Goal: Information Seeking & Learning: Learn about a topic

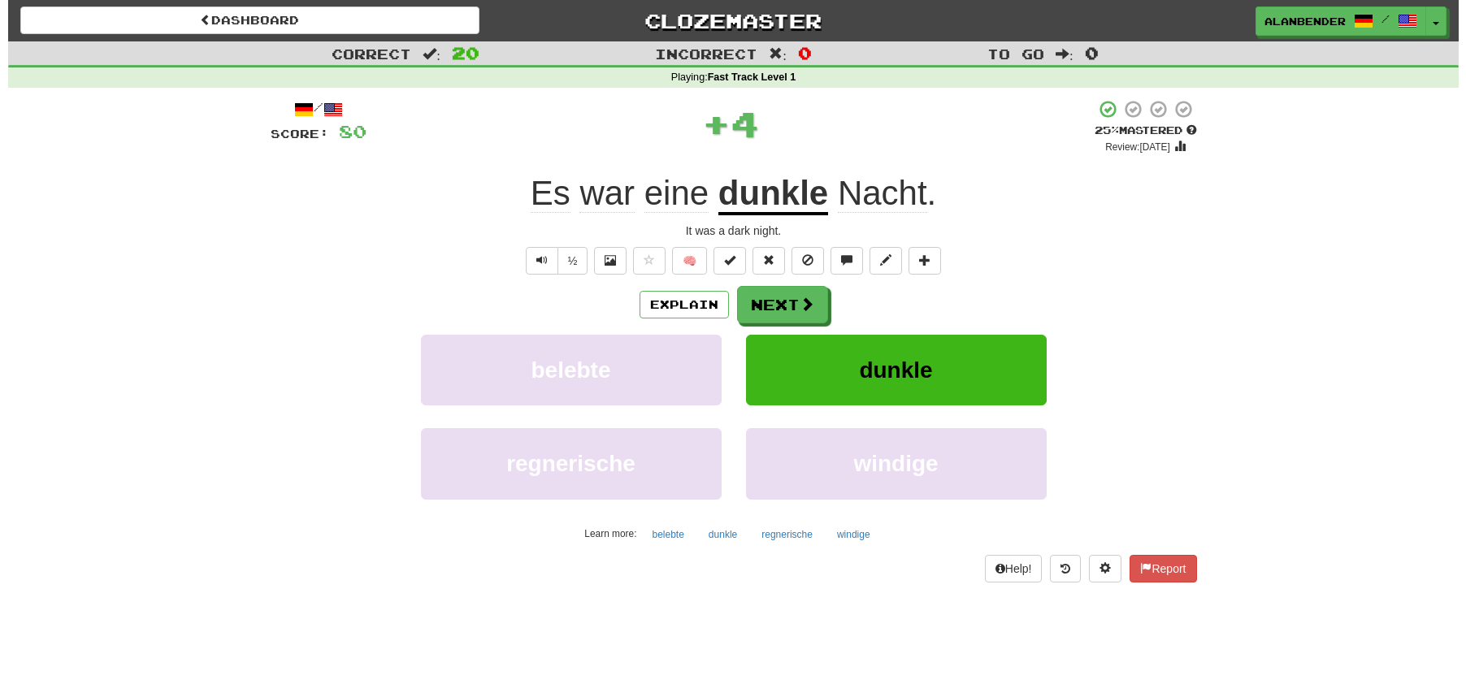
scroll to position [1, 0]
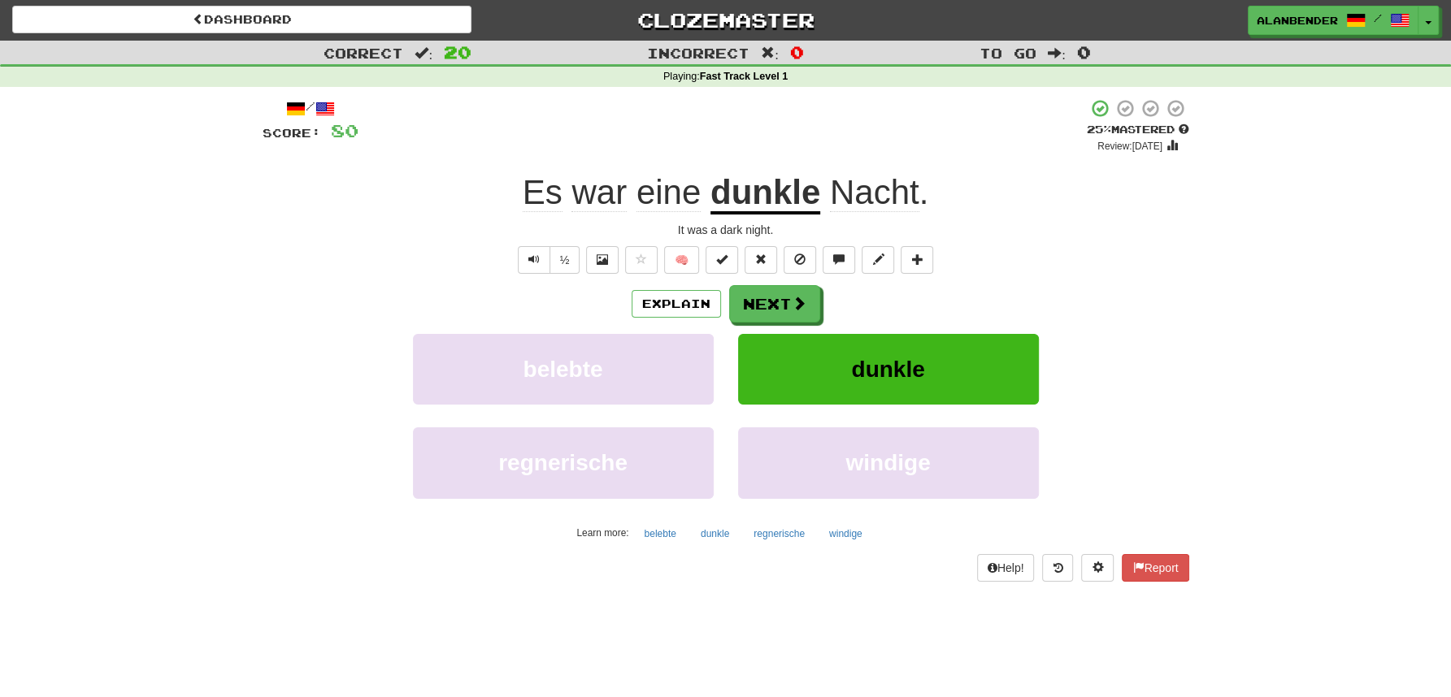
click at [870, 197] on span "Nacht" at bounding box center [874, 192] width 89 height 39
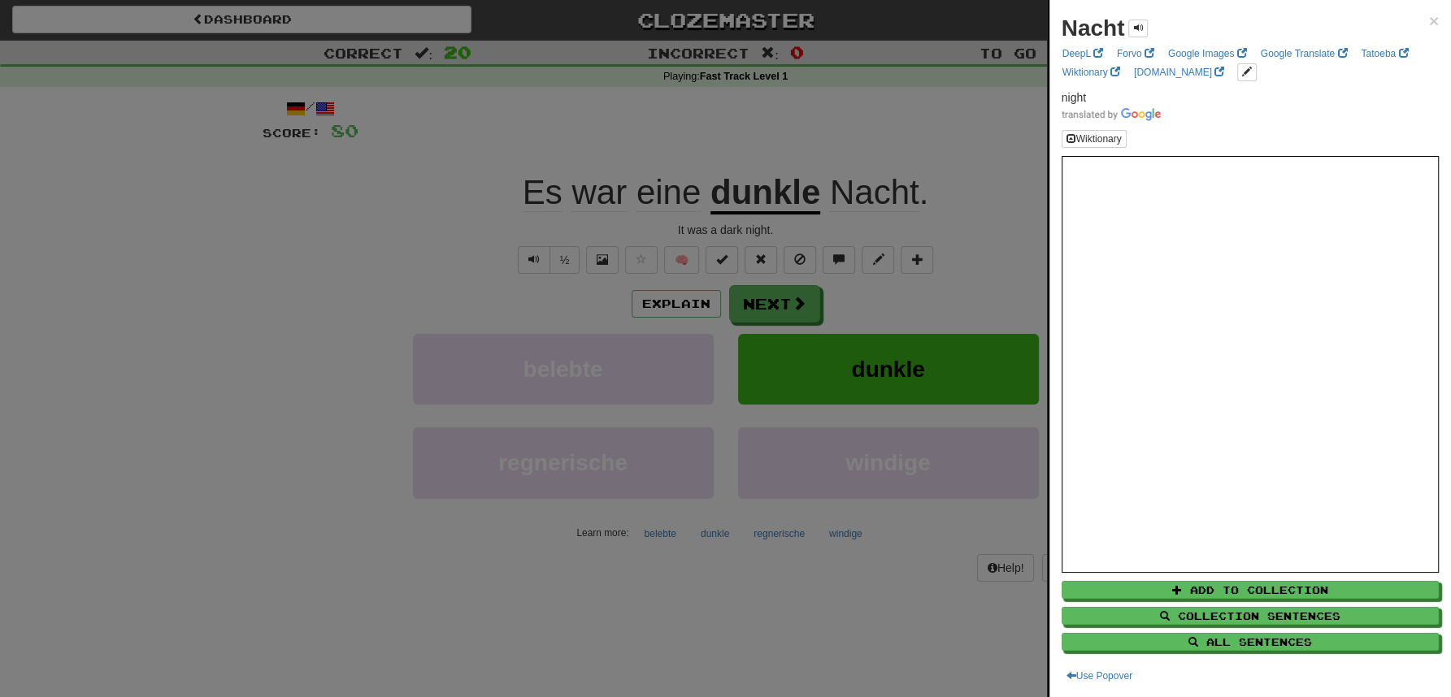
click at [885, 128] on div at bounding box center [725, 348] width 1451 height 697
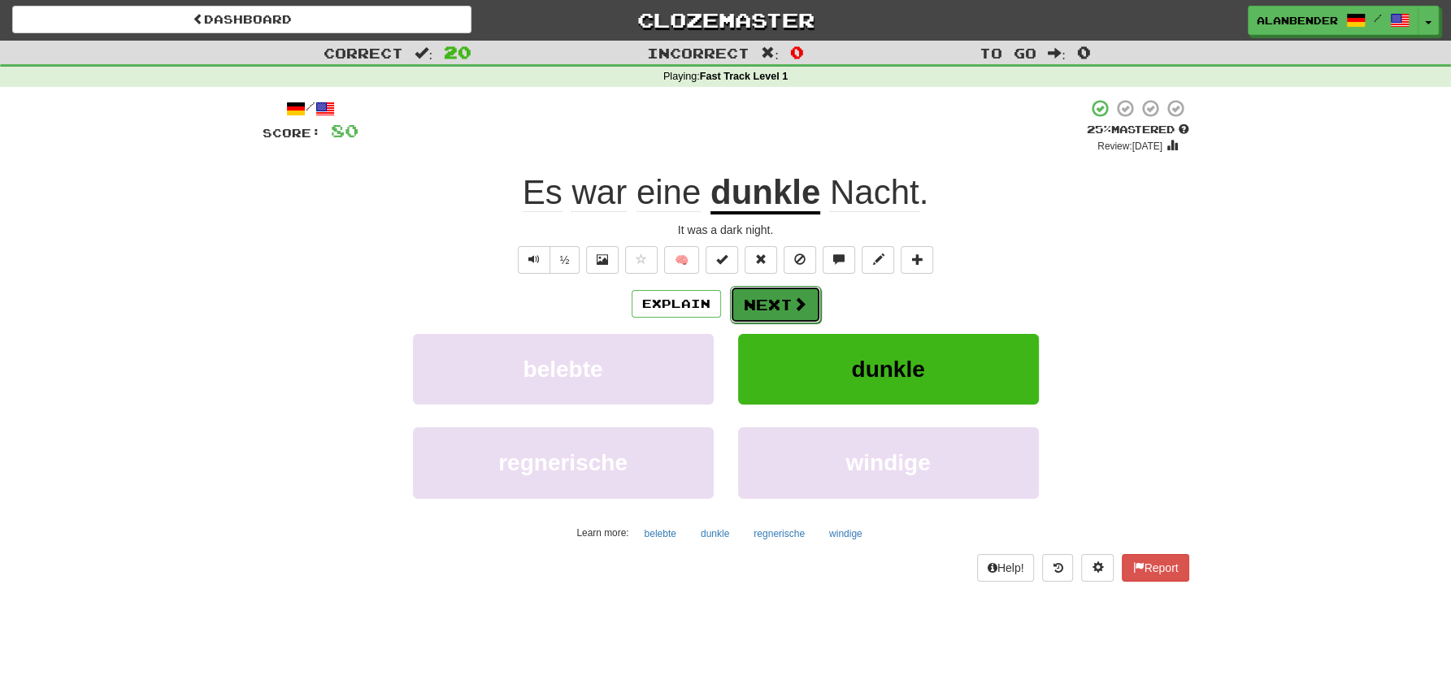
click at [775, 309] on button "Next" at bounding box center [775, 304] width 91 height 37
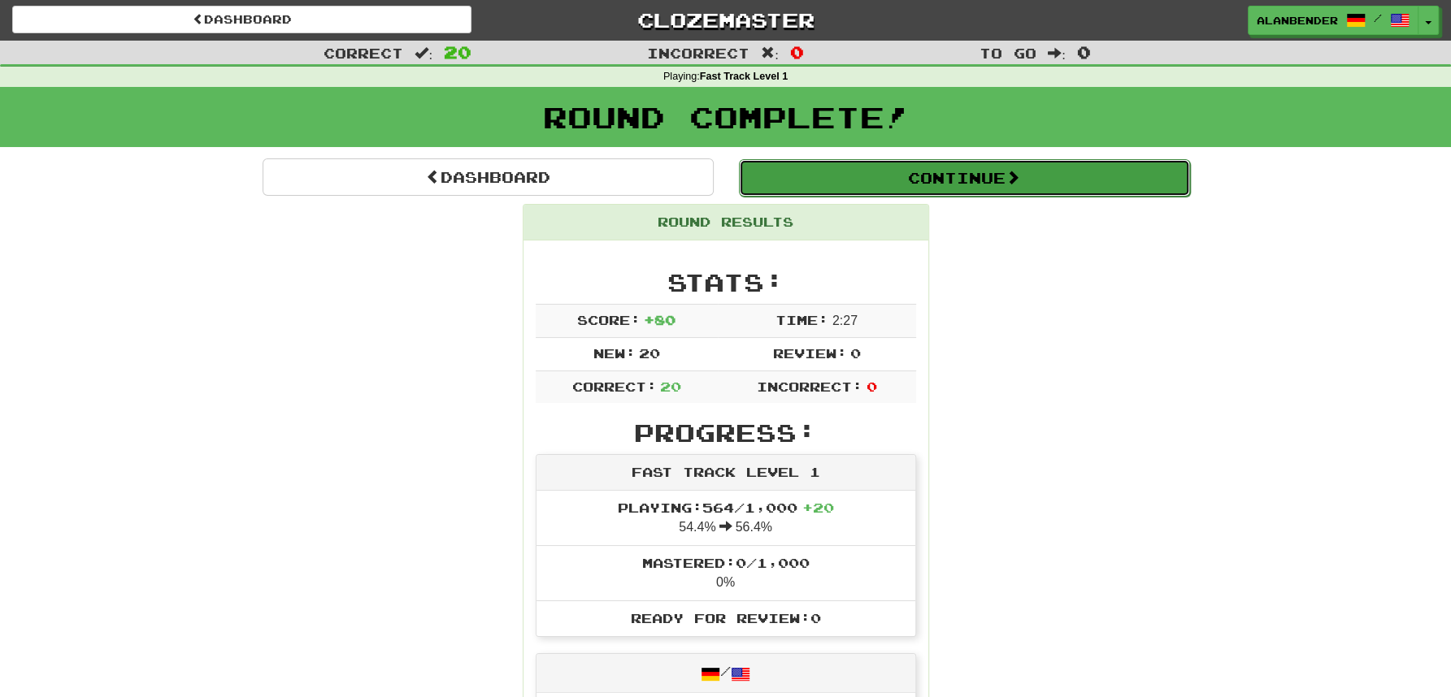
click at [918, 172] on button "Continue" at bounding box center [964, 177] width 451 height 37
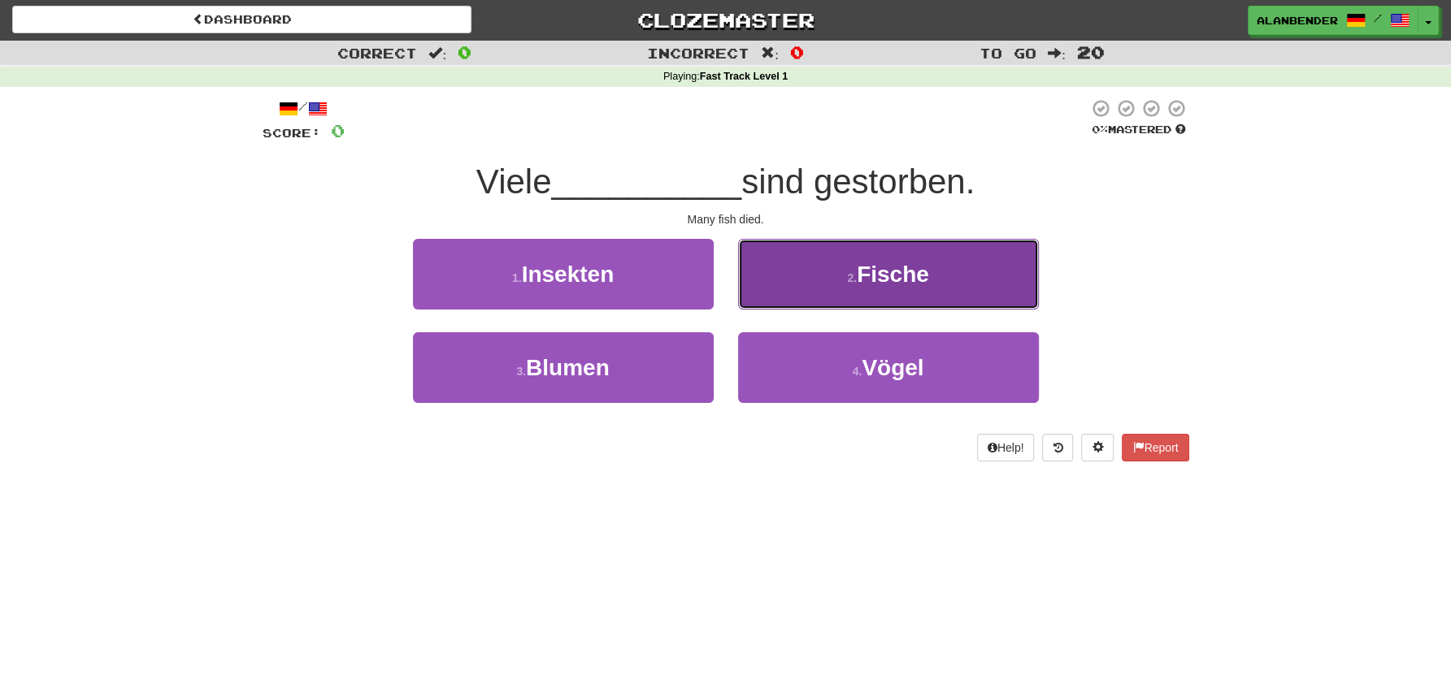
click at [904, 279] on span "Fische" at bounding box center [893, 274] width 72 height 25
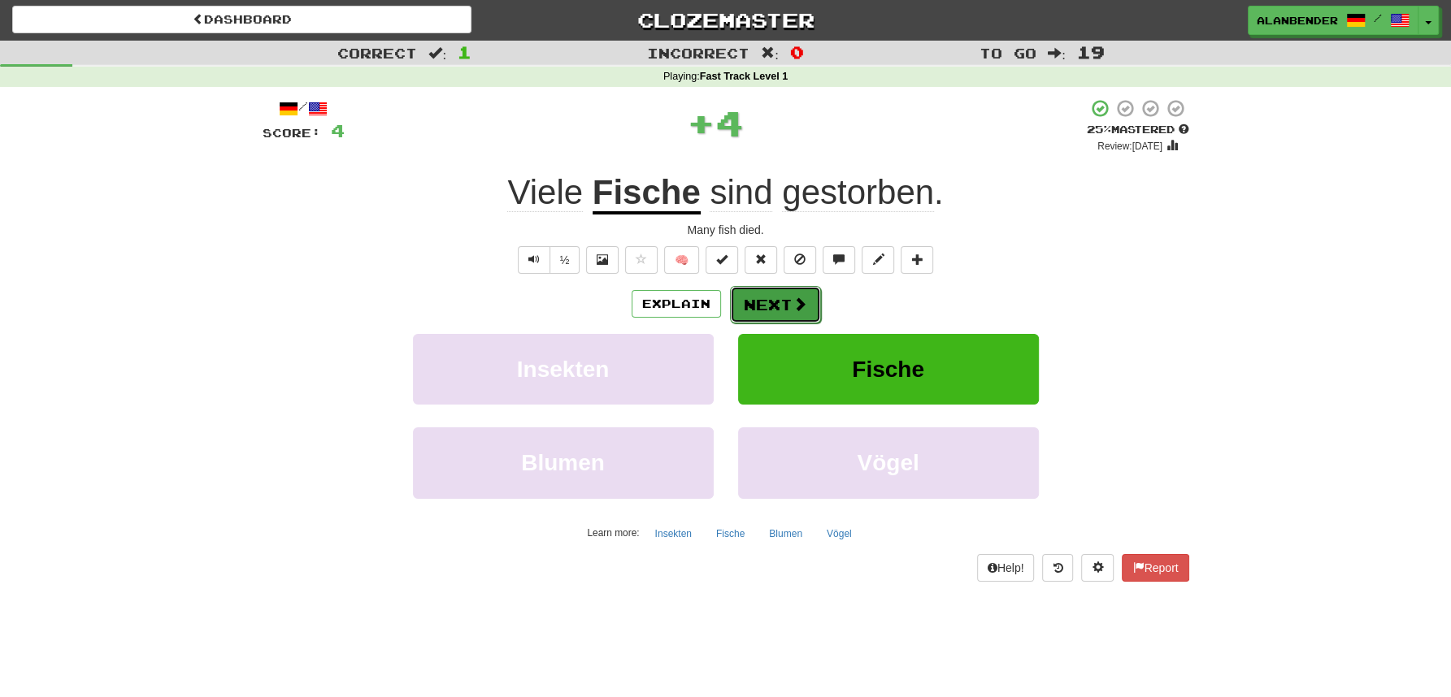
click at [773, 306] on button "Next" at bounding box center [775, 304] width 91 height 37
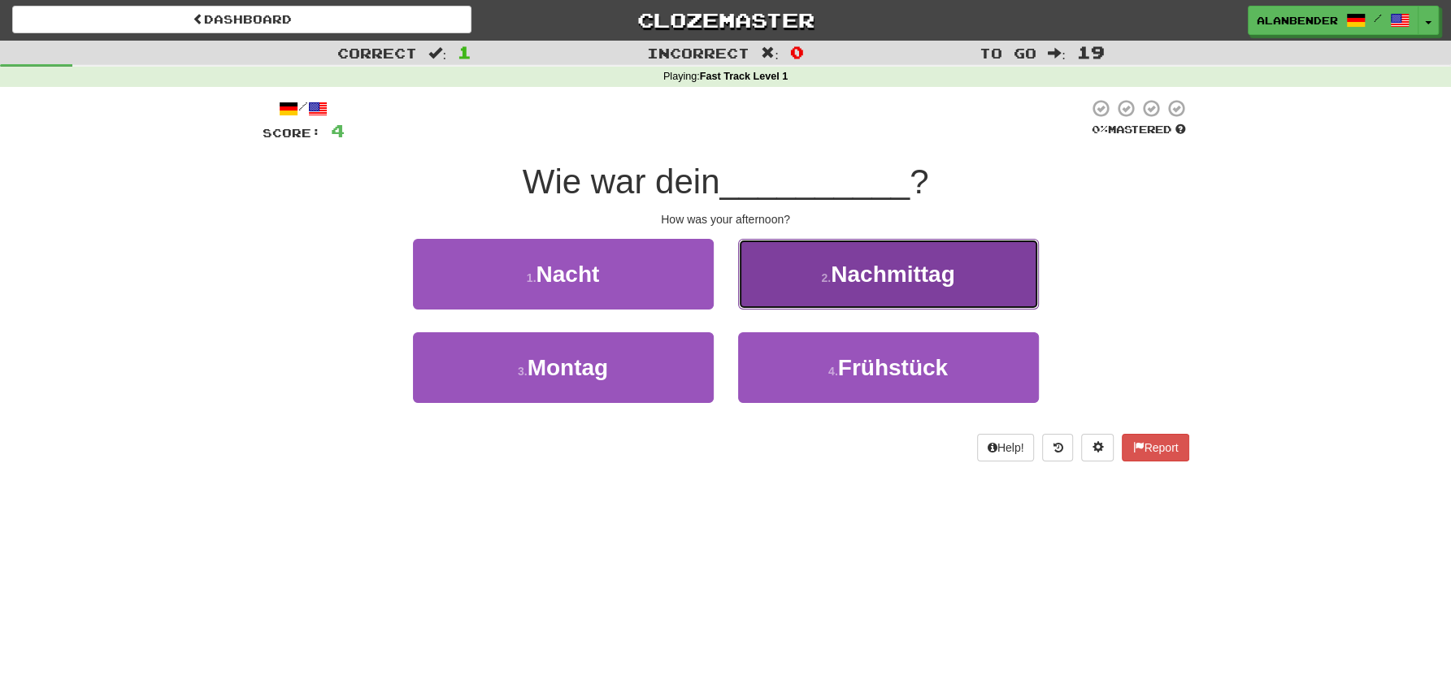
click at [878, 277] on span "Nachmittag" at bounding box center [893, 274] width 124 height 25
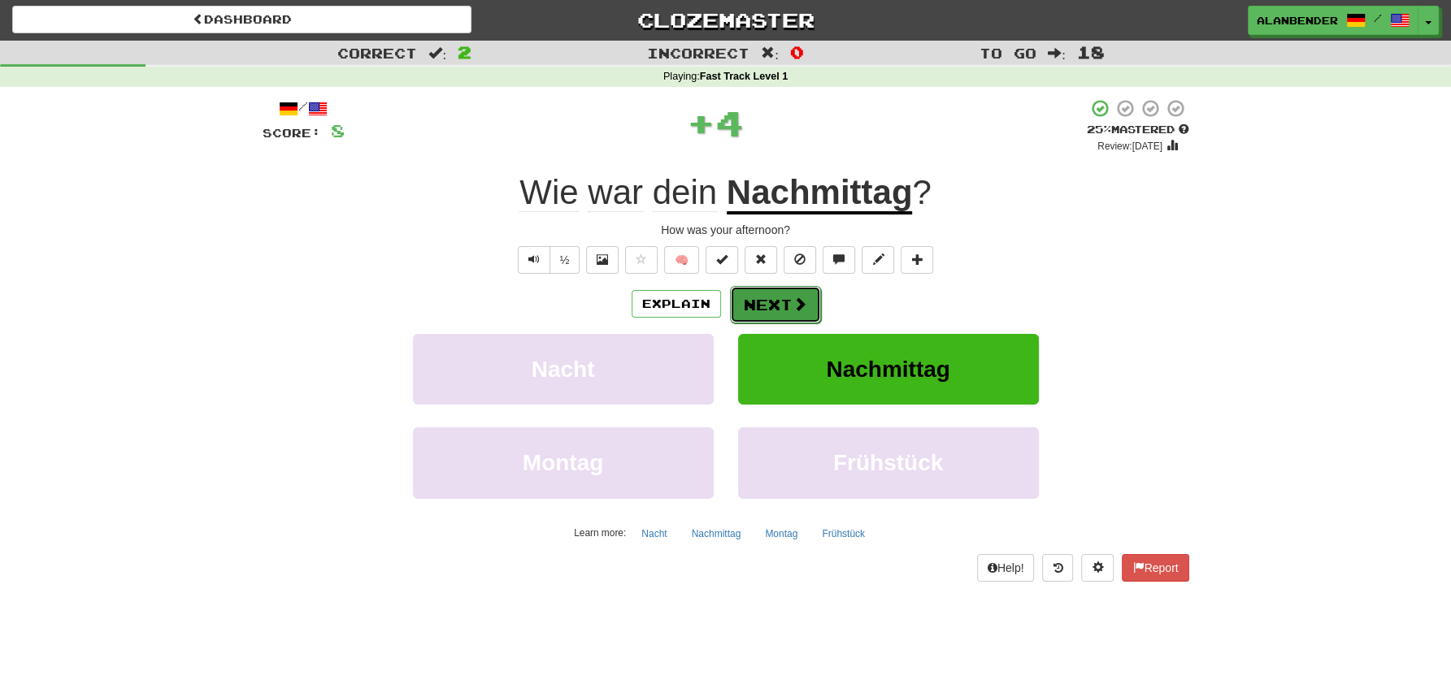
click at [771, 308] on button "Next" at bounding box center [775, 304] width 91 height 37
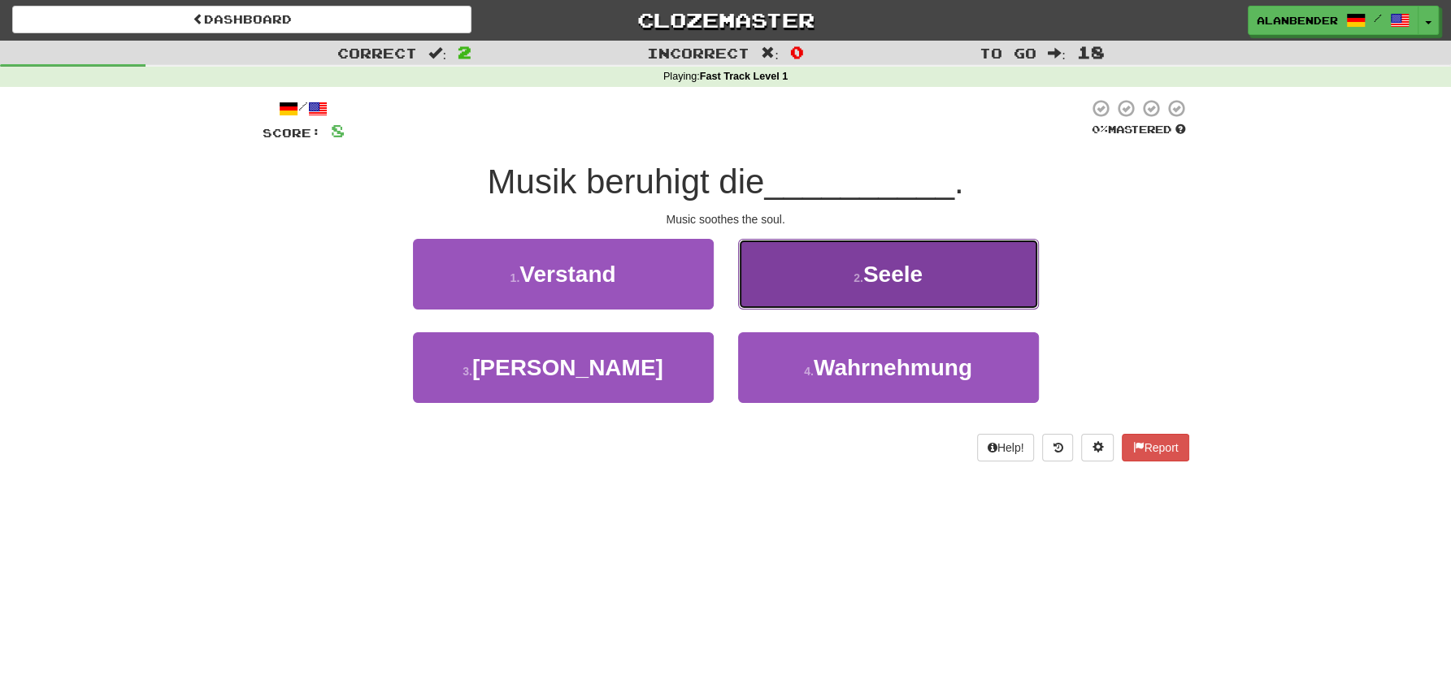
click at [893, 287] on span "Seele" at bounding box center [892, 274] width 59 height 25
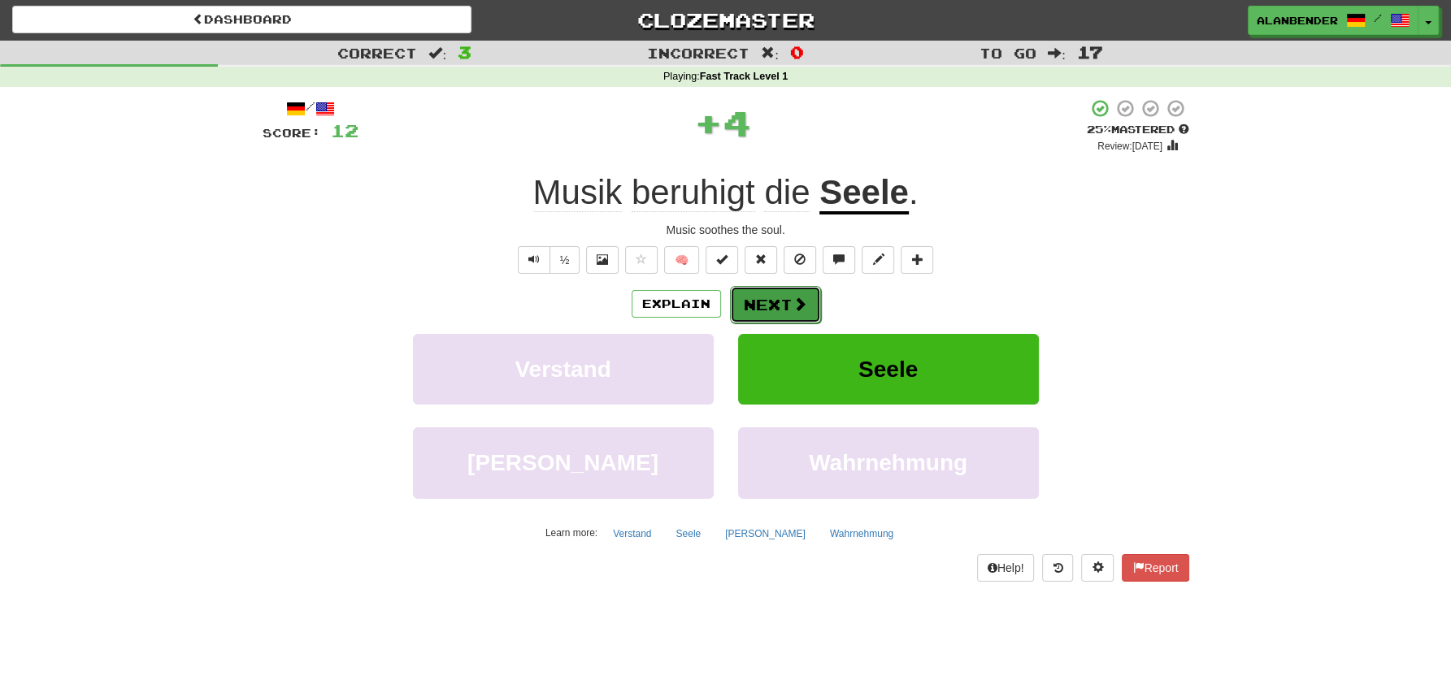
click at [787, 314] on button "Next" at bounding box center [775, 304] width 91 height 37
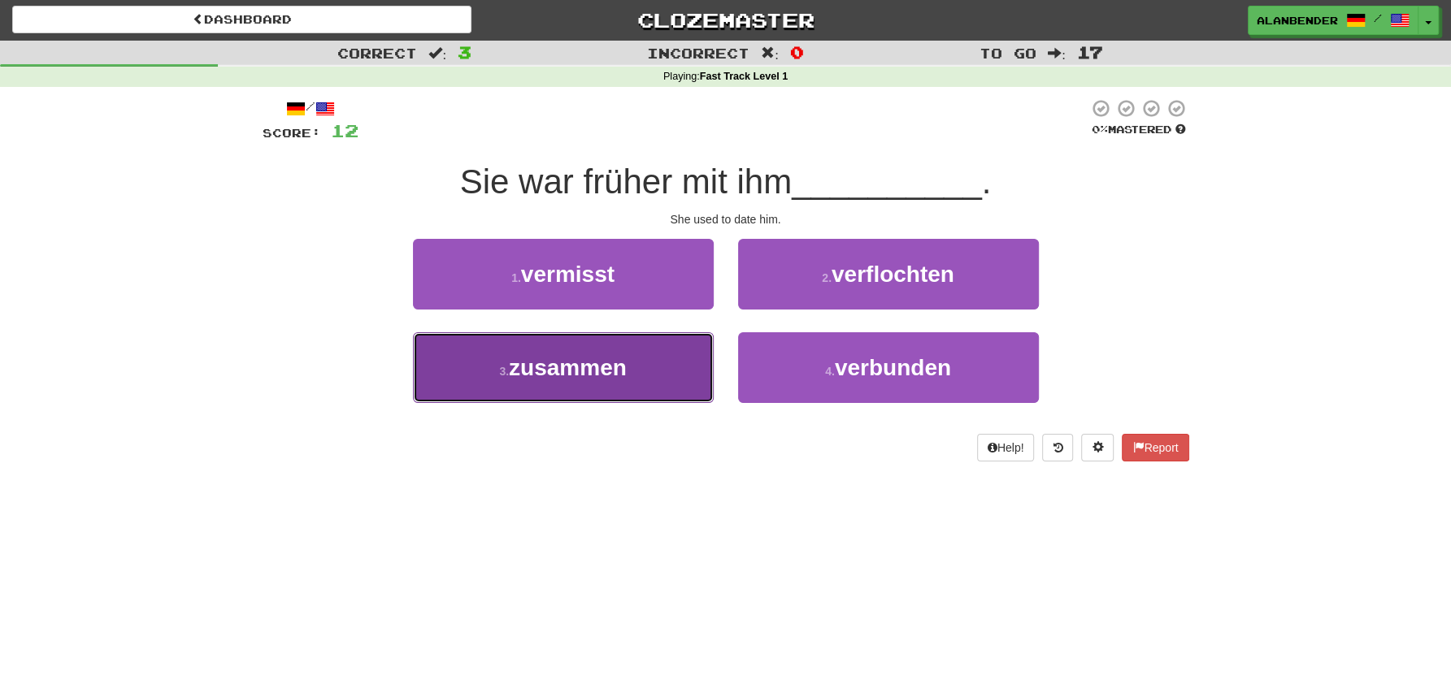
click at [585, 379] on span "zusammen" at bounding box center [568, 367] width 118 height 25
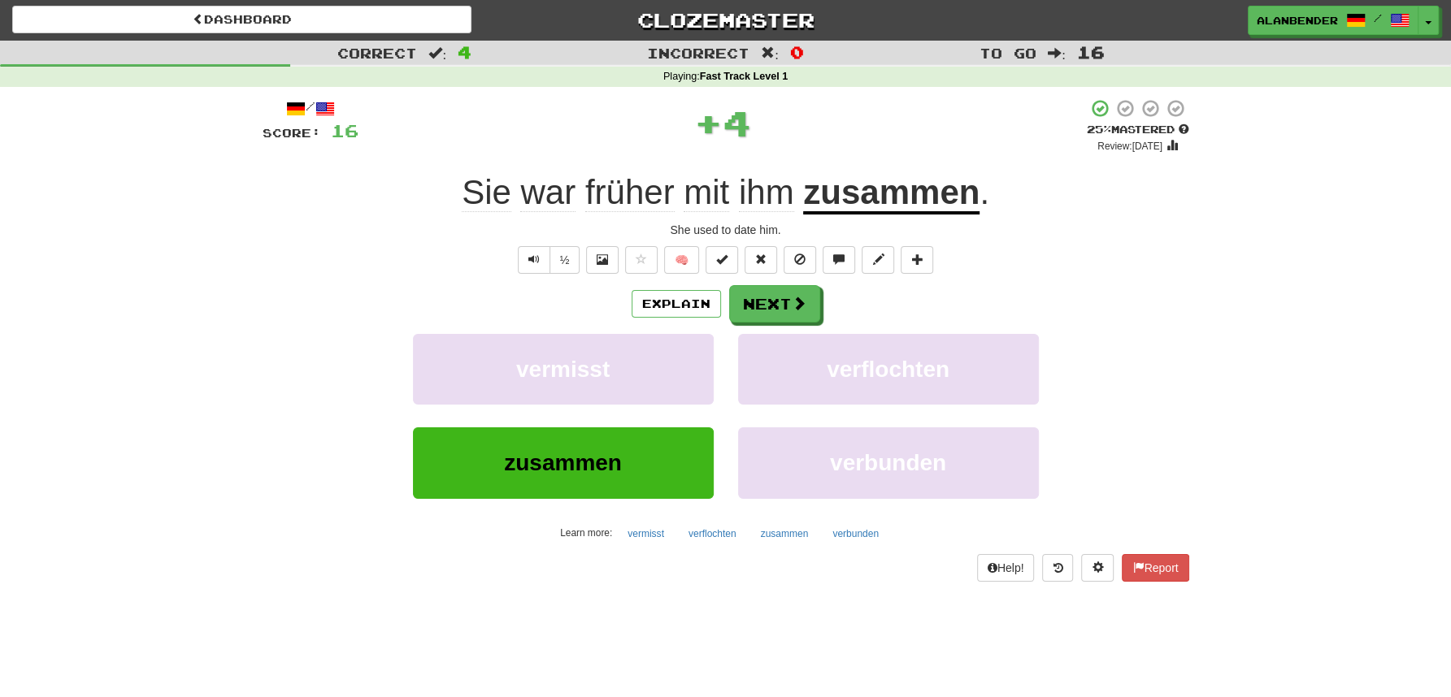
click at [888, 204] on u "zusammen" at bounding box center [891, 193] width 176 height 41
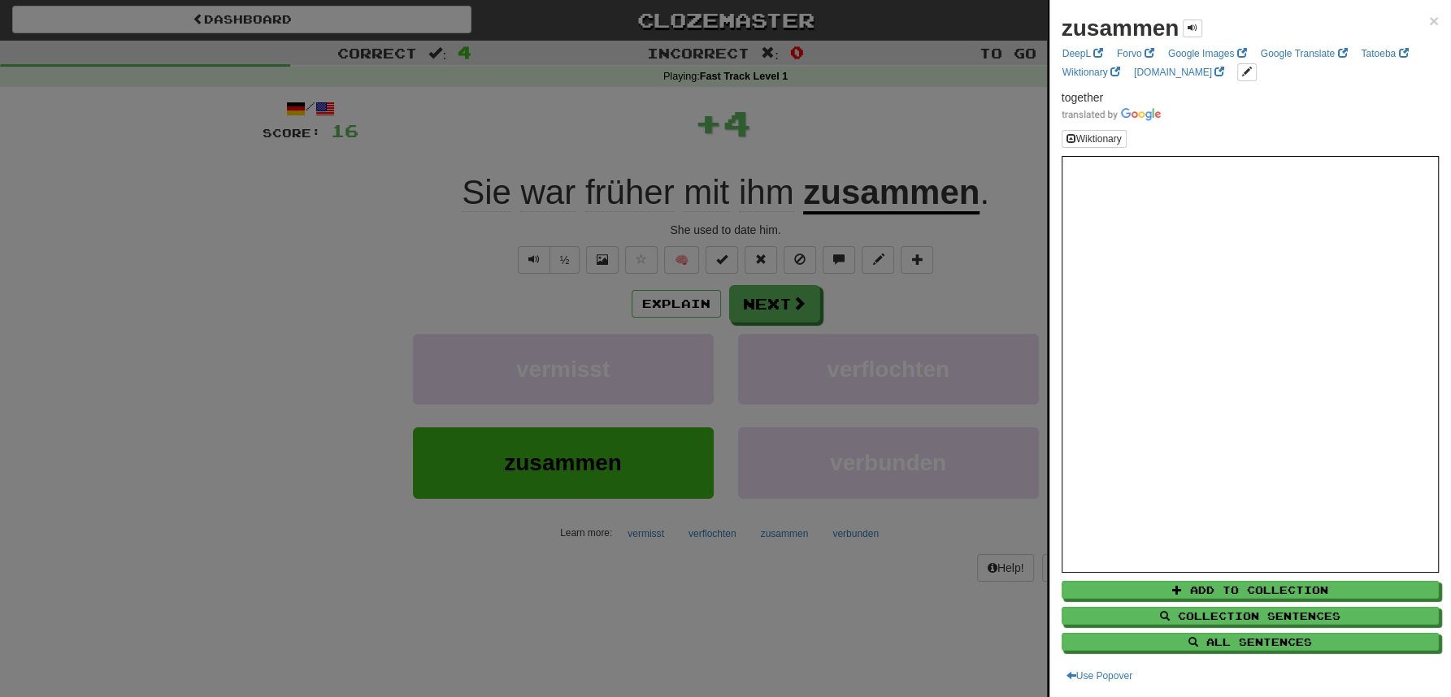
click at [891, 134] on div at bounding box center [725, 348] width 1451 height 697
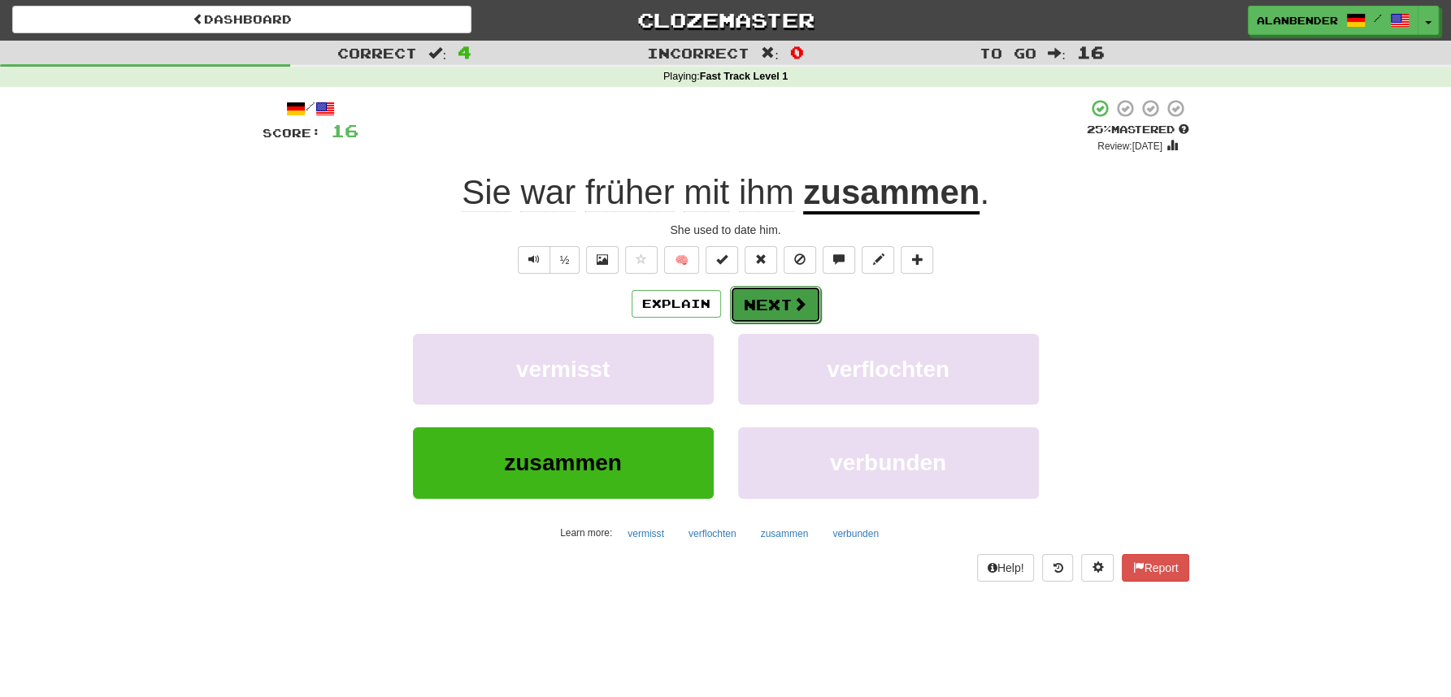
click at [771, 297] on button "Next" at bounding box center [775, 304] width 91 height 37
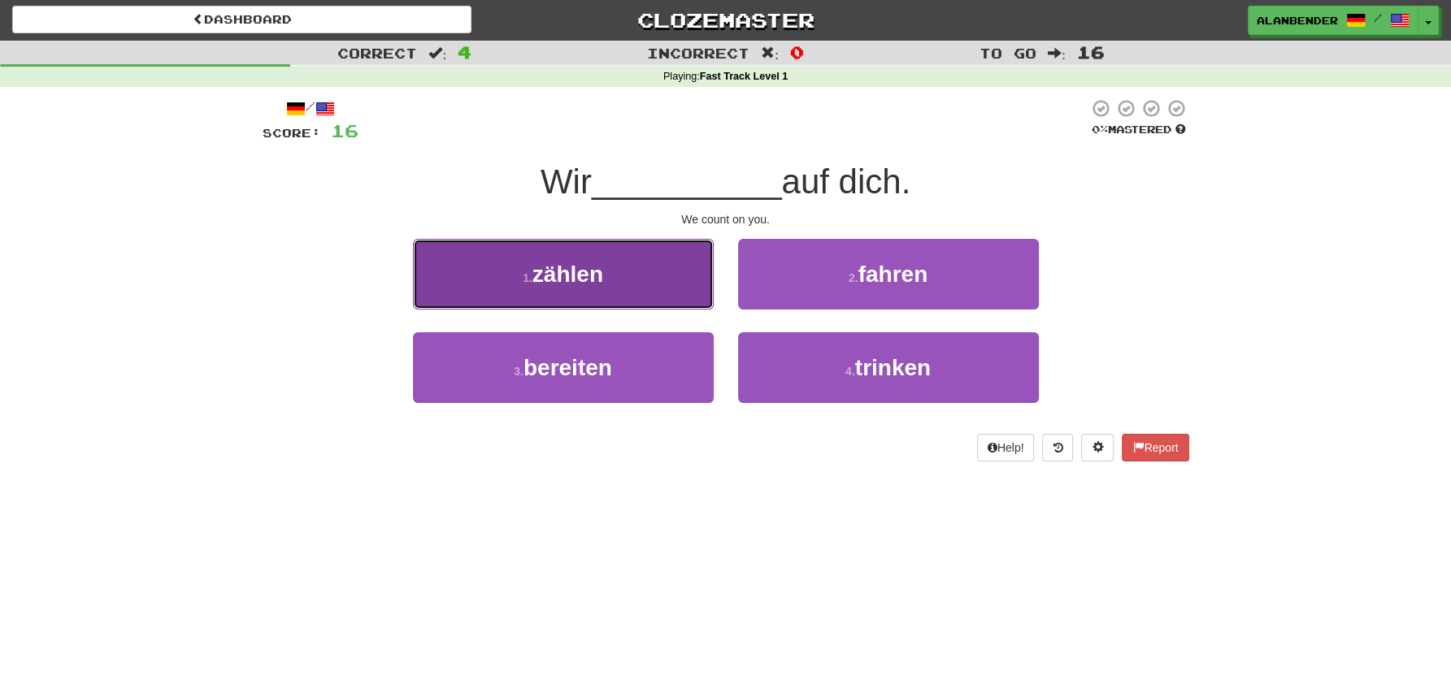
click at [590, 279] on span "zählen" at bounding box center [567, 274] width 71 height 25
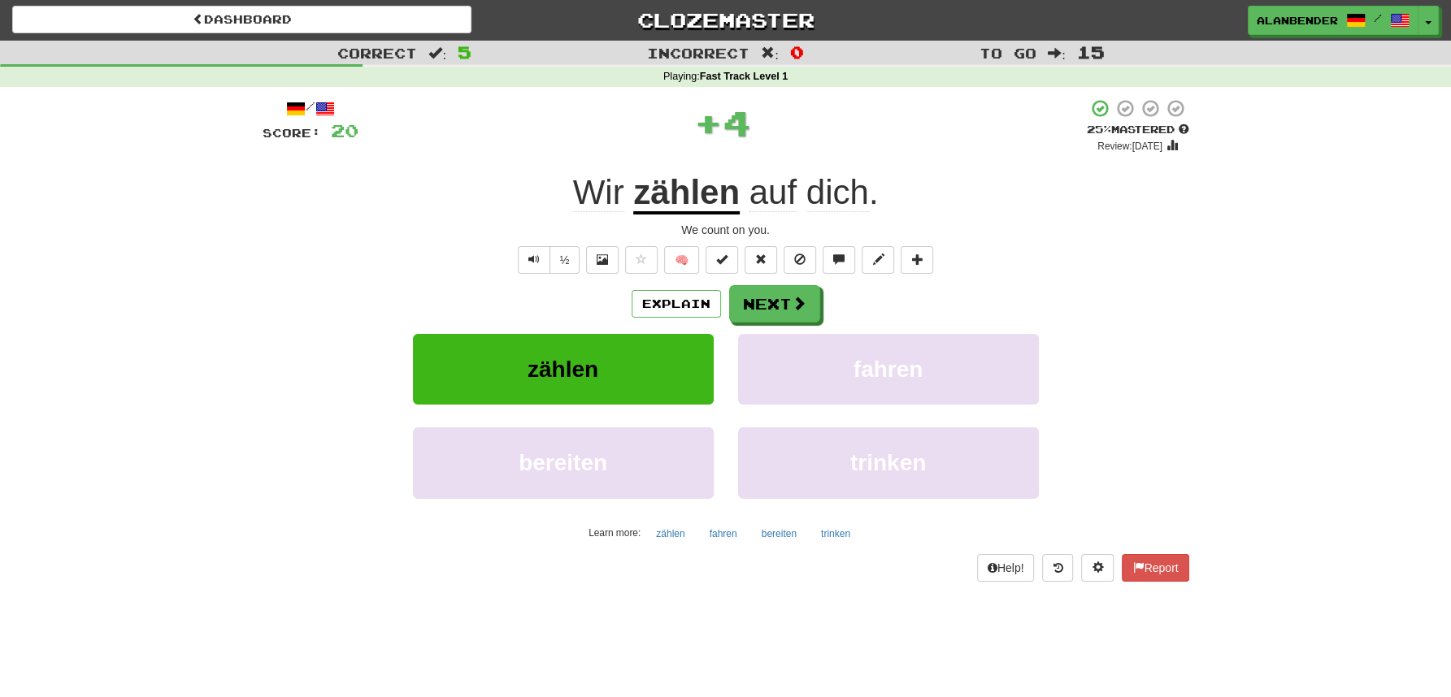
click at [721, 201] on u "zählen" at bounding box center [686, 193] width 106 height 41
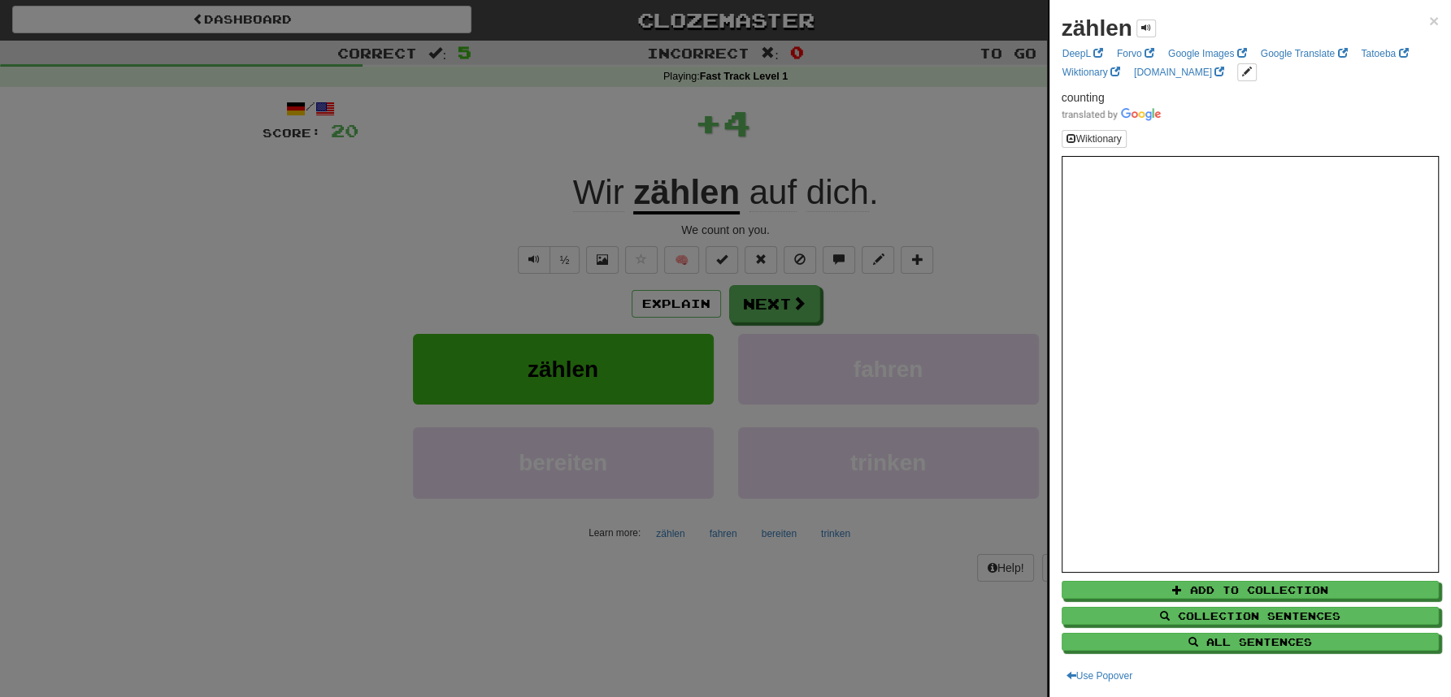
click at [831, 116] on div at bounding box center [725, 348] width 1451 height 697
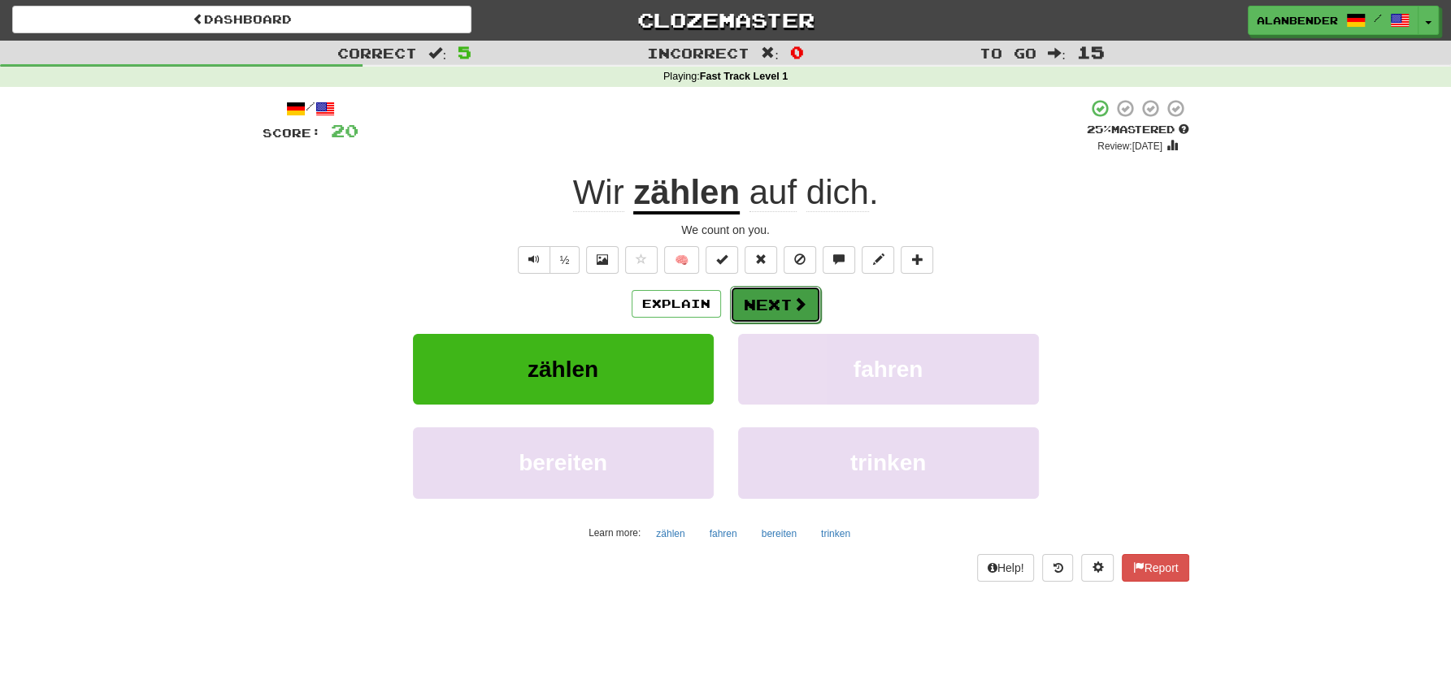
click at [771, 304] on button "Next" at bounding box center [775, 304] width 91 height 37
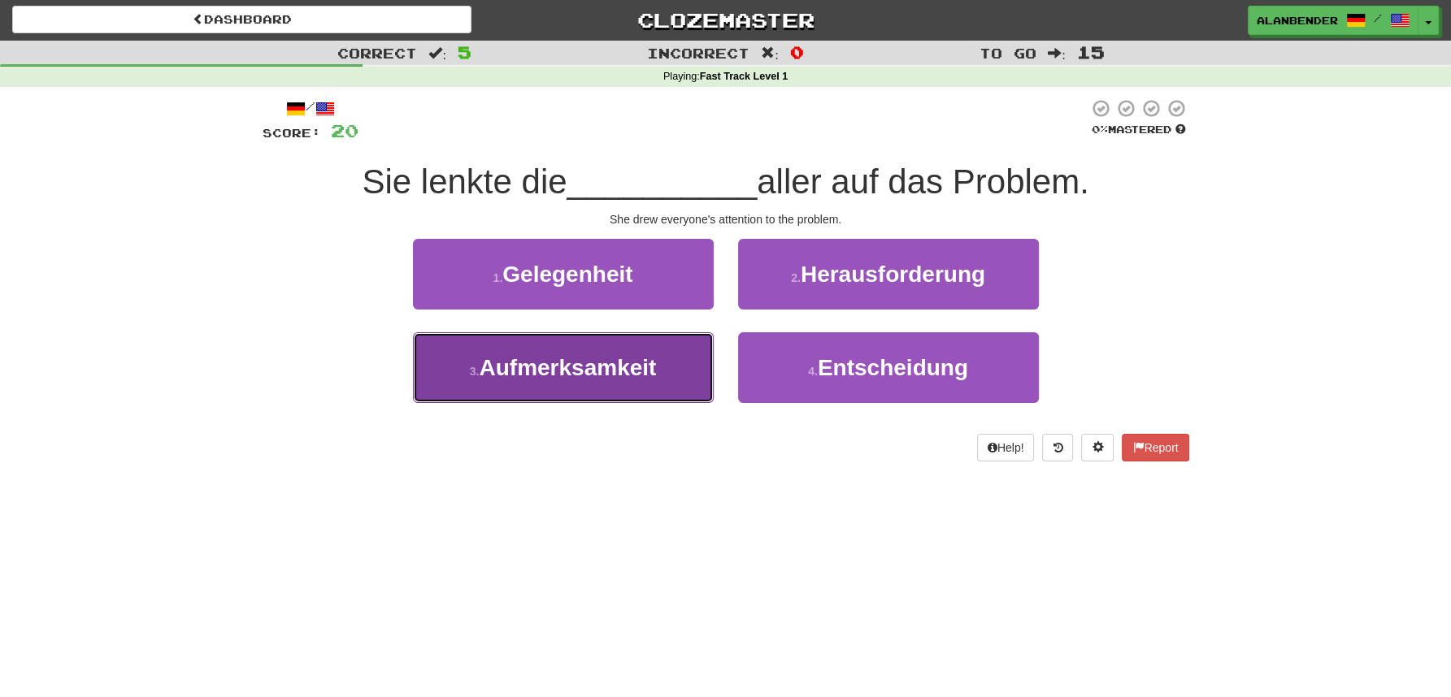
click at [644, 380] on span "Aufmerksamkeit" at bounding box center [567, 367] width 177 height 25
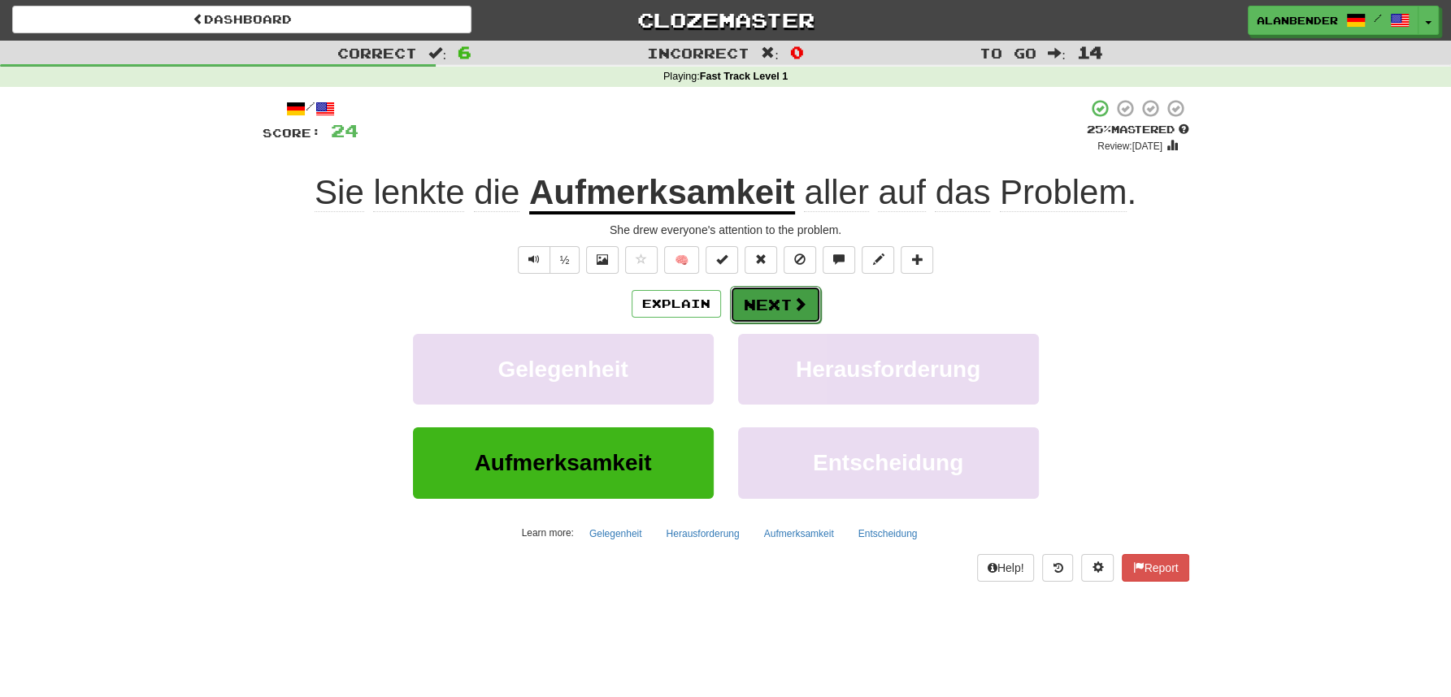
click at [799, 311] on span at bounding box center [799, 304] width 15 height 15
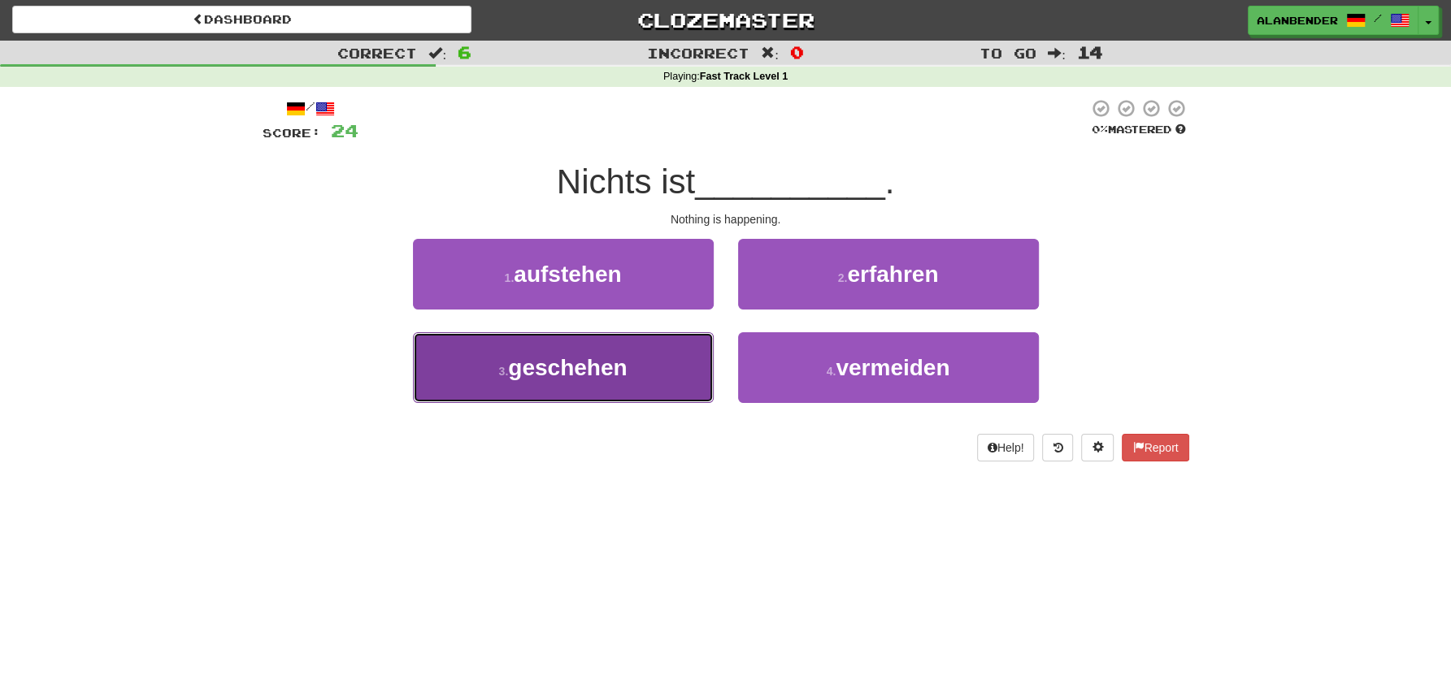
click at [637, 368] on button "3 . geschehen" at bounding box center [563, 367] width 301 height 71
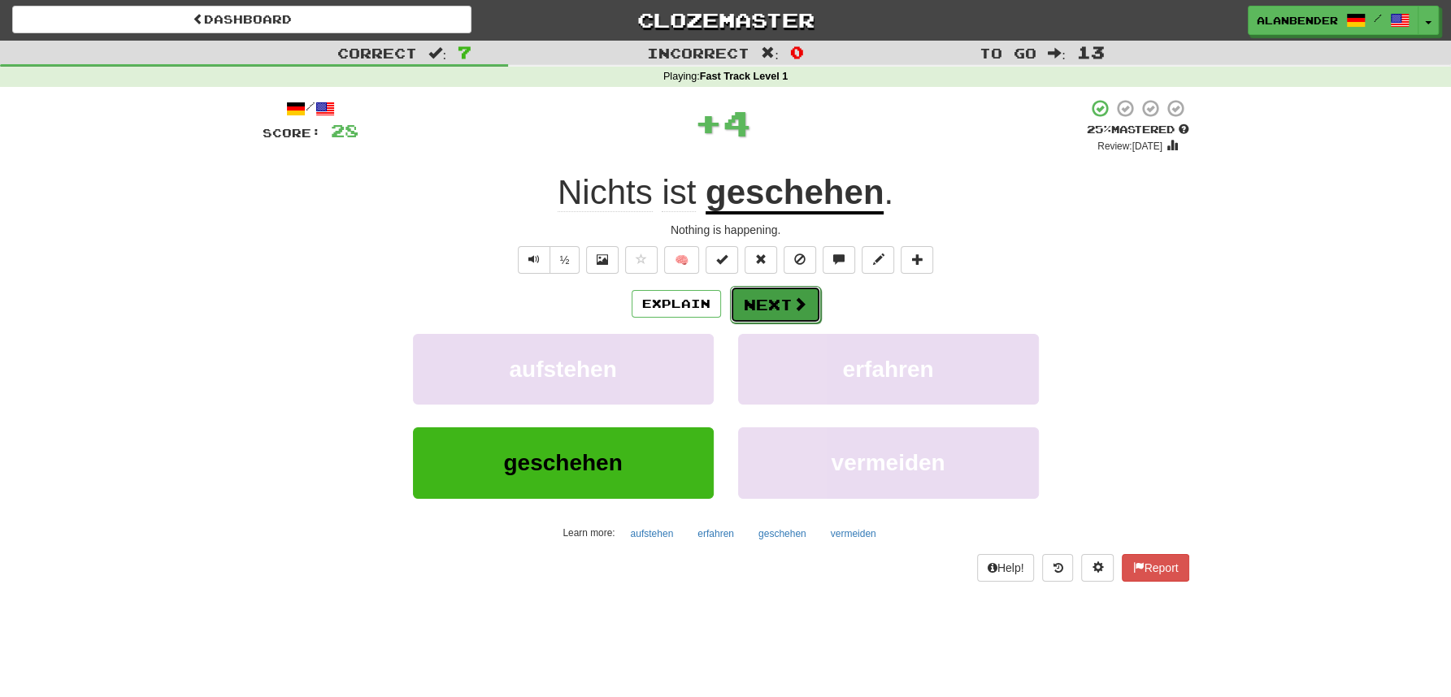
click at [798, 303] on span at bounding box center [799, 304] width 15 height 15
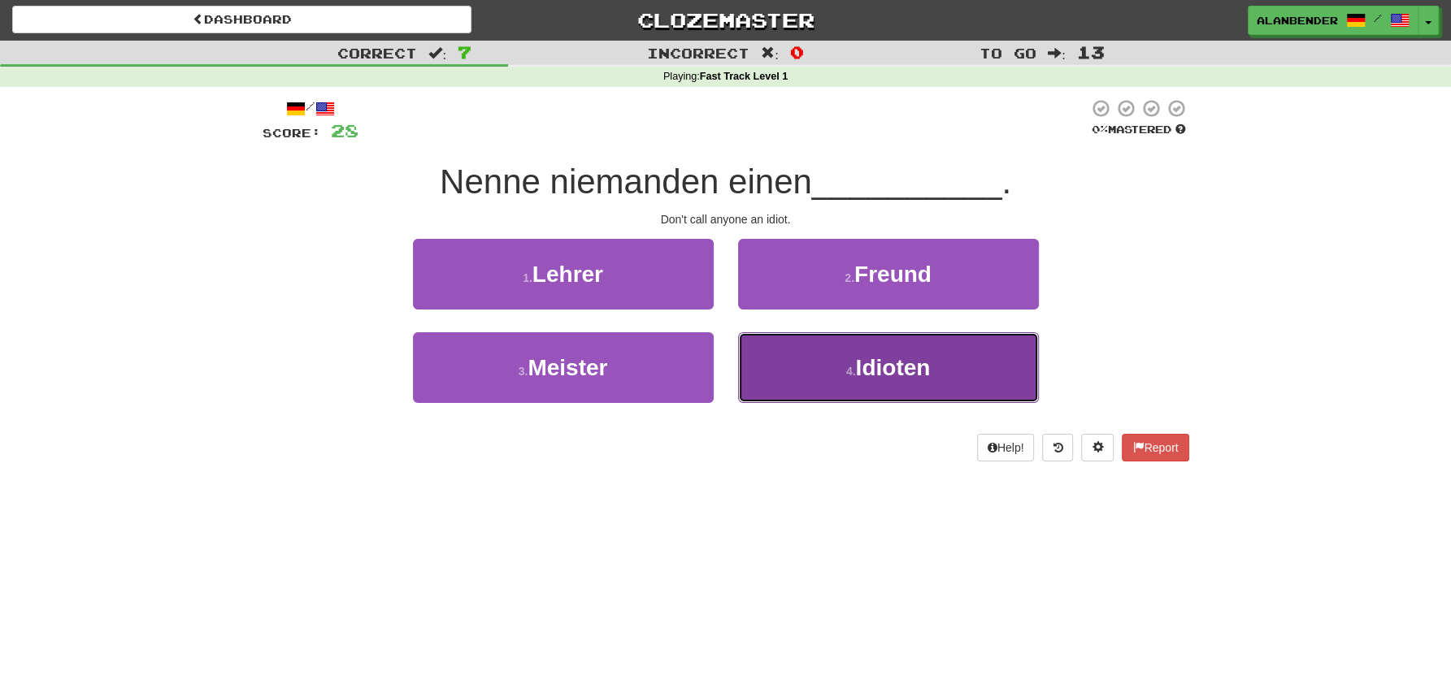
click at [868, 367] on span "Idioten" at bounding box center [892, 367] width 75 height 25
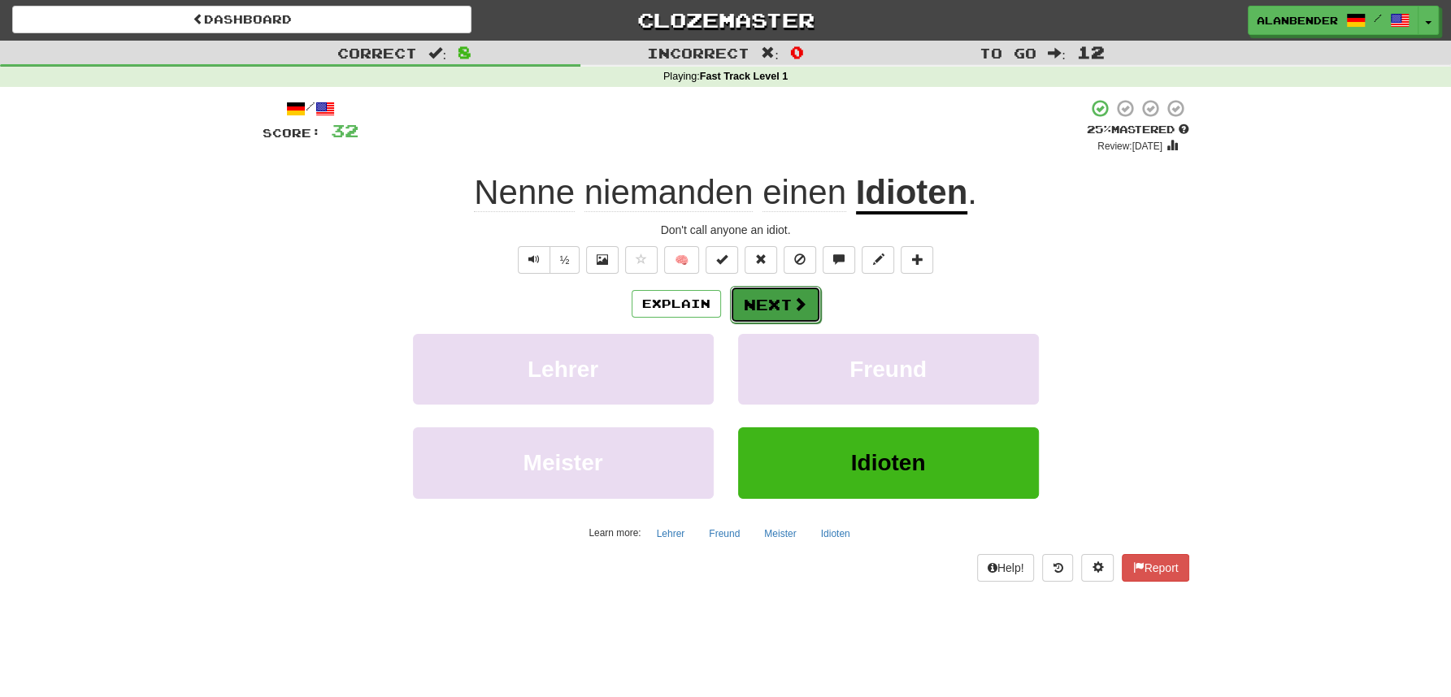
click at [776, 295] on button "Next" at bounding box center [775, 304] width 91 height 37
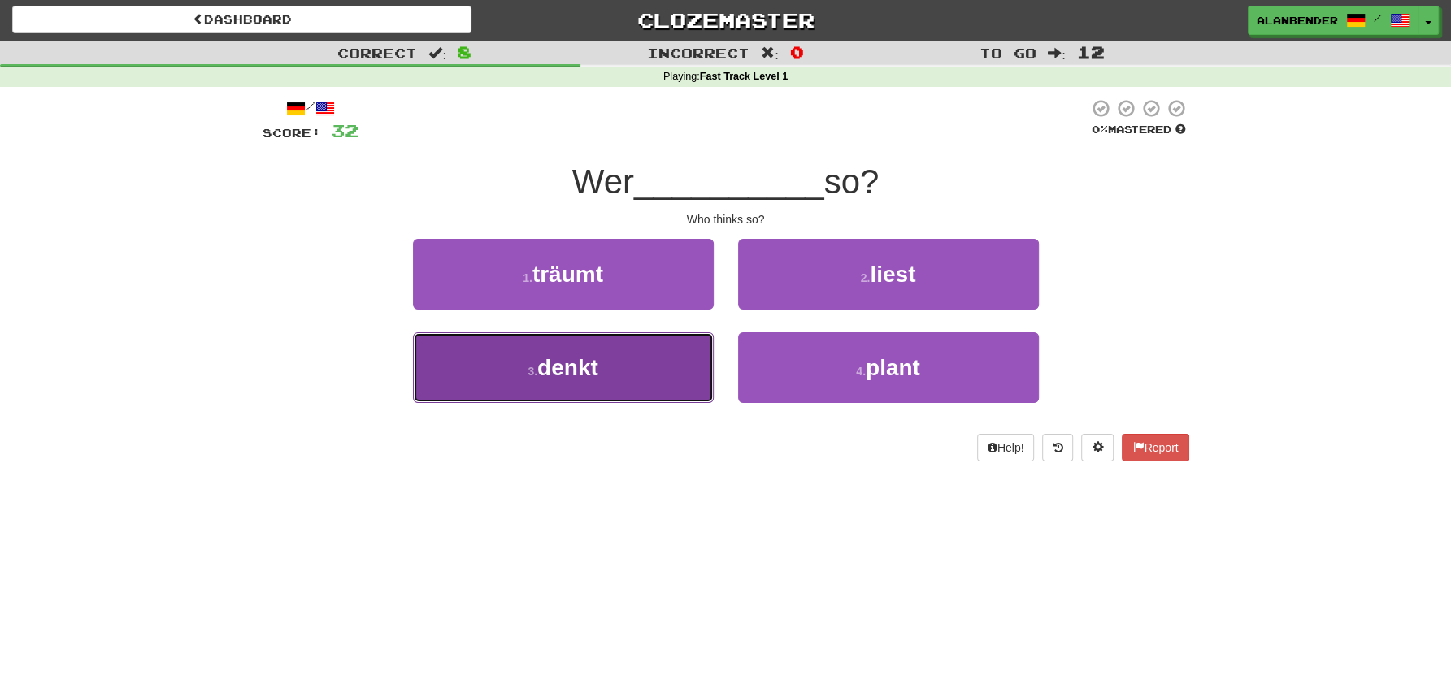
click at [582, 371] on span "denkt" at bounding box center [567, 367] width 61 height 25
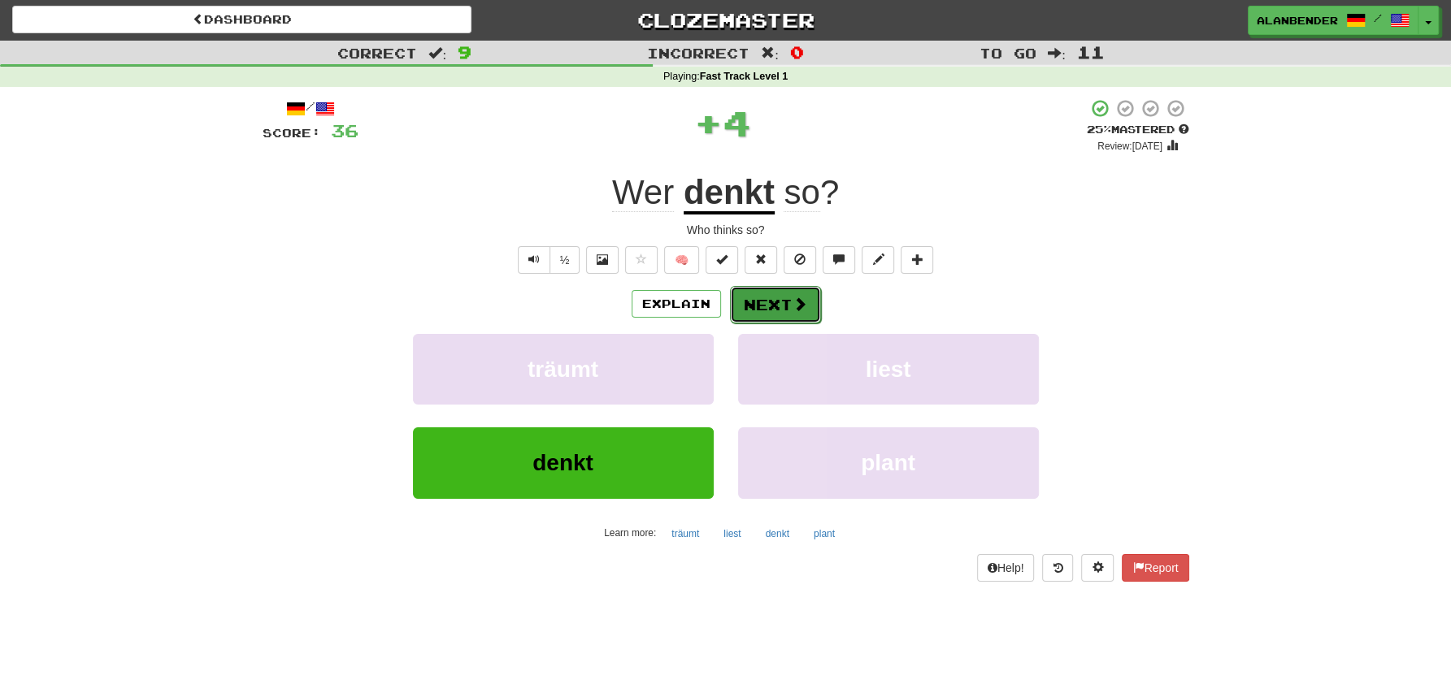
click at [780, 309] on button "Next" at bounding box center [775, 304] width 91 height 37
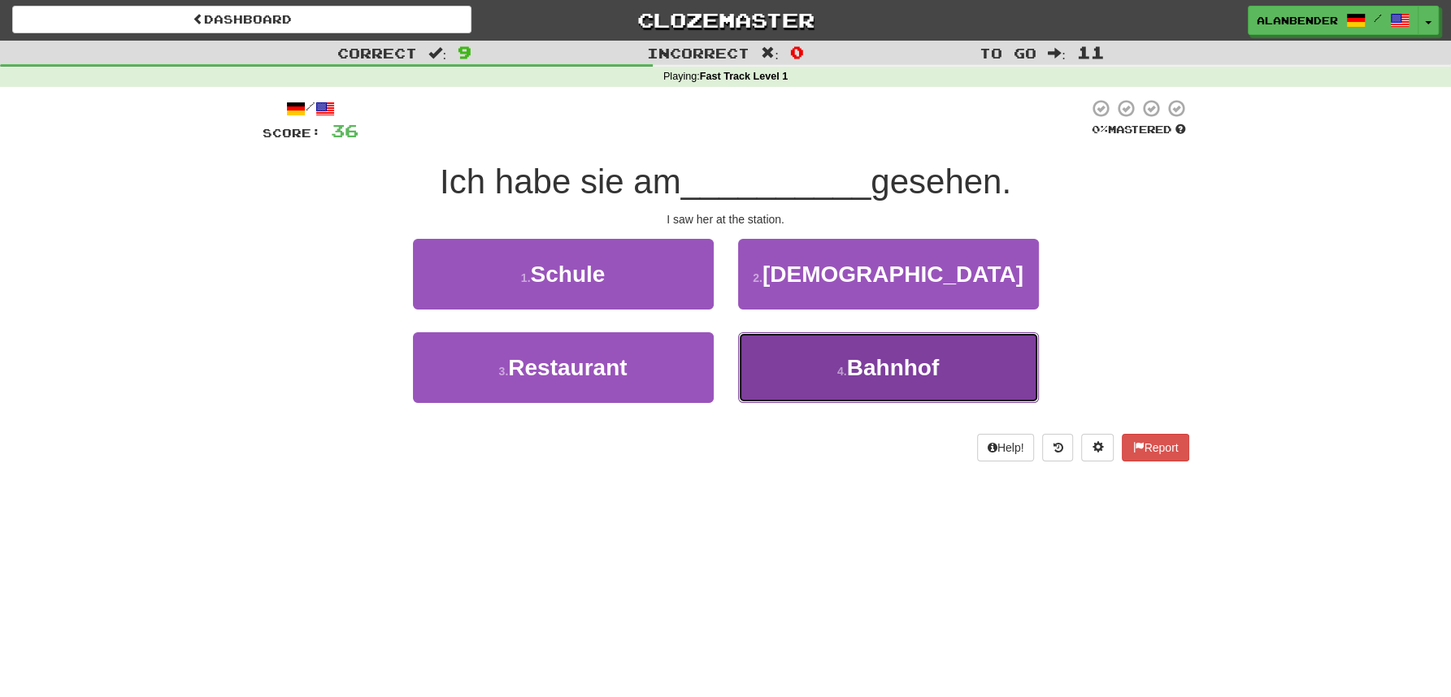
click at [893, 368] on span "Bahnhof" at bounding box center [893, 367] width 93 height 25
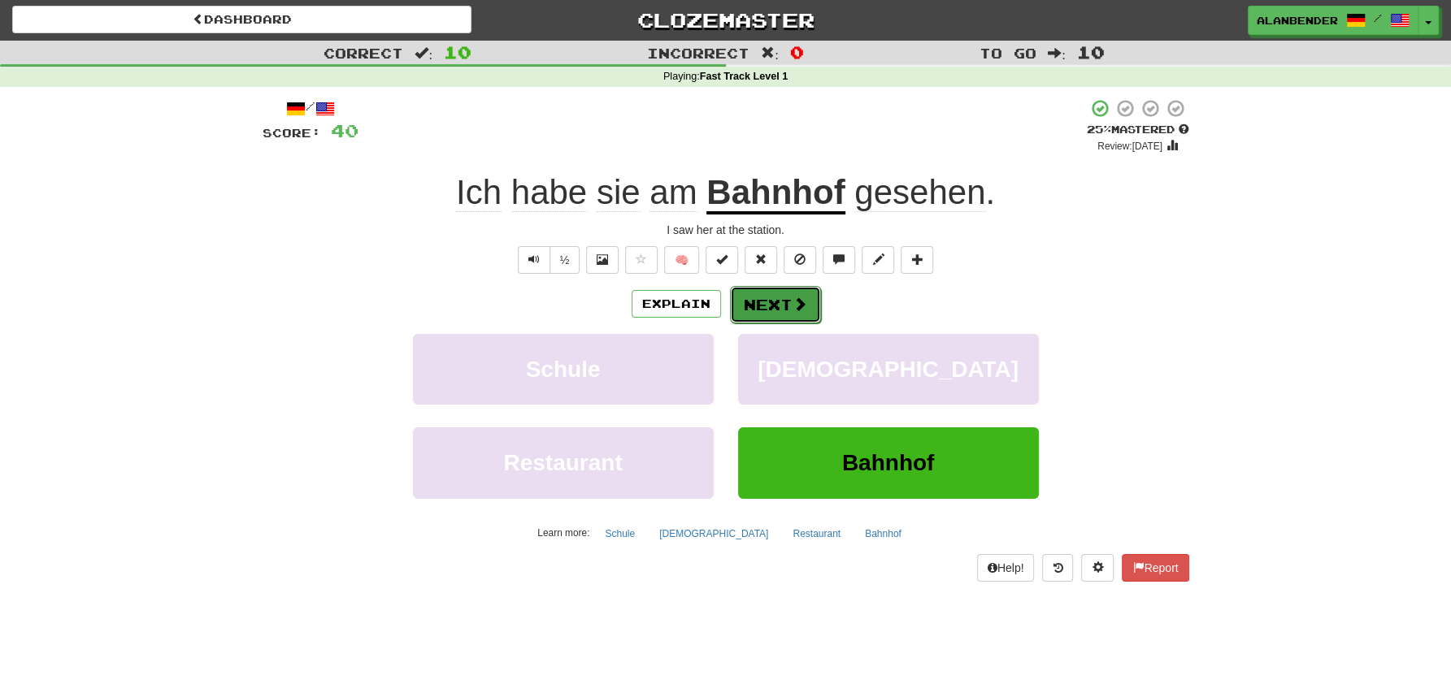
click at [776, 300] on button "Next" at bounding box center [775, 304] width 91 height 37
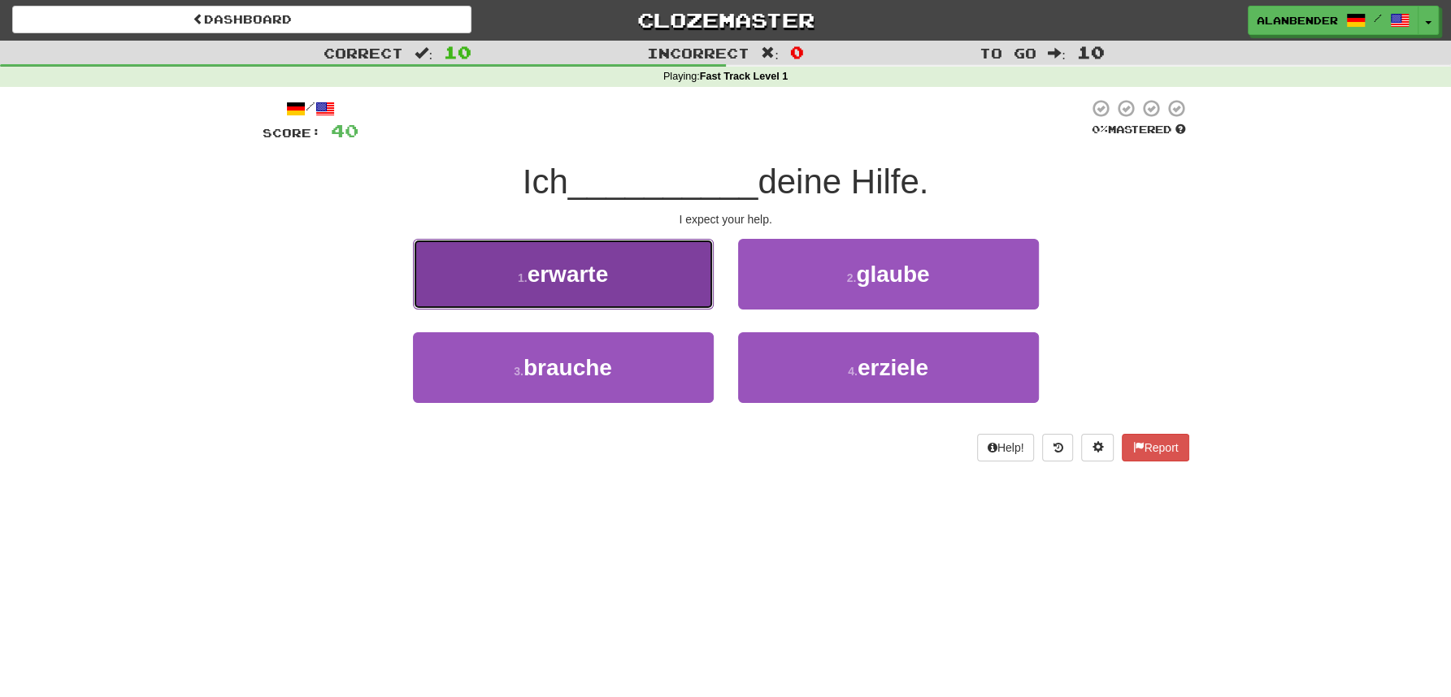
click at [607, 276] on span "erwarte" at bounding box center [568, 274] width 81 height 25
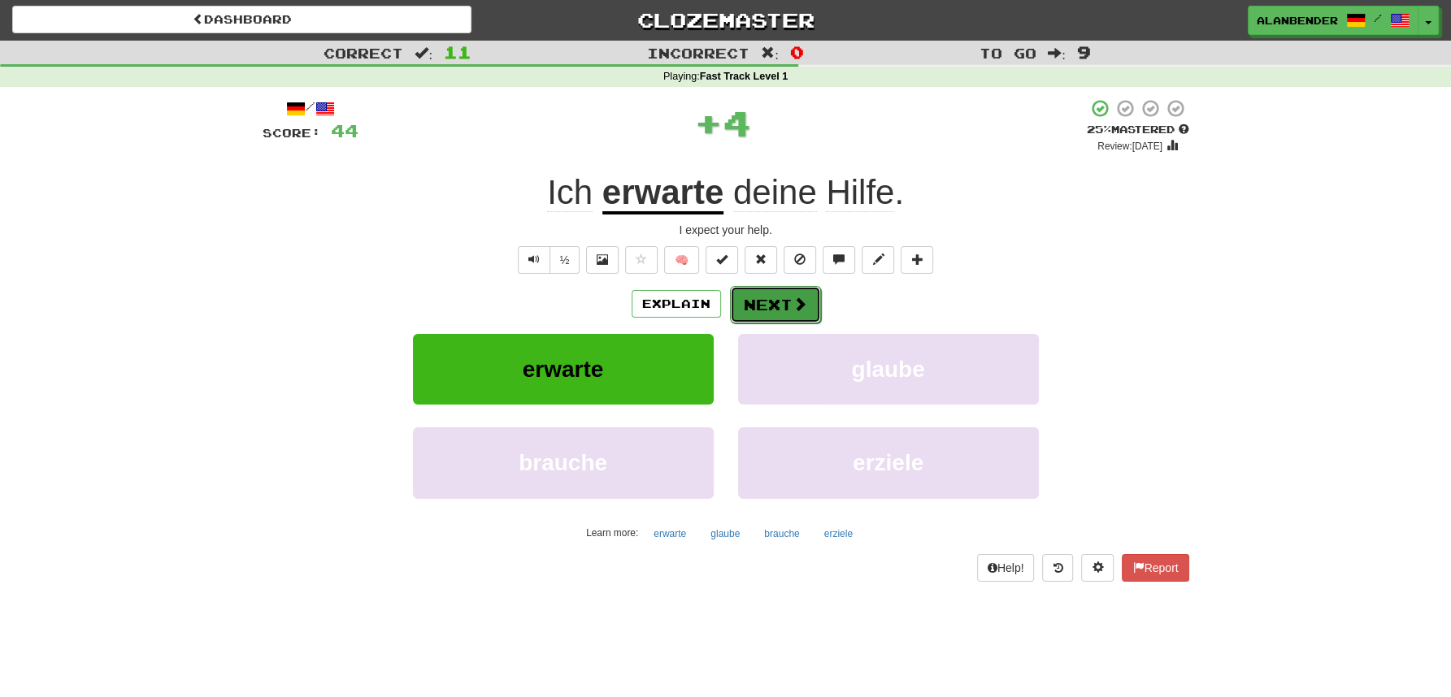
click at [771, 306] on button "Next" at bounding box center [775, 304] width 91 height 37
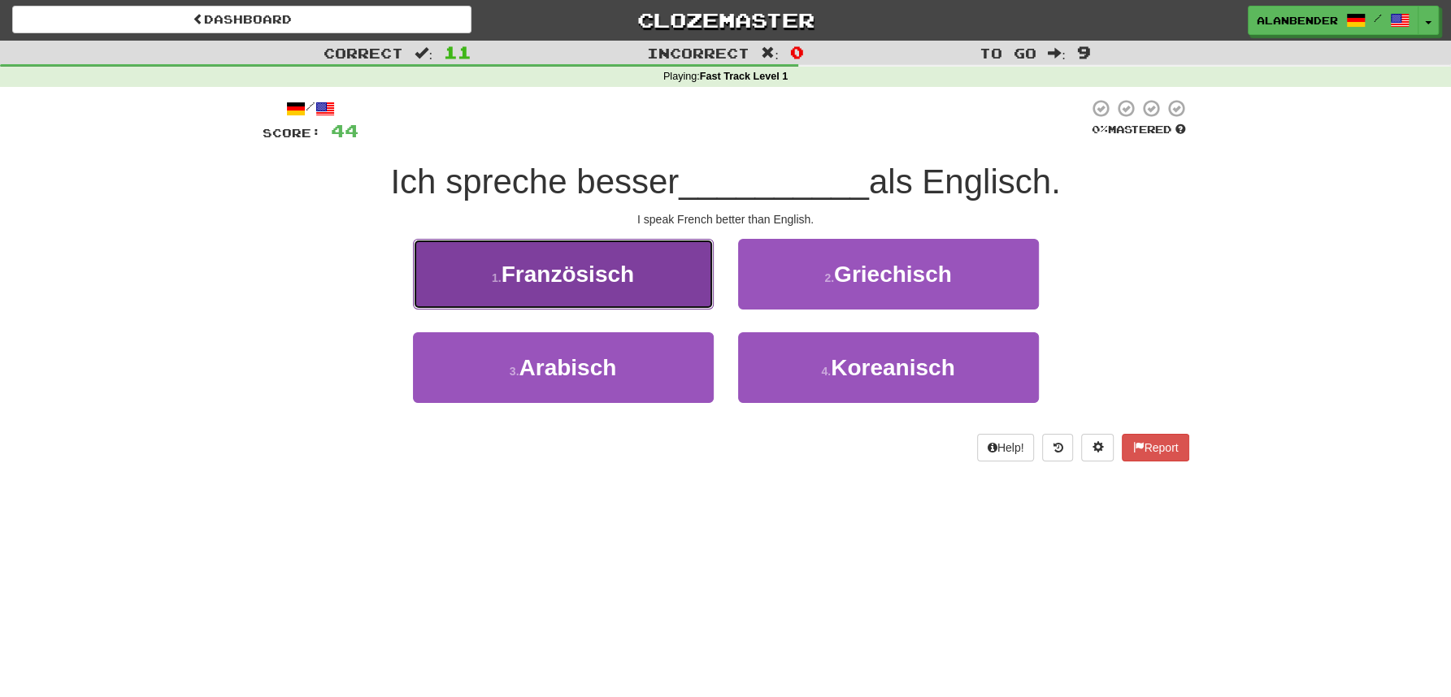
click at [623, 271] on span "Französisch" at bounding box center [567, 274] width 132 height 25
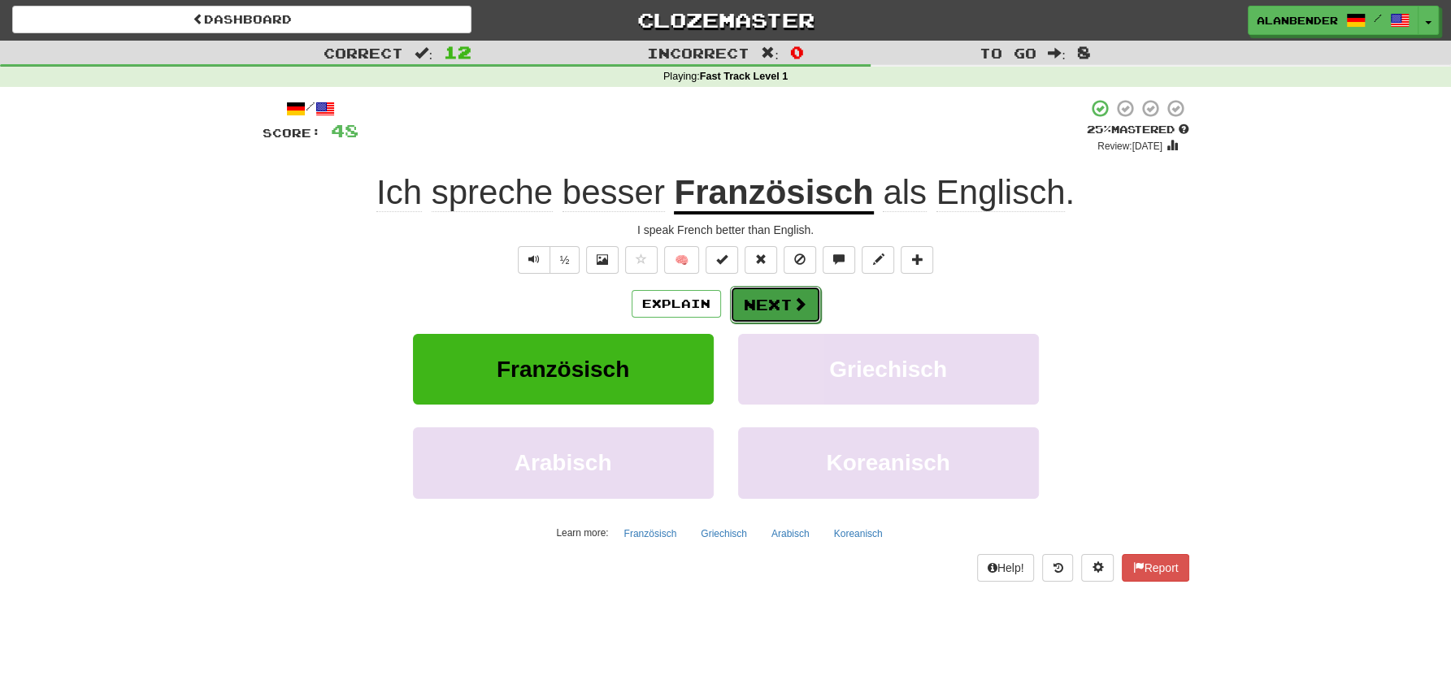
click at [775, 294] on button "Next" at bounding box center [775, 304] width 91 height 37
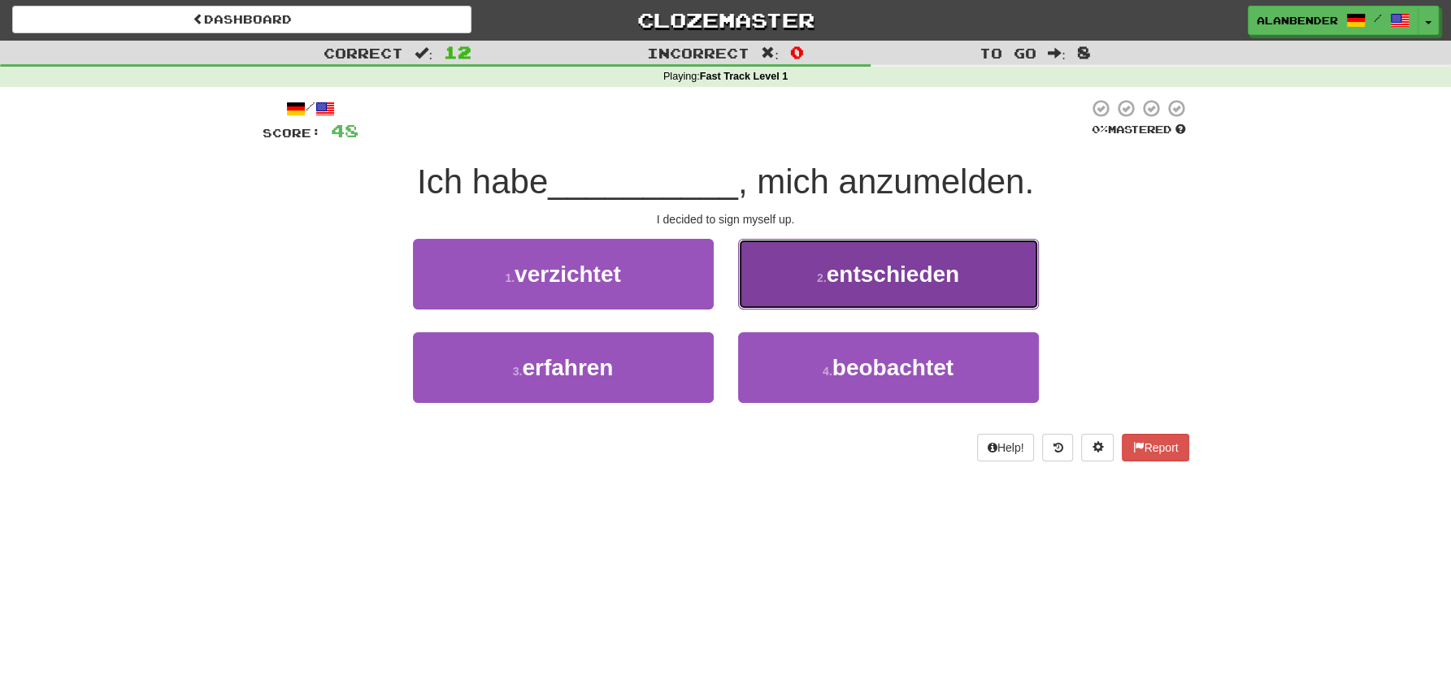
click at [923, 273] on span "entschieden" at bounding box center [893, 274] width 132 height 25
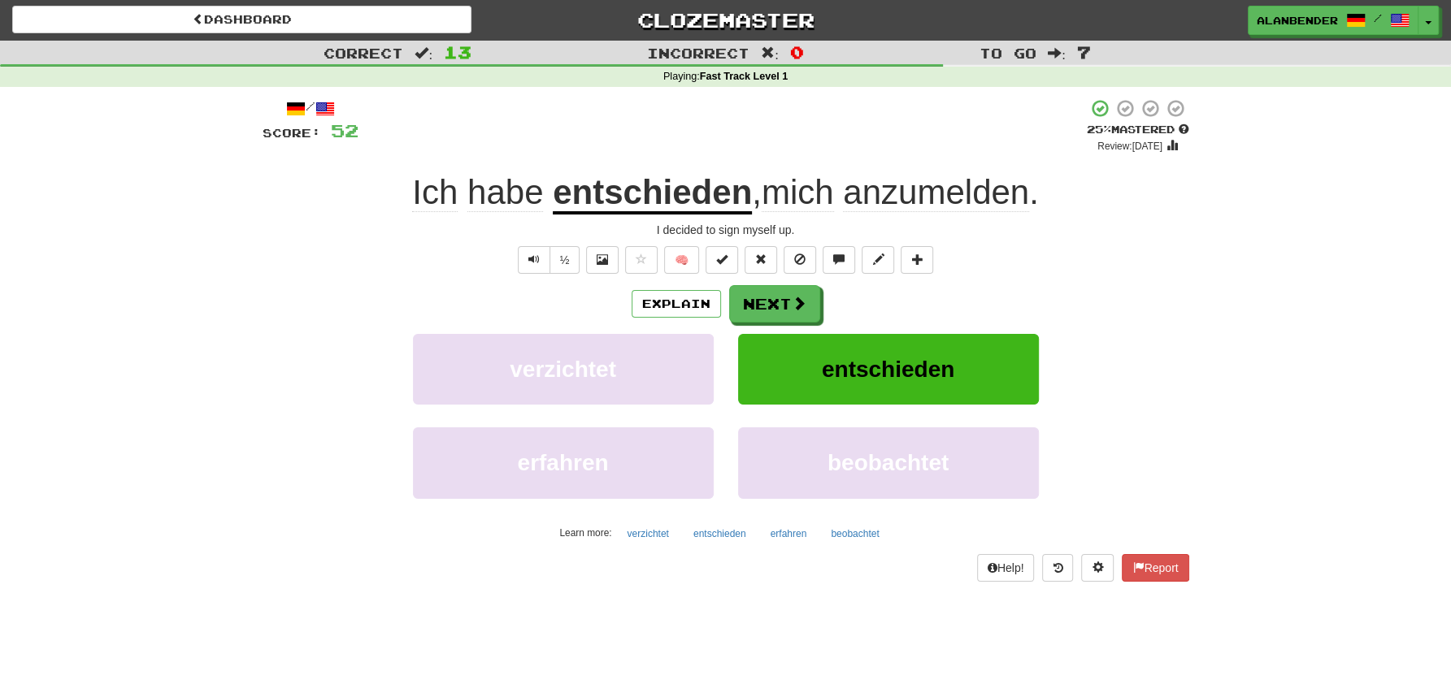
click at [909, 196] on span "anzumelden" at bounding box center [936, 192] width 186 height 39
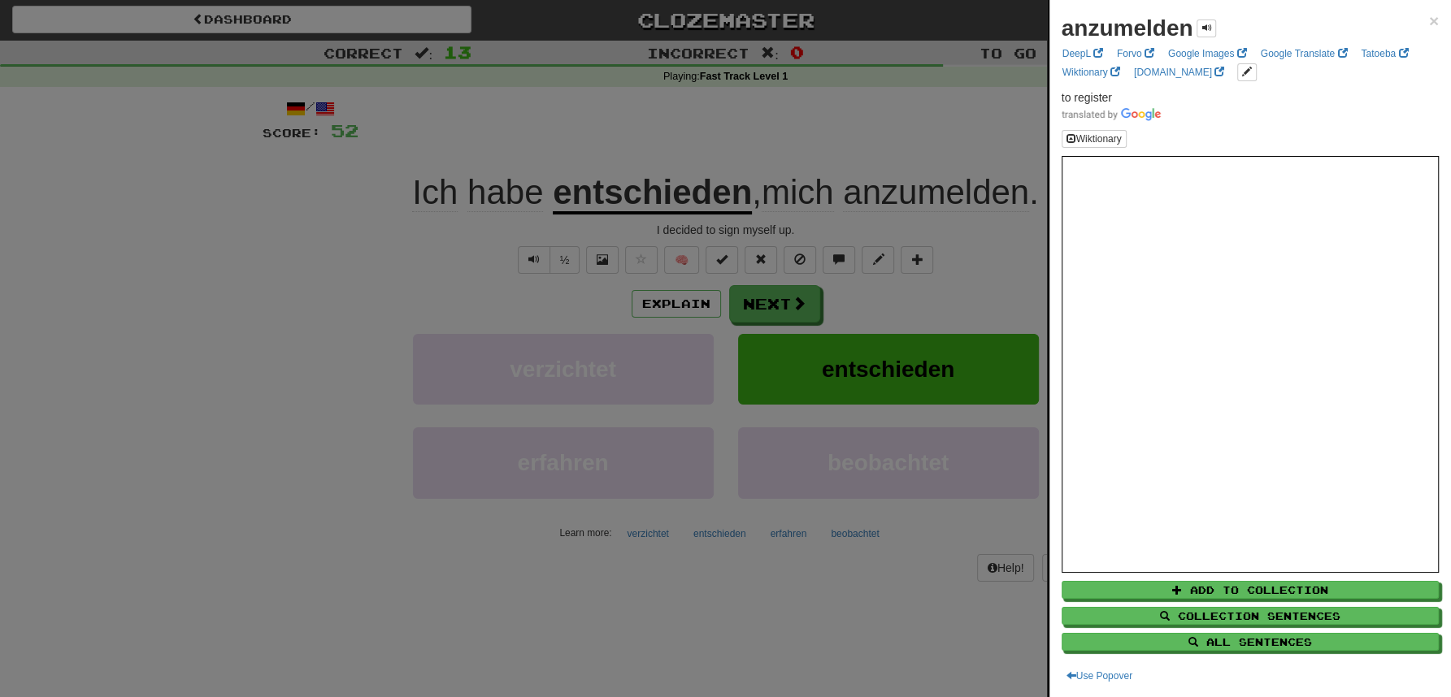
click at [875, 106] on div at bounding box center [725, 348] width 1451 height 697
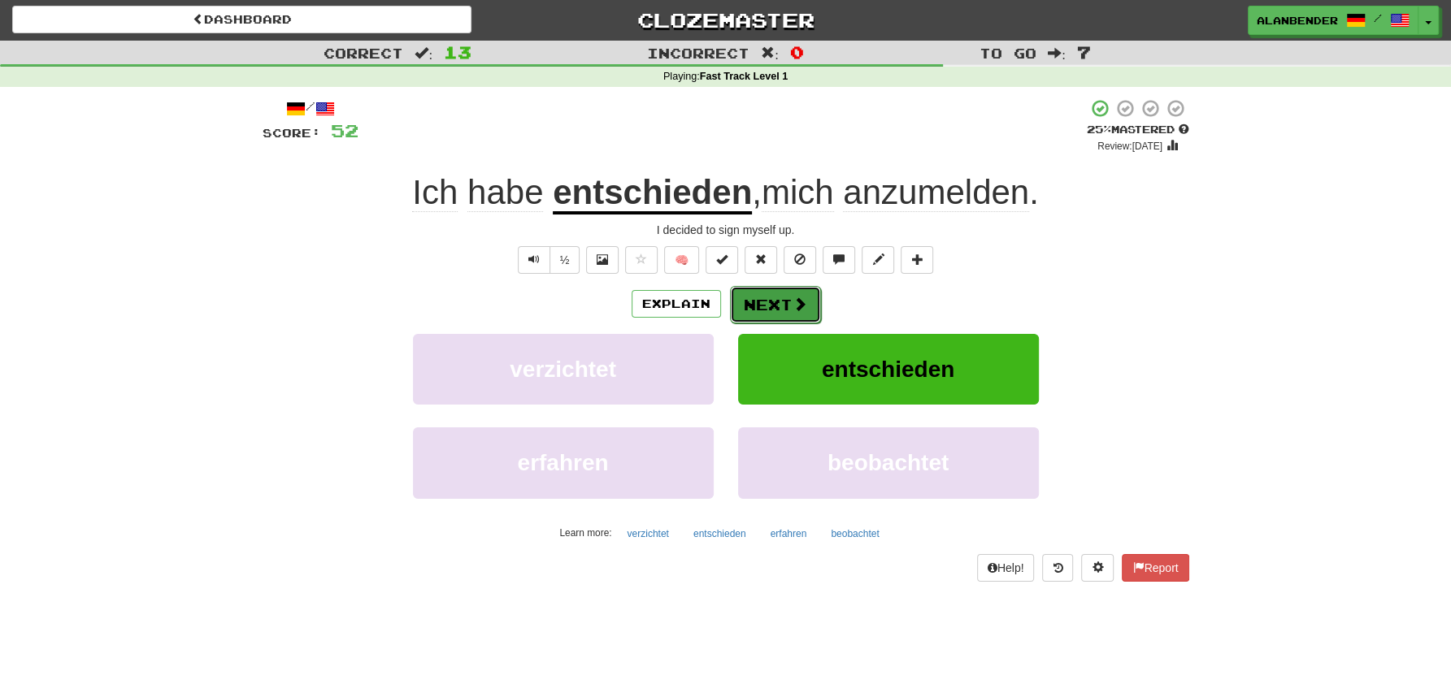
click at [788, 301] on button "Next" at bounding box center [775, 304] width 91 height 37
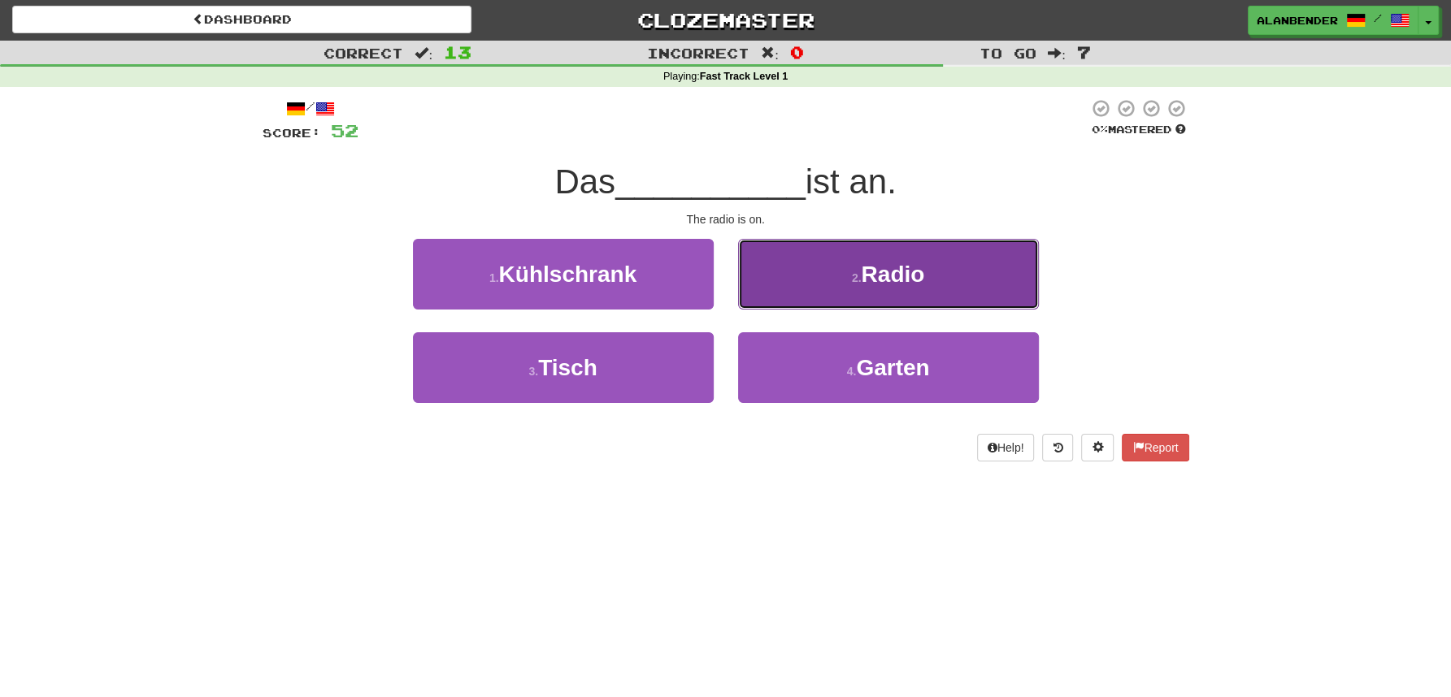
click at [907, 287] on span "Radio" at bounding box center [892, 274] width 63 height 25
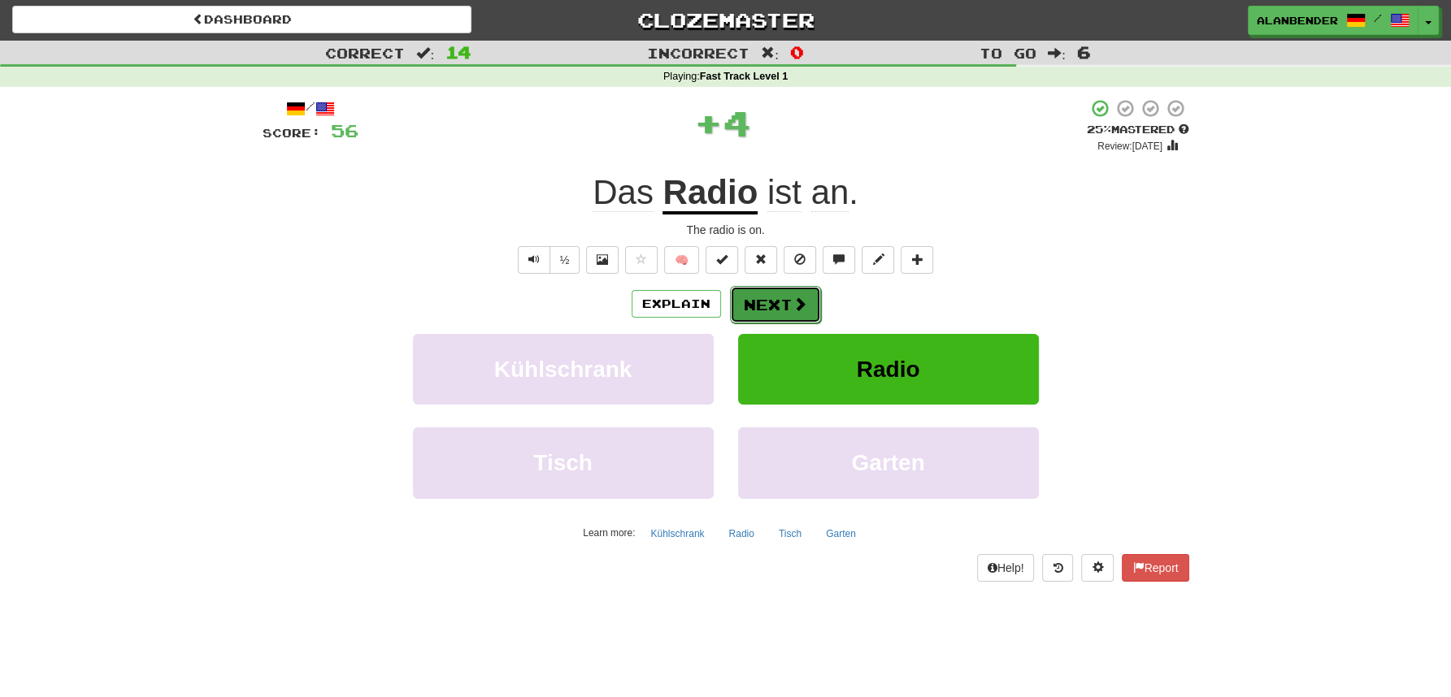
click at [772, 300] on button "Next" at bounding box center [775, 304] width 91 height 37
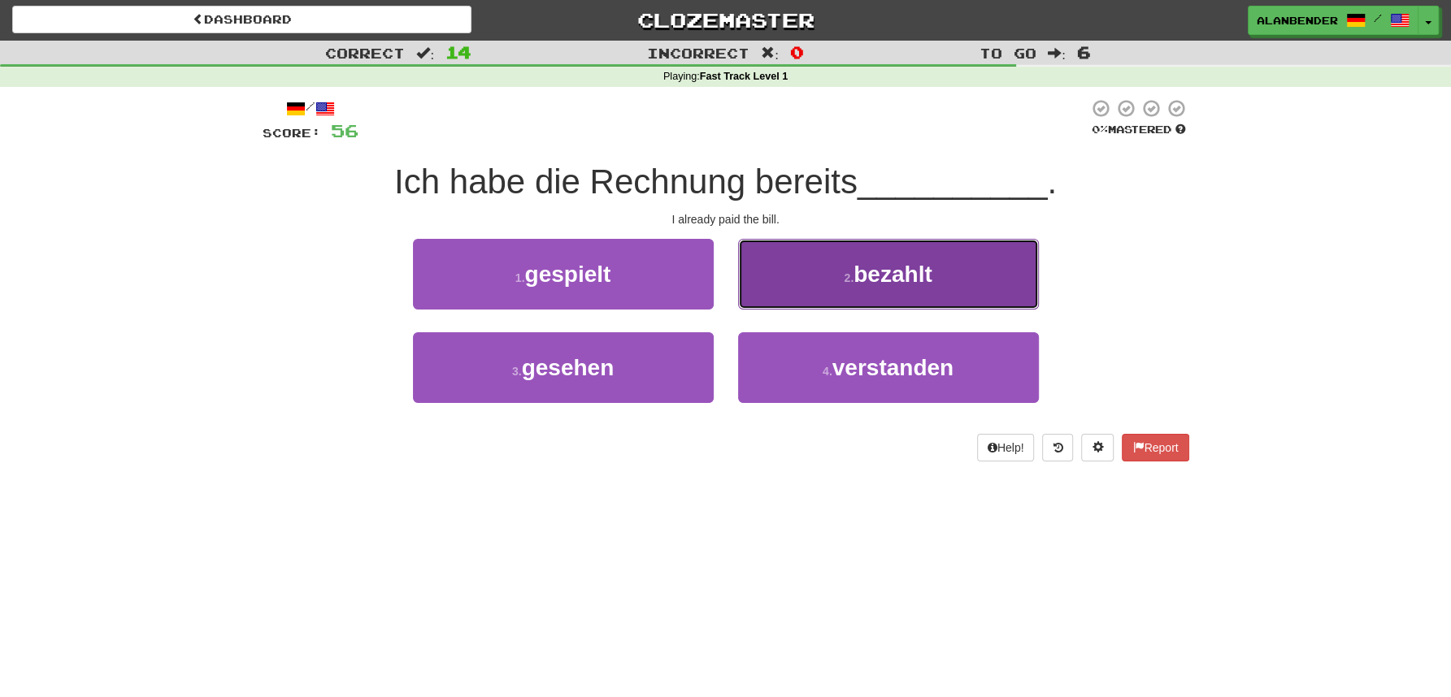
click at [885, 276] on span "bezahlt" at bounding box center [892, 274] width 78 height 25
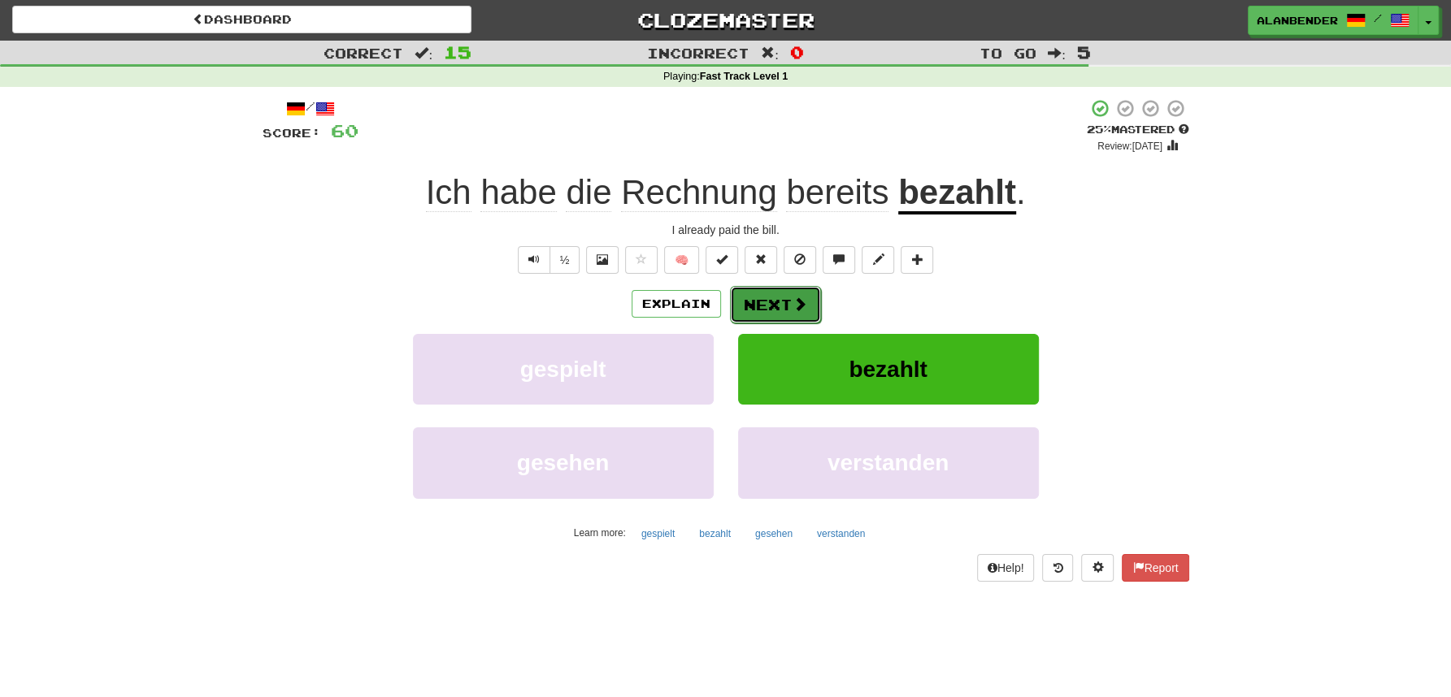
click at [782, 308] on button "Next" at bounding box center [775, 304] width 91 height 37
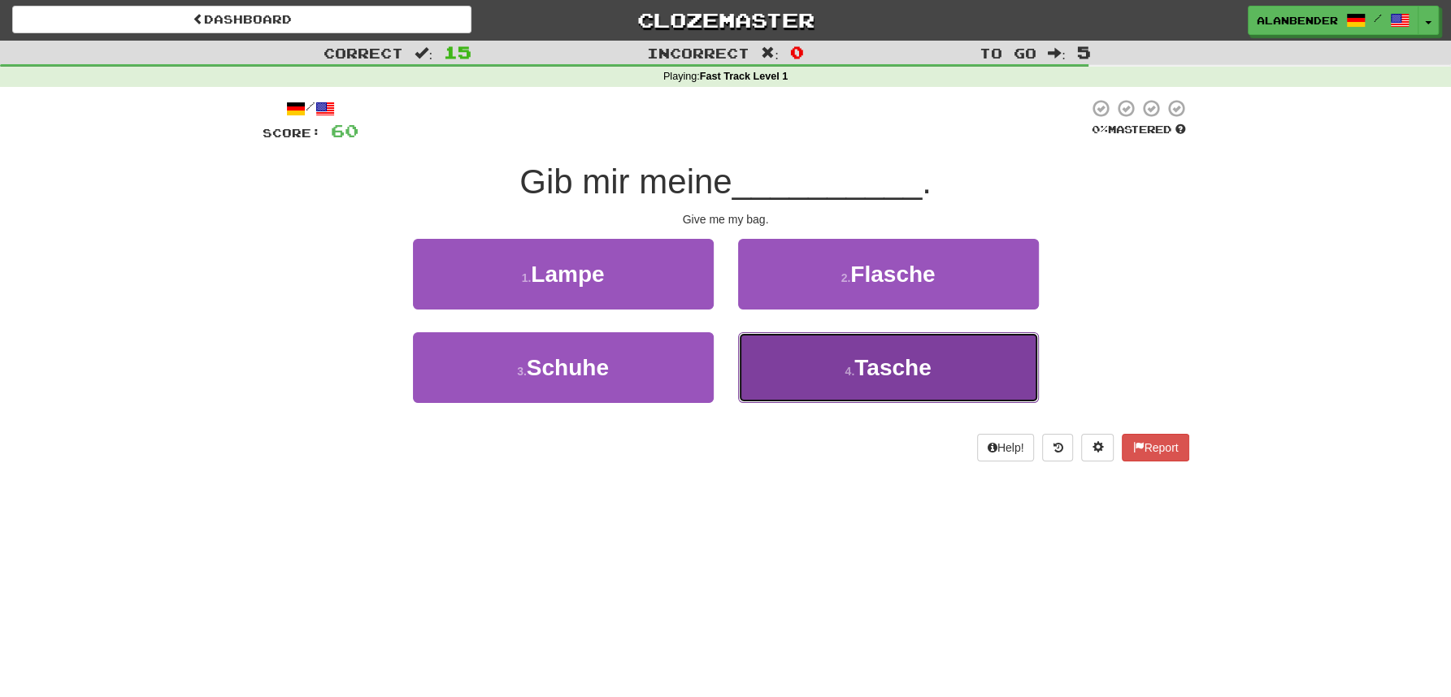
click at [882, 379] on span "Tasche" at bounding box center [892, 367] width 76 height 25
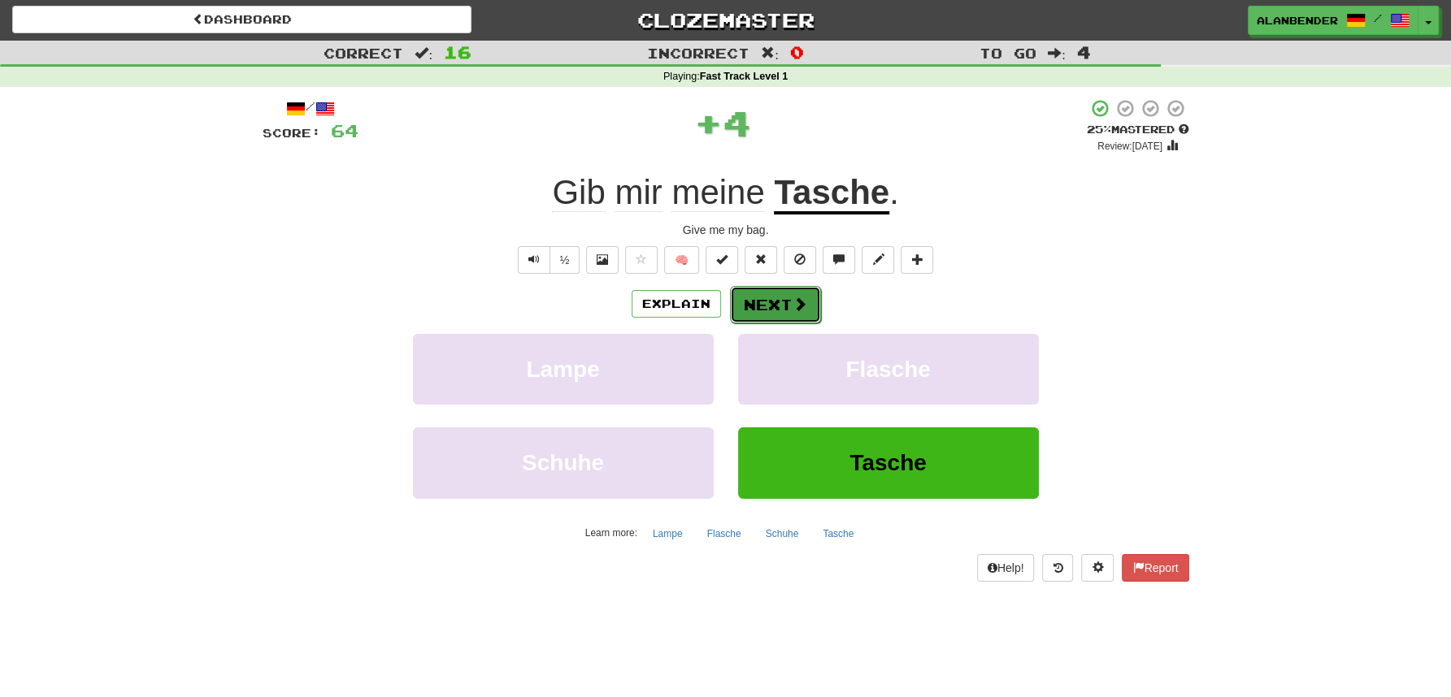
click at [773, 302] on button "Next" at bounding box center [775, 304] width 91 height 37
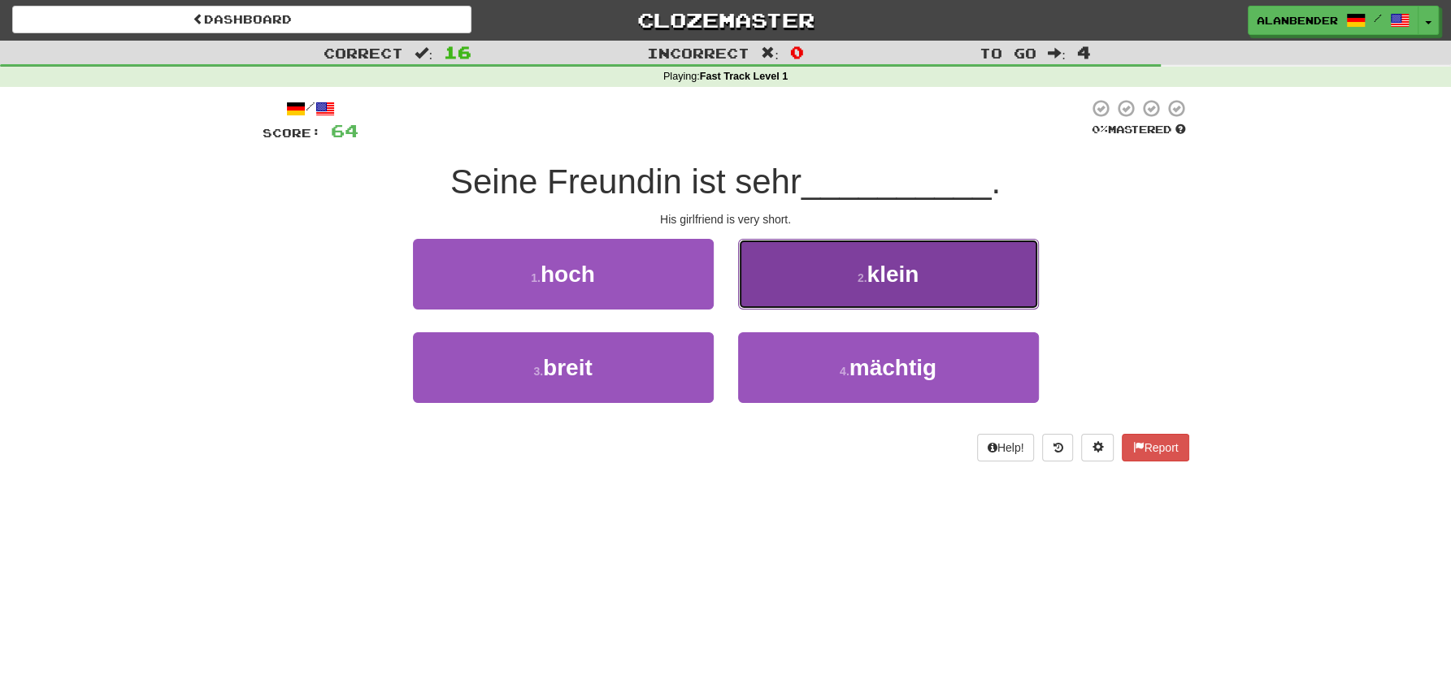
click at [892, 273] on span "klein" at bounding box center [892, 274] width 52 height 25
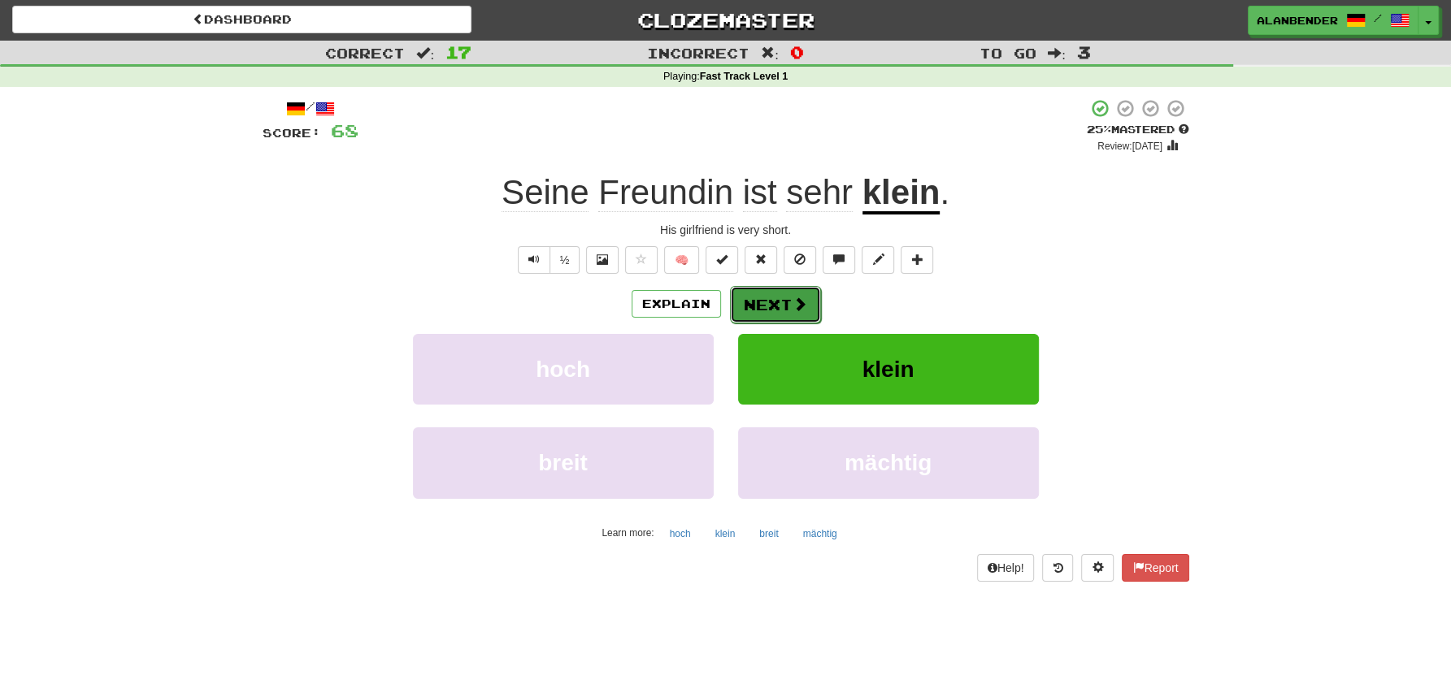
click at [798, 306] on span at bounding box center [799, 304] width 15 height 15
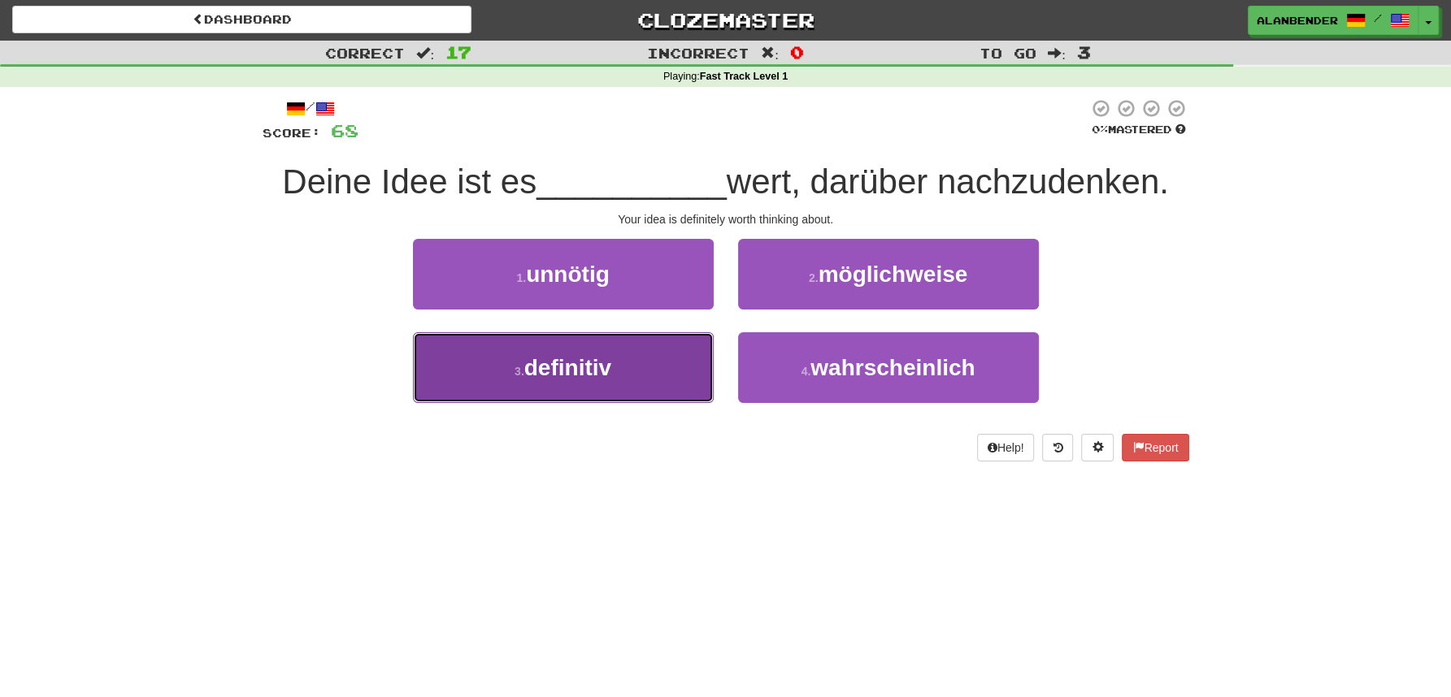
click at [590, 366] on span "definitiv" at bounding box center [567, 367] width 87 height 25
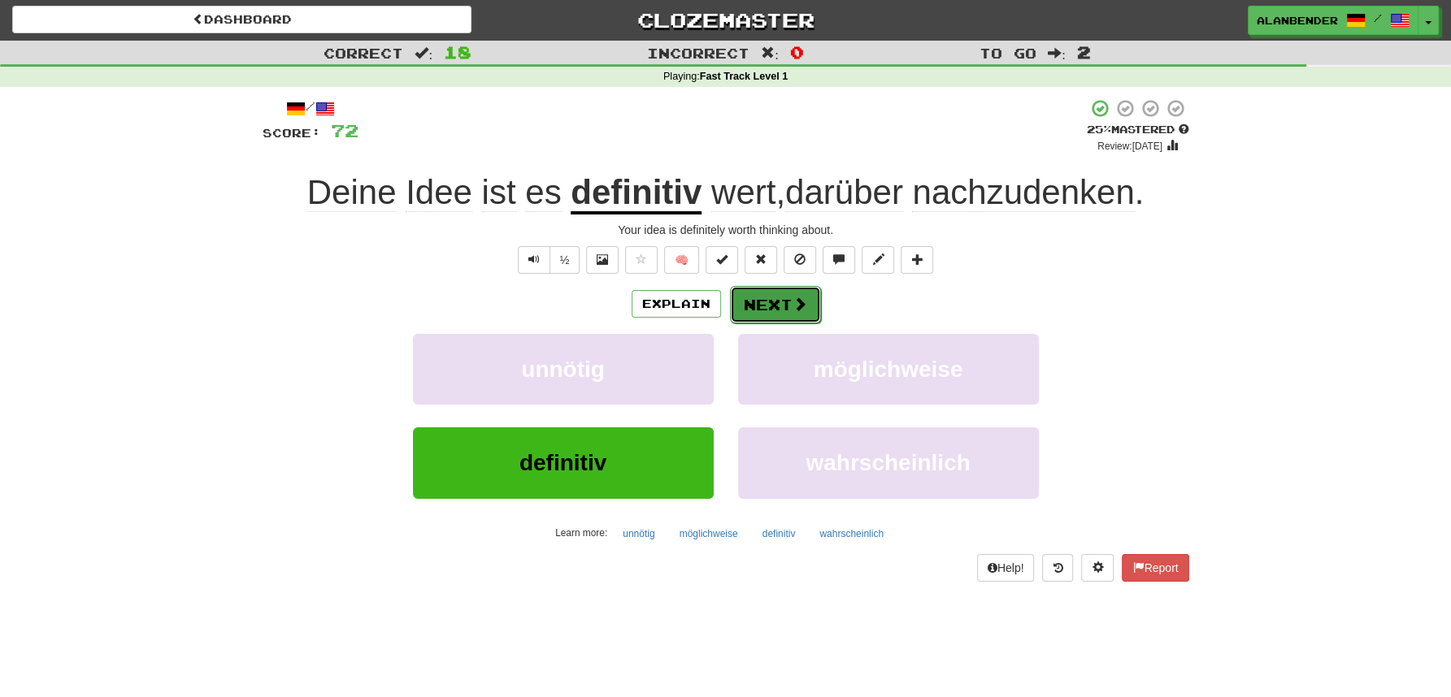
click at [769, 304] on button "Next" at bounding box center [775, 304] width 91 height 37
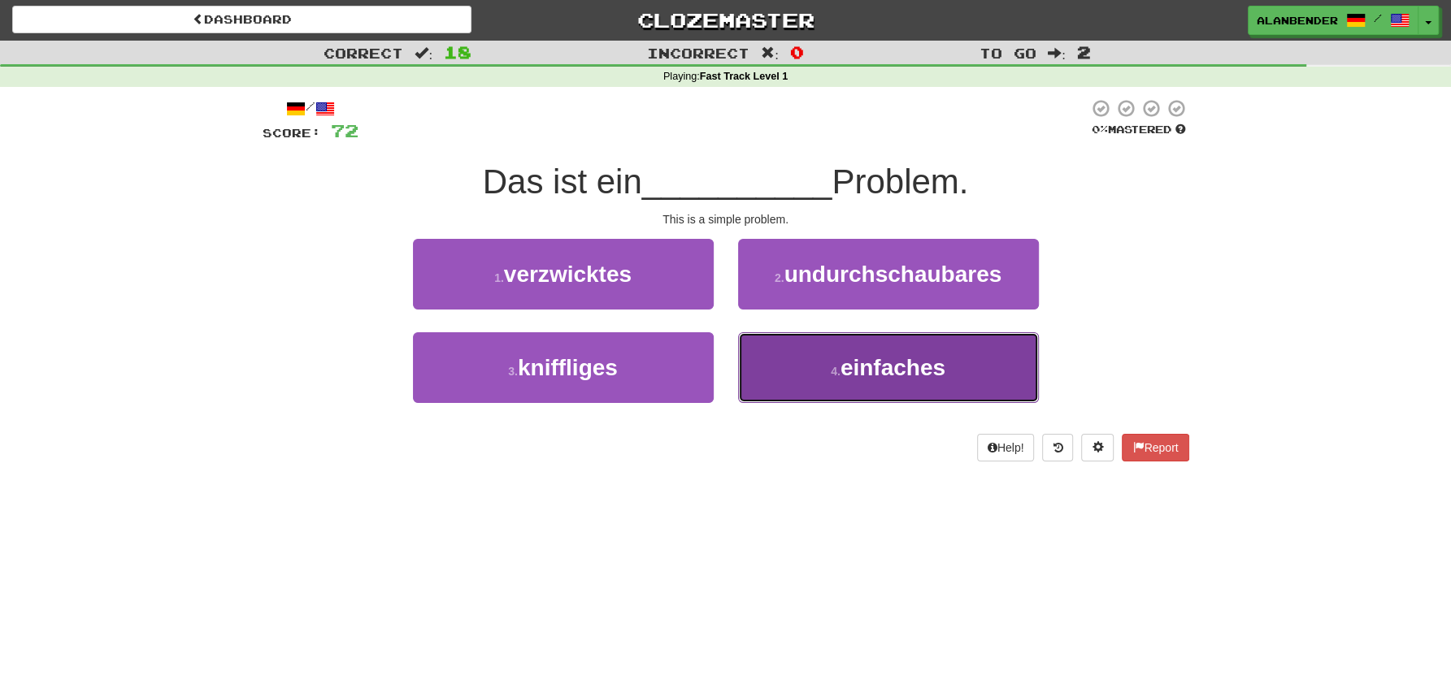
click at [890, 371] on span "einfaches" at bounding box center [892, 367] width 105 height 25
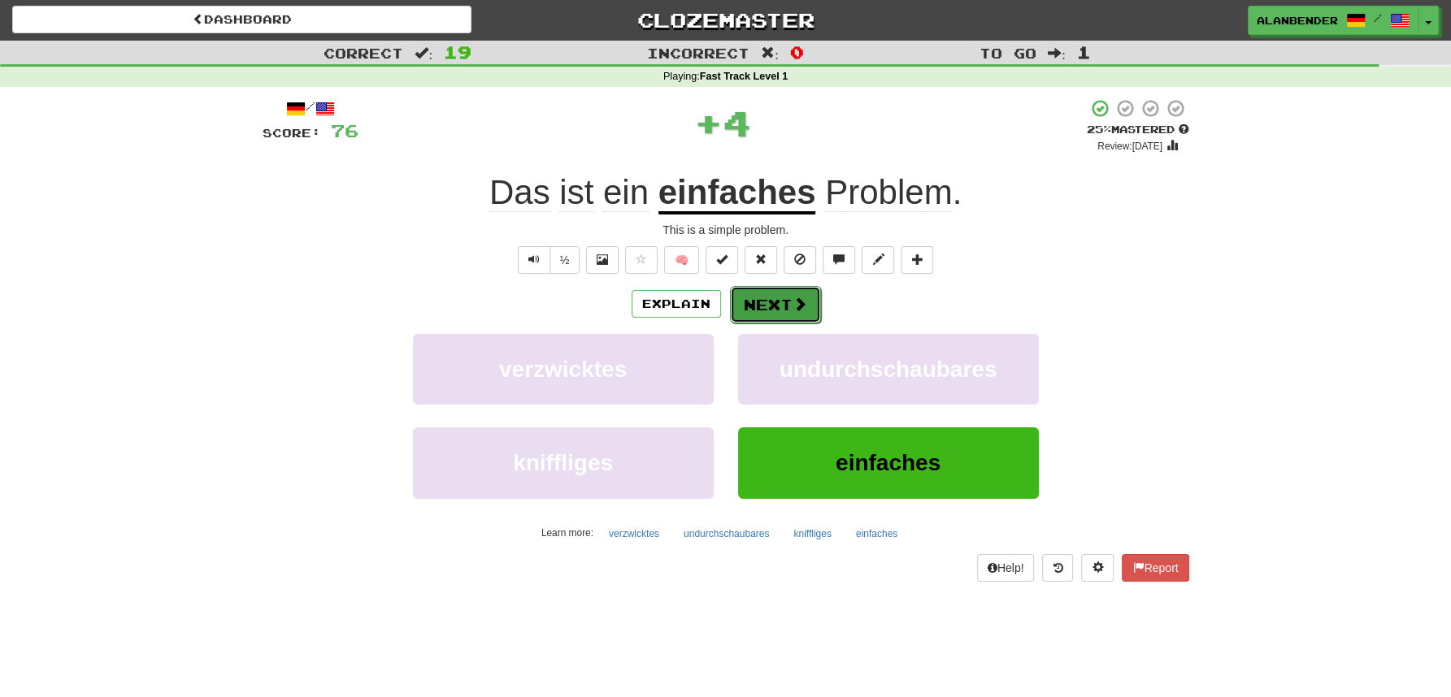
click at [779, 302] on button "Next" at bounding box center [775, 304] width 91 height 37
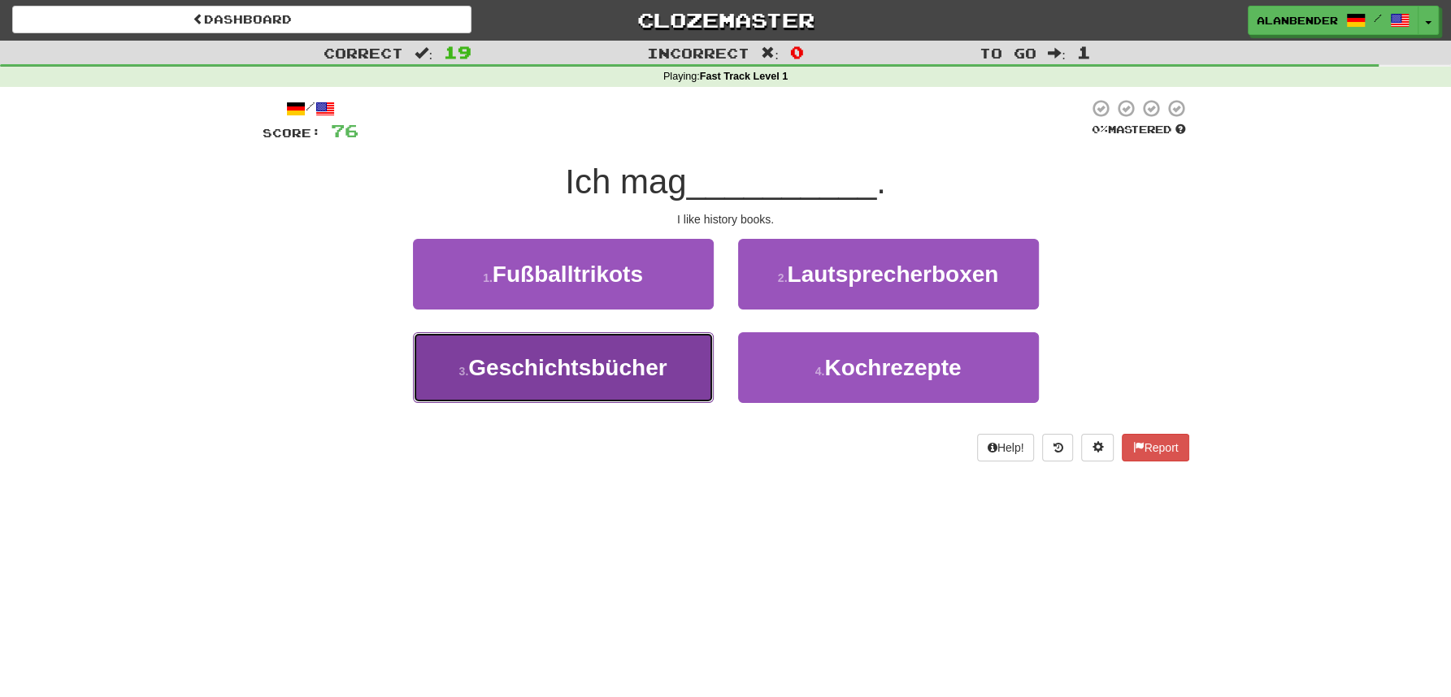
click at [630, 364] on span "Geschichtsbücher" at bounding box center [567, 367] width 198 height 25
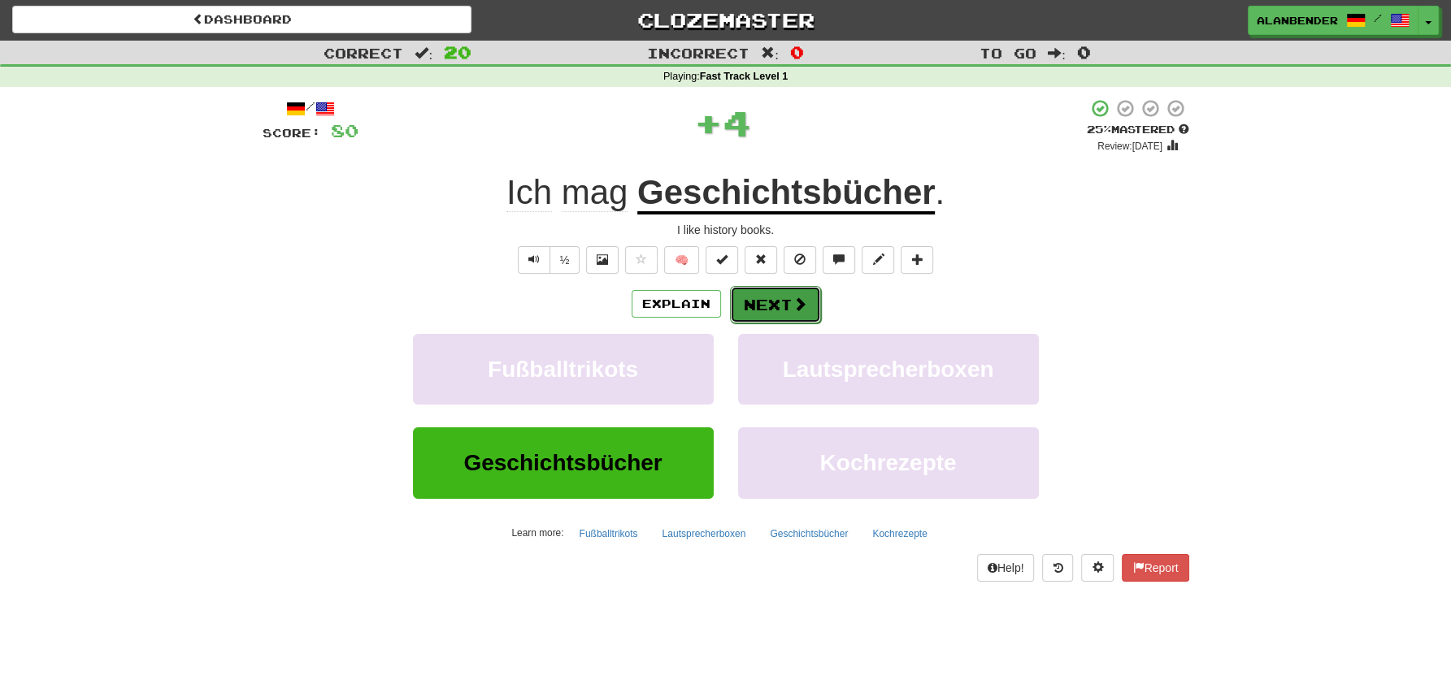
click at [789, 302] on button "Next" at bounding box center [775, 304] width 91 height 37
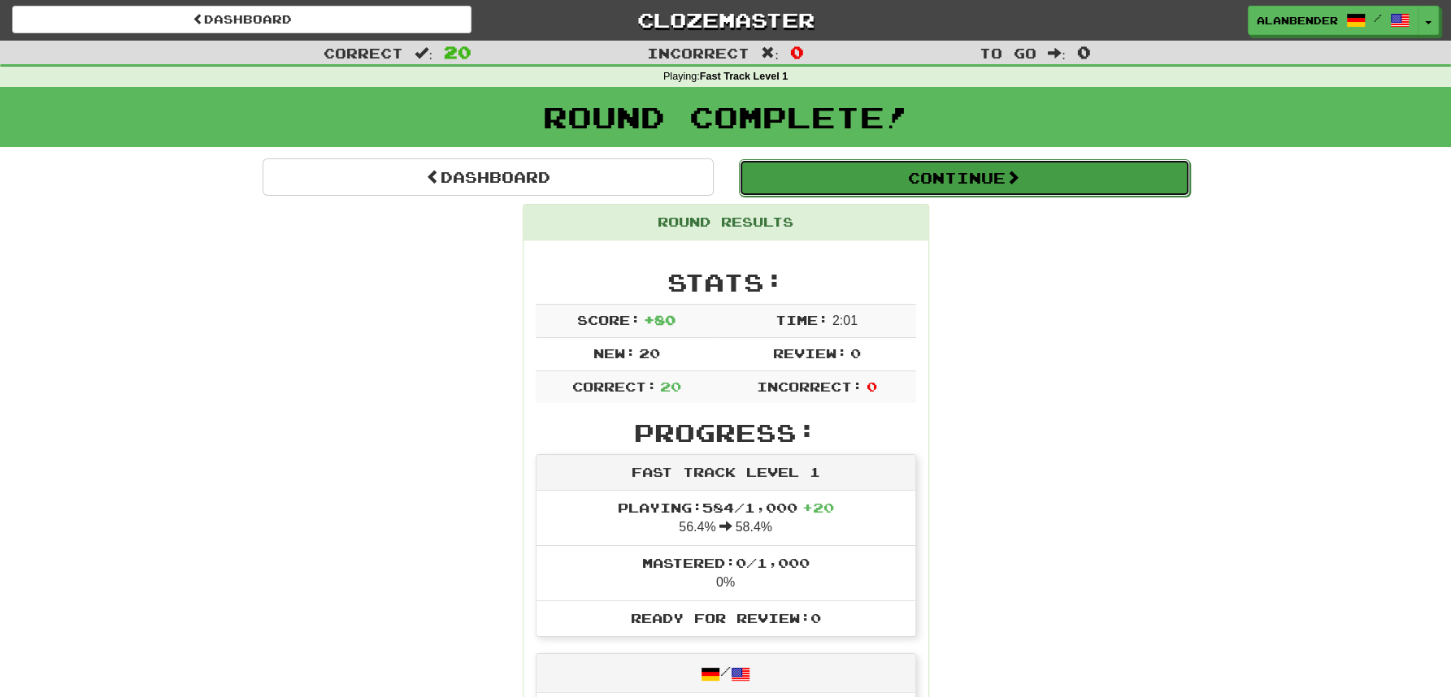
click at [1031, 185] on button "Continue" at bounding box center [964, 177] width 451 height 37
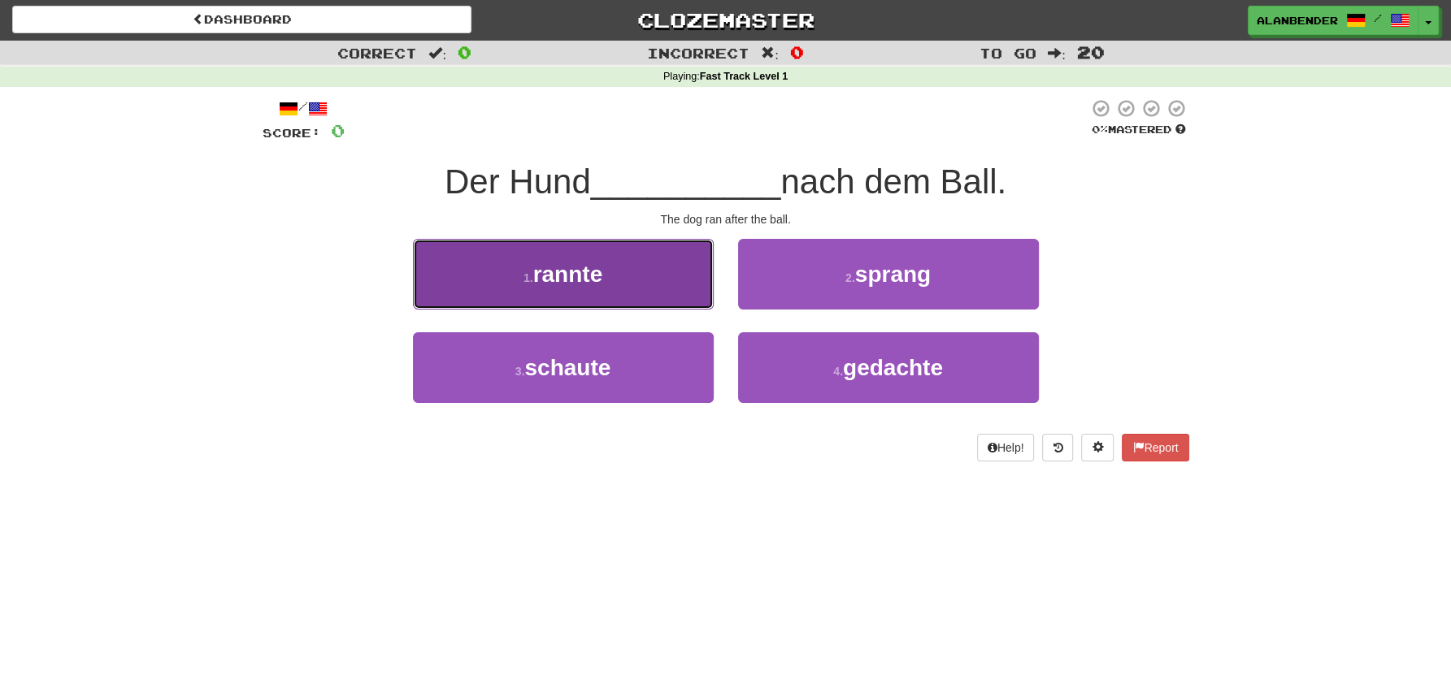
click at [597, 283] on span "rannte" at bounding box center [568, 274] width 70 height 25
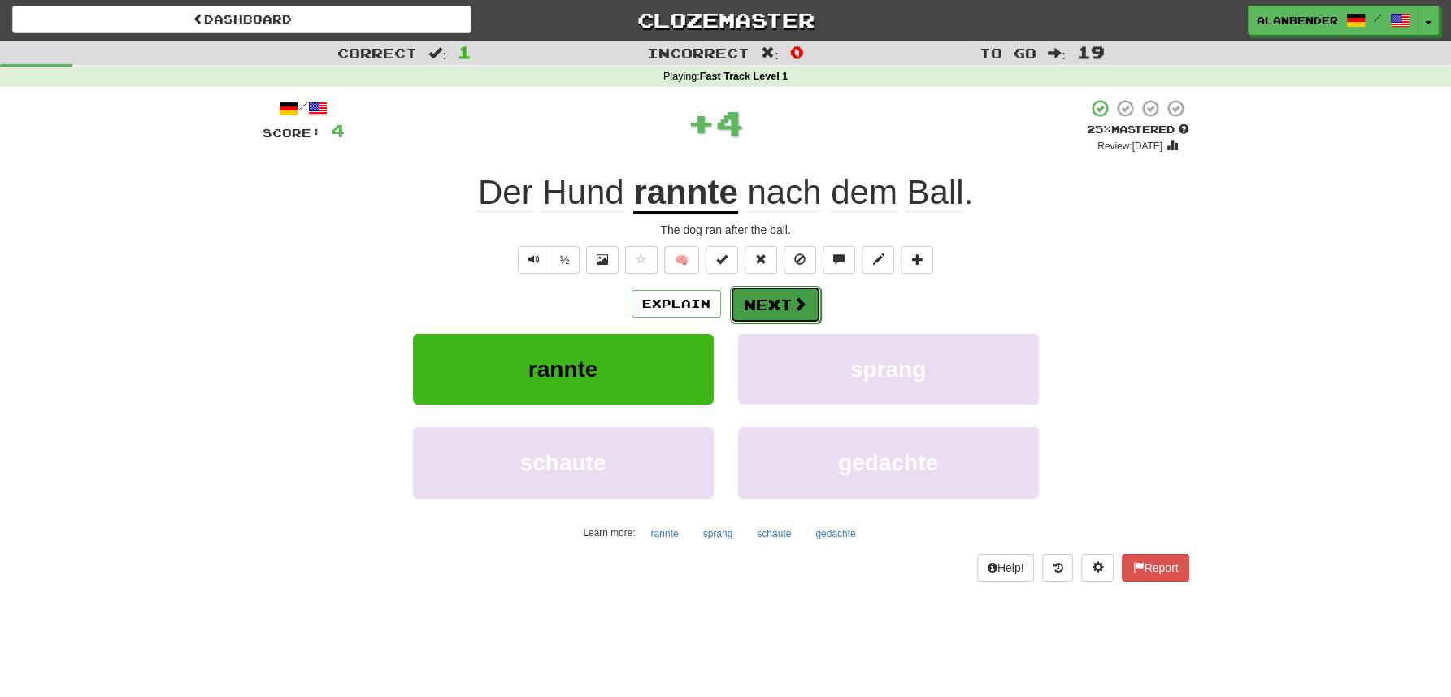
click at [784, 311] on button "Next" at bounding box center [775, 304] width 91 height 37
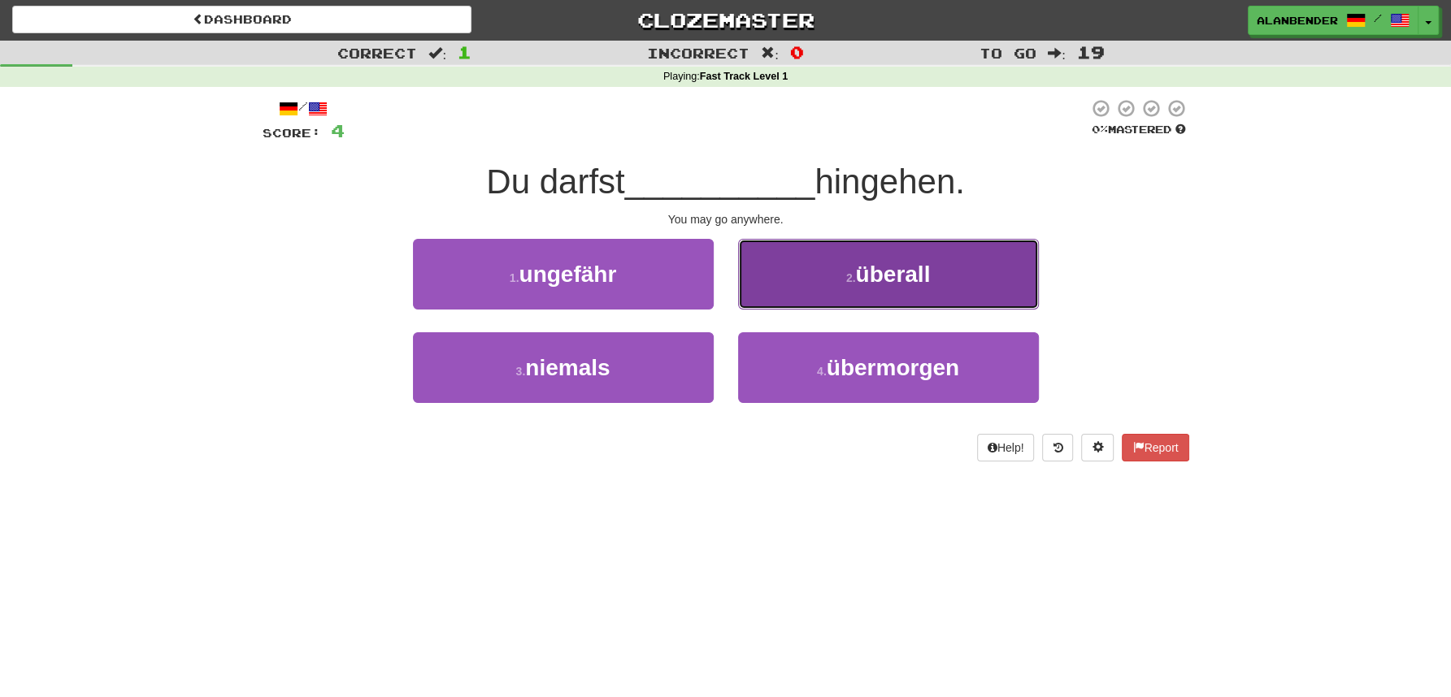
click at [904, 277] on span "überall" at bounding box center [892, 274] width 75 height 25
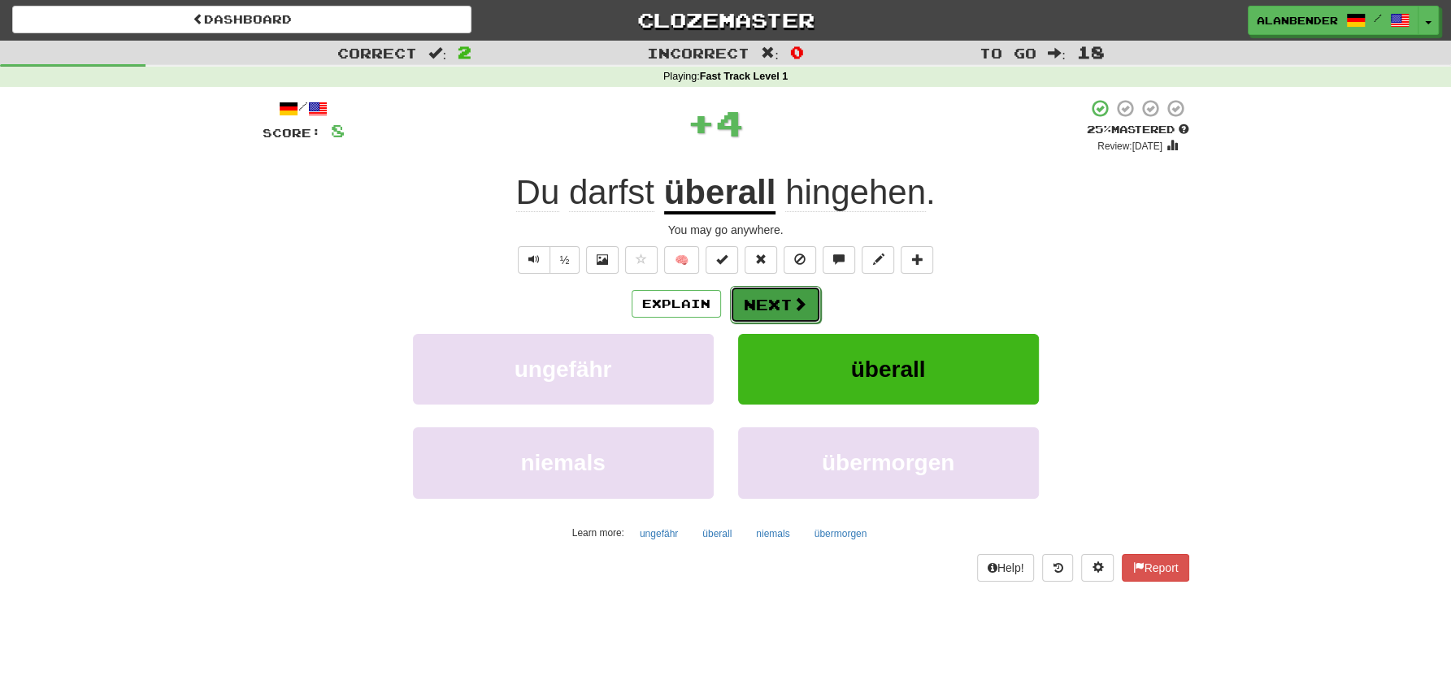
click at [782, 292] on button "Next" at bounding box center [775, 304] width 91 height 37
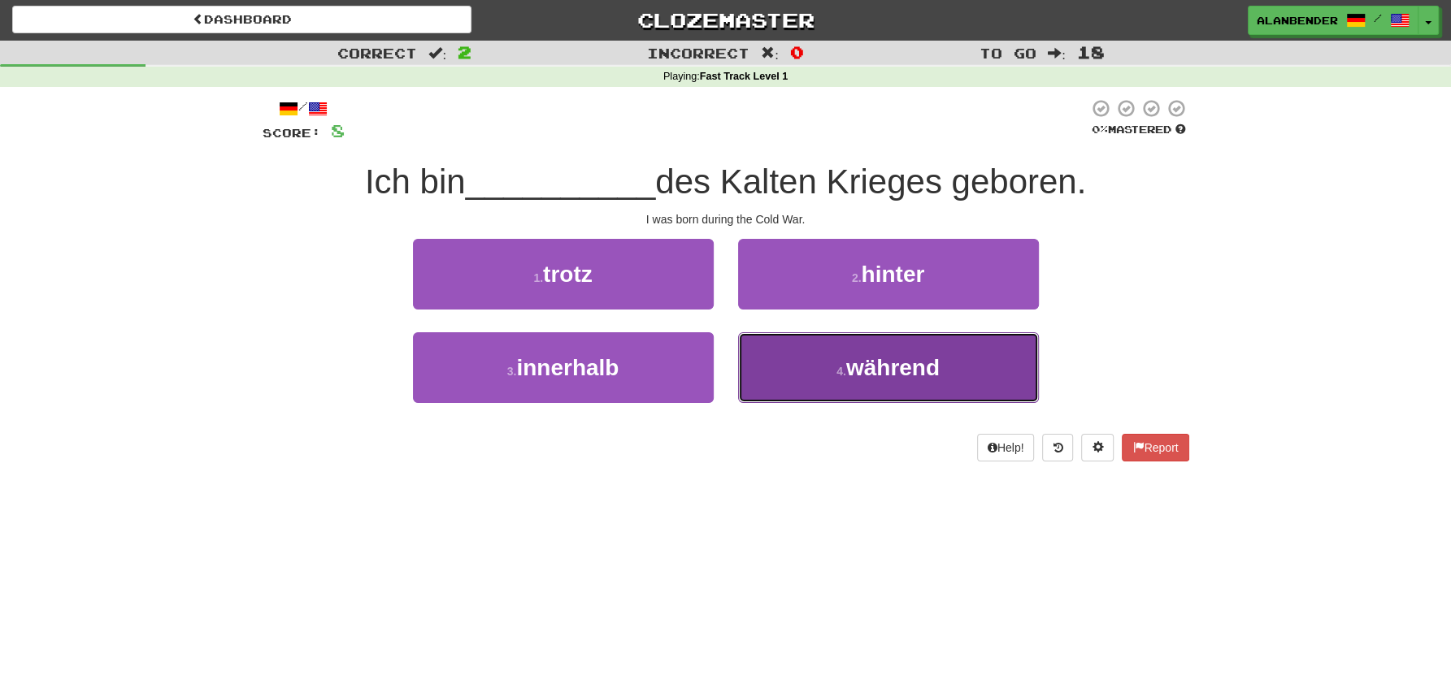
click at [914, 367] on span "während" at bounding box center [892, 367] width 93 height 25
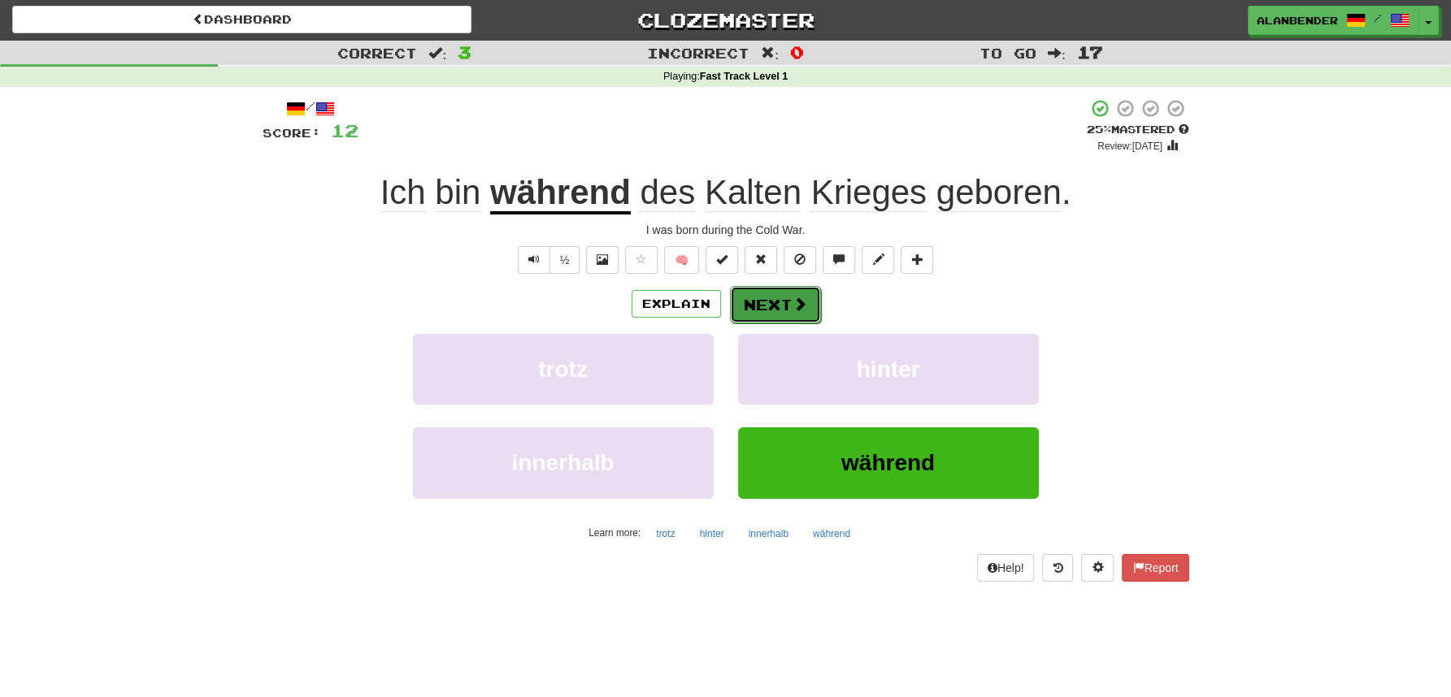
click at [767, 308] on button "Next" at bounding box center [775, 304] width 91 height 37
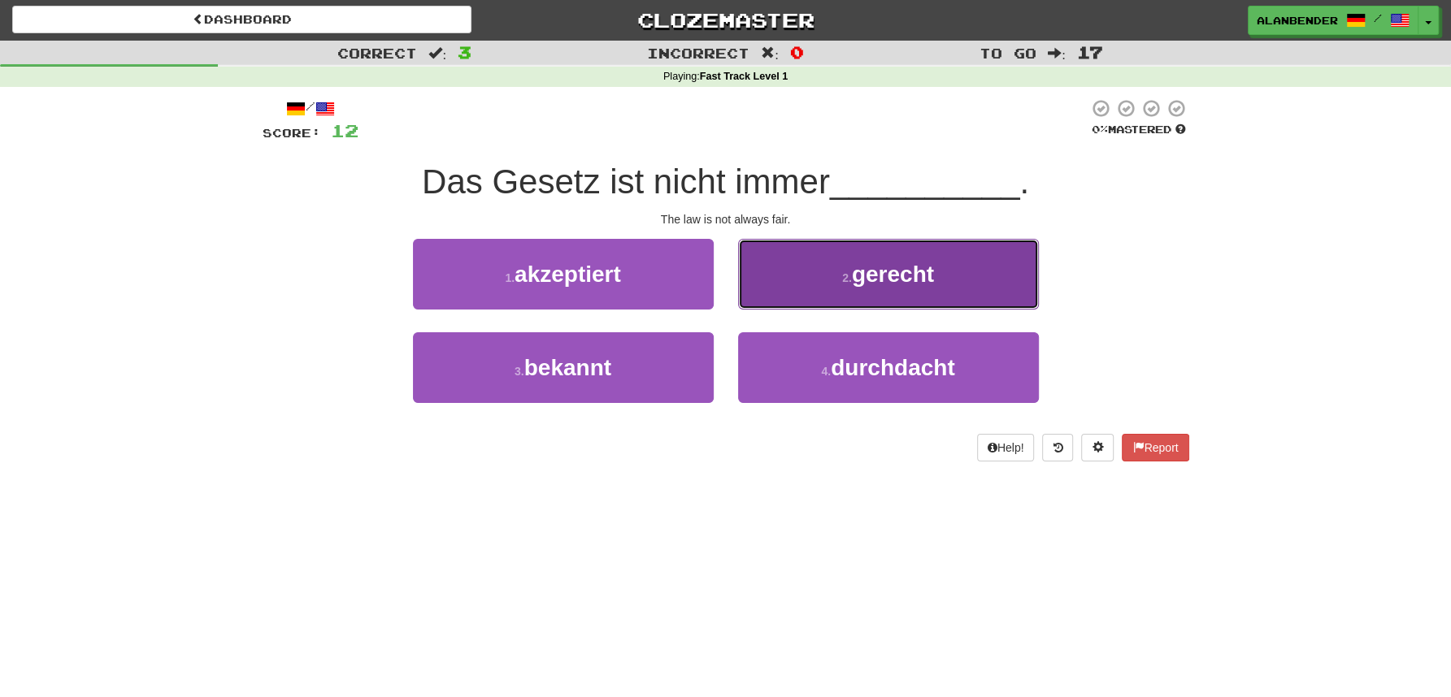
click at [902, 276] on span "gerecht" at bounding box center [893, 274] width 82 height 25
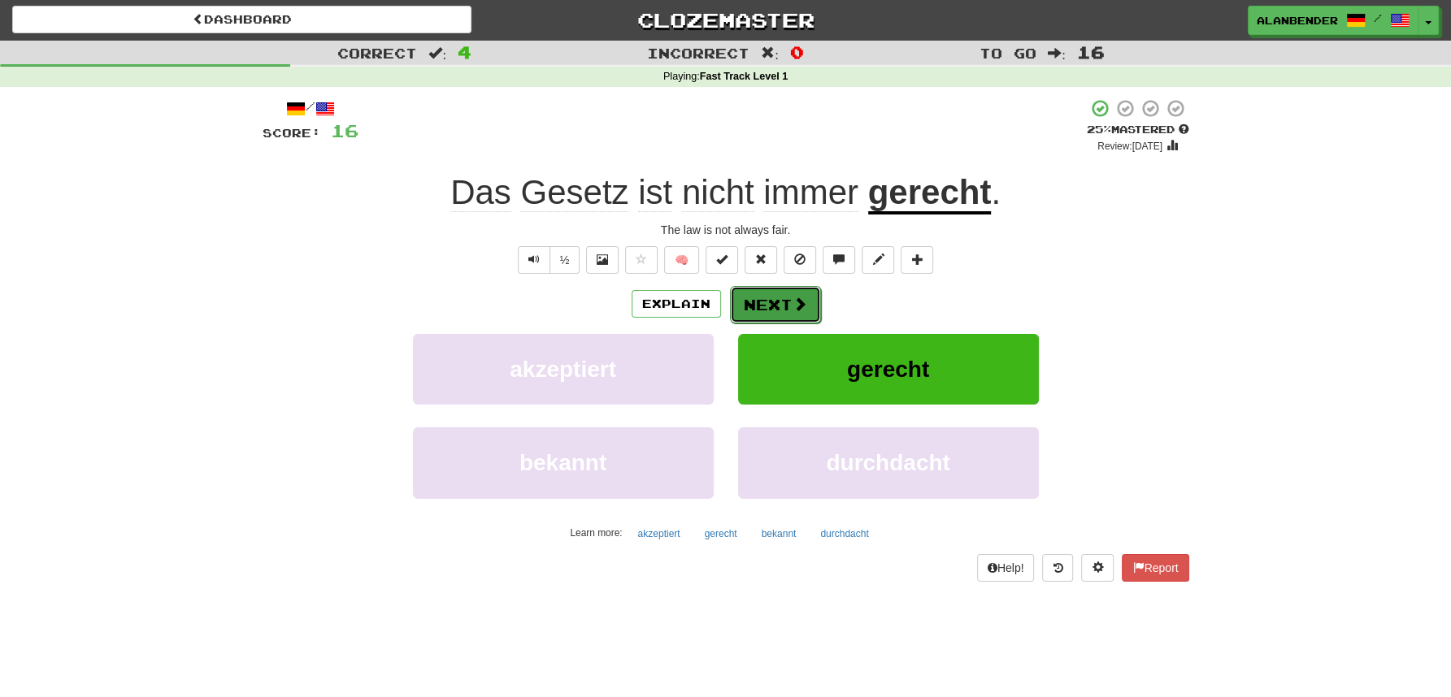
click at [753, 301] on button "Next" at bounding box center [775, 304] width 91 height 37
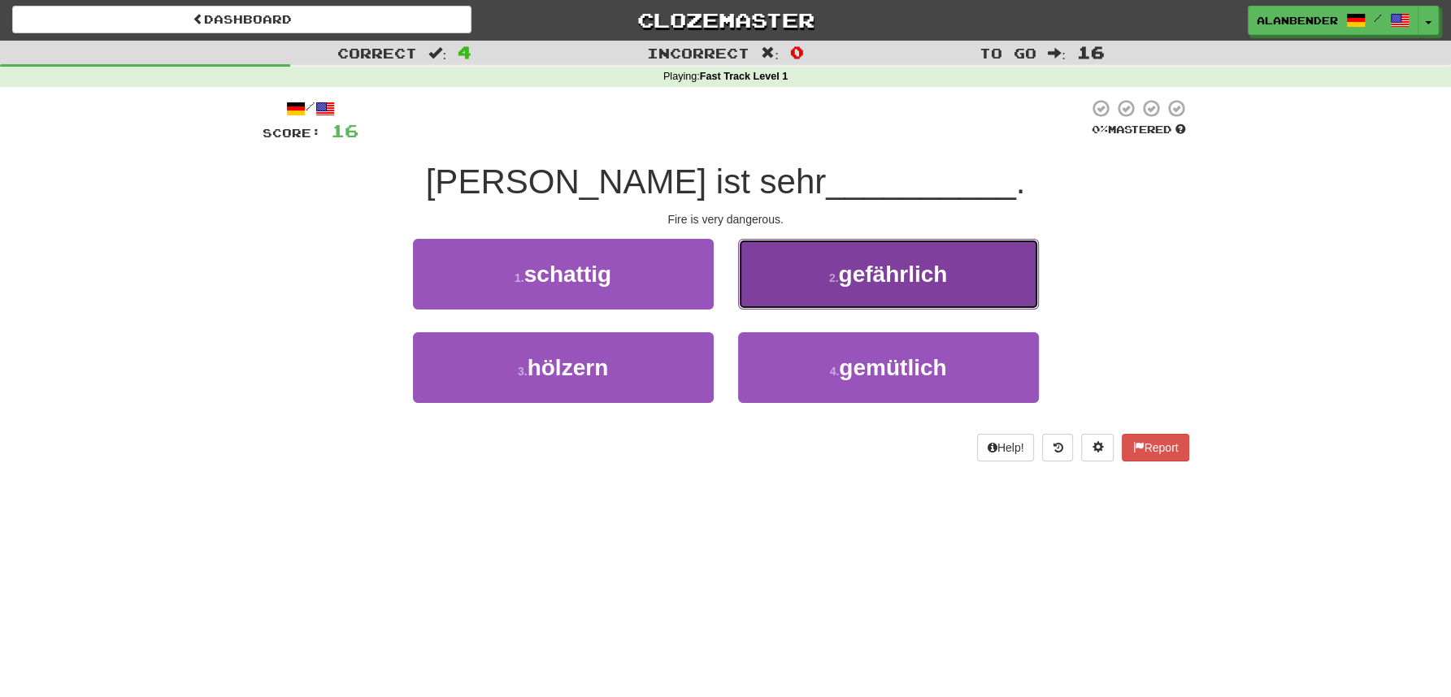
click at [947, 279] on span "gefährlich" at bounding box center [892, 274] width 109 height 25
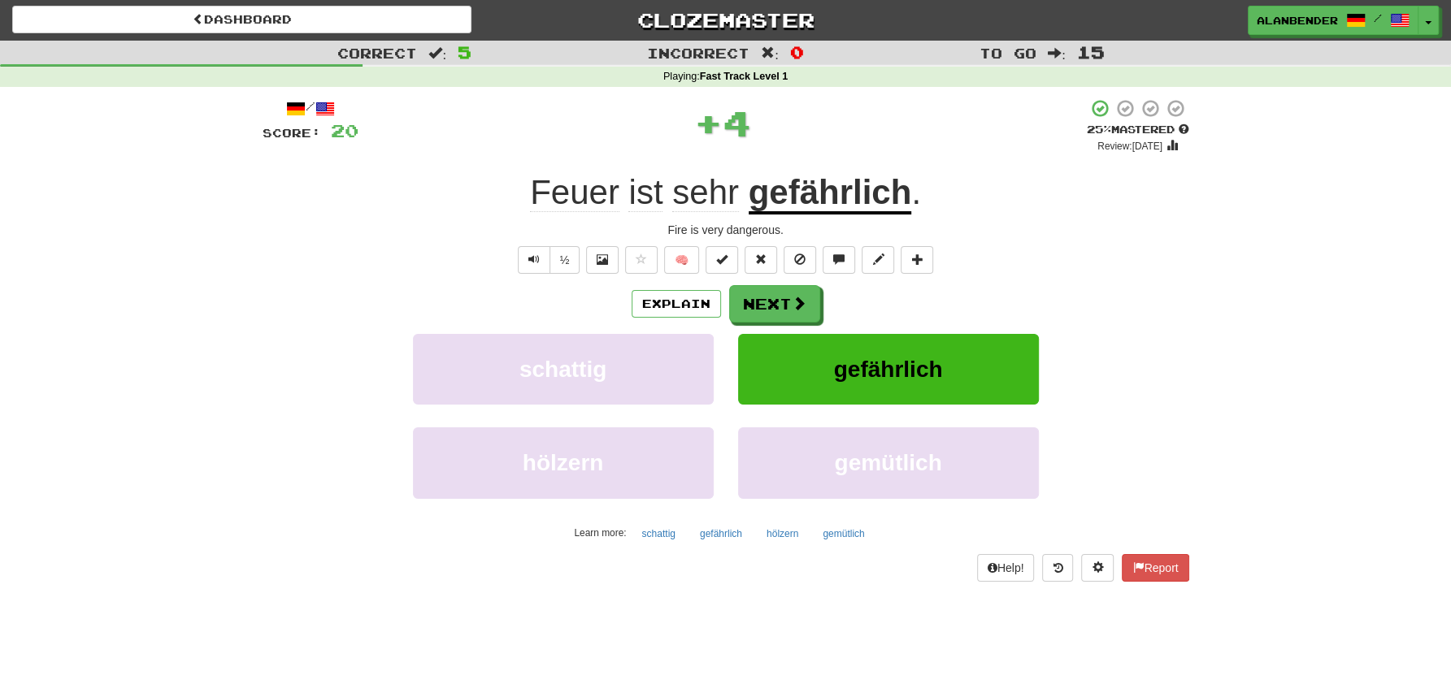
click at [817, 202] on u "gefährlich" at bounding box center [830, 193] width 163 height 41
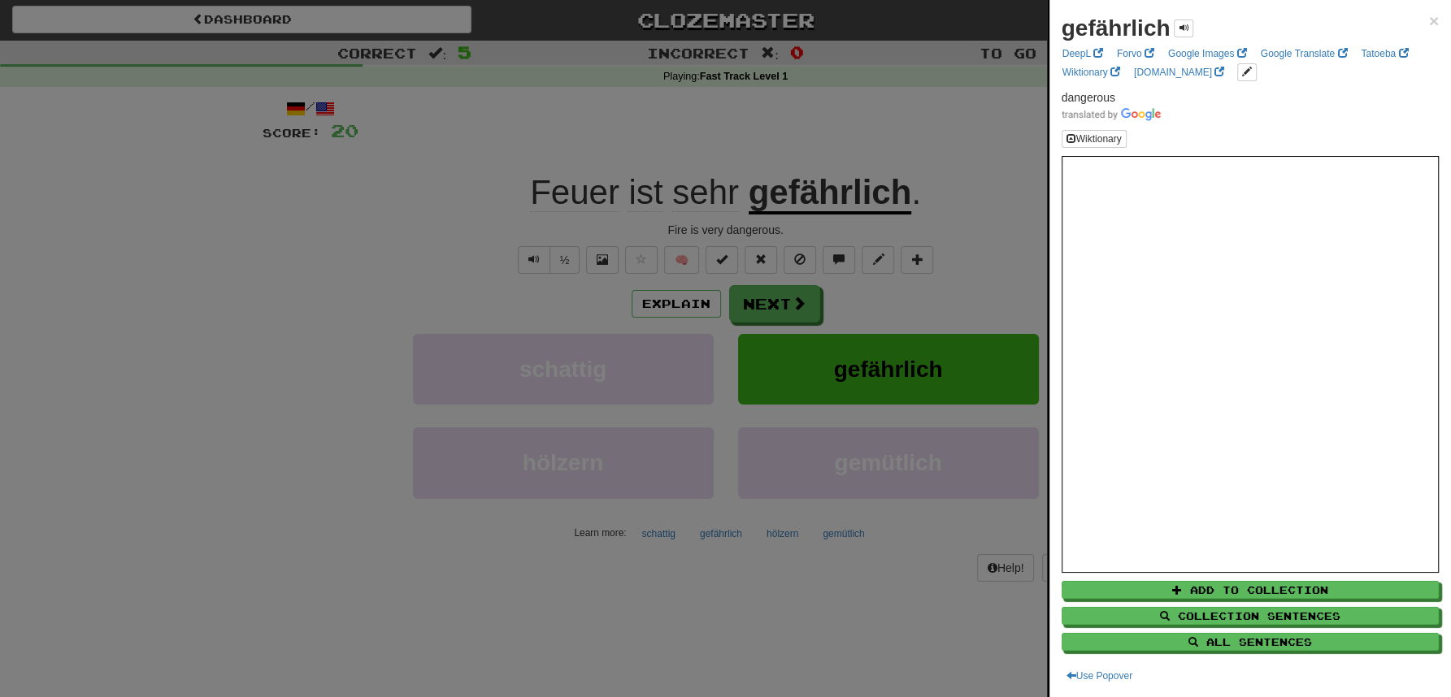
click at [761, 302] on div at bounding box center [725, 348] width 1451 height 697
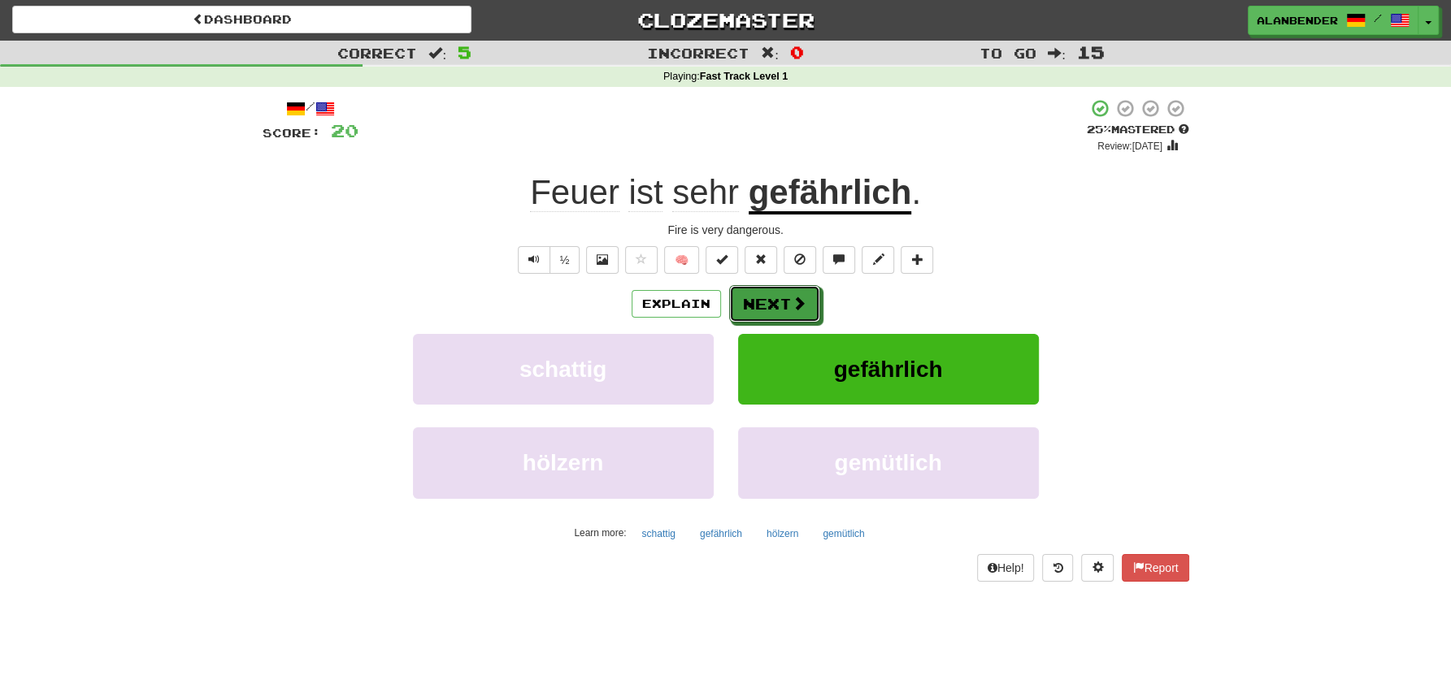
click at [761, 302] on button "Next" at bounding box center [774, 303] width 91 height 37
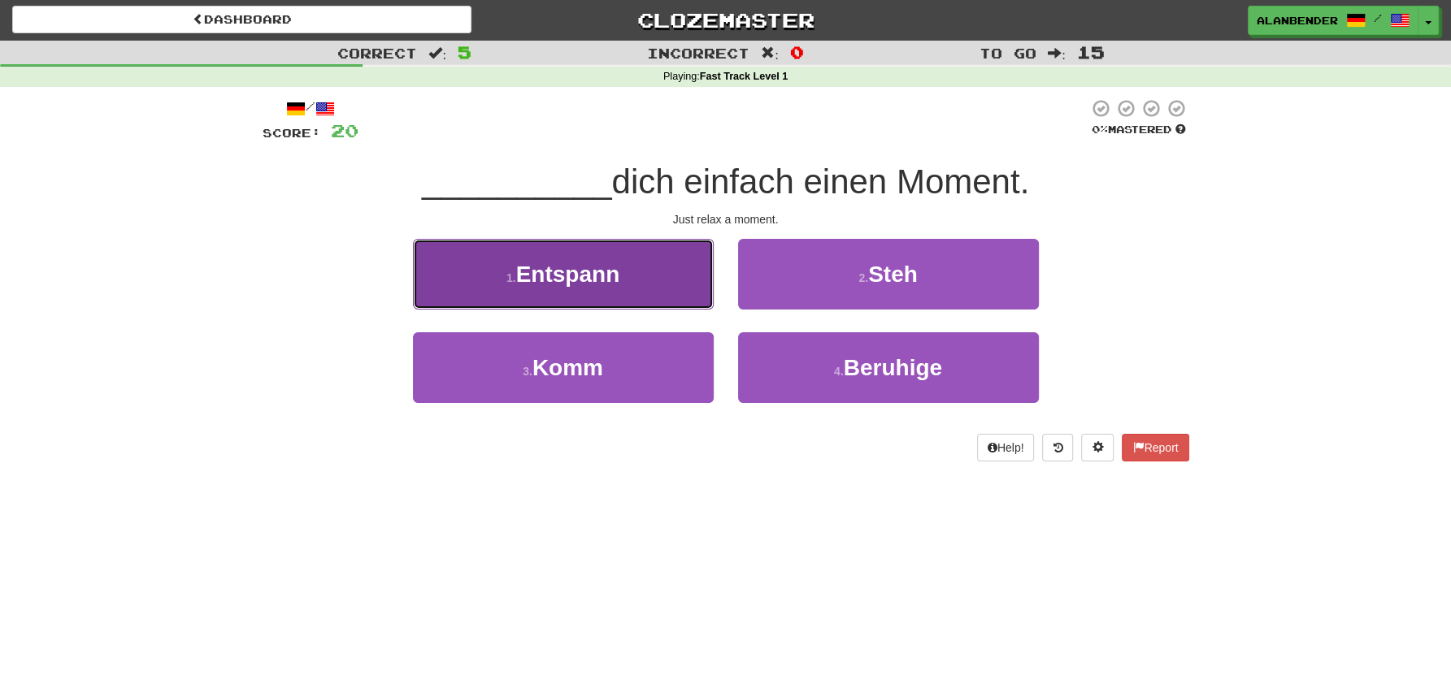
click at [574, 289] on button "1 . Entspann" at bounding box center [563, 274] width 301 height 71
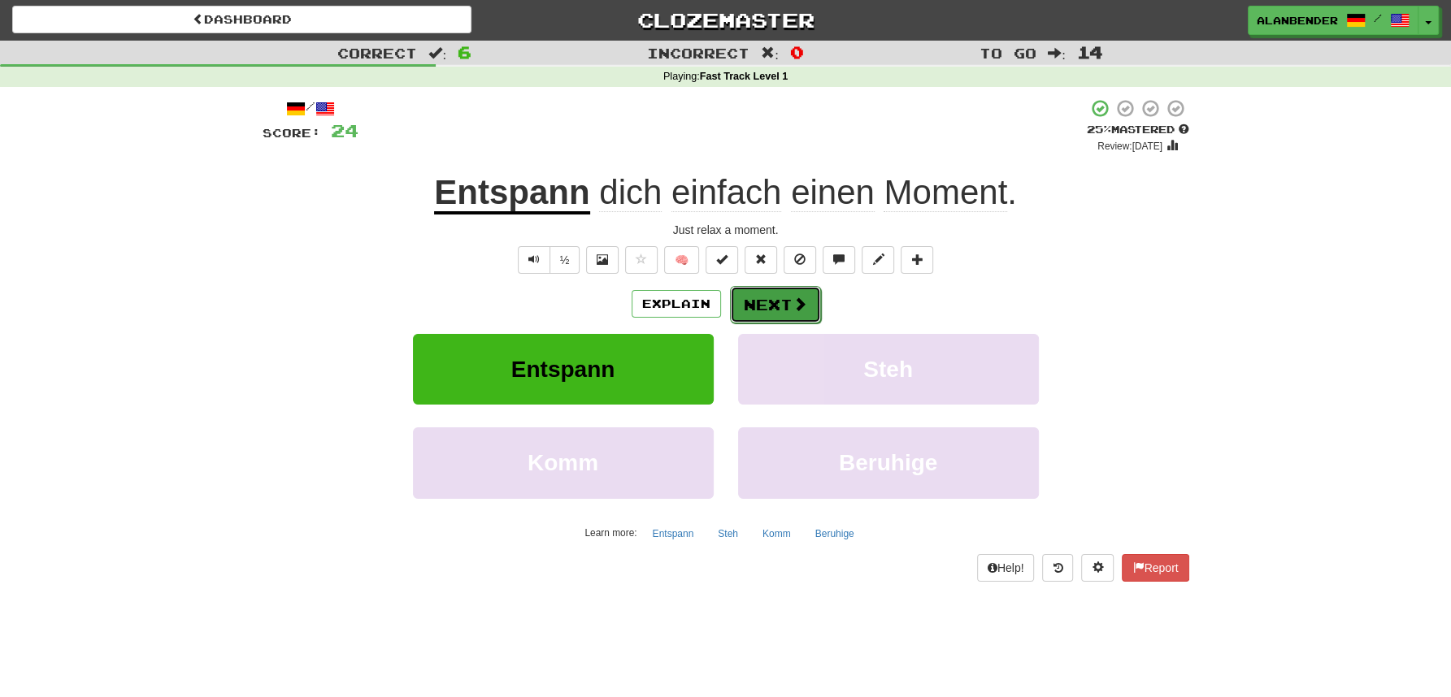
click at [776, 304] on button "Next" at bounding box center [775, 304] width 91 height 37
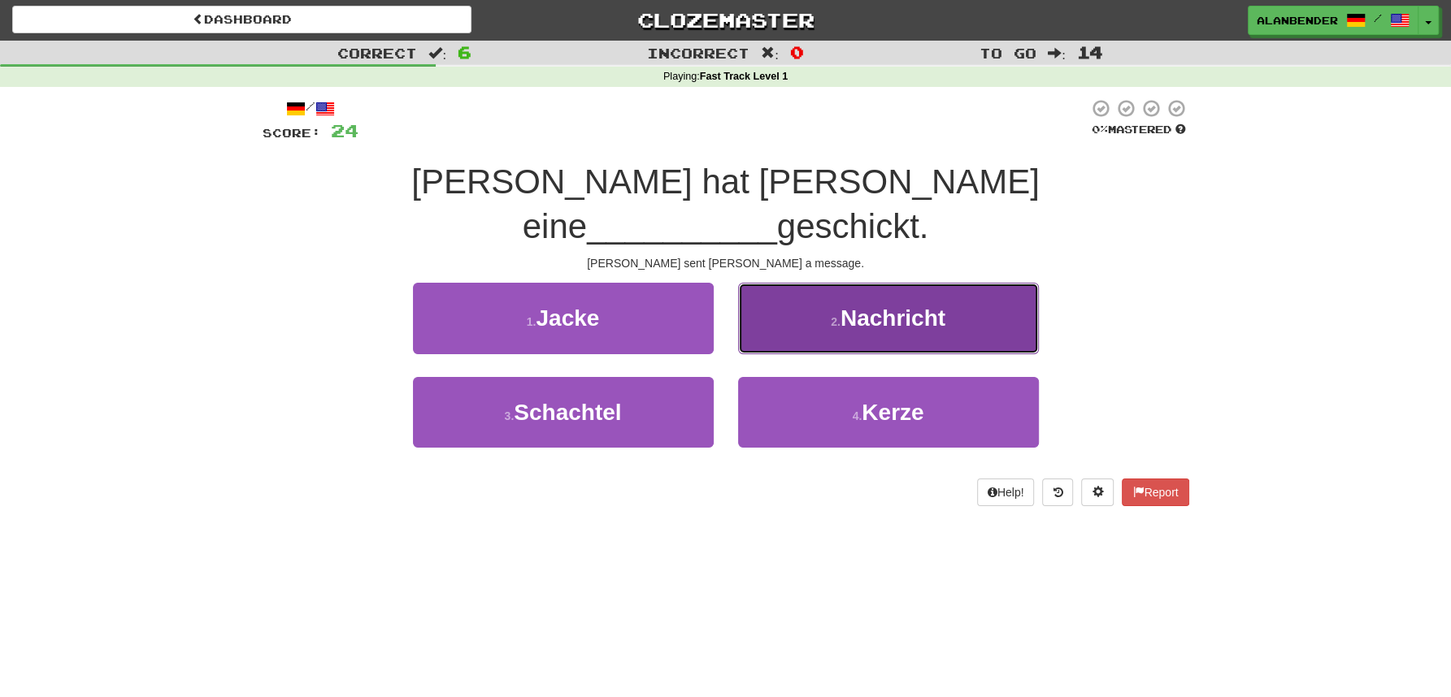
click at [897, 306] on span "Nachricht" at bounding box center [892, 318] width 105 height 25
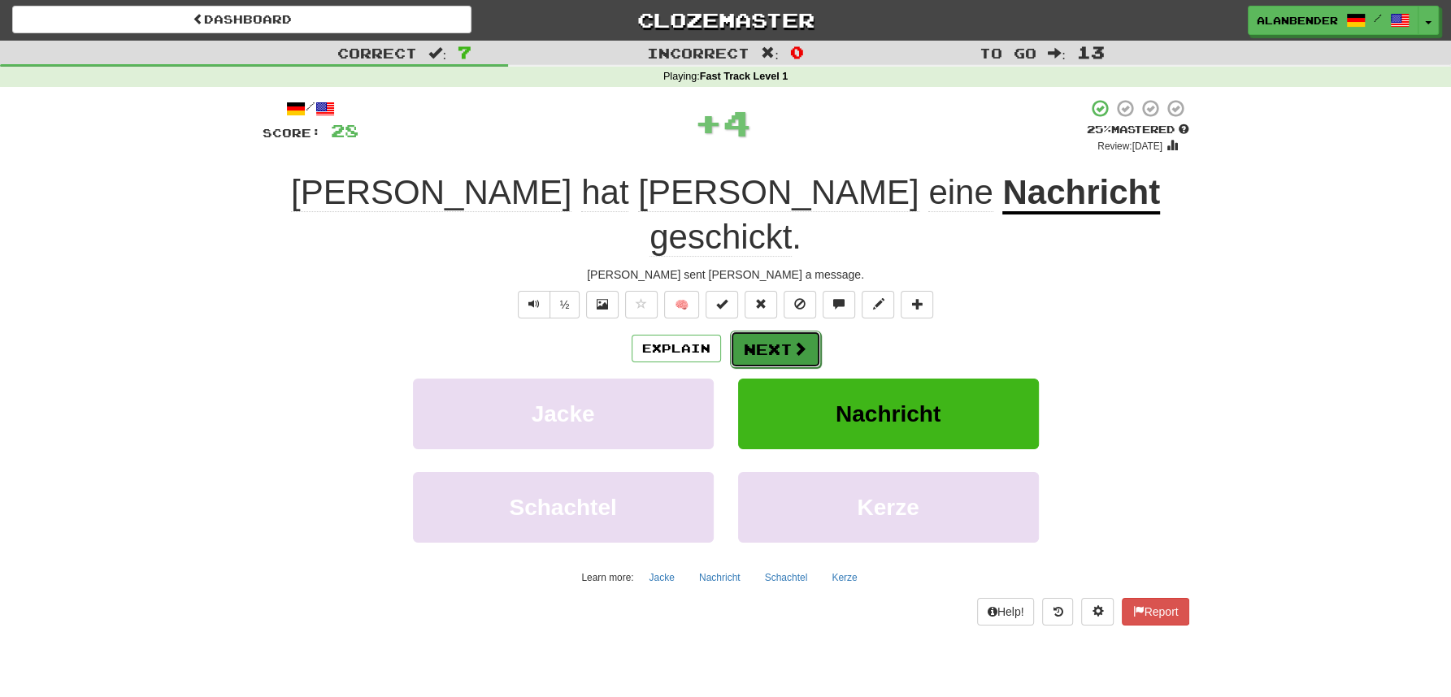
click at [792, 341] on span at bounding box center [799, 348] width 15 height 15
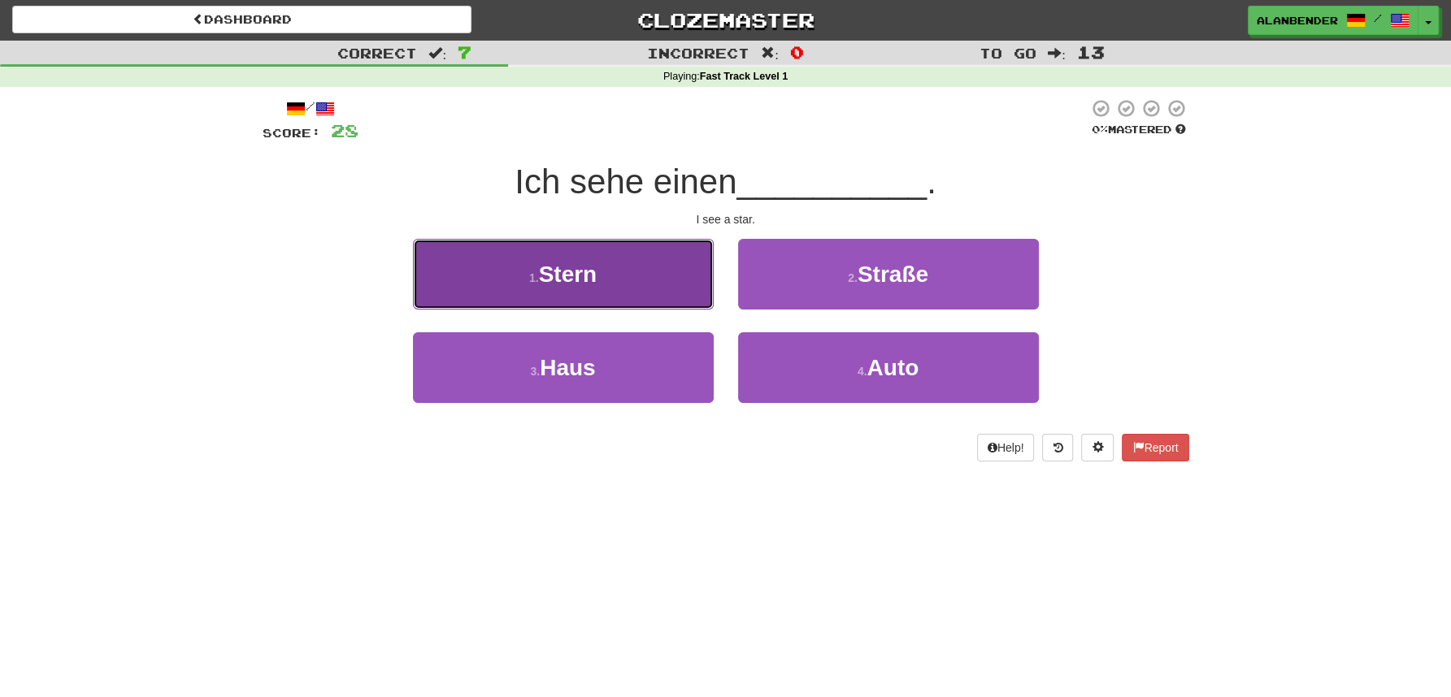
click at [580, 275] on span "Stern" at bounding box center [568, 274] width 59 height 25
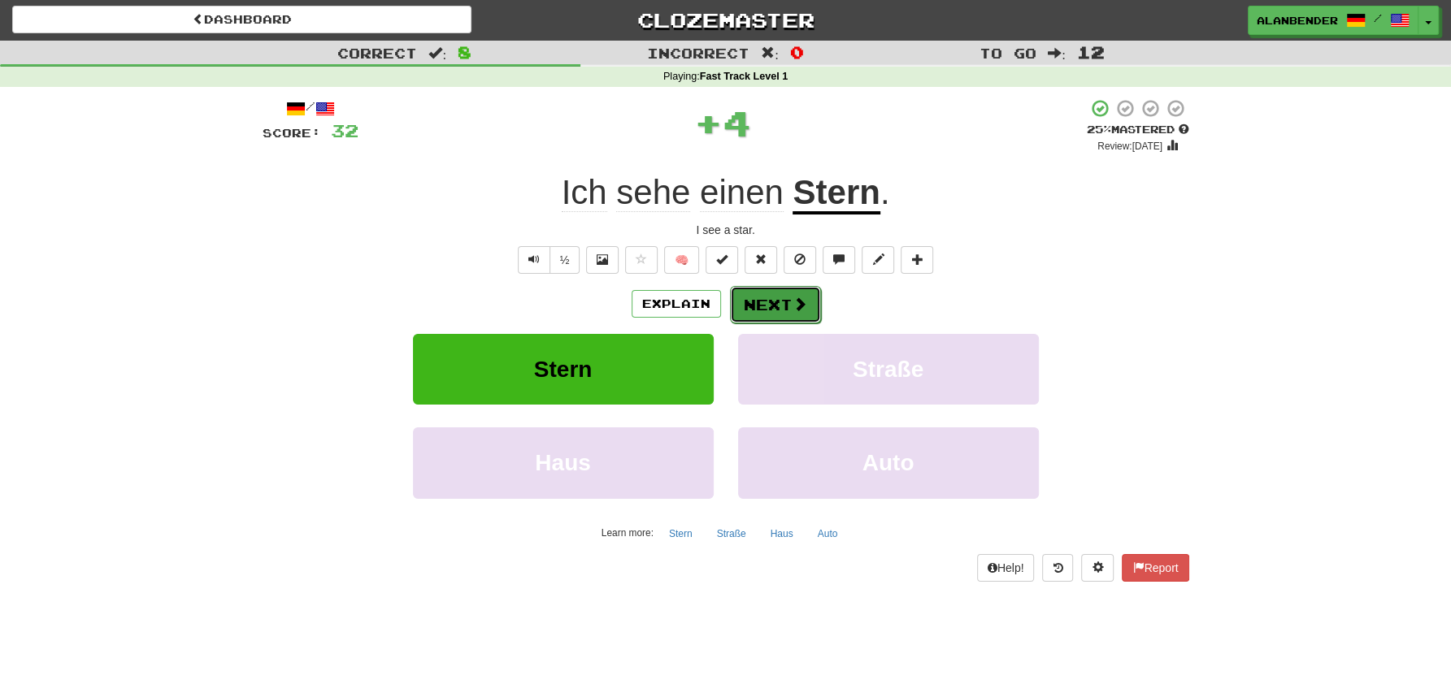
click at [792, 304] on span at bounding box center [799, 304] width 15 height 15
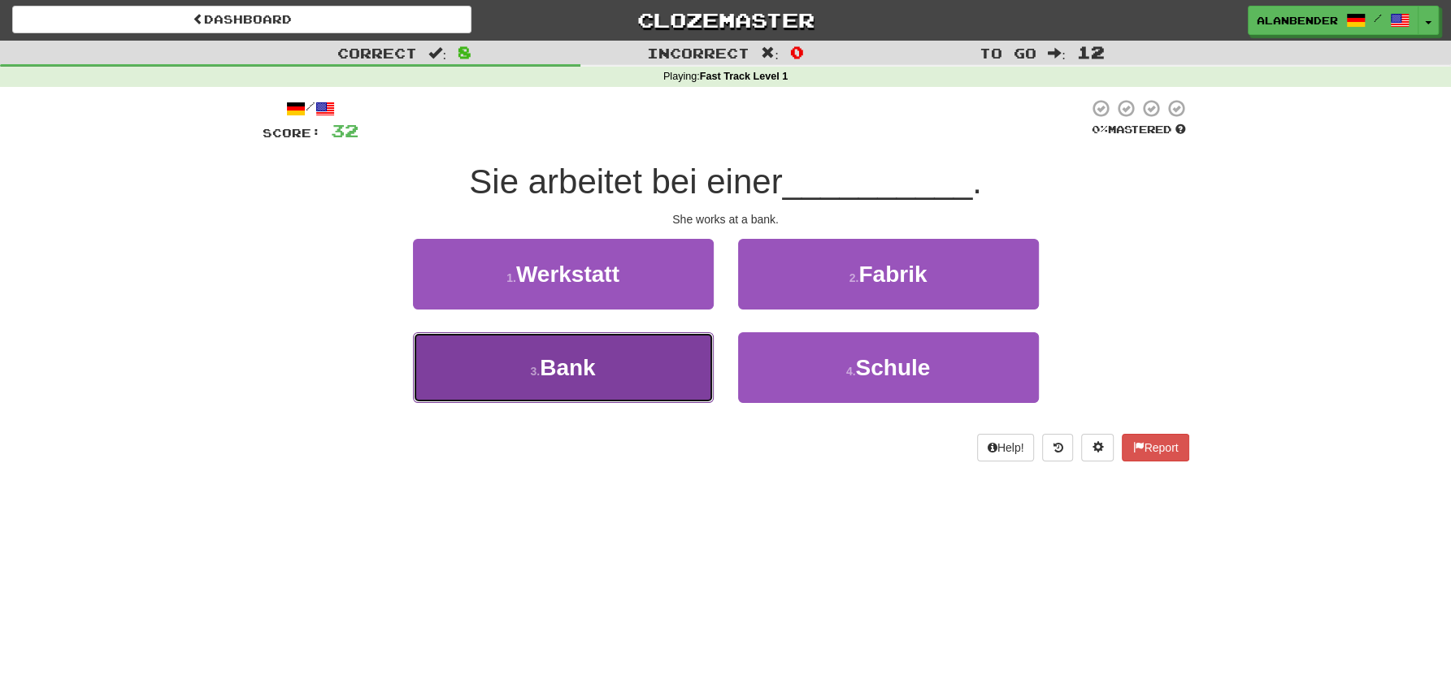
click at [574, 375] on span "Bank" at bounding box center [567, 367] width 55 height 25
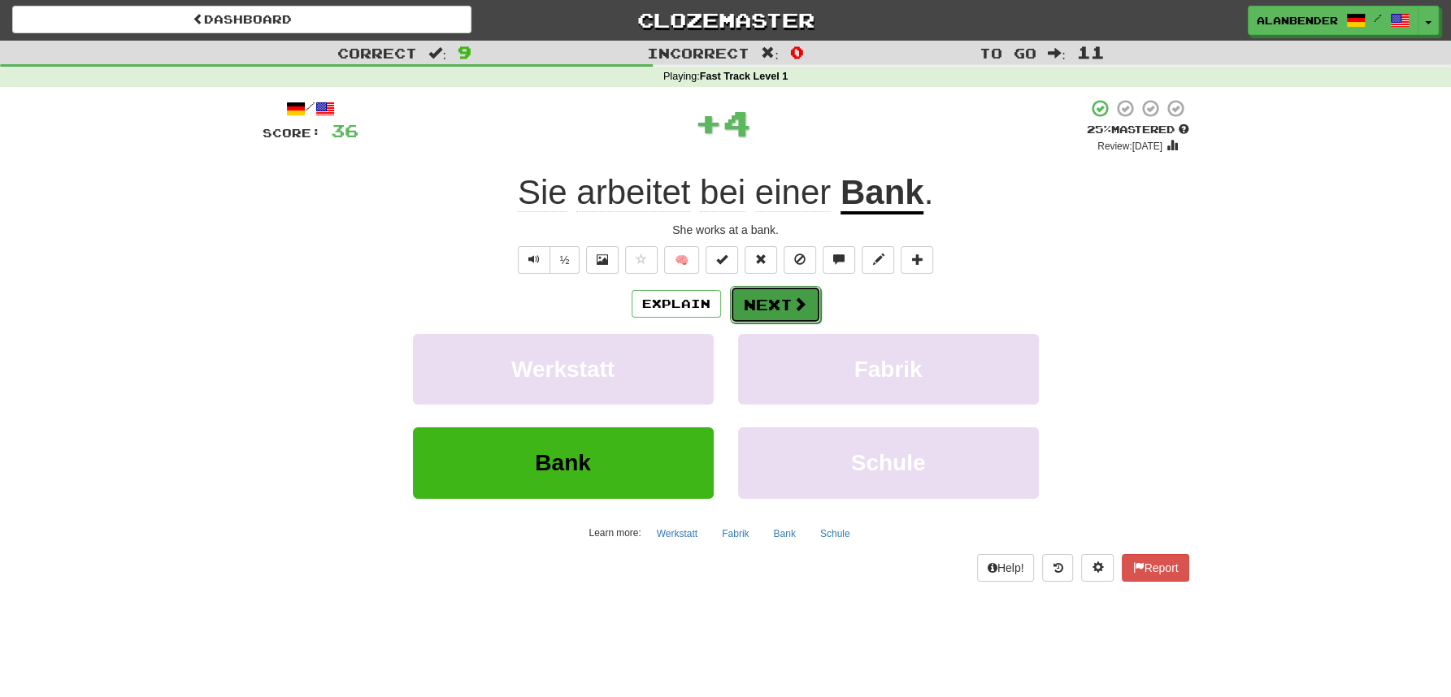
click at [787, 303] on button "Next" at bounding box center [775, 304] width 91 height 37
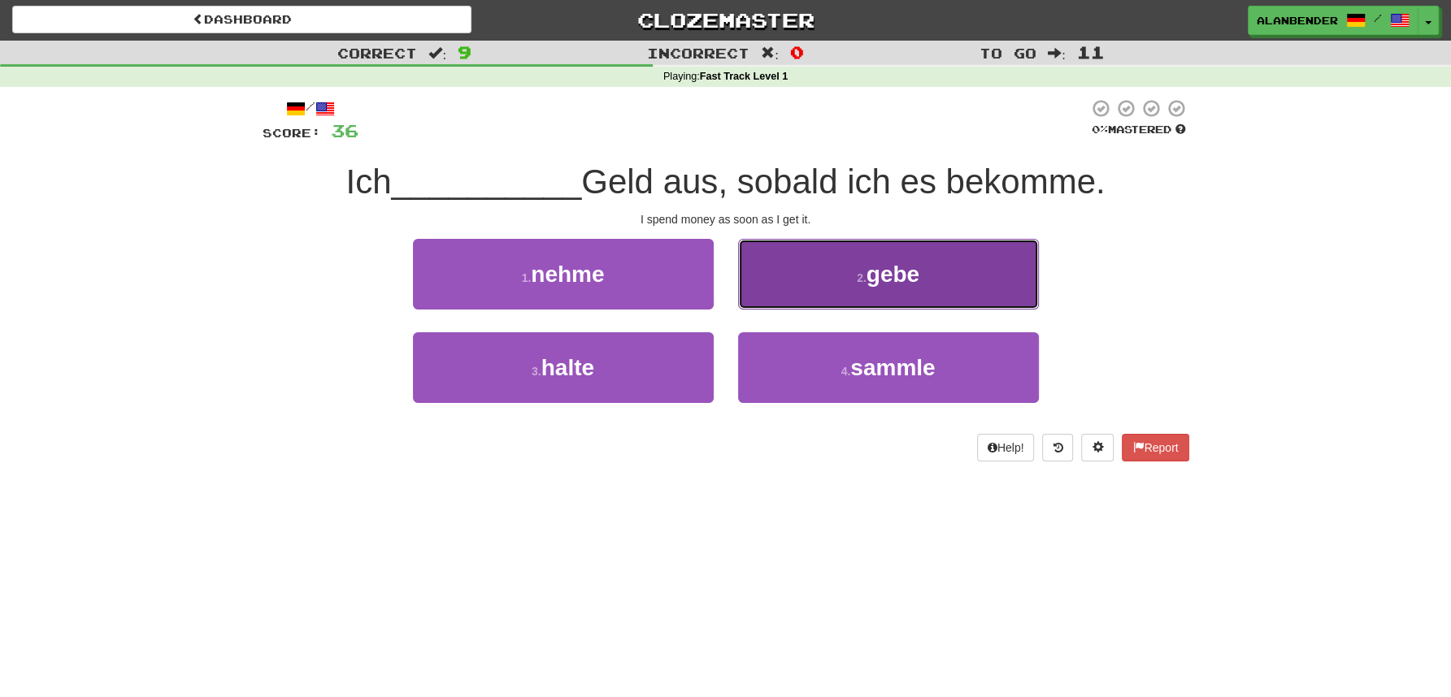
click at [947, 273] on button "2 . gebe" at bounding box center [888, 274] width 301 height 71
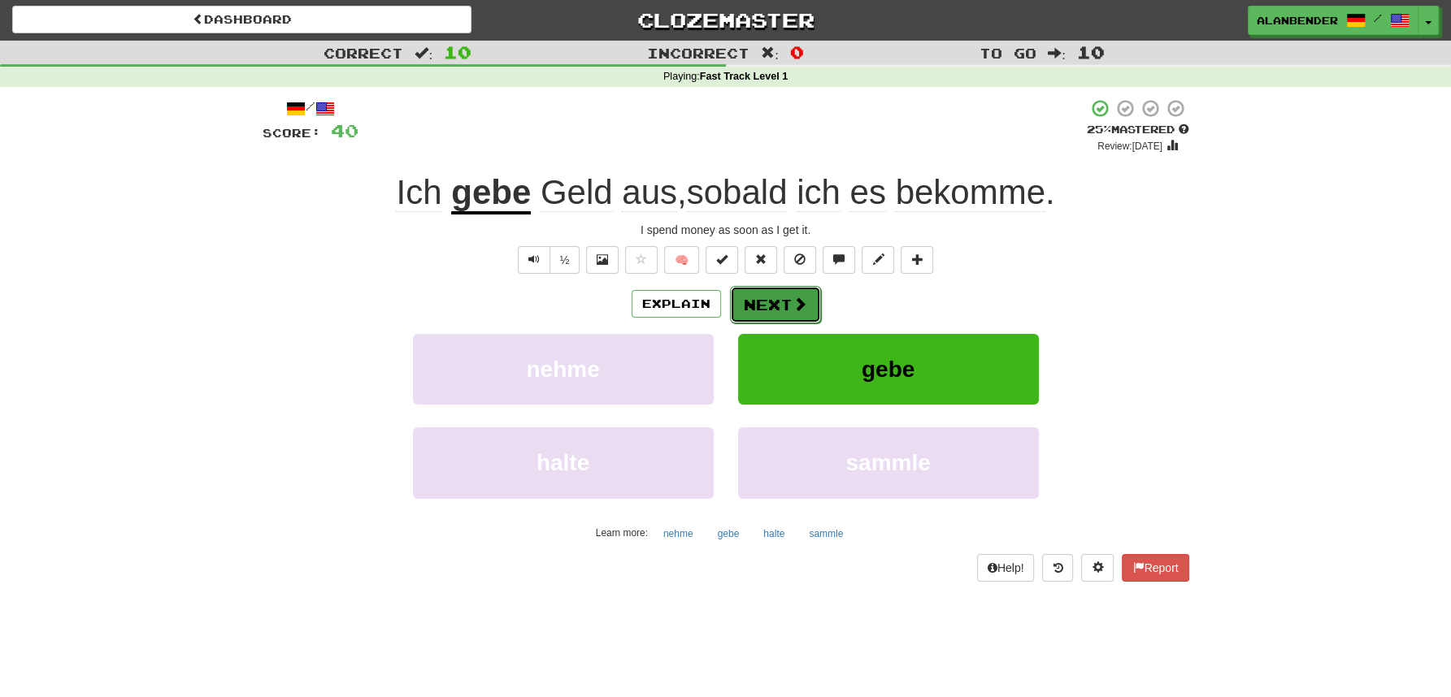
click at [780, 300] on button "Next" at bounding box center [775, 304] width 91 height 37
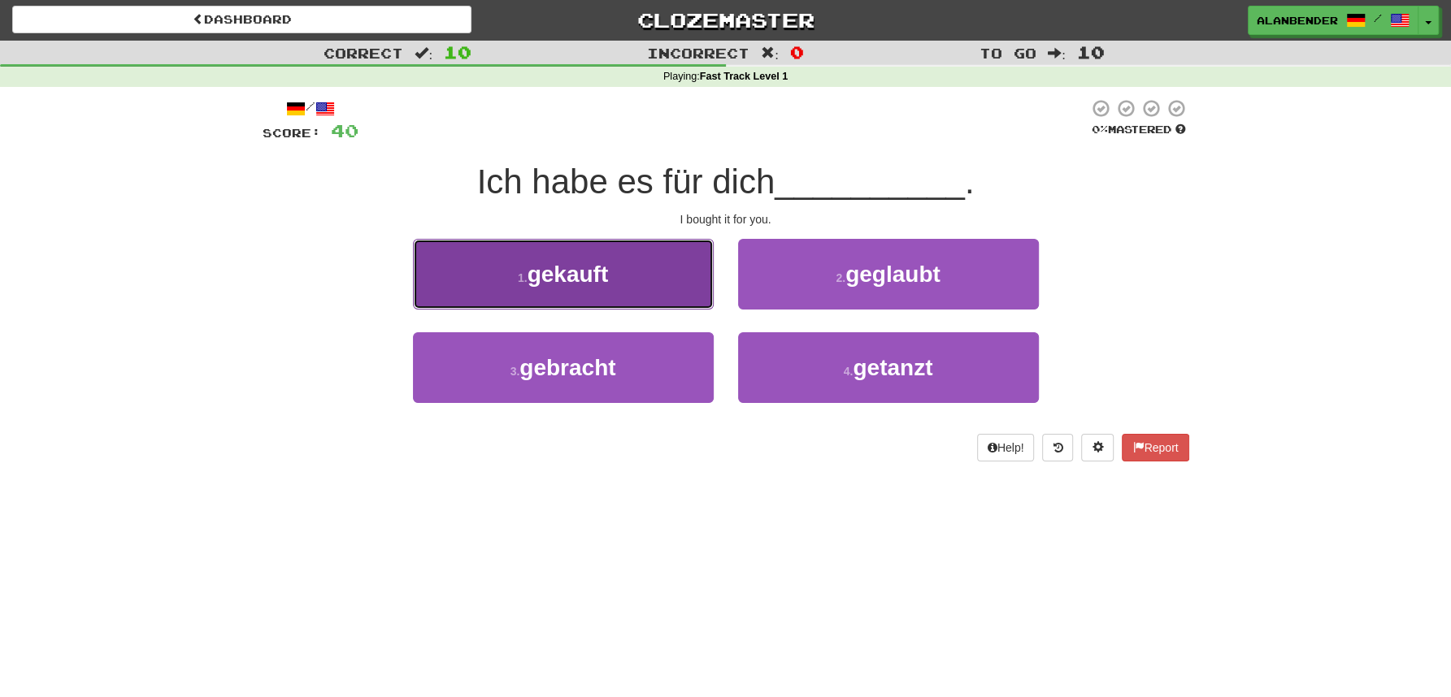
click at [599, 271] on span "gekauft" at bounding box center [568, 274] width 81 height 25
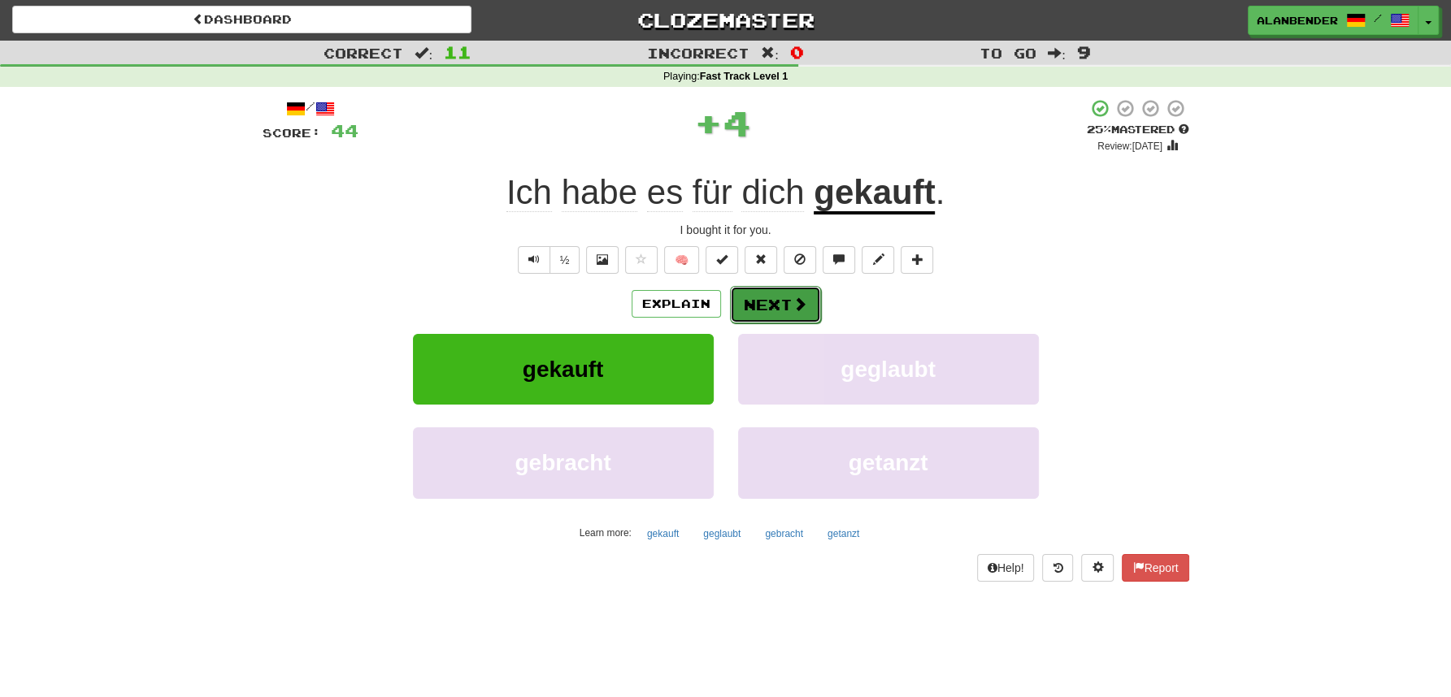
click at [788, 308] on button "Next" at bounding box center [775, 304] width 91 height 37
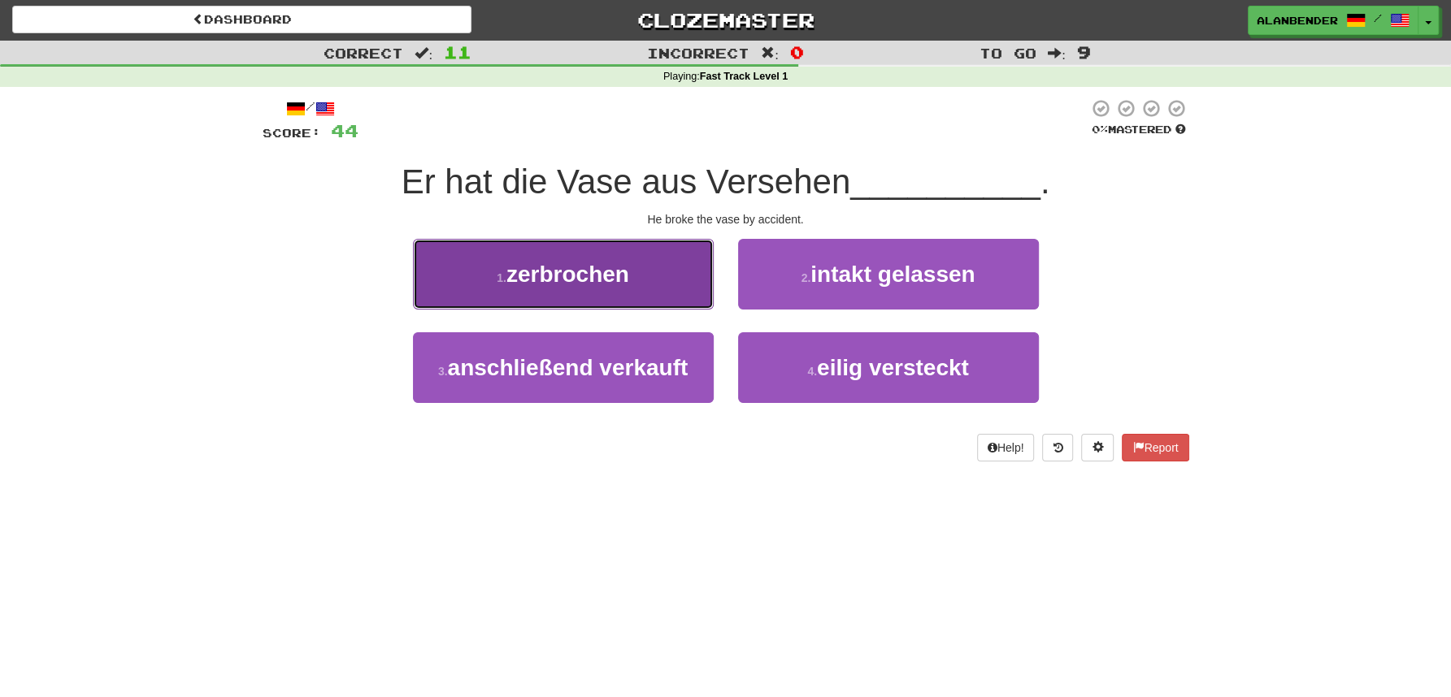
click at [612, 275] on span "zerbrochen" at bounding box center [567, 274] width 123 height 25
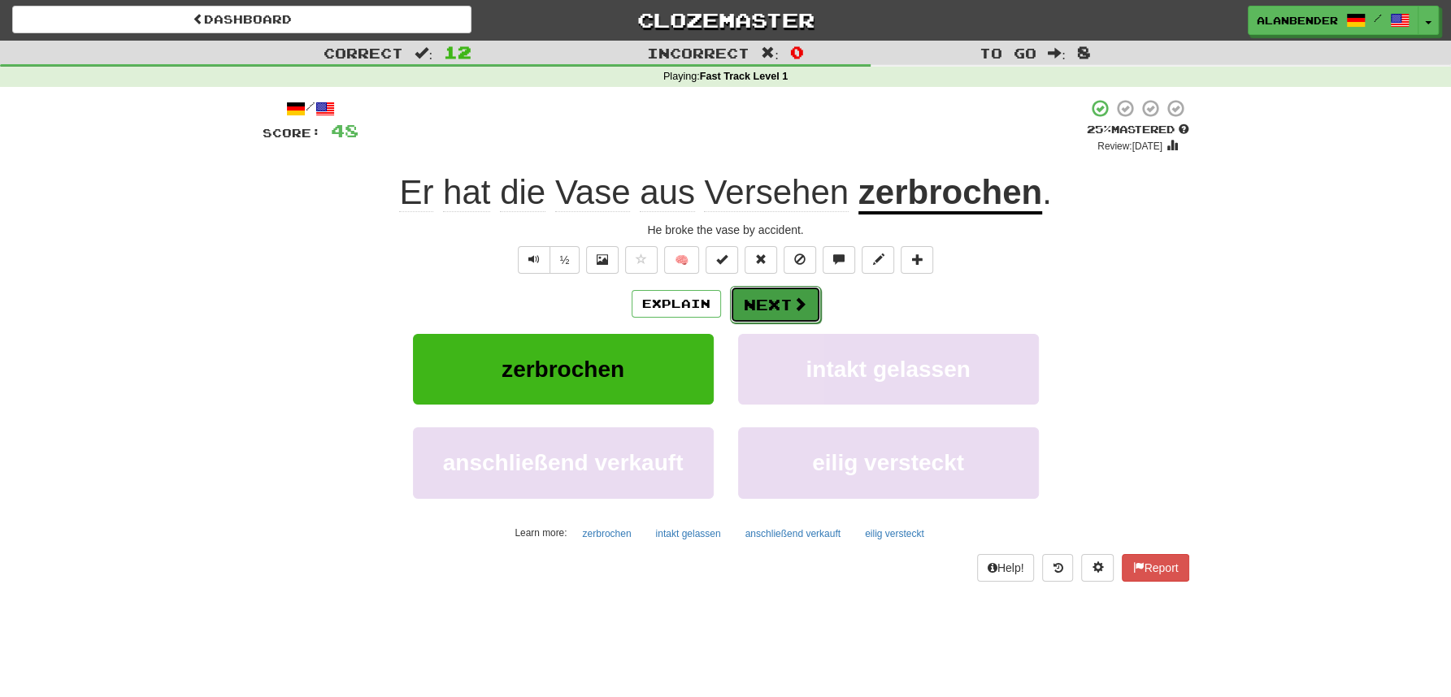
click at [780, 306] on button "Next" at bounding box center [775, 304] width 91 height 37
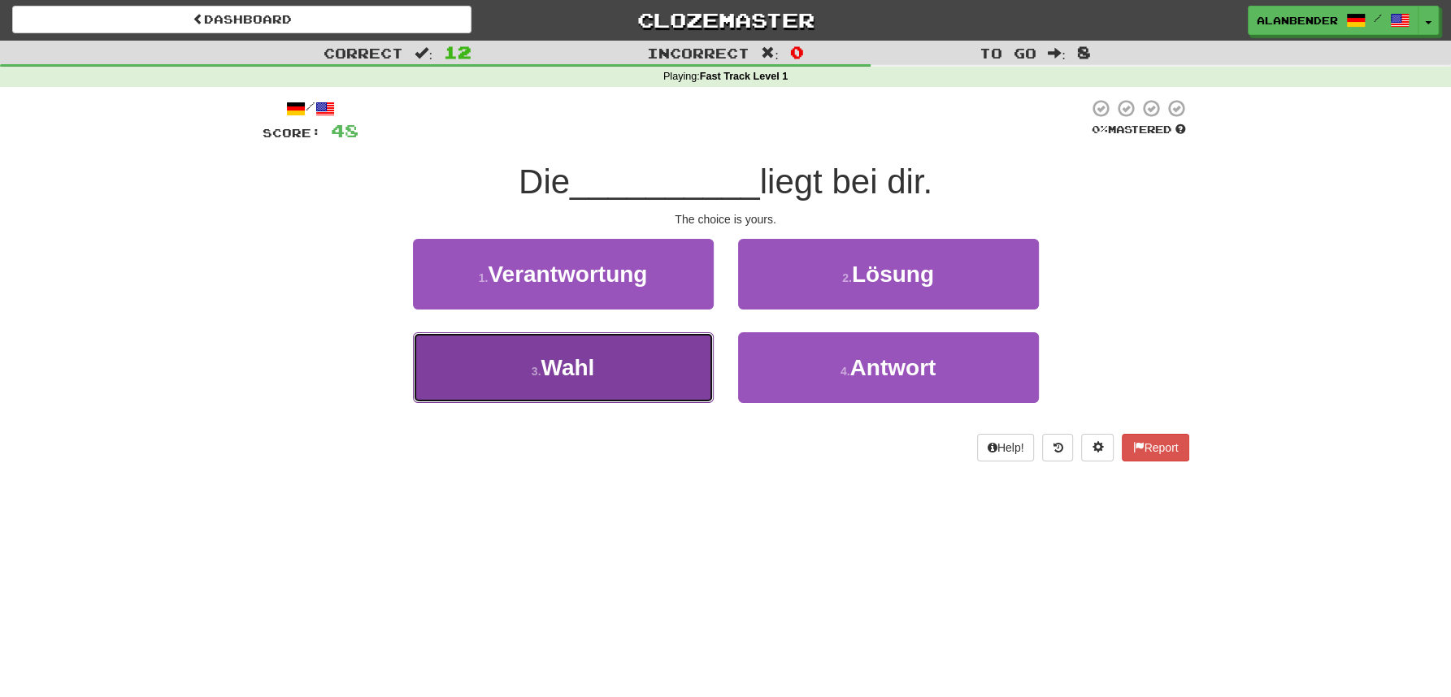
click at [584, 378] on span "Wahl" at bounding box center [568, 367] width 54 height 25
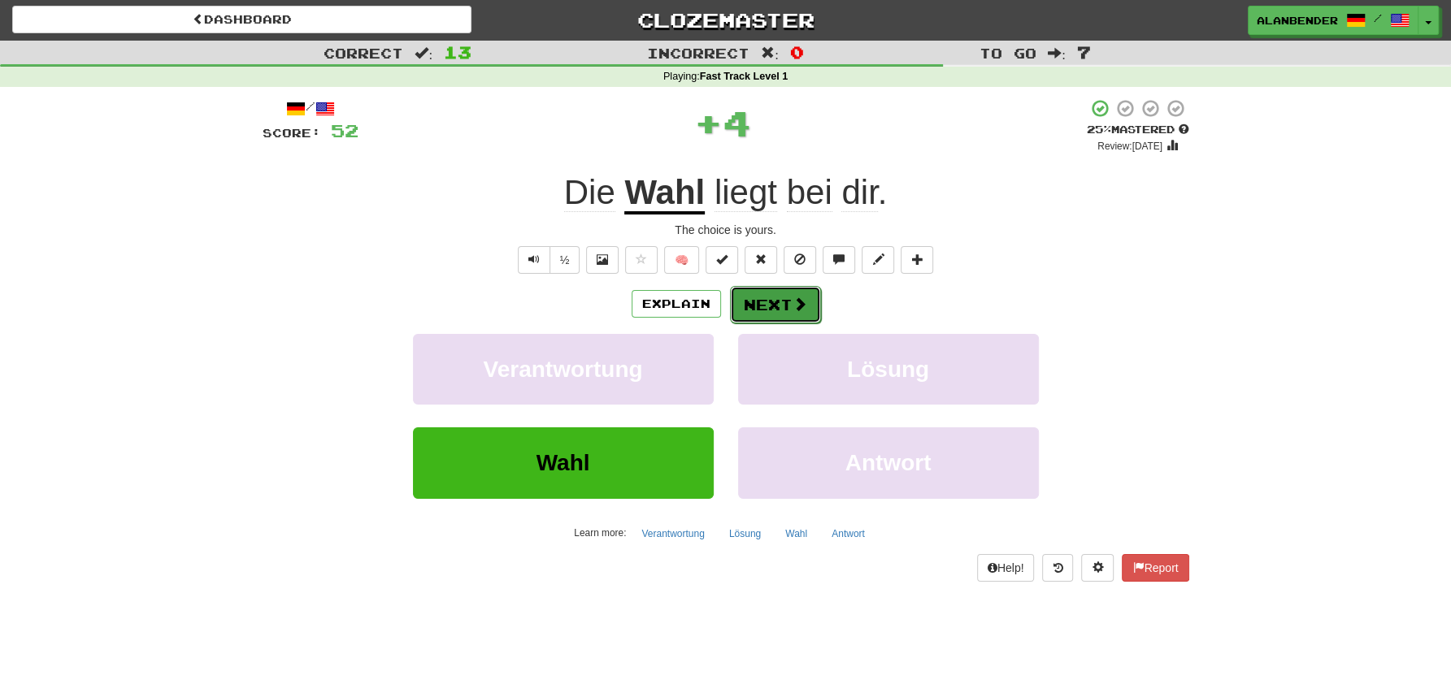
click at [792, 300] on span at bounding box center [799, 304] width 15 height 15
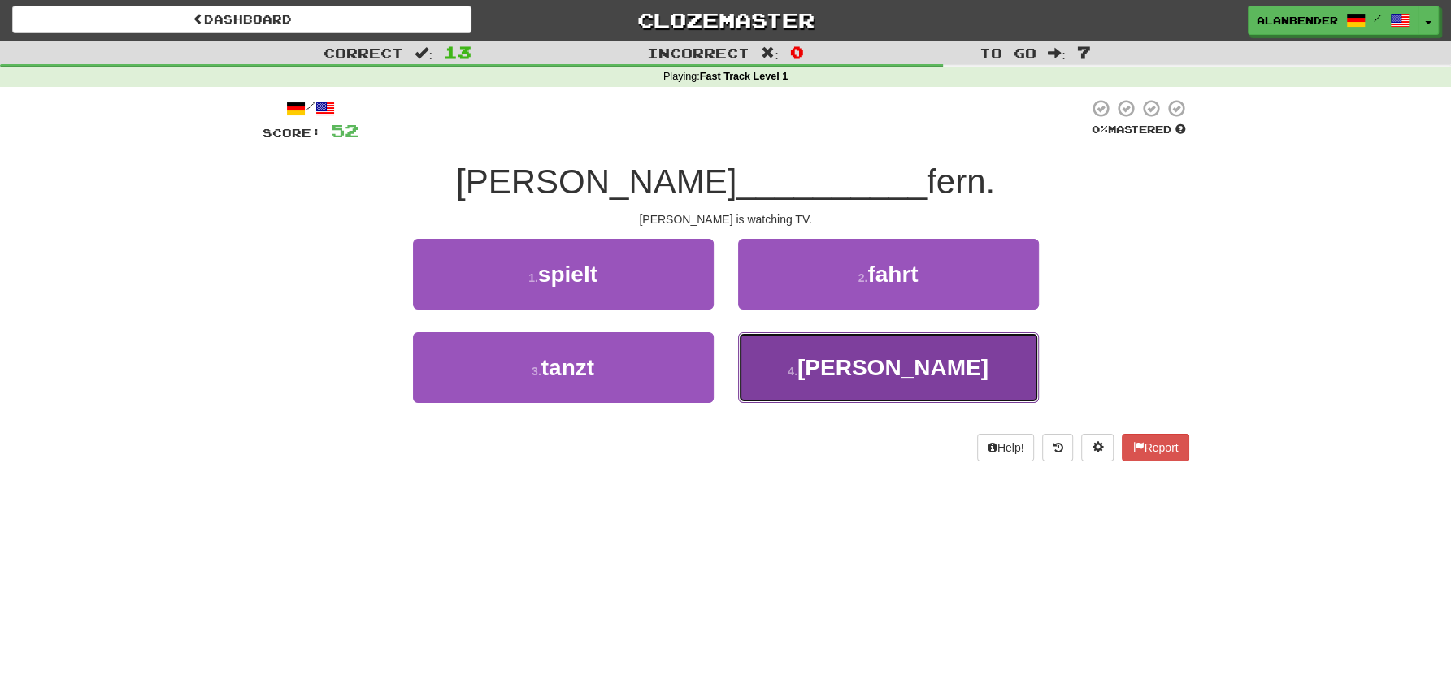
click at [899, 367] on span "schaut" at bounding box center [892, 367] width 191 height 25
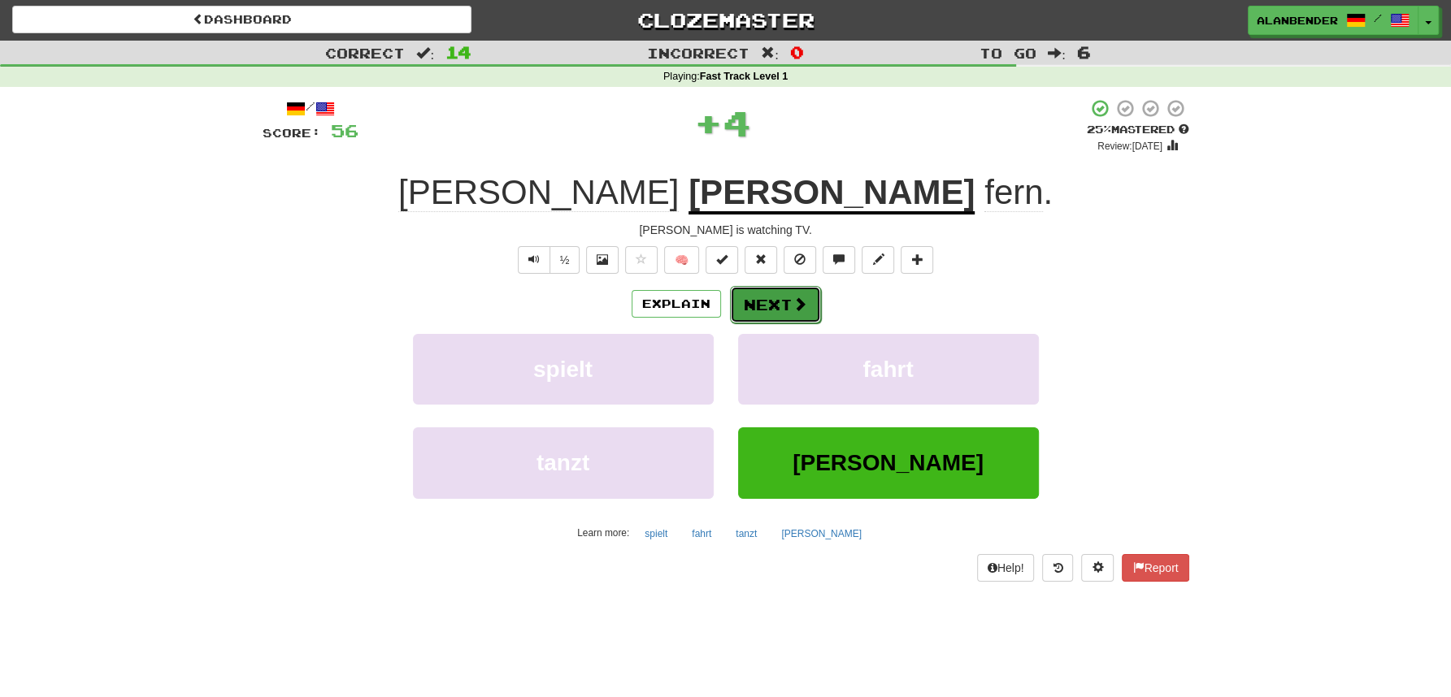
click at [770, 297] on button "Next" at bounding box center [775, 304] width 91 height 37
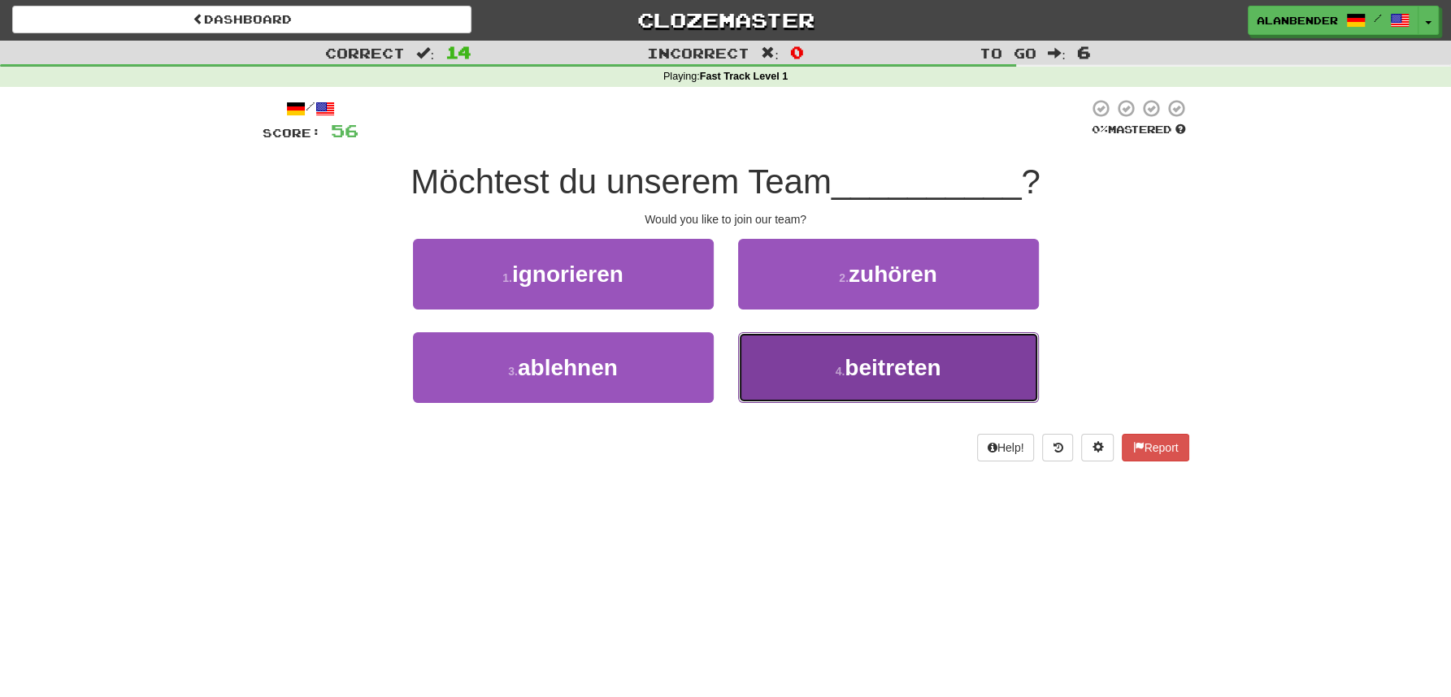
click at [878, 367] on span "beitreten" at bounding box center [892, 367] width 96 height 25
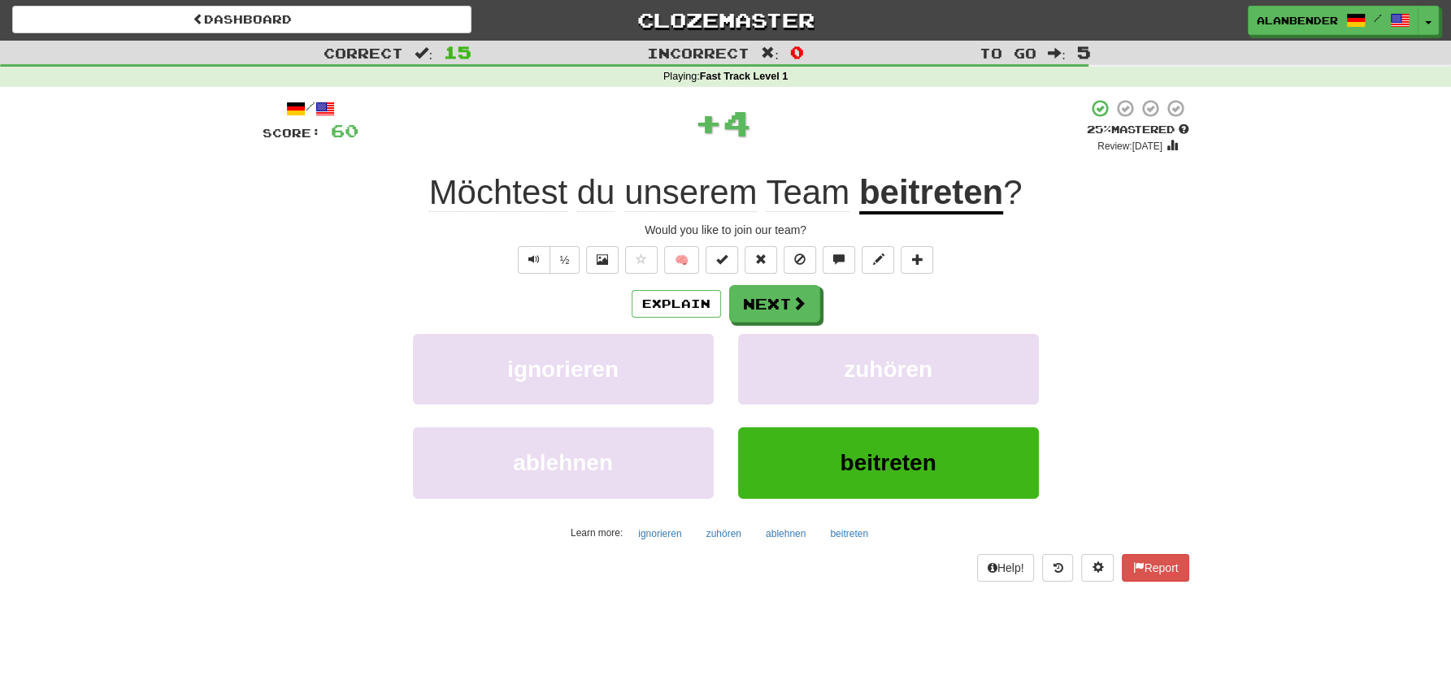
click at [922, 192] on u "beitreten" at bounding box center [931, 193] width 144 height 41
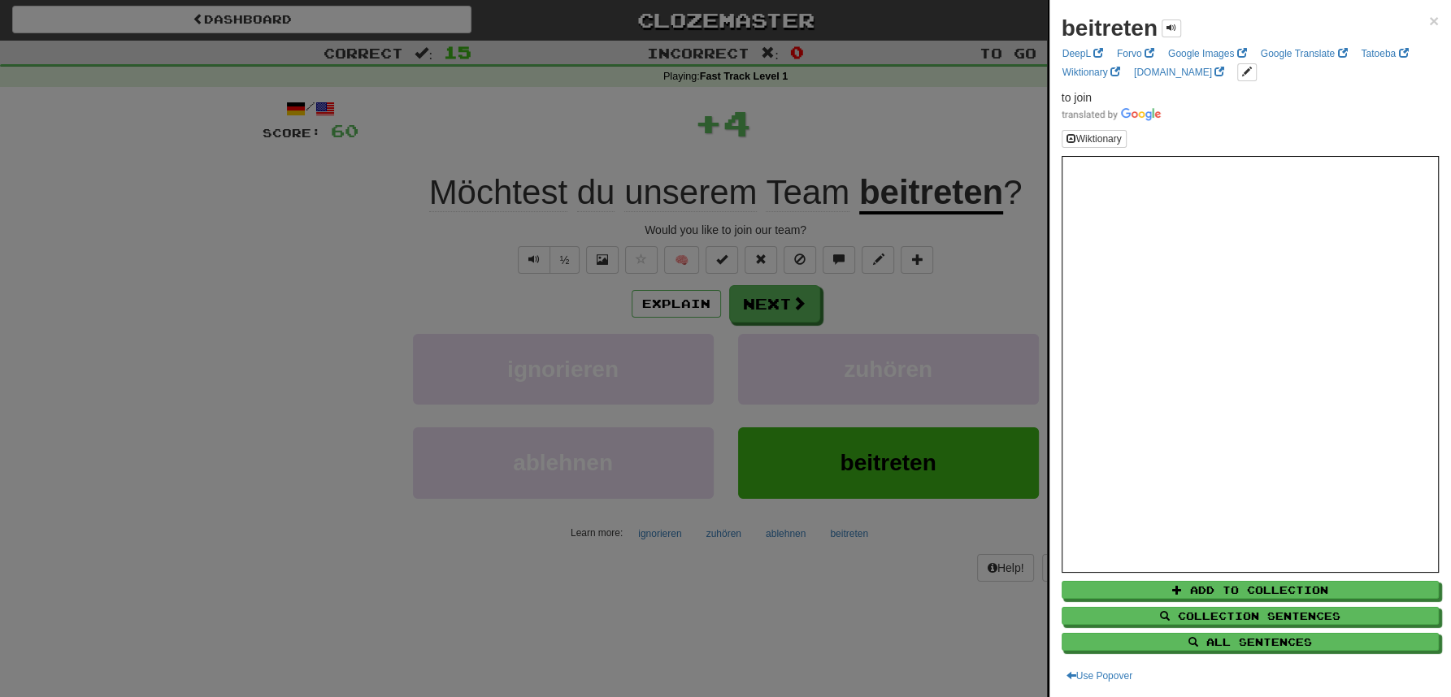
click at [876, 130] on div at bounding box center [725, 348] width 1451 height 697
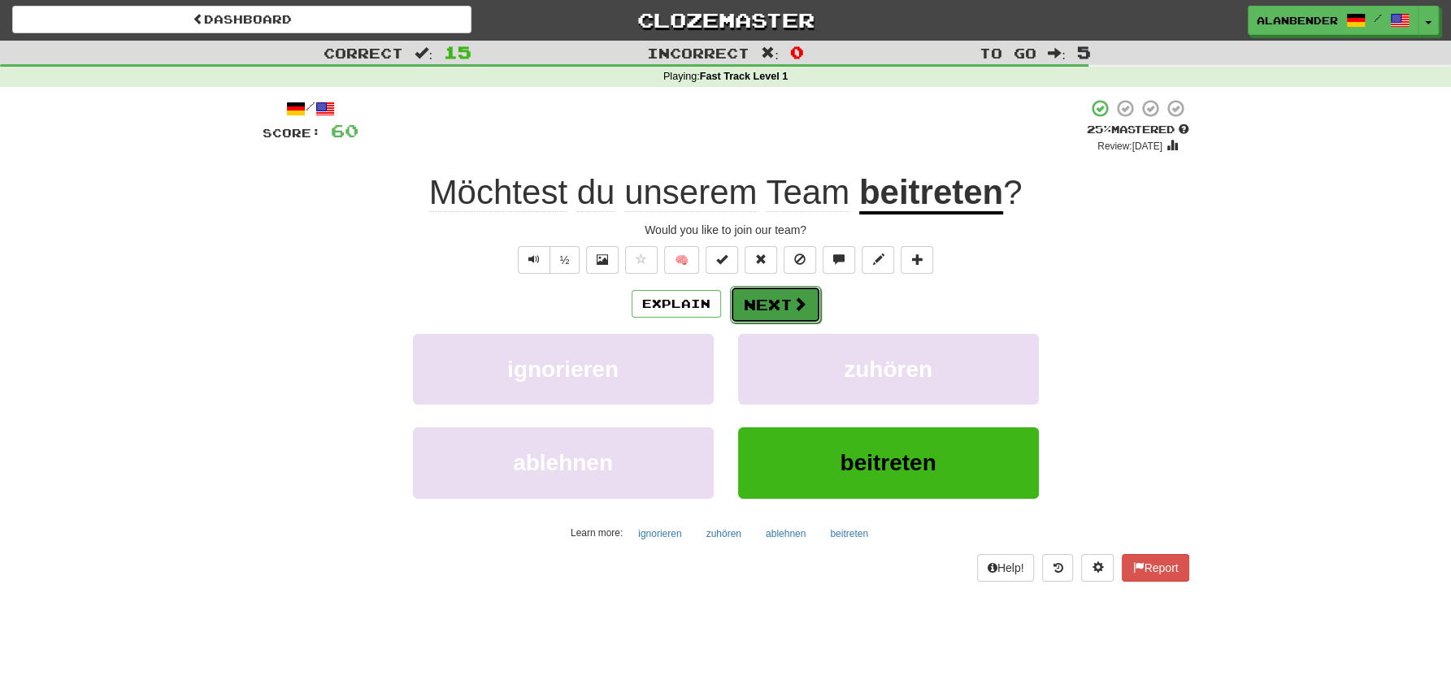
click at [753, 300] on button "Next" at bounding box center [775, 304] width 91 height 37
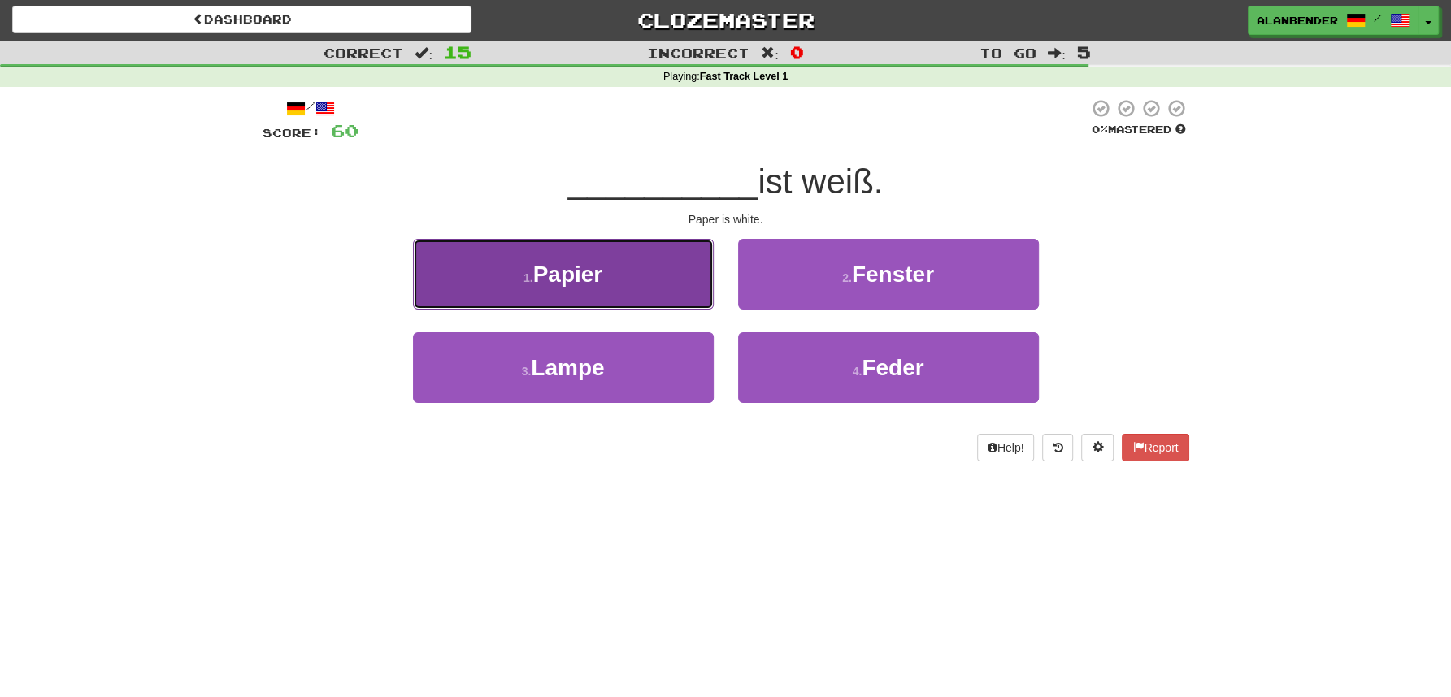
click at [584, 279] on span "Papier" at bounding box center [568, 274] width 70 height 25
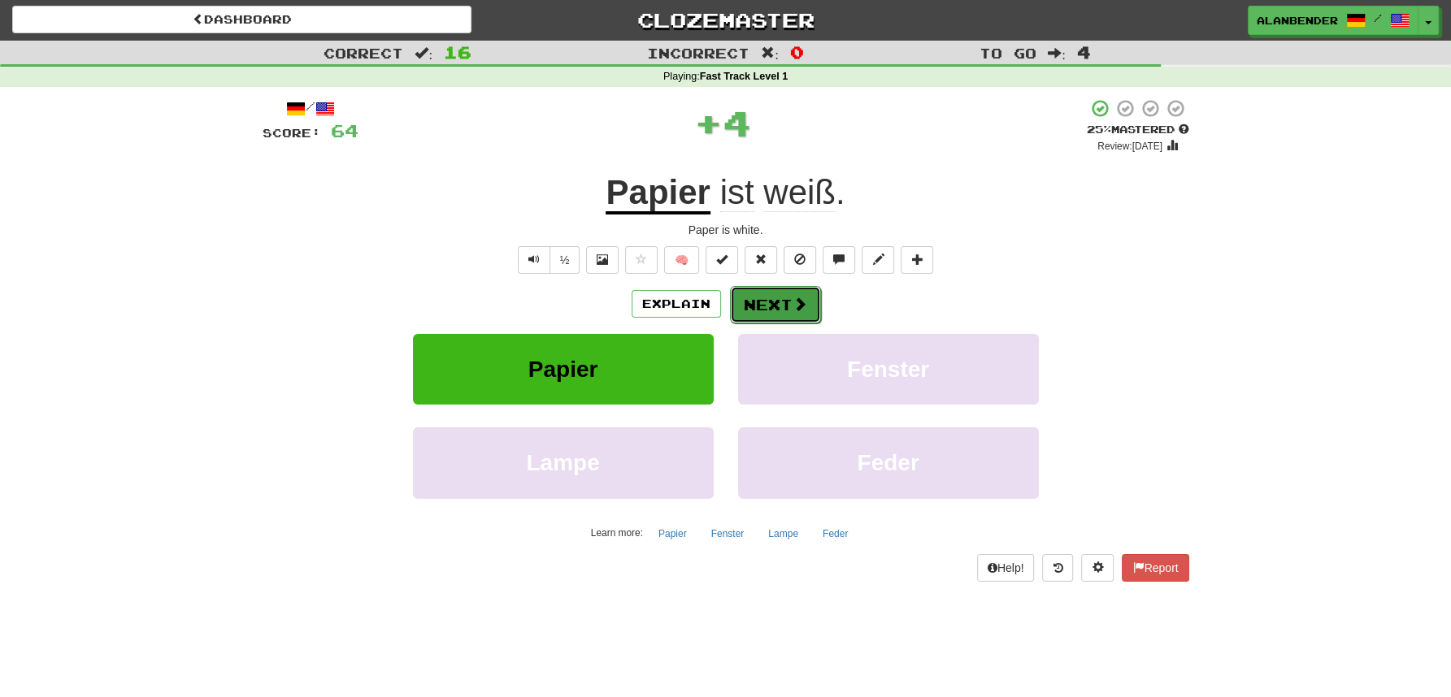
click at [784, 298] on button "Next" at bounding box center [775, 304] width 91 height 37
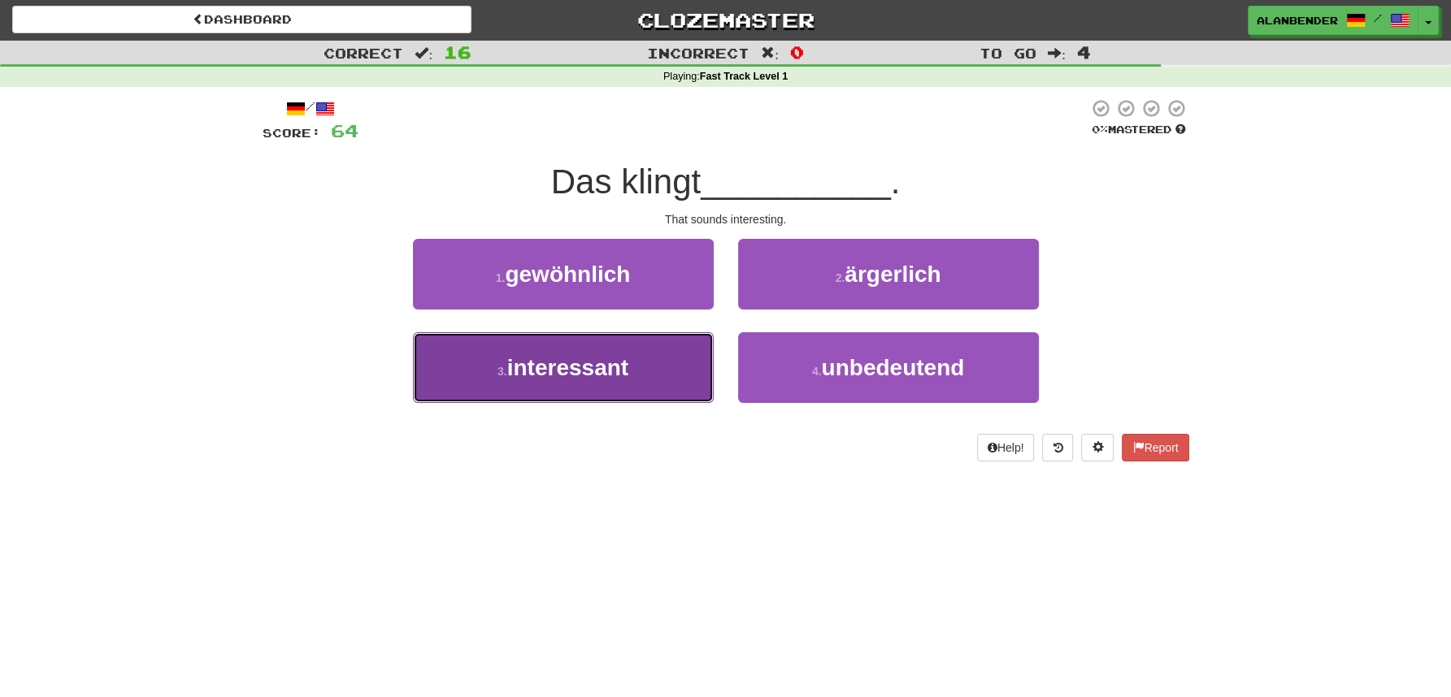
click at [595, 367] on span "interessant" at bounding box center [567, 367] width 121 height 25
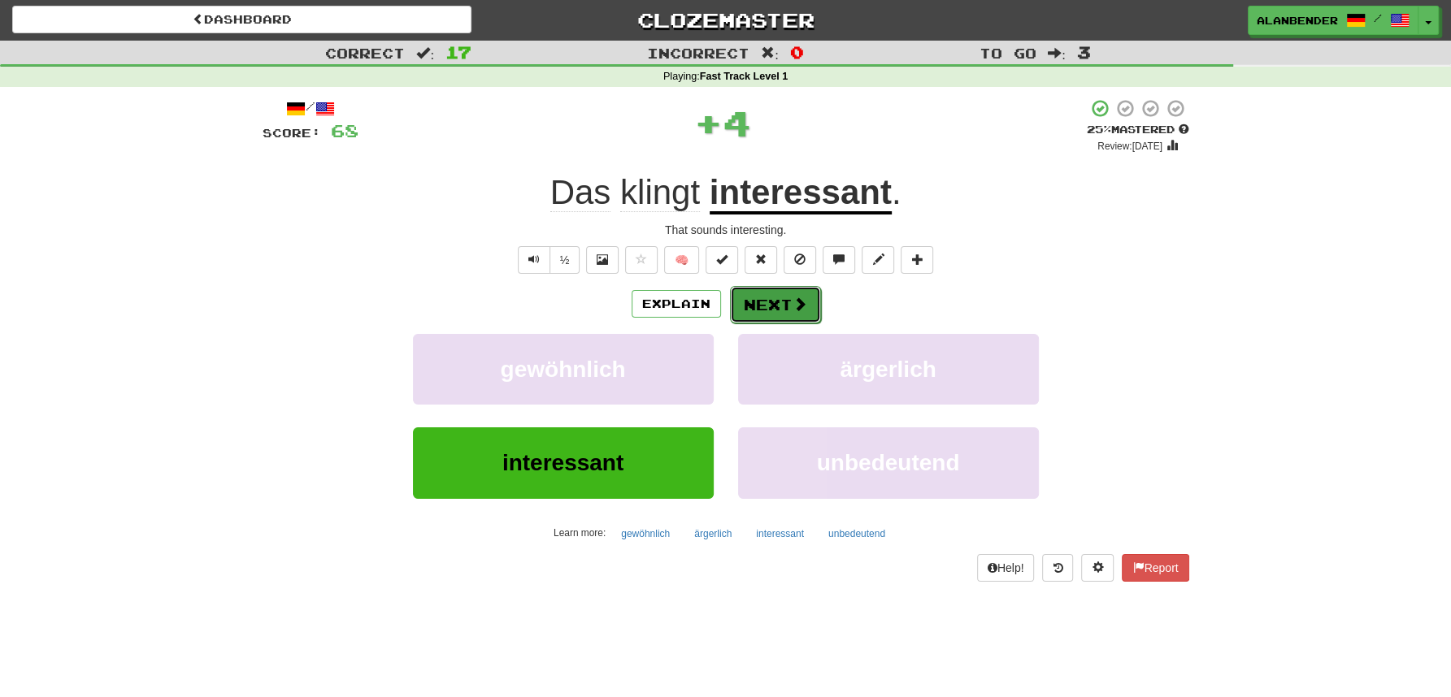
click at [777, 305] on button "Next" at bounding box center [775, 304] width 91 height 37
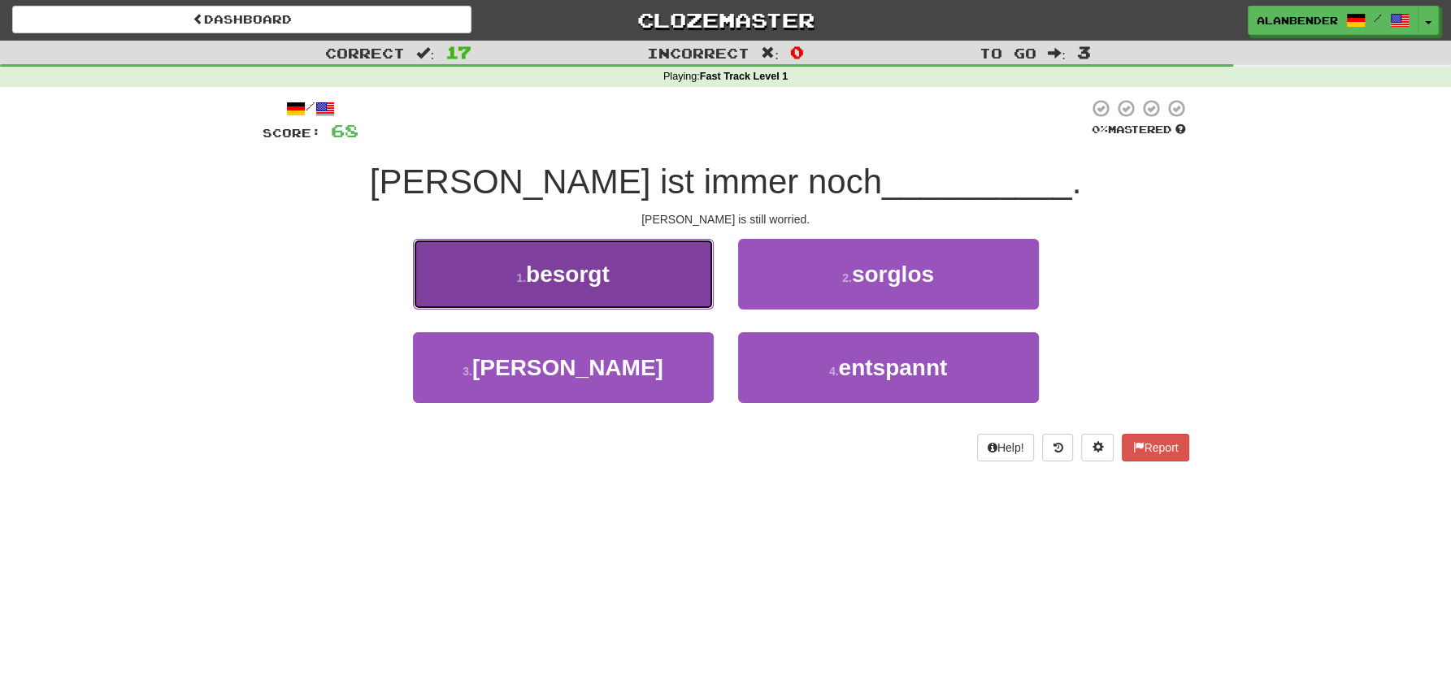
click at [584, 278] on span "besorgt" at bounding box center [568, 274] width 84 height 25
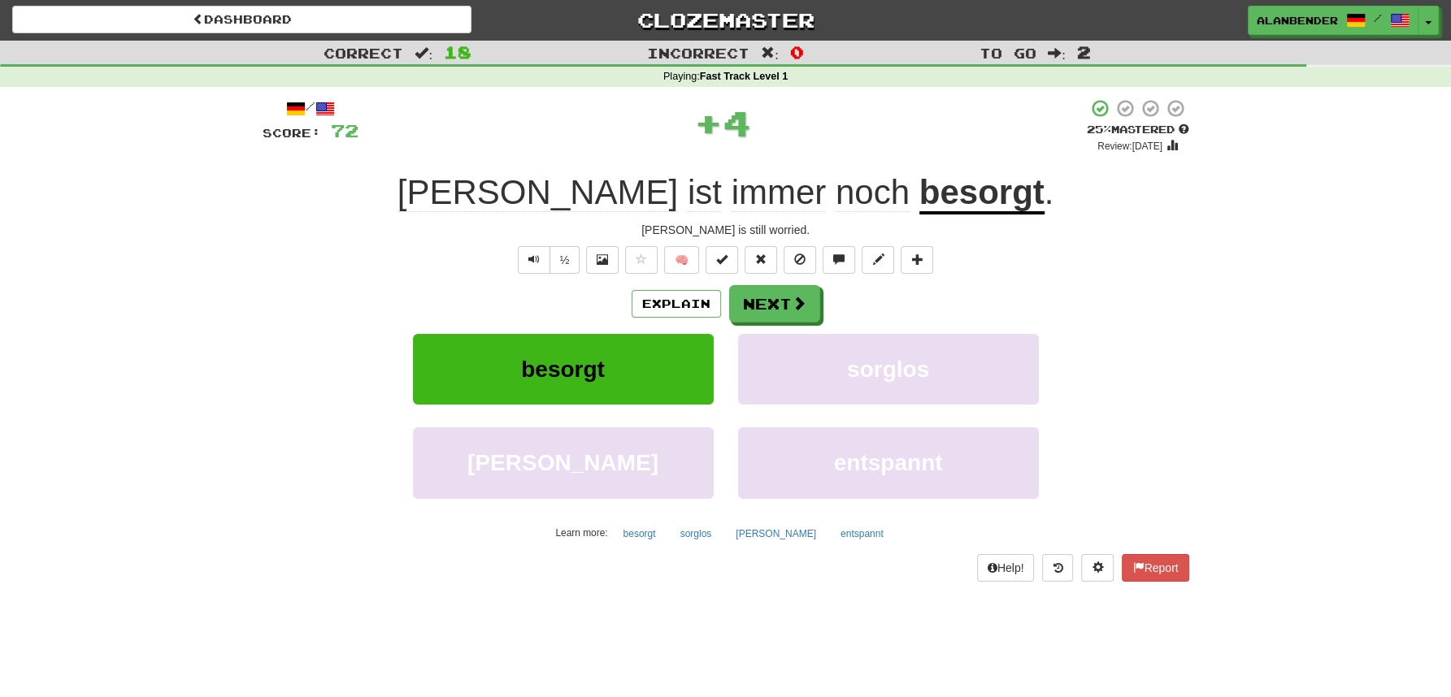
click at [919, 195] on u "besorgt" at bounding box center [981, 193] width 125 height 41
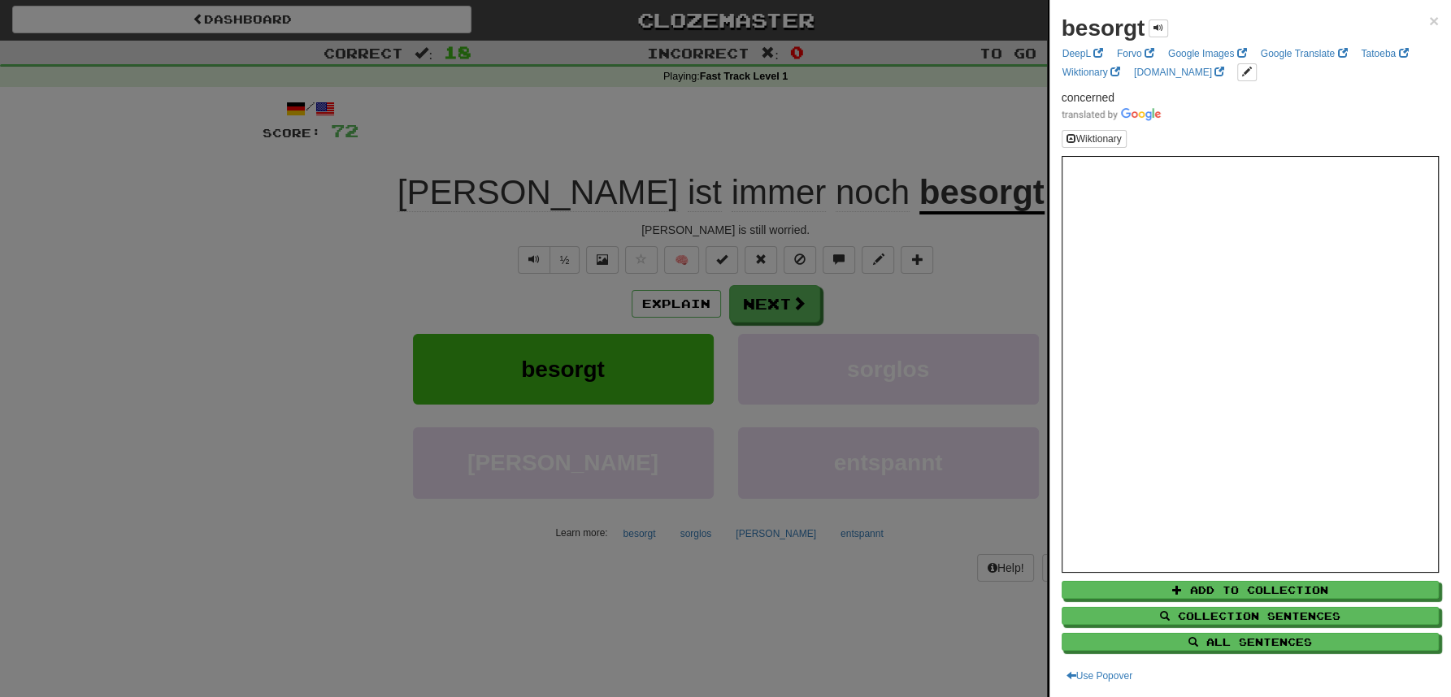
click at [849, 119] on div at bounding box center [725, 348] width 1451 height 697
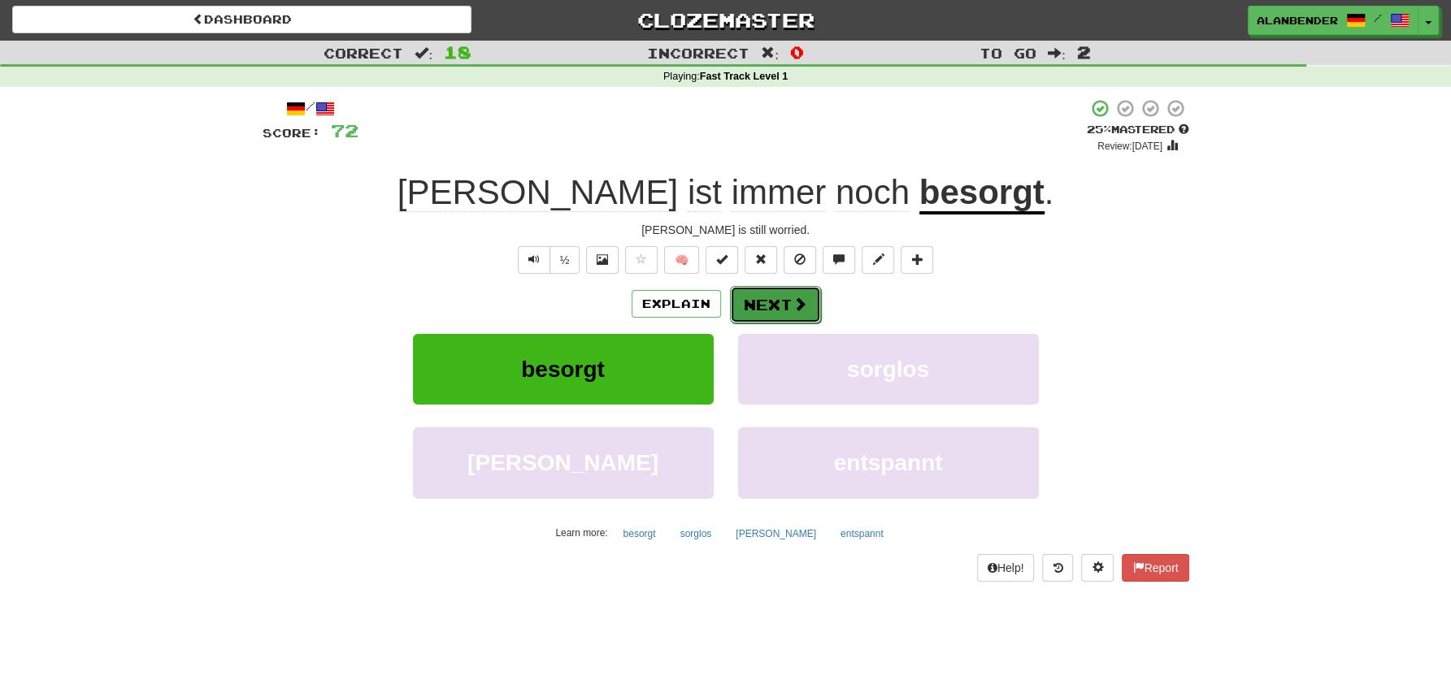
click at [766, 304] on button "Next" at bounding box center [775, 304] width 91 height 37
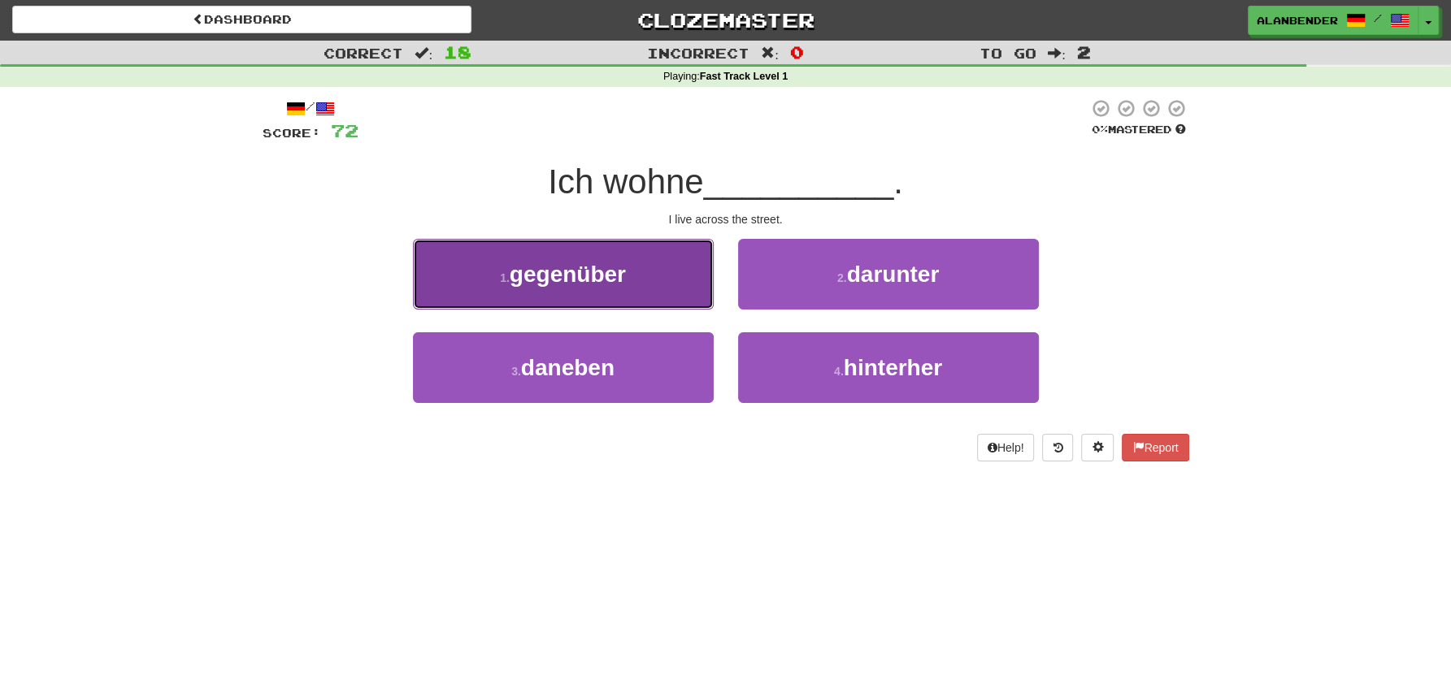
click at [595, 262] on span "gegenüber" at bounding box center [568, 274] width 116 height 25
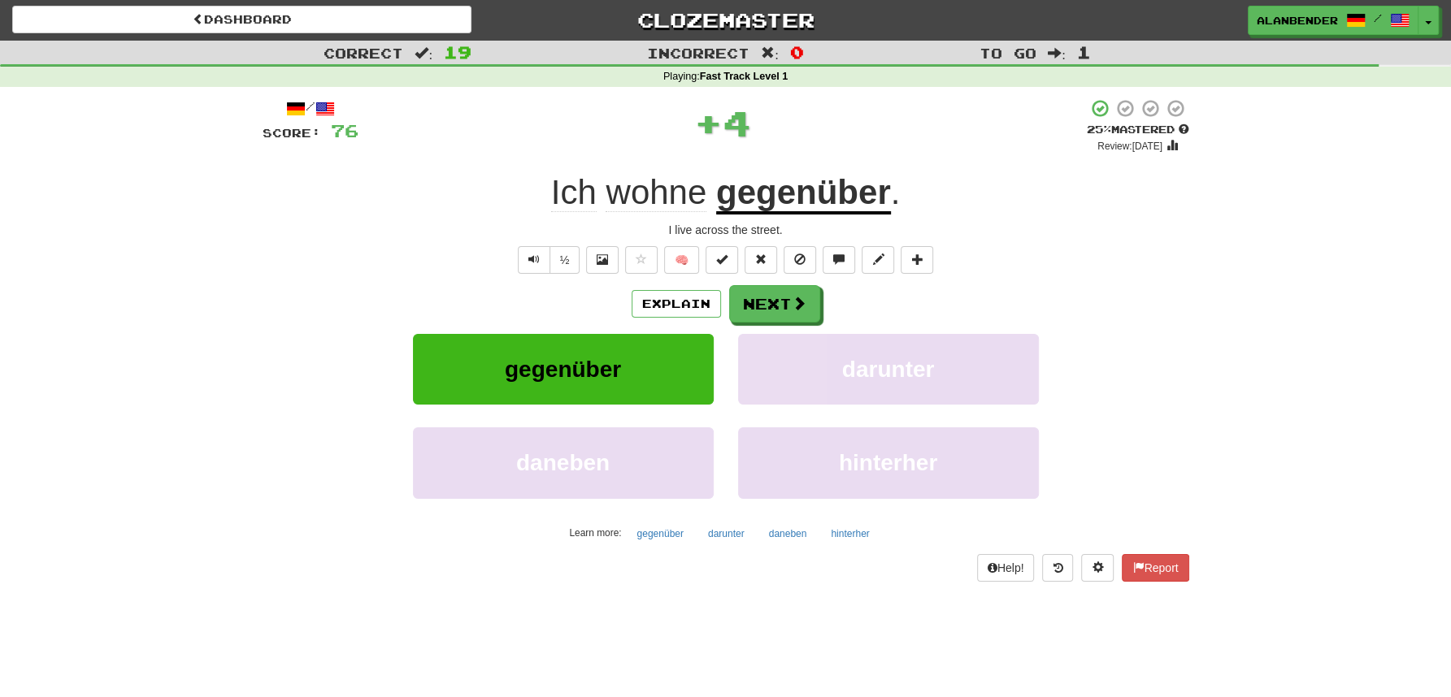
click at [827, 183] on u "gegenüber" at bounding box center [803, 193] width 175 height 41
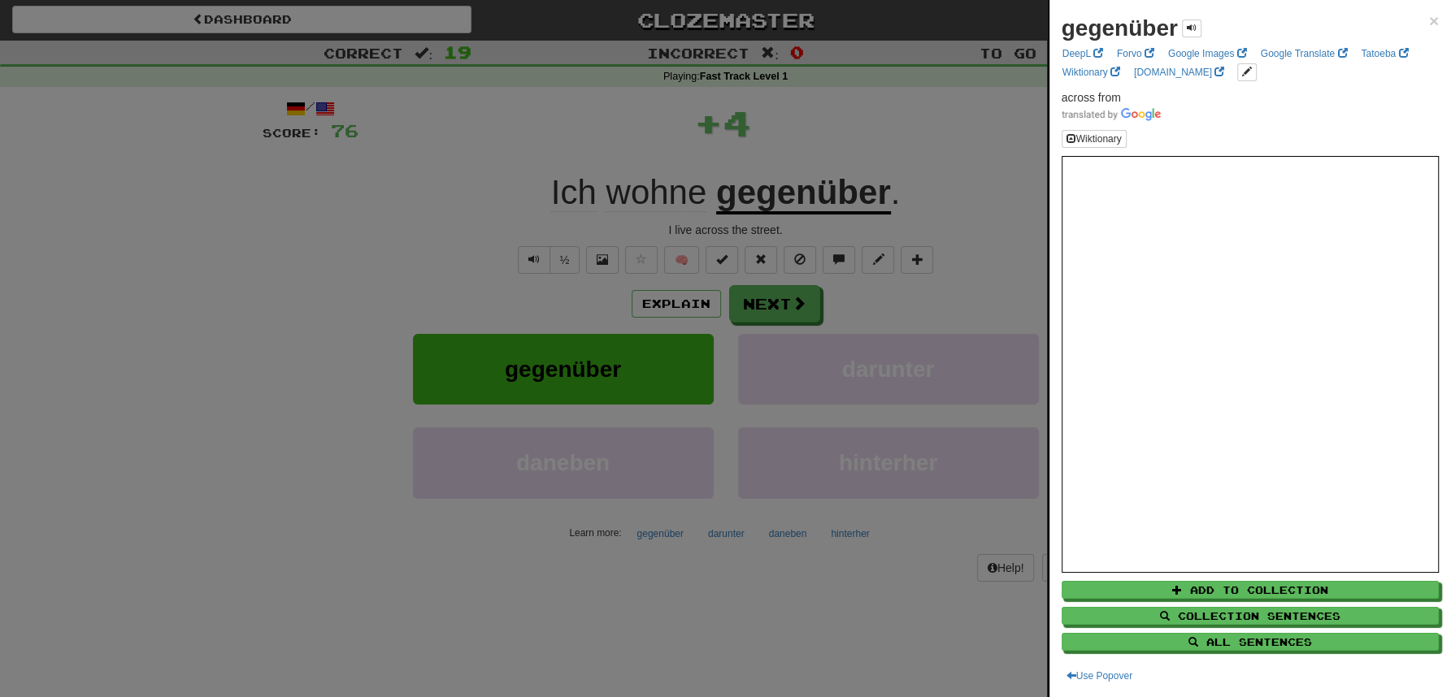
click at [835, 137] on div at bounding box center [725, 348] width 1451 height 697
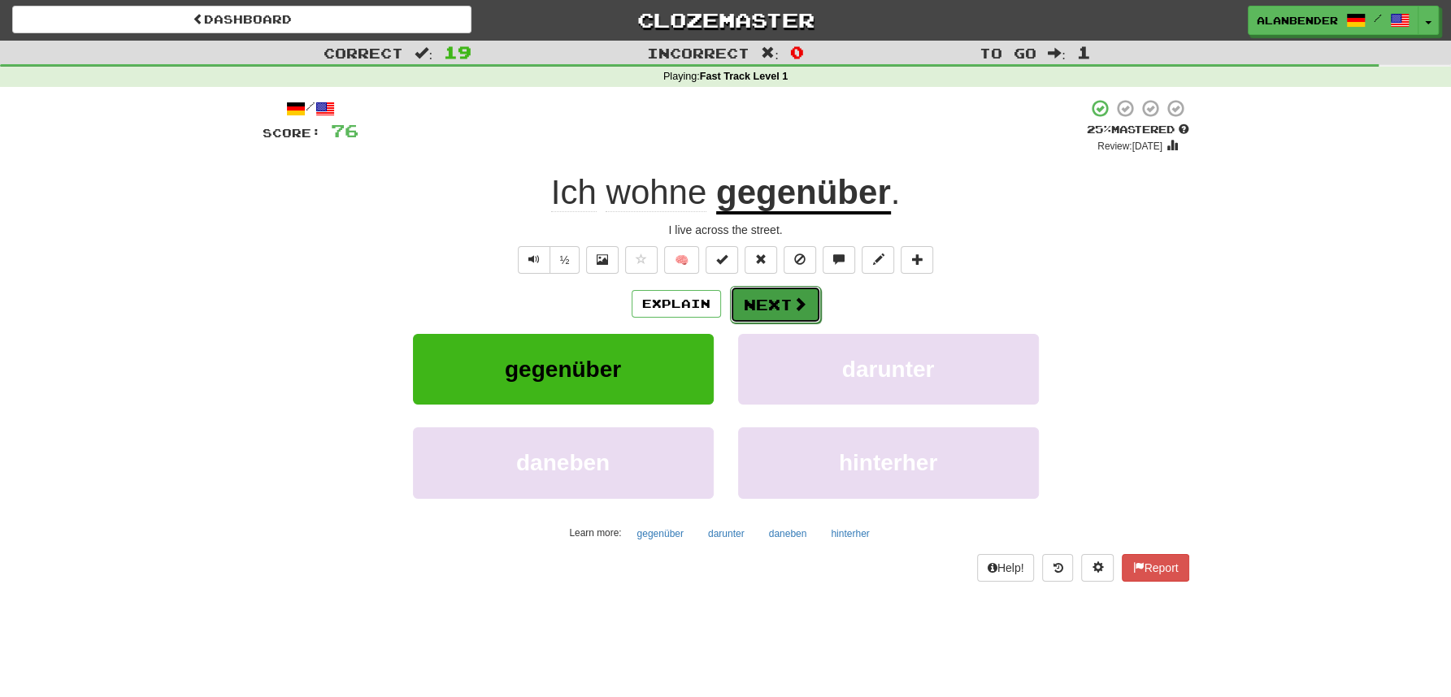
click at [767, 300] on button "Next" at bounding box center [775, 304] width 91 height 37
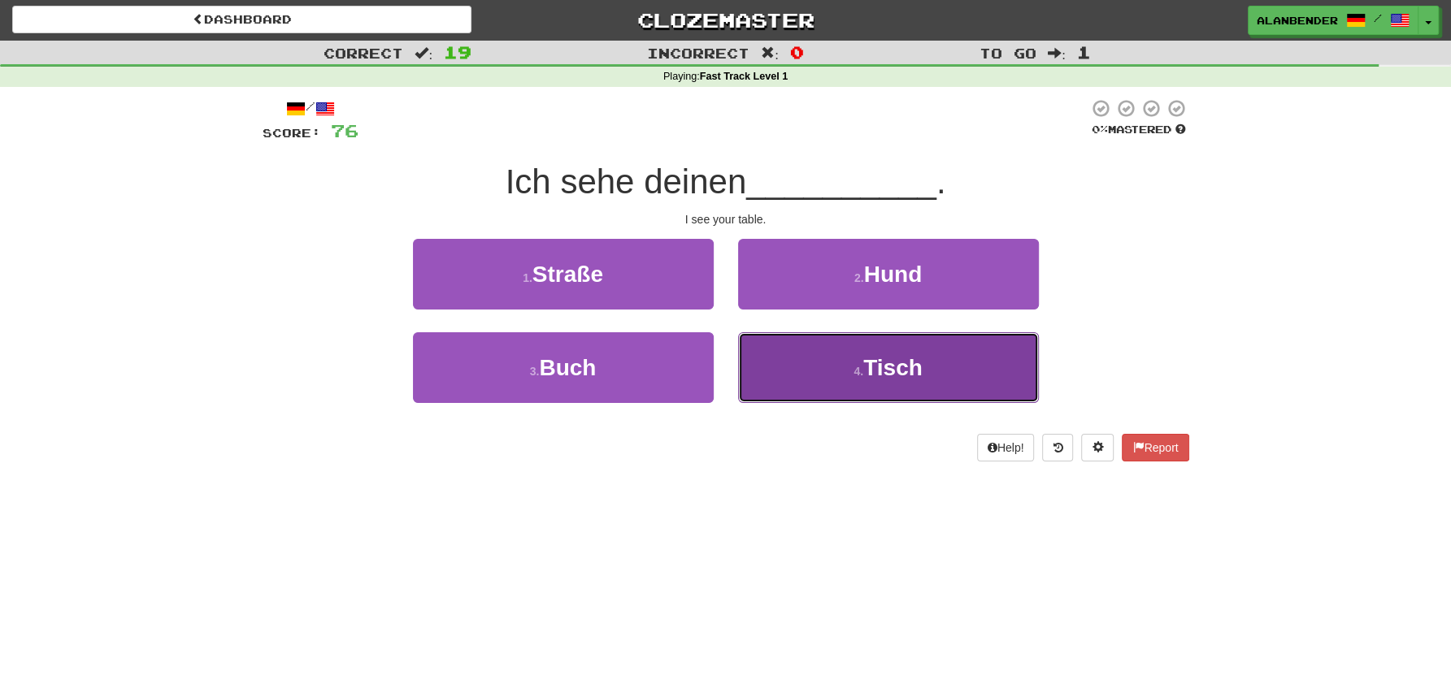
click at [904, 380] on span "Tisch" at bounding box center [892, 367] width 59 height 25
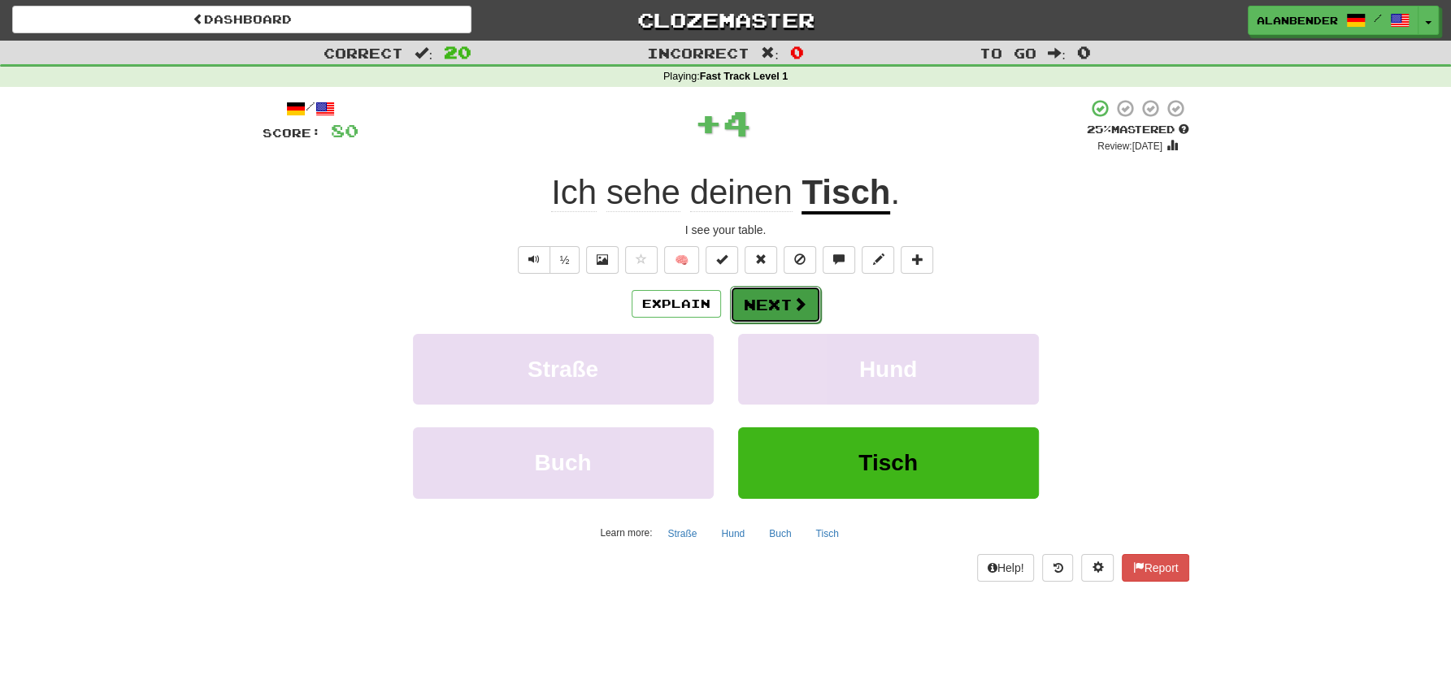
click at [775, 306] on button "Next" at bounding box center [775, 304] width 91 height 37
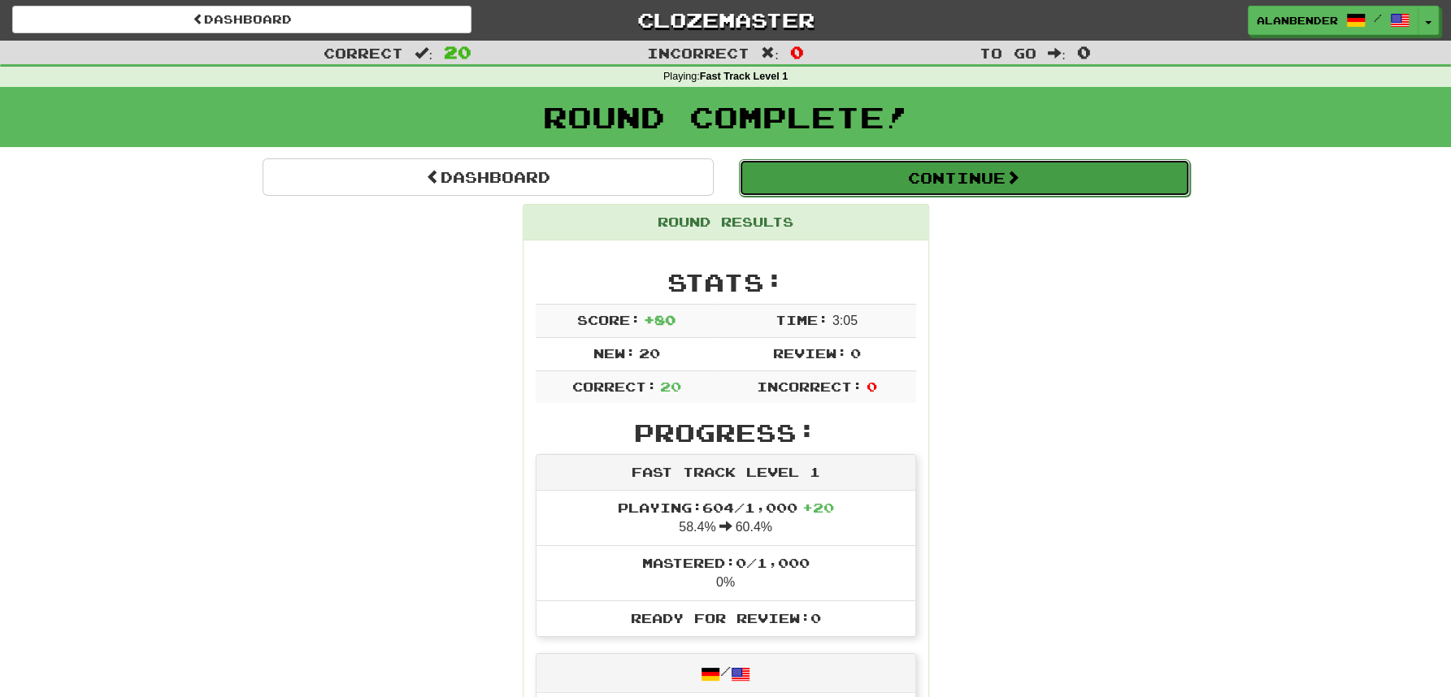
click at [935, 182] on button "Continue" at bounding box center [964, 177] width 451 height 37
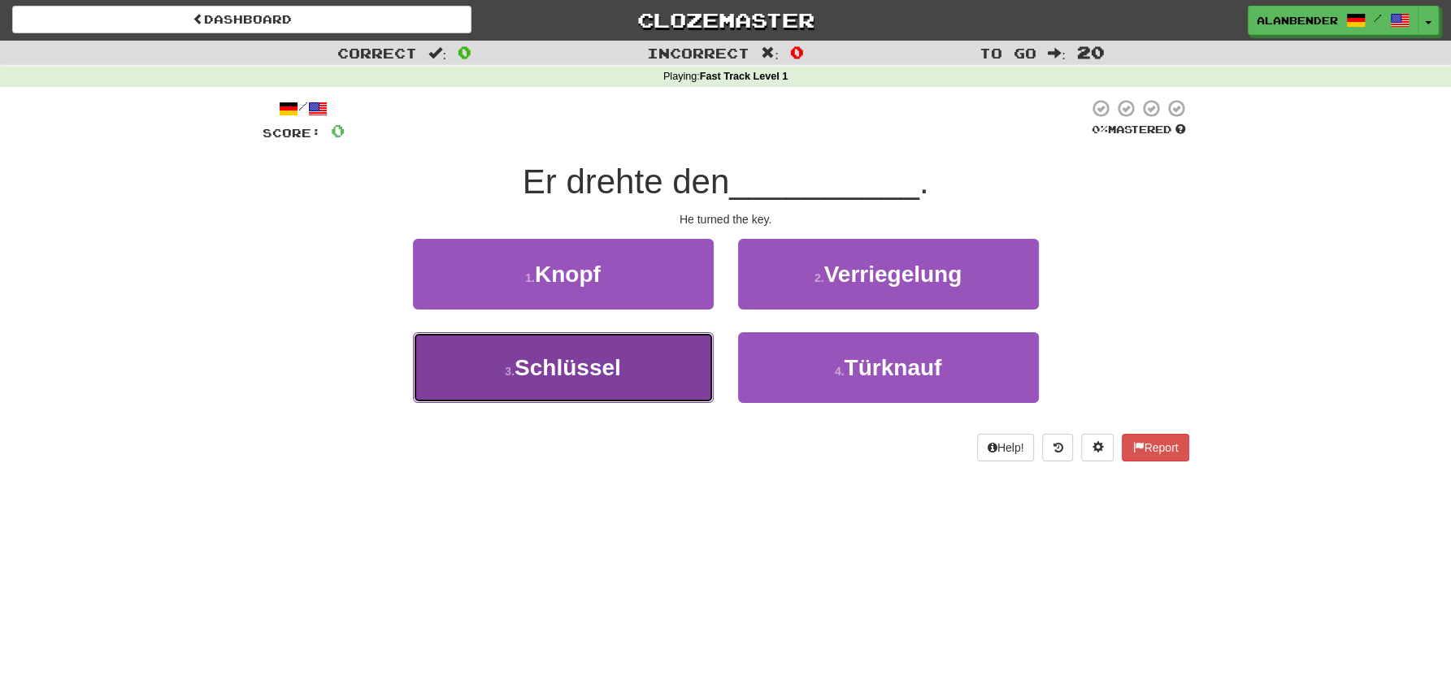
click at [555, 364] on span "Schlüssel" at bounding box center [567, 367] width 106 height 25
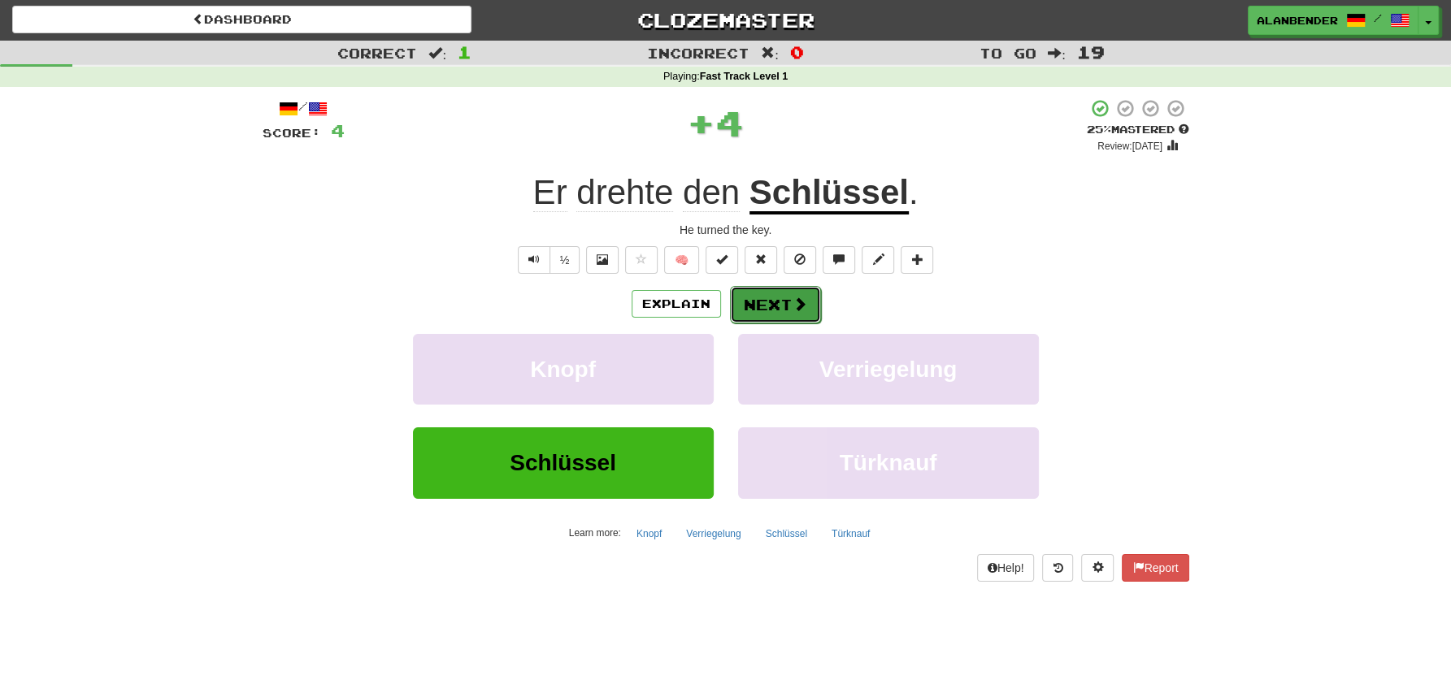
click at [779, 304] on button "Next" at bounding box center [775, 304] width 91 height 37
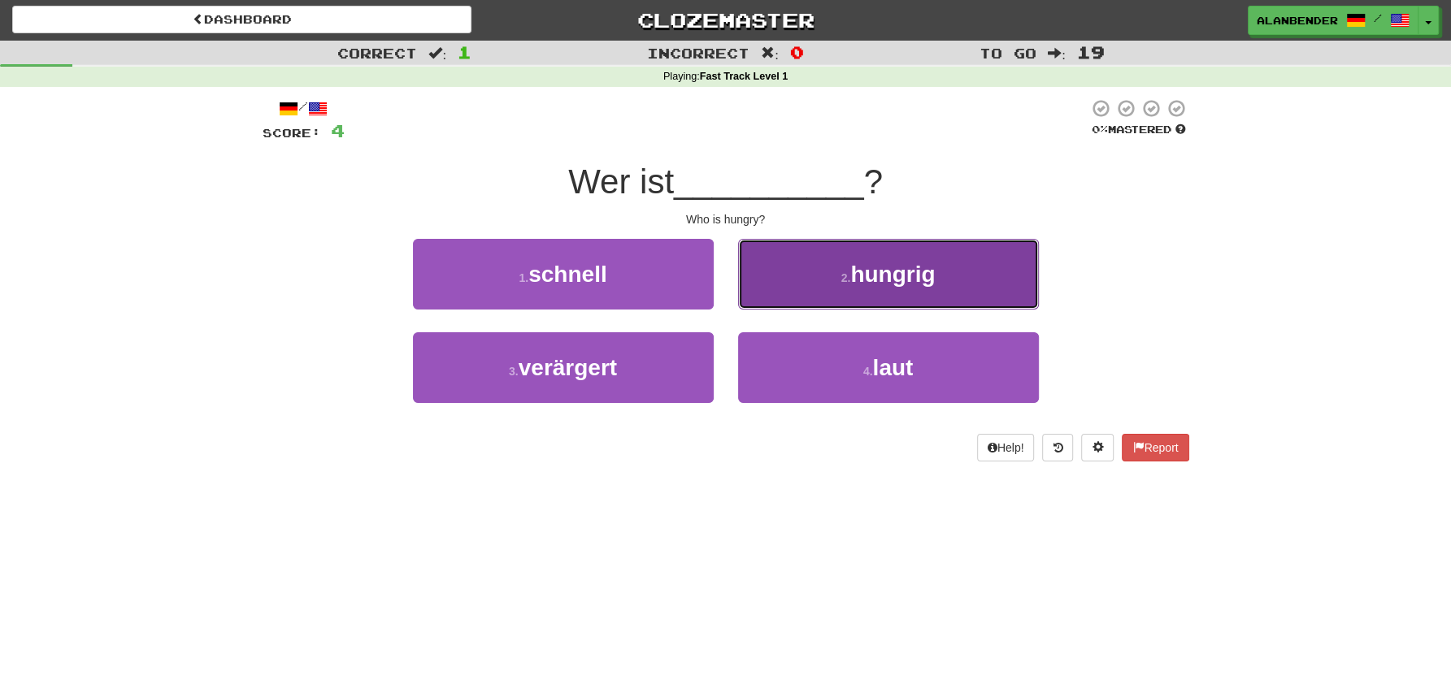
click at [913, 294] on button "2 . hungrig" at bounding box center [888, 274] width 301 height 71
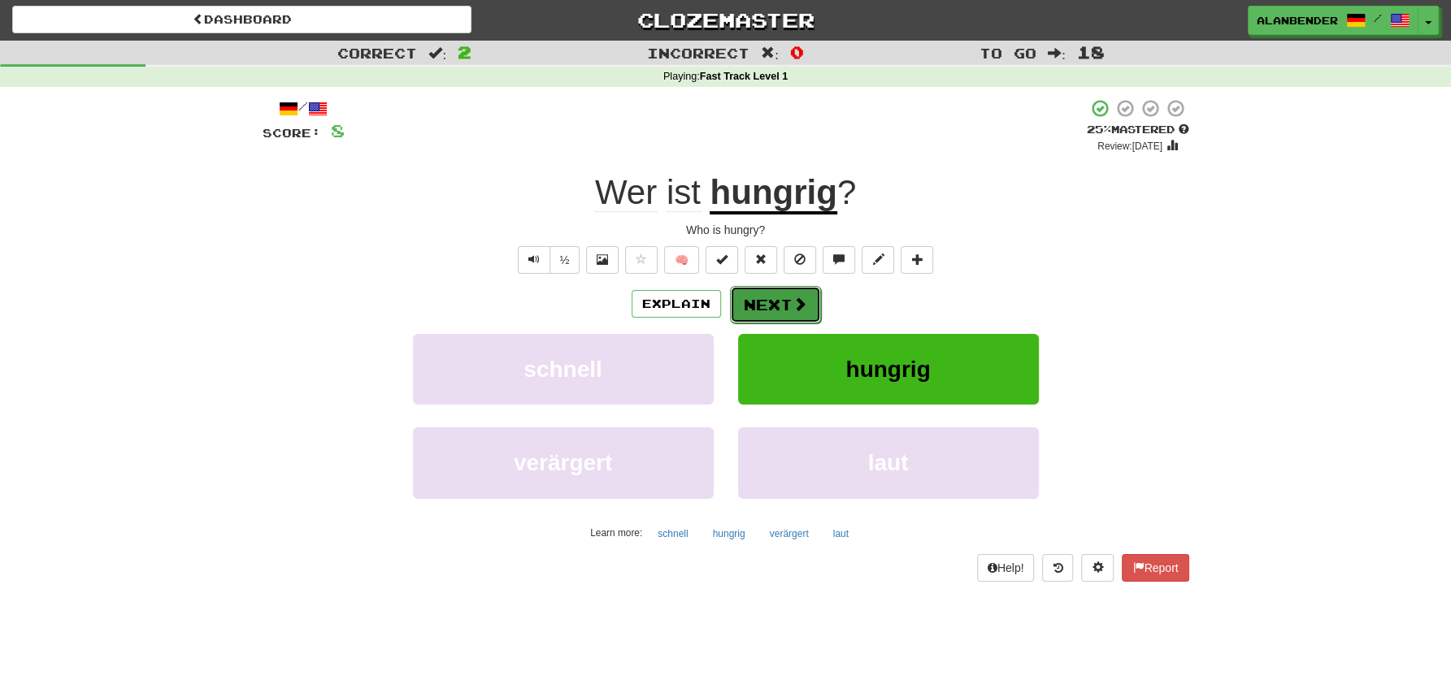
click at [796, 306] on span at bounding box center [799, 304] width 15 height 15
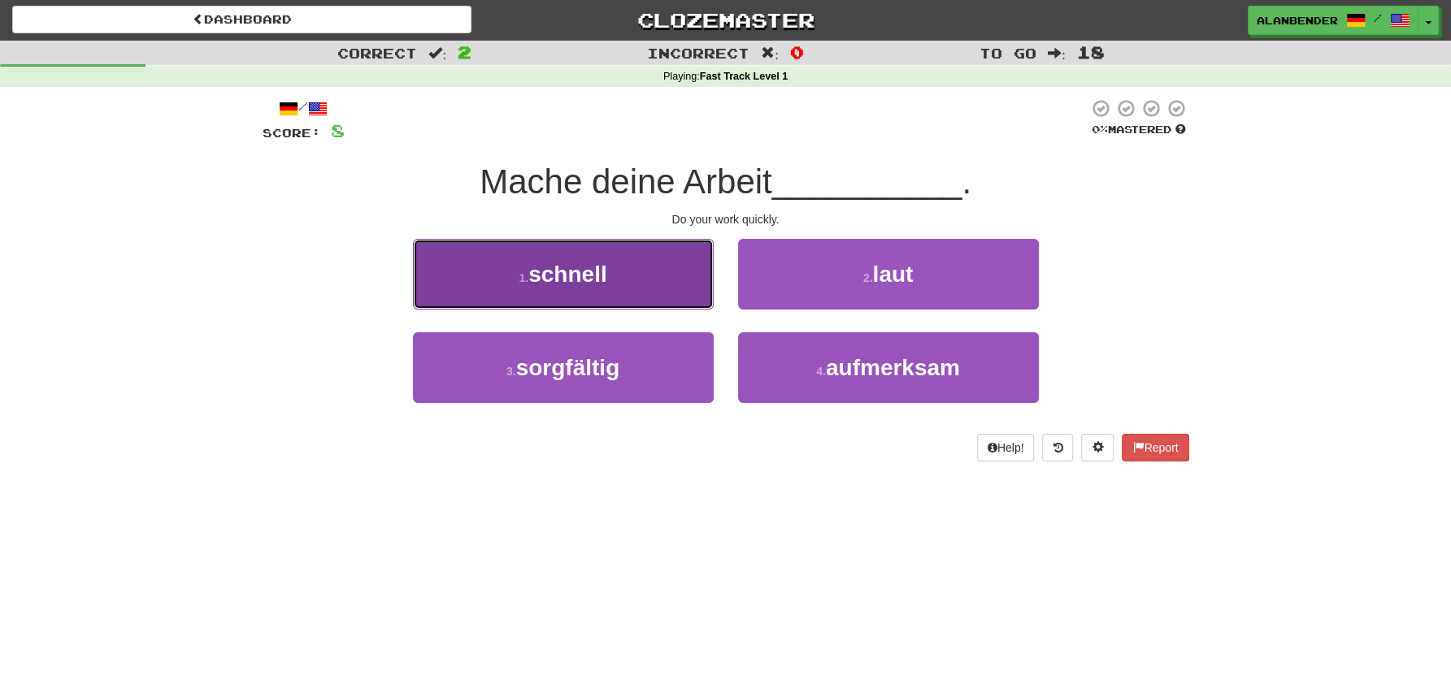
click at [562, 273] on span "schnell" at bounding box center [567, 274] width 78 height 25
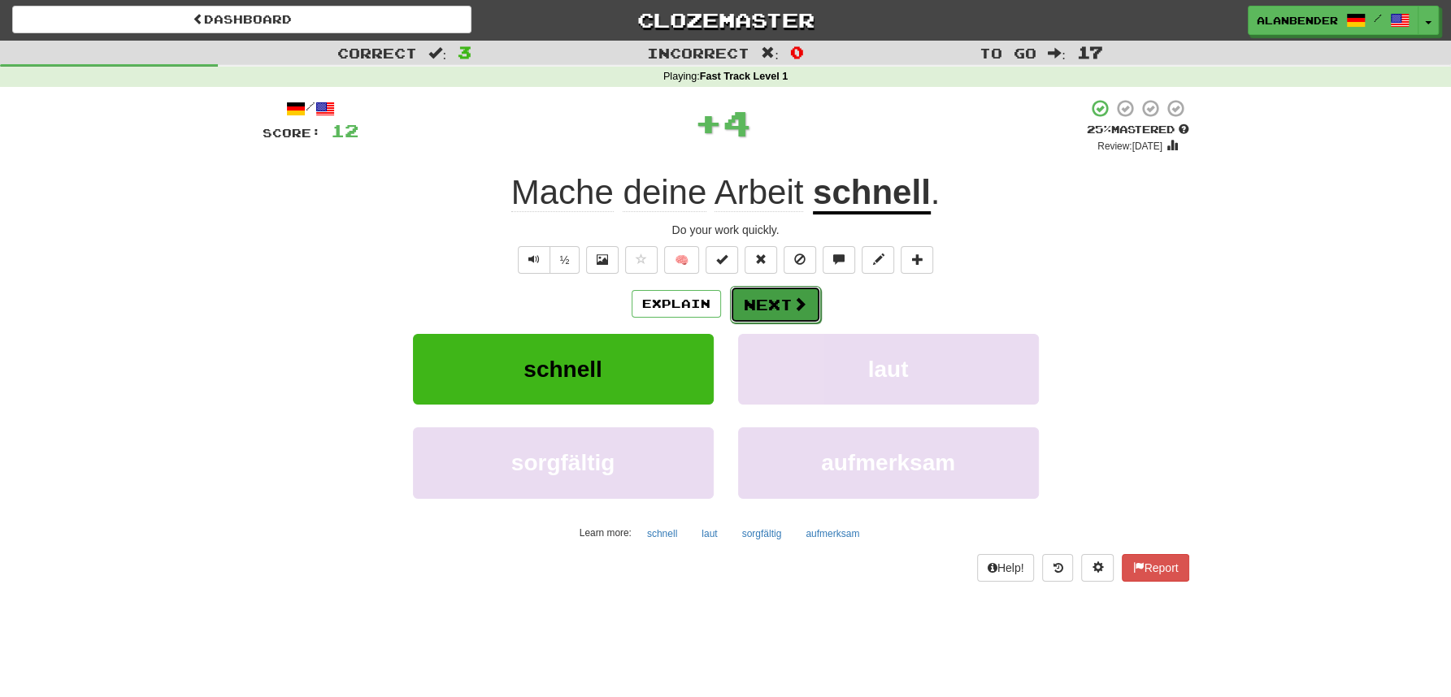
click at [767, 306] on button "Next" at bounding box center [775, 304] width 91 height 37
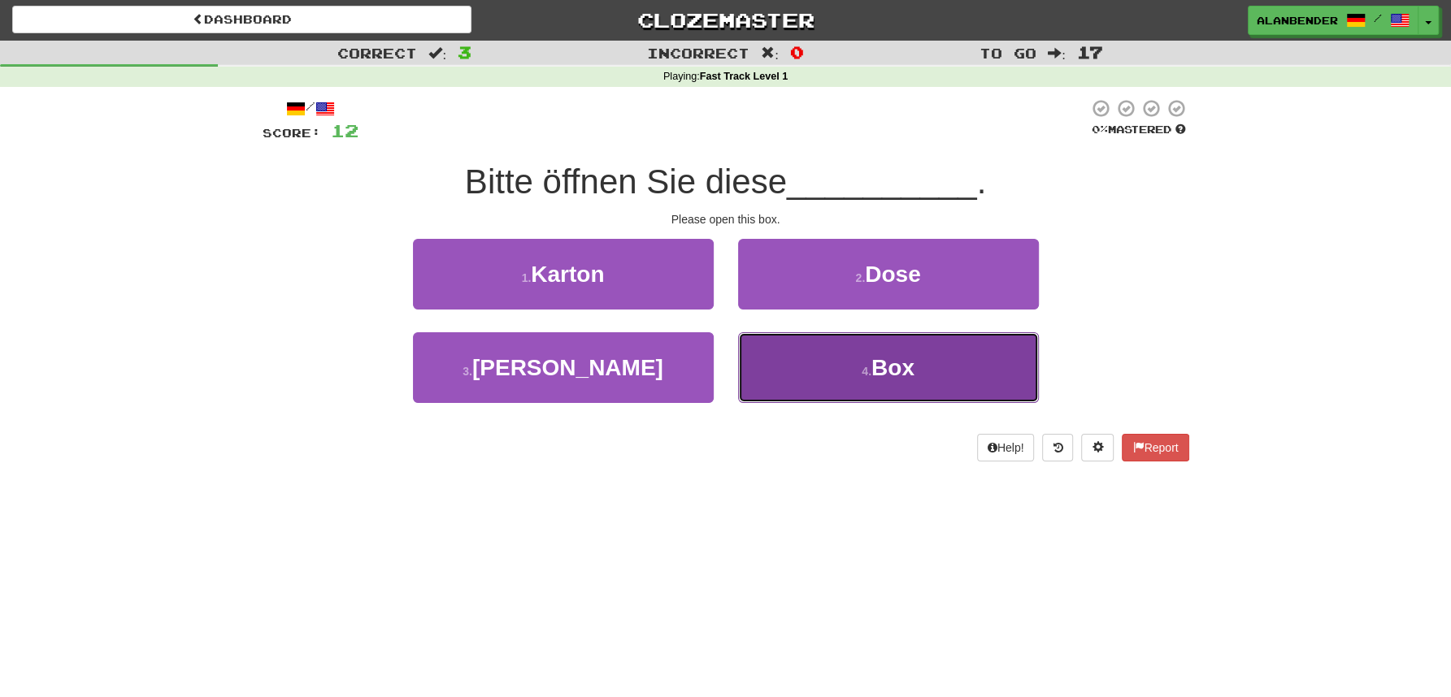
click at [898, 365] on span "Box" at bounding box center [892, 367] width 43 height 25
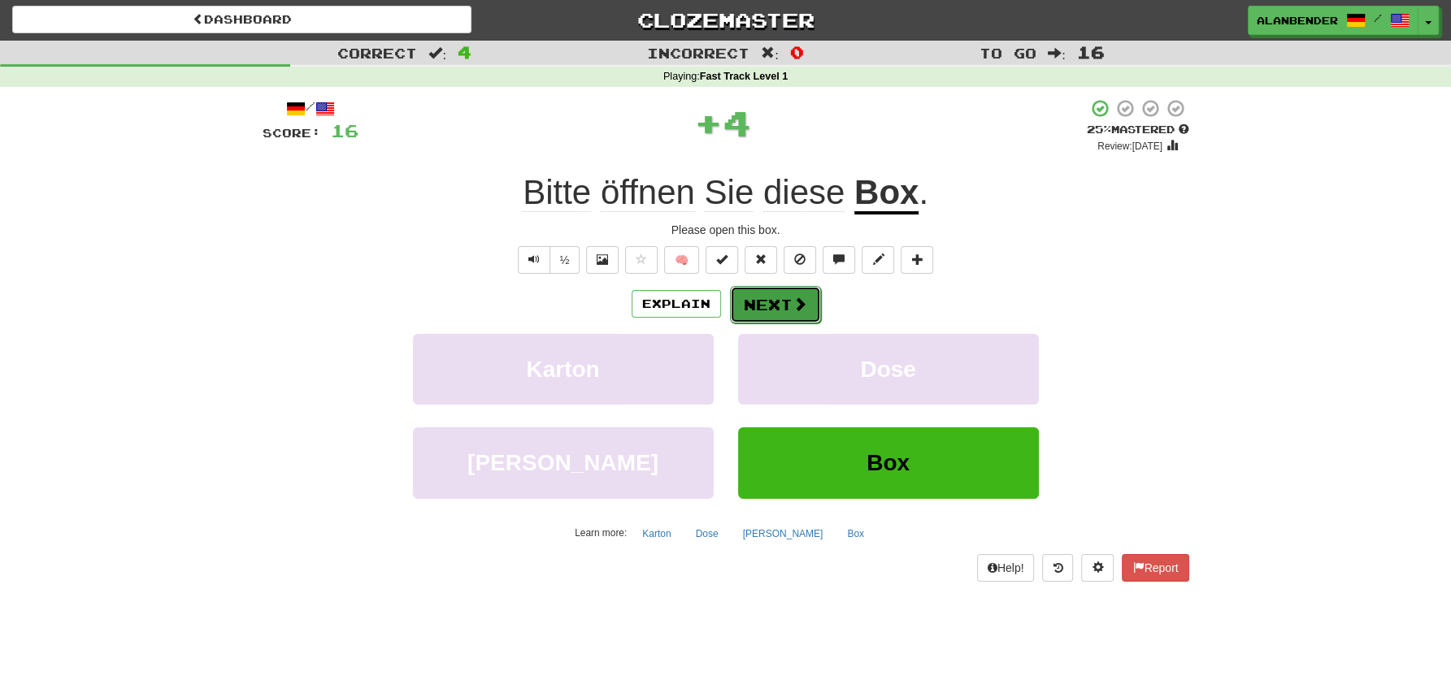
click at [771, 314] on button "Next" at bounding box center [775, 304] width 91 height 37
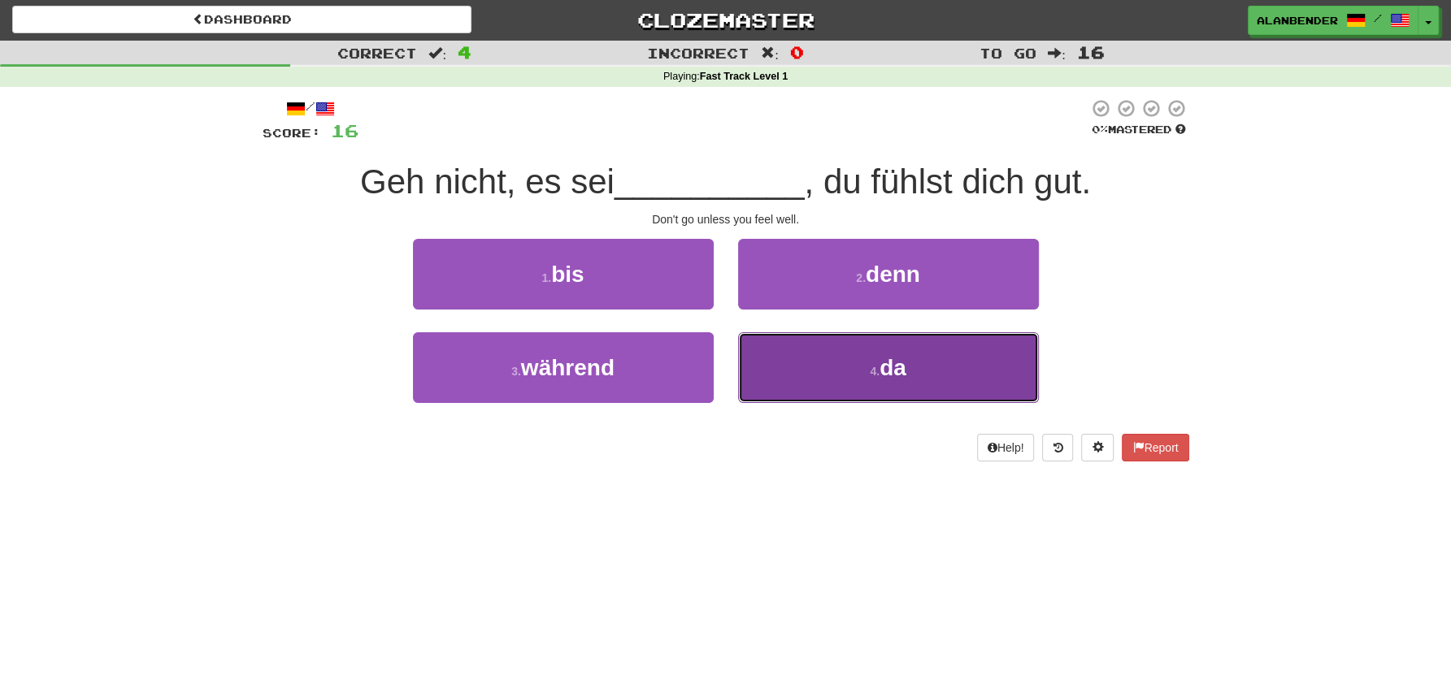
click at [884, 374] on span "da" at bounding box center [892, 367] width 27 height 25
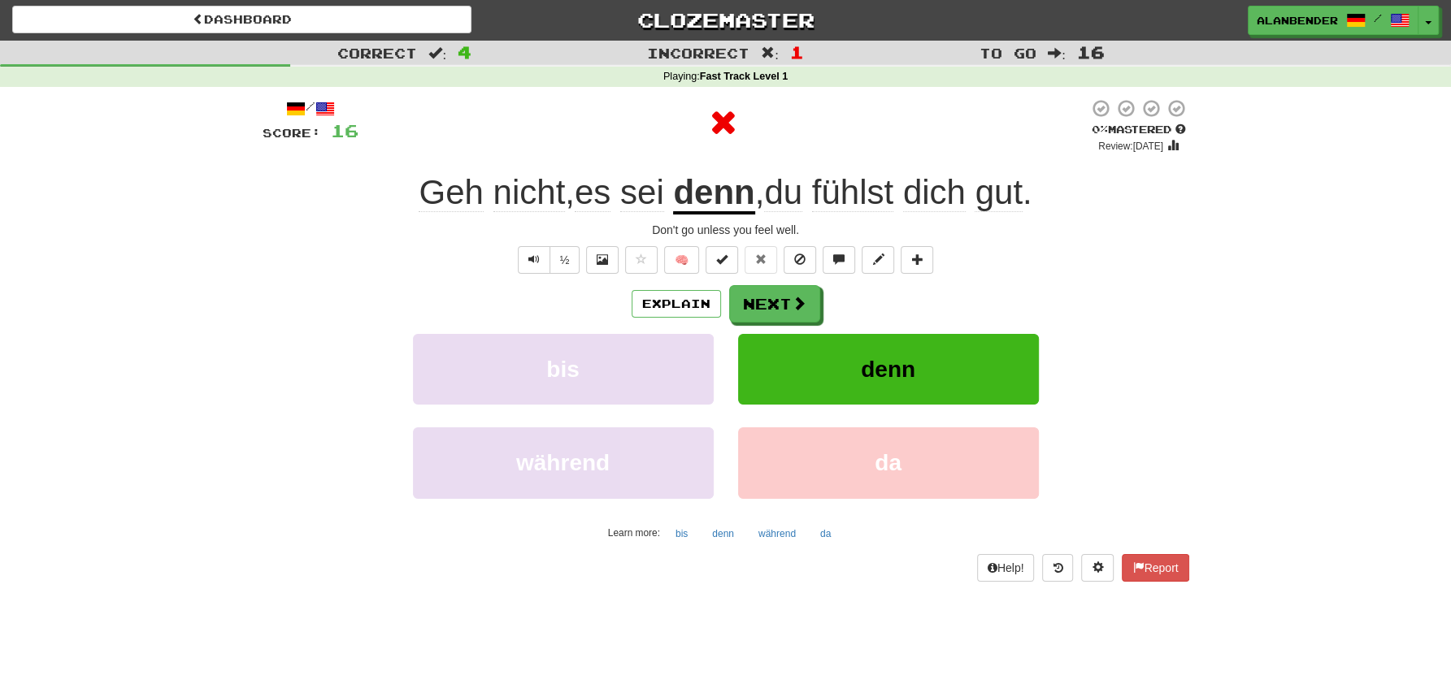
click at [714, 190] on u "denn" at bounding box center [713, 193] width 81 height 41
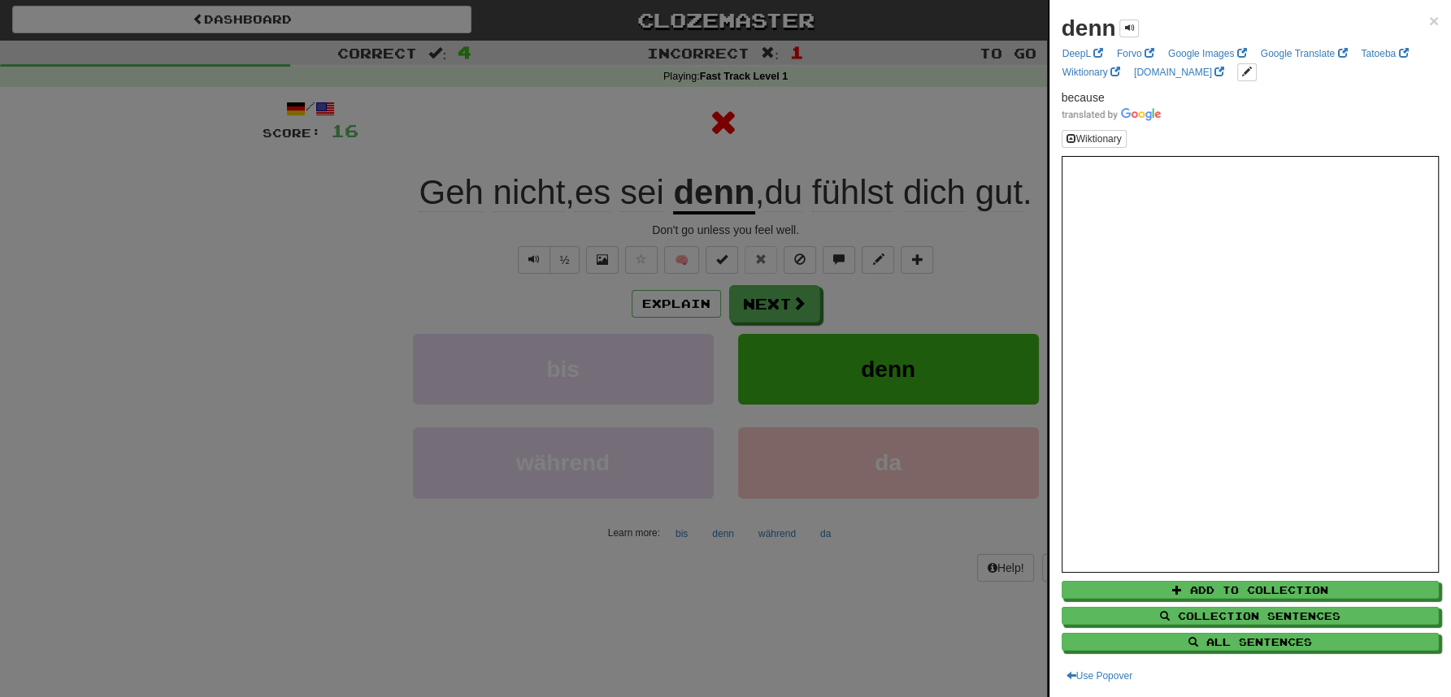
click at [831, 111] on div at bounding box center [725, 348] width 1451 height 697
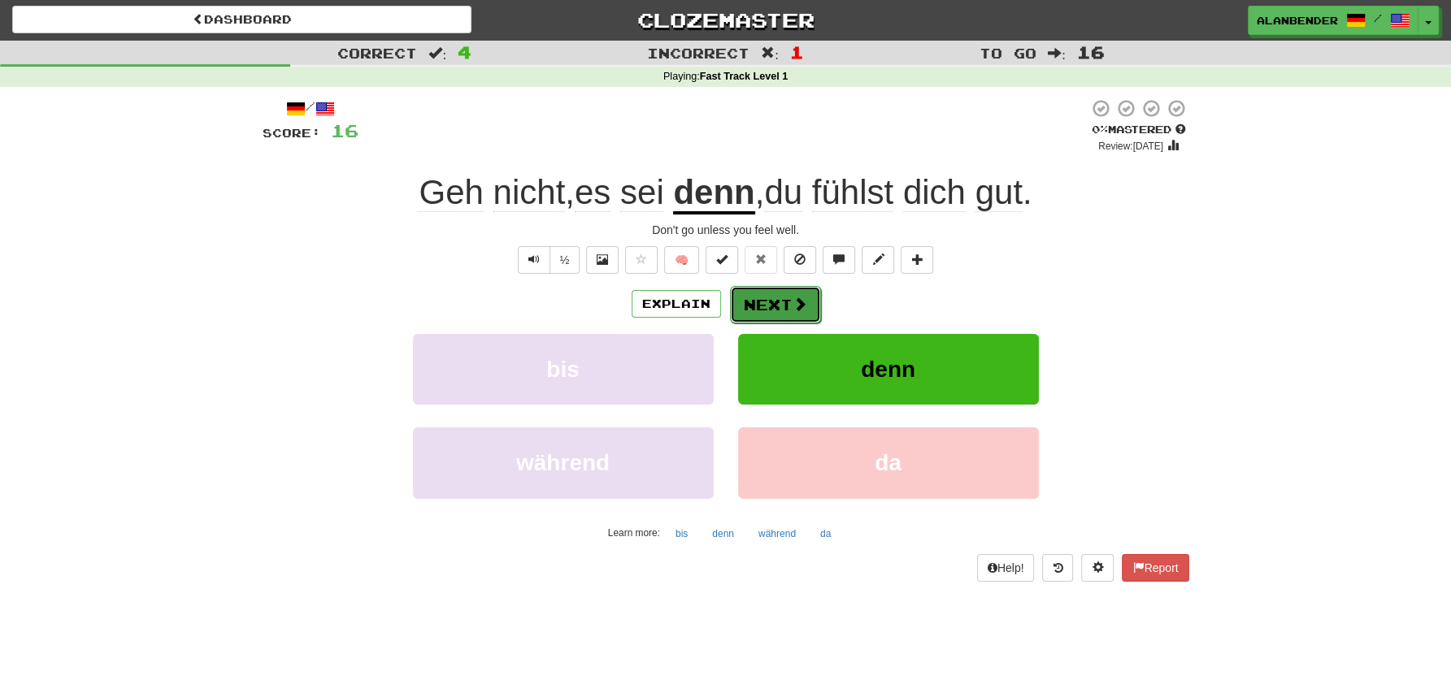
click at [772, 308] on button "Next" at bounding box center [775, 304] width 91 height 37
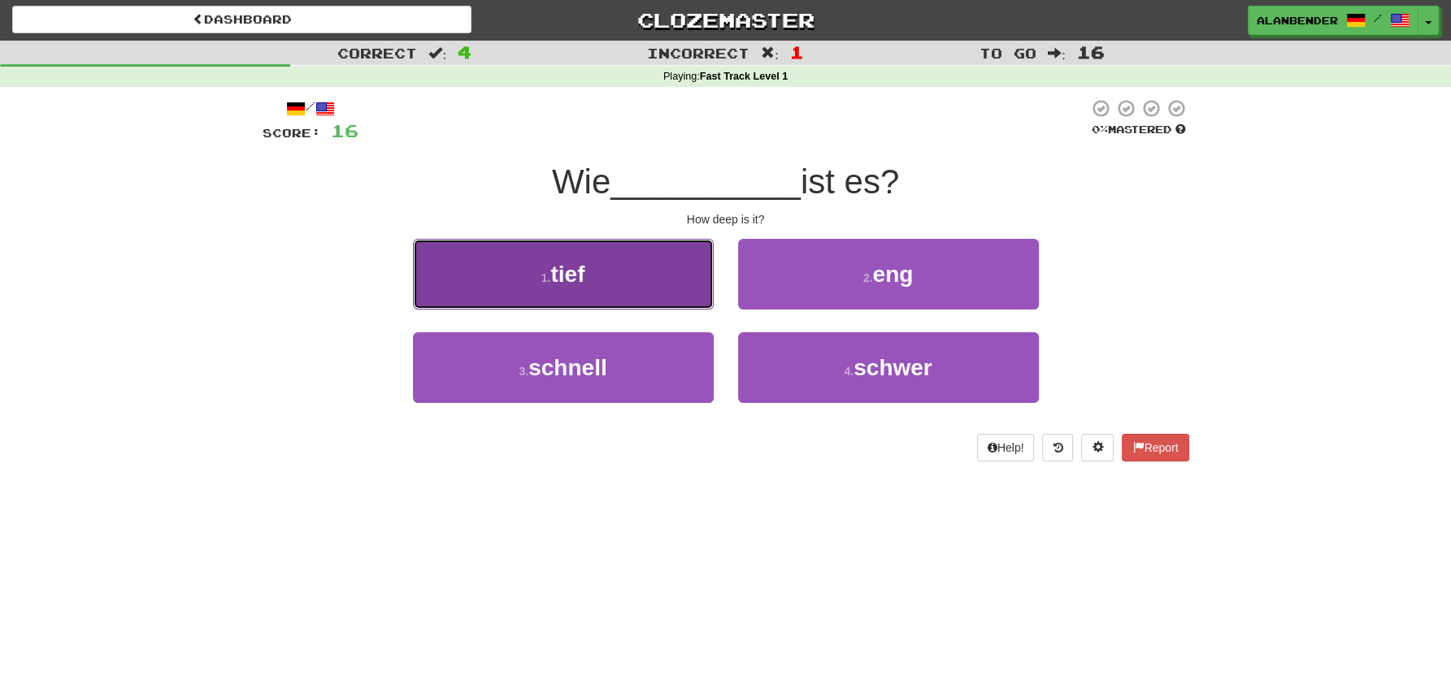
click at [574, 289] on button "1 . tief" at bounding box center [563, 274] width 301 height 71
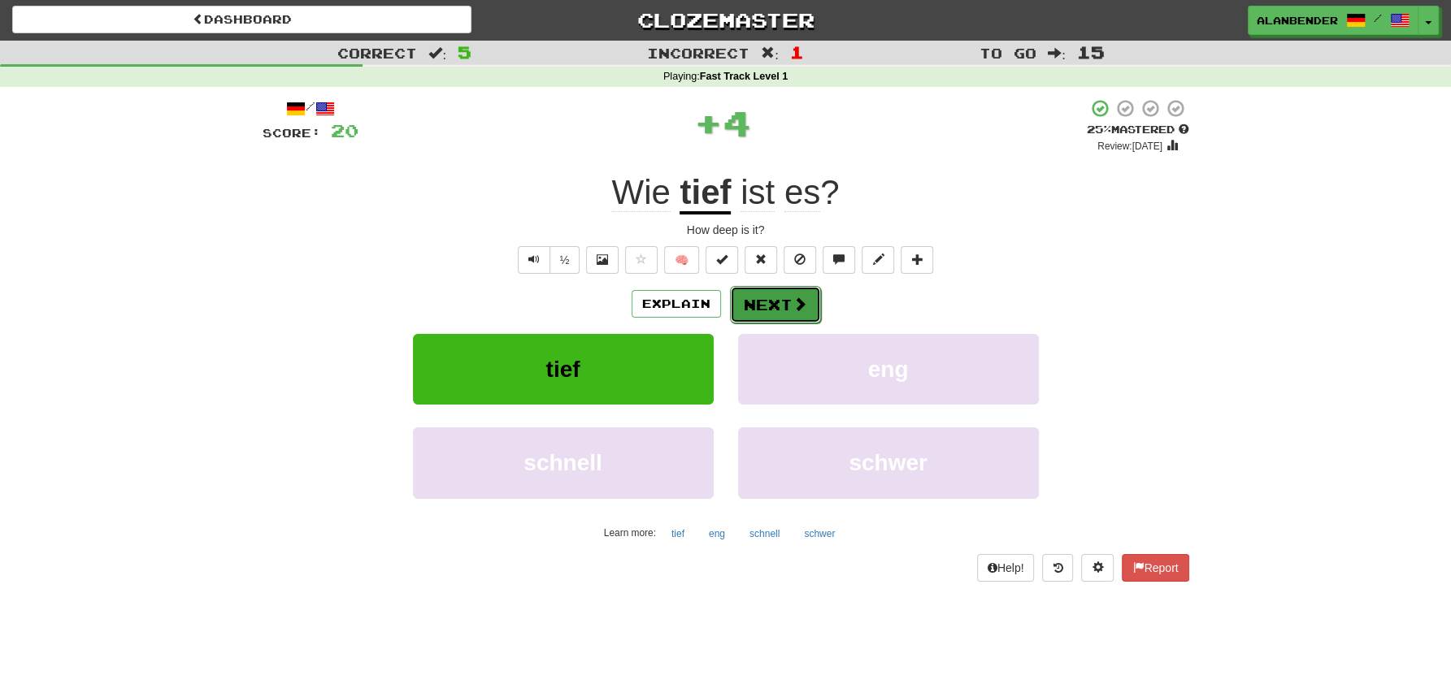
click at [750, 297] on button "Next" at bounding box center [775, 304] width 91 height 37
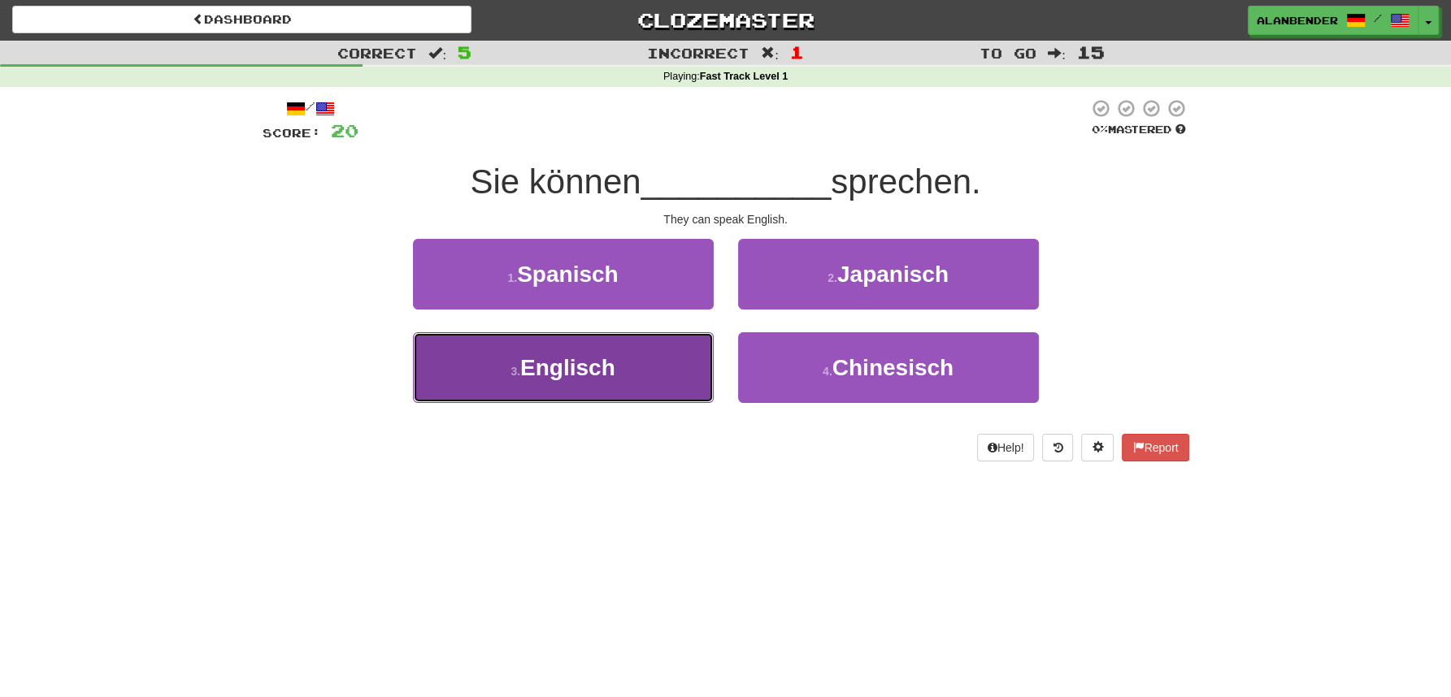
click at [558, 378] on span "Englisch" at bounding box center [567, 367] width 95 height 25
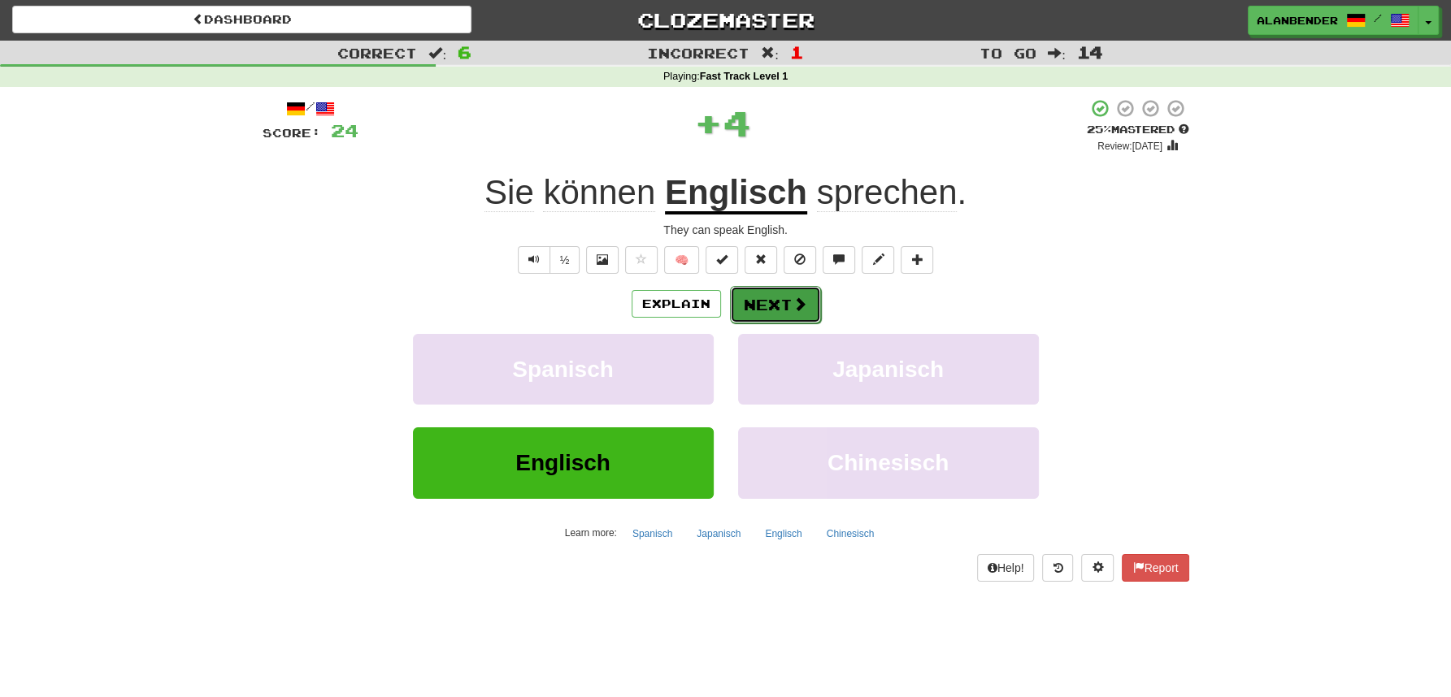
click at [781, 310] on button "Next" at bounding box center [775, 304] width 91 height 37
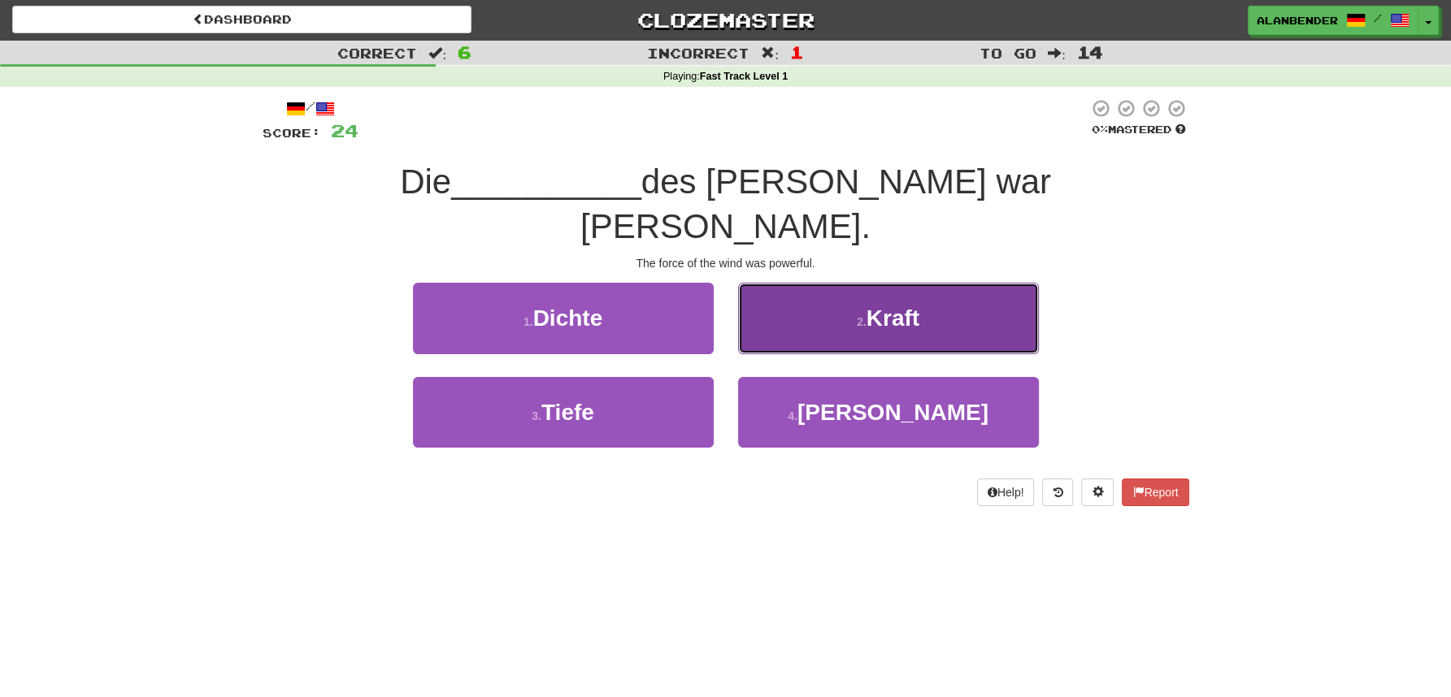
click at [881, 306] on span "Kraft" at bounding box center [892, 318] width 53 height 25
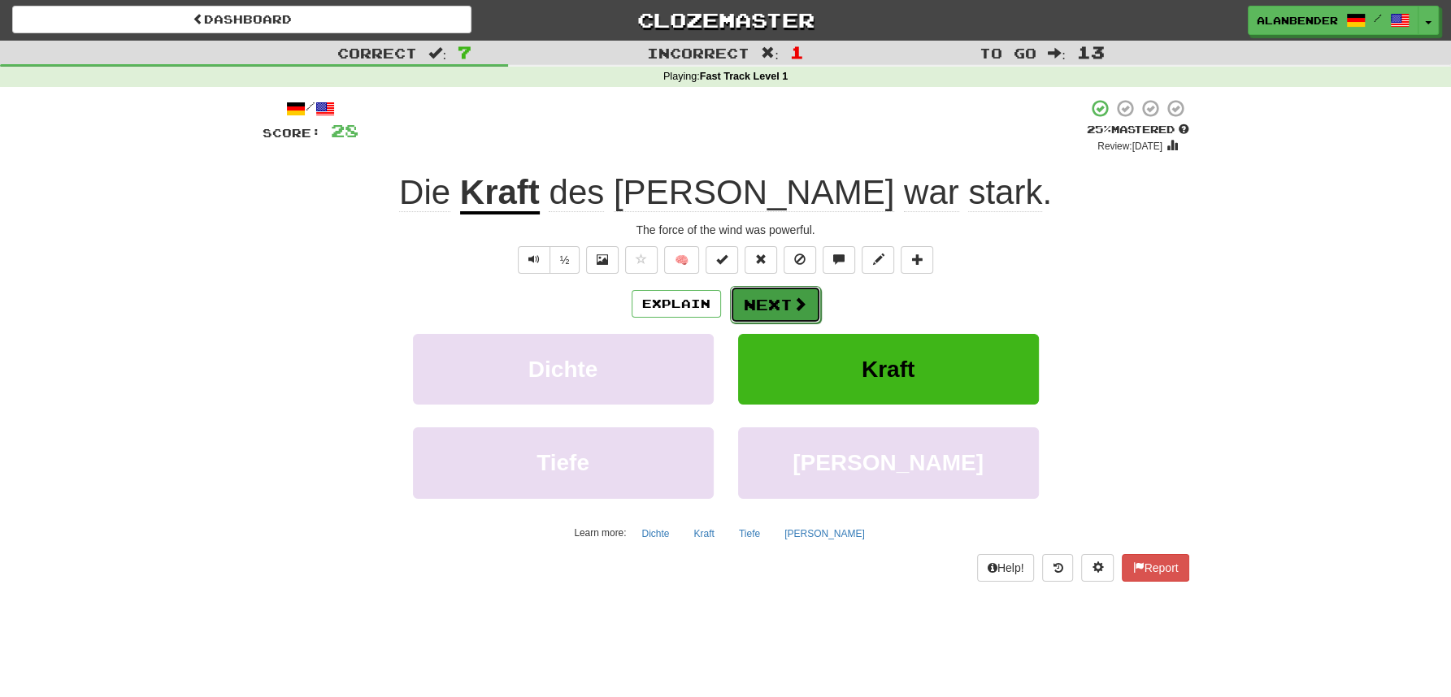
click at [766, 304] on button "Next" at bounding box center [775, 304] width 91 height 37
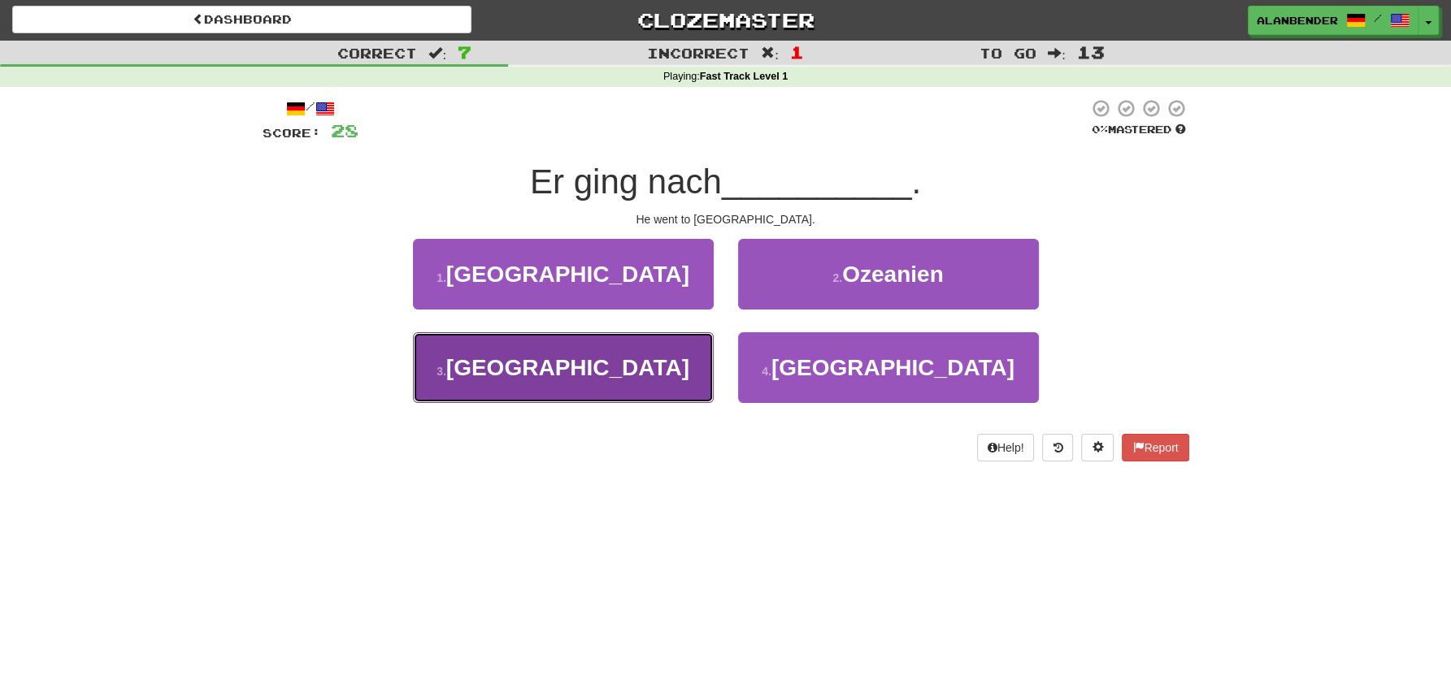
click at [571, 374] on span "Amerika" at bounding box center [567, 367] width 243 height 25
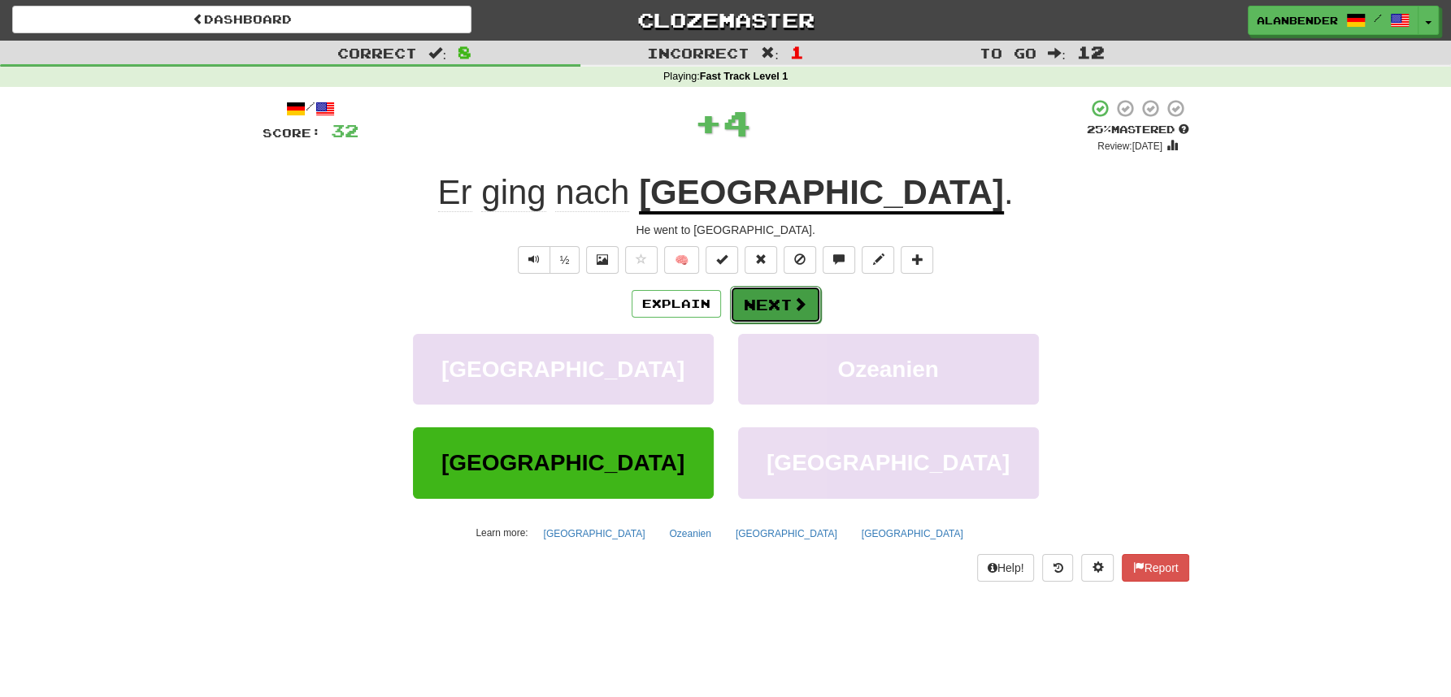
click at [765, 302] on button "Next" at bounding box center [775, 304] width 91 height 37
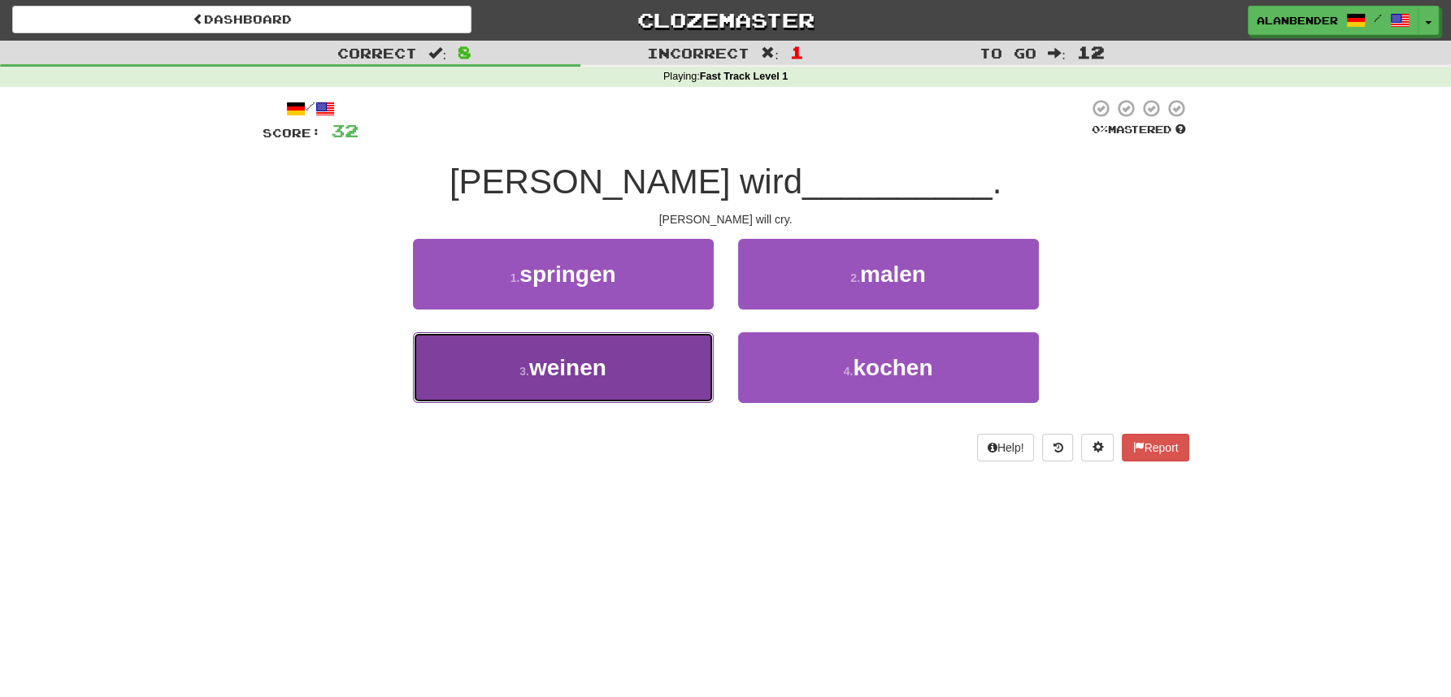
click at [553, 373] on span "weinen" at bounding box center [567, 367] width 77 height 25
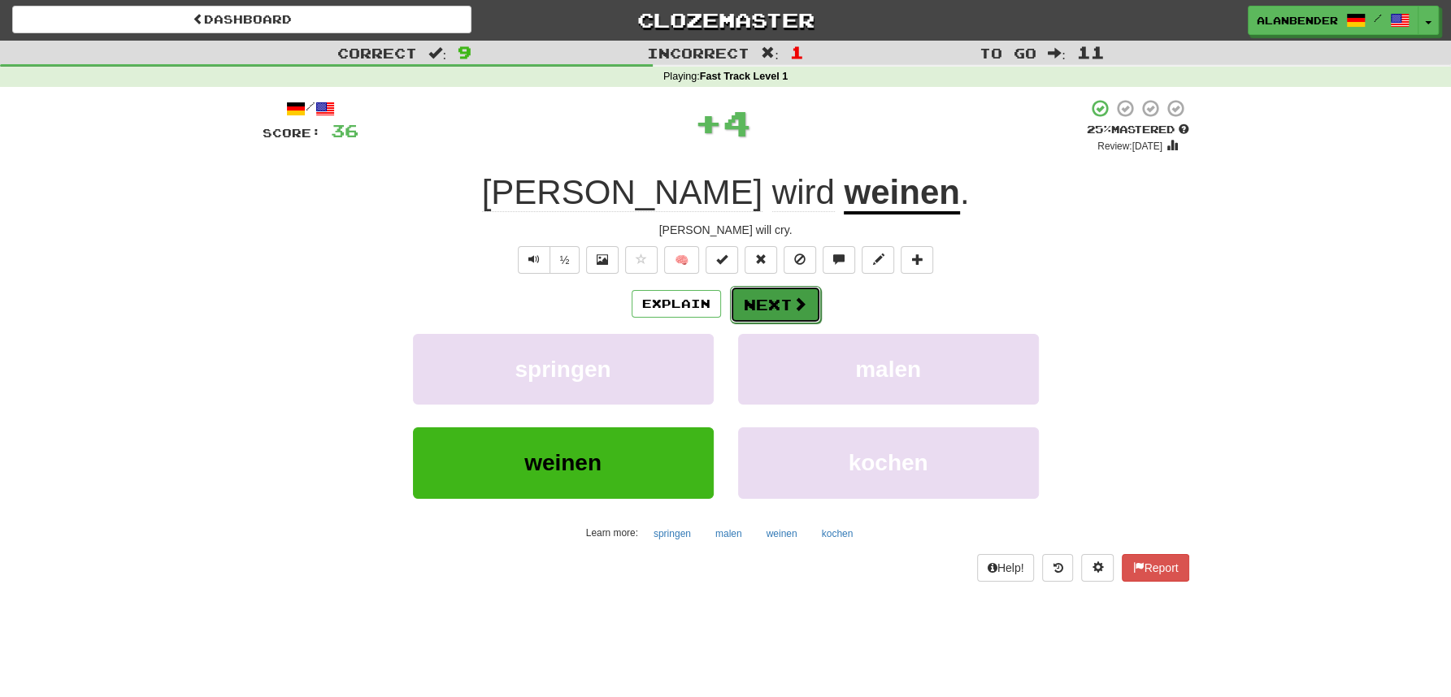
click at [793, 306] on span at bounding box center [799, 304] width 15 height 15
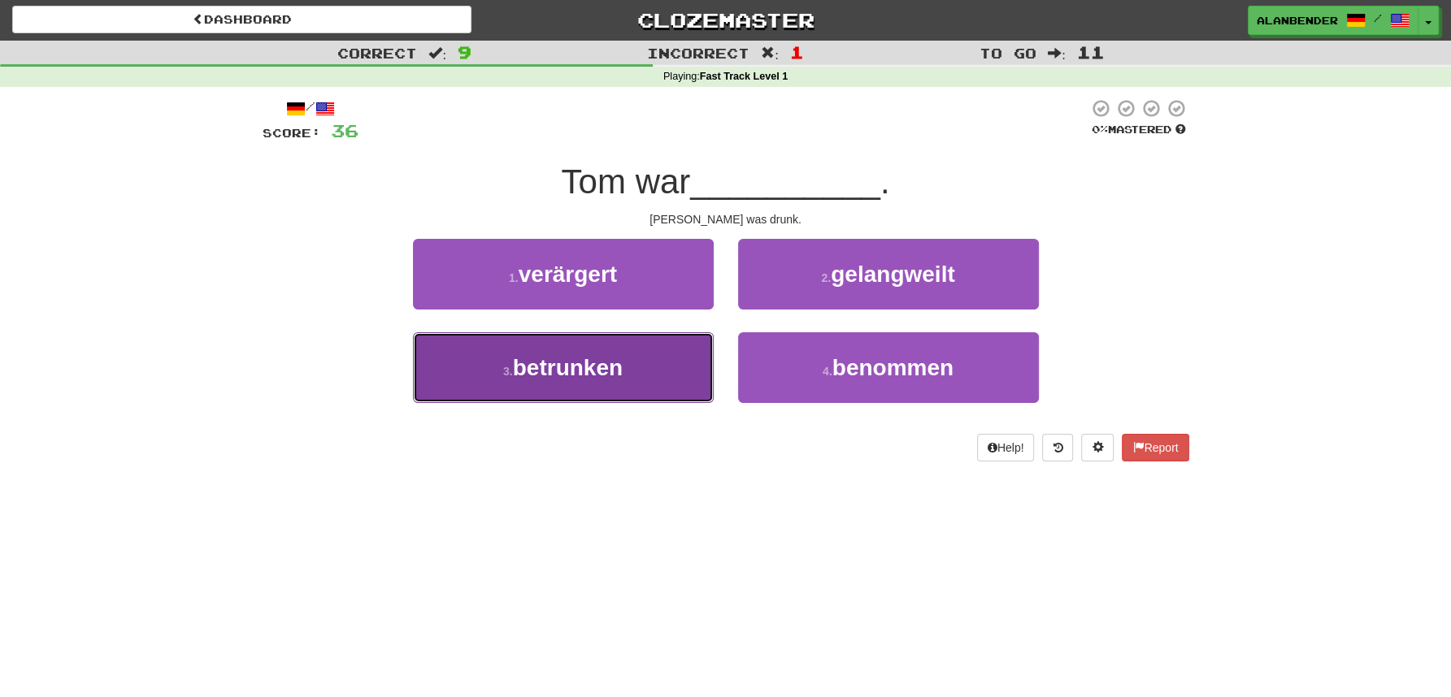
click at [575, 371] on span "betrunken" at bounding box center [568, 367] width 110 height 25
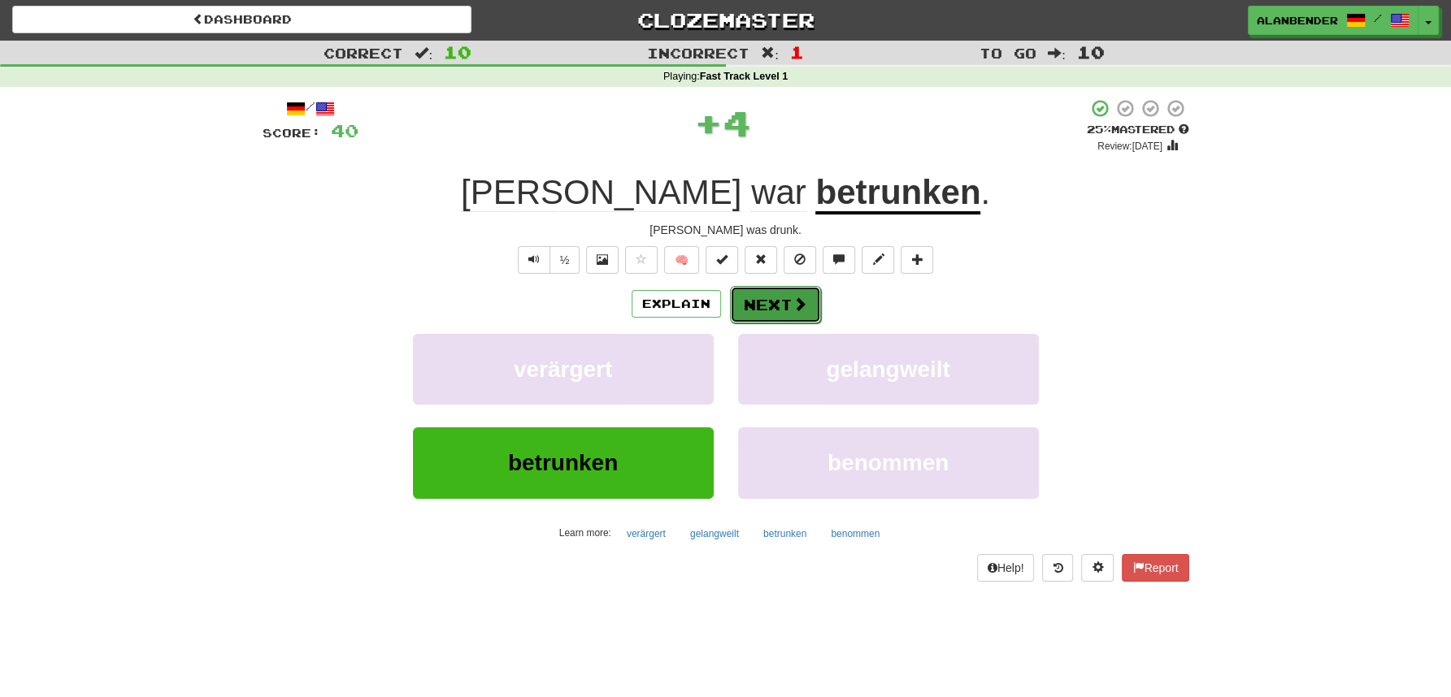
click at [781, 302] on button "Next" at bounding box center [775, 304] width 91 height 37
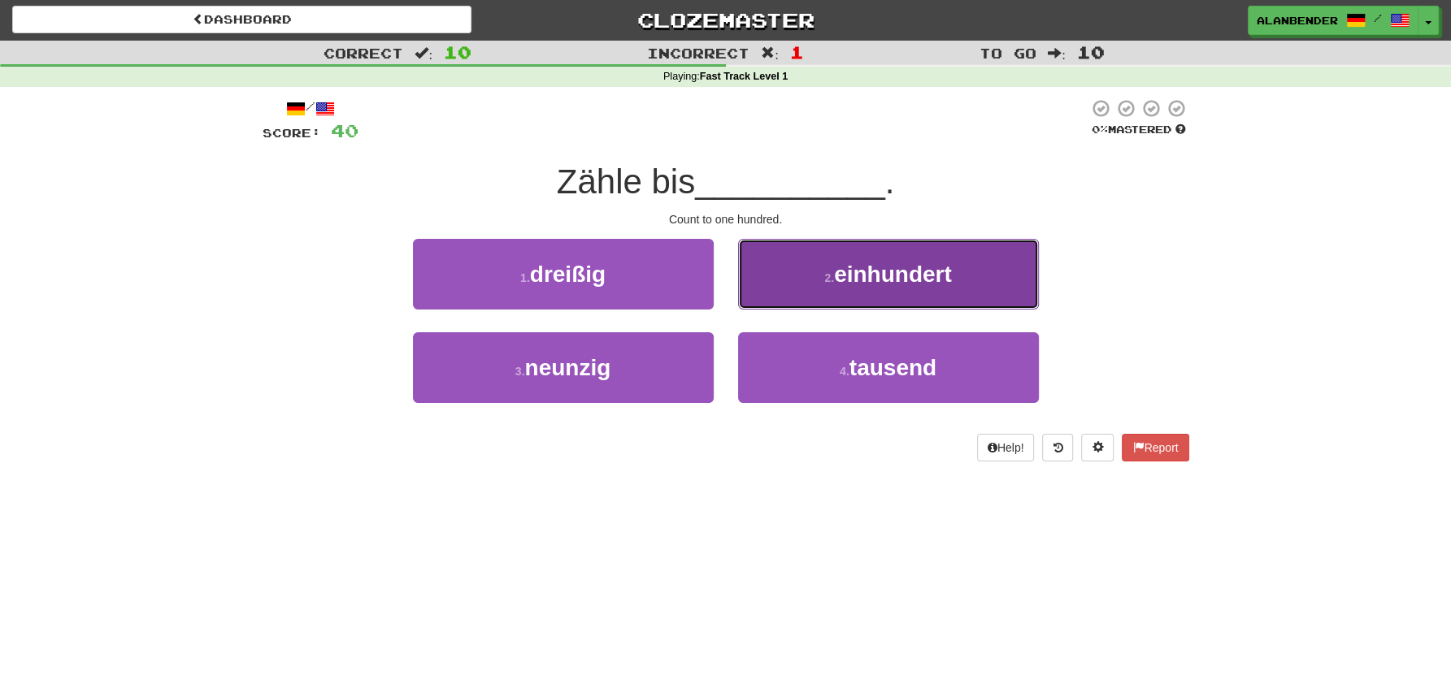
click at [905, 276] on span "einhundert" at bounding box center [893, 274] width 118 height 25
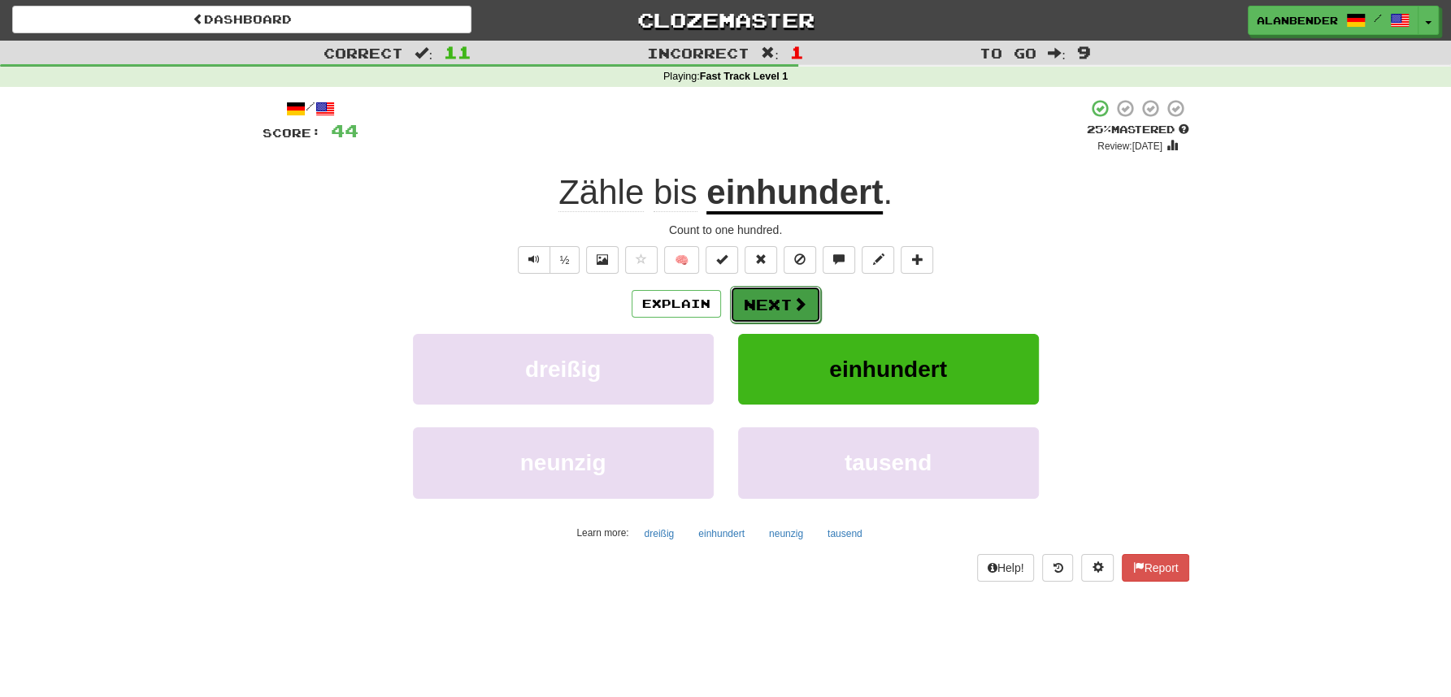
click at [779, 298] on button "Next" at bounding box center [775, 304] width 91 height 37
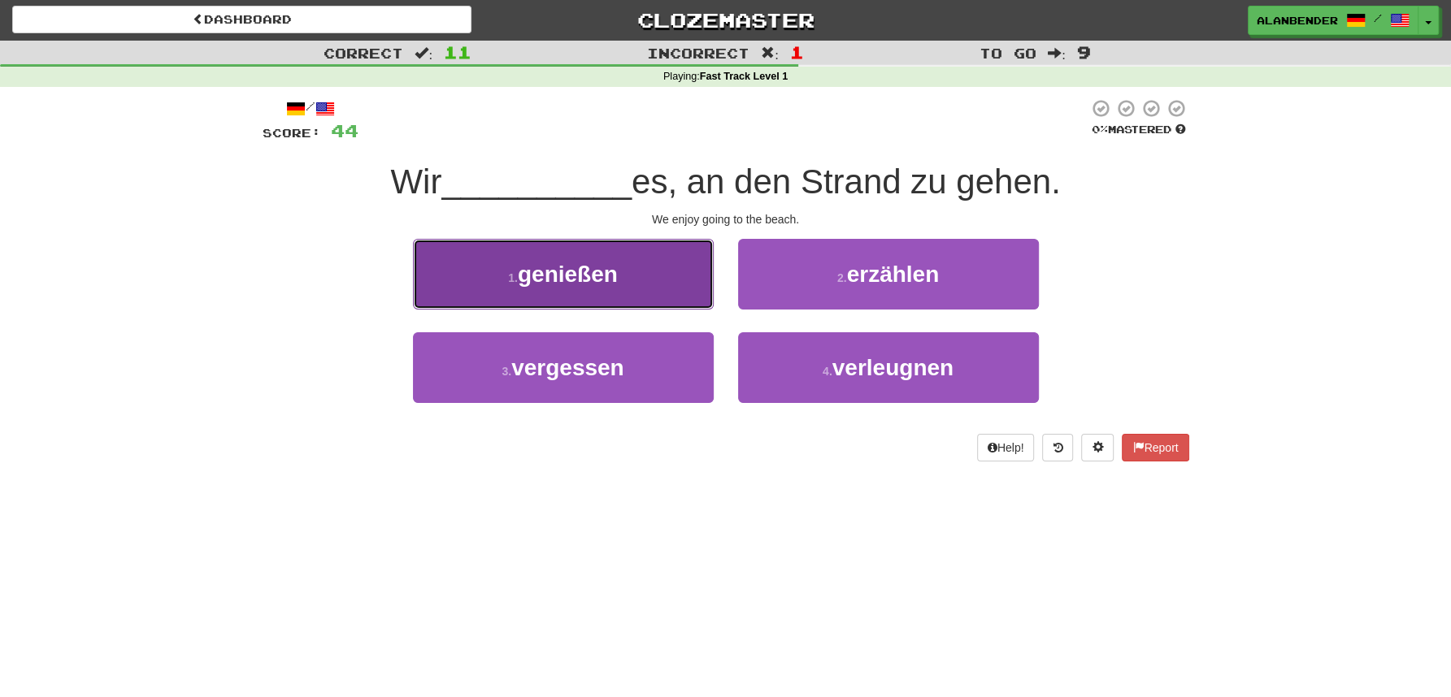
click at [589, 274] on span "genießen" at bounding box center [568, 274] width 100 height 25
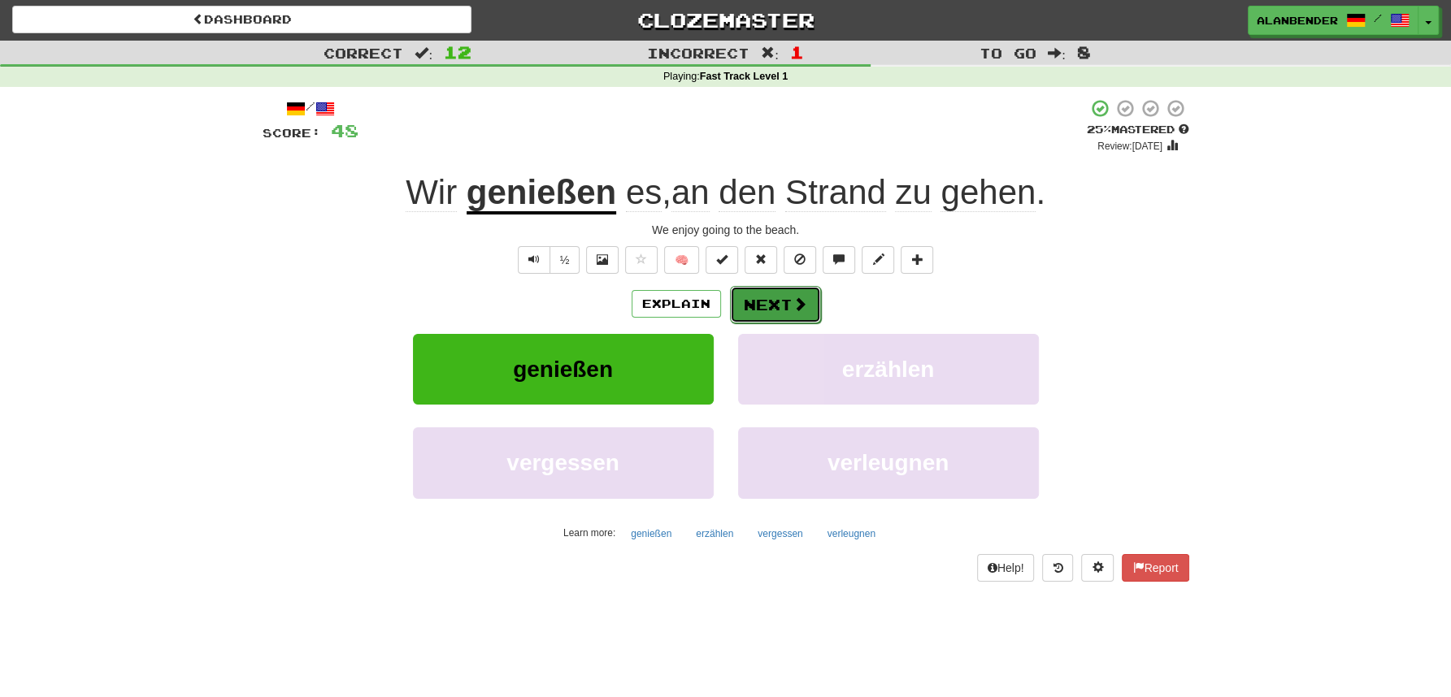
click at [788, 304] on button "Next" at bounding box center [775, 304] width 91 height 37
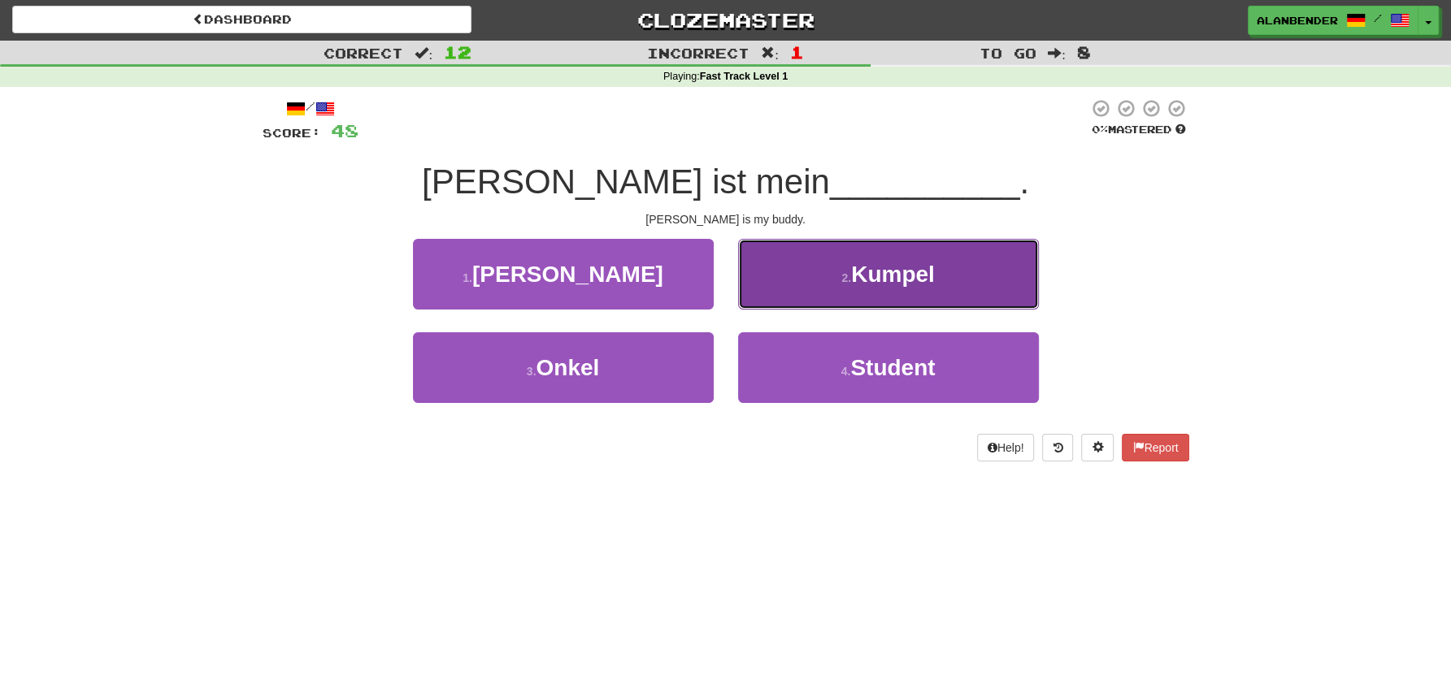
click at [913, 283] on span "Kumpel" at bounding box center [893, 274] width 84 height 25
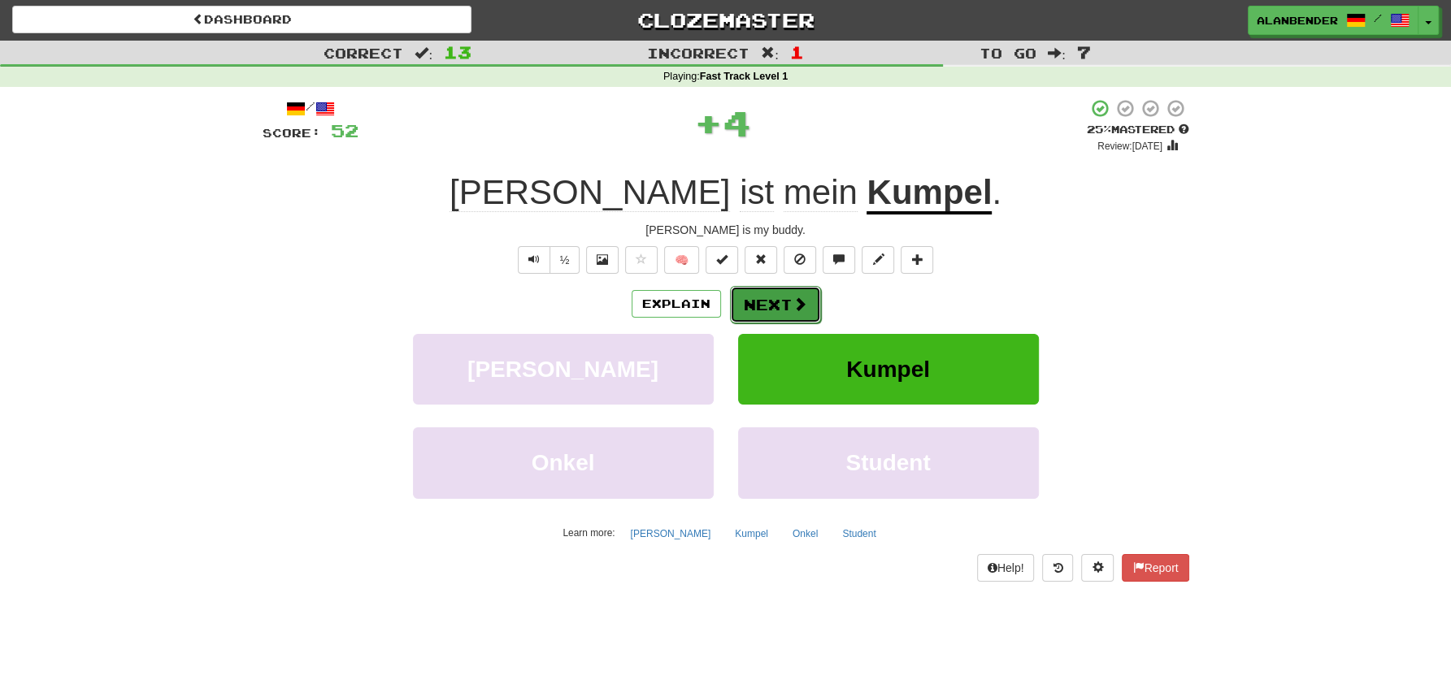
click at [795, 310] on span at bounding box center [799, 304] width 15 height 15
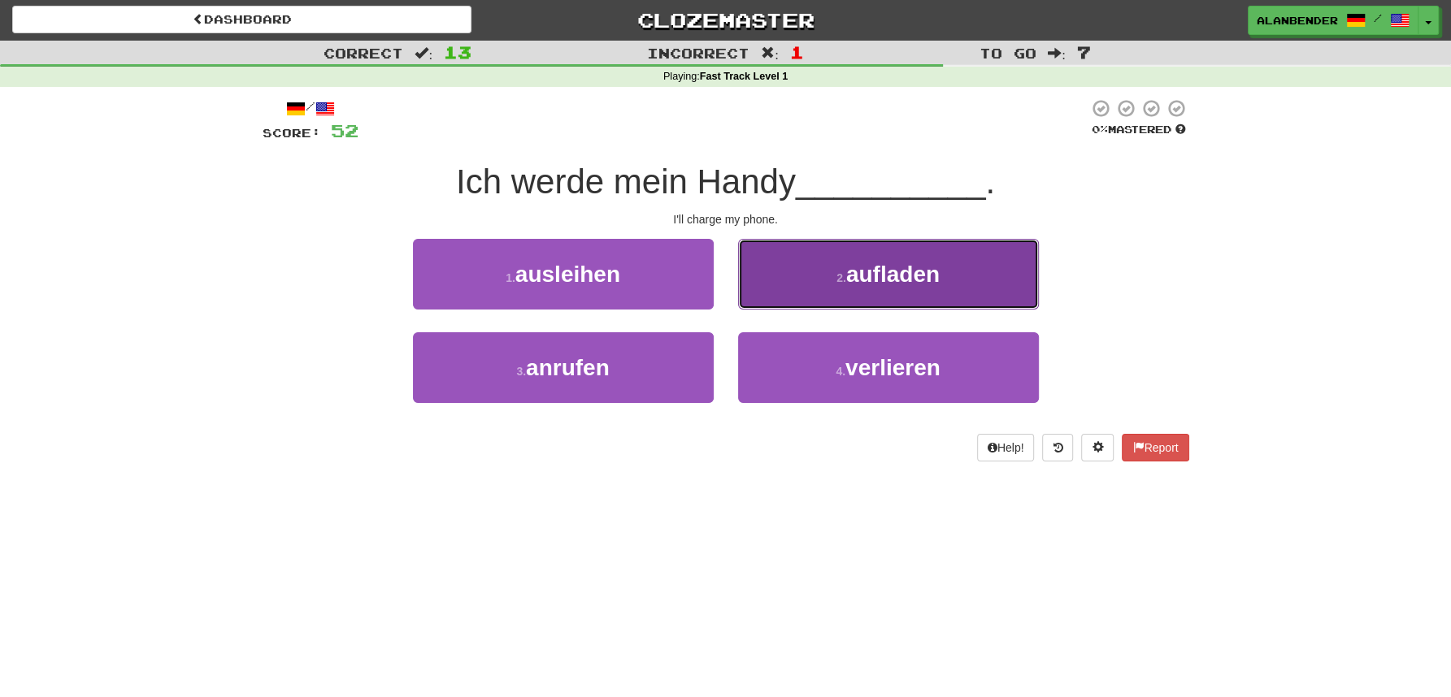
click at [892, 280] on span "aufladen" at bounding box center [892, 274] width 93 height 25
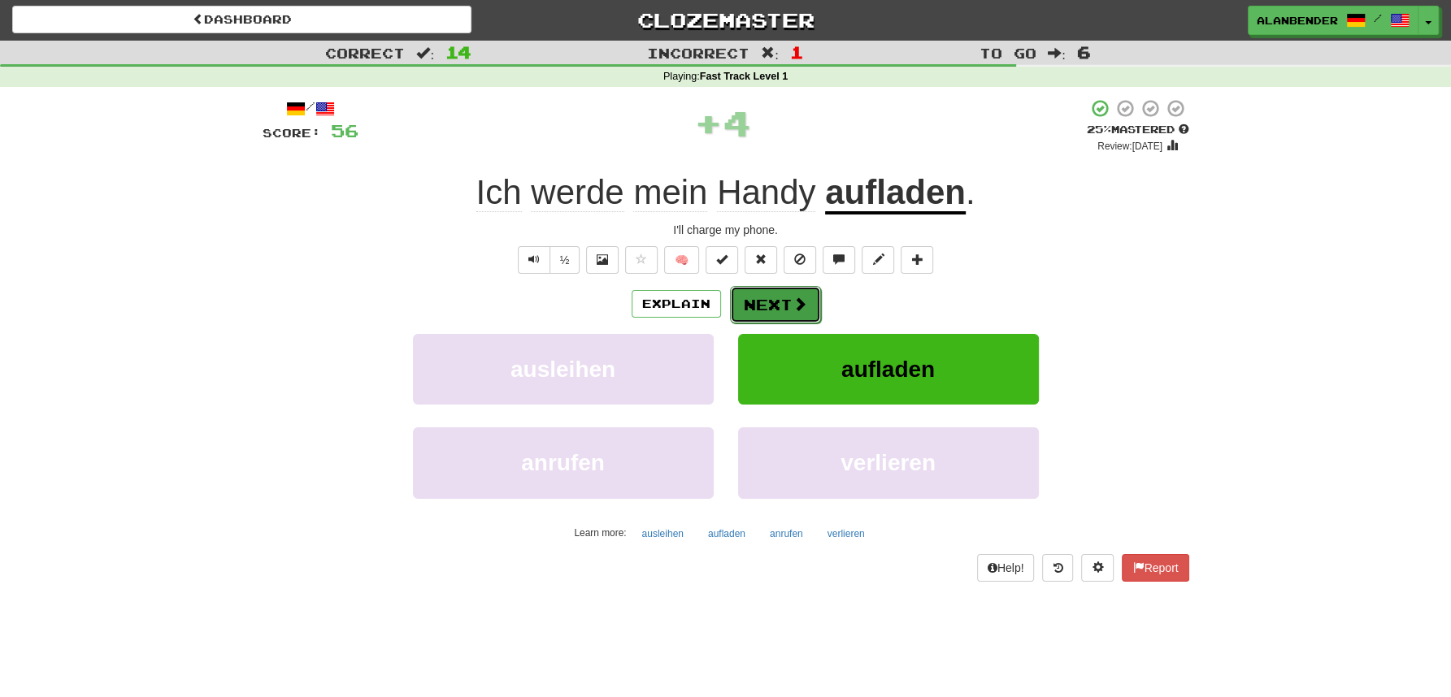
click at [760, 302] on button "Next" at bounding box center [775, 304] width 91 height 37
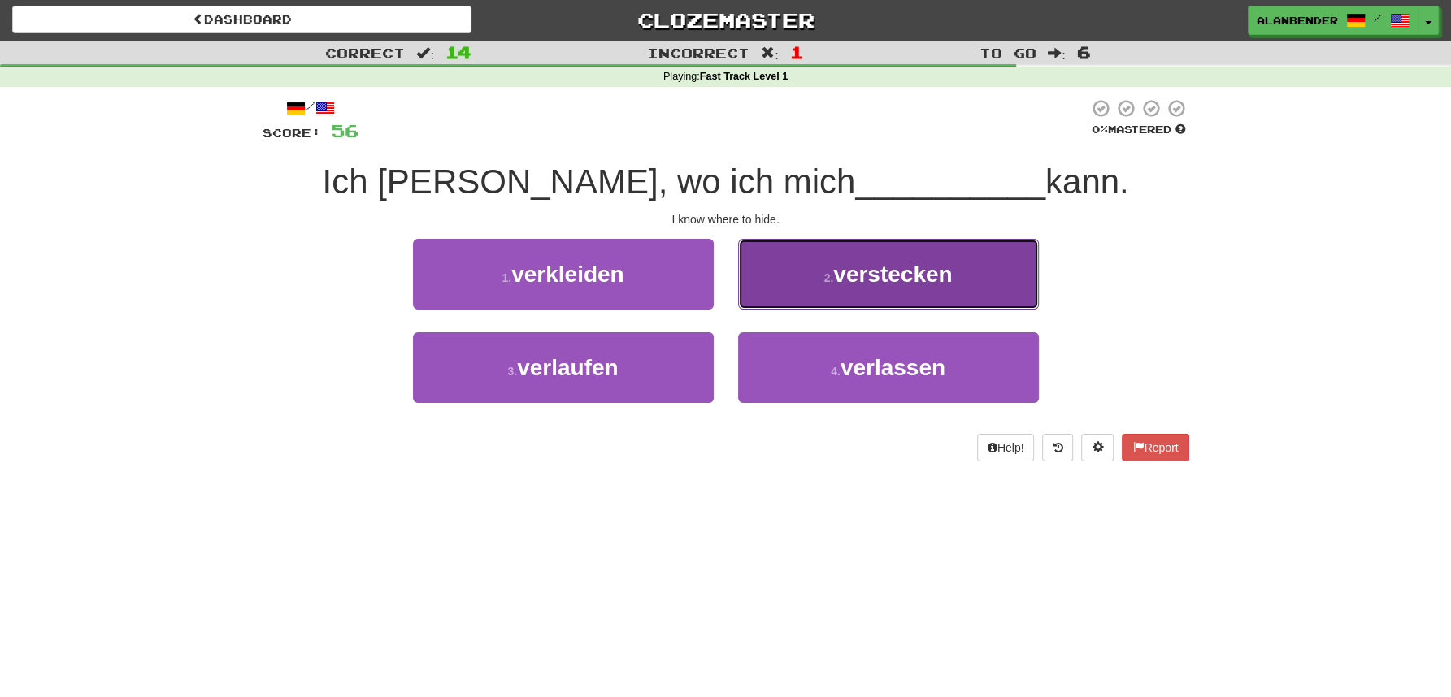
click at [898, 276] on span "verstecken" at bounding box center [892, 274] width 119 height 25
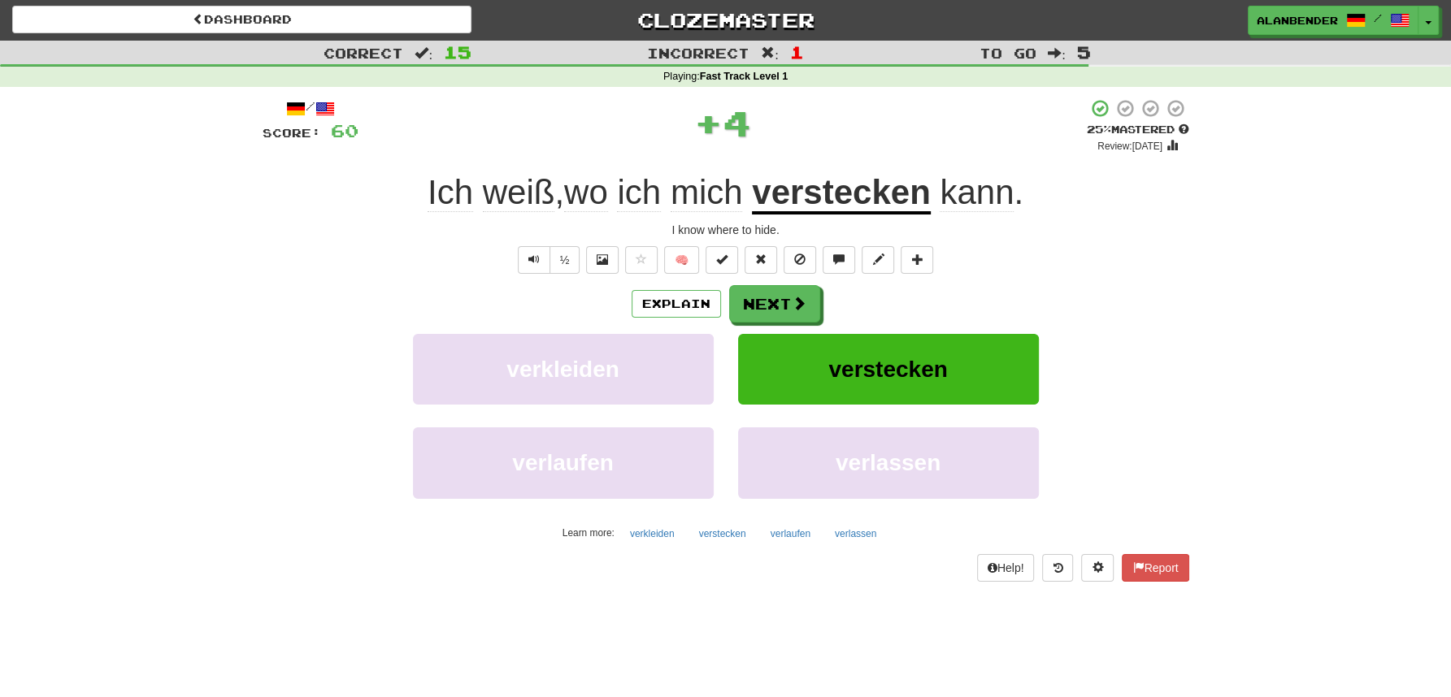
click at [867, 202] on u "verstecken" at bounding box center [841, 193] width 179 height 41
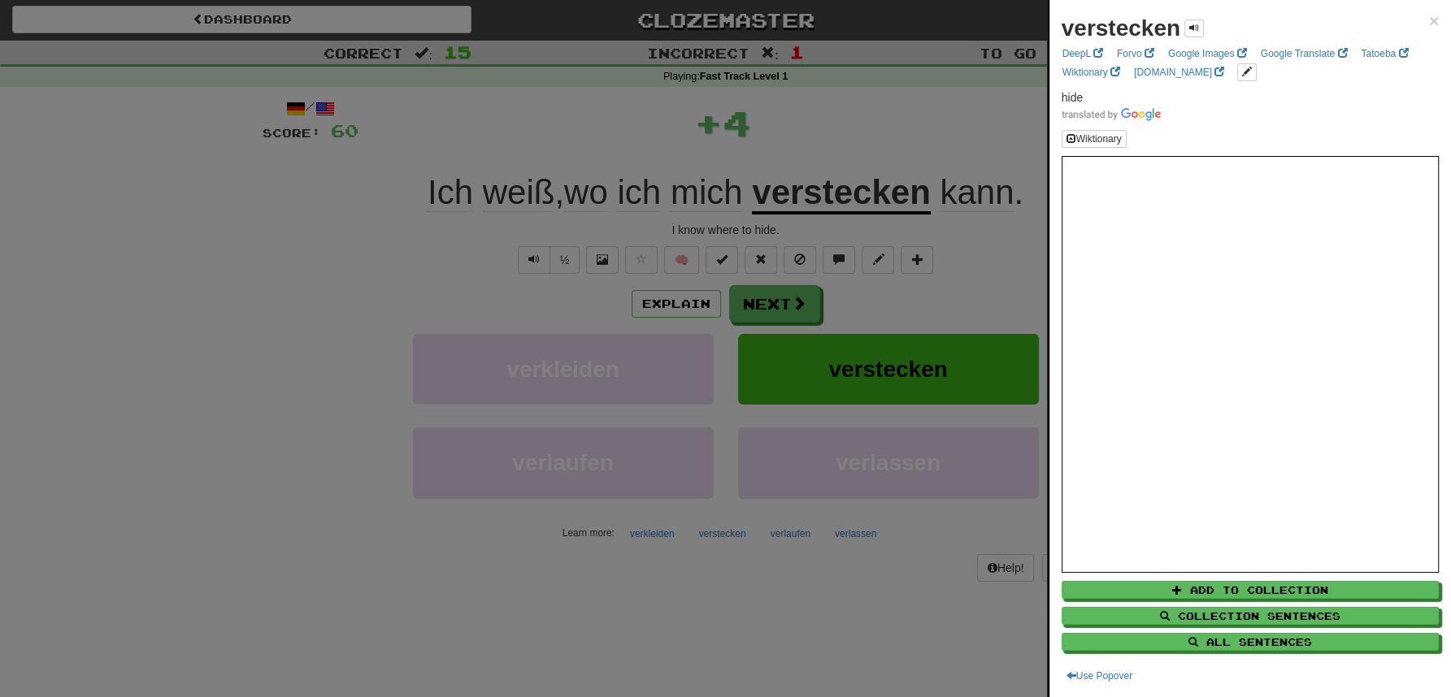
click at [897, 101] on div at bounding box center [725, 348] width 1451 height 697
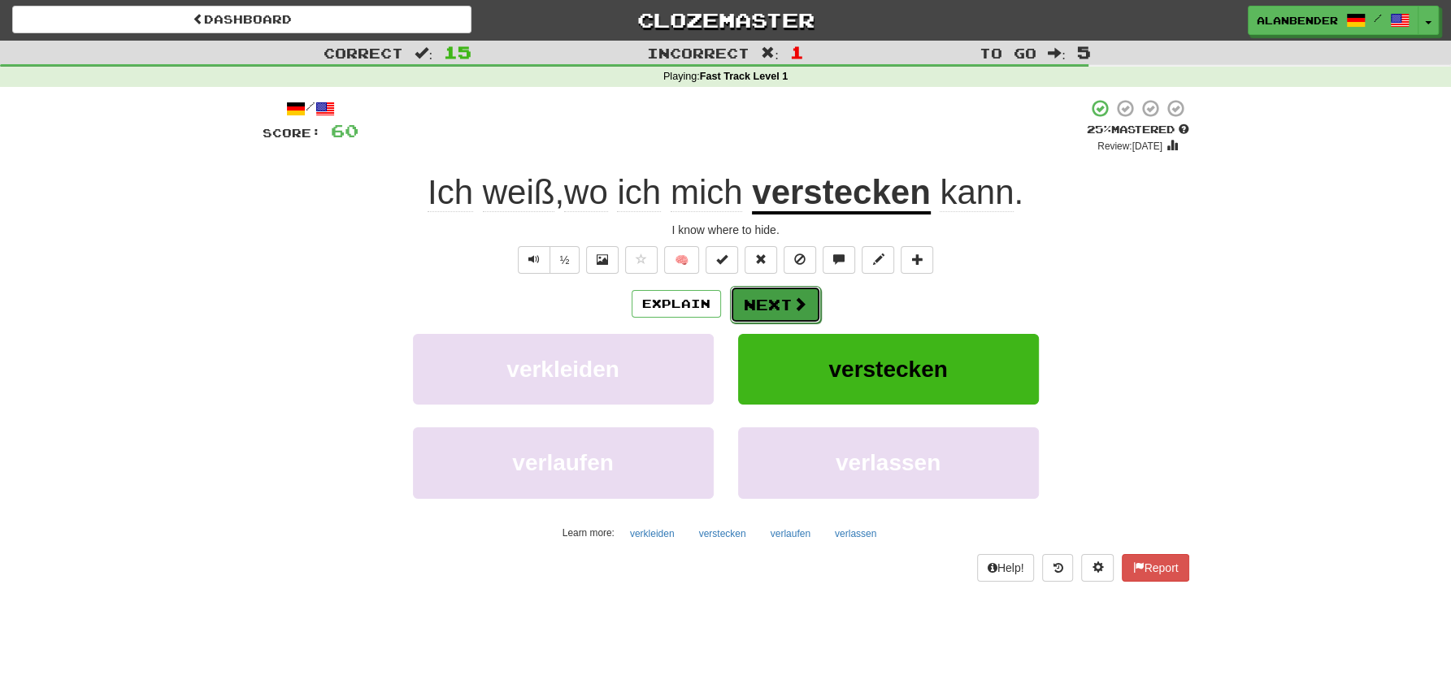
click at [785, 304] on button "Next" at bounding box center [775, 304] width 91 height 37
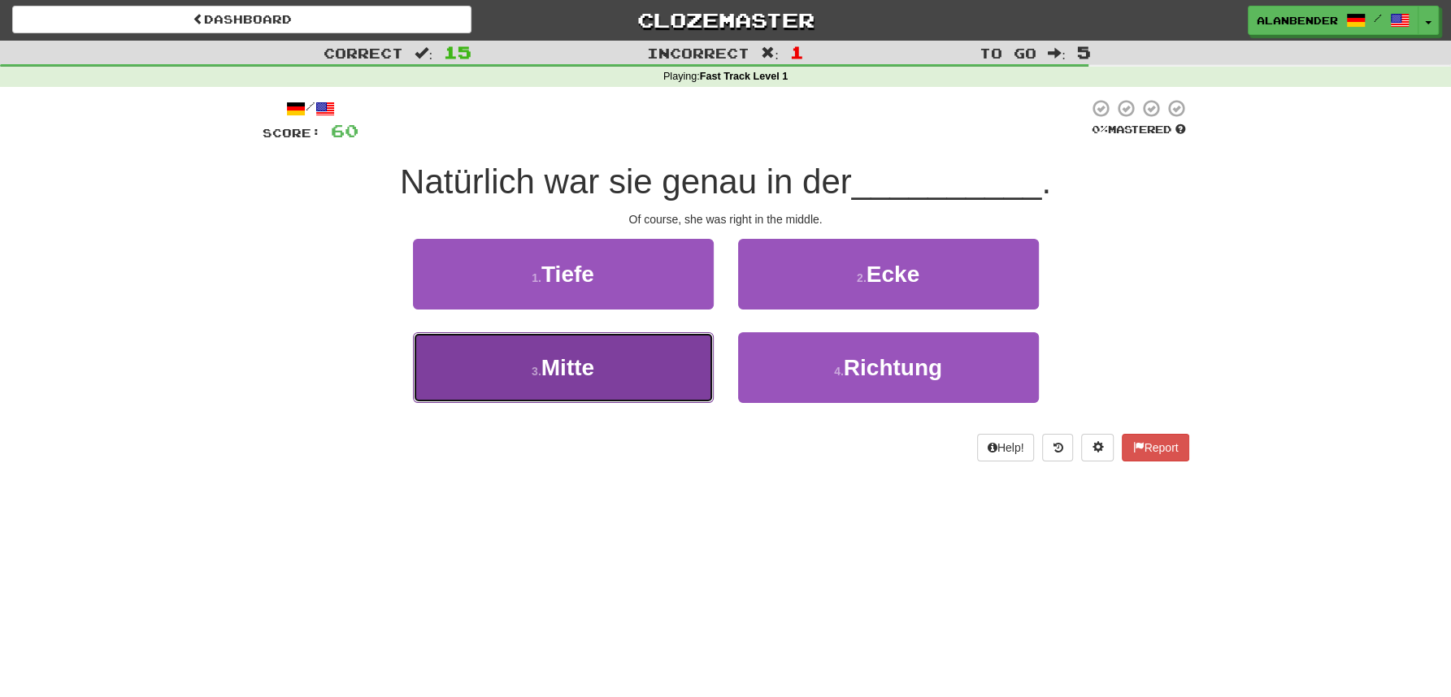
click at [580, 360] on span "Mitte" at bounding box center [567, 367] width 53 height 25
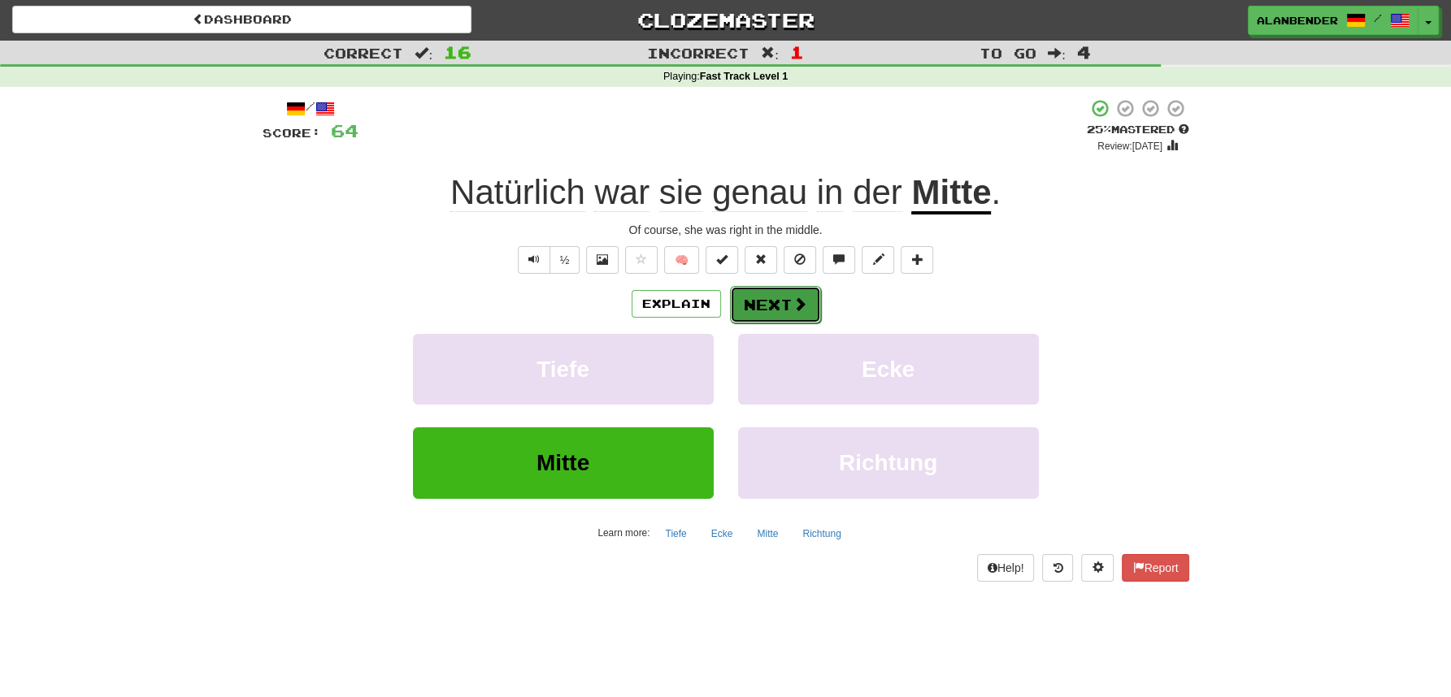
click at [767, 301] on button "Next" at bounding box center [775, 304] width 91 height 37
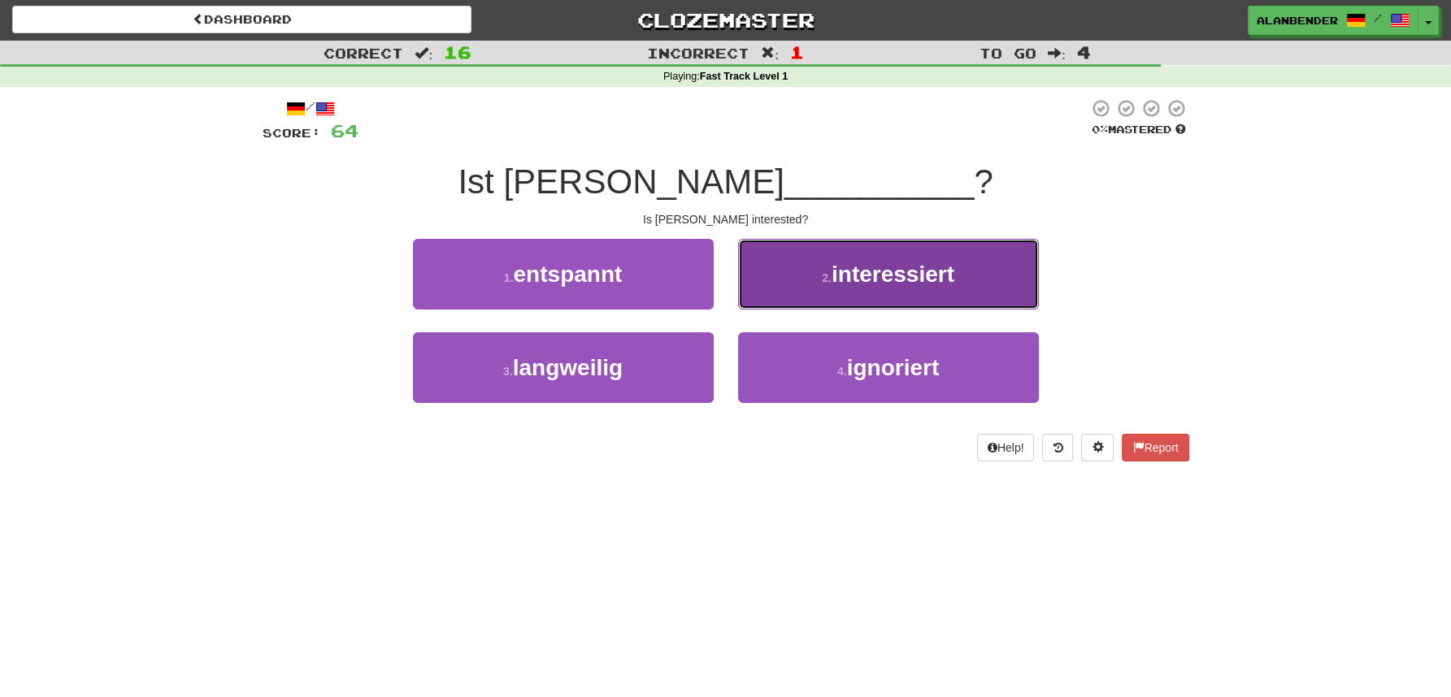
click at [871, 276] on span "interessiert" at bounding box center [892, 274] width 123 height 25
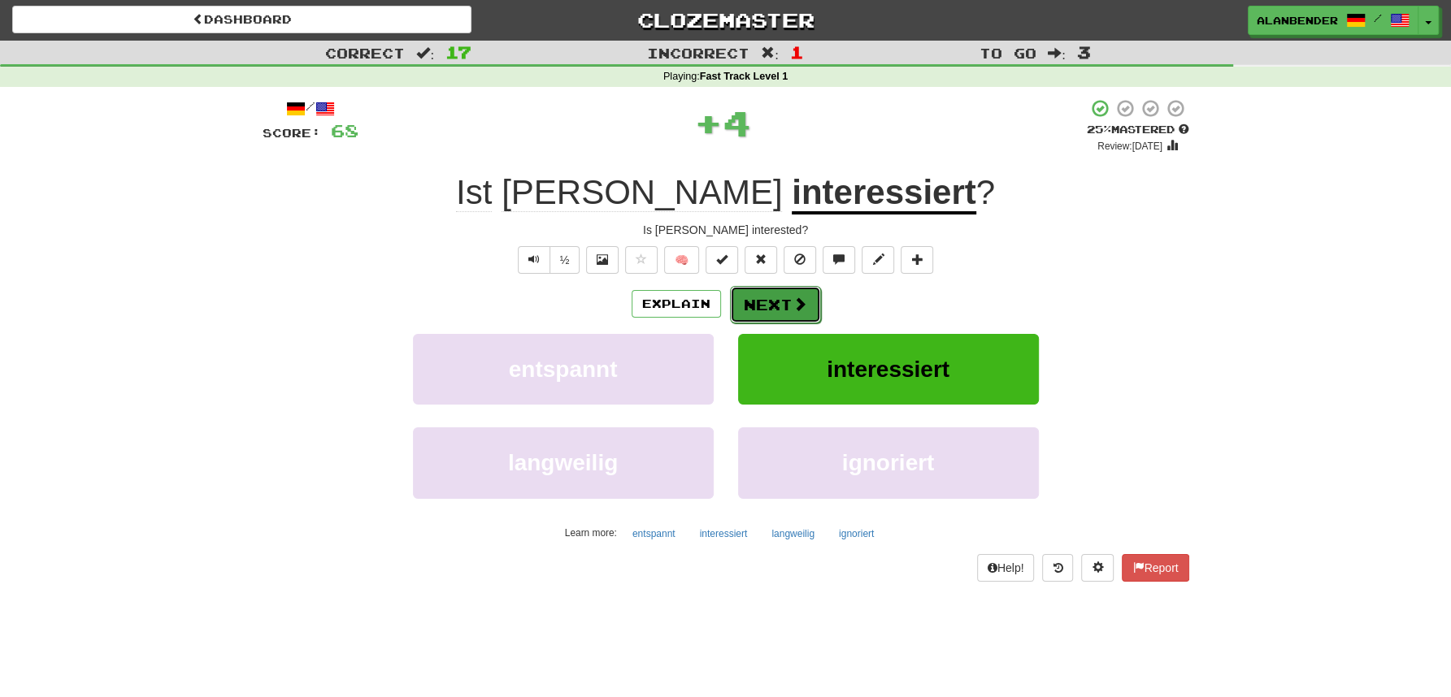
click at [775, 306] on button "Next" at bounding box center [775, 304] width 91 height 37
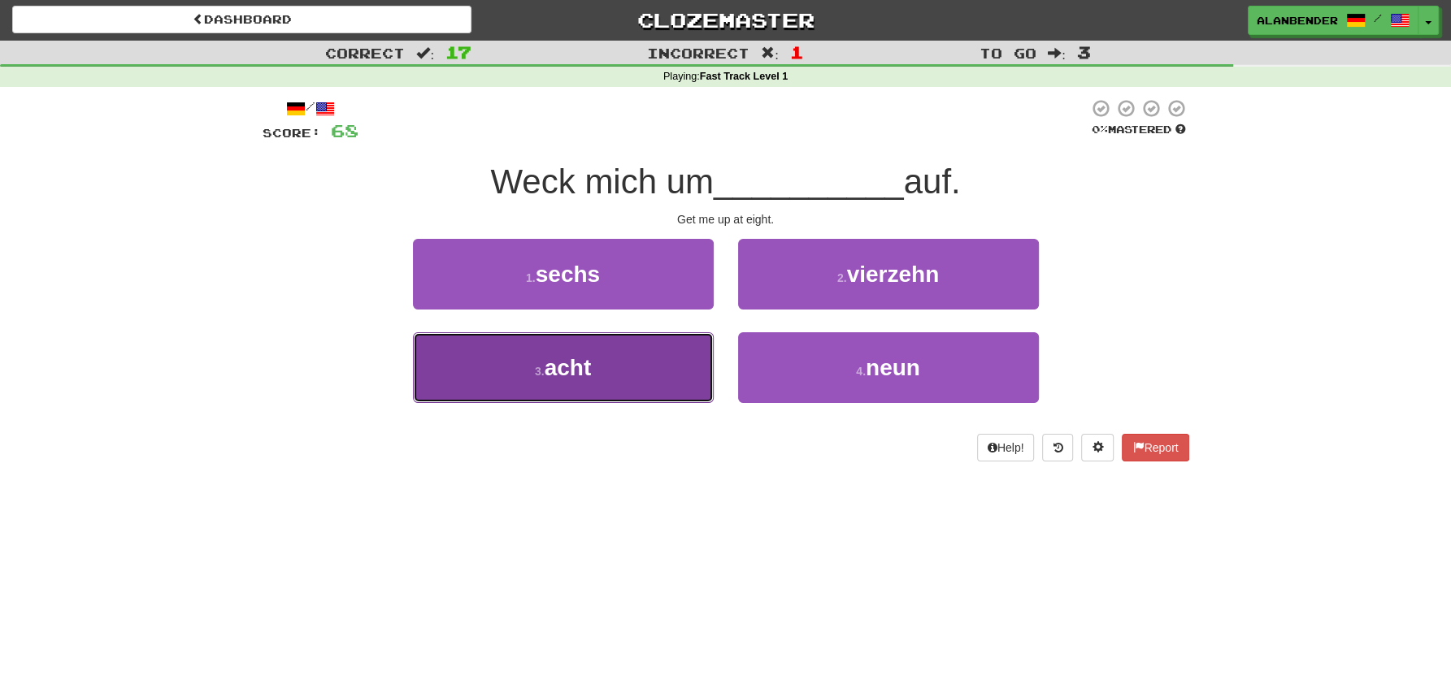
click at [574, 380] on span "acht" at bounding box center [568, 367] width 47 height 25
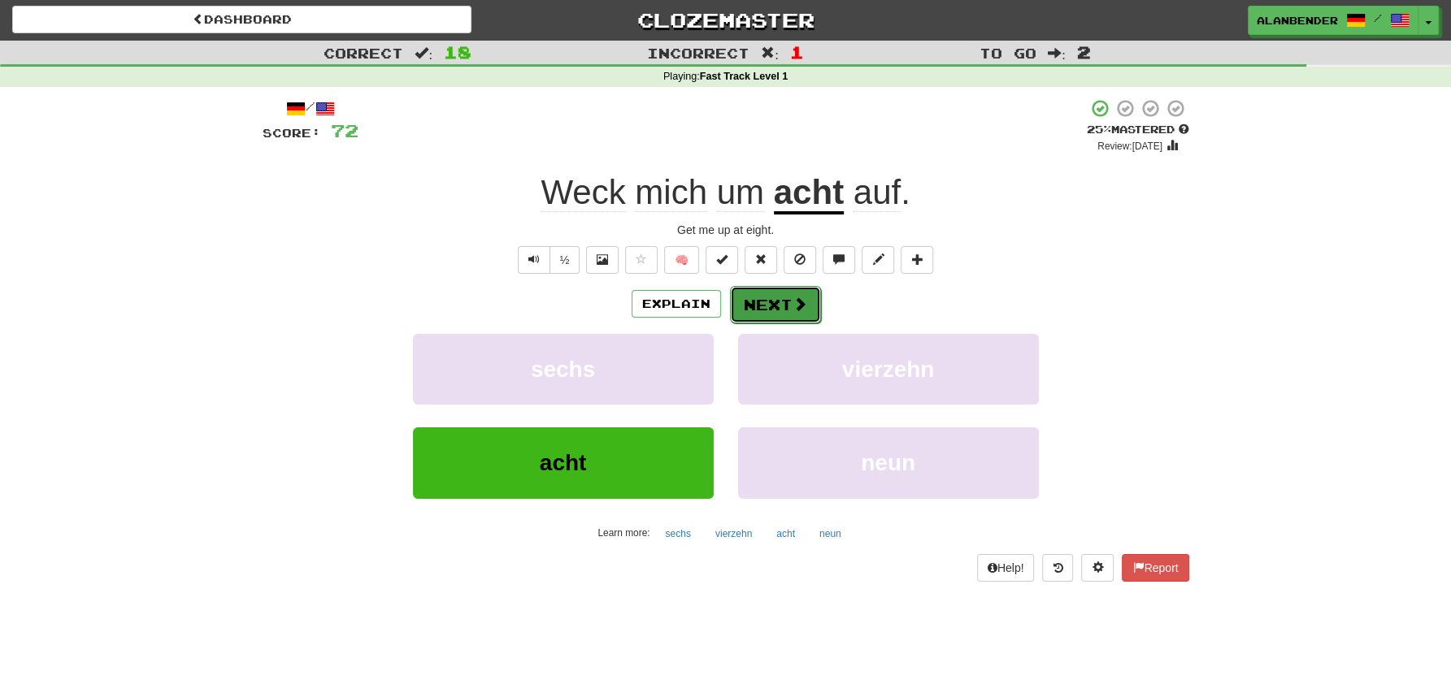
click at [783, 302] on button "Next" at bounding box center [775, 304] width 91 height 37
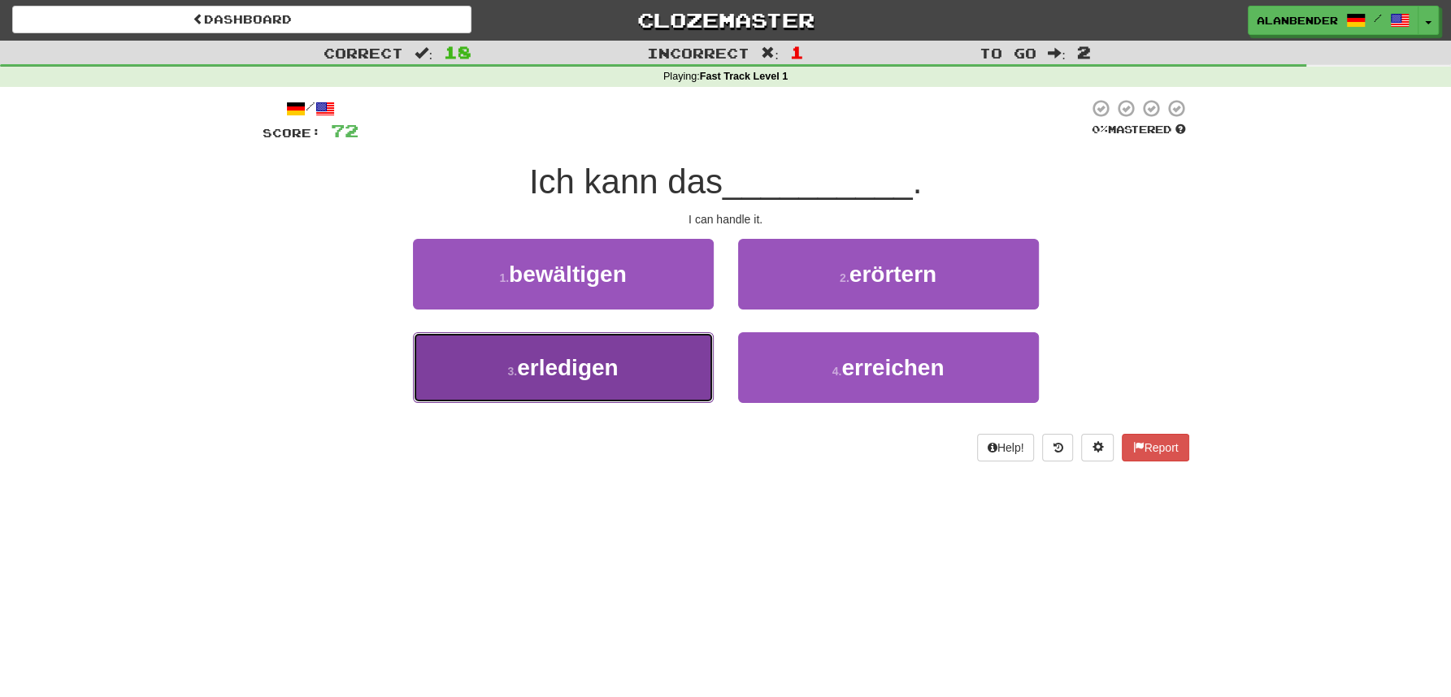
click at [602, 364] on span "erledigen" at bounding box center [567, 367] width 101 height 25
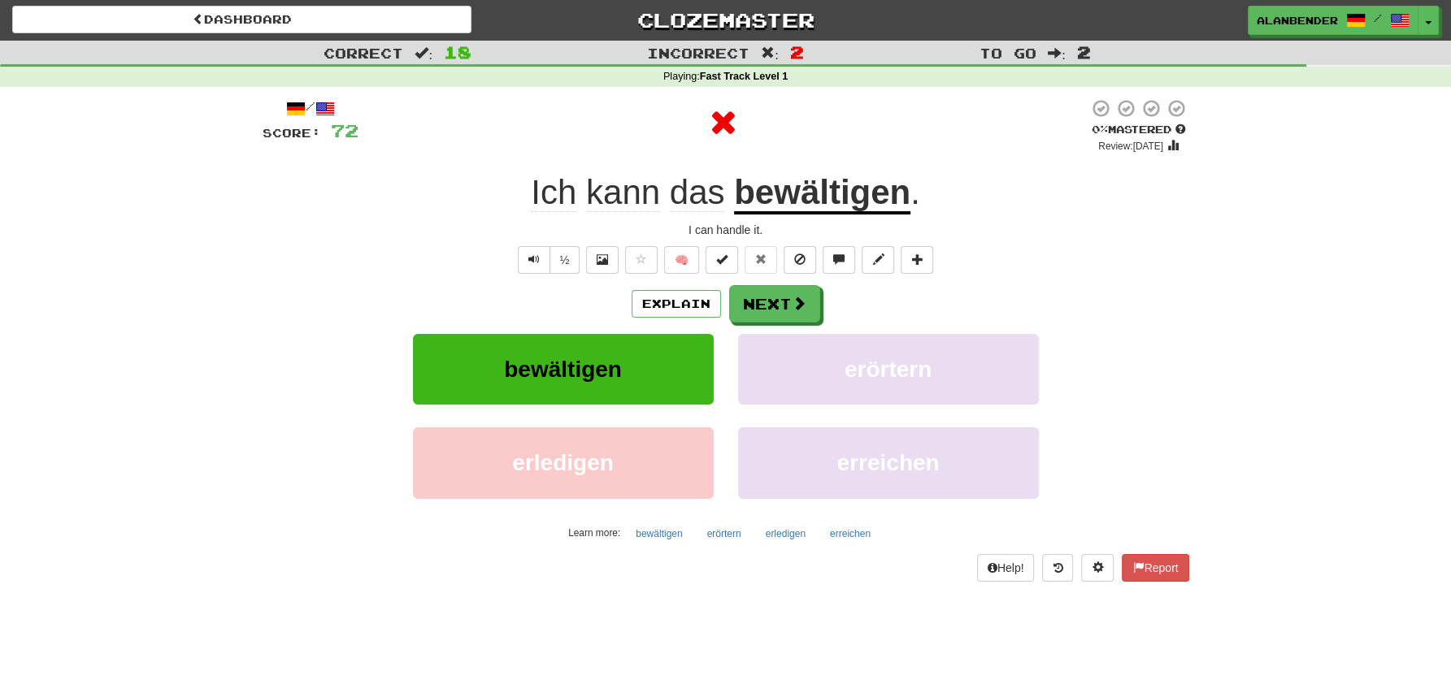
click at [808, 200] on u "bewältigen" at bounding box center [822, 193] width 176 height 41
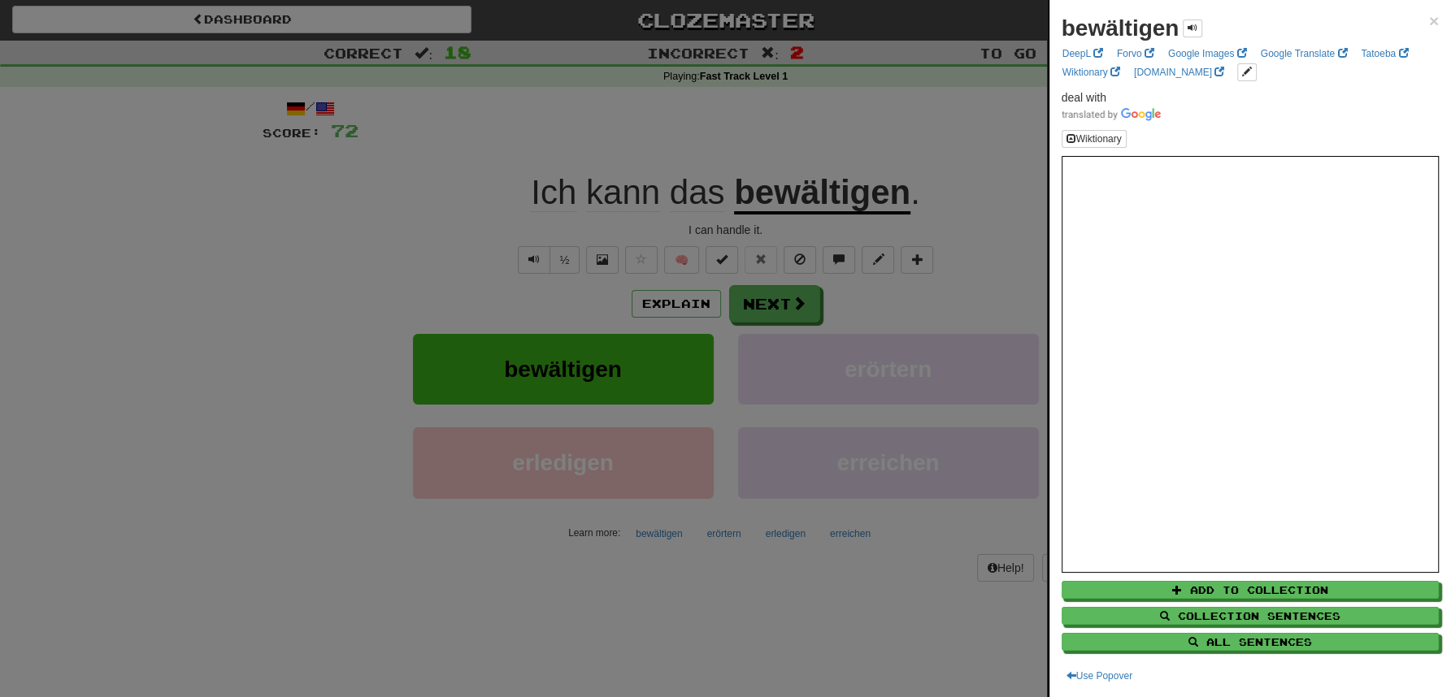
click at [839, 111] on div at bounding box center [725, 348] width 1451 height 697
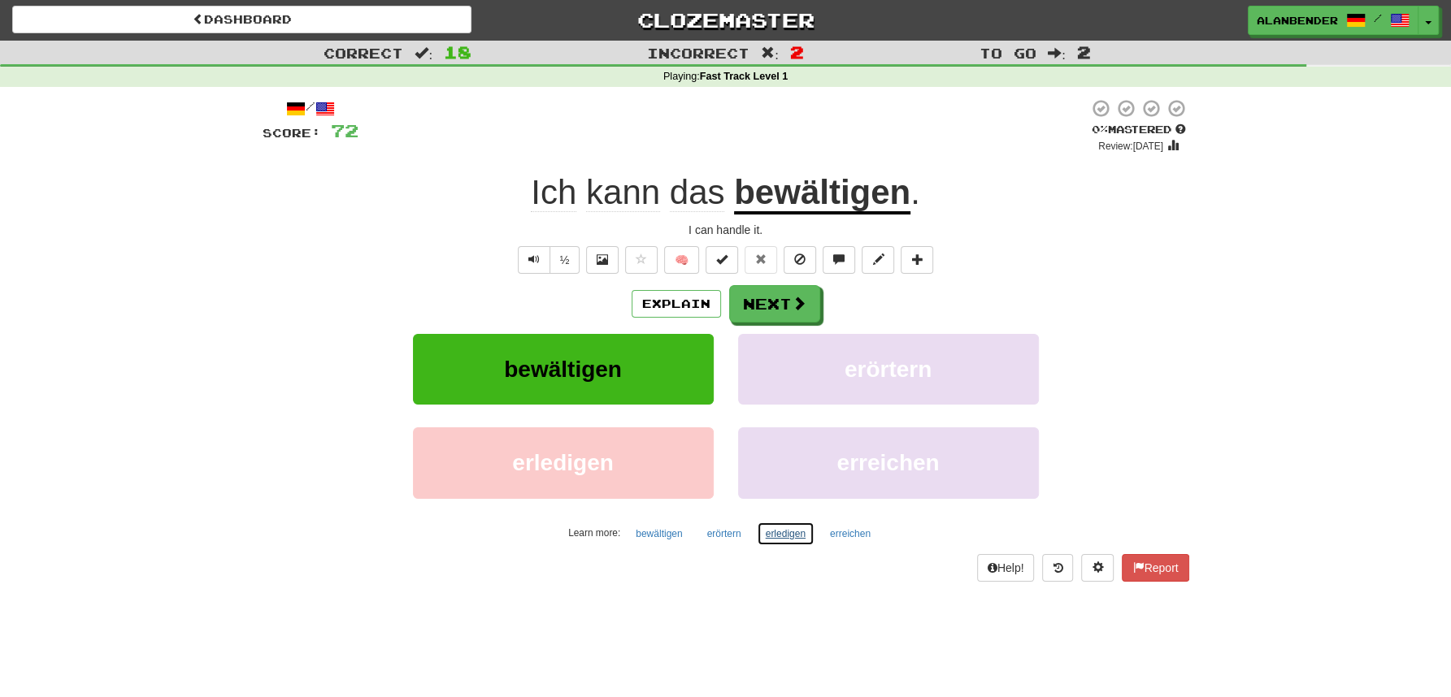
click at [776, 530] on button "erledigen" at bounding box center [786, 534] width 58 height 24
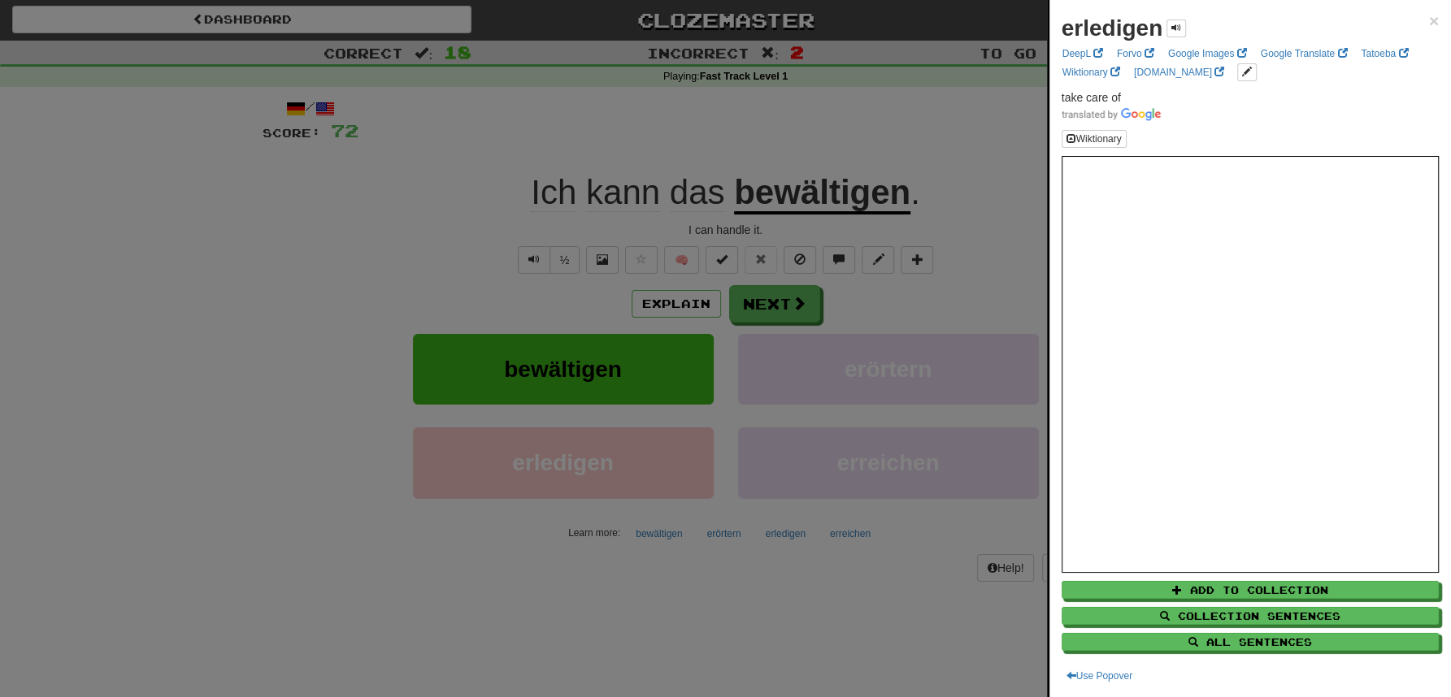
click at [879, 131] on div at bounding box center [725, 348] width 1451 height 697
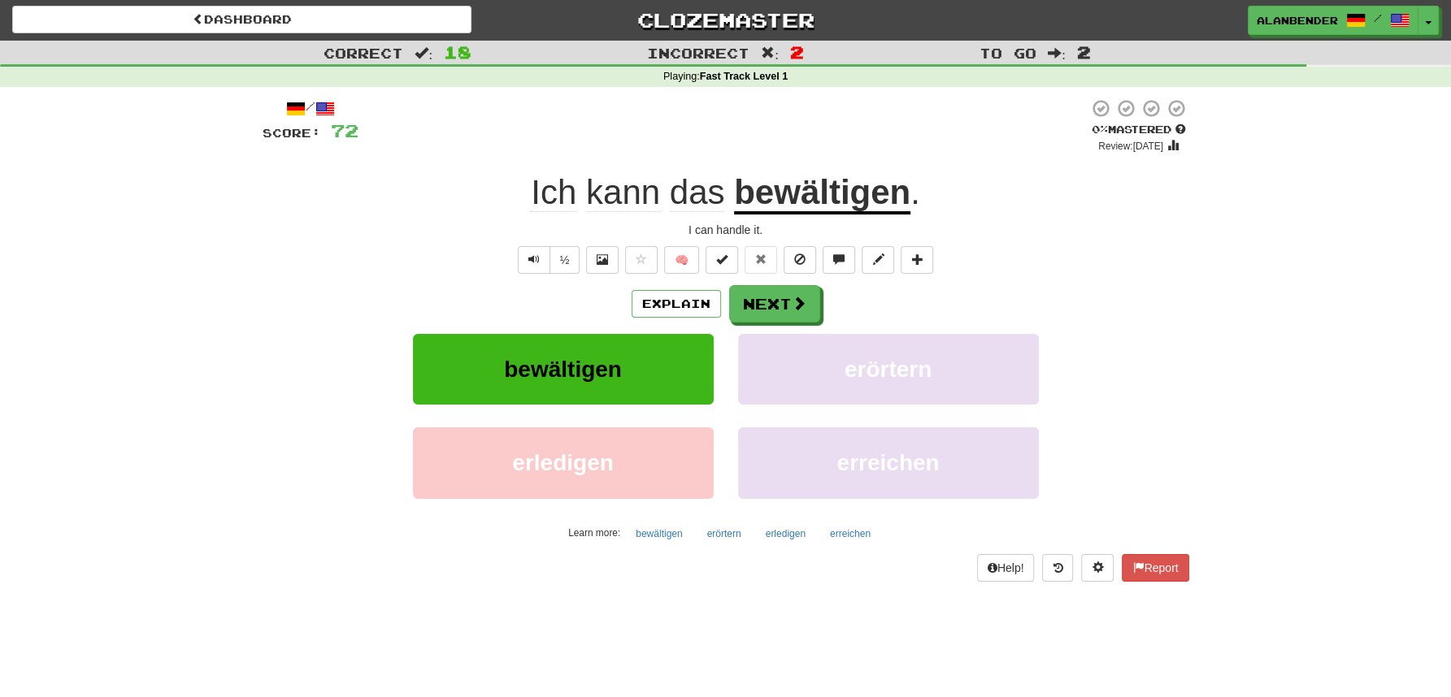
click at [823, 194] on u "bewältigen" at bounding box center [822, 193] width 176 height 41
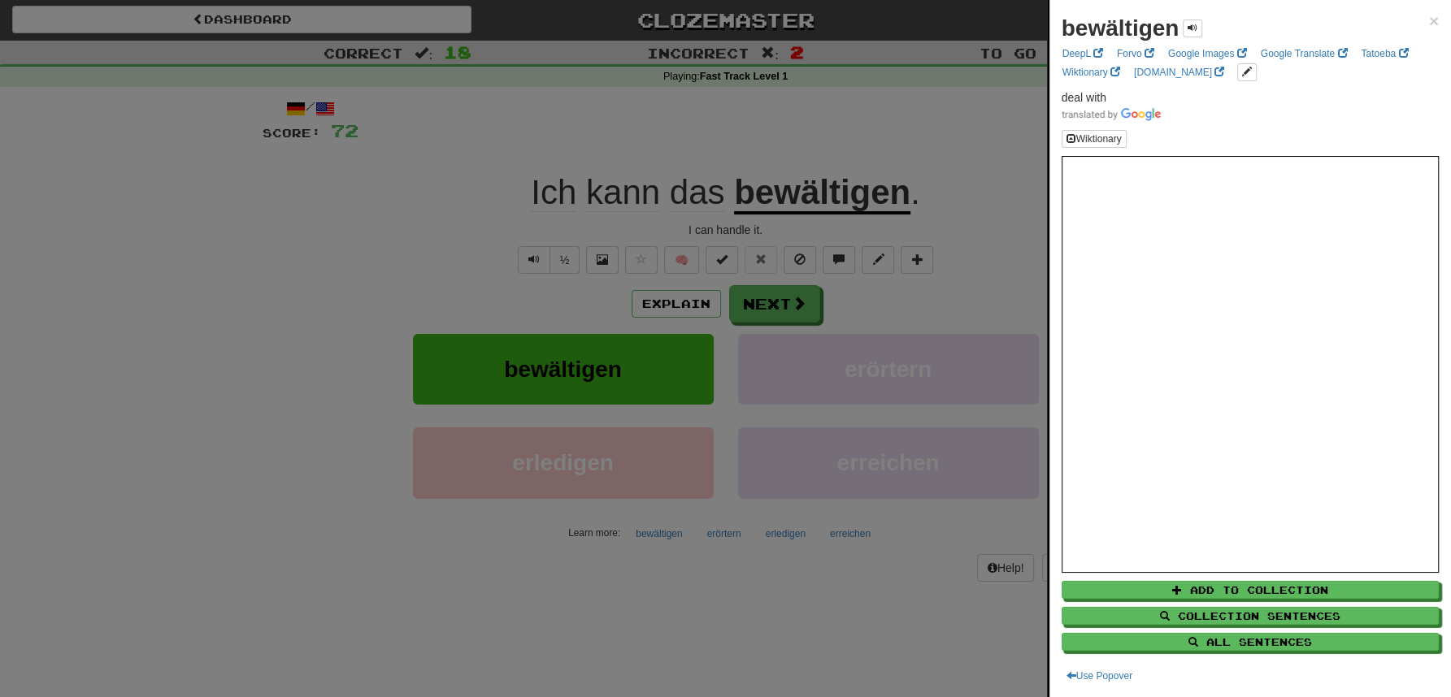
click at [827, 86] on div at bounding box center [725, 348] width 1451 height 697
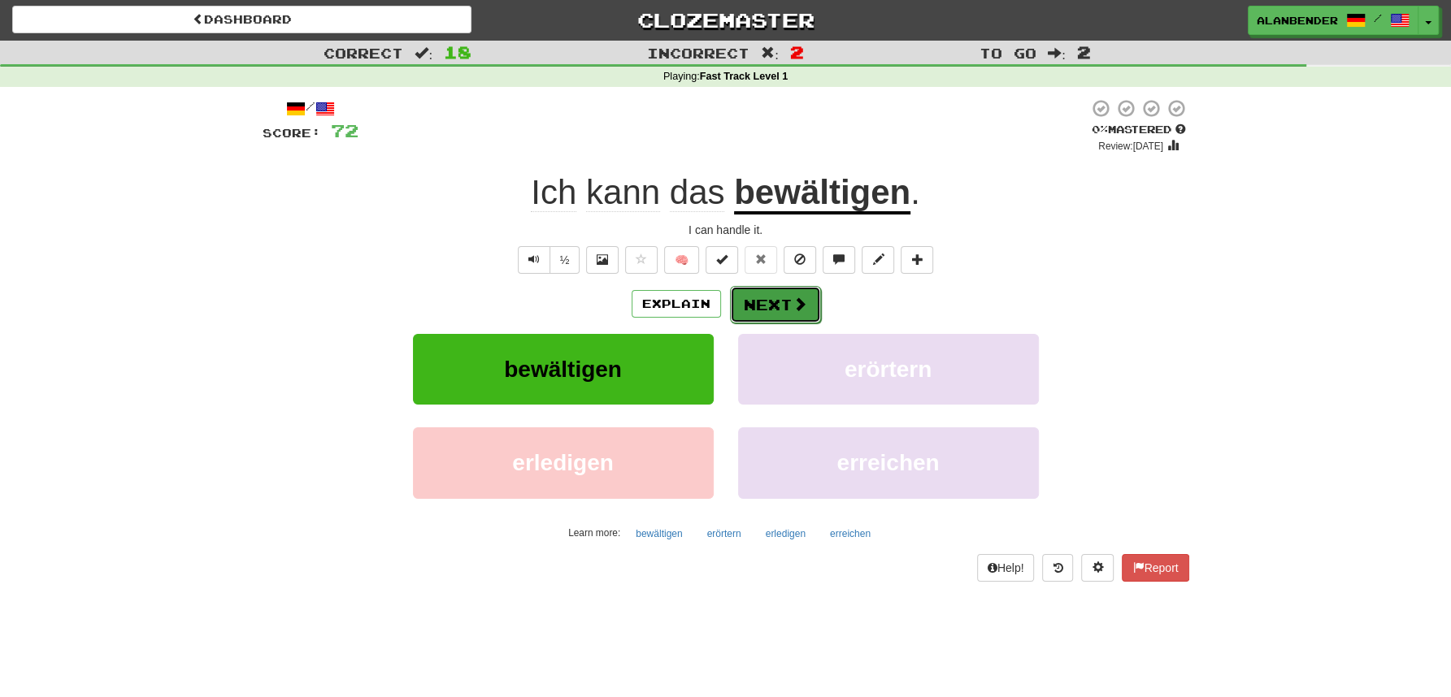
click at [775, 300] on button "Next" at bounding box center [775, 304] width 91 height 37
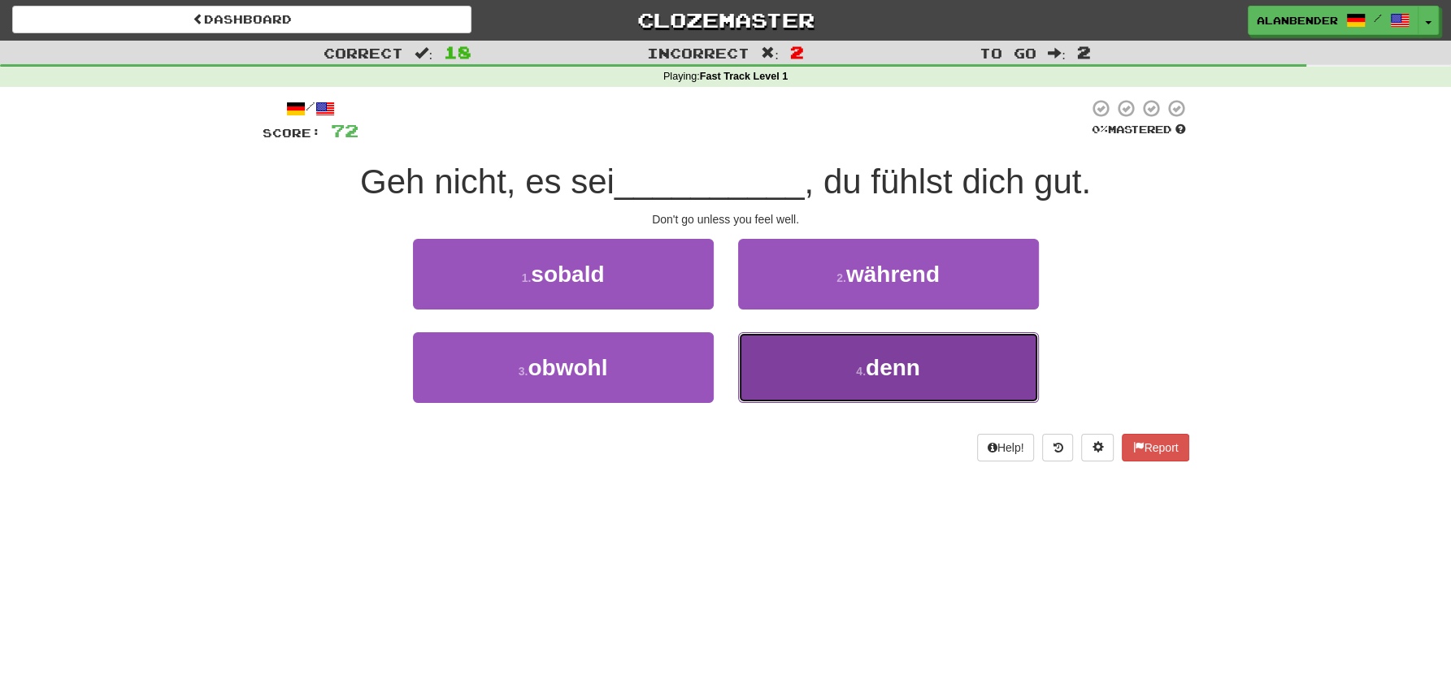
click at [871, 370] on span "denn" at bounding box center [893, 367] width 54 height 25
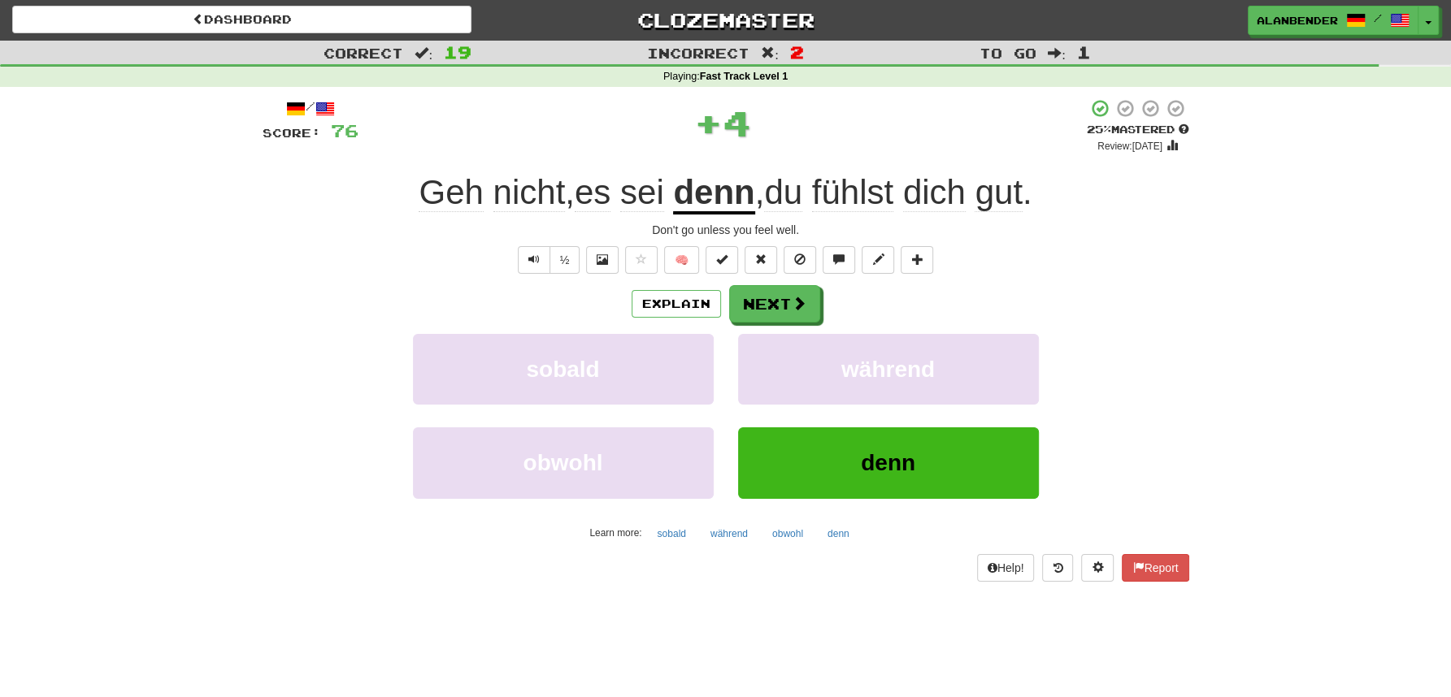
click at [726, 200] on u "denn" at bounding box center [713, 193] width 81 height 41
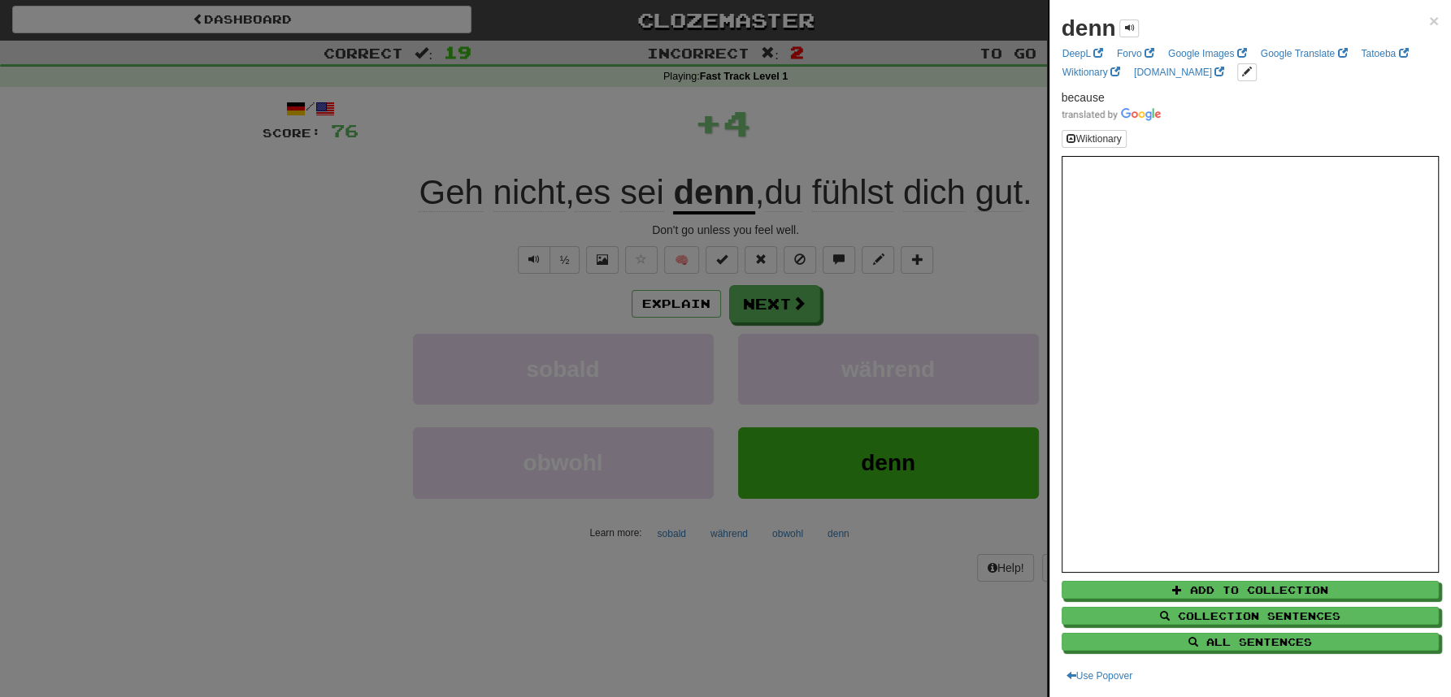
click at [839, 117] on div at bounding box center [725, 348] width 1451 height 697
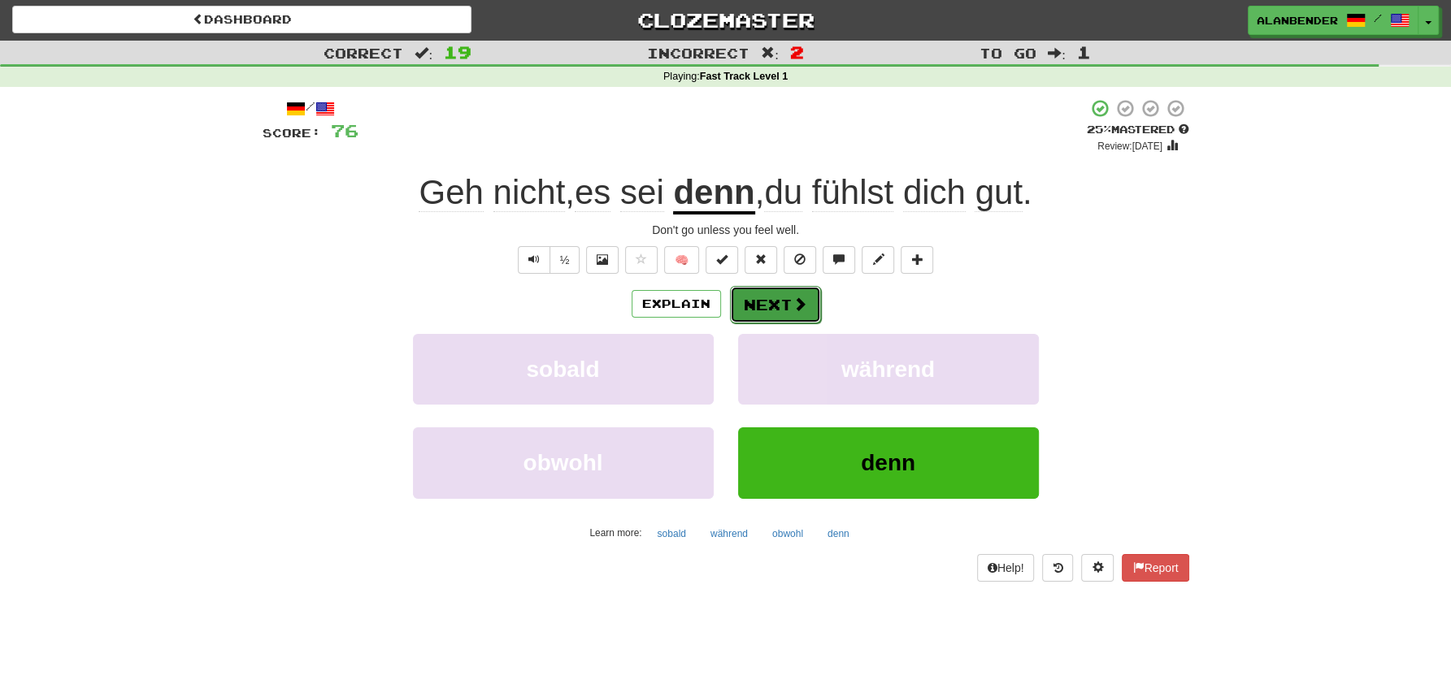
click at [785, 310] on button "Next" at bounding box center [775, 304] width 91 height 37
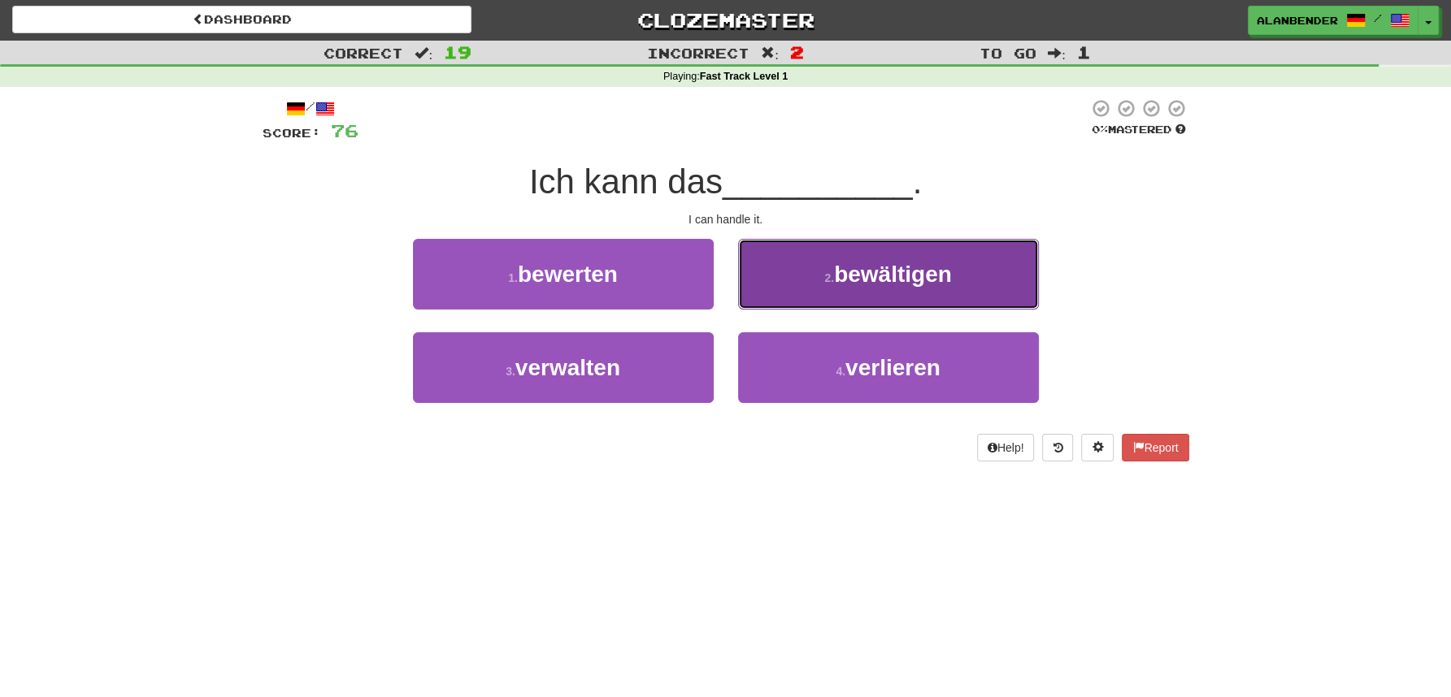
click at [912, 280] on span "bewältigen" at bounding box center [893, 274] width 118 height 25
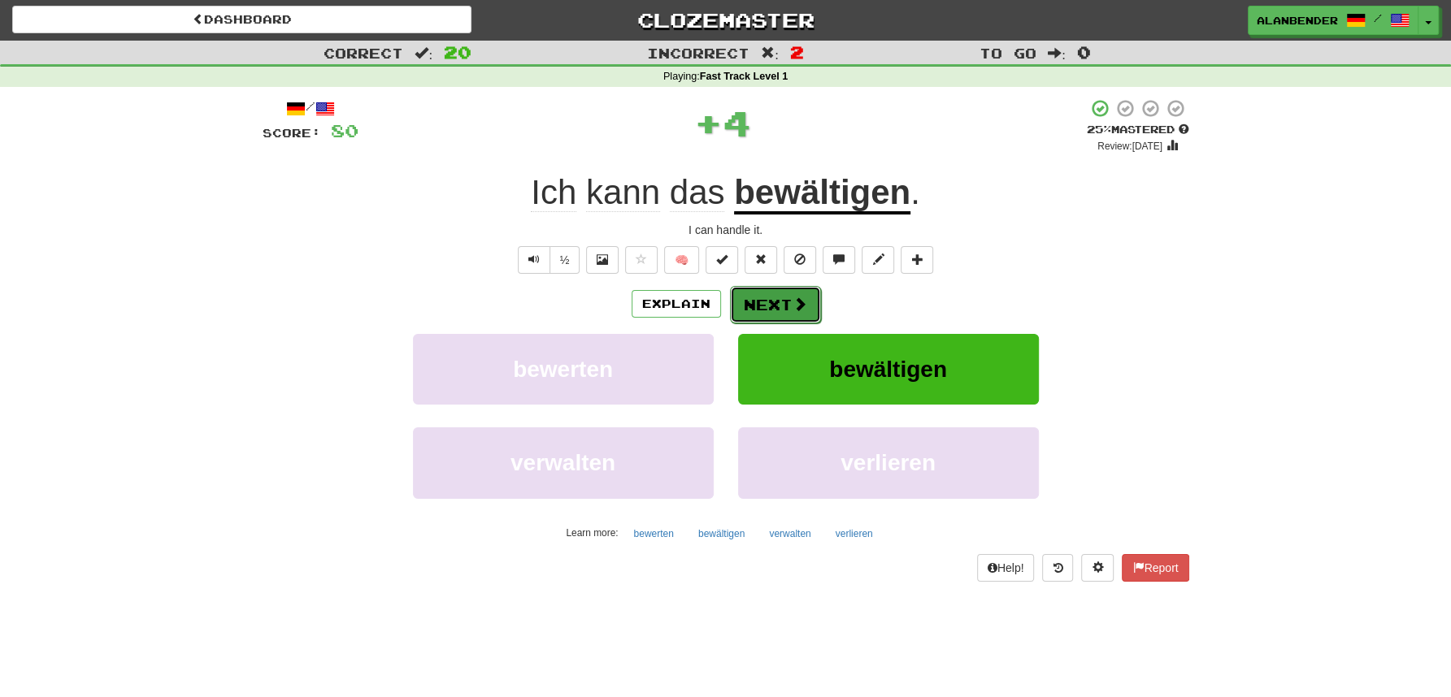
click at [785, 306] on button "Next" at bounding box center [775, 304] width 91 height 37
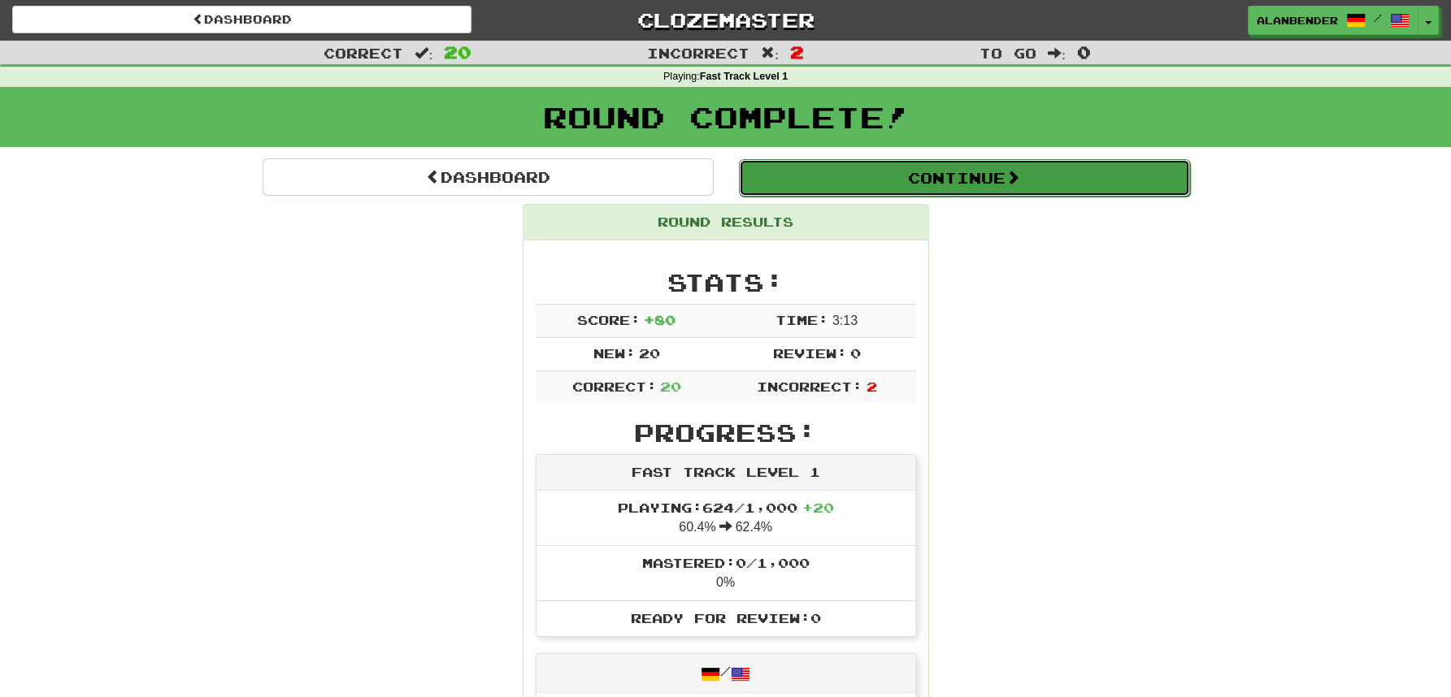
click at [868, 190] on button "Continue" at bounding box center [964, 177] width 451 height 37
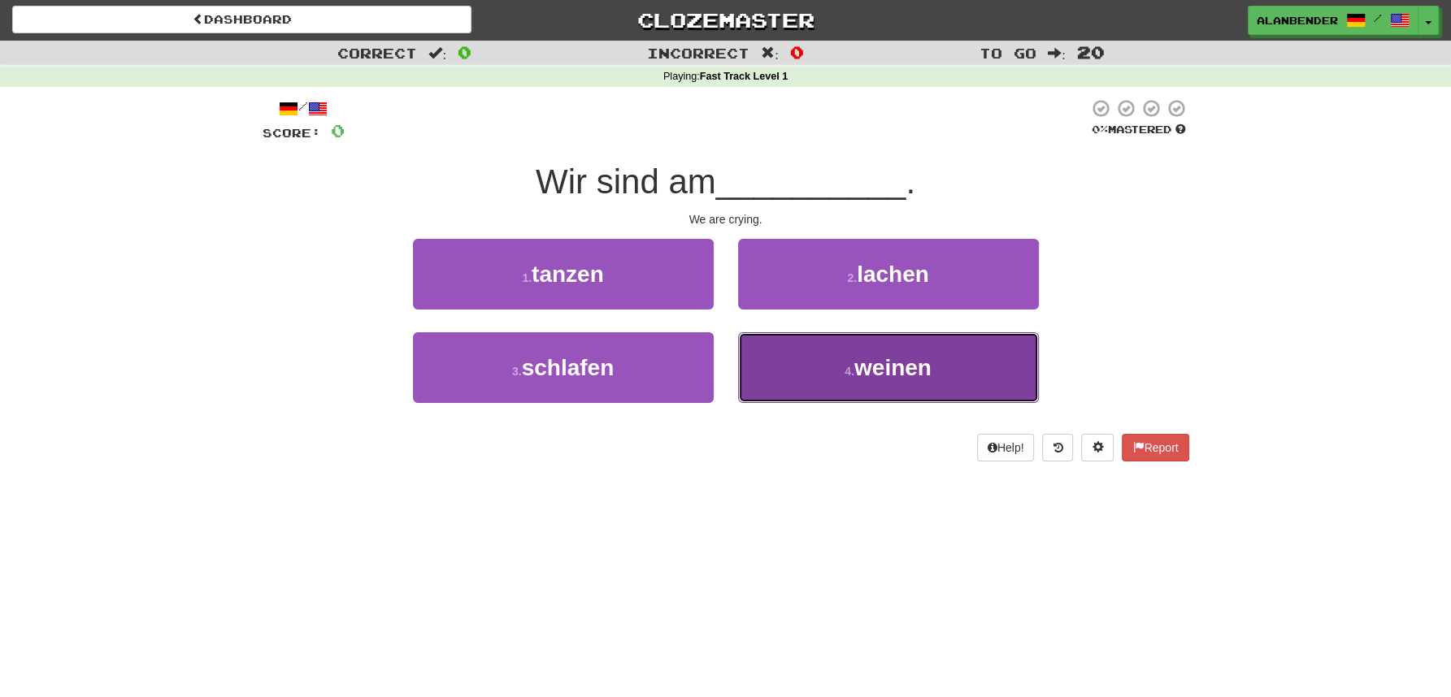
click at [878, 368] on span "weinen" at bounding box center [892, 367] width 77 height 25
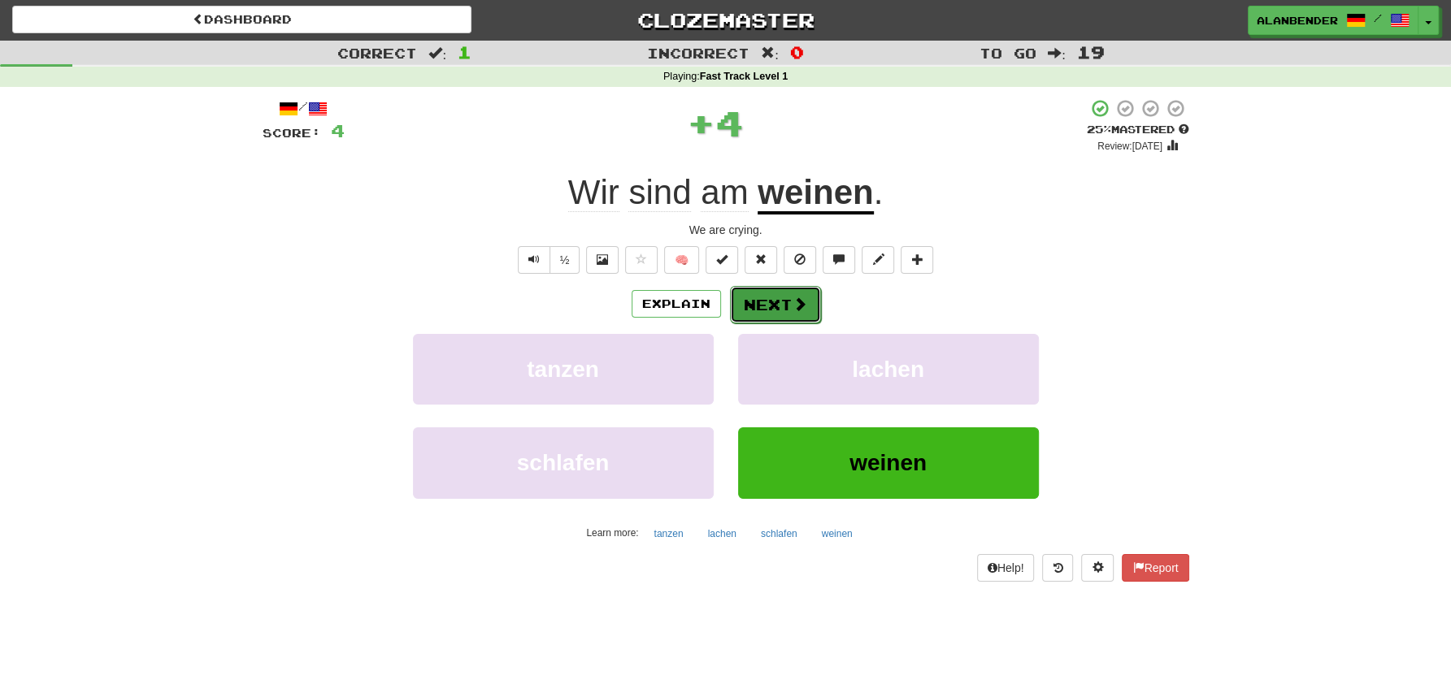
click at [771, 300] on button "Next" at bounding box center [775, 304] width 91 height 37
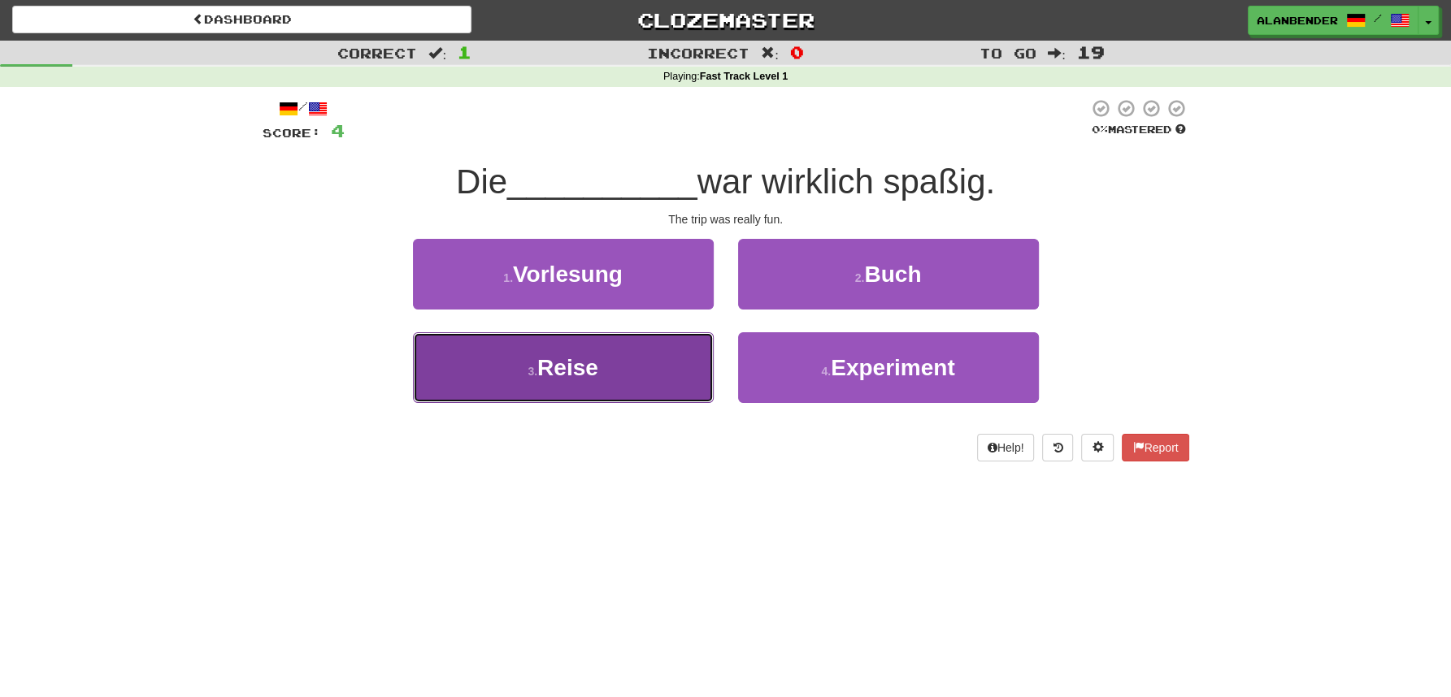
click at [589, 367] on span "Reise" at bounding box center [567, 367] width 61 height 25
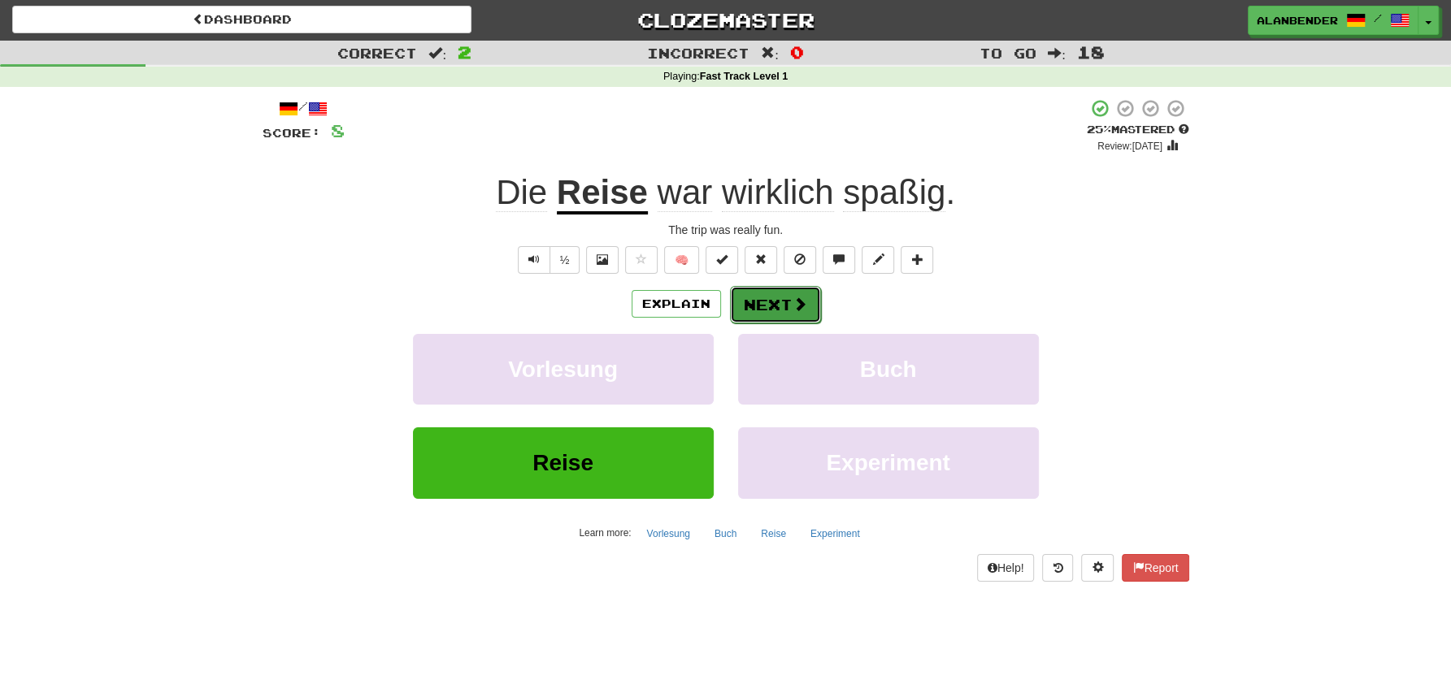
click at [773, 303] on button "Next" at bounding box center [775, 304] width 91 height 37
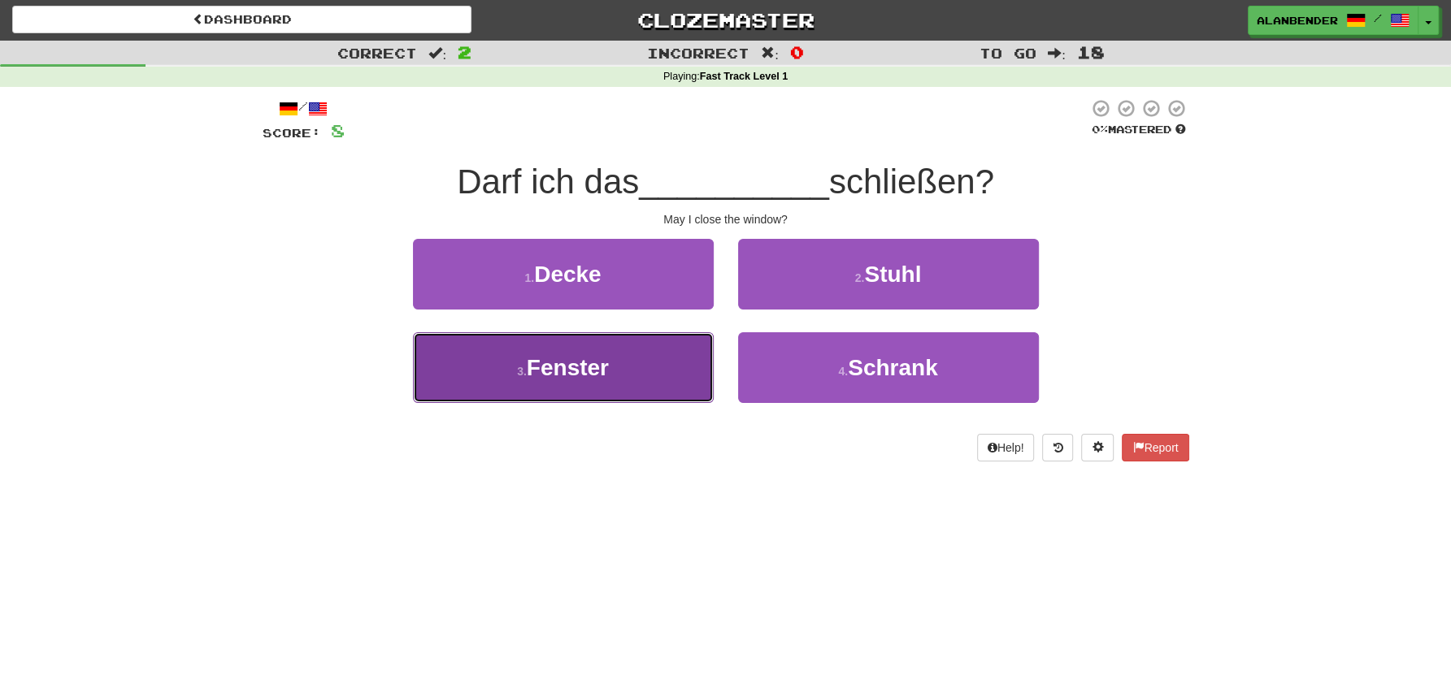
click at [587, 370] on span "Fenster" at bounding box center [568, 367] width 82 height 25
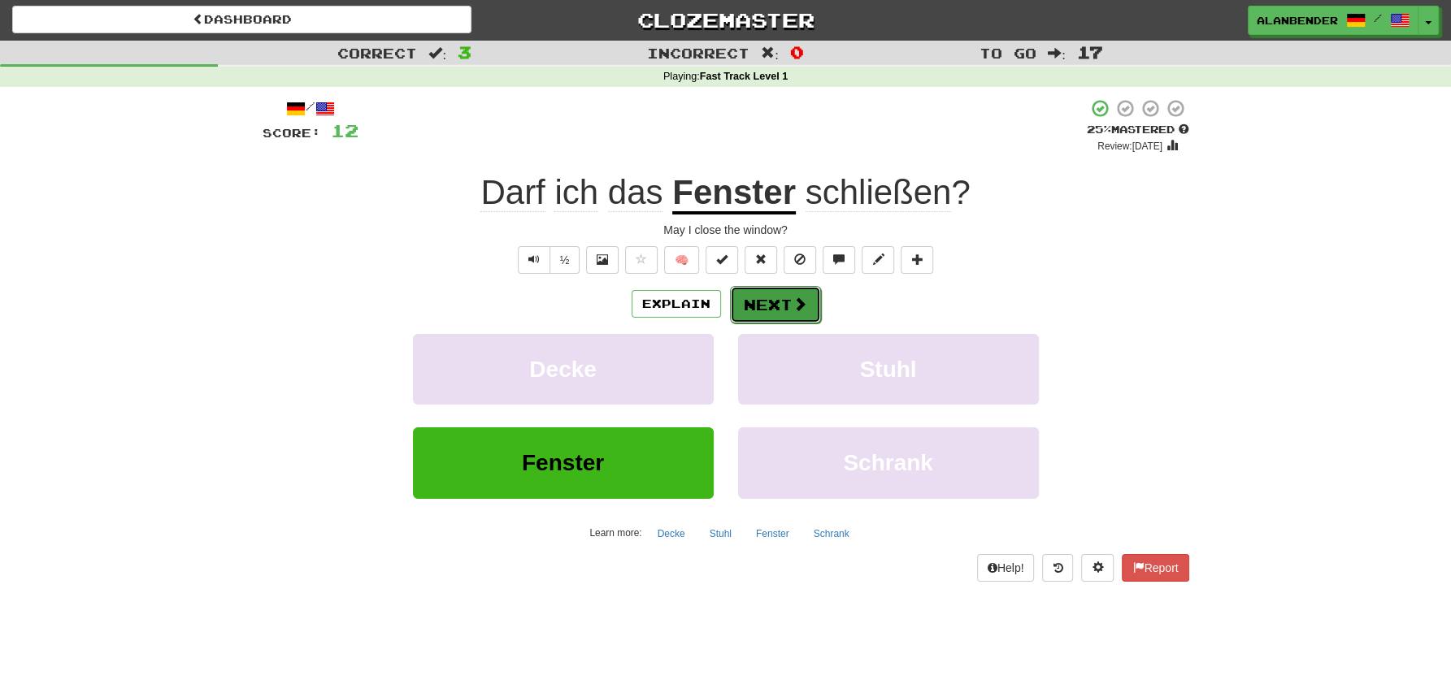
click at [771, 300] on button "Next" at bounding box center [775, 304] width 91 height 37
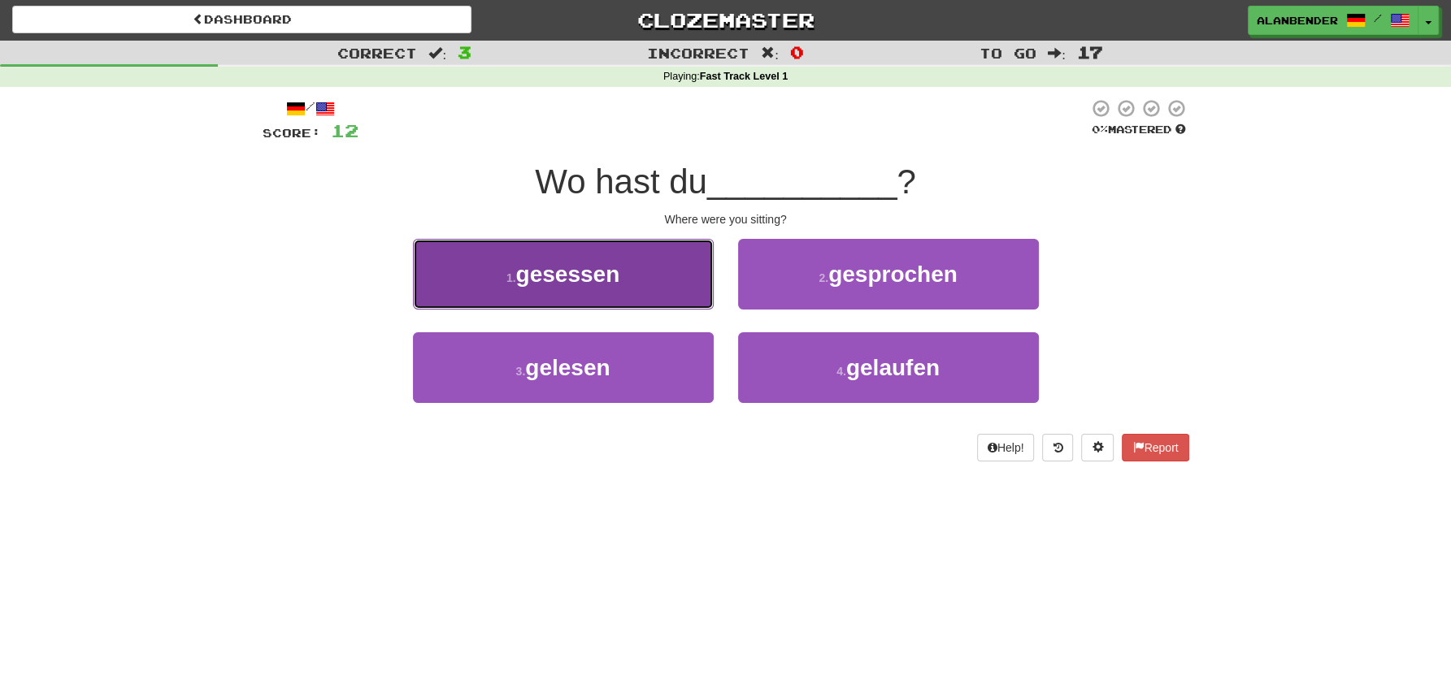
click at [615, 273] on span "gesessen" at bounding box center [568, 274] width 104 height 25
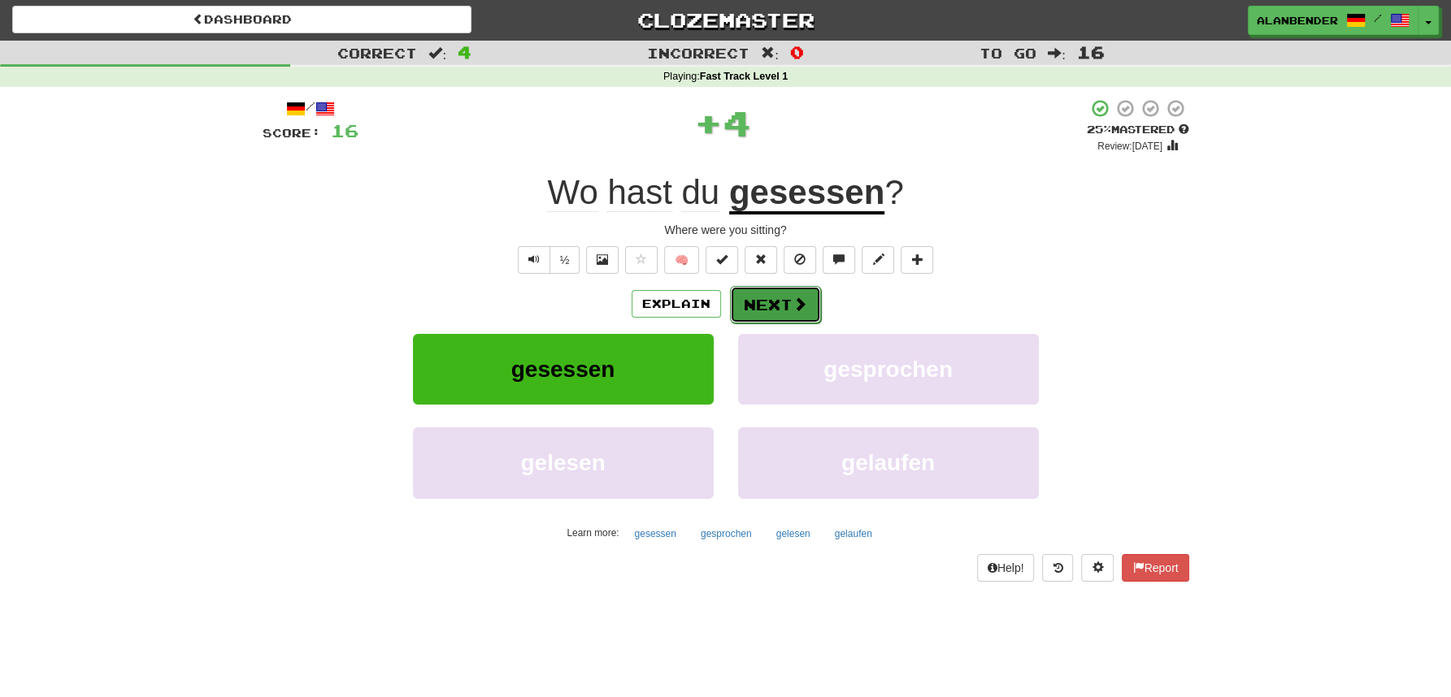
click at [785, 304] on button "Next" at bounding box center [775, 304] width 91 height 37
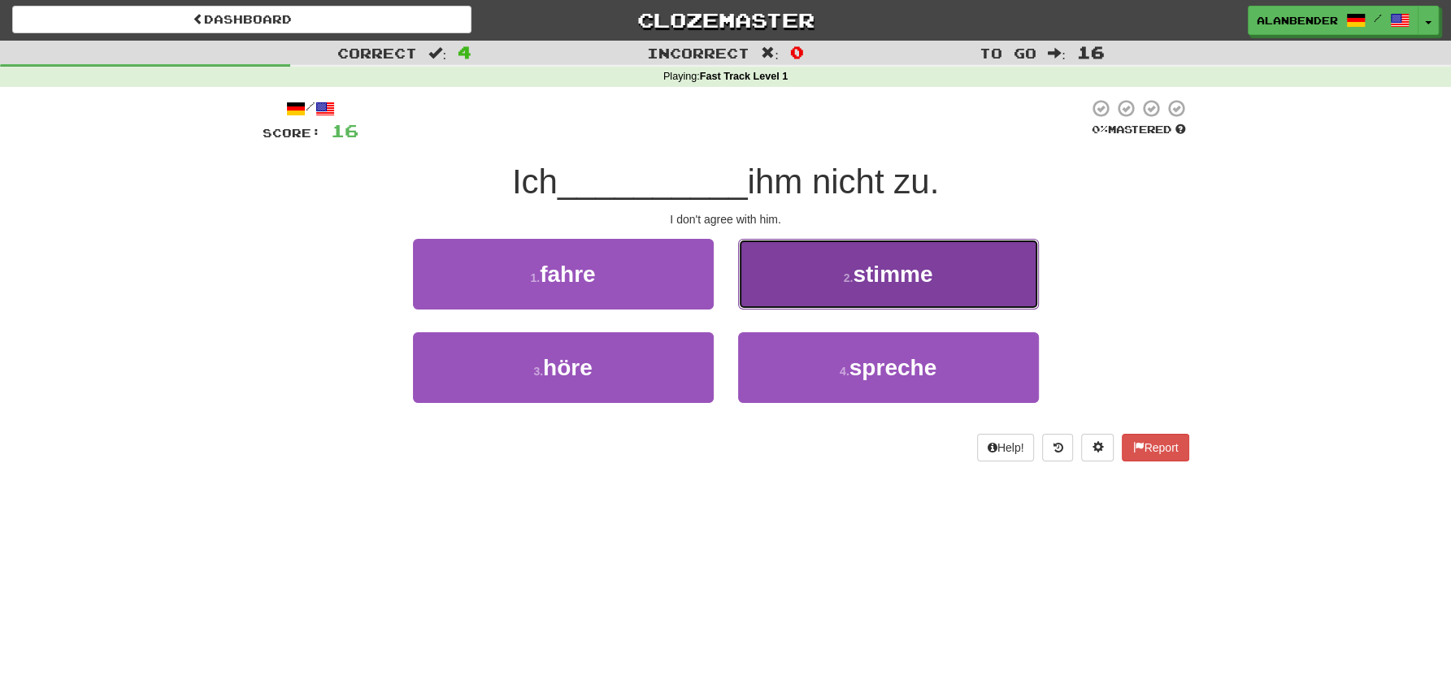
click at [903, 265] on span "stimme" at bounding box center [893, 274] width 80 height 25
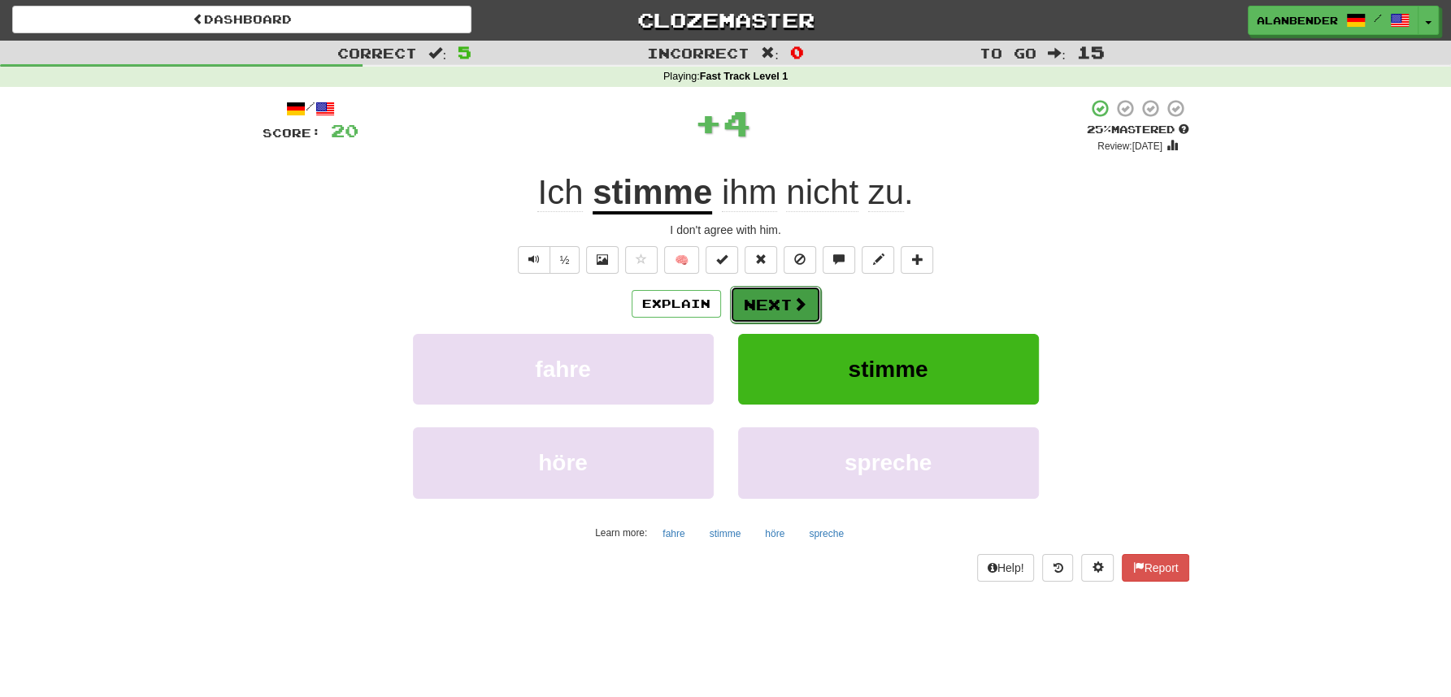
click at [764, 306] on button "Next" at bounding box center [775, 304] width 91 height 37
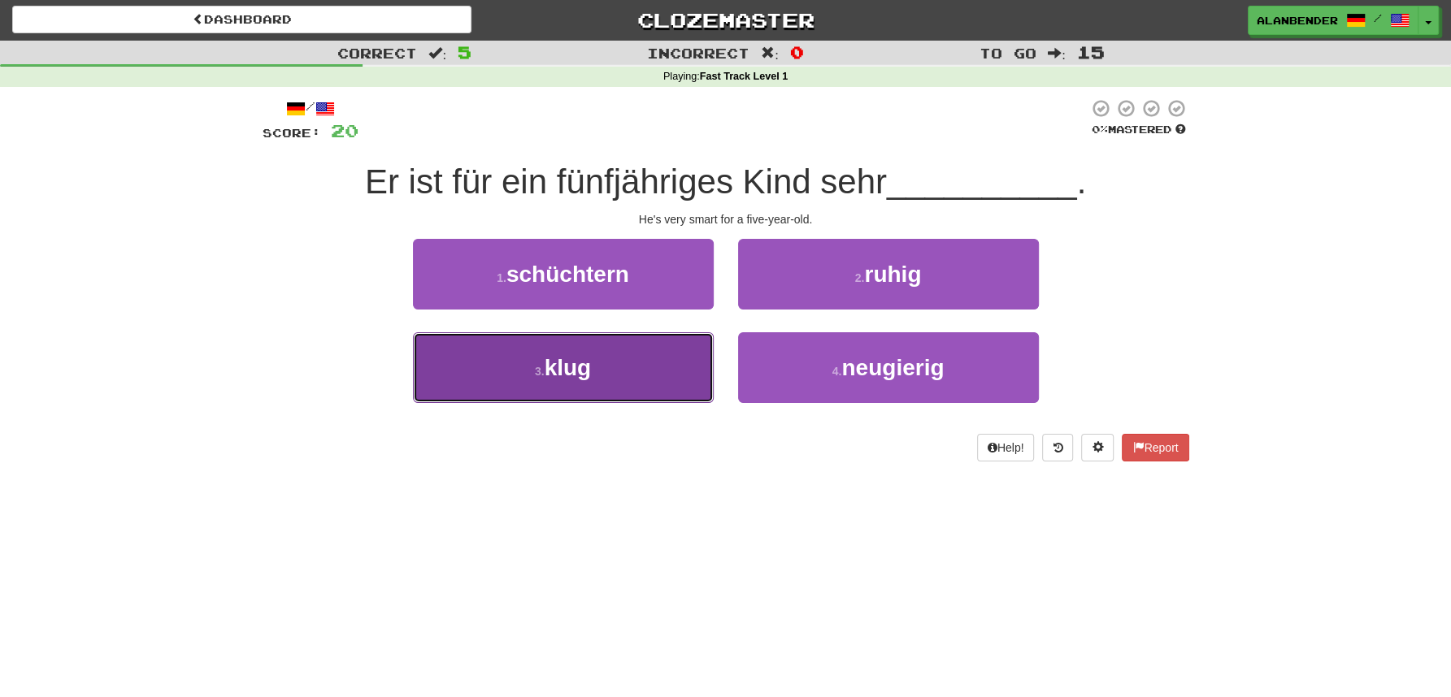
click at [576, 358] on span "klug" at bounding box center [568, 367] width 47 height 25
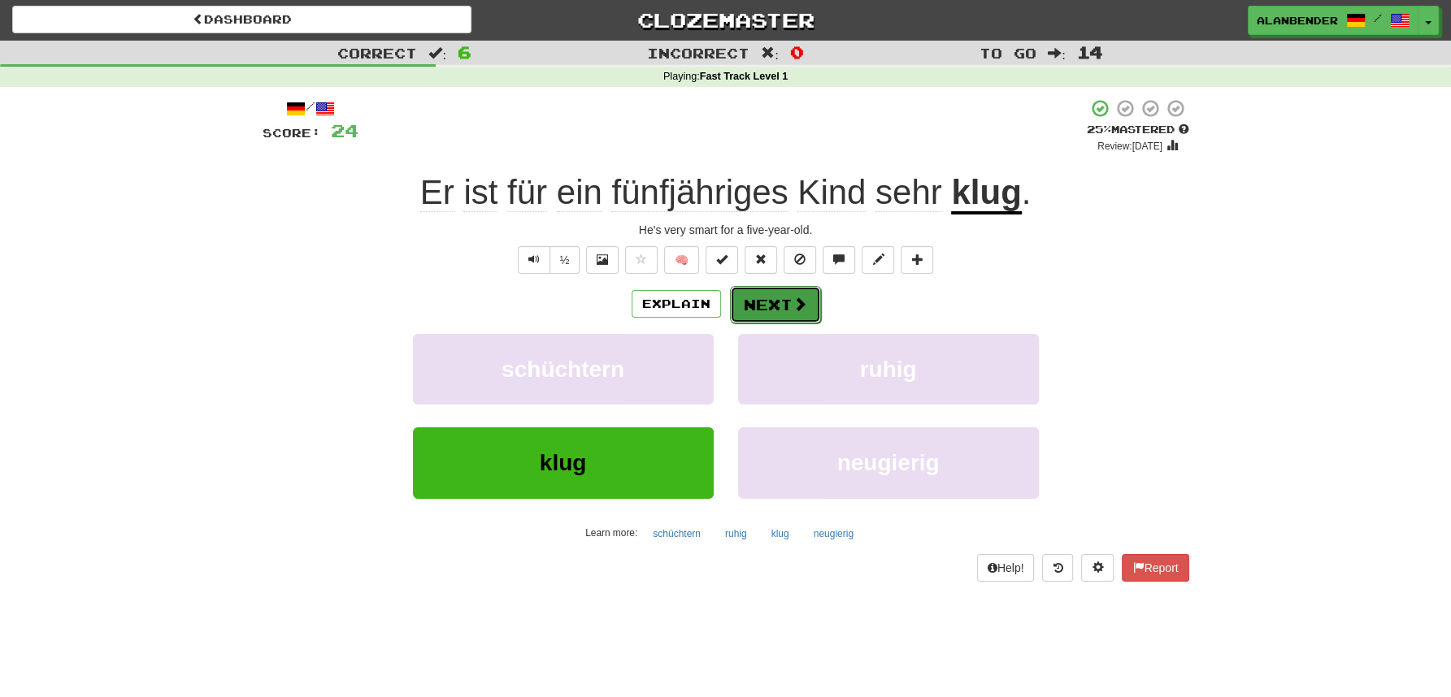
click at [771, 308] on button "Next" at bounding box center [775, 304] width 91 height 37
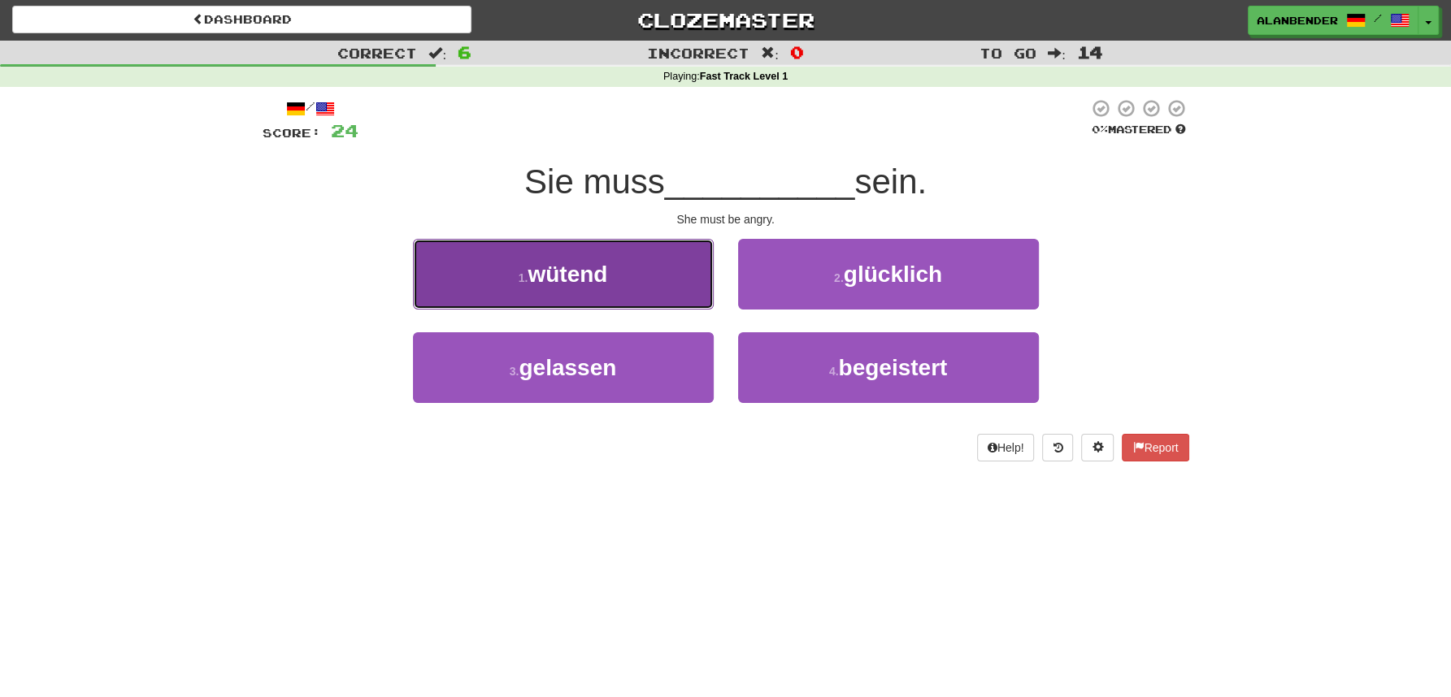
click at [580, 283] on span "wütend" at bounding box center [568, 274] width 80 height 25
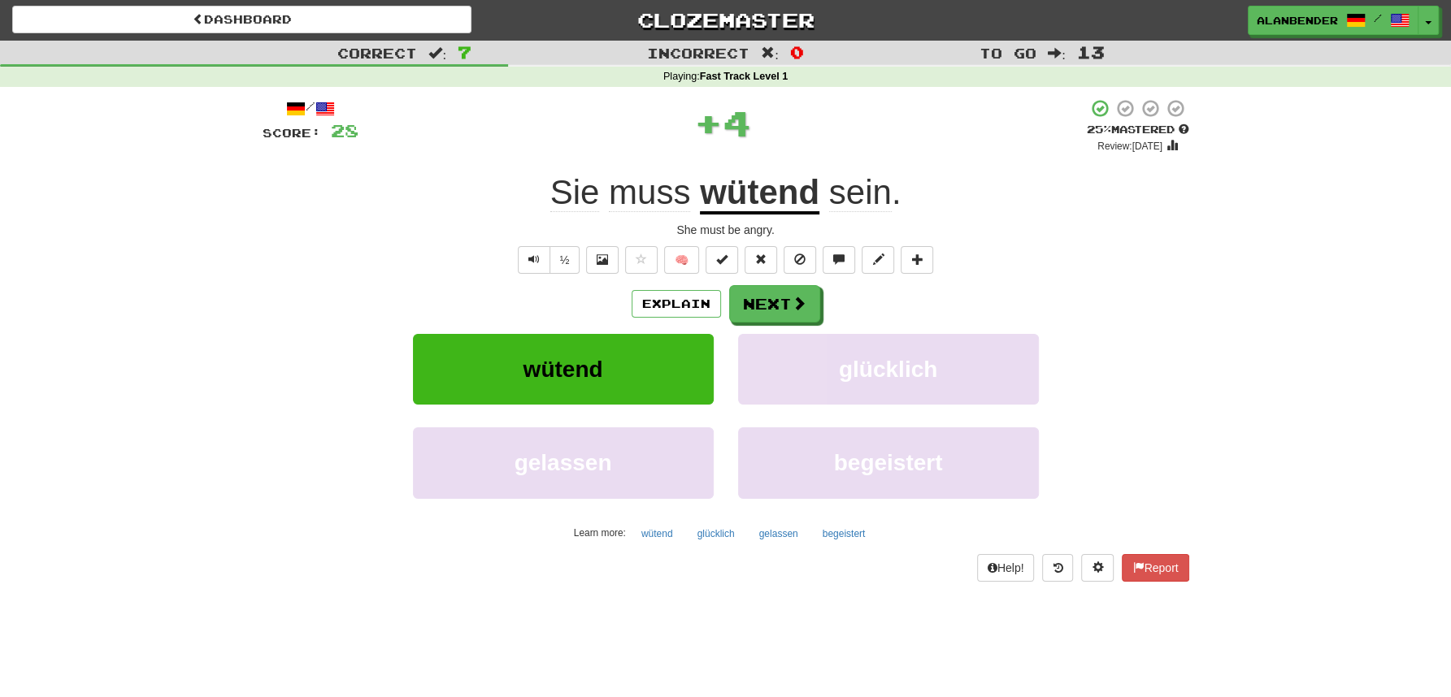
click at [762, 192] on u "wütend" at bounding box center [759, 193] width 119 height 41
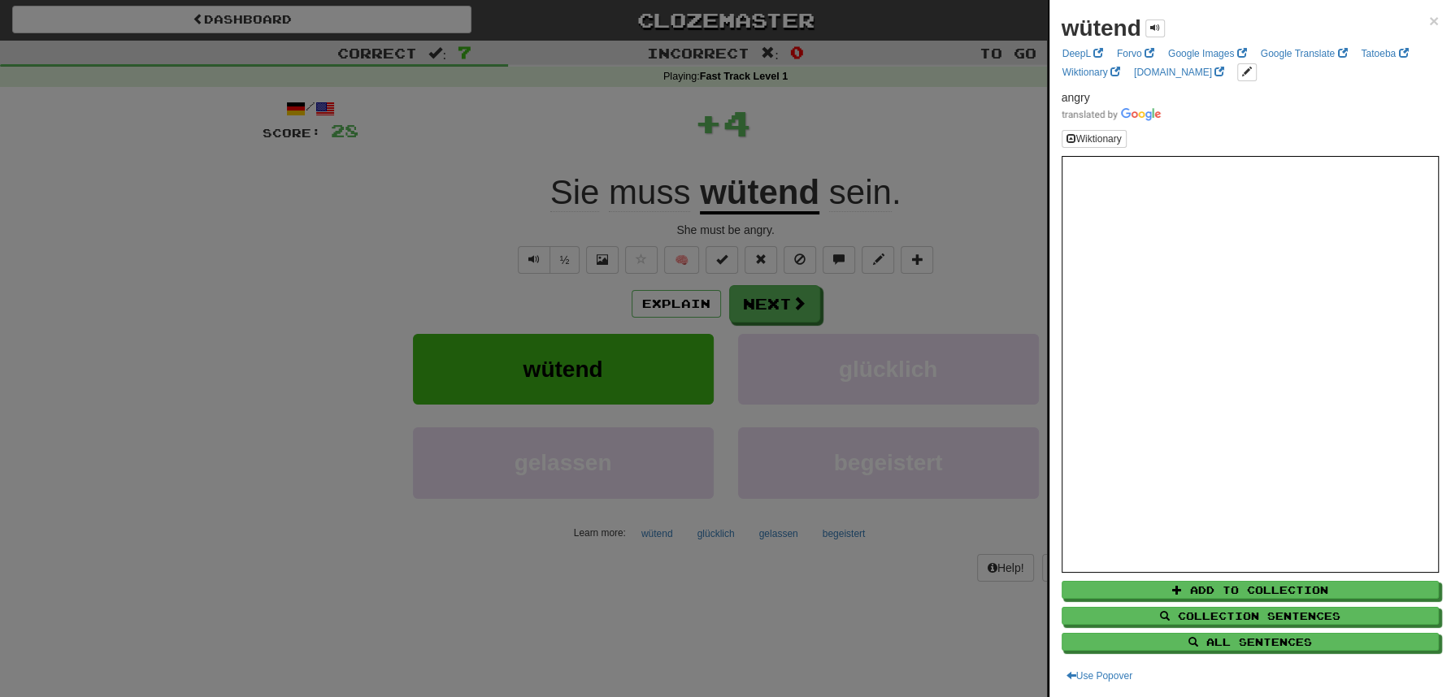
click at [853, 144] on div at bounding box center [725, 348] width 1451 height 697
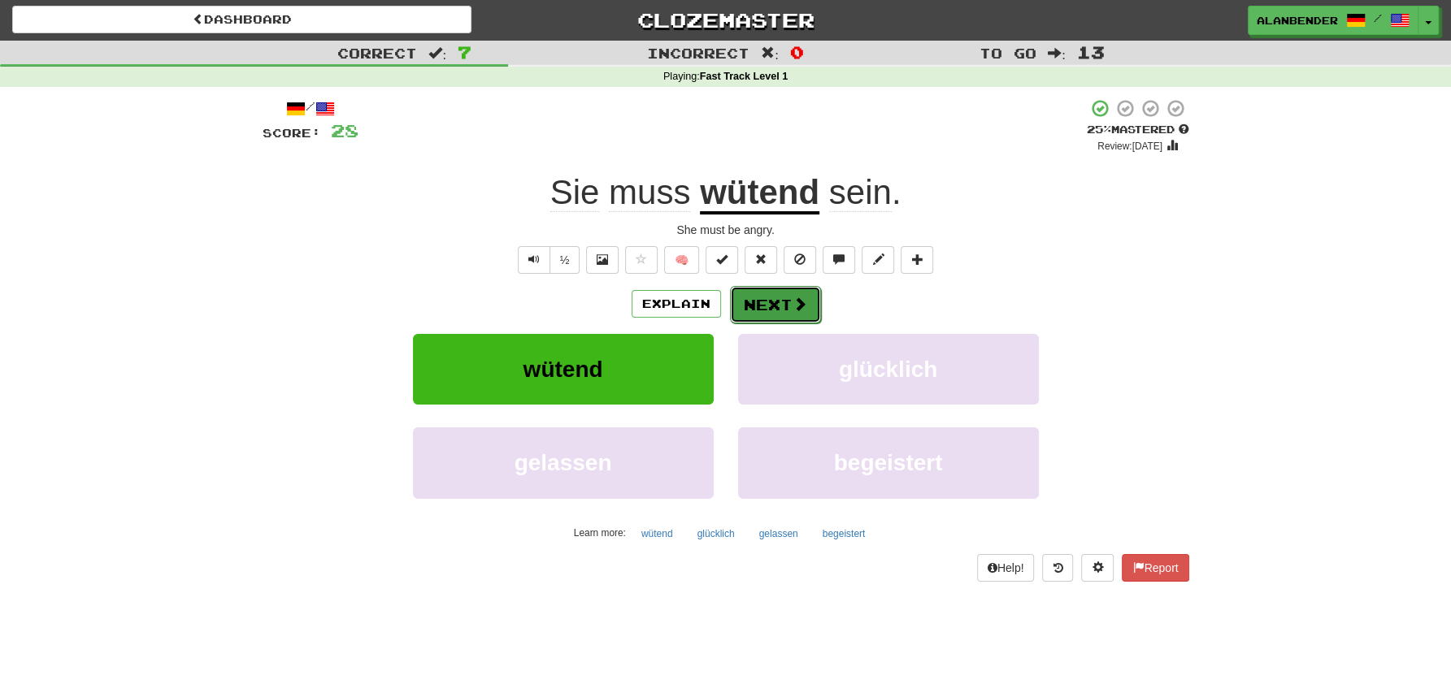
click at [775, 302] on button "Next" at bounding box center [775, 304] width 91 height 37
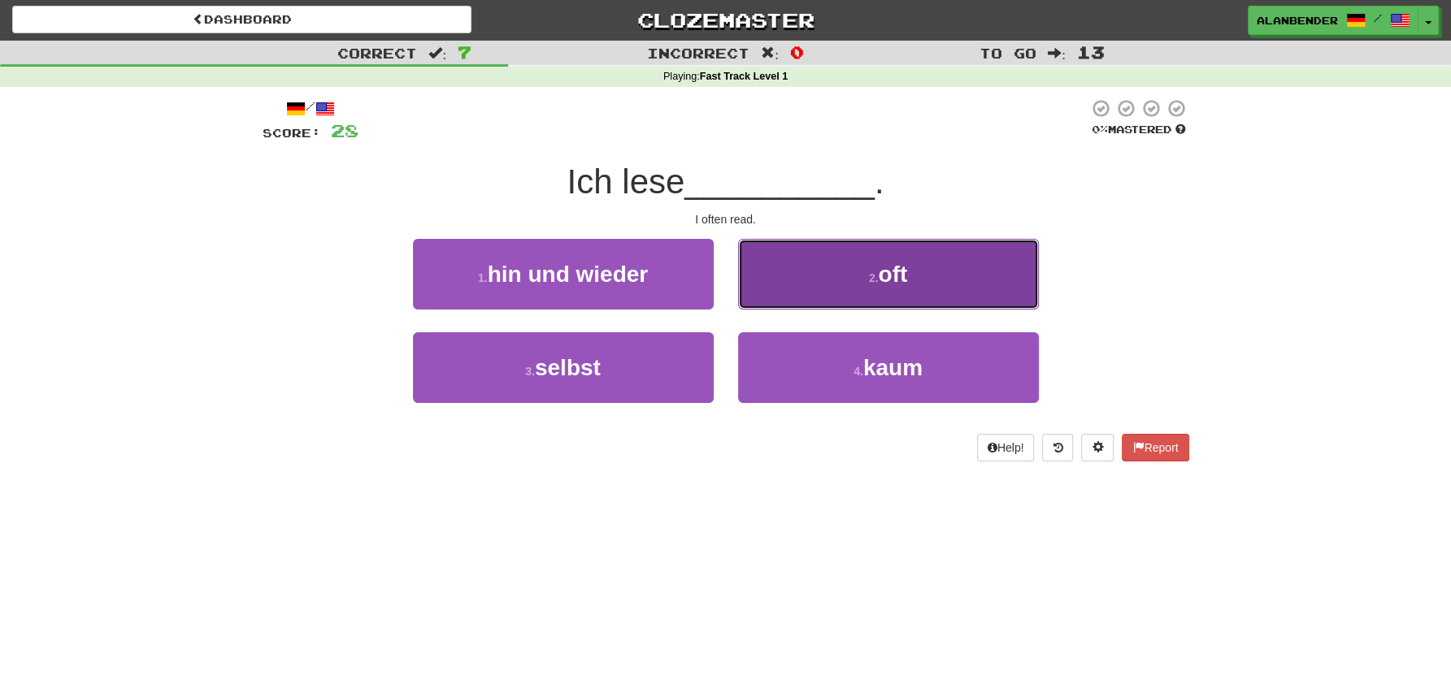
click at [904, 274] on span "oft" at bounding box center [892, 274] width 29 height 25
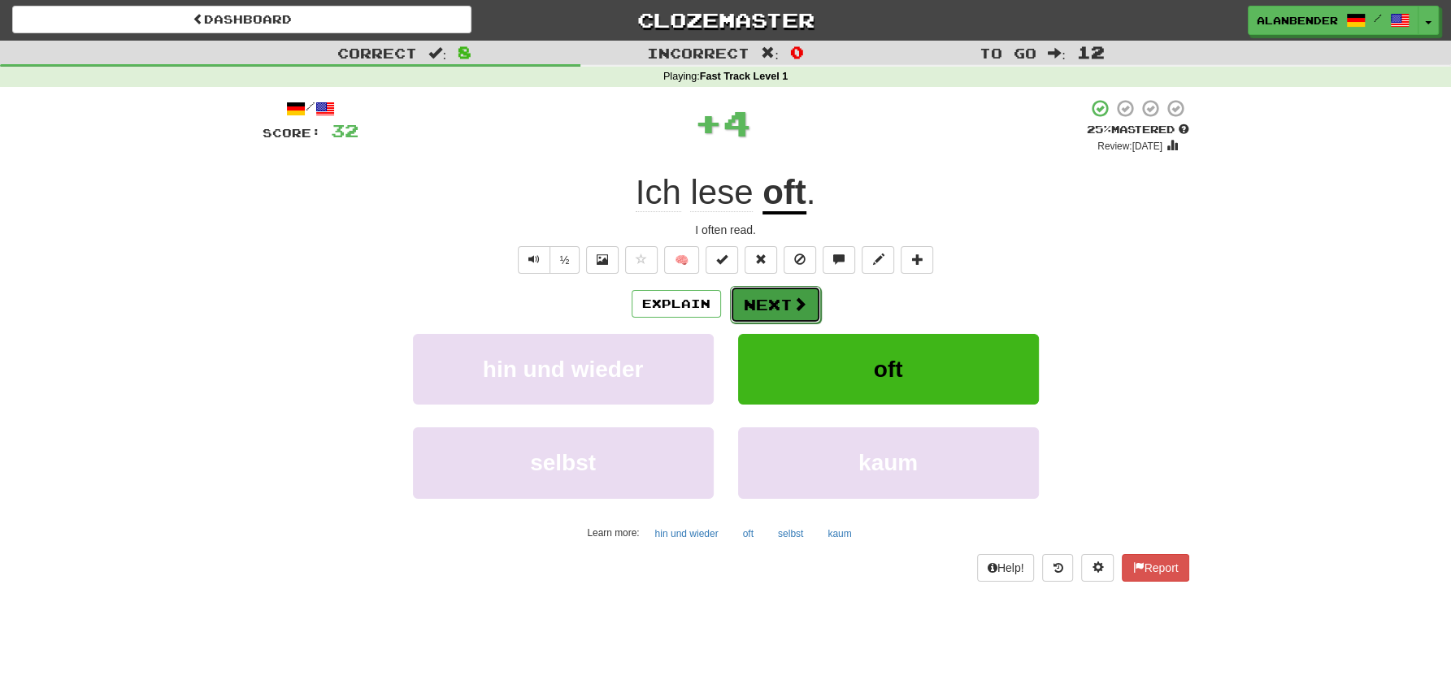
click at [760, 306] on button "Next" at bounding box center [775, 304] width 91 height 37
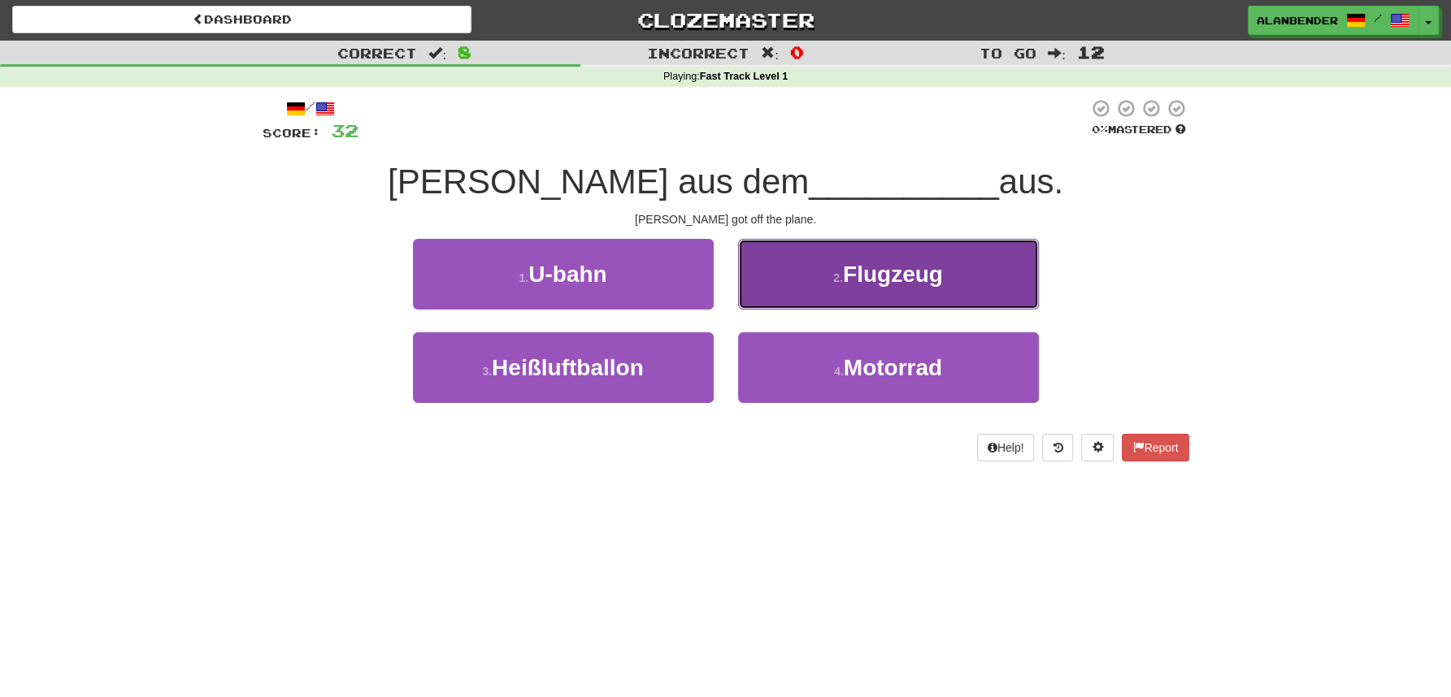
click at [884, 283] on span "Flugzeug" at bounding box center [893, 274] width 100 height 25
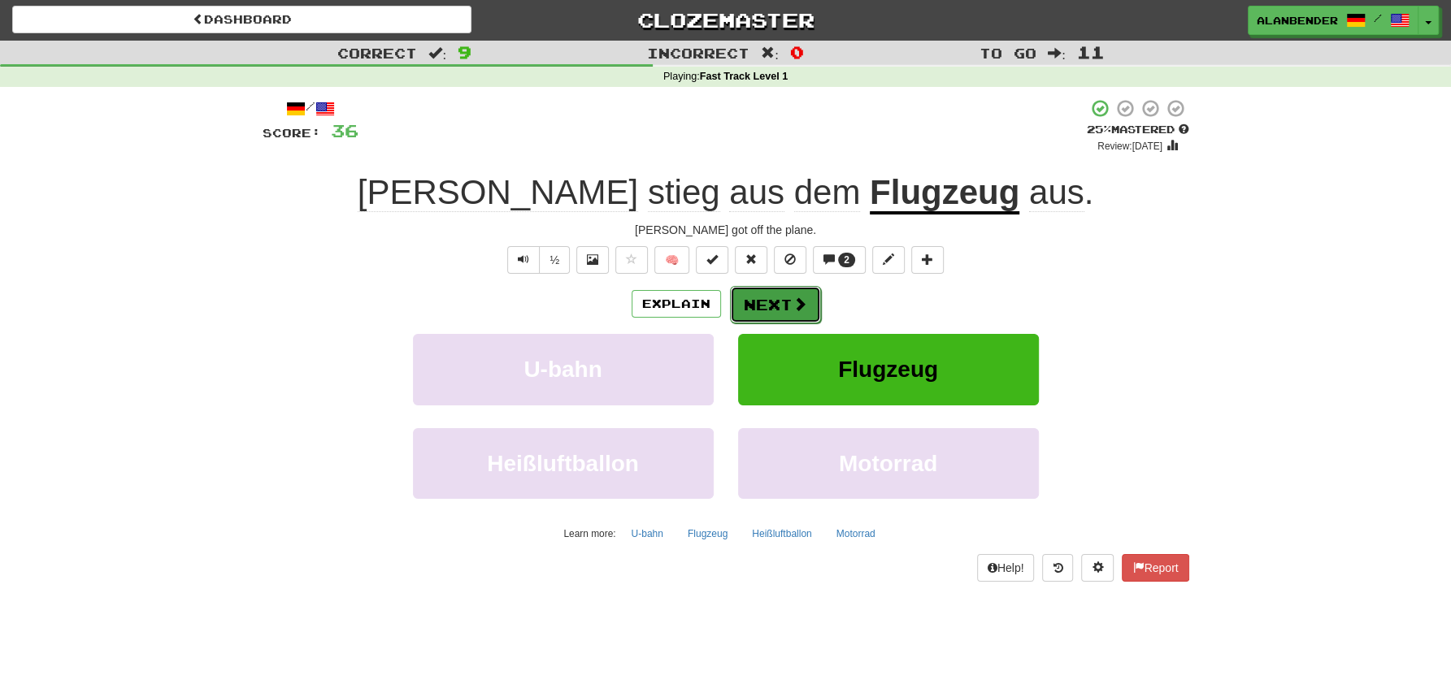
click at [803, 315] on button "Next" at bounding box center [775, 304] width 91 height 37
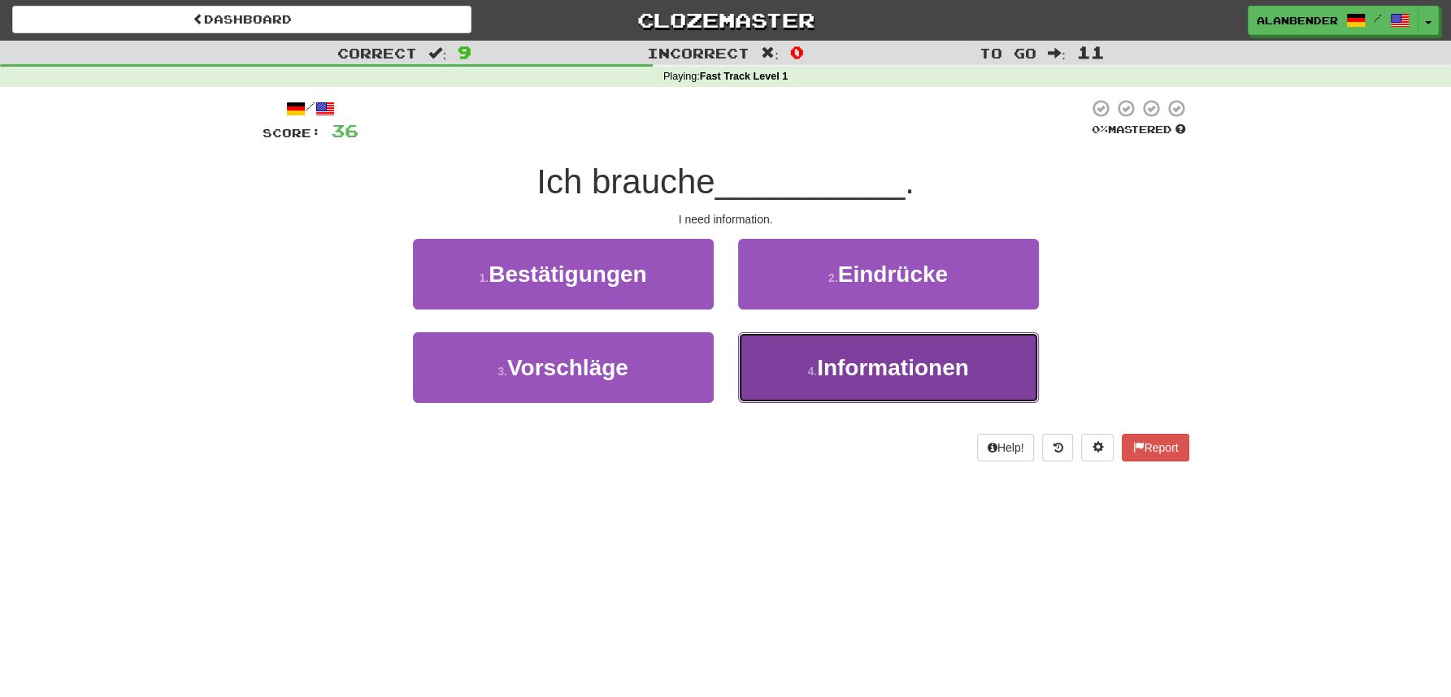
click at [833, 389] on button "4 . Informationen" at bounding box center [888, 367] width 301 height 71
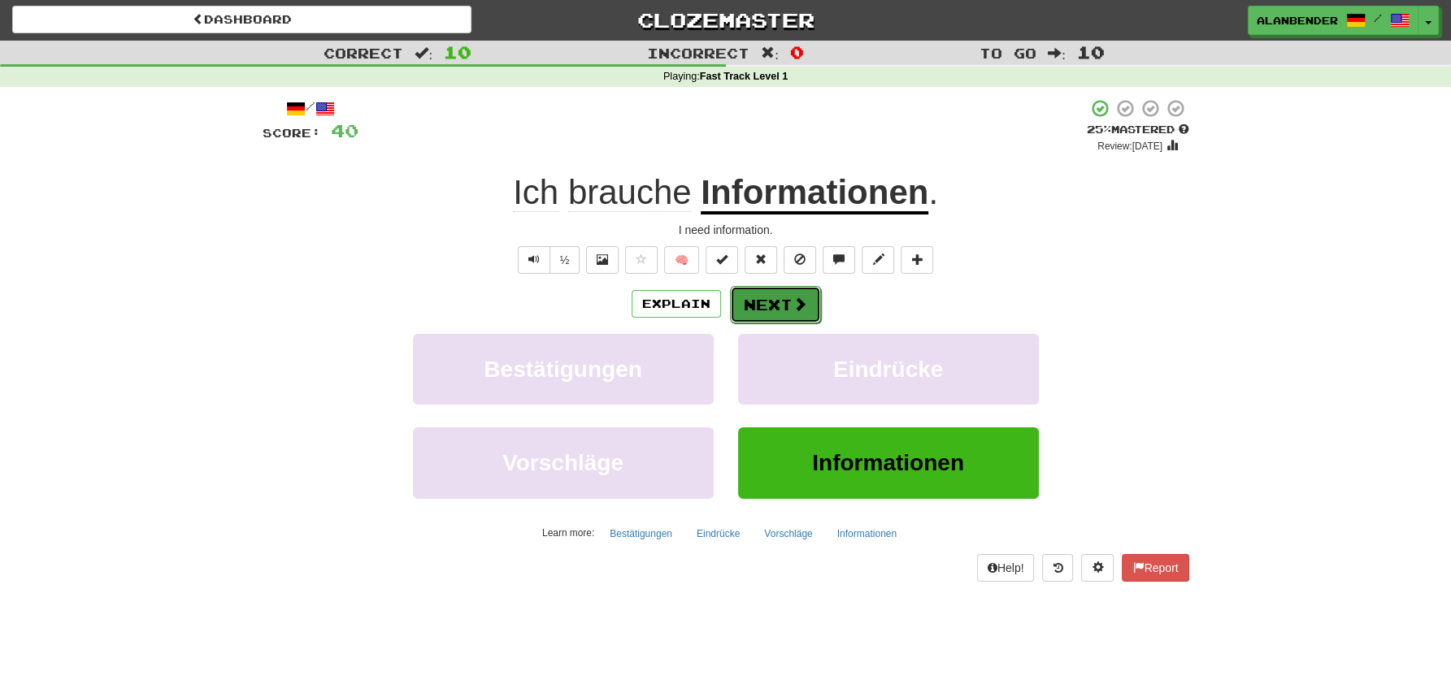
click at [781, 304] on button "Next" at bounding box center [775, 304] width 91 height 37
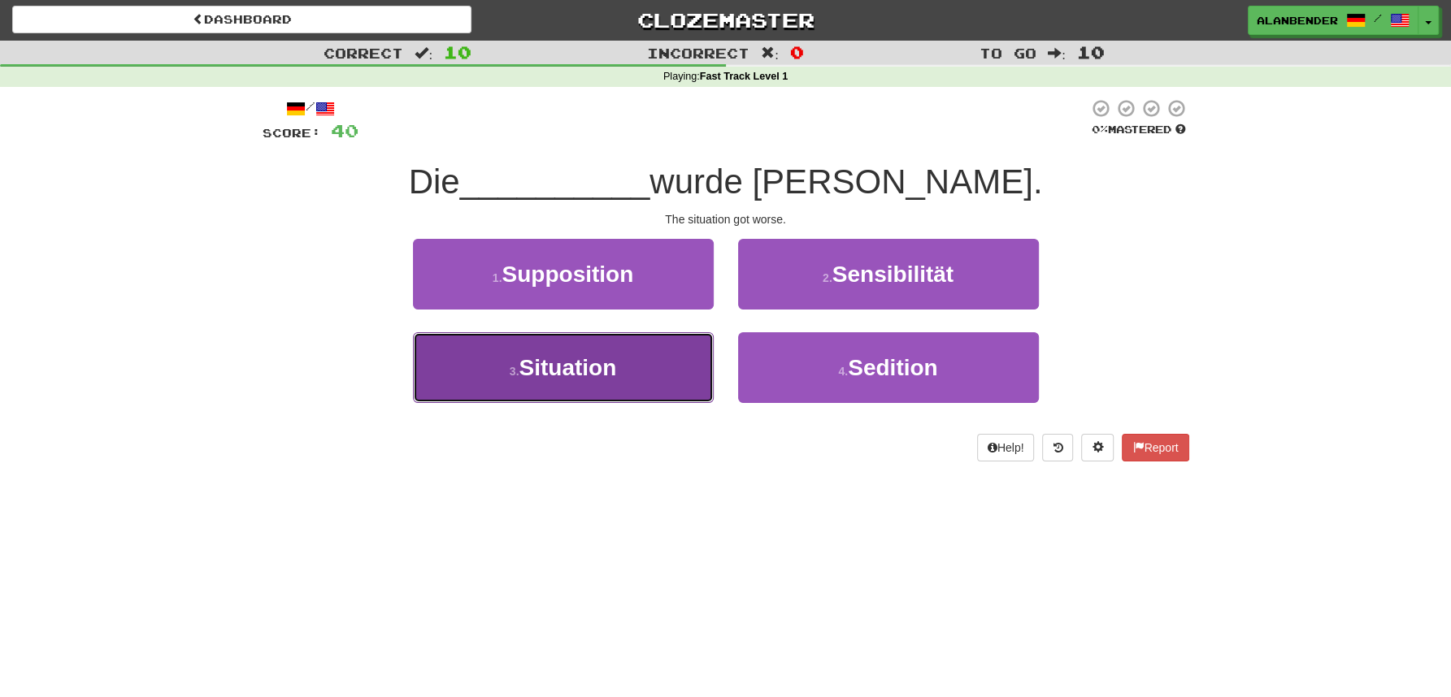
click at [574, 360] on span "Situation" at bounding box center [568, 367] width 98 height 25
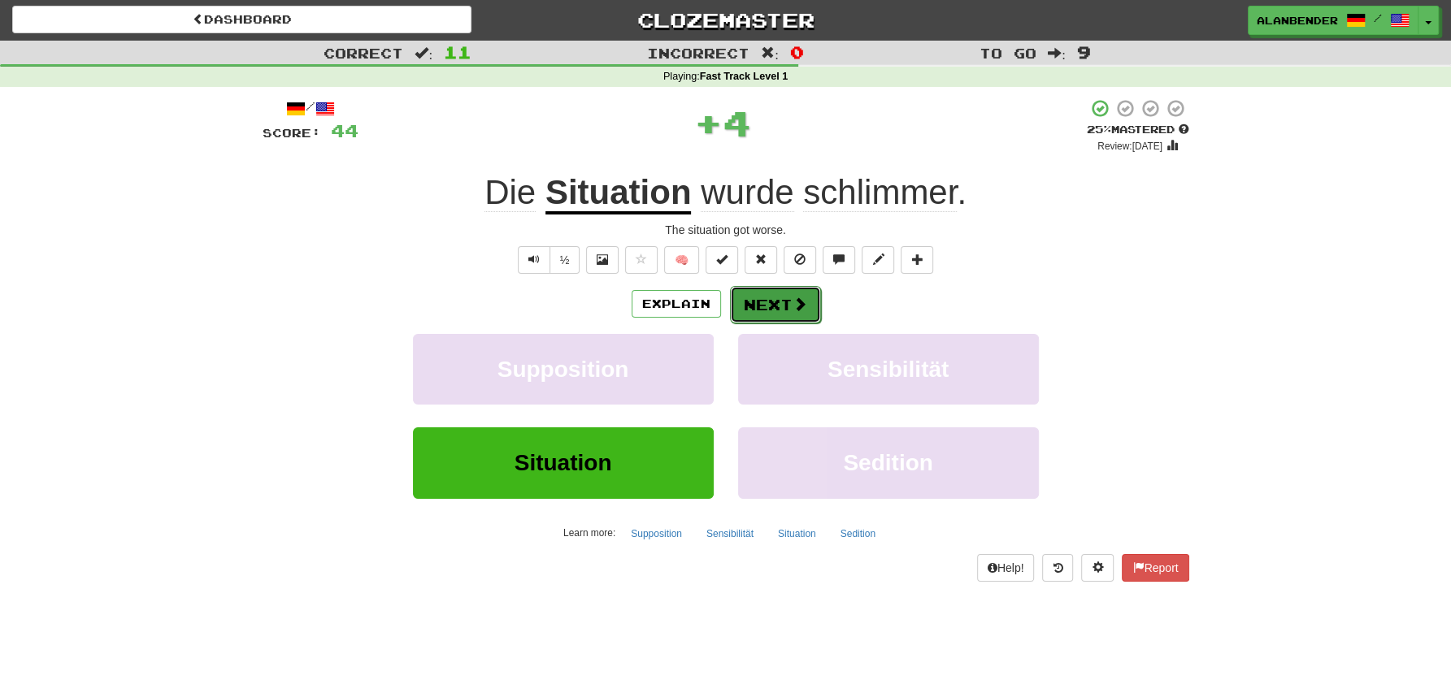
click at [767, 302] on button "Next" at bounding box center [775, 304] width 91 height 37
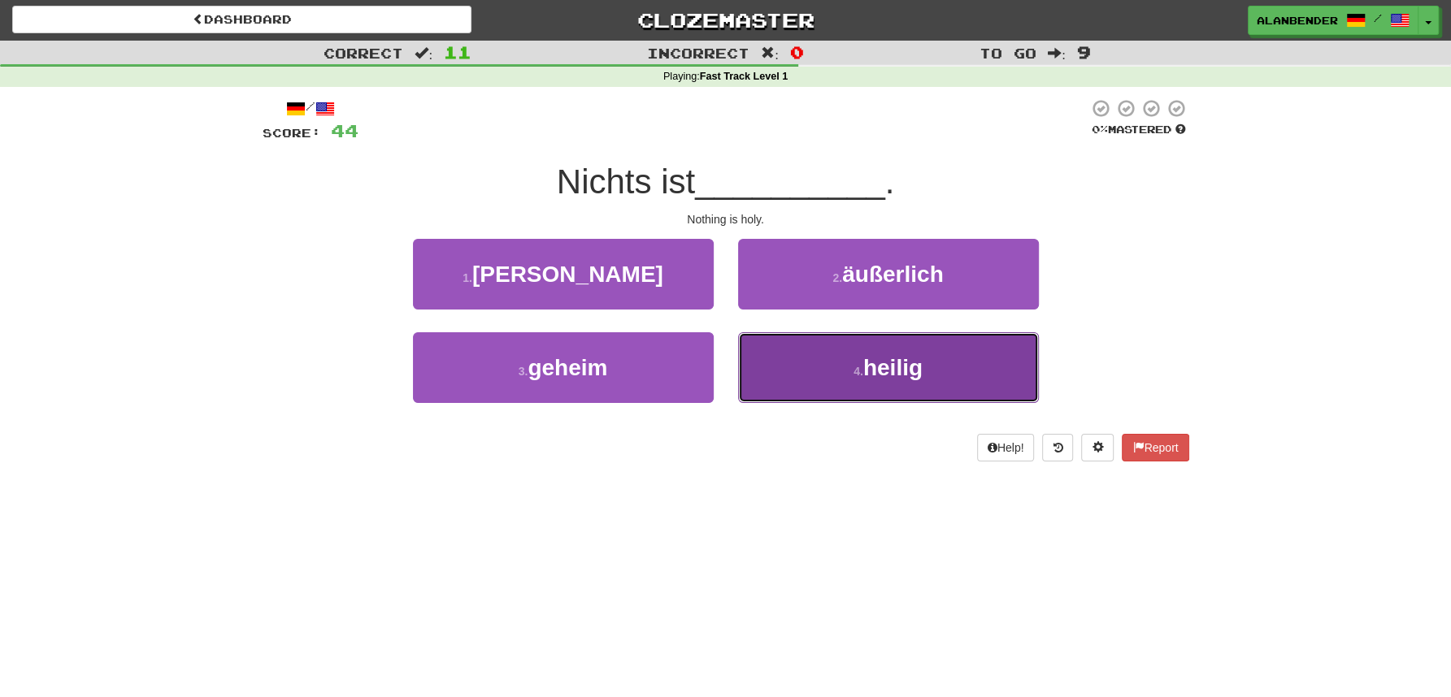
click at [897, 370] on span "heilig" at bounding box center [892, 367] width 59 height 25
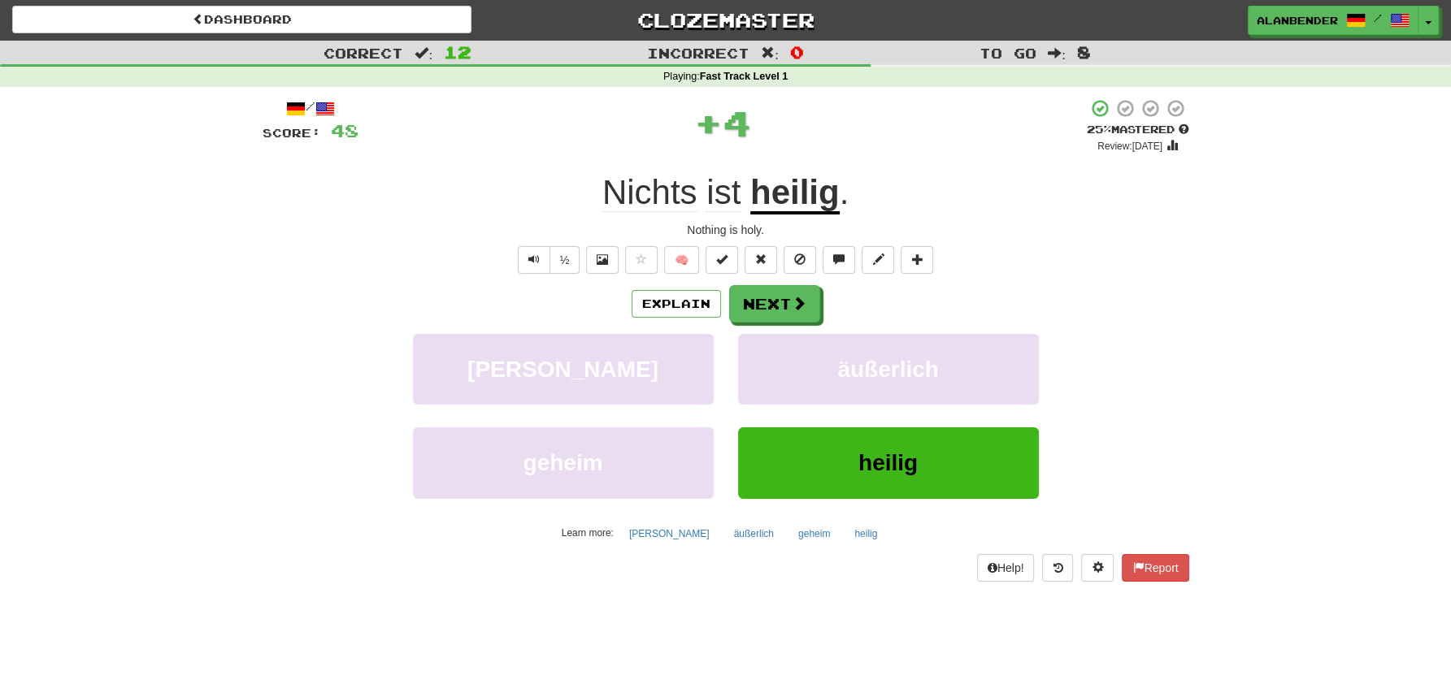
click at [796, 202] on u "heilig" at bounding box center [794, 193] width 89 height 41
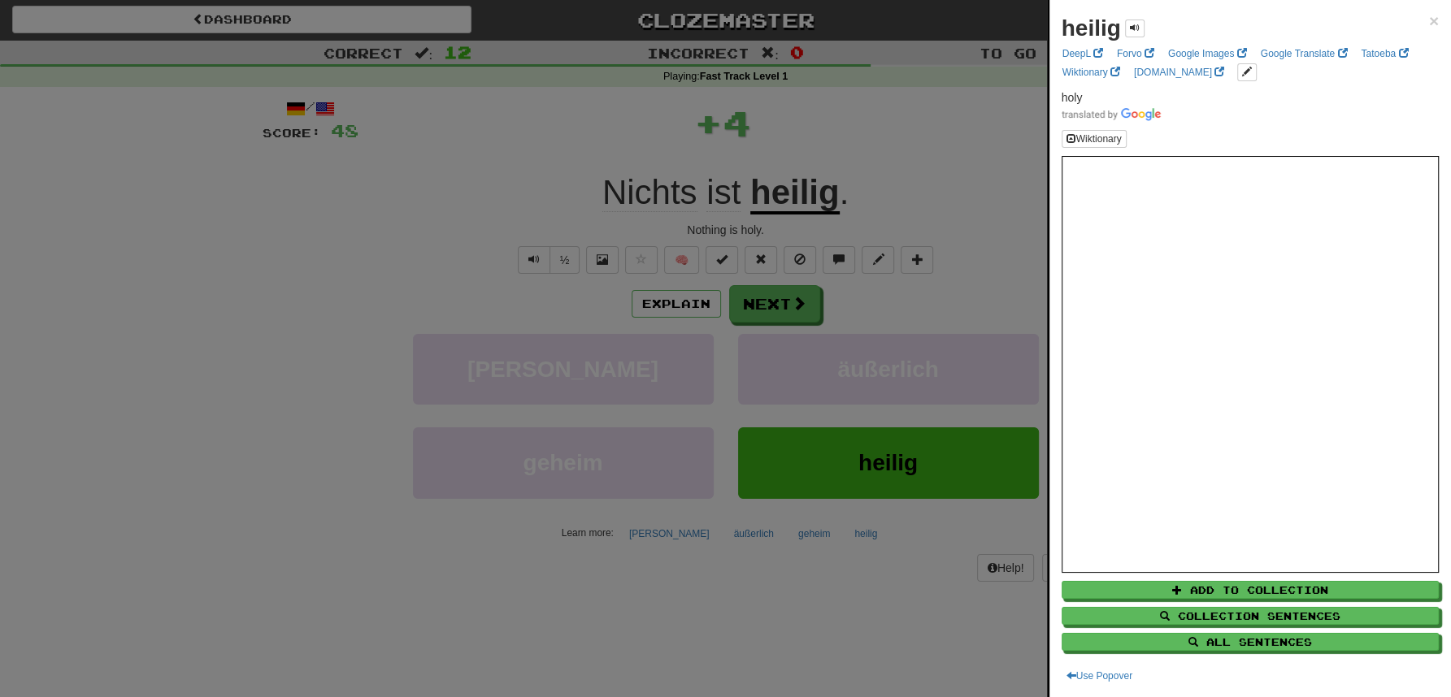
click at [819, 137] on div at bounding box center [725, 348] width 1451 height 697
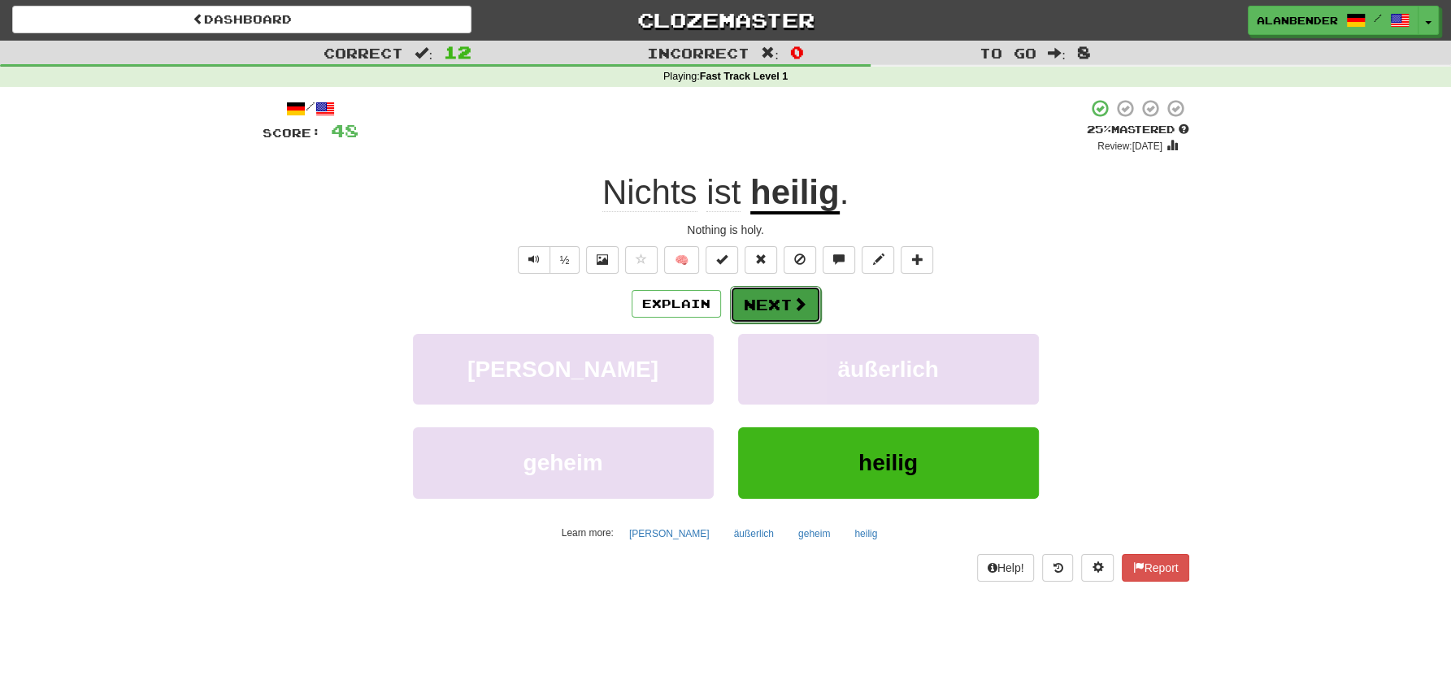
click at [762, 302] on button "Next" at bounding box center [775, 304] width 91 height 37
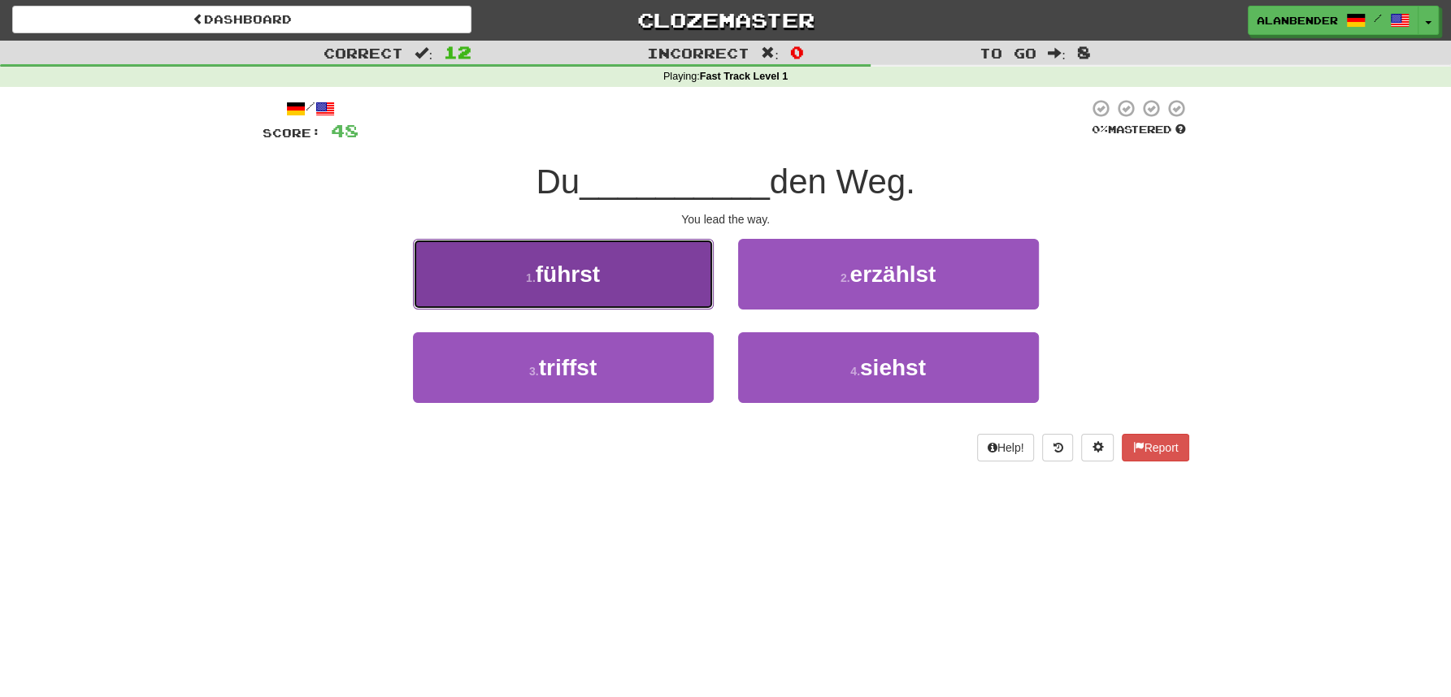
click at [573, 271] on span "führst" at bounding box center [568, 274] width 64 height 25
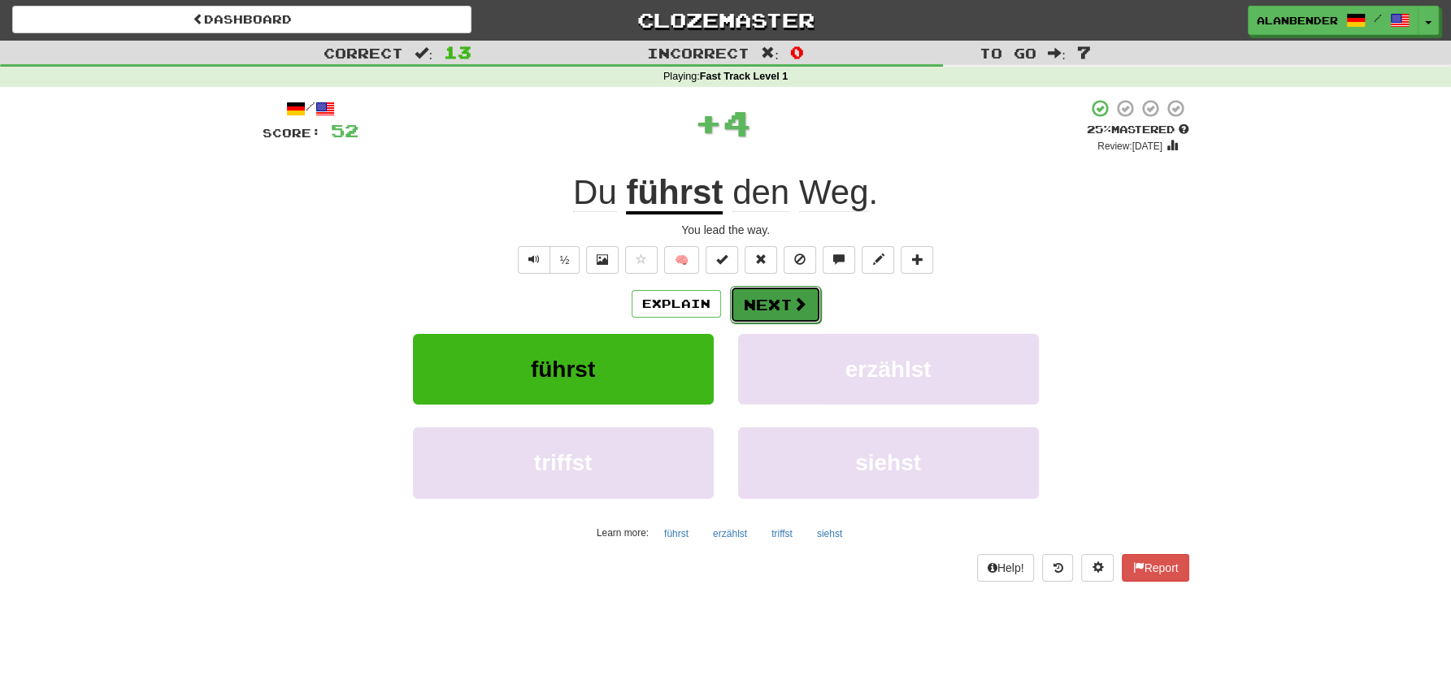
click at [771, 304] on button "Next" at bounding box center [775, 304] width 91 height 37
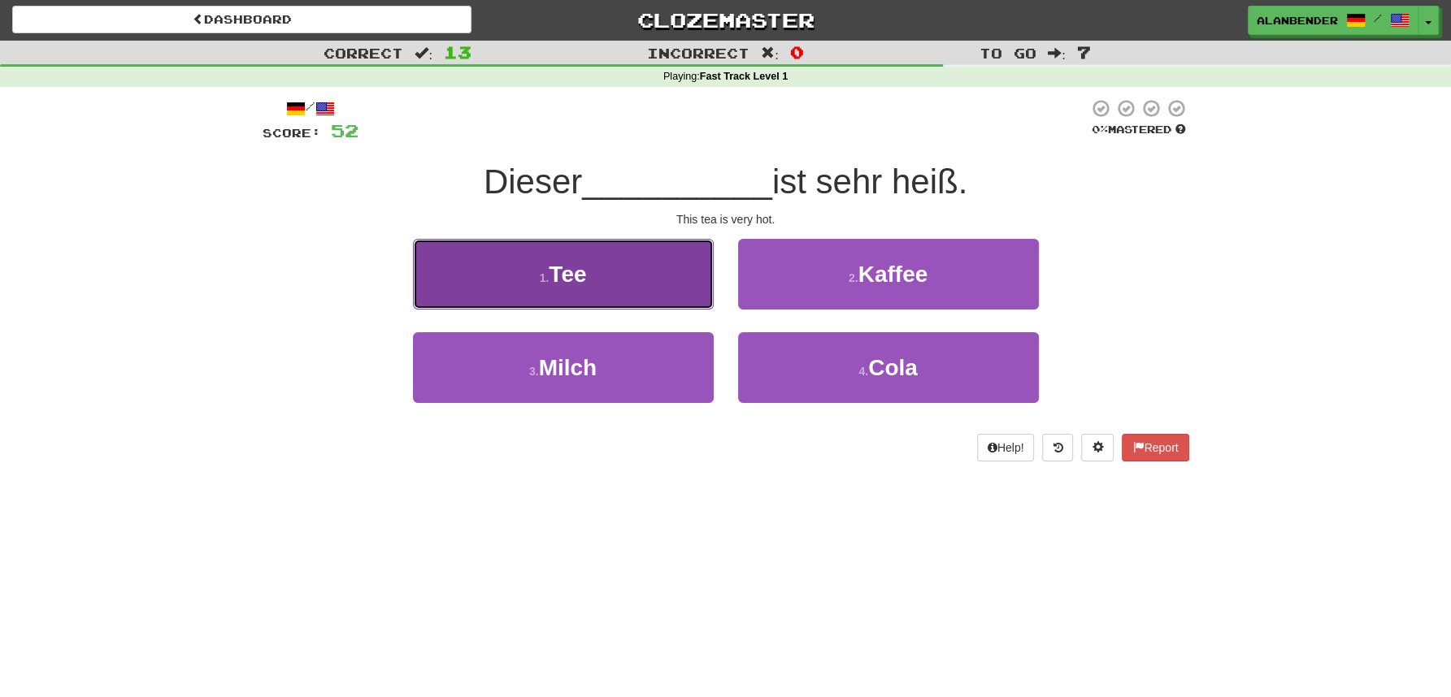
click at [582, 271] on span "Tee" at bounding box center [567, 274] width 37 height 25
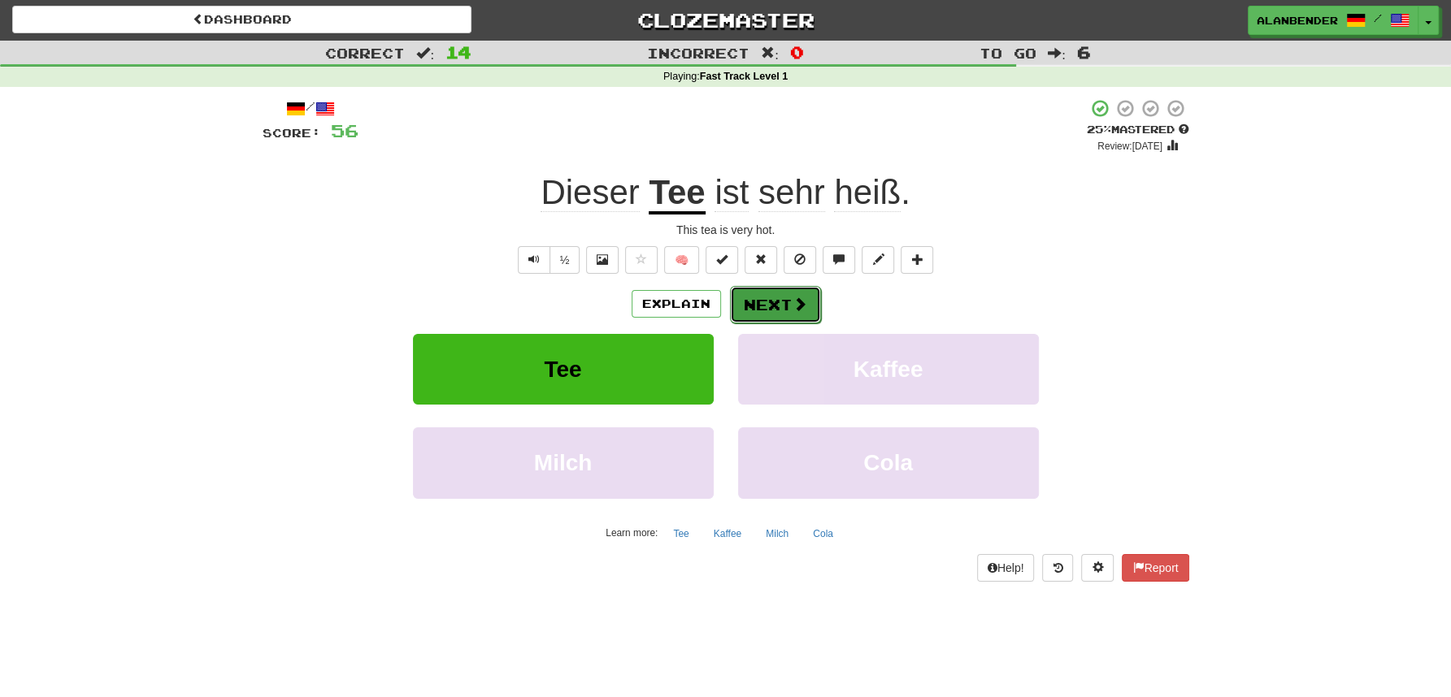
click at [781, 304] on button "Next" at bounding box center [775, 304] width 91 height 37
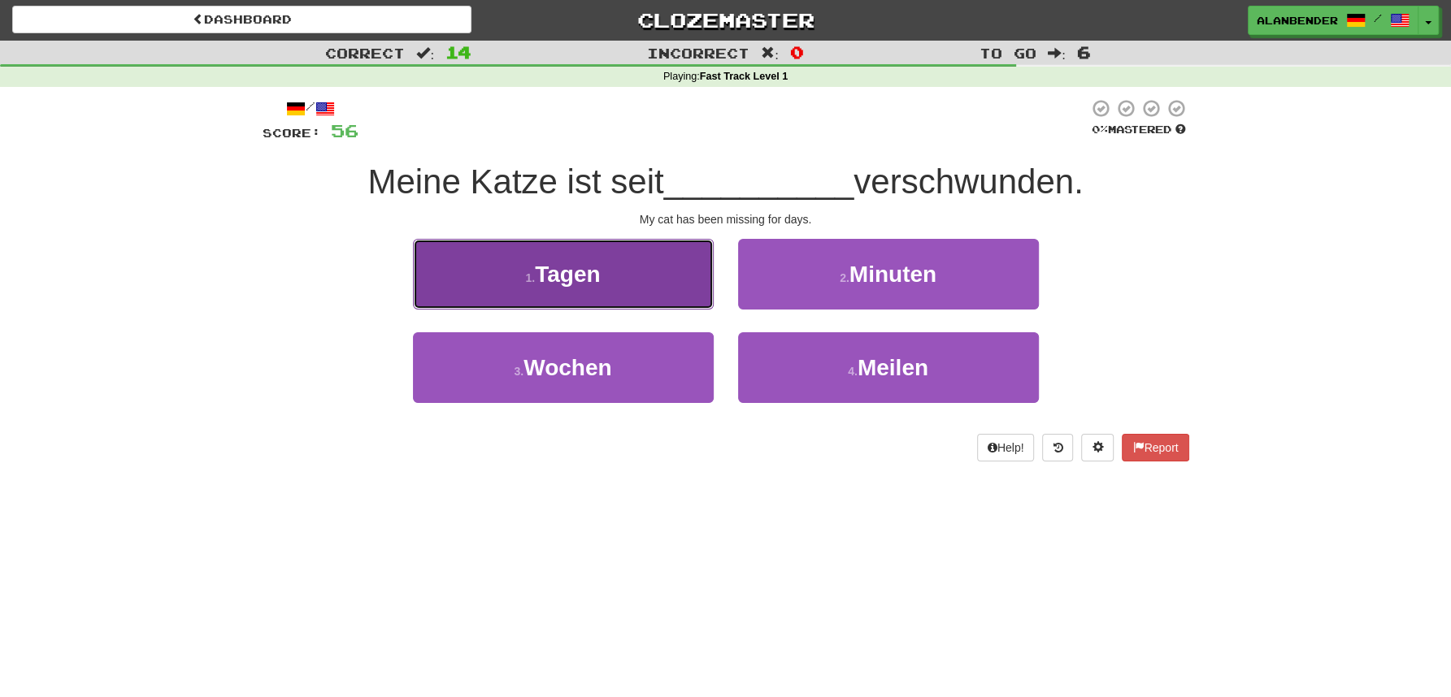
click at [593, 280] on span "Tagen" at bounding box center [567, 274] width 65 height 25
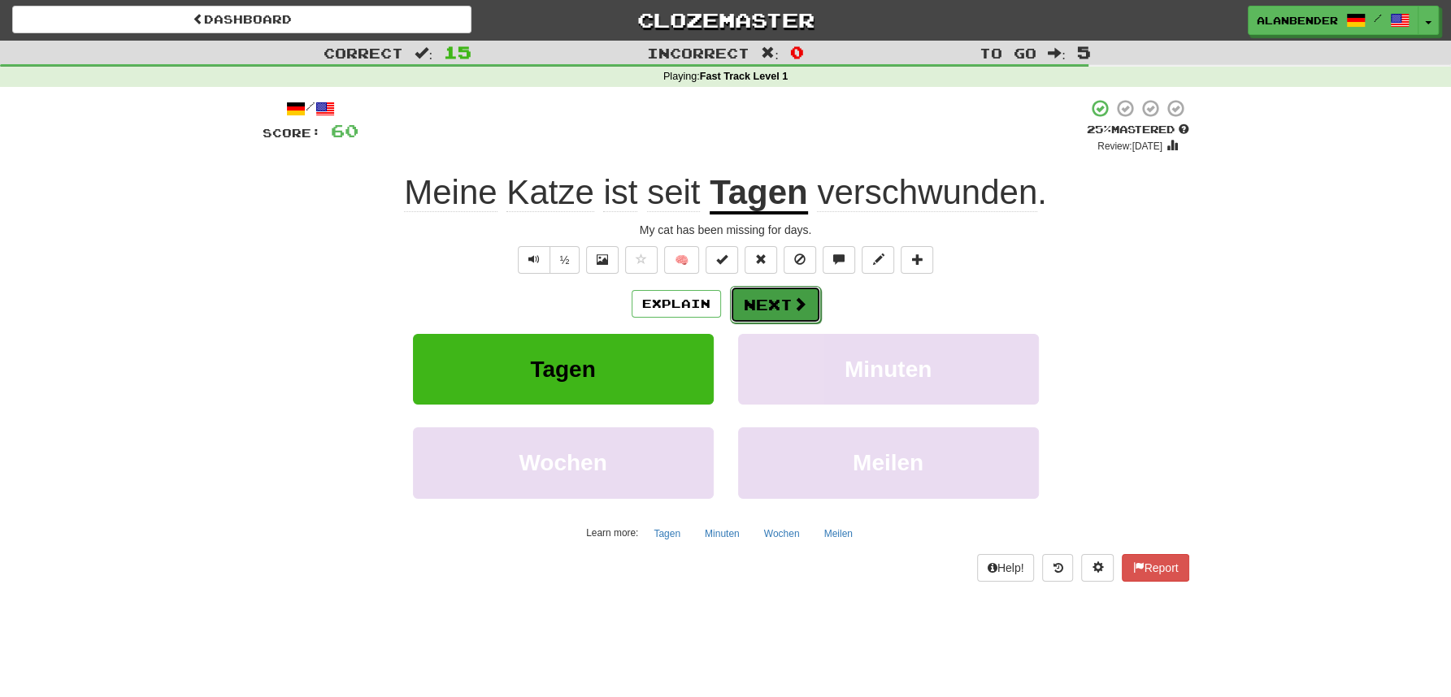
click at [765, 301] on button "Next" at bounding box center [775, 304] width 91 height 37
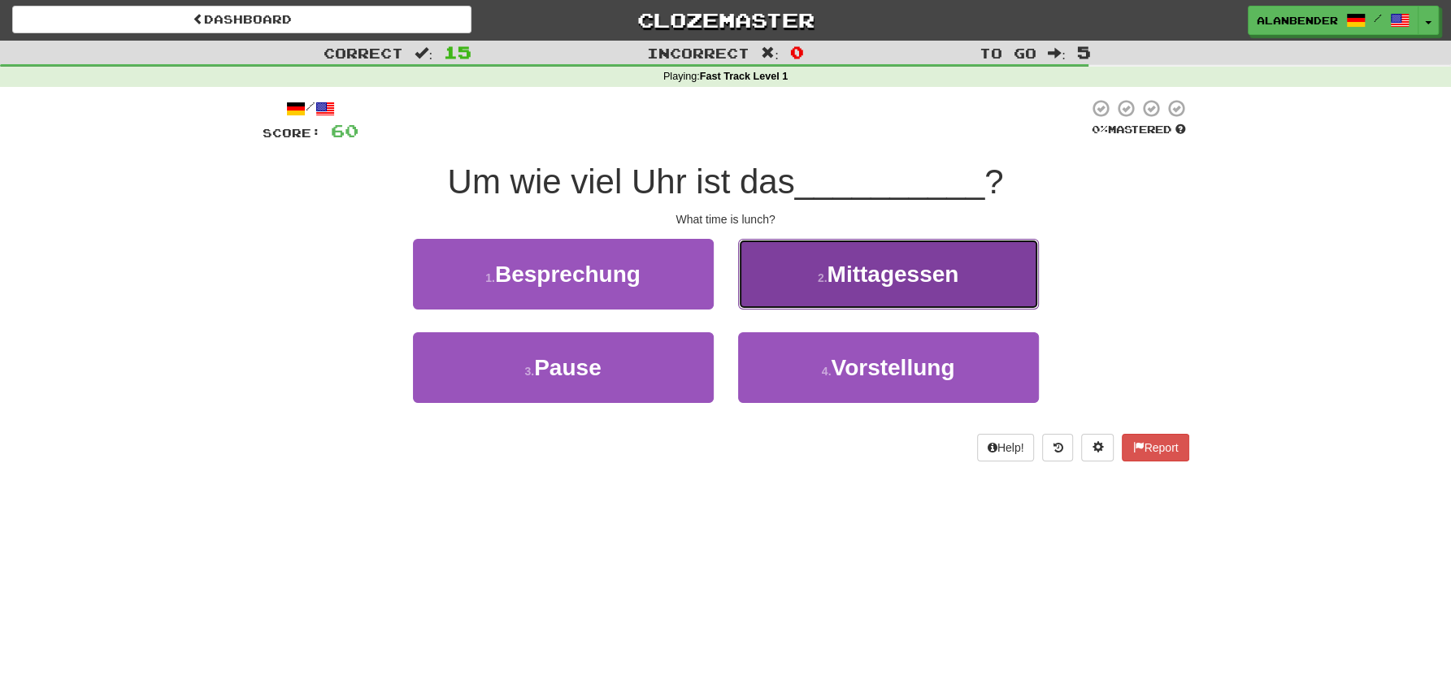
click at [868, 283] on span "Mittagessen" at bounding box center [893, 274] width 132 height 25
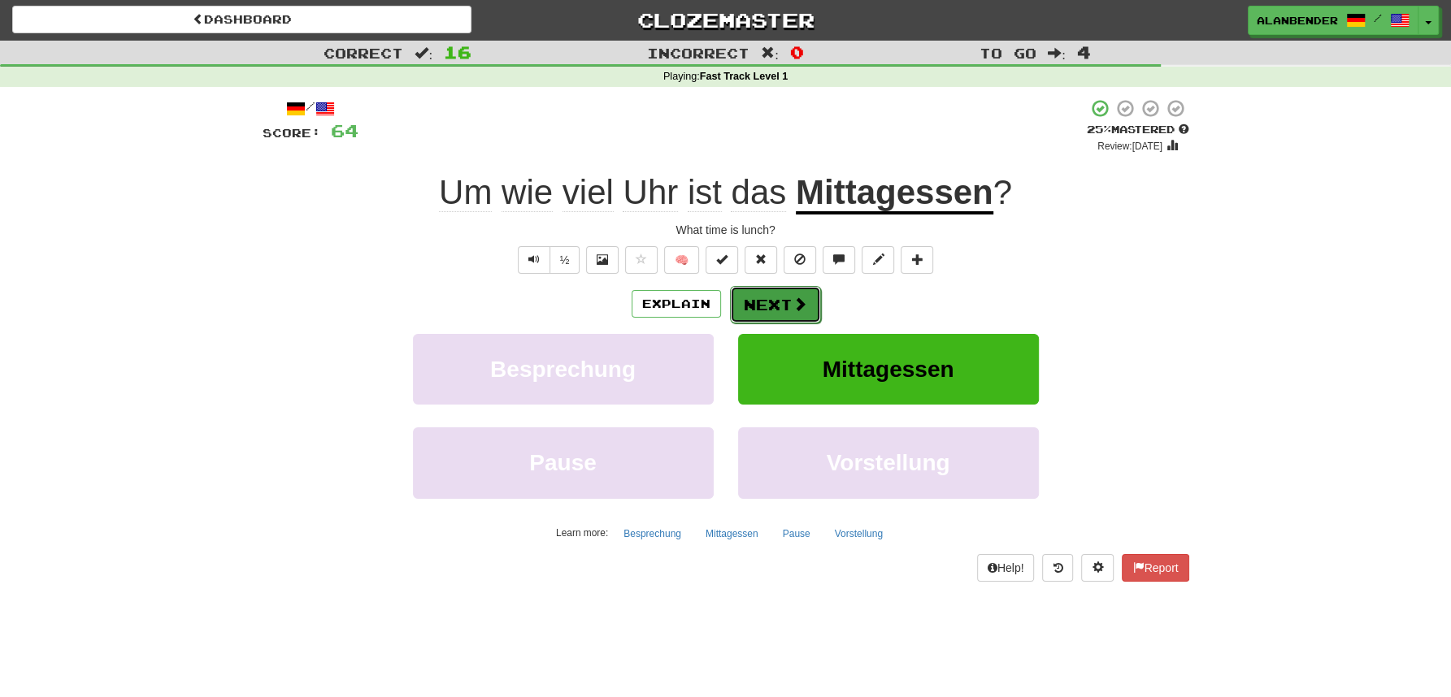
click at [788, 310] on button "Next" at bounding box center [775, 304] width 91 height 37
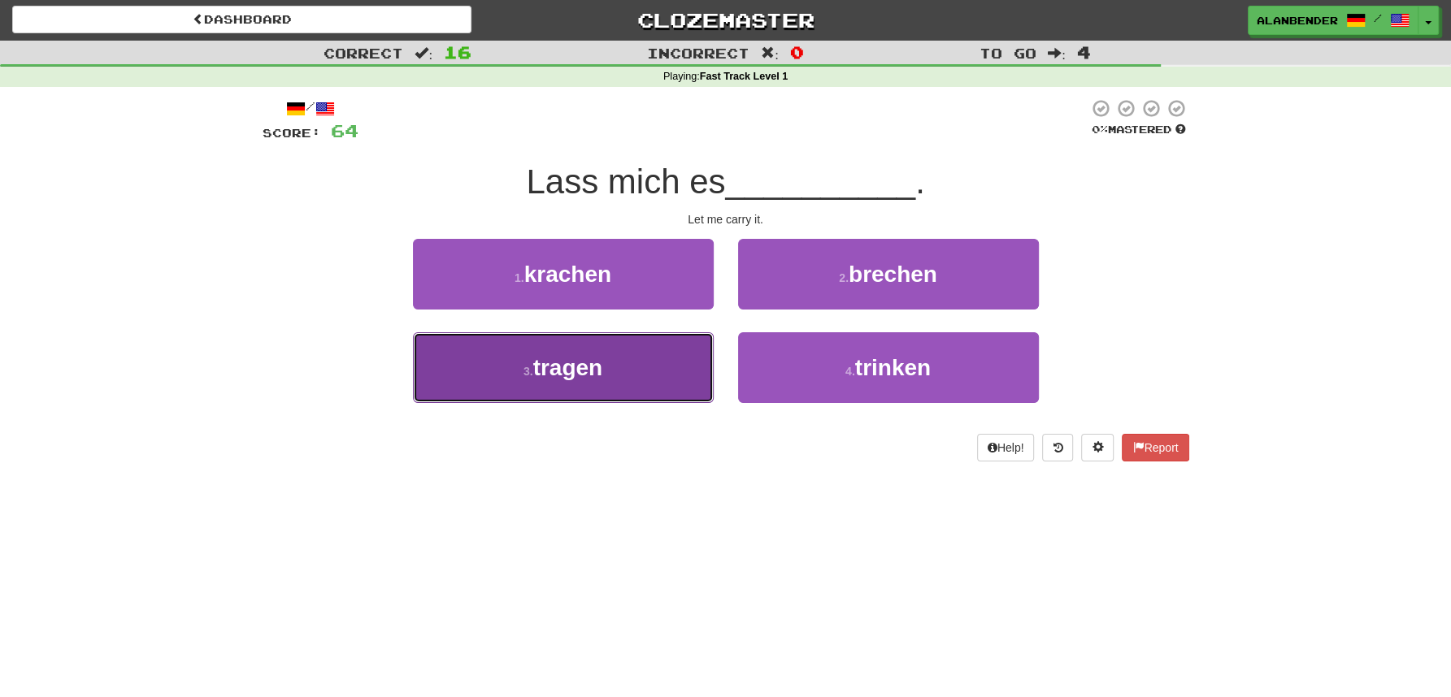
click at [575, 367] on span "tragen" at bounding box center [568, 367] width 70 height 25
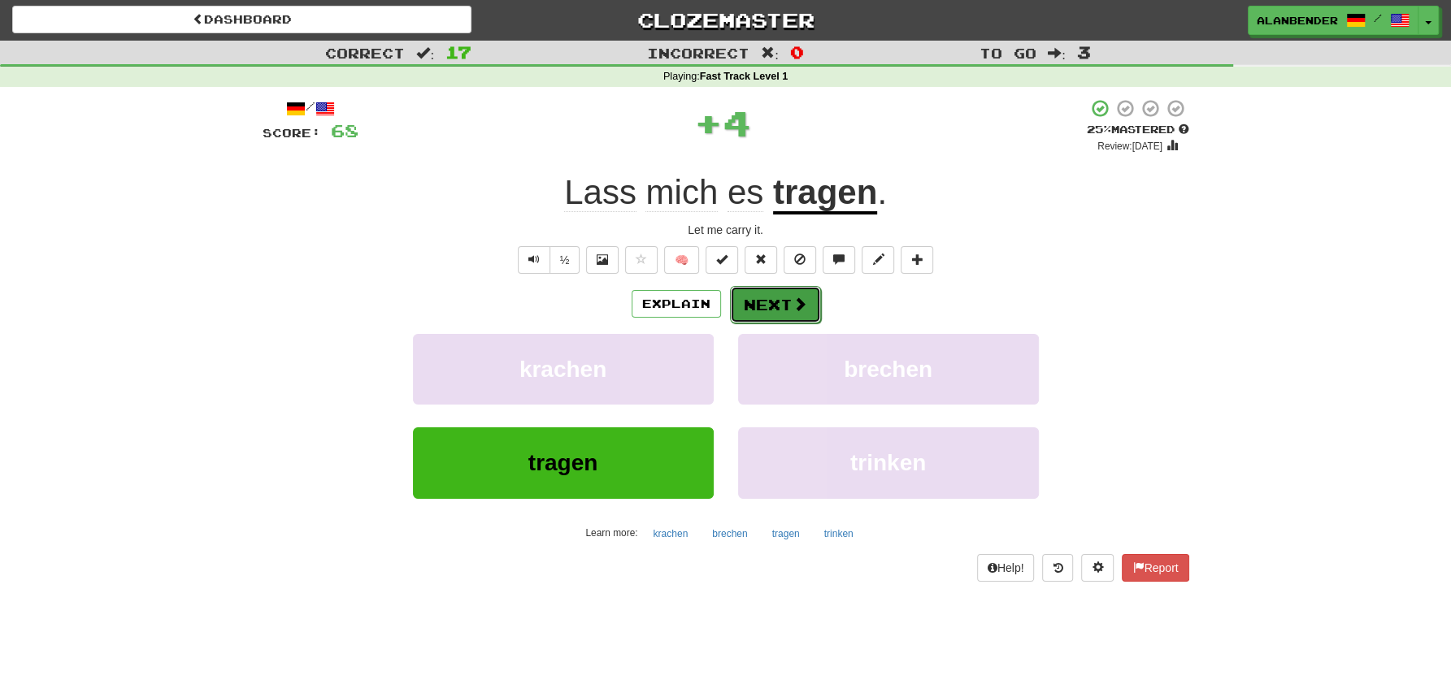
click at [766, 304] on button "Next" at bounding box center [775, 304] width 91 height 37
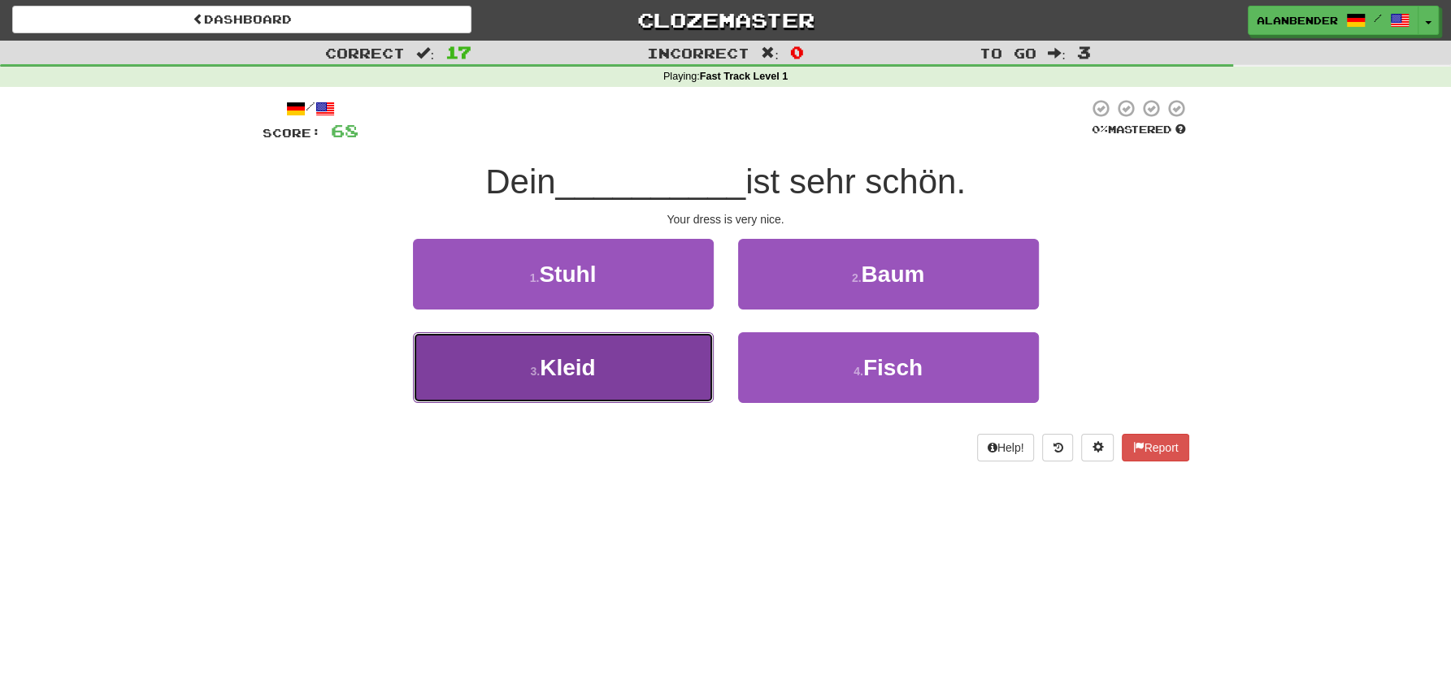
click at [570, 375] on span "Kleid" at bounding box center [567, 367] width 55 height 25
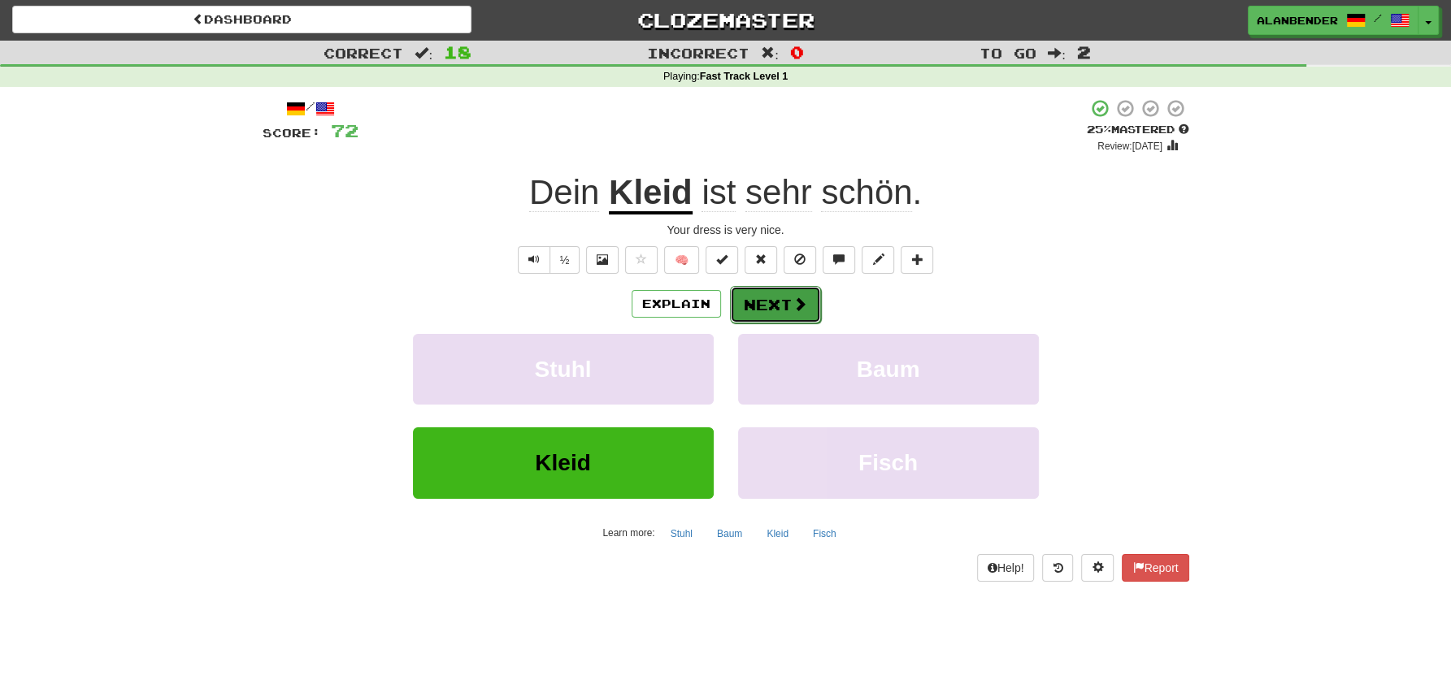
click at [760, 304] on button "Next" at bounding box center [775, 304] width 91 height 37
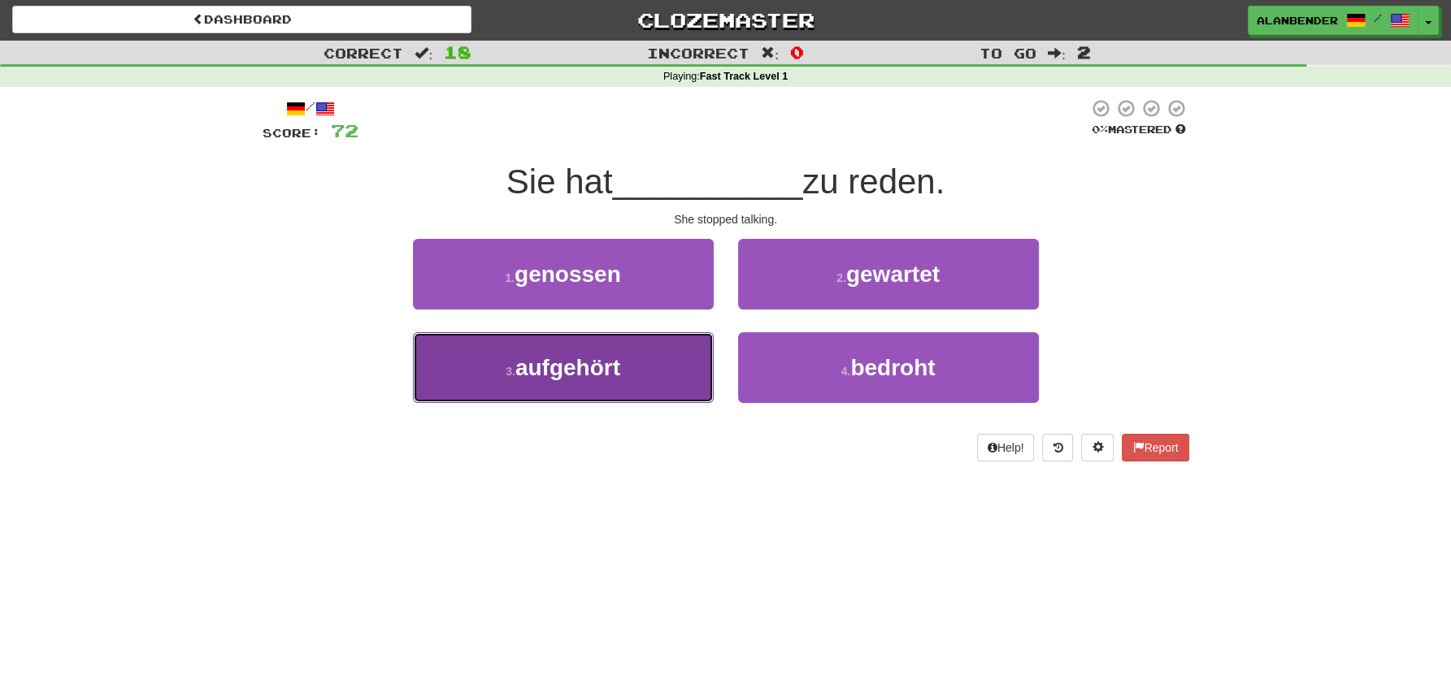
click at [558, 371] on span "aufgehört" at bounding box center [567, 367] width 105 height 25
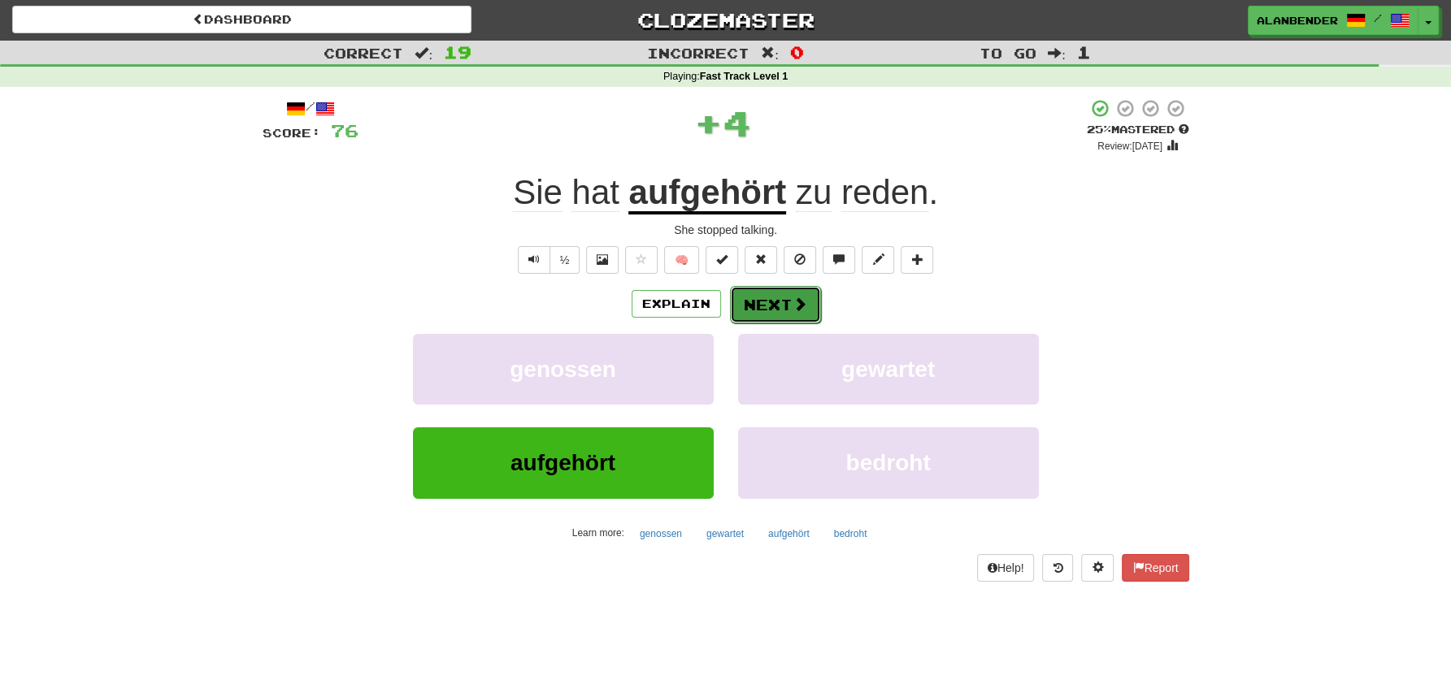
click at [777, 306] on button "Next" at bounding box center [775, 304] width 91 height 37
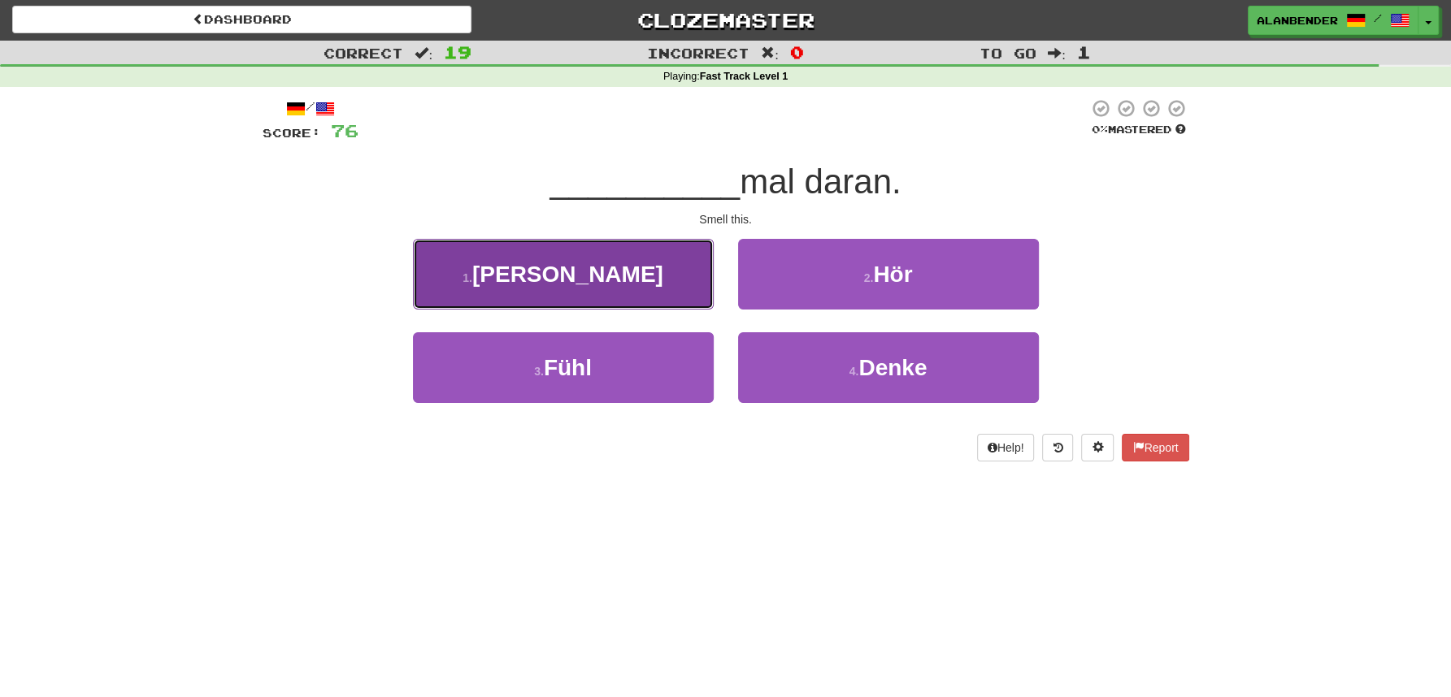
click at [586, 282] on span "Riech" at bounding box center [567, 274] width 191 height 25
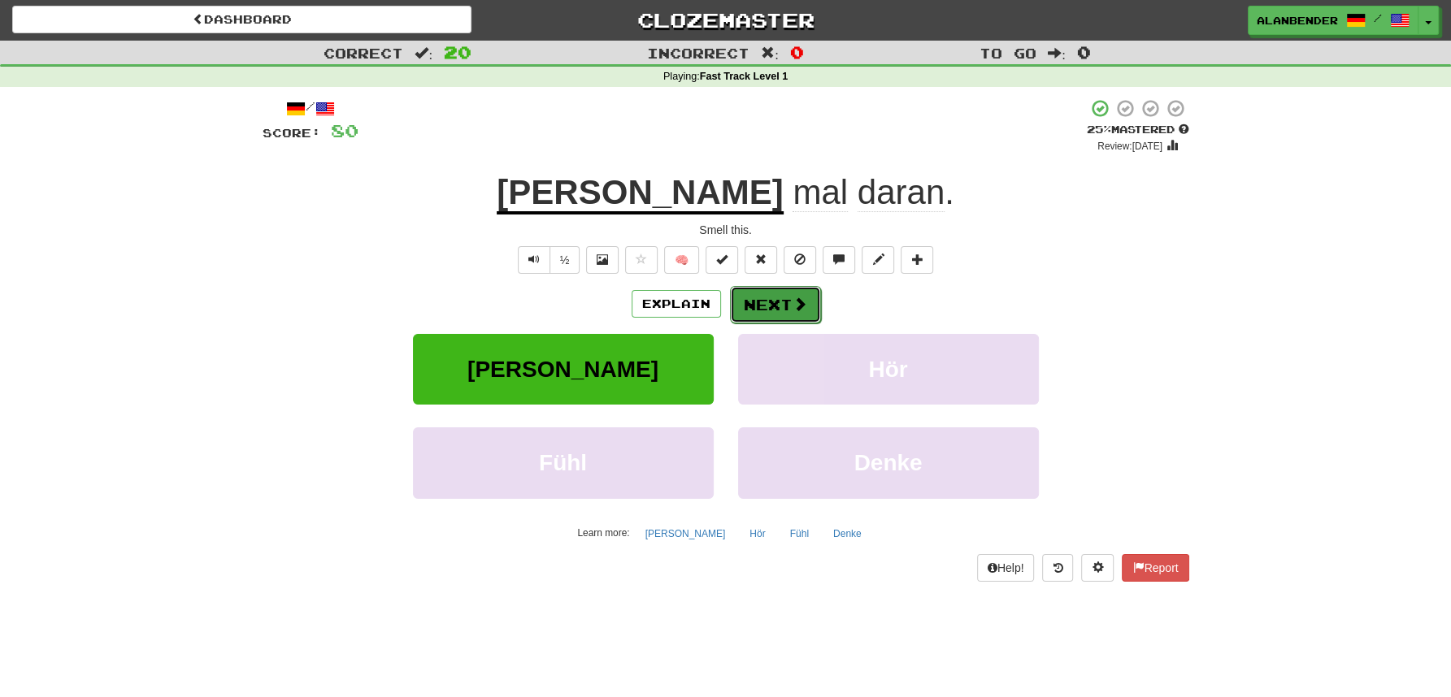
click at [780, 305] on button "Next" at bounding box center [775, 304] width 91 height 37
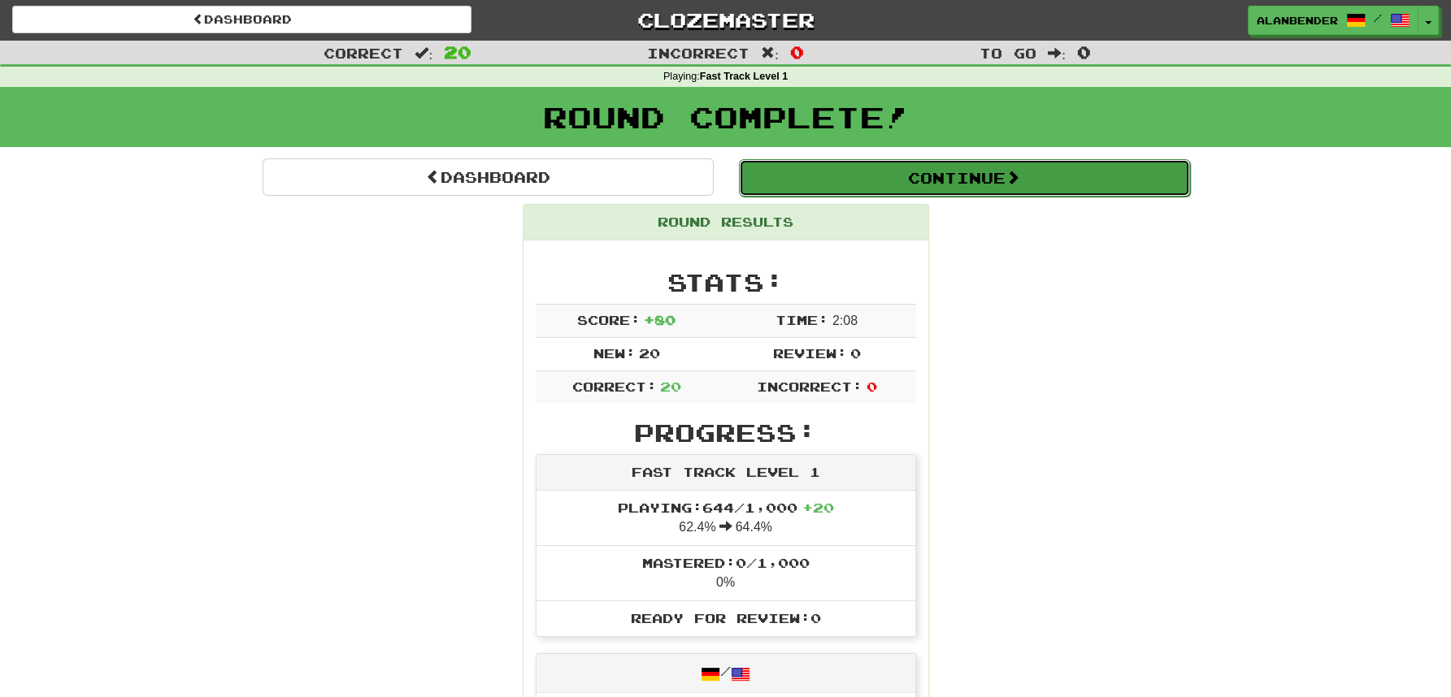
click at [952, 169] on button "Continue" at bounding box center [964, 177] width 451 height 37
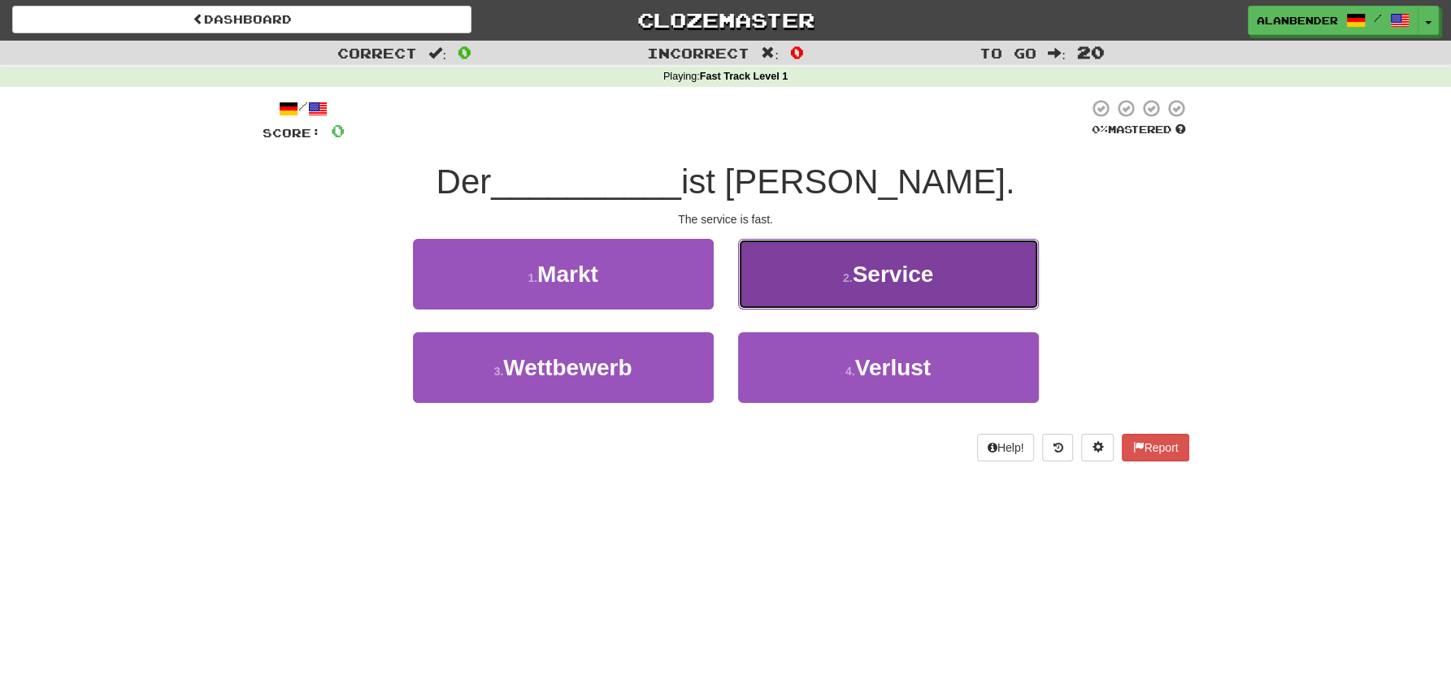
click at [877, 277] on span "Service" at bounding box center [893, 274] width 81 height 25
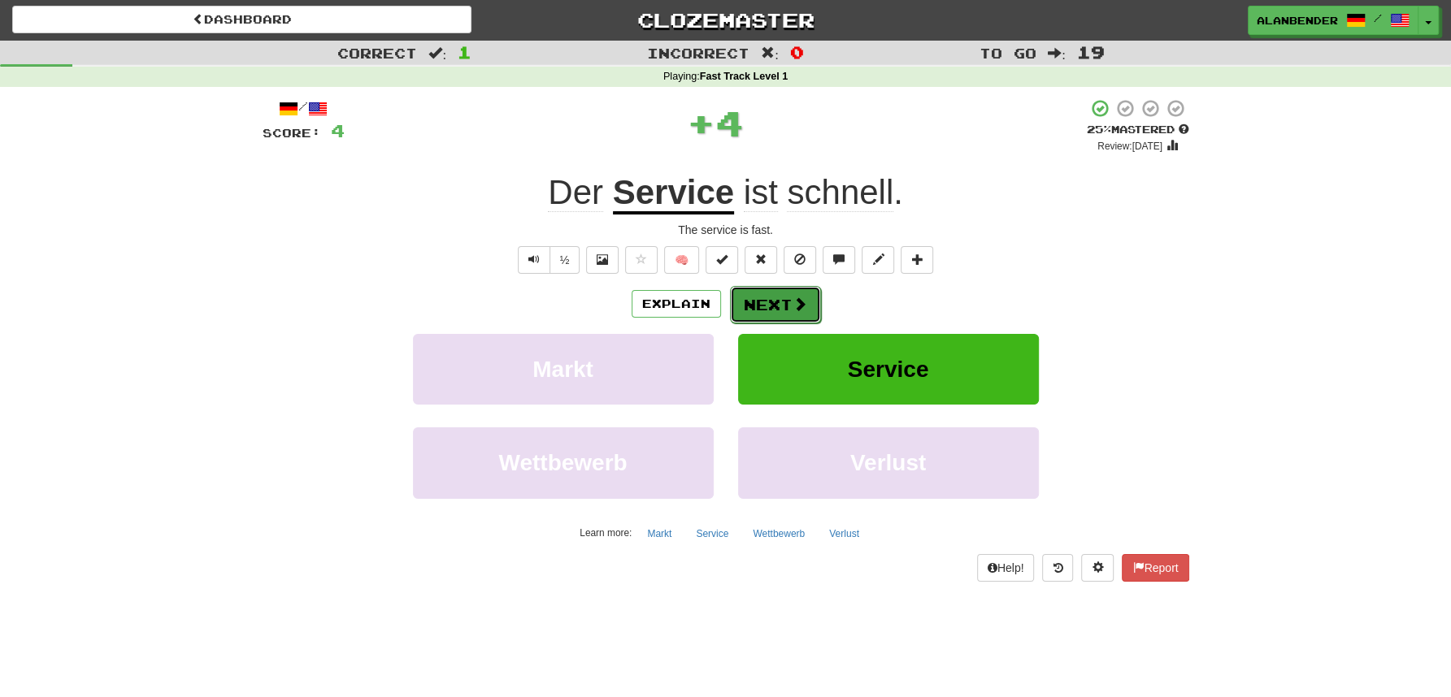
click at [779, 312] on button "Next" at bounding box center [775, 304] width 91 height 37
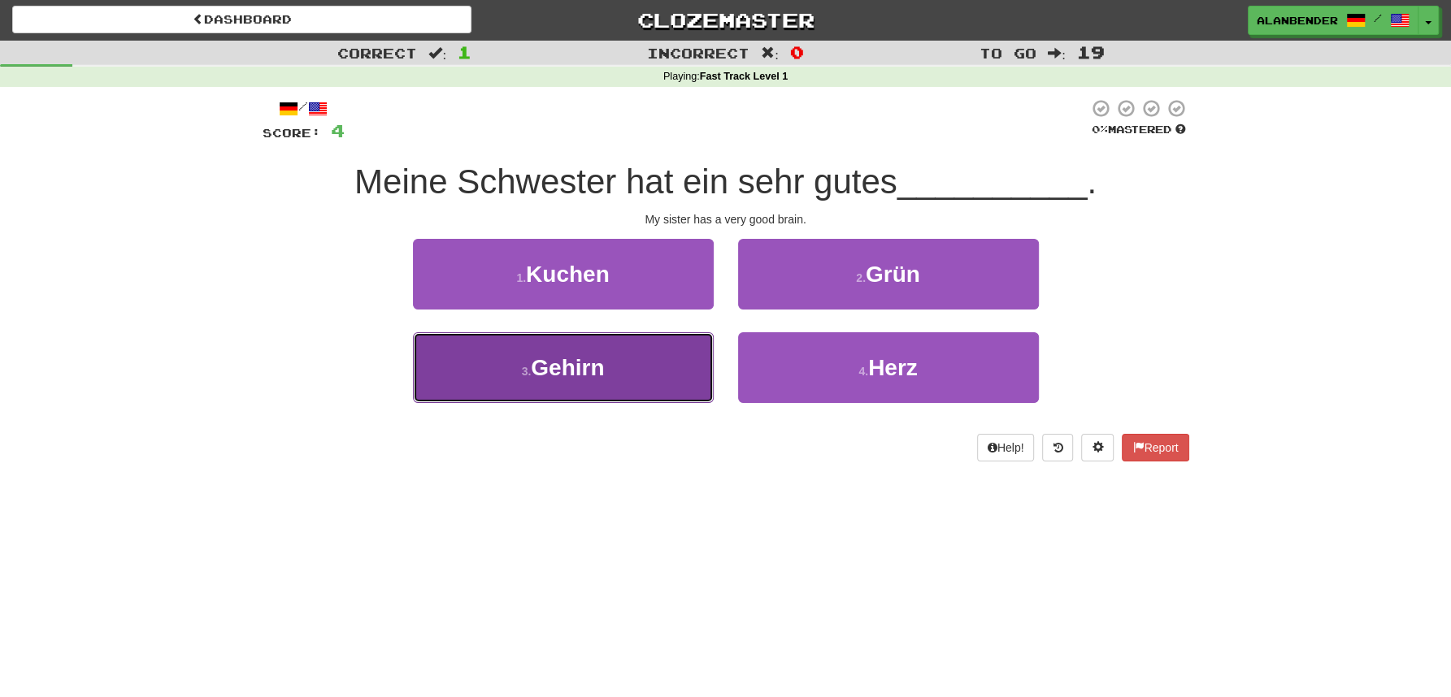
click at [567, 367] on span "Gehirn" at bounding box center [567, 367] width 73 height 25
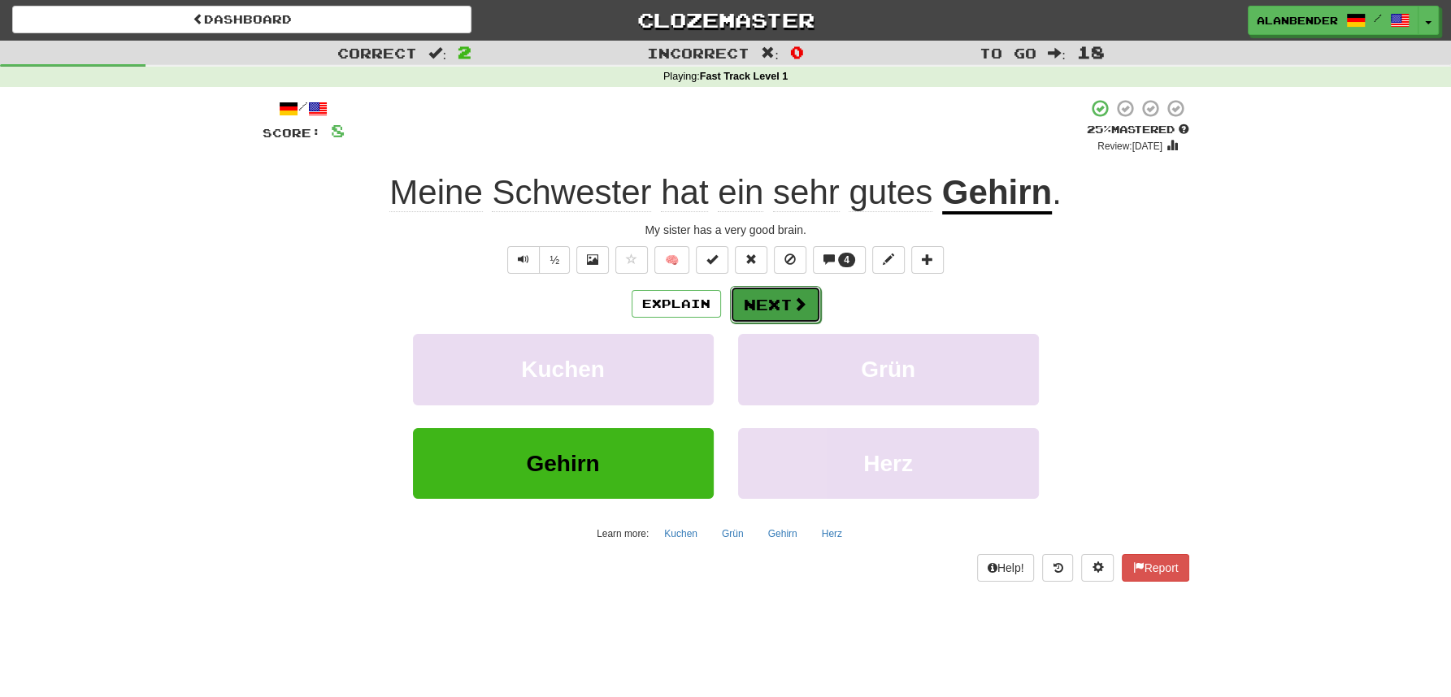
click at [774, 304] on button "Next" at bounding box center [775, 304] width 91 height 37
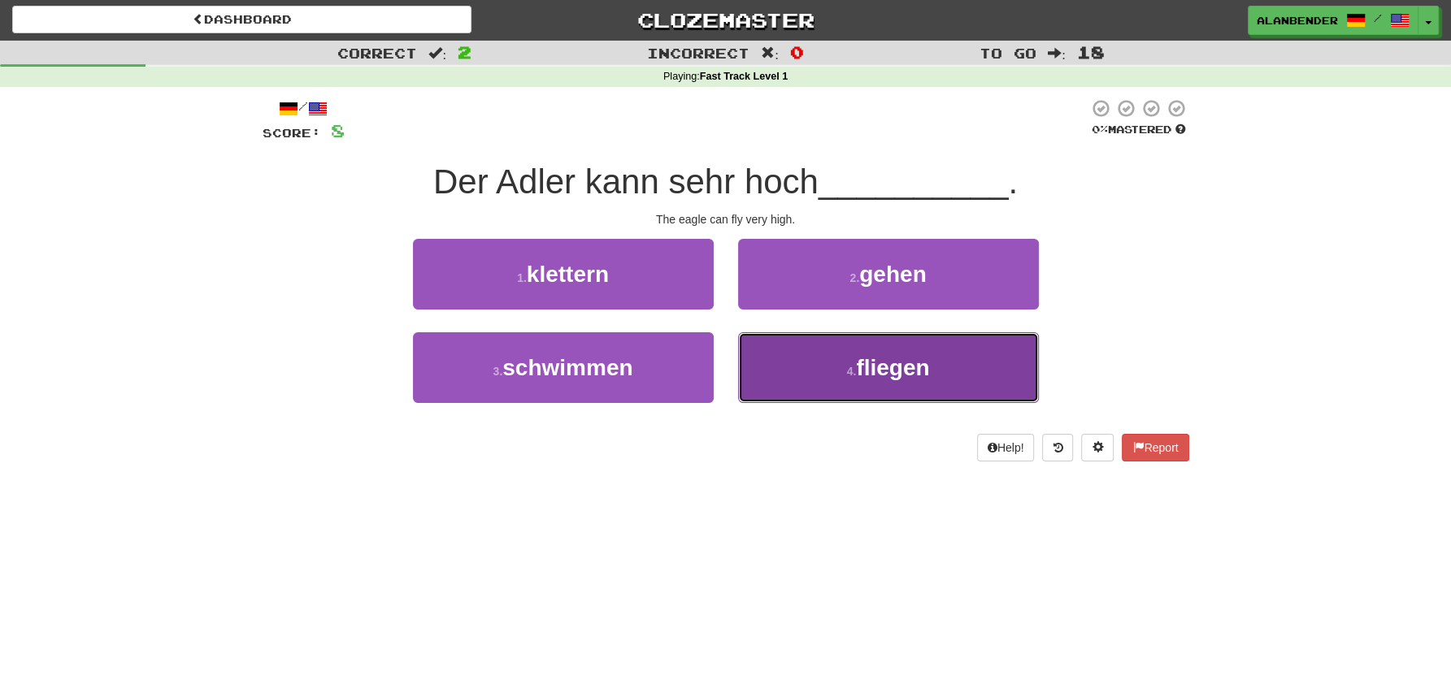
click at [885, 371] on span "fliegen" at bounding box center [892, 367] width 73 height 25
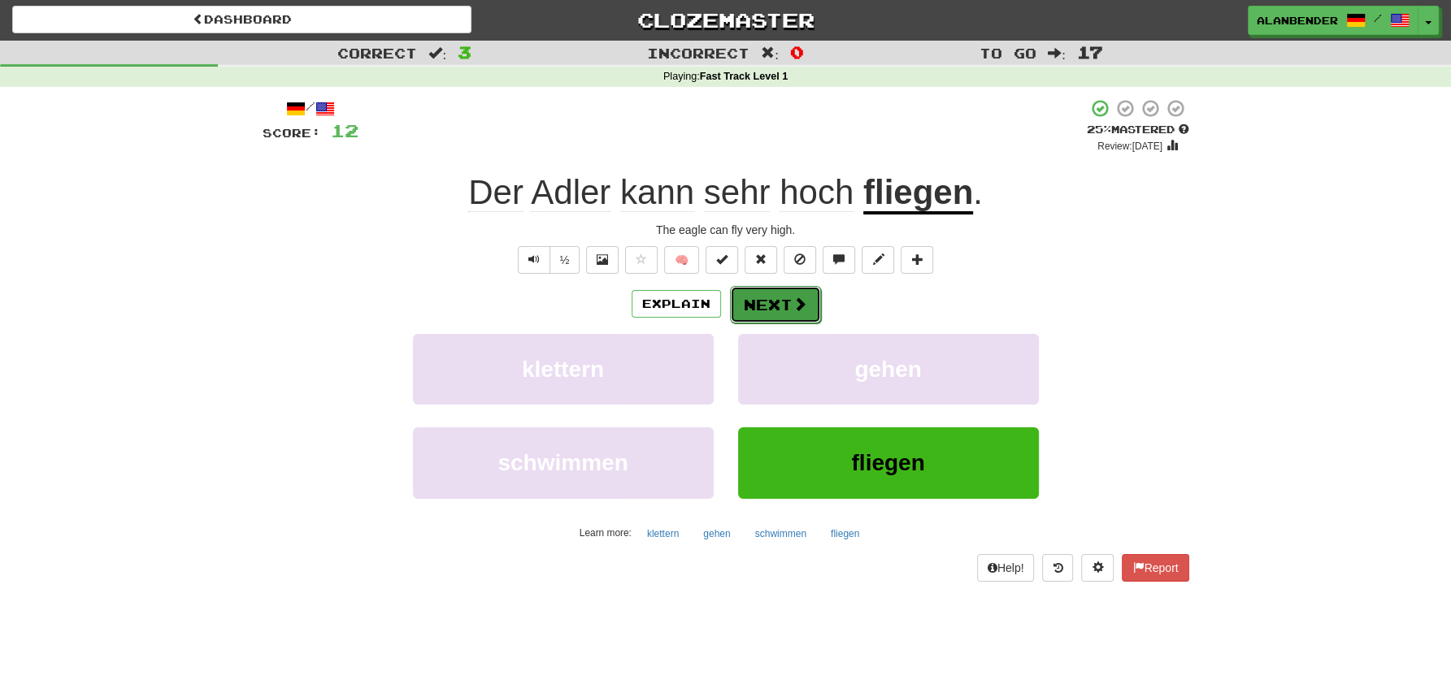
click at [780, 303] on button "Next" at bounding box center [775, 304] width 91 height 37
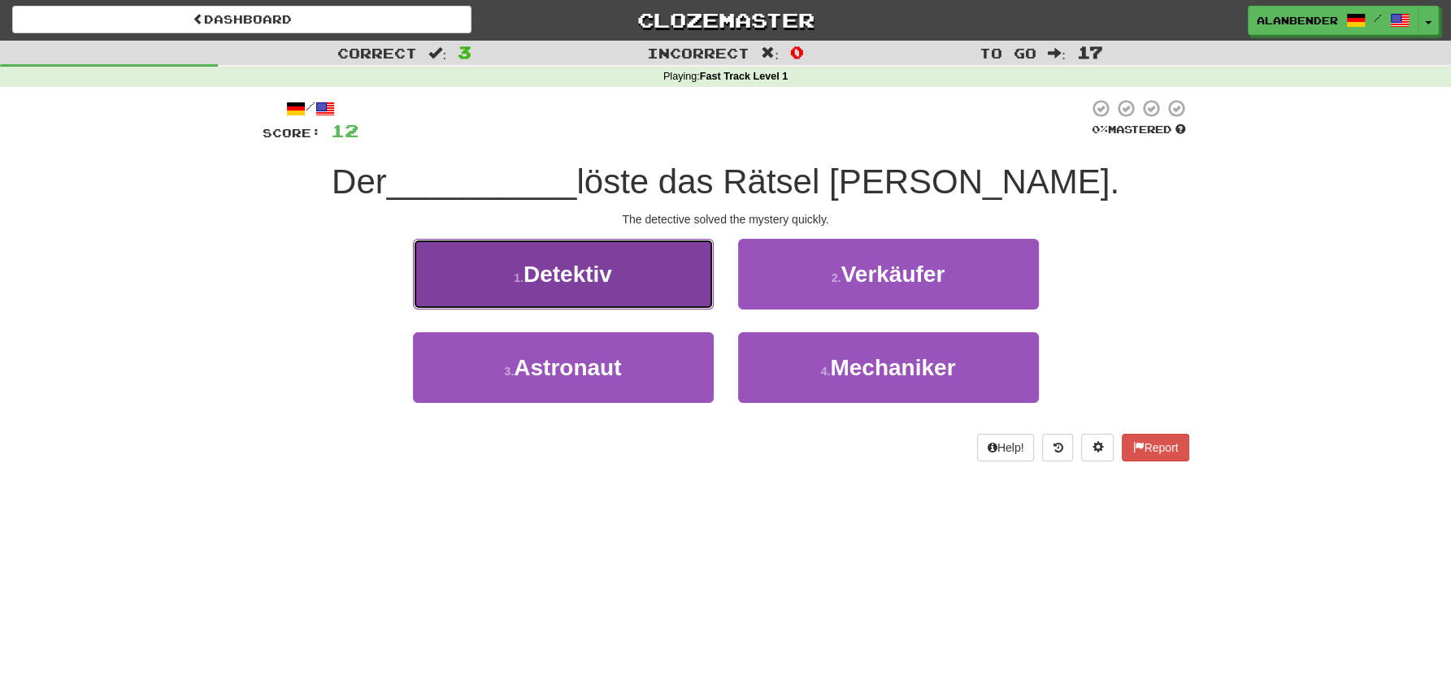
click at [575, 263] on span "Detektiv" at bounding box center [567, 274] width 89 height 25
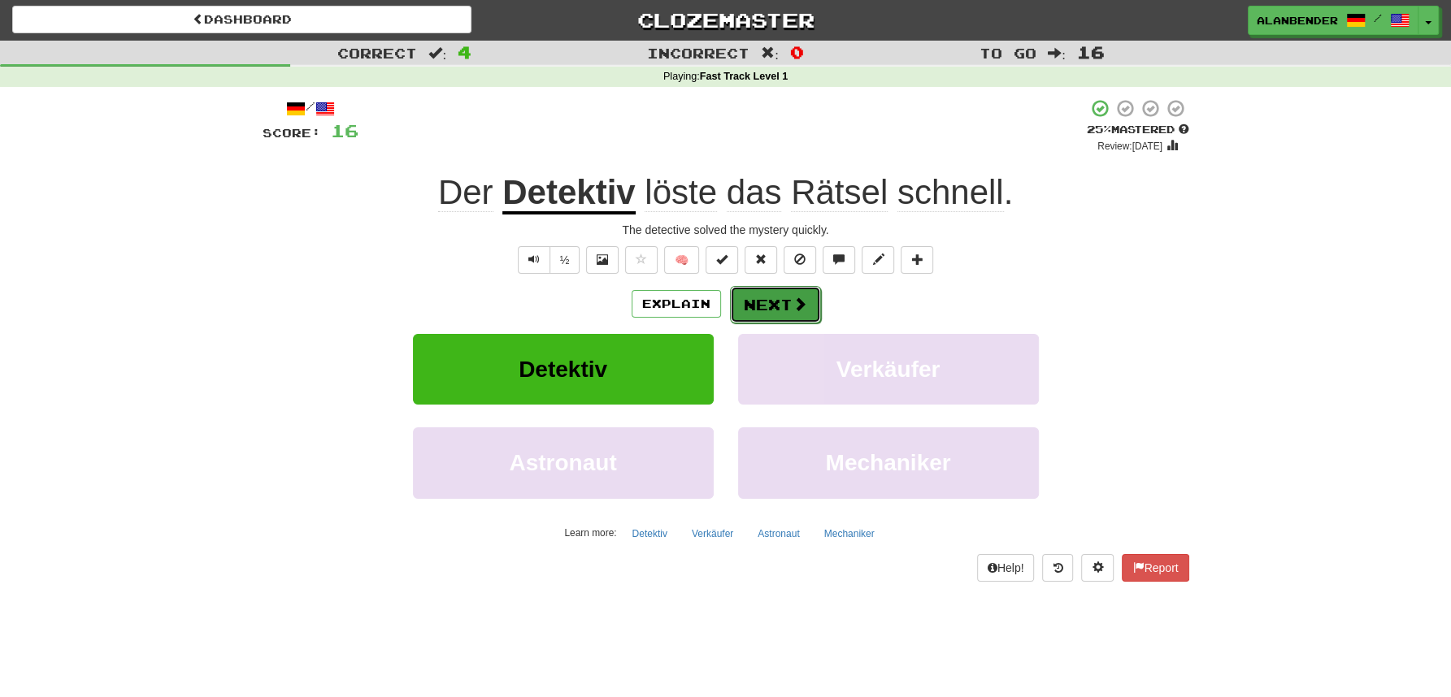
click at [771, 304] on button "Next" at bounding box center [775, 304] width 91 height 37
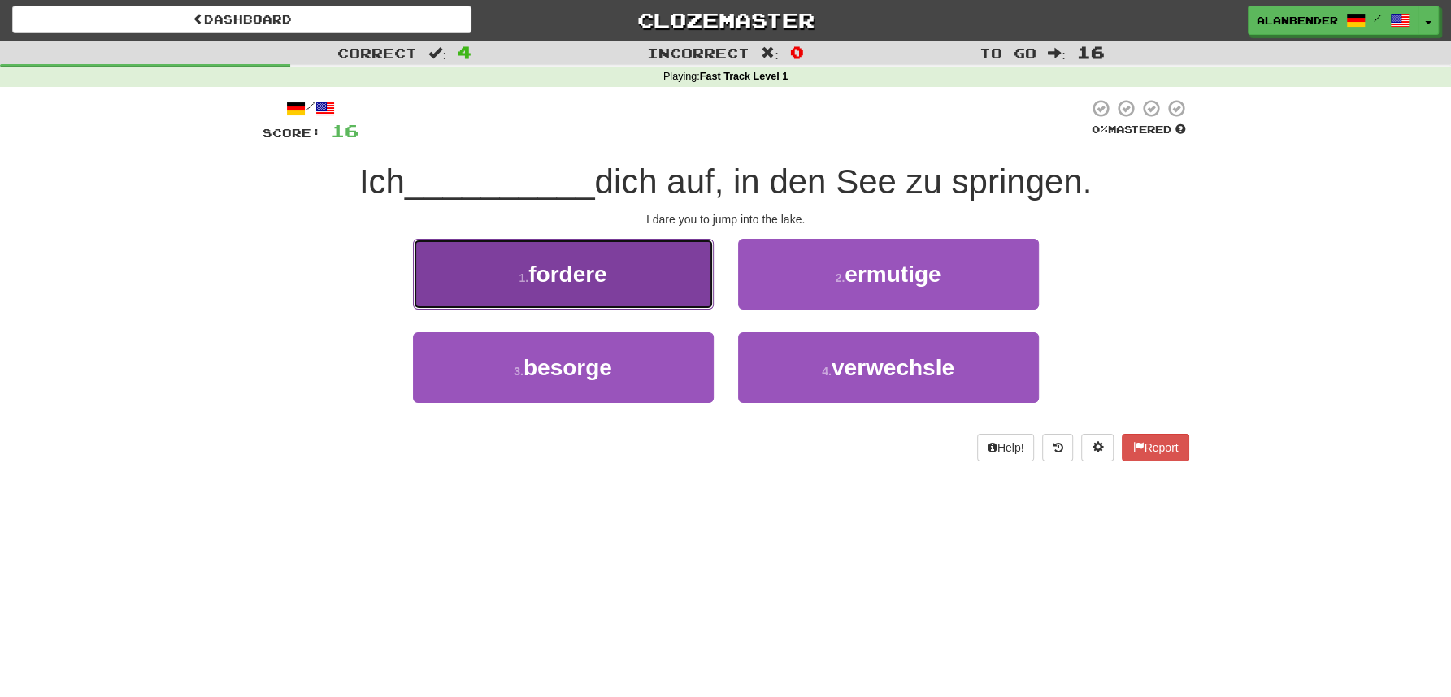
click at [590, 278] on span "fordere" at bounding box center [567, 274] width 78 height 25
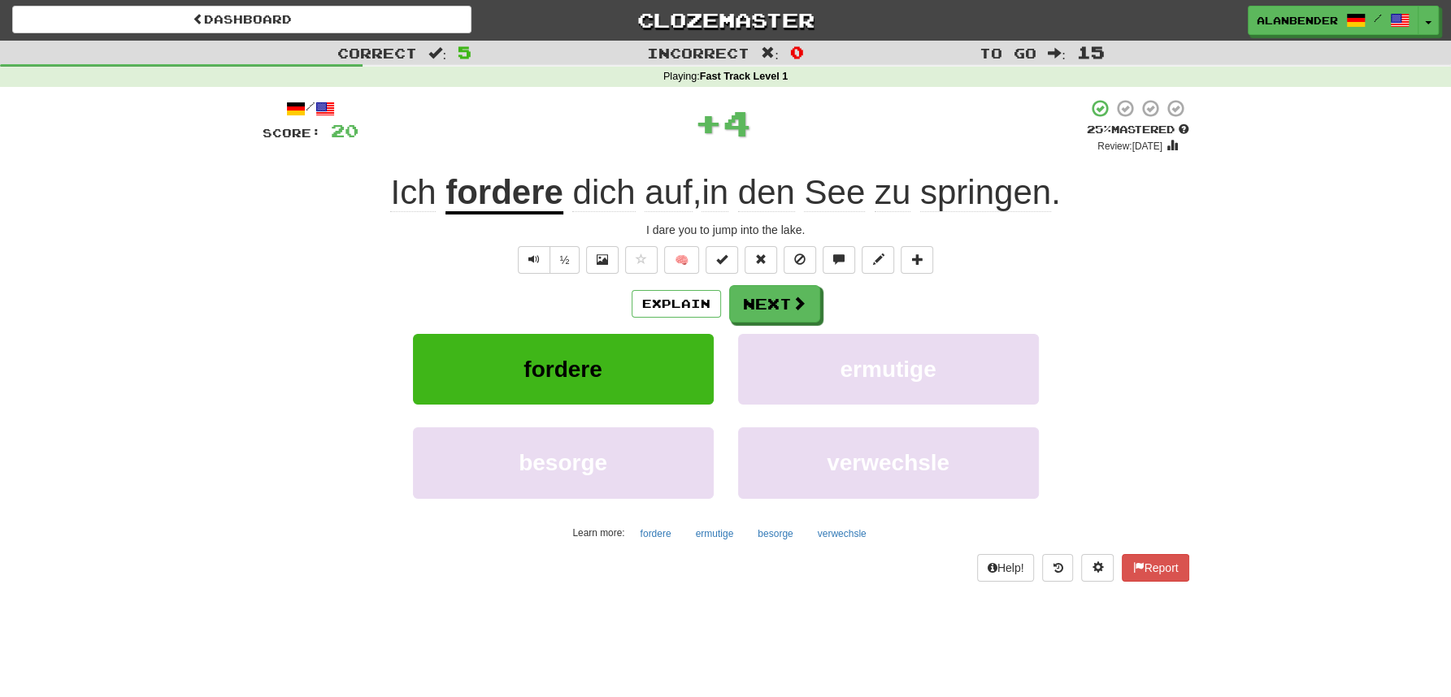
click at [520, 194] on u "fordere" at bounding box center [504, 193] width 118 height 41
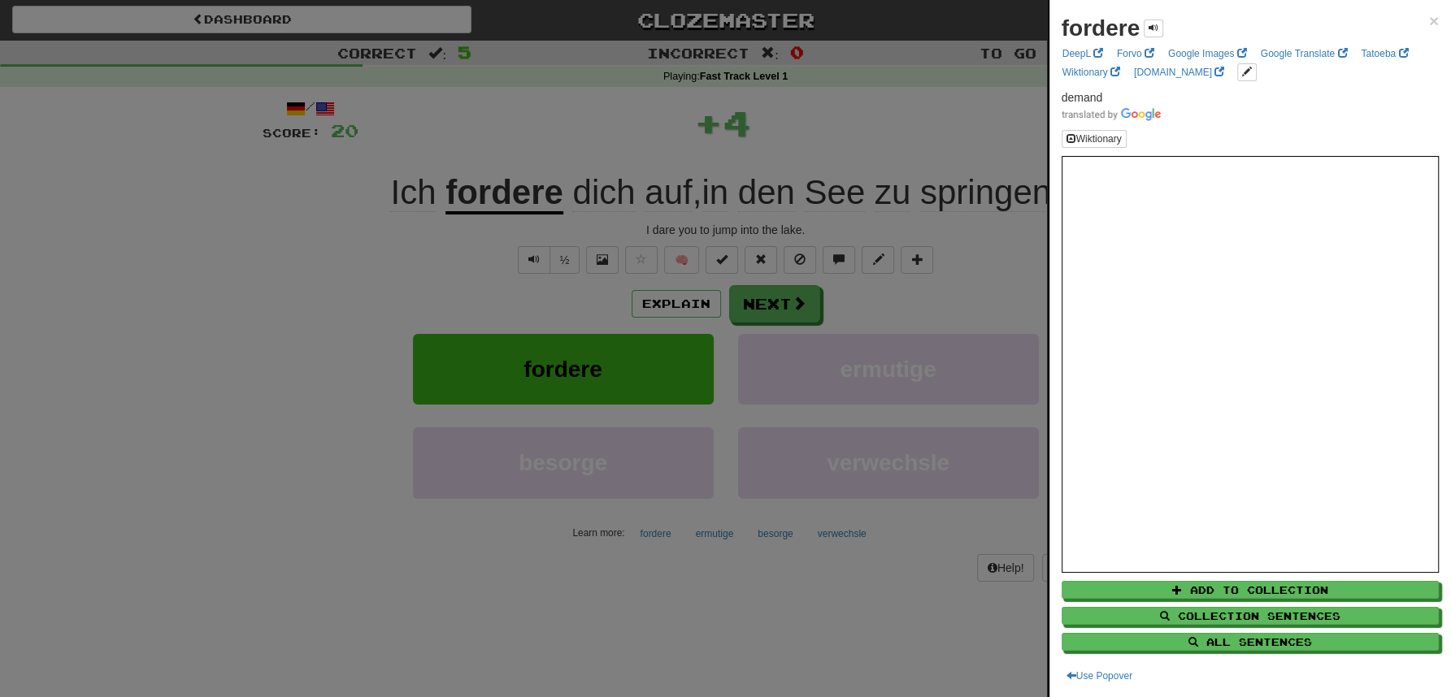
click at [586, 86] on div at bounding box center [725, 348] width 1451 height 697
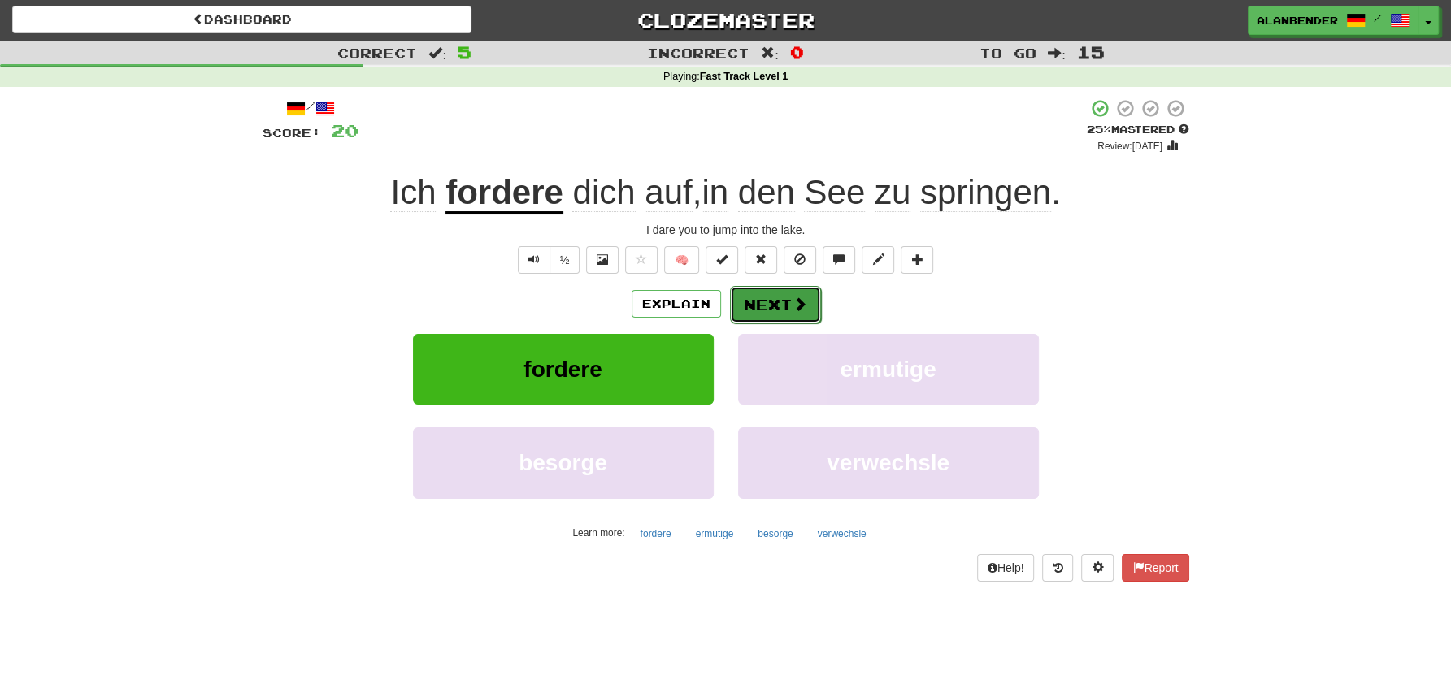
click at [776, 303] on button "Next" at bounding box center [775, 304] width 91 height 37
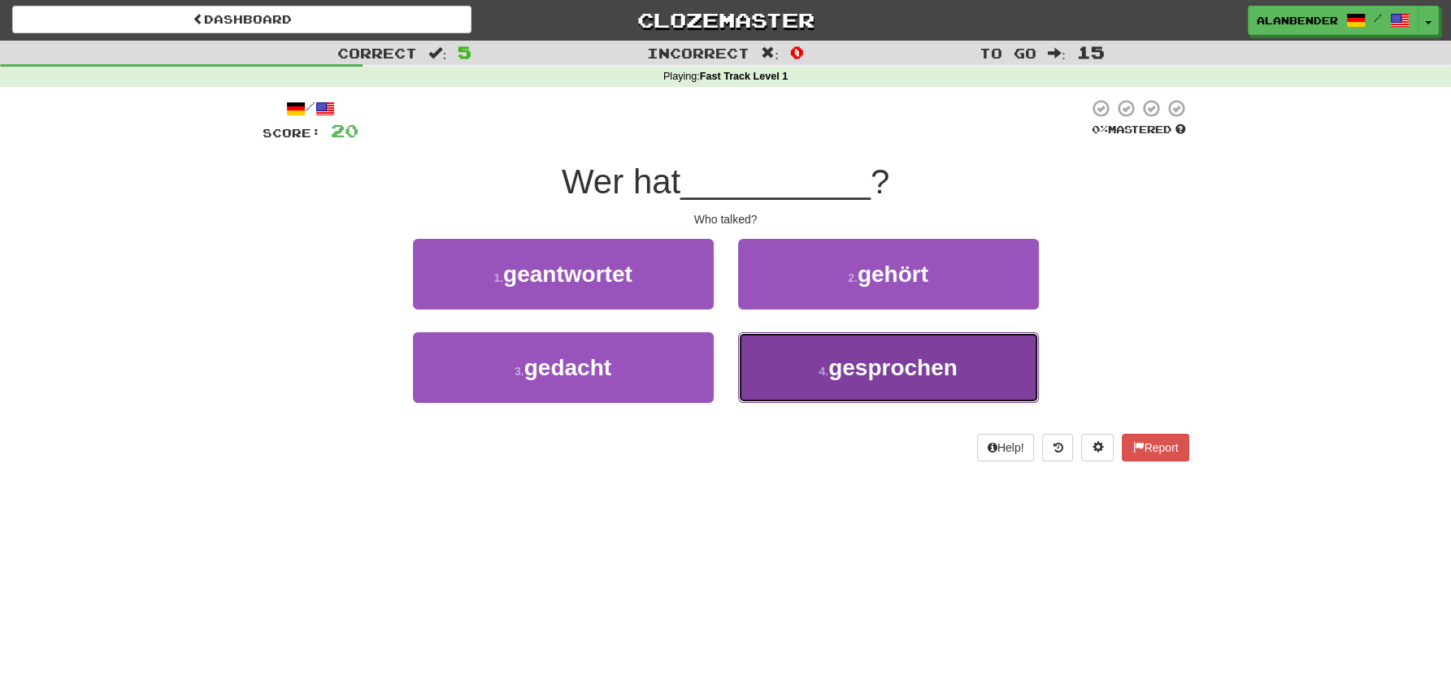
click at [860, 374] on span "gesprochen" at bounding box center [892, 367] width 129 height 25
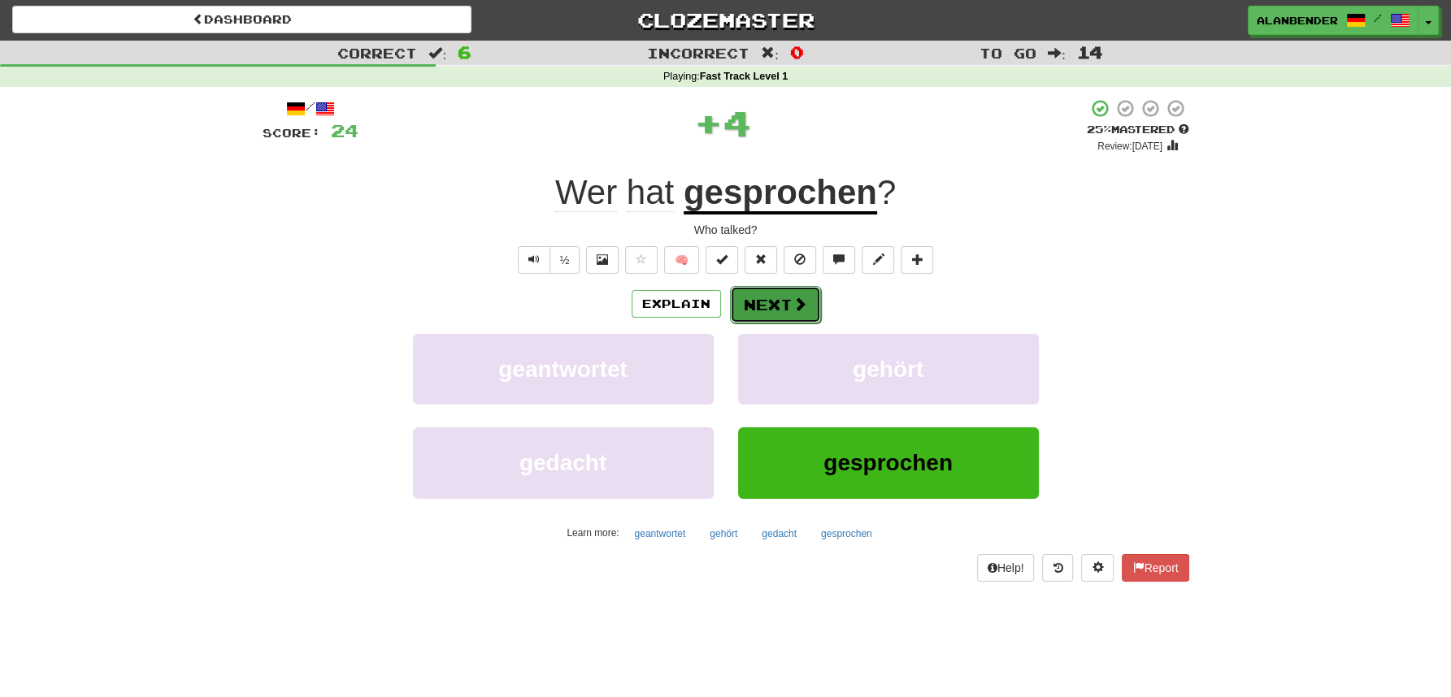
click at [783, 302] on button "Next" at bounding box center [775, 304] width 91 height 37
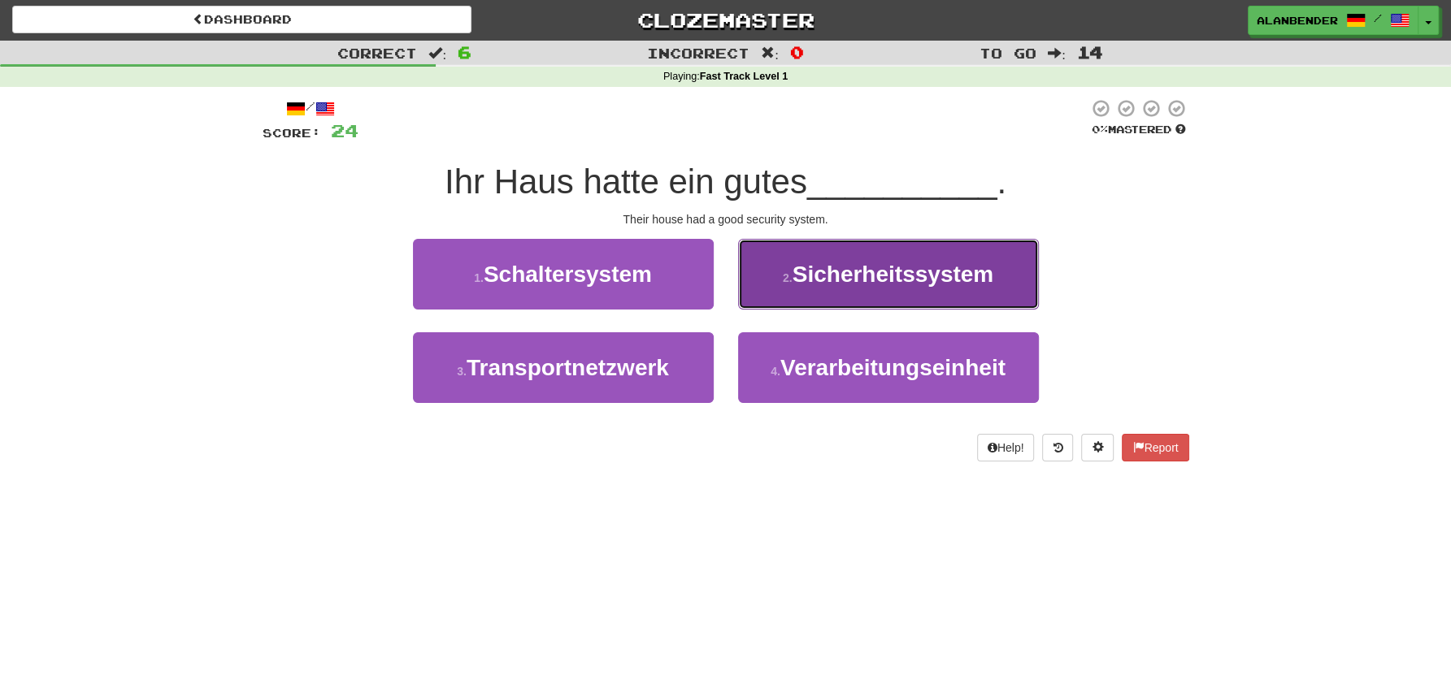
click at [883, 294] on button "2 . Sicherheitssystem" at bounding box center [888, 274] width 301 height 71
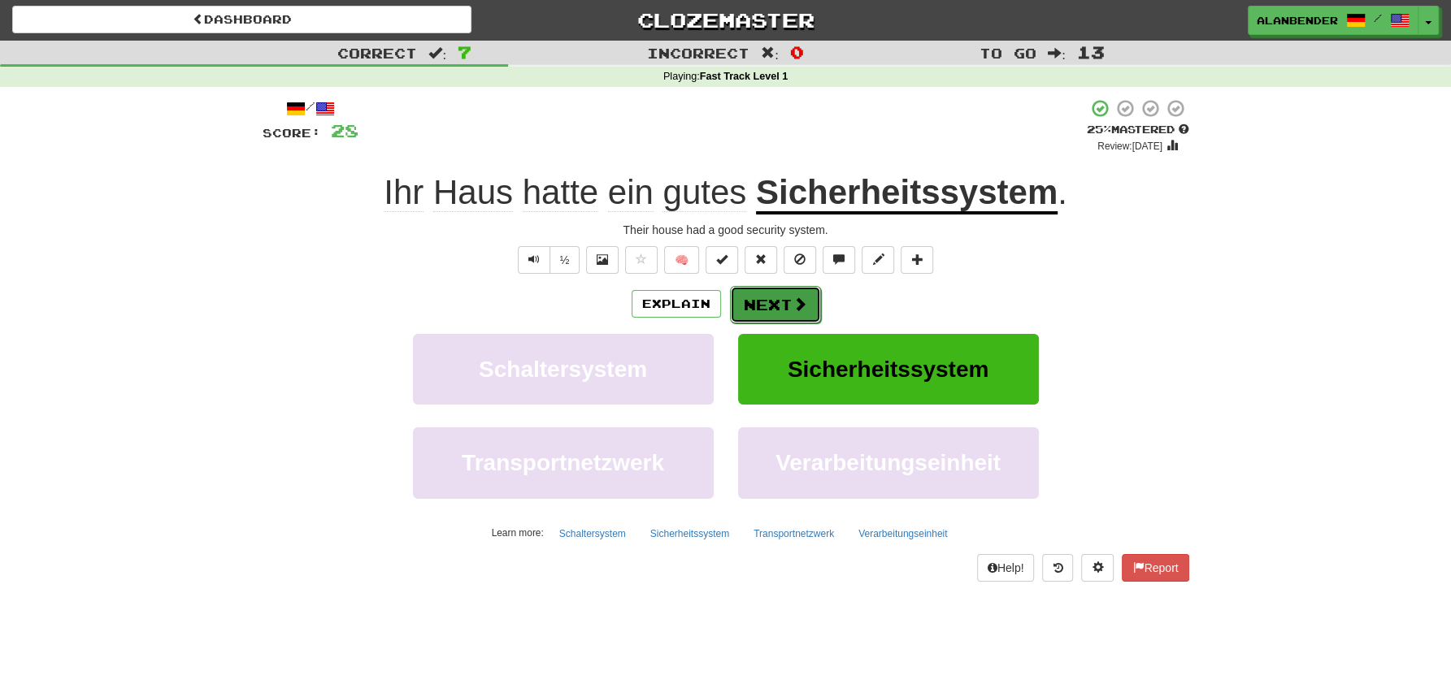
click at [762, 306] on button "Next" at bounding box center [775, 304] width 91 height 37
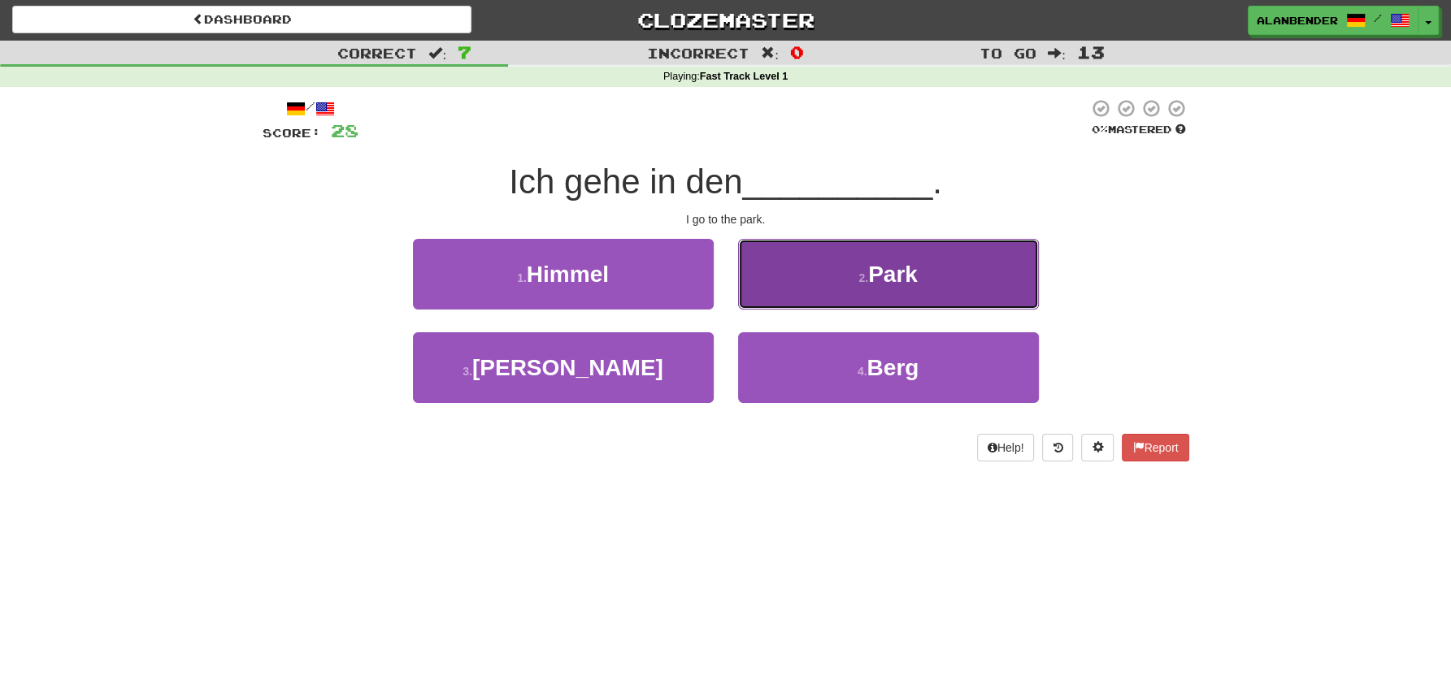
click at [880, 286] on span "Park" at bounding box center [893, 274] width 50 height 25
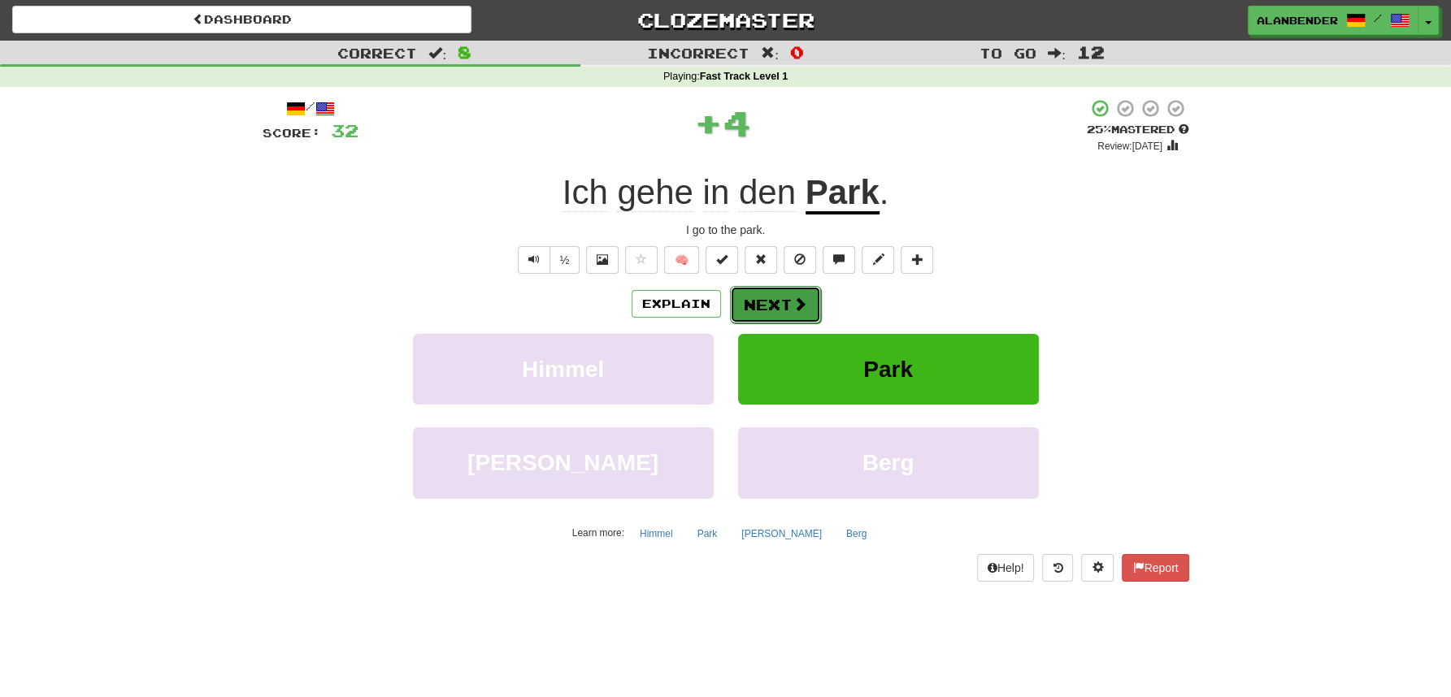
click at [780, 301] on button "Next" at bounding box center [775, 304] width 91 height 37
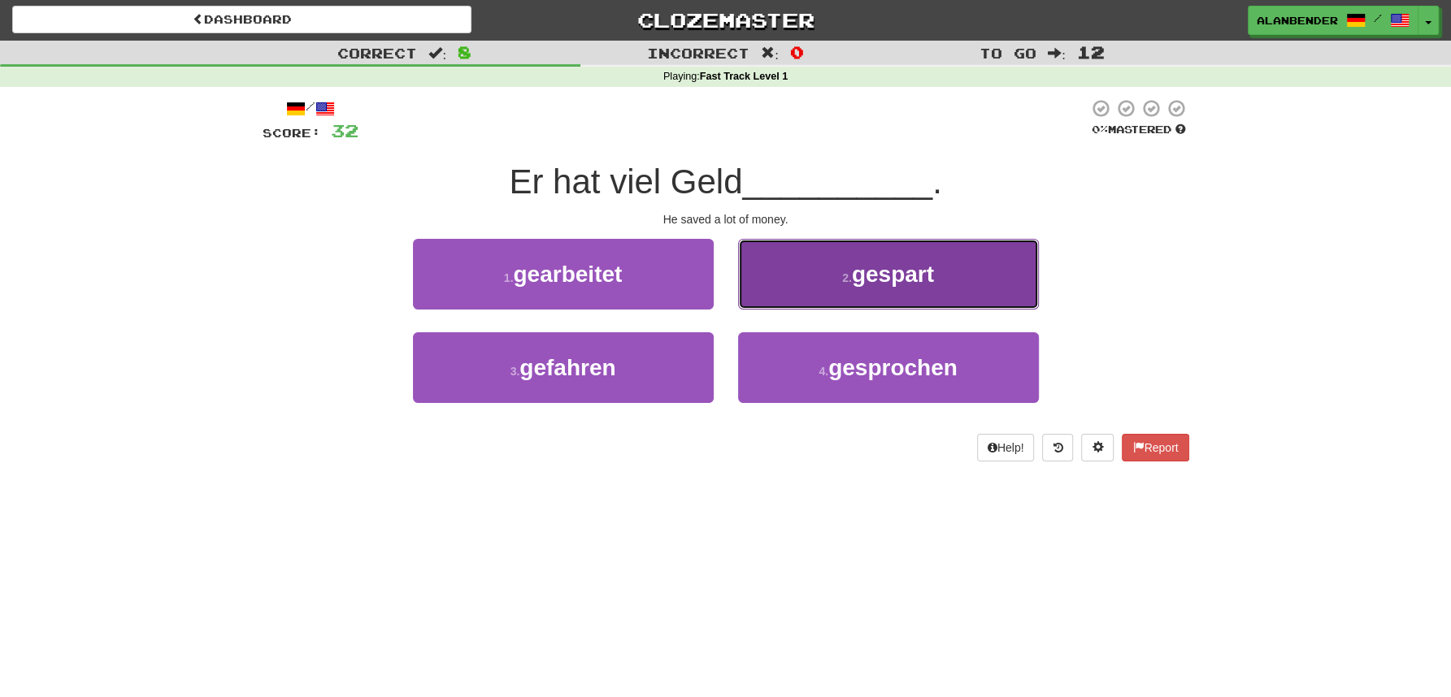
click at [906, 272] on span "gespart" at bounding box center [893, 274] width 82 height 25
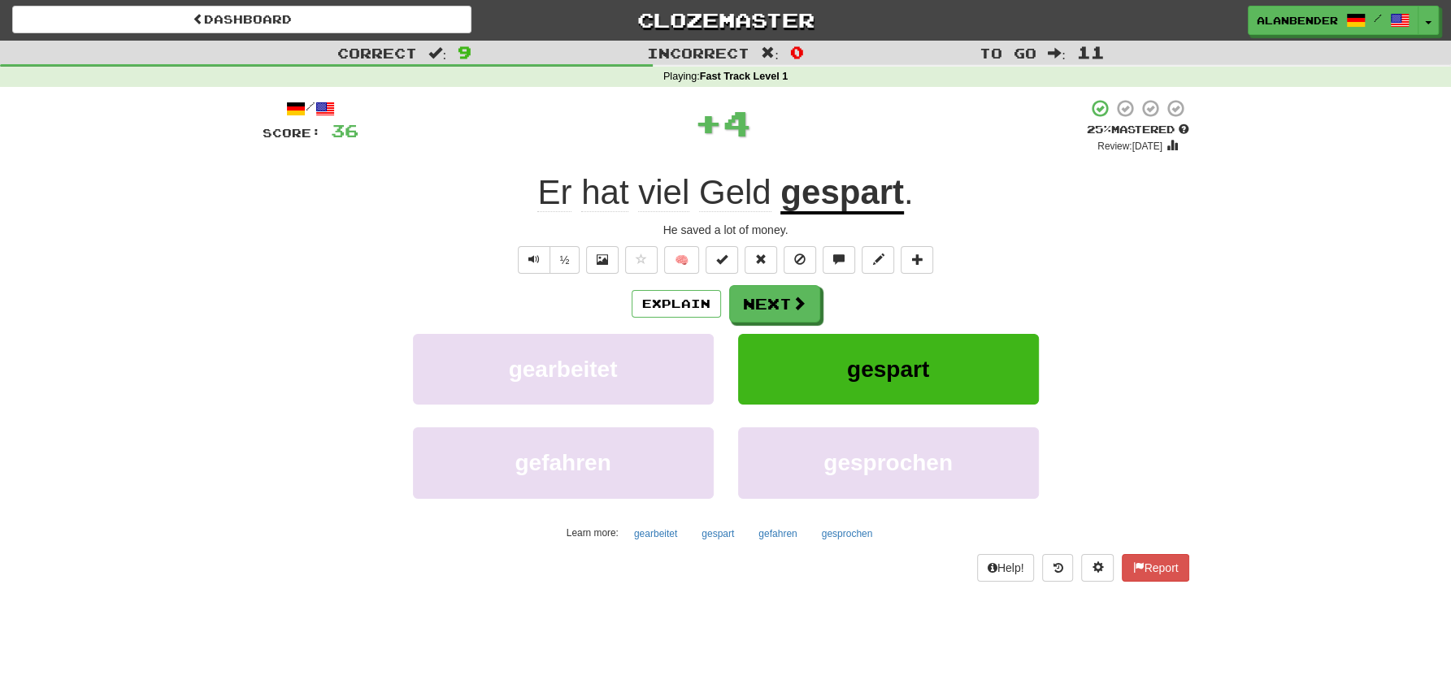
click at [859, 192] on u "gespart" at bounding box center [842, 193] width 124 height 41
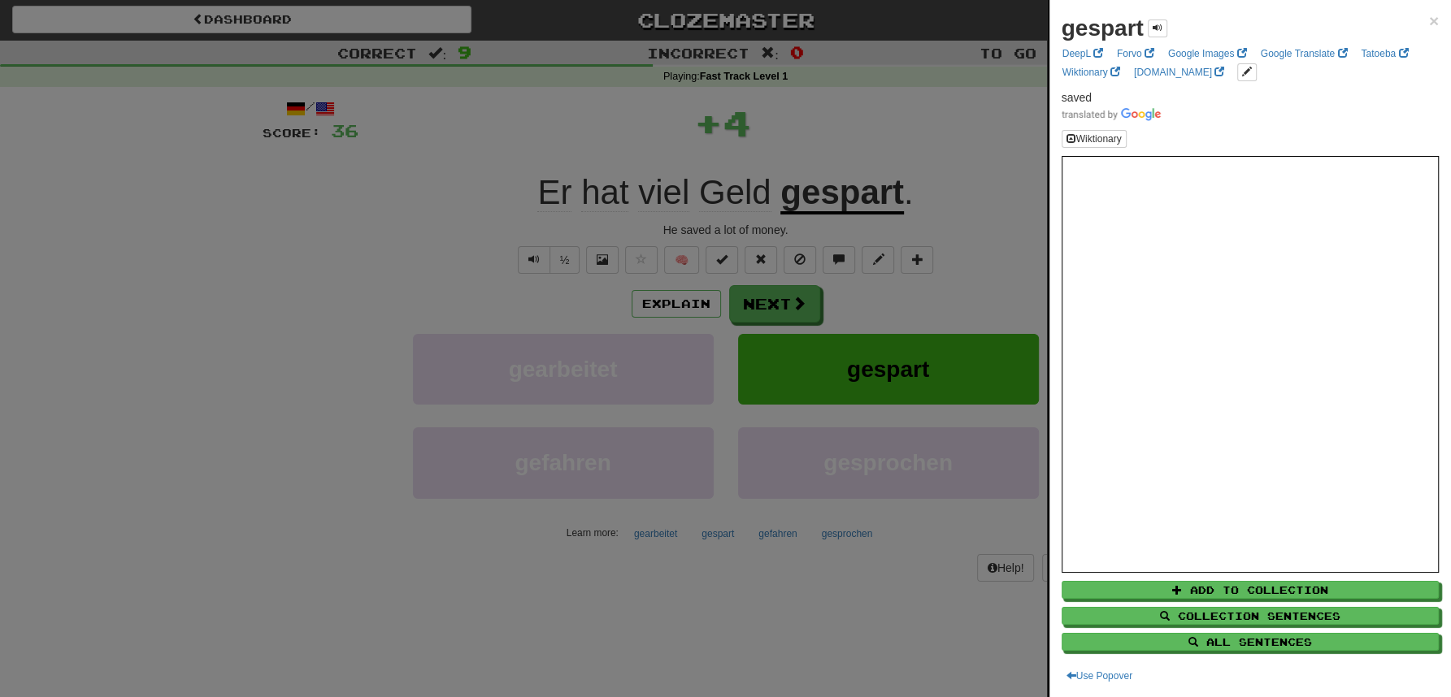
click at [858, 86] on div at bounding box center [725, 348] width 1451 height 697
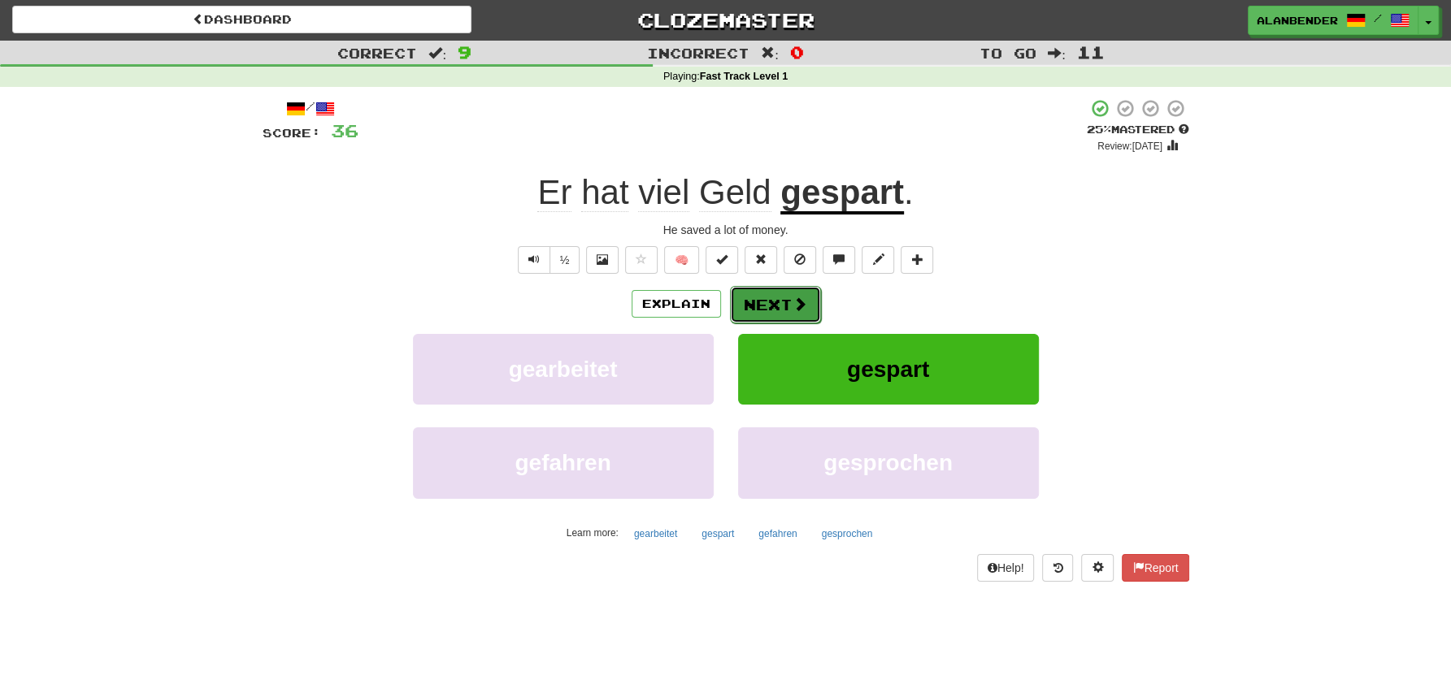
click at [775, 302] on button "Next" at bounding box center [775, 304] width 91 height 37
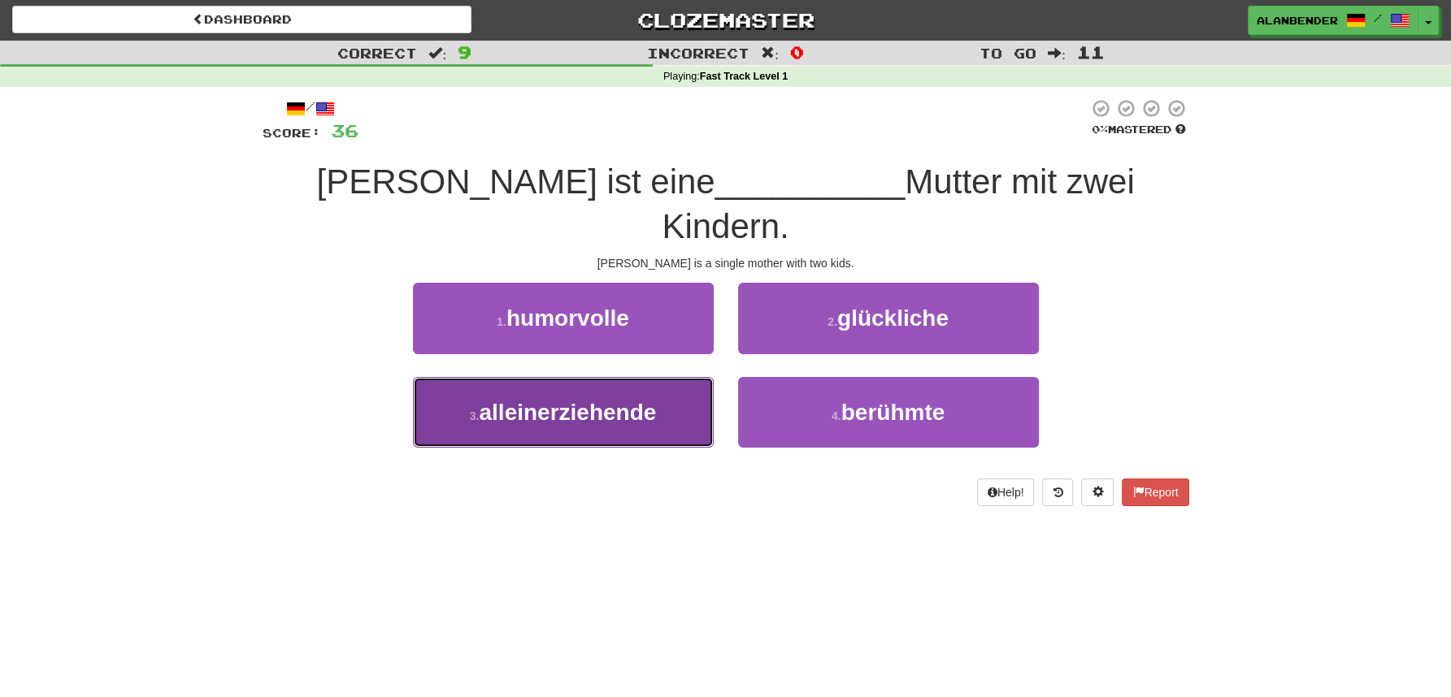
click at [621, 400] on span "alleinerziehende" at bounding box center [567, 412] width 177 height 25
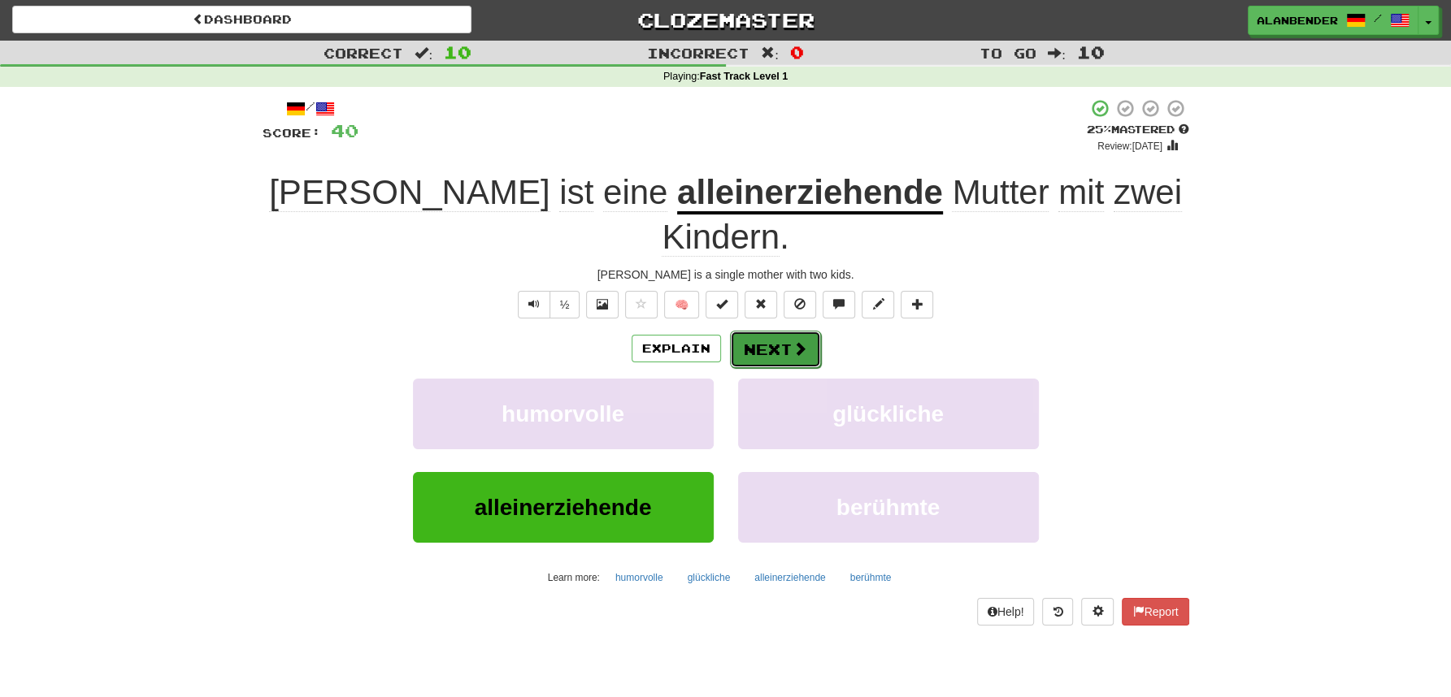
click at [785, 331] on button "Next" at bounding box center [775, 349] width 91 height 37
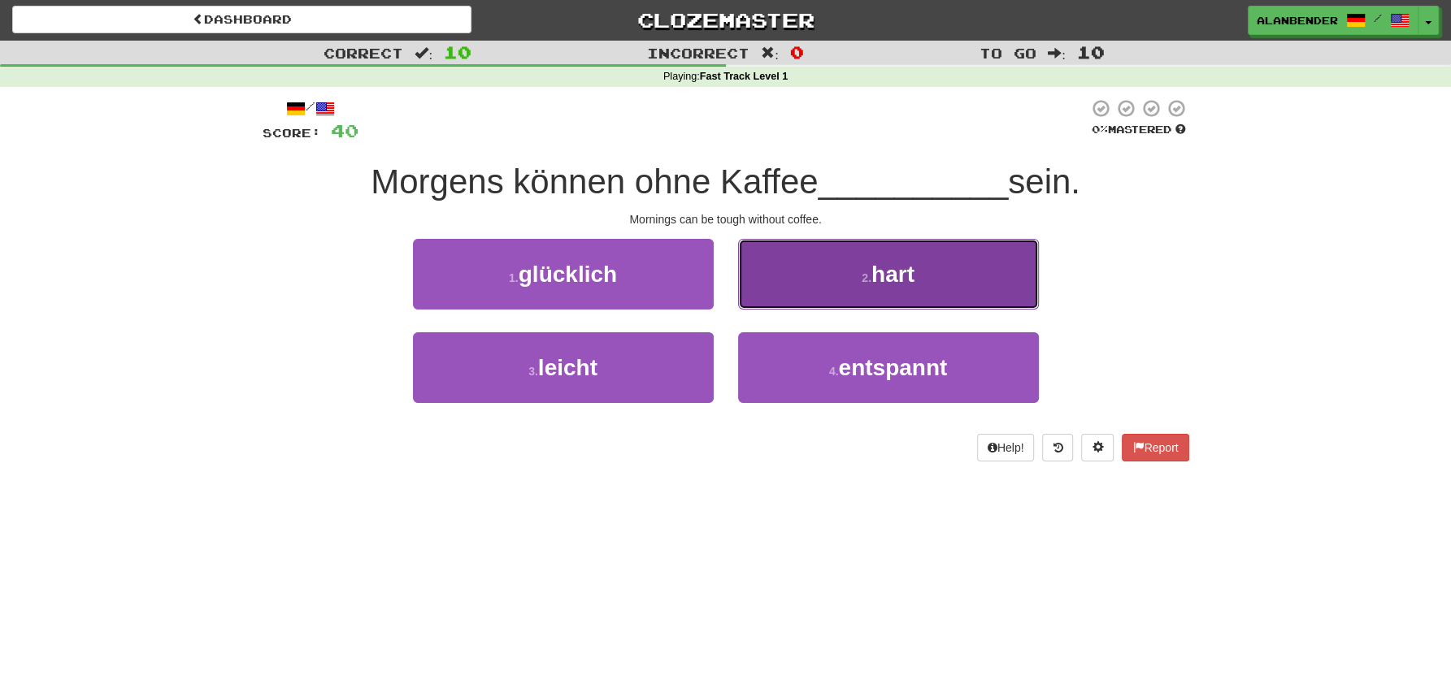
click at [914, 276] on span "hart" at bounding box center [892, 274] width 43 height 25
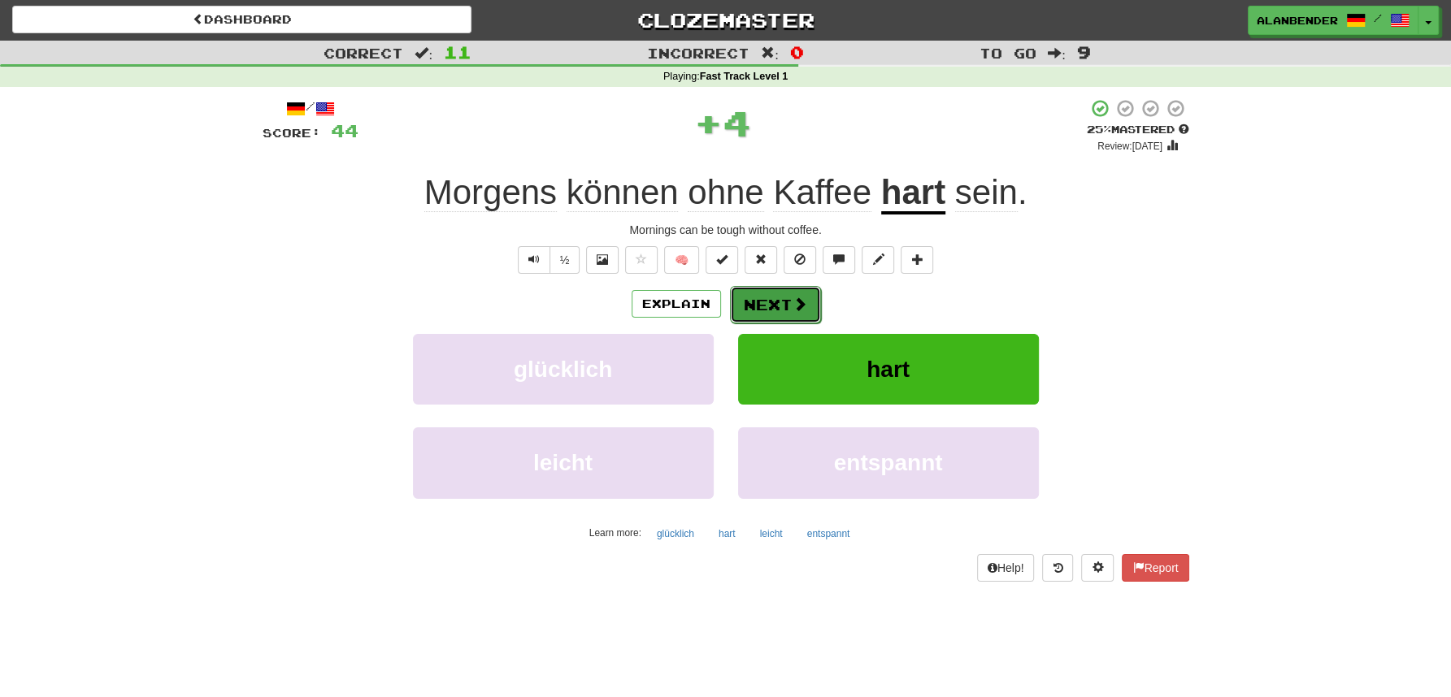
click at [773, 306] on button "Next" at bounding box center [775, 304] width 91 height 37
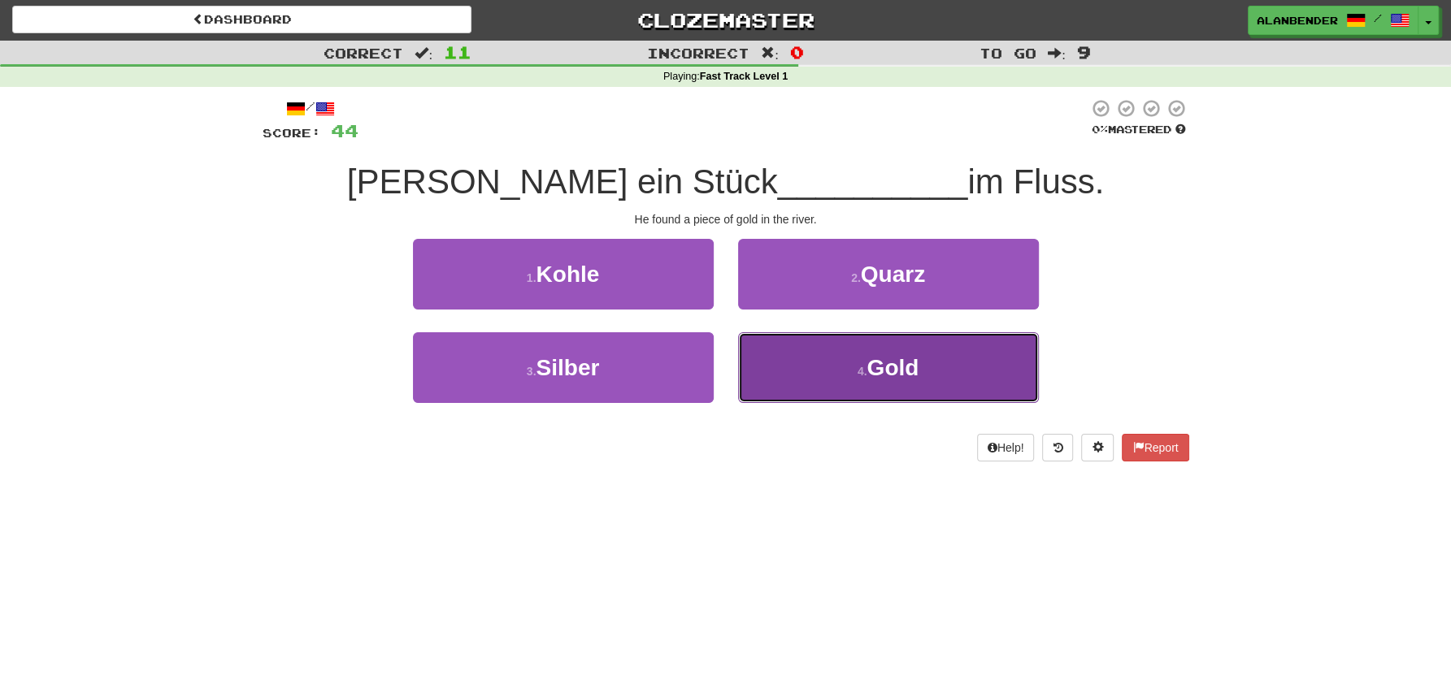
click at [889, 356] on span "Gold" at bounding box center [892, 367] width 52 height 25
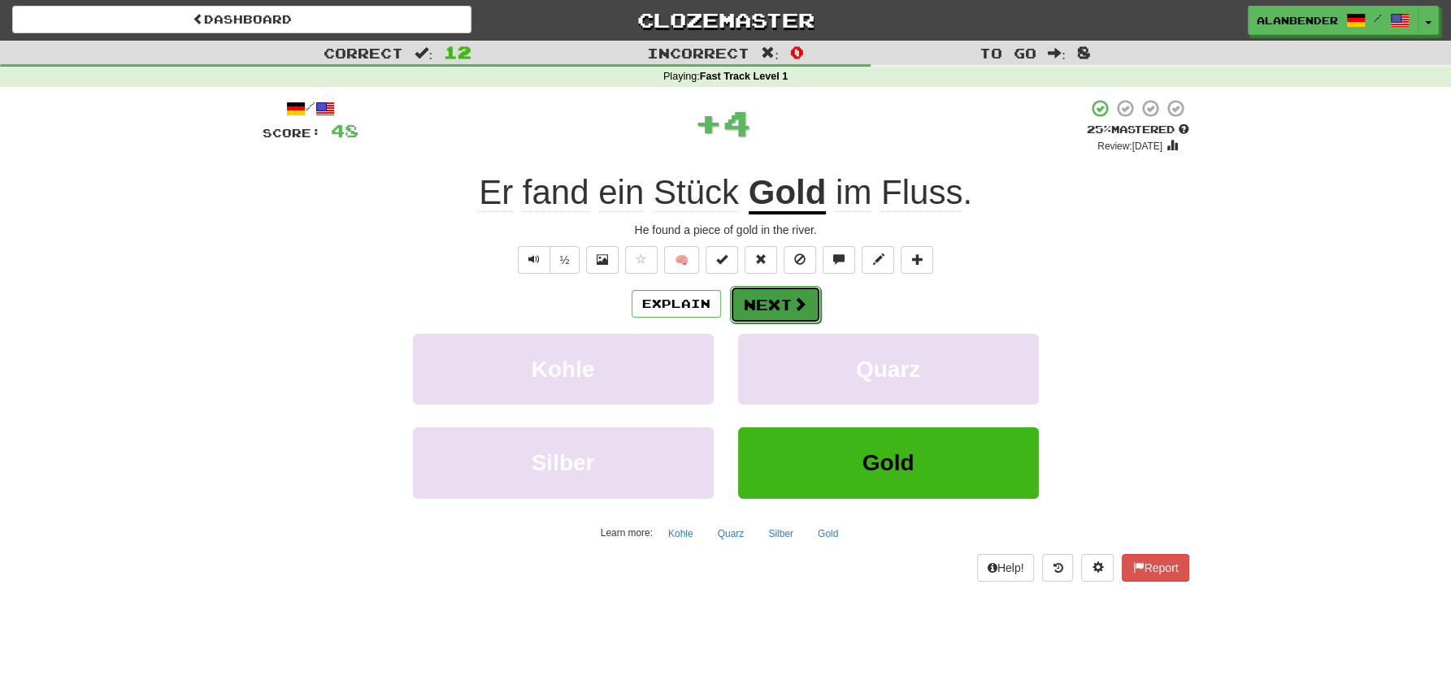
click at [775, 310] on button "Next" at bounding box center [775, 304] width 91 height 37
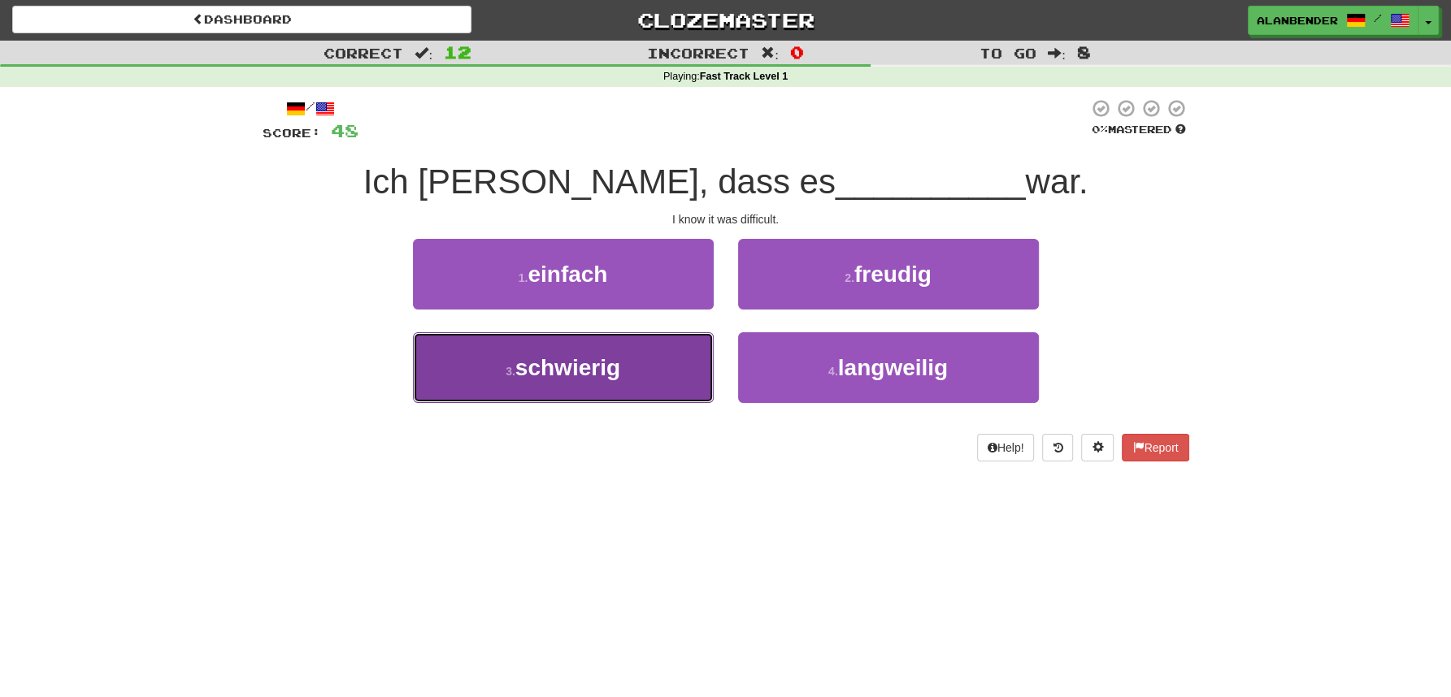
click at [608, 373] on span "schwierig" at bounding box center [567, 367] width 105 height 25
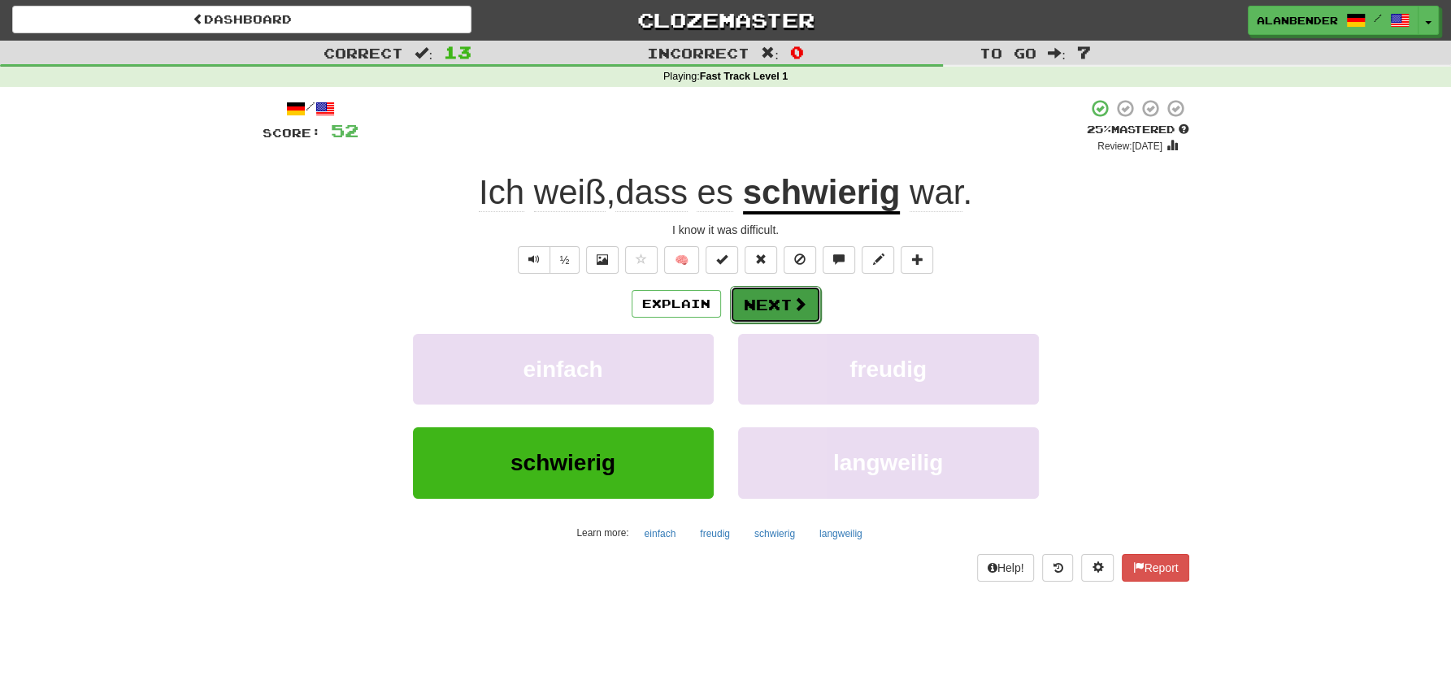
click at [756, 302] on button "Next" at bounding box center [775, 304] width 91 height 37
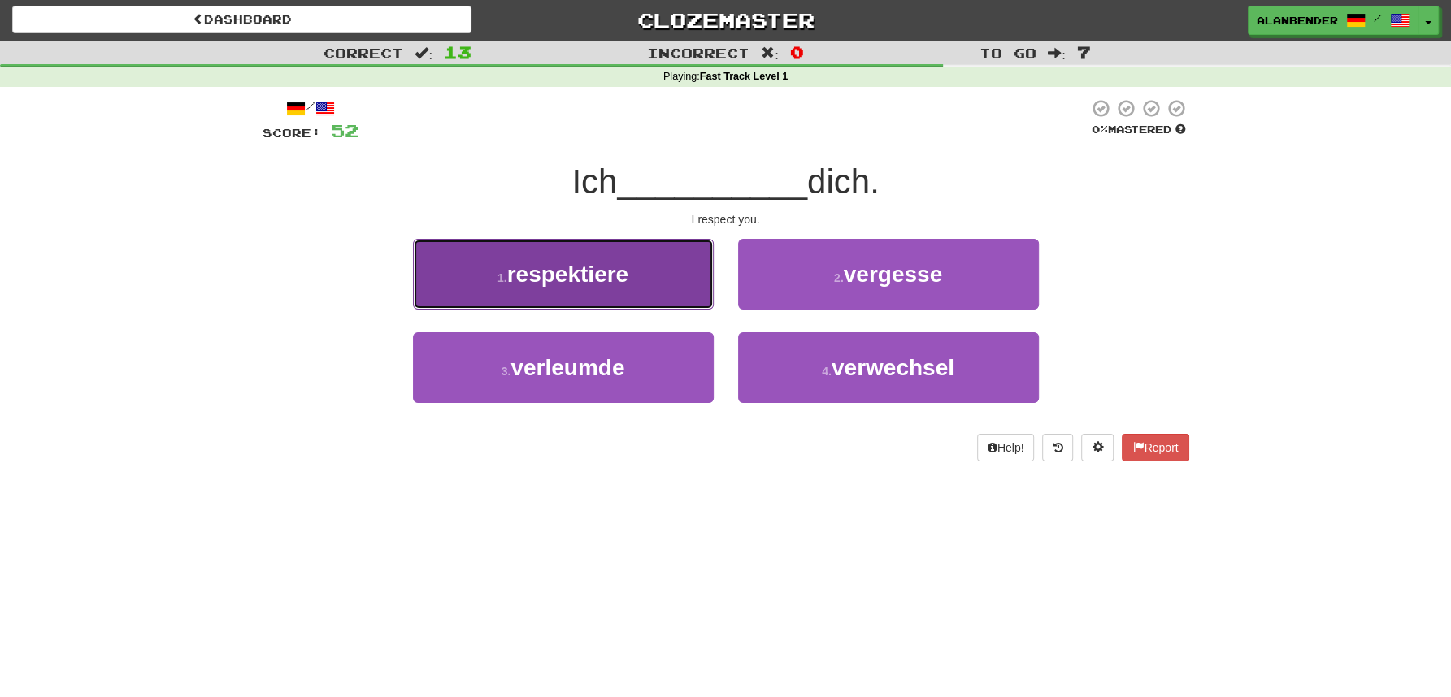
click at [552, 282] on span "respektiere" at bounding box center [567, 274] width 121 height 25
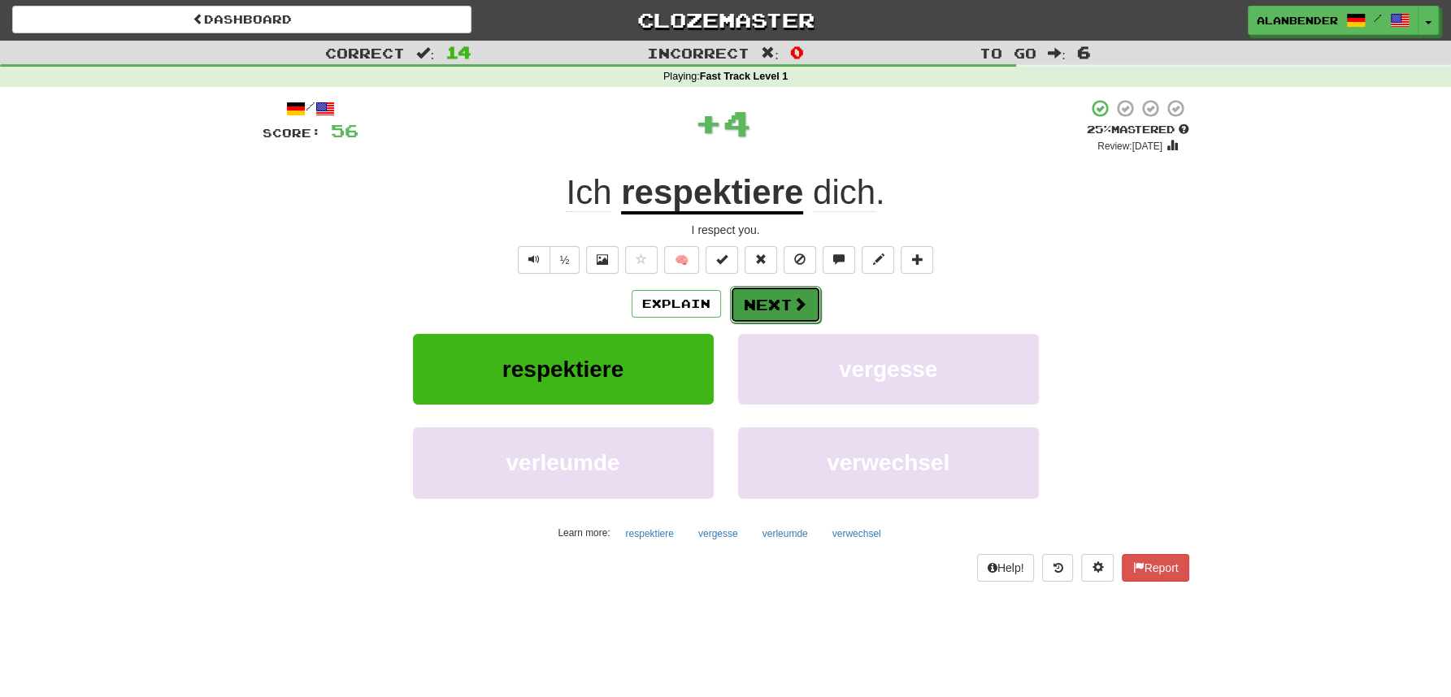
click at [775, 303] on button "Next" at bounding box center [775, 304] width 91 height 37
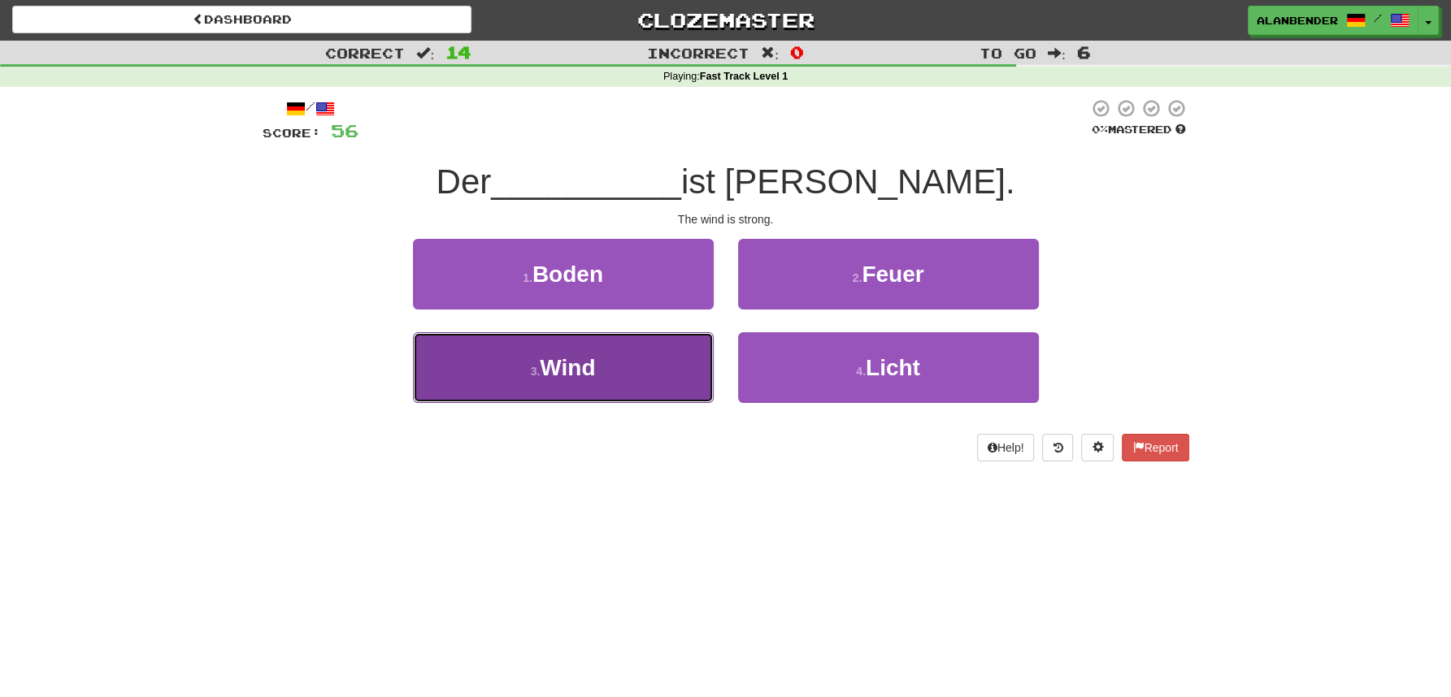
click at [587, 355] on span "Wind" at bounding box center [567, 367] width 55 height 25
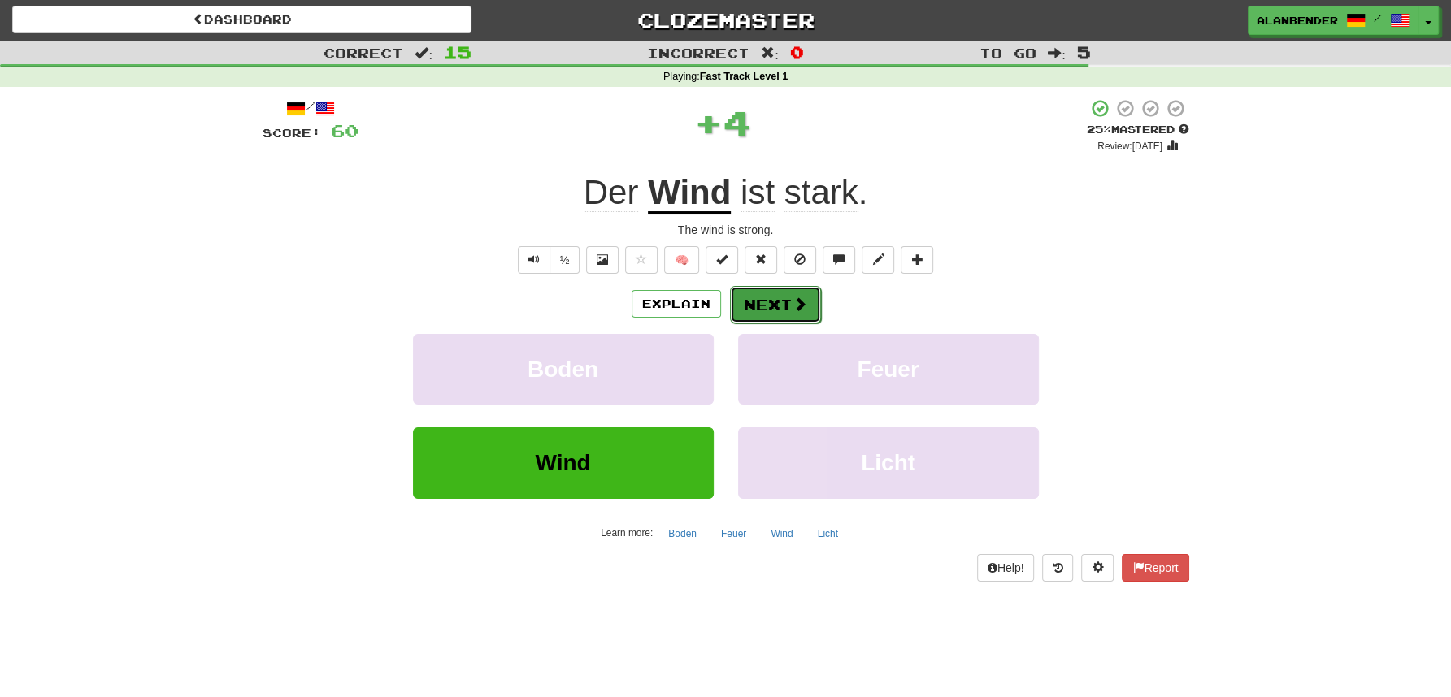
click at [789, 302] on button "Next" at bounding box center [775, 304] width 91 height 37
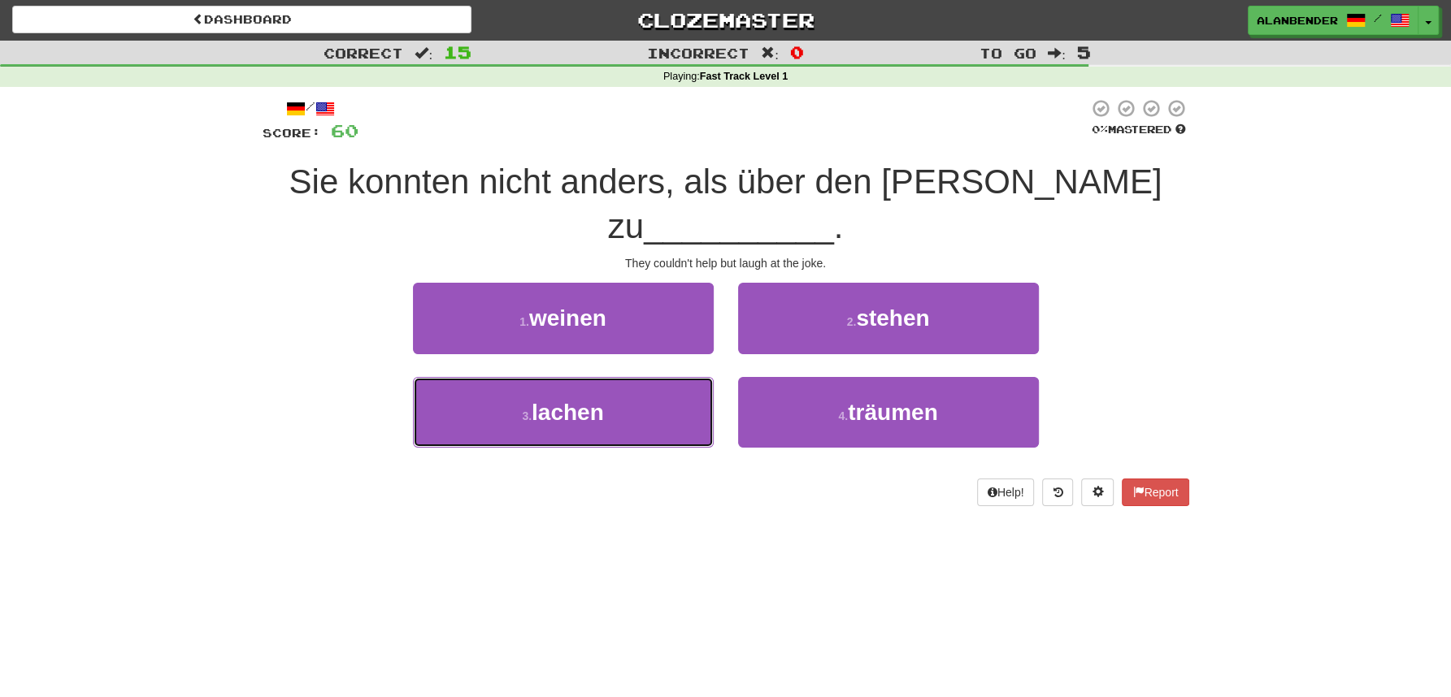
click at [582, 400] on span "lachen" at bounding box center [568, 412] width 72 height 25
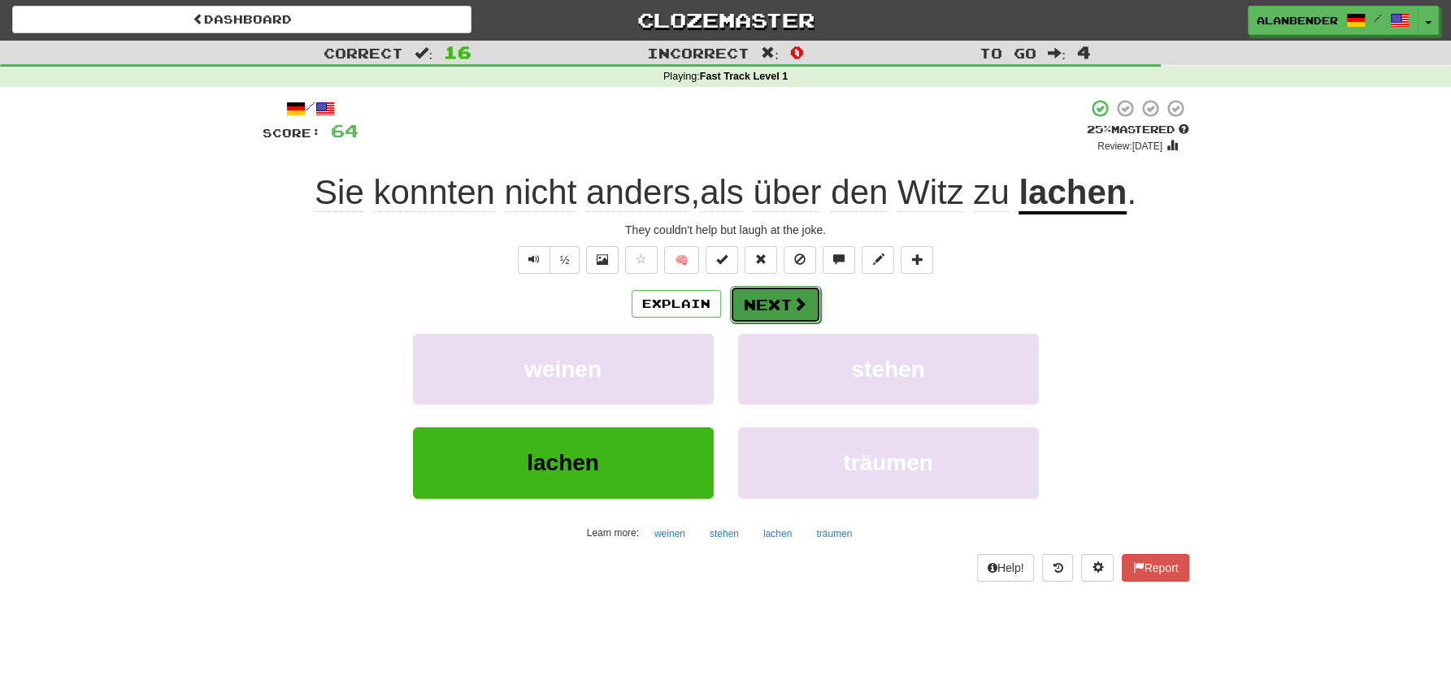
click at [771, 313] on button "Next" at bounding box center [775, 304] width 91 height 37
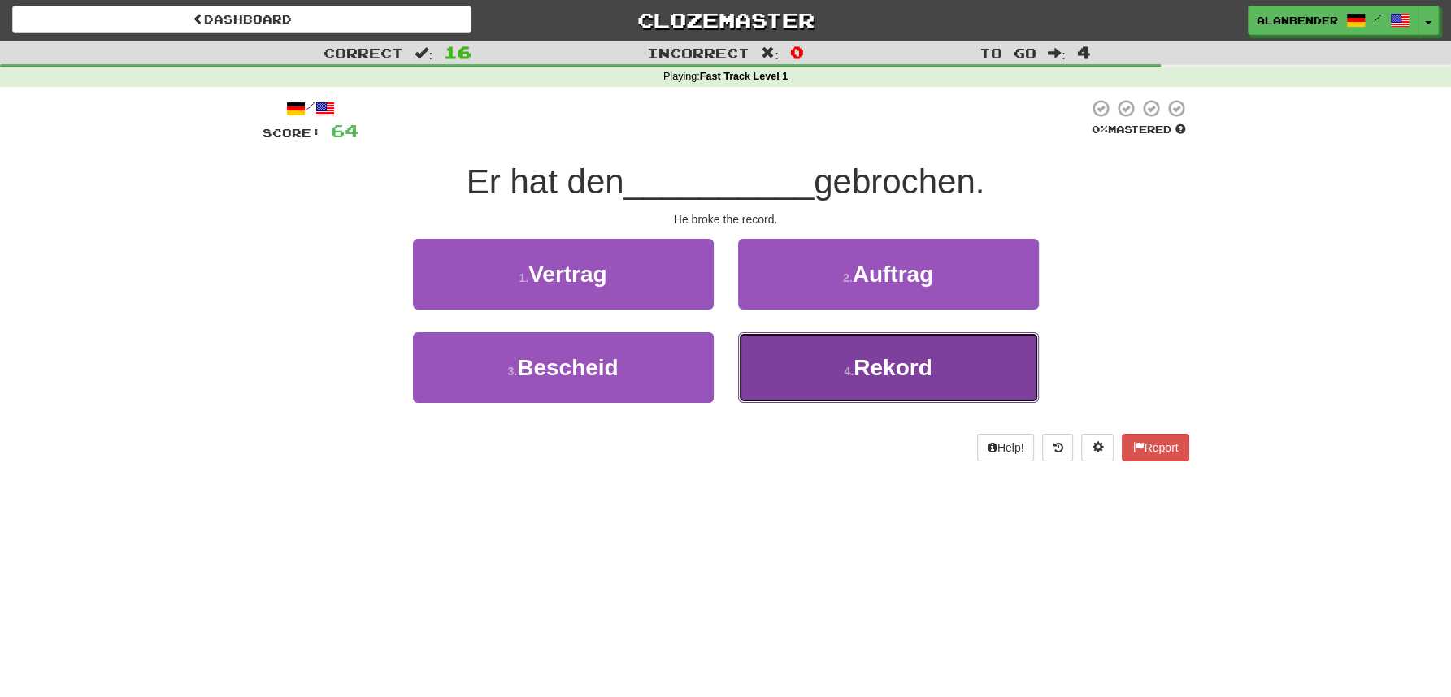
click at [887, 374] on span "Rekord" at bounding box center [892, 367] width 78 height 25
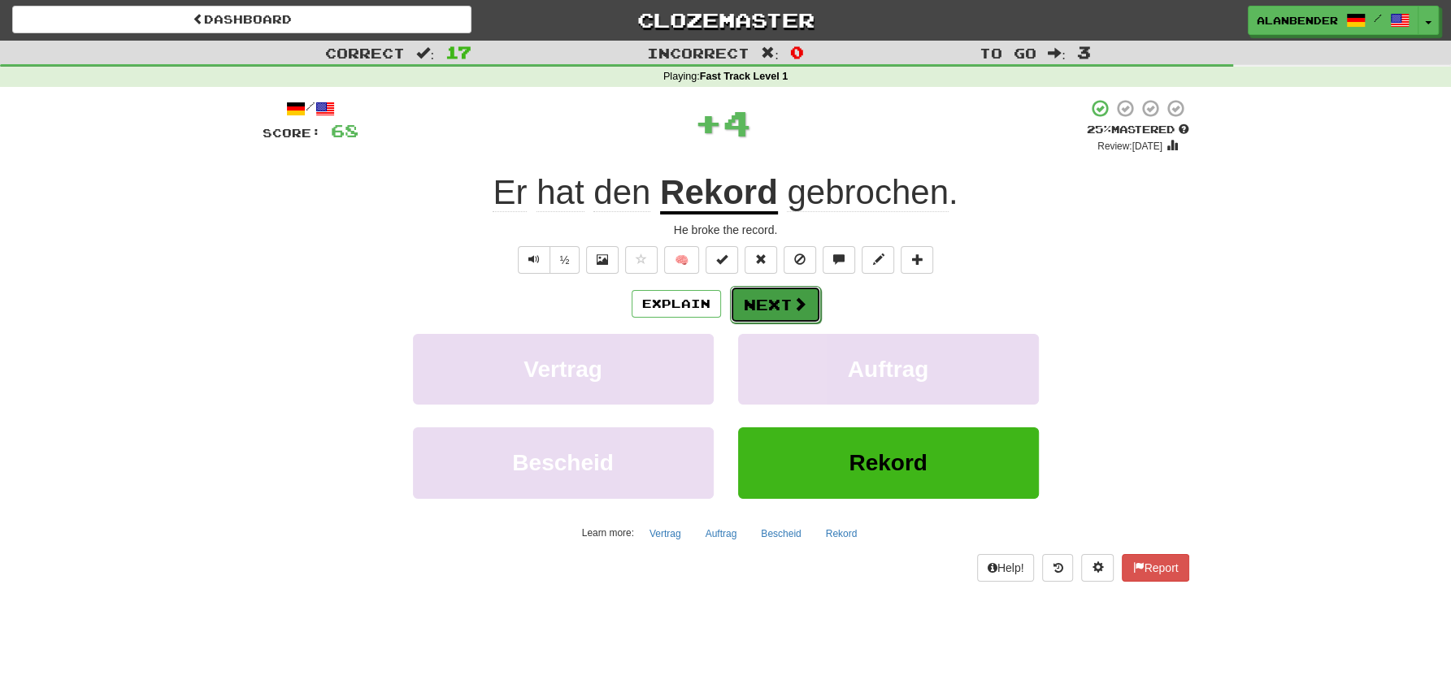
click at [787, 307] on button "Next" at bounding box center [775, 304] width 91 height 37
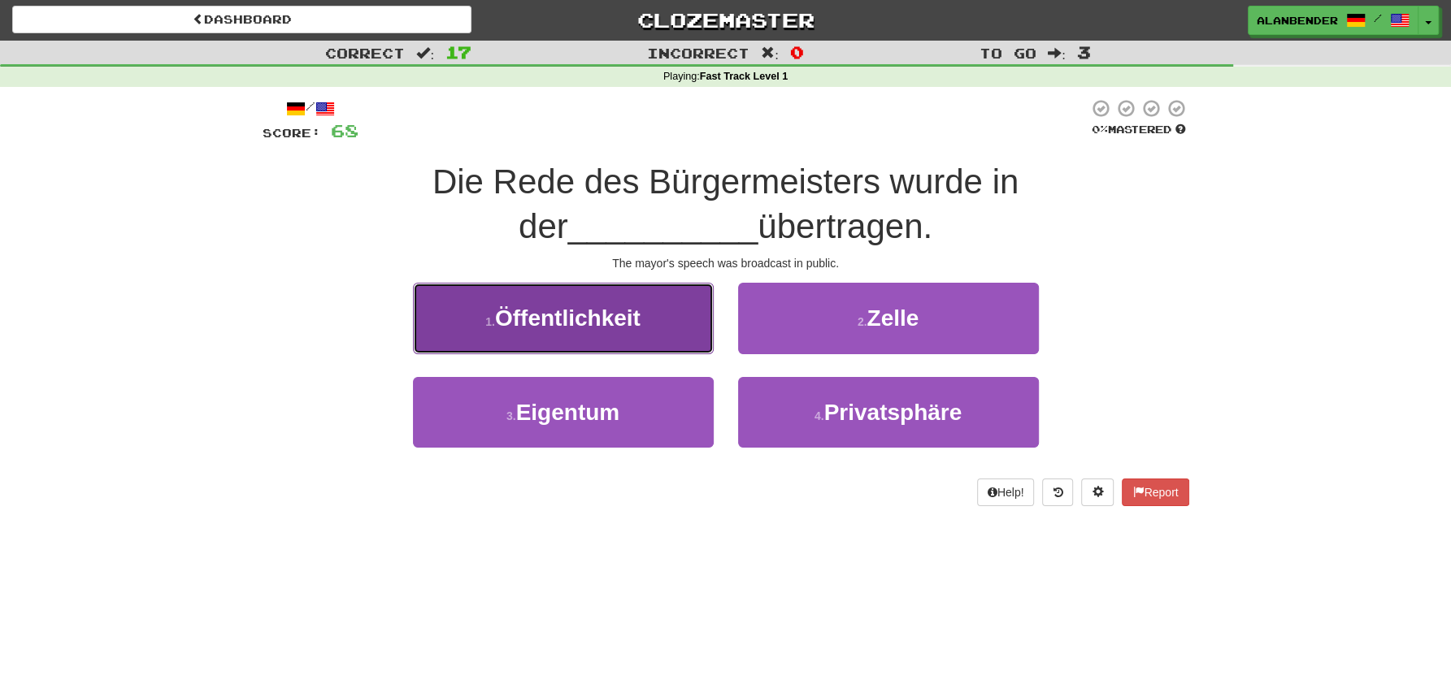
click at [578, 312] on span "Öffentlichkeit" at bounding box center [567, 318] width 145 height 25
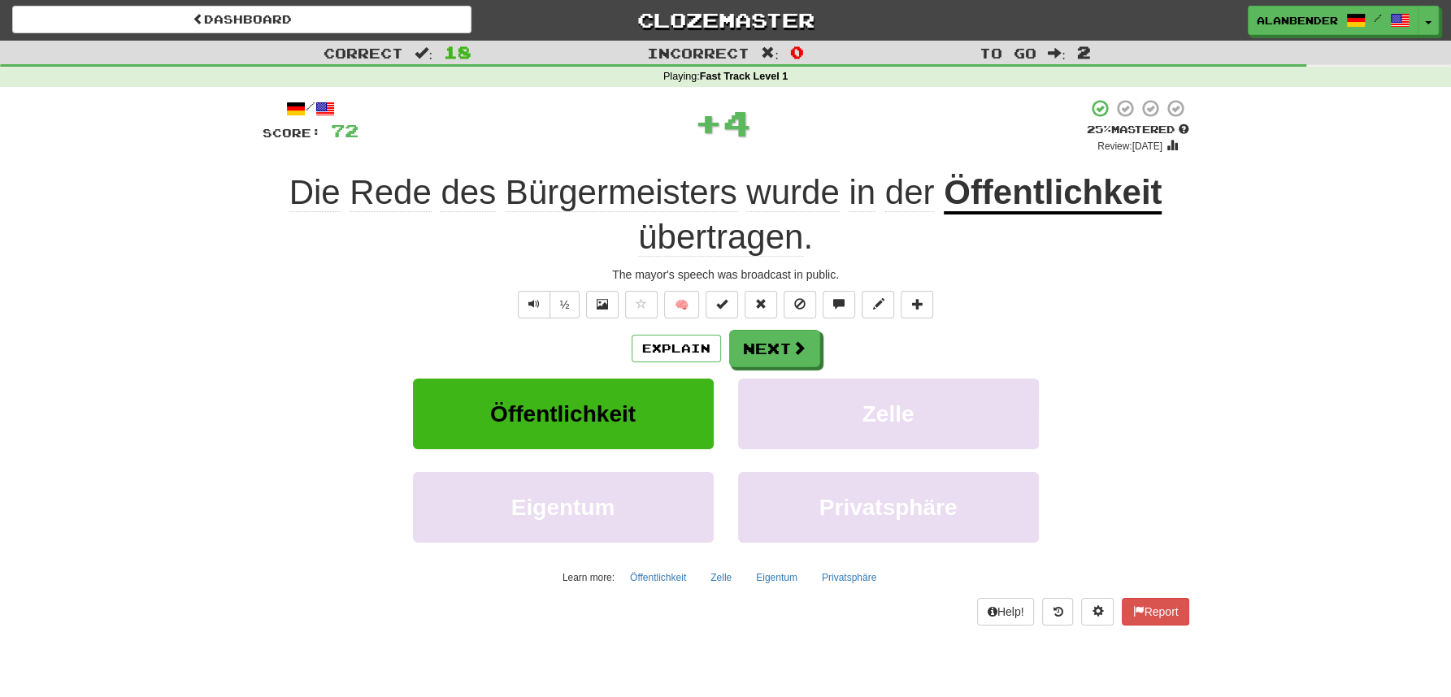
click at [1030, 189] on u "Öffentlichkeit" at bounding box center [1053, 193] width 218 height 41
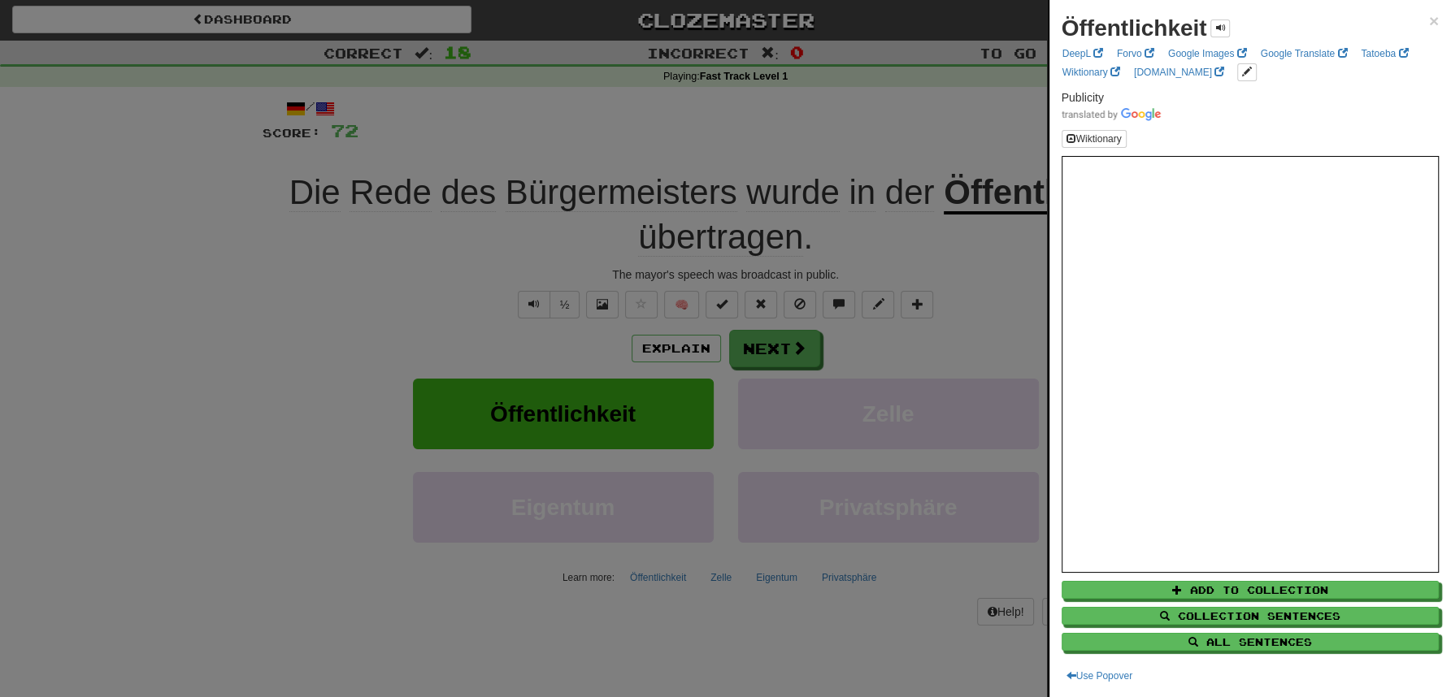
click at [856, 101] on div at bounding box center [725, 348] width 1451 height 697
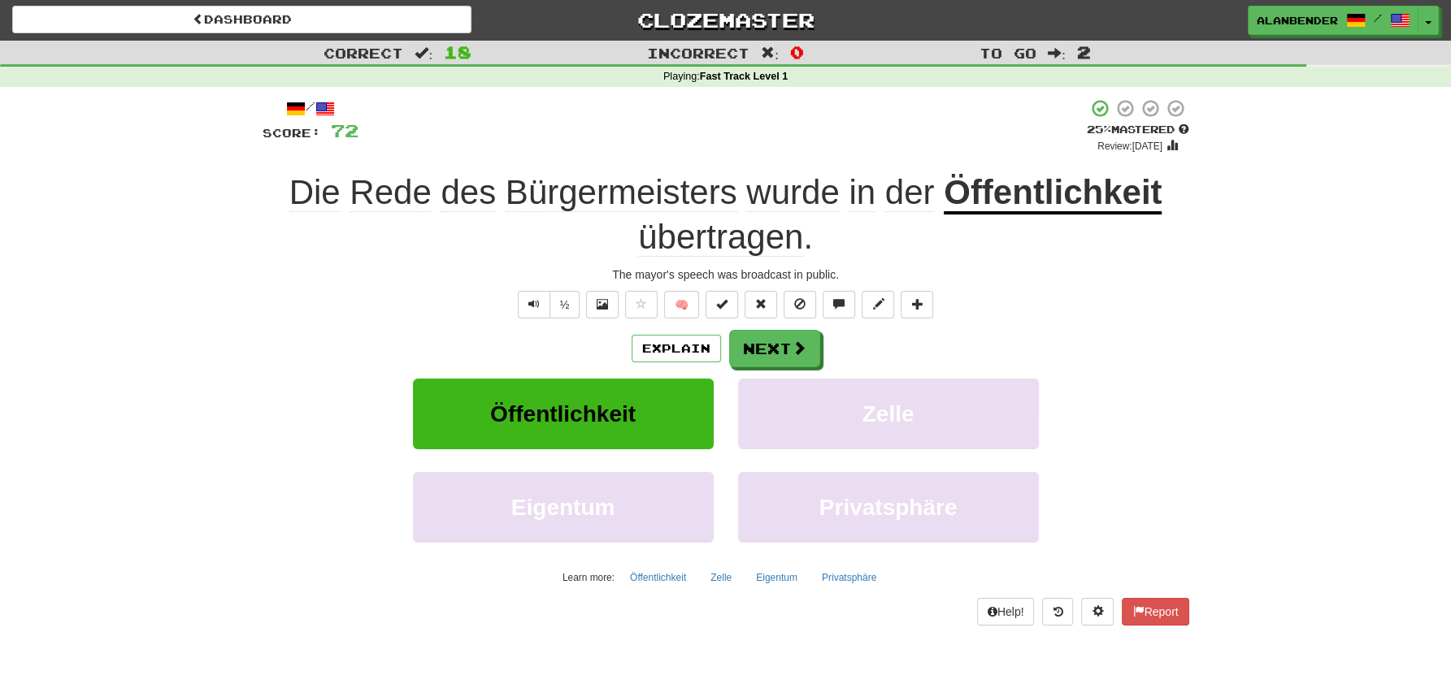
click at [766, 237] on span "übertragen" at bounding box center [720, 237] width 165 height 39
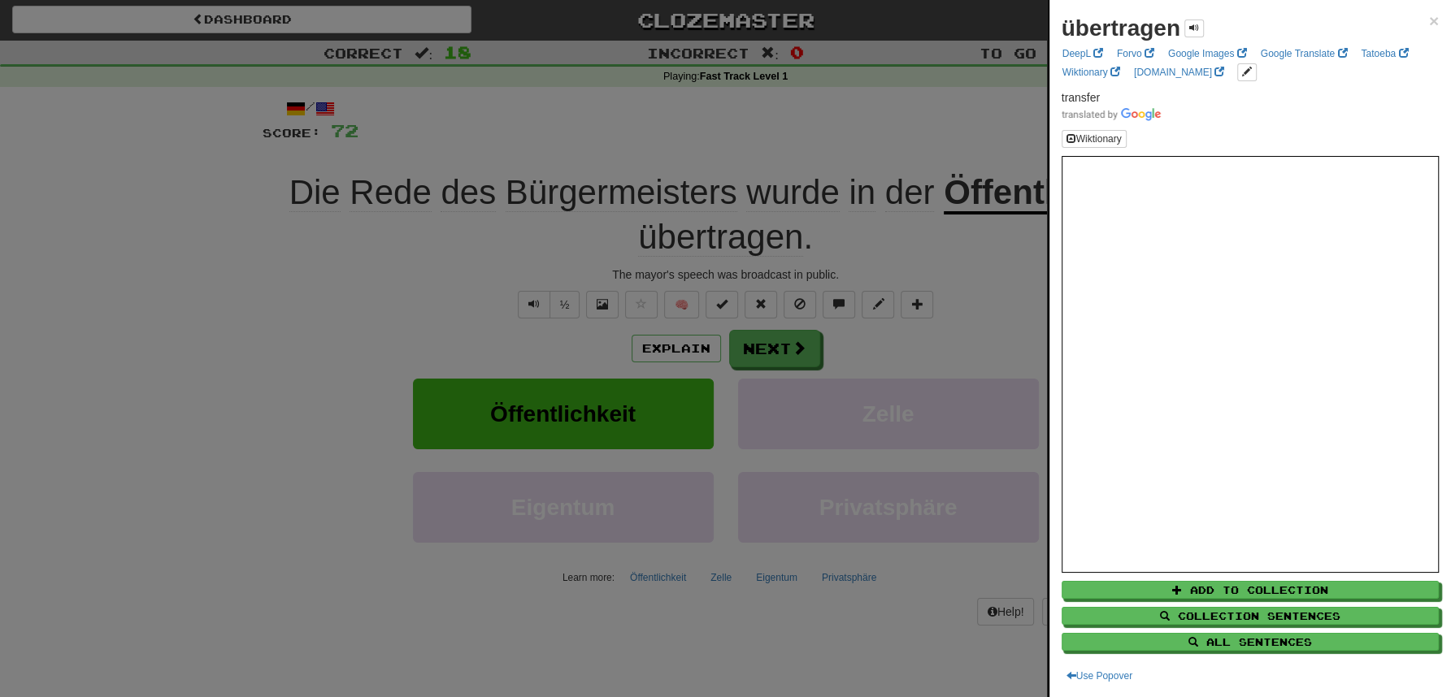
click at [811, 108] on div at bounding box center [725, 348] width 1451 height 697
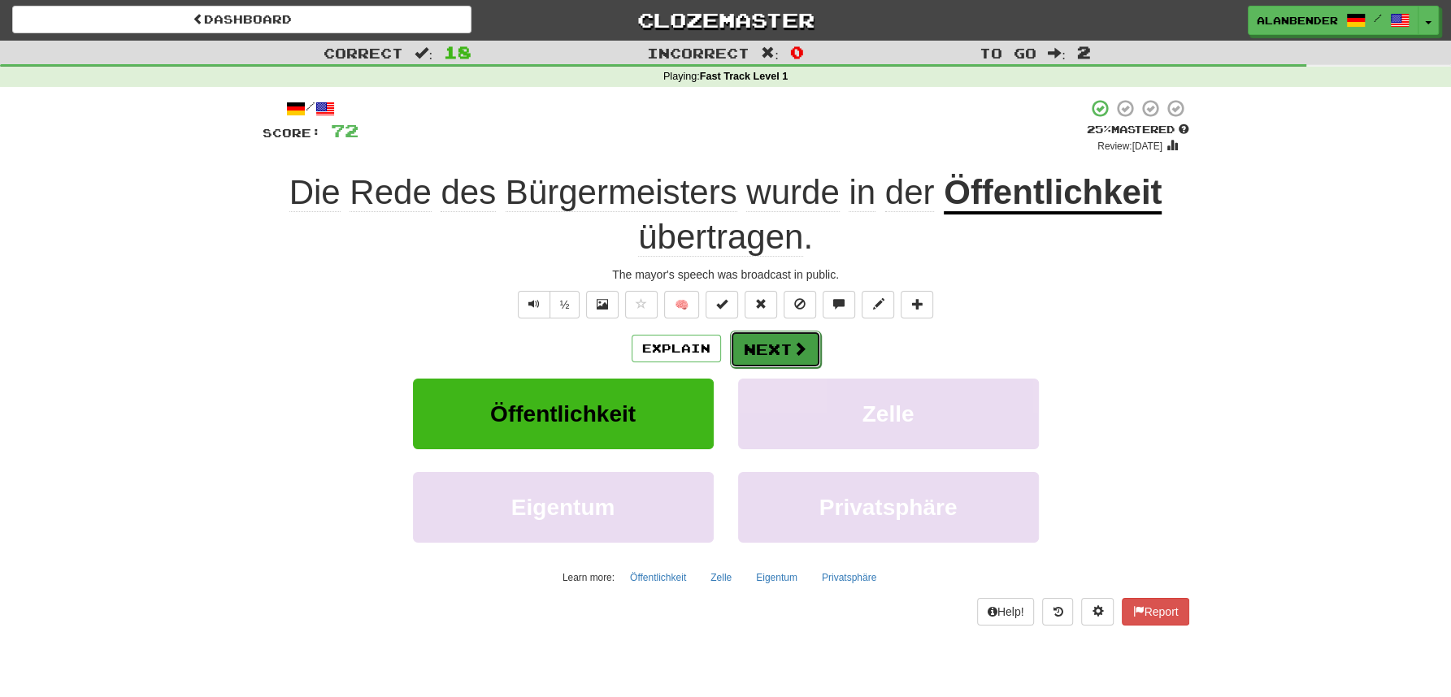
click at [776, 350] on button "Next" at bounding box center [775, 349] width 91 height 37
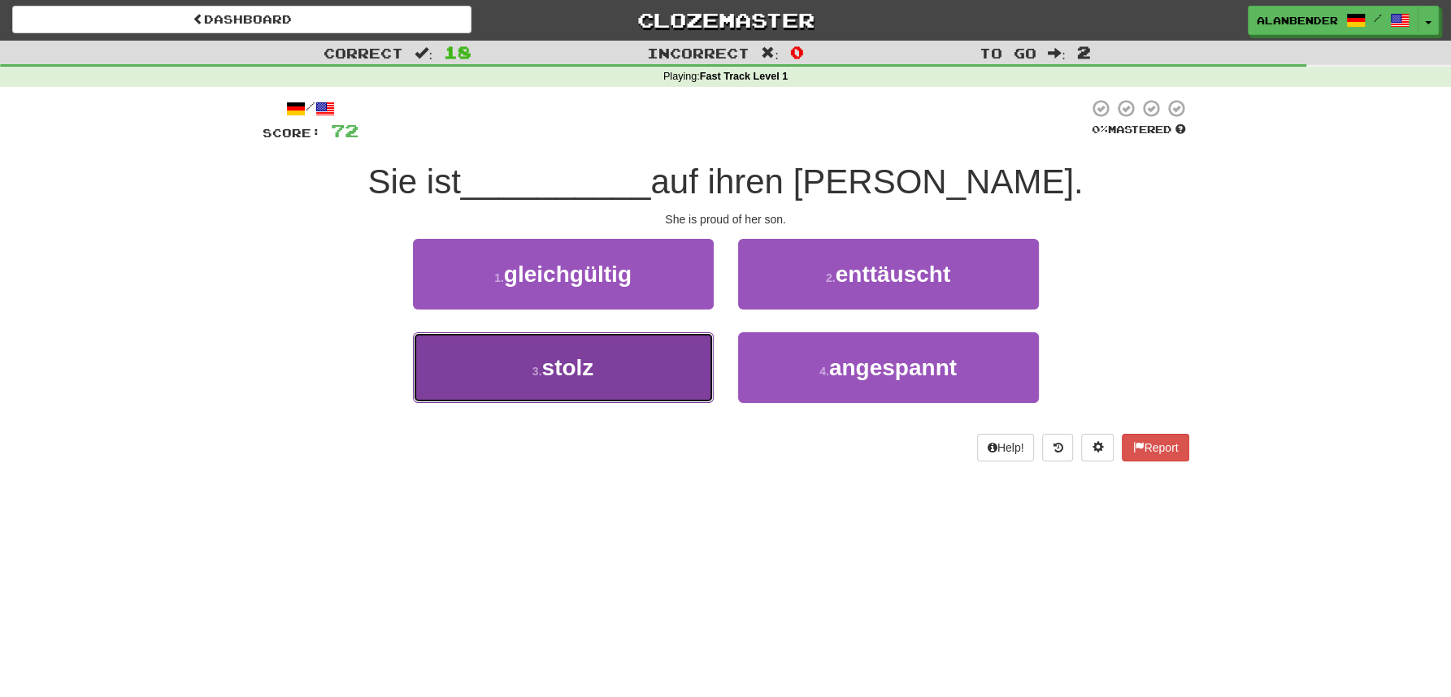
click at [580, 376] on span "stolz" at bounding box center [567, 367] width 52 height 25
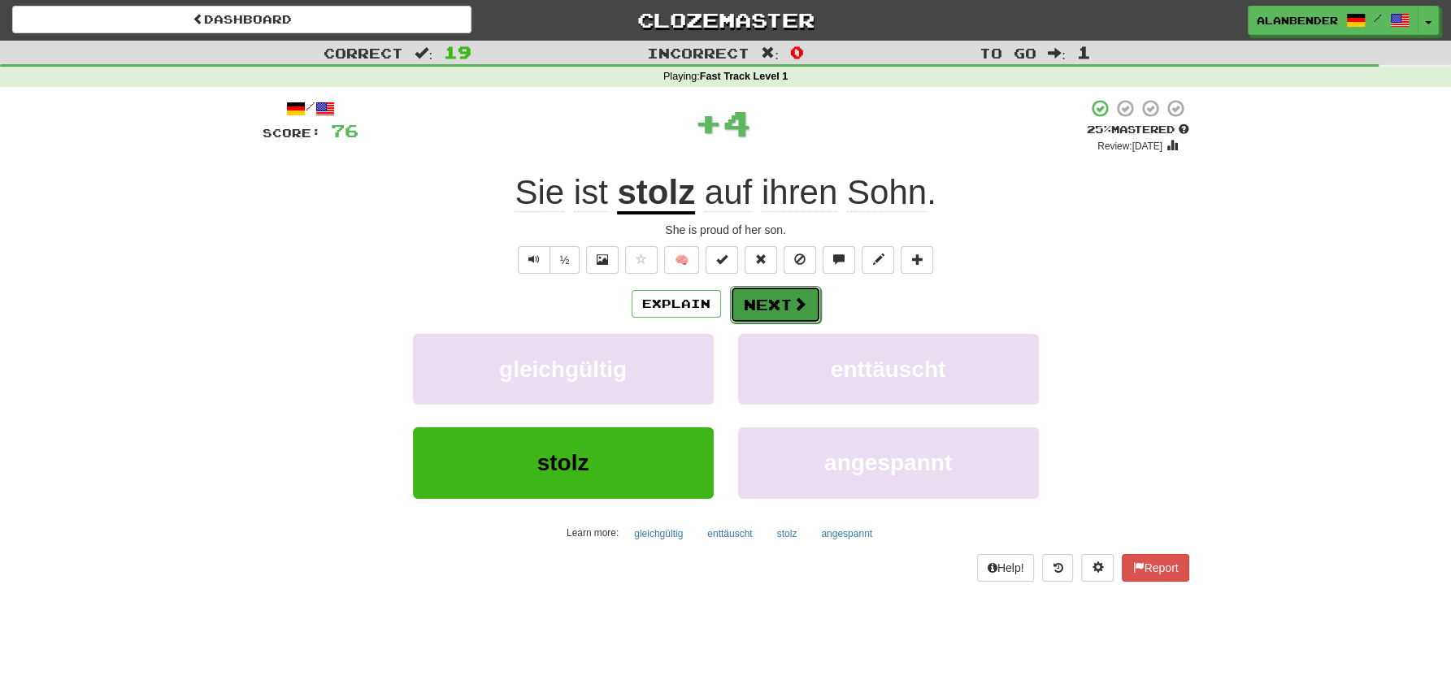
click at [787, 298] on button "Next" at bounding box center [775, 304] width 91 height 37
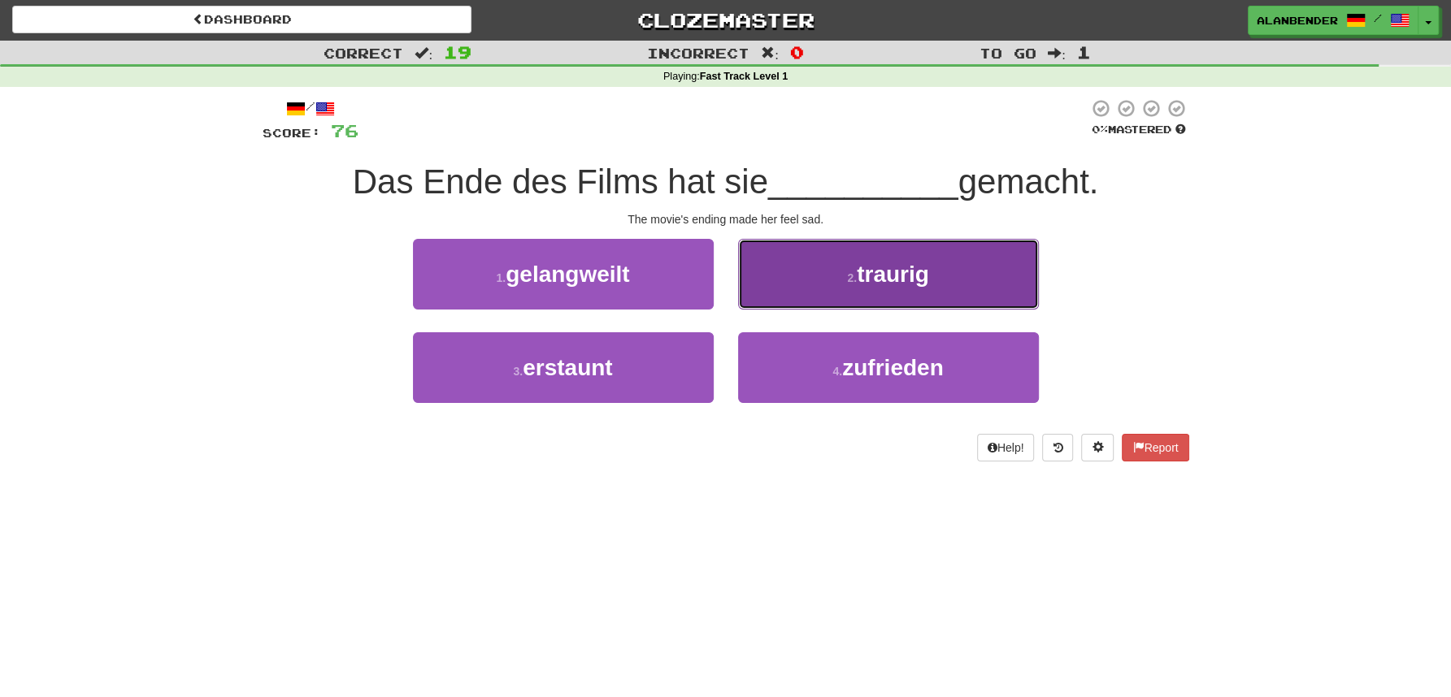
click at [887, 277] on span "traurig" at bounding box center [893, 274] width 72 height 25
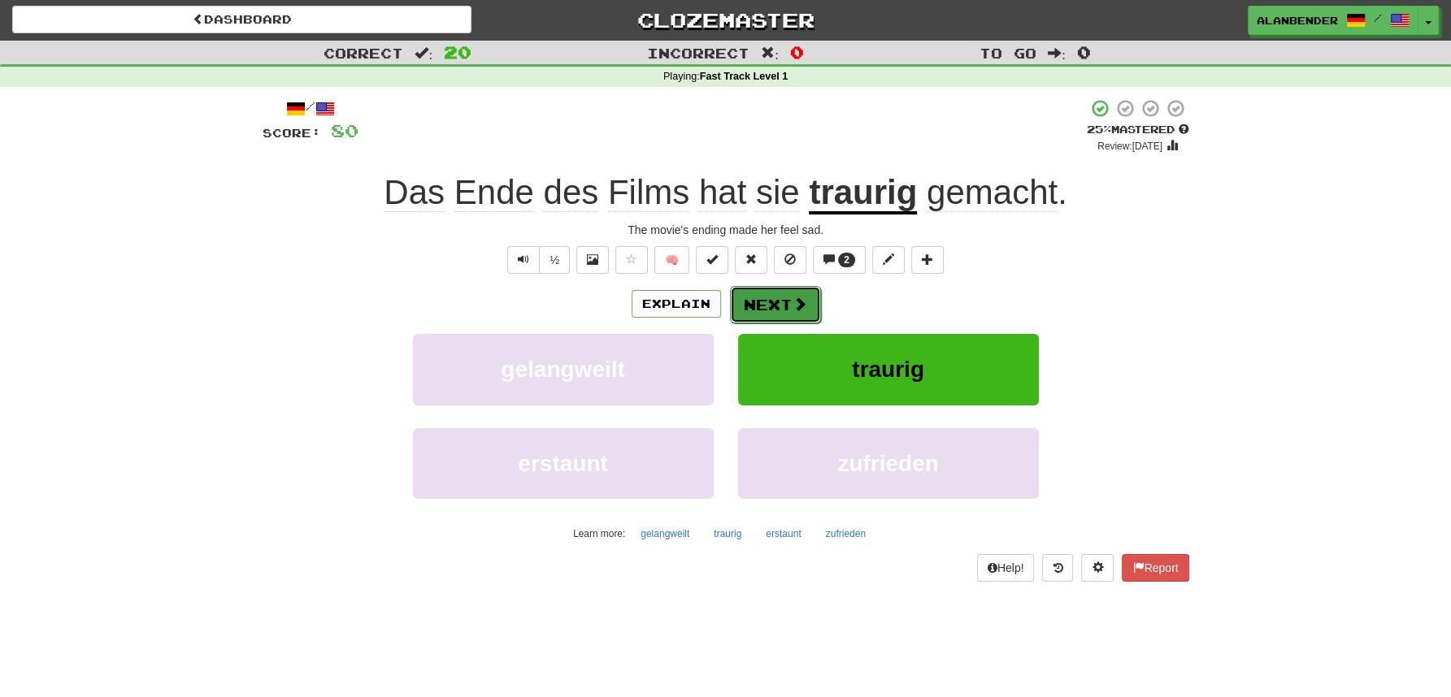
click at [794, 305] on span at bounding box center [799, 304] width 15 height 15
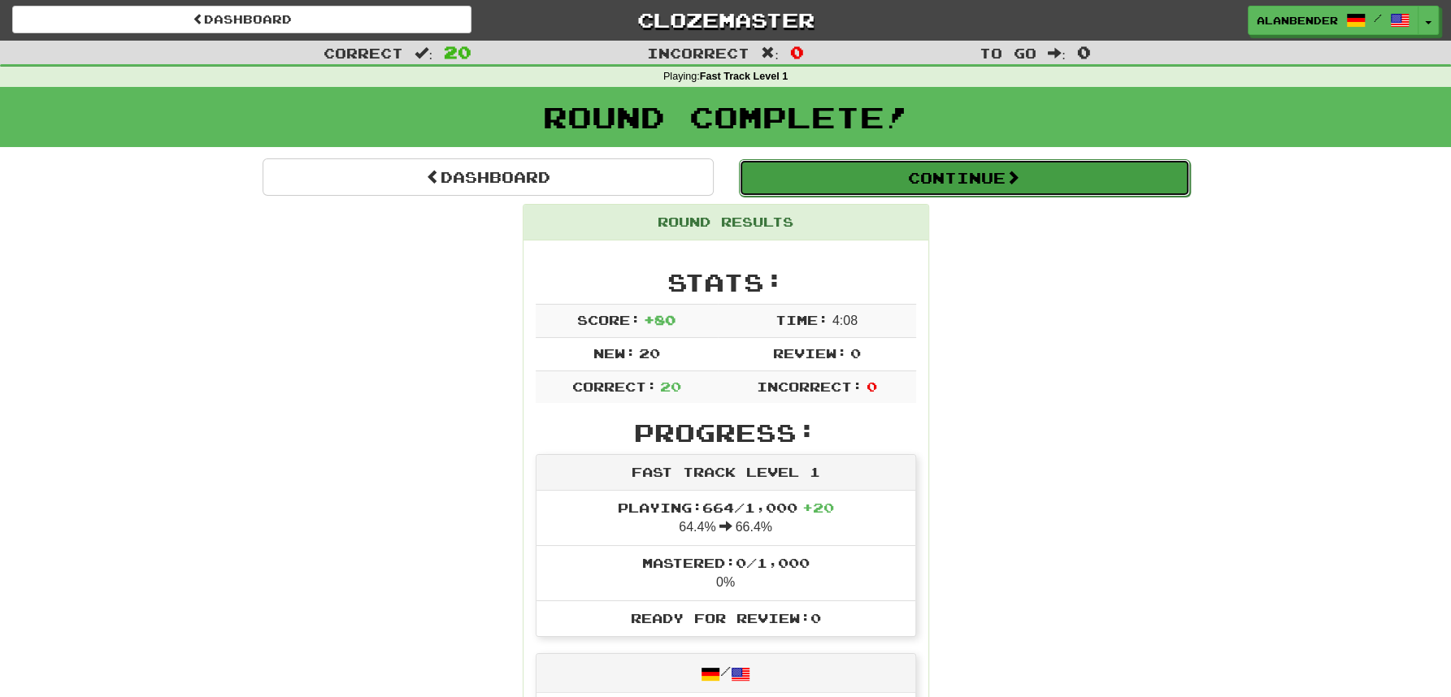
click at [1012, 176] on span at bounding box center [1012, 177] width 15 height 15
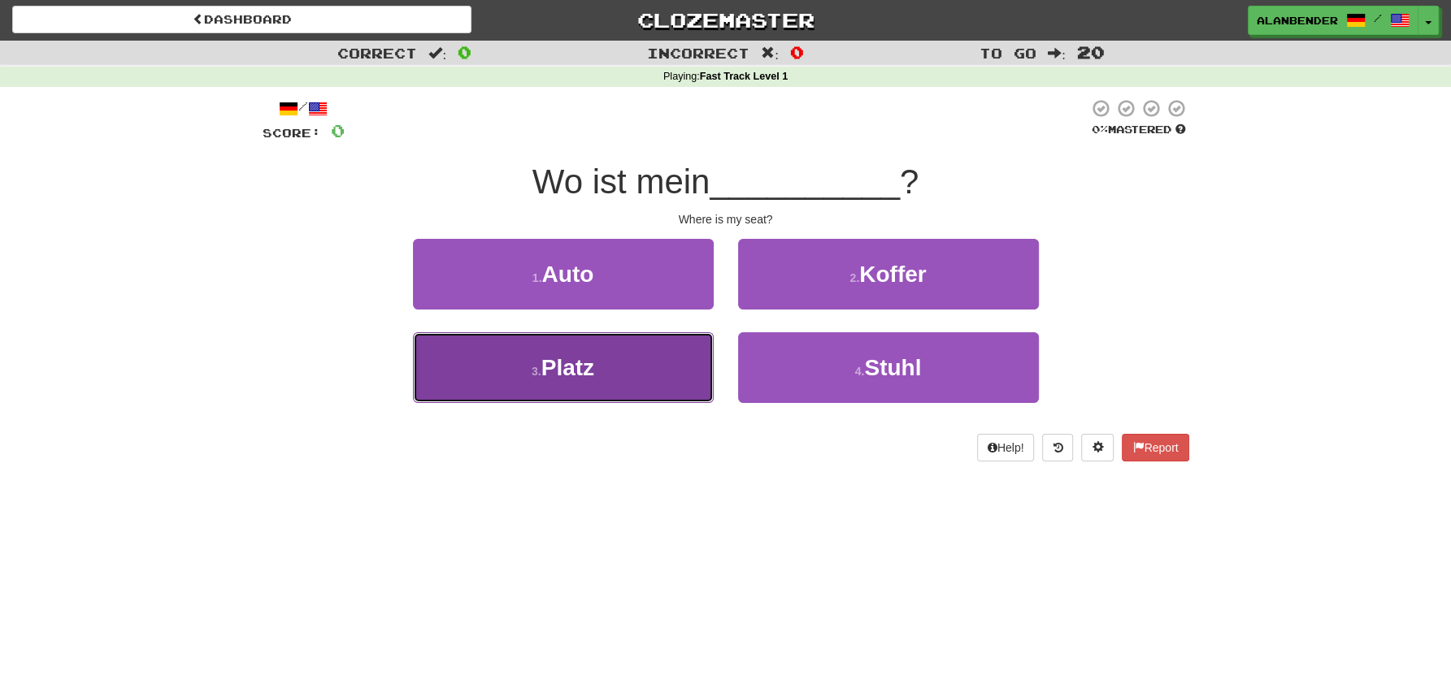
click at [569, 376] on span "Platz" at bounding box center [567, 367] width 53 height 25
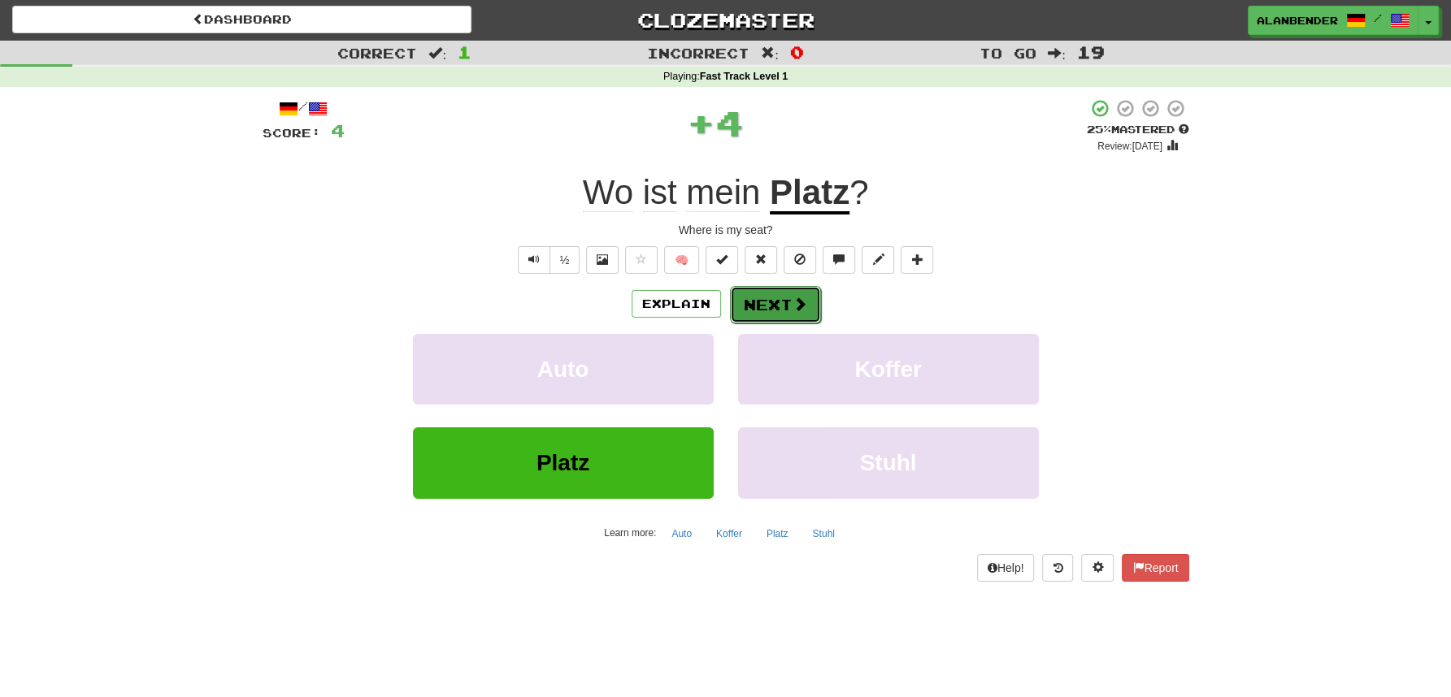
click at [801, 309] on span at bounding box center [799, 304] width 15 height 15
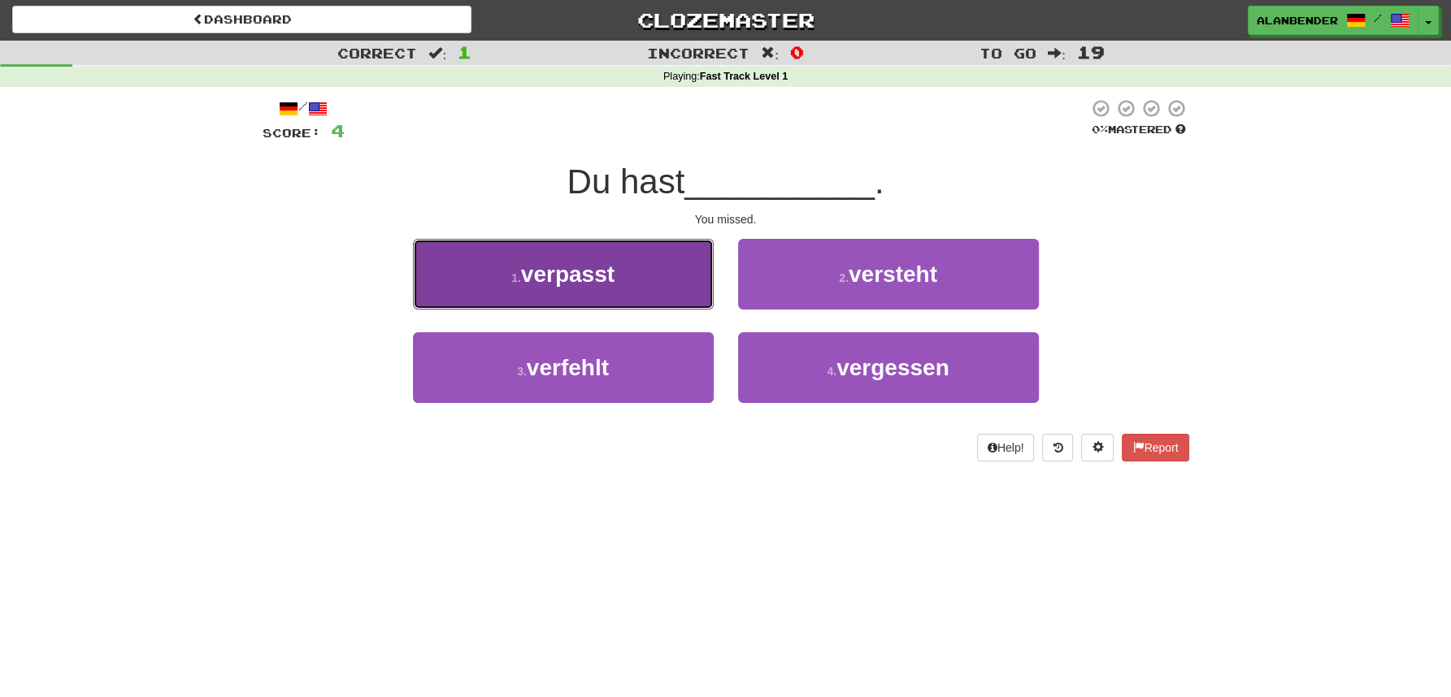
click at [613, 276] on span "verpasst" at bounding box center [567, 274] width 93 height 25
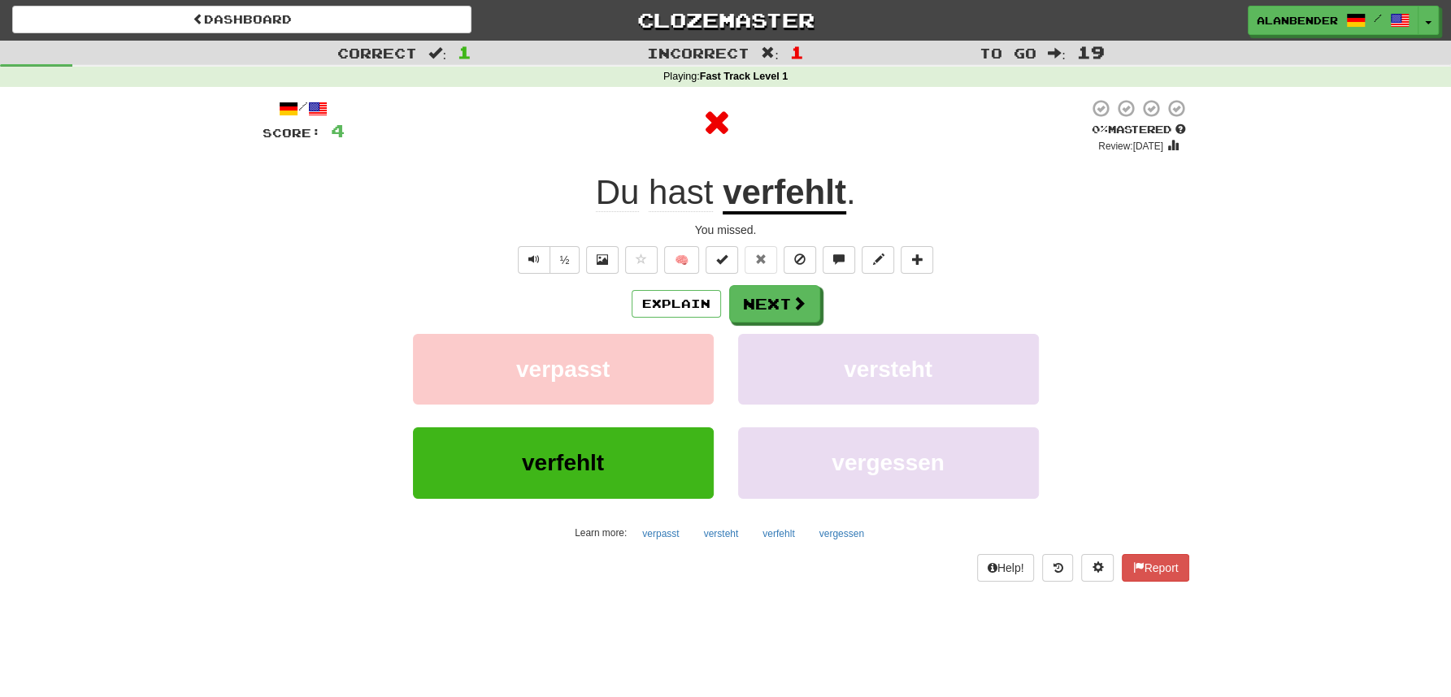
click at [771, 202] on u "verfehlt" at bounding box center [785, 193] width 124 height 41
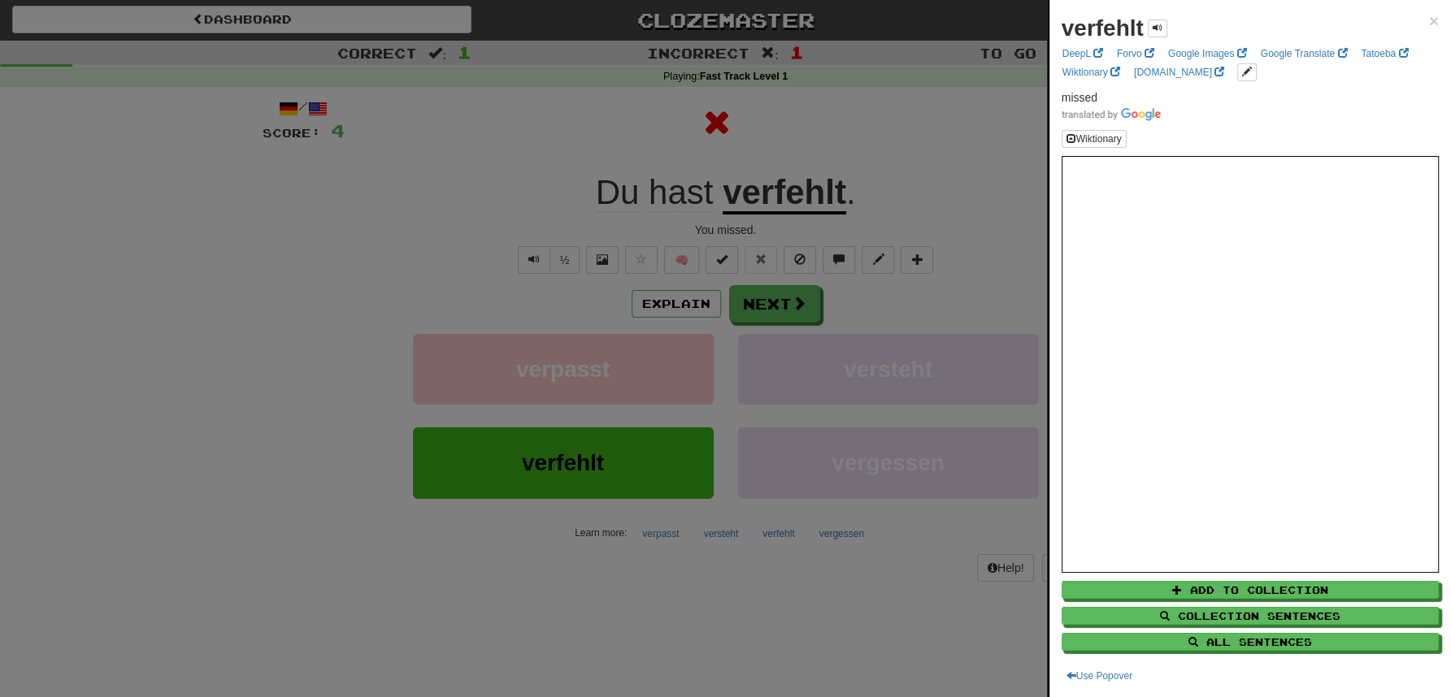
click at [809, 128] on div at bounding box center [725, 348] width 1451 height 697
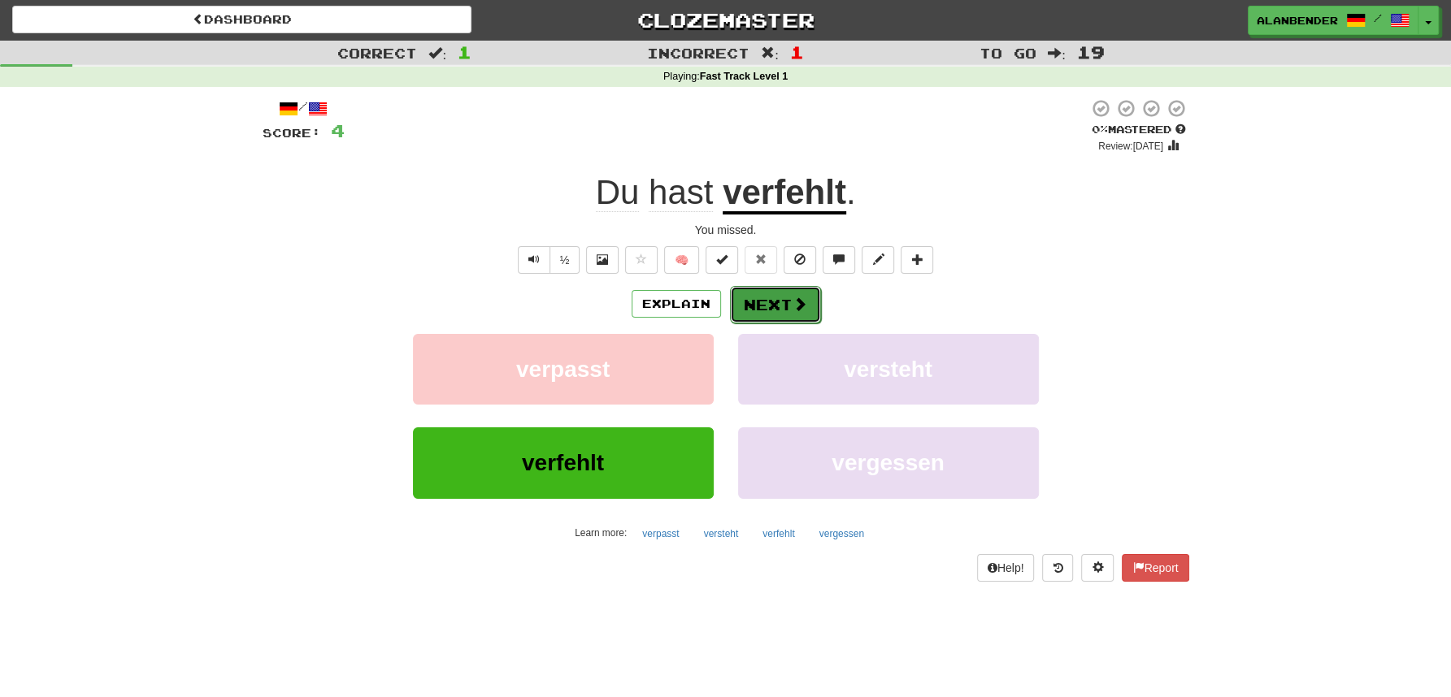
click at [773, 315] on button "Next" at bounding box center [775, 304] width 91 height 37
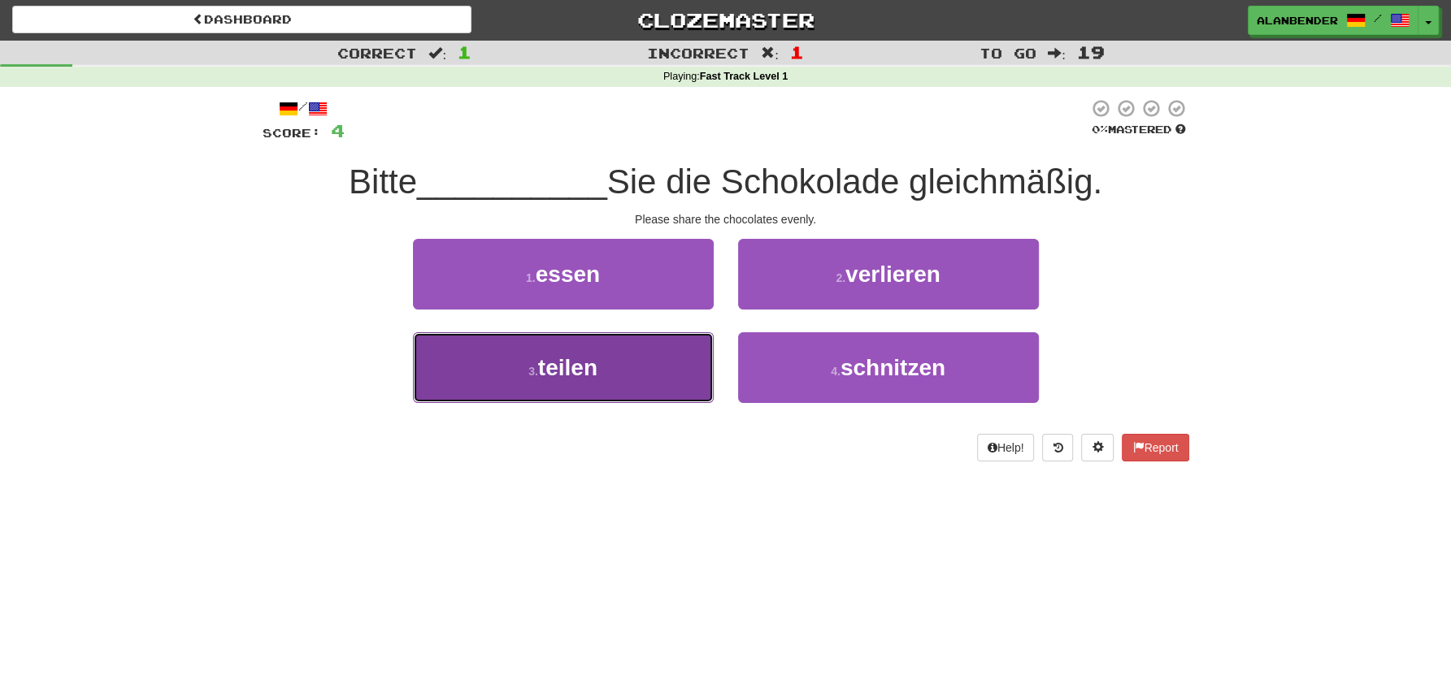
click at [587, 363] on span "teilen" at bounding box center [567, 367] width 59 height 25
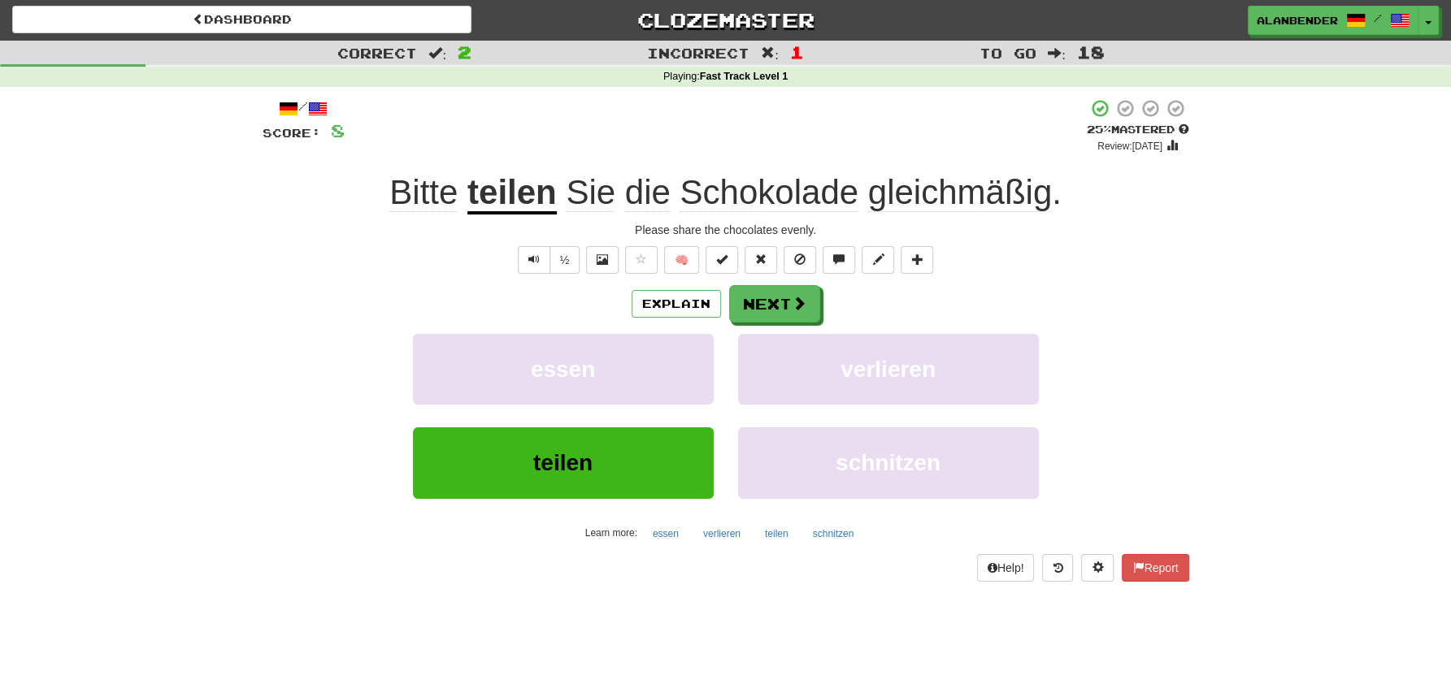
click at [944, 206] on span "gleichmäßig" at bounding box center [960, 192] width 184 height 39
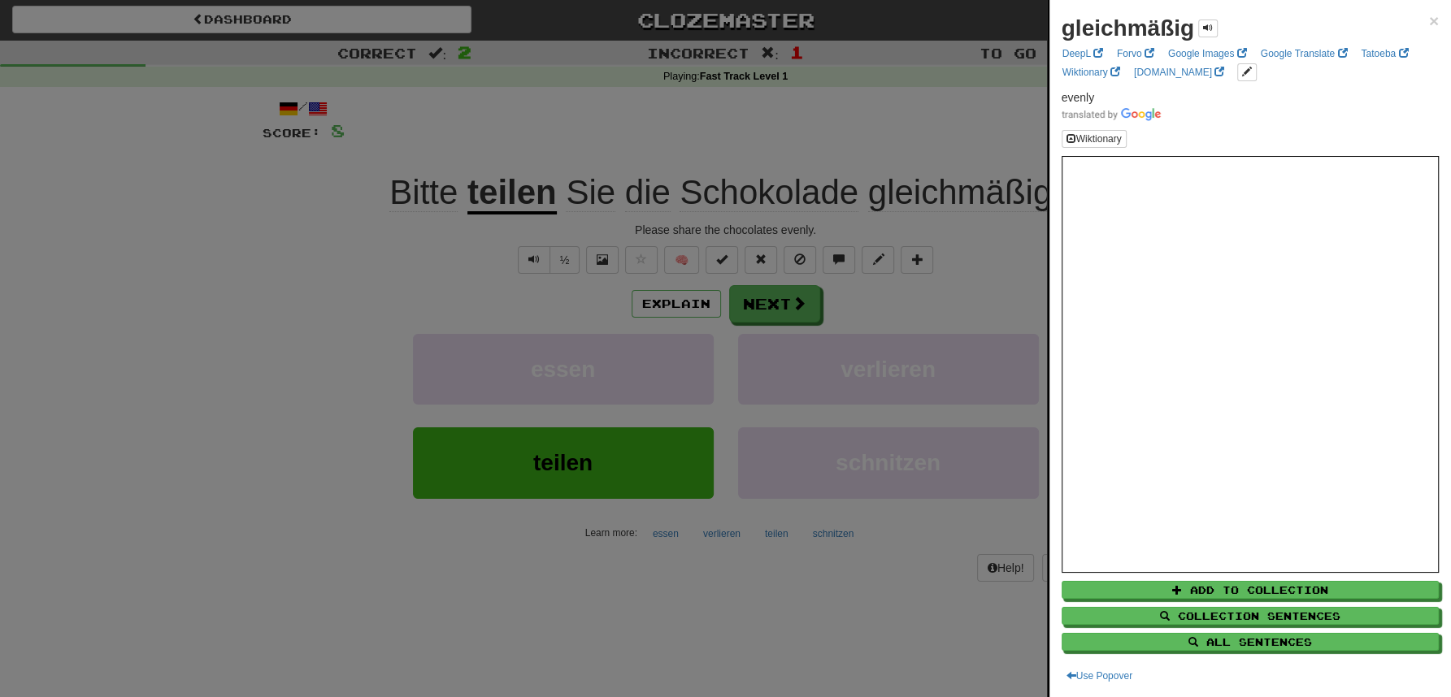
click at [936, 135] on div at bounding box center [725, 348] width 1451 height 697
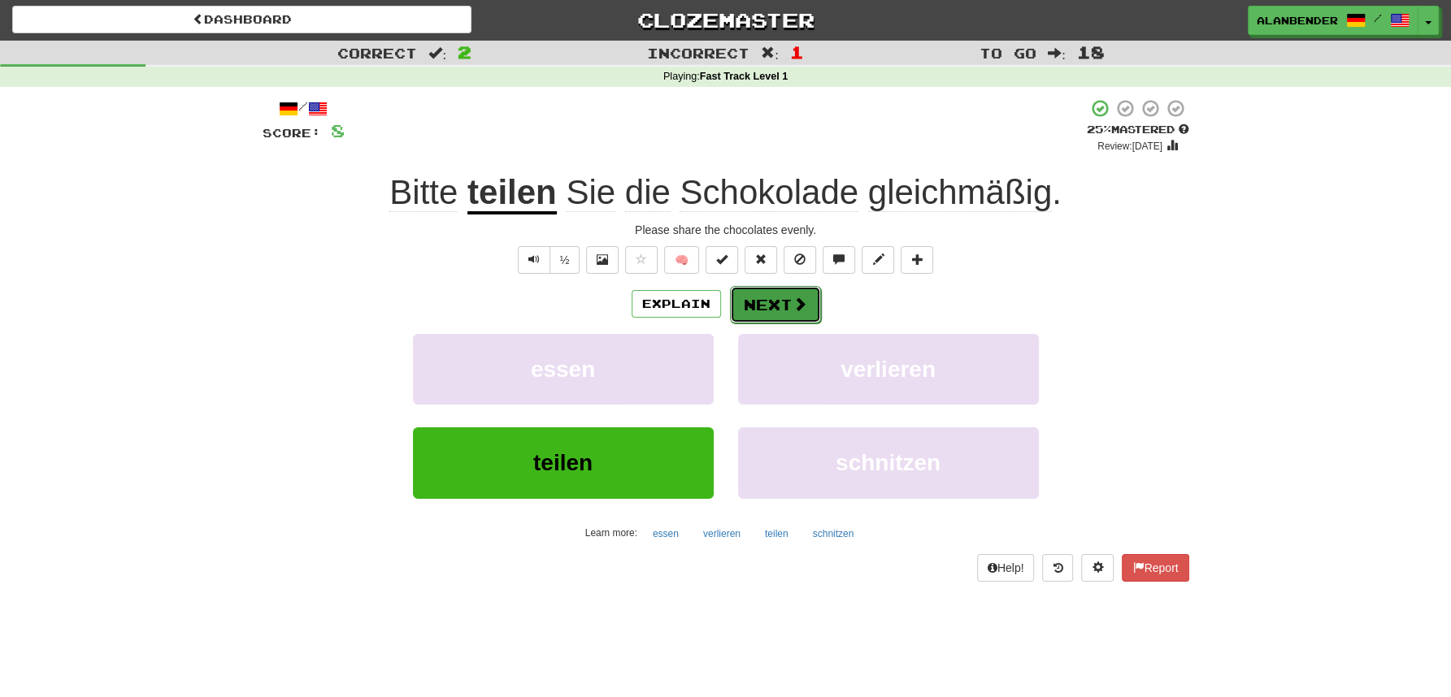
click at [797, 302] on span at bounding box center [799, 304] width 15 height 15
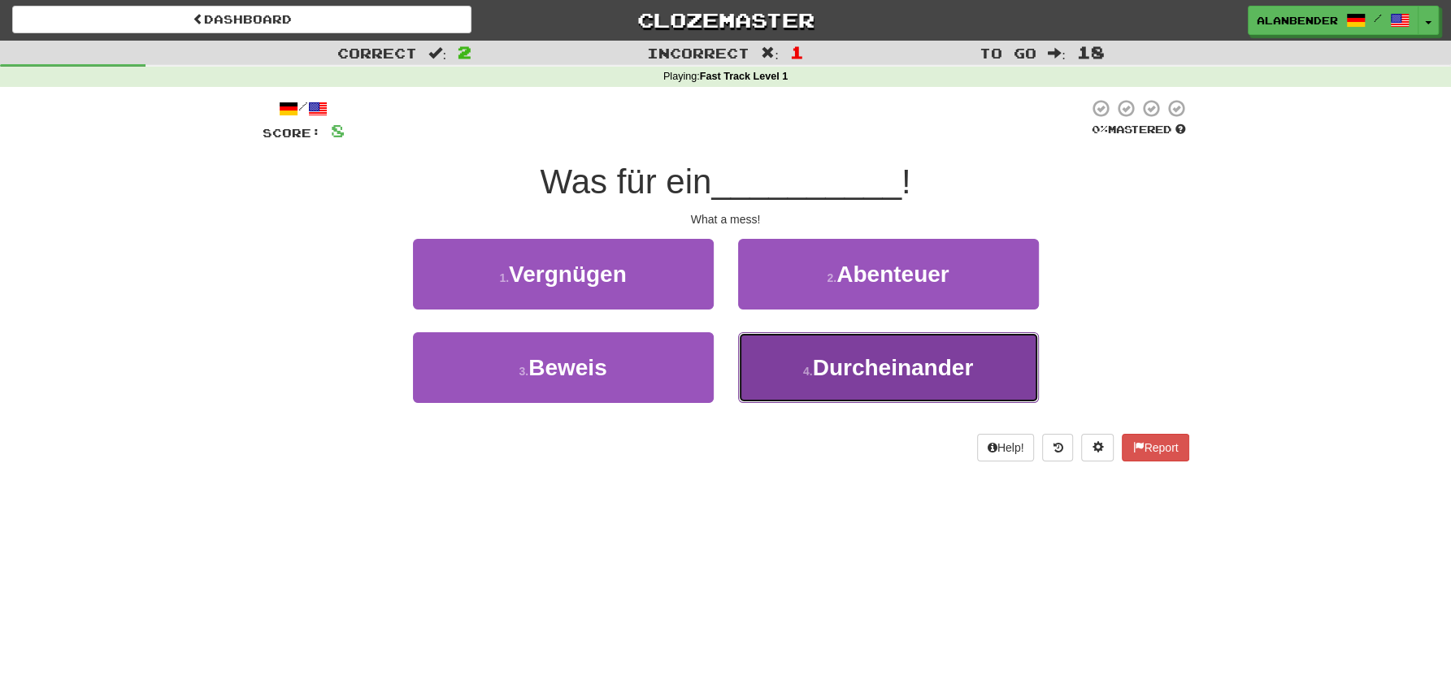
click at [905, 376] on span "Durcheinander" at bounding box center [893, 367] width 161 height 25
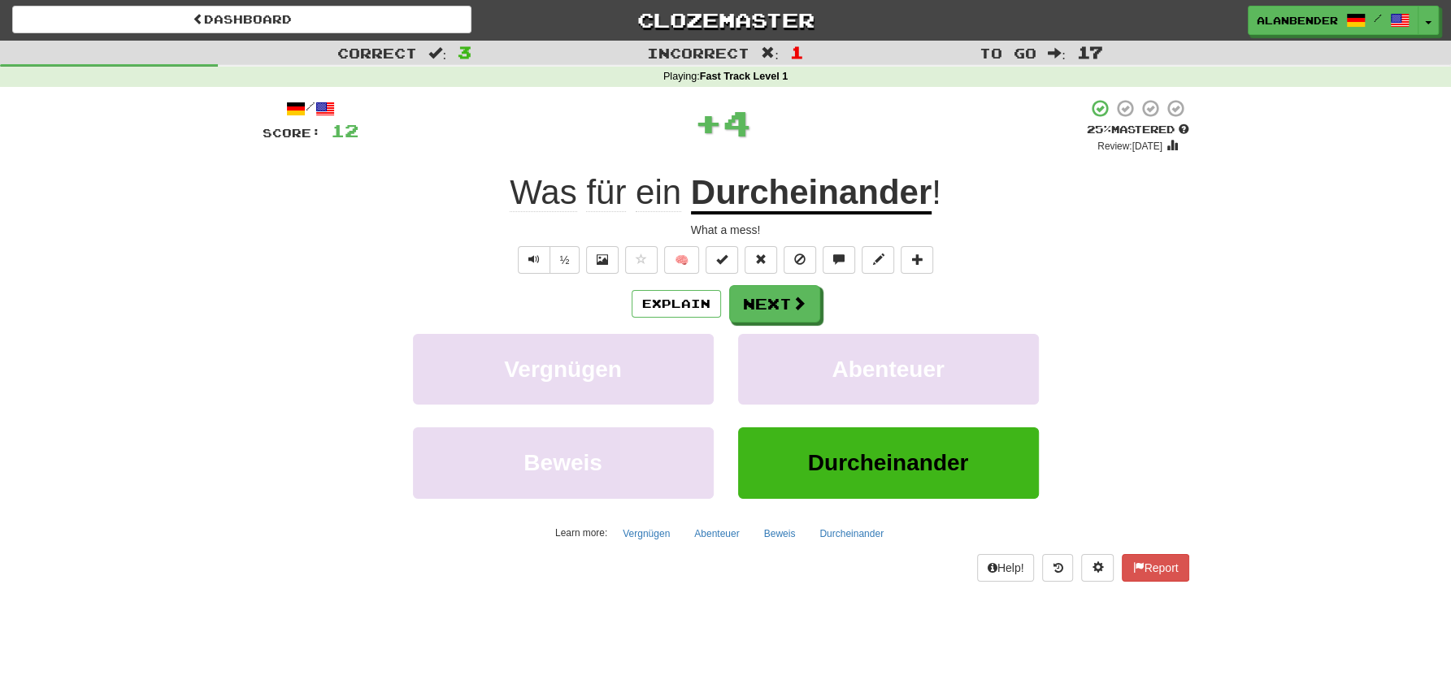
click at [841, 209] on u "Durcheinander" at bounding box center [811, 193] width 241 height 41
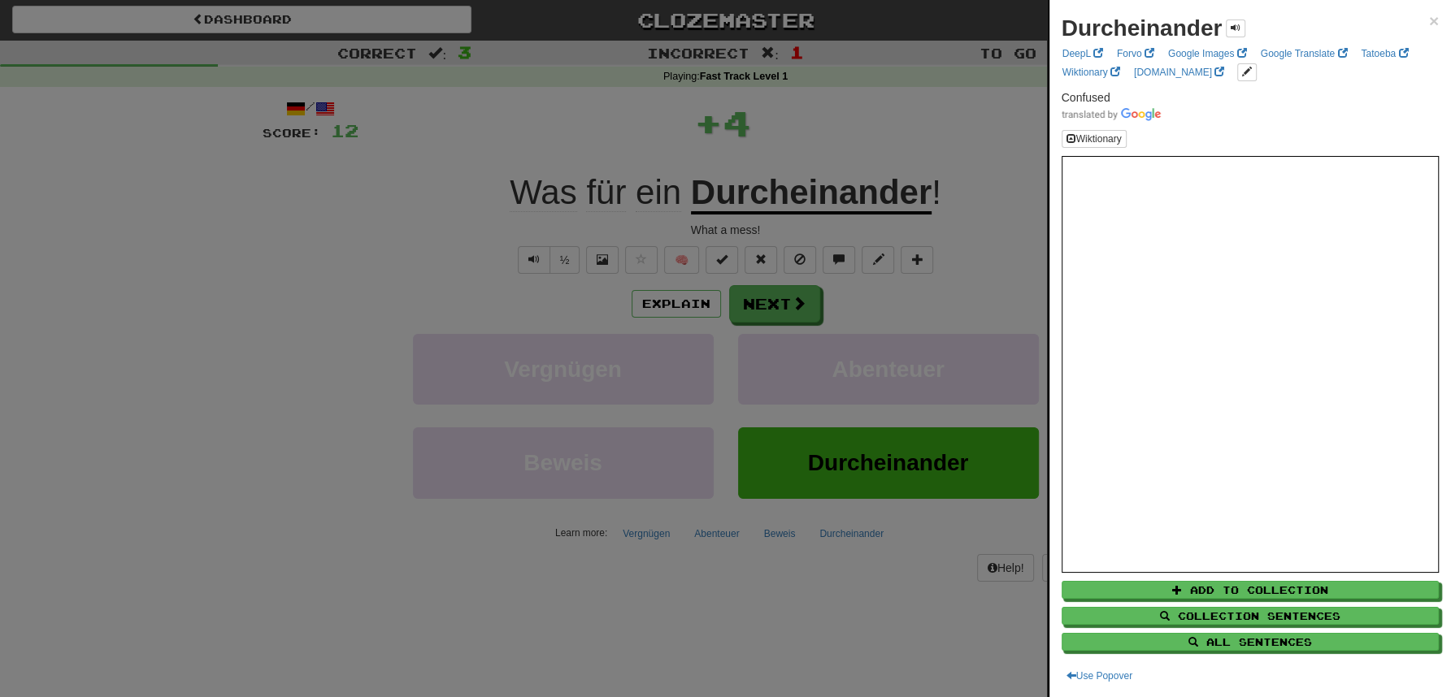
click at [860, 130] on div at bounding box center [725, 348] width 1451 height 697
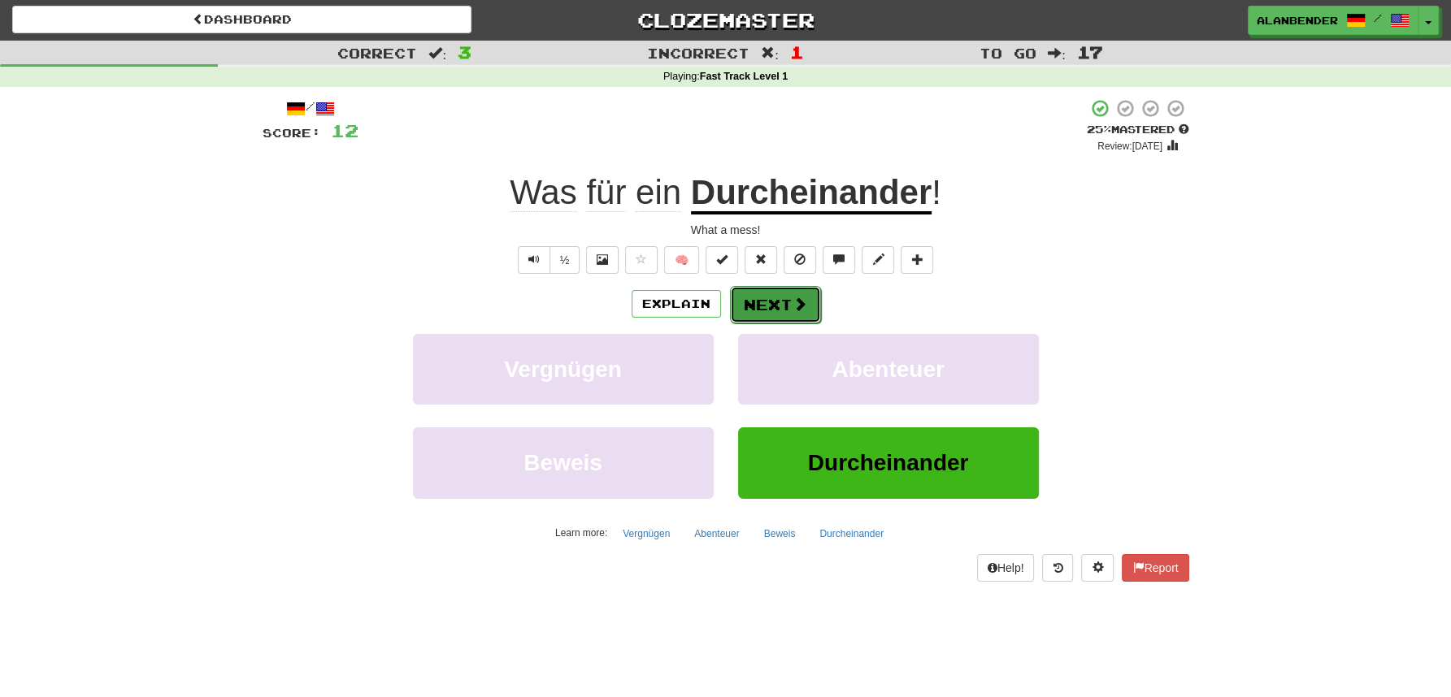
click at [792, 308] on span at bounding box center [799, 304] width 15 height 15
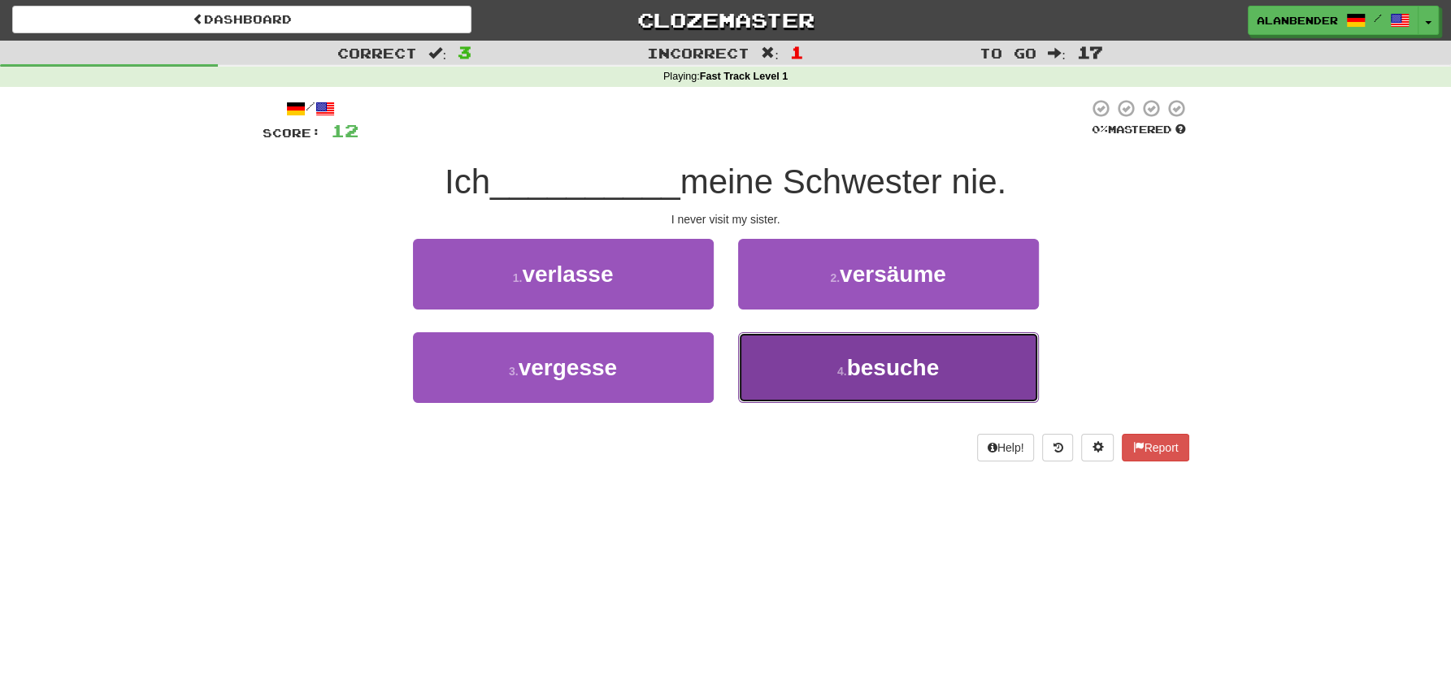
click at [866, 363] on span "besuche" at bounding box center [893, 367] width 93 height 25
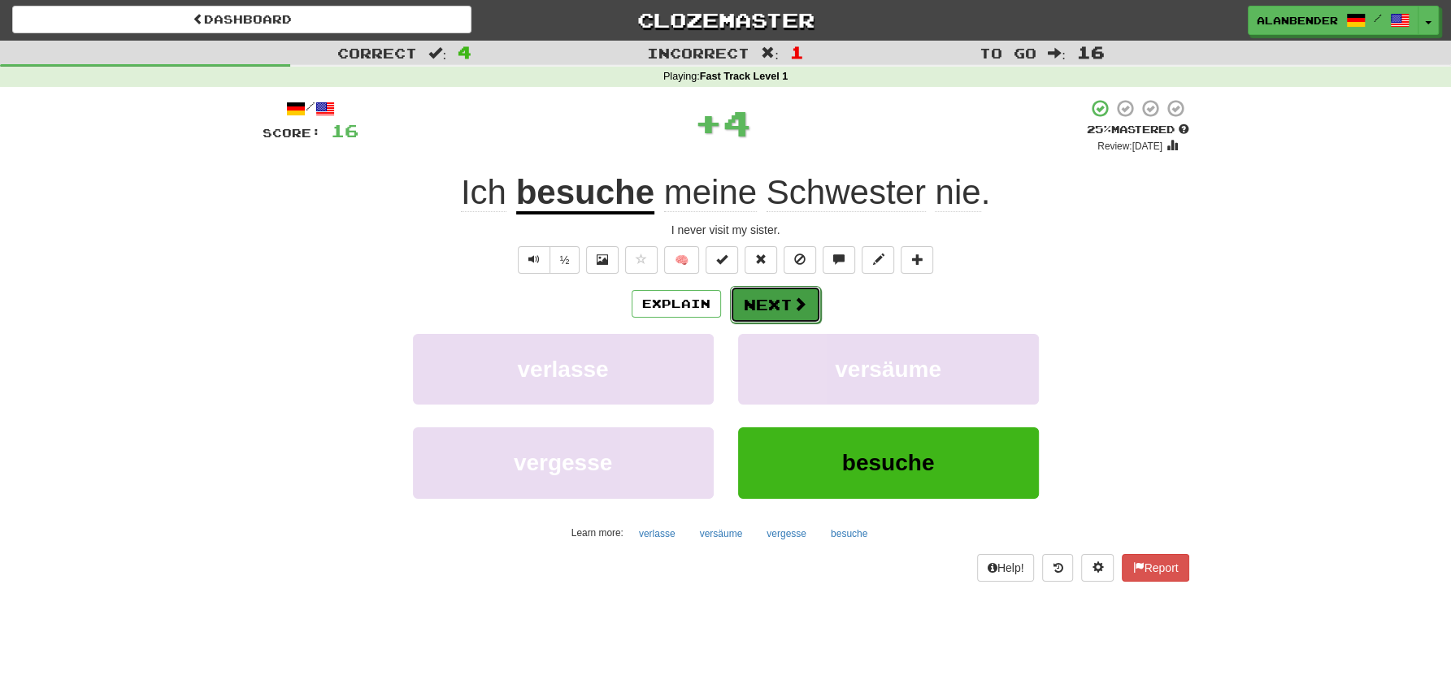
click at [785, 304] on button "Next" at bounding box center [775, 304] width 91 height 37
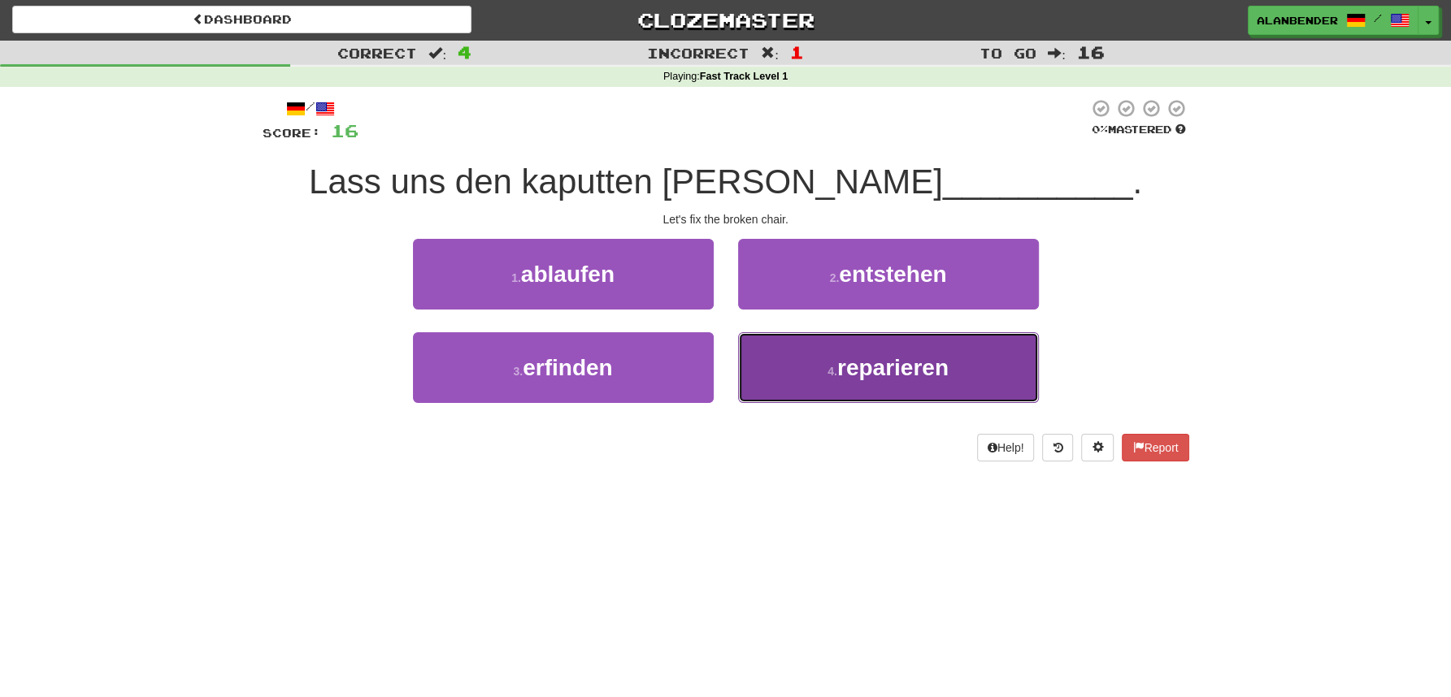
click at [878, 358] on span "reparieren" at bounding box center [892, 367] width 111 height 25
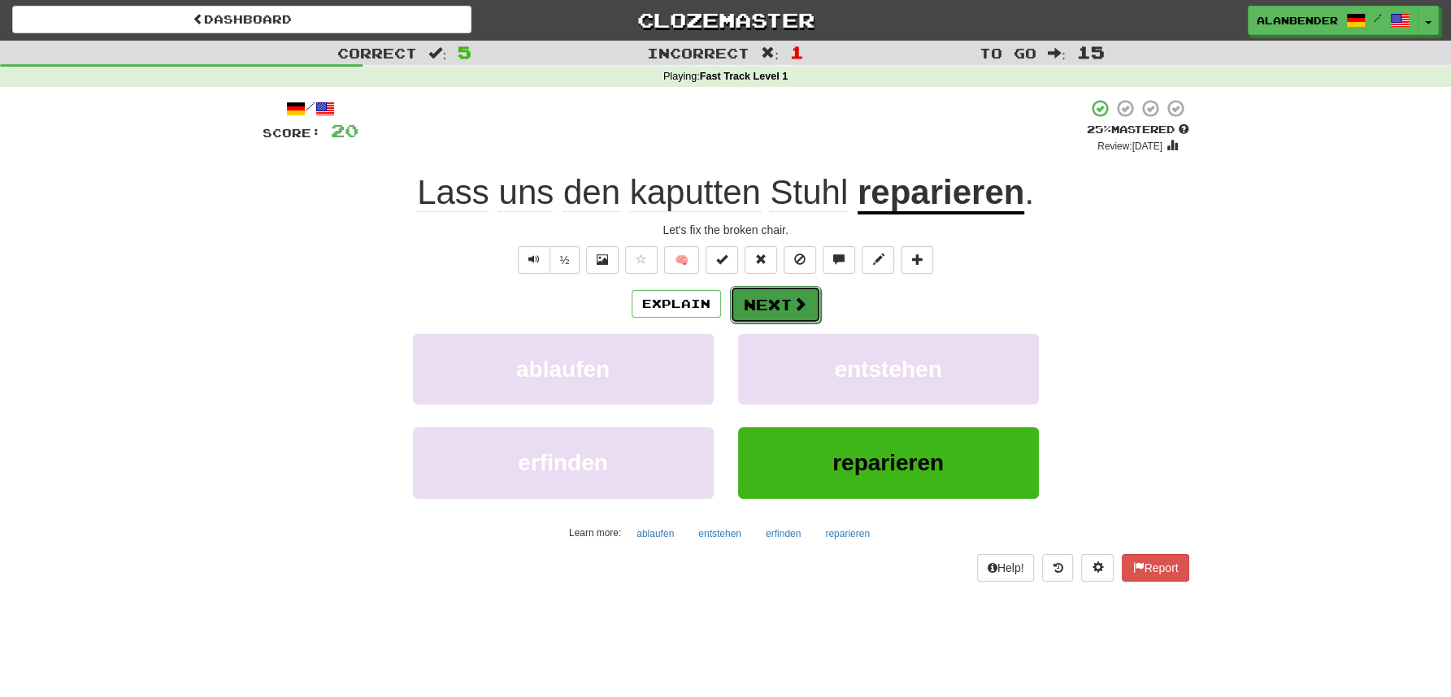
click at [787, 310] on button "Next" at bounding box center [775, 304] width 91 height 37
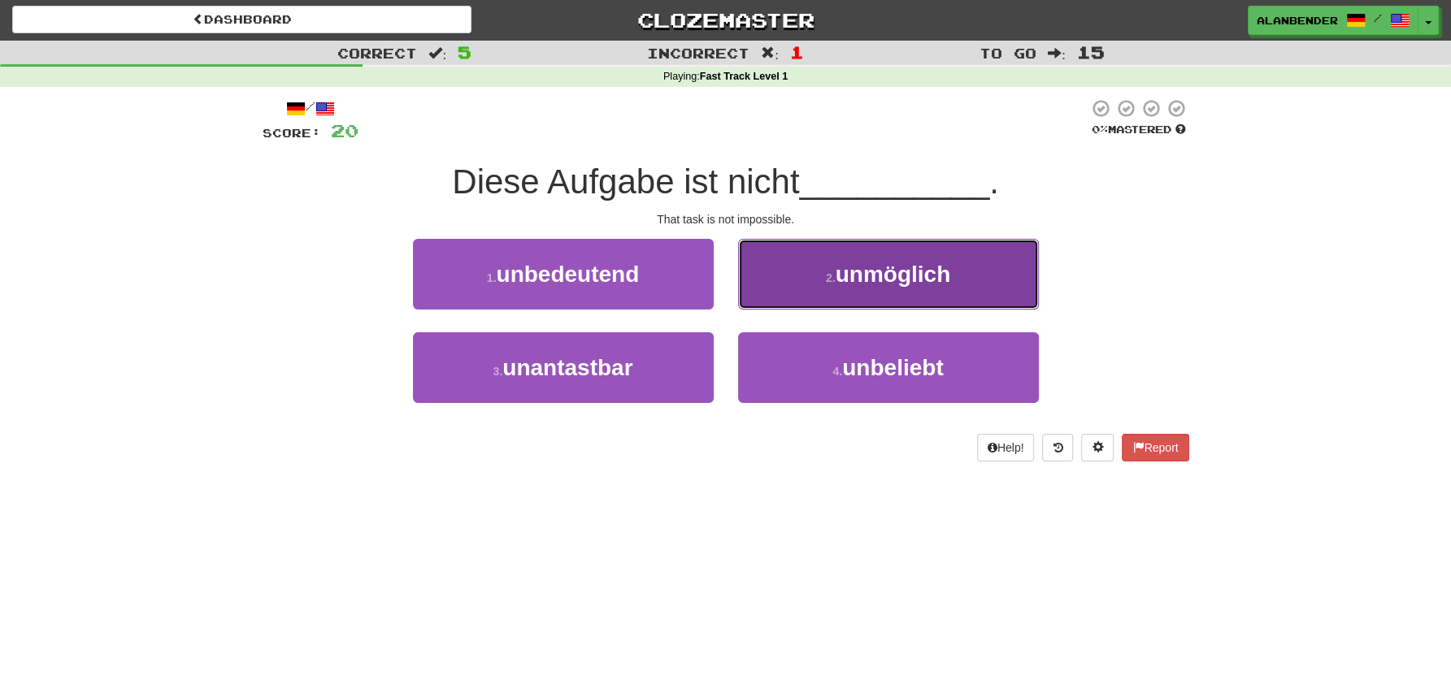
click at [933, 275] on span "unmöglich" at bounding box center [893, 274] width 115 height 25
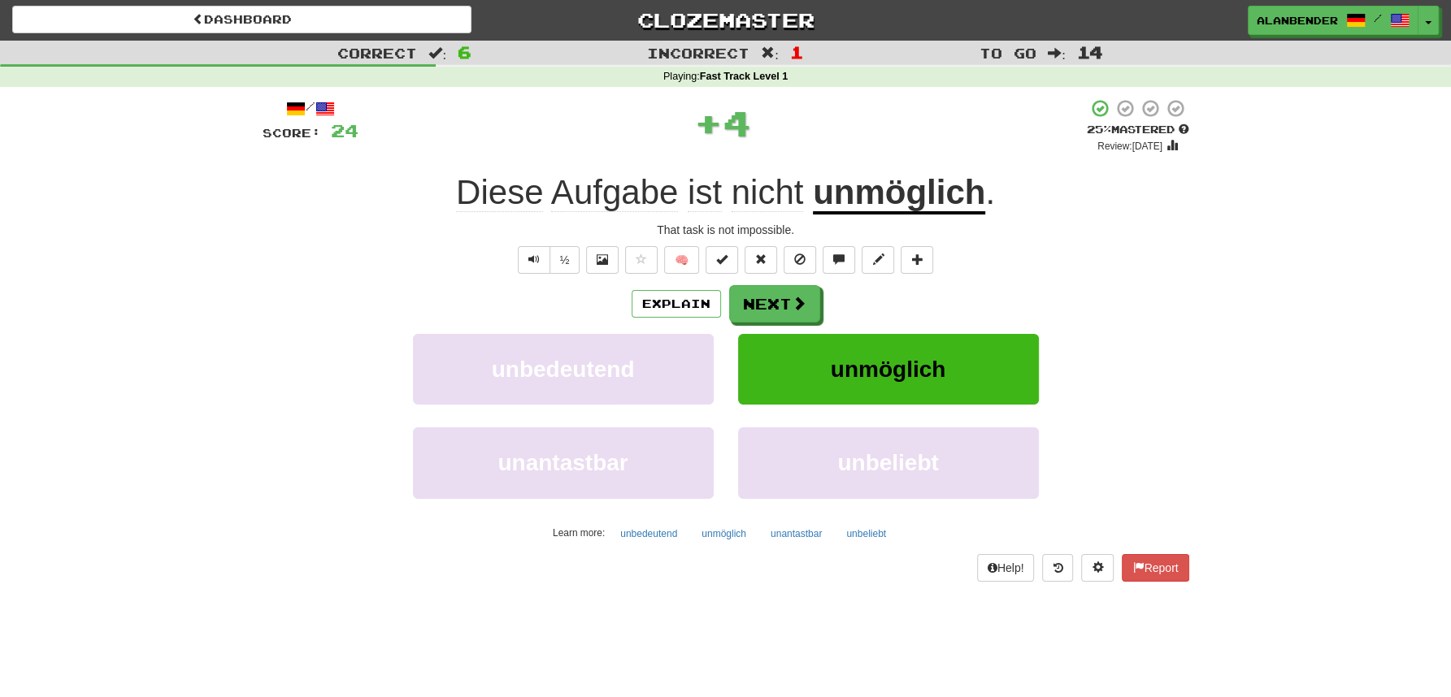
click at [899, 200] on u "unmöglich" at bounding box center [899, 193] width 172 height 41
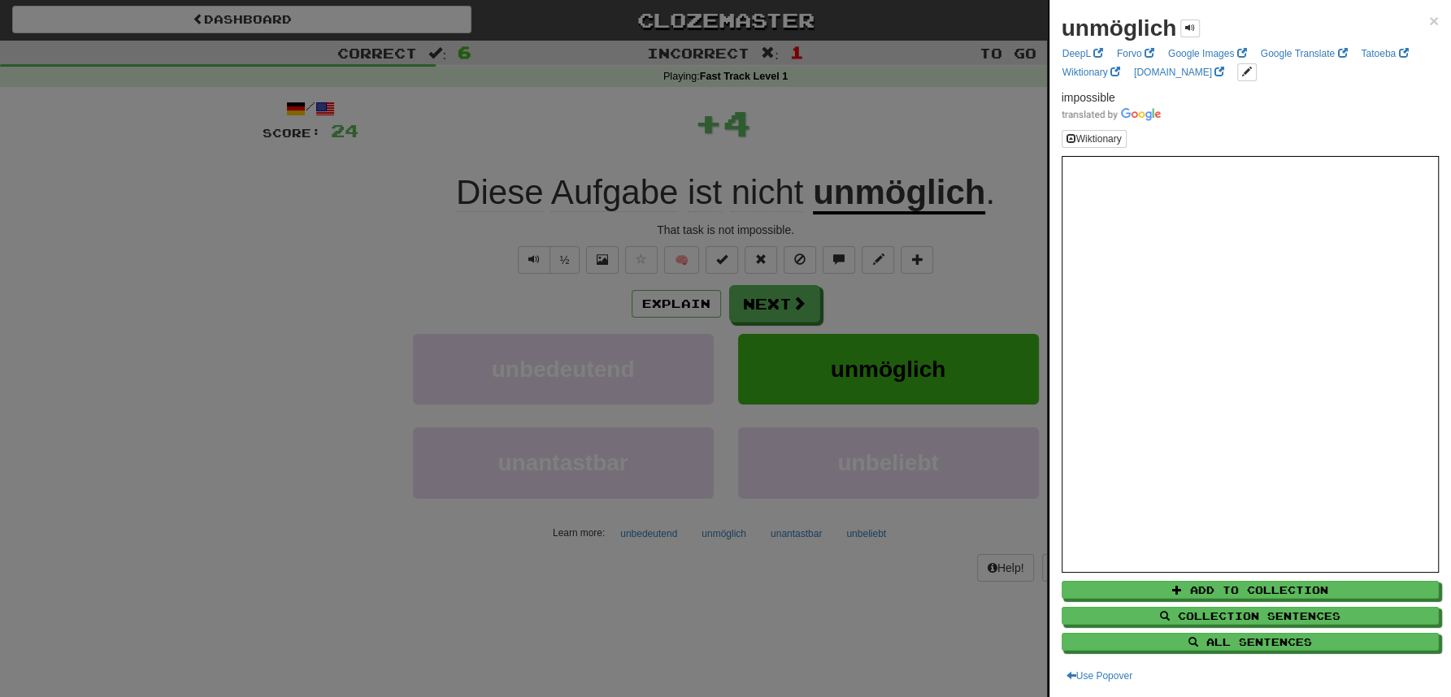
click at [879, 118] on div at bounding box center [725, 348] width 1451 height 697
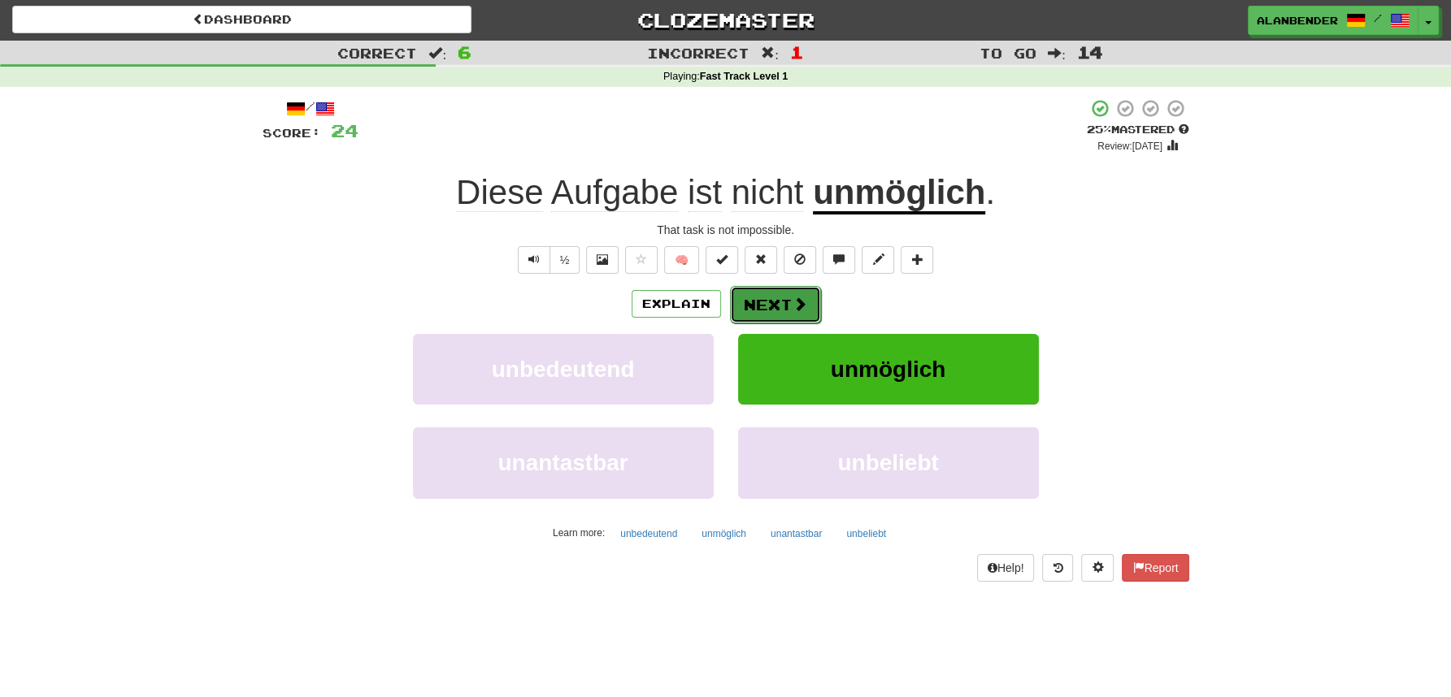
click at [790, 304] on button "Next" at bounding box center [775, 304] width 91 height 37
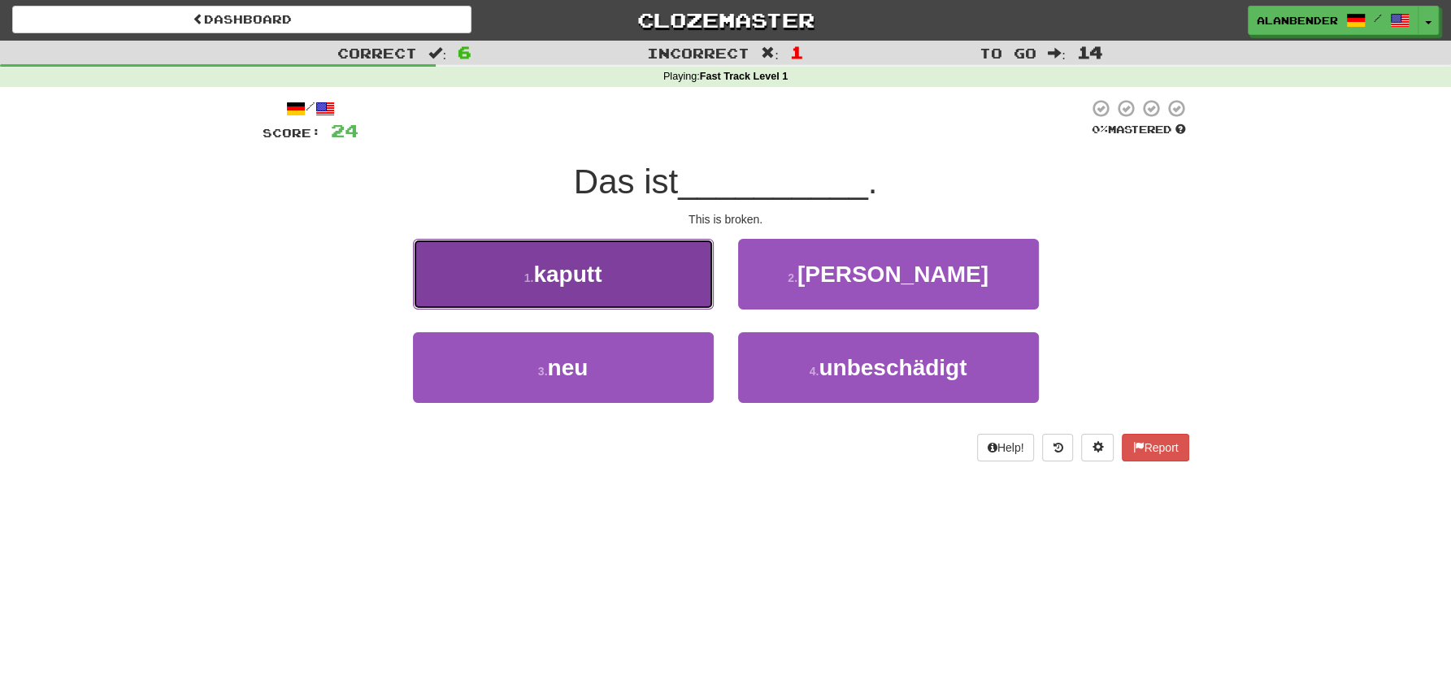
click at [553, 302] on button "1 . kaputt" at bounding box center [563, 274] width 301 height 71
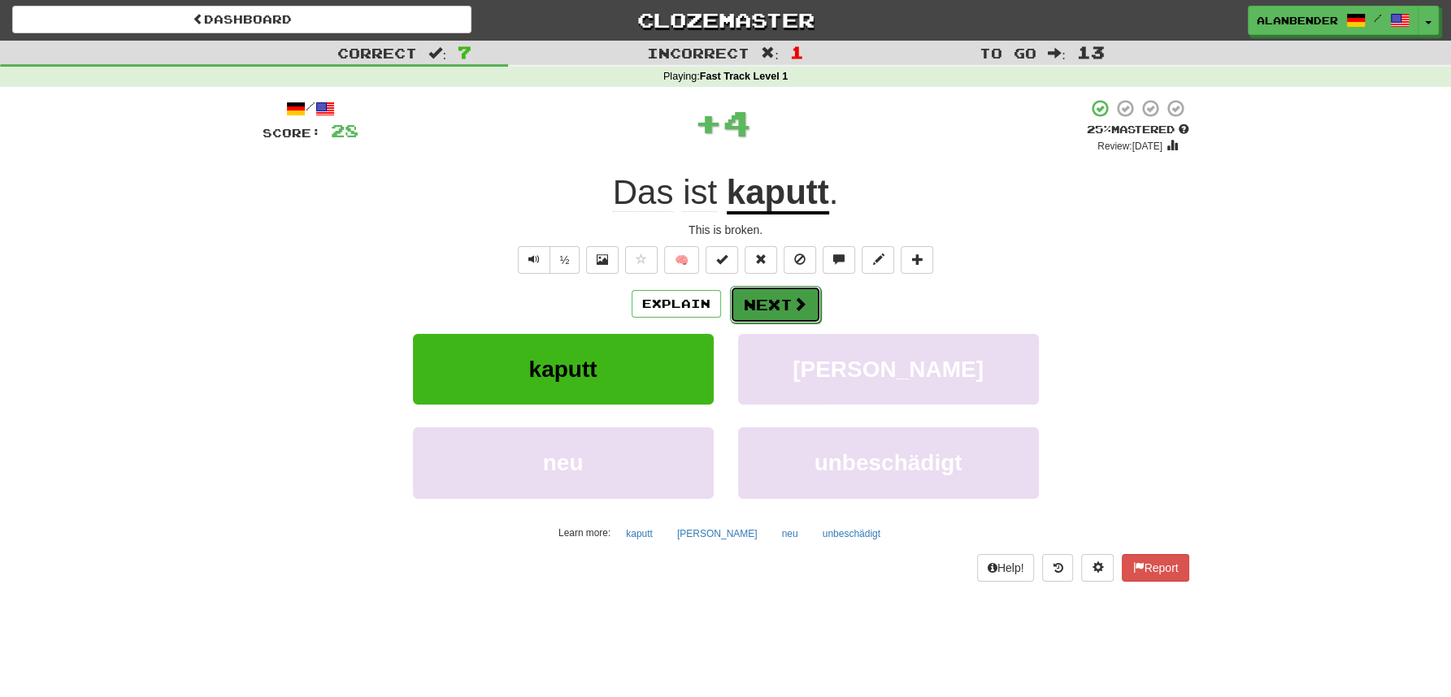
click at [797, 303] on span at bounding box center [799, 304] width 15 height 15
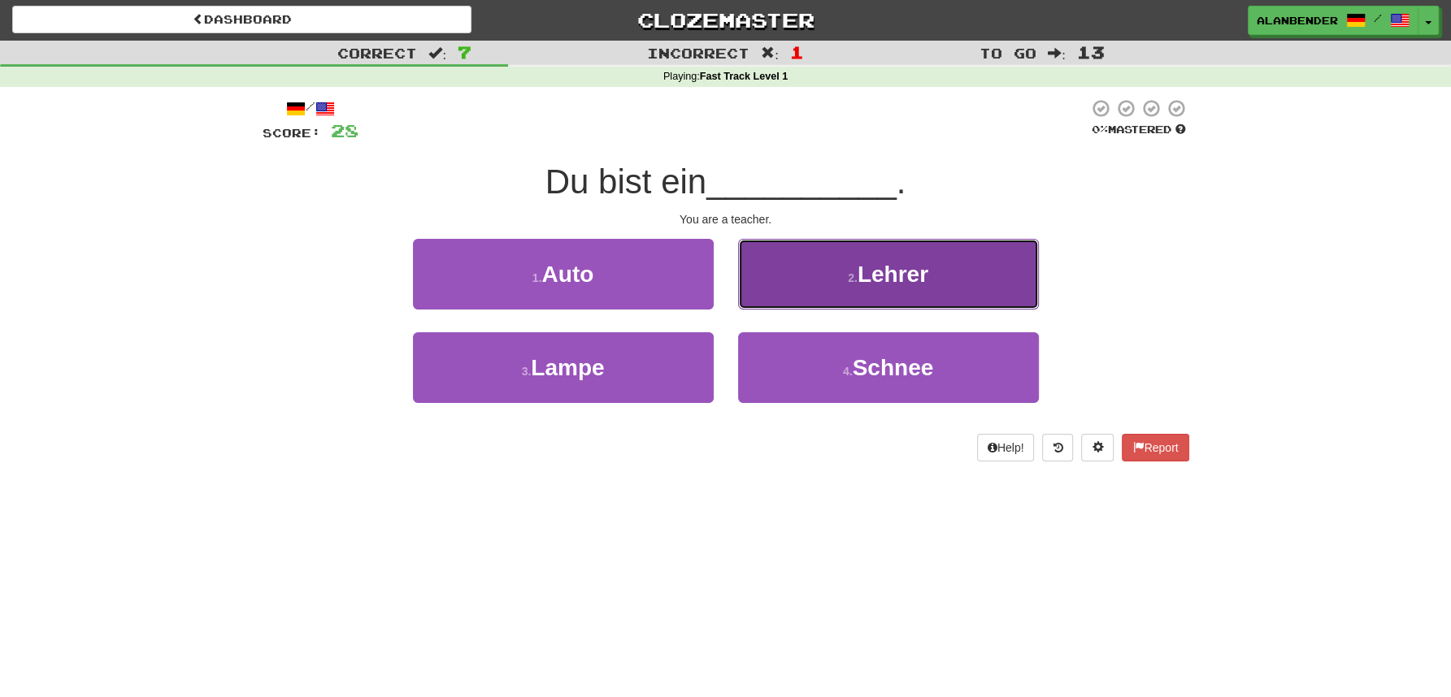
click at [927, 278] on span "Lehrer" at bounding box center [892, 274] width 71 height 25
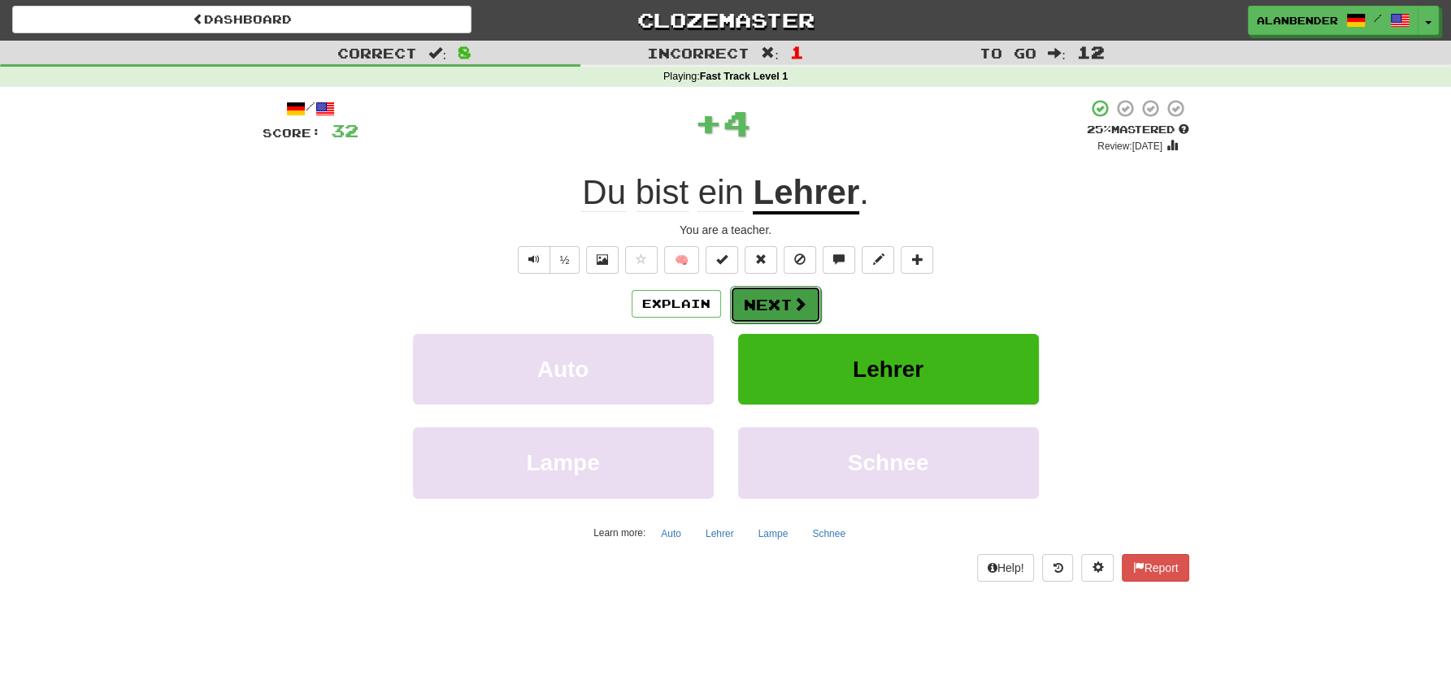
click at [794, 303] on span at bounding box center [799, 304] width 15 height 15
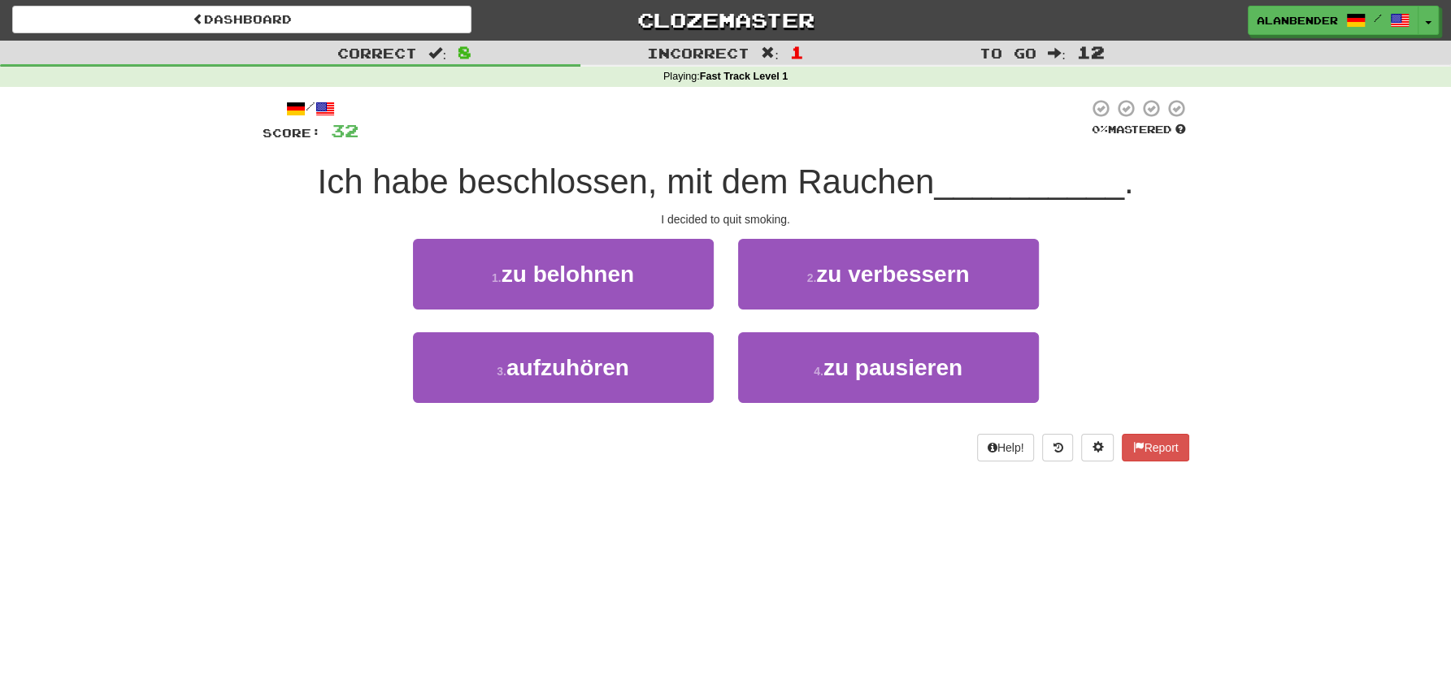
click at [161, 302] on div "Correct : 8 Incorrect : 1 To go : 12 Playing : Fast Track Level 1 / Score: 32 0…" at bounding box center [725, 263] width 1451 height 444
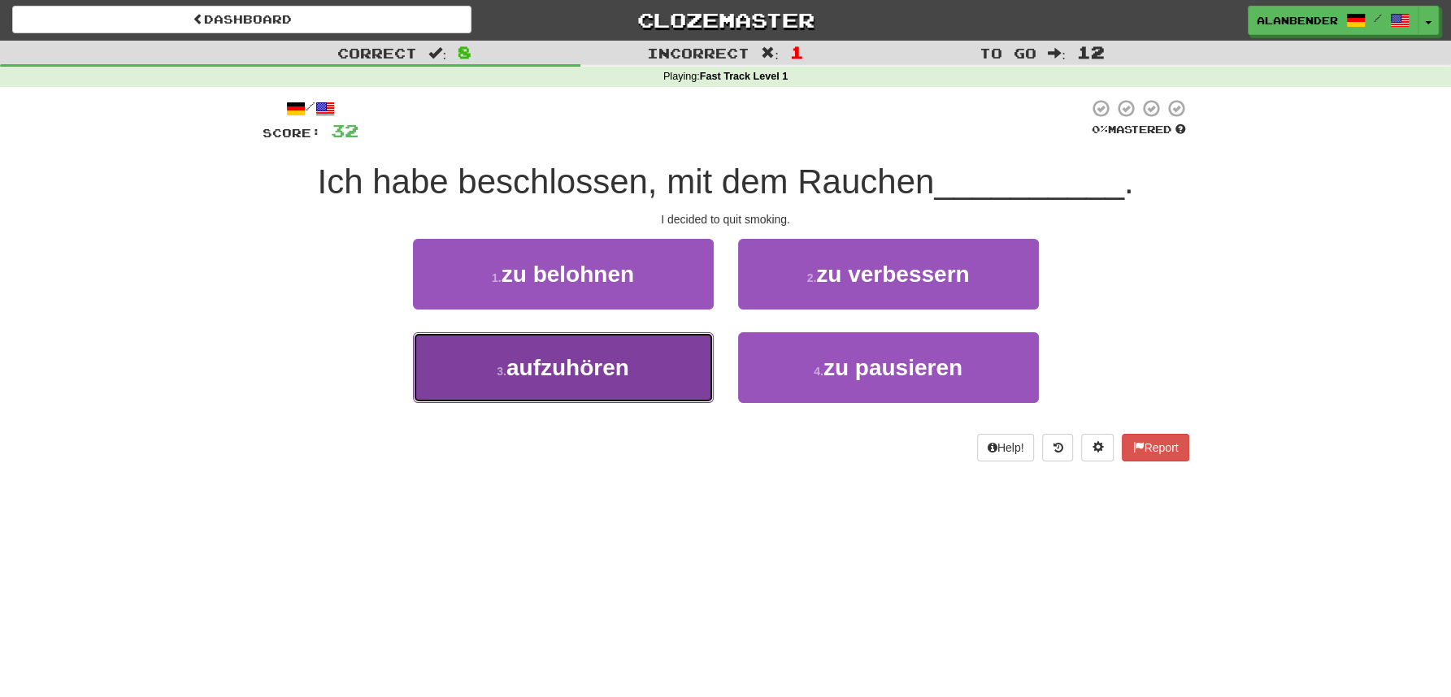
click at [603, 368] on span "aufzuhören" at bounding box center [567, 367] width 123 height 25
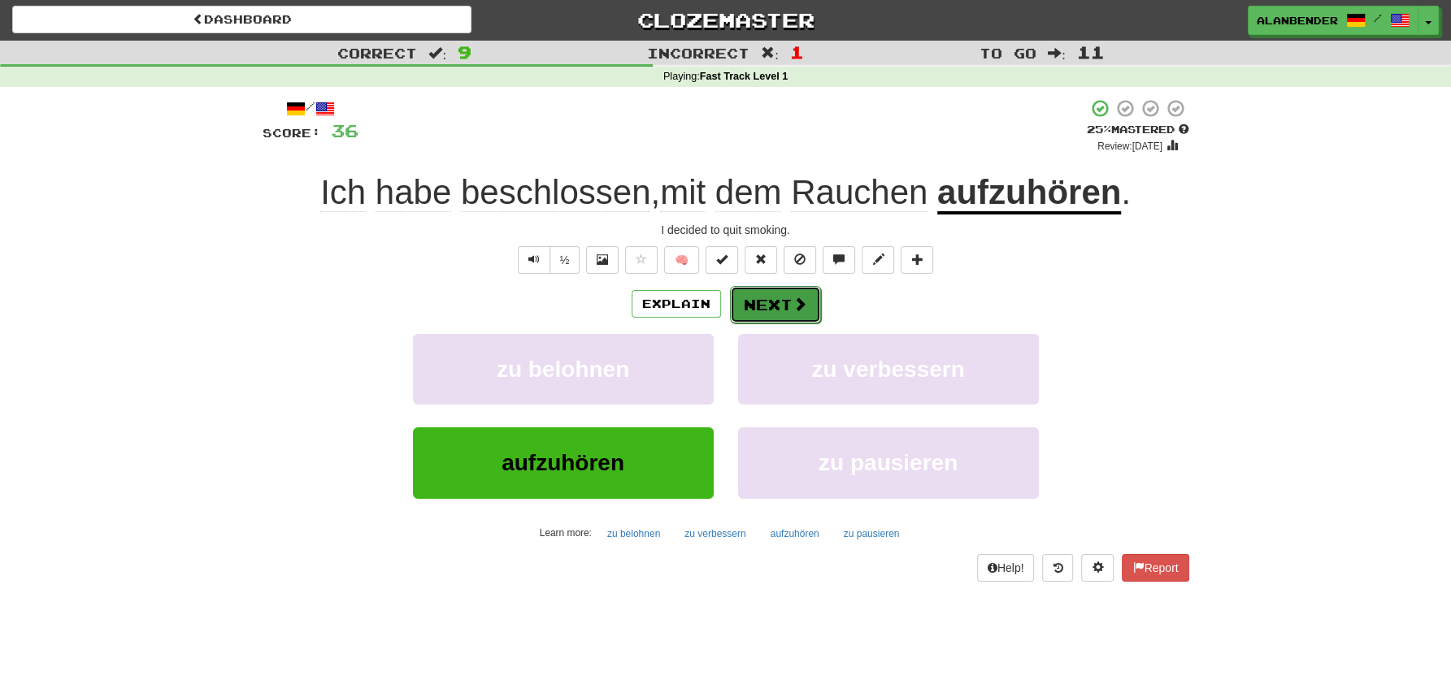
click at [777, 304] on button "Next" at bounding box center [775, 304] width 91 height 37
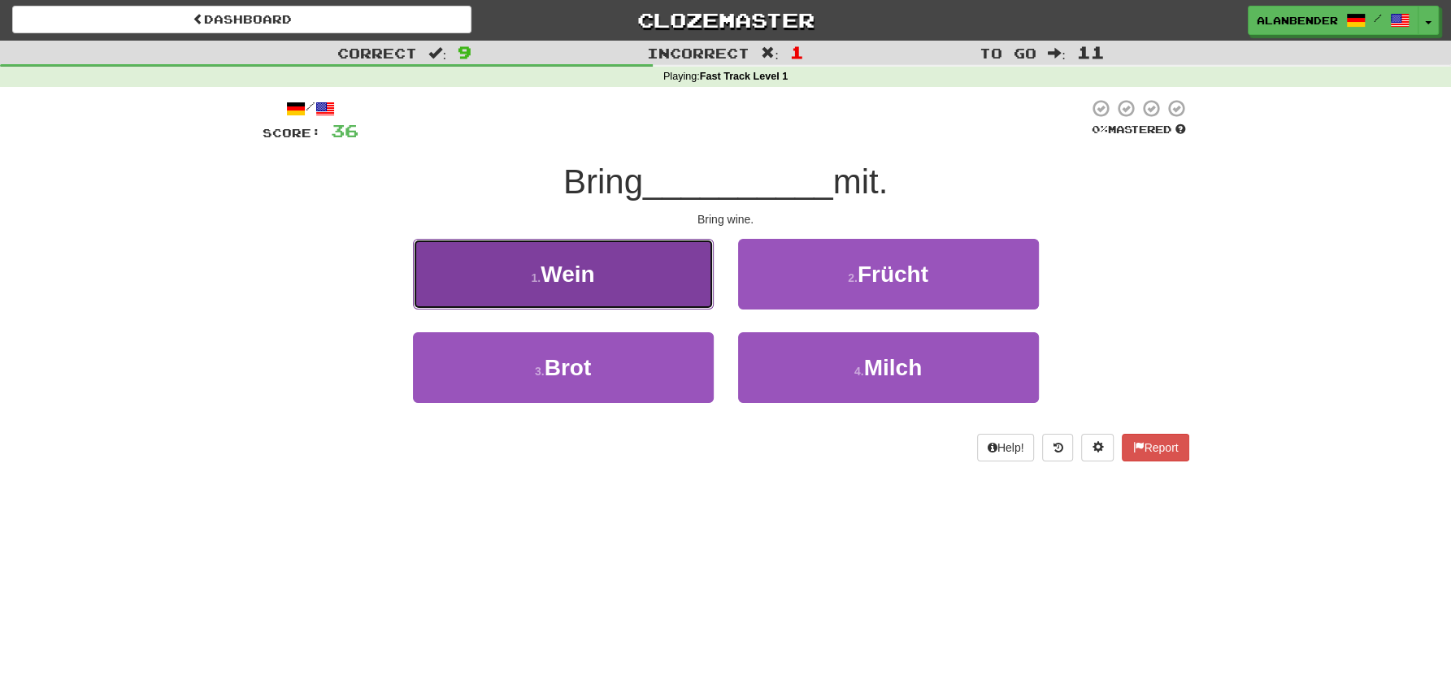
click at [568, 273] on span "Wein" at bounding box center [568, 274] width 54 height 25
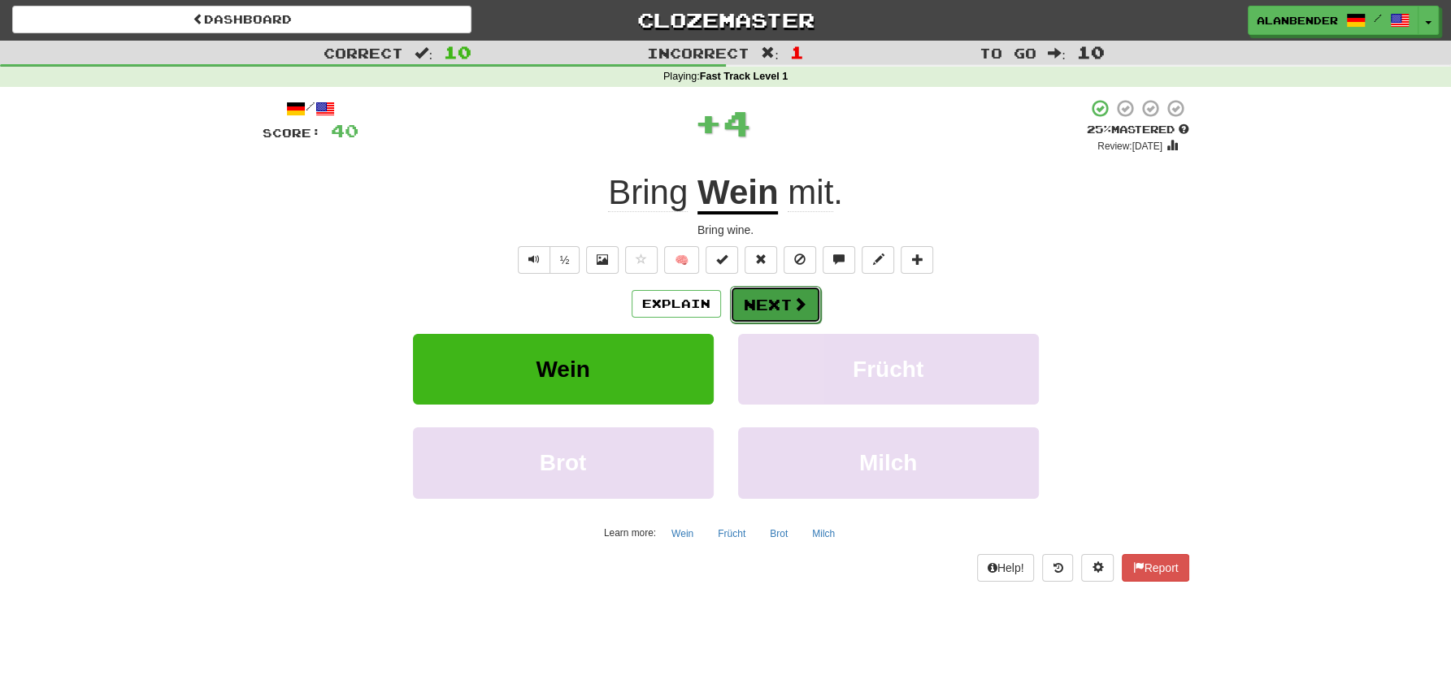
click at [781, 303] on button "Next" at bounding box center [775, 304] width 91 height 37
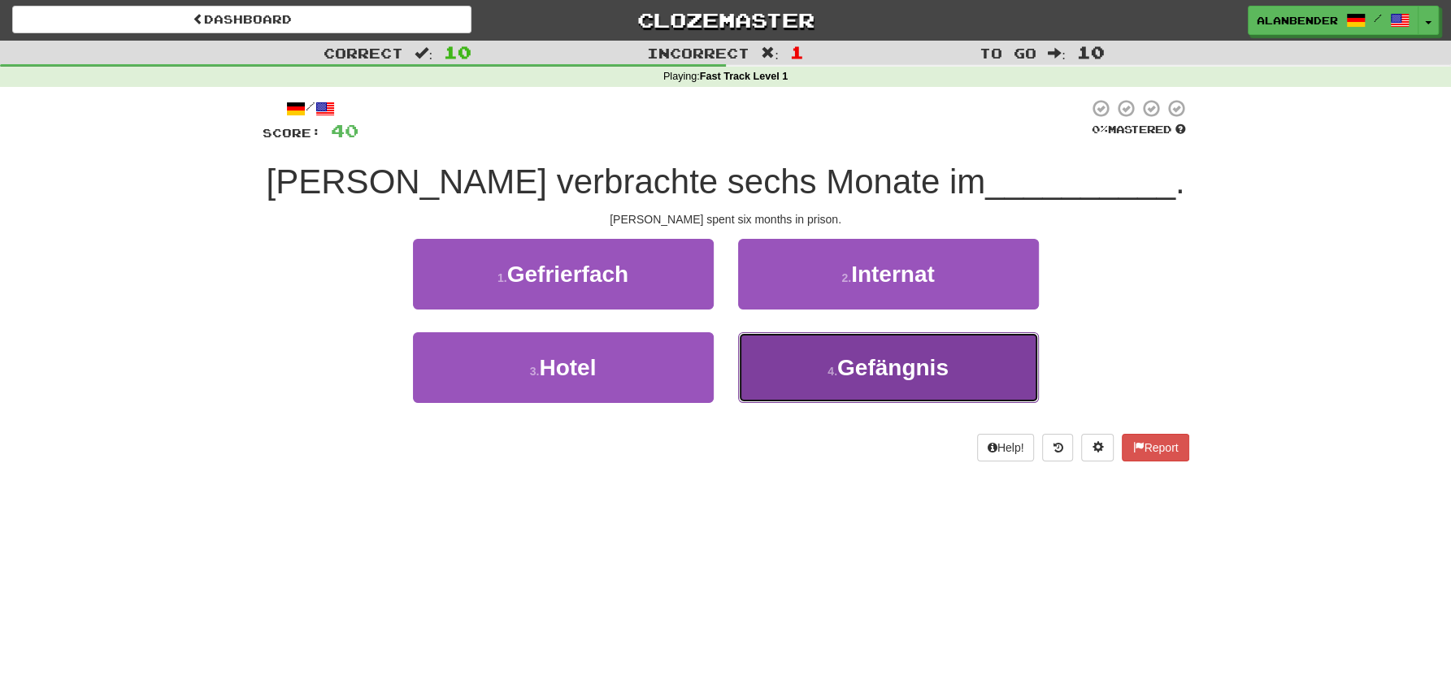
click at [853, 366] on span "Gefängnis" at bounding box center [892, 367] width 111 height 25
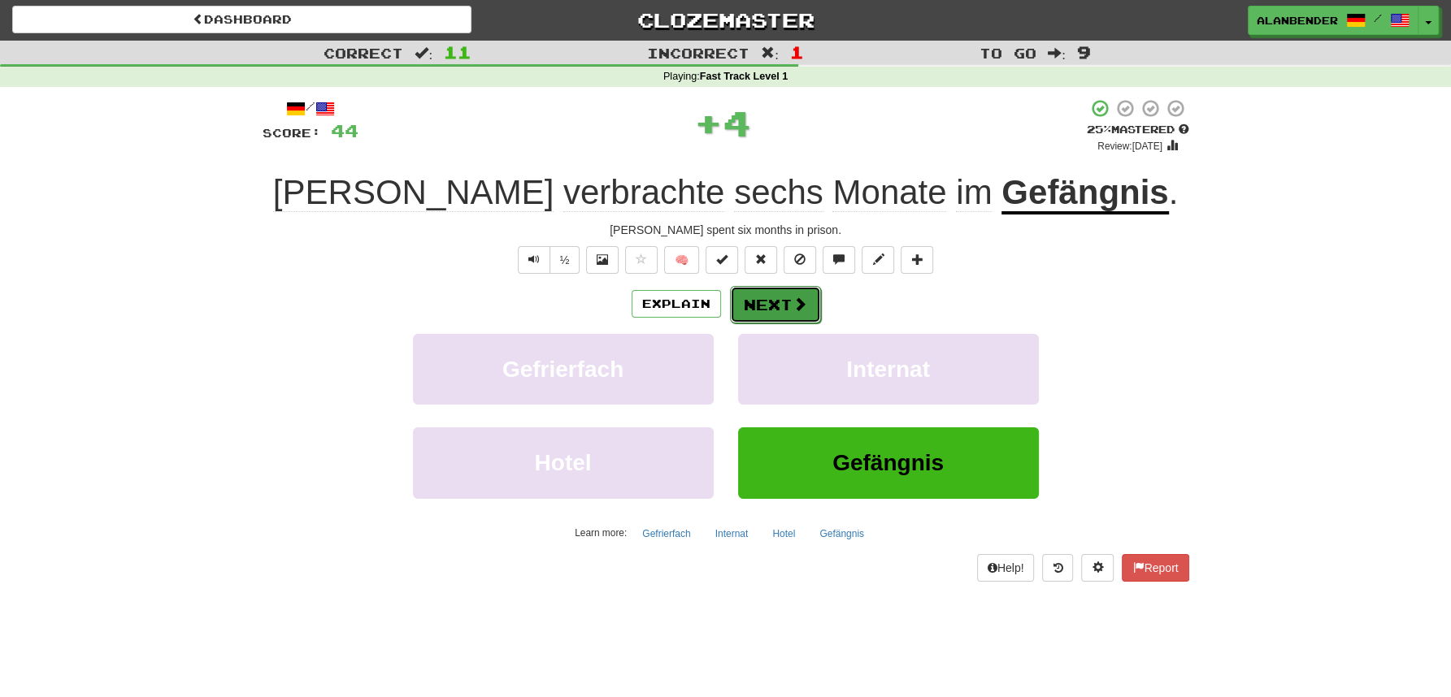
click at [792, 306] on span at bounding box center [799, 304] width 15 height 15
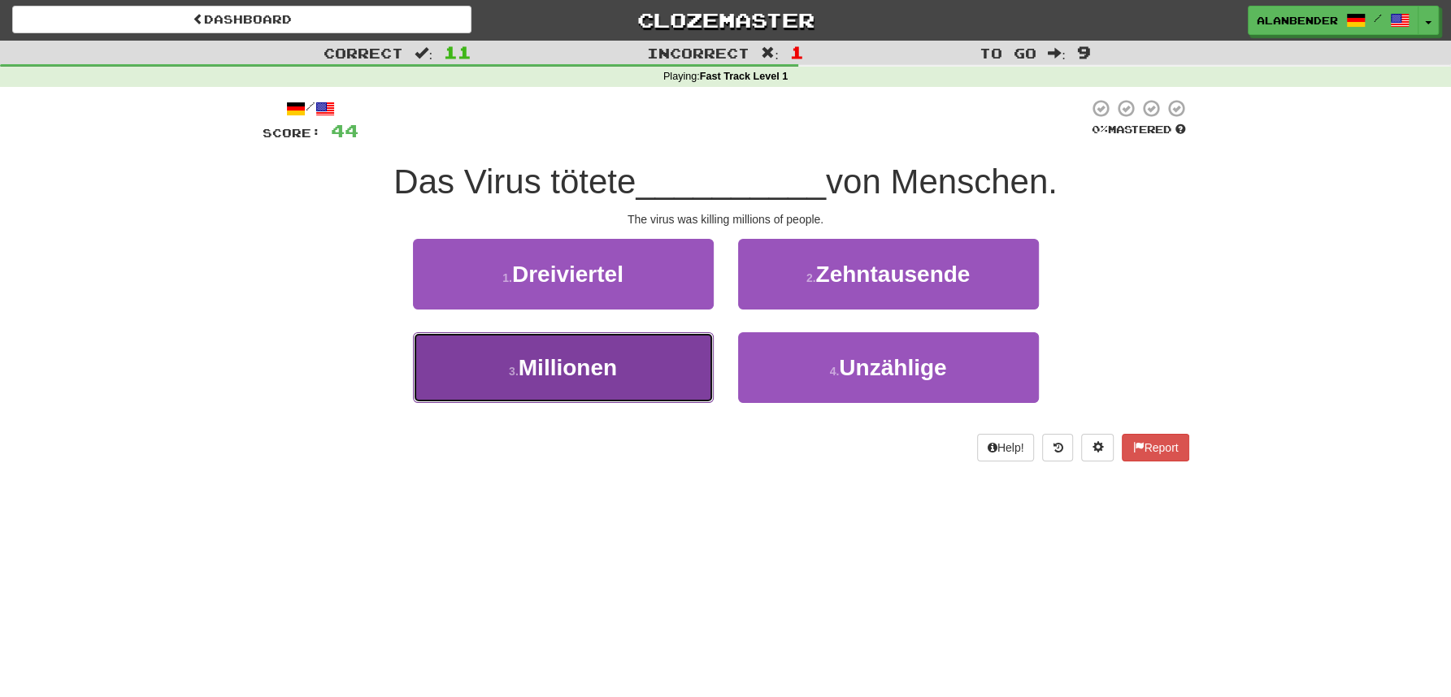
click at [626, 367] on button "3 . Millionen" at bounding box center [563, 367] width 301 height 71
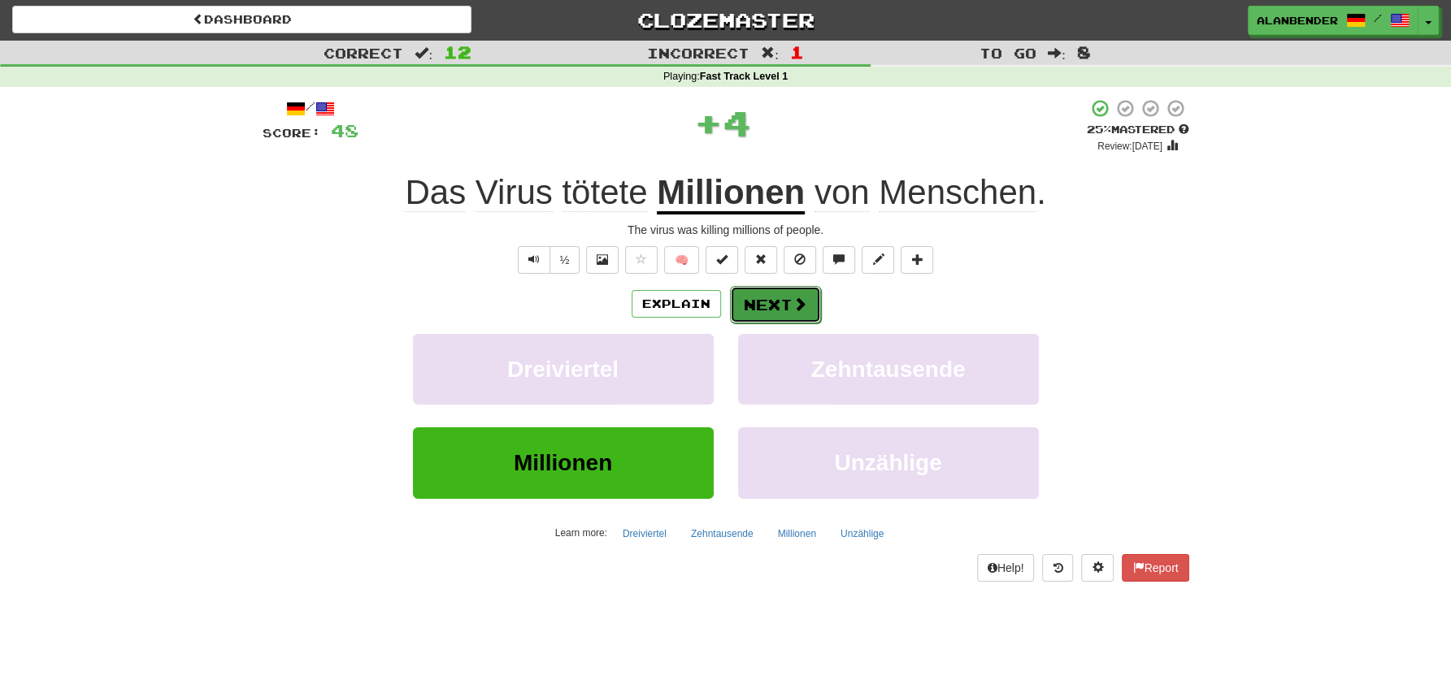
click at [773, 312] on button "Next" at bounding box center [775, 304] width 91 height 37
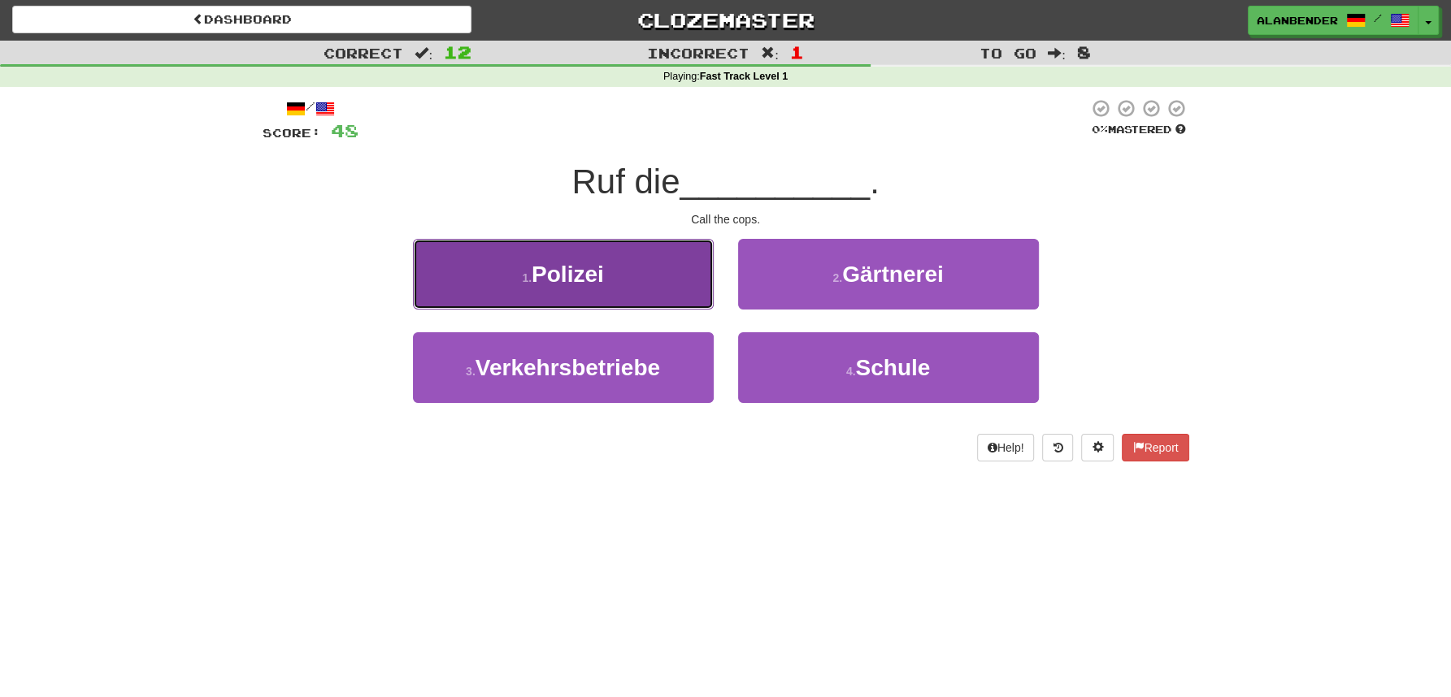
click at [645, 276] on button "1 . Polizei" at bounding box center [563, 274] width 301 height 71
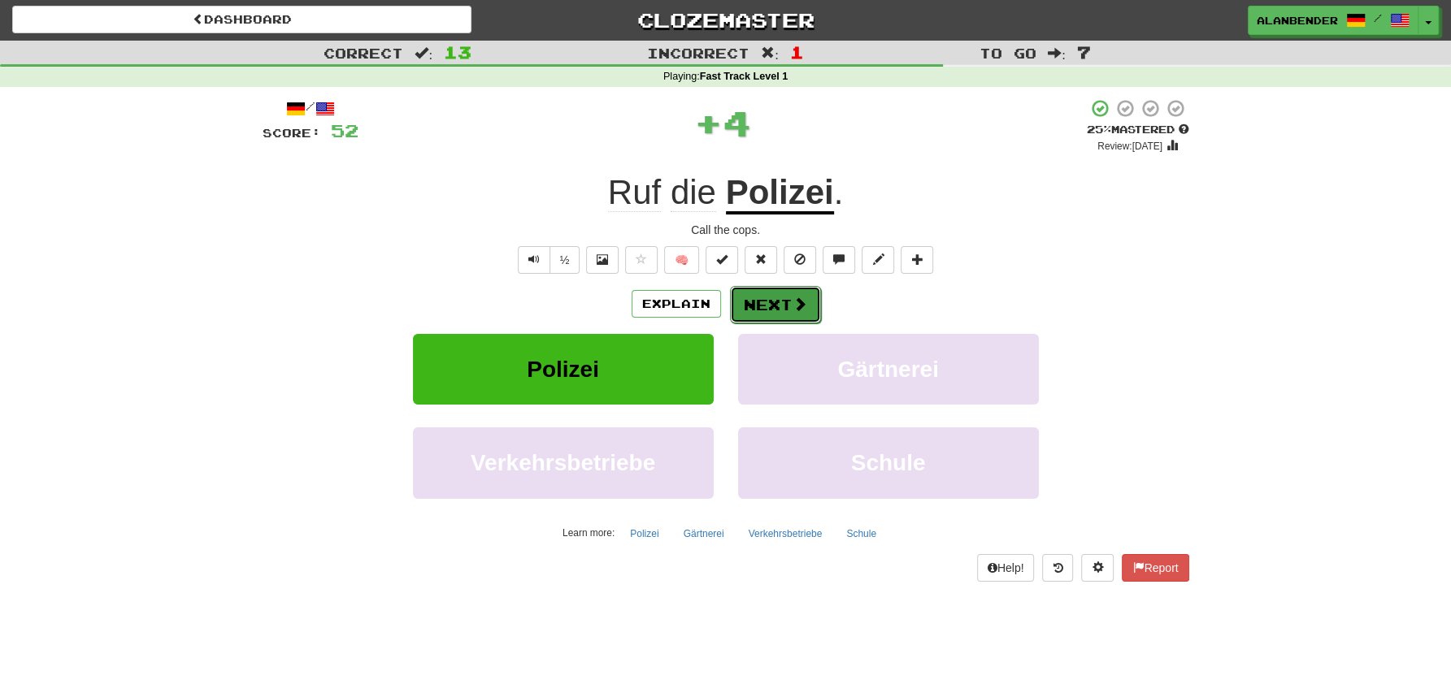
click at [773, 314] on button "Next" at bounding box center [775, 304] width 91 height 37
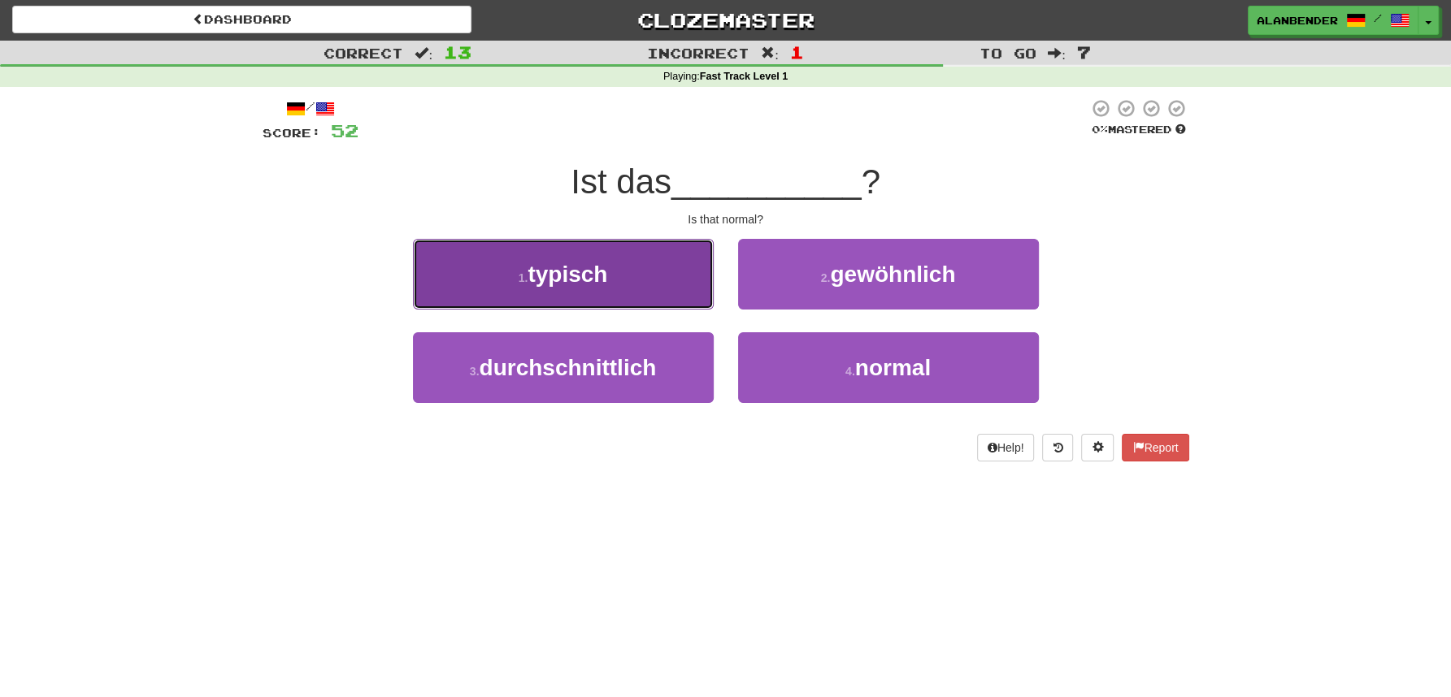
click at [591, 291] on button "1 . typisch" at bounding box center [563, 274] width 301 height 71
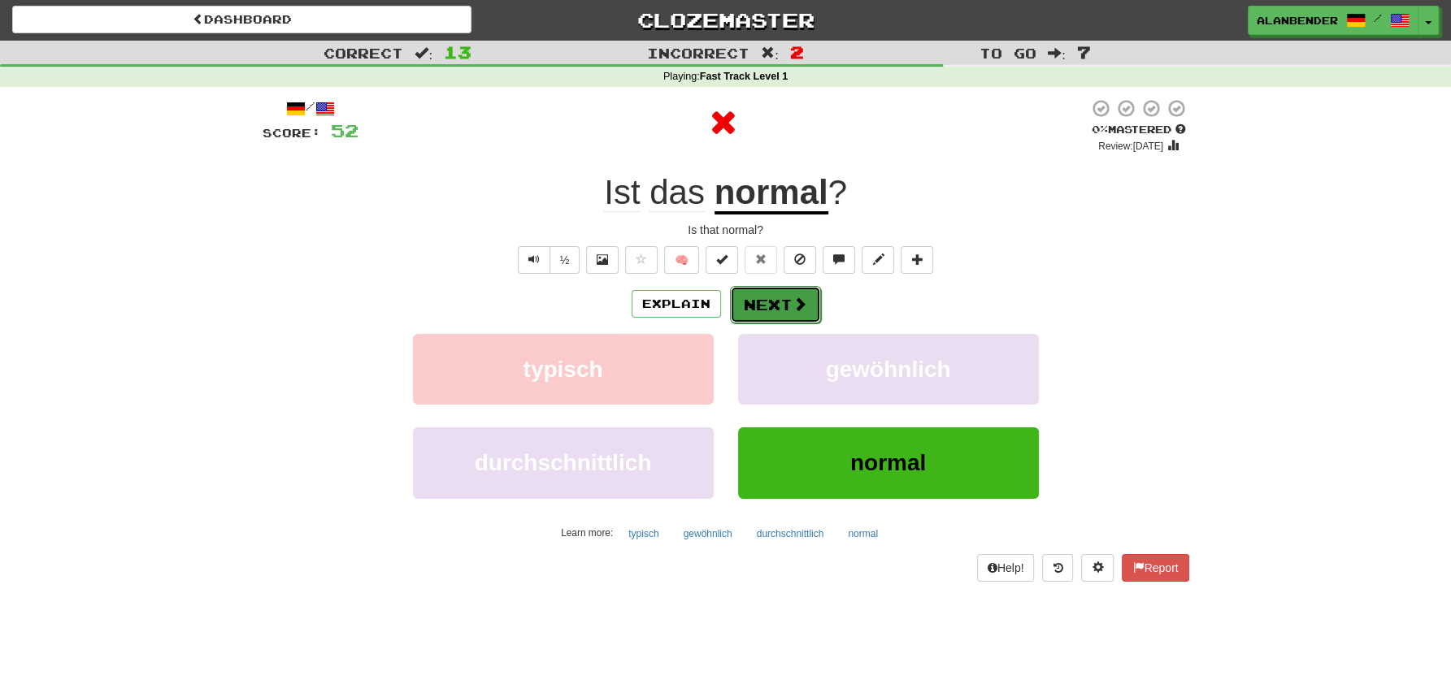
click at [772, 314] on button "Next" at bounding box center [775, 304] width 91 height 37
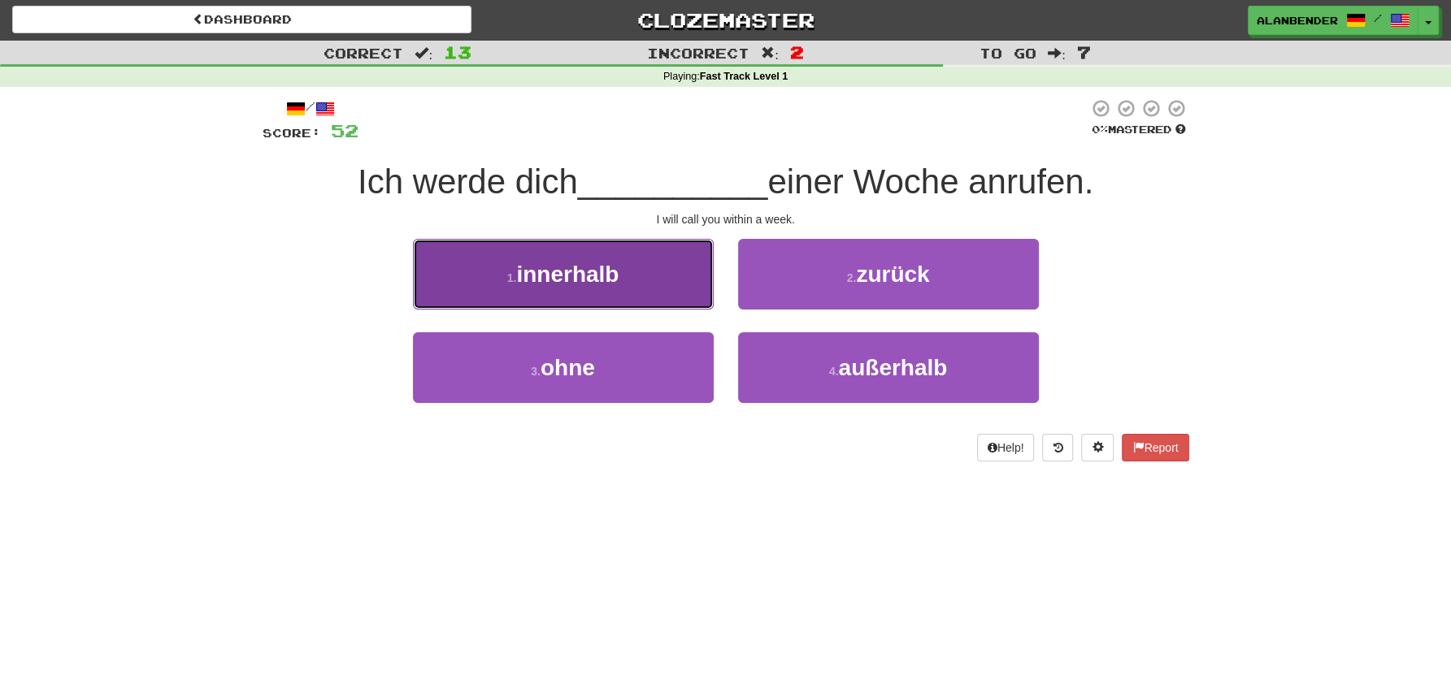
click at [575, 279] on span "innerhalb" at bounding box center [567, 274] width 102 height 25
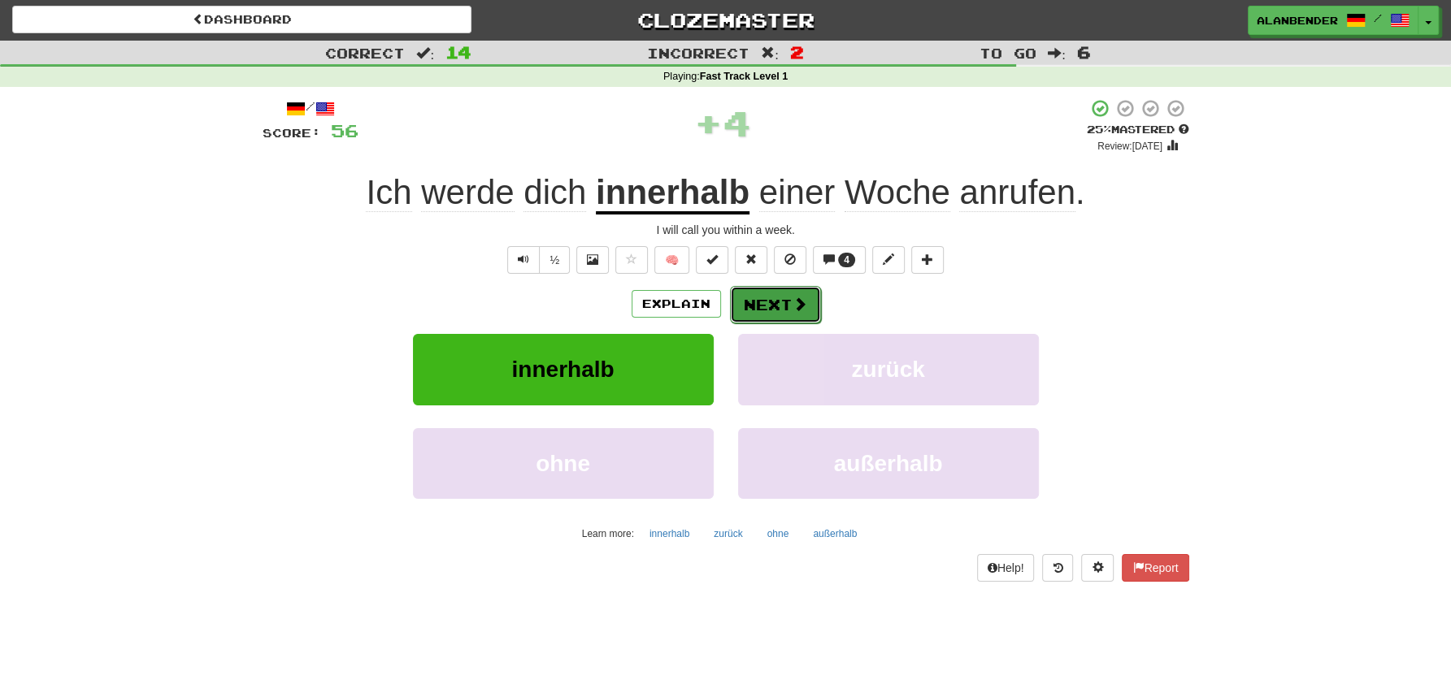
click at [780, 302] on button "Next" at bounding box center [775, 304] width 91 height 37
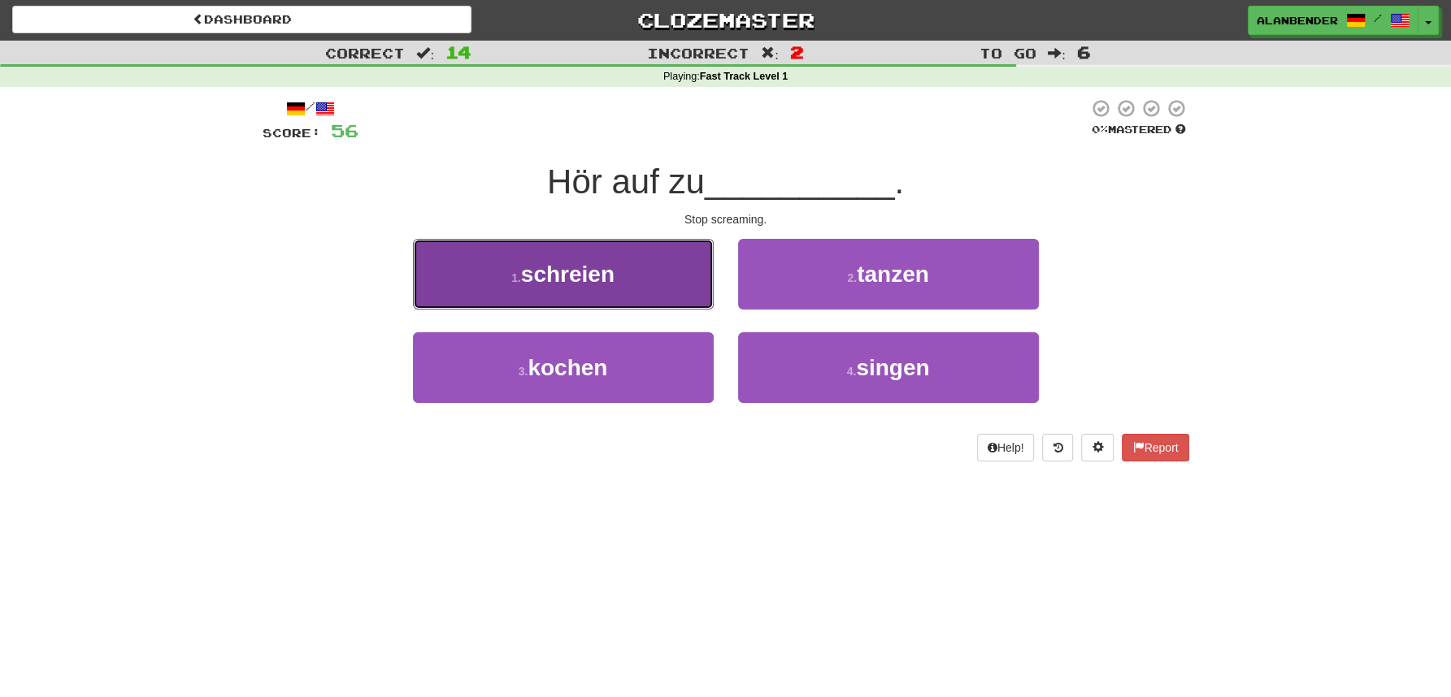
click at [578, 287] on span "schreien" at bounding box center [567, 274] width 93 height 25
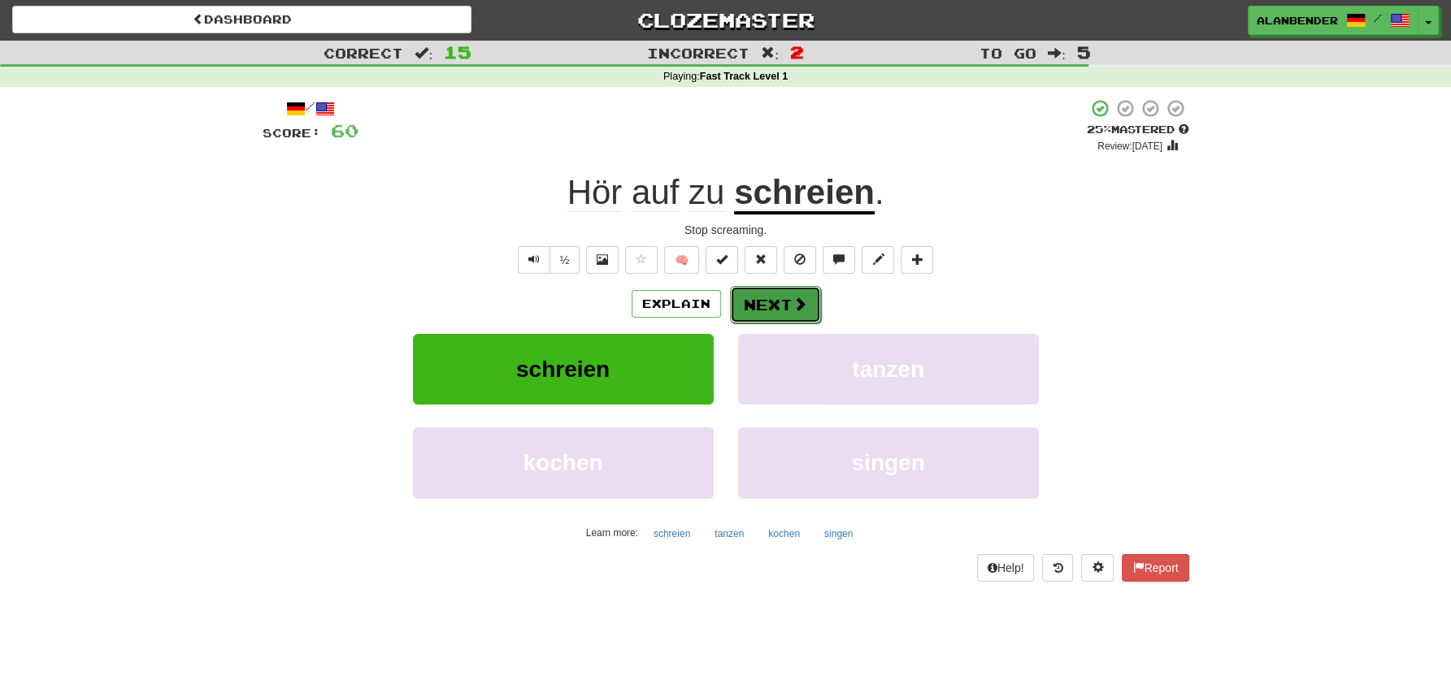
click at [766, 304] on button "Next" at bounding box center [775, 304] width 91 height 37
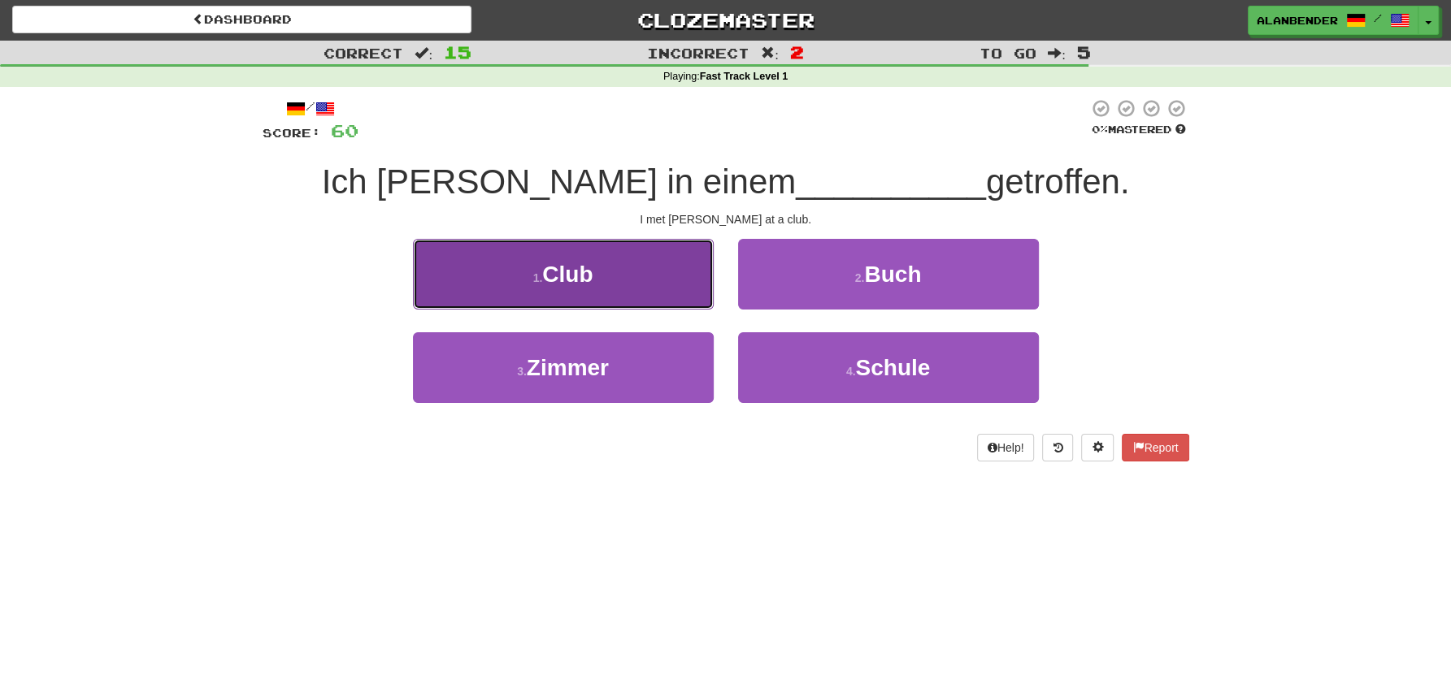
click at [591, 273] on span "Club" at bounding box center [567, 274] width 50 height 25
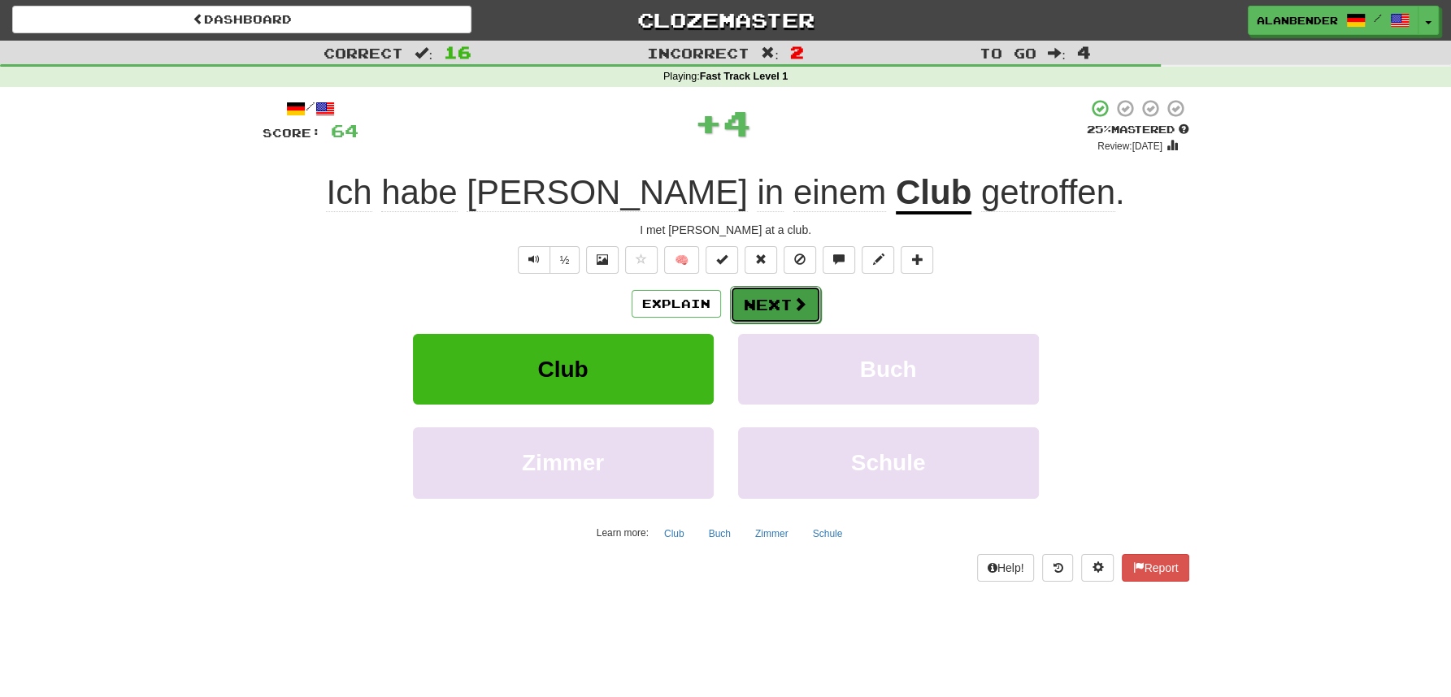
click at [798, 303] on span at bounding box center [799, 304] width 15 height 15
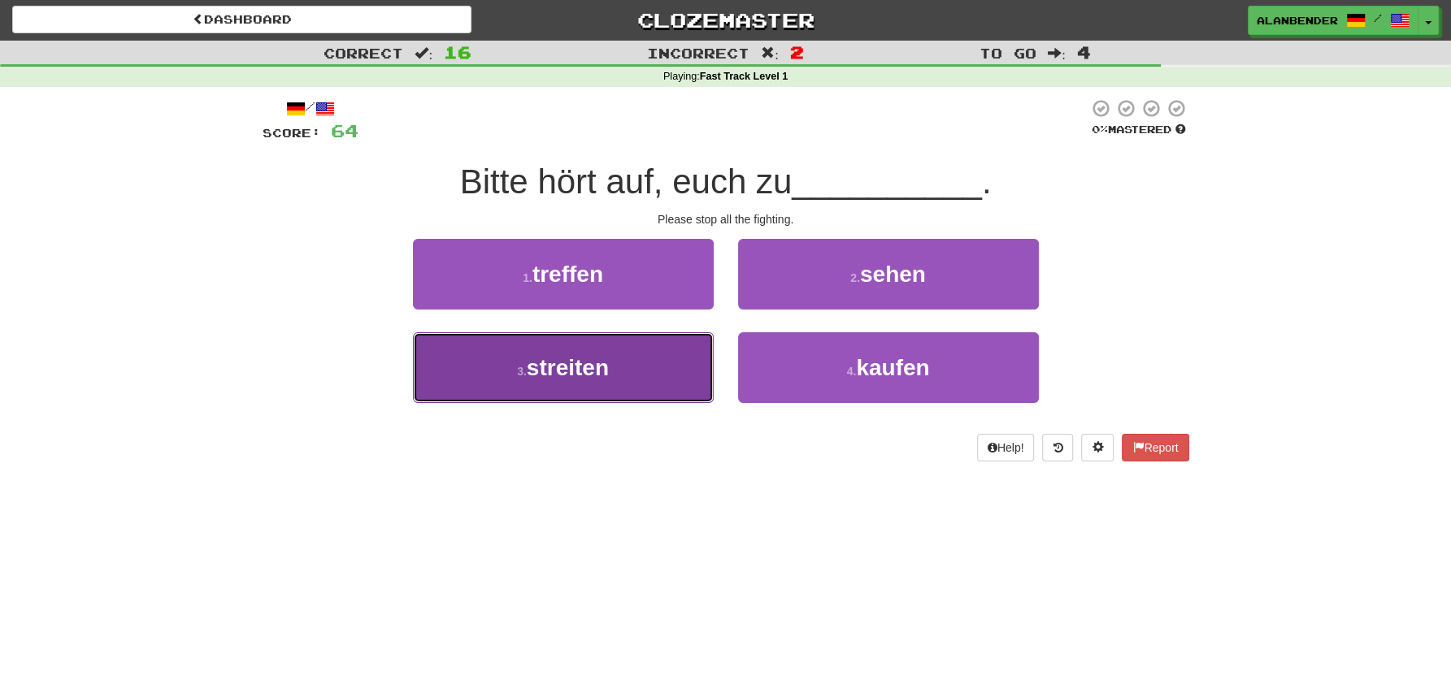
click at [620, 360] on button "3 . streiten" at bounding box center [563, 367] width 301 height 71
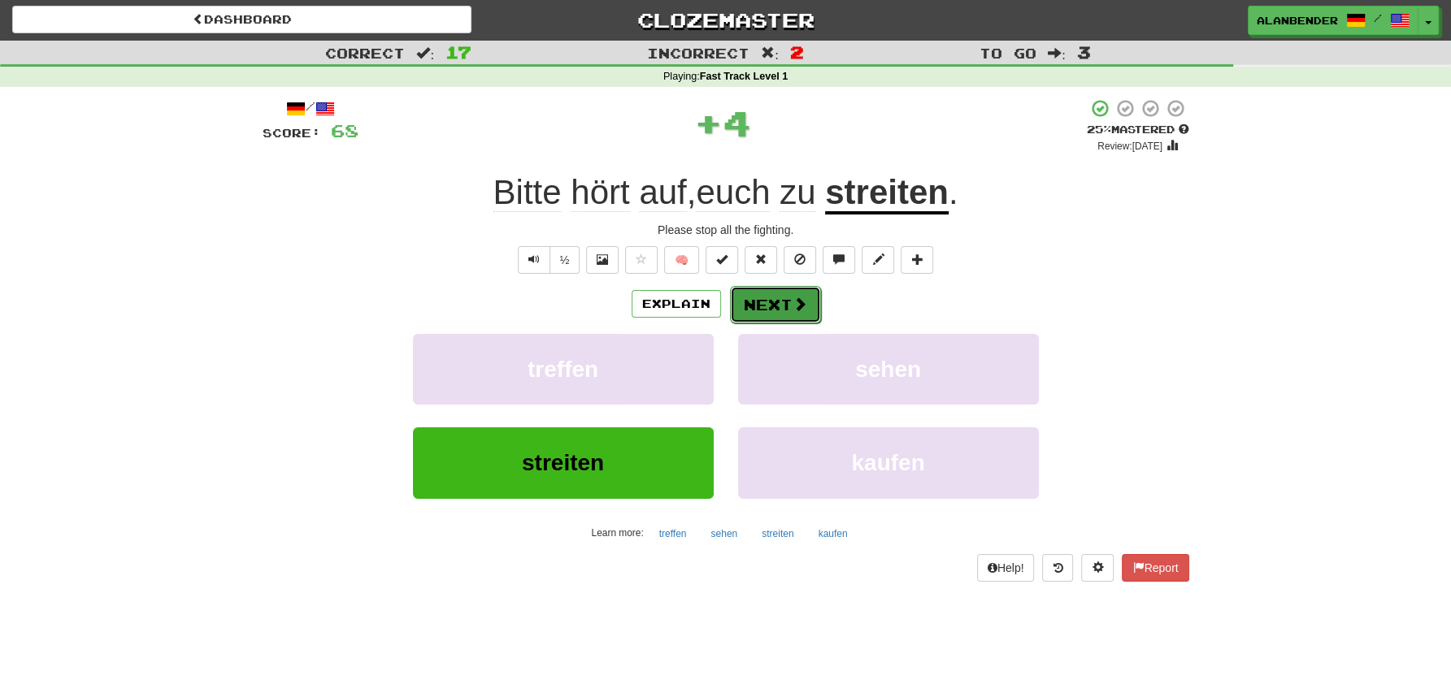
click at [773, 312] on button "Next" at bounding box center [775, 304] width 91 height 37
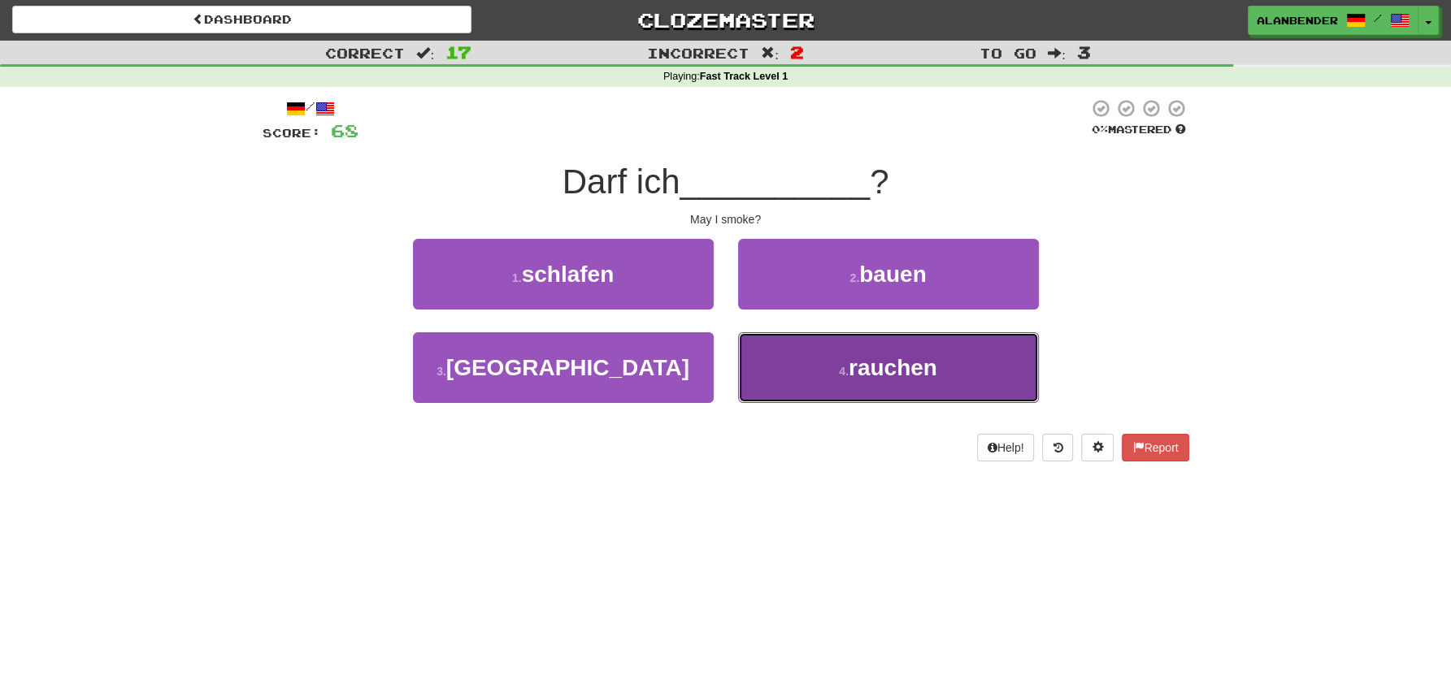
click at [925, 377] on span "rauchen" at bounding box center [893, 367] width 89 height 25
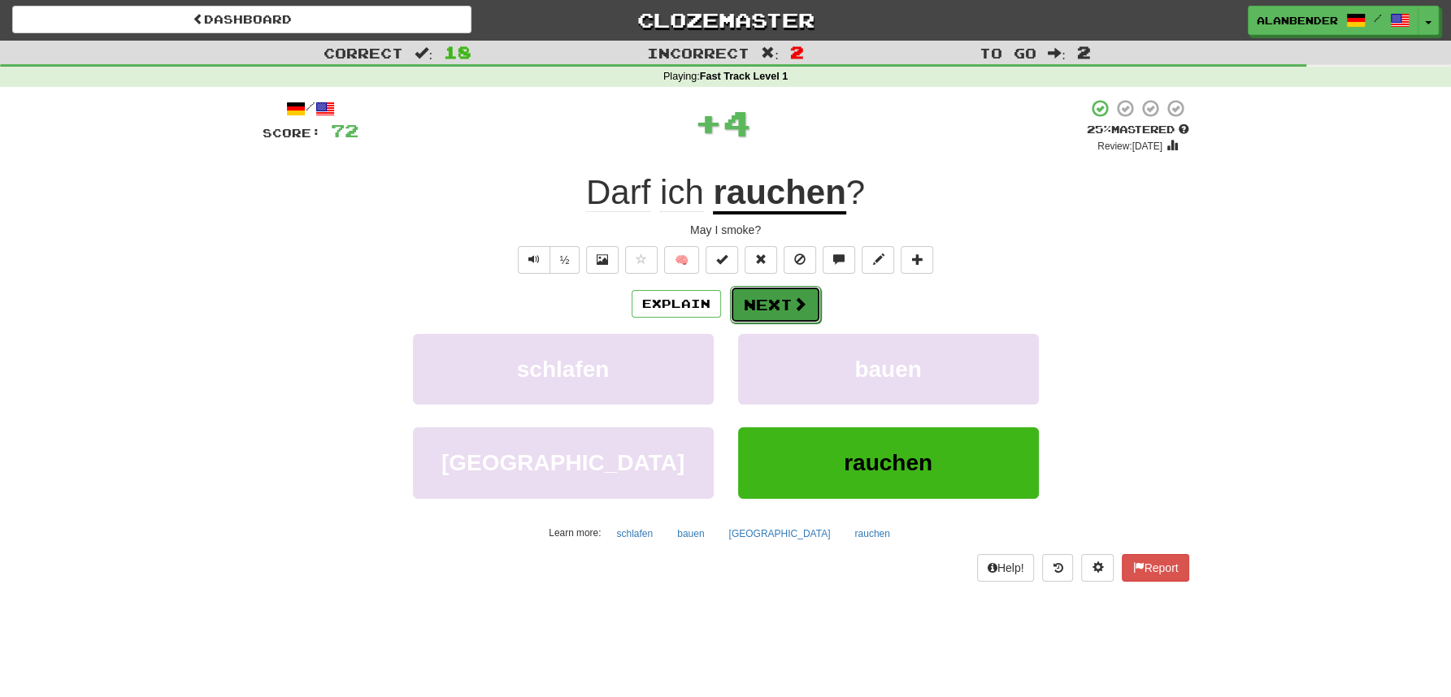
click at [770, 311] on button "Next" at bounding box center [775, 304] width 91 height 37
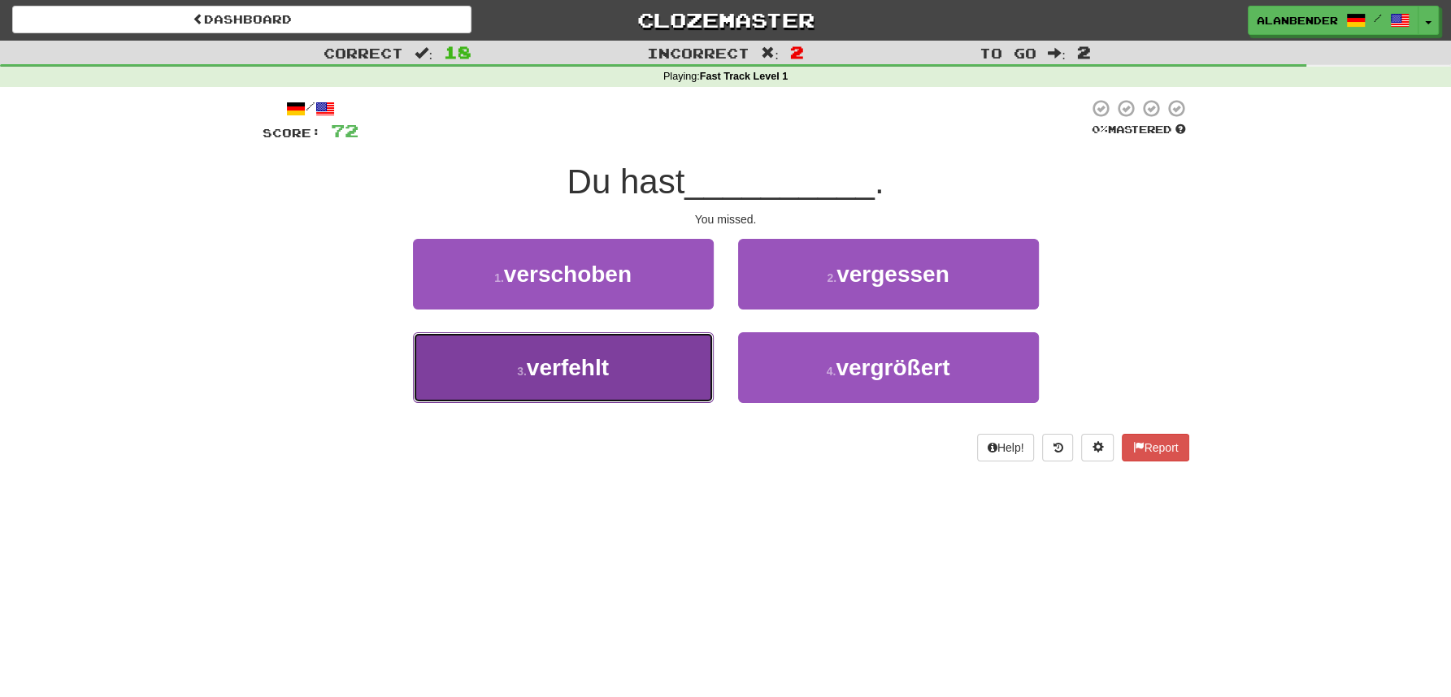
click at [588, 370] on span "verfehlt" at bounding box center [568, 367] width 82 height 25
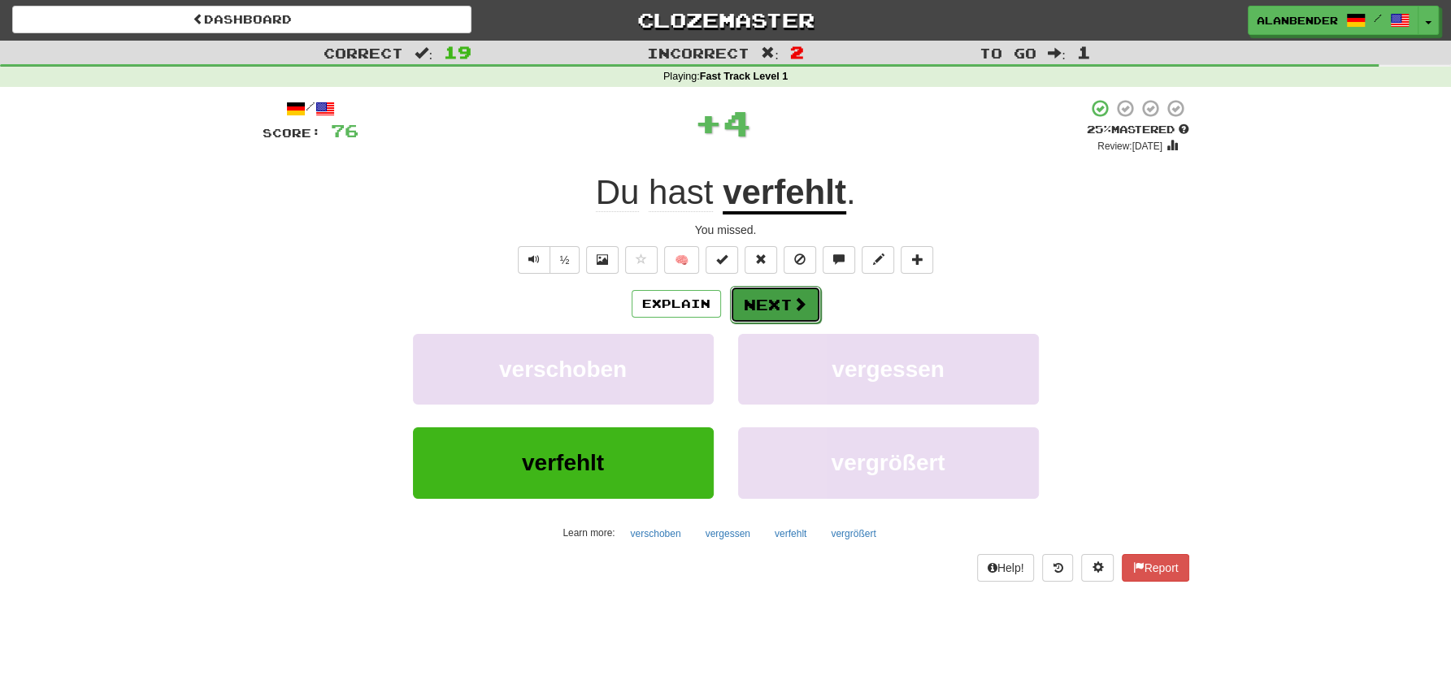
click at [783, 297] on button "Next" at bounding box center [775, 304] width 91 height 37
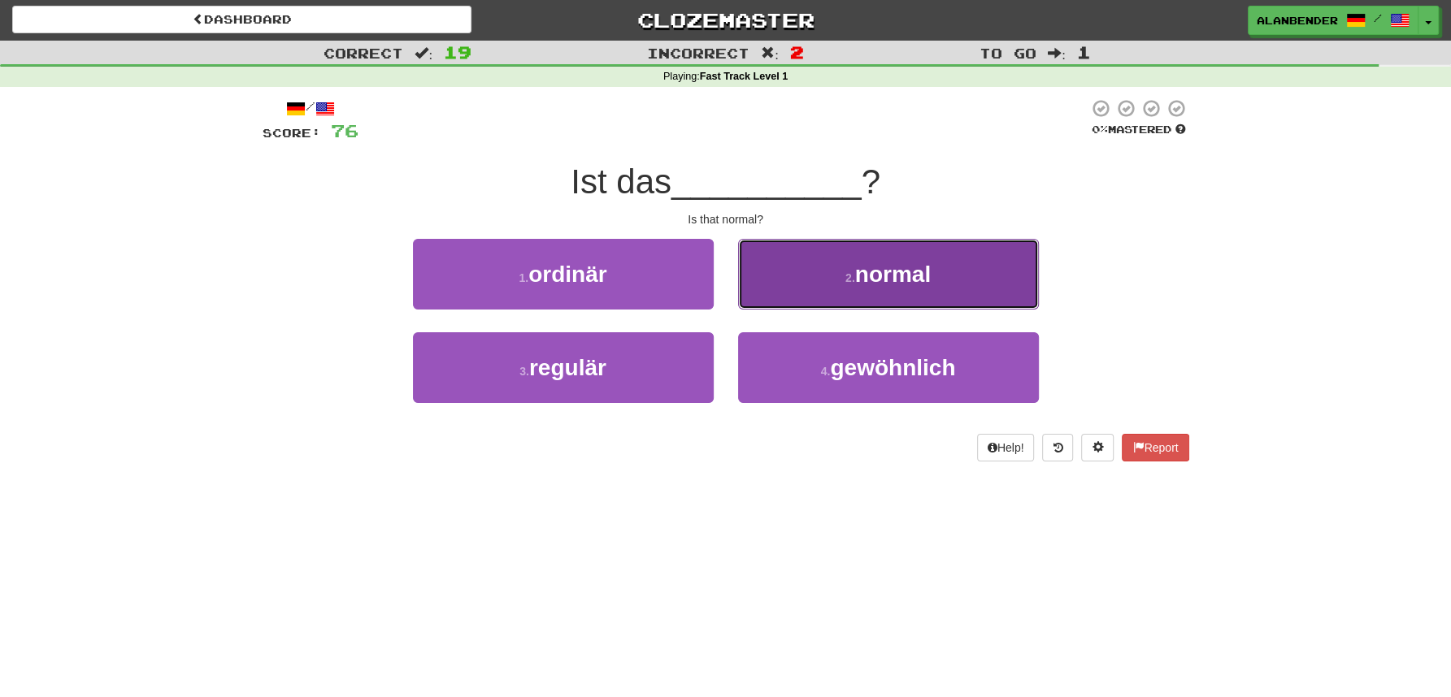
click at [944, 259] on button "2 . normal" at bounding box center [888, 274] width 301 height 71
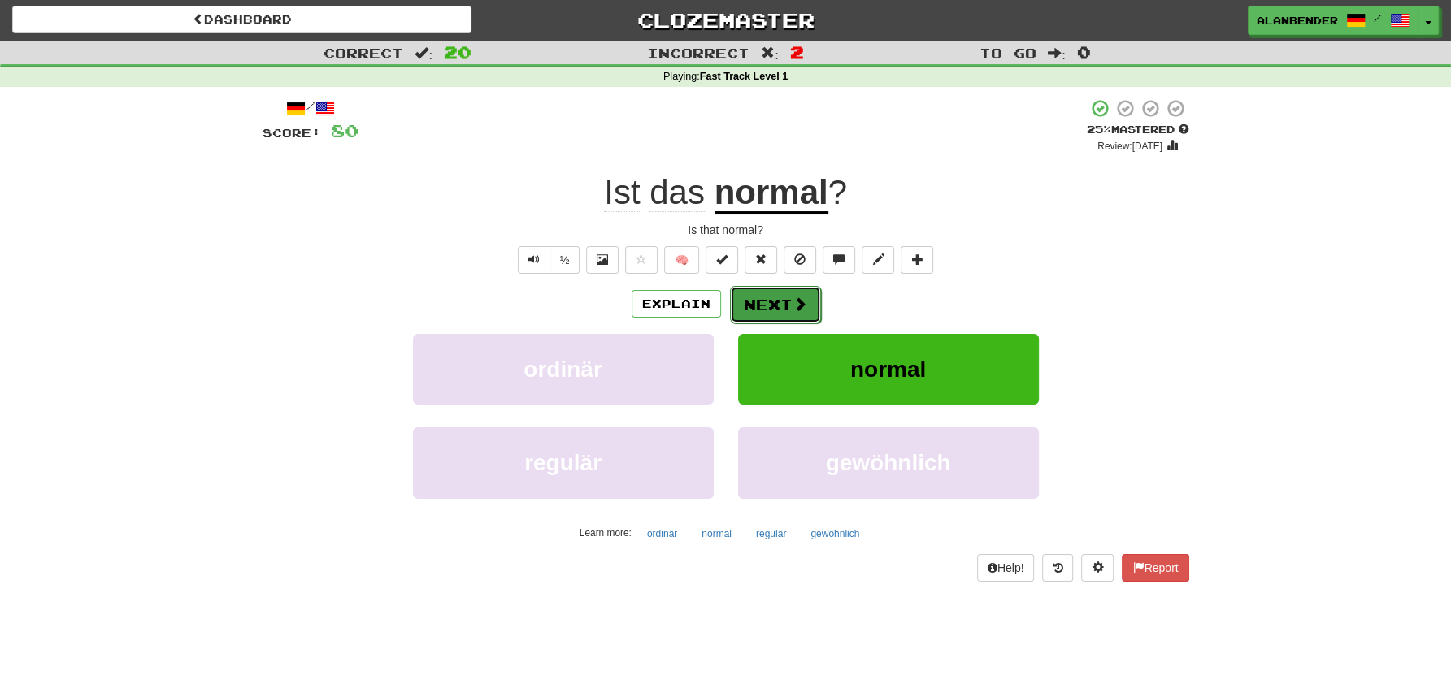
click at [771, 301] on button "Next" at bounding box center [775, 304] width 91 height 37
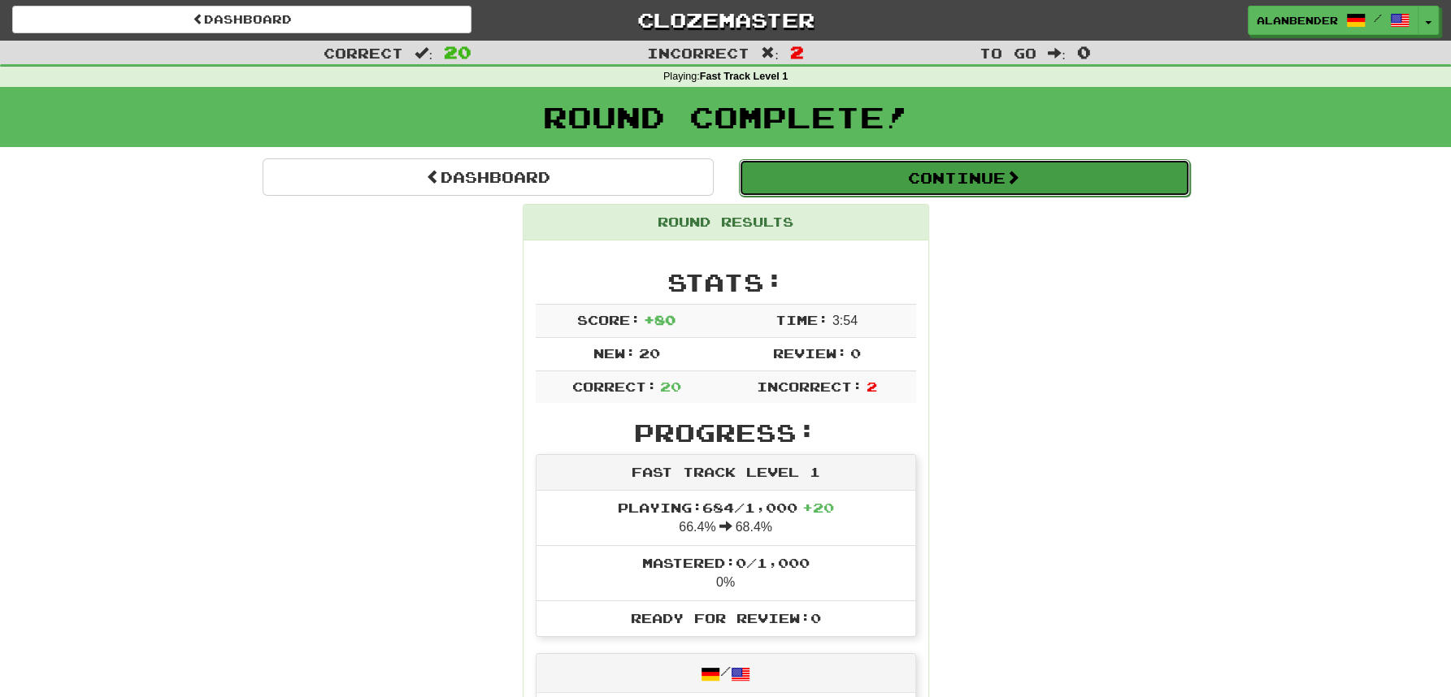
click at [1014, 179] on span at bounding box center [1012, 177] width 15 height 15
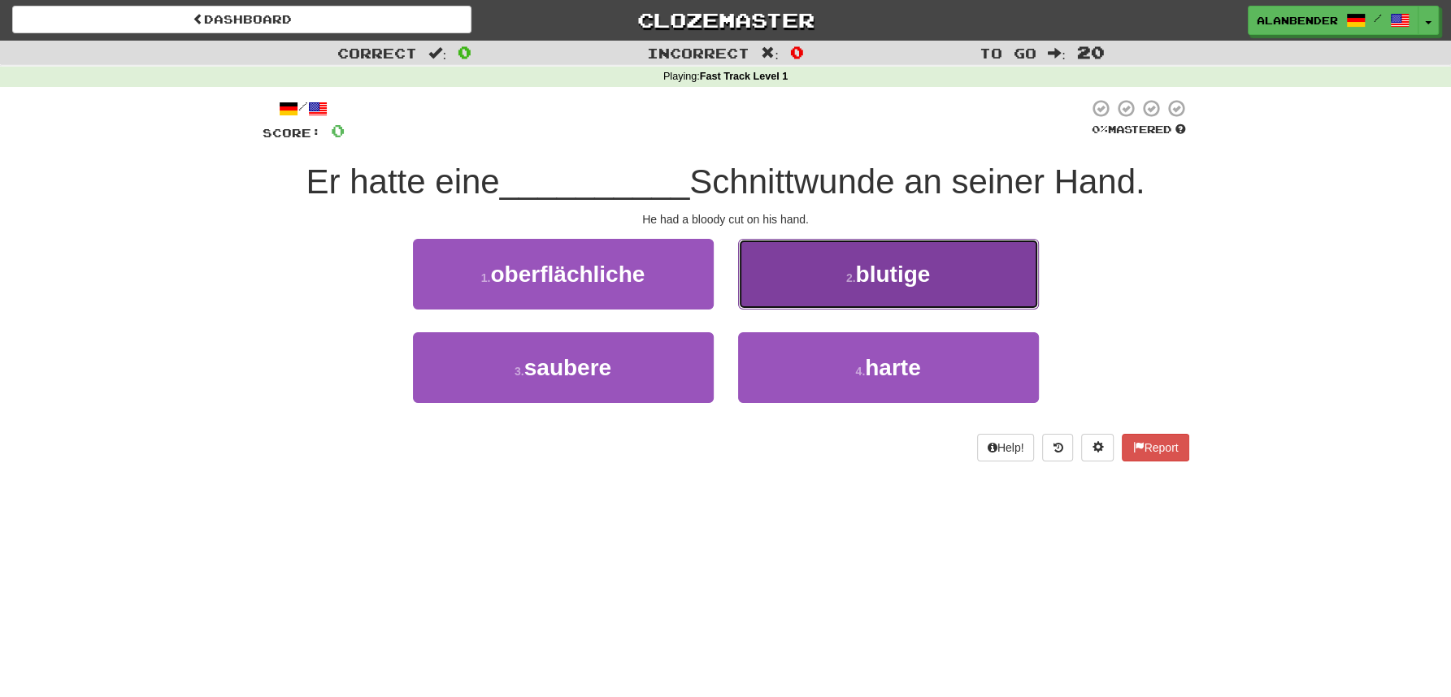
click at [910, 265] on span "blutige" at bounding box center [892, 274] width 75 height 25
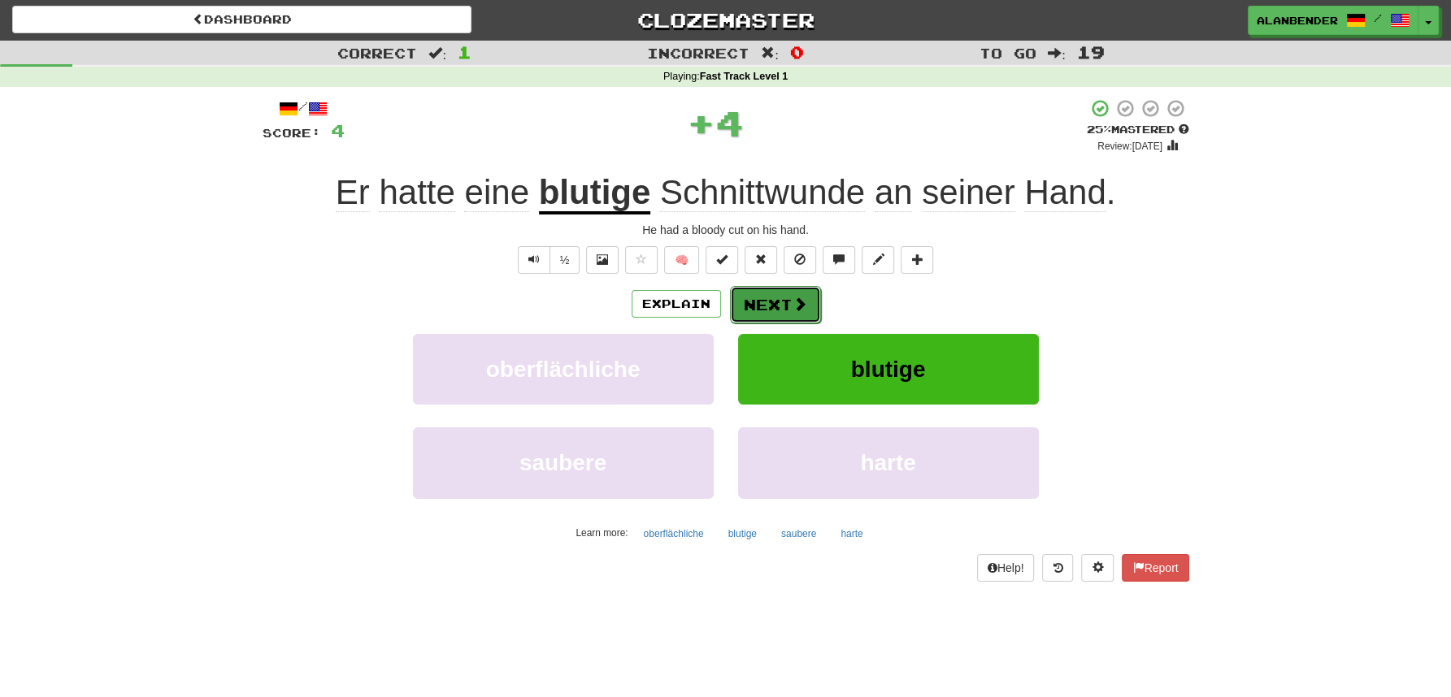
click at [775, 310] on button "Next" at bounding box center [775, 304] width 91 height 37
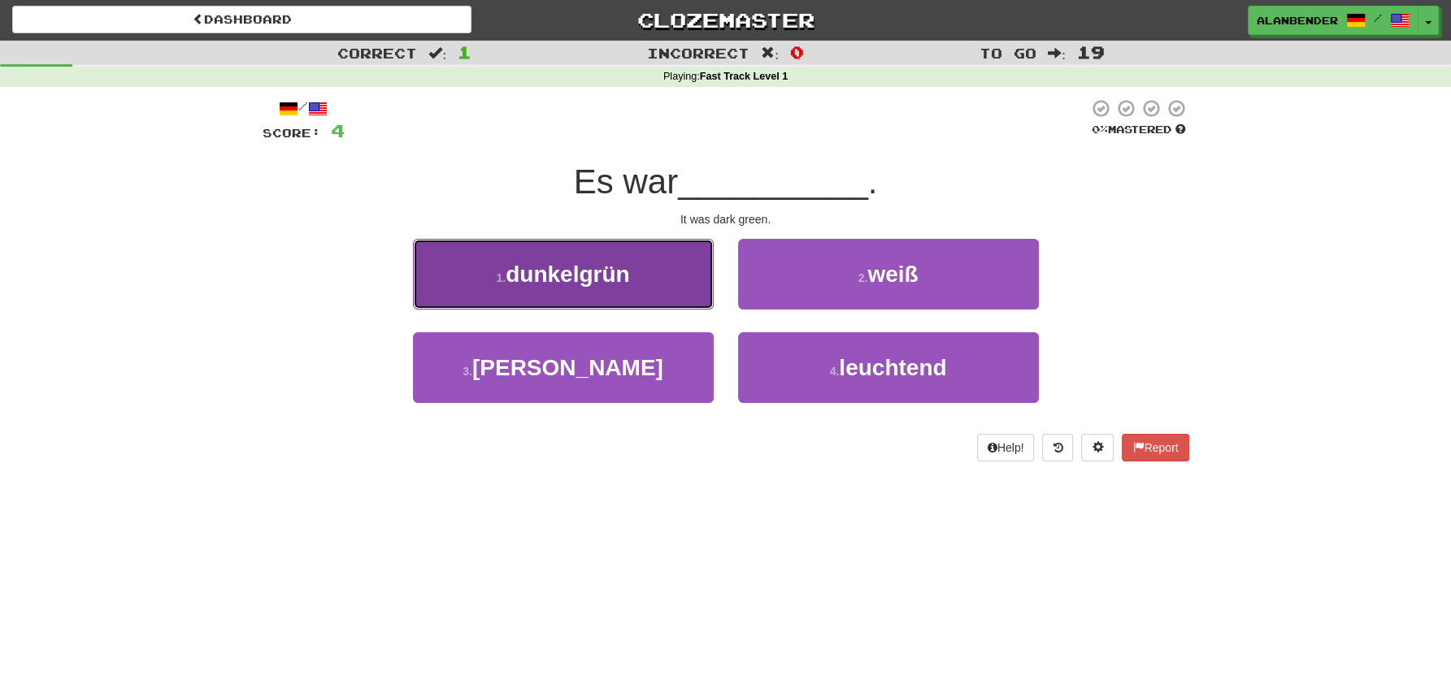
click at [612, 287] on span "dunkelgrün" at bounding box center [568, 274] width 124 height 25
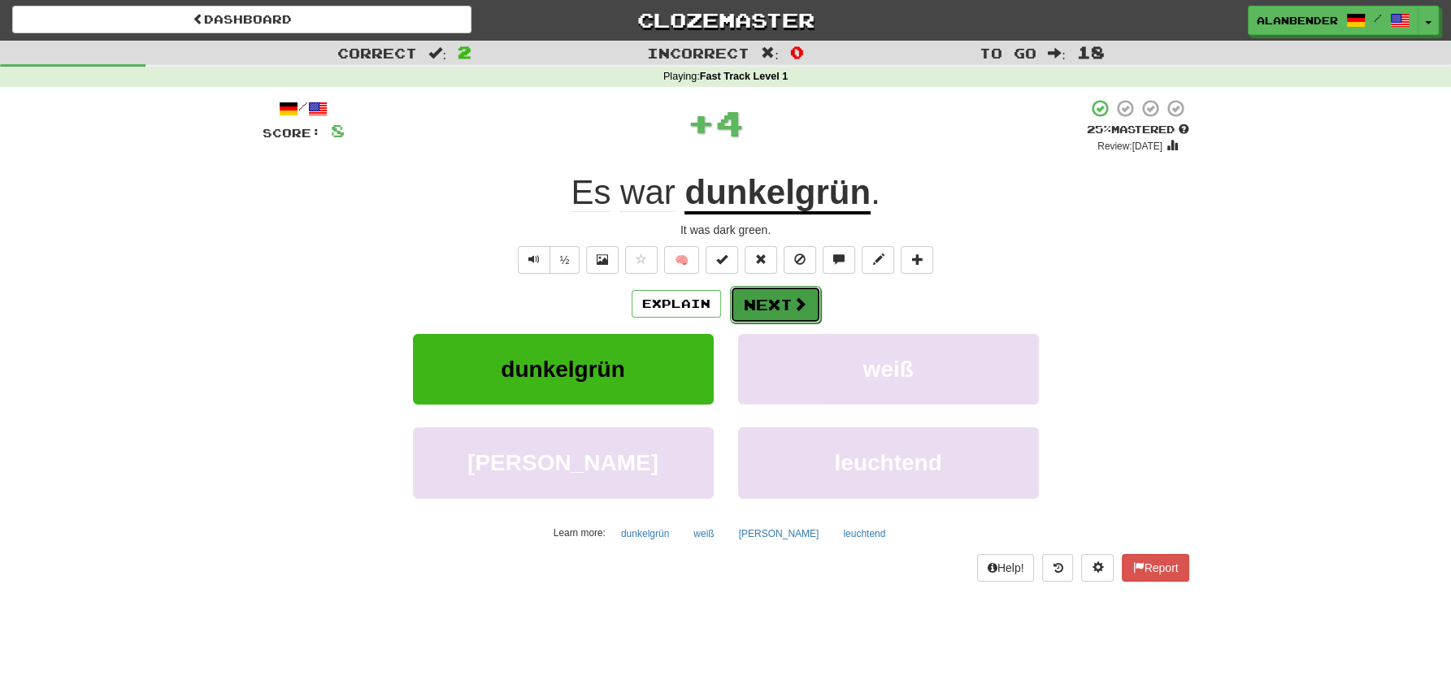
click at [771, 296] on button "Next" at bounding box center [775, 304] width 91 height 37
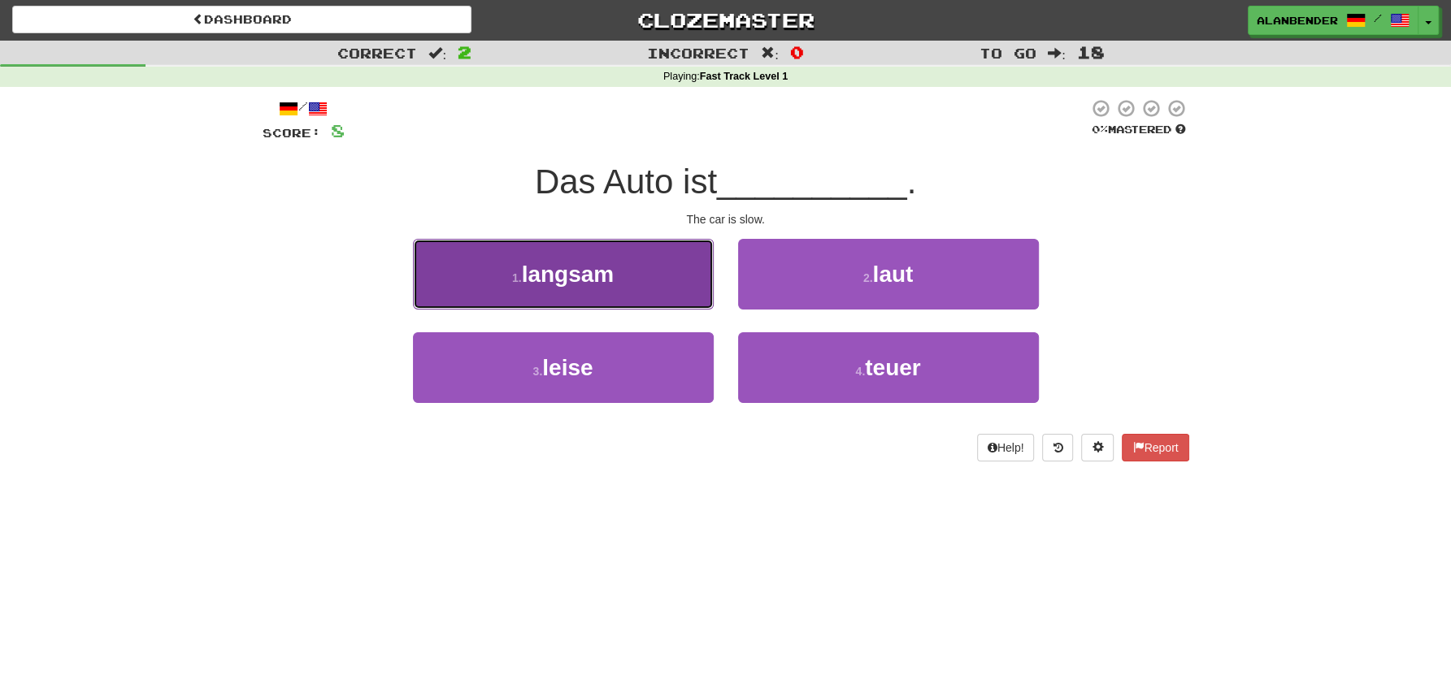
click at [564, 273] on span "langsam" at bounding box center [568, 274] width 93 height 25
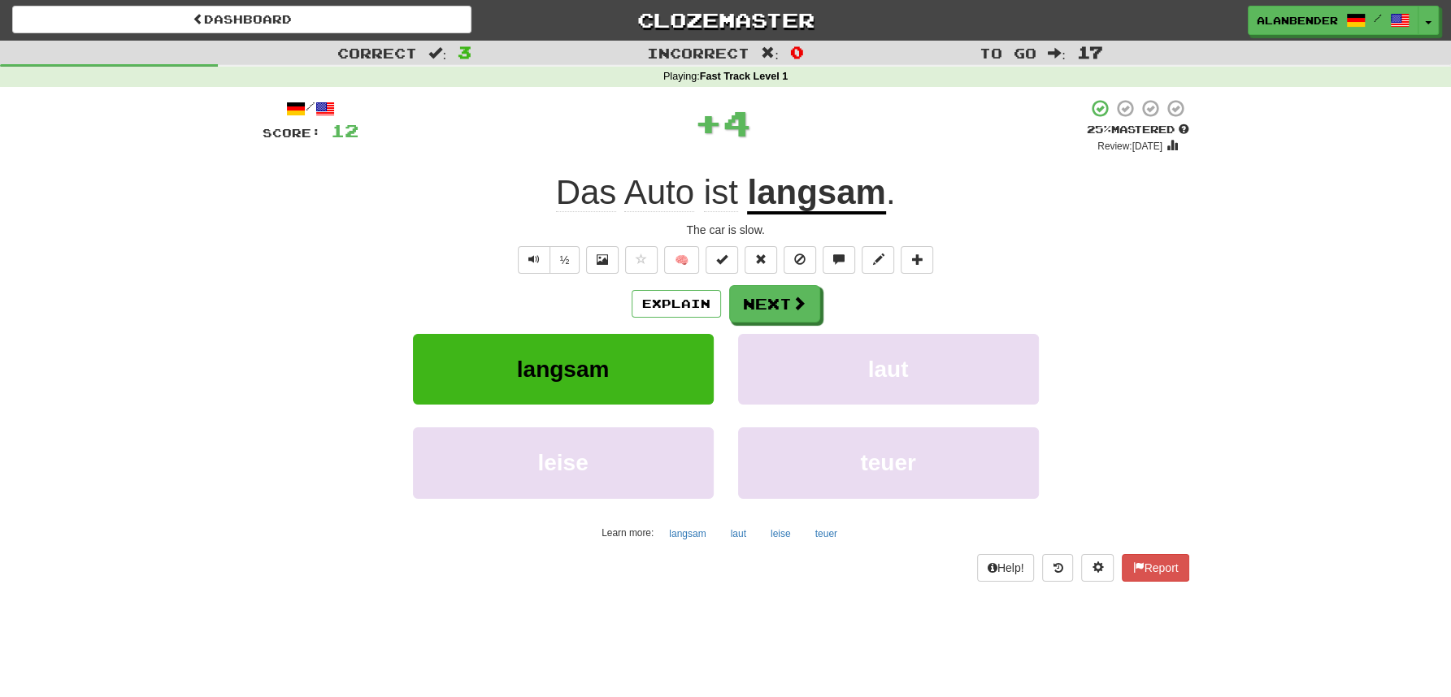
click at [794, 204] on u "langsam" at bounding box center [816, 193] width 138 height 41
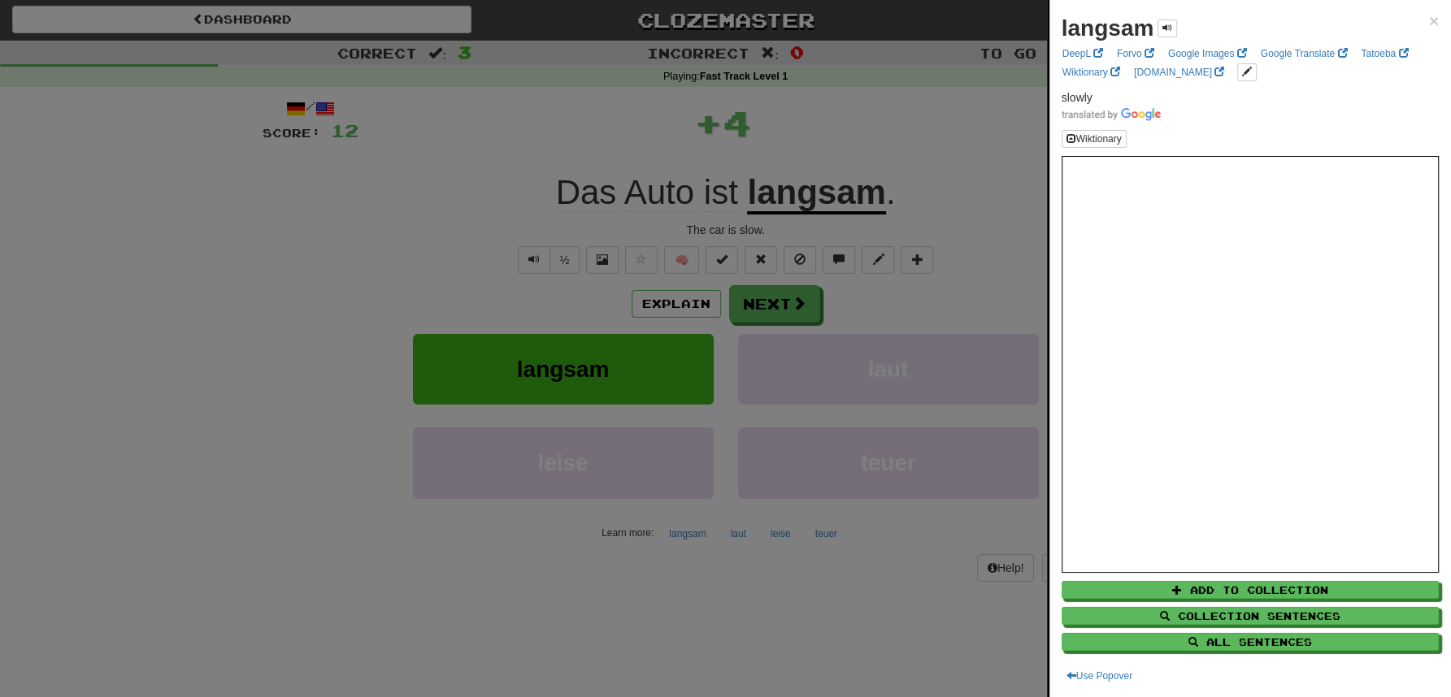
click at [779, 304] on div at bounding box center [725, 348] width 1451 height 697
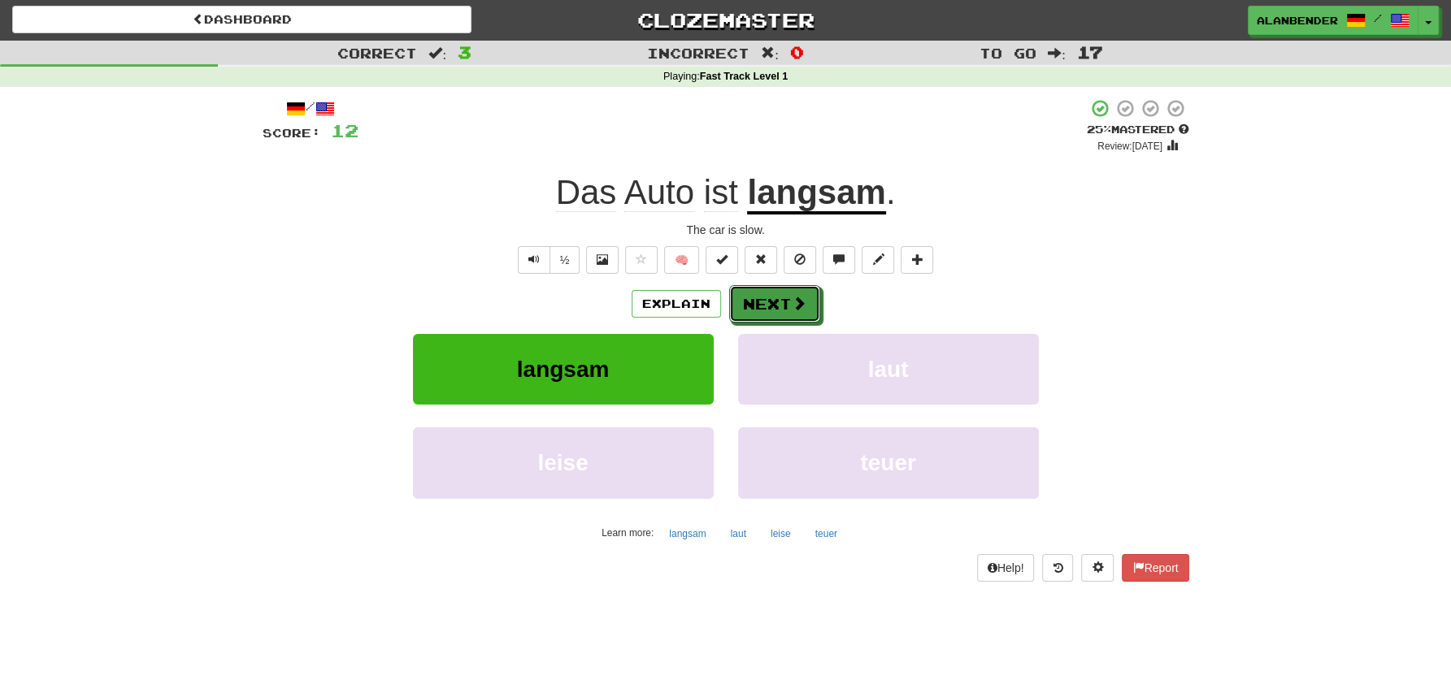
click at [779, 304] on button "Next" at bounding box center [774, 303] width 91 height 37
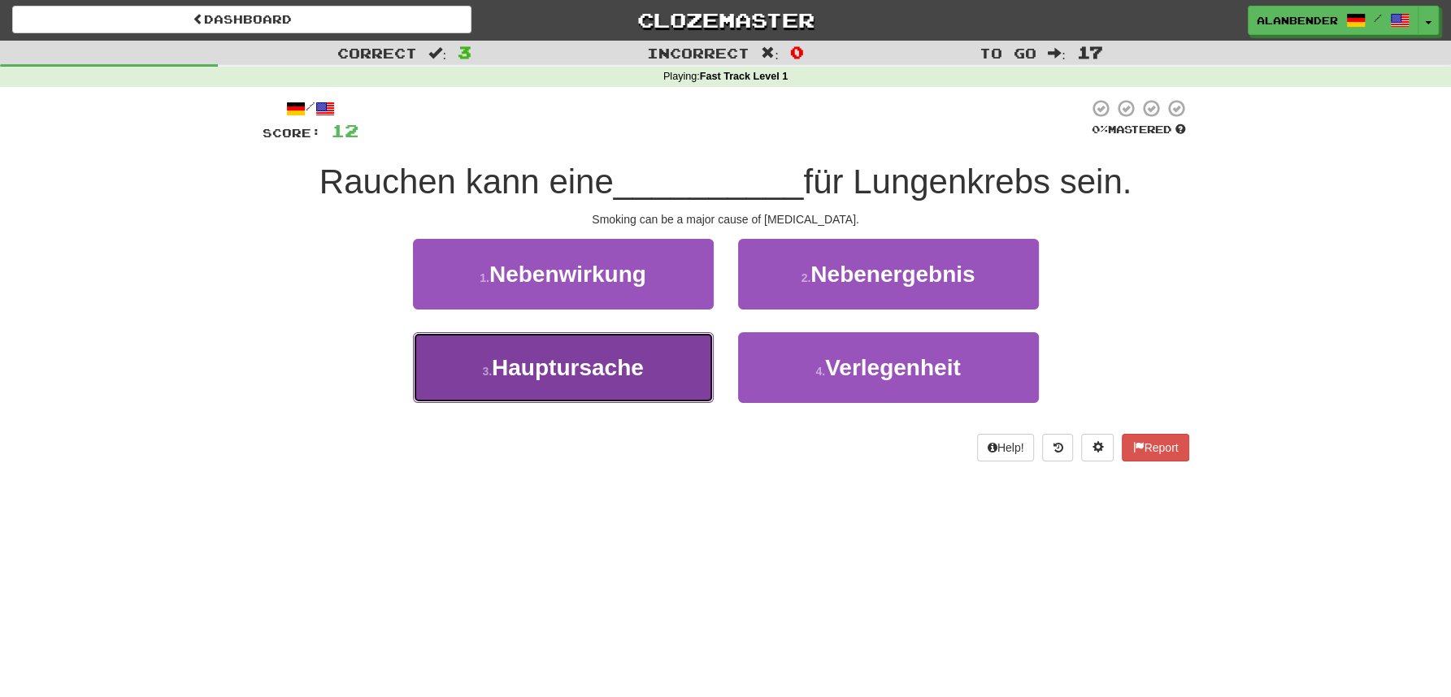
click at [579, 356] on span "Hauptursache" at bounding box center [568, 367] width 152 height 25
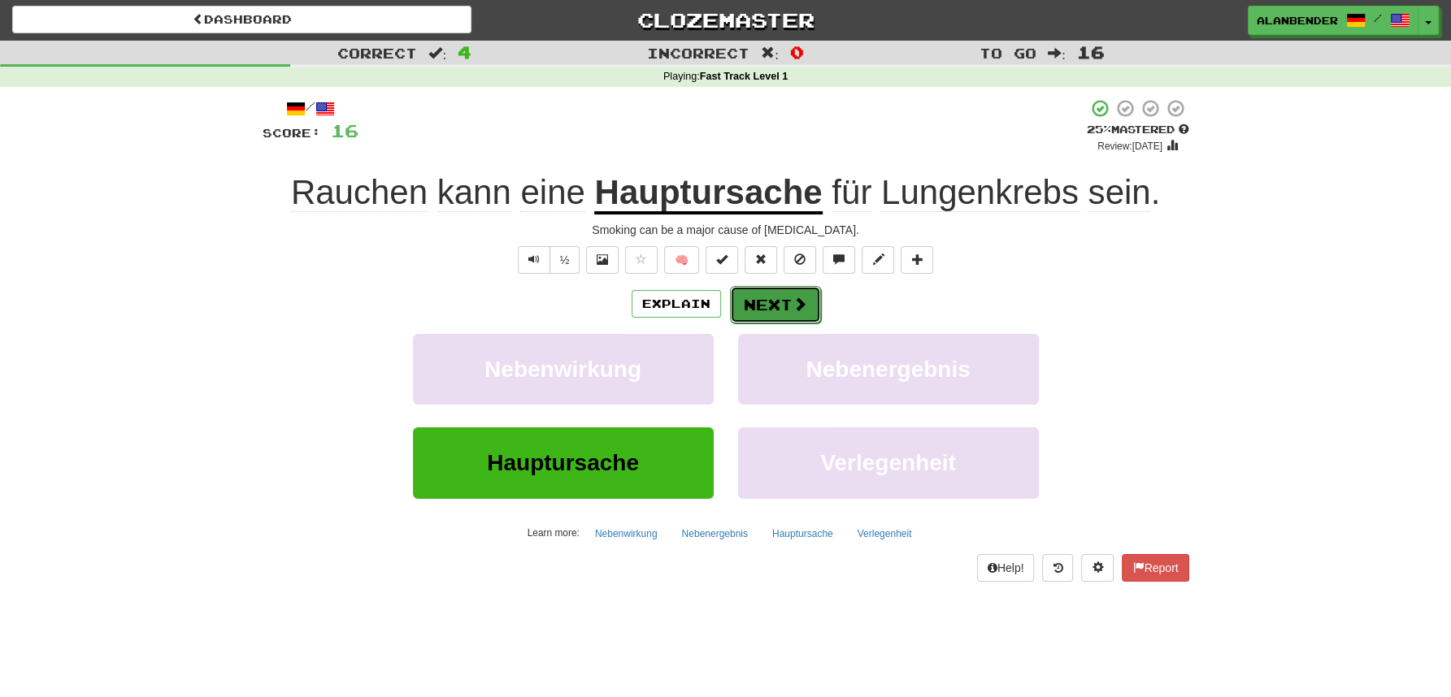
click at [764, 304] on button "Next" at bounding box center [775, 304] width 91 height 37
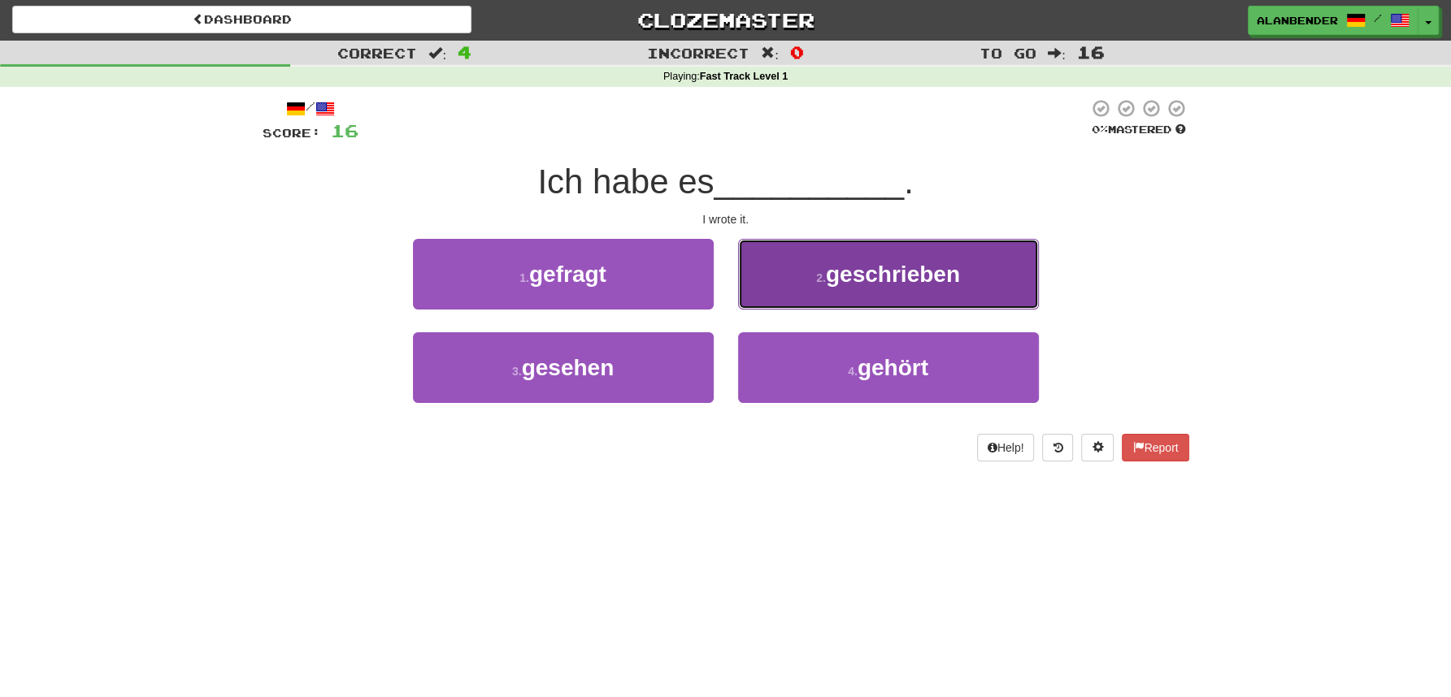
click at [899, 279] on span "geschrieben" at bounding box center [893, 274] width 134 height 25
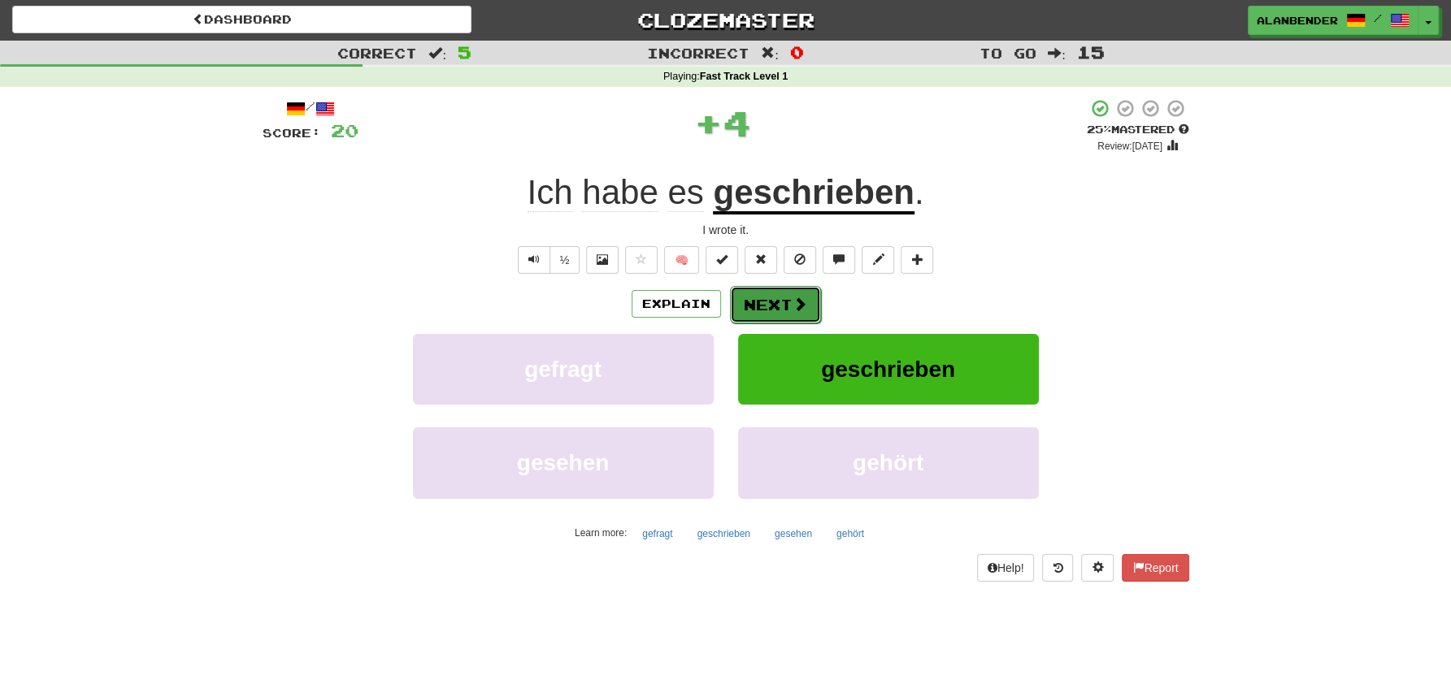
click at [780, 302] on button "Next" at bounding box center [775, 304] width 91 height 37
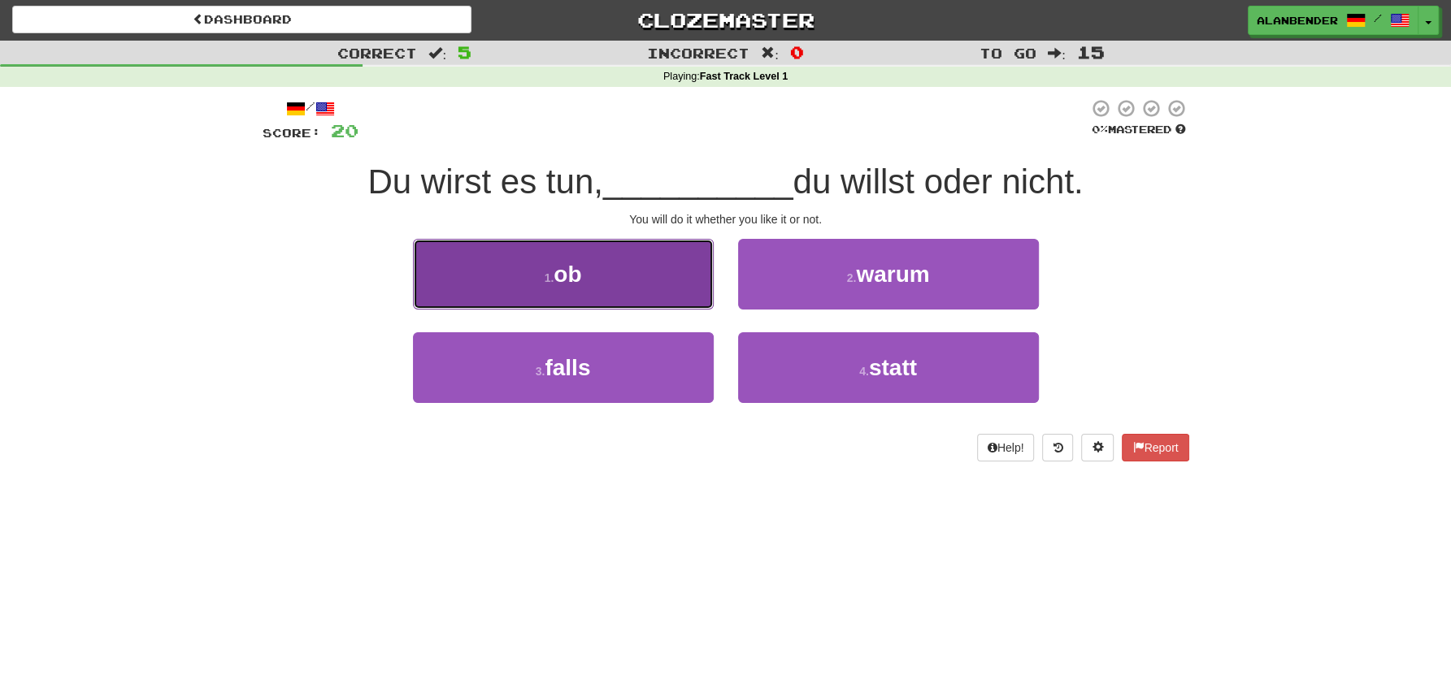
click at [580, 290] on button "1 . ob" at bounding box center [563, 274] width 301 height 71
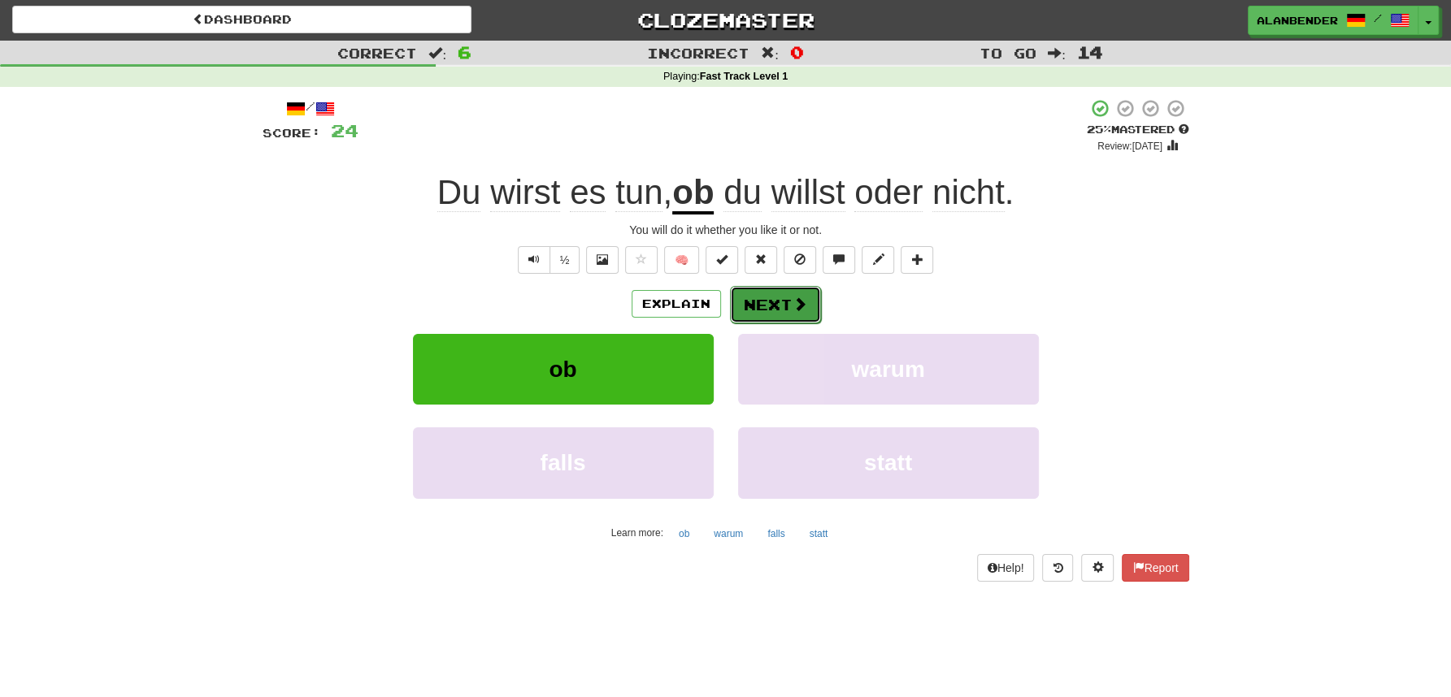
click at [783, 306] on button "Next" at bounding box center [775, 304] width 91 height 37
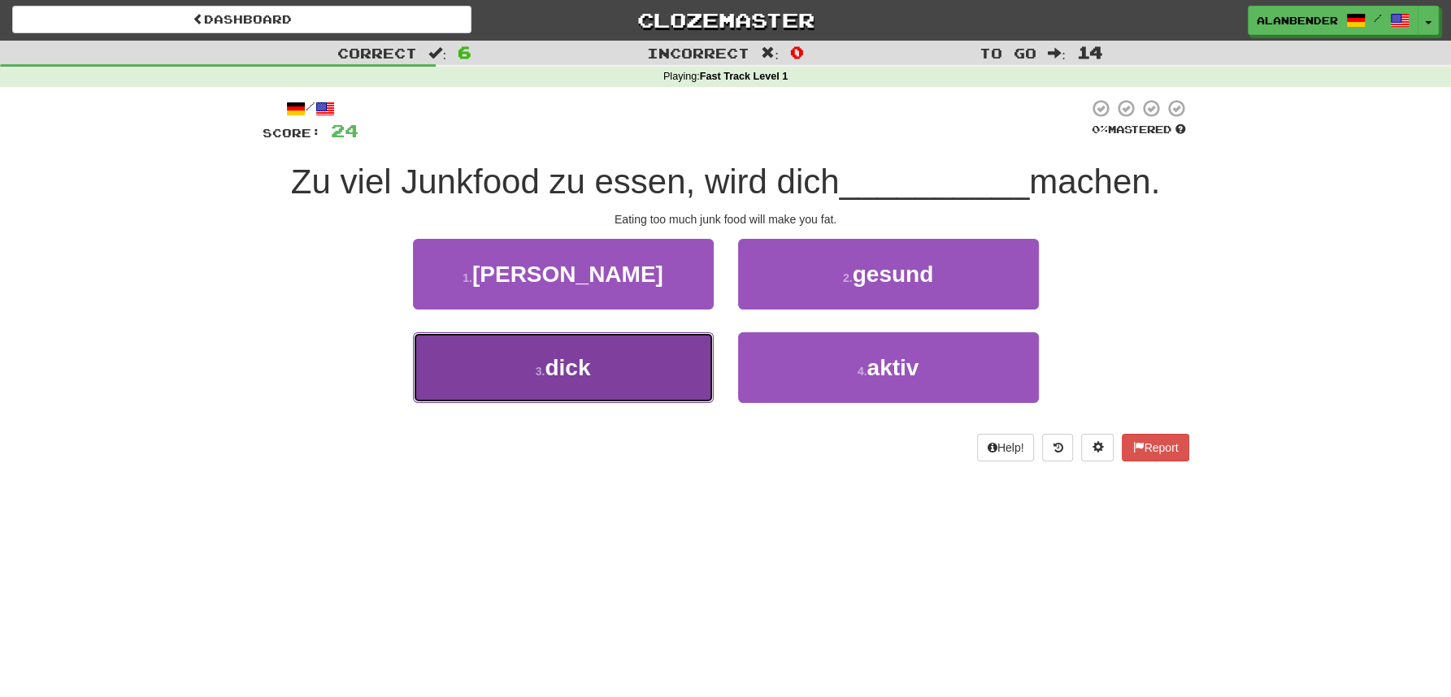
click at [559, 369] on span "dick" at bounding box center [568, 367] width 46 height 25
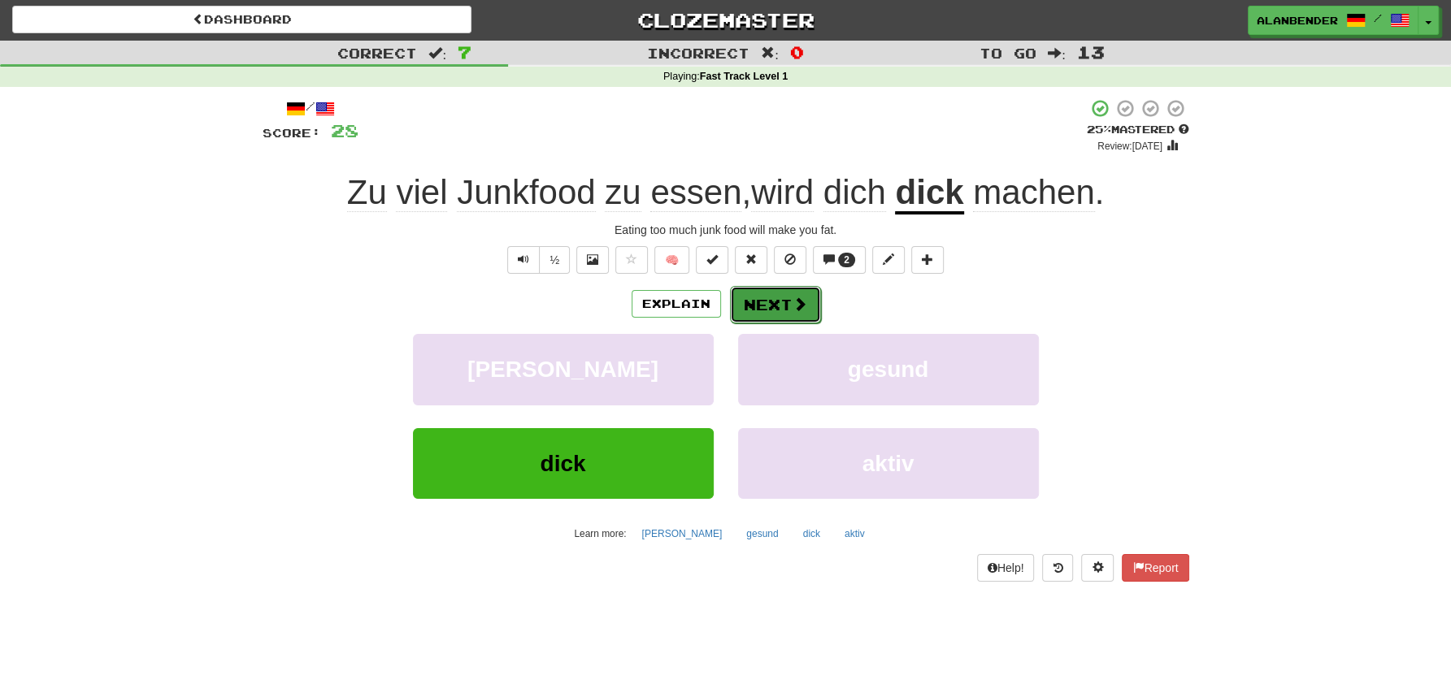
click at [774, 306] on button "Next" at bounding box center [775, 304] width 91 height 37
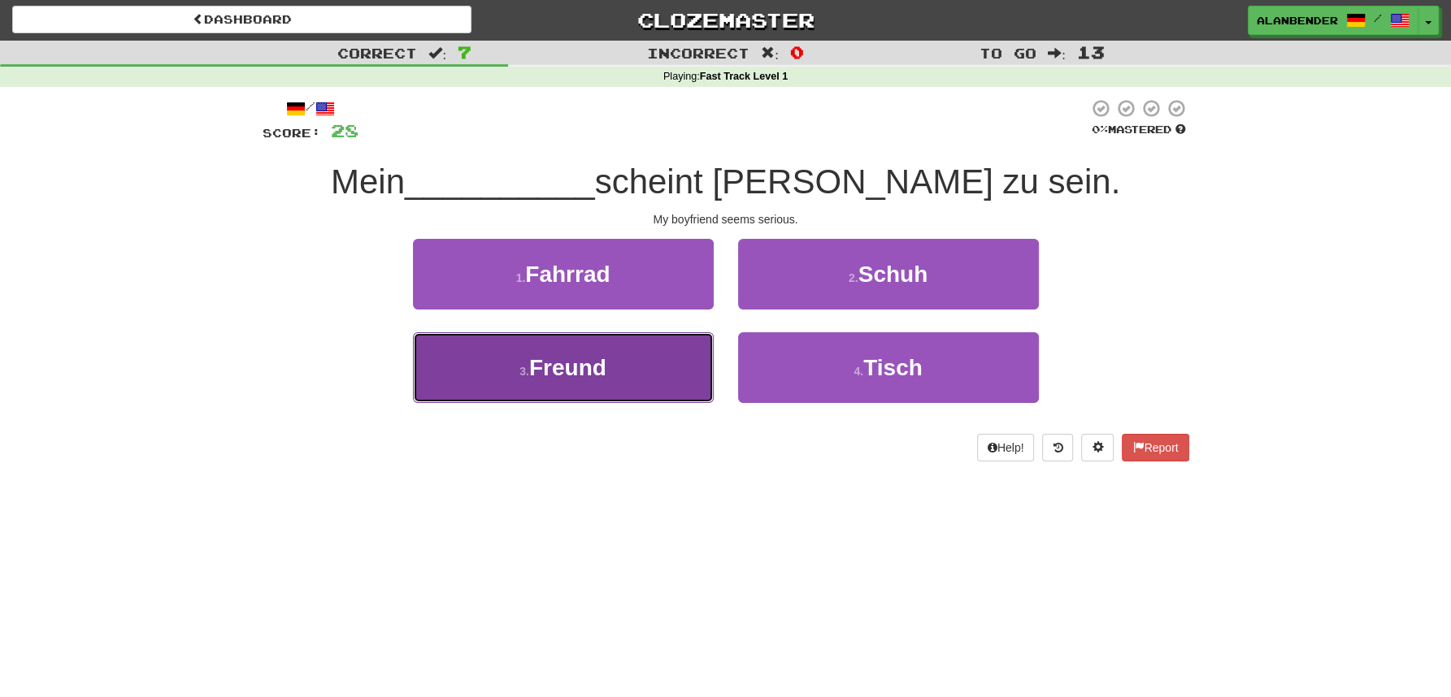
click at [605, 371] on span "Freund" at bounding box center [567, 367] width 77 height 25
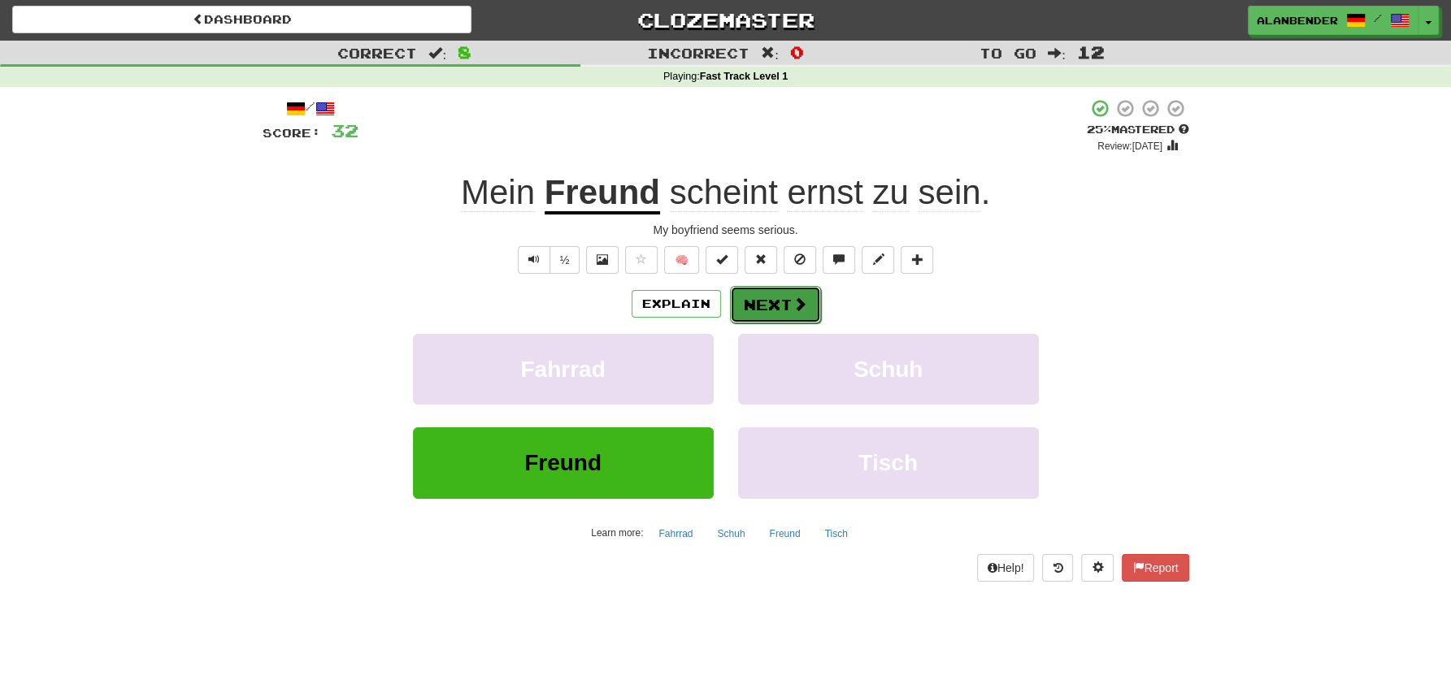
click at [767, 299] on button "Next" at bounding box center [775, 304] width 91 height 37
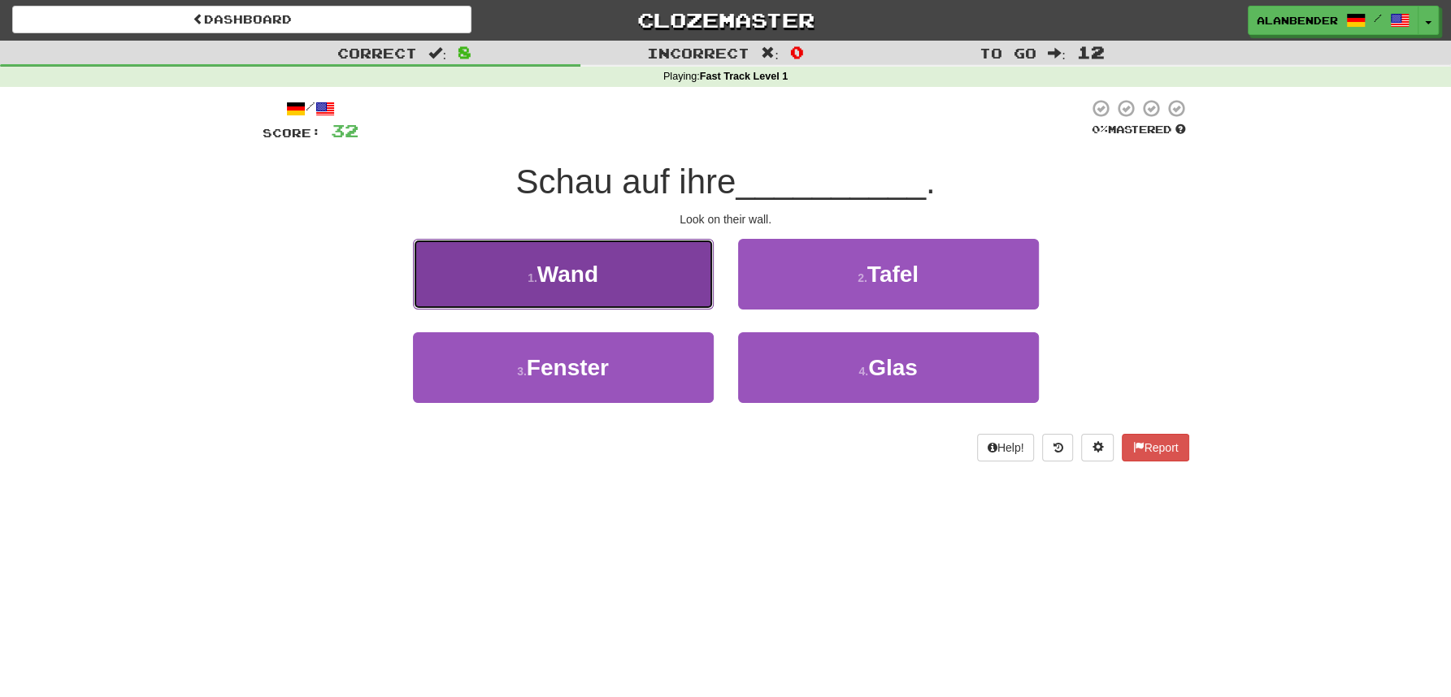
click at [606, 285] on button "1 . Wand" at bounding box center [563, 274] width 301 height 71
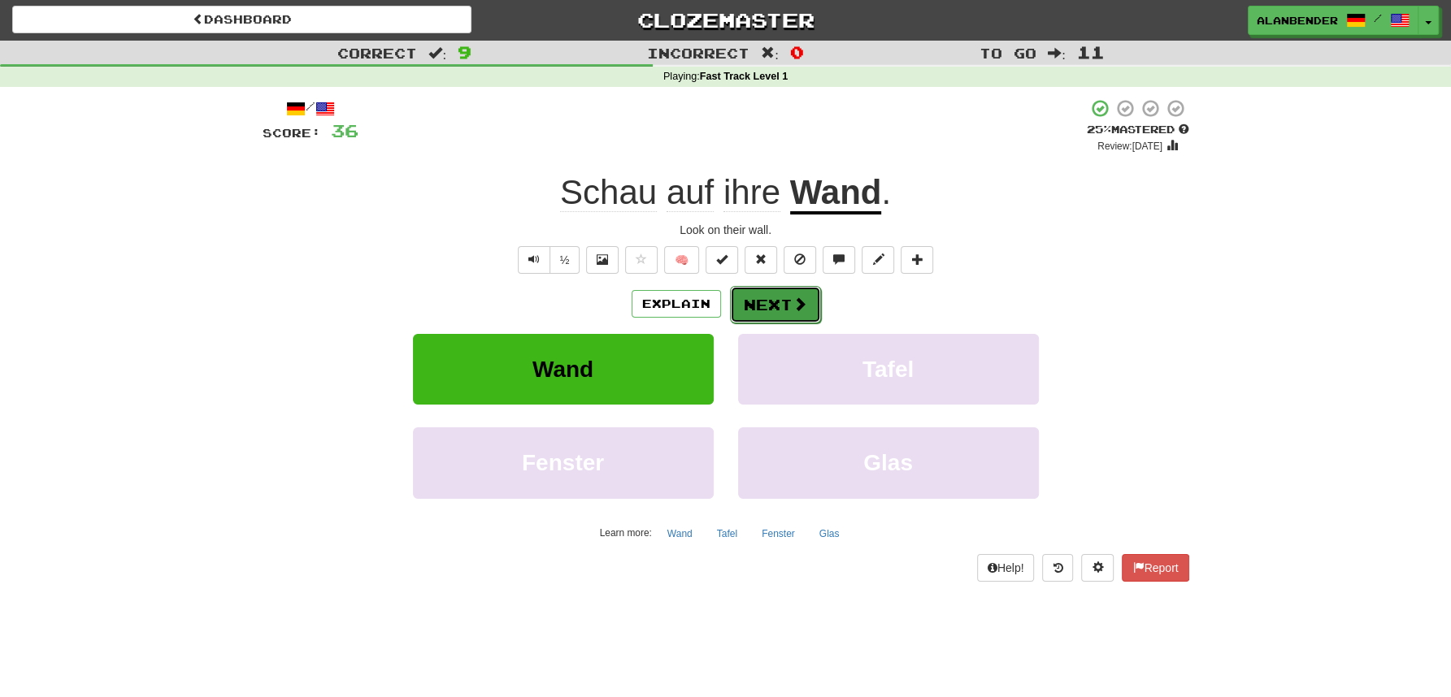
click at [768, 306] on button "Next" at bounding box center [775, 304] width 91 height 37
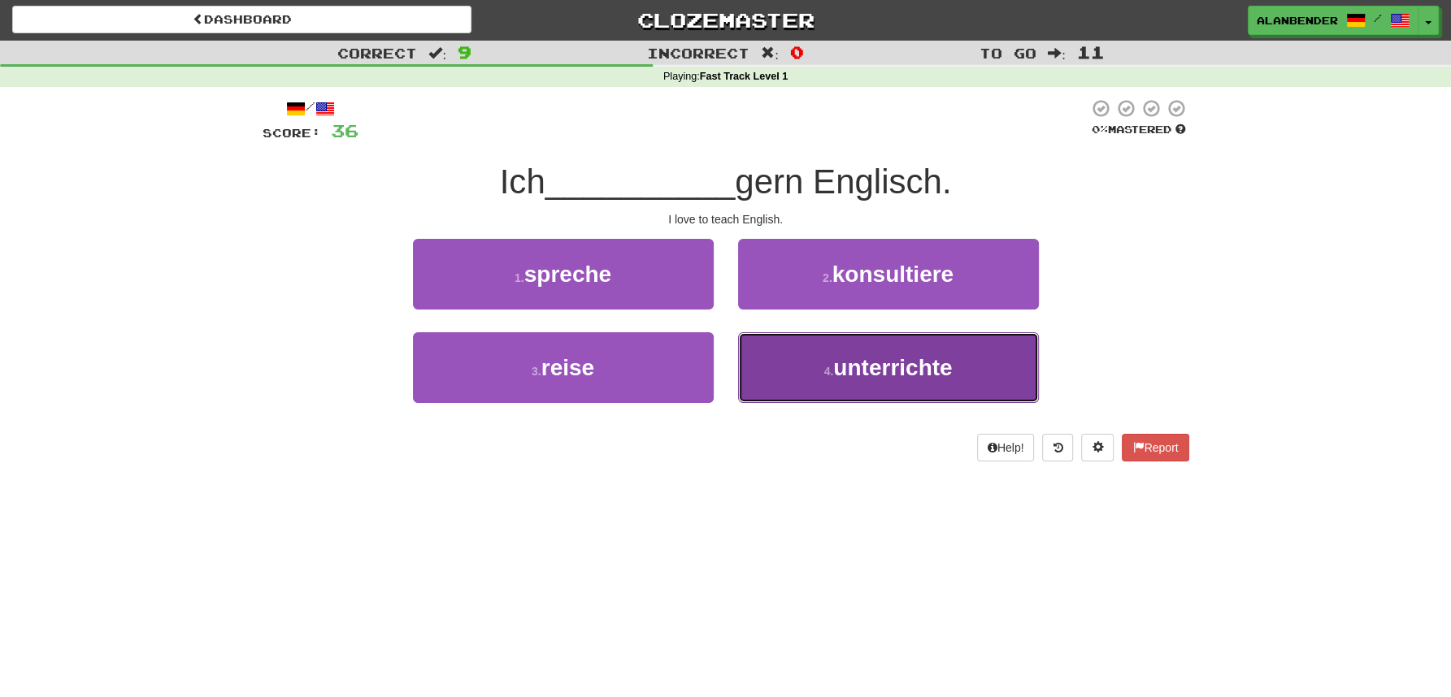
click at [873, 380] on span "unterrichte" at bounding box center [892, 367] width 119 height 25
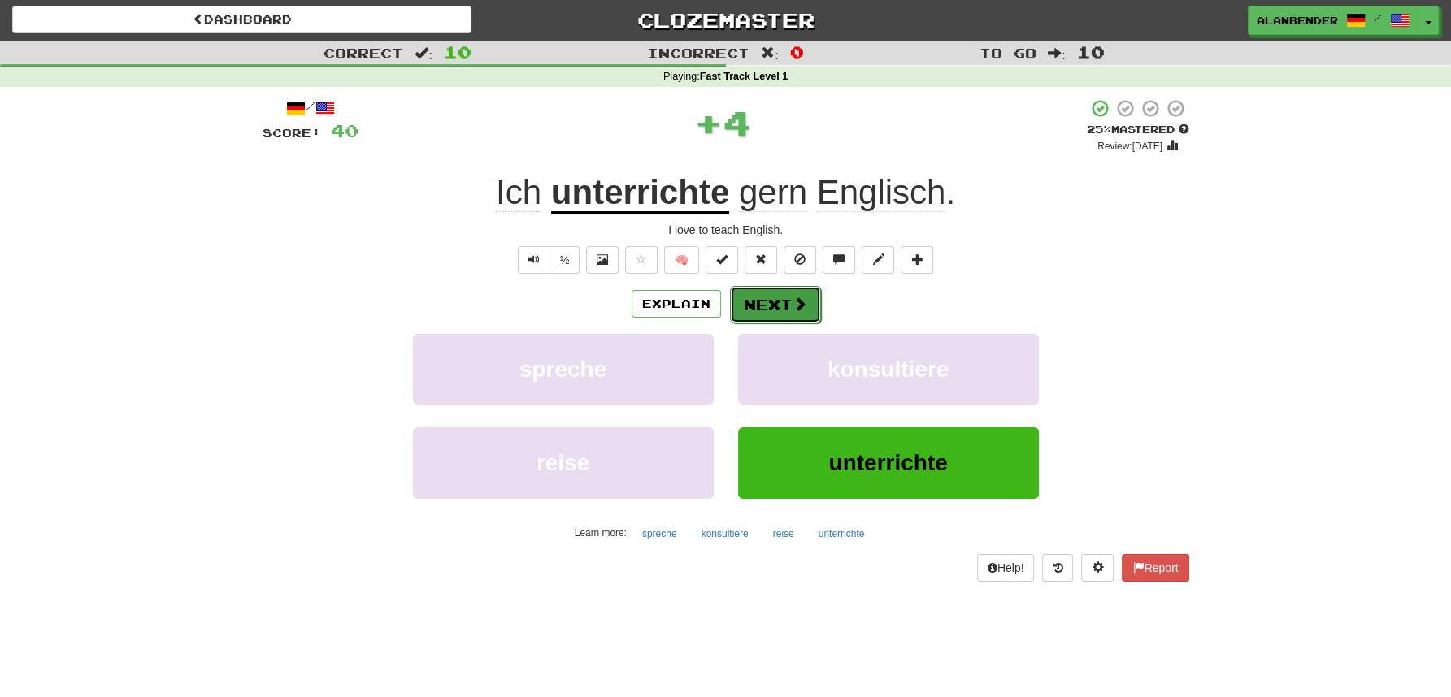
click at [787, 307] on button "Next" at bounding box center [775, 304] width 91 height 37
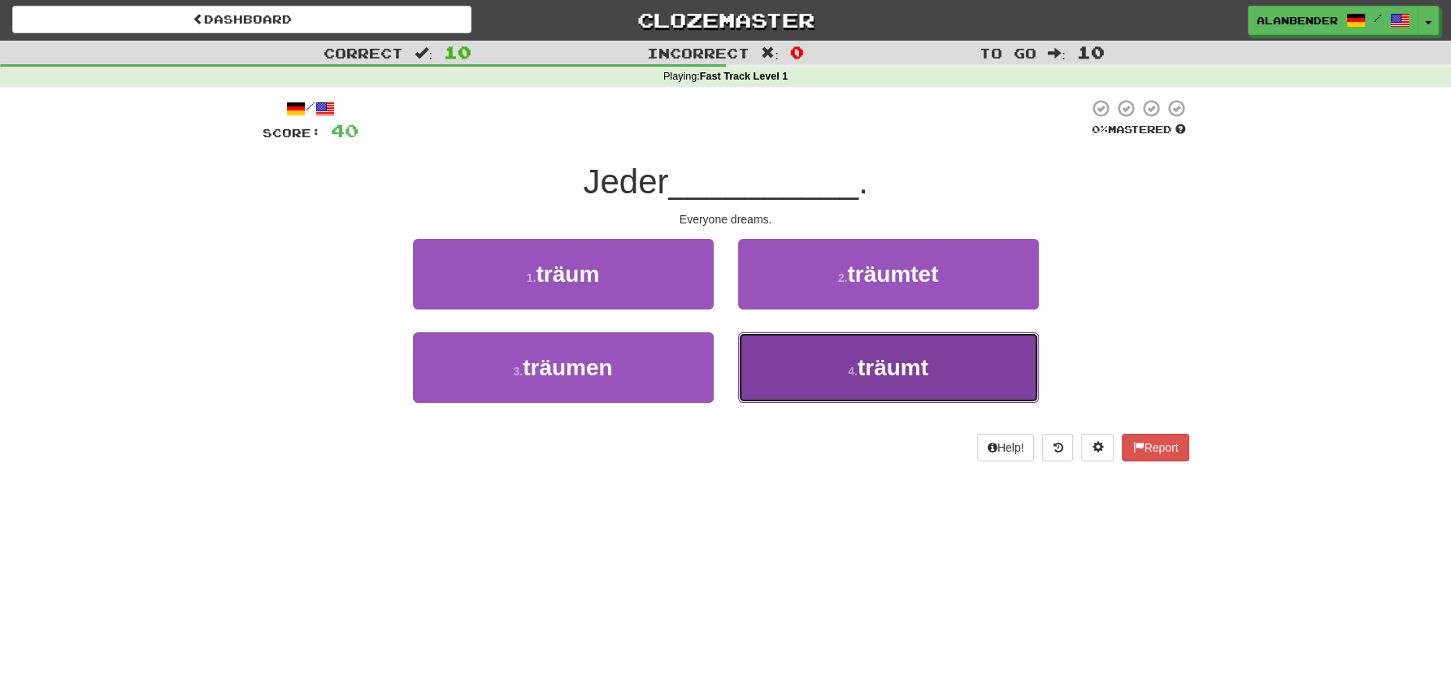
click at [911, 368] on span "träumt" at bounding box center [892, 367] width 71 height 25
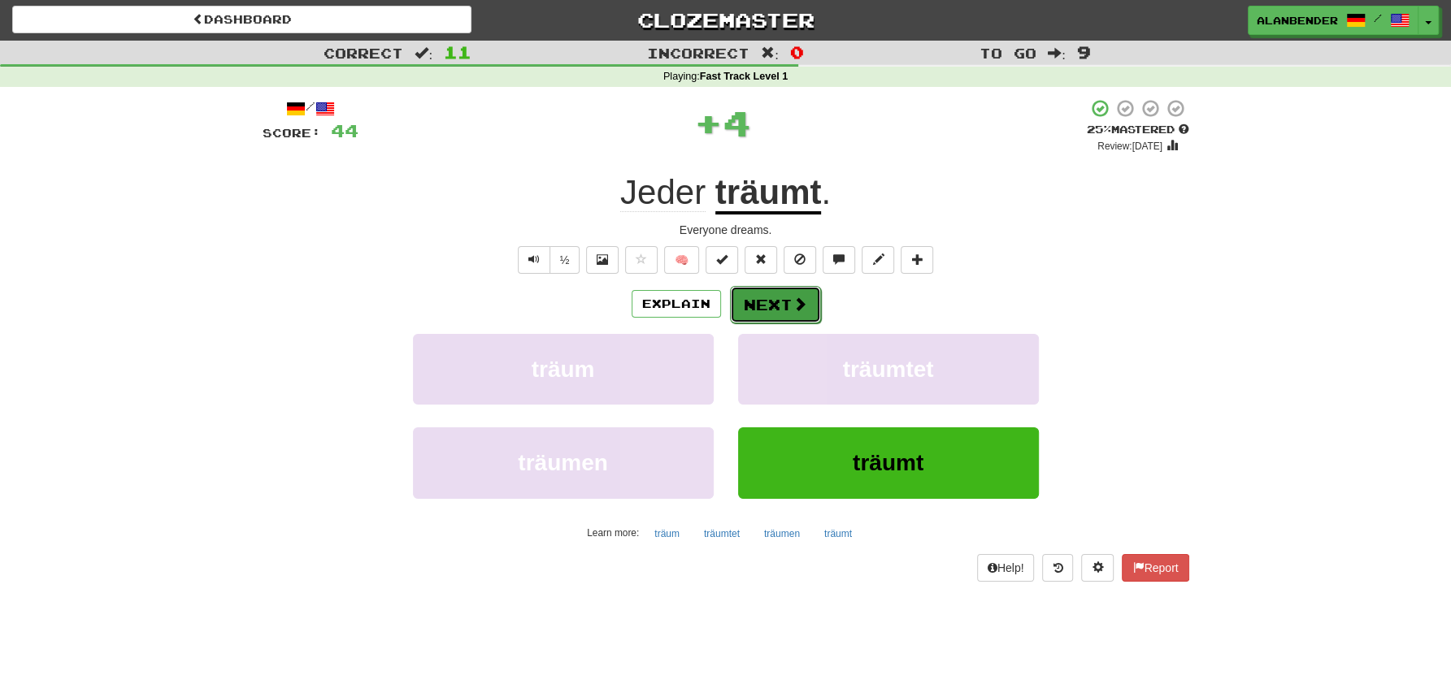
click at [799, 292] on button "Next" at bounding box center [775, 304] width 91 height 37
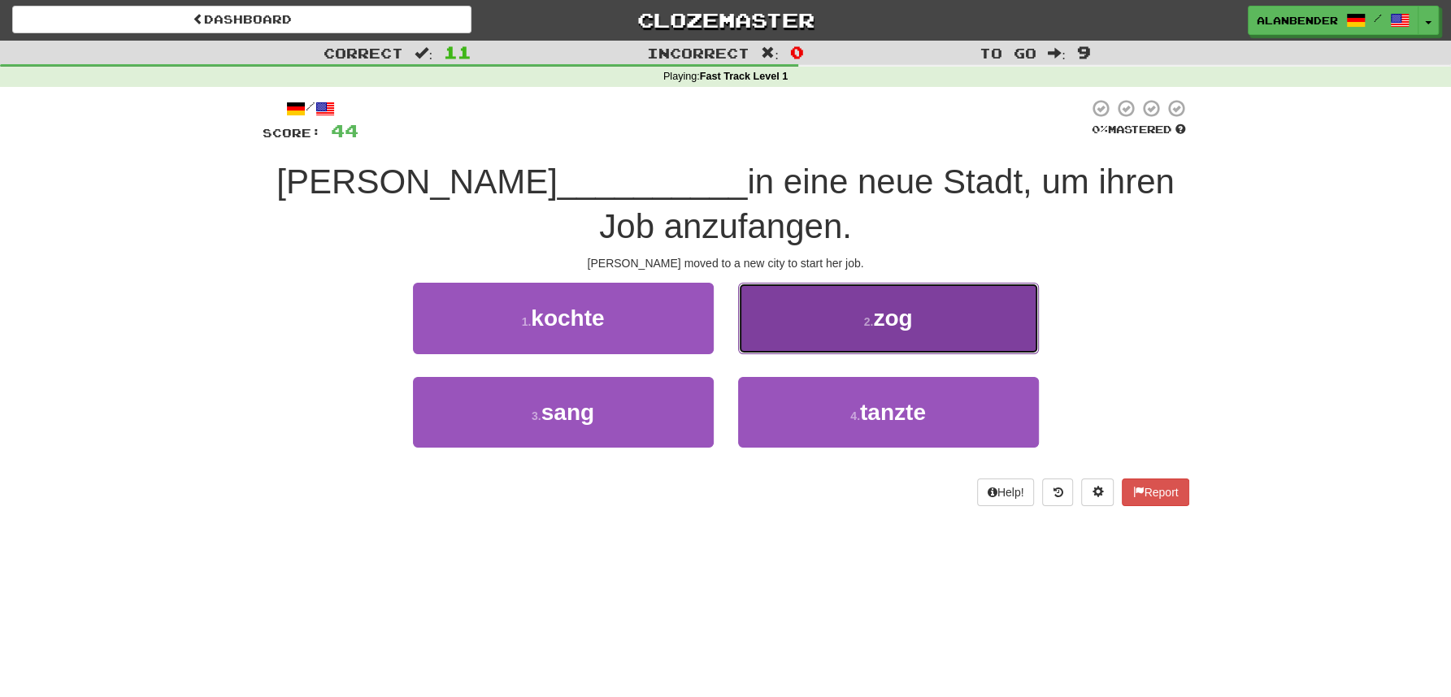
click at [903, 311] on span "zog" at bounding box center [892, 318] width 39 height 25
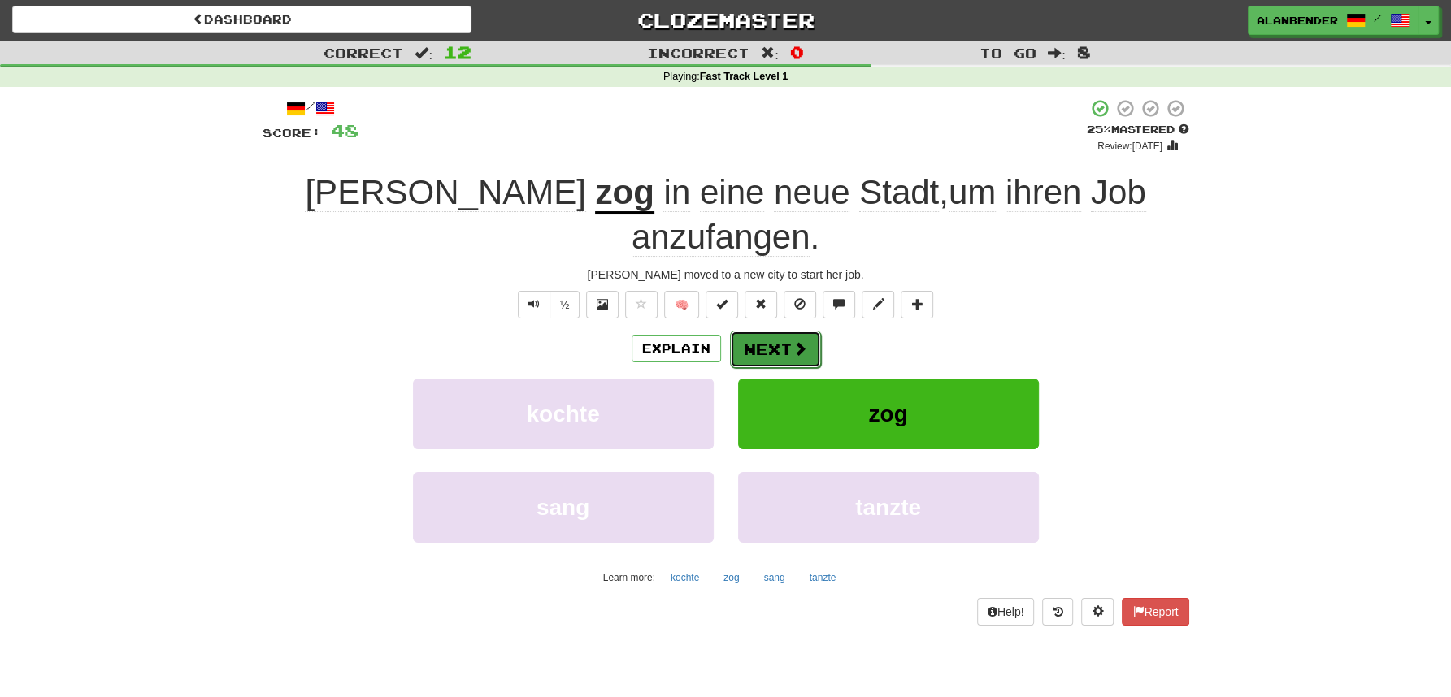
click at [753, 331] on button "Next" at bounding box center [775, 349] width 91 height 37
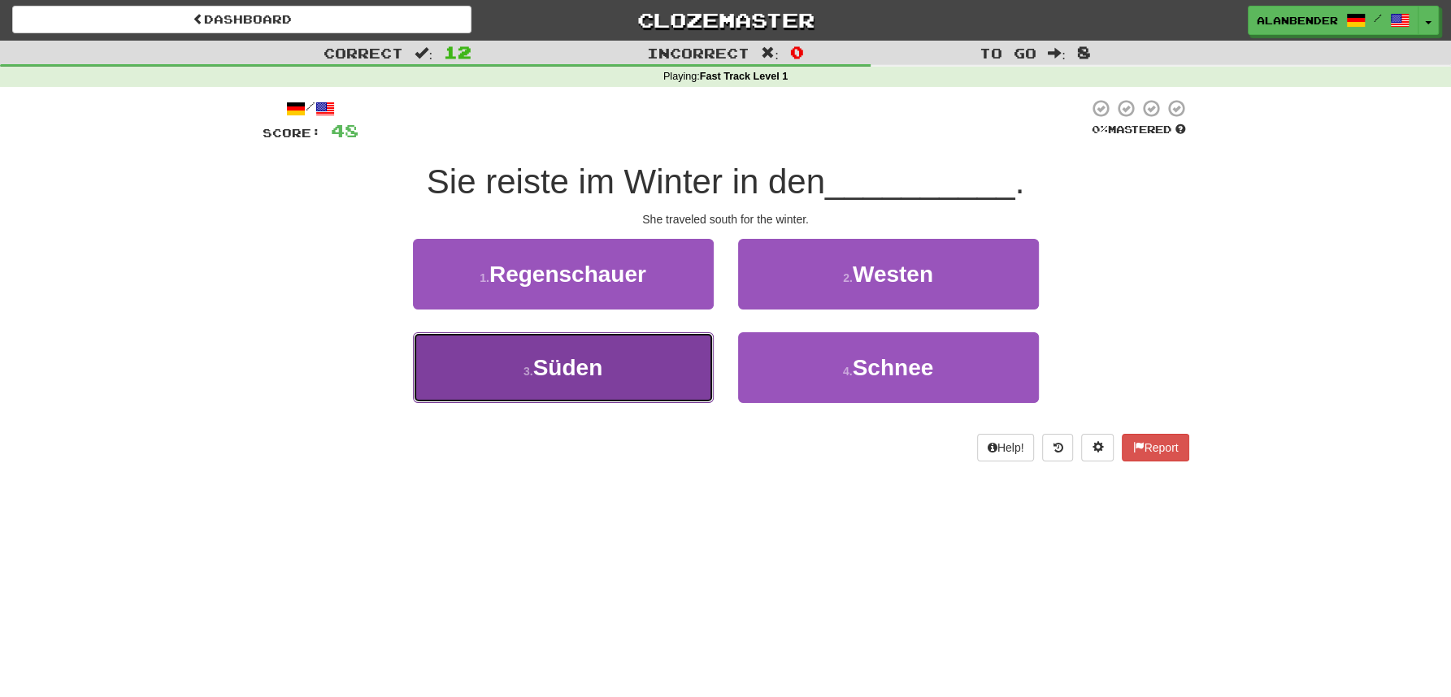
click at [567, 387] on button "3 . Süden" at bounding box center [563, 367] width 301 height 71
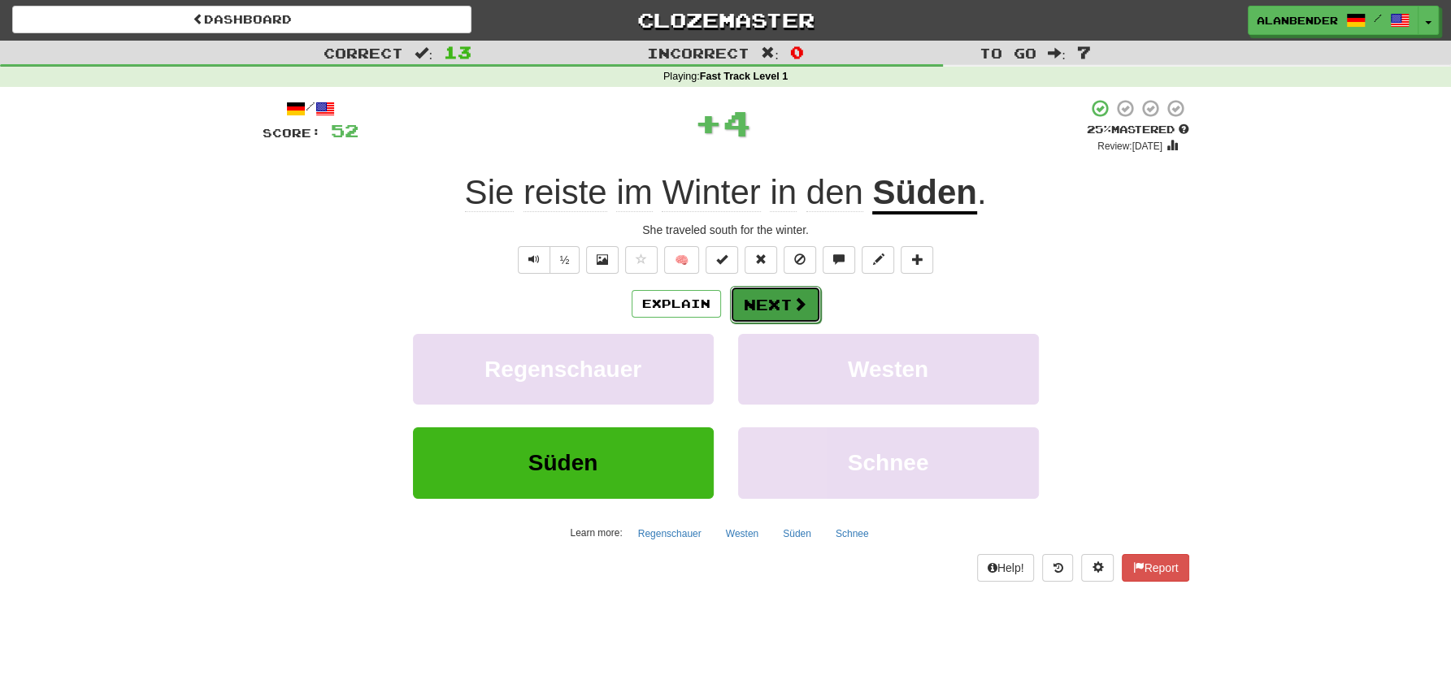
click at [779, 306] on button "Next" at bounding box center [775, 304] width 91 height 37
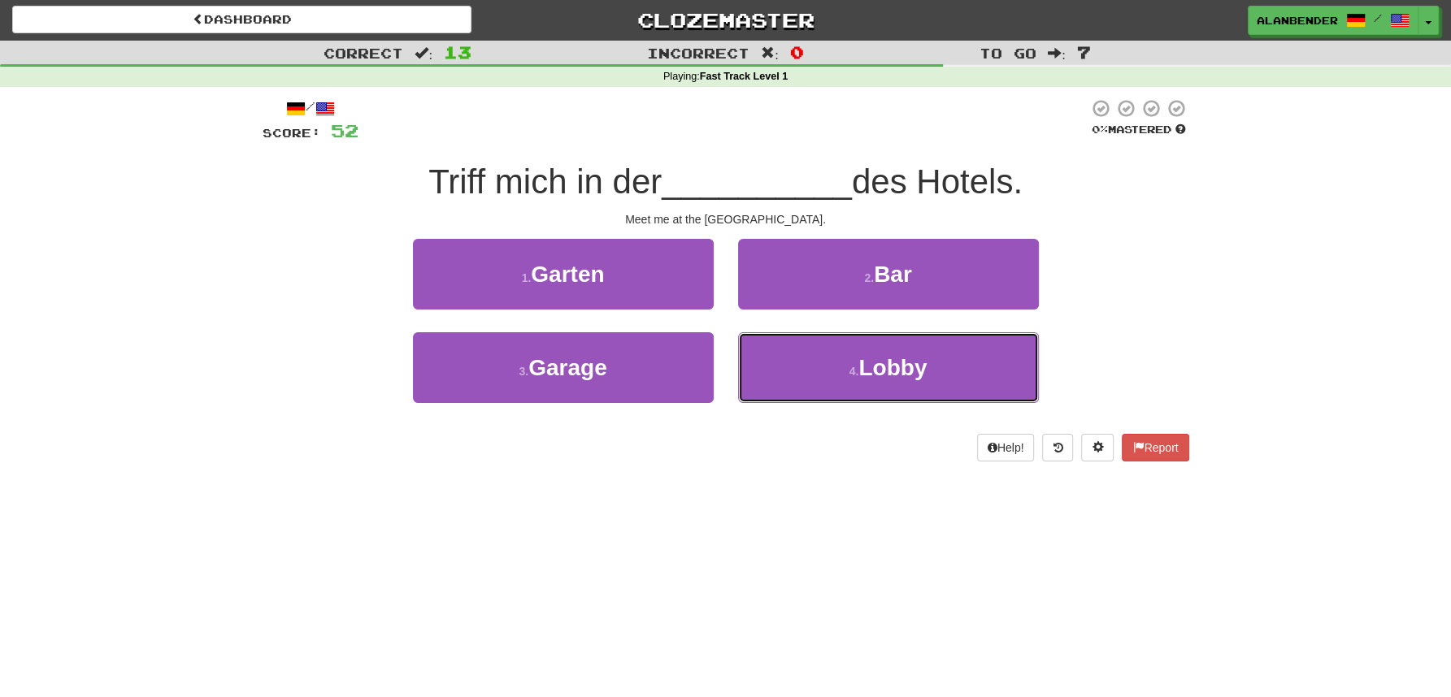
drag, startPoint x: 877, startPoint y: 371, endPoint x: 817, endPoint y: 503, distance: 145.5
click at [817, 503] on div "Dashboard Clozemaster AlanBender / Toggle Dropdown Dashboard Leaderboard Activi…" at bounding box center [725, 347] width 1451 height 697
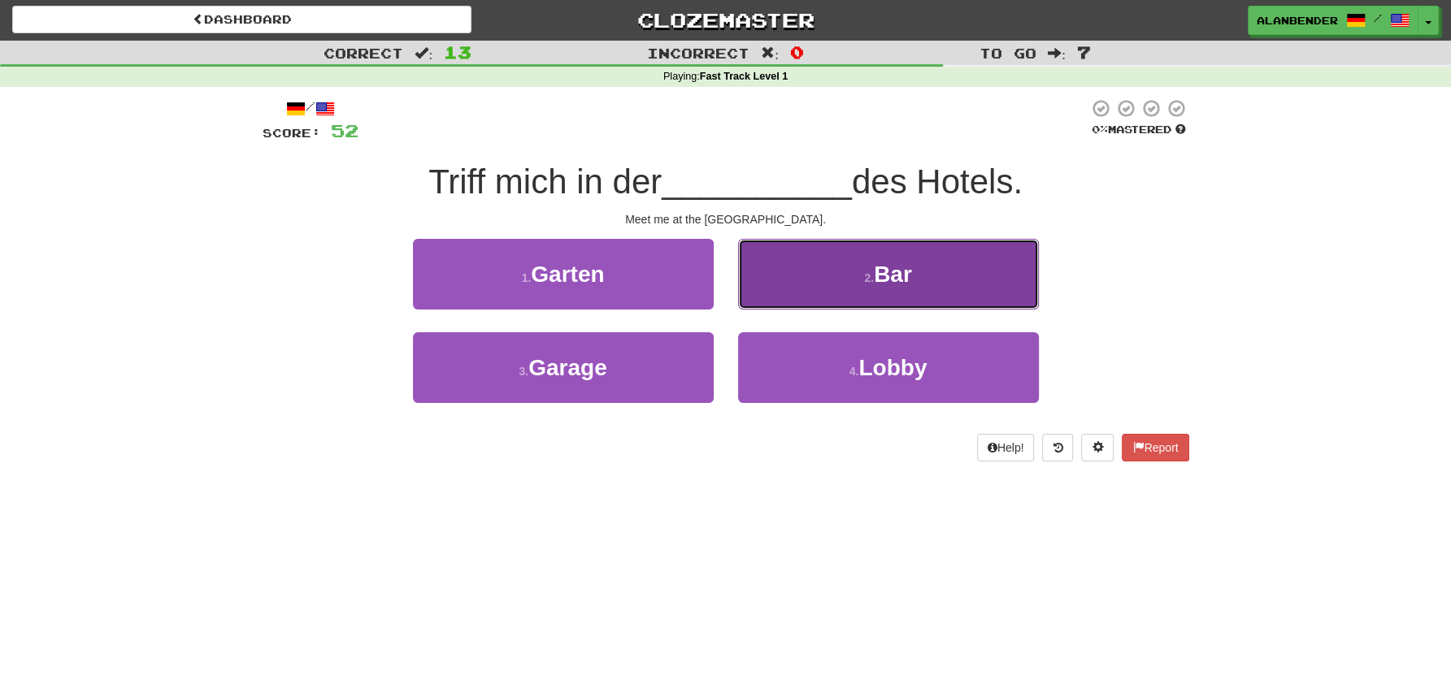
click at [899, 281] on span "Bar" at bounding box center [893, 274] width 38 height 25
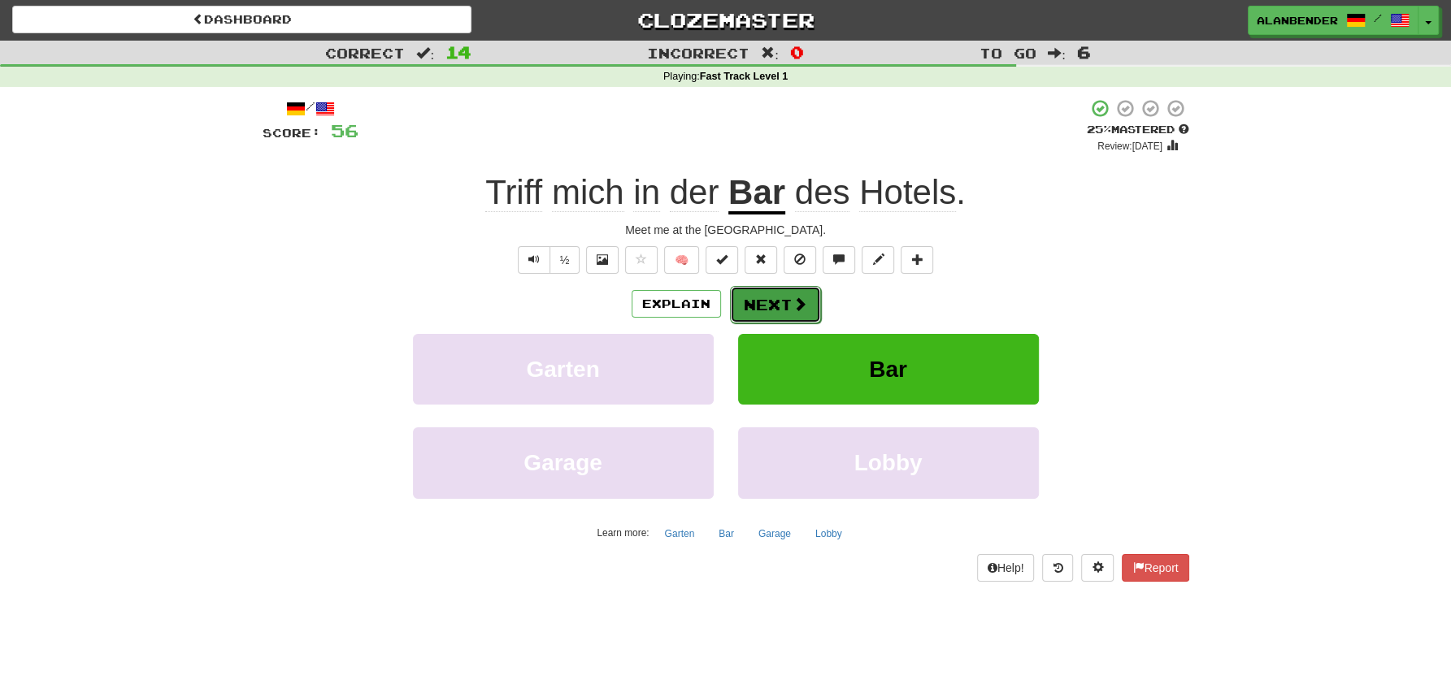
click at [779, 301] on button "Next" at bounding box center [775, 304] width 91 height 37
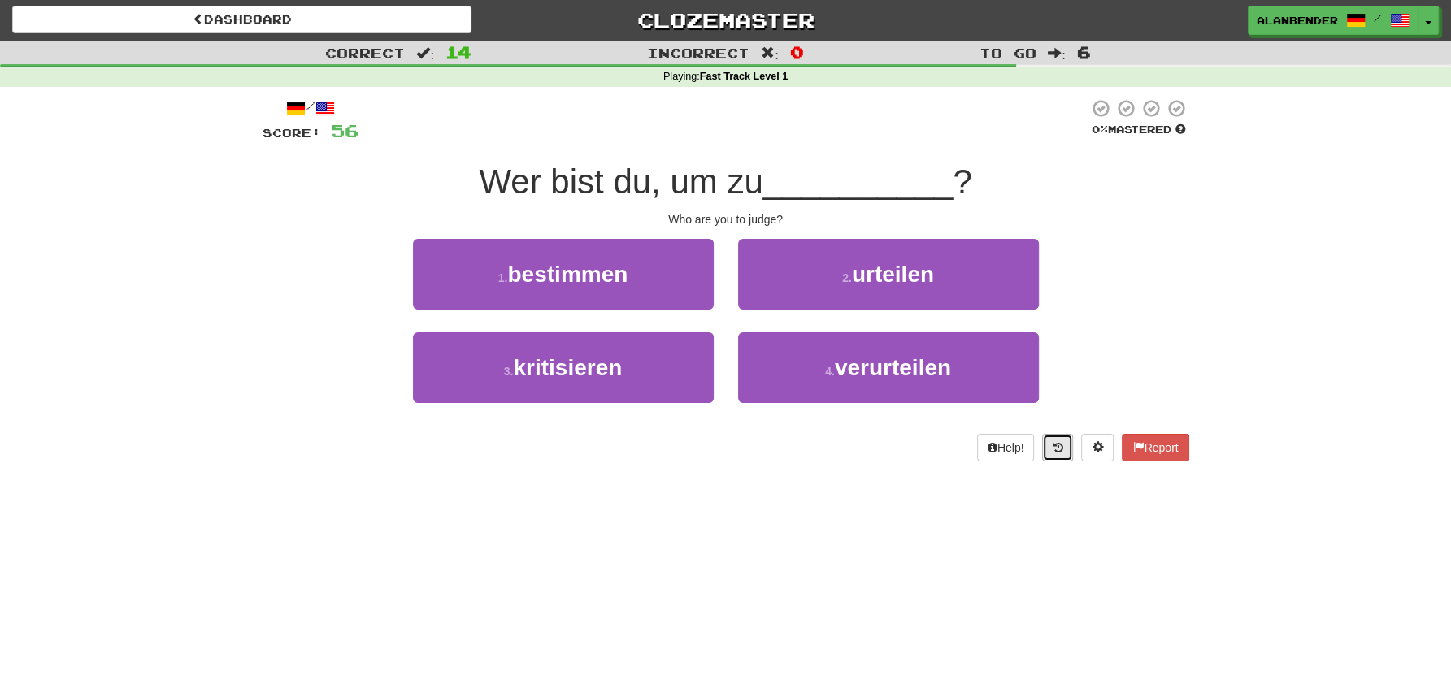
click at [1053, 443] on icon at bounding box center [1058, 447] width 10 height 11
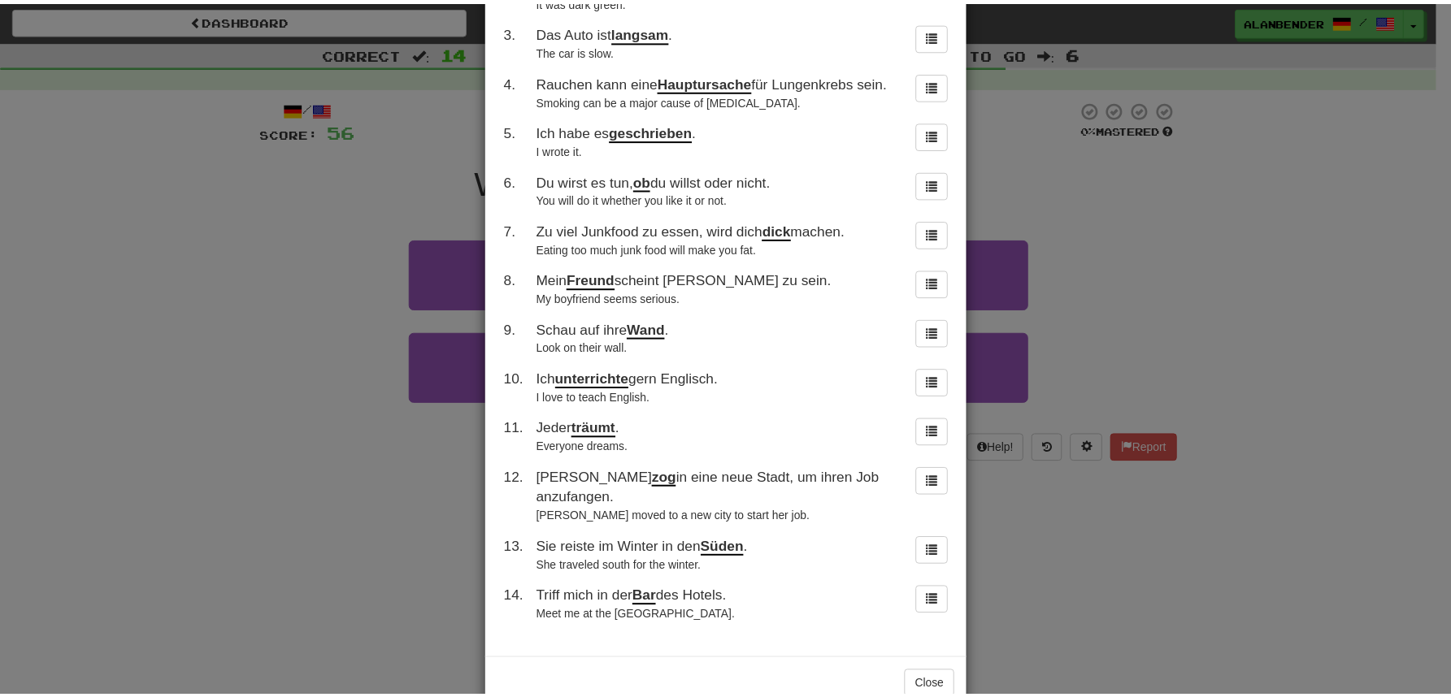
scroll to position [180, 0]
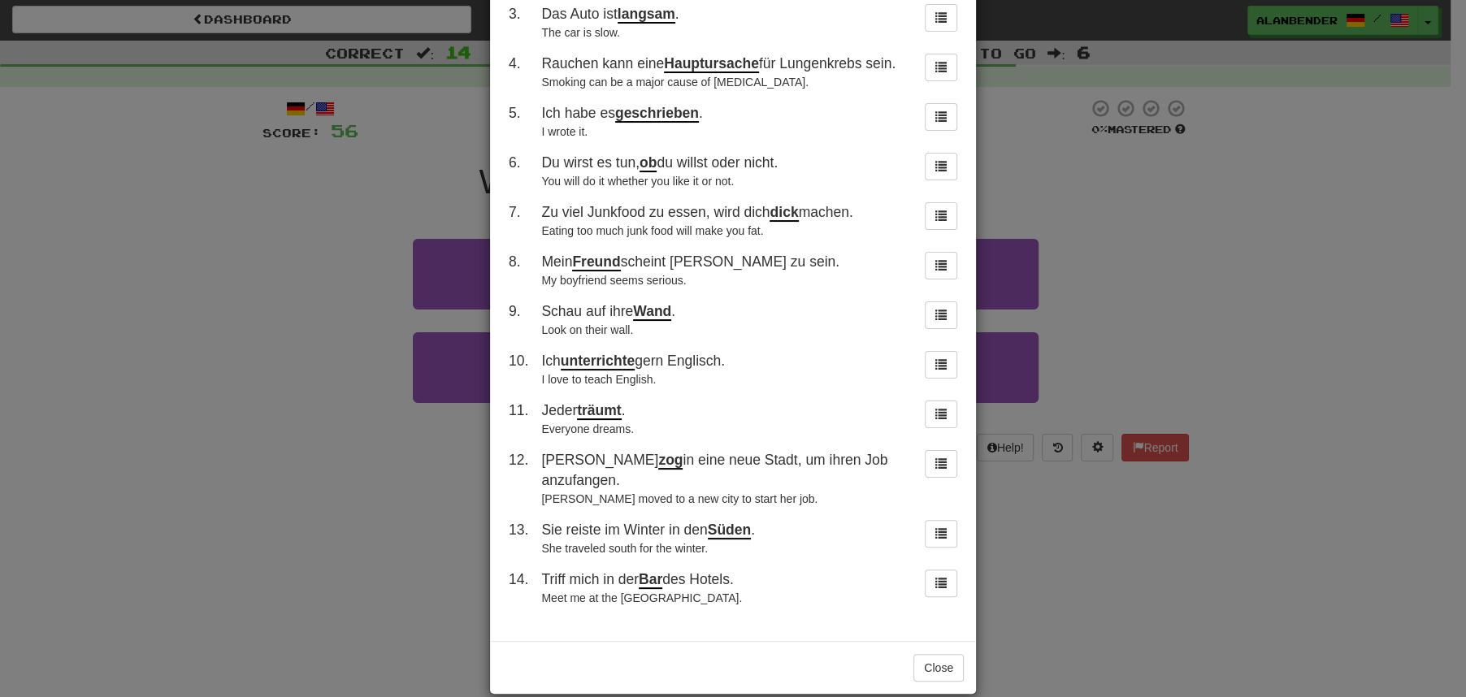
click at [1153, 254] on div "× Round History 1 . Er hatte eine blutige Schnittwunde an seiner Hand. He had a…" at bounding box center [733, 348] width 1466 height 697
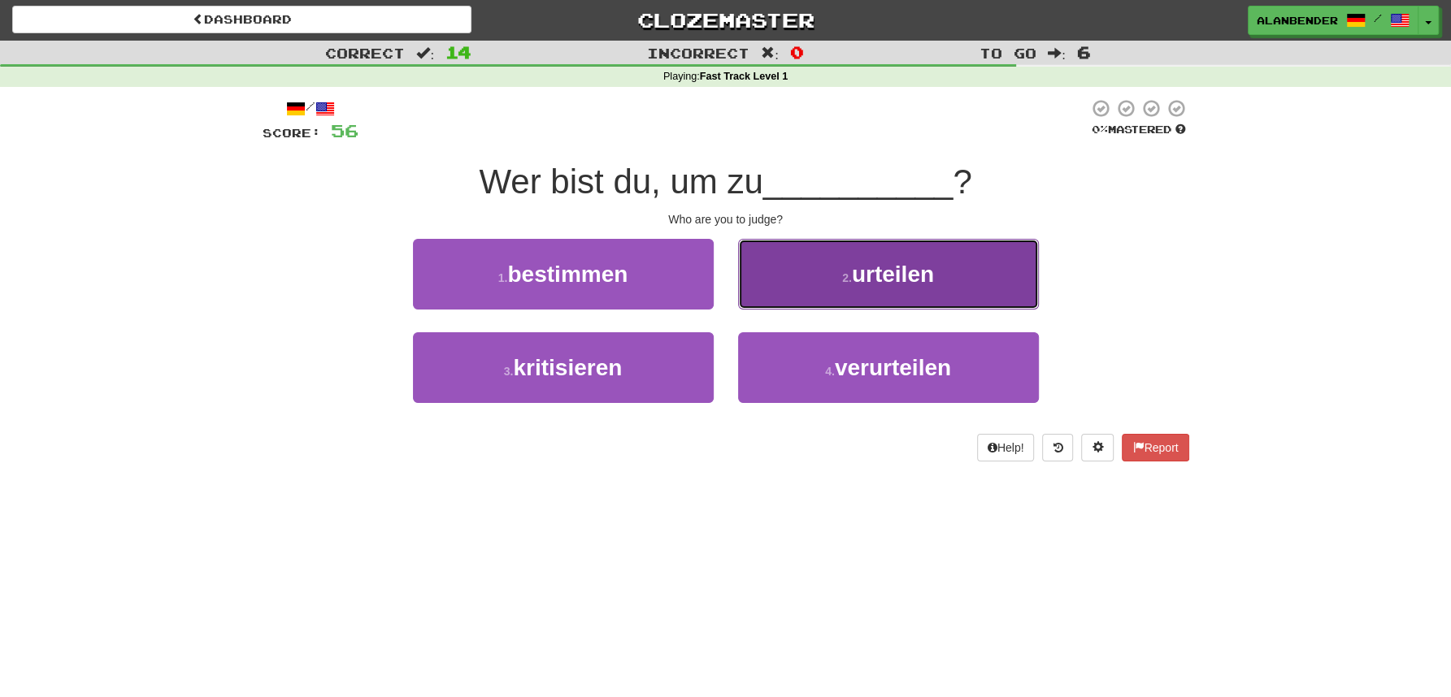
click at [871, 272] on span "urteilen" at bounding box center [893, 274] width 82 height 25
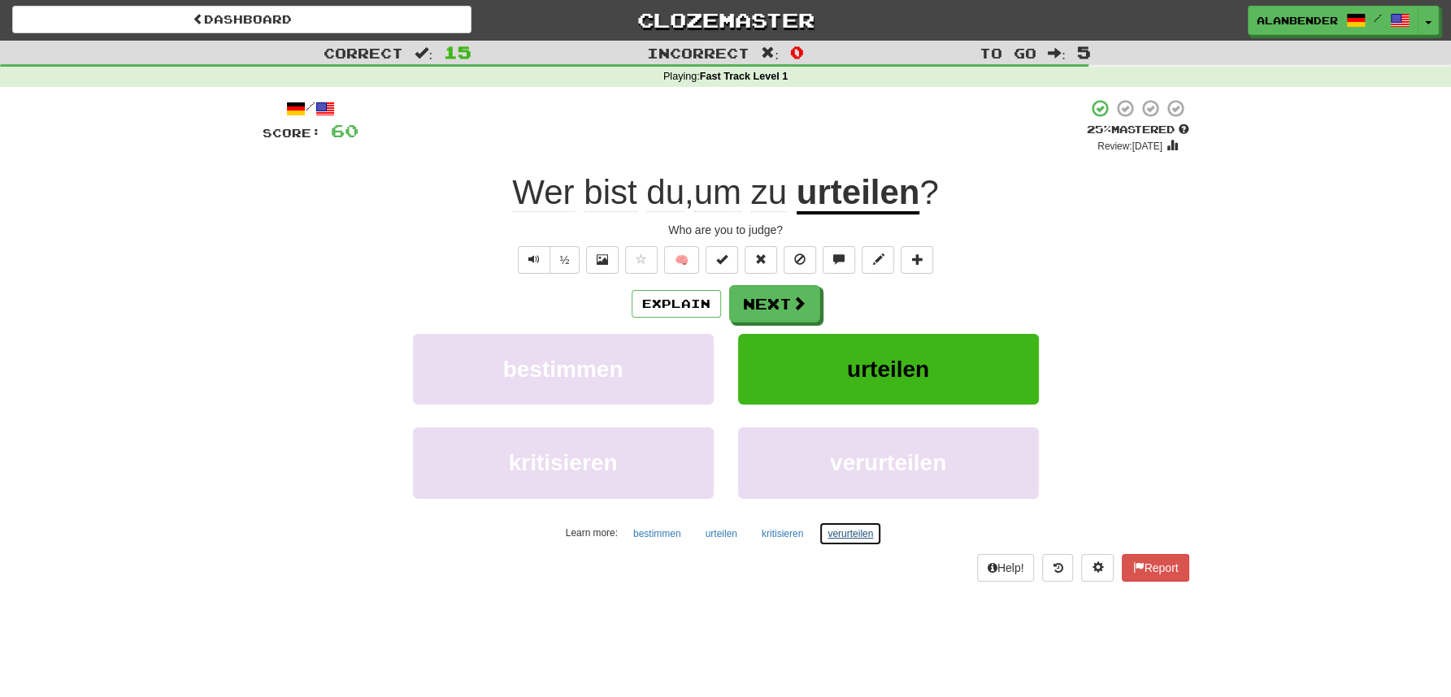
click at [840, 535] on button "verurteilen" at bounding box center [849, 534] width 63 height 24
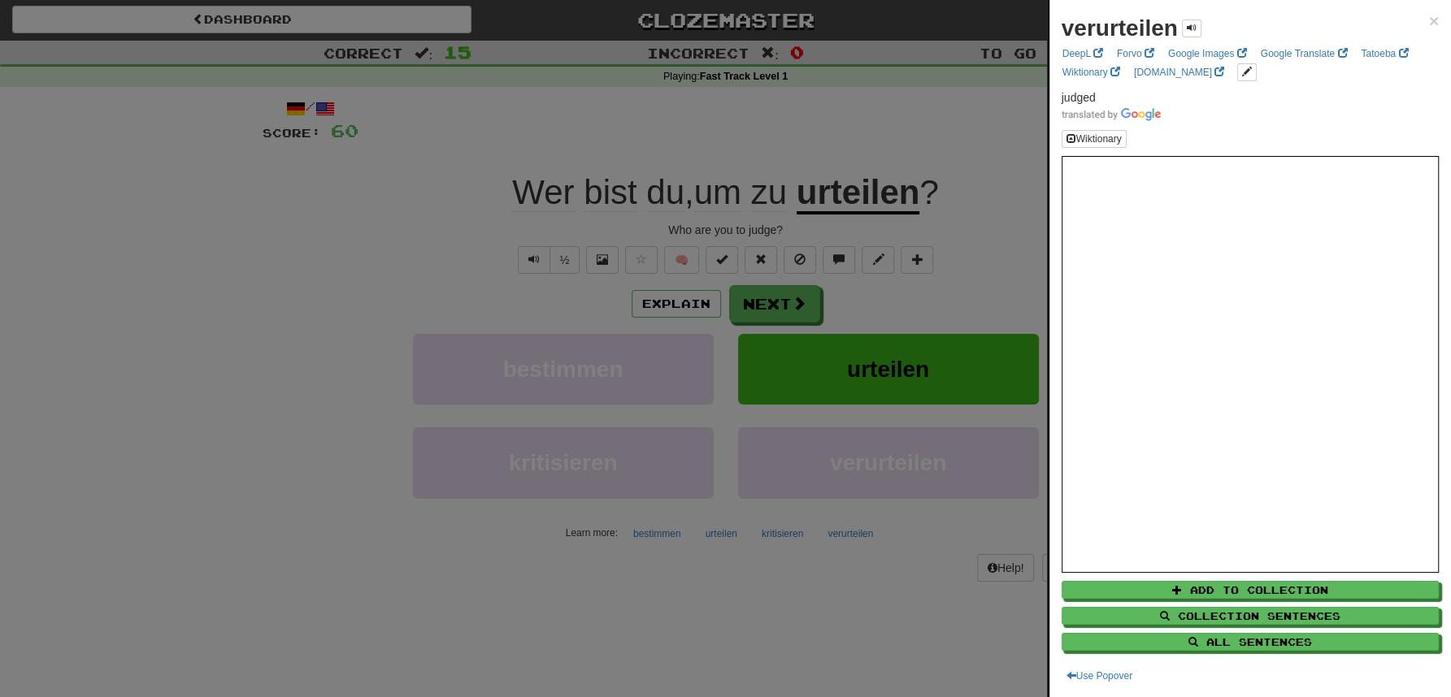
click at [852, 123] on div at bounding box center [725, 348] width 1451 height 697
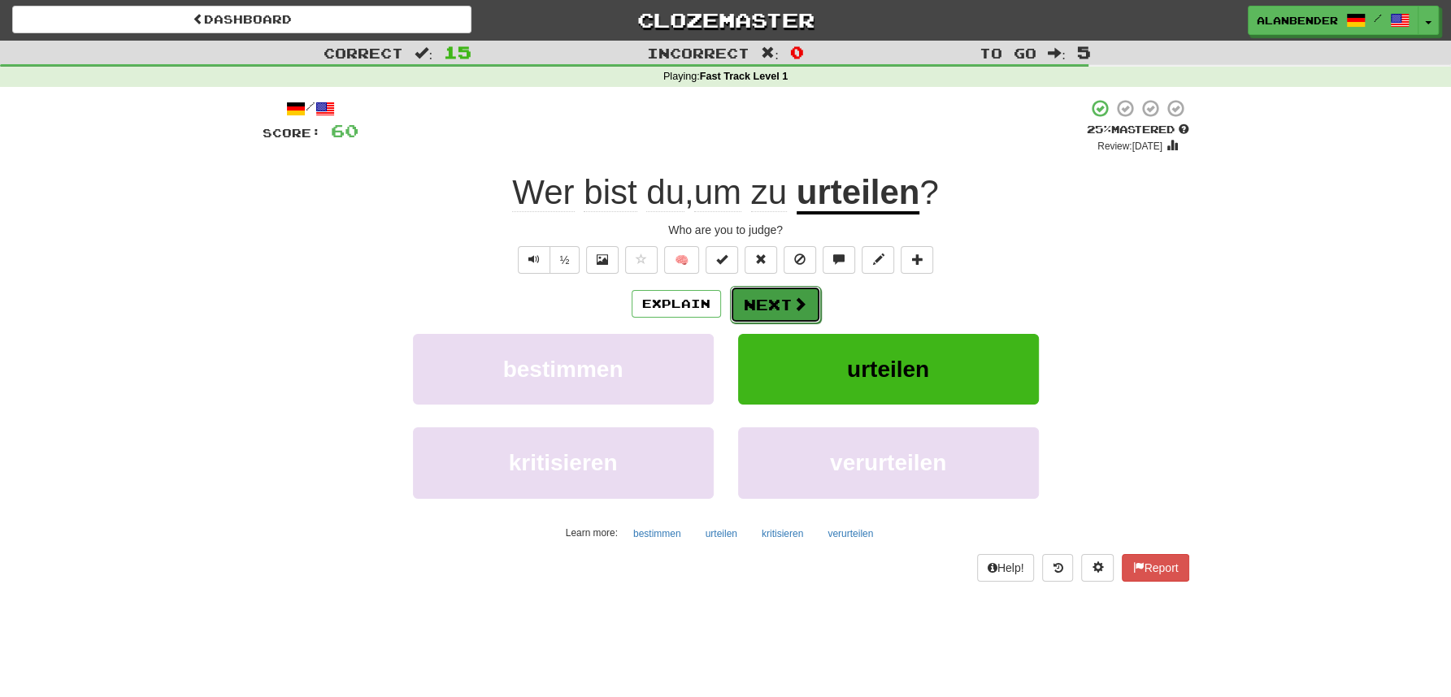
click at [775, 296] on button "Next" at bounding box center [775, 304] width 91 height 37
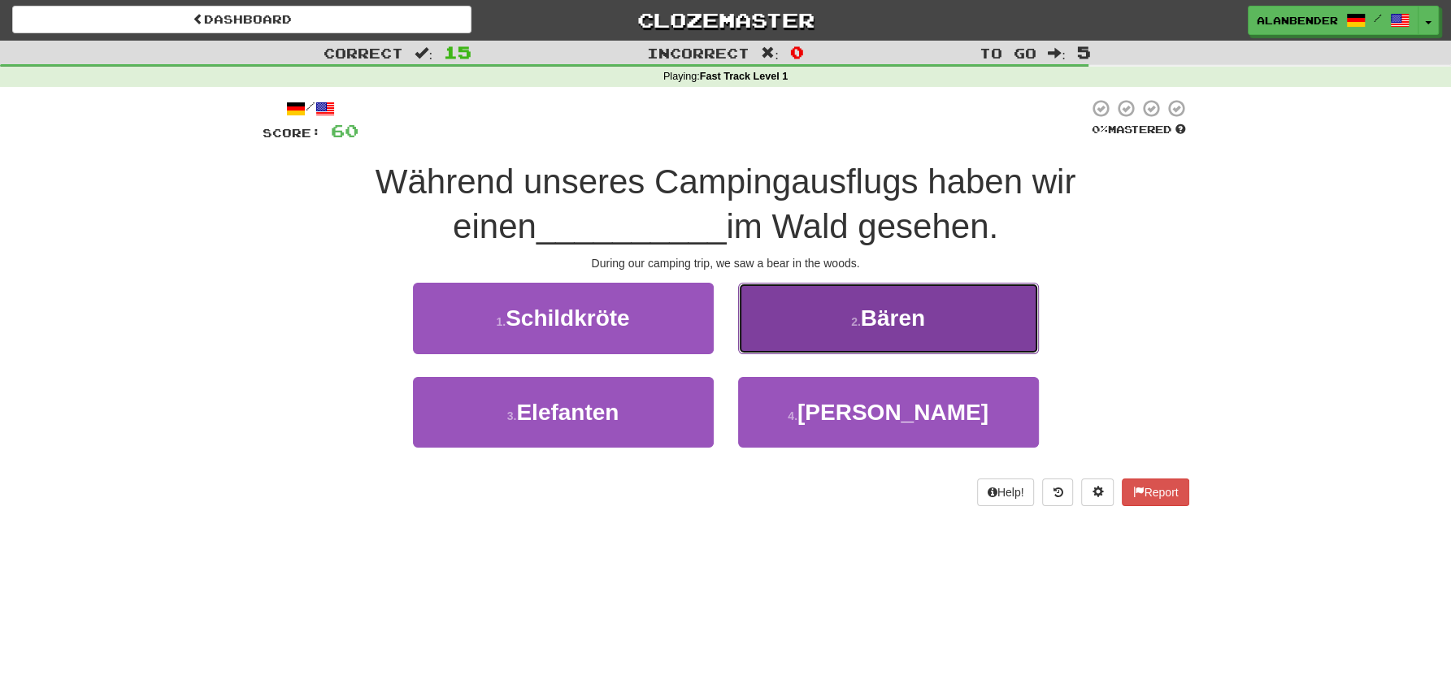
click at [910, 317] on span "Bären" at bounding box center [893, 318] width 64 height 25
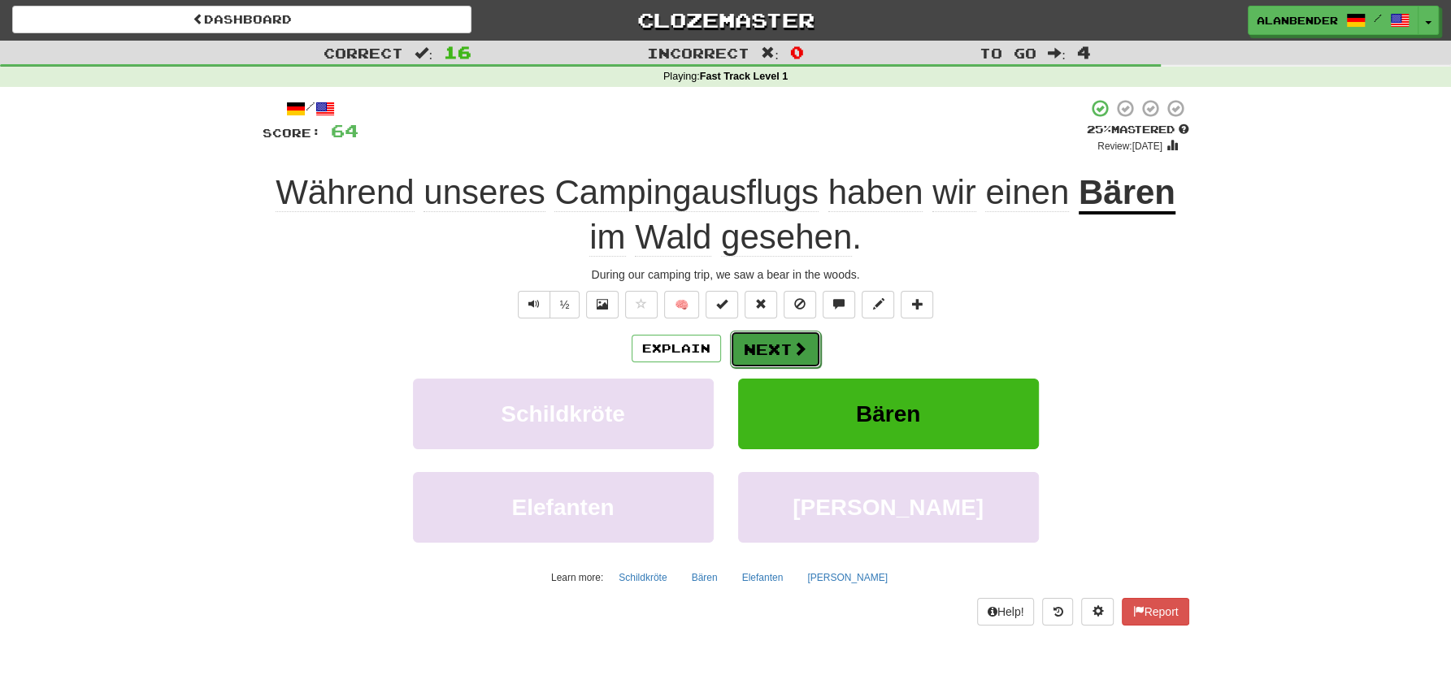
click at [766, 350] on button "Next" at bounding box center [775, 349] width 91 height 37
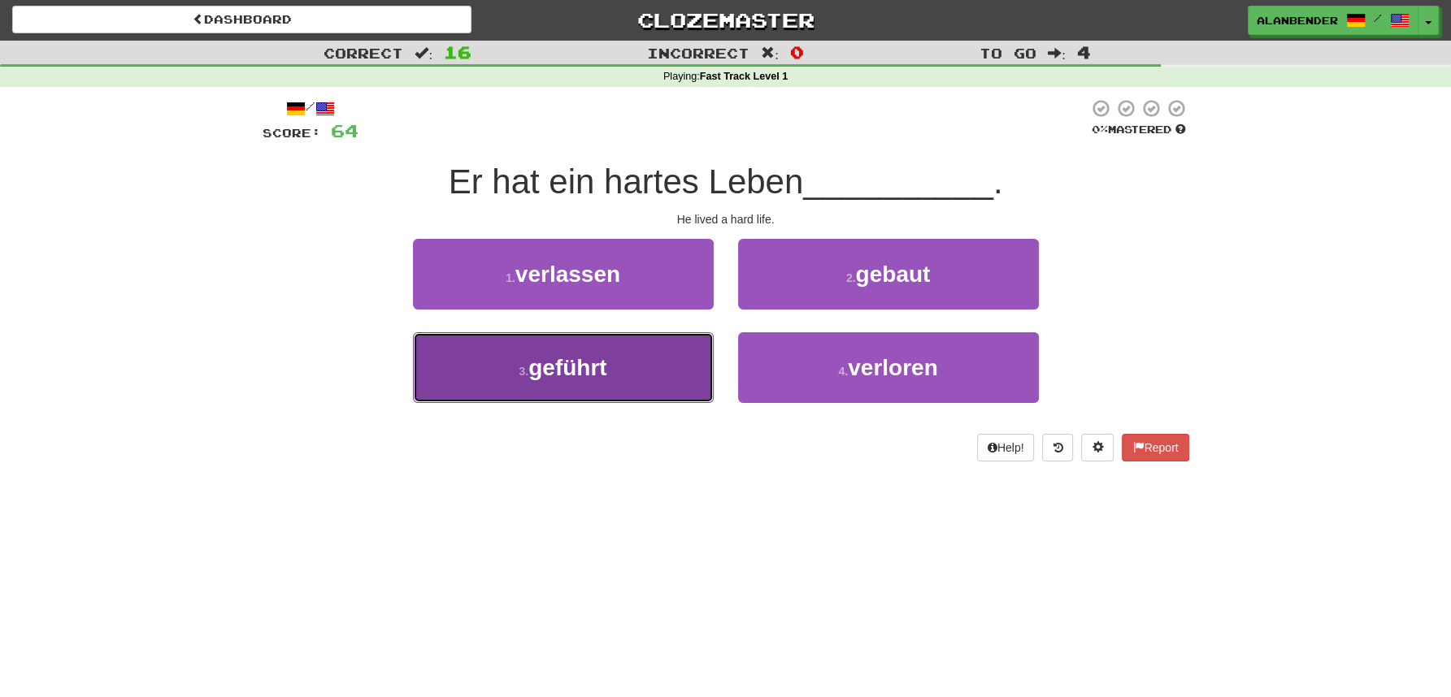
click at [565, 348] on button "3 . geführt" at bounding box center [563, 367] width 301 height 71
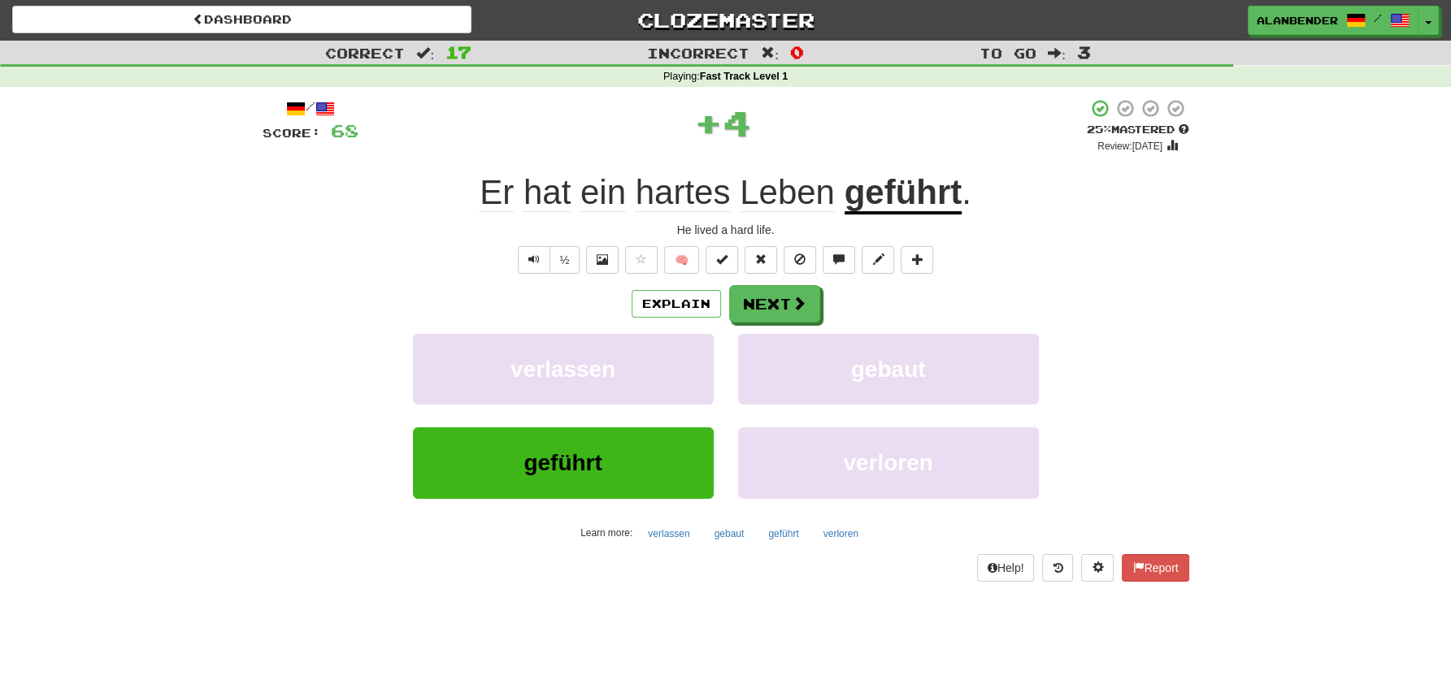
click at [873, 198] on u "geführt" at bounding box center [903, 193] width 118 height 41
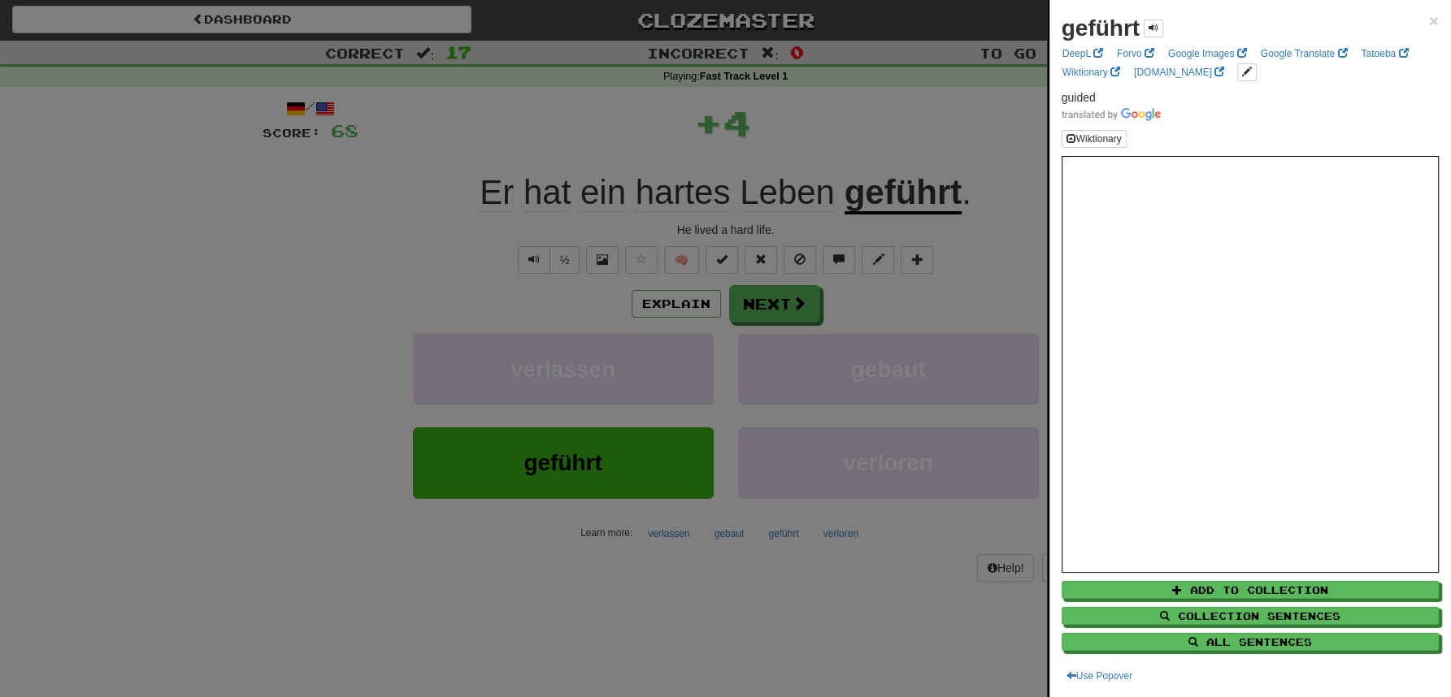
click at [884, 98] on div at bounding box center [725, 348] width 1451 height 697
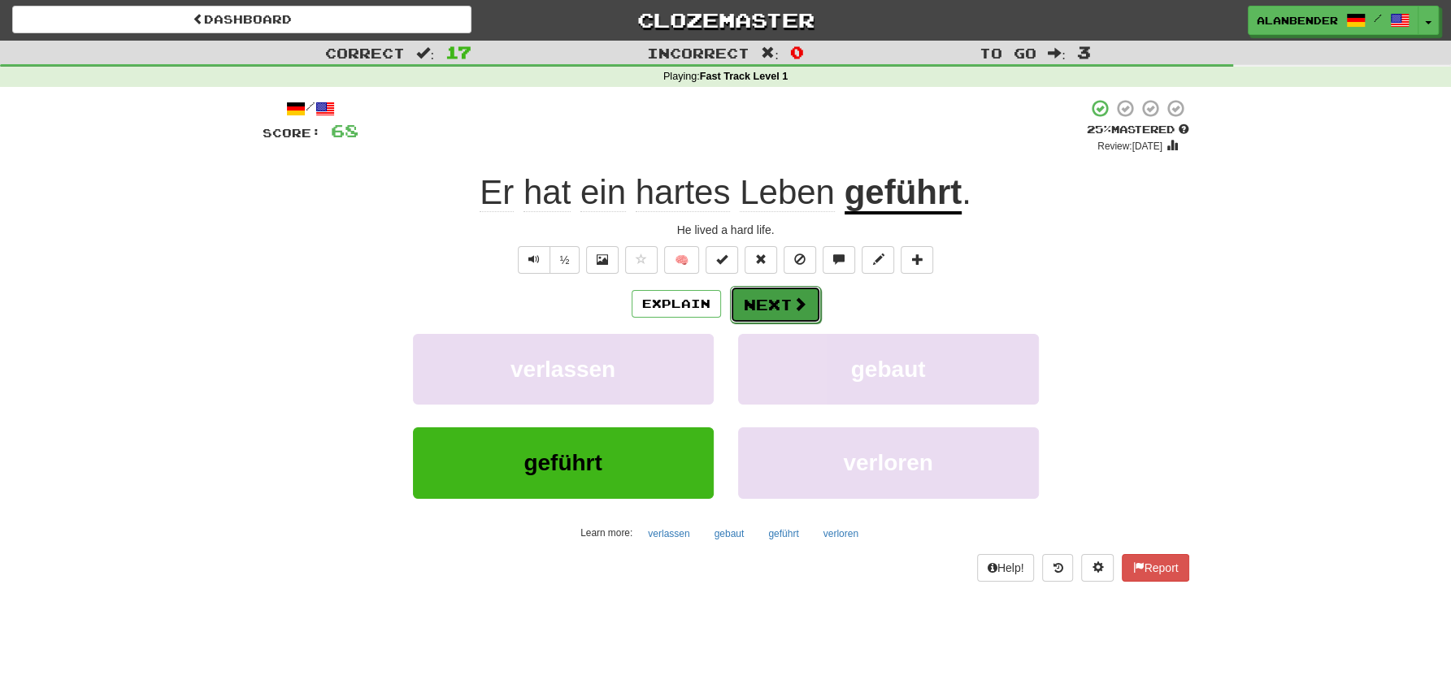
click at [768, 308] on button "Next" at bounding box center [775, 304] width 91 height 37
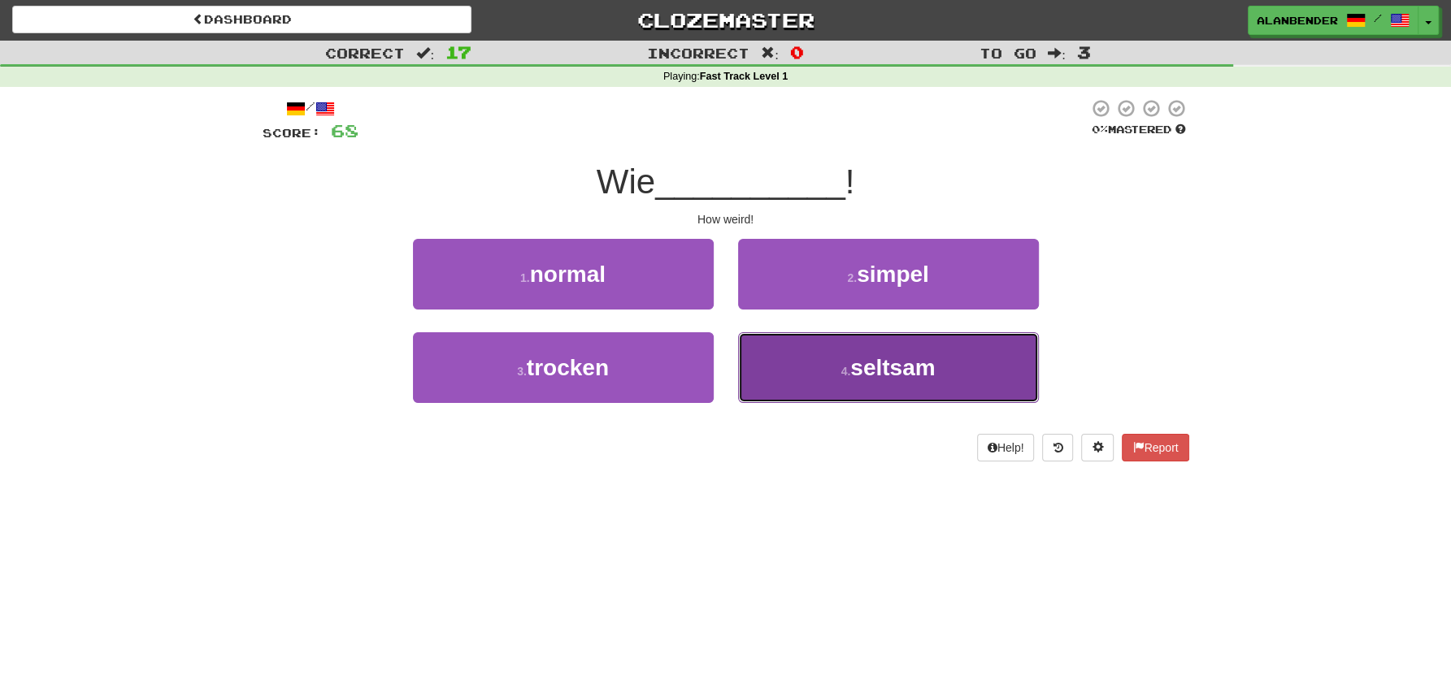
click at [893, 378] on span "seltsam" at bounding box center [892, 367] width 85 height 25
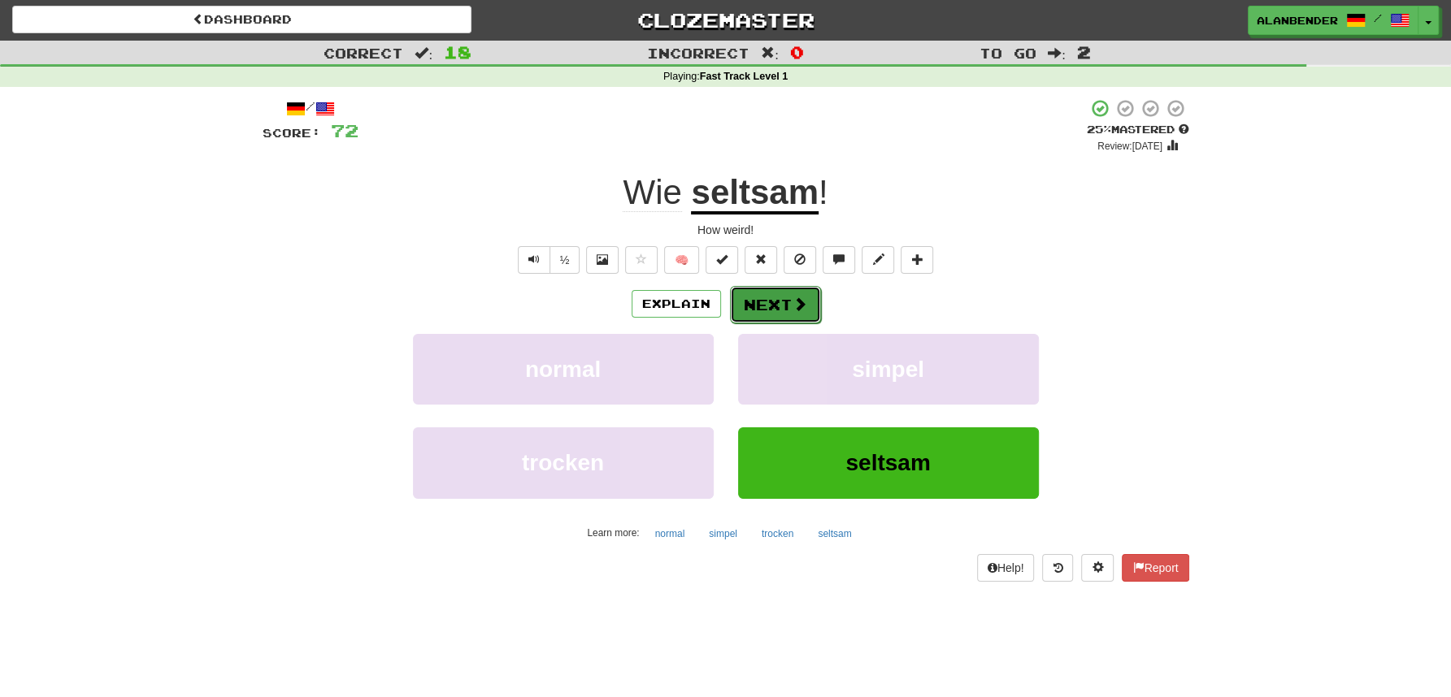
click at [760, 308] on button "Next" at bounding box center [775, 304] width 91 height 37
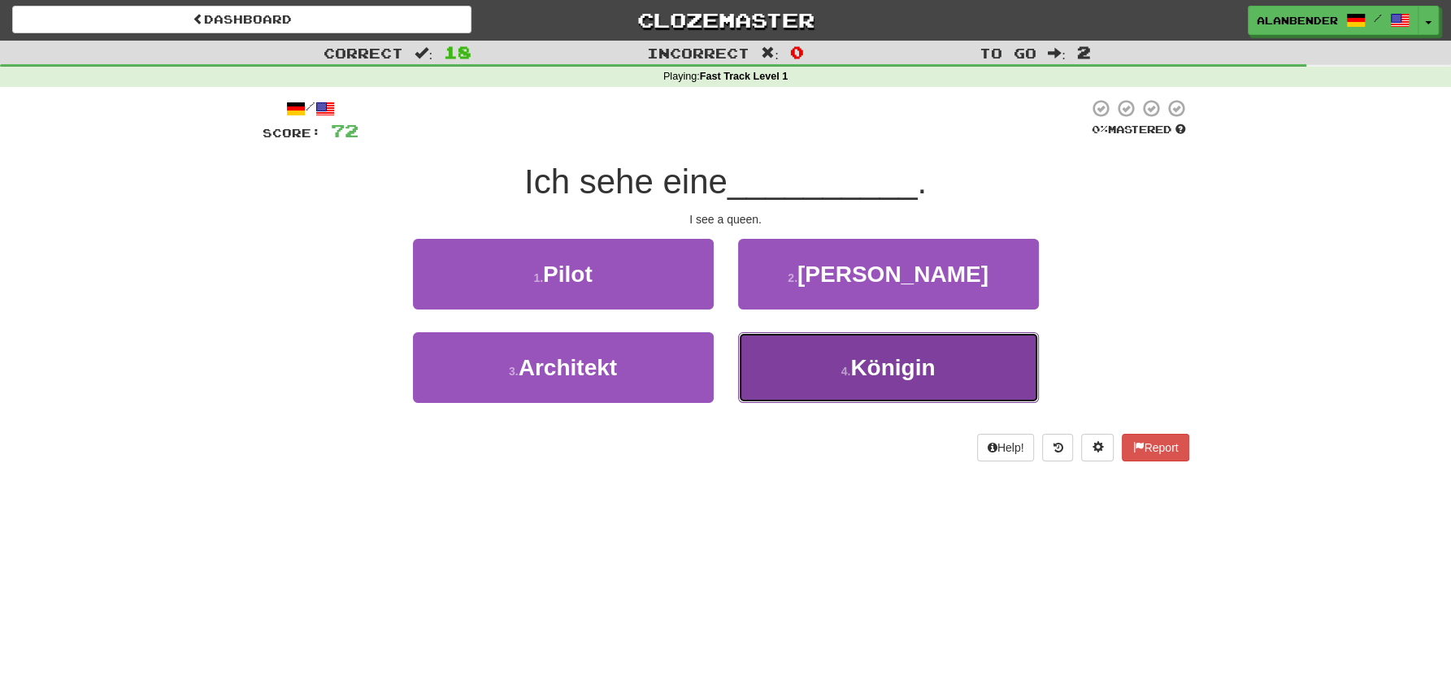
click at [853, 379] on span "Königin" at bounding box center [892, 367] width 85 height 25
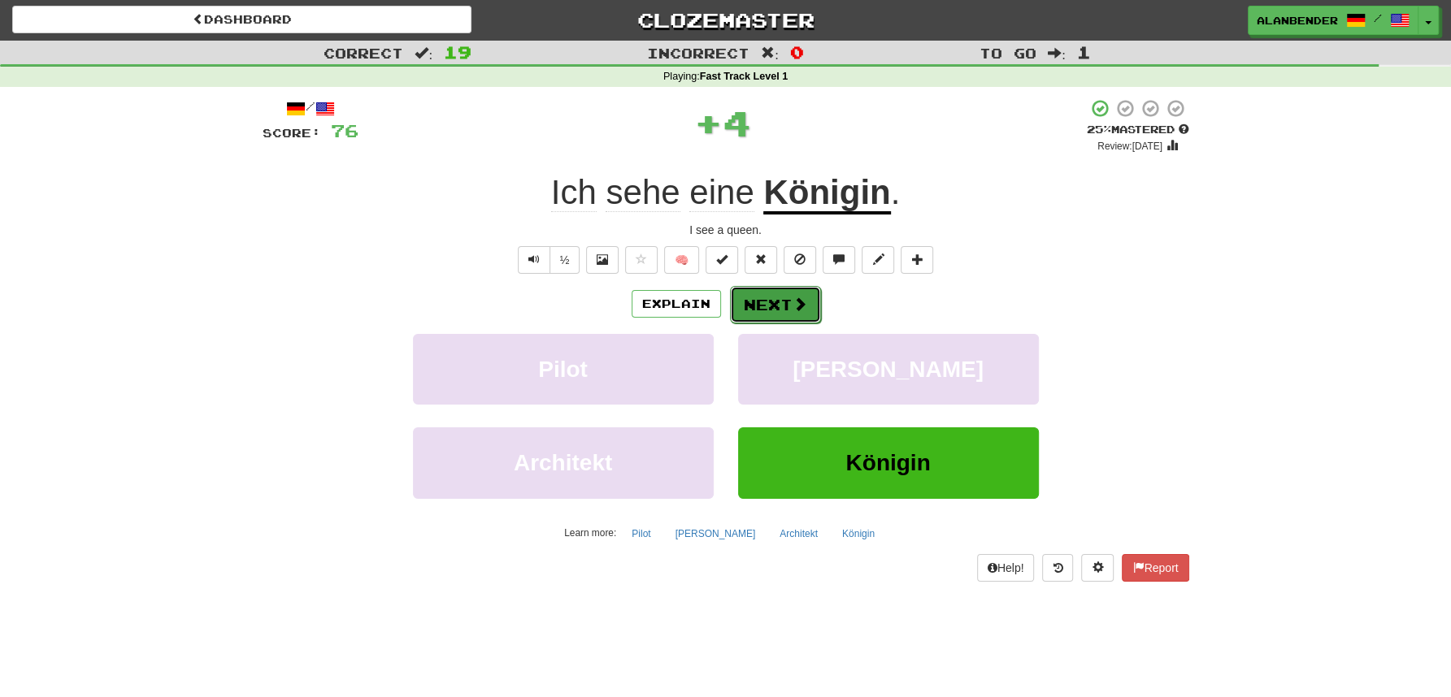
click at [770, 298] on button "Next" at bounding box center [775, 304] width 91 height 37
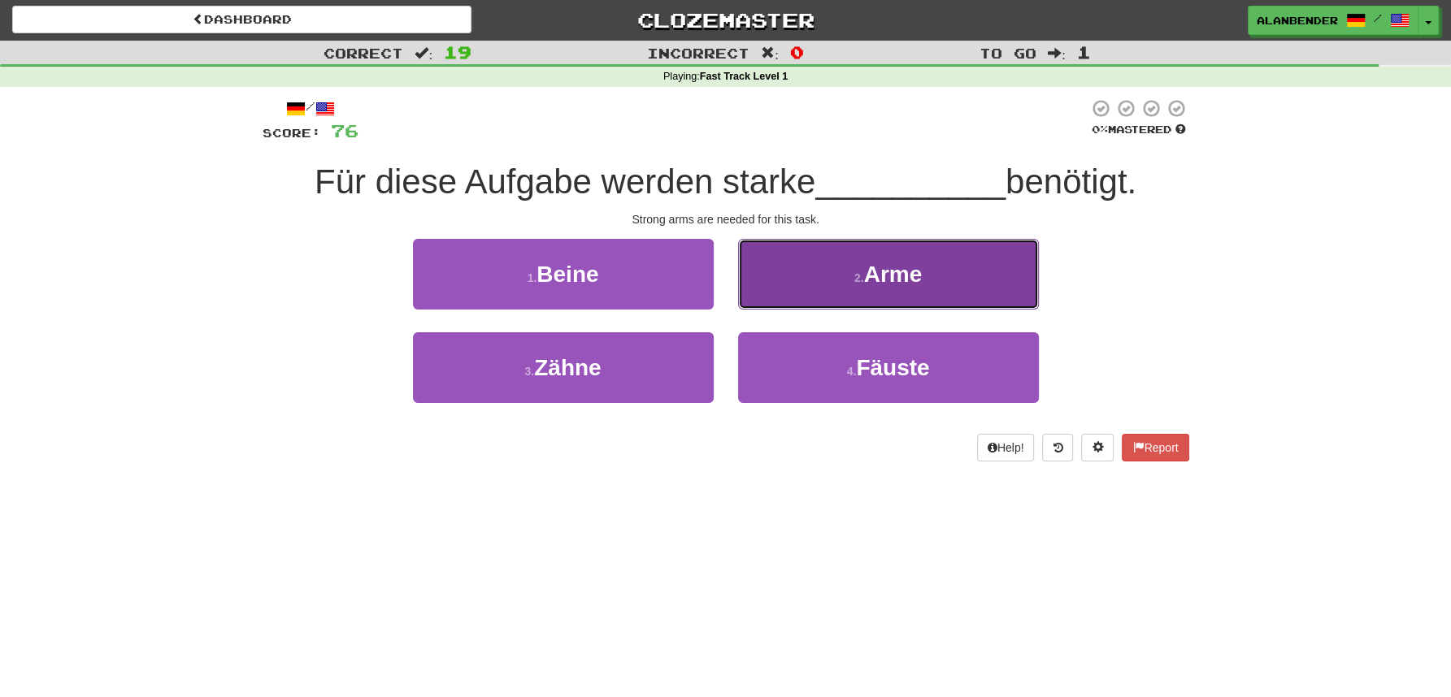
click at [912, 271] on span "Arme" at bounding box center [893, 274] width 59 height 25
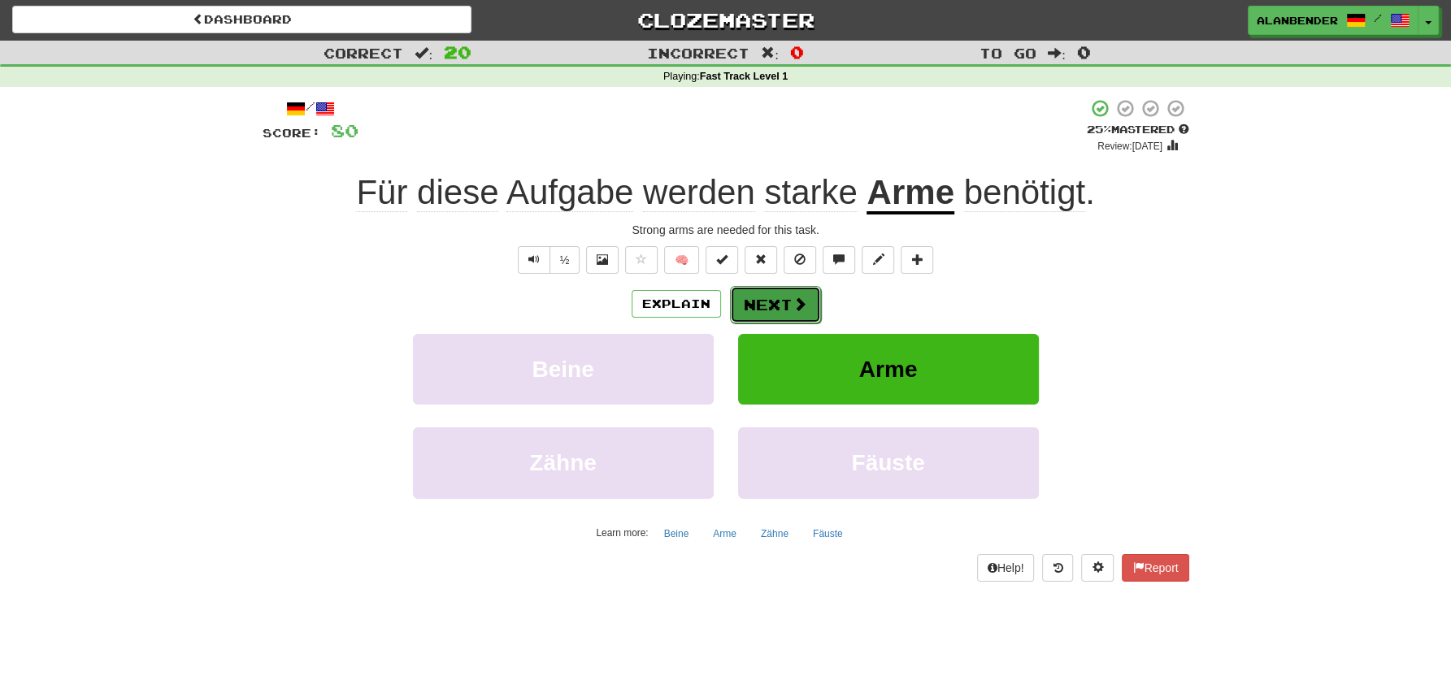
click at [767, 297] on button "Next" at bounding box center [775, 304] width 91 height 37
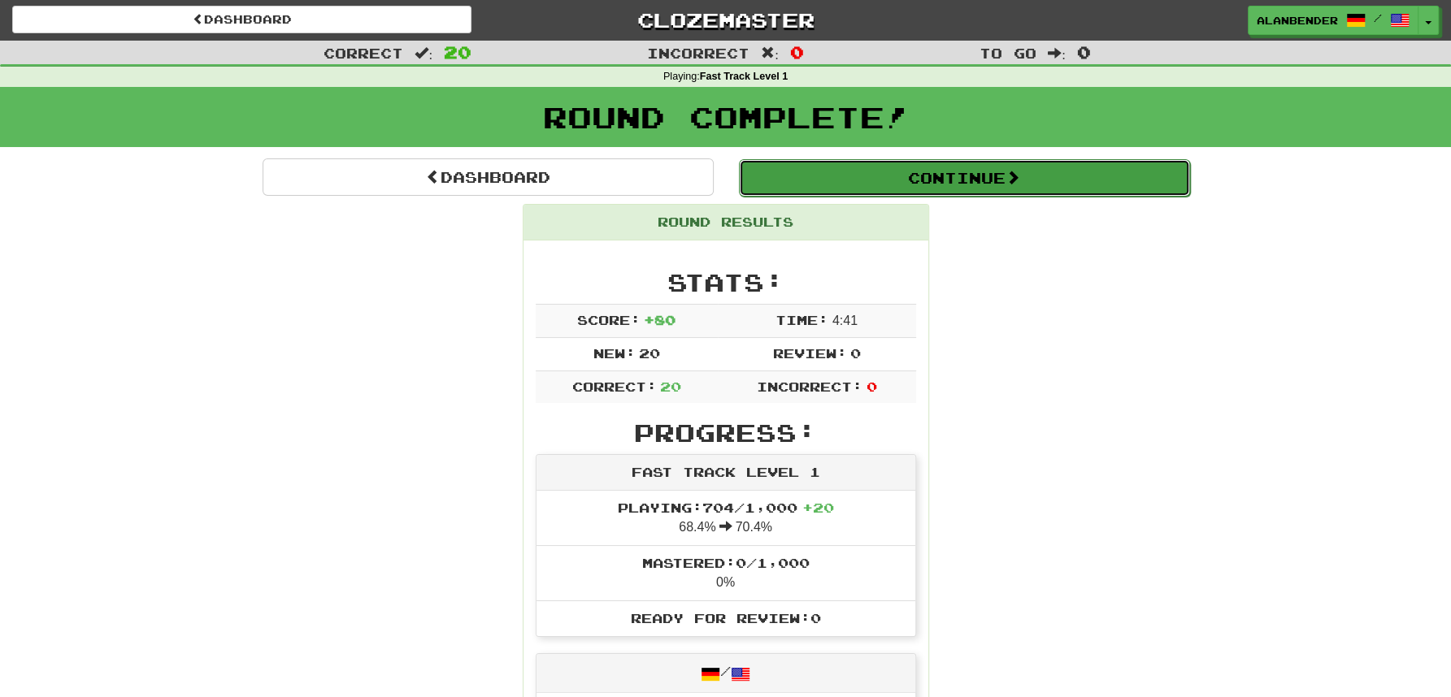
click at [932, 185] on button "Continue" at bounding box center [964, 177] width 451 height 37
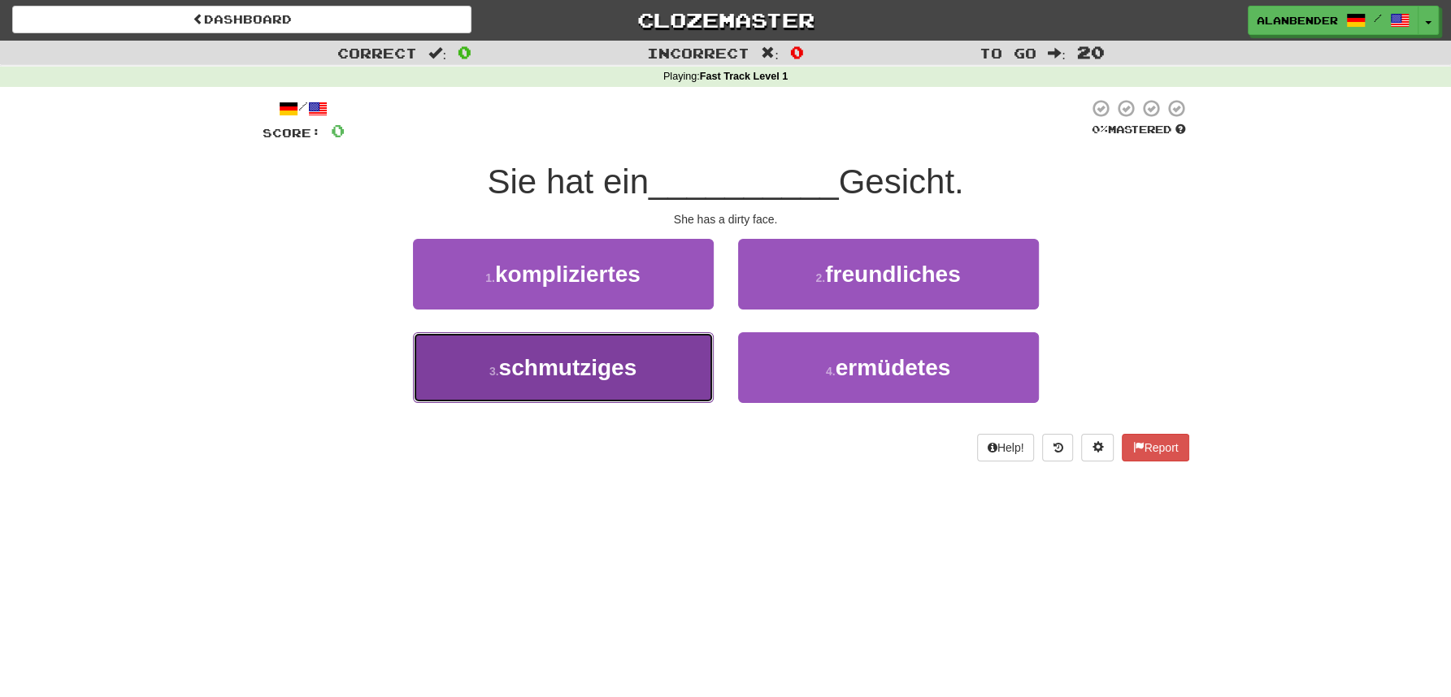
click at [595, 380] on span "schmutziges" at bounding box center [568, 367] width 138 height 25
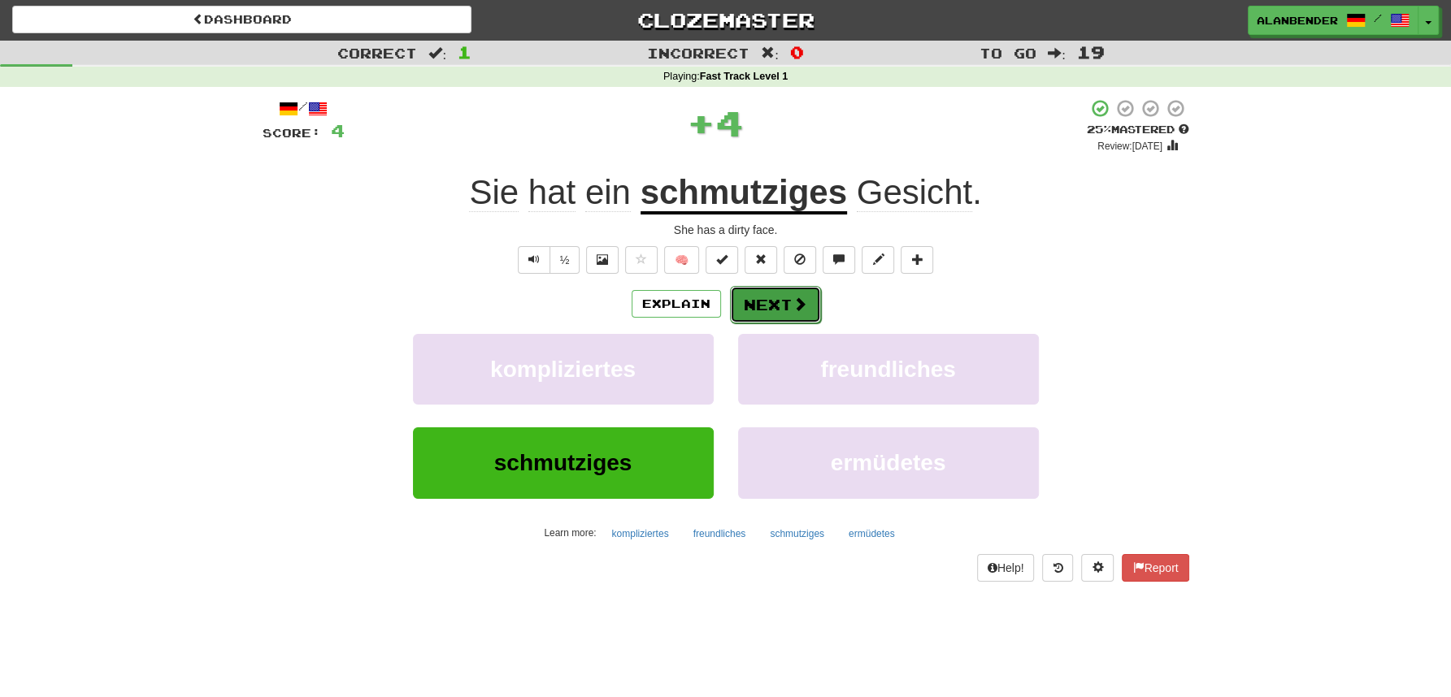
click at [794, 307] on span at bounding box center [799, 304] width 15 height 15
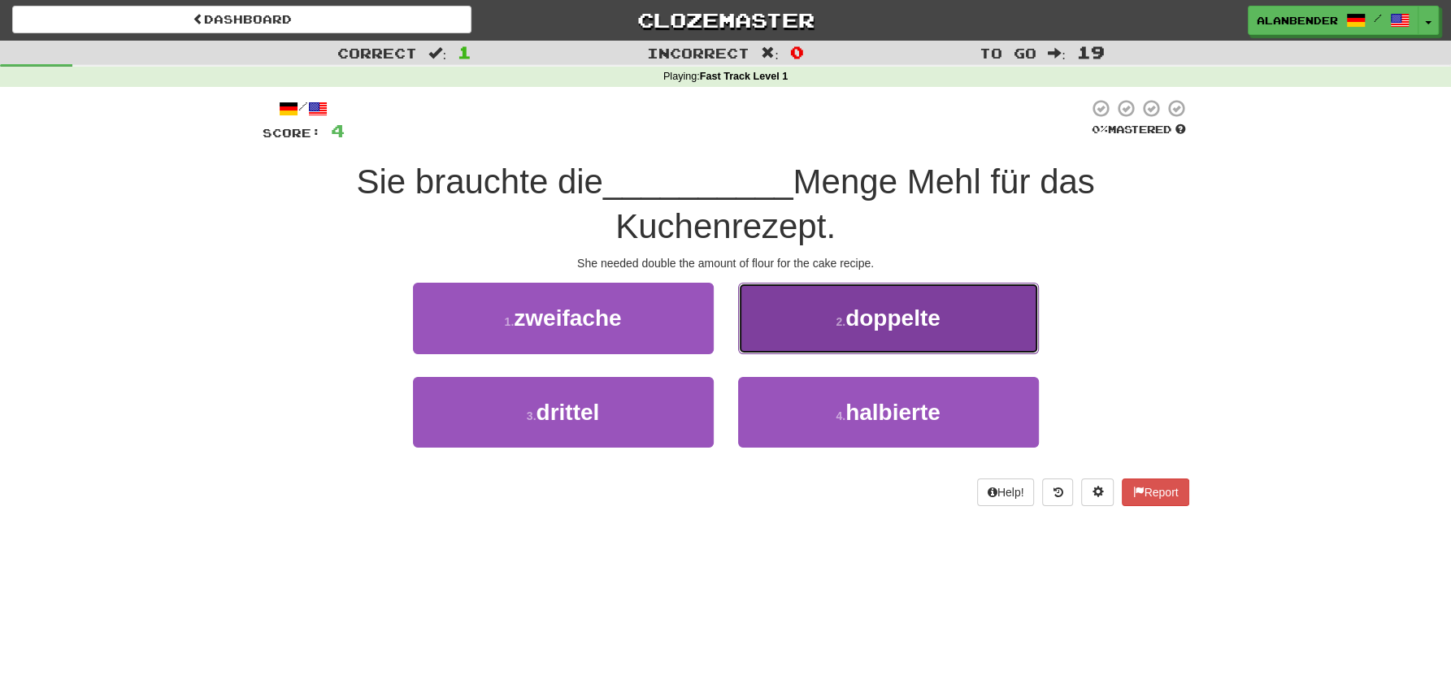
click at [907, 319] on span "doppelte" at bounding box center [892, 318] width 95 height 25
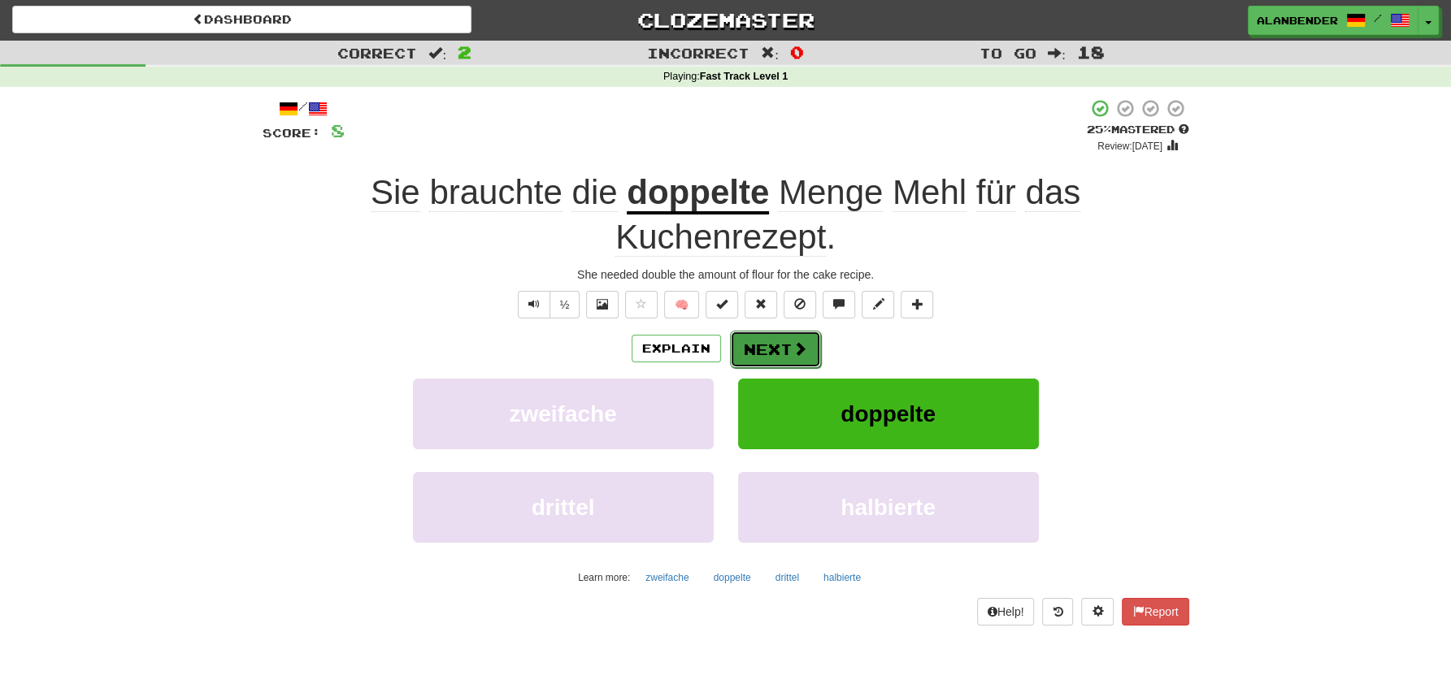
click at [771, 348] on button "Next" at bounding box center [775, 349] width 91 height 37
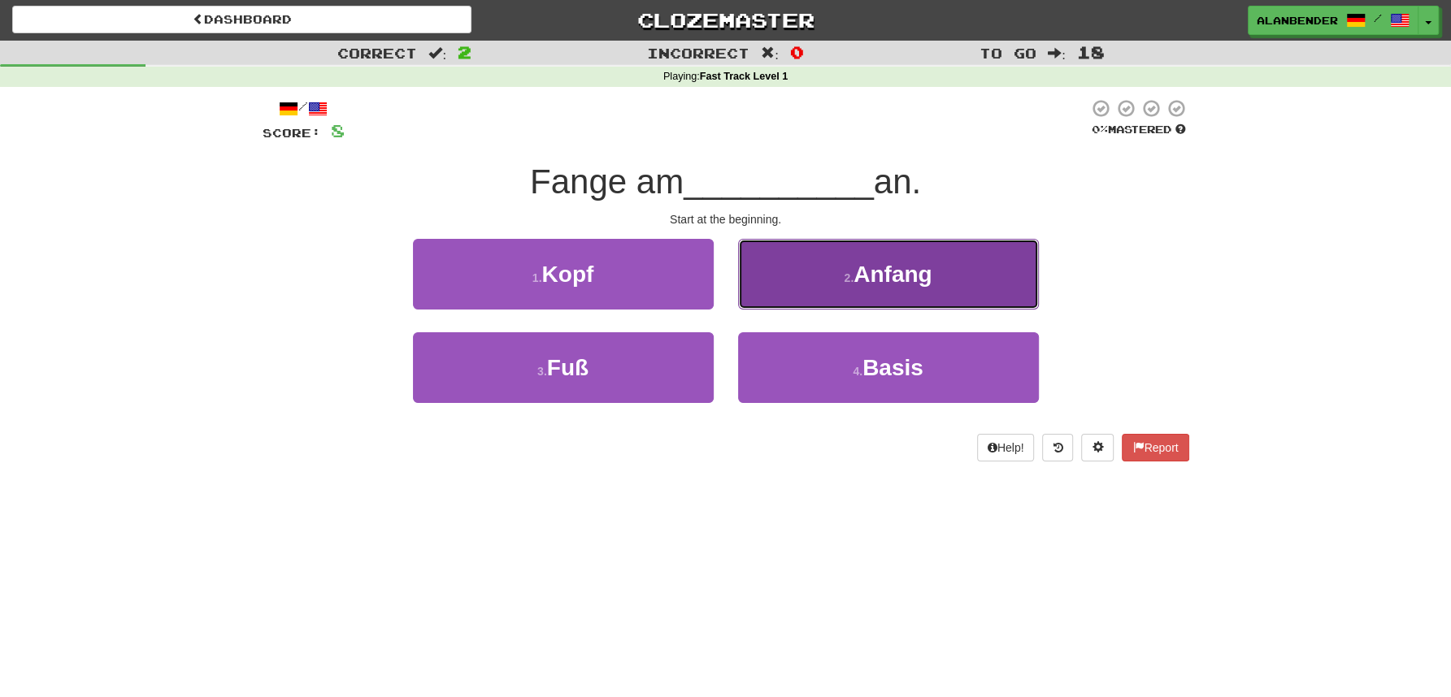
click at [878, 276] on span "Anfang" at bounding box center [892, 274] width 78 height 25
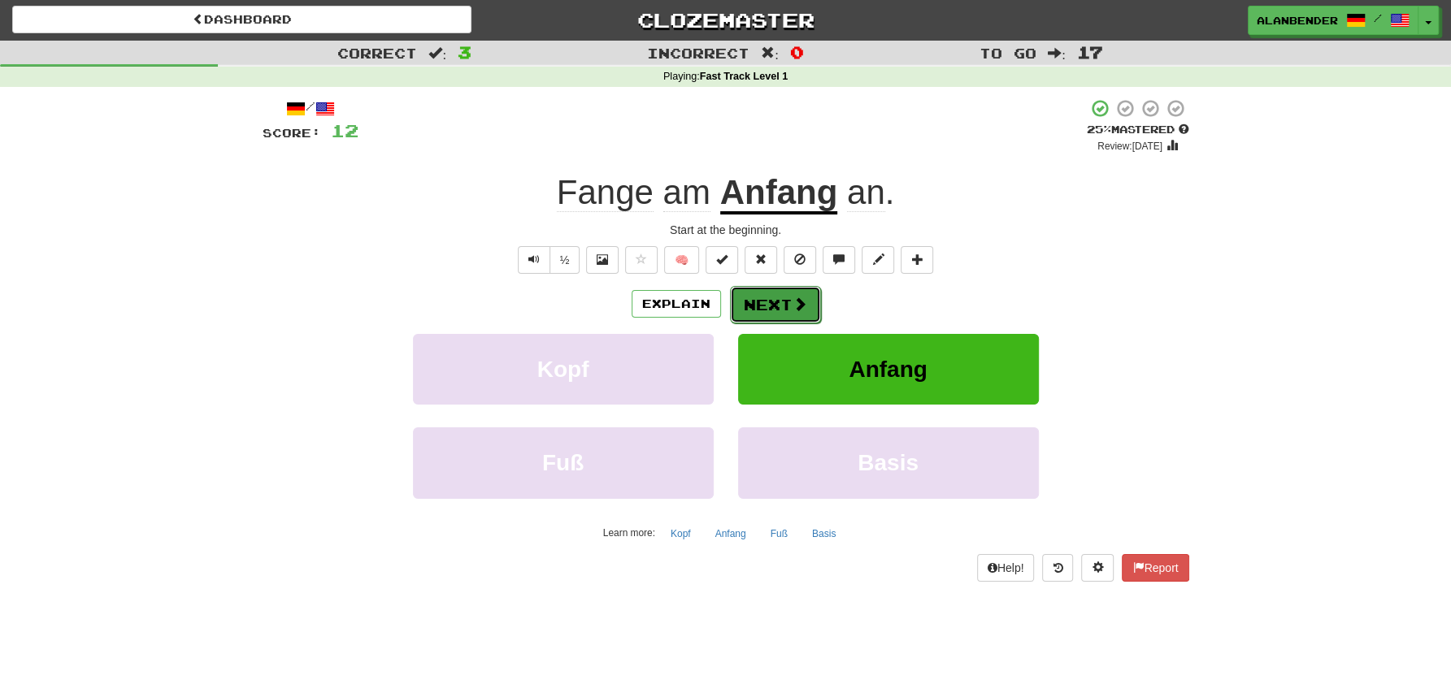
click at [792, 304] on span at bounding box center [799, 304] width 15 height 15
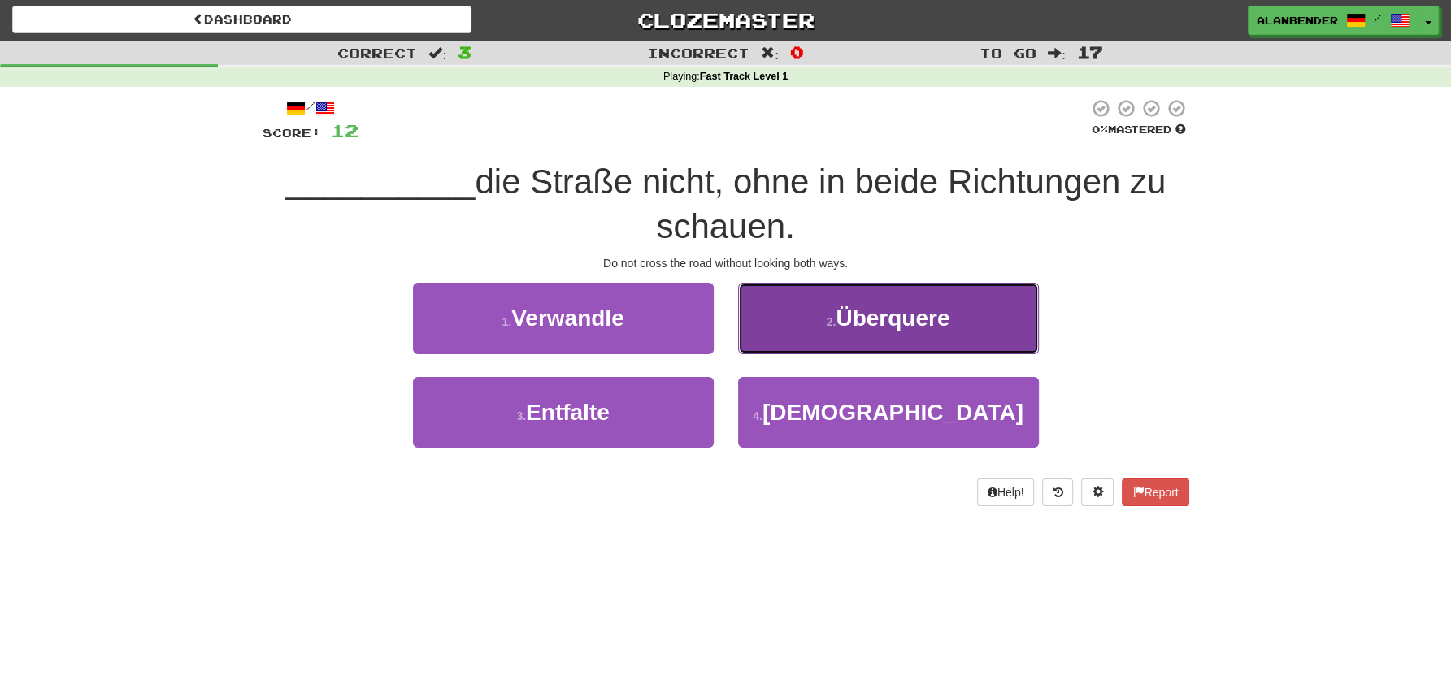
click at [924, 321] on span "Überquere" at bounding box center [893, 318] width 114 height 25
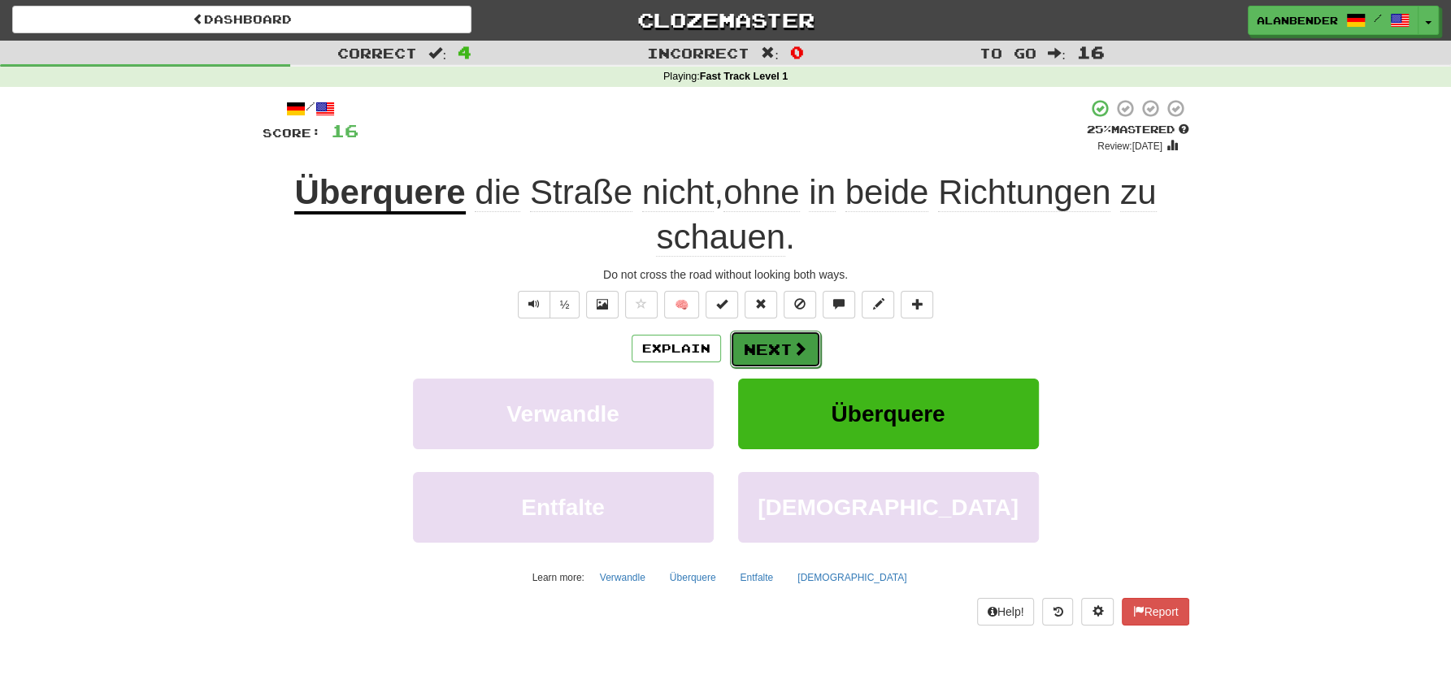
click at [775, 349] on button "Next" at bounding box center [775, 349] width 91 height 37
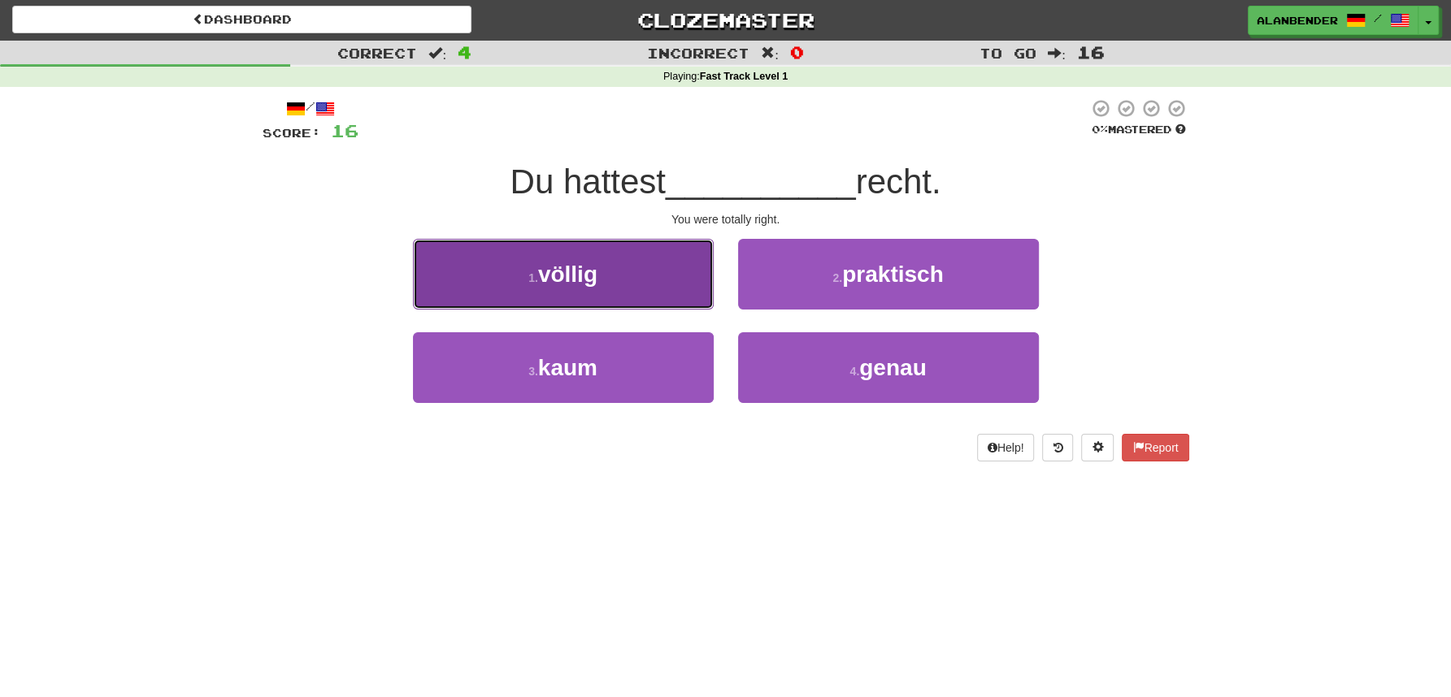
click at [597, 279] on span "völlig" at bounding box center [567, 274] width 59 height 25
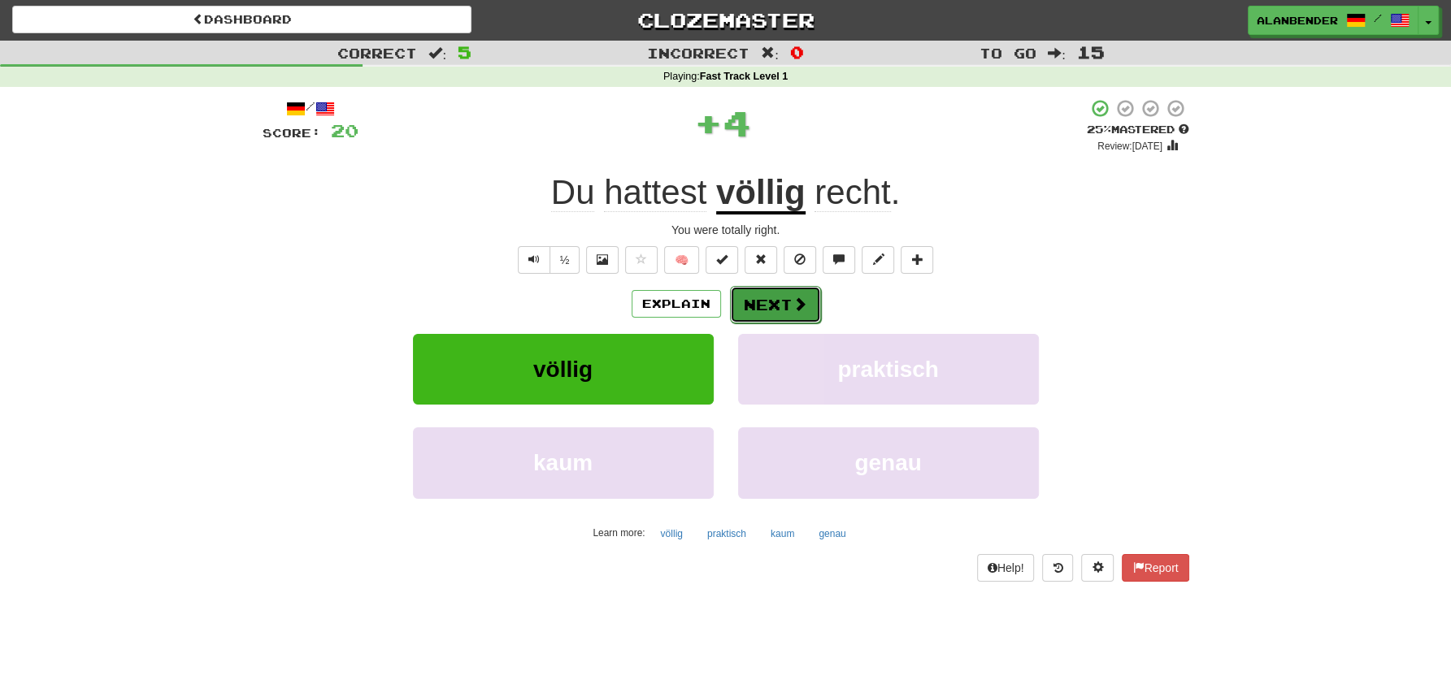
click at [780, 298] on button "Next" at bounding box center [775, 304] width 91 height 37
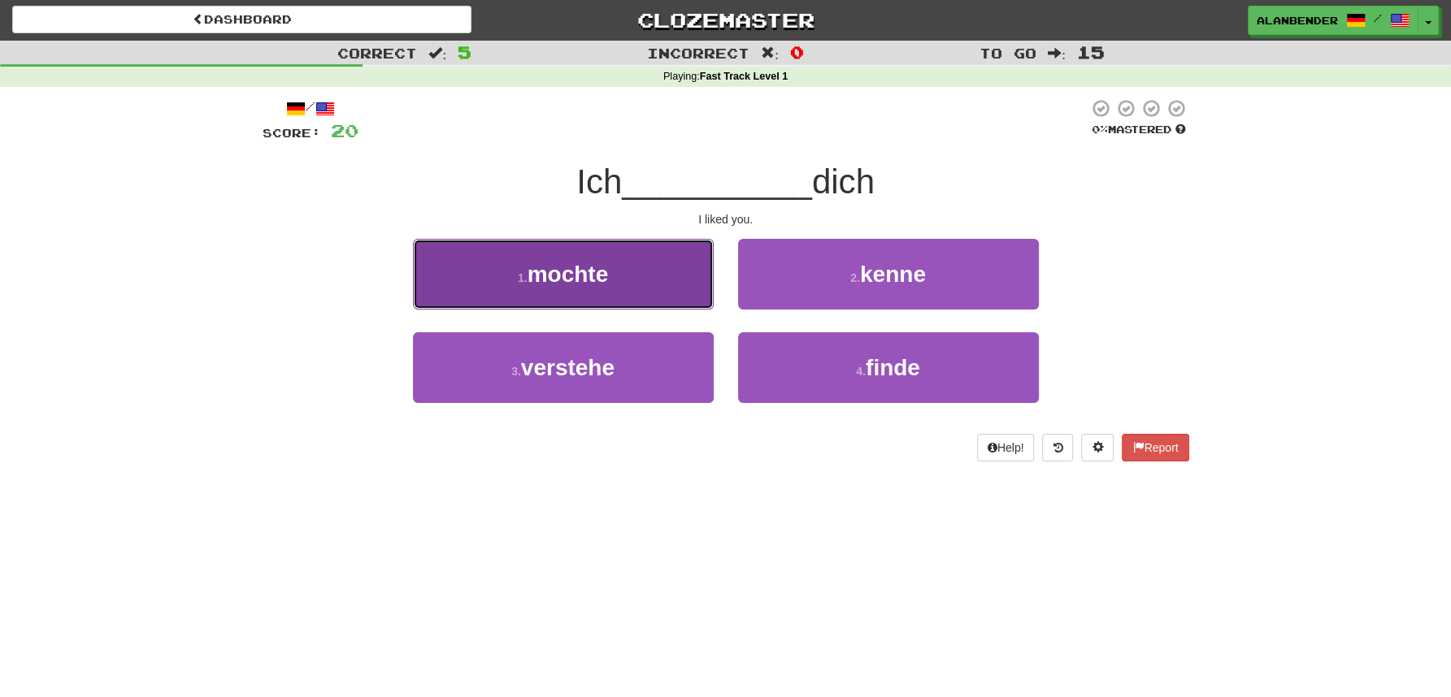
click at [567, 276] on span "mochte" at bounding box center [568, 274] width 81 height 25
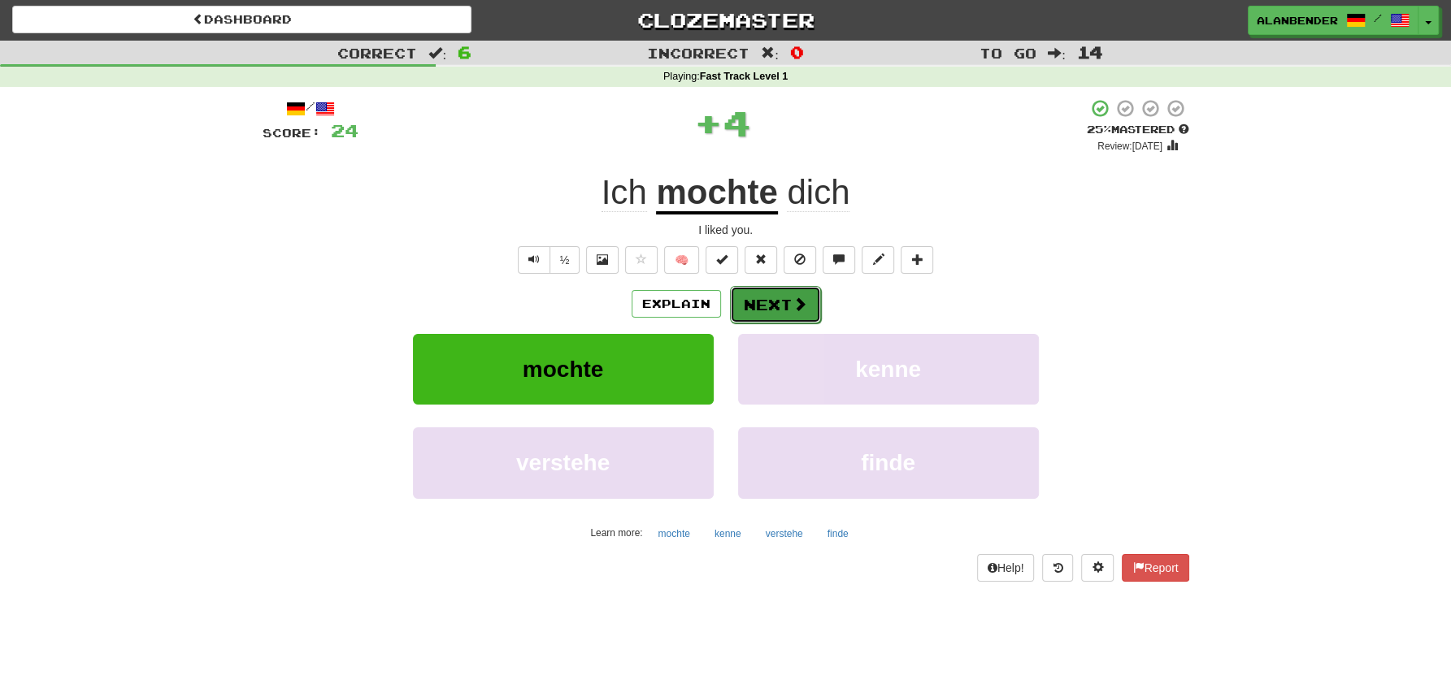
click at [771, 302] on button "Next" at bounding box center [775, 304] width 91 height 37
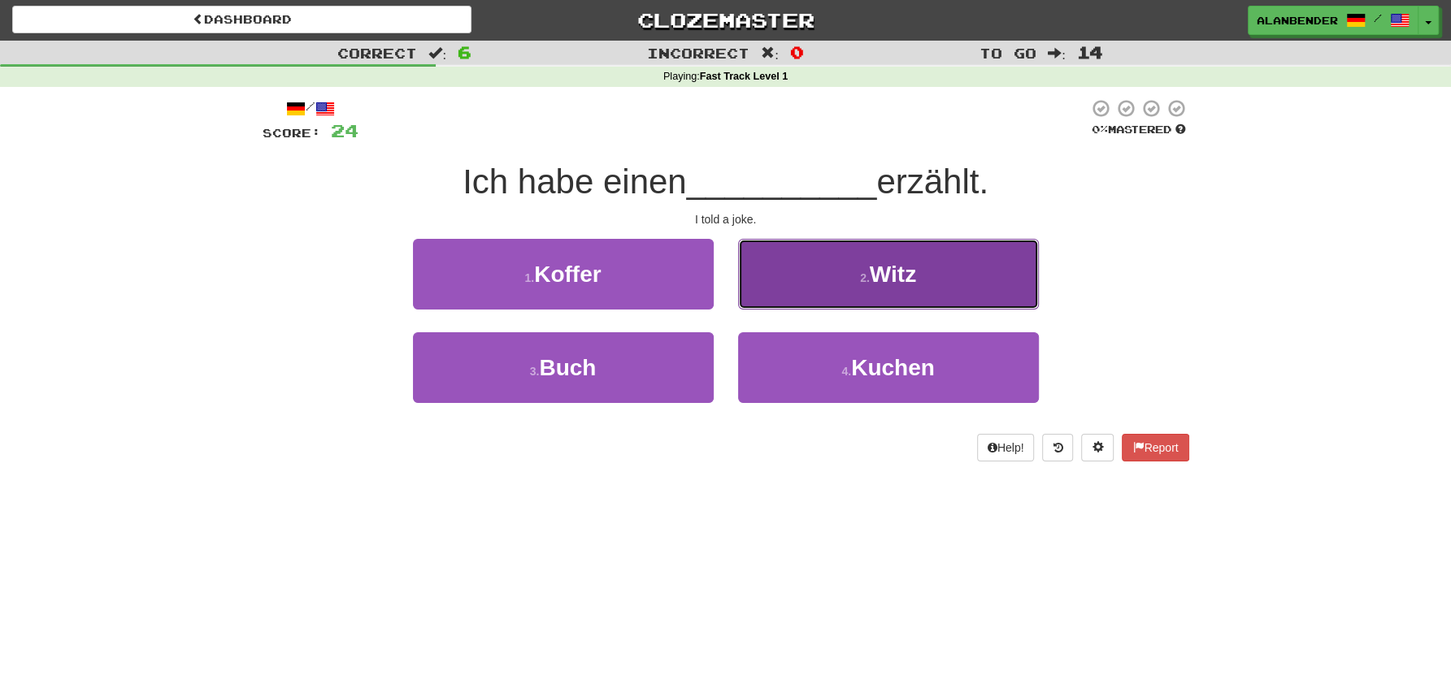
click at [907, 280] on span "Witz" at bounding box center [893, 274] width 46 height 25
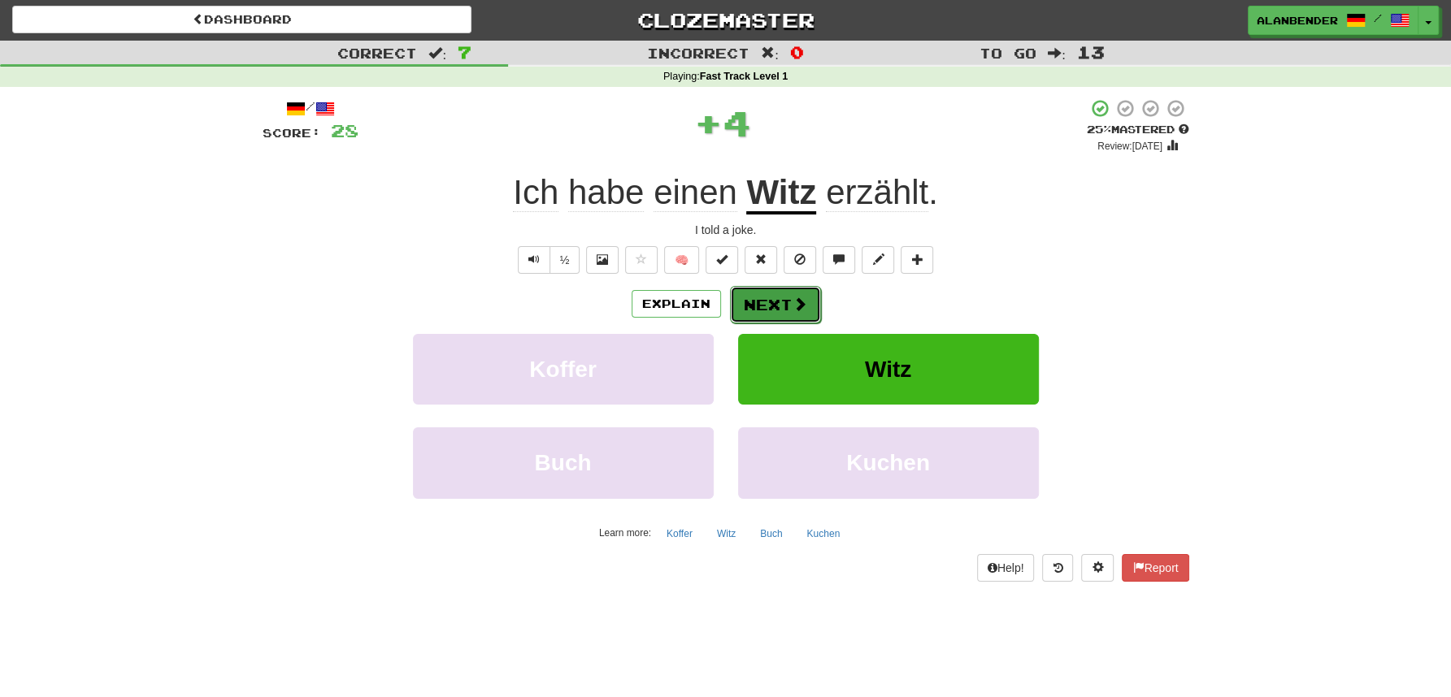
click at [779, 302] on button "Next" at bounding box center [775, 304] width 91 height 37
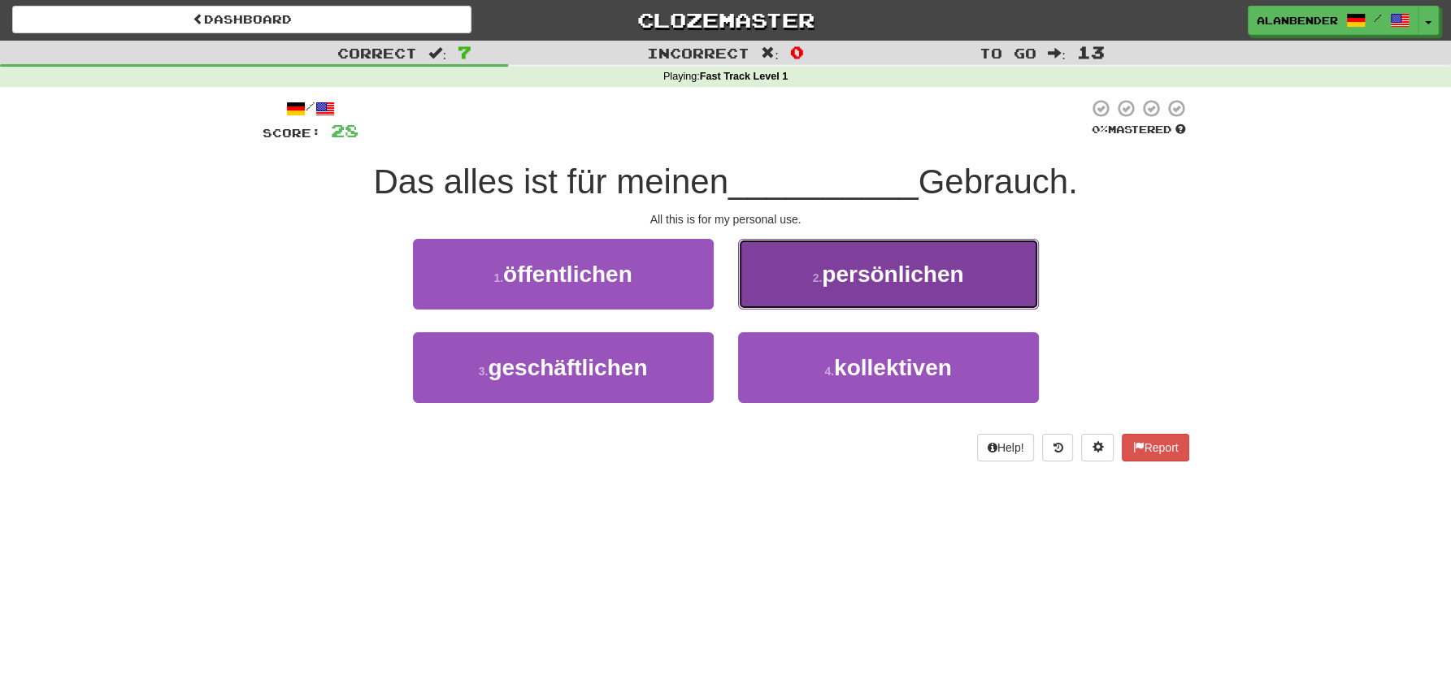
click at [897, 275] on span "persönlichen" at bounding box center [892, 274] width 141 height 25
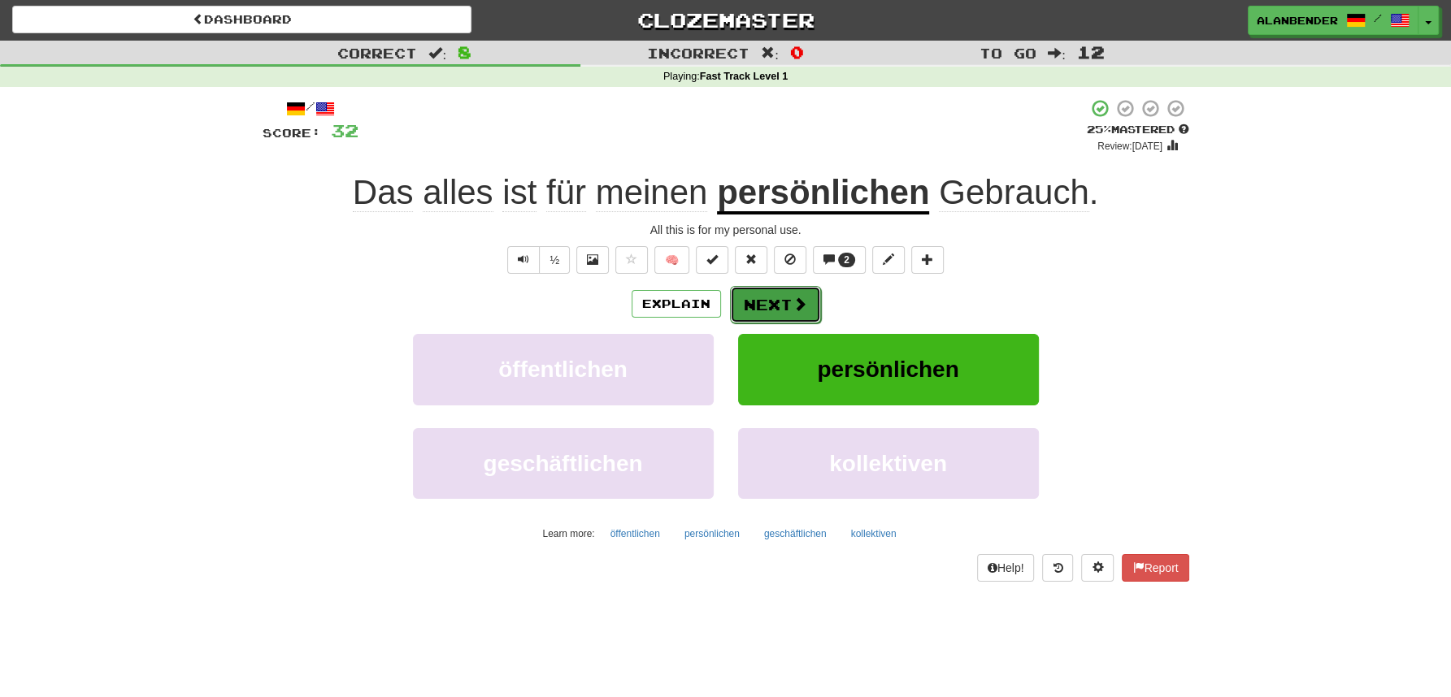
click at [800, 299] on span at bounding box center [799, 304] width 15 height 15
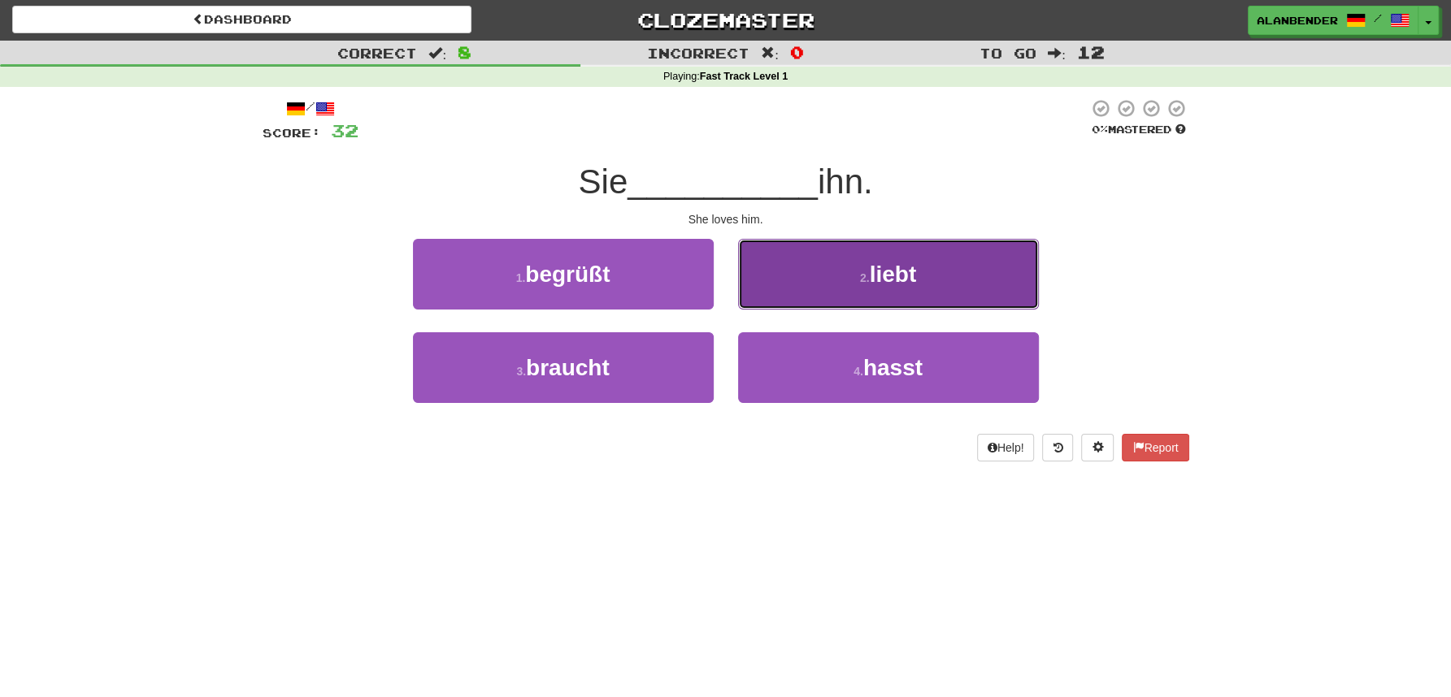
click at [914, 276] on span "liebt" at bounding box center [893, 274] width 47 height 25
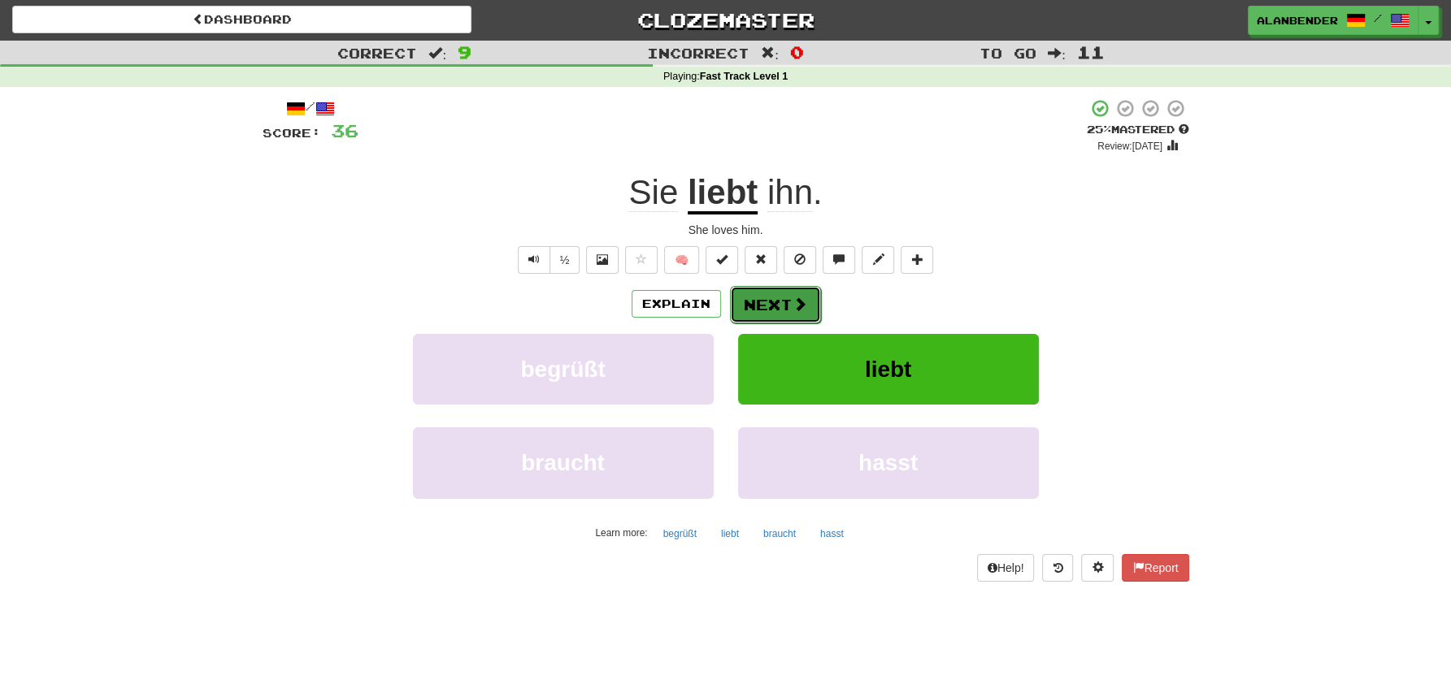
click at [790, 312] on button "Next" at bounding box center [775, 304] width 91 height 37
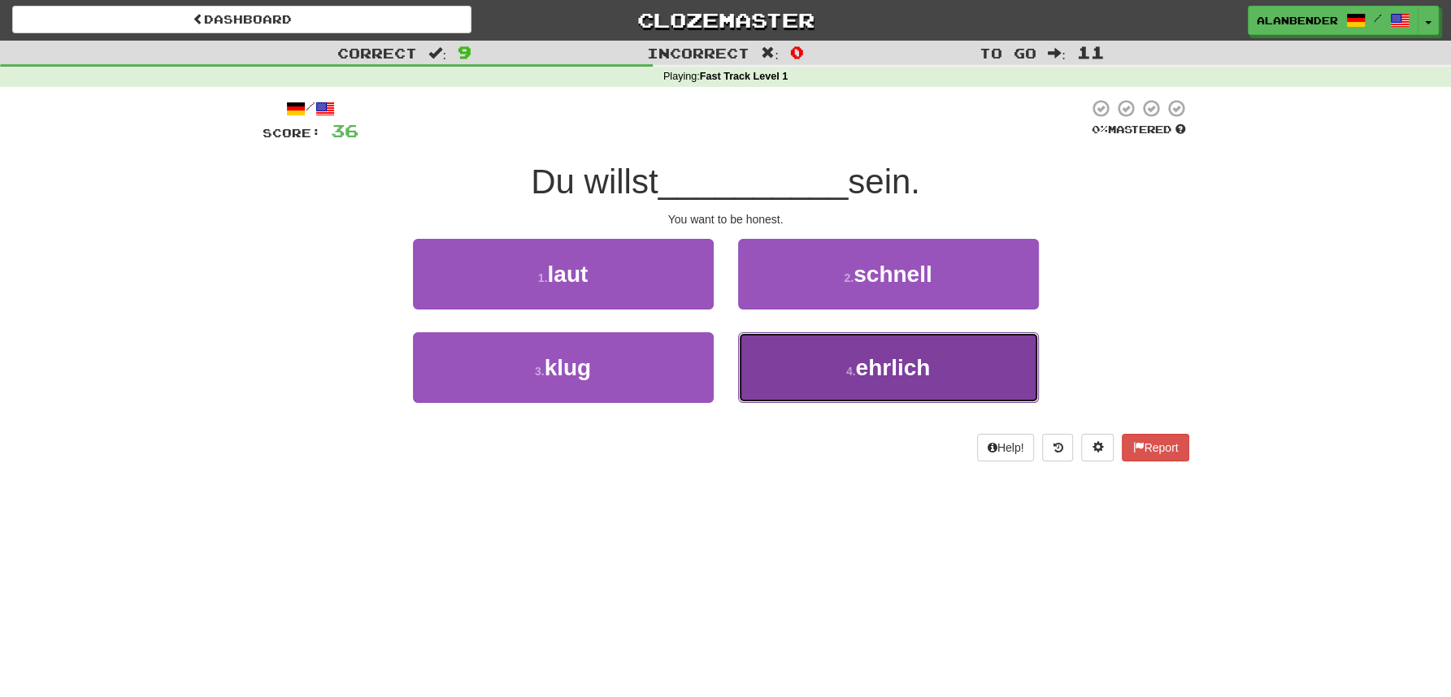
click at [888, 363] on span "ehrlich" at bounding box center [892, 367] width 75 height 25
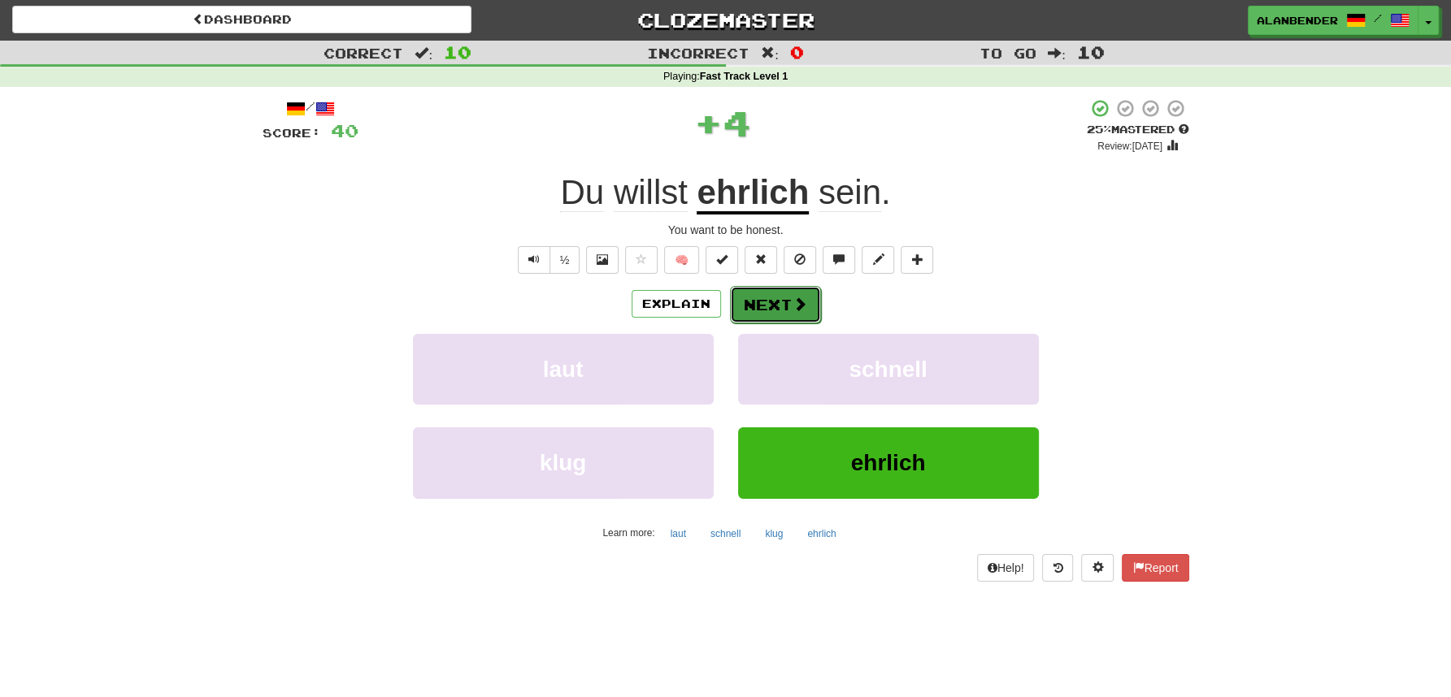
click at [788, 300] on button "Next" at bounding box center [775, 304] width 91 height 37
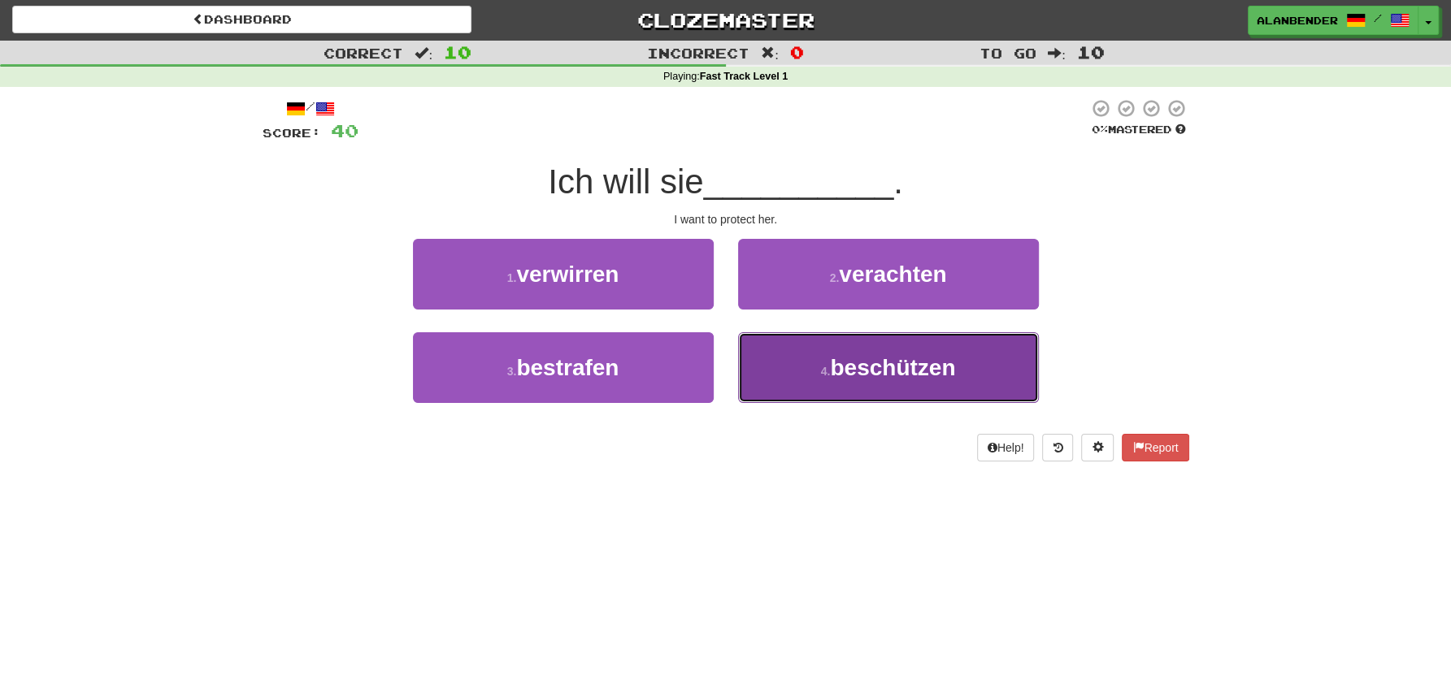
click at [871, 358] on span "beschützen" at bounding box center [892, 367] width 125 height 25
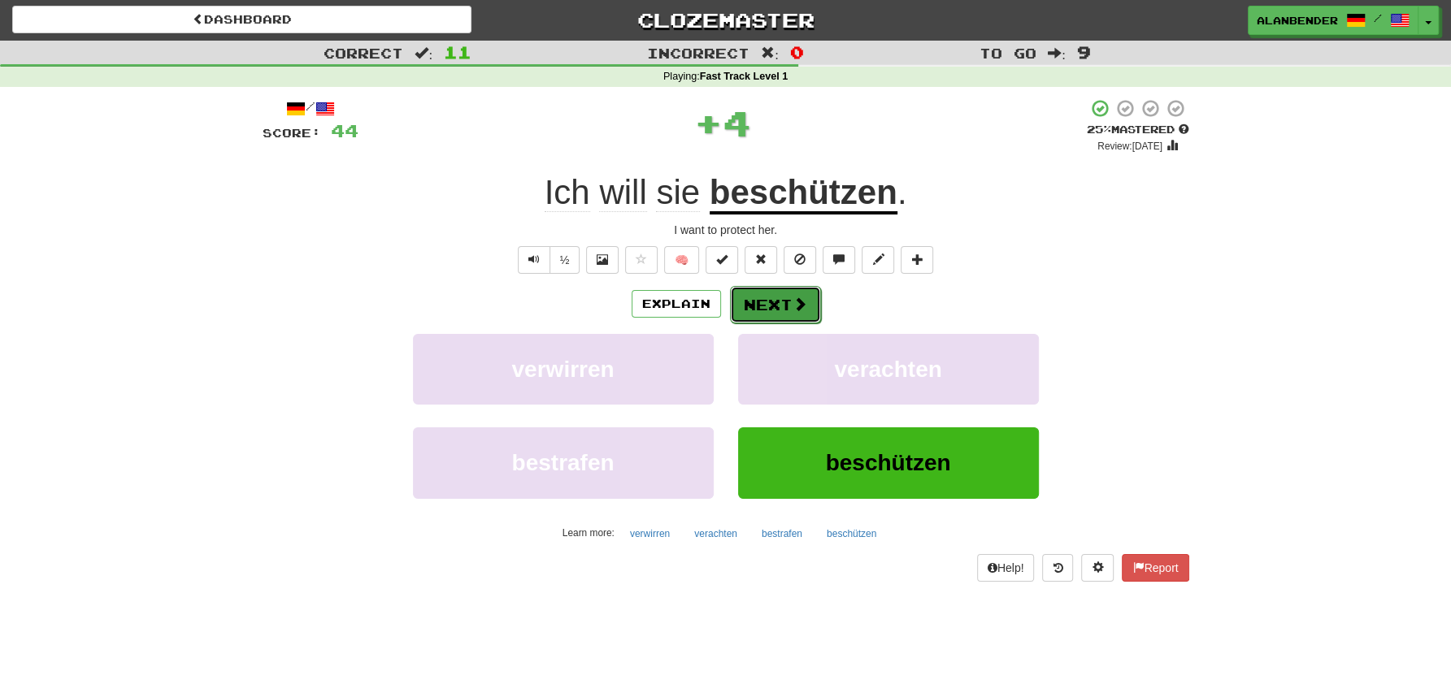
click at [787, 297] on button "Next" at bounding box center [775, 304] width 91 height 37
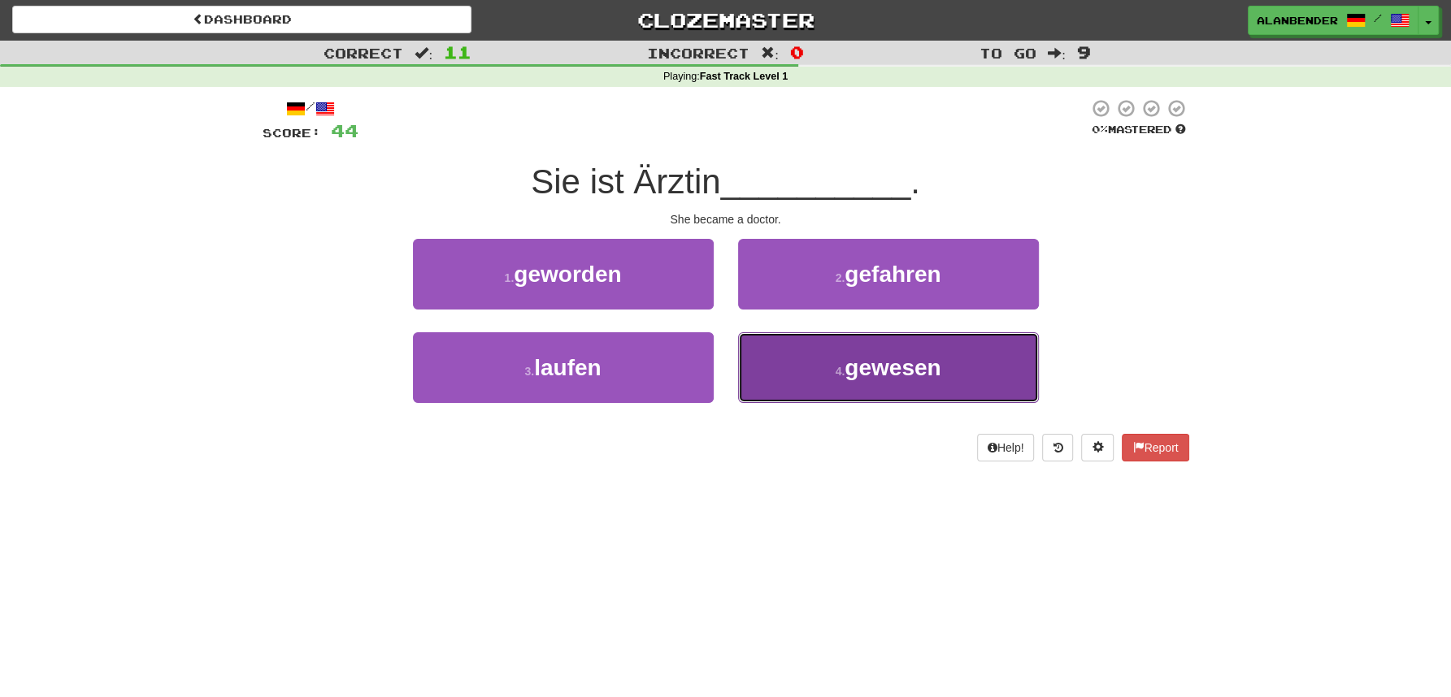
click at [906, 357] on span "gewesen" at bounding box center [892, 367] width 96 height 25
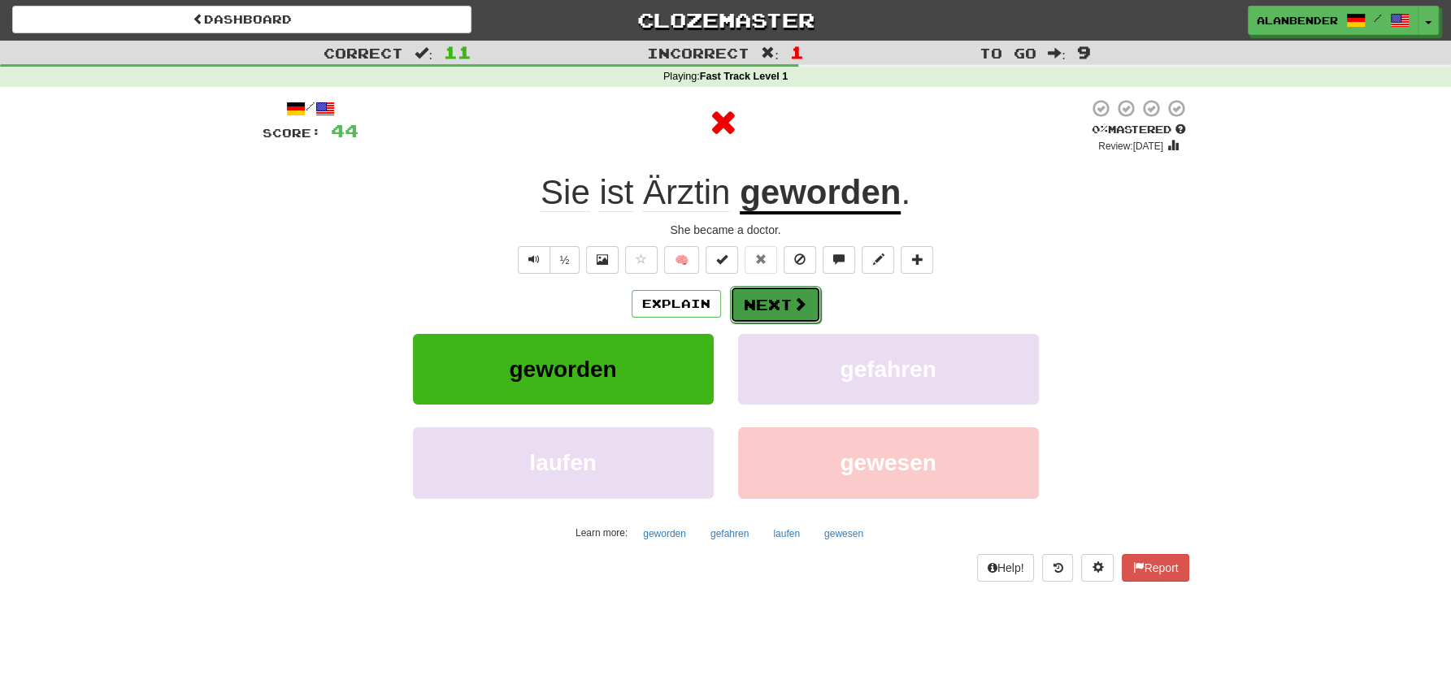
click at [792, 298] on span at bounding box center [799, 304] width 15 height 15
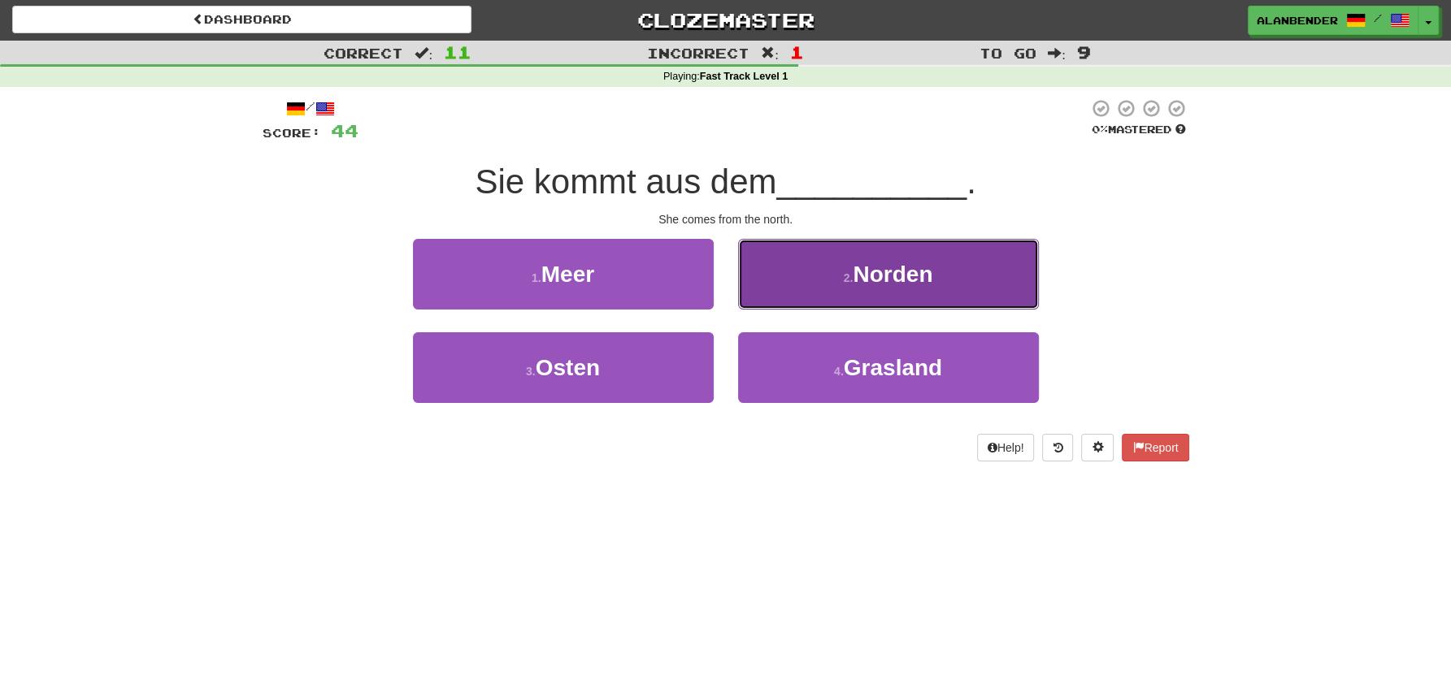
click at [914, 280] on span "Norden" at bounding box center [893, 274] width 80 height 25
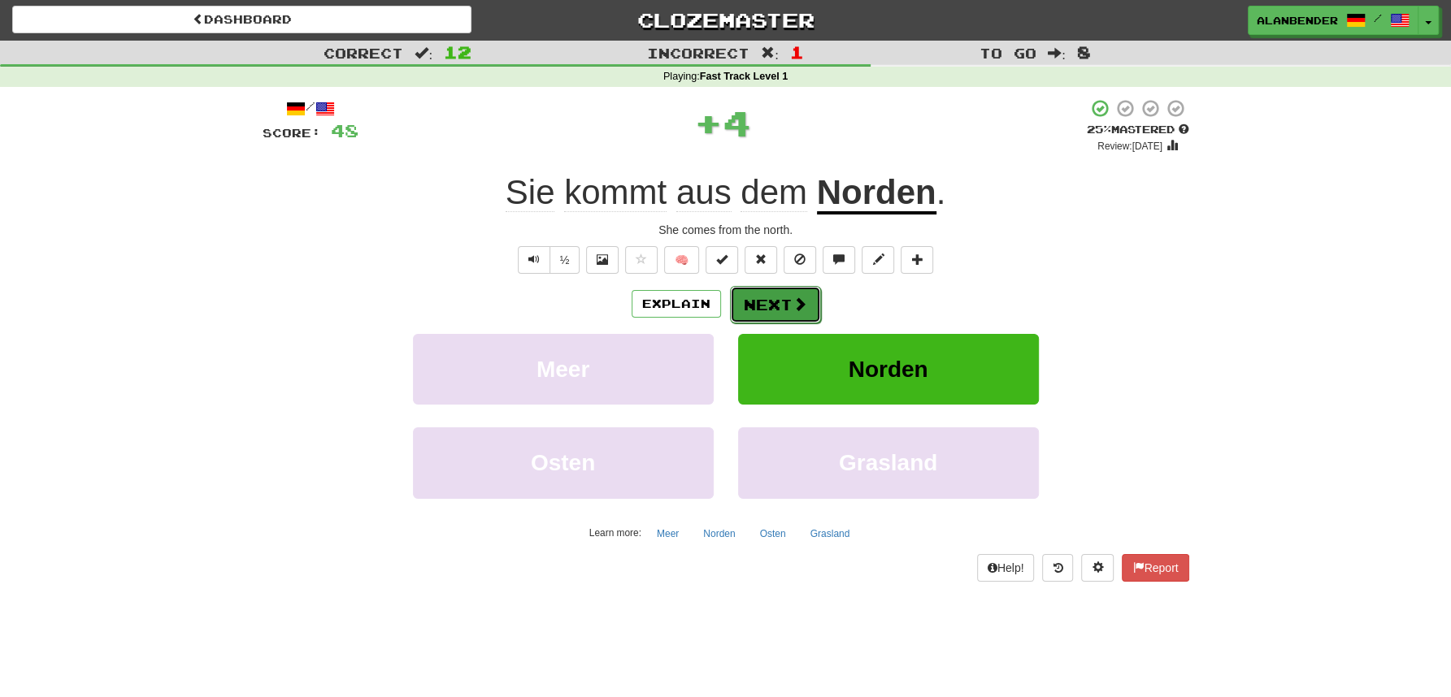
click at [795, 306] on span at bounding box center [799, 304] width 15 height 15
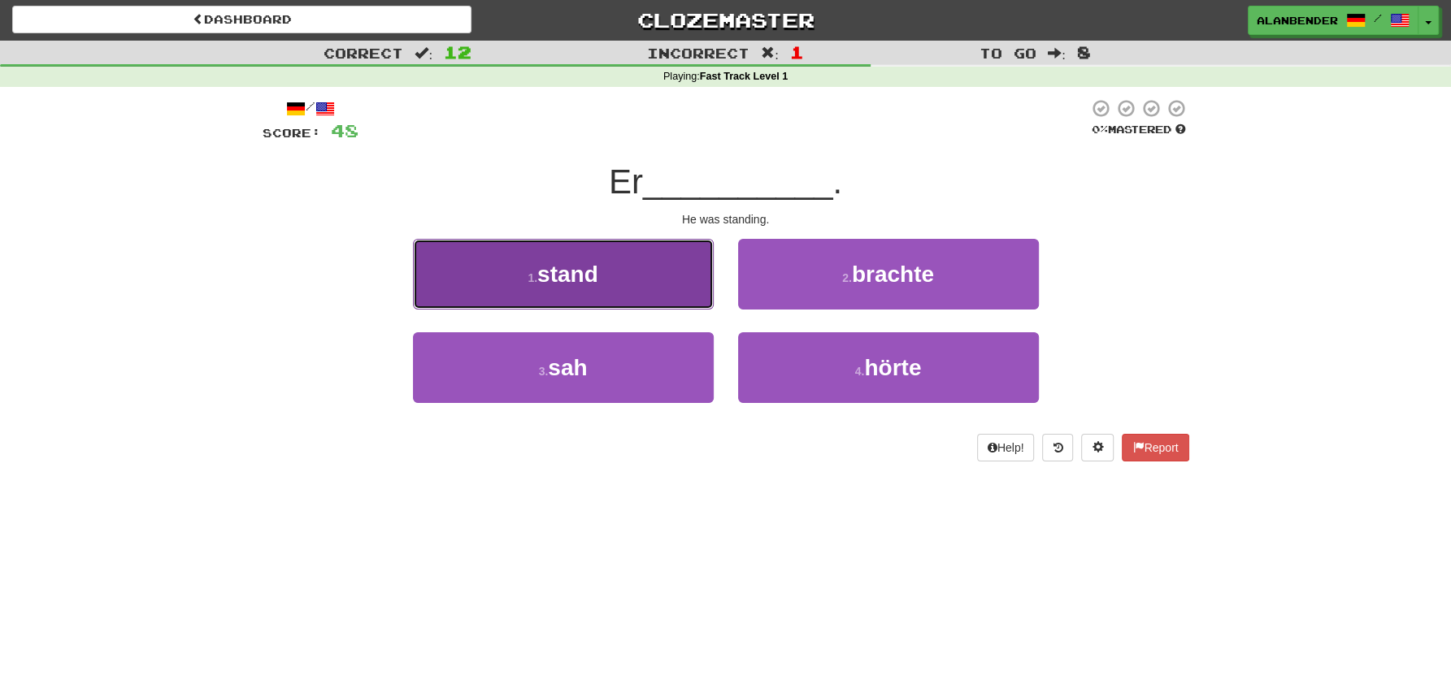
click at [609, 280] on button "1 . stand" at bounding box center [563, 274] width 301 height 71
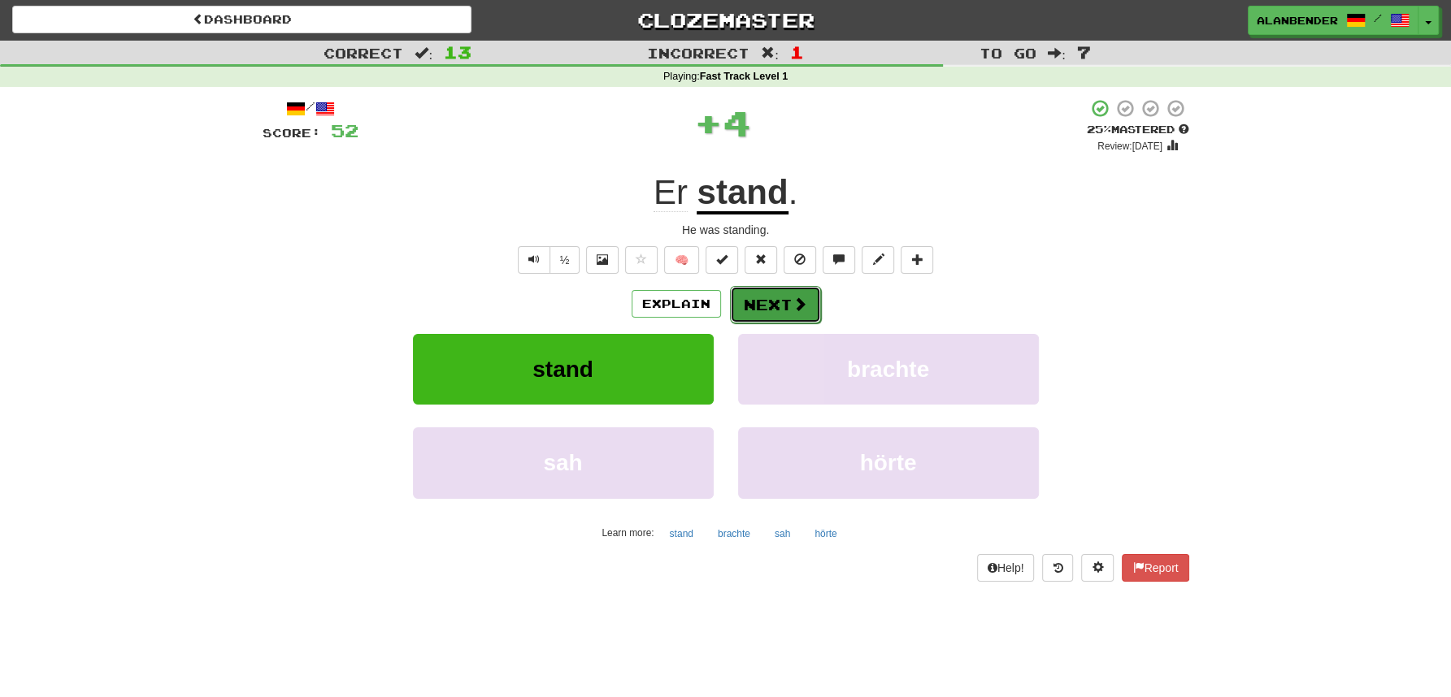
click at [780, 300] on button "Next" at bounding box center [775, 304] width 91 height 37
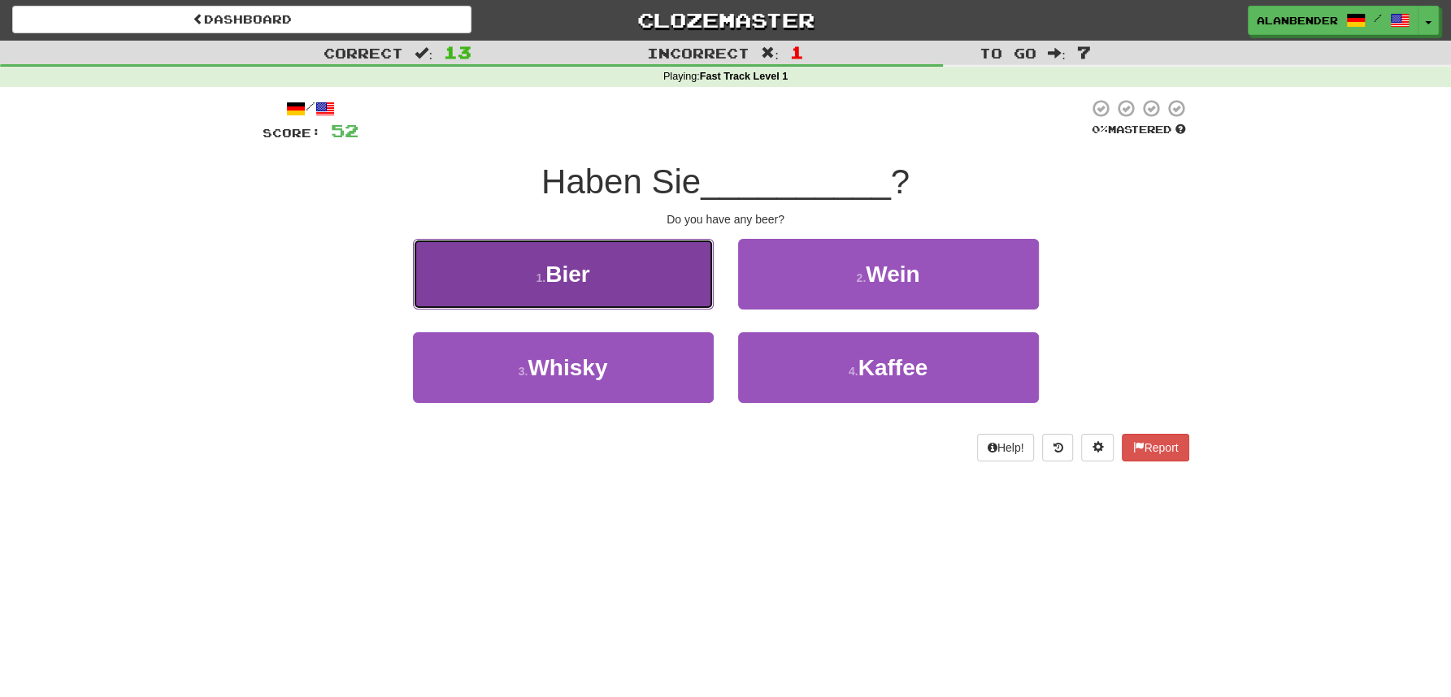
click at [589, 283] on span "Bier" at bounding box center [567, 274] width 44 height 25
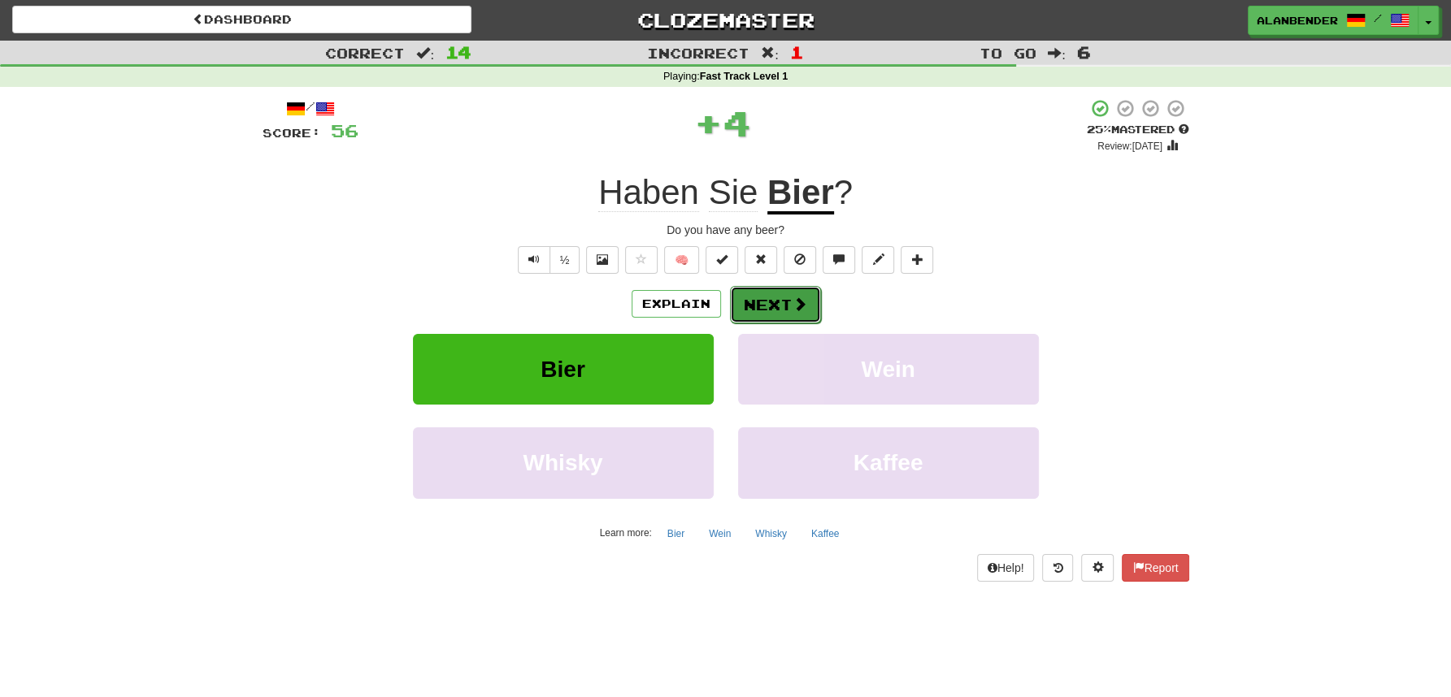
click at [758, 300] on button "Next" at bounding box center [775, 304] width 91 height 37
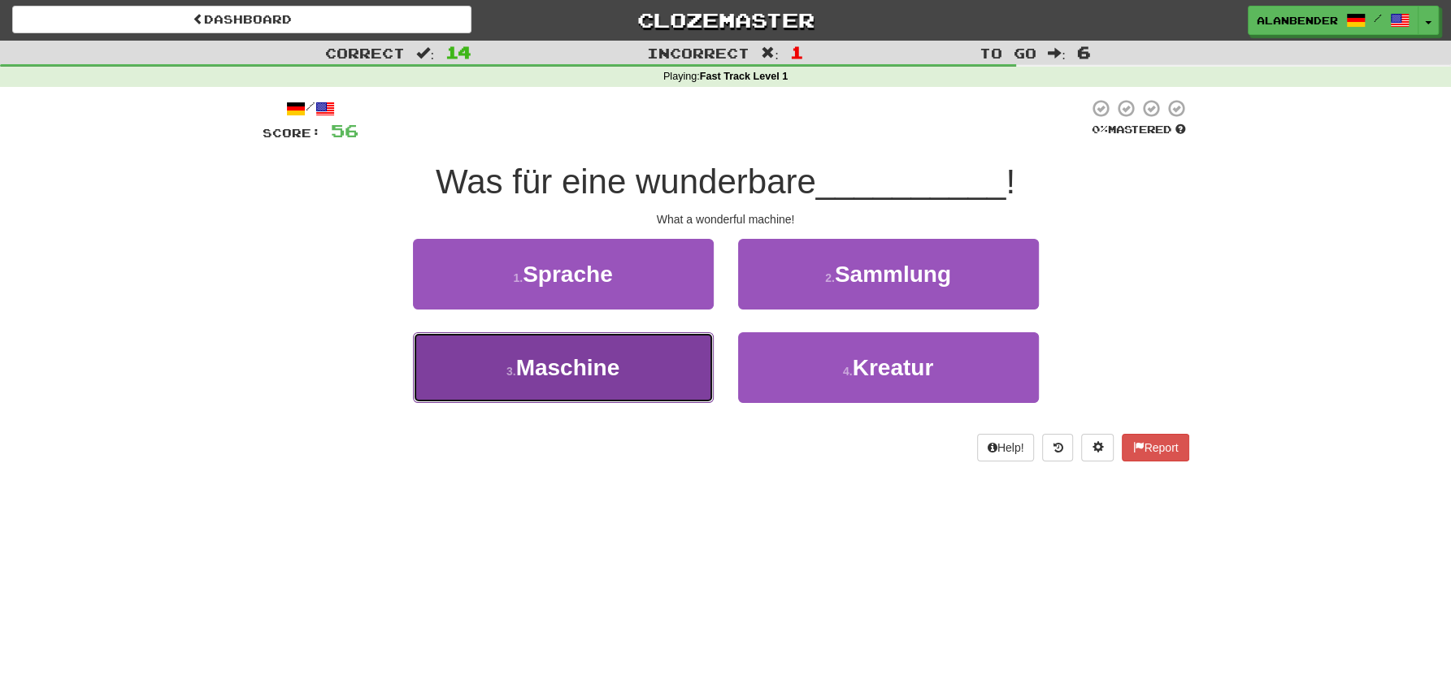
click at [589, 365] on span "Maschine" at bounding box center [568, 367] width 104 height 25
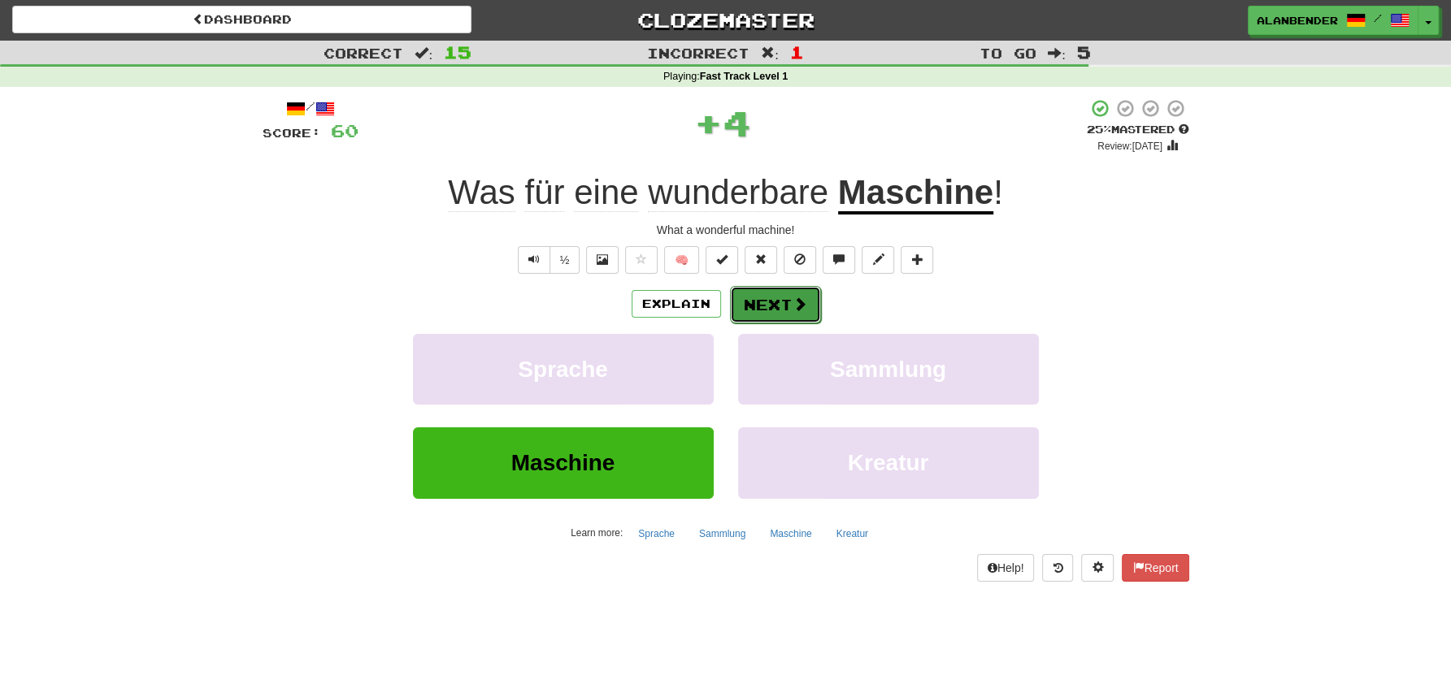
click at [801, 301] on span at bounding box center [799, 304] width 15 height 15
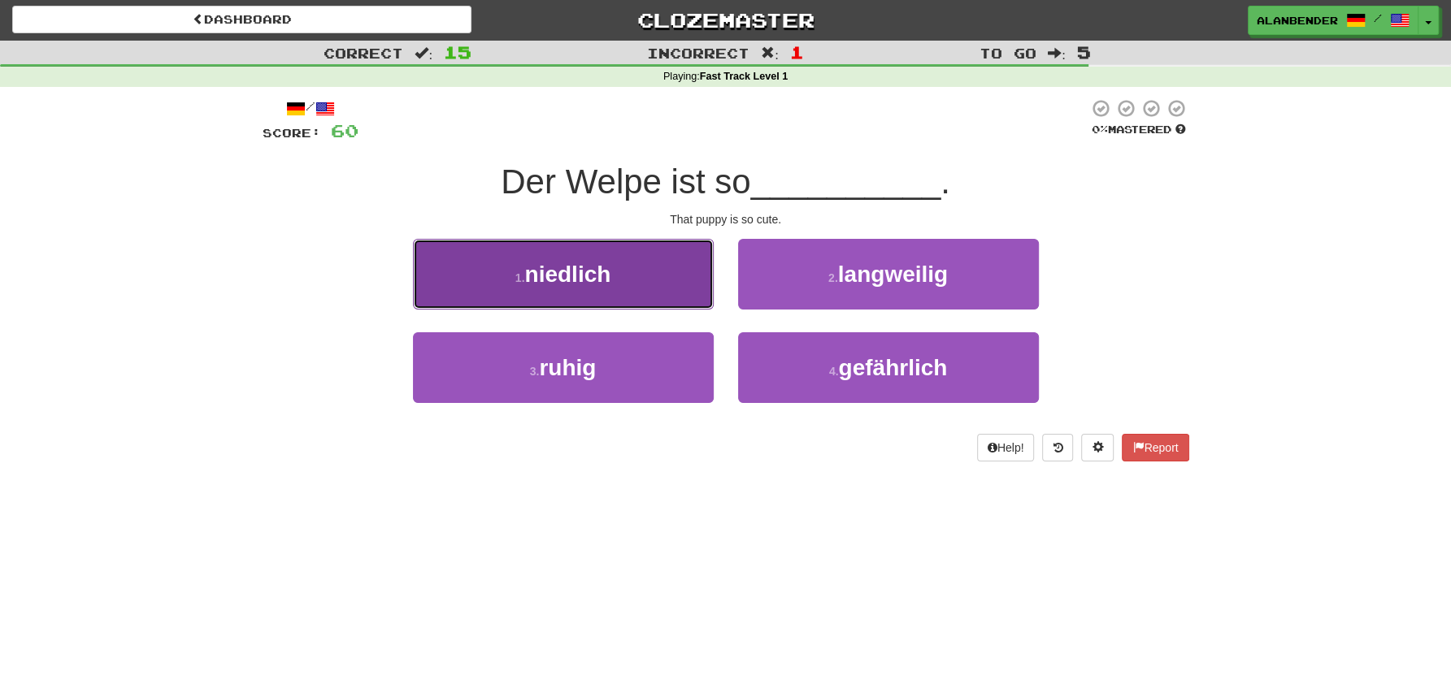
click at [609, 281] on span "niedlich" at bounding box center [567, 274] width 86 height 25
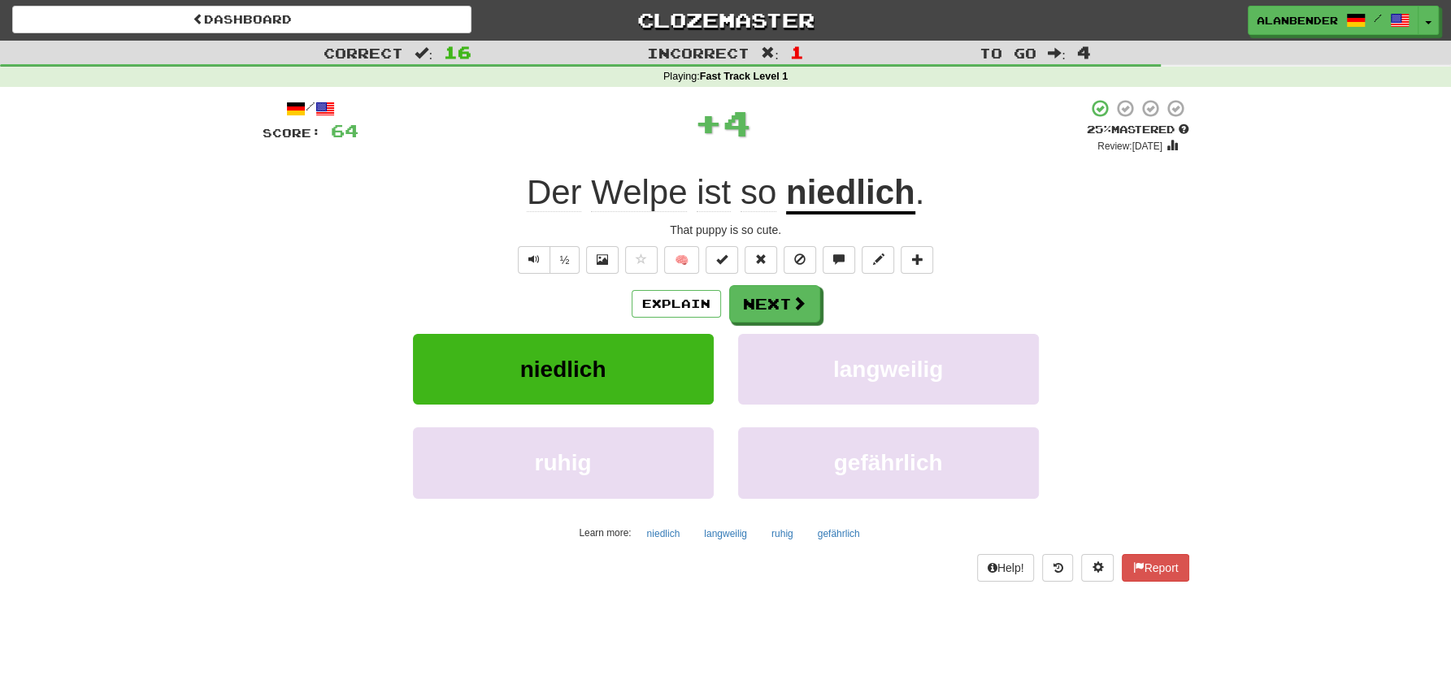
click at [889, 188] on u "niedlich" at bounding box center [850, 193] width 129 height 41
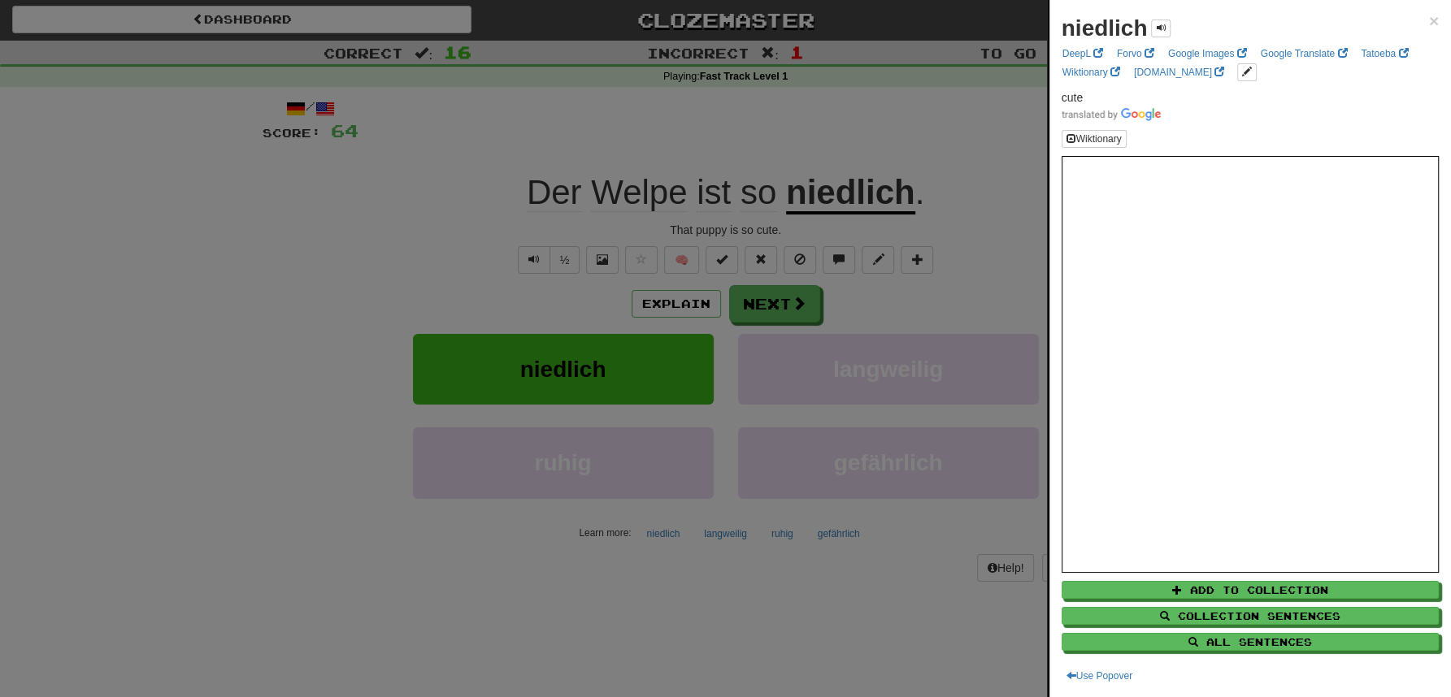
click at [914, 93] on div at bounding box center [725, 348] width 1451 height 697
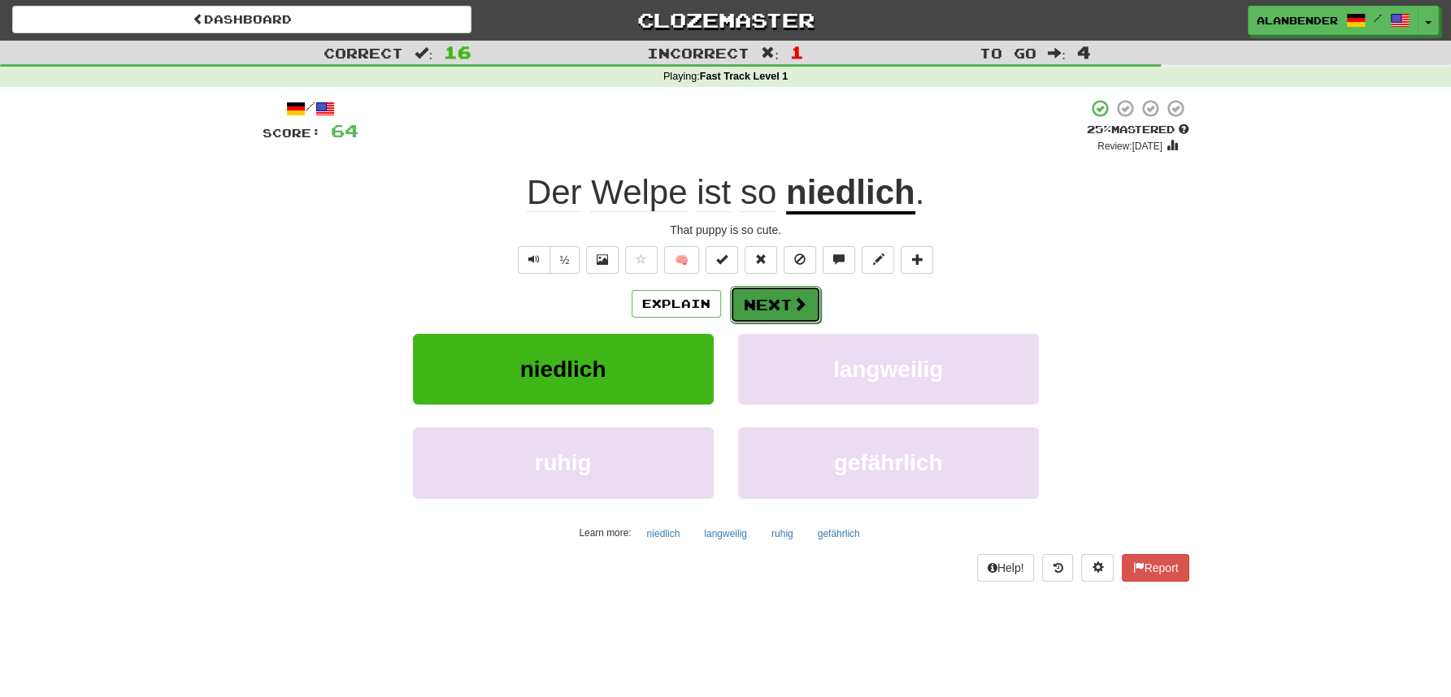
click at [792, 300] on span at bounding box center [799, 304] width 15 height 15
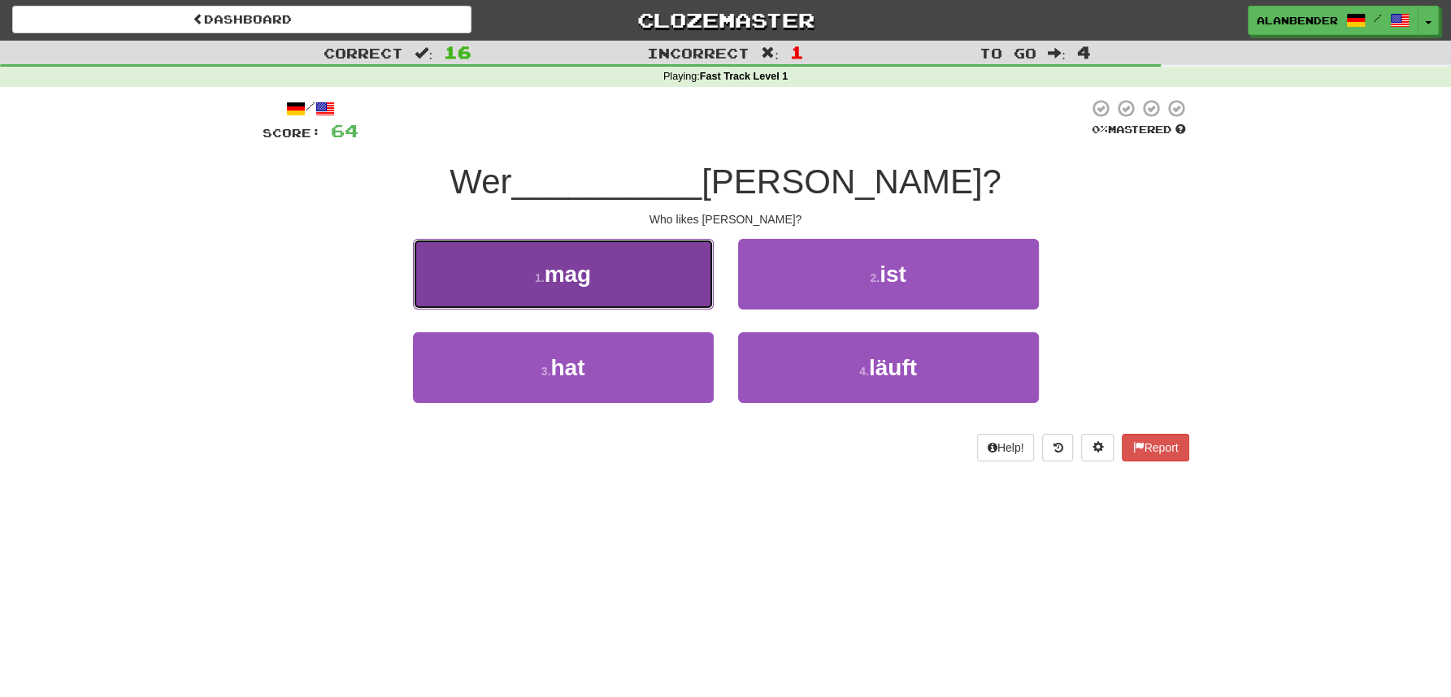
click at [606, 284] on button "1 . mag" at bounding box center [563, 274] width 301 height 71
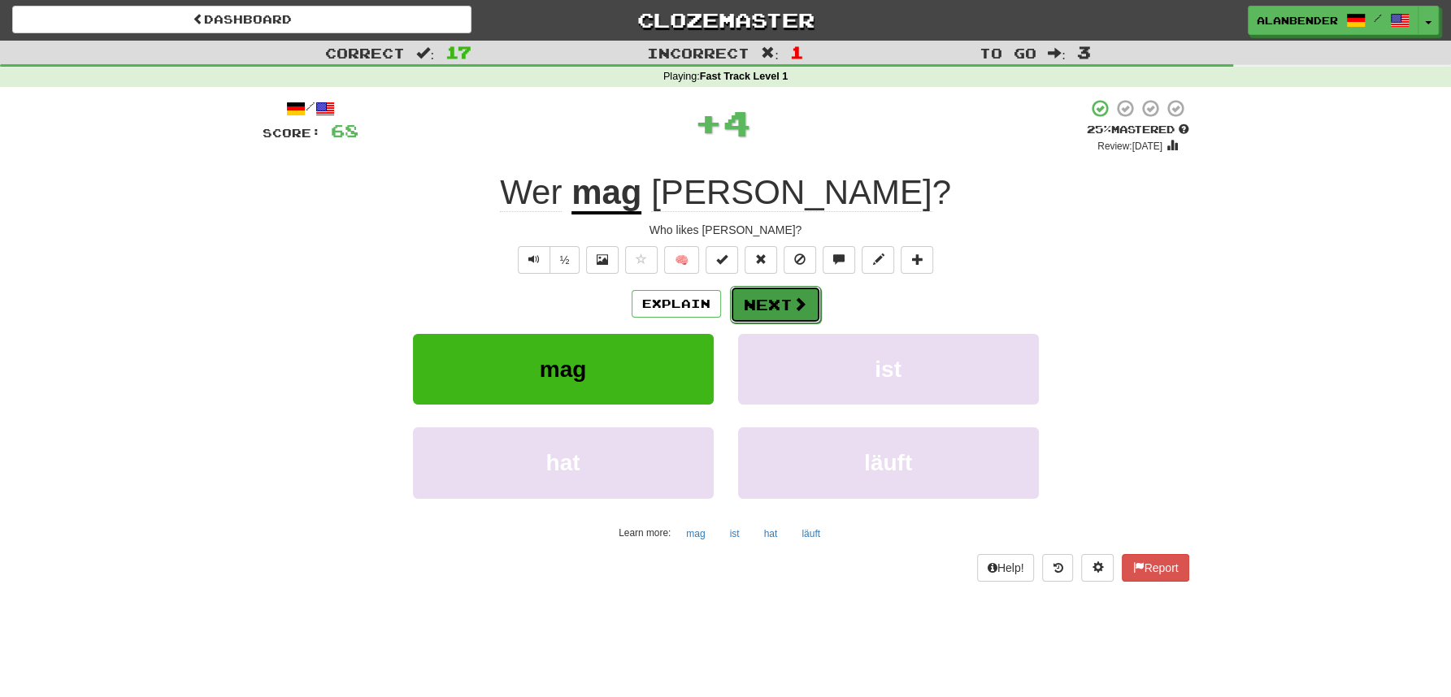
click at [792, 298] on span at bounding box center [799, 304] width 15 height 15
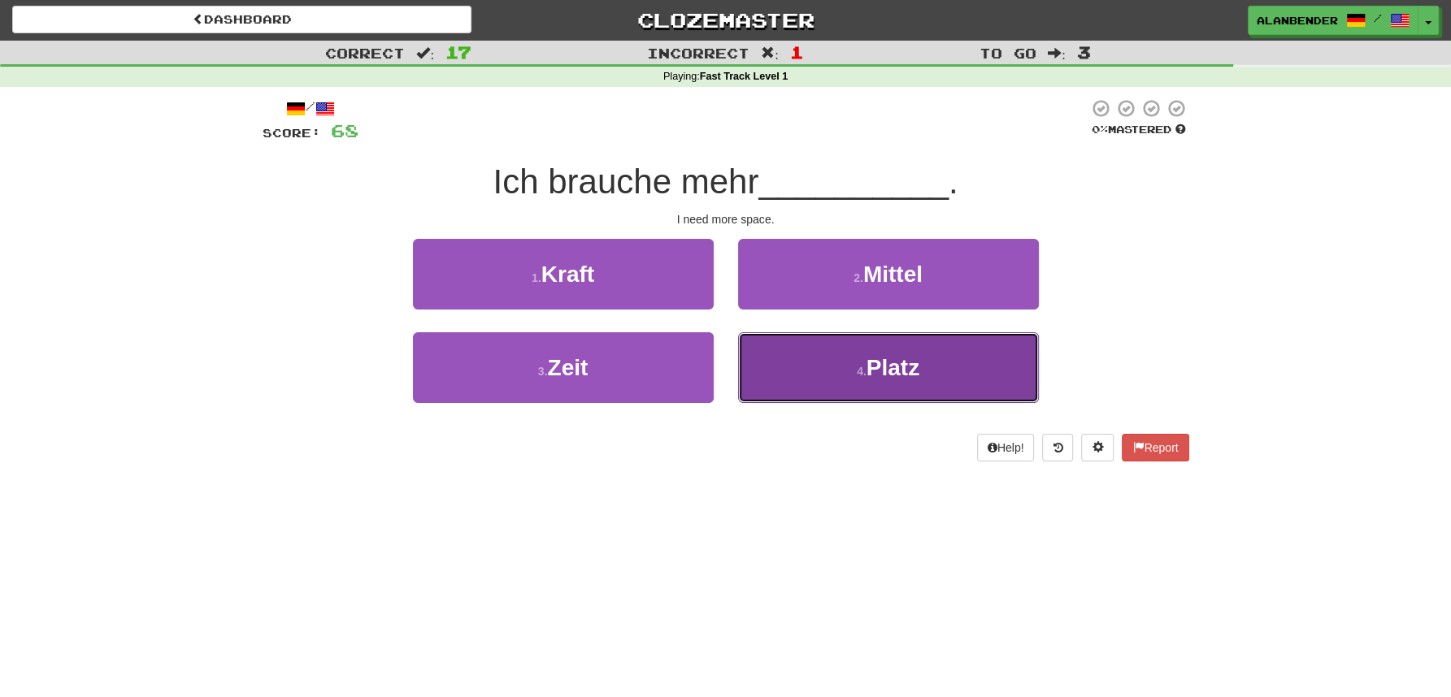
click at [914, 367] on span "Platz" at bounding box center [892, 367] width 53 height 25
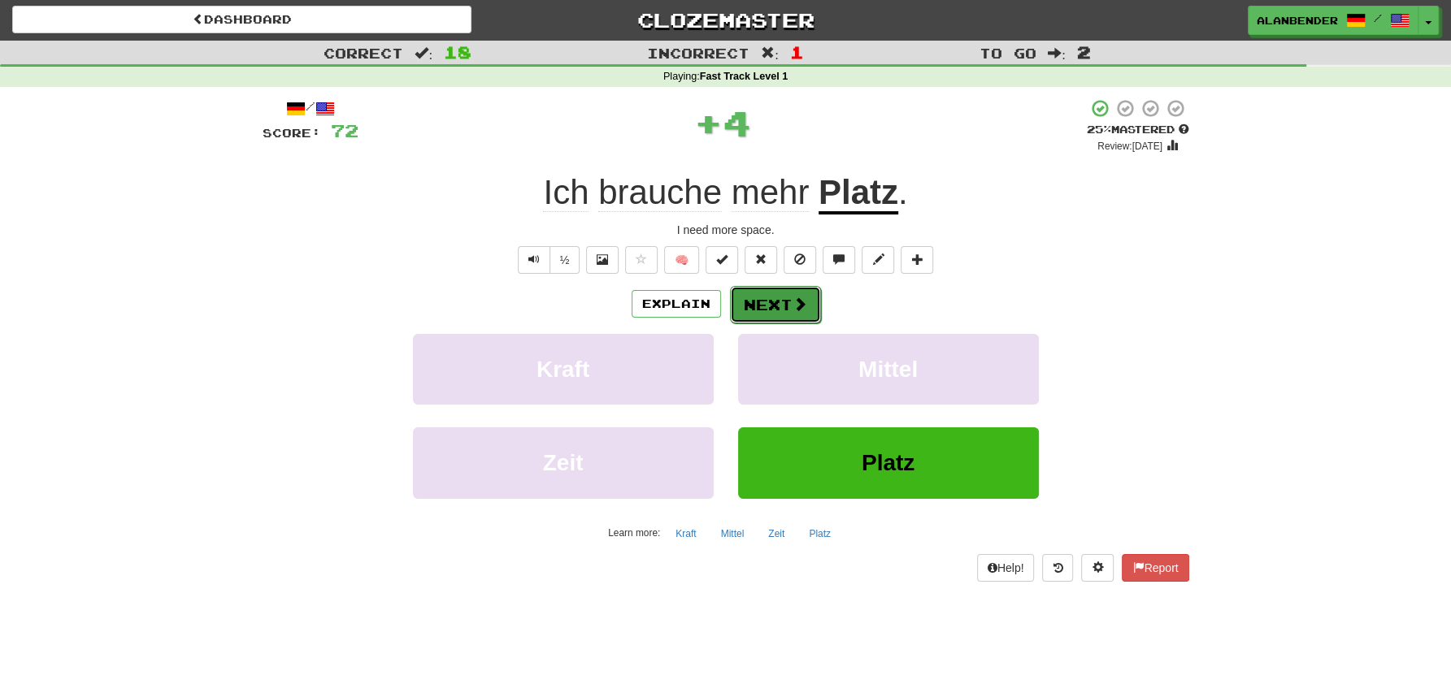
click at [792, 302] on span at bounding box center [799, 304] width 15 height 15
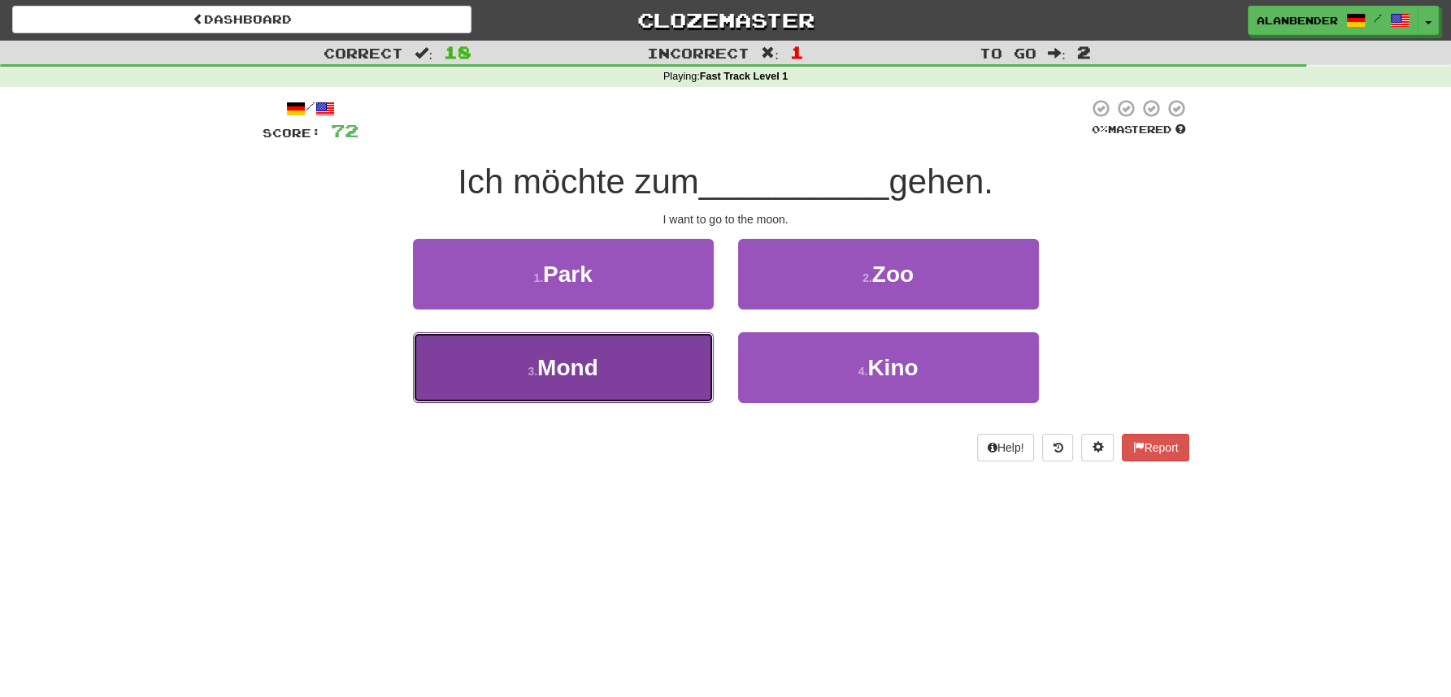
click at [580, 374] on span "Mond" at bounding box center [567, 367] width 61 height 25
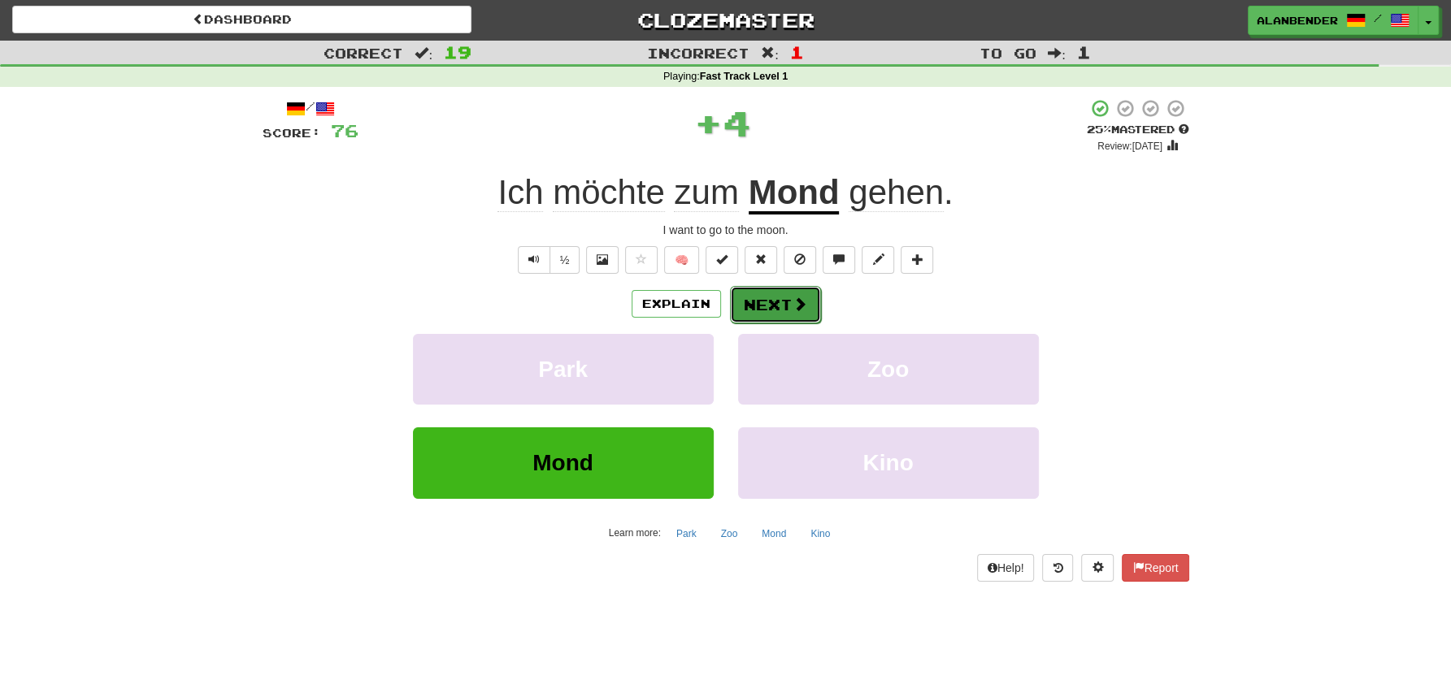
click at [801, 306] on span at bounding box center [799, 304] width 15 height 15
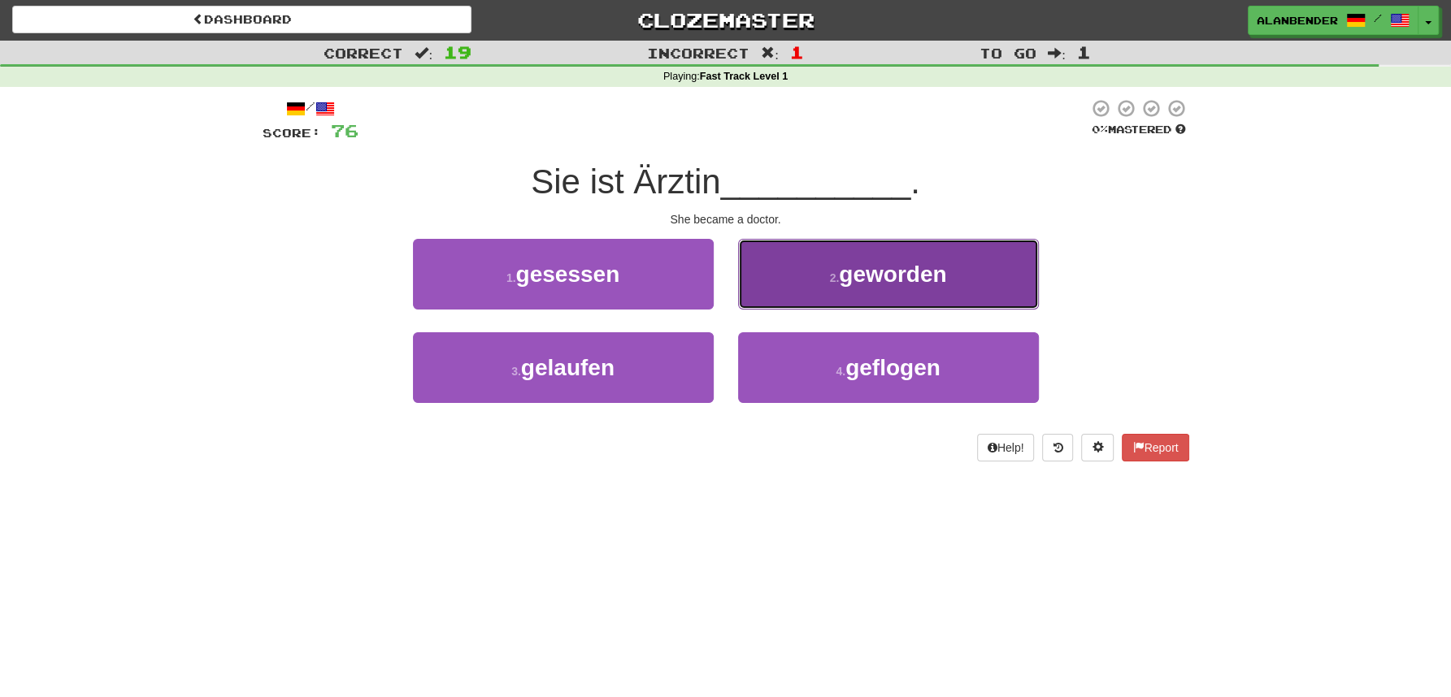
click at [887, 297] on button "2 . geworden" at bounding box center [888, 274] width 301 height 71
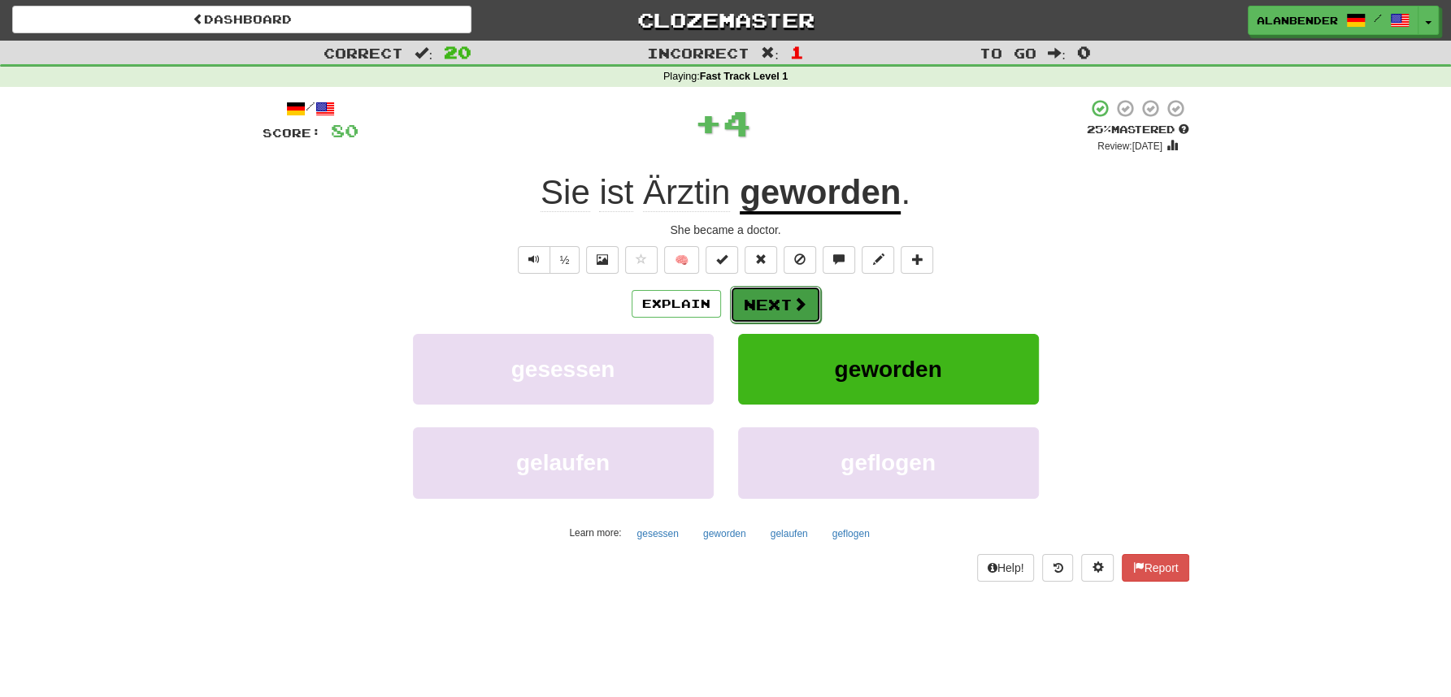
click at [775, 302] on button "Next" at bounding box center [775, 304] width 91 height 37
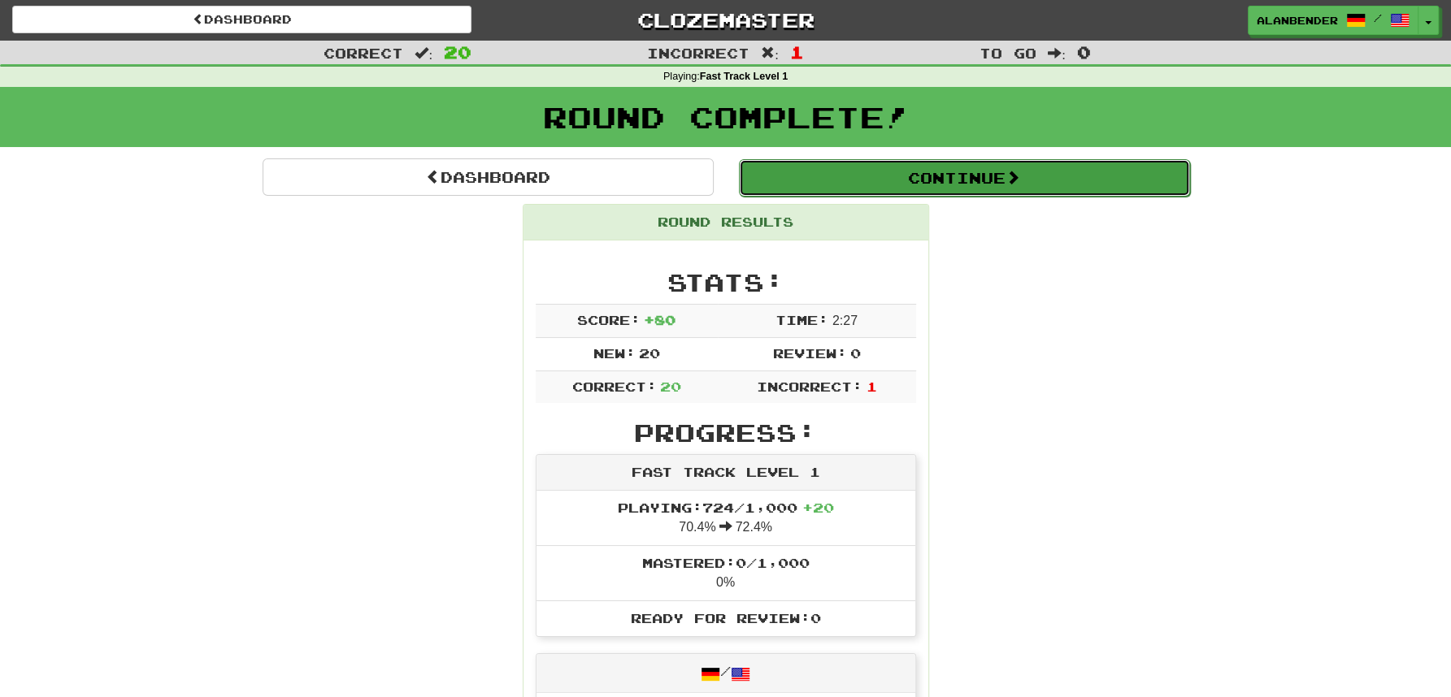
click at [935, 178] on button "Continue" at bounding box center [964, 177] width 451 height 37
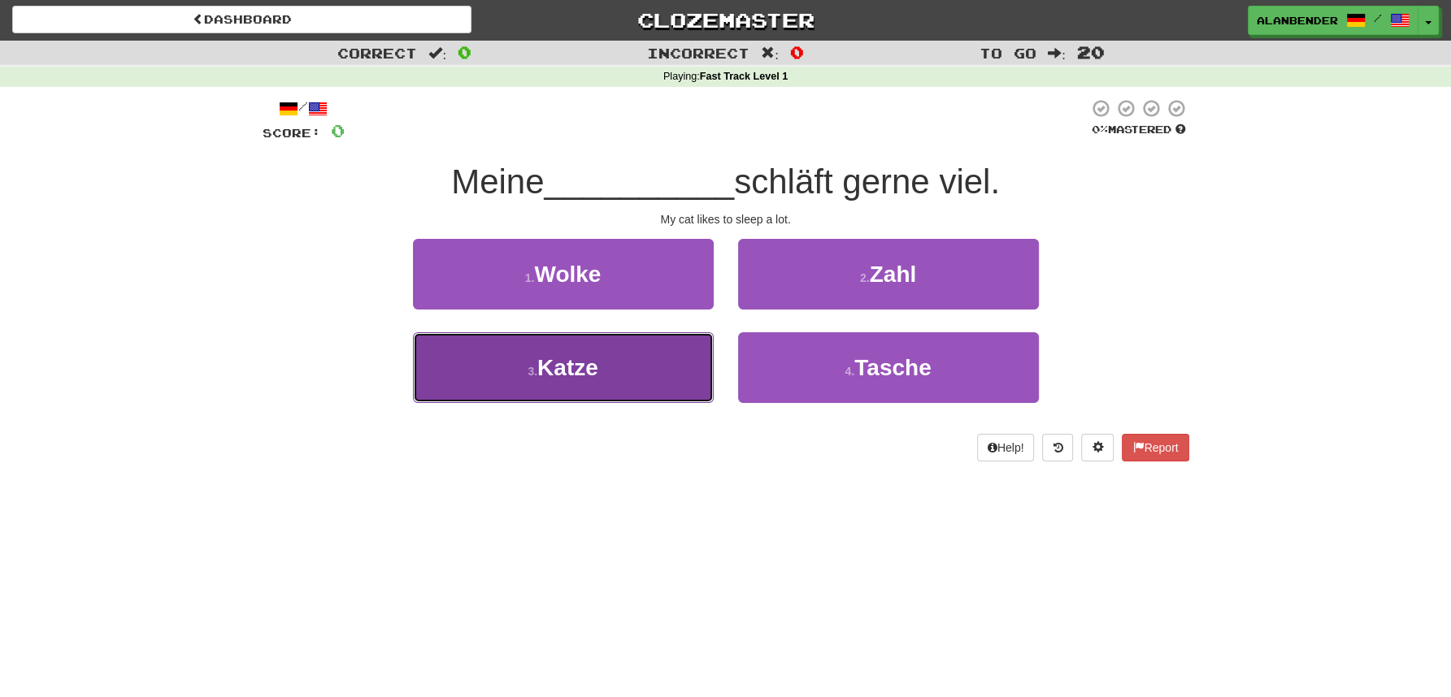
click at [619, 358] on button "3 . Katze" at bounding box center [563, 367] width 301 height 71
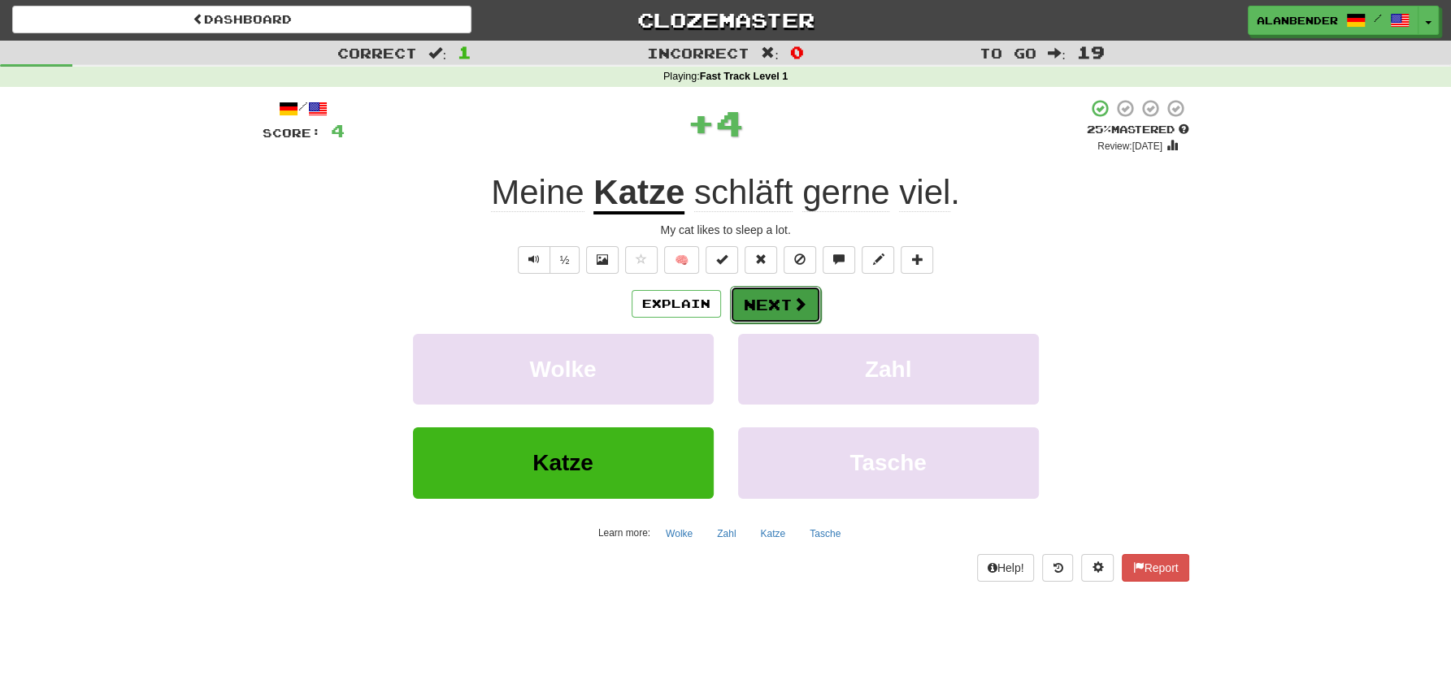
click at [792, 301] on span at bounding box center [799, 304] width 15 height 15
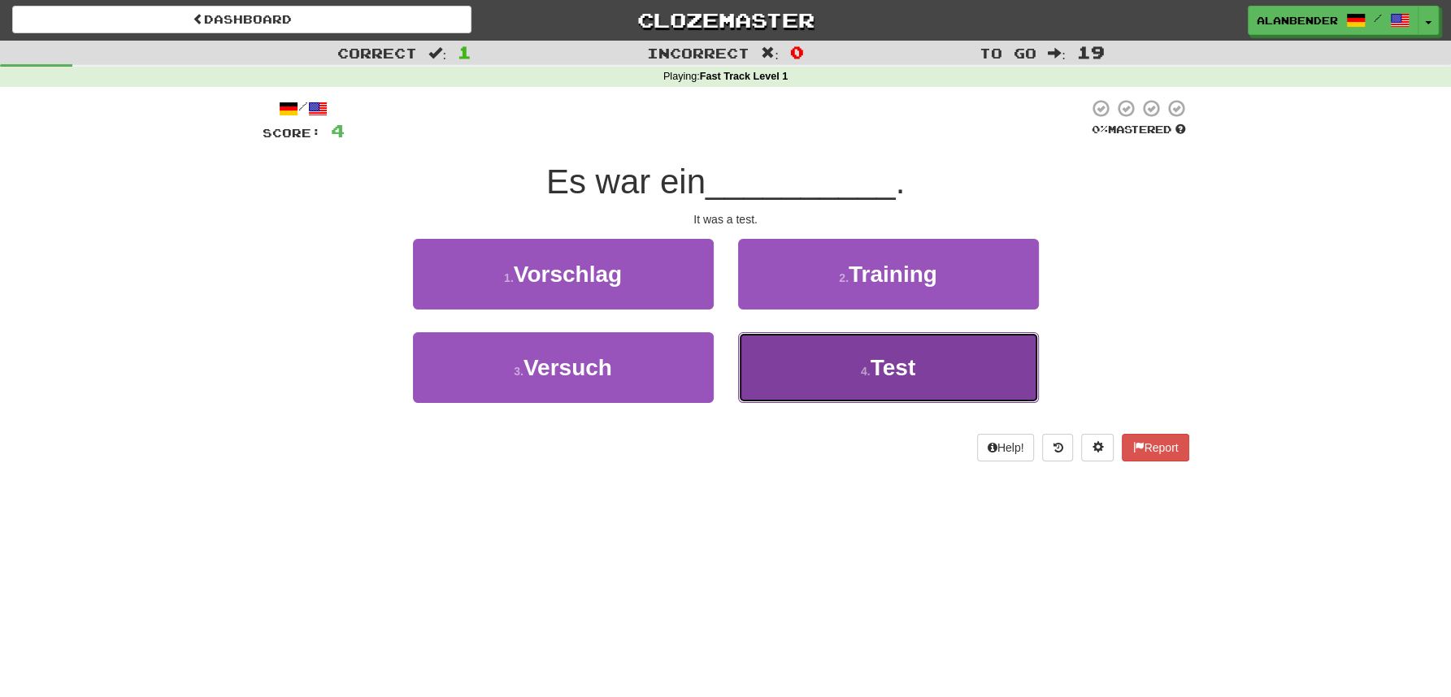
click at [880, 373] on span "Test" at bounding box center [894, 367] width 46 height 25
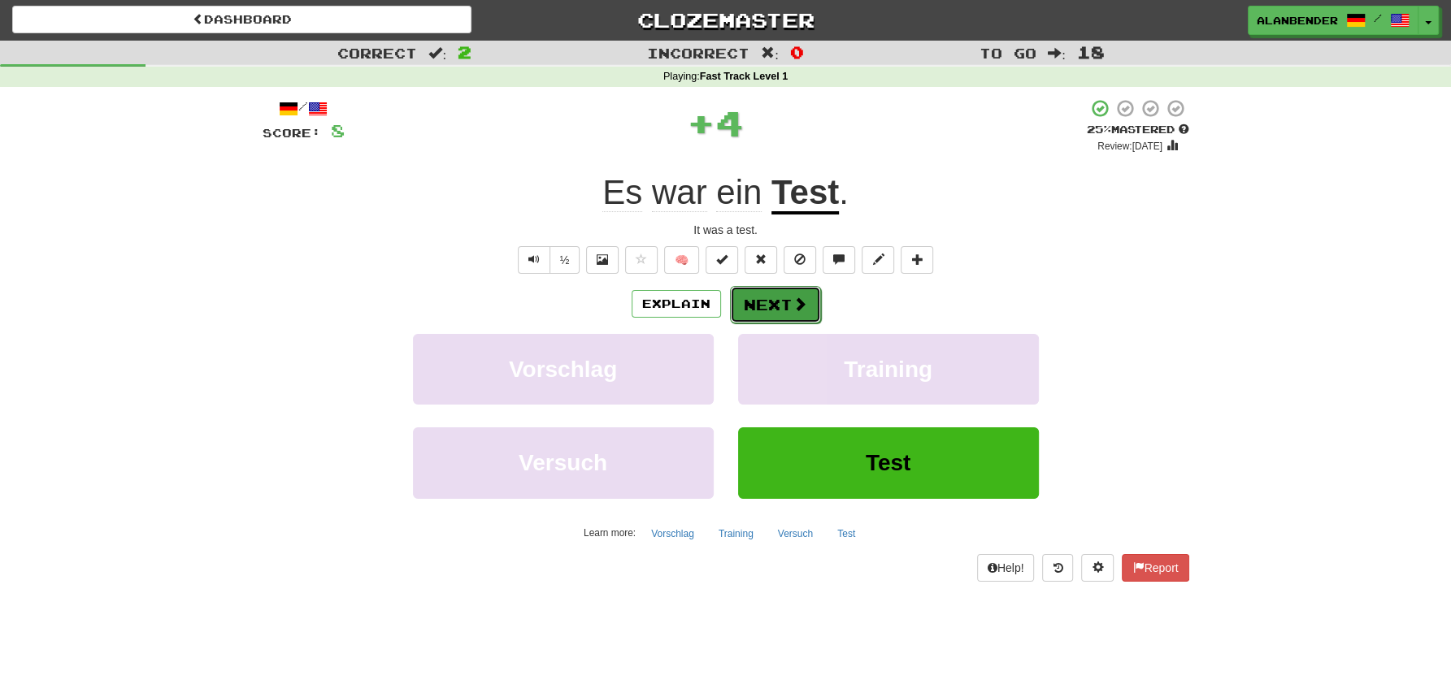
click at [773, 301] on button "Next" at bounding box center [775, 304] width 91 height 37
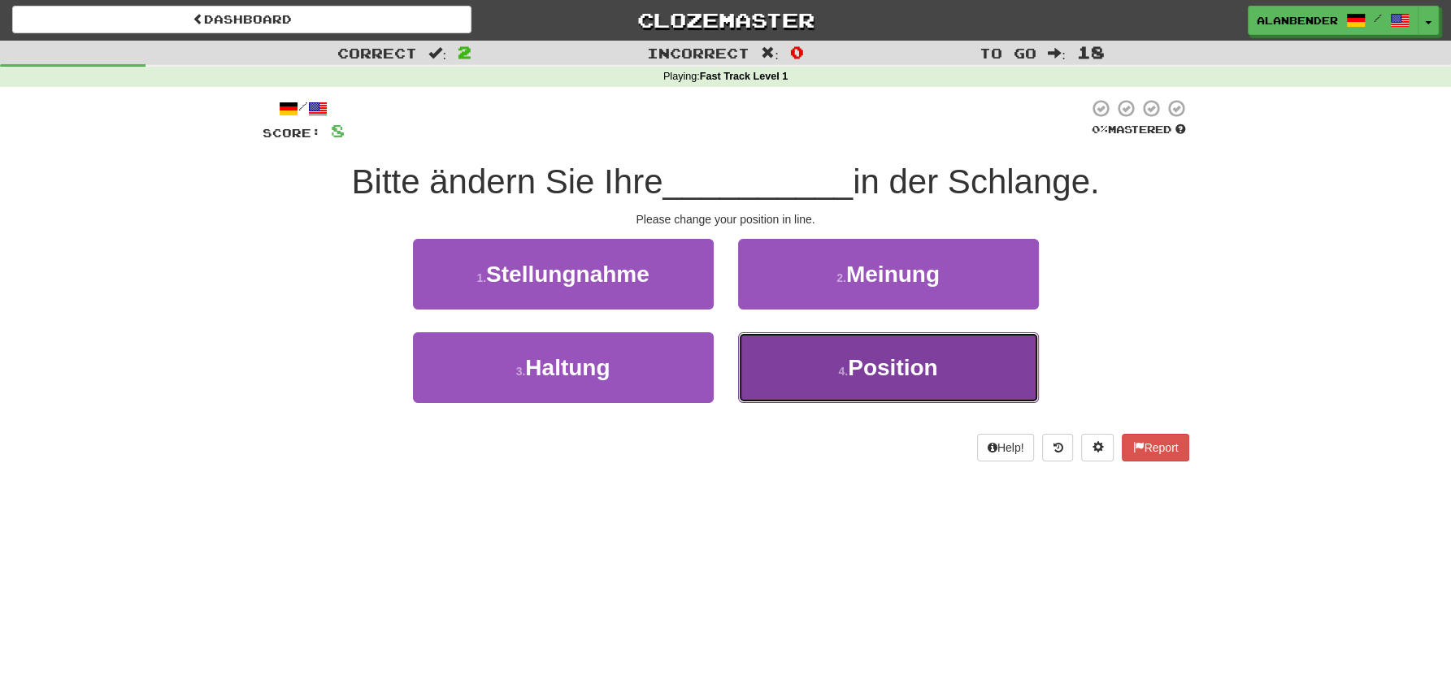
click at [868, 379] on span "Position" at bounding box center [892, 367] width 89 height 25
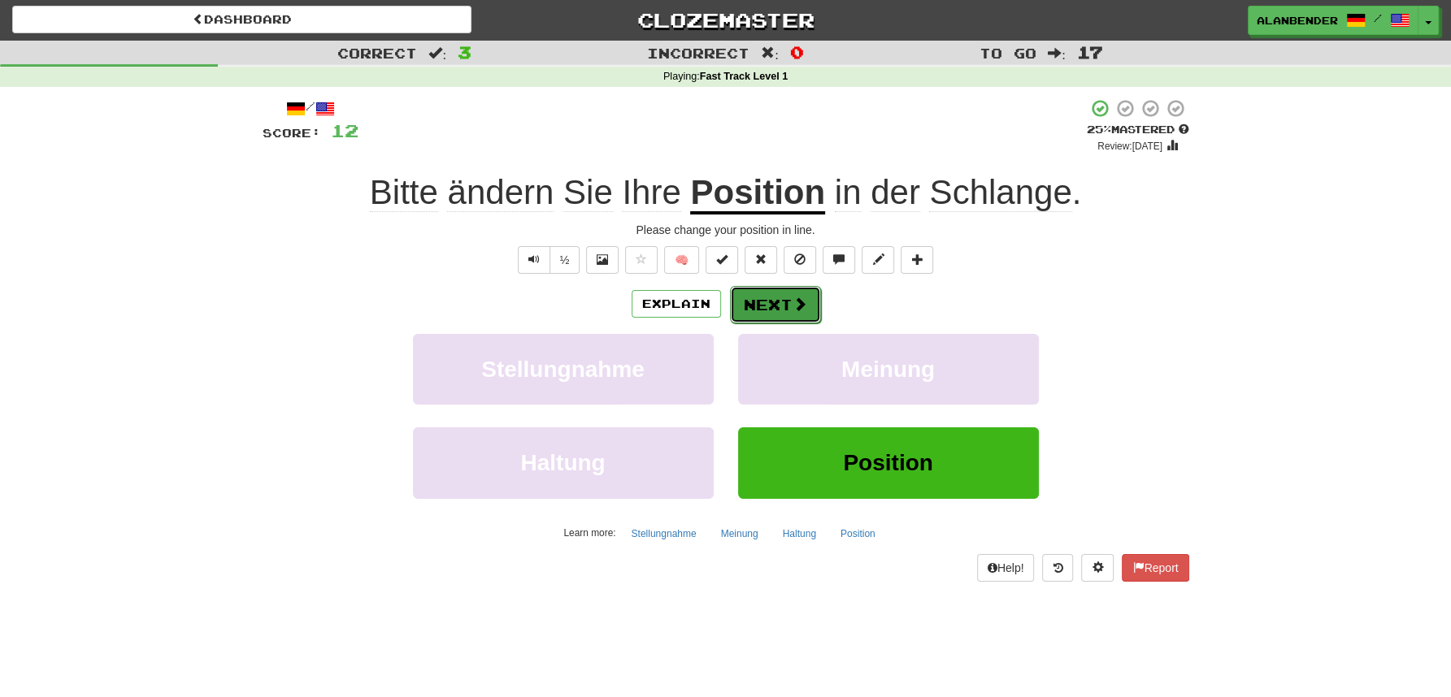
click at [766, 306] on button "Next" at bounding box center [775, 304] width 91 height 37
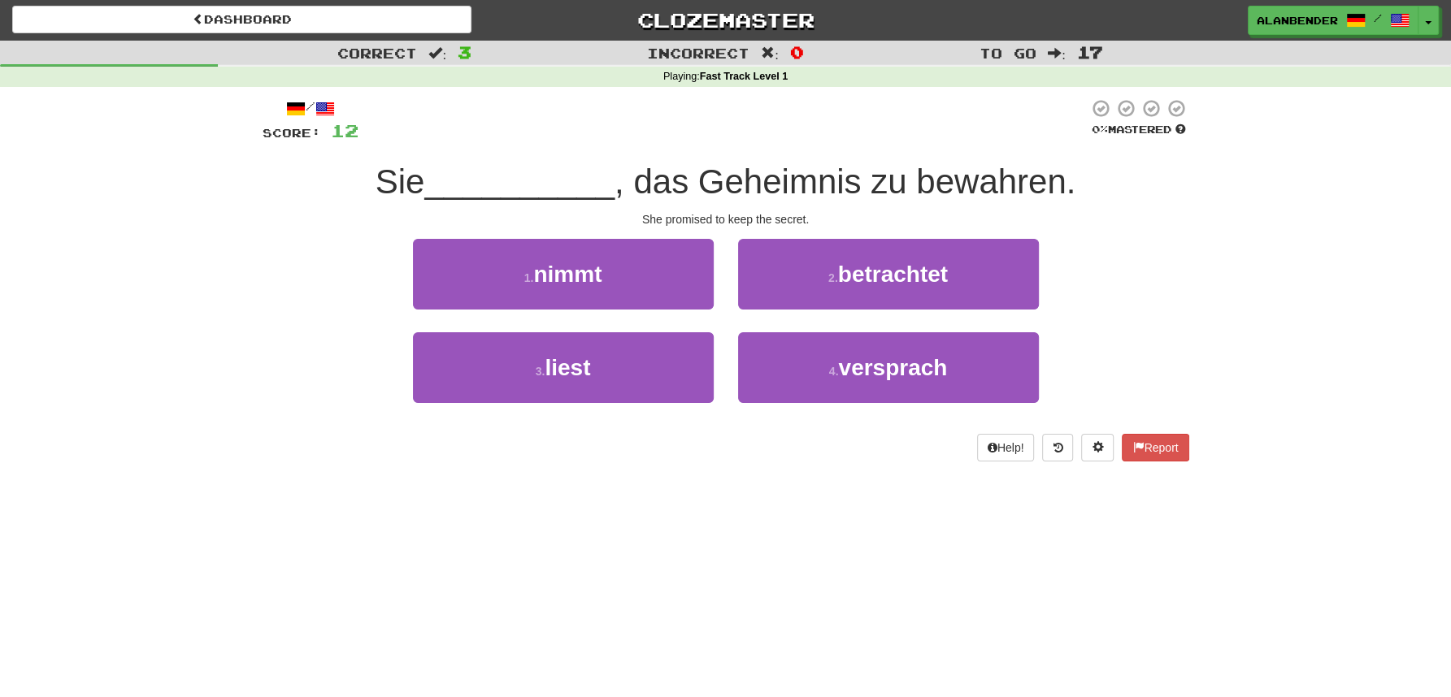
click at [748, 564] on div "Dashboard Clozemaster AlanBender / Toggle Dropdown Dashboard Leaderboard Activi…" at bounding box center [725, 347] width 1451 height 697
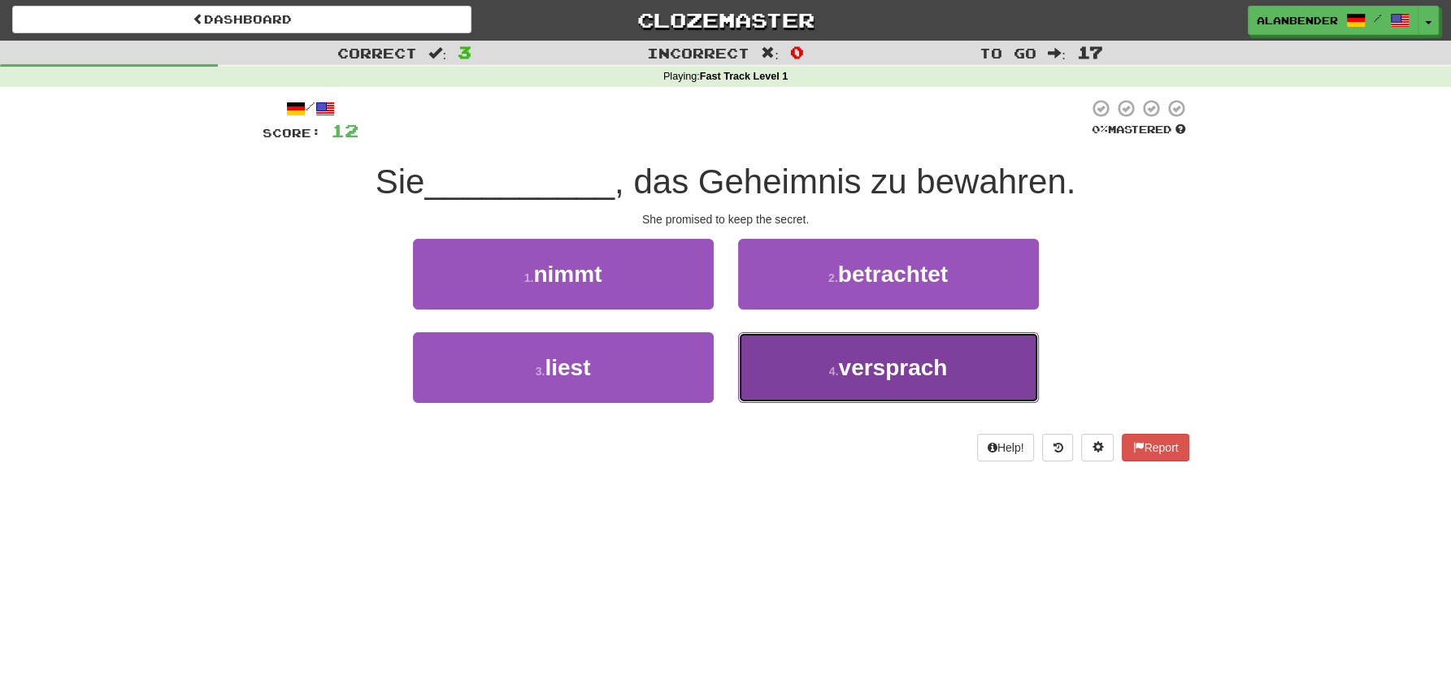
click at [947, 378] on span "versprach" at bounding box center [892, 367] width 109 height 25
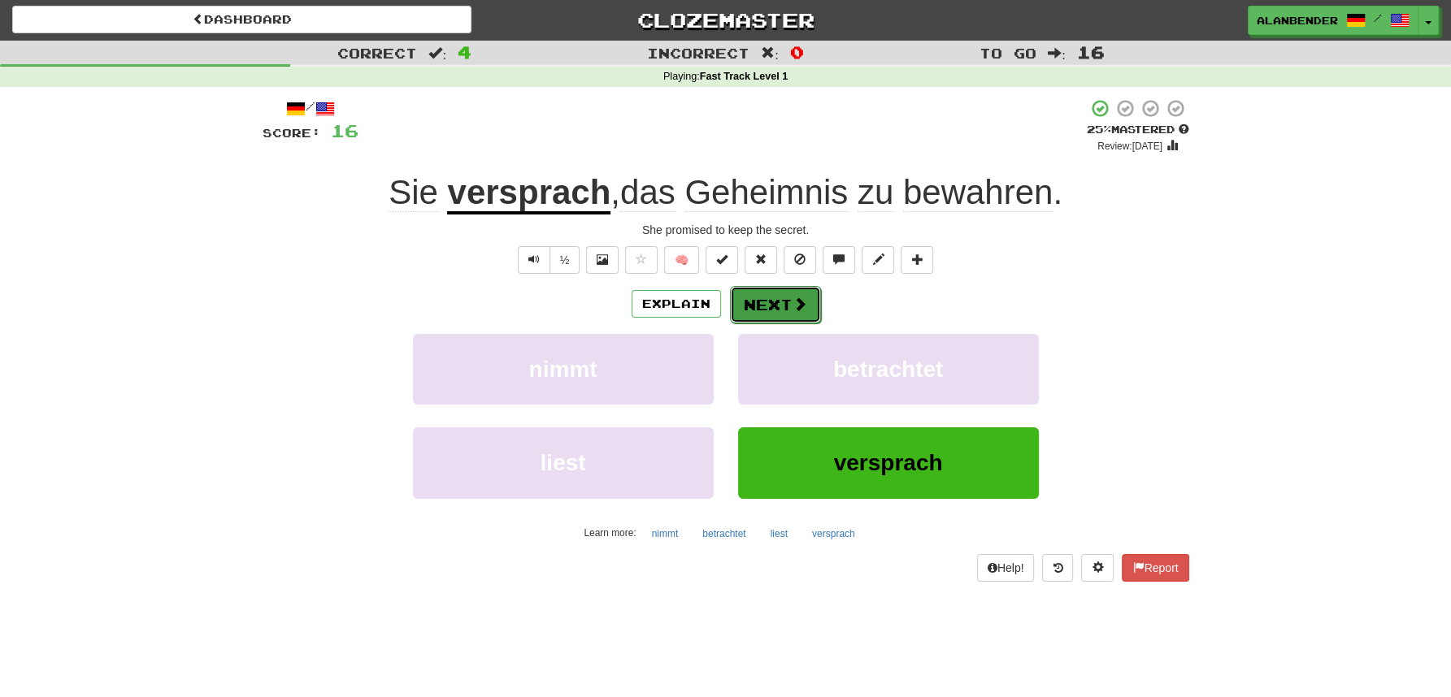
click at [783, 306] on button "Next" at bounding box center [775, 304] width 91 height 37
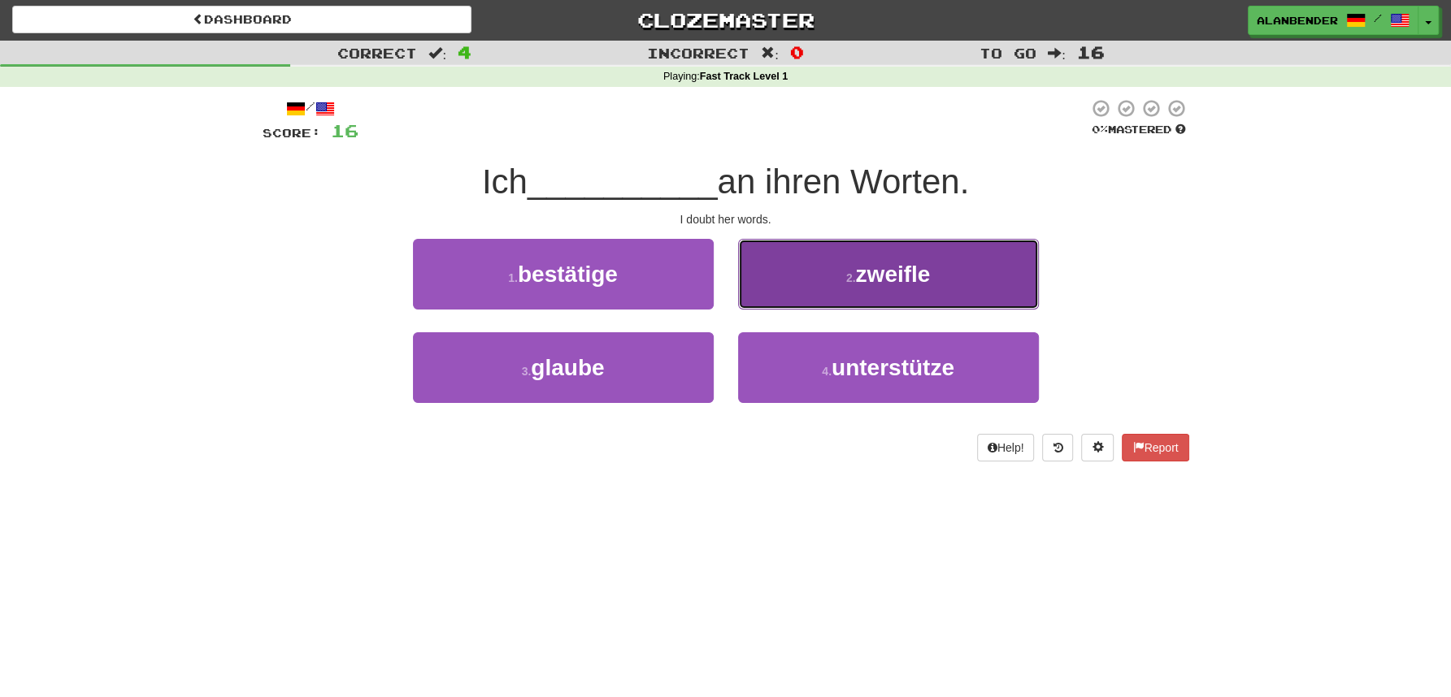
click at [880, 285] on span "zweifle" at bounding box center [892, 274] width 75 height 25
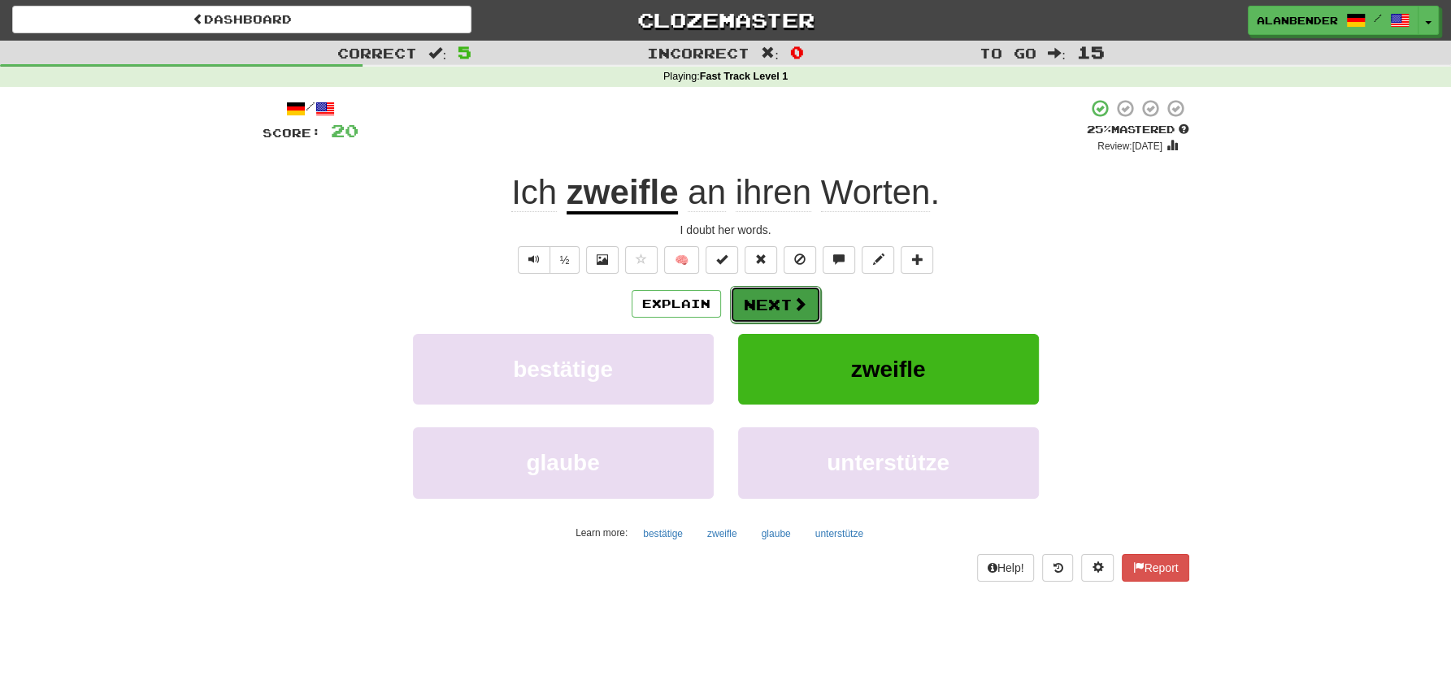
click at [766, 302] on button "Next" at bounding box center [775, 304] width 91 height 37
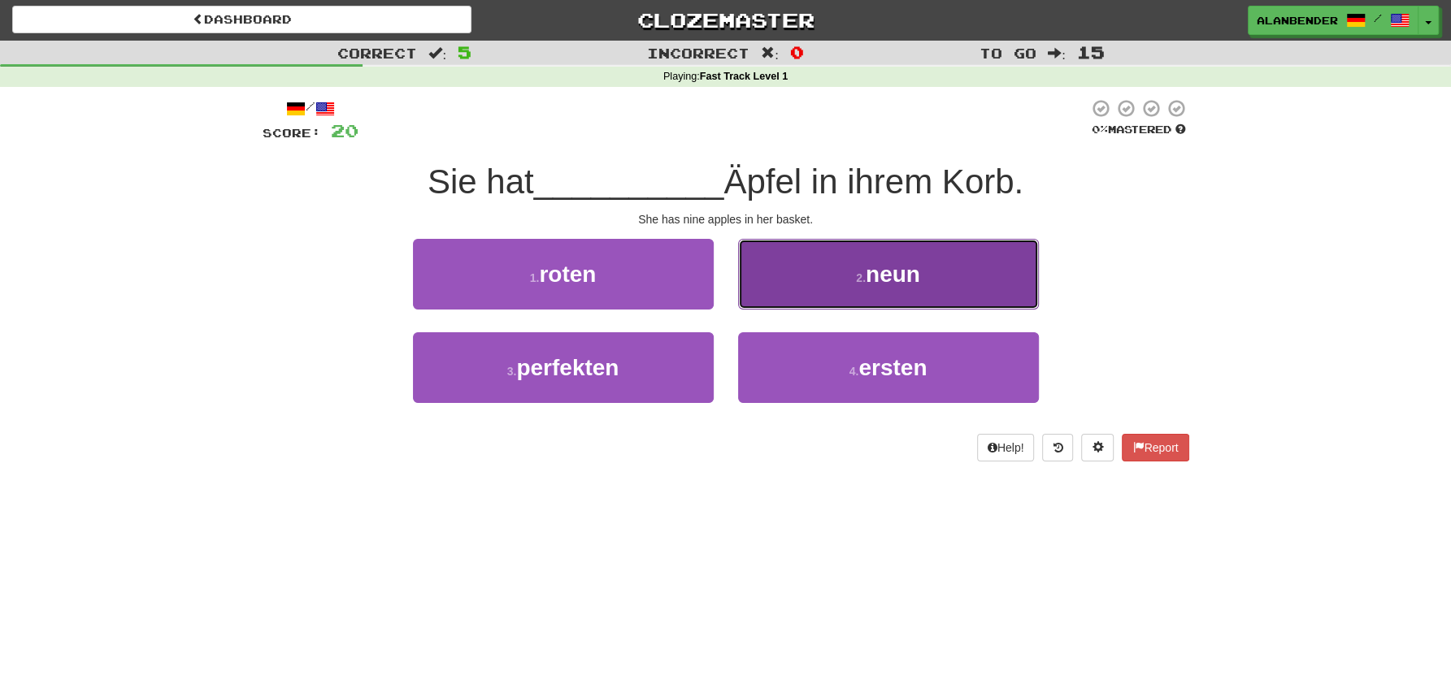
click at [896, 282] on span "neun" at bounding box center [893, 274] width 54 height 25
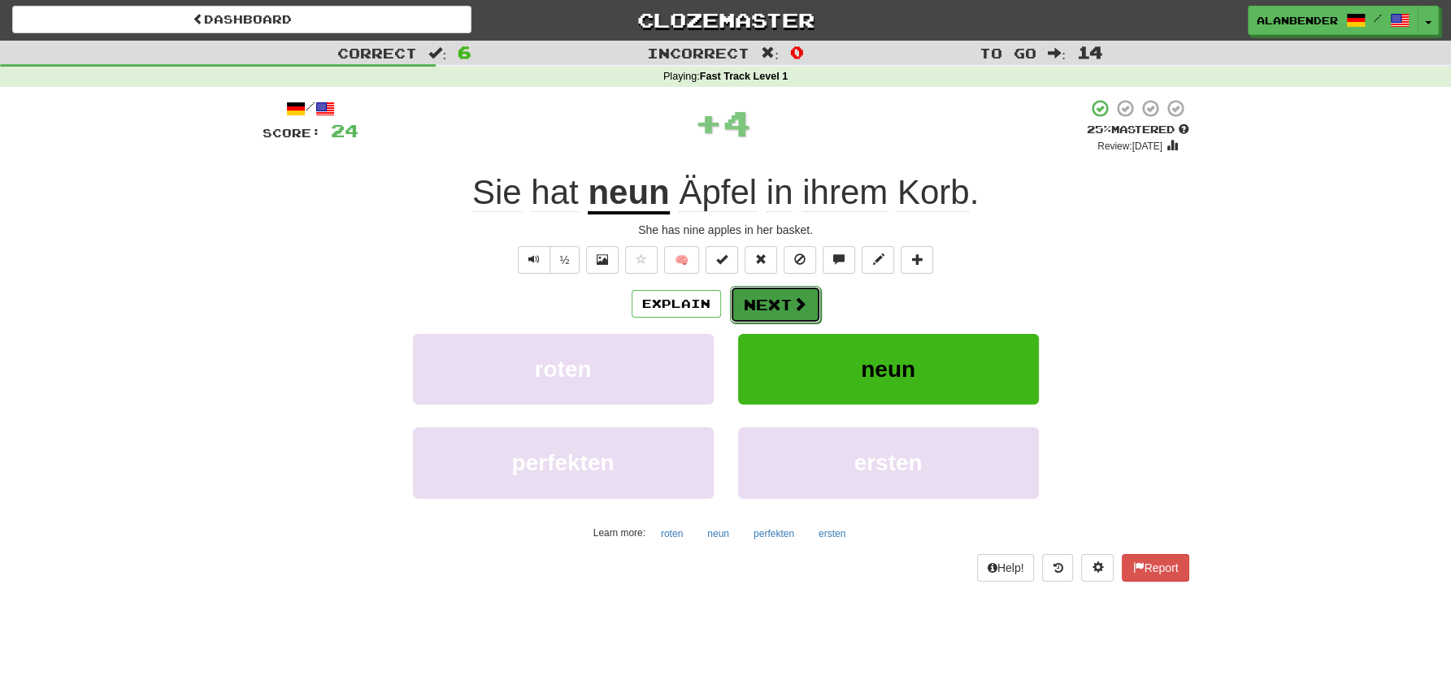
click at [792, 297] on span at bounding box center [799, 304] width 15 height 15
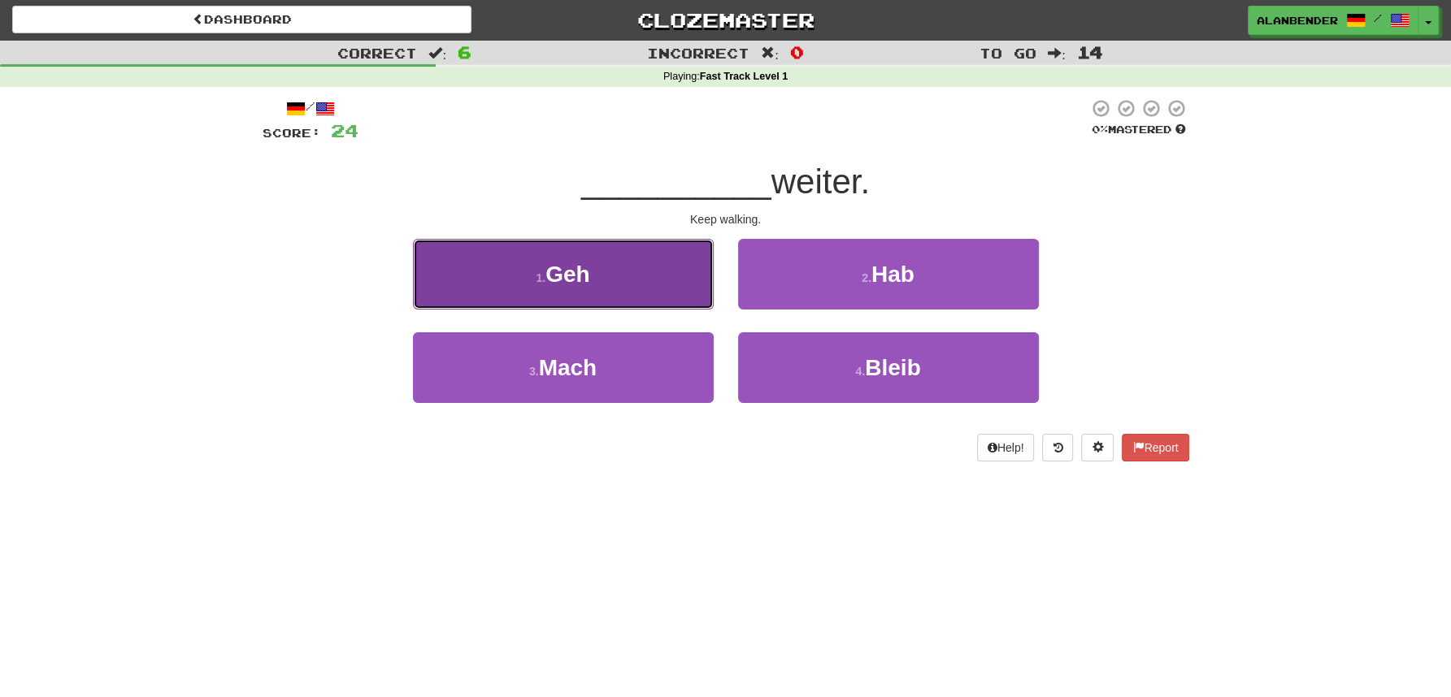
click at [574, 271] on span "Geh" at bounding box center [567, 274] width 44 height 25
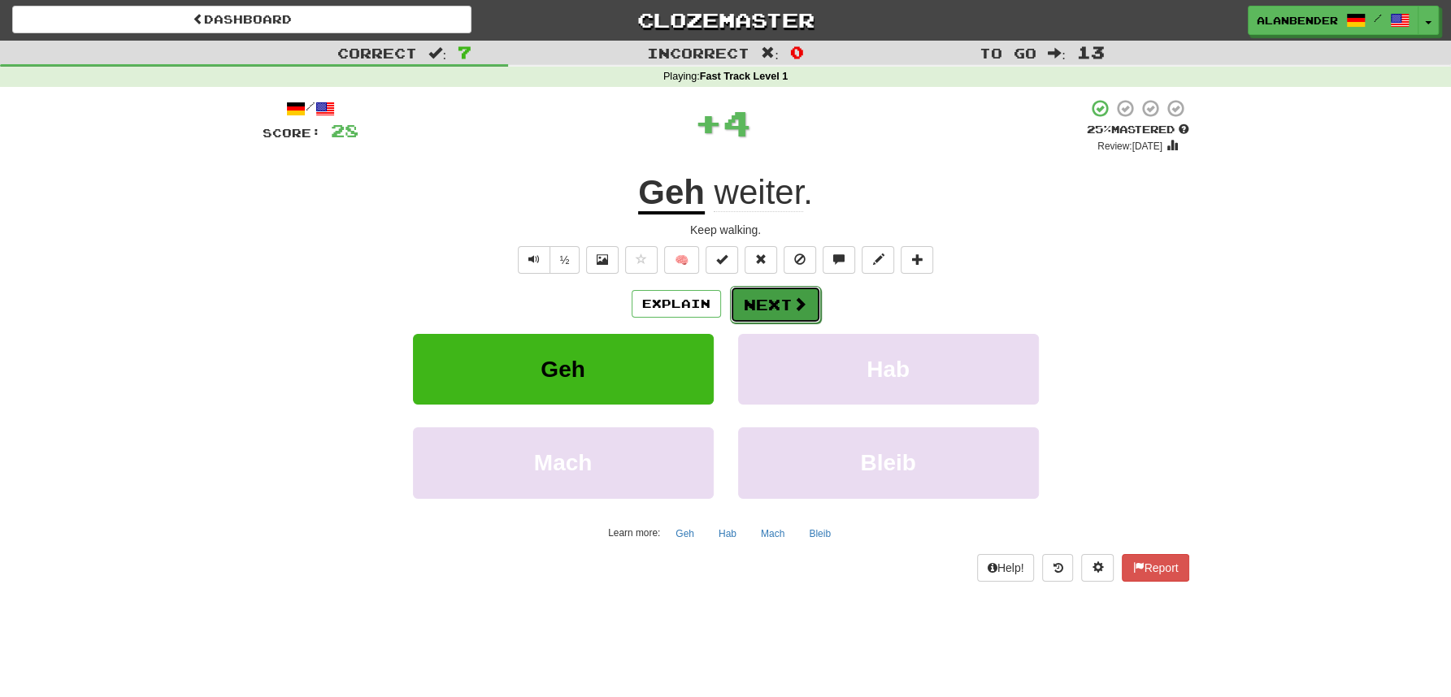
click at [777, 297] on button "Next" at bounding box center [775, 304] width 91 height 37
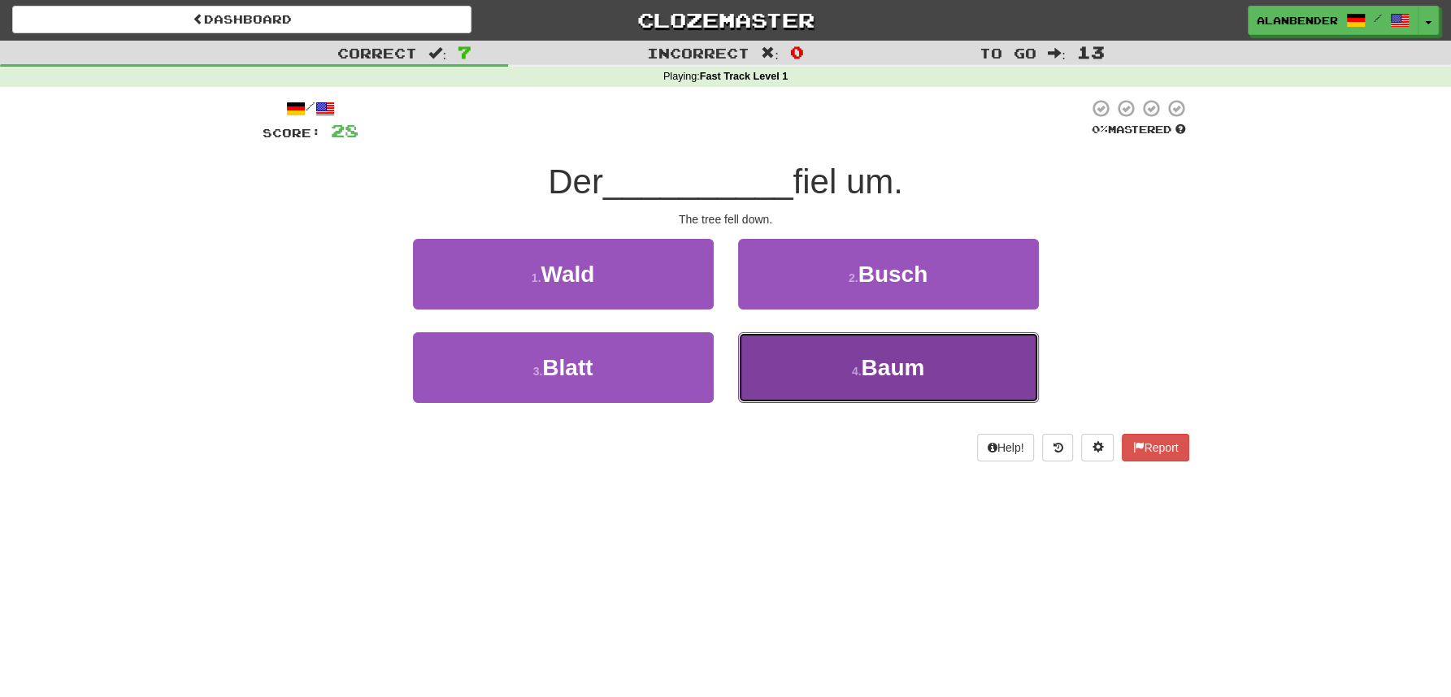
click at [910, 367] on span "Baum" at bounding box center [892, 367] width 63 height 25
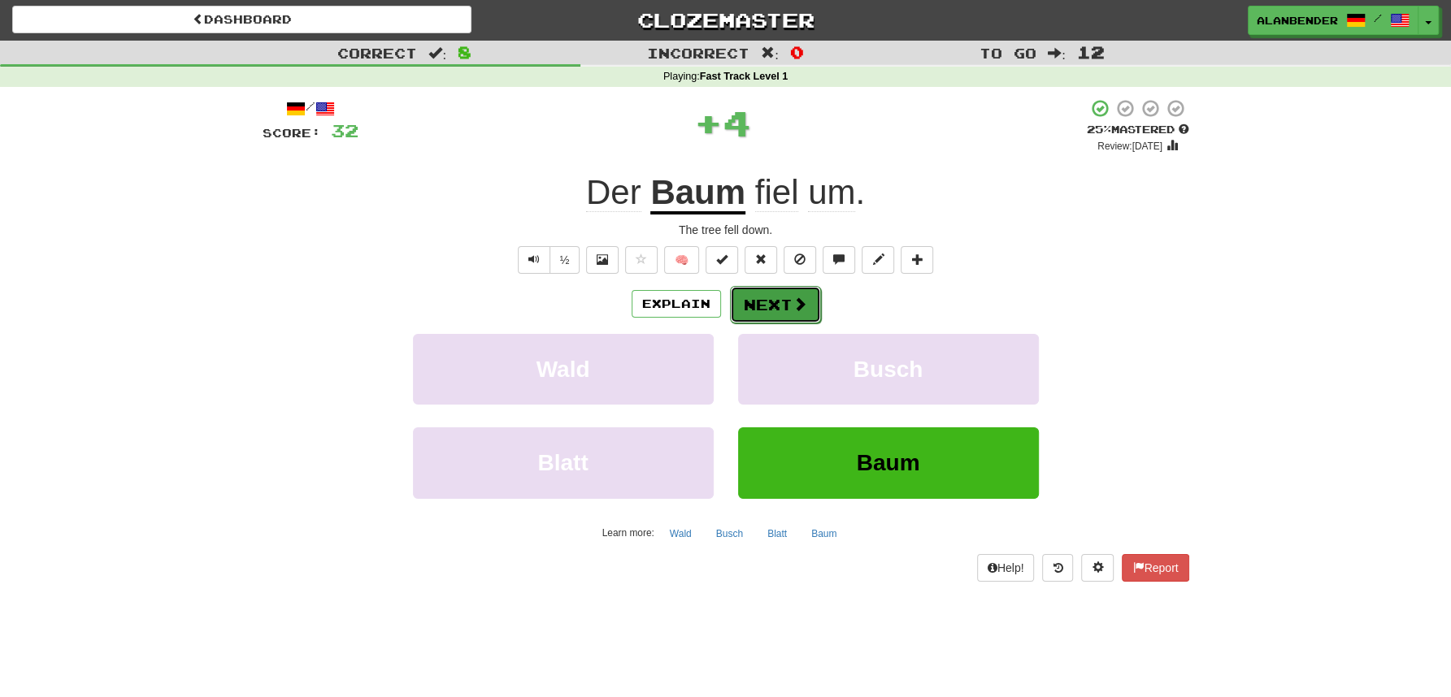
click at [798, 302] on span at bounding box center [799, 304] width 15 height 15
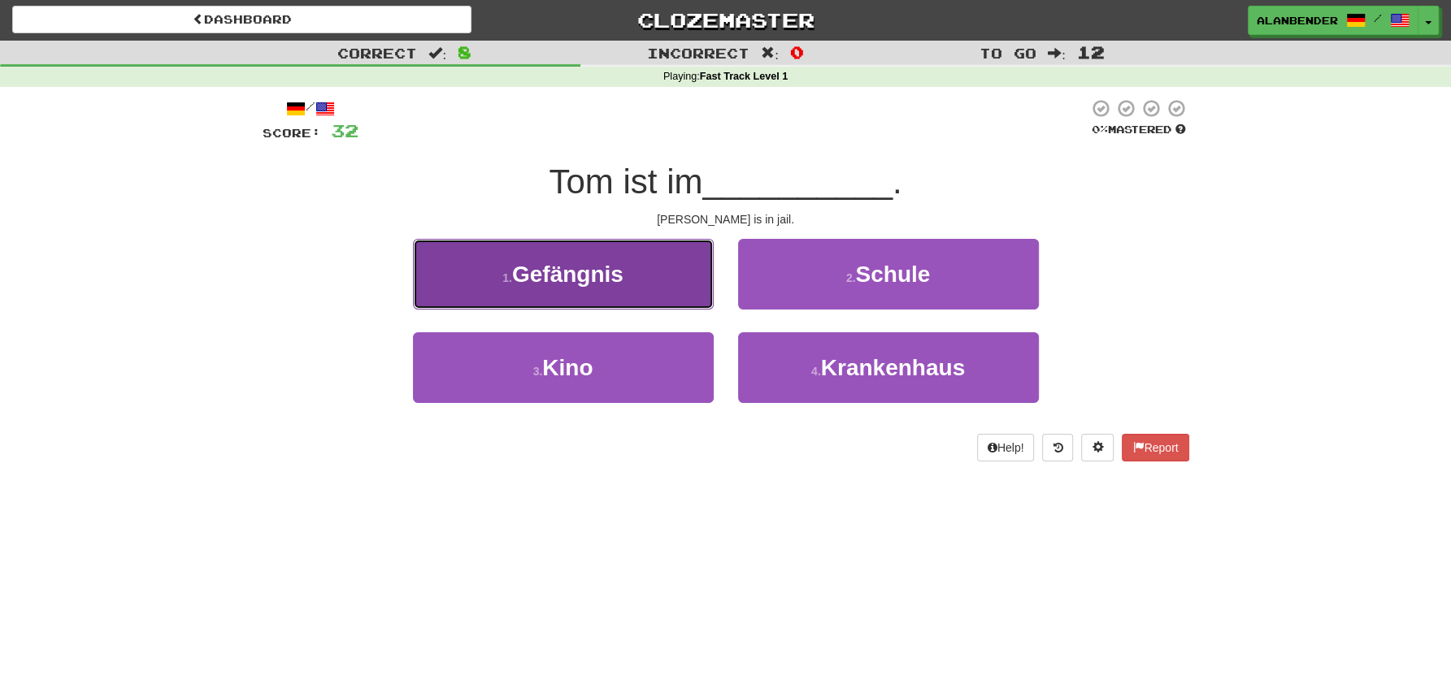
click at [593, 268] on span "Gefängnis" at bounding box center [567, 274] width 111 height 25
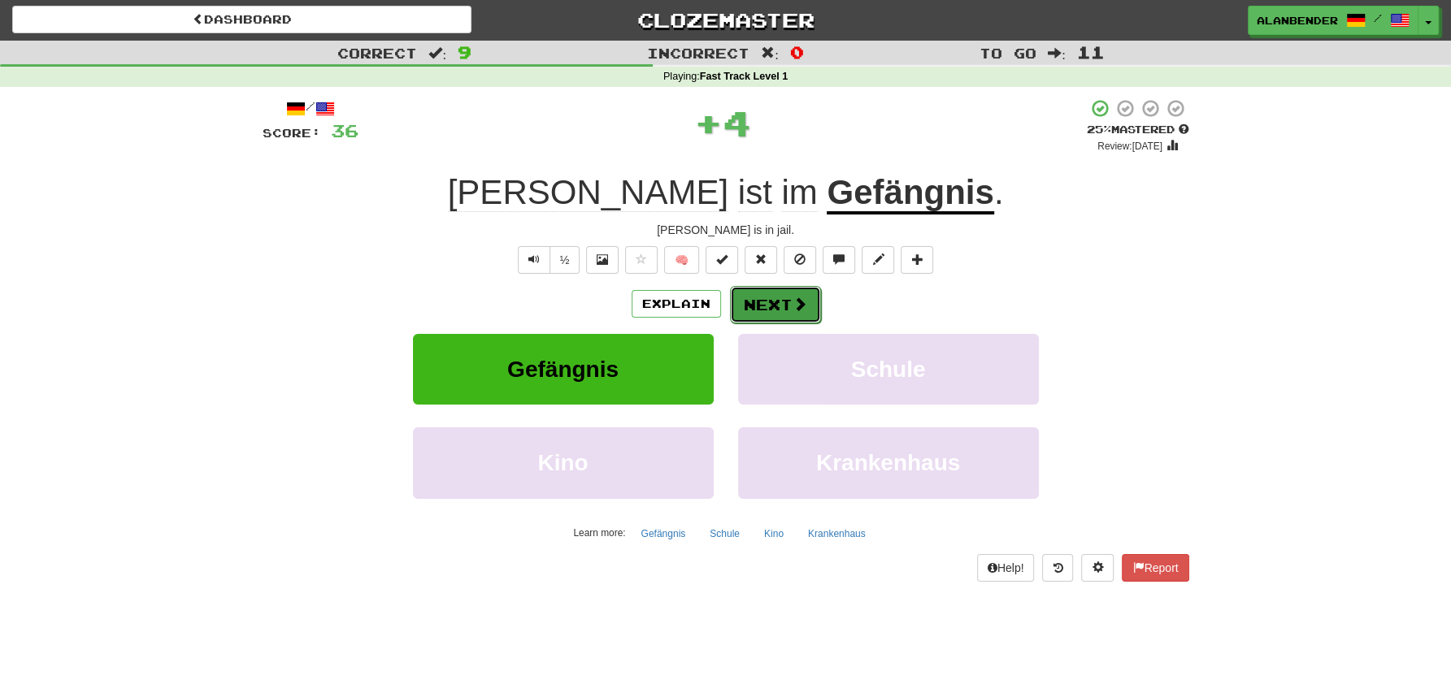
click at [792, 304] on span at bounding box center [799, 304] width 15 height 15
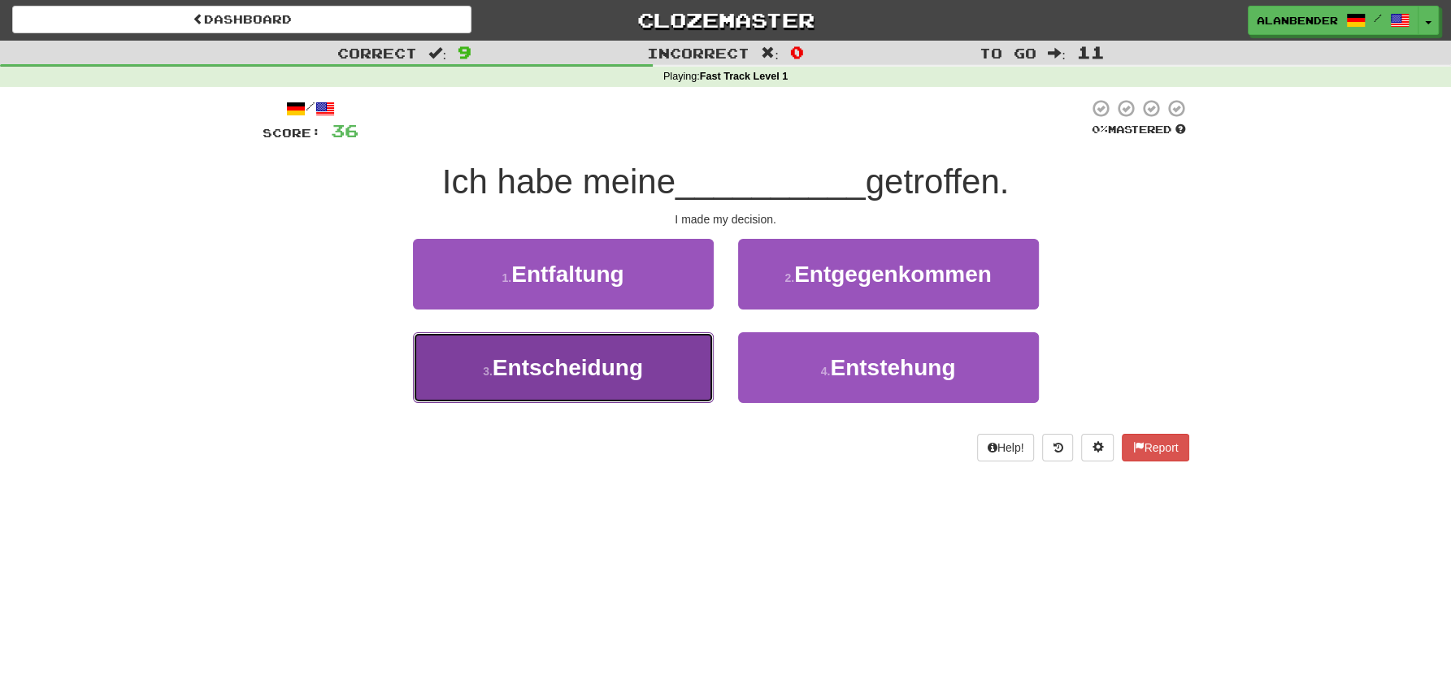
click at [613, 373] on span "Entscheidung" at bounding box center [568, 367] width 150 height 25
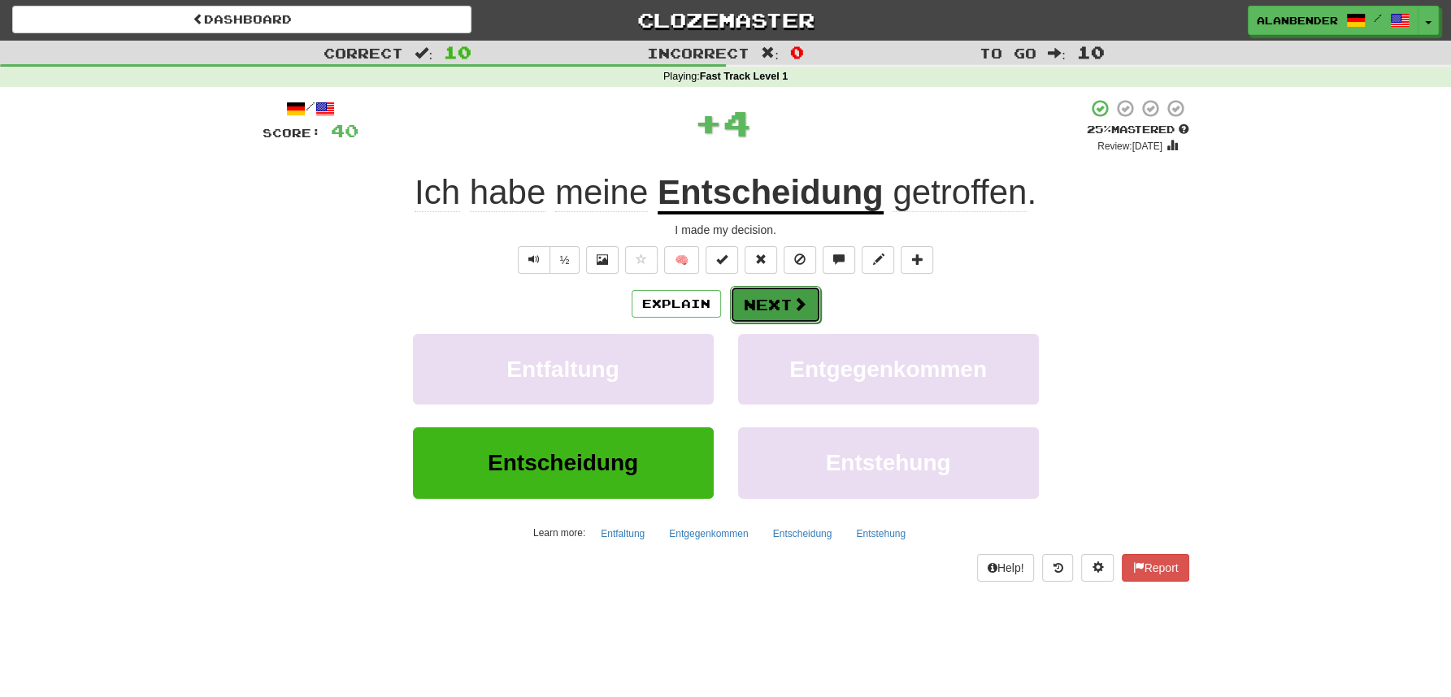
click at [792, 302] on span at bounding box center [799, 304] width 15 height 15
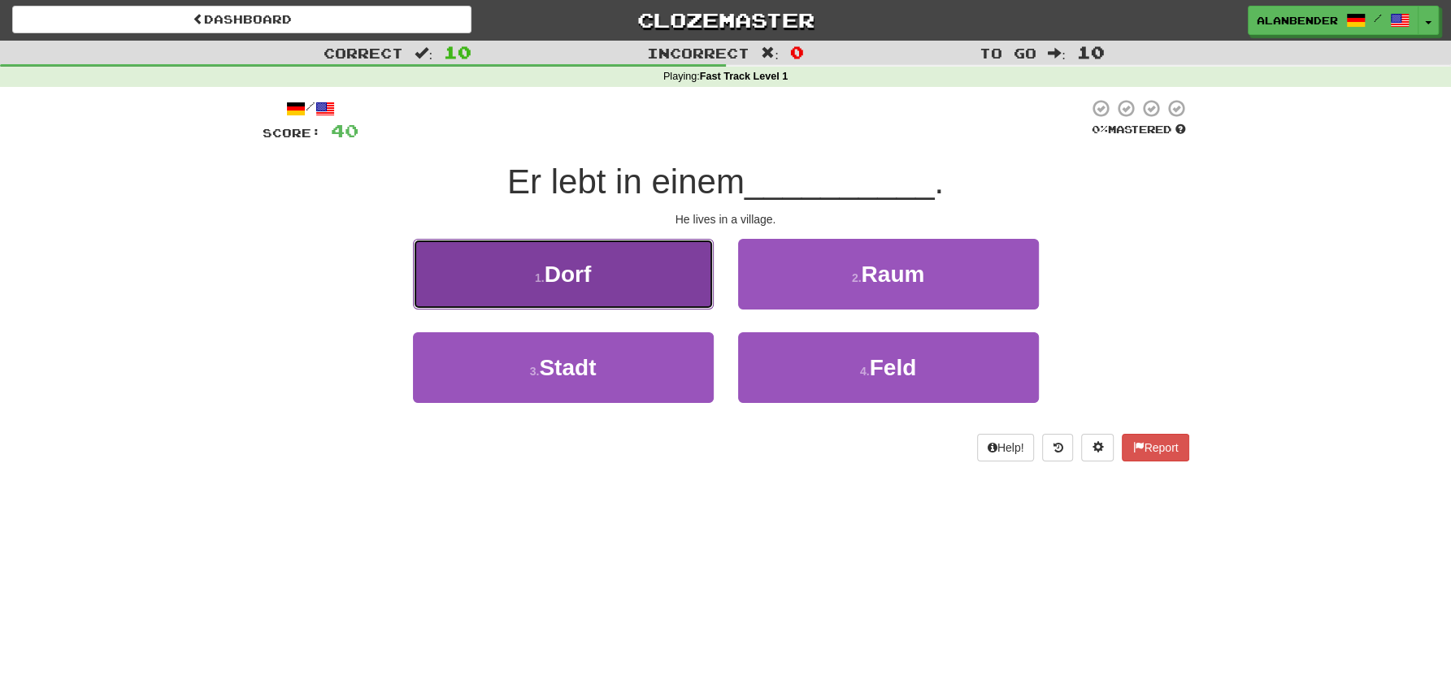
click at [609, 277] on button "1 . Dorf" at bounding box center [563, 274] width 301 height 71
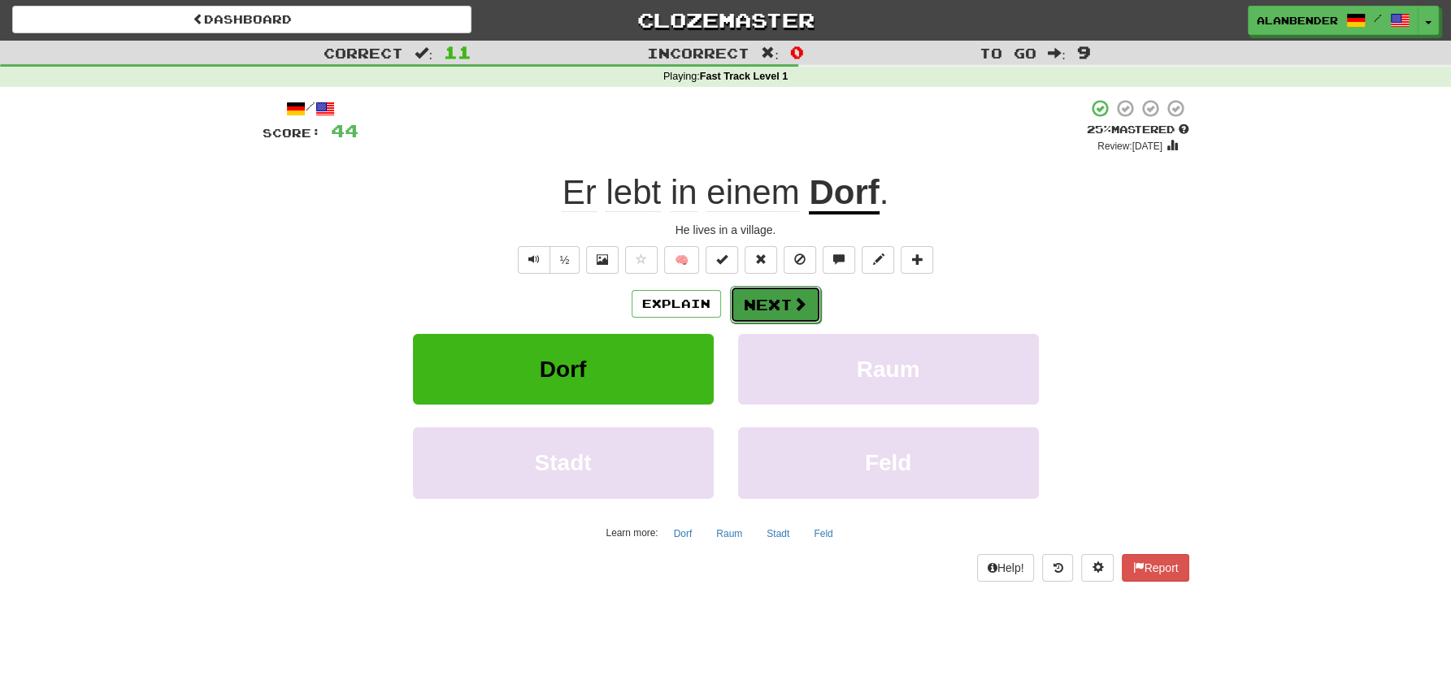
click at [773, 301] on button "Next" at bounding box center [775, 304] width 91 height 37
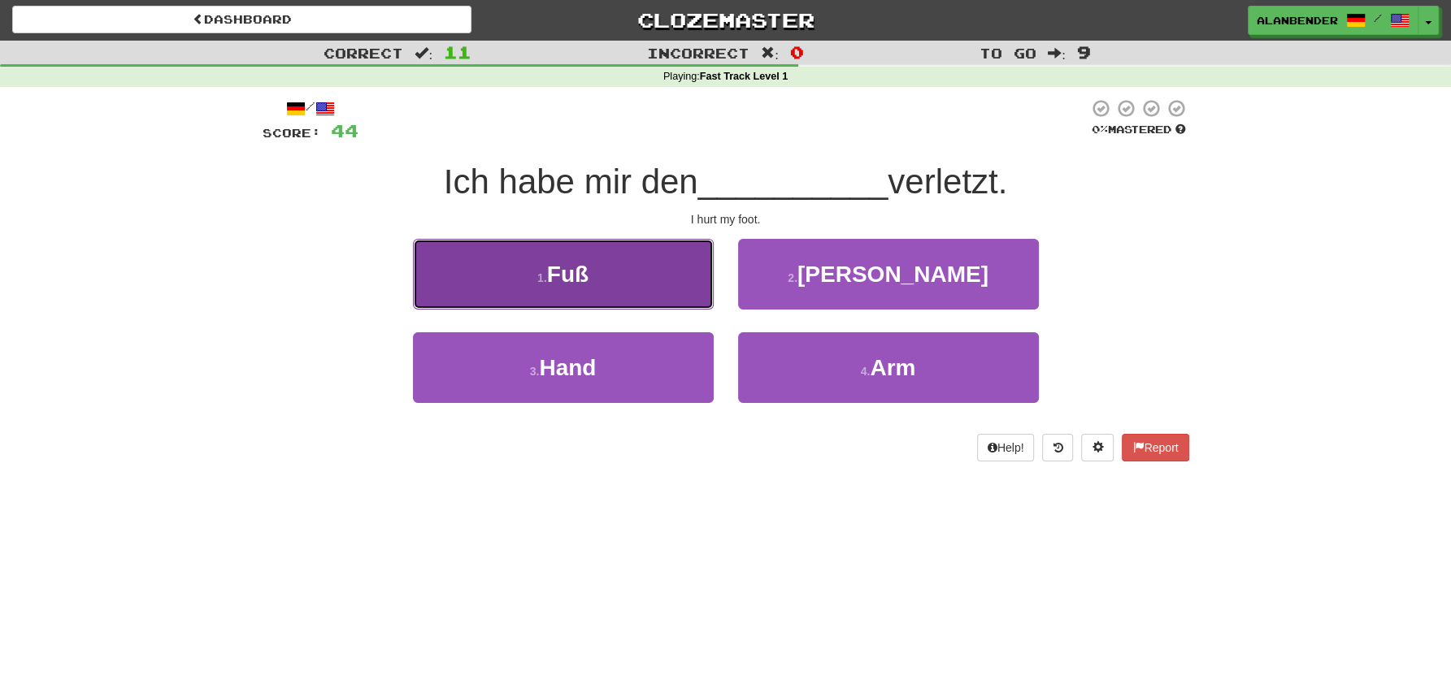
click at [588, 275] on span "Fuß" at bounding box center [567, 274] width 41 height 25
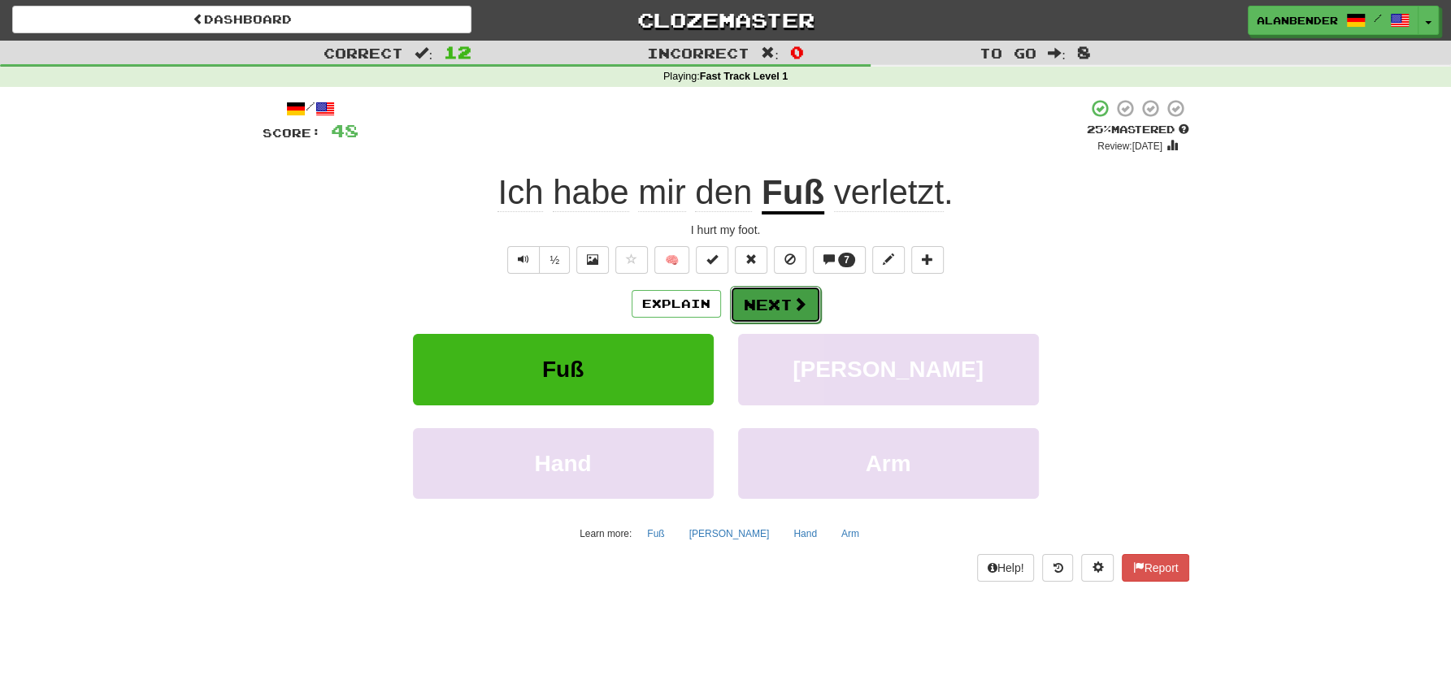
click at [775, 301] on button "Next" at bounding box center [775, 304] width 91 height 37
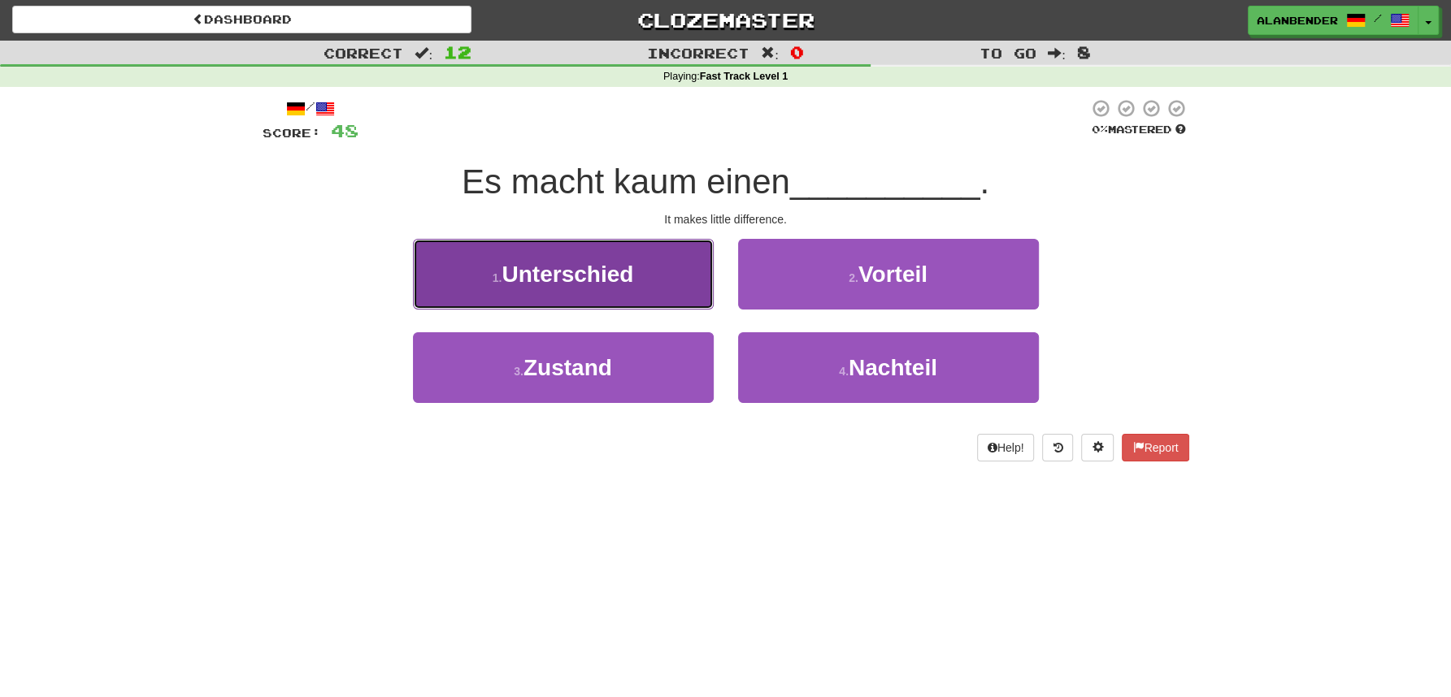
click at [596, 276] on span "Unterschied" at bounding box center [567, 274] width 132 height 25
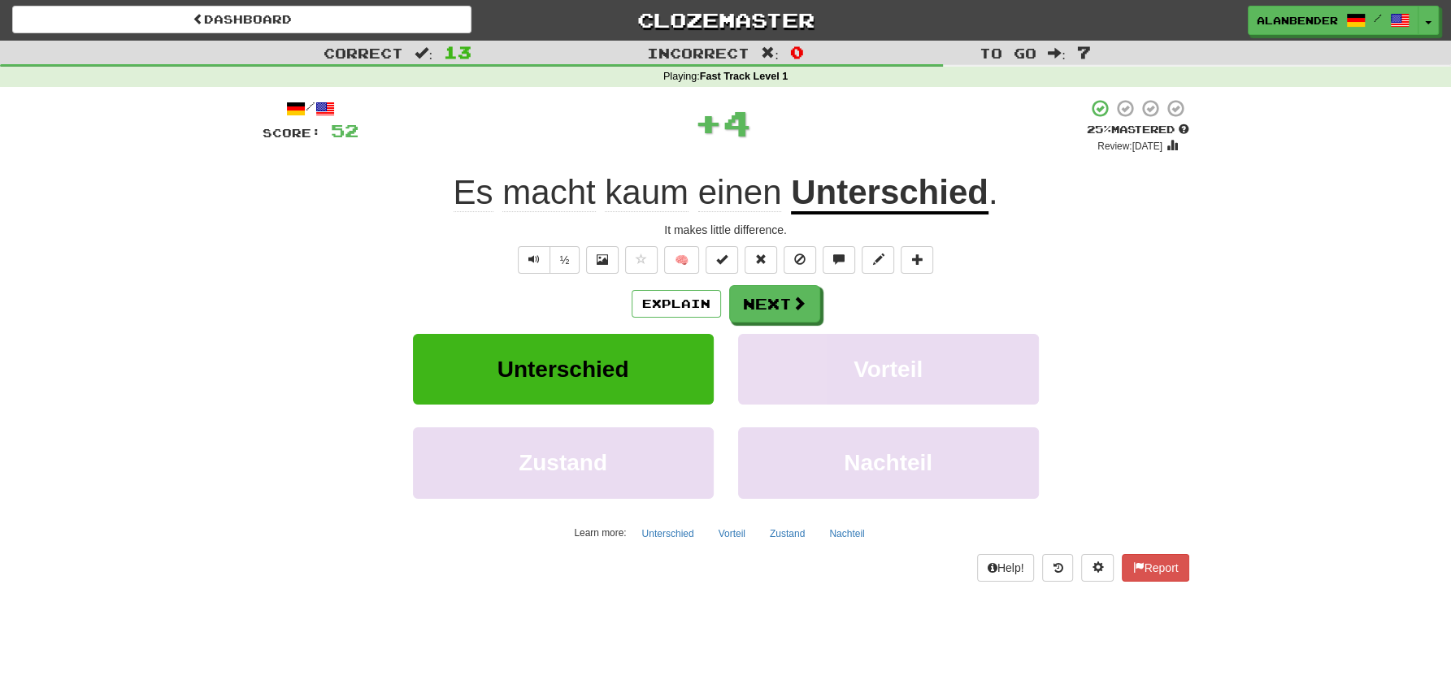
click at [884, 206] on u "Unterschied" at bounding box center [890, 193] width 198 height 41
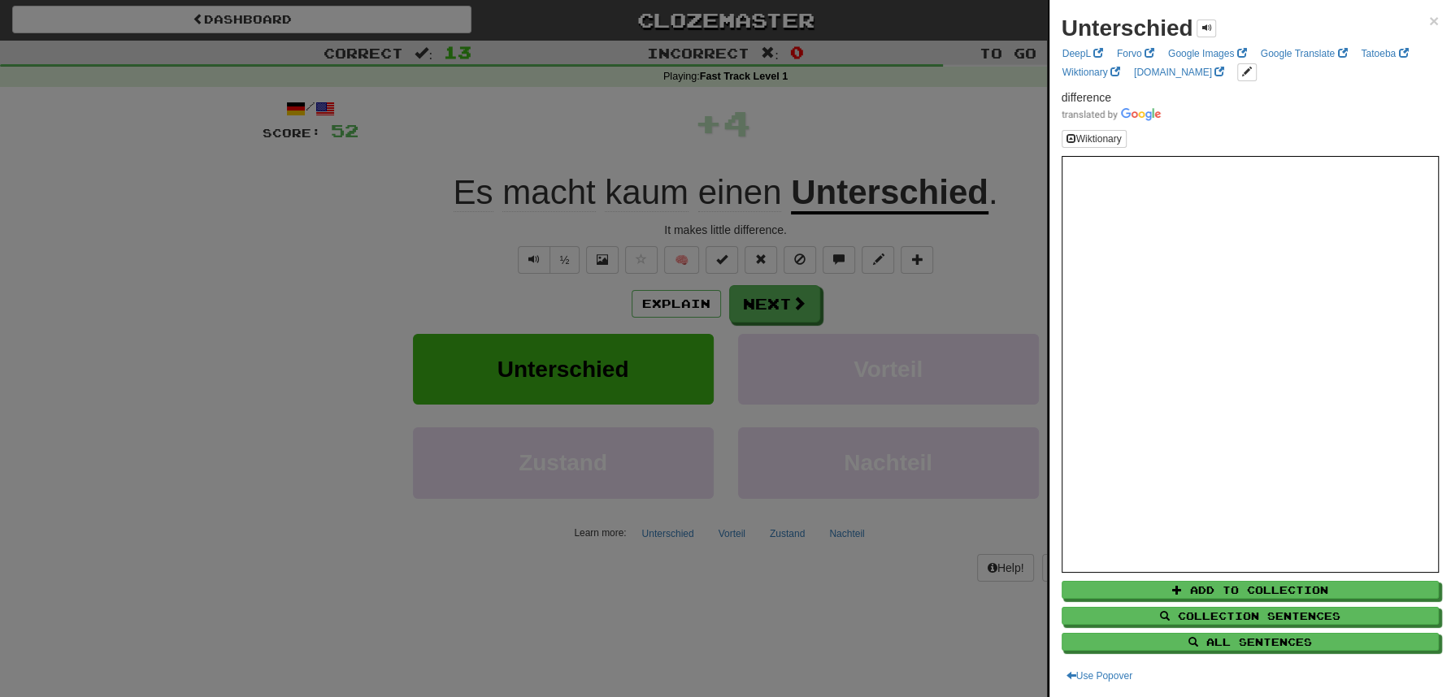
click at [912, 112] on div at bounding box center [725, 348] width 1451 height 697
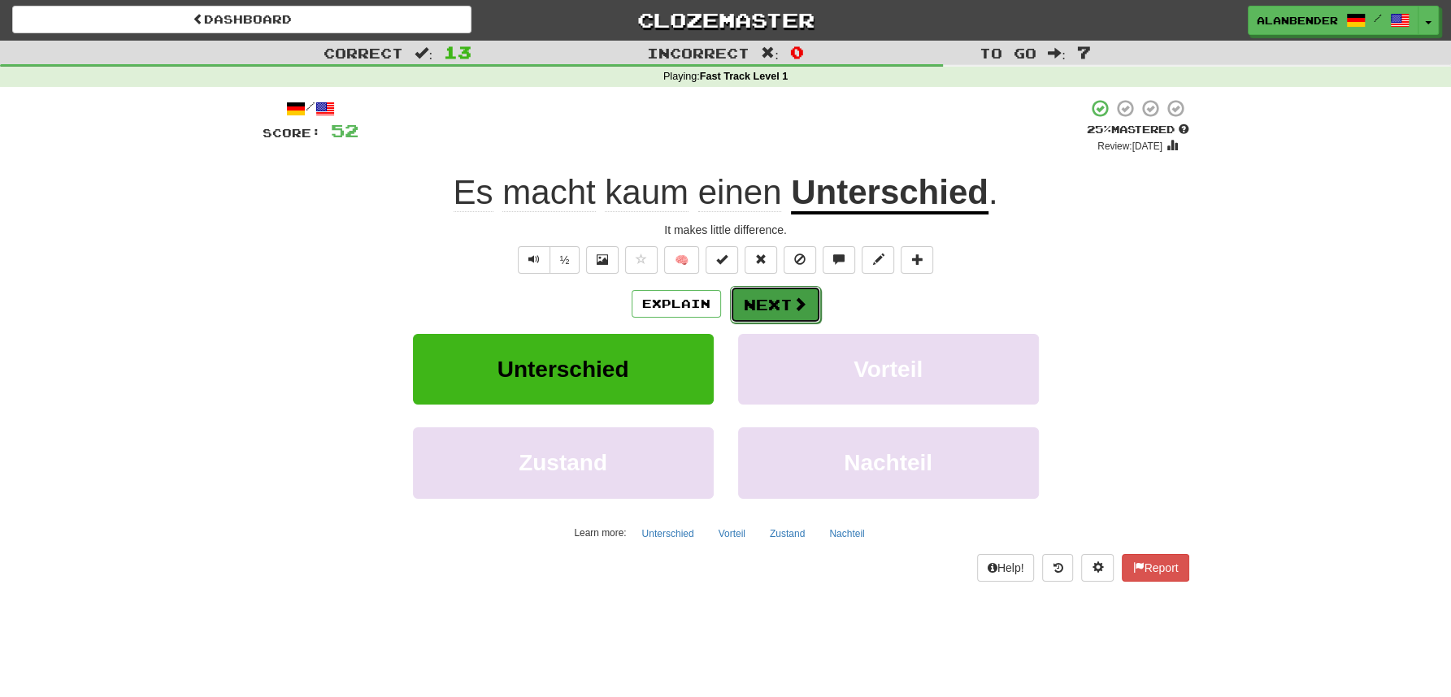
click at [767, 310] on button "Next" at bounding box center [775, 304] width 91 height 37
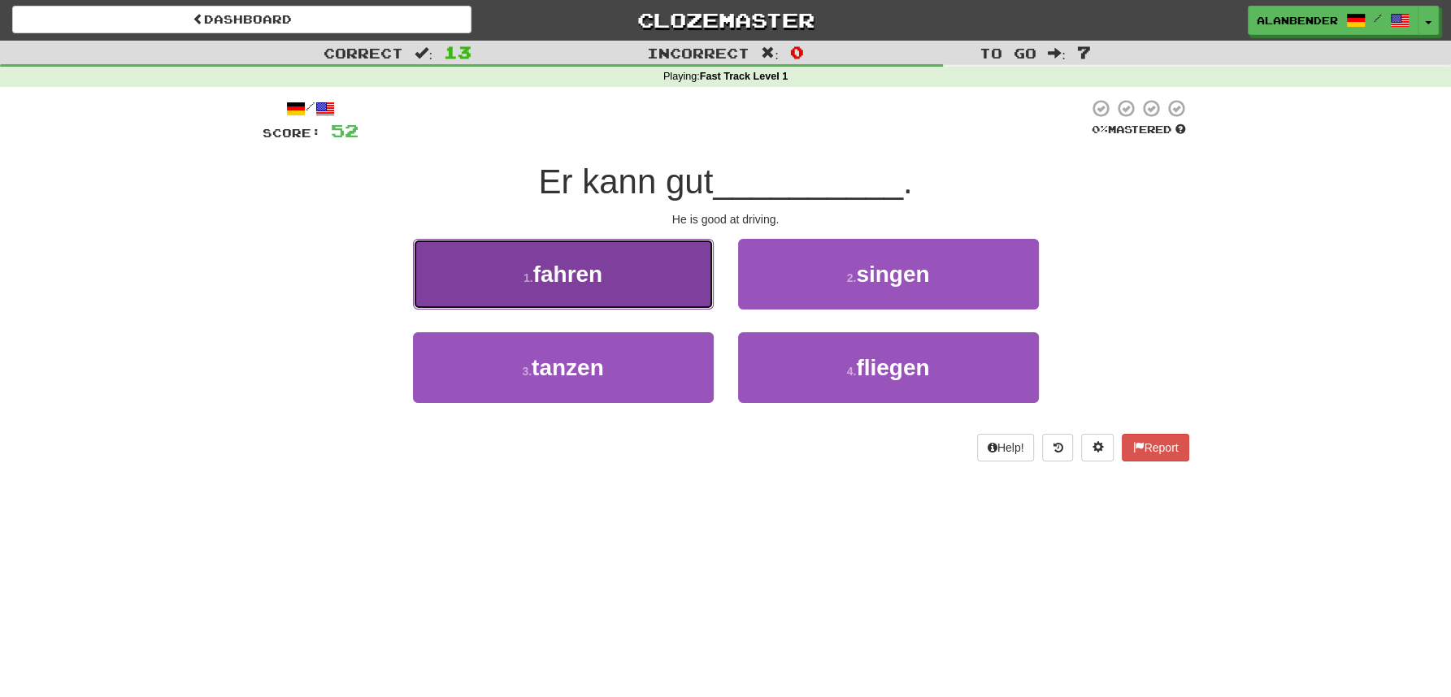
click at [601, 284] on span "fahren" at bounding box center [568, 274] width 70 height 25
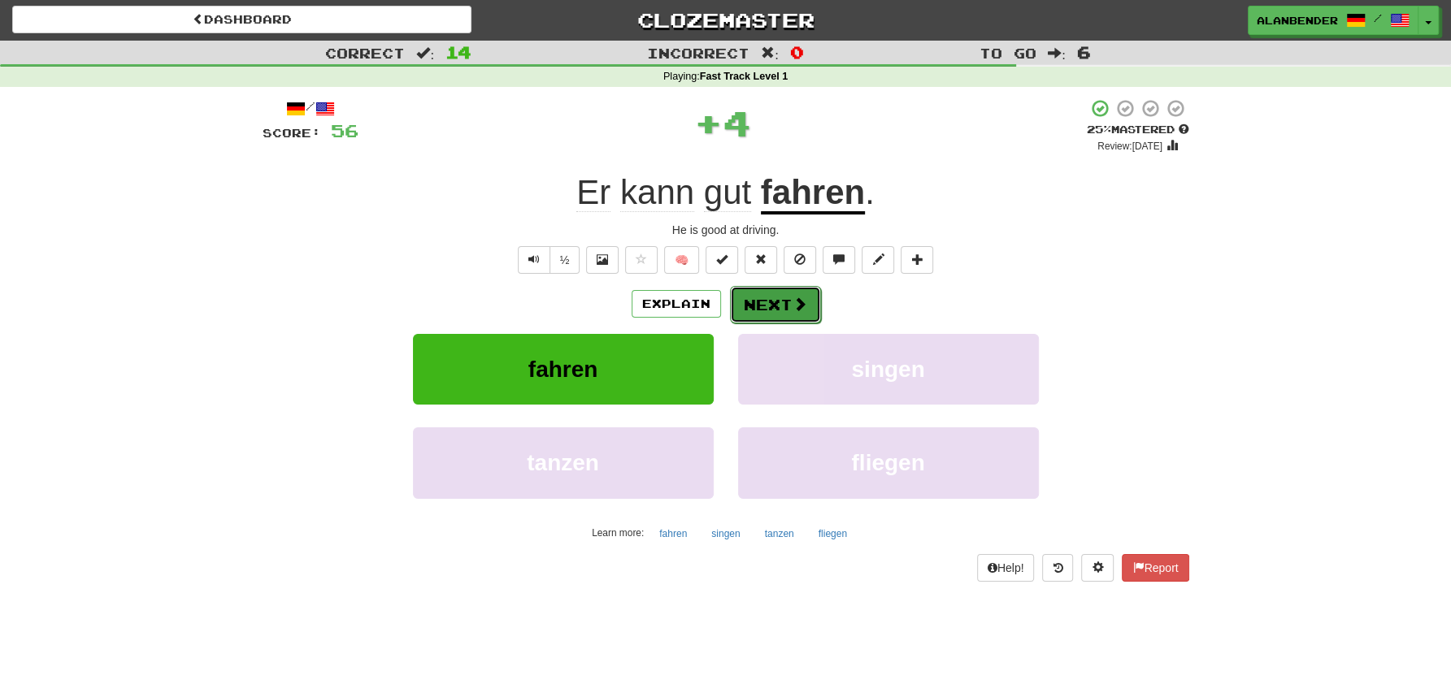
click at [788, 308] on button "Next" at bounding box center [775, 304] width 91 height 37
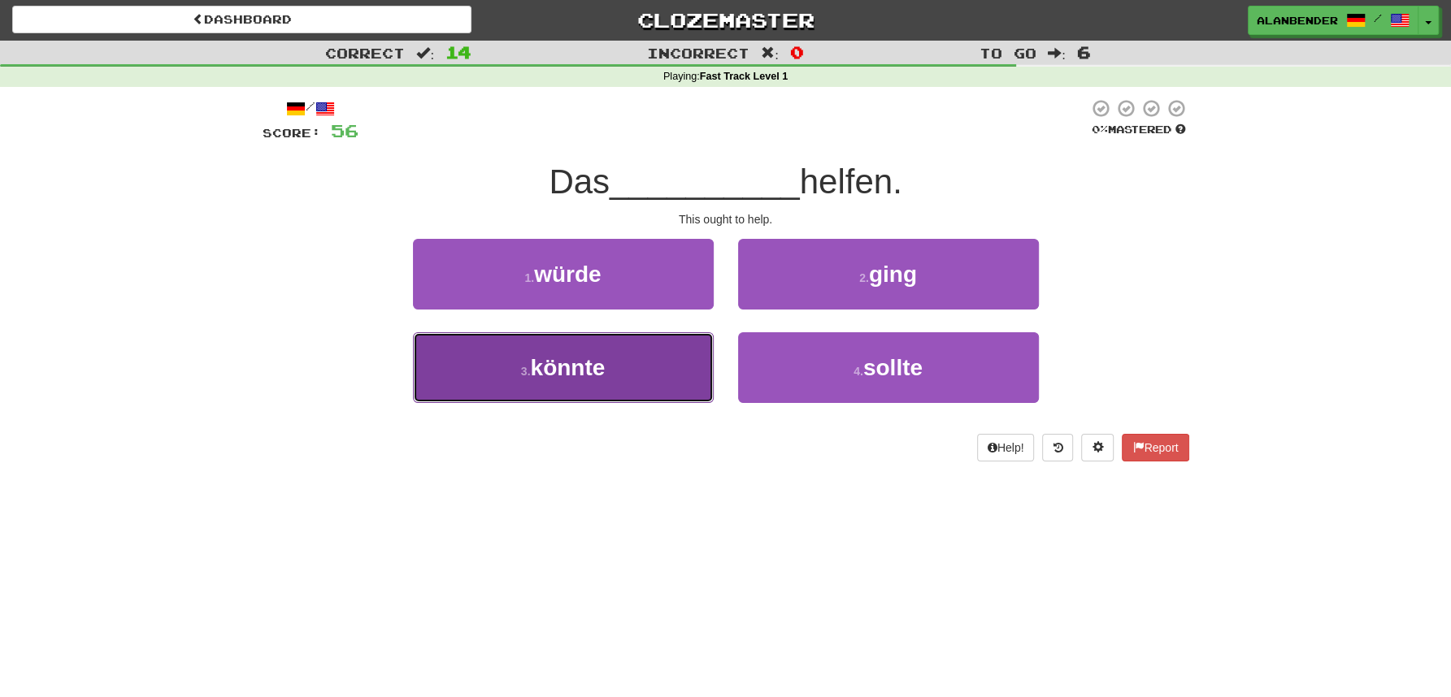
click at [573, 371] on span "könnte" at bounding box center [567, 367] width 75 height 25
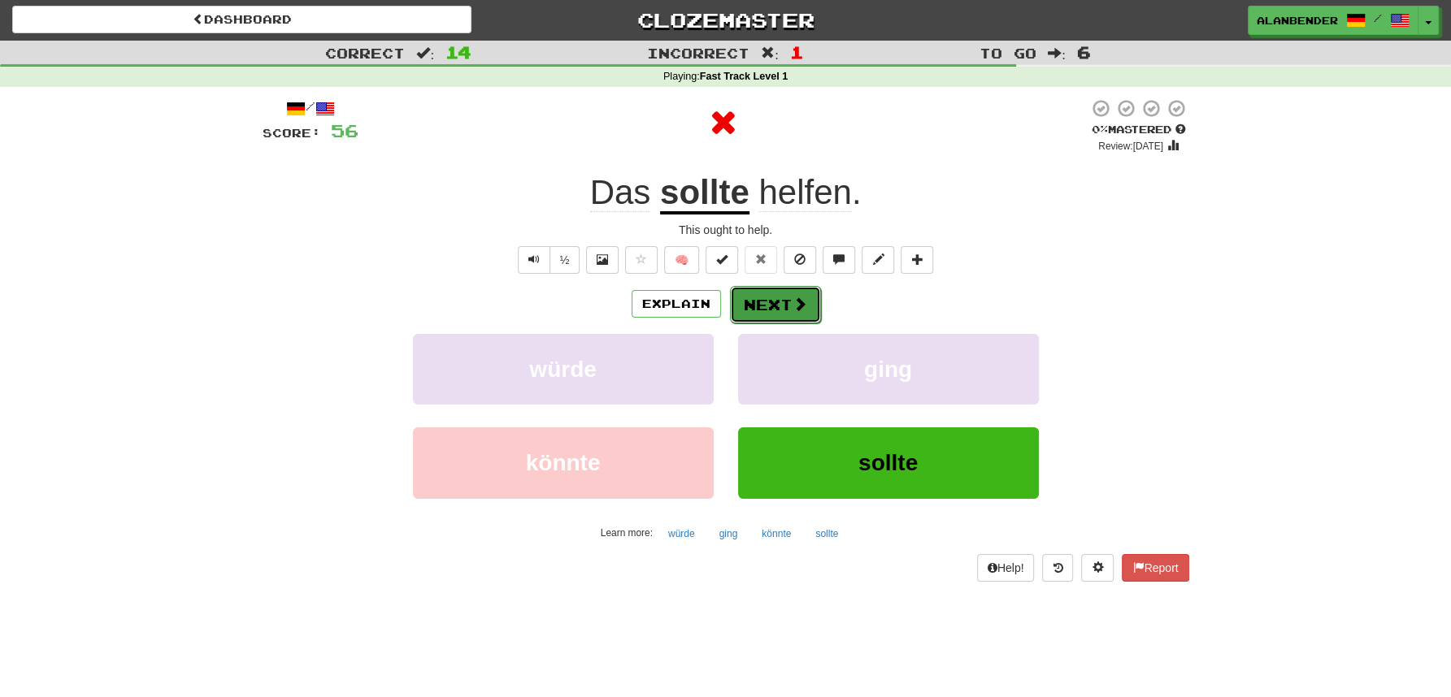
click at [790, 302] on button "Next" at bounding box center [775, 304] width 91 height 37
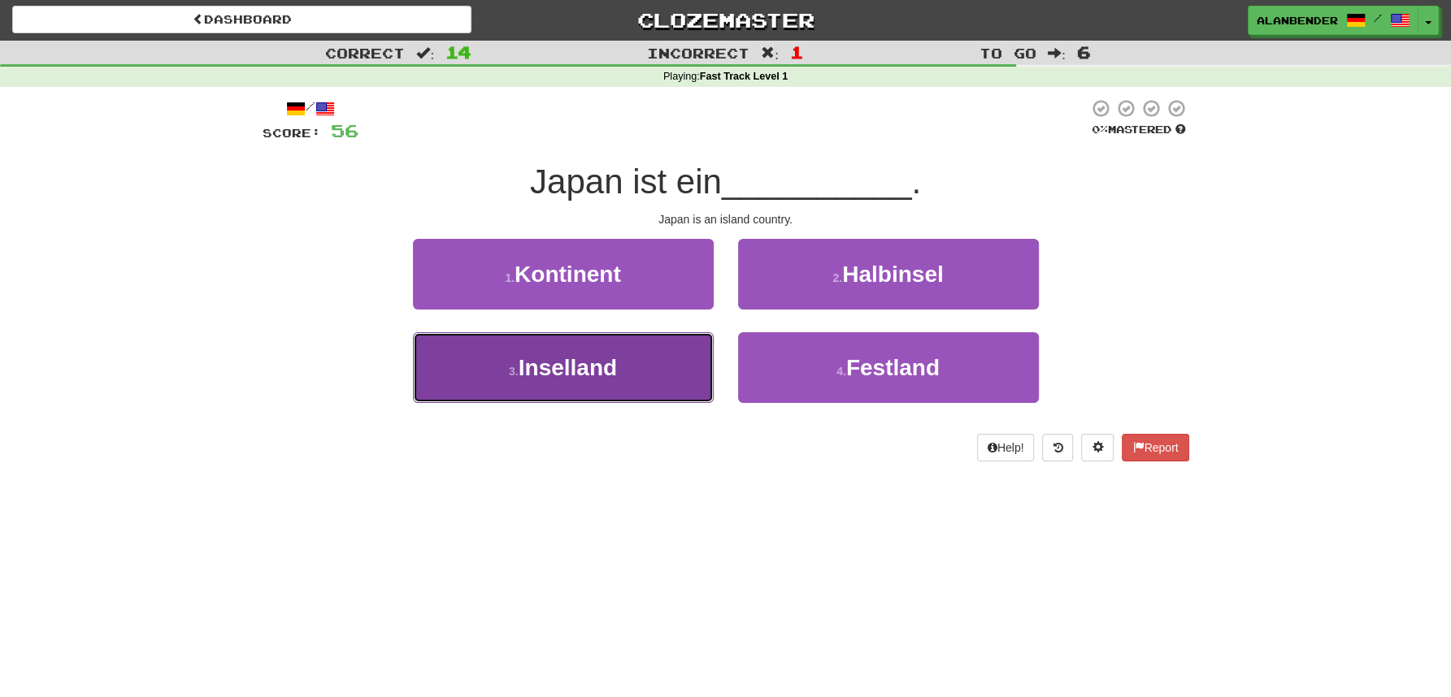
click at [593, 378] on span "Inselland" at bounding box center [568, 367] width 98 height 25
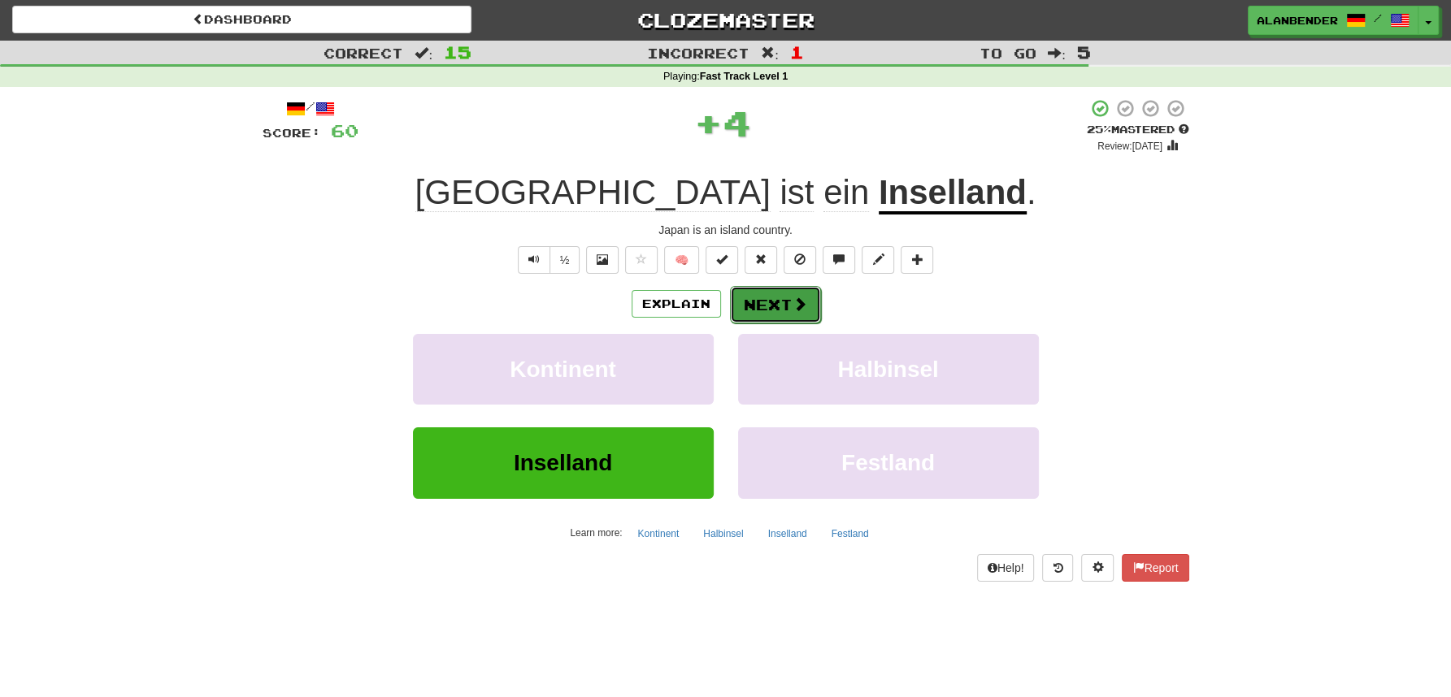
click at [796, 307] on span at bounding box center [799, 304] width 15 height 15
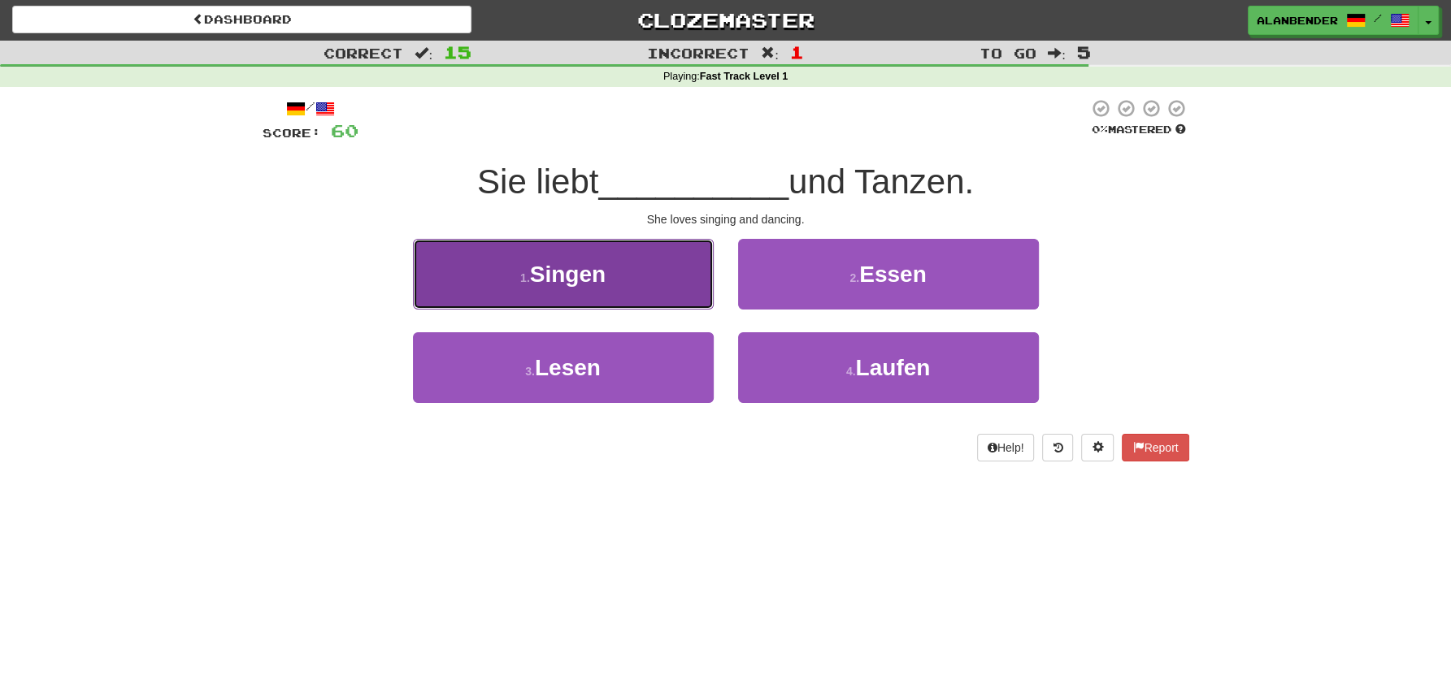
click at [563, 273] on span "Singen" at bounding box center [568, 274] width 76 height 25
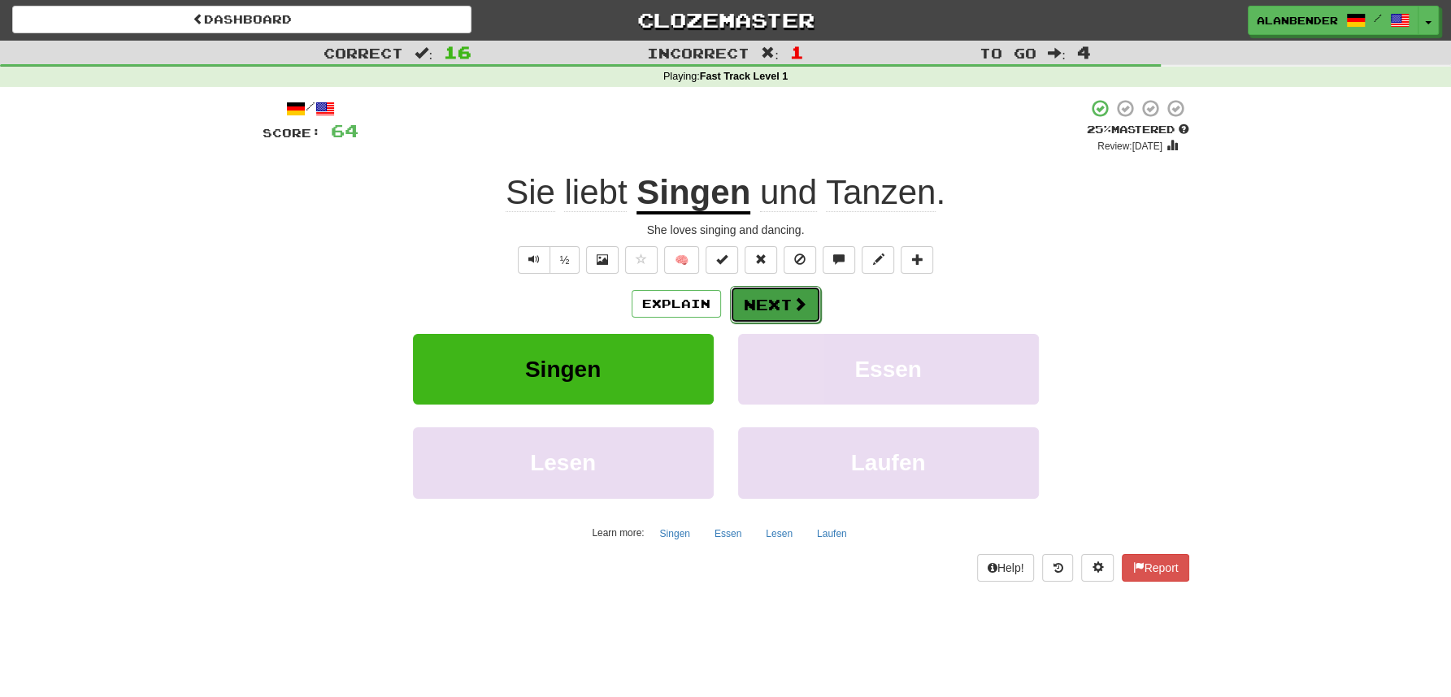
click at [785, 302] on button "Next" at bounding box center [775, 304] width 91 height 37
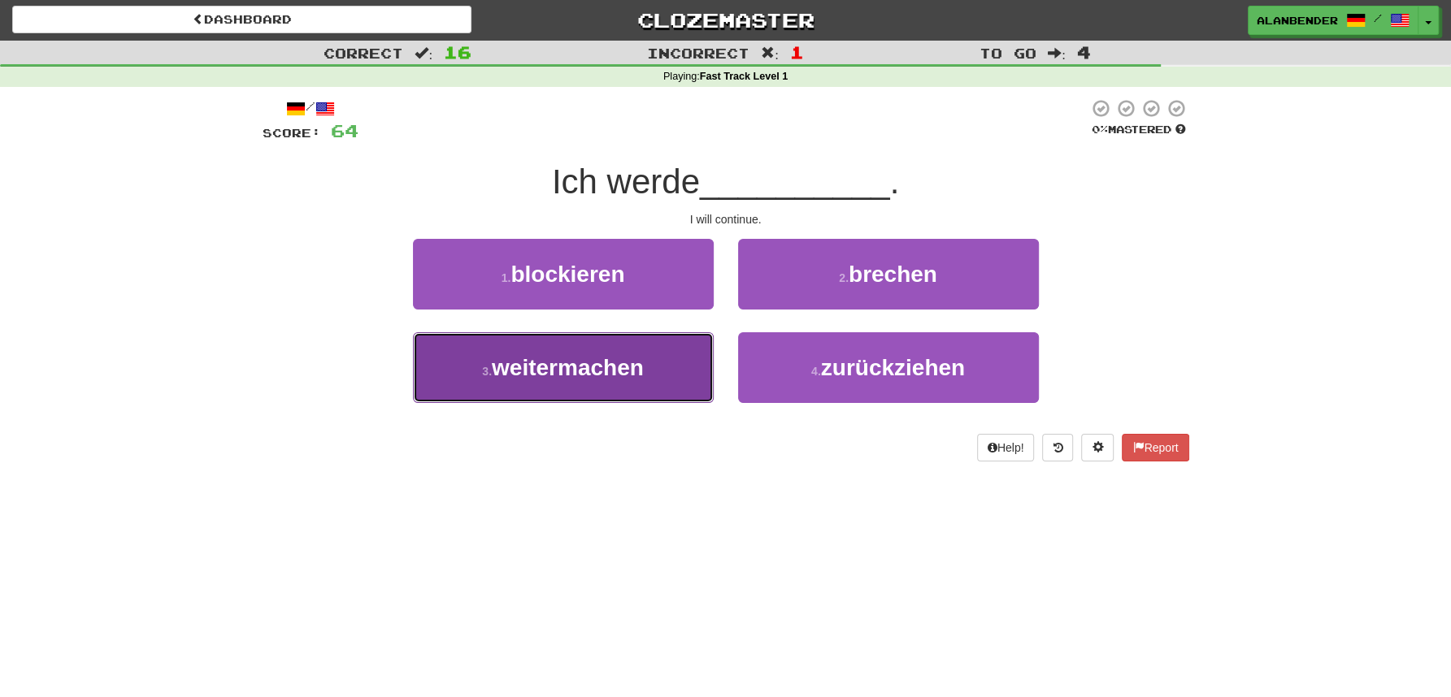
click at [595, 379] on span "weitermachen" at bounding box center [568, 367] width 152 height 25
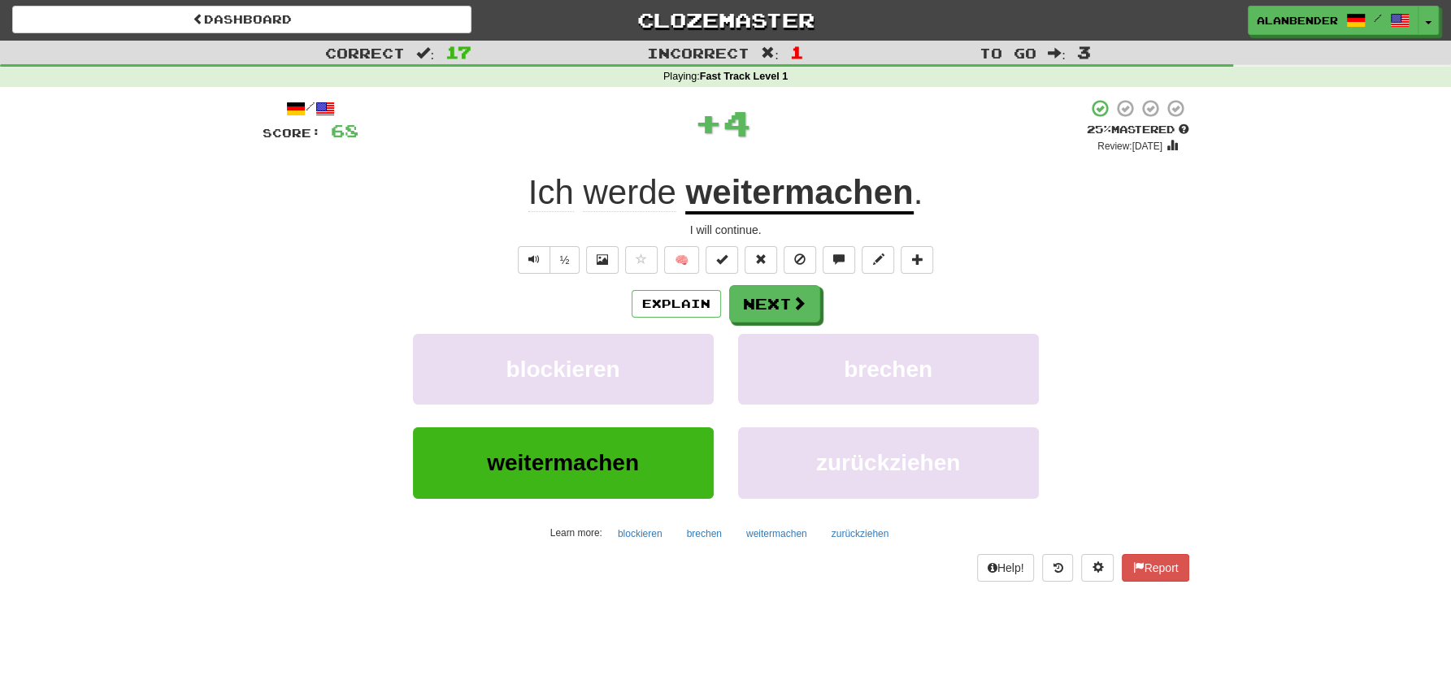
click at [805, 194] on u "weitermachen" at bounding box center [799, 193] width 228 height 41
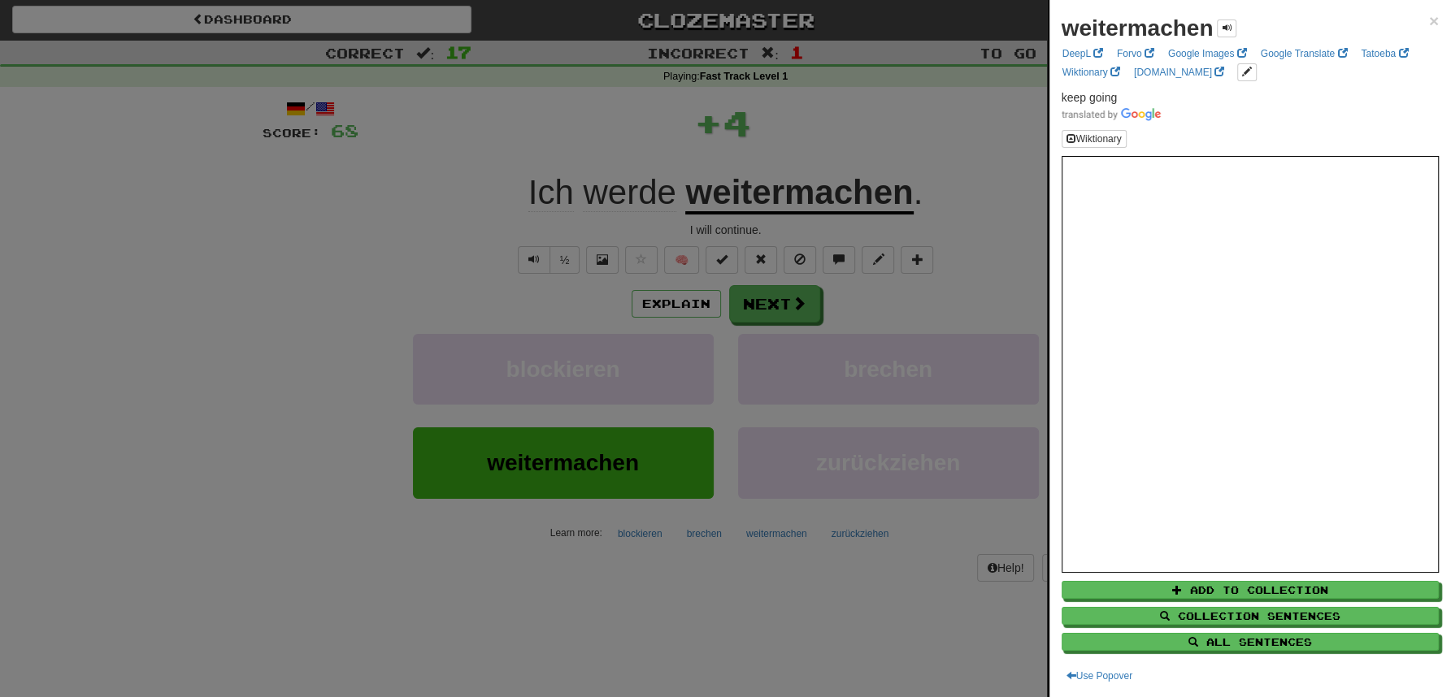
click at [877, 85] on div at bounding box center [725, 348] width 1451 height 697
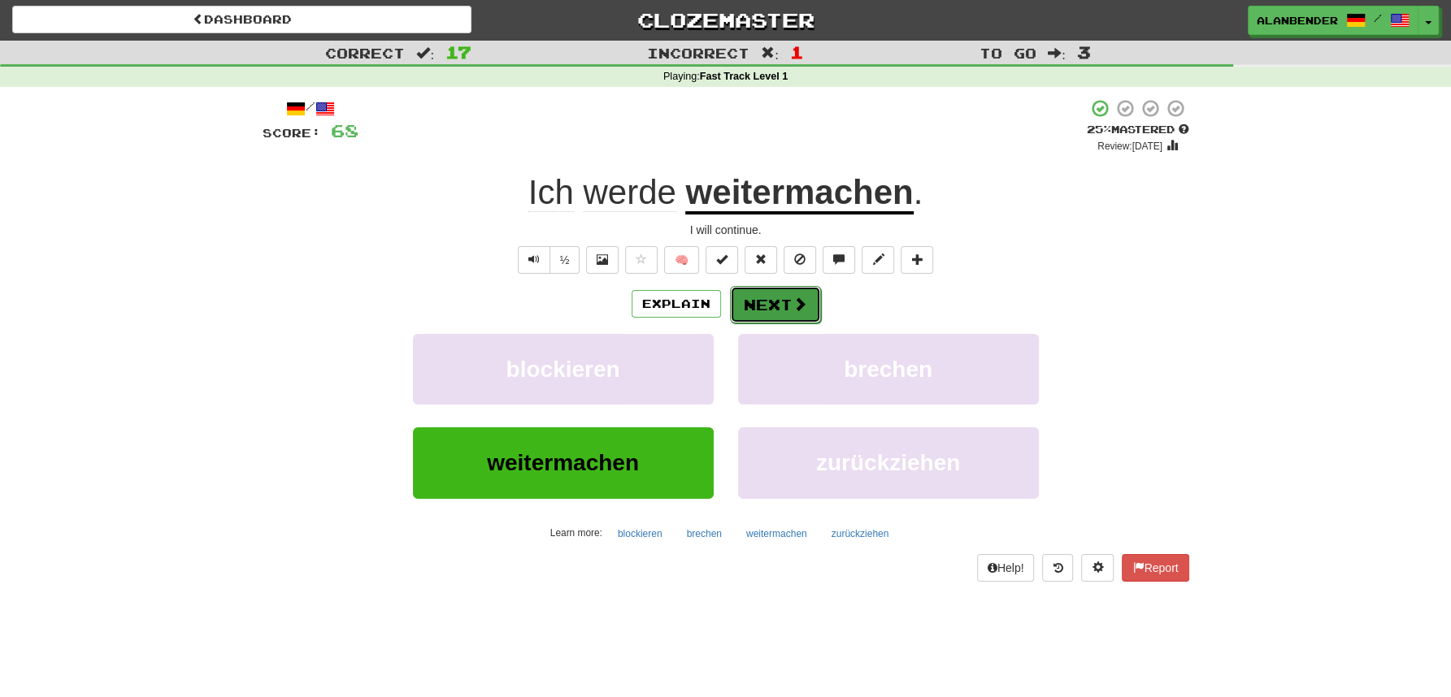
click at [761, 302] on button "Next" at bounding box center [775, 304] width 91 height 37
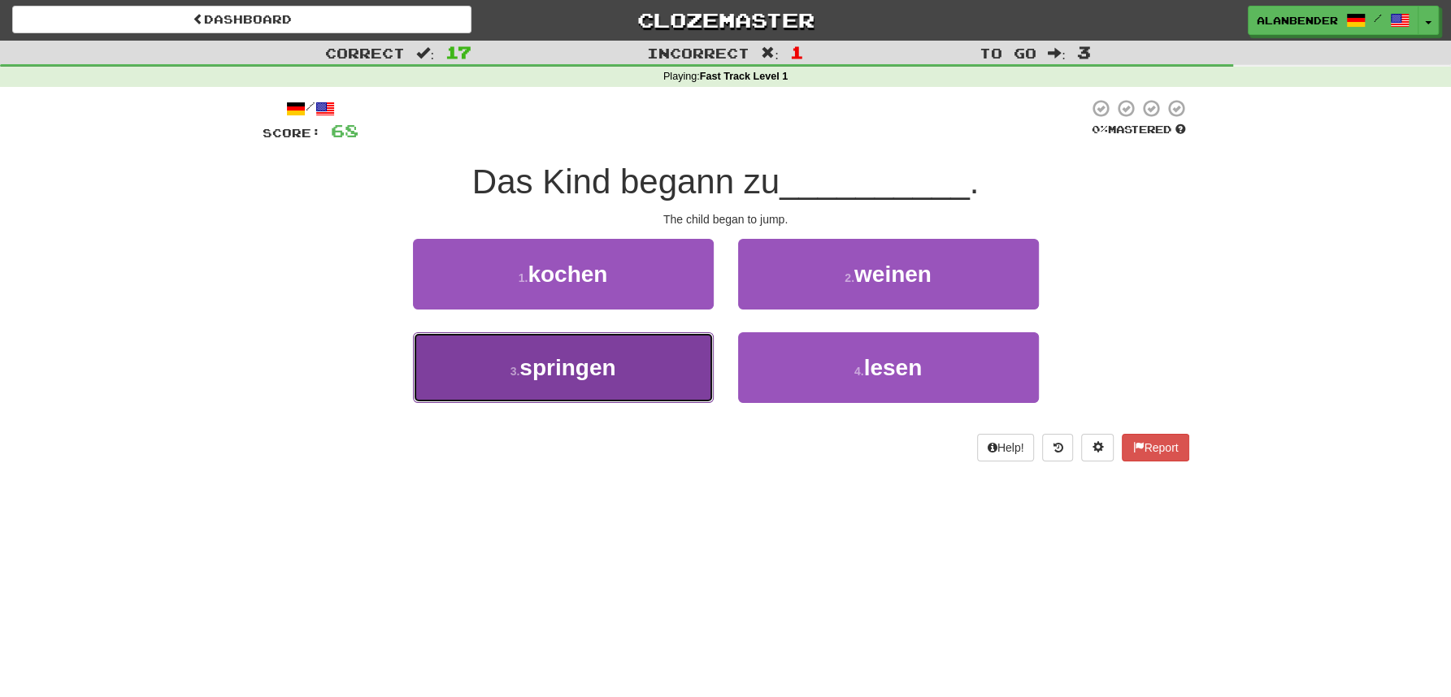
click at [573, 364] on span "springen" at bounding box center [567, 367] width 96 height 25
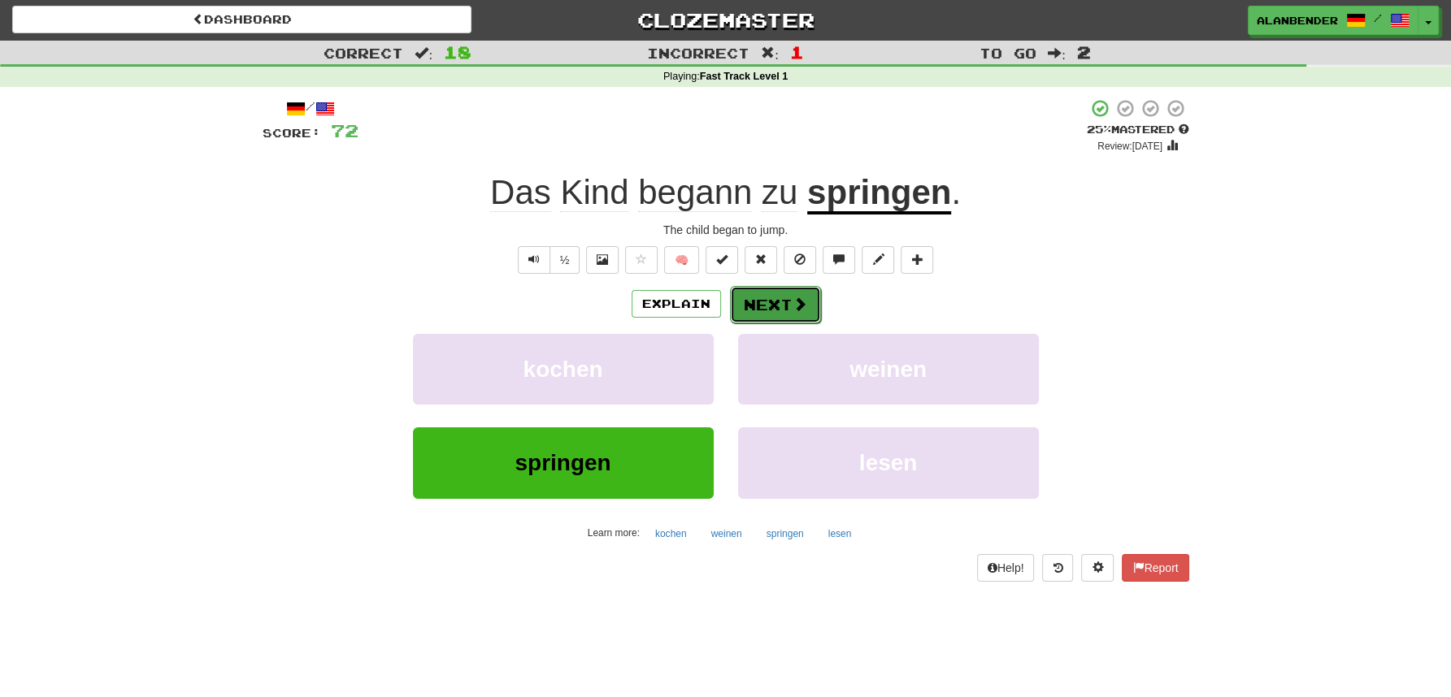
click at [777, 312] on button "Next" at bounding box center [775, 304] width 91 height 37
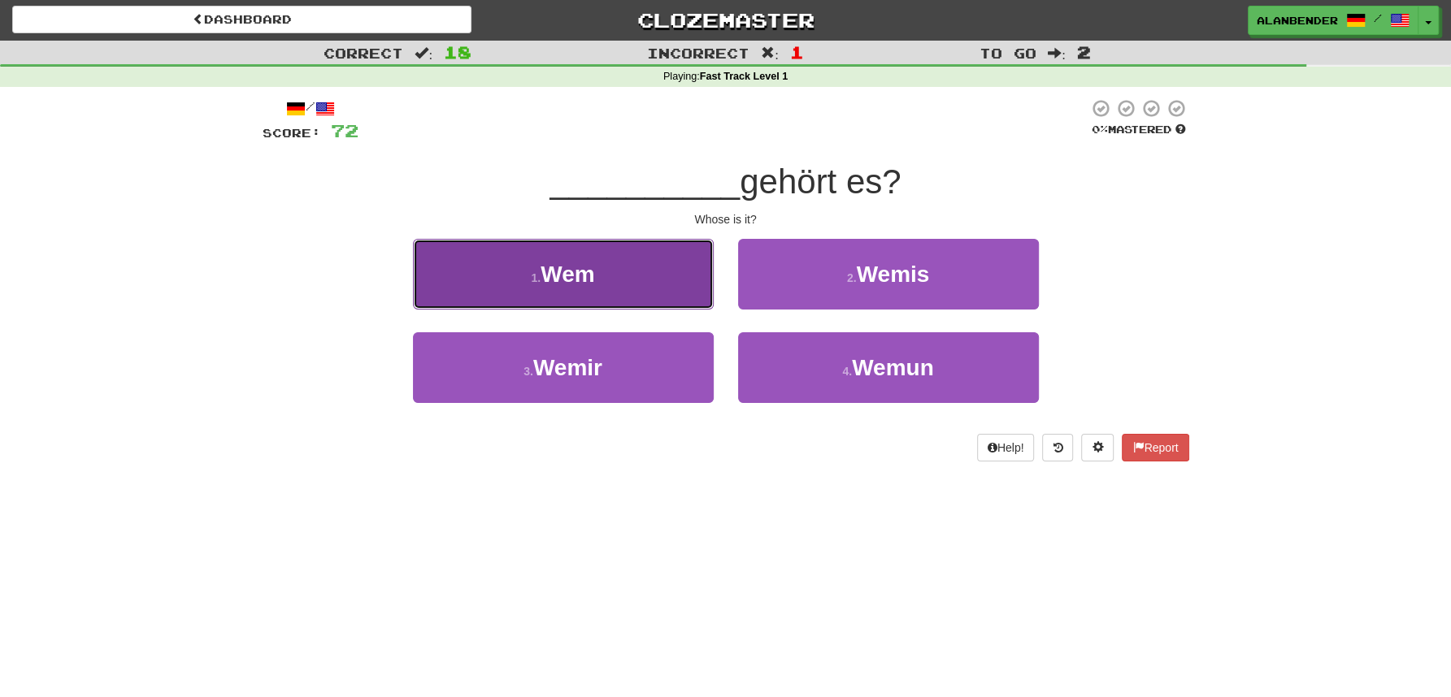
click at [597, 271] on button "1 . Wem" at bounding box center [563, 274] width 301 height 71
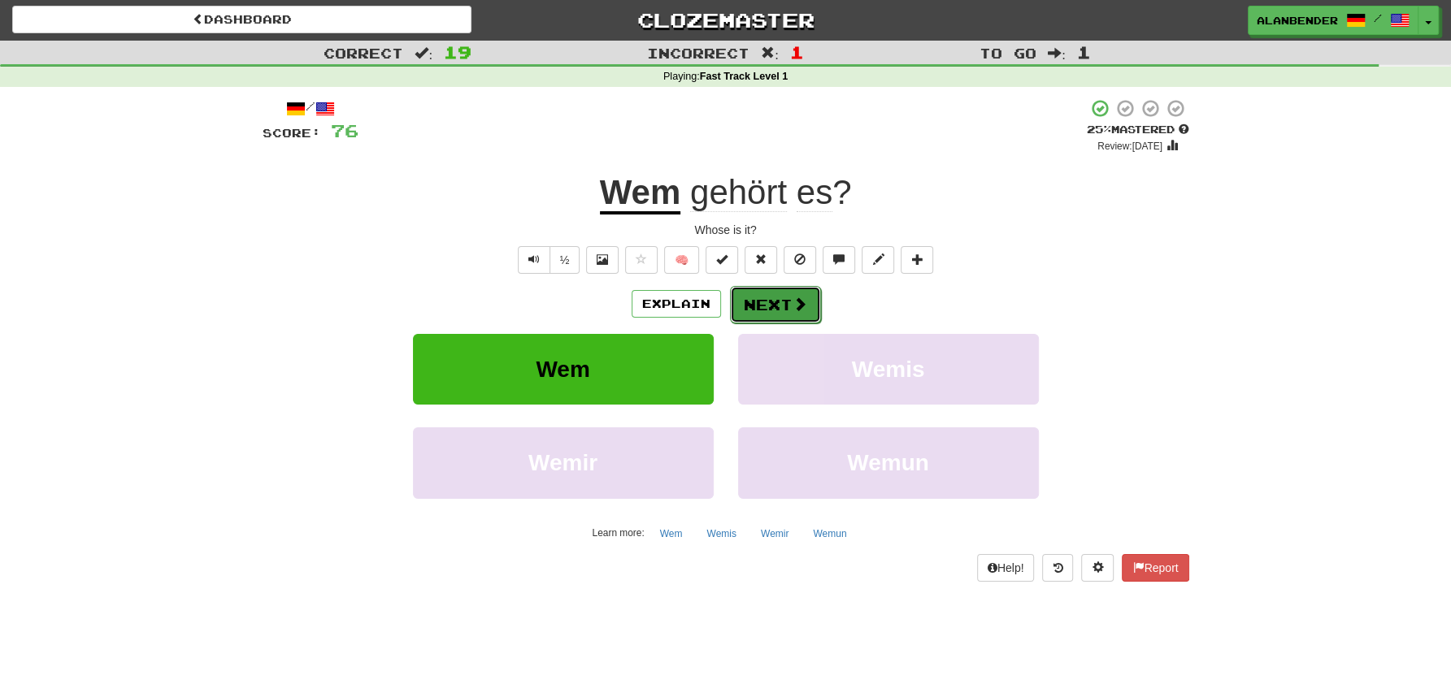
click at [788, 310] on button "Next" at bounding box center [775, 304] width 91 height 37
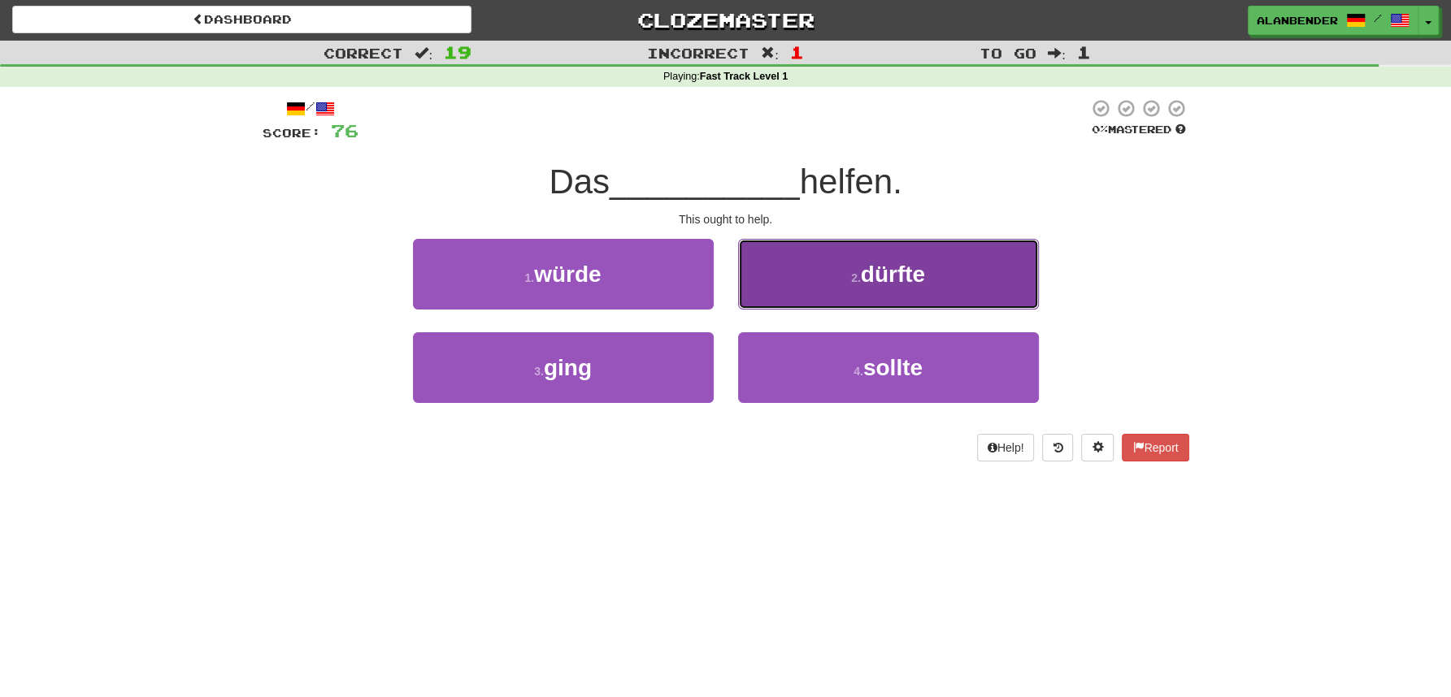
click at [916, 285] on span "dürfte" at bounding box center [893, 274] width 64 height 25
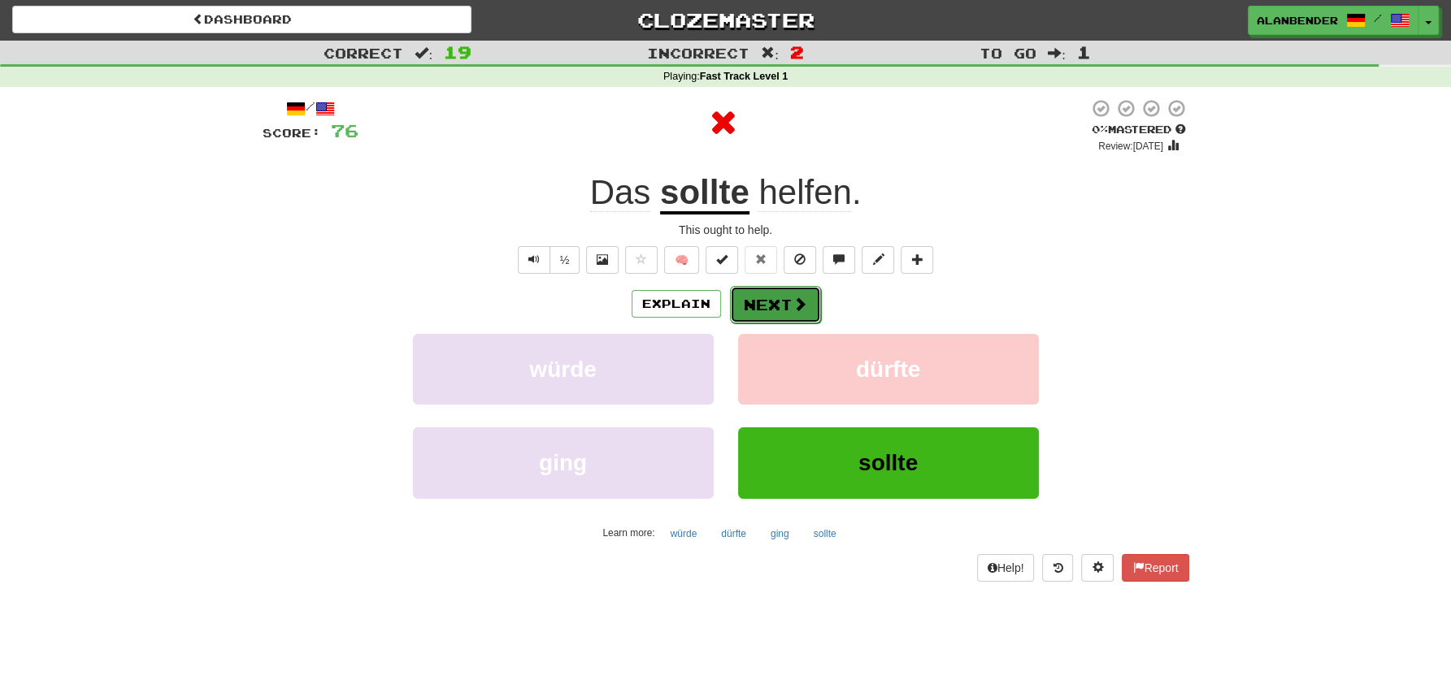
click at [802, 298] on span at bounding box center [799, 304] width 15 height 15
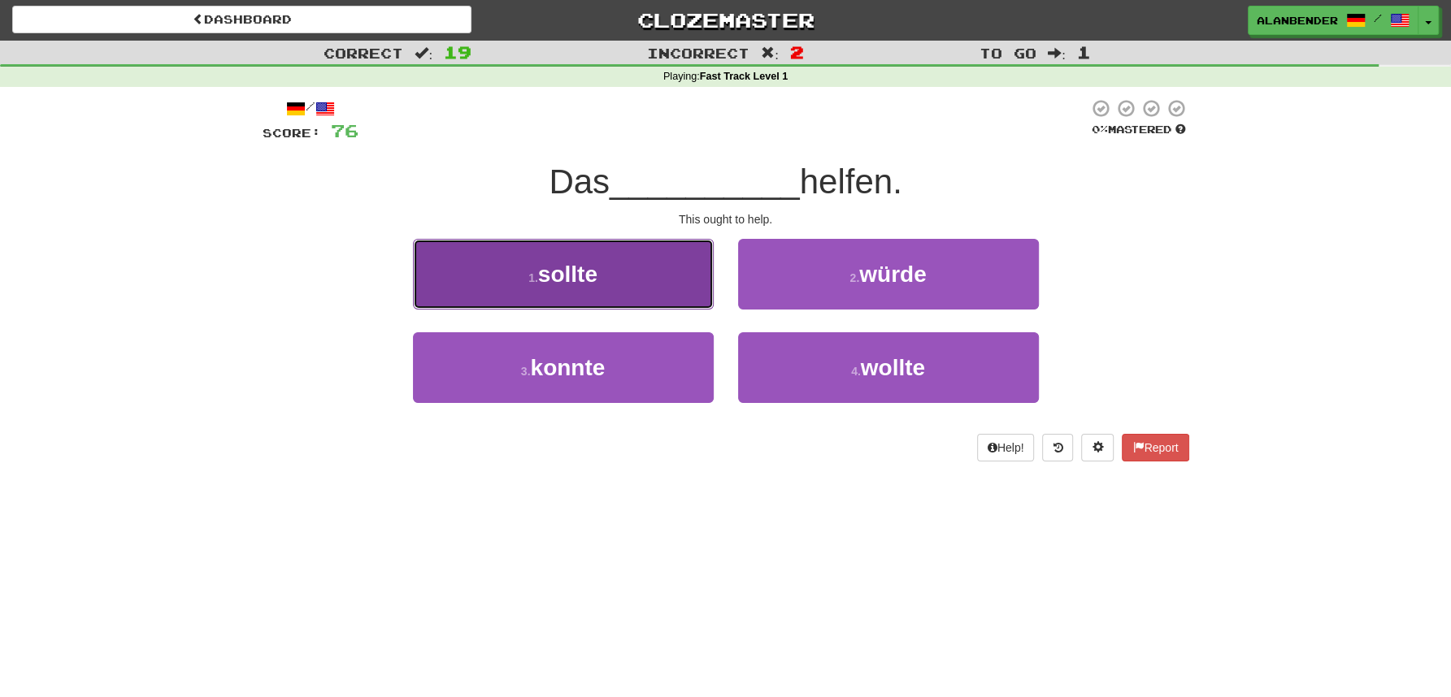
click at [600, 281] on button "1 . sollte" at bounding box center [563, 274] width 301 height 71
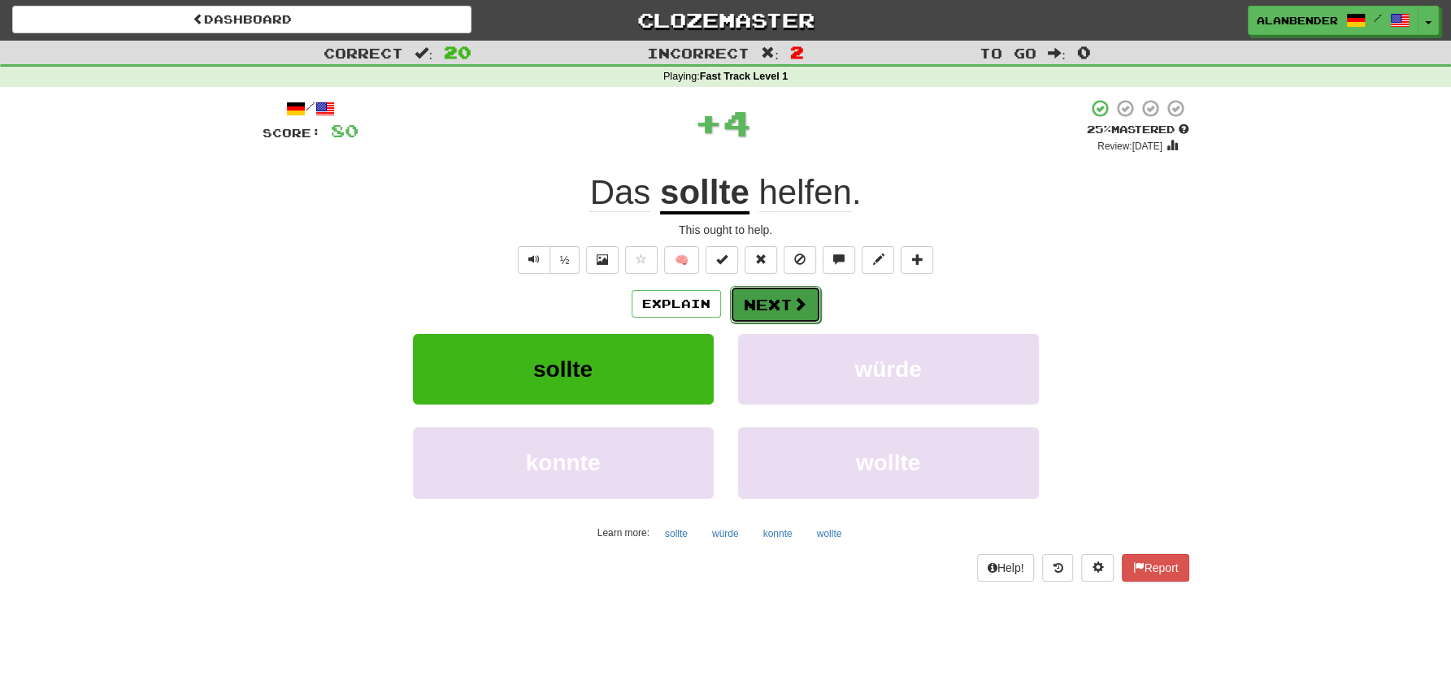
click at [777, 302] on button "Next" at bounding box center [775, 304] width 91 height 37
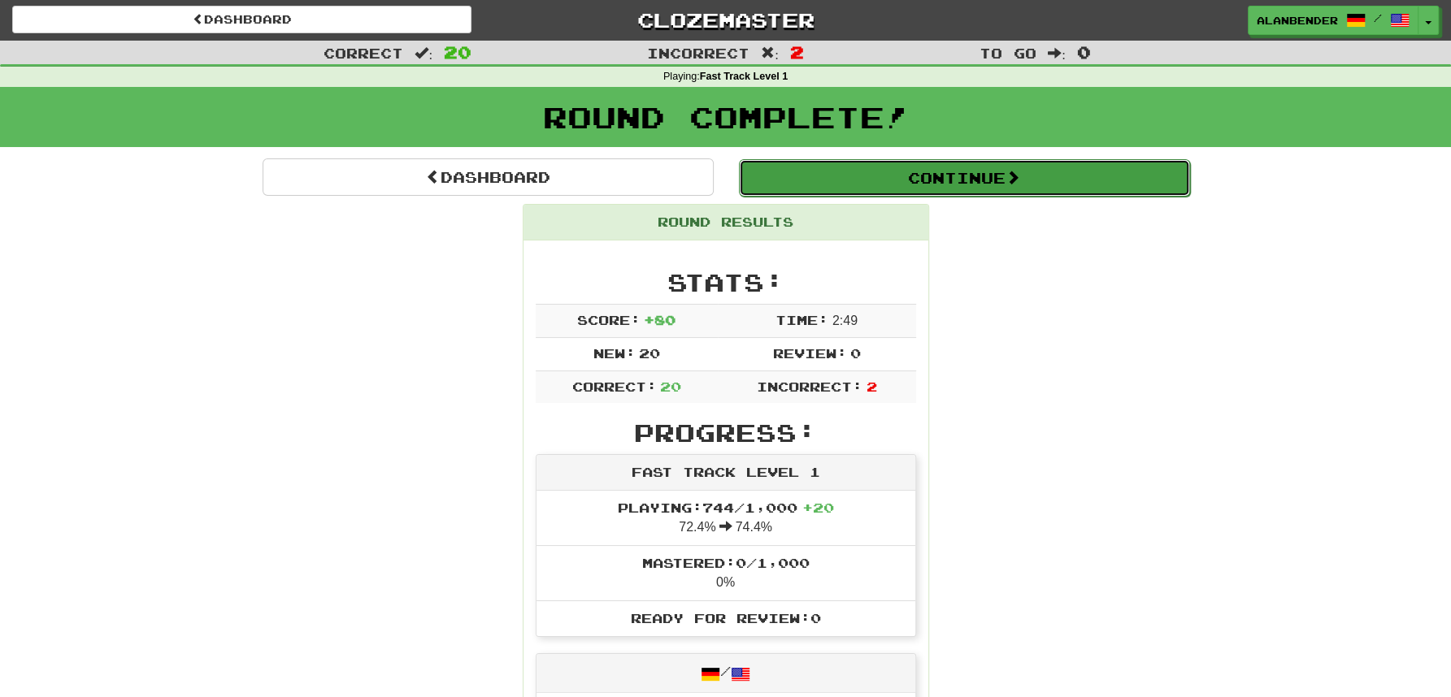
click at [941, 180] on button "Continue" at bounding box center [964, 177] width 451 height 37
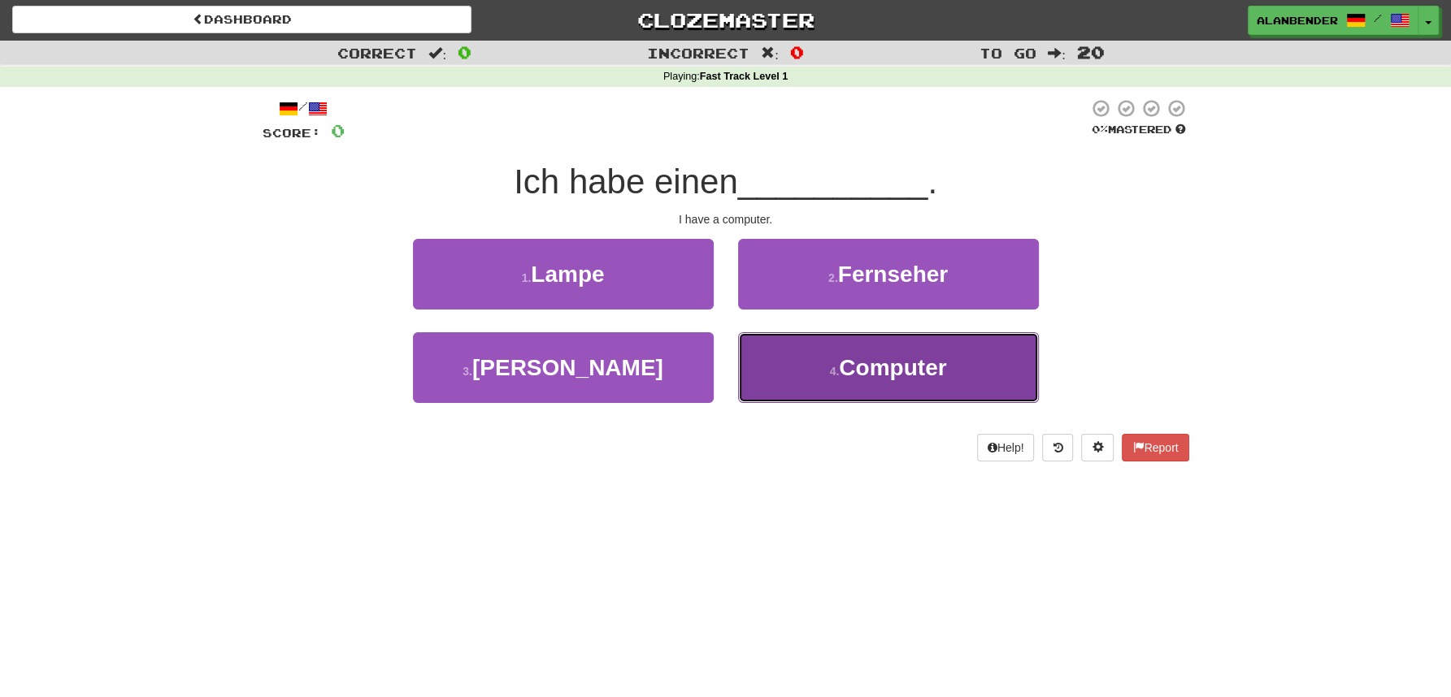
click at [917, 368] on span "Computer" at bounding box center [892, 367] width 107 height 25
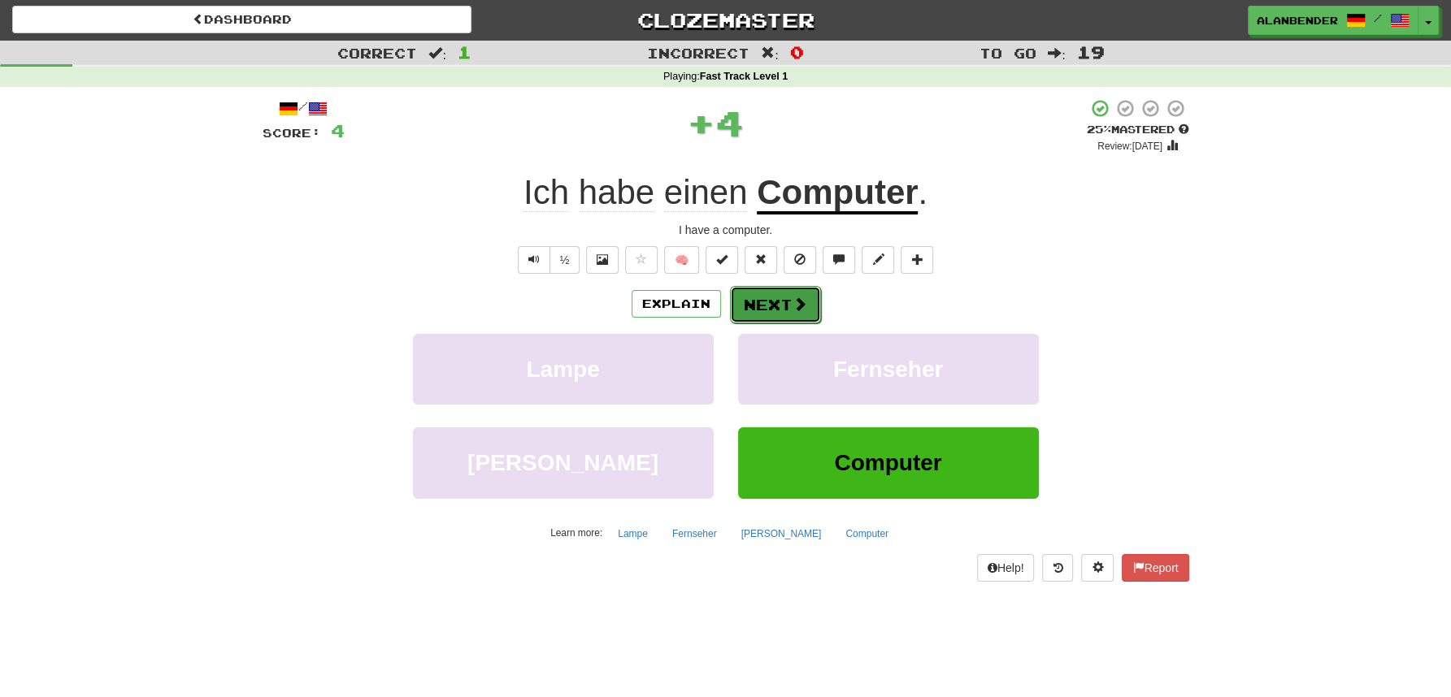
click at [779, 295] on button "Next" at bounding box center [775, 304] width 91 height 37
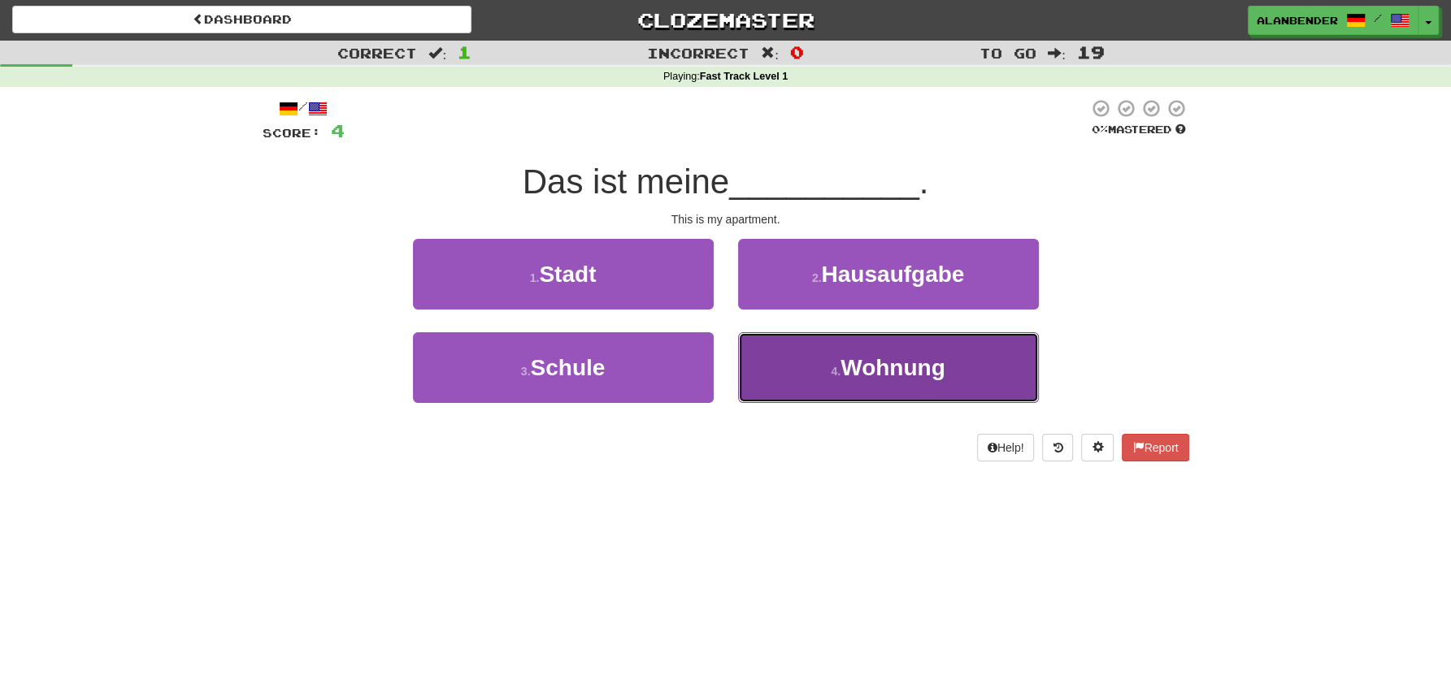
click at [855, 375] on span "Wohnung" at bounding box center [892, 367] width 105 height 25
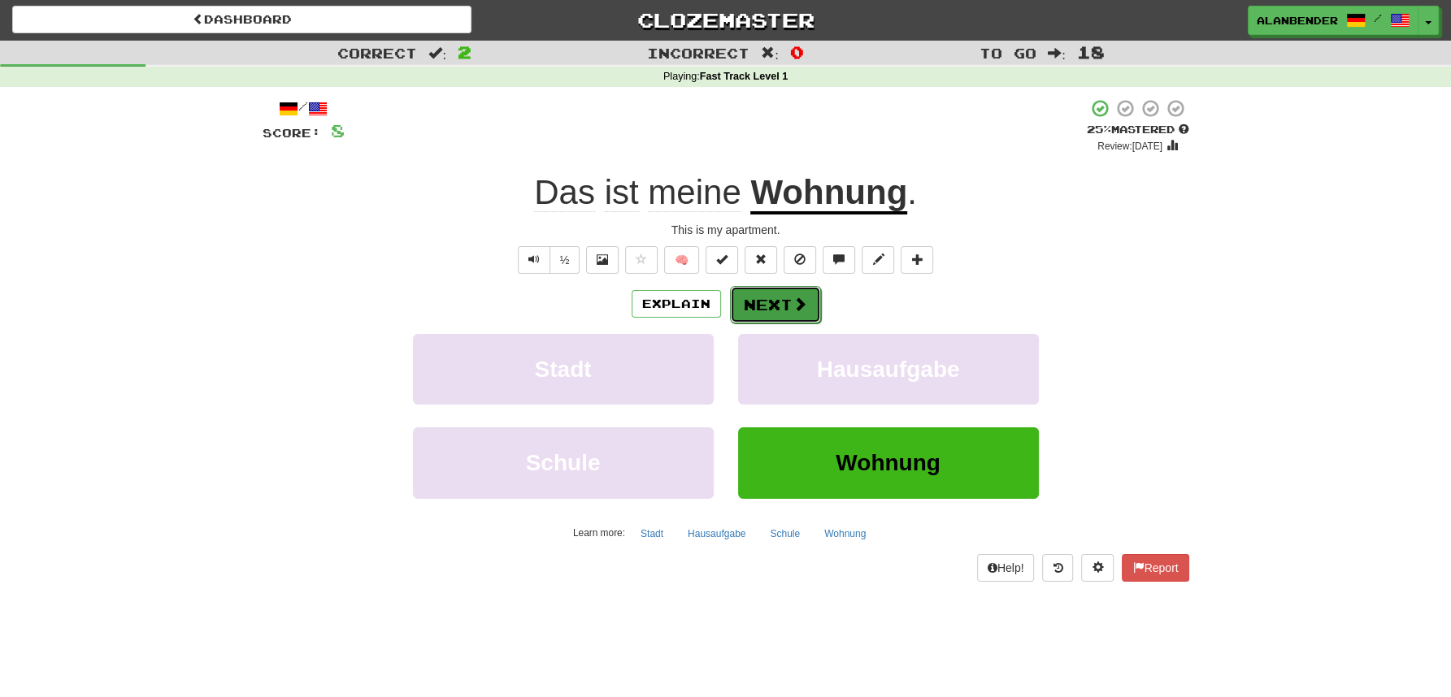
click at [802, 302] on span at bounding box center [799, 304] width 15 height 15
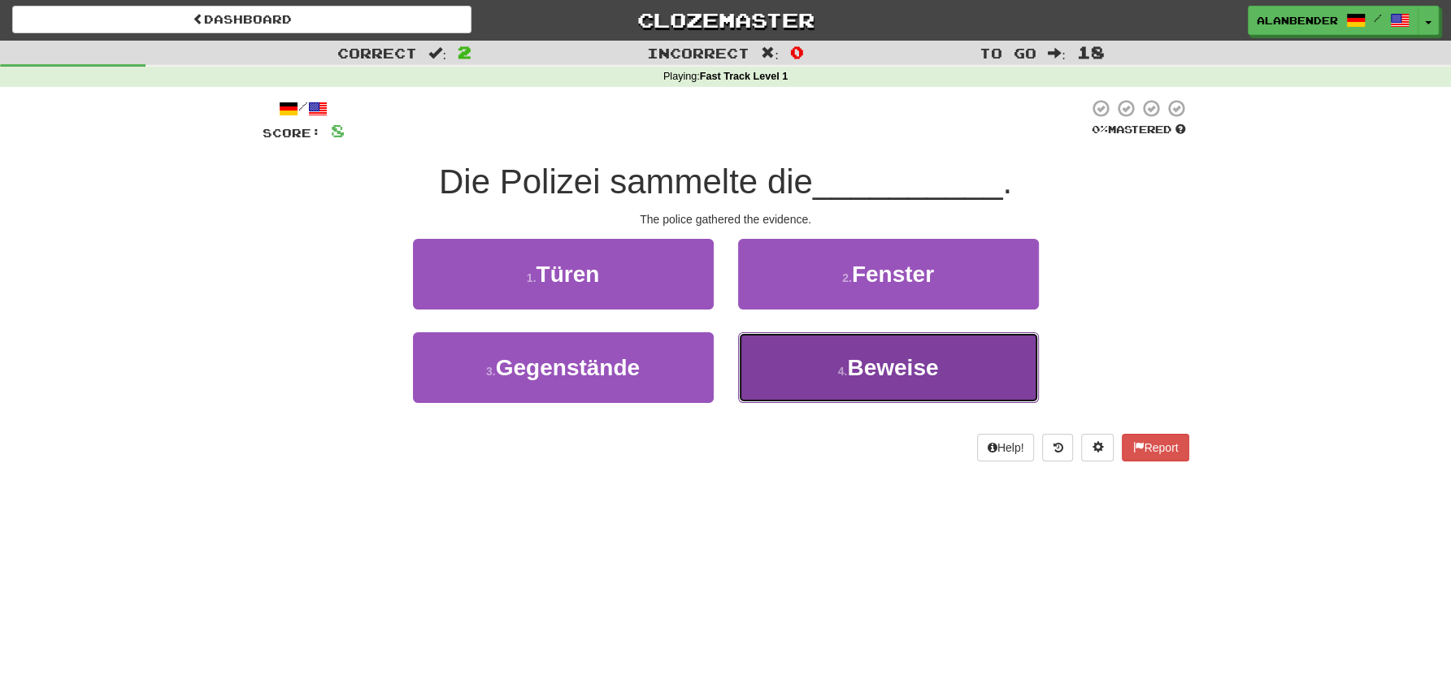
click at [889, 376] on span "Beweise" at bounding box center [892, 367] width 91 height 25
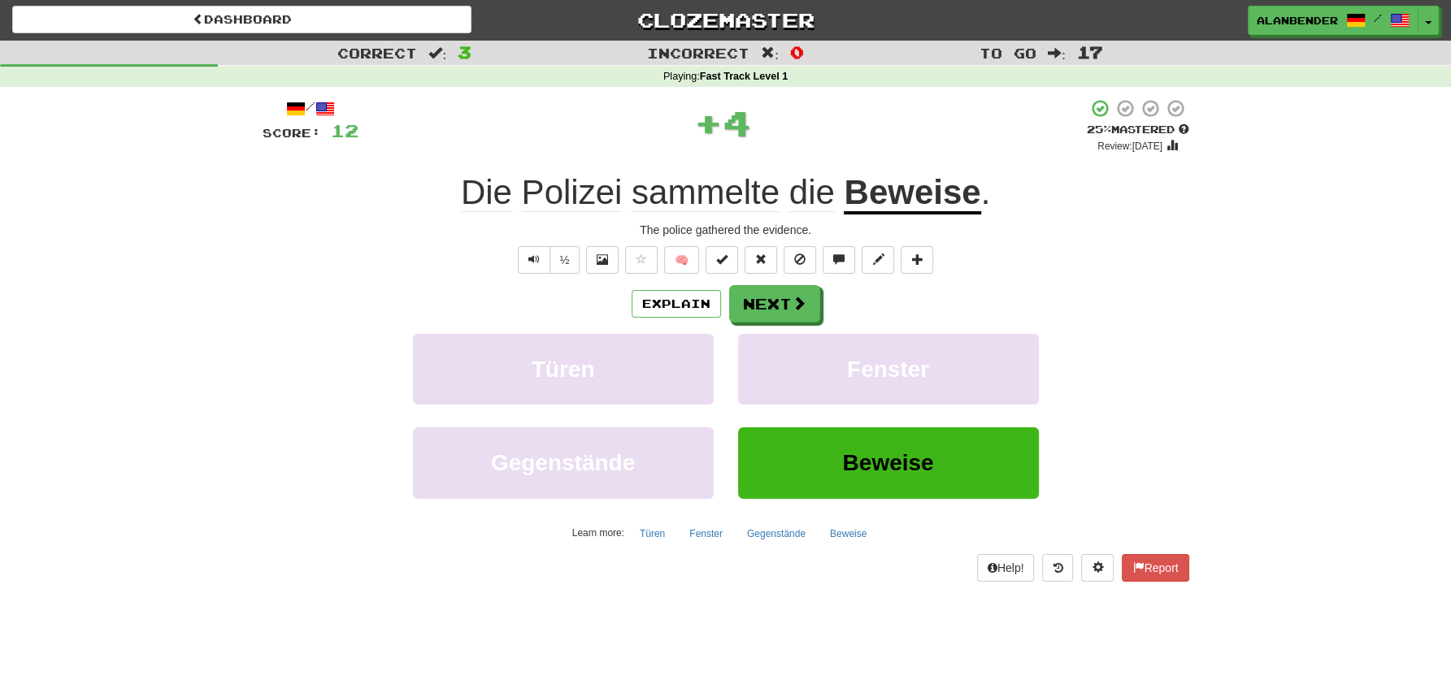
click at [897, 190] on u "Beweise" at bounding box center [912, 193] width 137 height 41
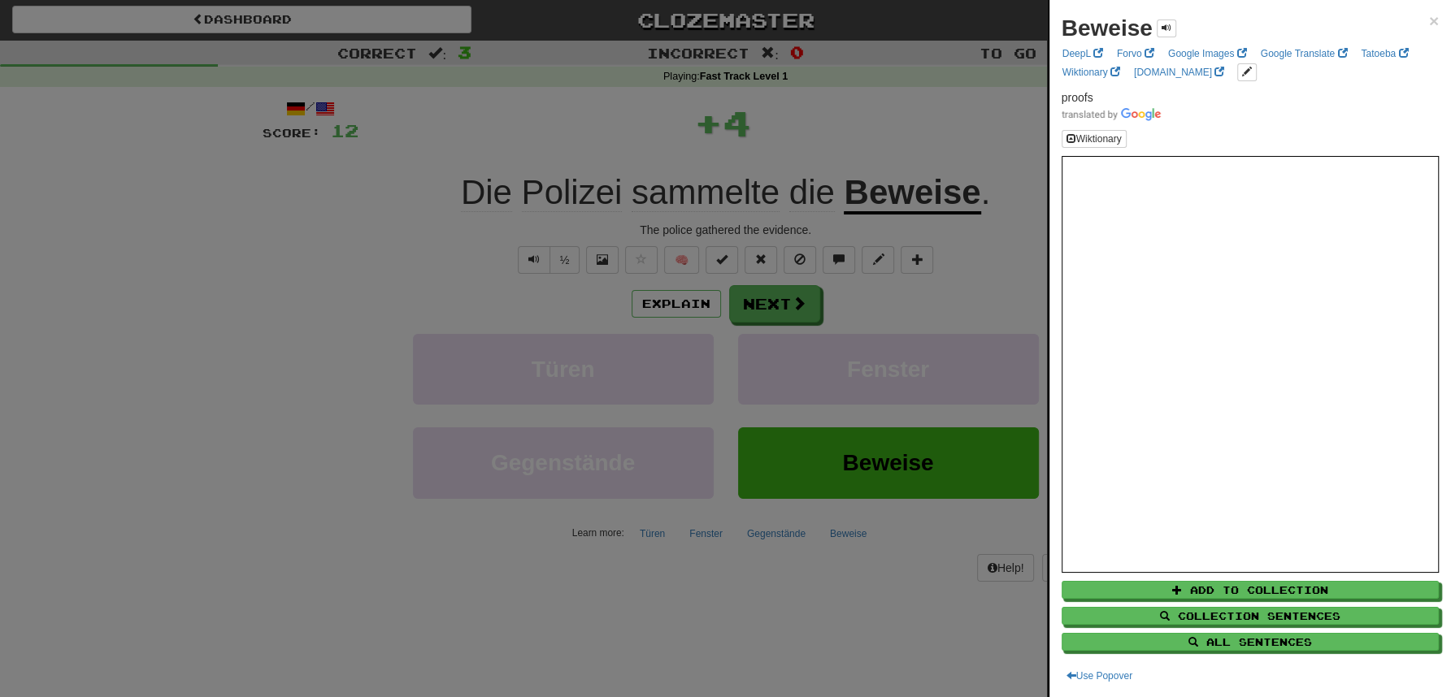
click at [893, 86] on div at bounding box center [725, 348] width 1451 height 697
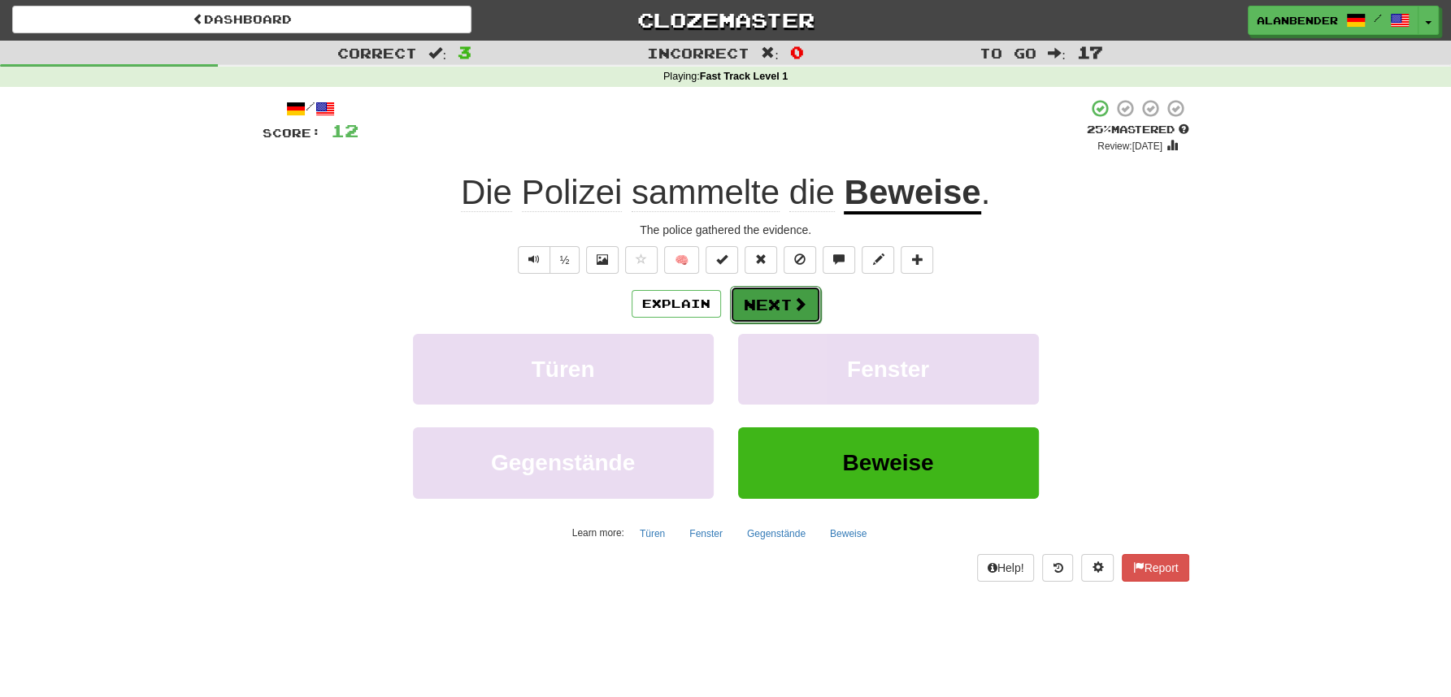
click at [768, 306] on button "Next" at bounding box center [775, 304] width 91 height 37
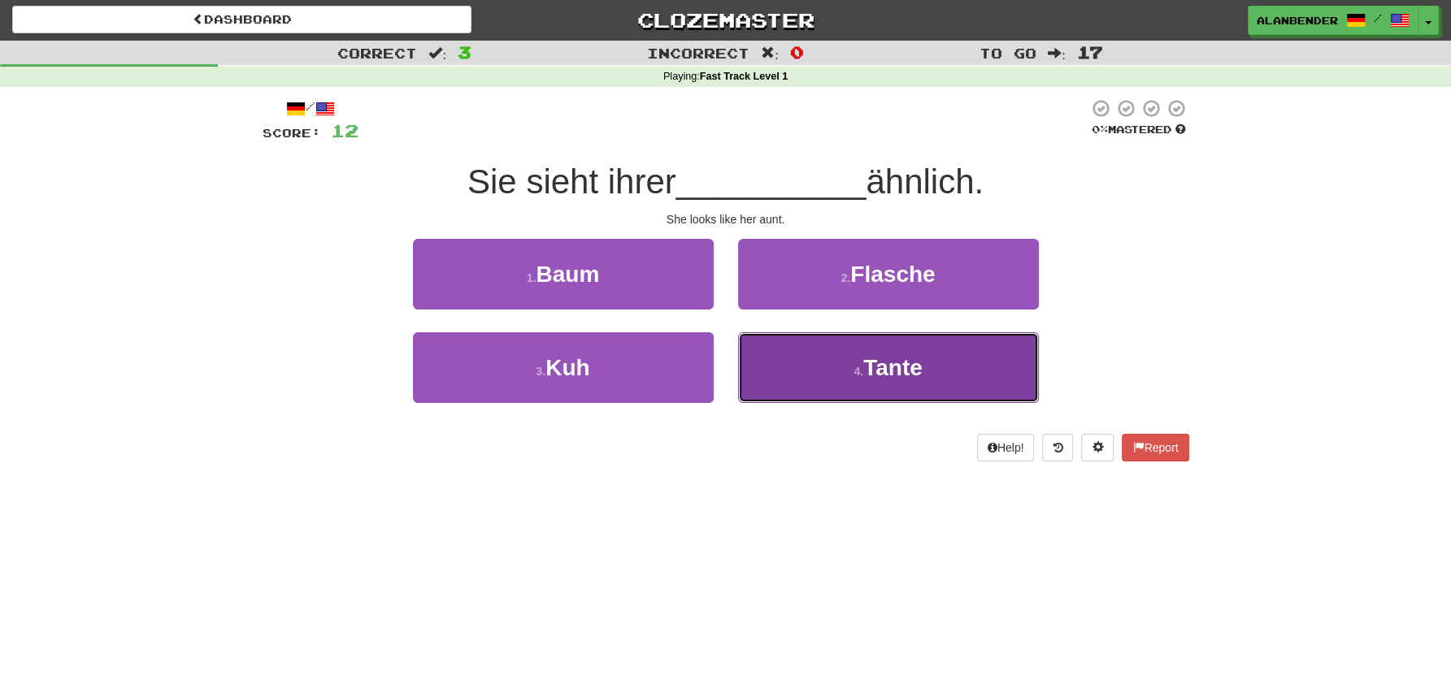
click at [905, 376] on span "Tante" at bounding box center [892, 367] width 59 height 25
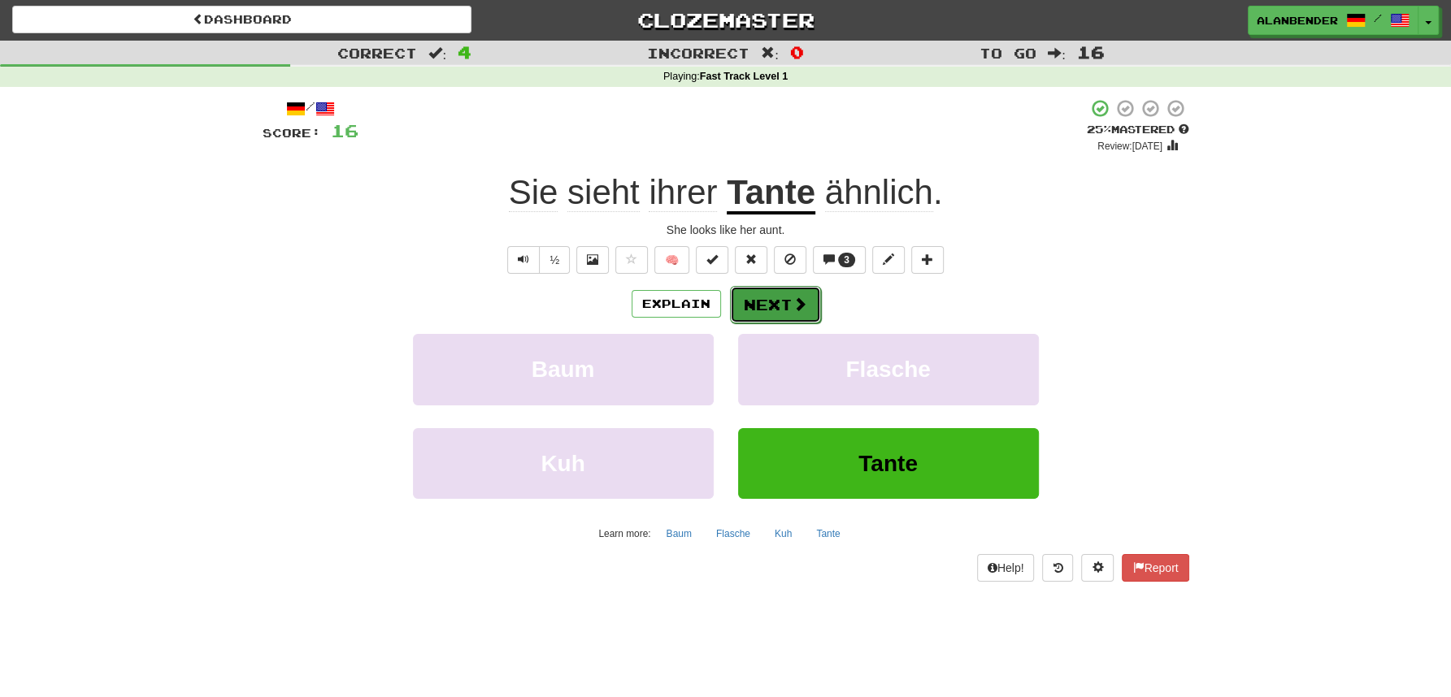
click at [789, 302] on button "Next" at bounding box center [775, 304] width 91 height 37
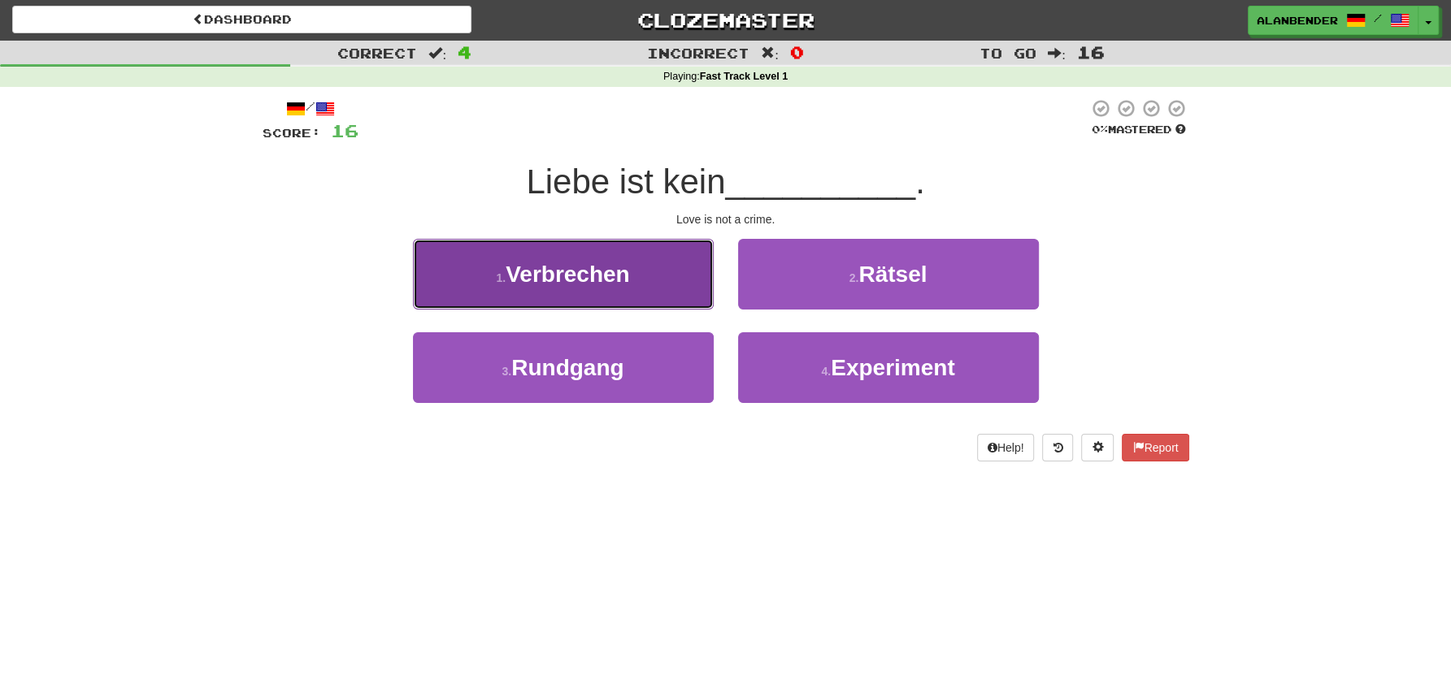
click at [582, 271] on span "Verbrechen" at bounding box center [568, 274] width 124 height 25
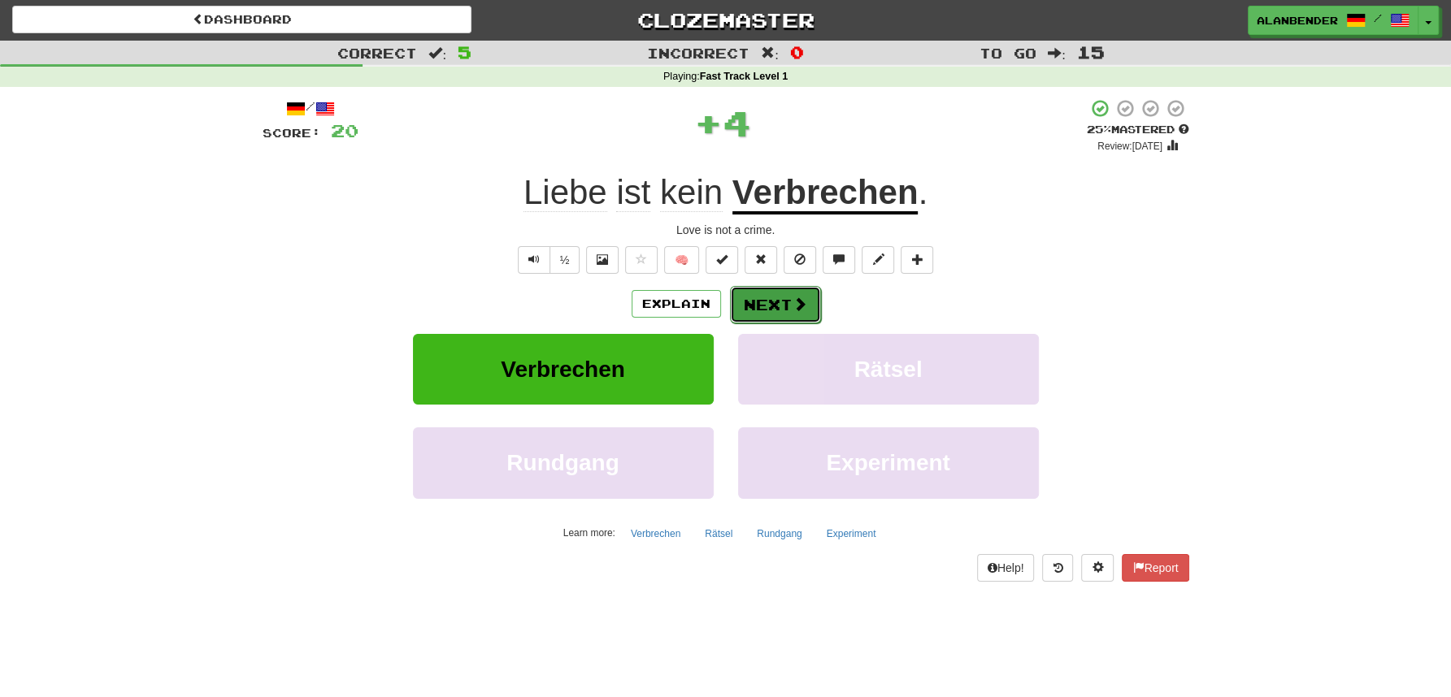
click at [798, 302] on span at bounding box center [799, 304] width 15 height 15
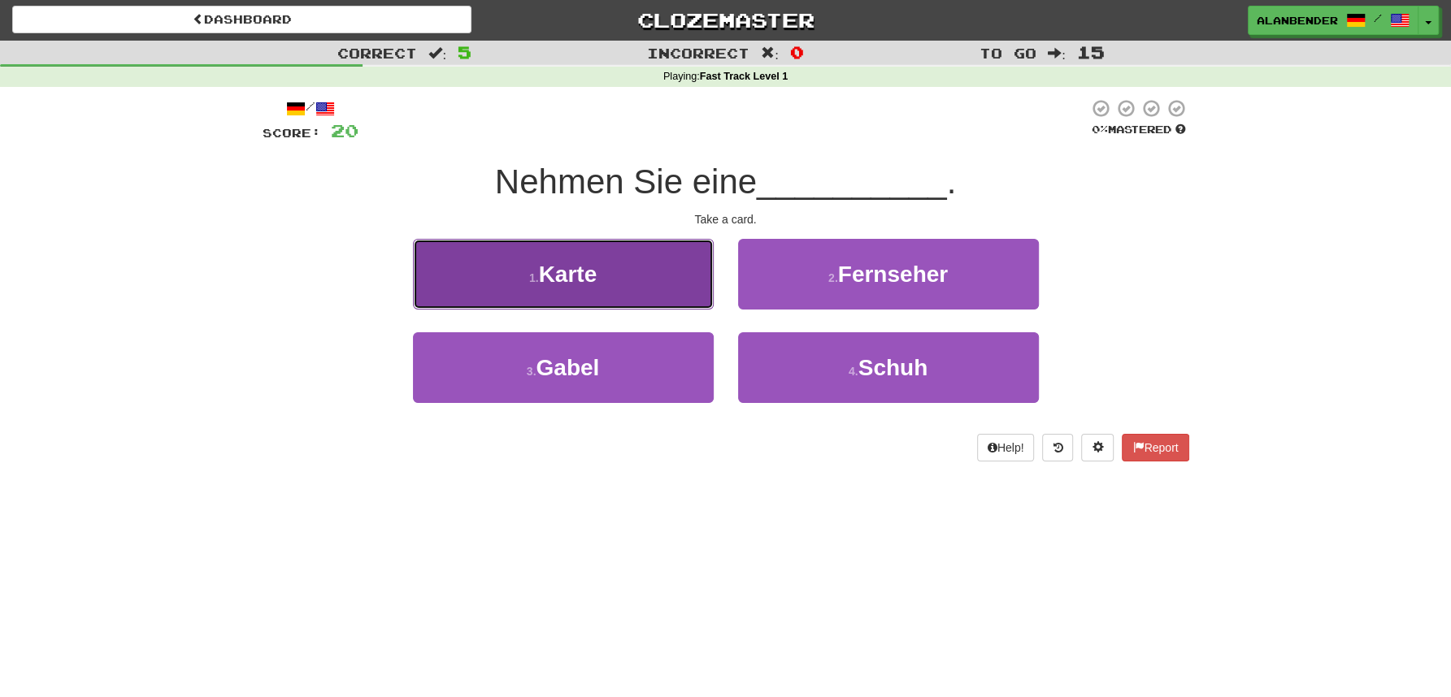
click at [567, 273] on span "Karte" at bounding box center [568, 274] width 59 height 25
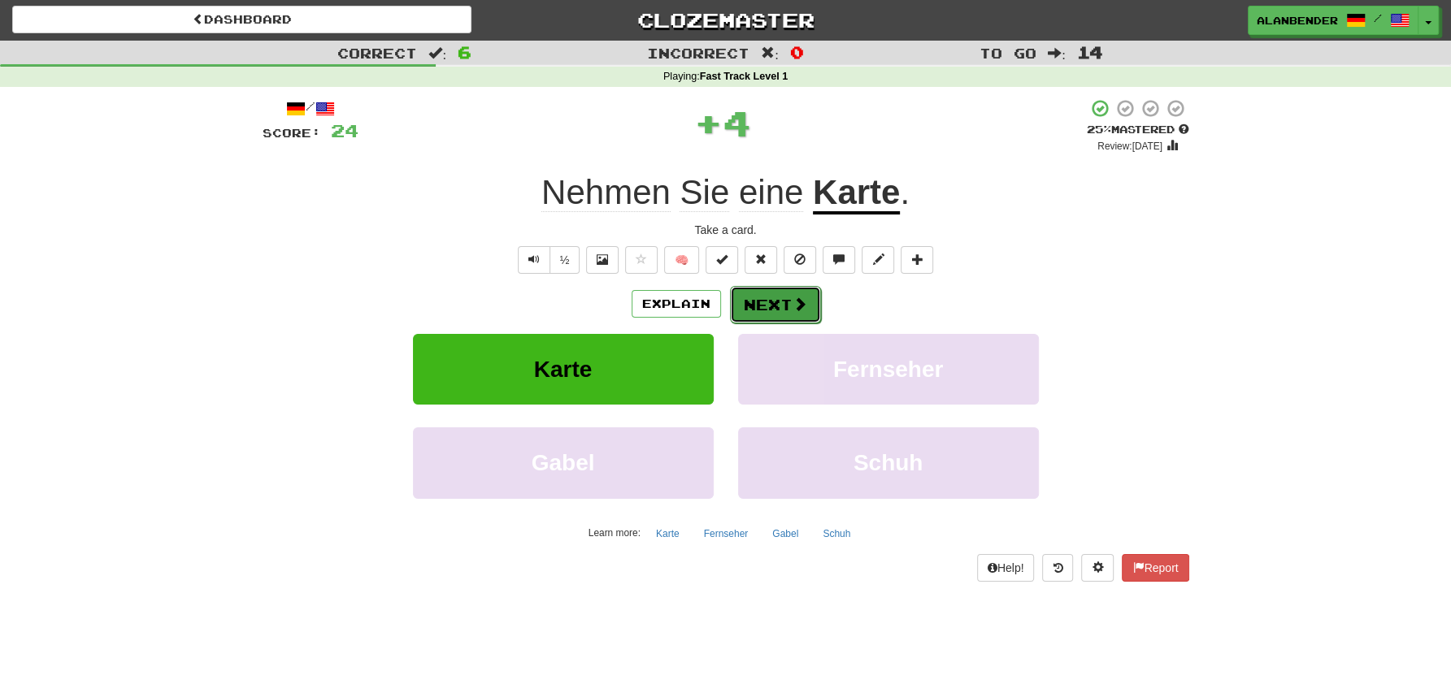
click at [792, 304] on span at bounding box center [799, 304] width 15 height 15
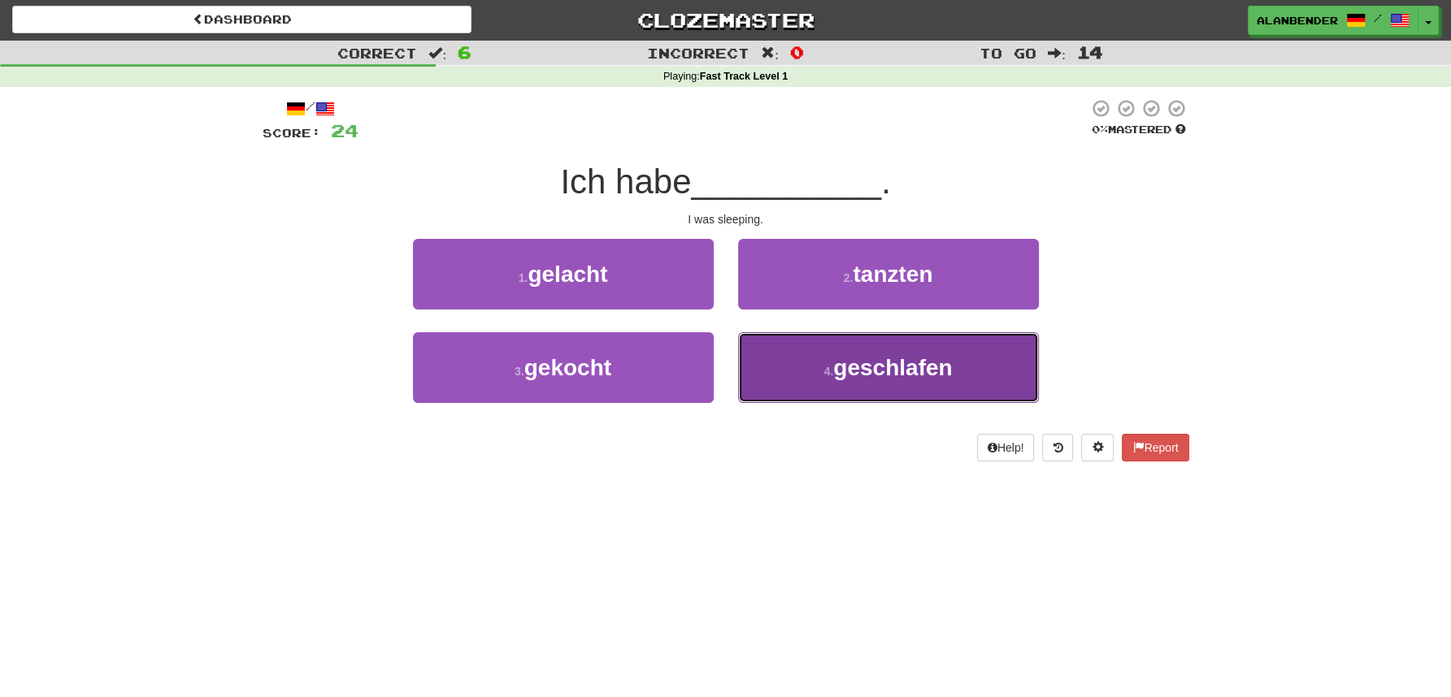
click at [918, 376] on span "geschlafen" at bounding box center [892, 367] width 119 height 25
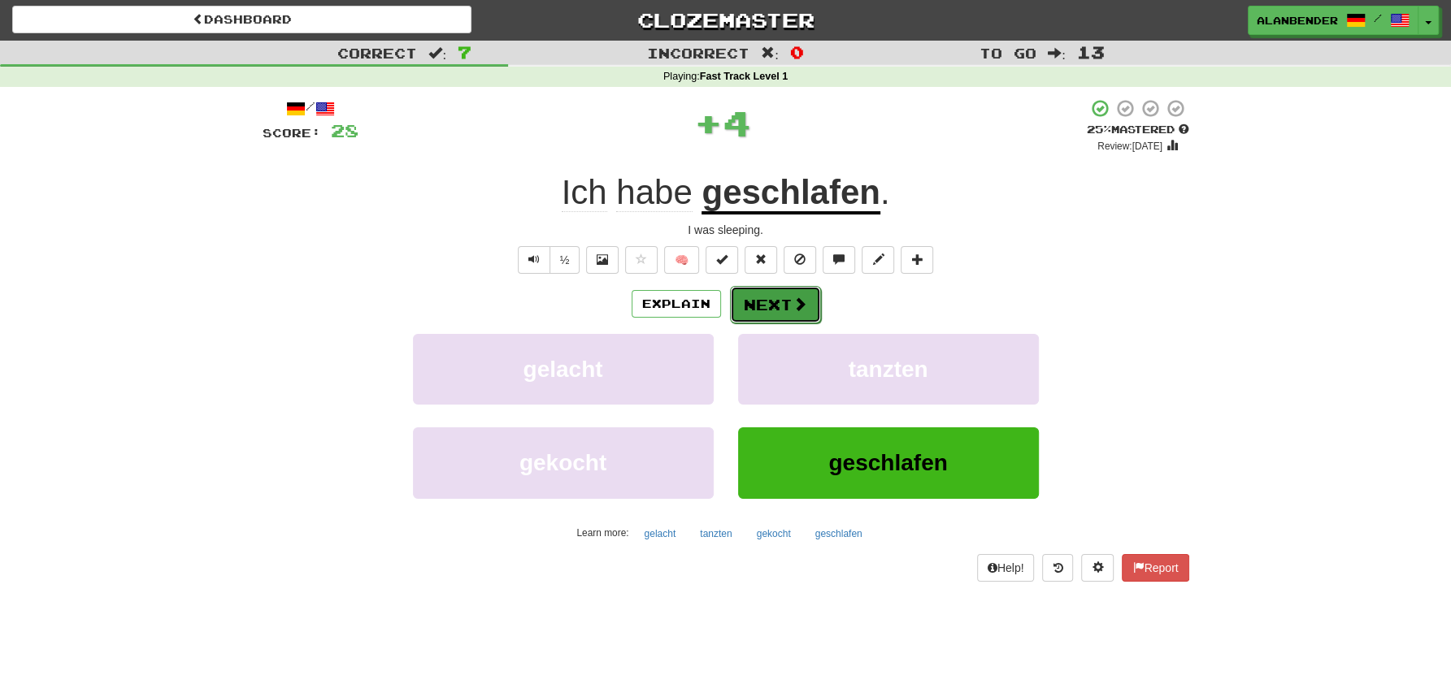
click at [806, 306] on button "Next" at bounding box center [775, 304] width 91 height 37
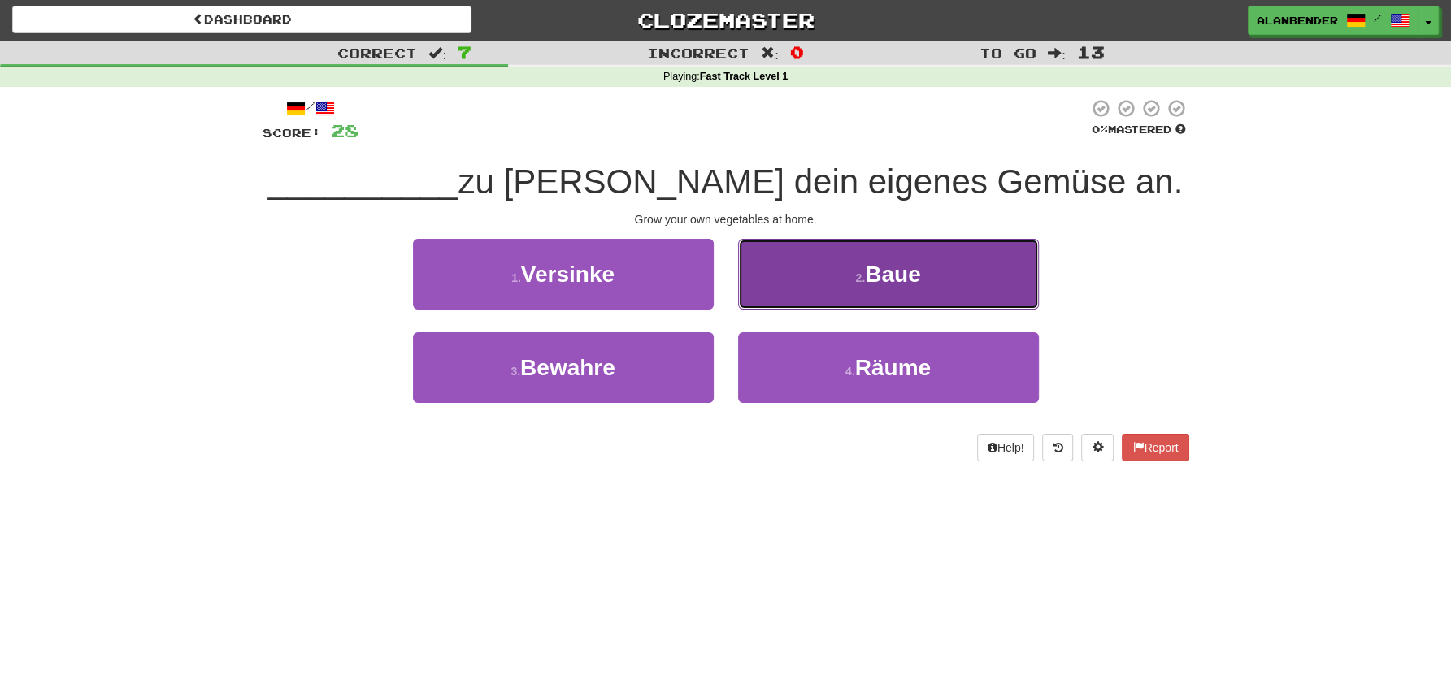
click at [908, 282] on span "Baue" at bounding box center [892, 274] width 55 height 25
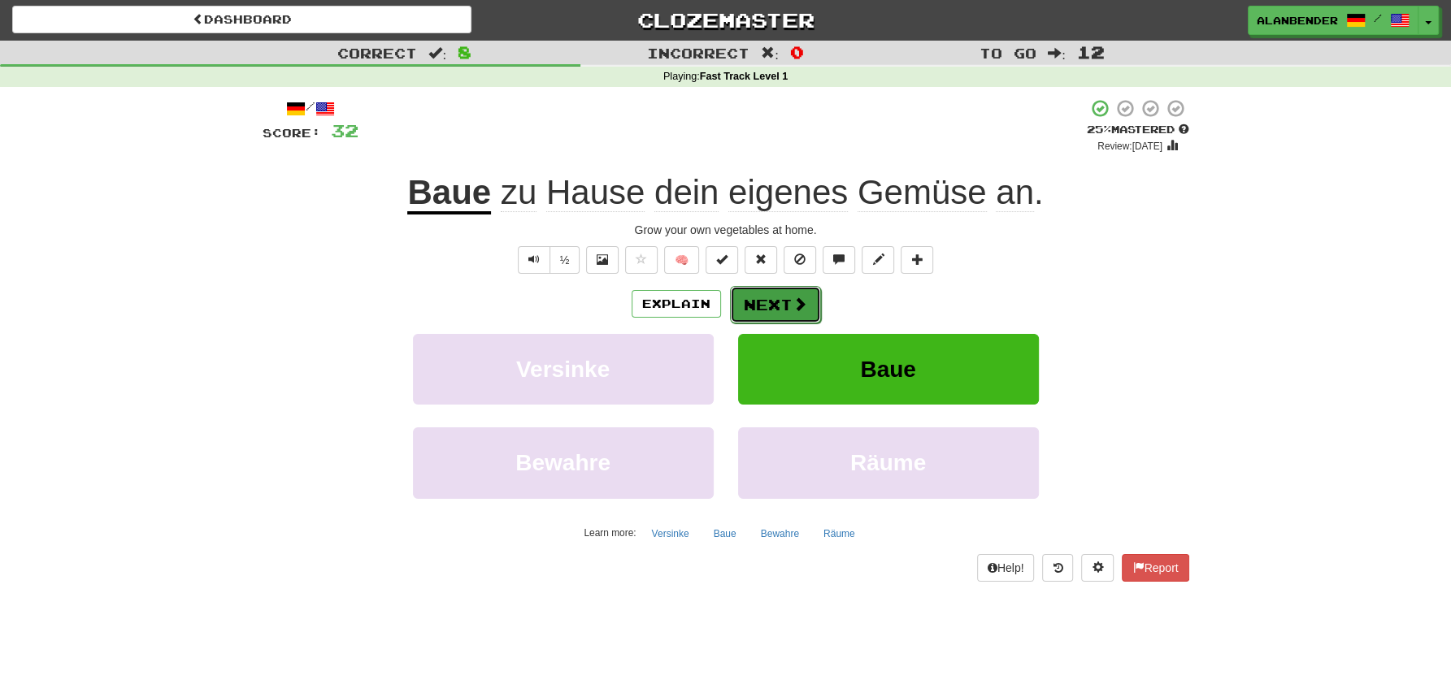
click at [775, 302] on button "Next" at bounding box center [775, 304] width 91 height 37
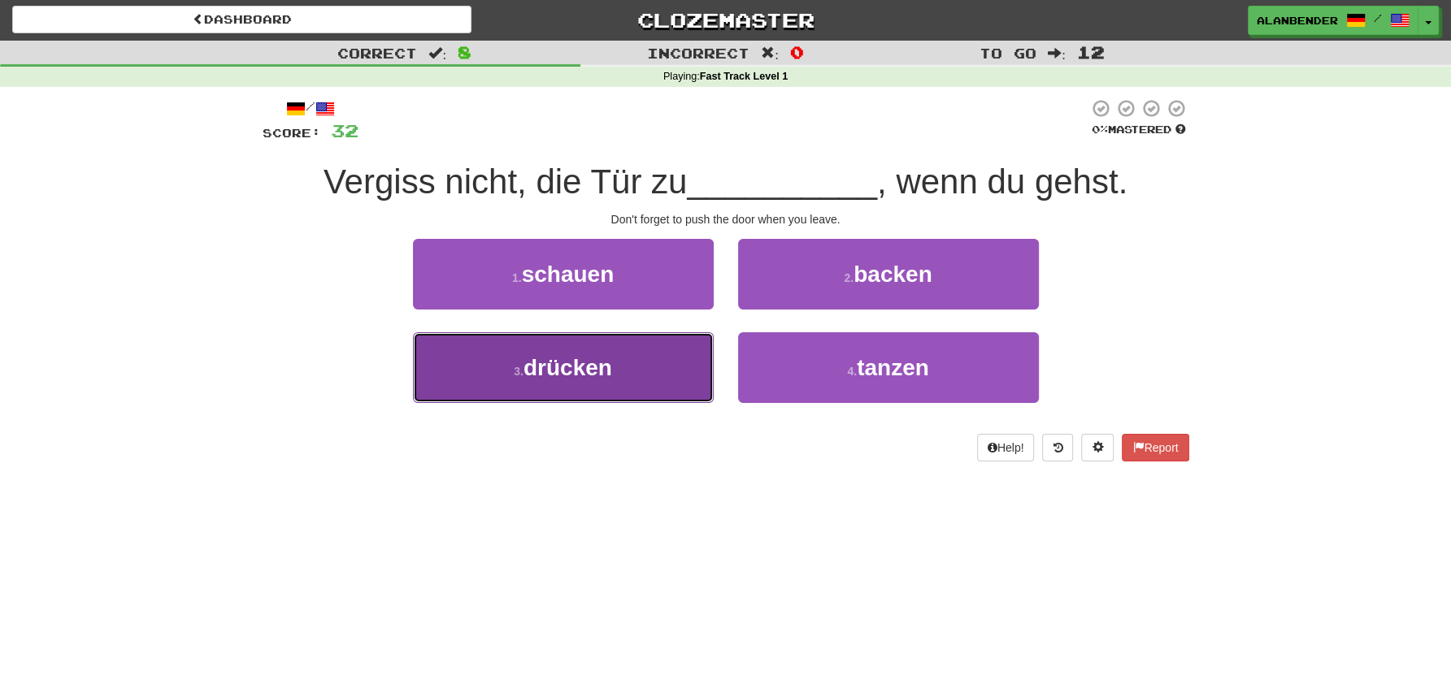
click at [582, 377] on span "drücken" at bounding box center [567, 367] width 89 height 25
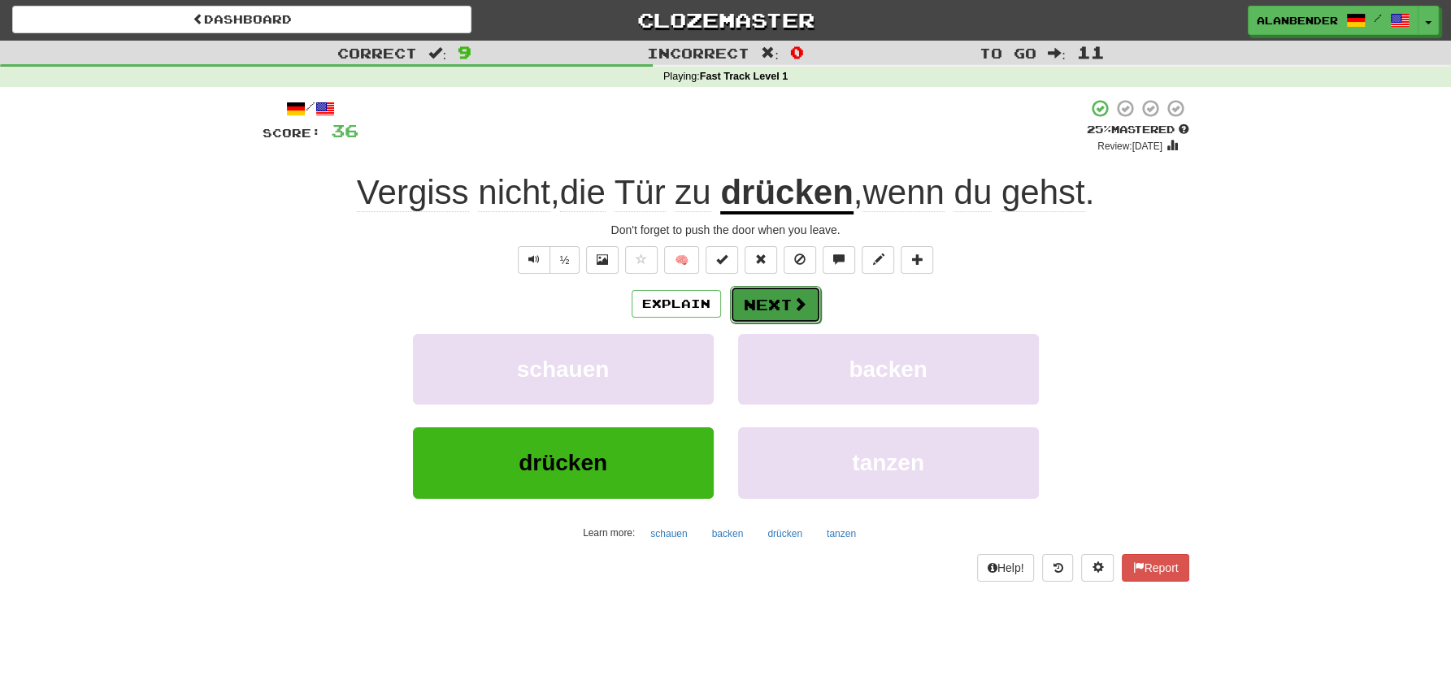
click at [783, 297] on button "Next" at bounding box center [775, 304] width 91 height 37
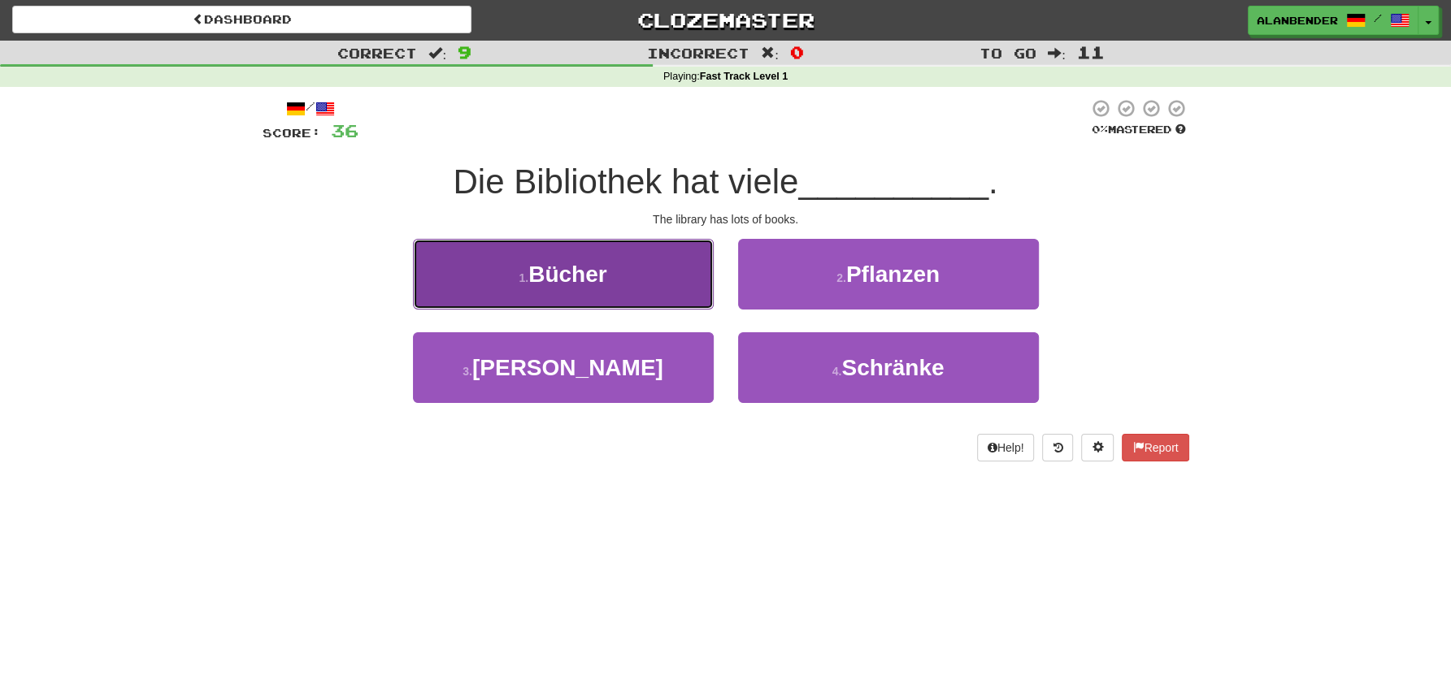
click at [567, 283] on span "Bücher" at bounding box center [567, 274] width 78 height 25
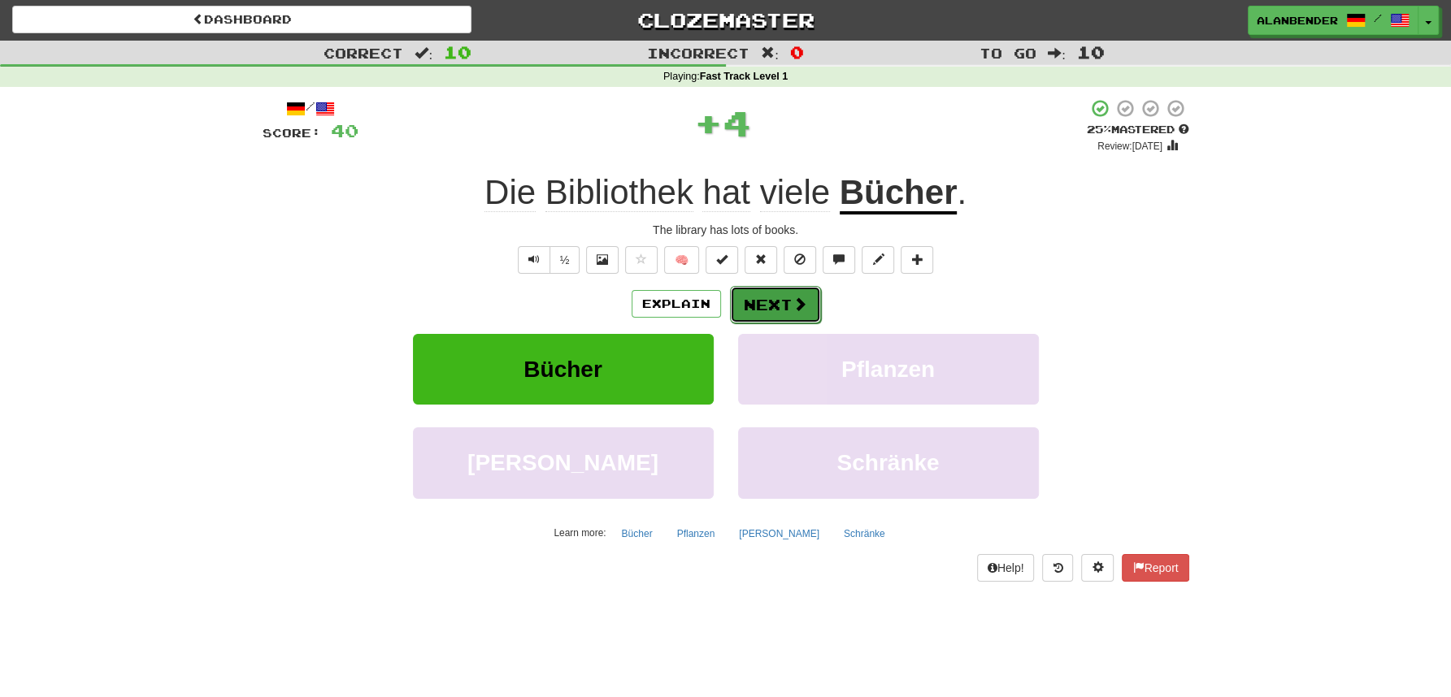
click at [778, 302] on button "Next" at bounding box center [775, 304] width 91 height 37
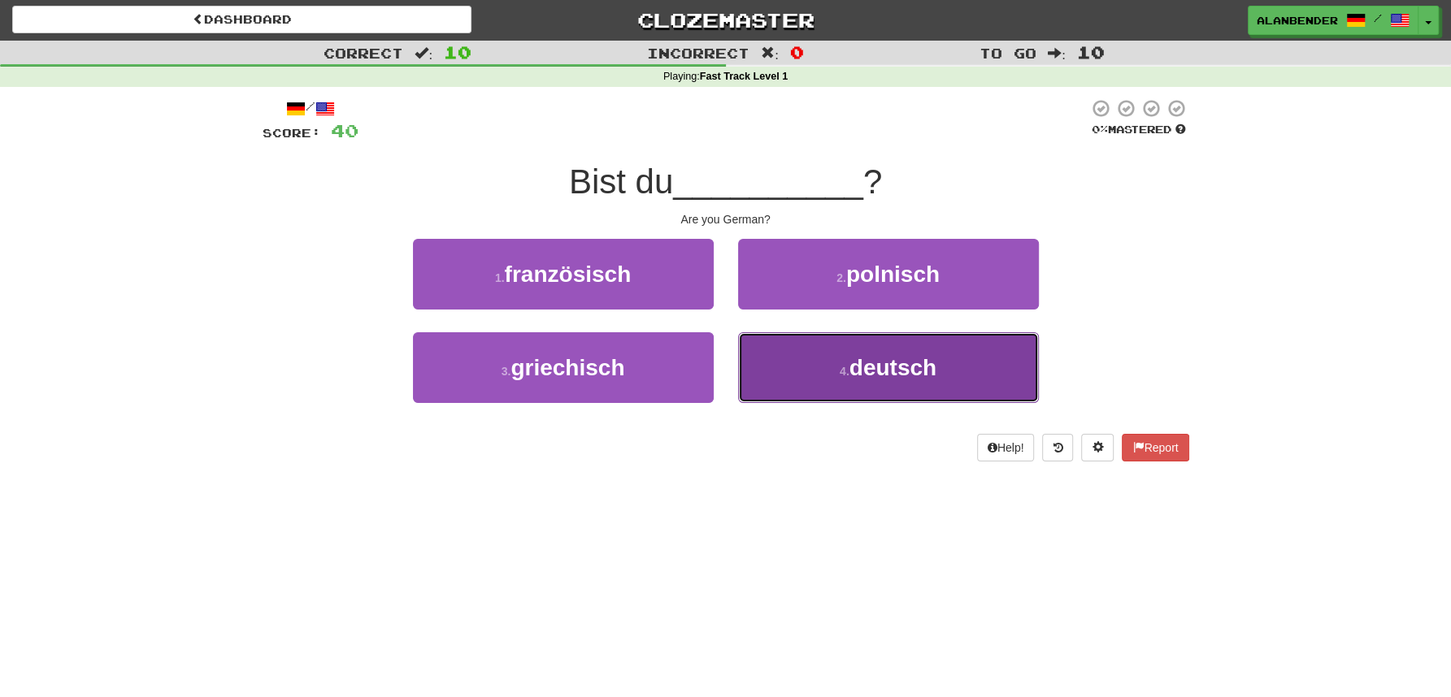
click at [900, 362] on span "deutsch" at bounding box center [892, 367] width 87 height 25
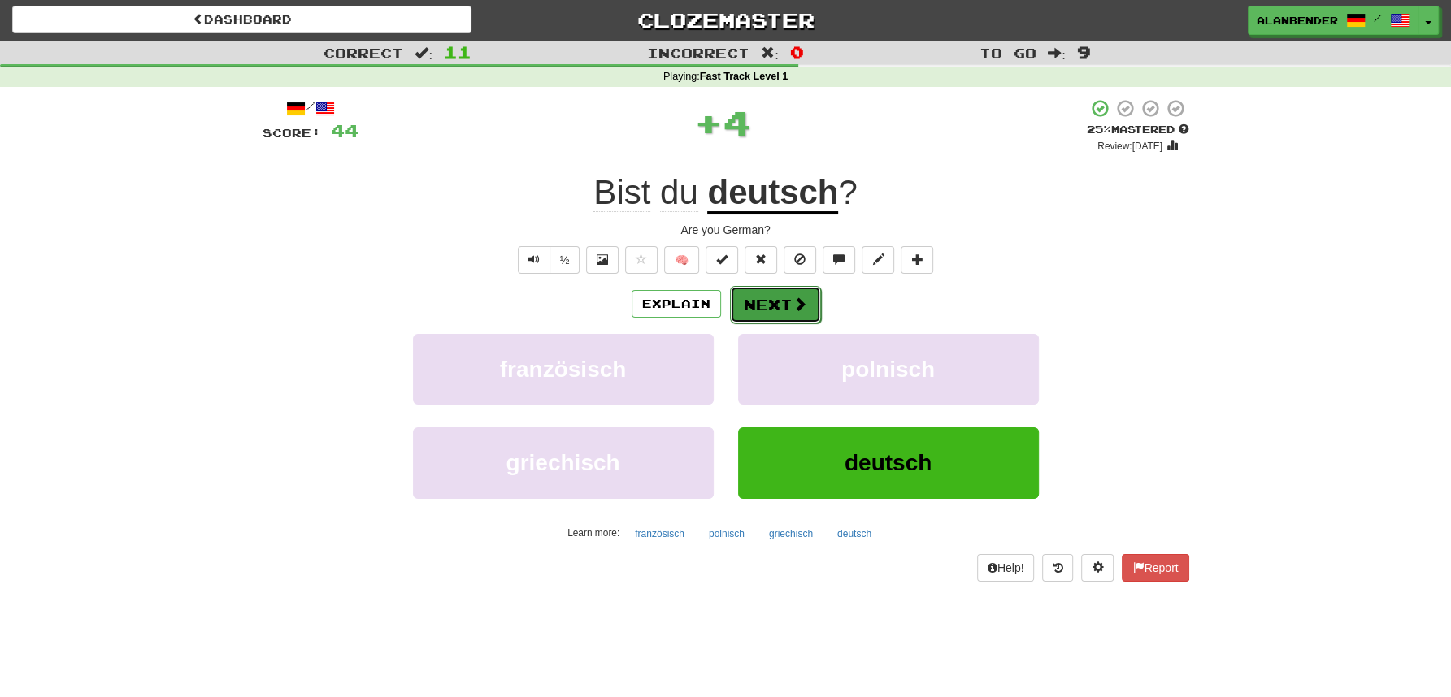
click at [797, 300] on span at bounding box center [799, 304] width 15 height 15
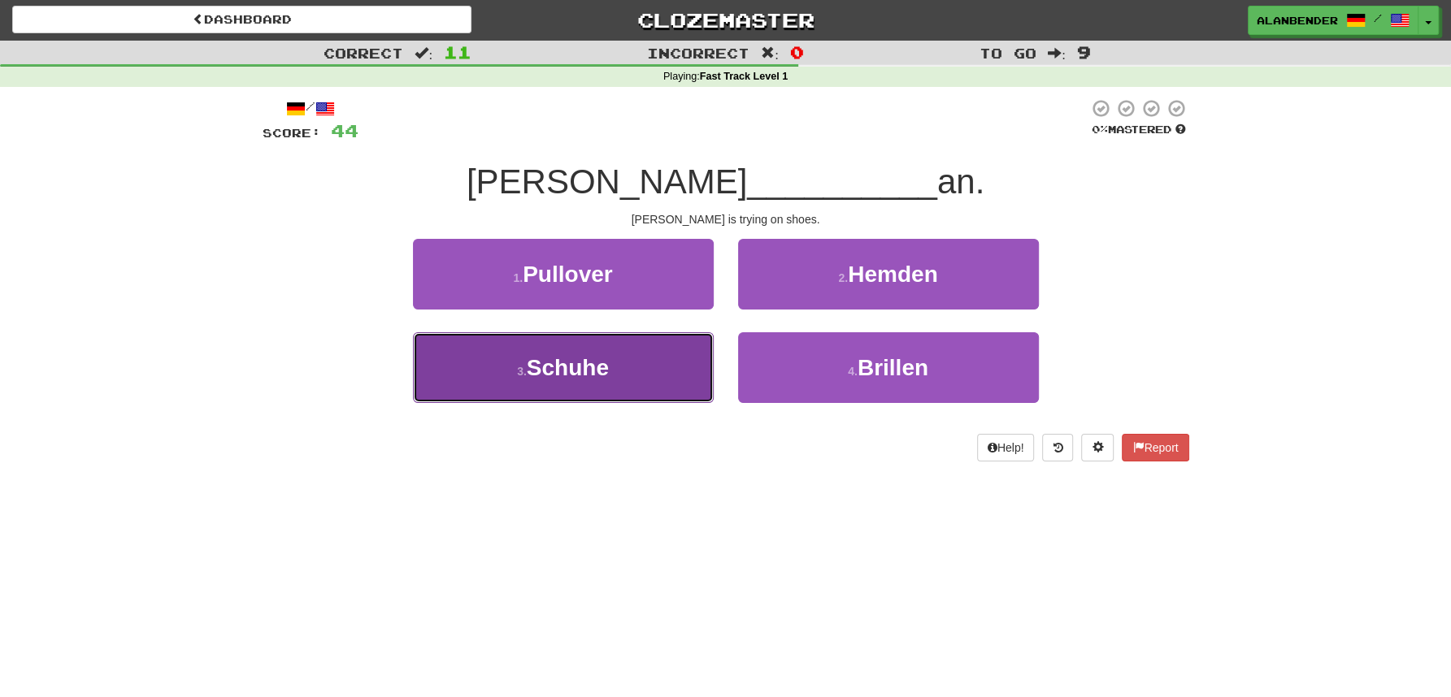
click at [595, 367] on span "Schuhe" at bounding box center [568, 367] width 82 height 25
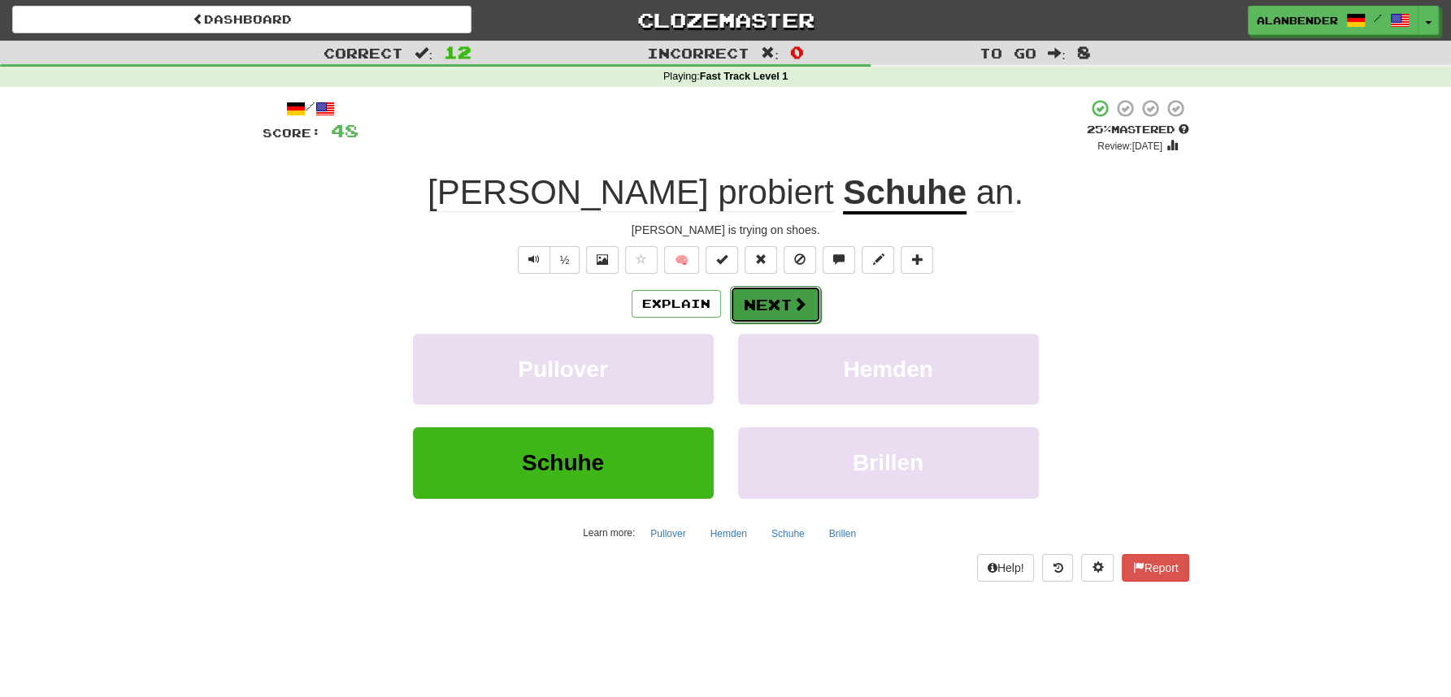
click at [782, 300] on button "Next" at bounding box center [775, 304] width 91 height 37
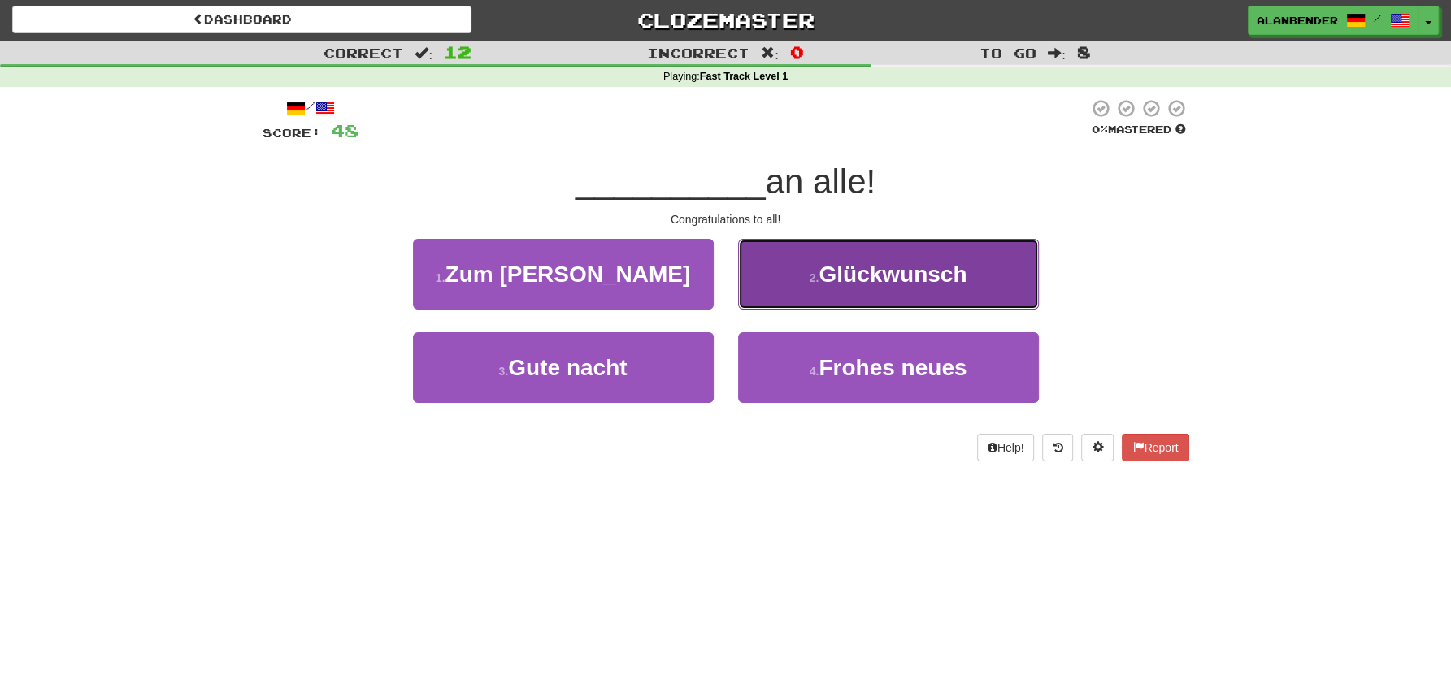
click at [910, 271] on span "Glückwunsch" at bounding box center [892, 274] width 148 height 25
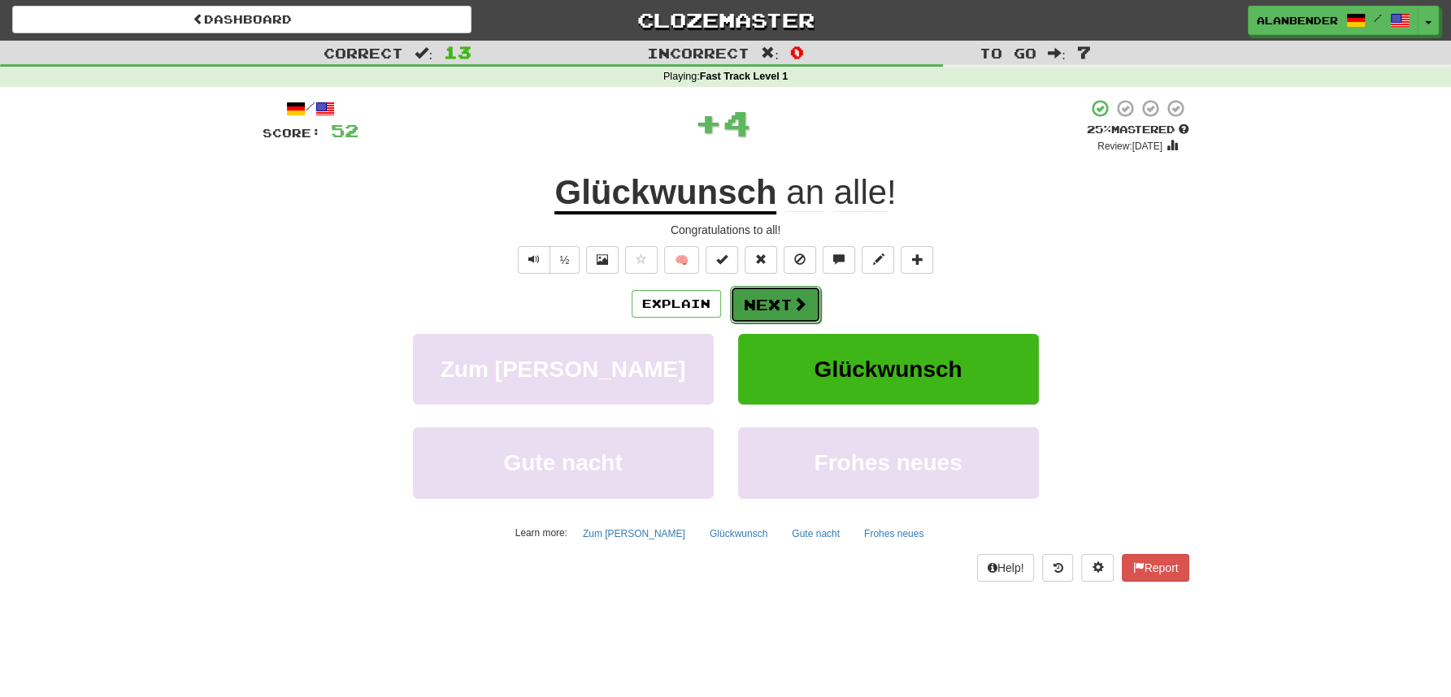
click at [790, 297] on button "Next" at bounding box center [775, 304] width 91 height 37
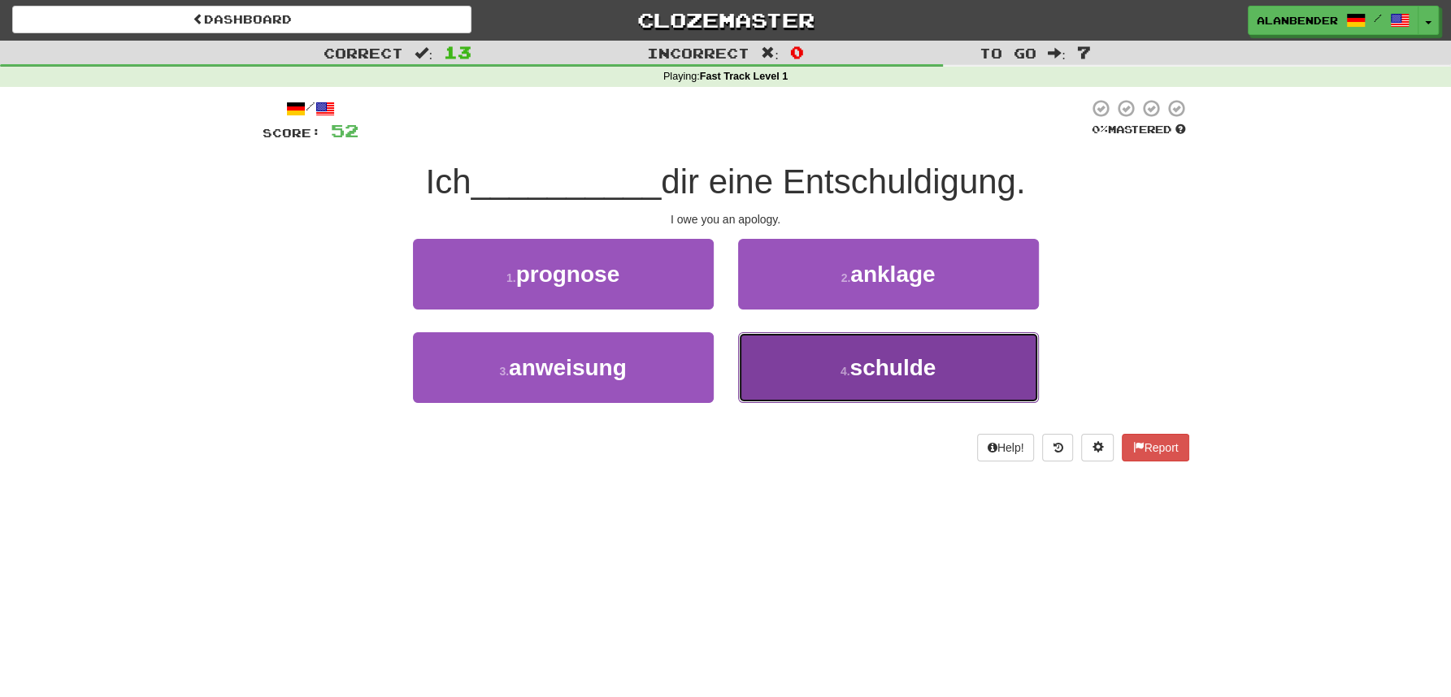
click at [897, 377] on span "schulde" at bounding box center [892, 367] width 86 height 25
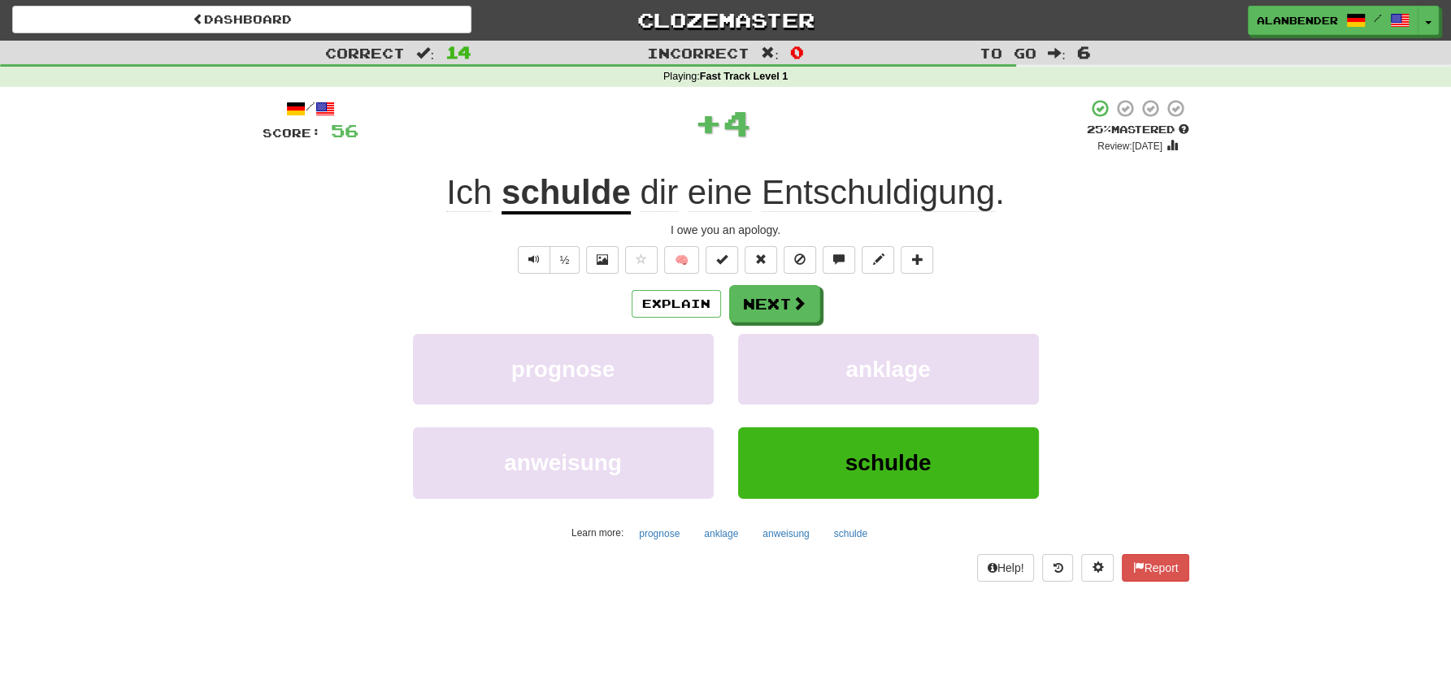
click at [592, 196] on u "schulde" at bounding box center [565, 193] width 129 height 41
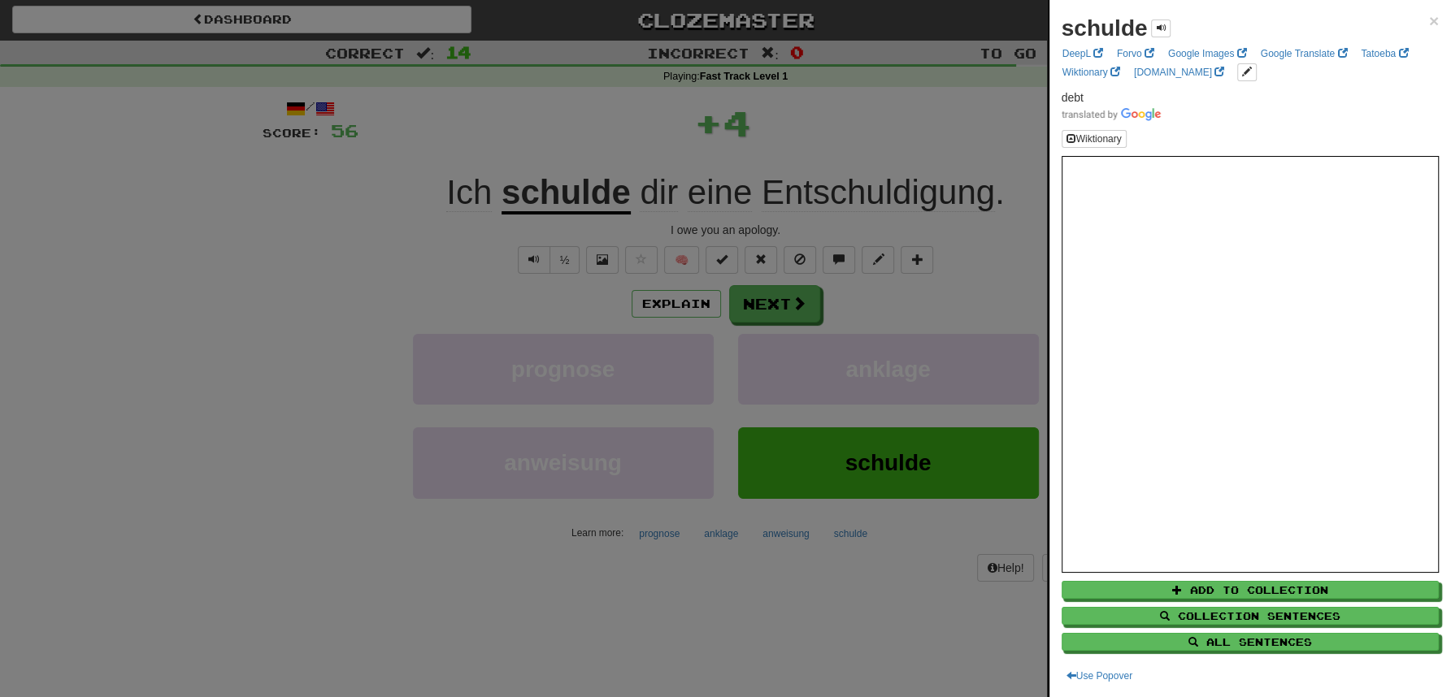
click at [634, 67] on div at bounding box center [725, 348] width 1451 height 697
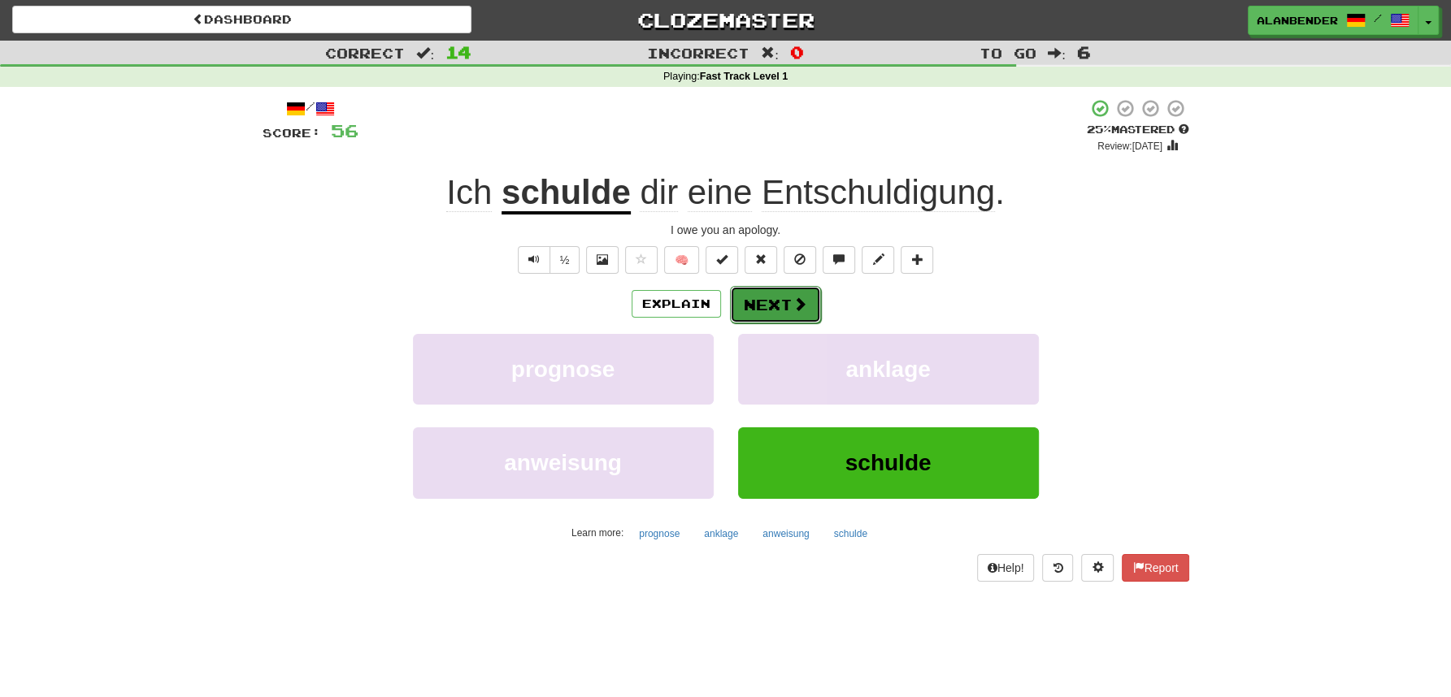
click at [783, 300] on button "Next" at bounding box center [775, 304] width 91 height 37
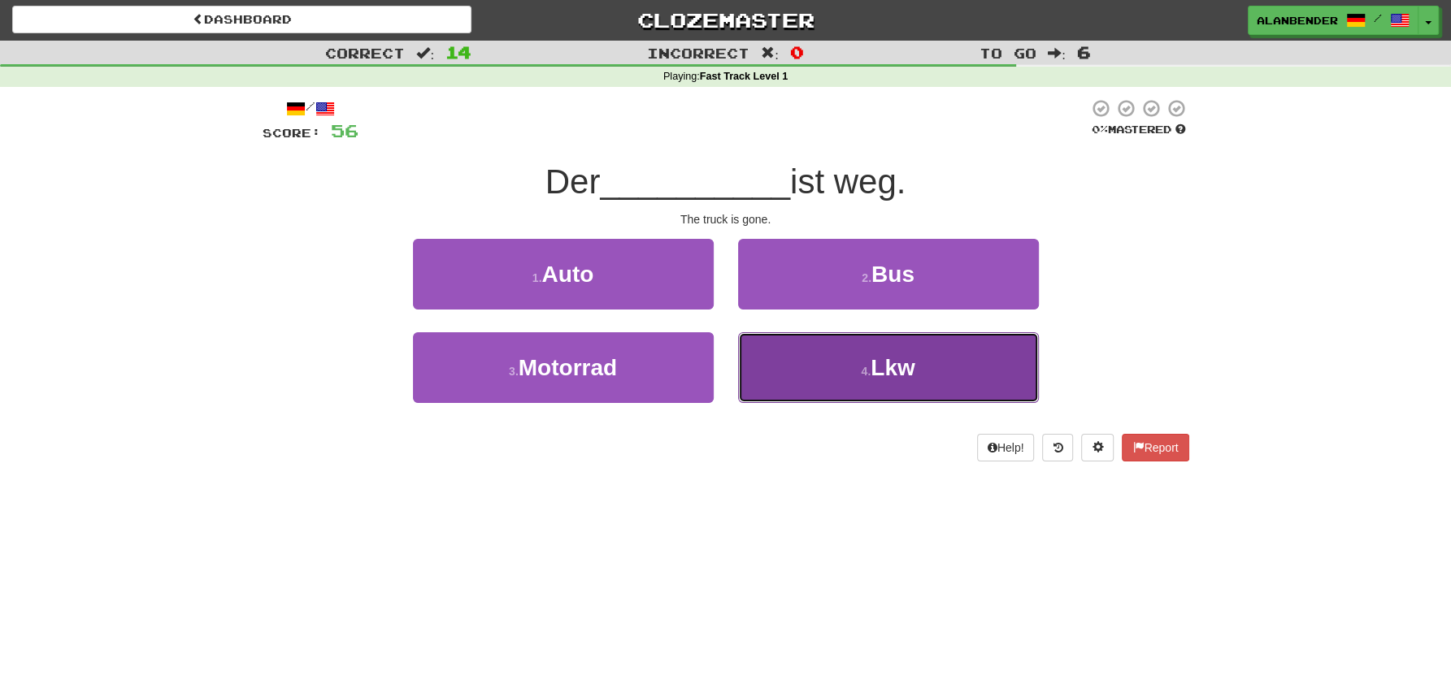
click at [873, 363] on span "Lkw" at bounding box center [893, 367] width 44 height 25
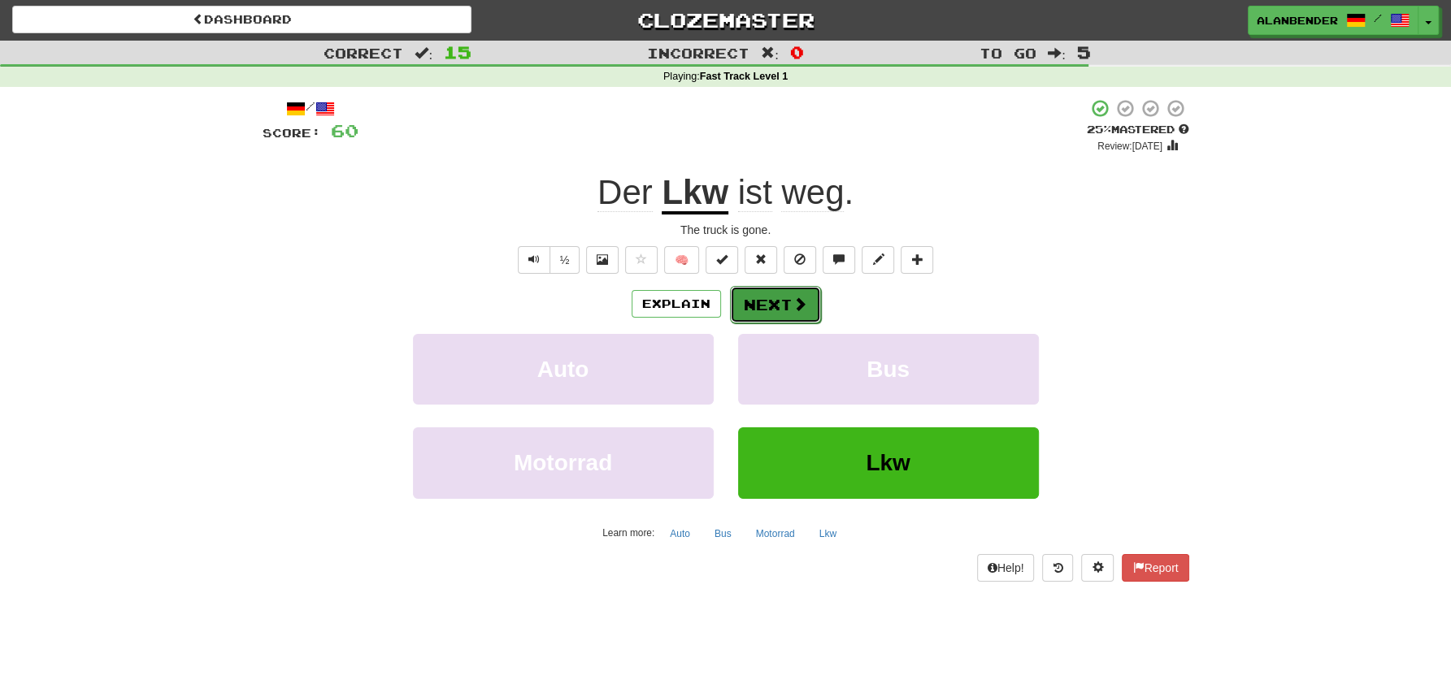
click at [766, 313] on button "Next" at bounding box center [775, 304] width 91 height 37
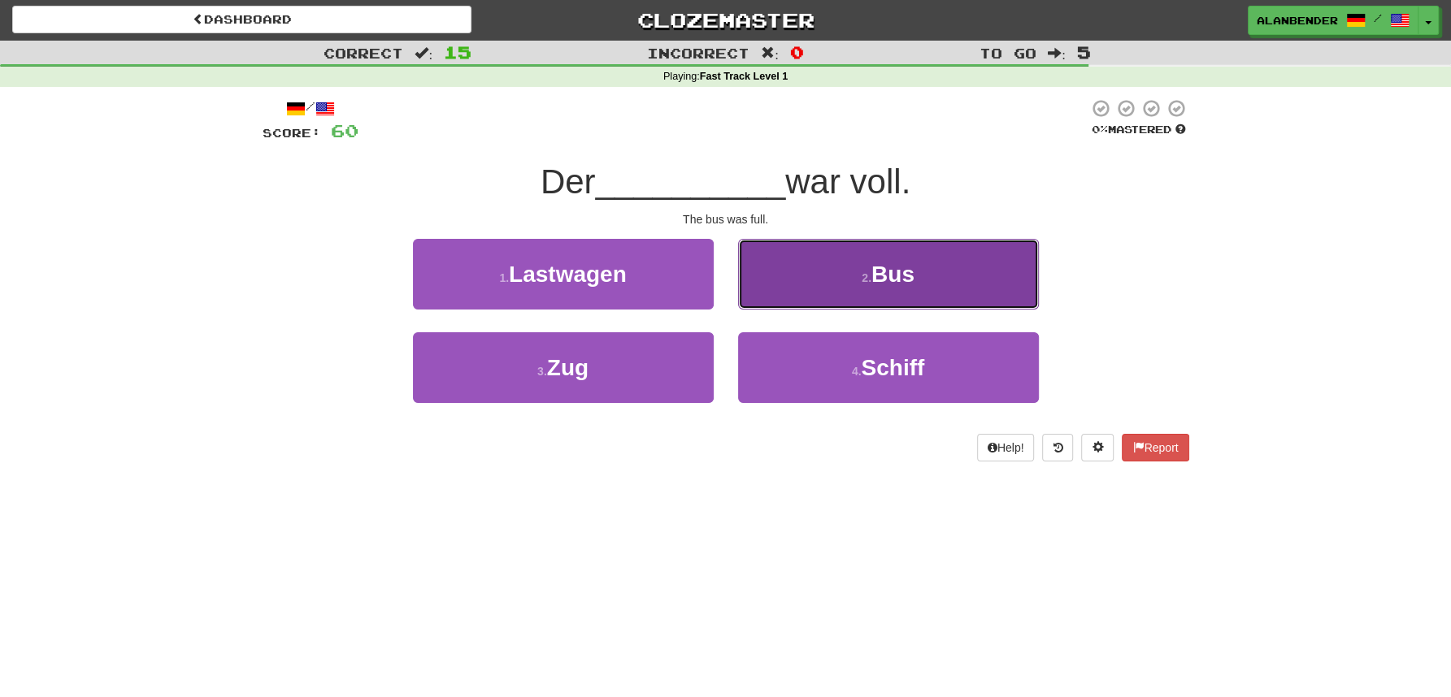
click at [902, 293] on button "2 . Bus" at bounding box center [888, 274] width 301 height 71
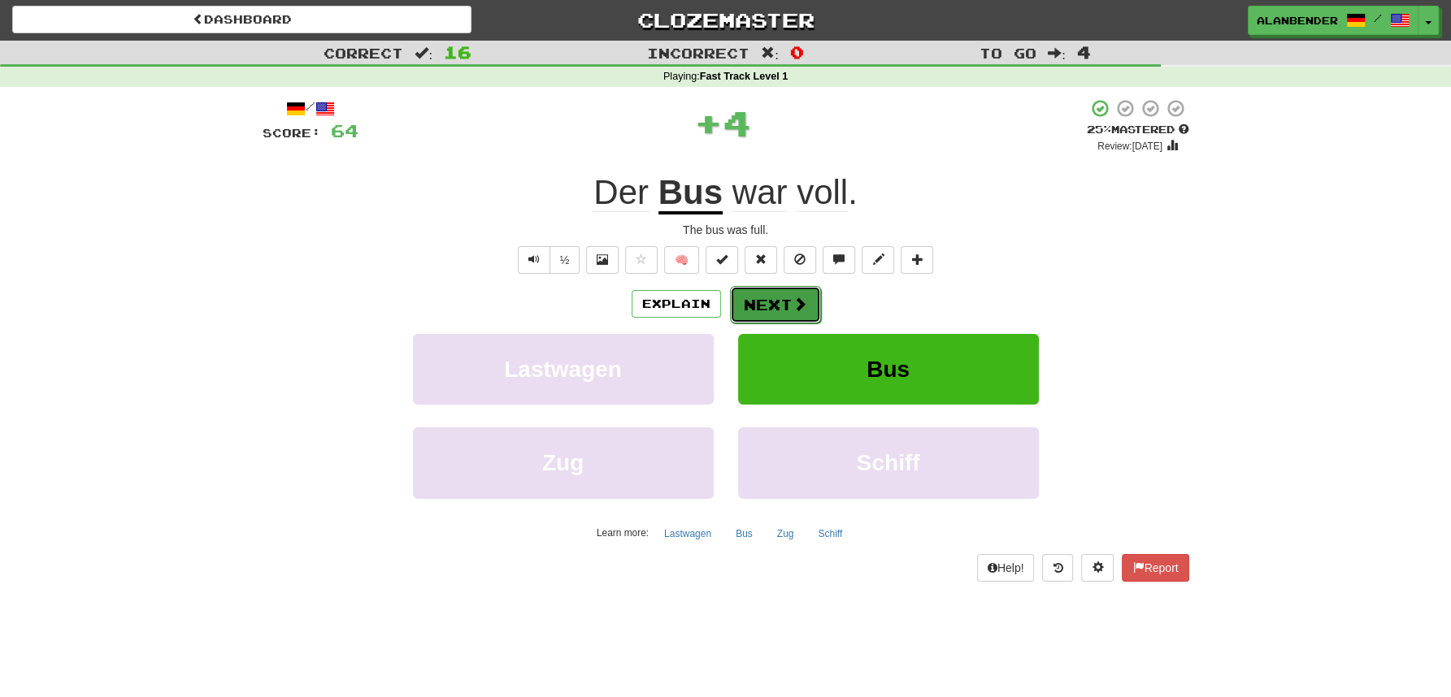
click at [778, 297] on button "Next" at bounding box center [775, 304] width 91 height 37
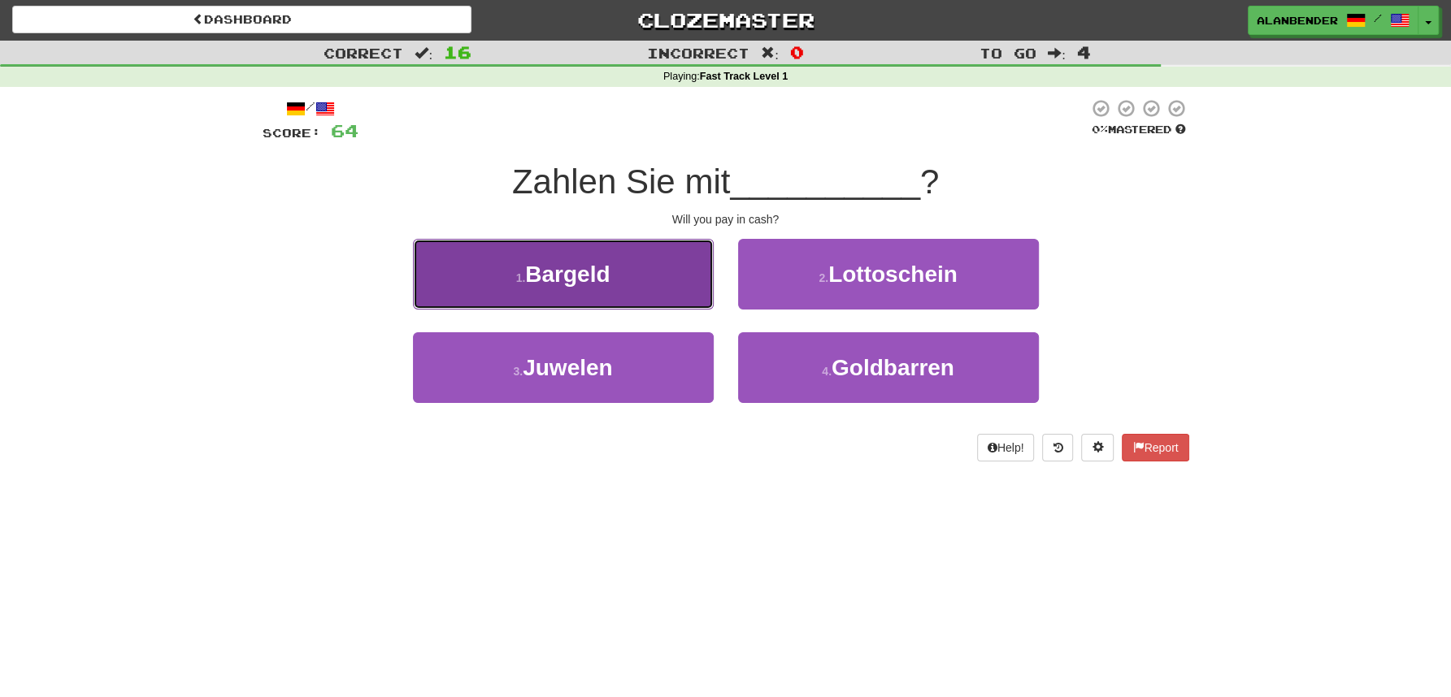
click at [593, 290] on button "1 . Bargeld" at bounding box center [563, 274] width 301 height 71
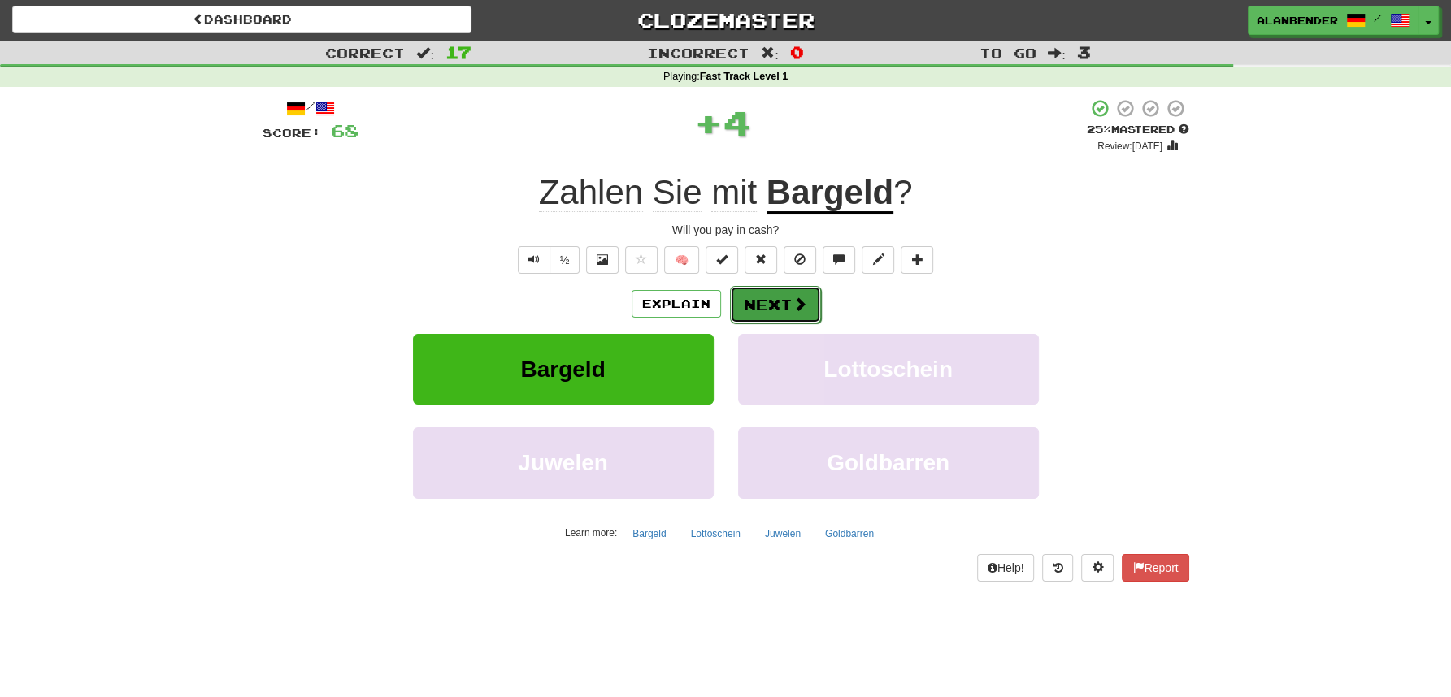
click at [790, 297] on button "Next" at bounding box center [775, 304] width 91 height 37
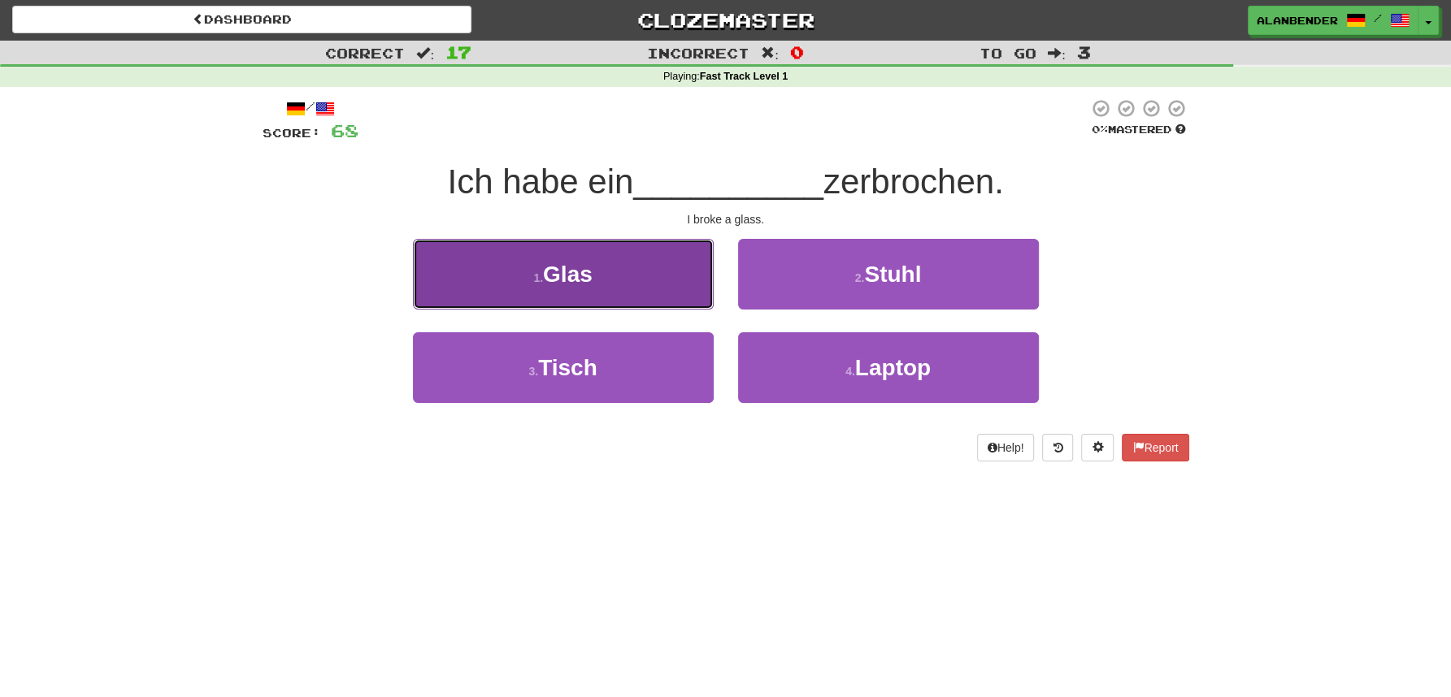
click at [588, 276] on span "Glas" at bounding box center [568, 274] width 50 height 25
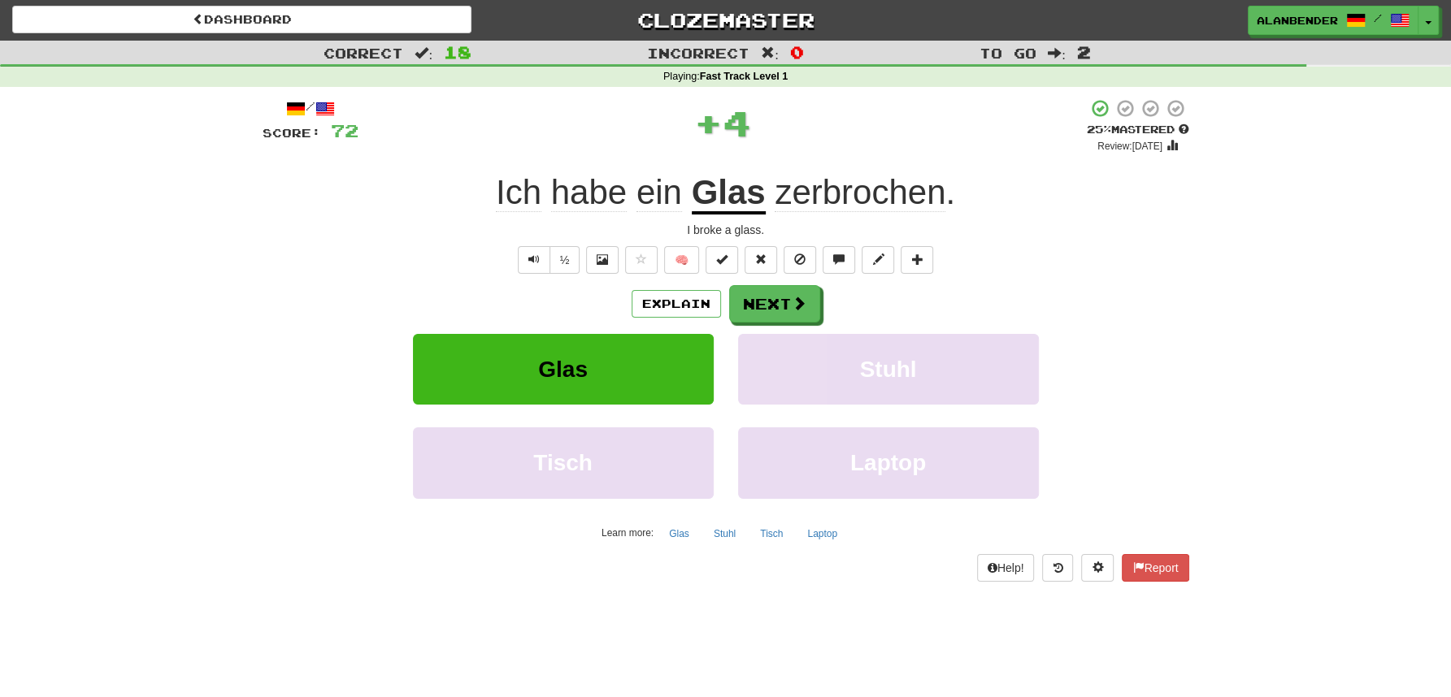
click at [849, 200] on span "zerbrochen" at bounding box center [860, 192] width 171 height 39
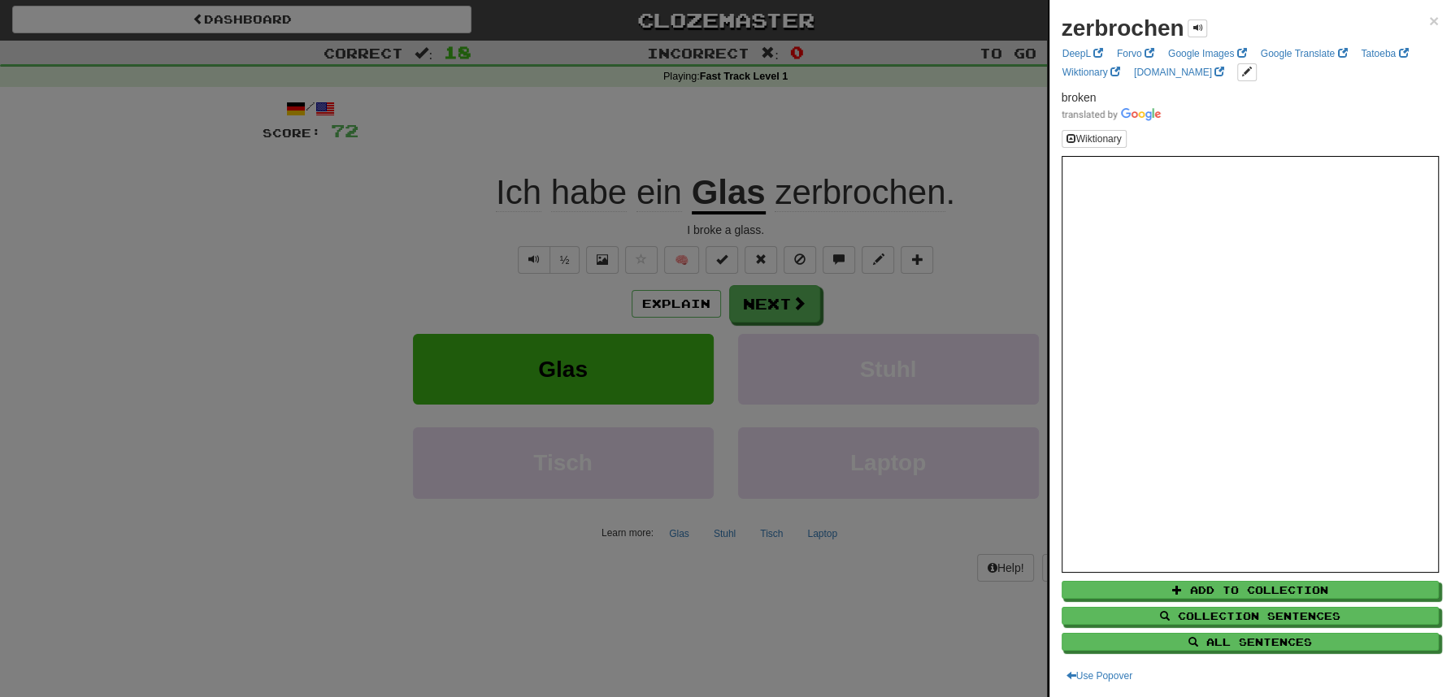
click at [875, 133] on div at bounding box center [725, 348] width 1451 height 697
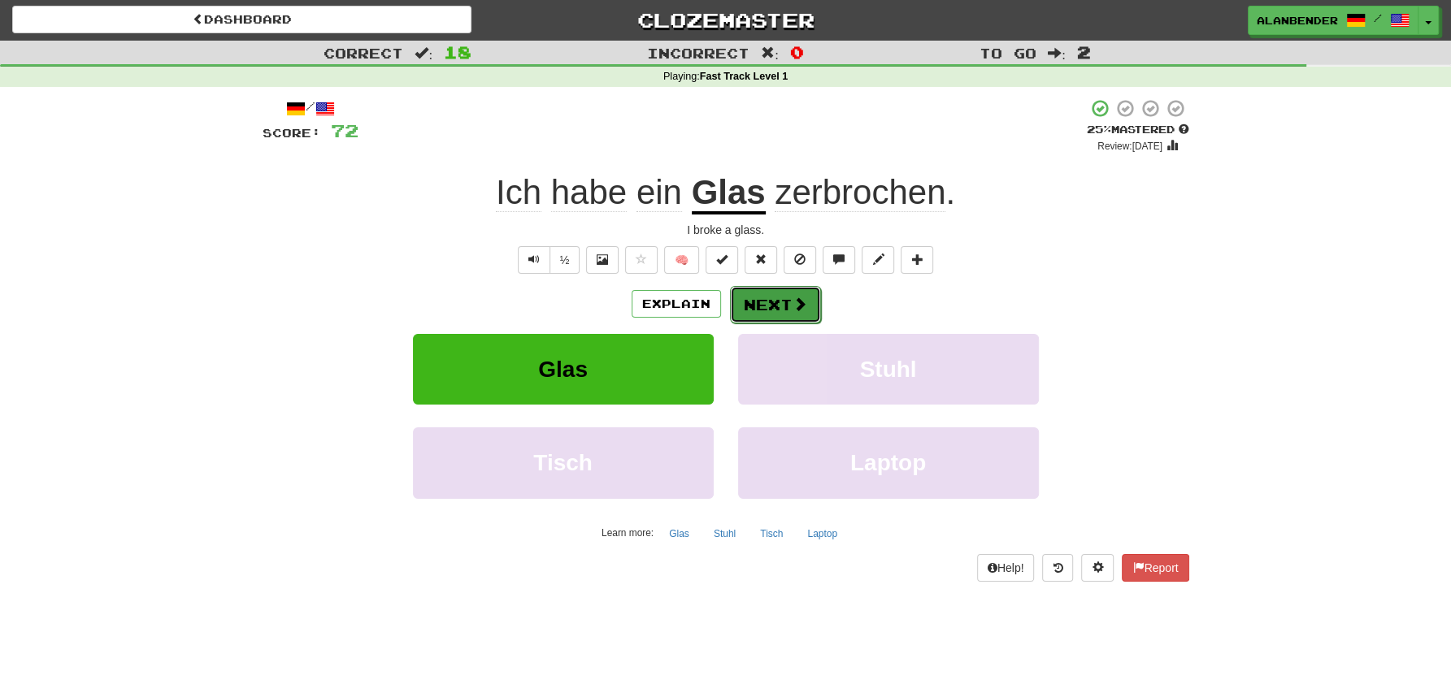
click at [801, 293] on button "Next" at bounding box center [775, 304] width 91 height 37
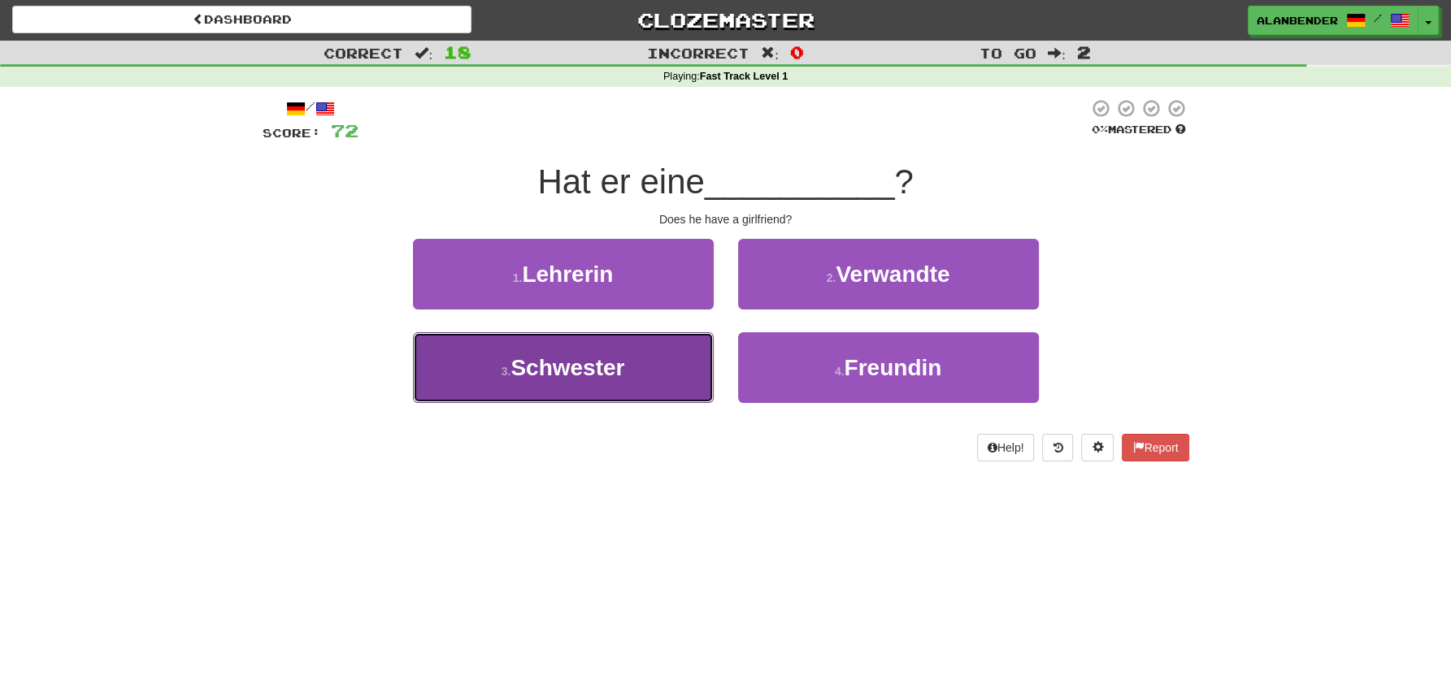
click at [613, 379] on span "Schwester" at bounding box center [567, 367] width 114 height 25
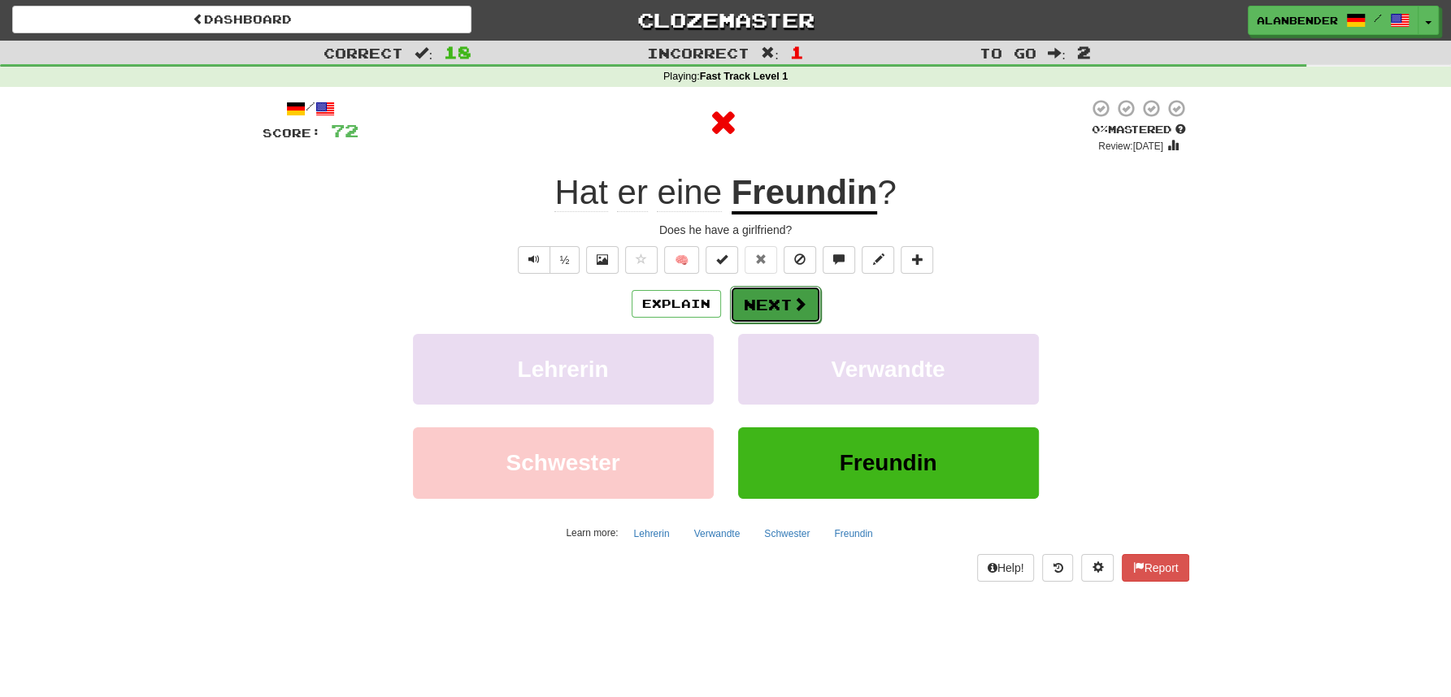
click at [790, 315] on button "Next" at bounding box center [775, 304] width 91 height 37
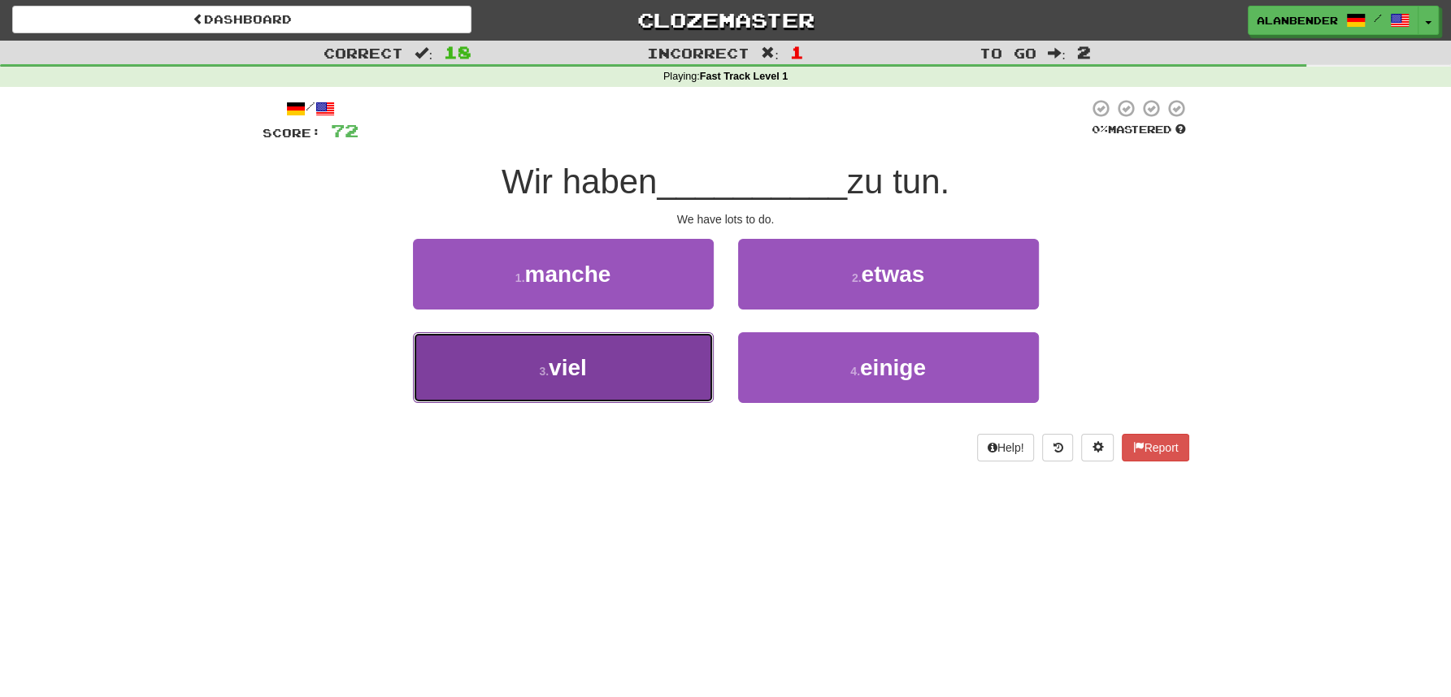
click at [599, 365] on button "3 . viel" at bounding box center [563, 367] width 301 height 71
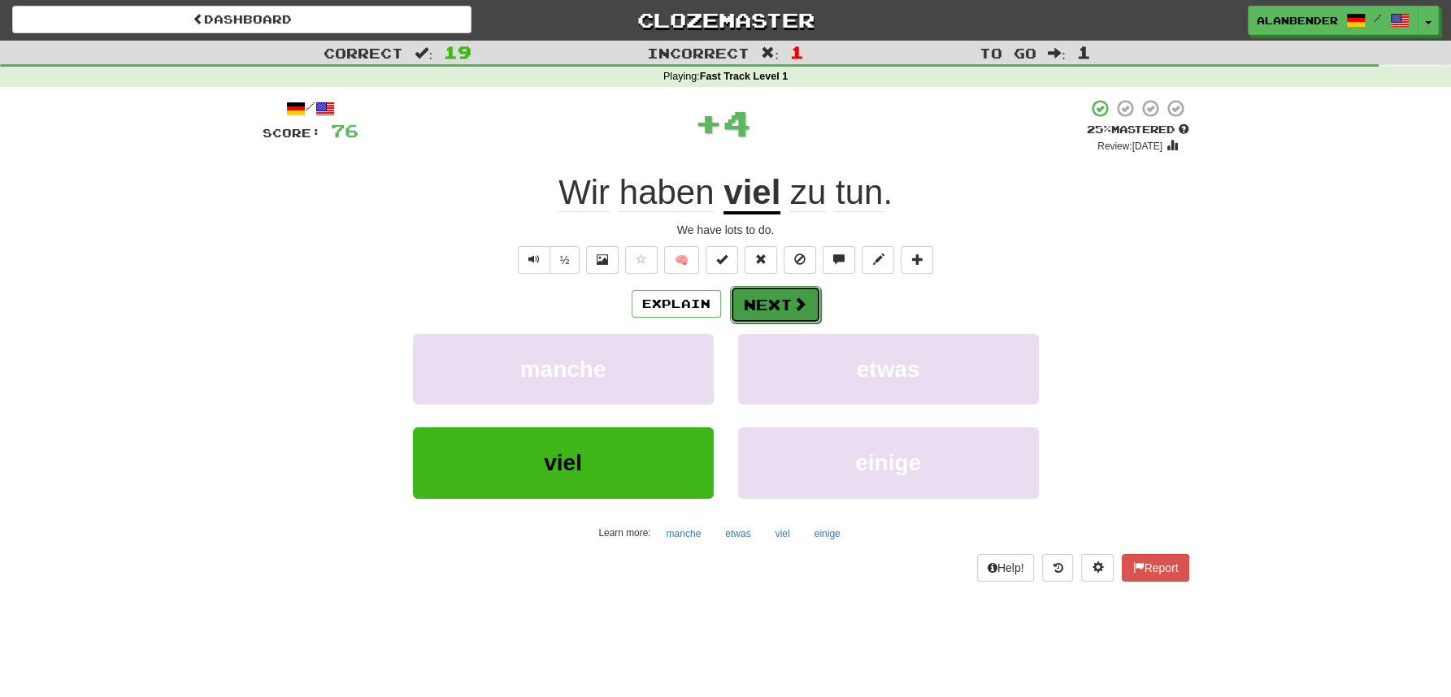
click at [782, 306] on button "Next" at bounding box center [775, 304] width 91 height 37
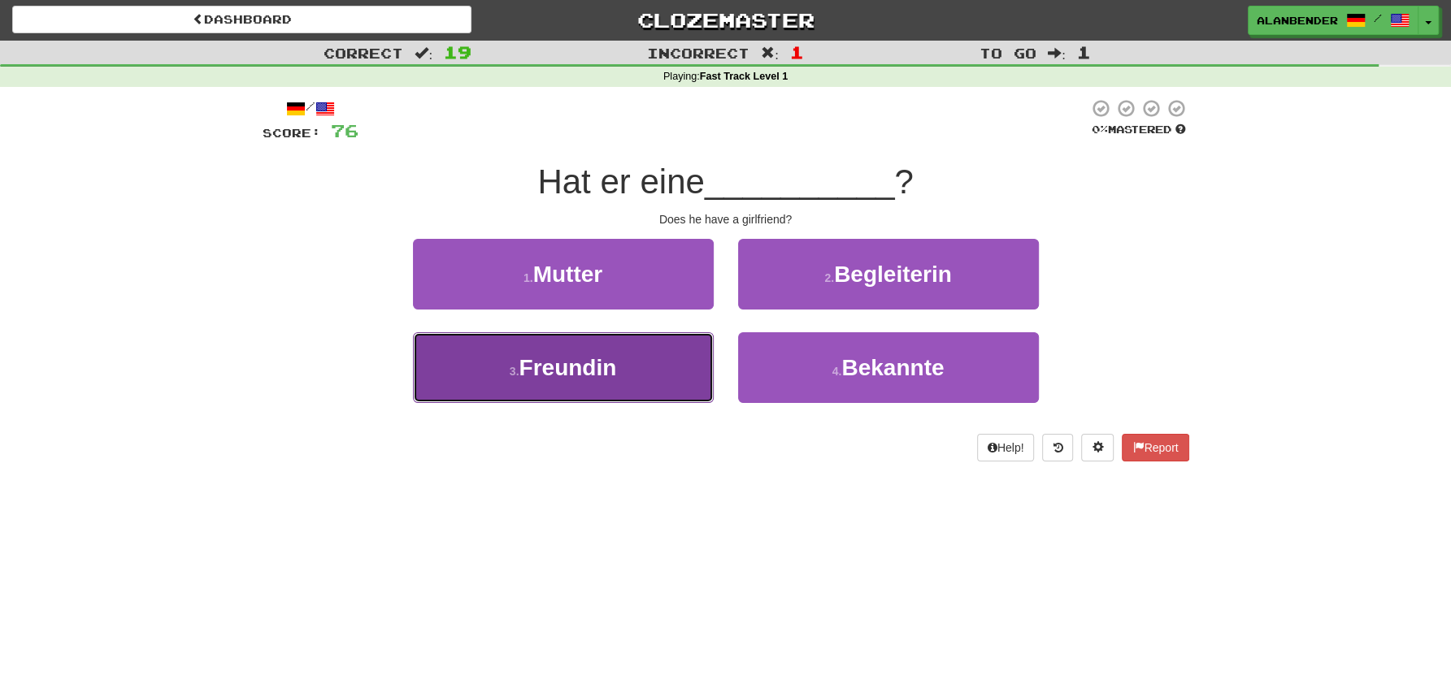
click at [613, 373] on span "Freundin" at bounding box center [568, 367] width 98 height 25
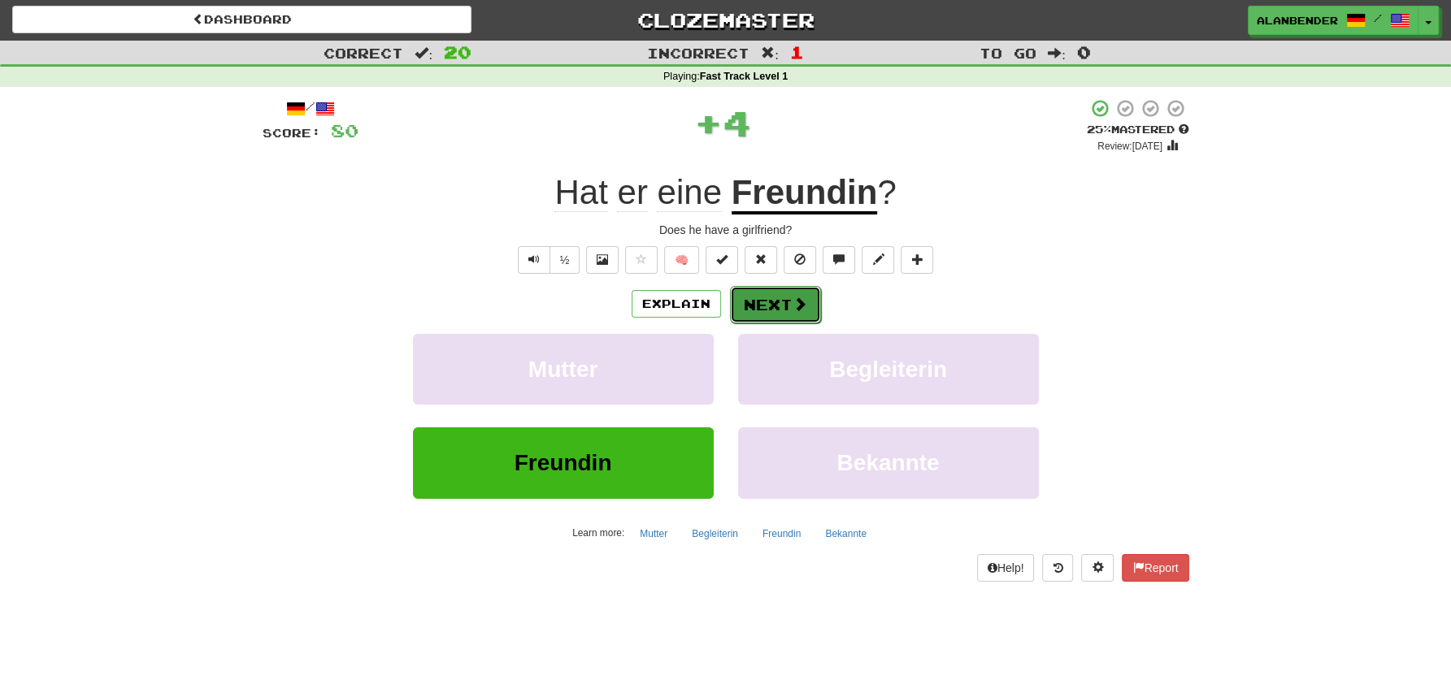
click at [778, 308] on button "Next" at bounding box center [775, 304] width 91 height 37
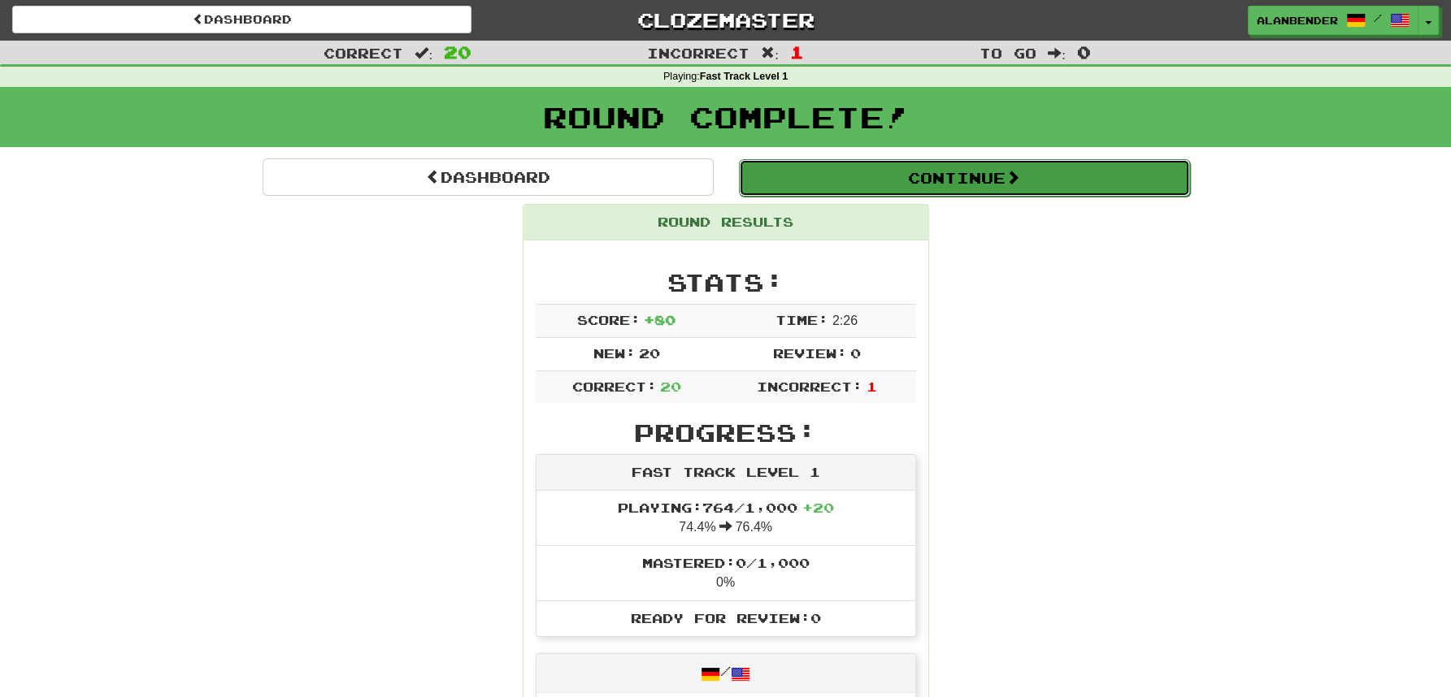
click at [979, 182] on button "Continue" at bounding box center [964, 177] width 451 height 37
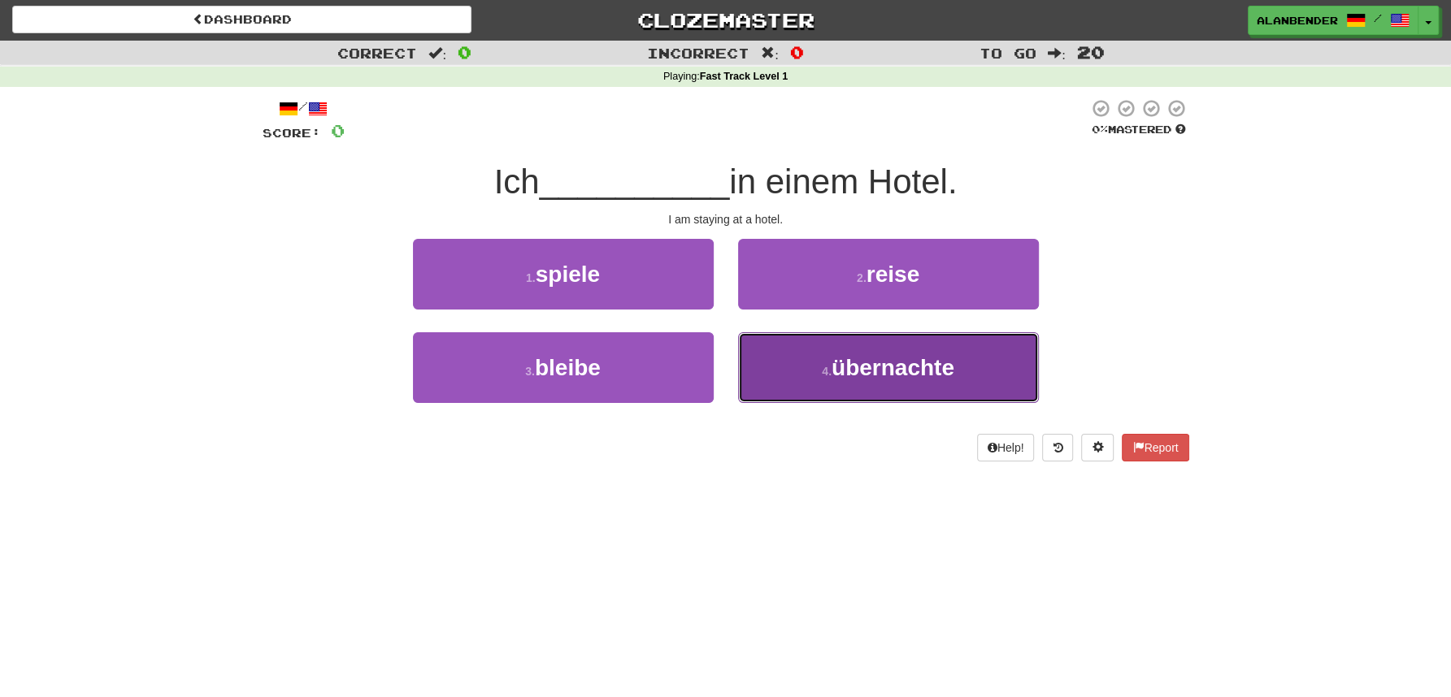
click at [968, 370] on button "4 . übernachte" at bounding box center [888, 367] width 301 height 71
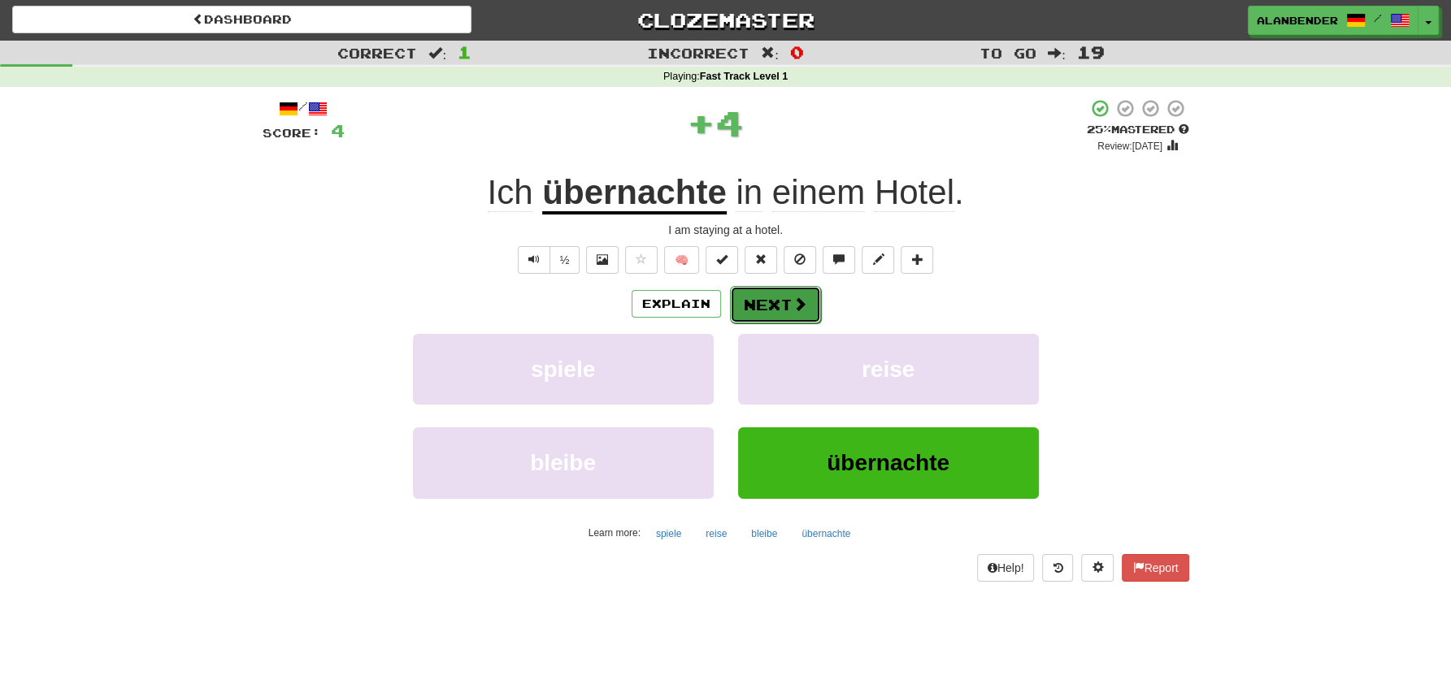
click at [793, 301] on span at bounding box center [799, 304] width 15 height 15
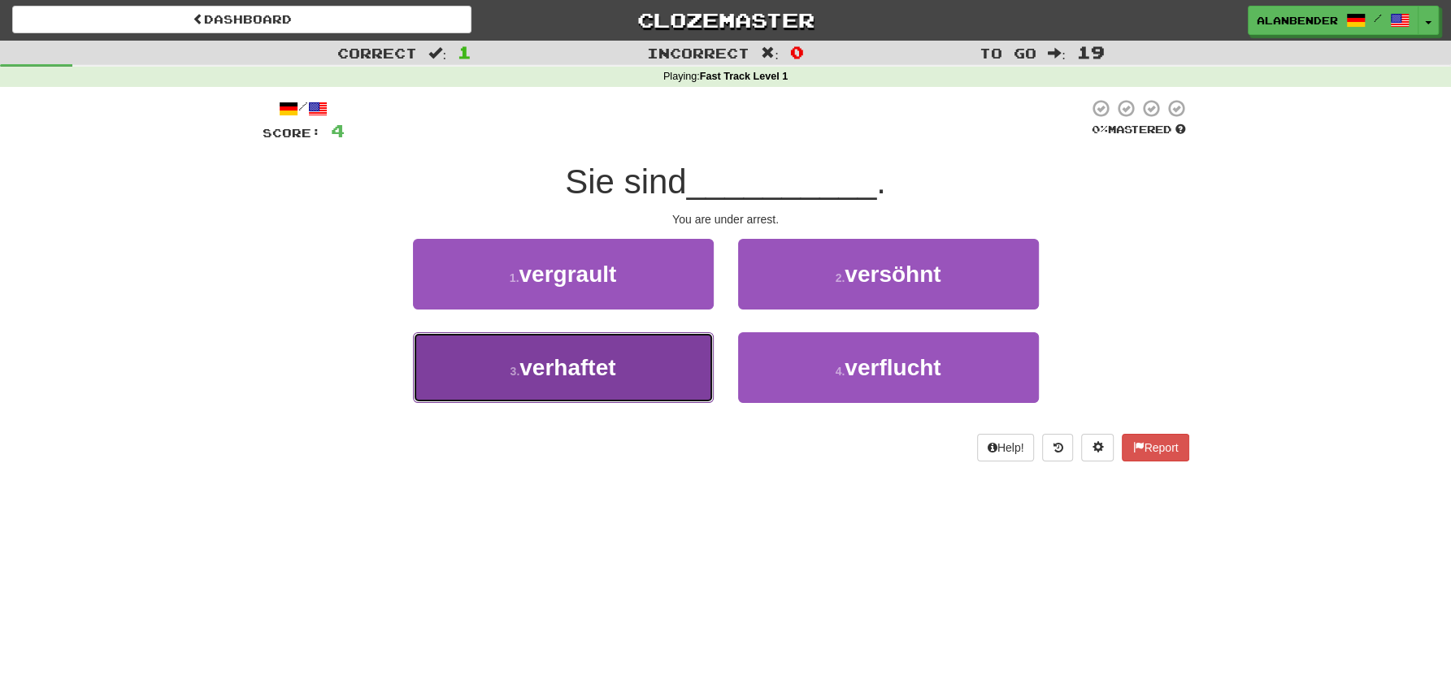
click at [609, 373] on span "verhaftet" at bounding box center [567, 367] width 96 height 25
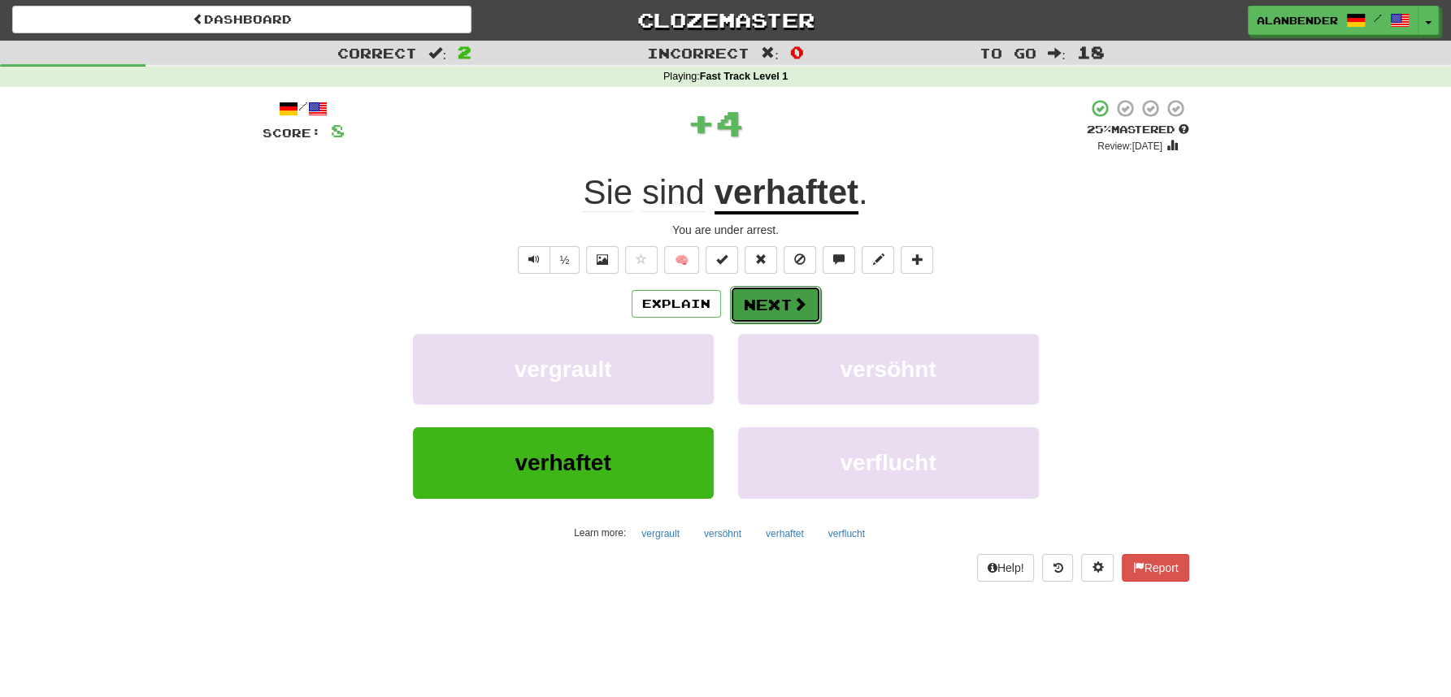
click at [784, 317] on button "Next" at bounding box center [775, 304] width 91 height 37
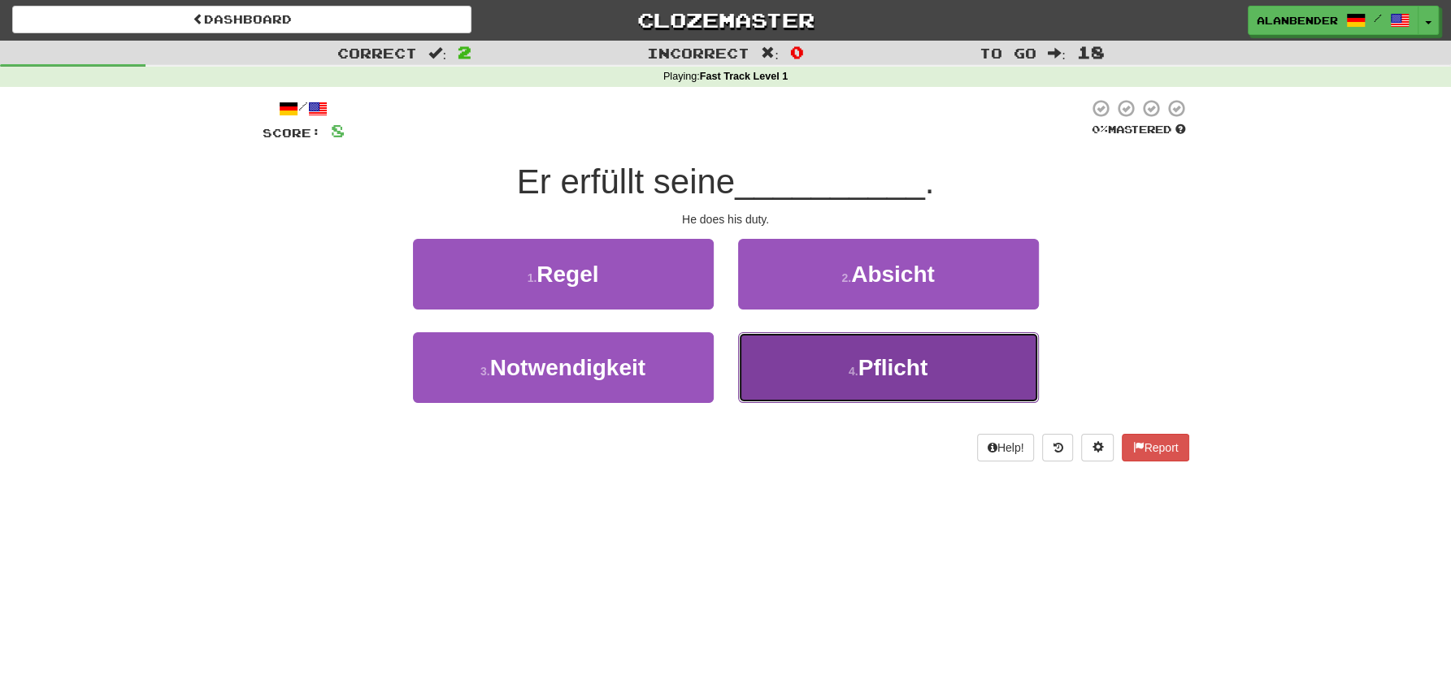
click at [903, 377] on span "Pflicht" at bounding box center [893, 367] width 70 height 25
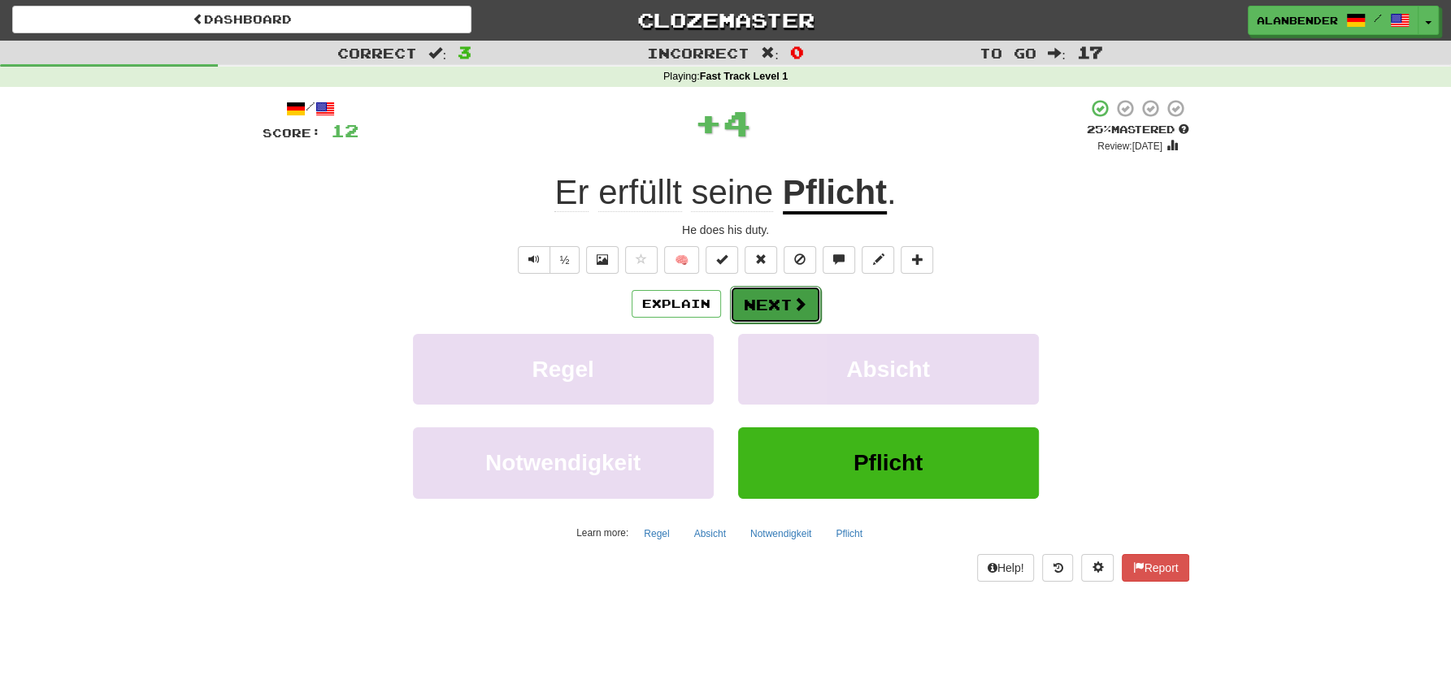
click at [802, 314] on button "Next" at bounding box center [775, 304] width 91 height 37
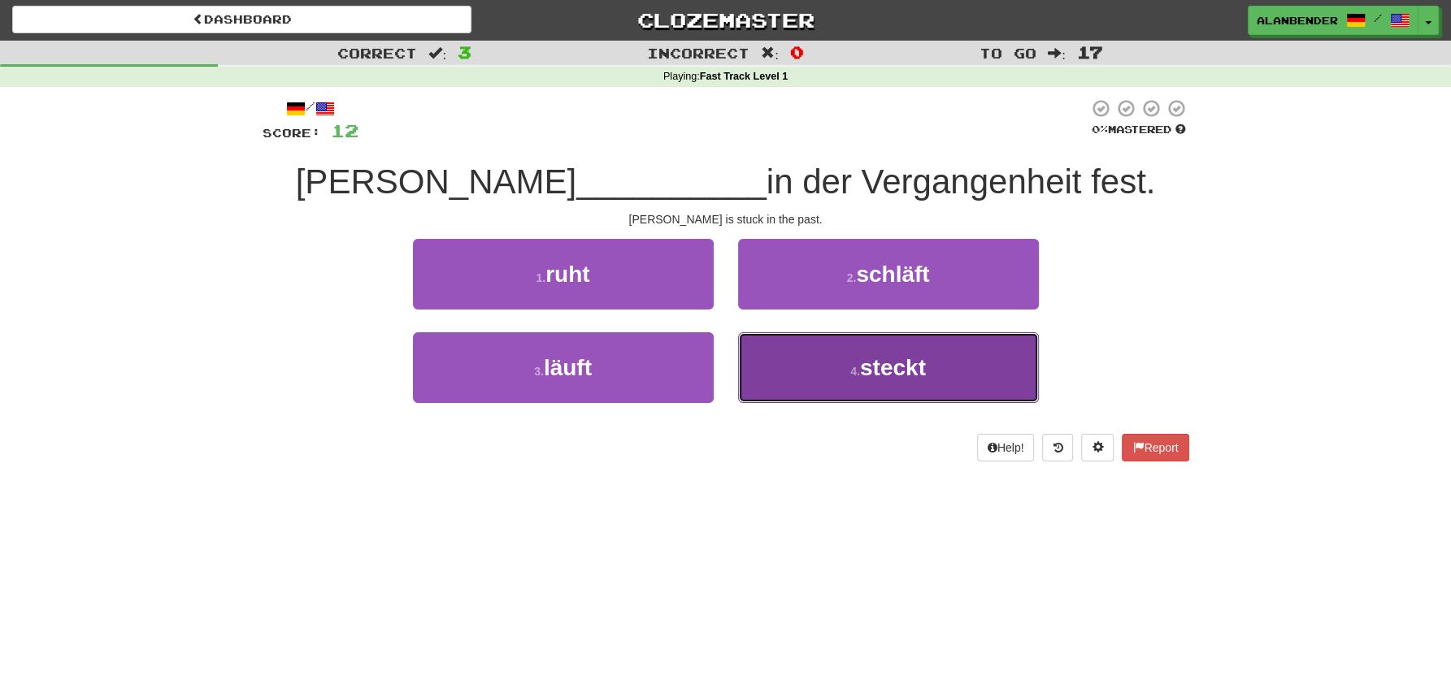
click at [922, 369] on span "steckt" at bounding box center [893, 367] width 66 height 25
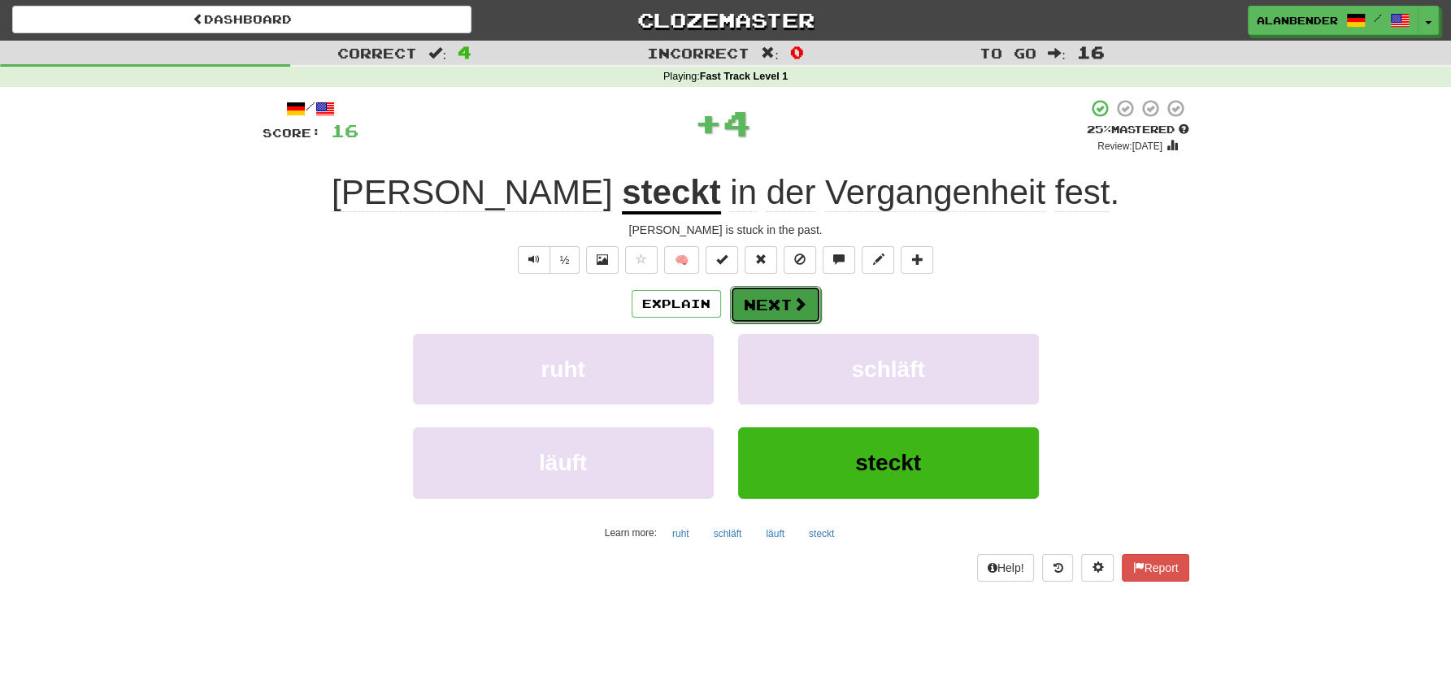
click at [777, 302] on button "Next" at bounding box center [775, 304] width 91 height 37
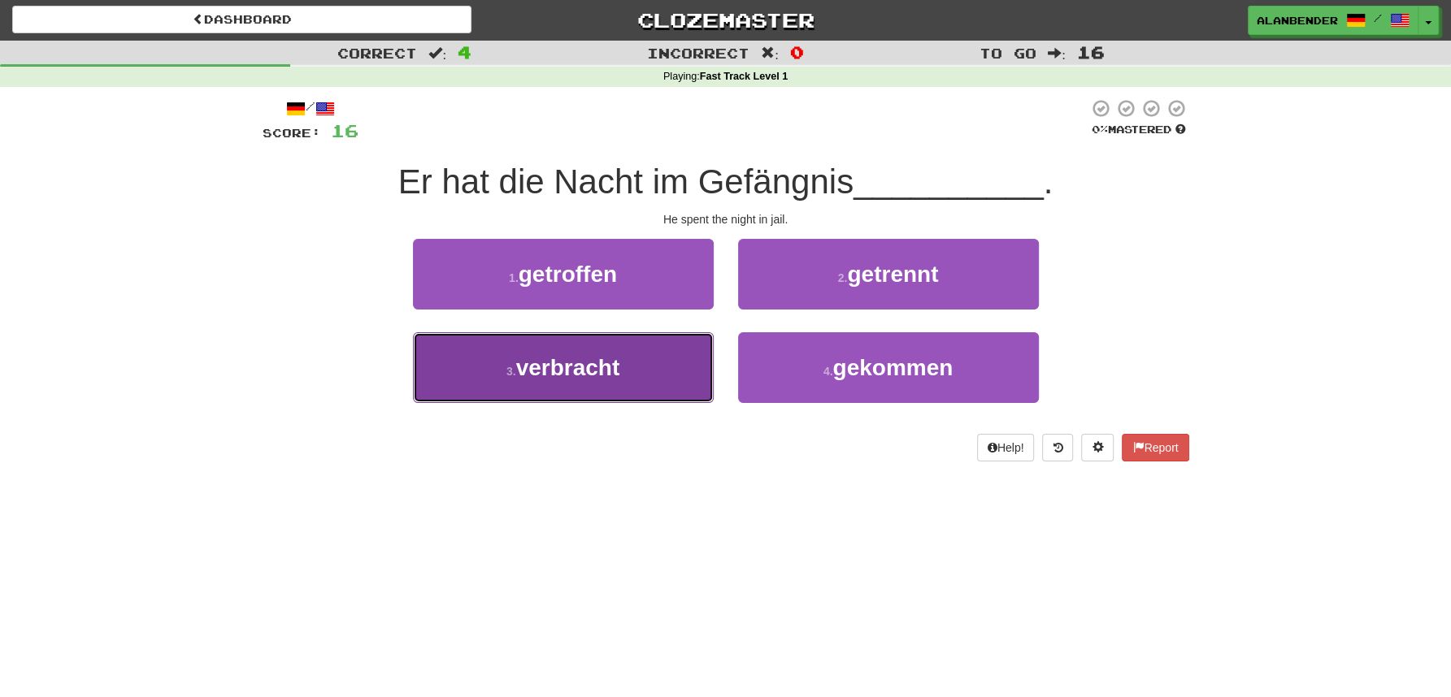
click at [597, 361] on span "verbracht" at bounding box center [568, 367] width 104 height 25
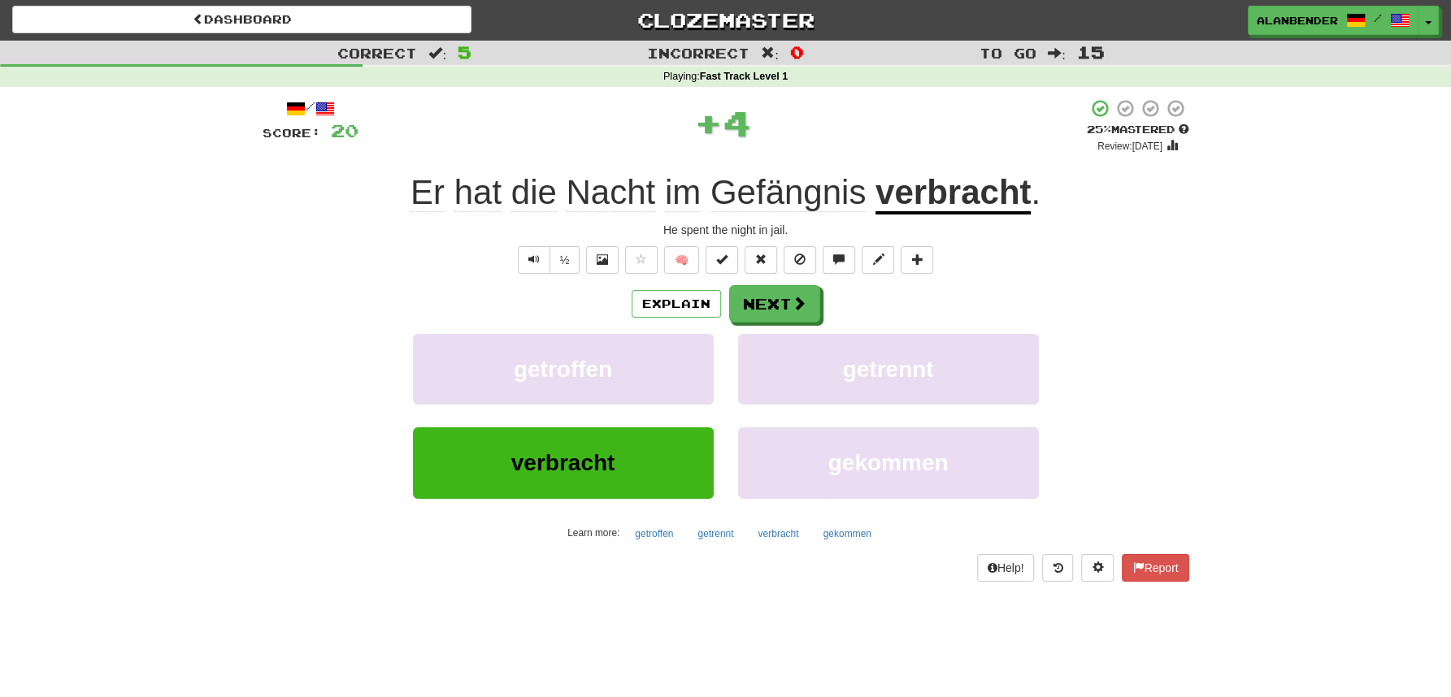
click at [965, 189] on u "verbracht" at bounding box center [952, 193] width 155 height 41
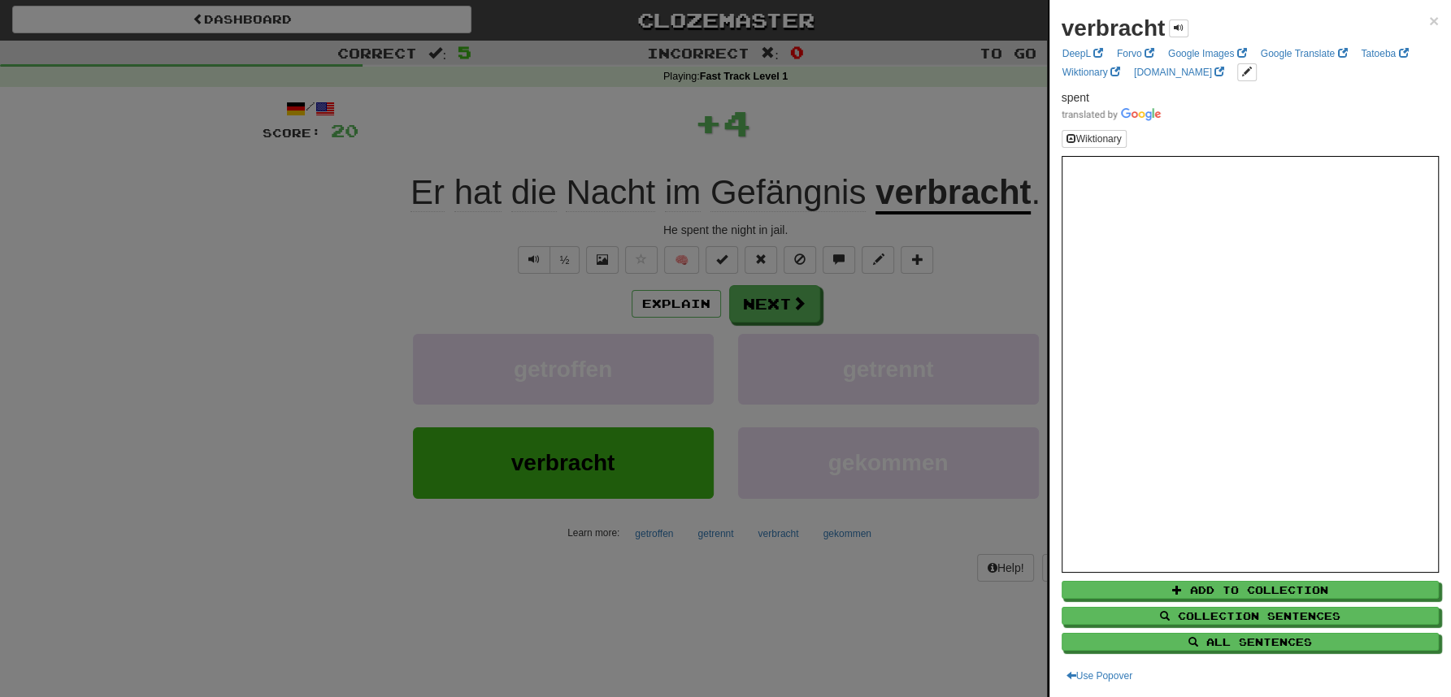
click at [942, 110] on div at bounding box center [725, 348] width 1451 height 697
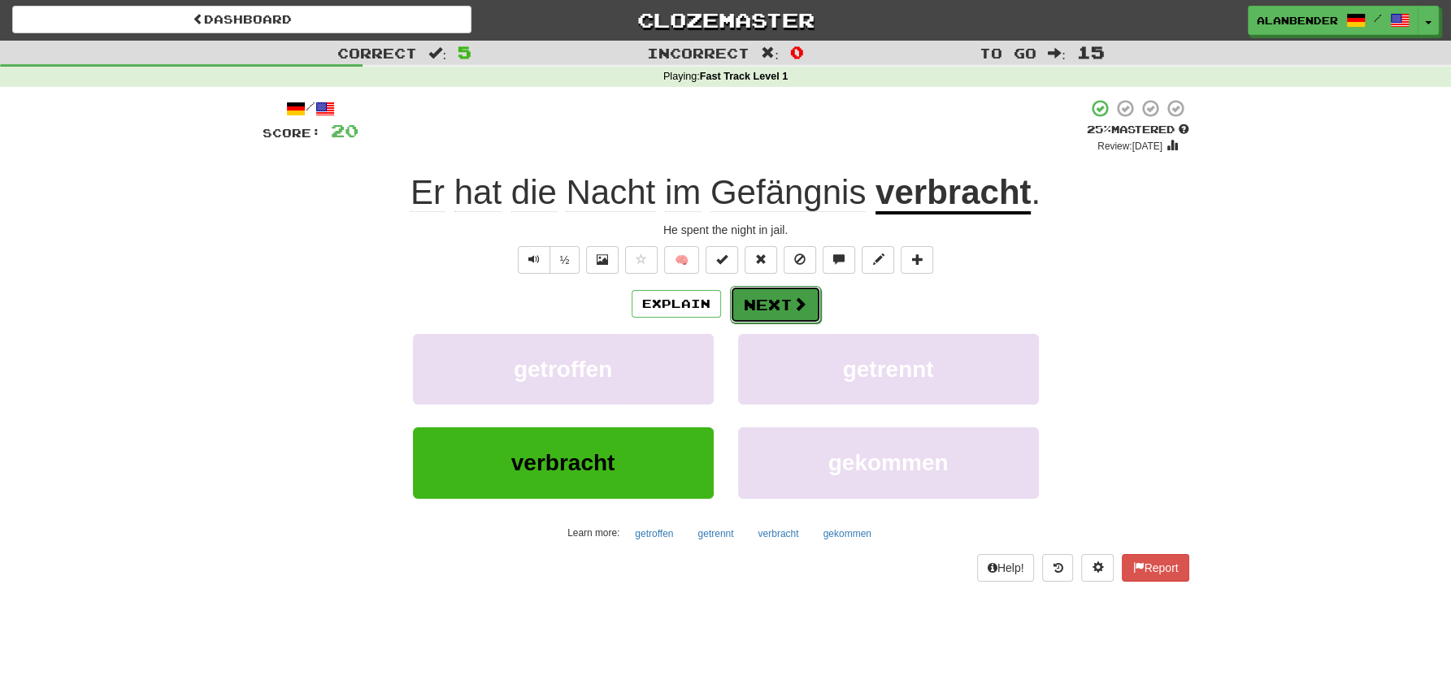
click at [778, 304] on button "Next" at bounding box center [775, 304] width 91 height 37
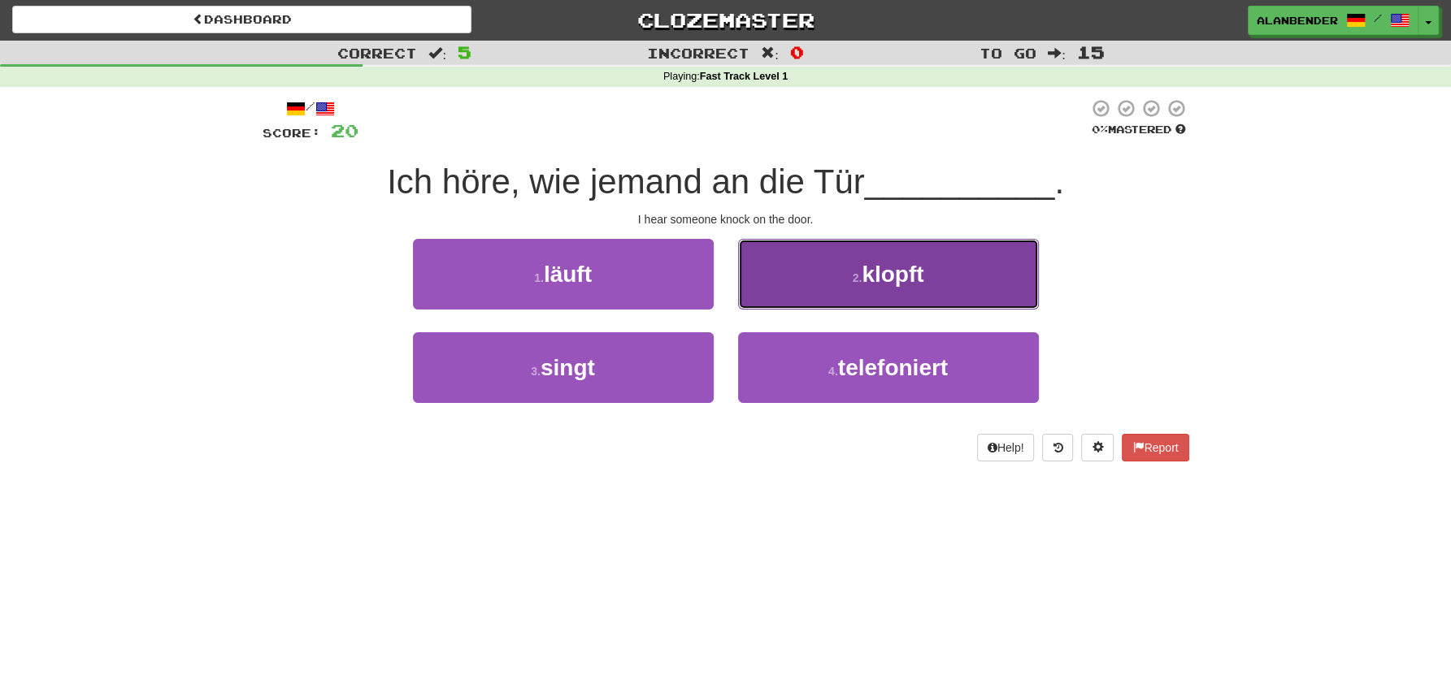
click at [905, 271] on span "klopft" at bounding box center [893, 274] width 62 height 25
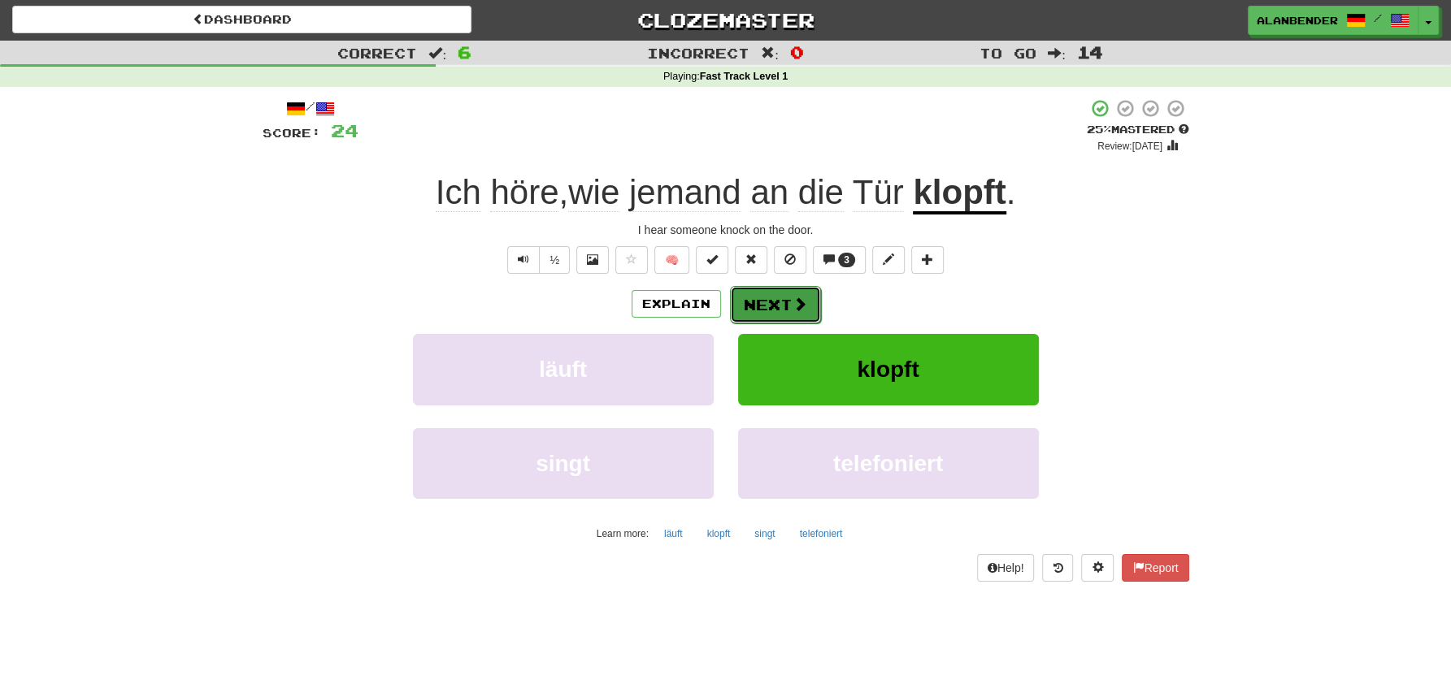
click at [792, 309] on span at bounding box center [799, 304] width 15 height 15
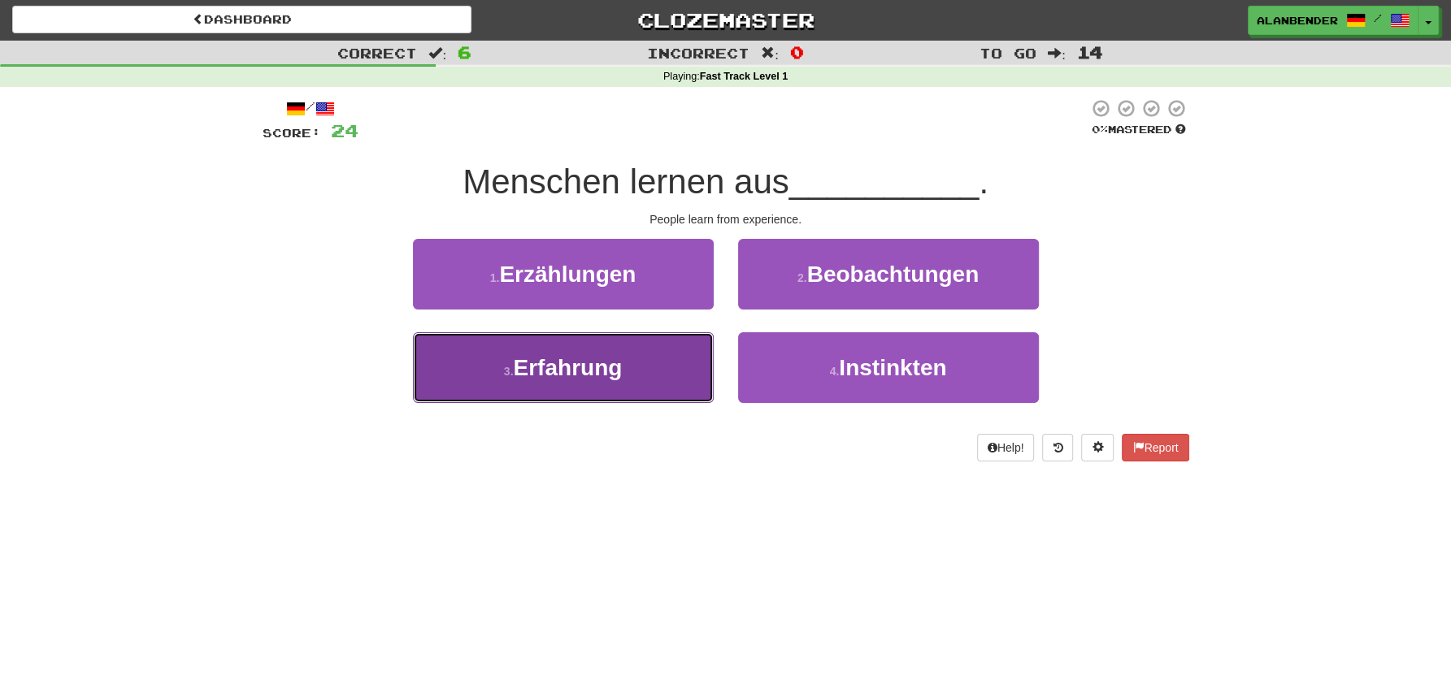
click at [590, 362] on span "Erfahrung" at bounding box center [567, 367] width 109 height 25
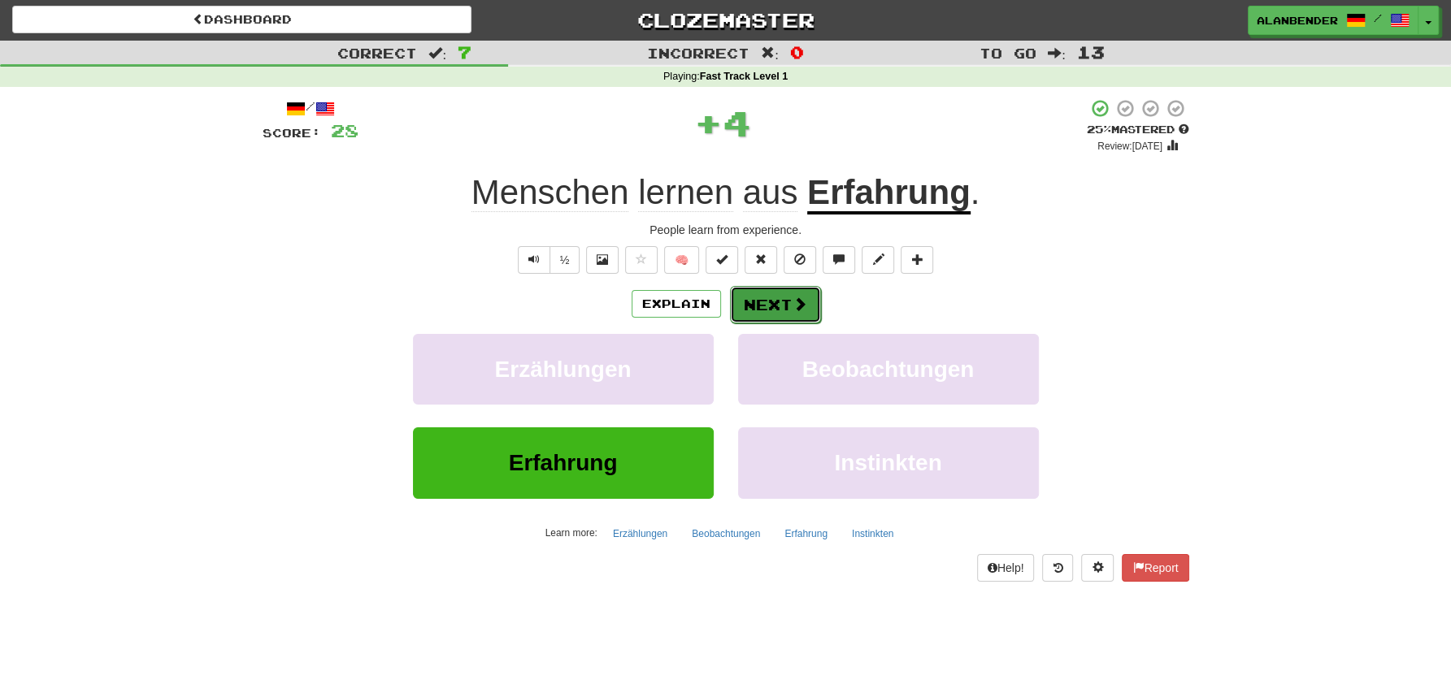
click at [761, 308] on button "Next" at bounding box center [775, 304] width 91 height 37
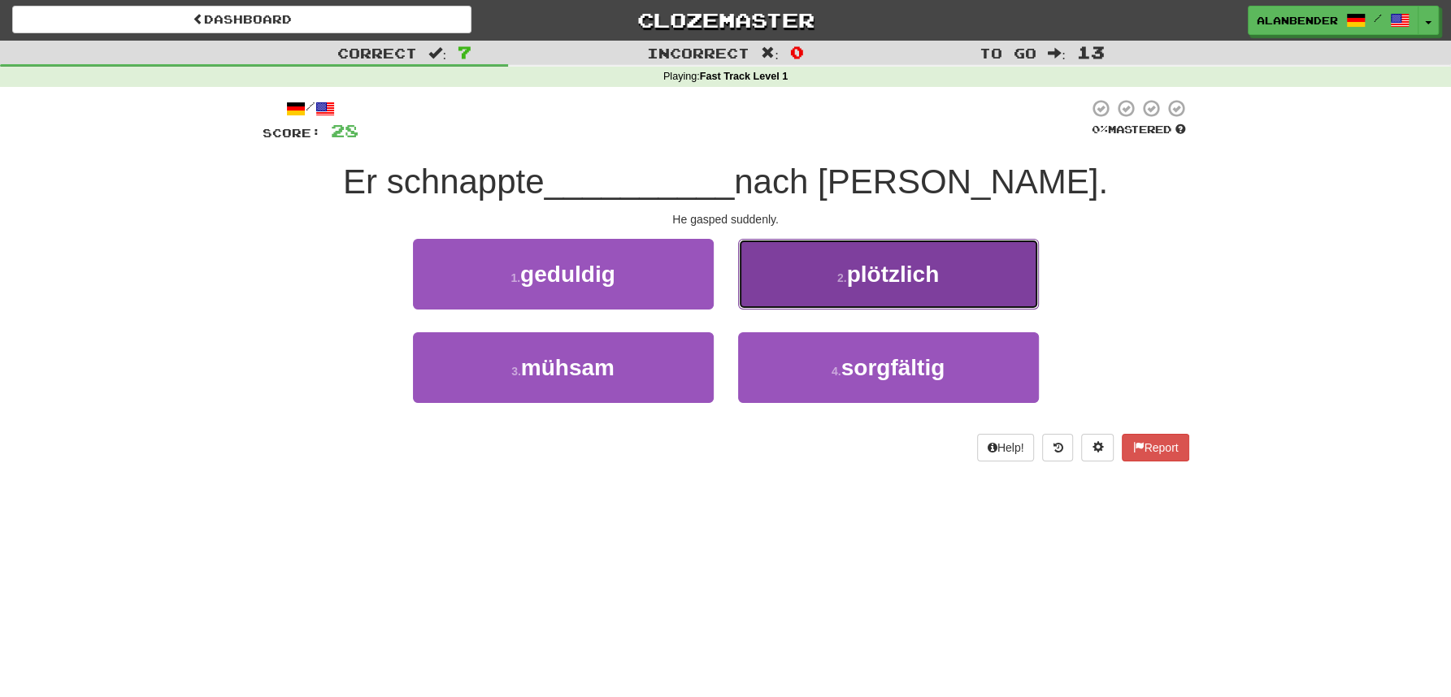
click at [891, 280] on span "plötzlich" at bounding box center [893, 274] width 93 height 25
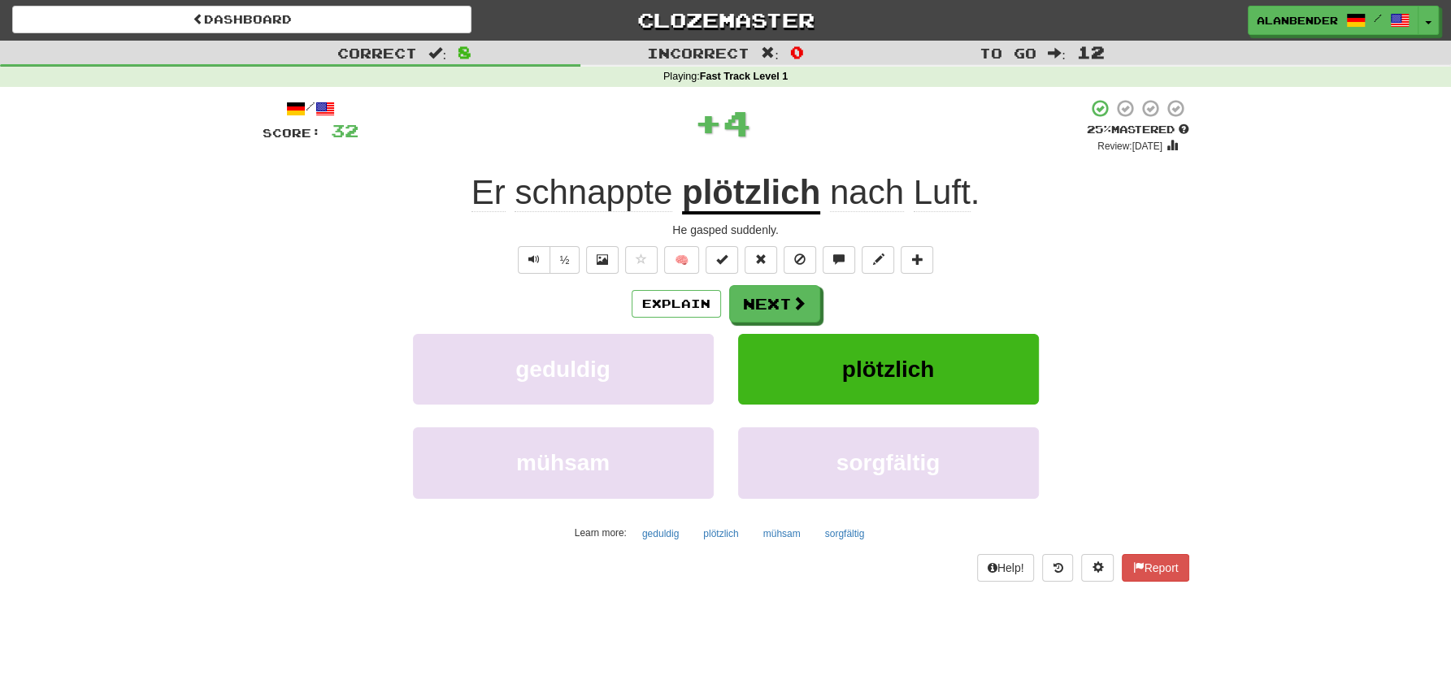
click at [586, 186] on span "schnappte" at bounding box center [593, 192] width 158 height 39
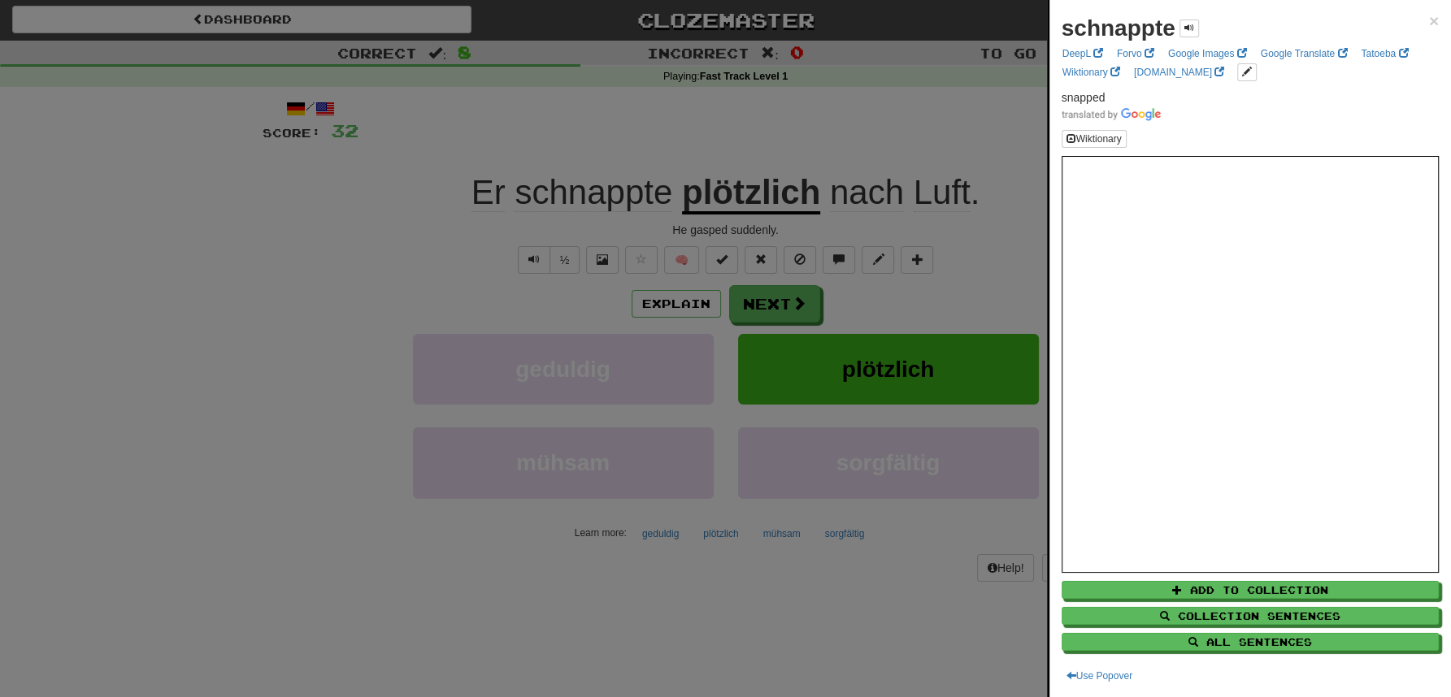
click at [629, 115] on div at bounding box center [725, 348] width 1451 height 697
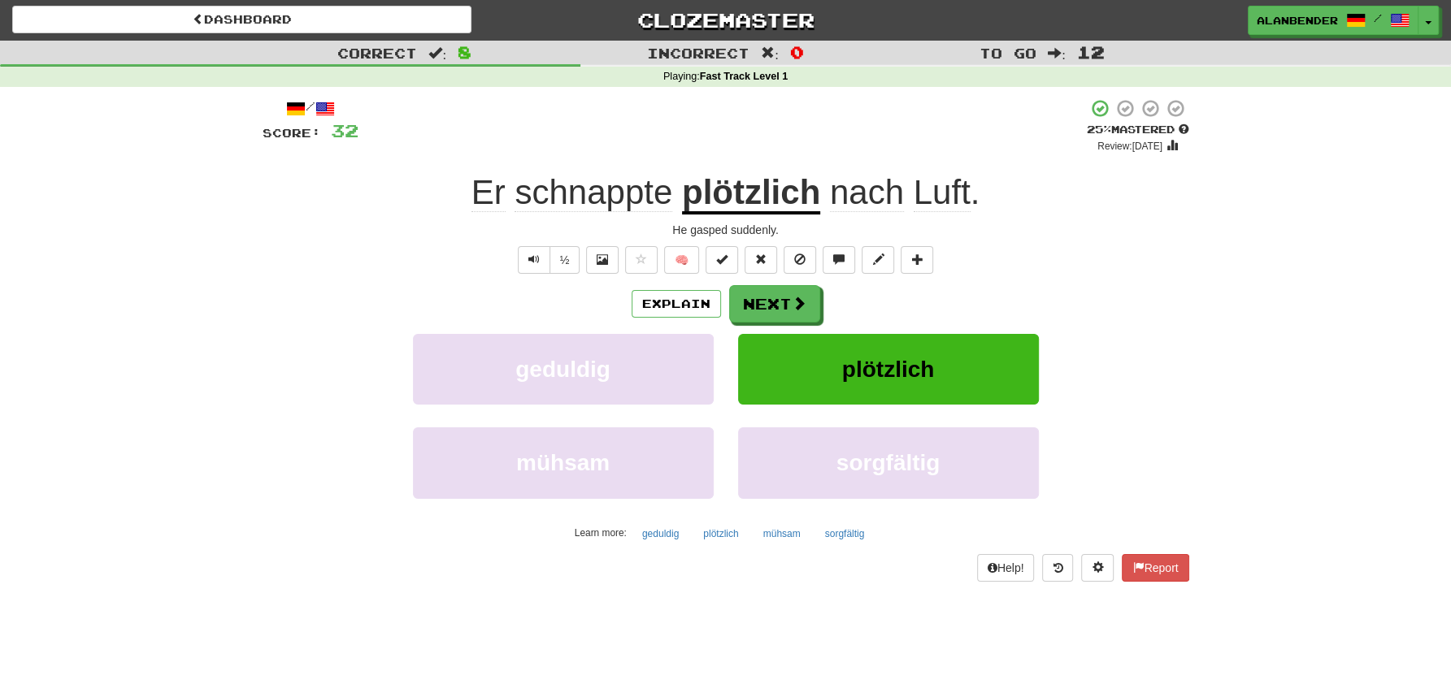
click at [624, 199] on span "schnappte" at bounding box center [593, 192] width 158 height 39
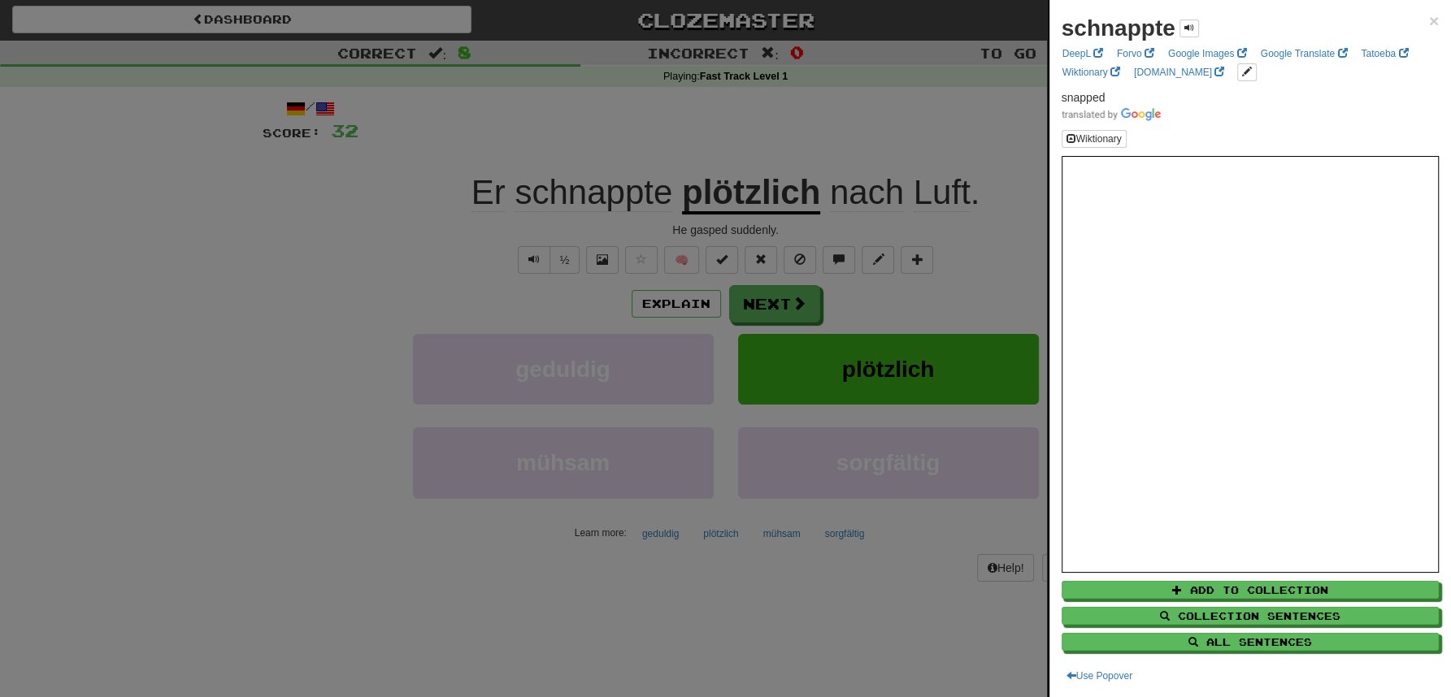
click at [633, 119] on div at bounding box center [725, 348] width 1451 height 697
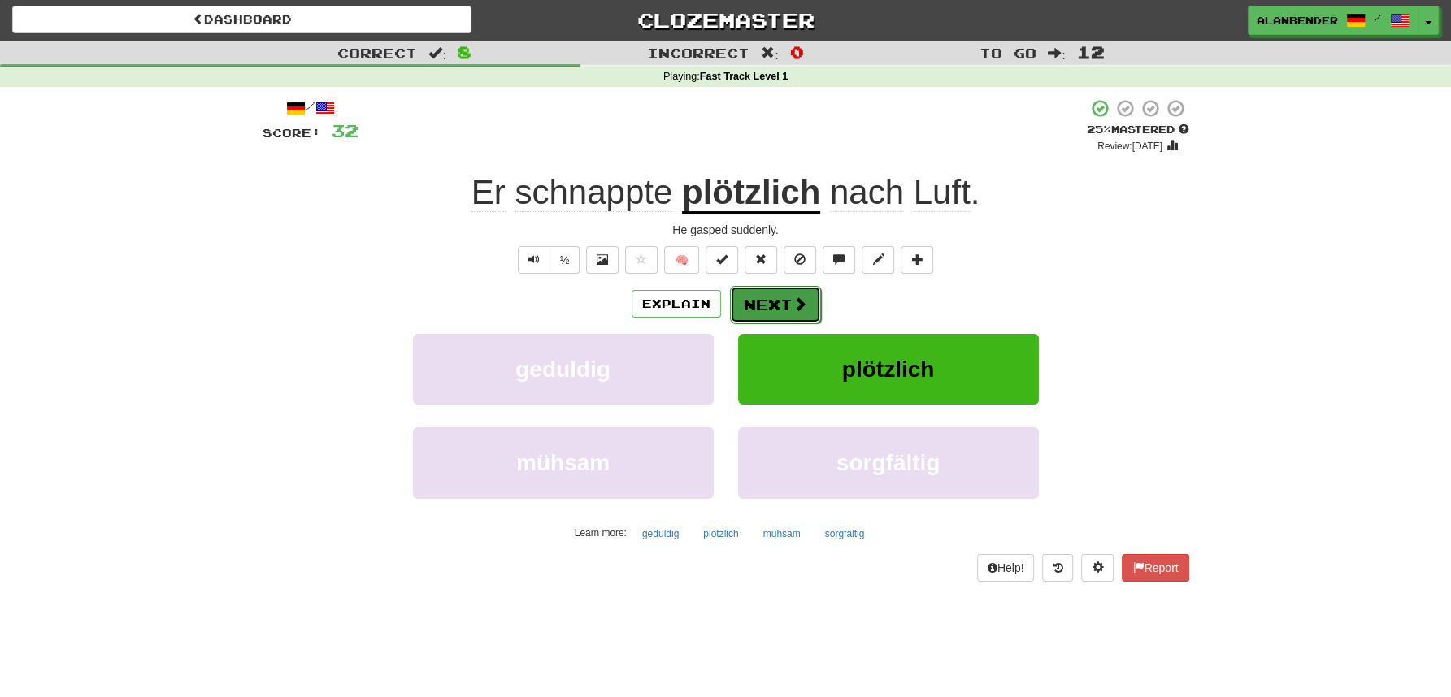
click at [788, 298] on button "Next" at bounding box center [775, 304] width 91 height 37
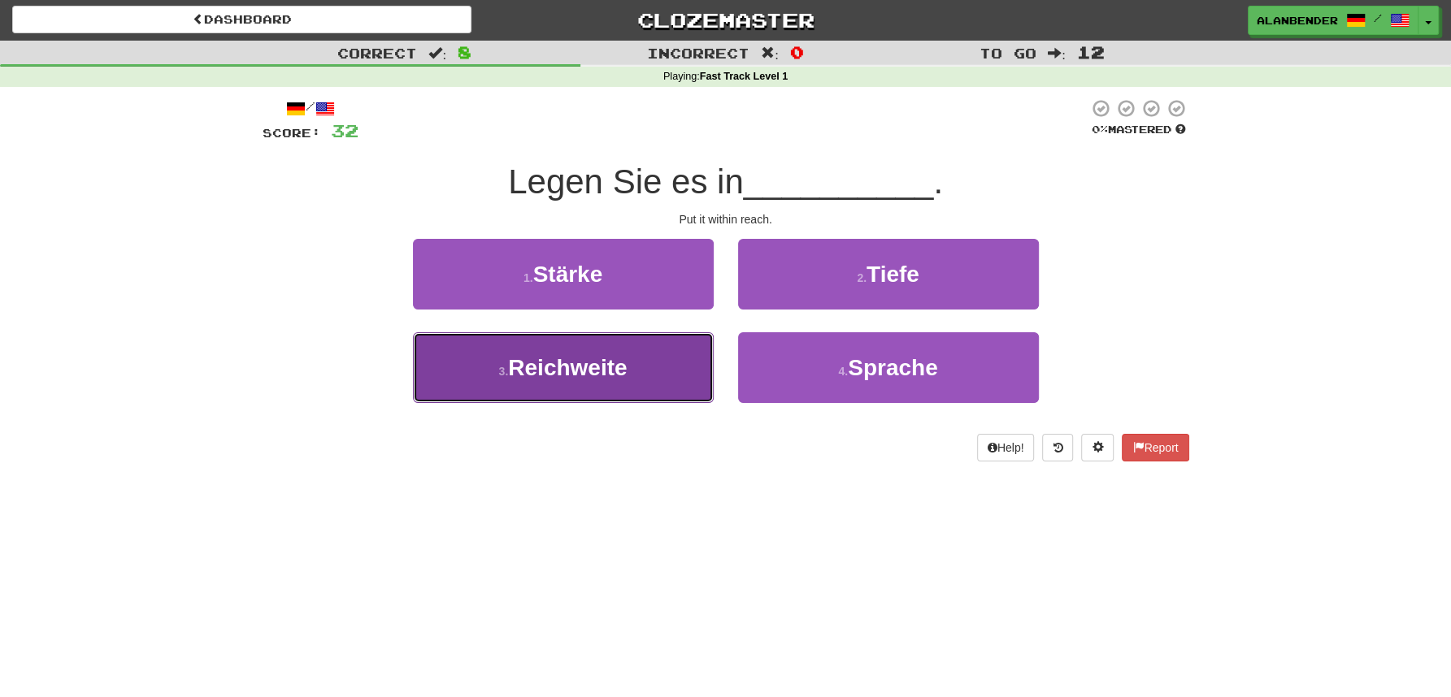
click at [597, 374] on span "Reichweite" at bounding box center [567, 367] width 119 height 25
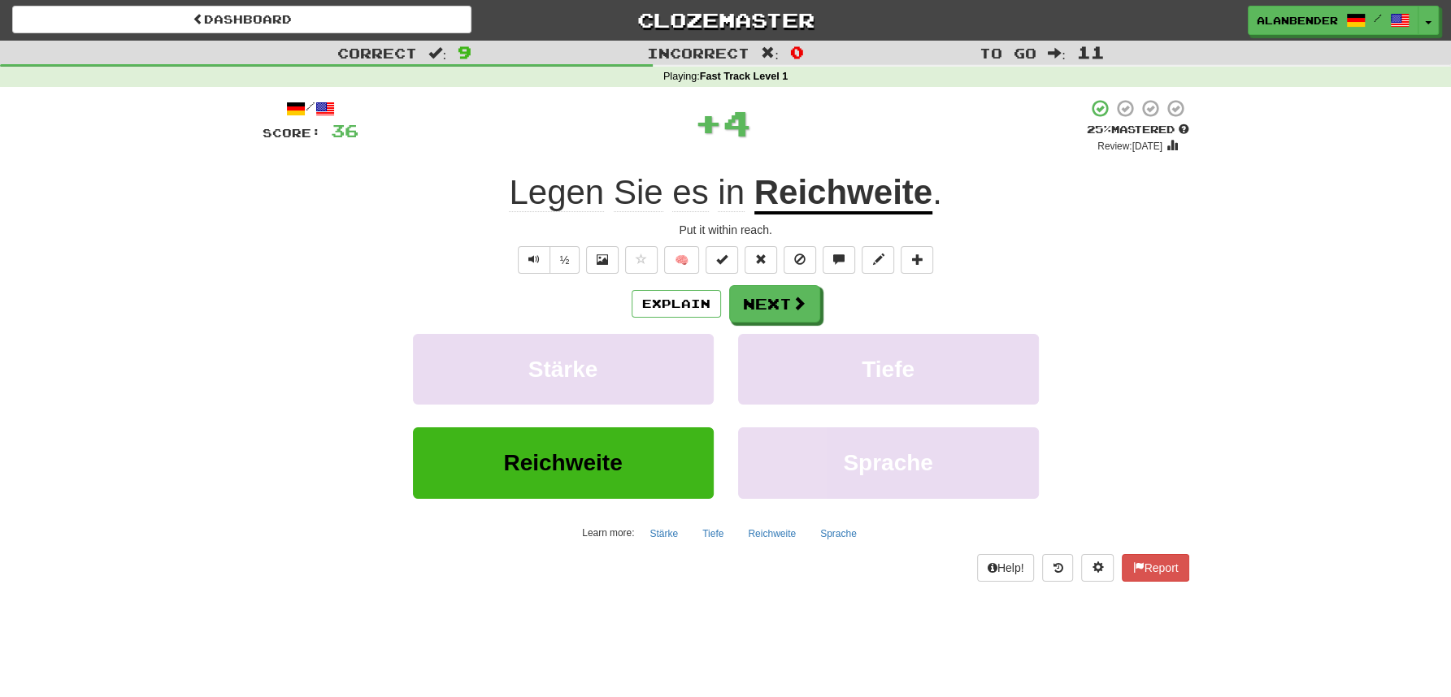
click at [874, 200] on u "Reichweite" at bounding box center [843, 193] width 178 height 41
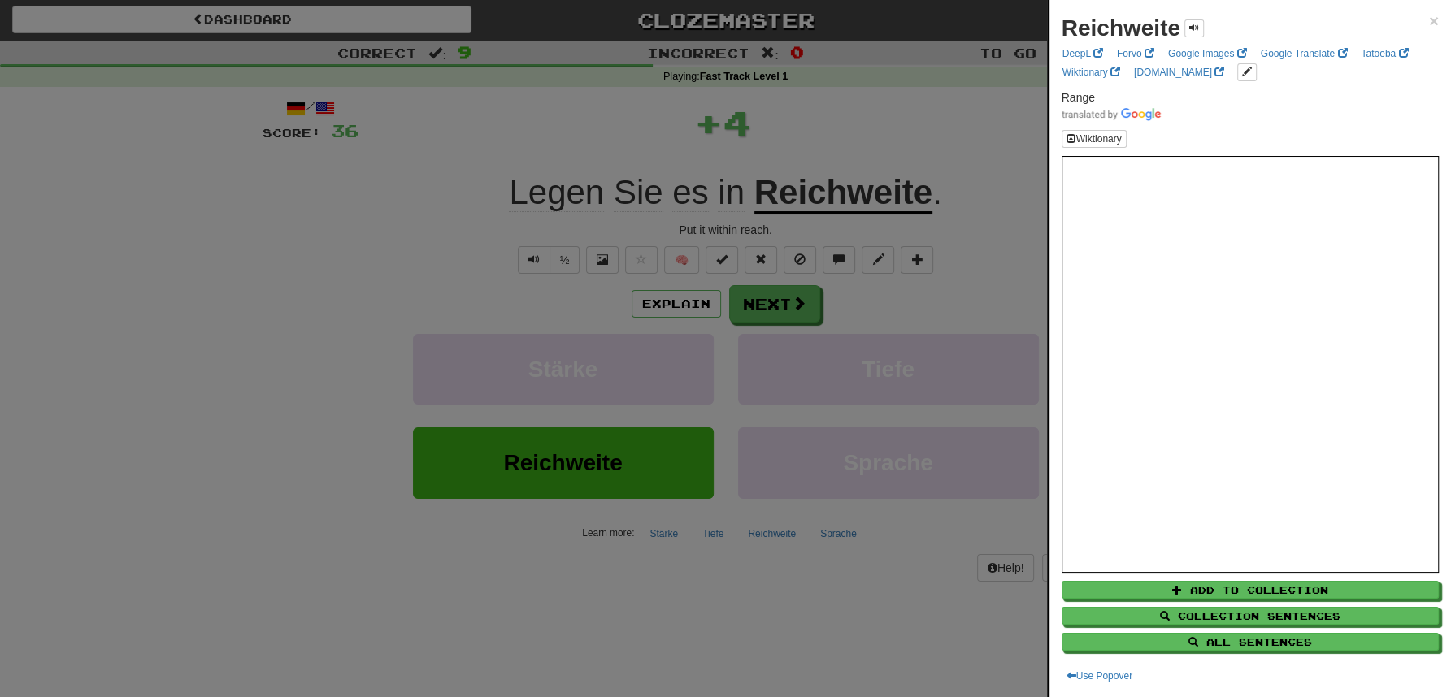
click at [908, 124] on div at bounding box center [725, 348] width 1451 height 697
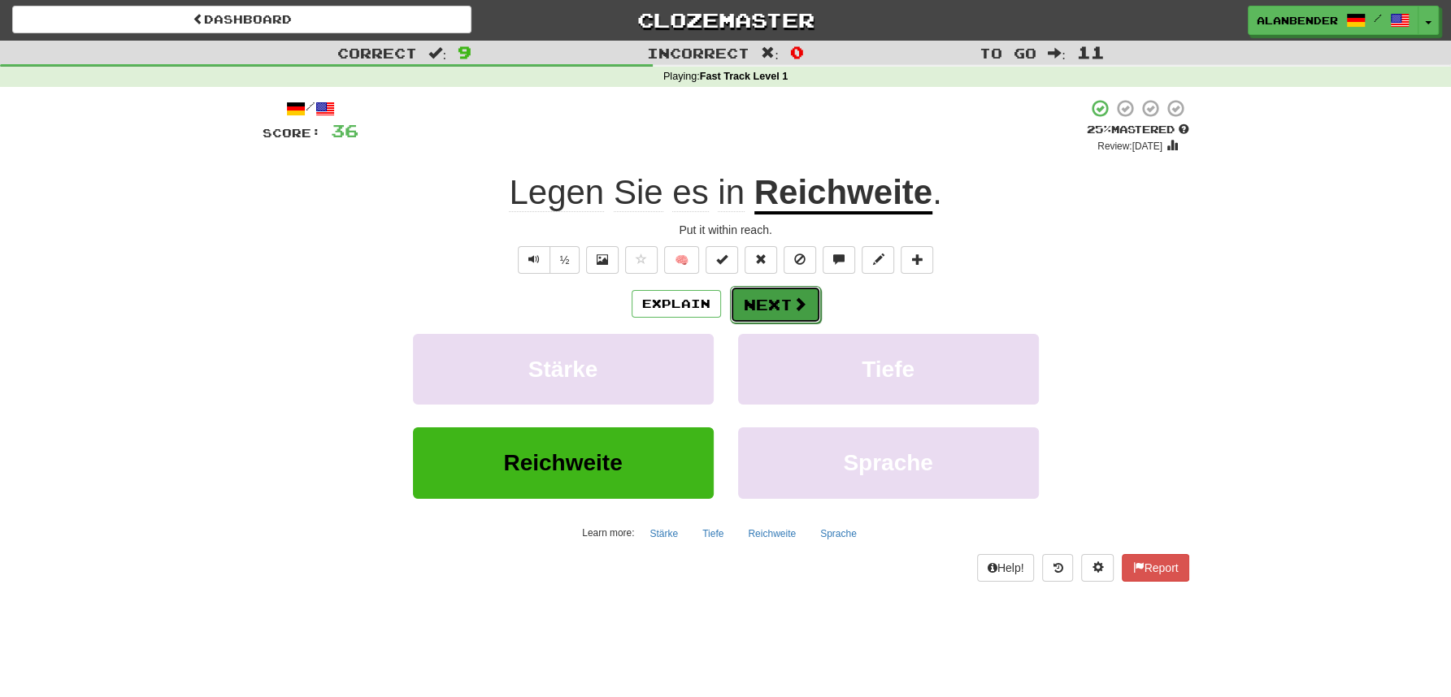
click at [781, 307] on button "Next" at bounding box center [775, 304] width 91 height 37
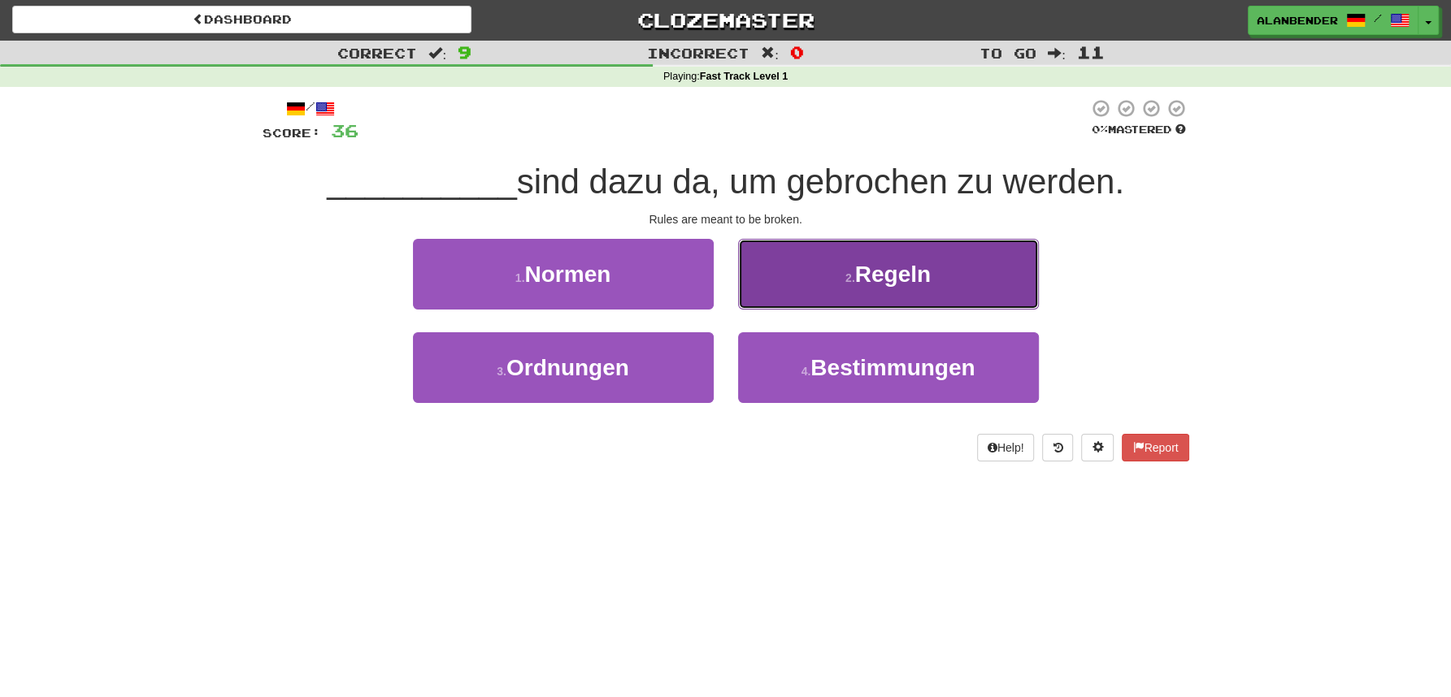
click at [887, 286] on span "Regeln" at bounding box center [893, 274] width 76 height 25
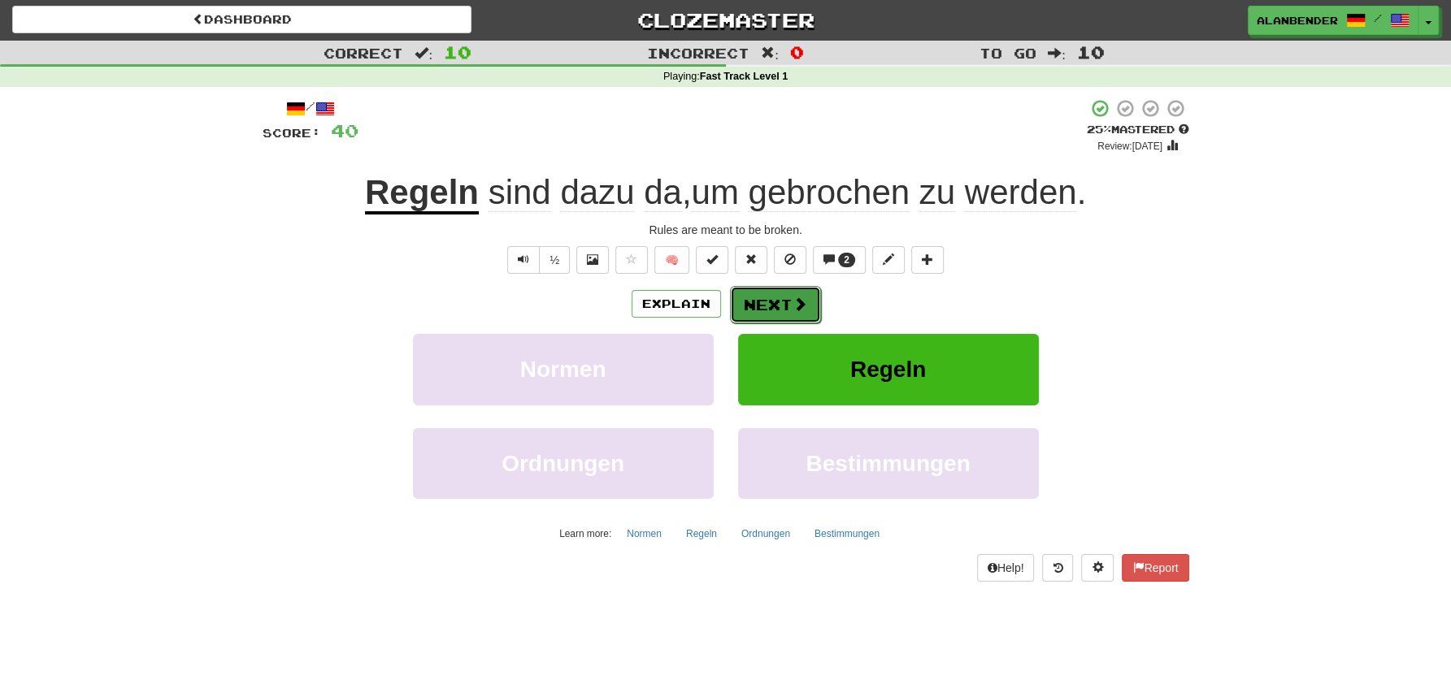
click at [792, 298] on span at bounding box center [799, 304] width 15 height 15
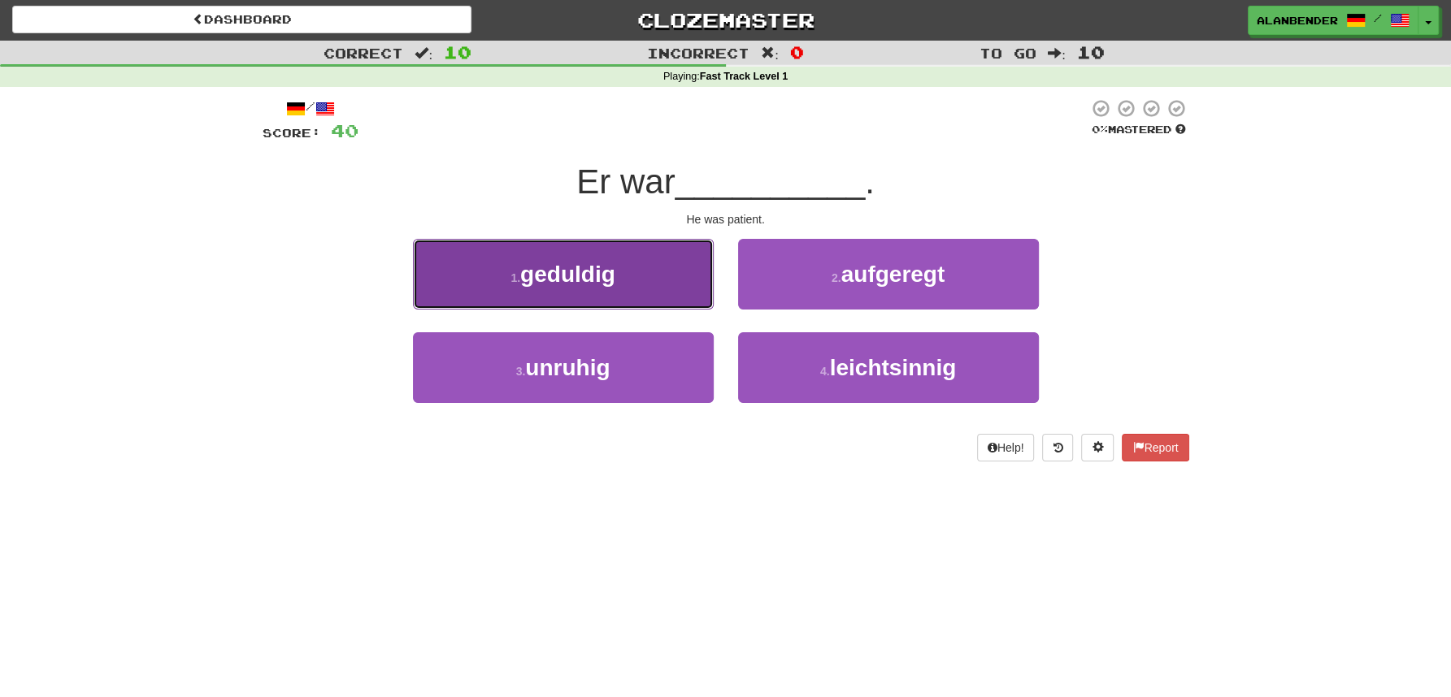
click at [593, 283] on span "geduldig" at bounding box center [567, 274] width 95 height 25
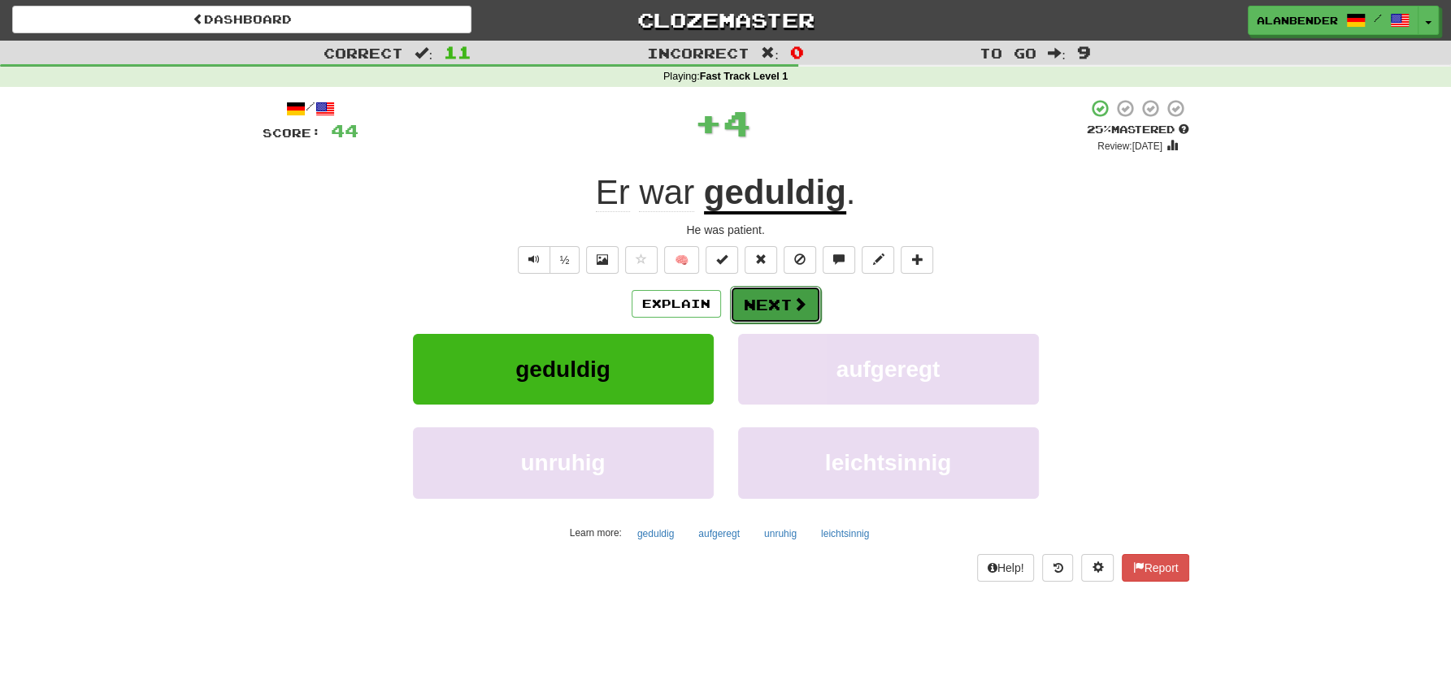
click at [792, 305] on span at bounding box center [799, 304] width 15 height 15
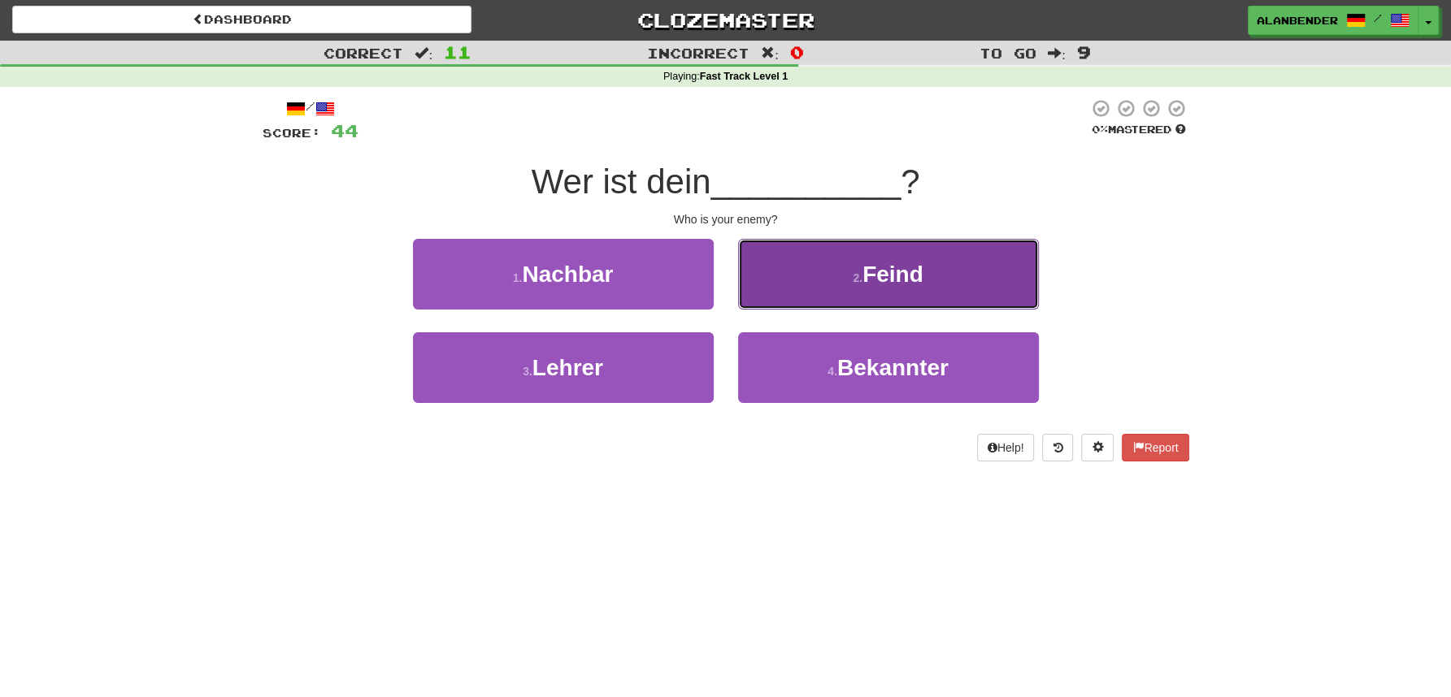
click at [927, 277] on button "2 . Feind" at bounding box center [888, 274] width 301 height 71
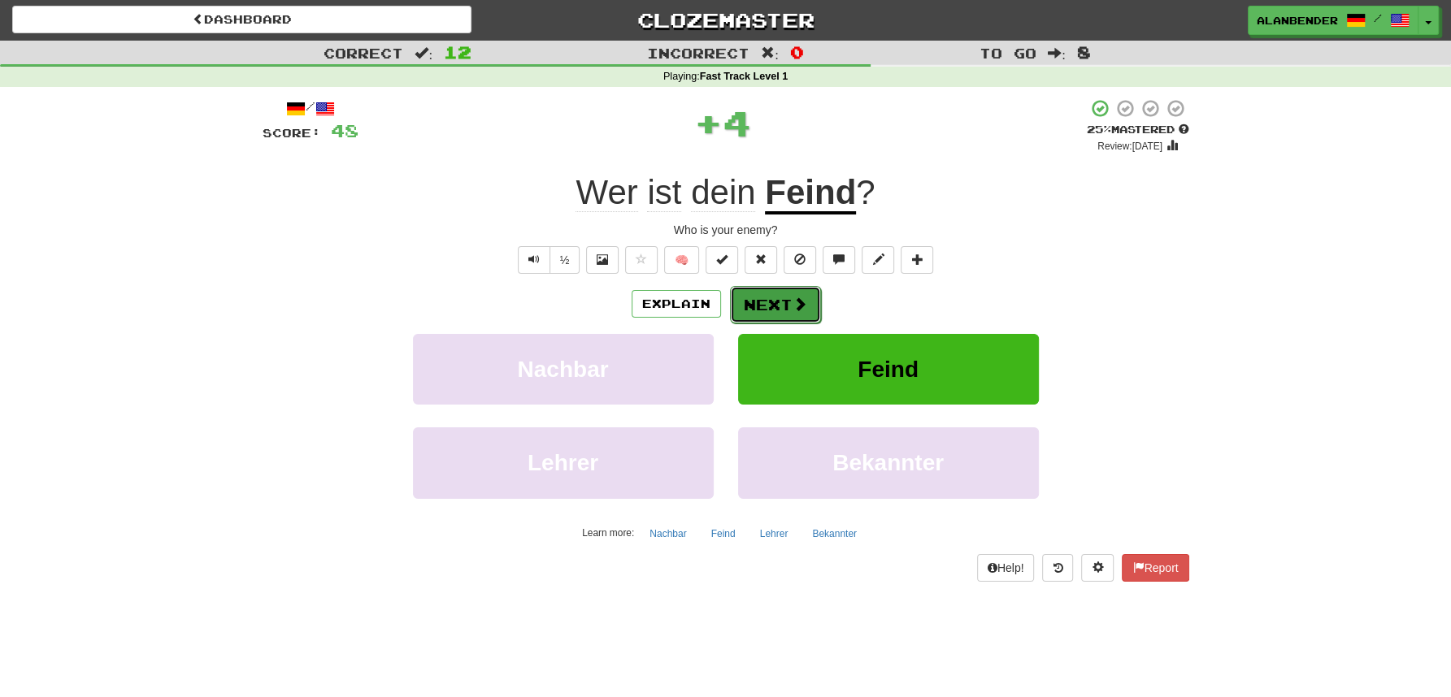
click at [765, 300] on button "Next" at bounding box center [775, 304] width 91 height 37
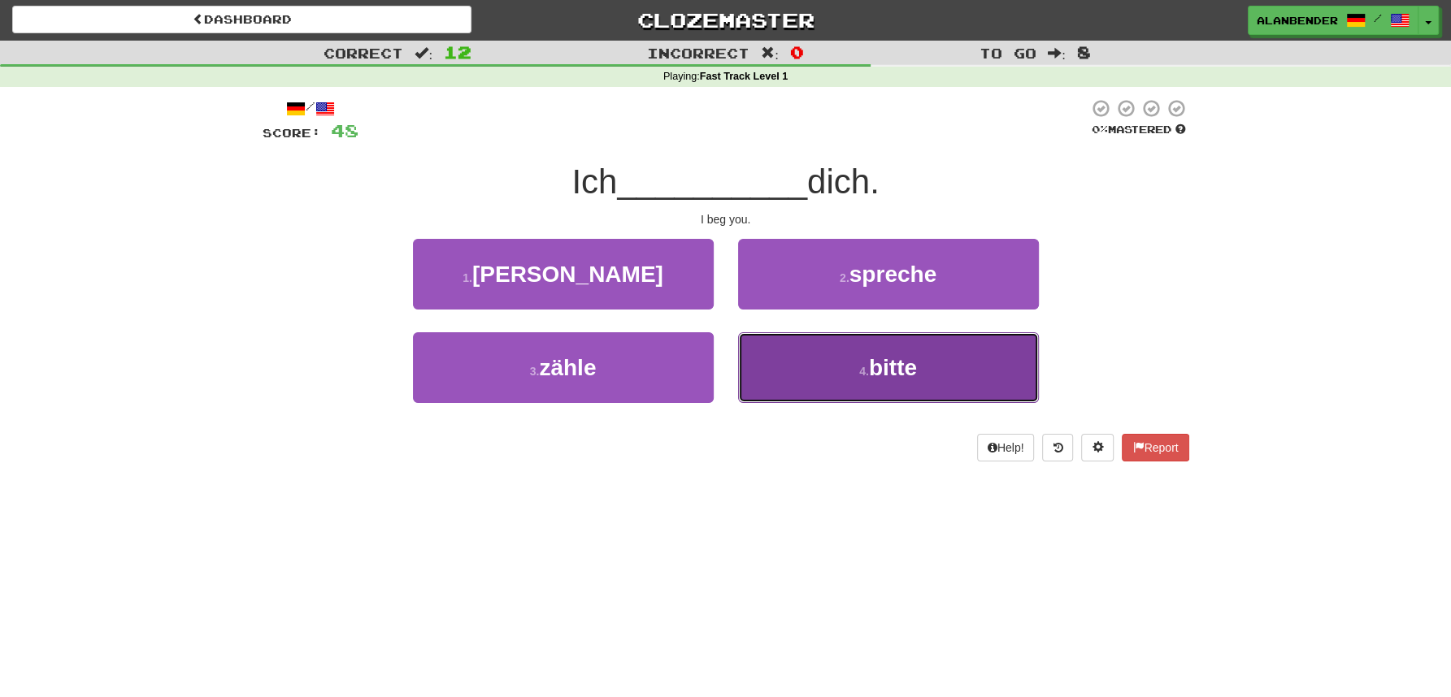
click at [901, 377] on span "bitte" at bounding box center [893, 367] width 48 height 25
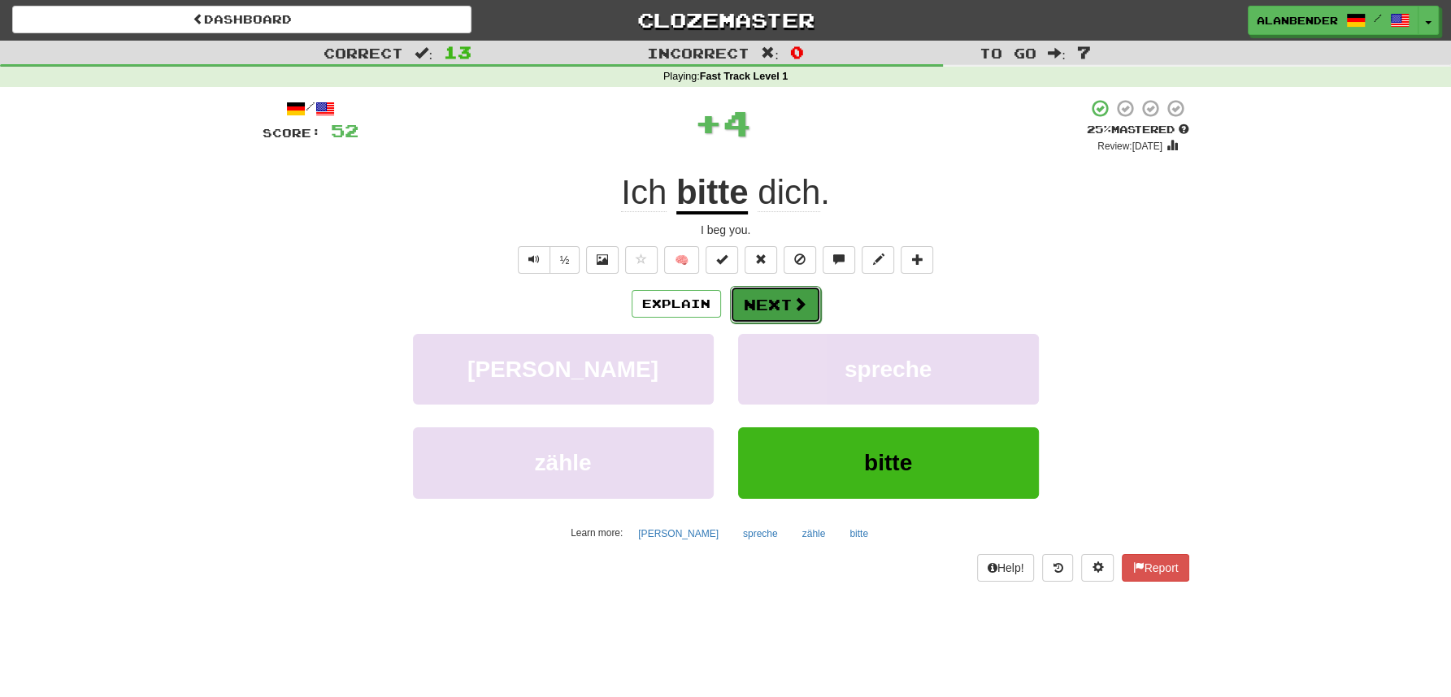
click at [775, 307] on button "Next" at bounding box center [775, 304] width 91 height 37
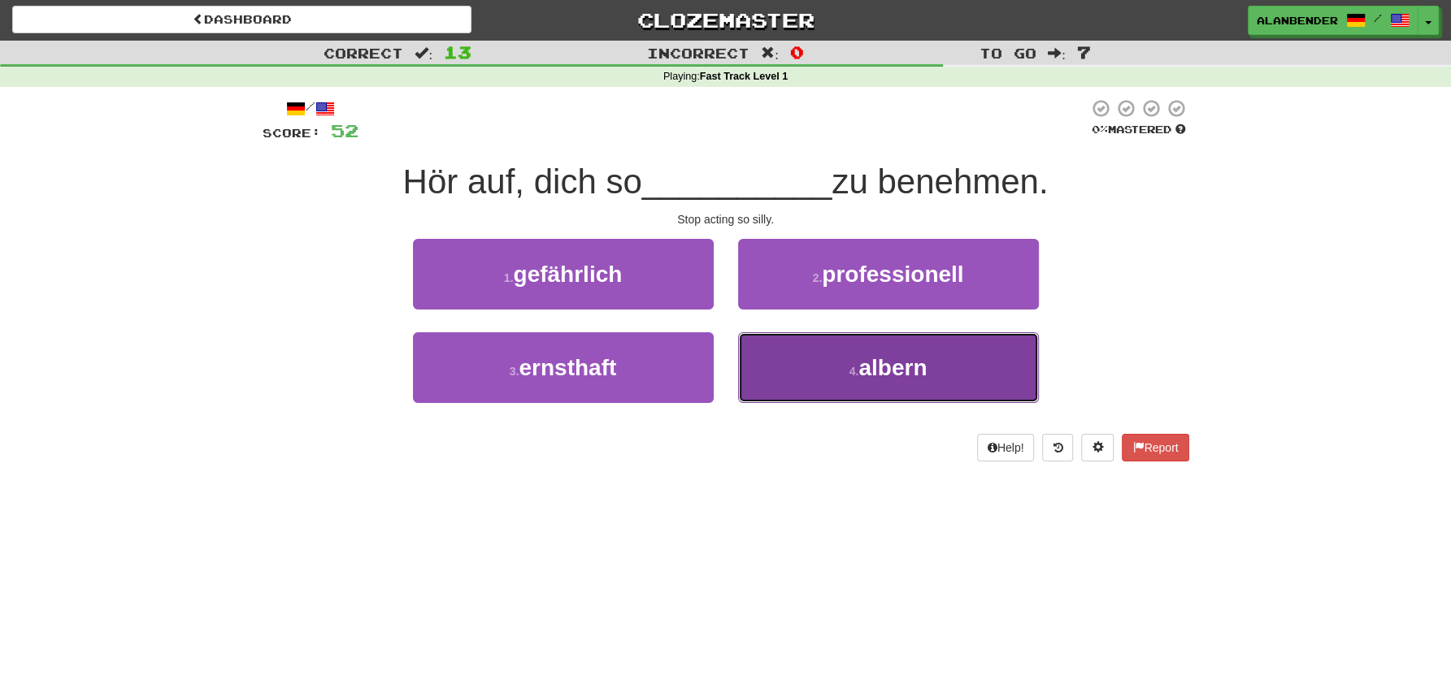
click at [906, 390] on button "4 . albern" at bounding box center [888, 367] width 301 height 71
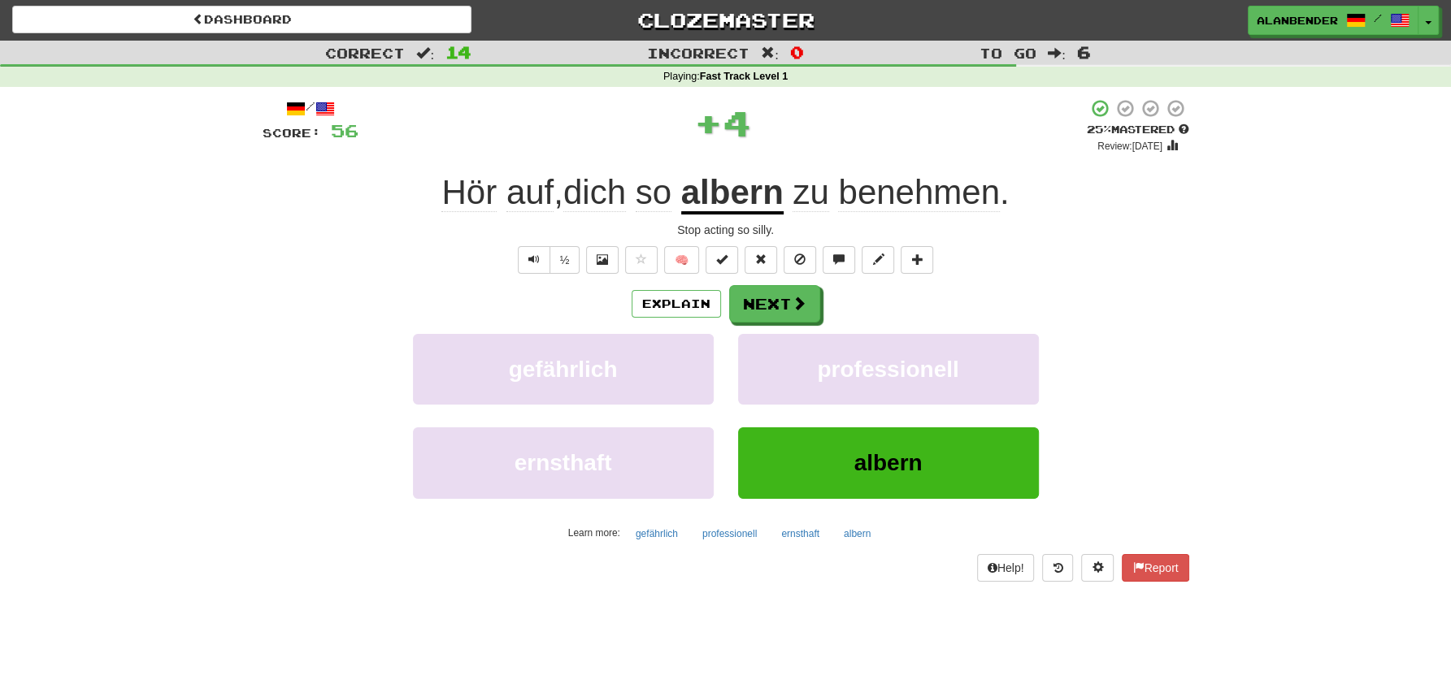
click at [732, 200] on u "albern" at bounding box center [732, 193] width 102 height 41
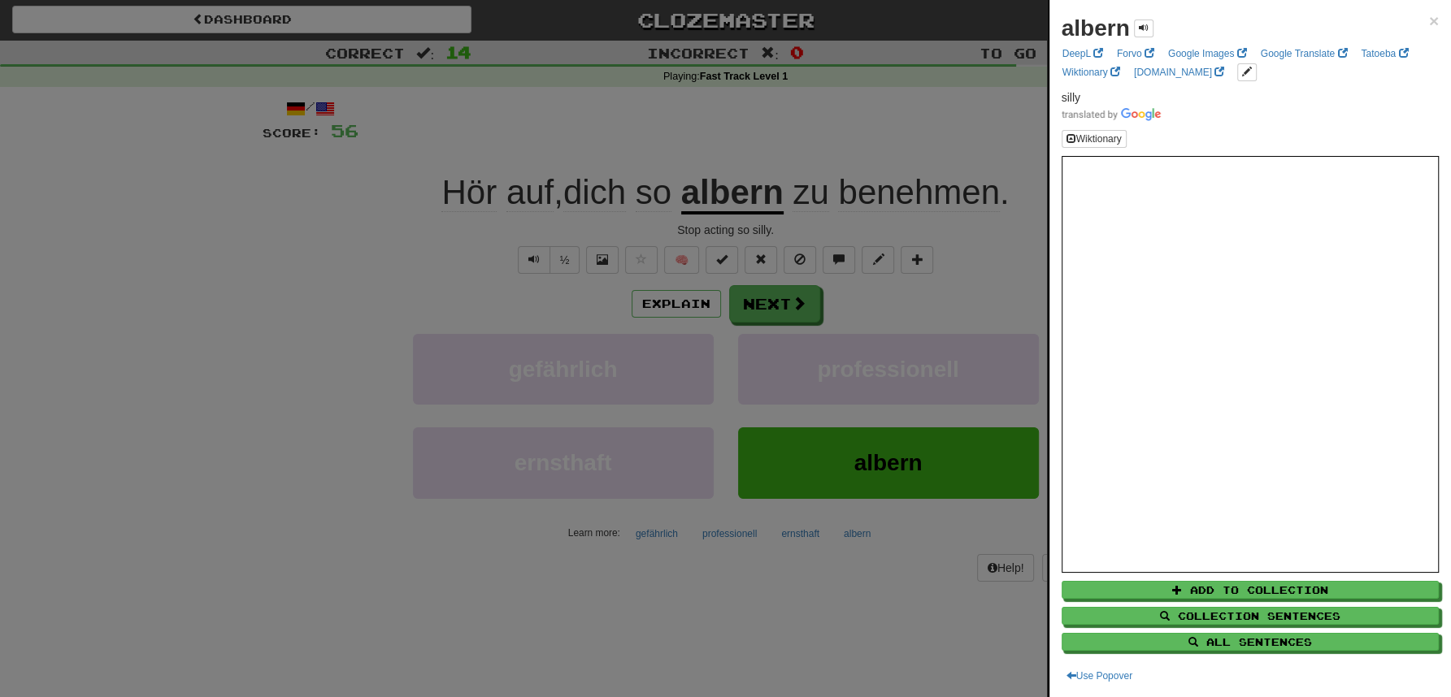
click at [825, 99] on div at bounding box center [725, 348] width 1451 height 697
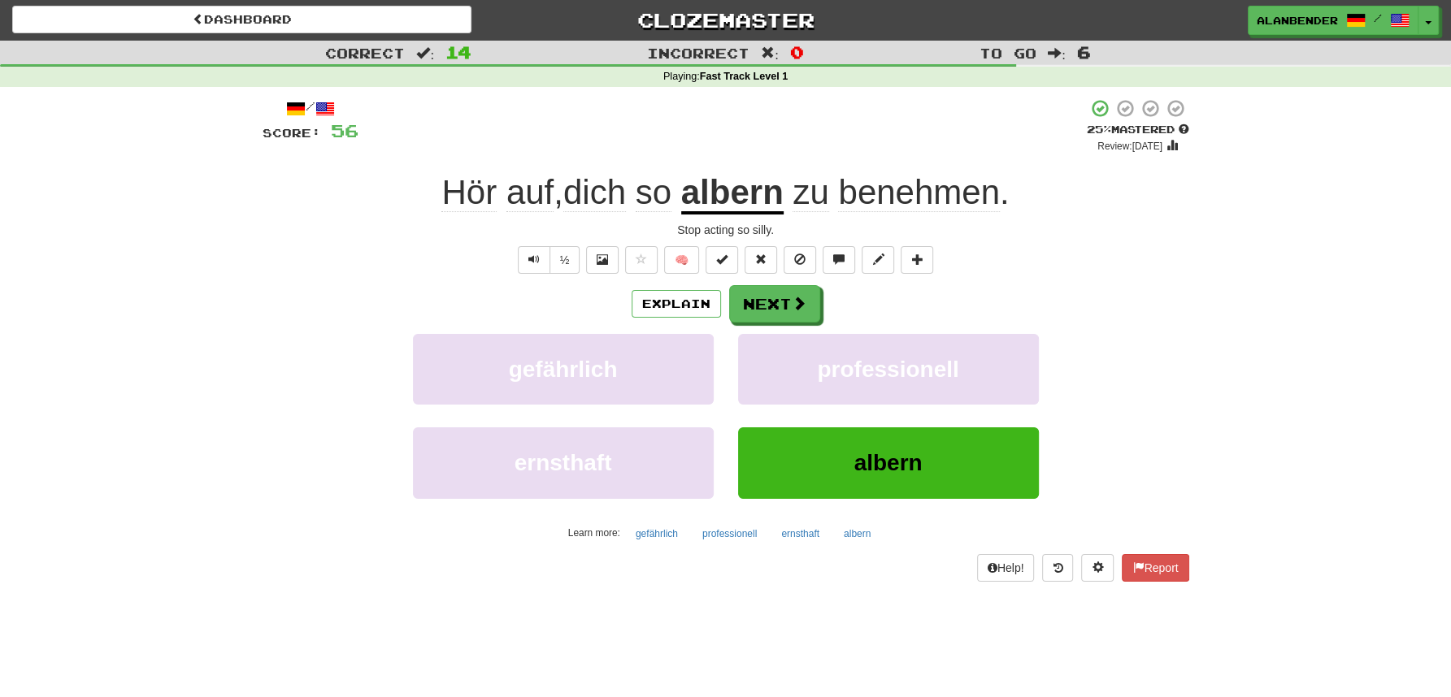
click at [900, 190] on span "benehmen" at bounding box center [919, 192] width 162 height 39
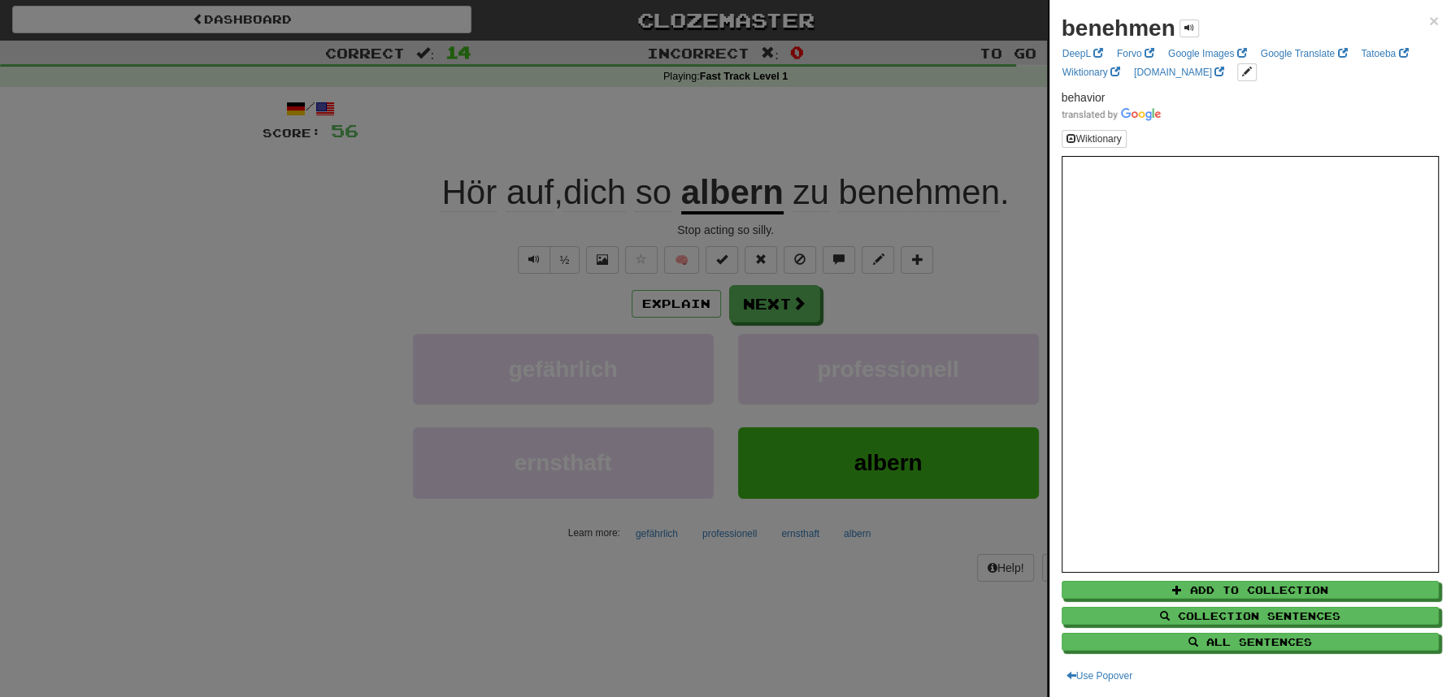
click at [910, 102] on div at bounding box center [725, 348] width 1451 height 697
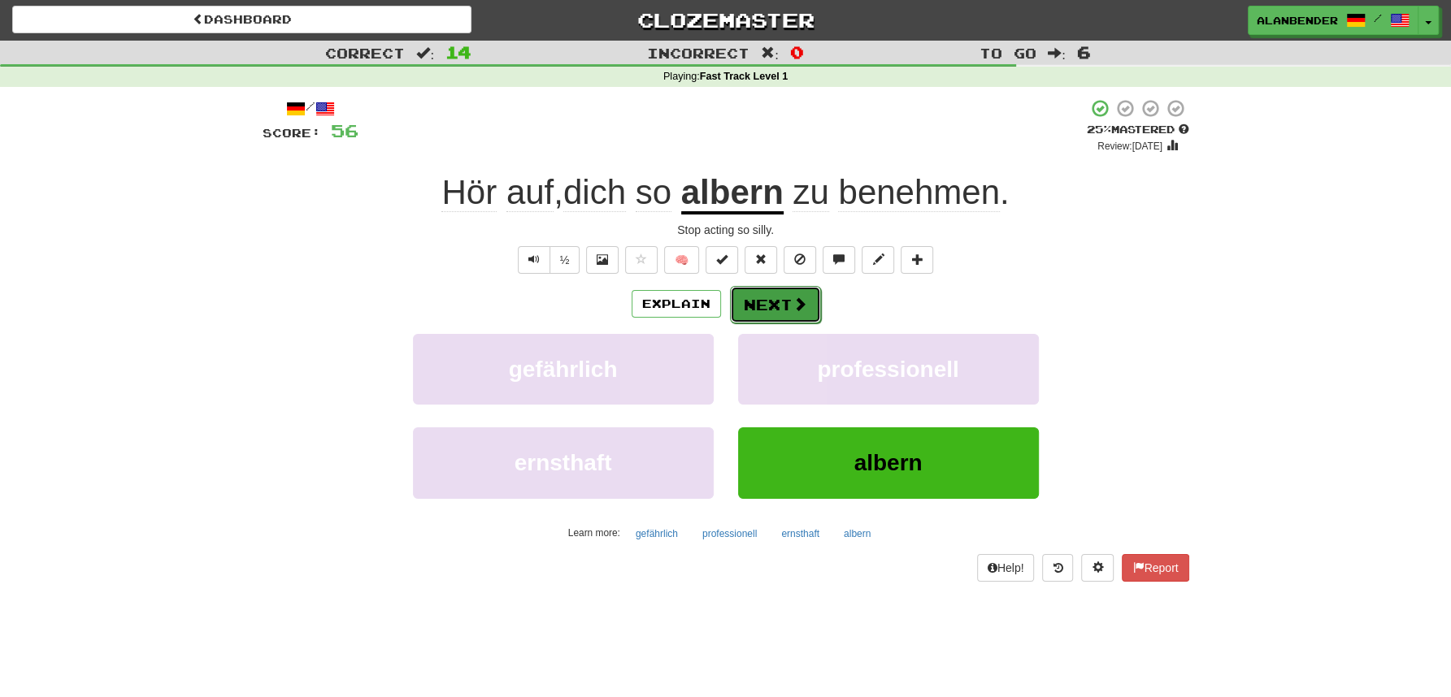
click at [771, 313] on button "Next" at bounding box center [775, 304] width 91 height 37
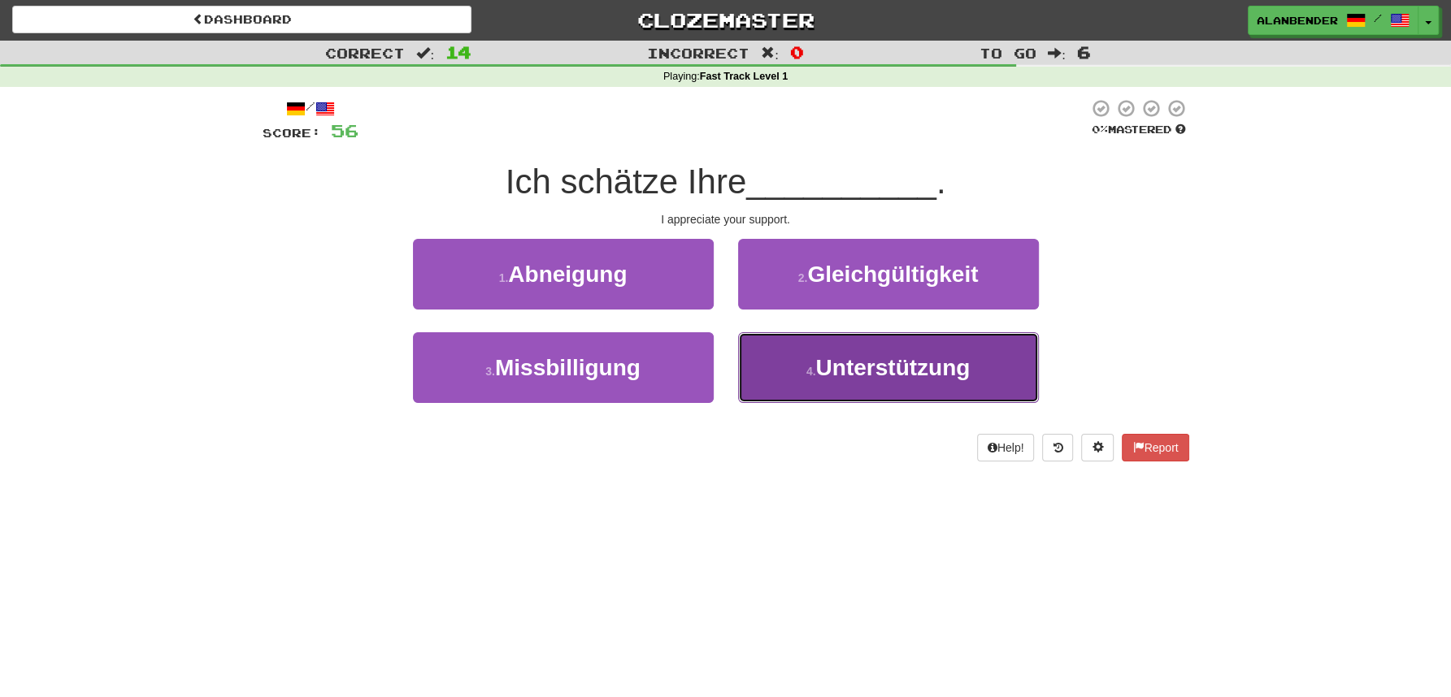
click at [848, 377] on span "Unterstützung" at bounding box center [892, 367] width 154 height 25
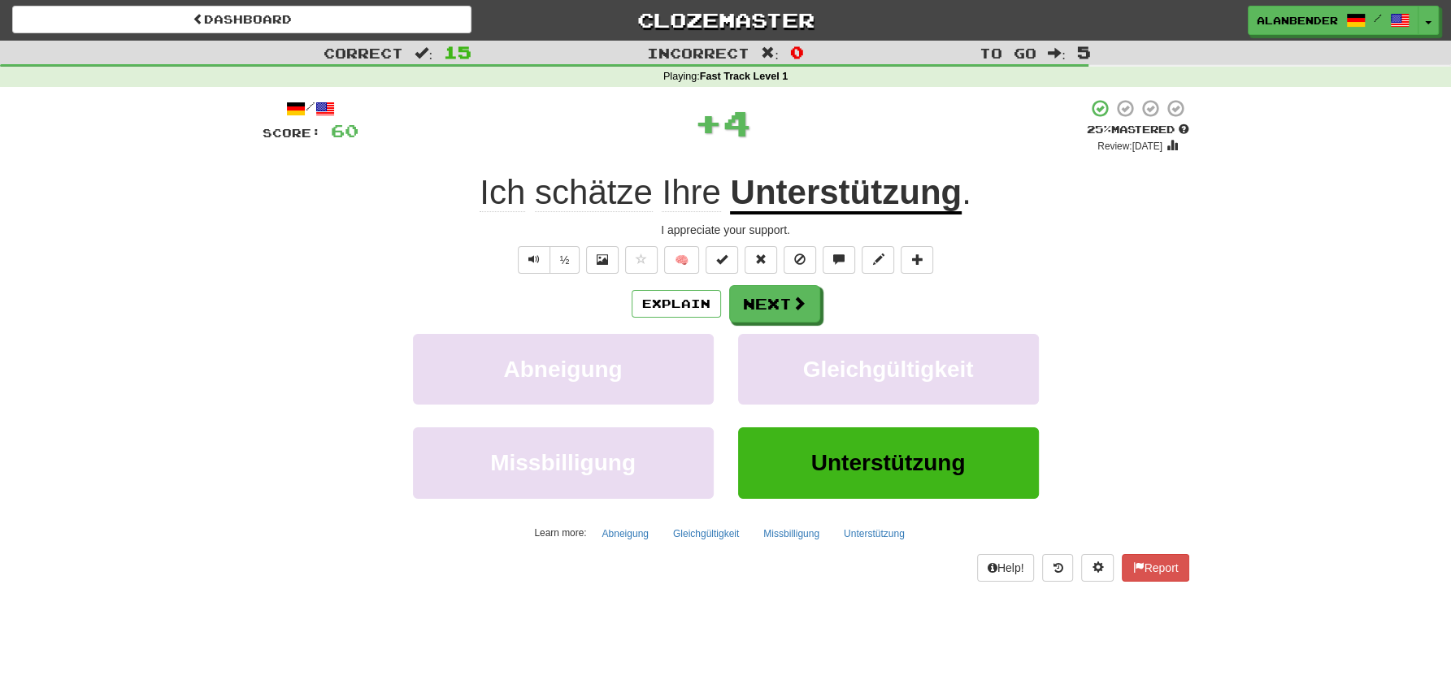
click at [827, 198] on u "Unterstützung" at bounding box center [846, 193] width 232 height 41
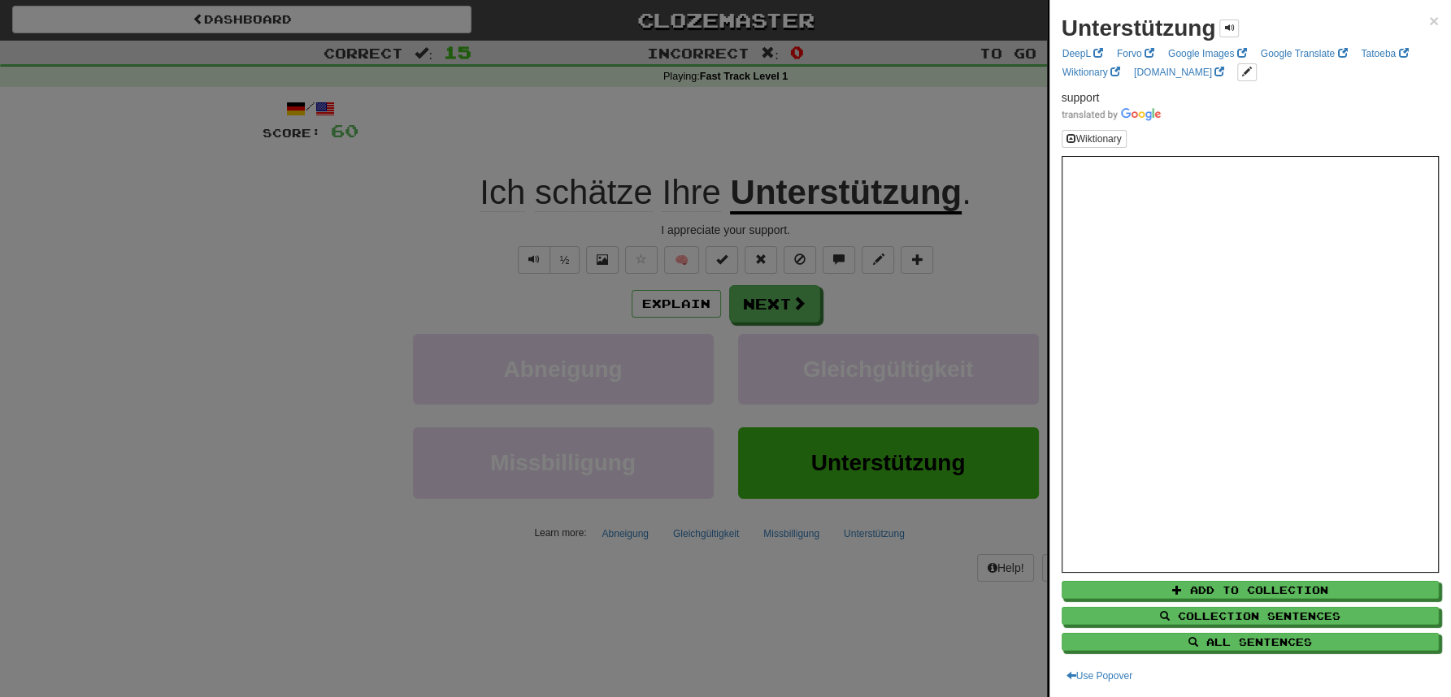
click at [835, 113] on div at bounding box center [725, 348] width 1451 height 697
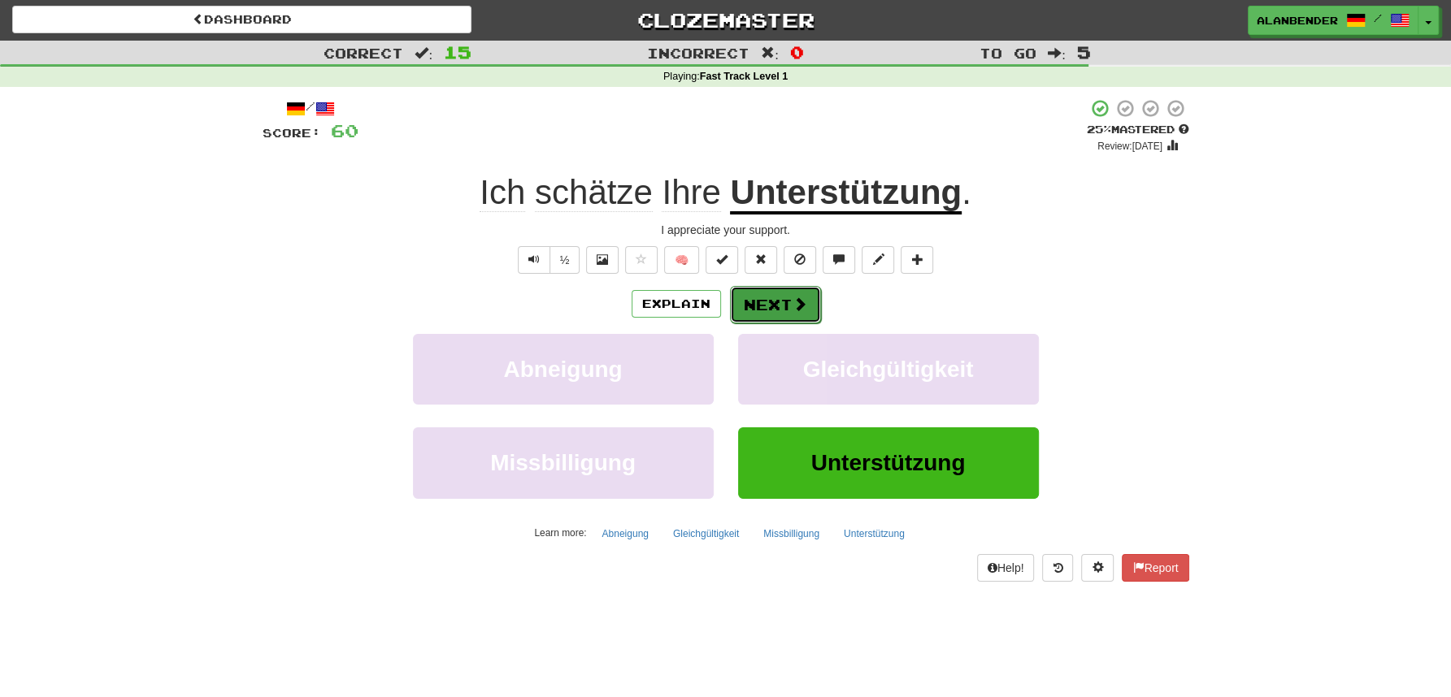
click at [783, 305] on button "Next" at bounding box center [775, 304] width 91 height 37
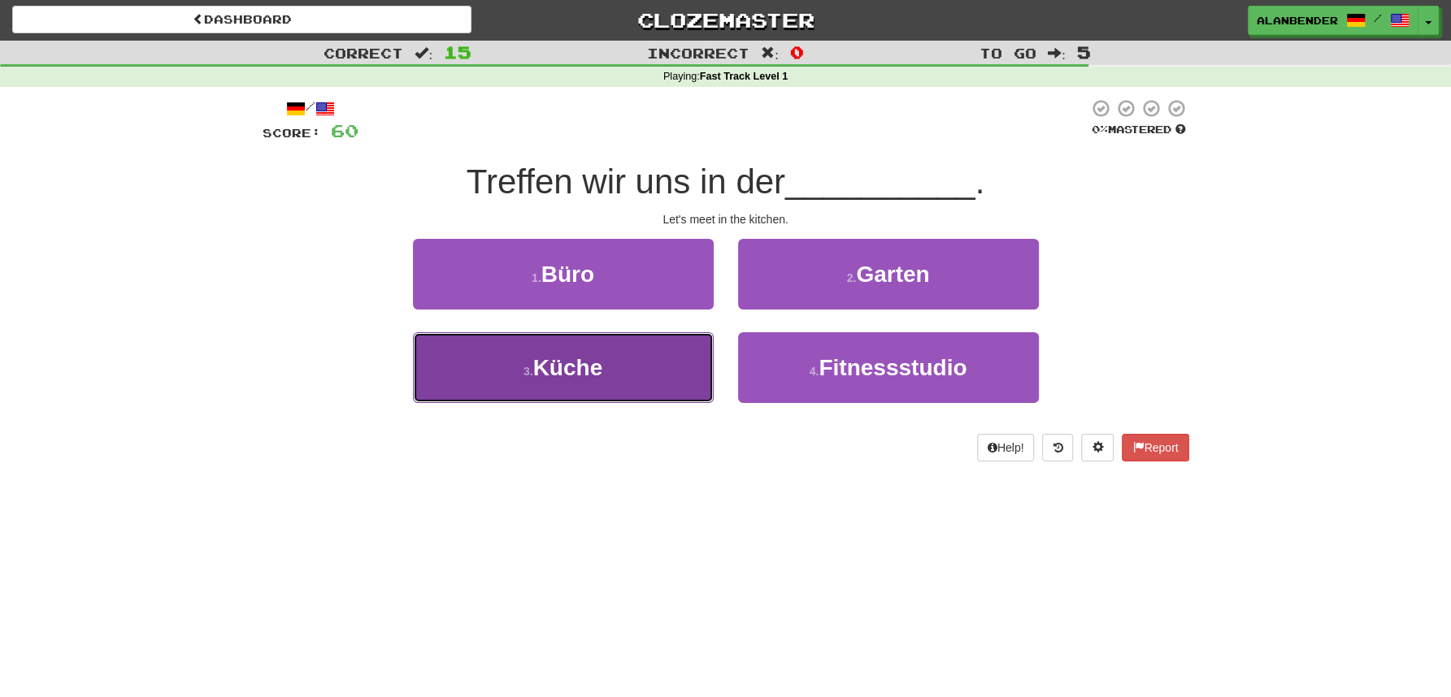
click at [574, 378] on span "Küche" at bounding box center [568, 367] width 70 height 25
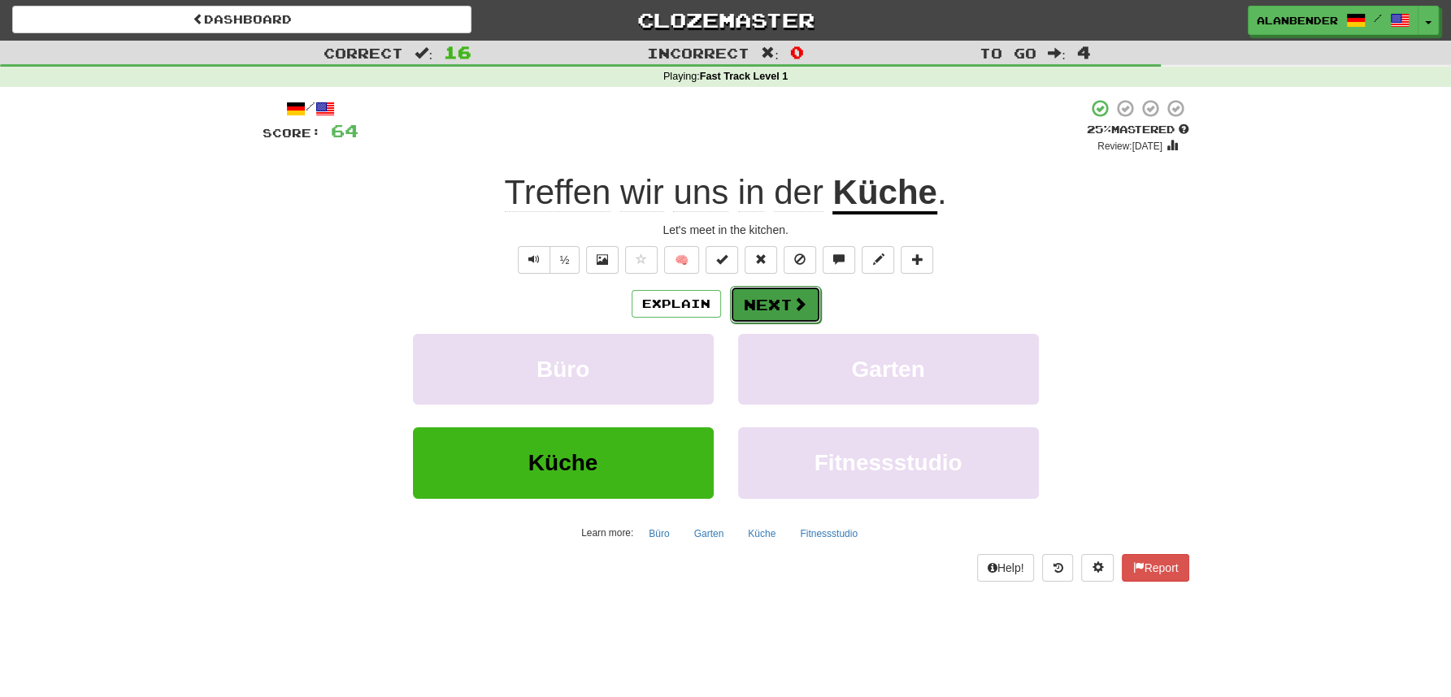
click at [788, 306] on button "Next" at bounding box center [775, 304] width 91 height 37
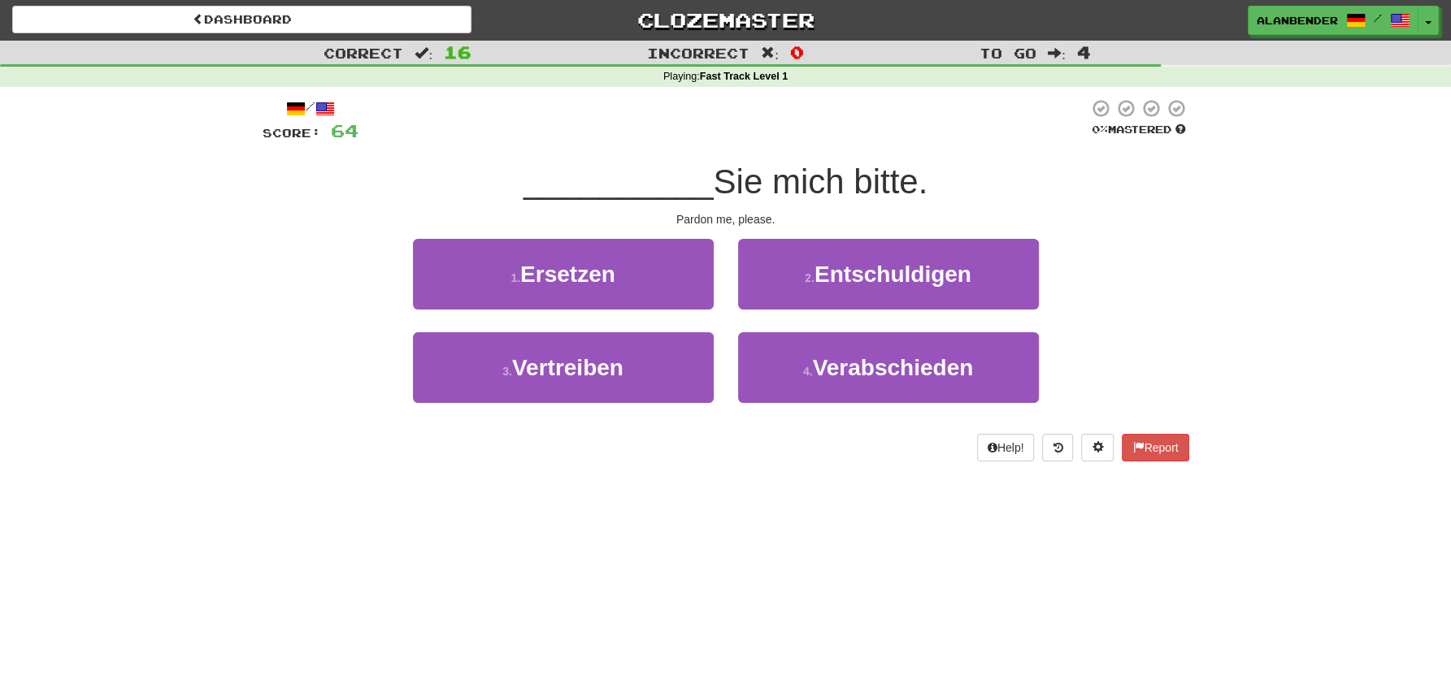
click at [634, 518] on div "Dashboard Clozemaster AlanBender / Toggle Dropdown Dashboard Leaderboard Activi…" at bounding box center [725, 347] width 1451 height 697
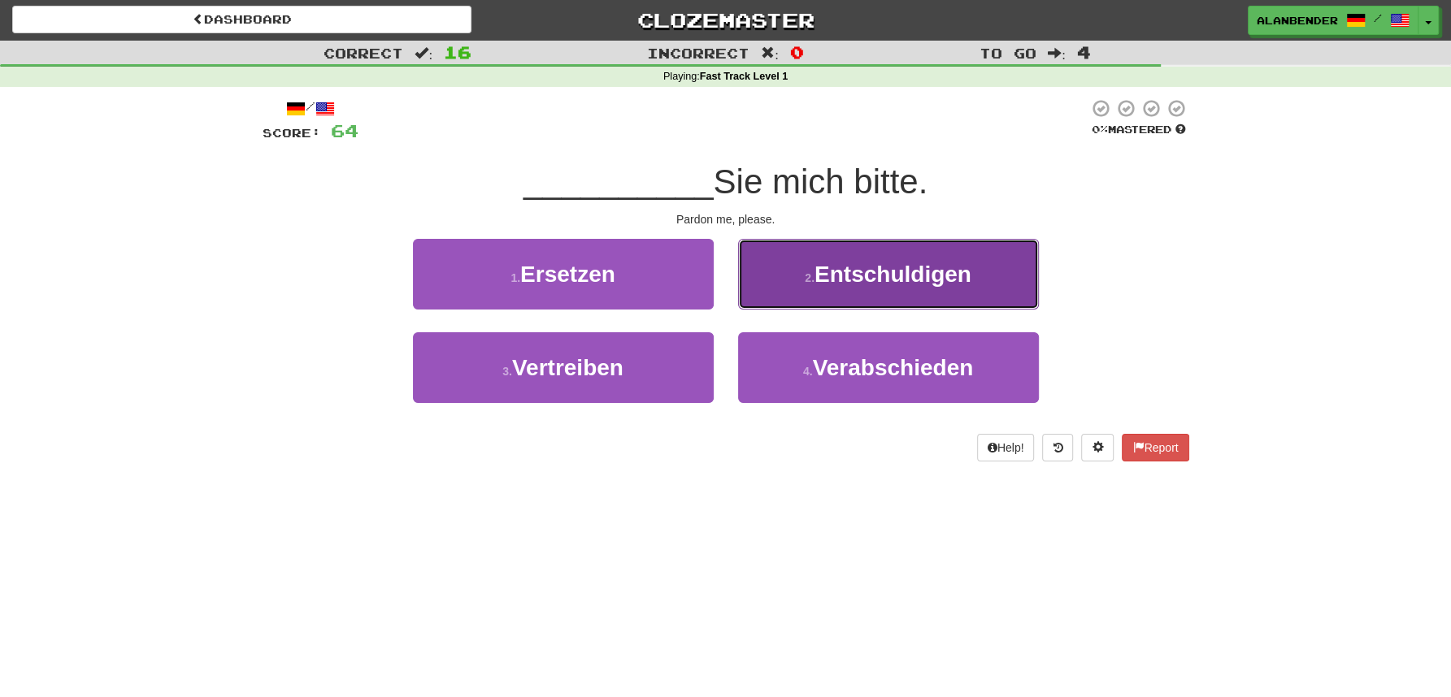
click at [950, 277] on span "Entschuldigen" at bounding box center [892, 274] width 157 height 25
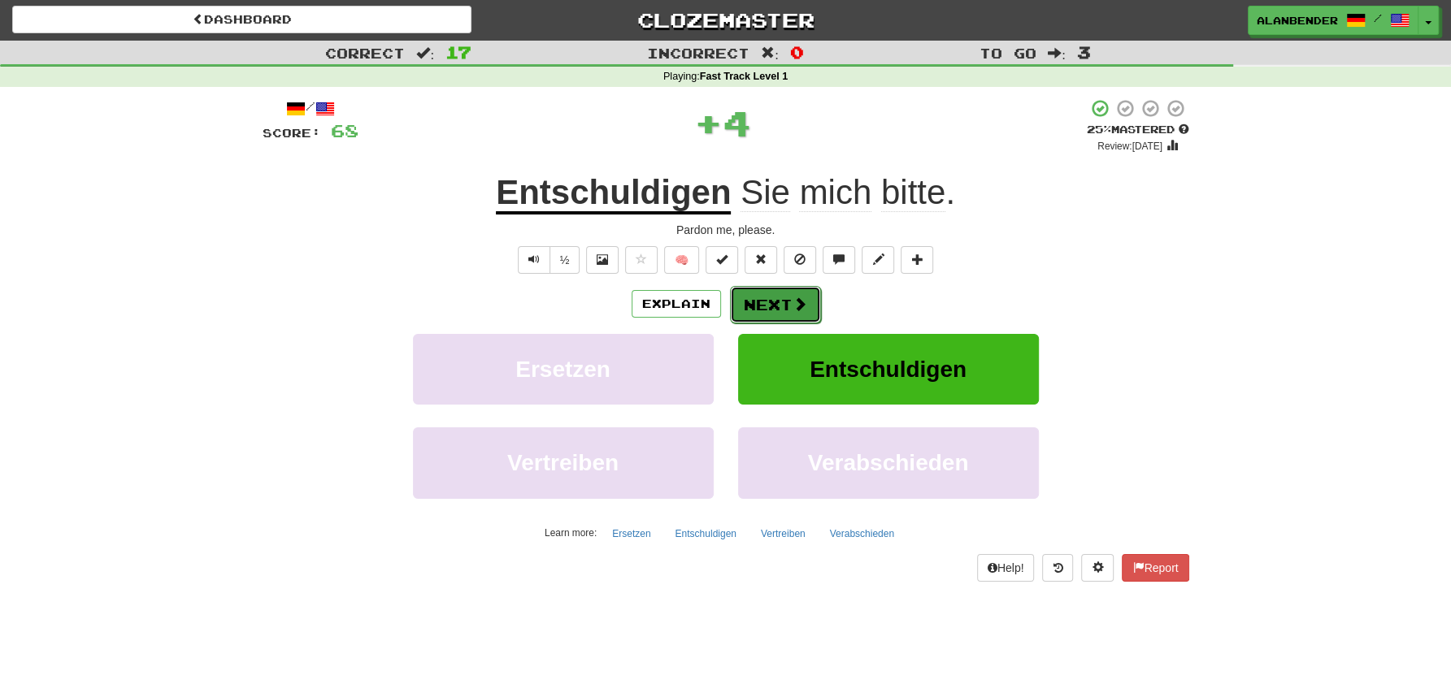
click at [779, 302] on button "Next" at bounding box center [775, 304] width 91 height 37
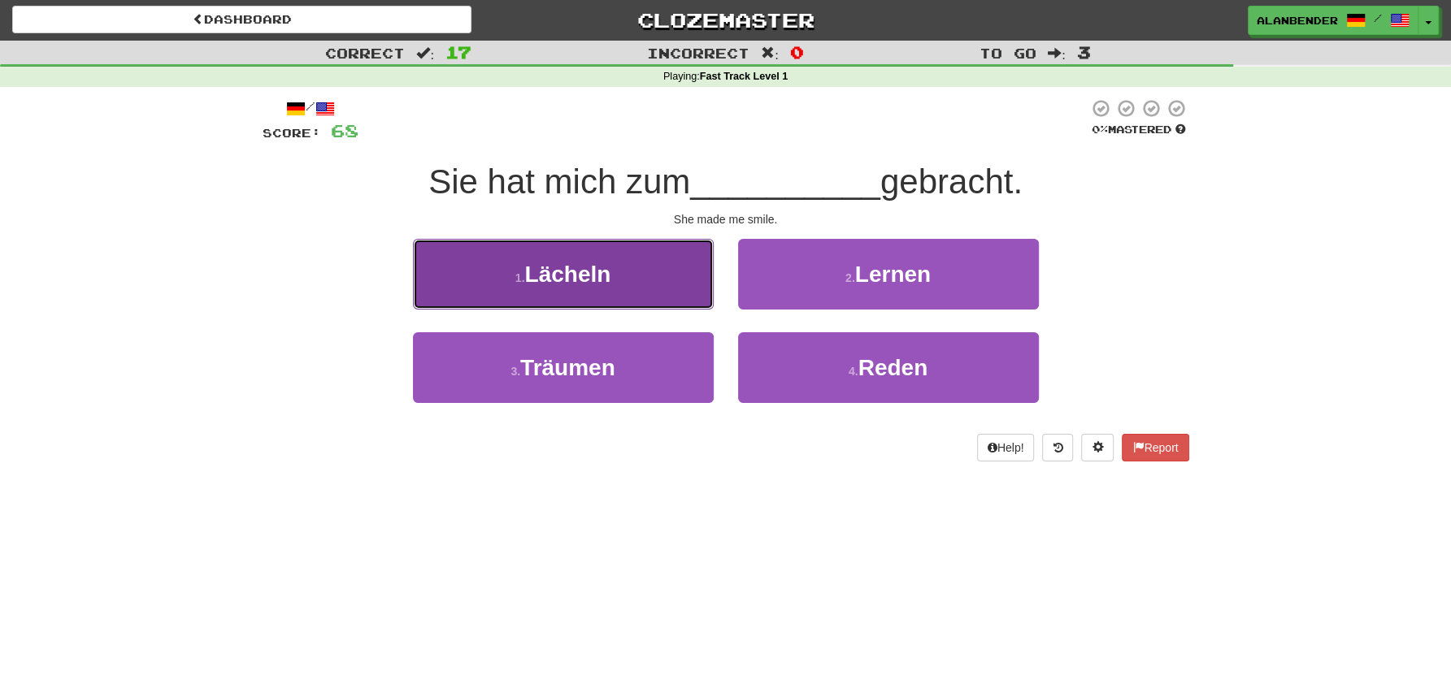
click at [588, 267] on span "Lächeln" at bounding box center [567, 274] width 86 height 25
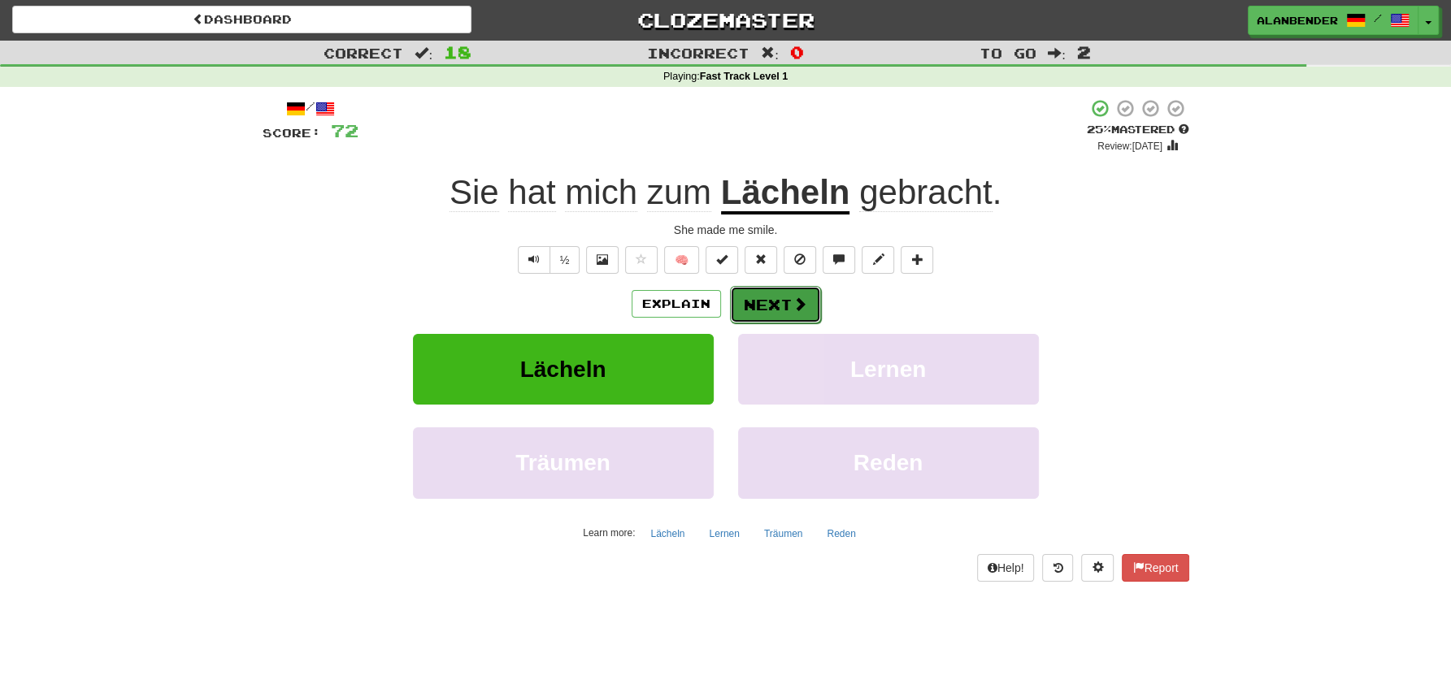
click at [800, 304] on span at bounding box center [799, 304] width 15 height 15
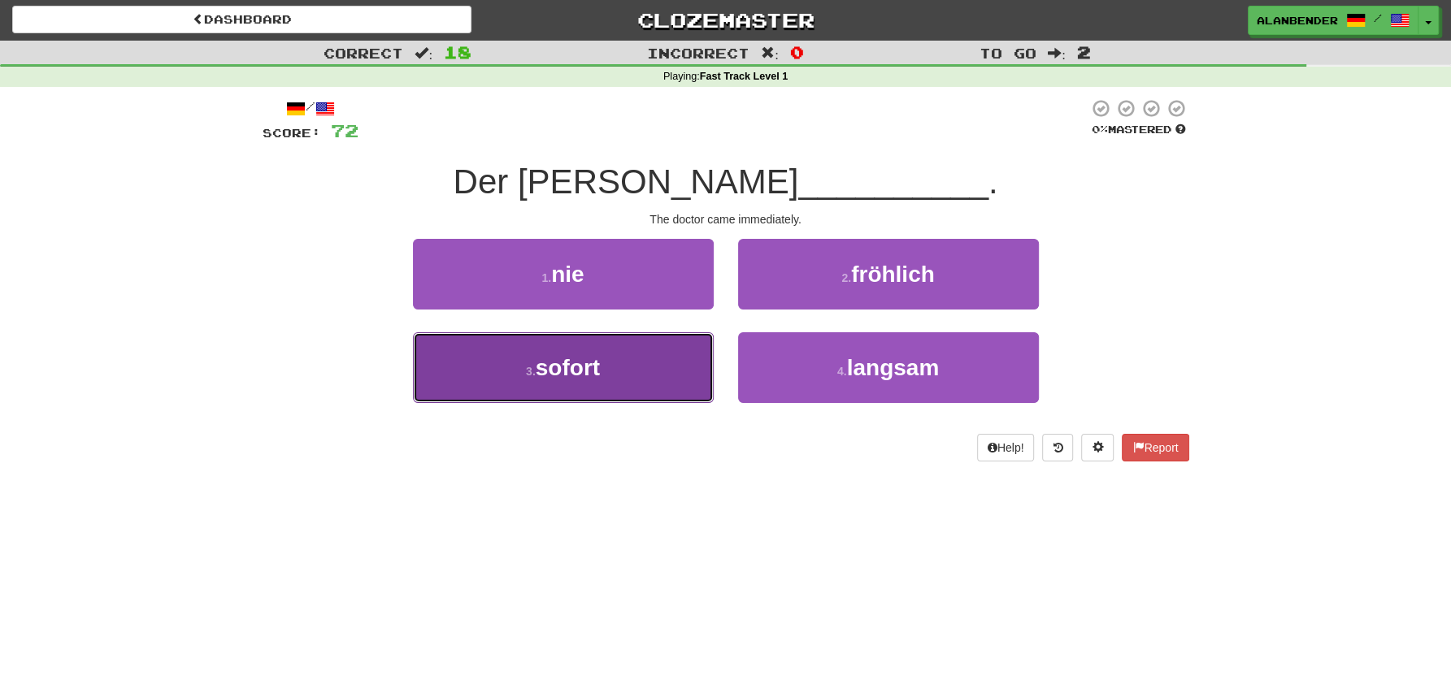
click at [605, 380] on button "3 . sofort" at bounding box center [563, 367] width 301 height 71
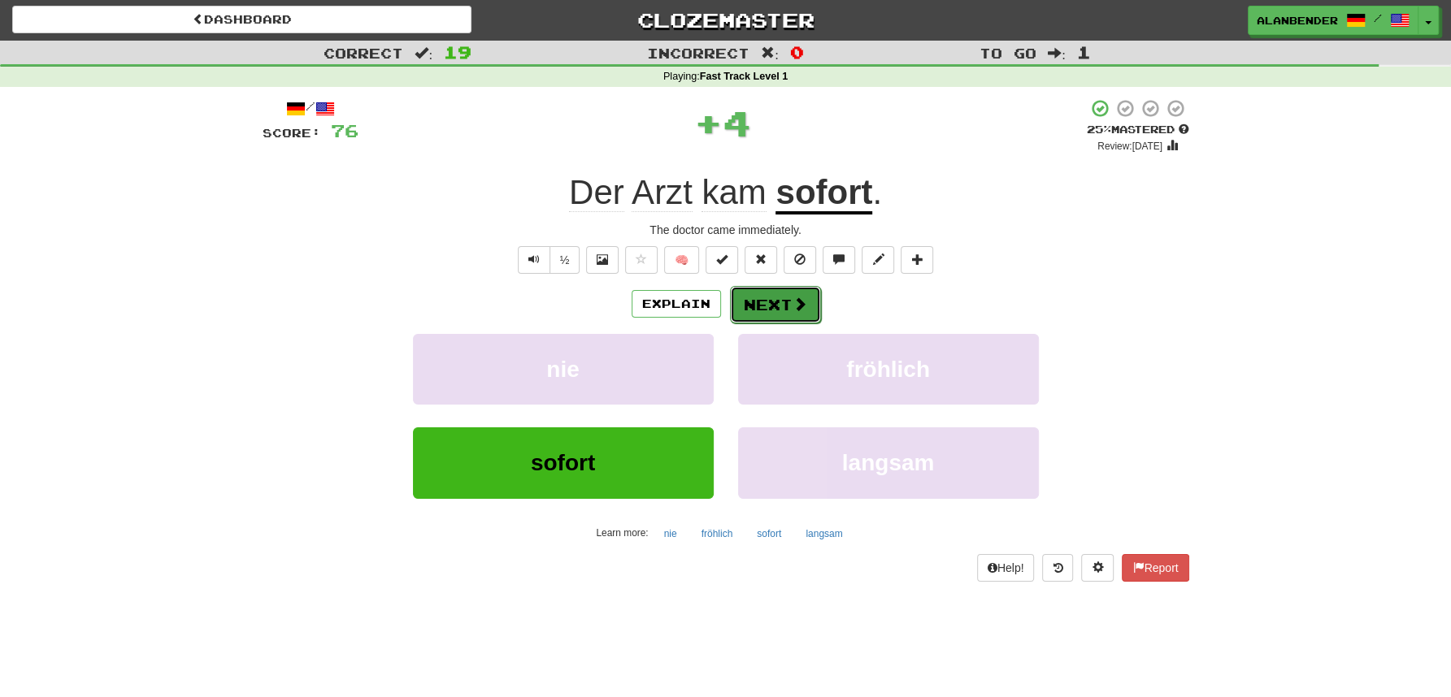
click at [773, 305] on button "Next" at bounding box center [775, 304] width 91 height 37
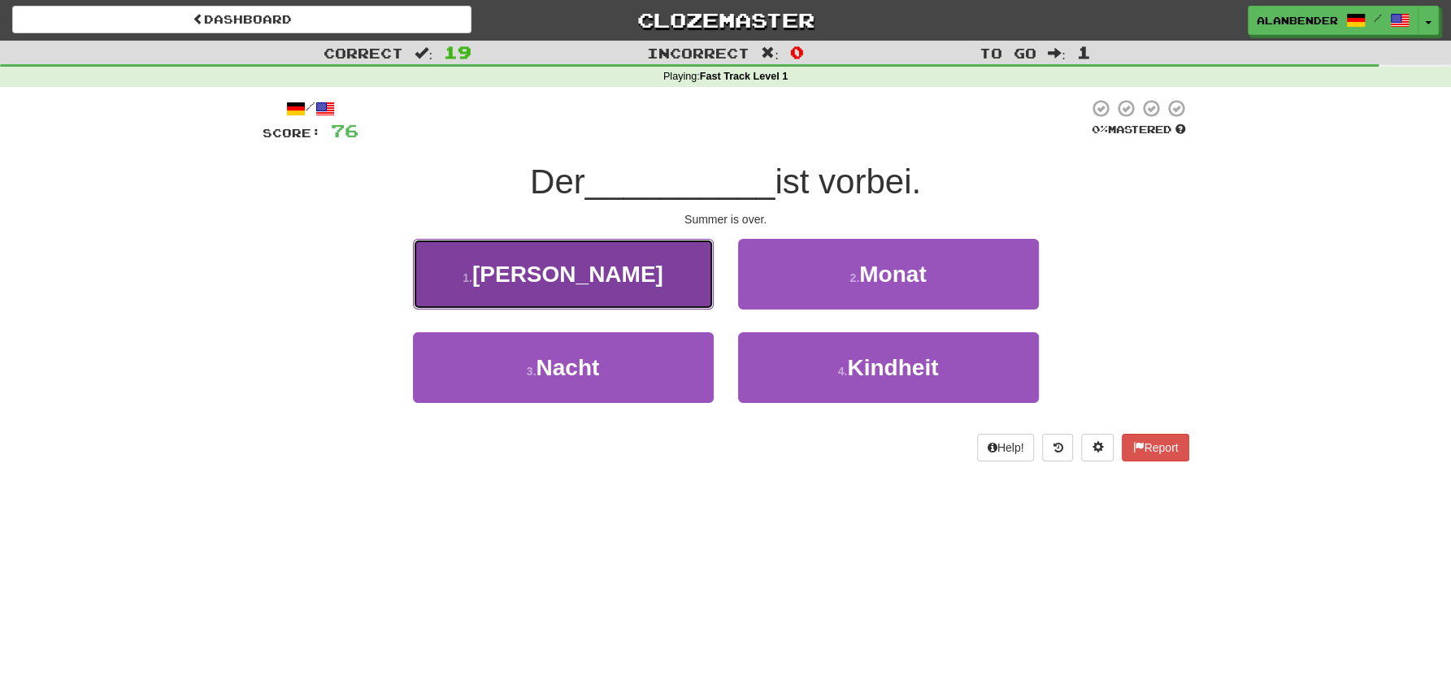
click at [572, 277] on span "Sommer" at bounding box center [567, 274] width 191 height 25
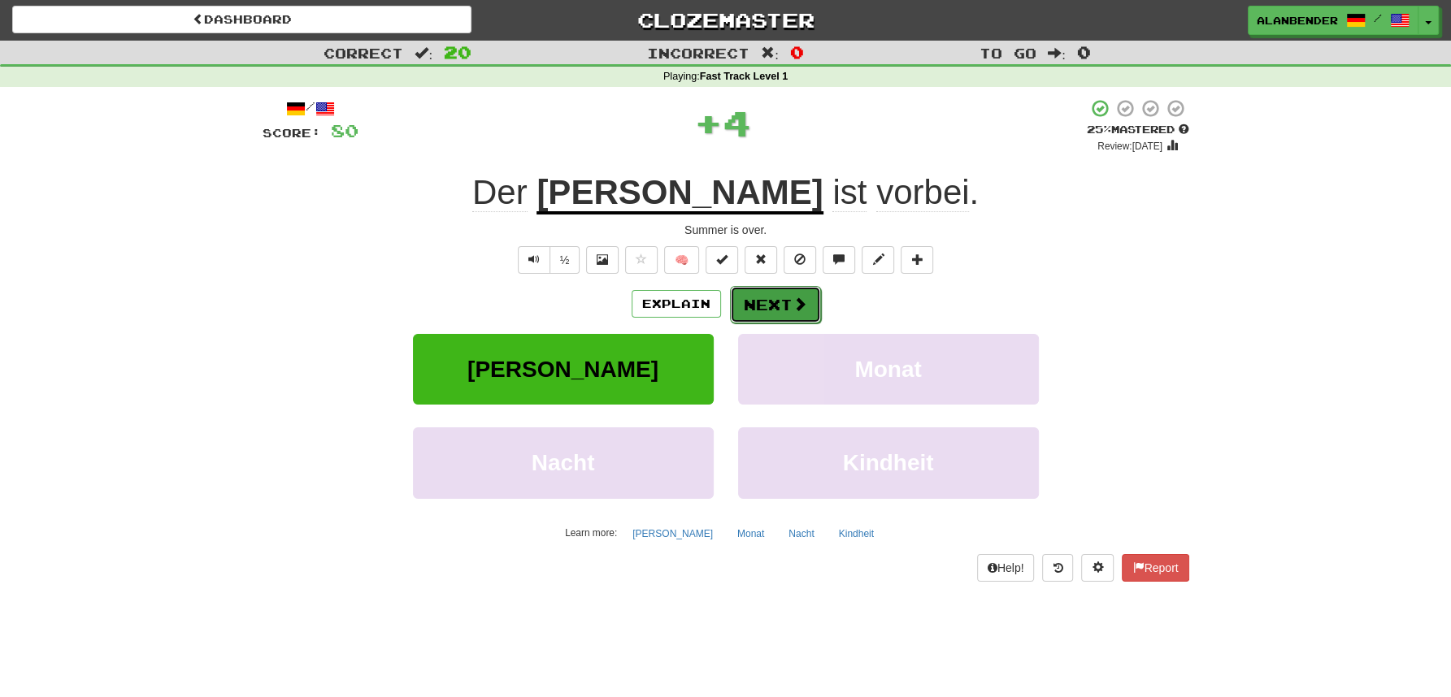
click at [780, 302] on button "Next" at bounding box center [775, 304] width 91 height 37
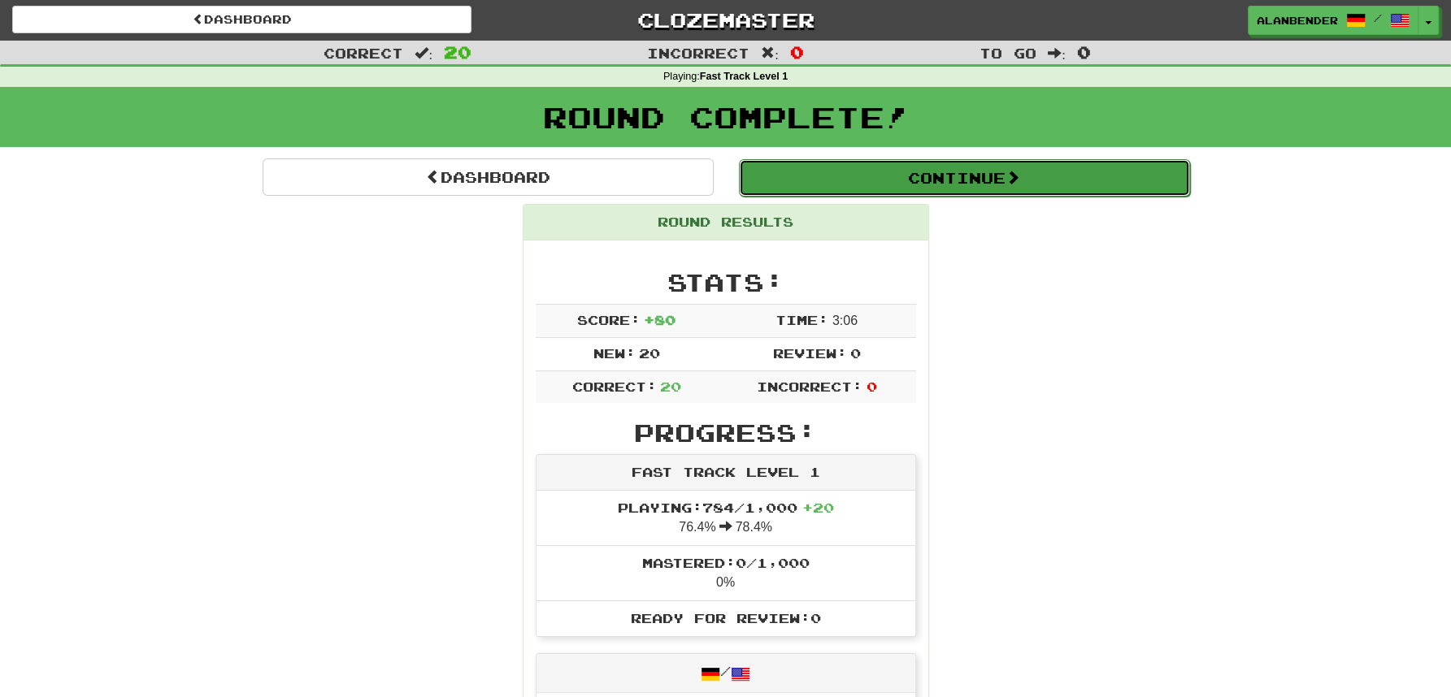
click at [1058, 172] on button "Continue" at bounding box center [964, 177] width 451 height 37
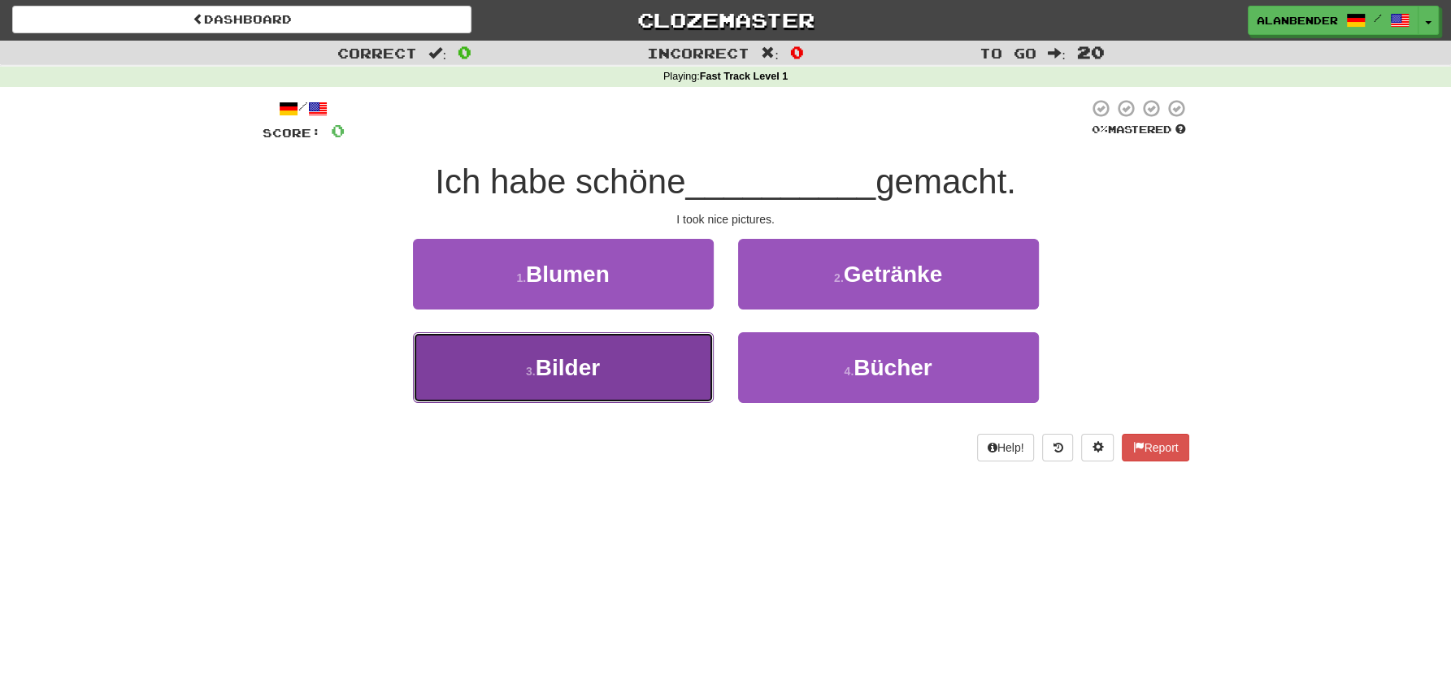
click at [548, 374] on span "Bilder" at bounding box center [568, 367] width 64 height 25
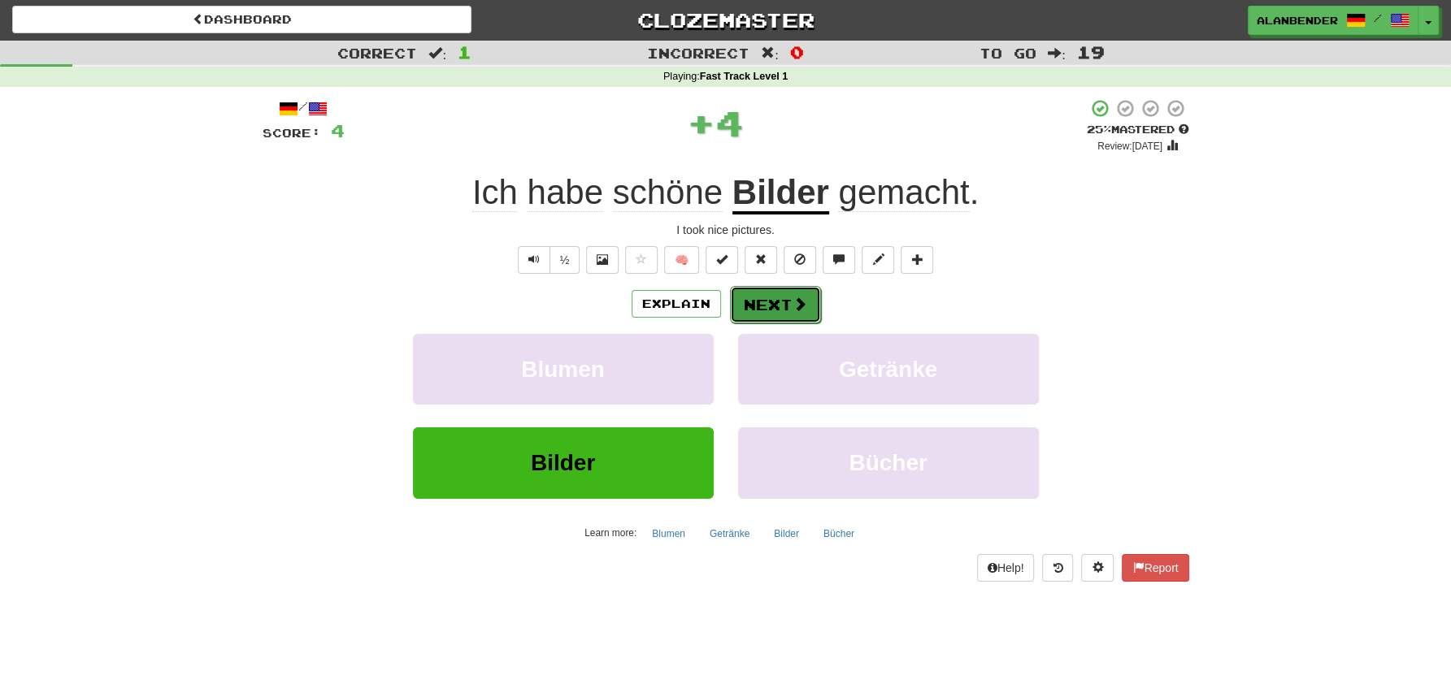
click at [776, 306] on button "Next" at bounding box center [775, 304] width 91 height 37
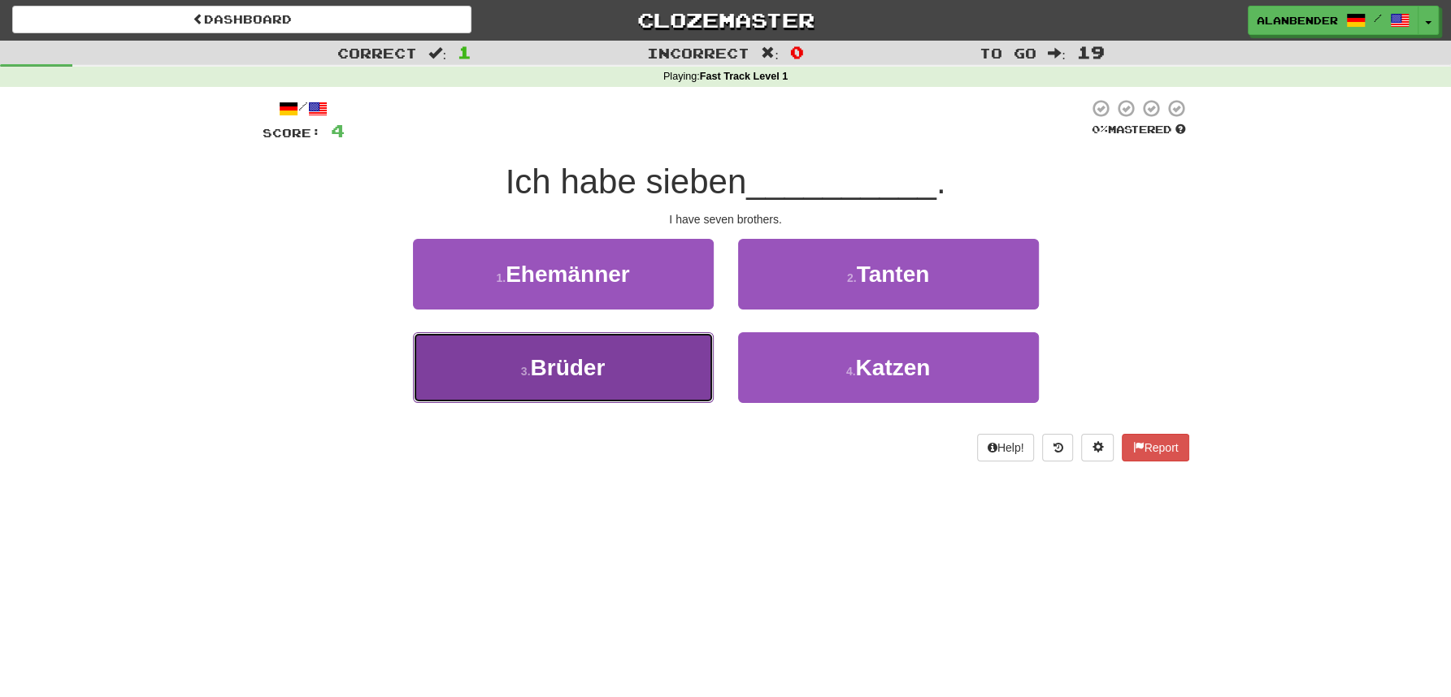
click at [574, 368] on span "Brüder" at bounding box center [567, 367] width 75 height 25
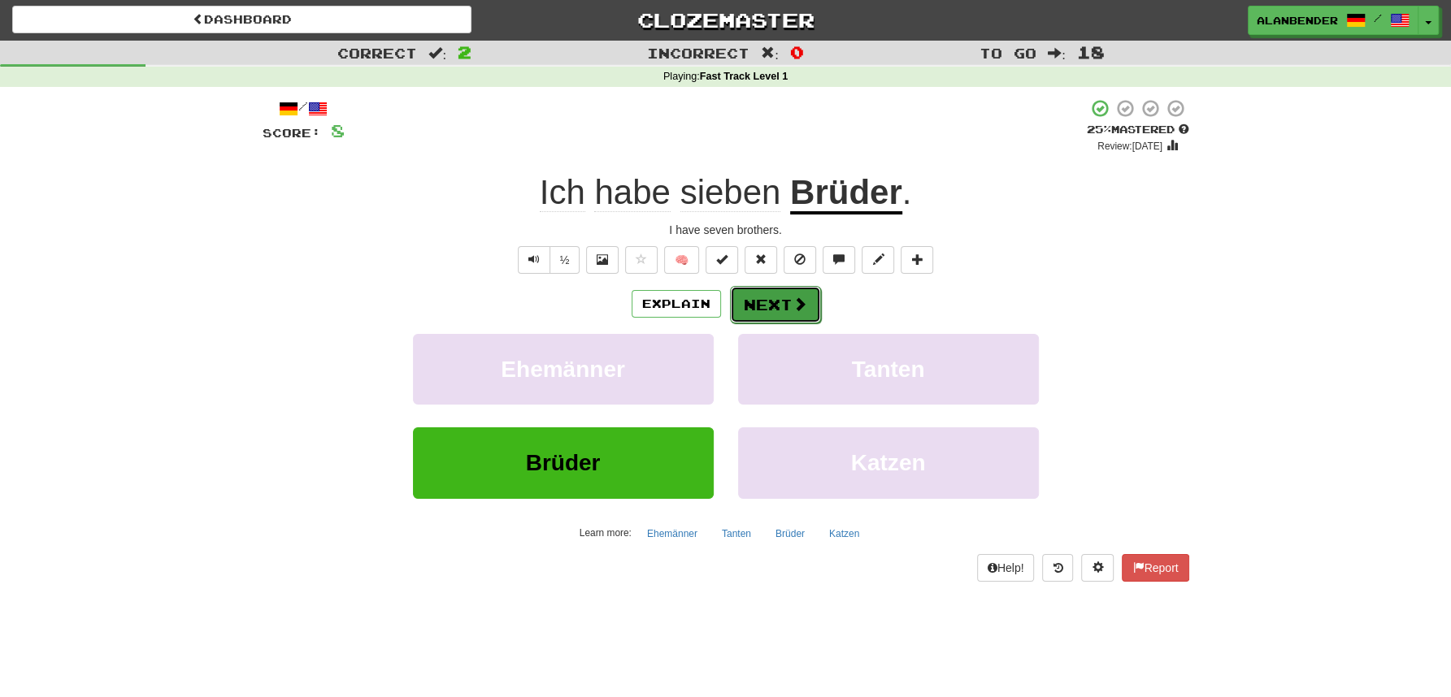
click at [784, 306] on button "Next" at bounding box center [775, 304] width 91 height 37
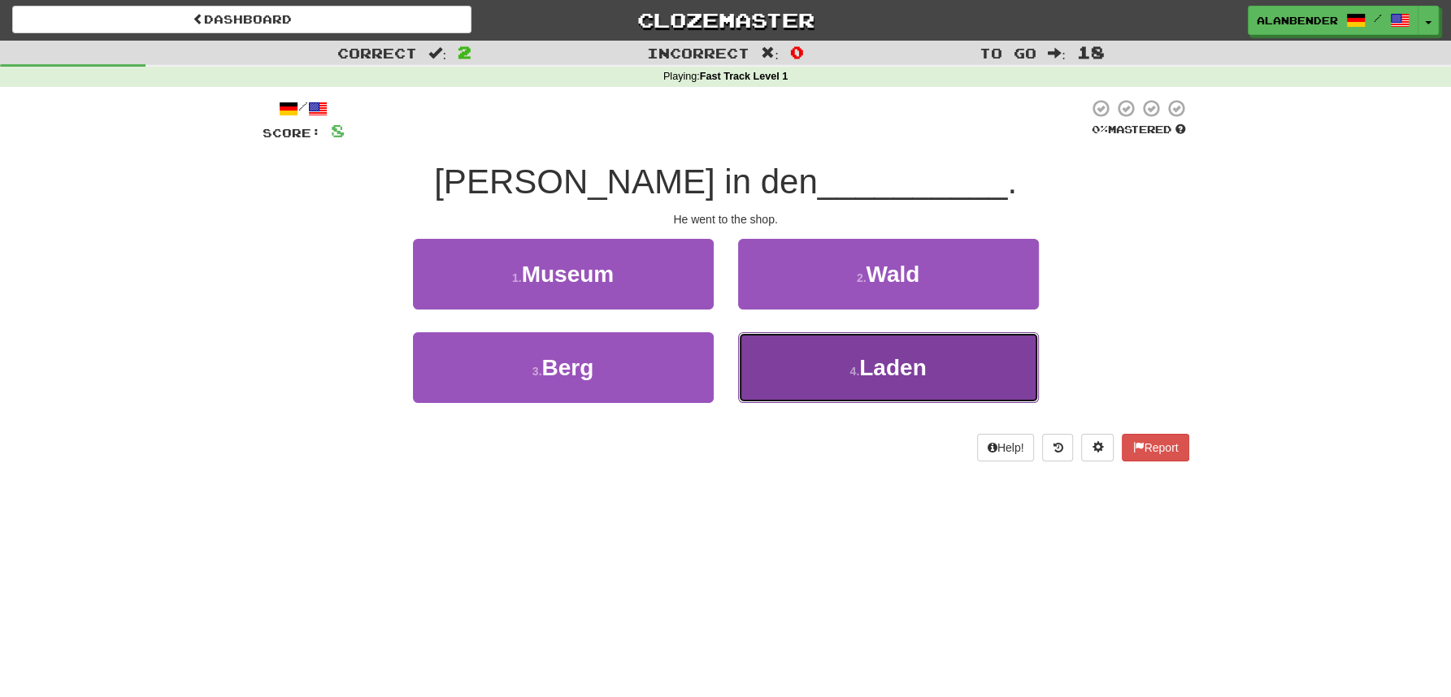
click at [889, 362] on span "Laden" at bounding box center [892, 367] width 67 height 25
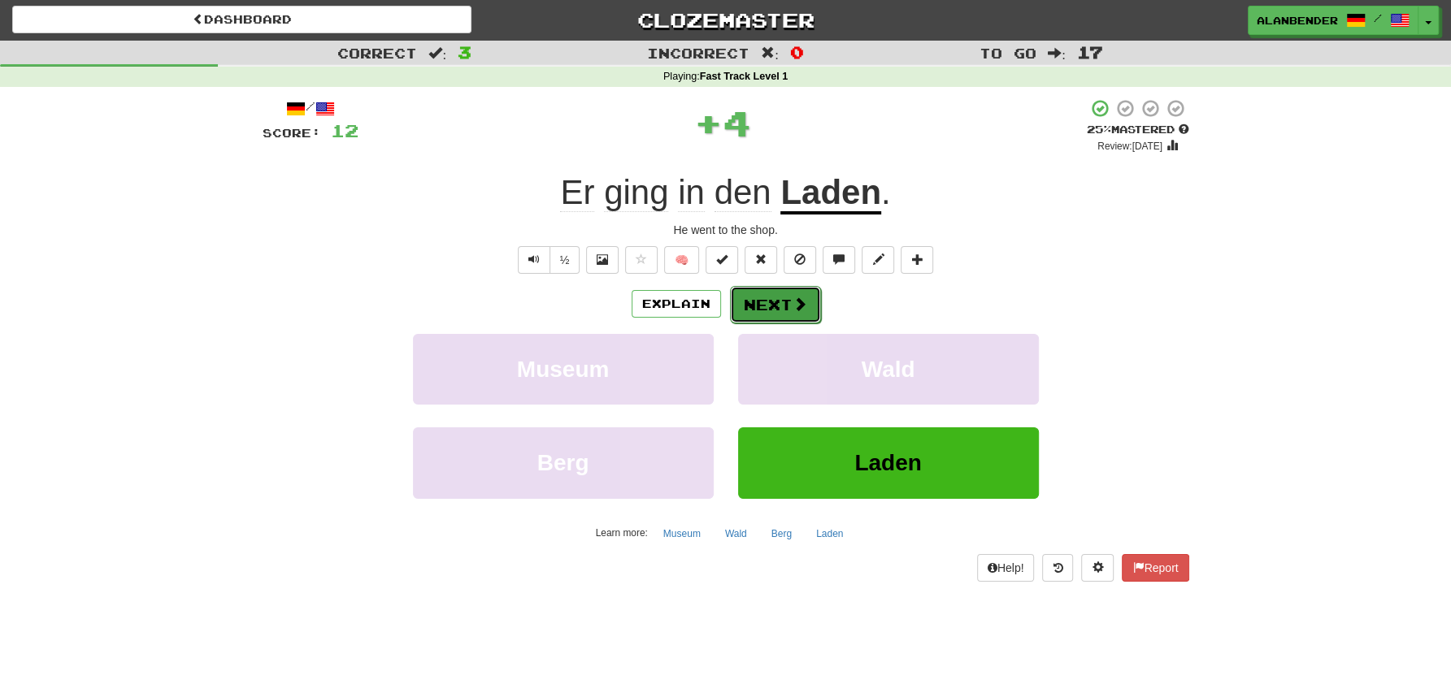
click at [789, 312] on button "Next" at bounding box center [775, 304] width 91 height 37
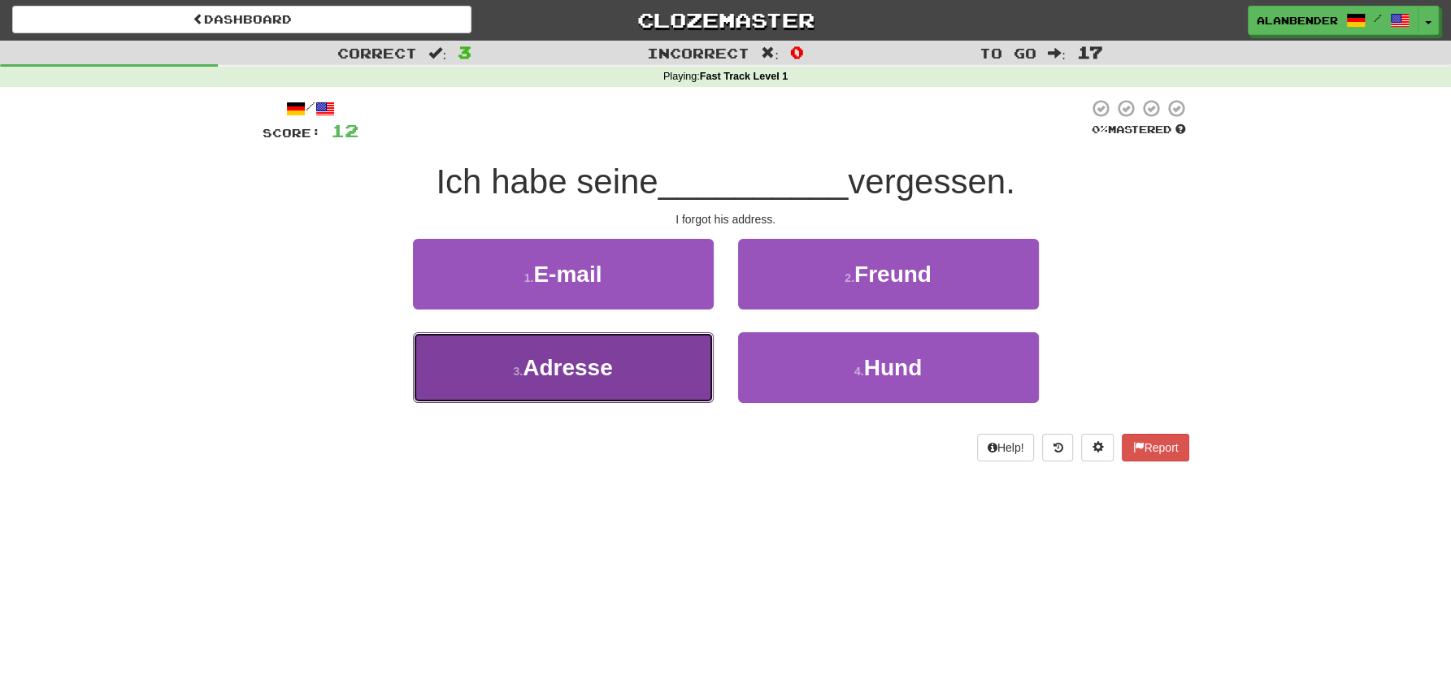
click at [549, 374] on span "Adresse" at bounding box center [568, 367] width 90 height 25
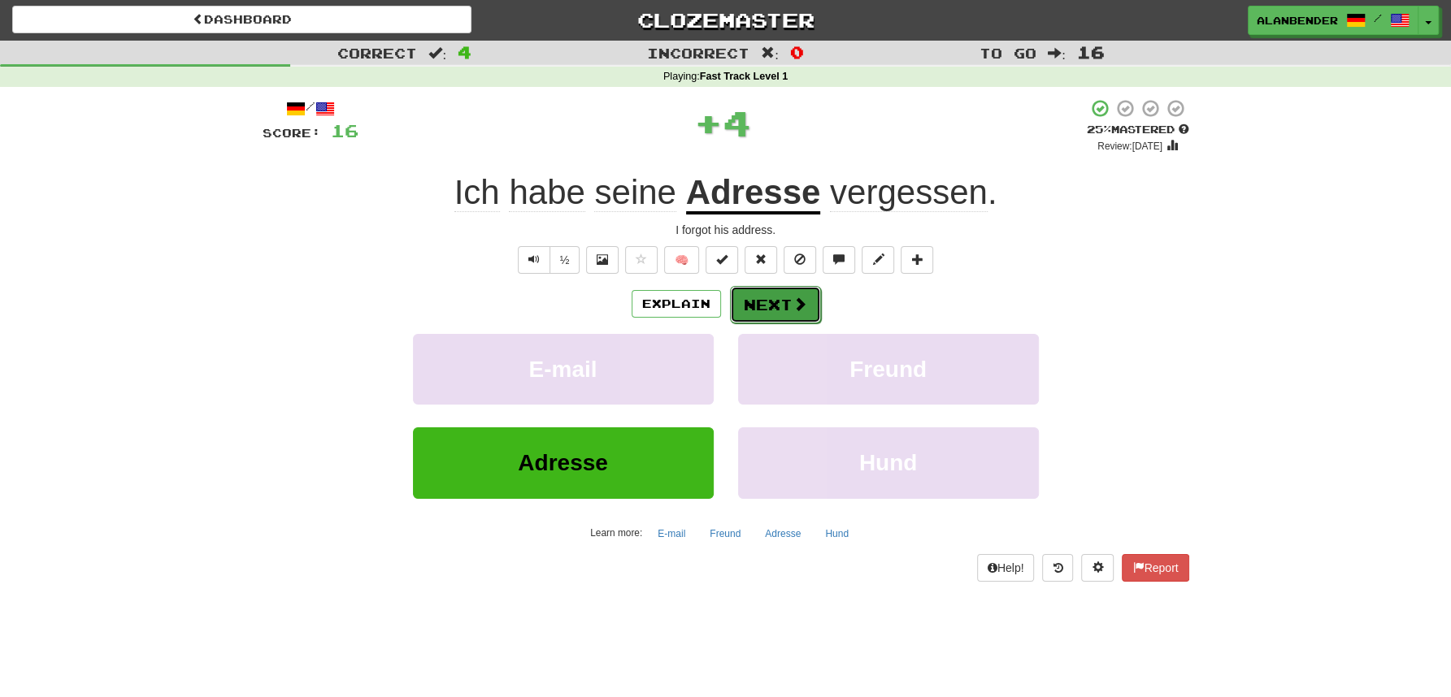
click at [779, 302] on button "Next" at bounding box center [775, 304] width 91 height 37
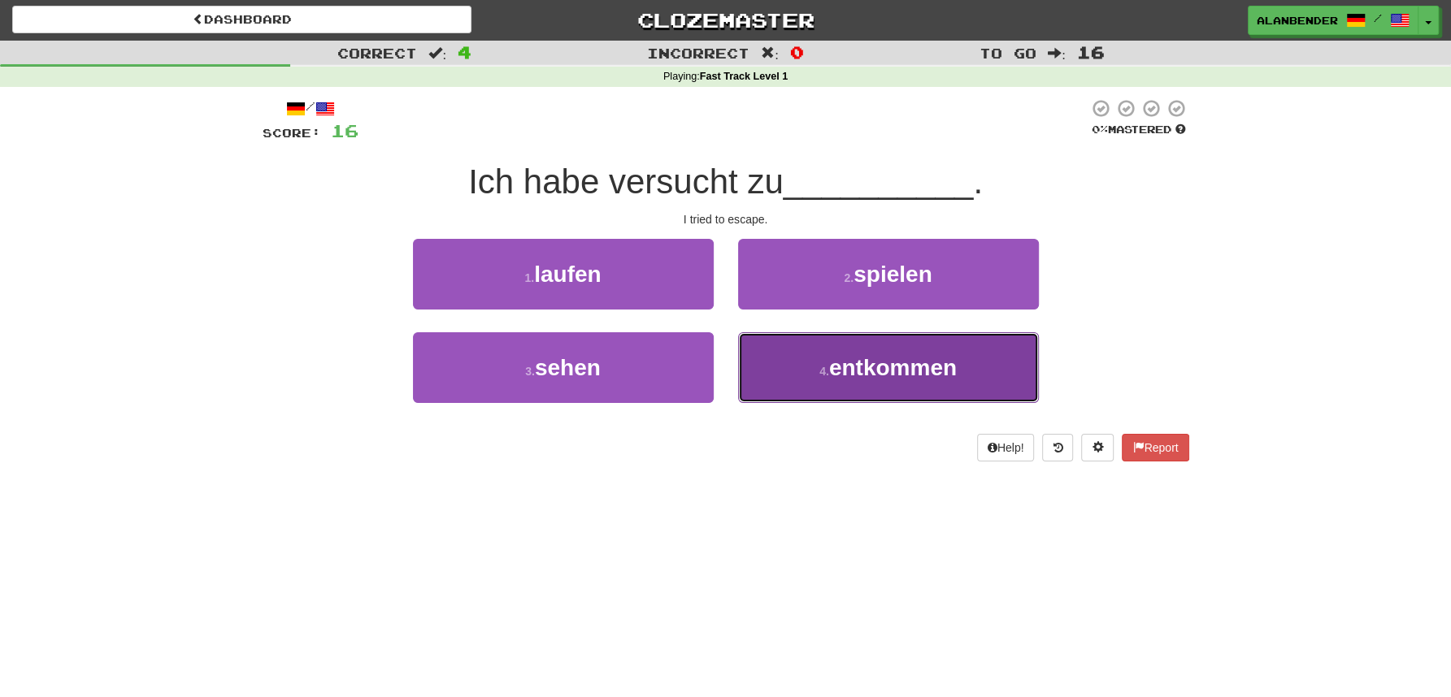
click at [862, 379] on span "entkommen" at bounding box center [893, 367] width 128 height 25
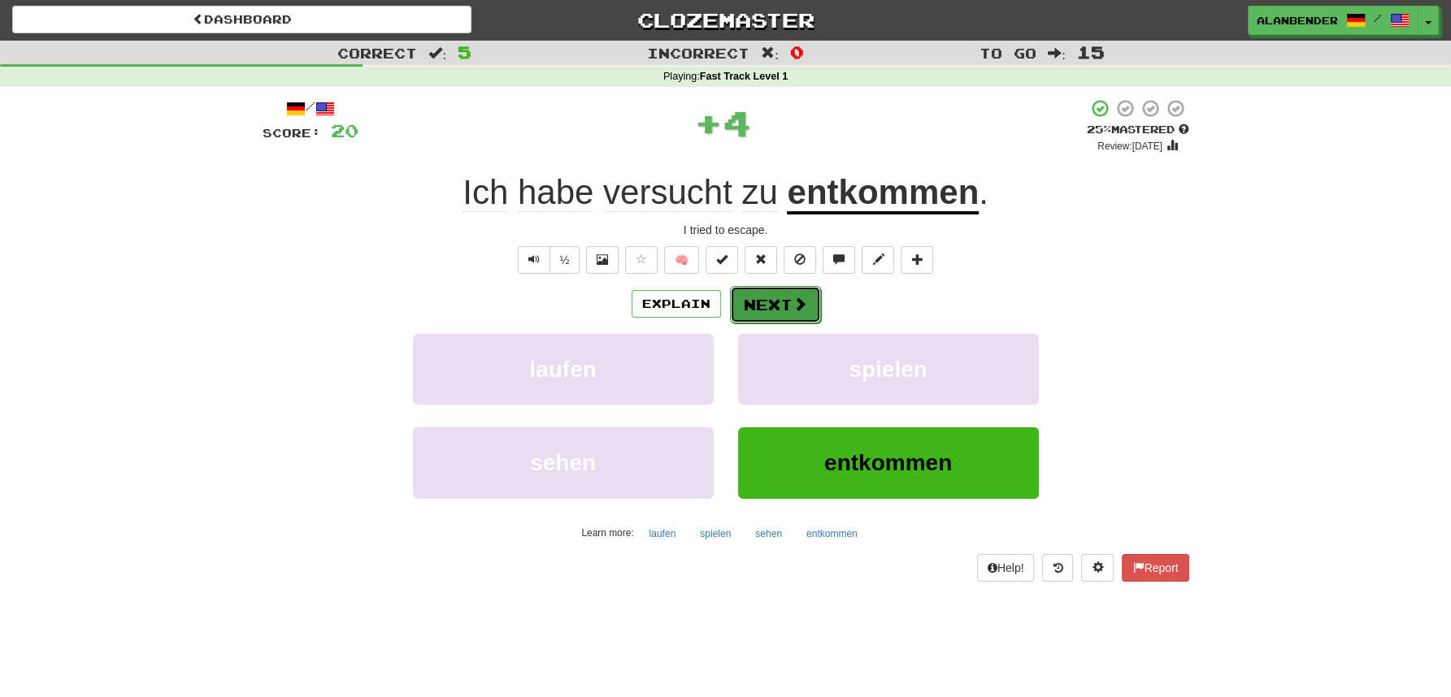
click at [766, 303] on button "Next" at bounding box center [775, 304] width 91 height 37
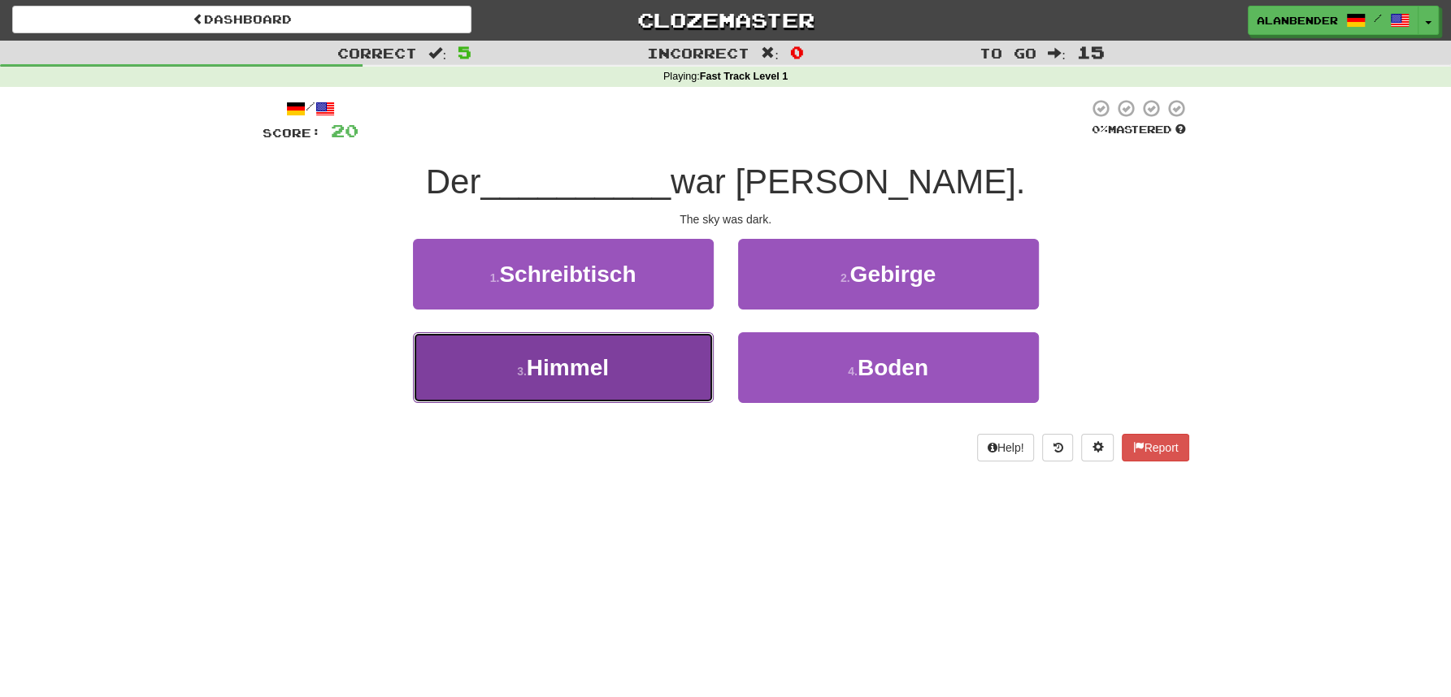
click at [559, 366] on span "Himmel" at bounding box center [568, 367] width 82 height 25
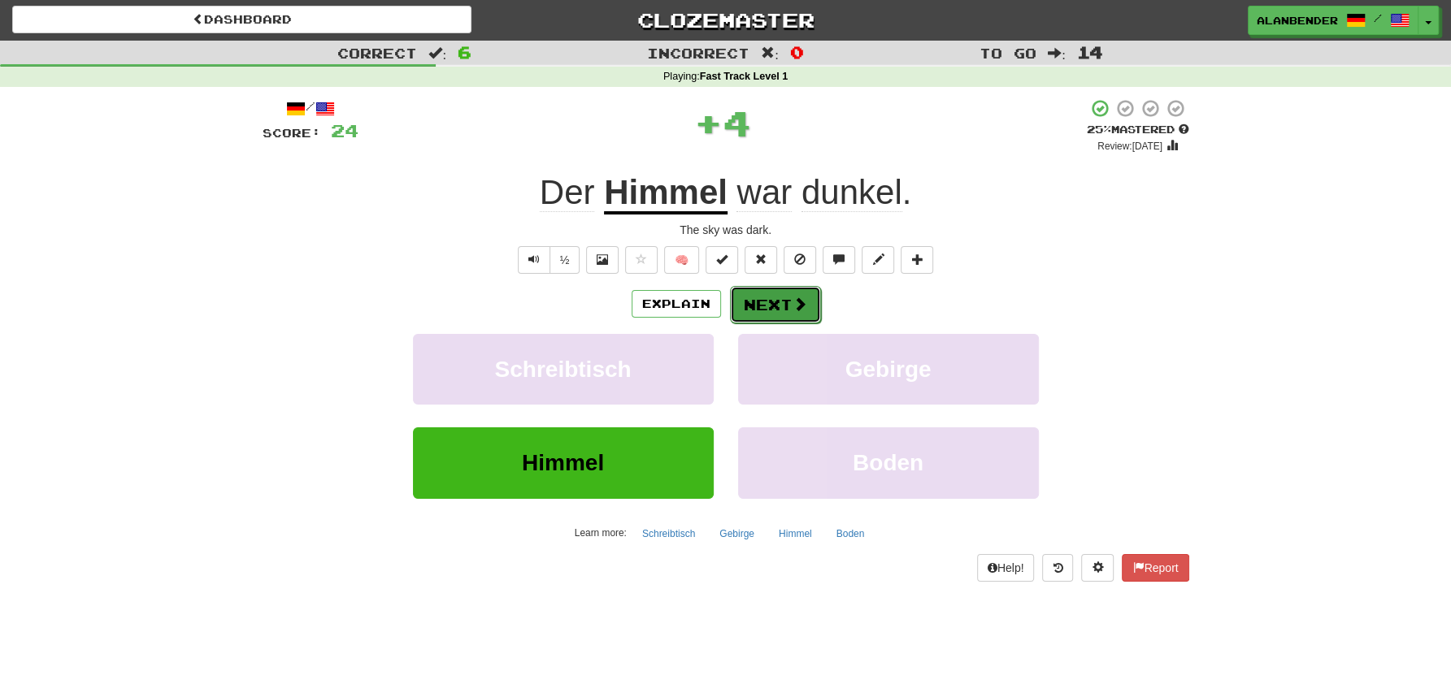
click at [775, 302] on button "Next" at bounding box center [775, 304] width 91 height 37
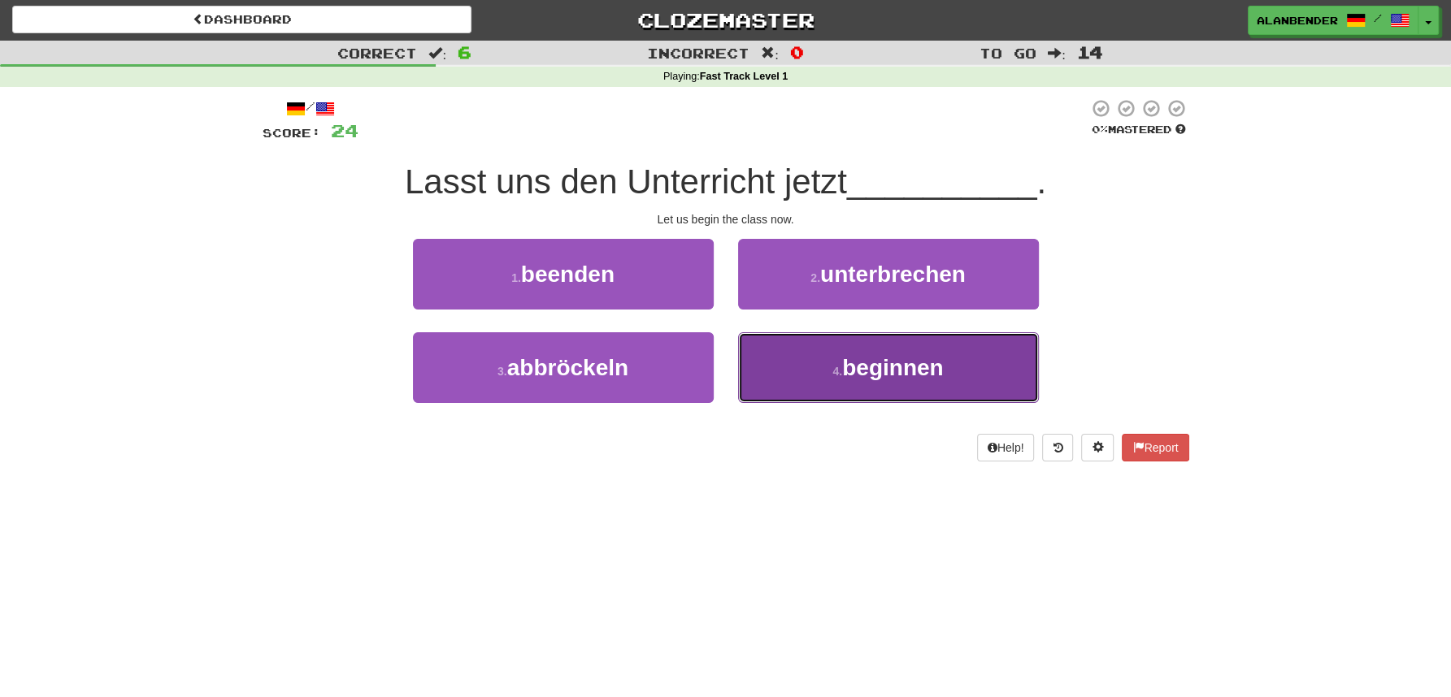
click at [873, 373] on span "beginnen" at bounding box center [892, 367] width 101 height 25
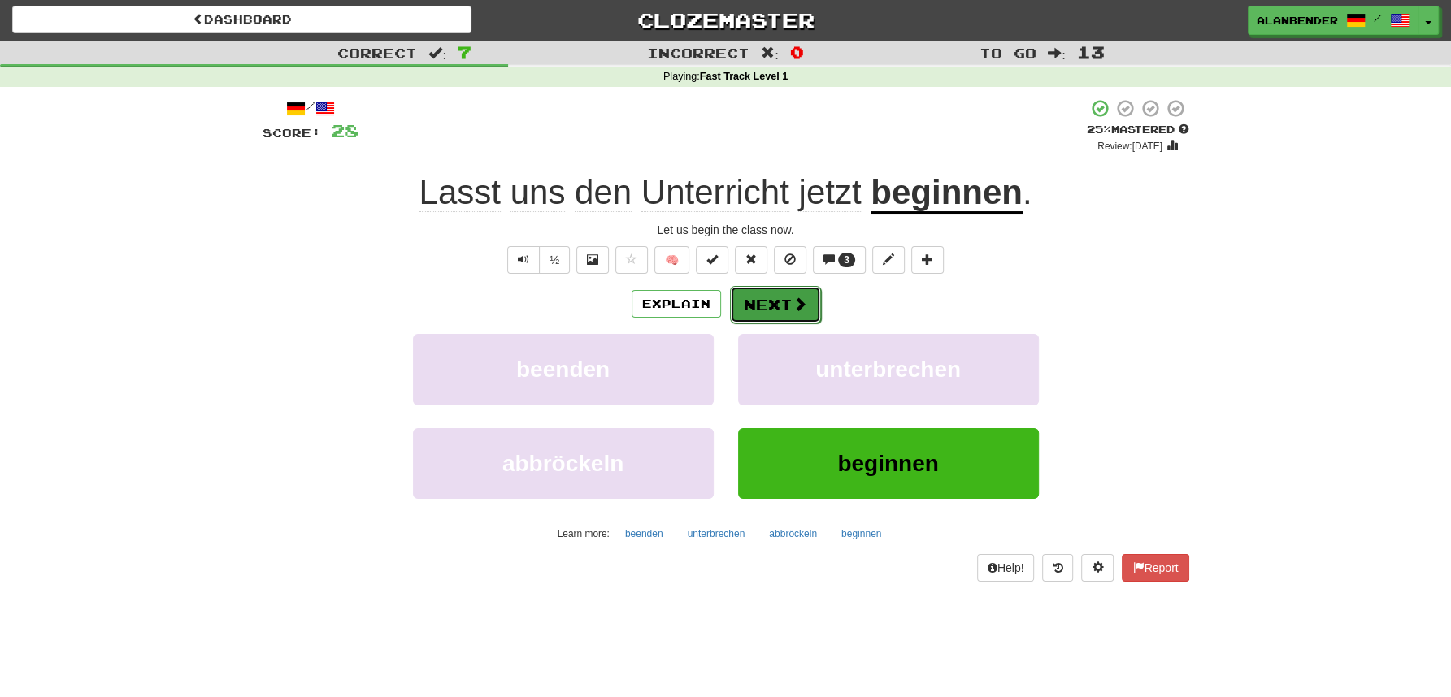
click at [780, 297] on button "Next" at bounding box center [775, 304] width 91 height 37
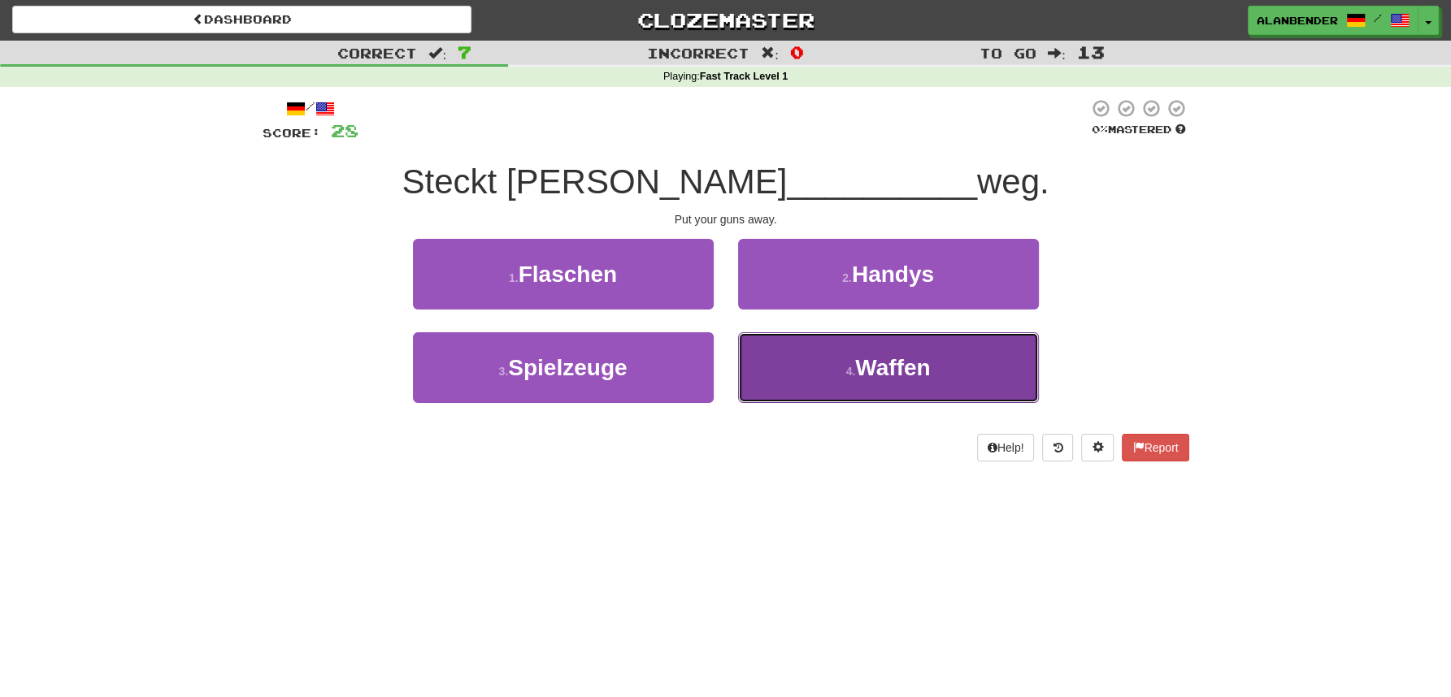
click at [867, 358] on span "Waffen" at bounding box center [892, 367] width 75 height 25
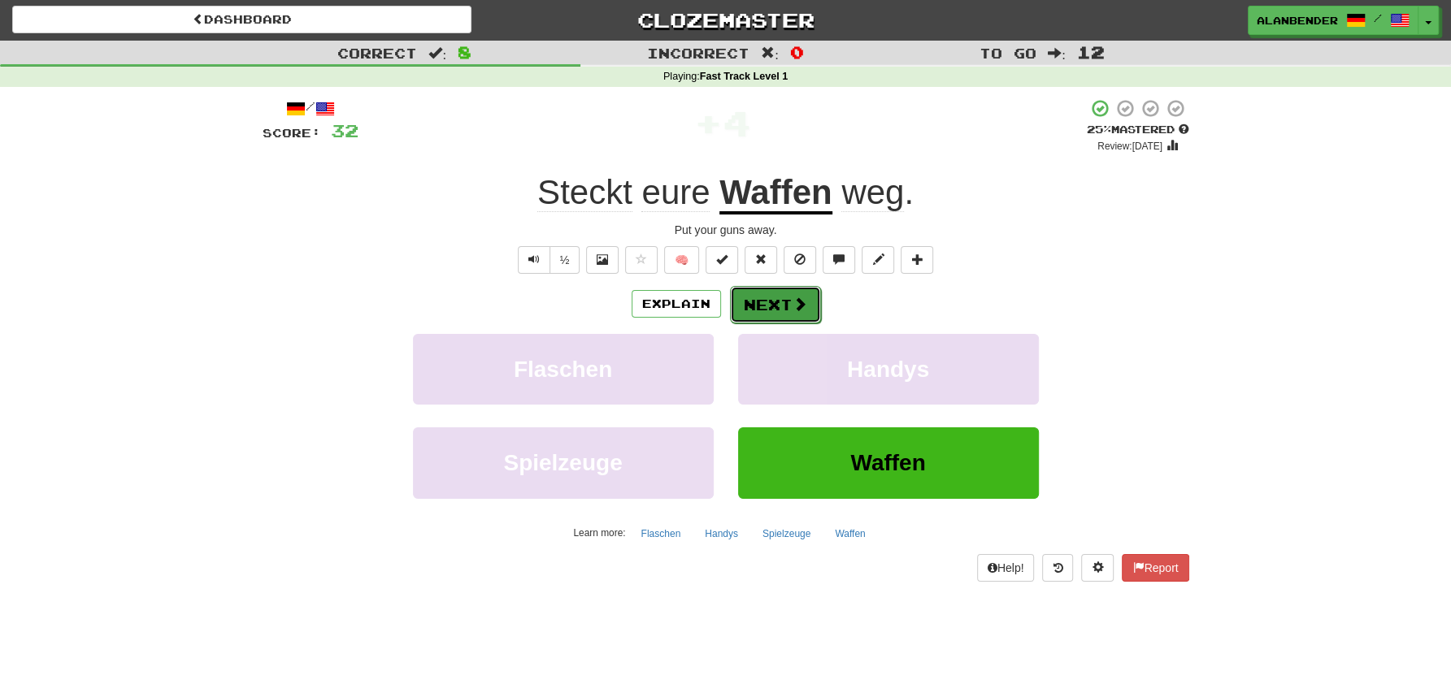
click at [774, 303] on button "Next" at bounding box center [775, 304] width 91 height 37
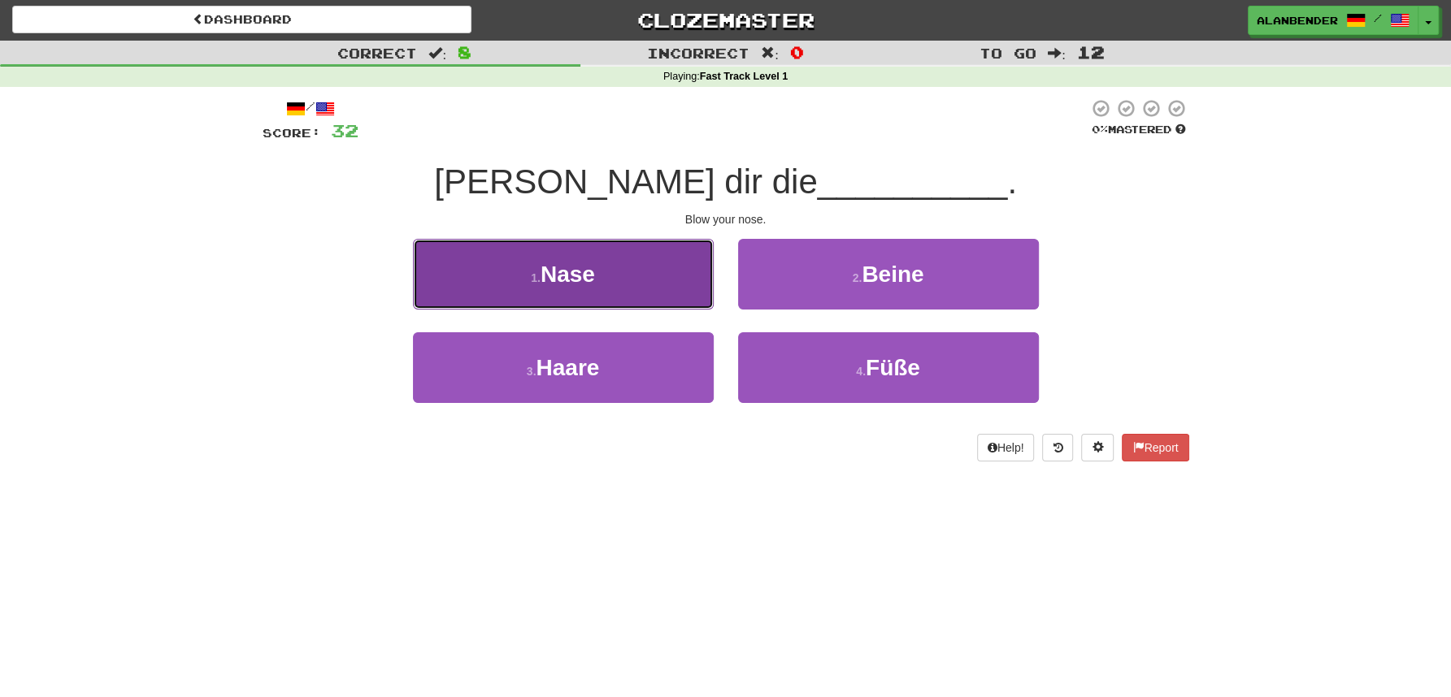
click at [562, 267] on span "Nase" at bounding box center [568, 274] width 54 height 25
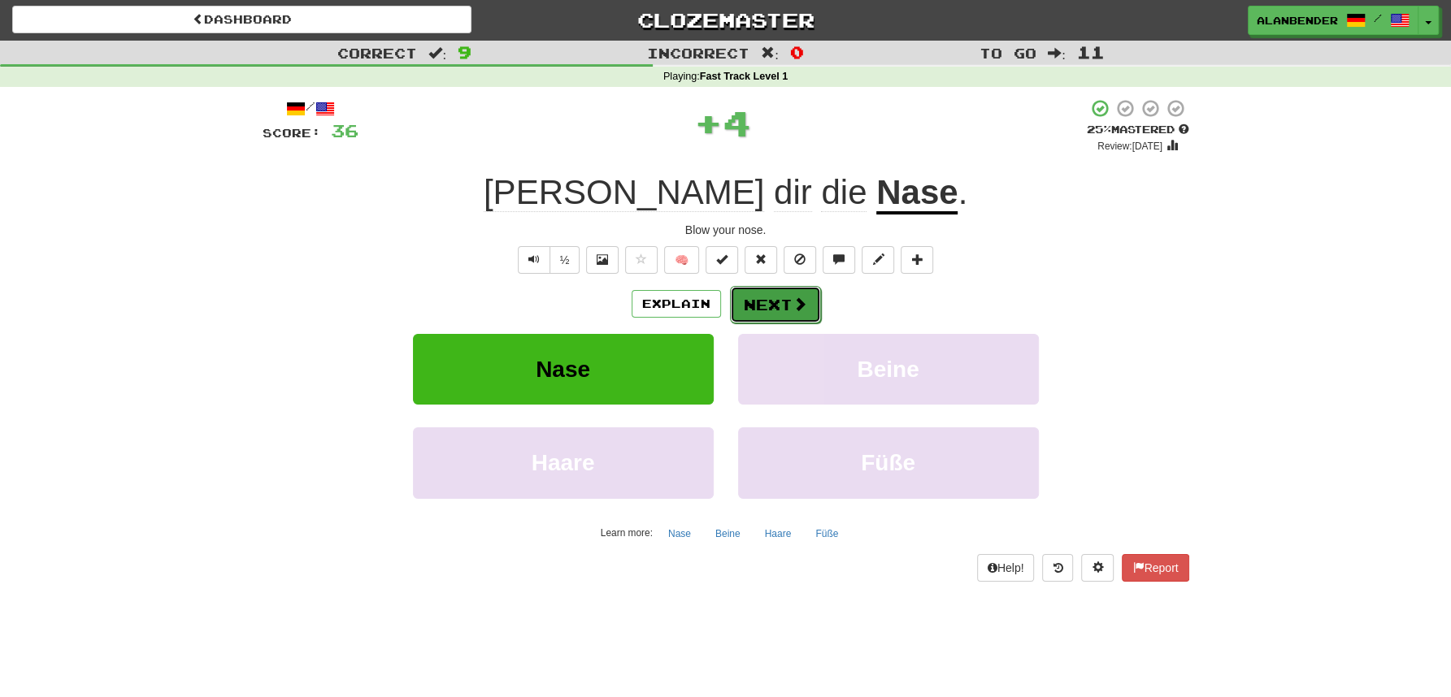
click at [797, 301] on span at bounding box center [799, 304] width 15 height 15
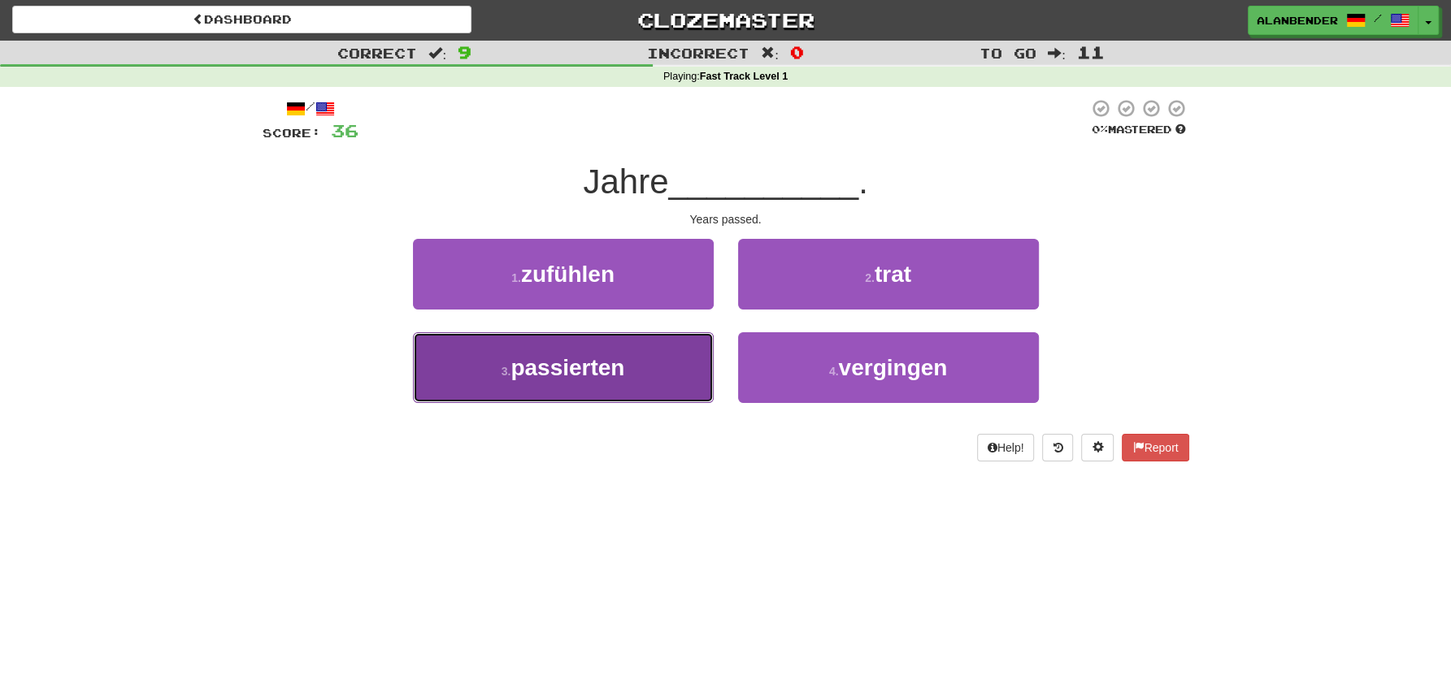
click at [619, 376] on span "passierten" at bounding box center [567, 367] width 114 height 25
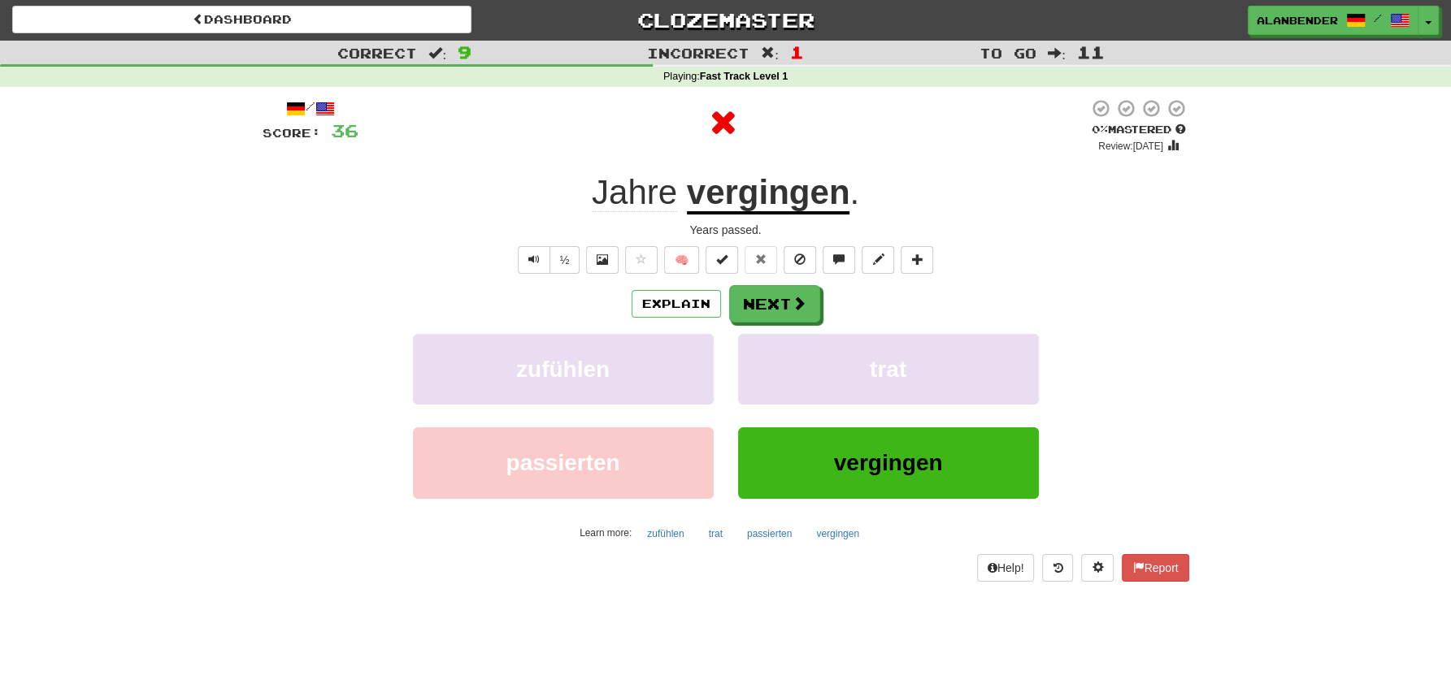
click at [790, 191] on u "vergingen" at bounding box center [768, 193] width 163 height 41
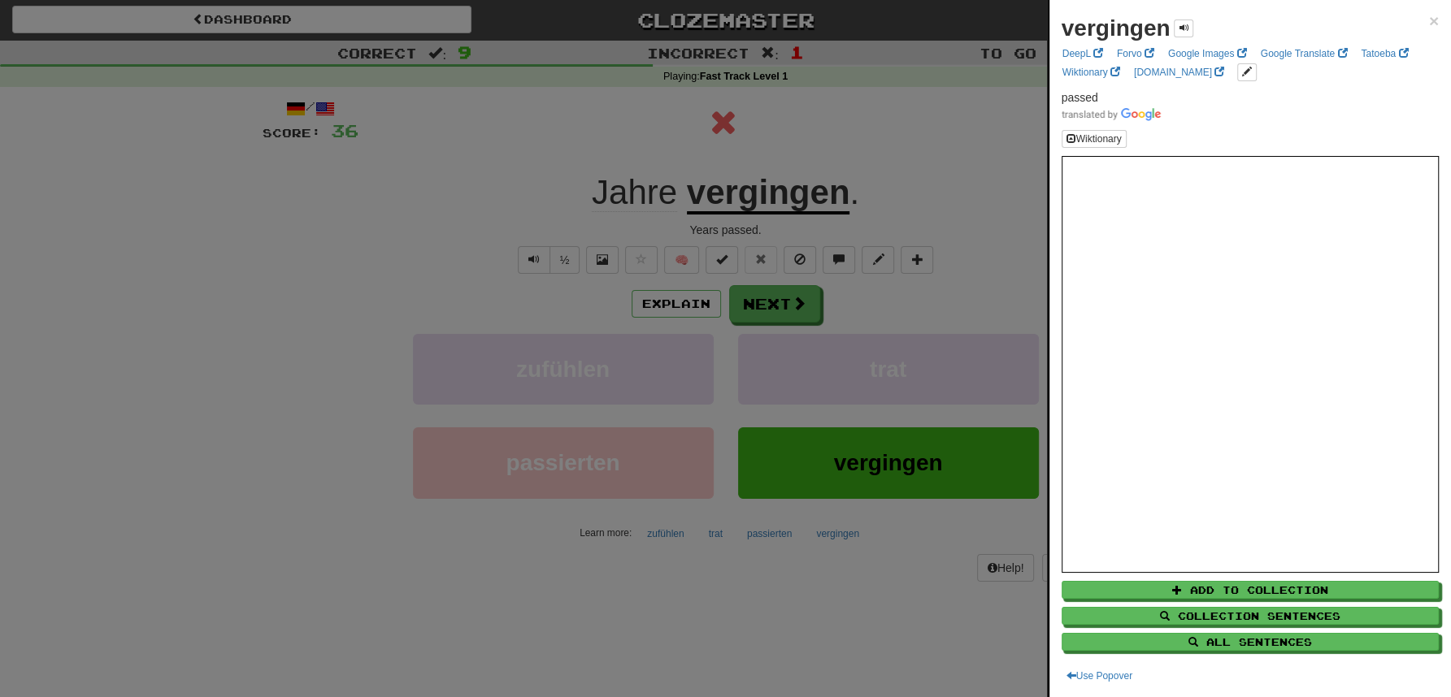
click at [844, 80] on div at bounding box center [725, 348] width 1451 height 697
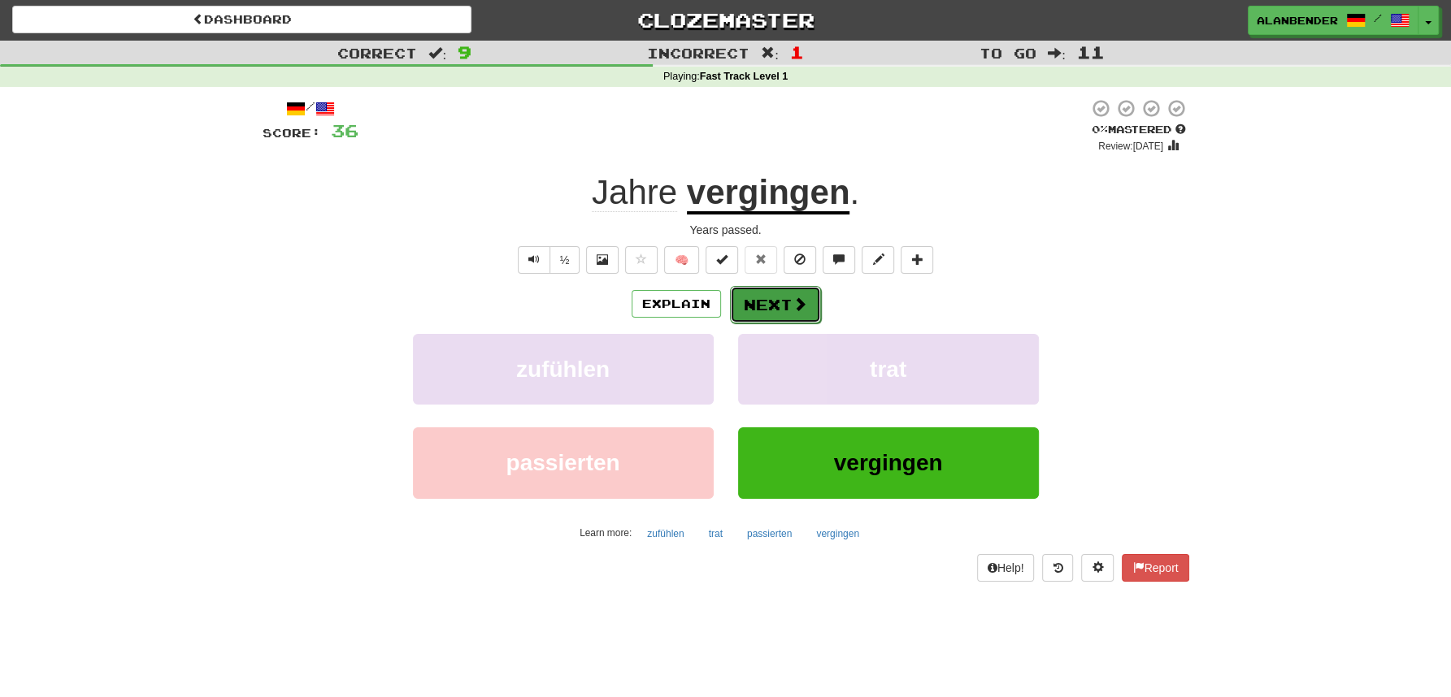
click at [770, 302] on button "Next" at bounding box center [775, 304] width 91 height 37
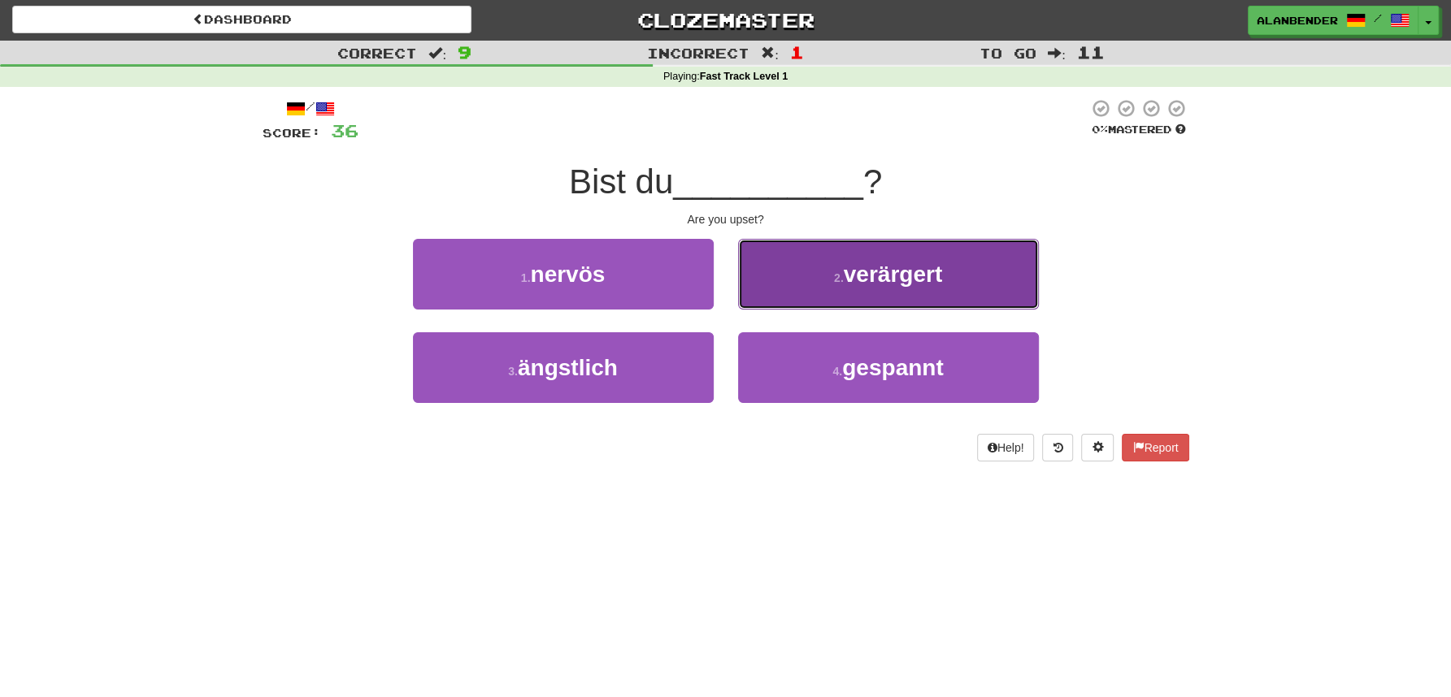
click at [874, 299] on button "2 . verärgert" at bounding box center [888, 274] width 301 height 71
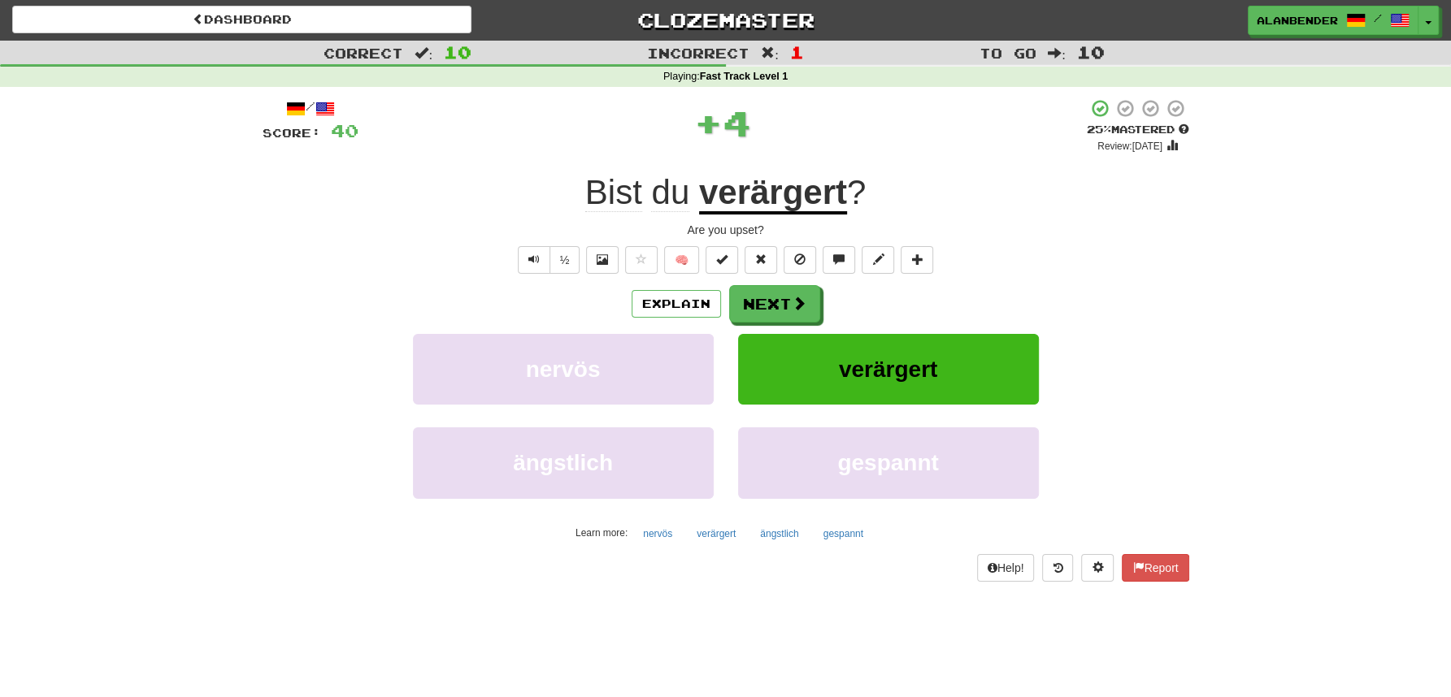
click at [791, 188] on u "verärgert" at bounding box center [773, 193] width 148 height 41
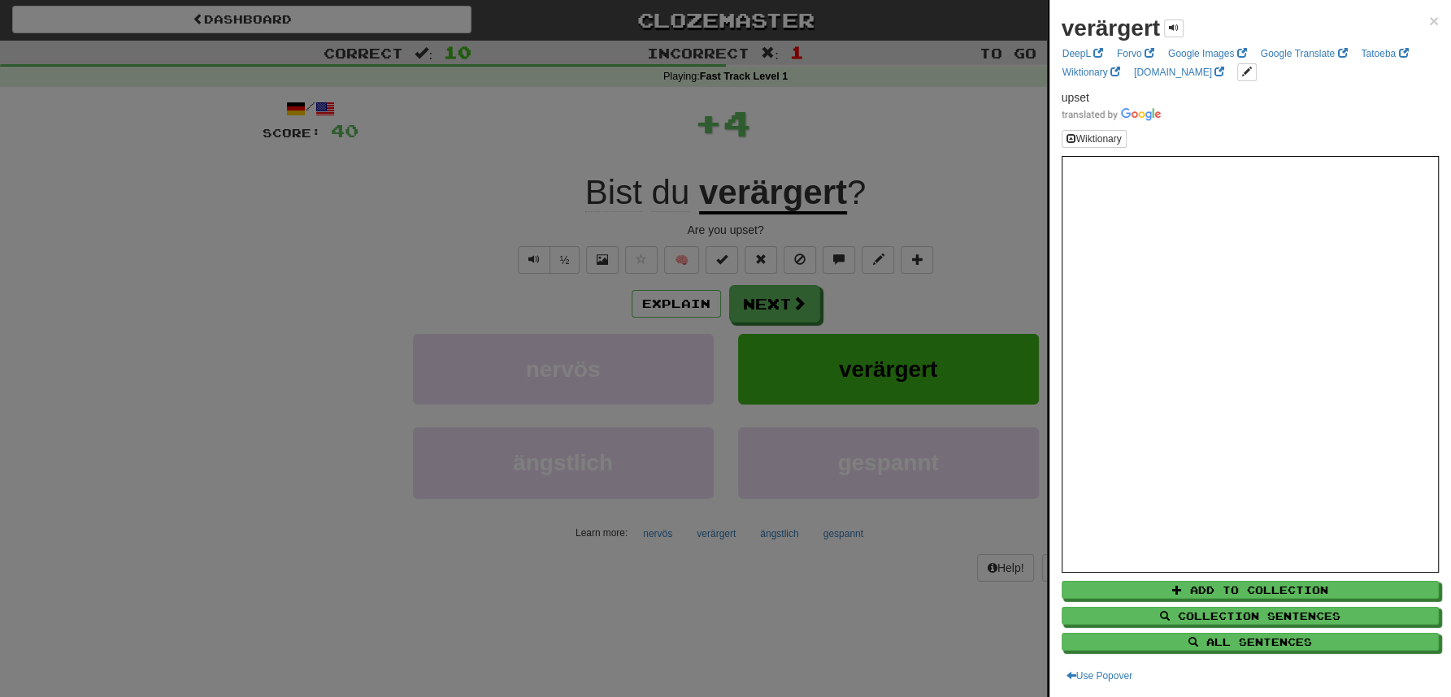
click at [813, 115] on div at bounding box center [725, 348] width 1451 height 697
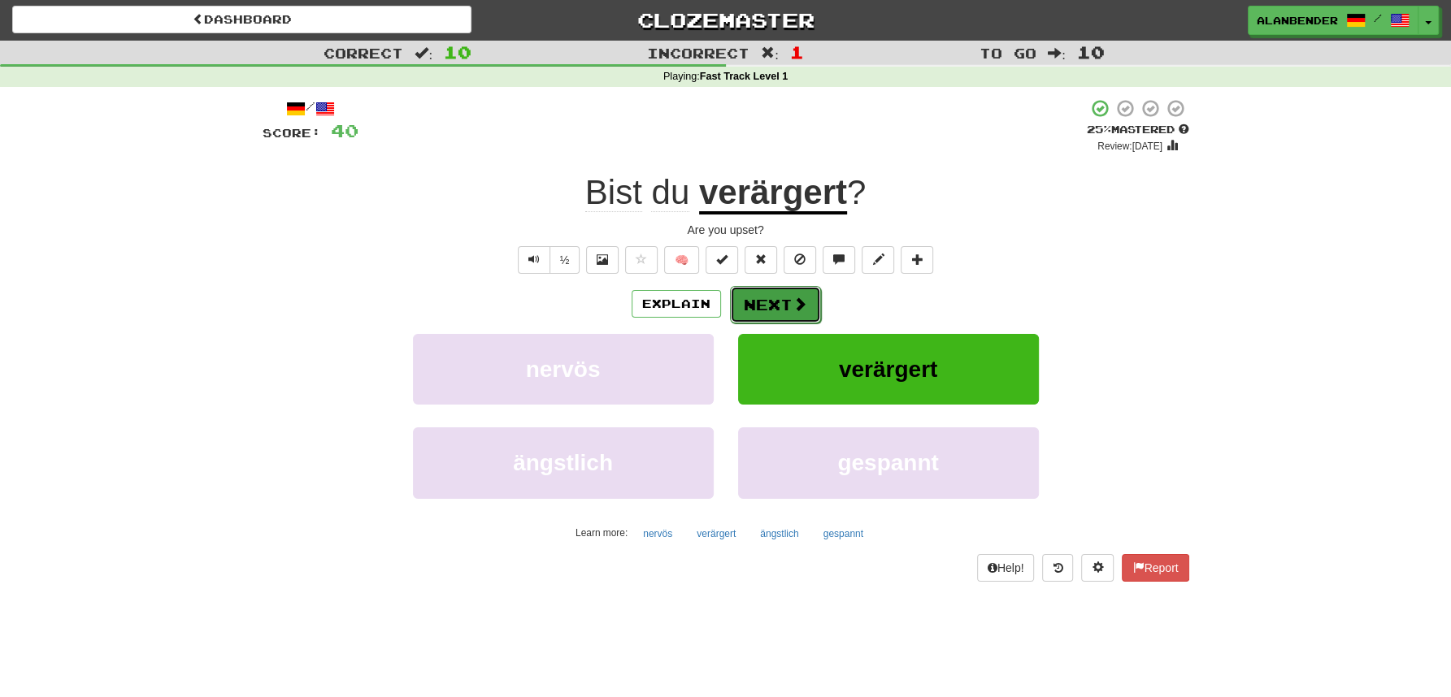
click at [780, 306] on button "Next" at bounding box center [775, 304] width 91 height 37
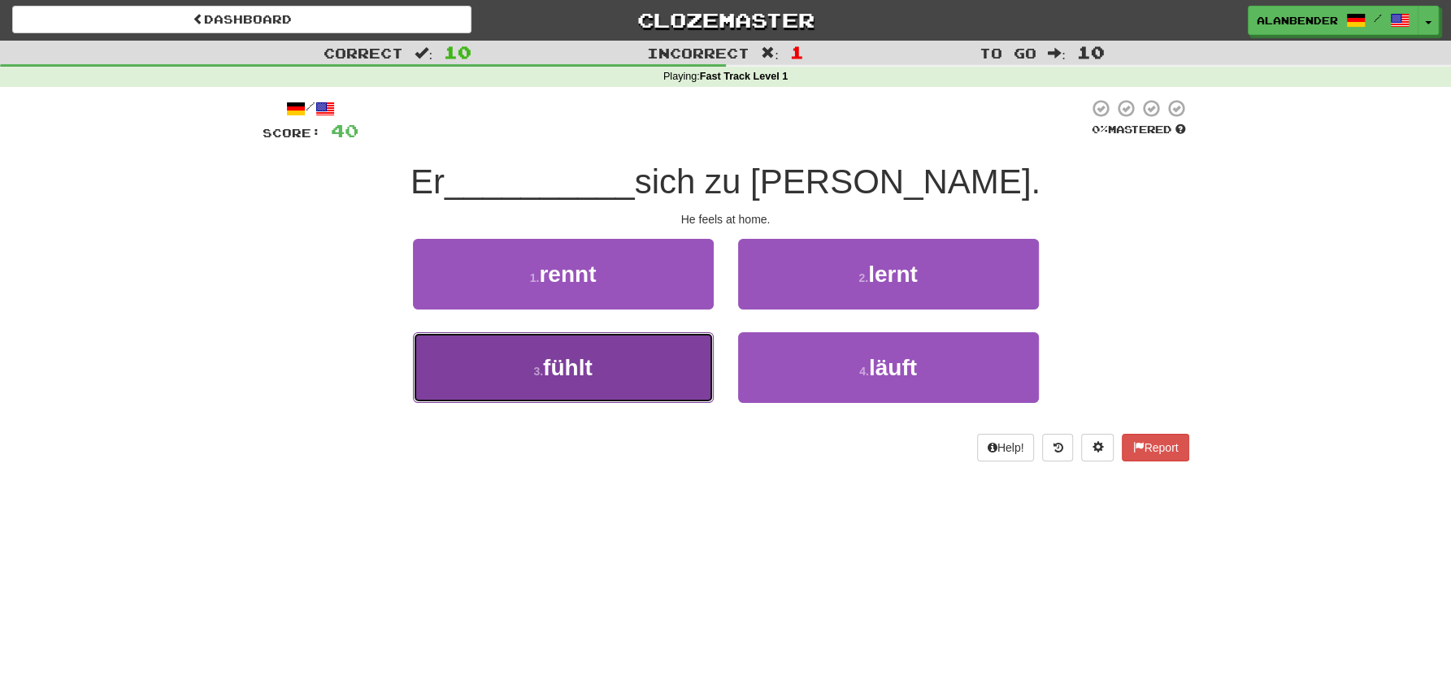
click at [608, 368] on button "3 . fühlt" at bounding box center [563, 367] width 301 height 71
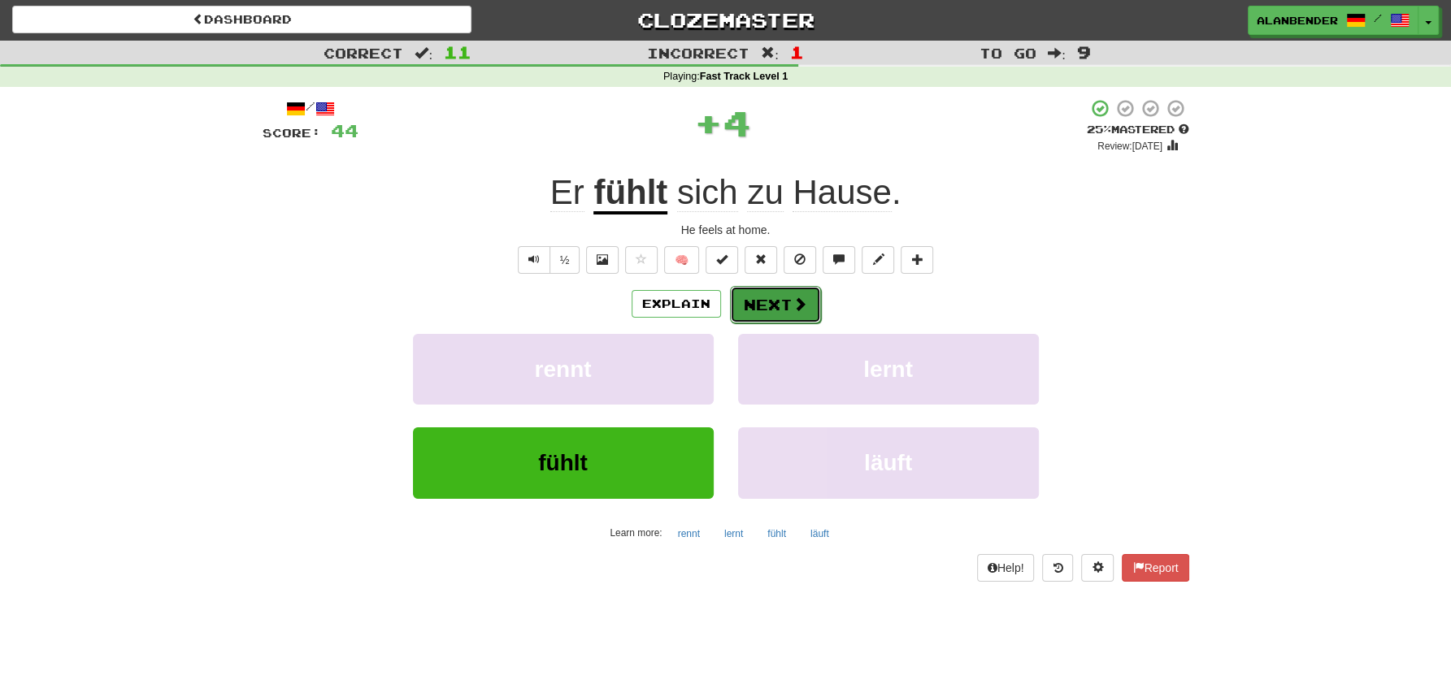
click at [762, 293] on button "Next" at bounding box center [775, 304] width 91 height 37
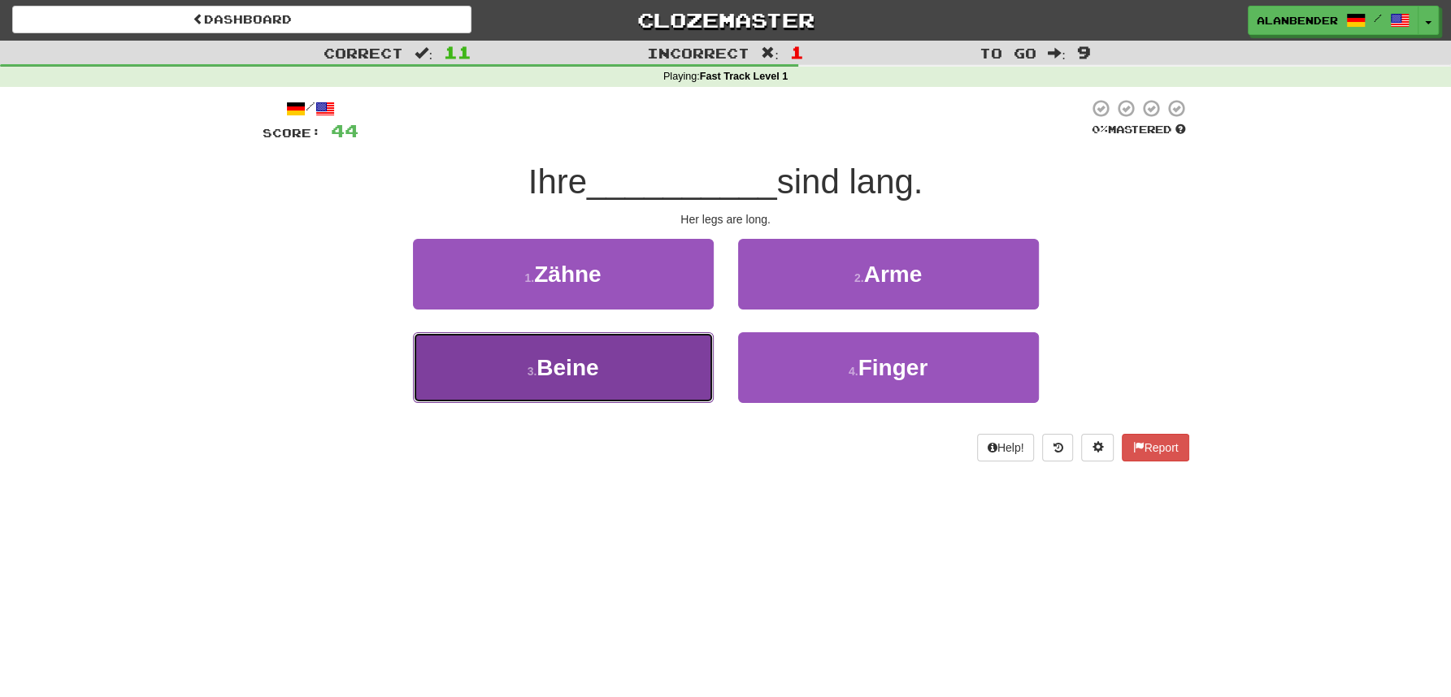
click at [587, 382] on button "3 . Beine" at bounding box center [563, 367] width 301 height 71
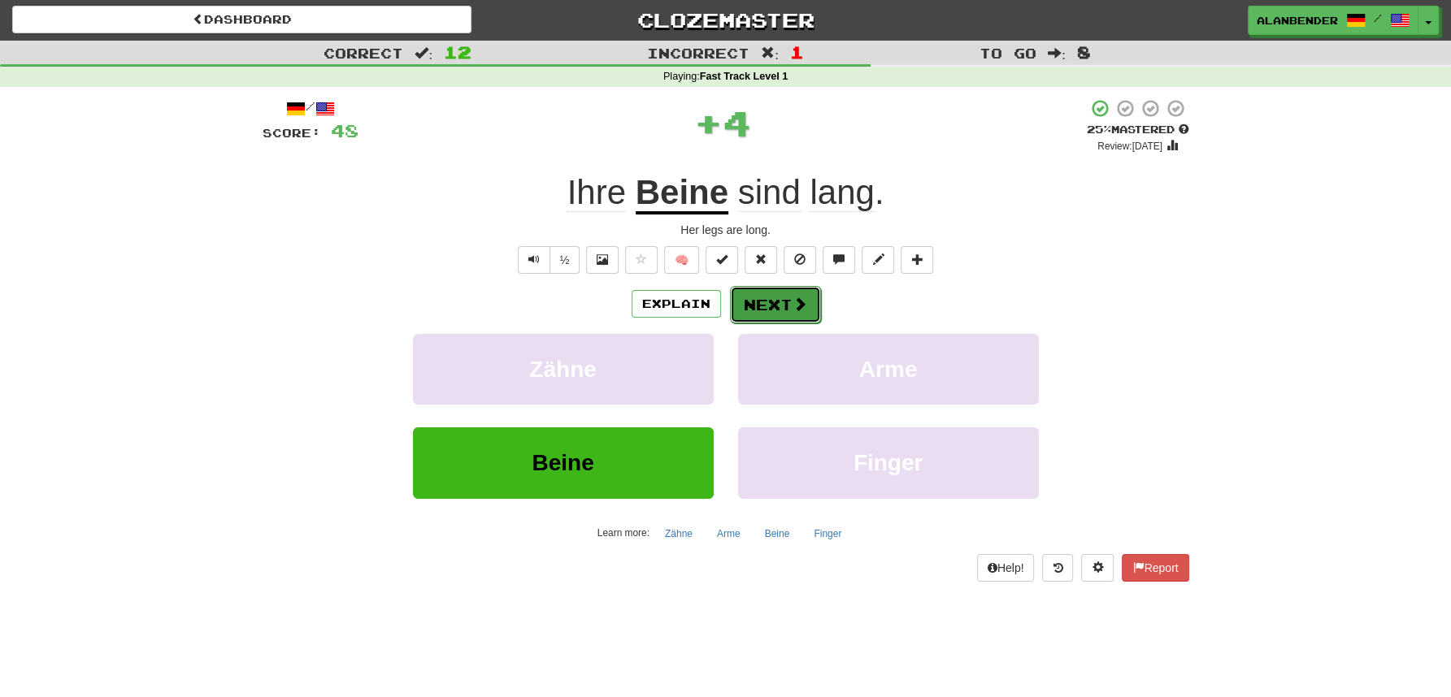
click at [759, 304] on button "Next" at bounding box center [775, 304] width 91 height 37
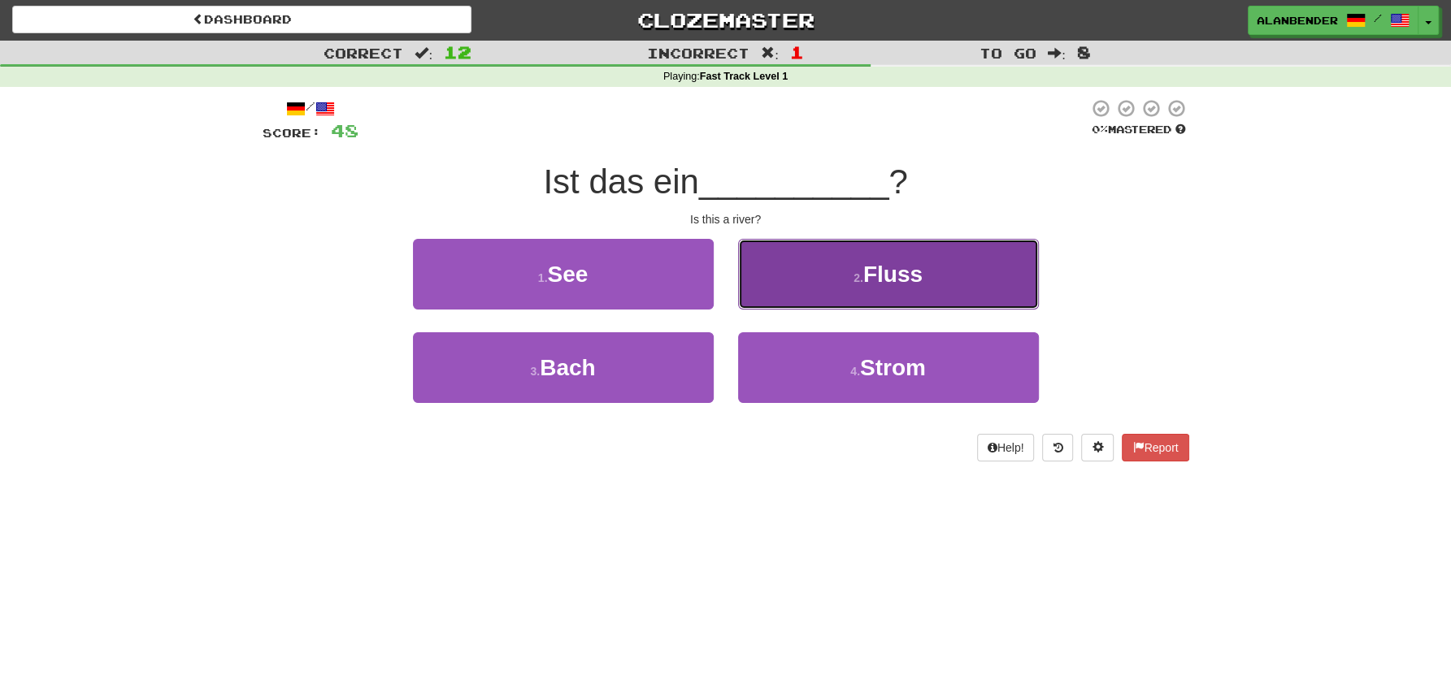
click at [906, 279] on span "Fluss" at bounding box center [892, 274] width 59 height 25
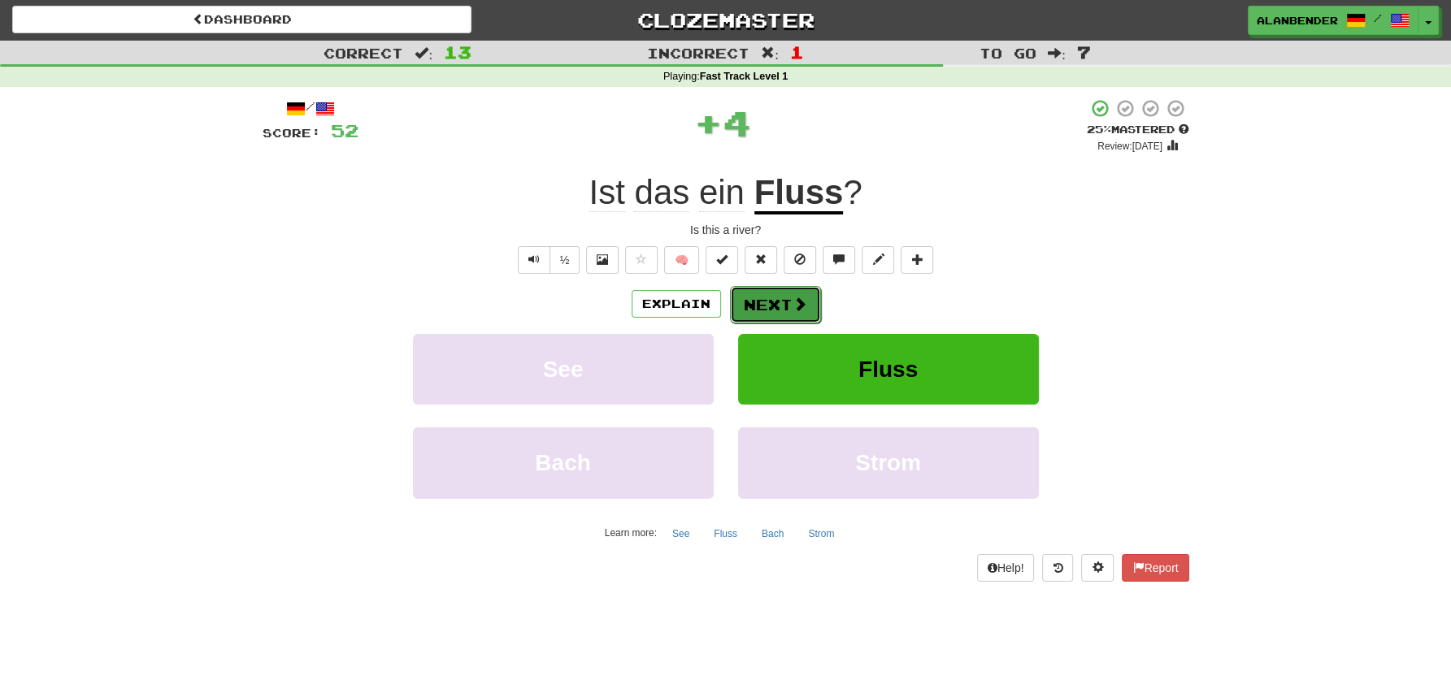
click at [759, 305] on button "Next" at bounding box center [775, 304] width 91 height 37
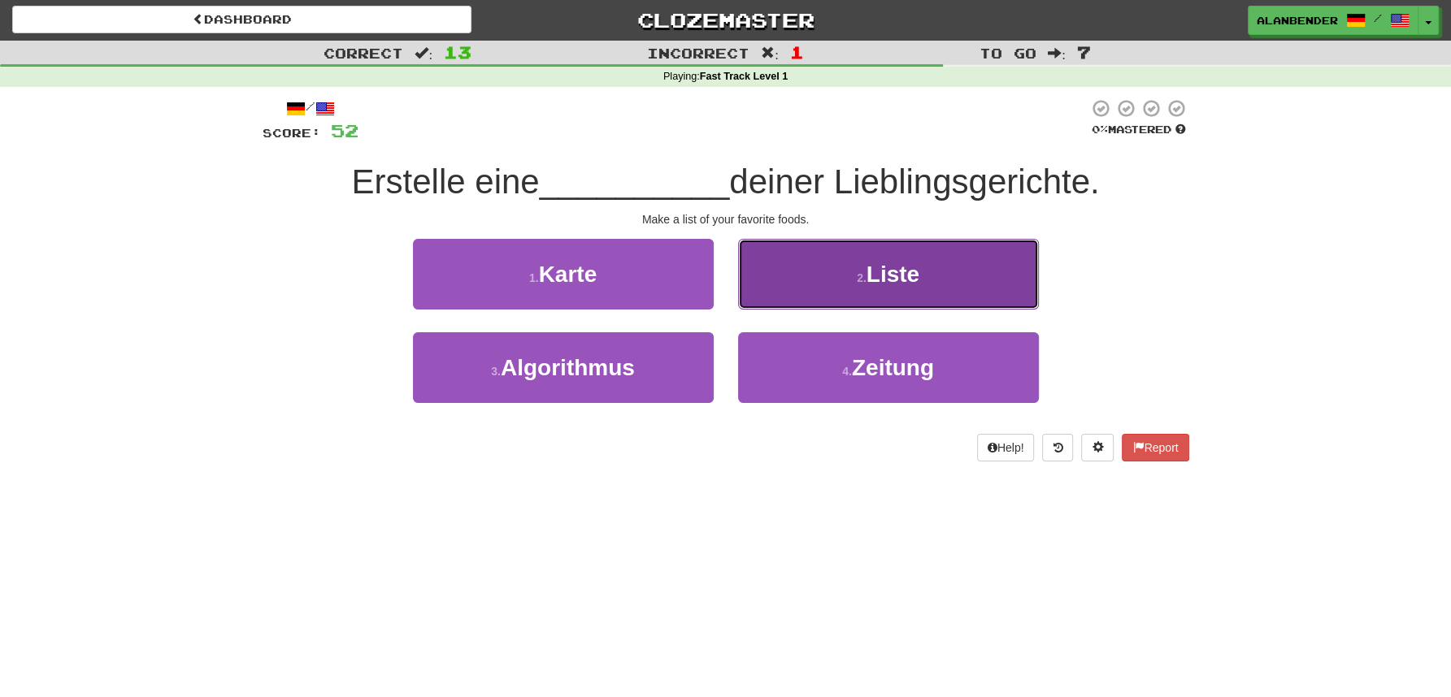
click at [862, 282] on small "2 ." at bounding box center [862, 277] width 10 height 13
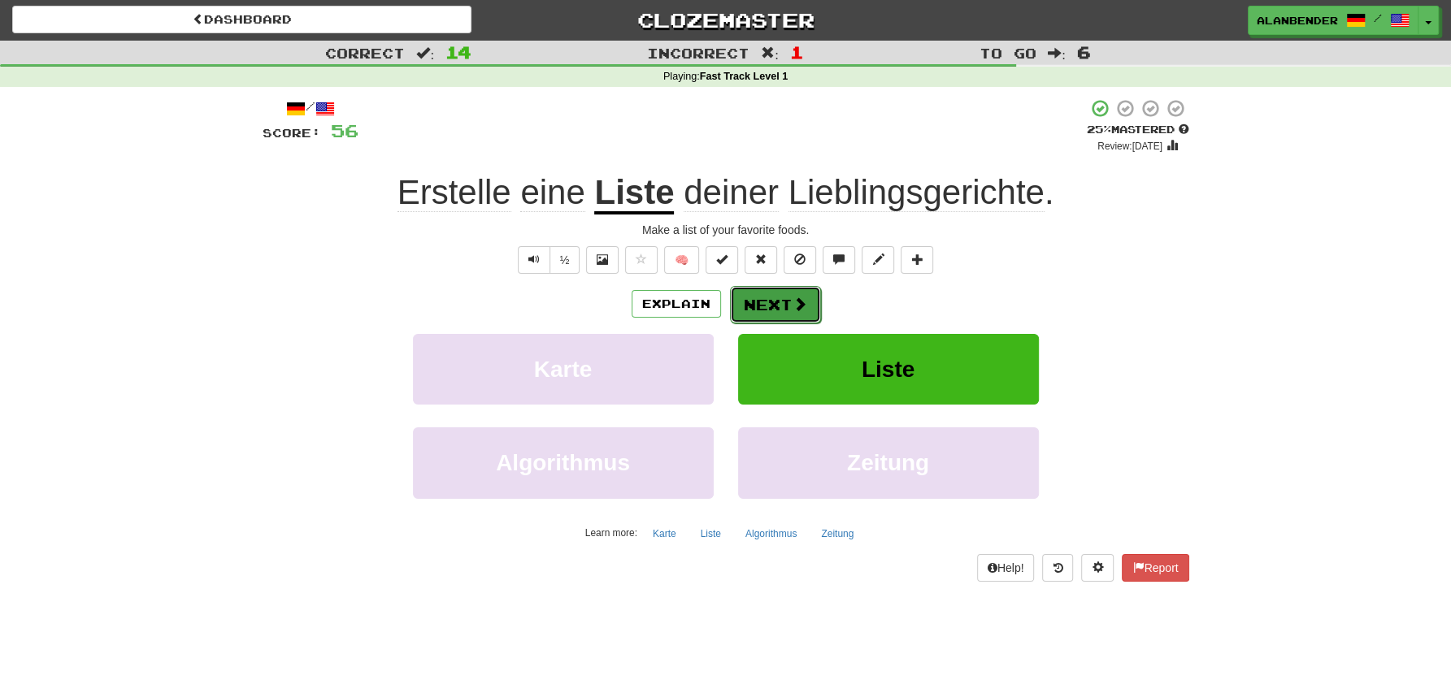
click at [772, 302] on button "Next" at bounding box center [775, 304] width 91 height 37
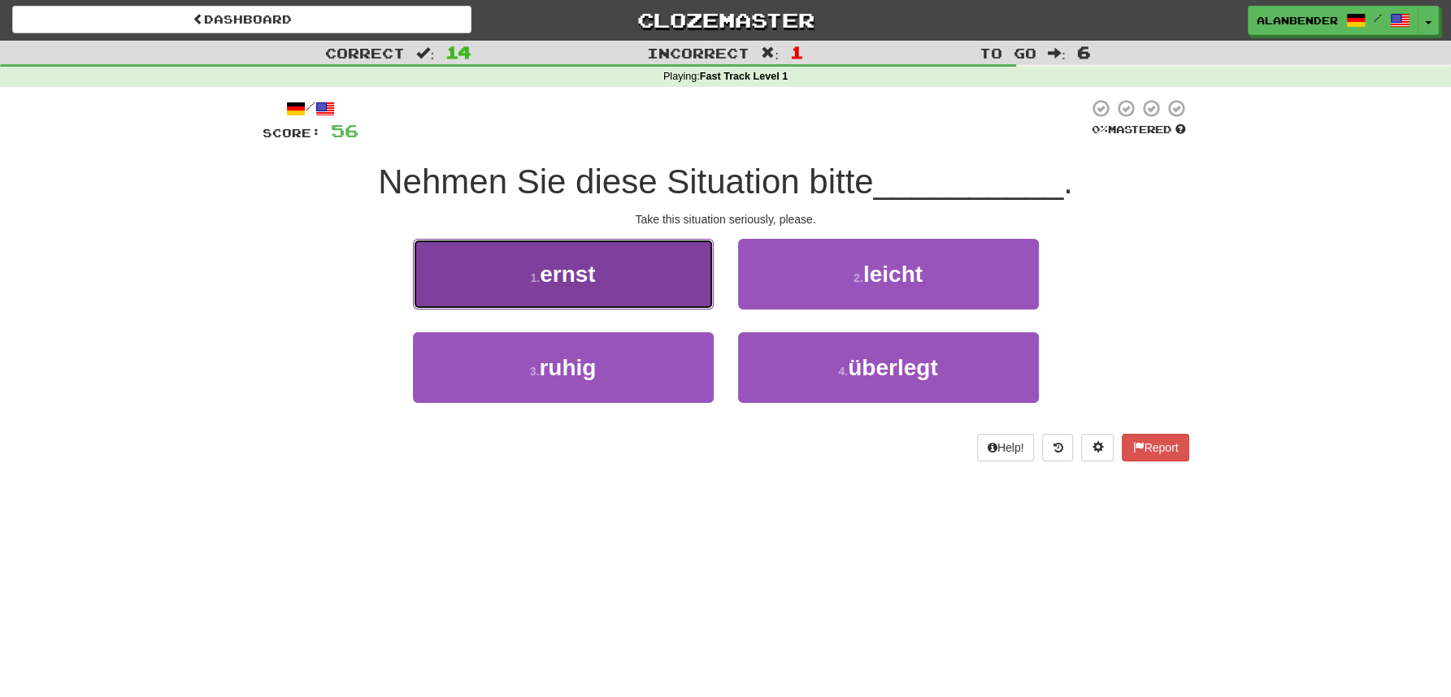
click at [615, 284] on button "1 . ernst" at bounding box center [563, 274] width 301 height 71
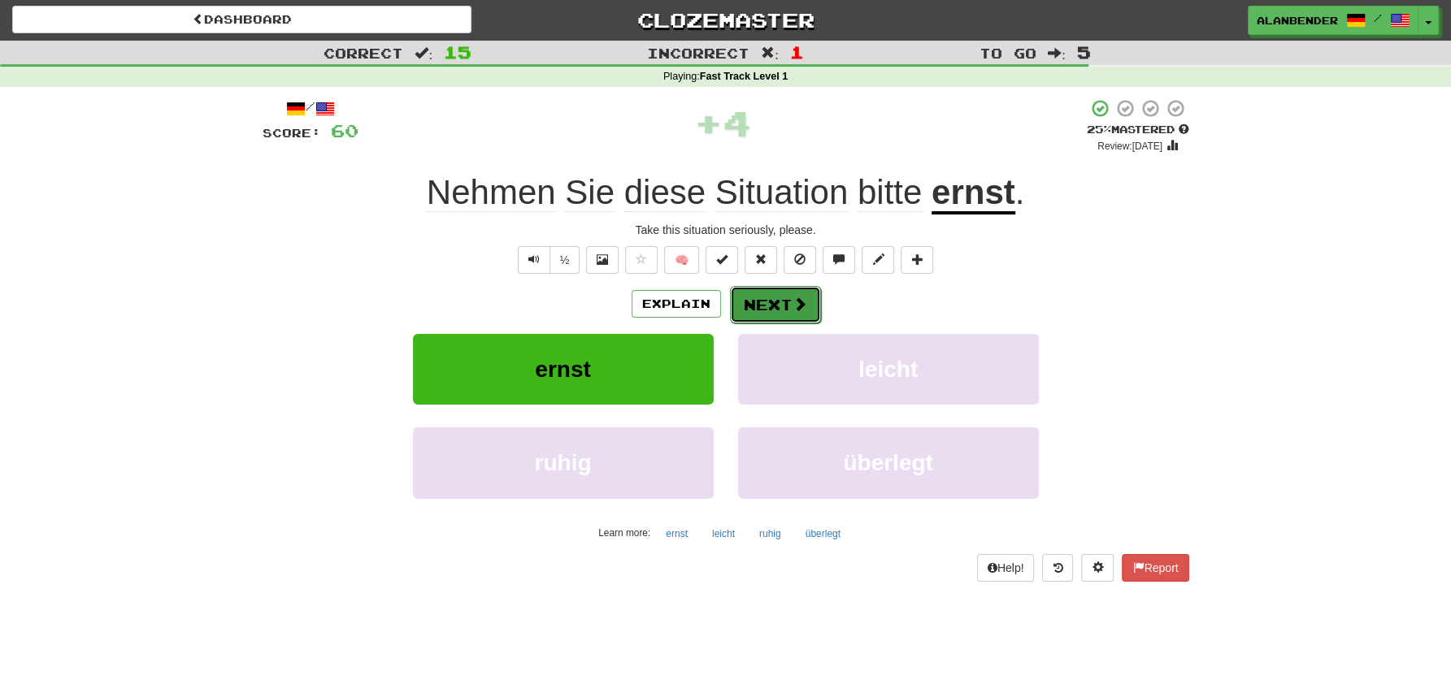
click at [796, 300] on span at bounding box center [799, 304] width 15 height 15
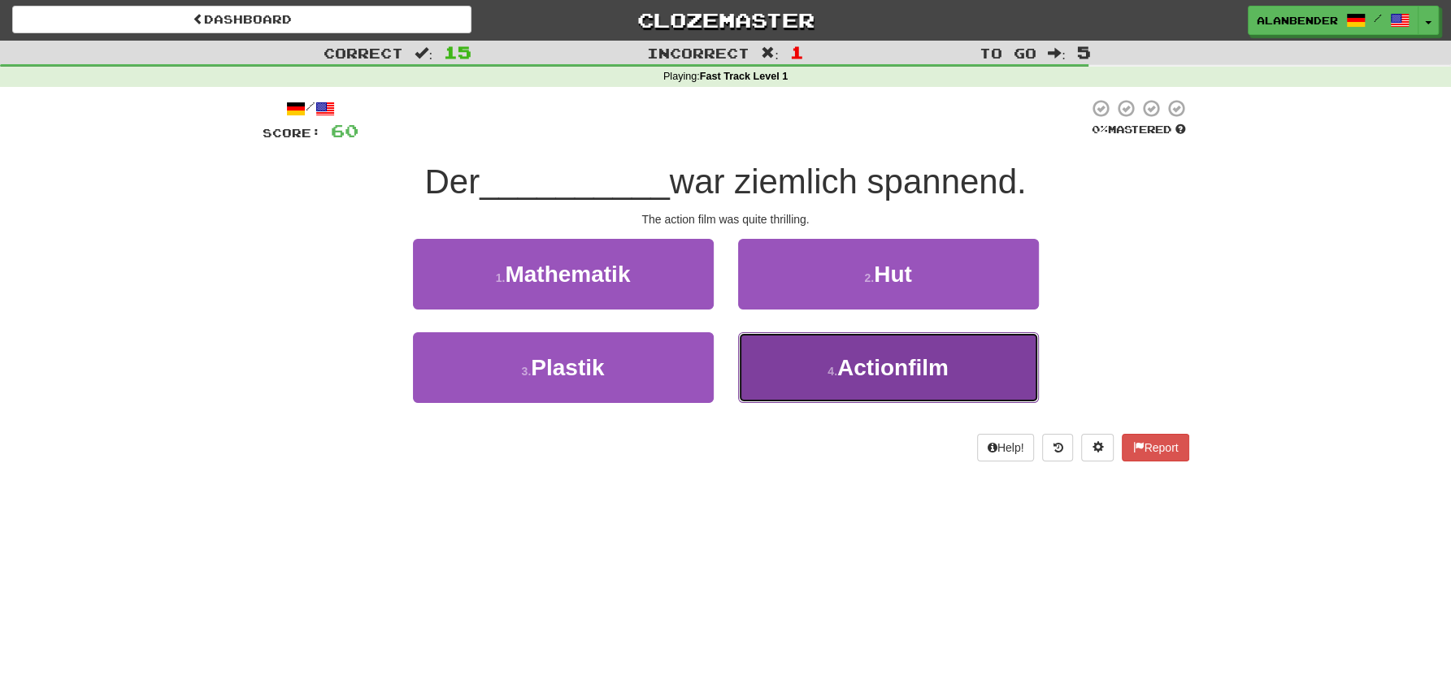
click at [880, 377] on span "Actionfilm" at bounding box center [892, 367] width 111 height 25
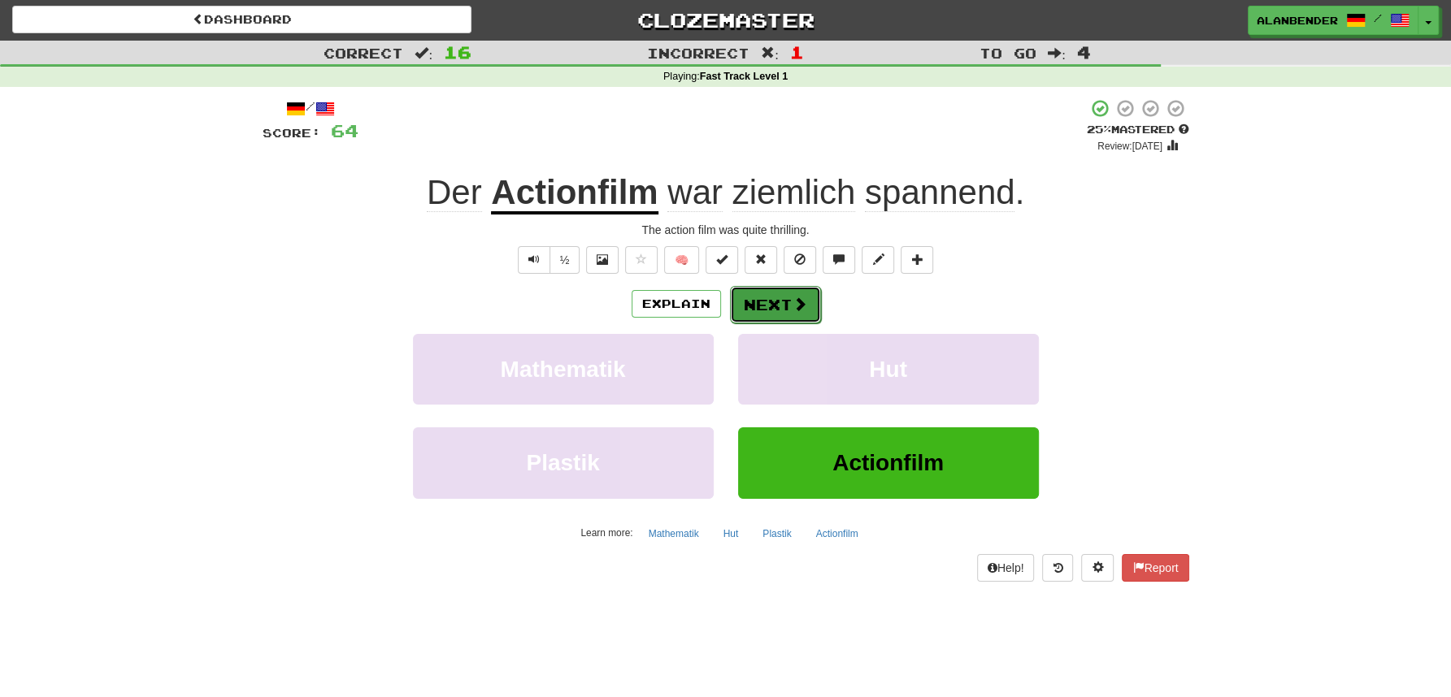
click at [777, 300] on button "Next" at bounding box center [775, 304] width 91 height 37
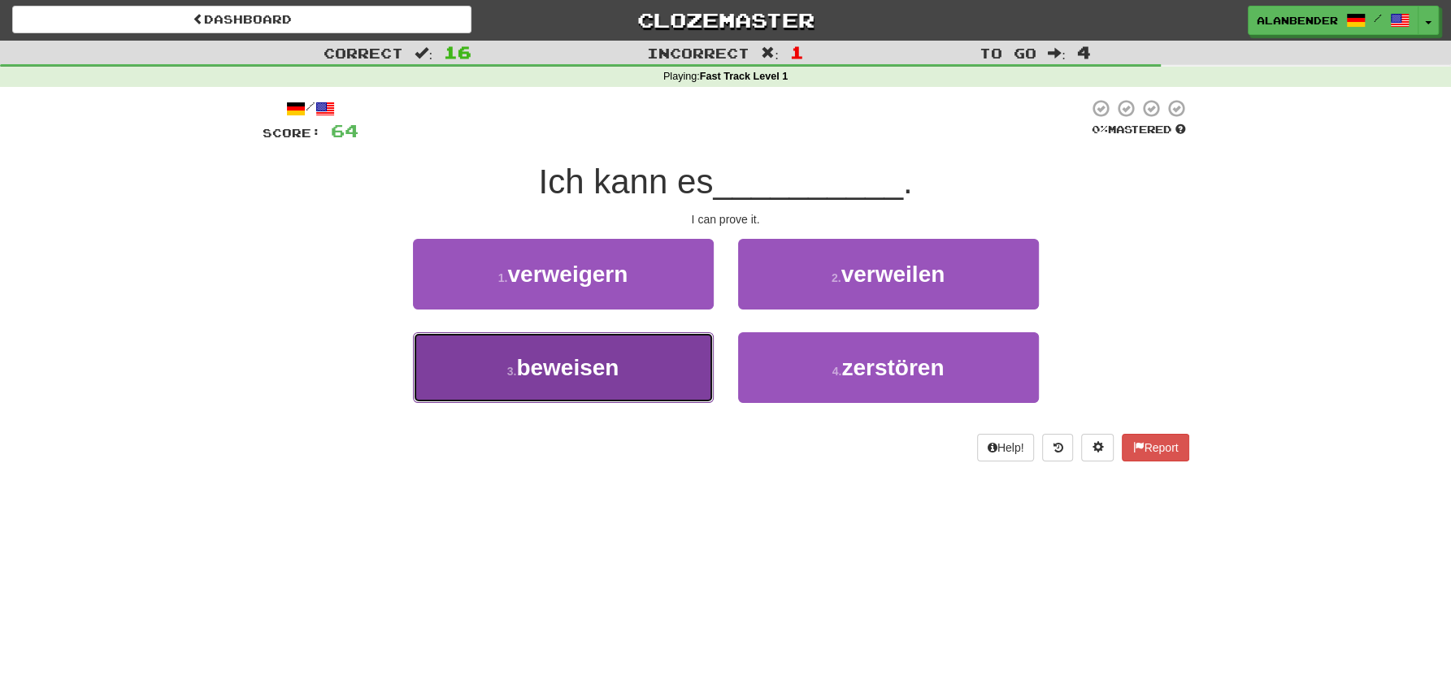
click at [595, 371] on span "beweisen" at bounding box center [567, 367] width 102 height 25
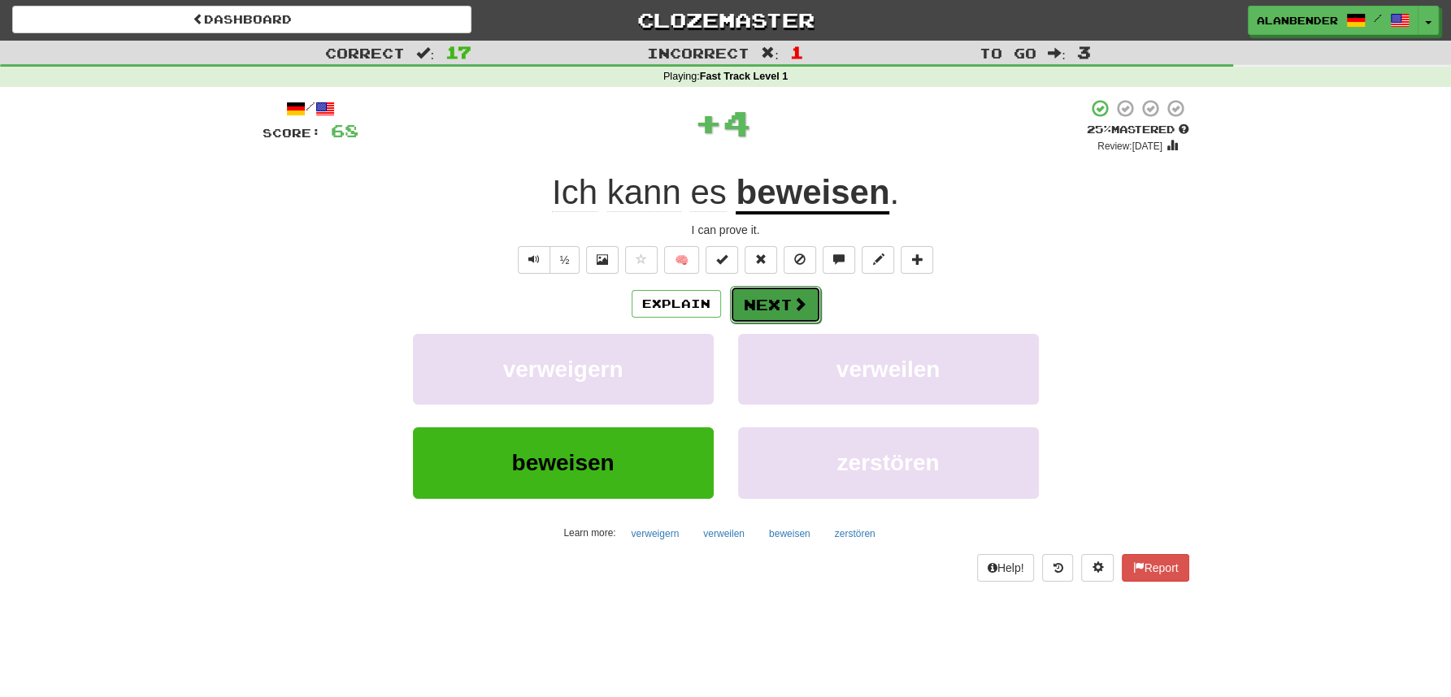
click at [776, 297] on button "Next" at bounding box center [775, 304] width 91 height 37
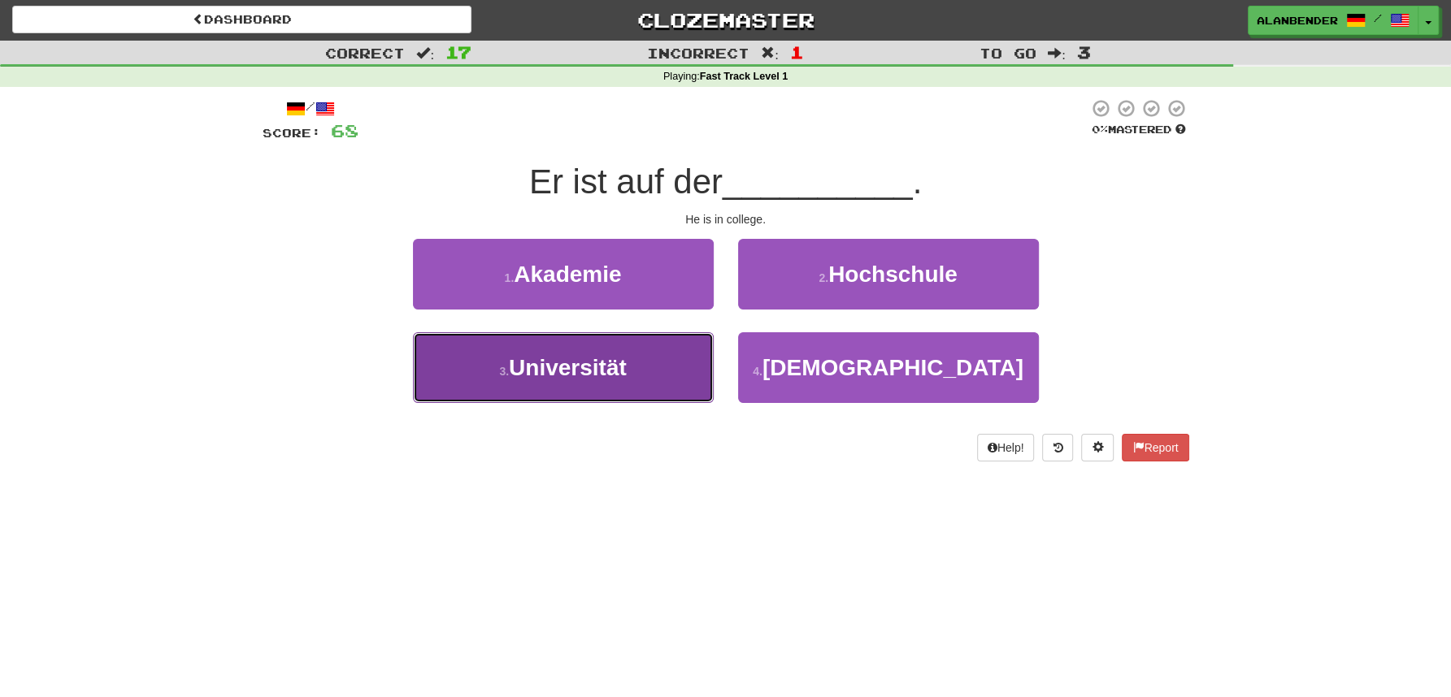
click at [619, 341] on button "3 . Universität" at bounding box center [563, 367] width 301 height 71
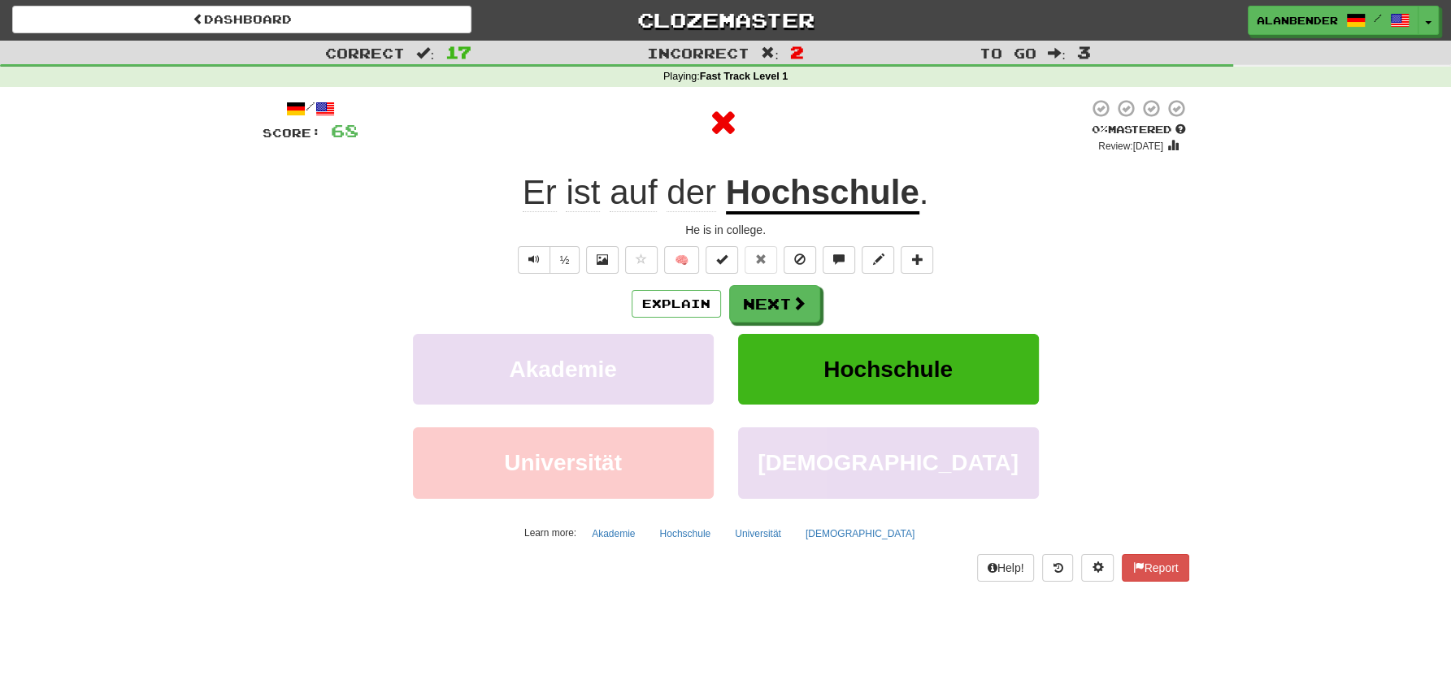
click at [819, 191] on u "Hochschule" at bounding box center [822, 193] width 193 height 41
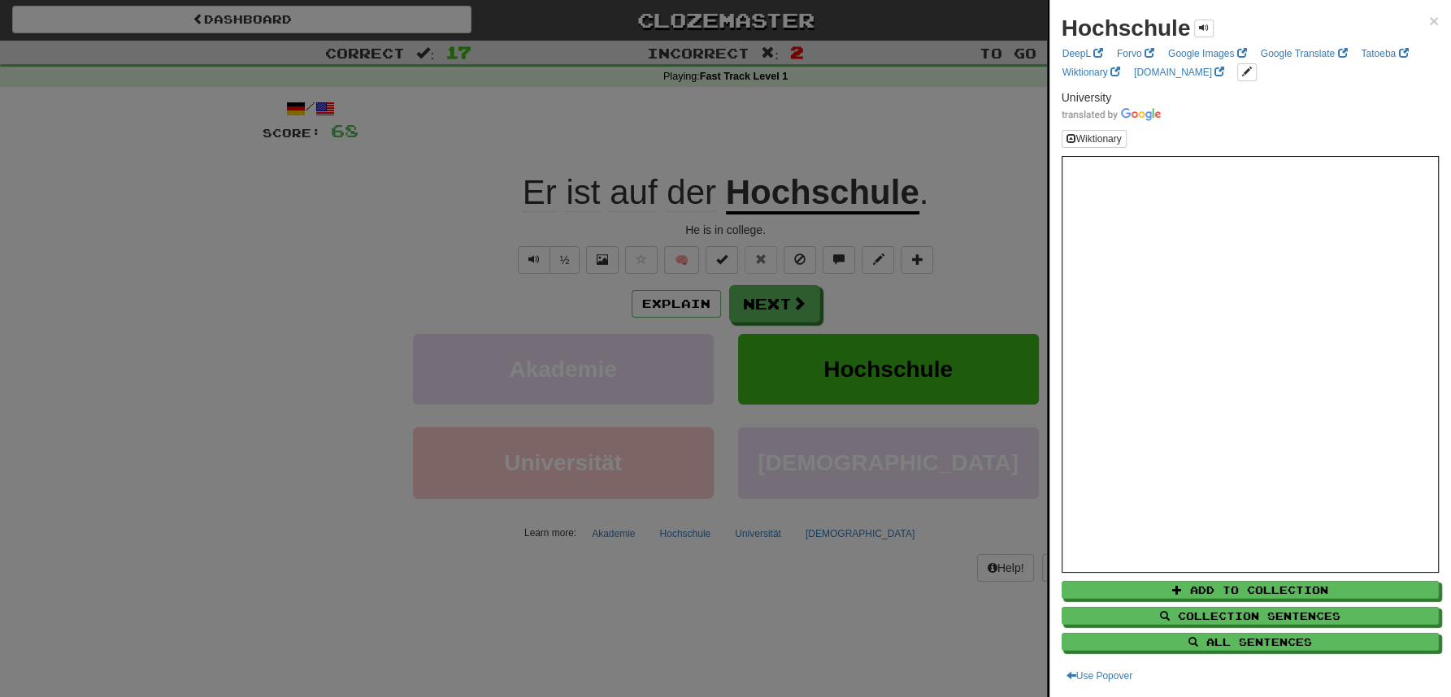
click at [831, 109] on div at bounding box center [725, 348] width 1451 height 697
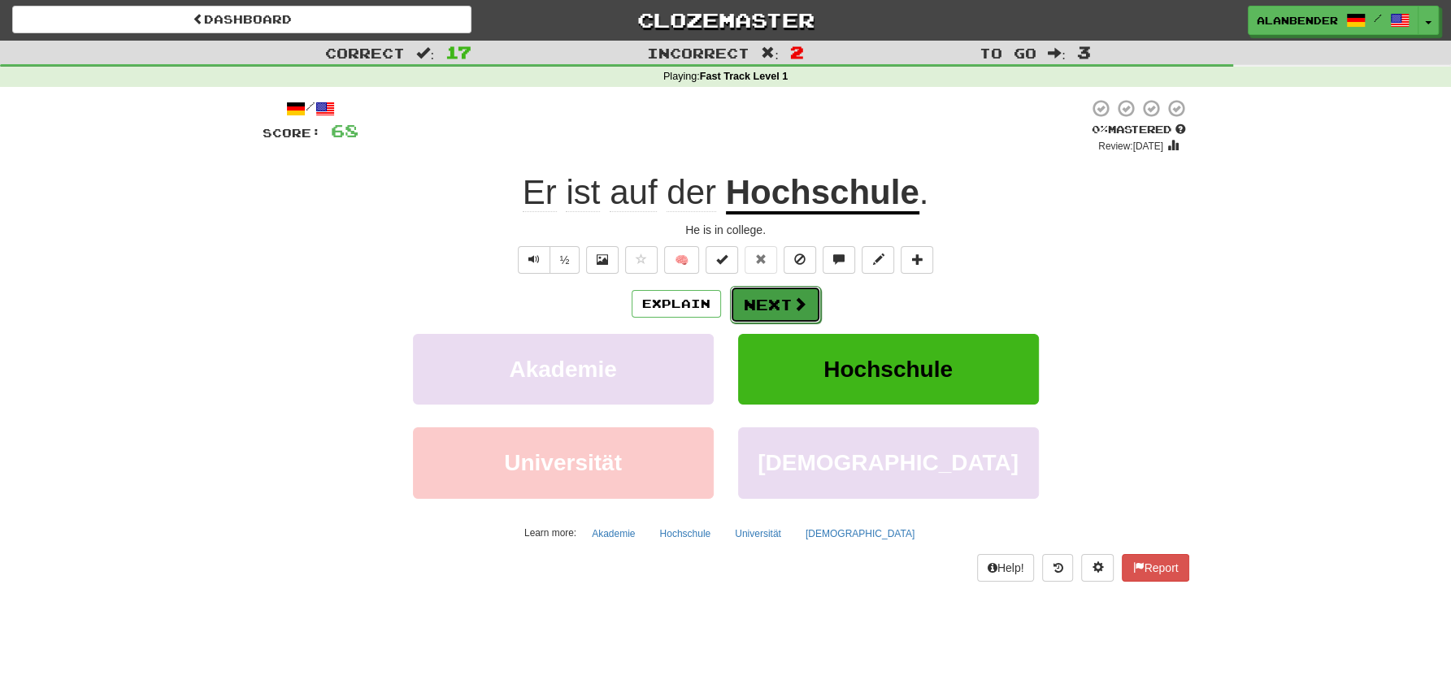
click at [773, 306] on button "Next" at bounding box center [775, 304] width 91 height 37
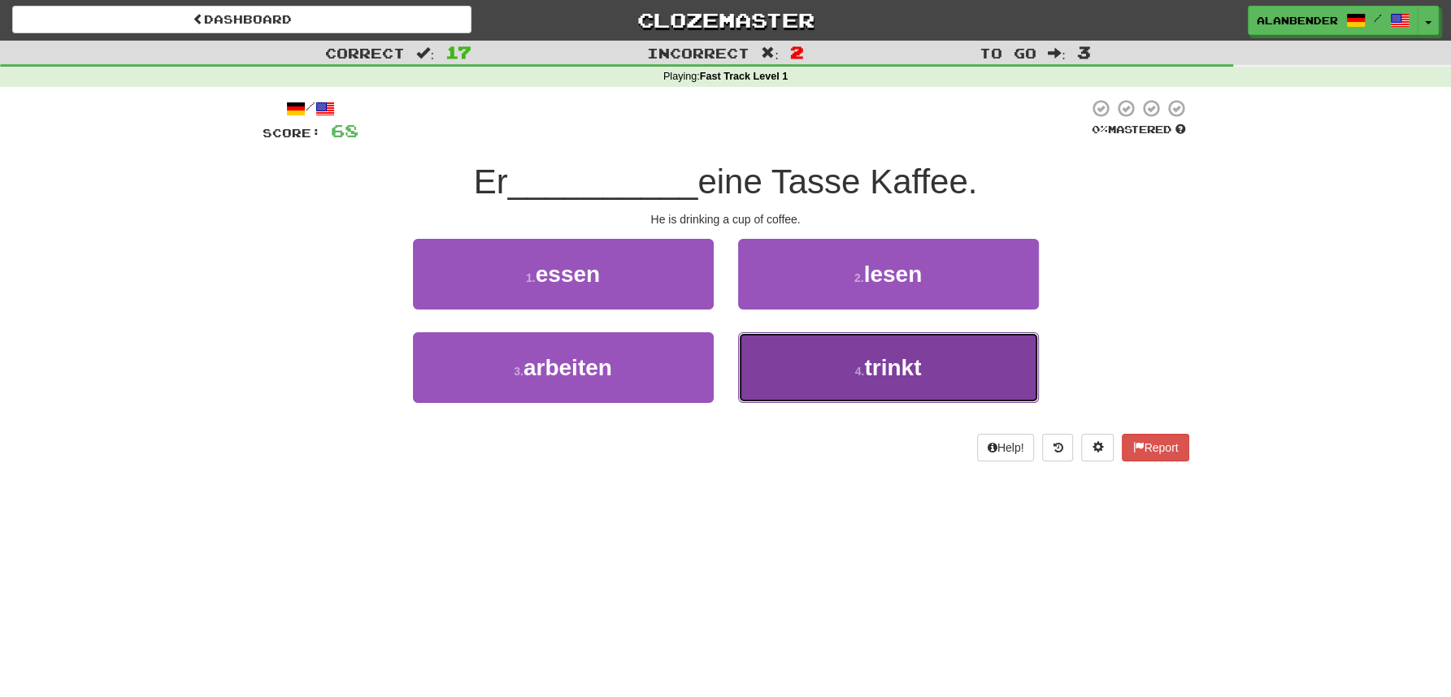
click at [914, 371] on span "trinkt" at bounding box center [892, 367] width 57 height 25
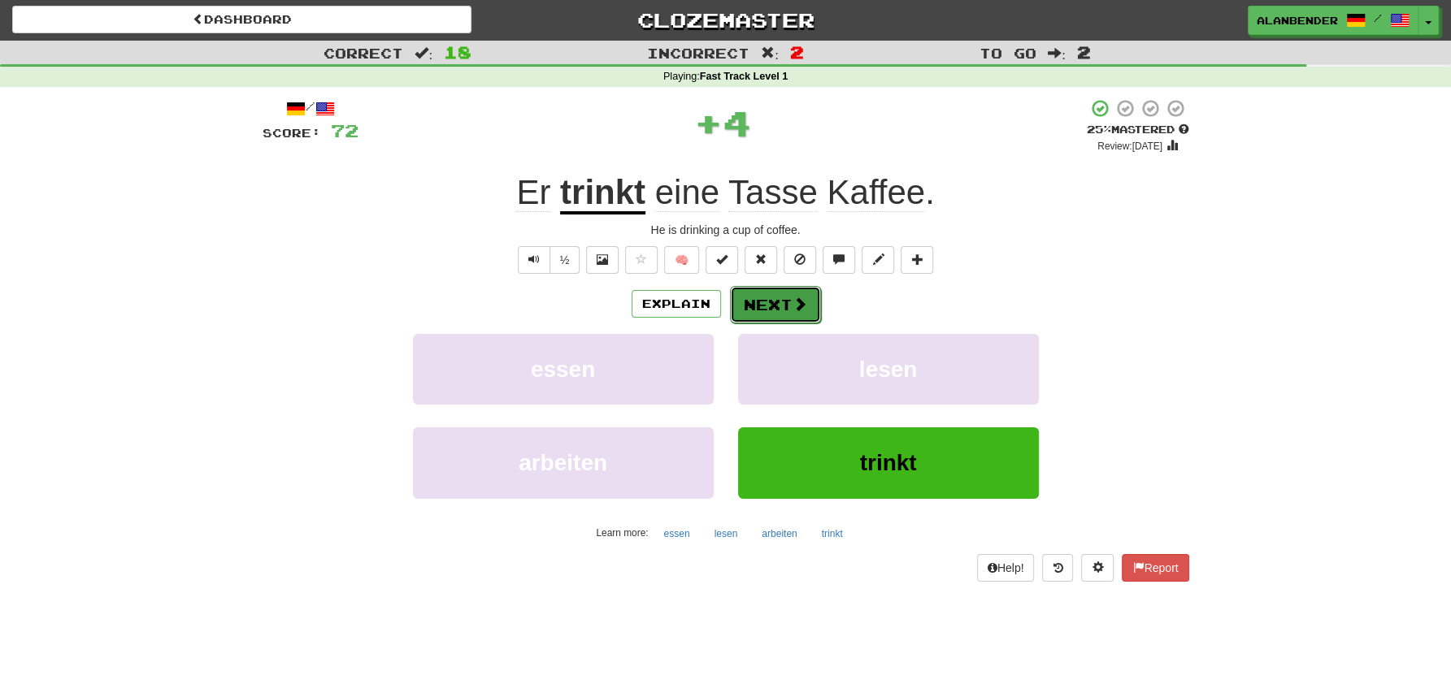
click at [749, 310] on button "Next" at bounding box center [775, 304] width 91 height 37
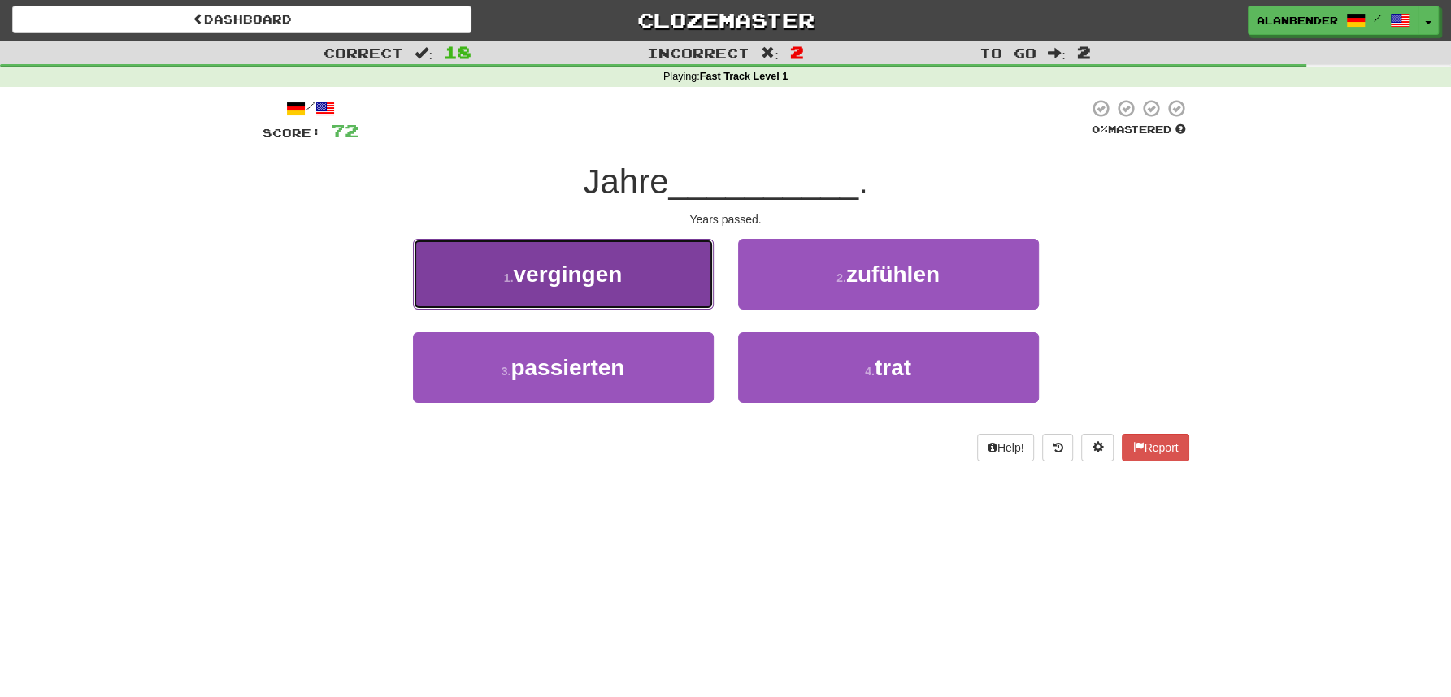
click at [600, 265] on span "vergingen" at bounding box center [567, 274] width 109 height 25
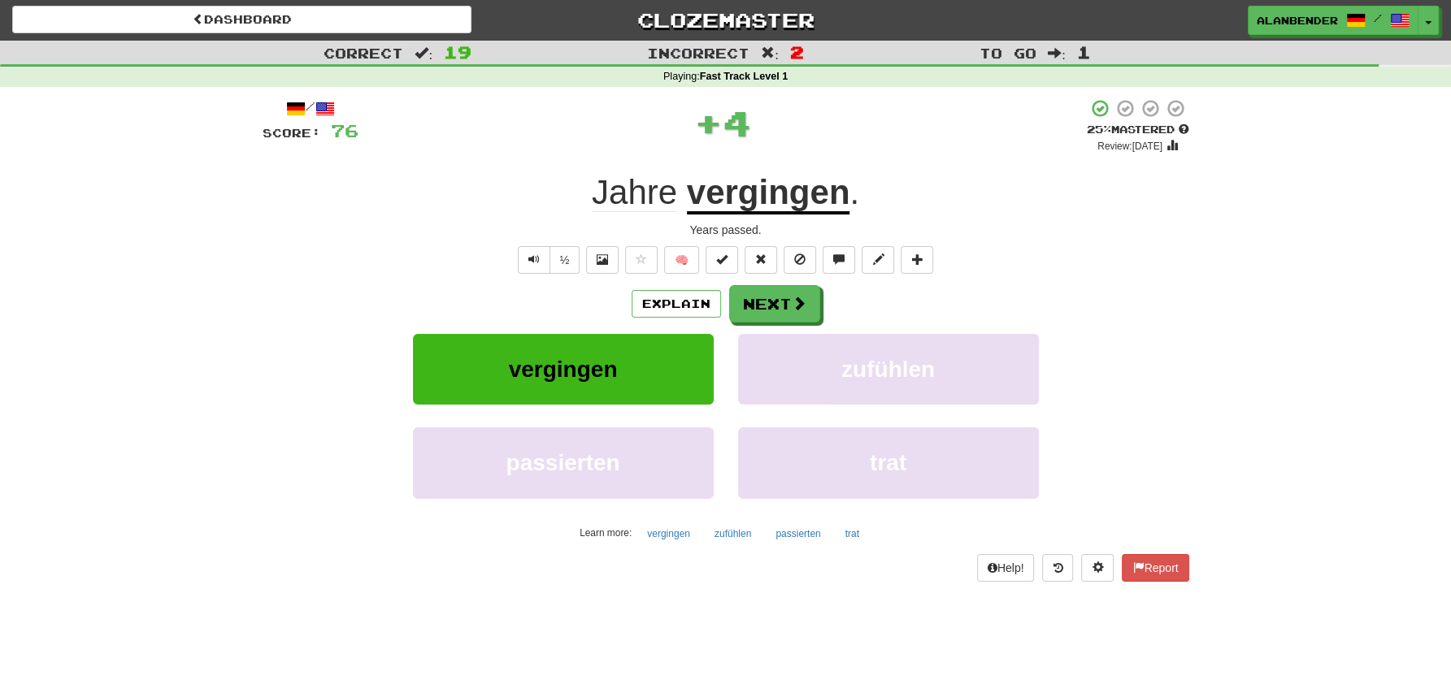
click at [761, 201] on u "vergingen" at bounding box center [768, 193] width 163 height 41
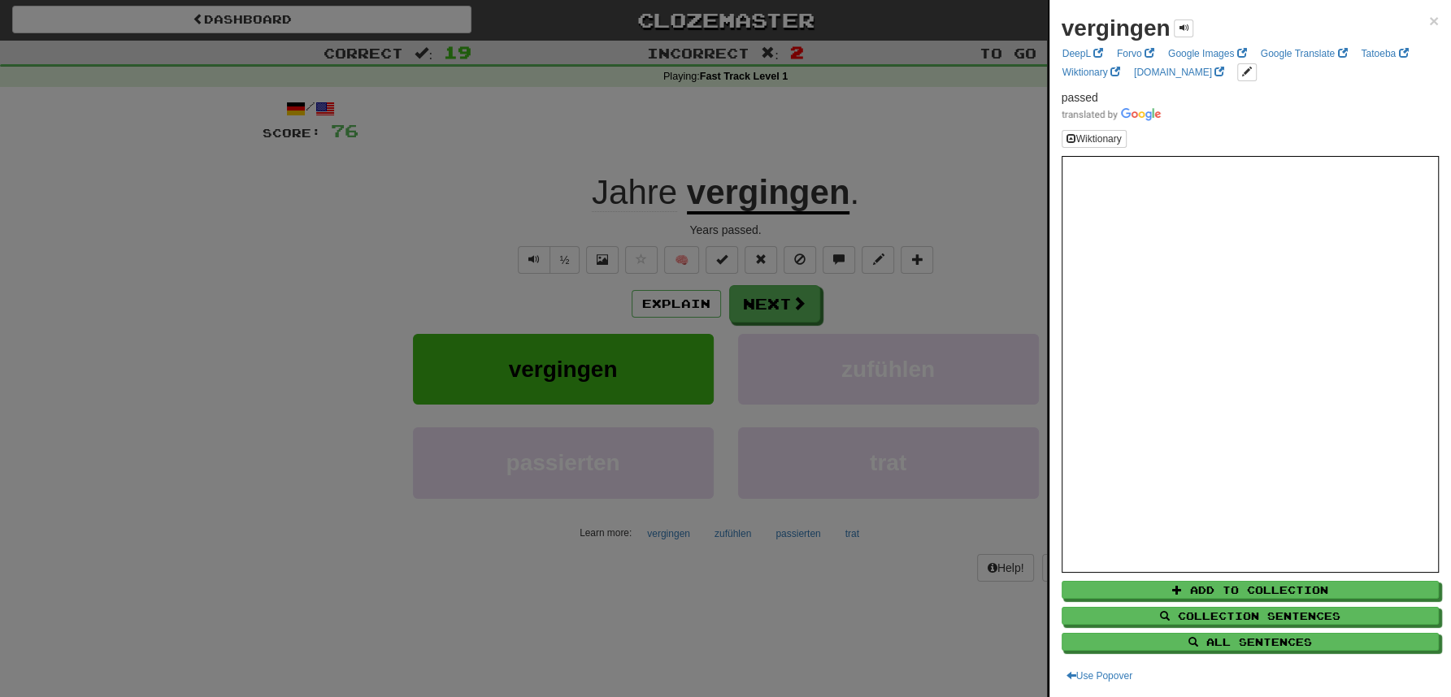
click at [806, 106] on div at bounding box center [725, 348] width 1451 height 697
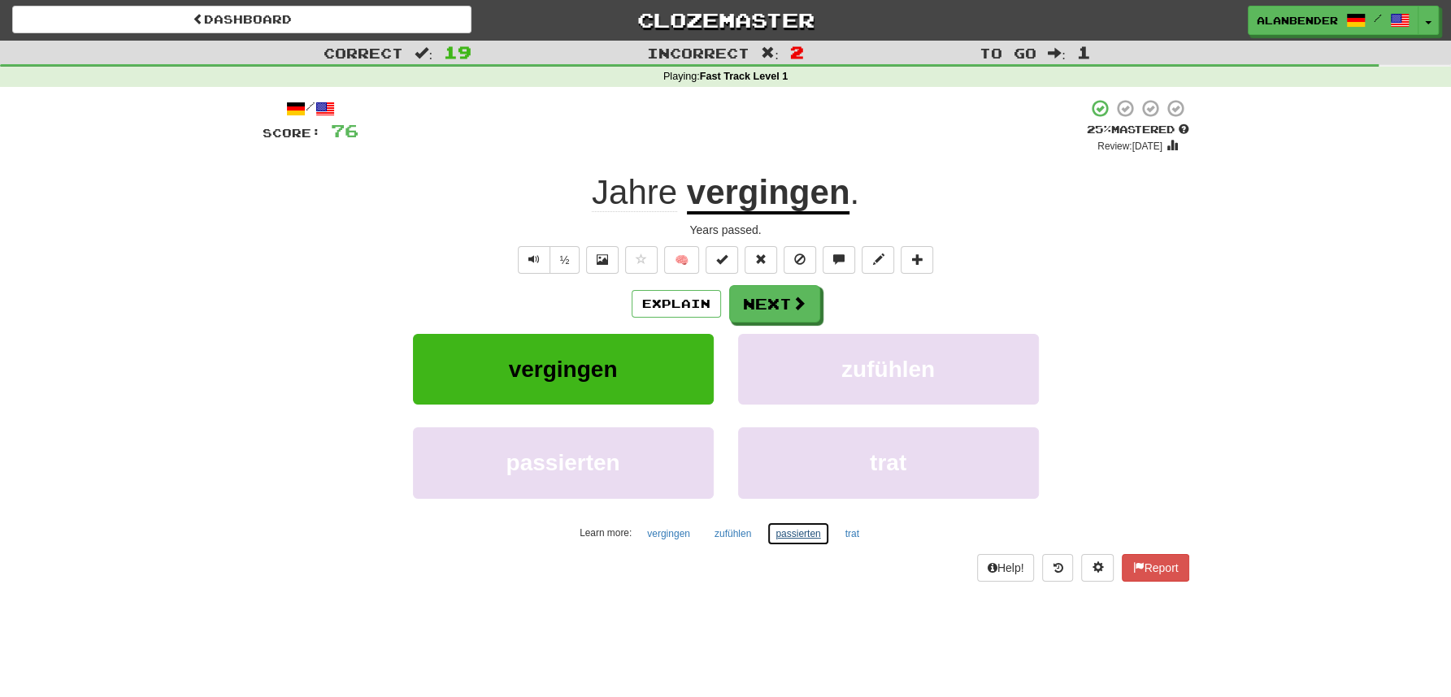
click at [791, 532] on button "passierten" at bounding box center [797, 534] width 63 height 24
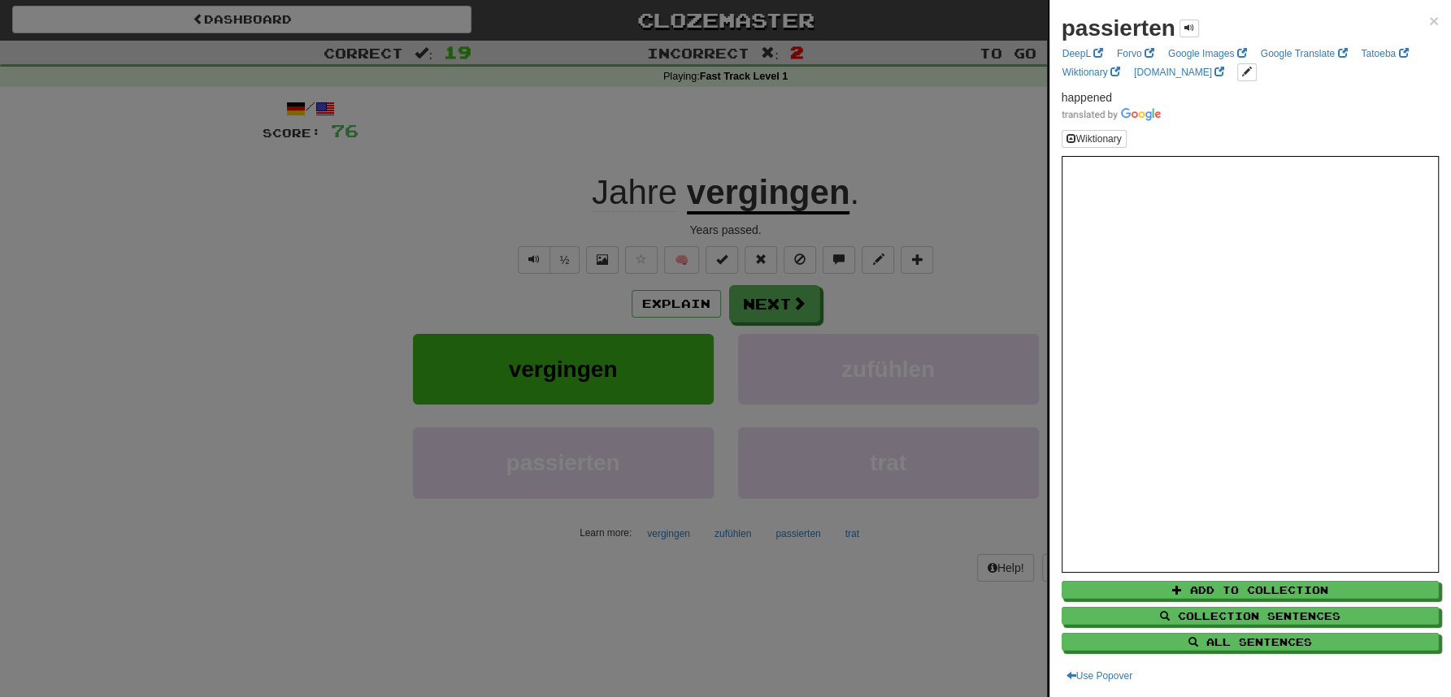
click at [441, 176] on div at bounding box center [725, 348] width 1451 height 697
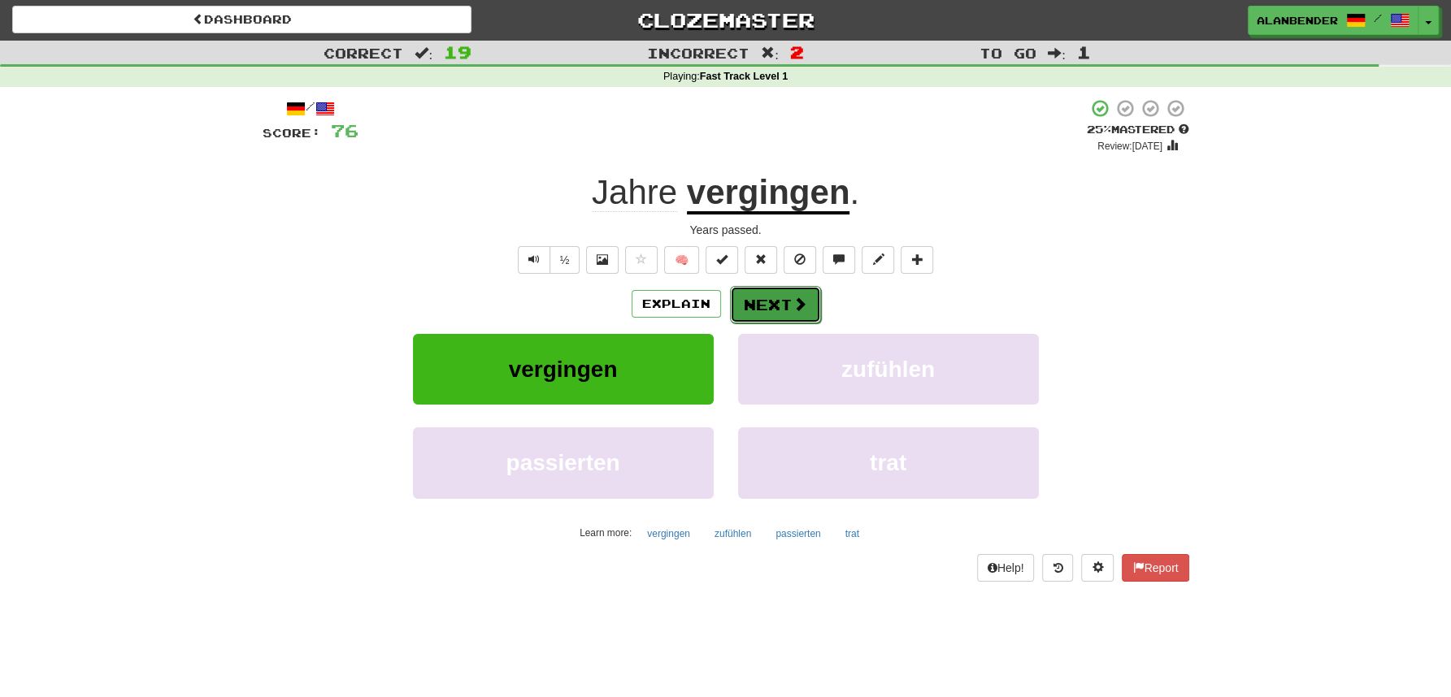
click at [784, 302] on button "Next" at bounding box center [775, 304] width 91 height 37
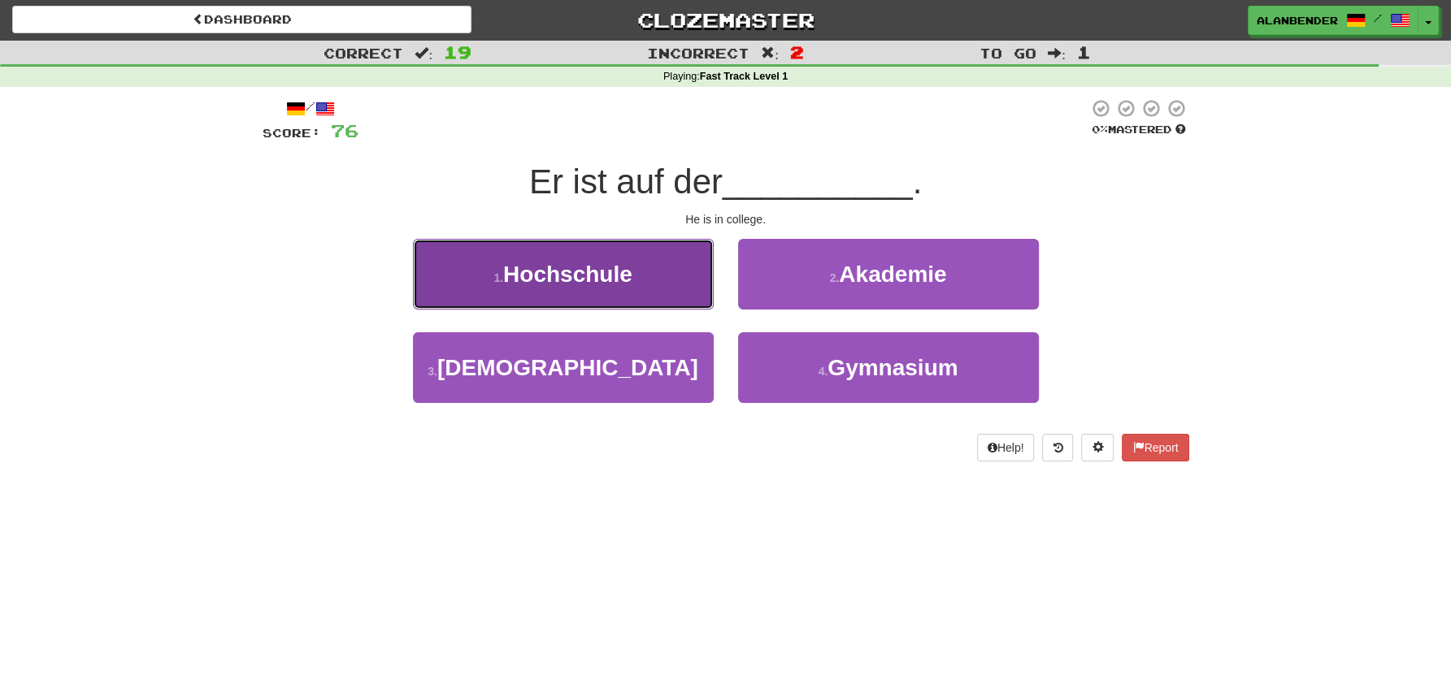
click at [604, 274] on span "Hochschule" at bounding box center [567, 274] width 129 height 25
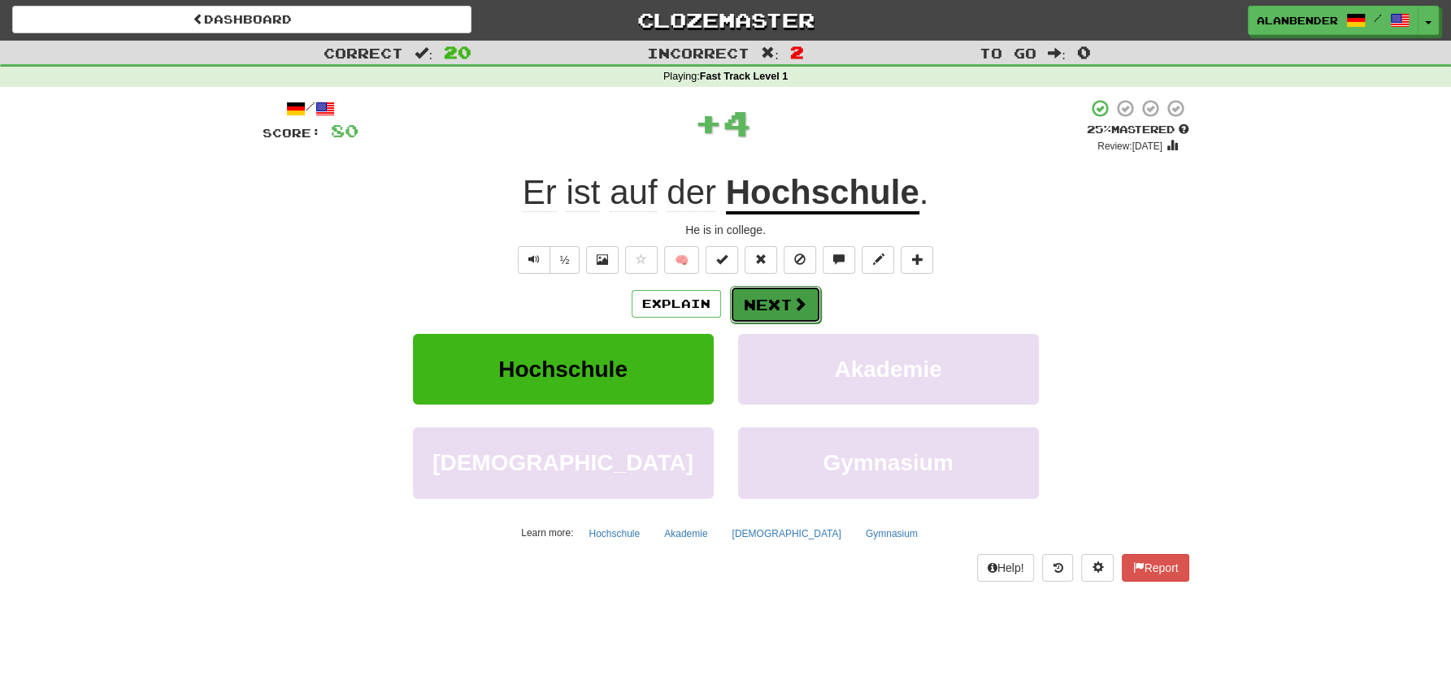
click at [787, 304] on button "Next" at bounding box center [775, 304] width 91 height 37
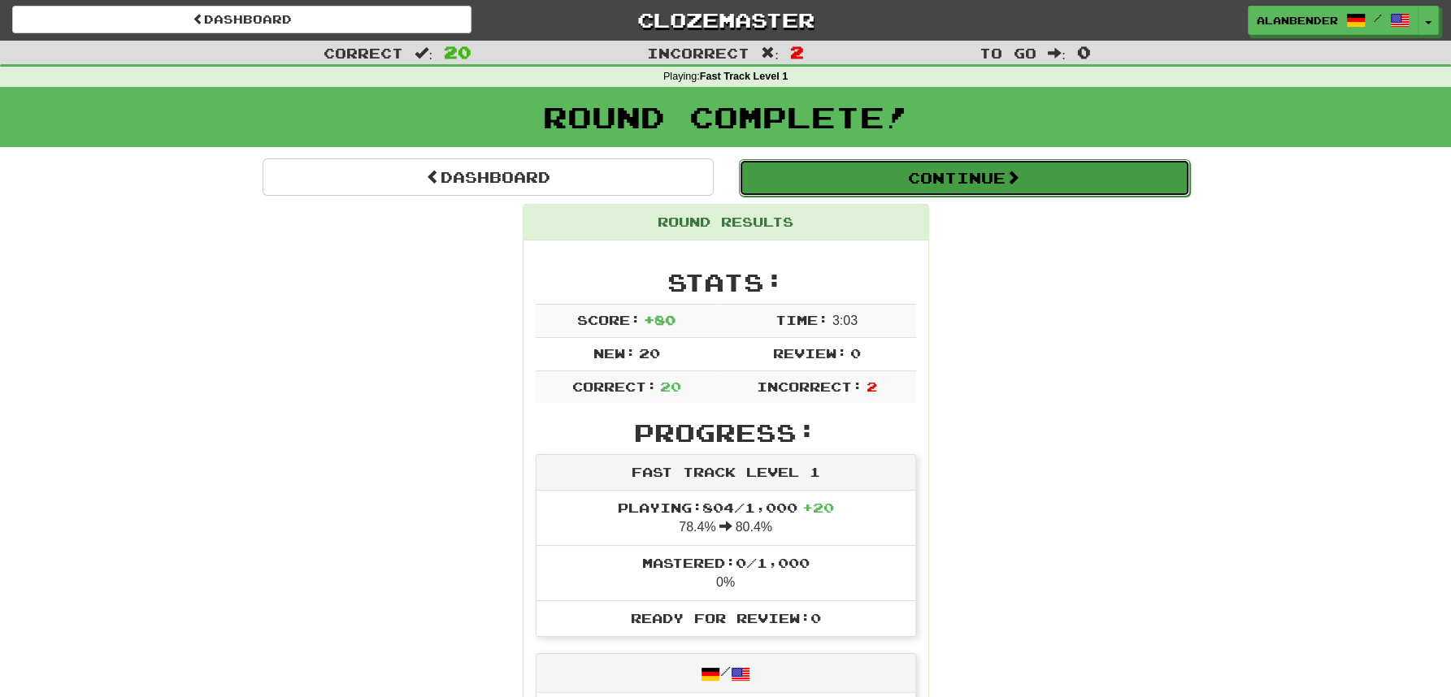
click at [886, 180] on button "Continue" at bounding box center [964, 177] width 451 height 37
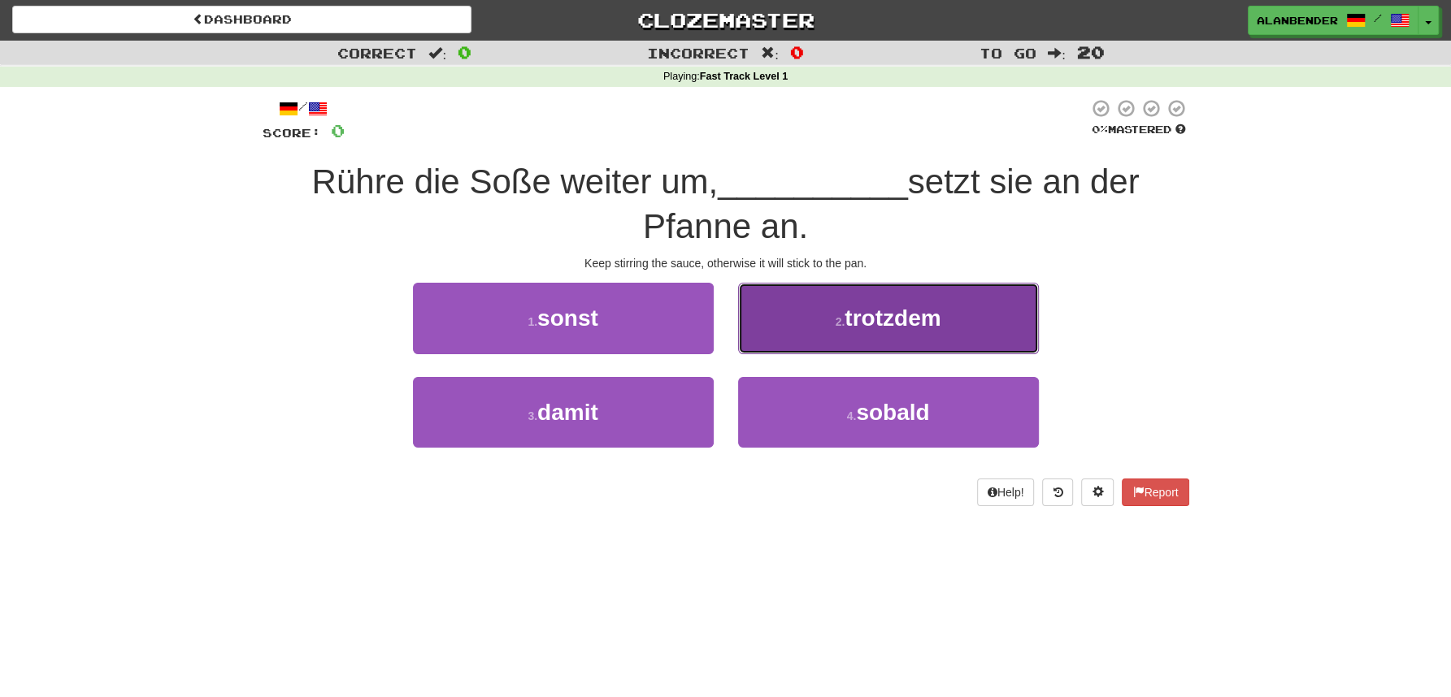
click at [874, 343] on button "2 . trotzdem" at bounding box center [888, 318] width 301 height 71
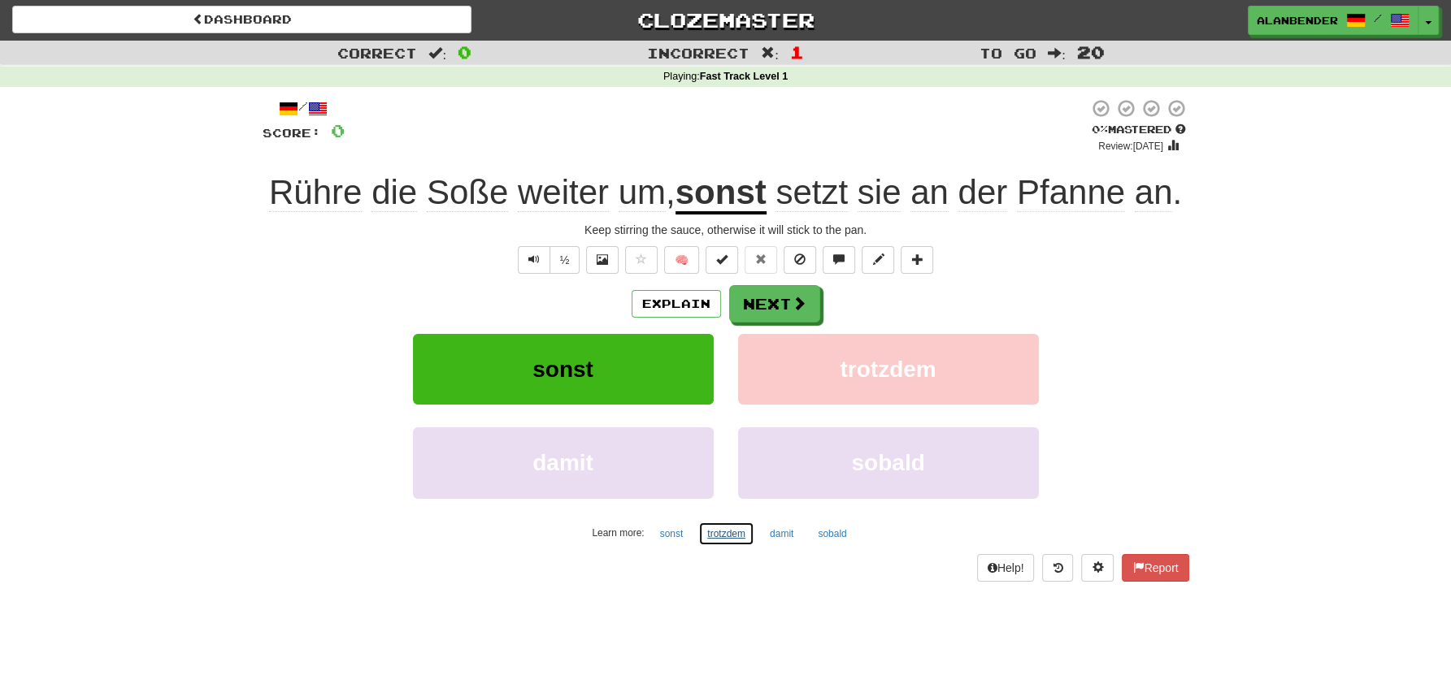
click at [724, 530] on button "trotzdem" at bounding box center [726, 534] width 56 height 24
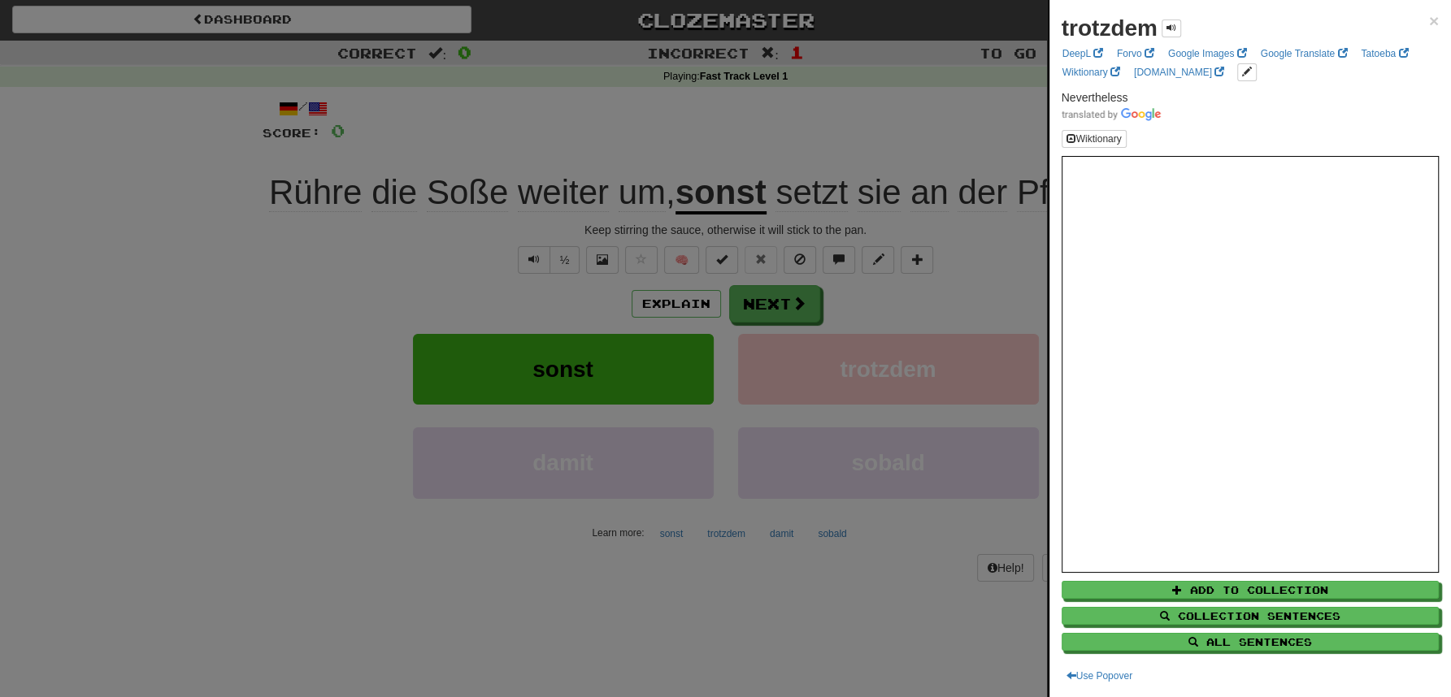
click at [814, 133] on div at bounding box center [725, 348] width 1451 height 697
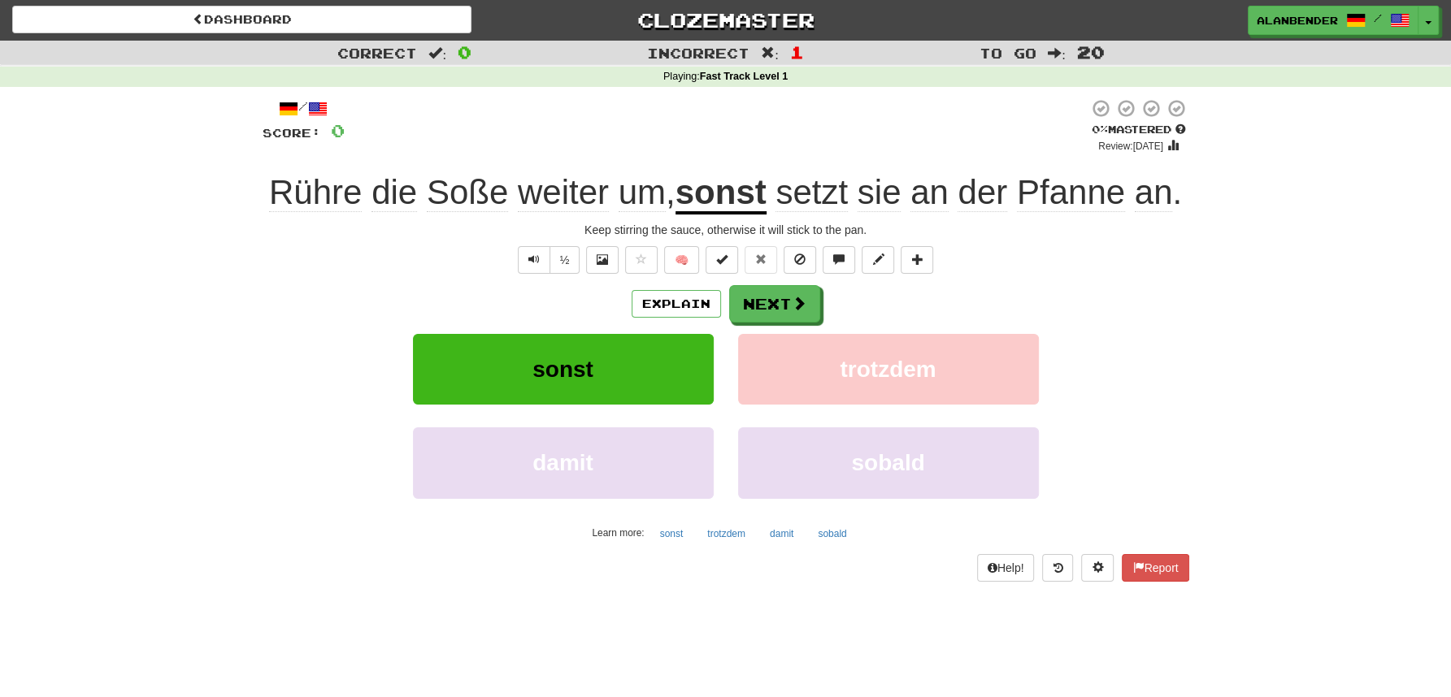
click at [710, 206] on u "sonst" at bounding box center [720, 193] width 91 height 41
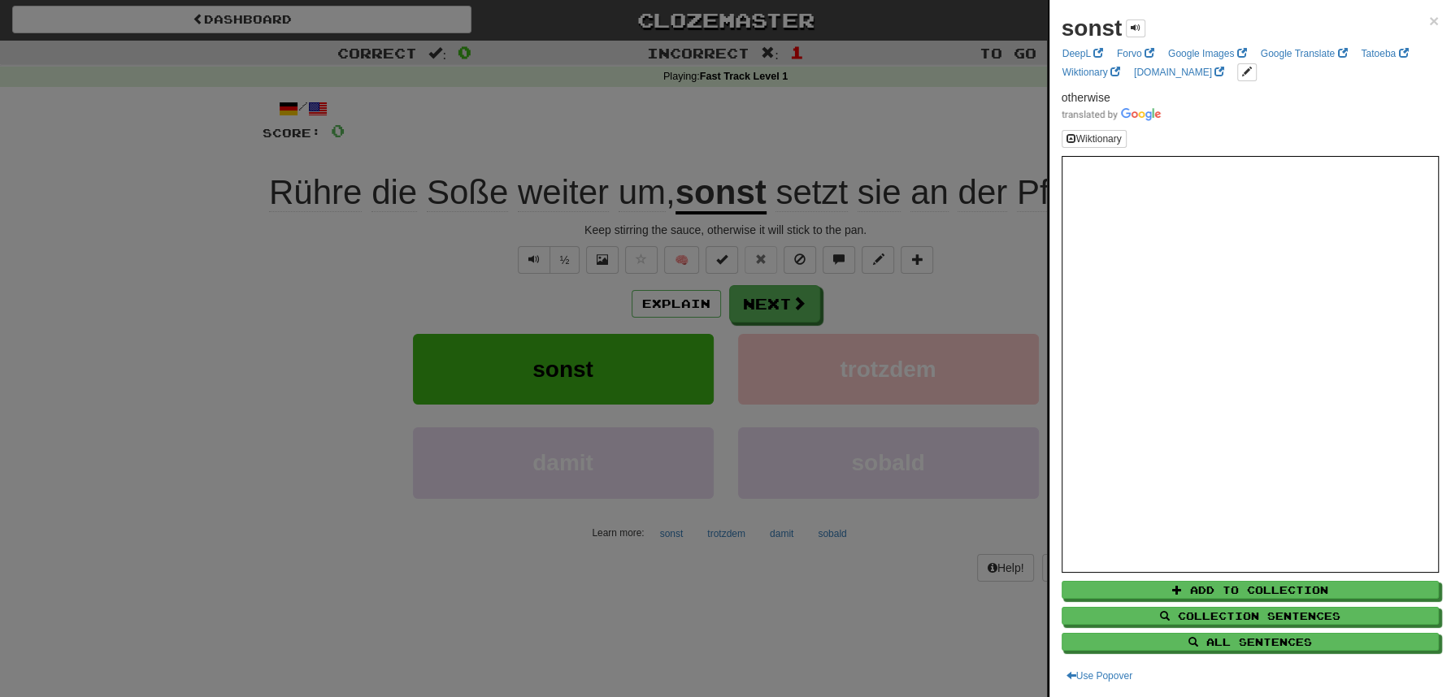
click at [714, 137] on div at bounding box center [725, 348] width 1451 height 697
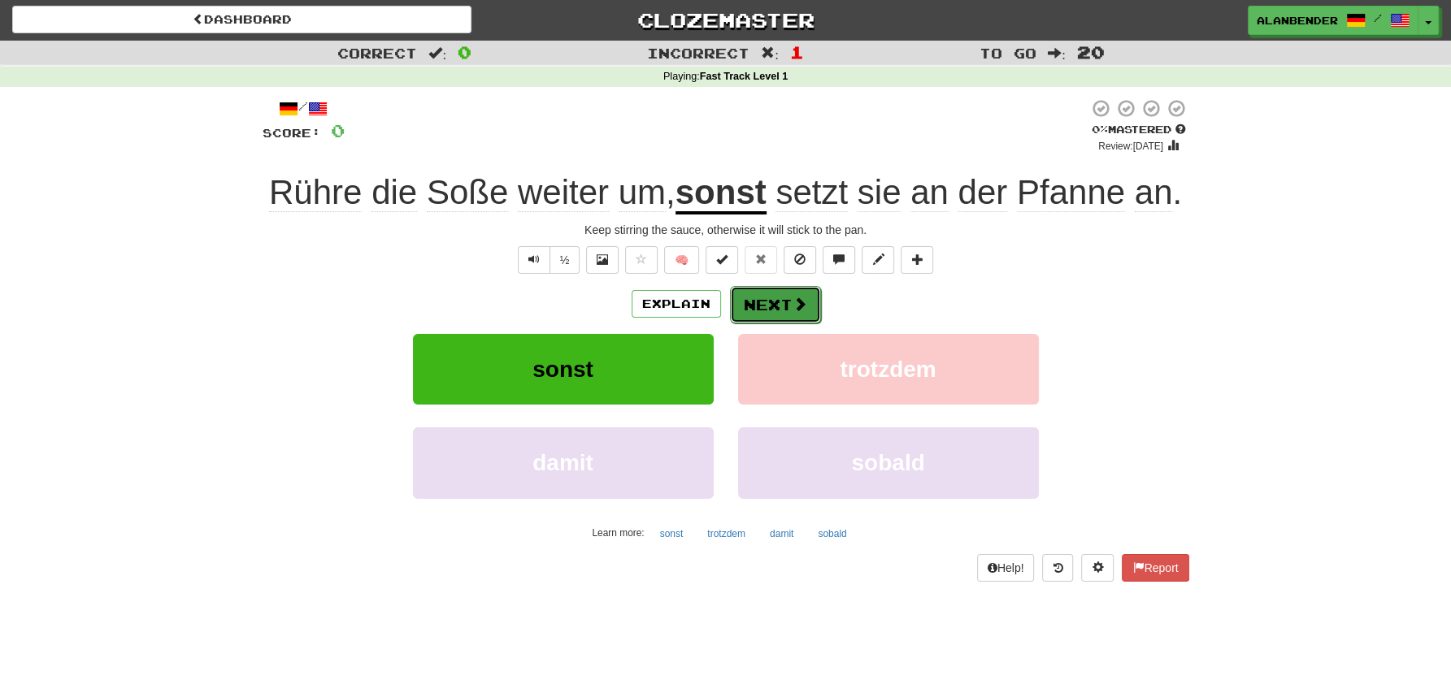
click at [763, 308] on button "Next" at bounding box center [775, 304] width 91 height 37
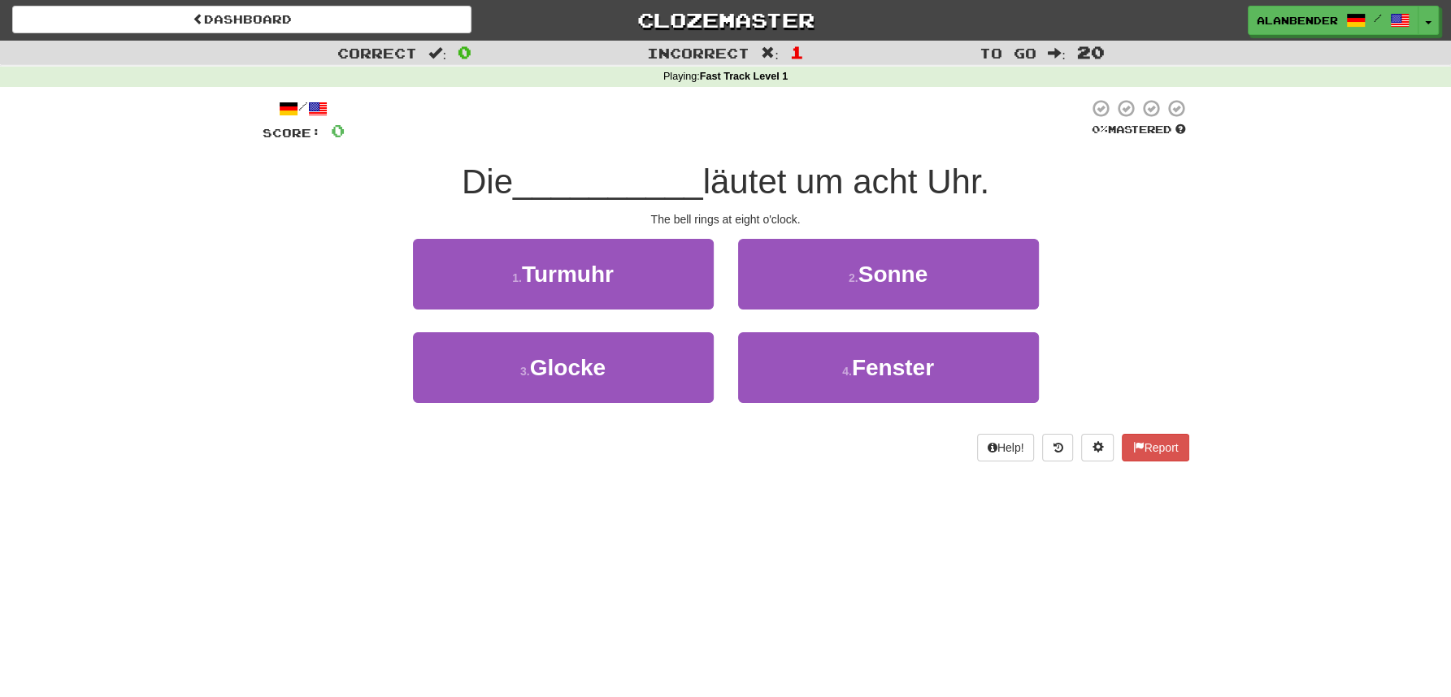
click at [575, 519] on div "Dashboard Clozemaster AlanBender / Toggle Dropdown Dashboard Leaderboard Activi…" at bounding box center [725, 347] width 1451 height 697
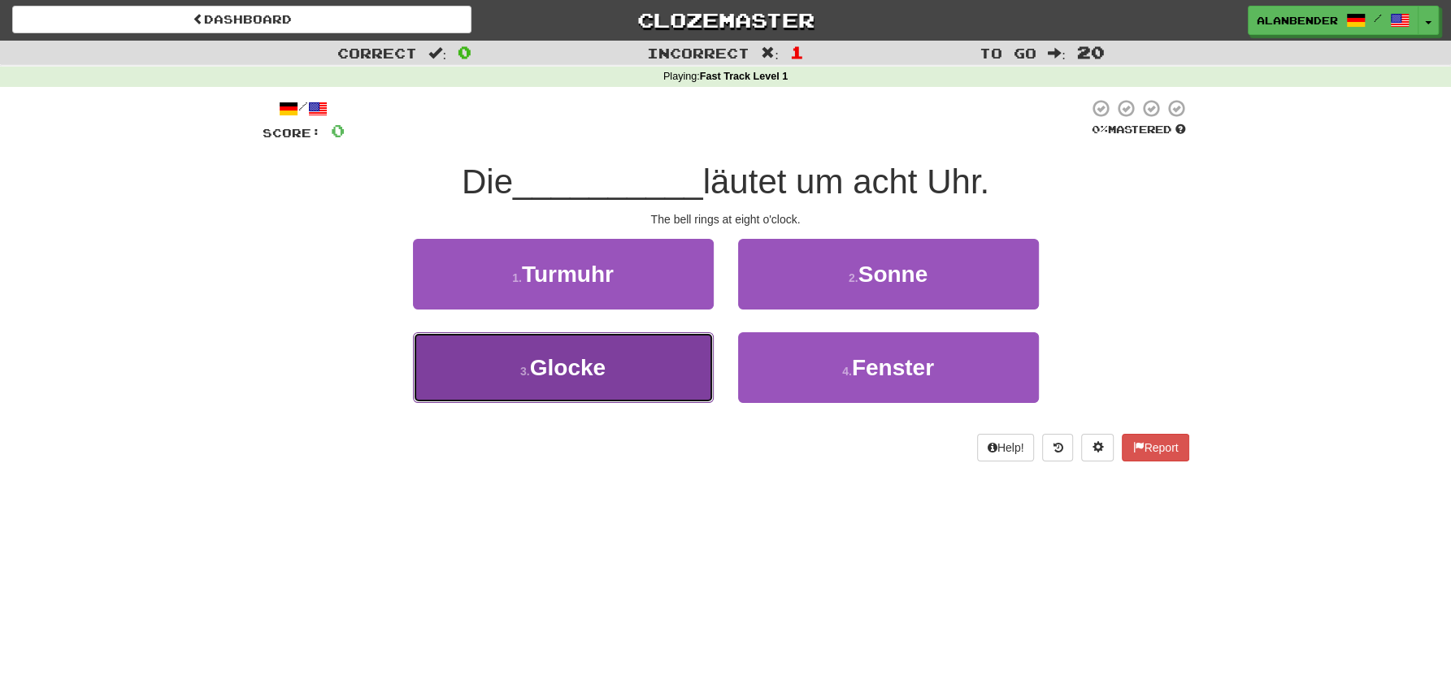
click at [570, 384] on button "3 . Glocke" at bounding box center [563, 367] width 301 height 71
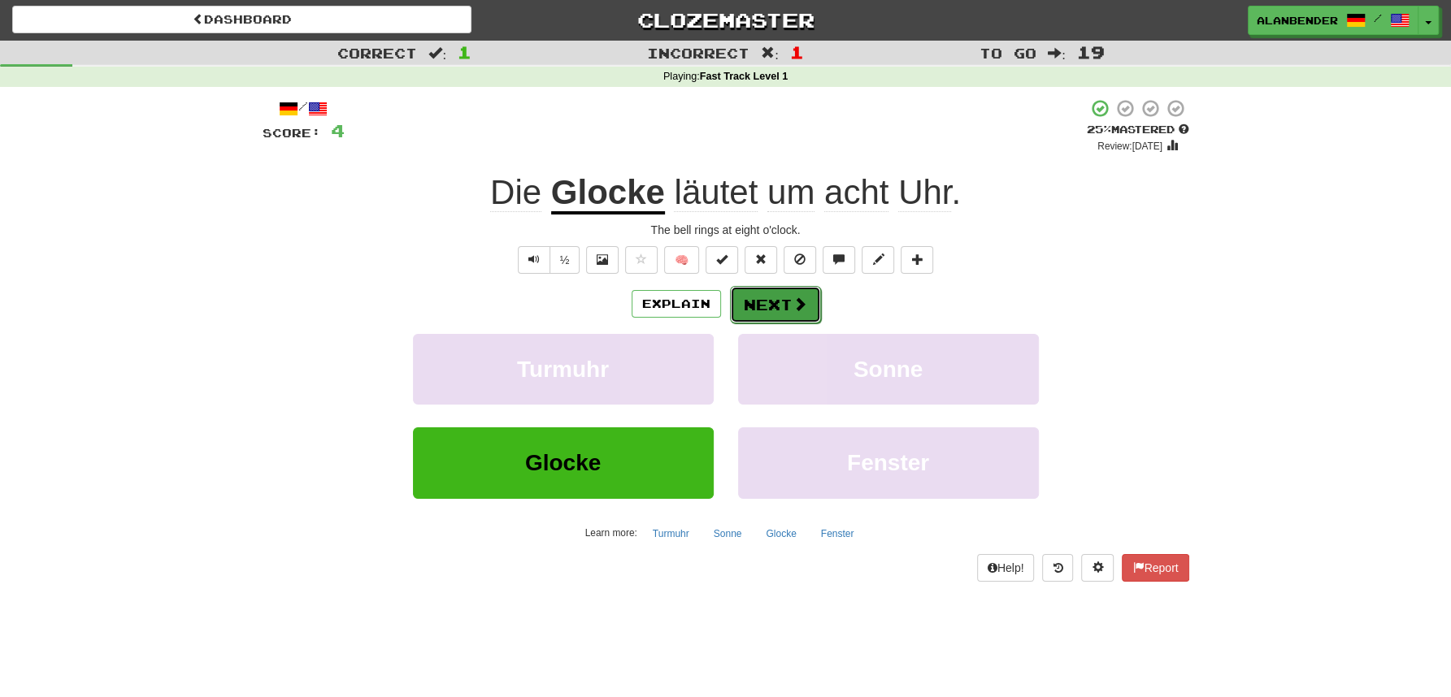
click at [777, 301] on button "Next" at bounding box center [775, 304] width 91 height 37
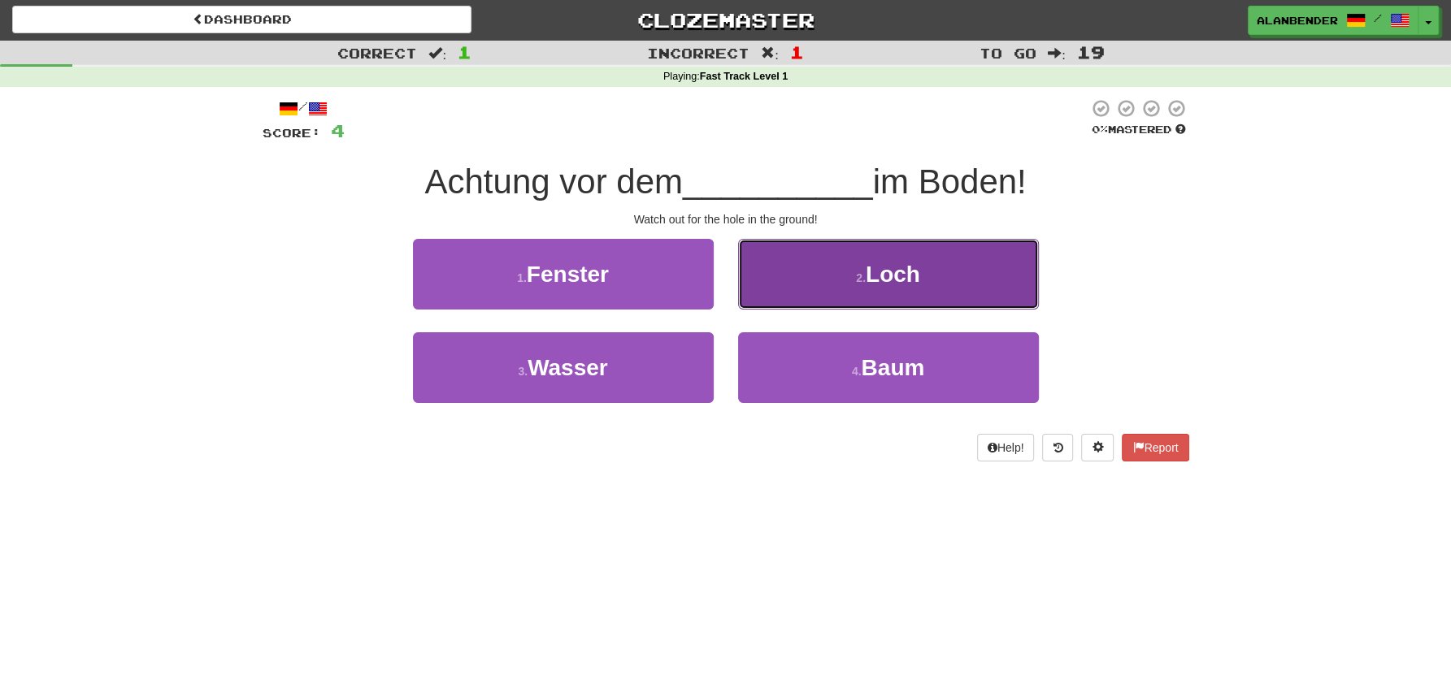
click at [929, 280] on button "2 . Loch" at bounding box center [888, 274] width 301 height 71
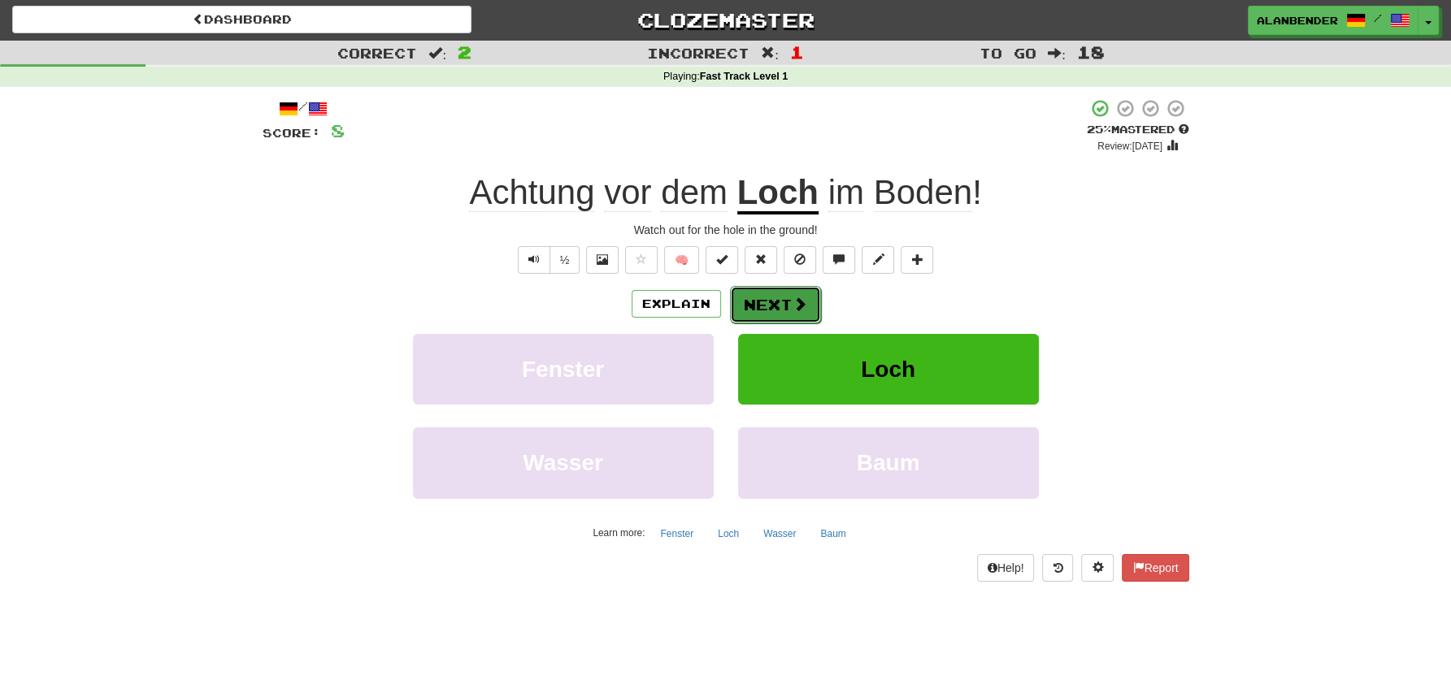
click at [768, 302] on button "Next" at bounding box center [775, 304] width 91 height 37
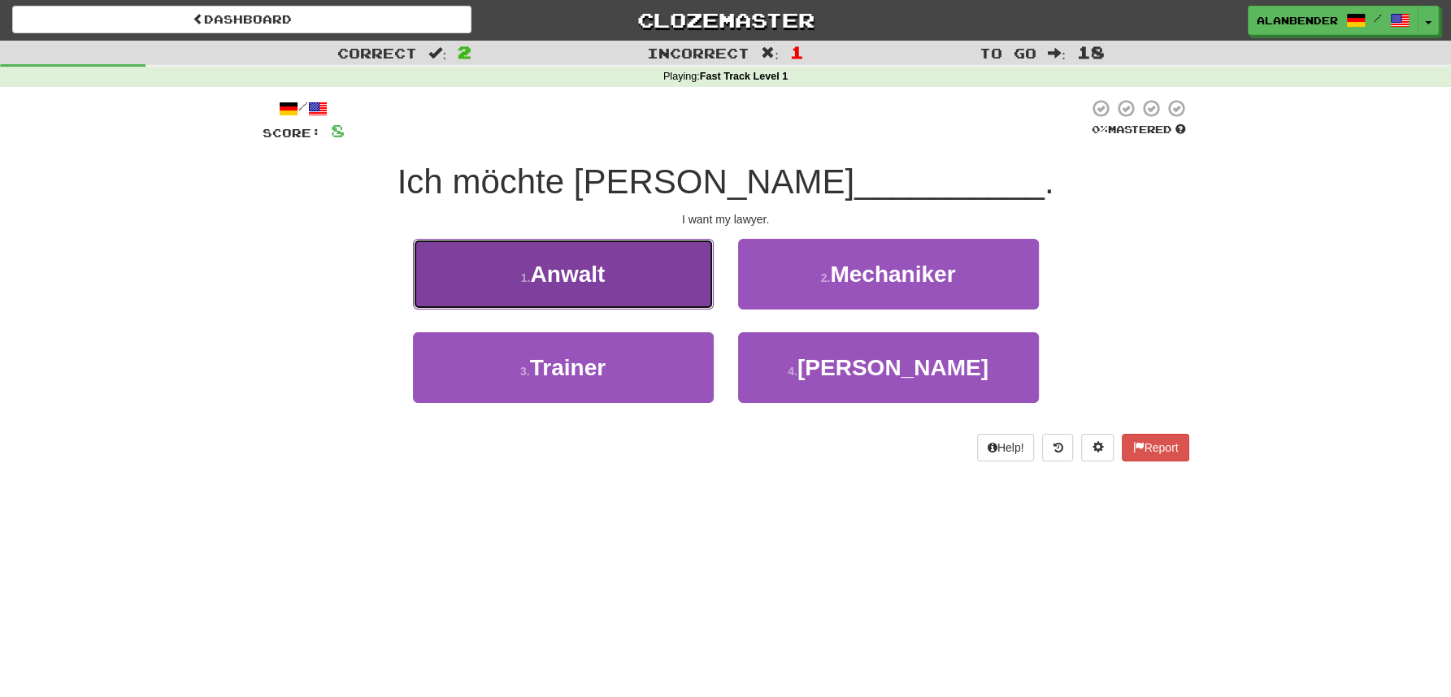
click at [564, 279] on span "Anwalt" at bounding box center [567, 274] width 75 height 25
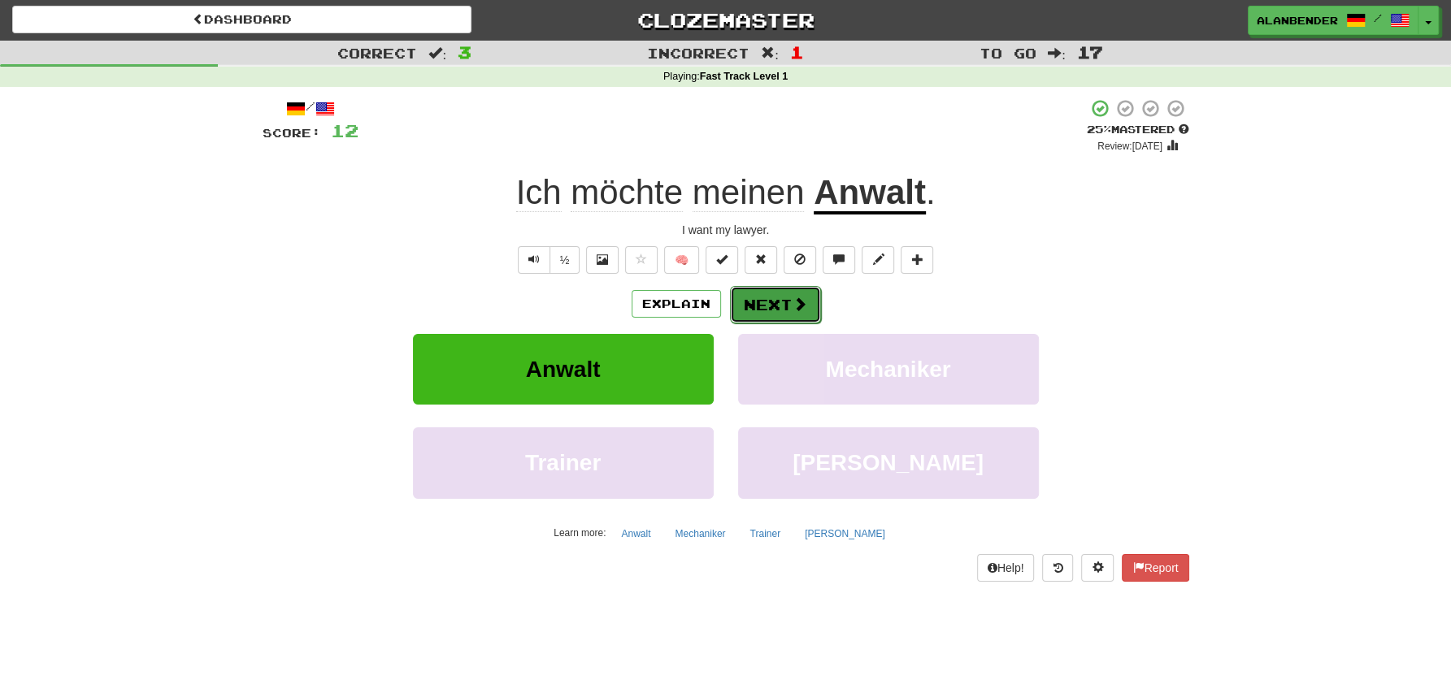
click at [745, 295] on button "Next" at bounding box center [775, 304] width 91 height 37
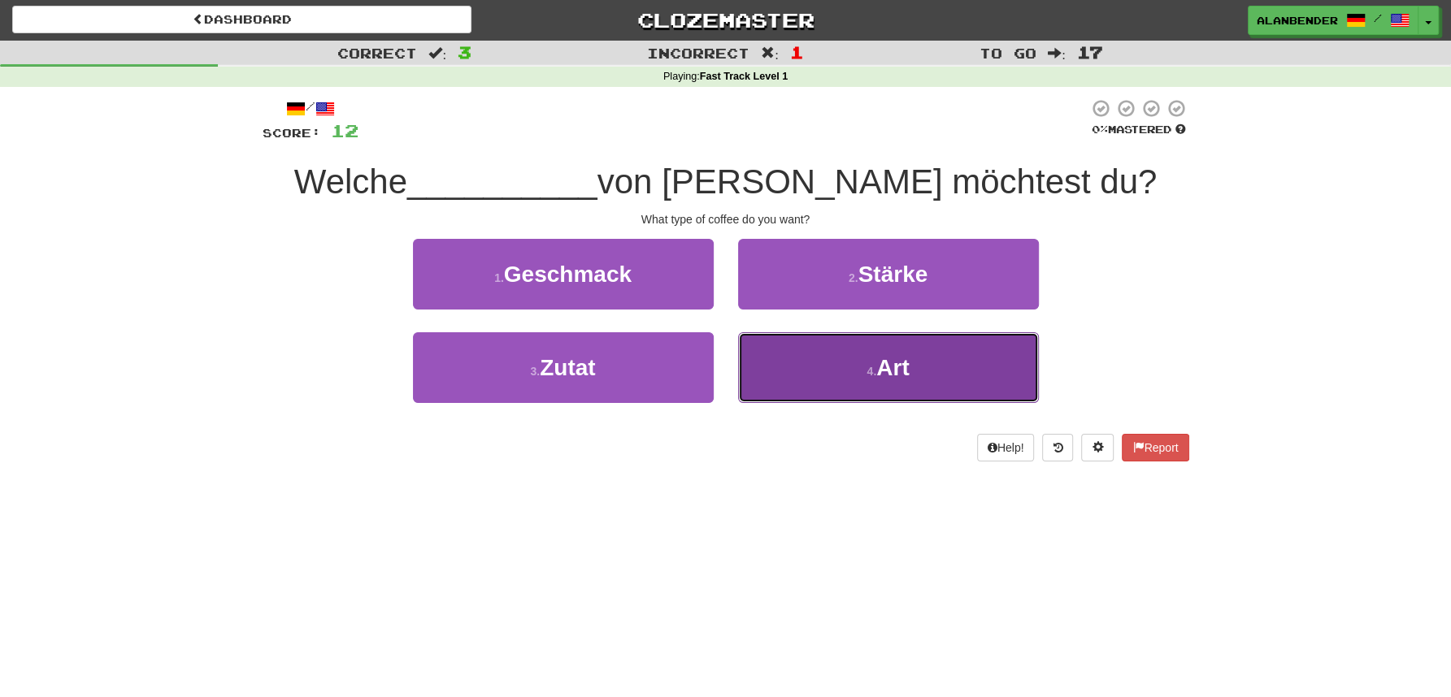
click at [926, 372] on button "4 . Art" at bounding box center [888, 367] width 301 height 71
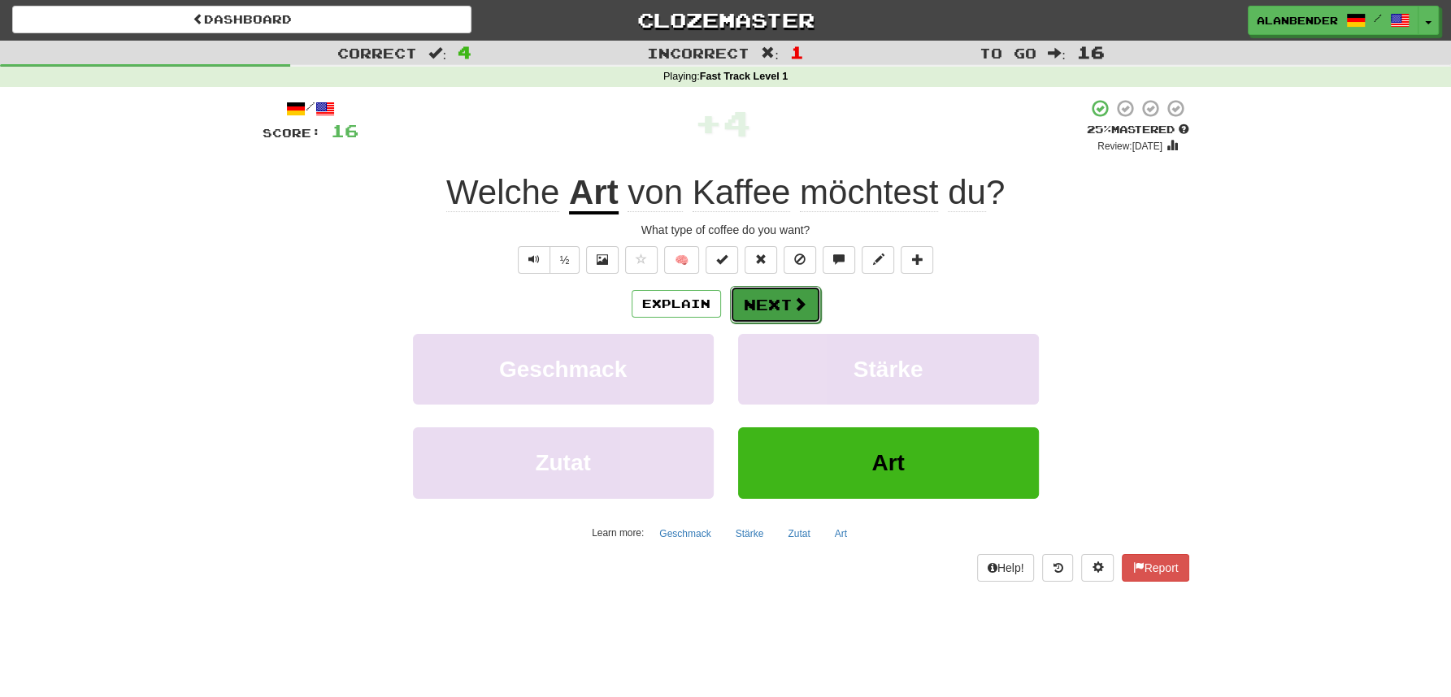
click at [788, 296] on button "Next" at bounding box center [775, 304] width 91 height 37
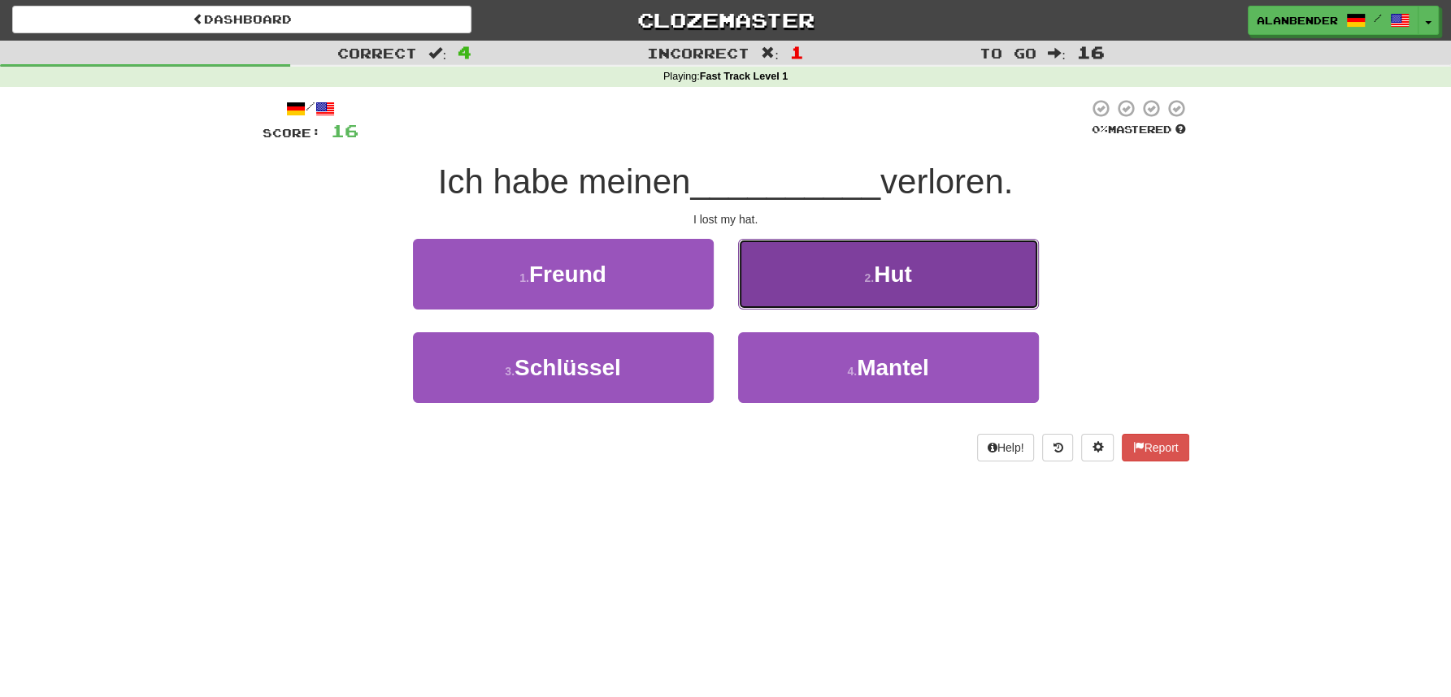
click at [902, 279] on span "Hut" at bounding box center [893, 274] width 38 height 25
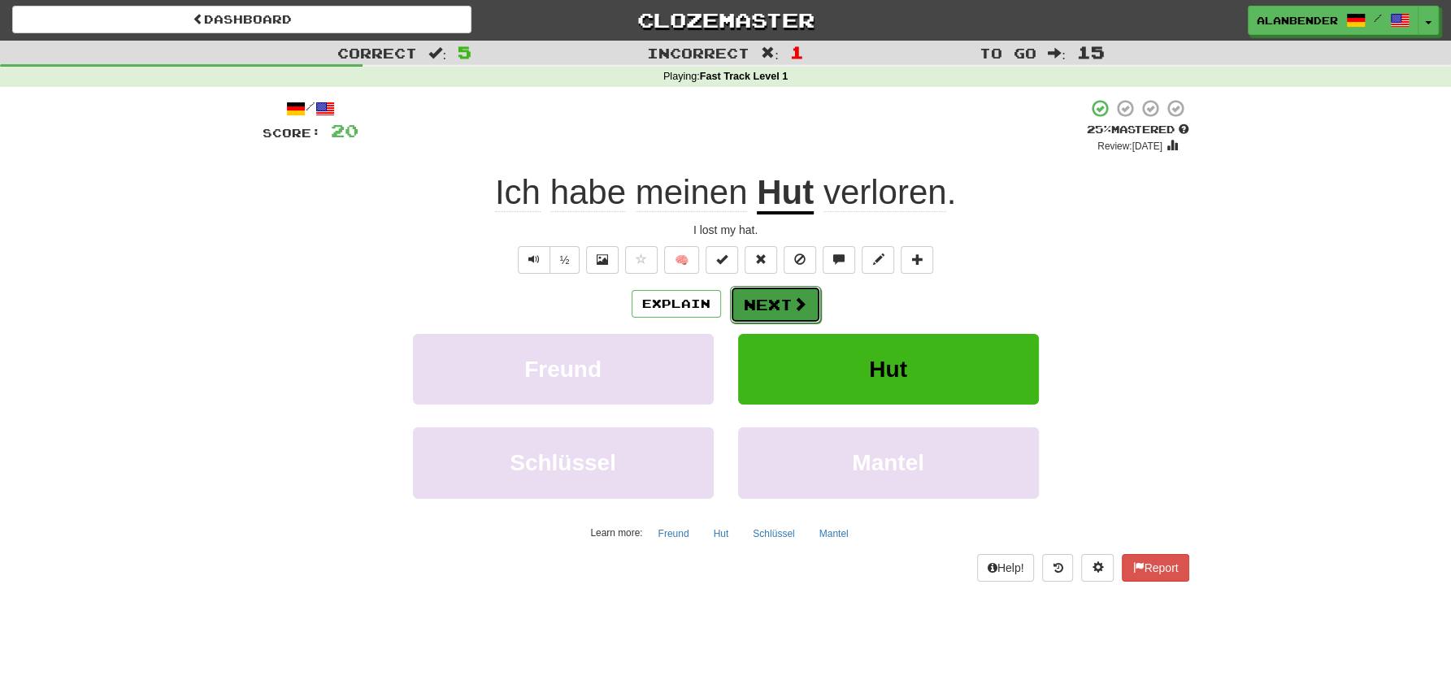
click at [763, 308] on button "Next" at bounding box center [775, 304] width 91 height 37
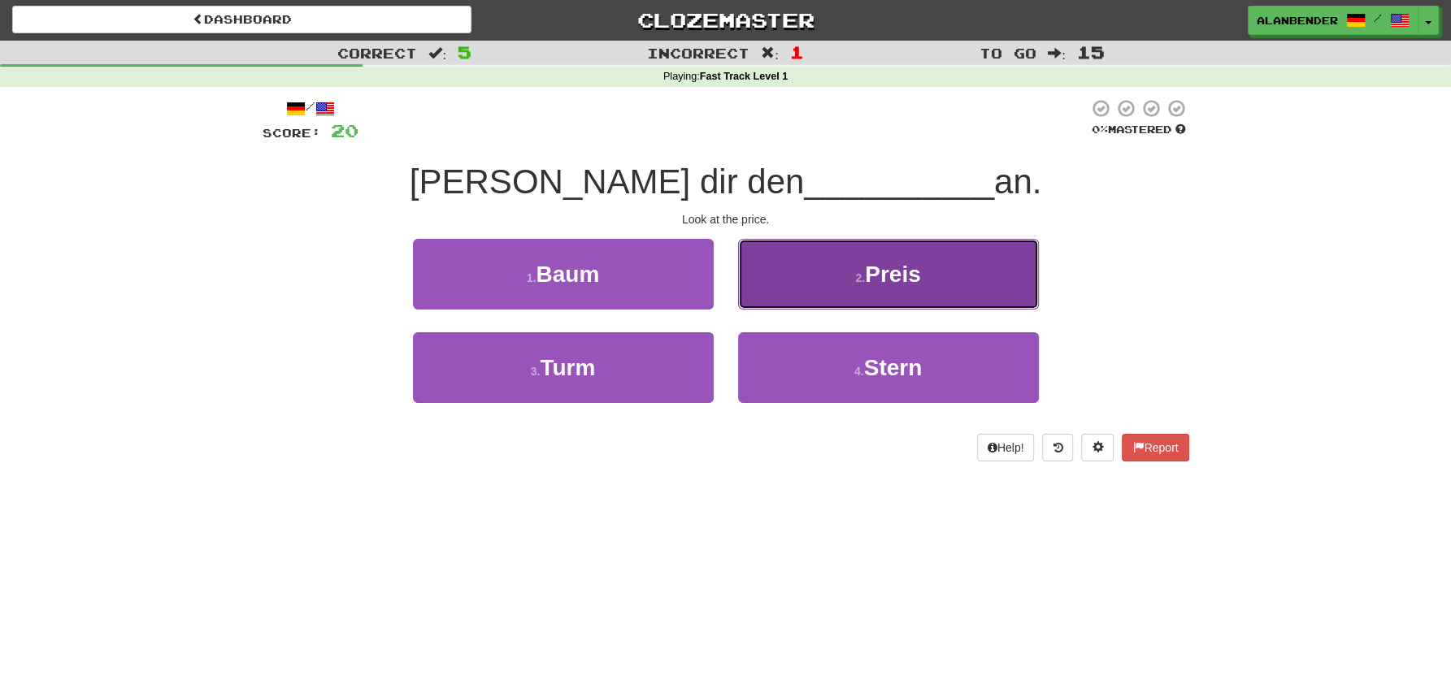
click at [863, 284] on small "2 ." at bounding box center [860, 277] width 10 height 13
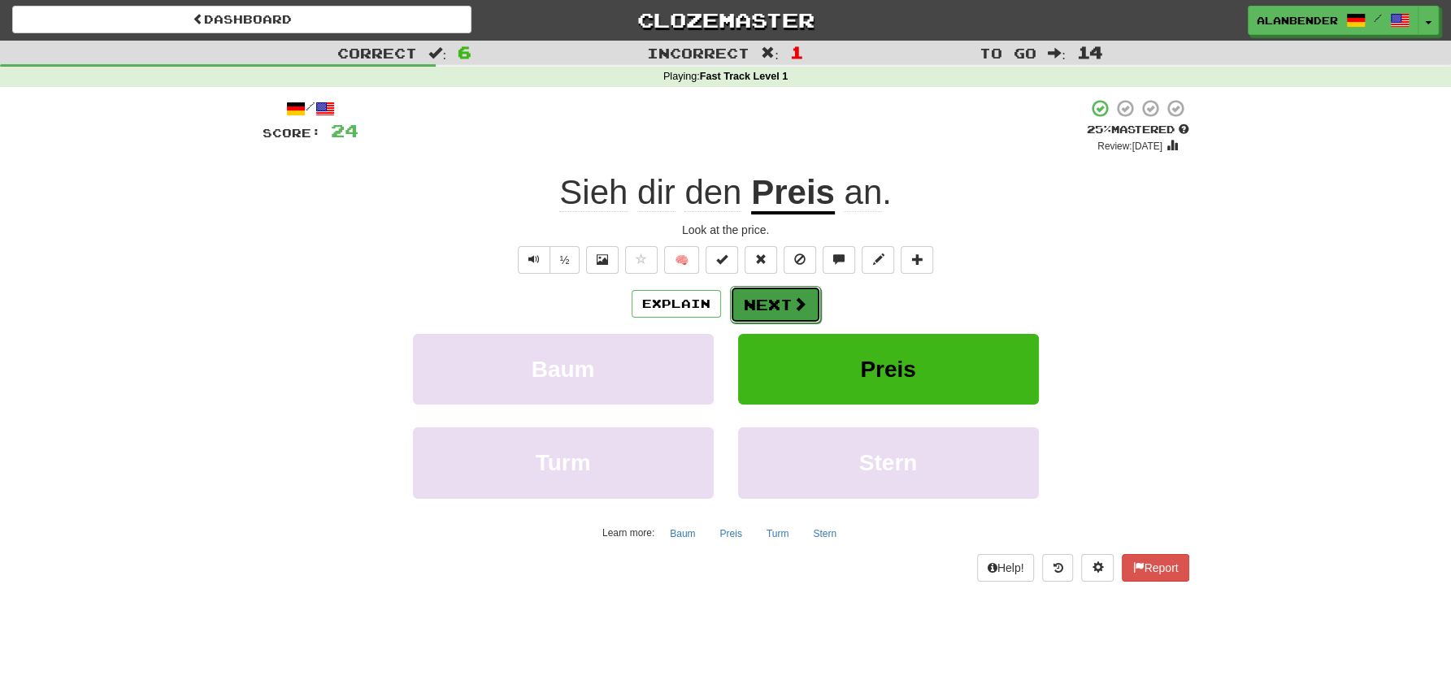
click at [779, 302] on button "Next" at bounding box center [775, 304] width 91 height 37
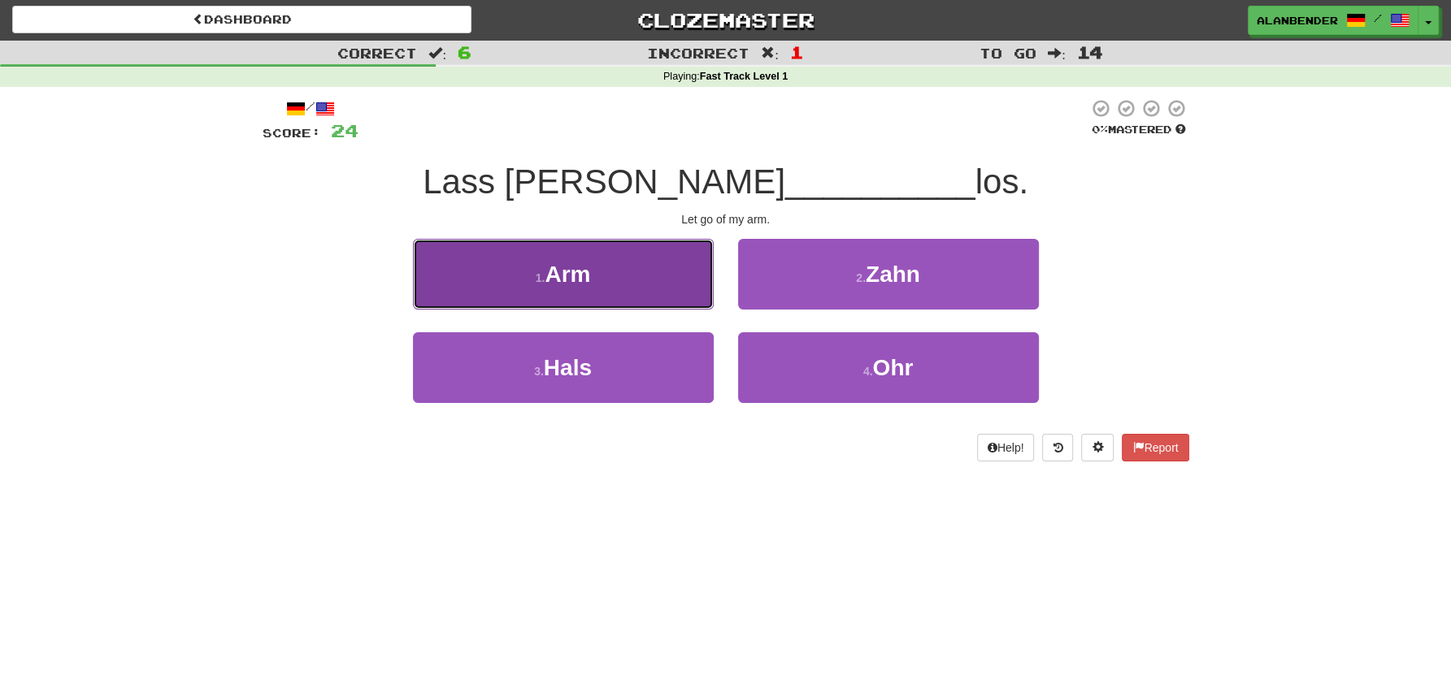
click at [576, 276] on span "Arm" at bounding box center [568, 274] width 46 height 25
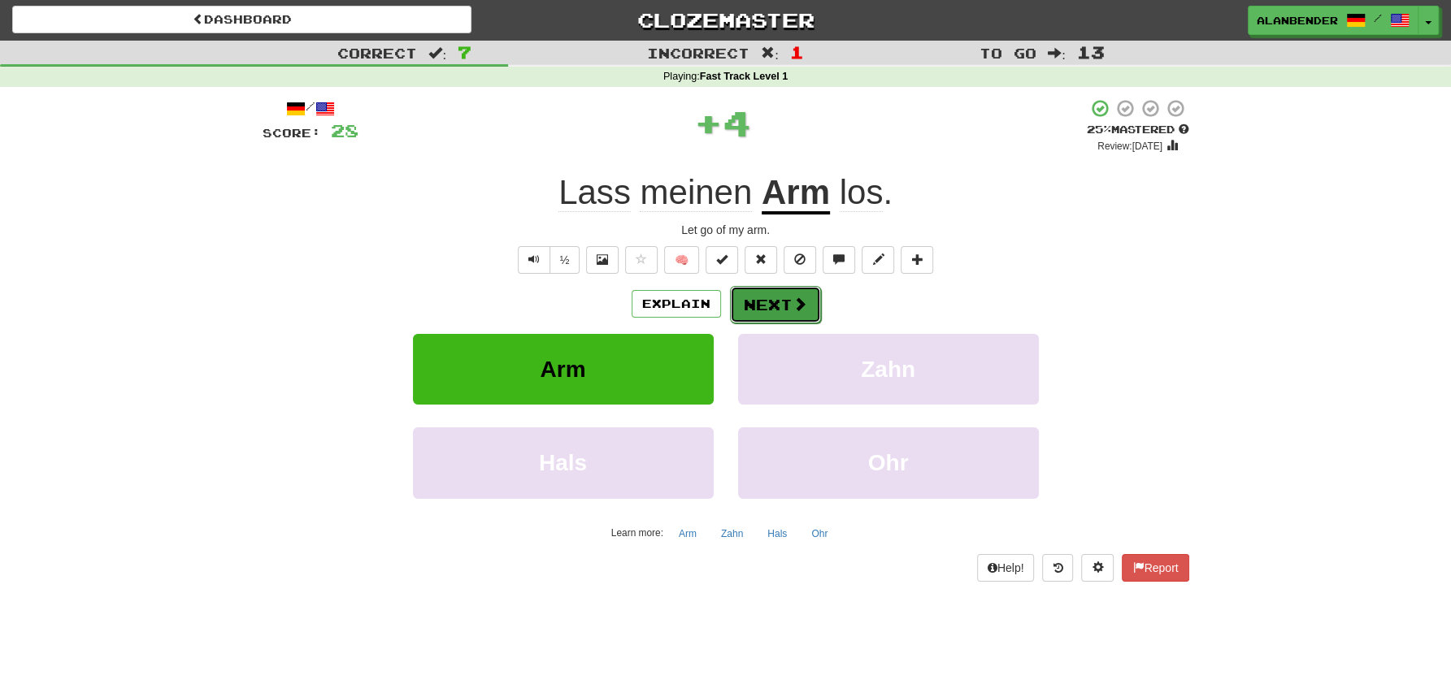
click at [800, 300] on span at bounding box center [799, 304] width 15 height 15
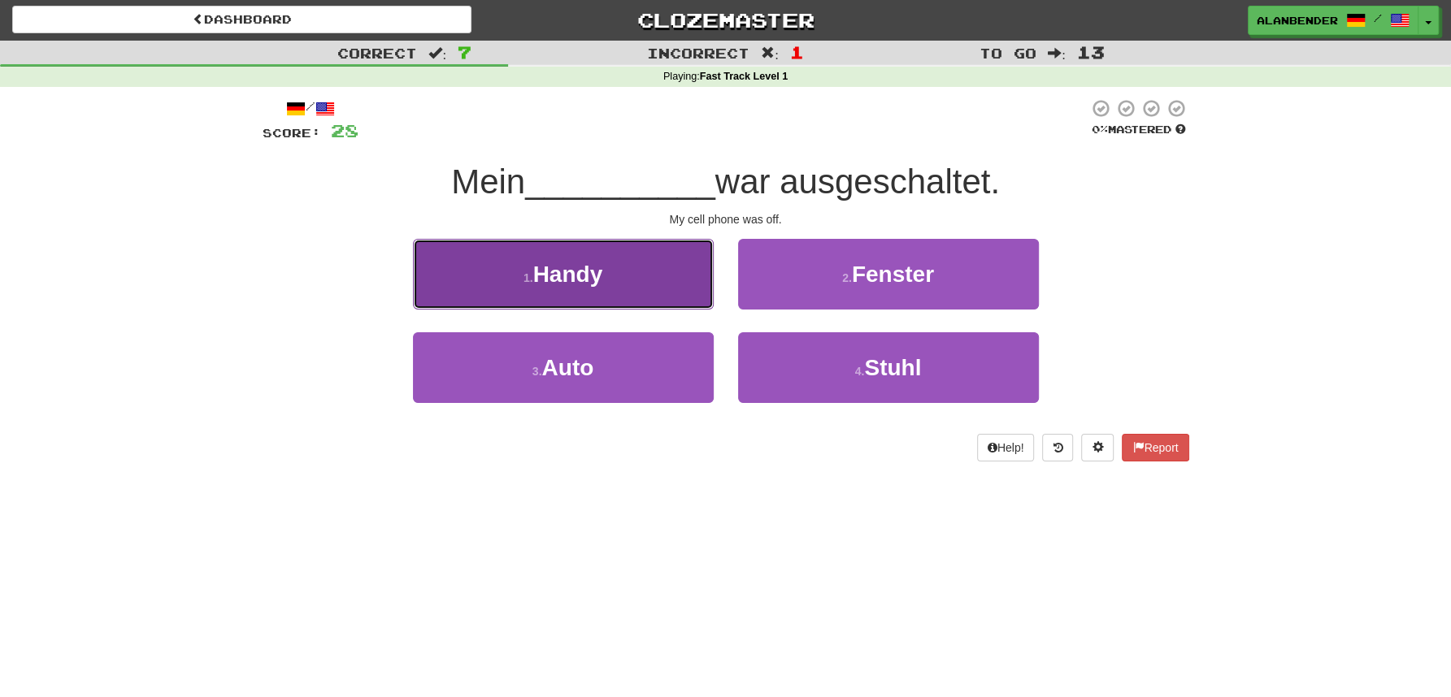
click at [558, 302] on button "1 . Handy" at bounding box center [563, 274] width 301 height 71
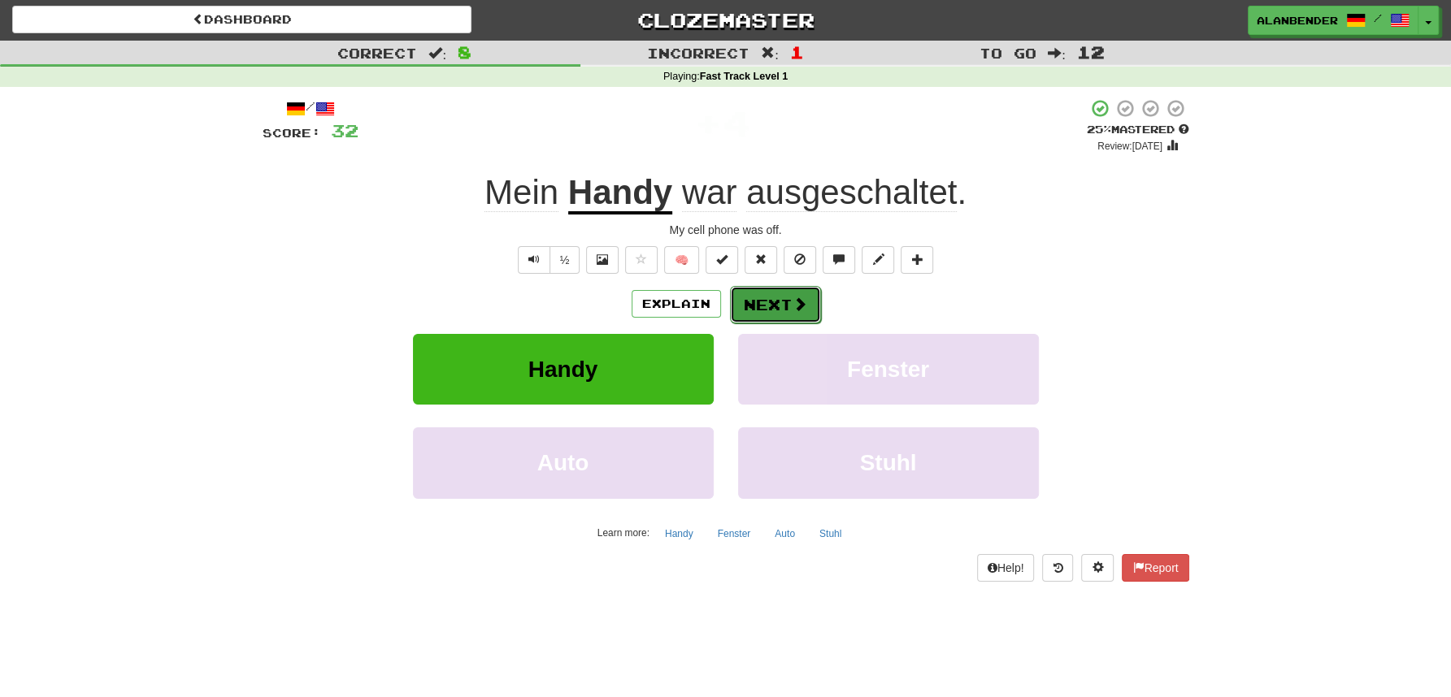
click at [792, 297] on span at bounding box center [799, 304] width 15 height 15
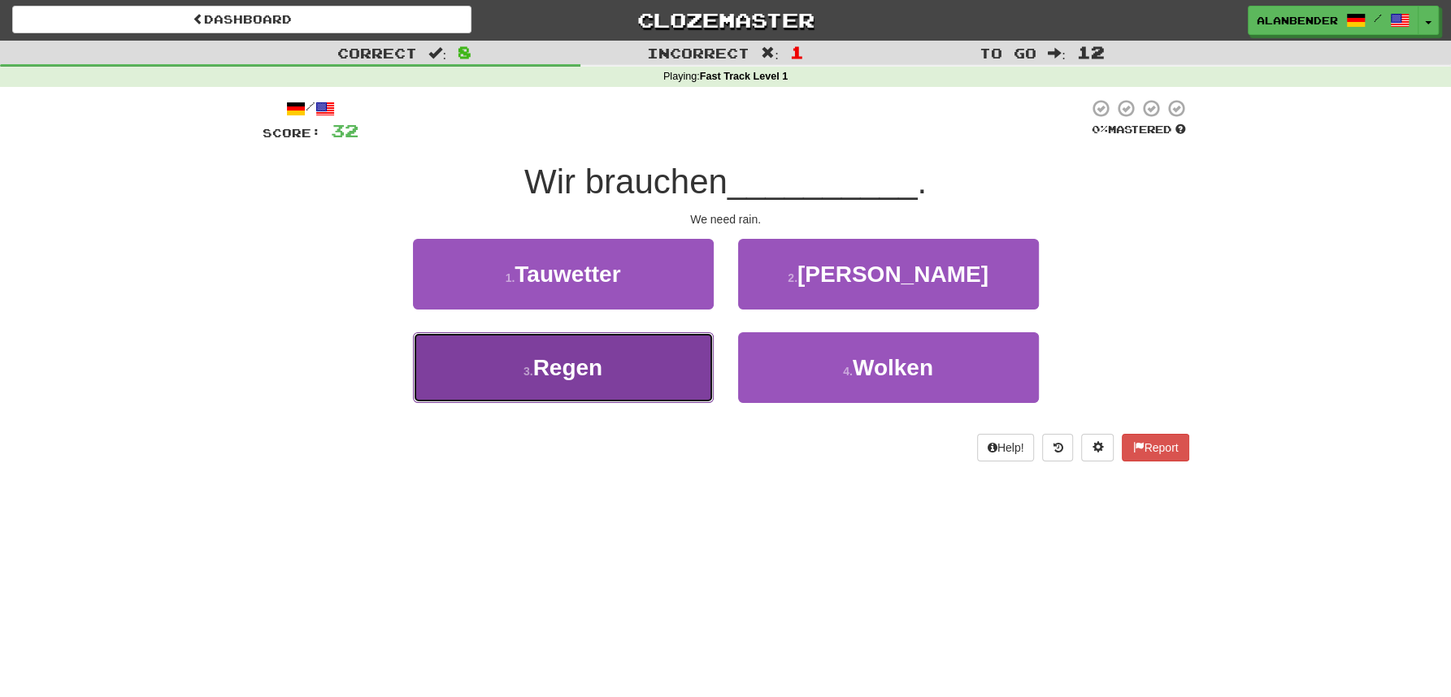
click at [589, 376] on span "Regen" at bounding box center [568, 367] width 70 height 25
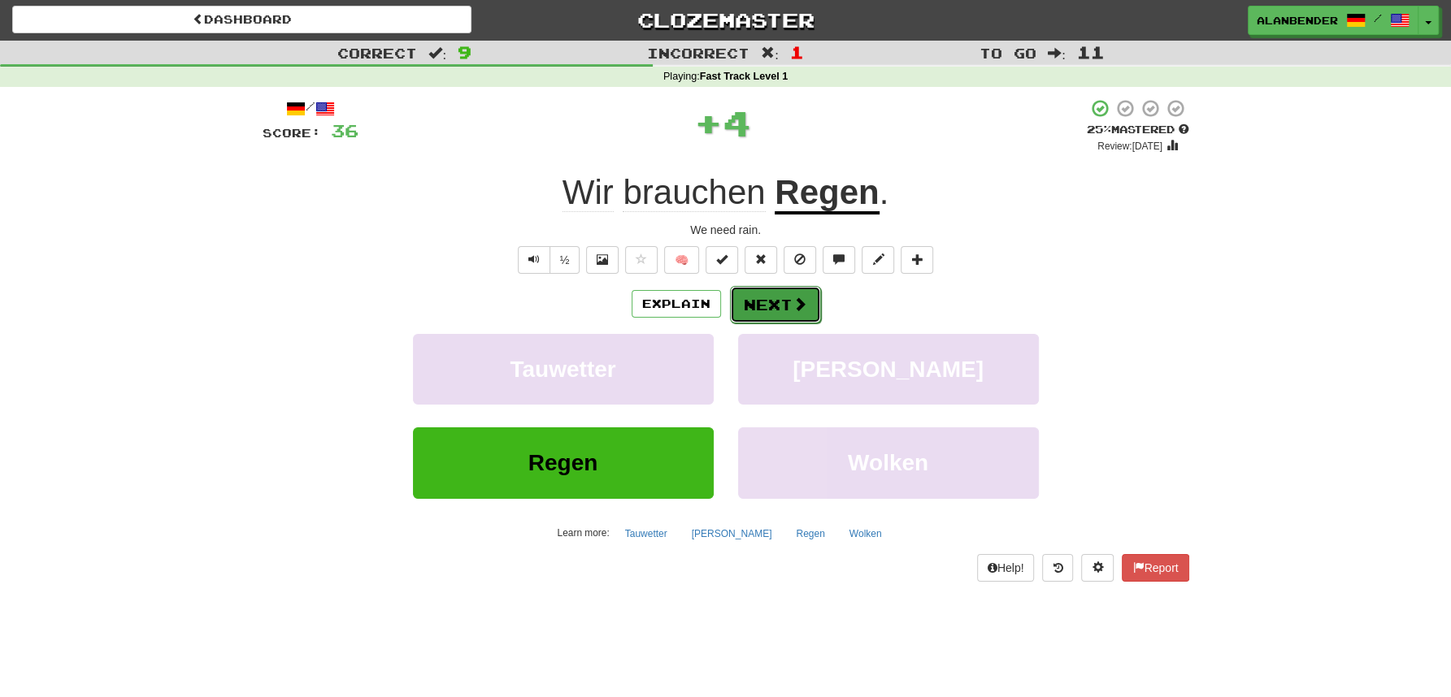
click at [780, 314] on button "Next" at bounding box center [775, 304] width 91 height 37
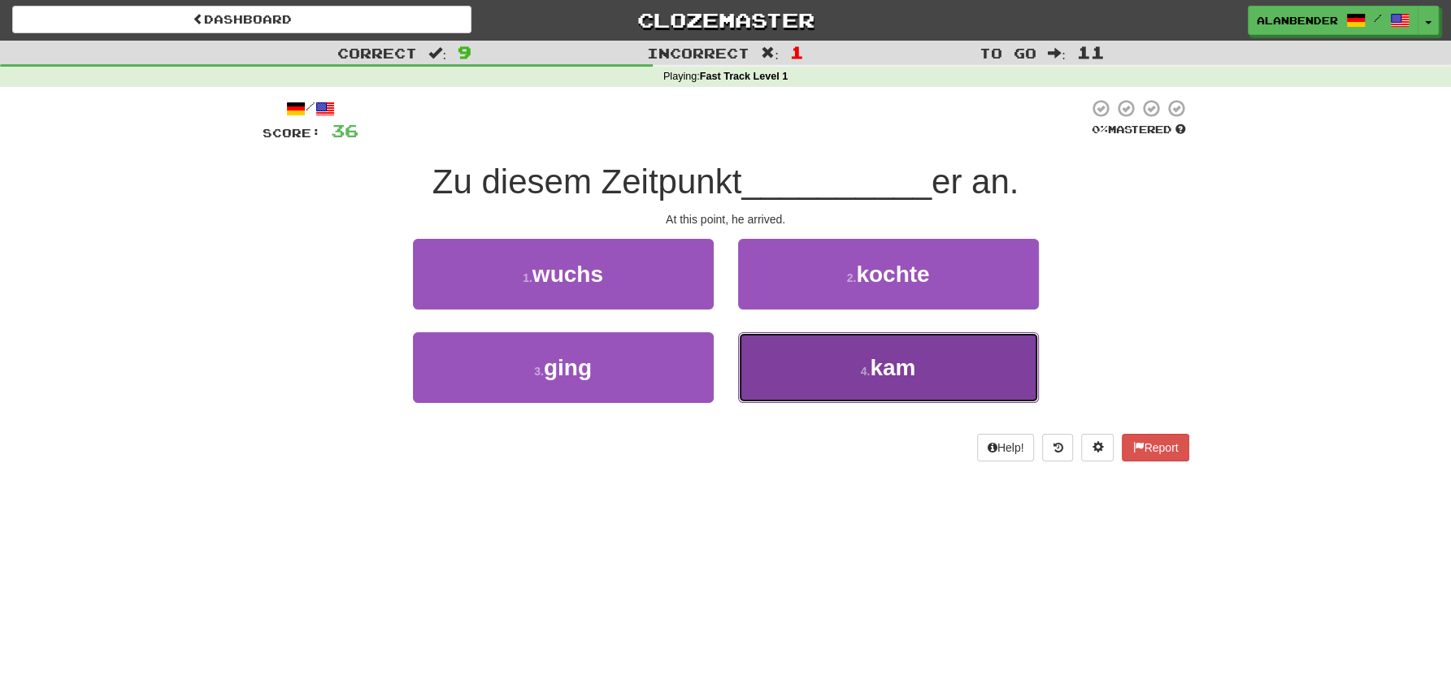
click at [884, 374] on span "kam" at bounding box center [893, 367] width 46 height 25
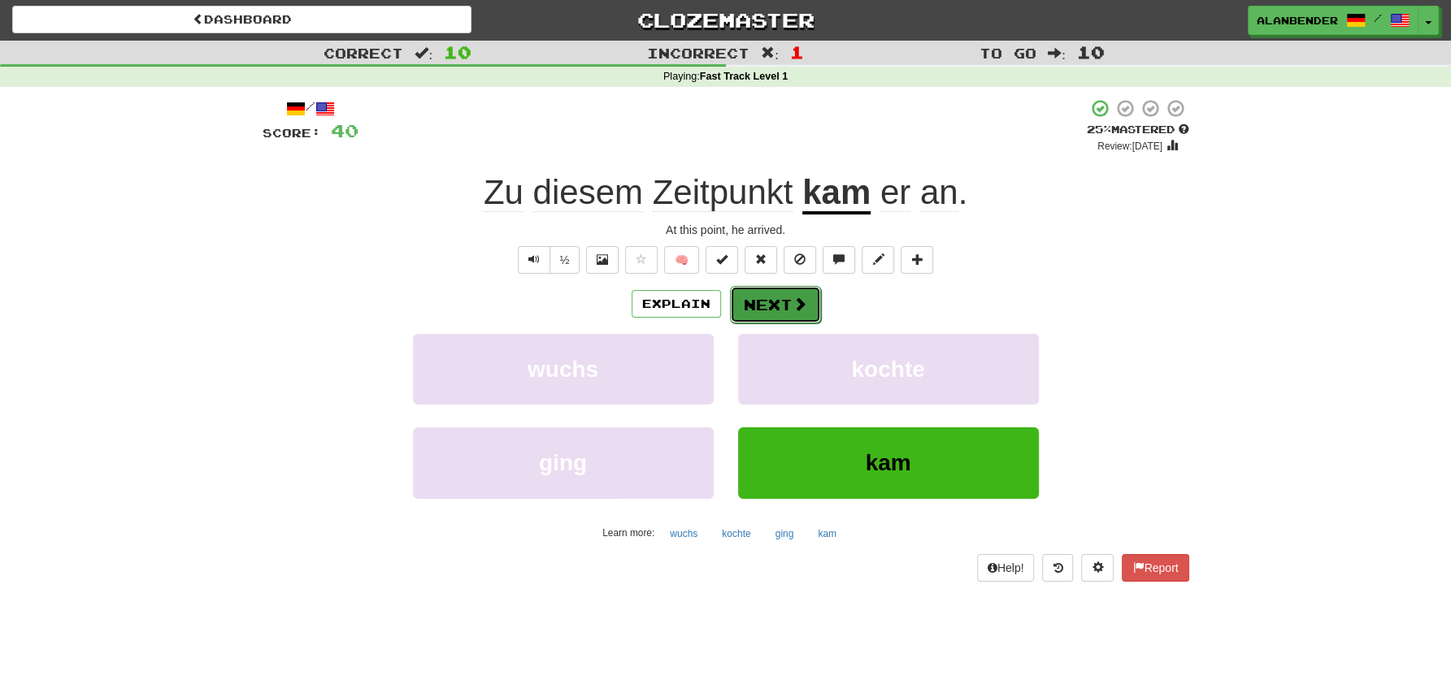
click at [779, 318] on button "Next" at bounding box center [775, 304] width 91 height 37
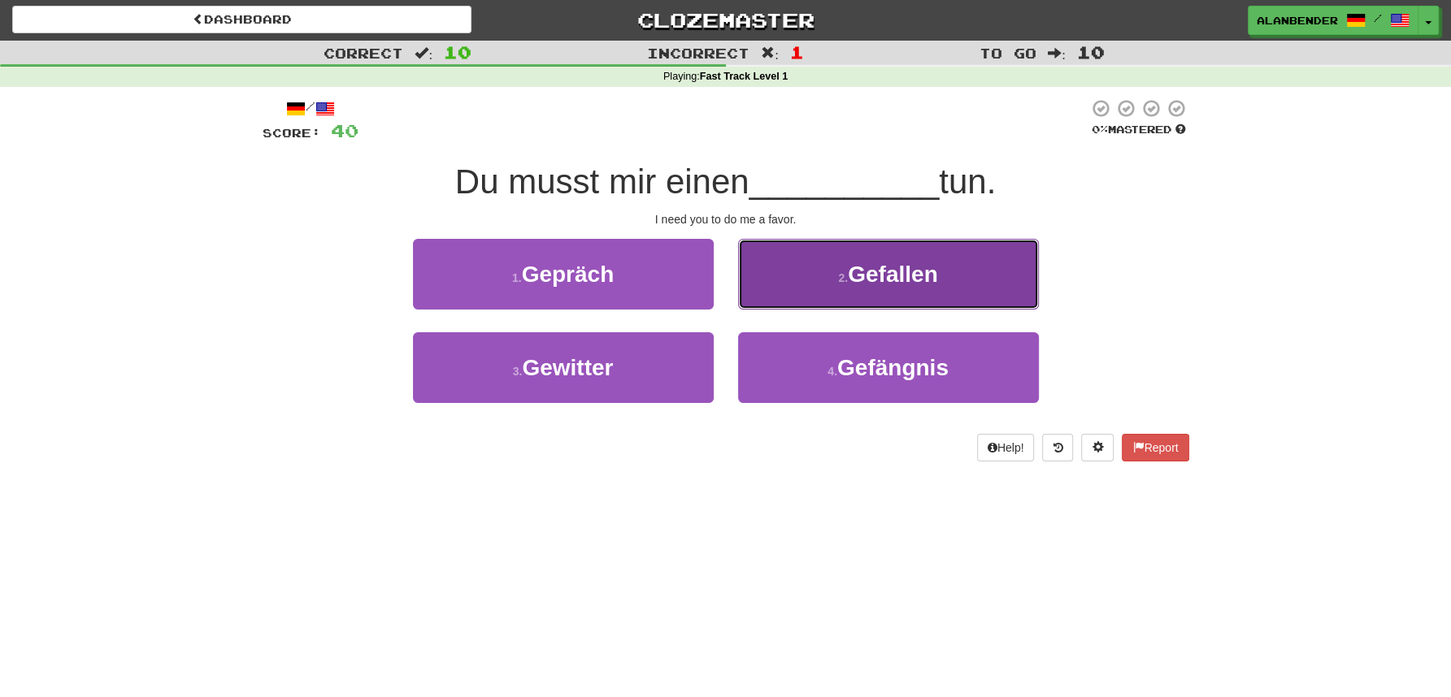
click at [875, 284] on span "Gefallen" at bounding box center [892, 274] width 89 height 25
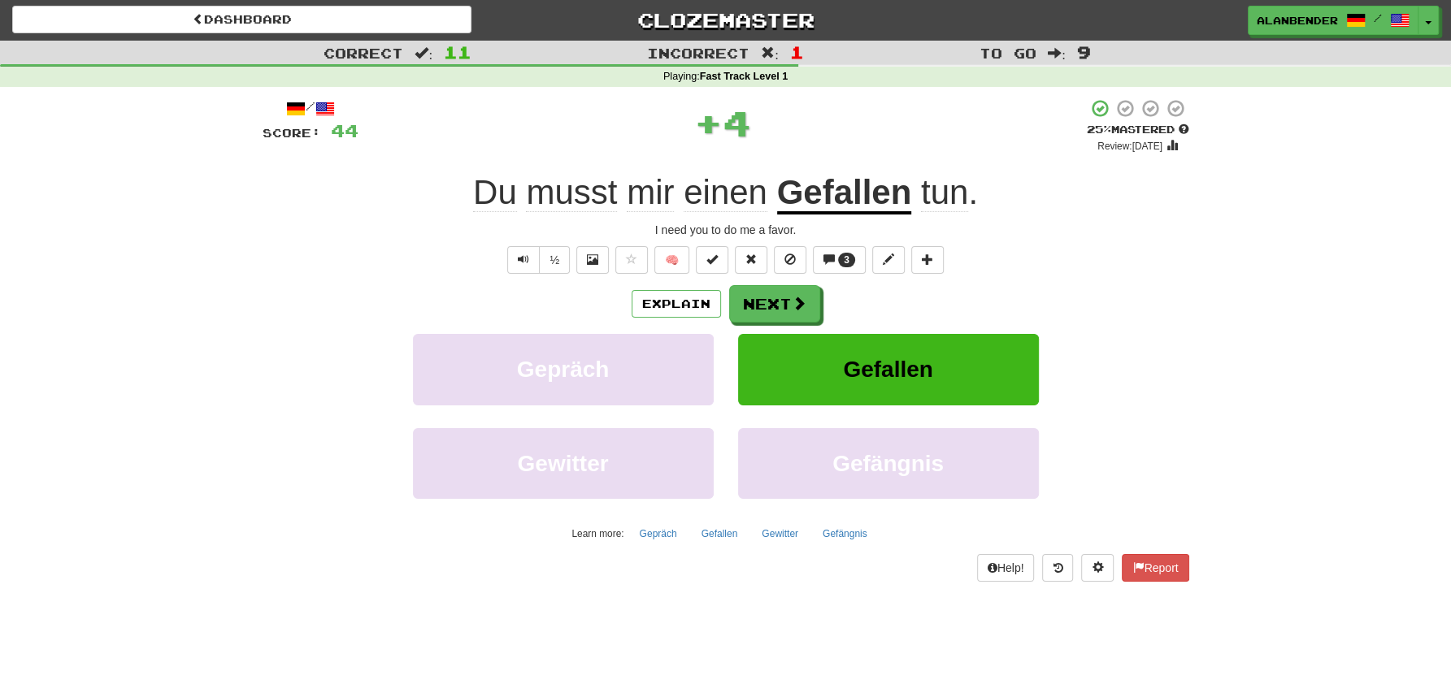
click at [845, 205] on u "Gefallen" at bounding box center [844, 193] width 135 height 41
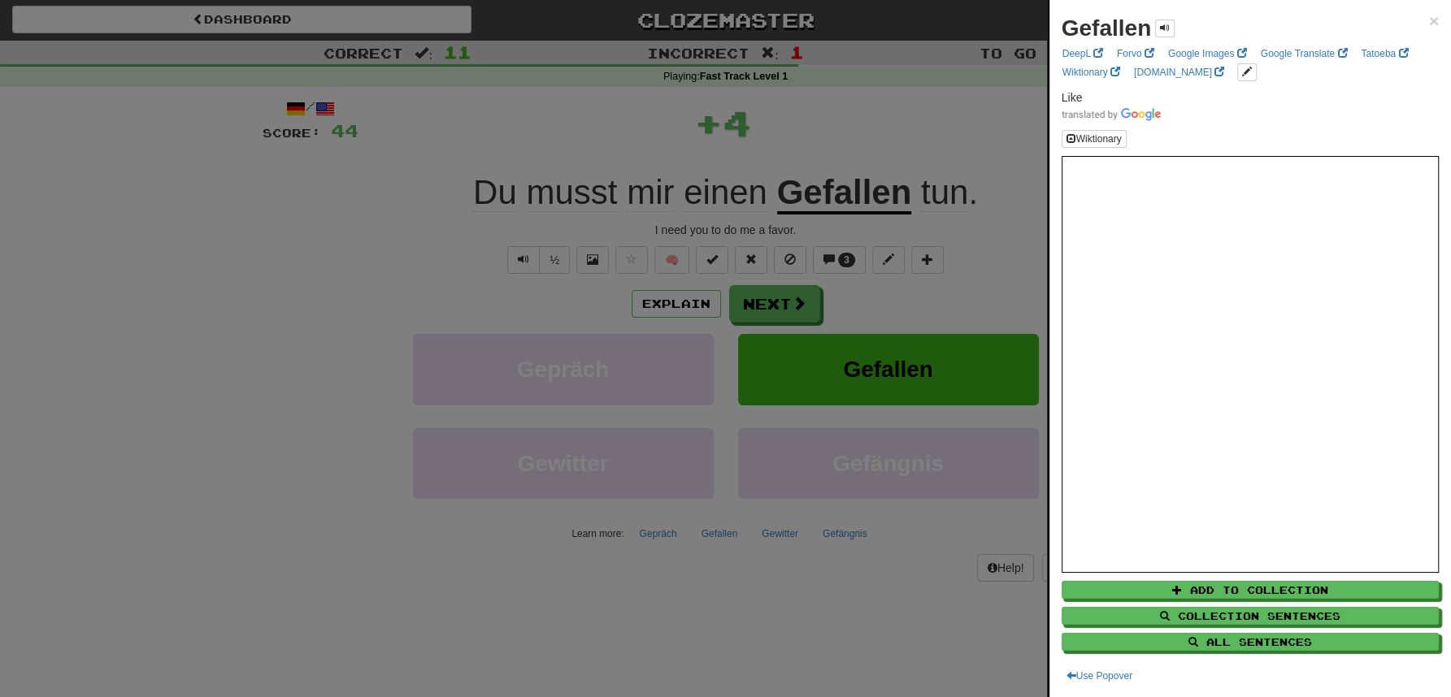
click at [852, 129] on div at bounding box center [725, 348] width 1451 height 697
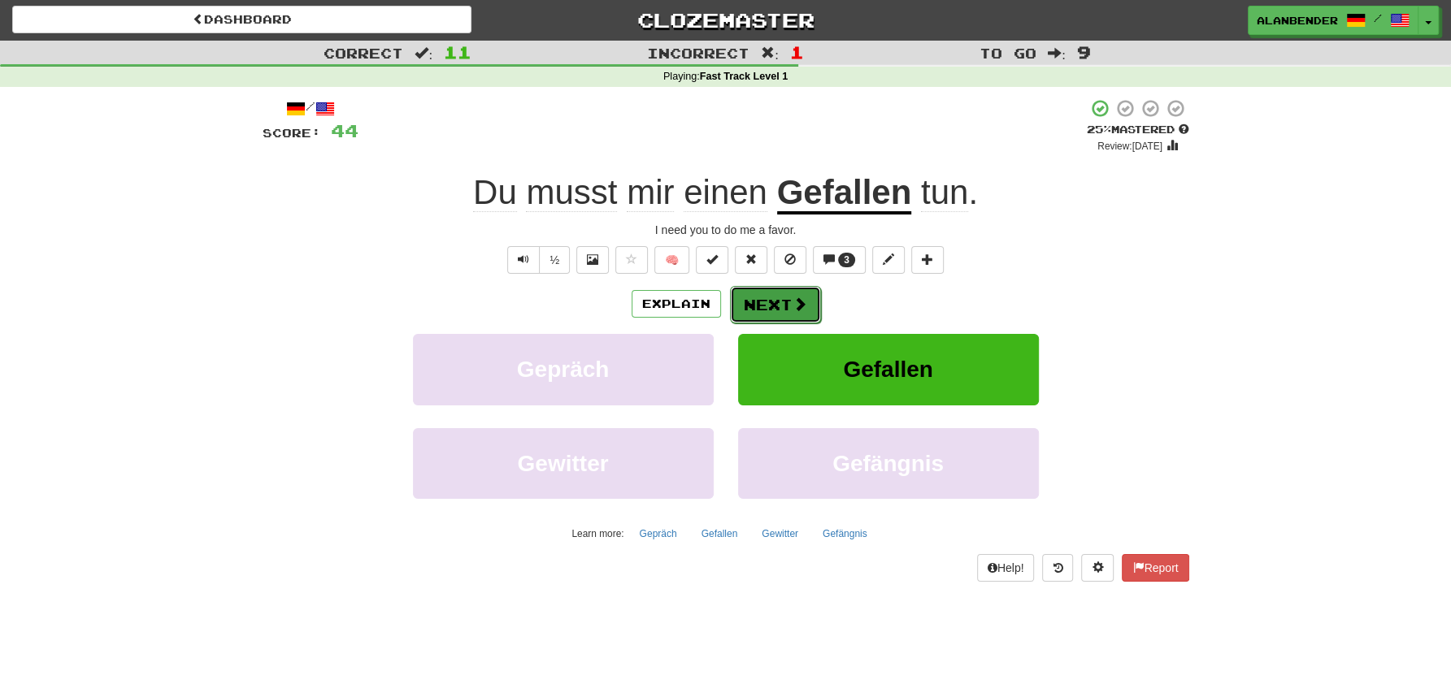
click at [762, 315] on button "Next" at bounding box center [775, 304] width 91 height 37
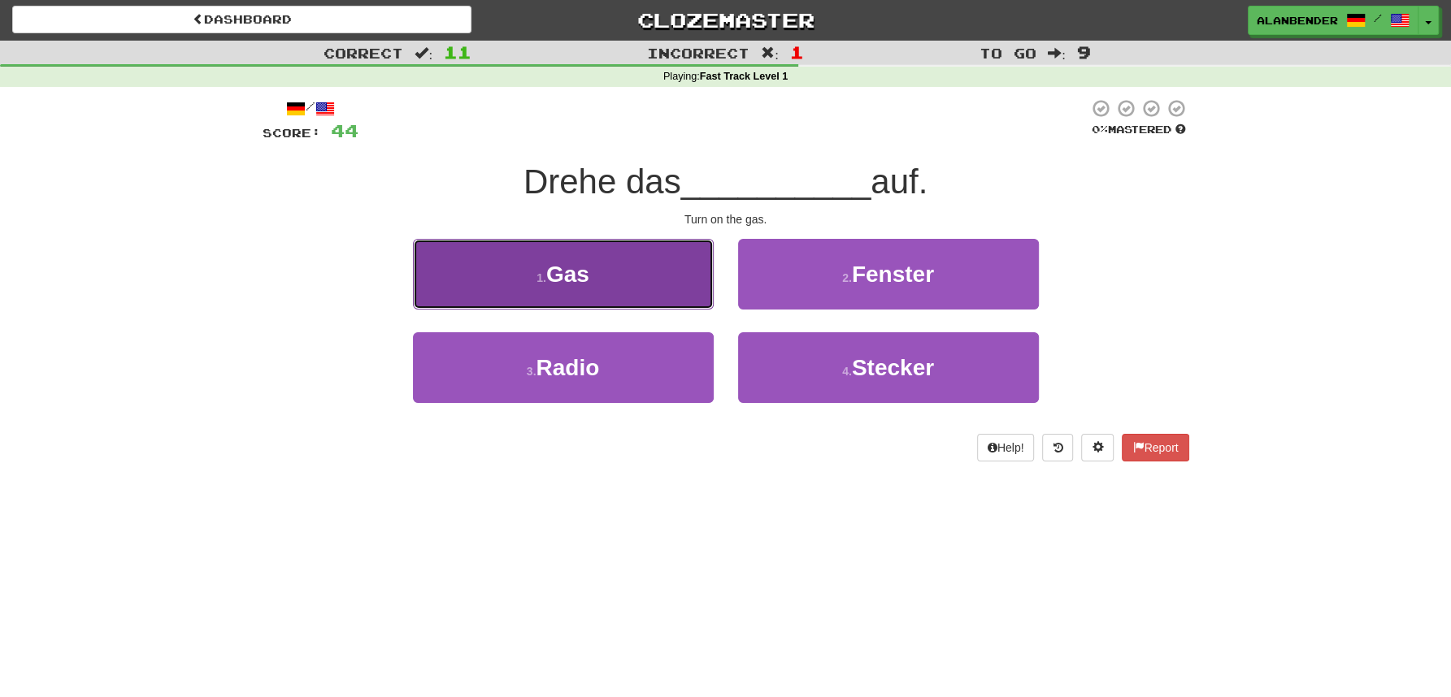
click at [574, 286] on span "Gas" at bounding box center [567, 274] width 43 height 25
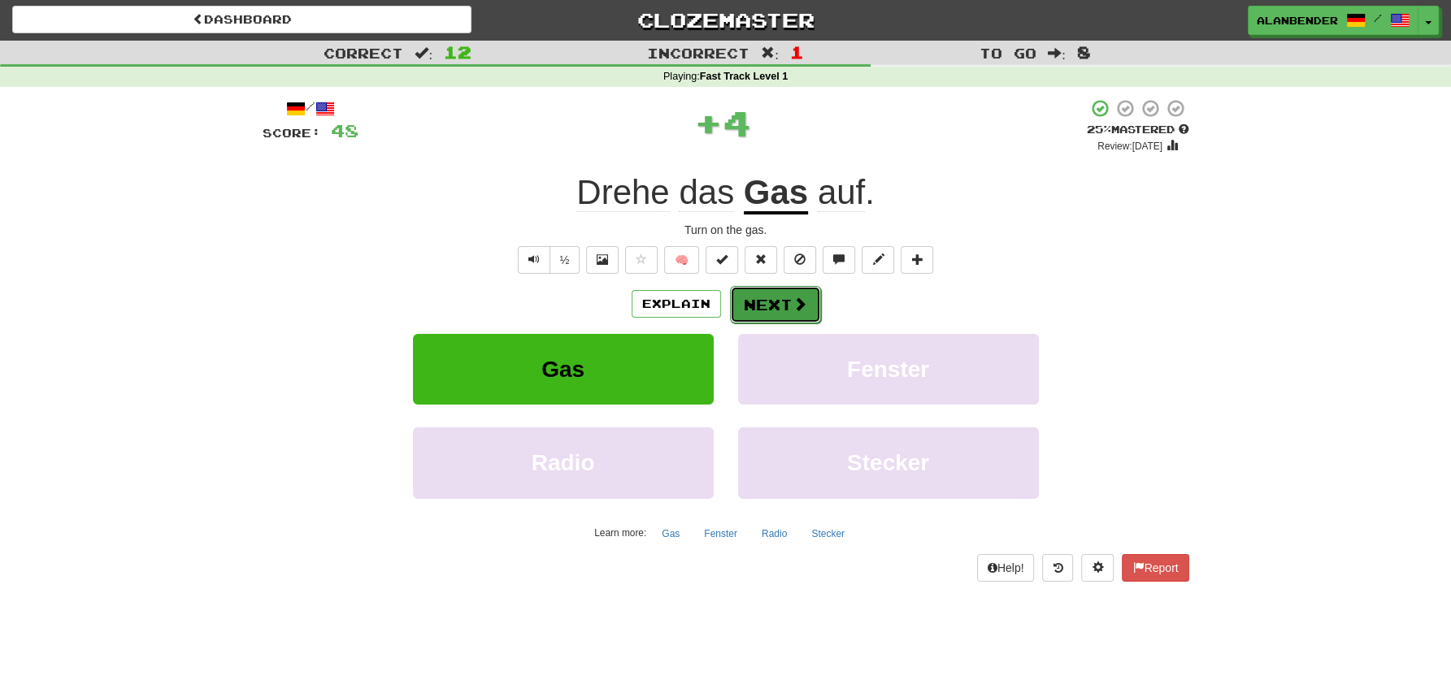
click at [792, 297] on span at bounding box center [799, 304] width 15 height 15
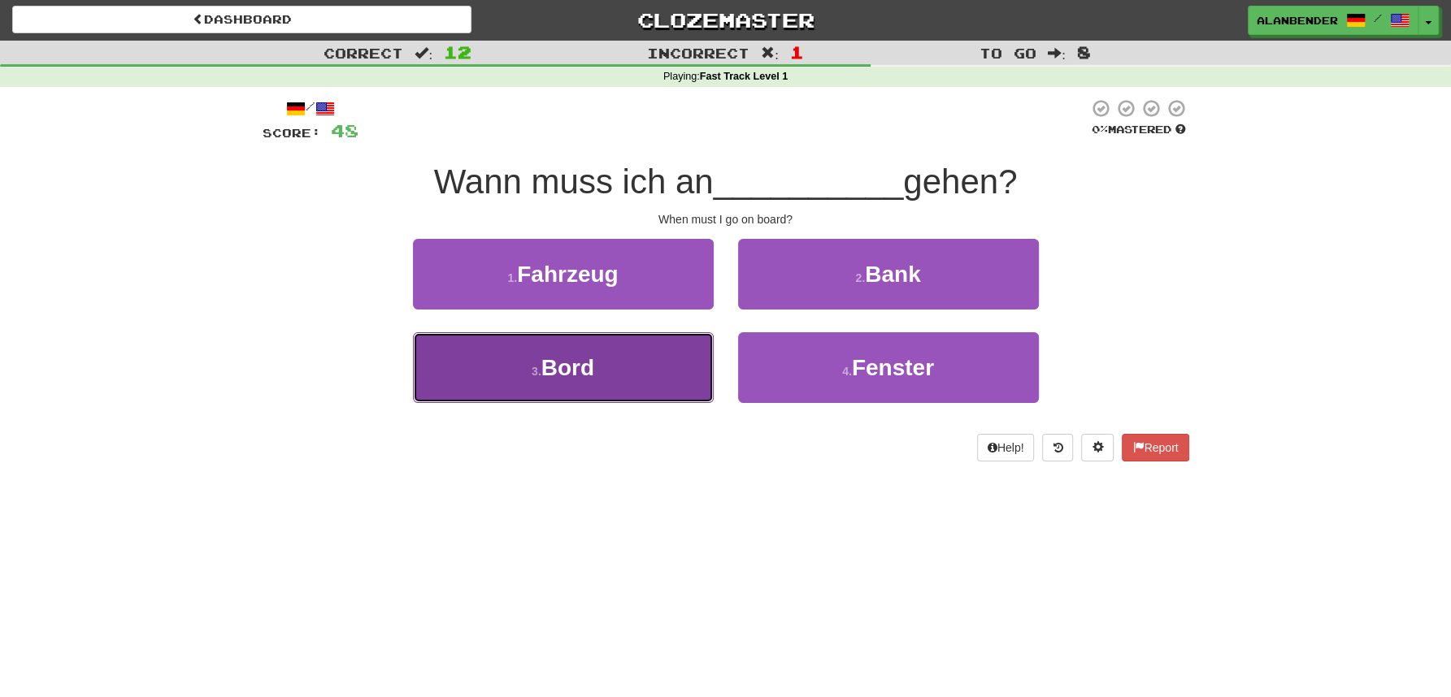
click at [567, 366] on span "Bord" at bounding box center [567, 367] width 53 height 25
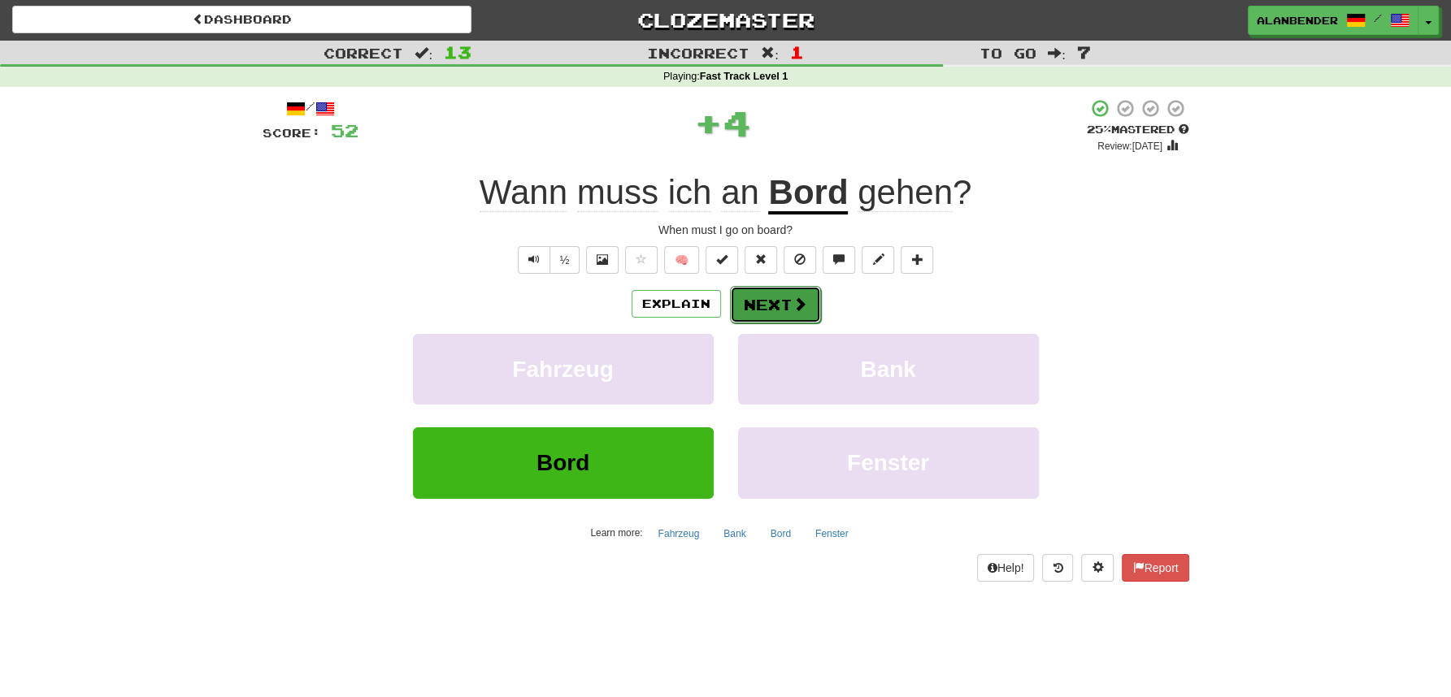
click at [779, 300] on button "Next" at bounding box center [775, 304] width 91 height 37
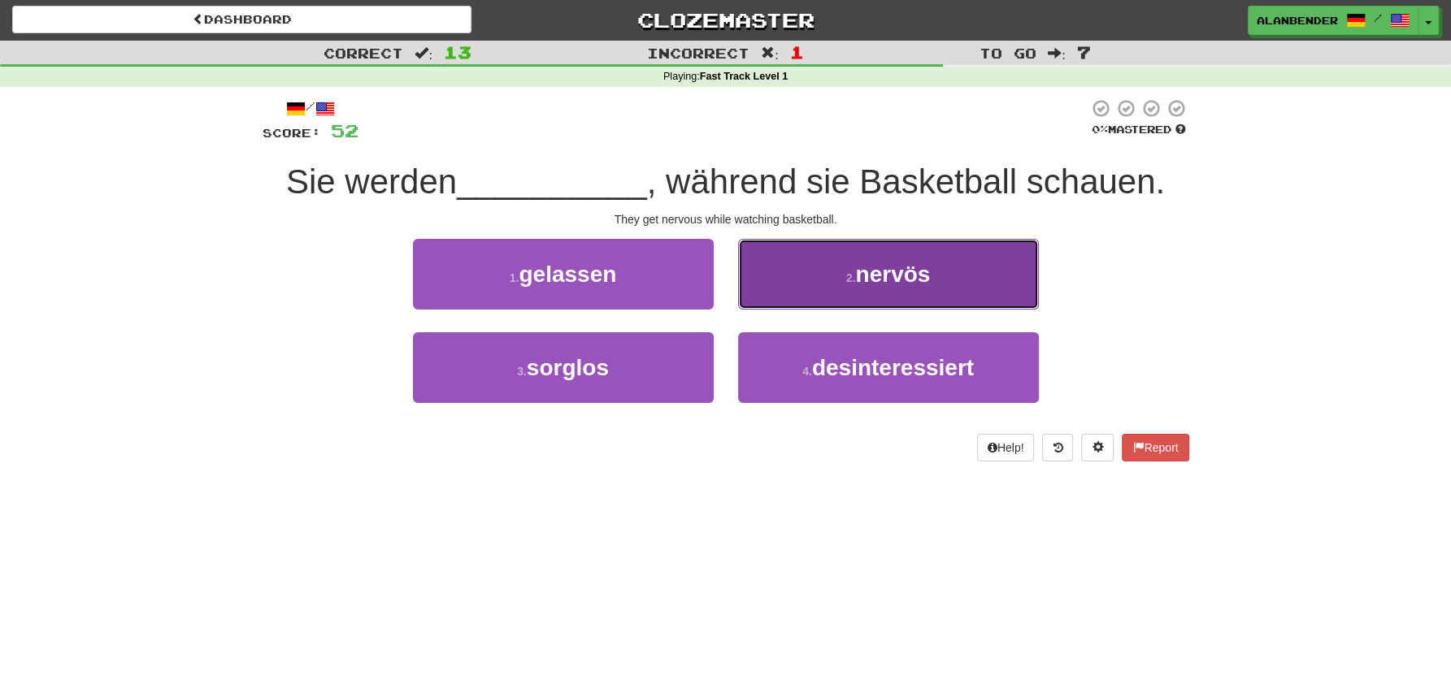
click at [890, 277] on span "nervös" at bounding box center [892, 274] width 75 height 25
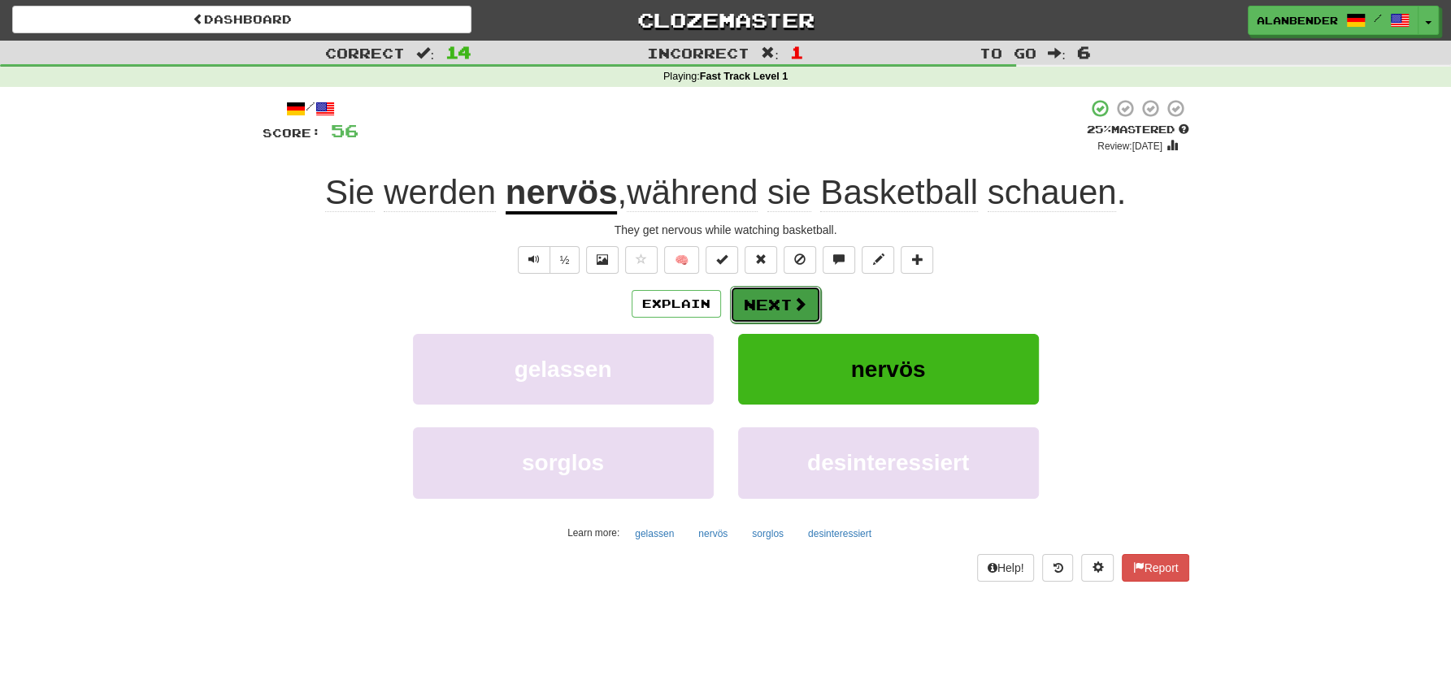
click at [775, 306] on button "Next" at bounding box center [775, 304] width 91 height 37
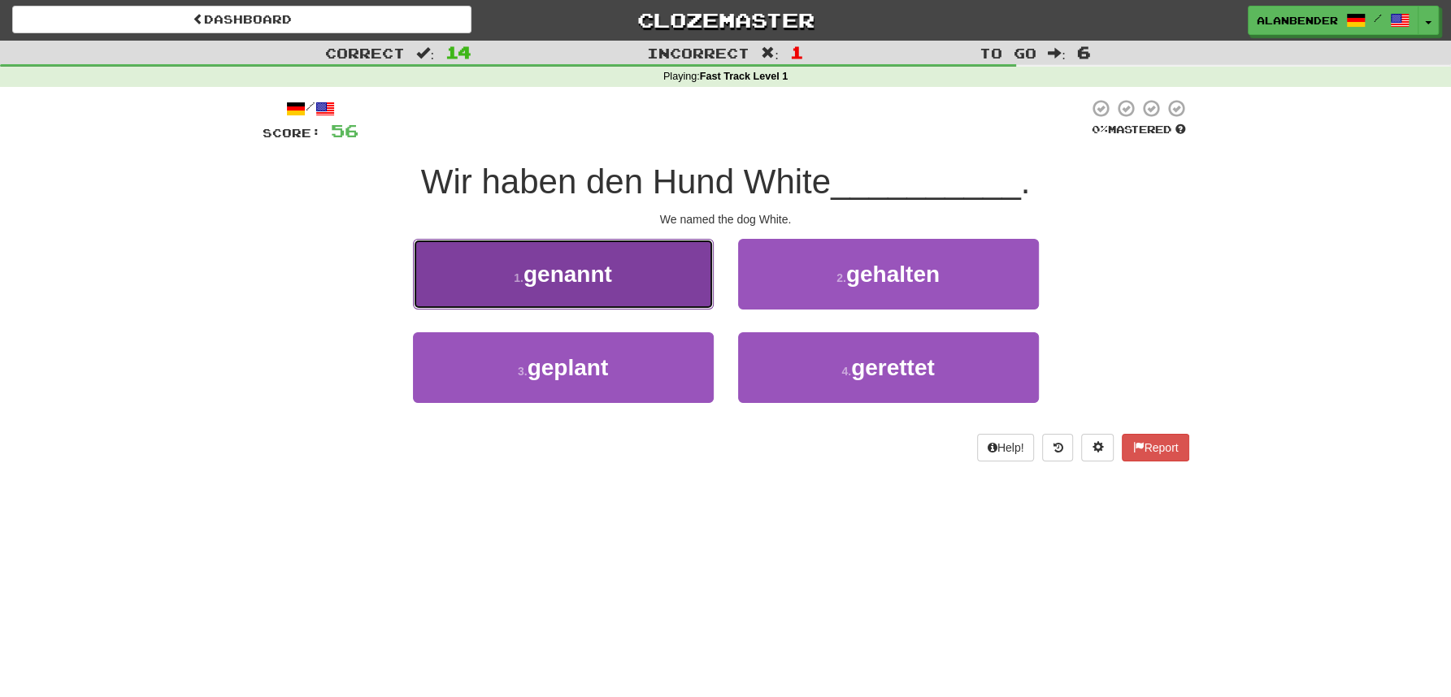
click at [574, 292] on button "1 . genannt" at bounding box center [563, 274] width 301 height 71
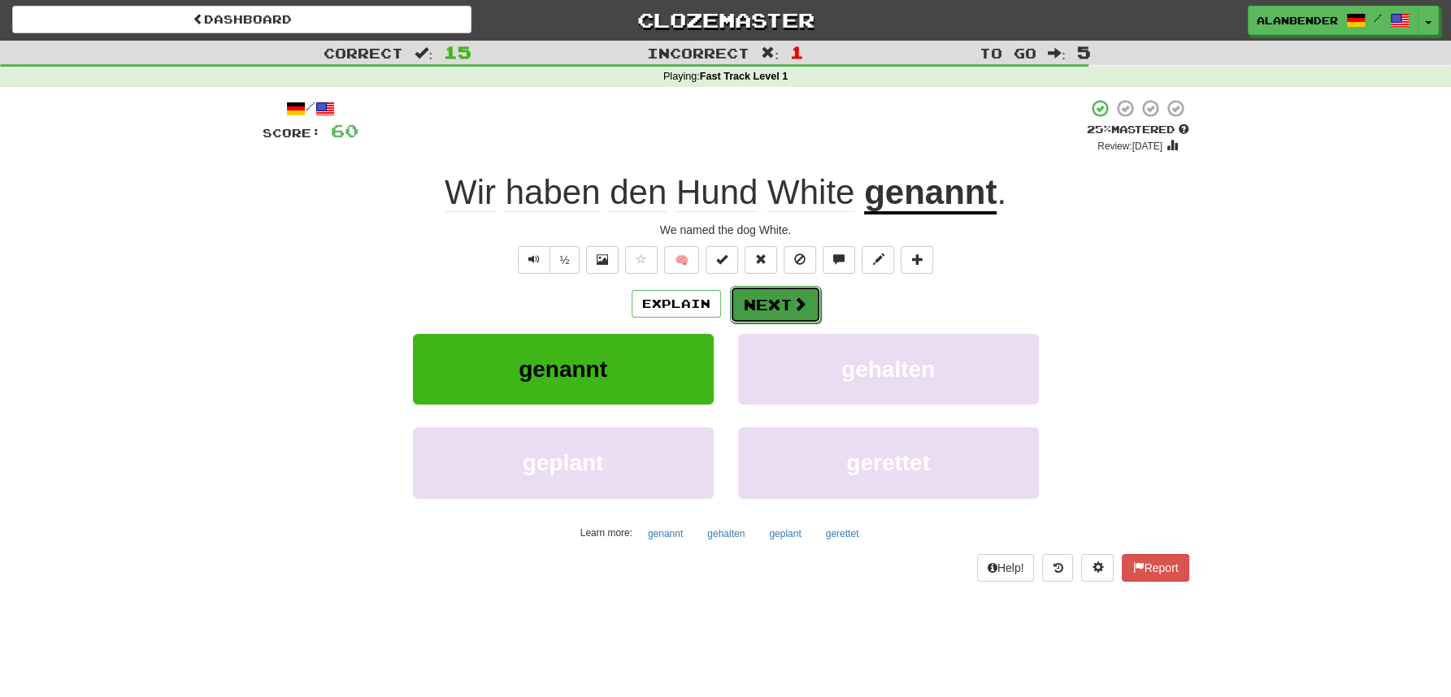
click at [792, 297] on span at bounding box center [799, 304] width 15 height 15
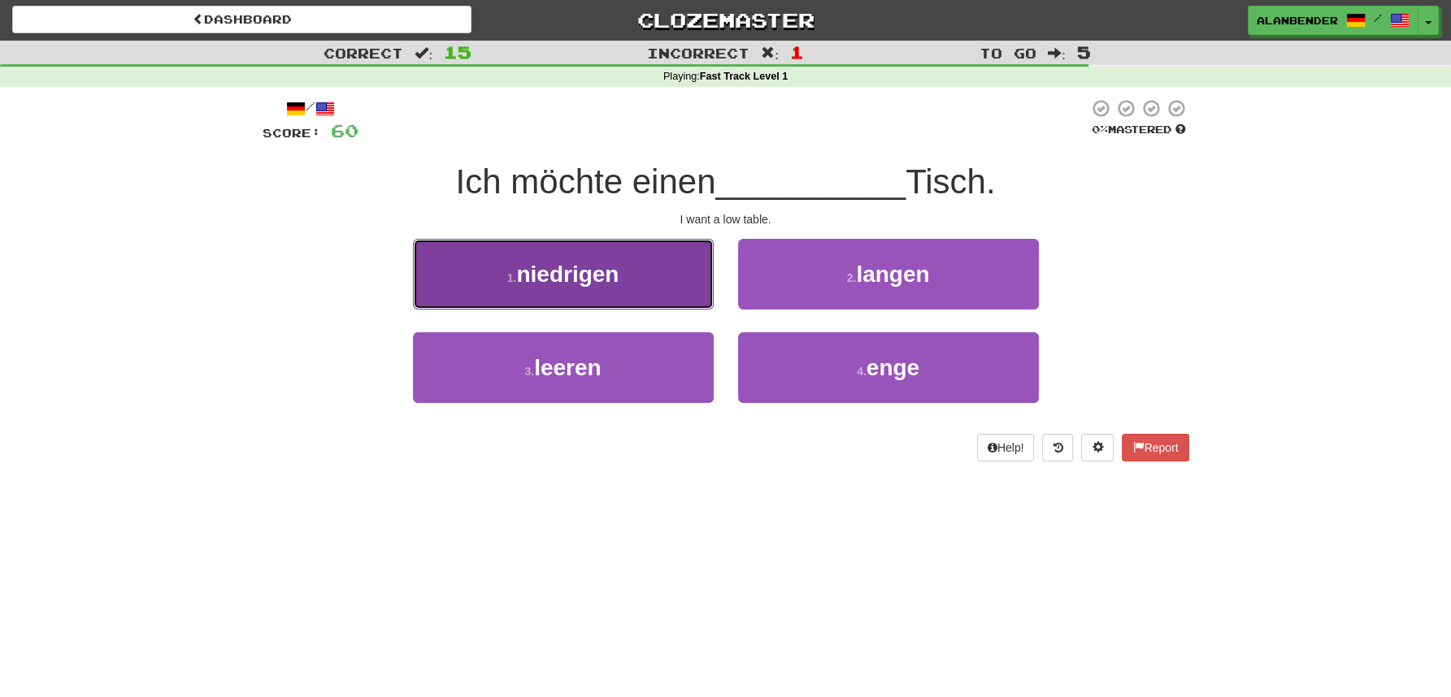
click at [610, 298] on button "1 . niedrigen" at bounding box center [563, 274] width 301 height 71
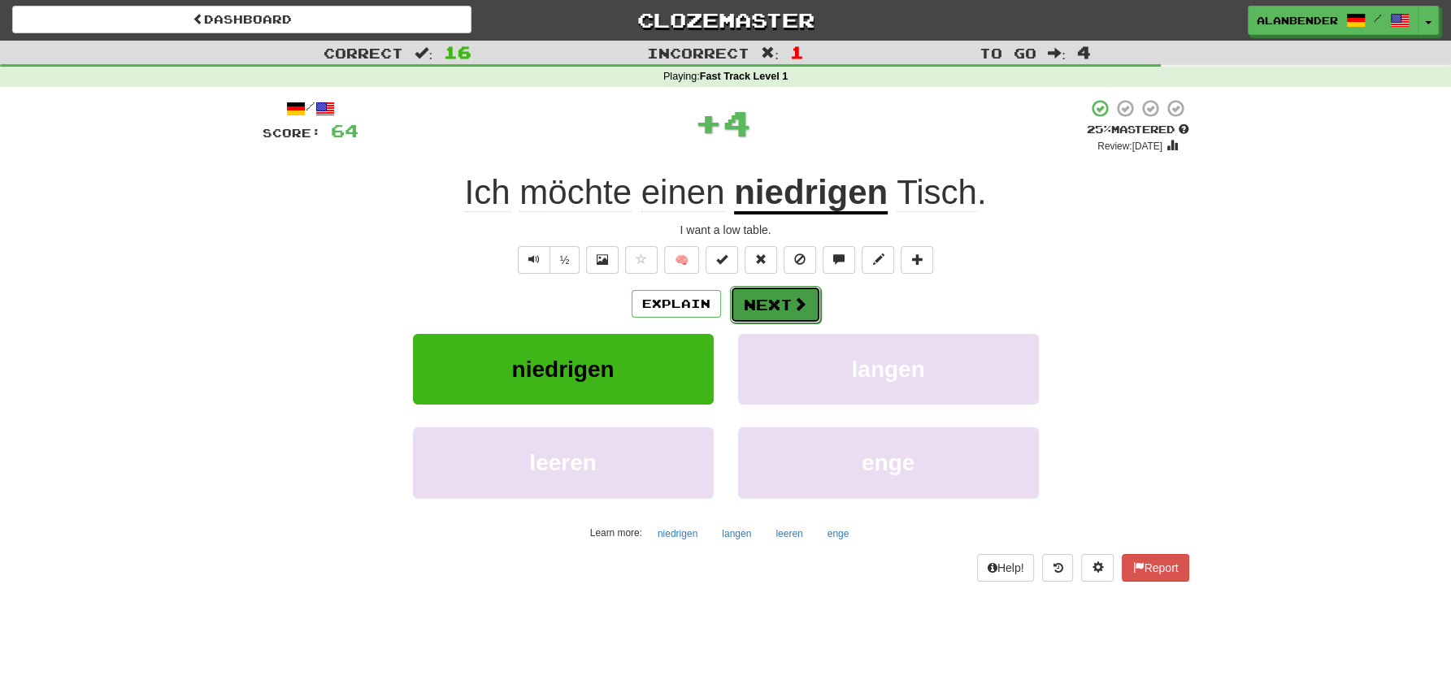
click at [795, 302] on span at bounding box center [799, 304] width 15 height 15
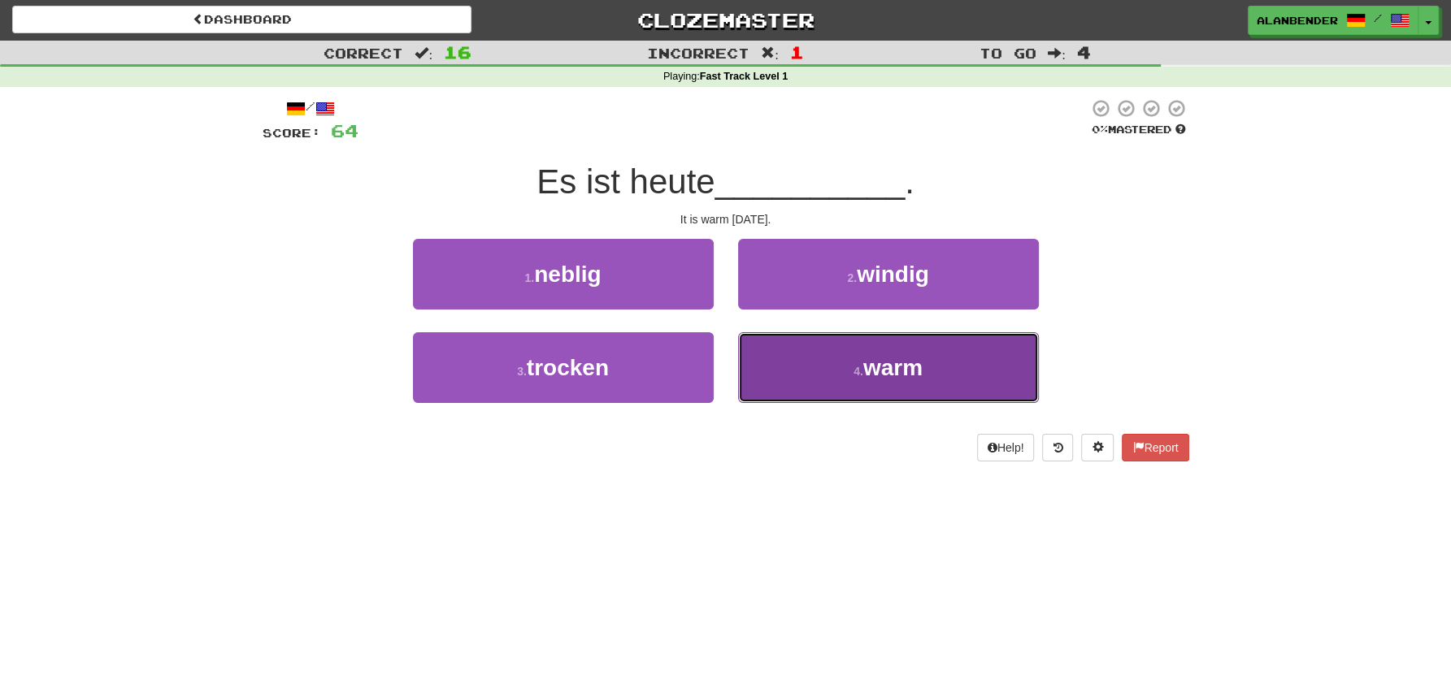
click at [936, 368] on button "4 . warm" at bounding box center [888, 367] width 301 height 71
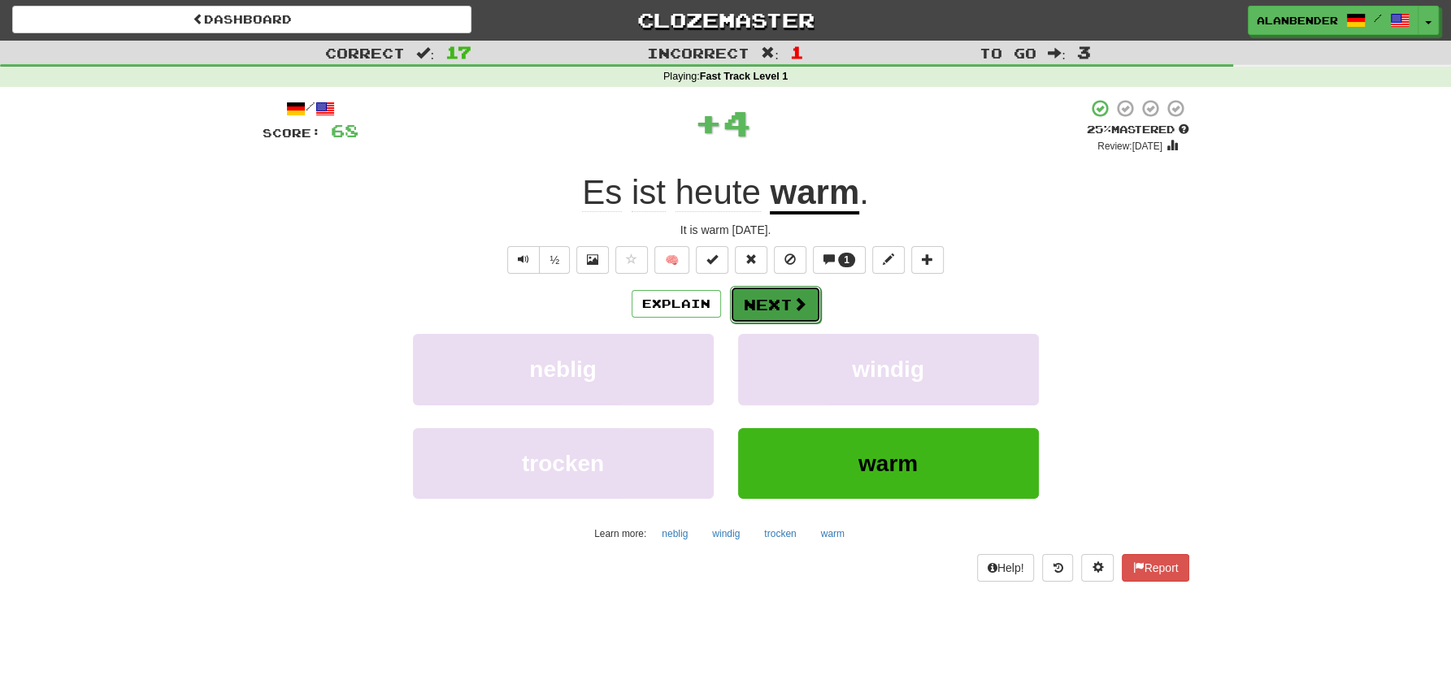
click at [777, 298] on button "Next" at bounding box center [775, 304] width 91 height 37
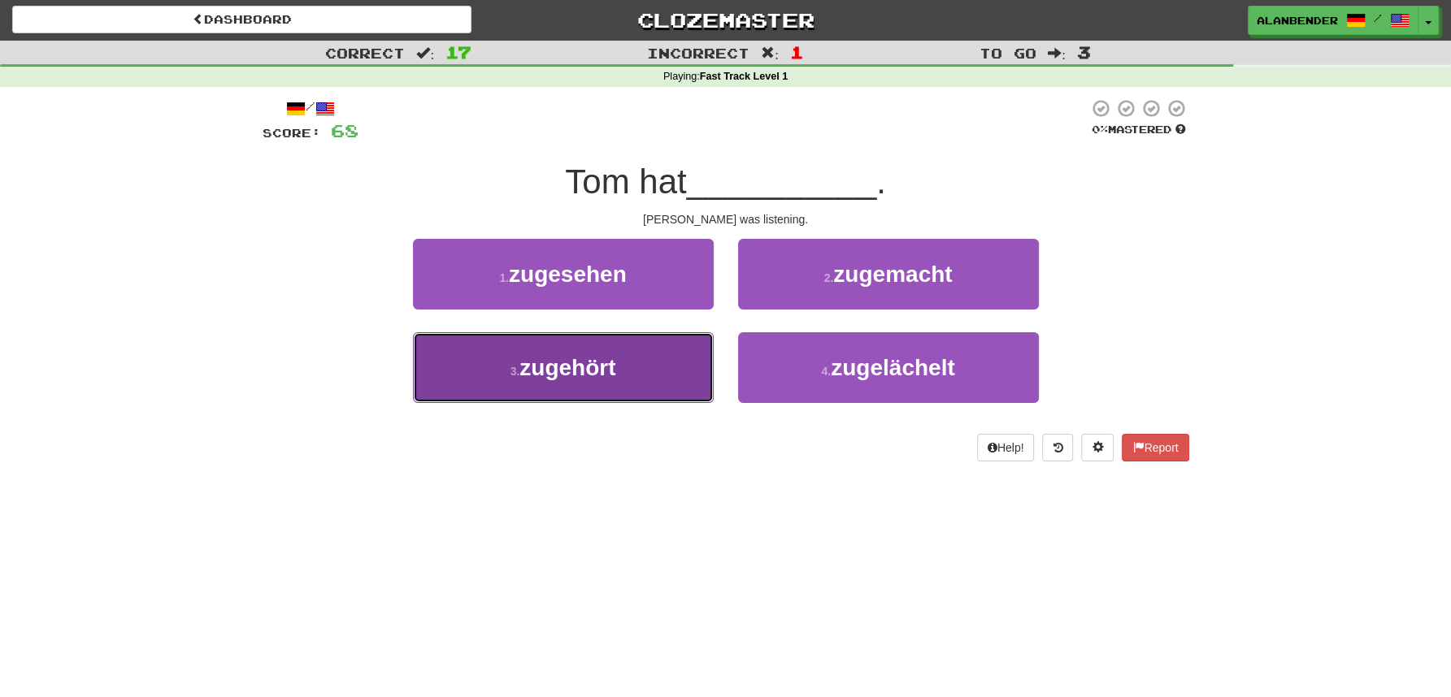
click at [597, 363] on span "zugehört" at bounding box center [567, 367] width 96 height 25
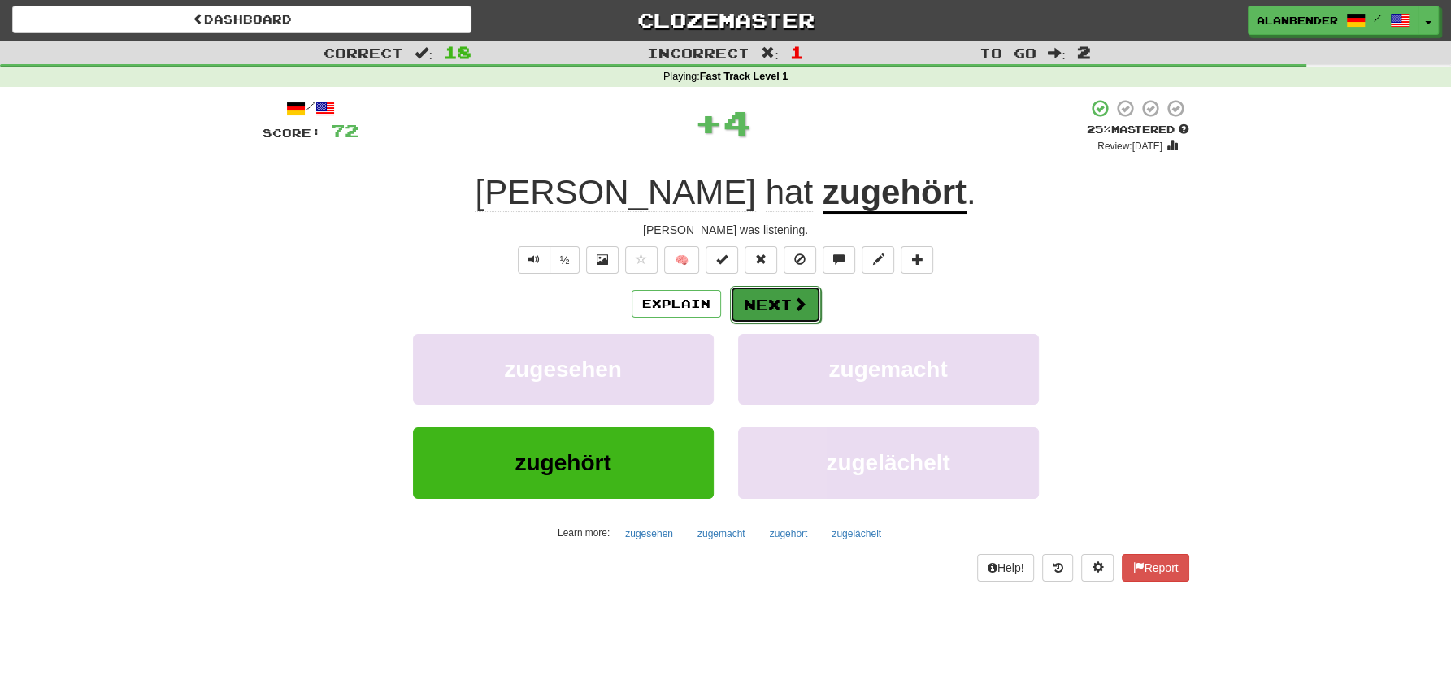
click at [762, 310] on button "Next" at bounding box center [775, 304] width 91 height 37
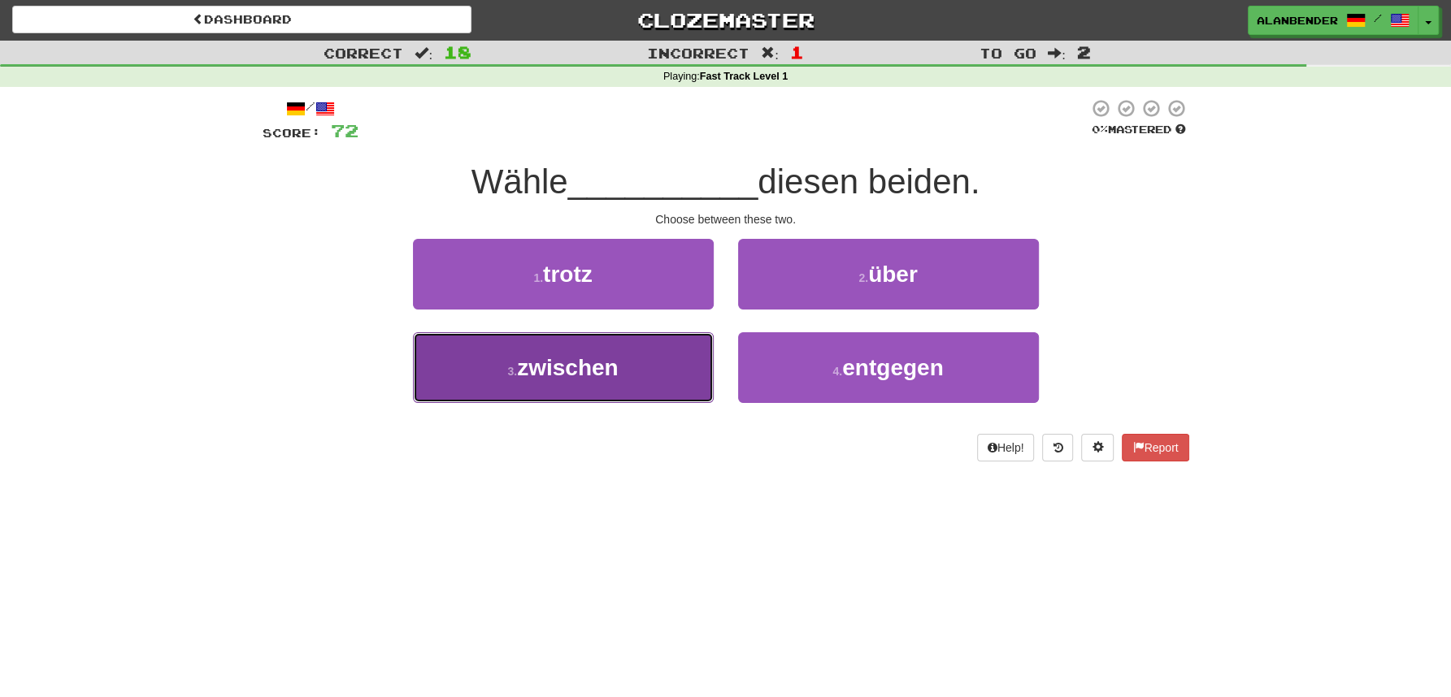
click at [606, 374] on span "zwischen" at bounding box center [567, 367] width 101 height 25
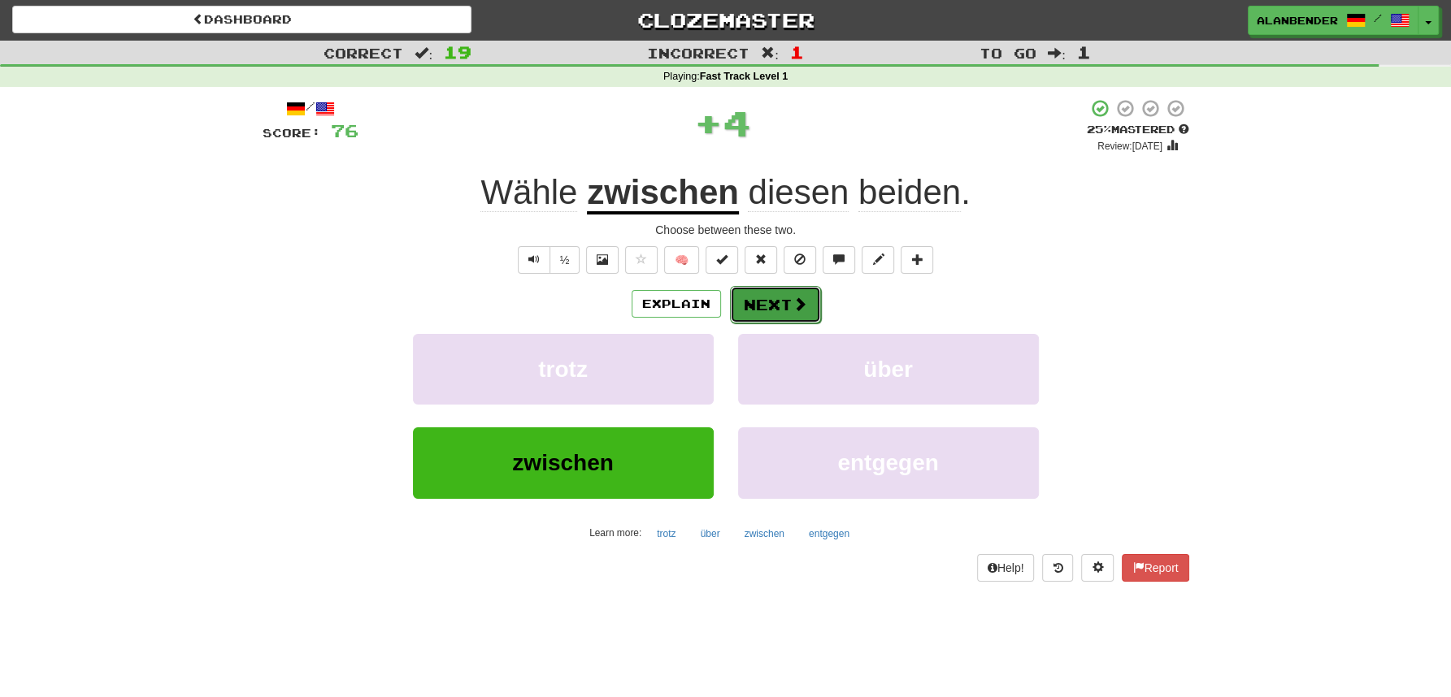
click at [762, 309] on button "Next" at bounding box center [775, 304] width 91 height 37
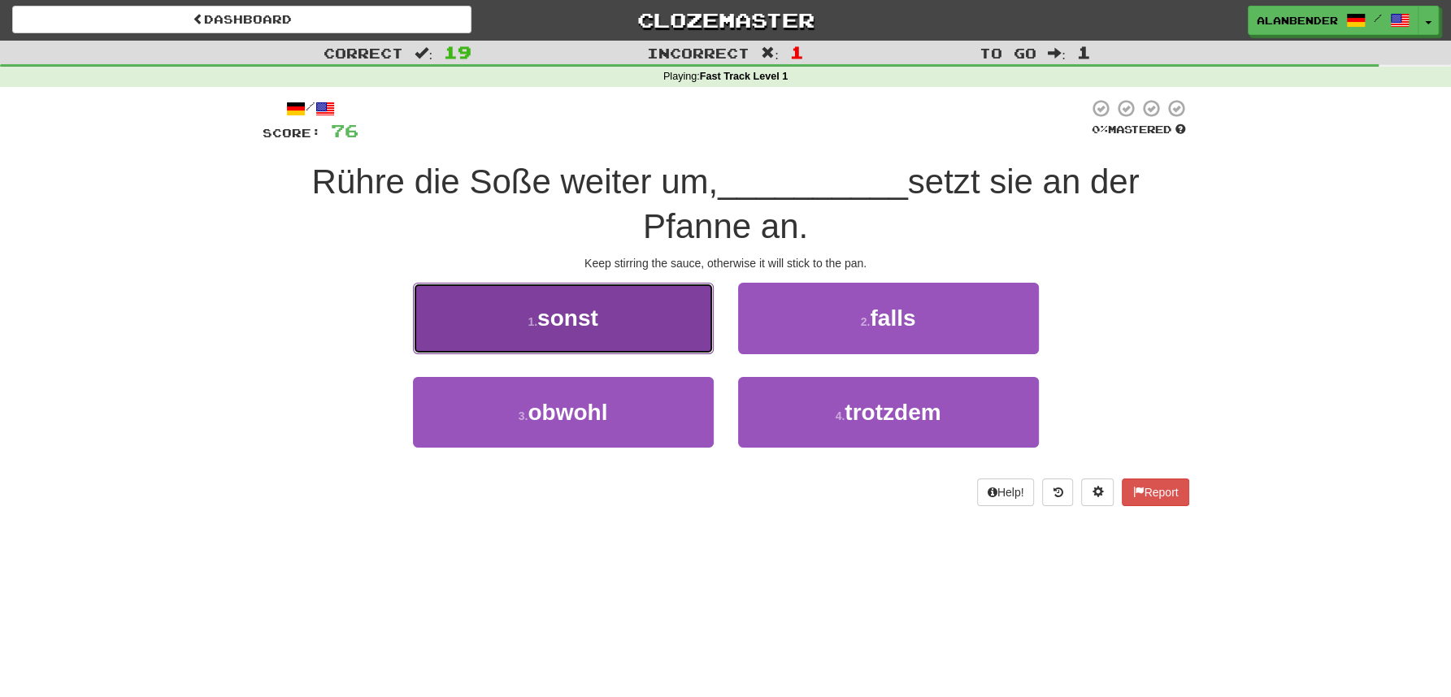
click at [549, 333] on button "1 . sonst" at bounding box center [563, 318] width 301 height 71
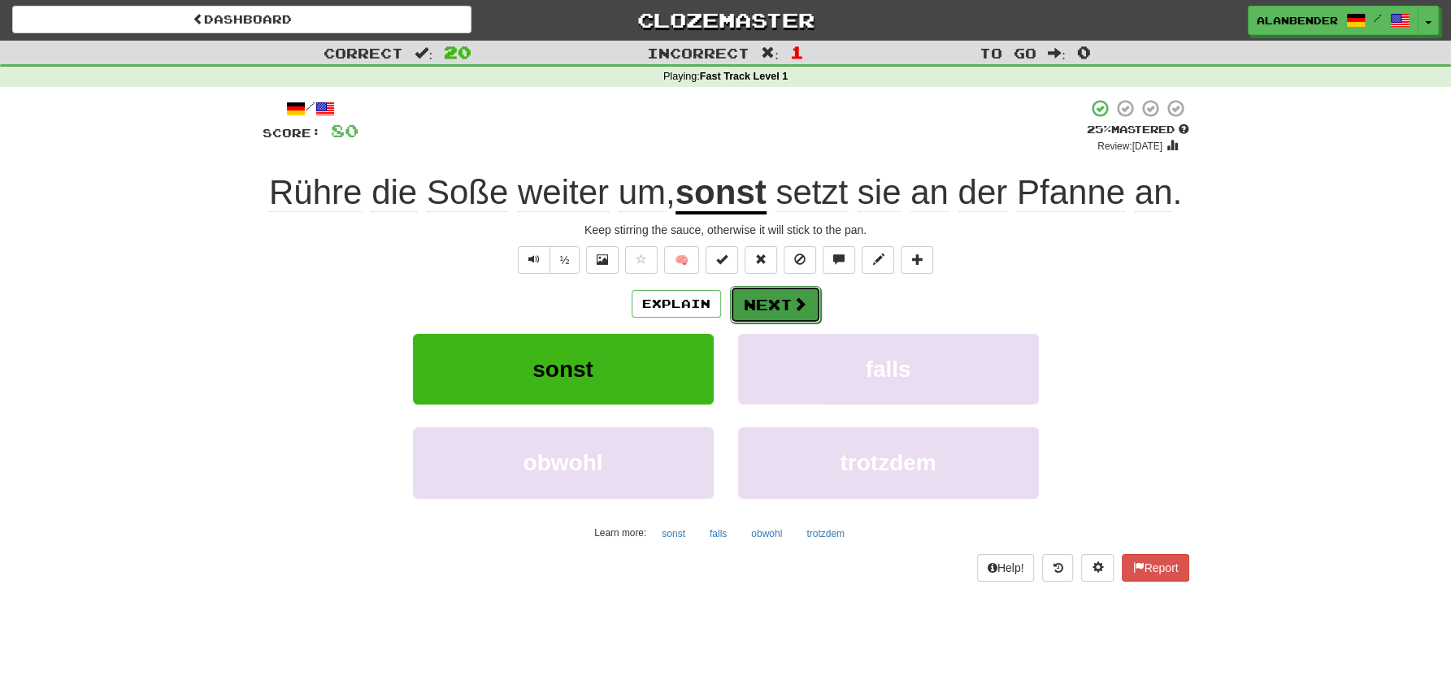
click at [772, 298] on button "Next" at bounding box center [775, 304] width 91 height 37
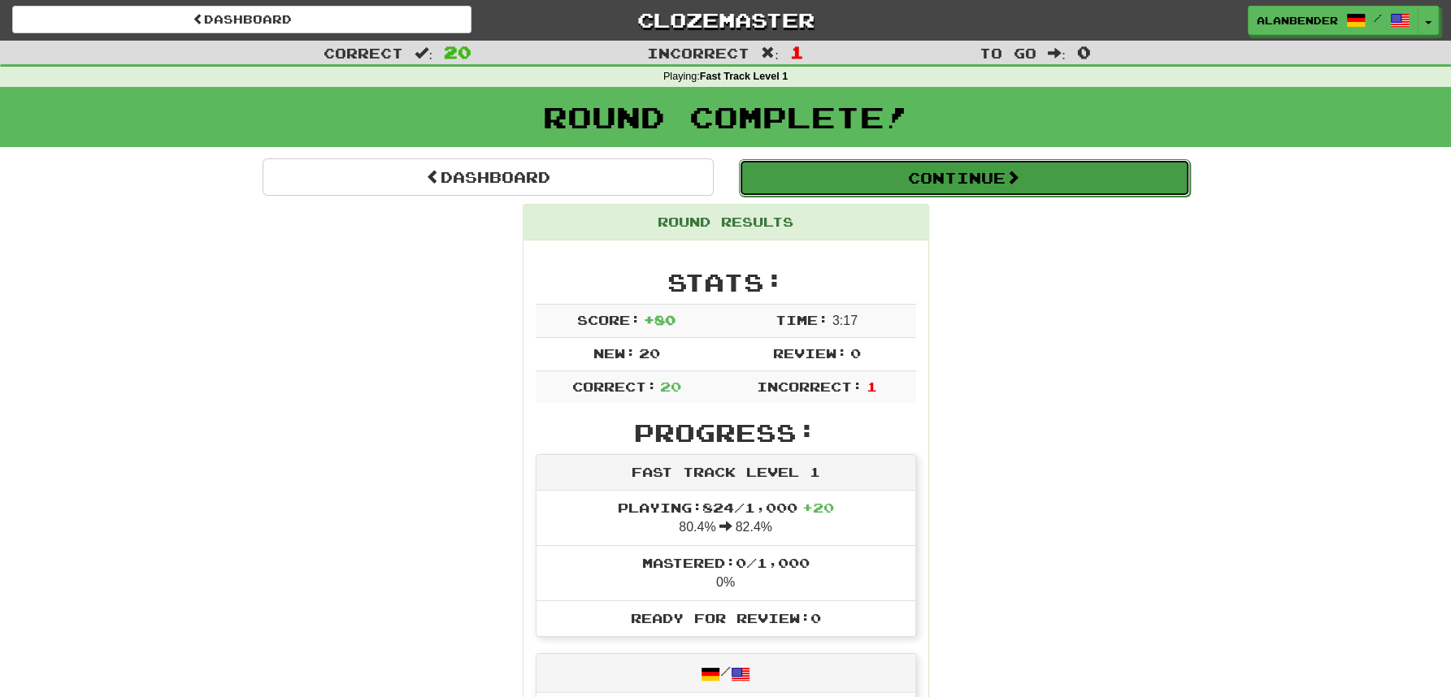
click at [893, 174] on button "Continue" at bounding box center [964, 177] width 451 height 37
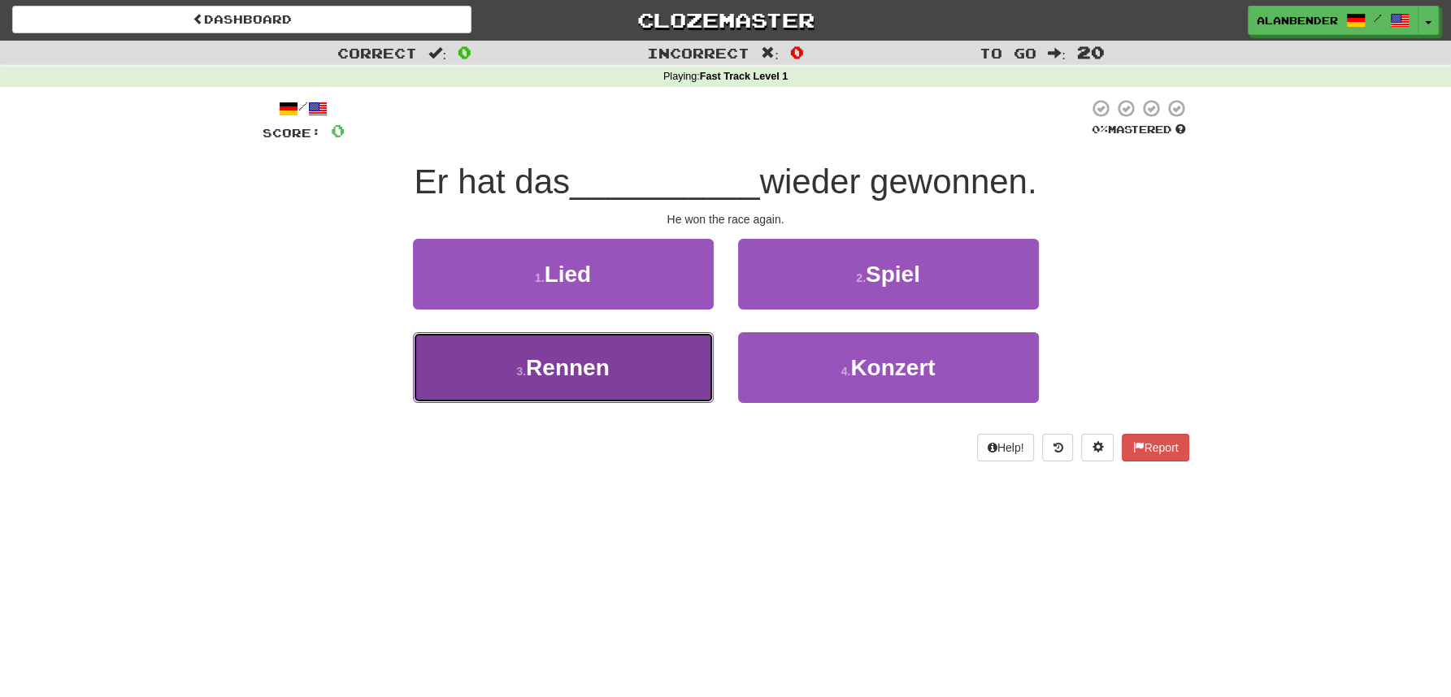
click at [580, 367] on span "Rennen" at bounding box center [568, 367] width 84 height 25
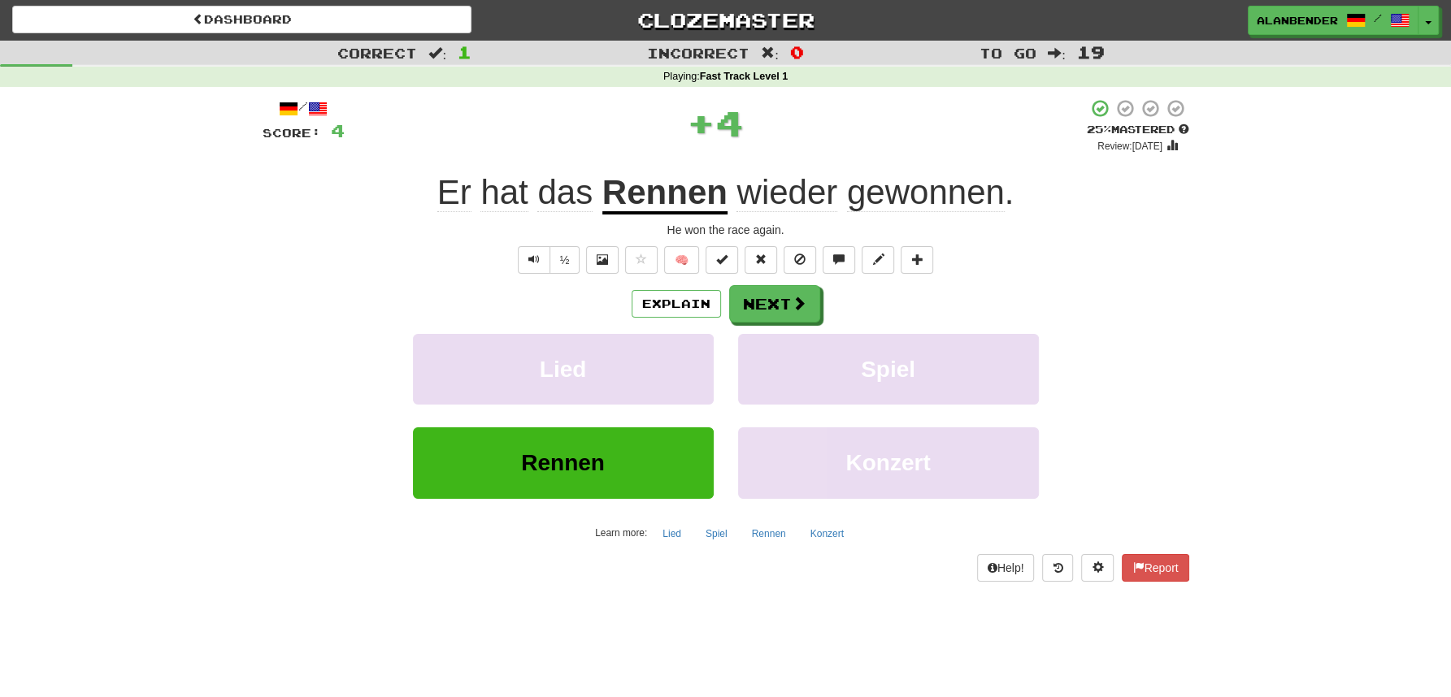
click at [660, 203] on u "Rennen" at bounding box center [664, 193] width 125 height 41
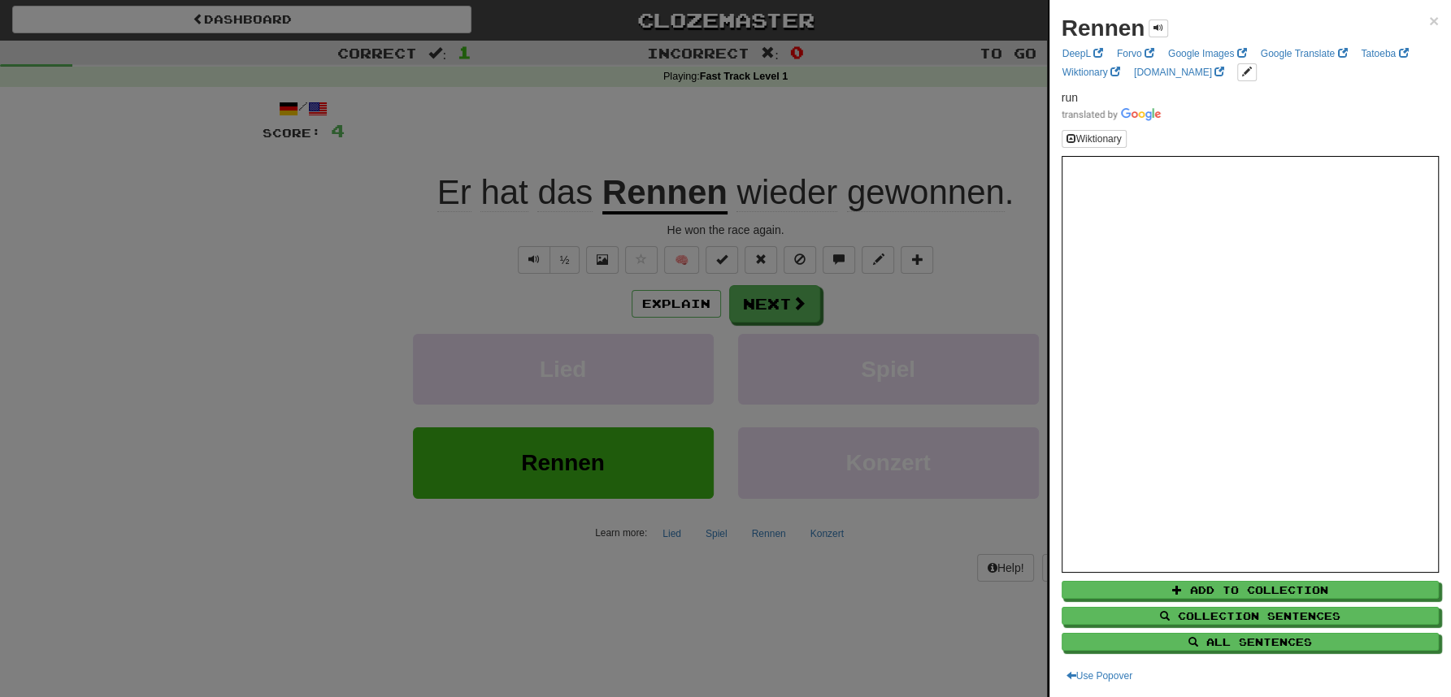
click at [620, 122] on div at bounding box center [725, 348] width 1451 height 697
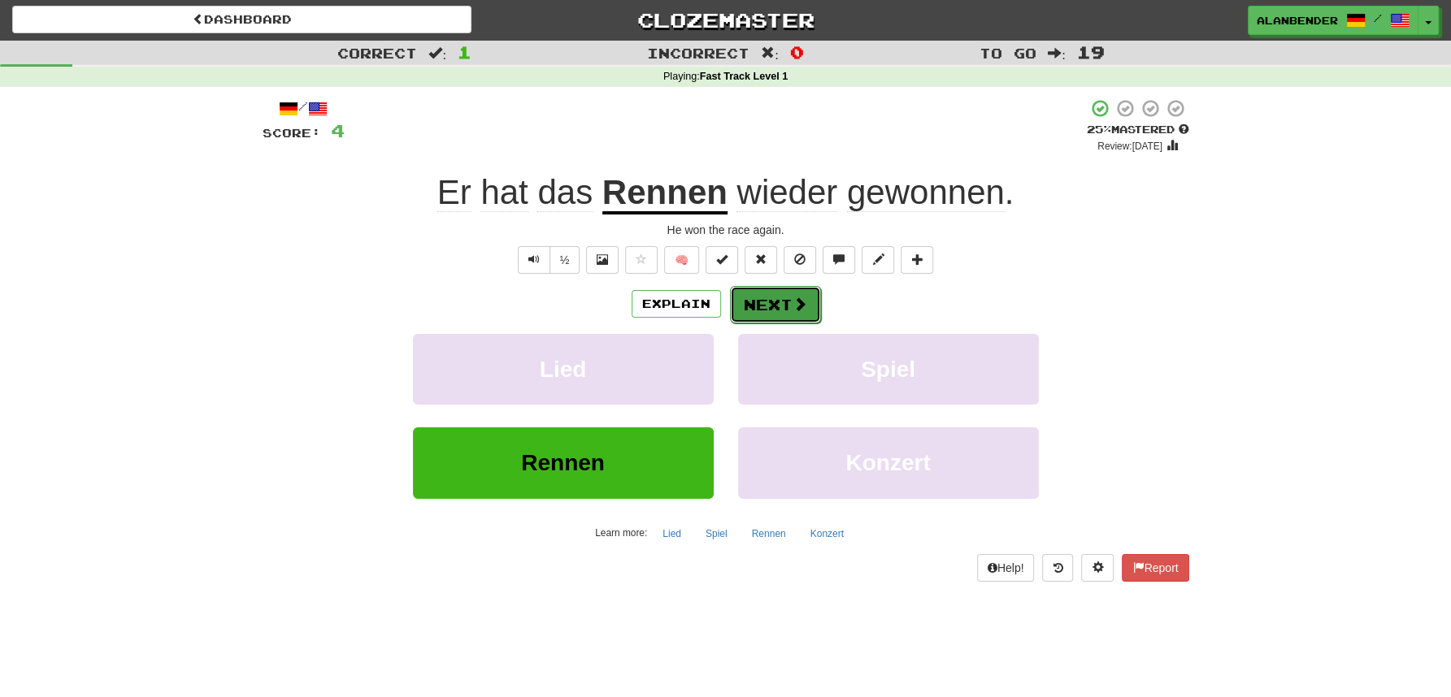
click at [762, 306] on button "Next" at bounding box center [775, 304] width 91 height 37
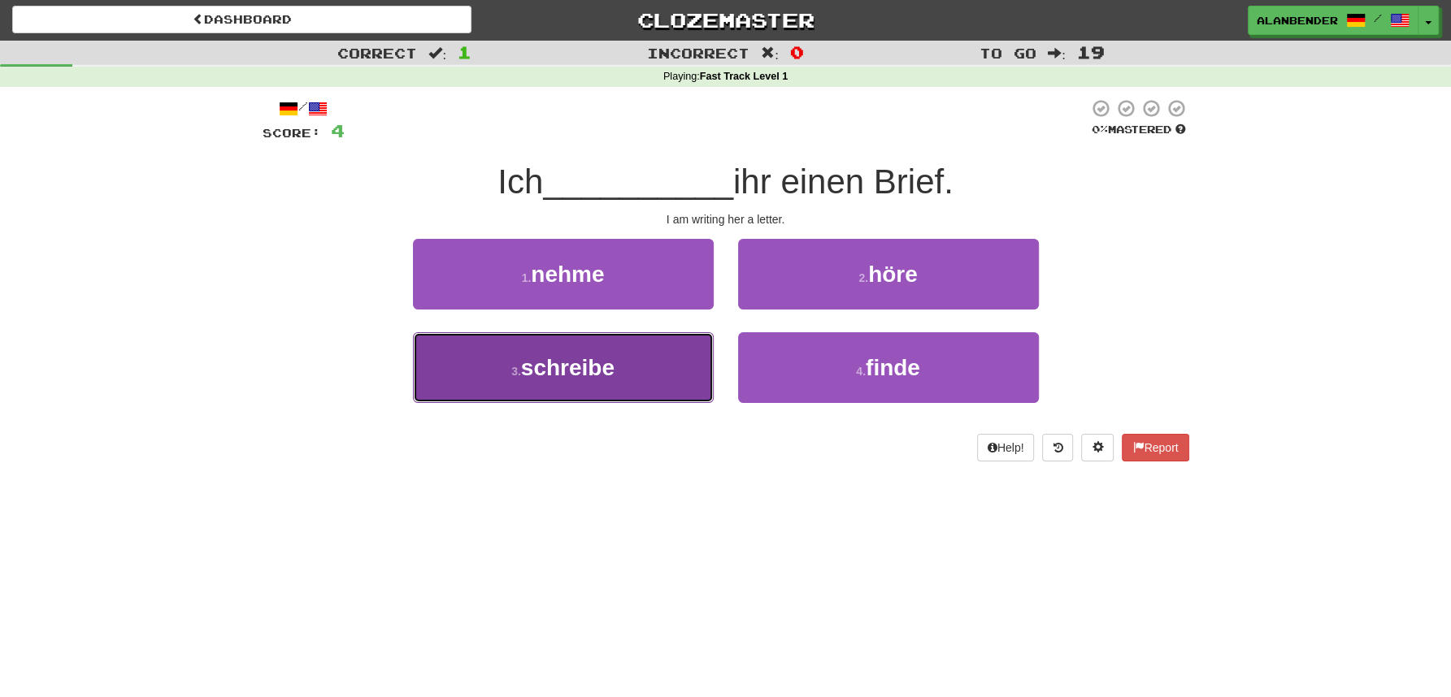
click at [603, 363] on span "schreibe" at bounding box center [567, 367] width 93 height 25
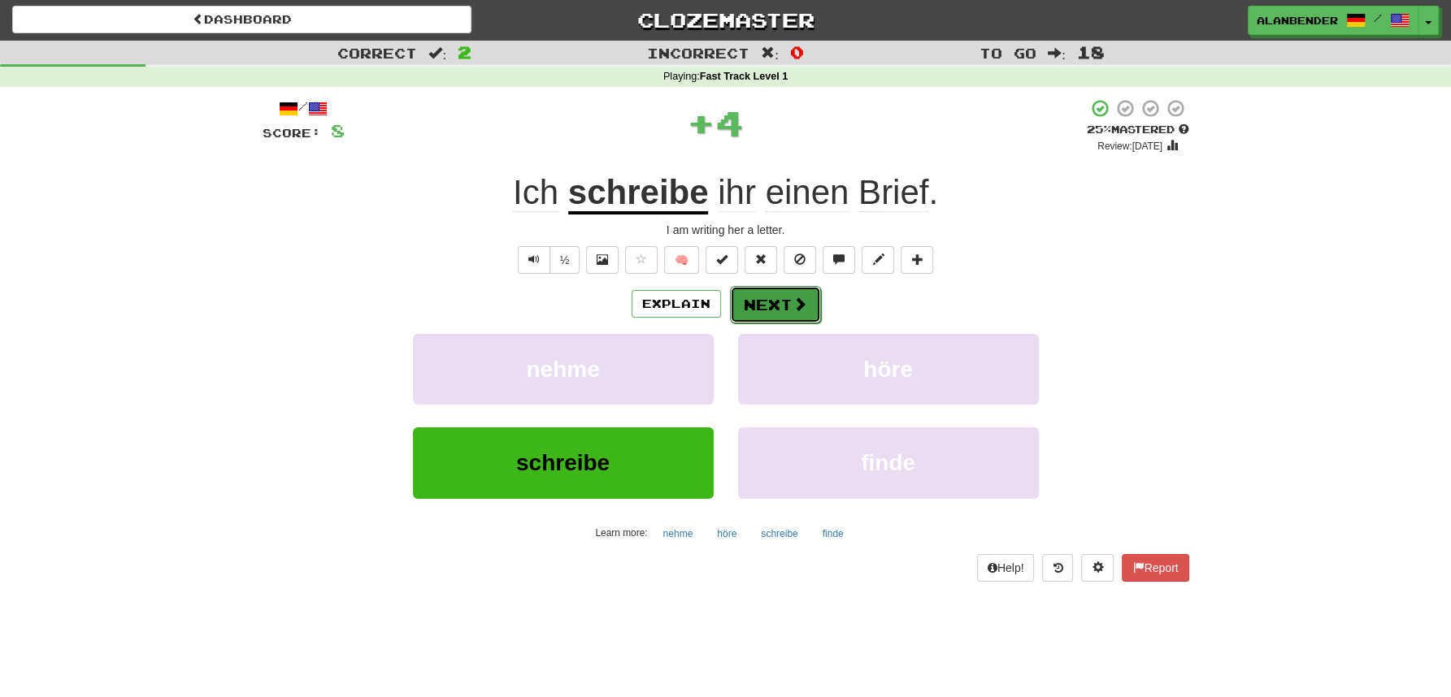
click at [775, 297] on button "Next" at bounding box center [775, 304] width 91 height 37
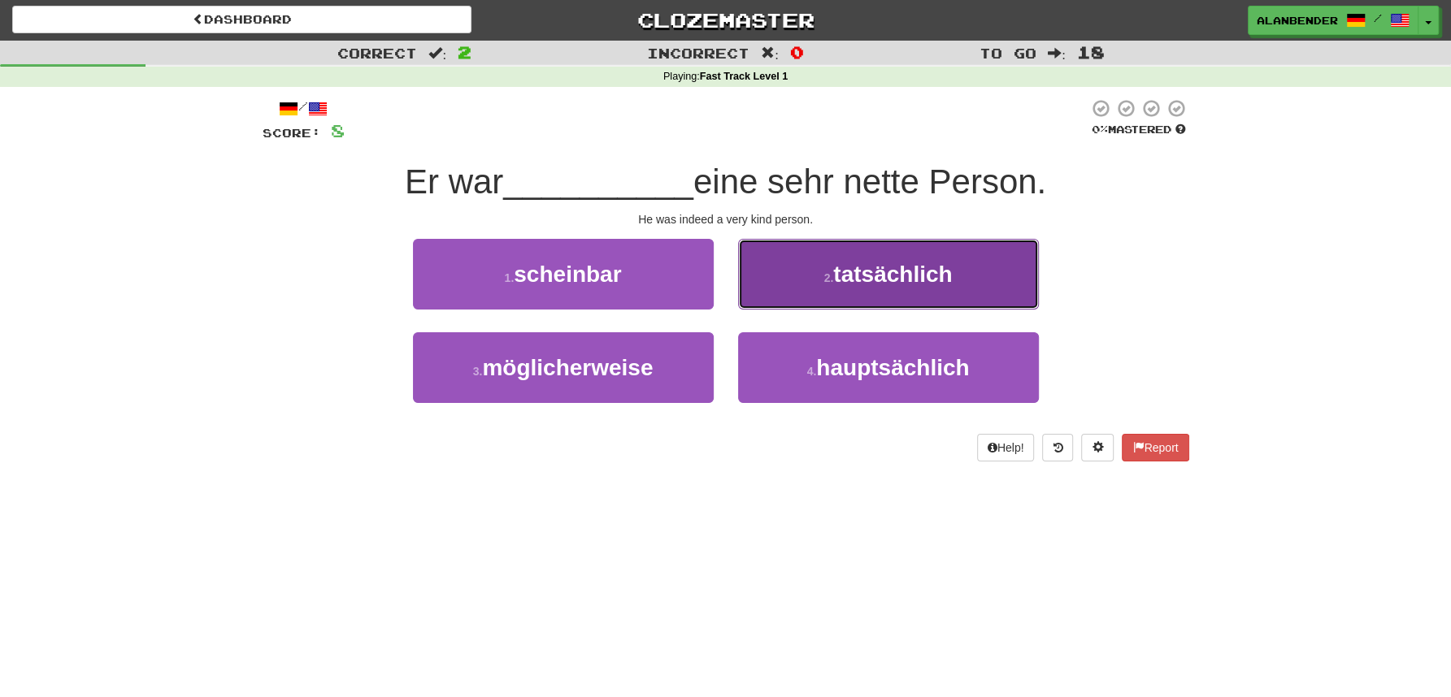
click at [873, 269] on span "tatsächlich" at bounding box center [892, 274] width 119 height 25
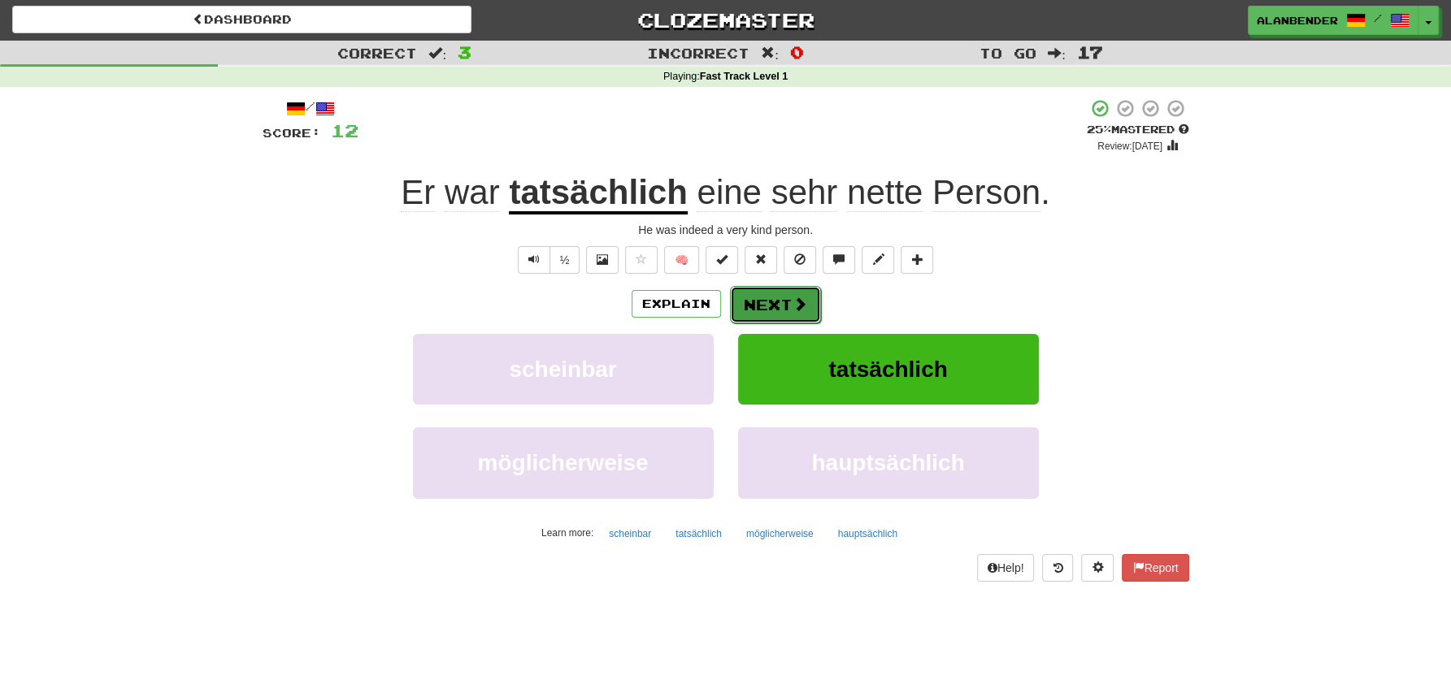
click at [752, 302] on button "Next" at bounding box center [775, 304] width 91 height 37
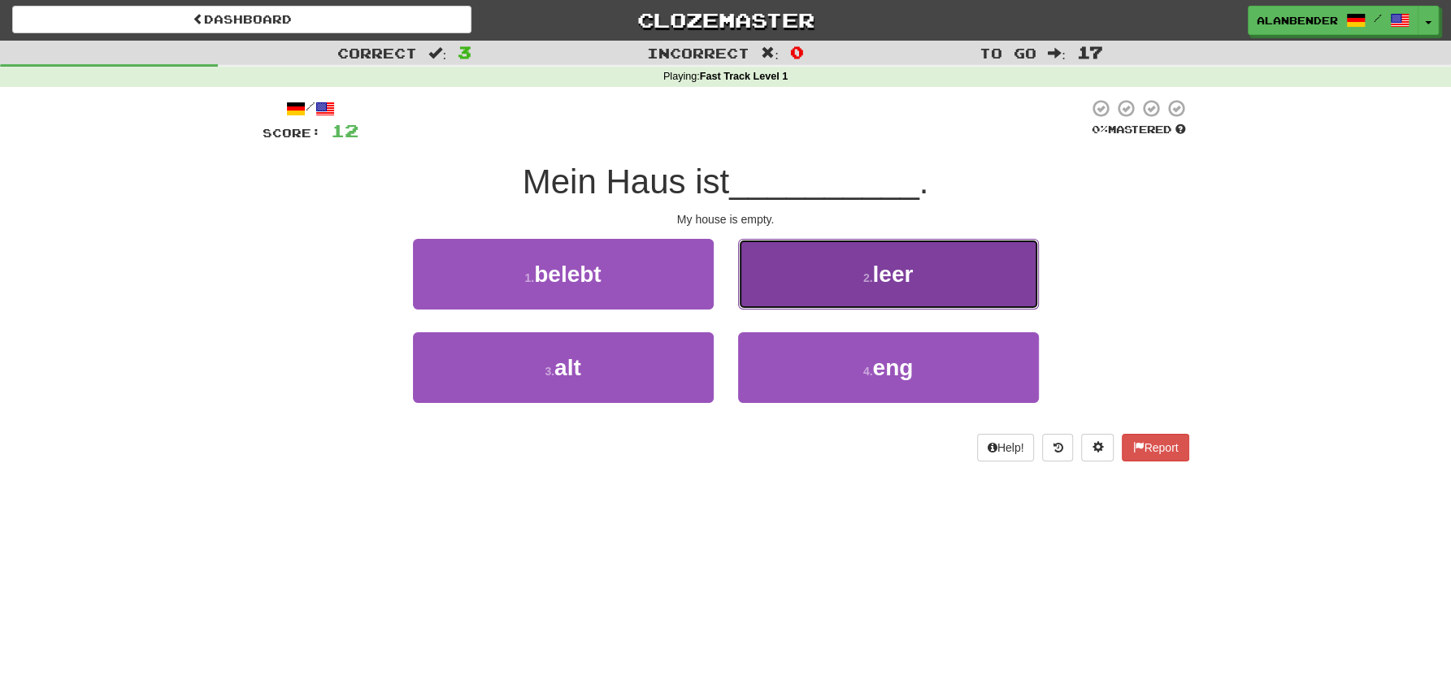
click at [894, 271] on span "leer" at bounding box center [892, 274] width 41 height 25
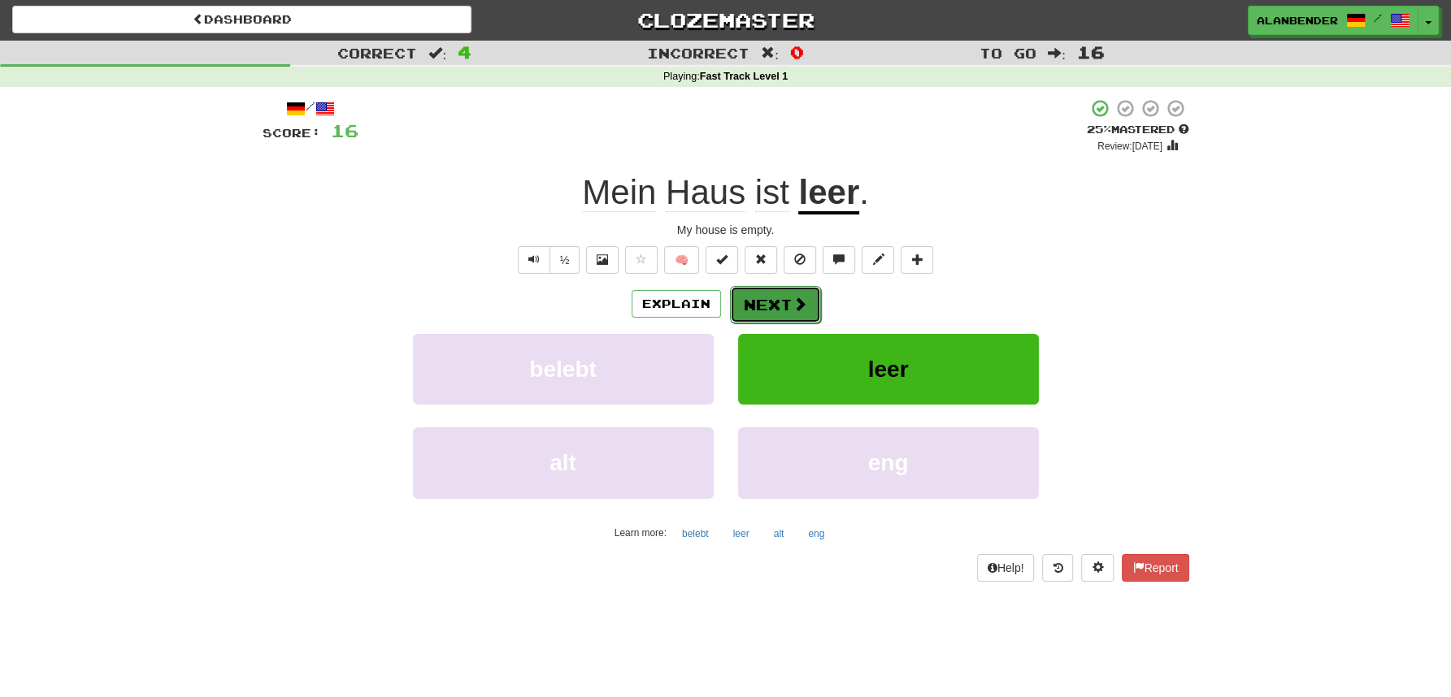
click at [758, 301] on button "Next" at bounding box center [775, 304] width 91 height 37
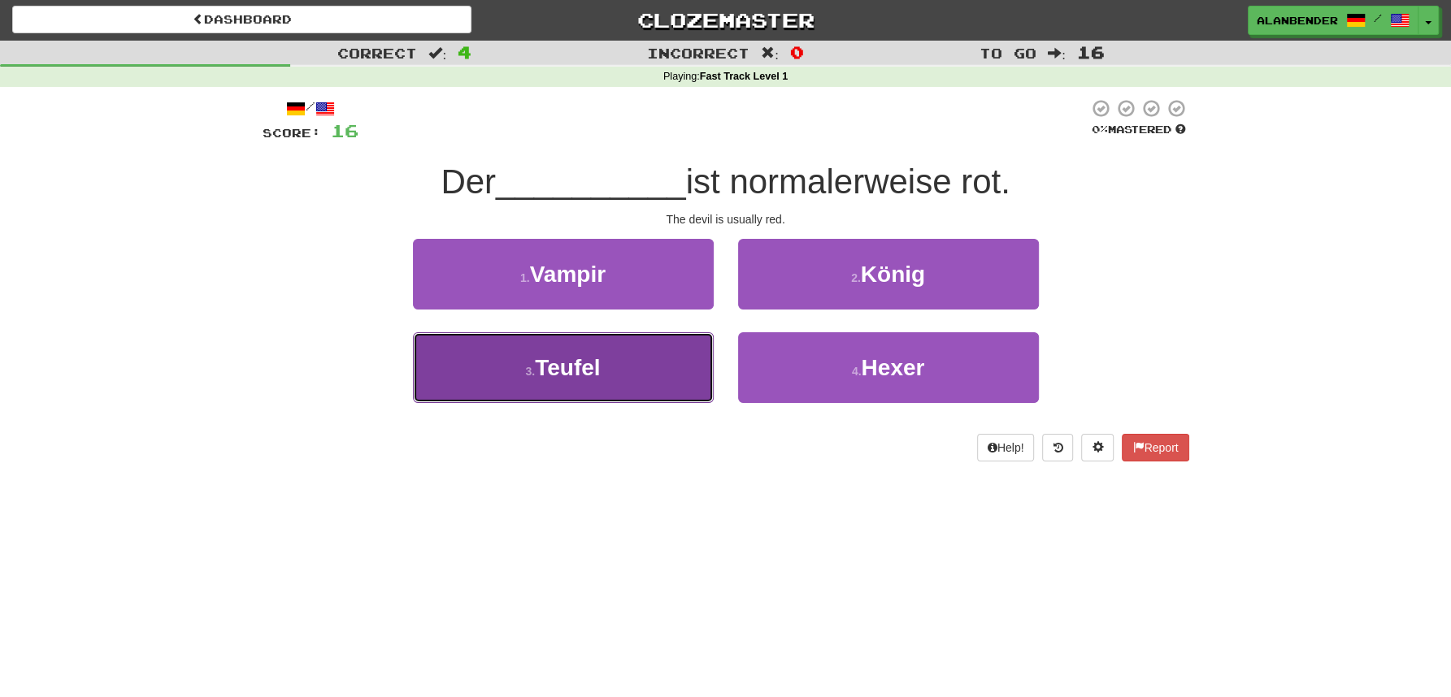
click at [567, 368] on span "Teufel" at bounding box center [567, 367] width 65 height 25
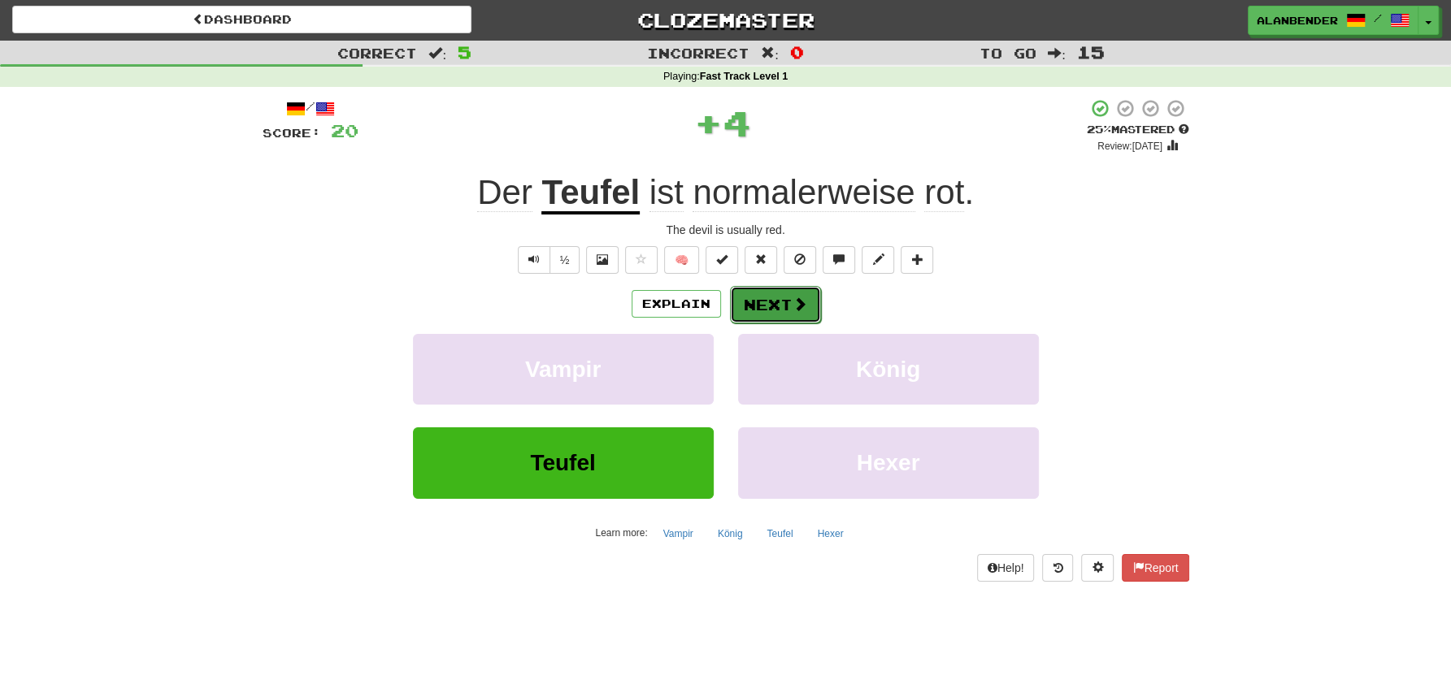
click at [758, 311] on button "Next" at bounding box center [775, 304] width 91 height 37
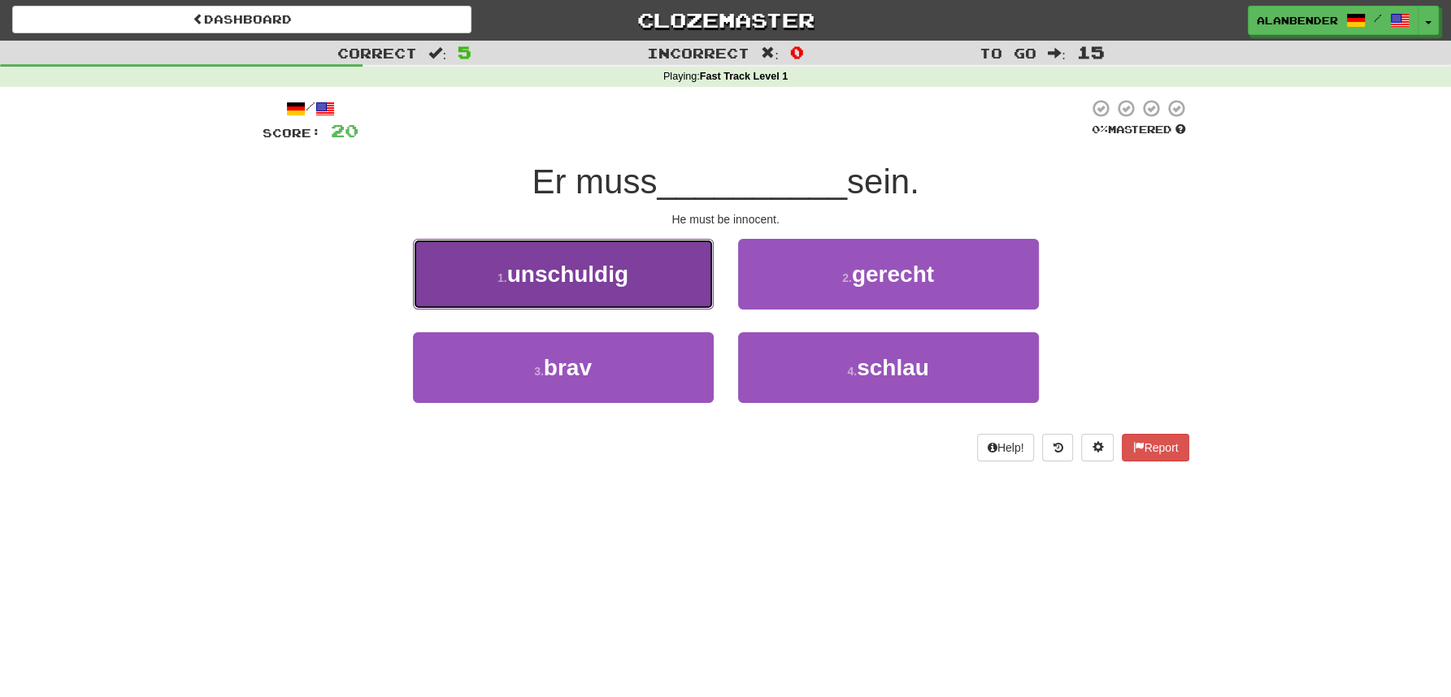
click at [659, 280] on button "1 . unschuldig" at bounding box center [563, 274] width 301 height 71
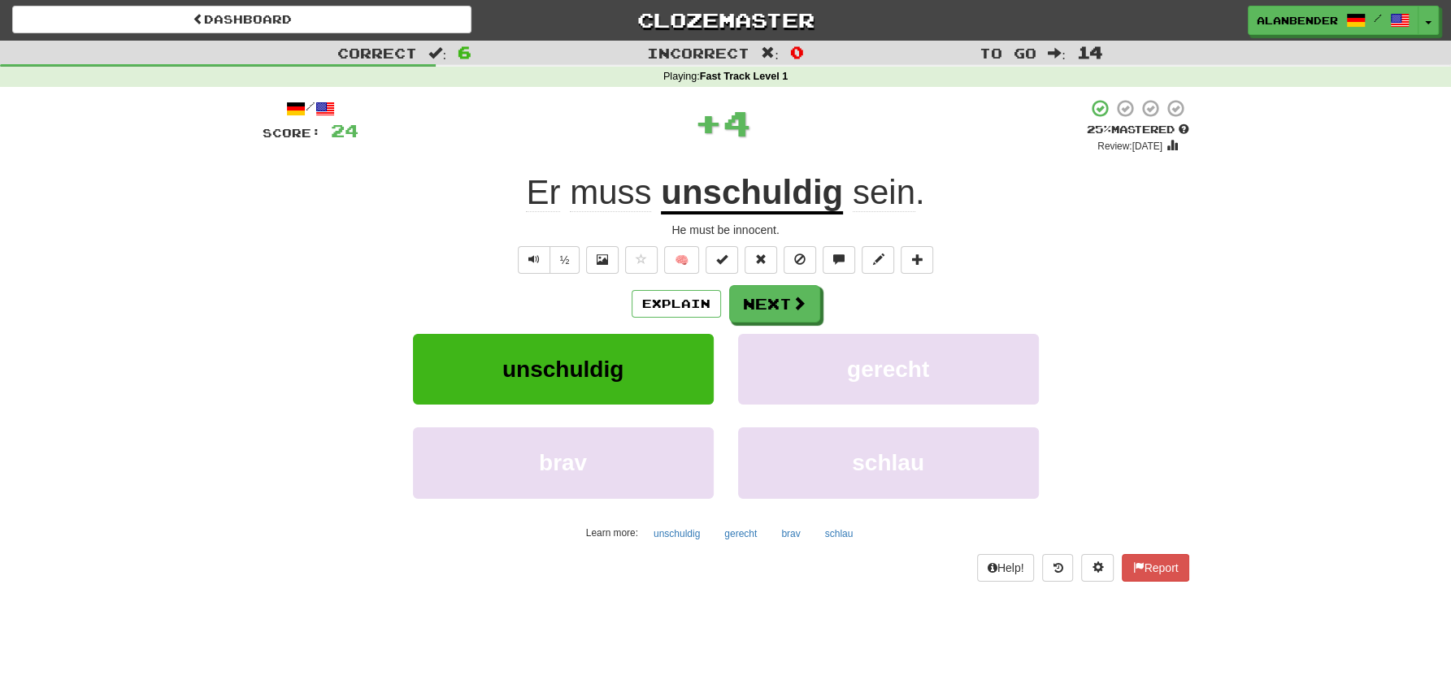
click at [725, 193] on u "unschuldig" at bounding box center [752, 193] width 182 height 41
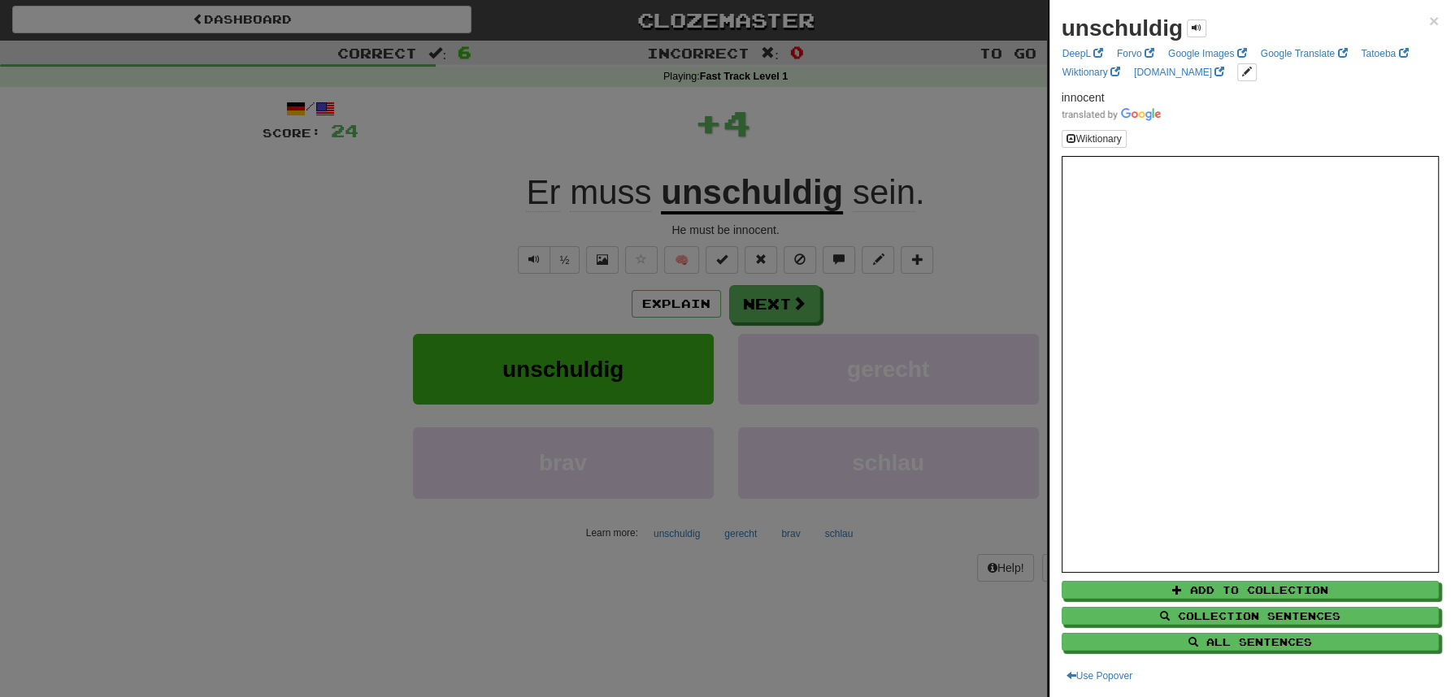
click at [831, 128] on div at bounding box center [725, 348] width 1451 height 697
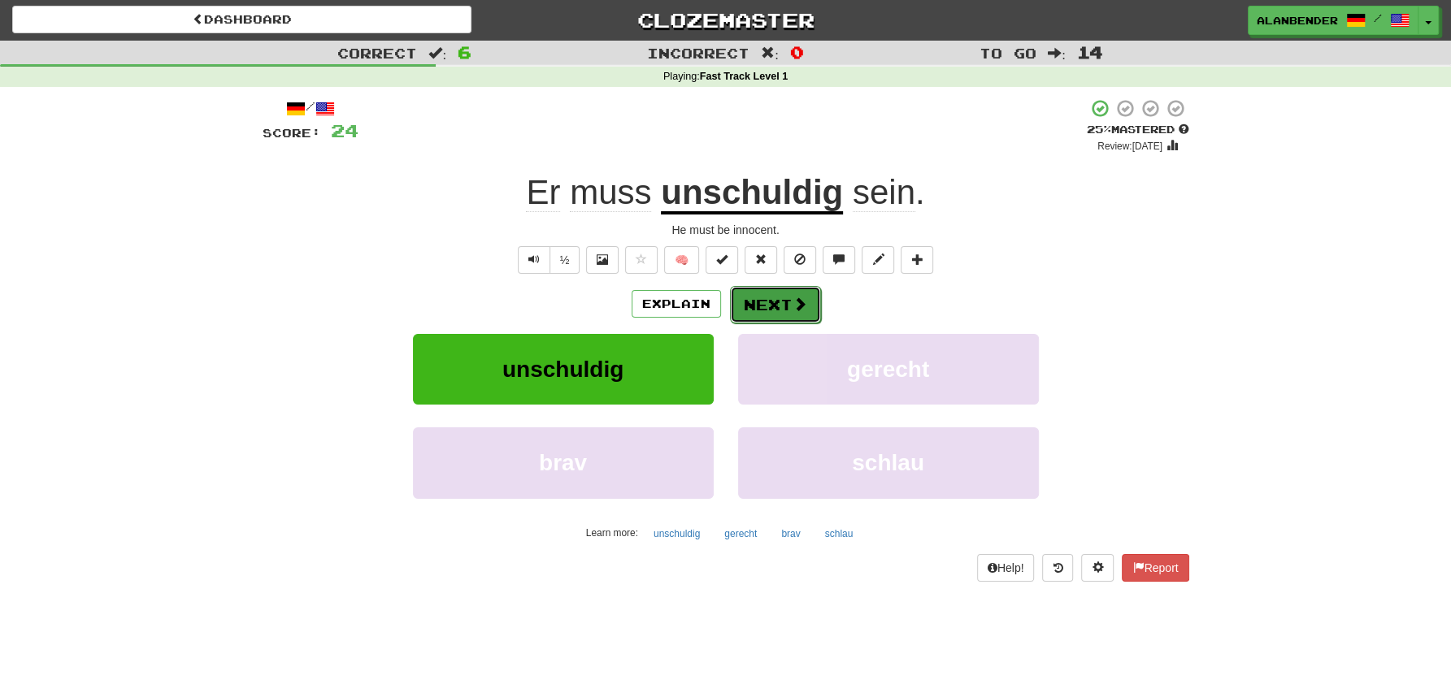
click at [784, 302] on button "Next" at bounding box center [775, 304] width 91 height 37
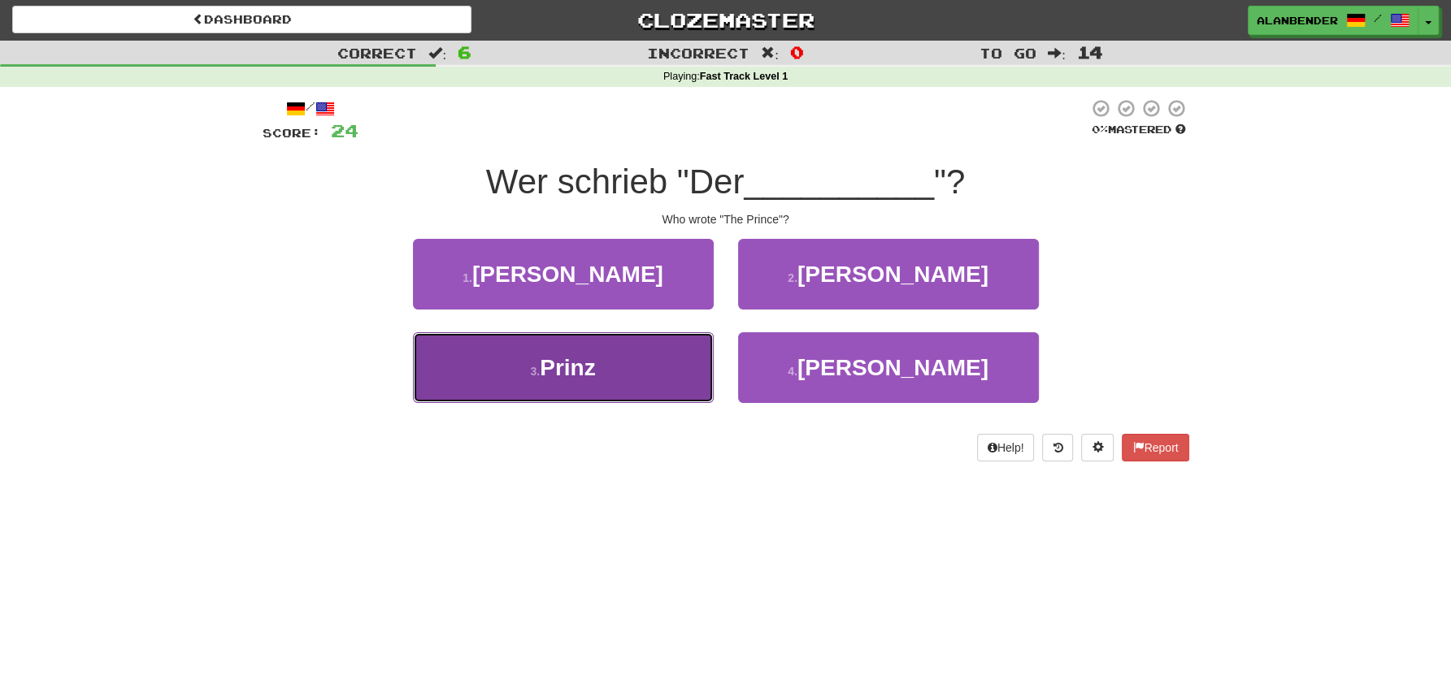
click at [582, 371] on span "Prinz" at bounding box center [567, 367] width 55 height 25
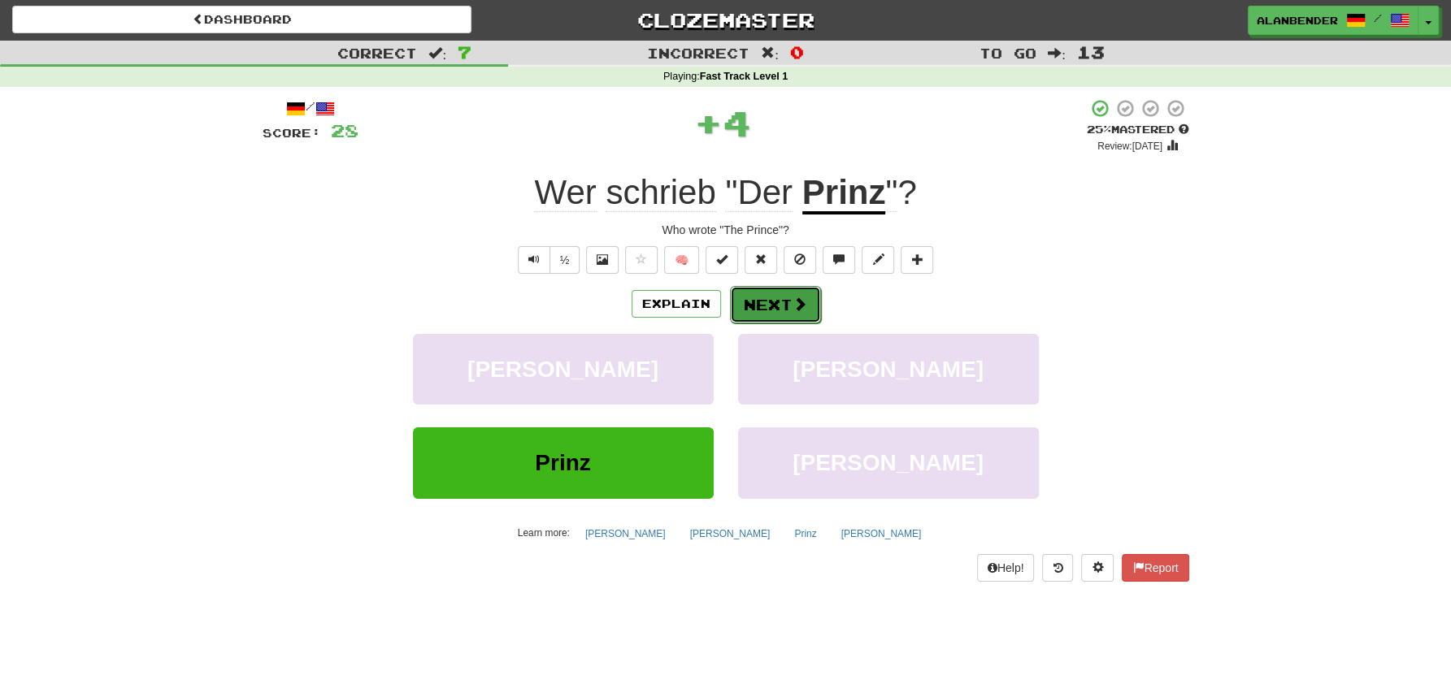
click at [787, 306] on button "Next" at bounding box center [775, 304] width 91 height 37
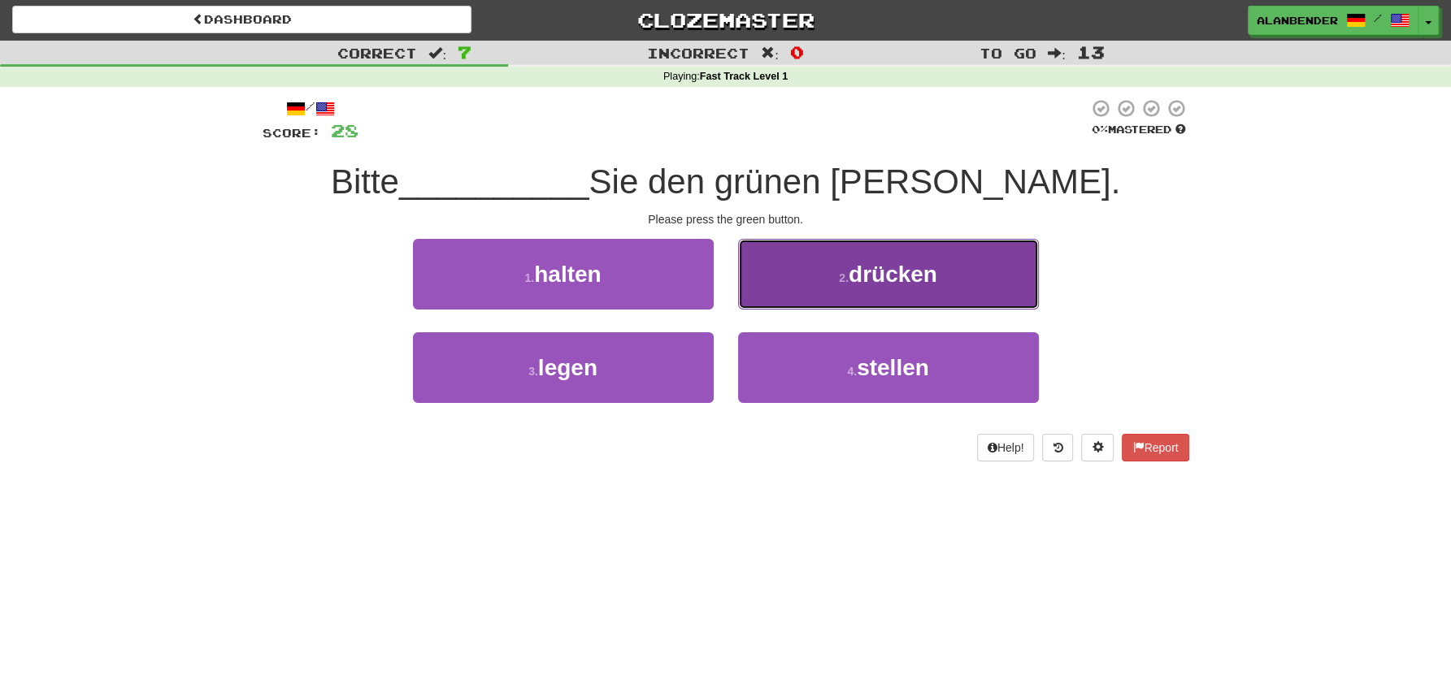
click at [879, 276] on span "drücken" at bounding box center [893, 274] width 89 height 25
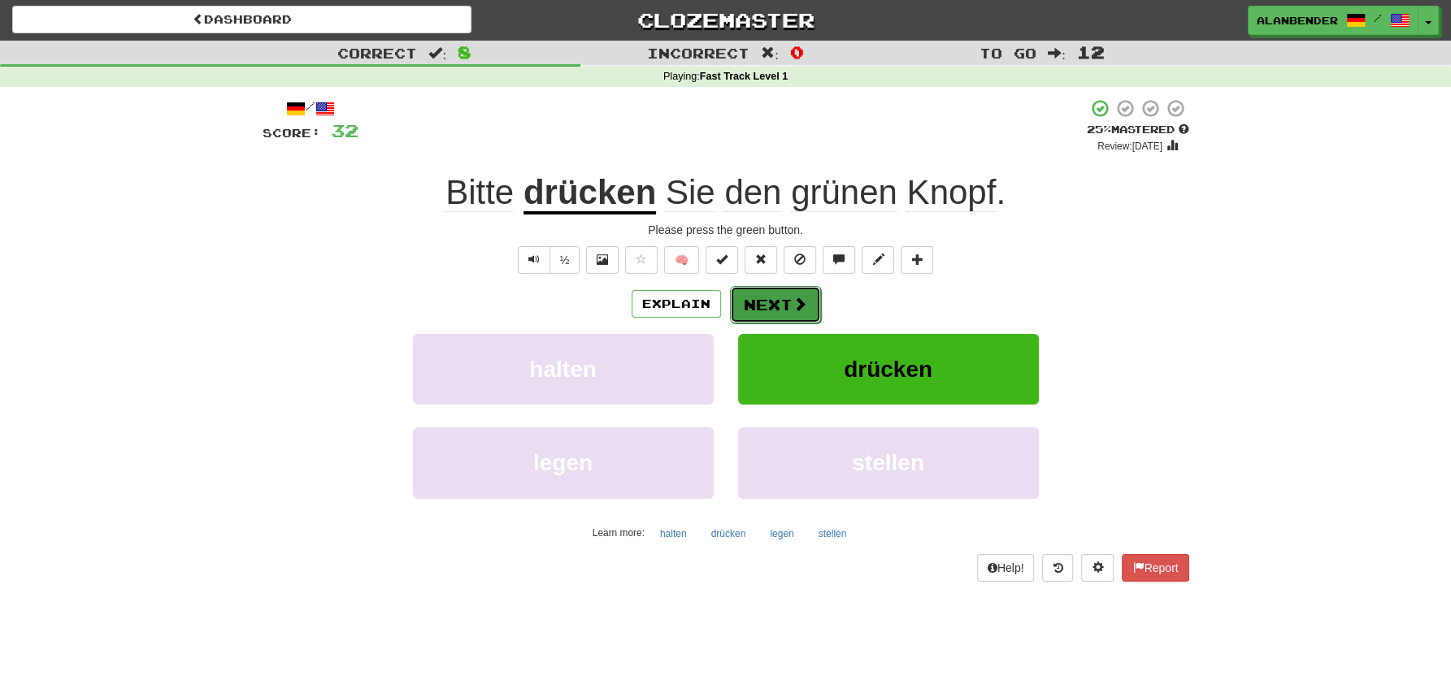
click at [780, 302] on button "Next" at bounding box center [775, 304] width 91 height 37
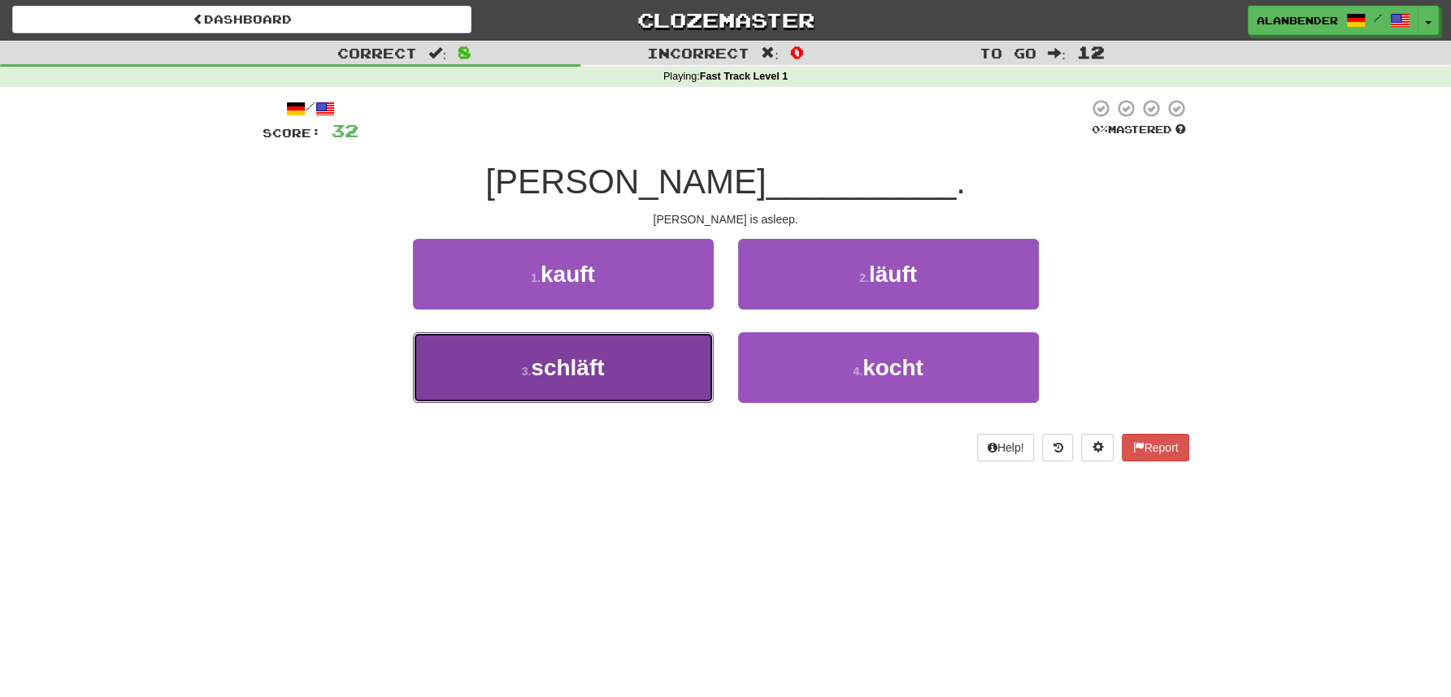
click at [592, 387] on button "3 . schläft" at bounding box center [563, 367] width 301 height 71
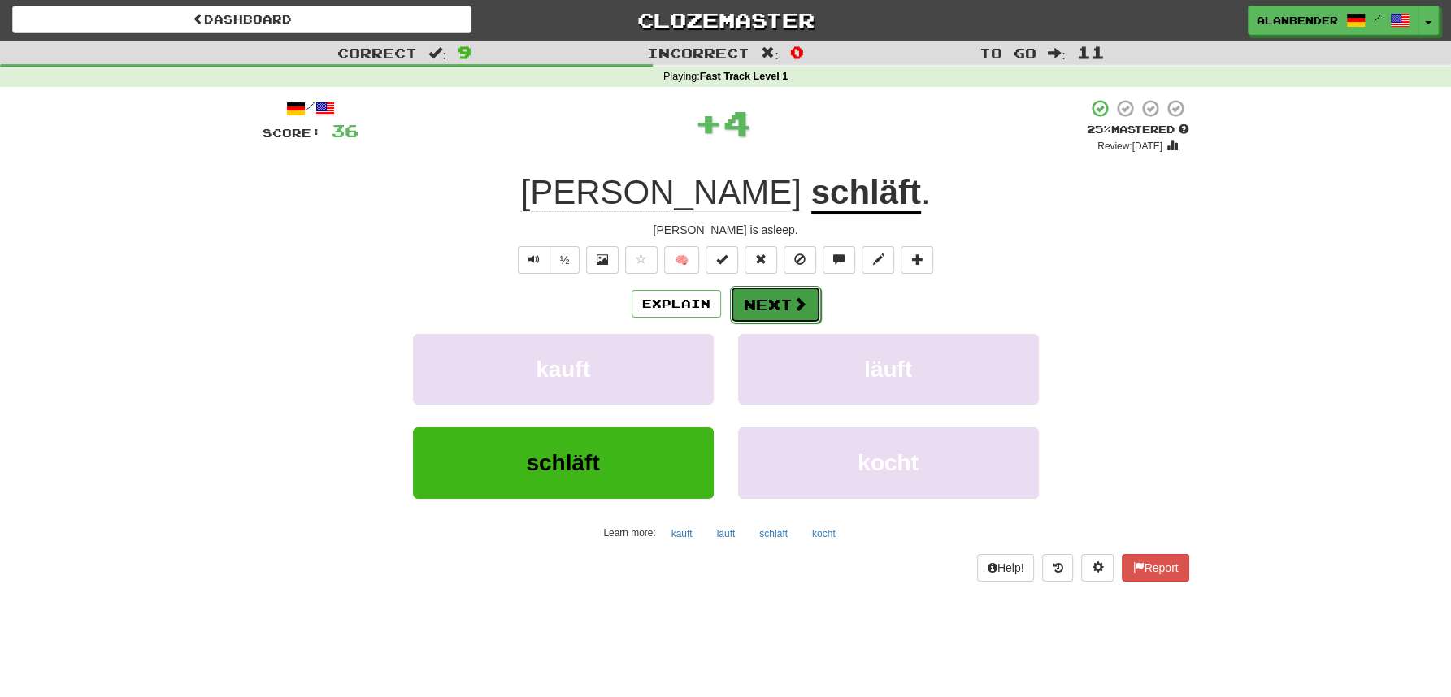
click at [781, 300] on button "Next" at bounding box center [775, 304] width 91 height 37
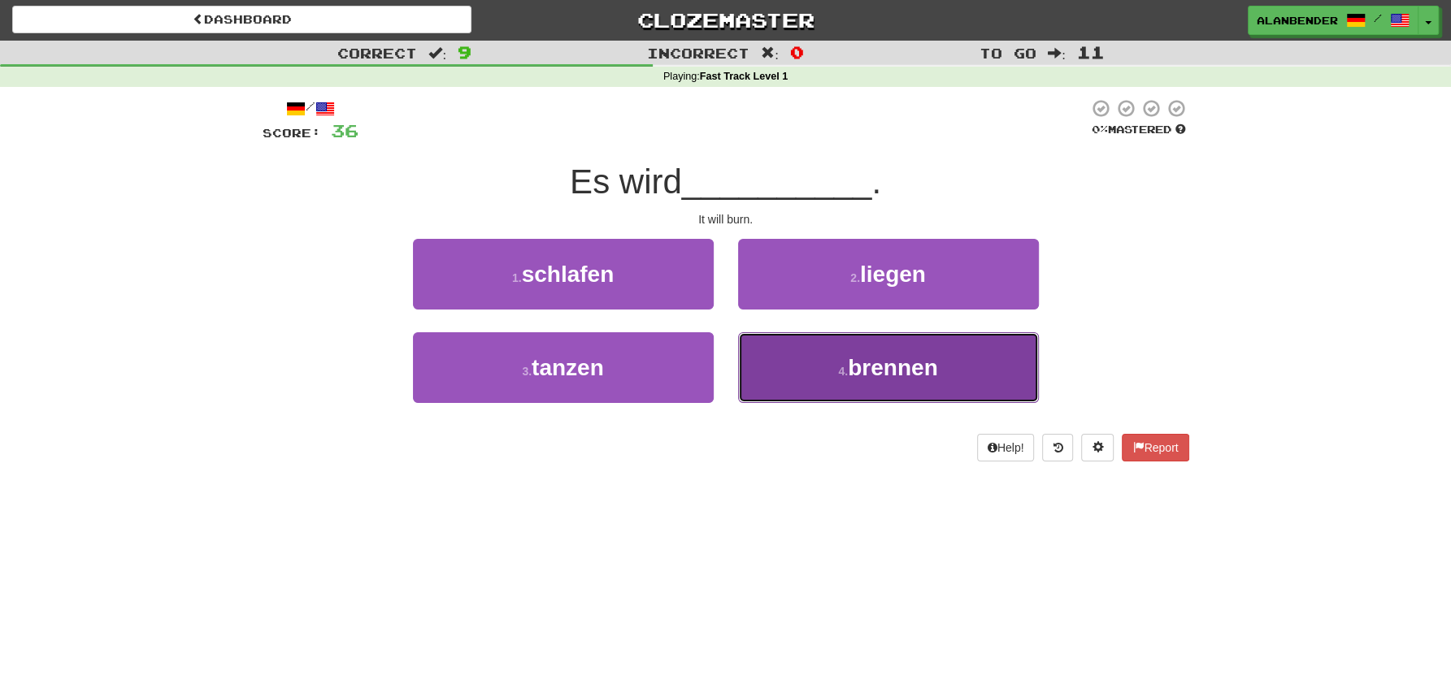
click at [879, 358] on span "brennen" at bounding box center [892, 367] width 89 height 25
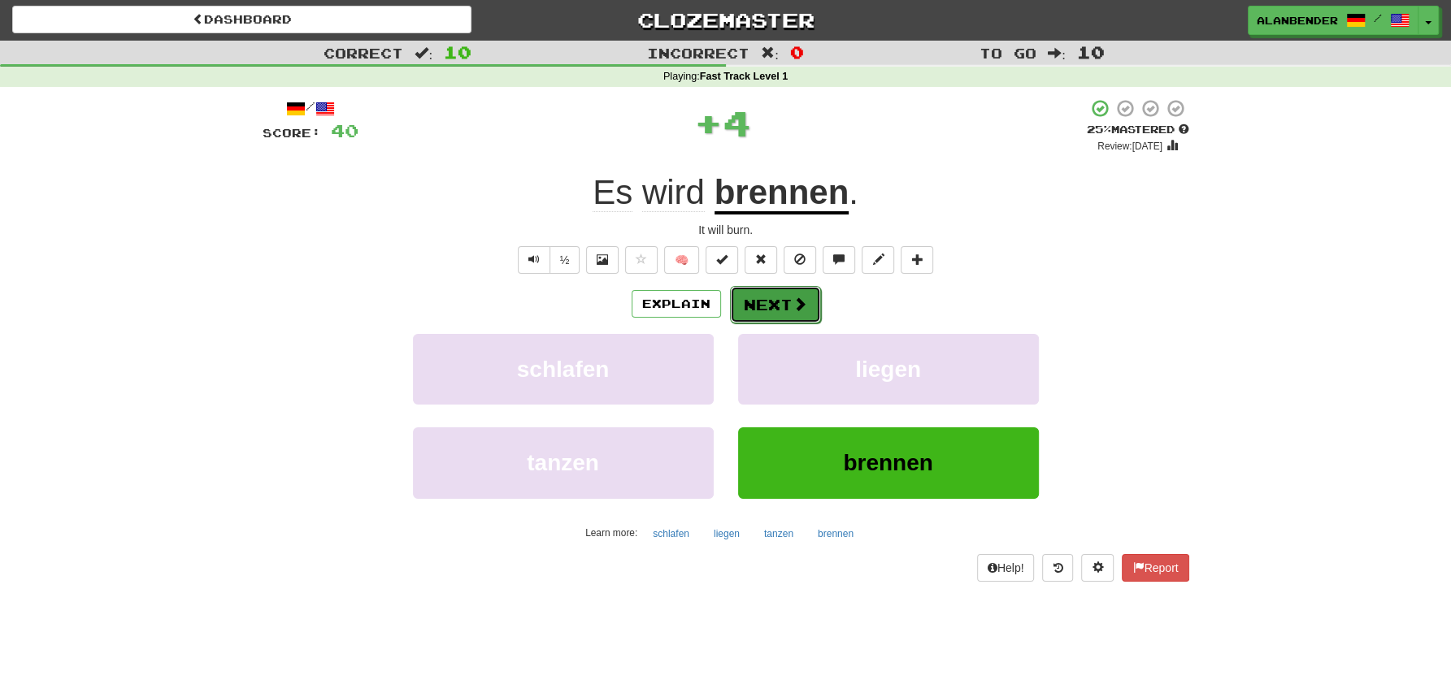
click at [752, 304] on button "Next" at bounding box center [775, 304] width 91 height 37
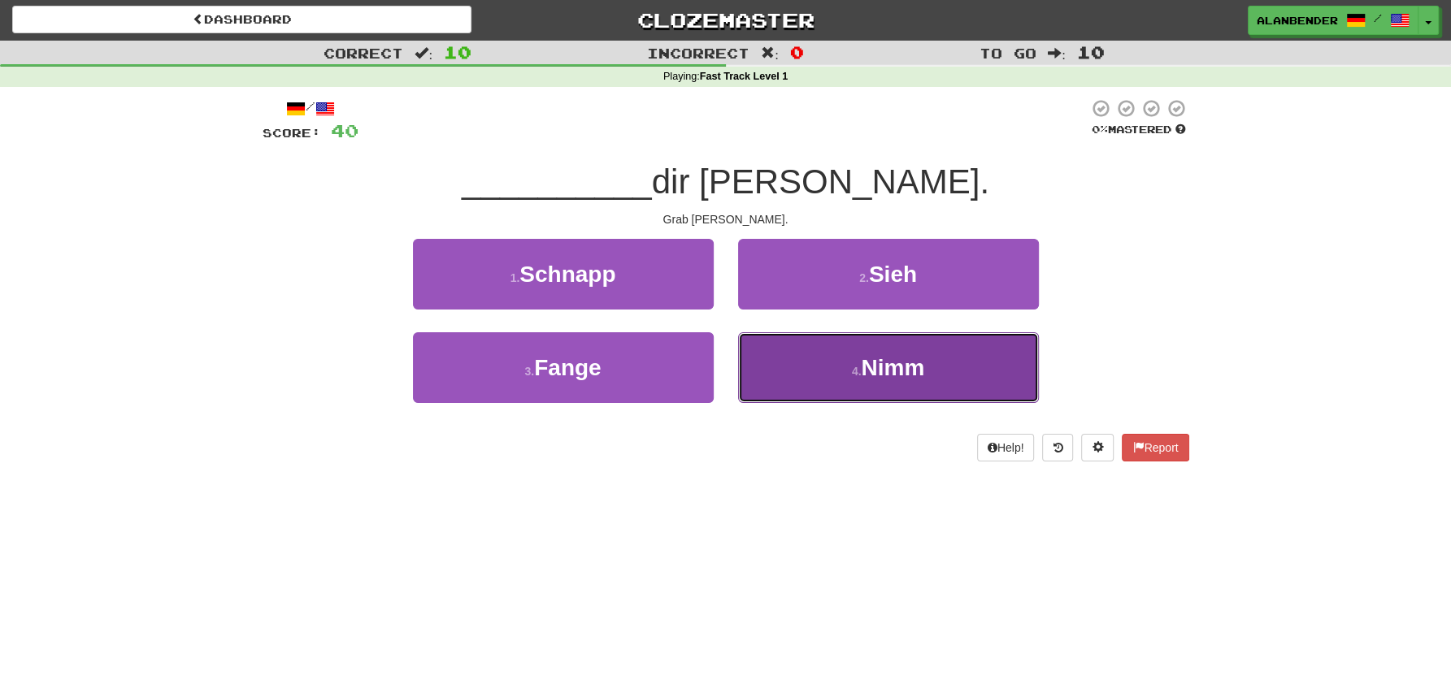
click at [893, 370] on span "Nimm" at bounding box center [892, 367] width 63 height 25
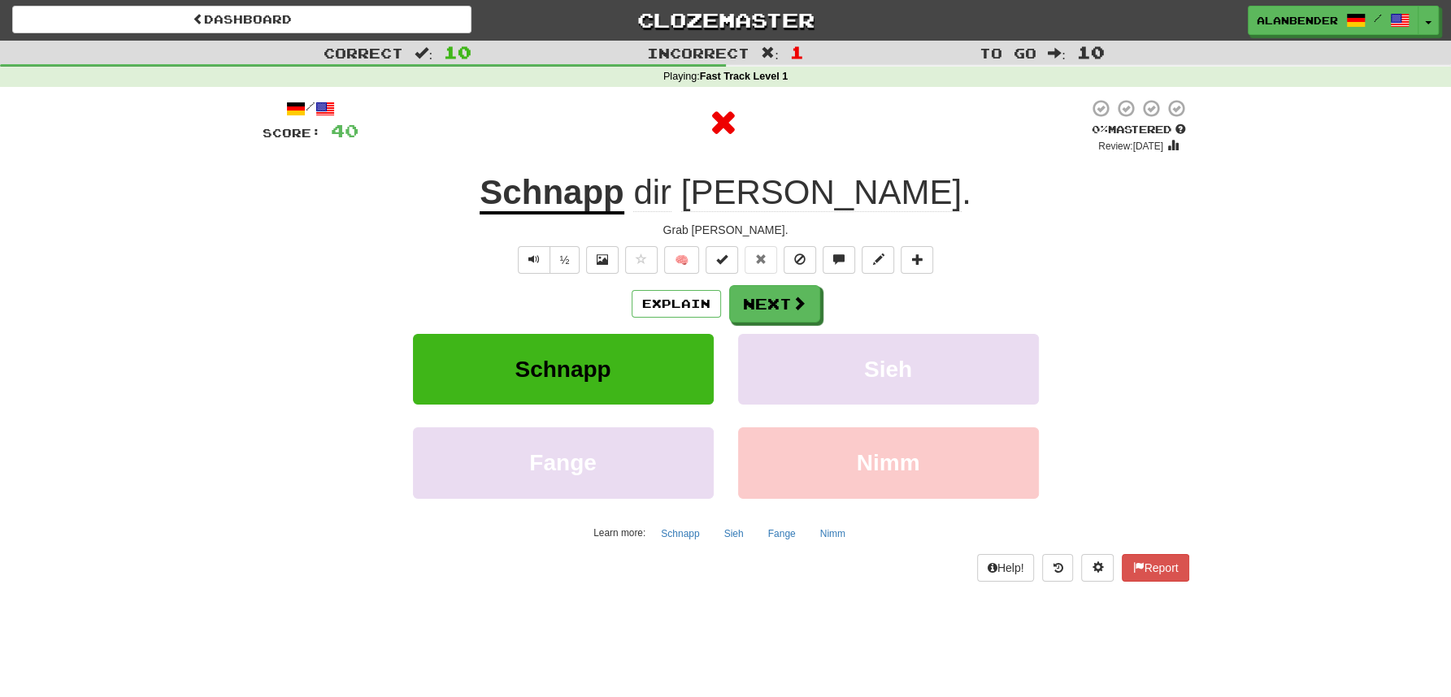
click at [623, 193] on u "Schnapp" at bounding box center [552, 193] width 144 height 41
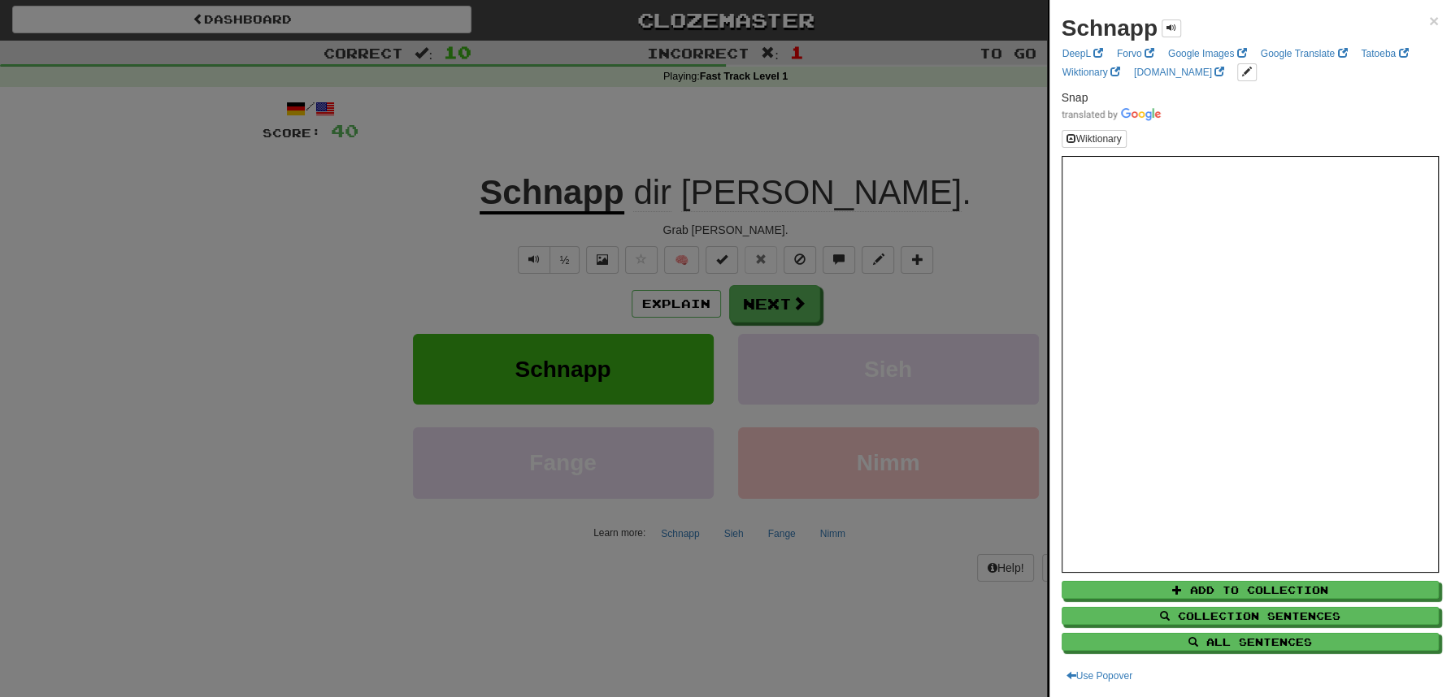
click at [677, 137] on div at bounding box center [725, 348] width 1451 height 697
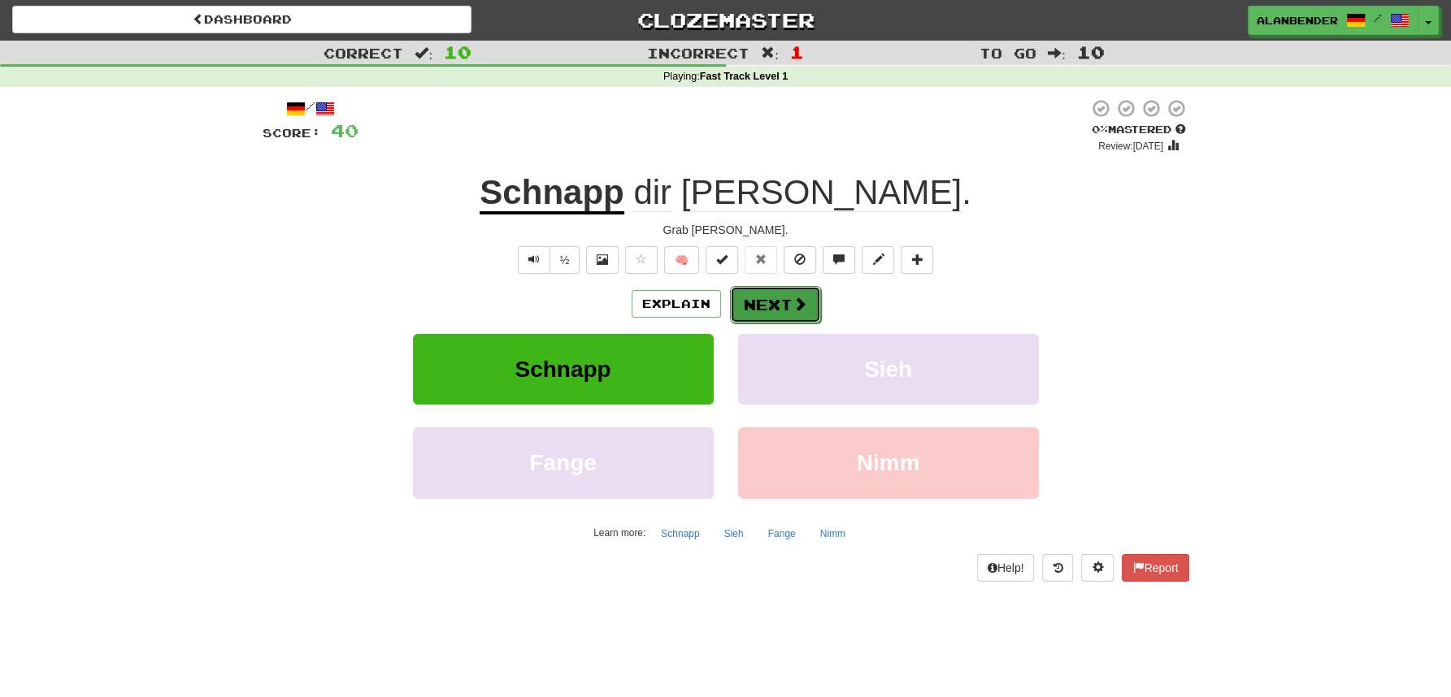
click at [761, 308] on button "Next" at bounding box center [775, 304] width 91 height 37
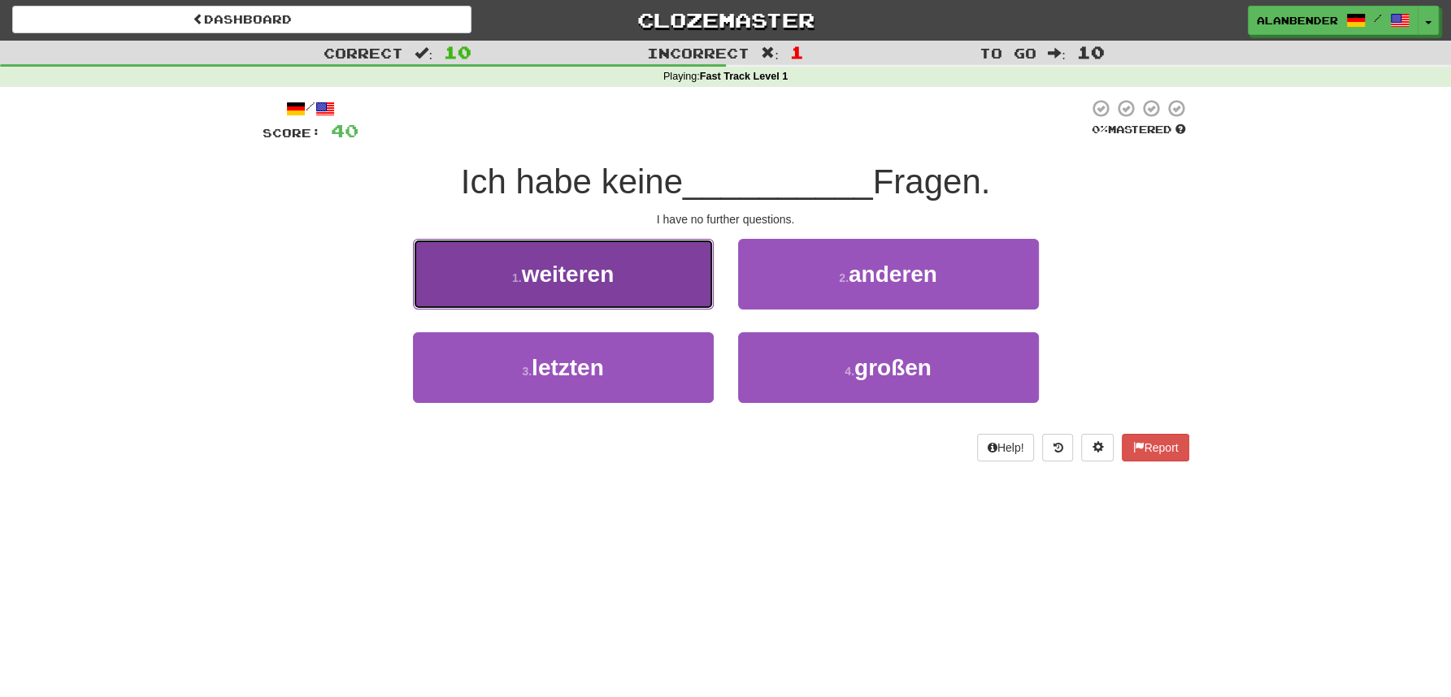
click at [582, 275] on span "weiteren" at bounding box center [568, 274] width 93 height 25
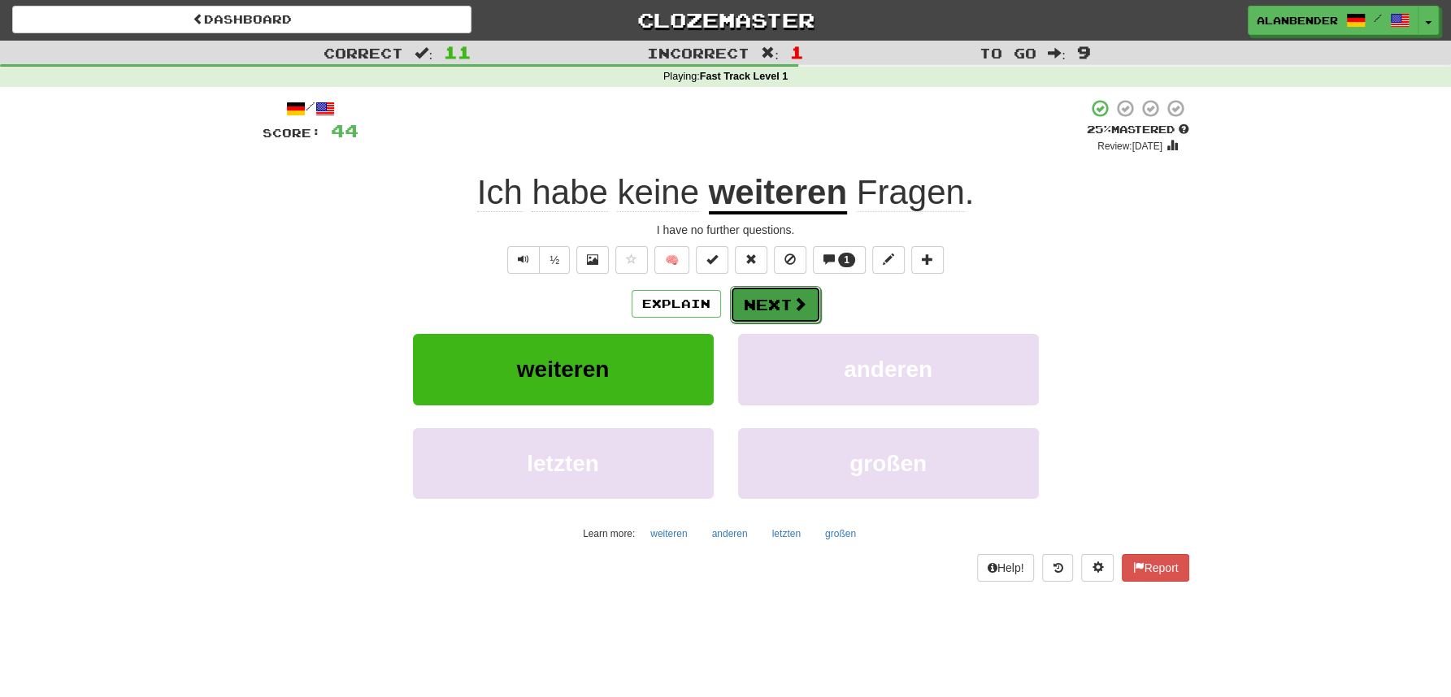
click at [771, 301] on button "Next" at bounding box center [775, 304] width 91 height 37
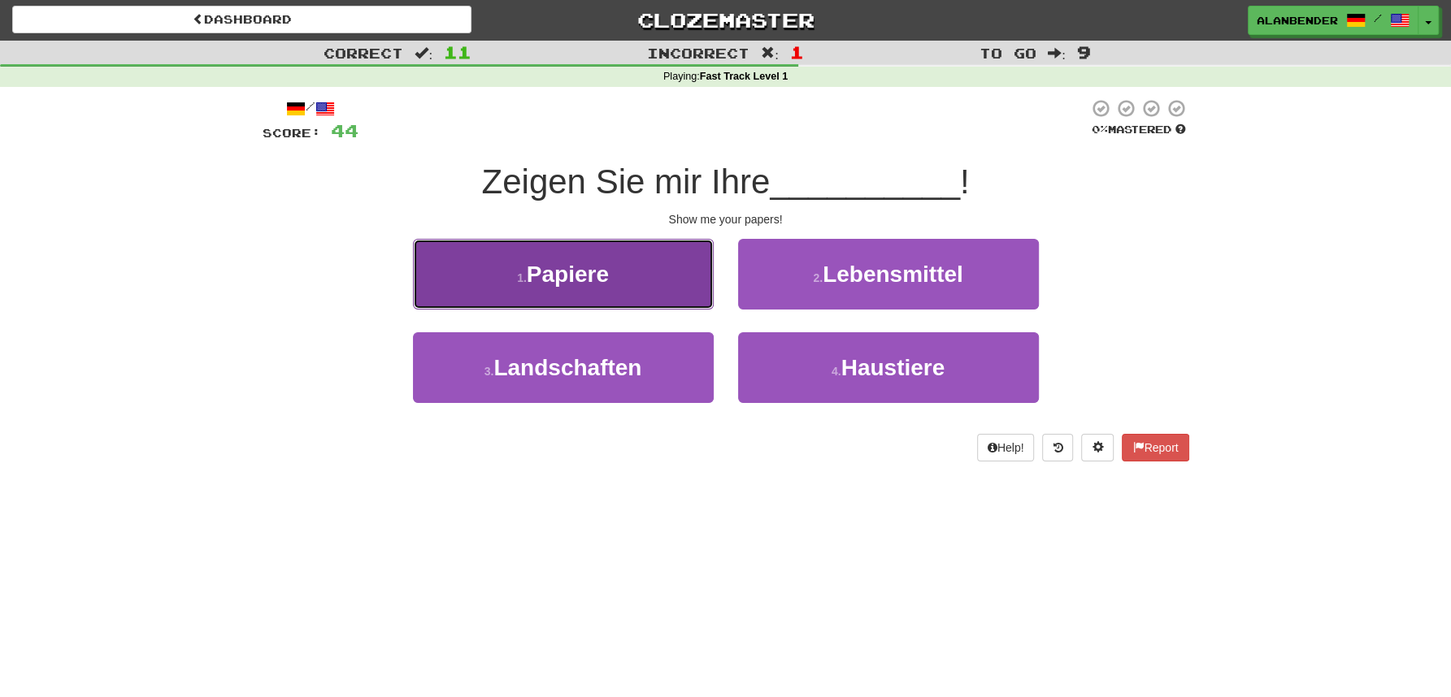
click at [621, 277] on button "1 . Papiere" at bounding box center [563, 274] width 301 height 71
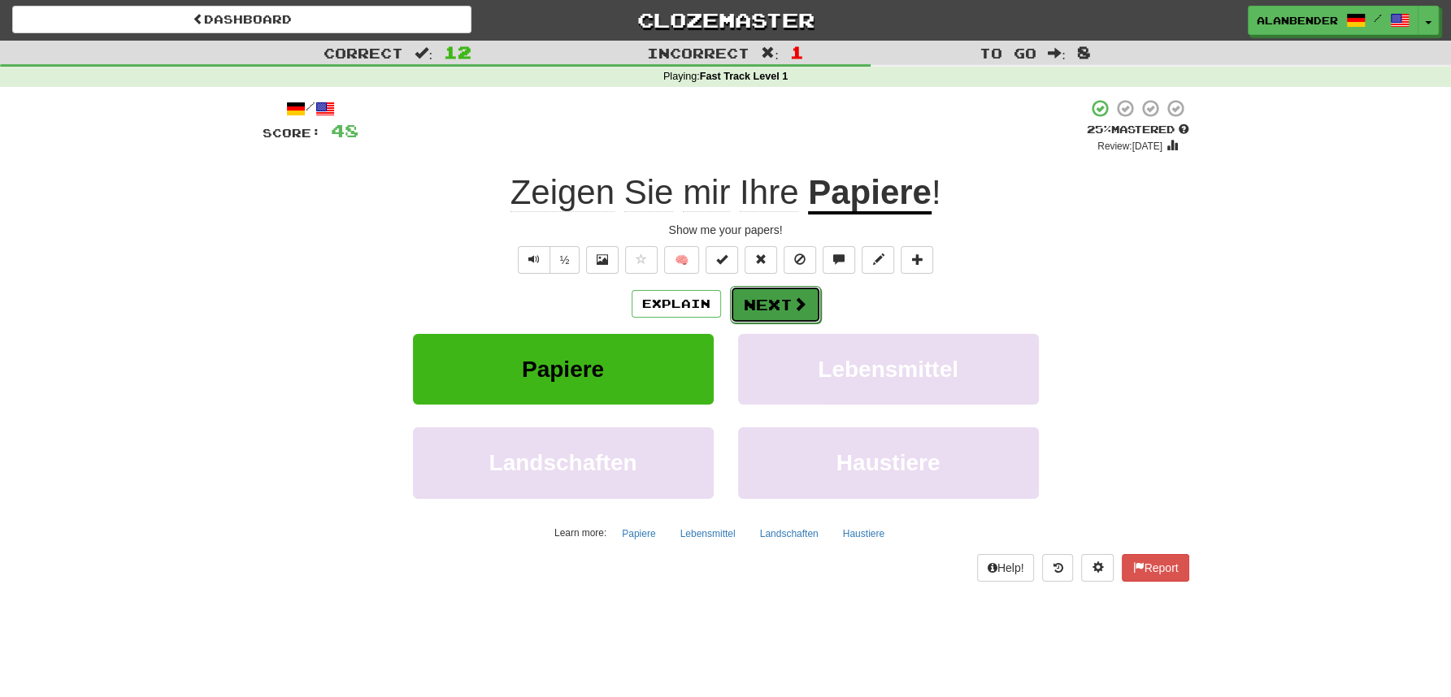
click at [775, 302] on button "Next" at bounding box center [775, 304] width 91 height 37
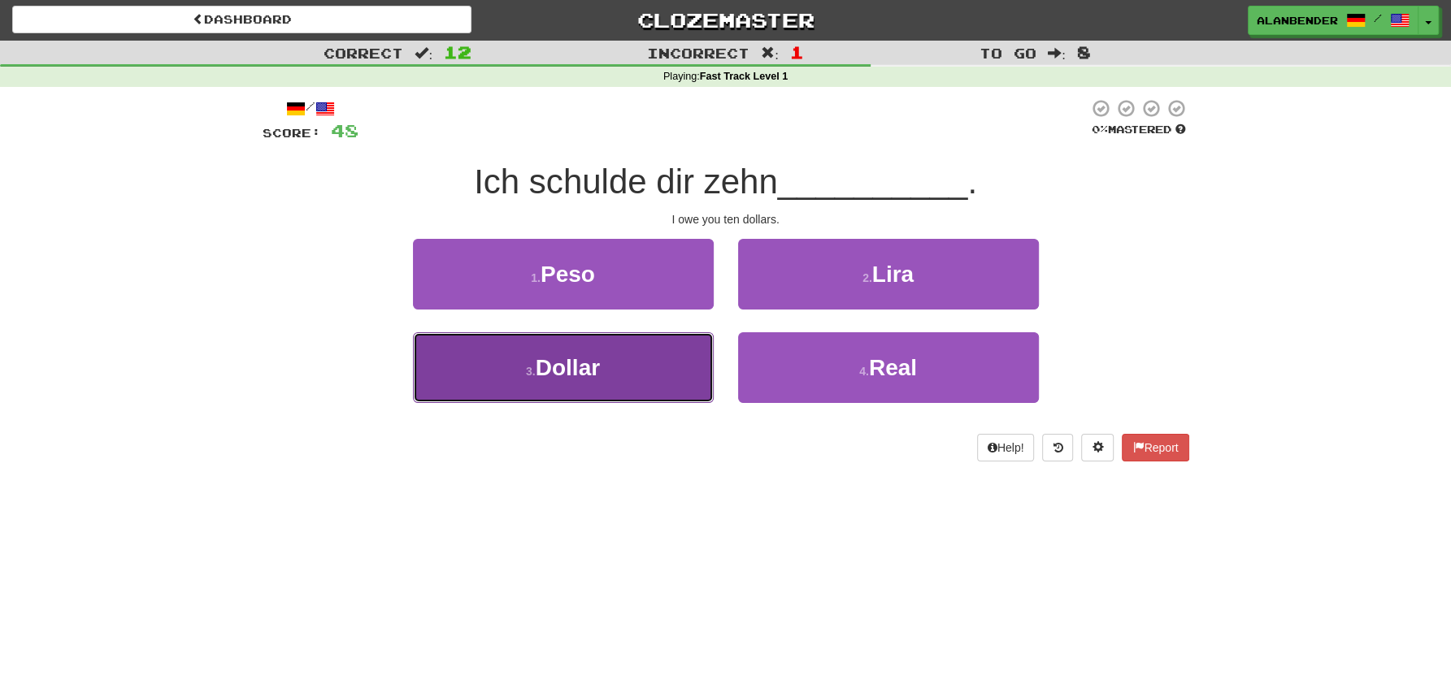
click at [572, 372] on span "Dollar" at bounding box center [568, 367] width 64 height 25
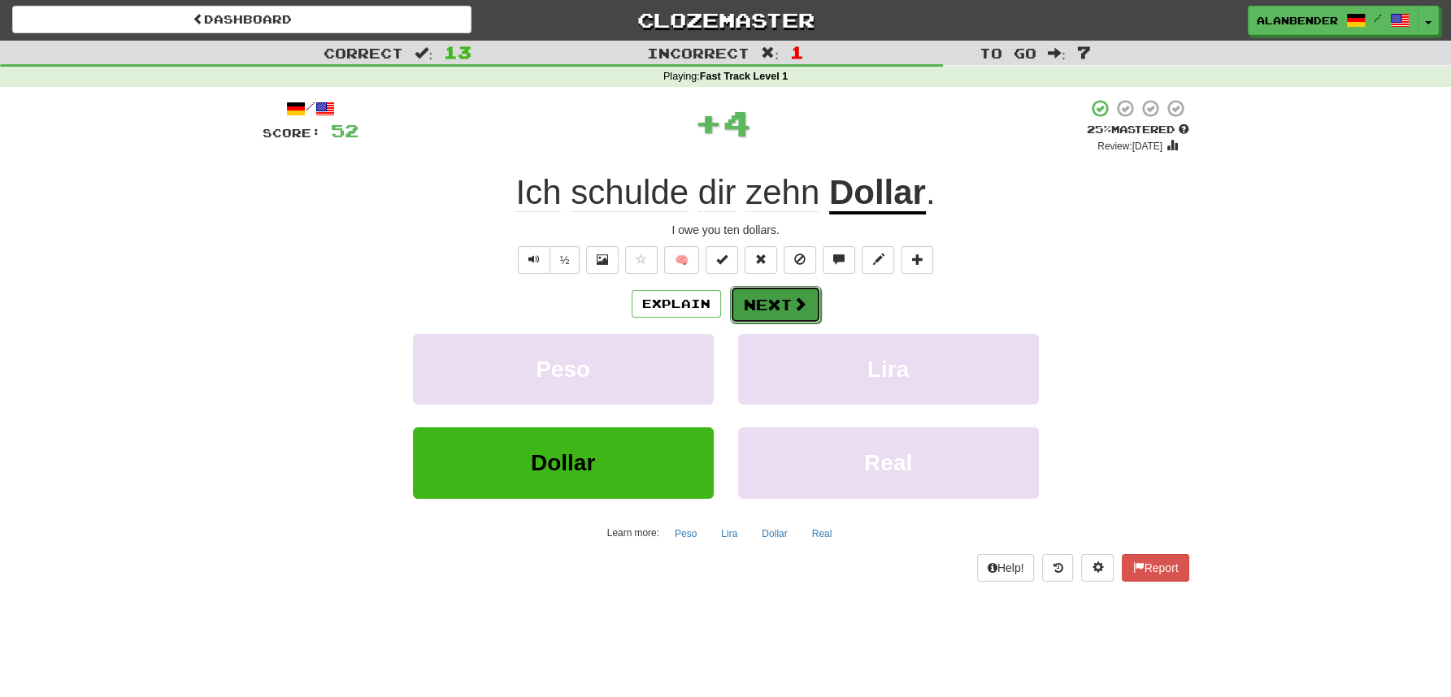
click at [785, 304] on button "Next" at bounding box center [775, 304] width 91 height 37
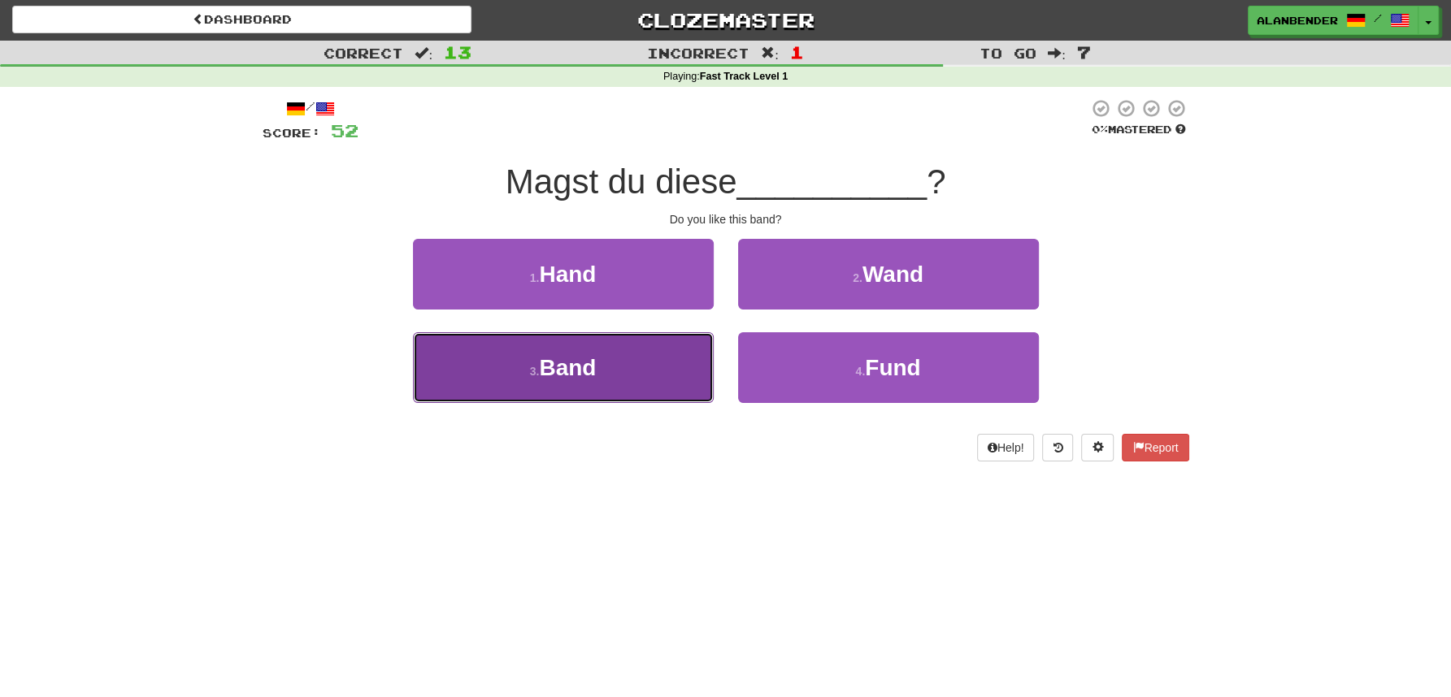
click at [584, 373] on span "Band" at bounding box center [567, 367] width 57 height 25
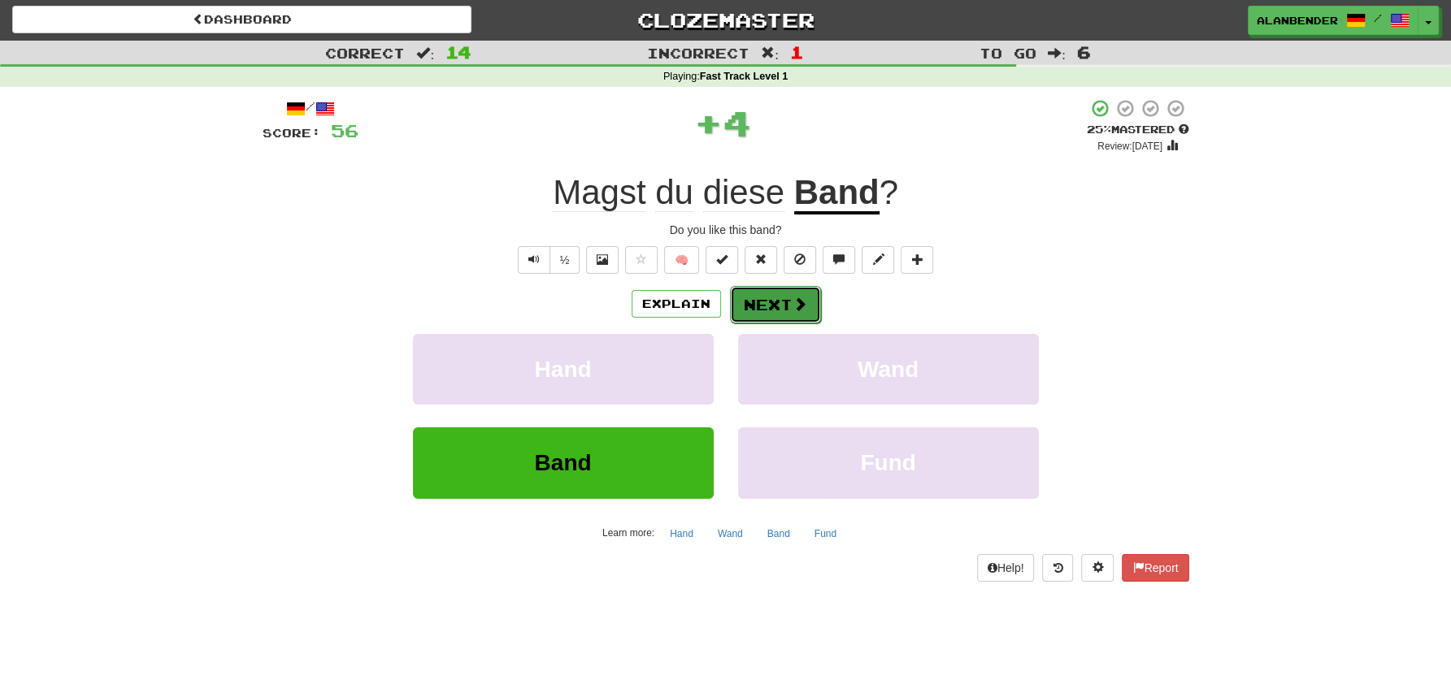
click at [763, 293] on button "Next" at bounding box center [775, 304] width 91 height 37
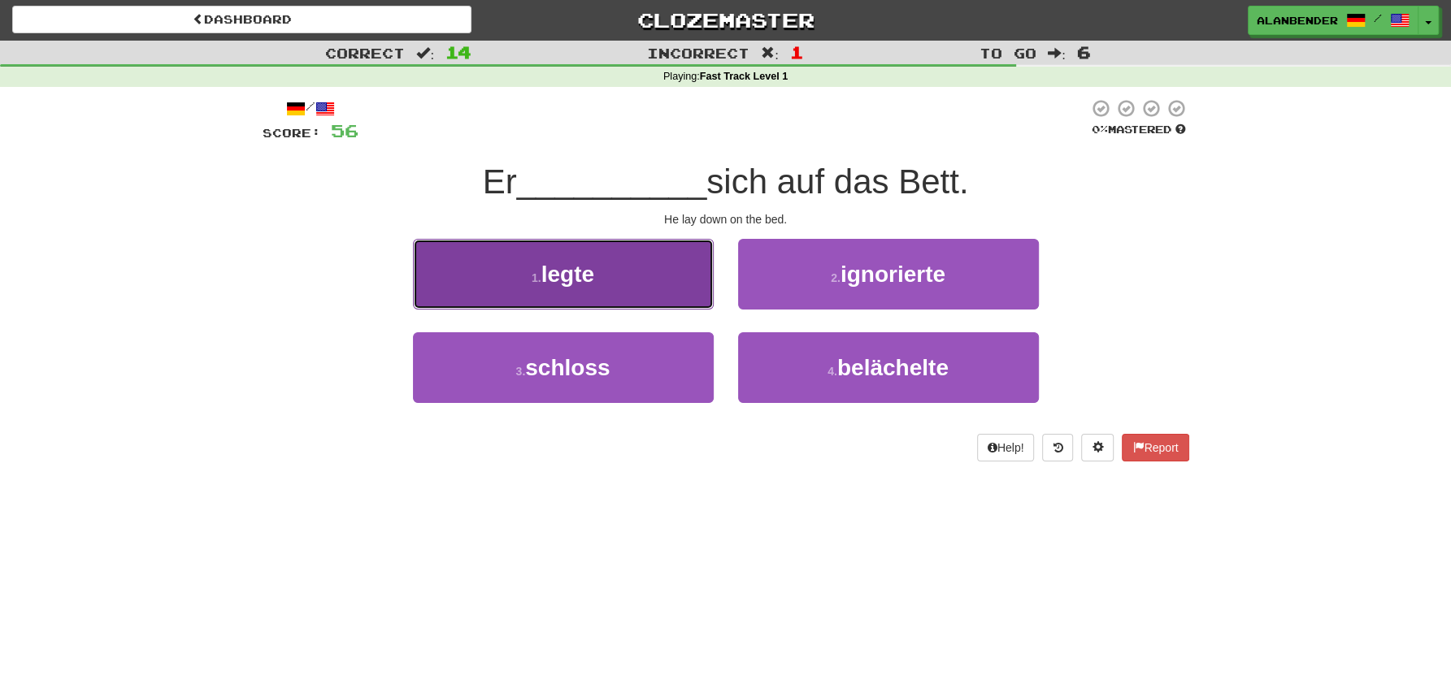
click at [585, 271] on span "legte" at bounding box center [567, 274] width 53 height 25
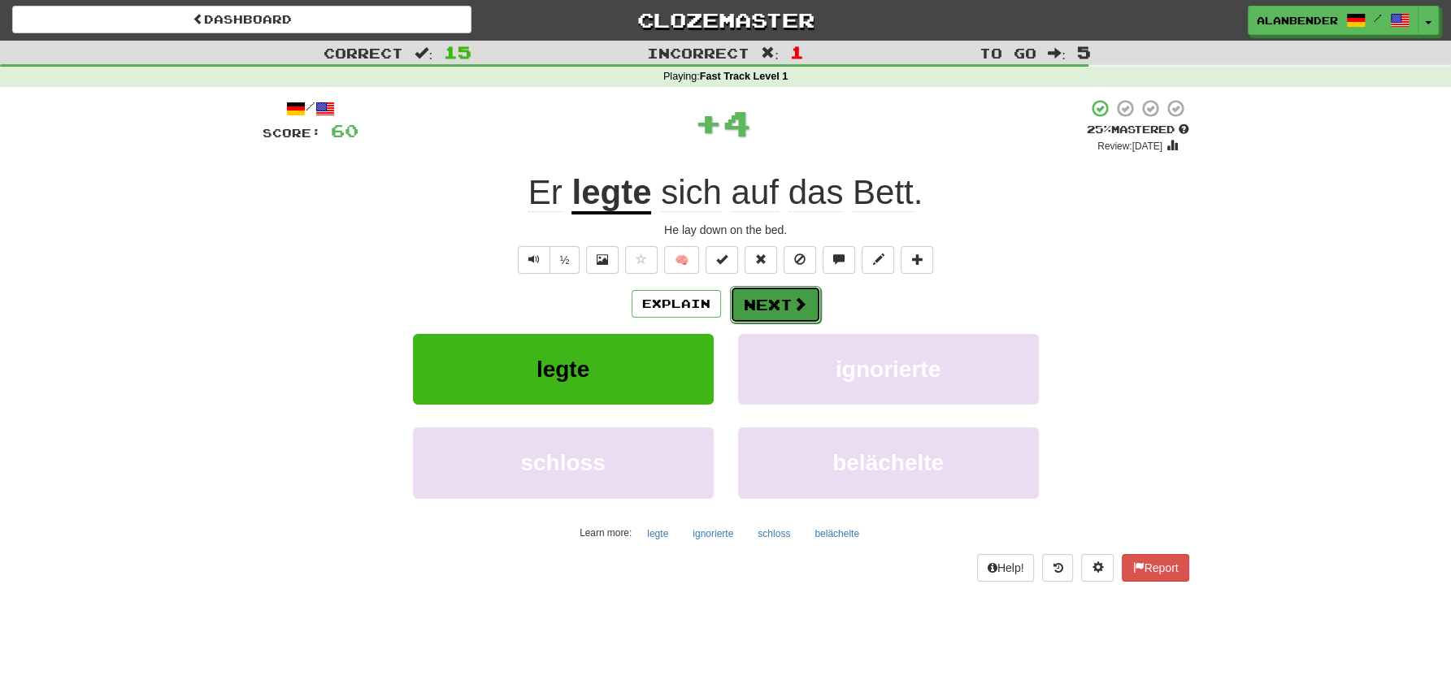
click at [763, 309] on button "Next" at bounding box center [775, 304] width 91 height 37
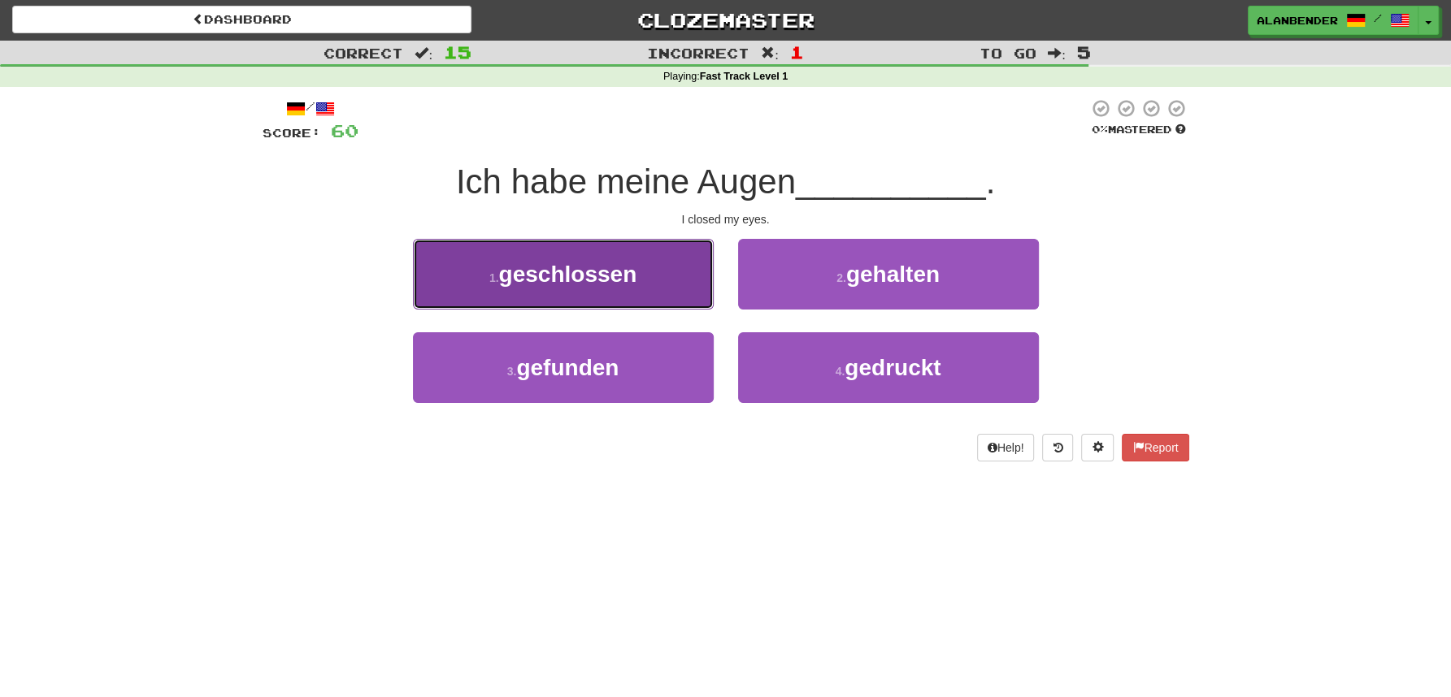
click at [614, 272] on span "geschlossen" at bounding box center [568, 274] width 138 height 25
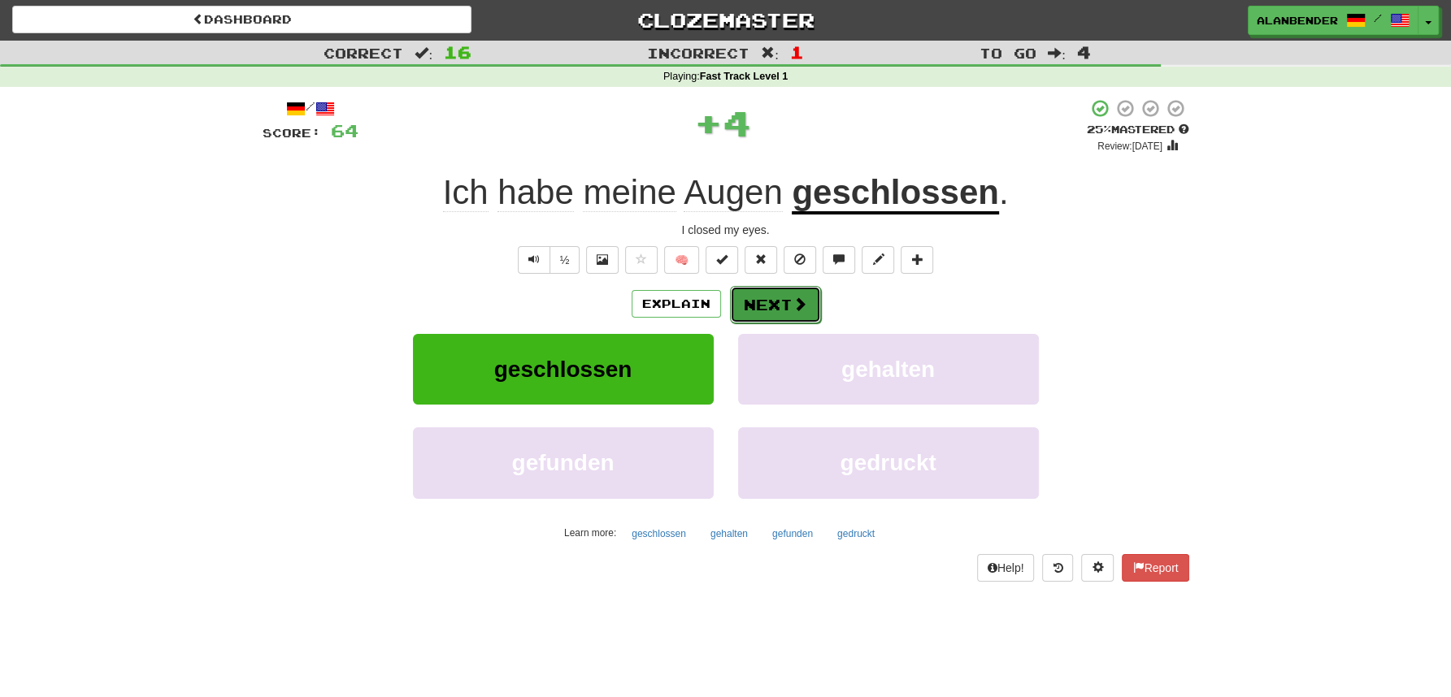
click at [792, 294] on button "Next" at bounding box center [775, 304] width 91 height 37
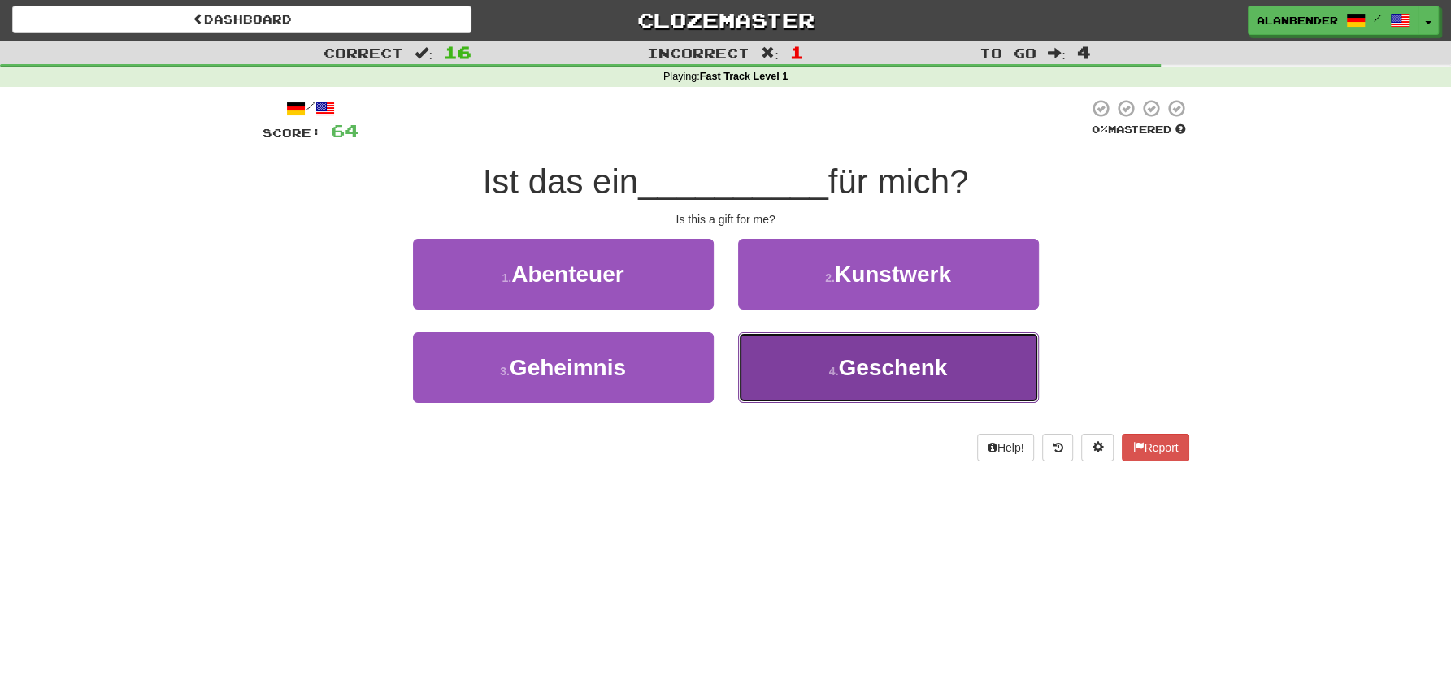
click at [936, 361] on span "Geschenk" at bounding box center [892, 367] width 109 height 25
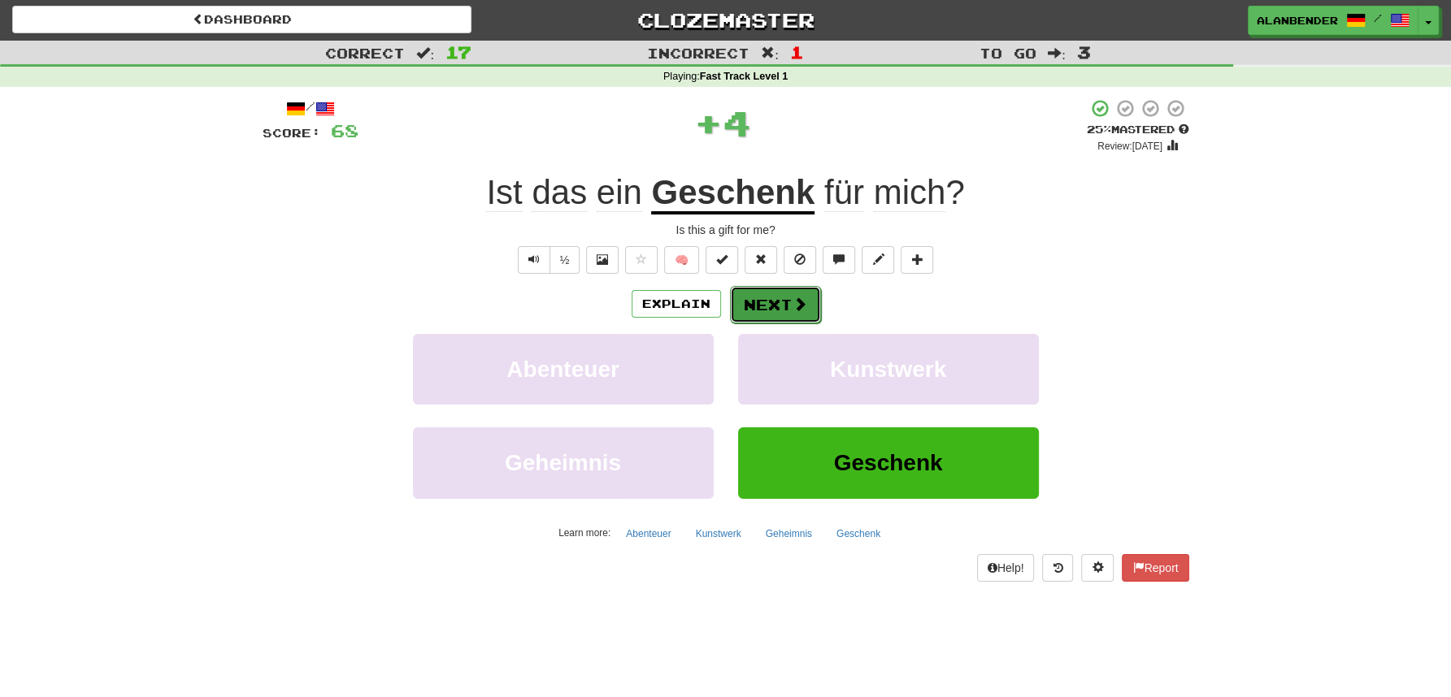
click at [771, 309] on button "Next" at bounding box center [775, 304] width 91 height 37
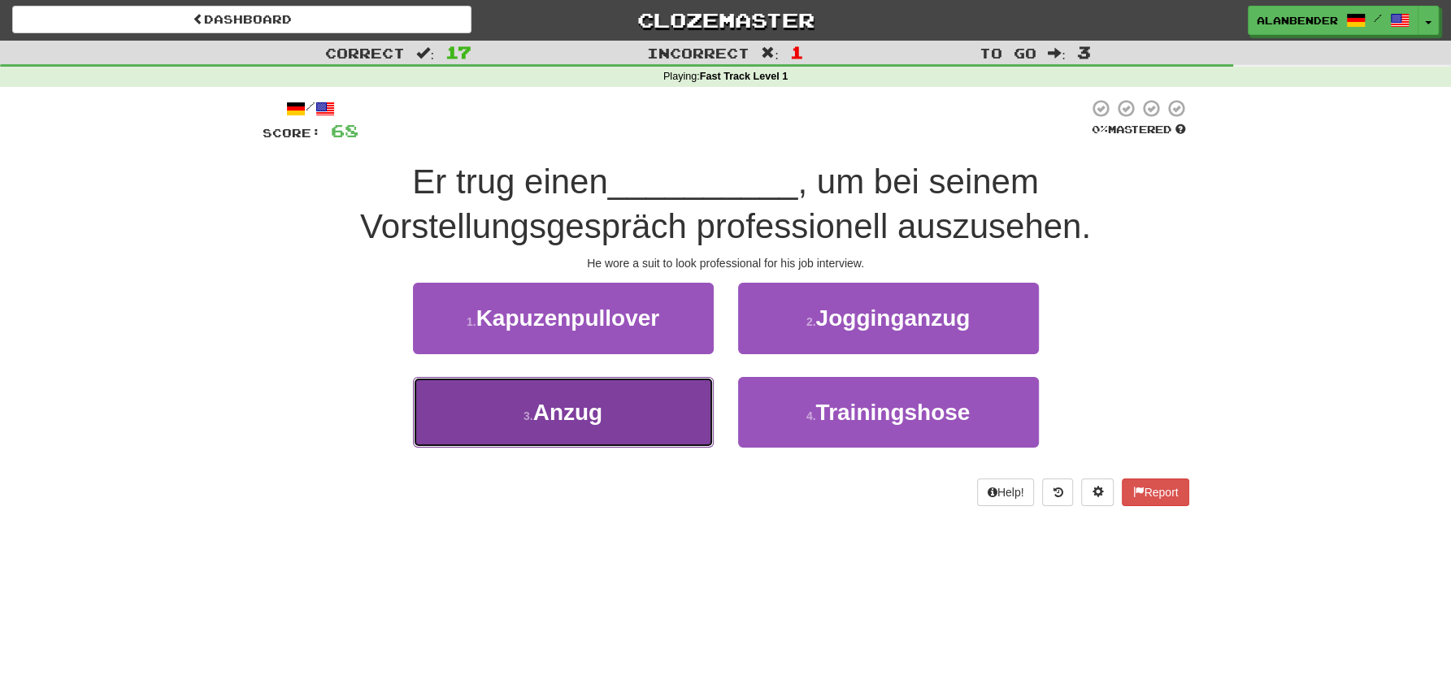
click at [602, 419] on span "Anzug" at bounding box center [568, 412] width 70 height 25
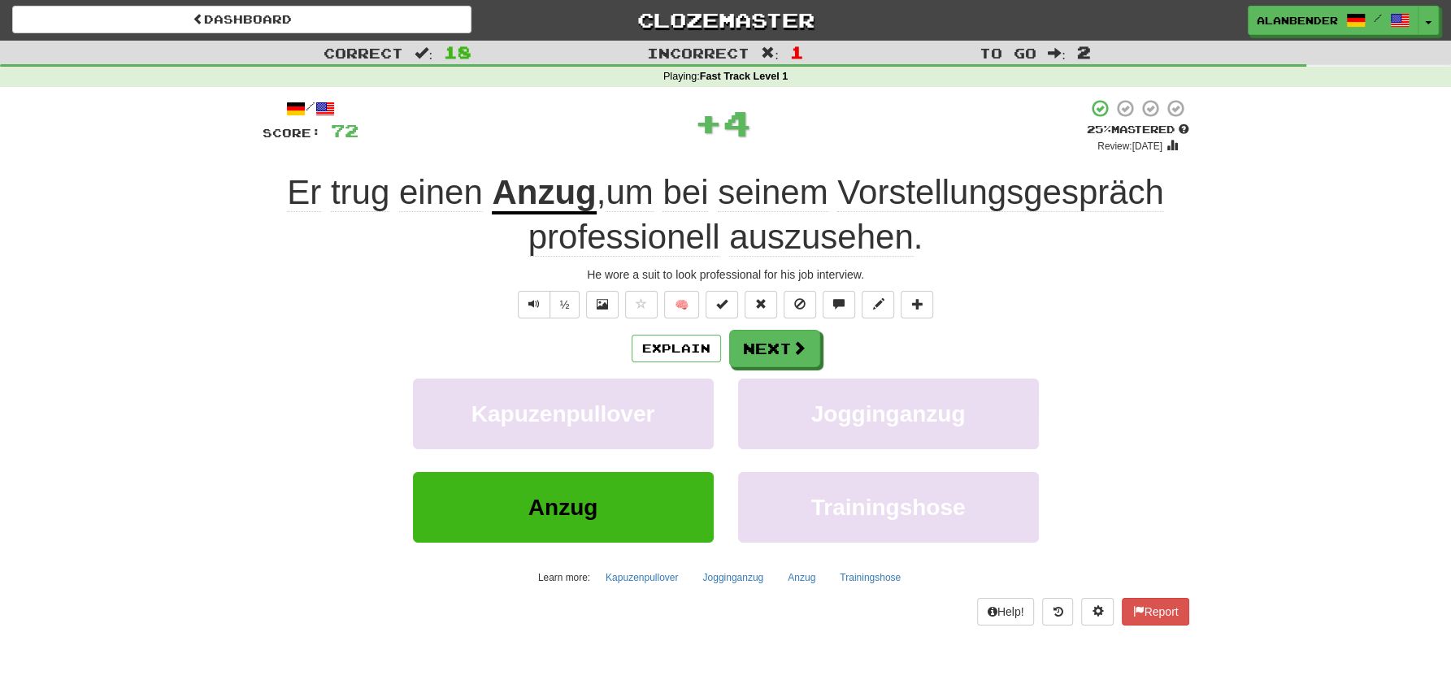
click at [549, 198] on u "Anzug" at bounding box center [544, 193] width 104 height 41
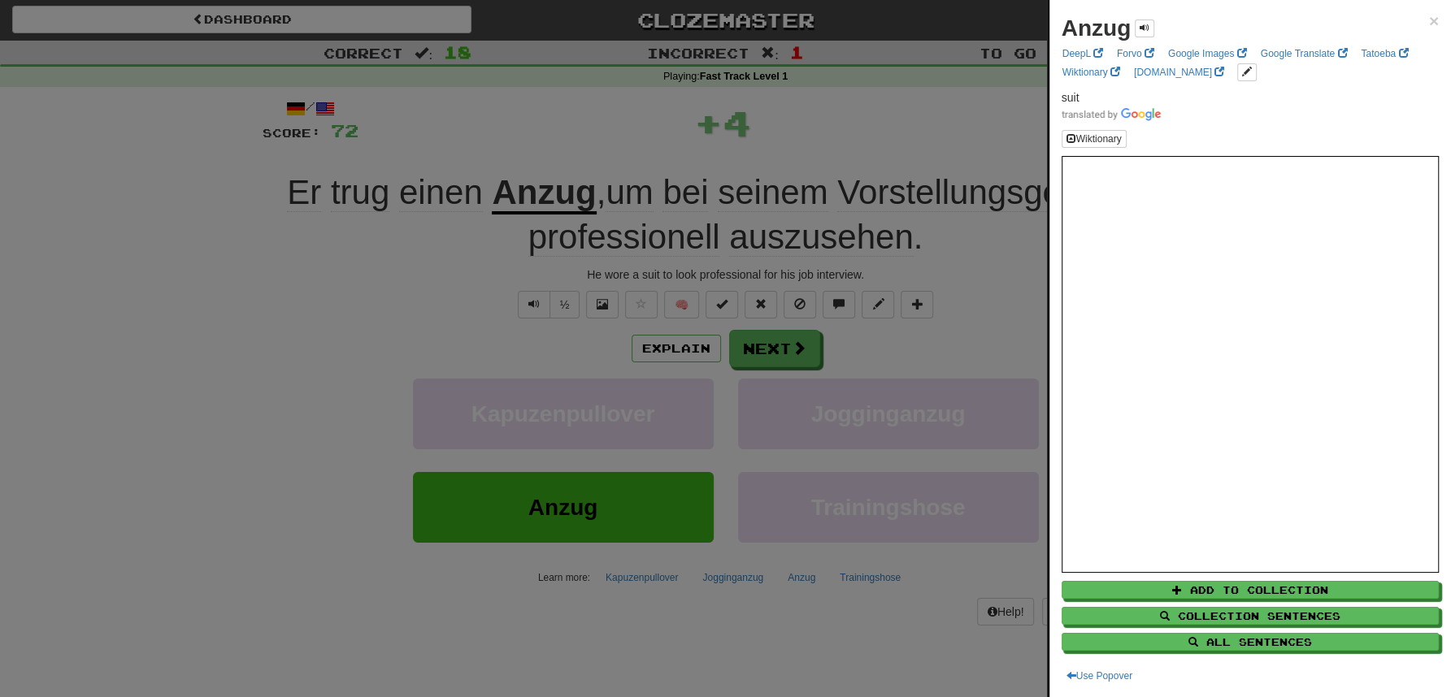
click at [588, 93] on div at bounding box center [725, 348] width 1451 height 697
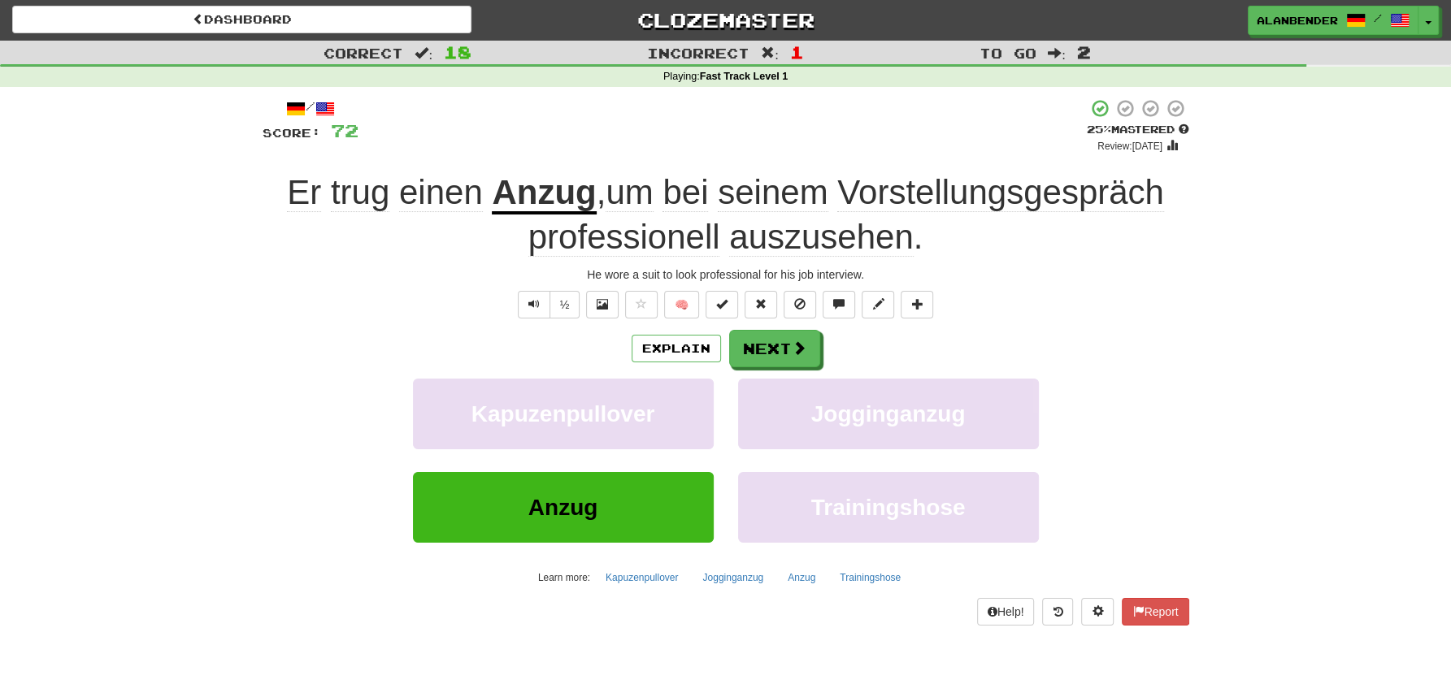
click at [988, 194] on span "Vorstellungsgespräch" at bounding box center [1000, 192] width 327 height 39
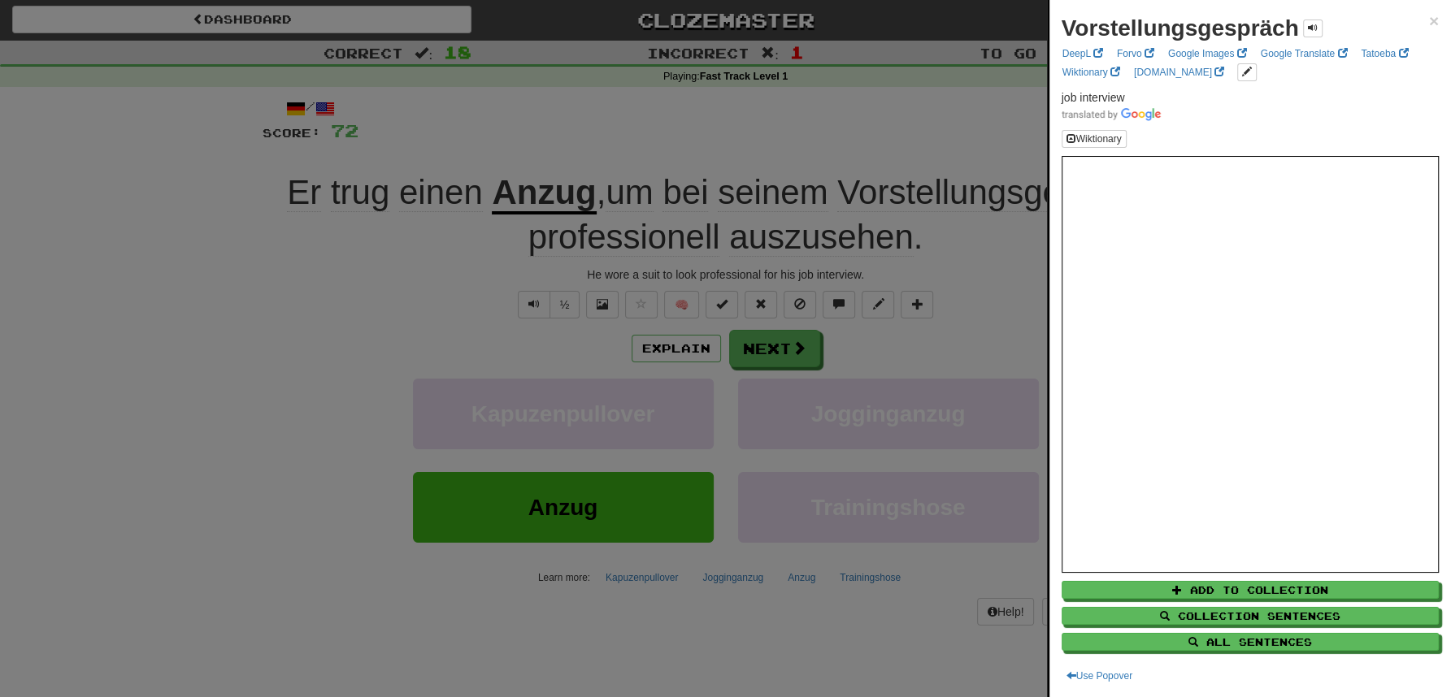
click at [943, 117] on div at bounding box center [725, 348] width 1451 height 697
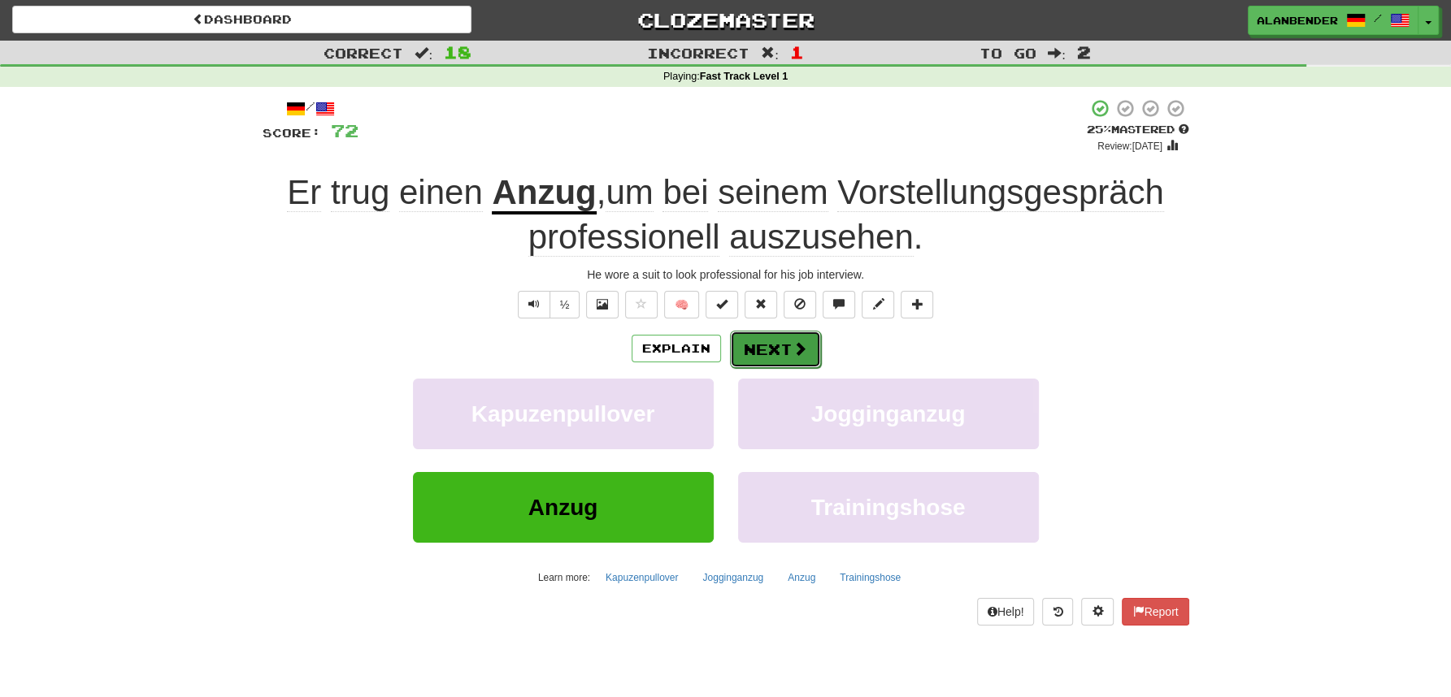
click at [793, 359] on button "Next" at bounding box center [775, 349] width 91 height 37
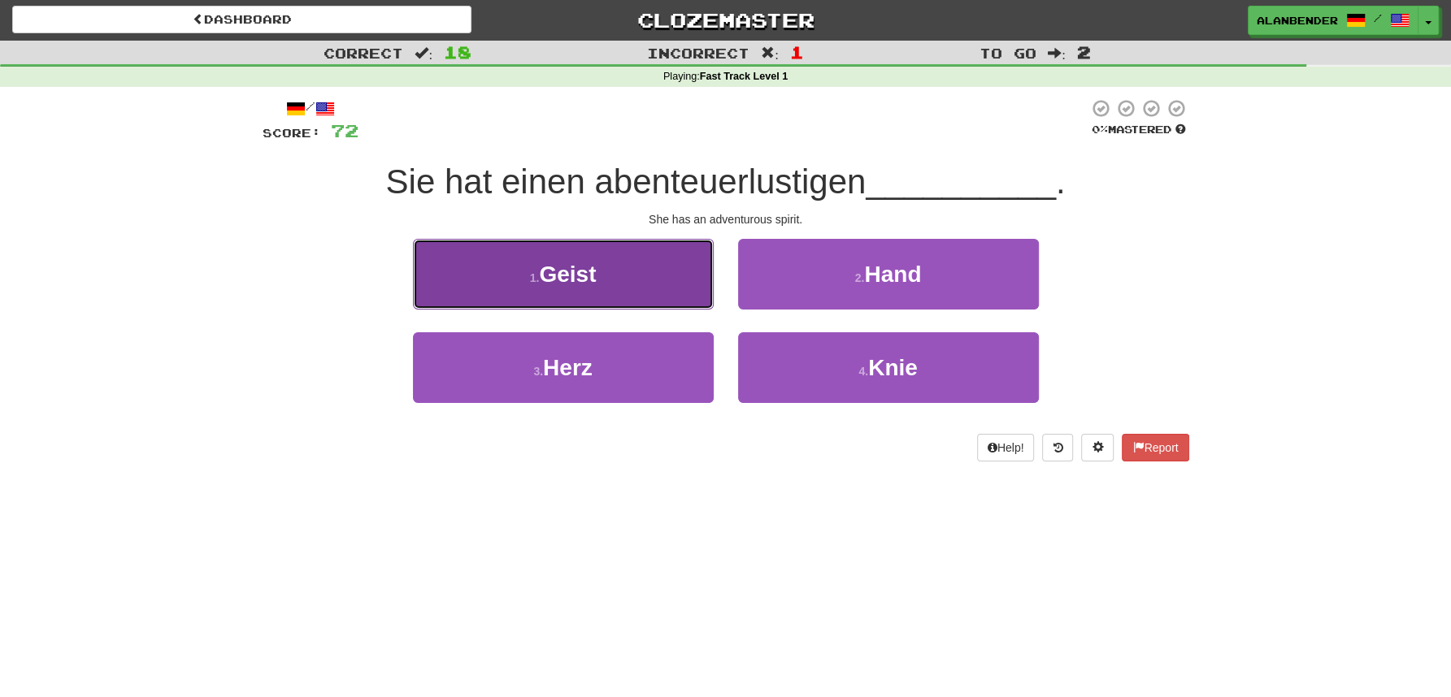
click at [607, 290] on button "1 . Geist" at bounding box center [563, 274] width 301 height 71
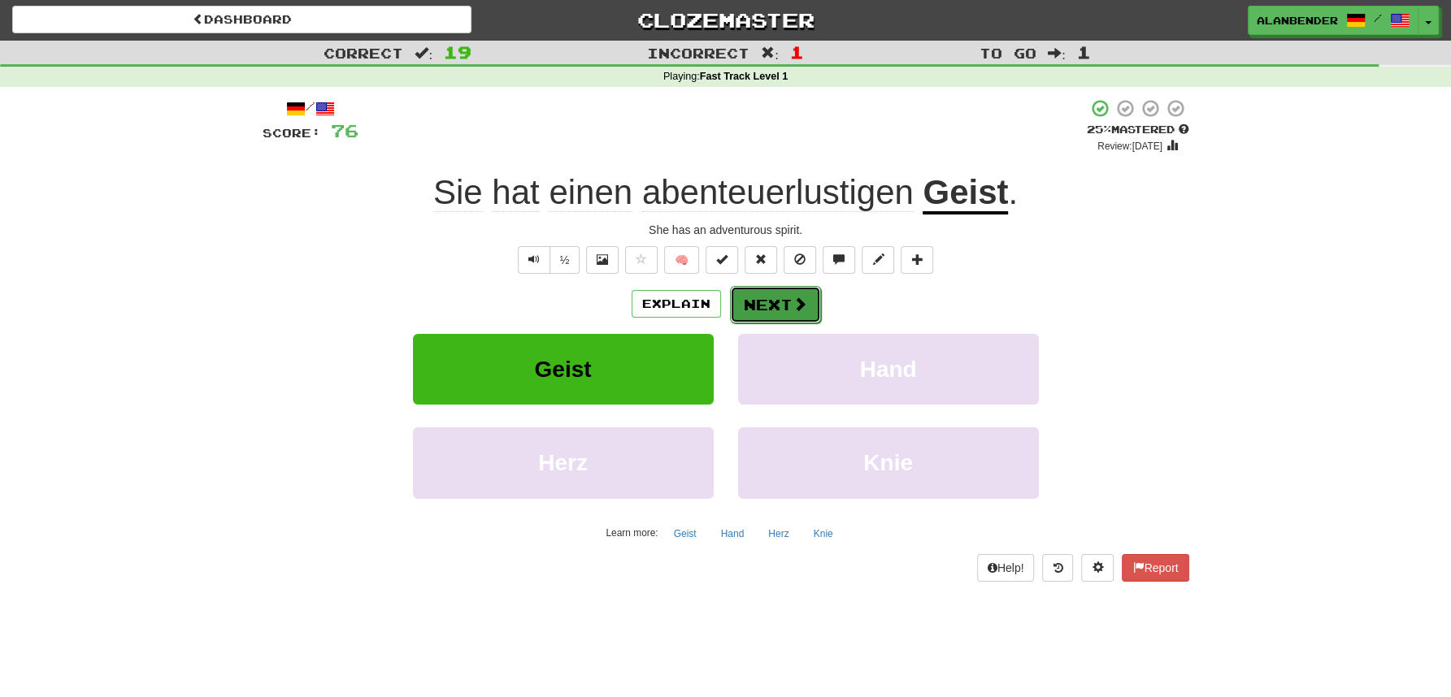
click at [795, 297] on span at bounding box center [799, 304] width 15 height 15
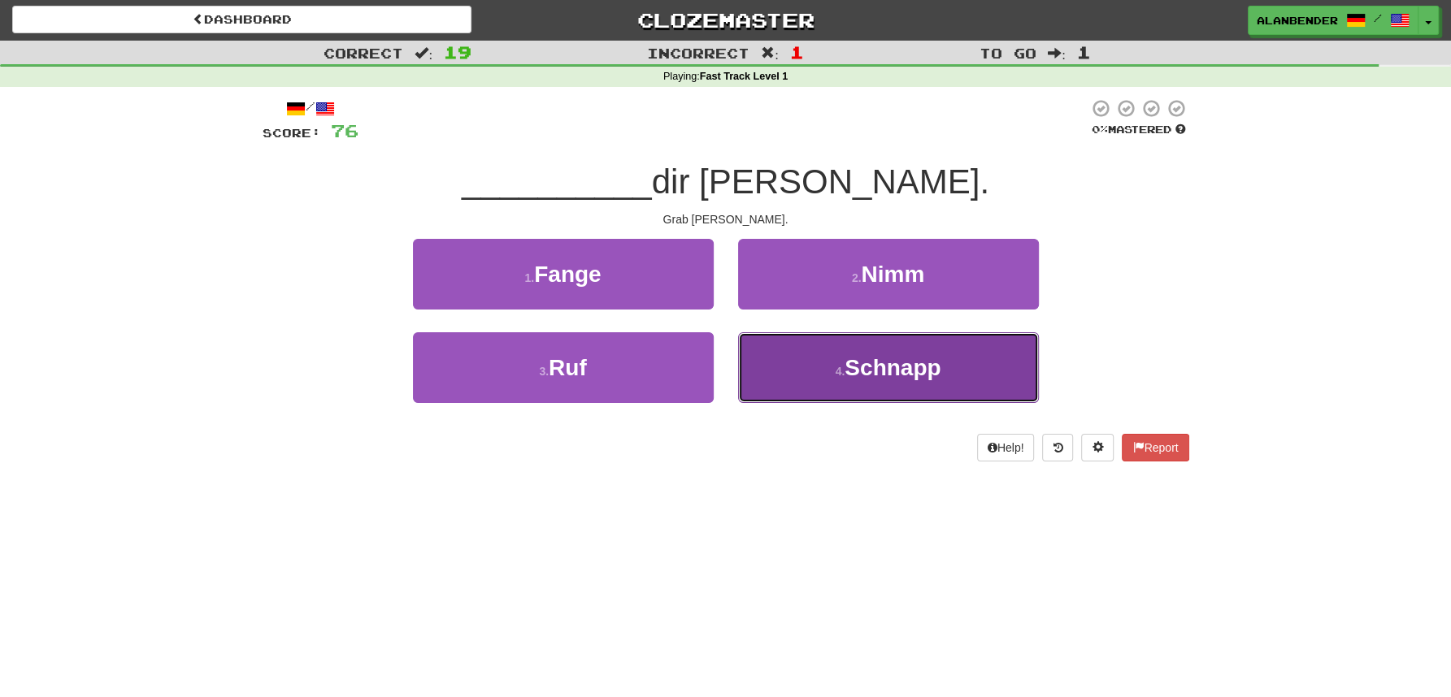
click at [877, 363] on span "Schnapp" at bounding box center [892, 367] width 96 height 25
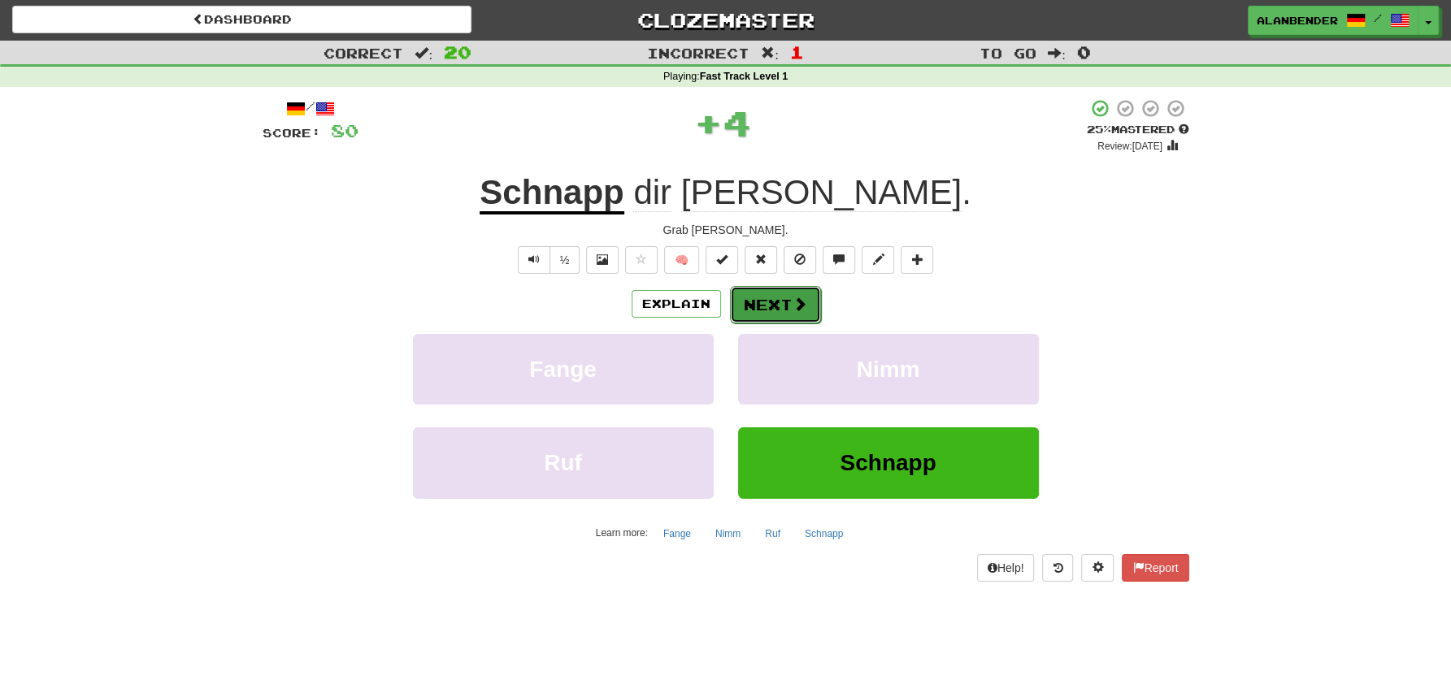
click at [787, 300] on button "Next" at bounding box center [775, 304] width 91 height 37
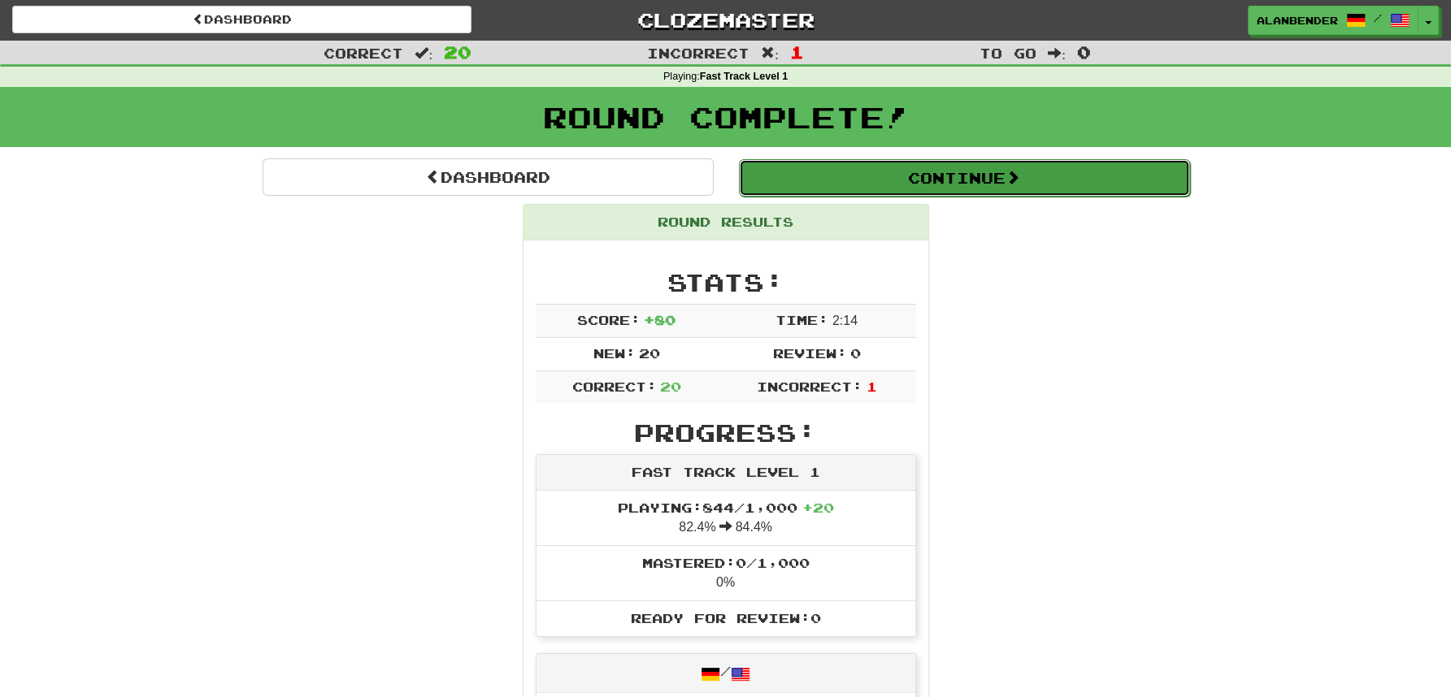
click at [879, 175] on button "Continue" at bounding box center [964, 177] width 451 height 37
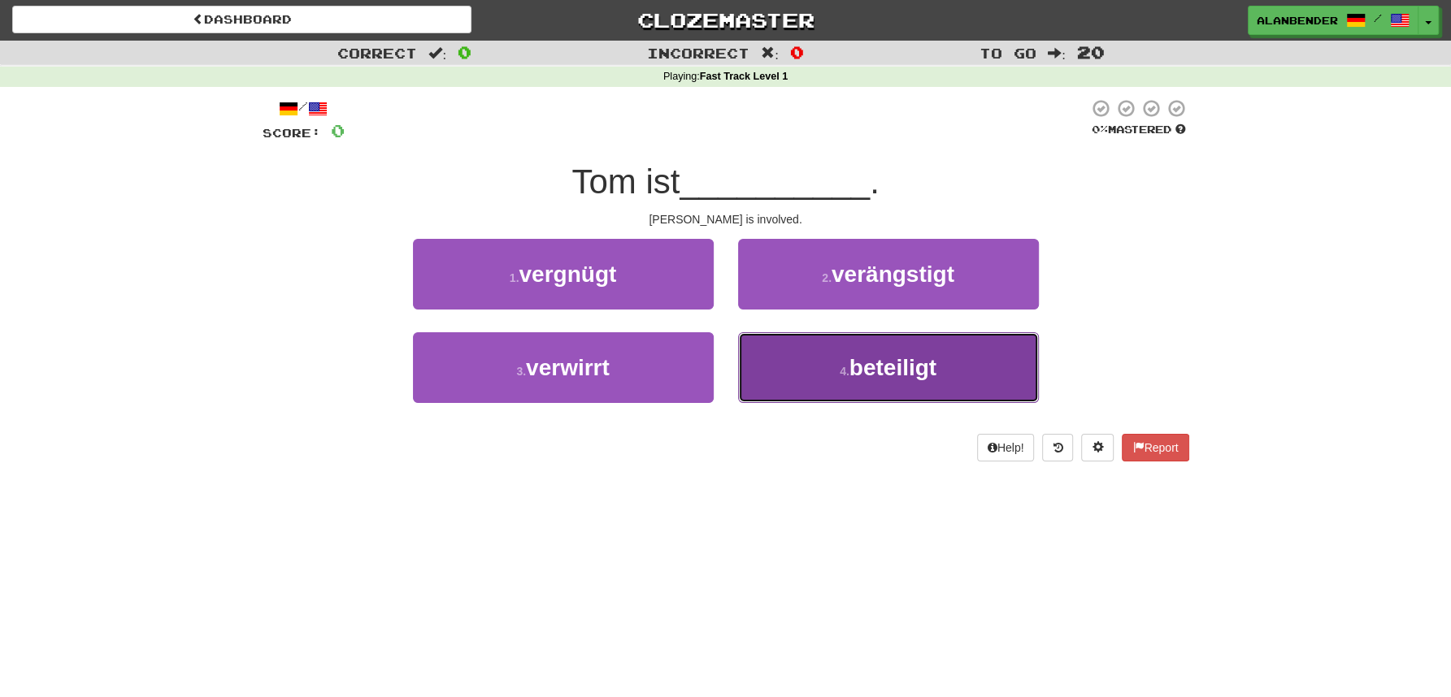
click at [970, 363] on button "4 . beteiligt" at bounding box center [888, 367] width 301 height 71
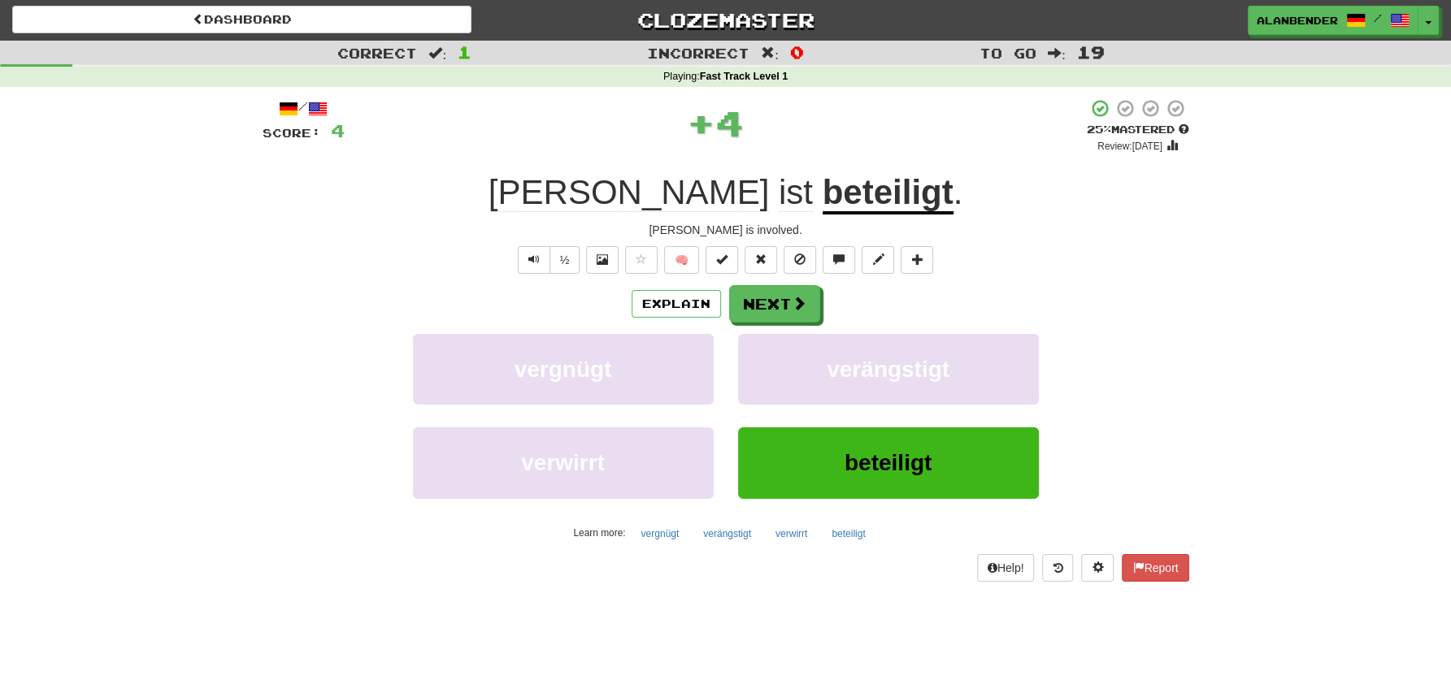
click at [823, 198] on u "beteiligt" at bounding box center [888, 193] width 131 height 41
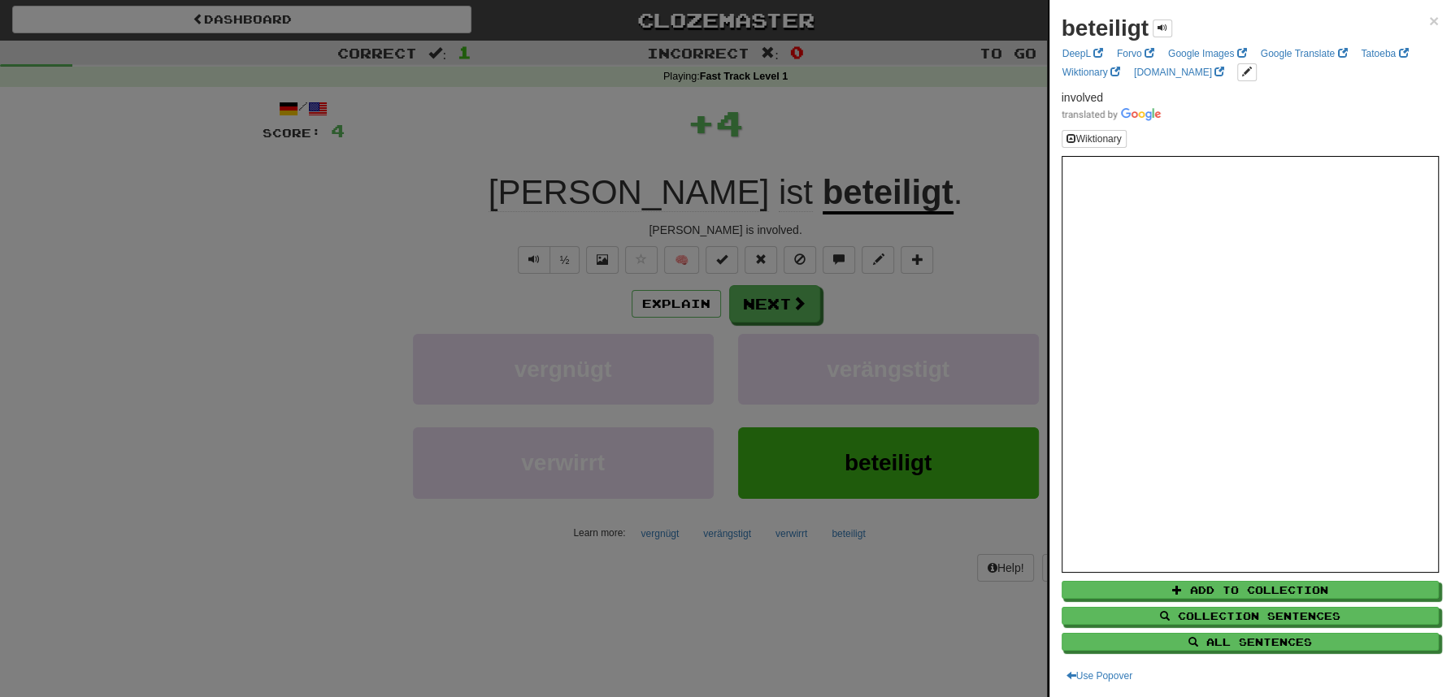
click at [812, 128] on div at bounding box center [725, 348] width 1451 height 697
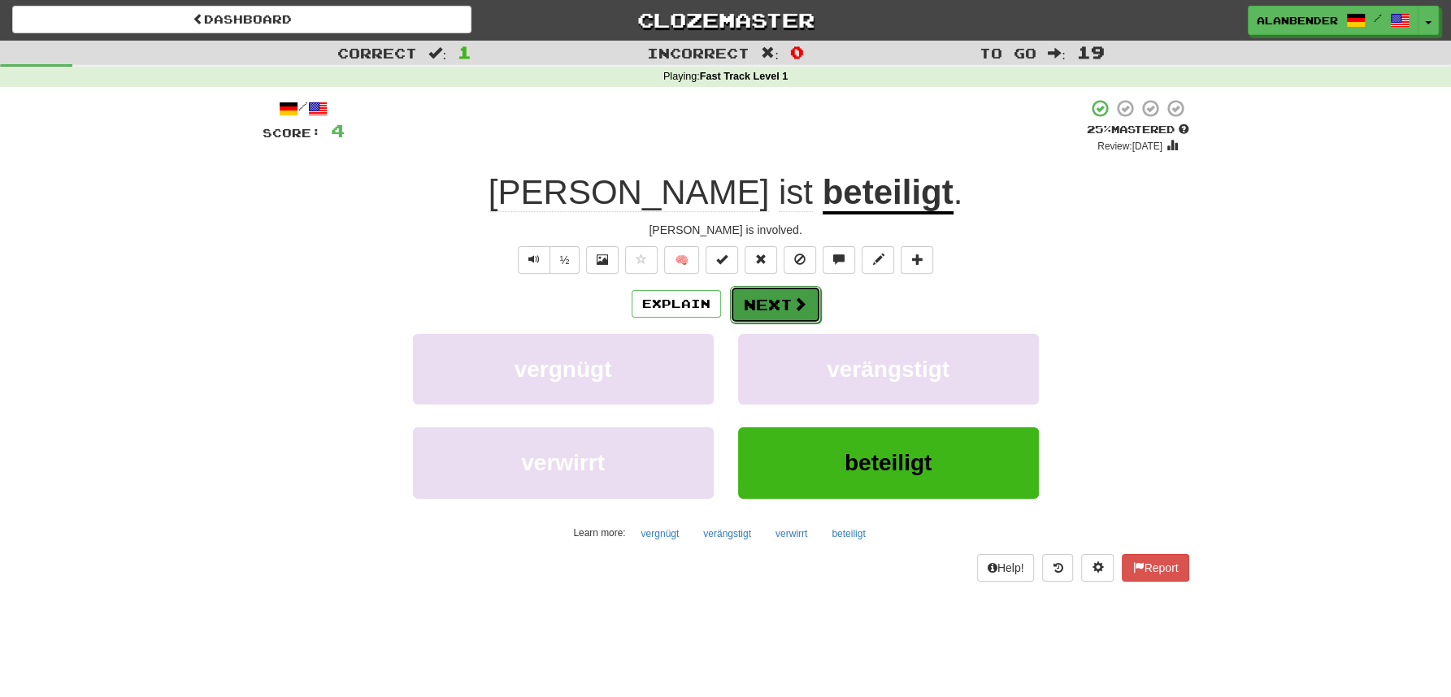
click at [756, 308] on button "Next" at bounding box center [775, 304] width 91 height 37
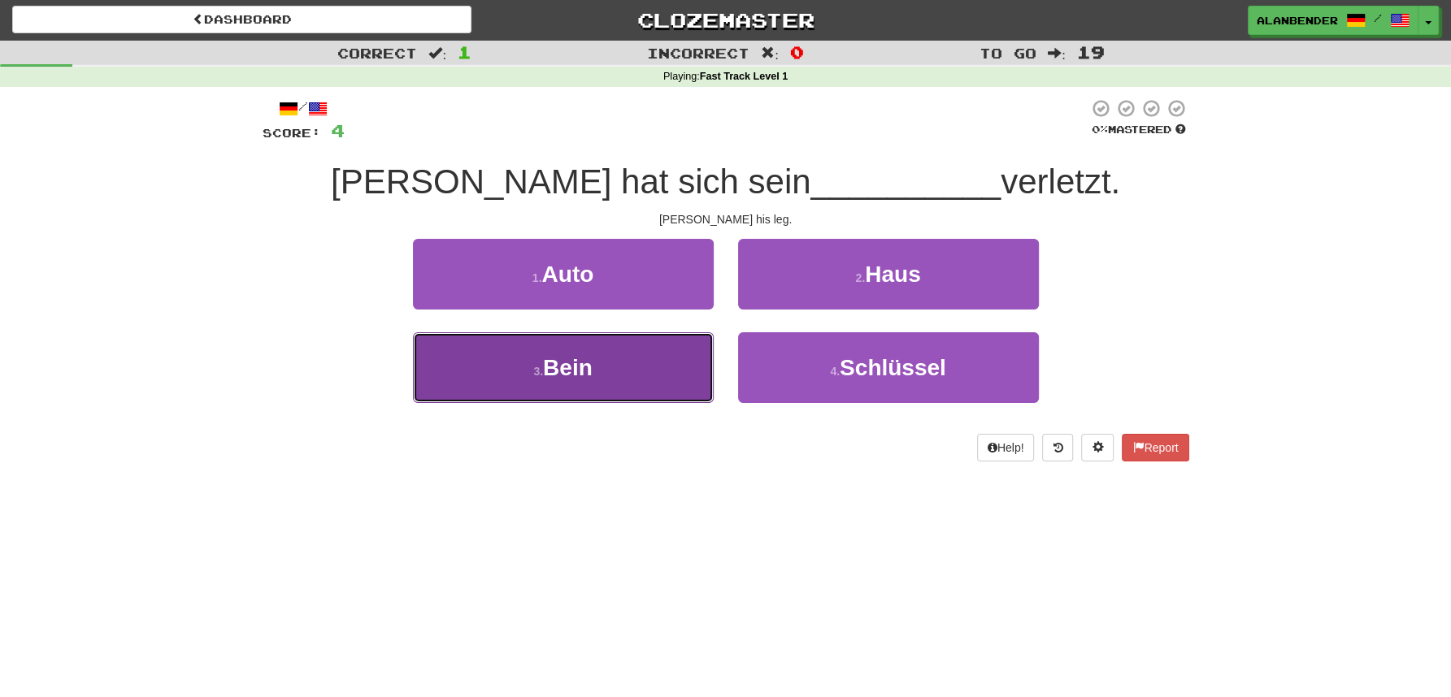
click at [610, 367] on button "3 . Bein" at bounding box center [563, 367] width 301 height 71
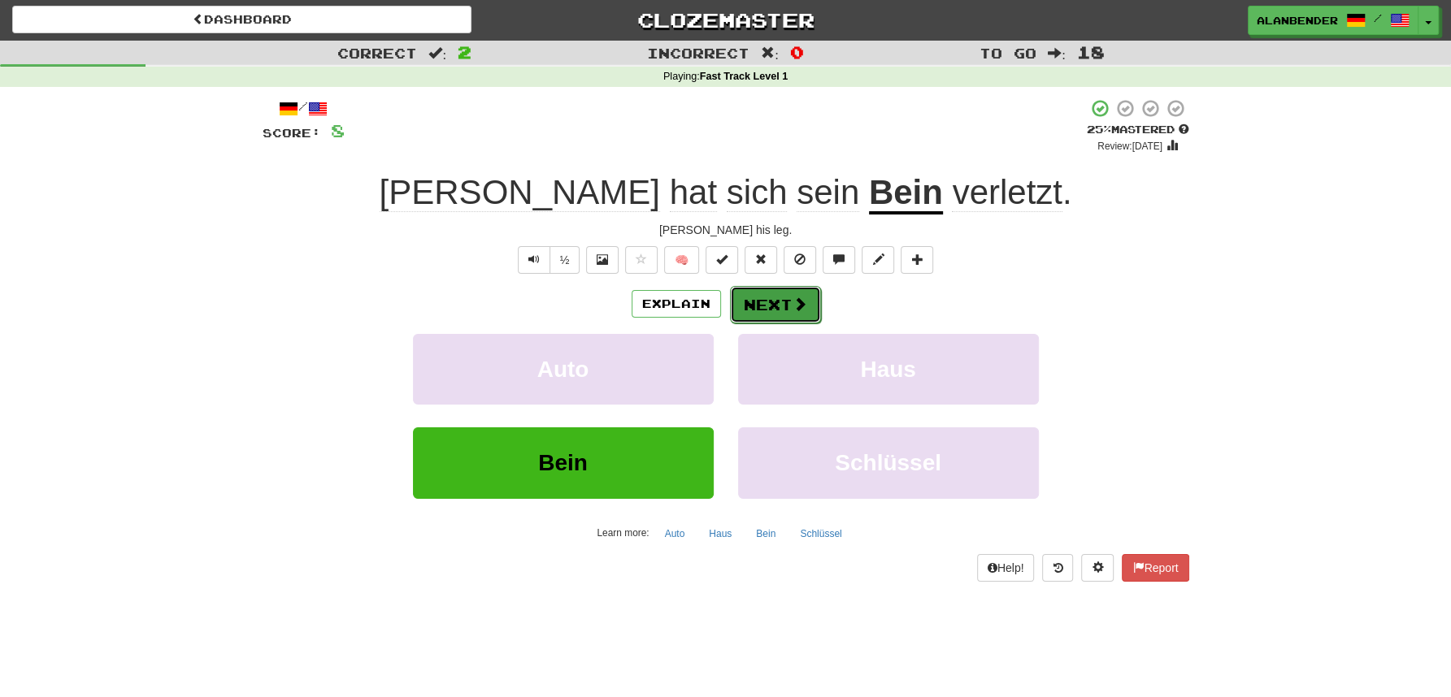
click at [762, 302] on button "Next" at bounding box center [775, 304] width 91 height 37
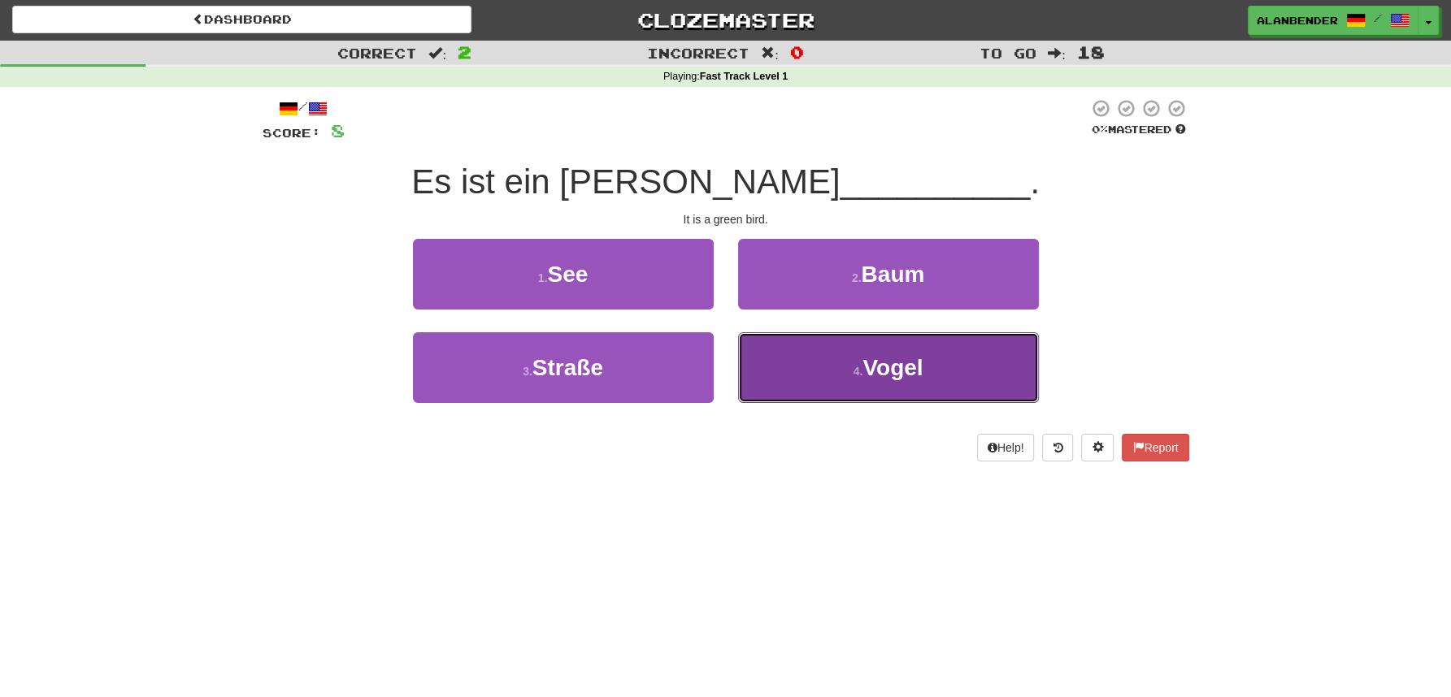
click at [828, 371] on button "4 . Vogel" at bounding box center [888, 367] width 301 height 71
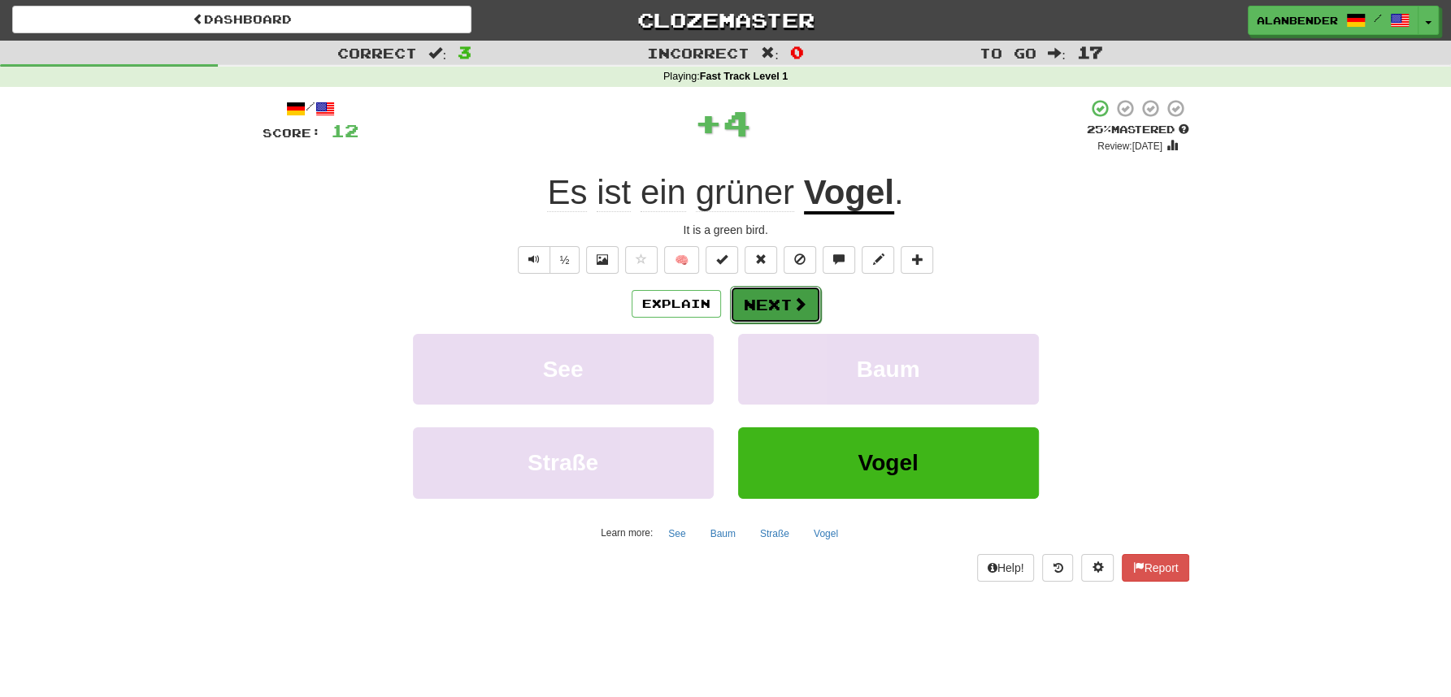
click at [767, 304] on button "Next" at bounding box center [775, 304] width 91 height 37
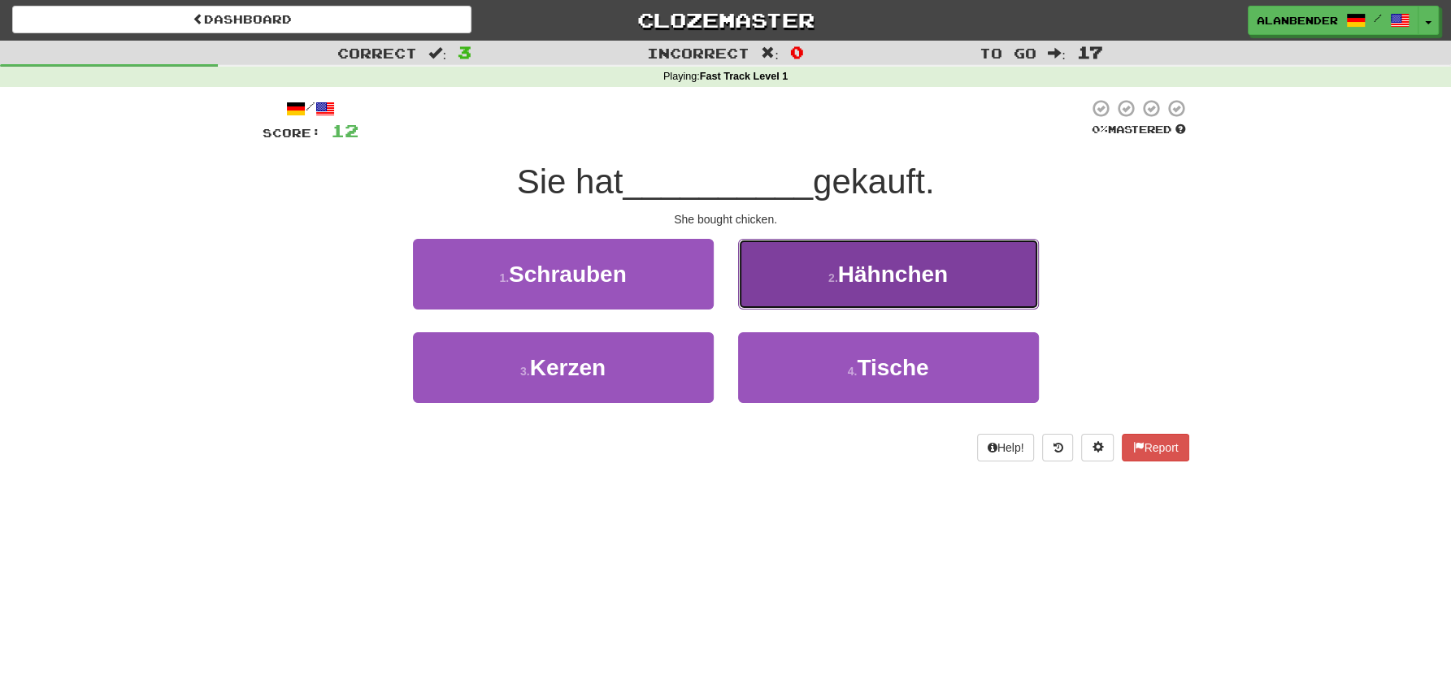
click at [831, 275] on small "2 ." at bounding box center [833, 277] width 10 height 13
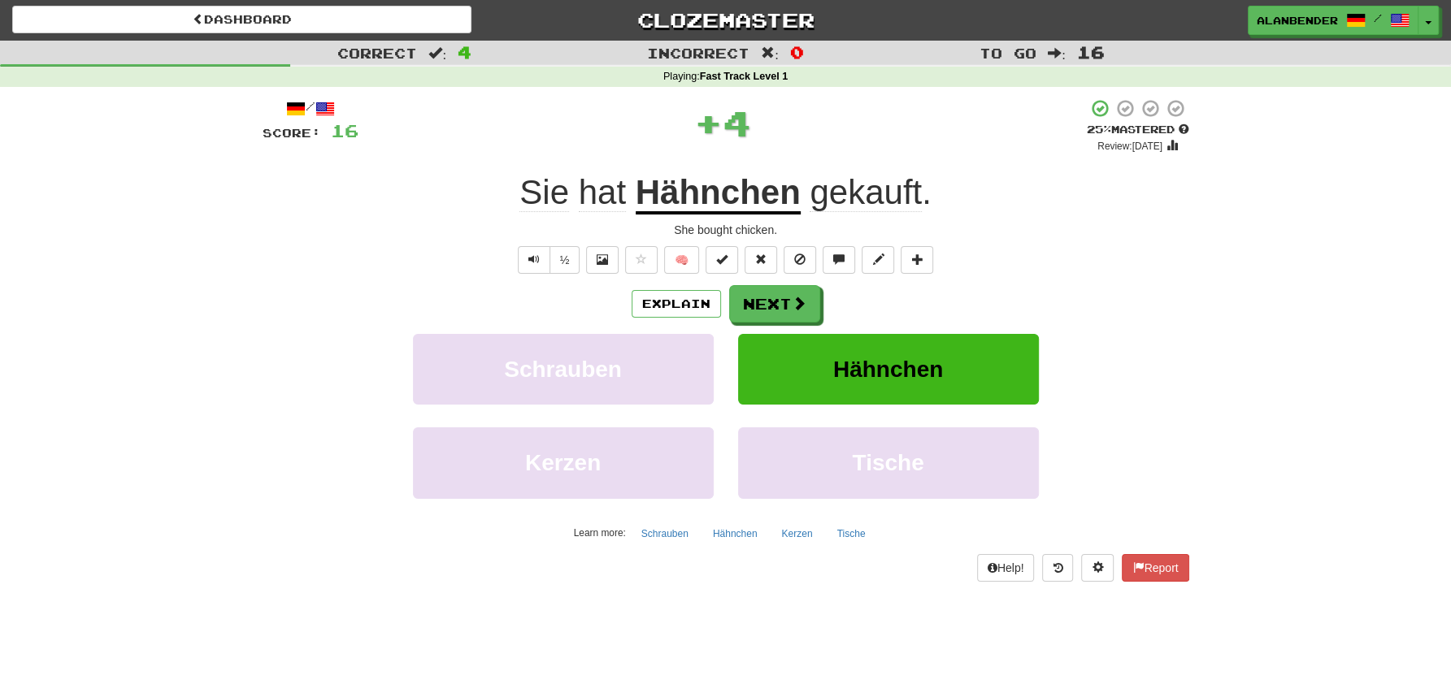
click at [754, 198] on u "Hähnchen" at bounding box center [718, 193] width 165 height 41
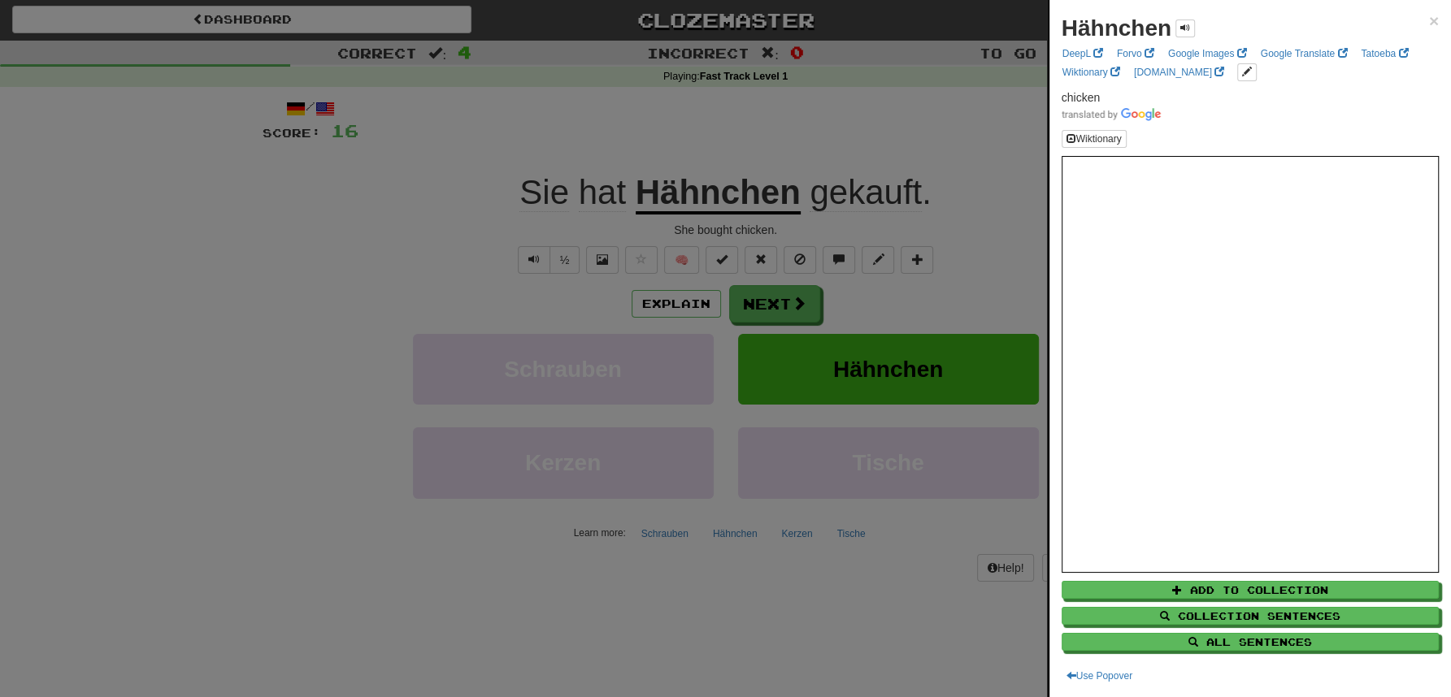
click at [779, 111] on div at bounding box center [725, 348] width 1451 height 697
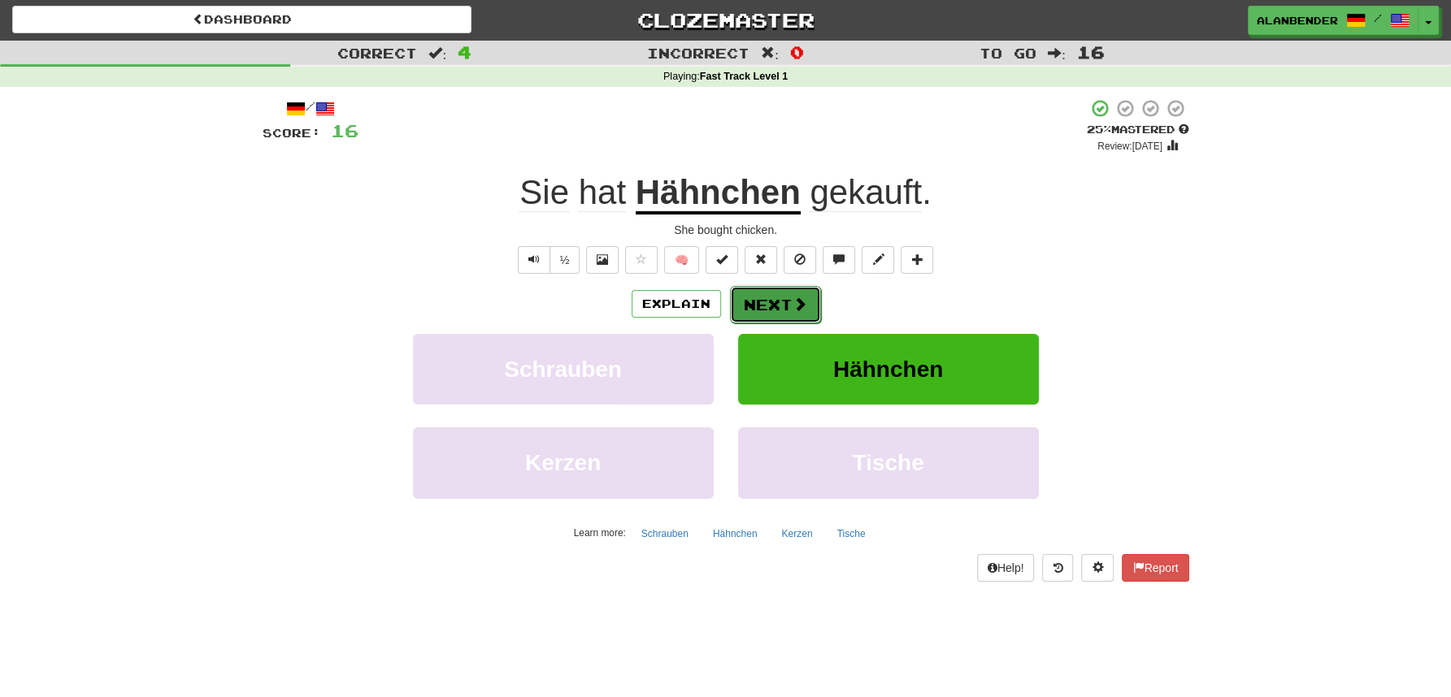
click at [753, 306] on button "Next" at bounding box center [775, 304] width 91 height 37
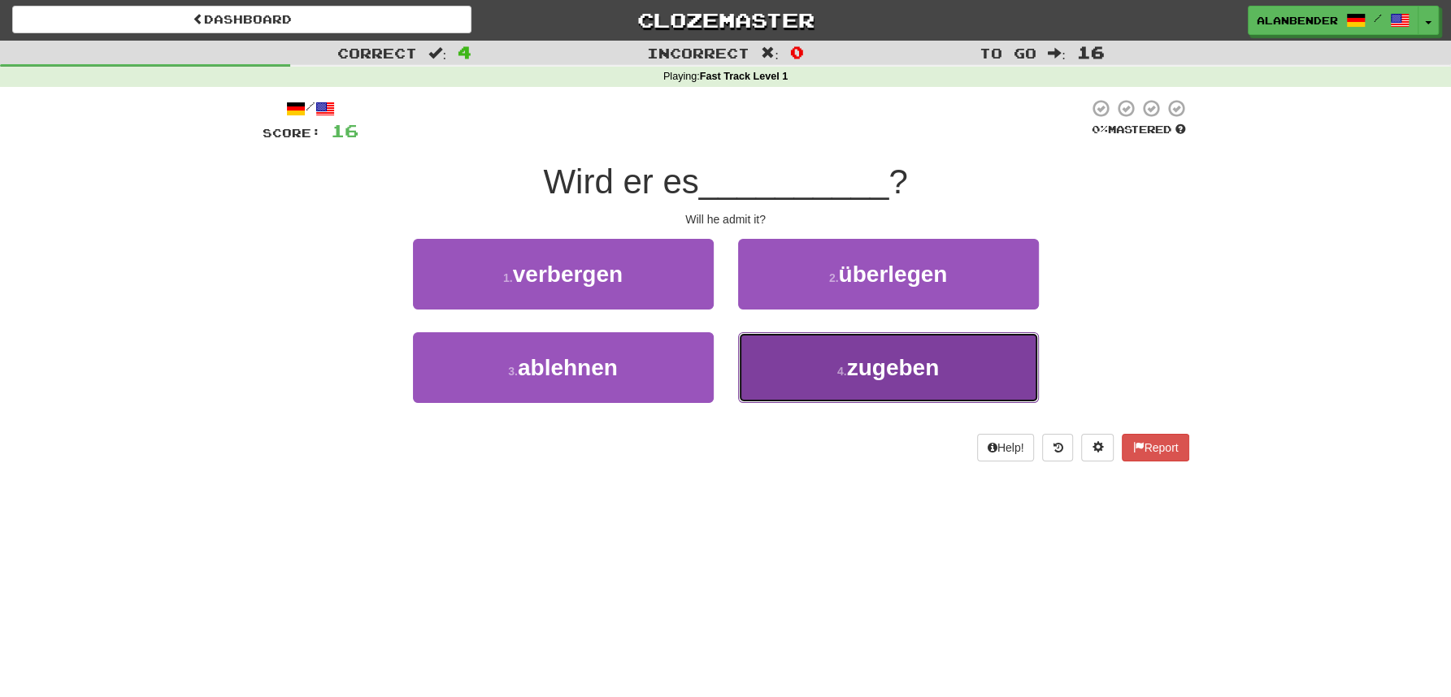
click at [871, 360] on span "zugeben" at bounding box center [893, 367] width 93 height 25
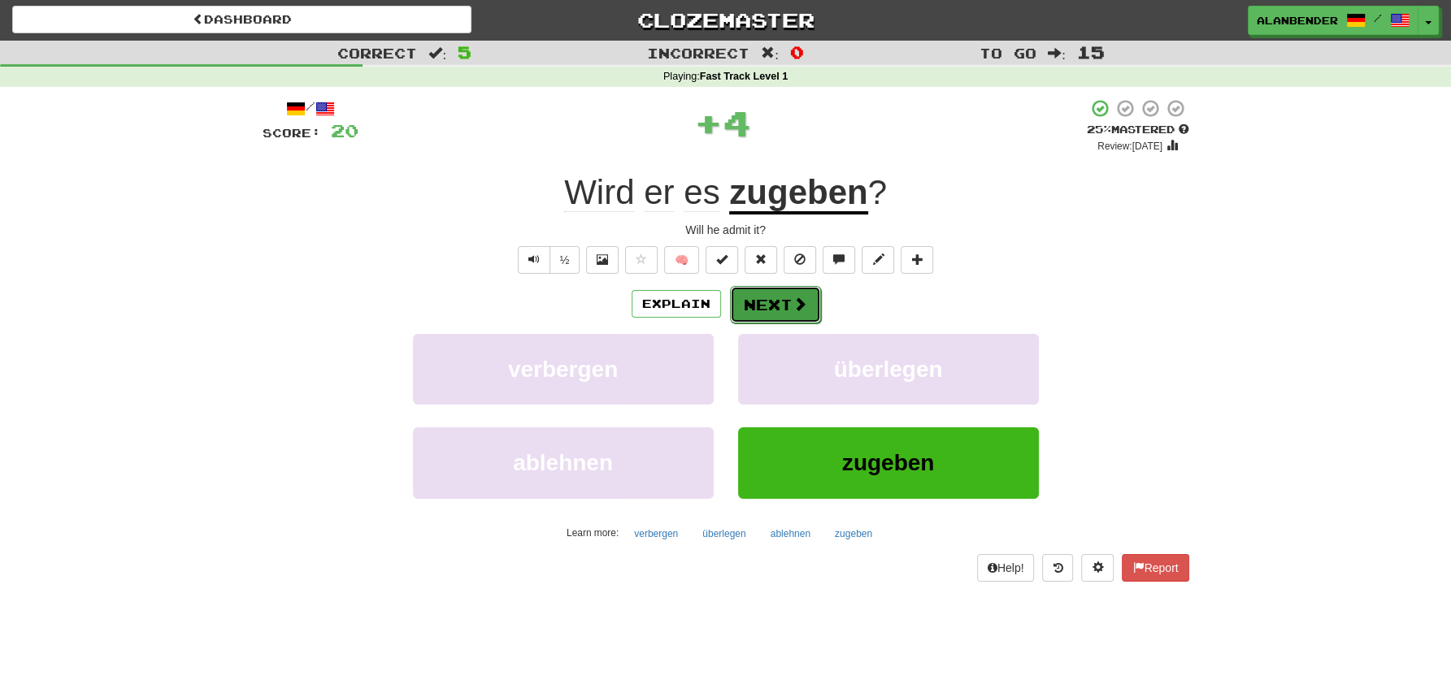
click at [767, 302] on button "Next" at bounding box center [775, 304] width 91 height 37
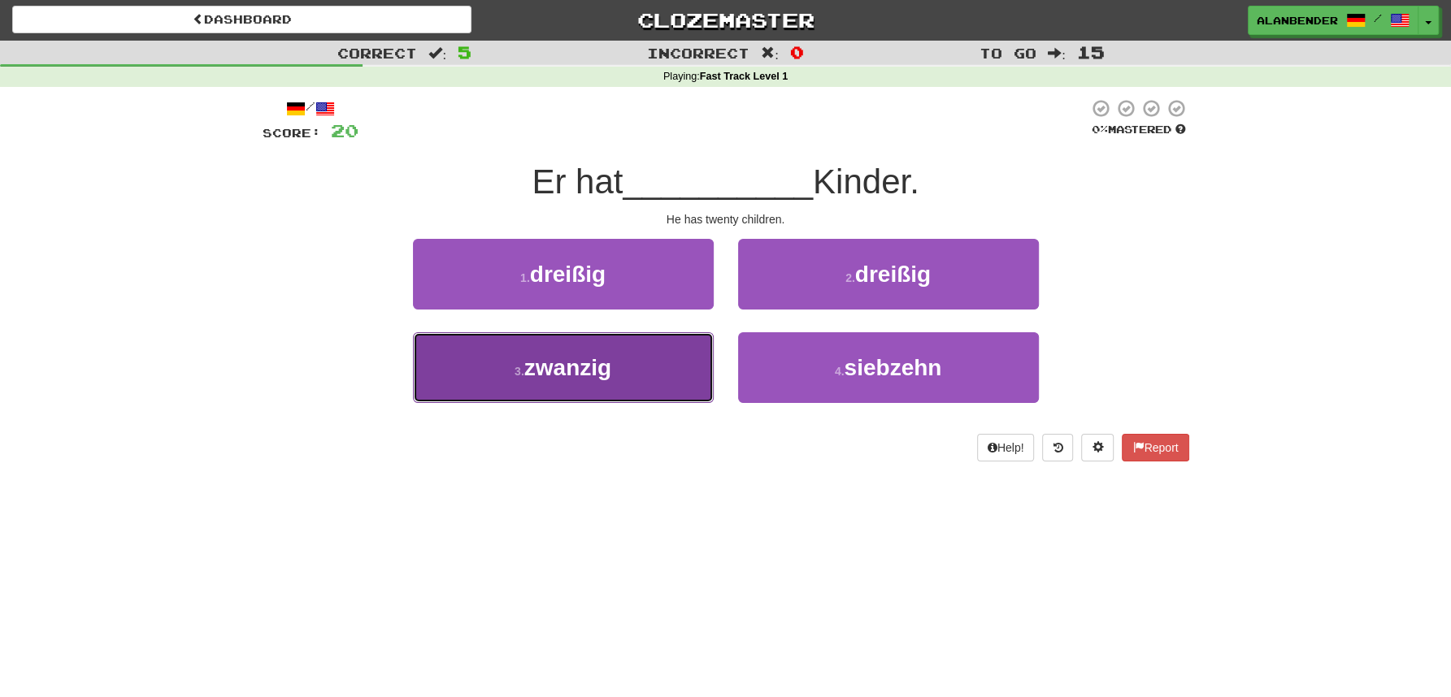
click at [548, 369] on span "zwanzig" at bounding box center [567, 367] width 87 height 25
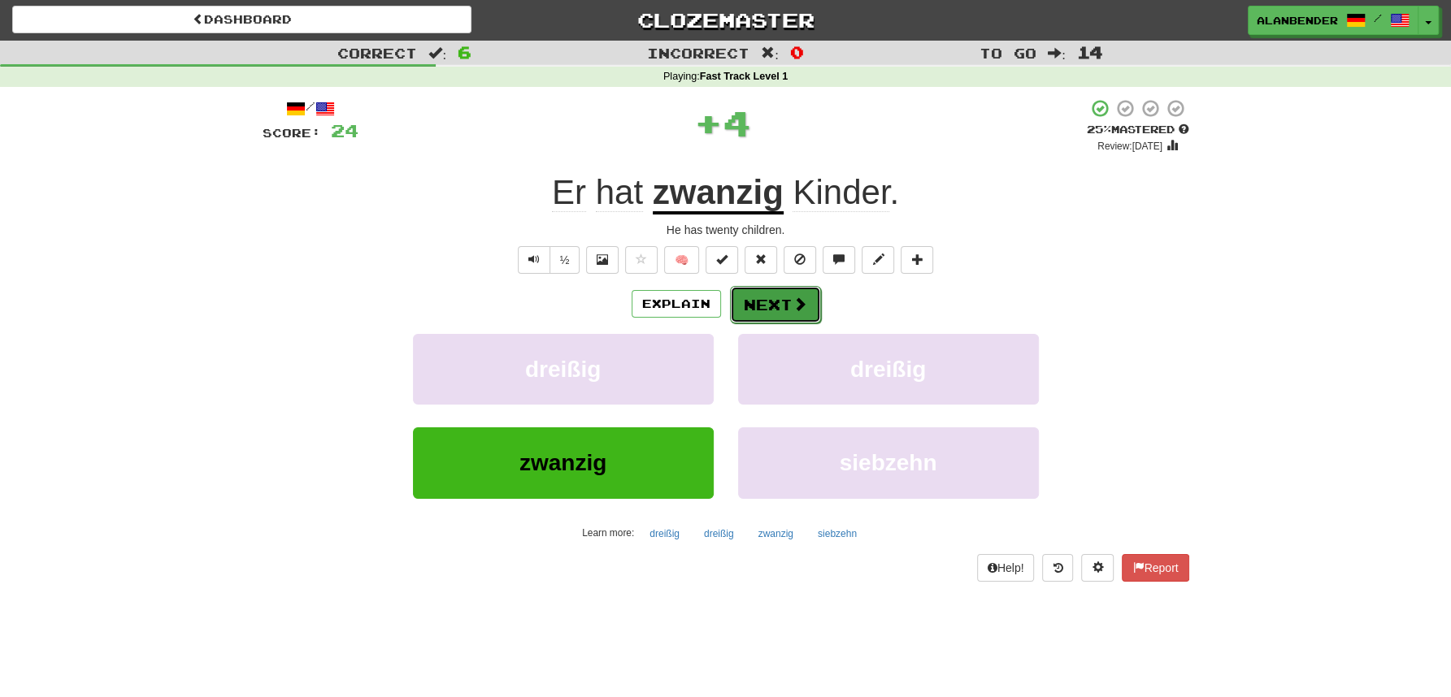
click at [775, 306] on button "Next" at bounding box center [775, 304] width 91 height 37
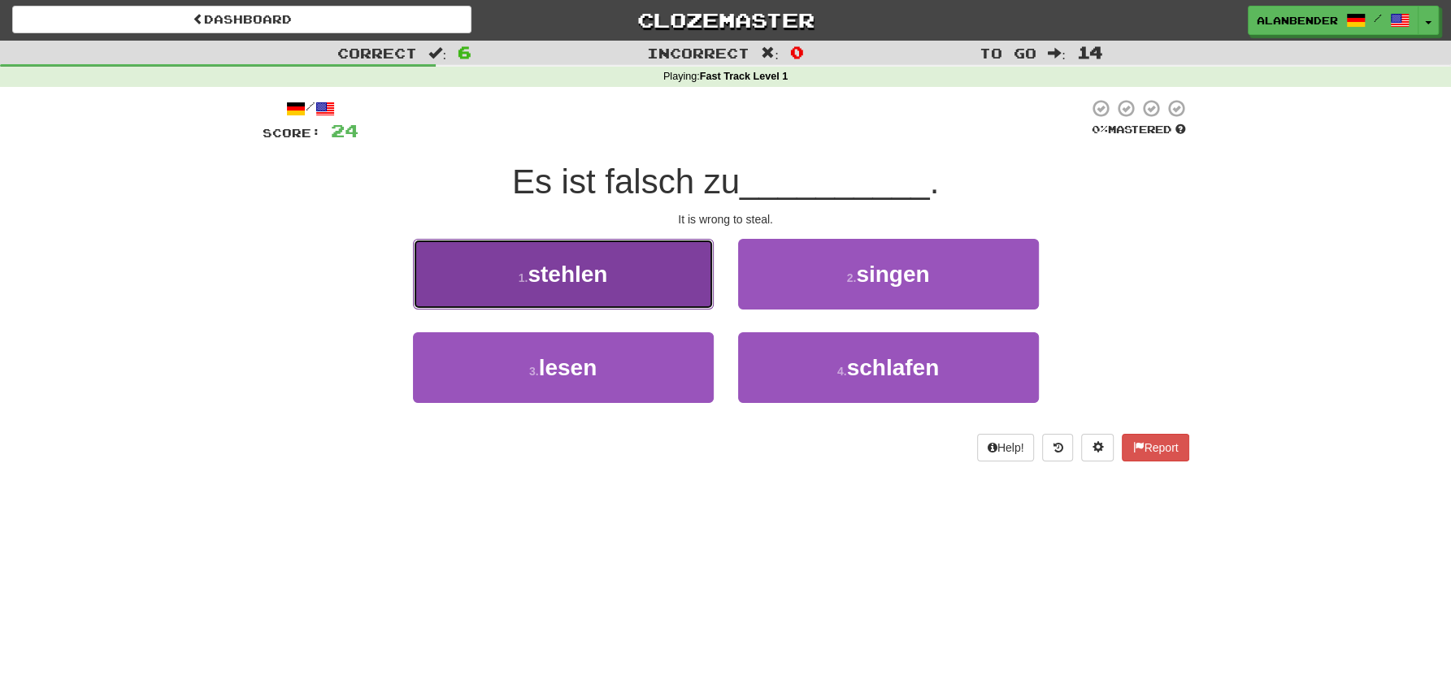
click at [554, 291] on button "1 . stehlen" at bounding box center [563, 274] width 301 height 71
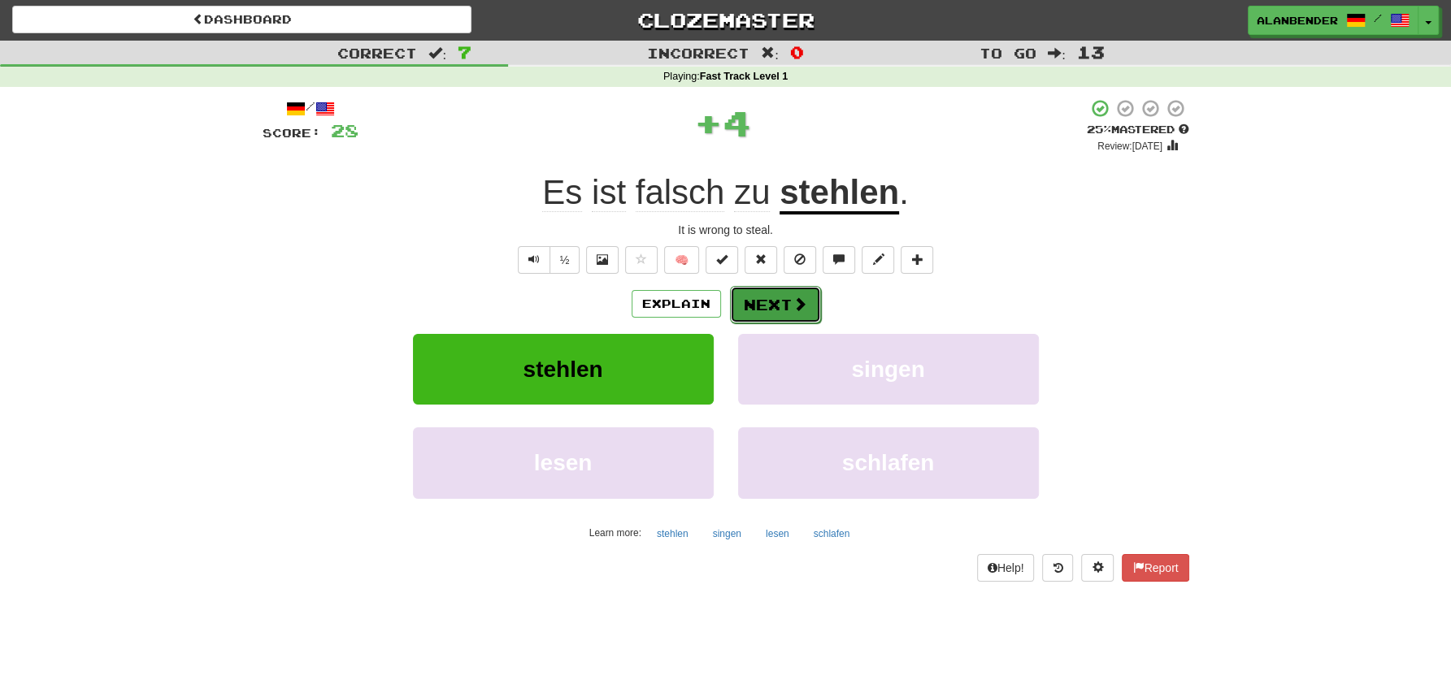
click at [756, 302] on button "Next" at bounding box center [775, 304] width 91 height 37
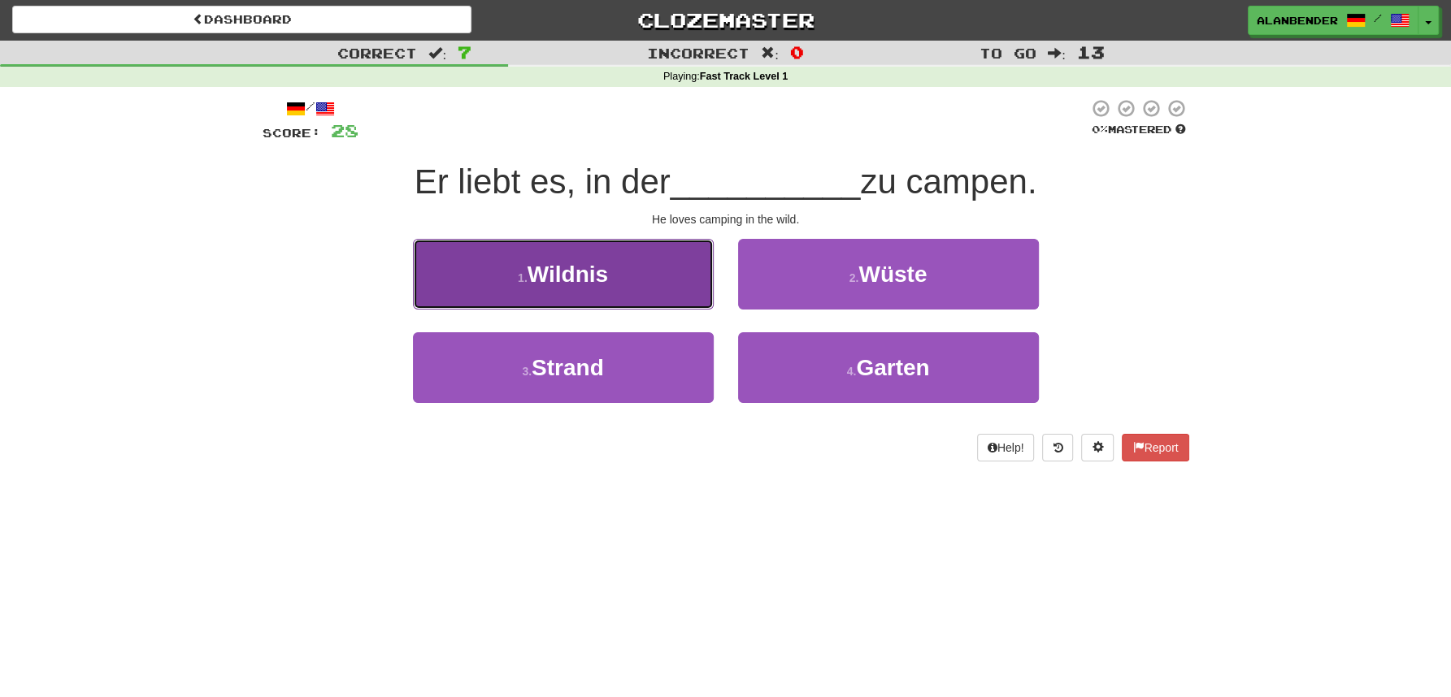
click at [558, 276] on span "Wildnis" at bounding box center [568, 274] width 80 height 25
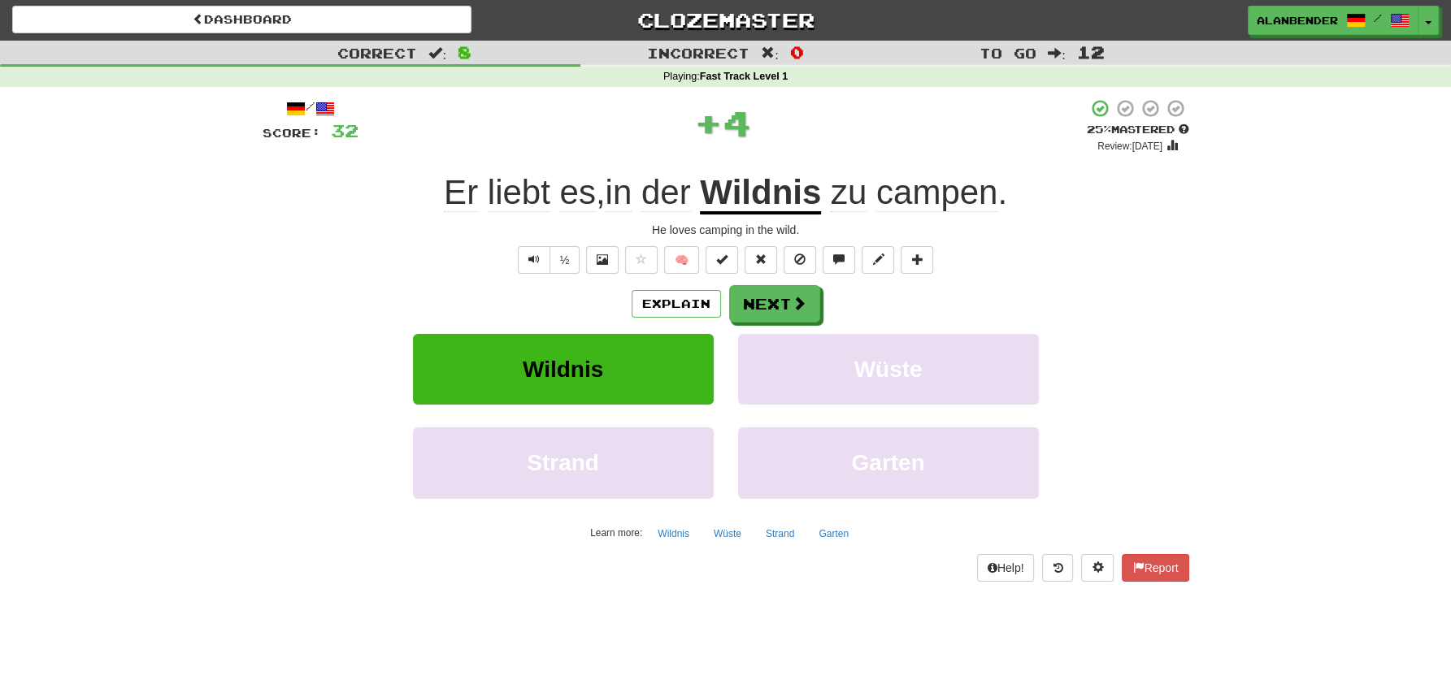
click at [749, 194] on u "Wildnis" at bounding box center [760, 193] width 121 height 41
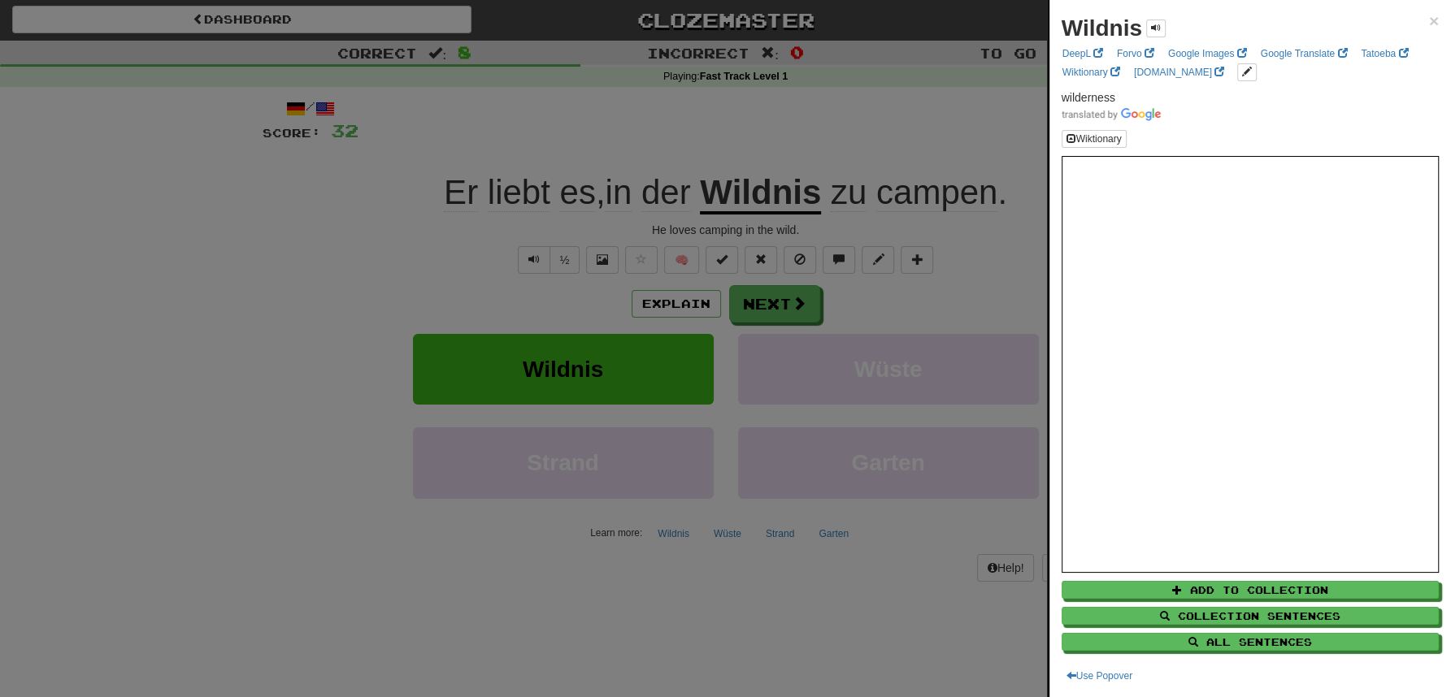
click at [814, 134] on div at bounding box center [725, 348] width 1451 height 697
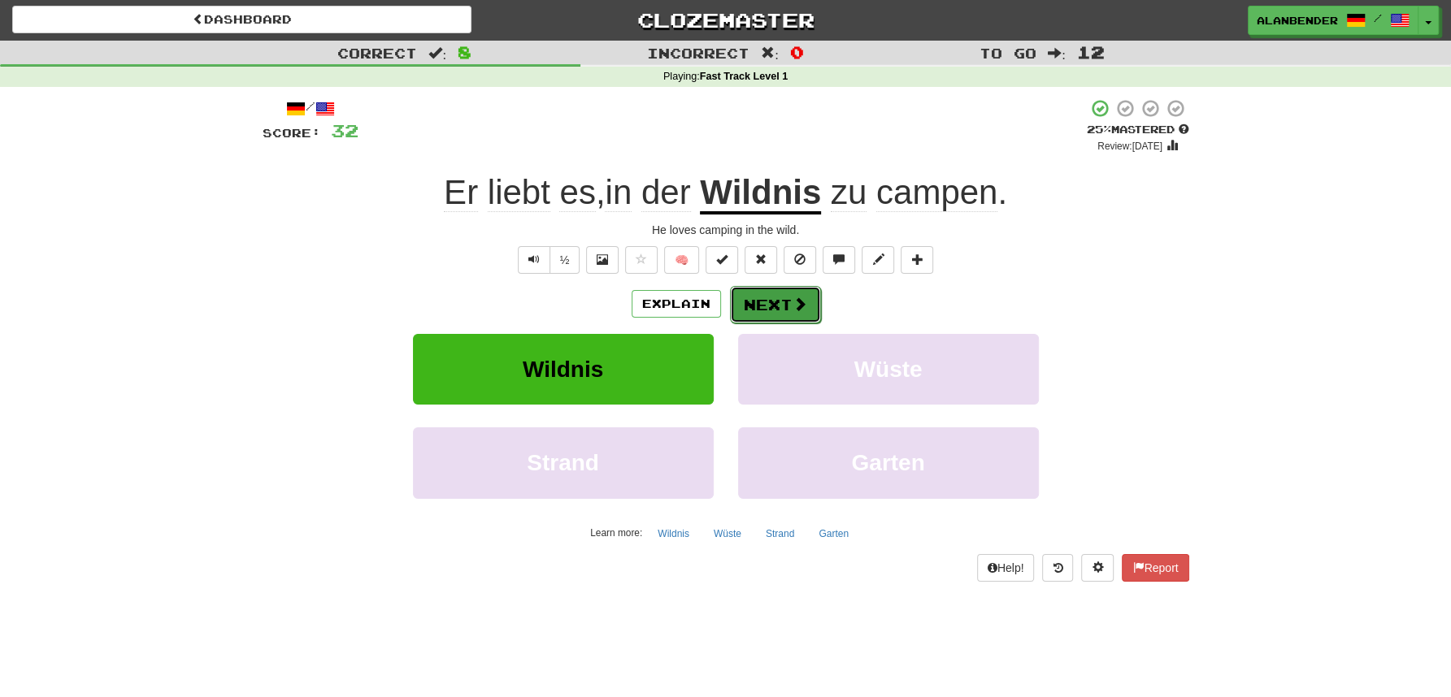
click at [785, 310] on button "Next" at bounding box center [775, 304] width 91 height 37
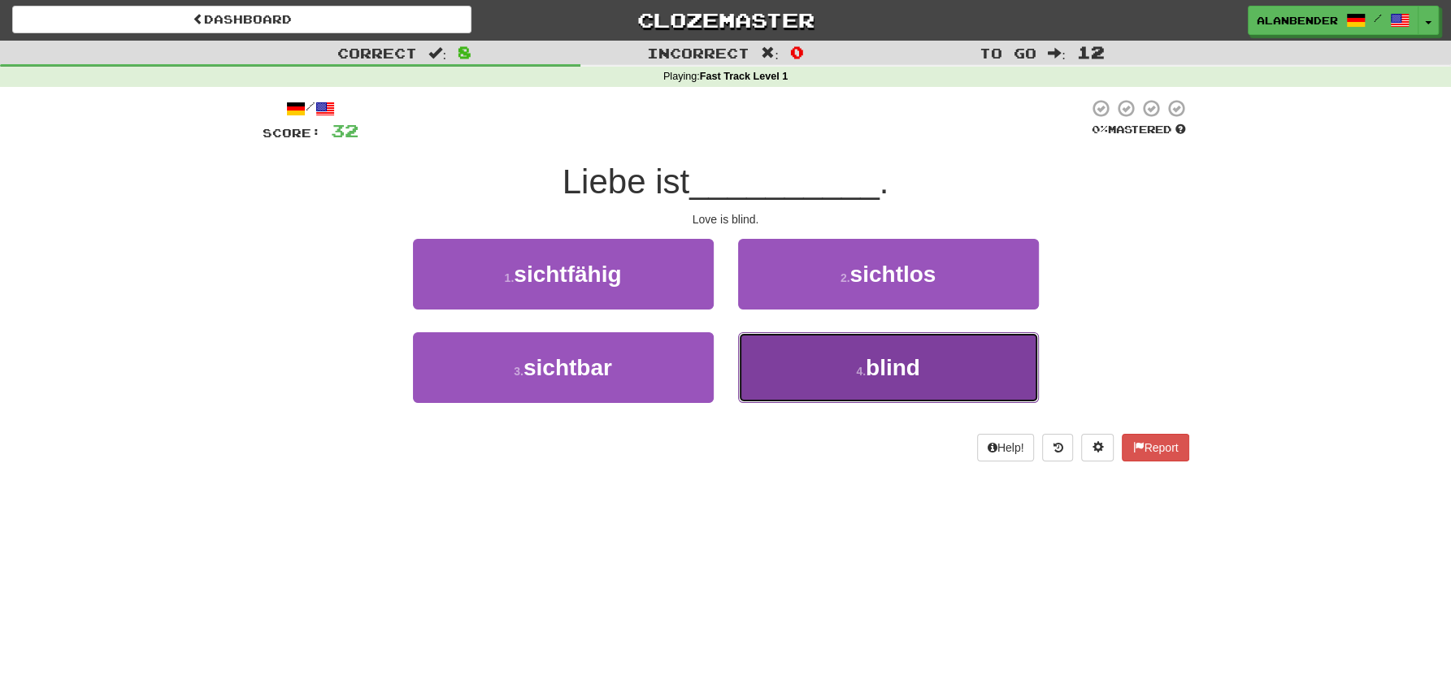
click at [871, 374] on span "blind" at bounding box center [893, 367] width 54 height 25
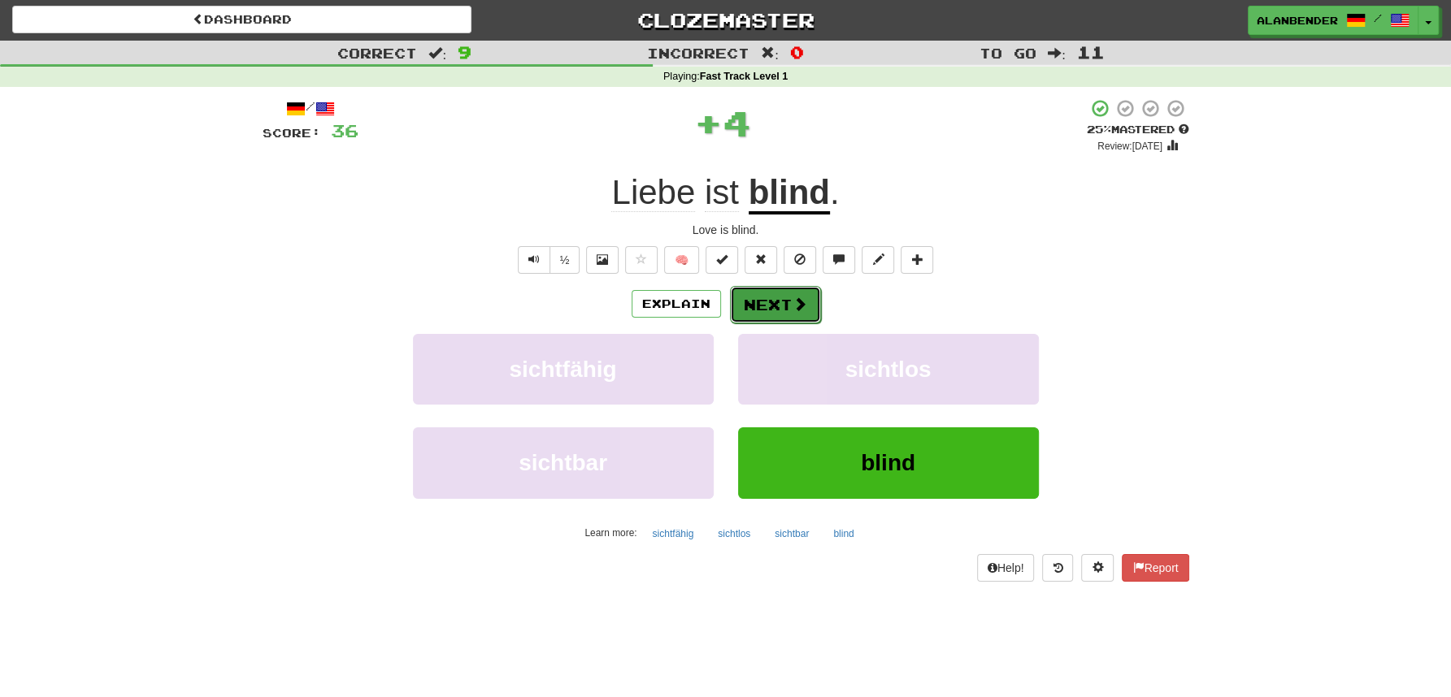
click at [752, 302] on button "Next" at bounding box center [775, 304] width 91 height 37
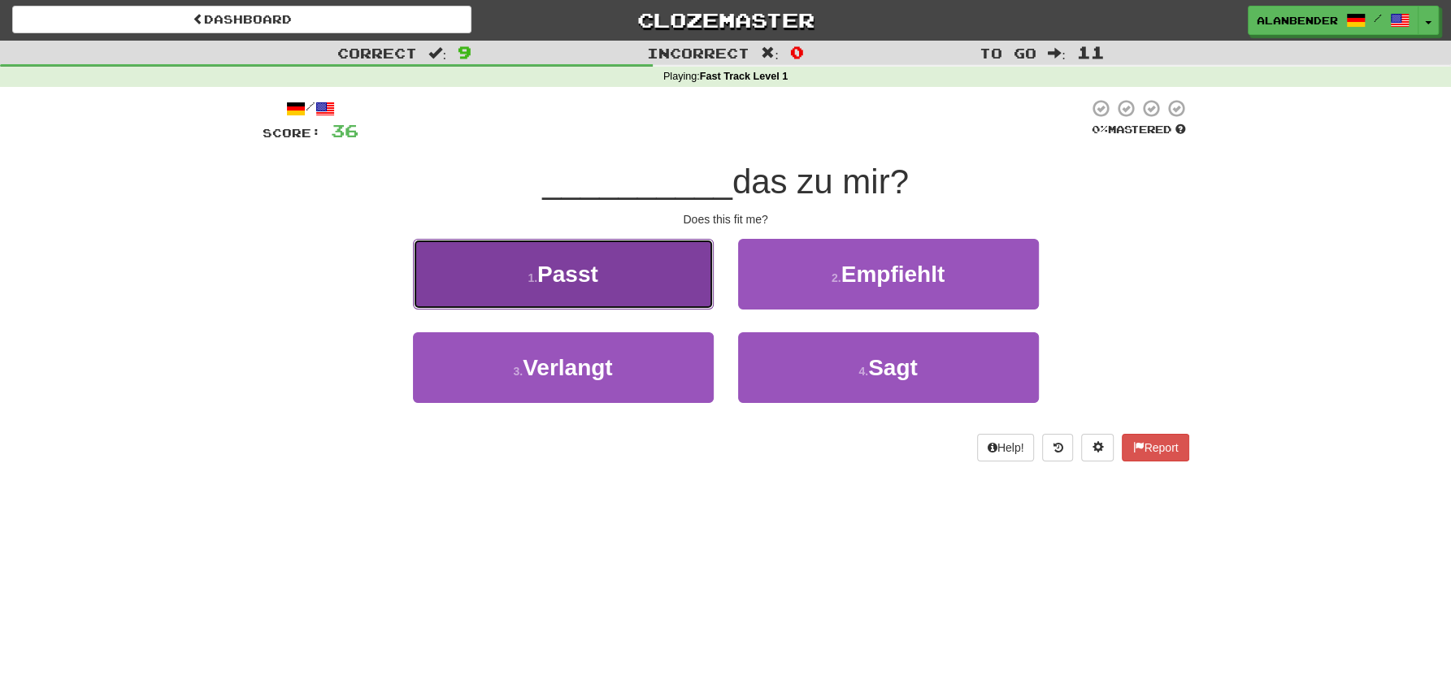
click at [593, 285] on span "Passt" at bounding box center [567, 274] width 61 height 25
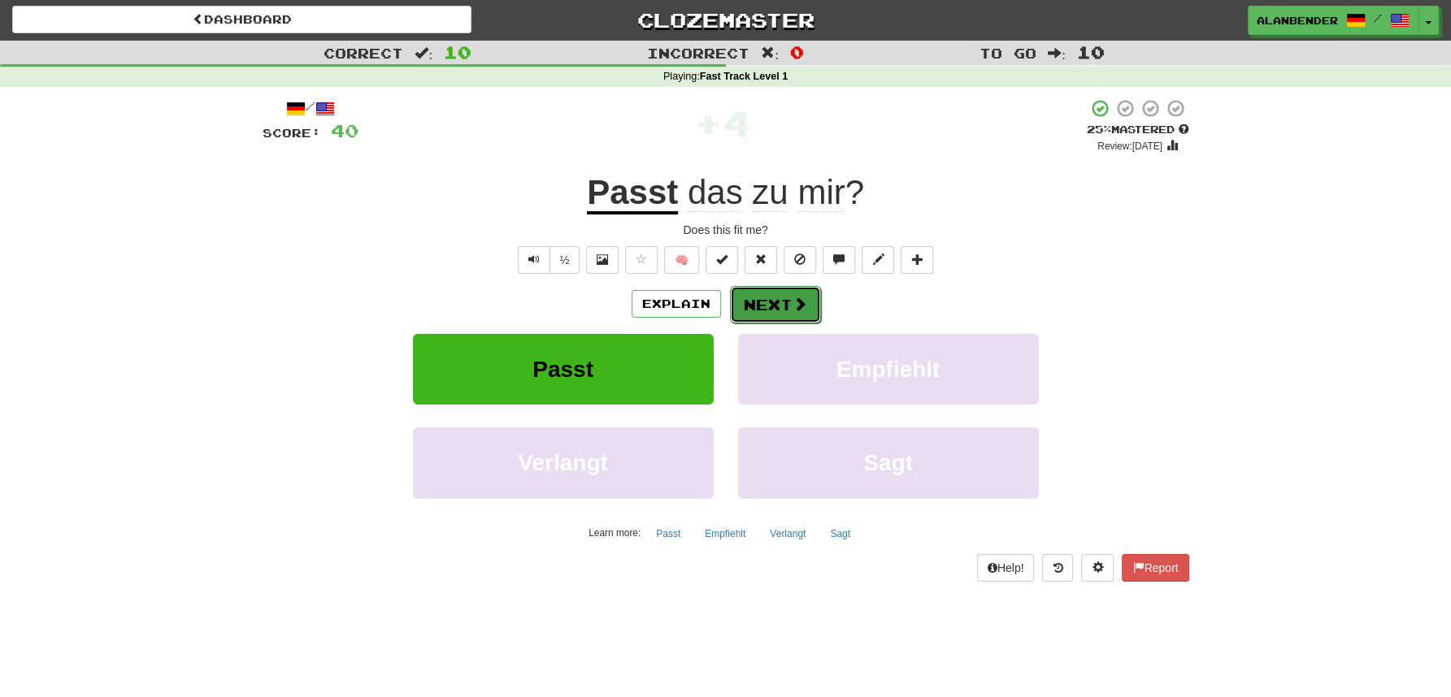
click at [745, 304] on button "Next" at bounding box center [775, 304] width 91 height 37
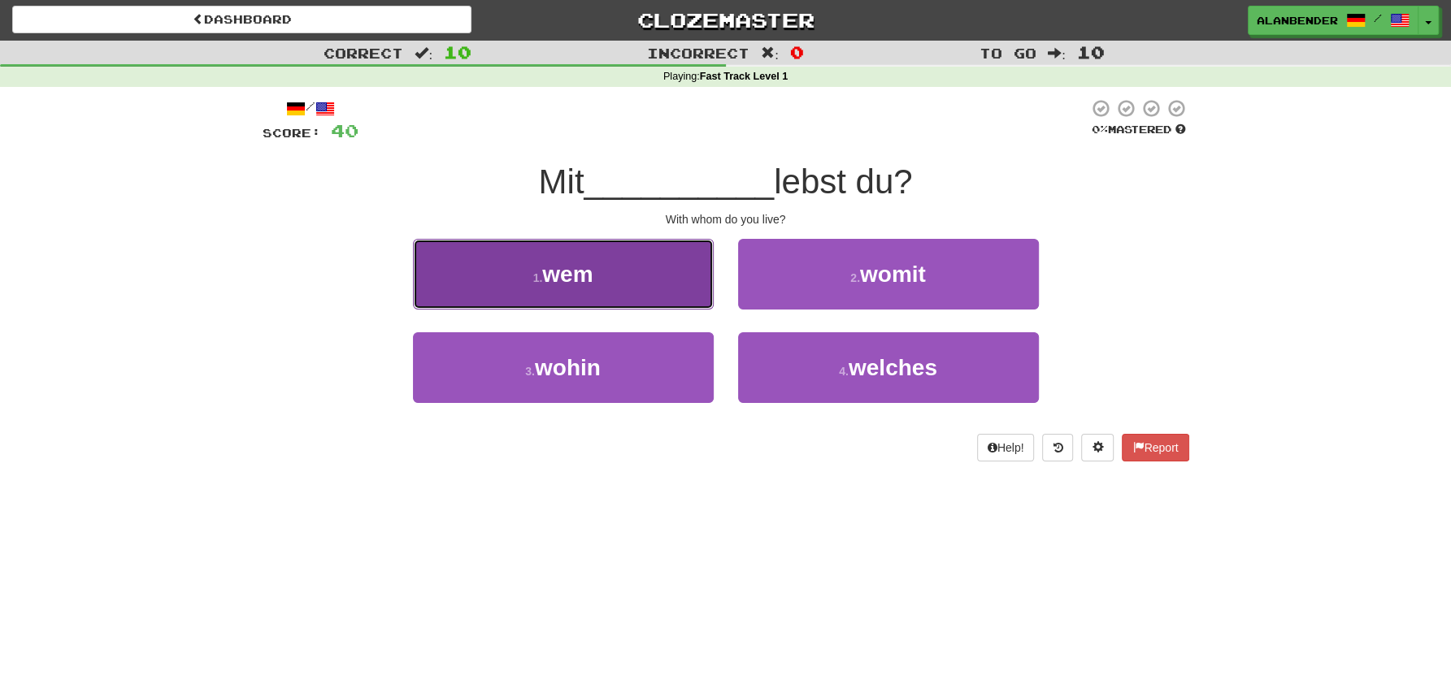
click at [619, 289] on button "1 . wem" at bounding box center [563, 274] width 301 height 71
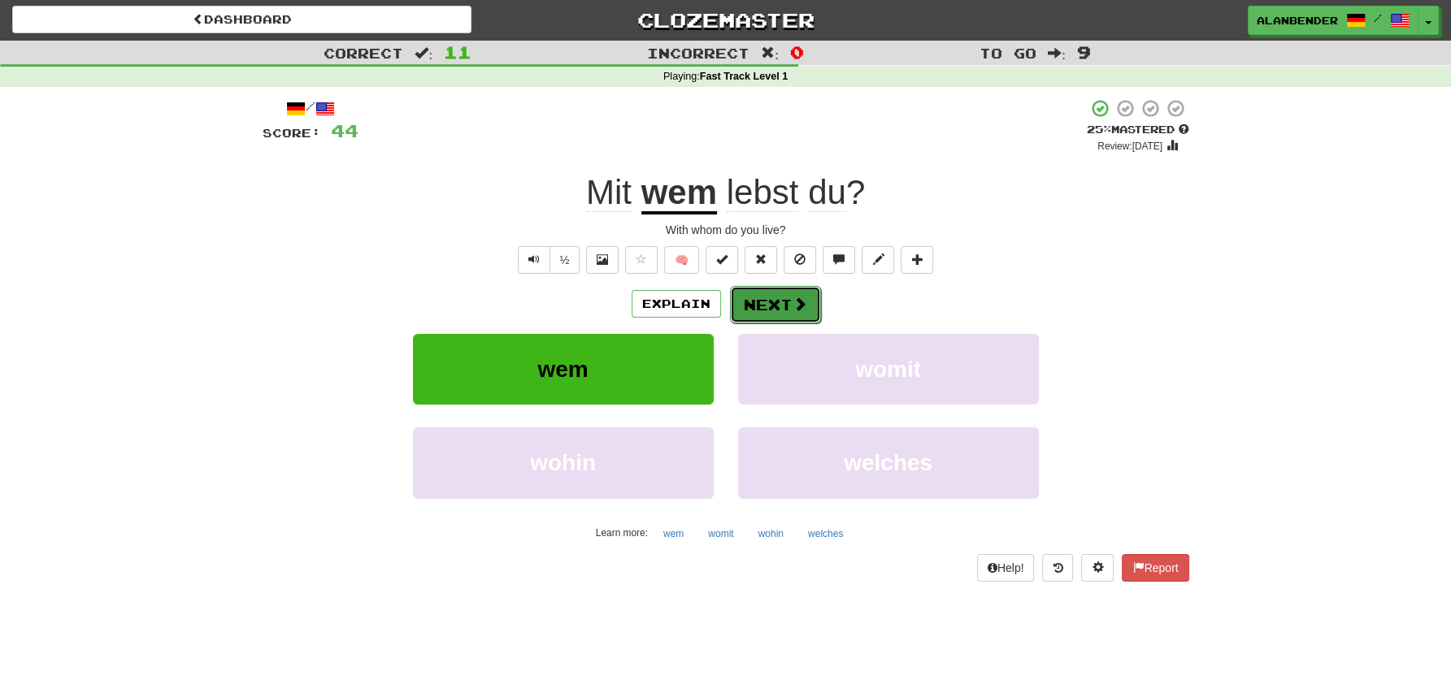
click at [766, 306] on button "Next" at bounding box center [775, 304] width 91 height 37
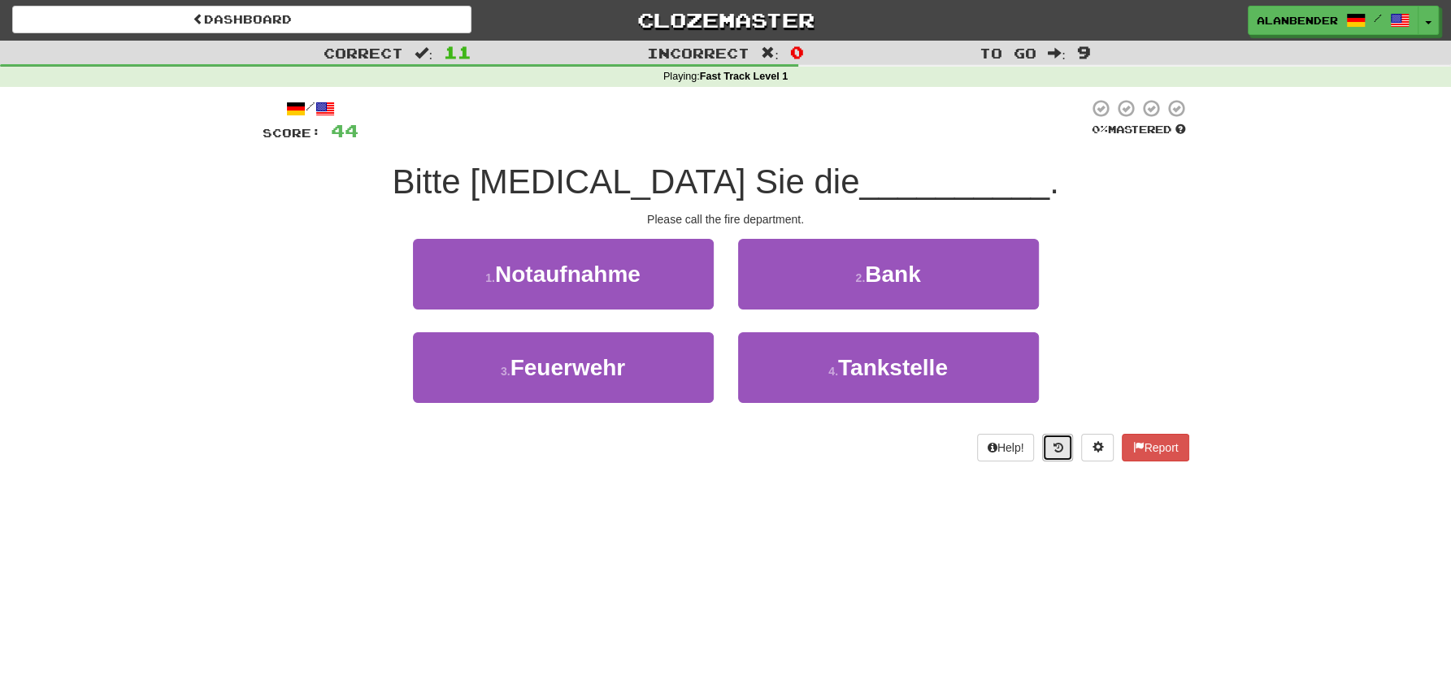
click at [1049, 448] on button at bounding box center [1057, 448] width 31 height 28
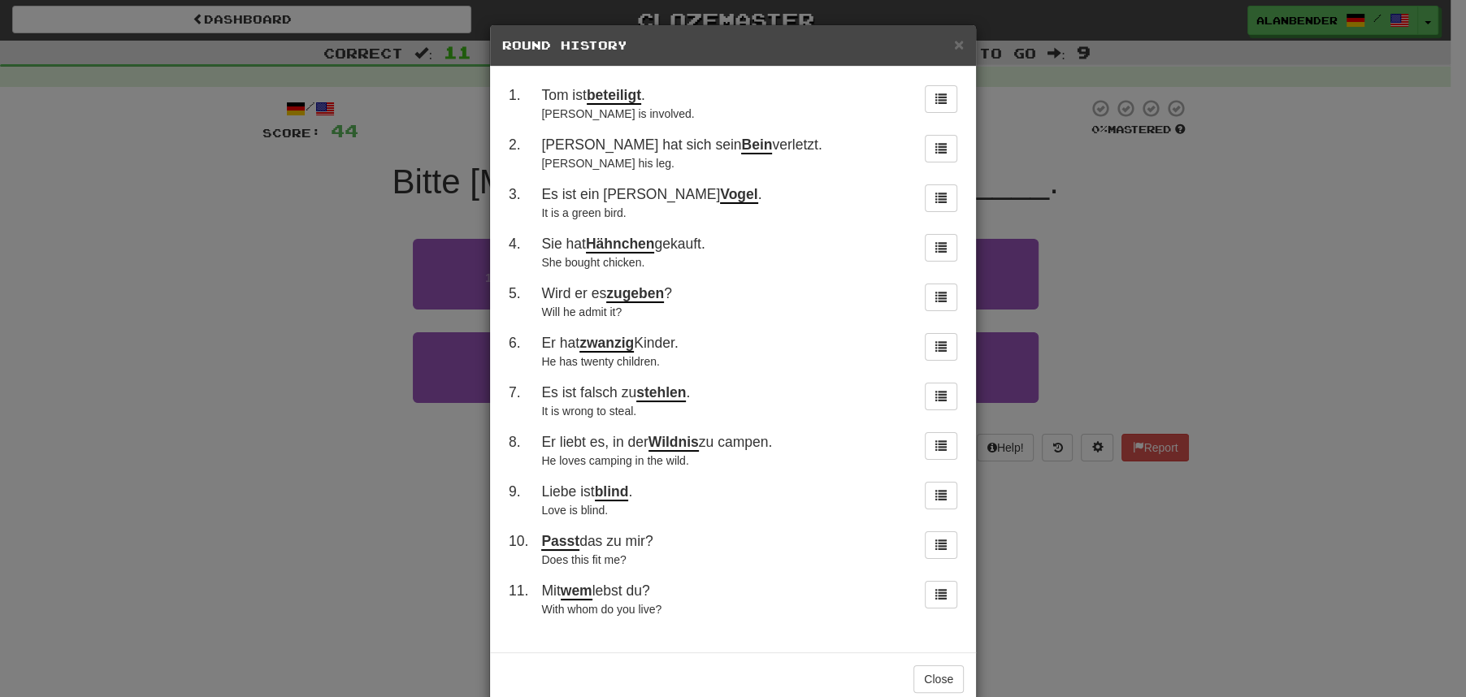
click at [1146, 349] on div "× Round History 1 . Tom ist beteiligt . Tom is involved. 2 . Tom hat sich sein …" at bounding box center [733, 348] width 1466 height 697
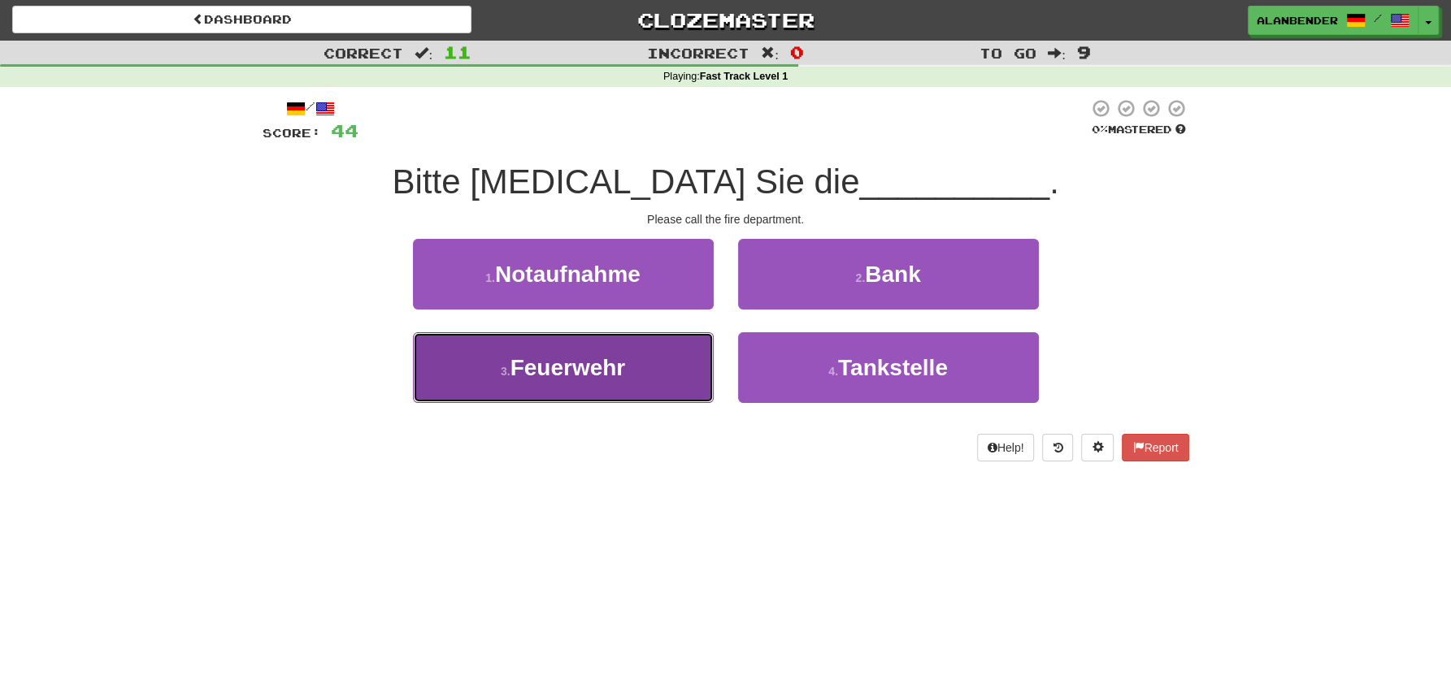
click at [592, 393] on button "3 . Feuerwehr" at bounding box center [563, 367] width 301 height 71
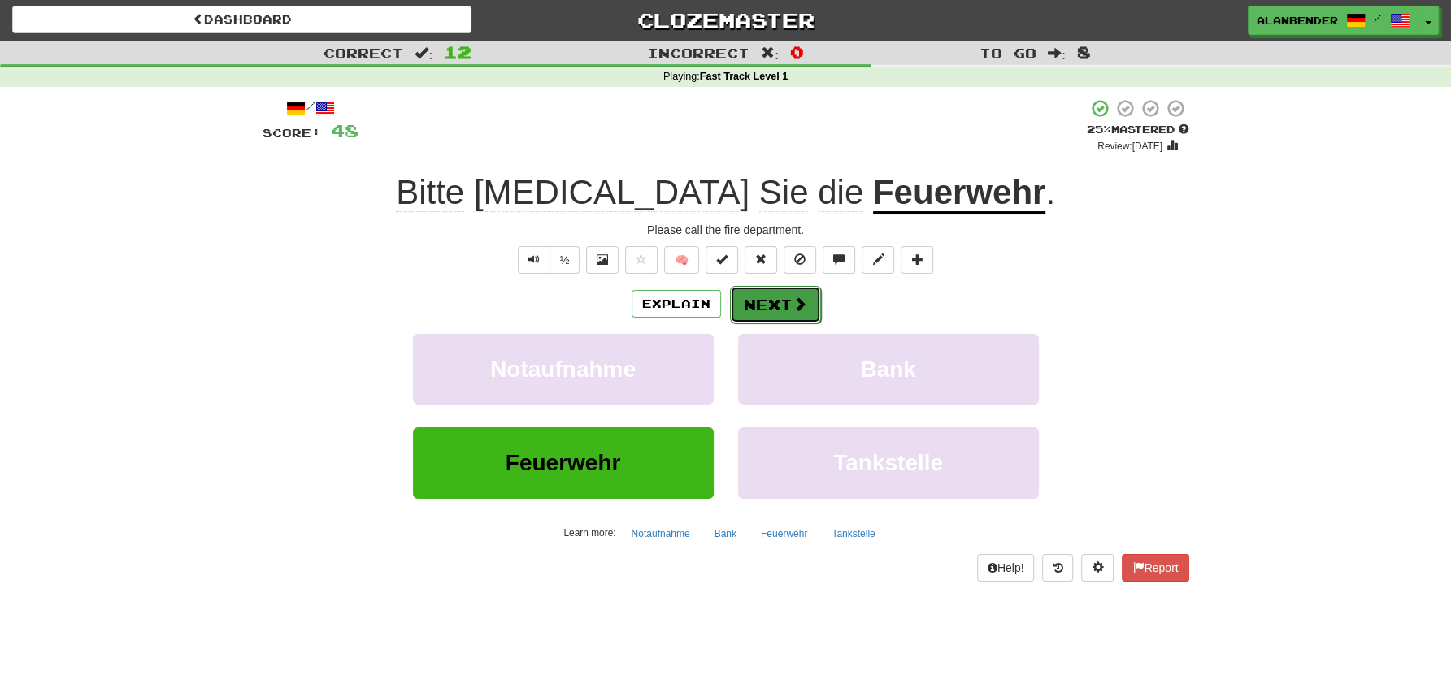
click at [757, 315] on button "Next" at bounding box center [775, 304] width 91 height 37
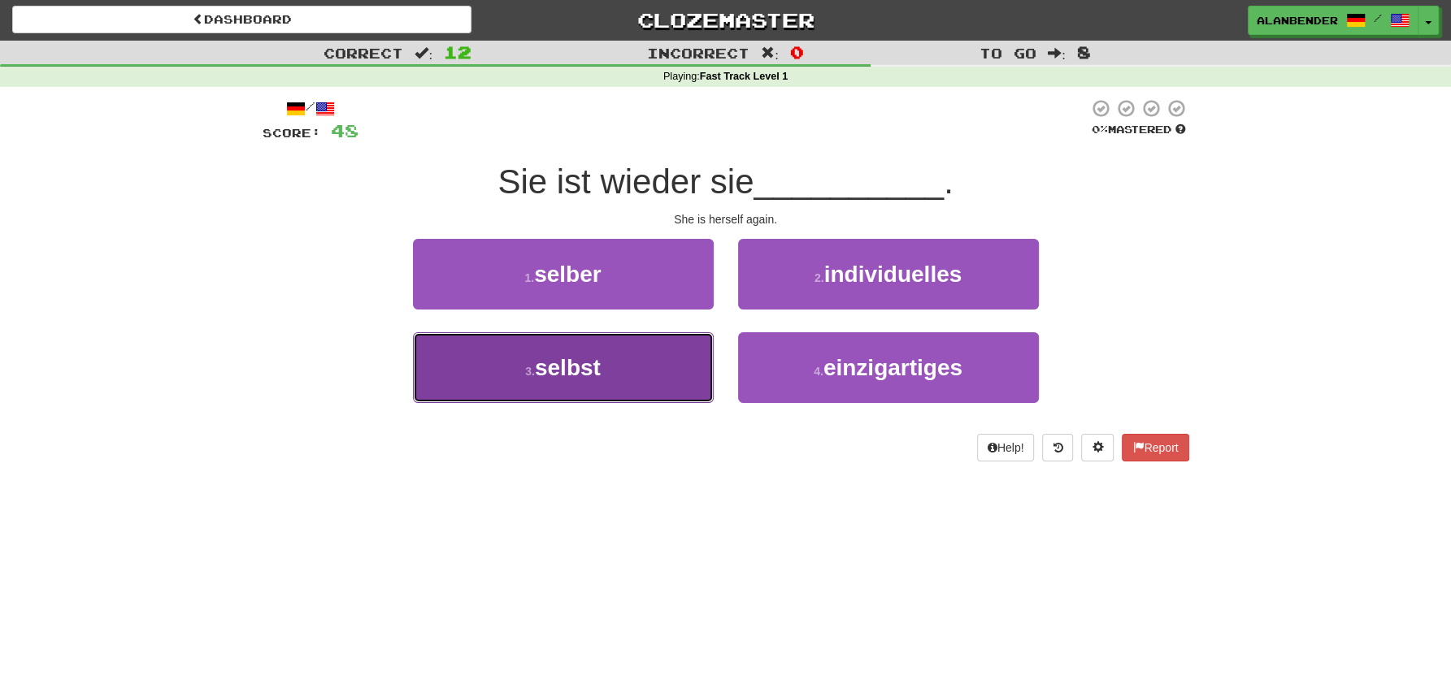
click at [580, 371] on span "selbst" at bounding box center [568, 367] width 66 height 25
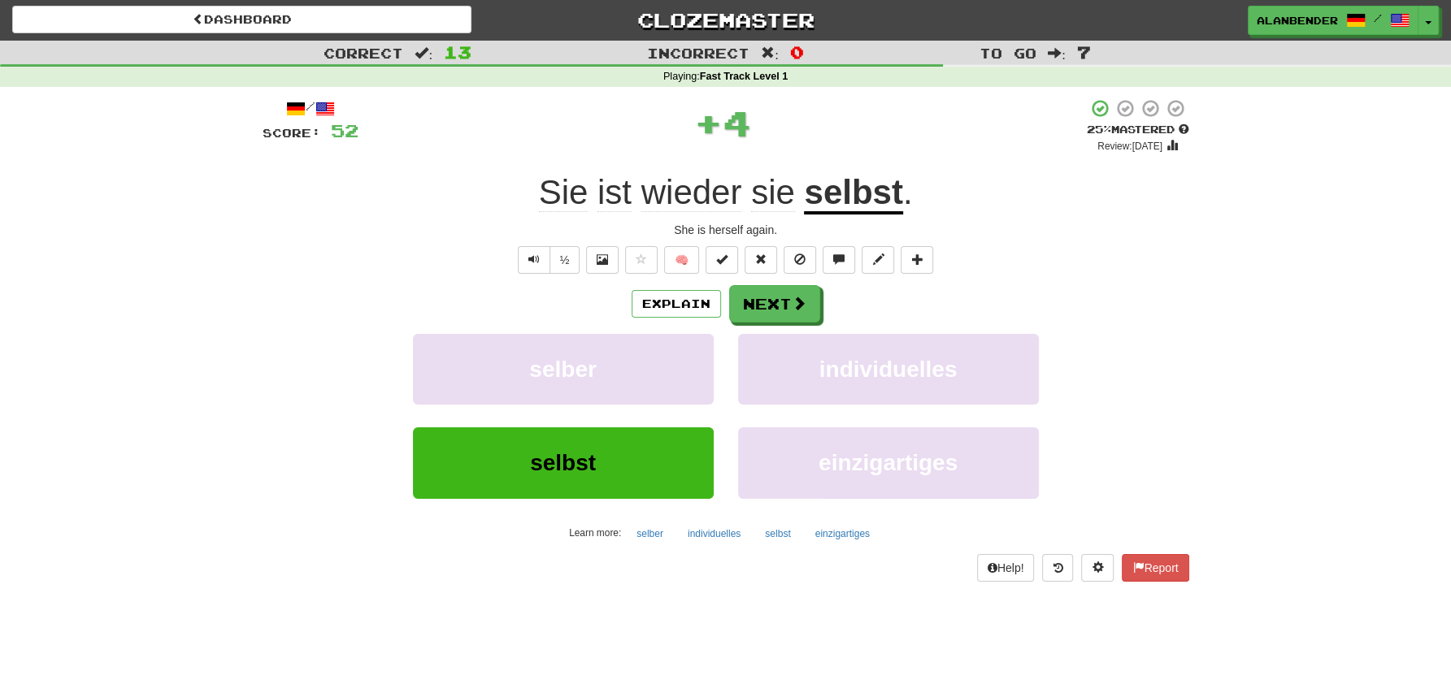
click at [822, 192] on u "selbst" at bounding box center [853, 193] width 98 height 41
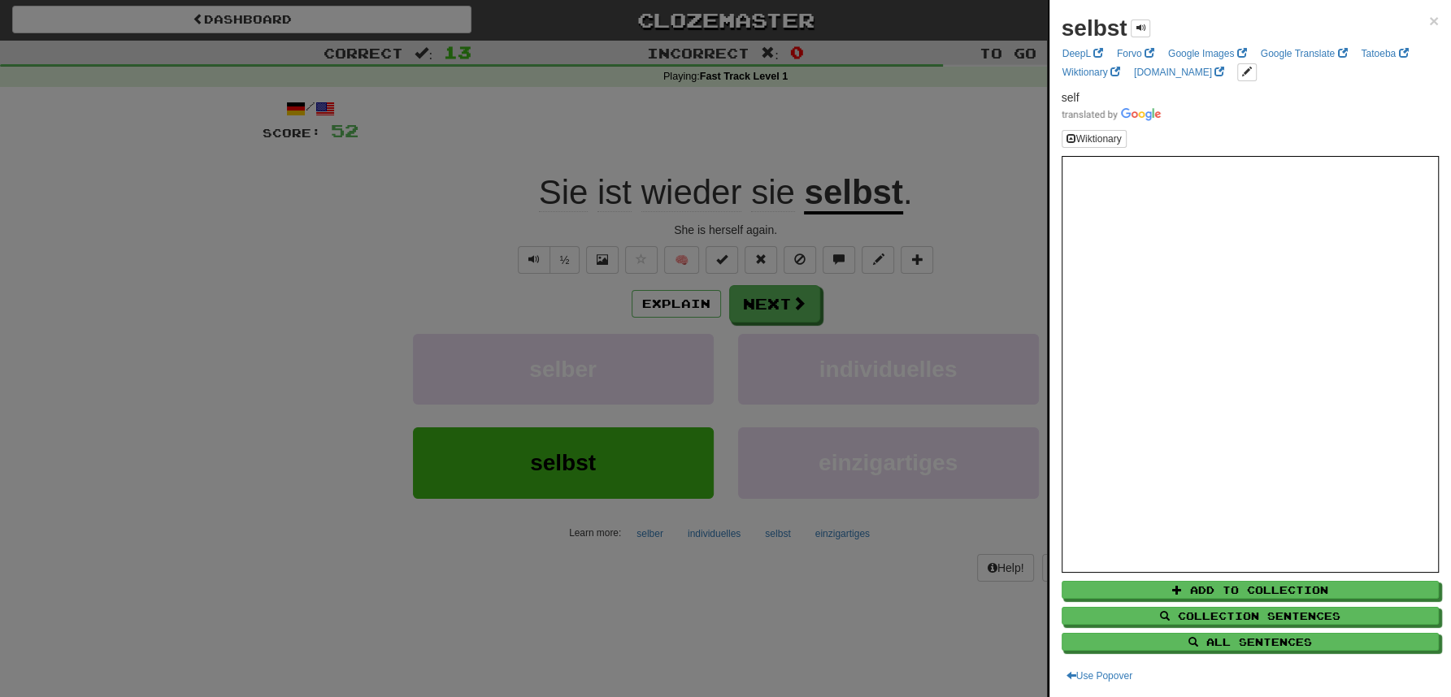
click at [817, 128] on div at bounding box center [725, 348] width 1451 height 697
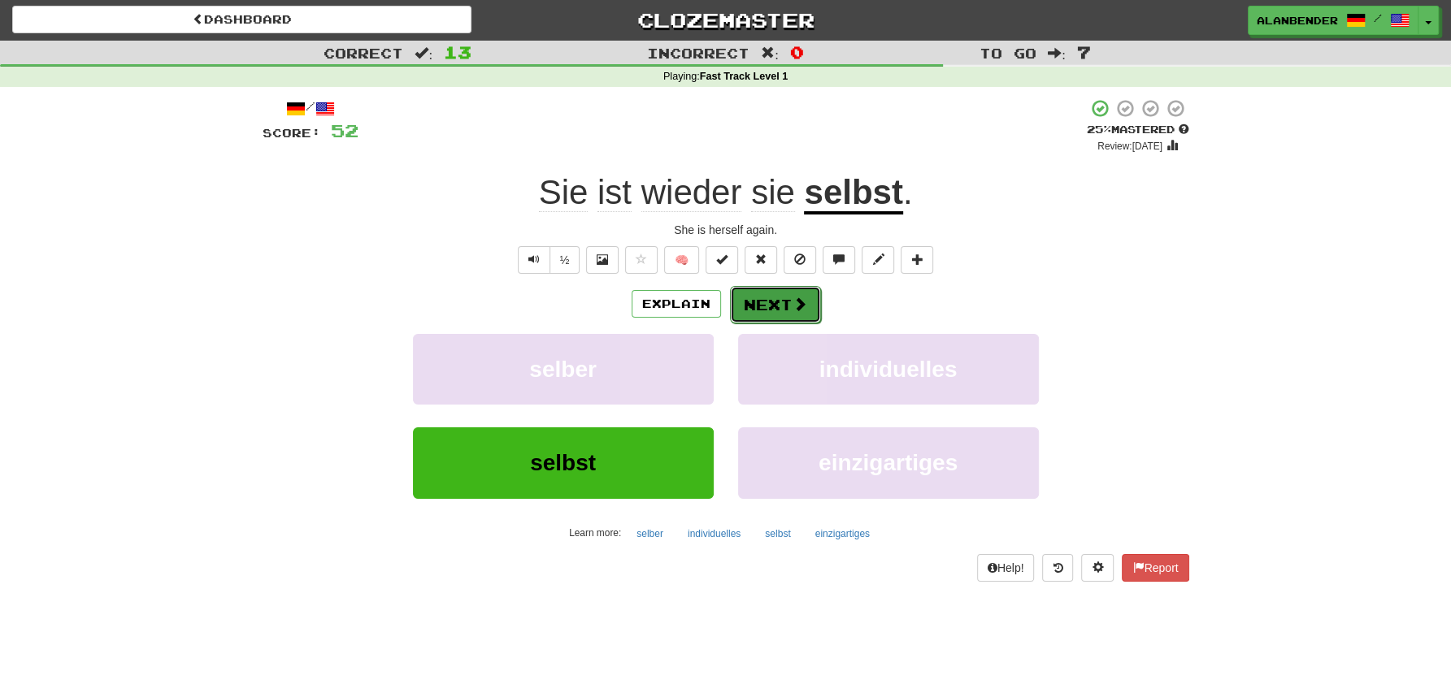
click at [793, 301] on span at bounding box center [799, 304] width 15 height 15
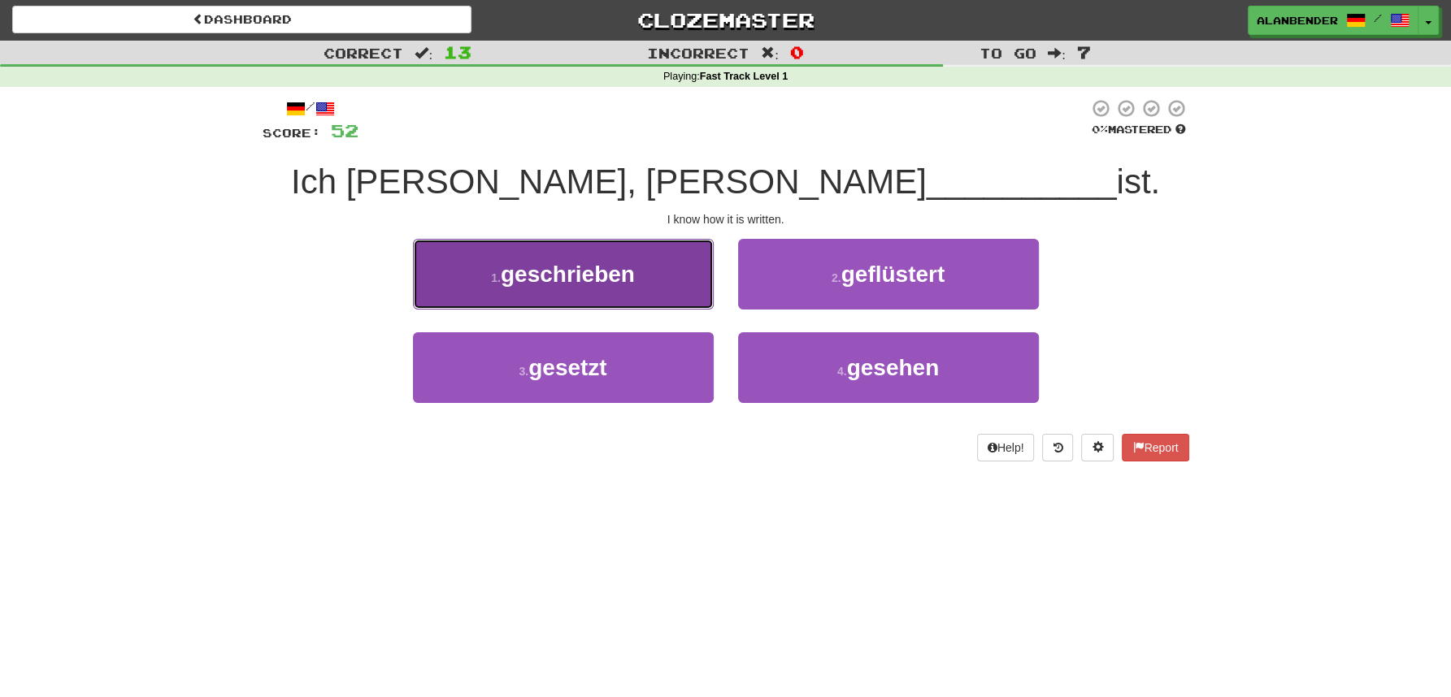
click at [624, 280] on span "geschrieben" at bounding box center [568, 274] width 134 height 25
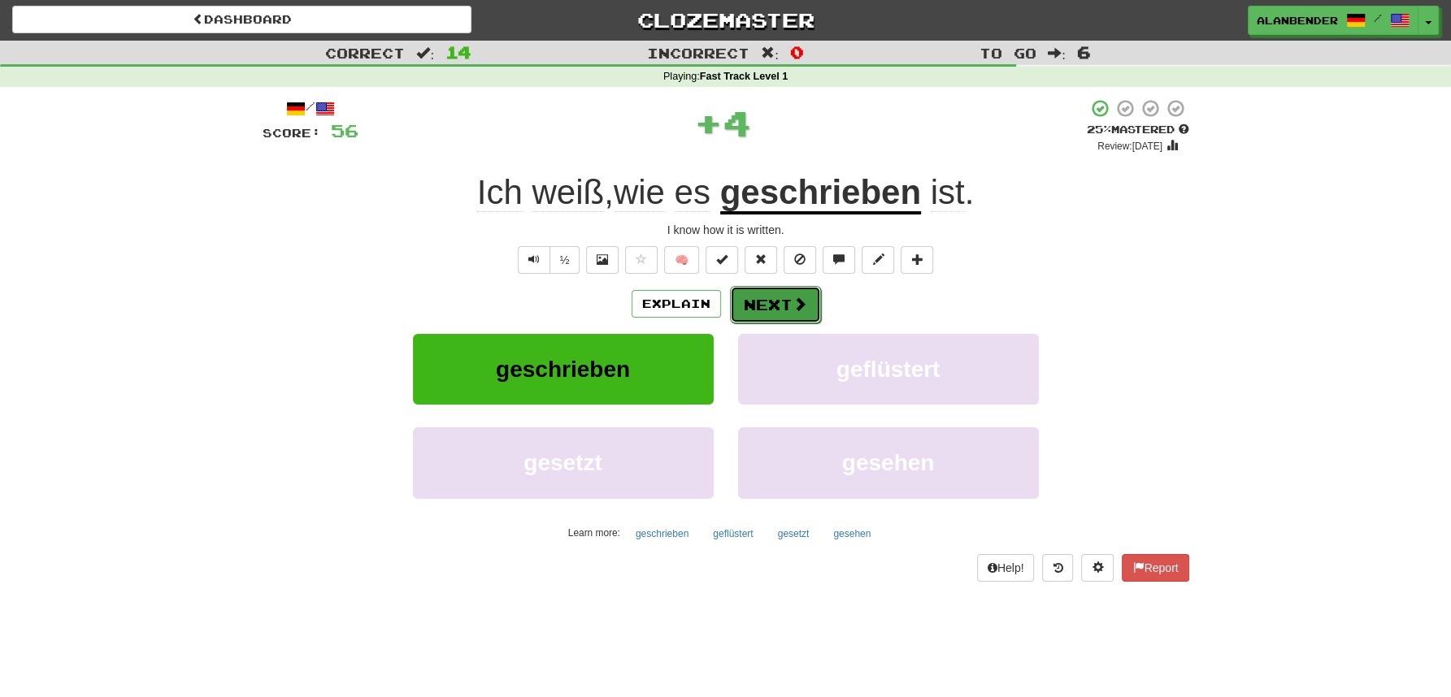
click at [787, 307] on button "Next" at bounding box center [775, 304] width 91 height 37
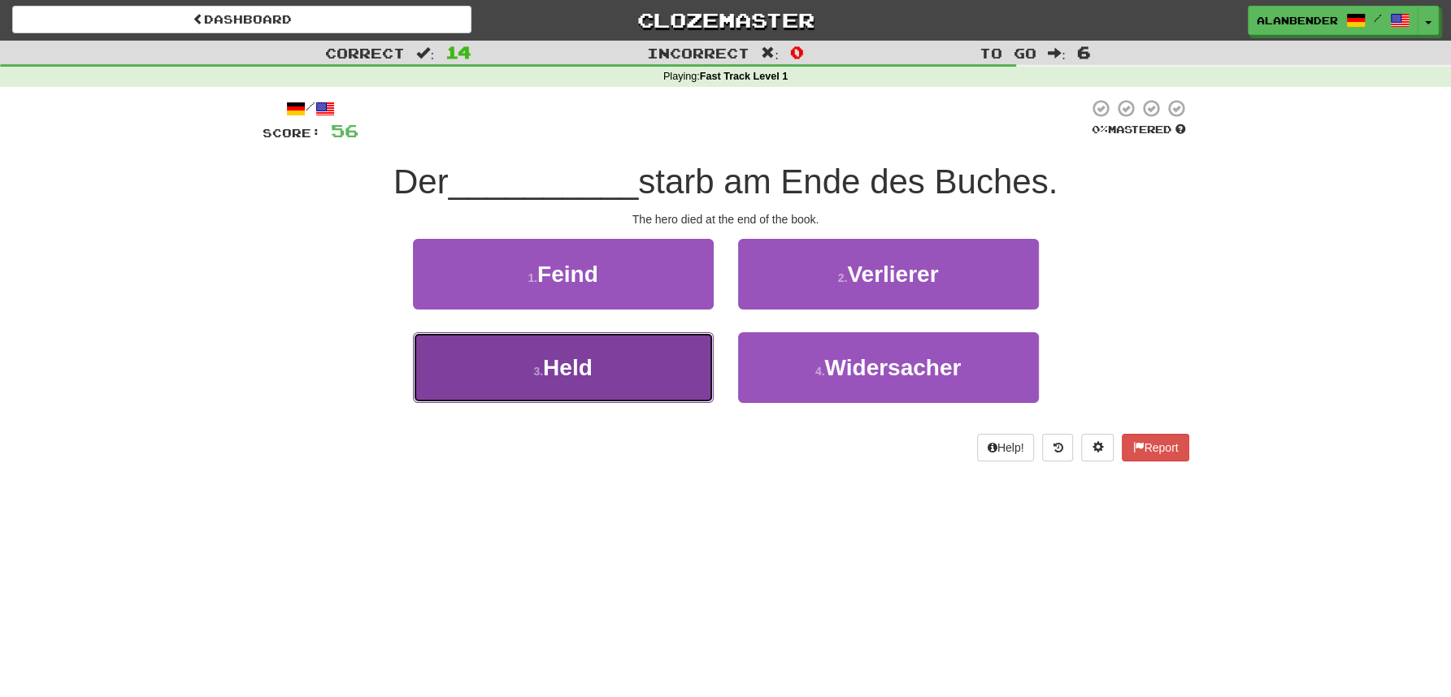
click at [571, 364] on span "Held" at bounding box center [568, 367] width 50 height 25
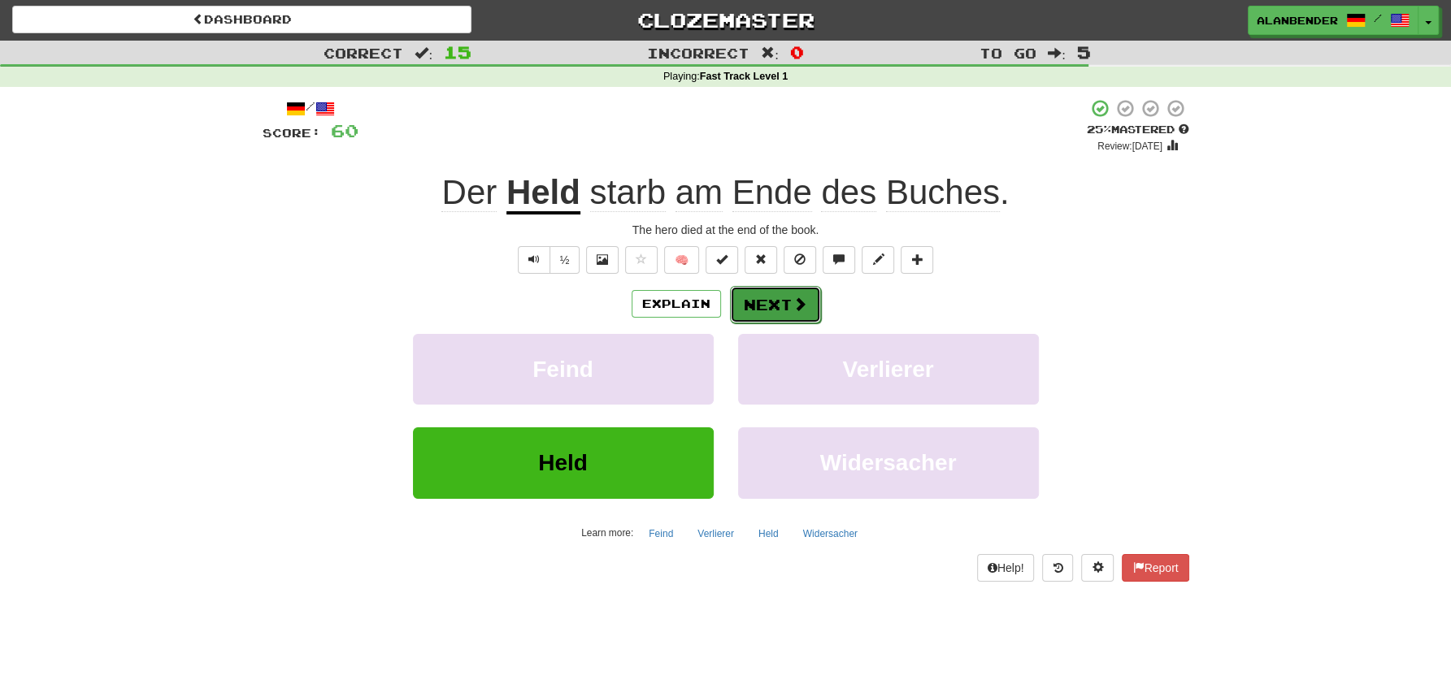
click at [771, 314] on button "Next" at bounding box center [775, 304] width 91 height 37
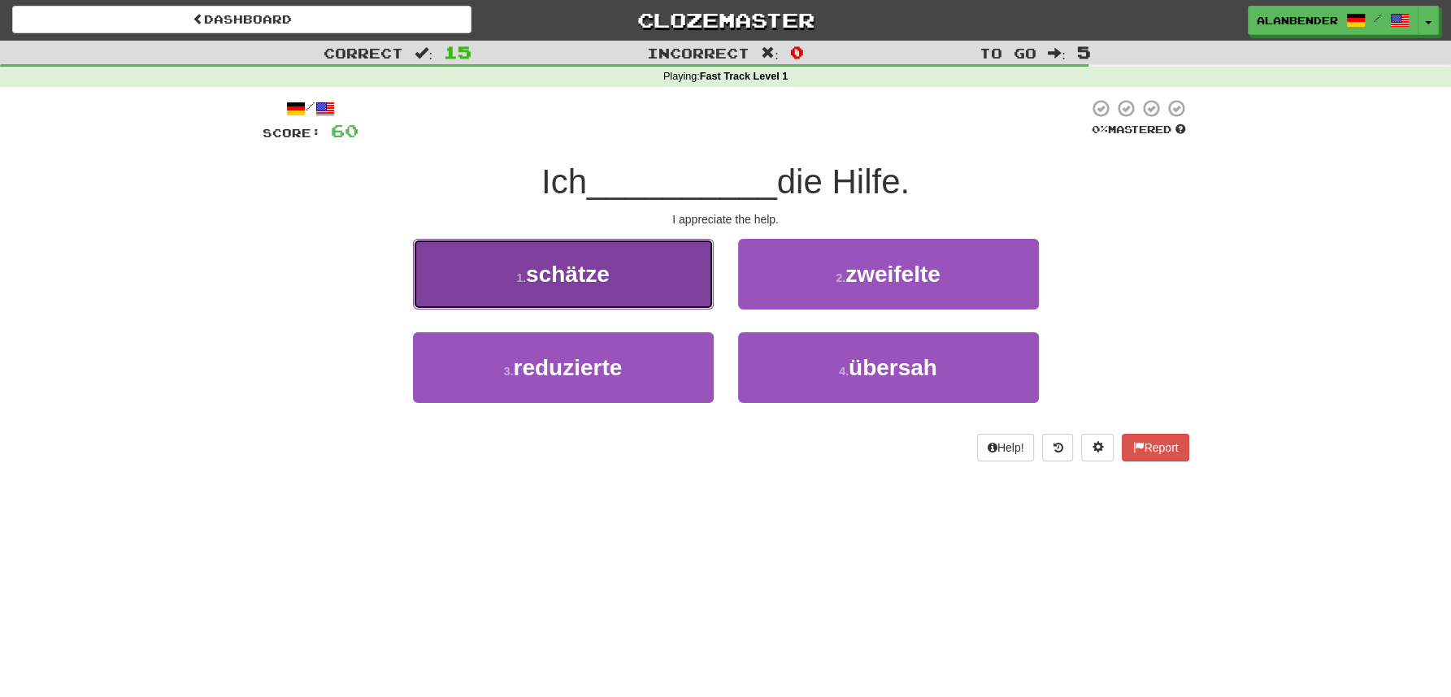
click at [584, 279] on span "schätze" at bounding box center [568, 274] width 84 height 25
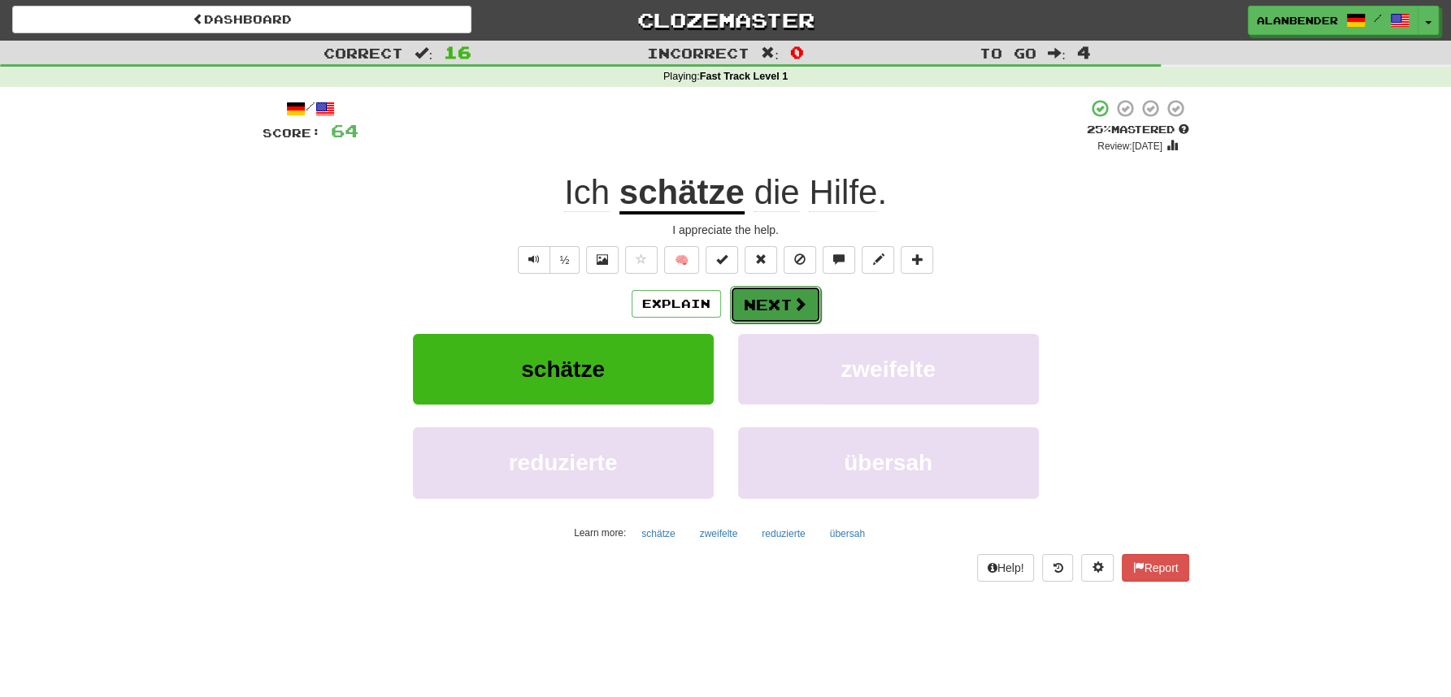
click at [801, 300] on span at bounding box center [799, 304] width 15 height 15
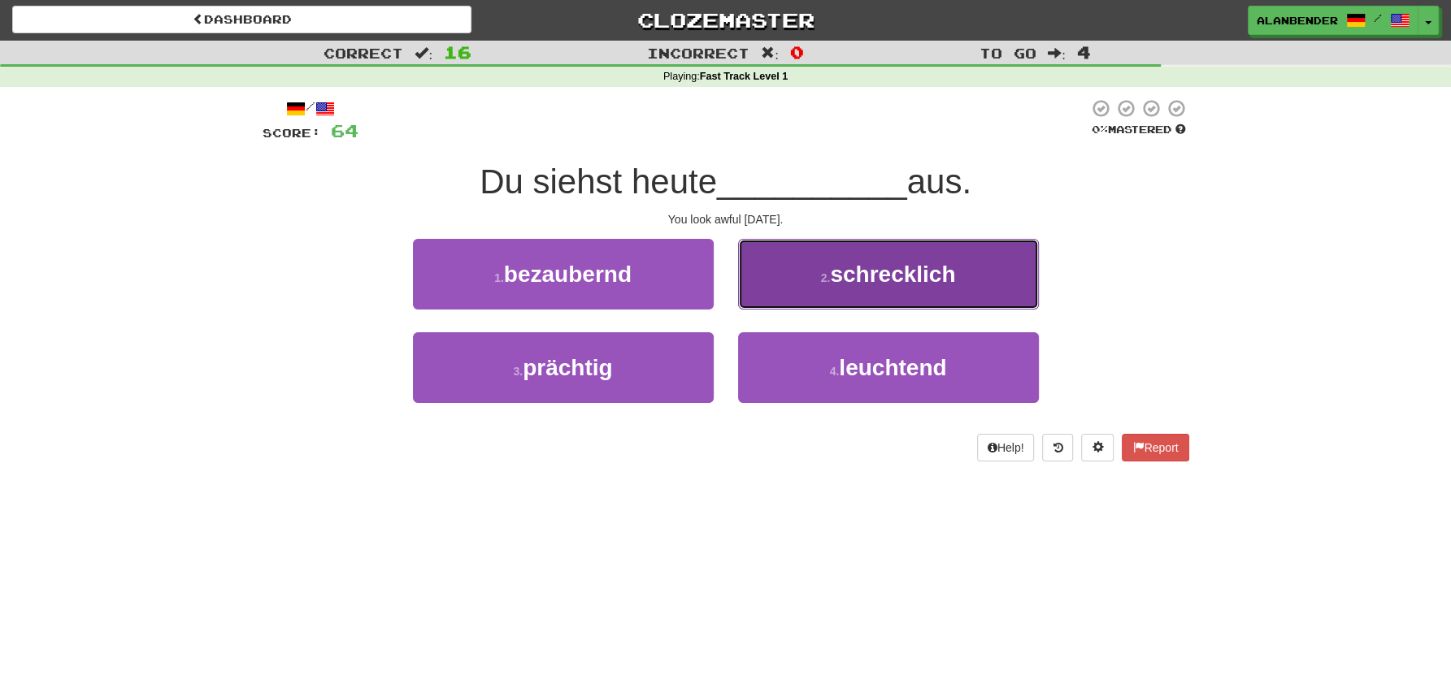
click at [840, 273] on span "schrecklich" at bounding box center [892, 274] width 125 height 25
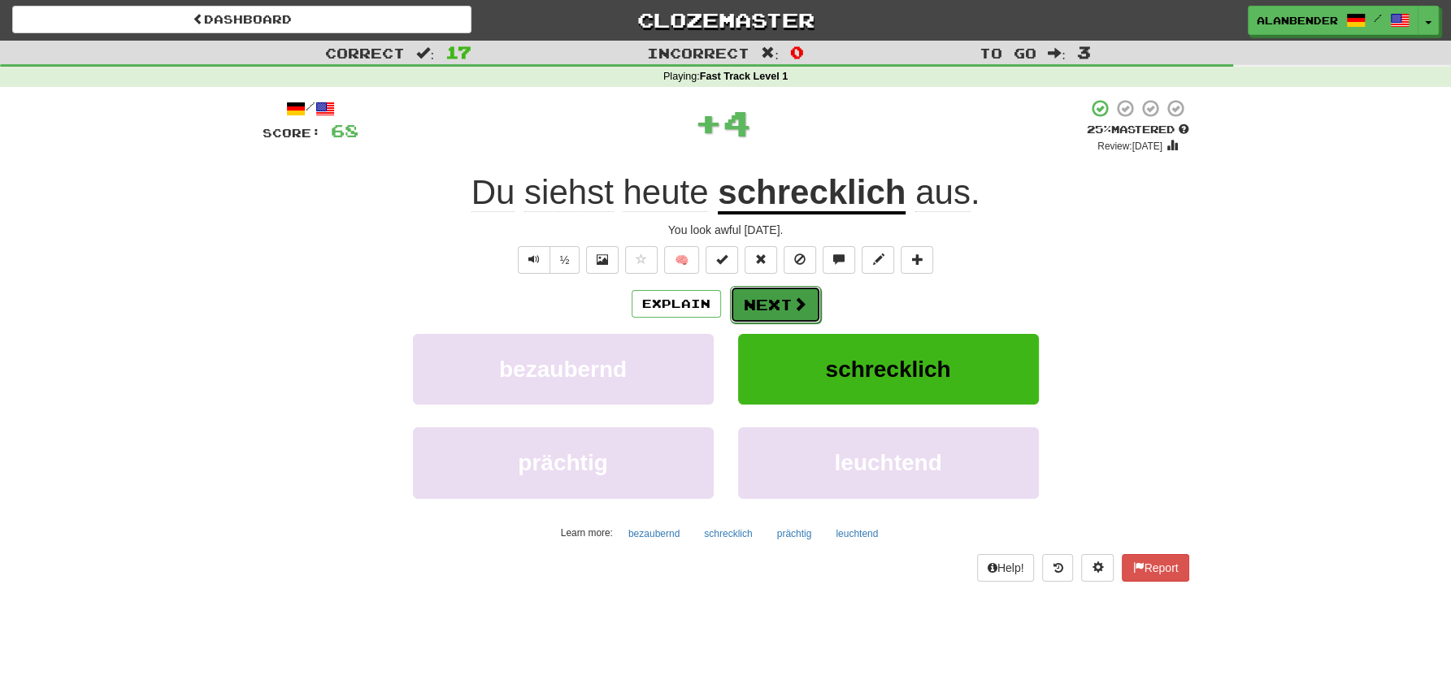
click at [760, 298] on button "Next" at bounding box center [775, 304] width 91 height 37
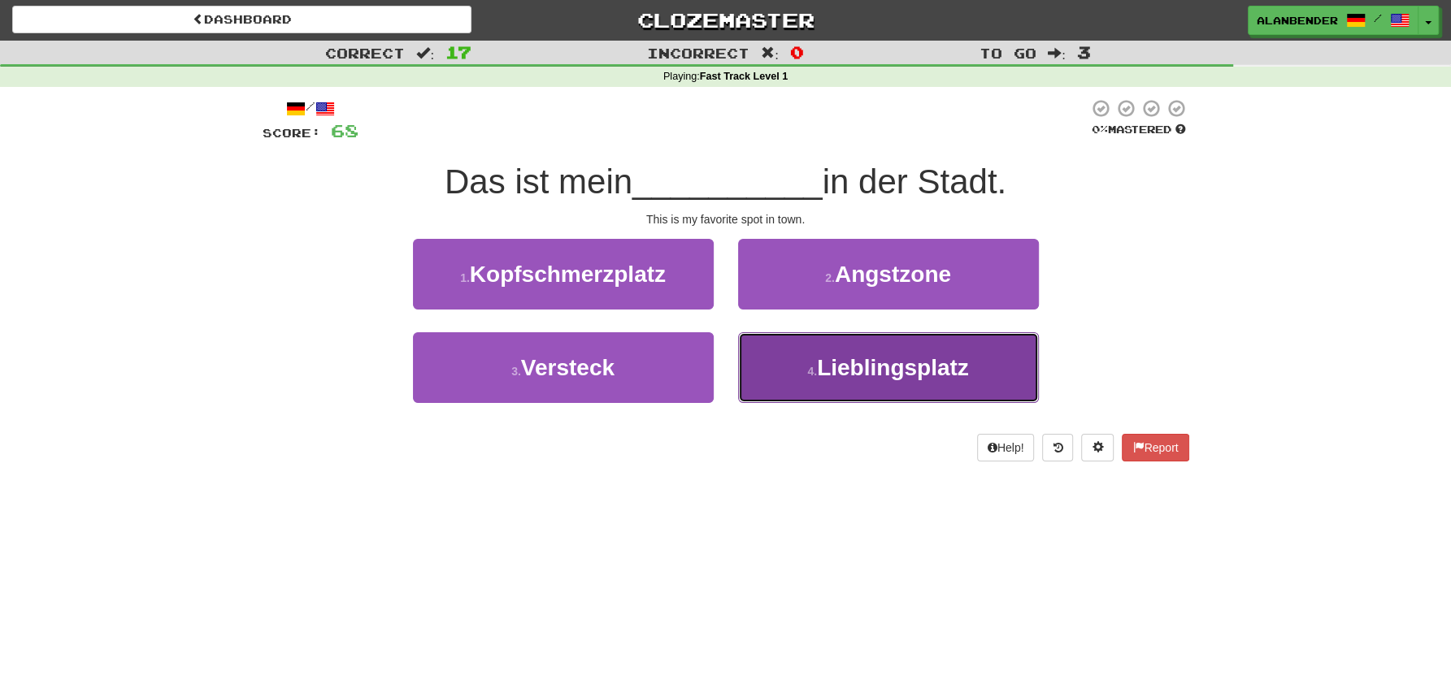
click at [822, 358] on span "Lieblingsplatz" at bounding box center [893, 367] width 152 height 25
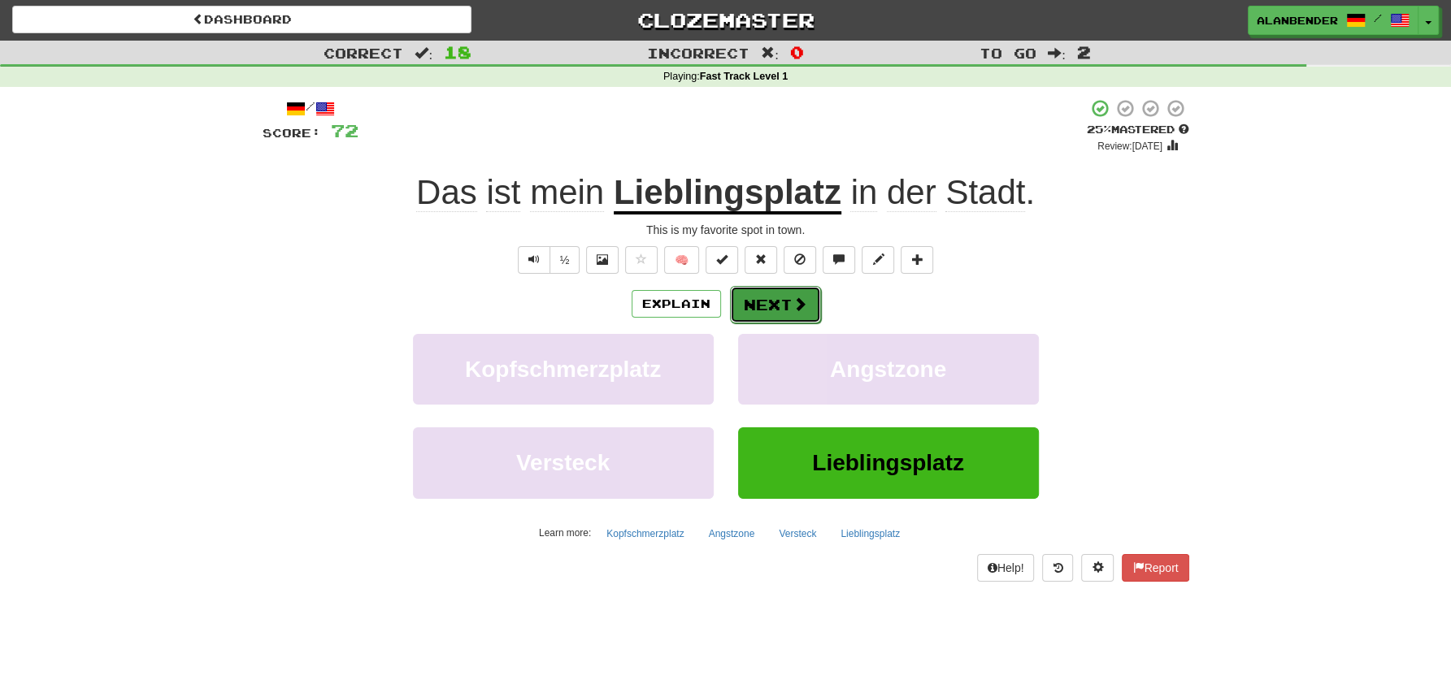
click at [771, 301] on button "Next" at bounding box center [775, 304] width 91 height 37
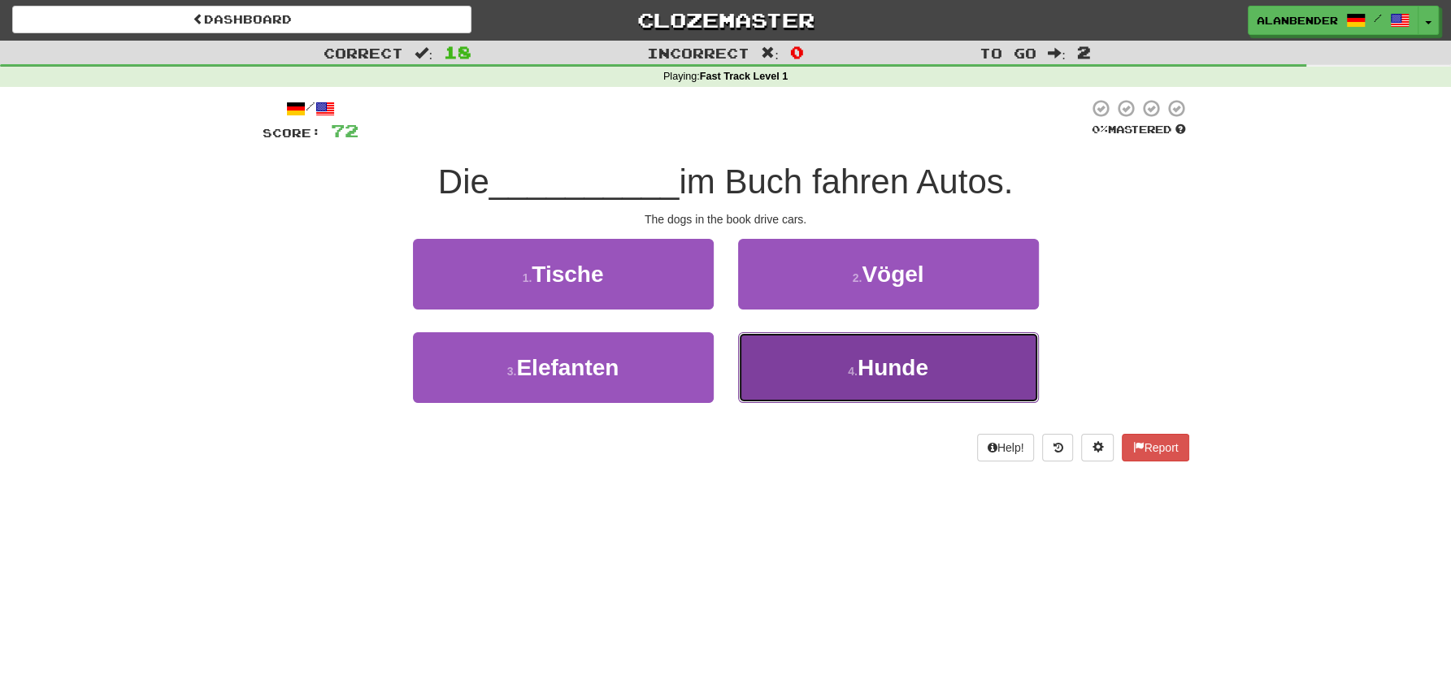
click at [871, 377] on span "Hunde" at bounding box center [892, 367] width 71 height 25
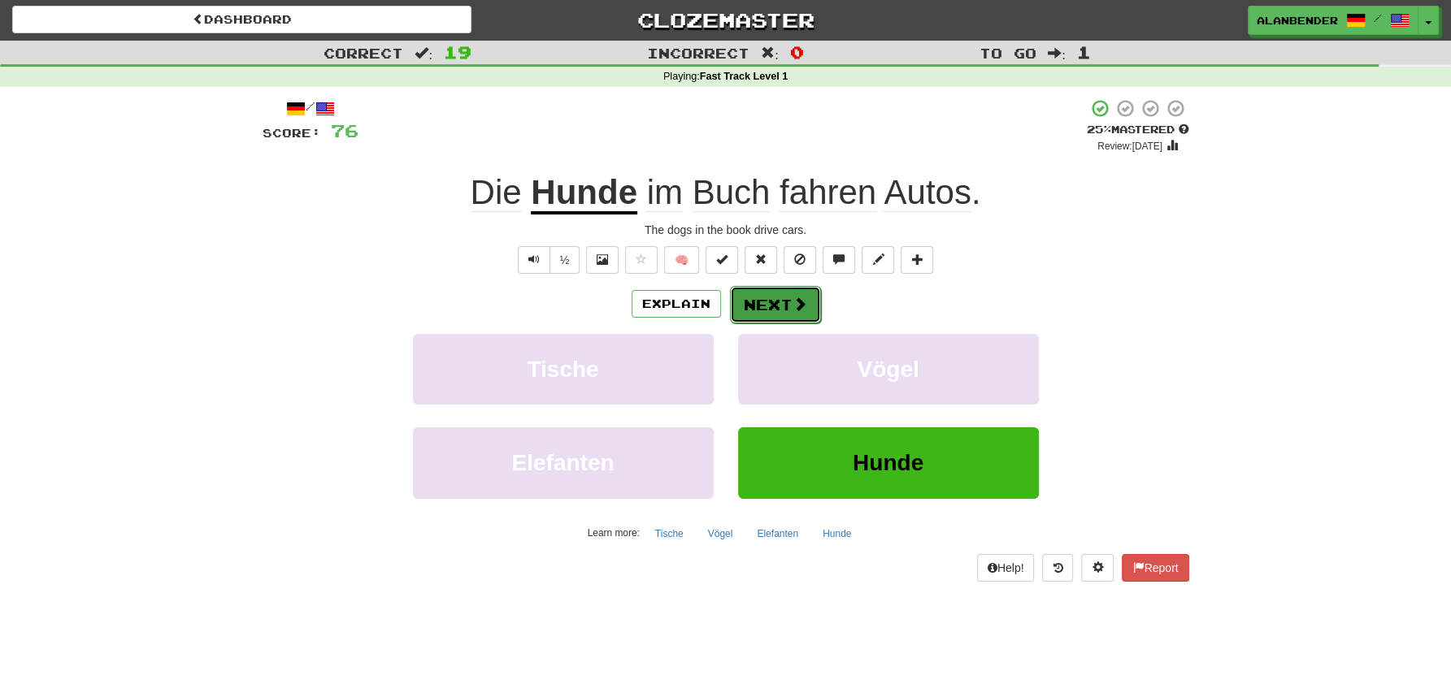
click at [780, 302] on button "Next" at bounding box center [775, 304] width 91 height 37
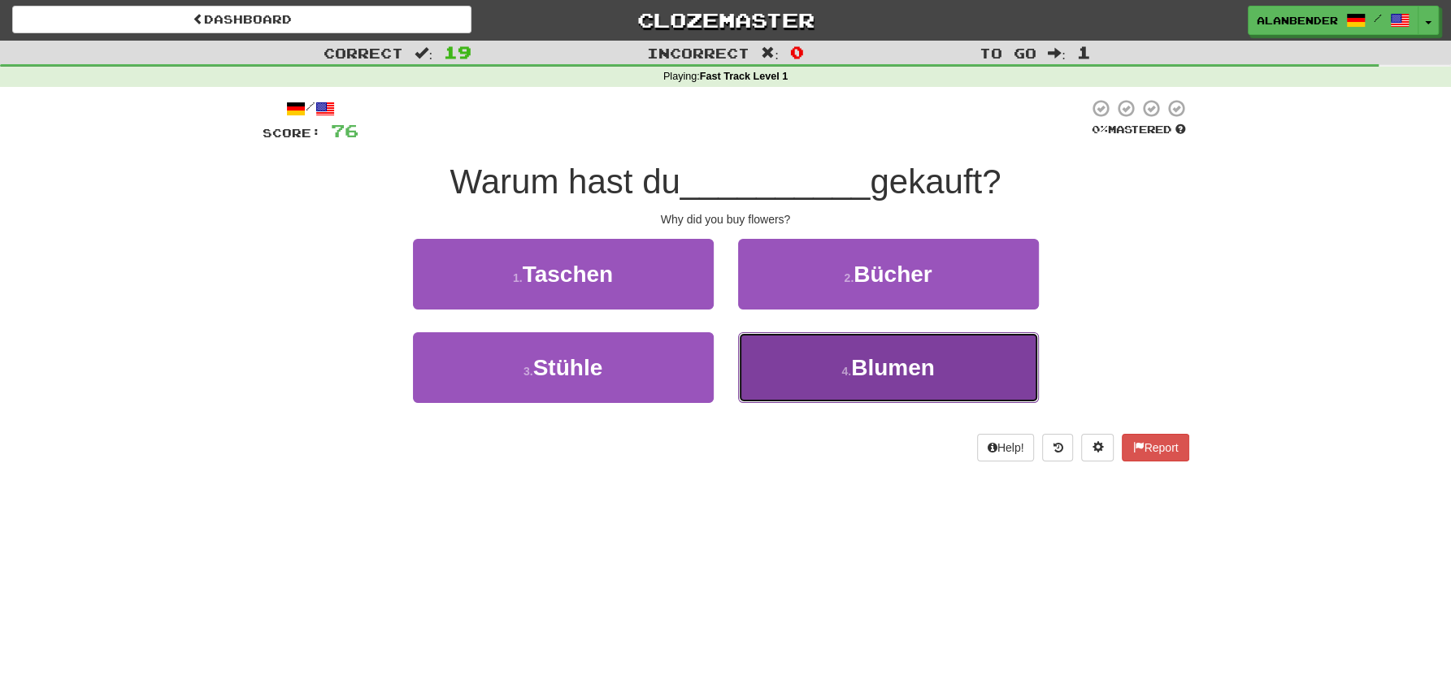
click at [871, 376] on span "Blumen" at bounding box center [893, 367] width 84 height 25
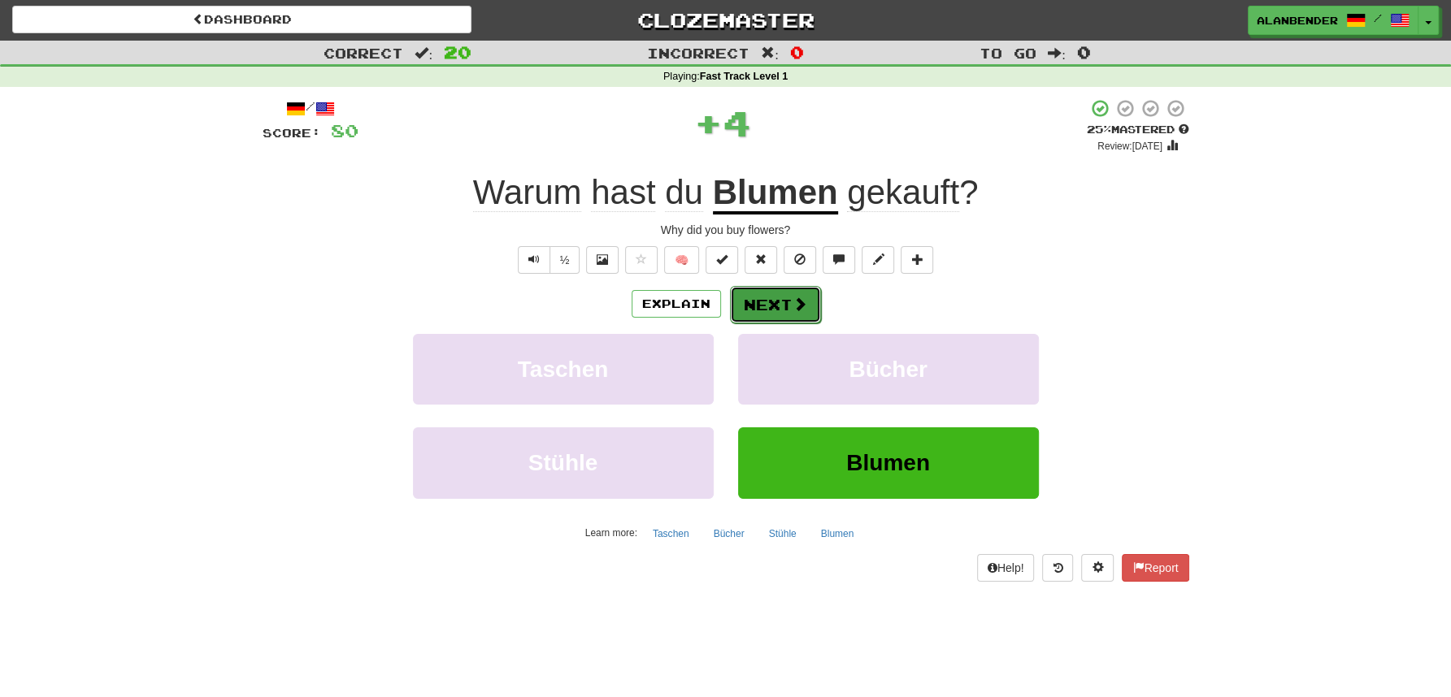
click at [782, 297] on button "Next" at bounding box center [775, 304] width 91 height 37
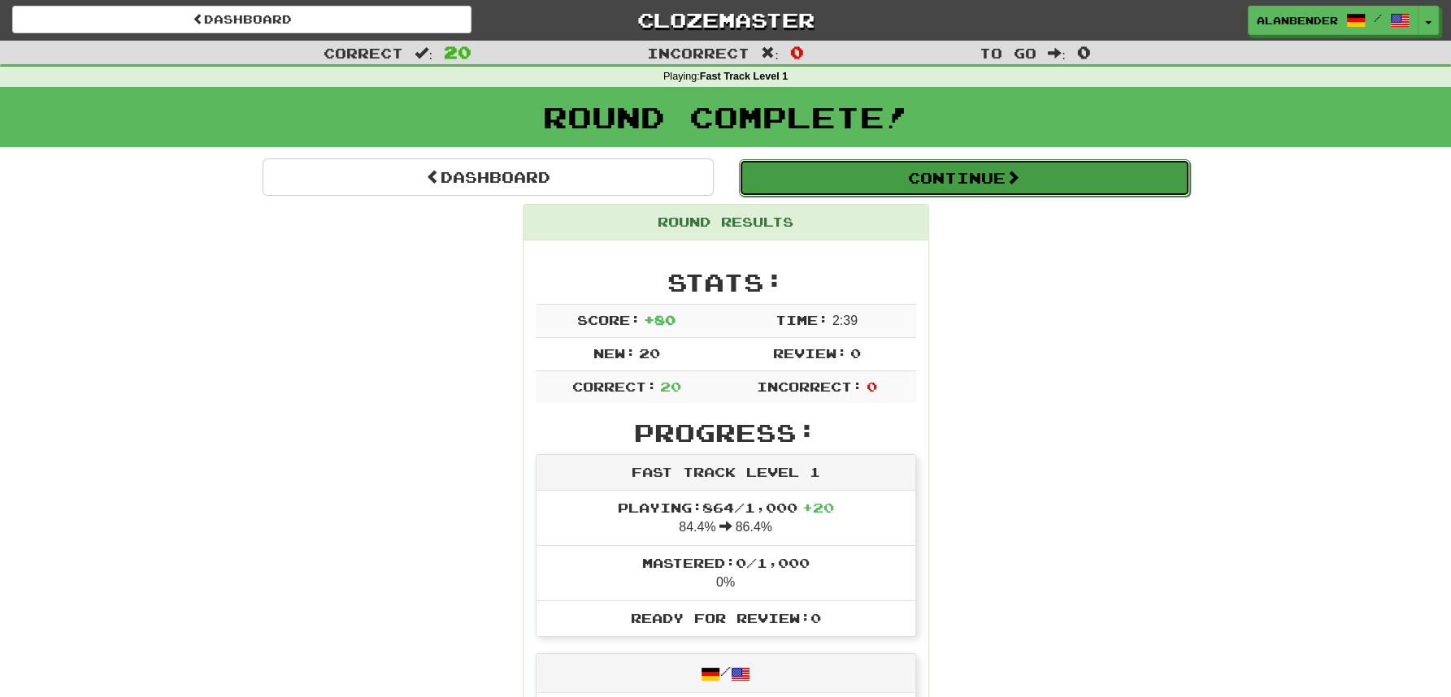
click at [784, 185] on button "Continue" at bounding box center [964, 177] width 451 height 37
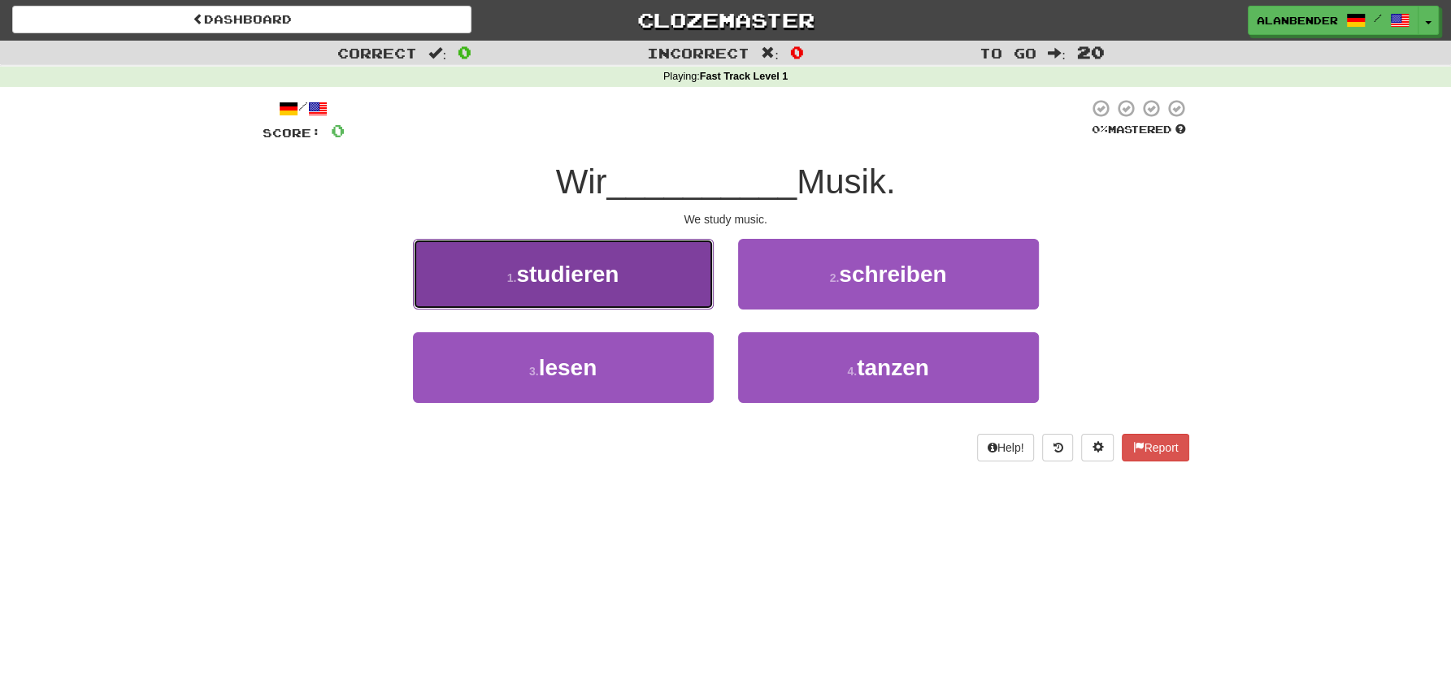
click at [592, 287] on span "studieren" at bounding box center [567, 274] width 102 height 25
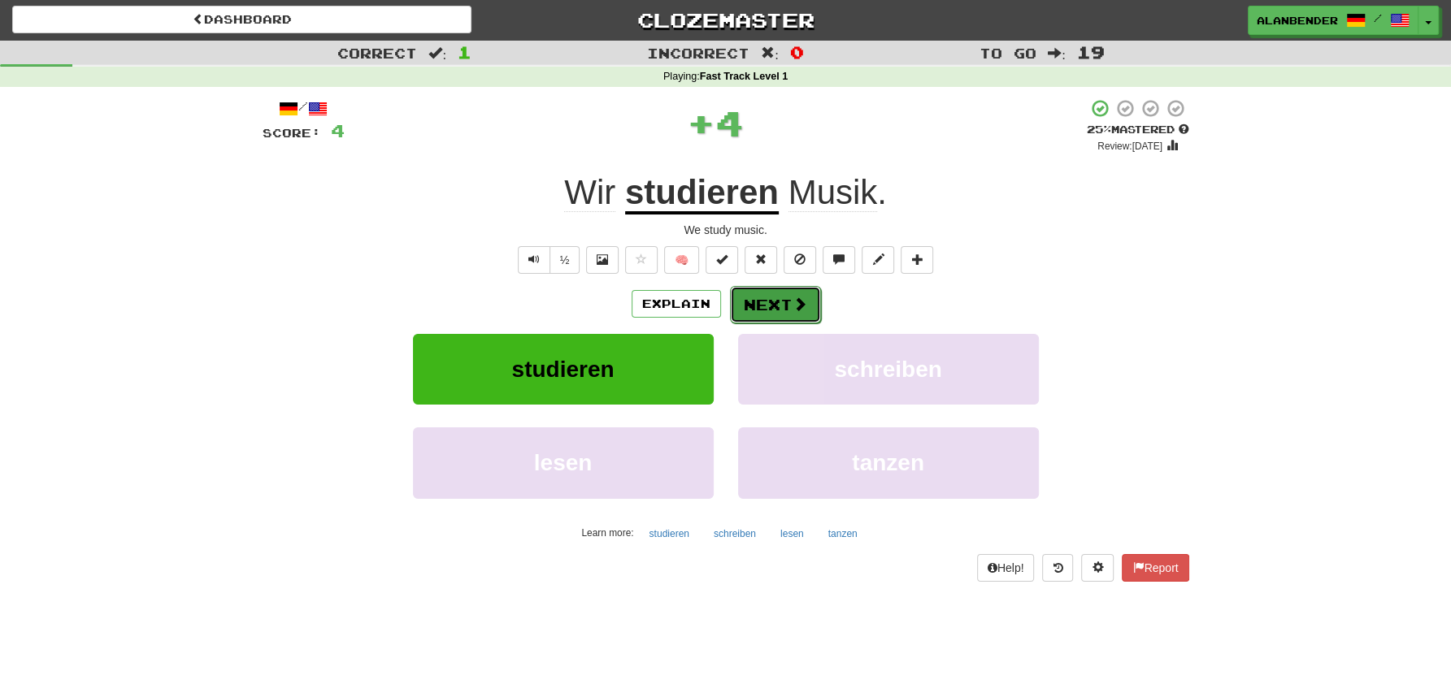
click at [786, 296] on button "Next" at bounding box center [775, 304] width 91 height 37
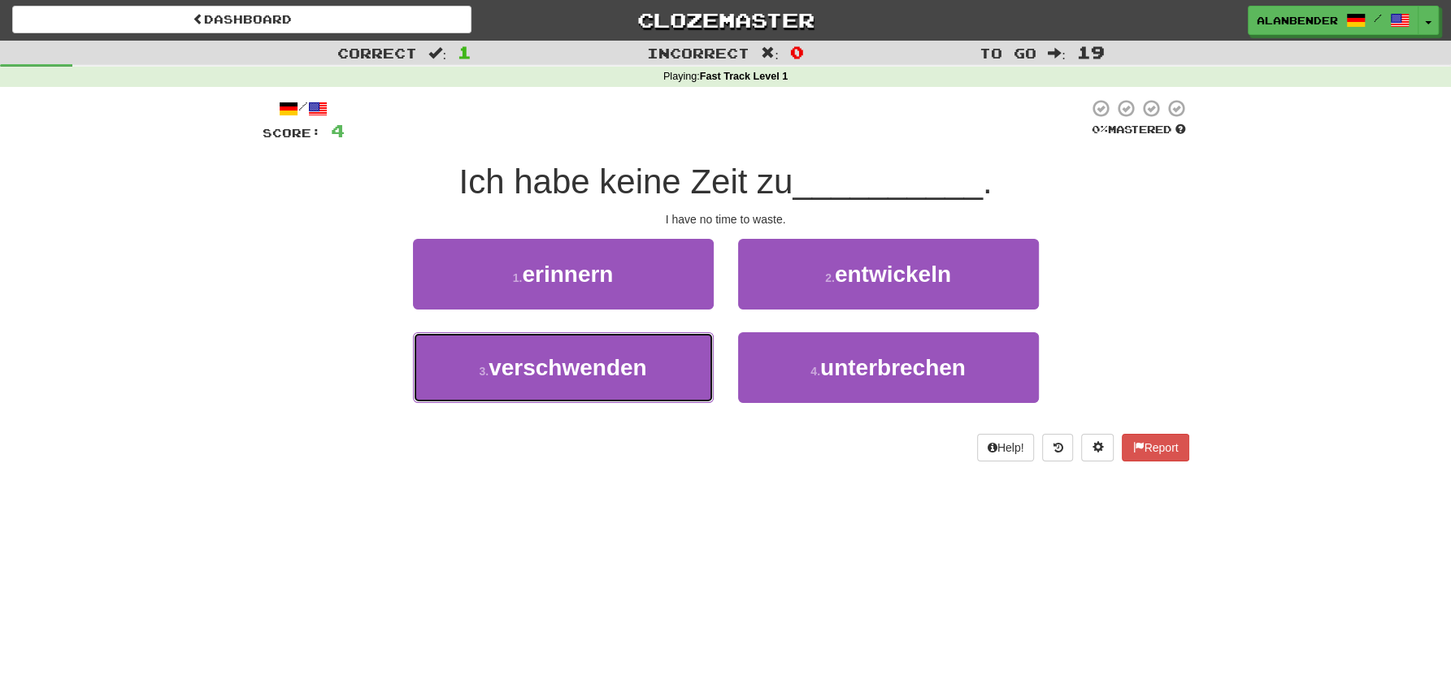
click at [553, 366] on span "verschwenden" at bounding box center [567, 367] width 158 height 25
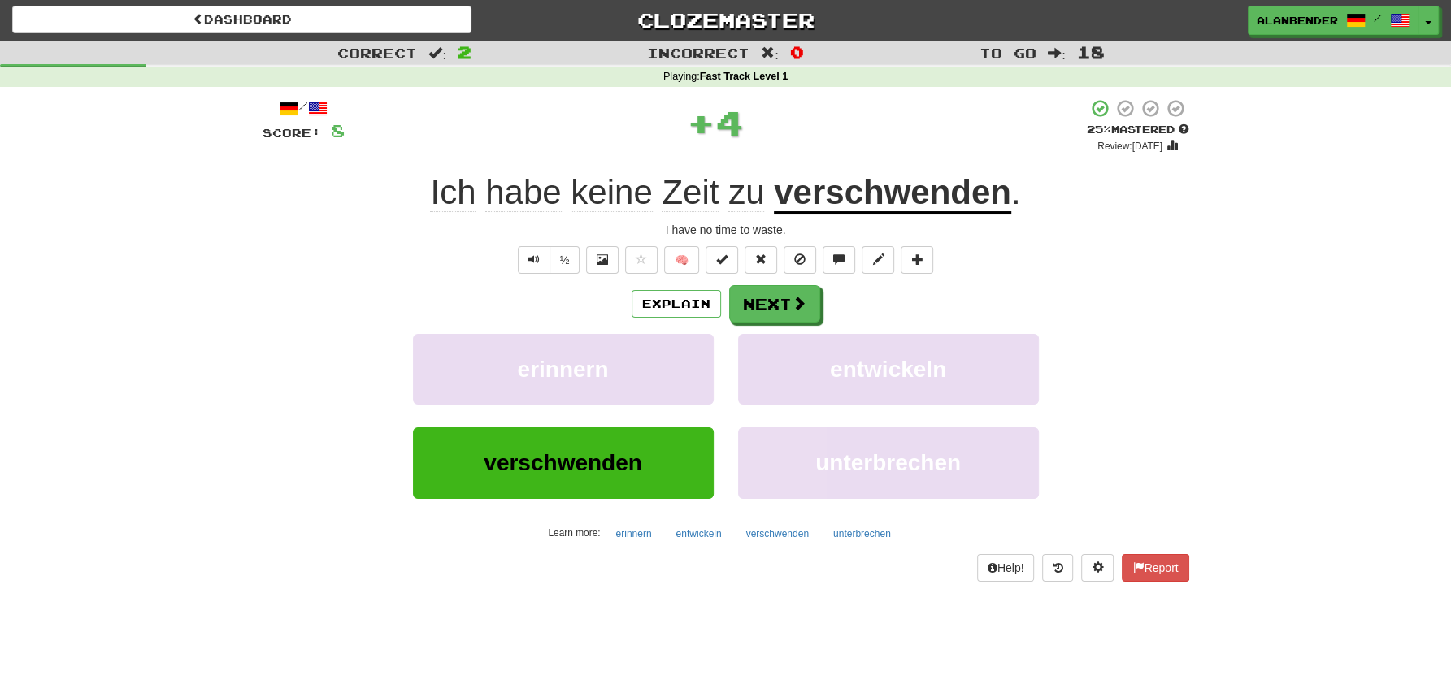
click at [821, 185] on u "verschwenden" at bounding box center [892, 193] width 237 height 41
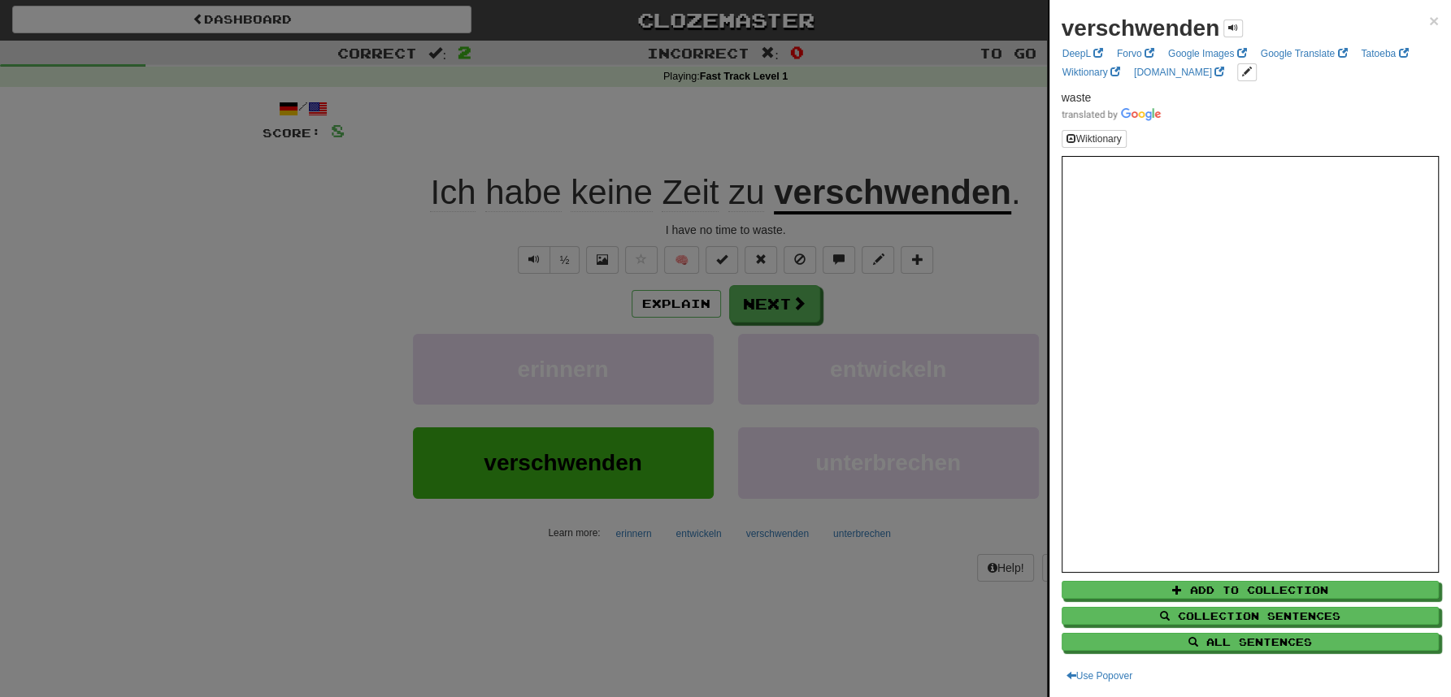
click at [844, 126] on div at bounding box center [725, 348] width 1451 height 697
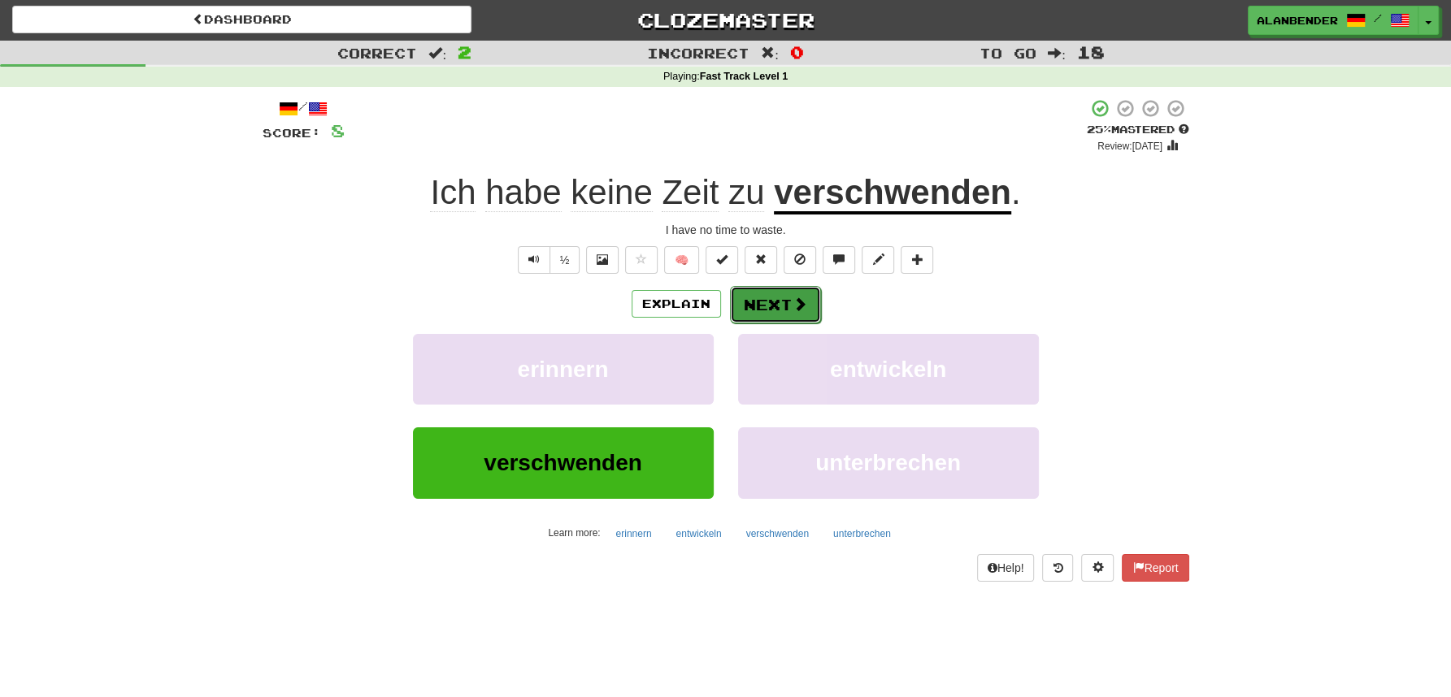
click at [777, 305] on button "Next" at bounding box center [775, 304] width 91 height 37
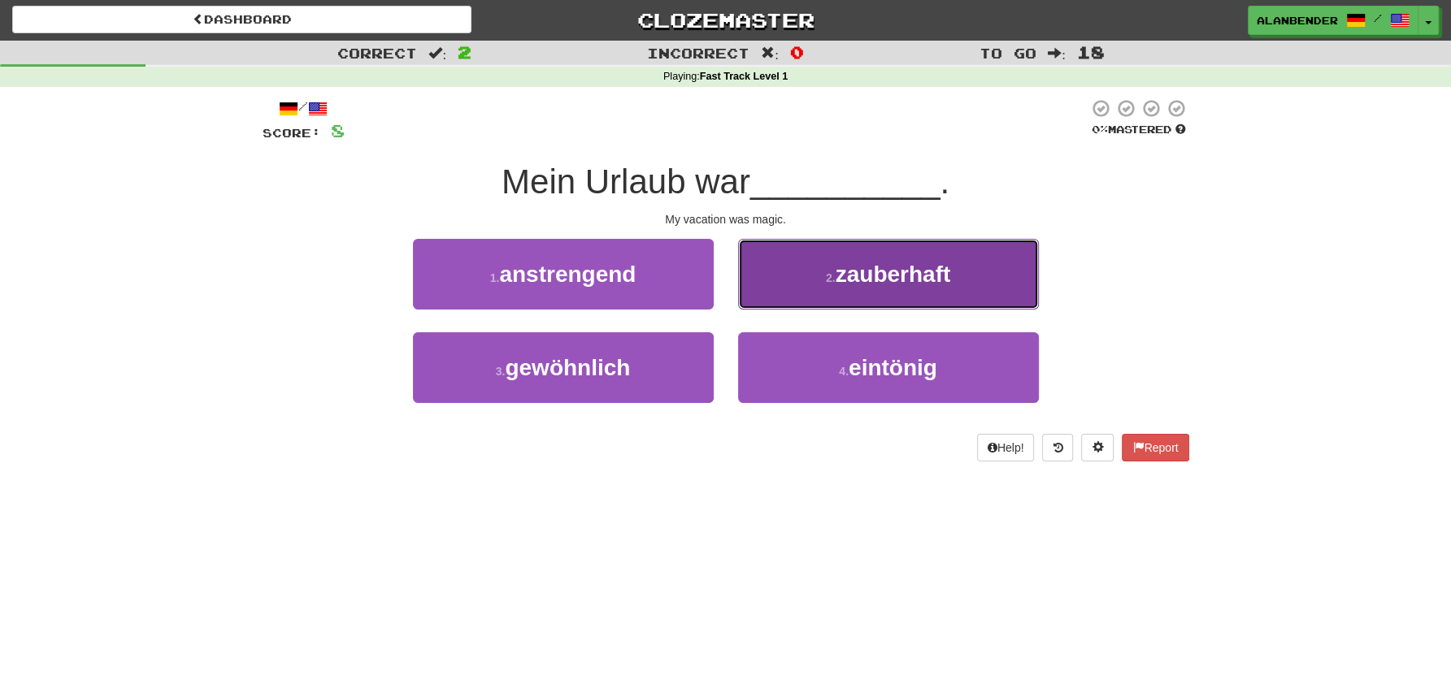
click at [859, 276] on span "zauberhaft" at bounding box center [893, 274] width 115 height 25
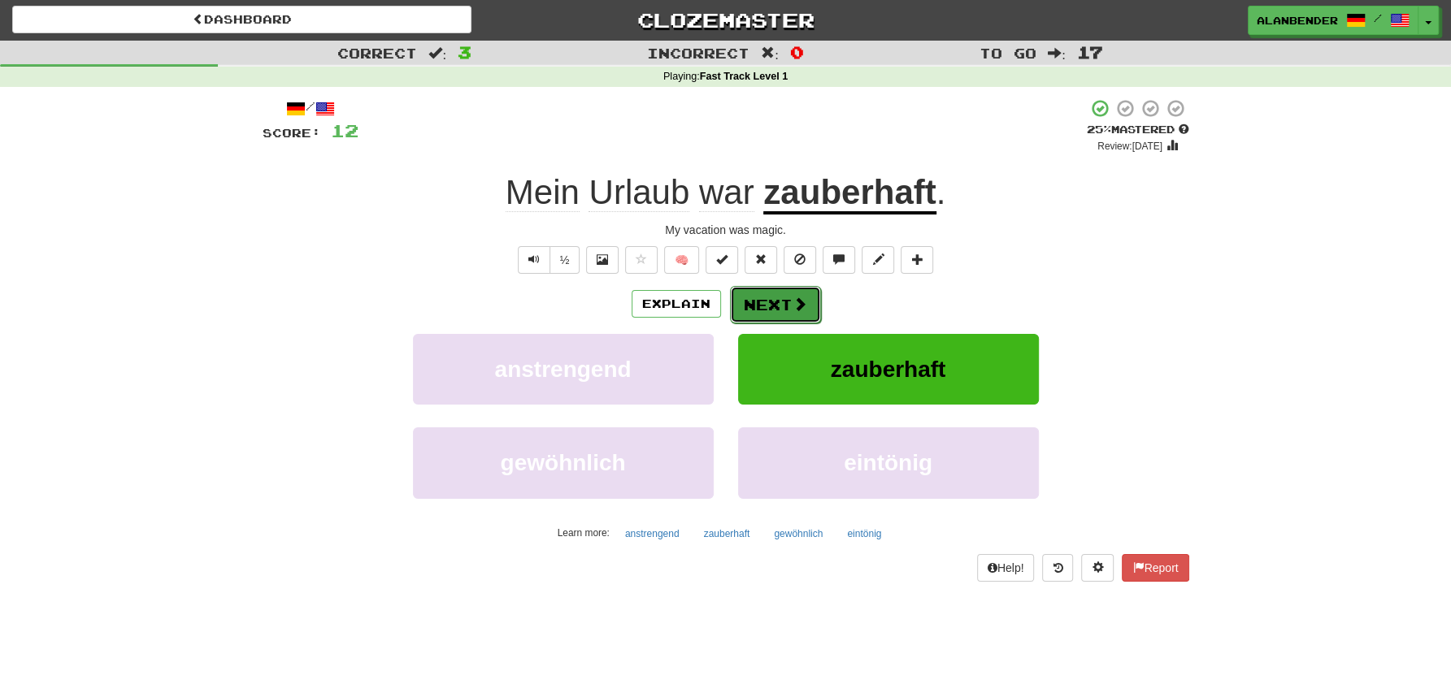
click at [797, 306] on span at bounding box center [799, 304] width 15 height 15
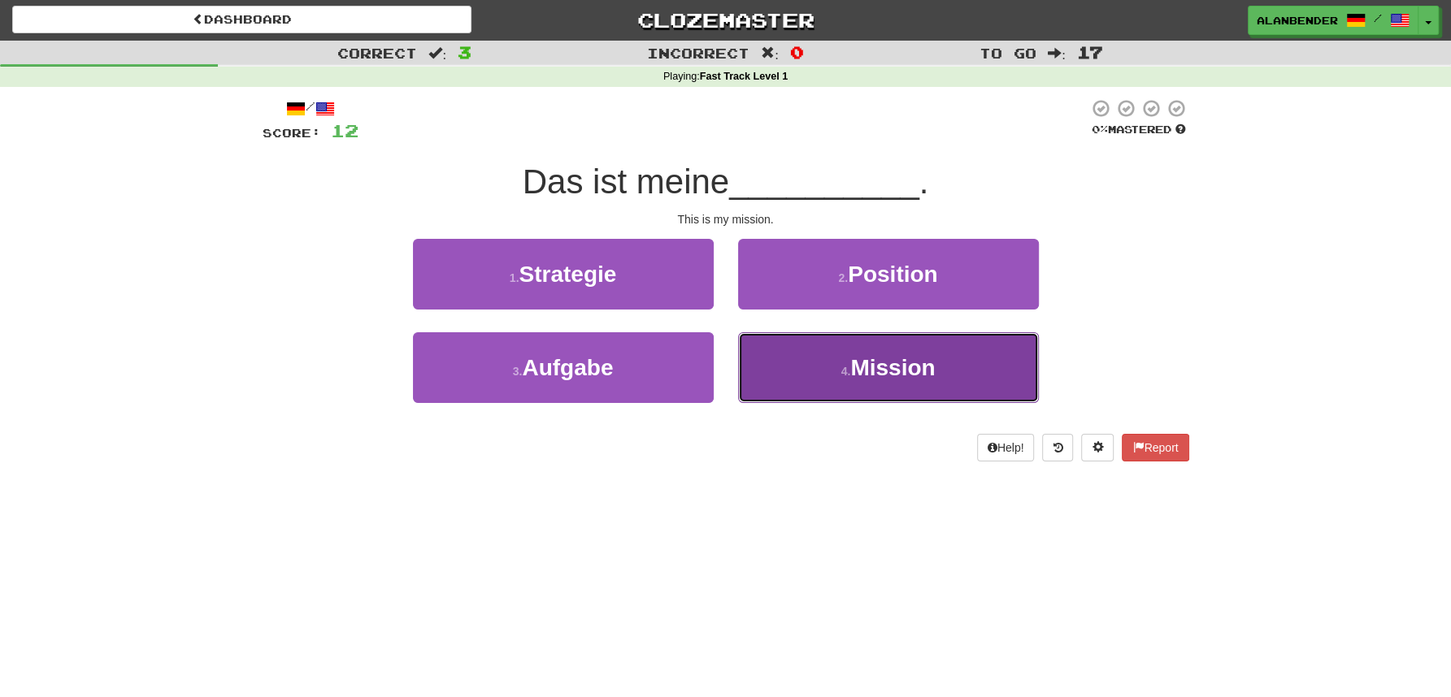
click at [867, 367] on span "Mission" at bounding box center [892, 367] width 85 height 25
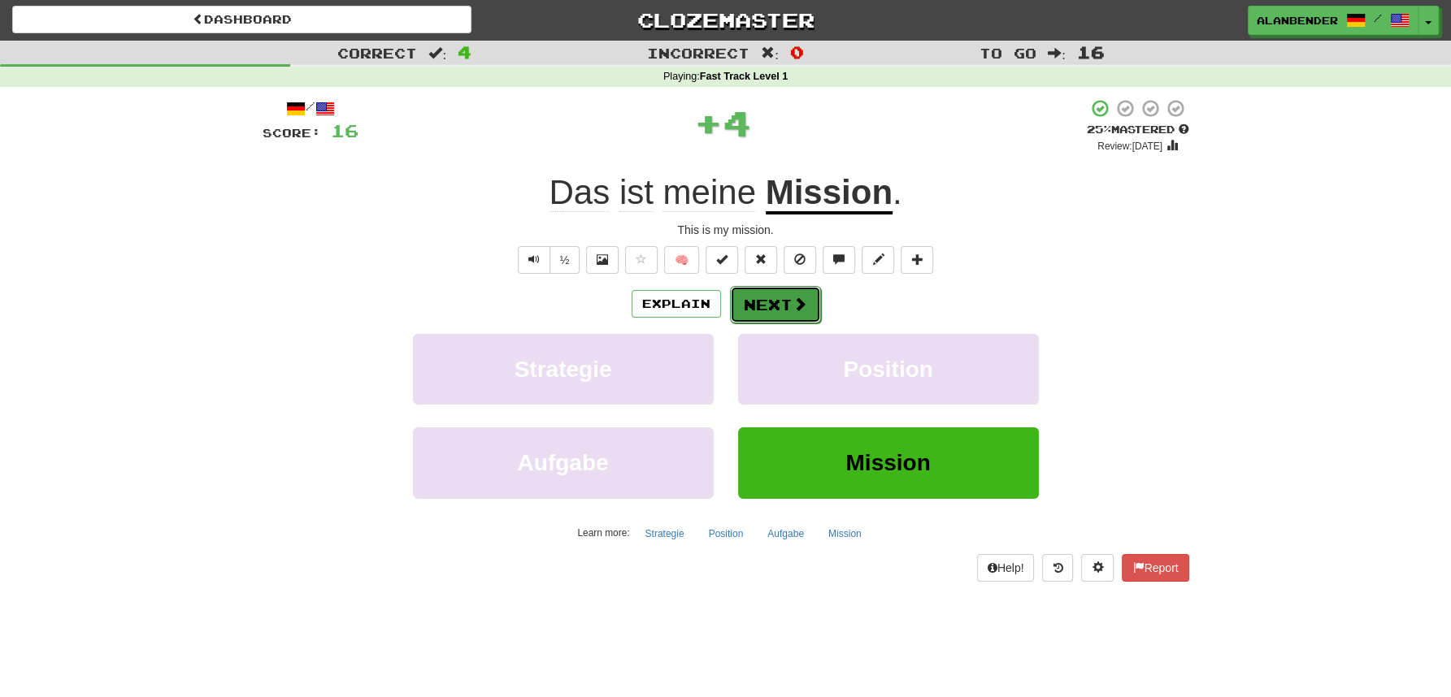
click at [766, 307] on button "Next" at bounding box center [775, 304] width 91 height 37
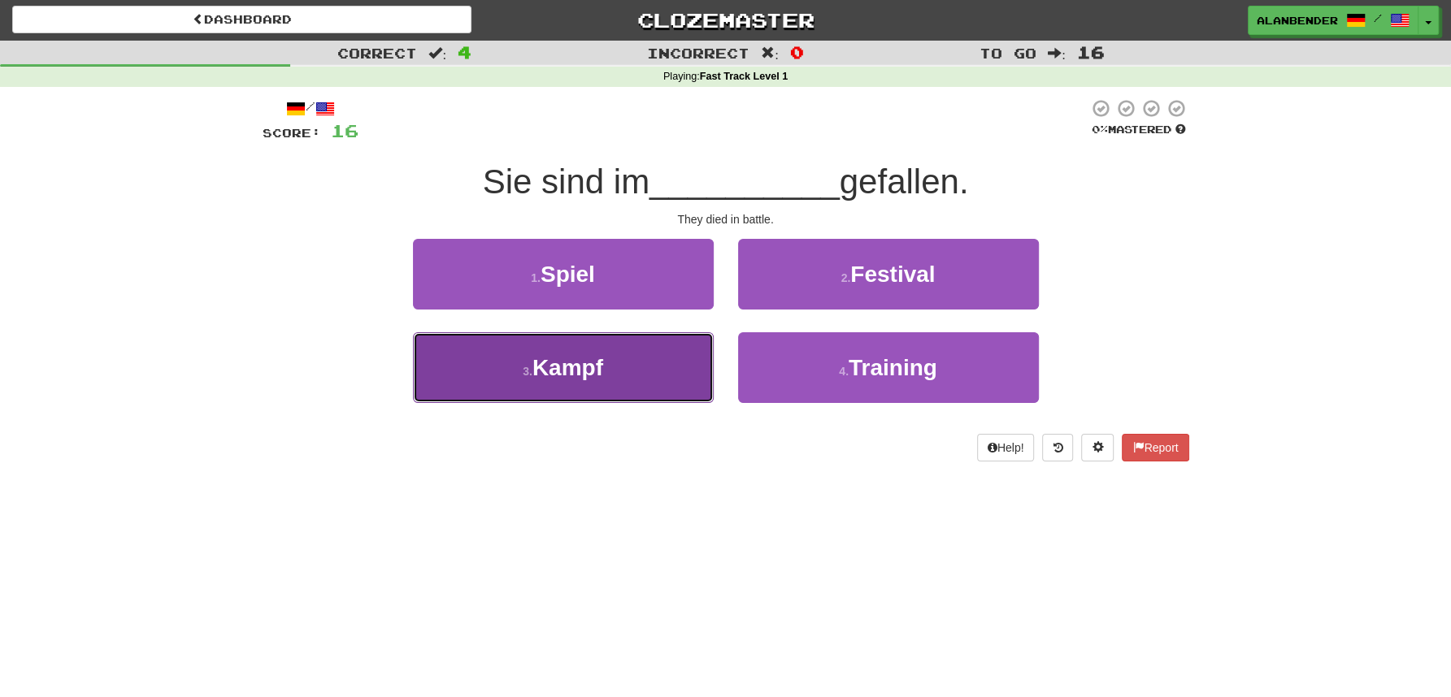
click at [578, 374] on span "Kampf" at bounding box center [567, 367] width 71 height 25
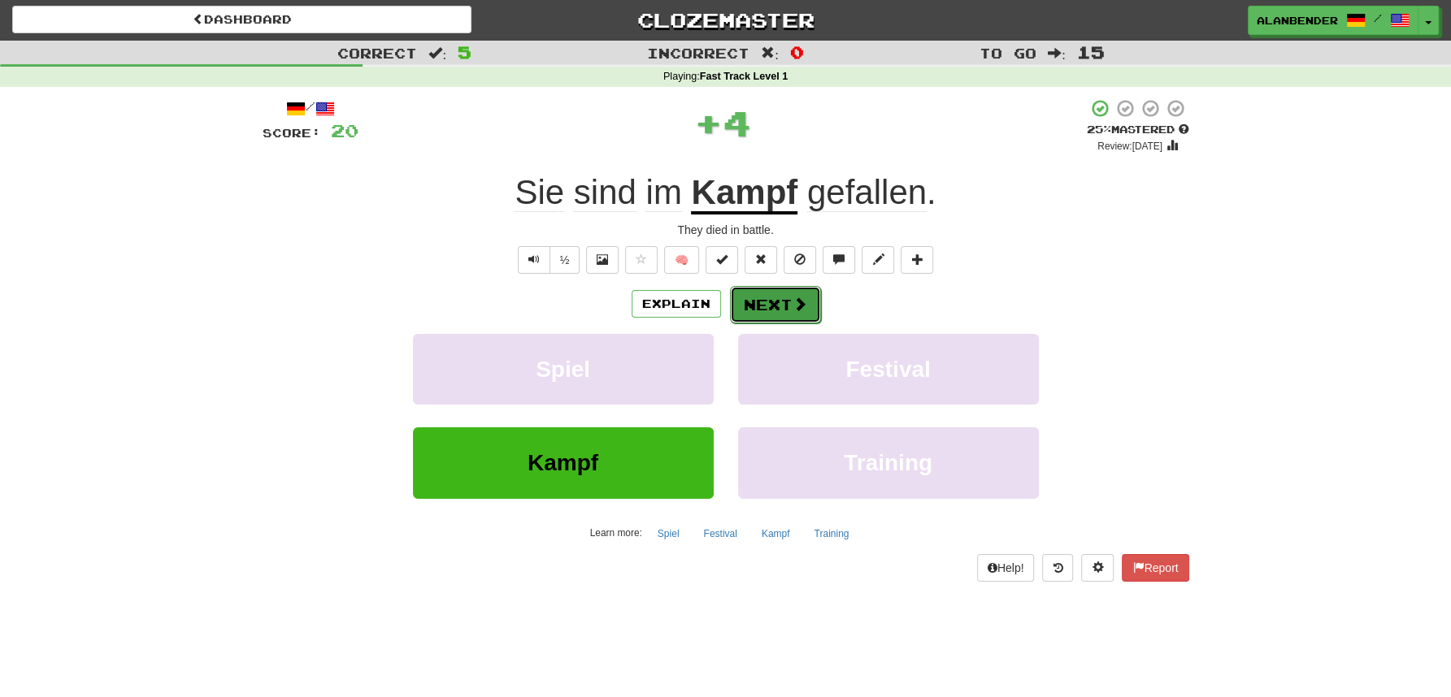
click at [773, 311] on button "Next" at bounding box center [775, 304] width 91 height 37
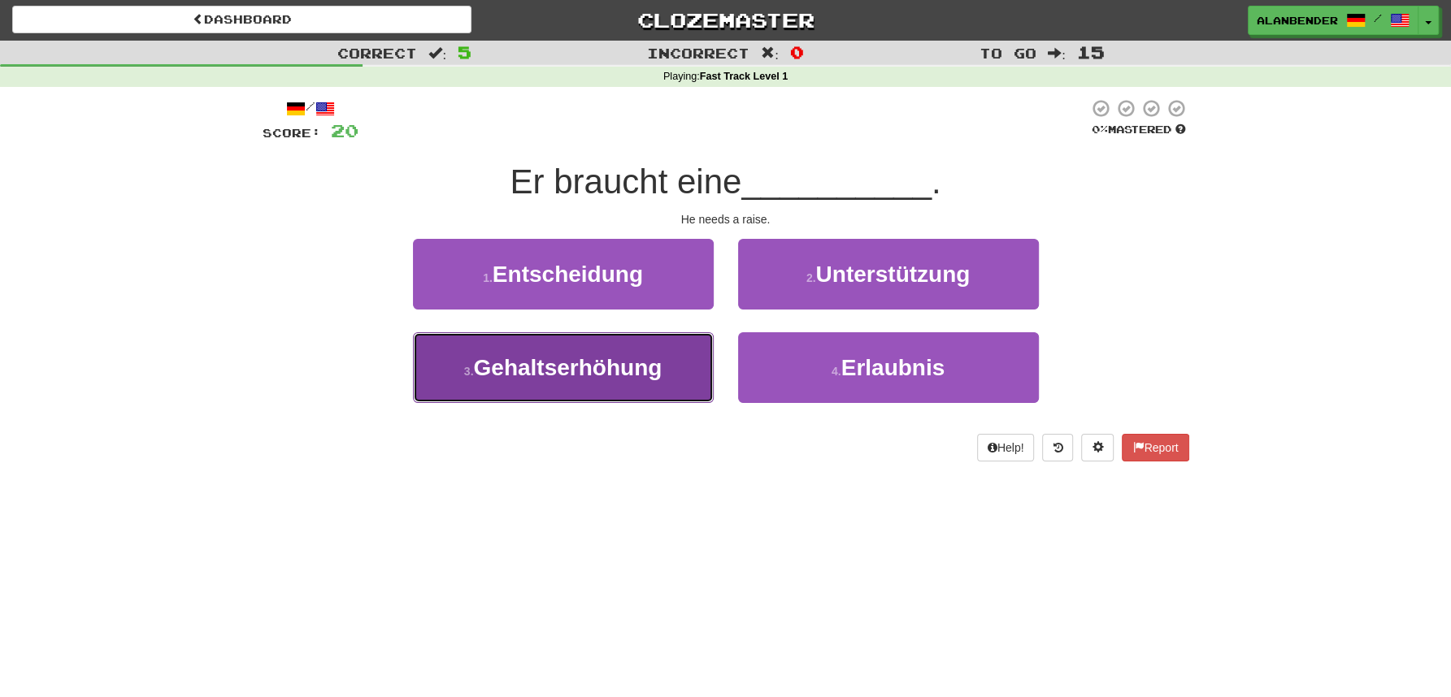
click at [597, 380] on span "Gehaltserhöhung" at bounding box center [567, 367] width 189 height 25
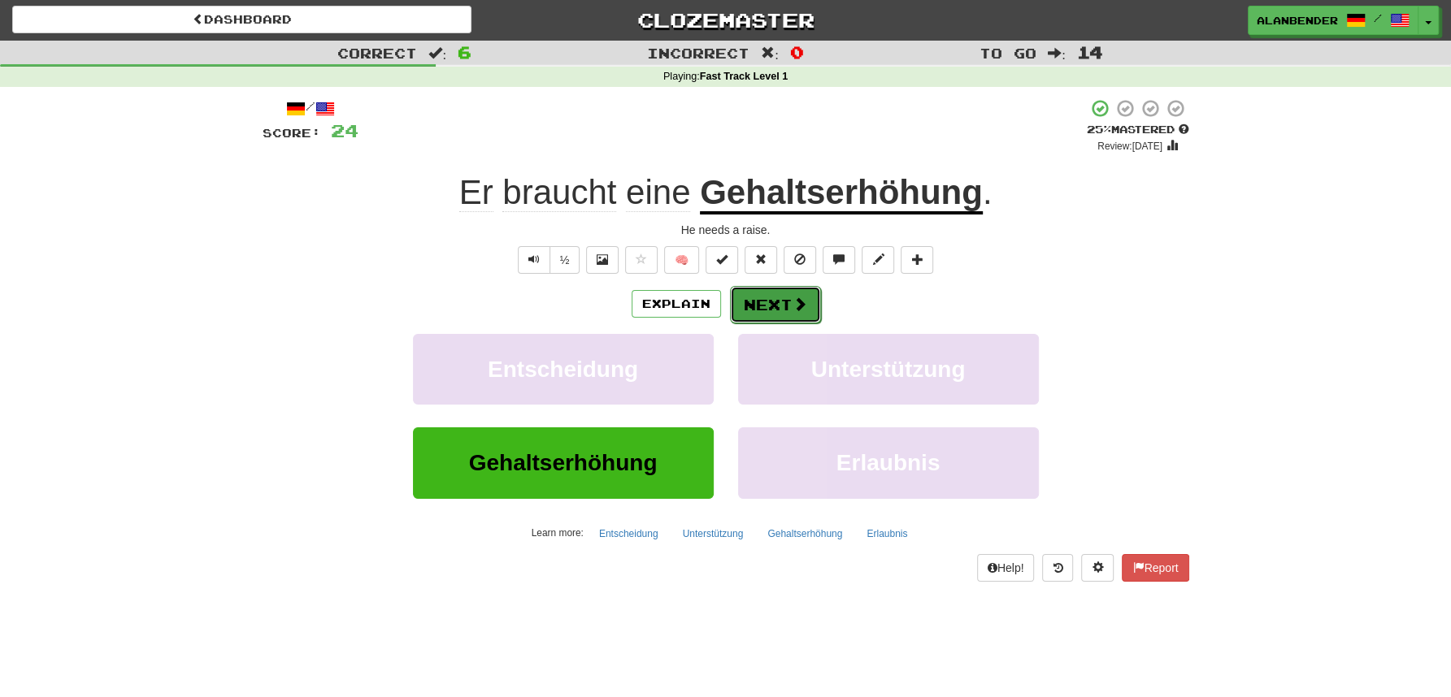
click at [794, 310] on span at bounding box center [799, 304] width 15 height 15
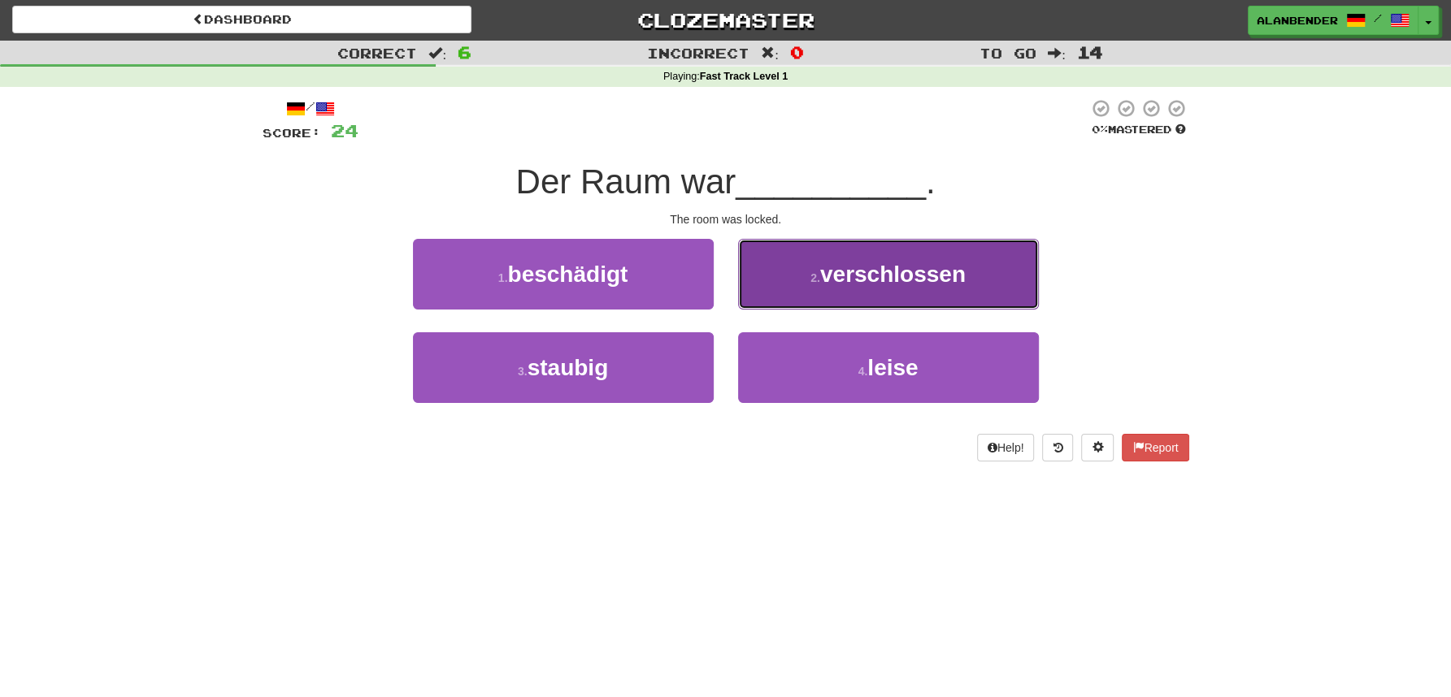
click at [918, 275] on span "verschlossen" at bounding box center [892, 274] width 145 height 25
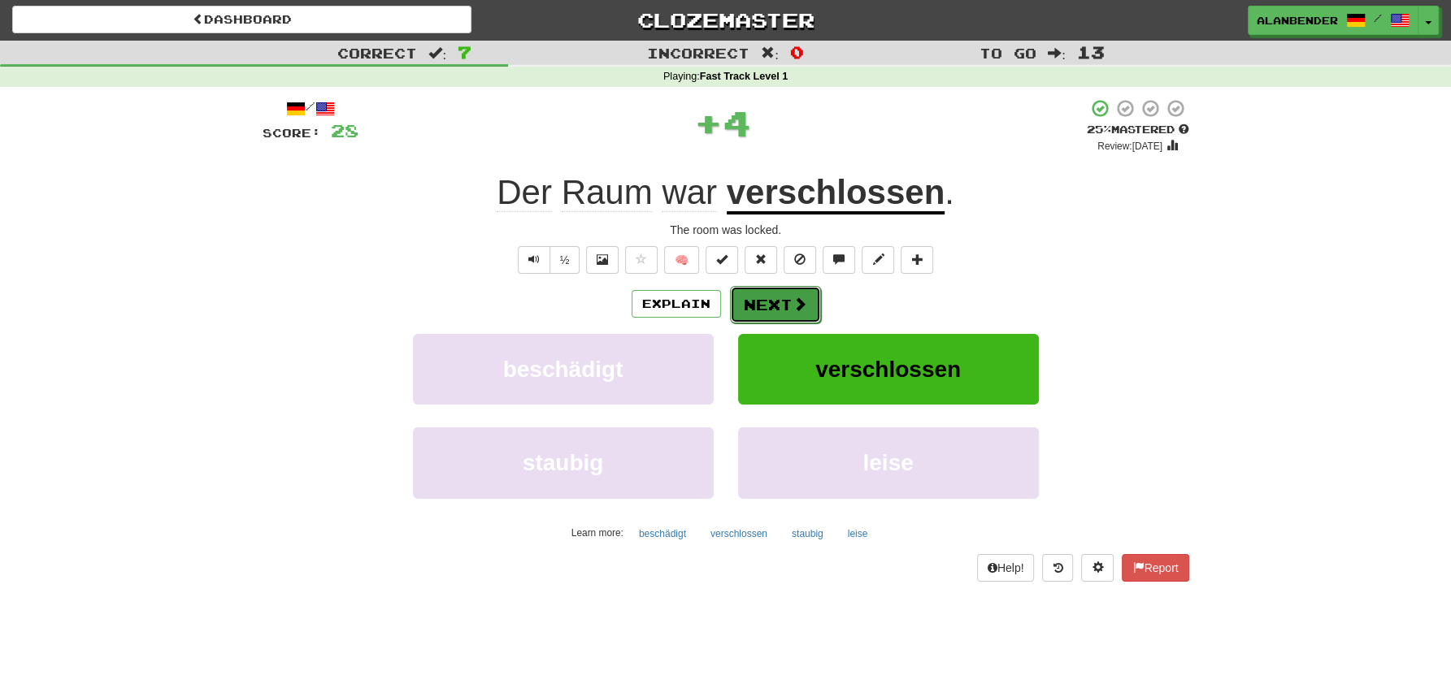
click at [772, 291] on button "Next" at bounding box center [775, 304] width 91 height 37
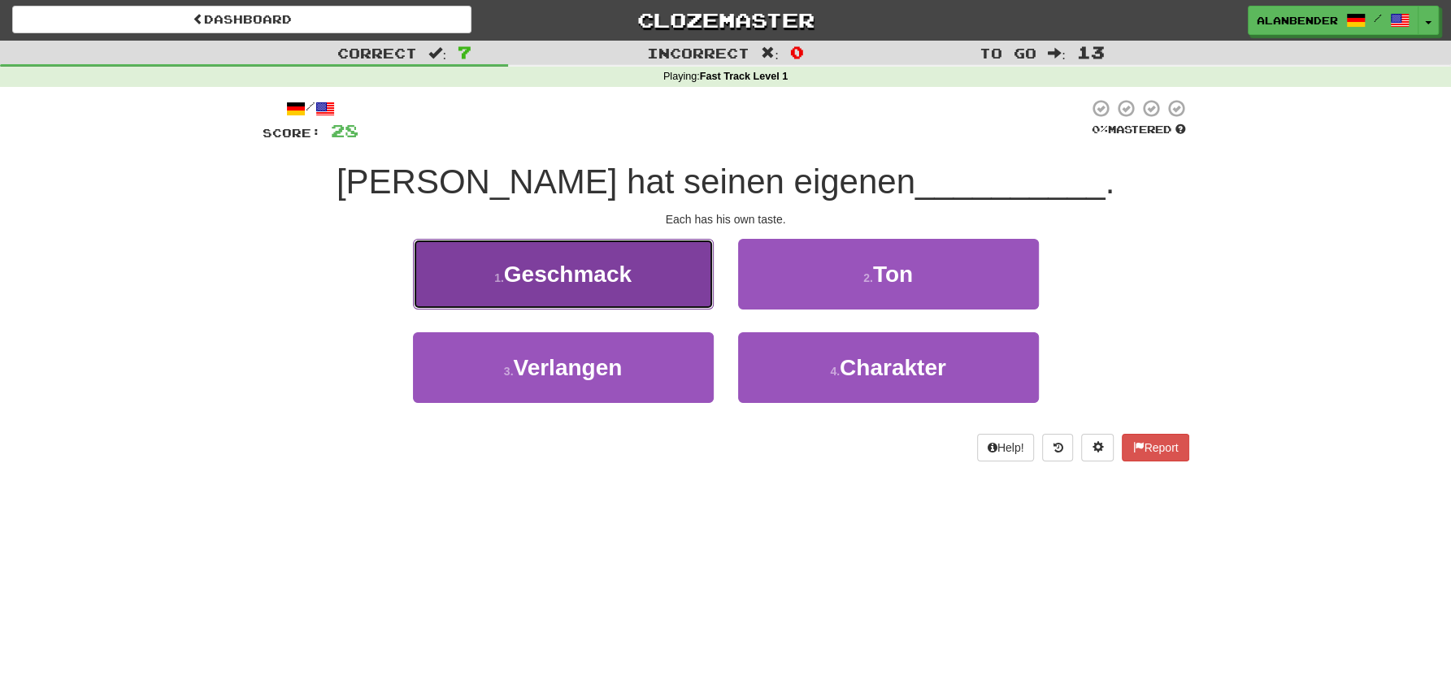
click at [592, 284] on span "Geschmack" at bounding box center [568, 274] width 128 height 25
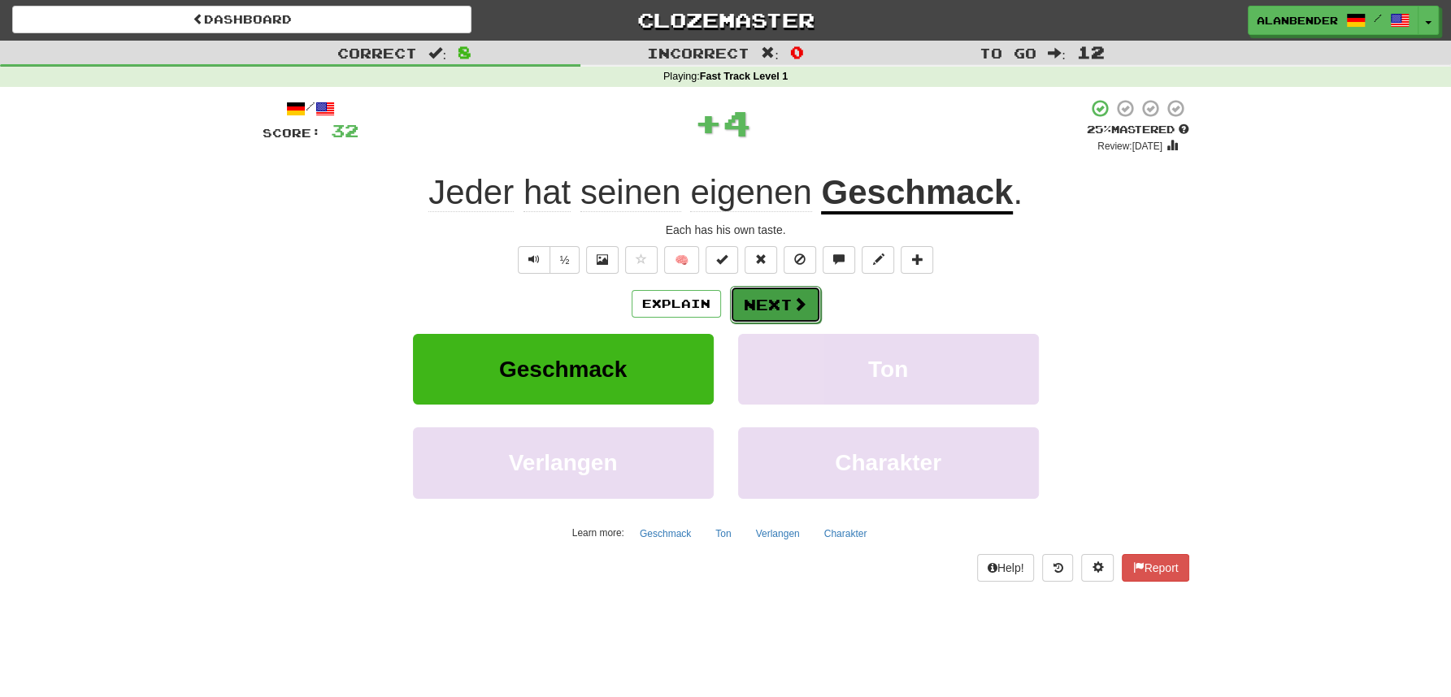
click at [783, 308] on button "Next" at bounding box center [775, 304] width 91 height 37
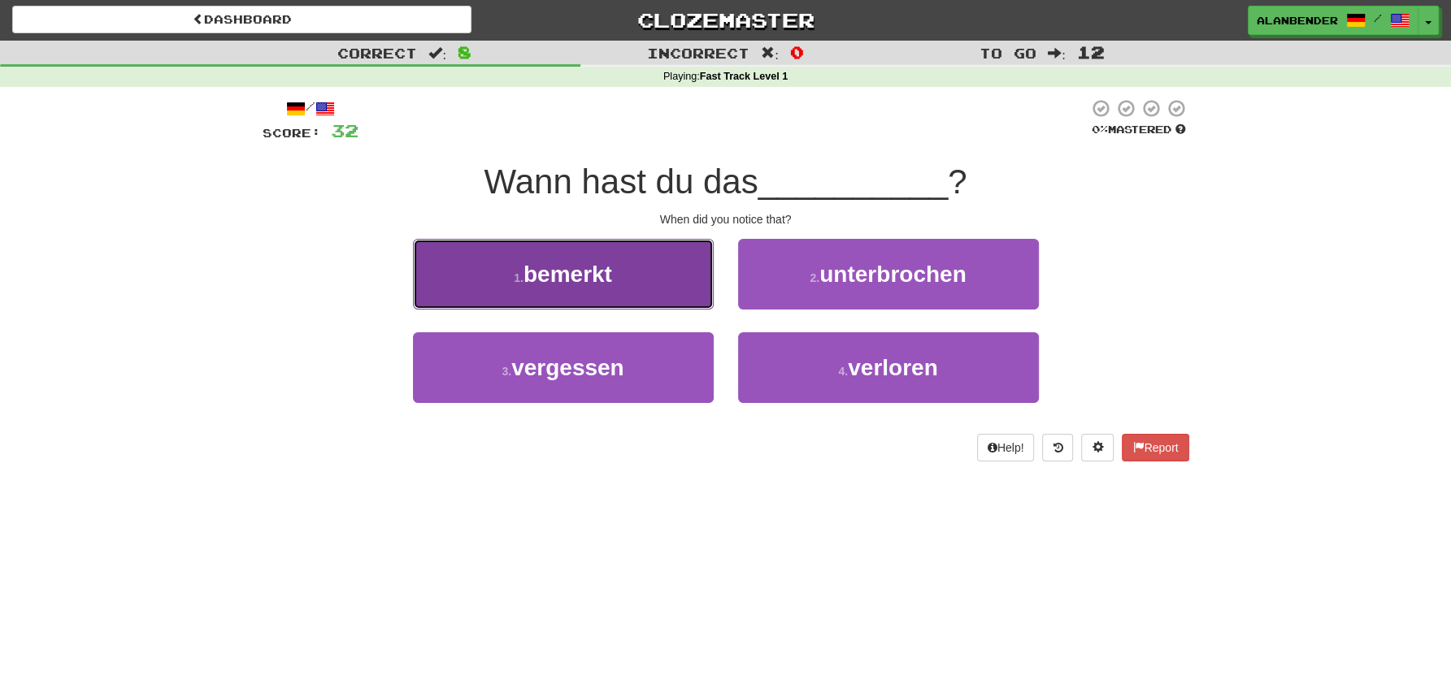
click at [572, 267] on span "bemerkt" at bounding box center [567, 274] width 89 height 25
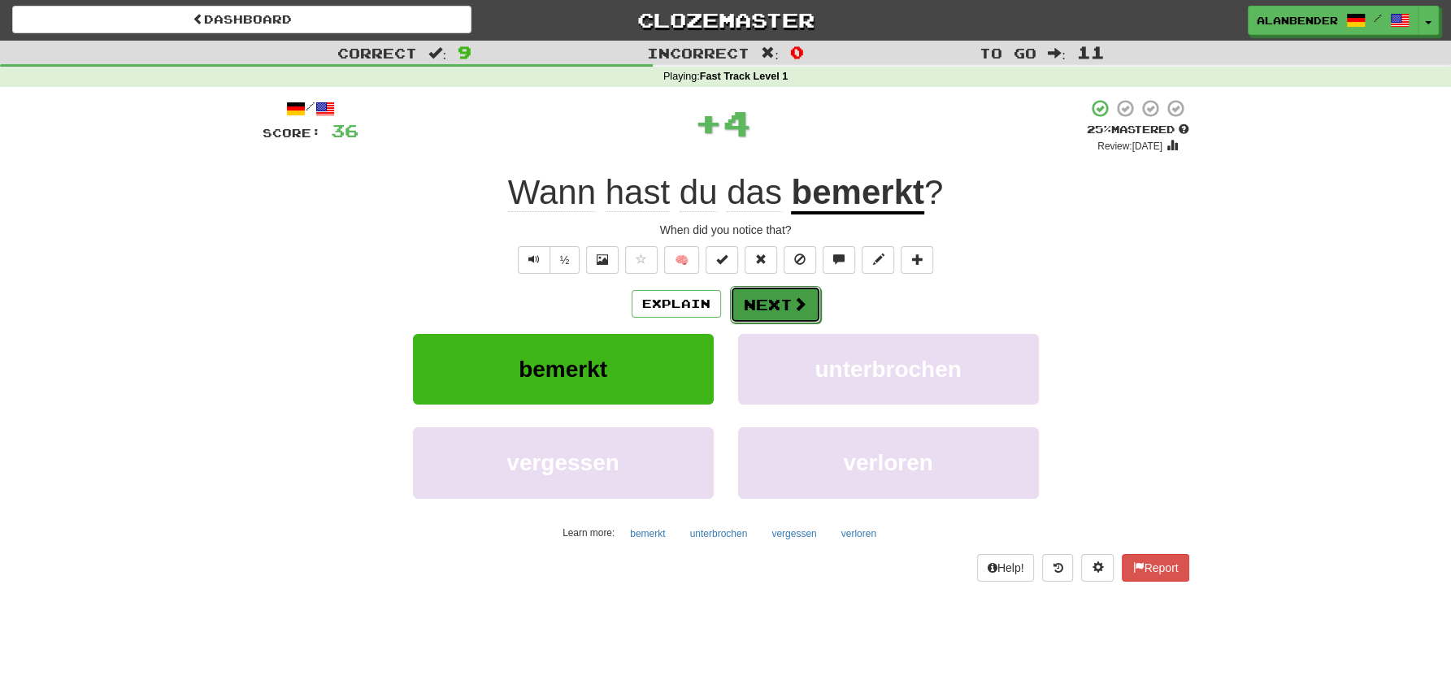
click at [796, 297] on span at bounding box center [799, 304] width 15 height 15
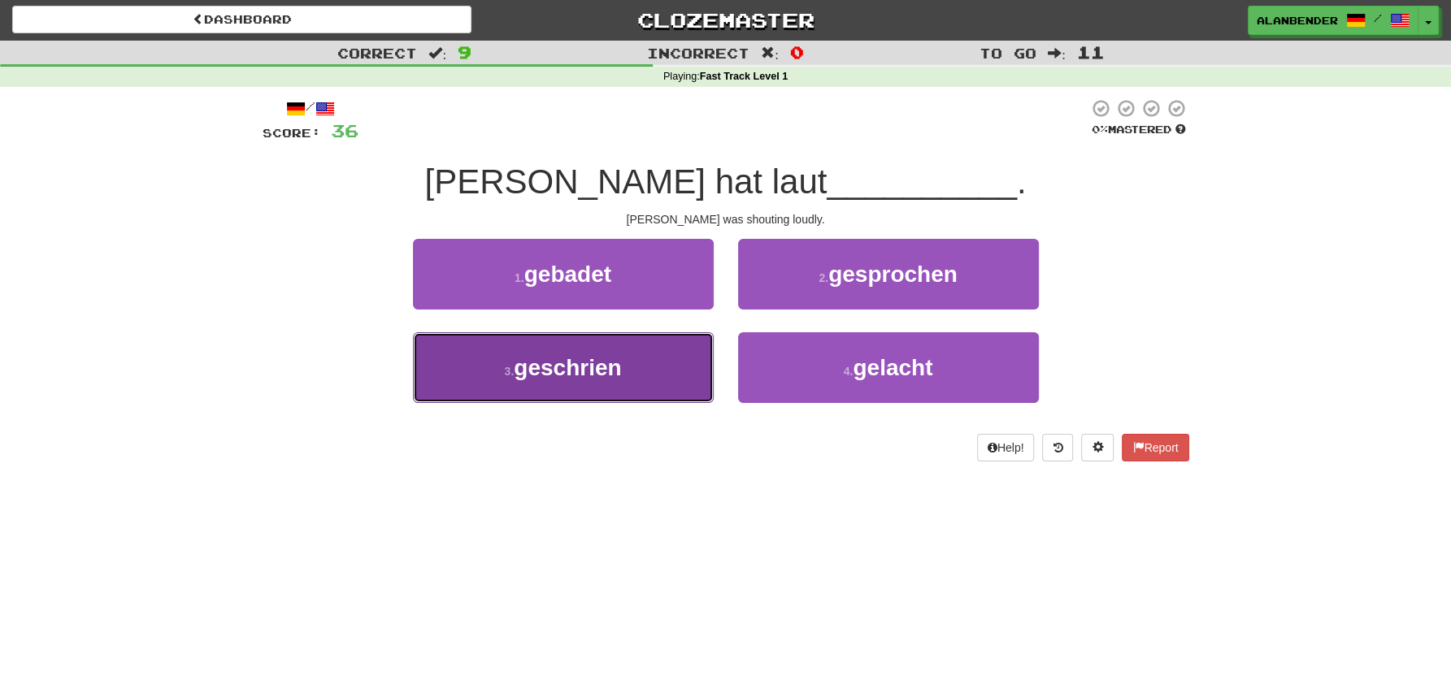
click at [592, 356] on span "geschrien" at bounding box center [567, 367] width 107 height 25
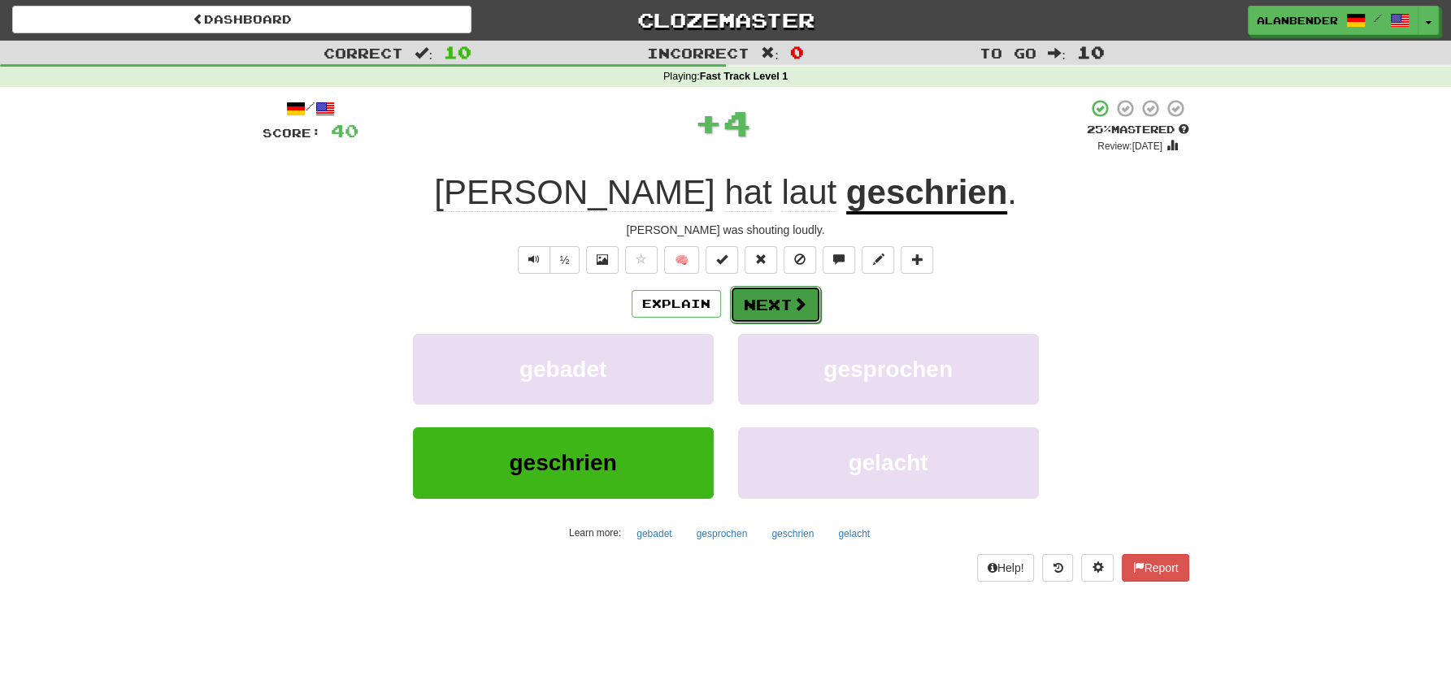
click at [783, 293] on button "Next" at bounding box center [775, 304] width 91 height 37
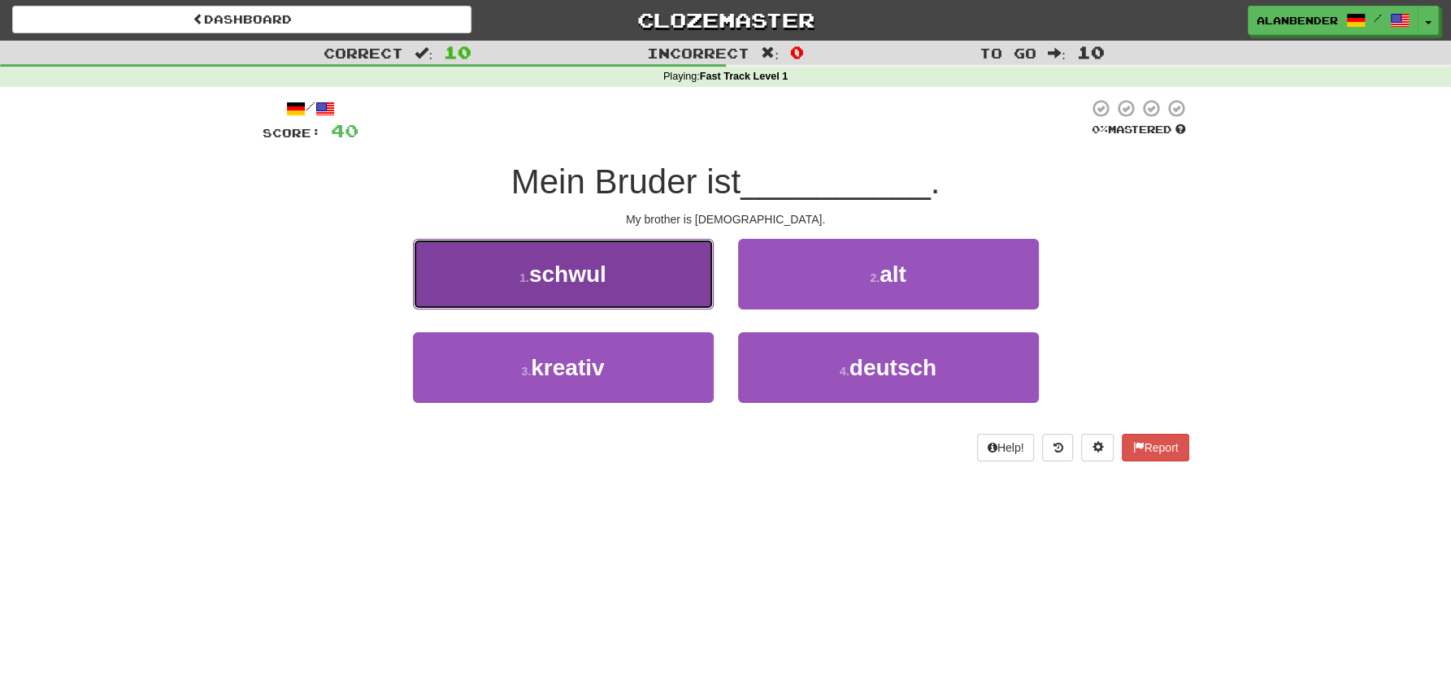
click at [597, 287] on span "schwul" at bounding box center [567, 274] width 77 height 25
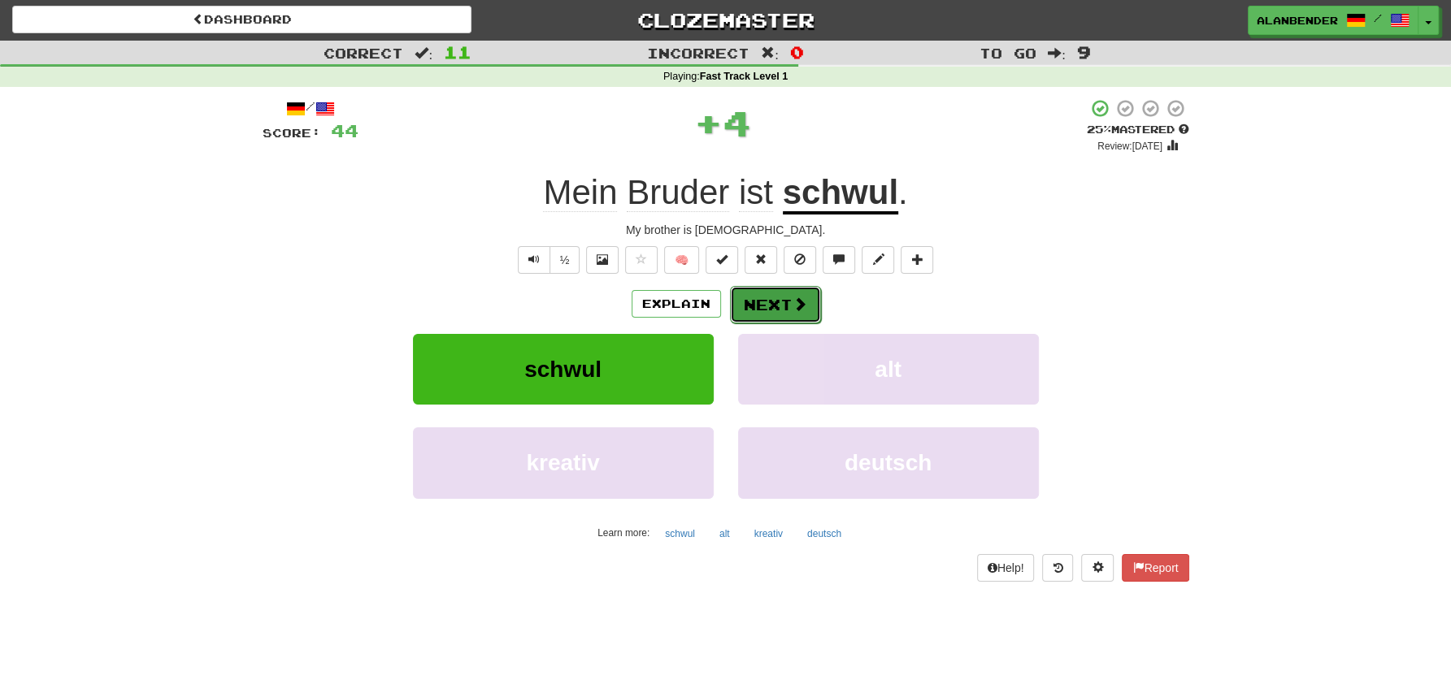
click at [783, 300] on button "Next" at bounding box center [775, 304] width 91 height 37
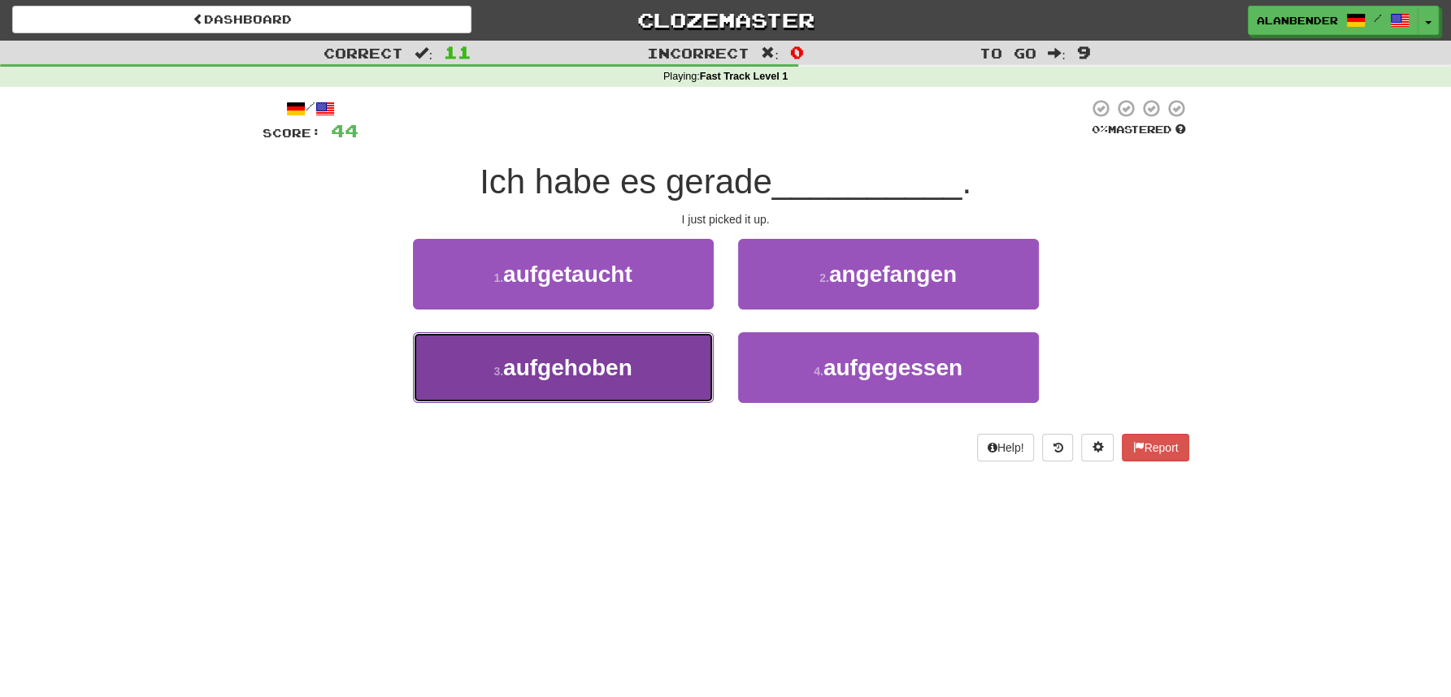
click at [617, 390] on button "3 . aufgehoben" at bounding box center [563, 367] width 301 height 71
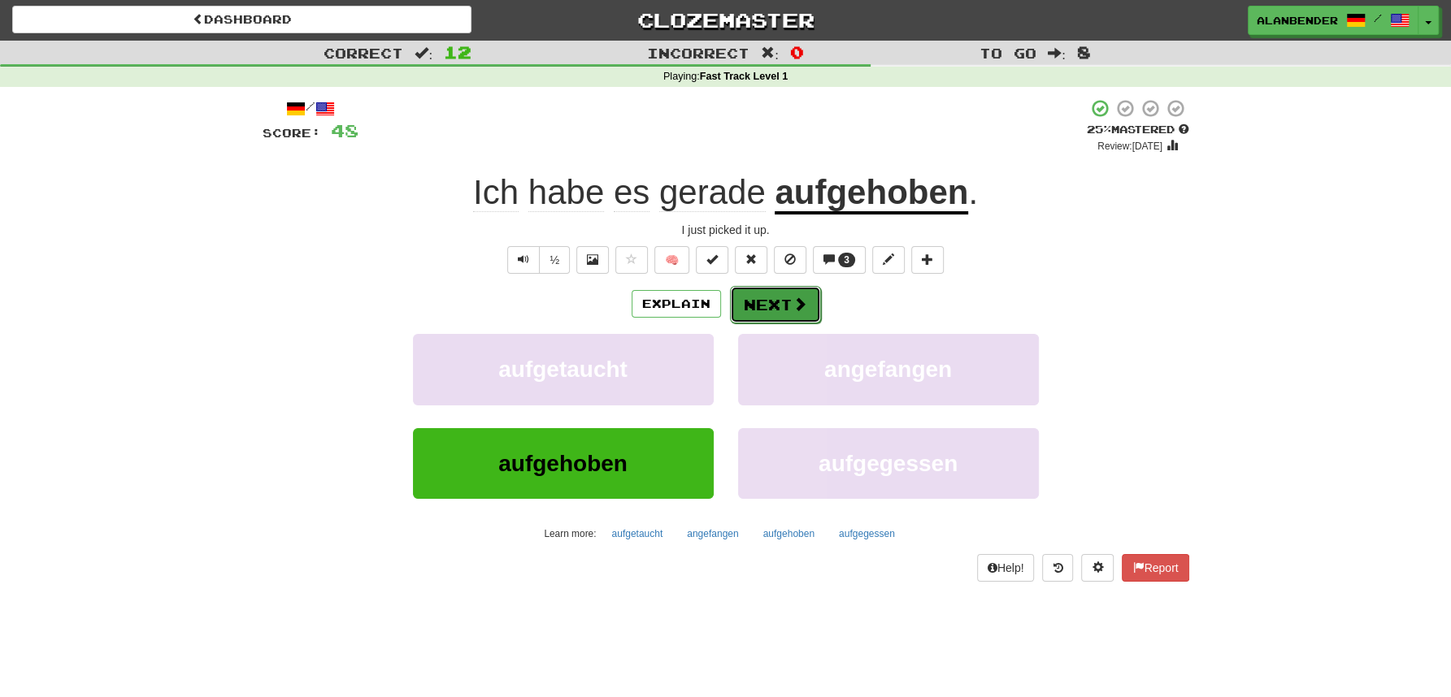
click at [771, 306] on button "Next" at bounding box center [775, 304] width 91 height 37
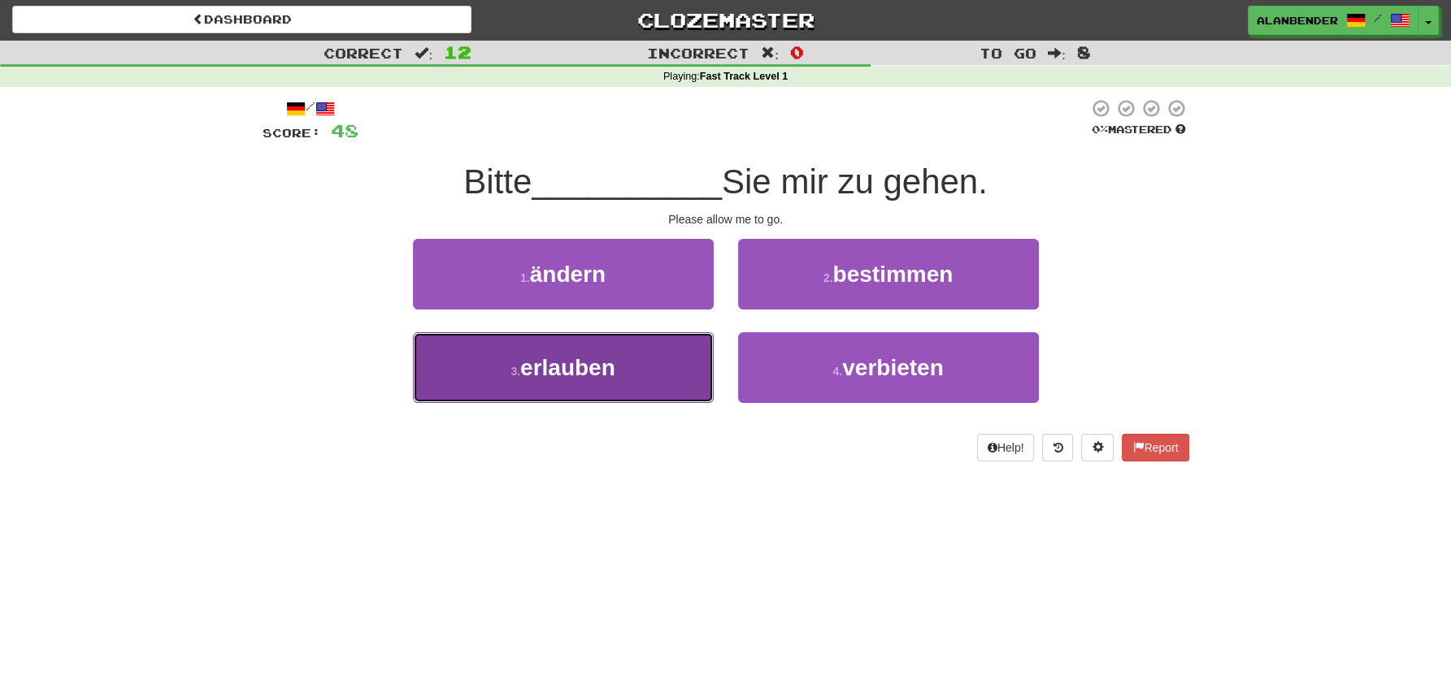
click at [598, 365] on span "erlauben" at bounding box center [567, 367] width 95 height 25
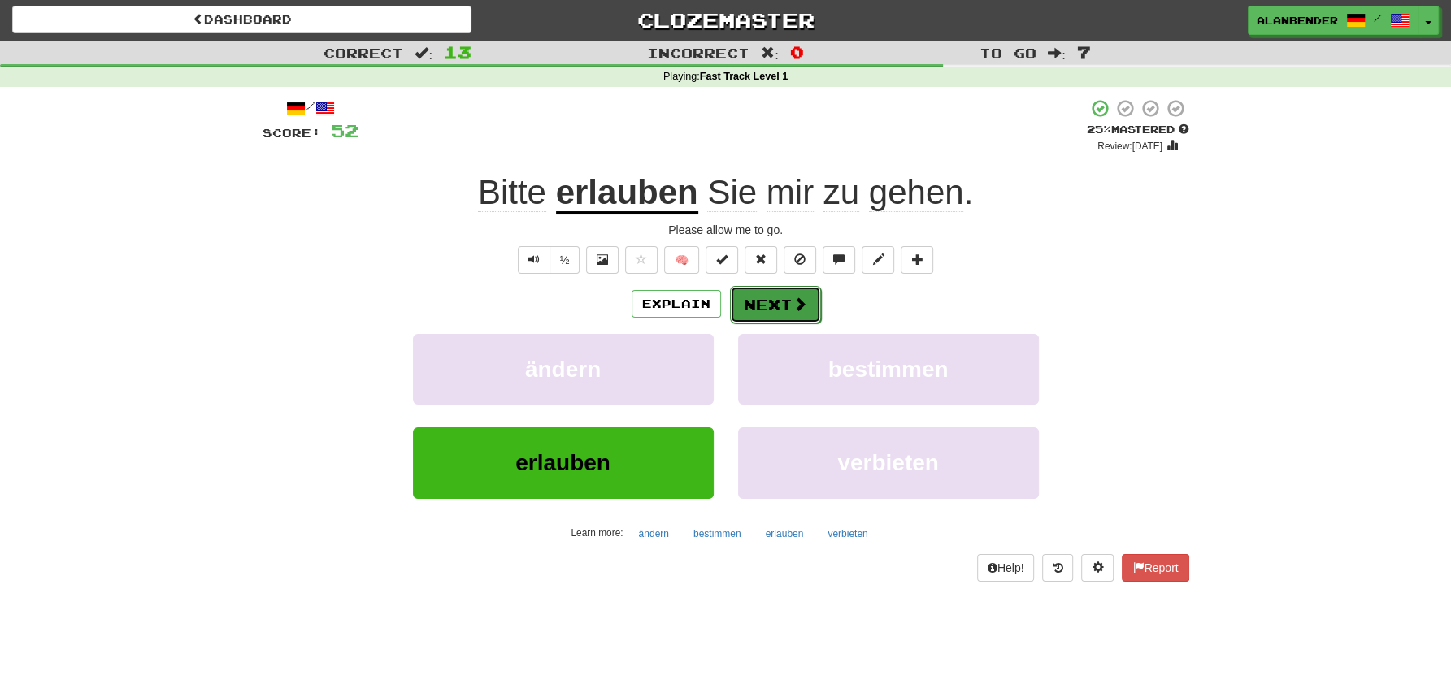
click at [766, 308] on button "Next" at bounding box center [775, 304] width 91 height 37
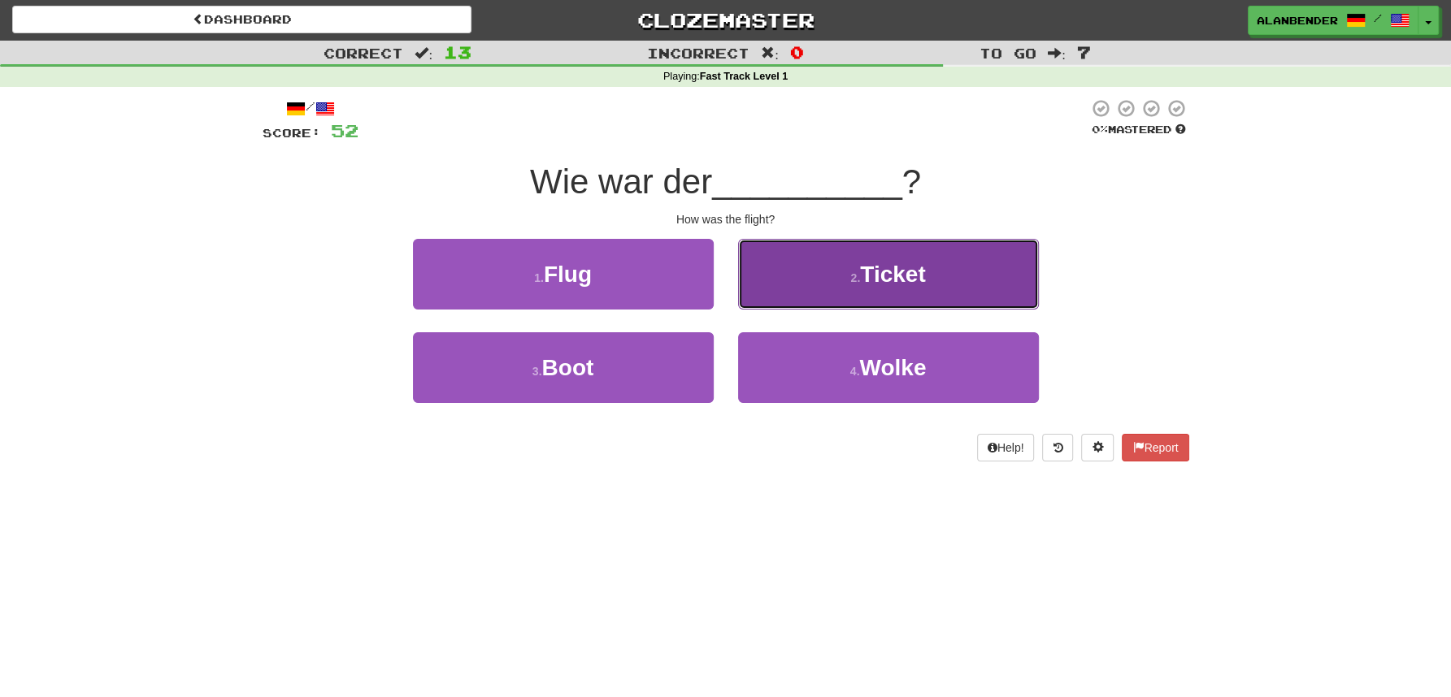
click at [889, 277] on span "Ticket" at bounding box center [892, 274] width 65 height 25
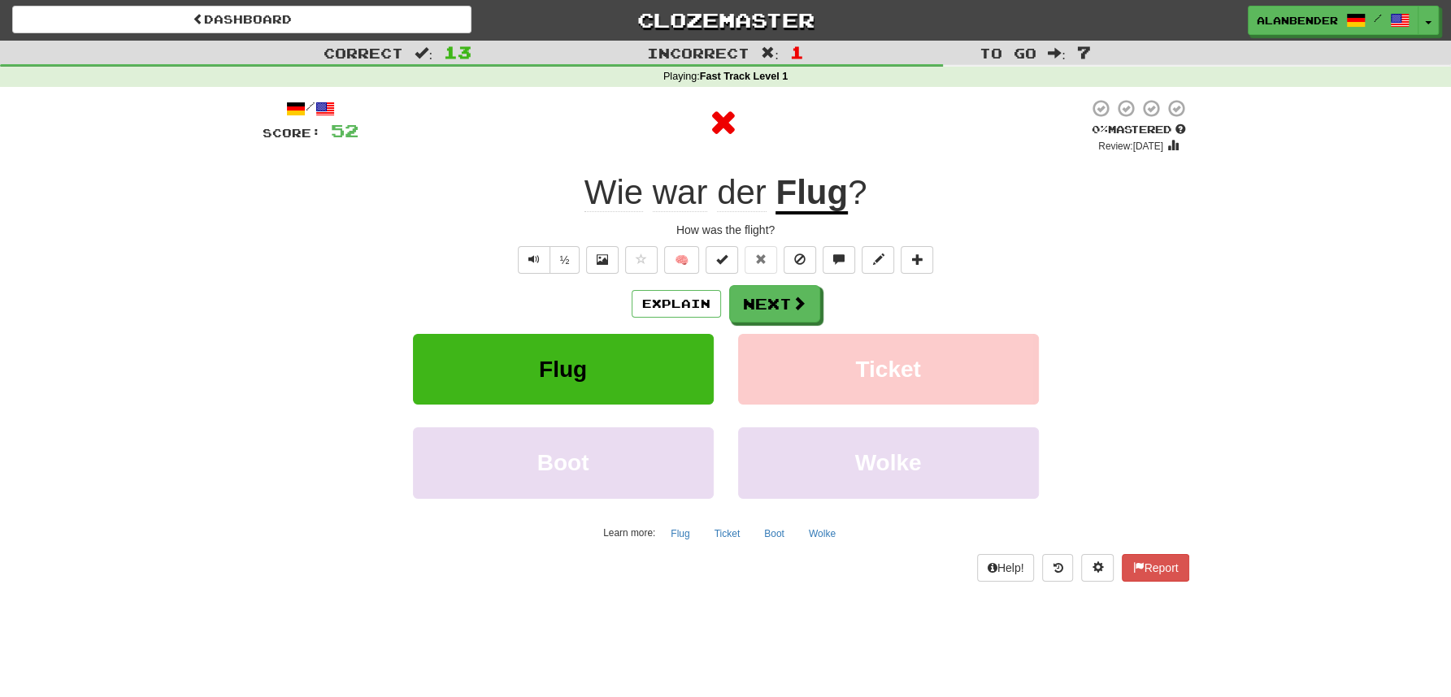
click at [818, 186] on u "Flug" at bounding box center [811, 193] width 72 height 41
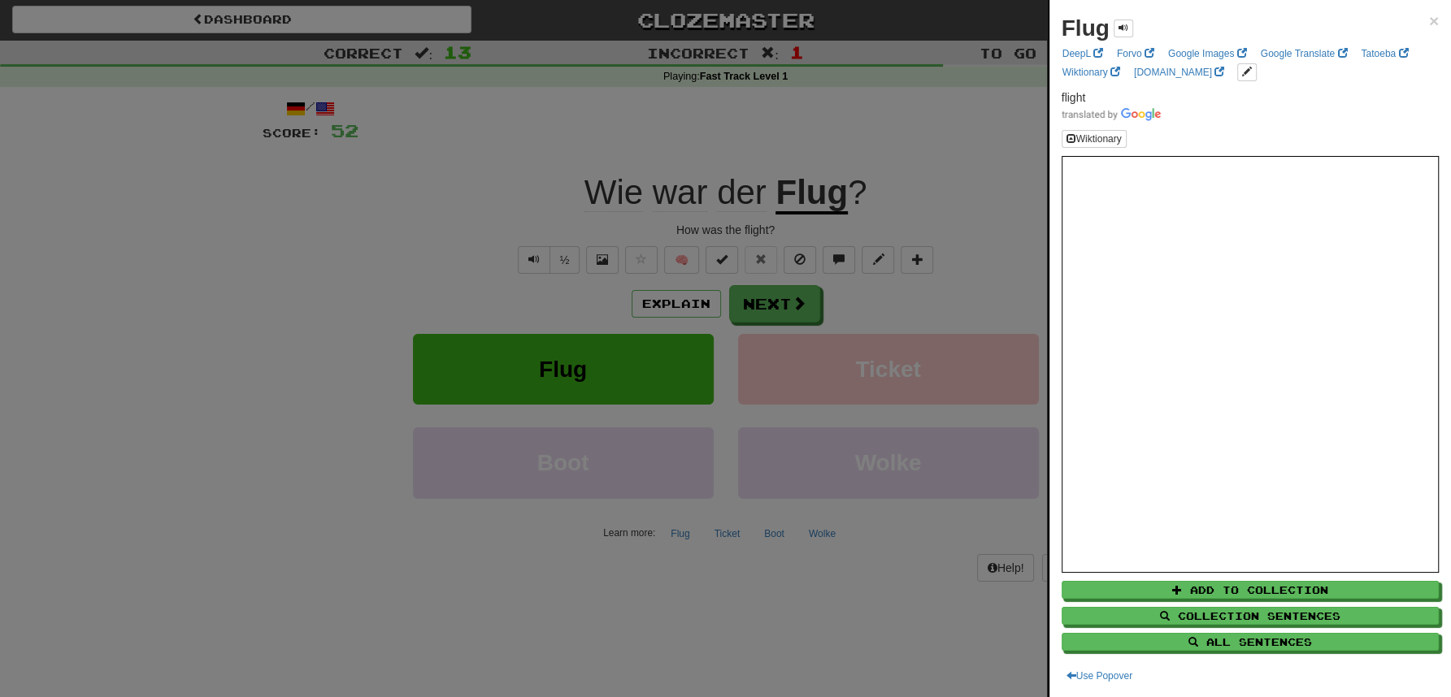
click at [831, 113] on div at bounding box center [725, 348] width 1451 height 697
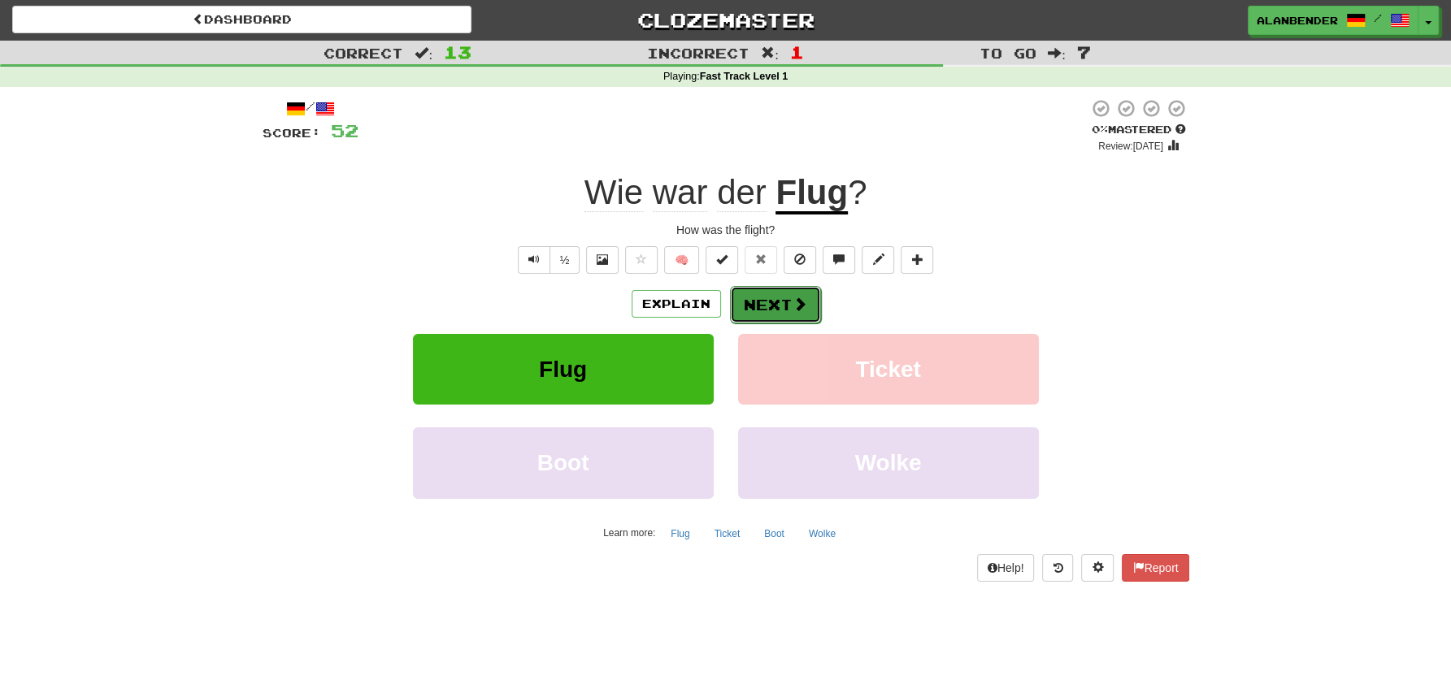
click at [763, 301] on button "Next" at bounding box center [775, 304] width 91 height 37
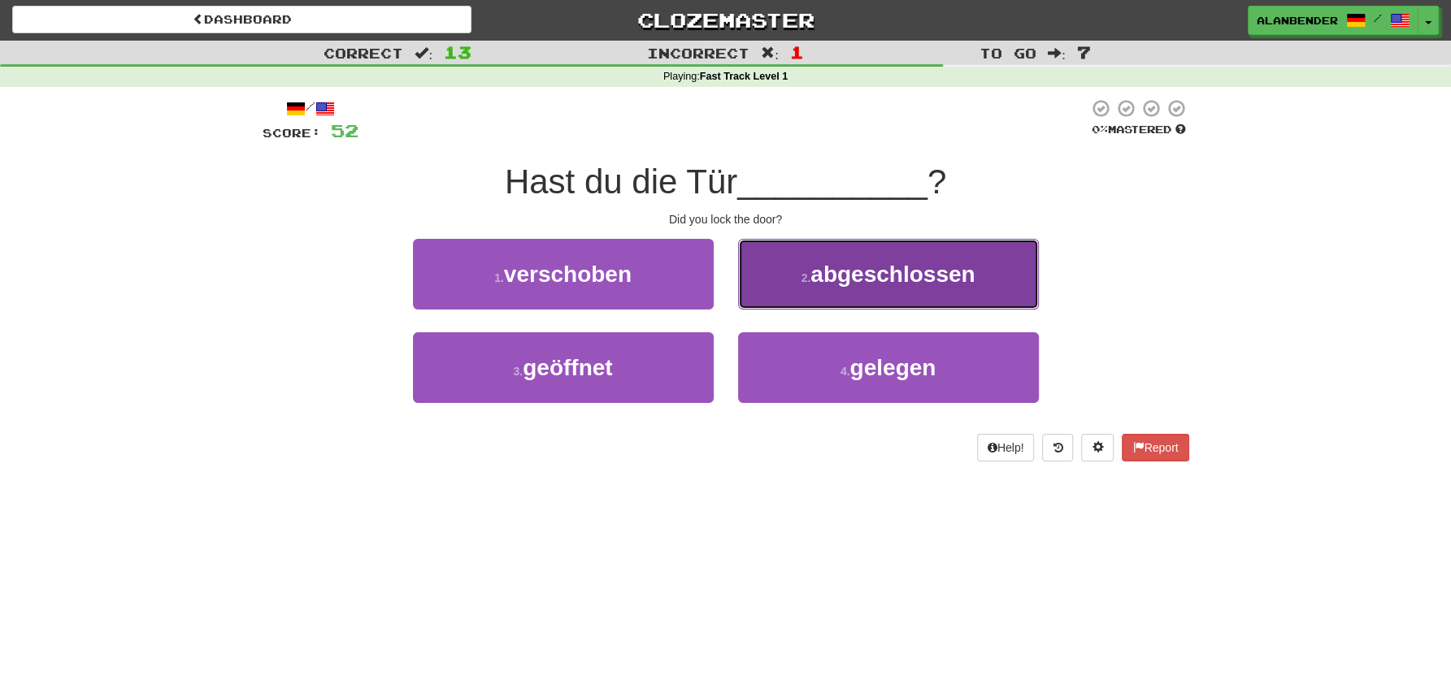
click at [867, 265] on span "abgeschlossen" at bounding box center [892, 274] width 164 height 25
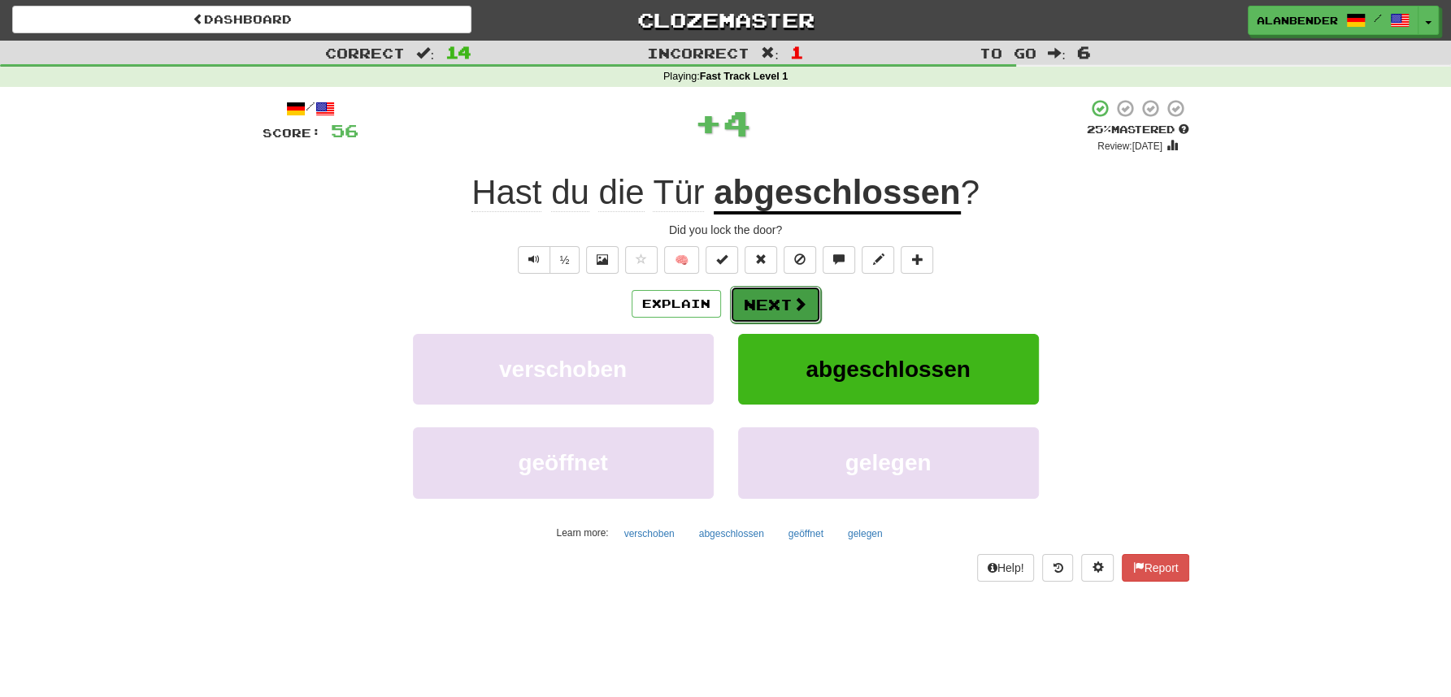
click at [776, 302] on button "Next" at bounding box center [775, 304] width 91 height 37
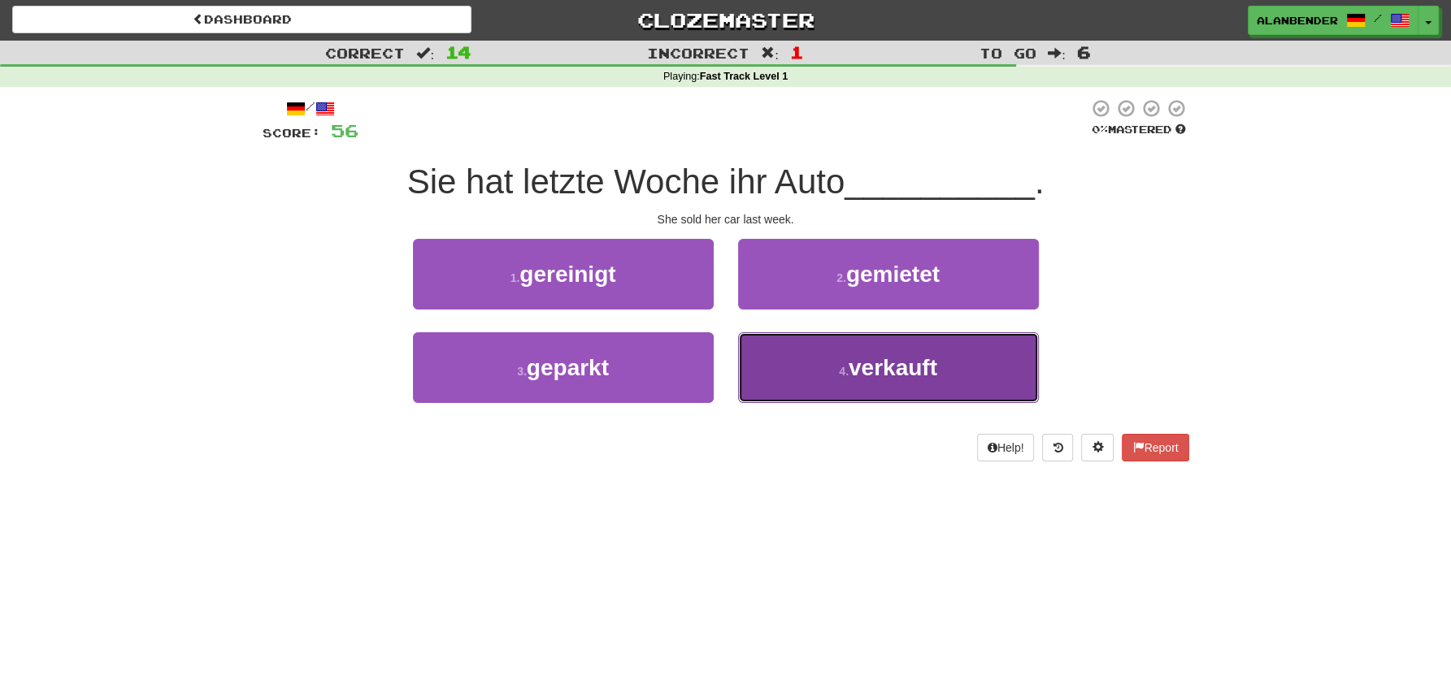
click at [858, 370] on span "verkauft" at bounding box center [893, 367] width 89 height 25
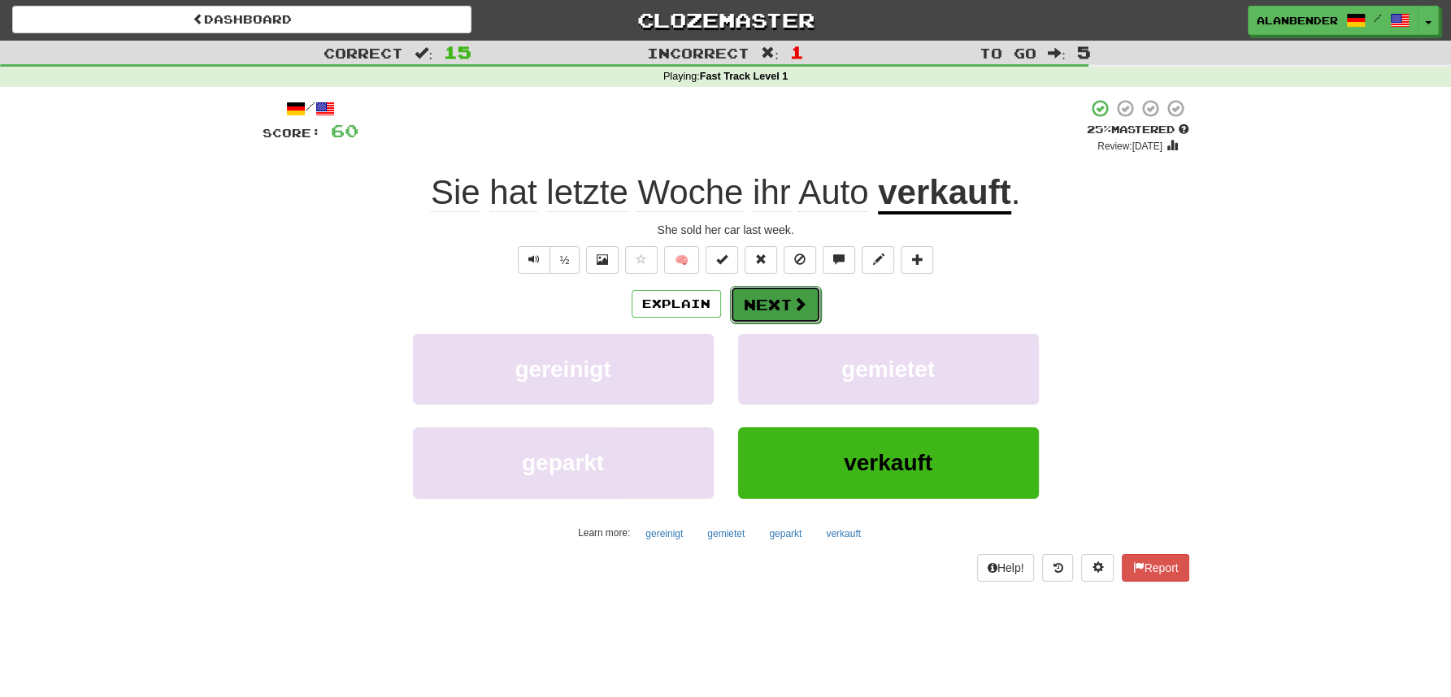
click at [794, 298] on span at bounding box center [799, 304] width 15 height 15
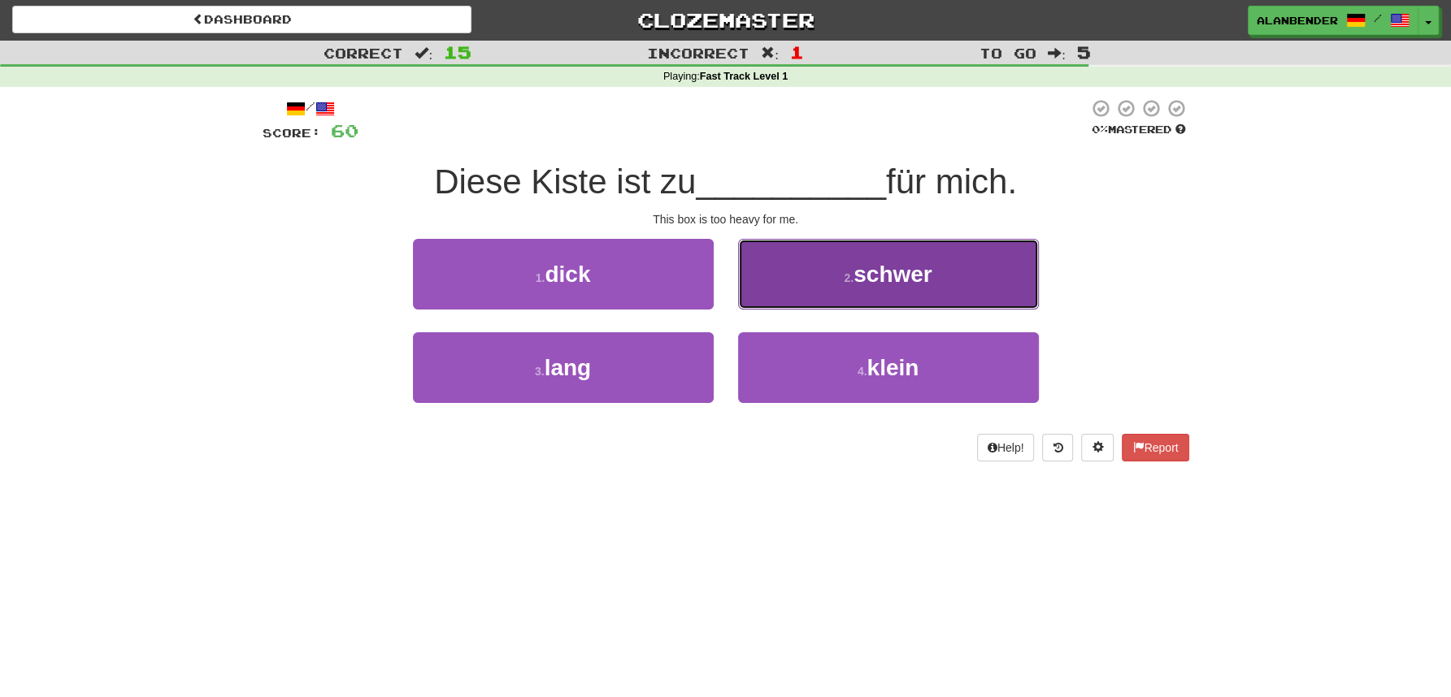
click at [972, 266] on button "2 . schwer" at bounding box center [888, 274] width 301 height 71
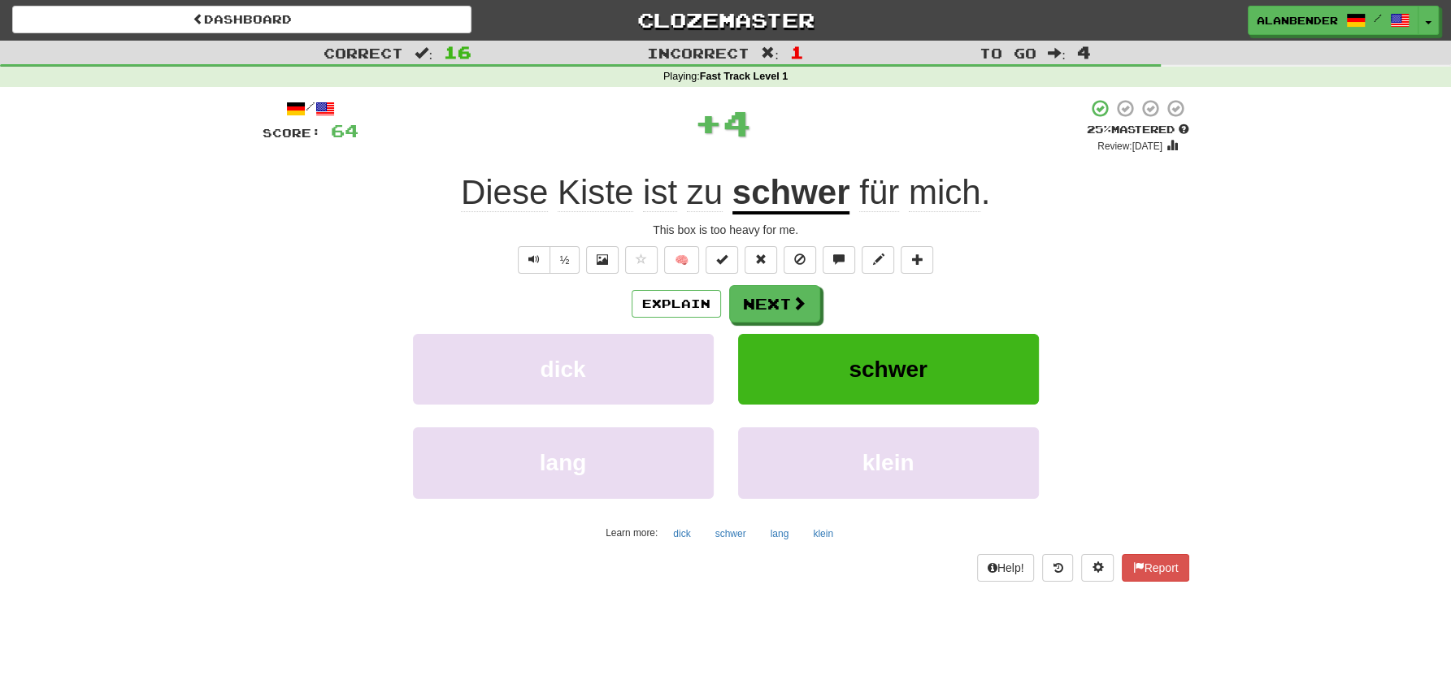
click at [831, 203] on u "schwer" at bounding box center [791, 193] width 118 height 41
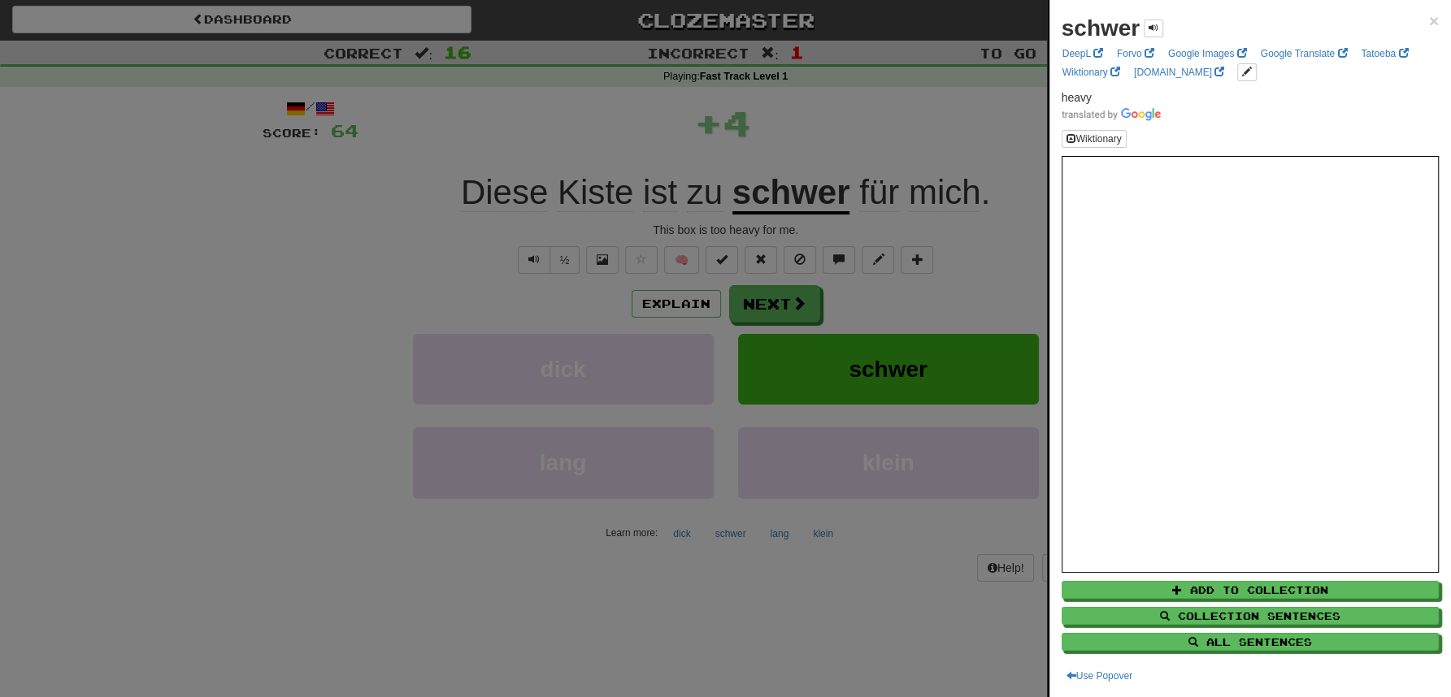
click at [847, 158] on div at bounding box center [725, 348] width 1451 height 697
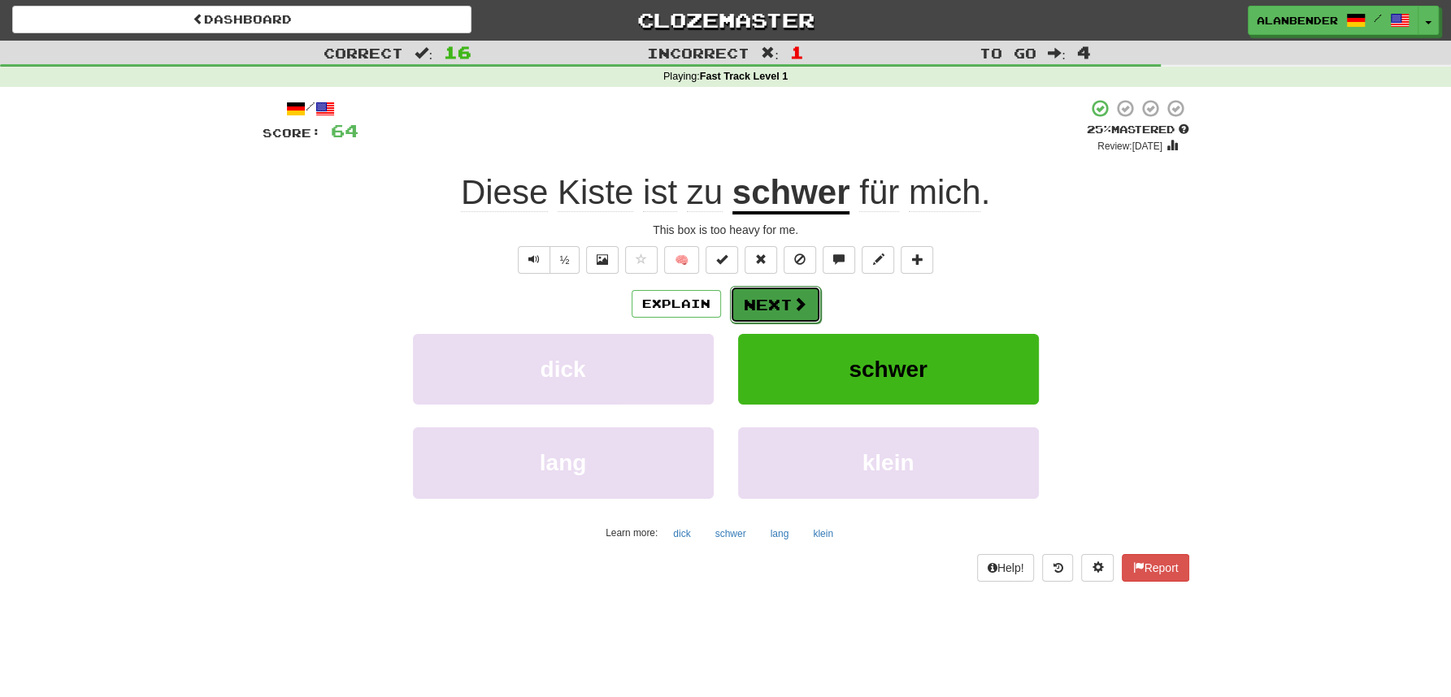
click at [788, 297] on button "Next" at bounding box center [775, 304] width 91 height 37
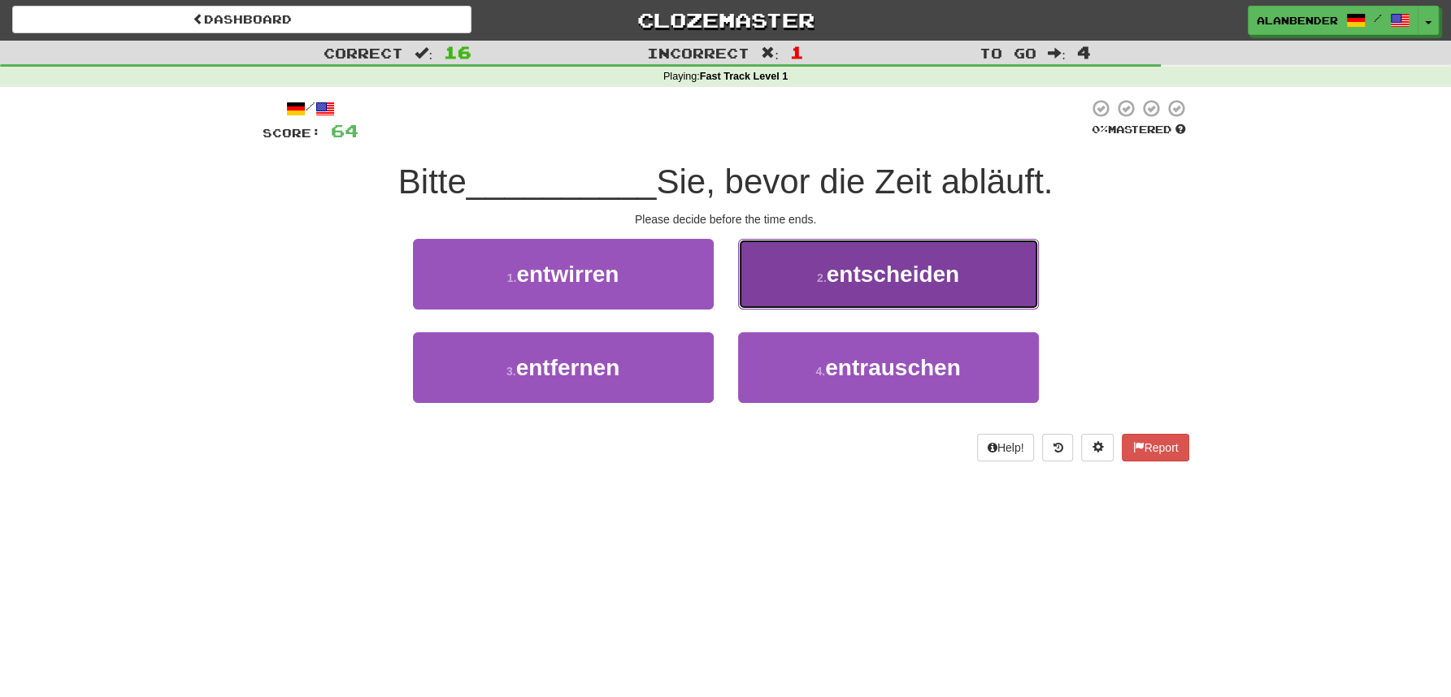
click at [855, 289] on button "2 . entscheiden" at bounding box center [888, 274] width 301 height 71
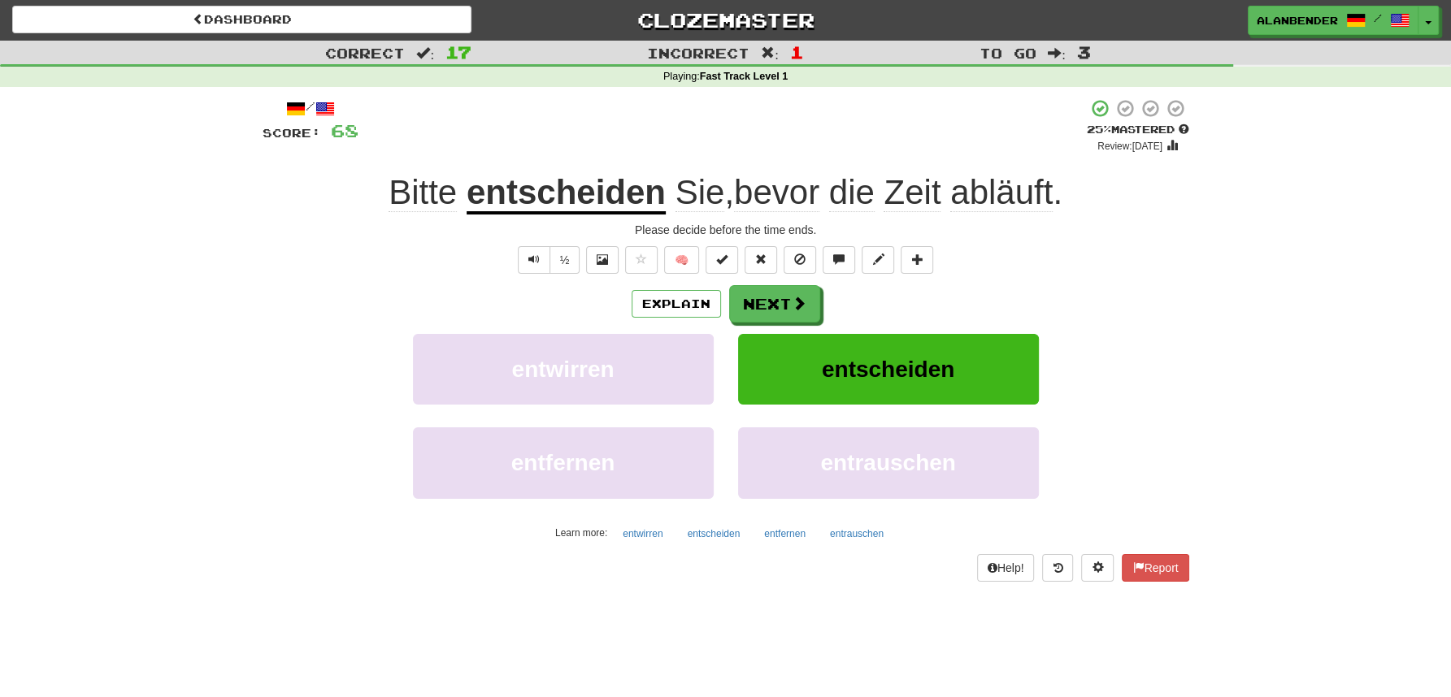
click at [983, 187] on span "abläuft" at bounding box center [1001, 192] width 102 height 39
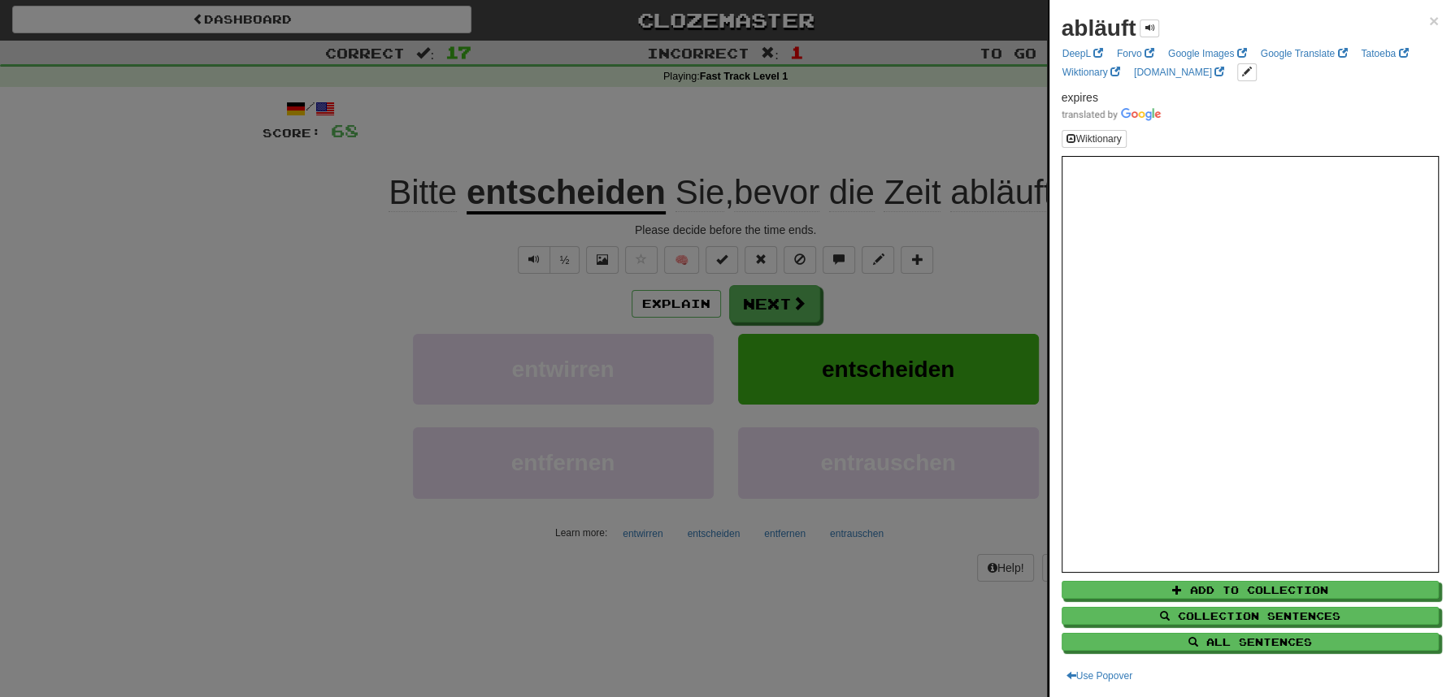
click at [889, 109] on div at bounding box center [725, 348] width 1451 height 697
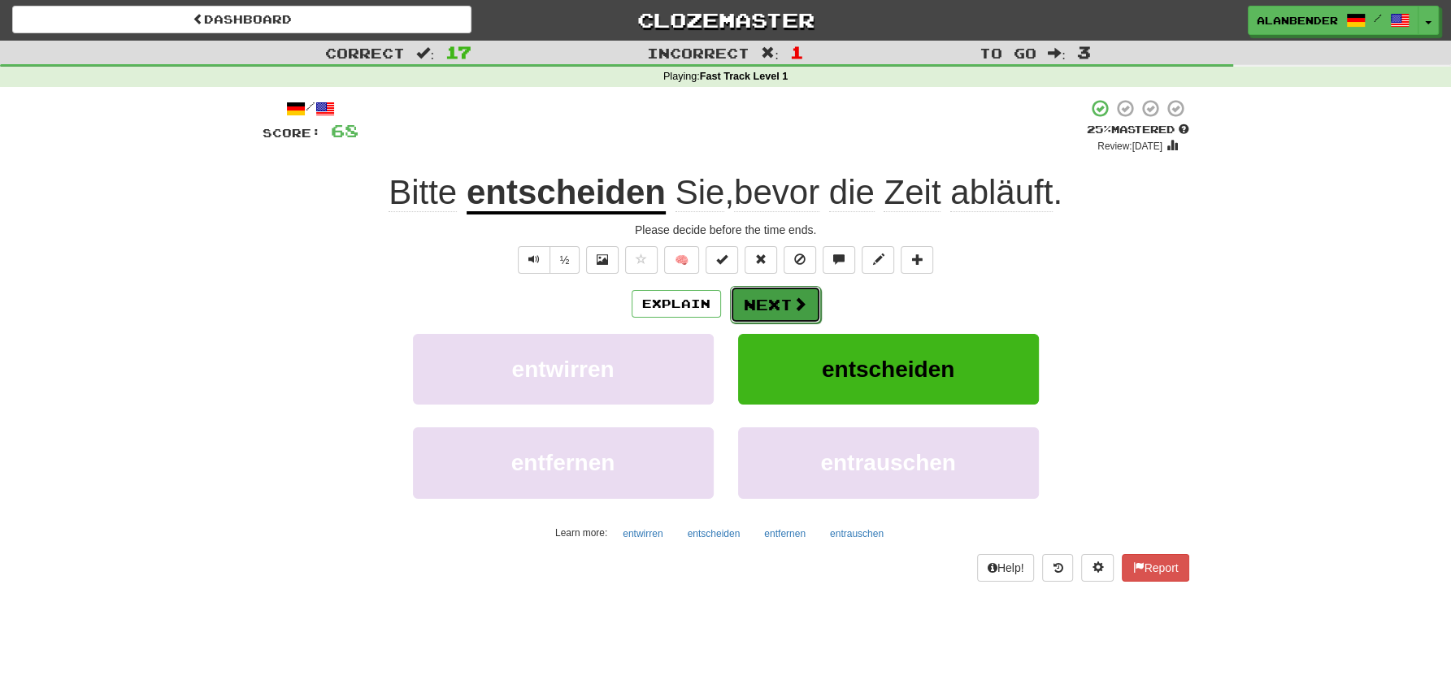
click at [808, 295] on button "Next" at bounding box center [775, 304] width 91 height 37
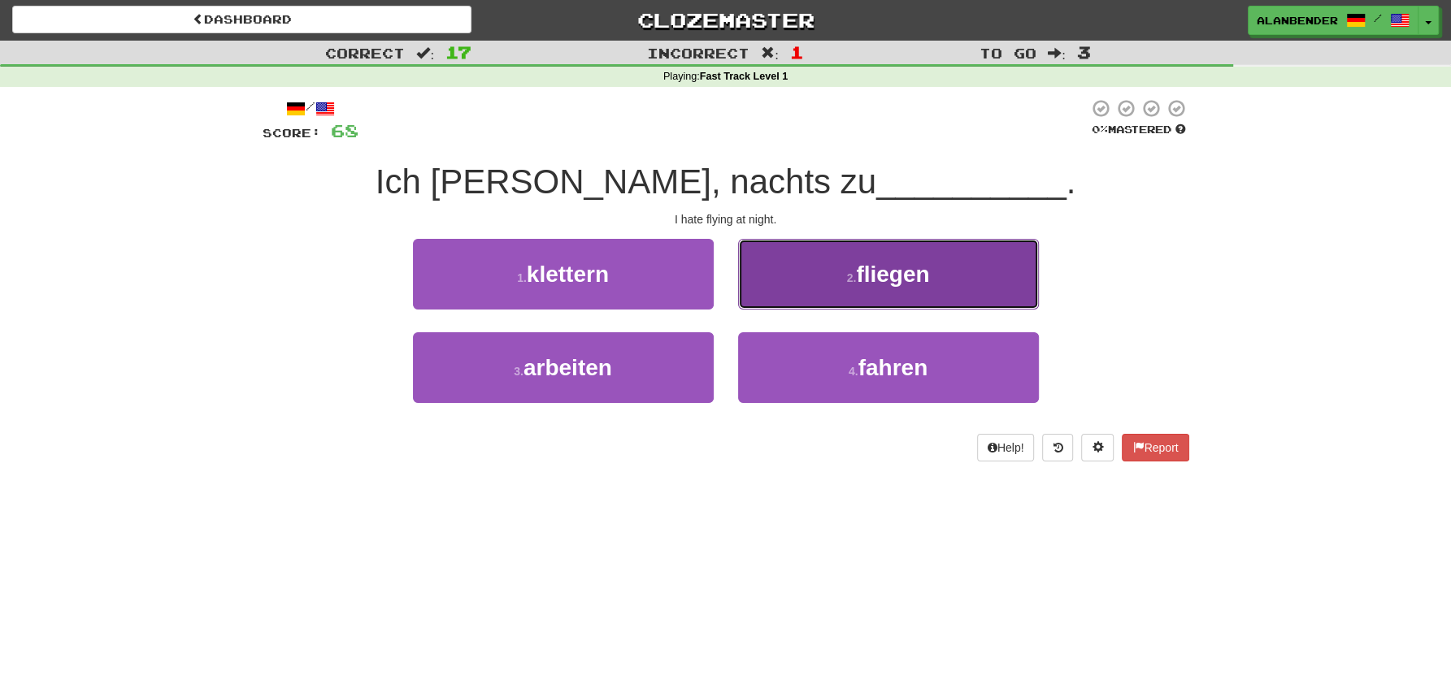
click at [944, 280] on button "2 . fliegen" at bounding box center [888, 274] width 301 height 71
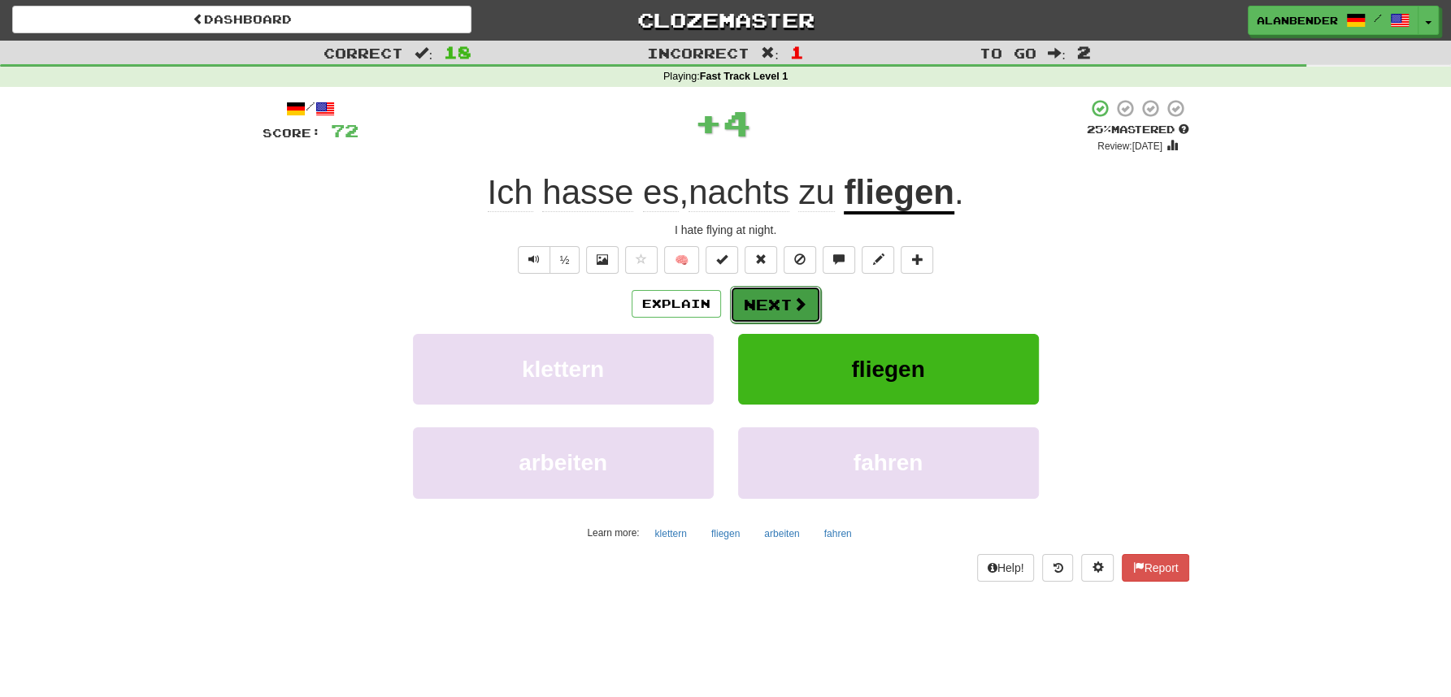
click at [792, 297] on span at bounding box center [799, 304] width 15 height 15
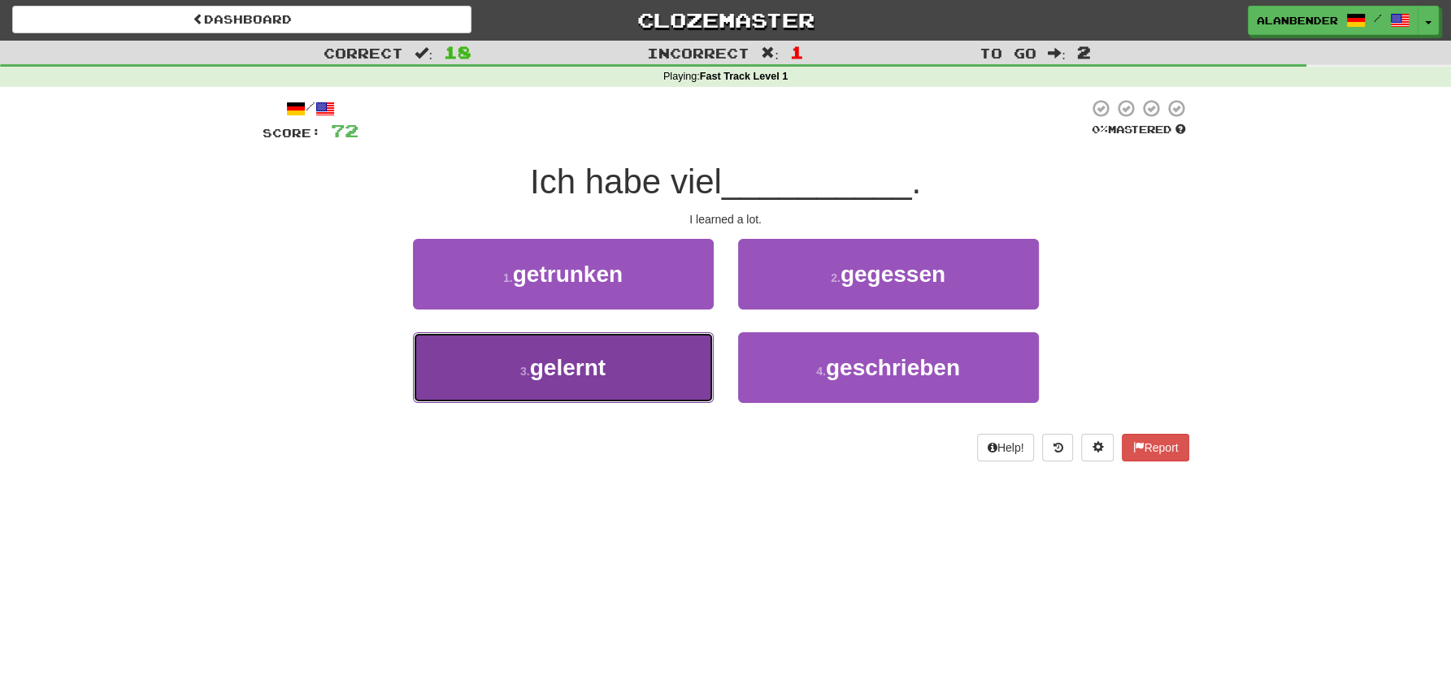
click at [597, 359] on span "gelernt" at bounding box center [568, 367] width 76 height 25
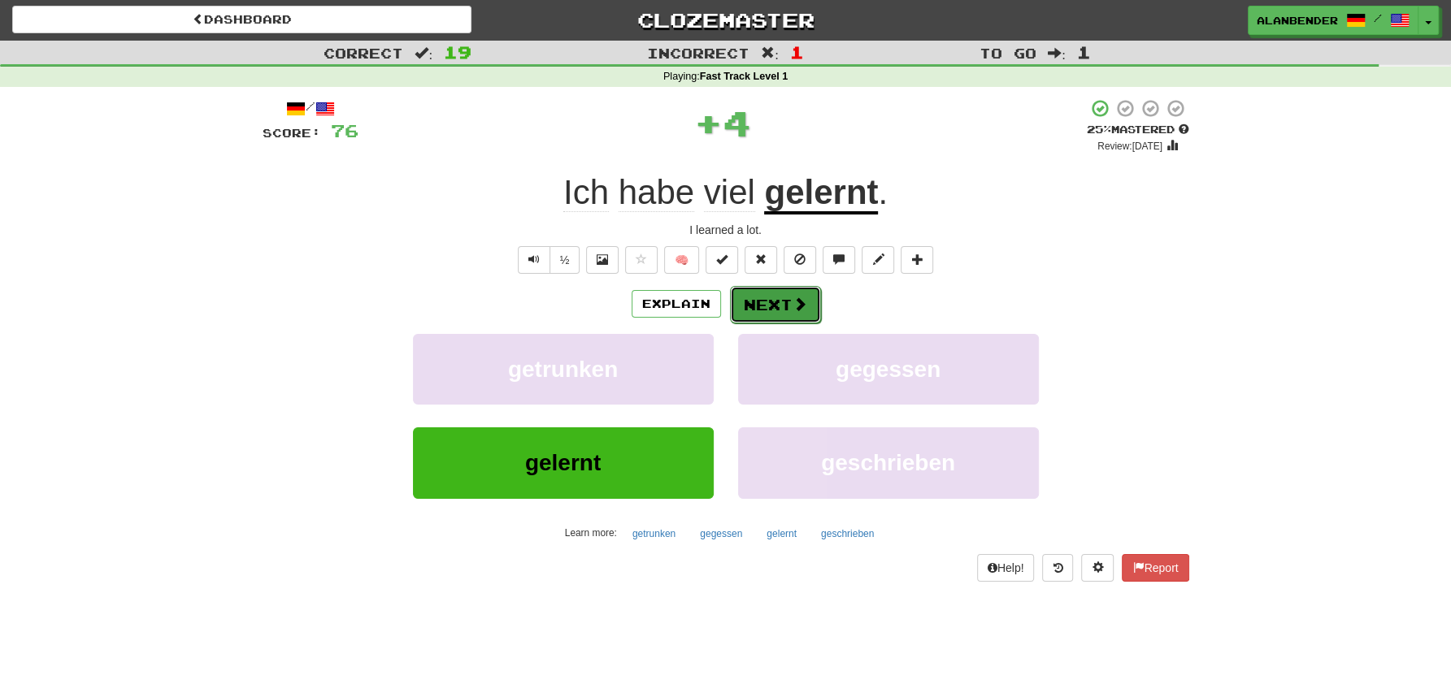
click at [764, 304] on button "Next" at bounding box center [775, 304] width 91 height 37
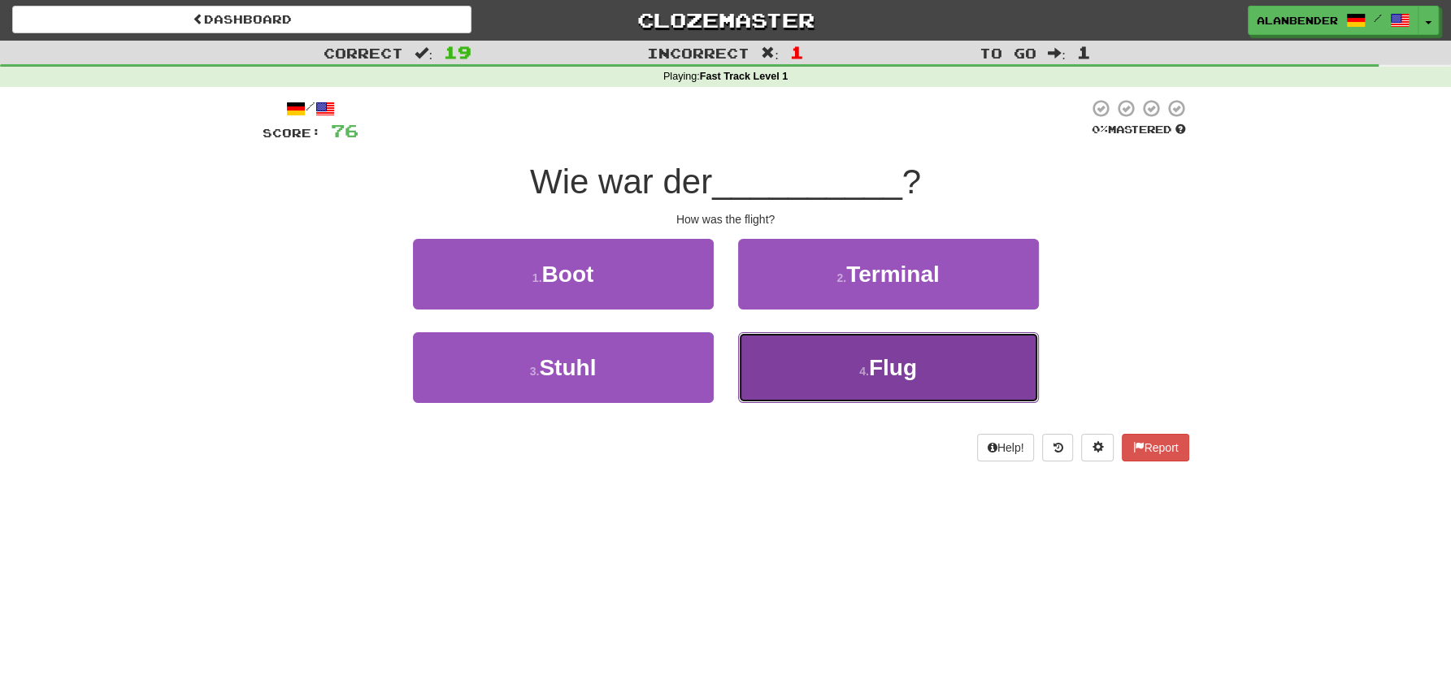
click at [876, 356] on span "Flug" at bounding box center [893, 367] width 48 height 25
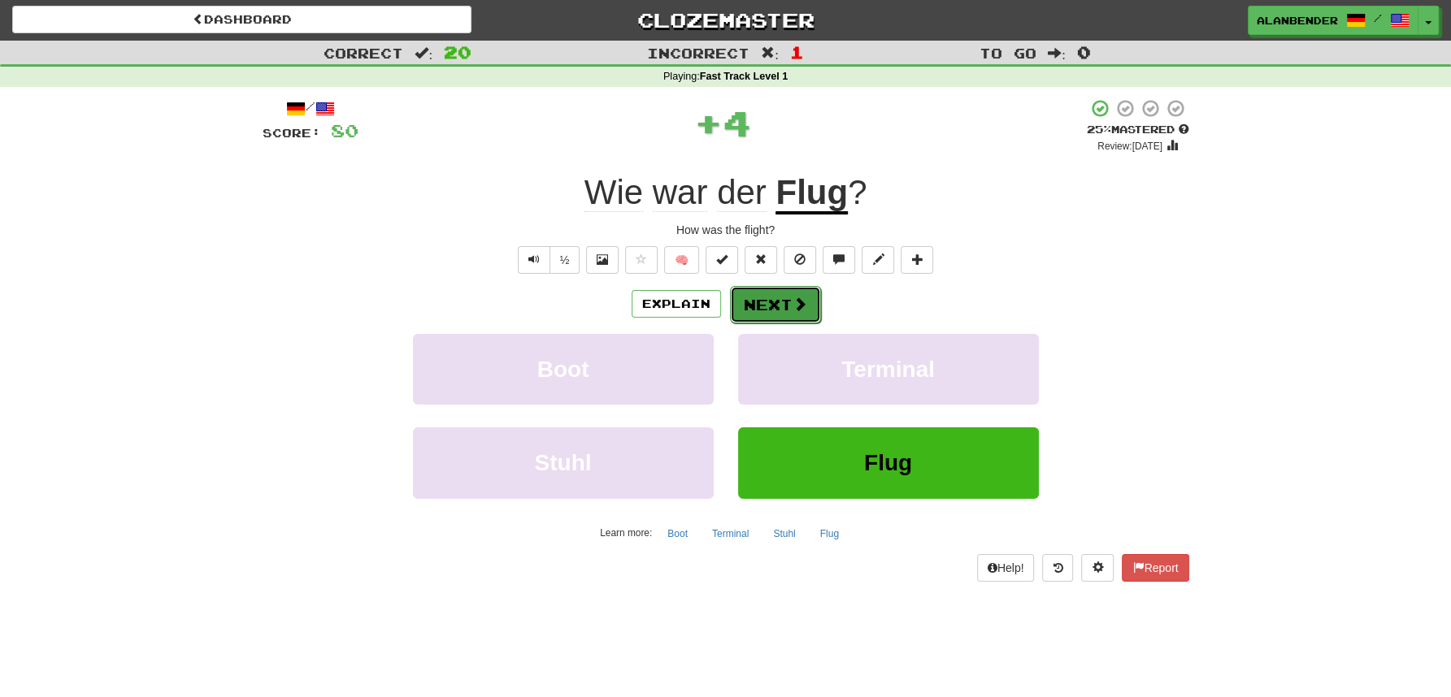
click at [762, 298] on button "Next" at bounding box center [775, 304] width 91 height 37
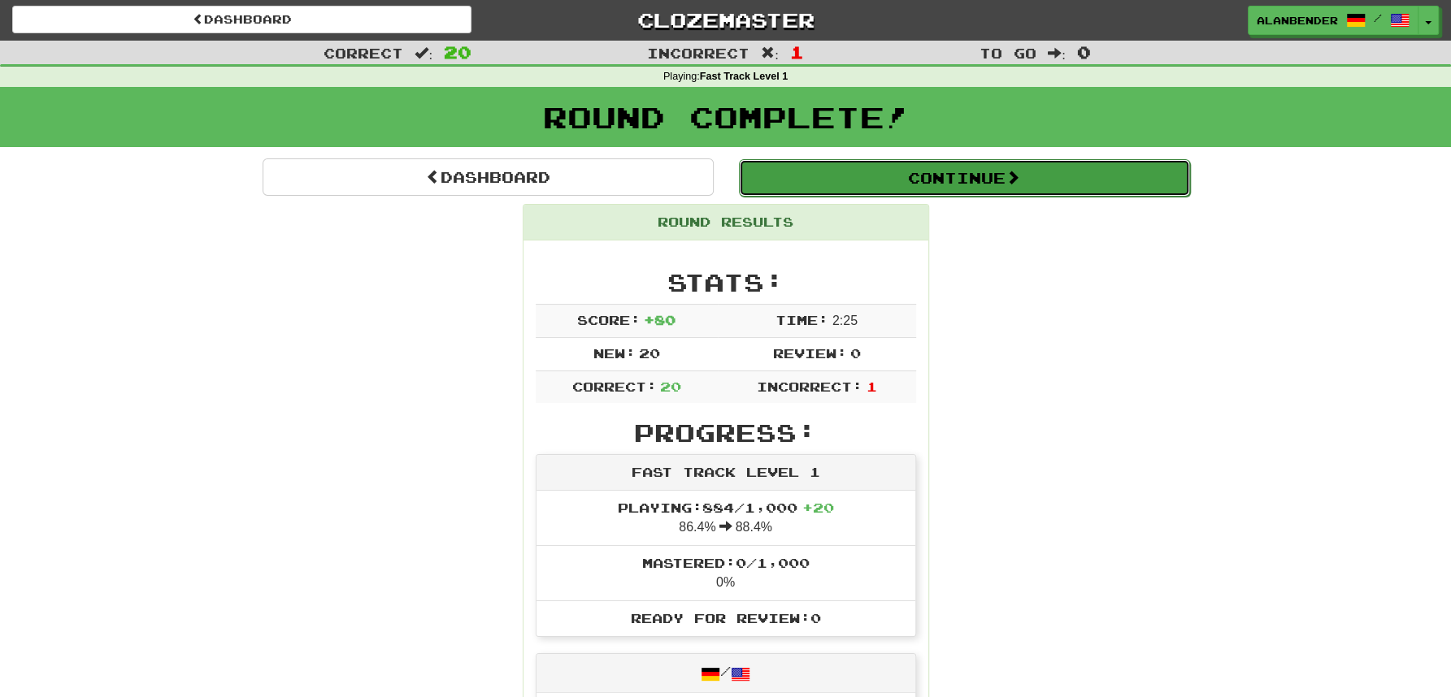
click at [858, 186] on button "Continue" at bounding box center [964, 177] width 451 height 37
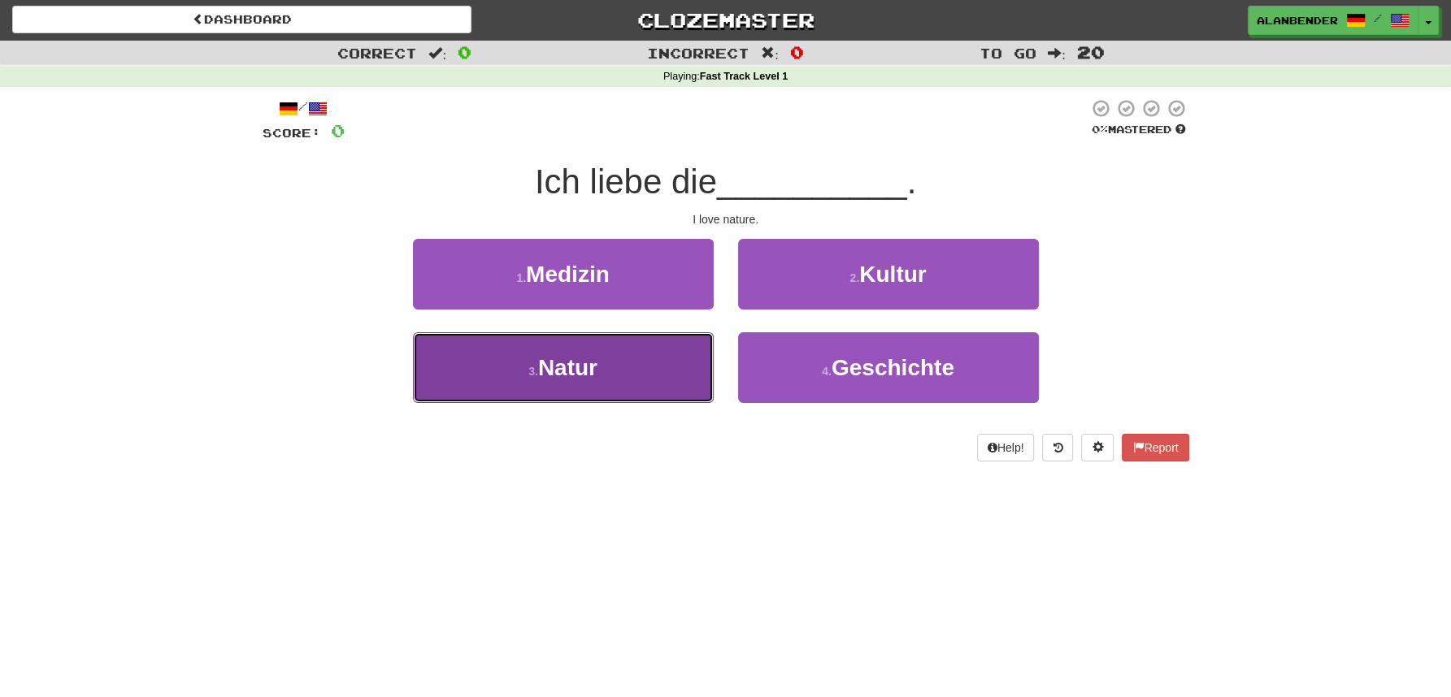
click at [572, 380] on span "Natur" at bounding box center [567, 367] width 59 height 25
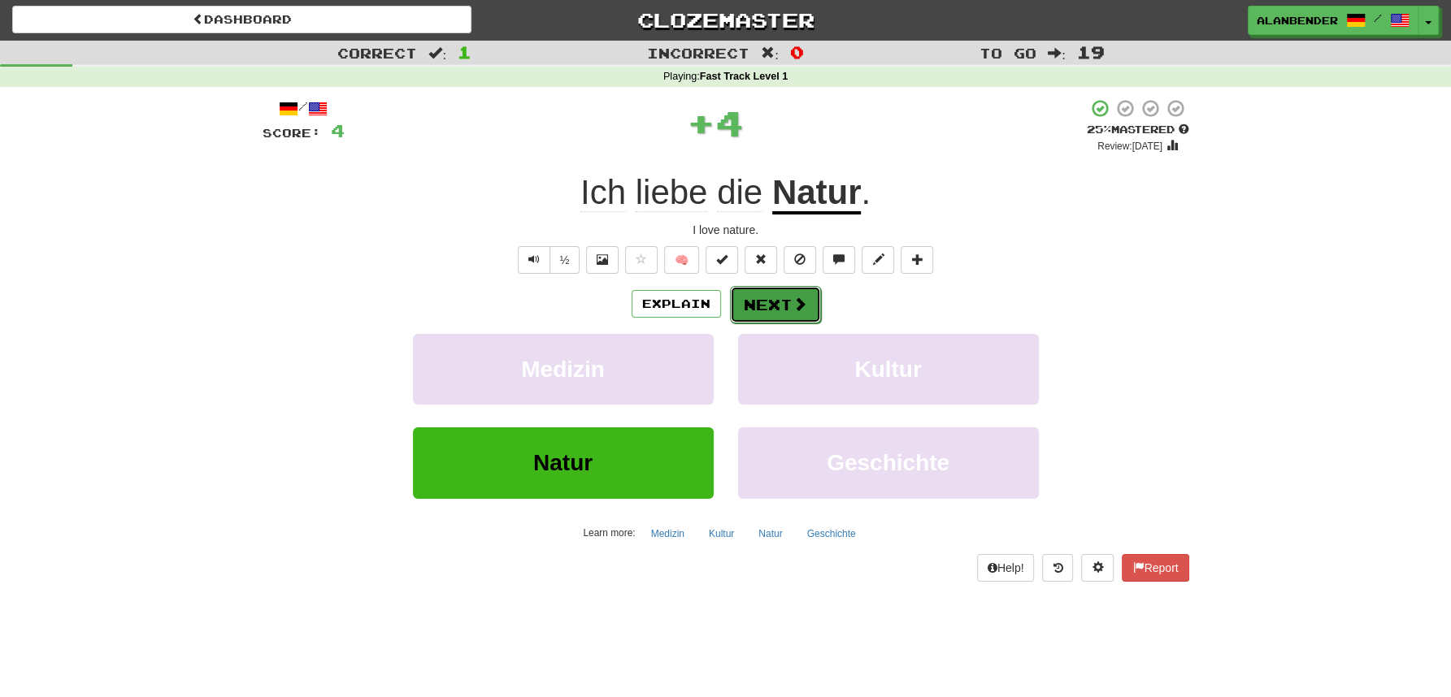
click at [766, 298] on button "Next" at bounding box center [775, 304] width 91 height 37
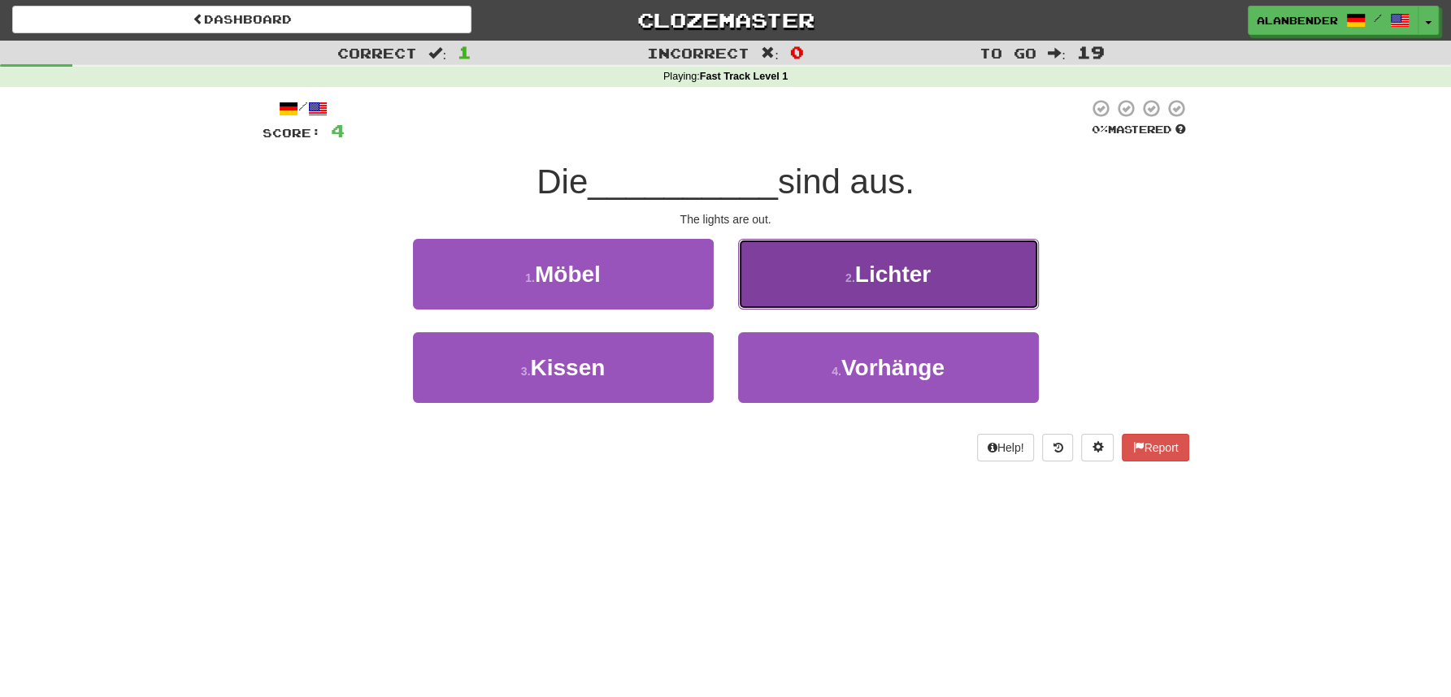
click at [884, 280] on span "Lichter" at bounding box center [893, 274] width 76 height 25
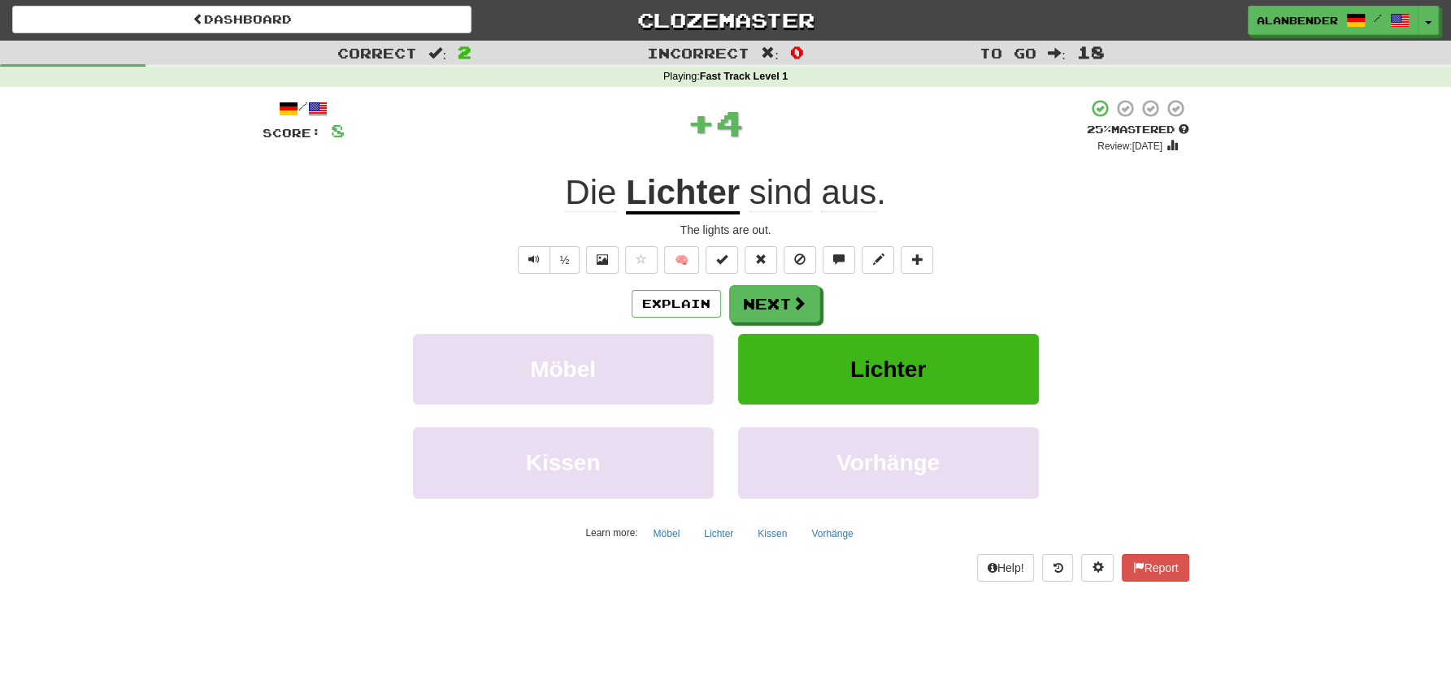
click at [691, 199] on u "Lichter" at bounding box center [683, 193] width 114 height 41
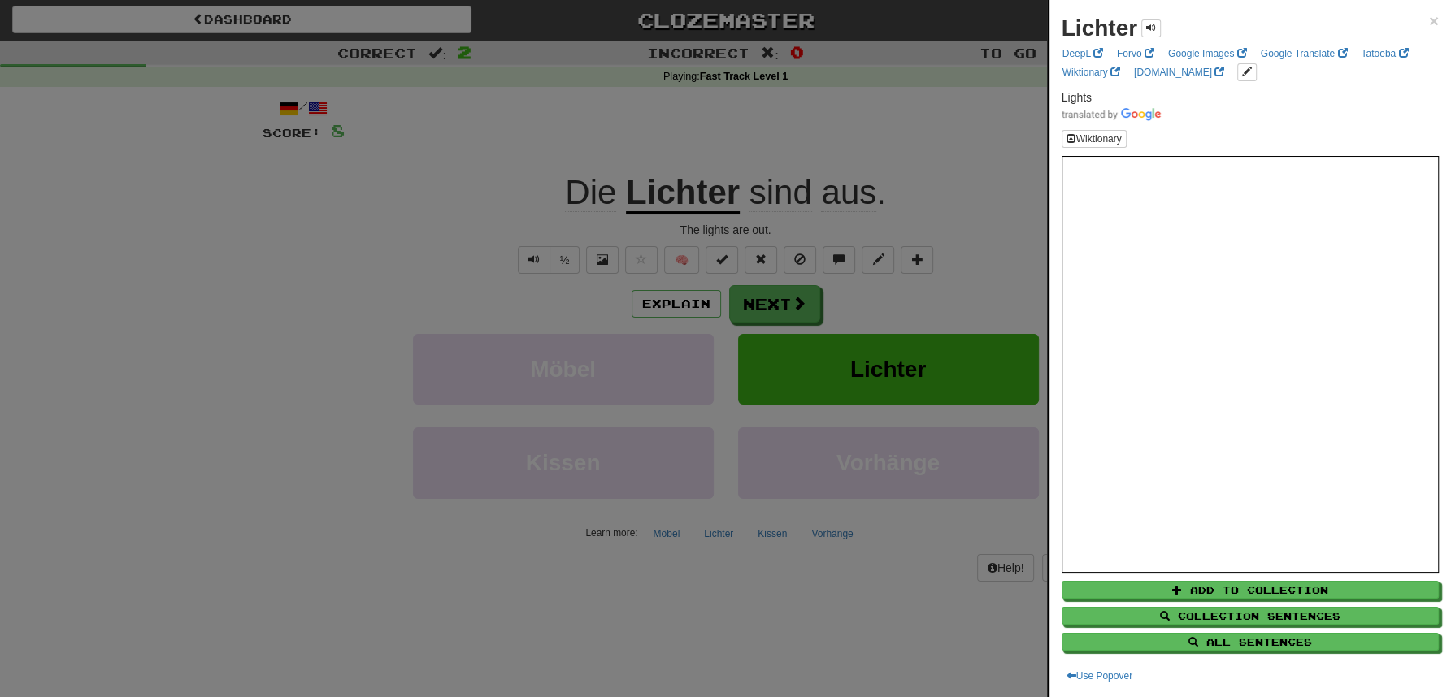
click at [661, 106] on div at bounding box center [725, 348] width 1451 height 697
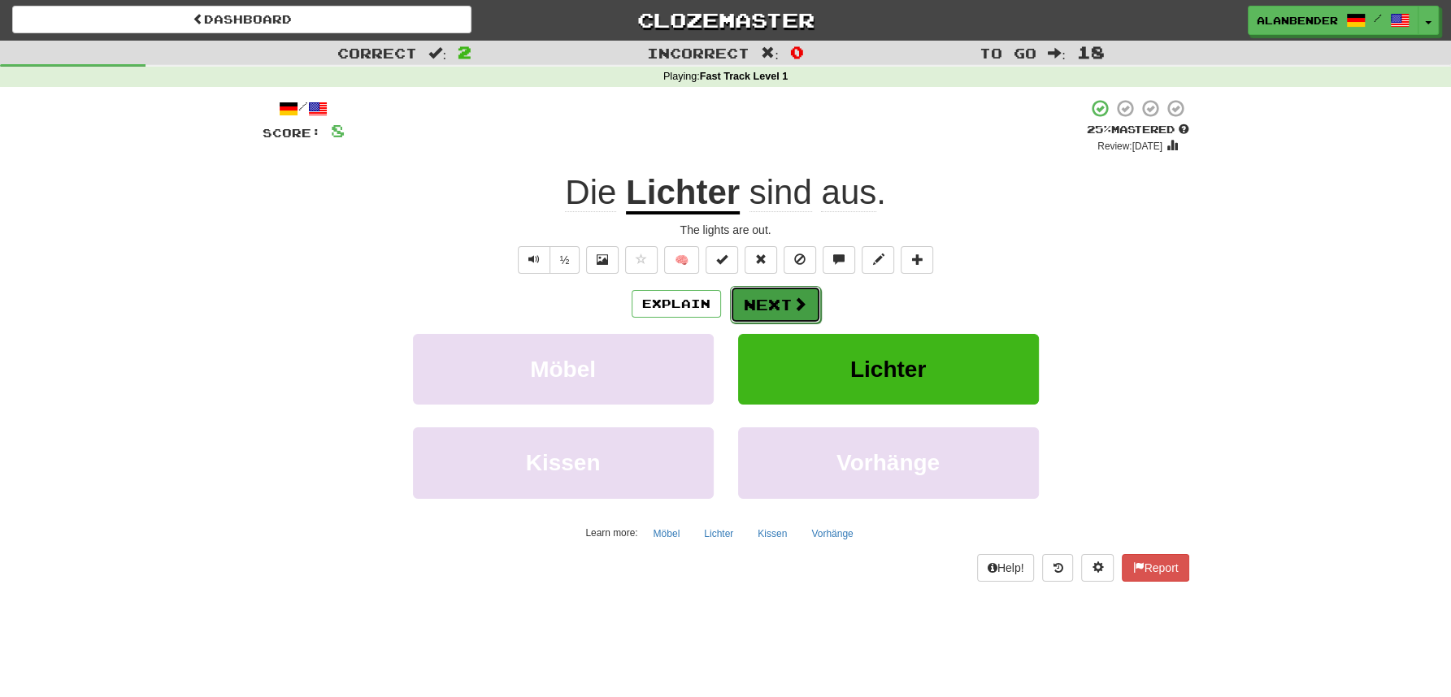
click at [769, 304] on button "Next" at bounding box center [775, 304] width 91 height 37
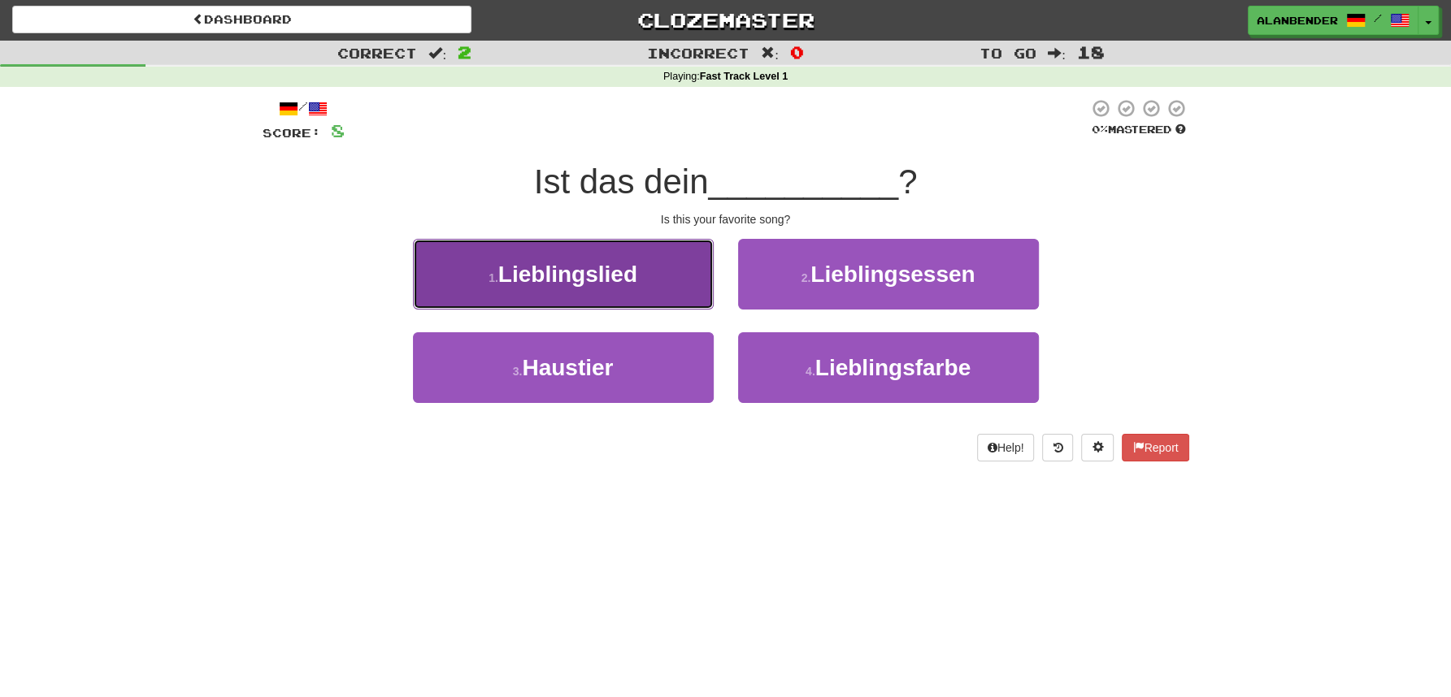
click at [609, 271] on span "Lieblingslied" at bounding box center [567, 274] width 139 height 25
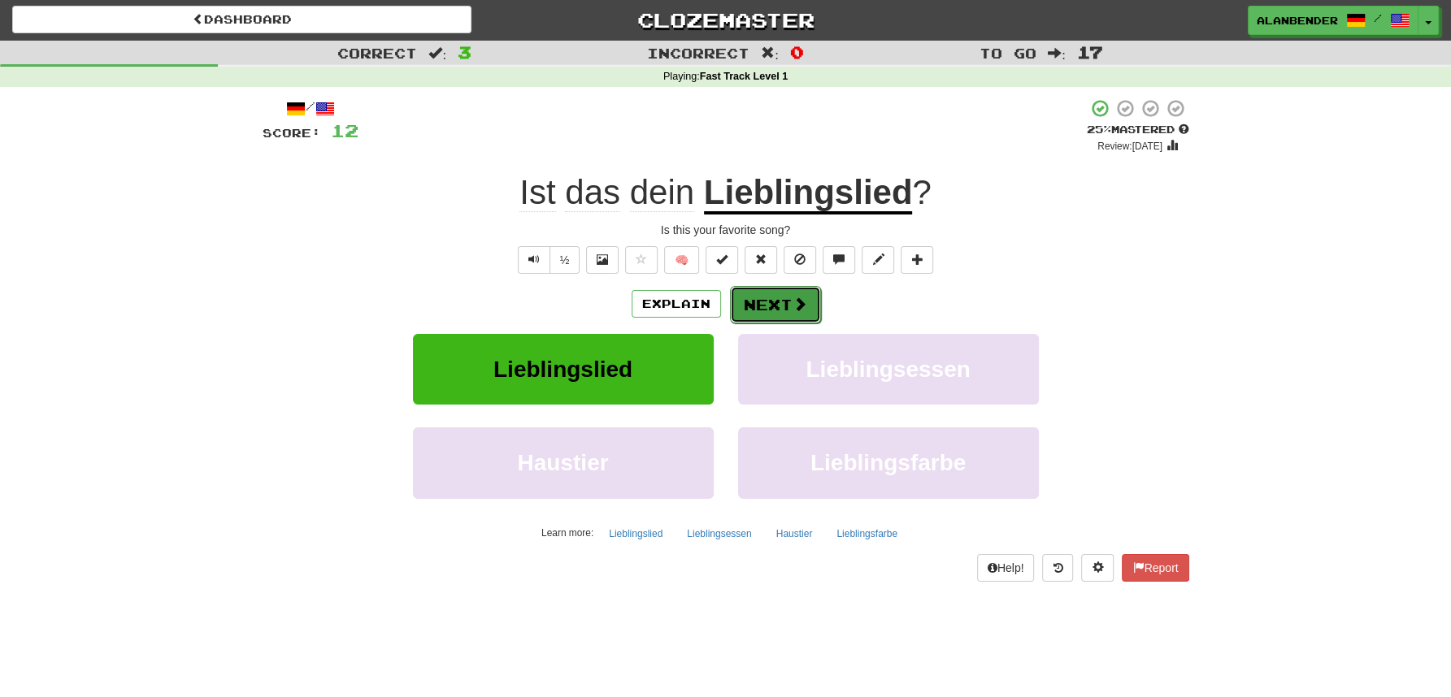
click at [780, 309] on button "Next" at bounding box center [775, 304] width 91 height 37
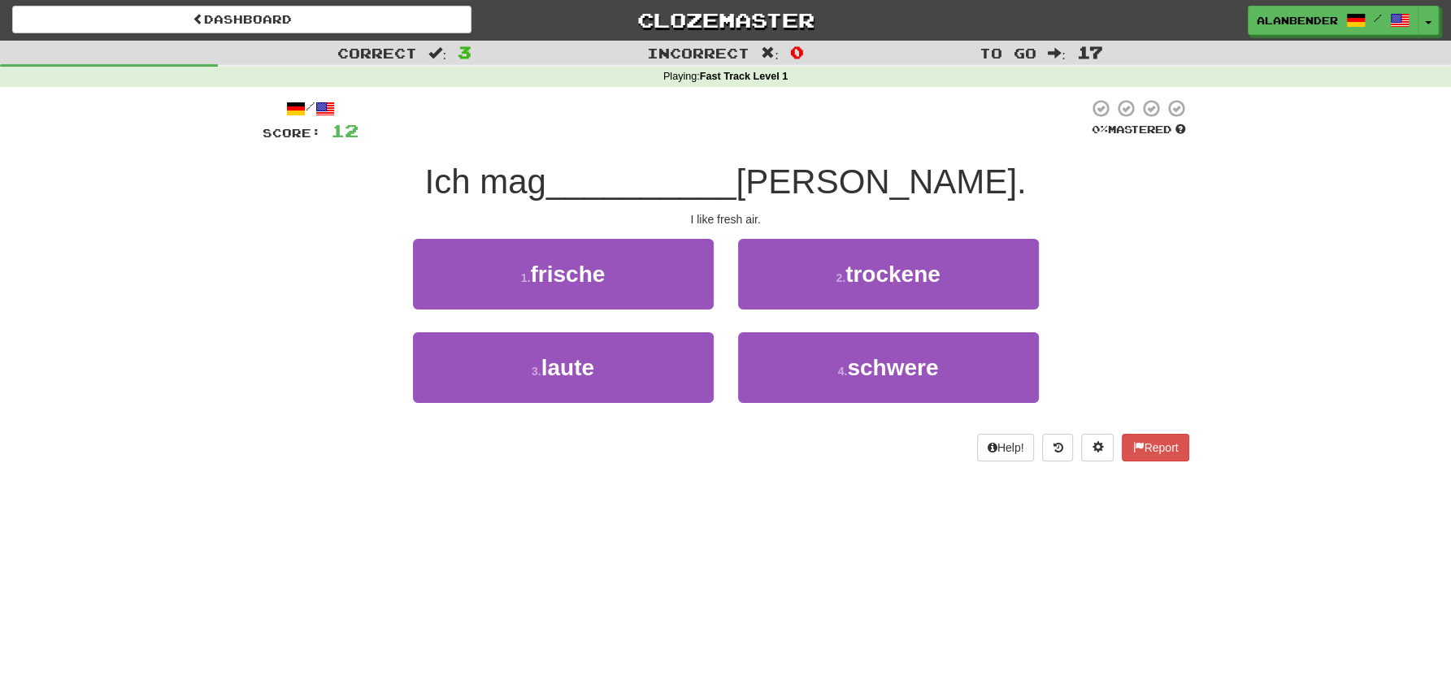
click at [657, 584] on div "Dashboard Clozemaster AlanBender / Toggle Dropdown Dashboard Leaderboard Activi…" at bounding box center [725, 347] width 1451 height 697
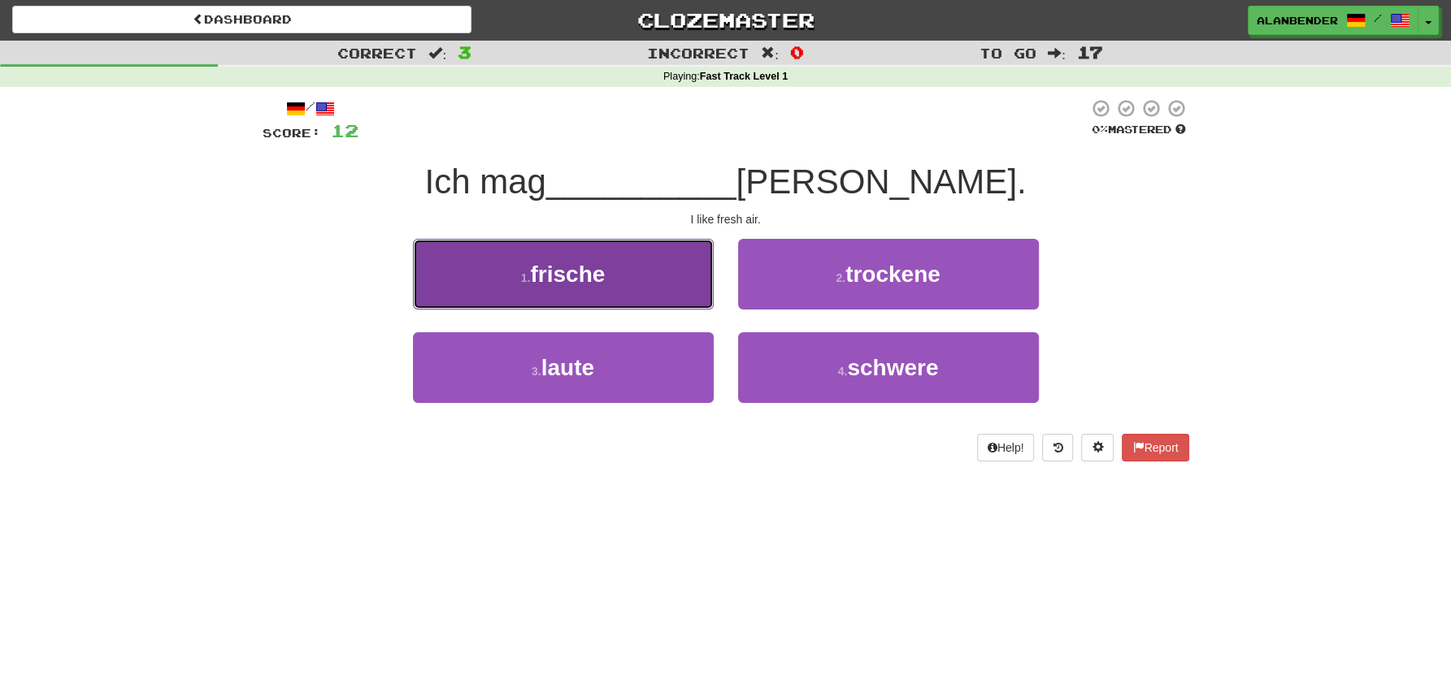
click at [591, 281] on span "frische" at bounding box center [567, 274] width 75 height 25
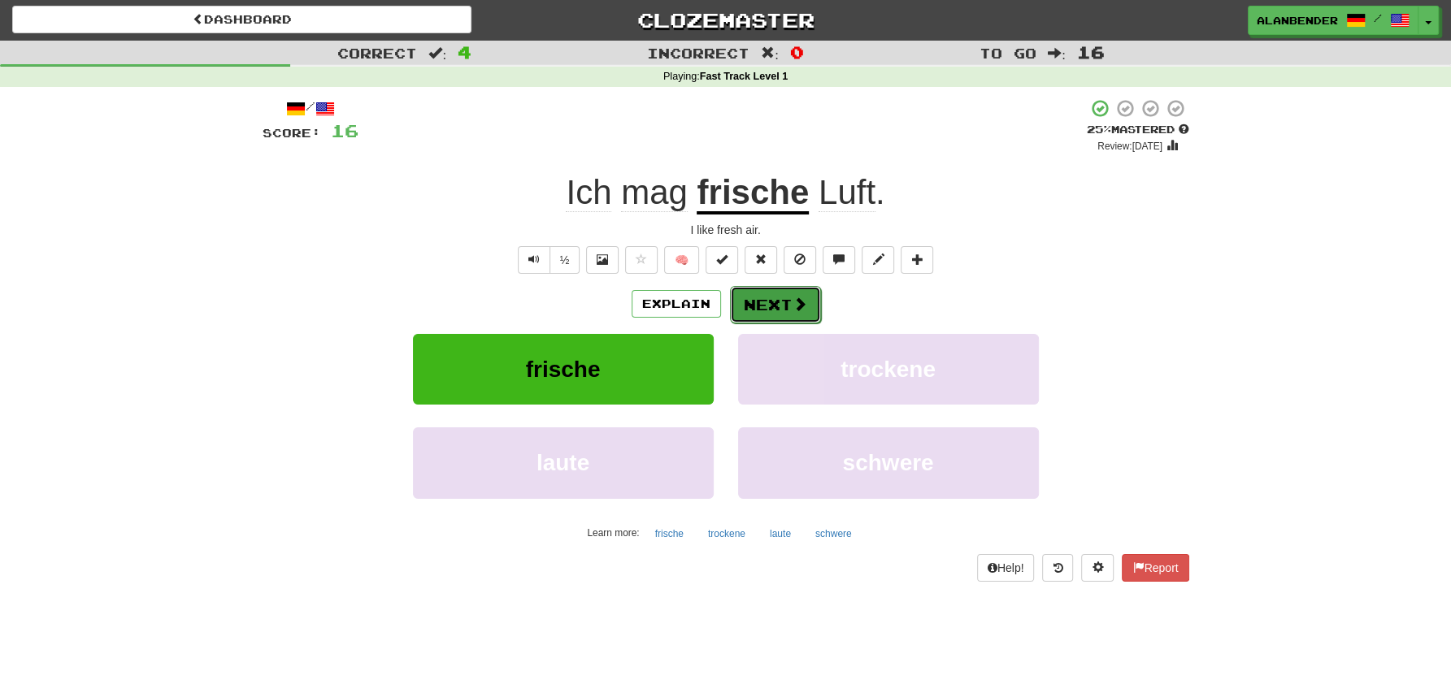
click at [765, 304] on button "Next" at bounding box center [775, 304] width 91 height 37
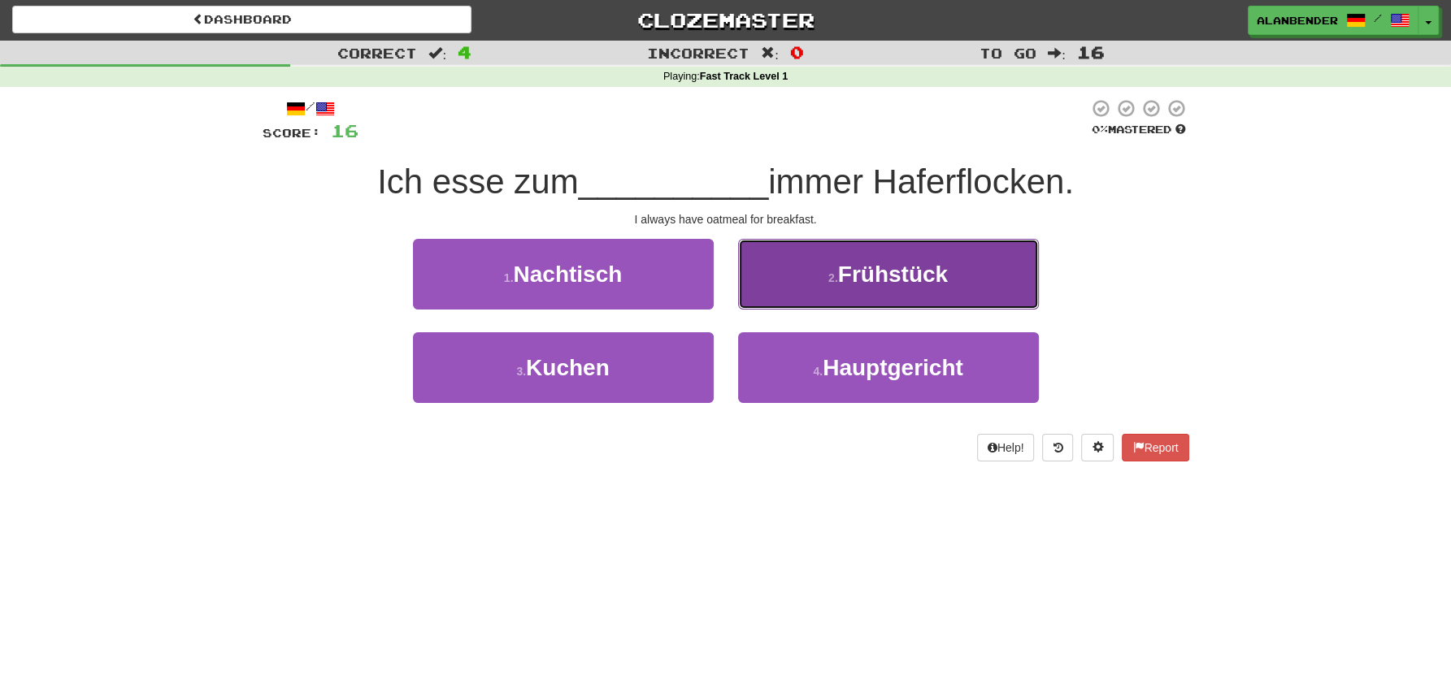
click at [875, 258] on button "2 . Frühstück" at bounding box center [888, 274] width 301 height 71
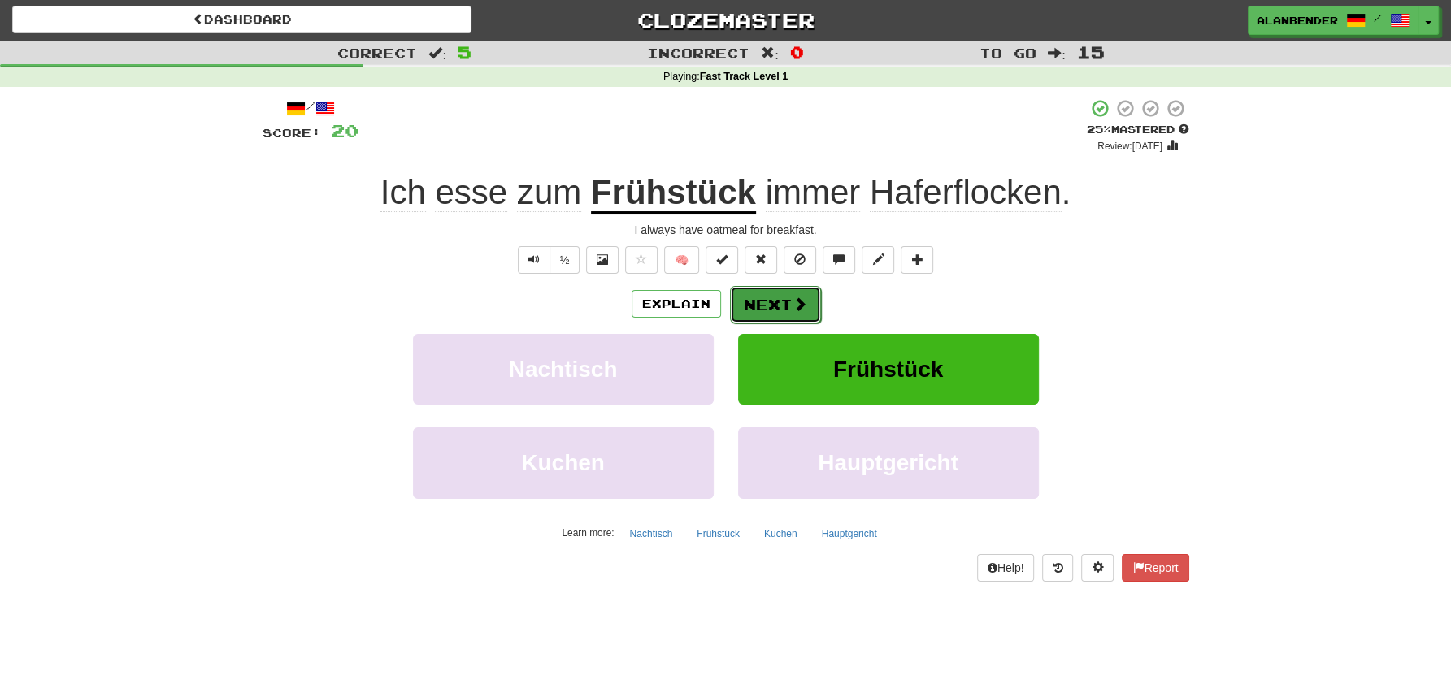
click at [765, 308] on button "Next" at bounding box center [775, 304] width 91 height 37
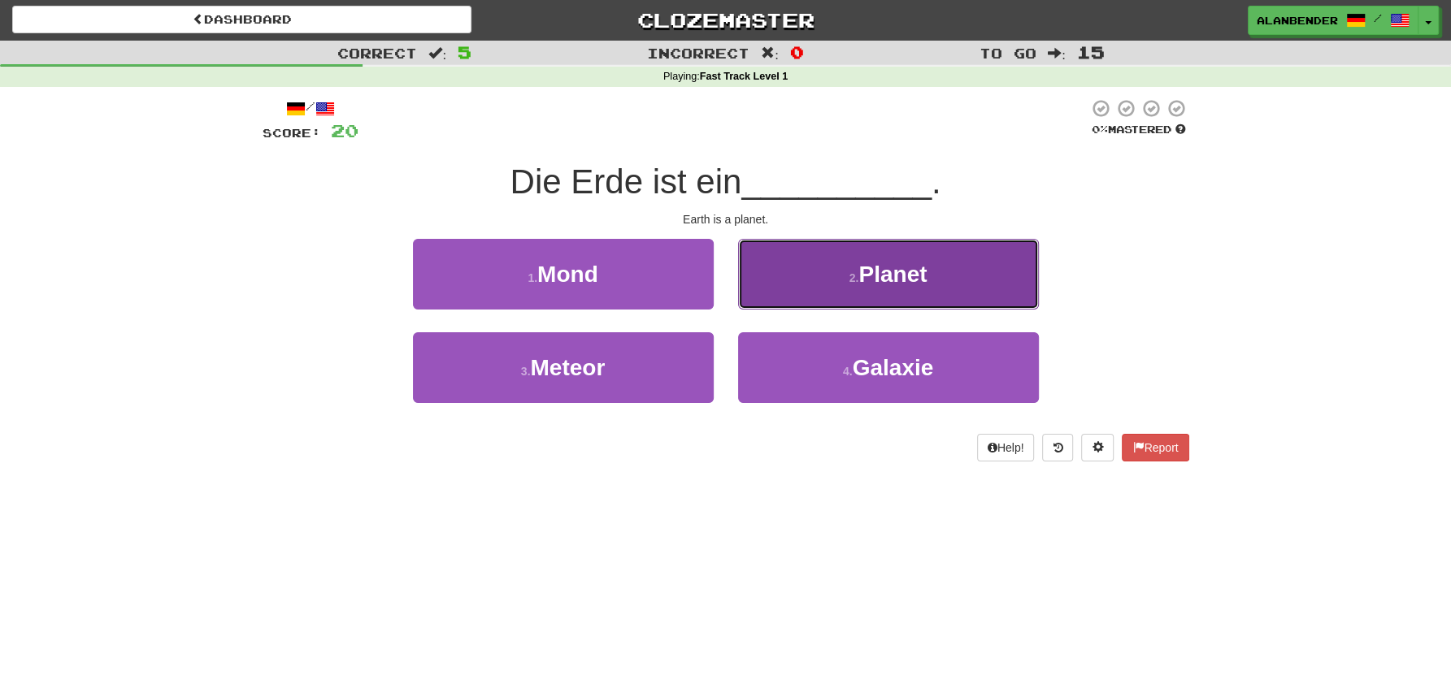
click at [866, 267] on span "Planet" at bounding box center [892, 274] width 68 height 25
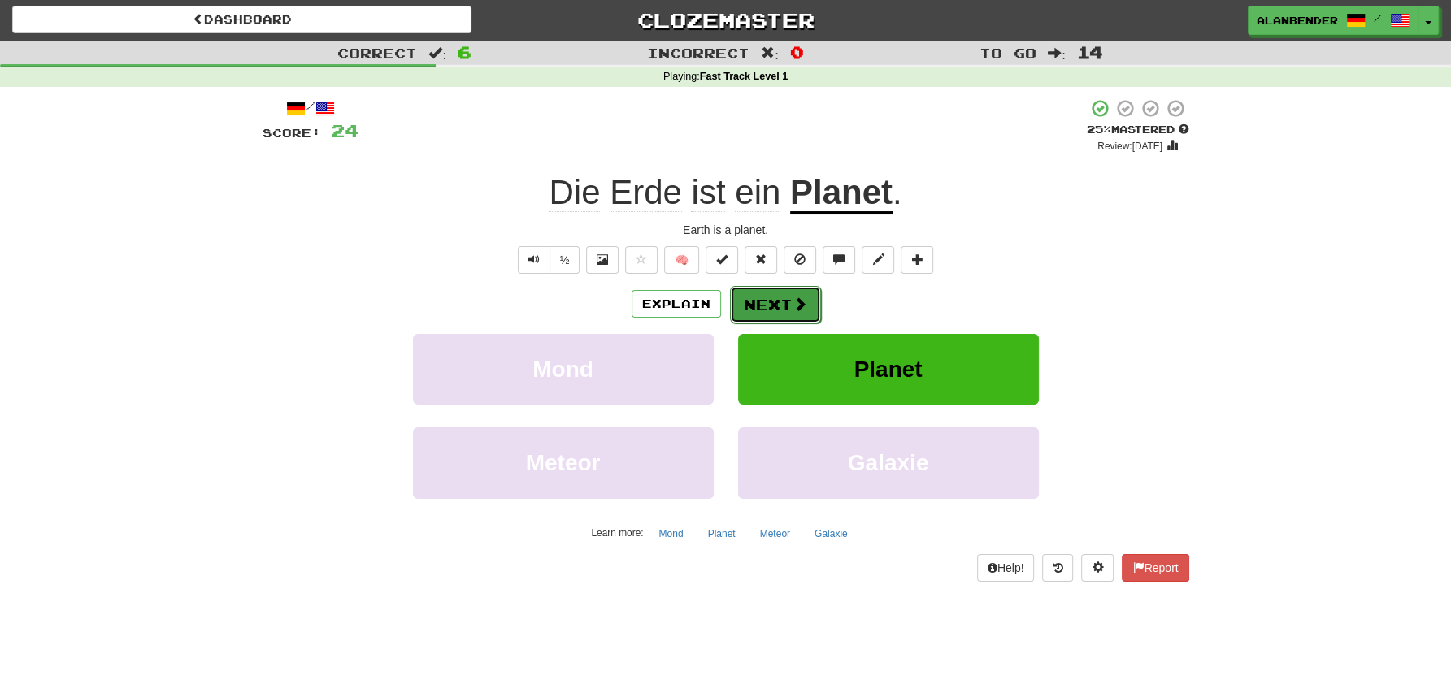
click at [769, 307] on button "Next" at bounding box center [775, 304] width 91 height 37
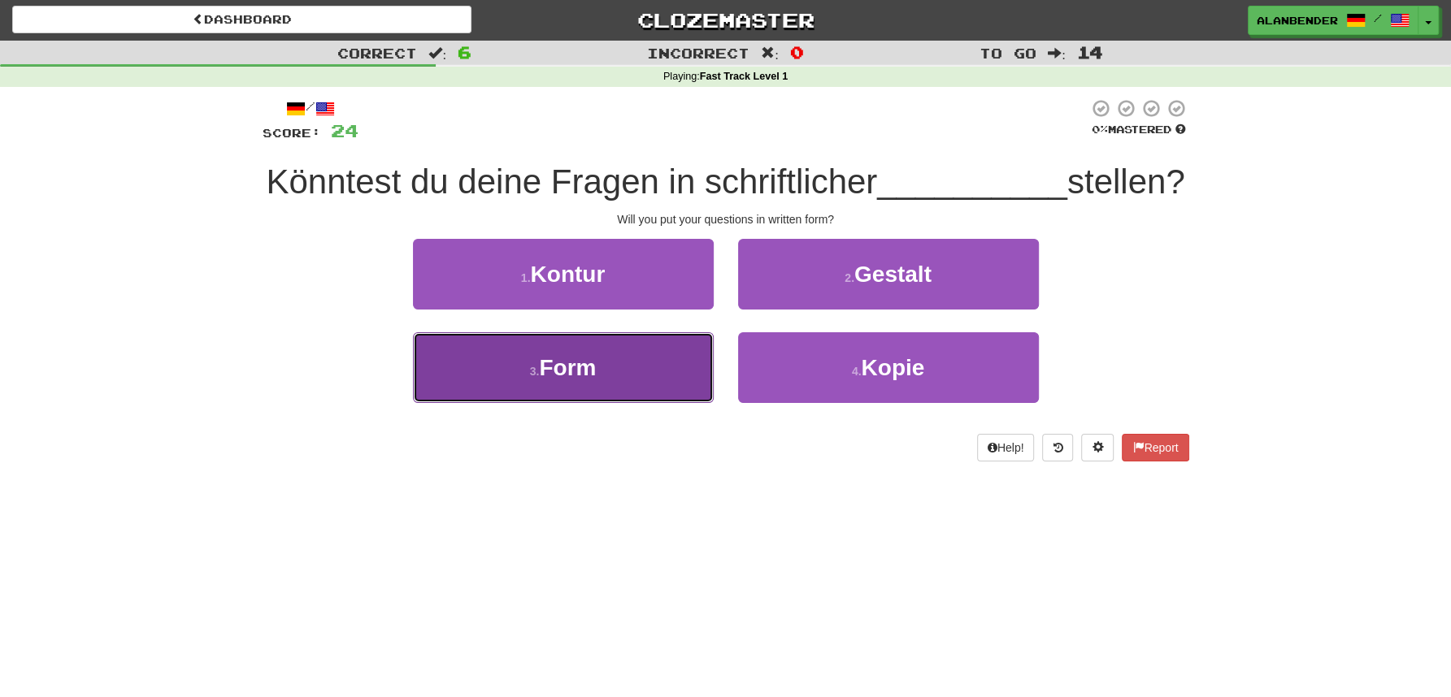
click at [565, 368] on span "Form" at bounding box center [567, 367] width 57 height 25
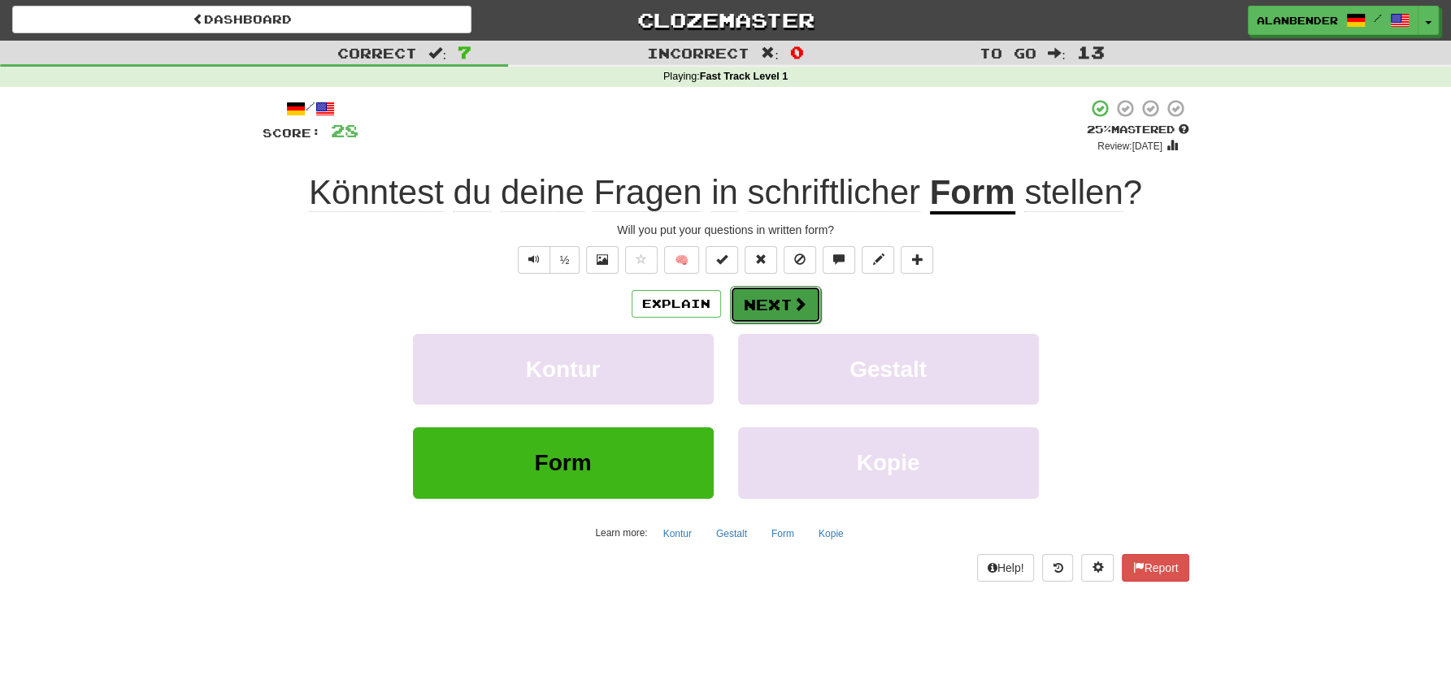
click at [769, 306] on button "Next" at bounding box center [775, 304] width 91 height 37
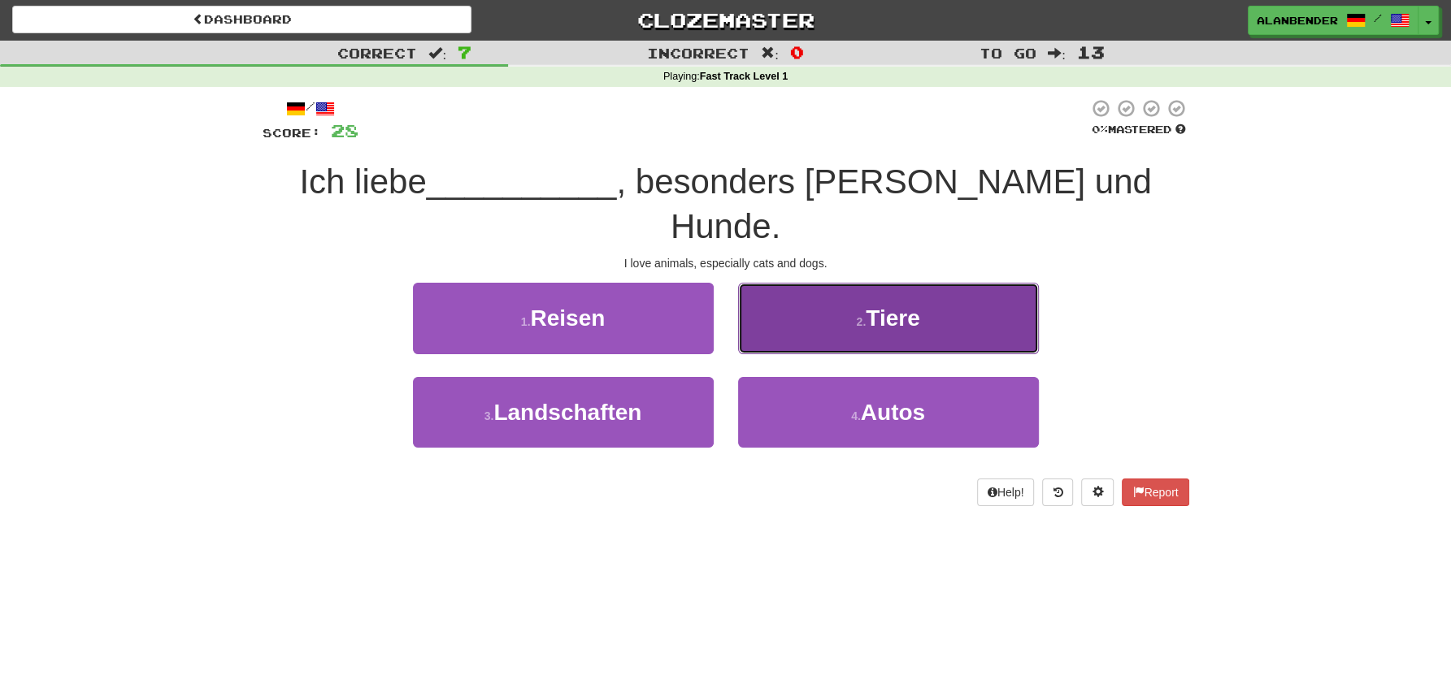
click at [922, 283] on button "2 . Tiere" at bounding box center [888, 318] width 301 height 71
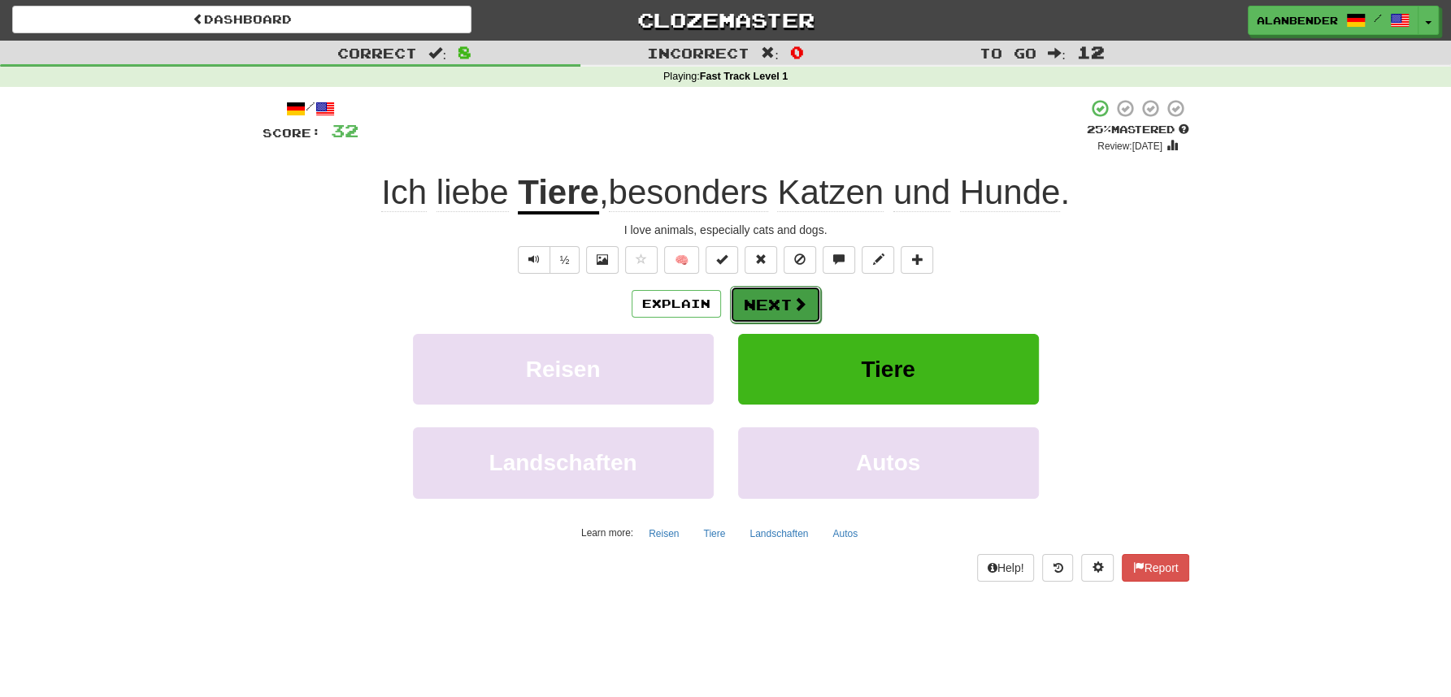
click at [794, 302] on span at bounding box center [799, 304] width 15 height 15
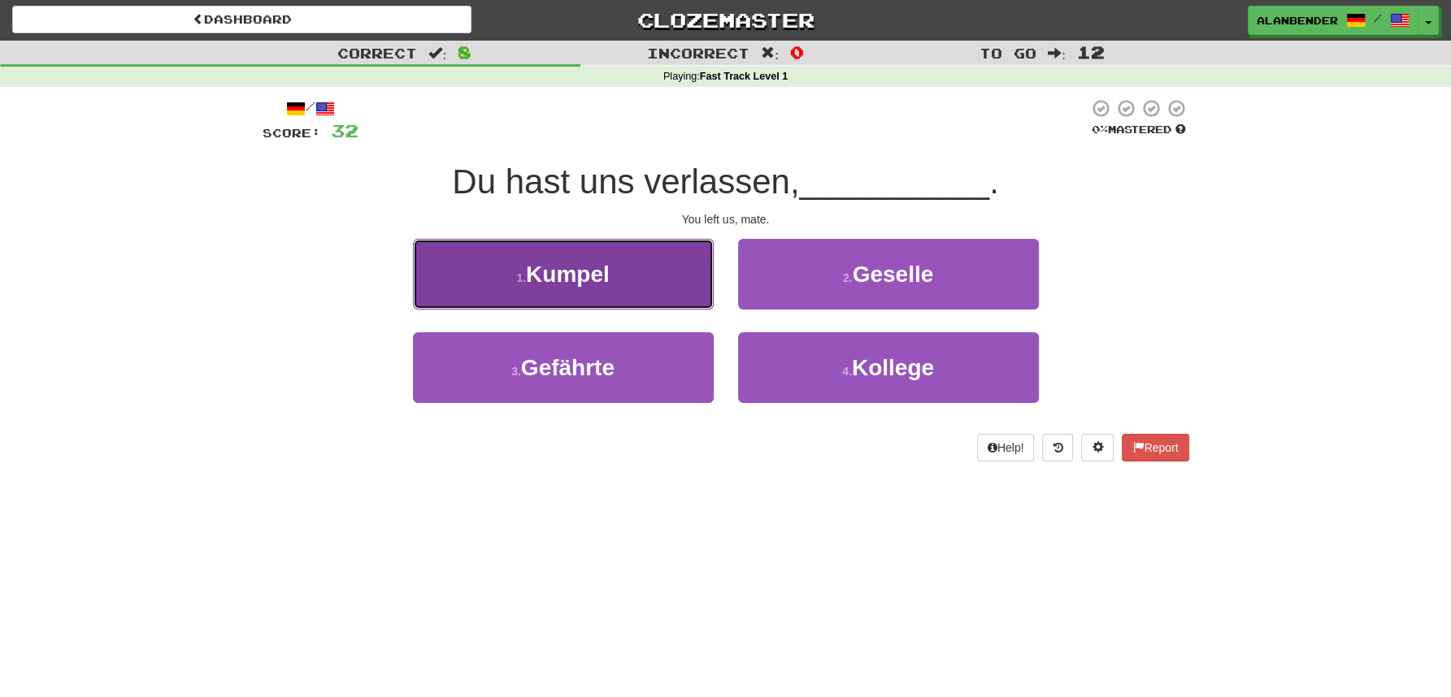
click at [630, 281] on button "1 . Kumpel" at bounding box center [563, 274] width 301 height 71
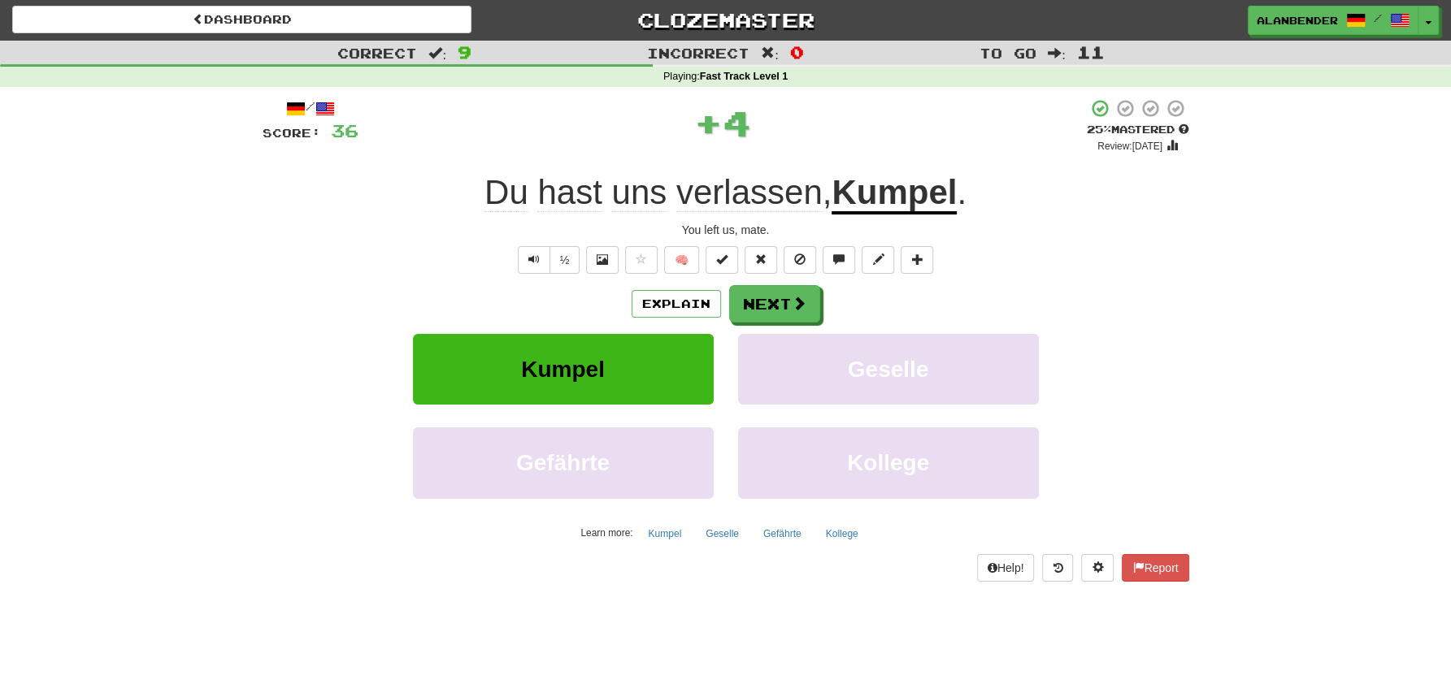
click at [886, 192] on u "Kumpel" at bounding box center [893, 193] width 125 height 41
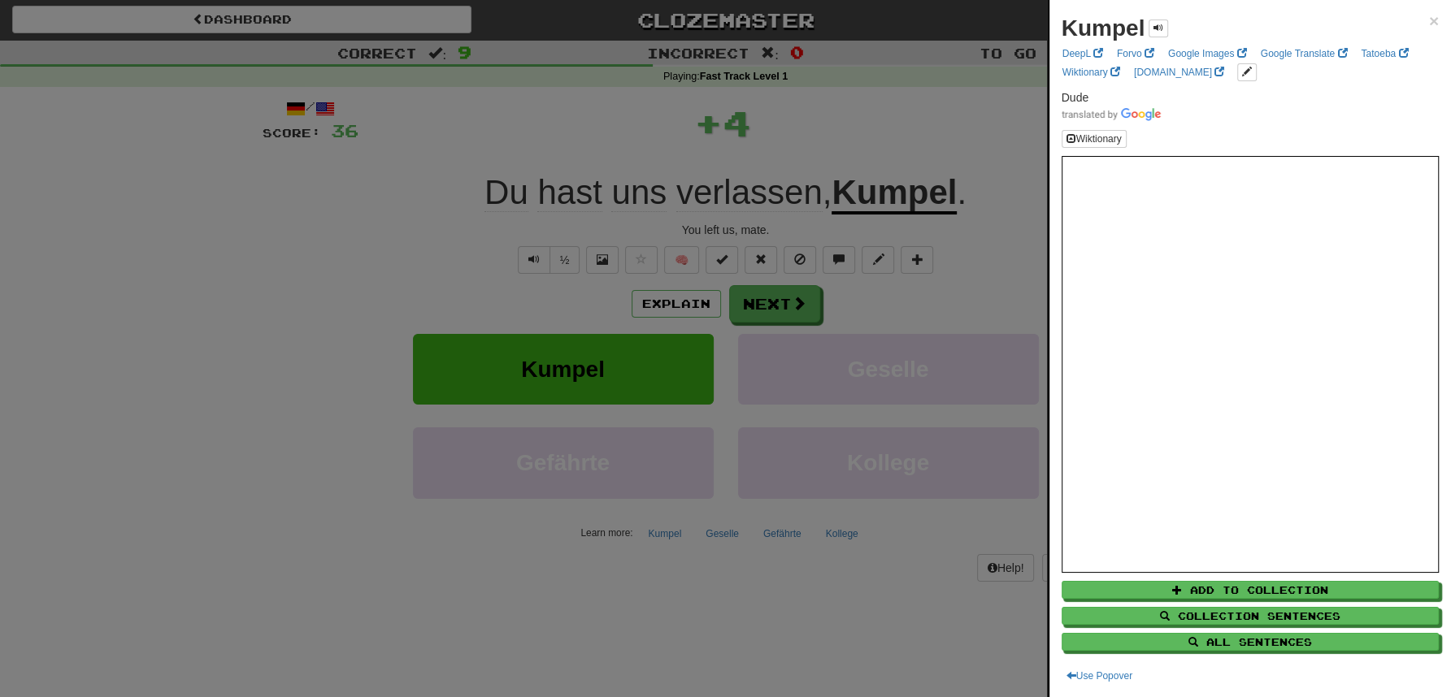
click at [883, 142] on div at bounding box center [725, 348] width 1451 height 697
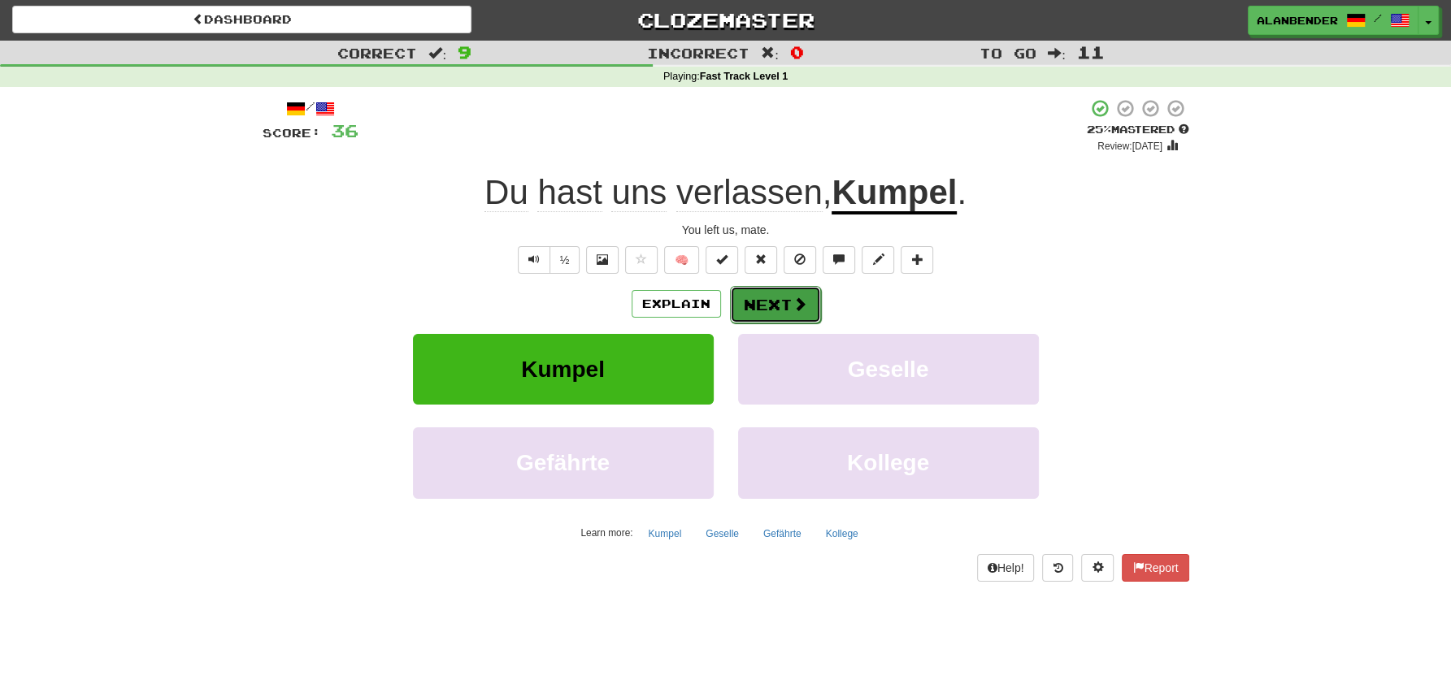
click at [770, 311] on button "Next" at bounding box center [775, 304] width 91 height 37
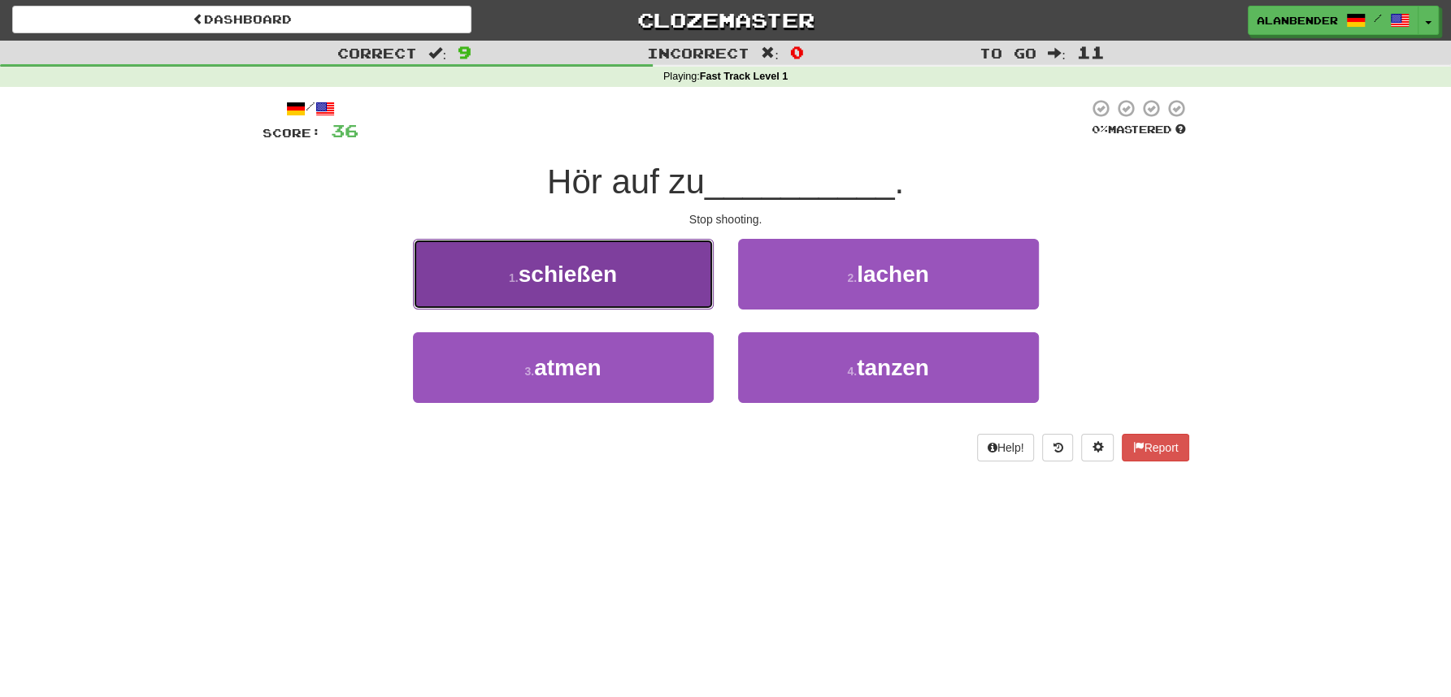
click at [601, 282] on span "schießen" at bounding box center [568, 274] width 98 height 25
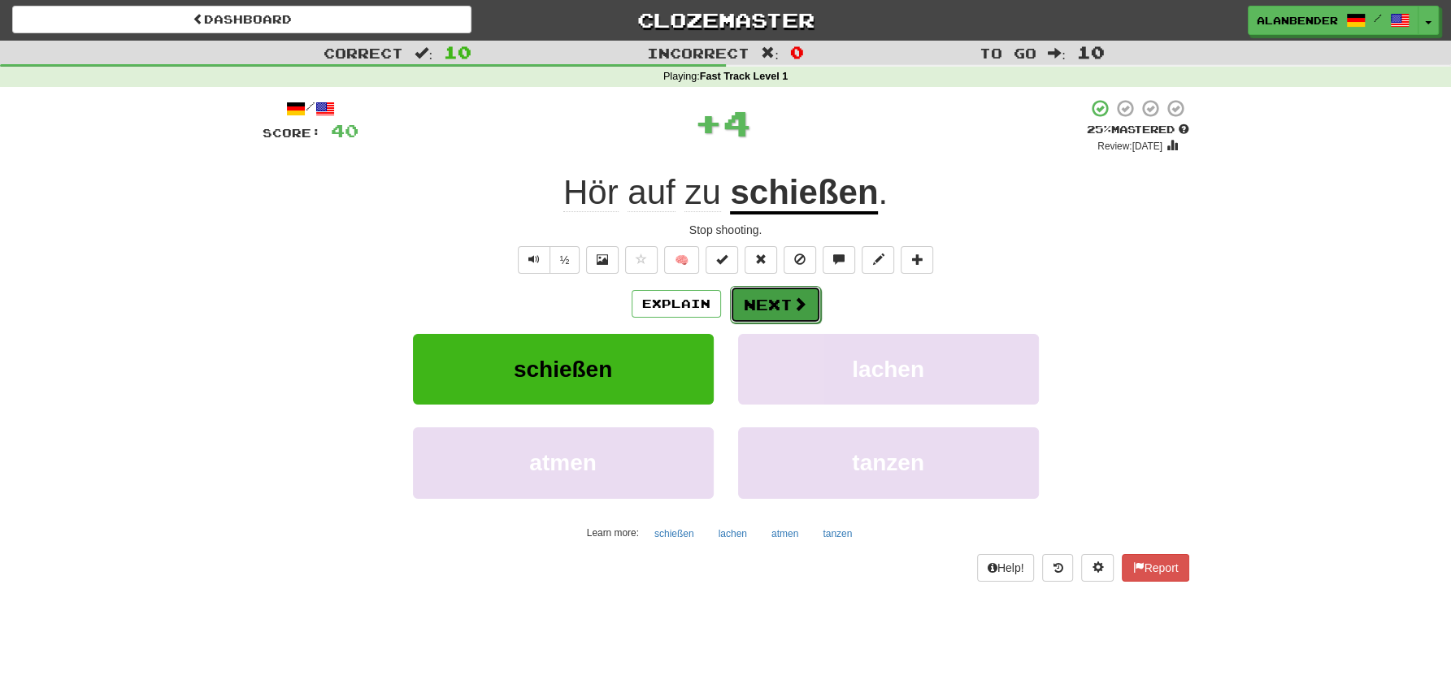
click at [797, 310] on span at bounding box center [799, 304] width 15 height 15
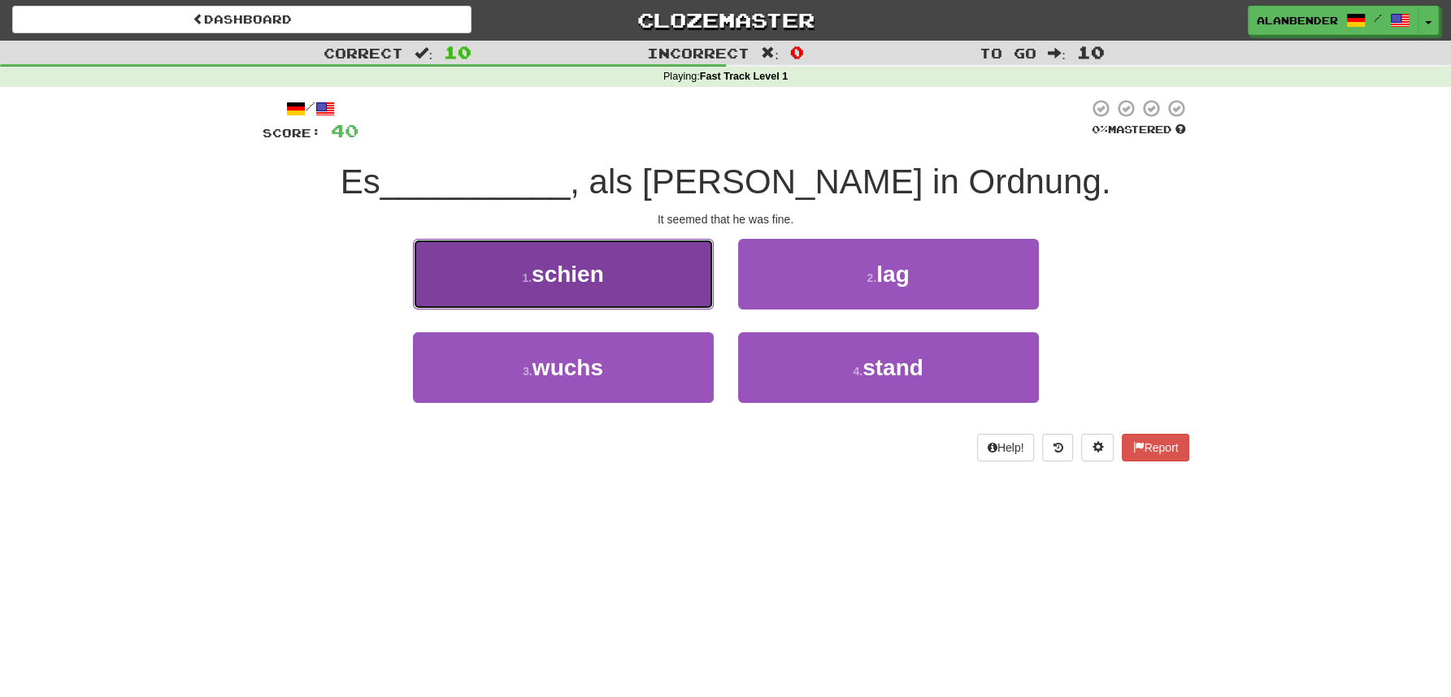
click at [602, 275] on span "schien" at bounding box center [568, 274] width 72 height 25
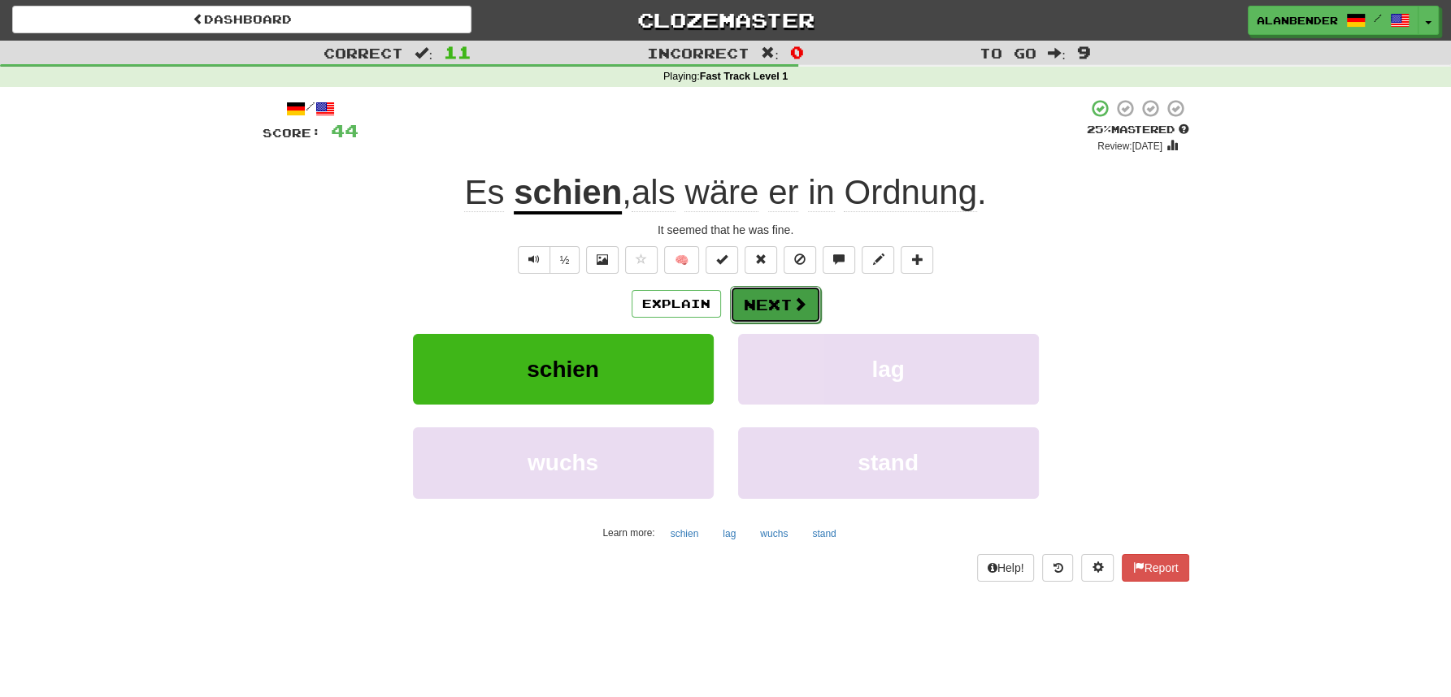
click at [793, 311] on span at bounding box center [799, 304] width 15 height 15
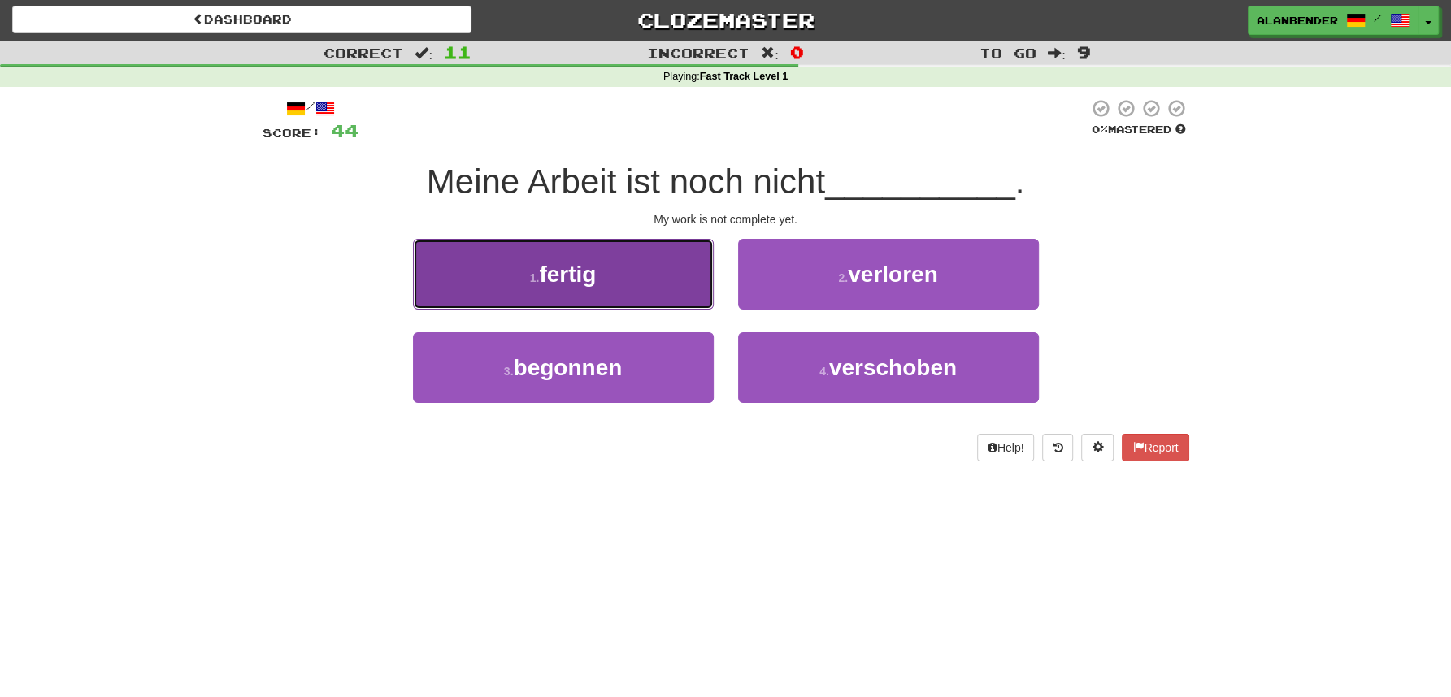
click at [588, 281] on span "fertig" at bounding box center [567, 274] width 57 height 25
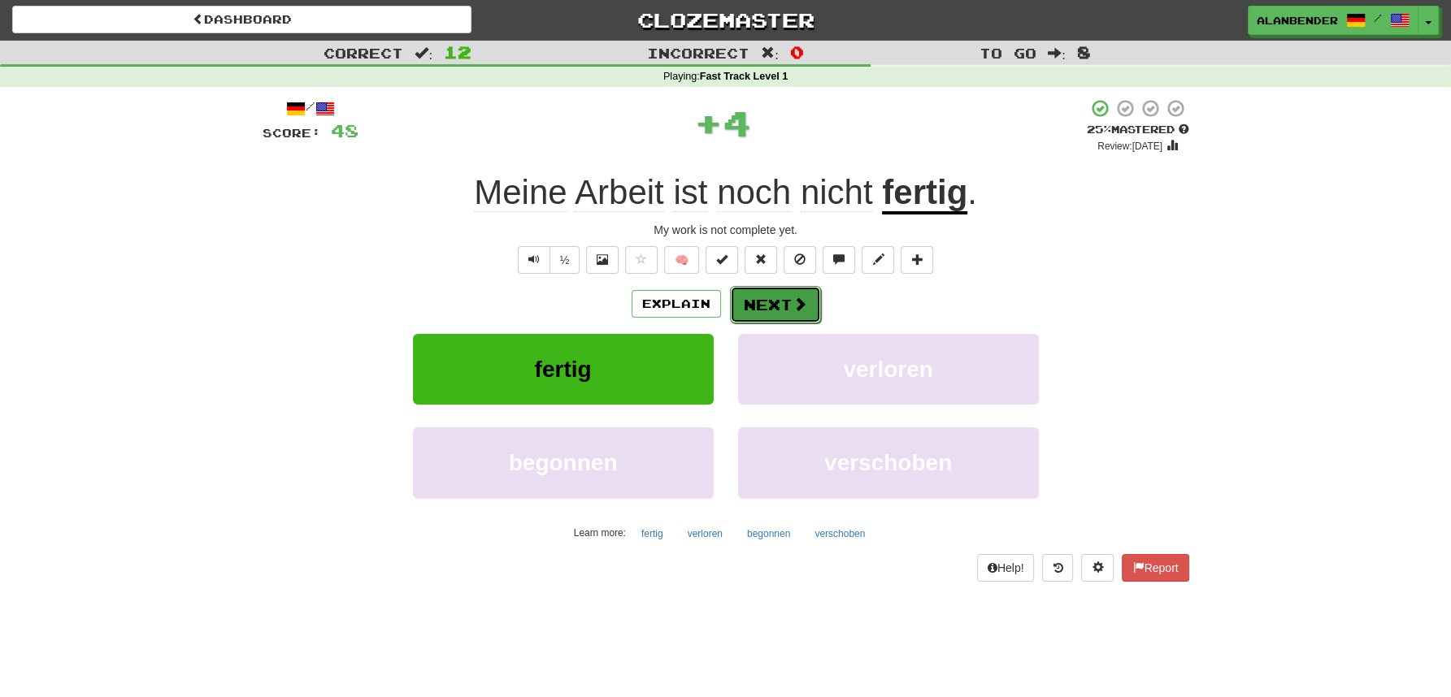
click at [783, 302] on button "Next" at bounding box center [775, 304] width 91 height 37
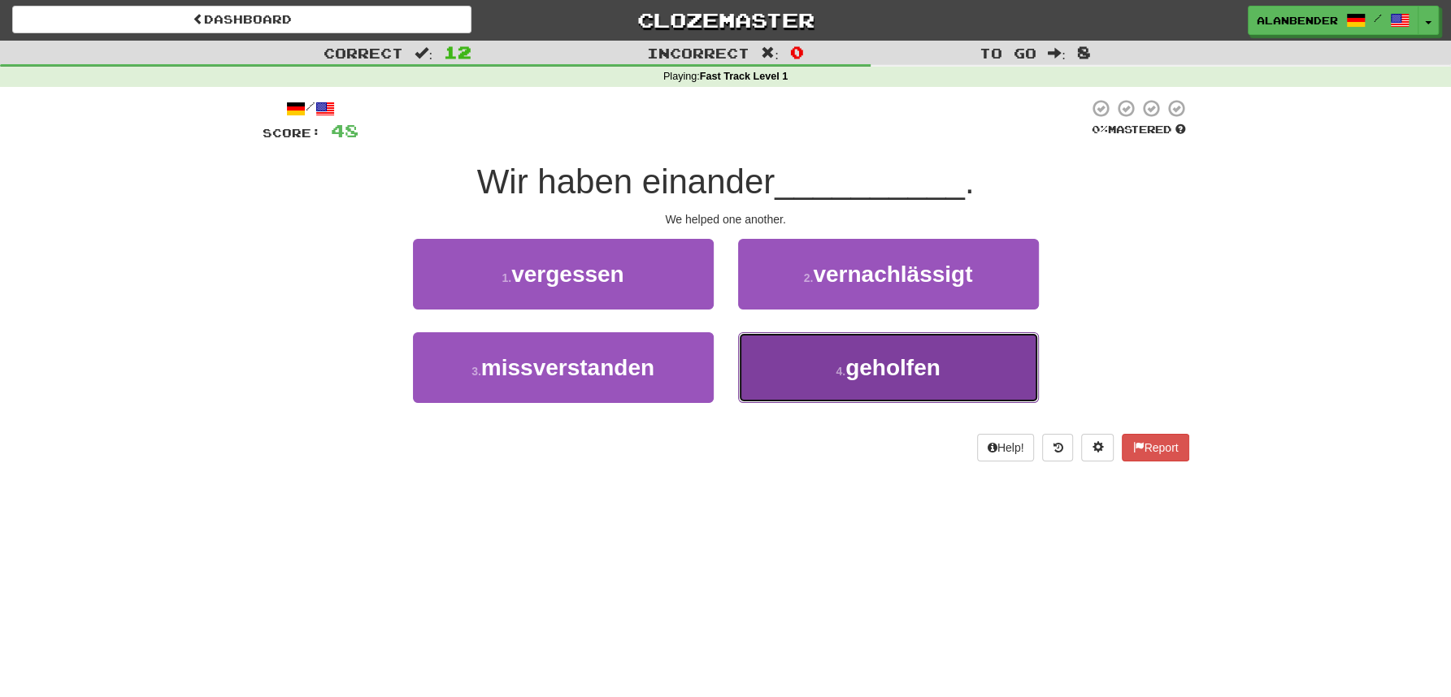
click at [923, 373] on span "geholfen" at bounding box center [892, 367] width 95 height 25
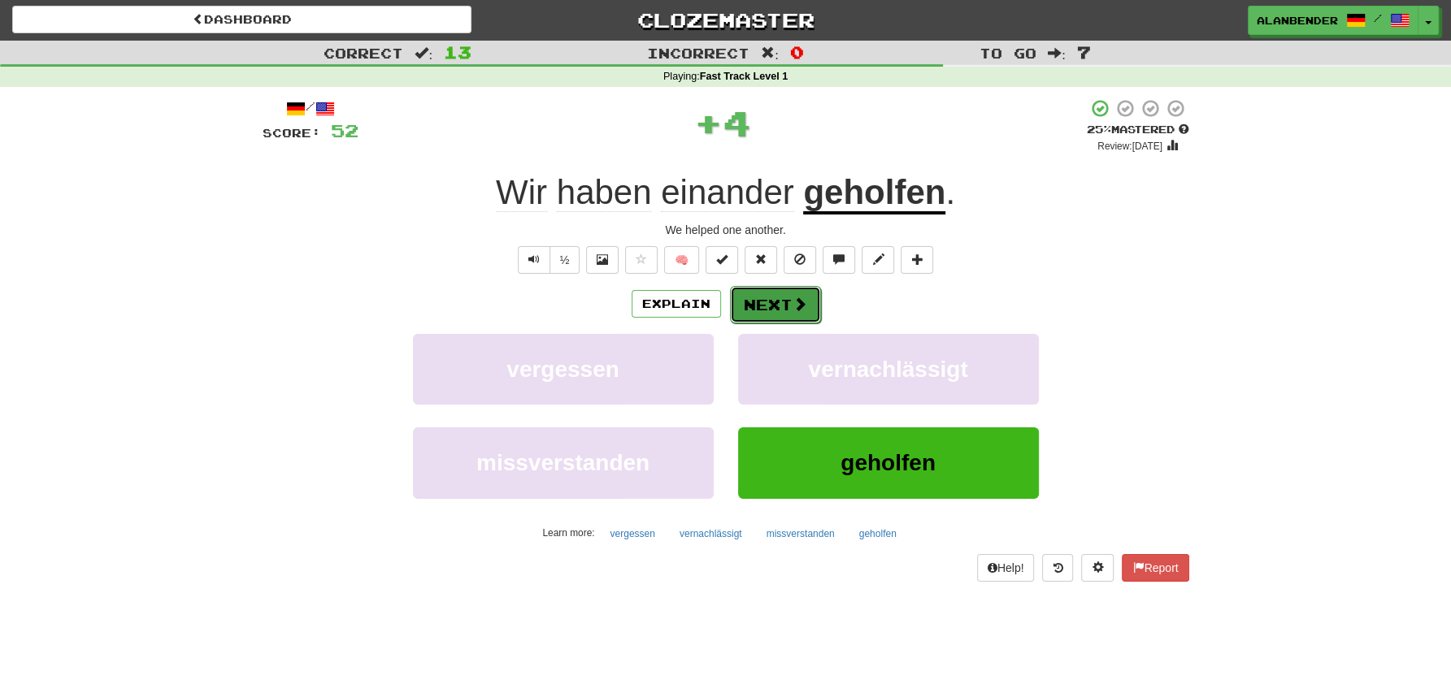
click at [782, 298] on button "Next" at bounding box center [775, 304] width 91 height 37
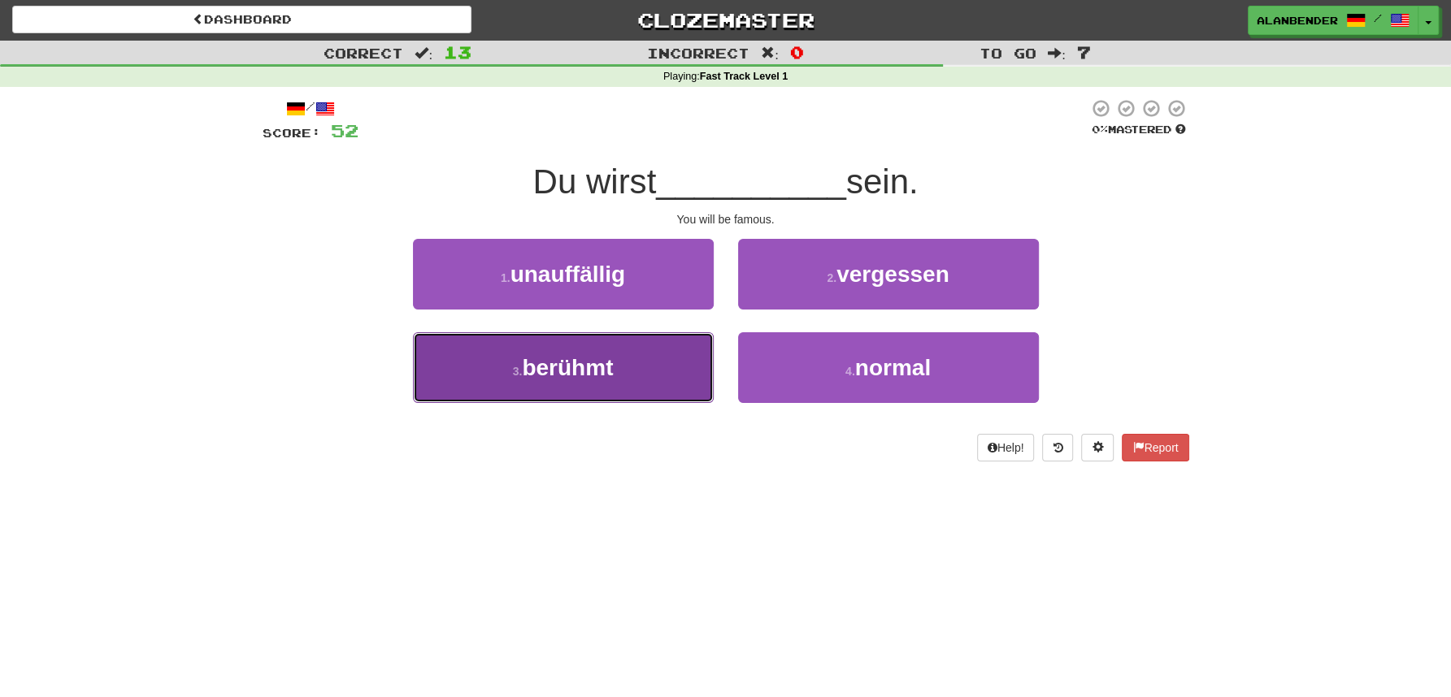
click at [599, 376] on span "berühmt" at bounding box center [567, 367] width 91 height 25
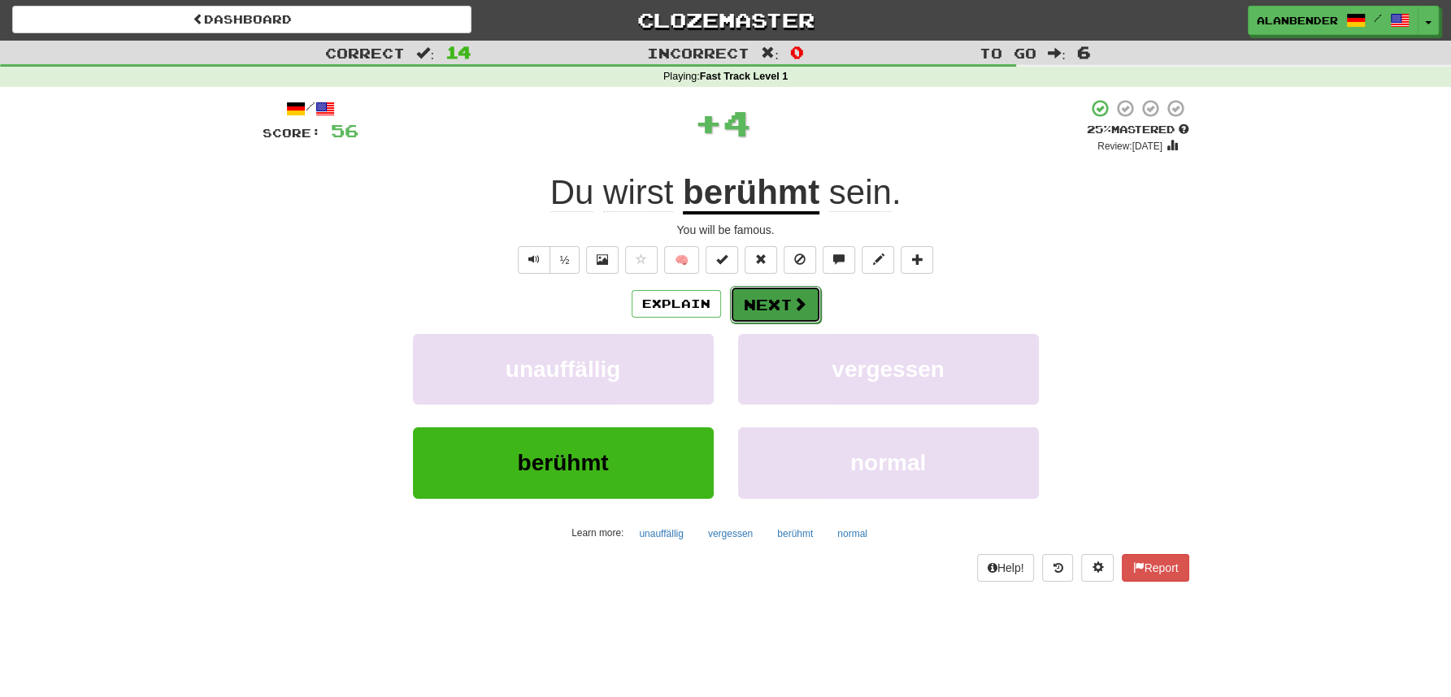
click at [775, 300] on button "Next" at bounding box center [775, 304] width 91 height 37
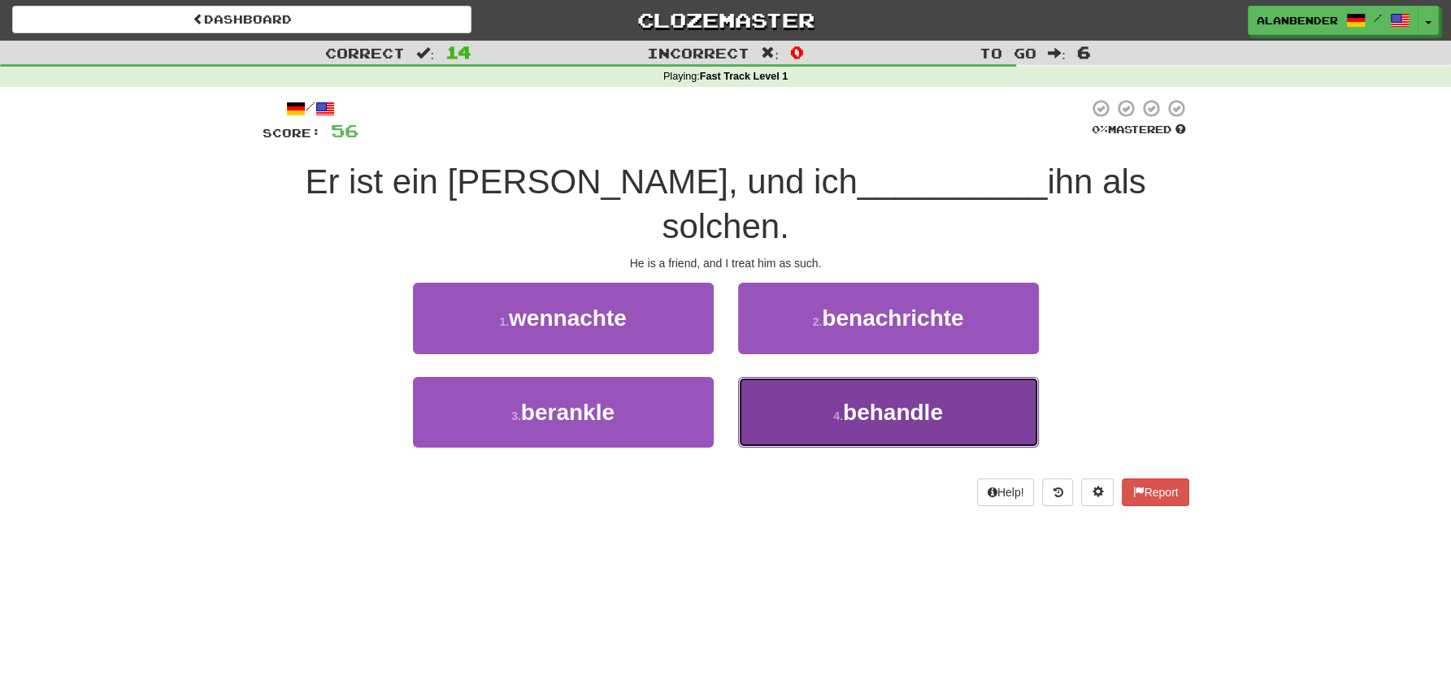
click at [893, 400] on span "behandle" at bounding box center [893, 412] width 100 height 25
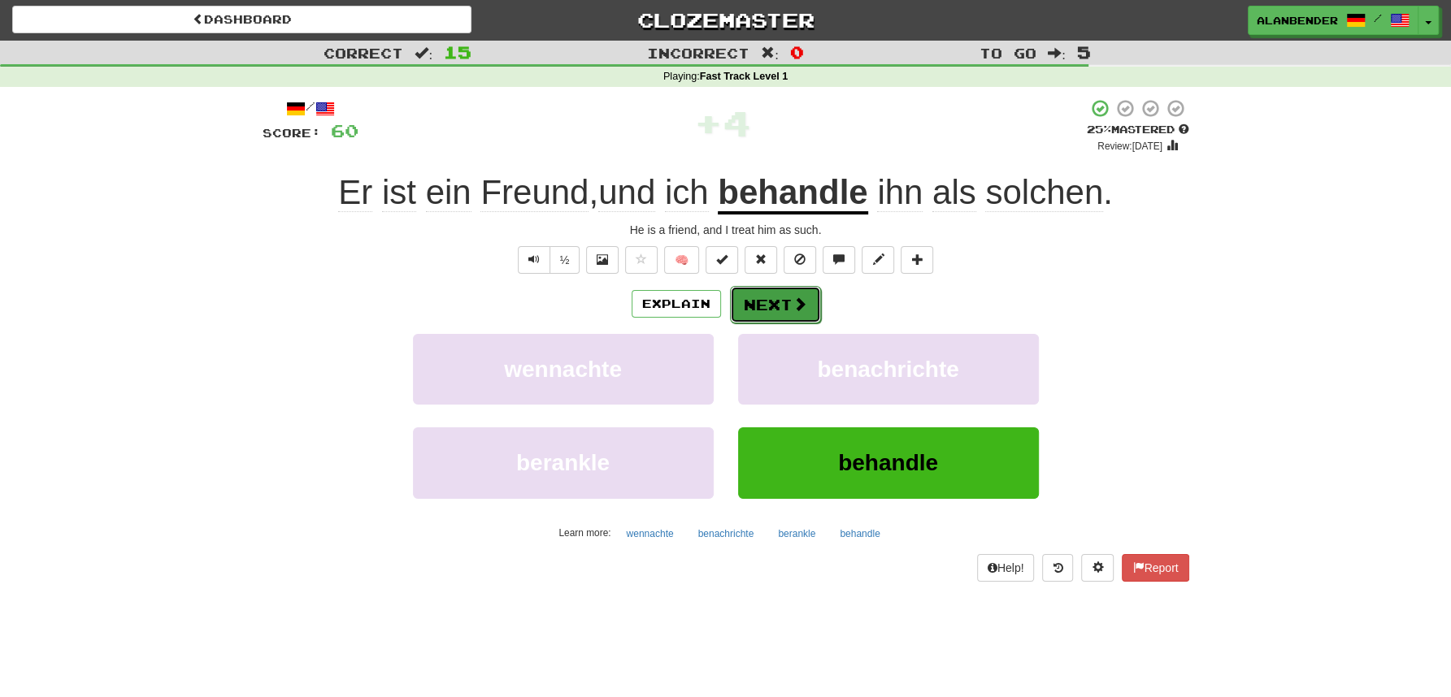
click at [806, 297] on button "Next" at bounding box center [775, 304] width 91 height 37
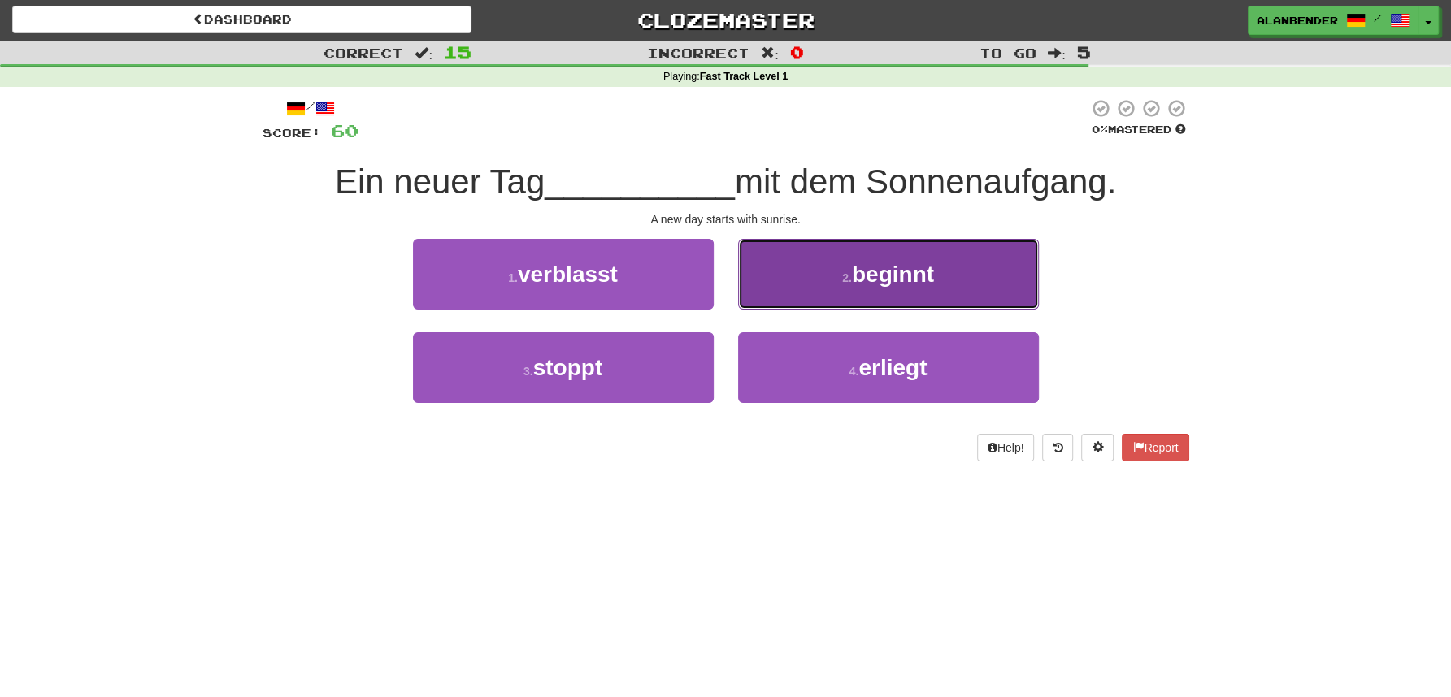
click at [902, 283] on span "beginnt" at bounding box center [893, 274] width 82 height 25
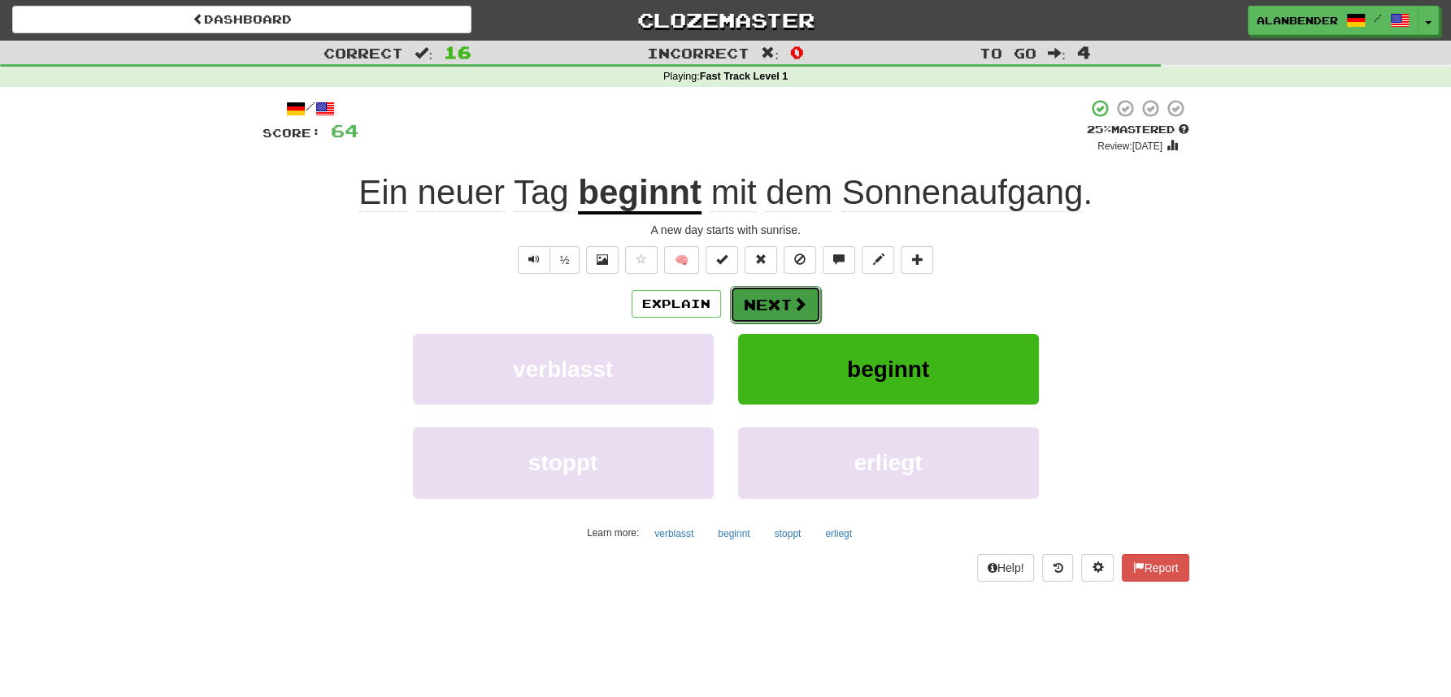
click at [765, 313] on button "Next" at bounding box center [775, 304] width 91 height 37
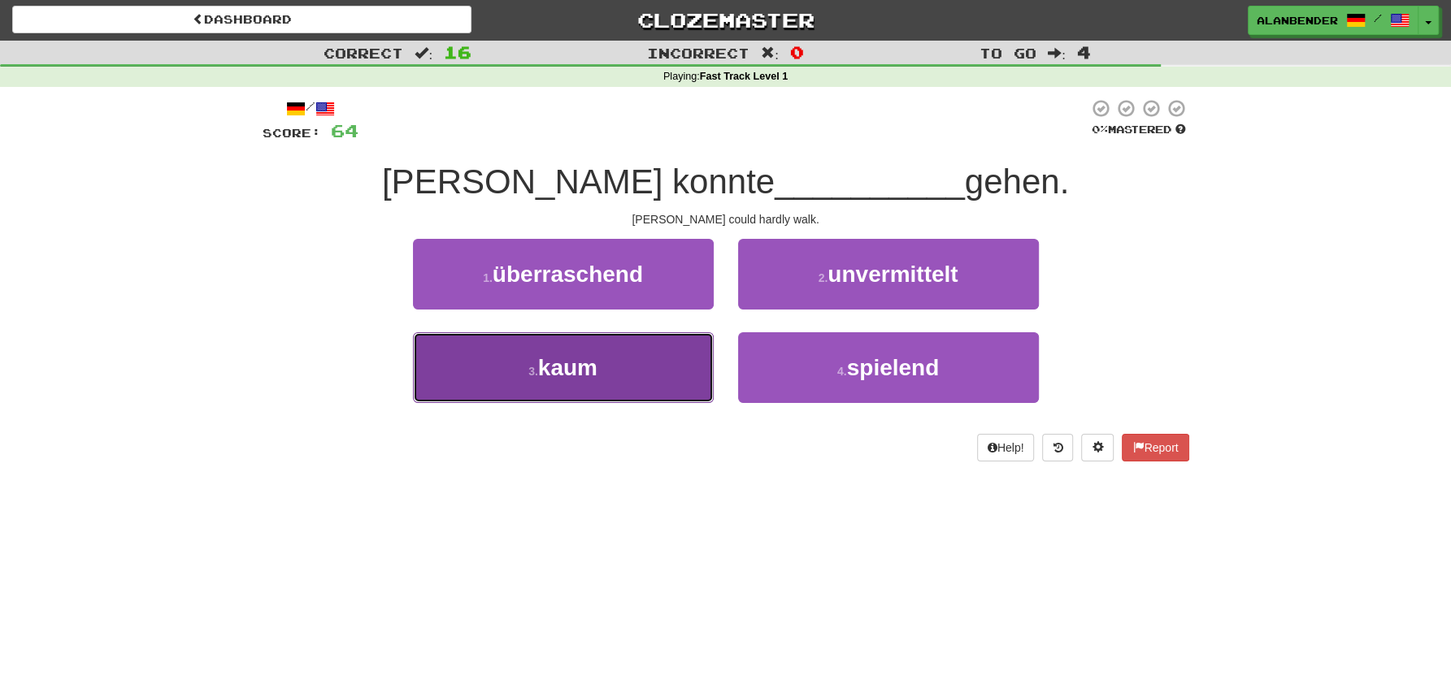
click at [588, 368] on span "kaum" at bounding box center [567, 367] width 59 height 25
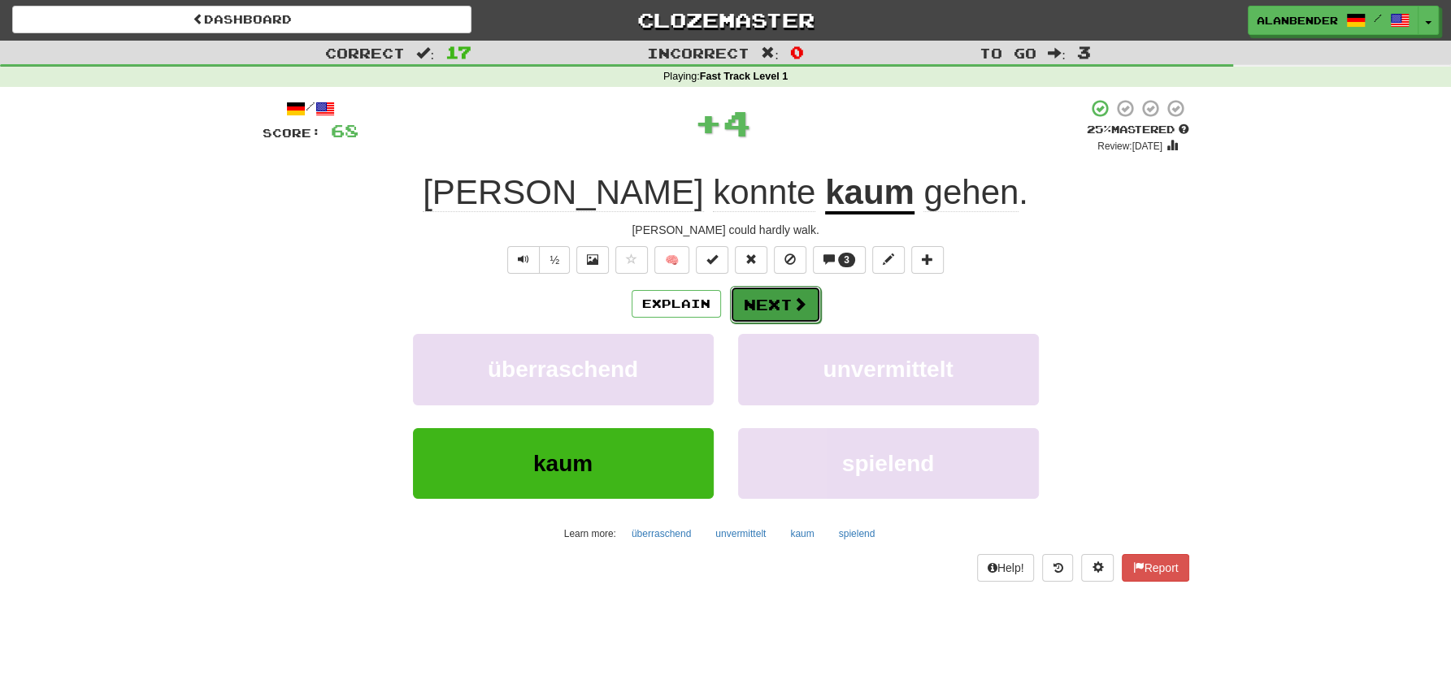
click at [766, 297] on button "Next" at bounding box center [775, 304] width 91 height 37
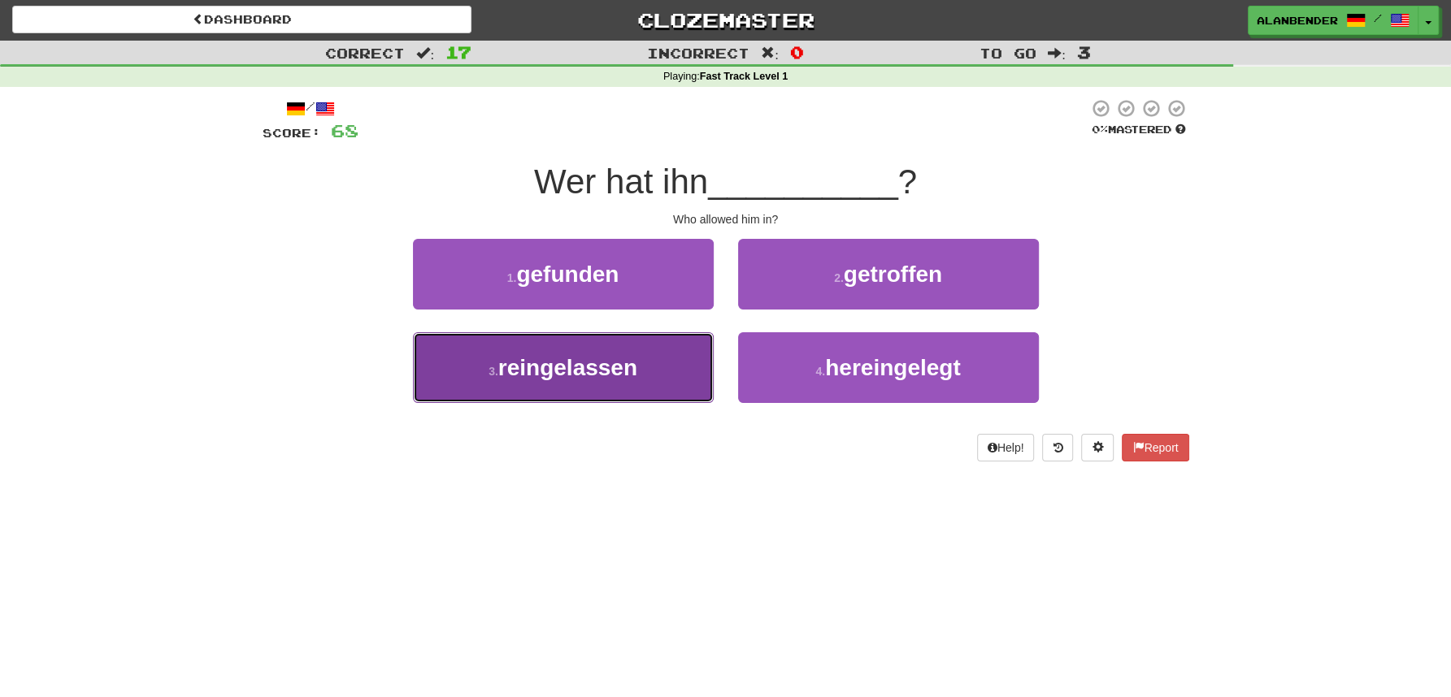
click at [627, 371] on span "reingelassen" at bounding box center [567, 367] width 139 height 25
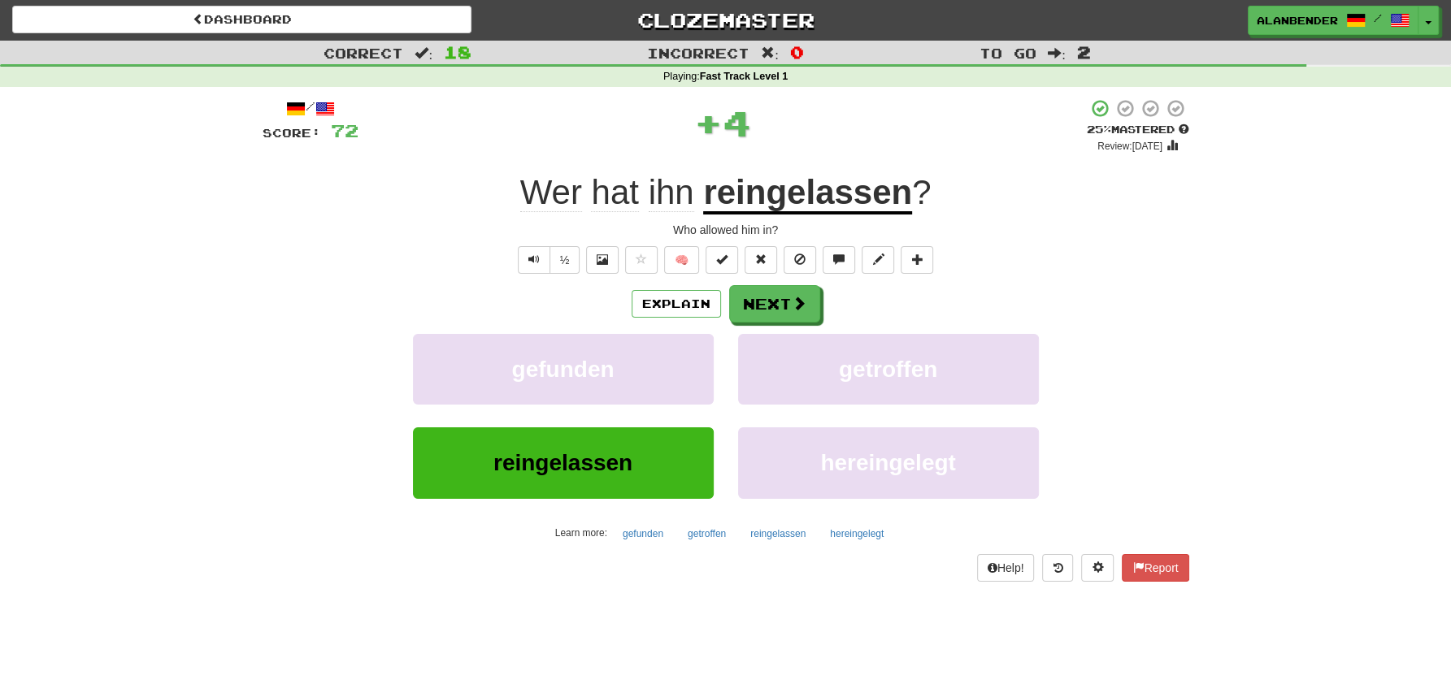
click at [804, 194] on u "reingelassen" at bounding box center [807, 193] width 209 height 41
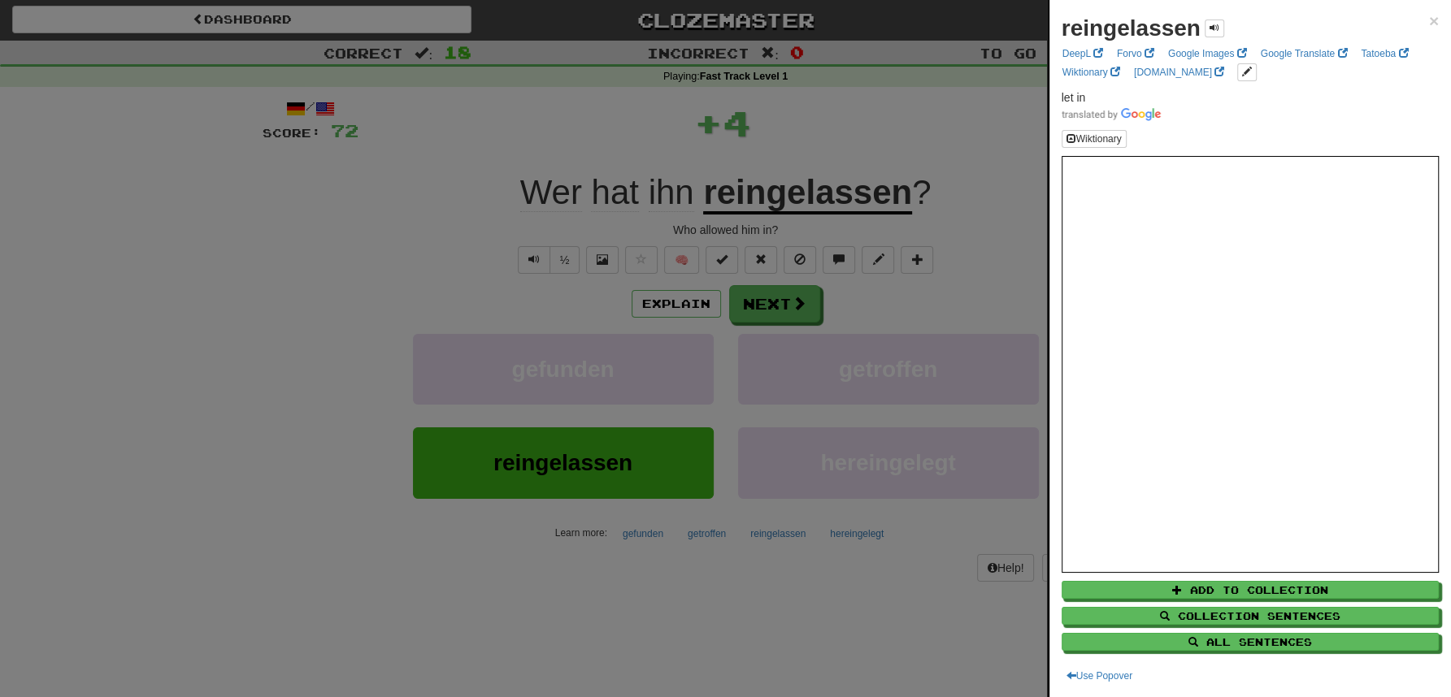
click at [834, 127] on div at bounding box center [725, 348] width 1451 height 697
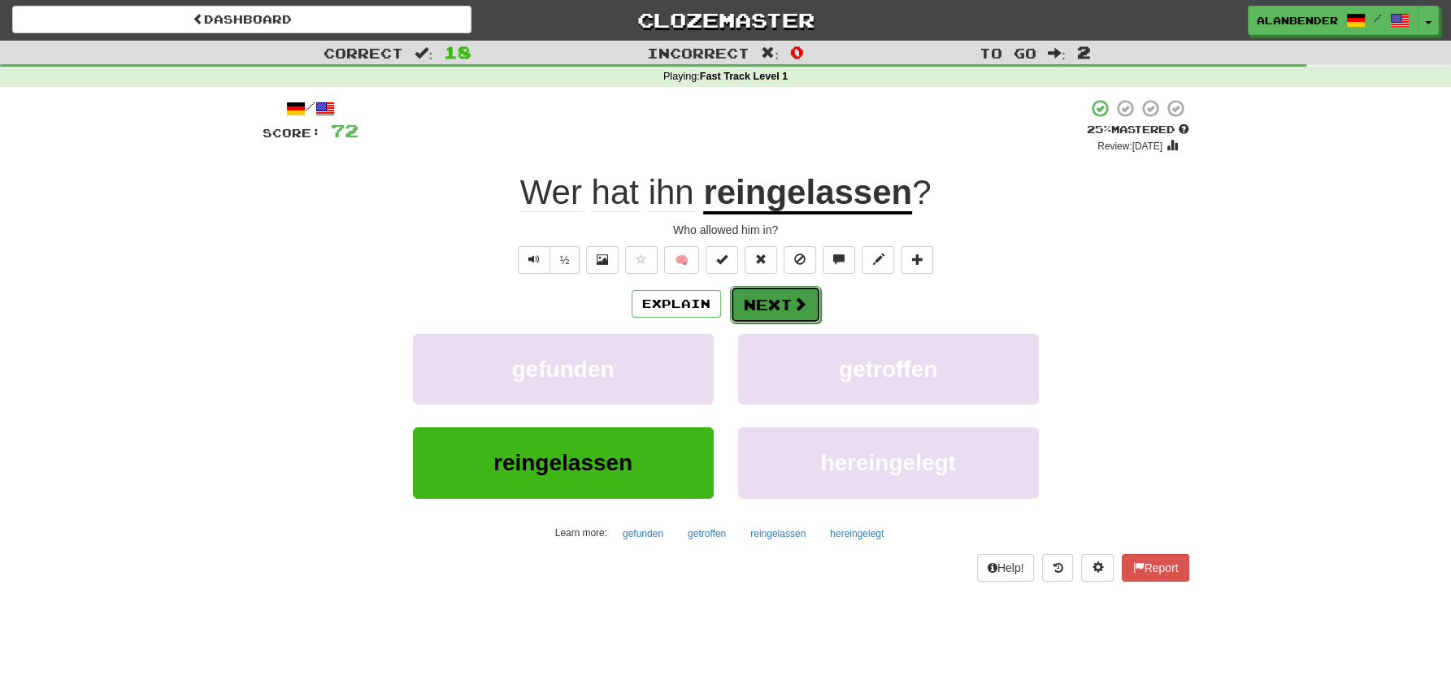
click at [759, 309] on button "Next" at bounding box center [775, 304] width 91 height 37
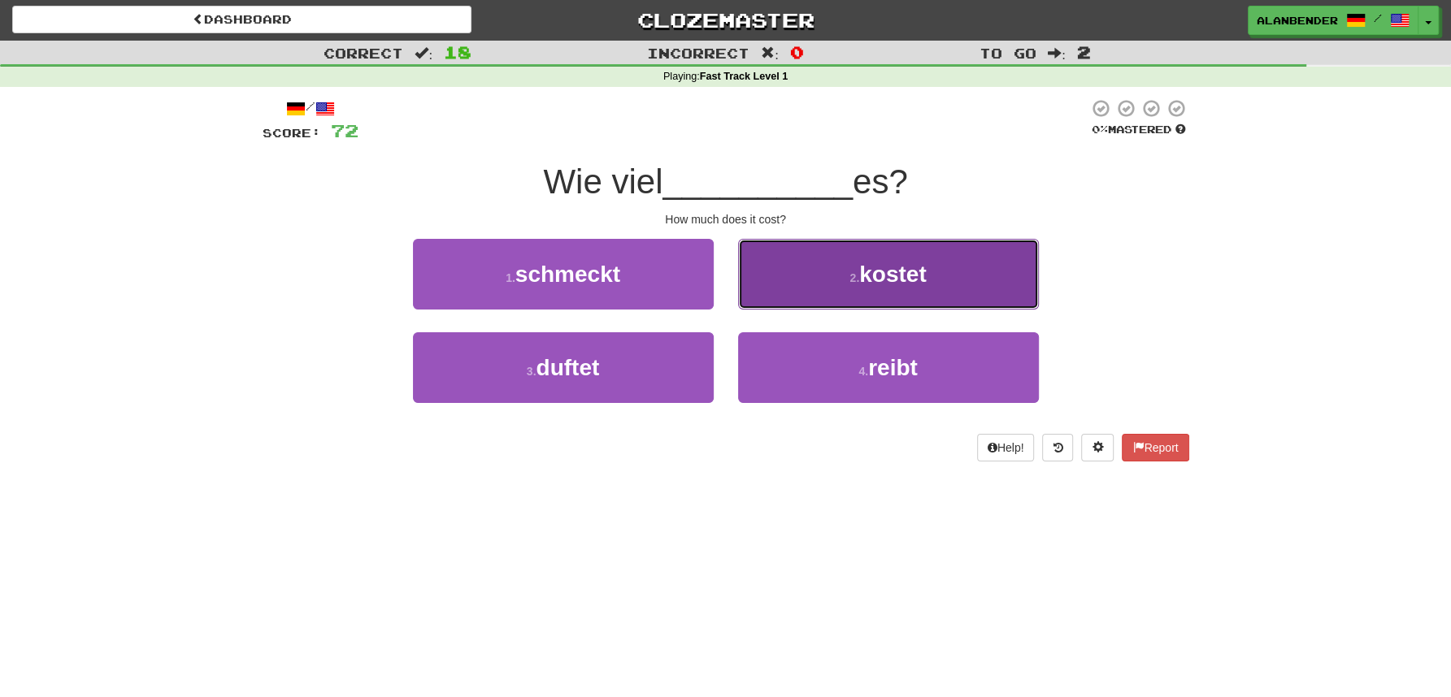
click at [900, 279] on span "kostet" at bounding box center [892, 274] width 67 height 25
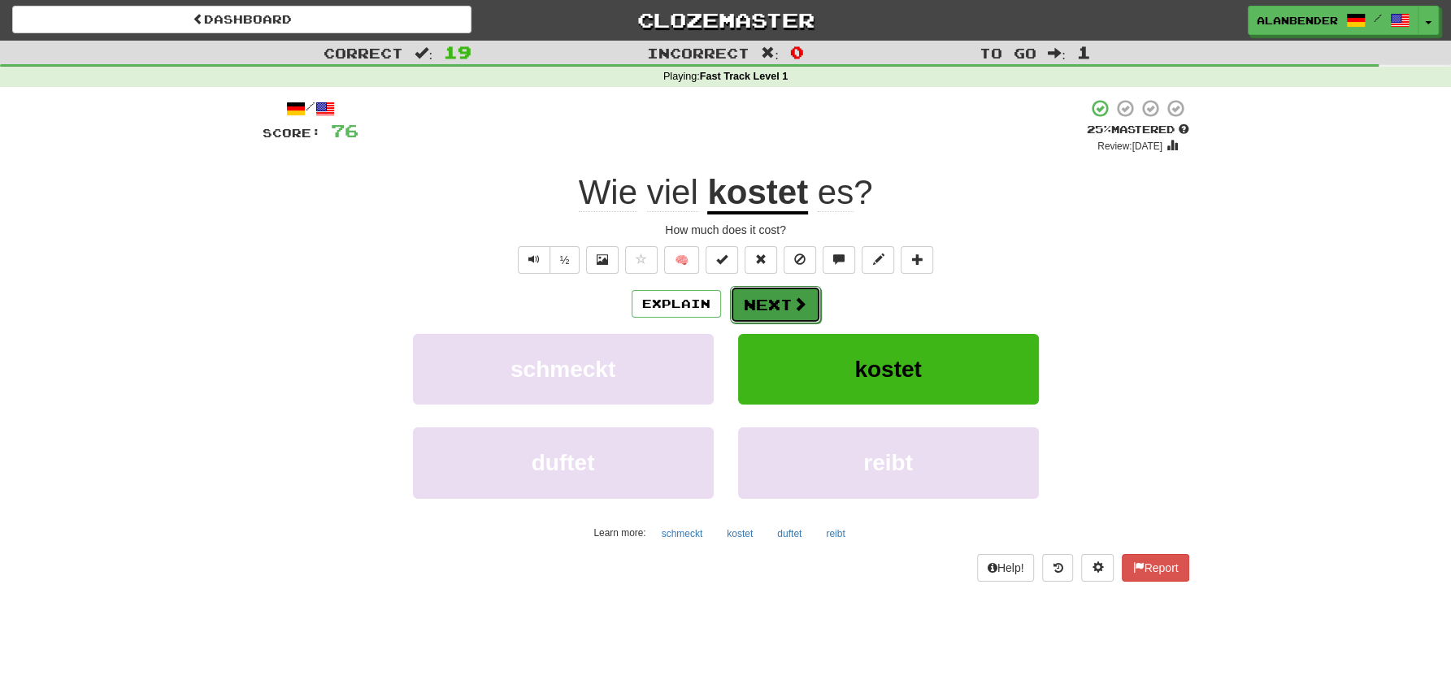
click at [781, 293] on button "Next" at bounding box center [775, 304] width 91 height 37
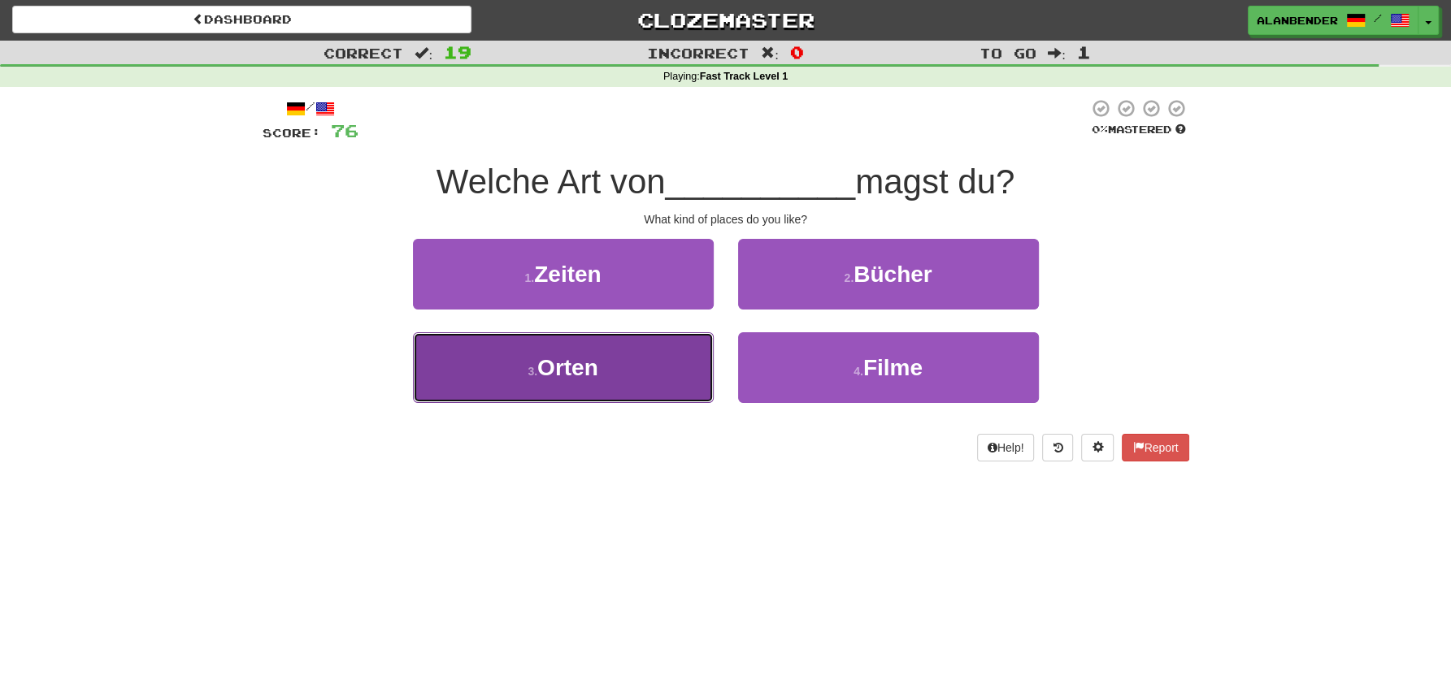
click at [592, 378] on span "Orten" at bounding box center [567, 367] width 61 height 25
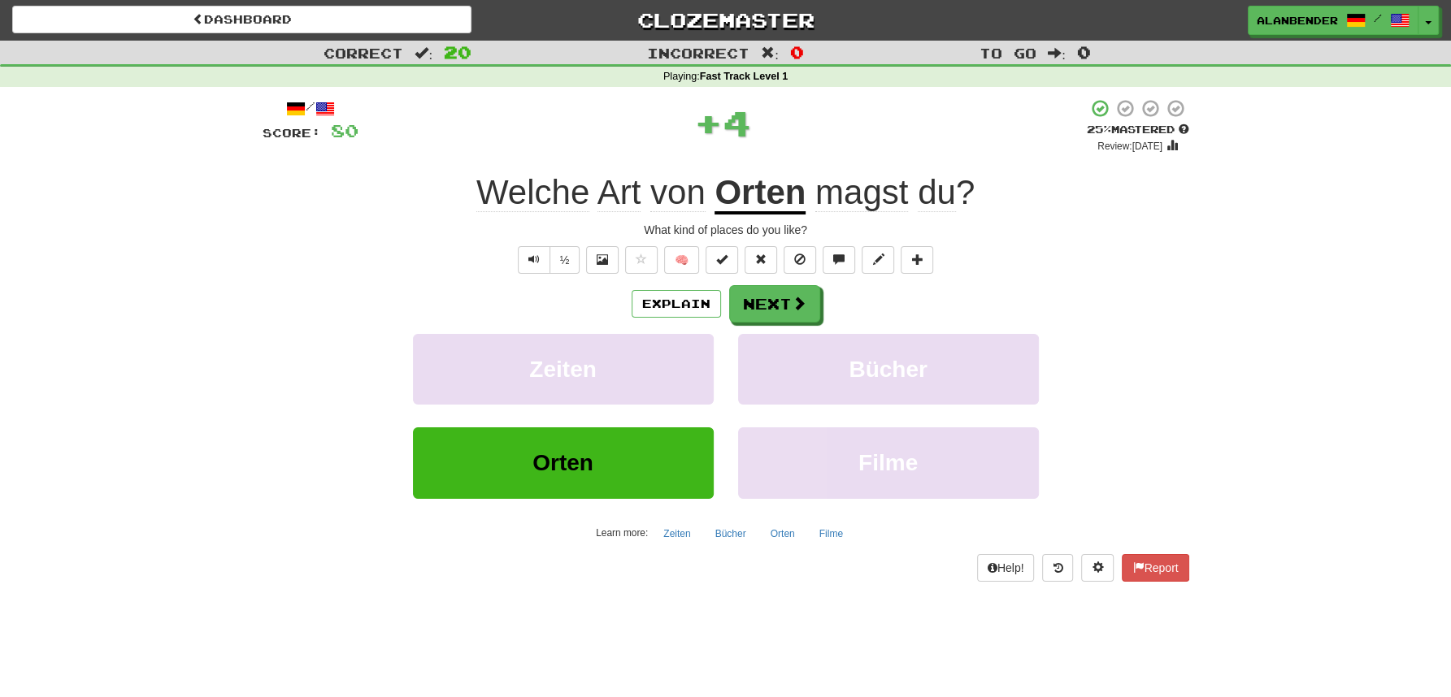
click at [614, 198] on span "Art" at bounding box center [619, 192] width 44 height 39
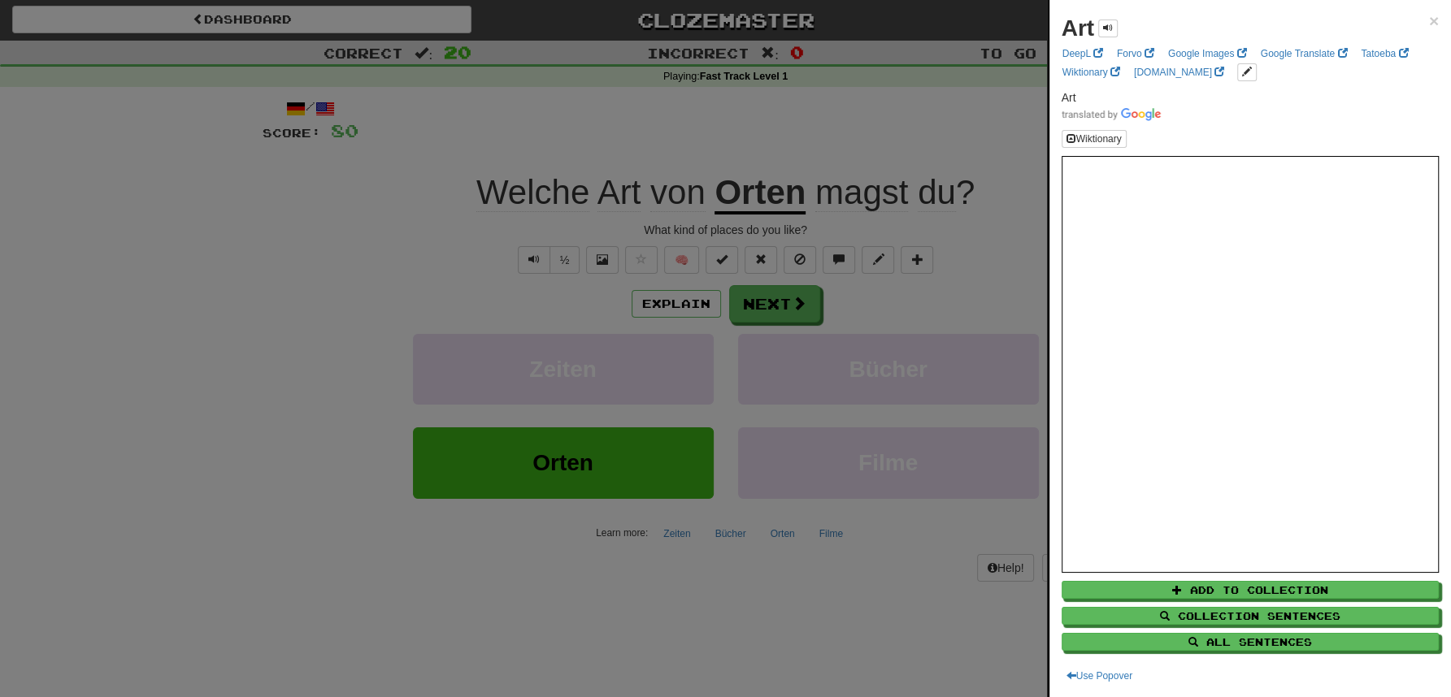
click at [606, 127] on div at bounding box center [725, 348] width 1451 height 697
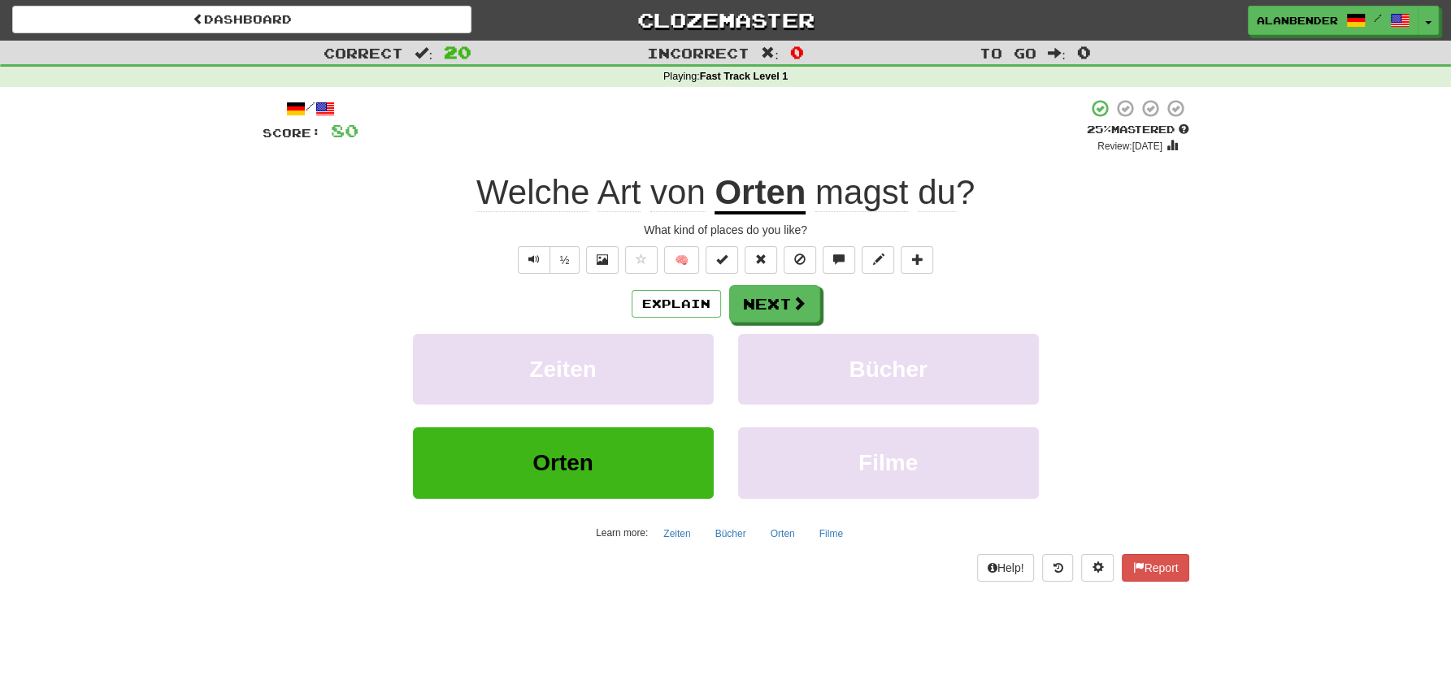
click at [771, 194] on u "Orten" at bounding box center [759, 193] width 91 height 41
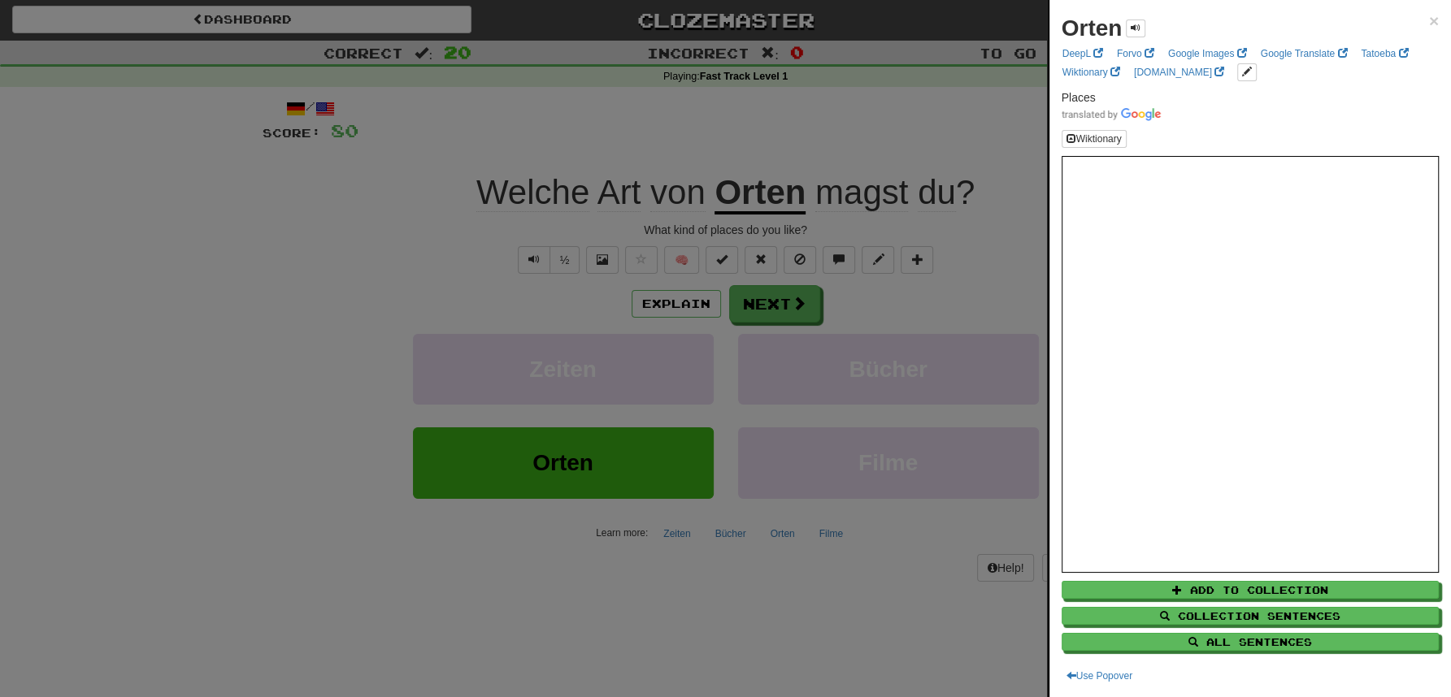
click at [807, 116] on div at bounding box center [725, 348] width 1451 height 697
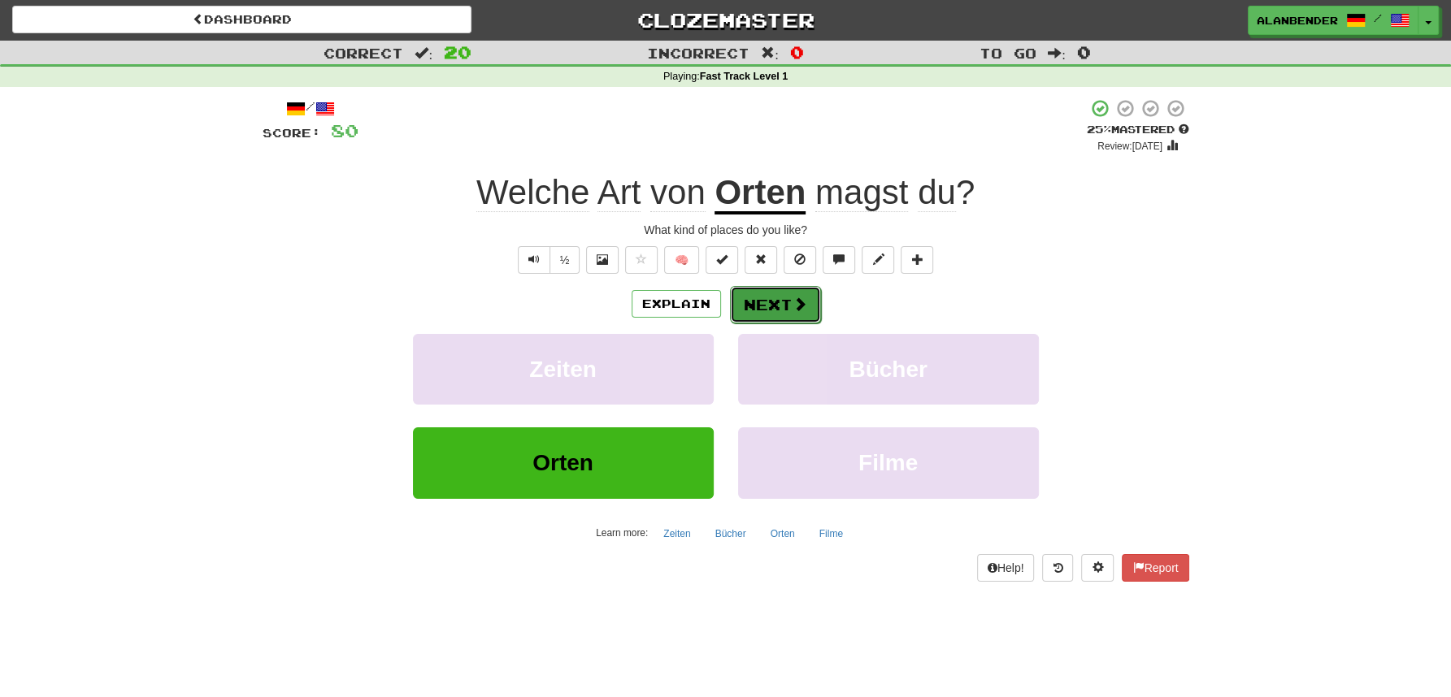
click at [756, 310] on button "Next" at bounding box center [775, 304] width 91 height 37
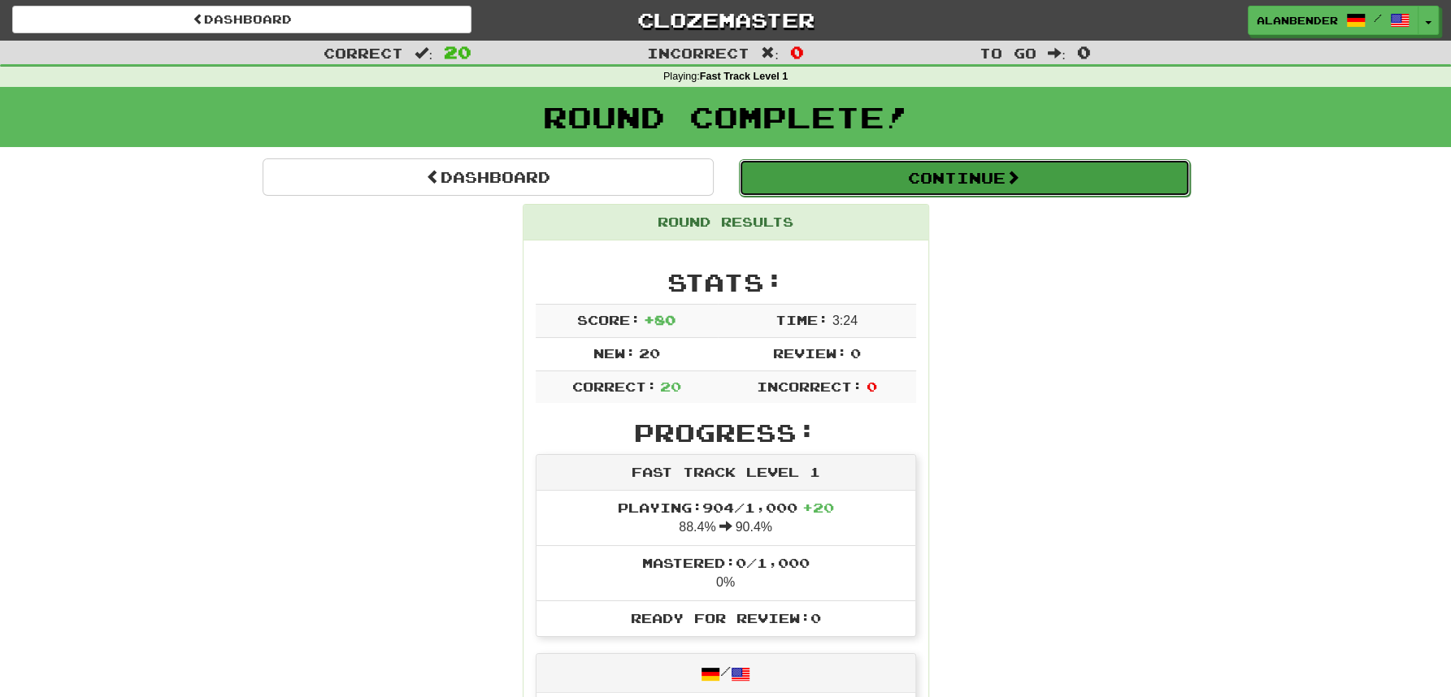
click at [988, 176] on button "Continue" at bounding box center [964, 177] width 451 height 37
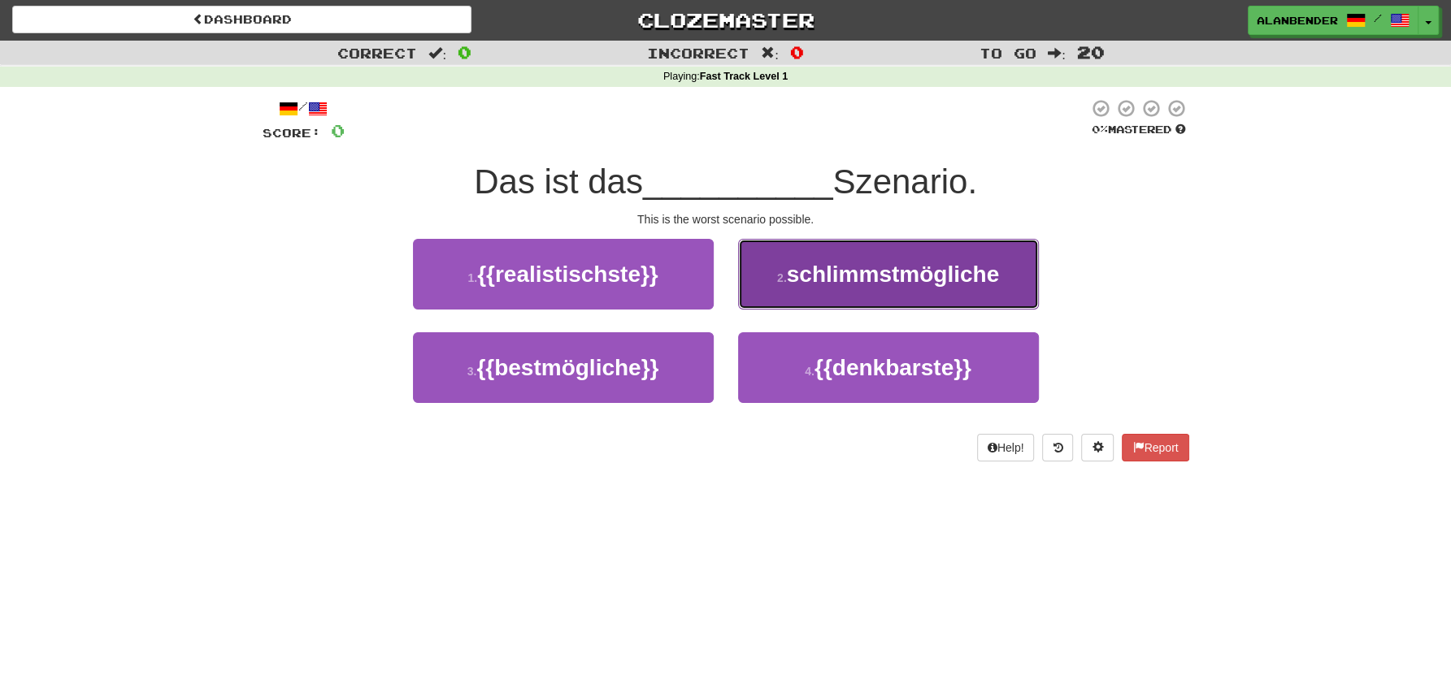
click at [879, 283] on span "schlimmstmögliche" at bounding box center [893, 274] width 212 height 25
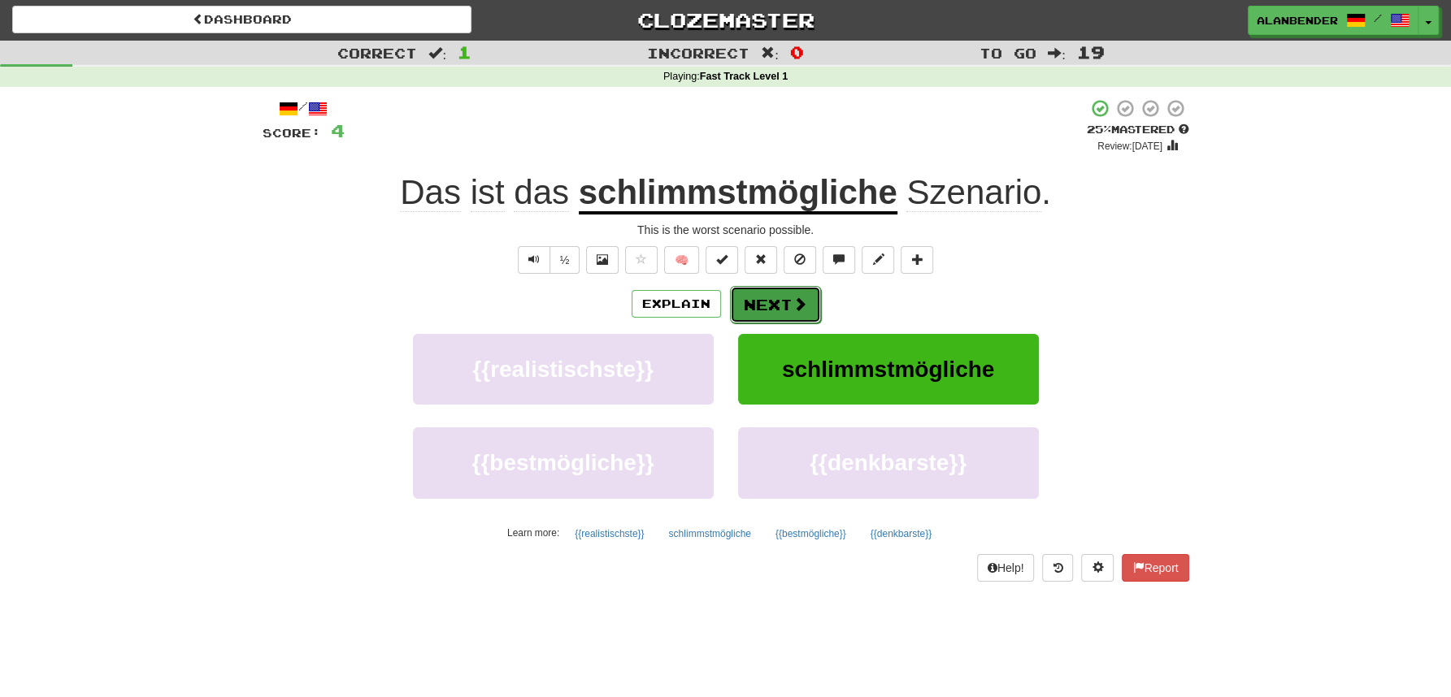
click at [753, 304] on button "Next" at bounding box center [775, 304] width 91 height 37
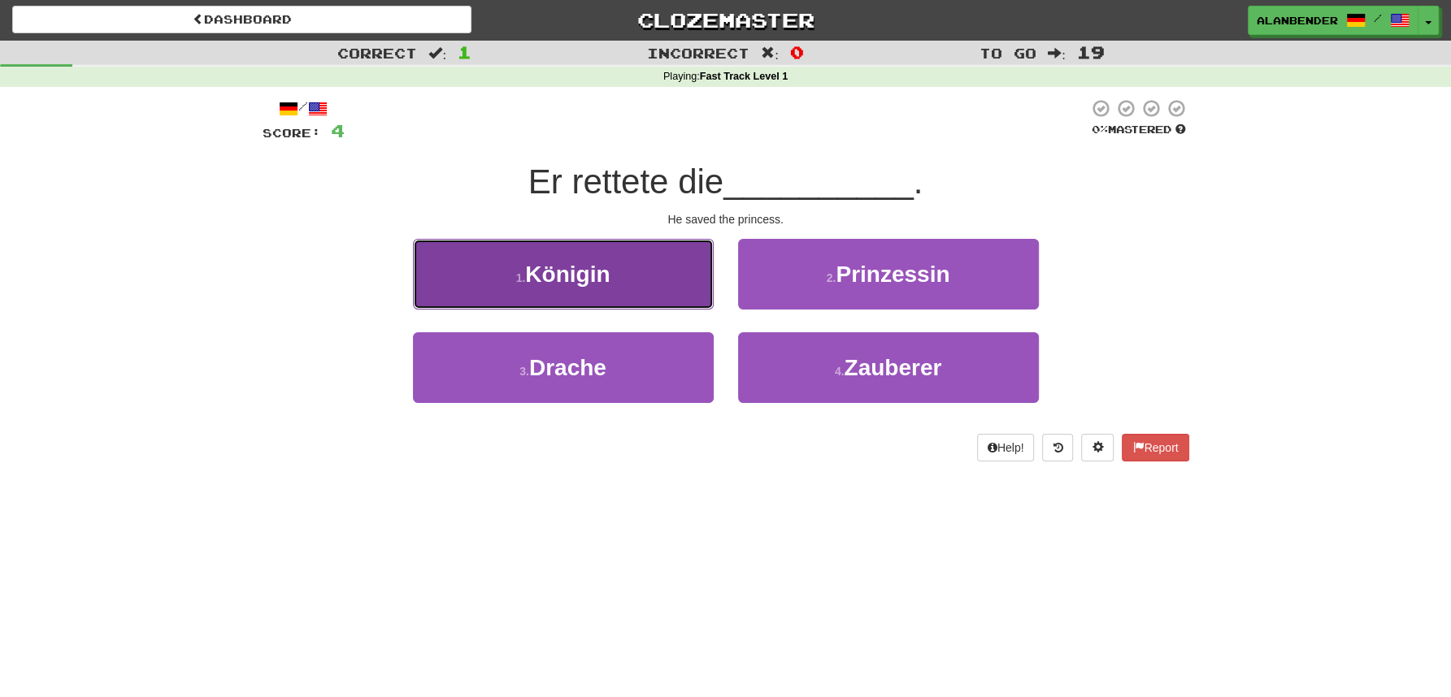
click at [567, 281] on span "Königin" at bounding box center [567, 274] width 85 height 25
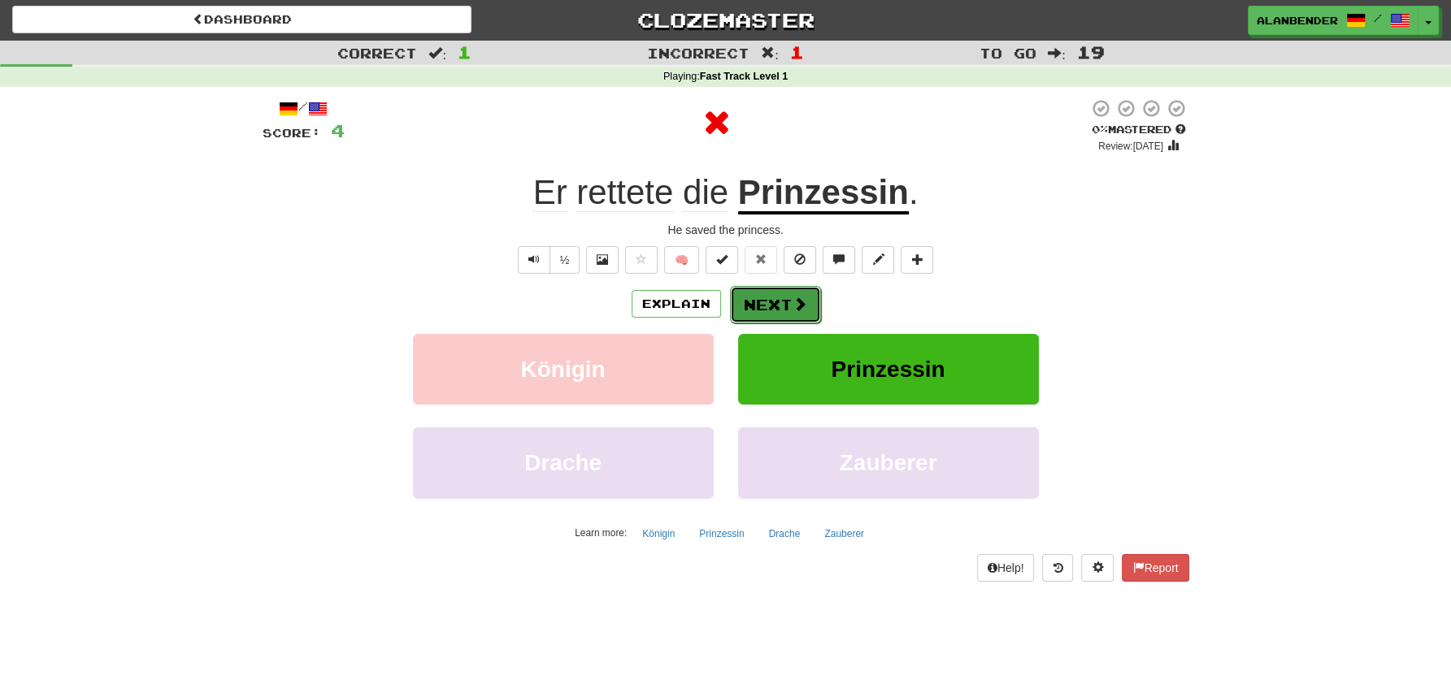
click at [797, 297] on span at bounding box center [799, 304] width 15 height 15
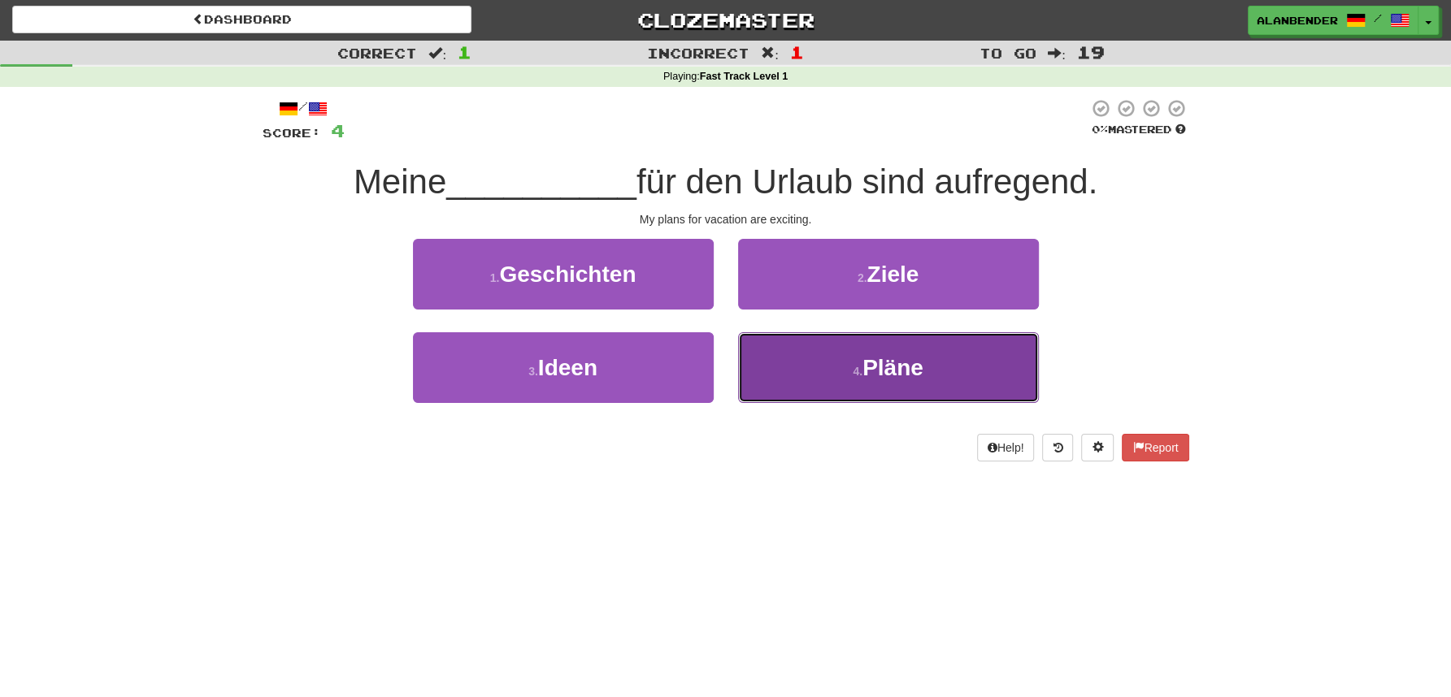
click at [875, 380] on span "Pläne" at bounding box center [892, 367] width 61 height 25
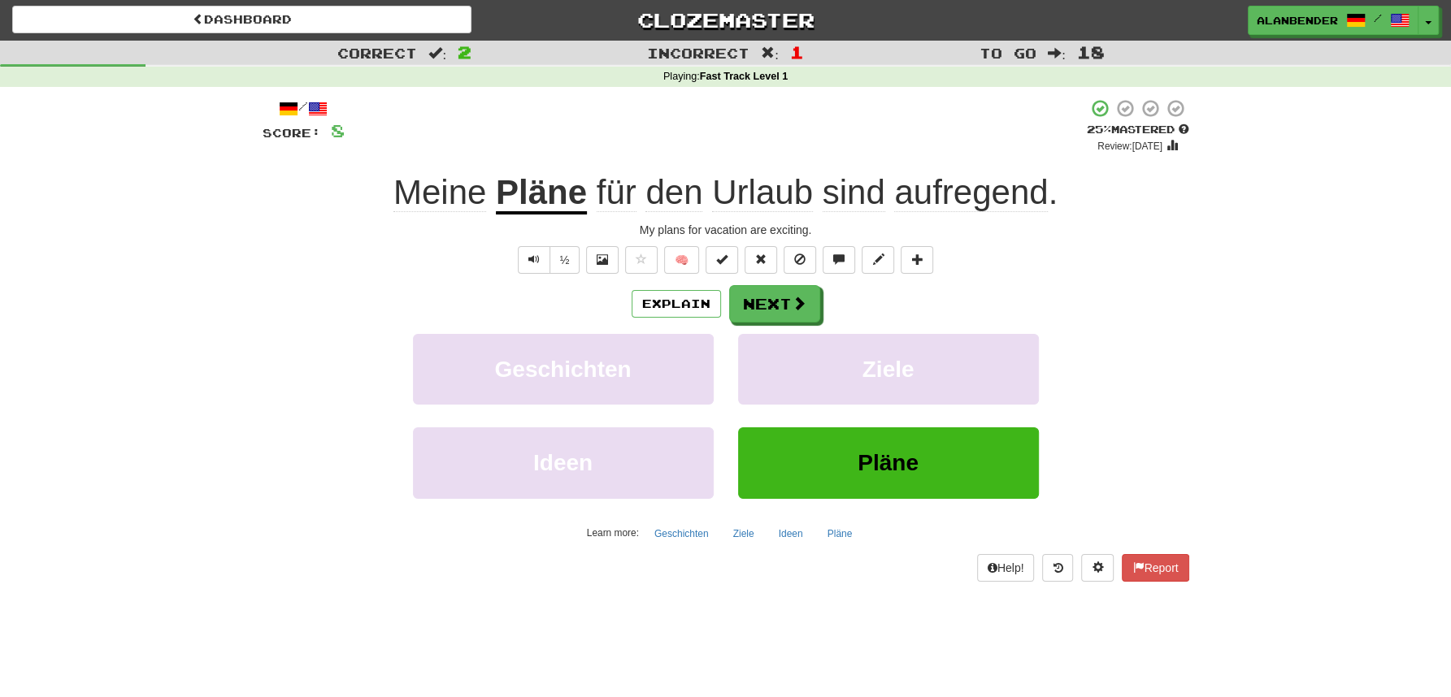
click at [965, 192] on span "aufregend" at bounding box center [971, 192] width 154 height 39
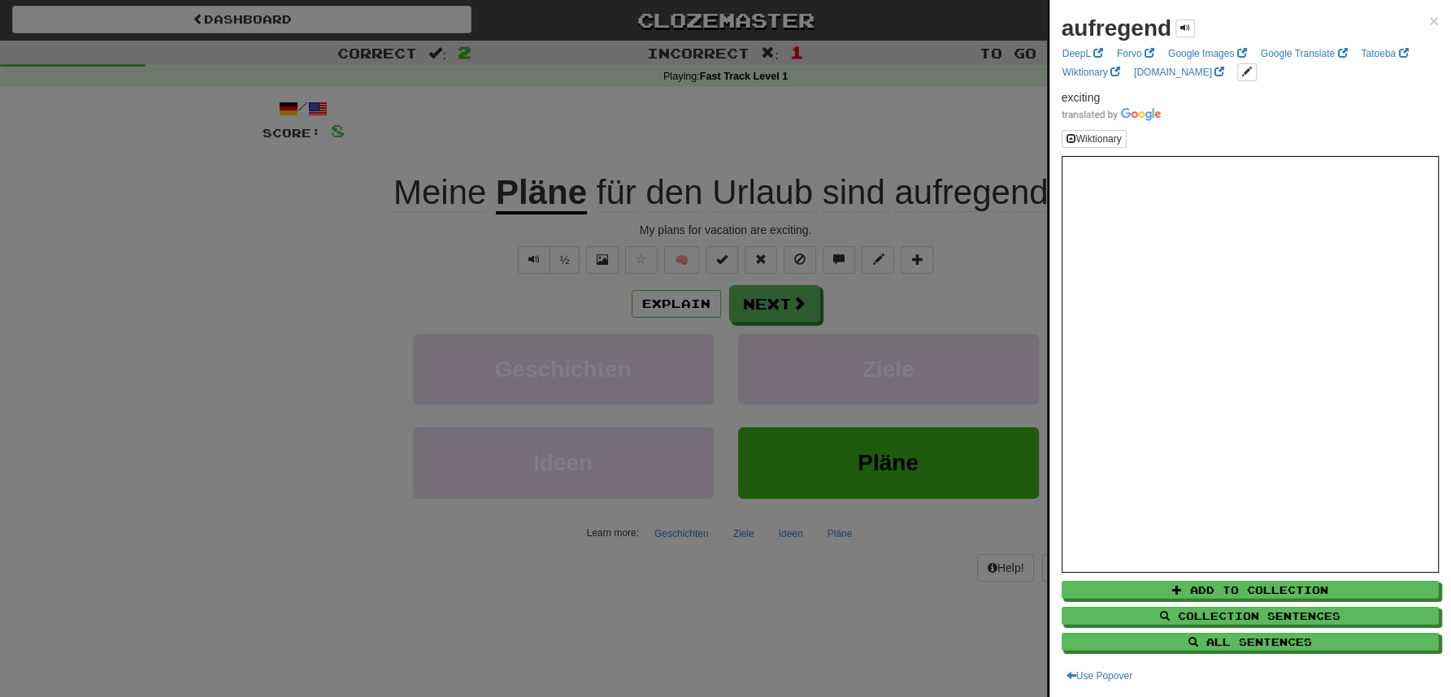
click at [892, 129] on div at bounding box center [725, 348] width 1451 height 697
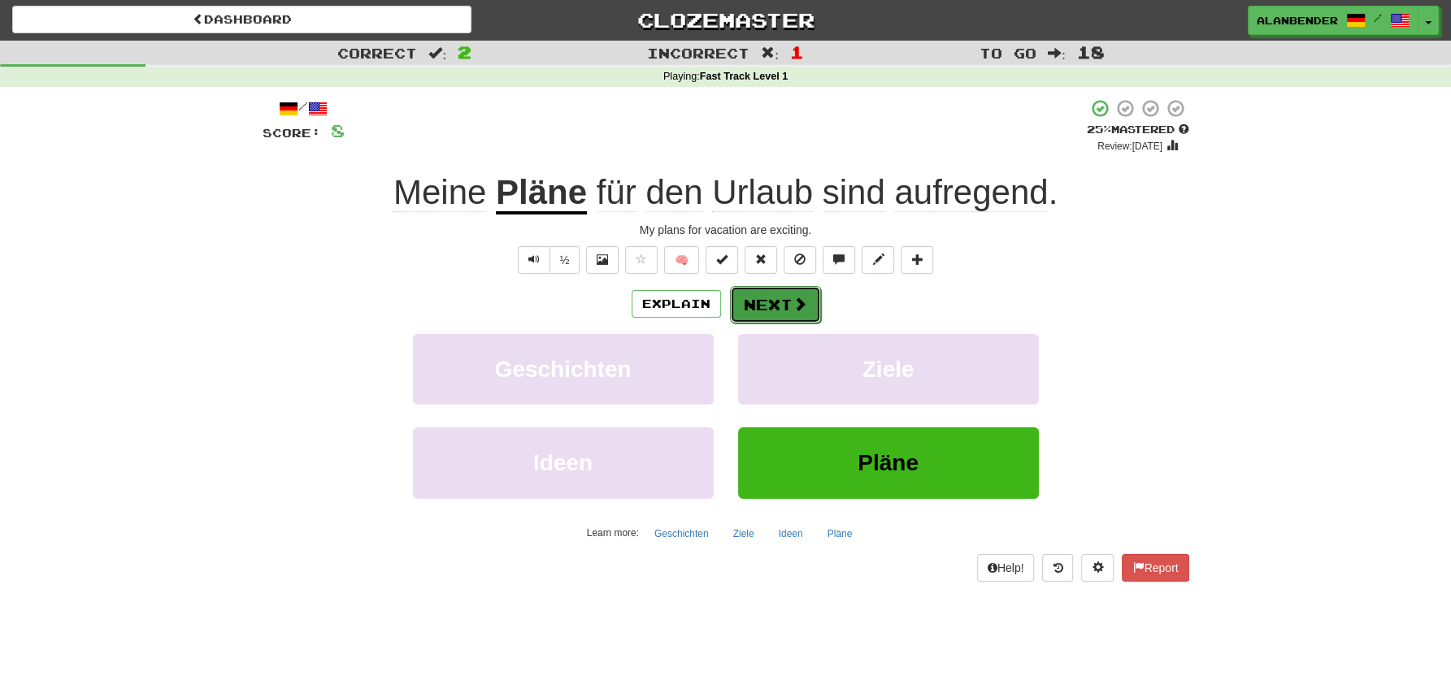
click at [784, 291] on button "Next" at bounding box center [775, 304] width 91 height 37
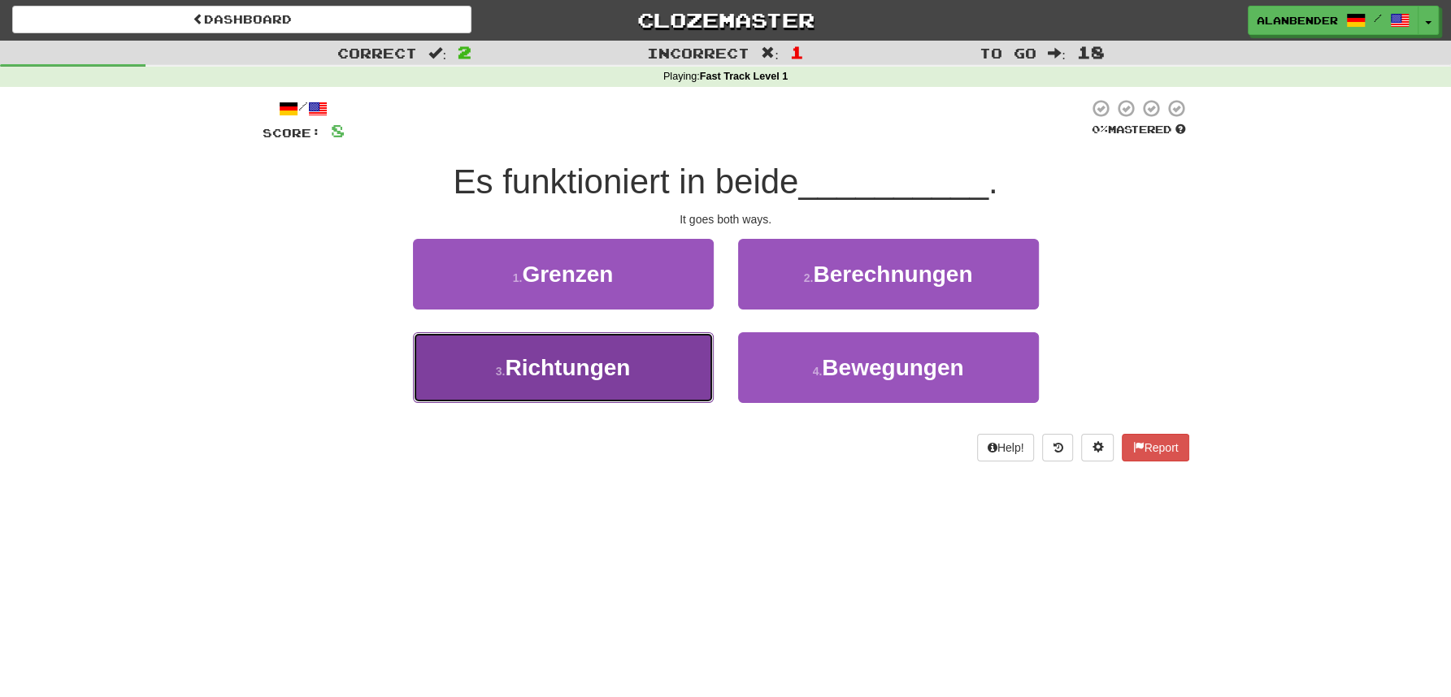
click at [608, 359] on span "Richtungen" at bounding box center [567, 367] width 125 height 25
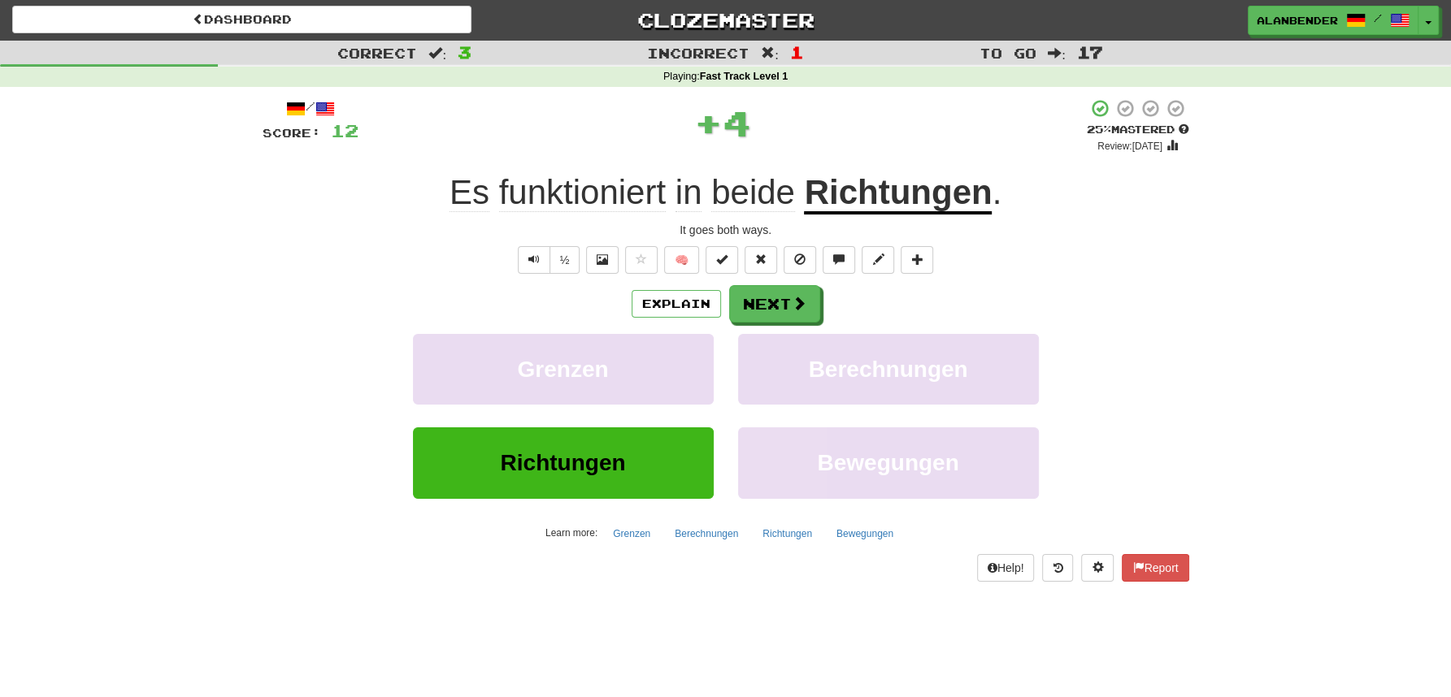
click at [875, 200] on u "Richtungen" at bounding box center [898, 193] width 188 height 41
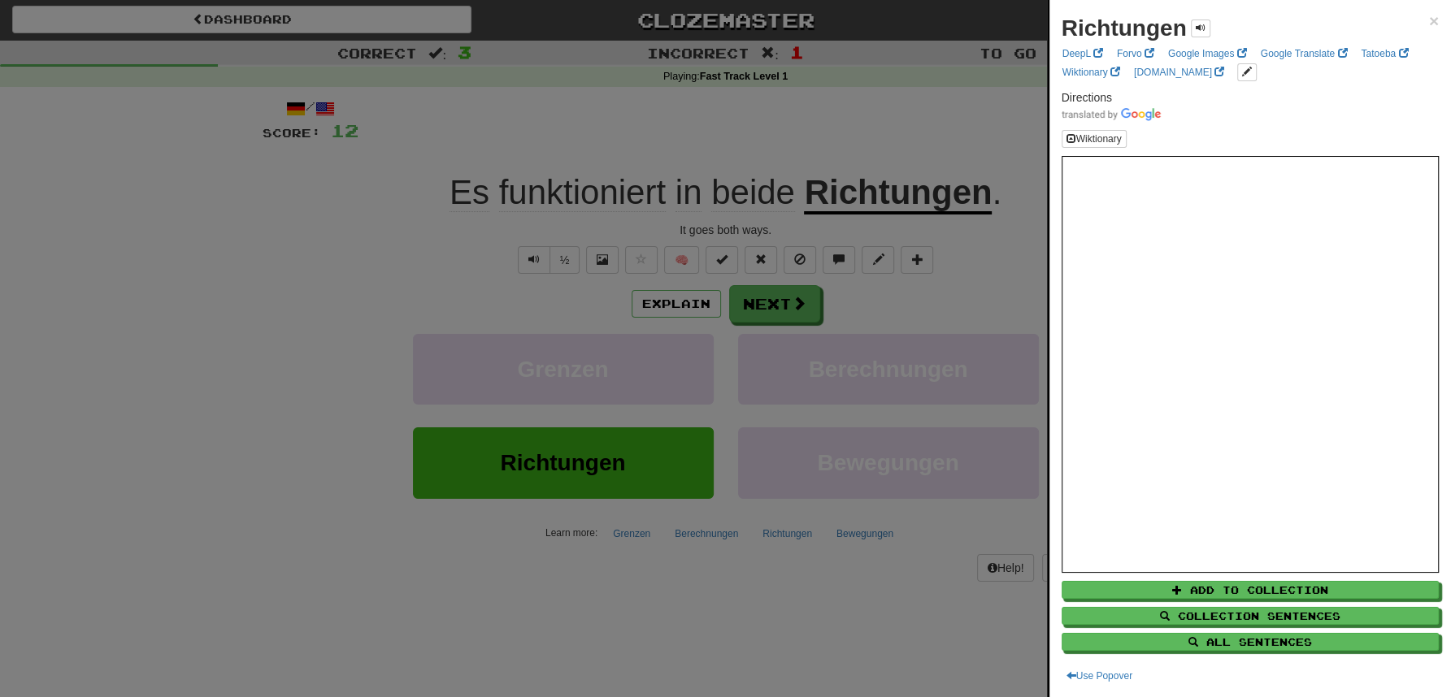
click at [871, 134] on div at bounding box center [725, 348] width 1451 height 697
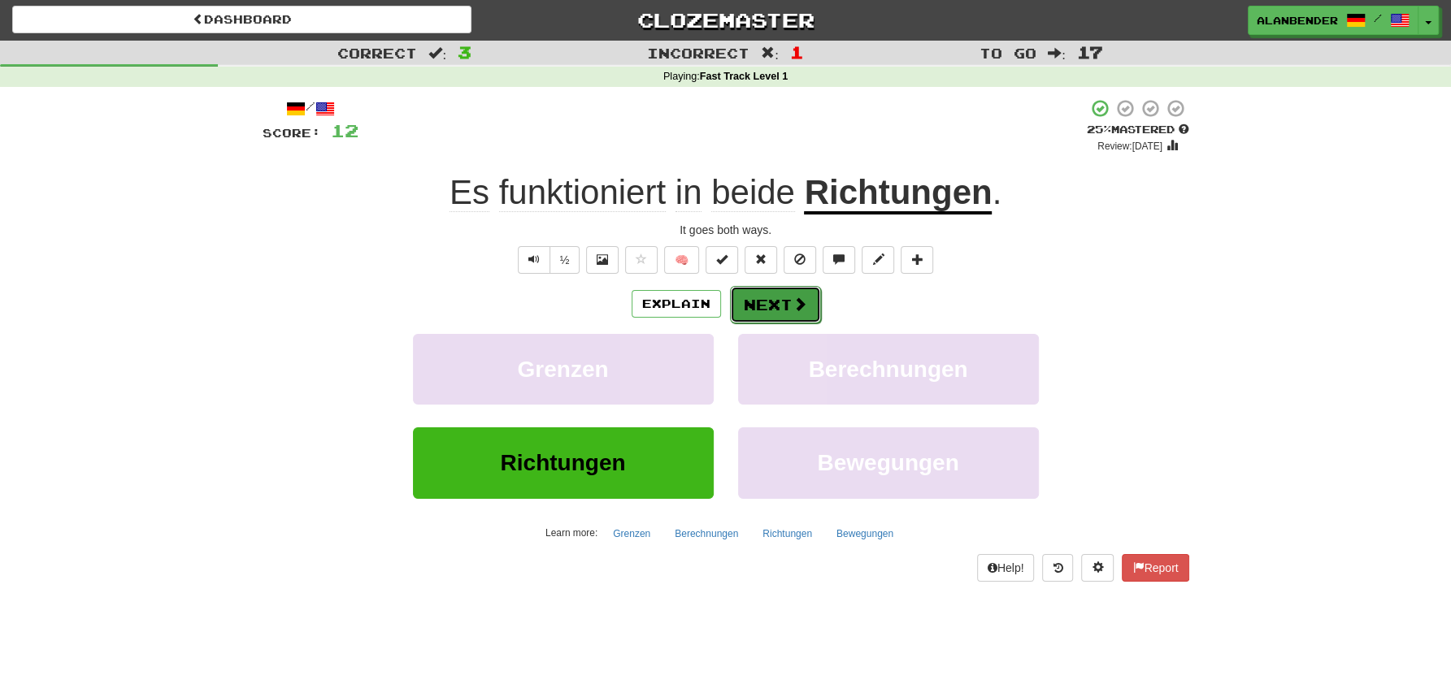
click at [792, 300] on span at bounding box center [799, 304] width 15 height 15
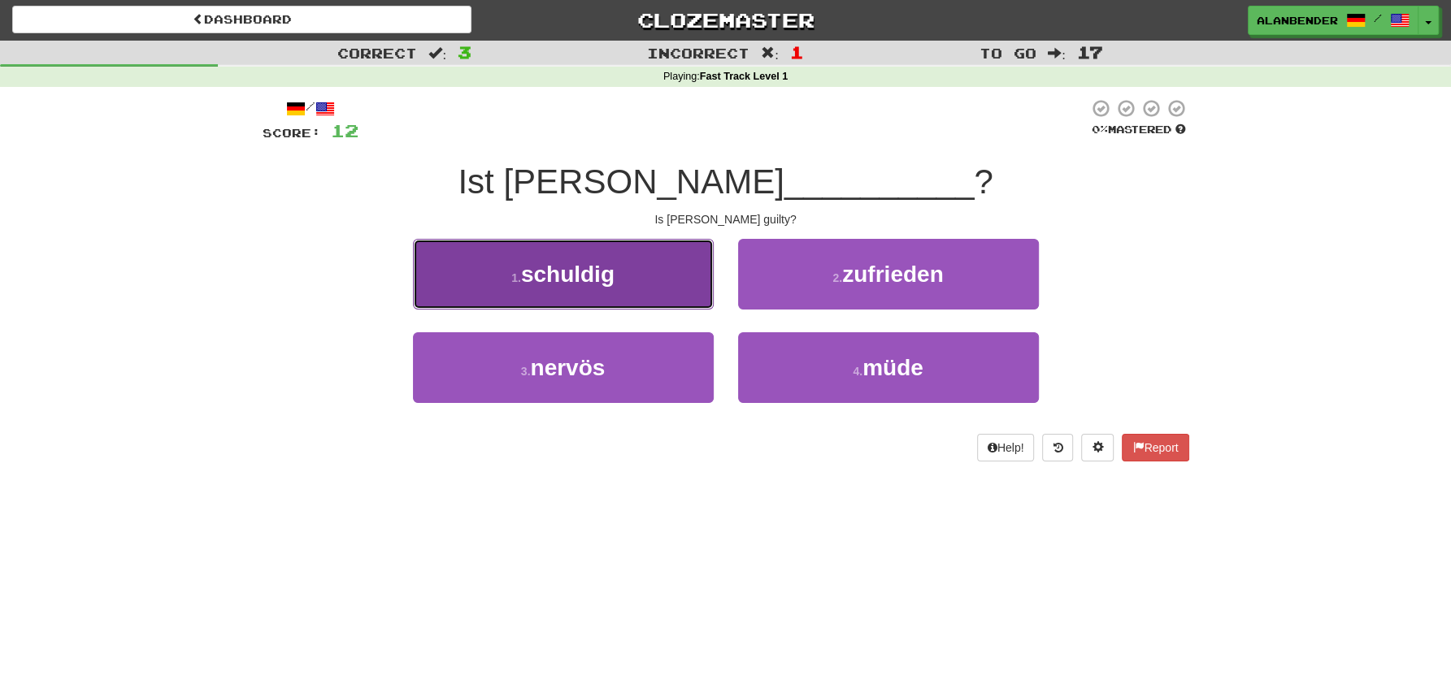
click at [630, 269] on button "1 . schuldig" at bounding box center [563, 274] width 301 height 71
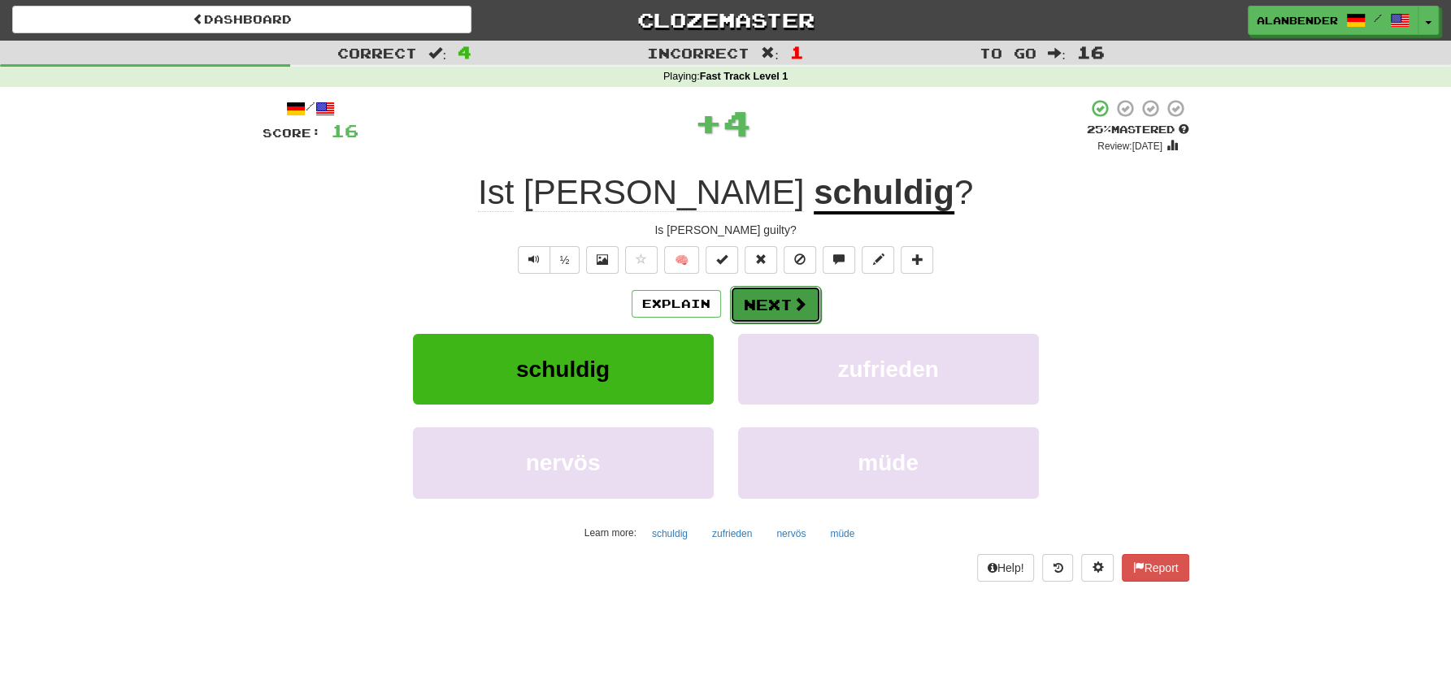
click at [781, 306] on button "Next" at bounding box center [775, 304] width 91 height 37
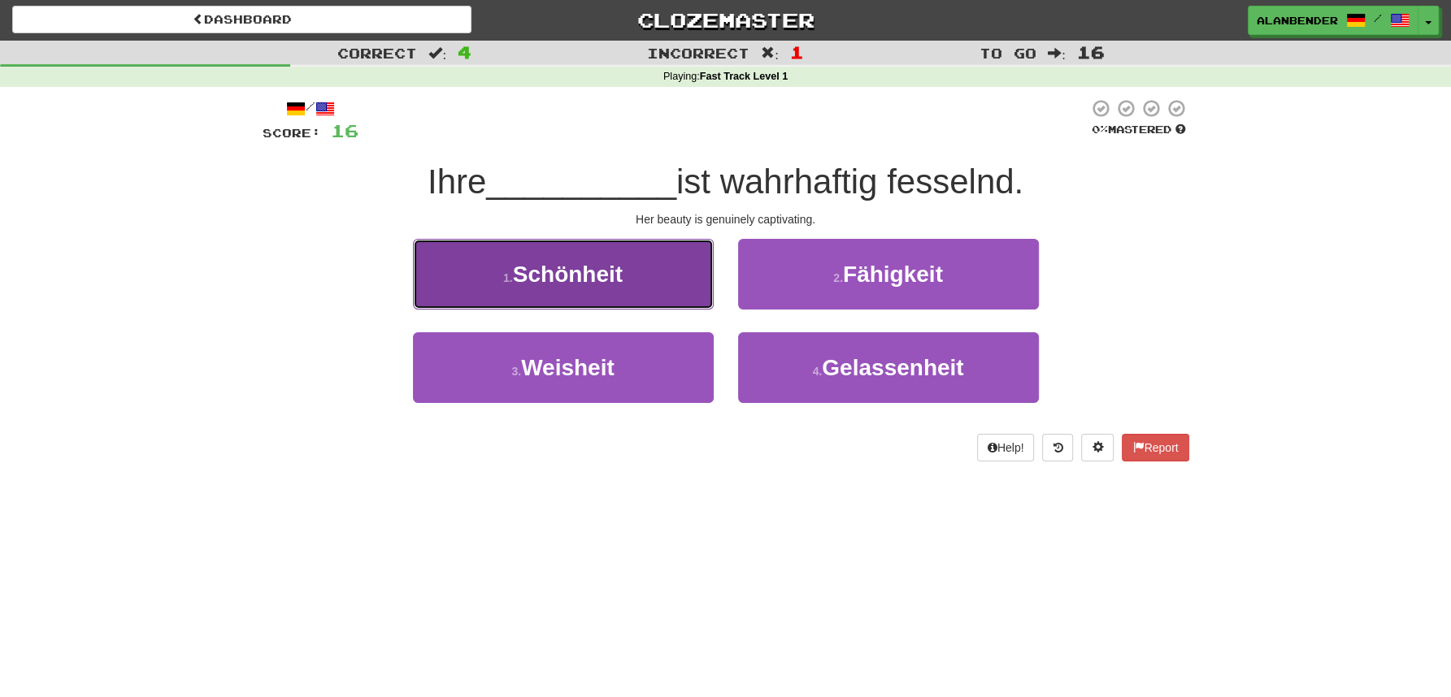
click at [596, 286] on span "Schönheit" at bounding box center [568, 274] width 110 height 25
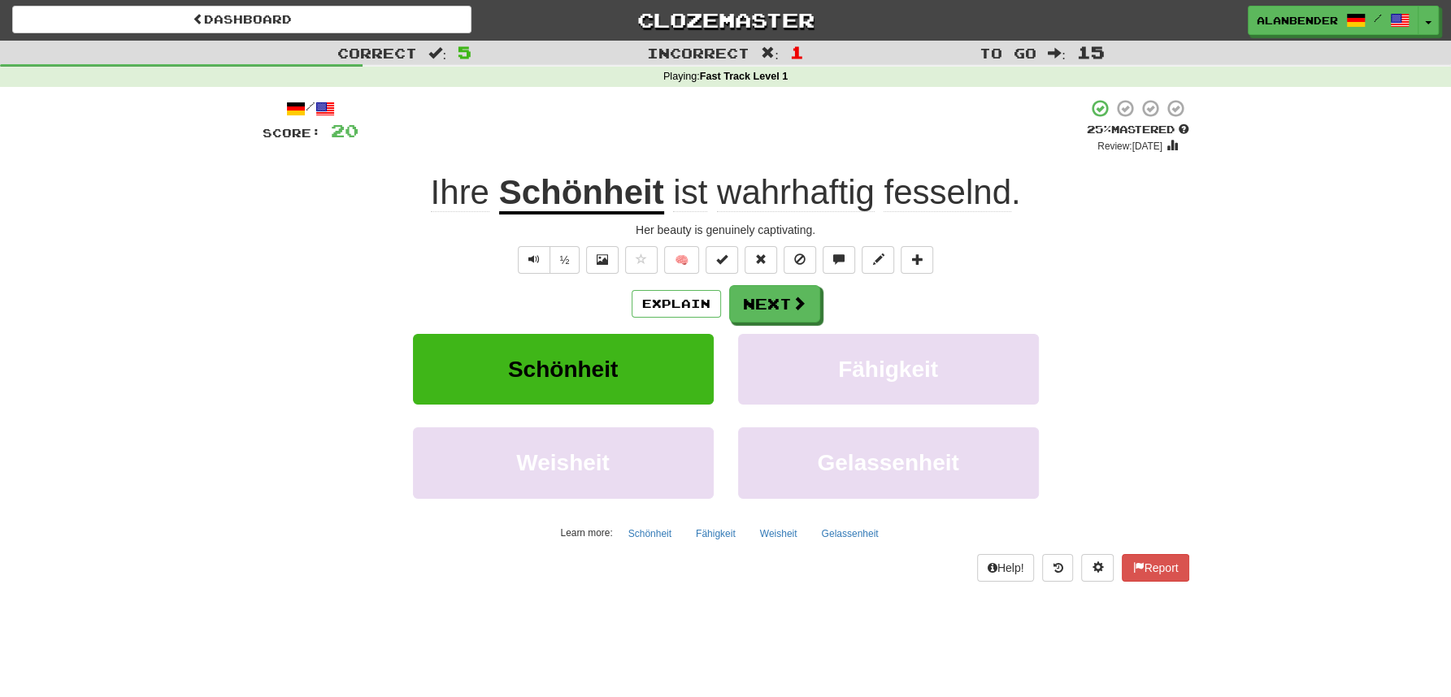
click at [931, 189] on span "fesselnd" at bounding box center [947, 192] width 127 height 39
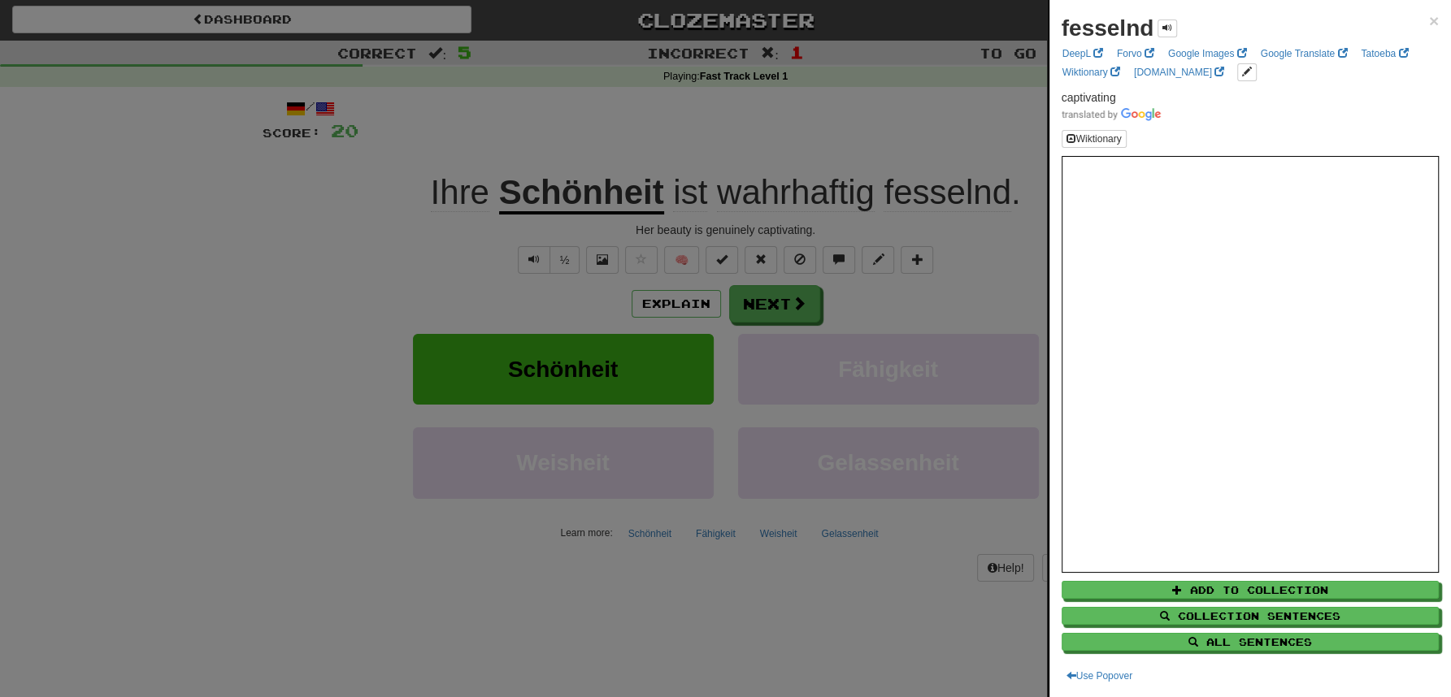
click at [921, 148] on div at bounding box center [725, 348] width 1451 height 697
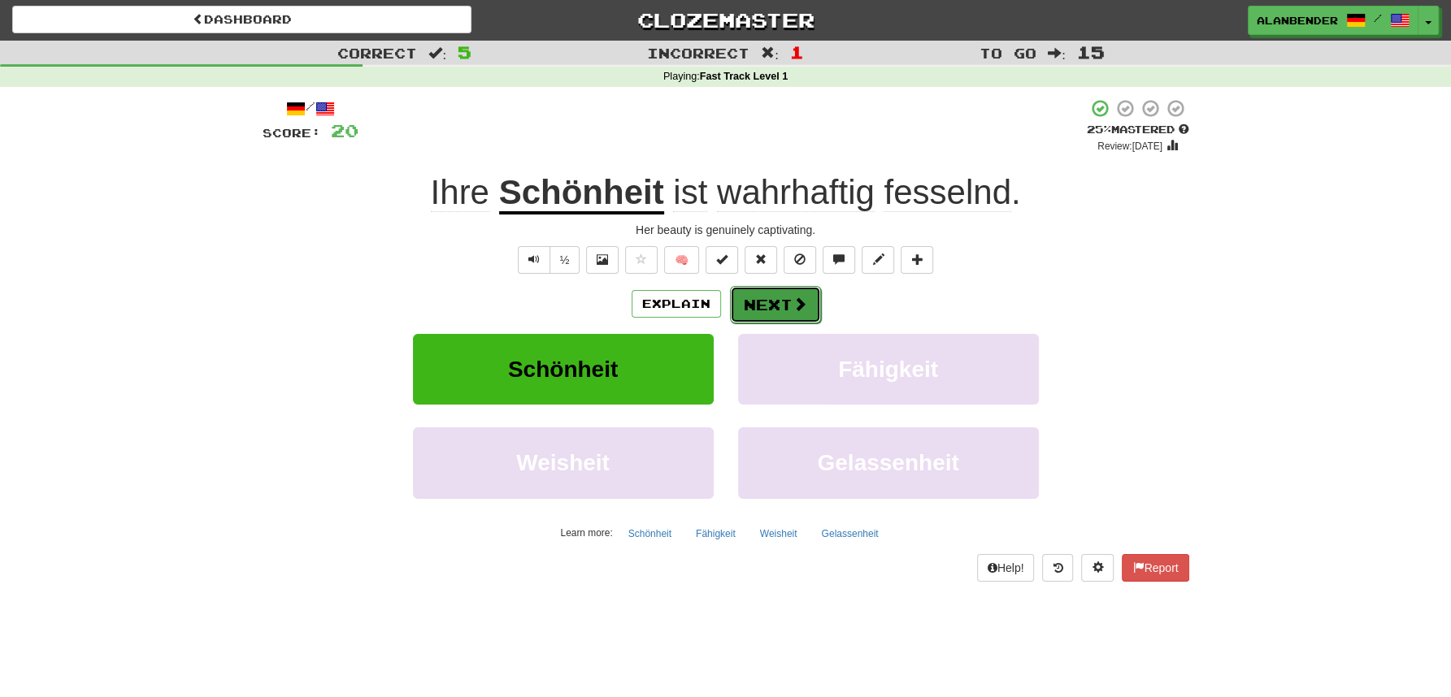
click at [777, 304] on button "Next" at bounding box center [775, 304] width 91 height 37
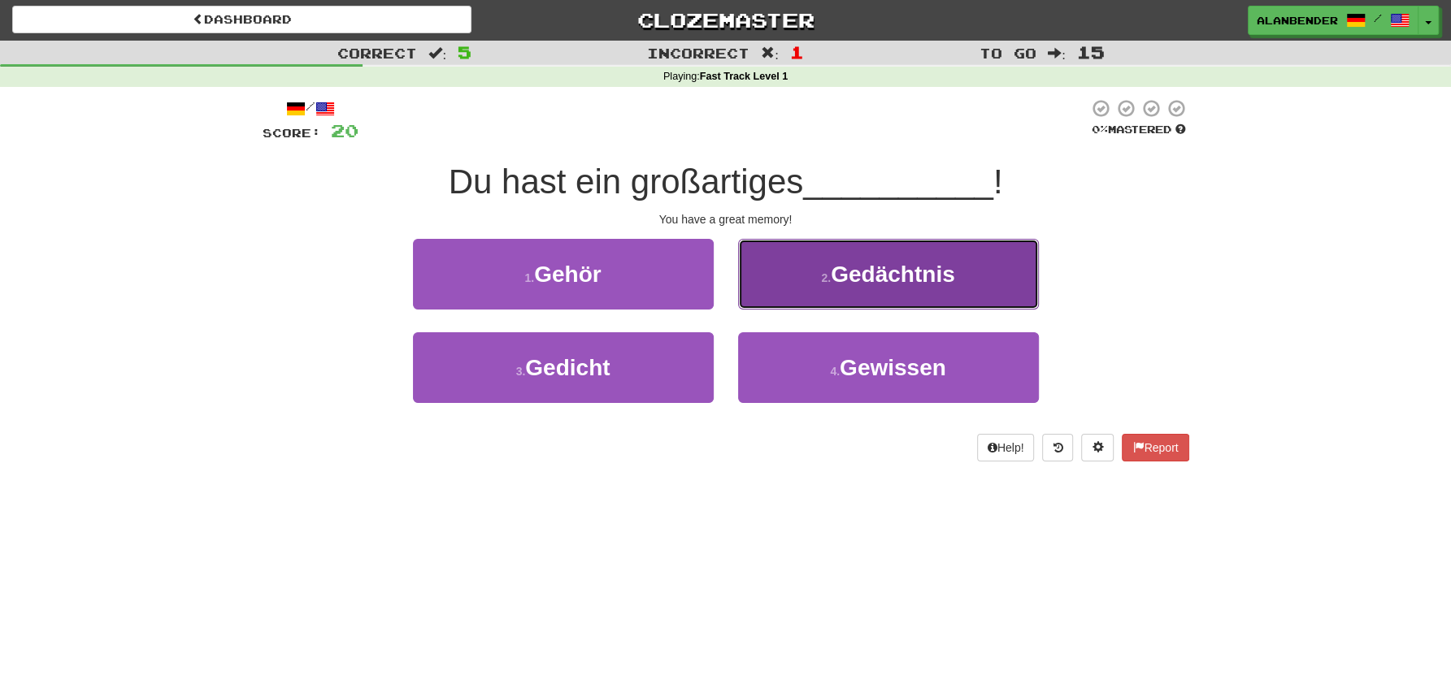
click at [884, 273] on span "Gedächtnis" at bounding box center [893, 274] width 124 height 25
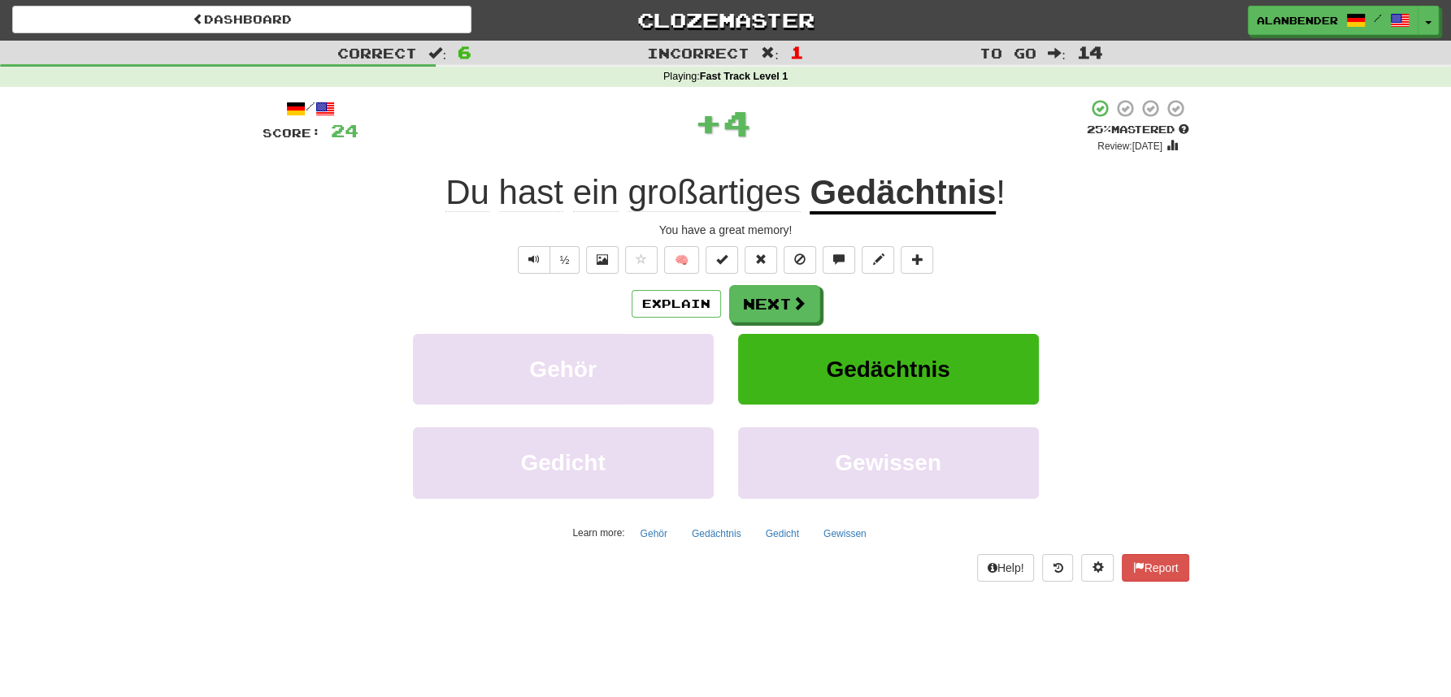
click at [897, 200] on u "Gedächtnis" at bounding box center [903, 193] width 186 height 41
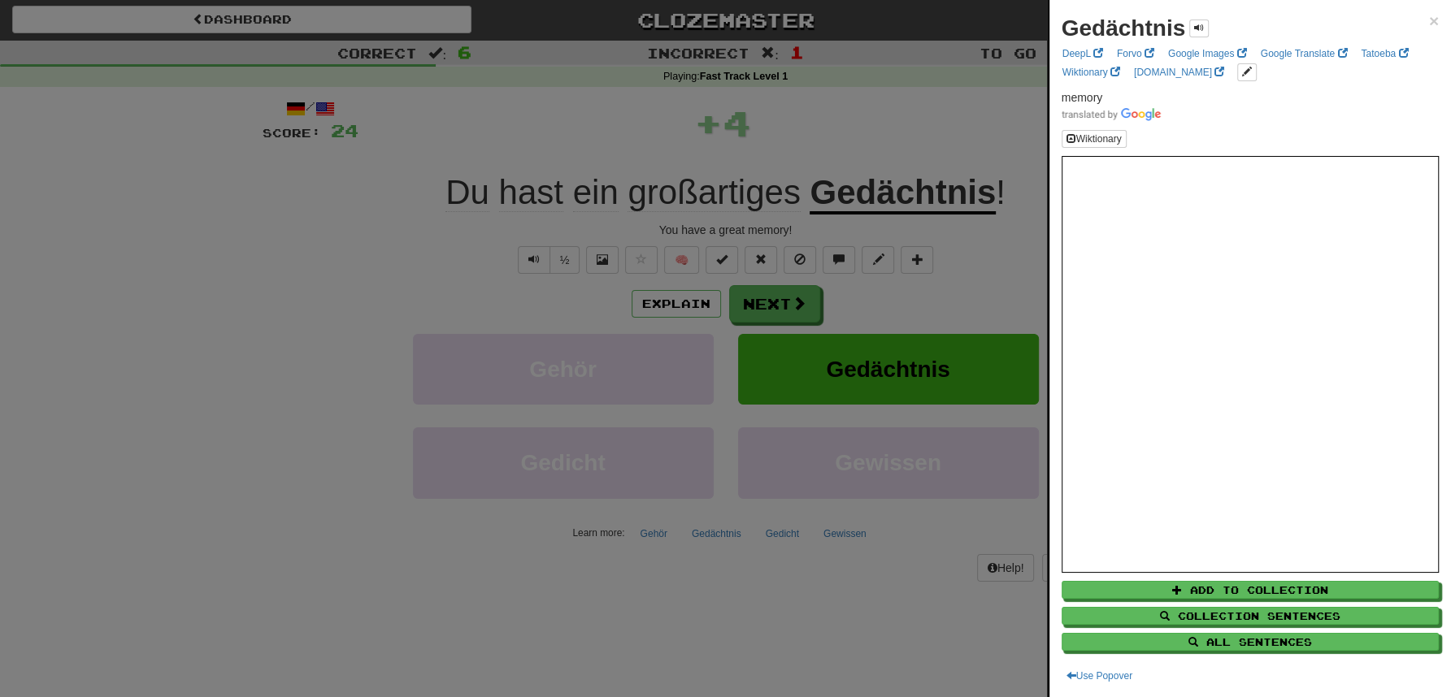
click at [901, 122] on div at bounding box center [725, 348] width 1451 height 697
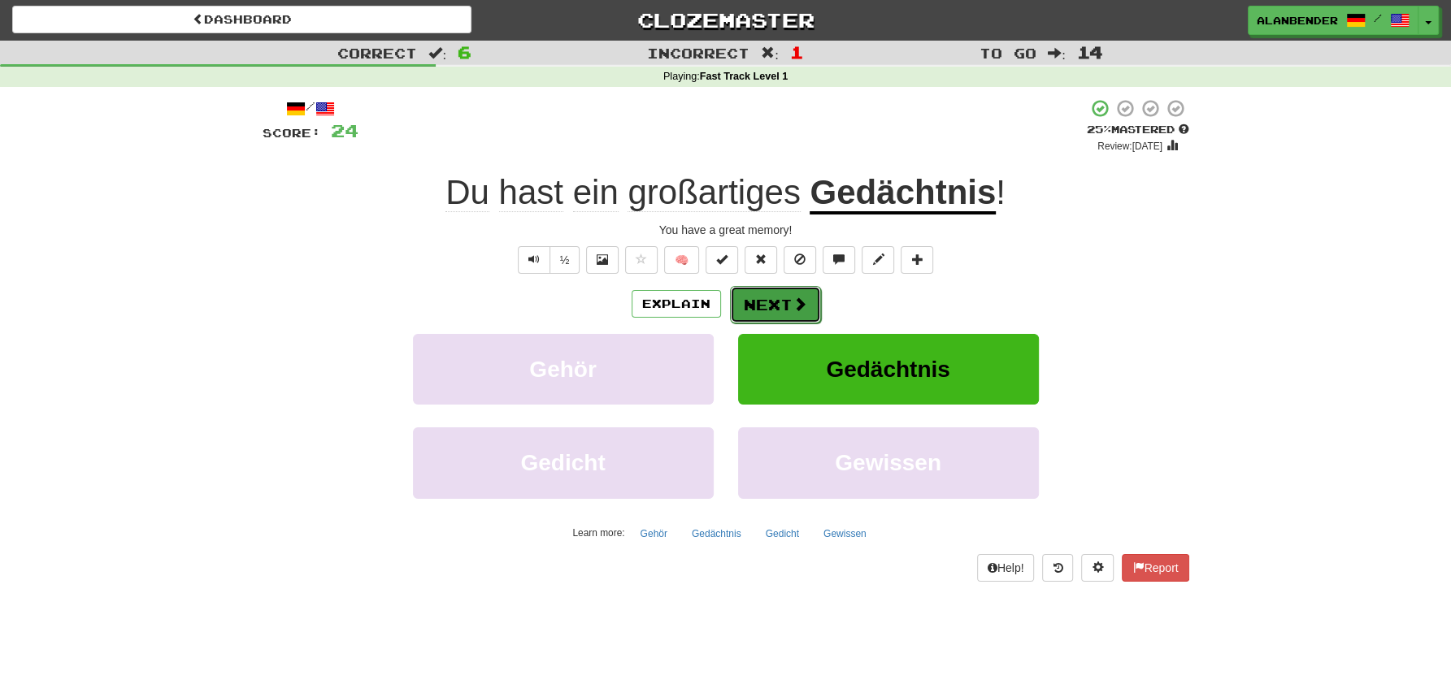
click at [783, 308] on button "Next" at bounding box center [775, 304] width 91 height 37
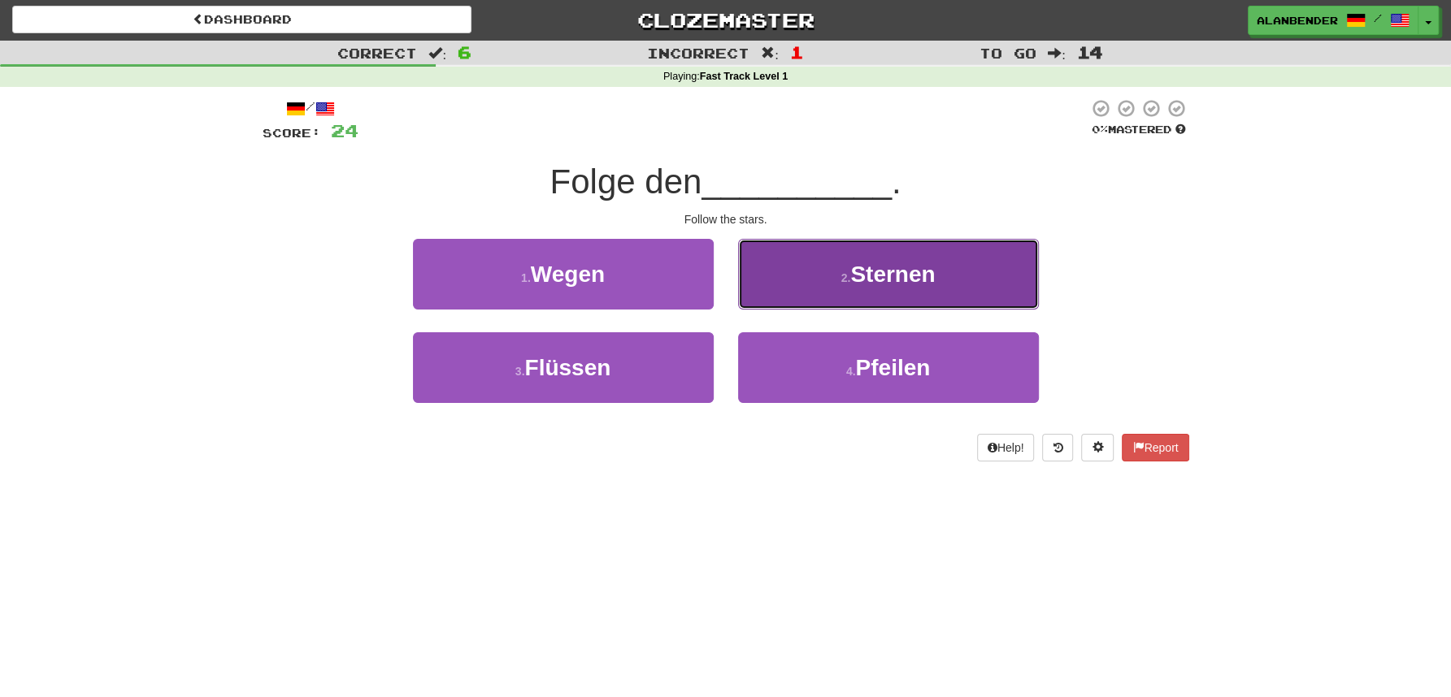
click at [909, 273] on span "Sternen" at bounding box center [892, 274] width 85 height 25
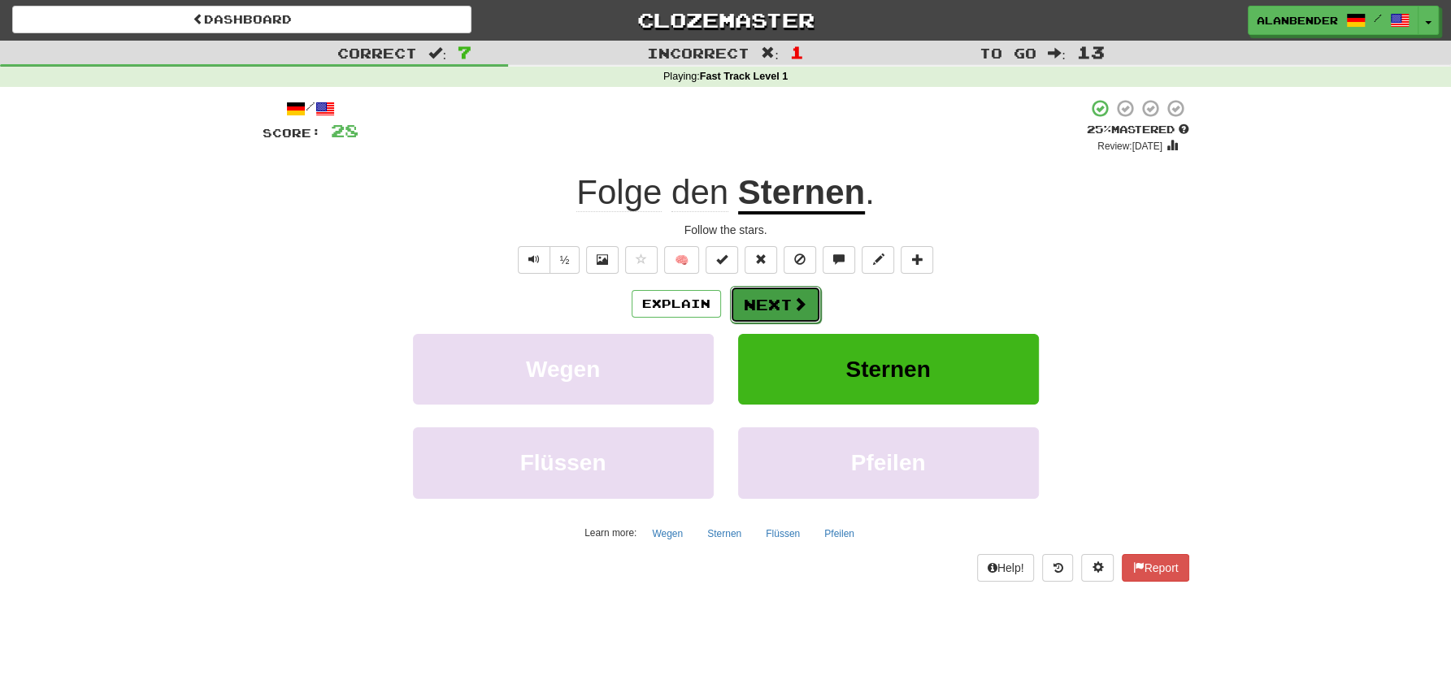
click at [765, 302] on button "Next" at bounding box center [775, 304] width 91 height 37
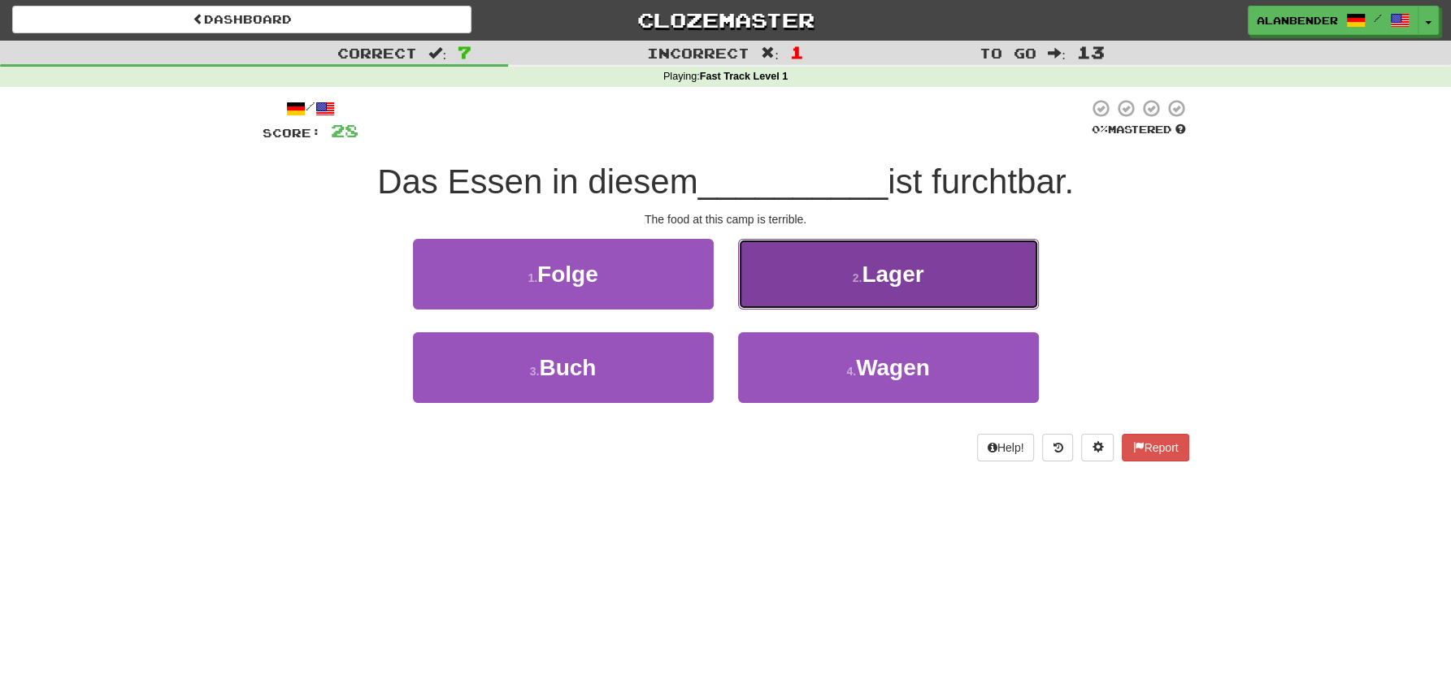
click at [898, 275] on span "Lager" at bounding box center [893, 274] width 62 height 25
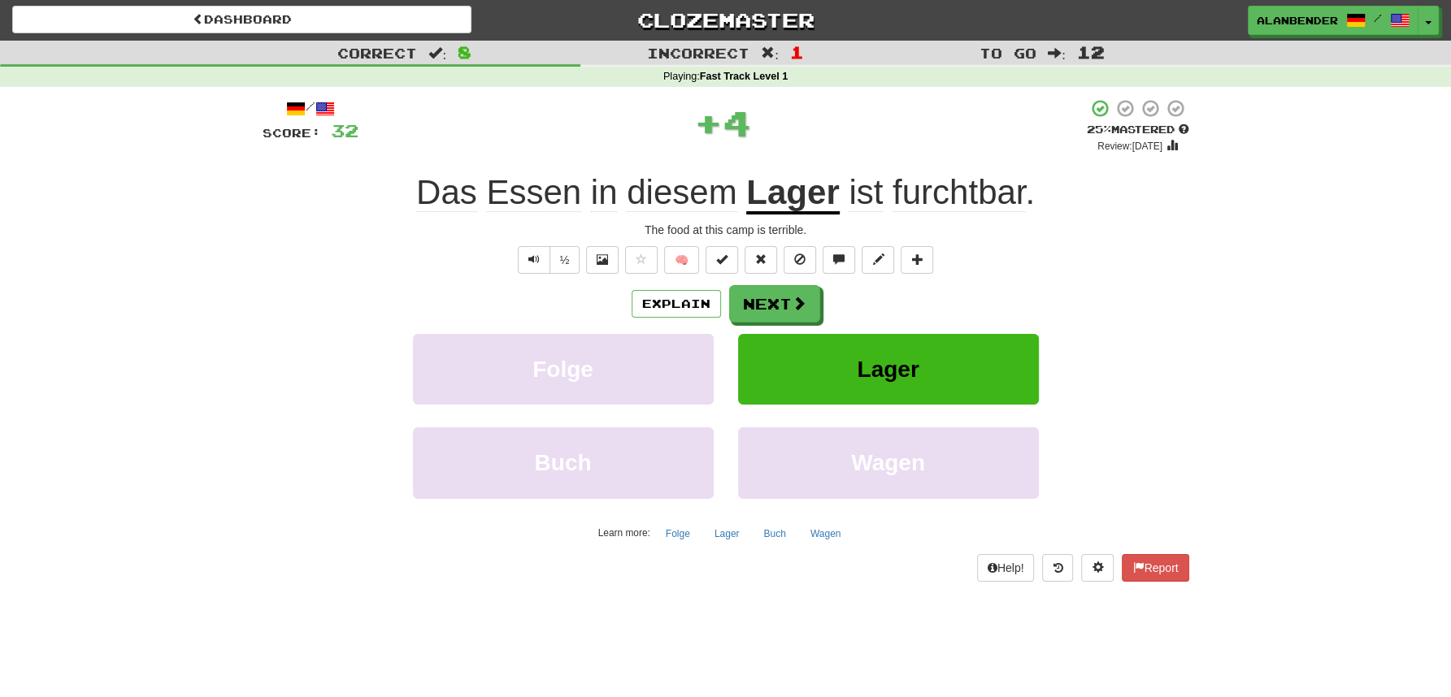
click at [805, 194] on u "Lager" at bounding box center [792, 193] width 93 height 41
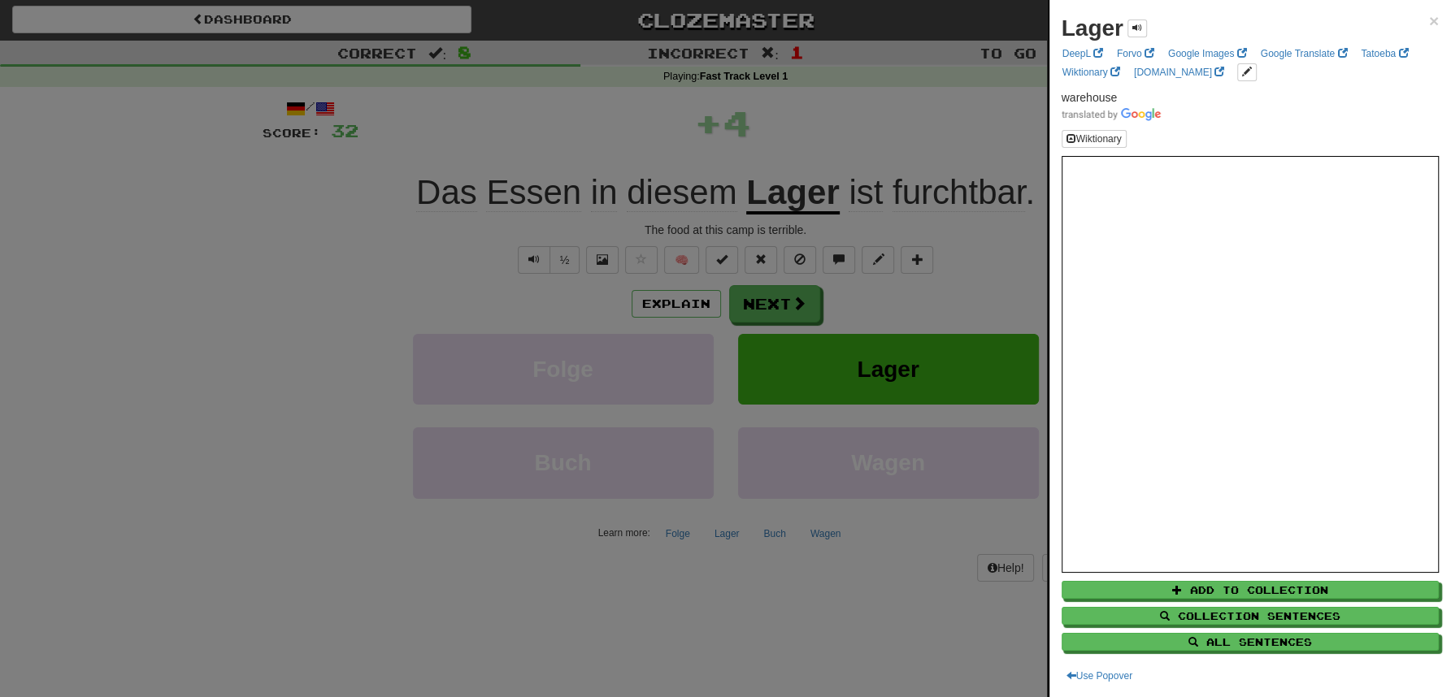
click at [831, 119] on div at bounding box center [725, 348] width 1451 height 697
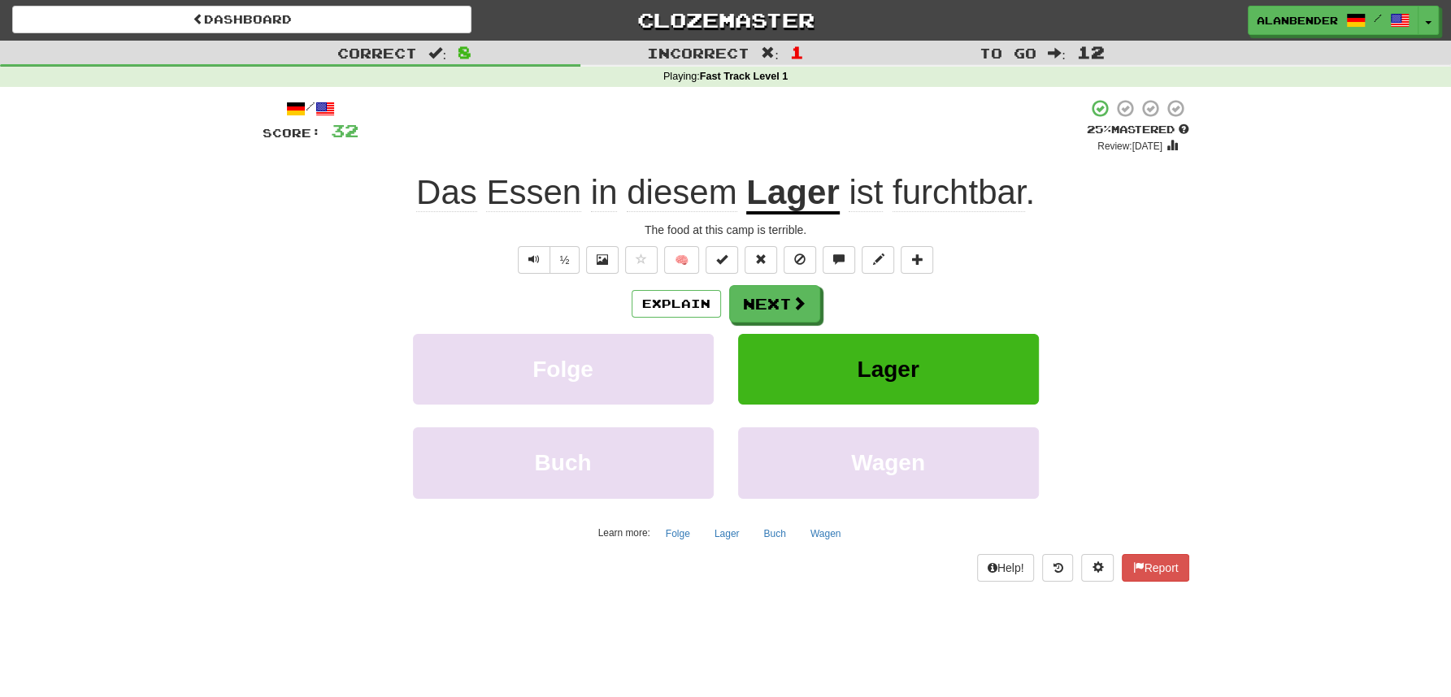
click at [918, 186] on span "furchtbar" at bounding box center [958, 192] width 132 height 39
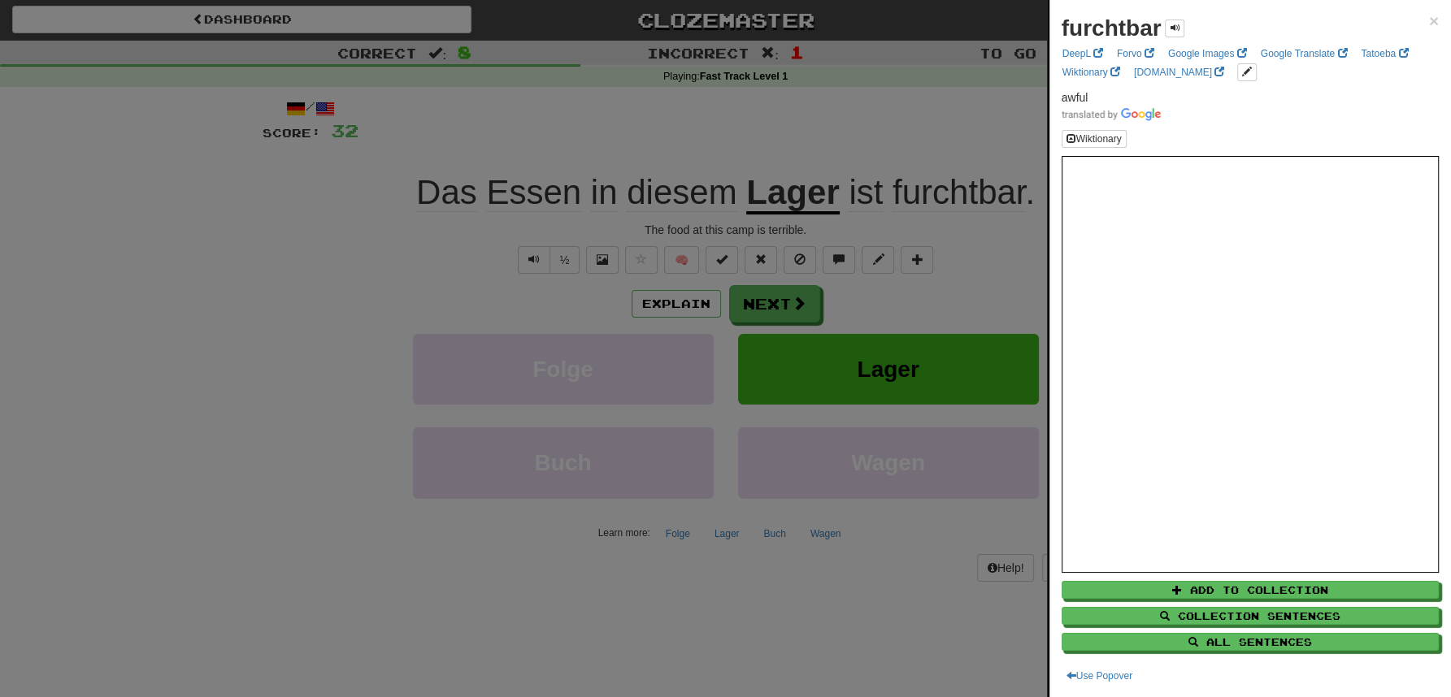
click at [857, 117] on div at bounding box center [725, 348] width 1451 height 697
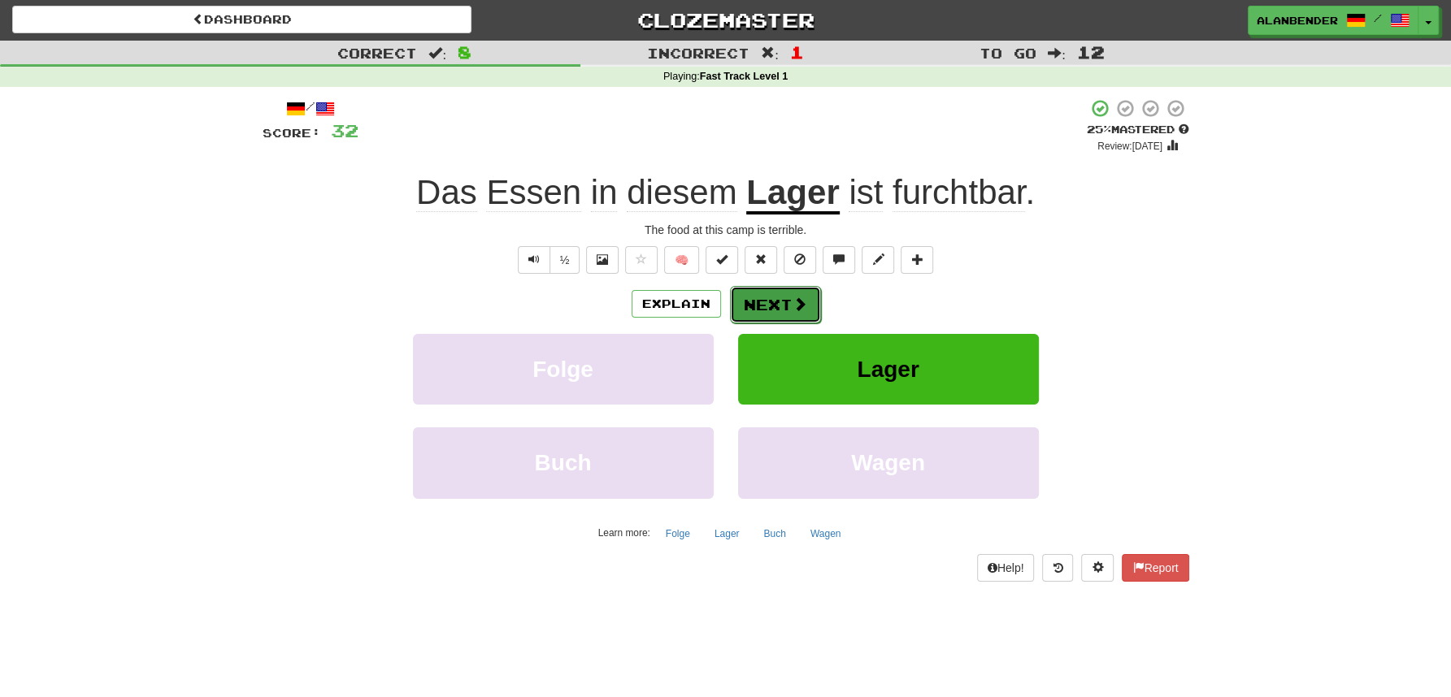
click at [755, 300] on button "Next" at bounding box center [775, 304] width 91 height 37
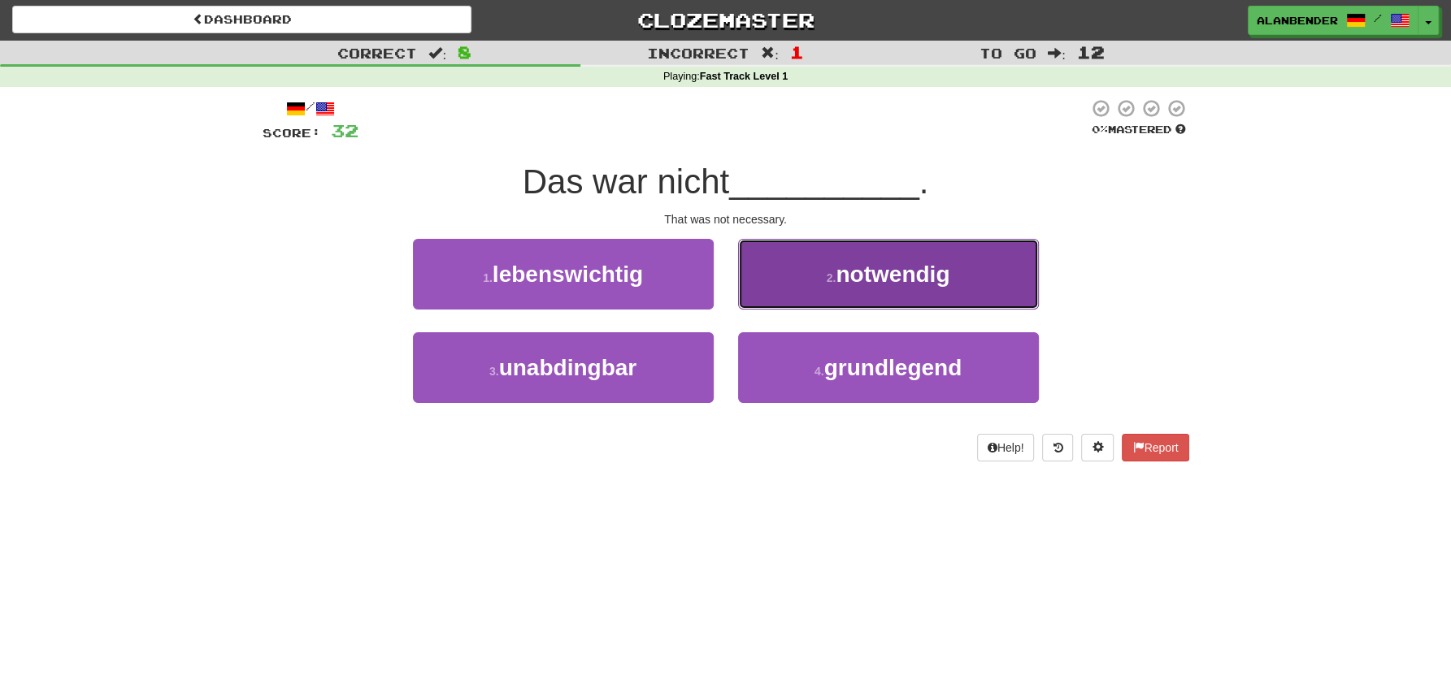
click at [895, 273] on span "notwendig" at bounding box center [893, 274] width 114 height 25
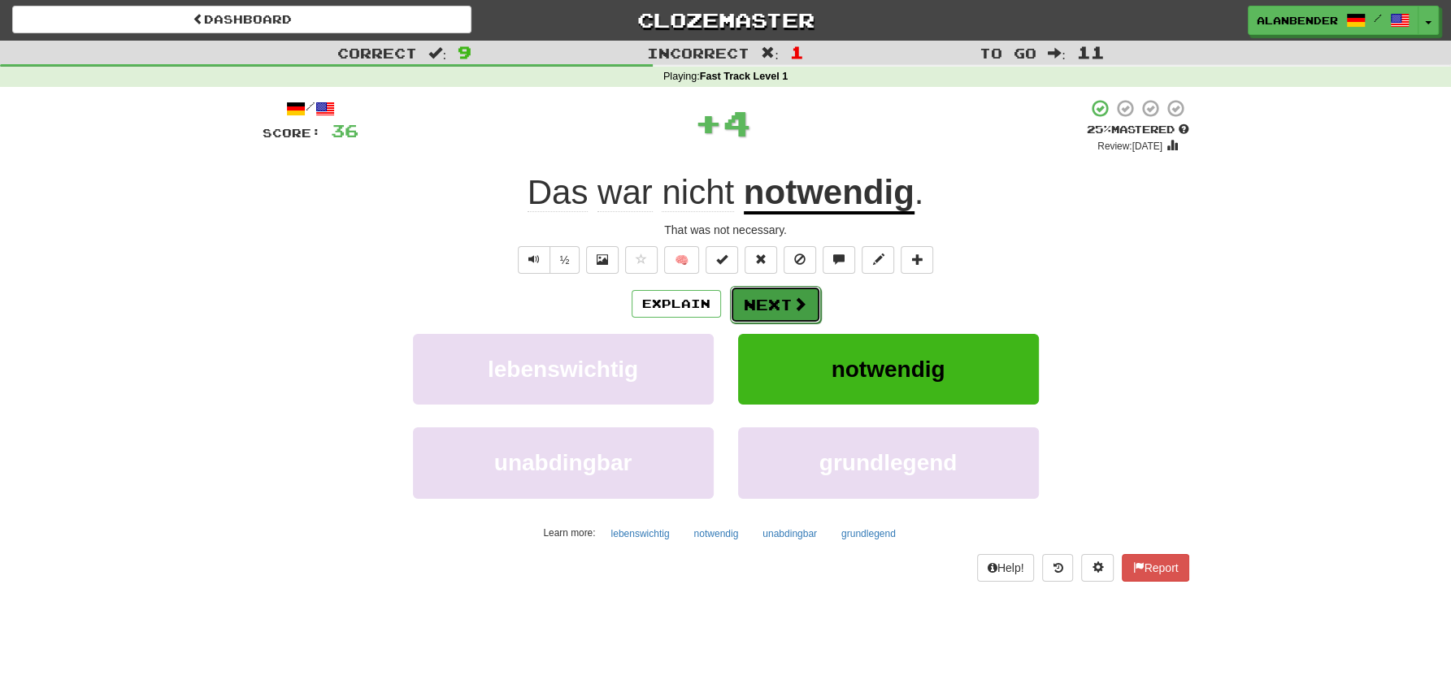
click at [754, 298] on button "Next" at bounding box center [775, 304] width 91 height 37
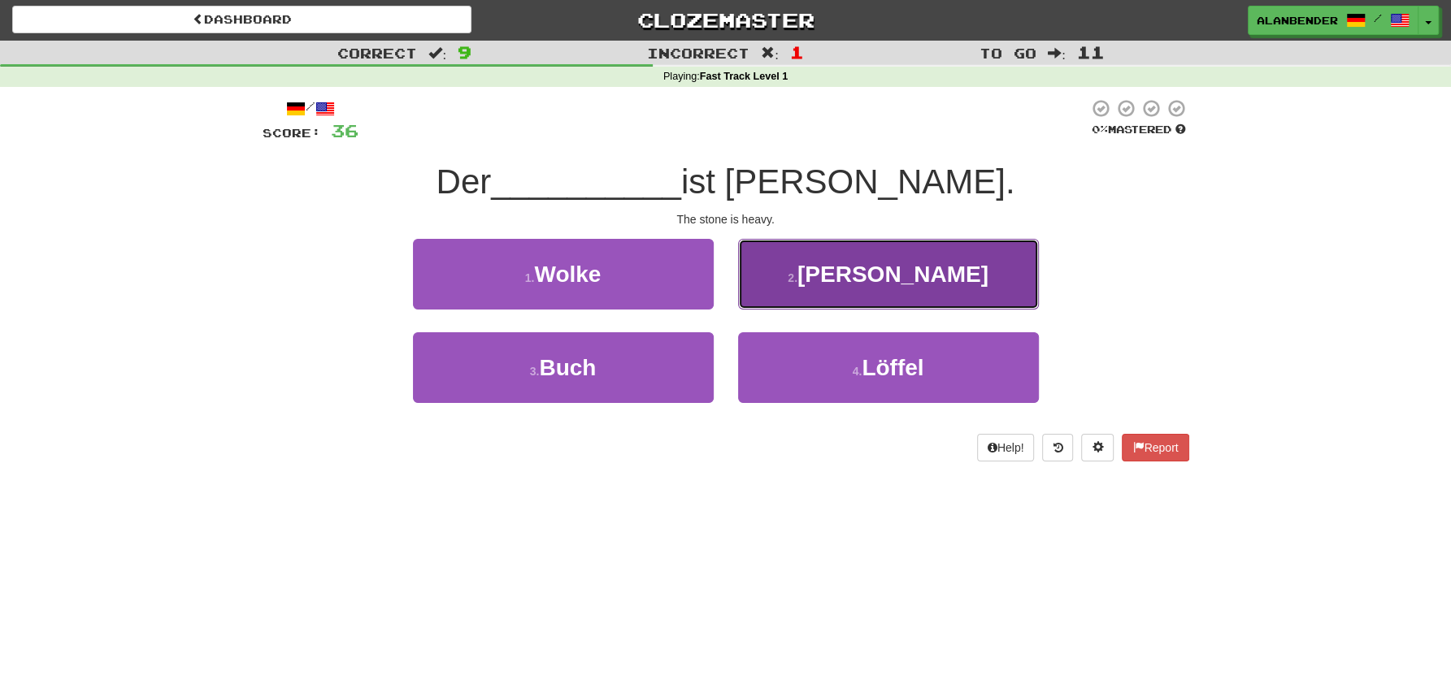
click at [901, 285] on span "Stein" at bounding box center [892, 274] width 191 height 25
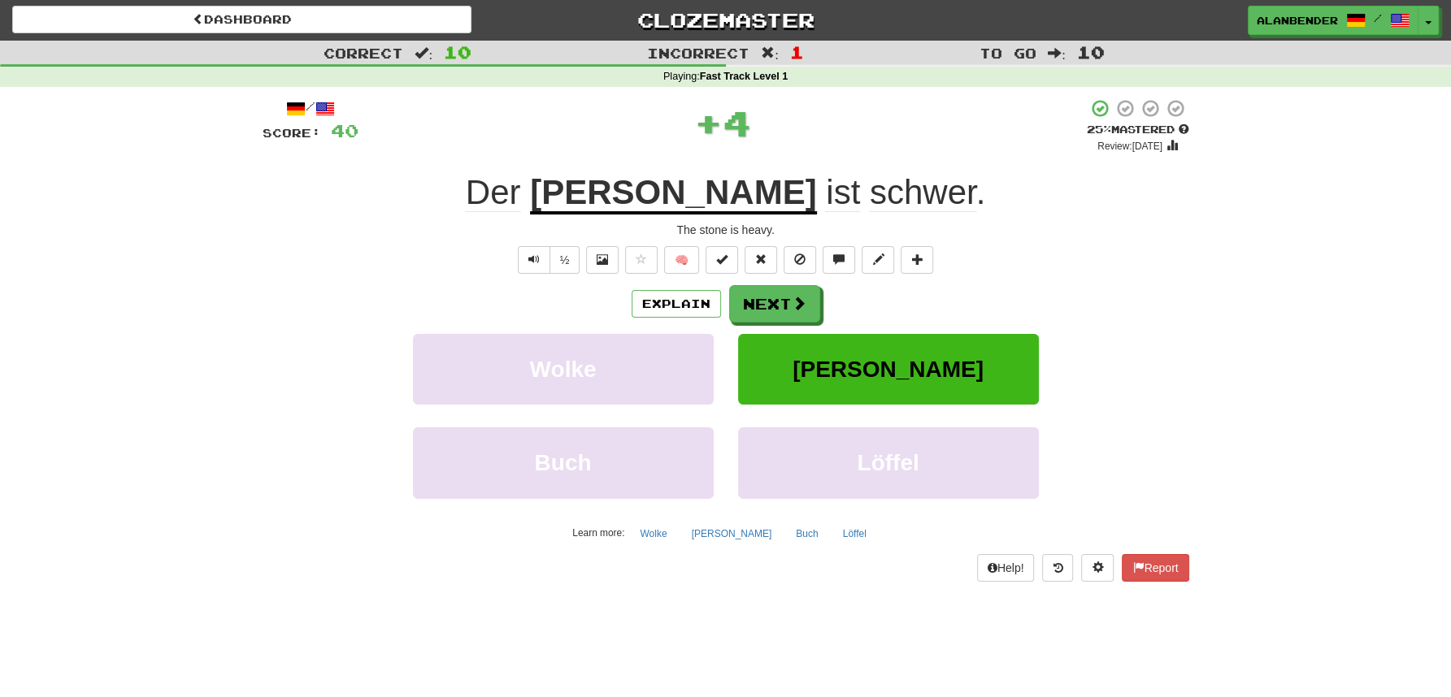
click at [870, 190] on span "schwer" at bounding box center [923, 192] width 106 height 39
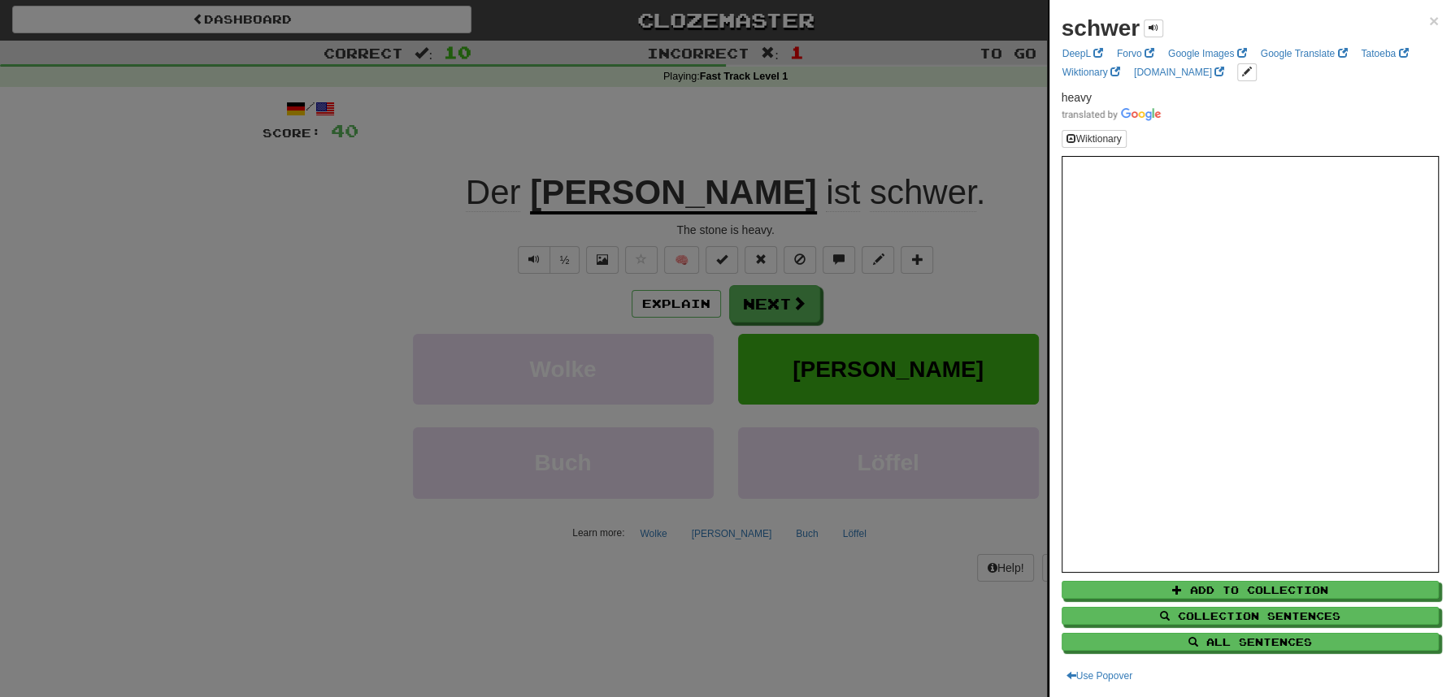
click at [840, 157] on div at bounding box center [725, 348] width 1451 height 697
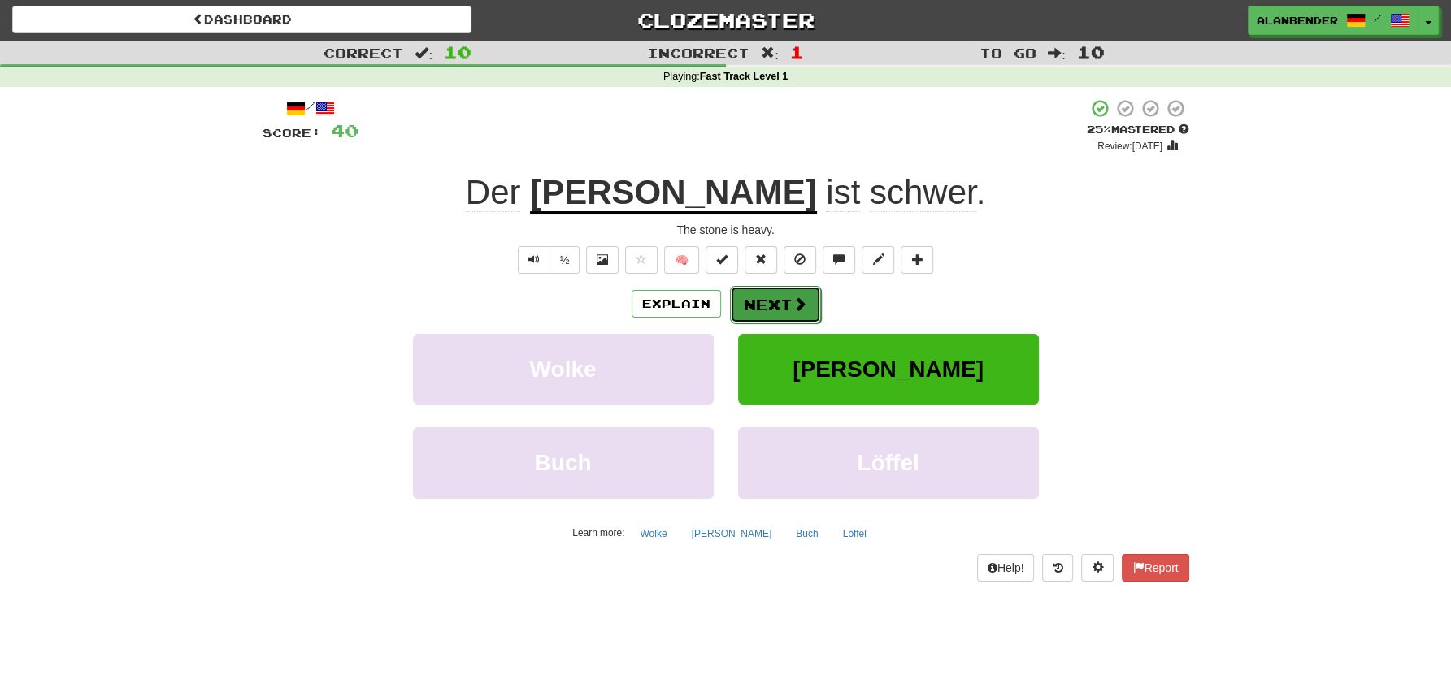
click at [771, 296] on button "Next" at bounding box center [775, 304] width 91 height 37
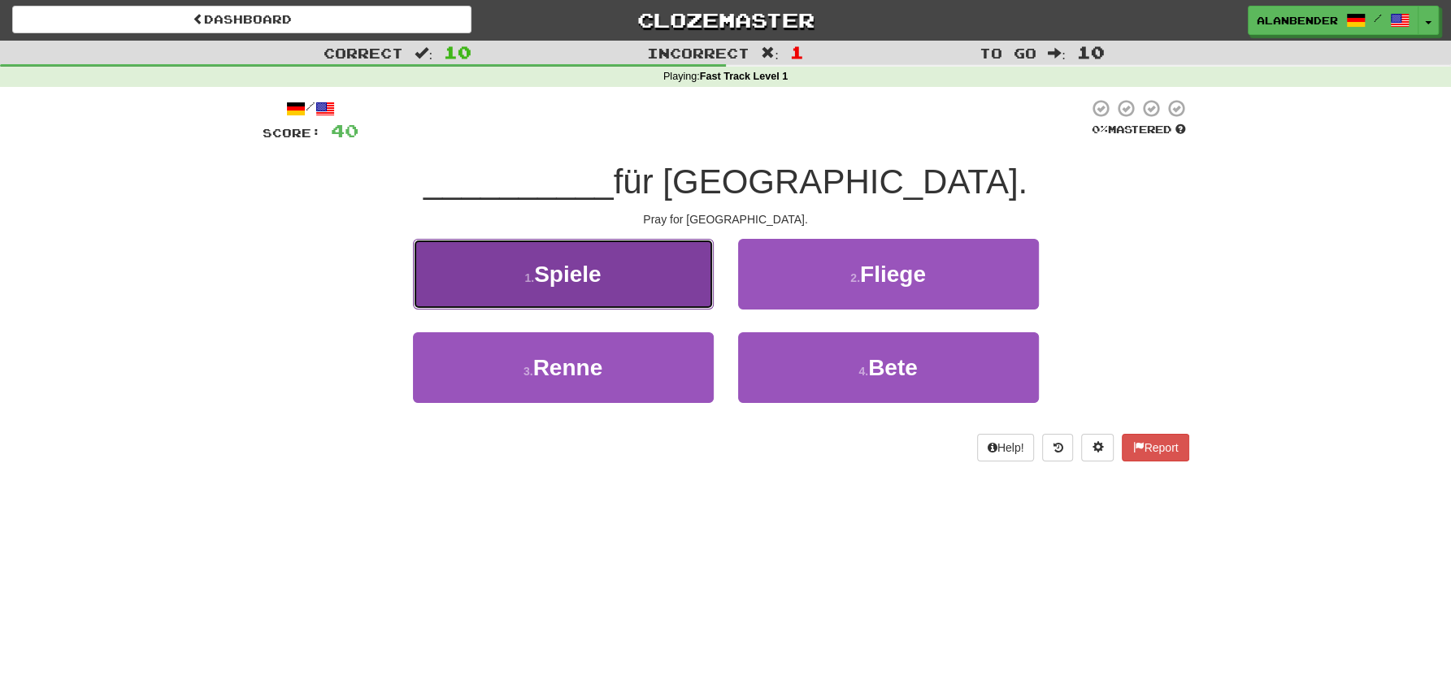
click at [550, 275] on span "Spiele" at bounding box center [567, 274] width 67 height 25
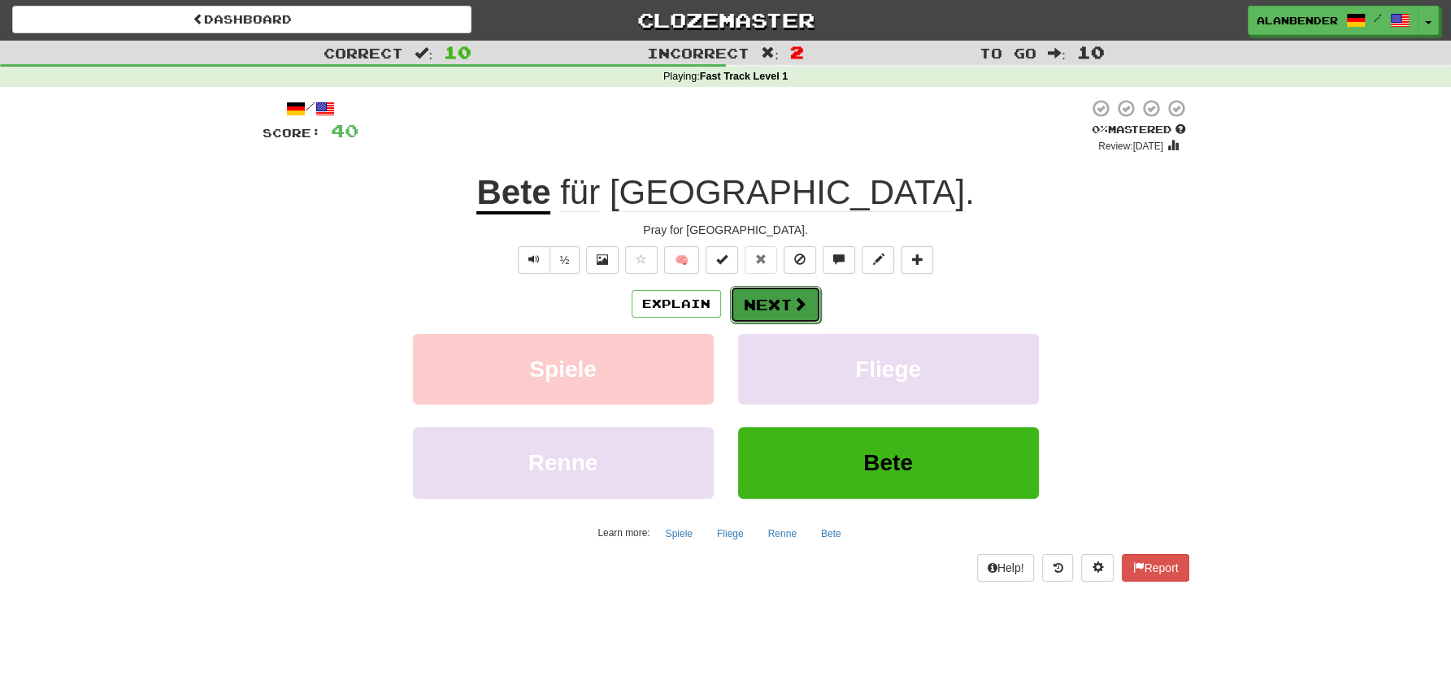
click at [766, 288] on button "Next" at bounding box center [775, 304] width 91 height 37
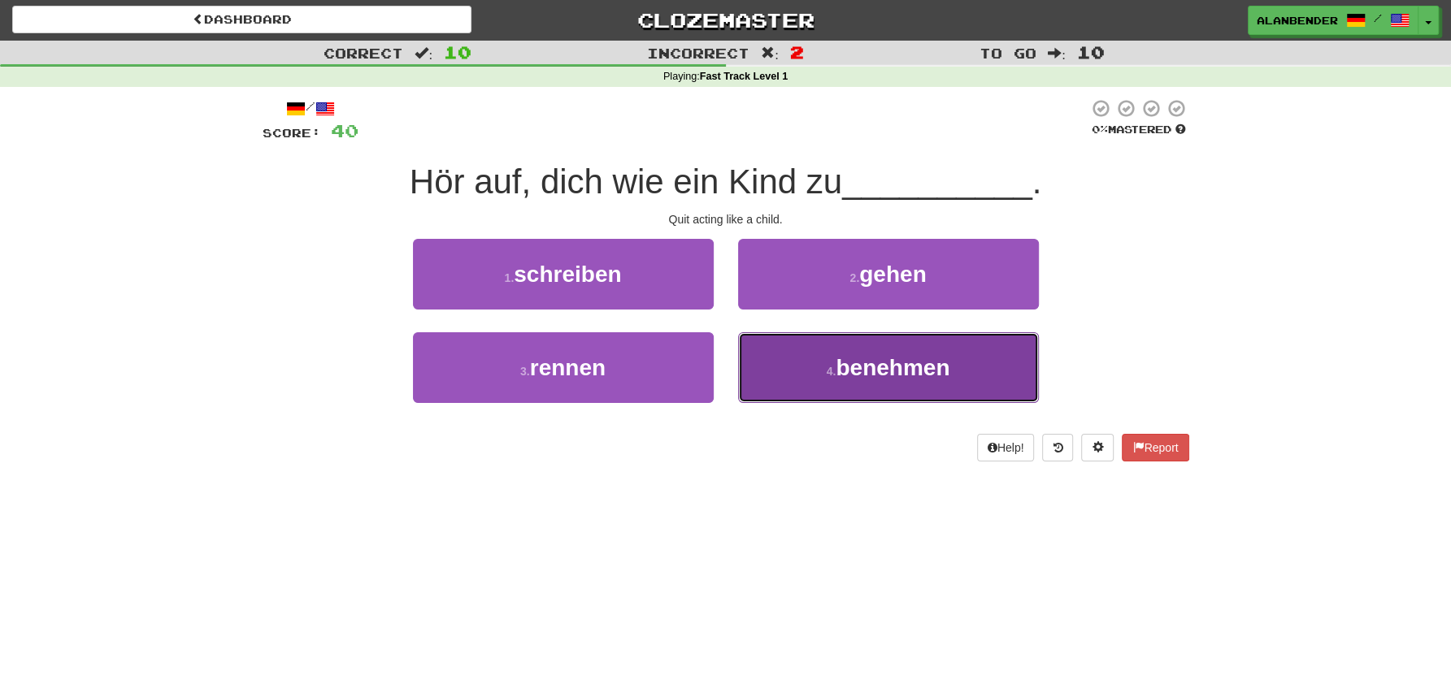
click at [871, 381] on button "4 . benehmen" at bounding box center [888, 367] width 301 height 71
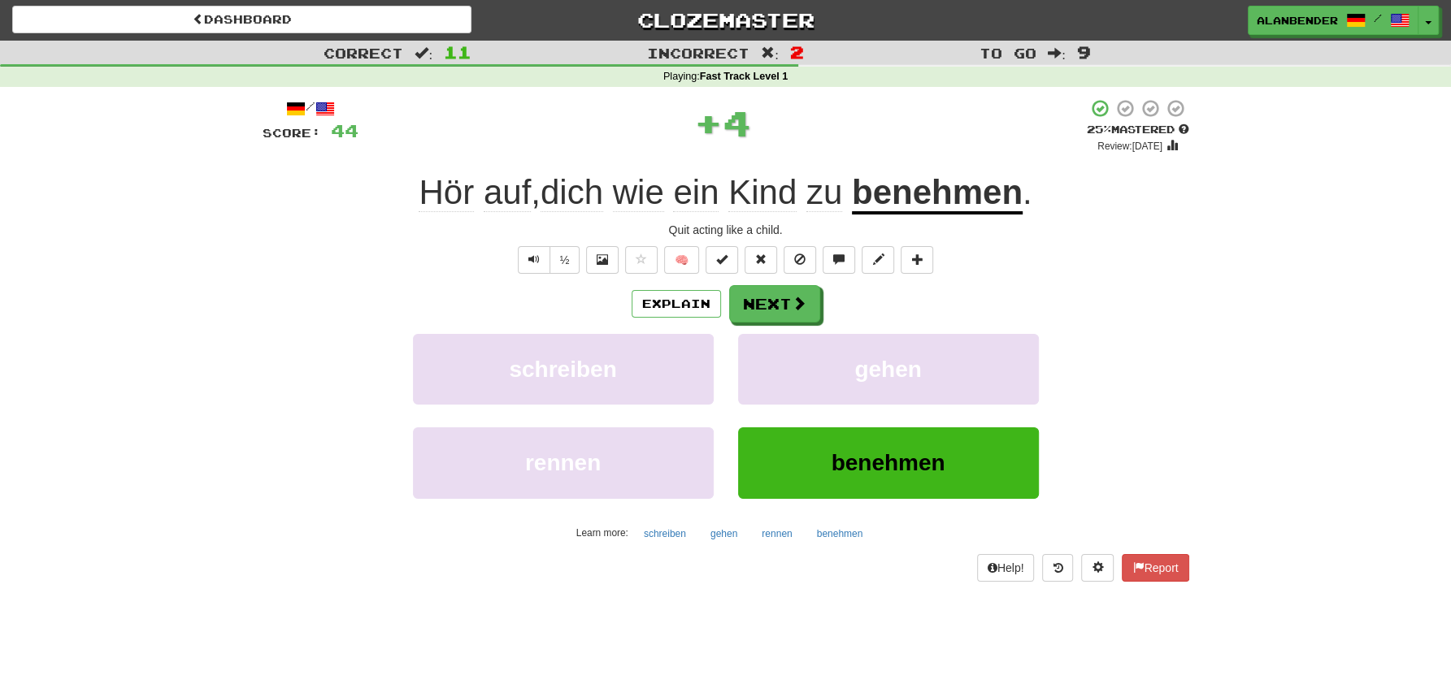
click at [931, 206] on u "benehmen" at bounding box center [937, 193] width 171 height 41
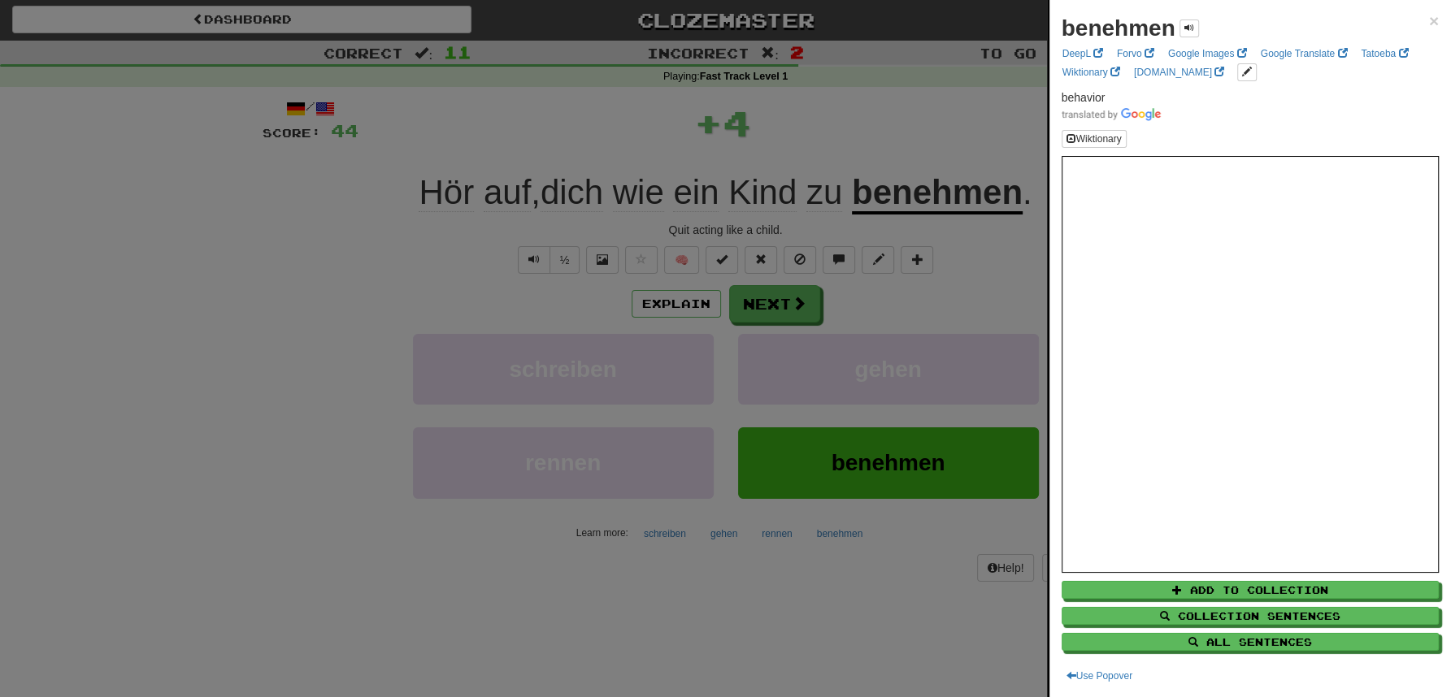
click at [894, 103] on div at bounding box center [725, 348] width 1451 height 697
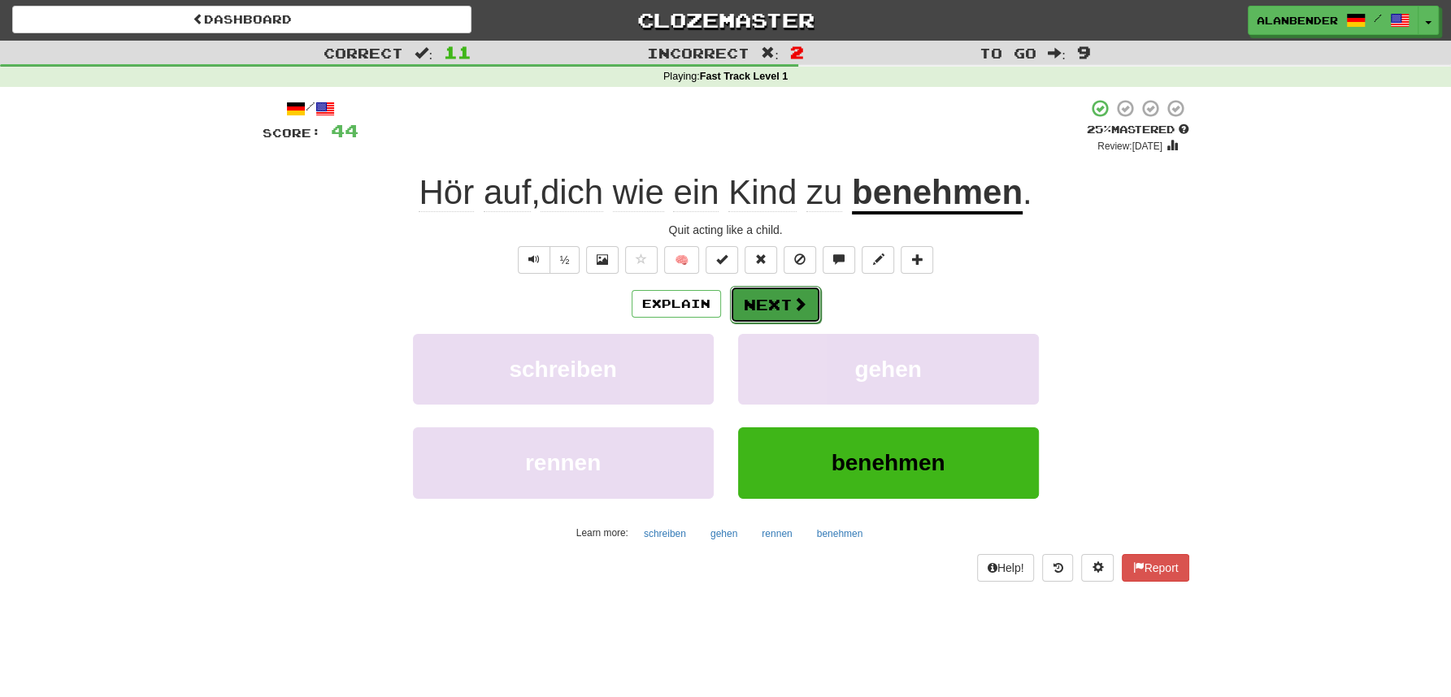
click at [775, 304] on button "Next" at bounding box center [775, 304] width 91 height 37
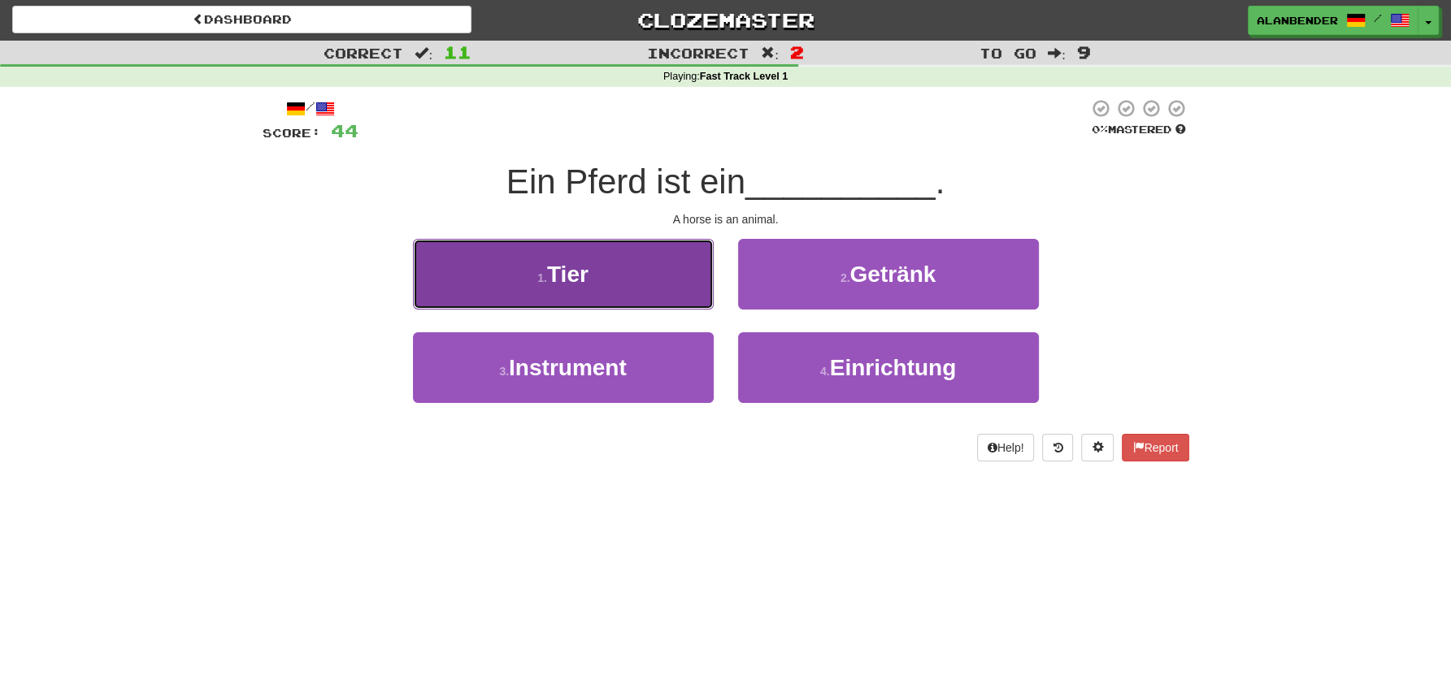
click at [551, 259] on button "1 . Tier" at bounding box center [563, 274] width 301 height 71
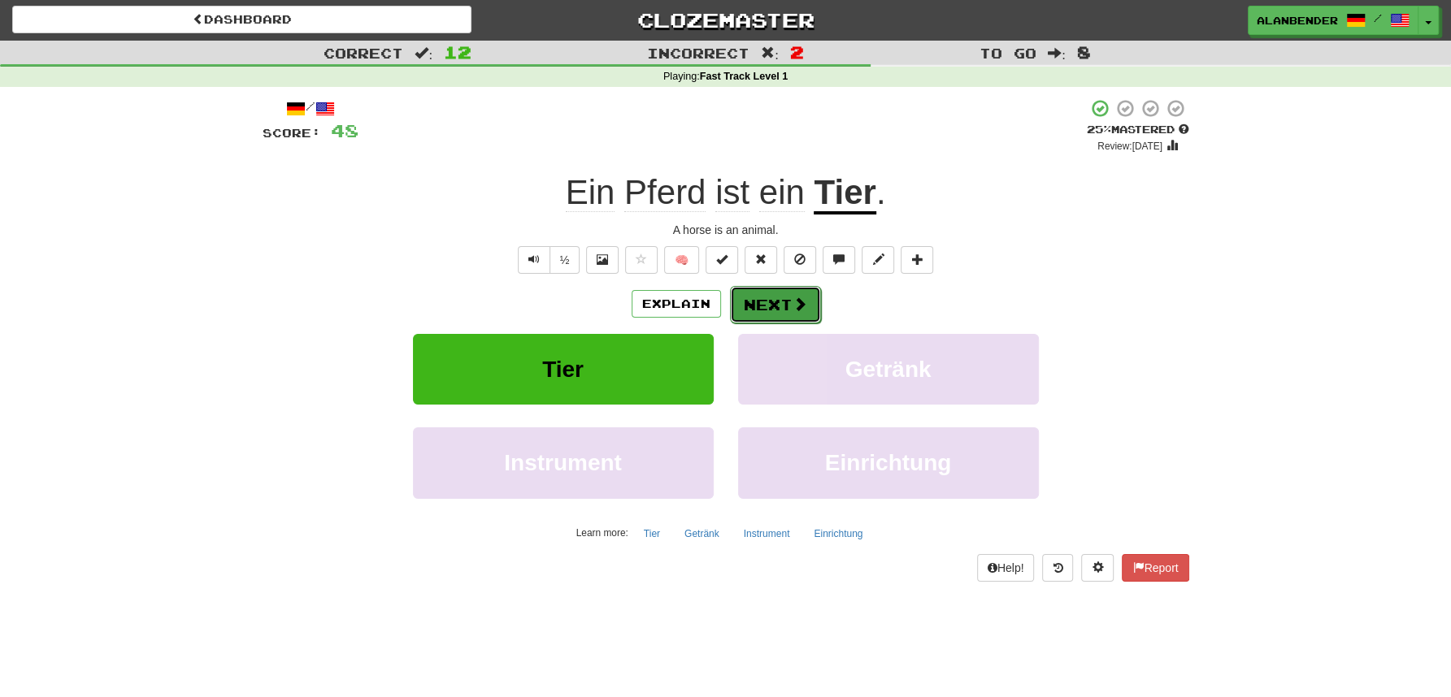
click at [802, 306] on span at bounding box center [799, 304] width 15 height 15
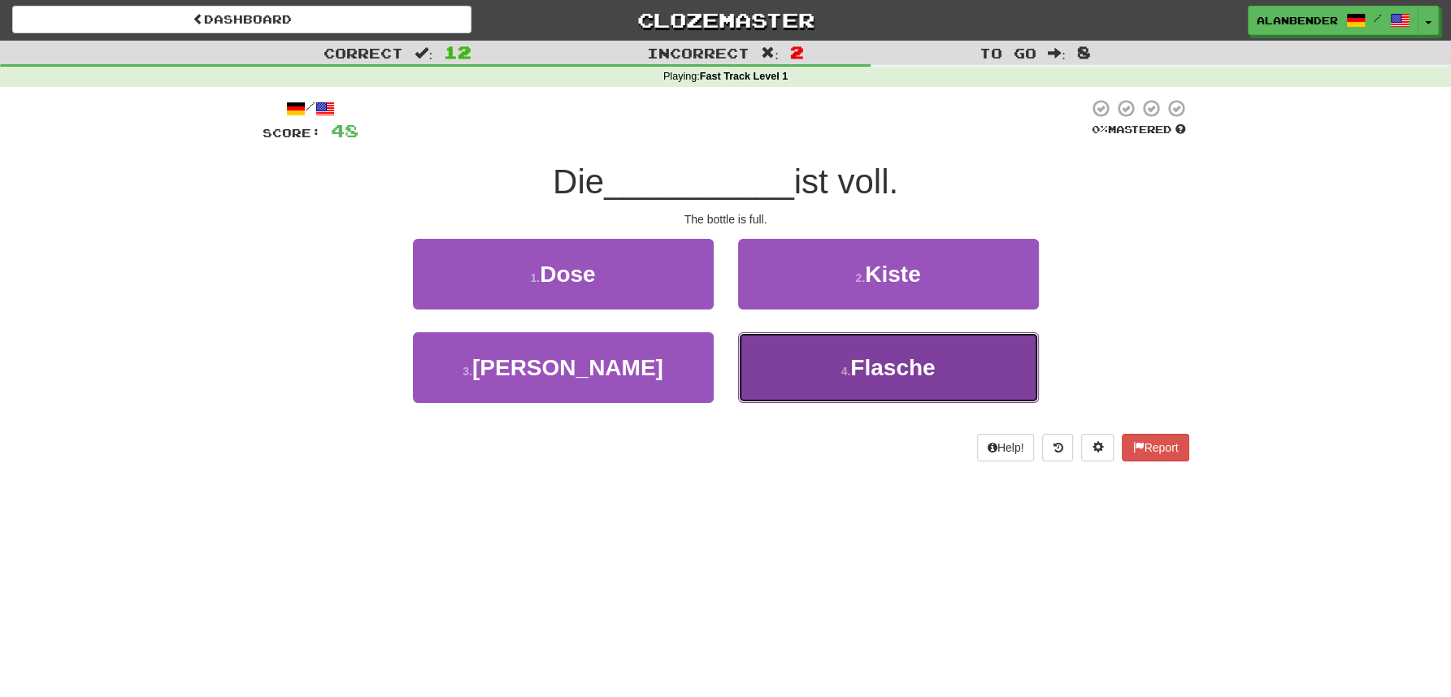
click at [894, 384] on button "4 . Flasche" at bounding box center [888, 367] width 301 height 71
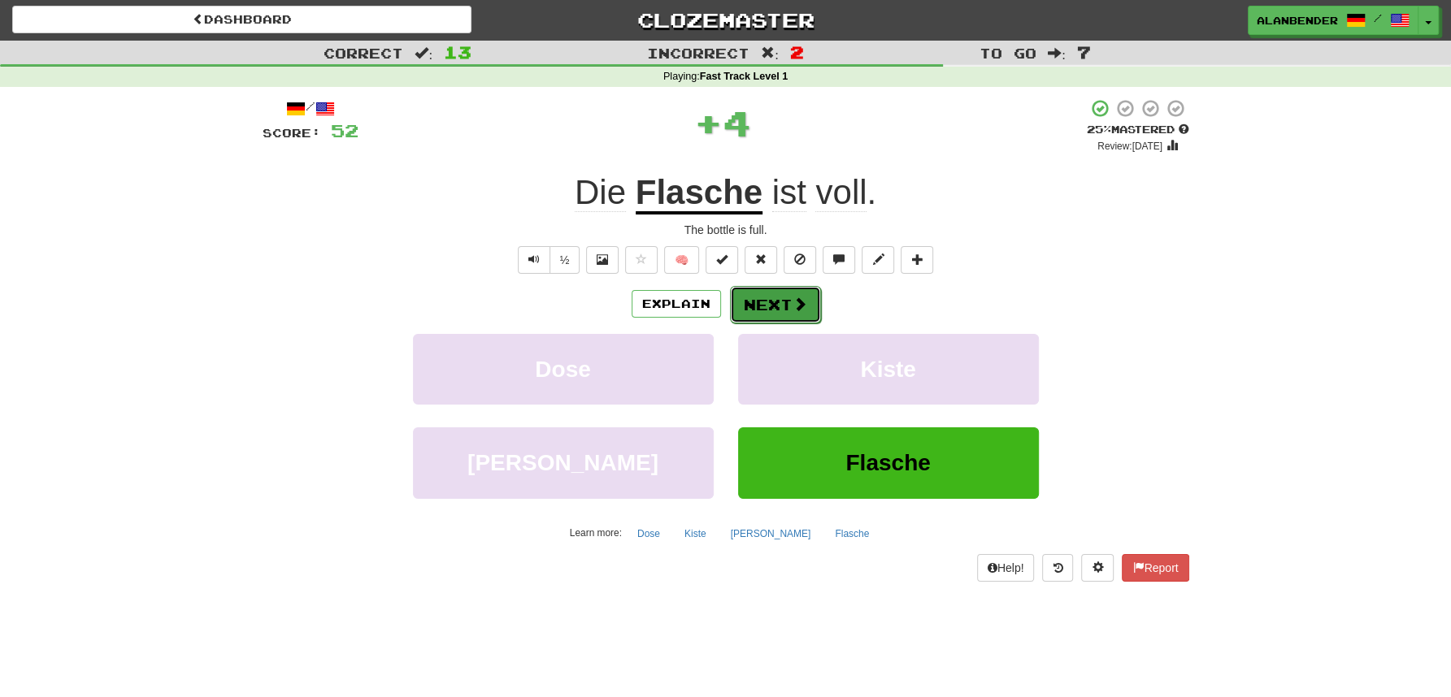
click at [771, 302] on button "Next" at bounding box center [775, 304] width 91 height 37
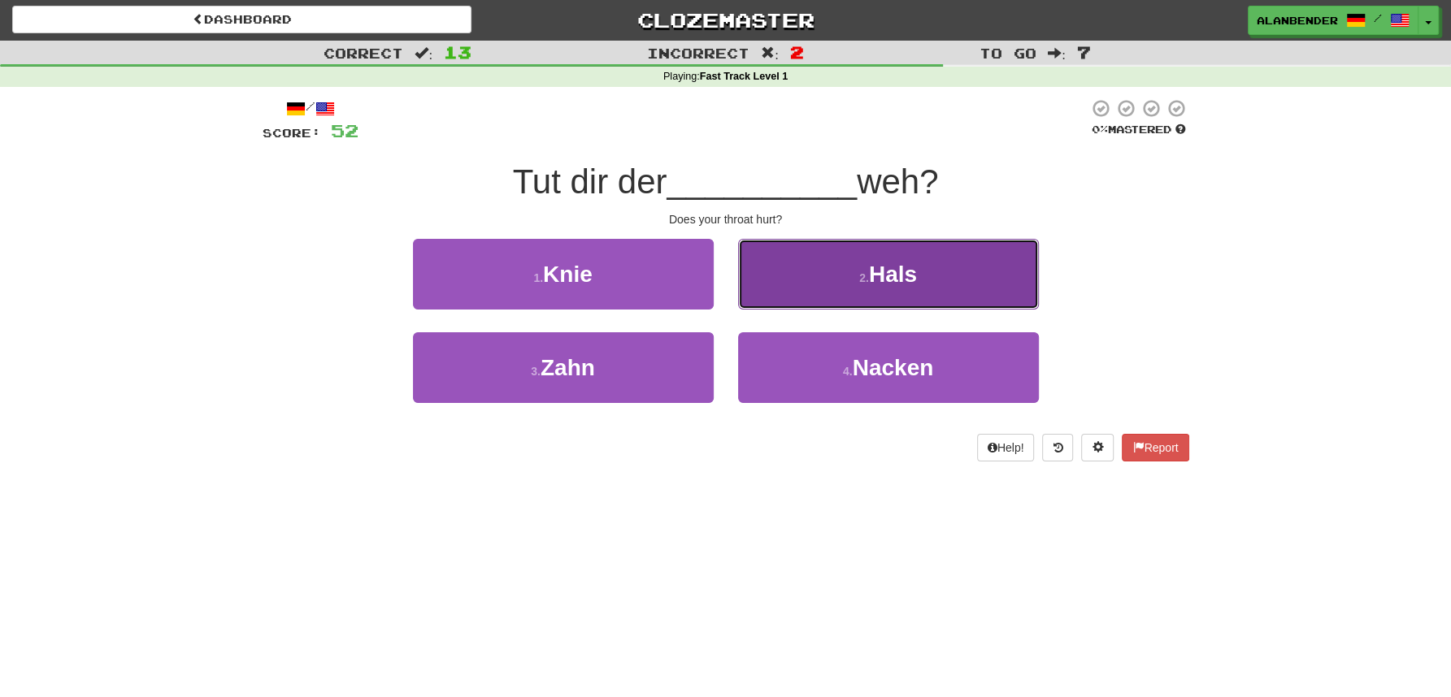
click at [876, 271] on span "Hals" at bounding box center [893, 274] width 48 height 25
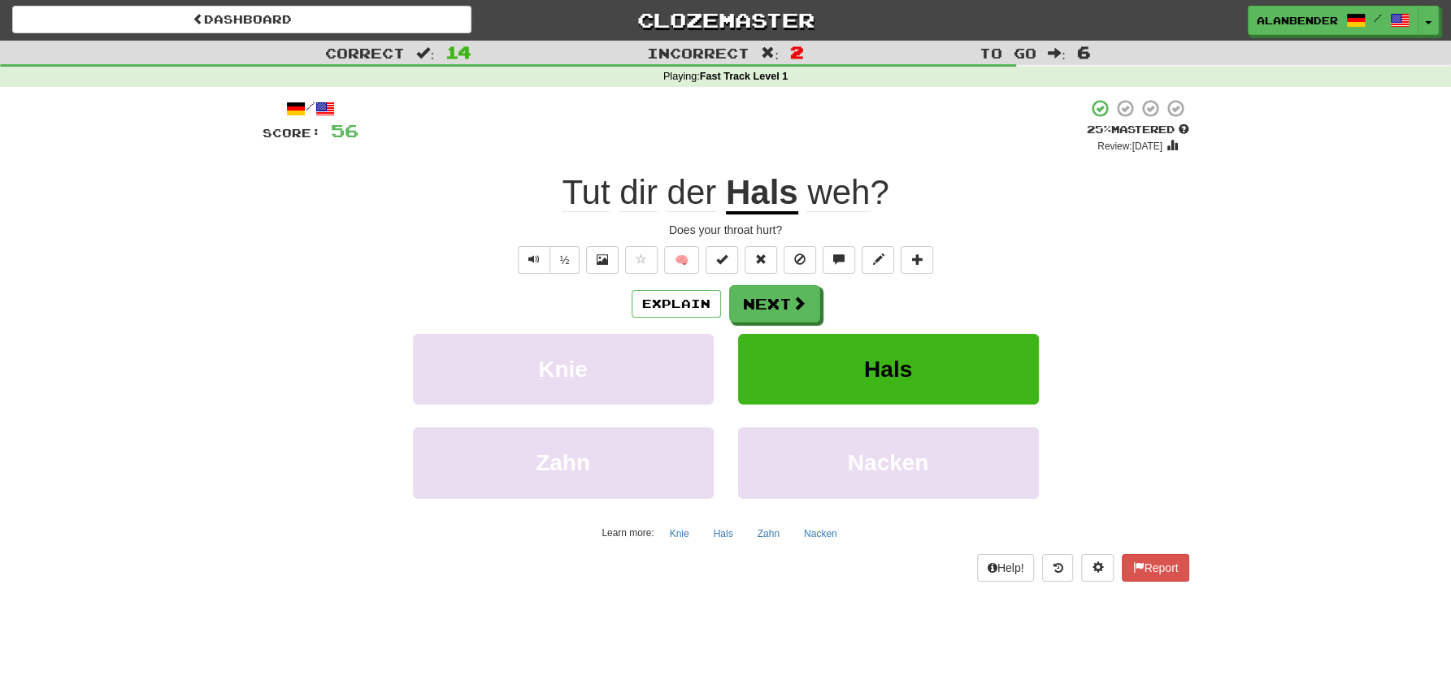
click at [773, 203] on u "Hals" at bounding box center [762, 193] width 72 height 41
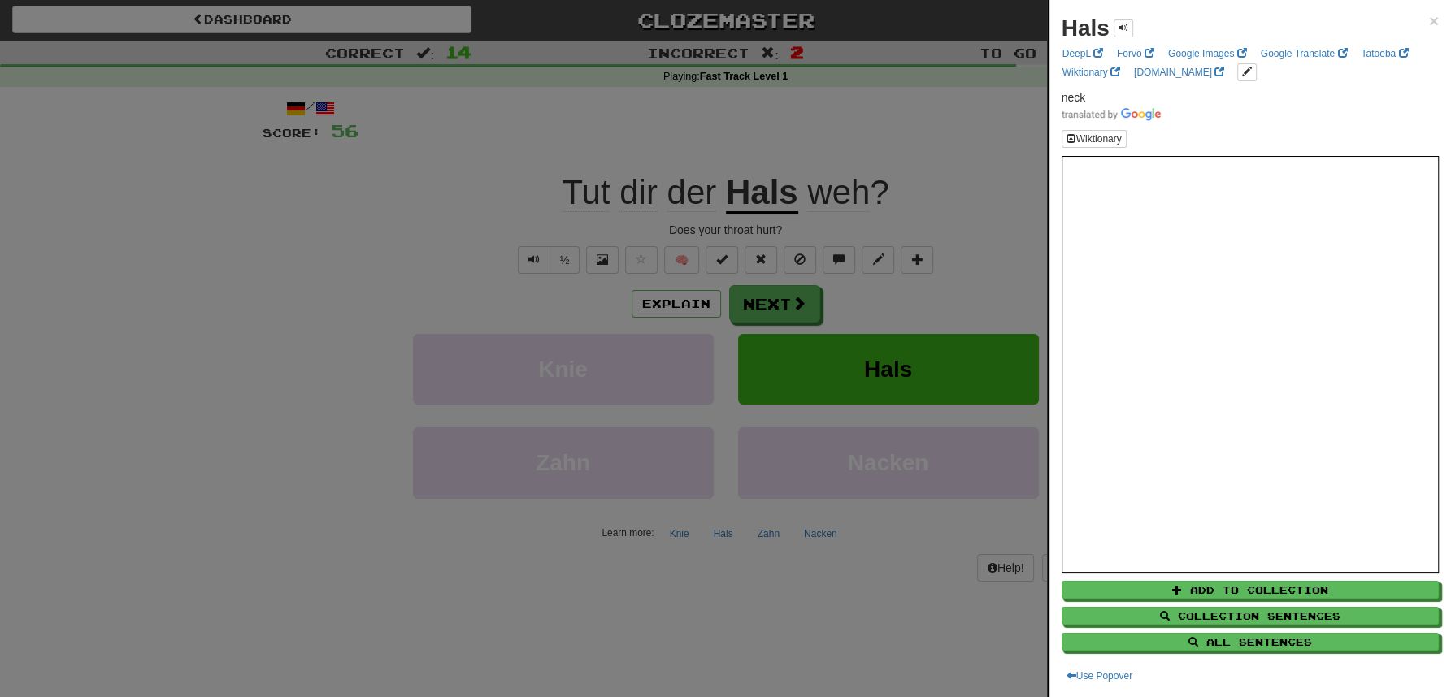
click at [812, 135] on div at bounding box center [725, 348] width 1451 height 697
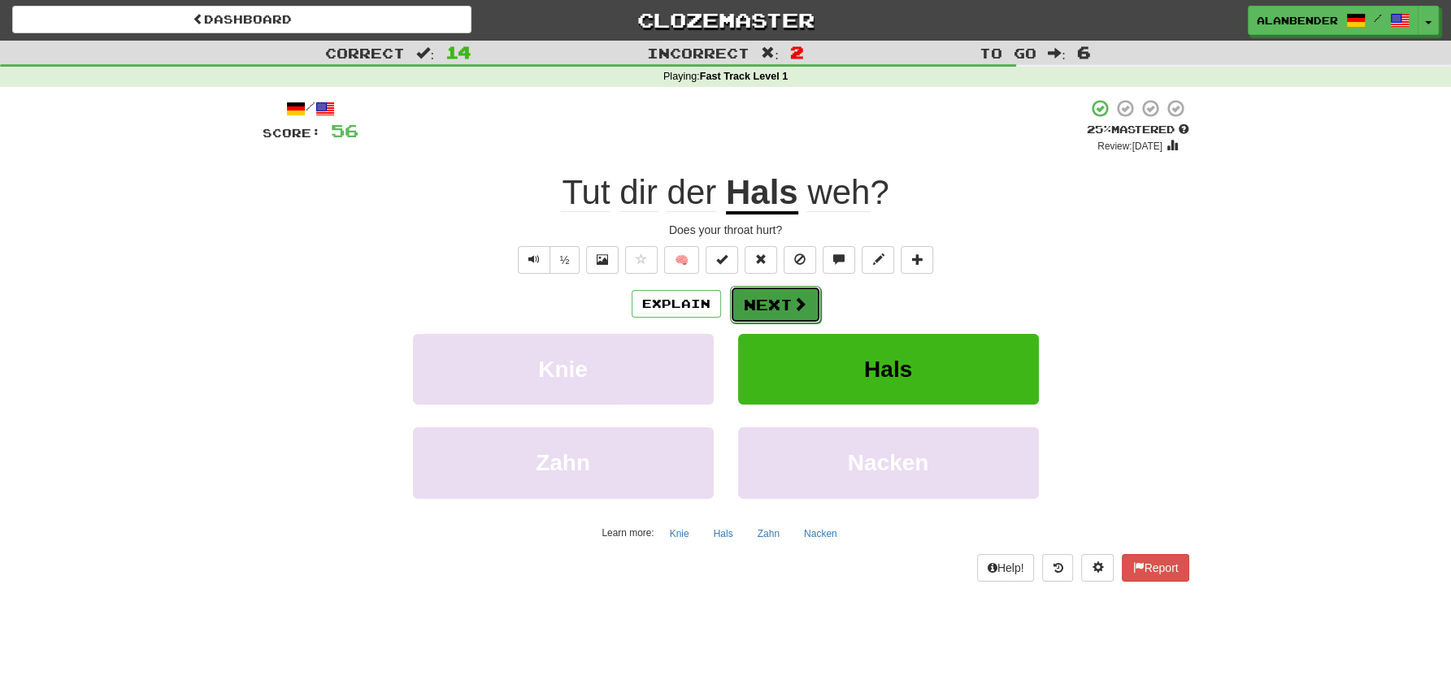
click at [771, 306] on button "Next" at bounding box center [775, 304] width 91 height 37
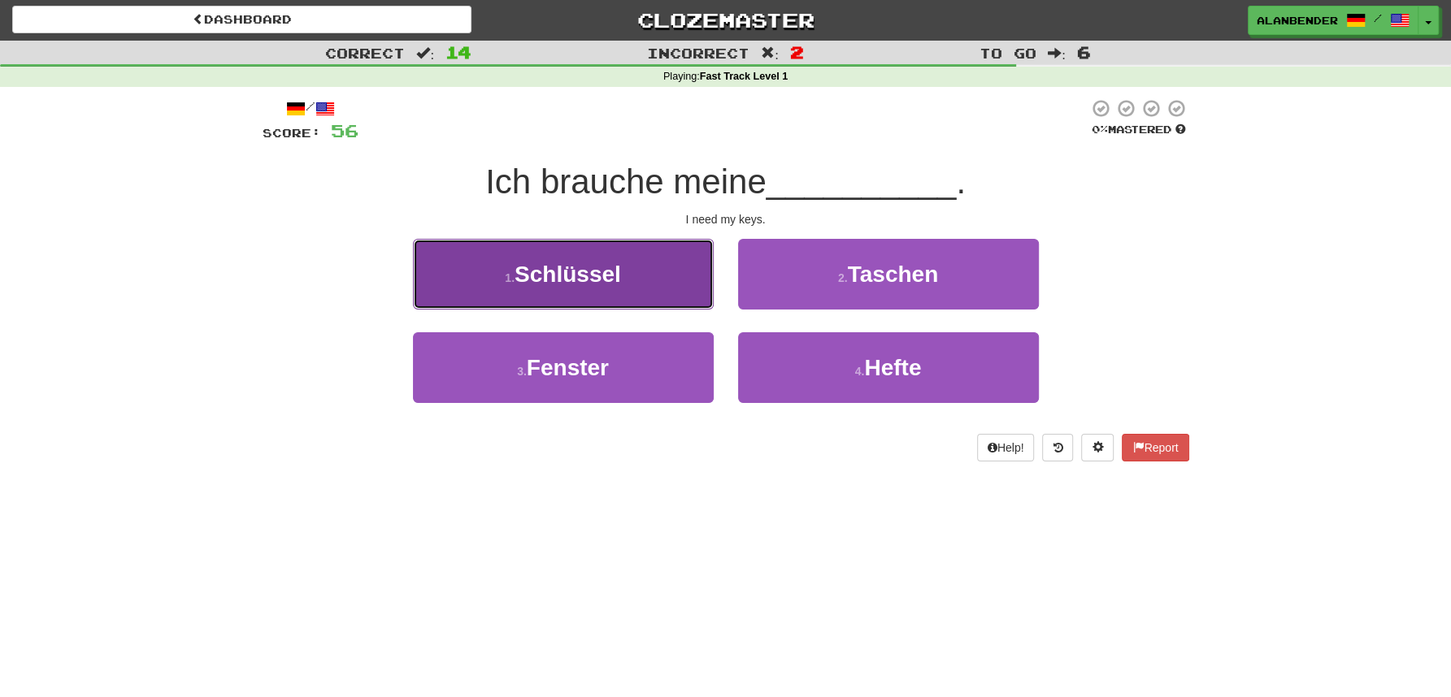
click at [595, 290] on button "1 . Schlüssel" at bounding box center [563, 274] width 301 height 71
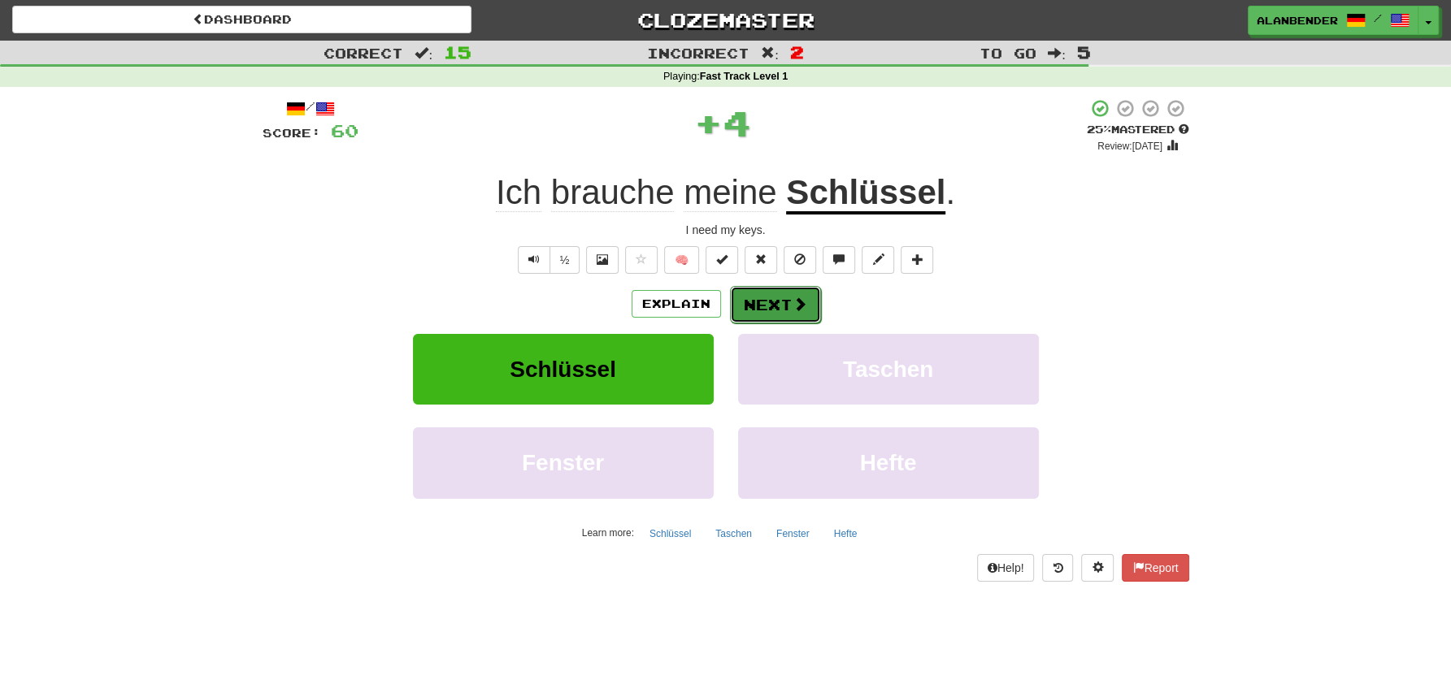
click at [763, 297] on button "Next" at bounding box center [775, 304] width 91 height 37
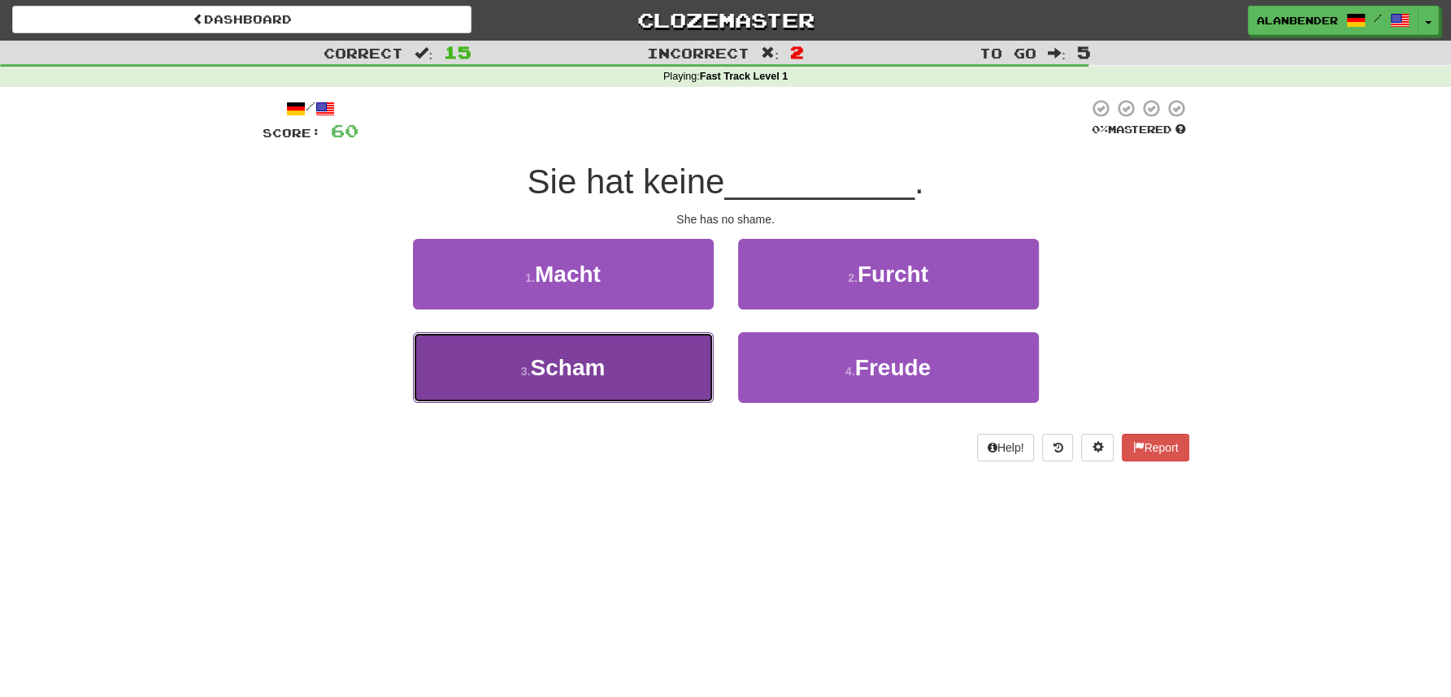
click at [571, 374] on span "Scham" at bounding box center [567, 367] width 75 height 25
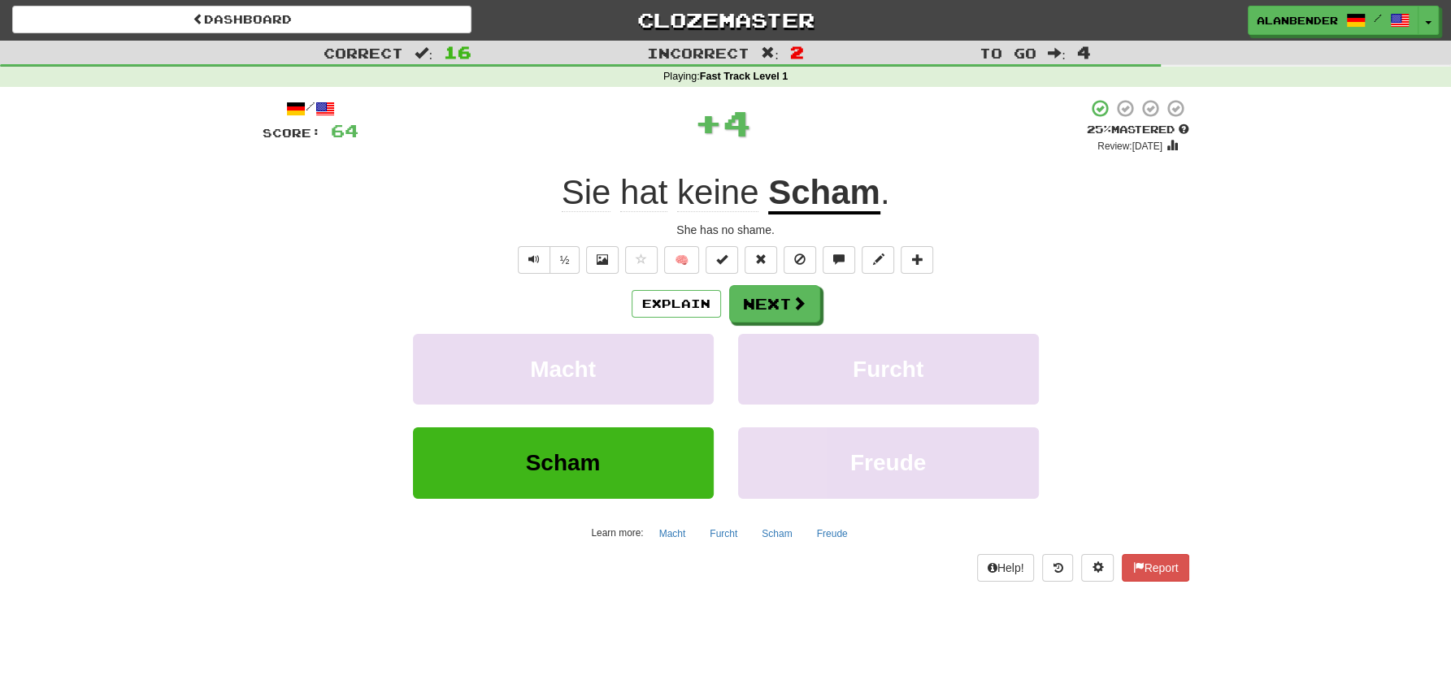
click at [818, 185] on u "Scham" at bounding box center [824, 193] width 112 height 41
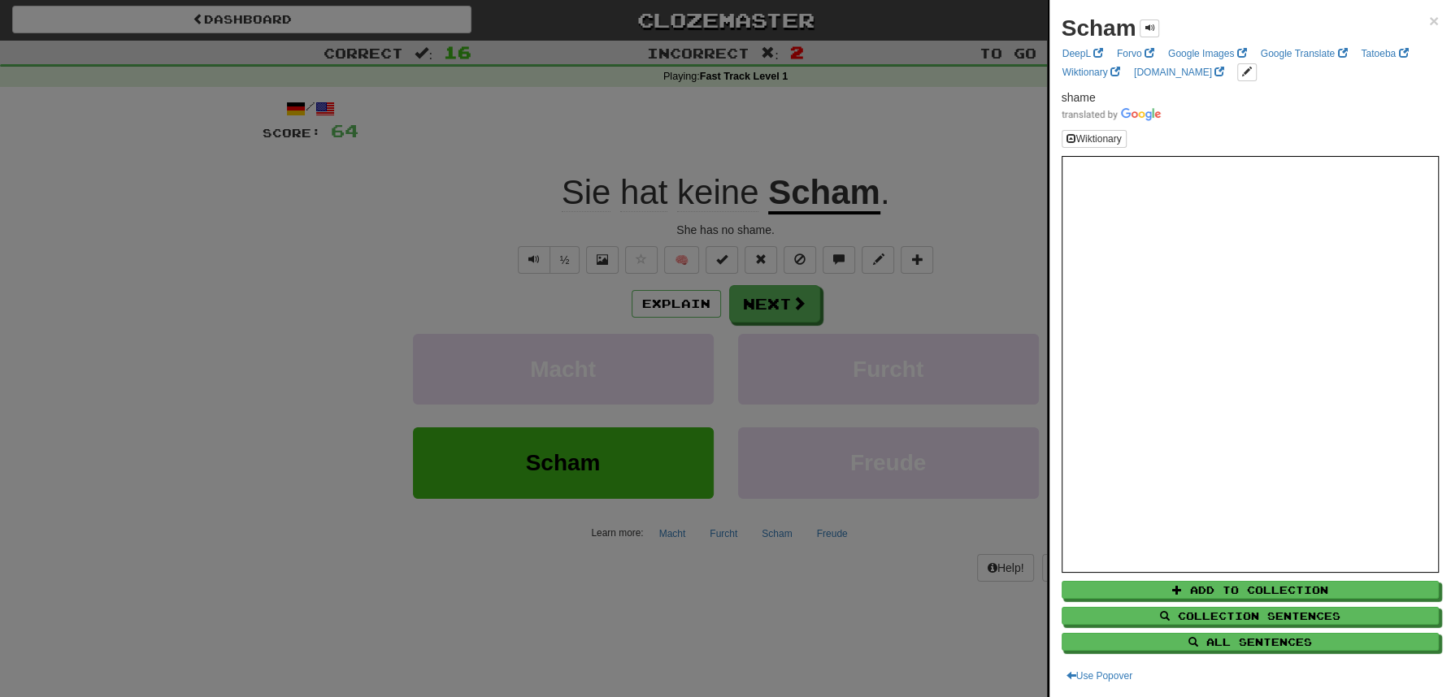
click at [775, 294] on div at bounding box center [725, 348] width 1451 height 697
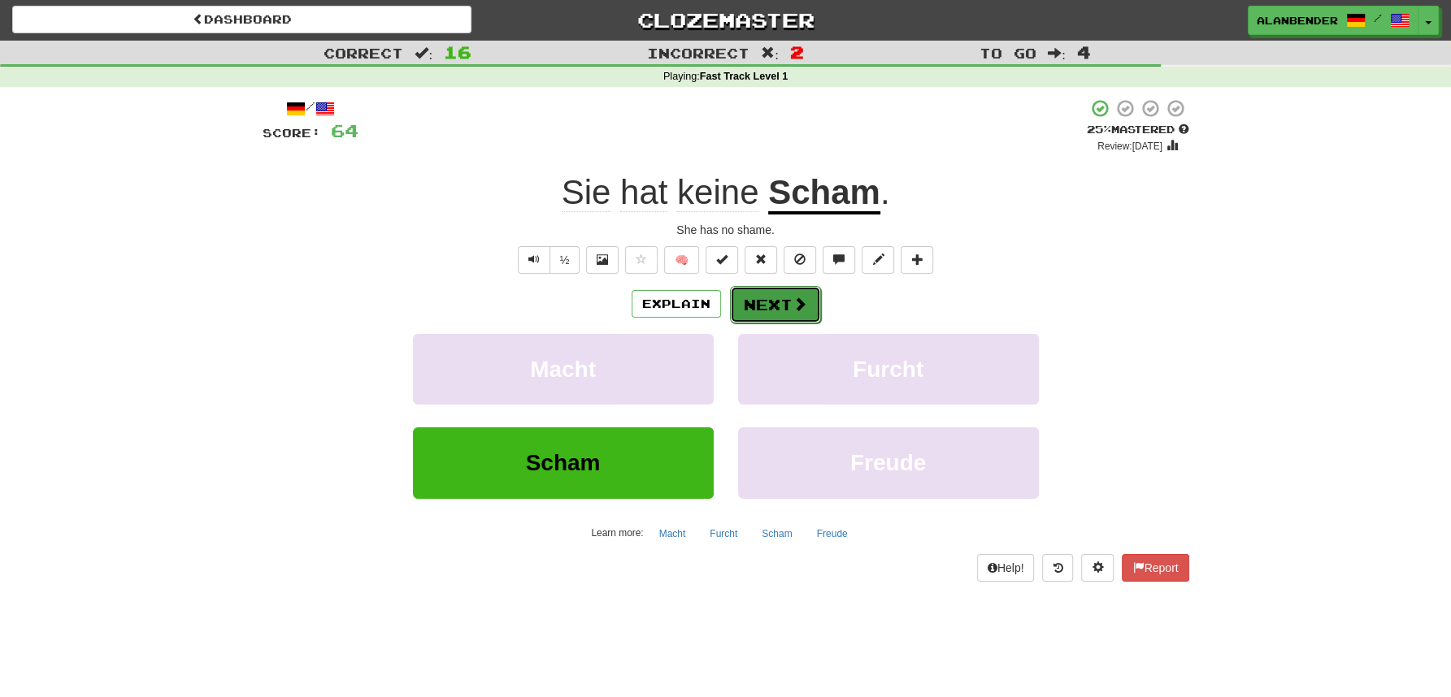
click at [779, 310] on button "Next" at bounding box center [775, 304] width 91 height 37
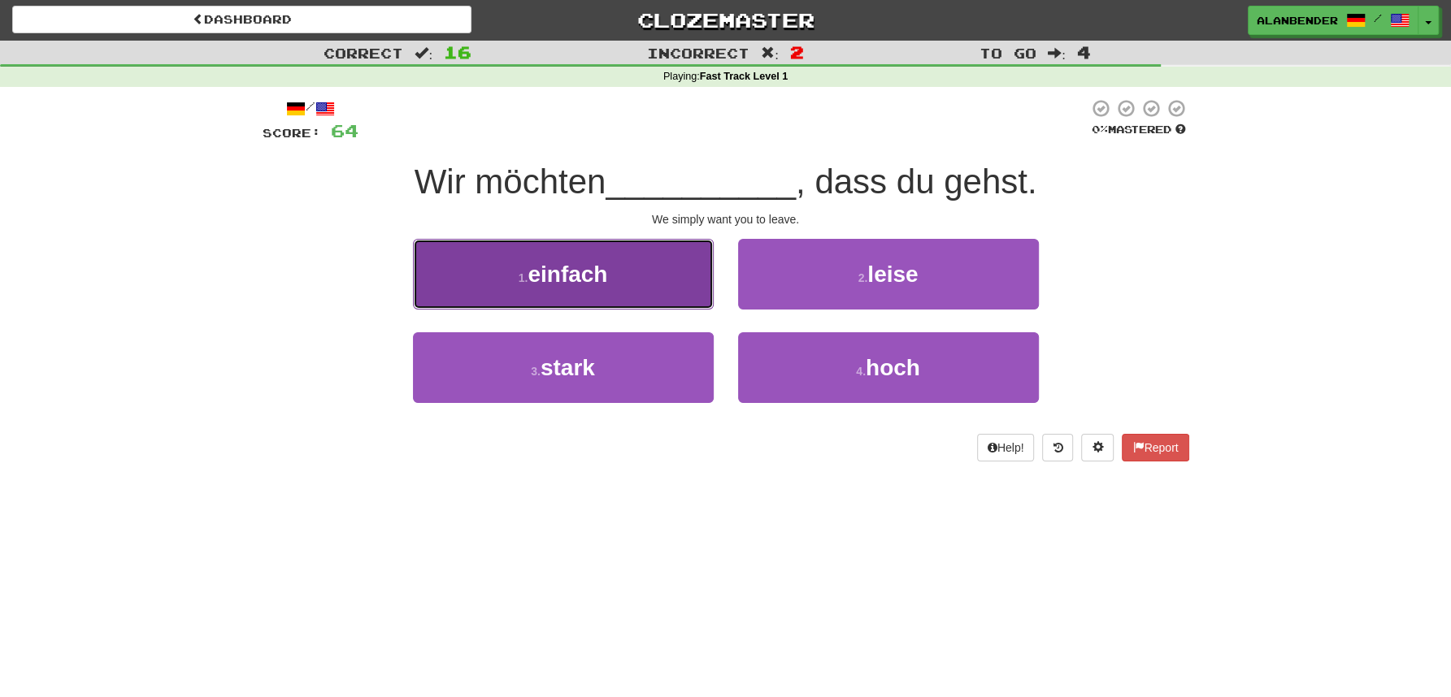
click at [571, 276] on span "einfach" at bounding box center [568, 274] width 80 height 25
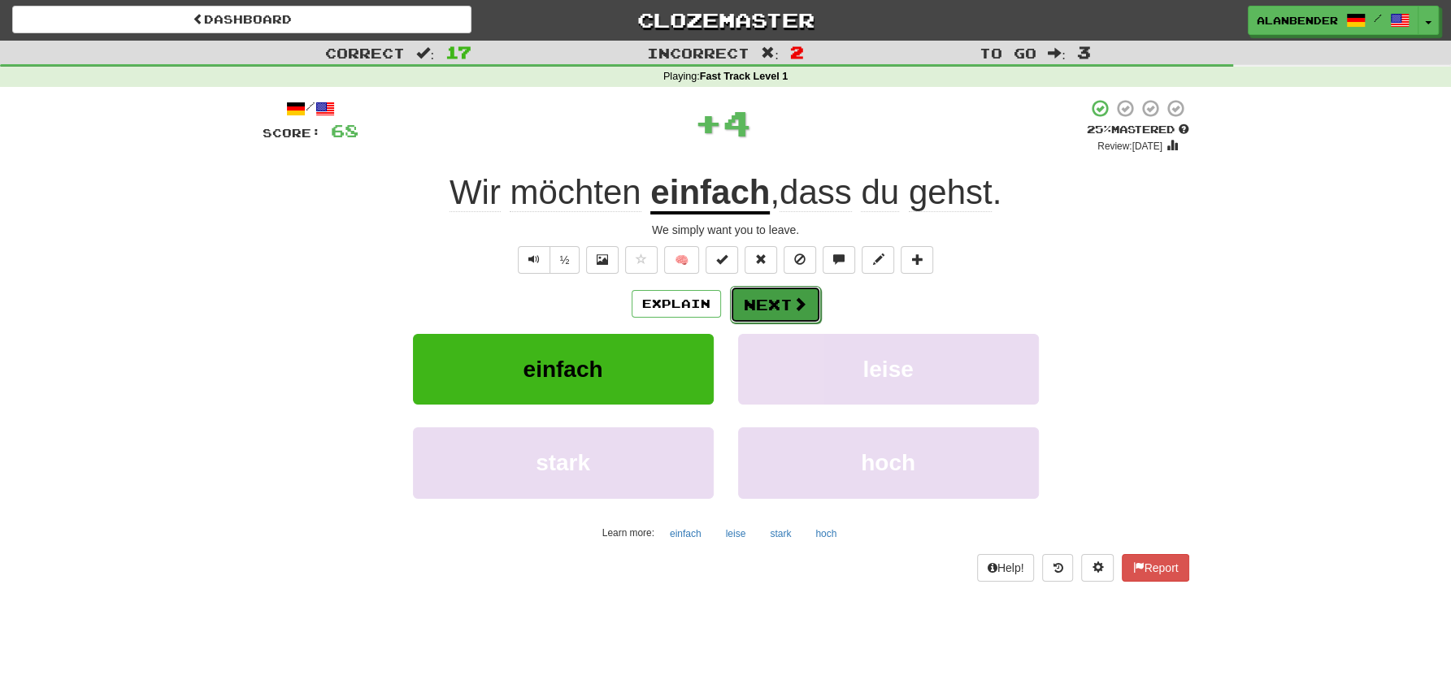
click at [777, 298] on button "Next" at bounding box center [775, 304] width 91 height 37
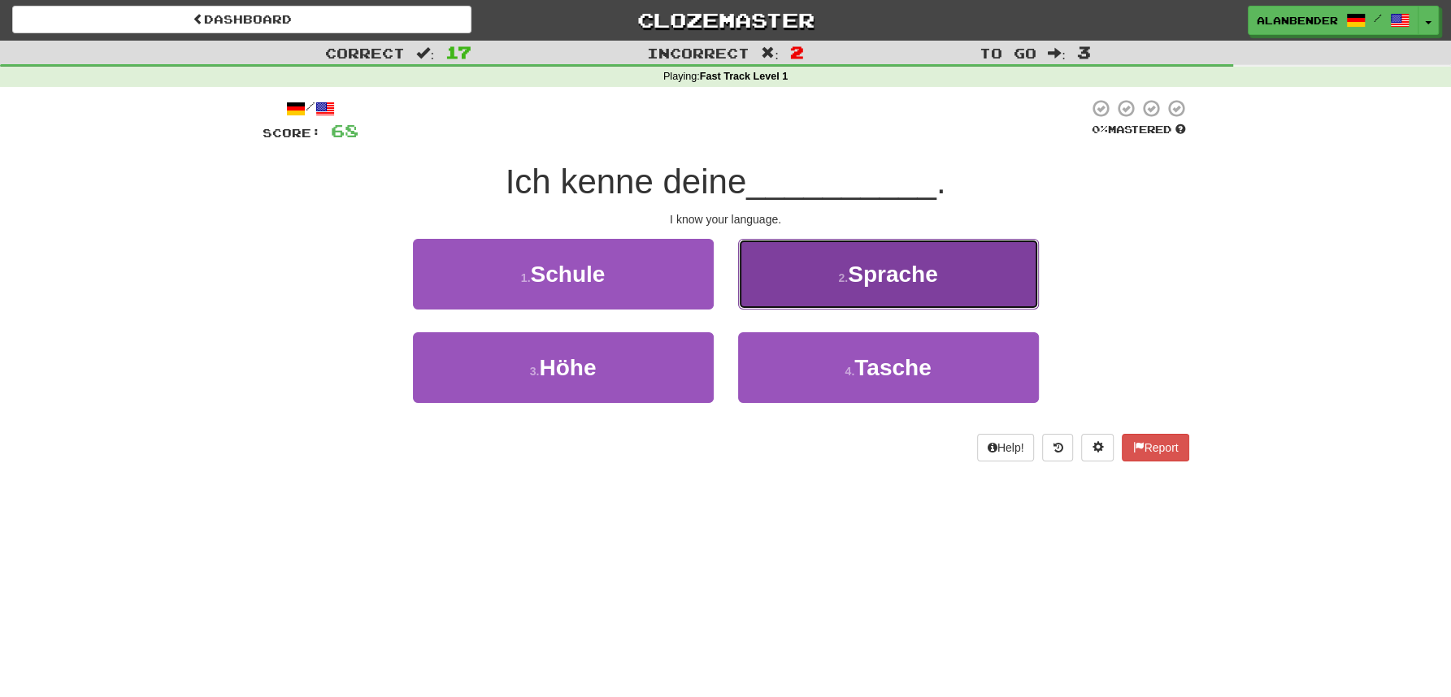
click at [893, 269] on span "Sprache" at bounding box center [893, 274] width 90 height 25
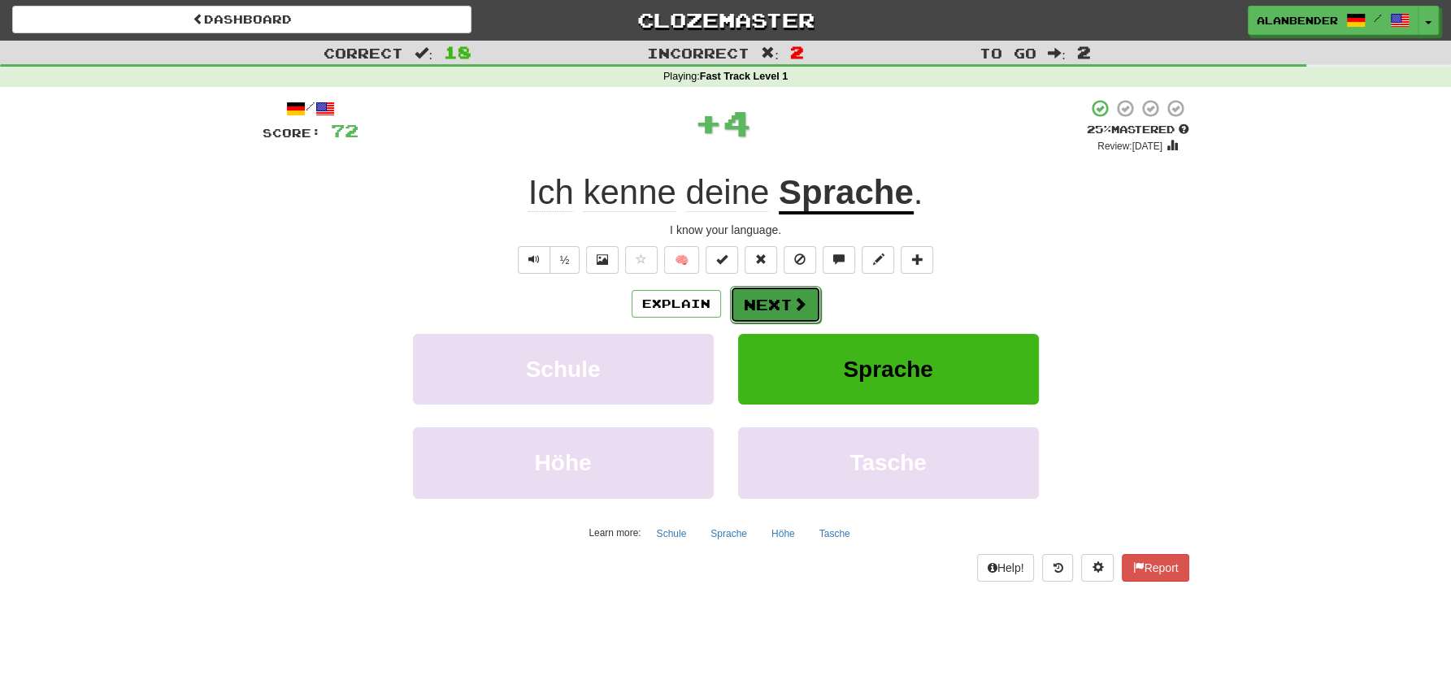
click at [775, 313] on button "Next" at bounding box center [775, 304] width 91 height 37
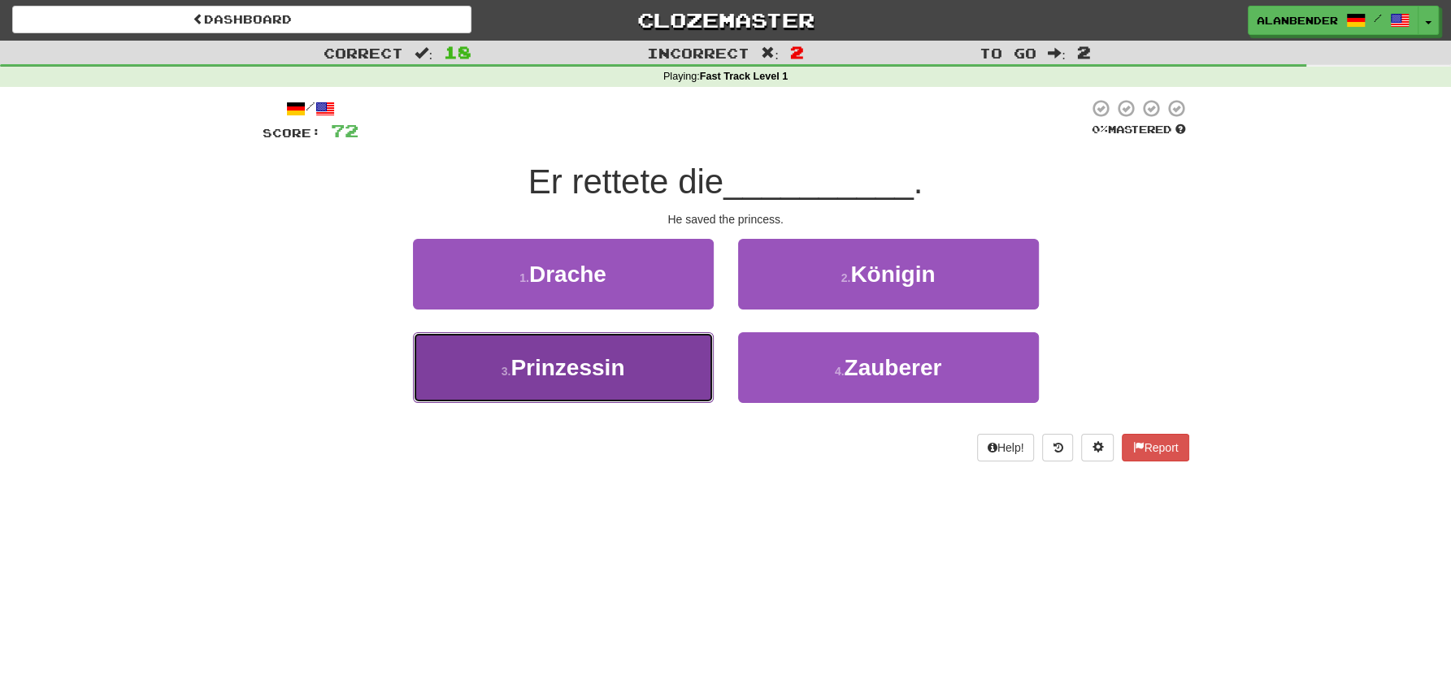
click at [568, 361] on span "Prinzessin" at bounding box center [567, 367] width 114 height 25
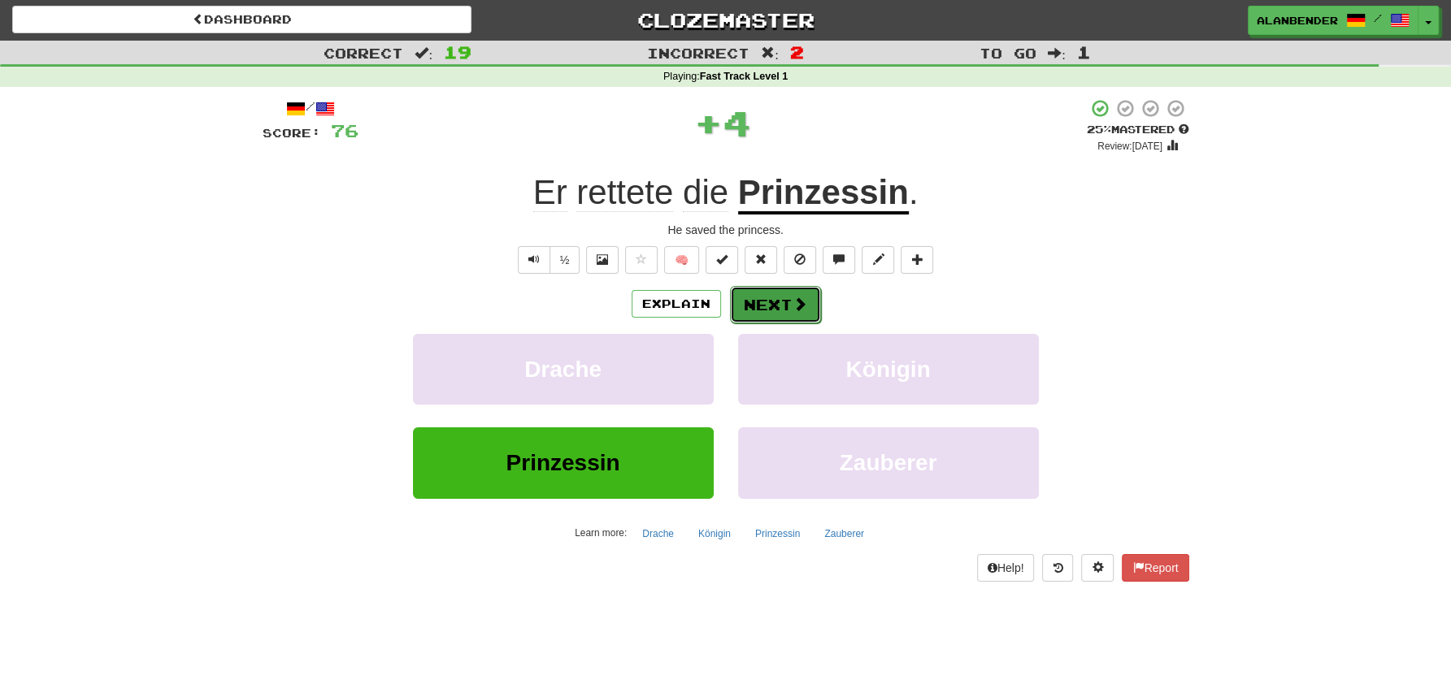
click at [787, 300] on button "Next" at bounding box center [775, 304] width 91 height 37
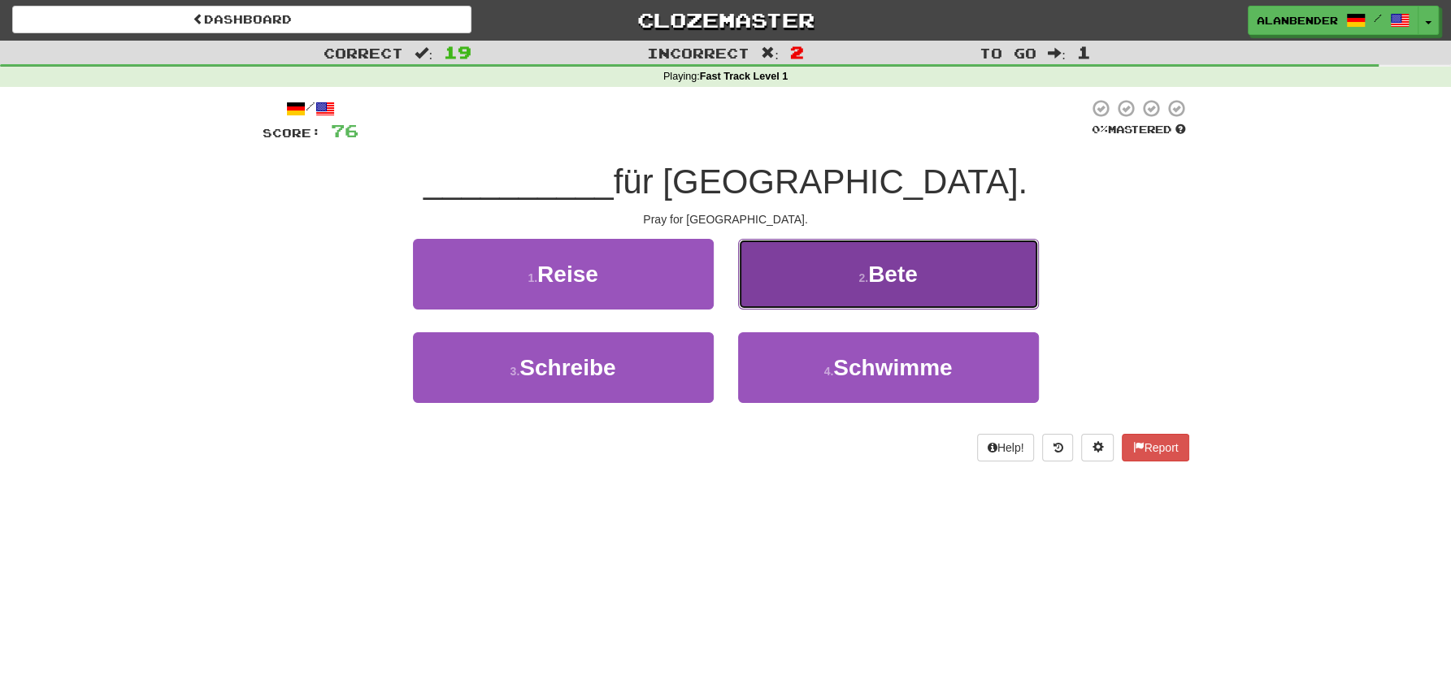
click at [891, 277] on span "Bete" at bounding box center [893, 274] width 50 height 25
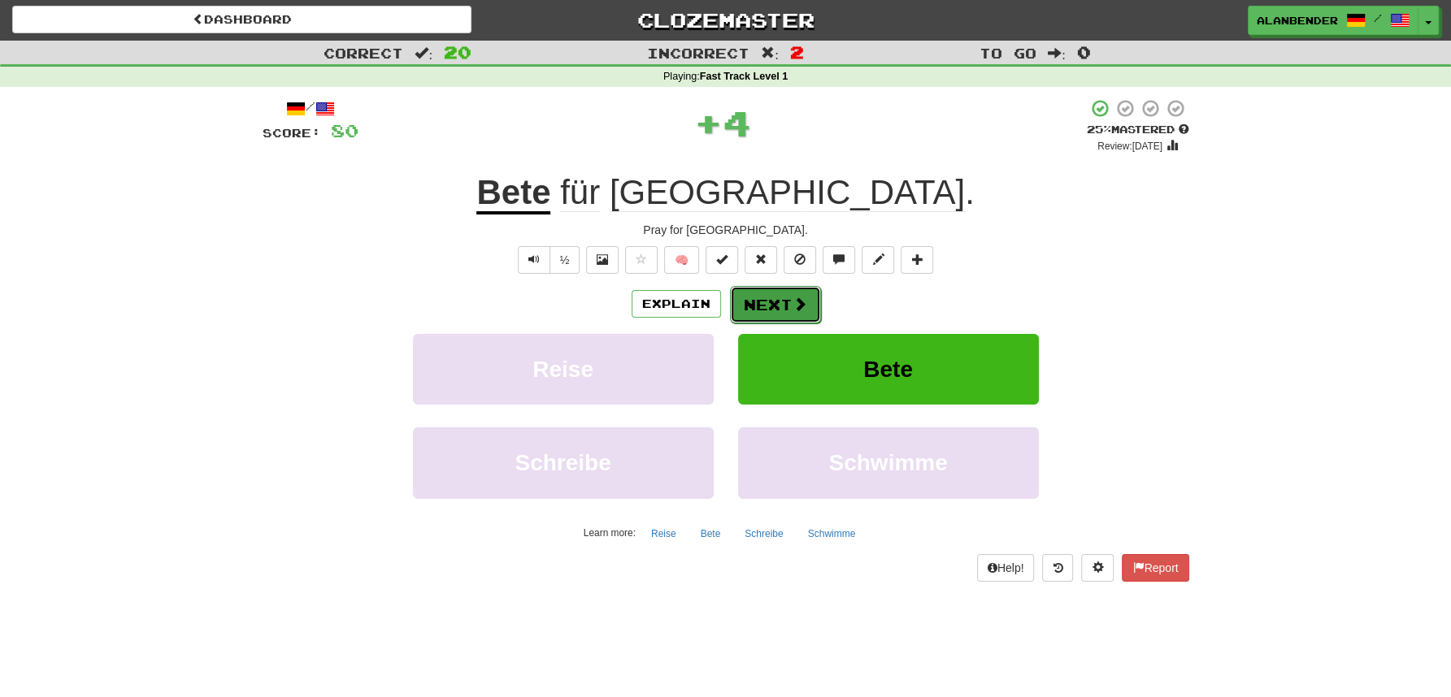
click at [776, 306] on button "Next" at bounding box center [775, 304] width 91 height 37
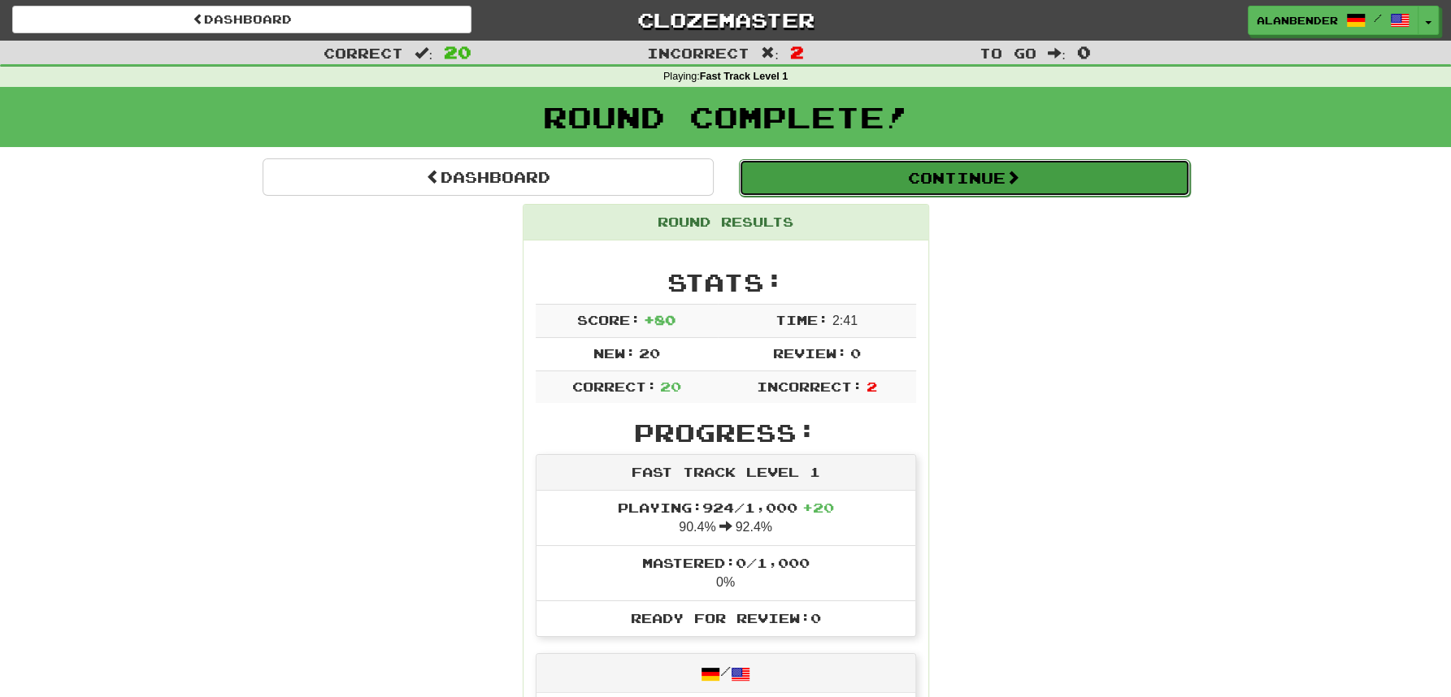
click at [883, 176] on button "Continue" at bounding box center [964, 177] width 451 height 37
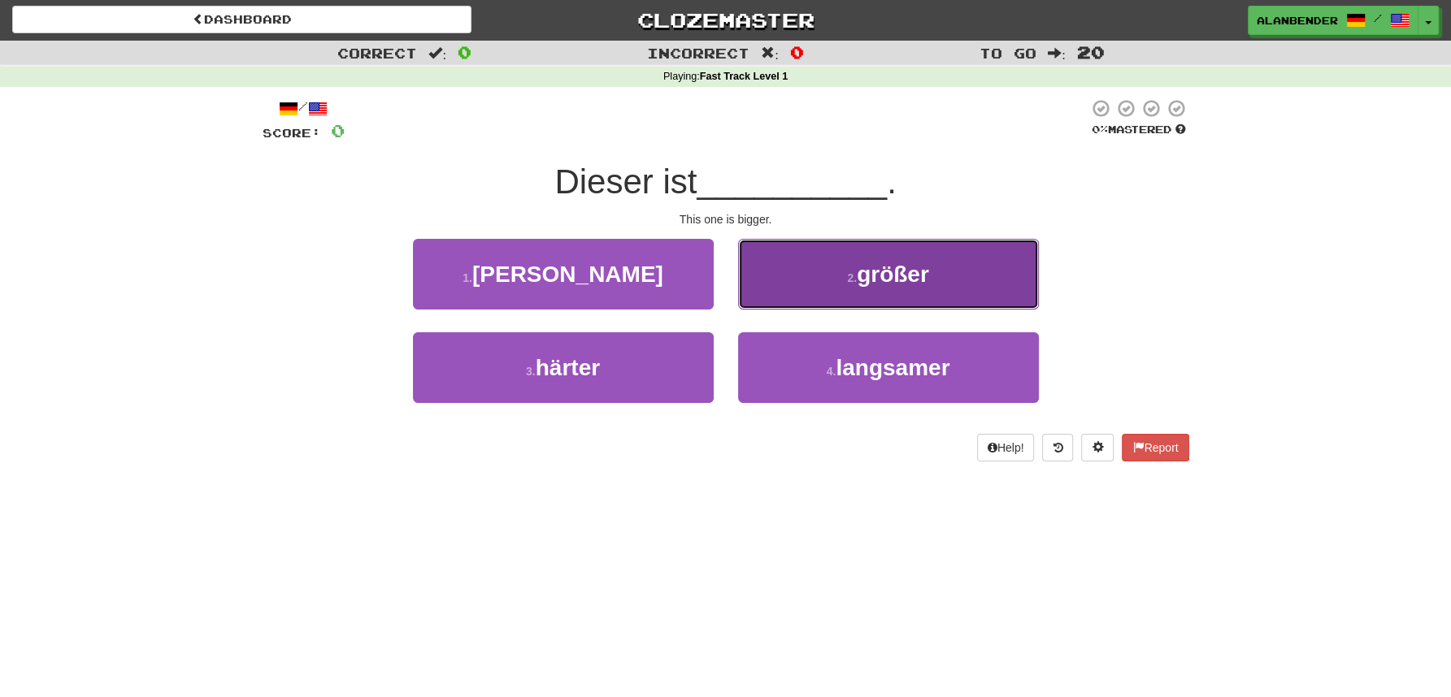
click at [887, 271] on span "größer" at bounding box center [893, 274] width 72 height 25
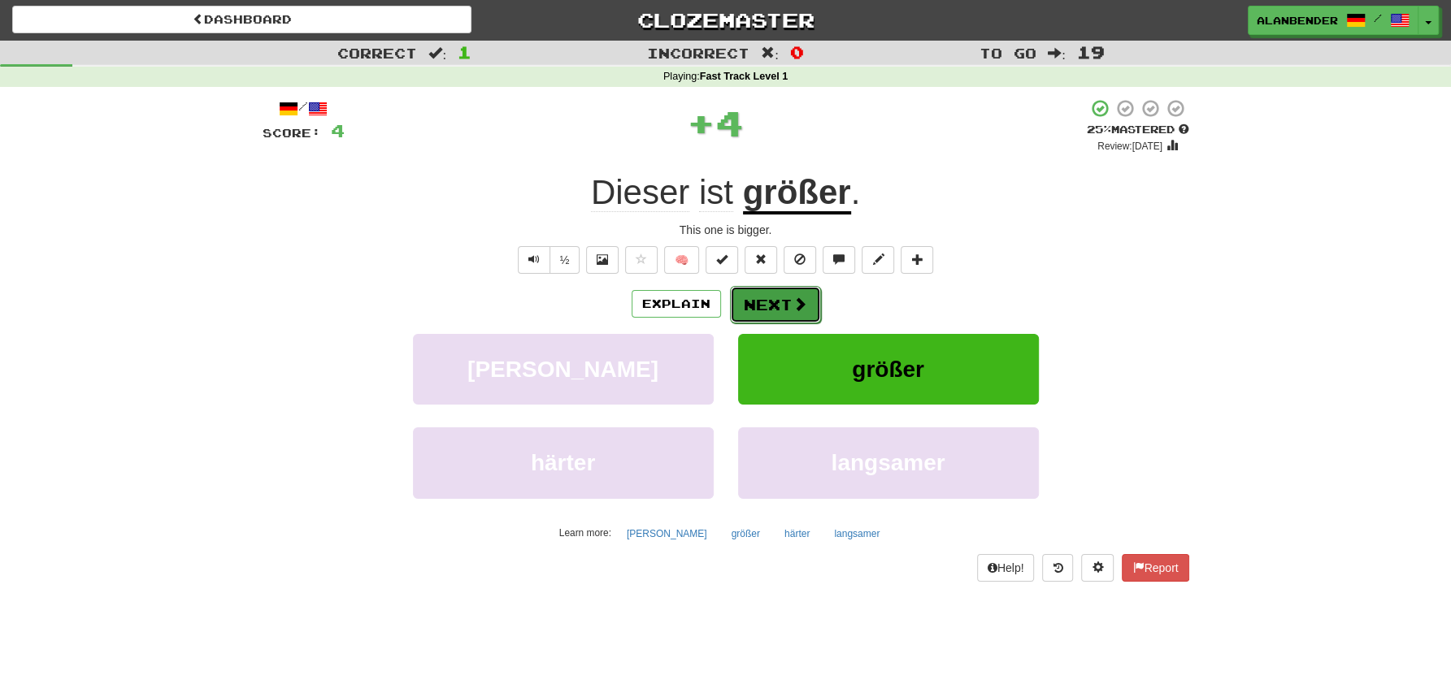
click at [763, 303] on button "Next" at bounding box center [775, 304] width 91 height 37
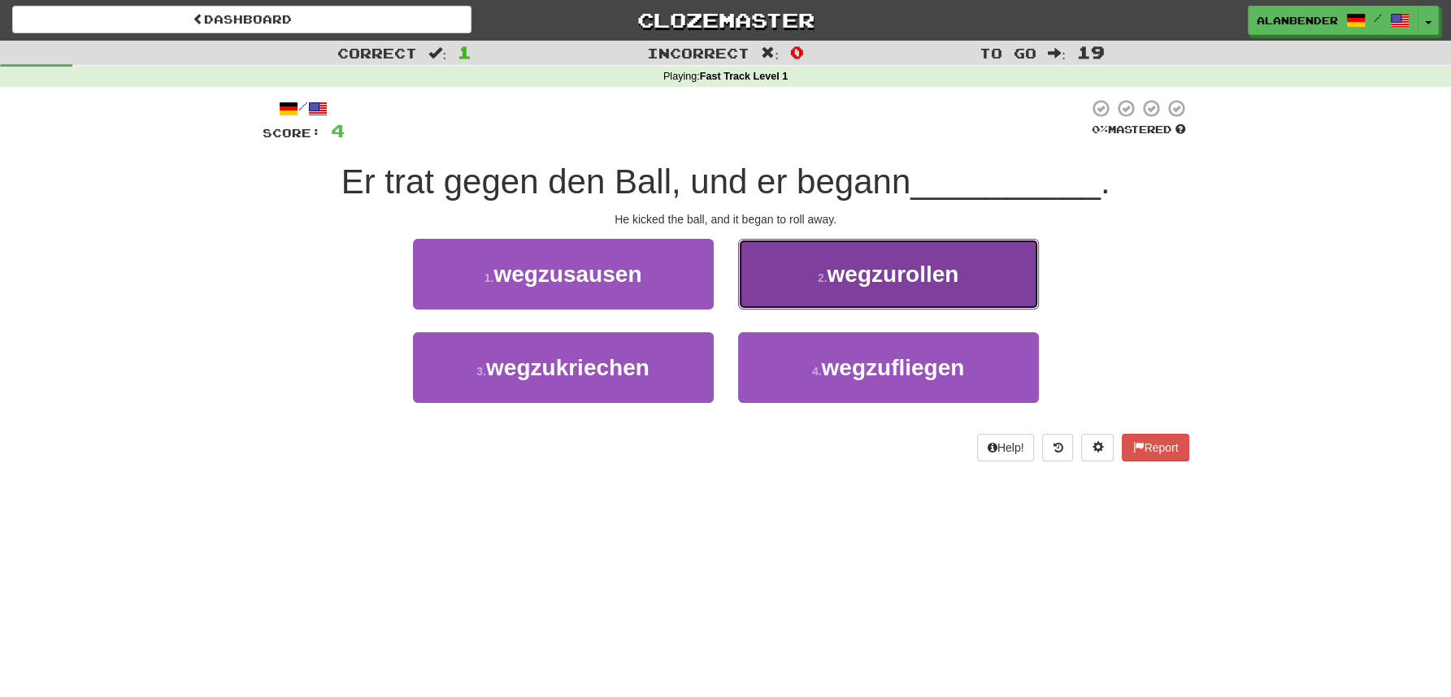
click at [854, 265] on span "wegzurollen" at bounding box center [893, 274] width 132 height 25
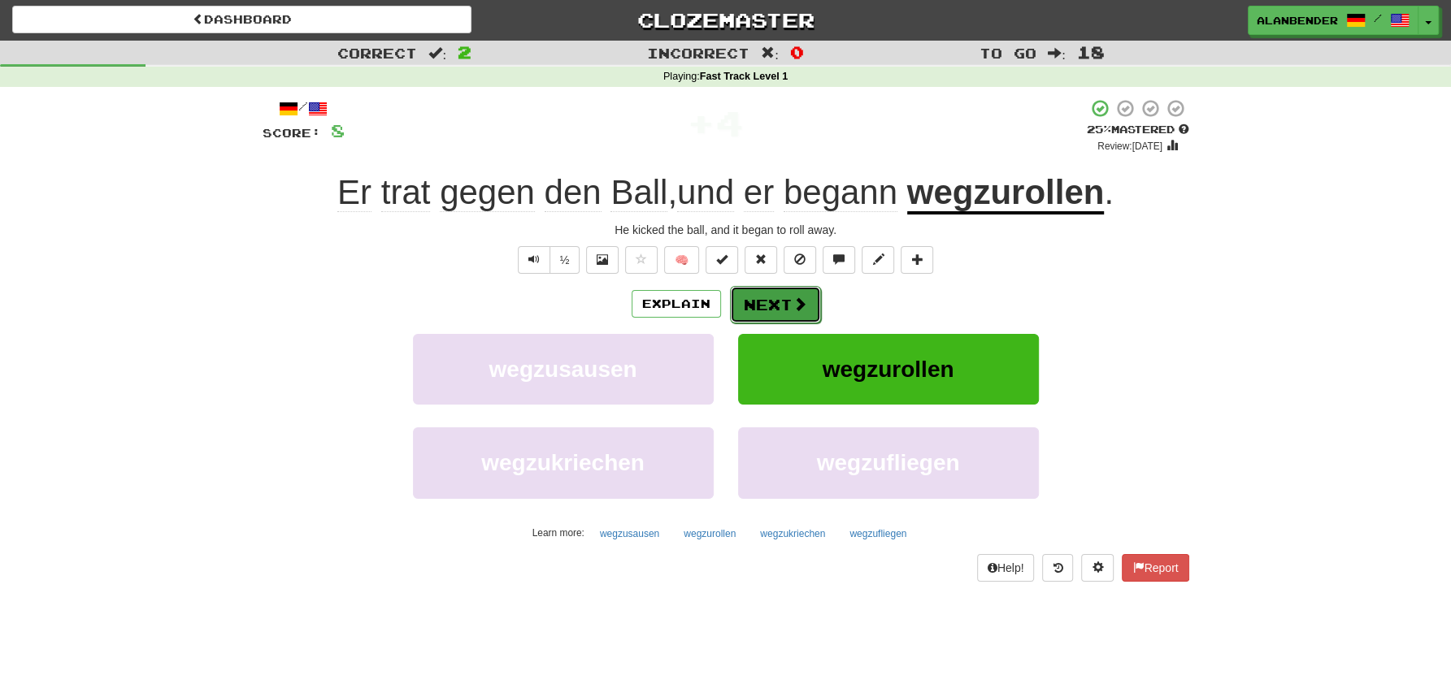
click at [786, 305] on button "Next" at bounding box center [775, 304] width 91 height 37
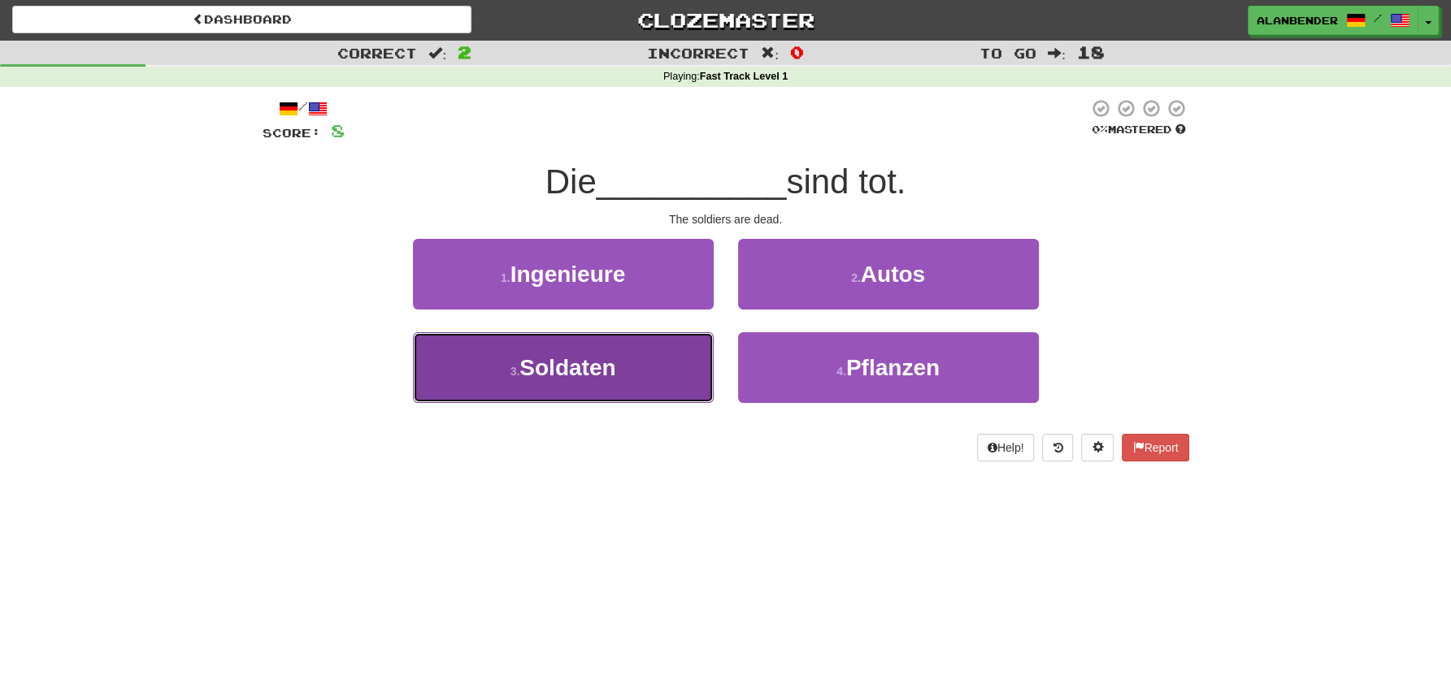
click at [561, 363] on span "Soldaten" at bounding box center [567, 367] width 96 height 25
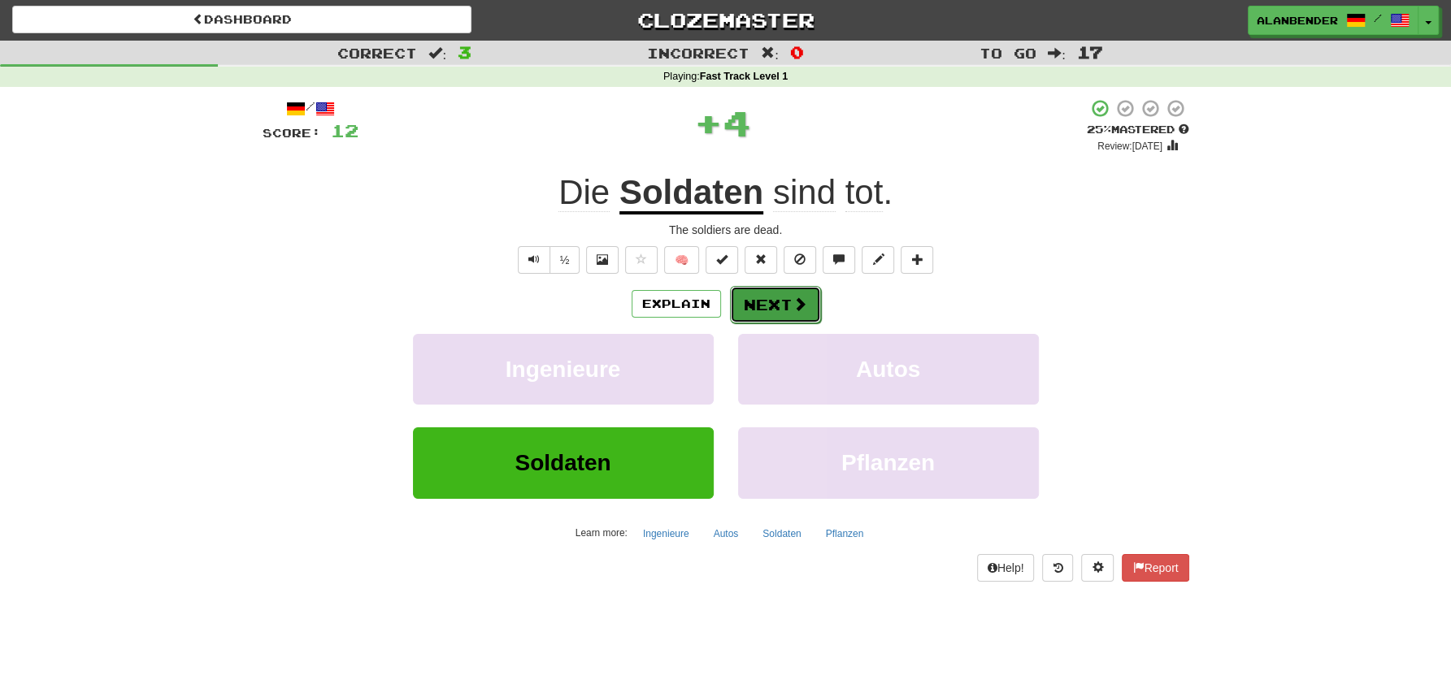
click at [781, 302] on button "Next" at bounding box center [775, 304] width 91 height 37
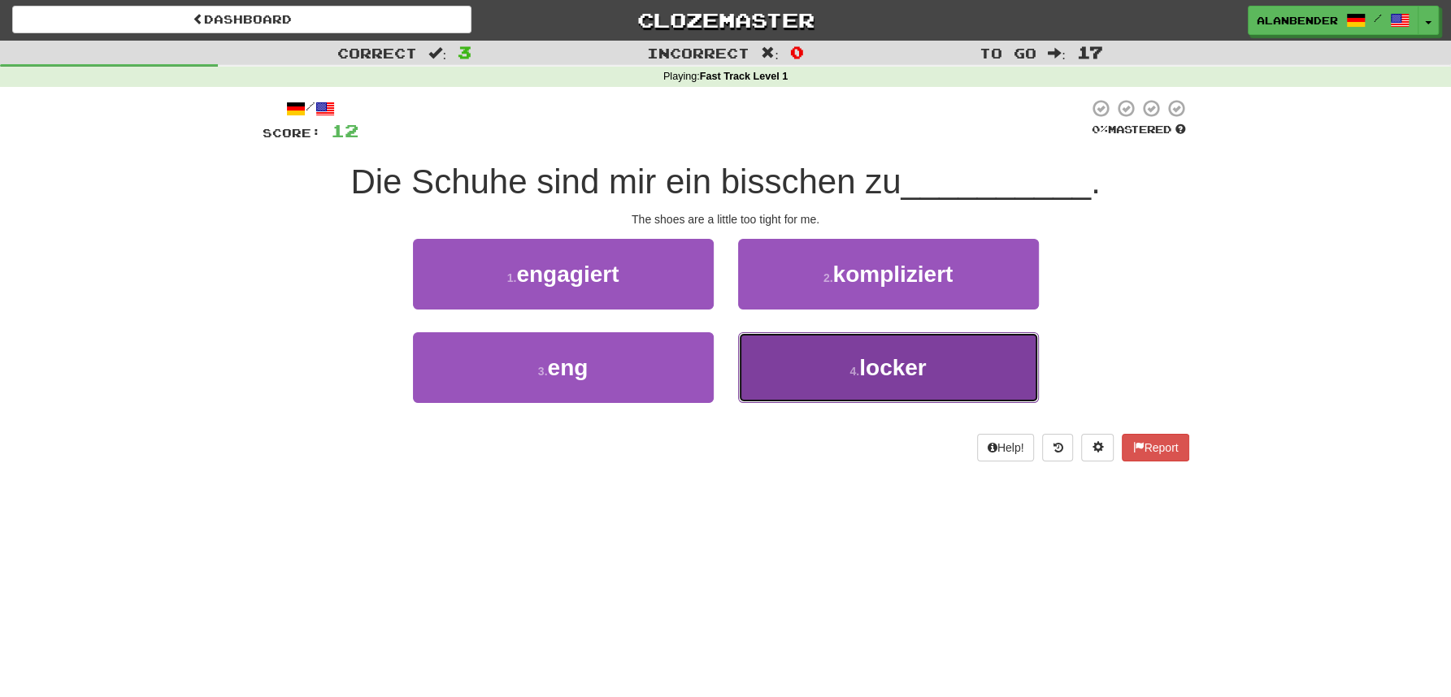
click at [895, 391] on button "4 . locker" at bounding box center [888, 367] width 301 height 71
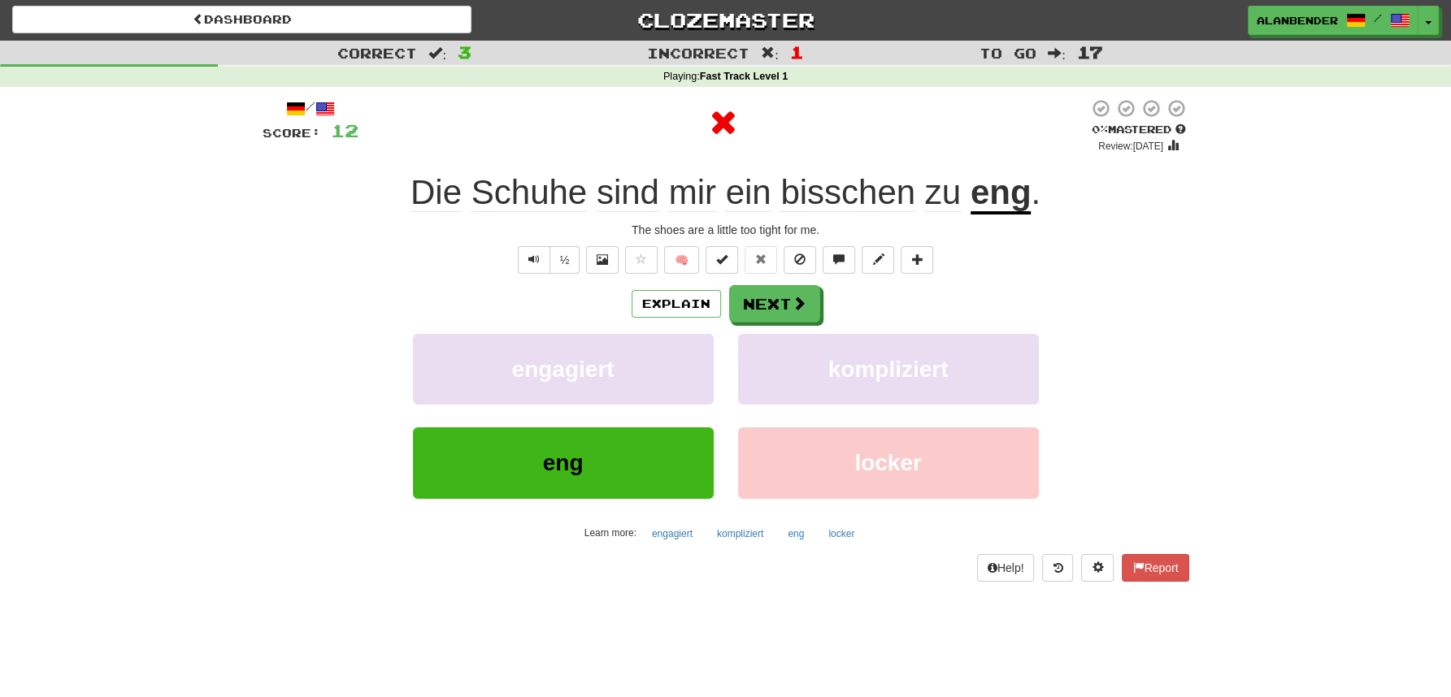
click at [1020, 188] on u "eng" at bounding box center [1000, 193] width 61 height 41
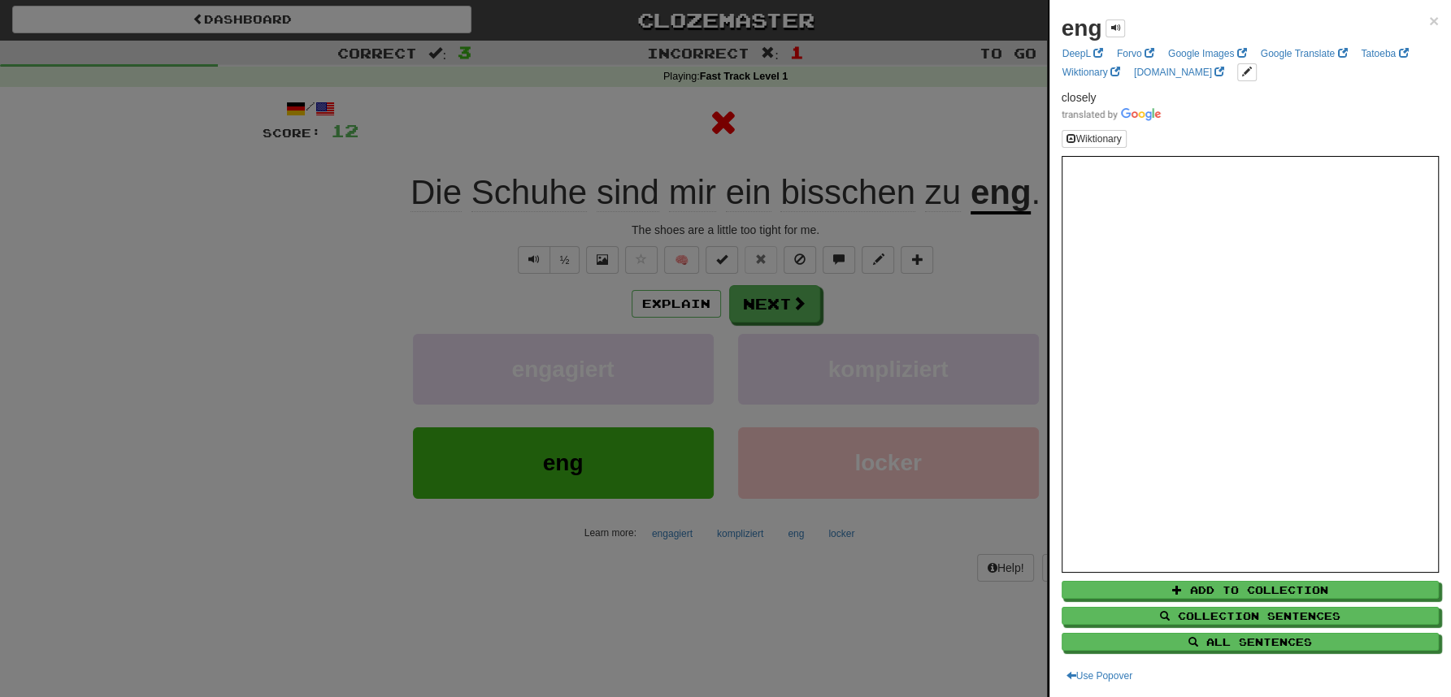
click at [962, 127] on div at bounding box center [725, 348] width 1451 height 697
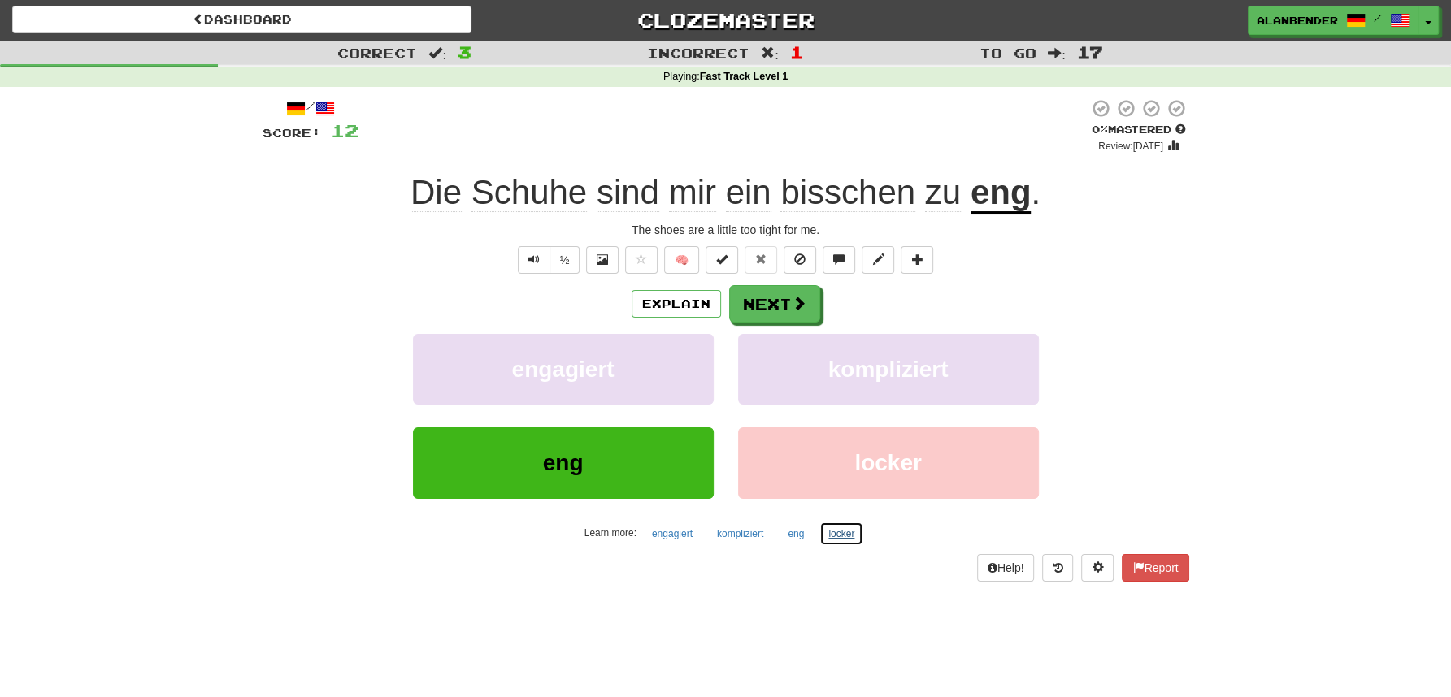
click at [845, 528] on button "locker" at bounding box center [841, 534] width 44 height 24
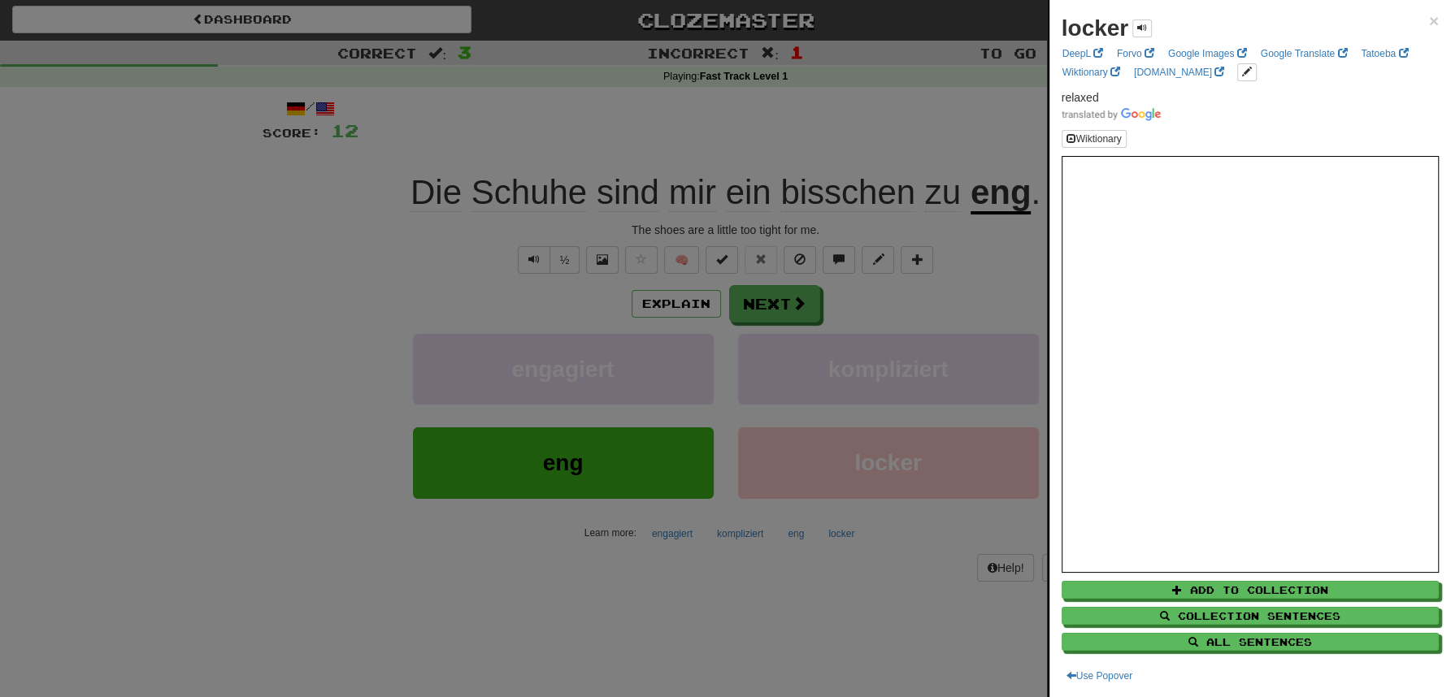
click at [944, 297] on div at bounding box center [725, 348] width 1451 height 697
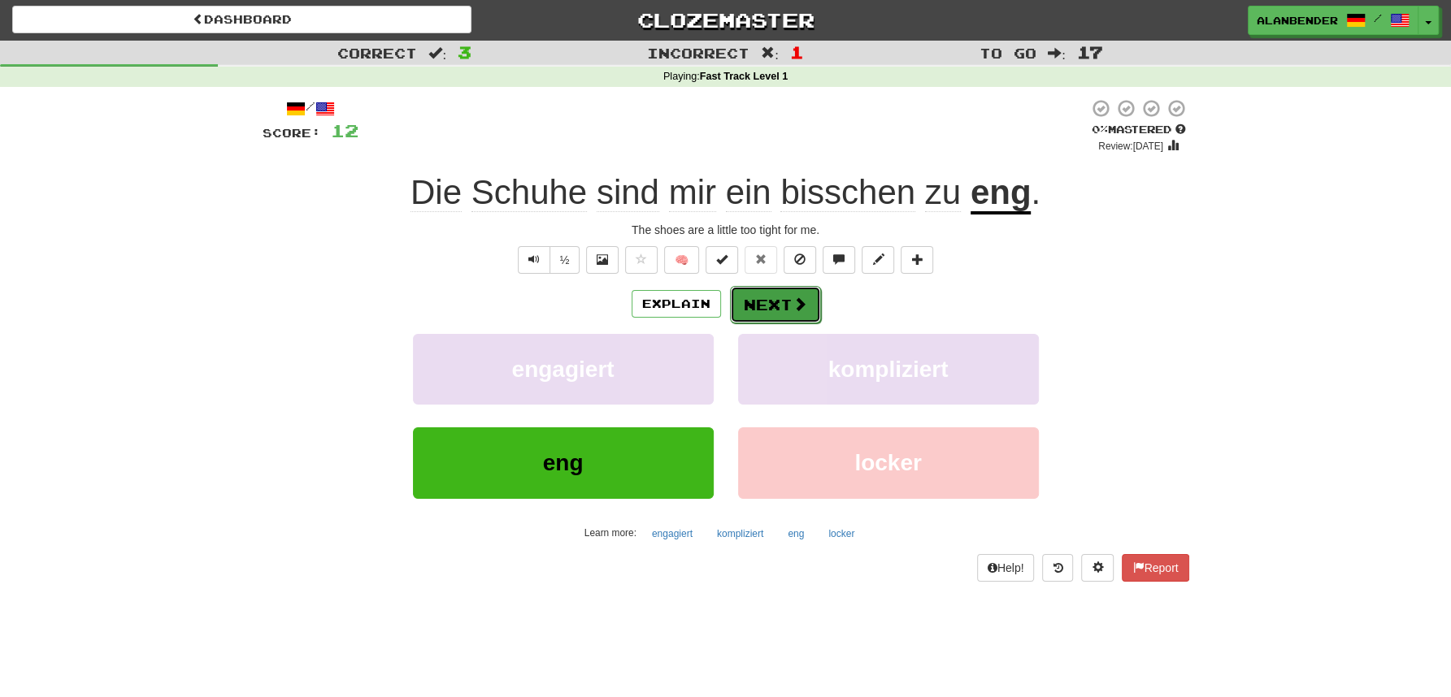
click at [754, 306] on button "Next" at bounding box center [775, 304] width 91 height 37
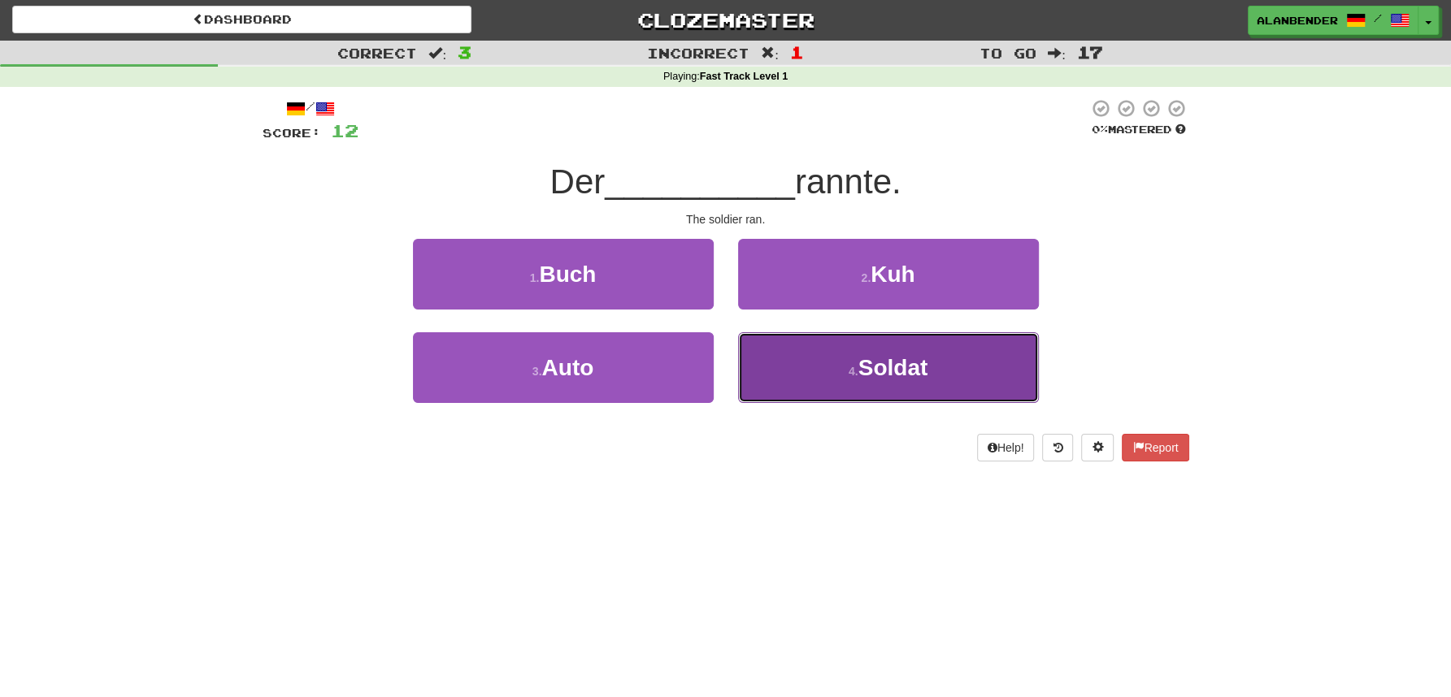
click at [905, 371] on span "Soldat" at bounding box center [893, 367] width 70 height 25
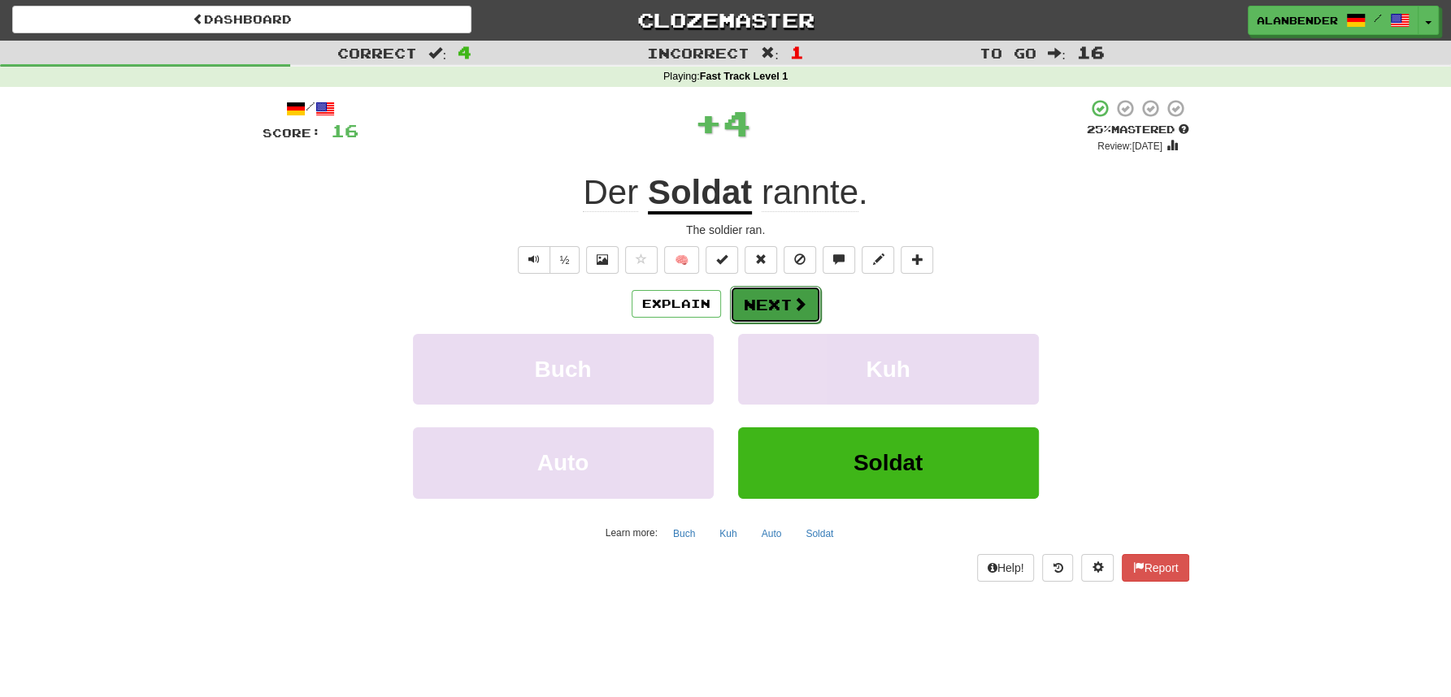
click at [769, 300] on button "Next" at bounding box center [775, 304] width 91 height 37
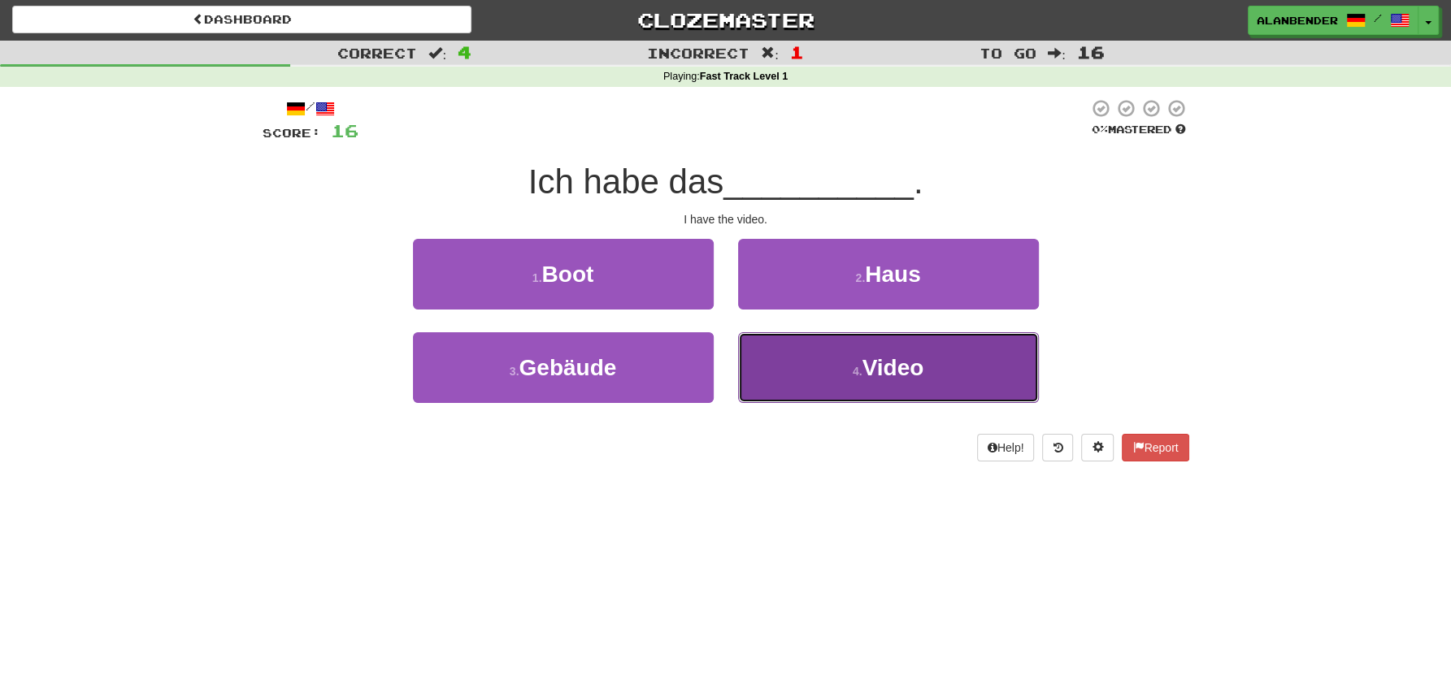
click at [900, 374] on span "Video" at bounding box center [893, 367] width 62 height 25
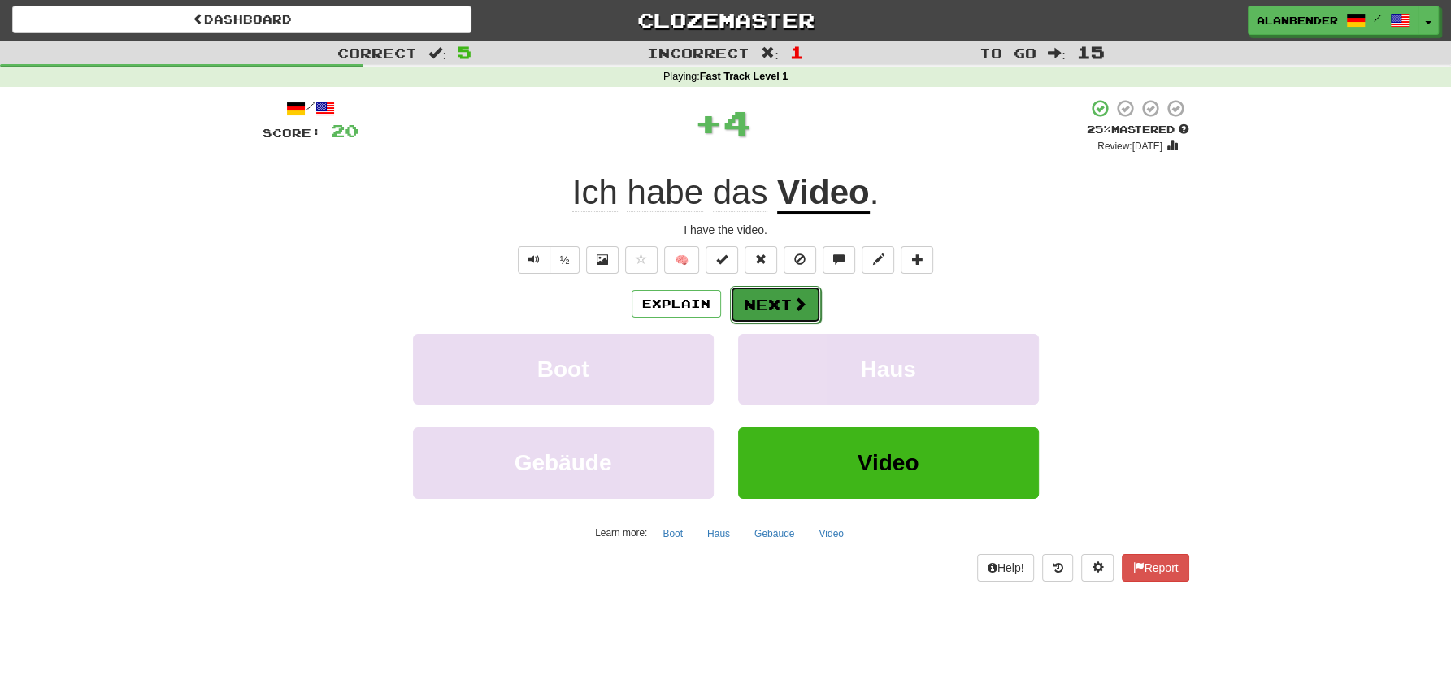
click at [766, 306] on button "Next" at bounding box center [775, 304] width 91 height 37
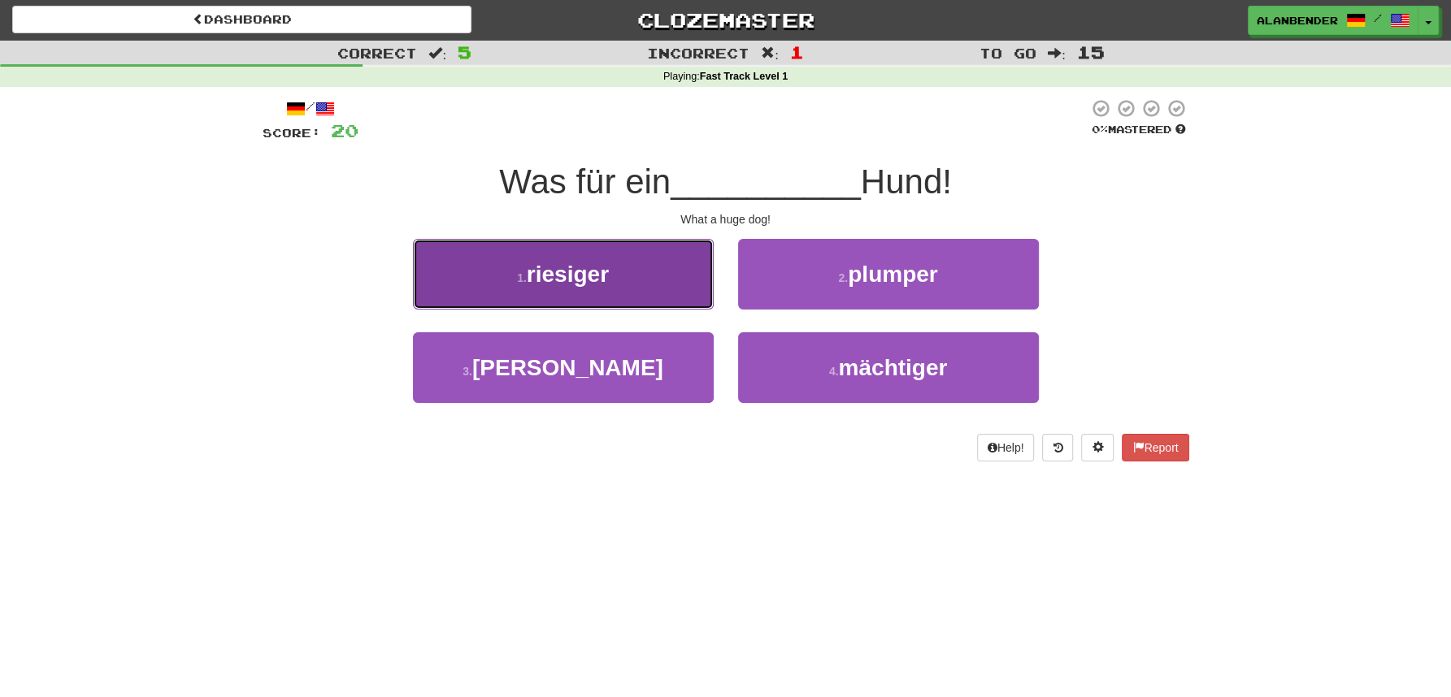
click at [593, 278] on span "riesiger" at bounding box center [568, 274] width 82 height 25
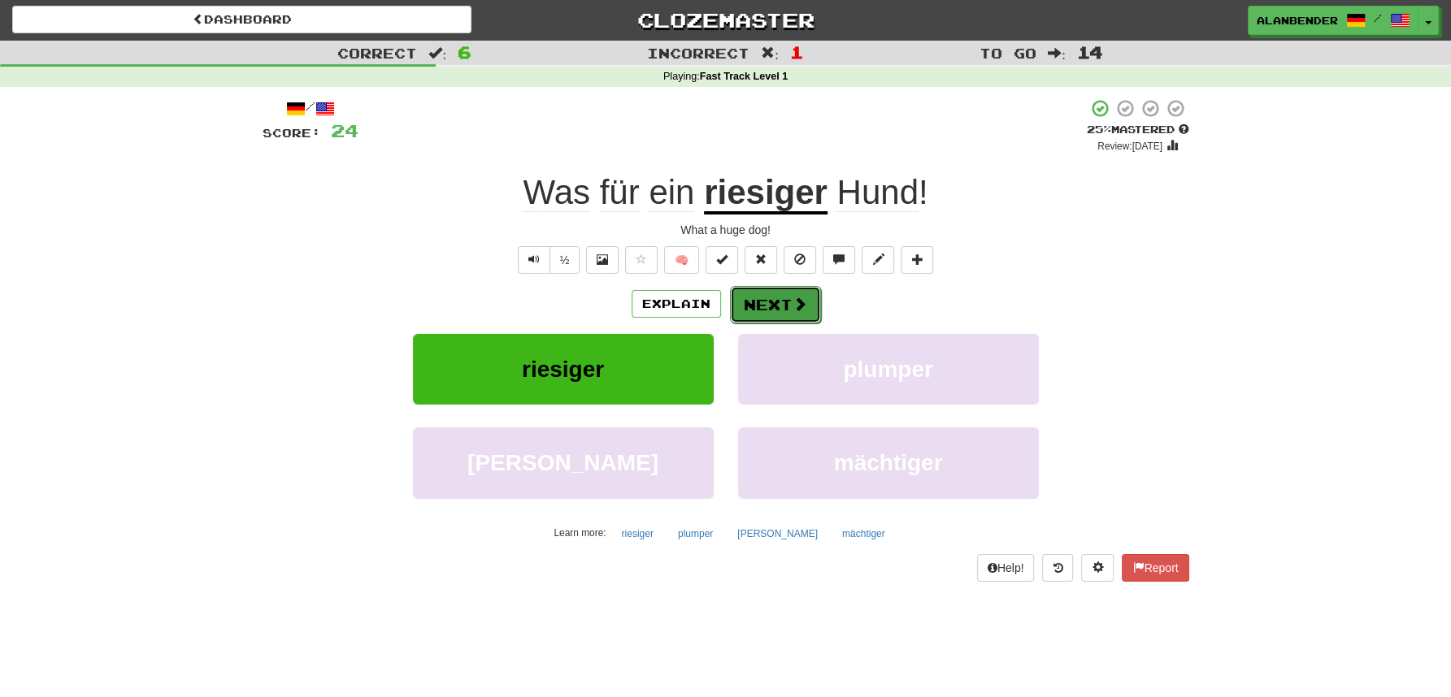
click at [786, 302] on button "Next" at bounding box center [775, 304] width 91 height 37
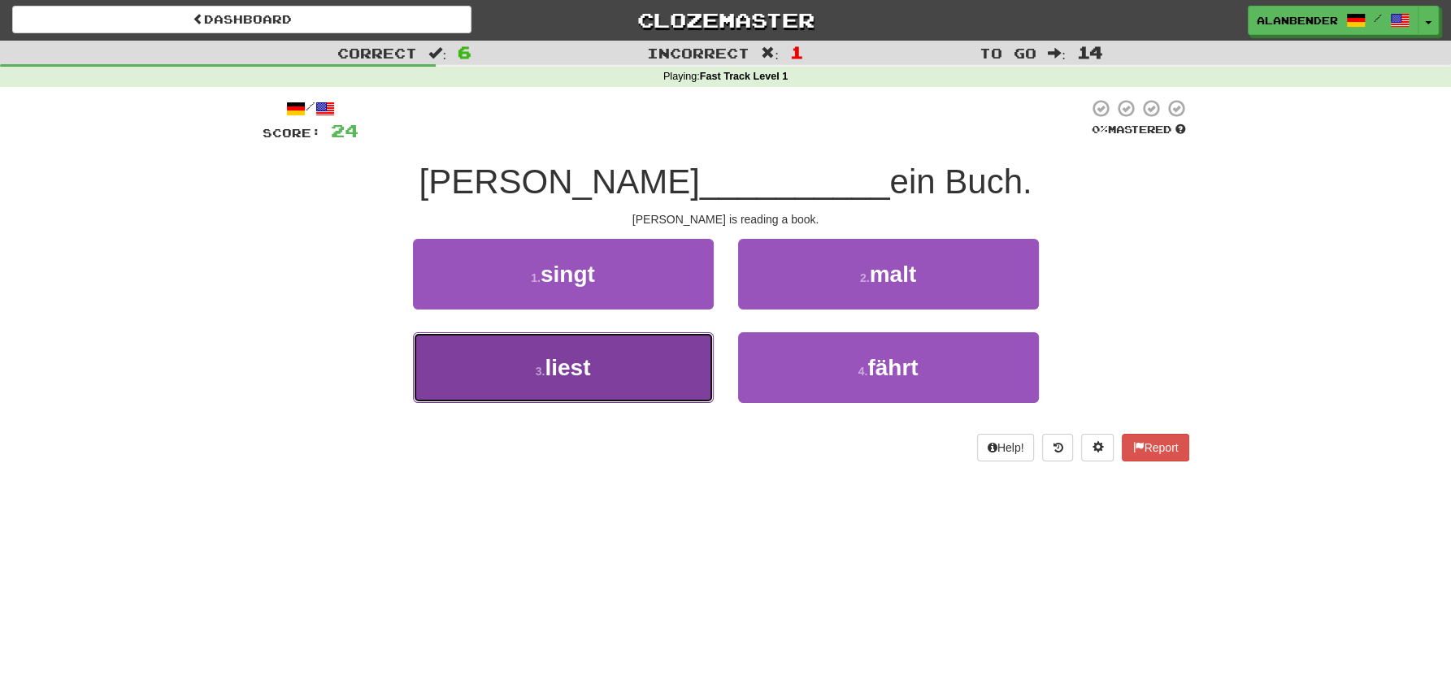
click at [555, 373] on span "liest" at bounding box center [568, 367] width 46 height 25
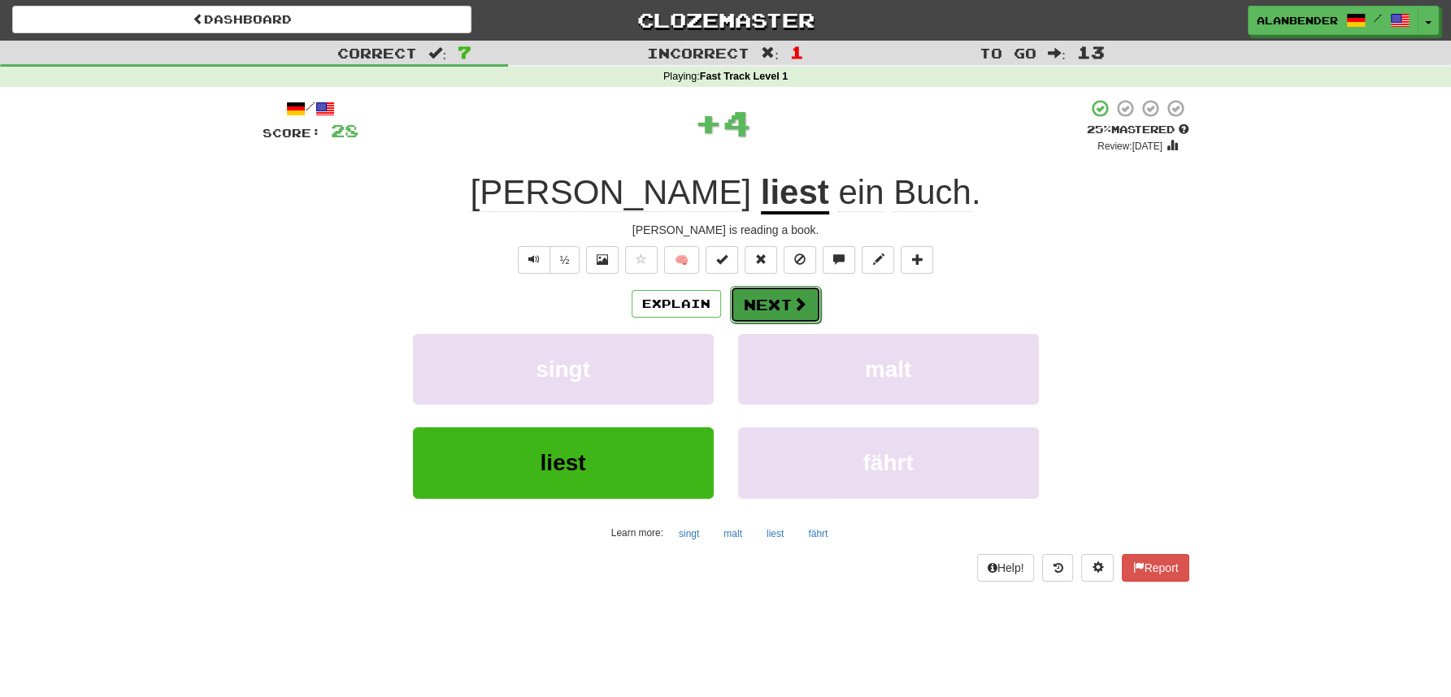
click at [773, 303] on button "Next" at bounding box center [775, 304] width 91 height 37
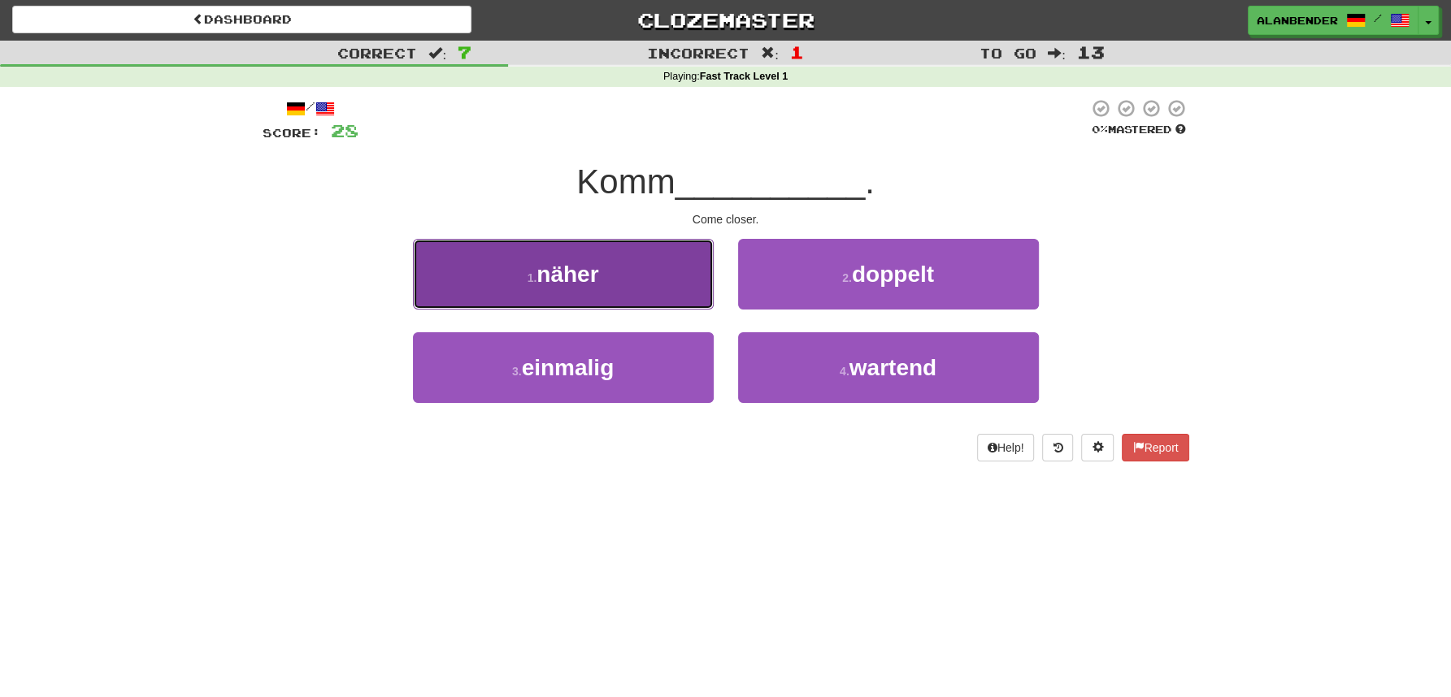
click at [584, 271] on span "näher" at bounding box center [567, 274] width 62 height 25
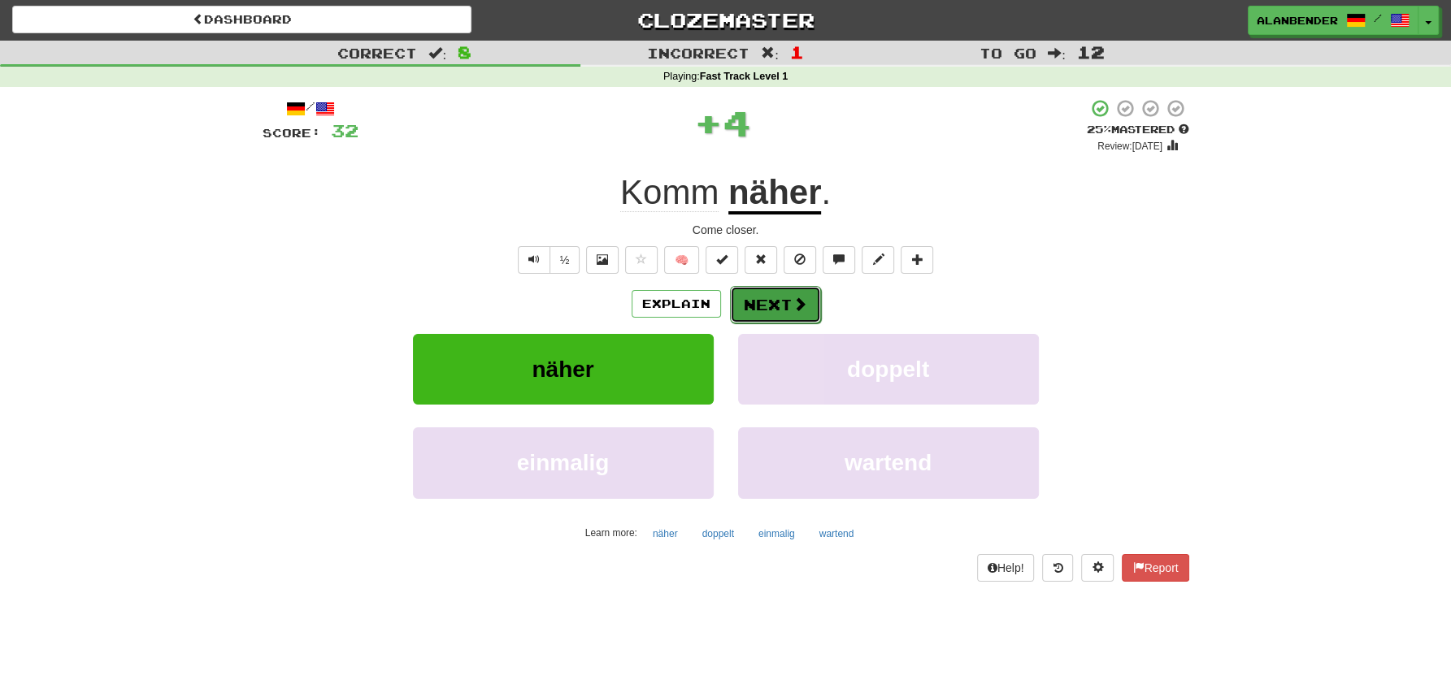
click at [763, 296] on button "Next" at bounding box center [775, 304] width 91 height 37
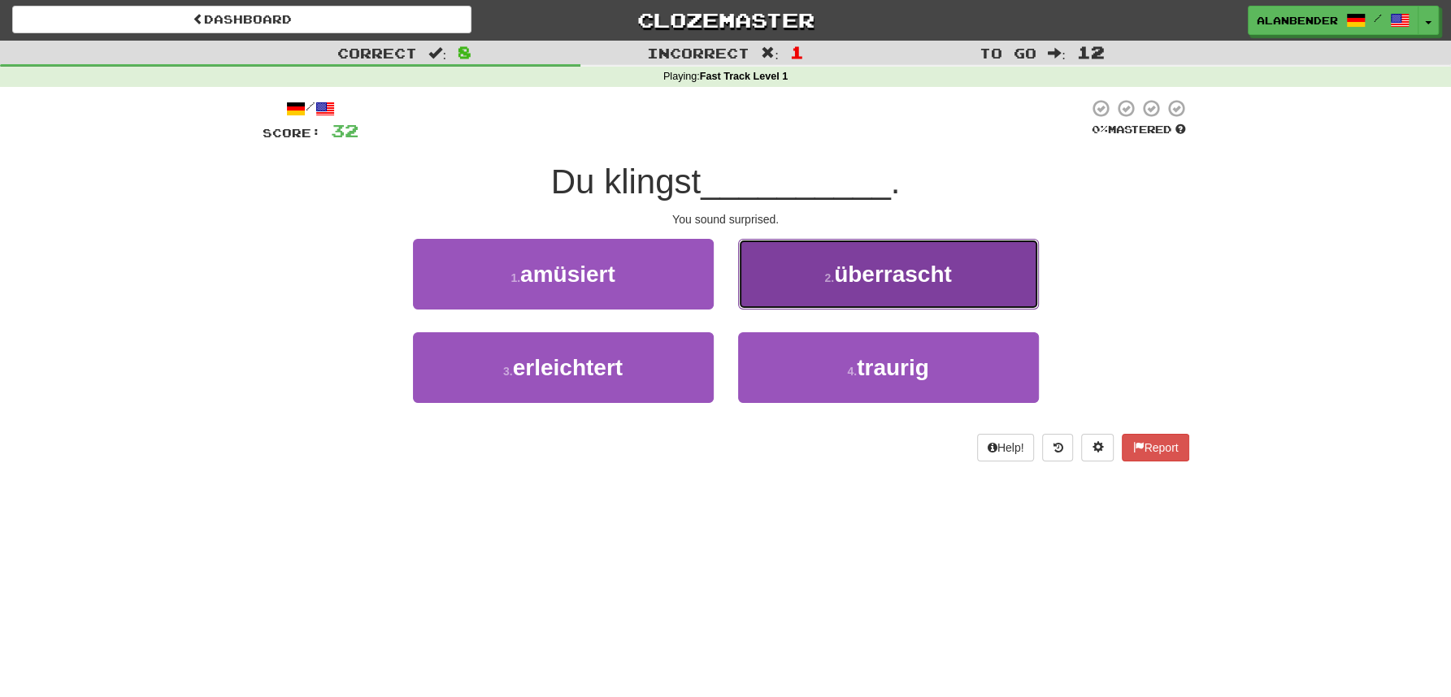
click at [891, 271] on span "überrascht" at bounding box center [893, 274] width 118 height 25
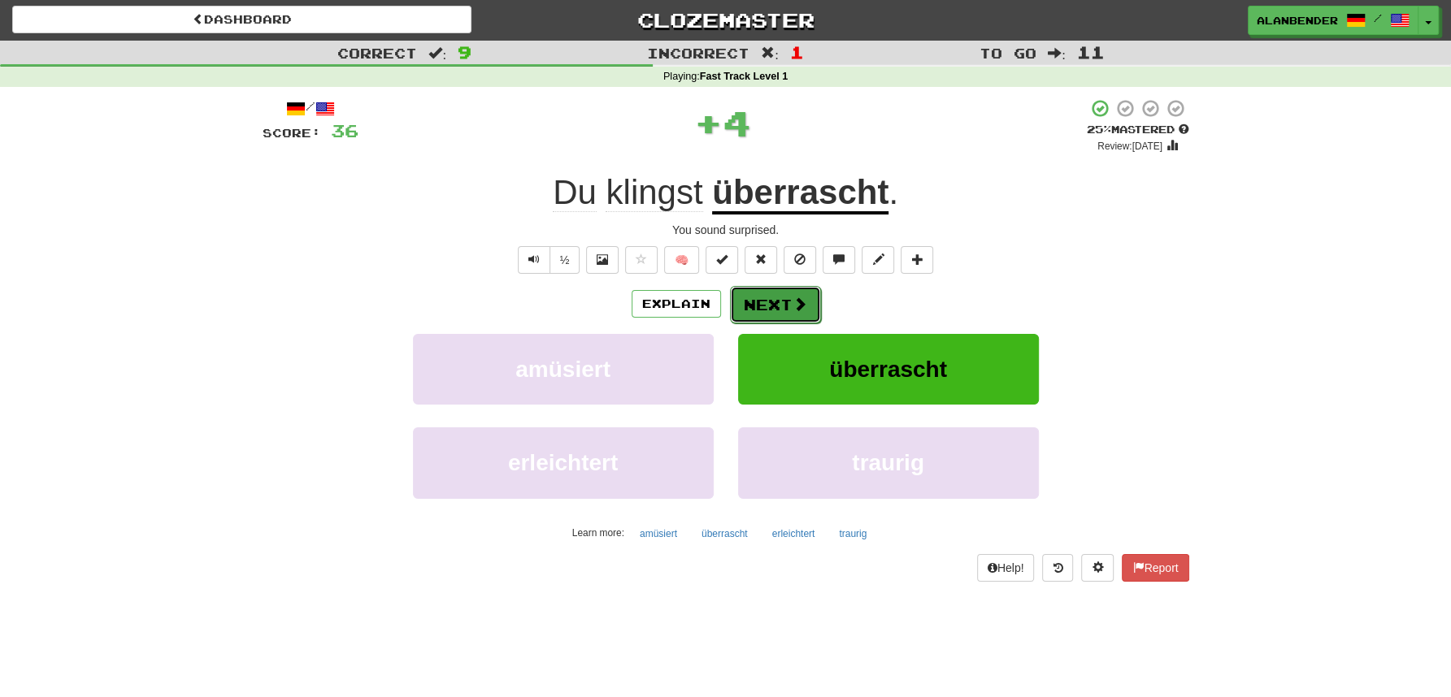
click at [778, 306] on button "Next" at bounding box center [775, 304] width 91 height 37
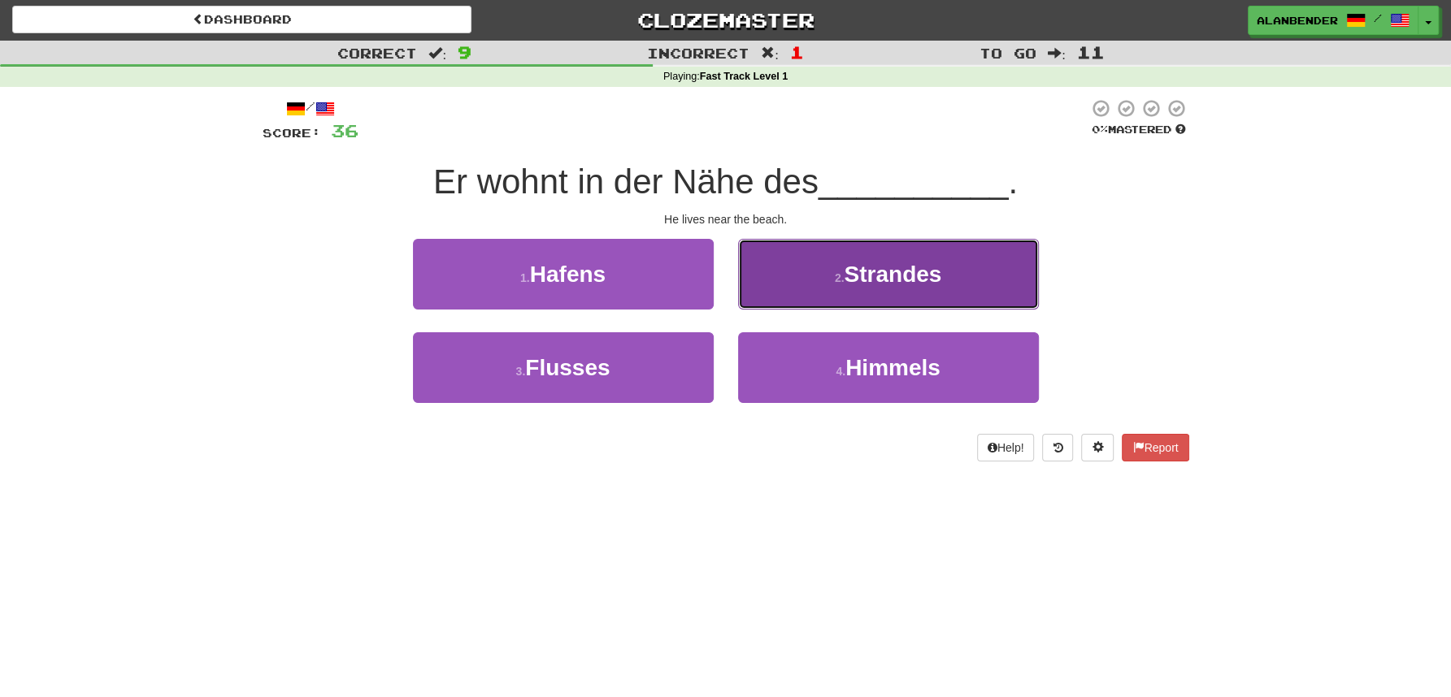
click at [899, 270] on span "Strandes" at bounding box center [893, 274] width 98 height 25
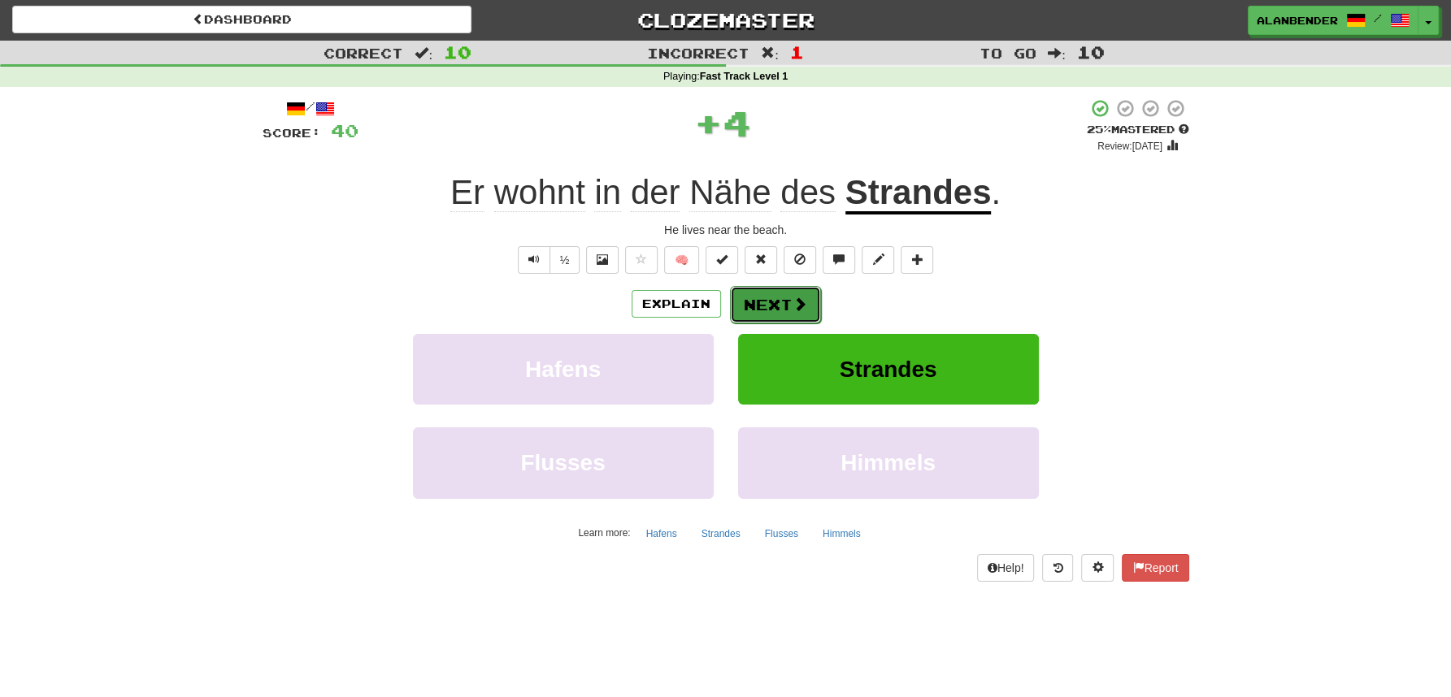
click at [796, 307] on span at bounding box center [799, 304] width 15 height 15
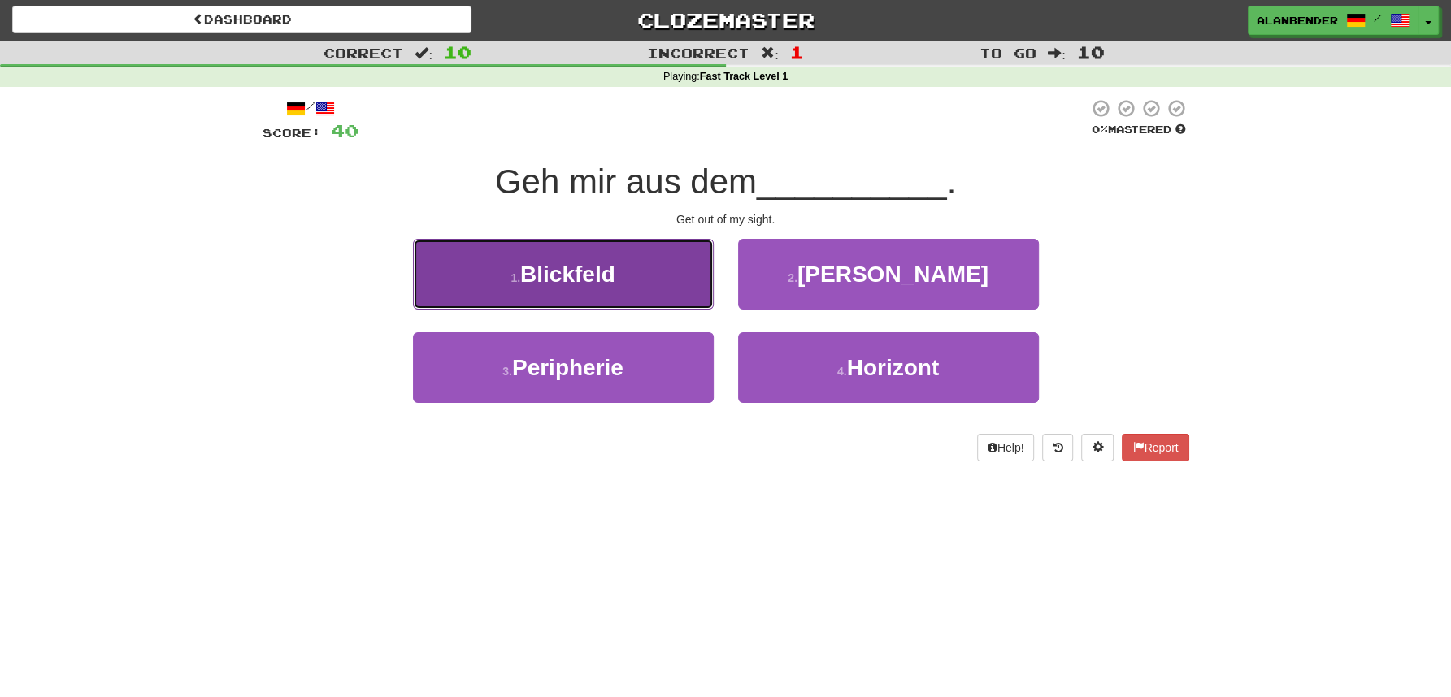
click at [625, 277] on button "1 . Blickfeld" at bounding box center [563, 274] width 301 height 71
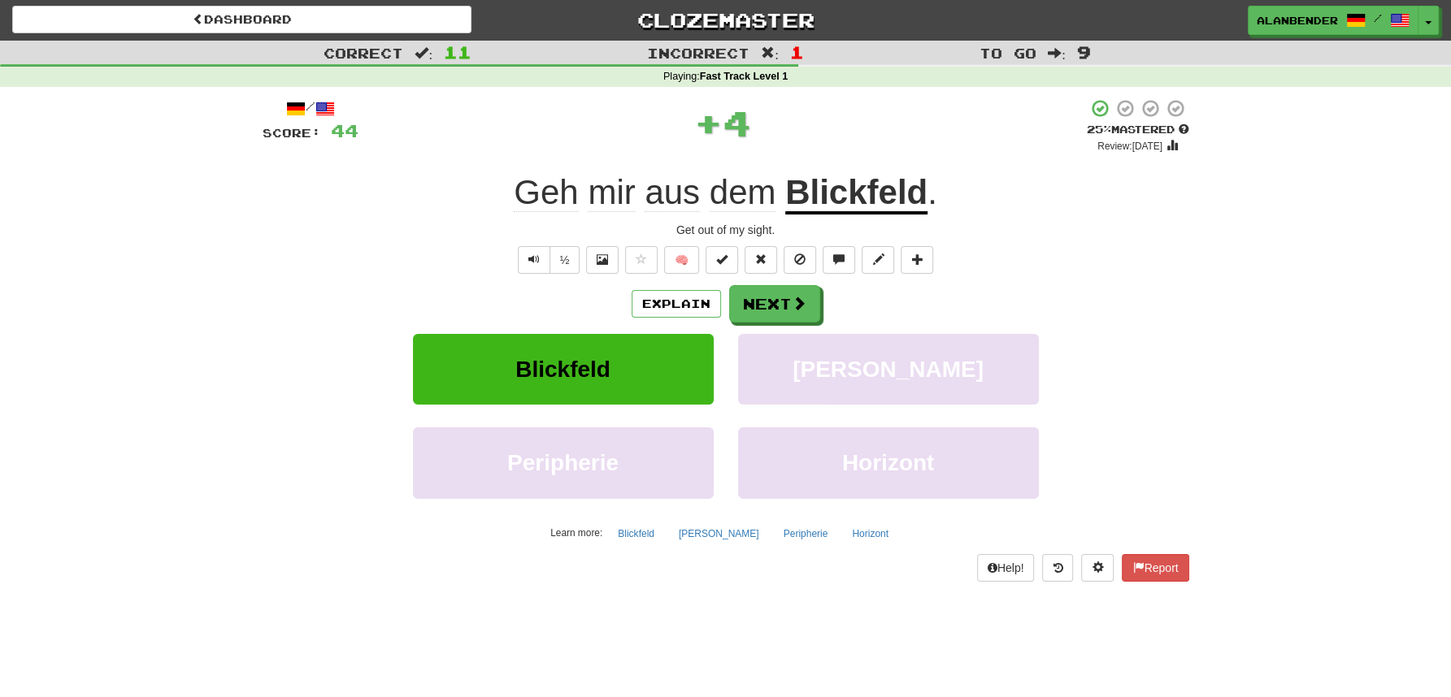
click at [866, 189] on u "Blickfeld" at bounding box center [856, 193] width 142 height 41
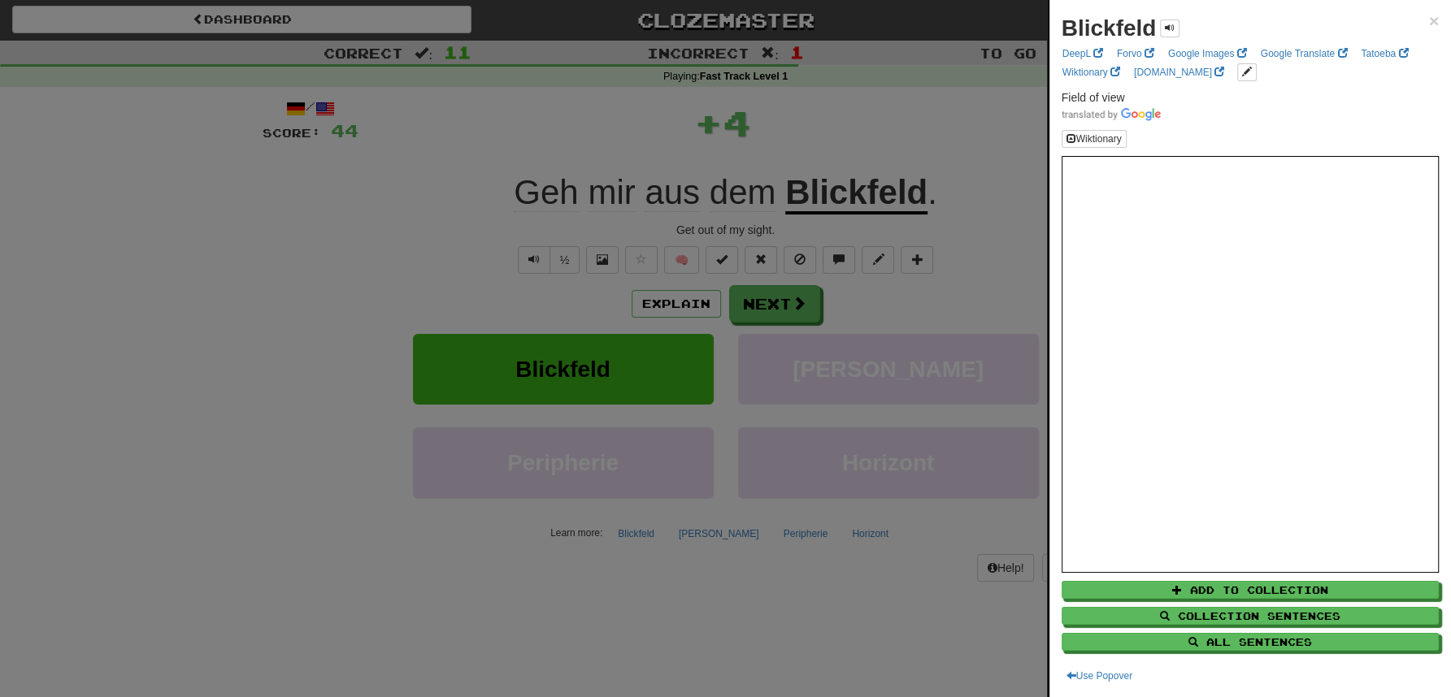
click at [885, 101] on div at bounding box center [725, 348] width 1451 height 697
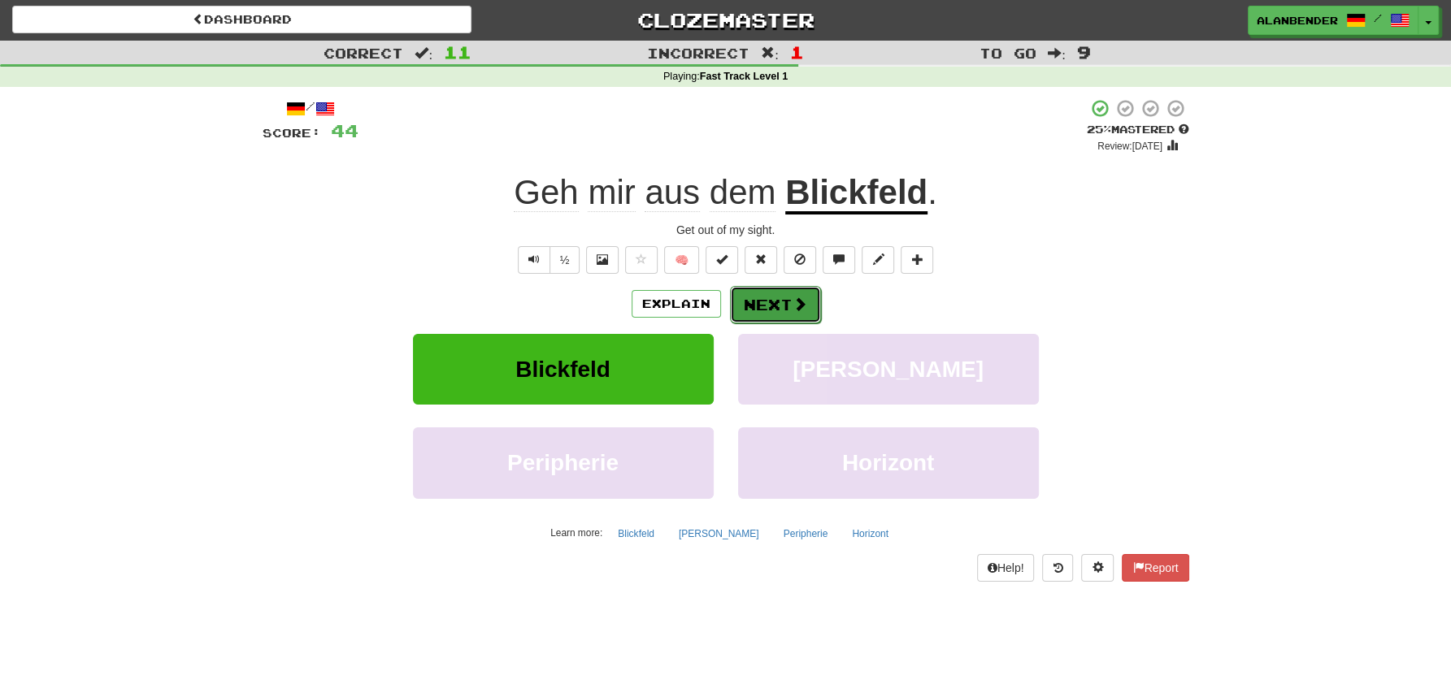
click at [781, 302] on button "Next" at bounding box center [775, 304] width 91 height 37
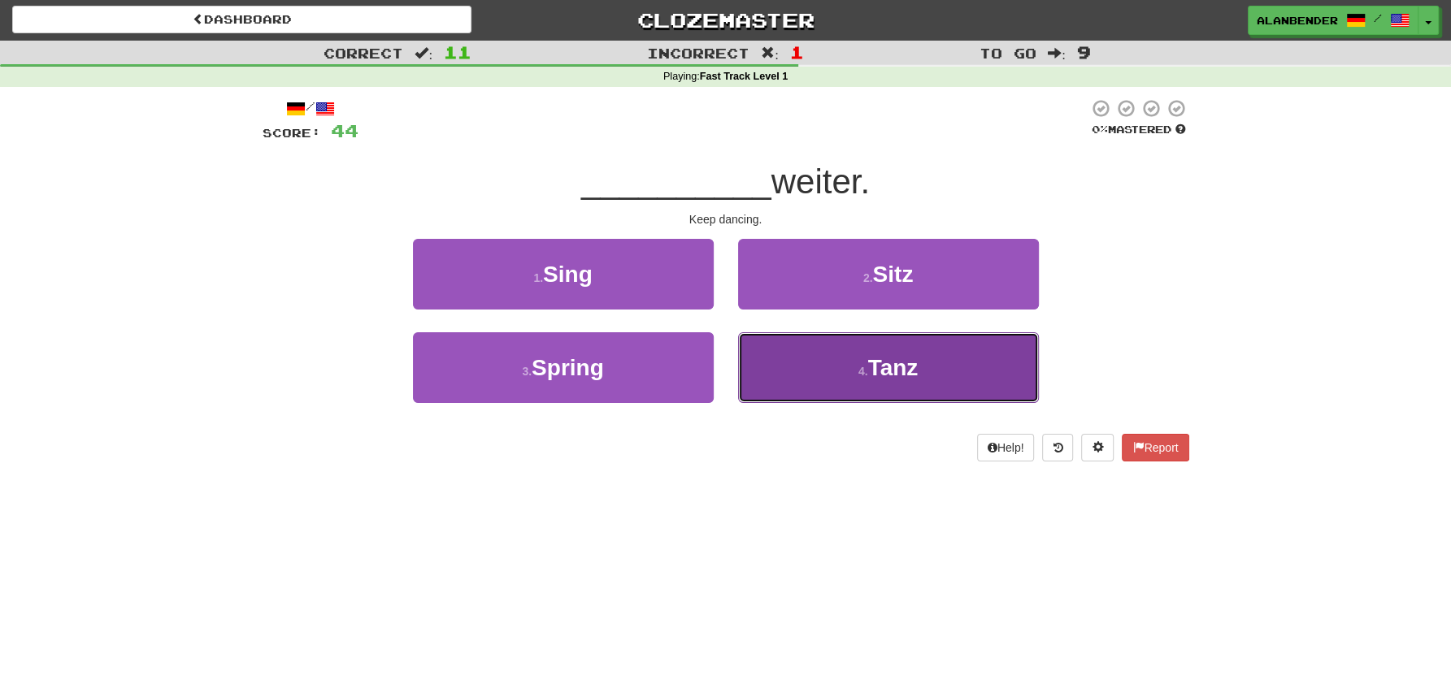
click at [898, 359] on span "Tanz" at bounding box center [892, 367] width 50 height 25
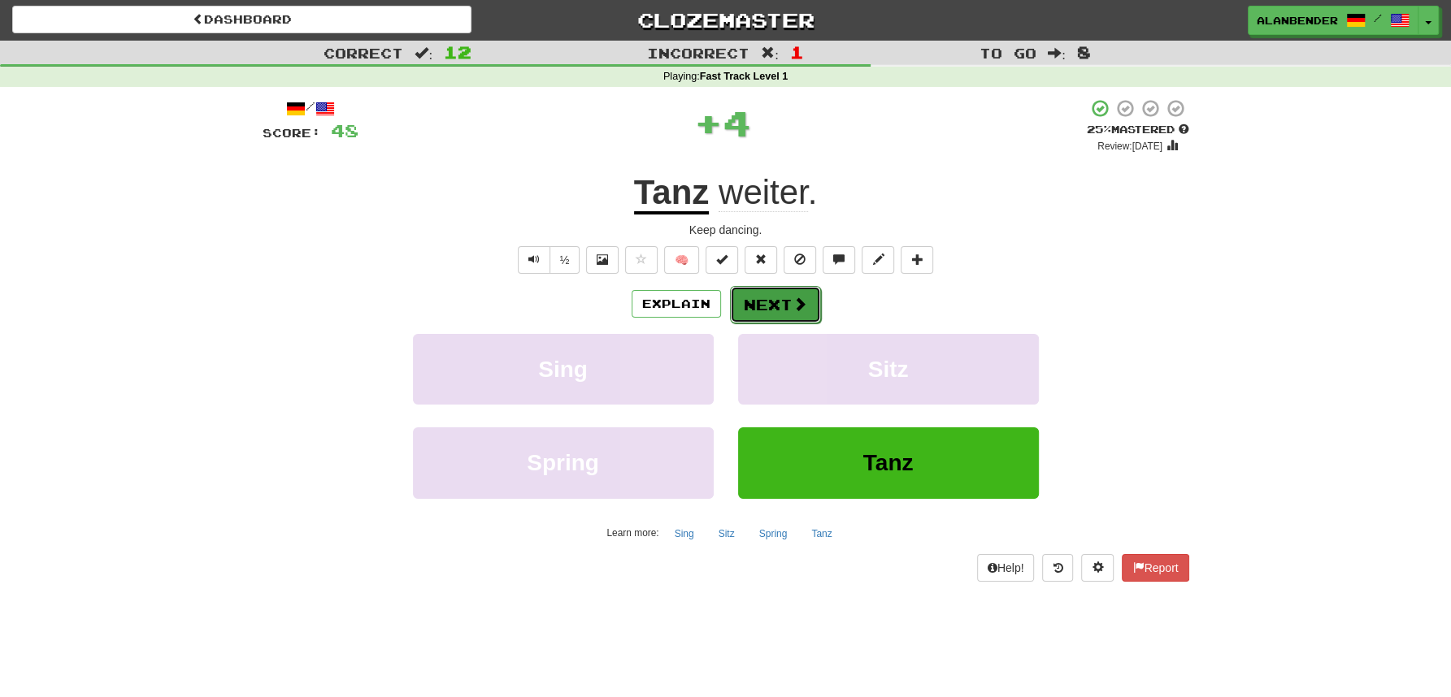
click at [793, 304] on span at bounding box center [799, 304] width 15 height 15
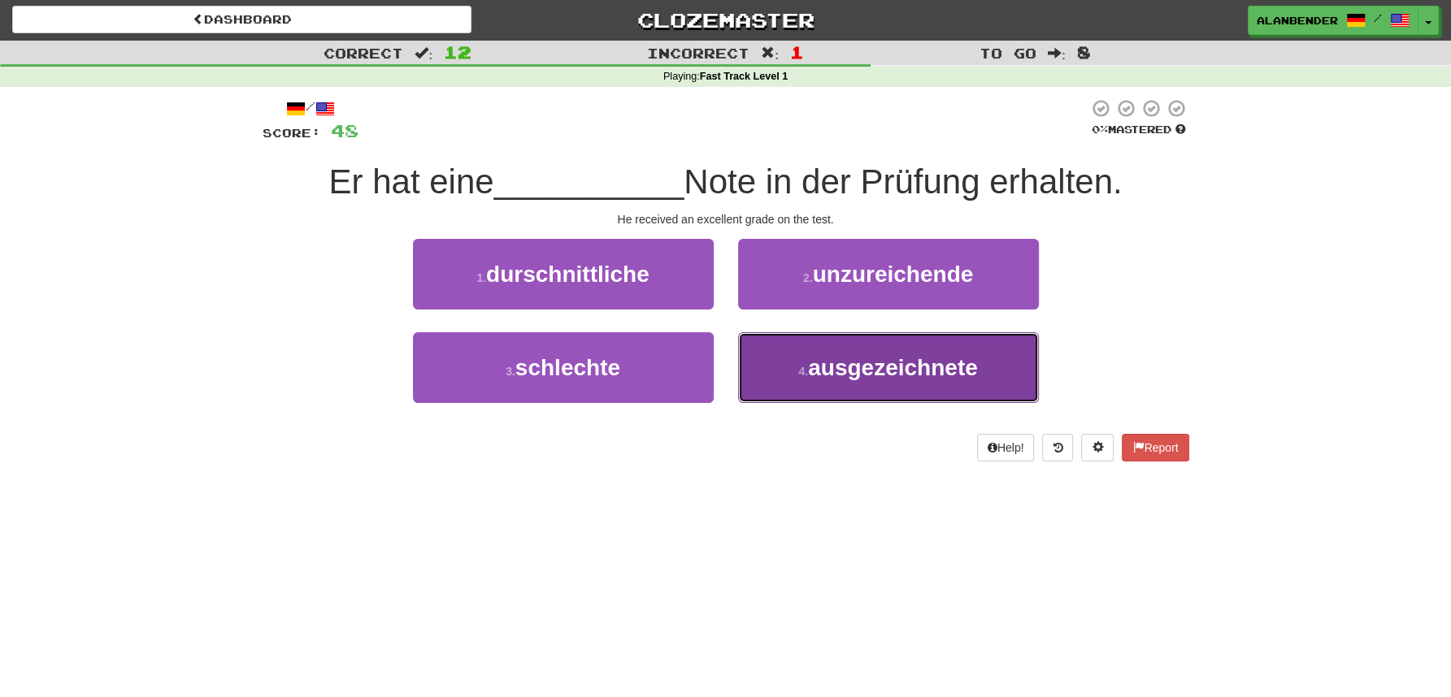
click at [896, 363] on span "ausgezeichnete" at bounding box center [893, 367] width 170 height 25
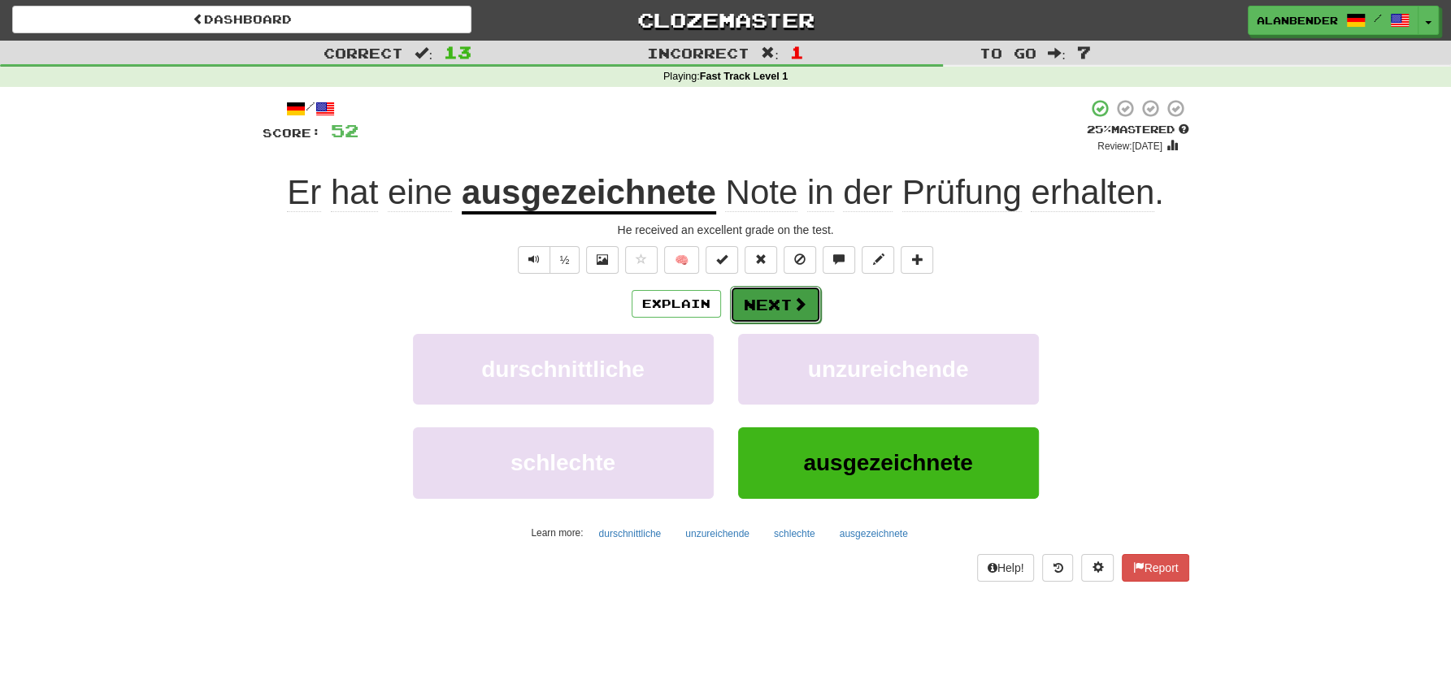
click at [792, 302] on span at bounding box center [799, 304] width 15 height 15
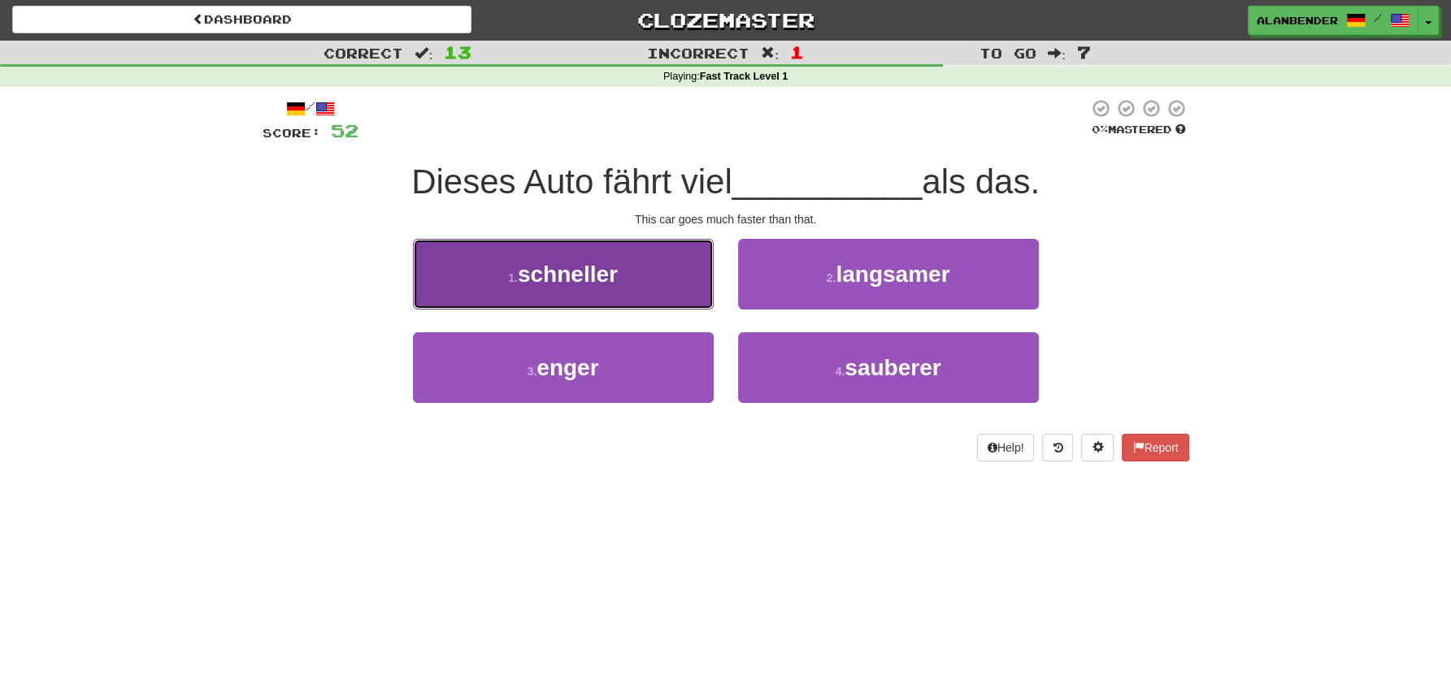
click at [612, 282] on span "schneller" at bounding box center [568, 274] width 100 height 25
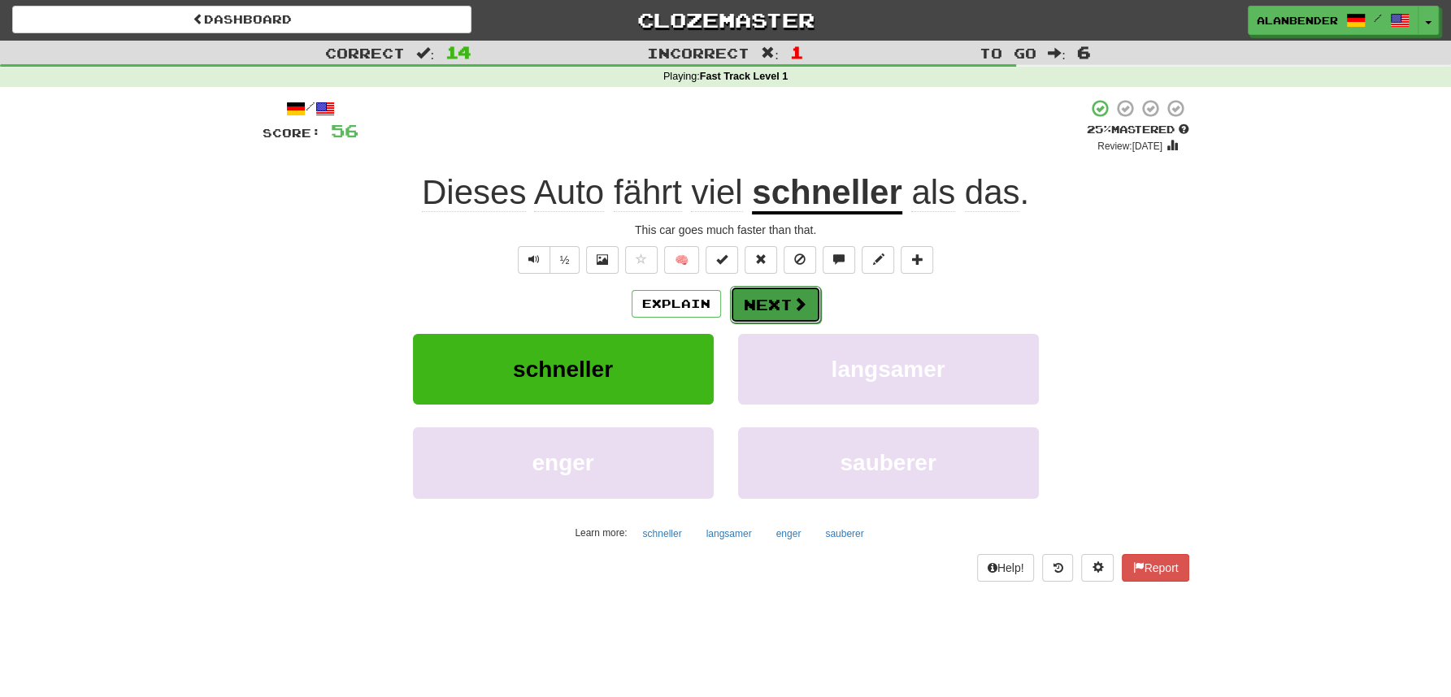
click at [785, 308] on button "Next" at bounding box center [775, 304] width 91 height 37
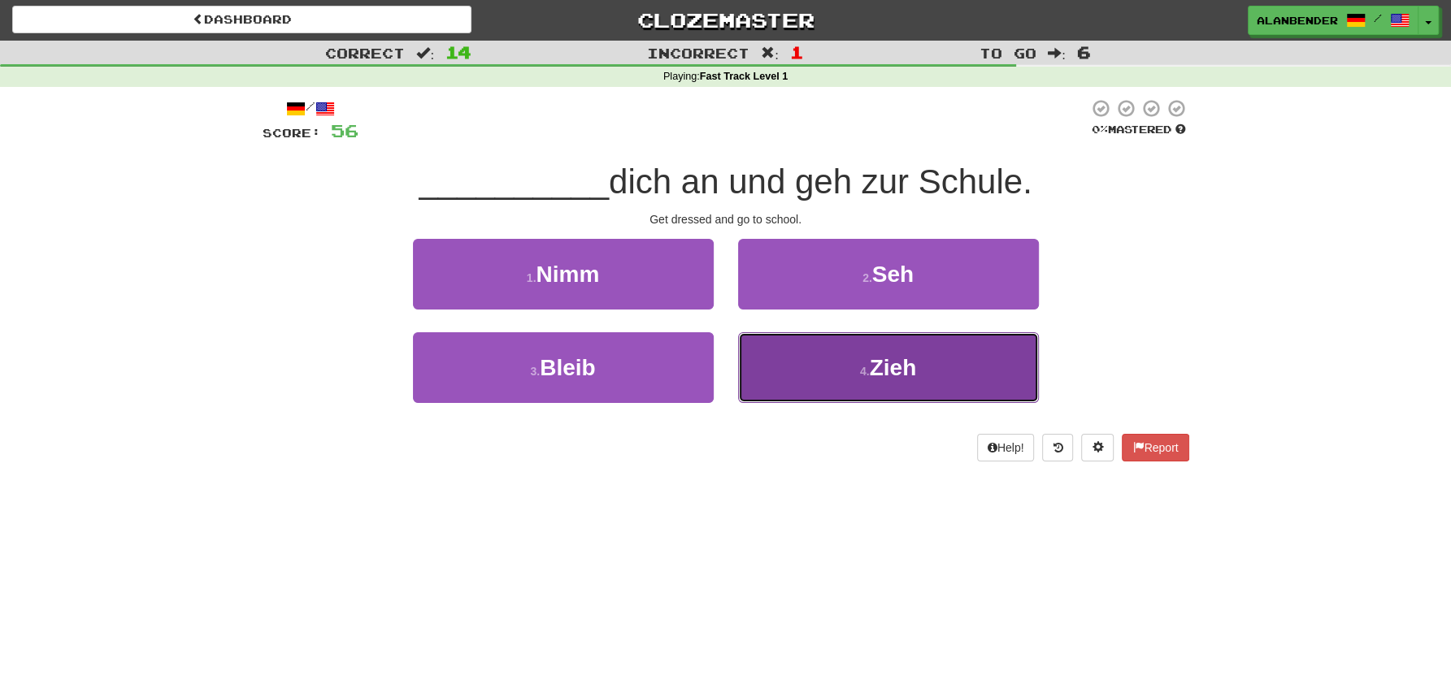
click at [922, 394] on button "4 . Zieh" at bounding box center [888, 367] width 301 height 71
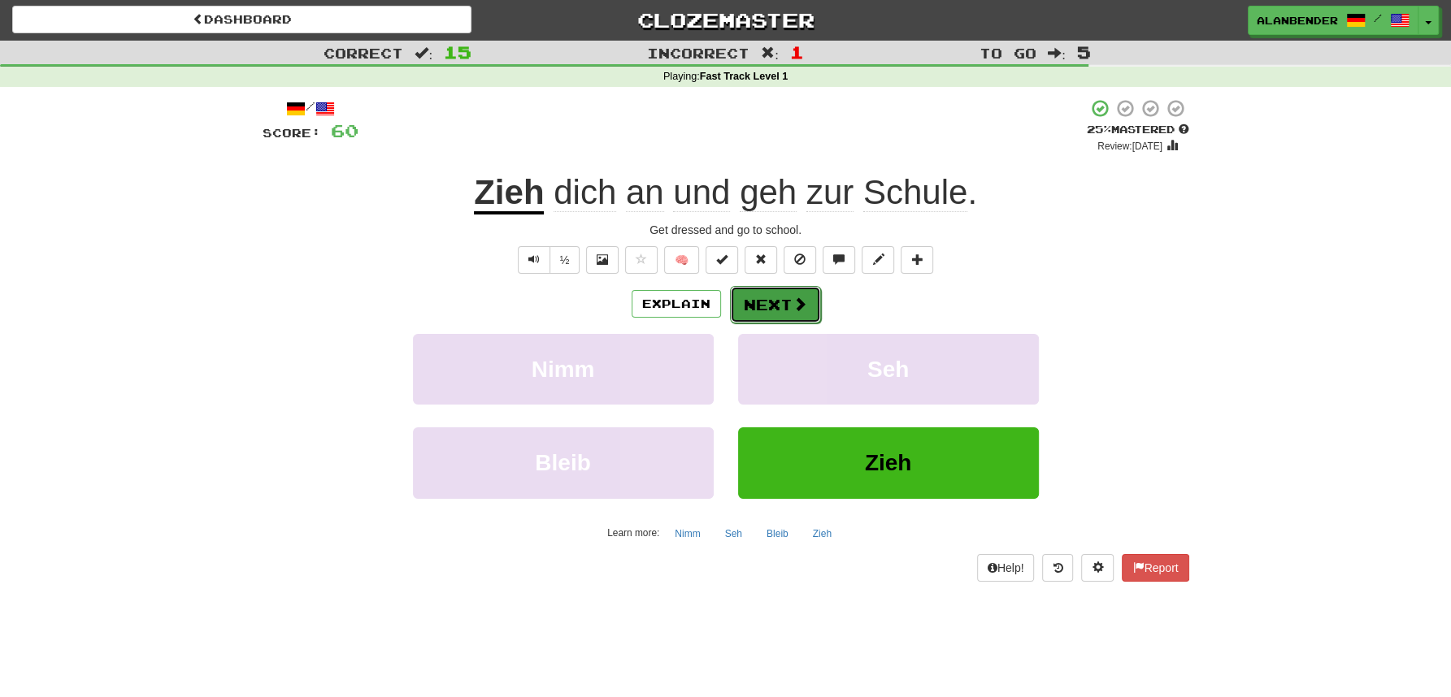
click at [805, 304] on button "Next" at bounding box center [775, 304] width 91 height 37
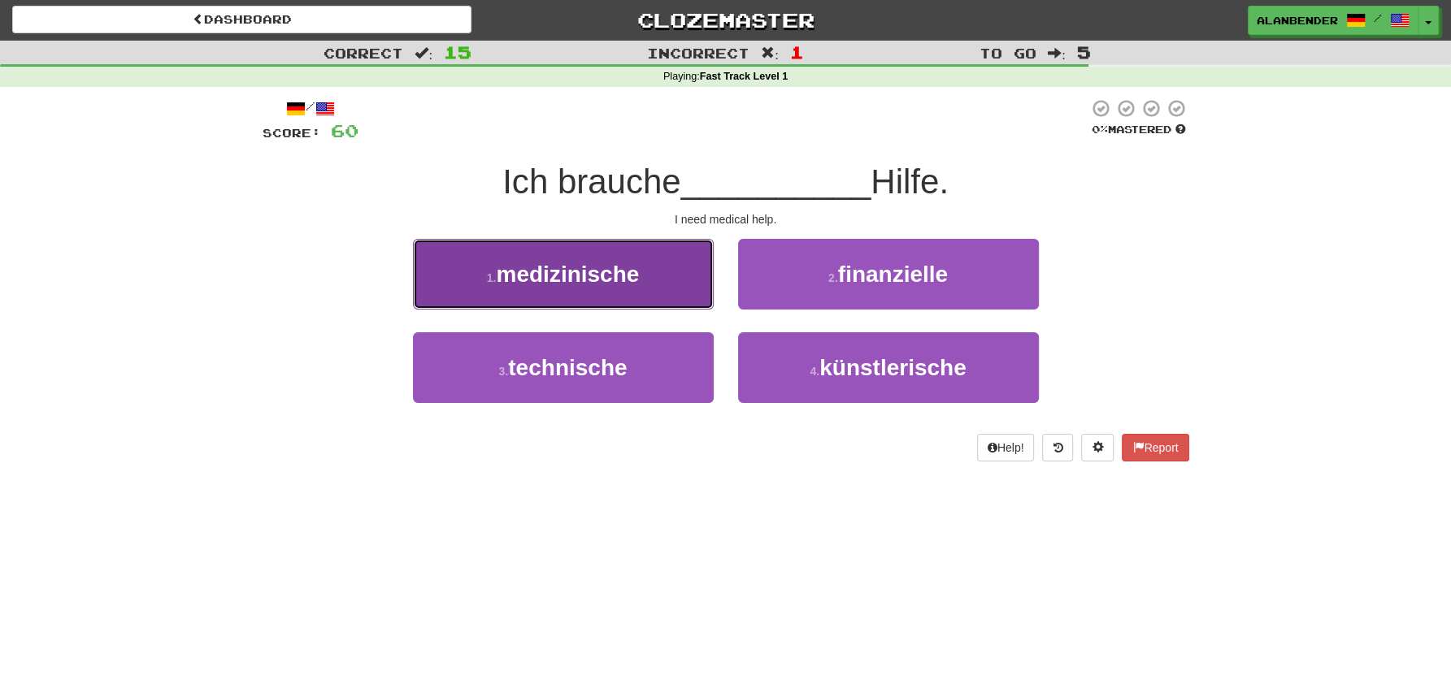
click at [601, 281] on span "medizinische" at bounding box center [567, 274] width 143 height 25
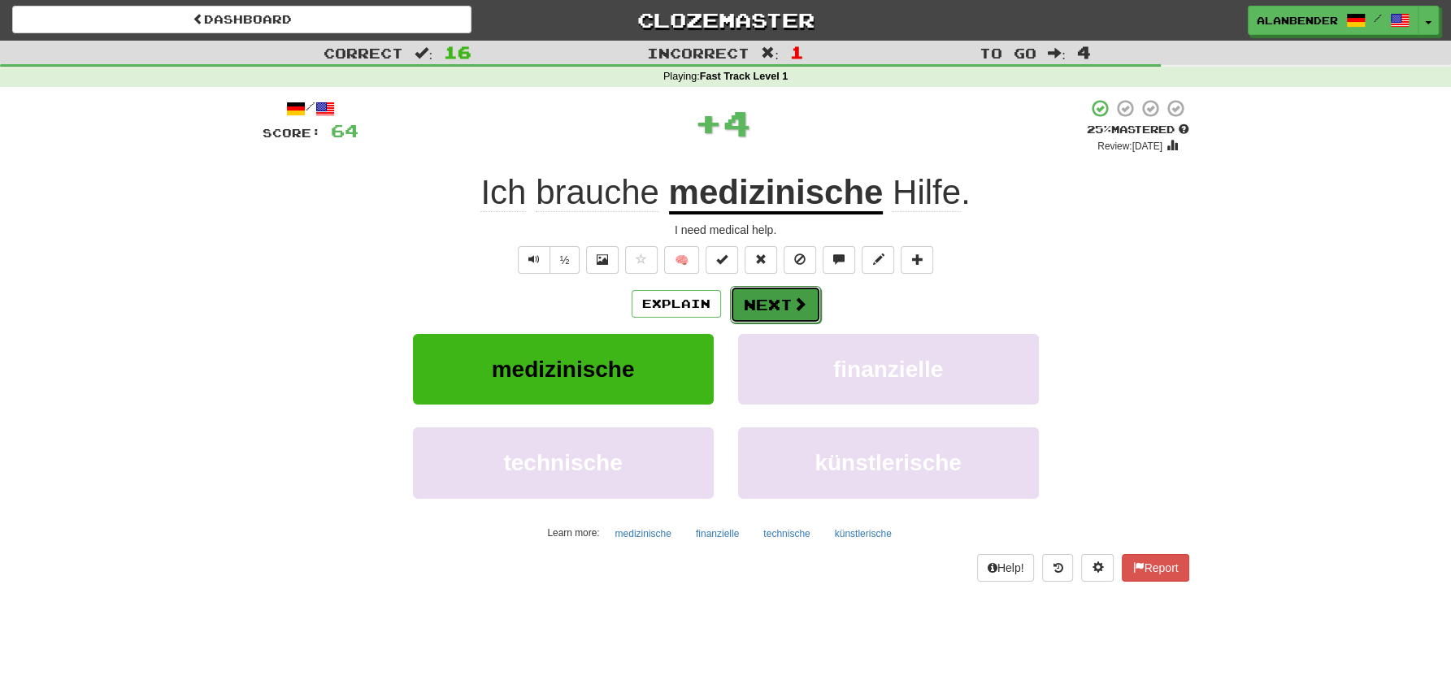
click at [797, 309] on span at bounding box center [799, 304] width 15 height 15
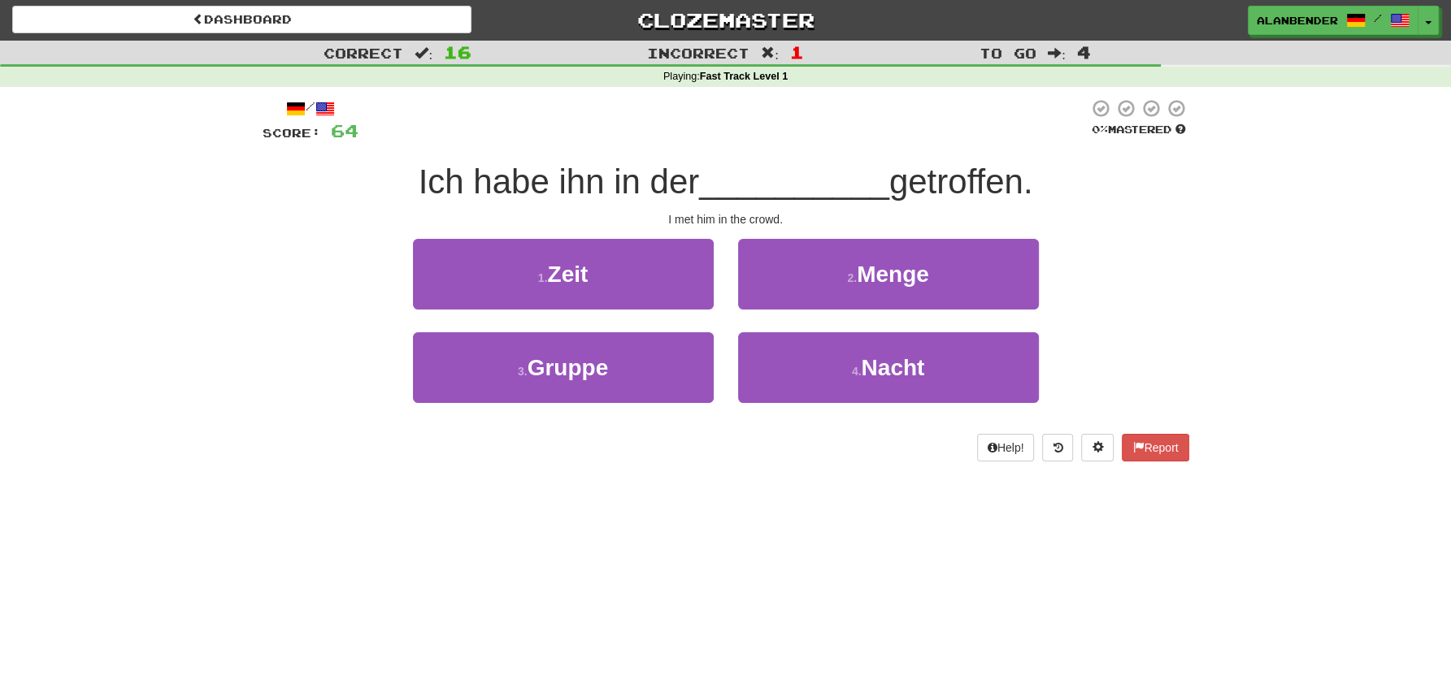
click at [572, 567] on div "Dashboard Clozemaster AlanBender / Toggle Dropdown Dashboard Leaderboard Activi…" at bounding box center [725, 347] width 1451 height 697
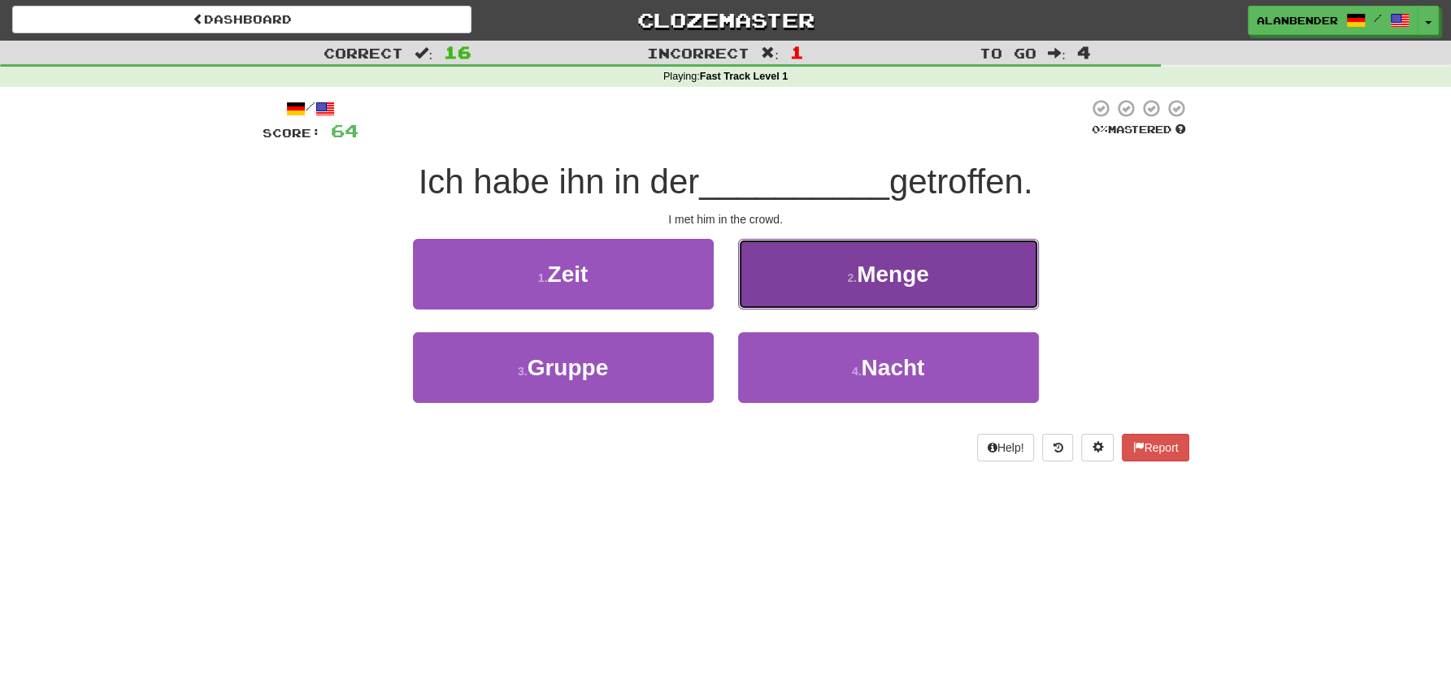
click at [897, 293] on button "2 . Menge" at bounding box center [888, 274] width 301 height 71
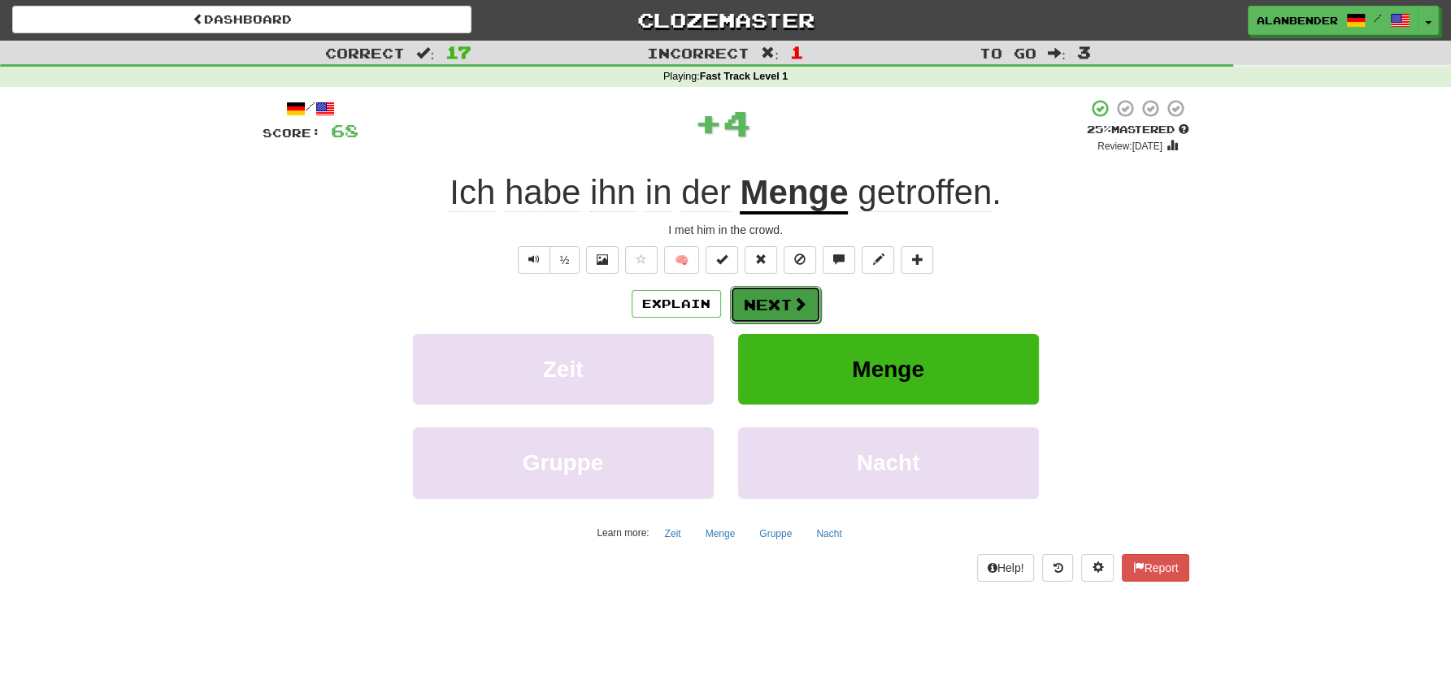
click at [792, 302] on span at bounding box center [799, 304] width 15 height 15
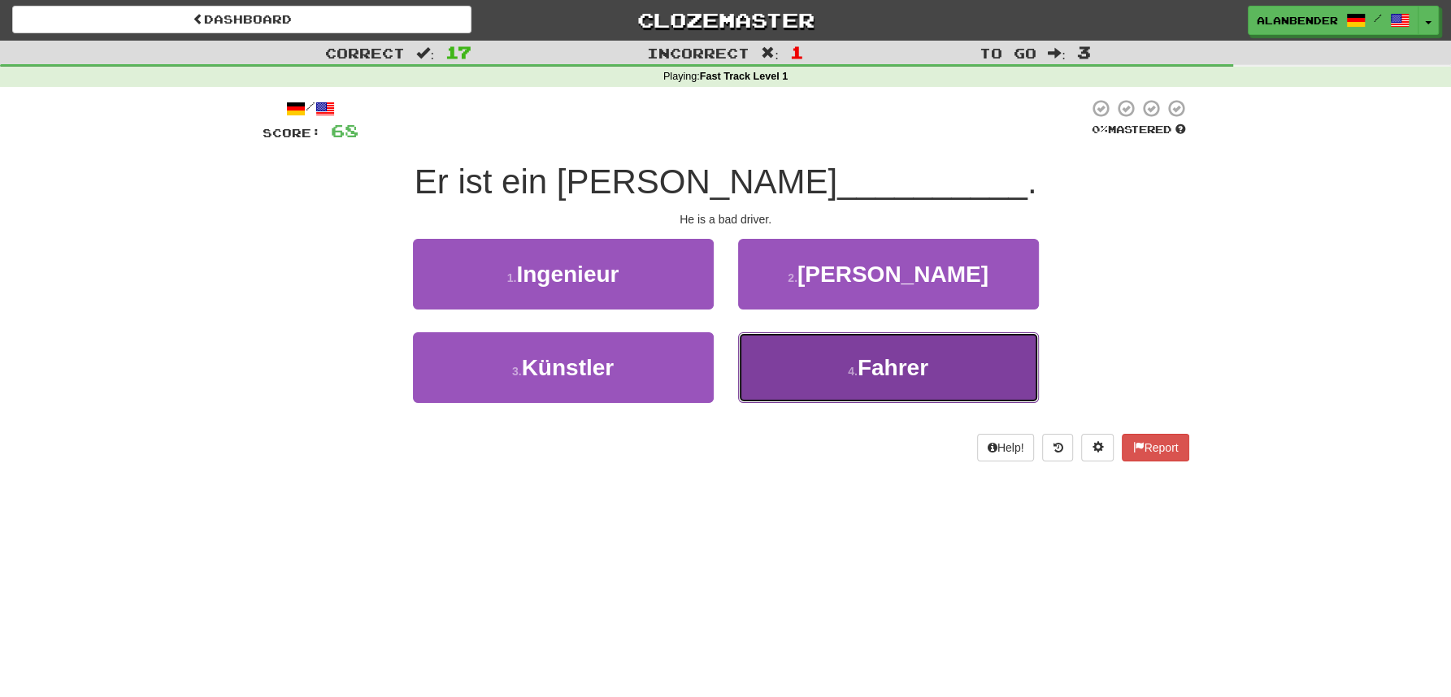
click at [873, 384] on button "4 . Fahrer" at bounding box center [888, 367] width 301 height 71
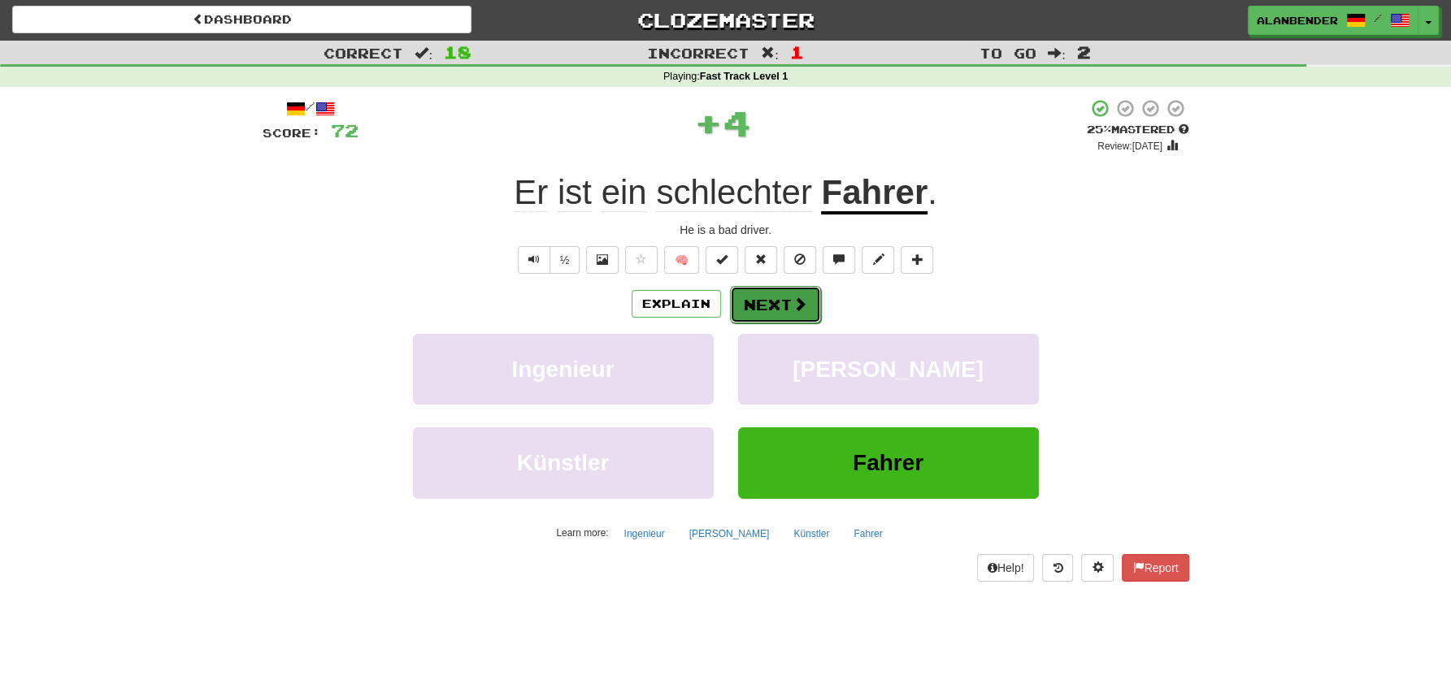
click at [813, 316] on button "Next" at bounding box center [775, 304] width 91 height 37
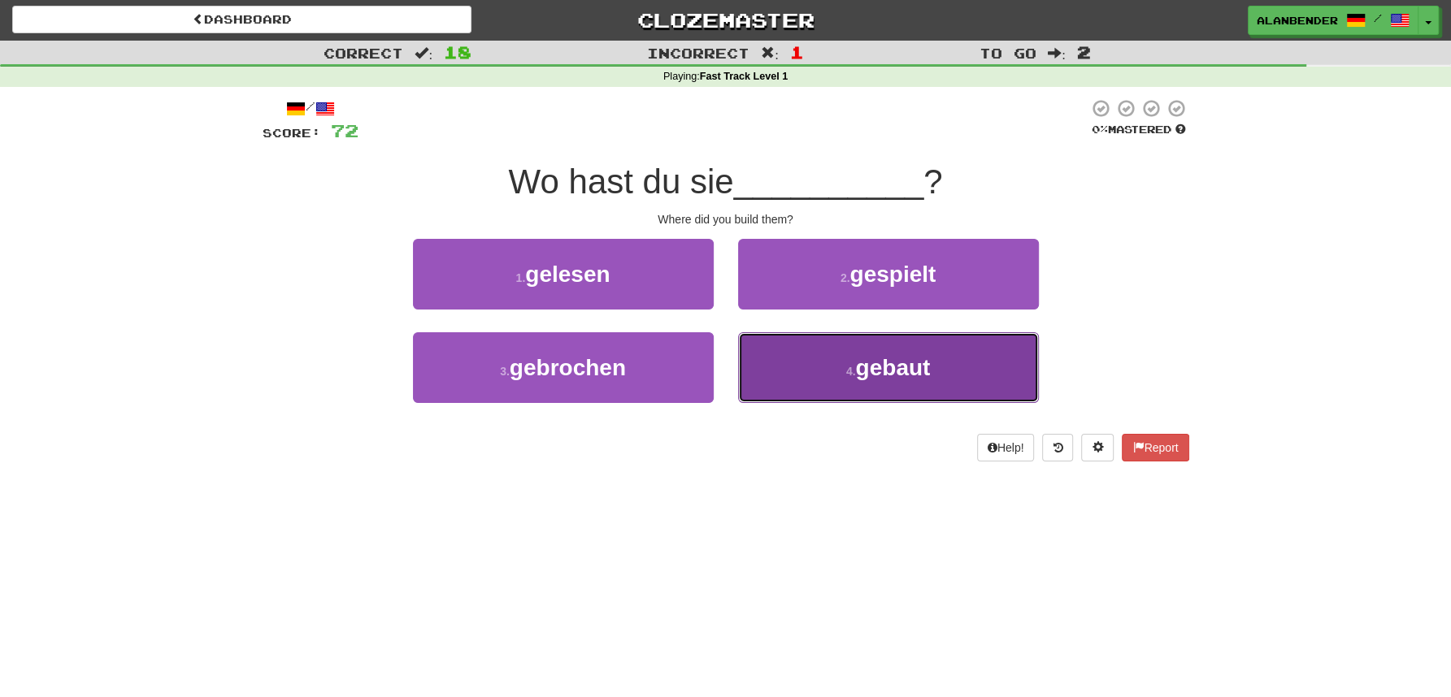
click at [954, 377] on button "4 . gebaut" at bounding box center [888, 367] width 301 height 71
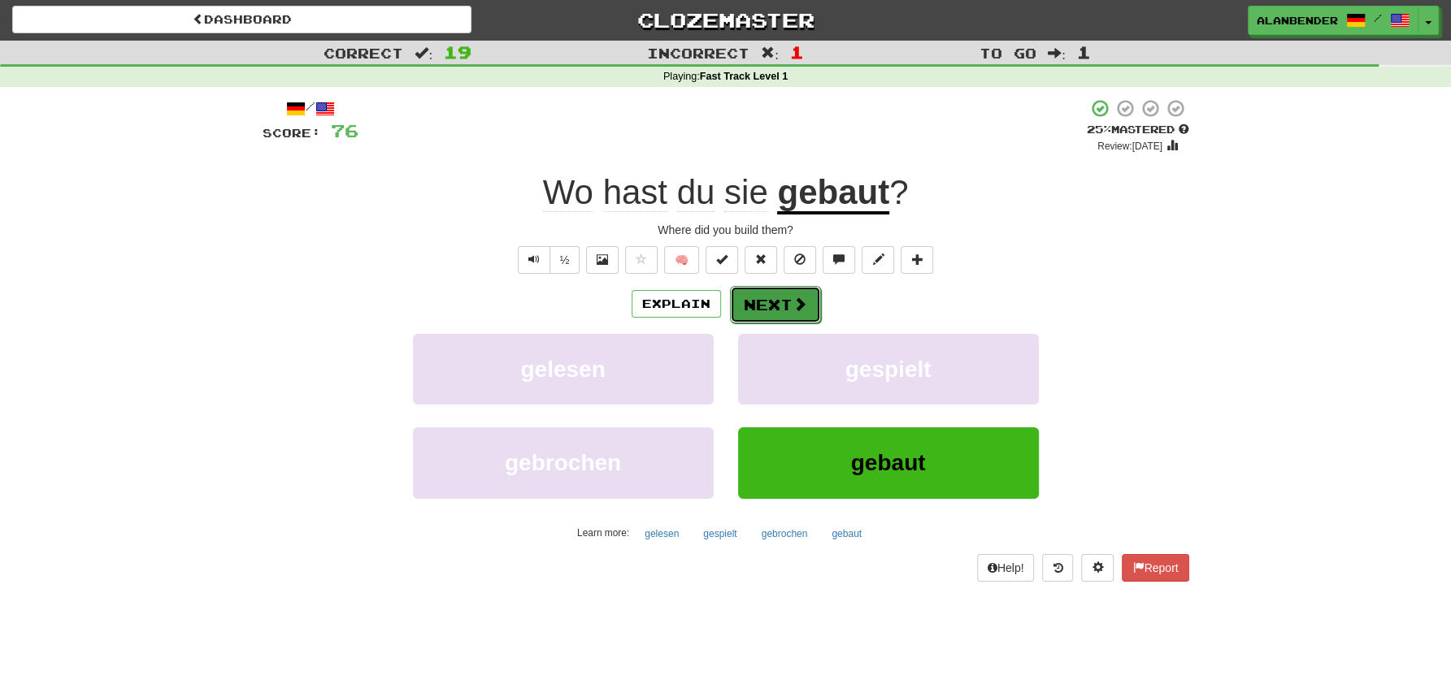
click at [754, 304] on button "Next" at bounding box center [775, 304] width 91 height 37
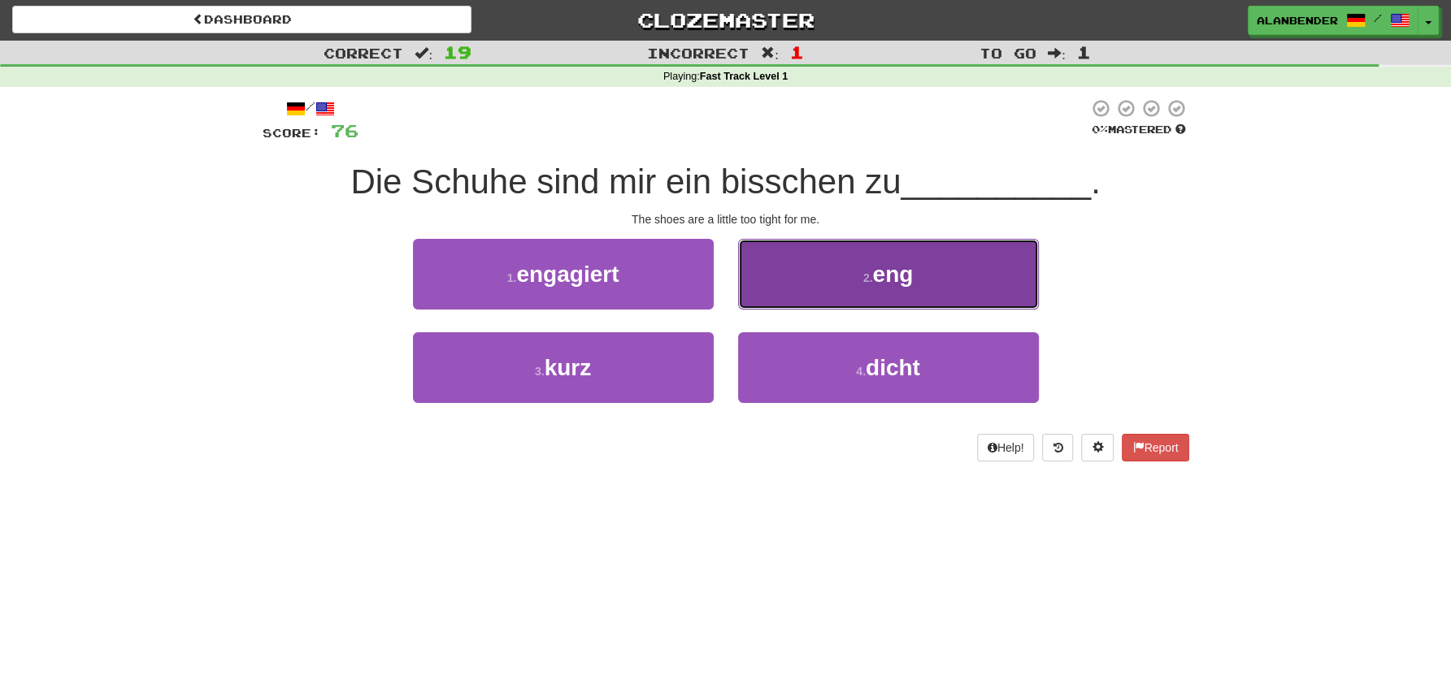
click at [893, 284] on span "eng" at bounding box center [892, 274] width 41 height 25
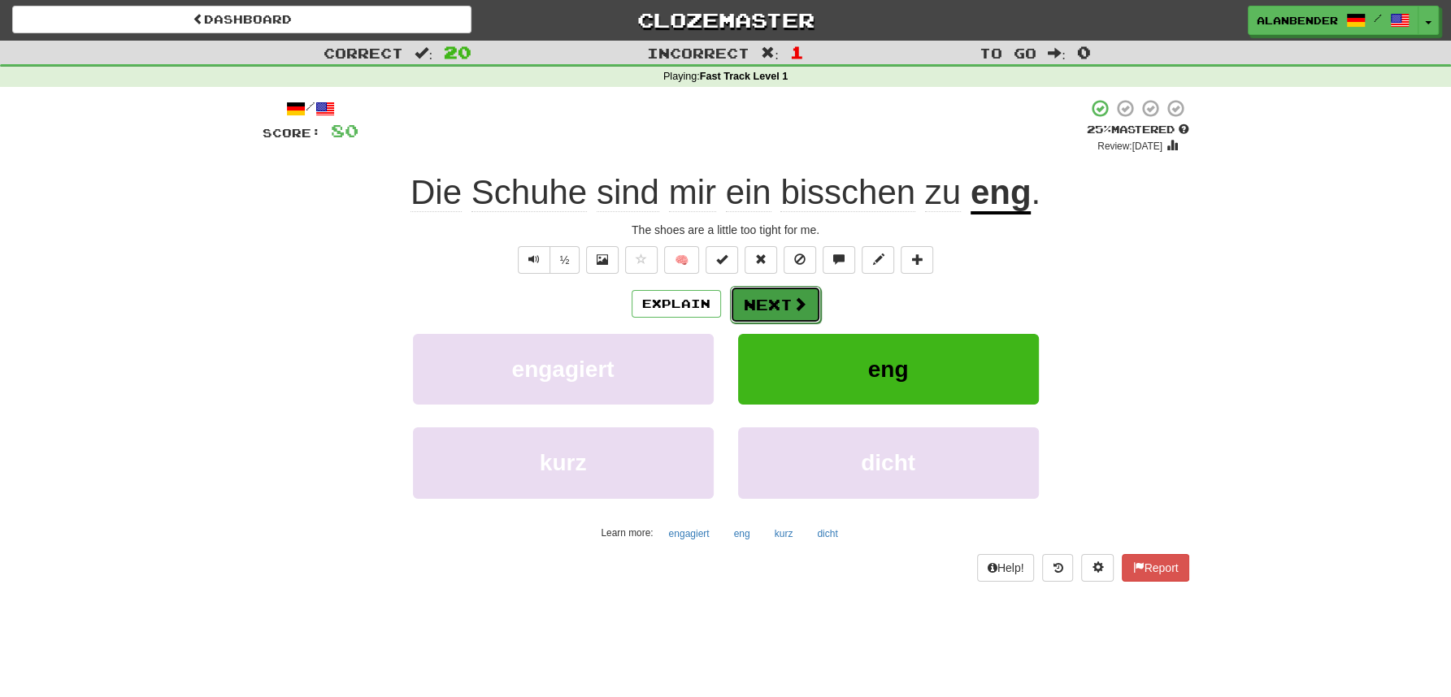
click at [780, 302] on button "Next" at bounding box center [775, 304] width 91 height 37
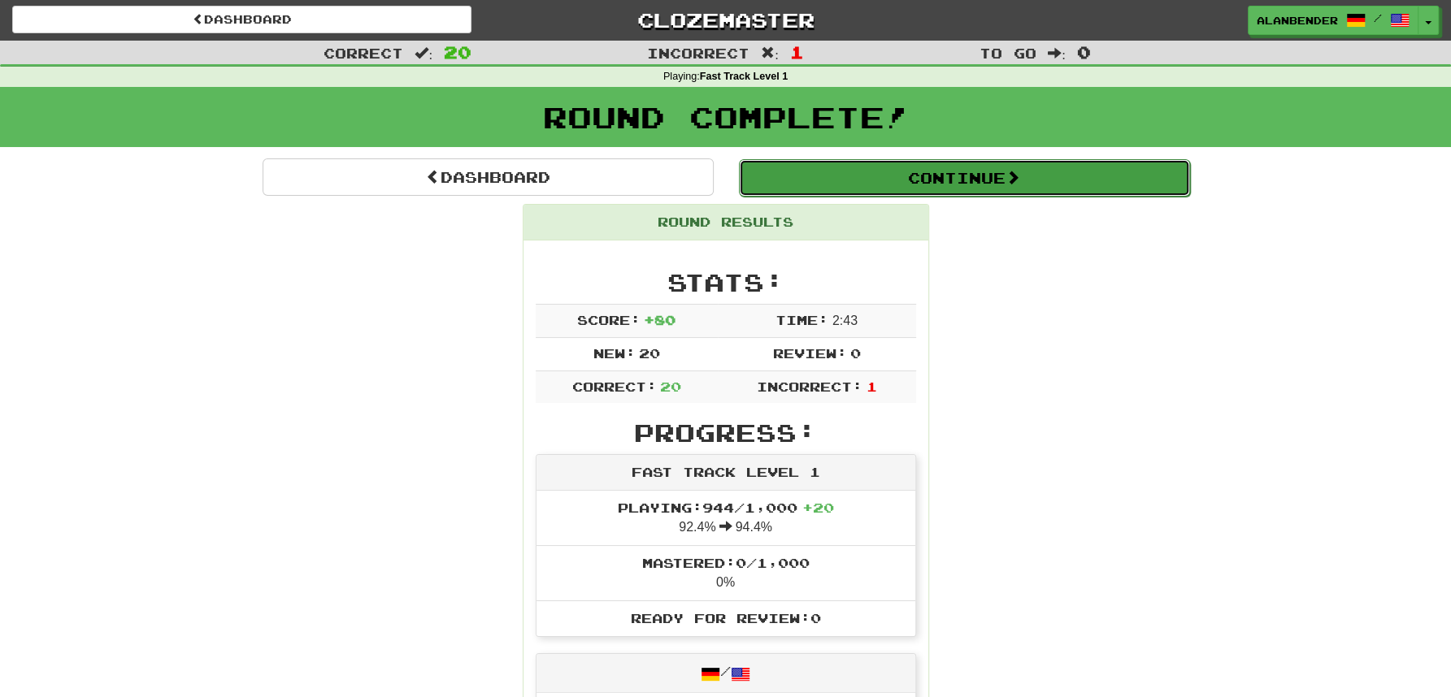
click at [911, 176] on button "Continue" at bounding box center [964, 177] width 451 height 37
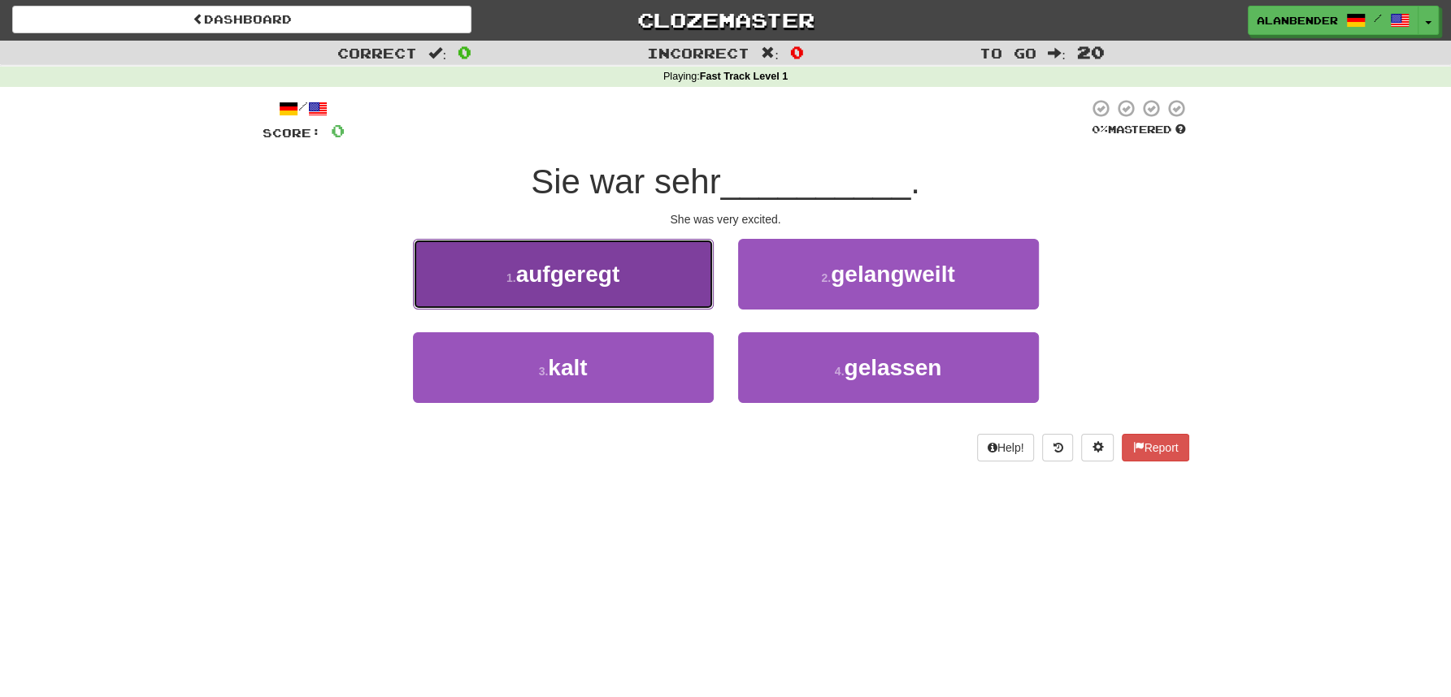
click at [647, 285] on button "1 . aufgeregt" at bounding box center [563, 274] width 301 height 71
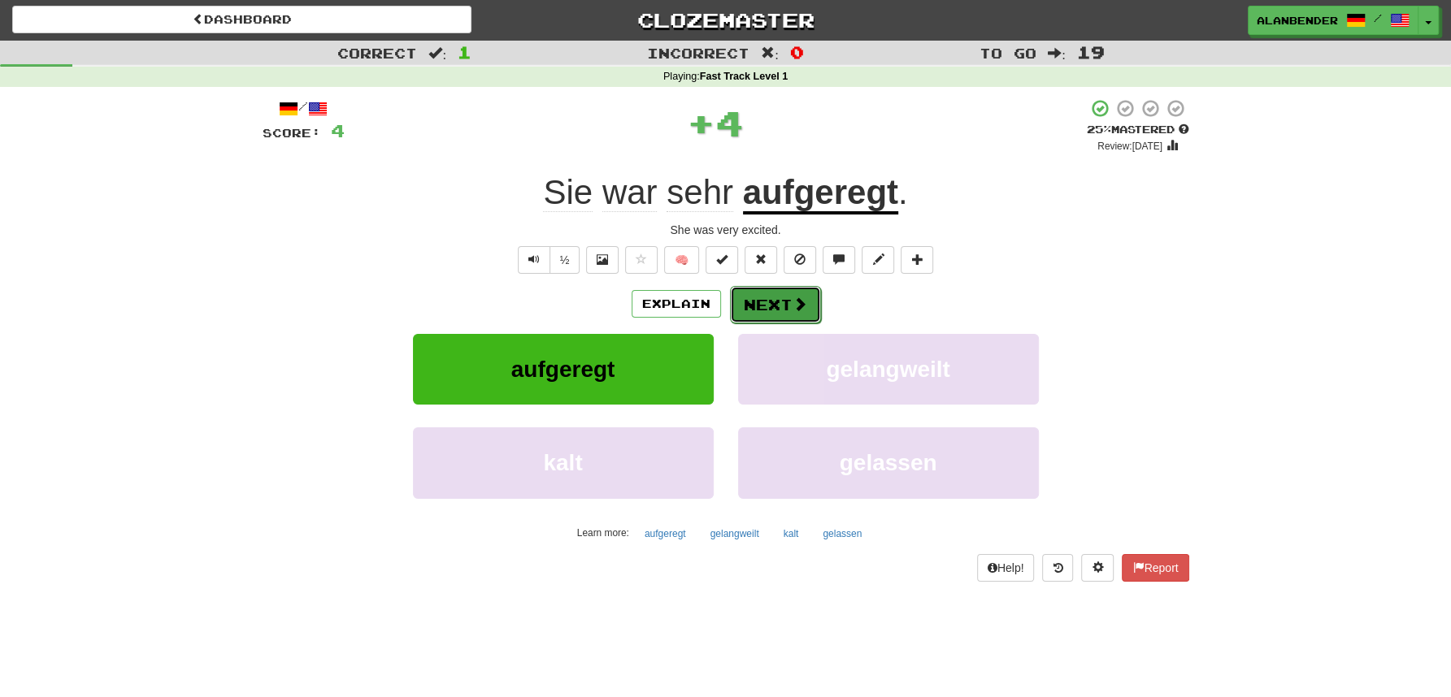
click at [780, 293] on button "Next" at bounding box center [775, 304] width 91 height 37
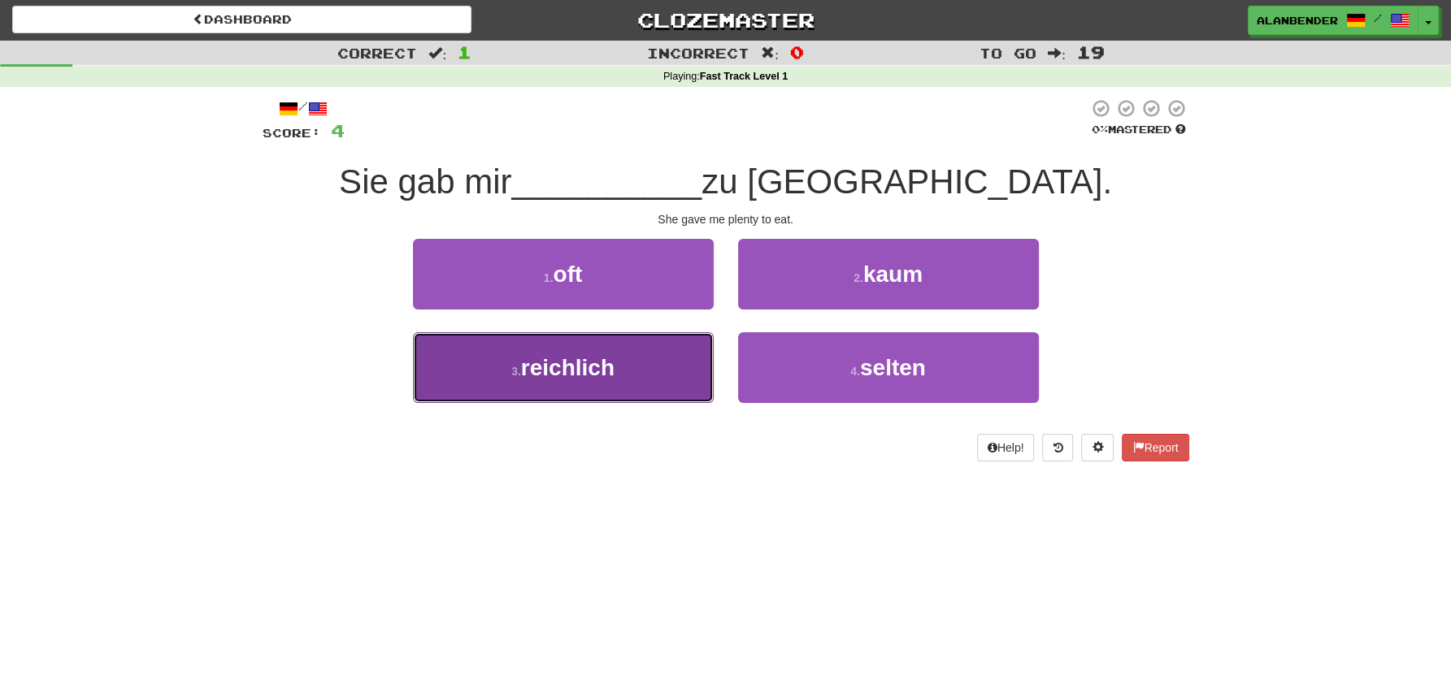
click at [596, 372] on span "reichlich" at bounding box center [567, 367] width 93 height 25
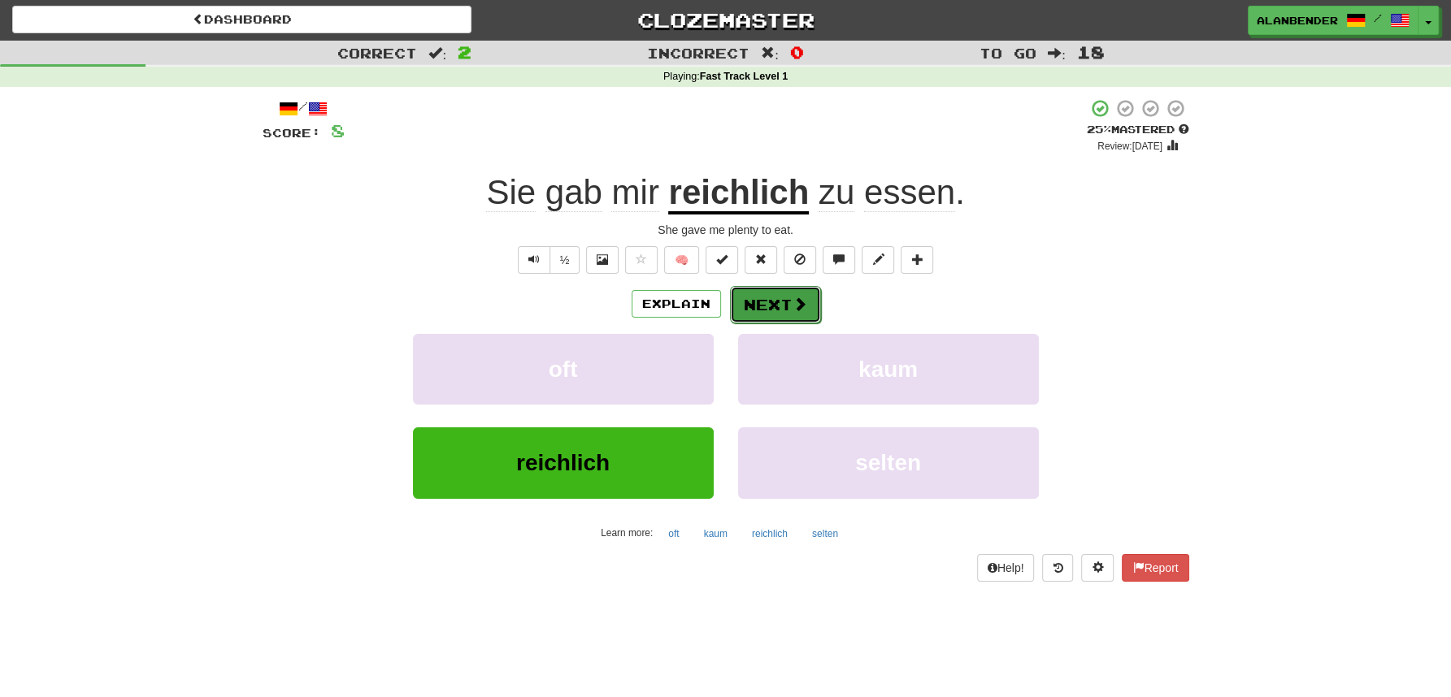
click at [769, 318] on button "Next" at bounding box center [775, 304] width 91 height 37
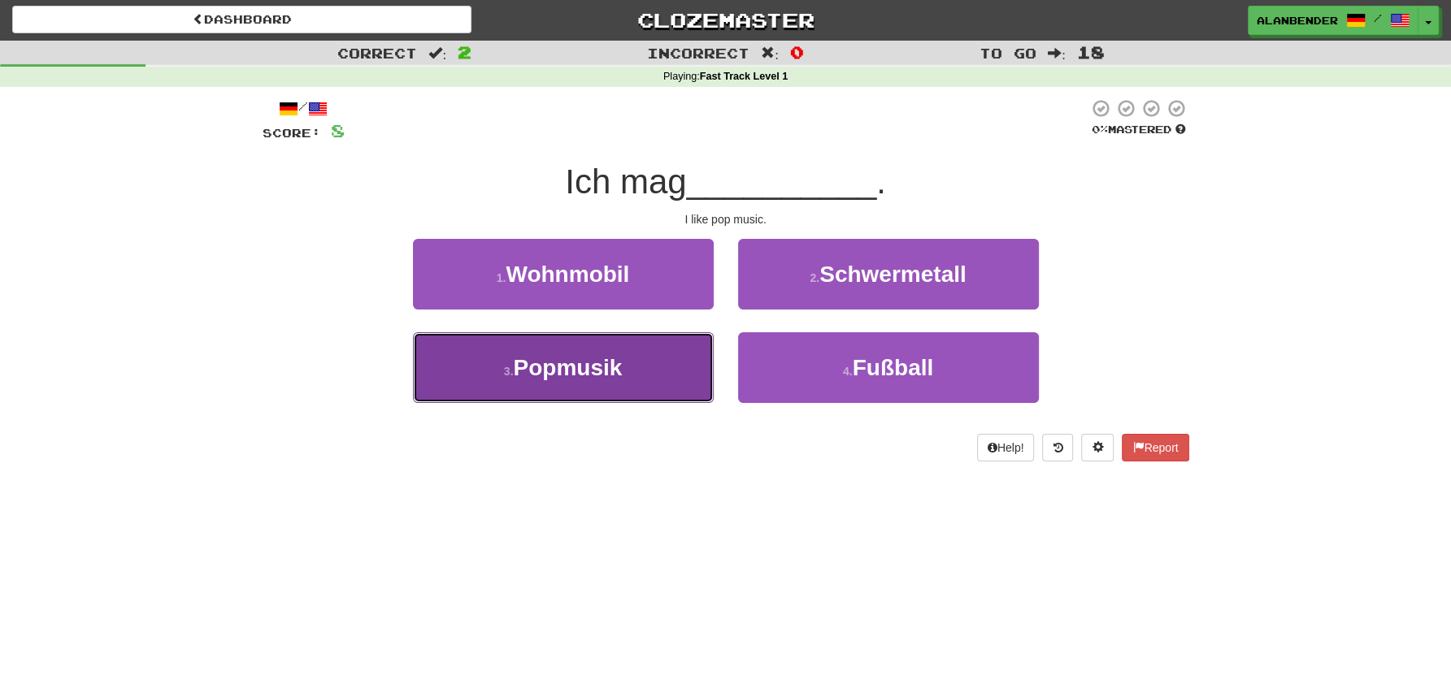
click at [545, 379] on span "Popmusik" at bounding box center [567, 367] width 109 height 25
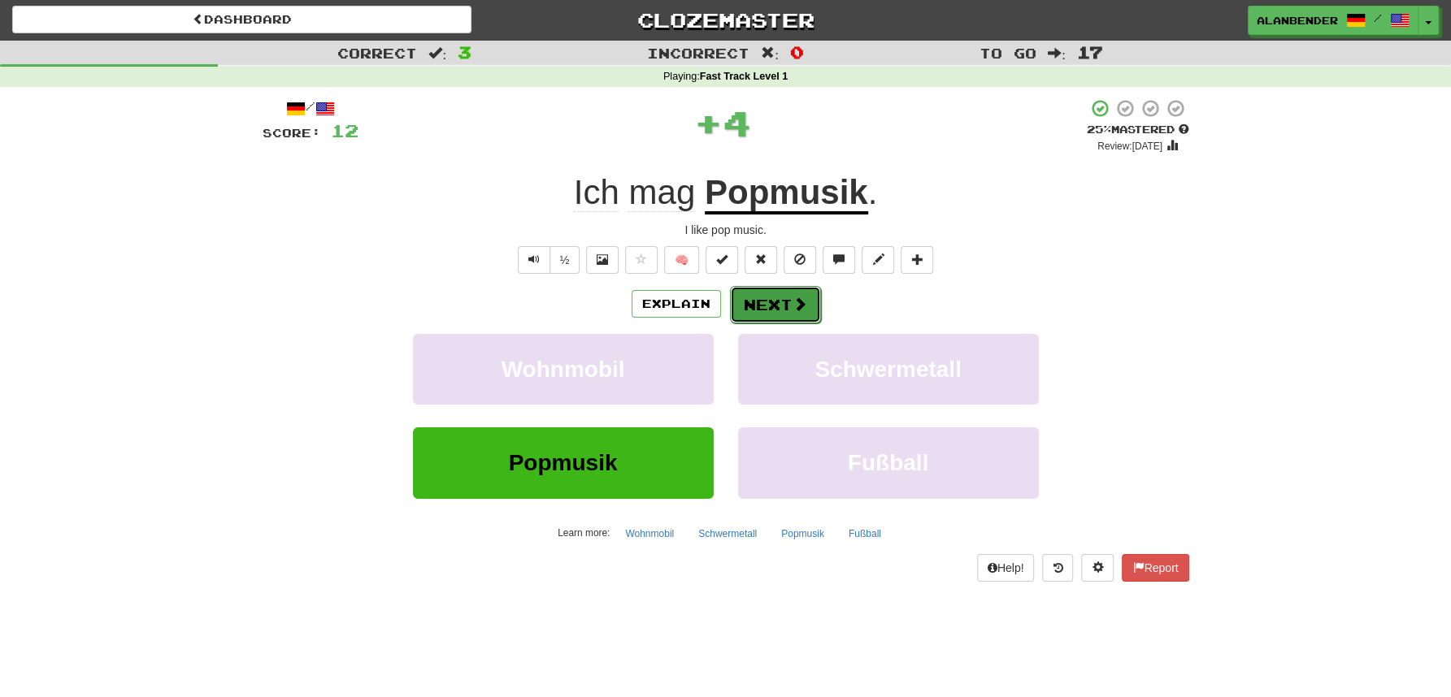
click at [769, 302] on button "Next" at bounding box center [775, 304] width 91 height 37
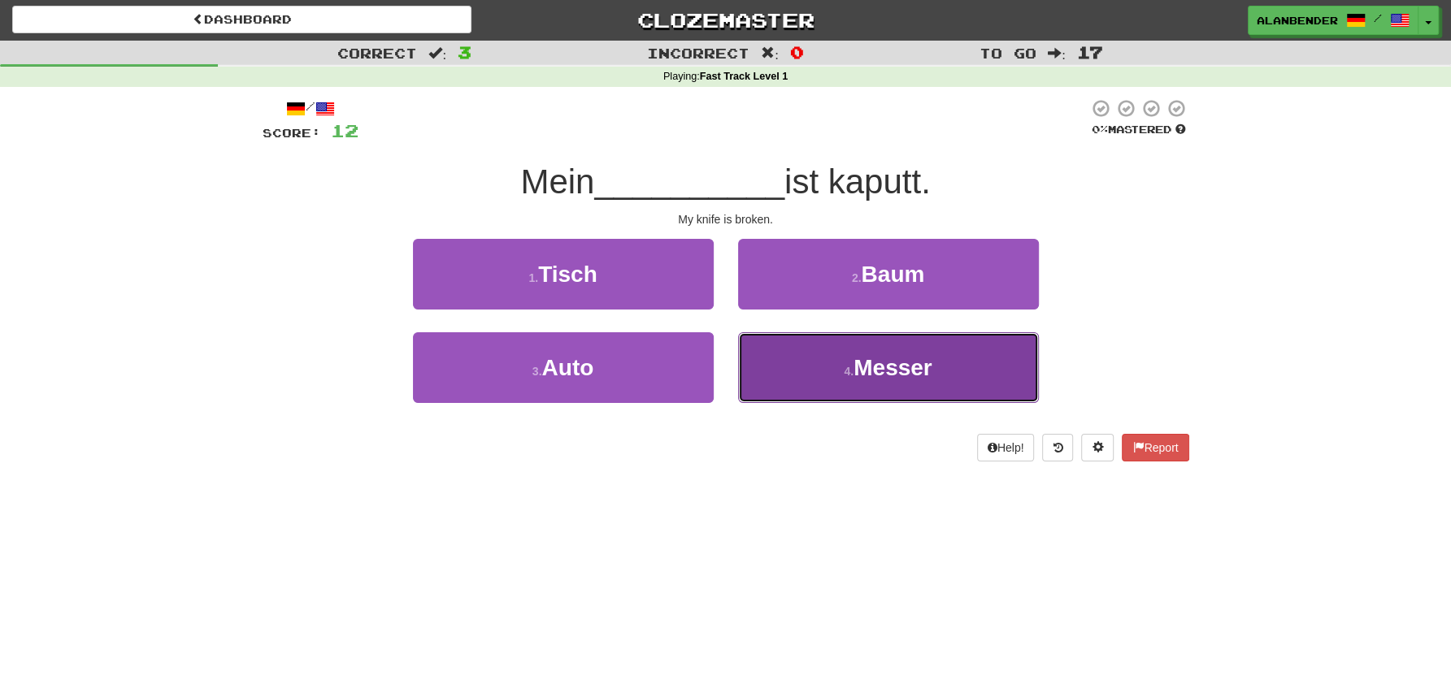
click at [907, 353] on button "4 . Messer" at bounding box center [888, 367] width 301 height 71
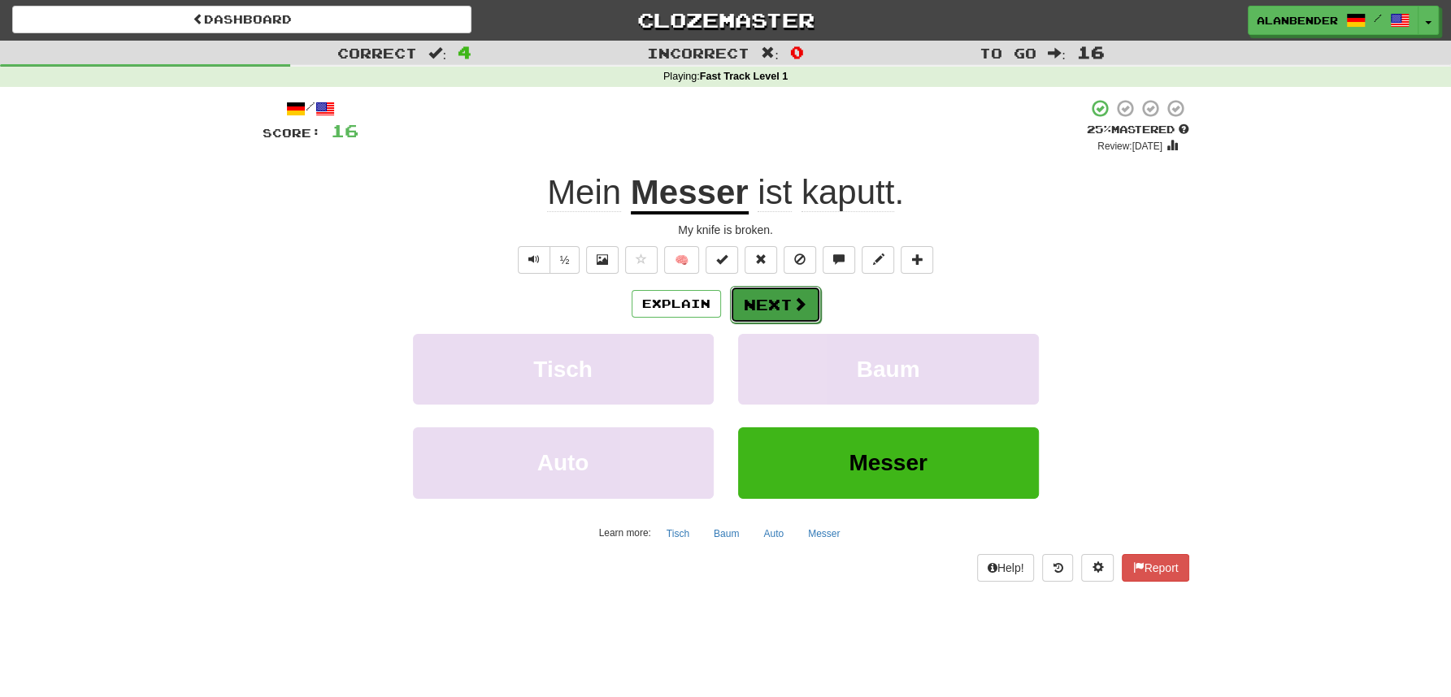
click at [764, 304] on button "Next" at bounding box center [775, 304] width 91 height 37
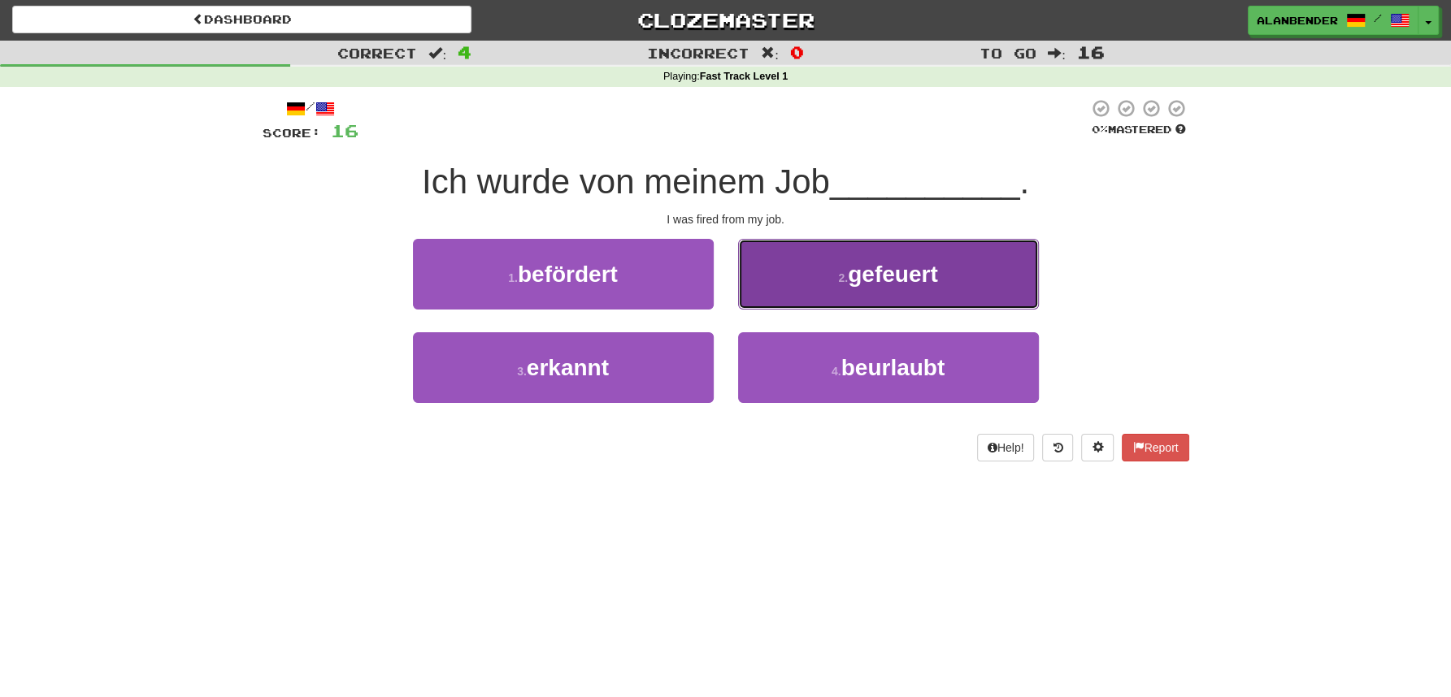
click at [916, 281] on span "gefeuert" at bounding box center [892, 274] width 89 height 25
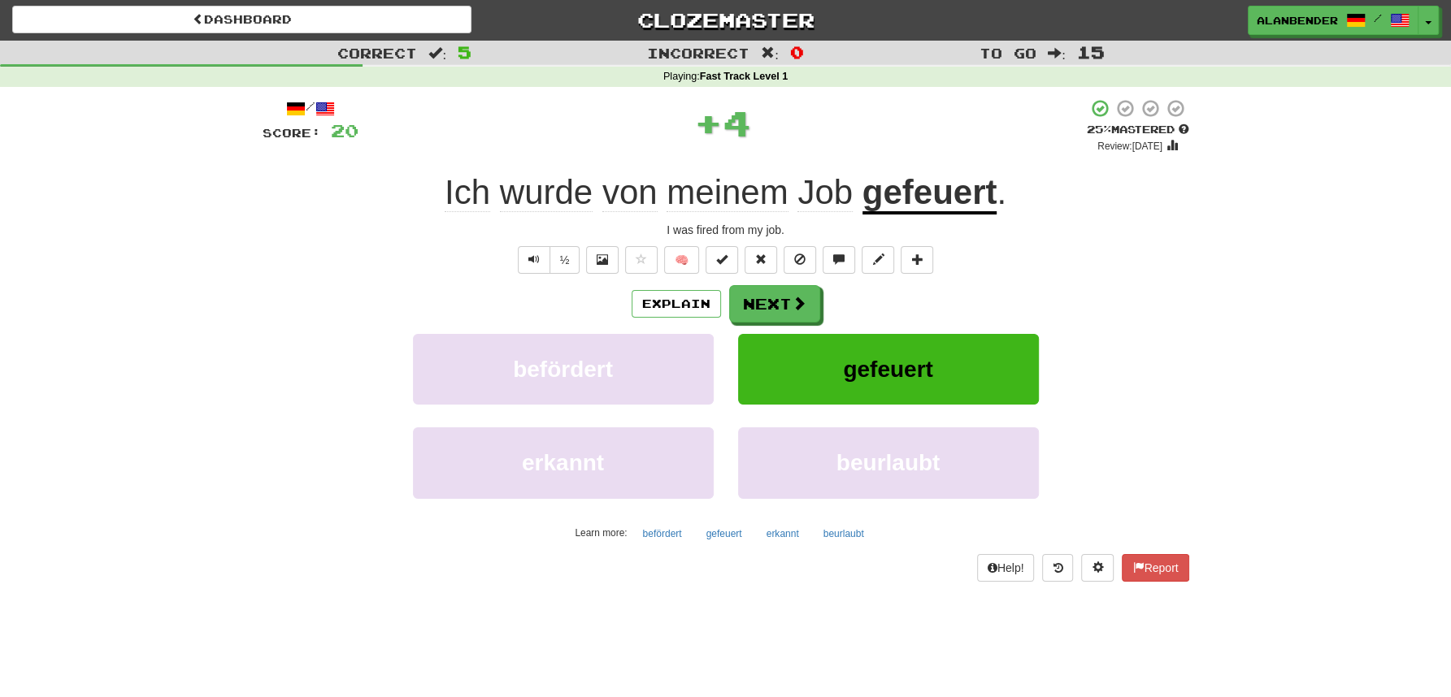
click at [943, 196] on u "gefeuert" at bounding box center [929, 193] width 135 height 41
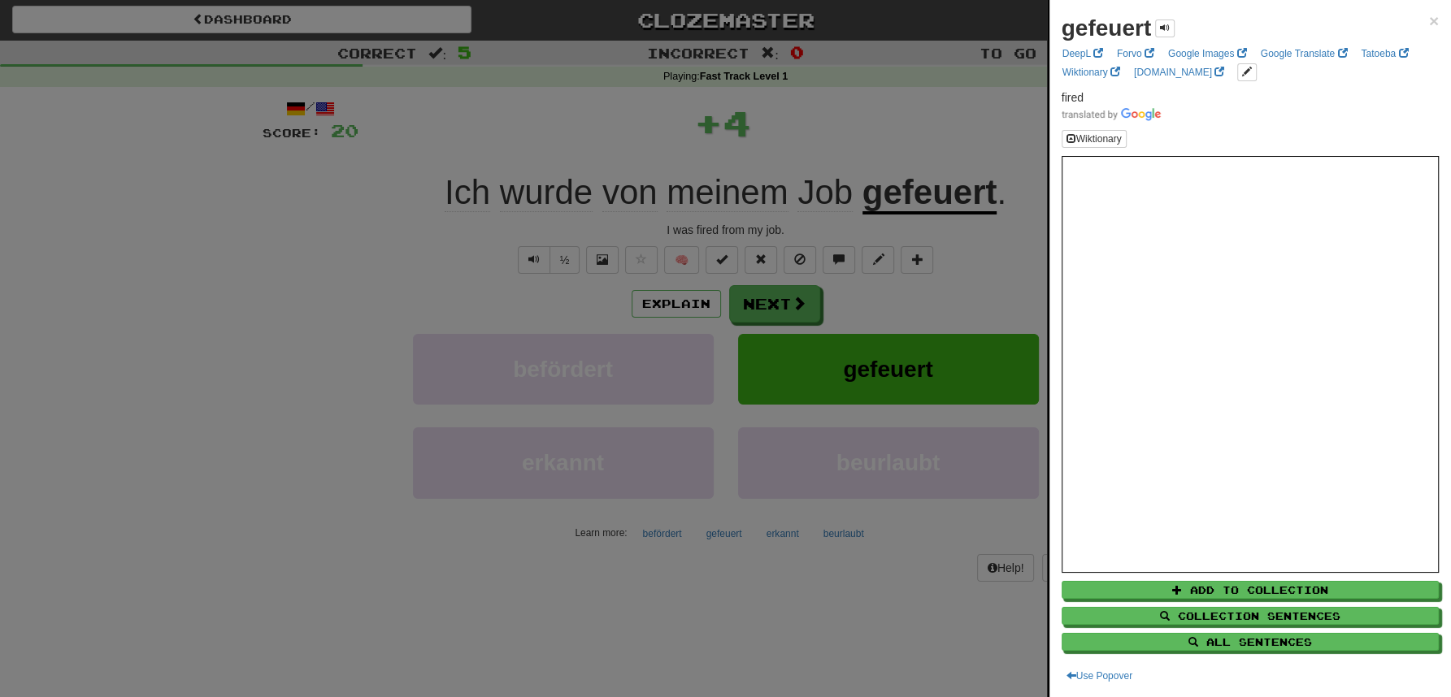
click at [901, 127] on div at bounding box center [725, 348] width 1451 height 697
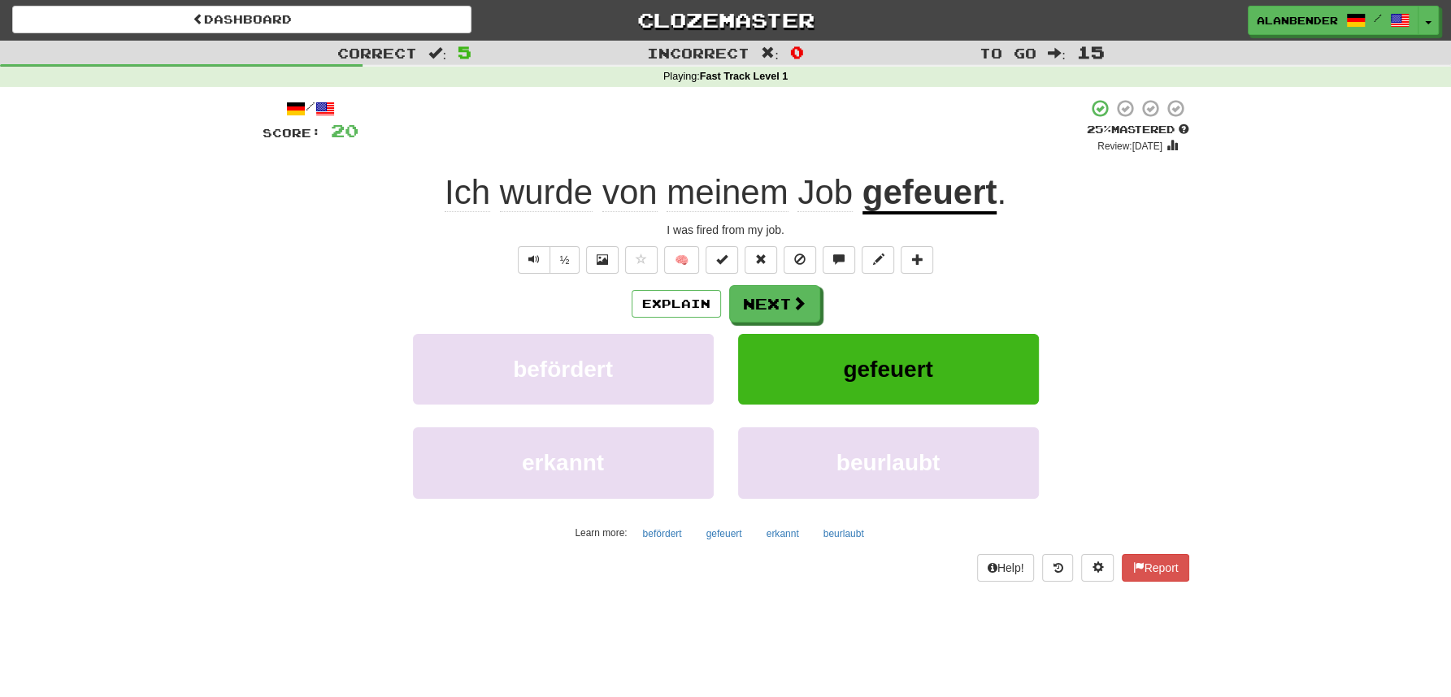
click at [914, 204] on u "gefeuert" at bounding box center [929, 193] width 135 height 41
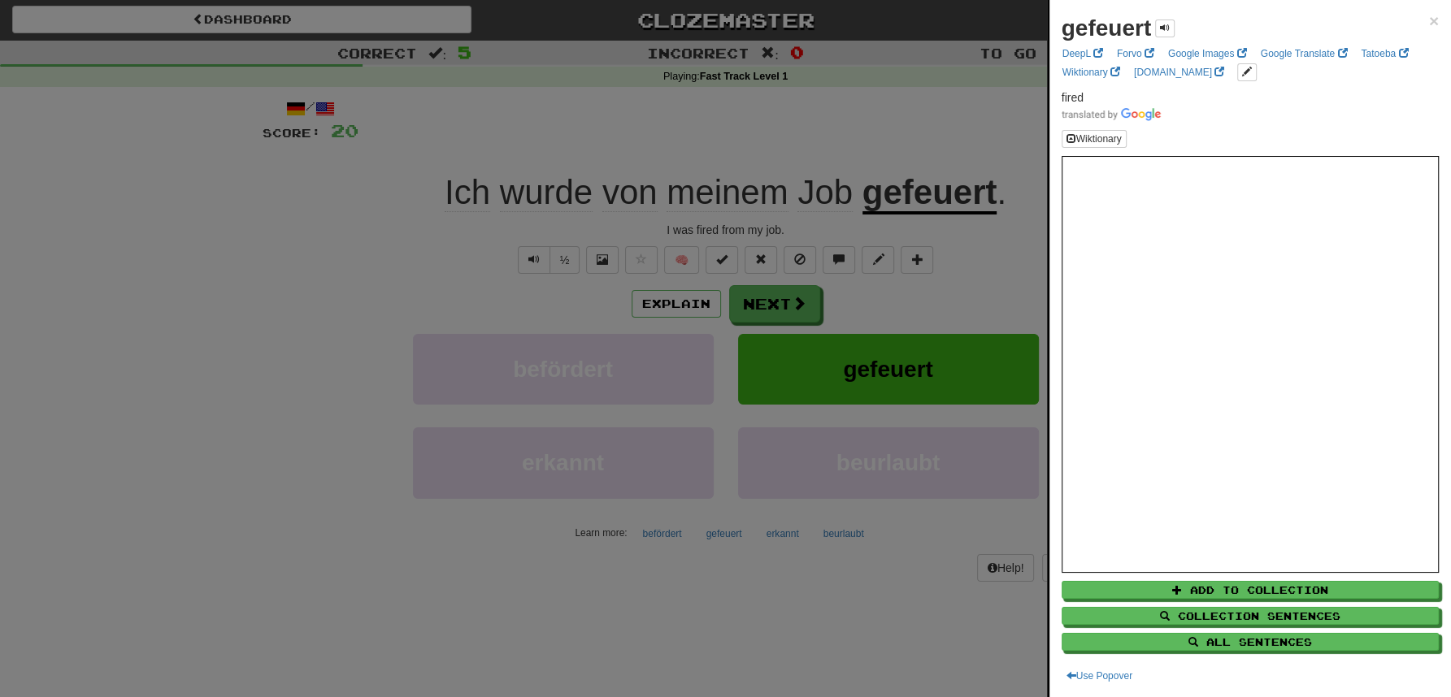
click at [883, 122] on div at bounding box center [725, 348] width 1451 height 697
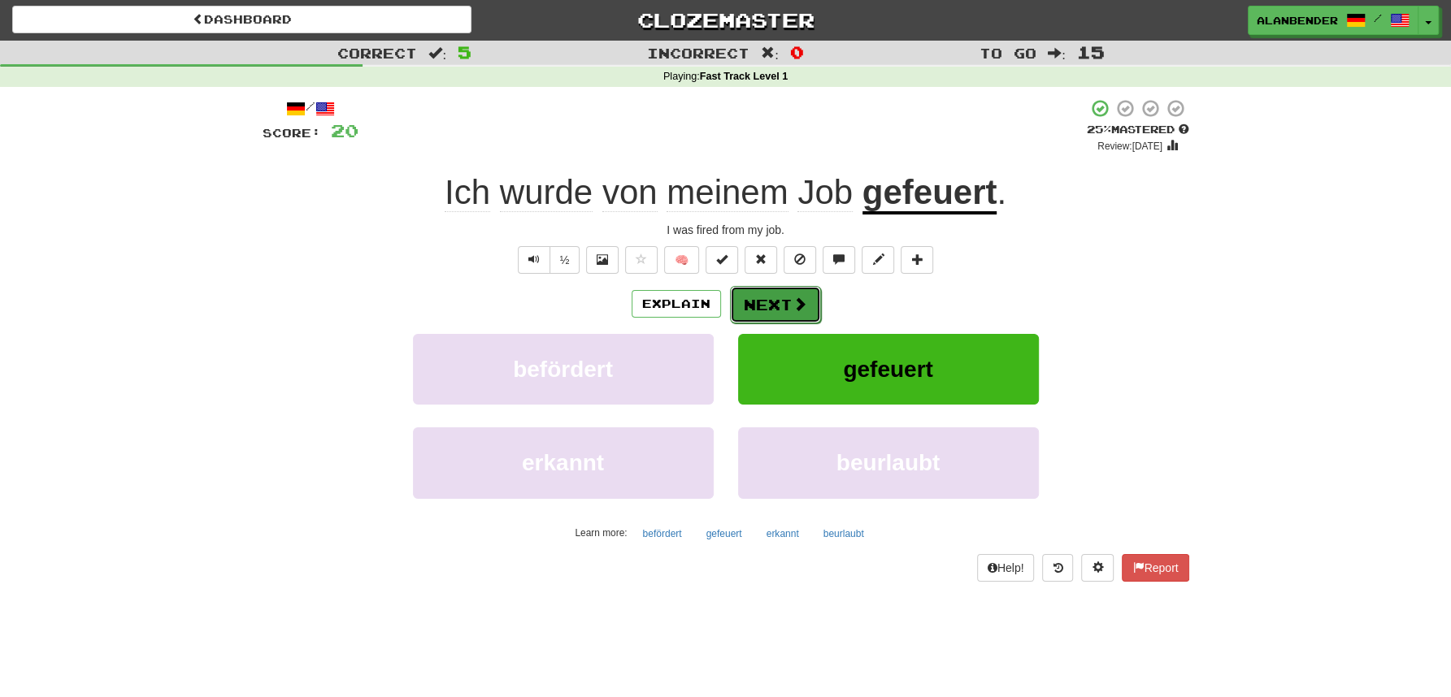
click at [767, 298] on button "Next" at bounding box center [775, 304] width 91 height 37
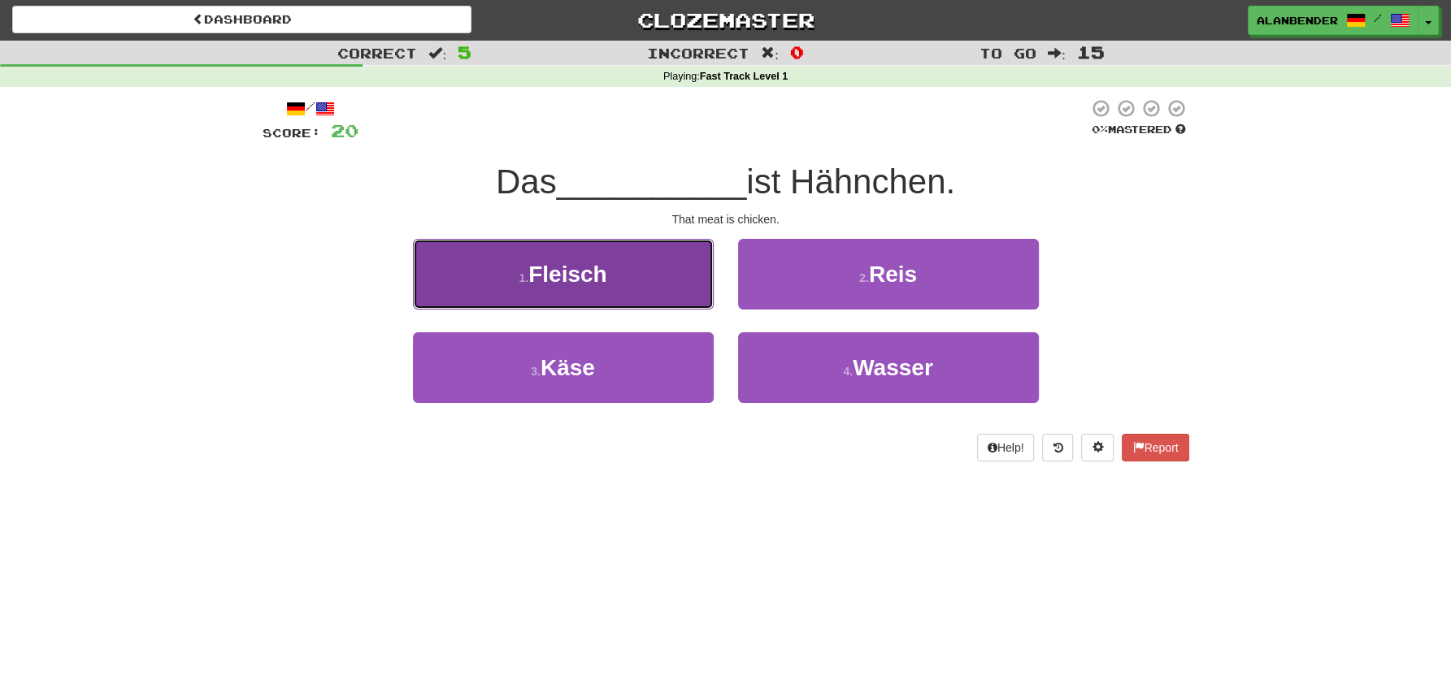
click at [599, 265] on span "Fleisch" at bounding box center [567, 274] width 78 height 25
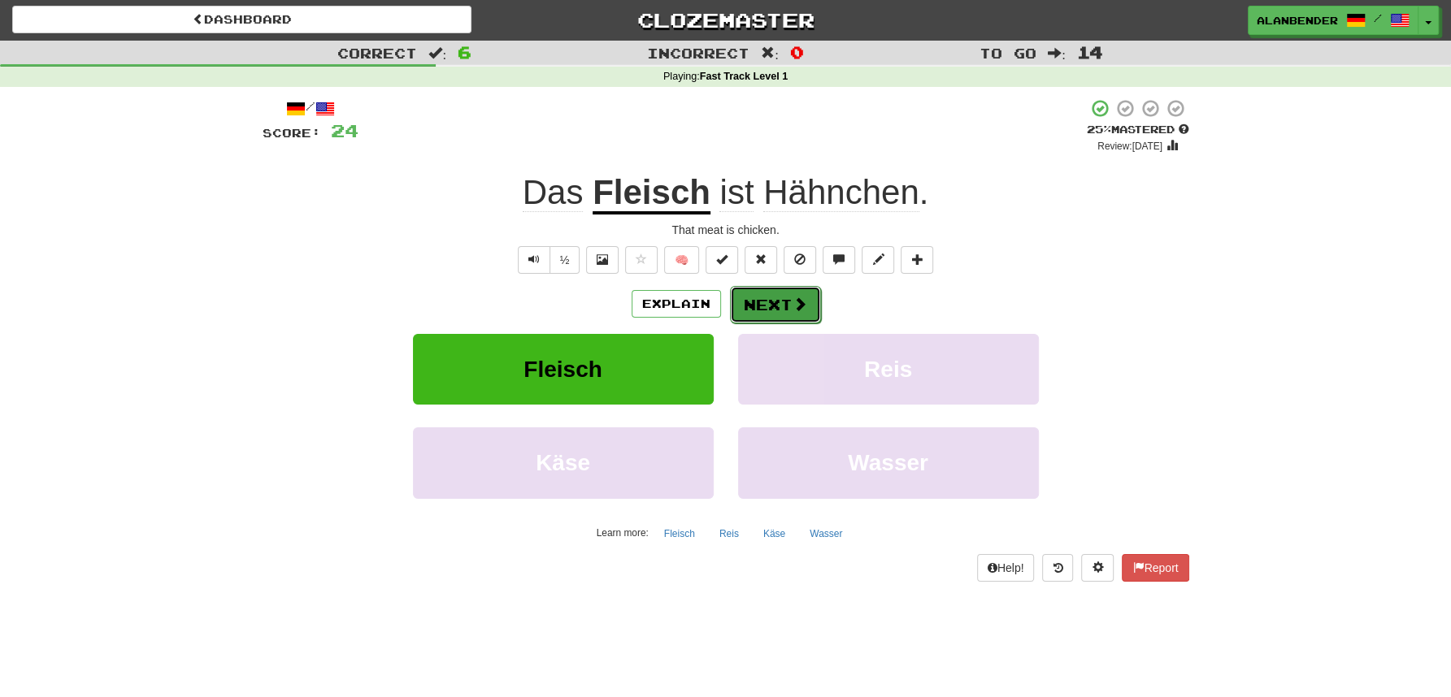
click at [779, 302] on button "Next" at bounding box center [775, 304] width 91 height 37
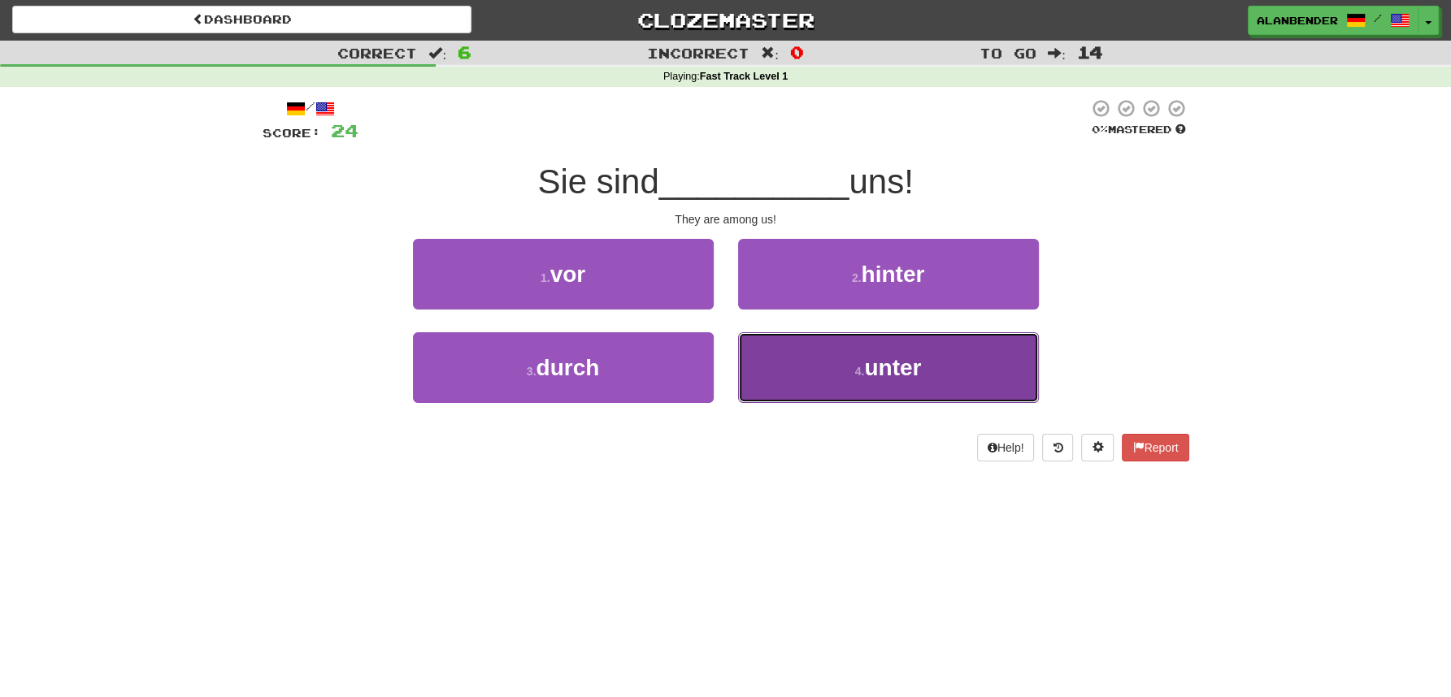
click at [897, 359] on span "unter" at bounding box center [892, 367] width 57 height 25
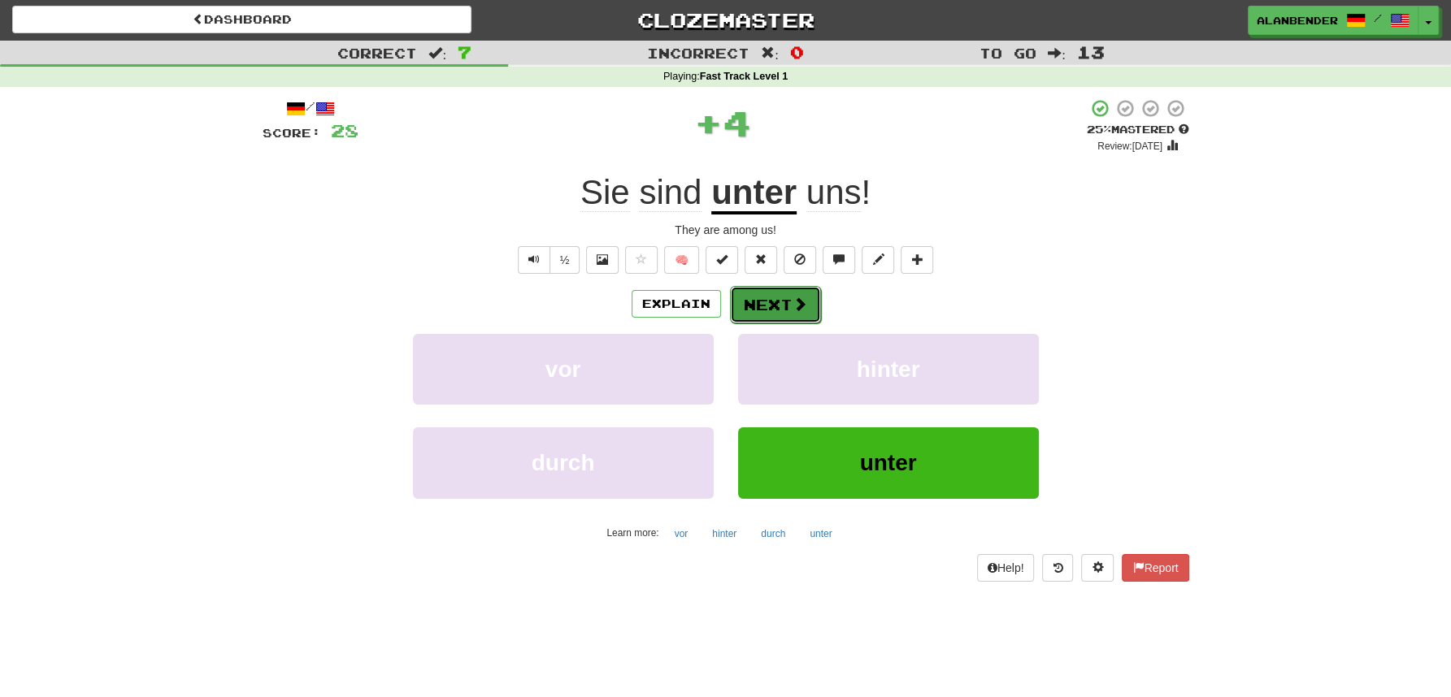
click at [761, 302] on button "Next" at bounding box center [775, 304] width 91 height 37
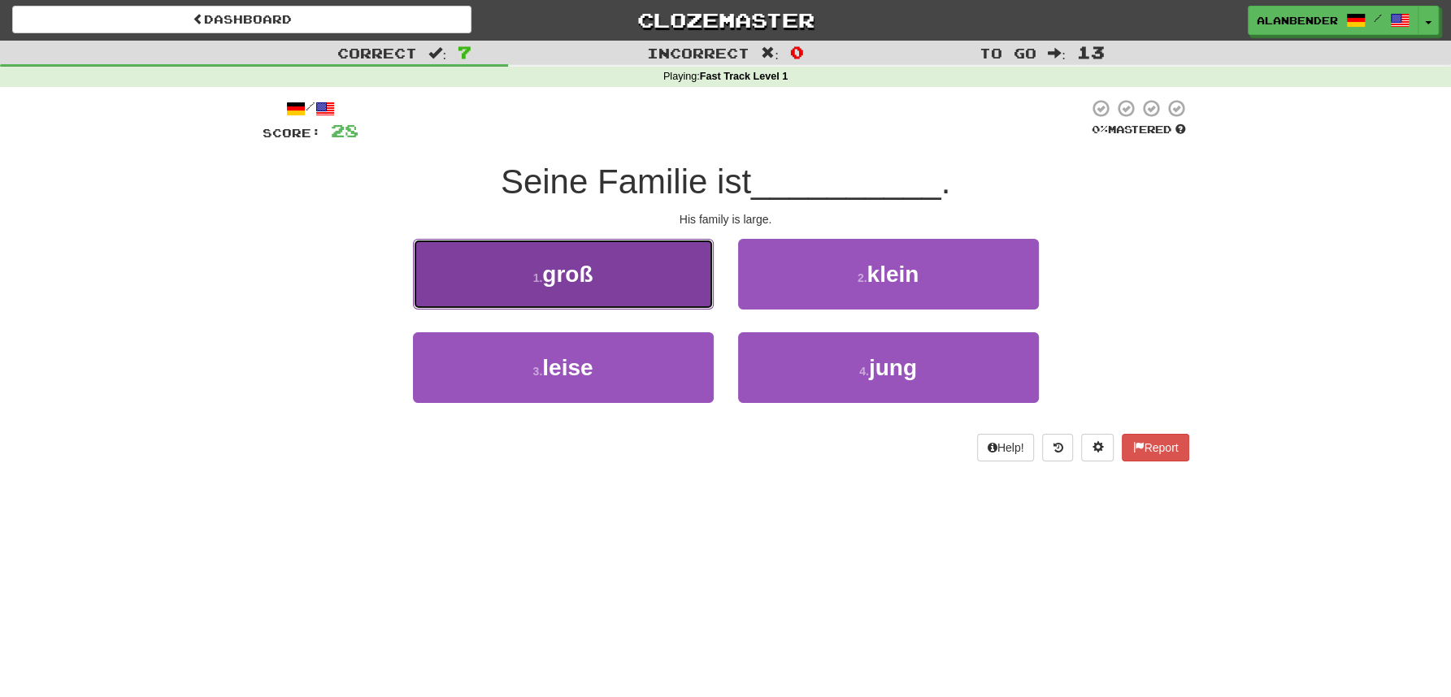
click at [584, 277] on span "groß" at bounding box center [567, 274] width 50 height 25
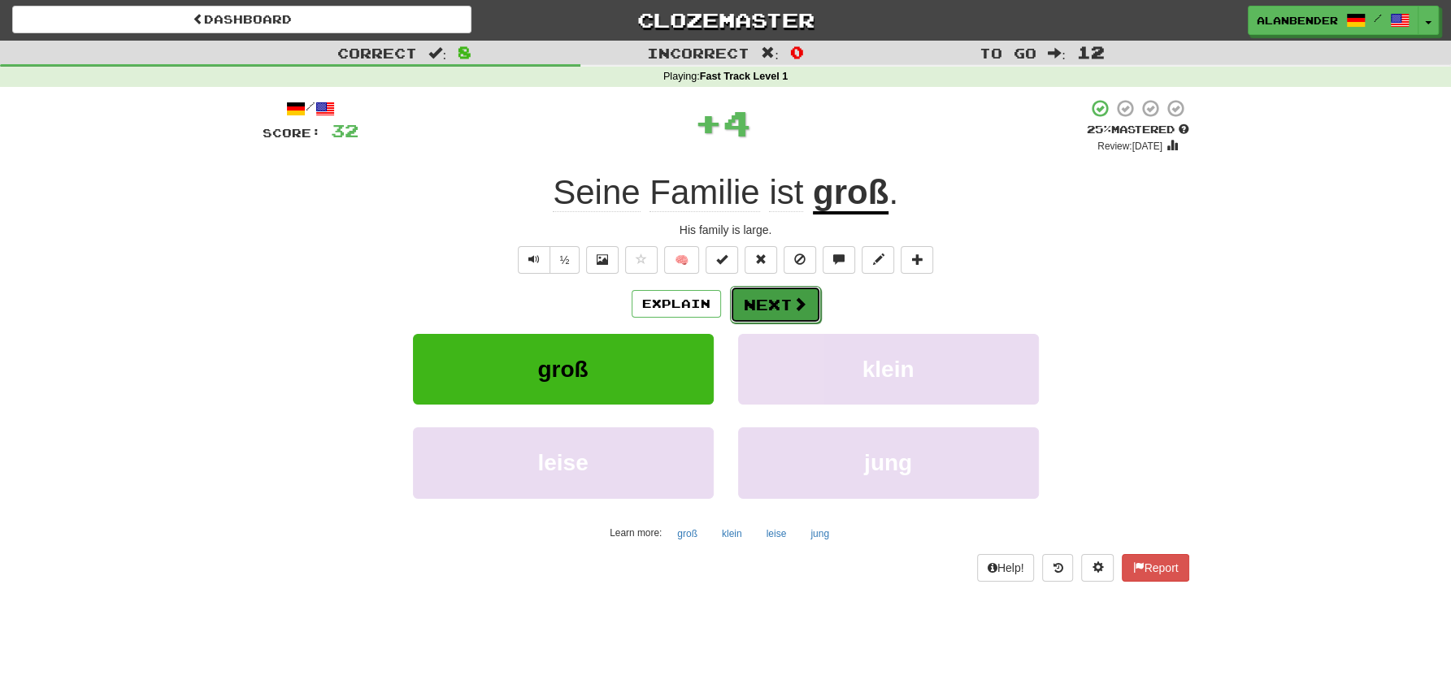
click at [760, 311] on button "Next" at bounding box center [775, 304] width 91 height 37
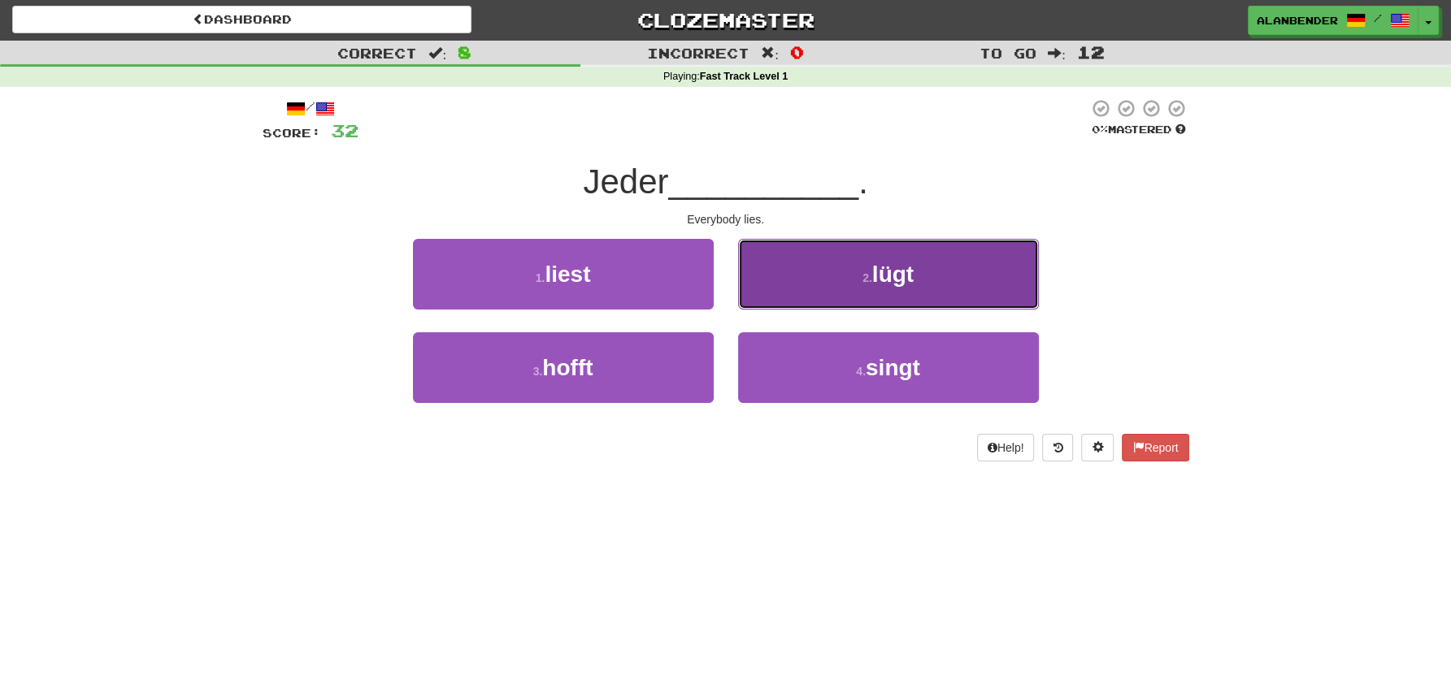
click at [897, 286] on span "lügt" at bounding box center [892, 274] width 41 height 25
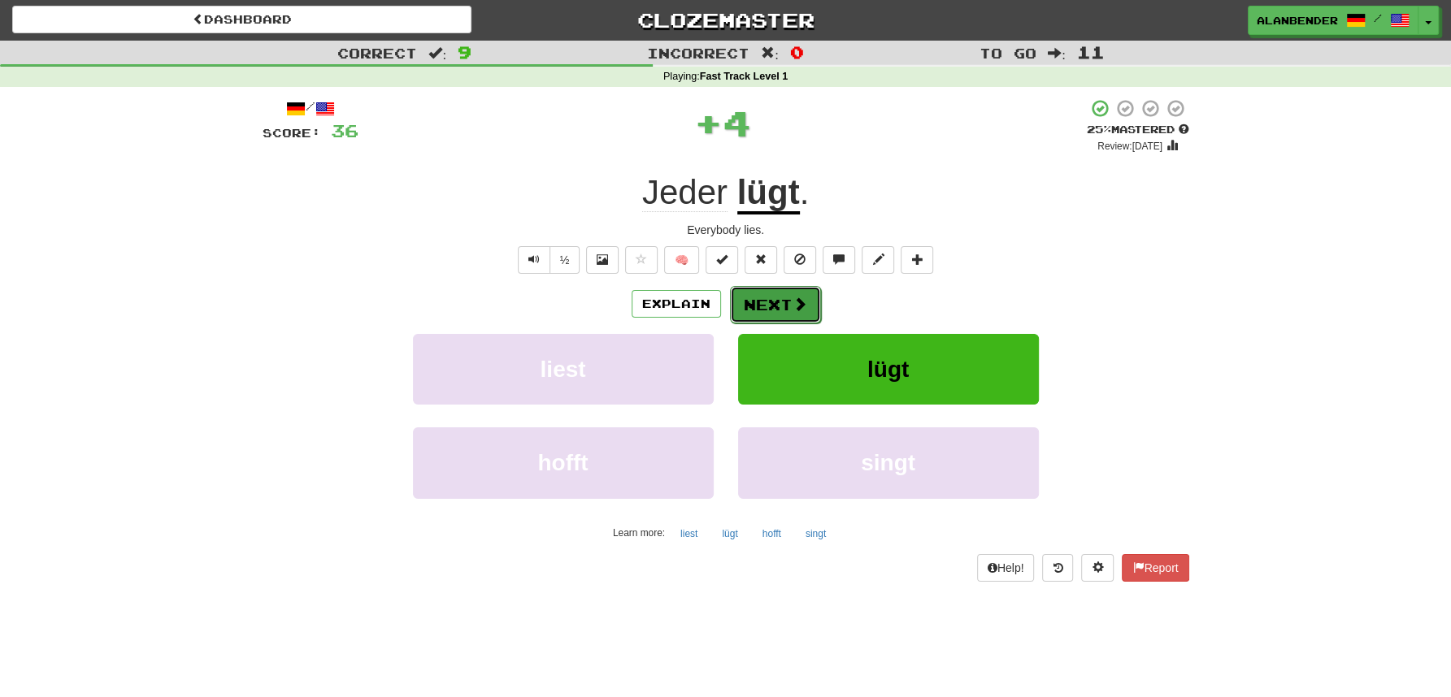
click at [756, 300] on button "Next" at bounding box center [775, 304] width 91 height 37
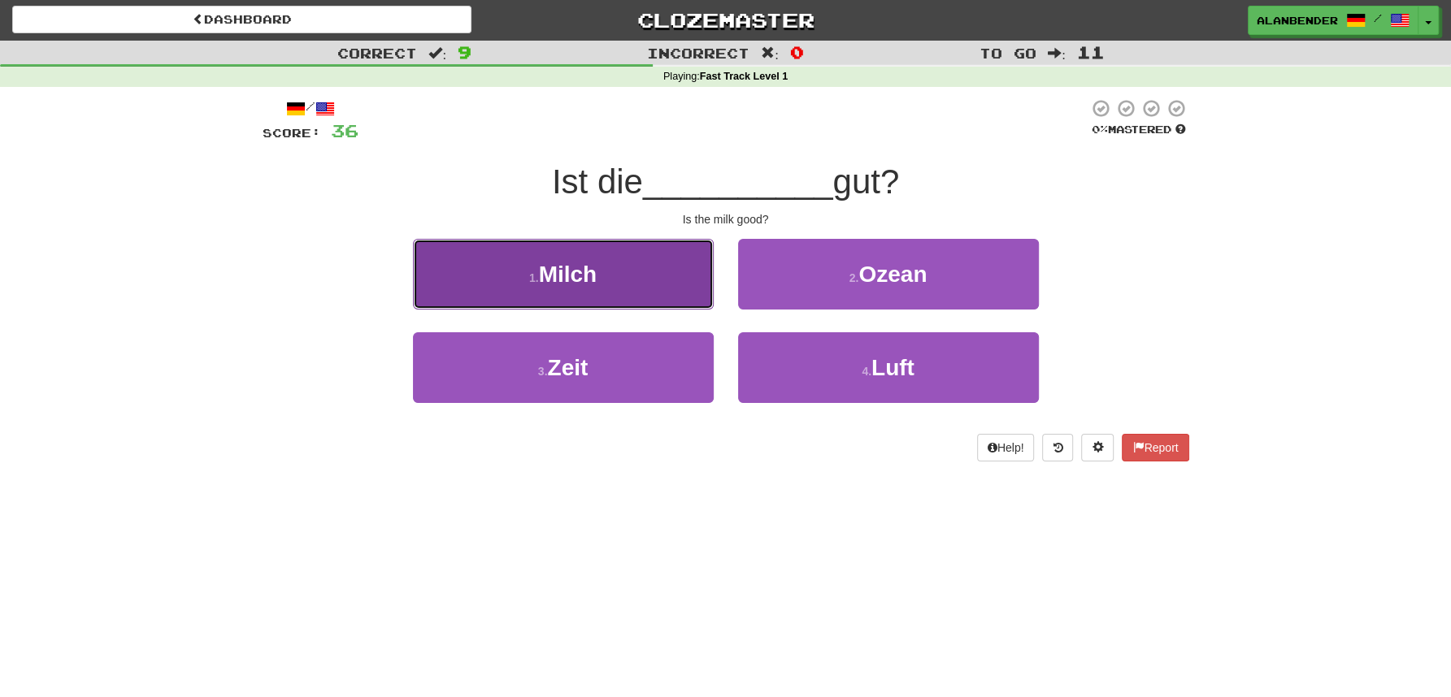
click at [544, 280] on span "Milch" at bounding box center [568, 274] width 59 height 25
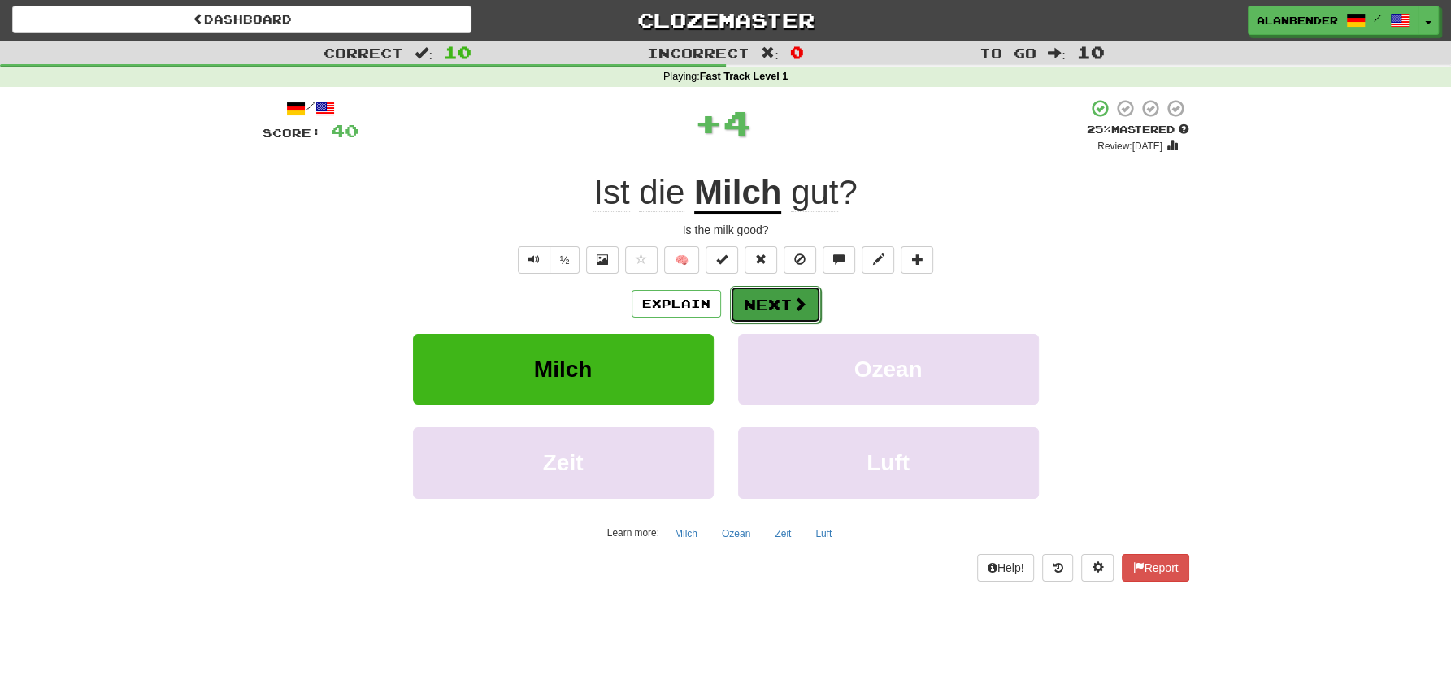
click at [769, 302] on button "Next" at bounding box center [775, 304] width 91 height 37
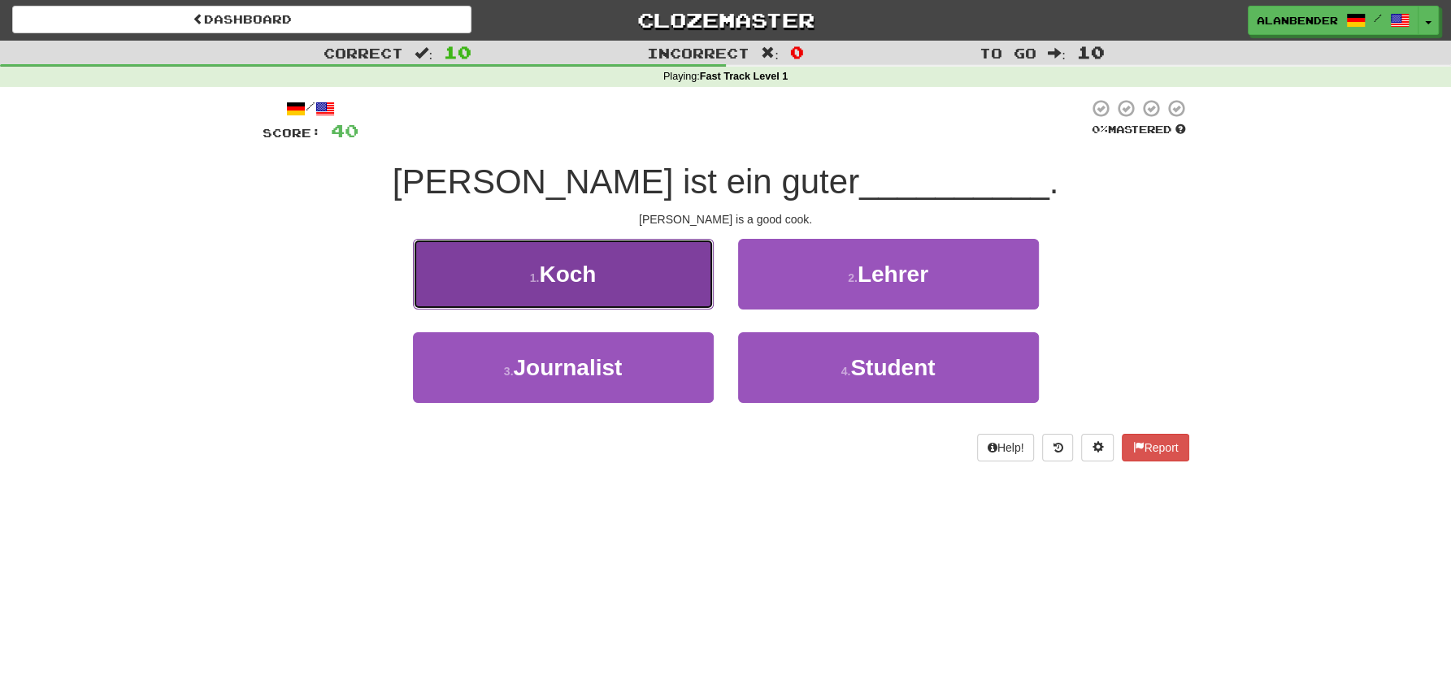
click at [540, 277] on small "1 ." at bounding box center [535, 277] width 10 height 13
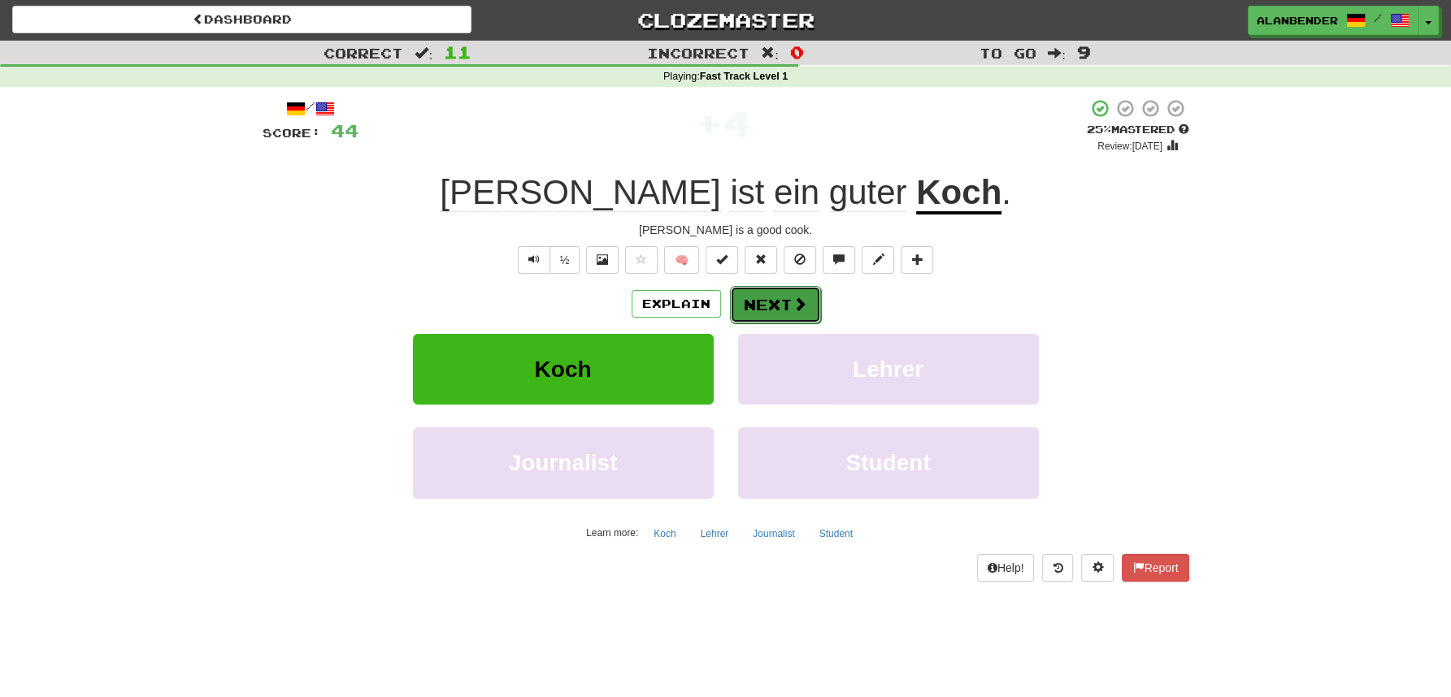
click at [759, 302] on button "Next" at bounding box center [775, 304] width 91 height 37
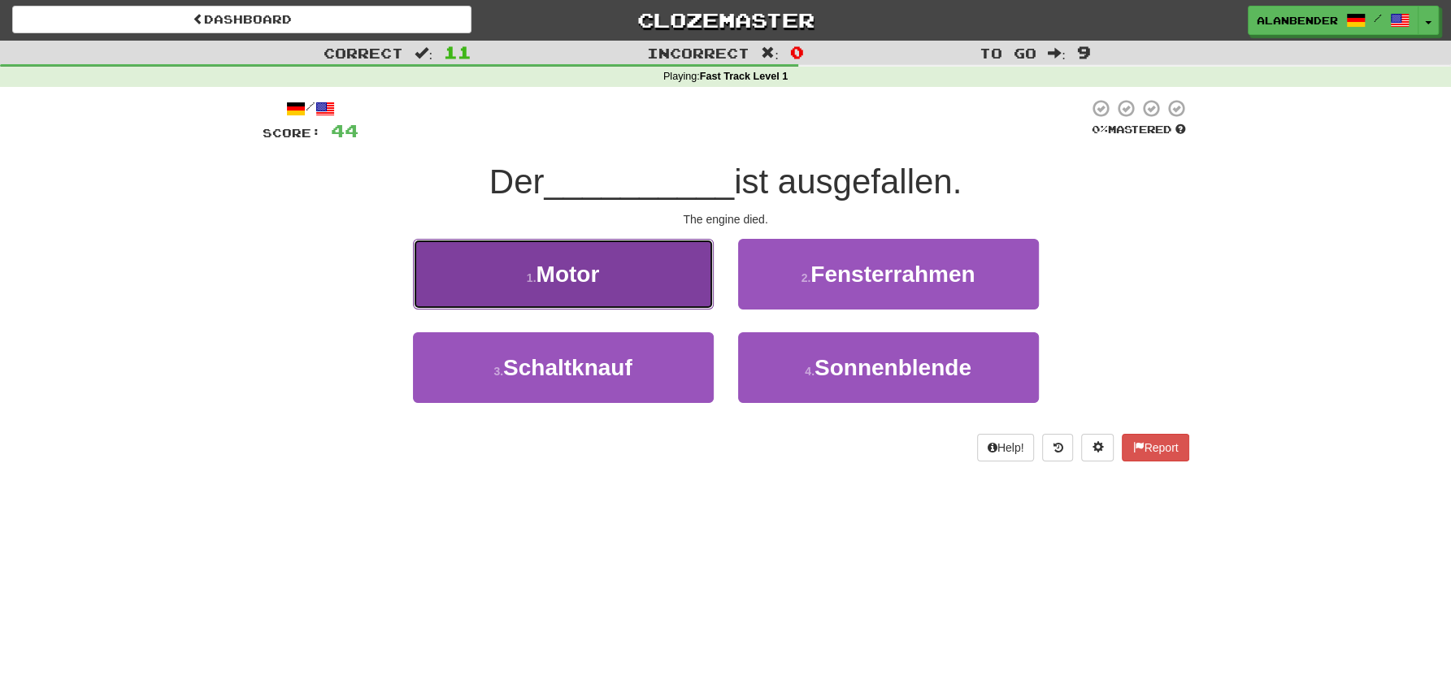
click at [582, 284] on span "Motor" at bounding box center [567, 274] width 63 height 25
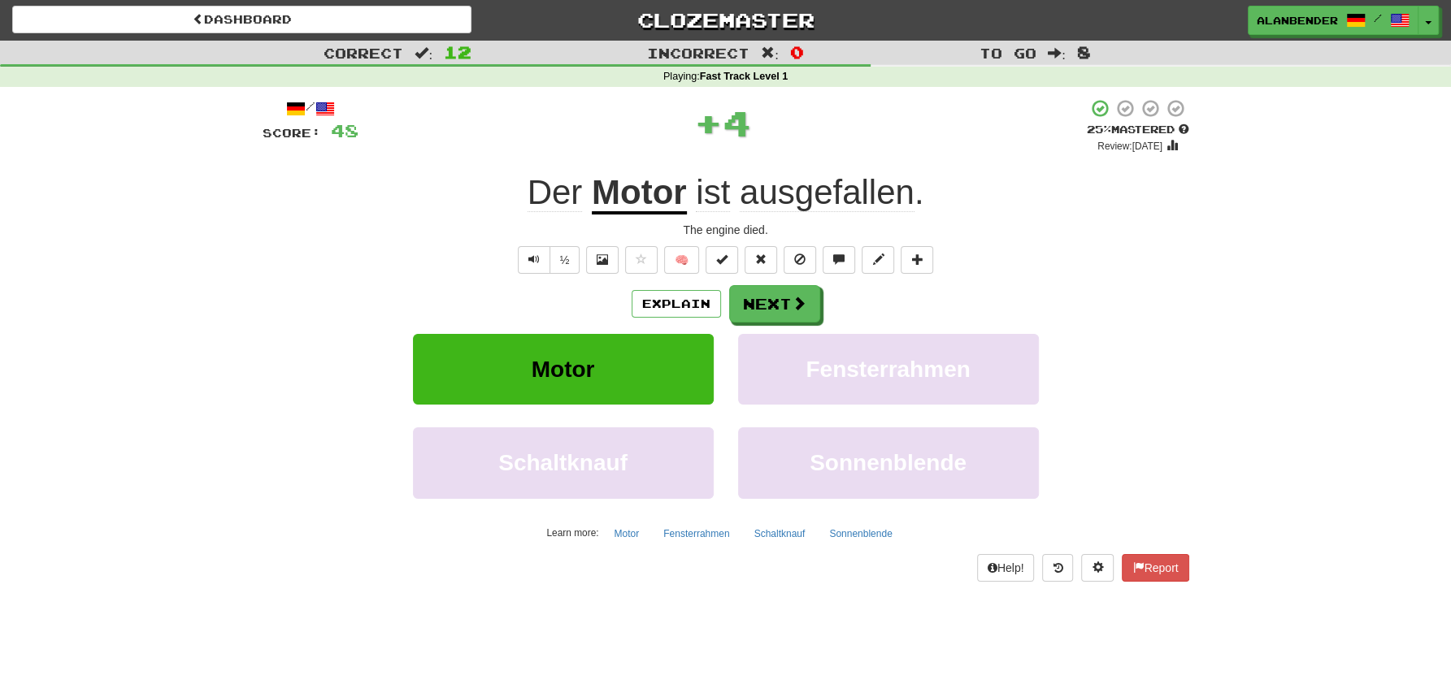
click at [841, 203] on span "ausgefallen" at bounding box center [827, 192] width 175 height 39
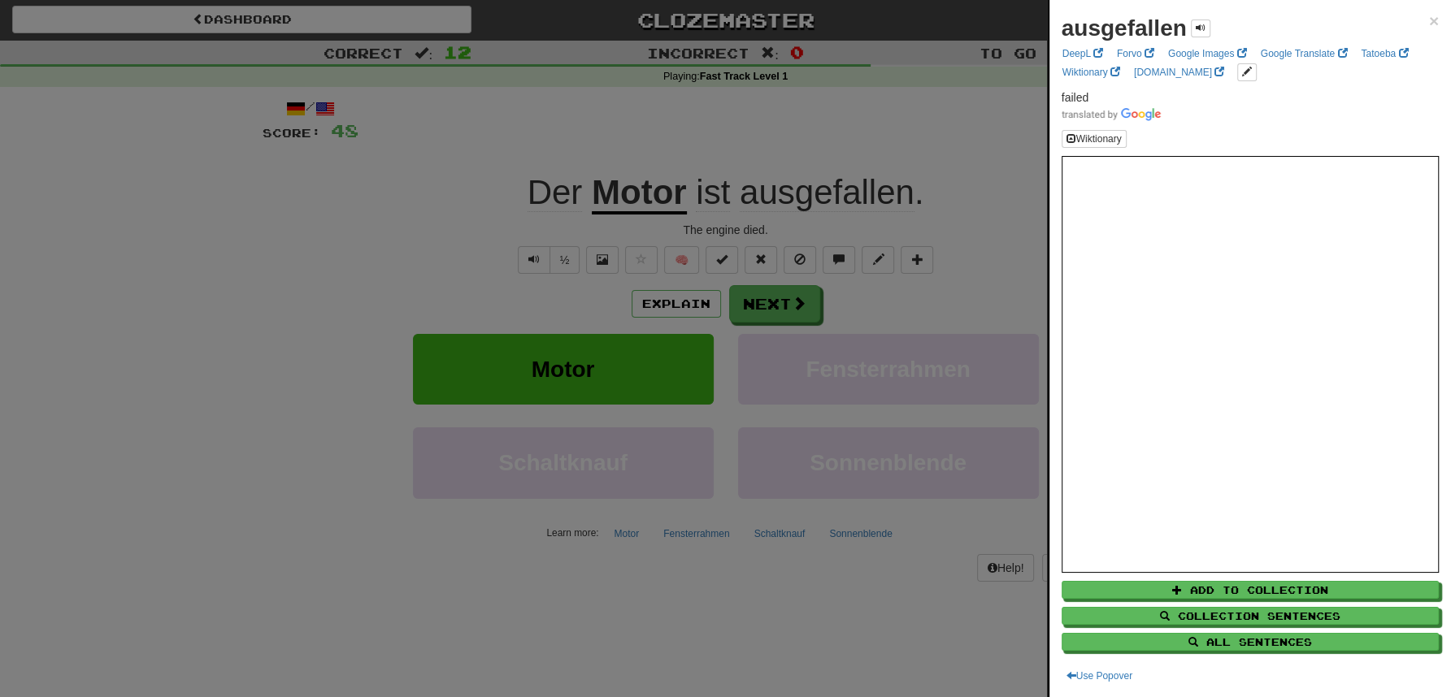
click at [847, 109] on div at bounding box center [725, 348] width 1451 height 697
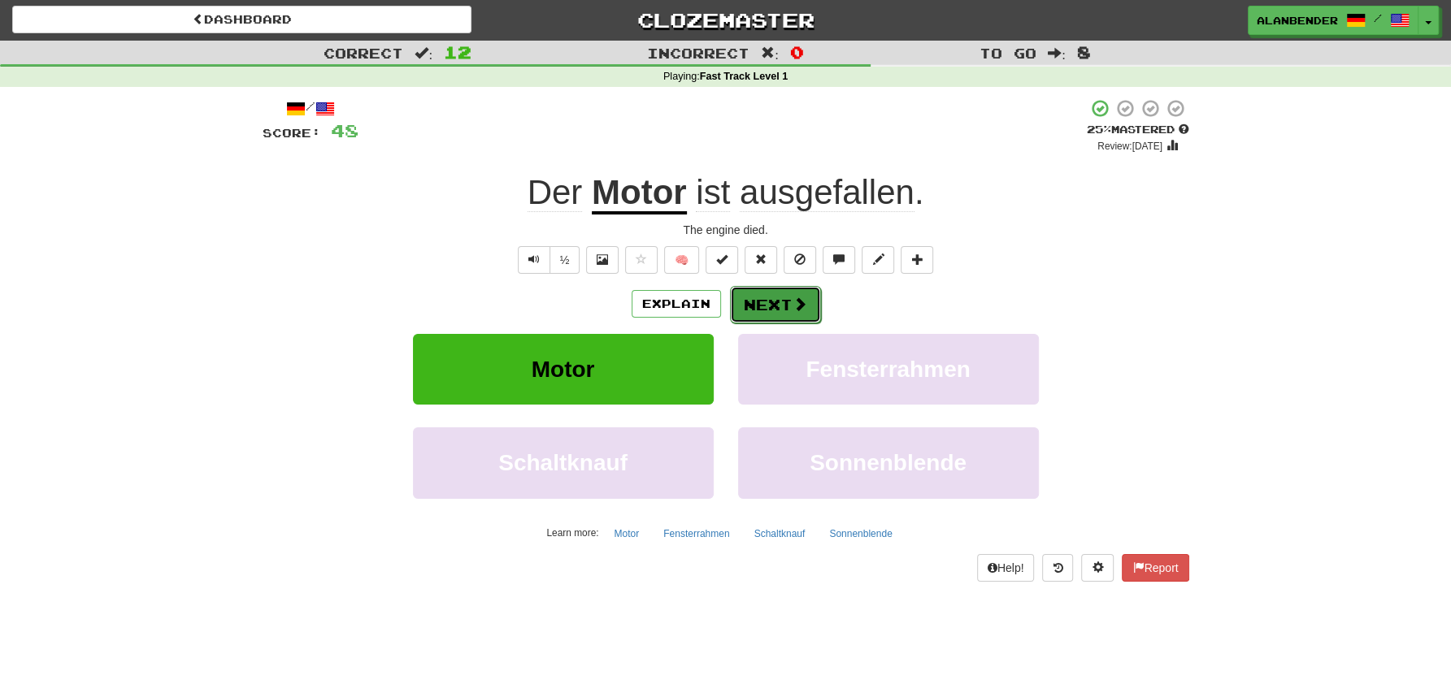
click at [760, 316] on button "Next" at bounding box center [775, 304] width 91 height 37
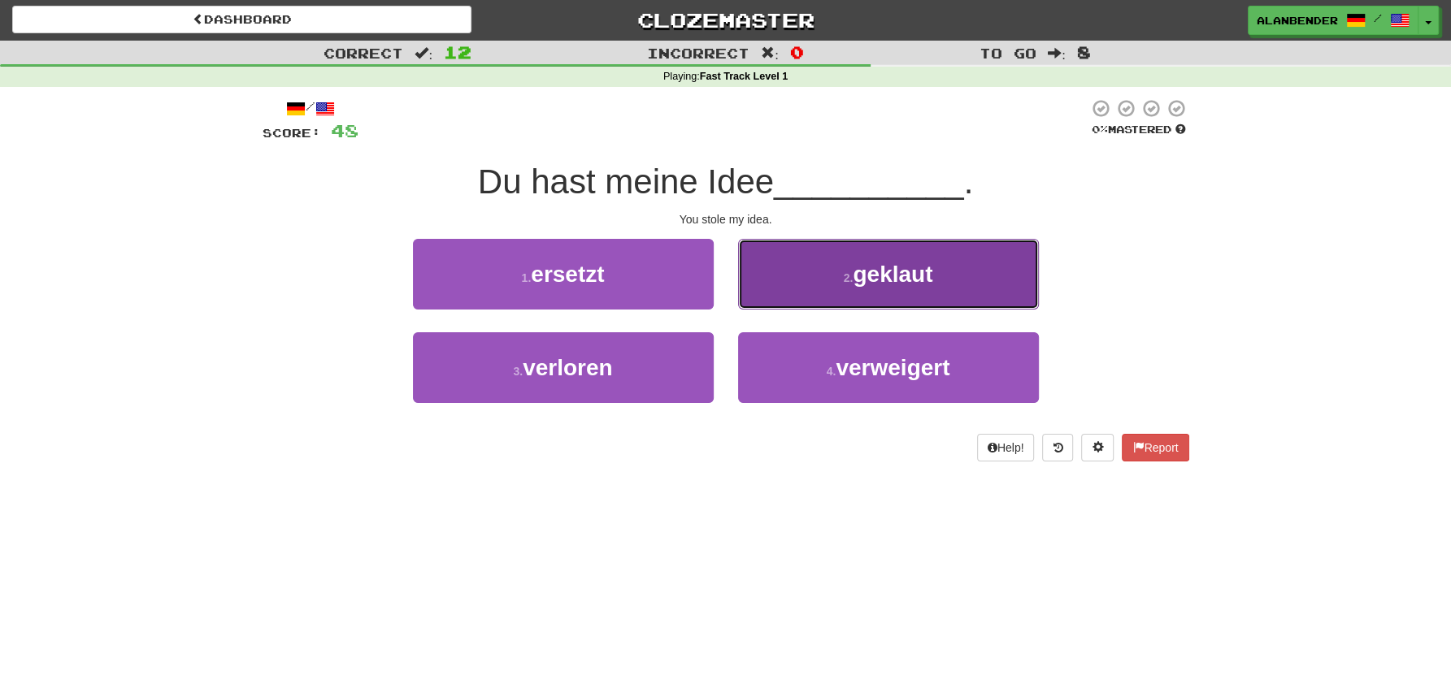
click at [930, 276] on span "geklaut" at bounding box center [893, 274] width 80 height 25
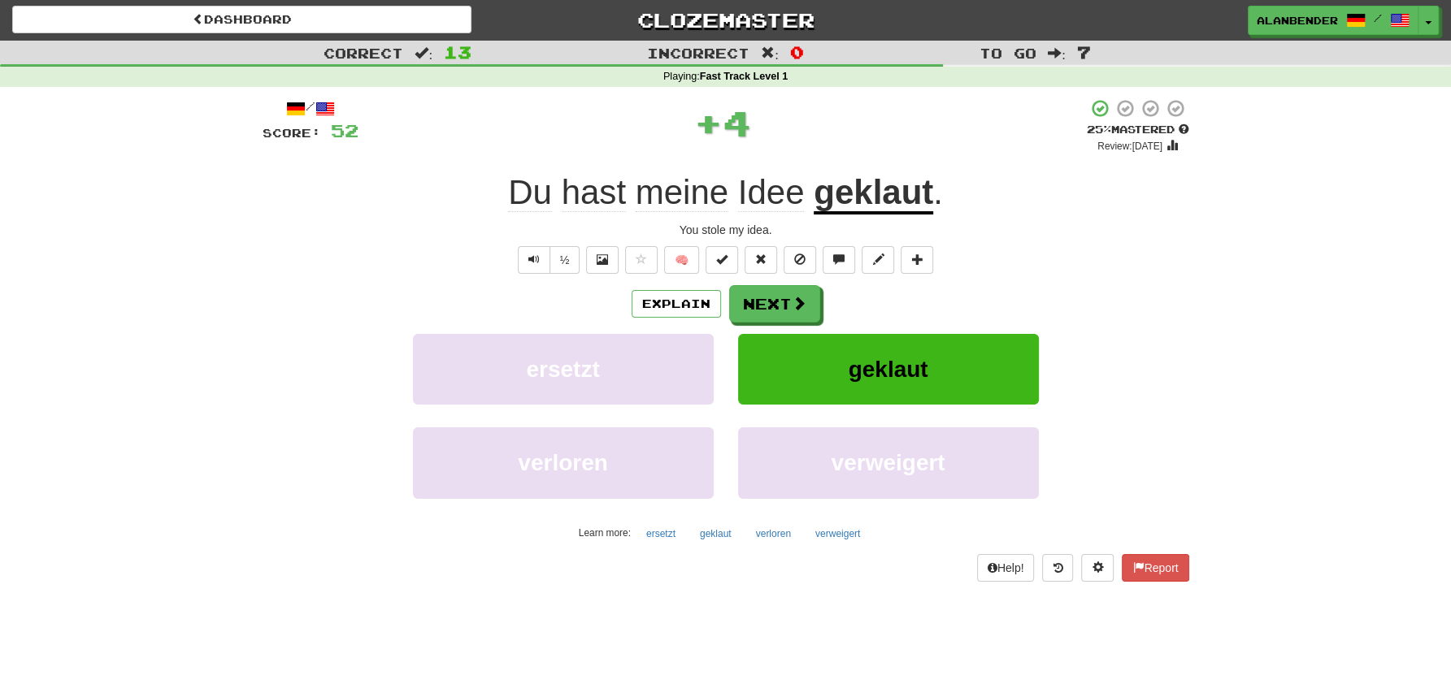
click at [871, 193] on u "geklaut" at bounding box center [873, 193] width 119 height 41
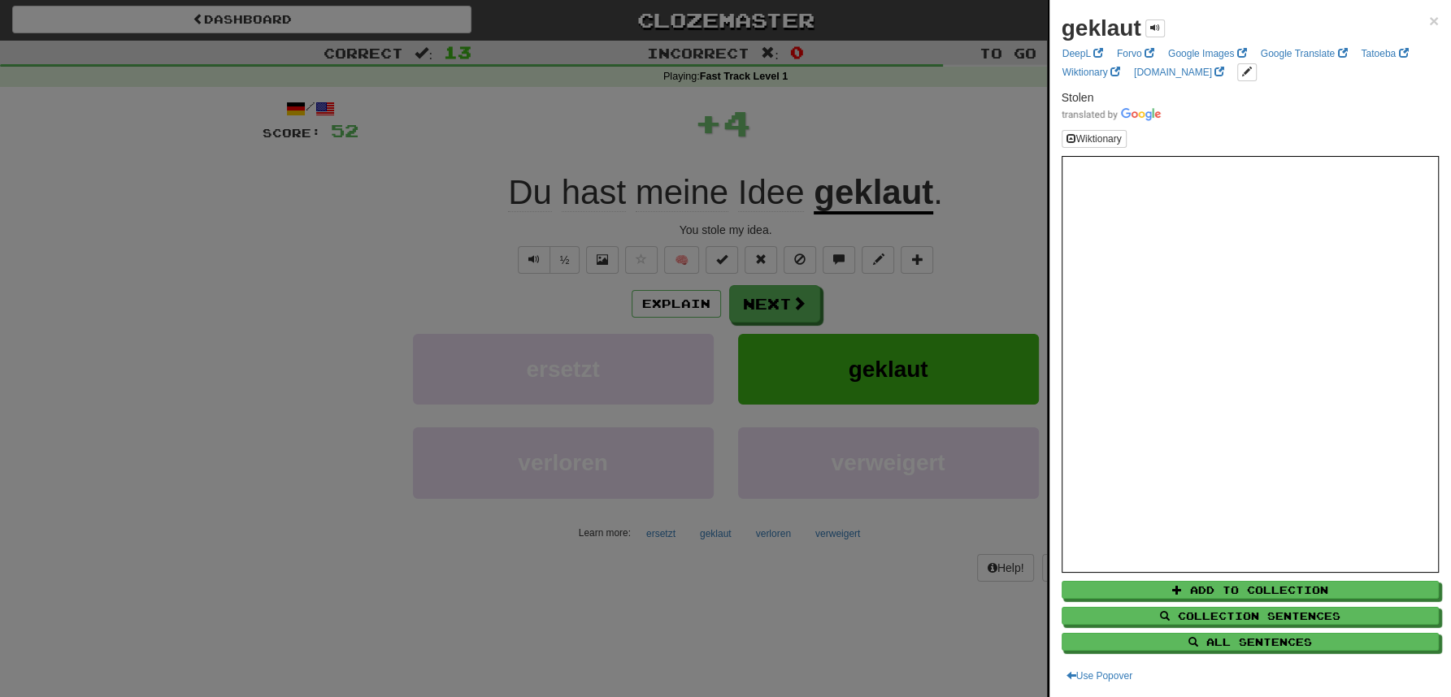
click at [874, 120] on div at bounding box center [725, 348] width 1451 height 697
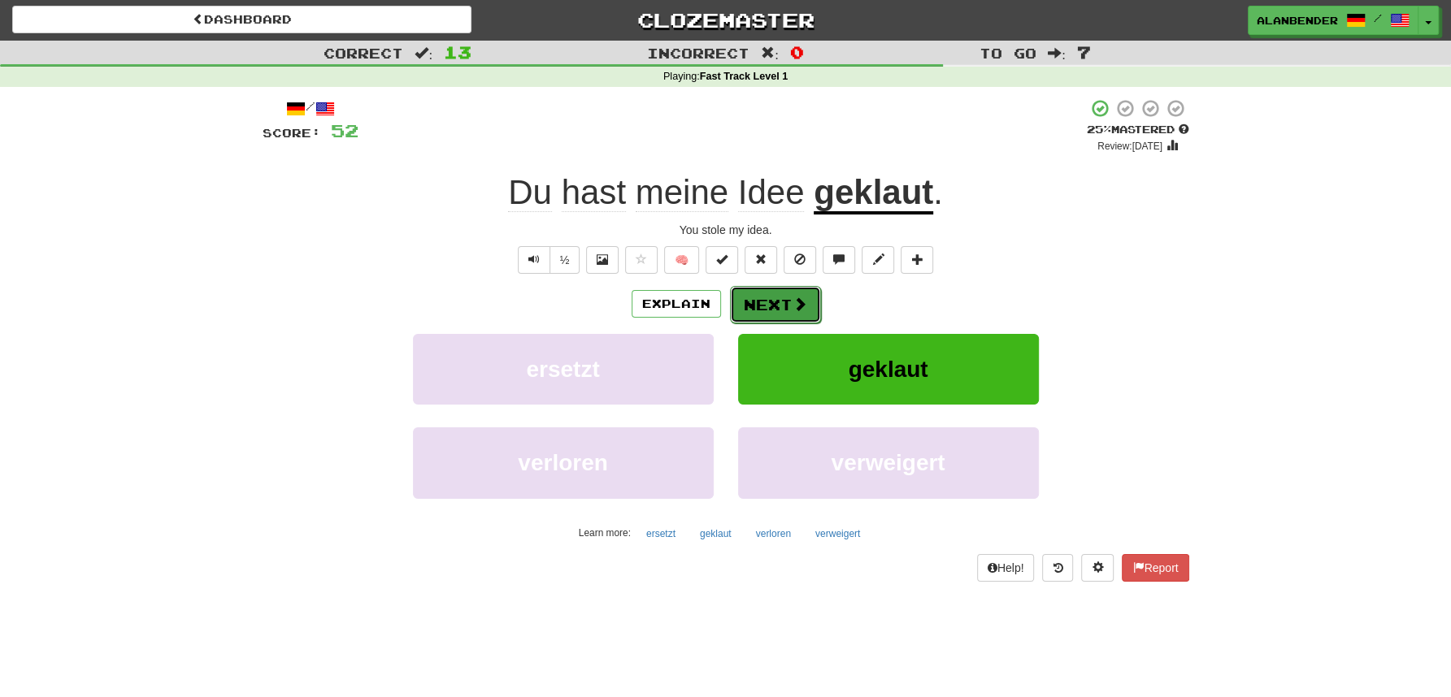
click at [775, 306] on button "Next" at bounding box center [775, 304] width 91 height 37
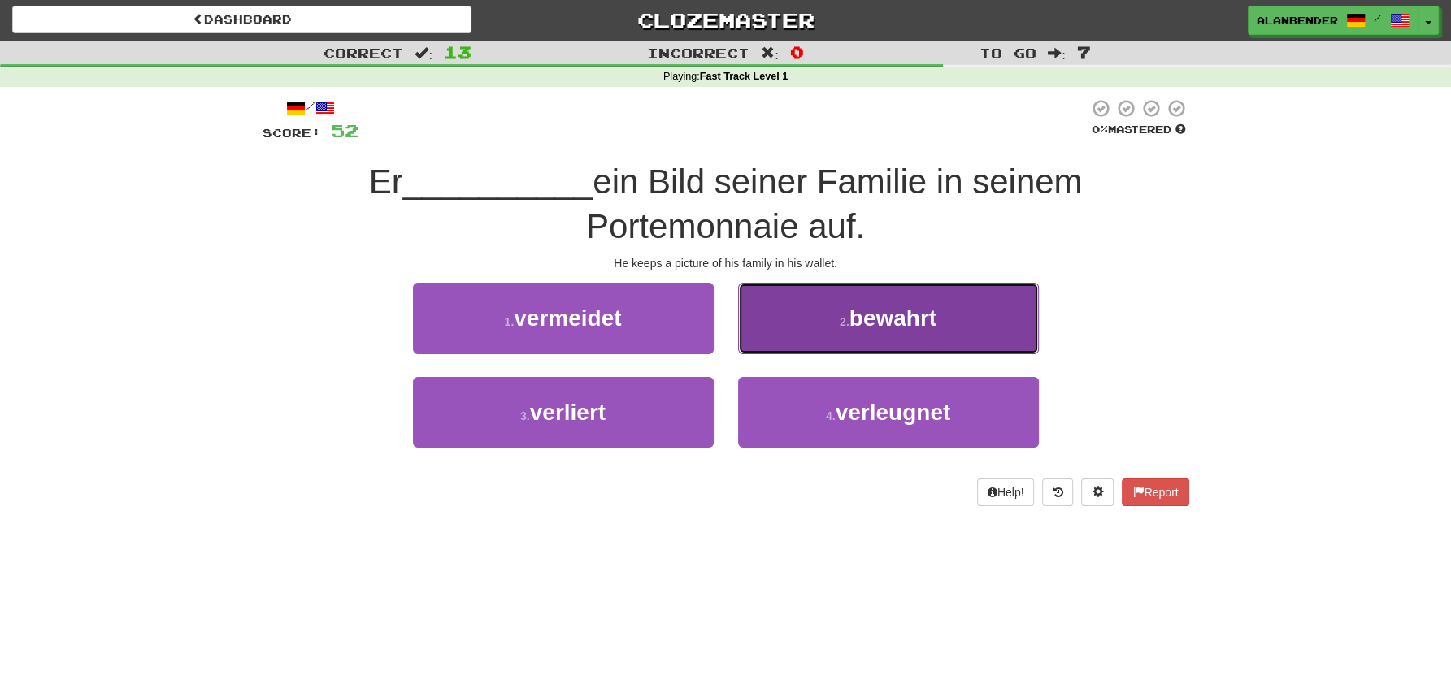
click at [991, 339] on button "2 . bewahrt" at bounding box center [888, 318] width 301 height 71
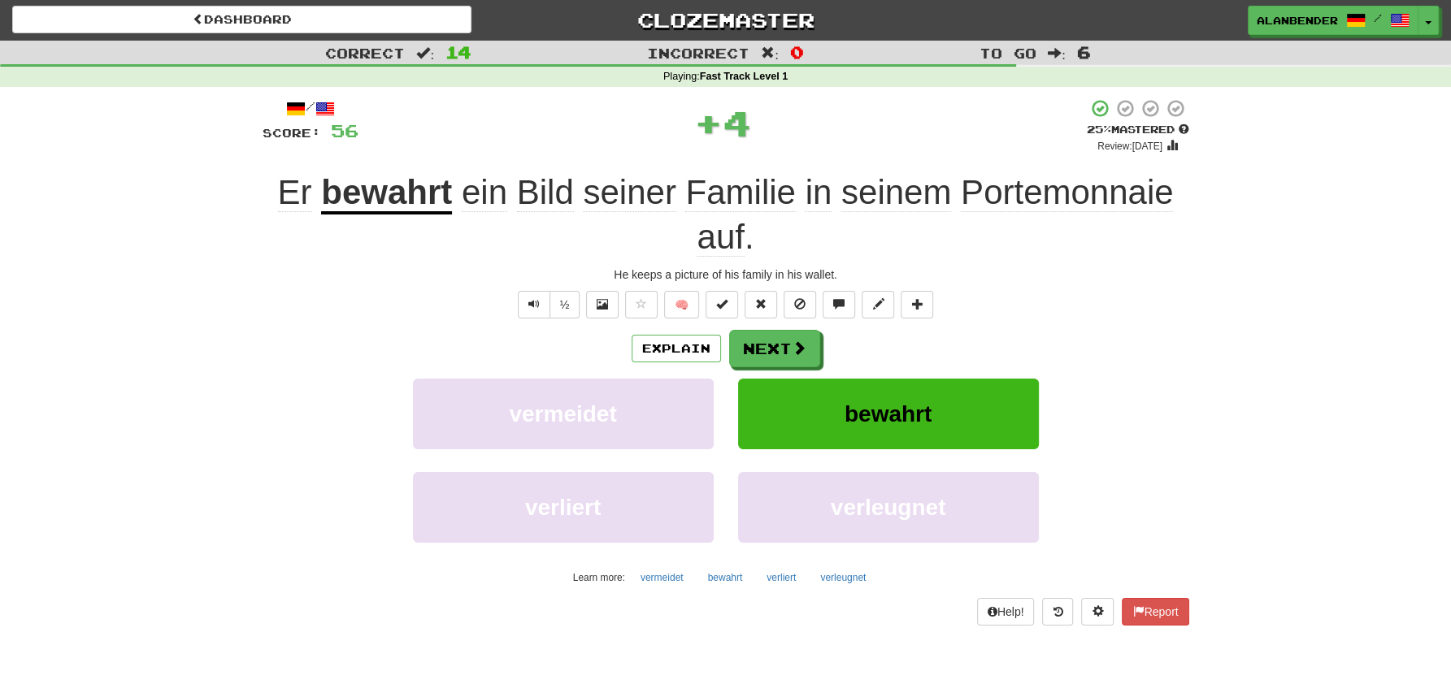
click at [441, 195] on u "bewahrt" at bounding box center [386, 193] width 131 height 41
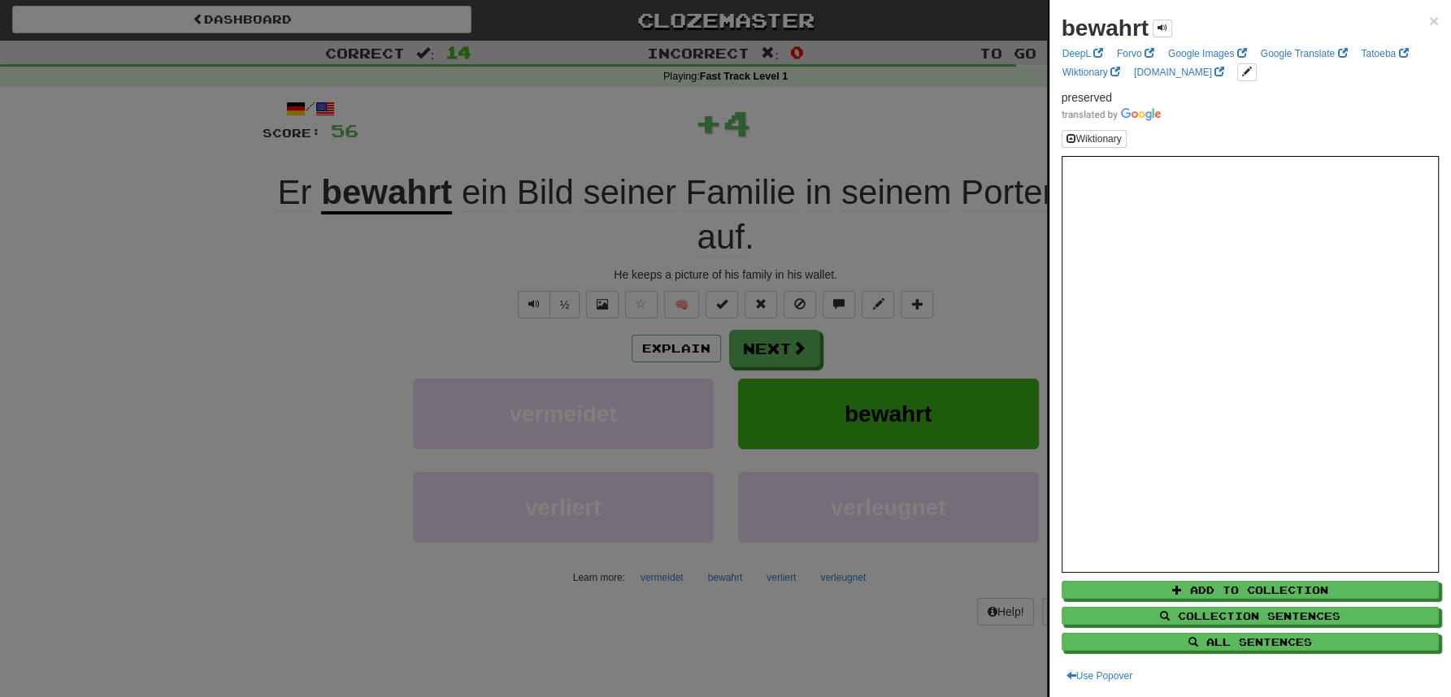
click at [537, 131] on div at bounding box center [725, 348] width 1451 height 697
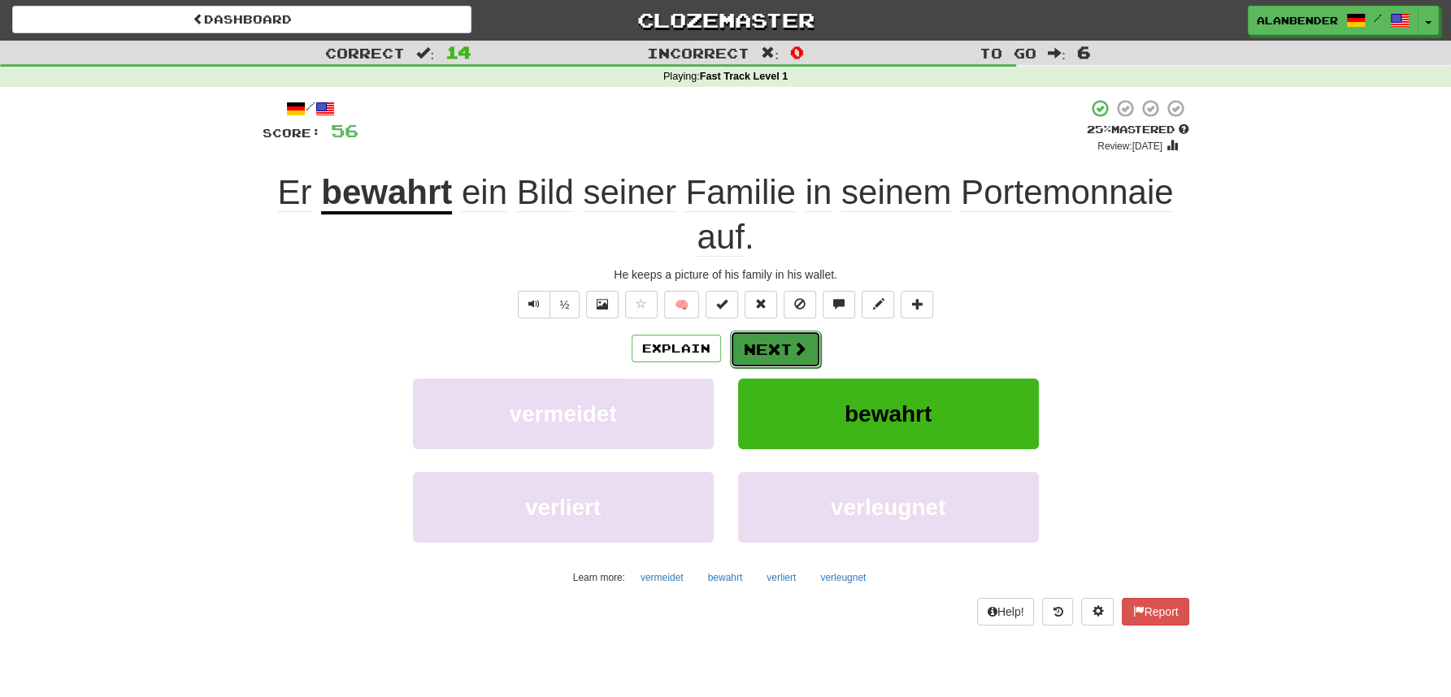
click at [792, 345] on span at bounding box center [799, 348] width 15 height 15
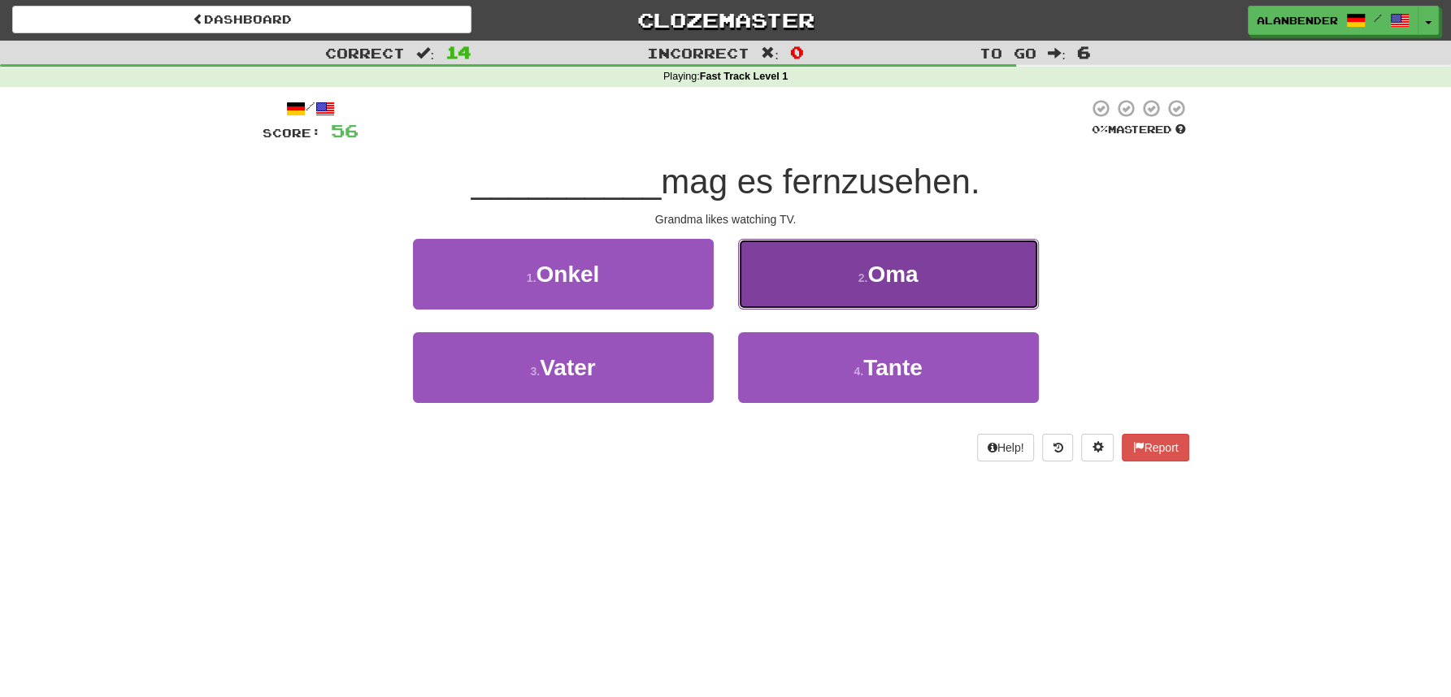
click at [936, 282] on button "2 . Oma" at bounding box center [888, 274] width 301 height 71
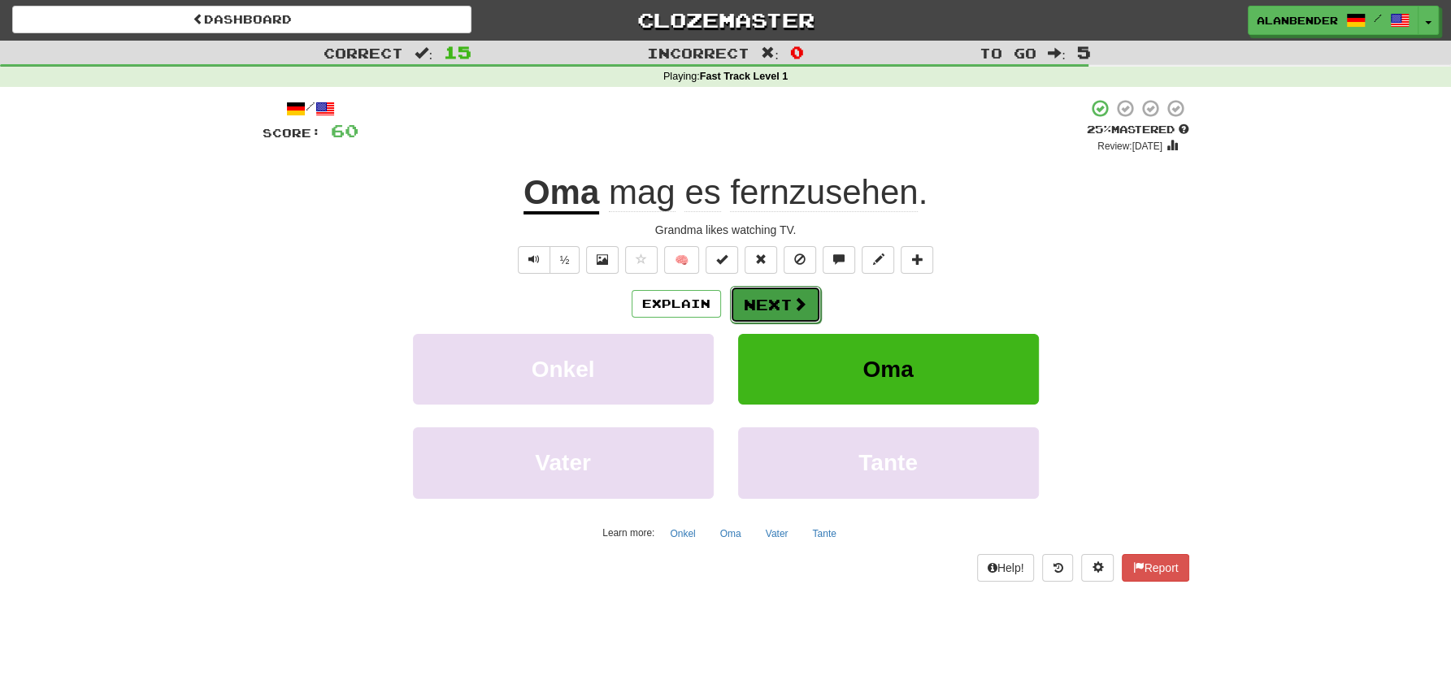
click at [781, 295] on button "Next" at bounding box center [775, 304] width 91 height 37
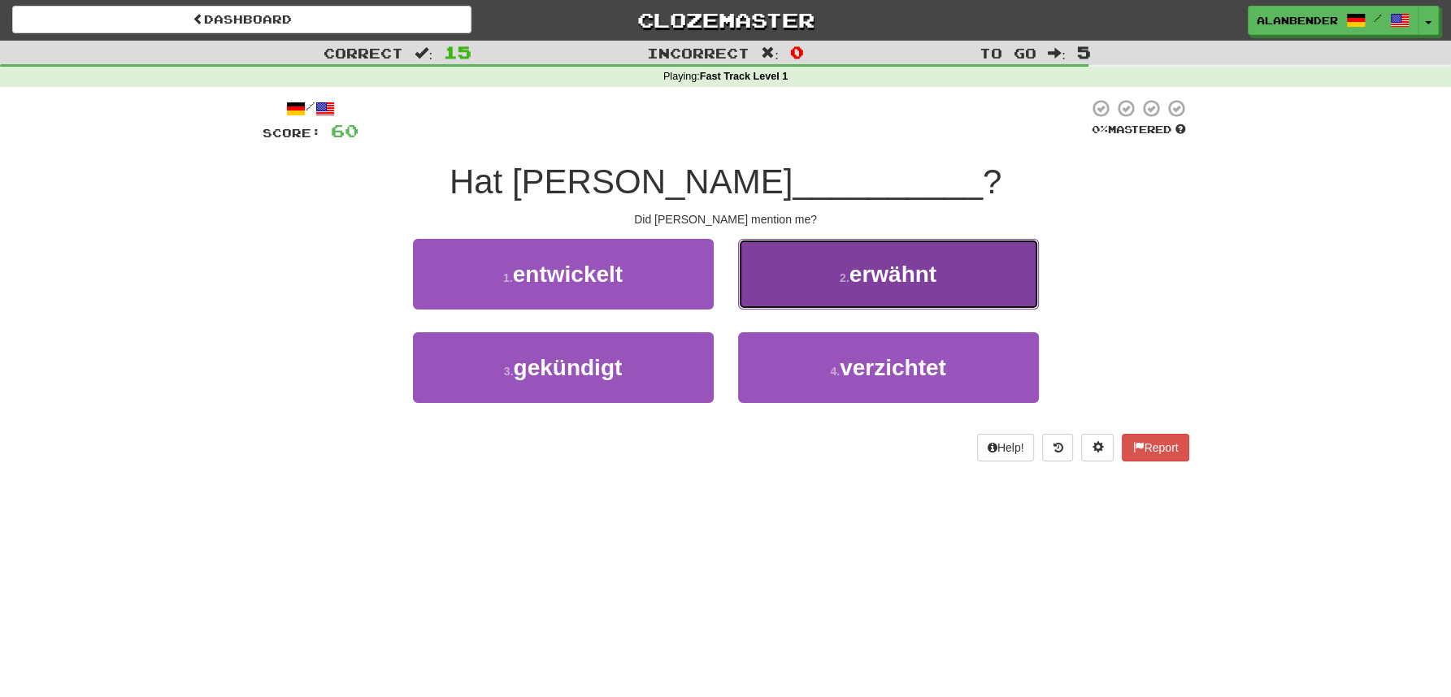
click at [948, 284] on button "2 . erwähnt" at bounding box center [888, 274] width 301 height 71
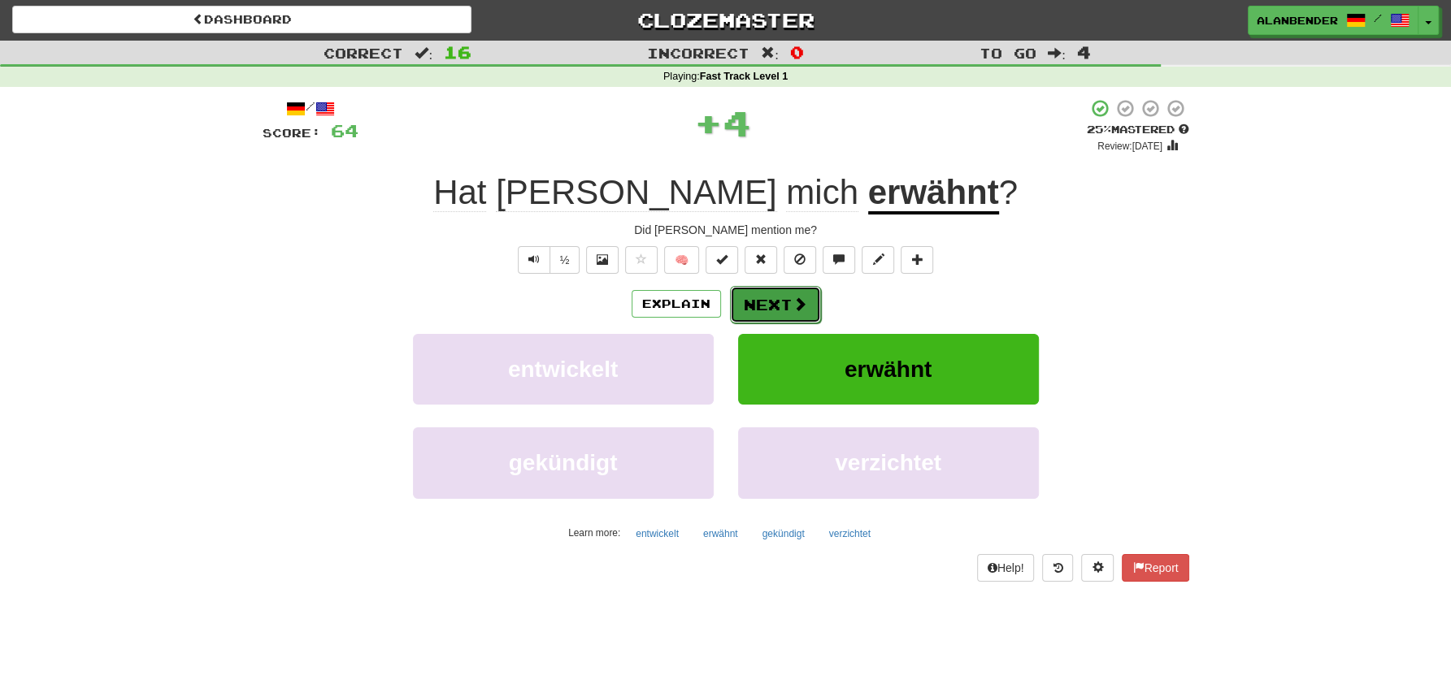
click at [797, 310] on span at bounding box center [799, 304] width 15 height 15
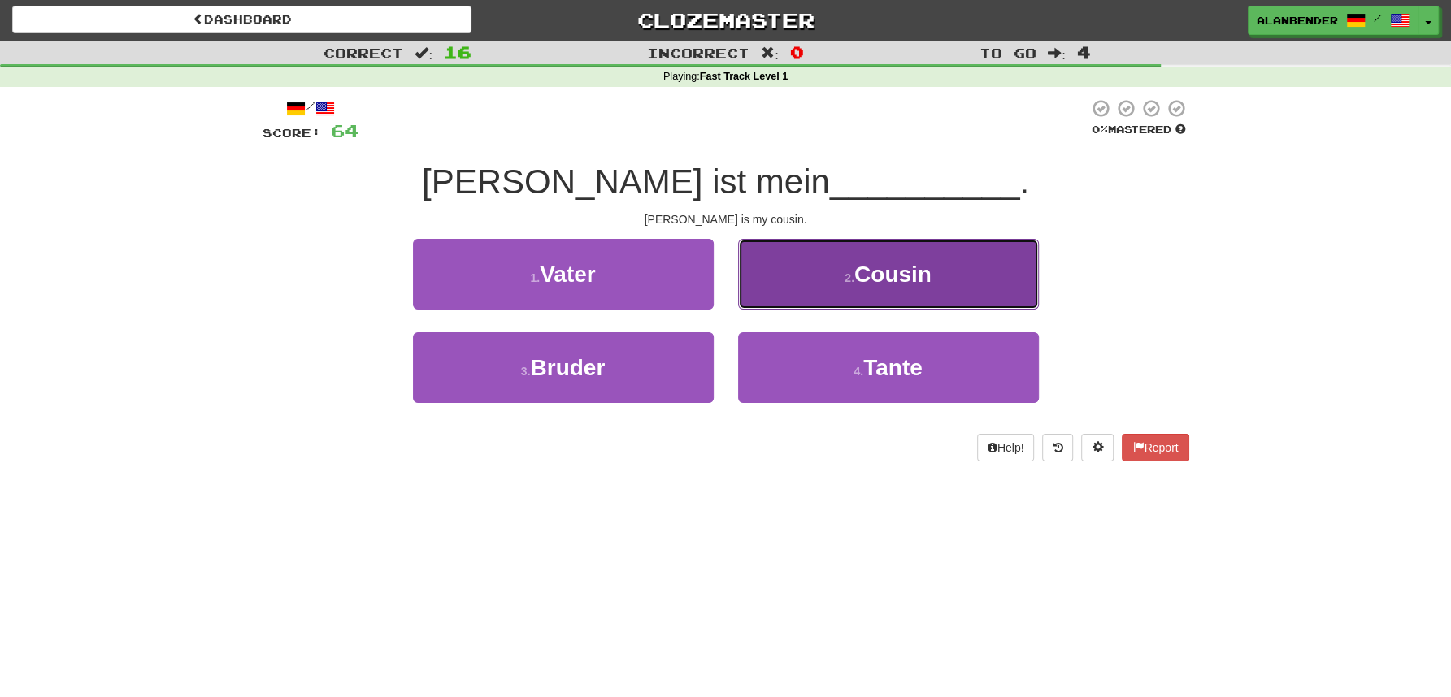
click at [929, 280] on span "Cousin" at bounding box center [892, 274] width 77 height 25
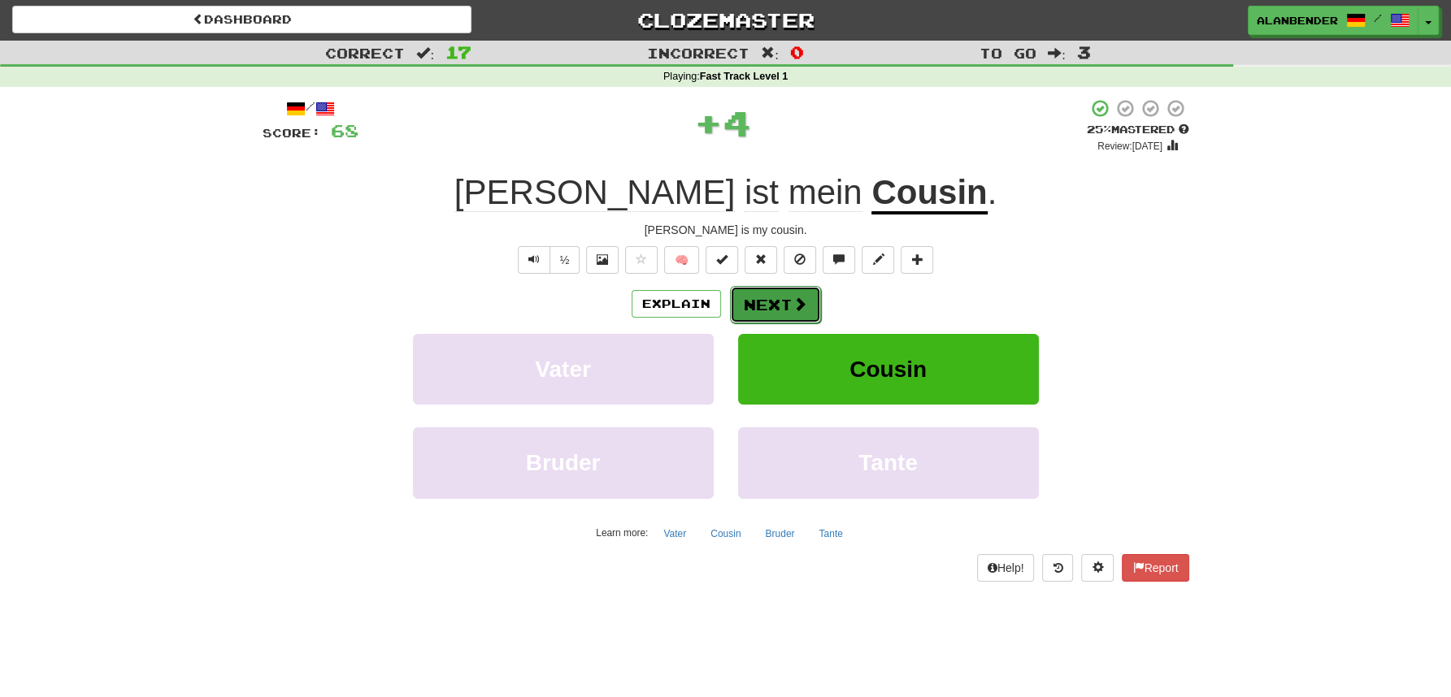
click at [780, 314] on button "Next" at bounding box center [775, 304] width 91 height 37
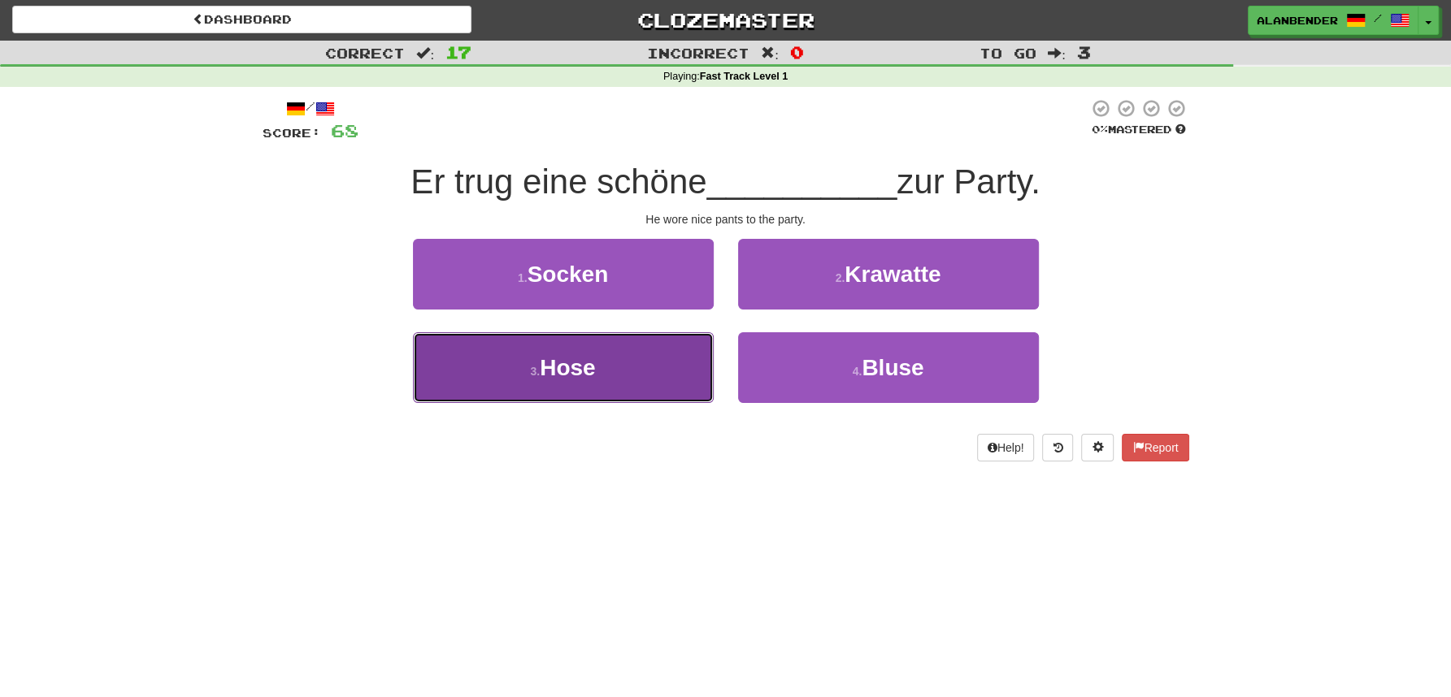
click at [571, 376] on span "Hose" at bounding box center [567, 367] width 55 height 25
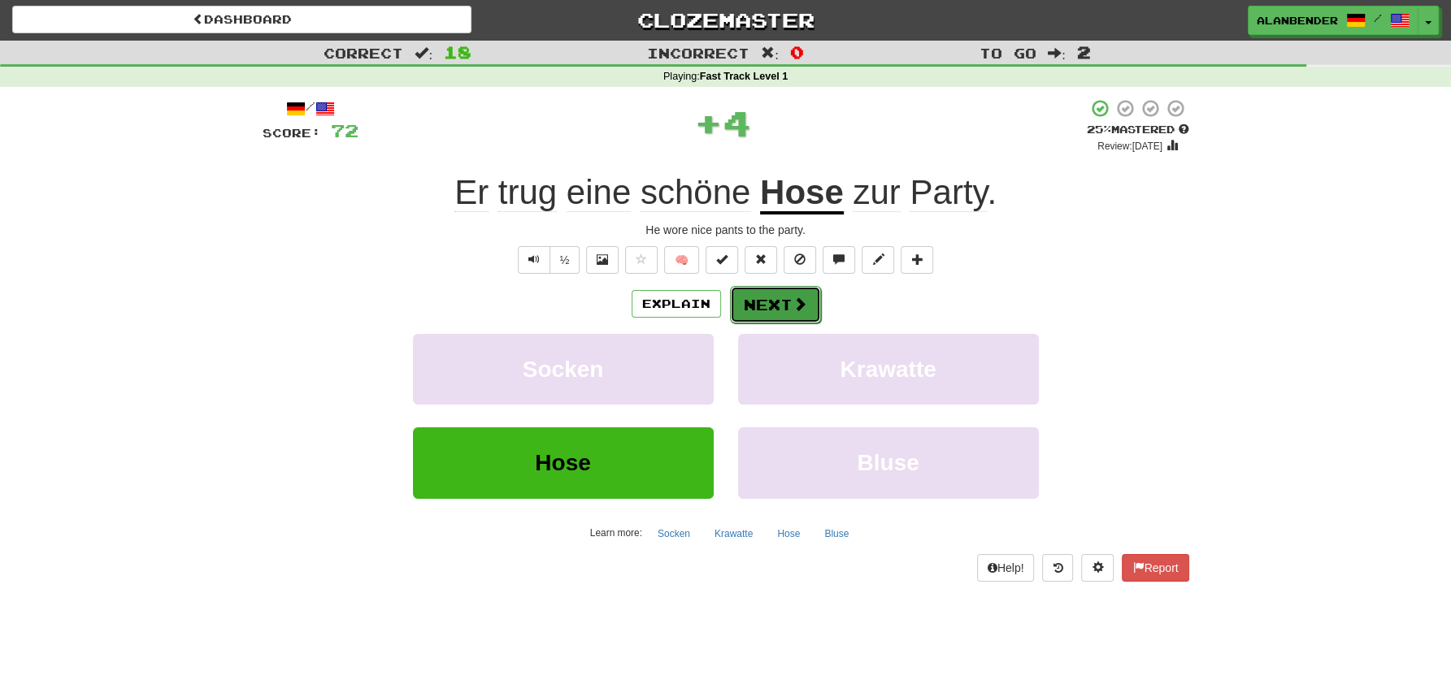
click at [796, 304] on span at bounding box center [799, 304] width 15 height 15
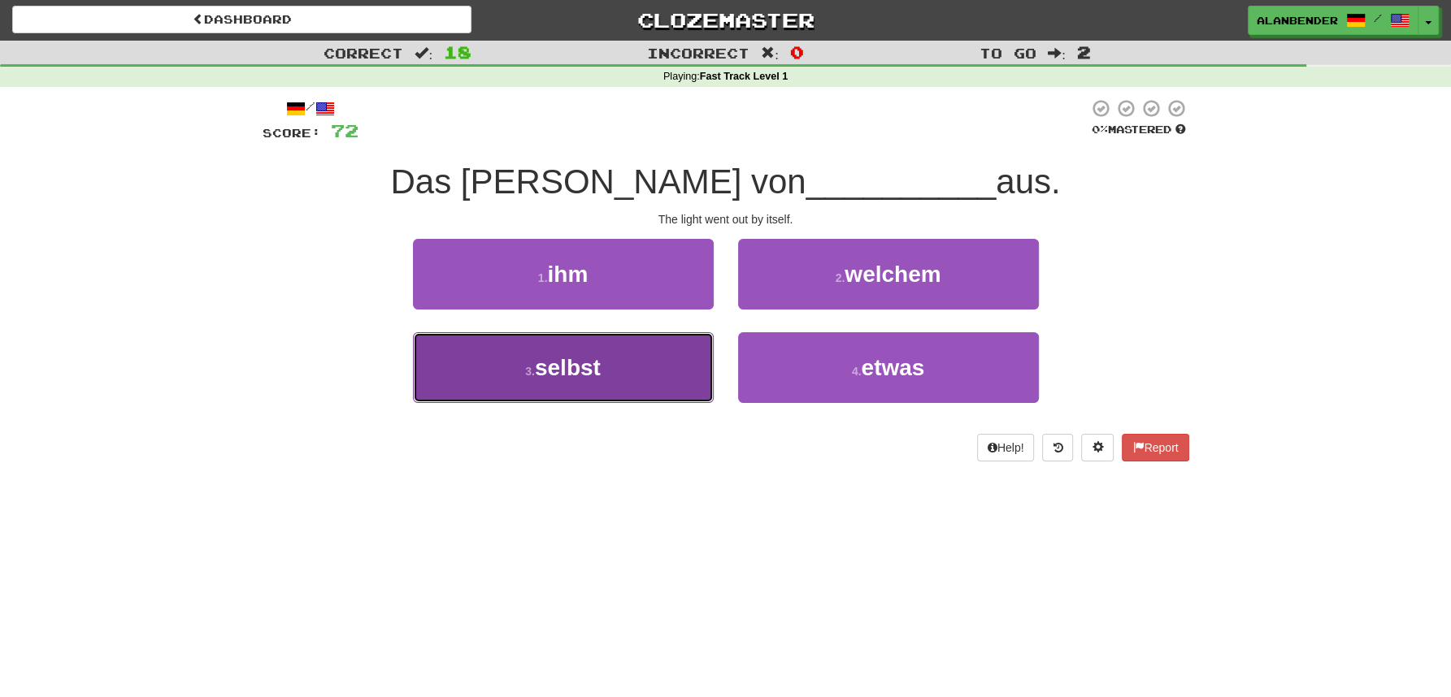
click at [606, 375] on button "3 . selbst" at bounding box center [563, 367] width 301 height 71
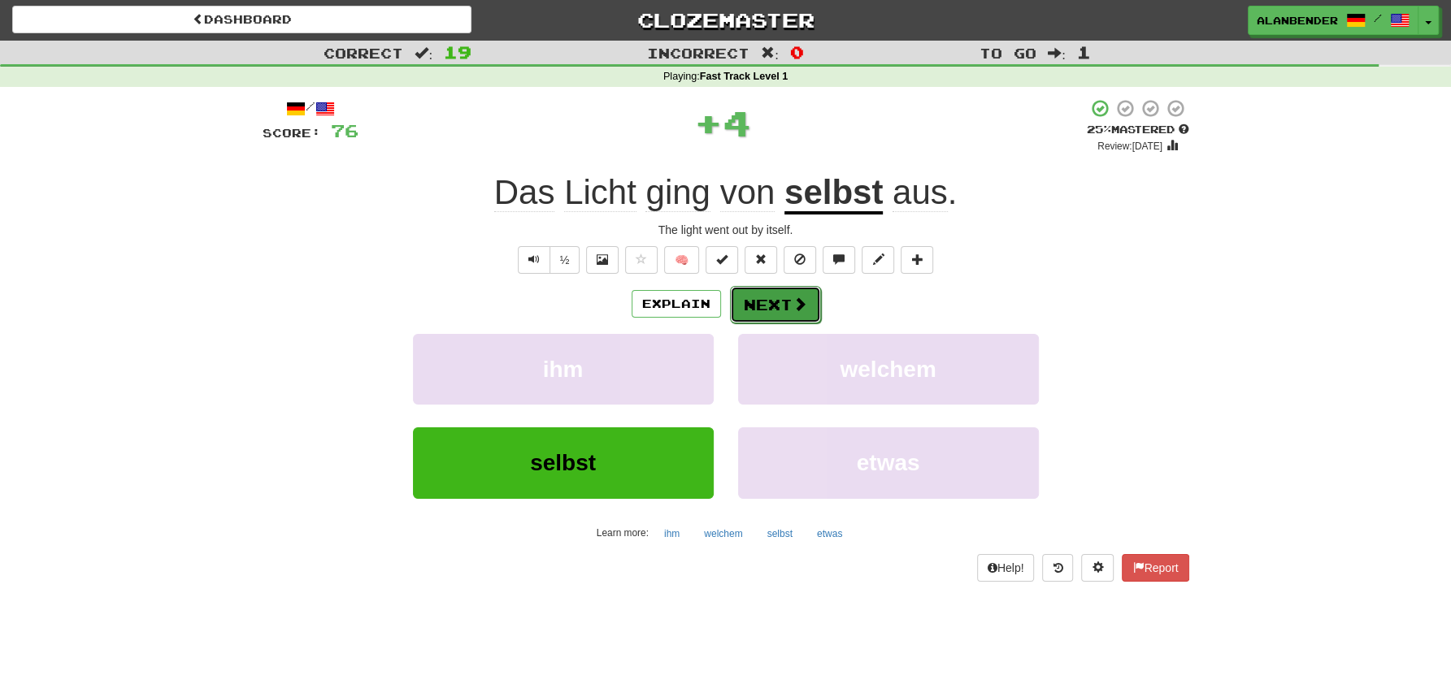
click at [792, 306] on span at bounding box center [799, 304] width 15 height 15
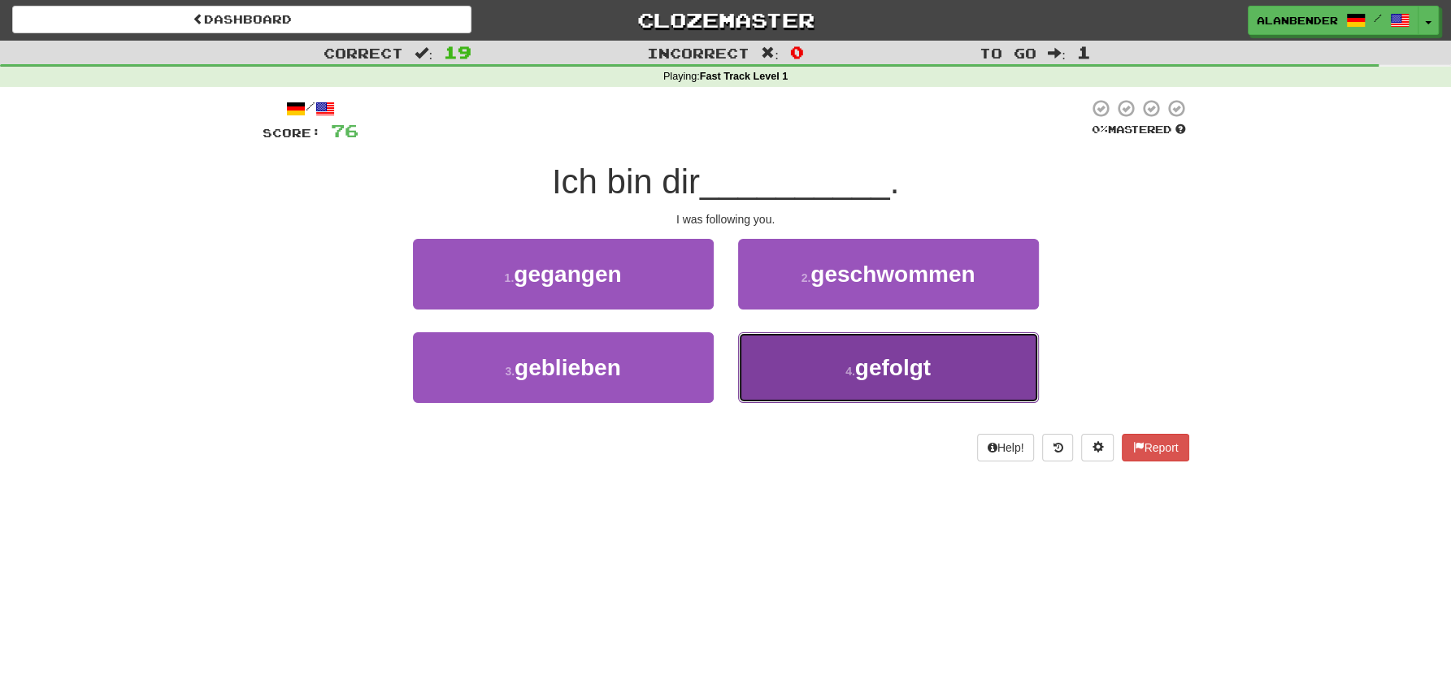
click at [878, 383] on button "4 . gefolgt" at bounding box center [888, 367] width 301 height 71
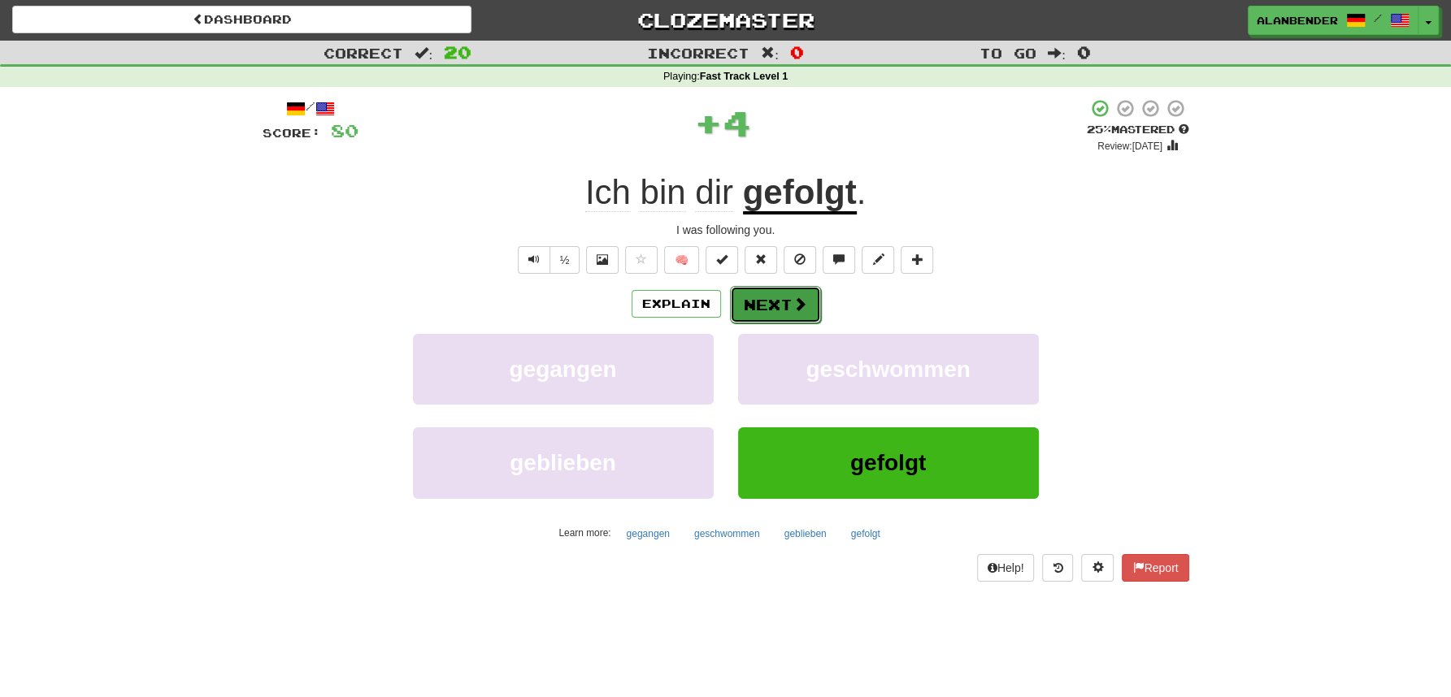
click at [797, 308] on span at bounding box center [799, 304] width 15 height 15
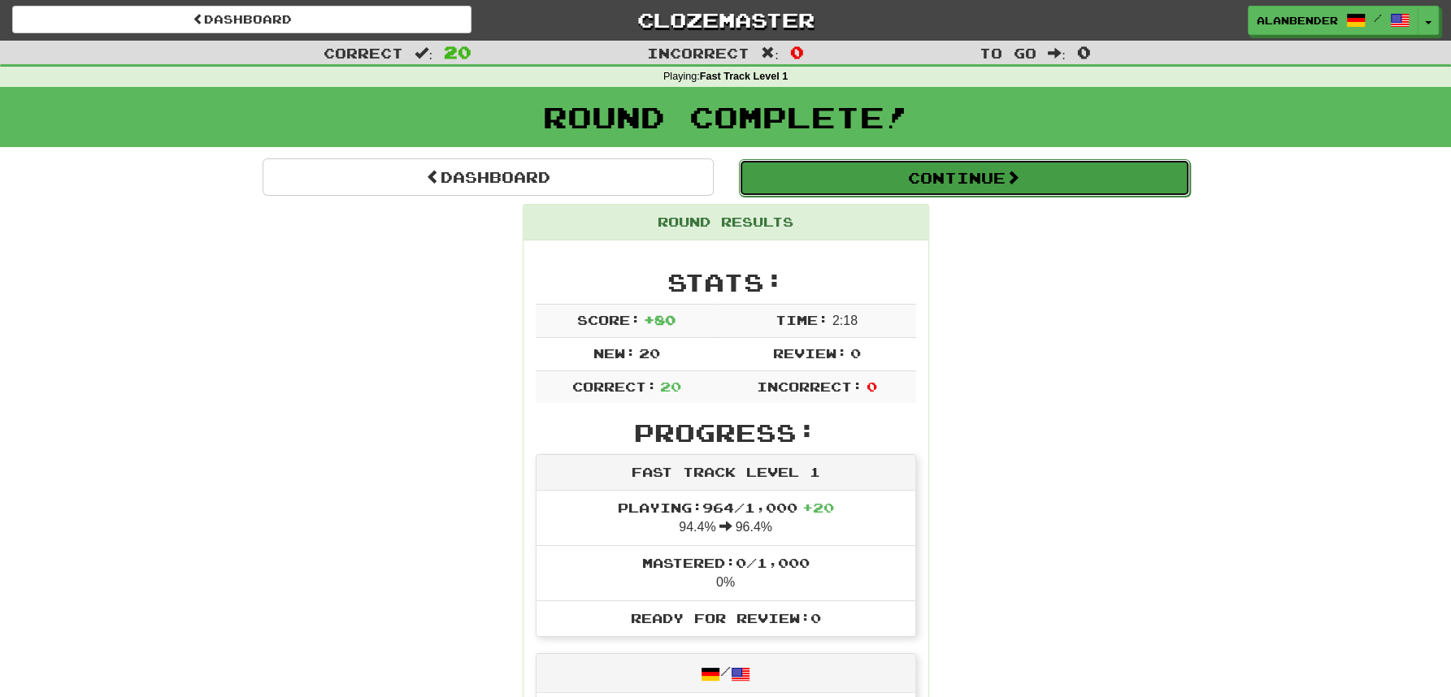
click at [805, 180] on button "Continue" at bounding box center [964, 177] width 451 height 37
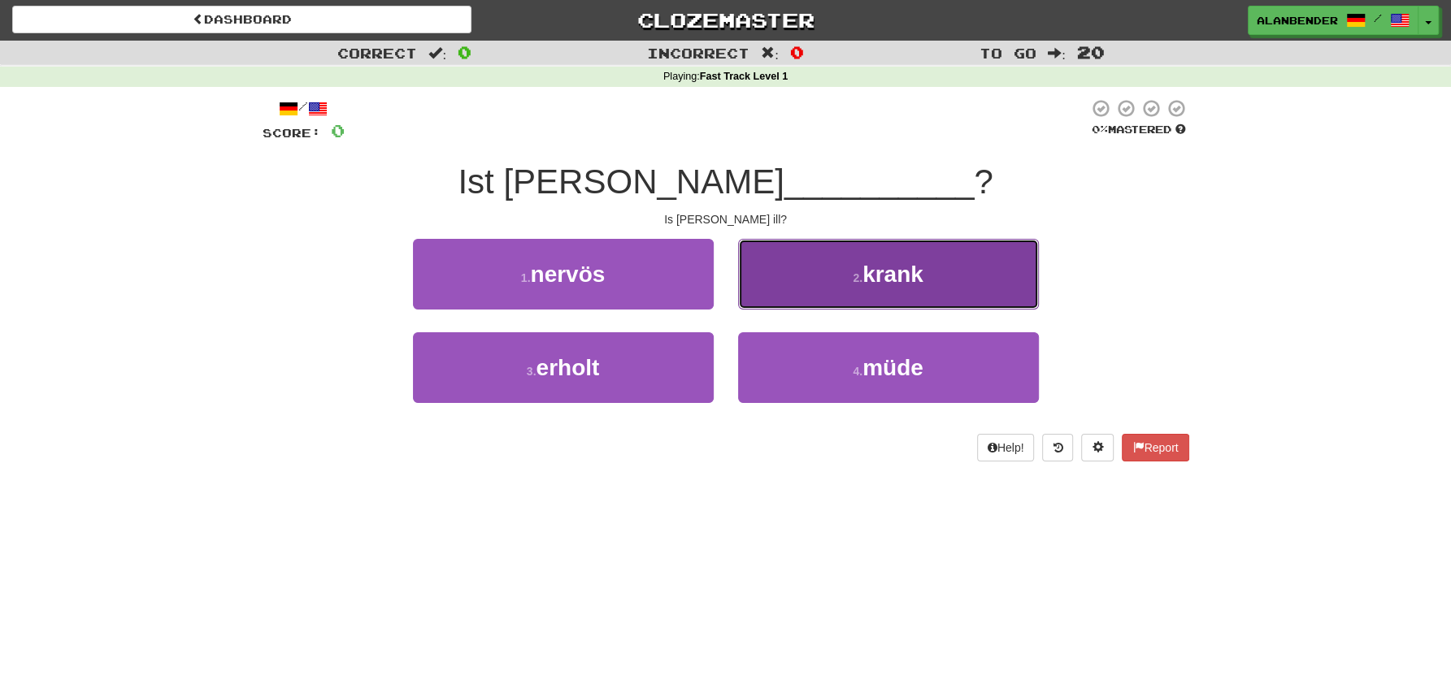
click at [914, 290] on button "2 . krank" at bounding box center [888, 274] width 301 height 71
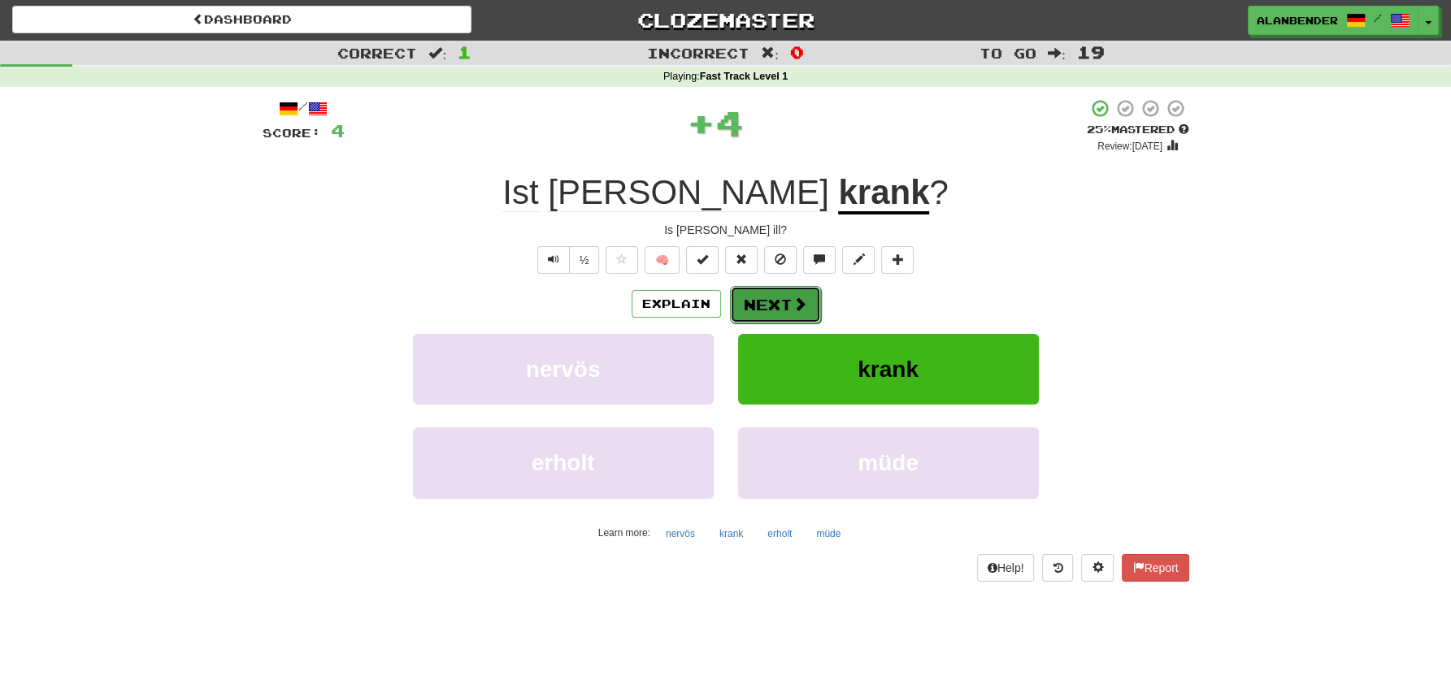
click at [796, 313] on button "Next" at bounding box center [775, 304] width 91 height 37
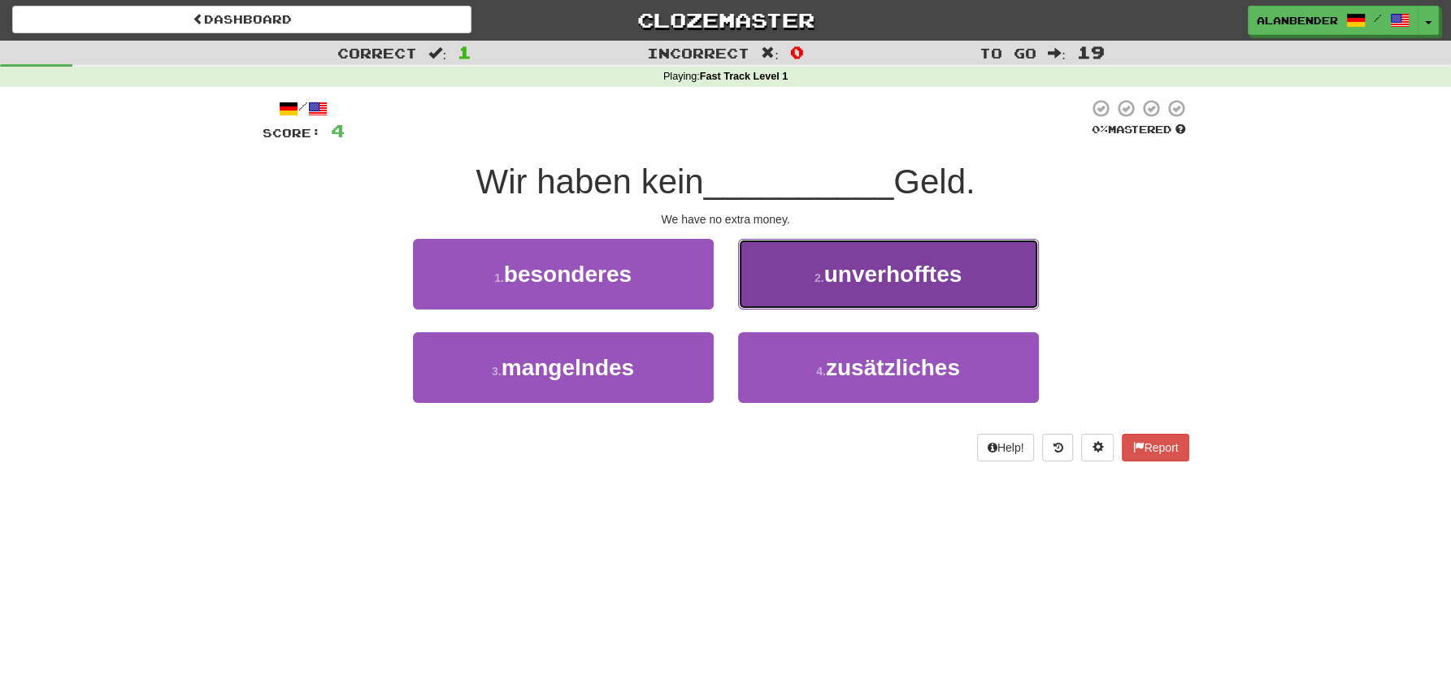
click at [925, 289] on button "2 . unverhofftes" at bounding box center [888, 274] width 301 height 71
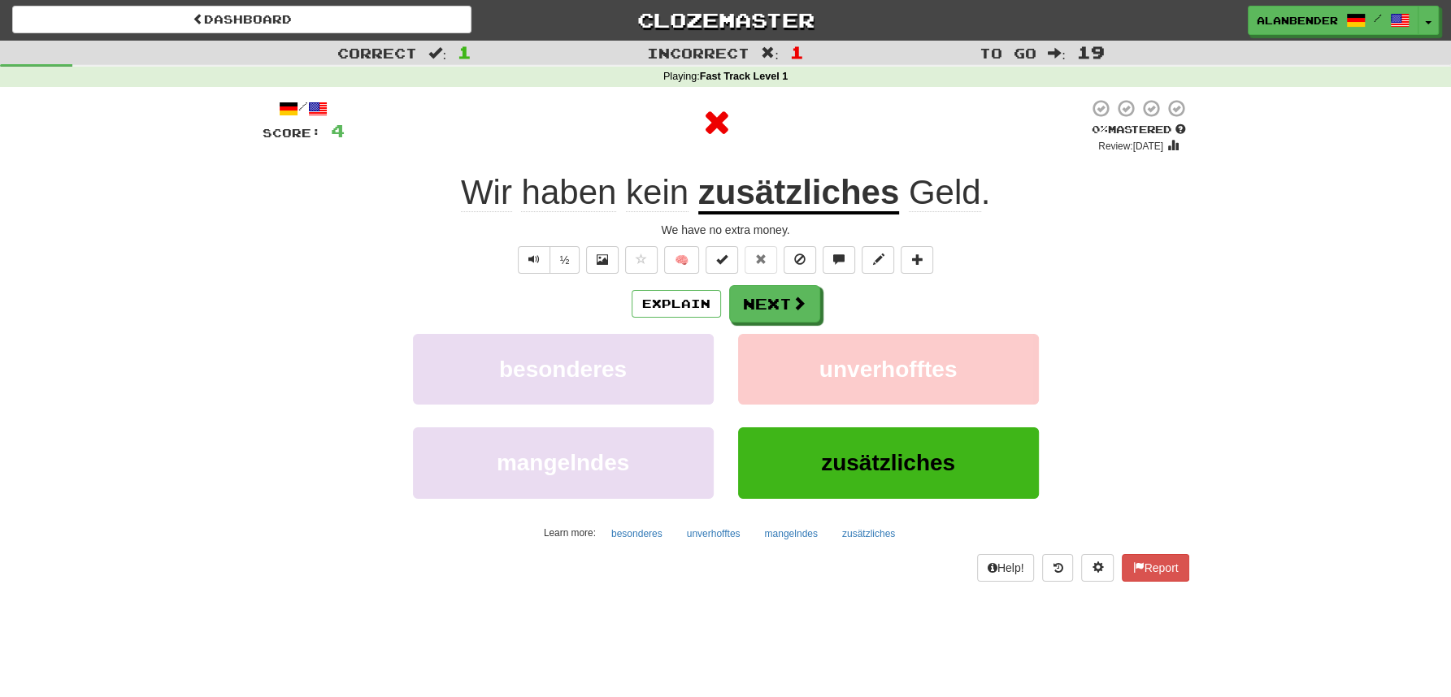
click at [794, 196] on u "zusätzliches" at bounding box center [798, 193] width 201 height 41
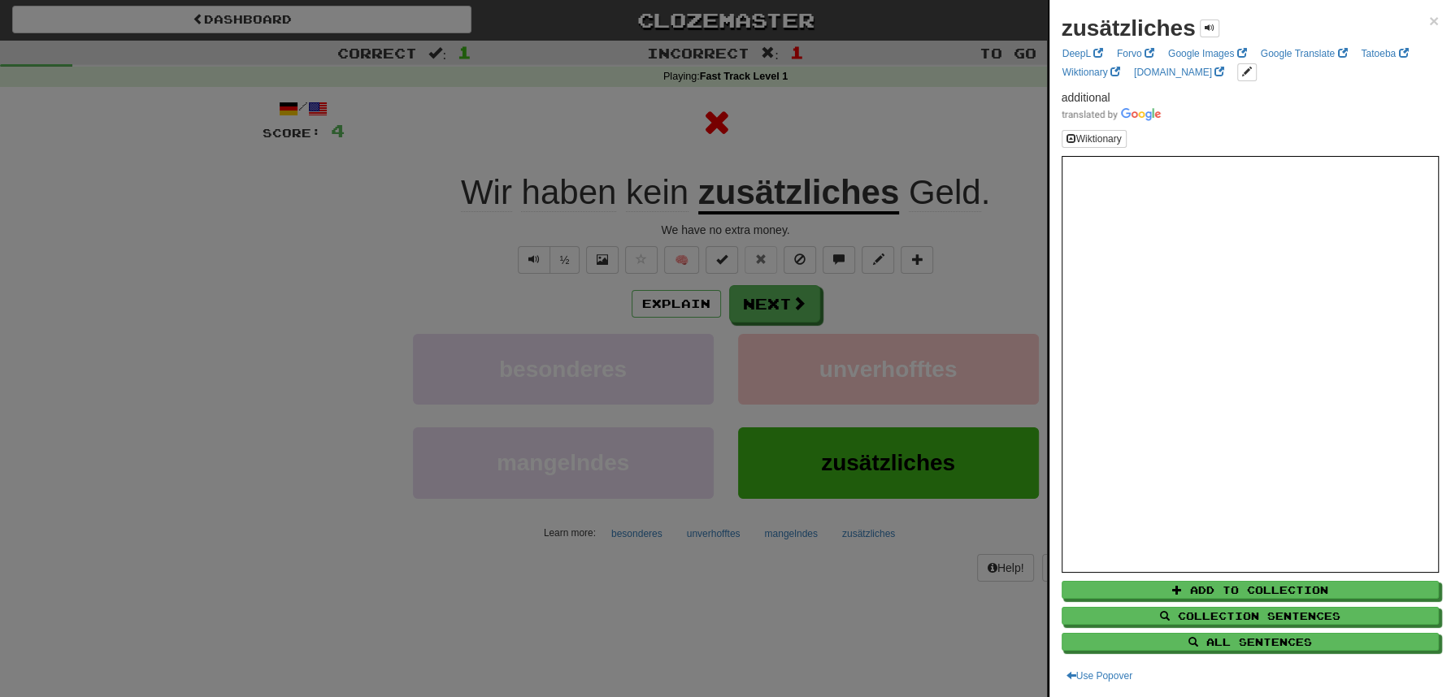
click at [824, 140] on div at bounding box center [725, 348] width 1451 height 697
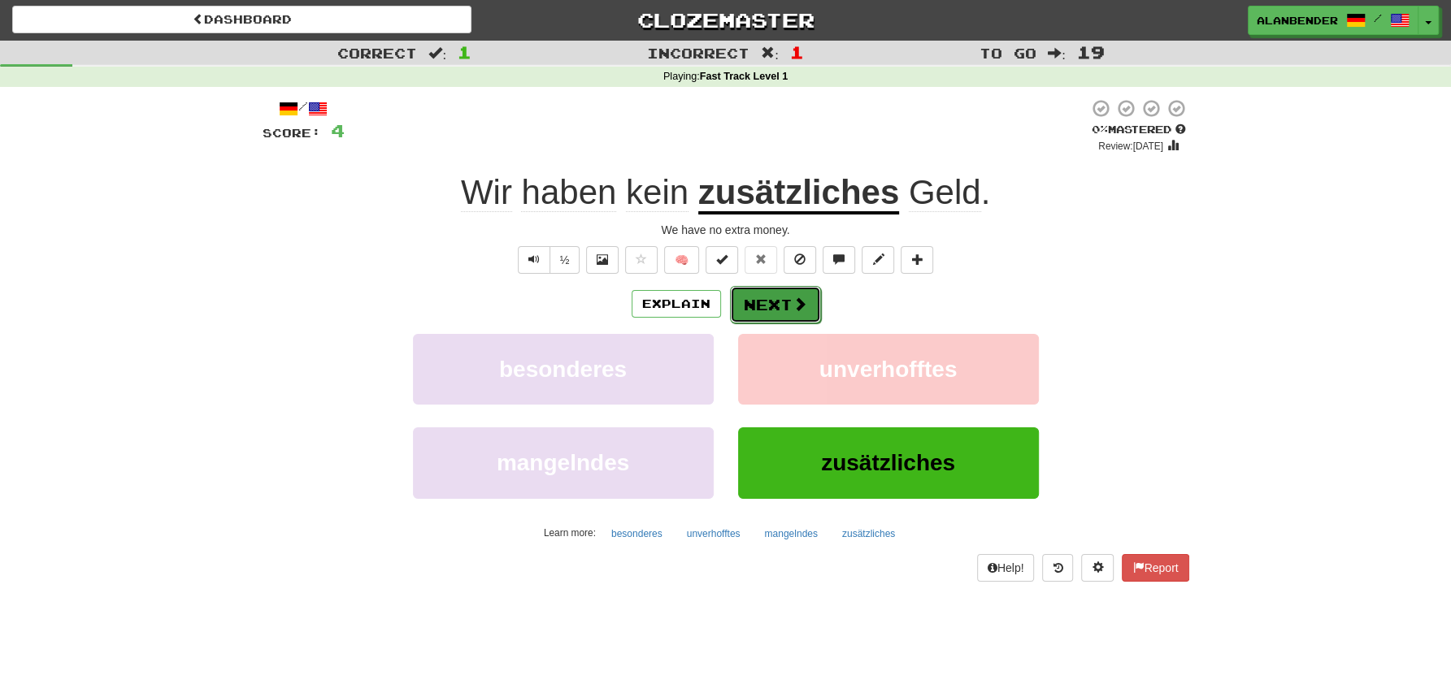
click at [788, 293] on button "Next" at bounding box center [775, 304] width 91 height 37
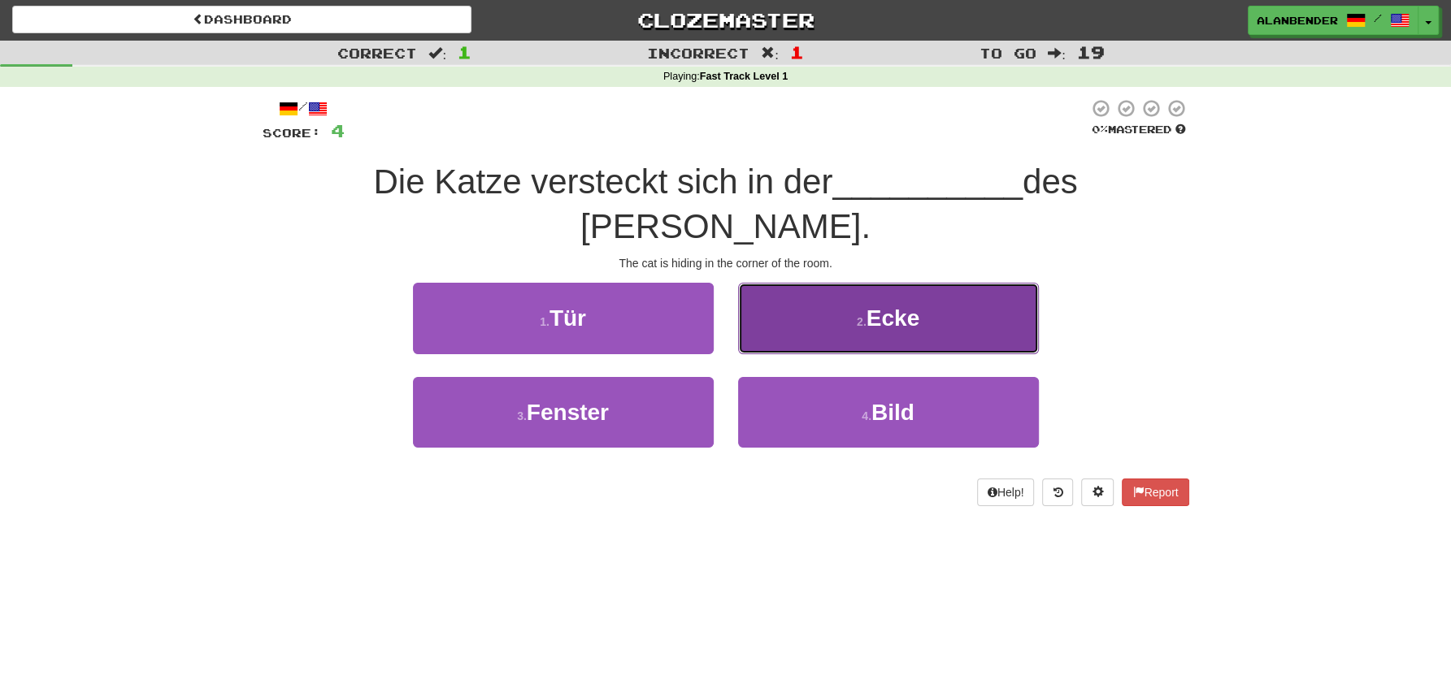
click at [939, 283] on button "2 . Ecke" at bounding box center [888, 318] width 301 height 71
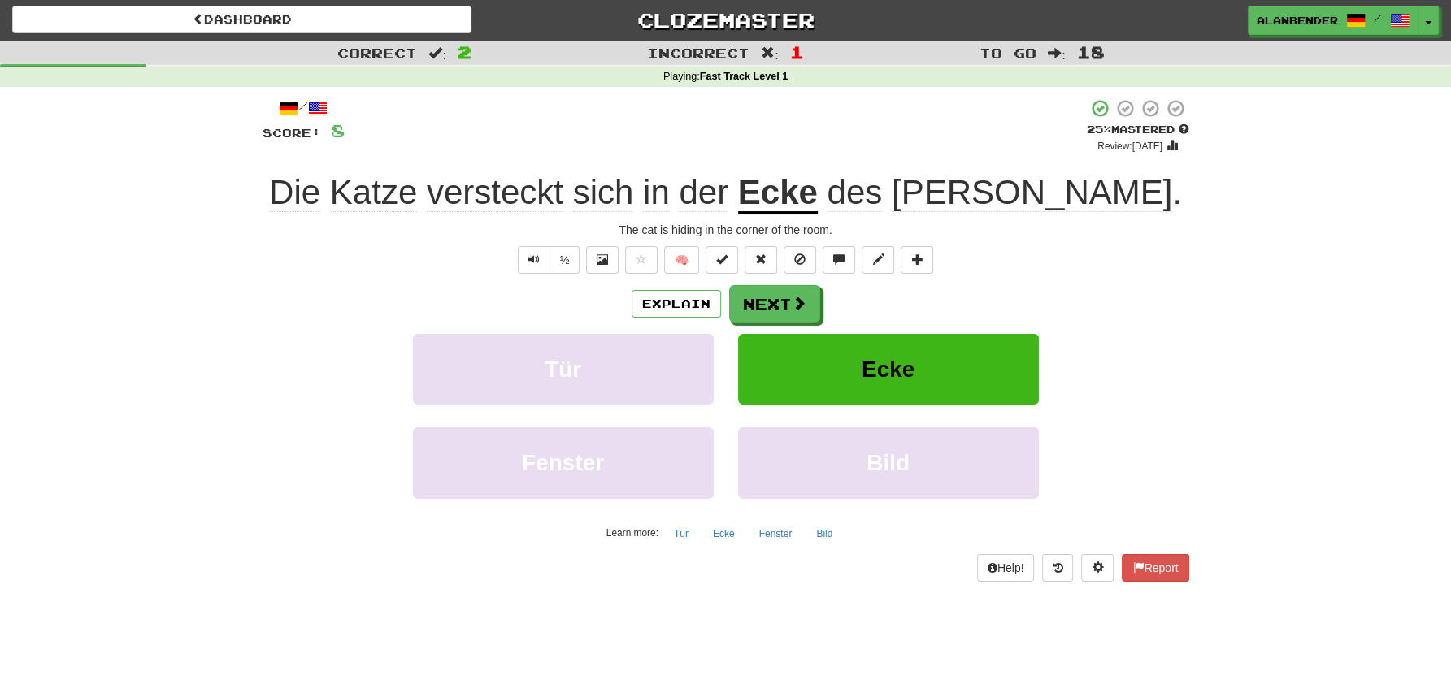
click at [818, 192] on u "Ecke" at bounding box center [778, 193] width 80 height 41
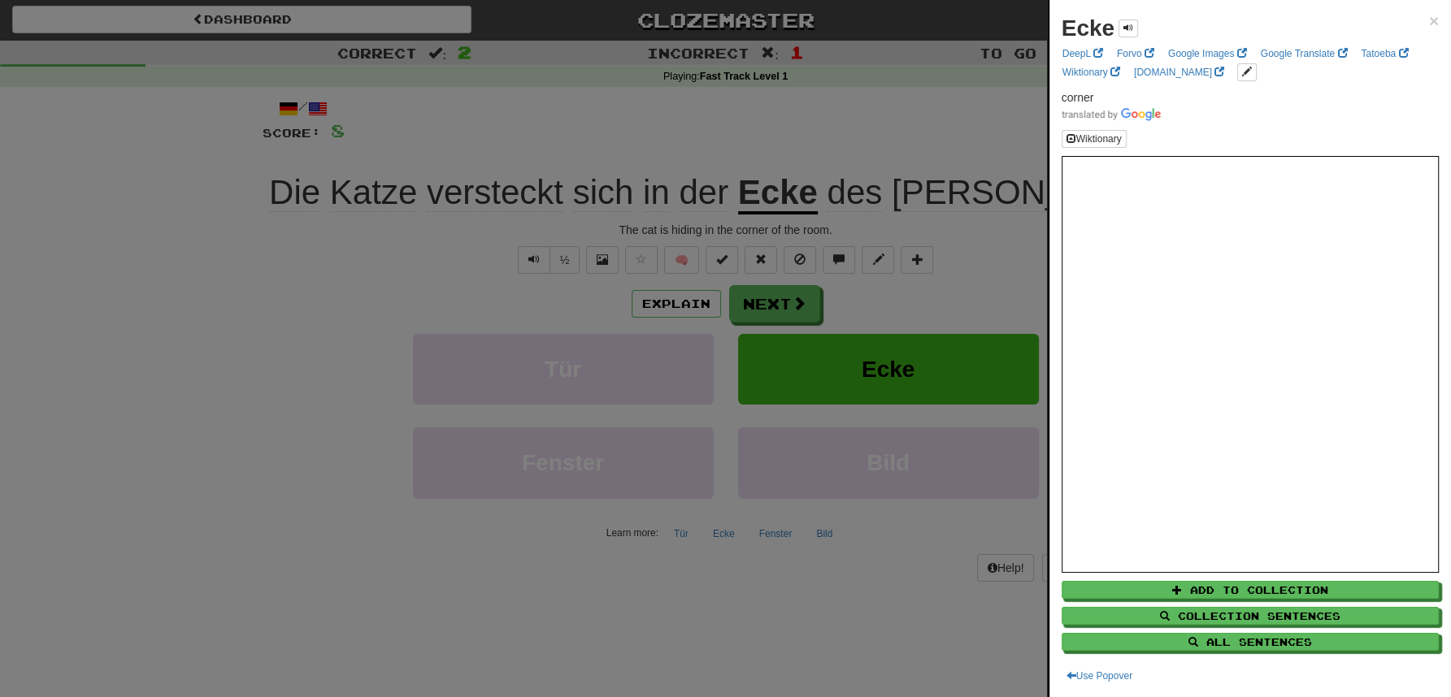
click at [951, 133] on div at bounding box center [725, 348] width 1451 height 697
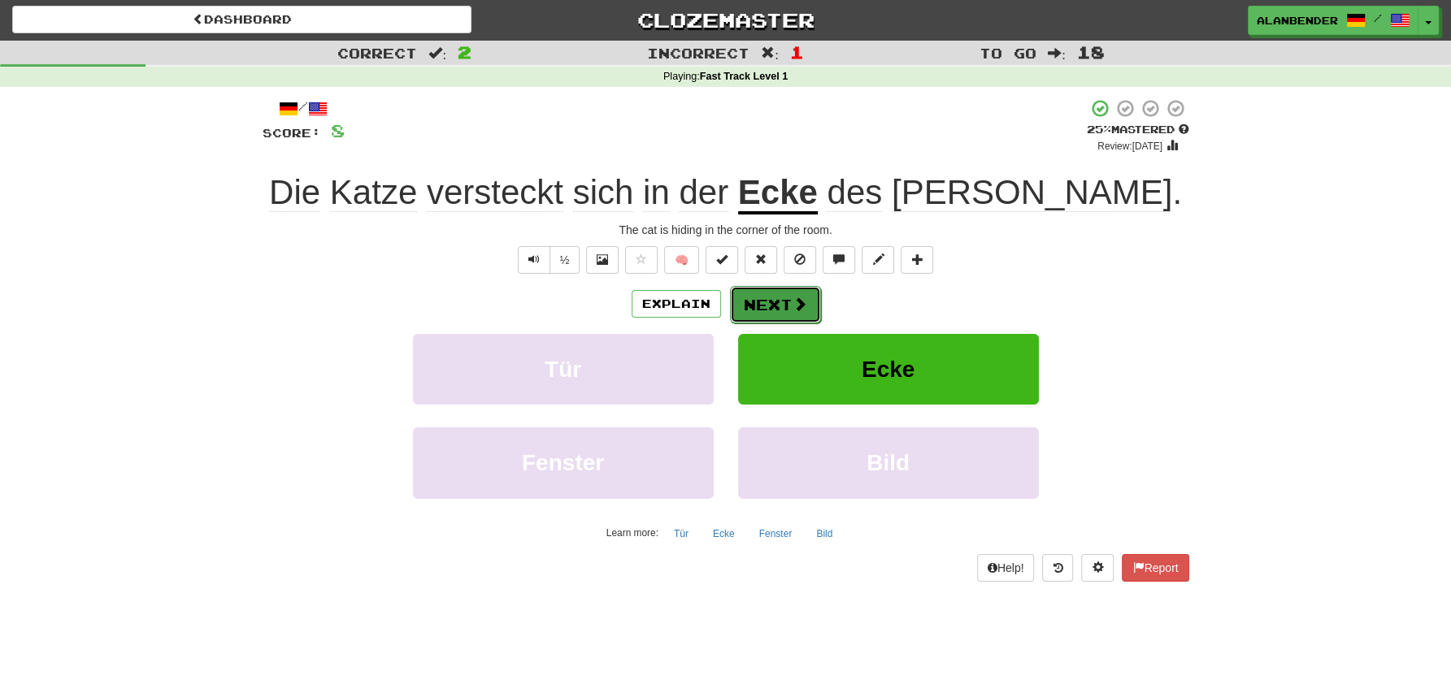
click at [767, 303] on button "Next" at bounding box center [775, 304] width 91 height 37
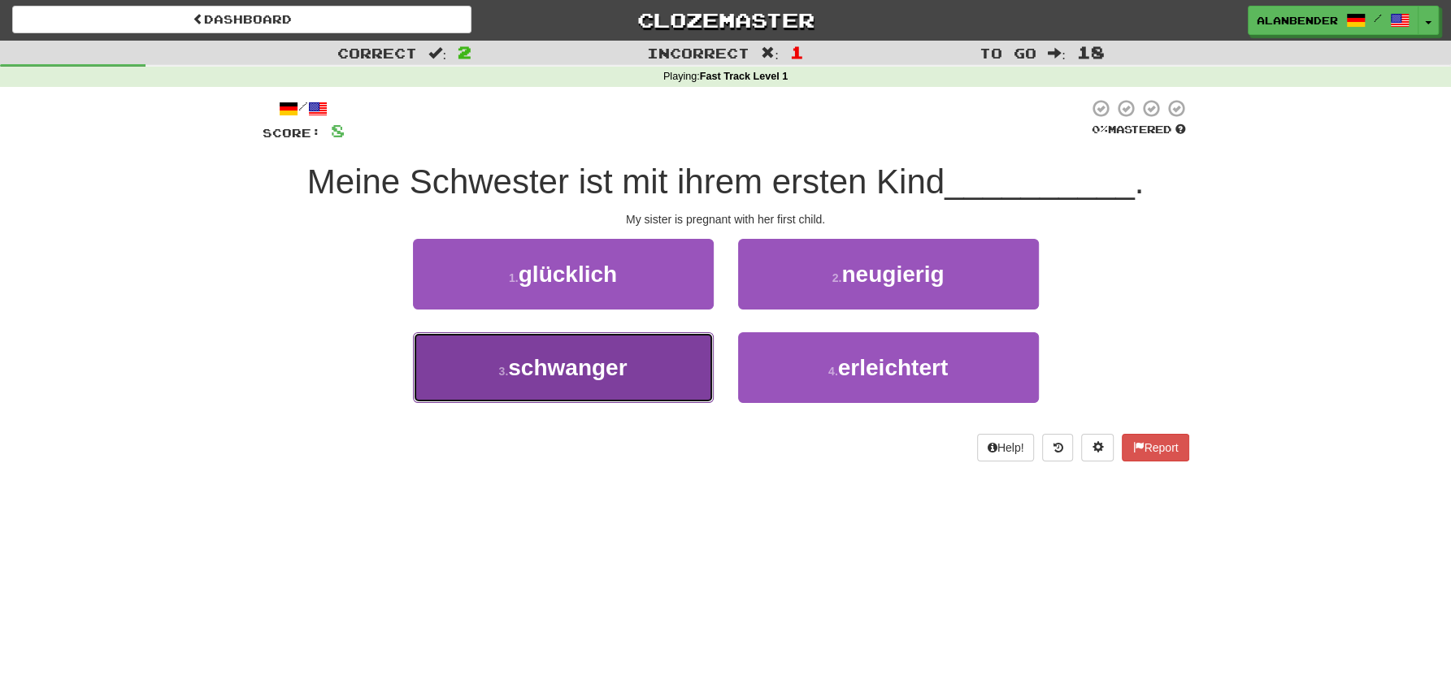
click at [621, 371] on span "schwanger" at bounding box center [567, 367] width 119 height 25
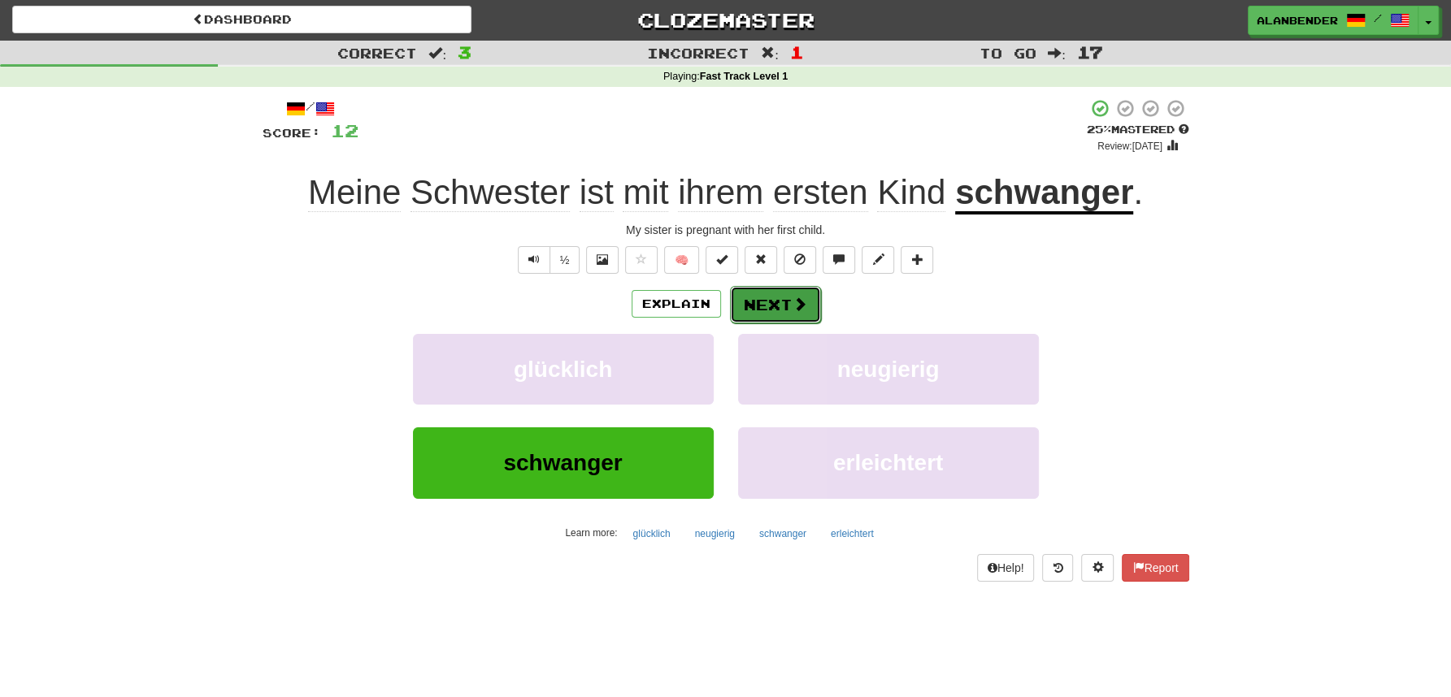
click at [811, 298] on button "Next" at bounding box center [775, 304] width 91 height 37
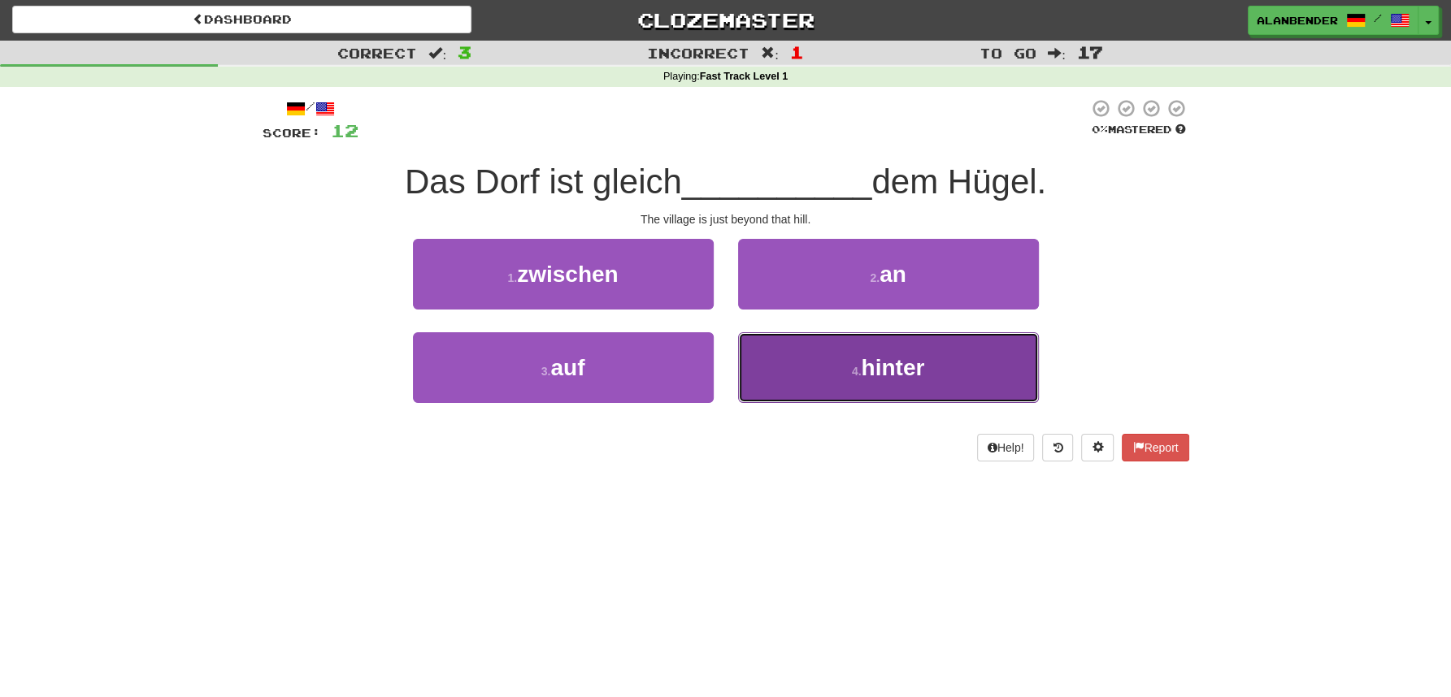
click at [854, 380] on button "4 . hinter" at bounding box center [888, 367] width 301 height 71
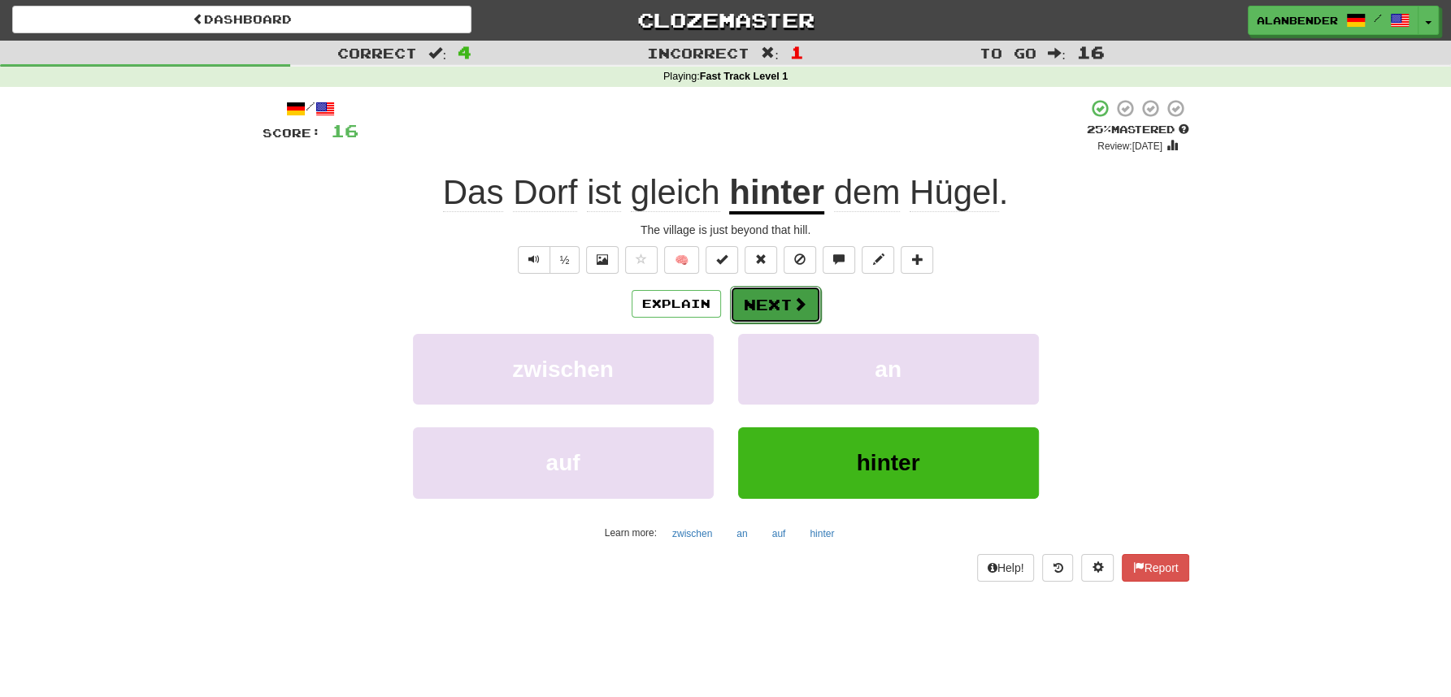
click at [753, 302] on button "Next" at bounding box center [775, 304] width 91 height 37
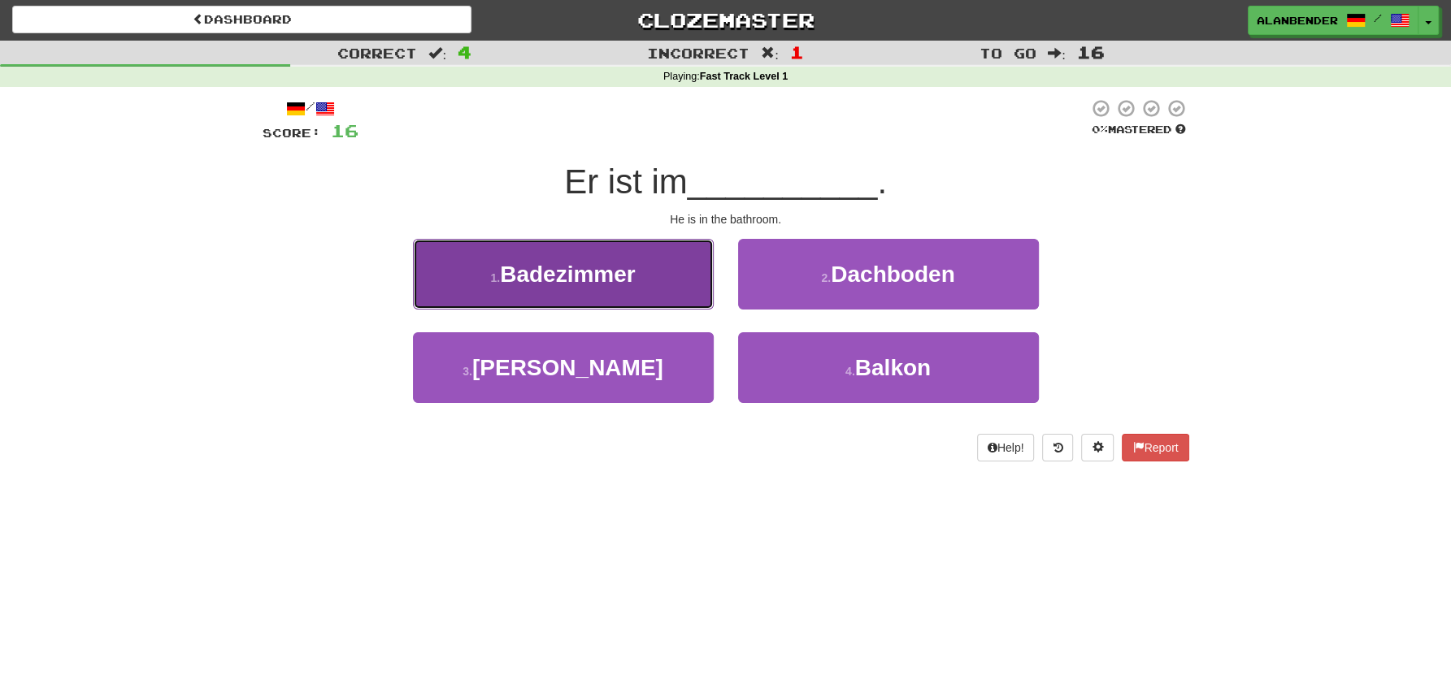
click at [674, 280] on button "1 . Badezimmer" at bounding box center [563, 274] width 301 height 71
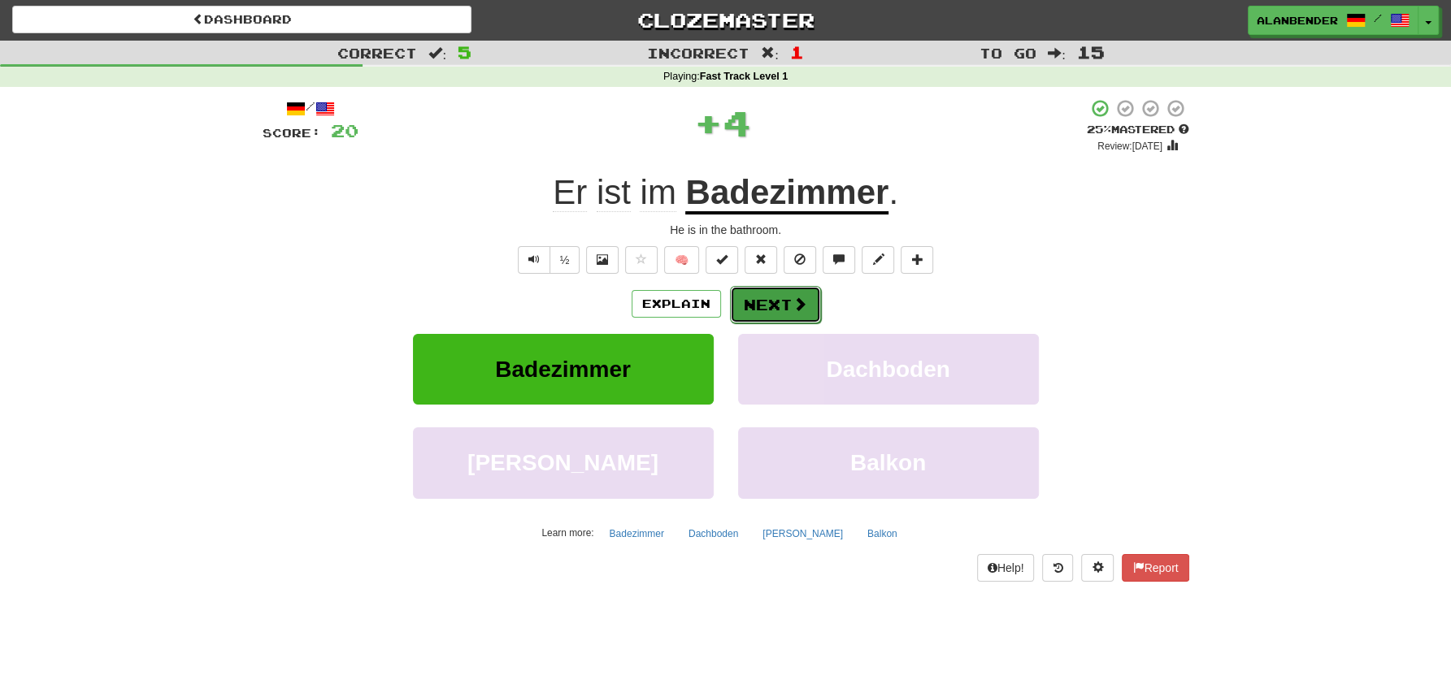
click at [754, 292] on button "Next" at bounding box center [775, 304] width 91 height 37
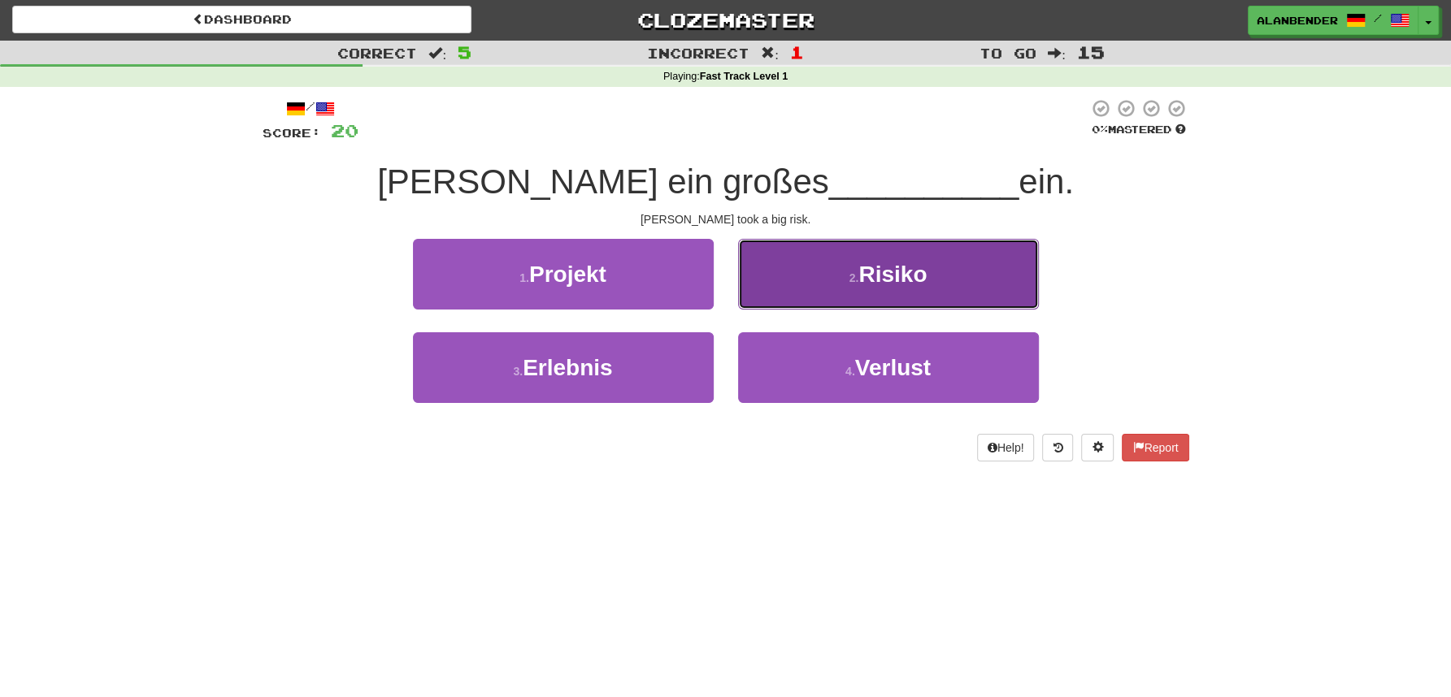
click at [909, 281] on span "Risiko" at bounding box center [892, 274] width 68 height 25
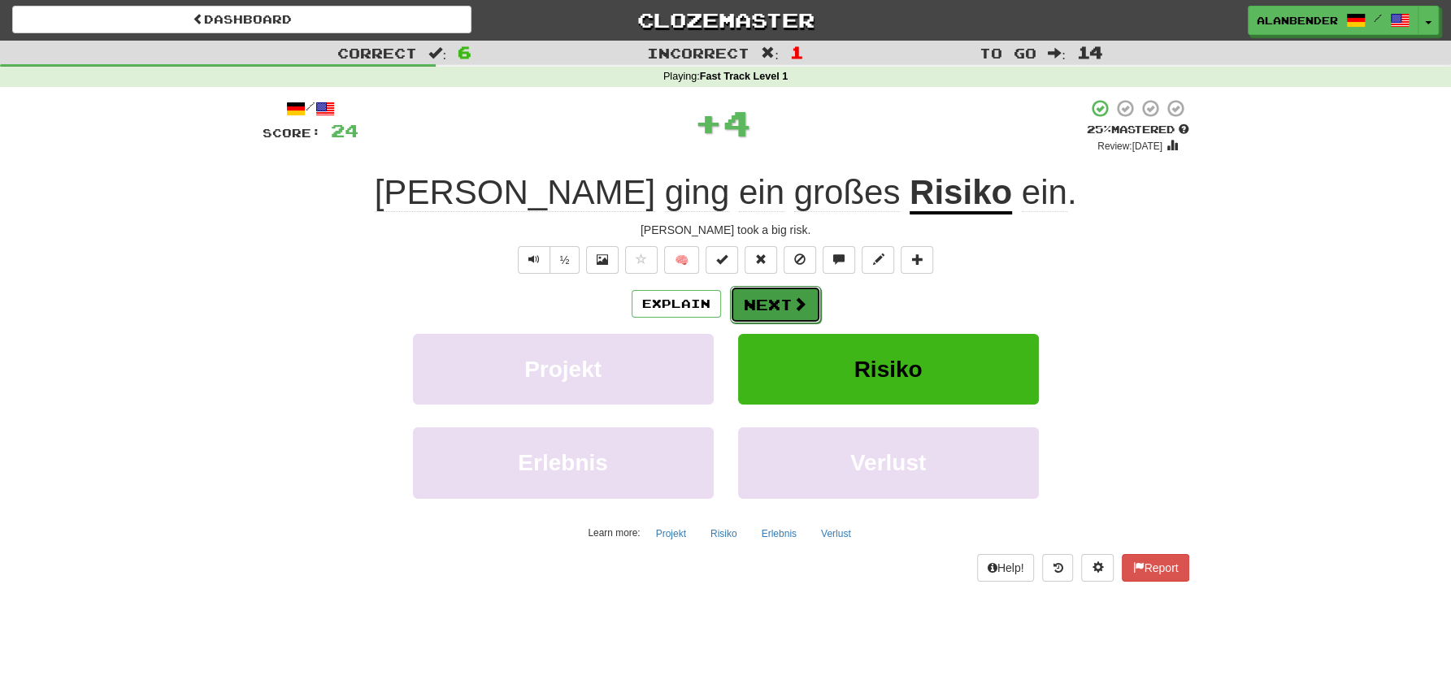
click at [771, 306] on button "Next" at bounding box center [775, 304] width 91 height 37
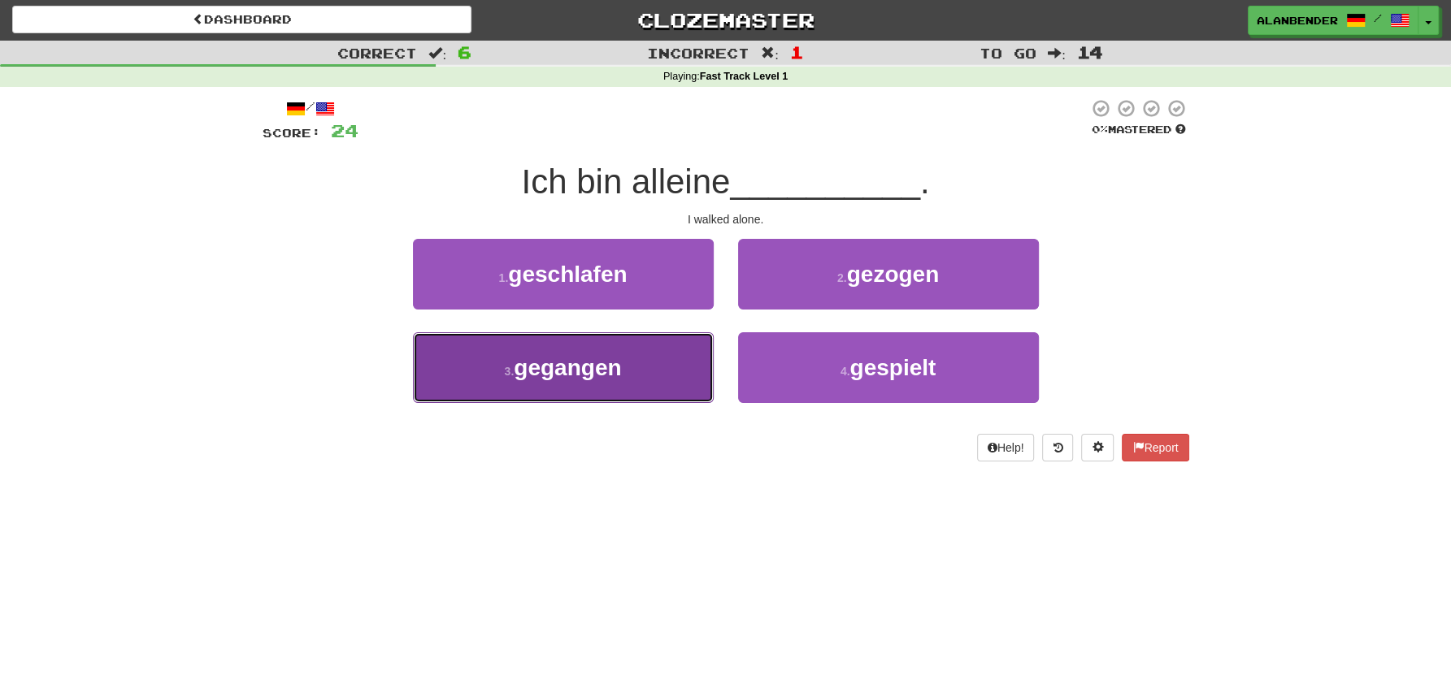
click at [580, 376] on span "gegangen" at bounding box center [567, 367] width 107 height 25
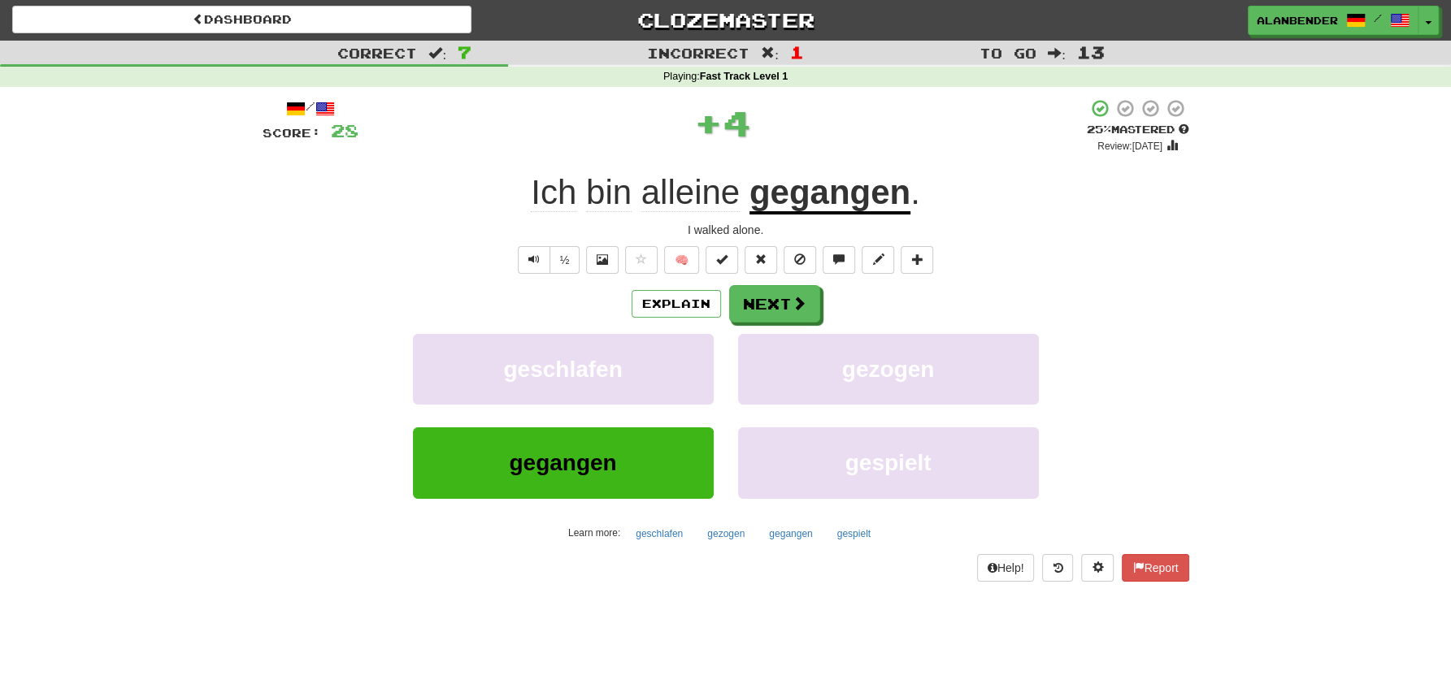
click at [842, 202] on u "gegangen" at bounding box center [829, 193] width 161 height 41
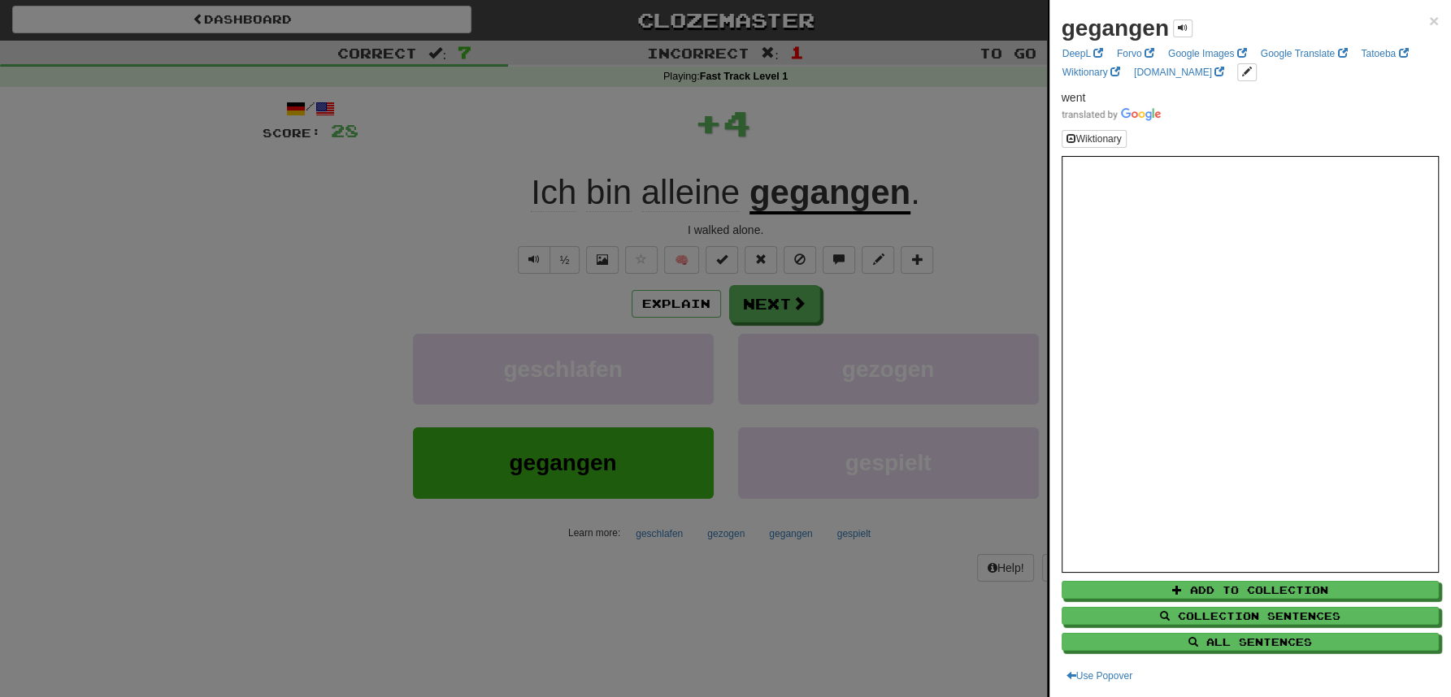
click at [875, 136] on div at bounding box center [725, 348] width 1451 height 697
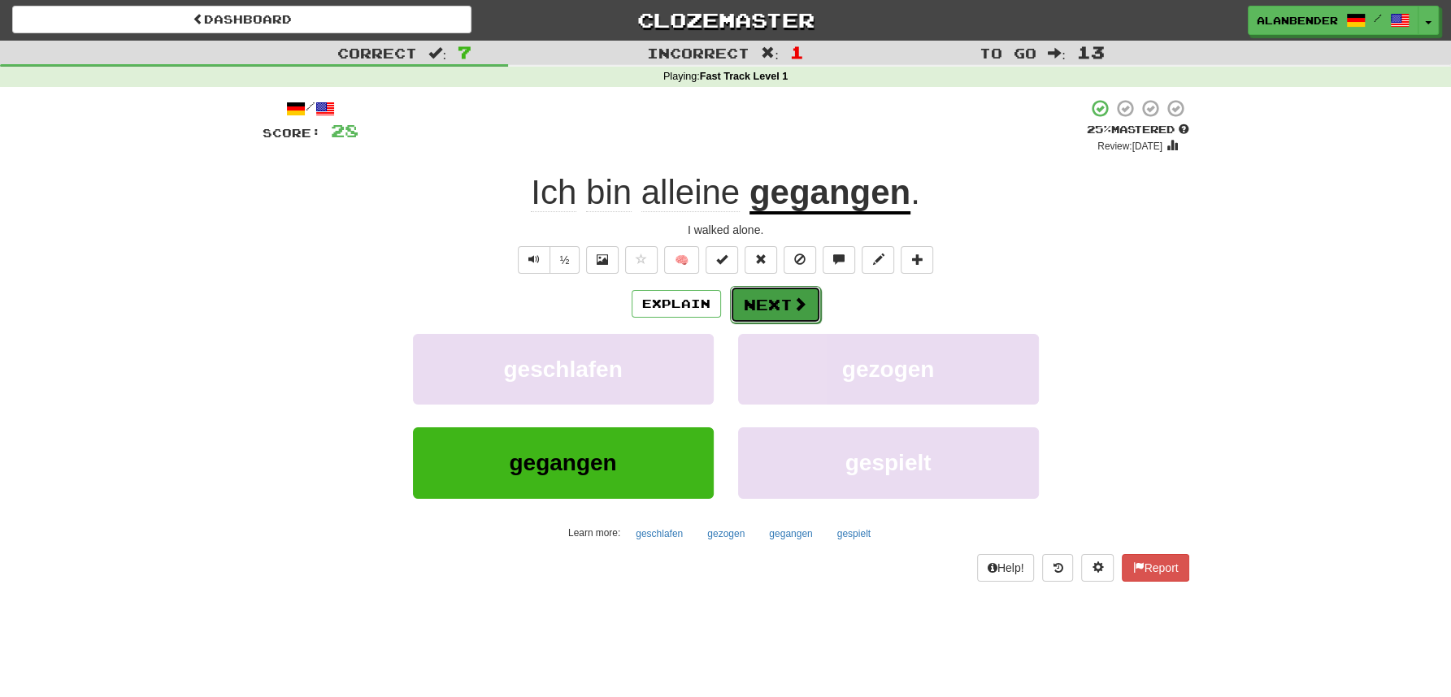
click at [771, 318] on button "Next" at bounding box center [775, 304] width 91 height 37
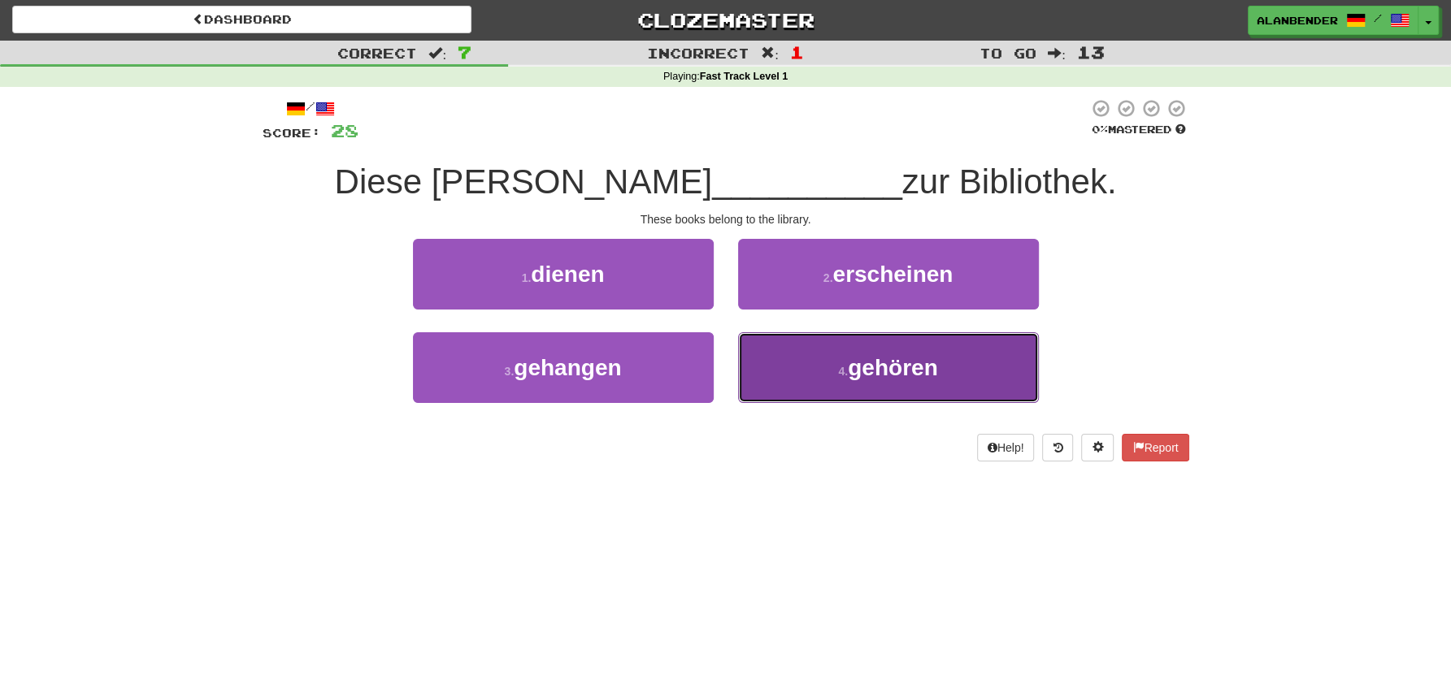
click at [923, 368] on span "gehören" at bounding box center [892, 367] width 89 height 25
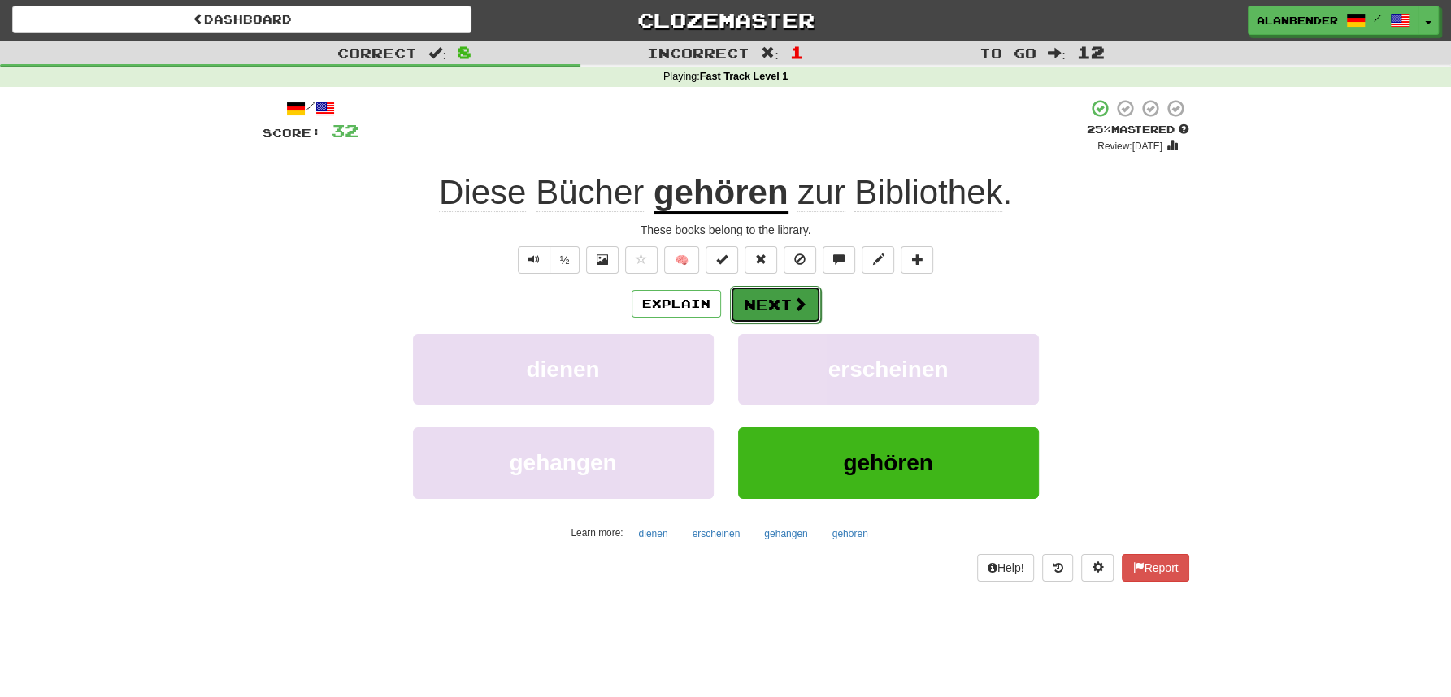
click at [777, 306] on button "Next" at bounding box center [775, 304] width 91 height 37
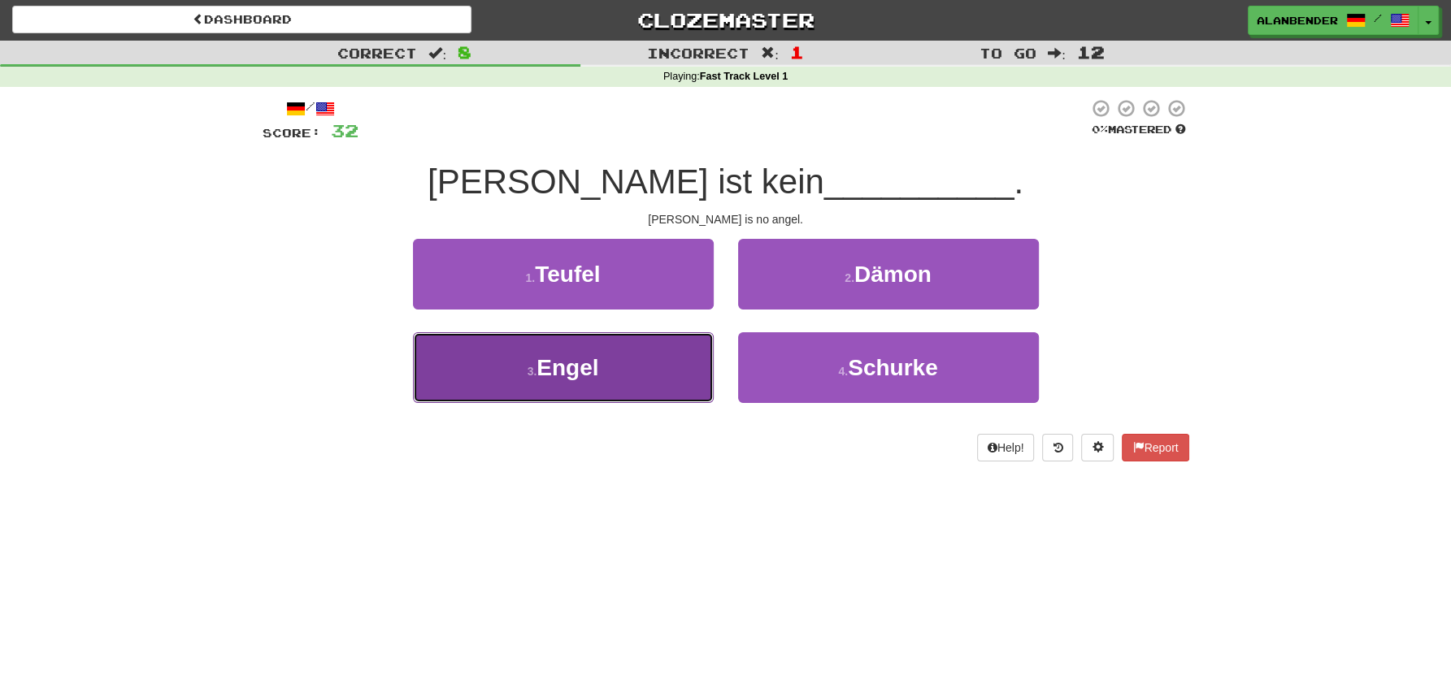
click at [607, 356] on button "3 . Engel" at bounding box center [563, 367] width 301 height 71
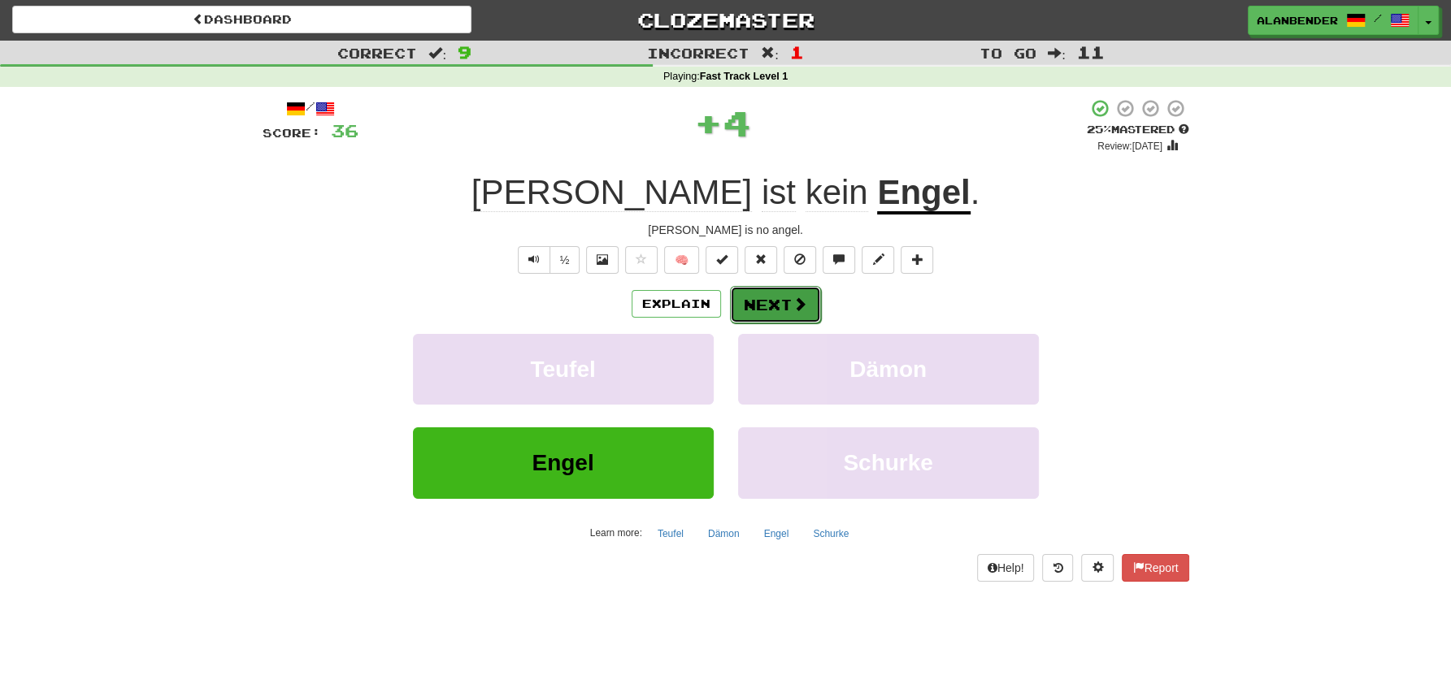
click at [780, 306] on button "Next" at bounding box center [775, 304] width 91 height 37
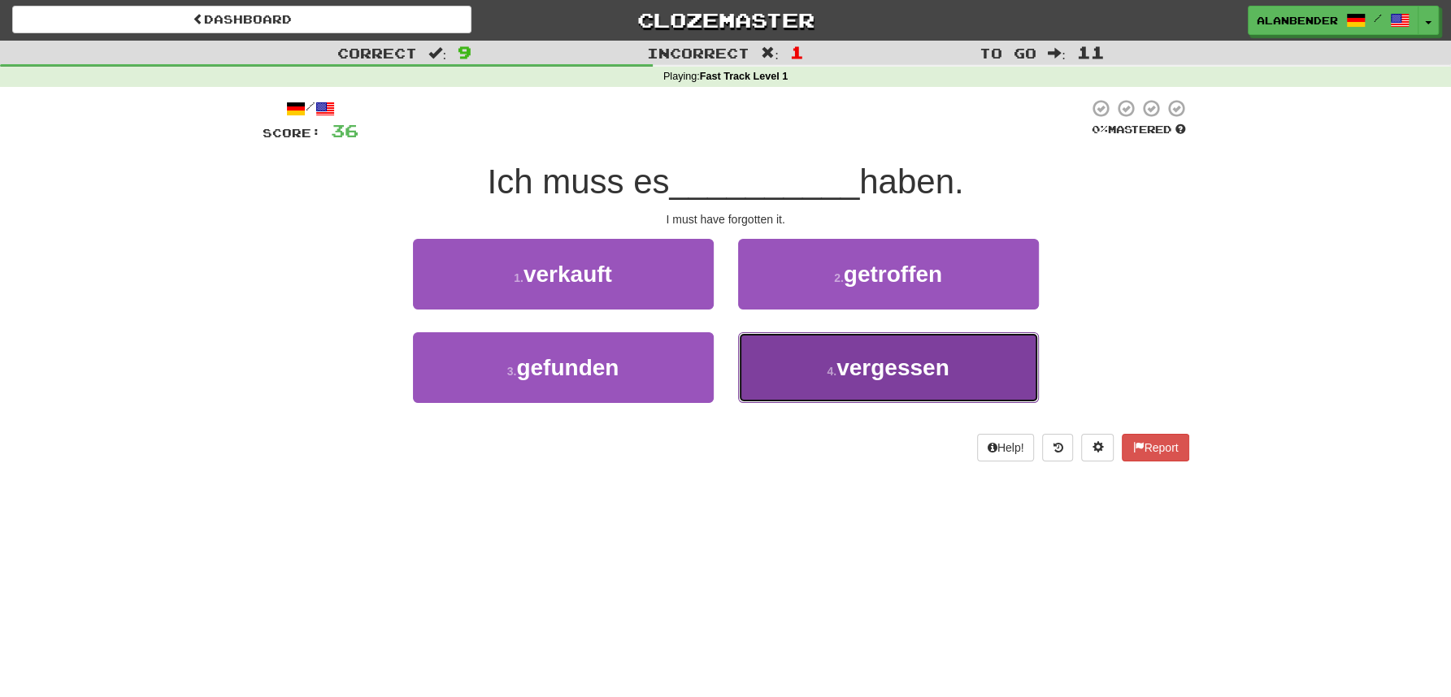
click at [875, 376] on span "vergessen" at bounding box center [892, 367] width 113 height 25
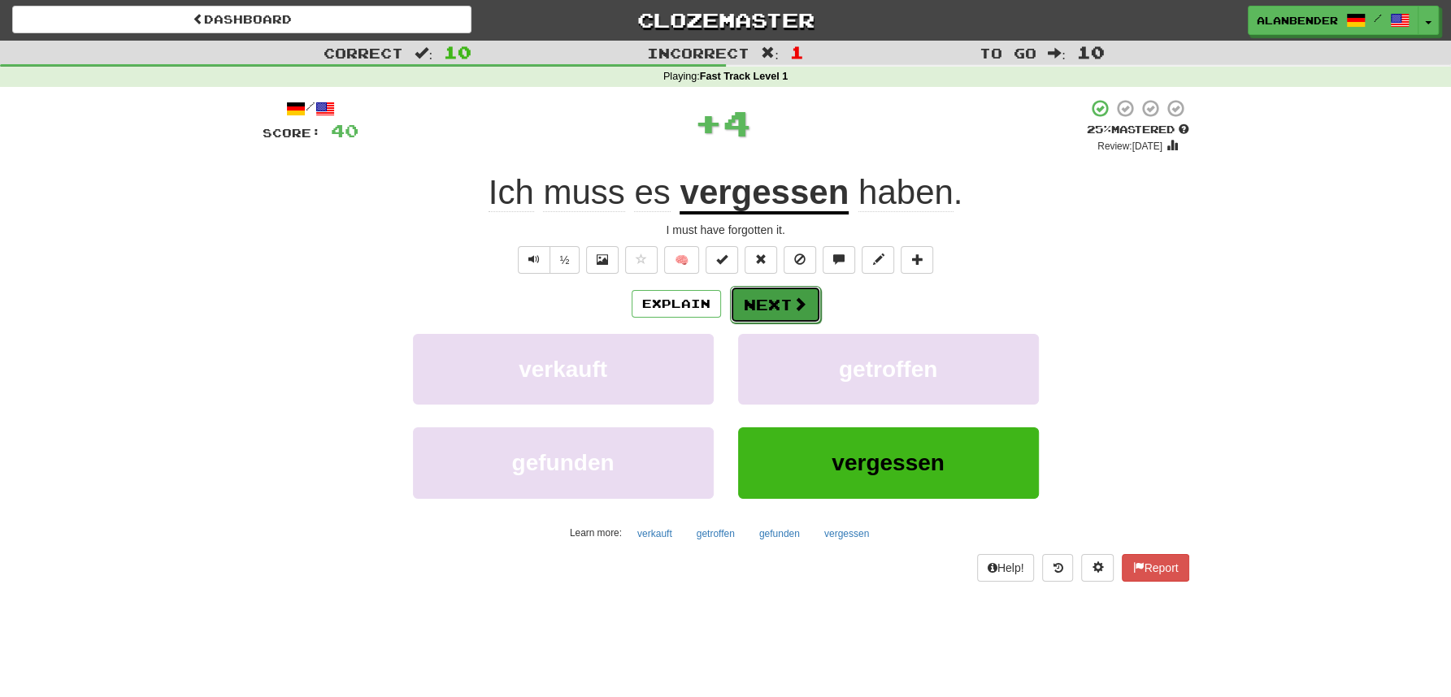
click at [784, 307] on button "Next" at bounding box center [775, 304] width 91 height 37
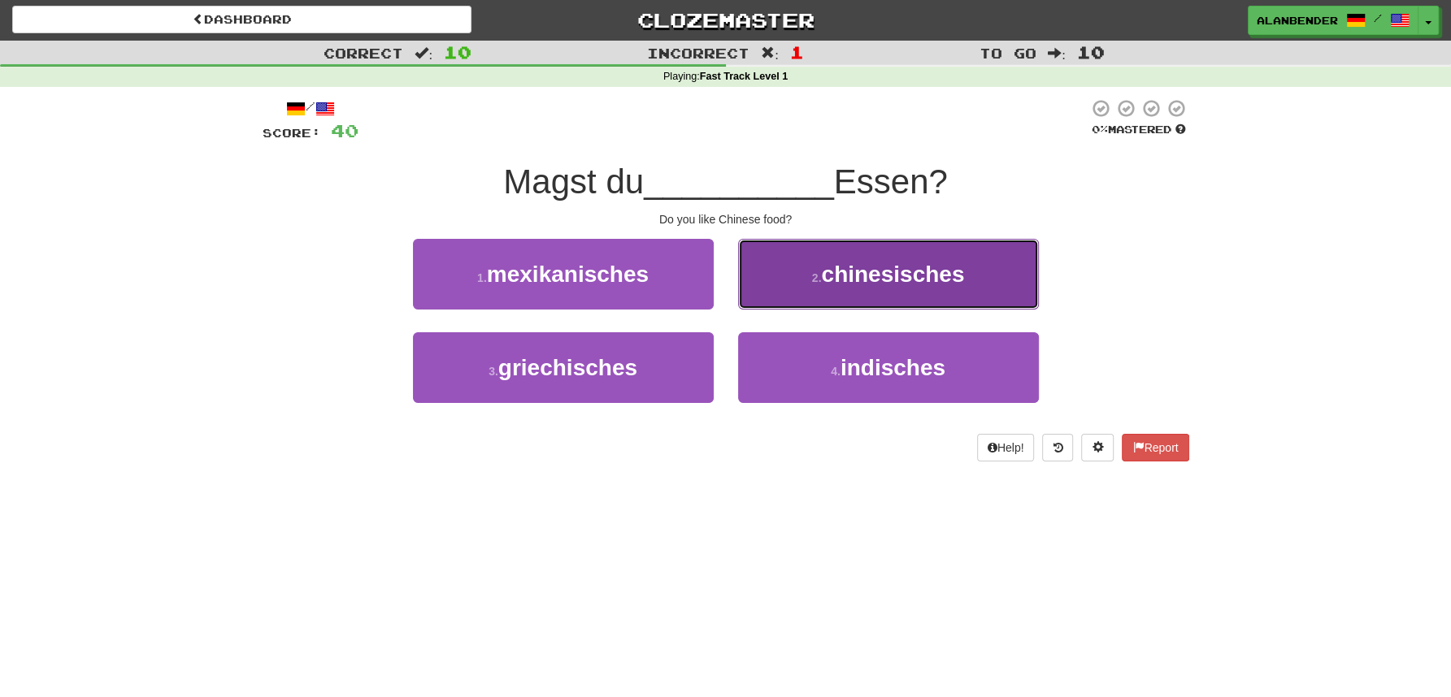
click at [876, 281] on span "chinesisches" at bounding box center [892, 274] width 143 height 25
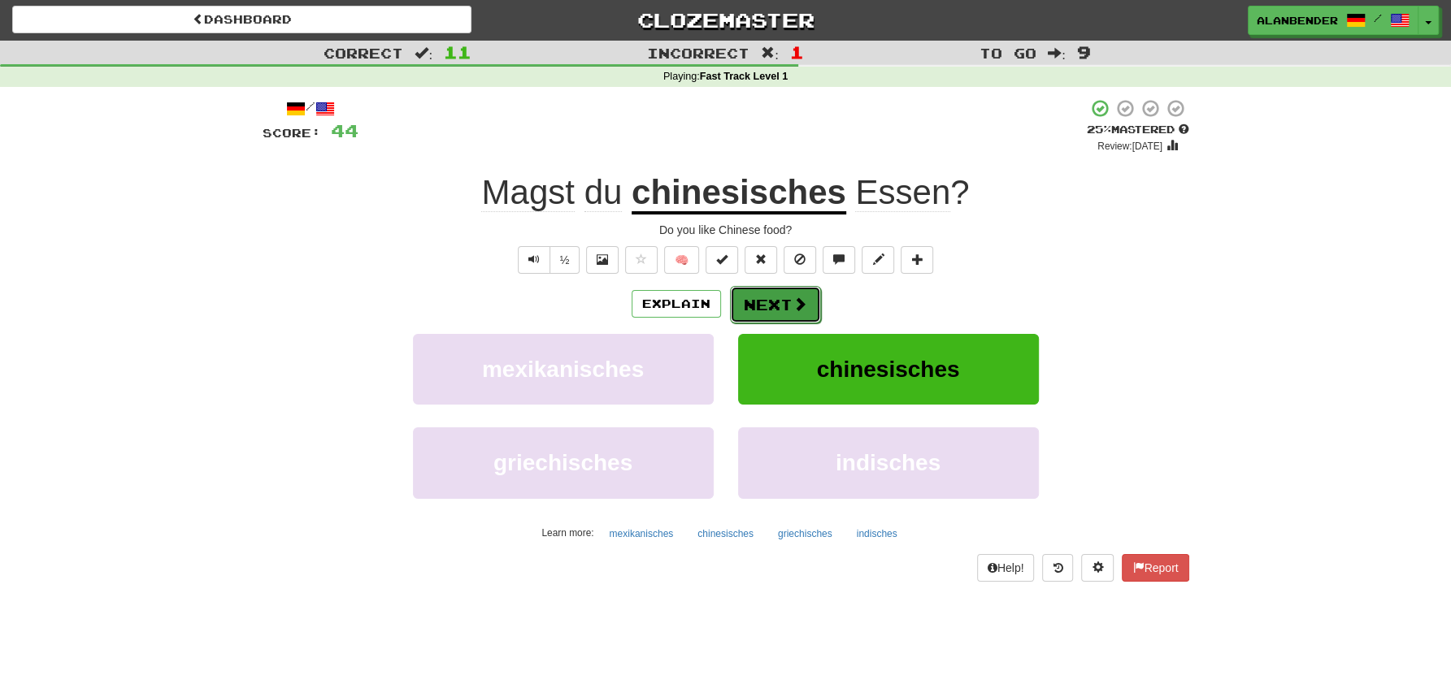
click at [762, 308] on button "Next" at bounding box center [775, 304] width 91 height 37
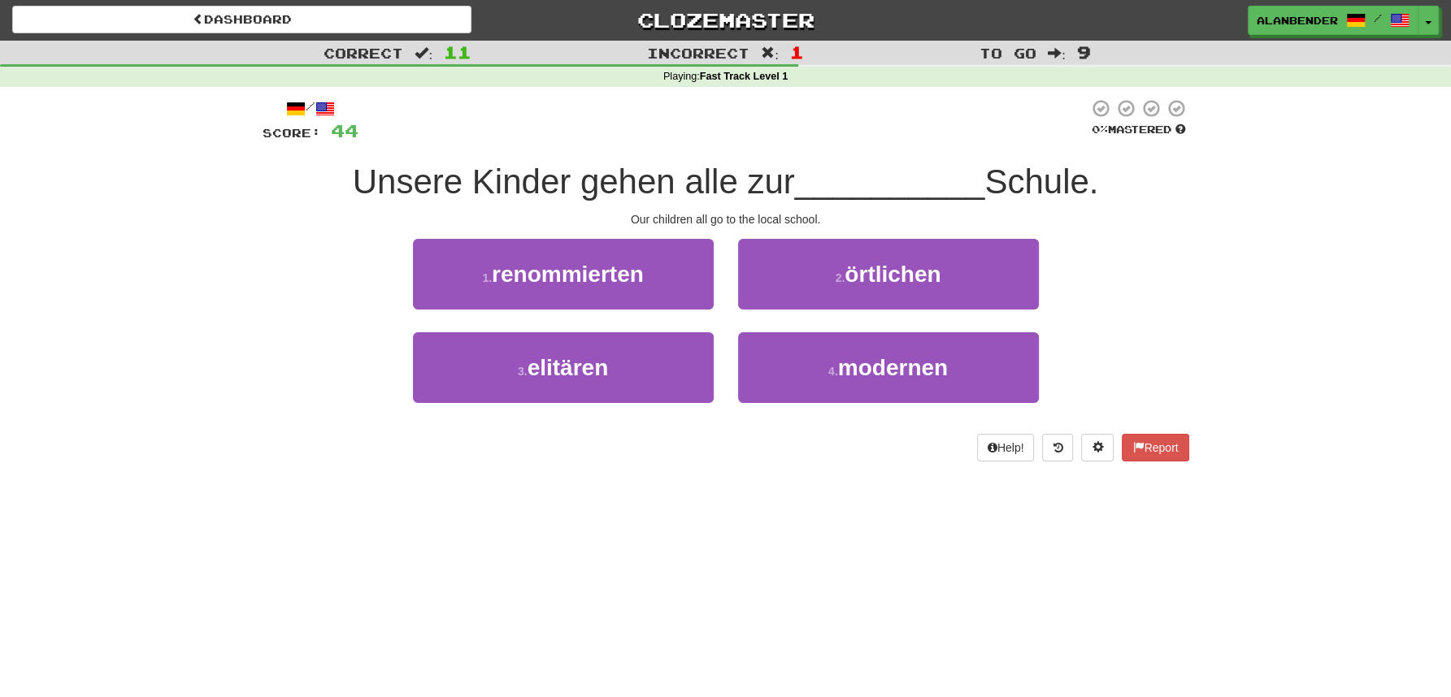
click at [700, 580] on div "Dashboard Clozemaster AlanBender / Toggle Dropdown Dashboard Leaderboard Activi…" at bounding box center [725, 347] width 1451 height 697
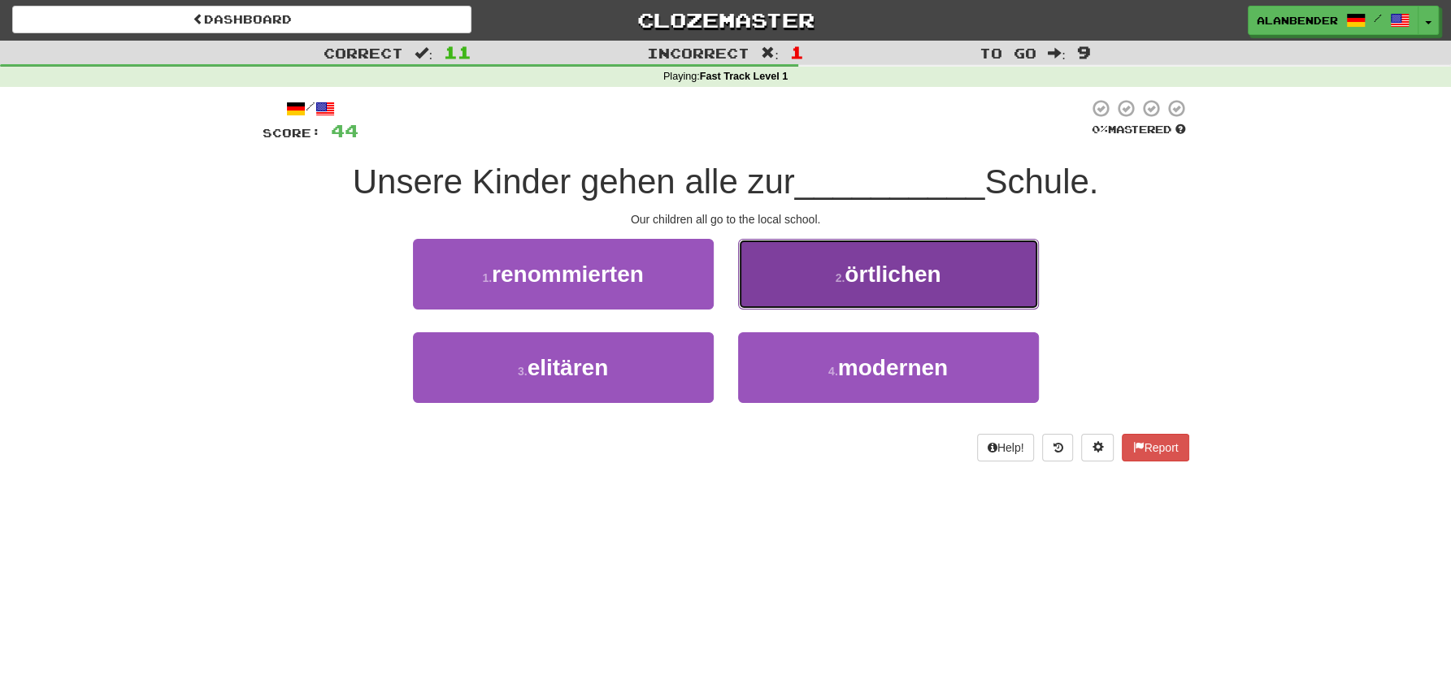
click at [878, 269] on span "örtlichen" at bounding box center [892, 274] width 96 height 25
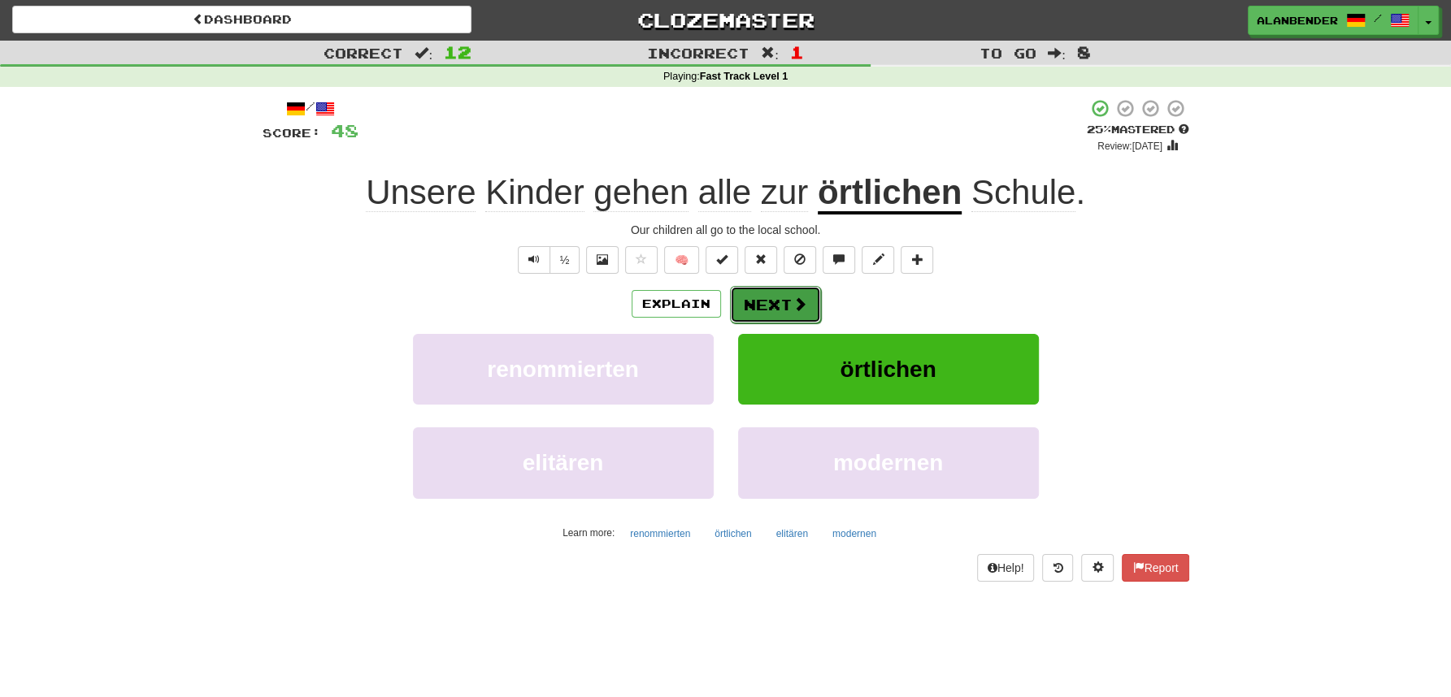
click at [757, 298] on button "Next" at bounding box center [775, 304] width 91 height 37
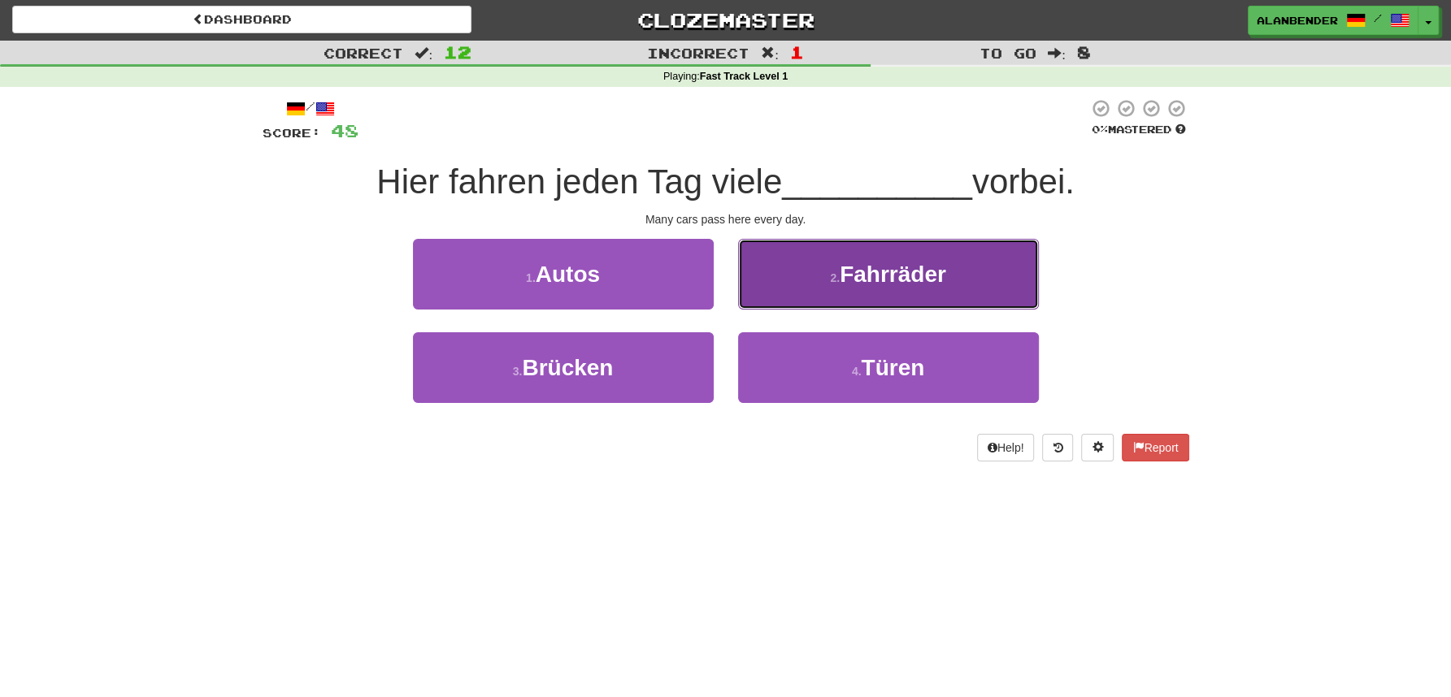
click at [845, 282] on span "Fahrräder" at bounding box center [893, 274] width 106 height 25
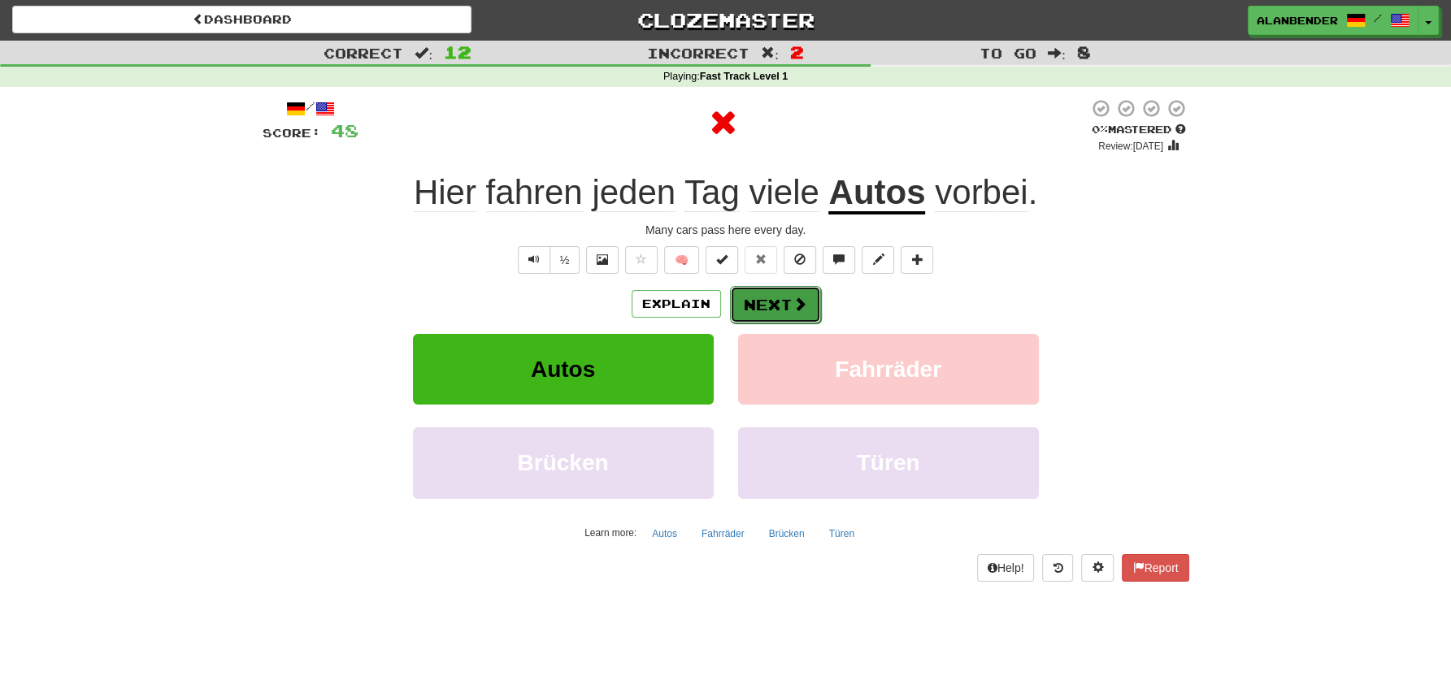
click at [769, 300] on button "Next" at bounding box center [775, 304] width 91 height 37
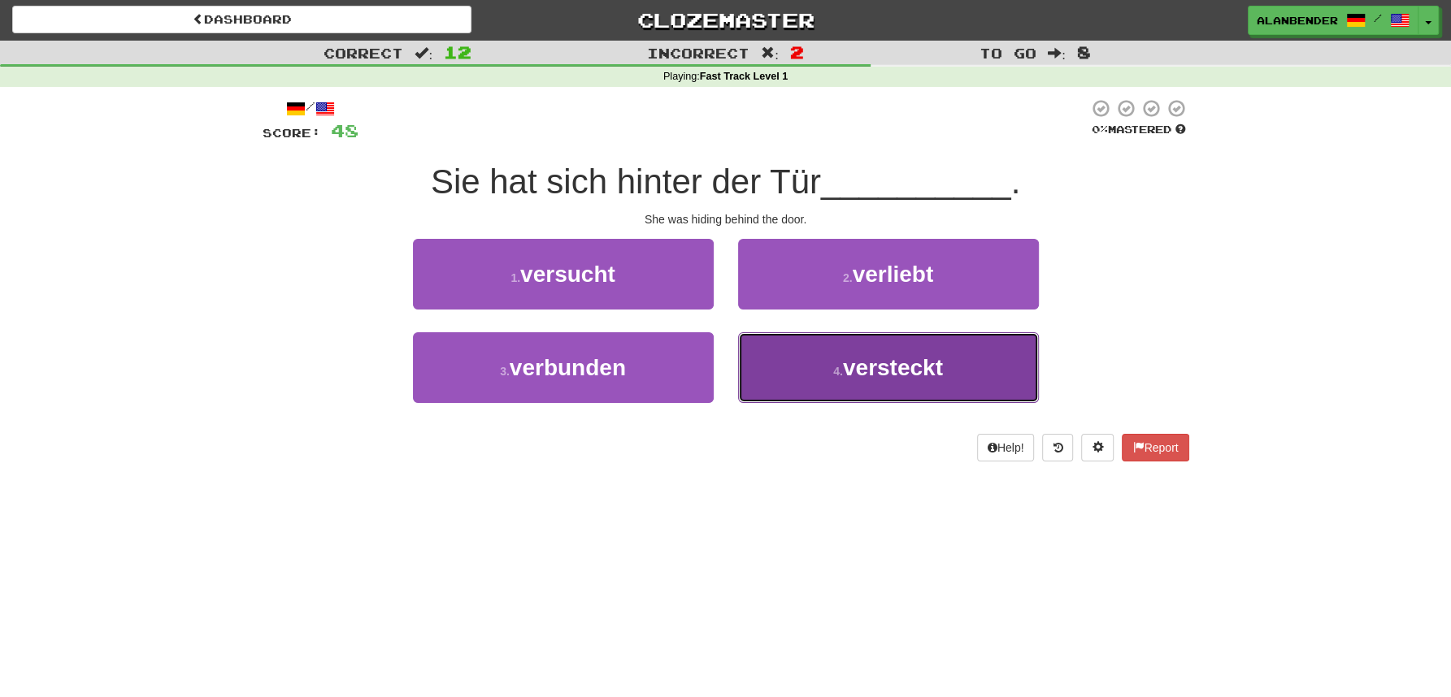
click at [822, 384] on button "4 . versteckt" at bounding box center [888, 367] width 301 height 71
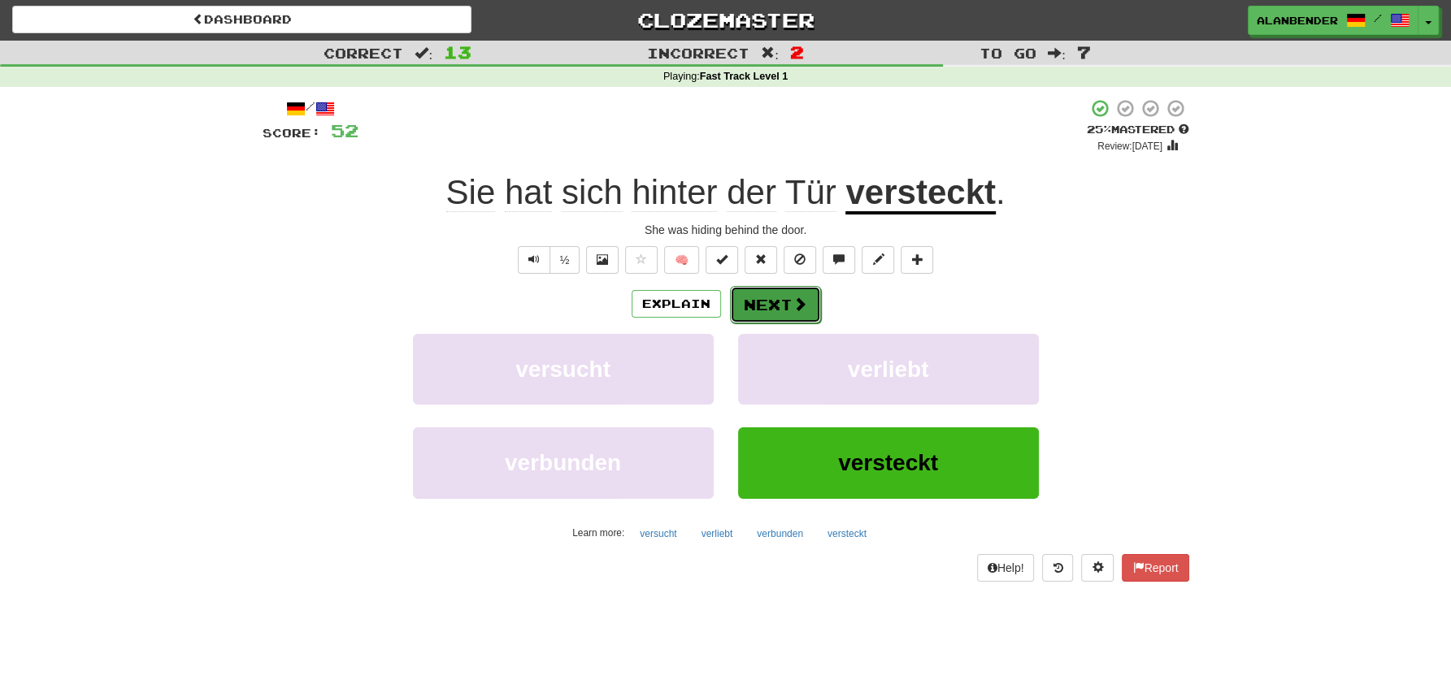
click at [784, 302] on button "Next" at bounding box center [775, 304] width 91 height 37
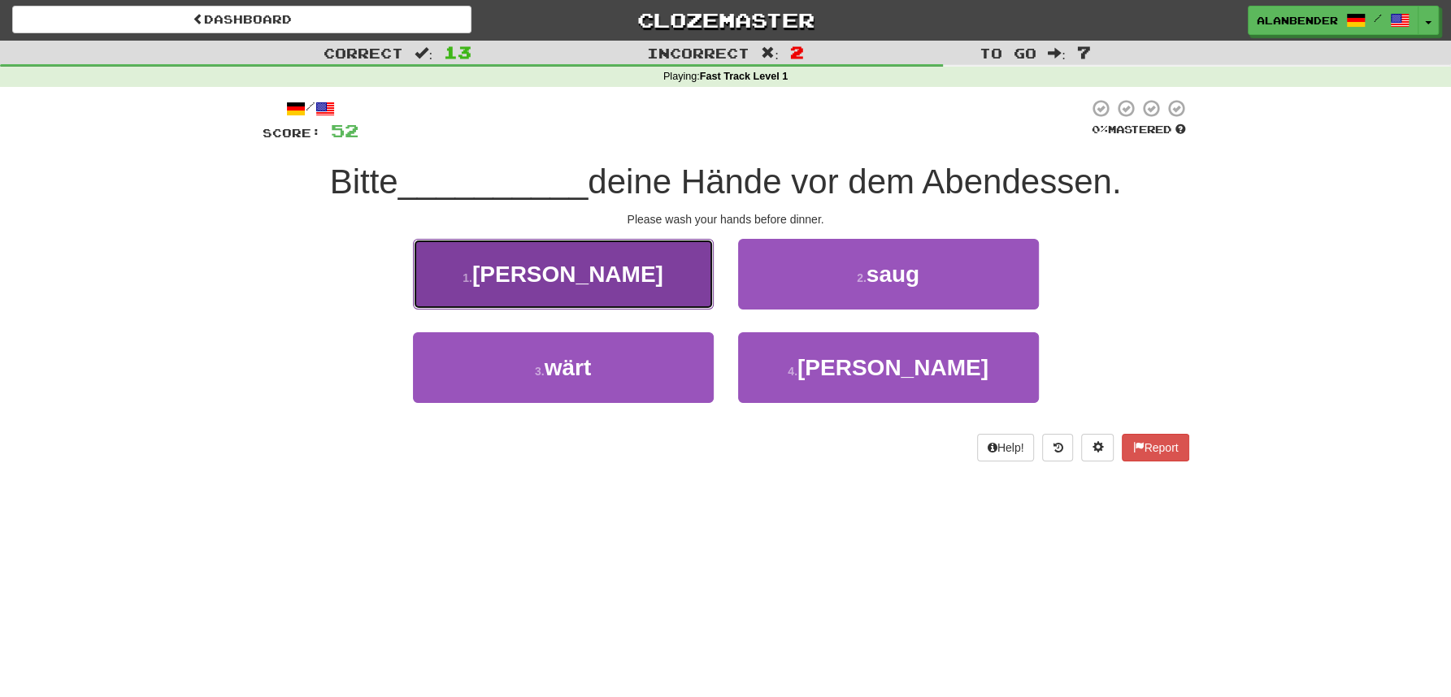
click at [577, 277] on span "wasch" at bounding box center [567, 274] width 191 height 25
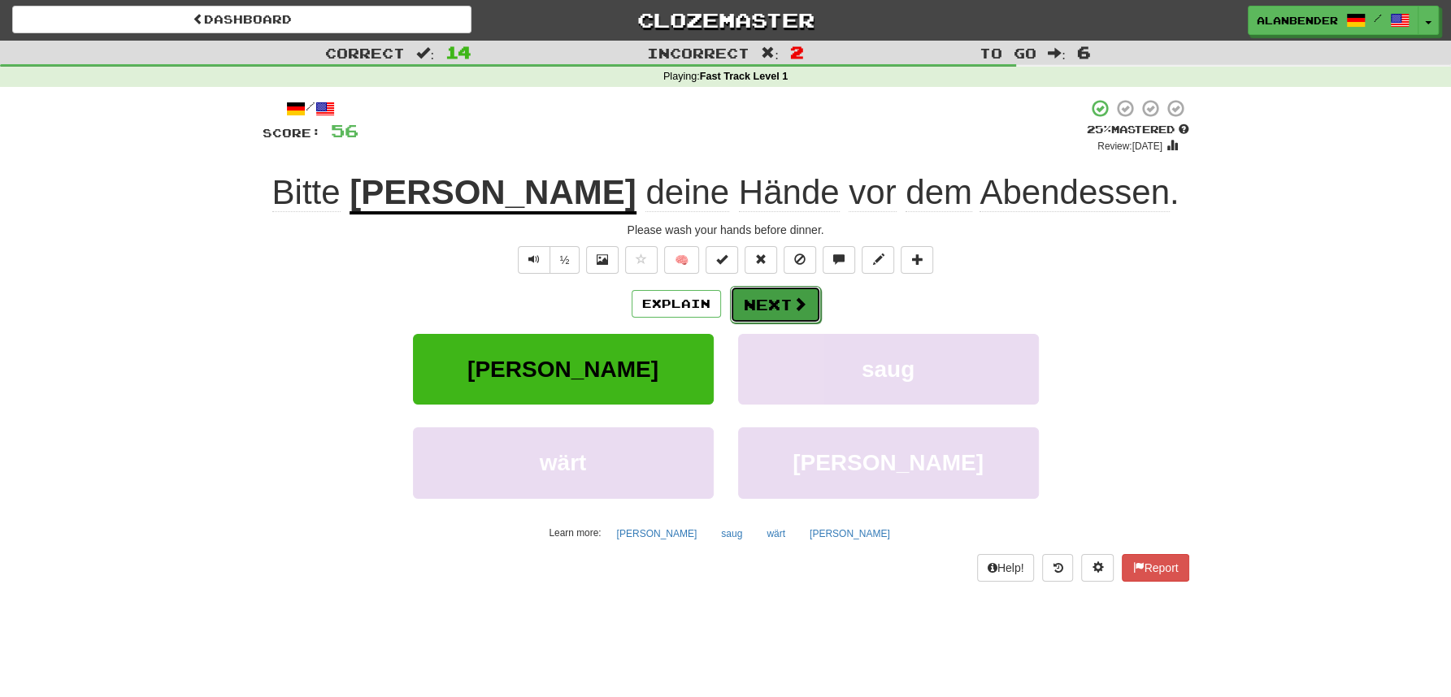
click at [792, 306] on span at bounding box center [799, 304] width 15 height 15
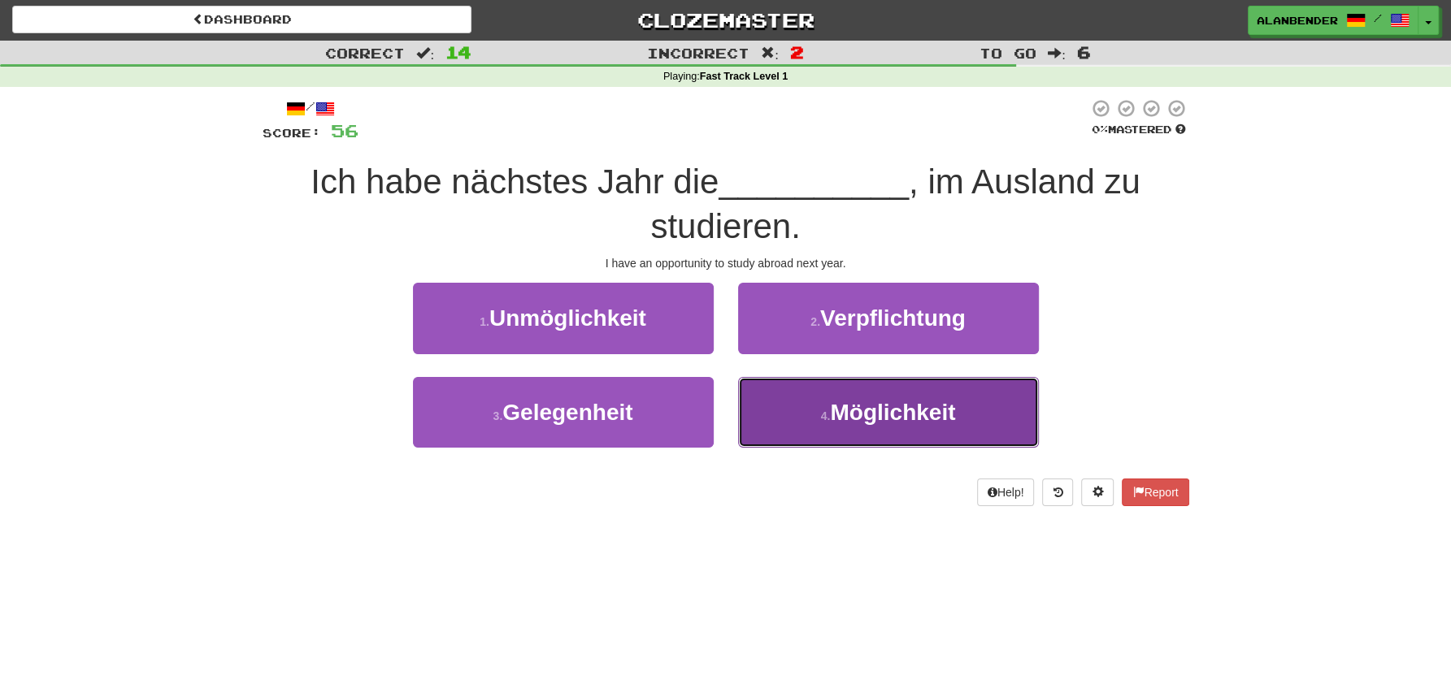
click at [821, 414] on small "4 ." at bounding box center [826, 416] width 10 height 13
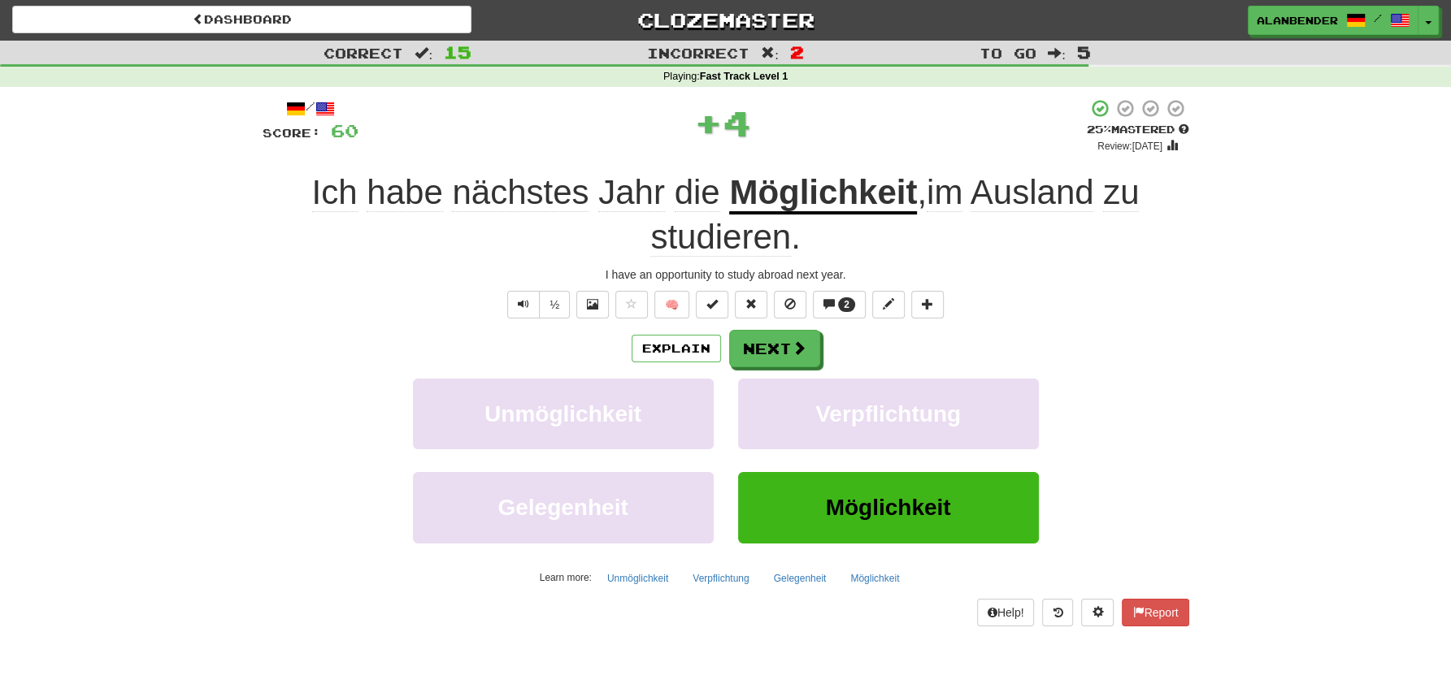
click at [874, 196] on u "Möglichkeit" at bounding box center [823, 193] width 188 height 41
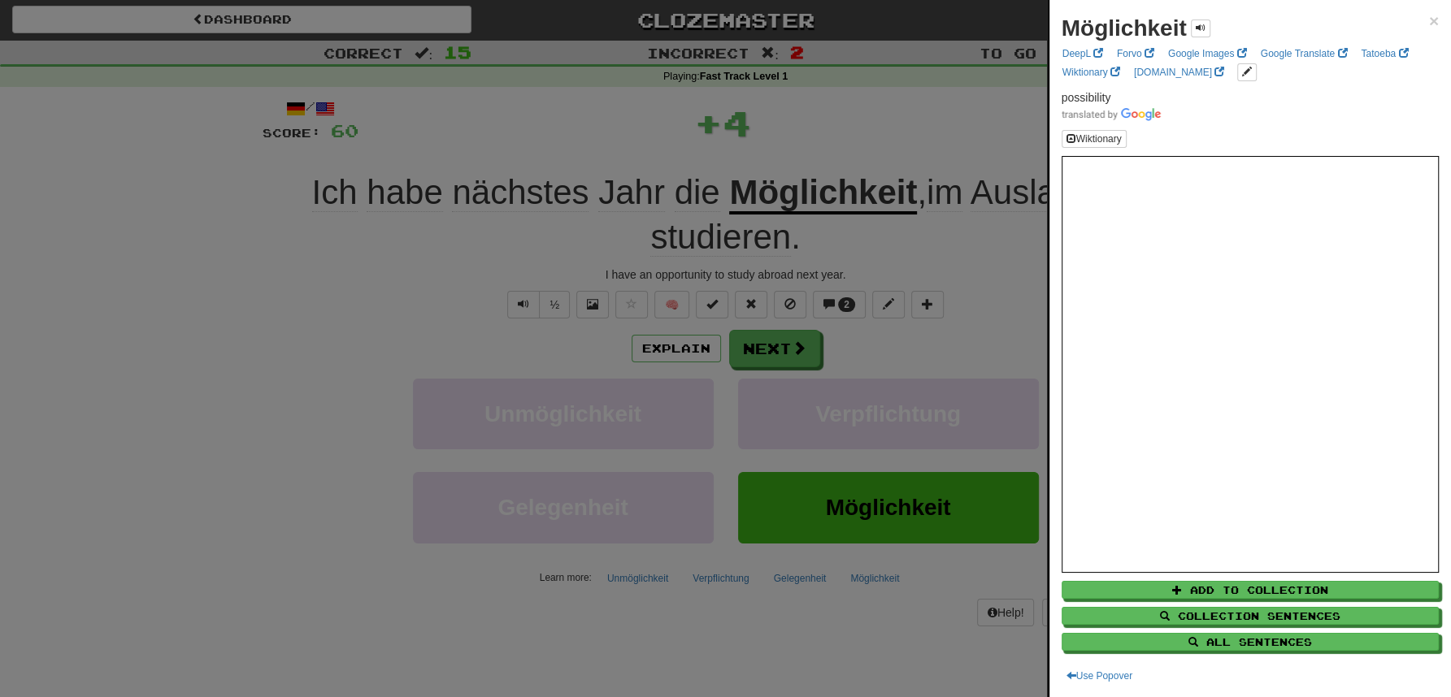
click at [892, 120] on div at bounding box center [725, 348] width 1451 height 697
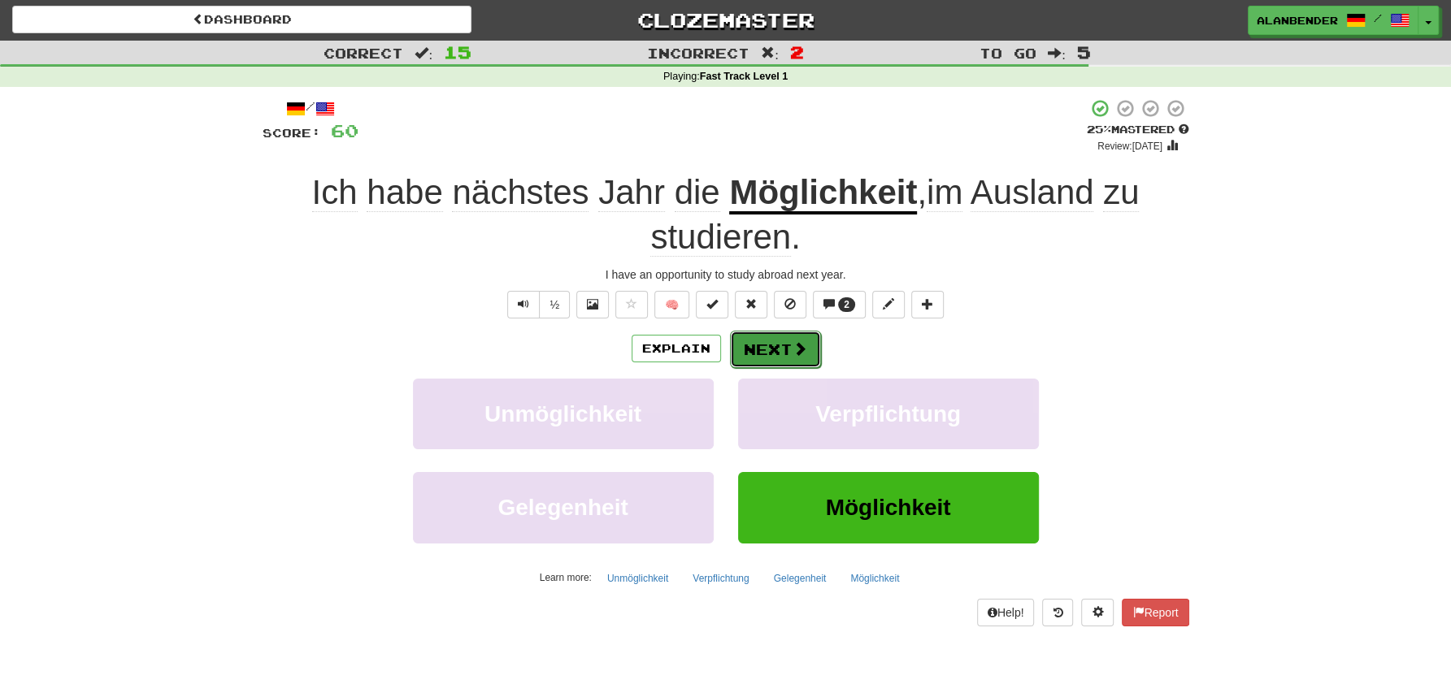
click at [796, 358] on button "Next" at bounding box center [775, 349] width 91 height 37
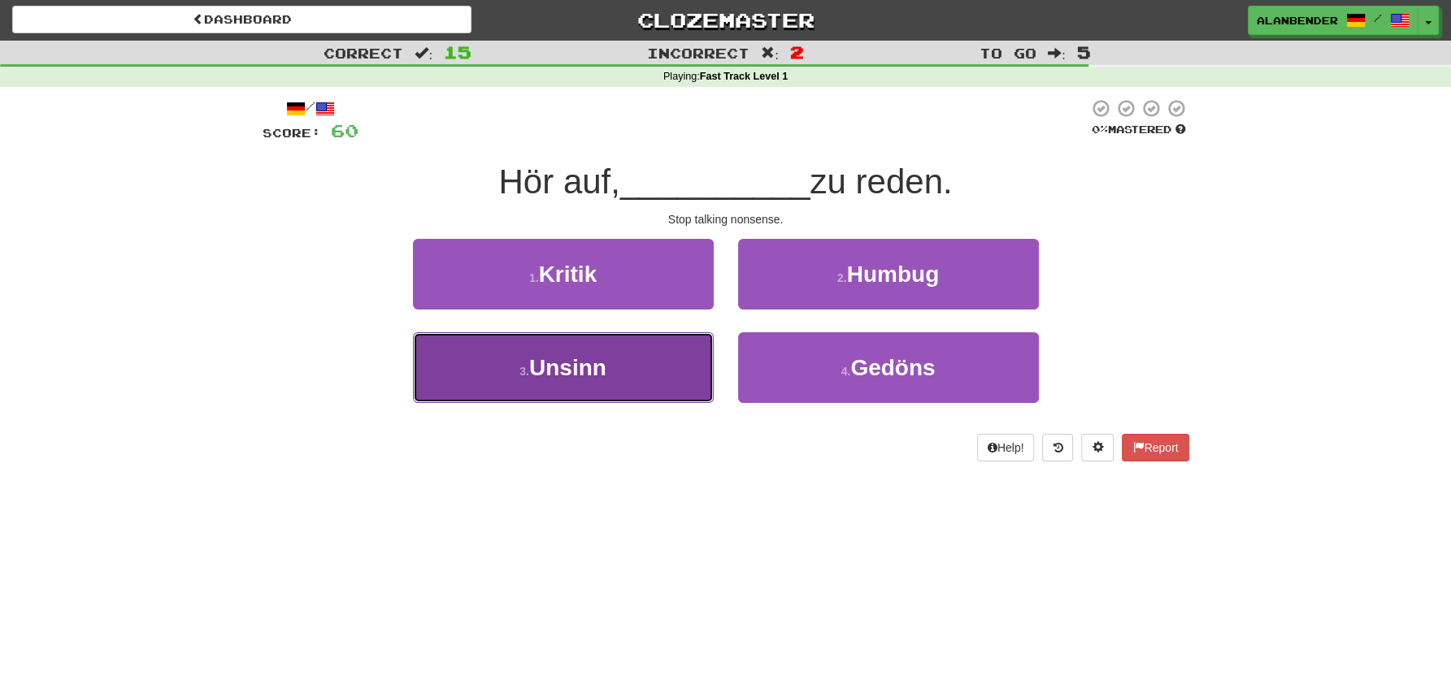
click at [602, 383] on button "3 . Unsinn" at bounding box center [563, 367] width 301 height 71
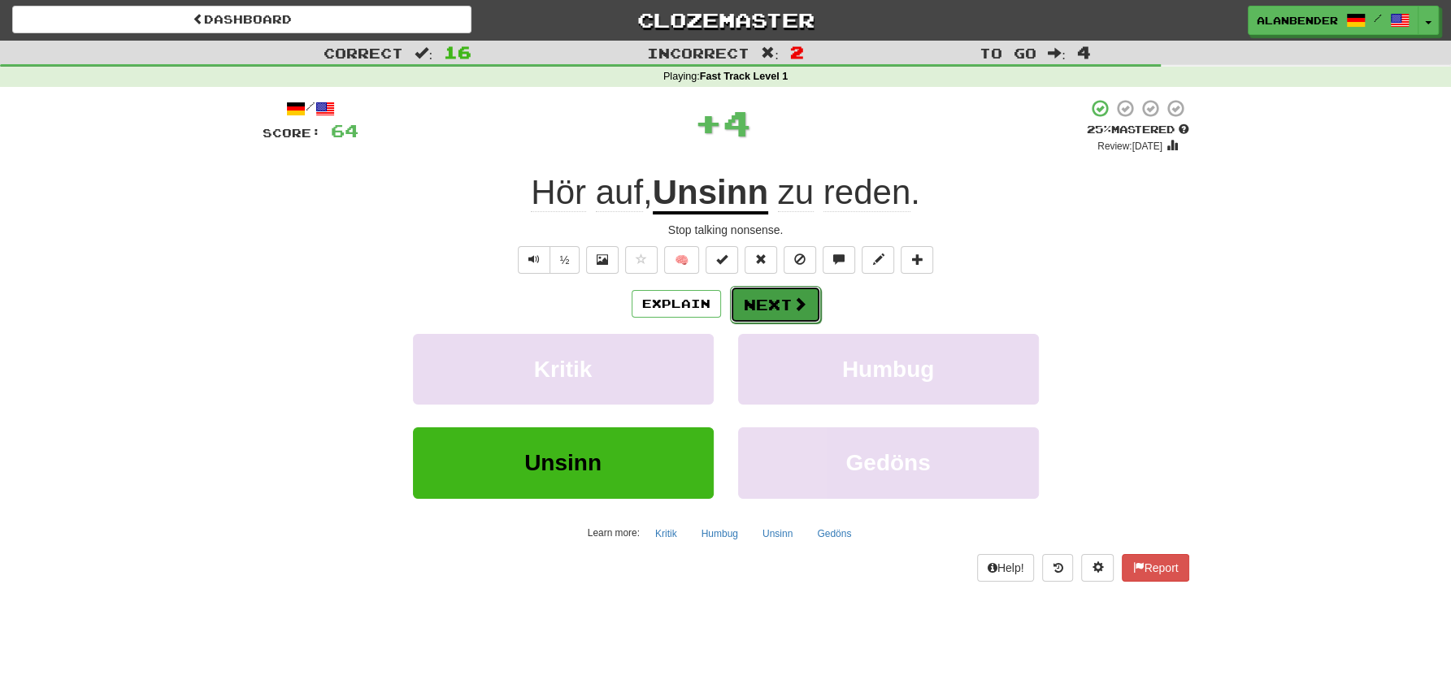
click at [775, 317] on button "Next" at bounding box center [775, 304] width 91 height 37
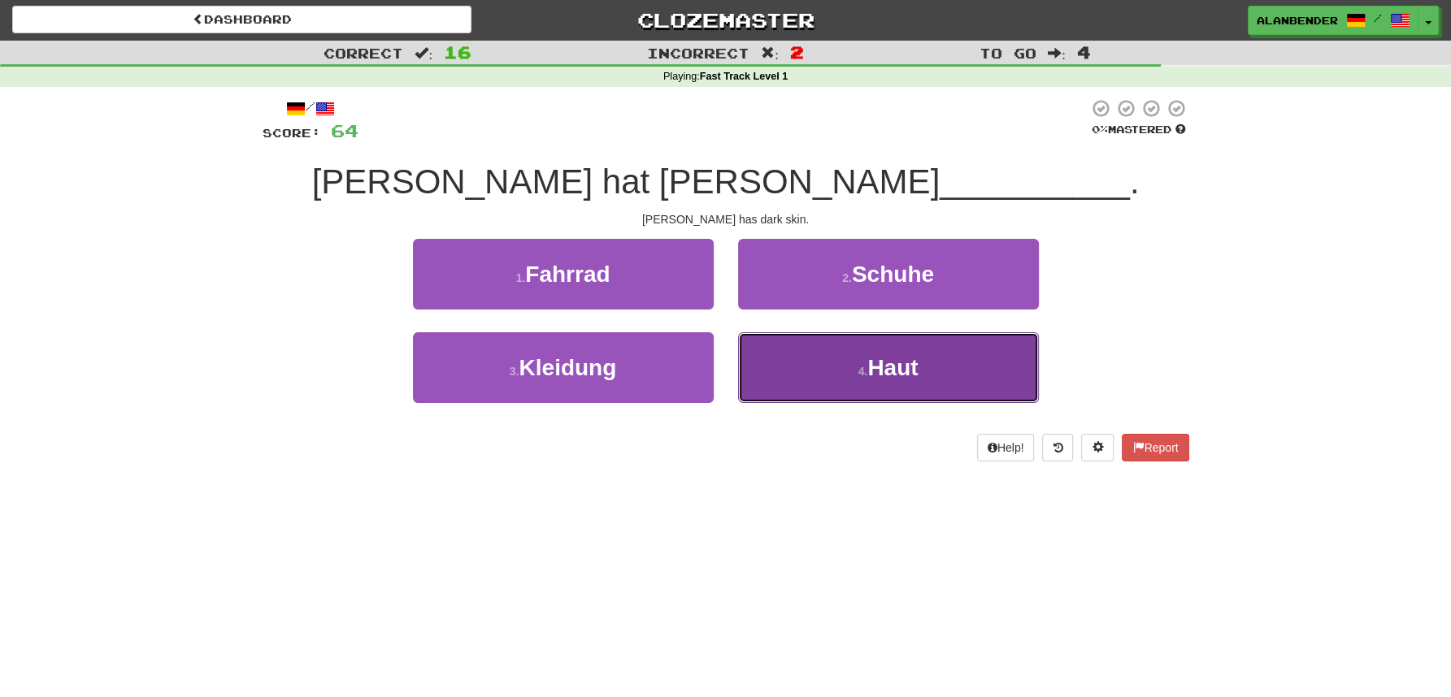
click at [952, 363] on button "4 . Haut" at bounding box center [888, 367] width 301 height 71
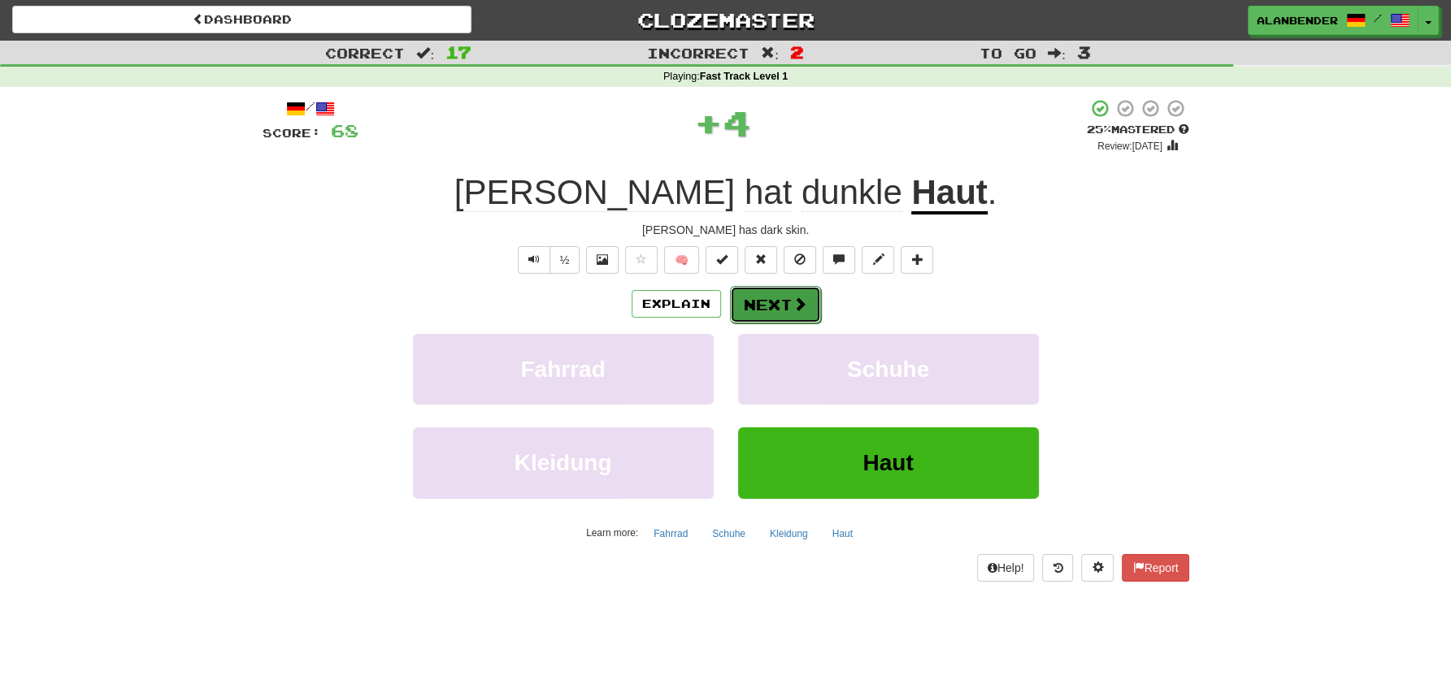
click at [769, 319] on button "Next" at bounding box center [775, 304] width 91 height 37
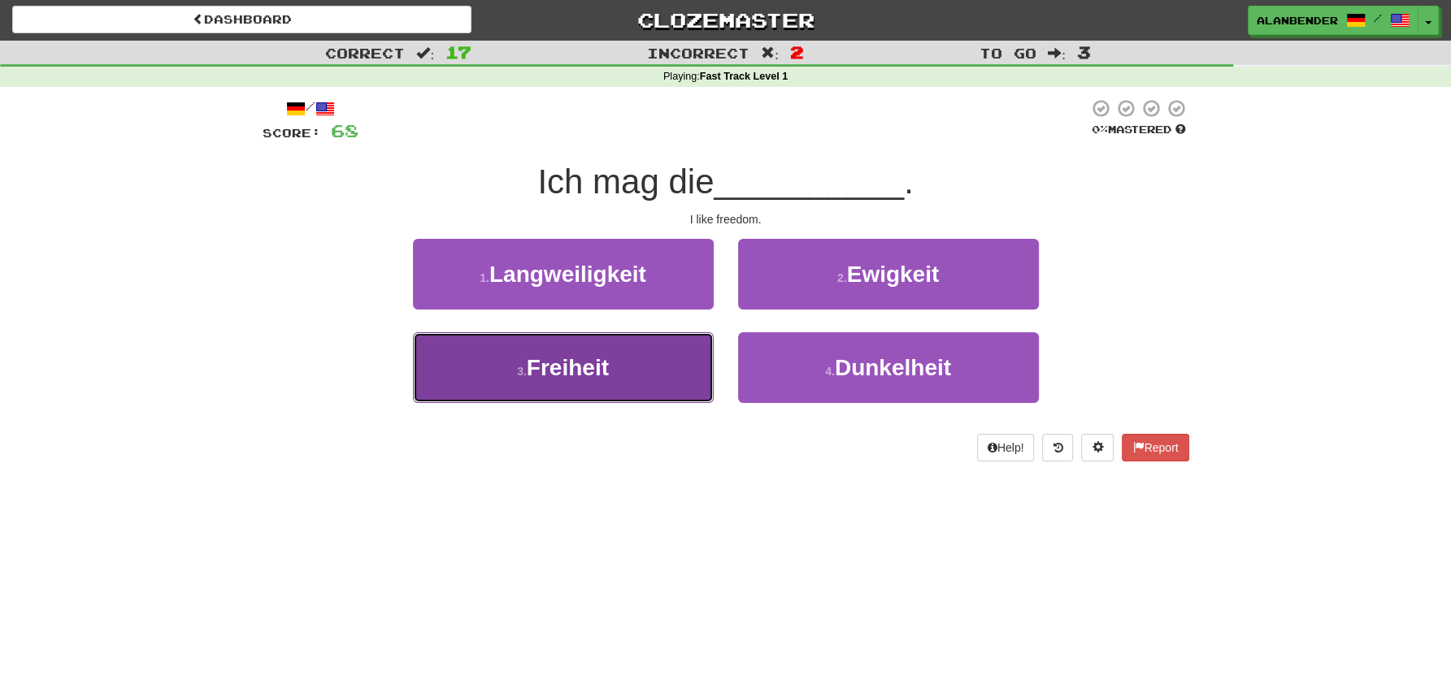
click at [585, 380] on span "Freiheit" at bounding box center [568, 367] width 82 height 25
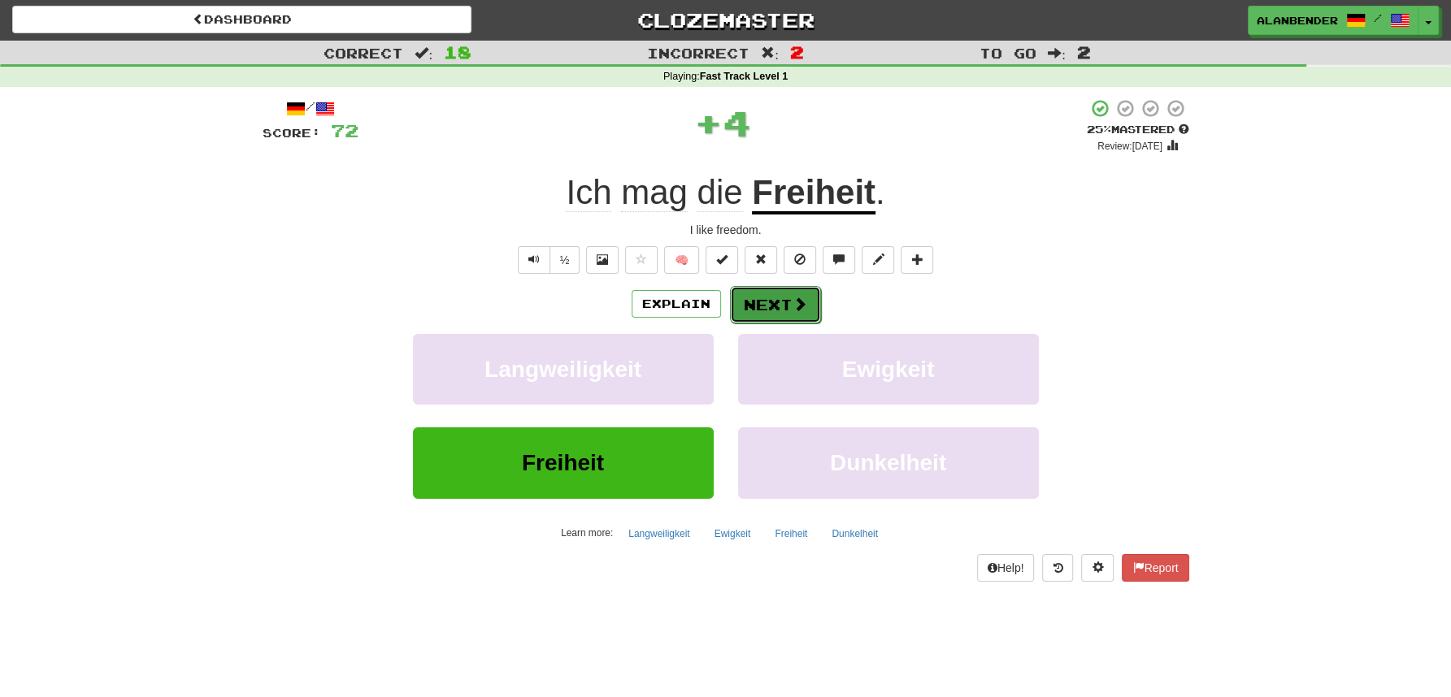
click at [770, 304] on button "Next" at bounding box center [775, 304] width 91 height 37
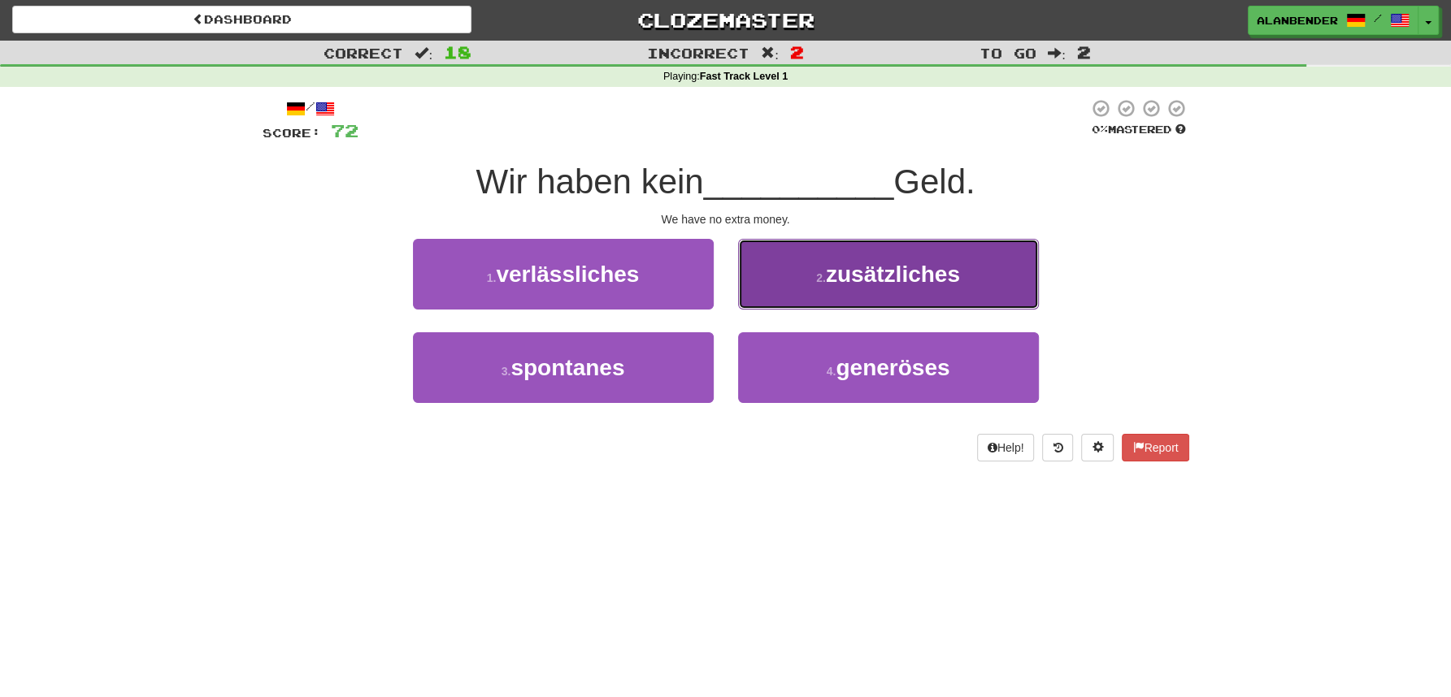
click at [855, 302] on button "2 . zusätzliches" at bounding box center [888, 274] width 301 height 71
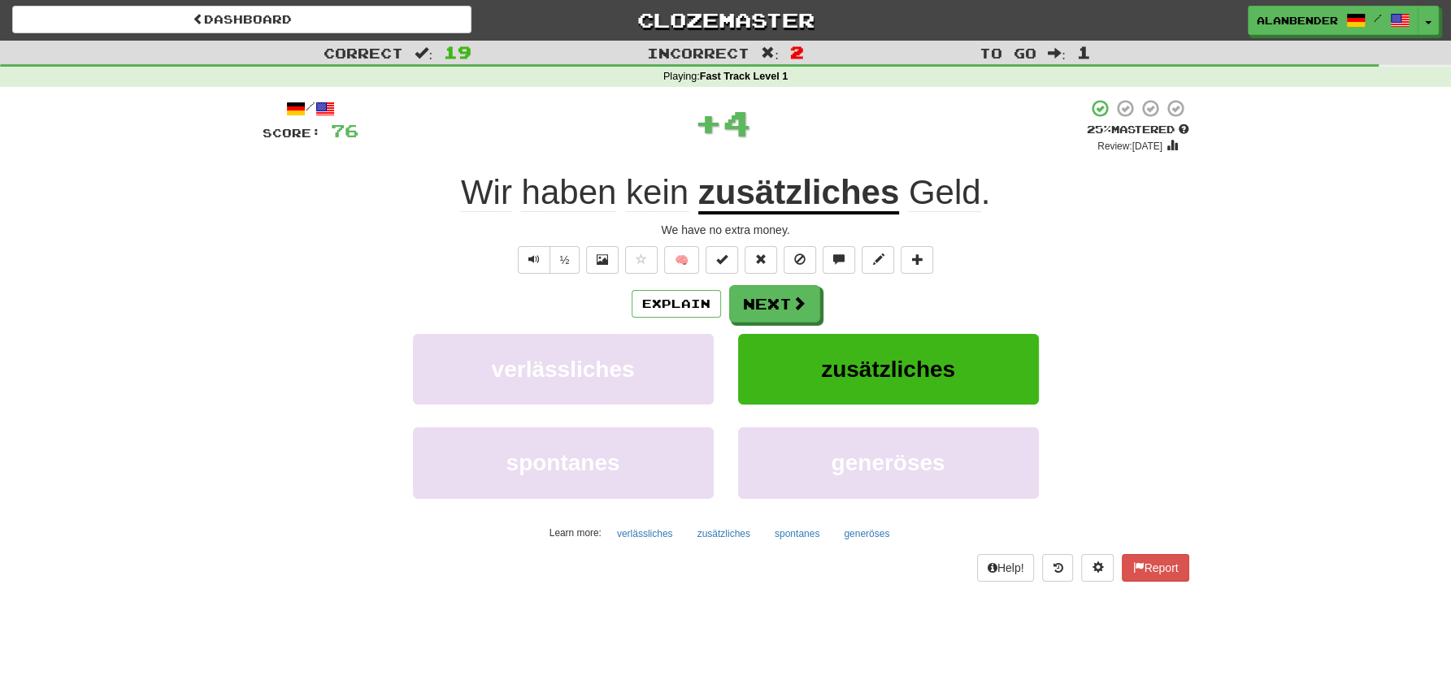
click at [829, 192] on u "zusätzliches" at bounding box center [798, 193] width 201 height 41
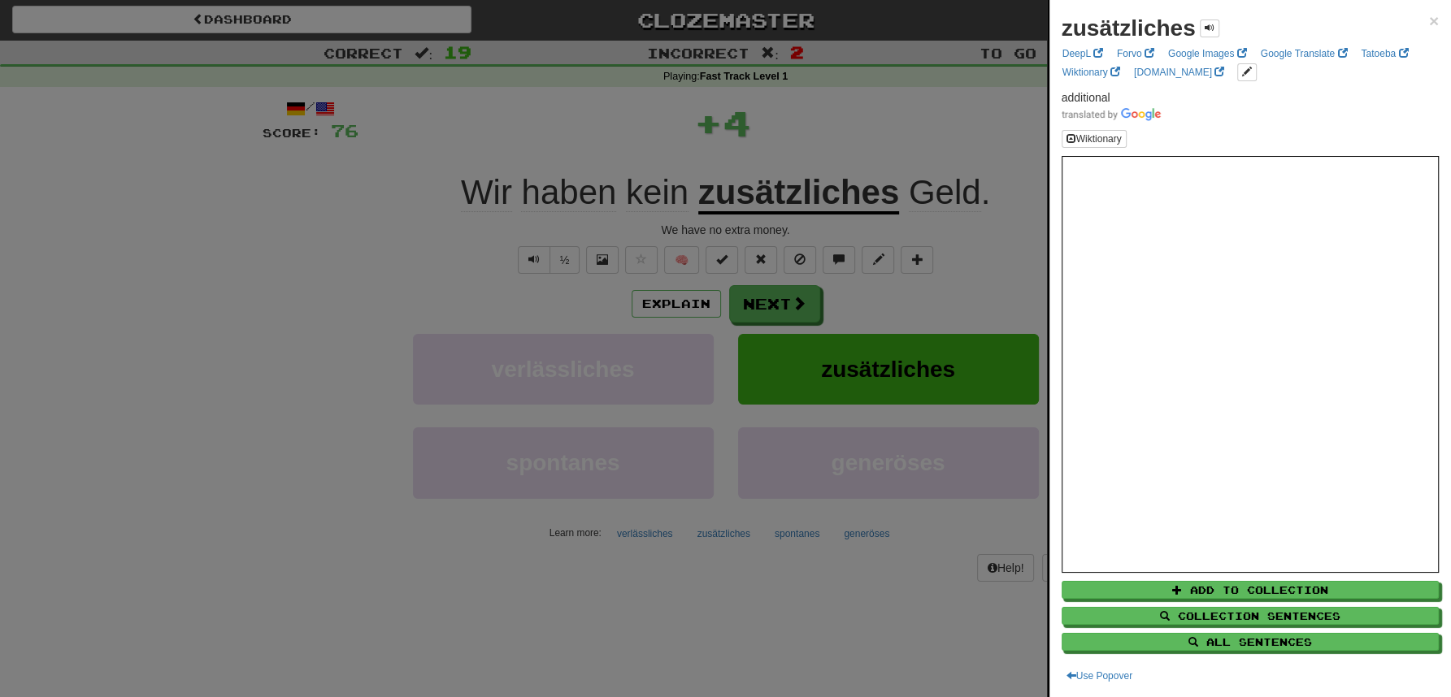
click at [856, 120] on div at bounding box center [725, 348] width 1451 height 697
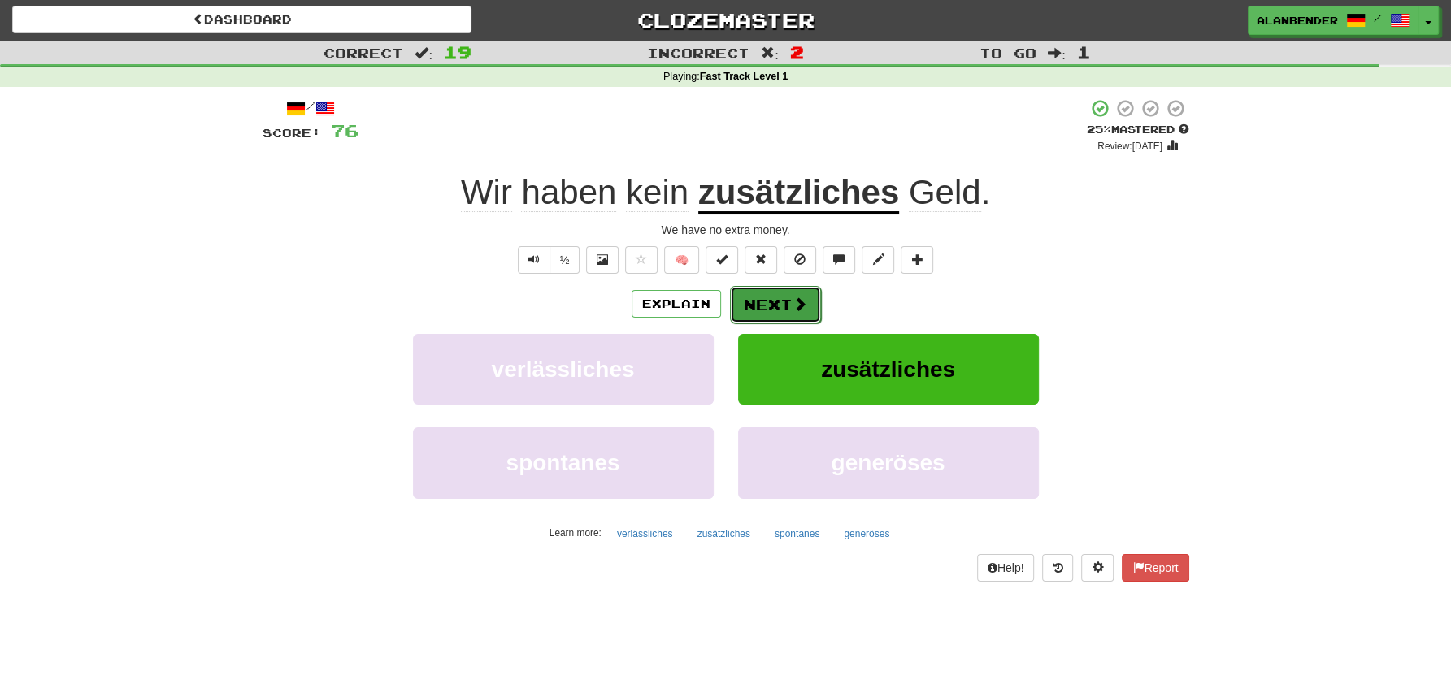
click at [782, 312] on button "Next" at bounding box center [775, 304] width 91 height 37
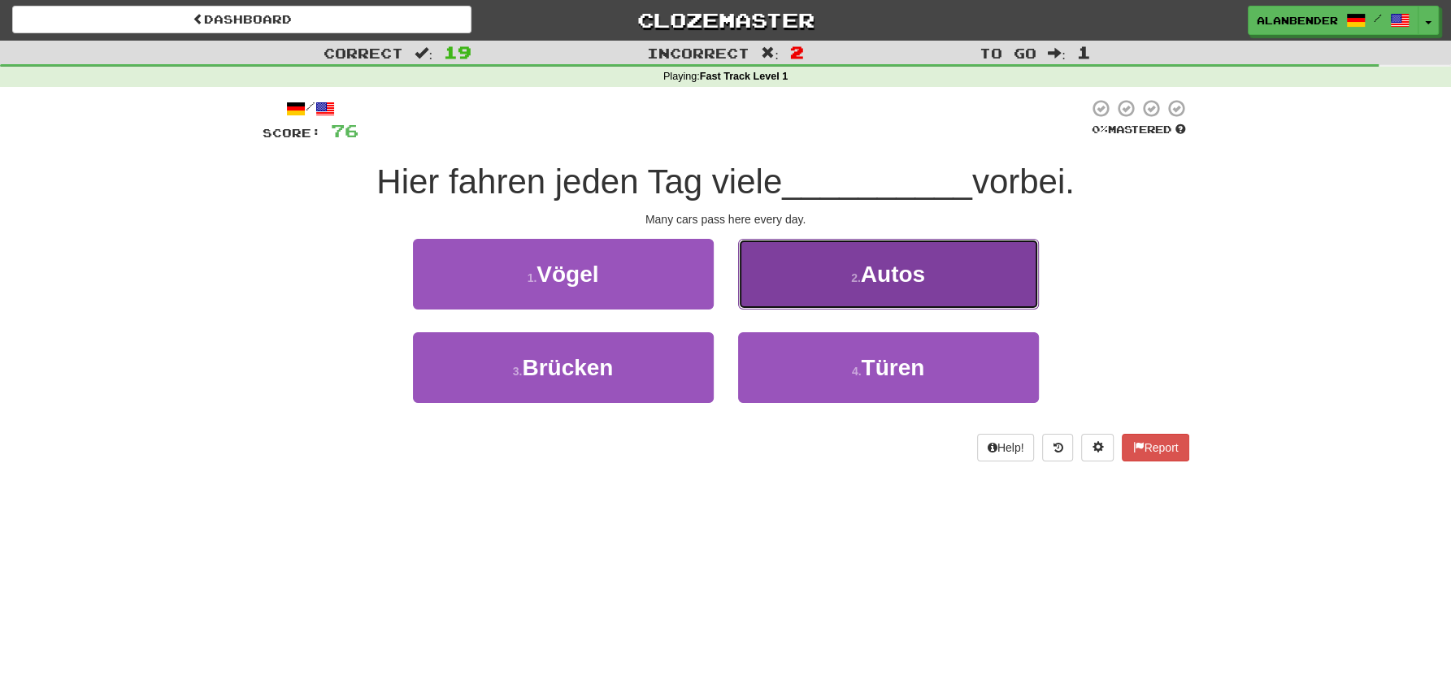
click at [936, 279] on button "2 . Autos" at bounding box center [888, 274] width 301 height 71
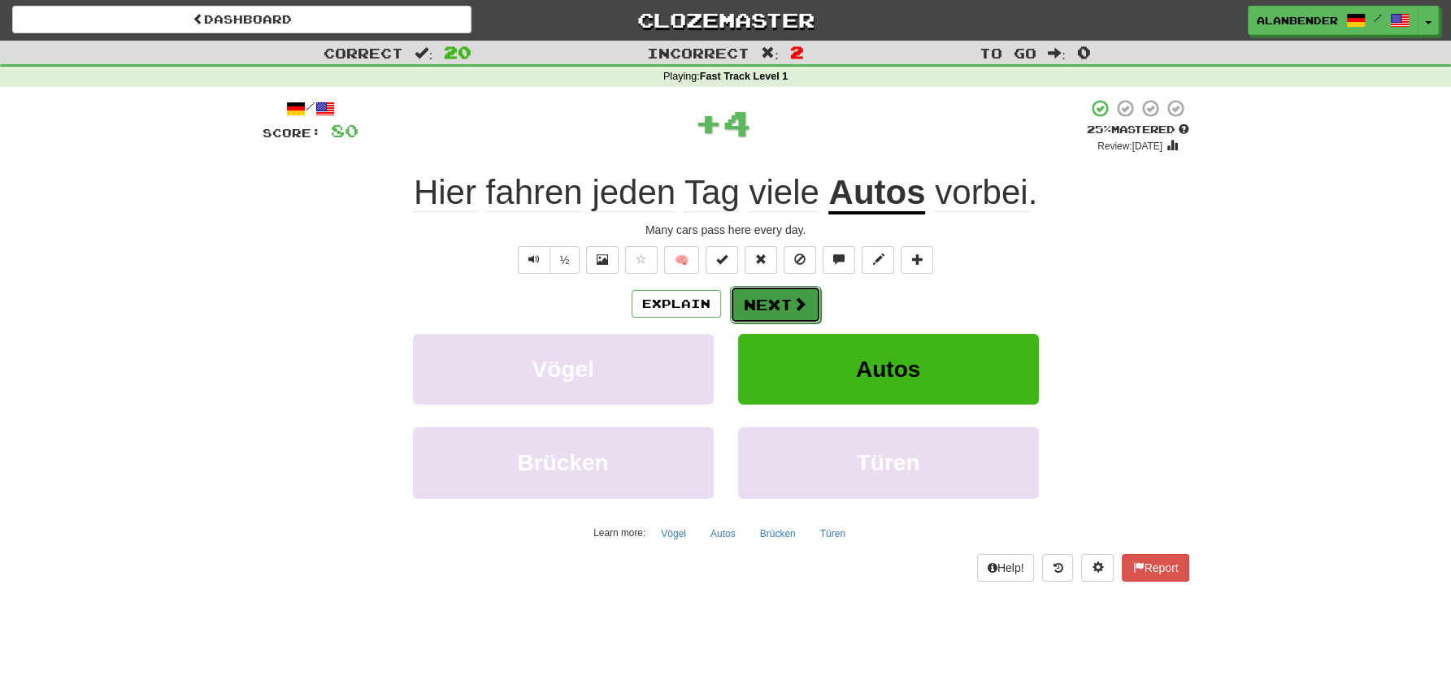
click at [765, 315] on button "Next" at bounding box center [775, 304] width 91 height 37
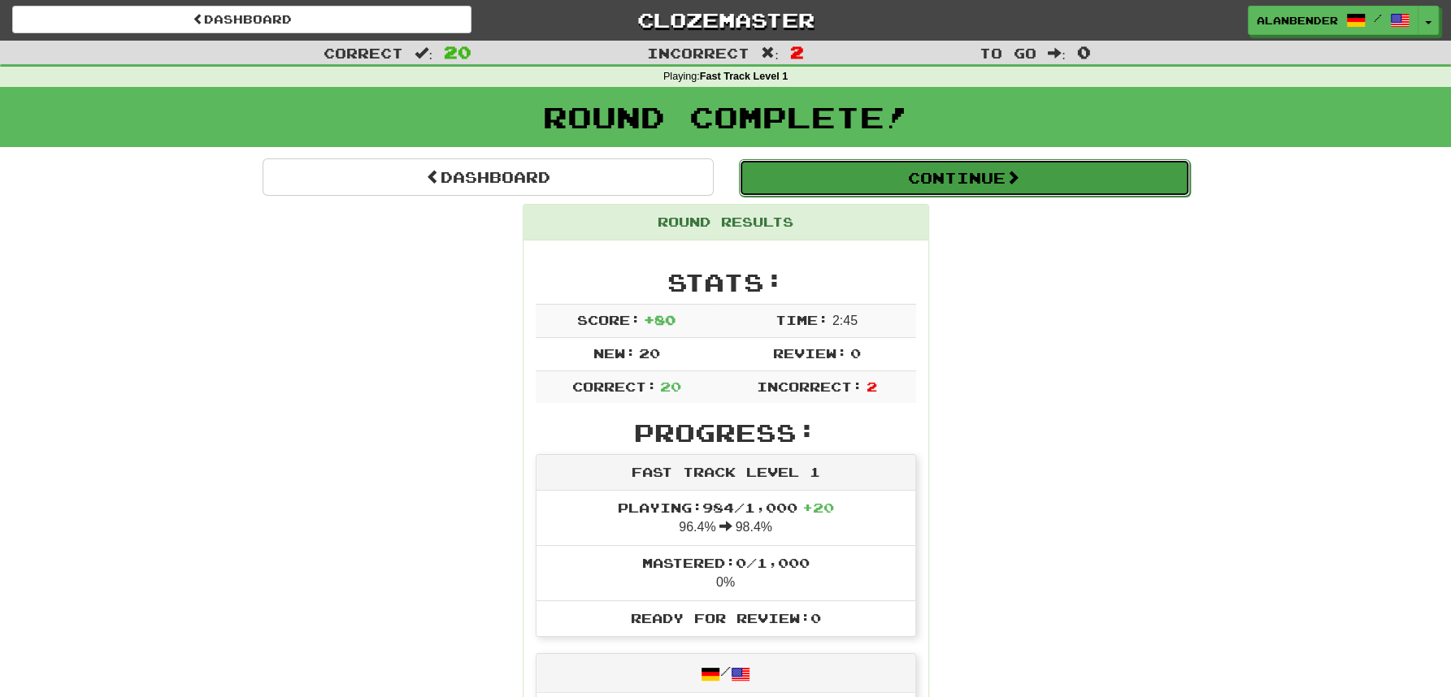
click at [916, 185] on button "Continue" at bounding box center [964, 177] width 451 height 37
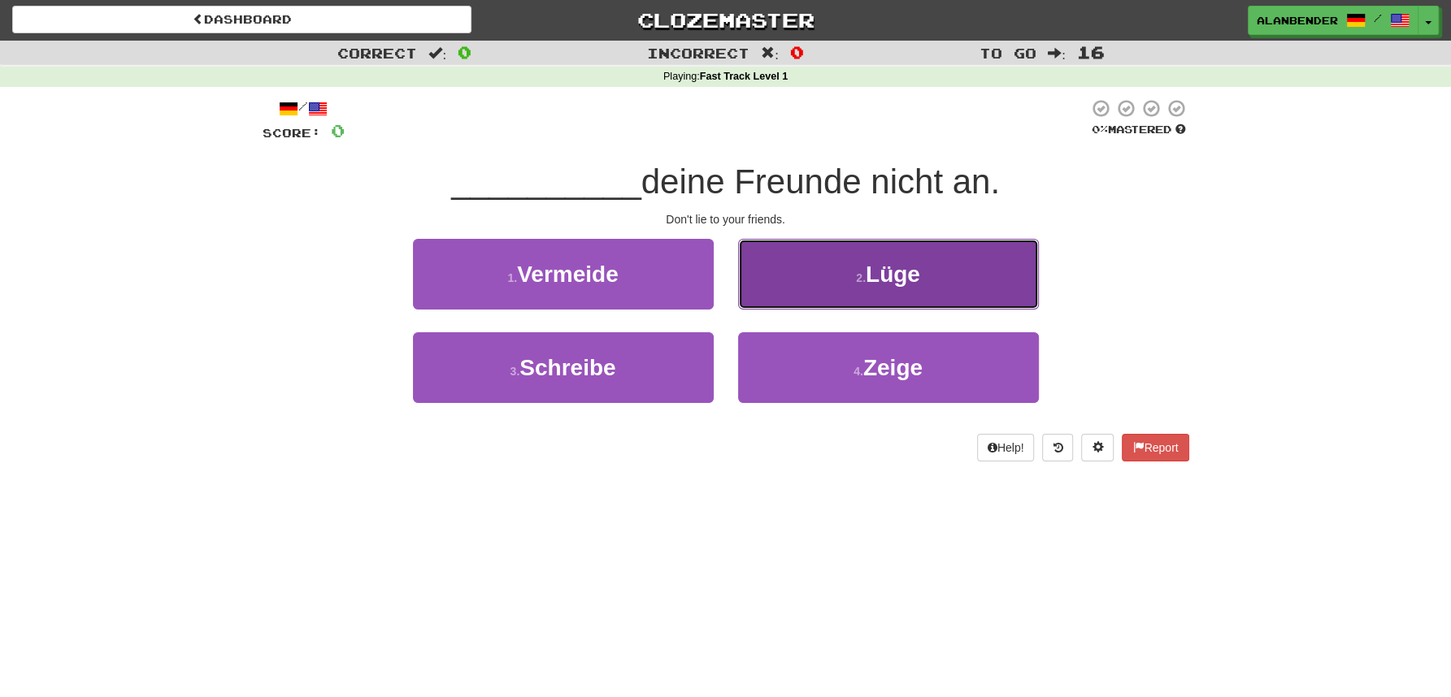
click at [891, 285] on span "Lüge" at bounding box center [893, 274] width 54 height 25
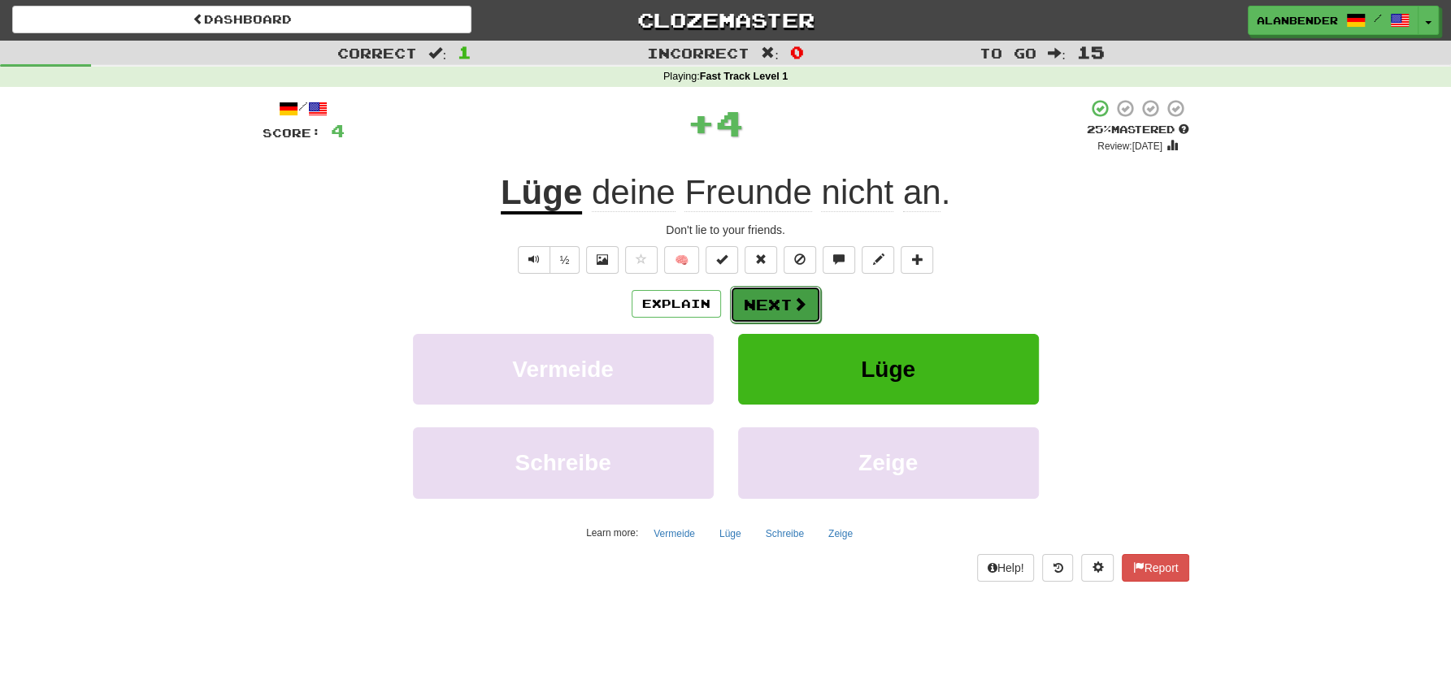
click at [771, 308] on button "Next" at bounding box center [775, 304] width 91 height 37
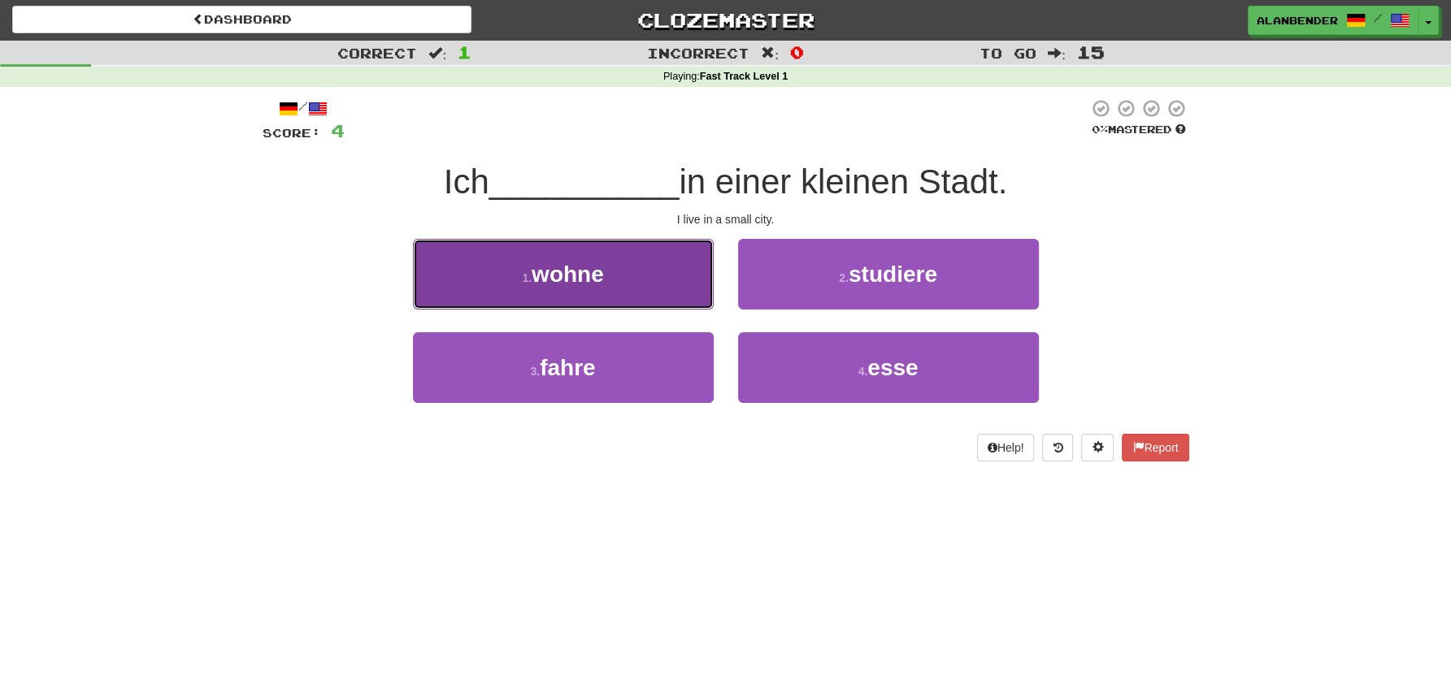
click at [584, 270] on span "wohne" at bounding box center [568, 274] width 72 height 25
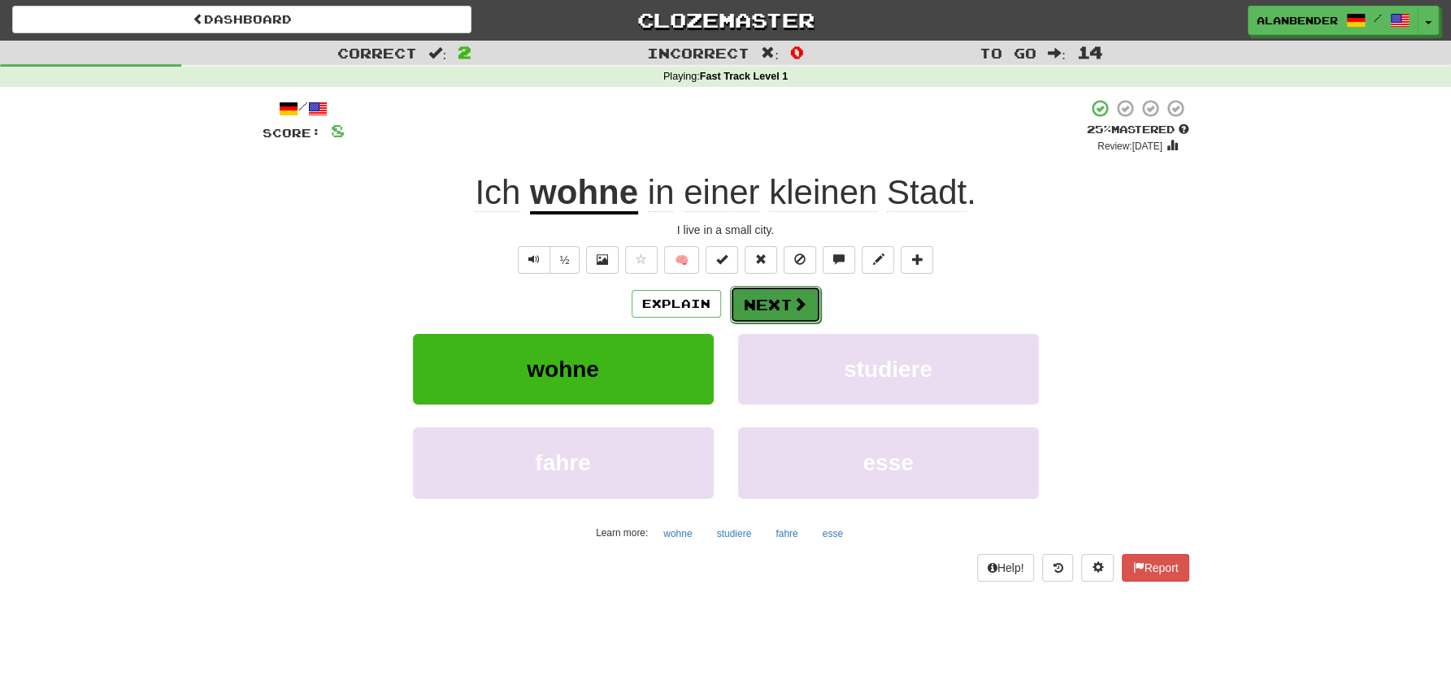
click at [769, 296] on button "Next" at bounding box center [775, 304] width 91 height 37
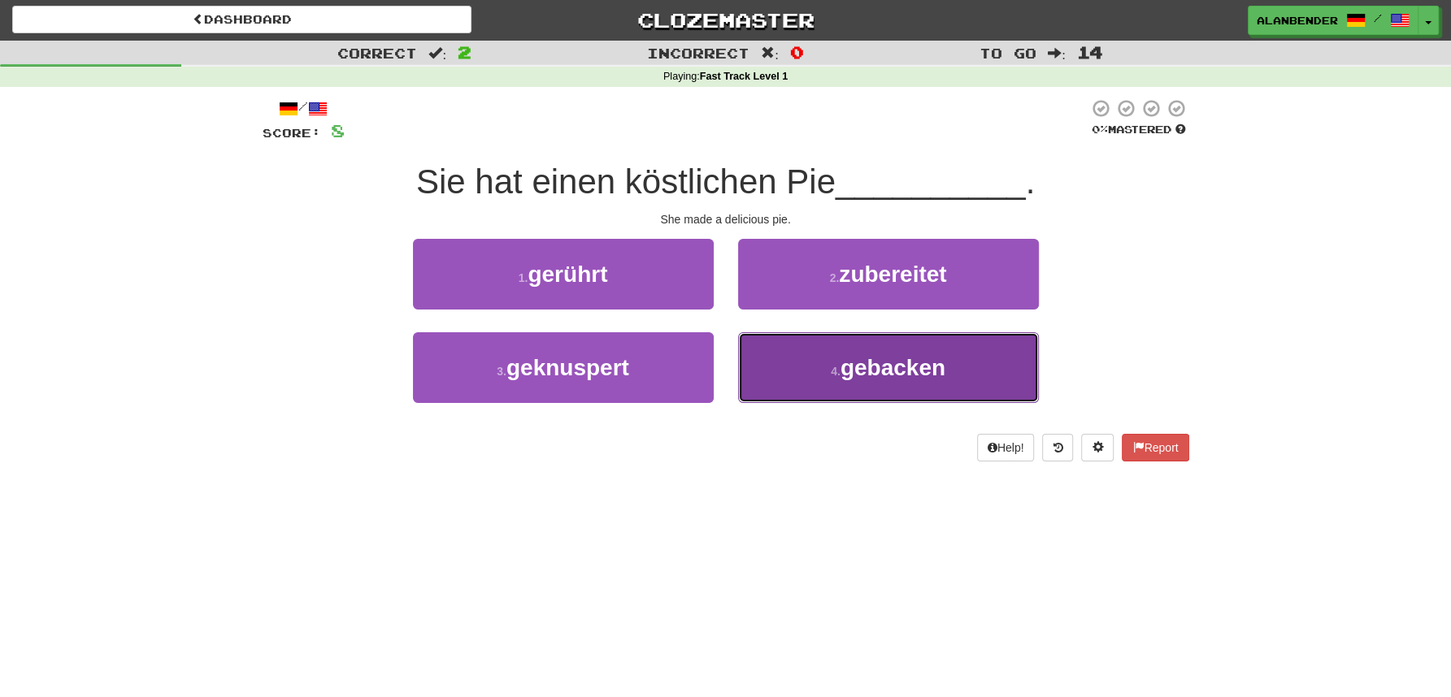
click at [913, 379] on span "gebacken" at bounding box center [892, 367] width 105 height 25
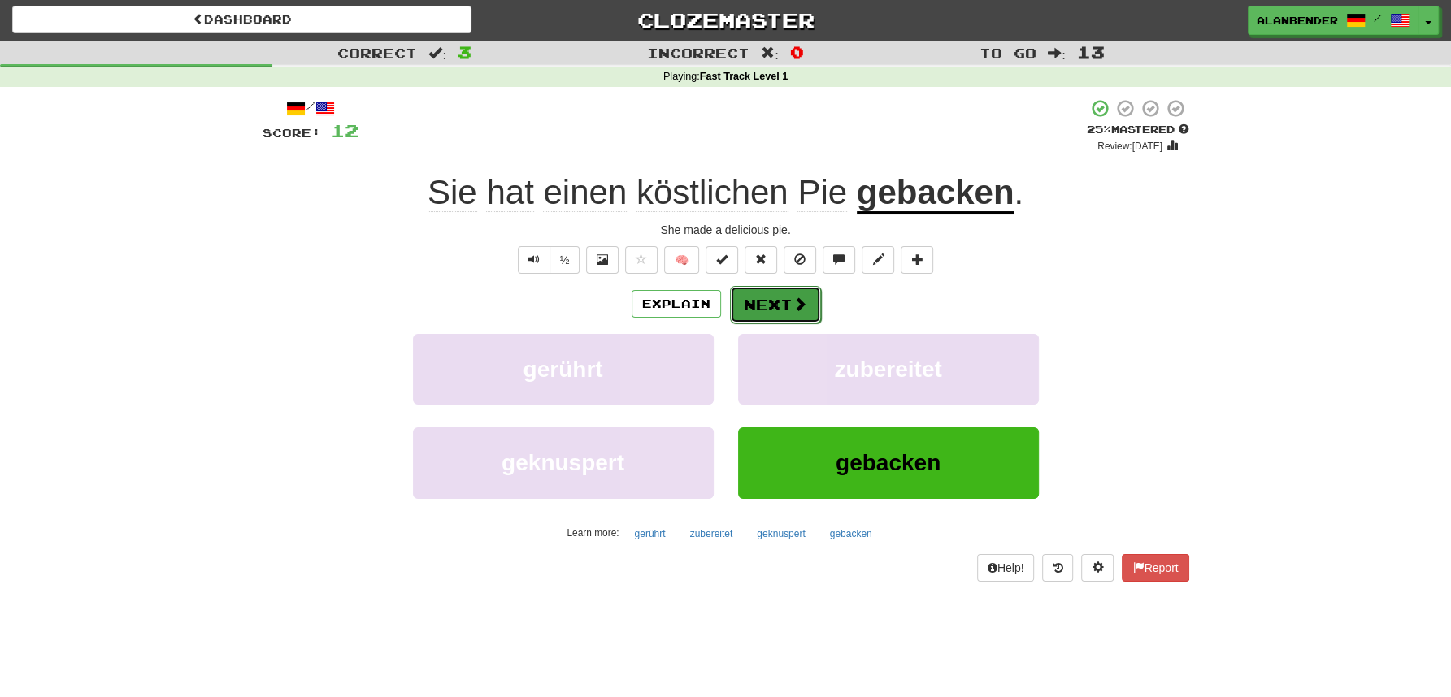
click at [769, 314] on button "Next" at bounding box center [775, 304] width 91 height 37
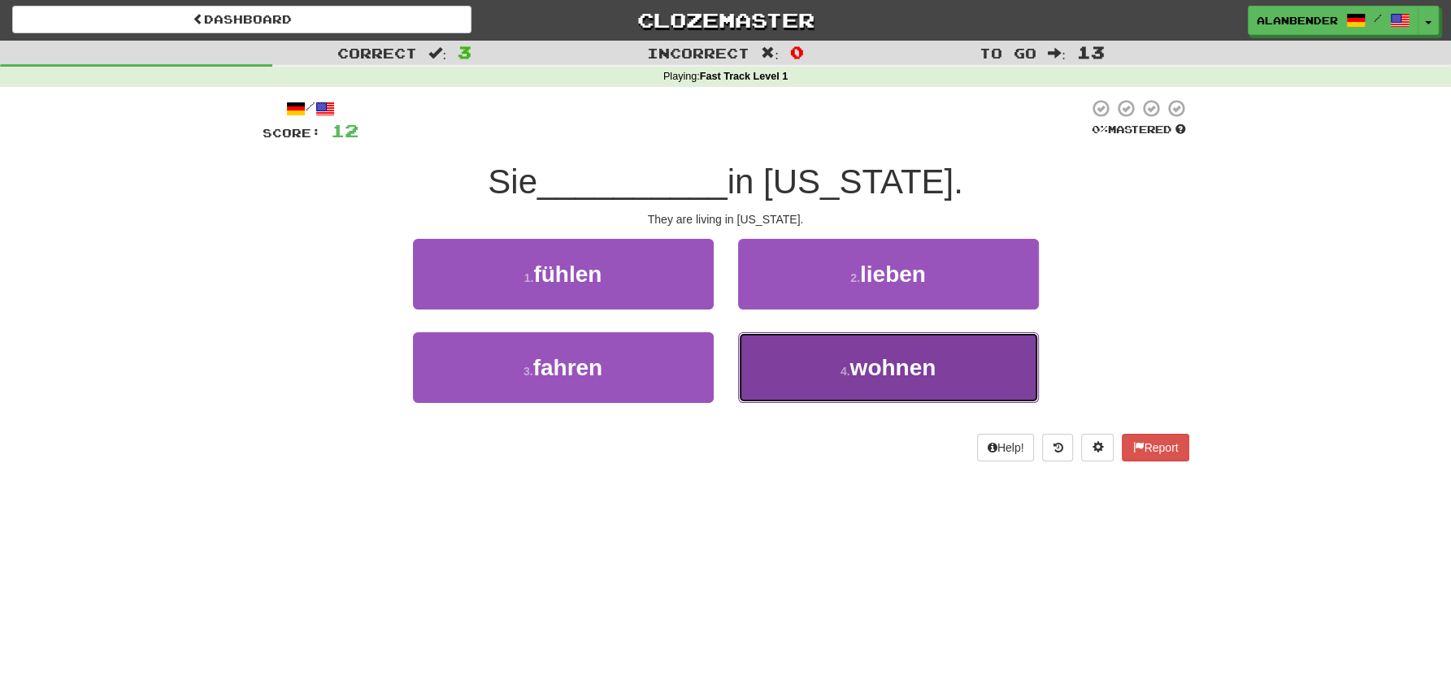
click at [844, 371] on small "4 ." at bounding box center [845, 371] width 10 height 13
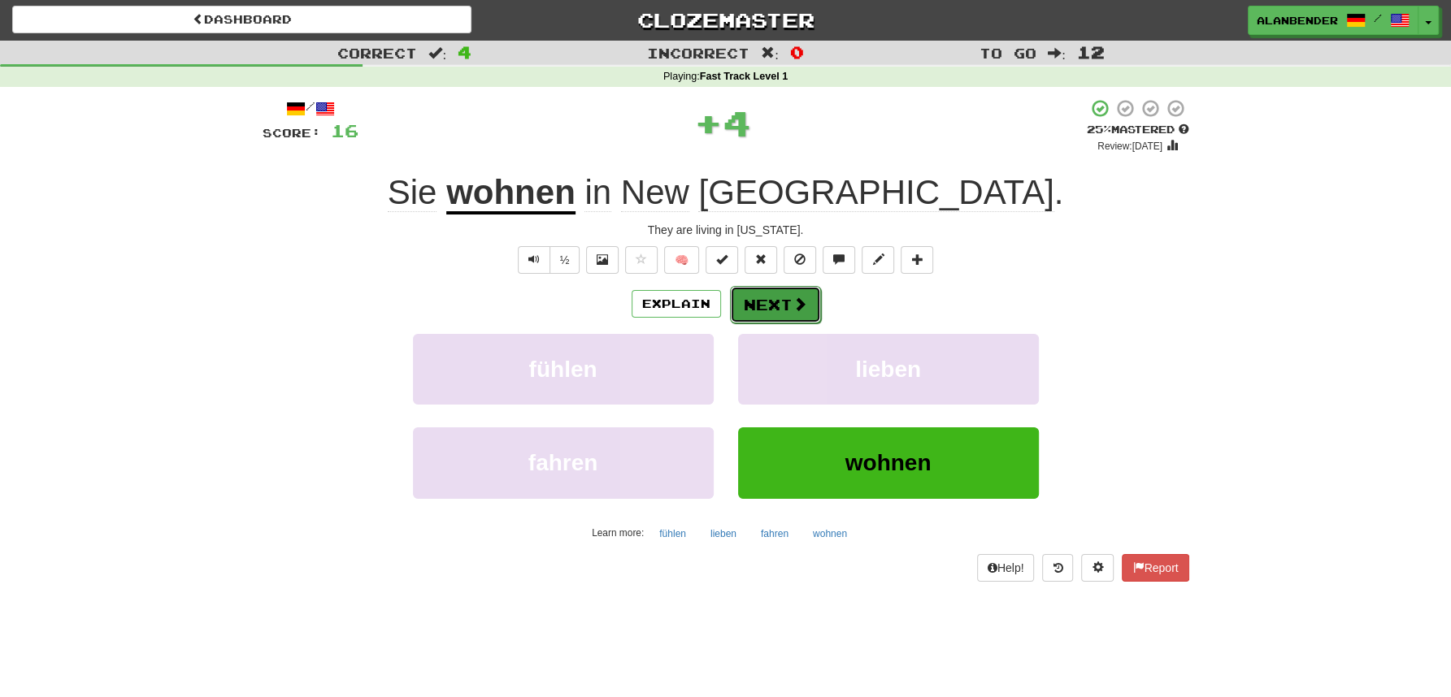
click at [780, 312] on button "Next" at bounding box center [775, 304] width 91 height 37
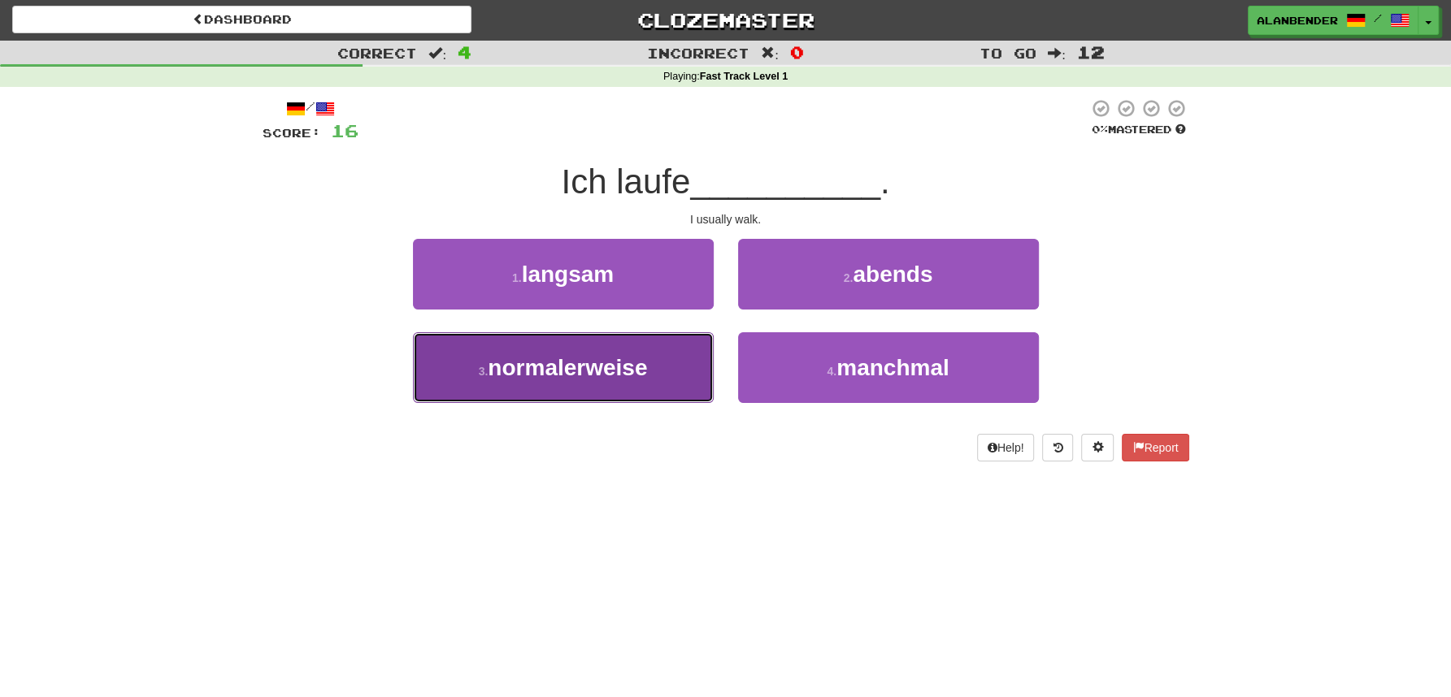
click at [611, 372] on span "normalerweise" at bounding box center [567, 367] width 159 height 25
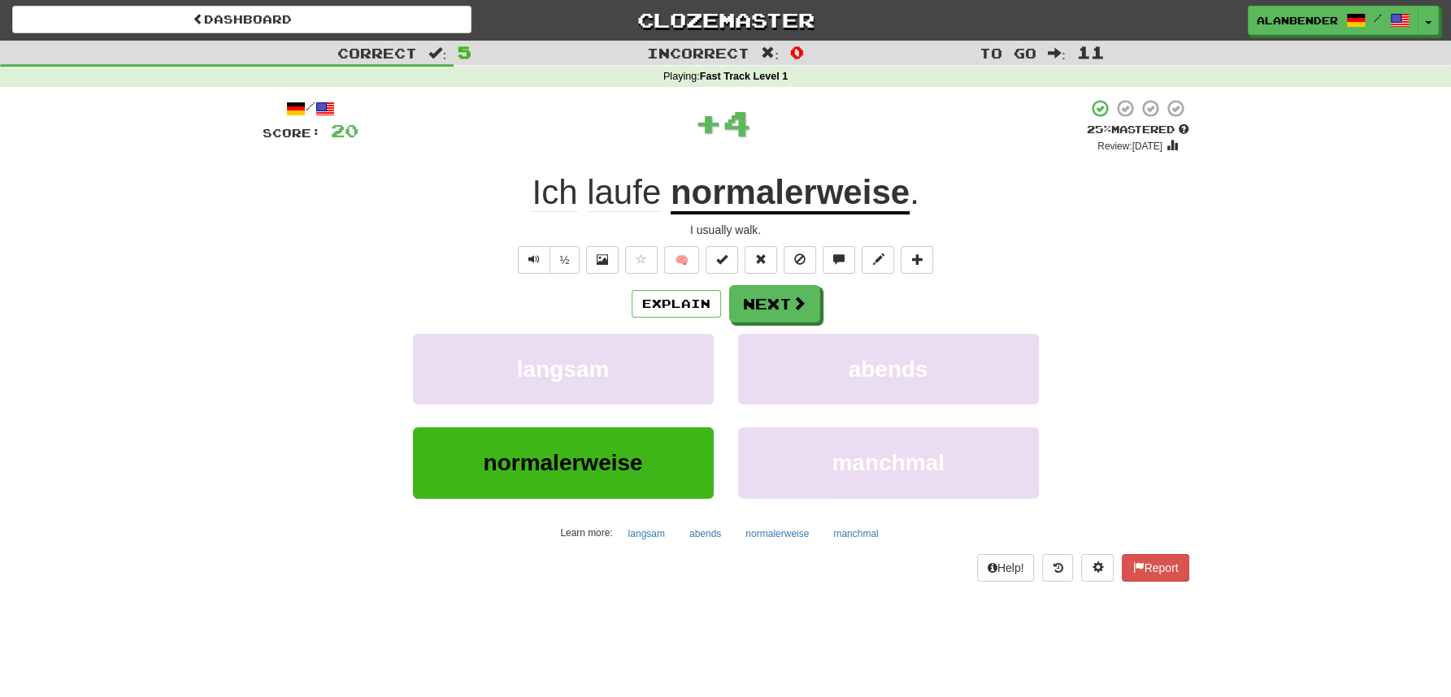
click at [627, 198] on span "laufe" at bounding box center [624, 192] width 74 height 39
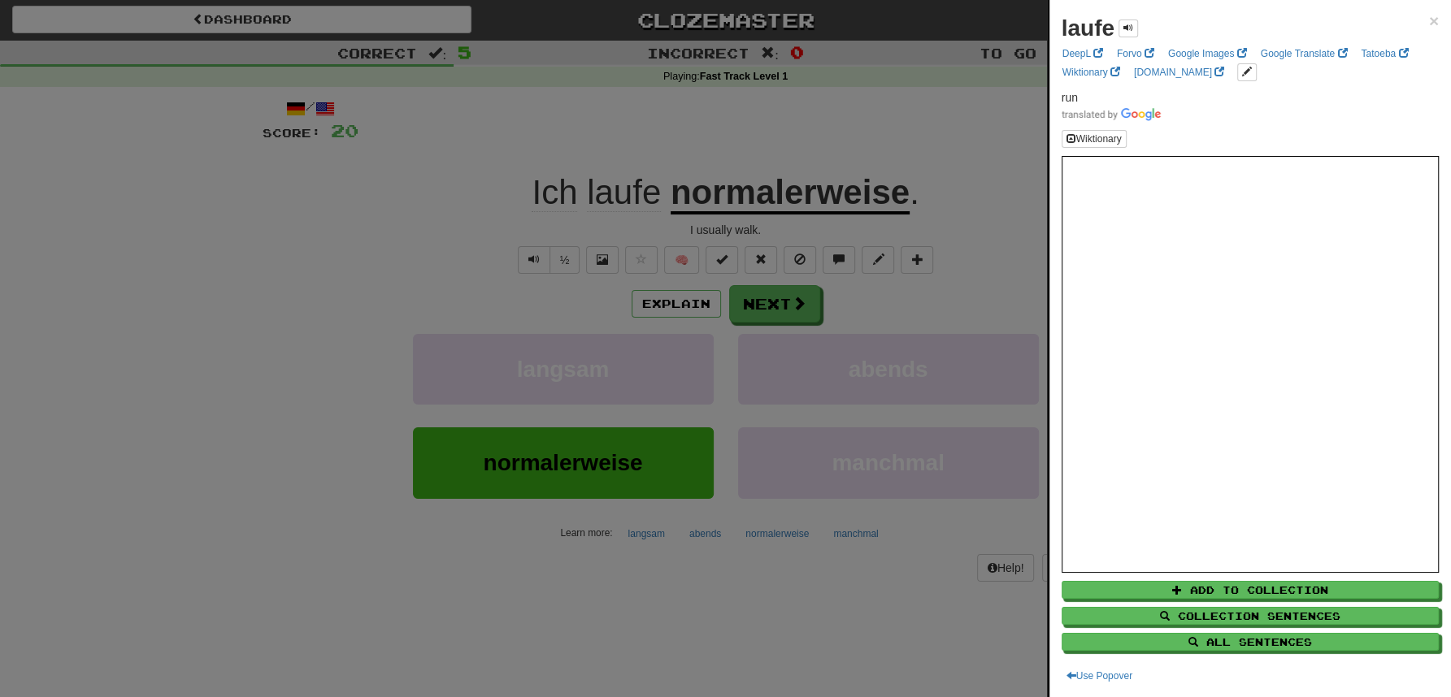
click at [638, 141] on div at bounding box center [725, 348] width 1451 height 697
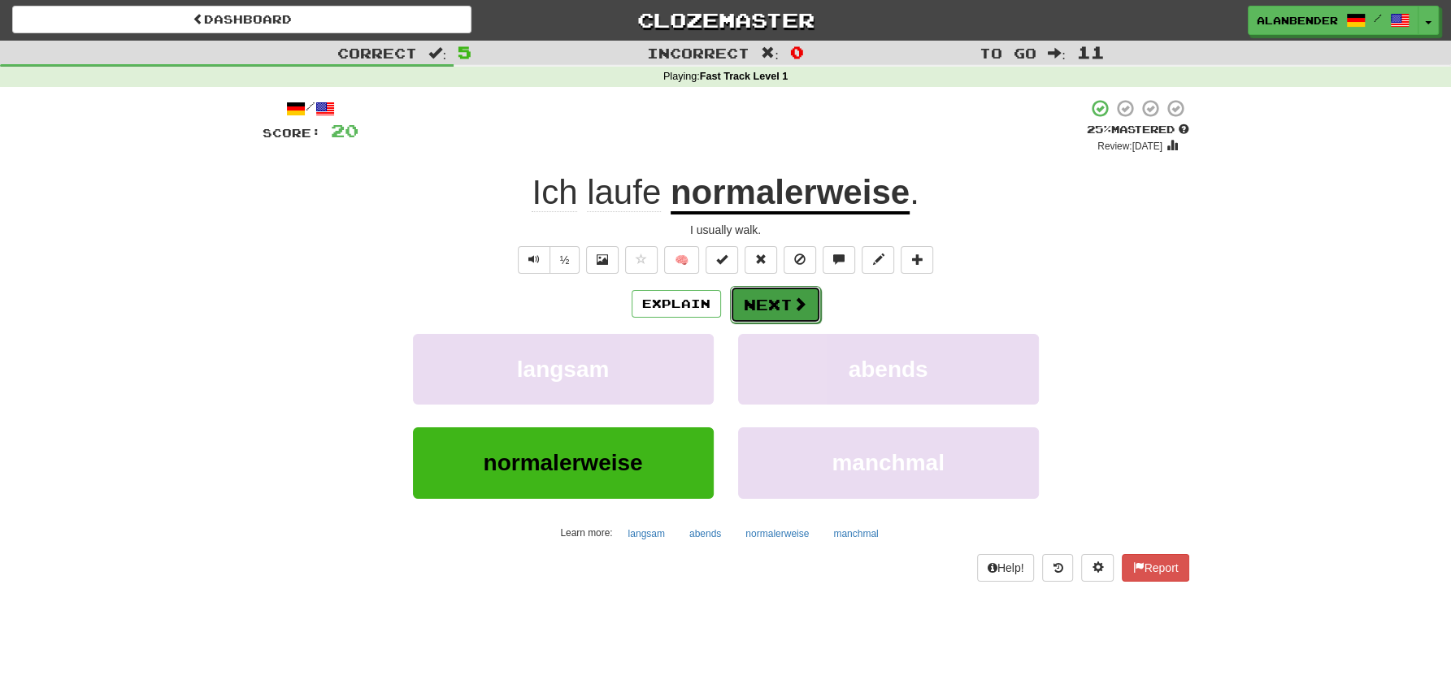
click at [788, 297] on button "Next" at bounding box center [775, 304] width 91 height 37
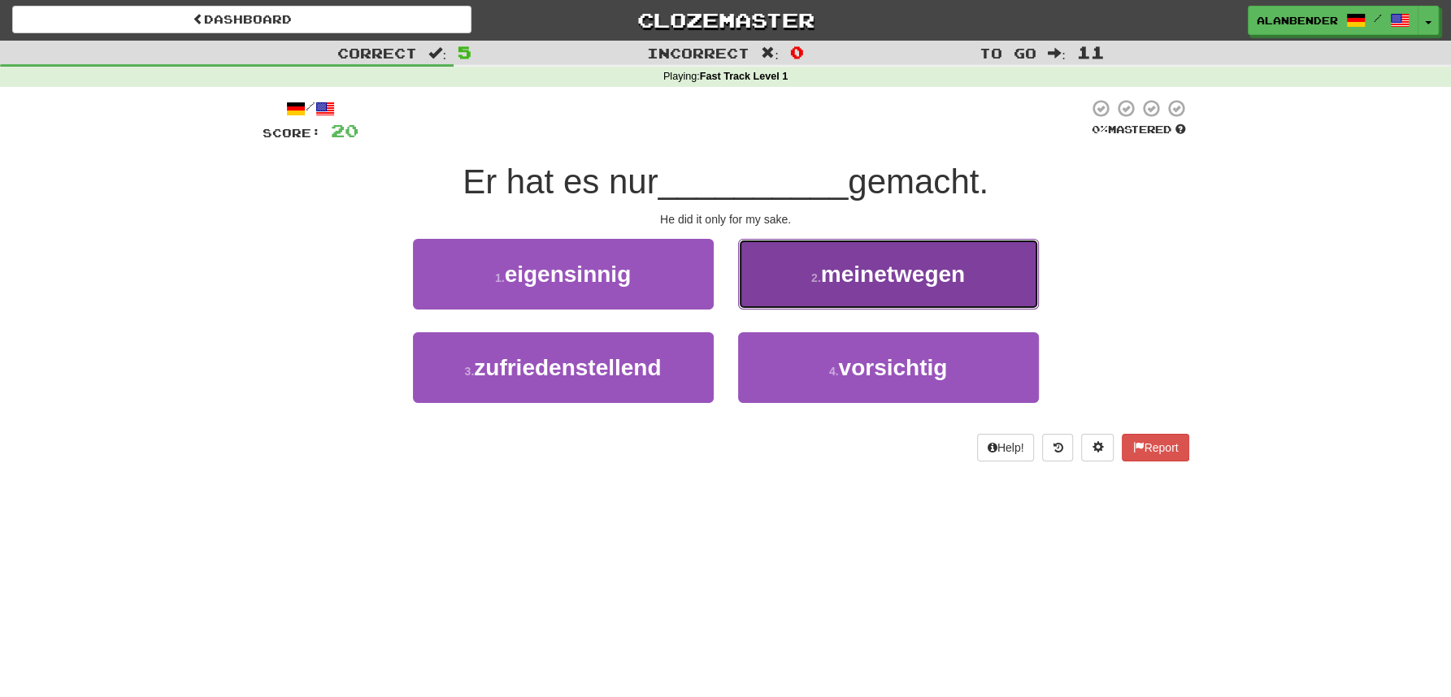
click at [940, 275] on span "meinetwegen" at bounding box center [893, 274] width 144 height 25
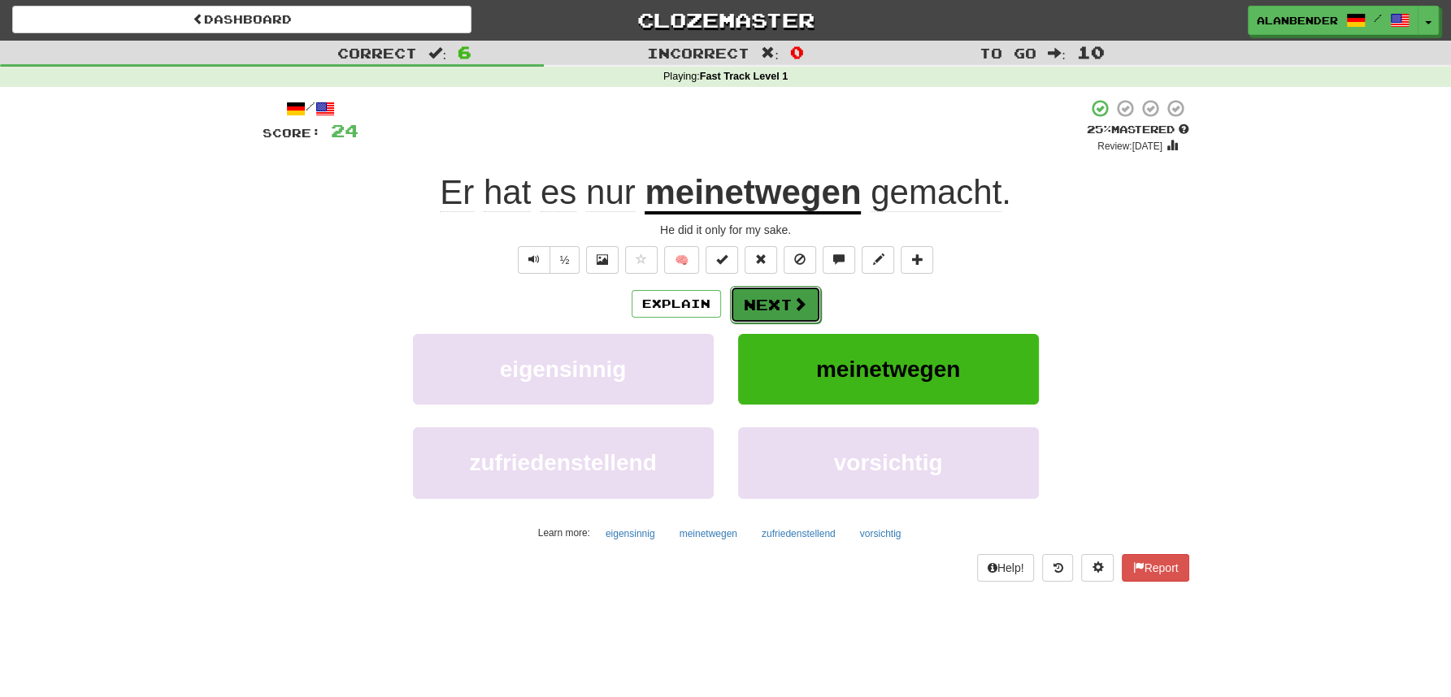
click at [759, 309] on button "Next" at bounding box center [775, 304] width 91 height 37
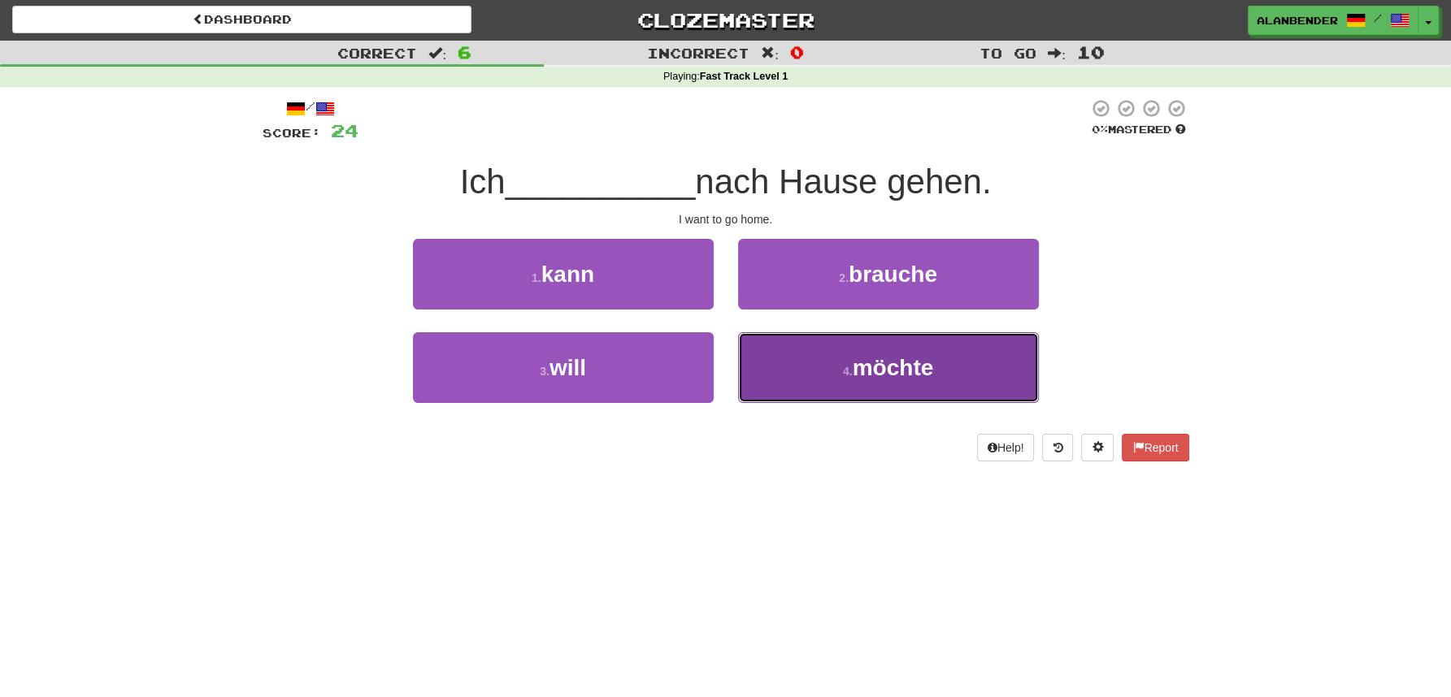
click at [881, 371] on span "möchte" at bounding box center [893, 367] width 81 height 25
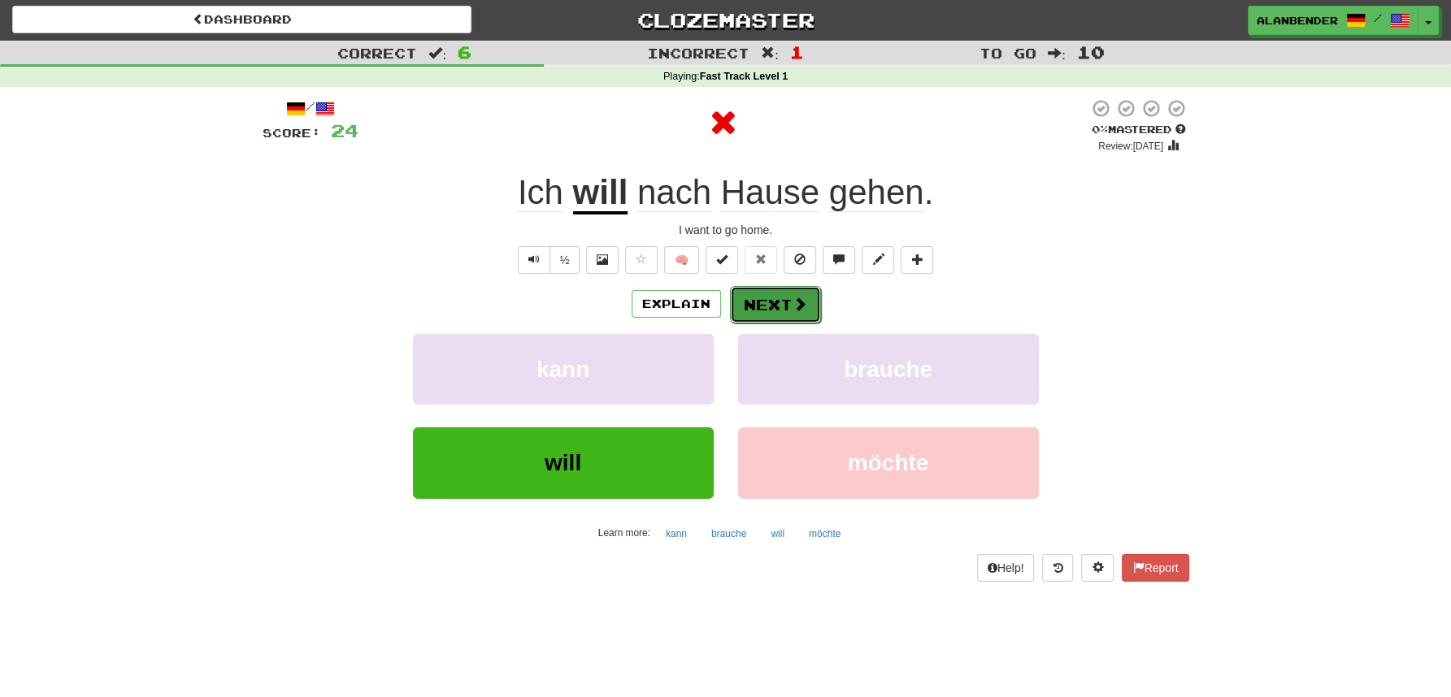
click at [767, 321] on button "Next" at bounding box center [775, 304] width 91 height 37
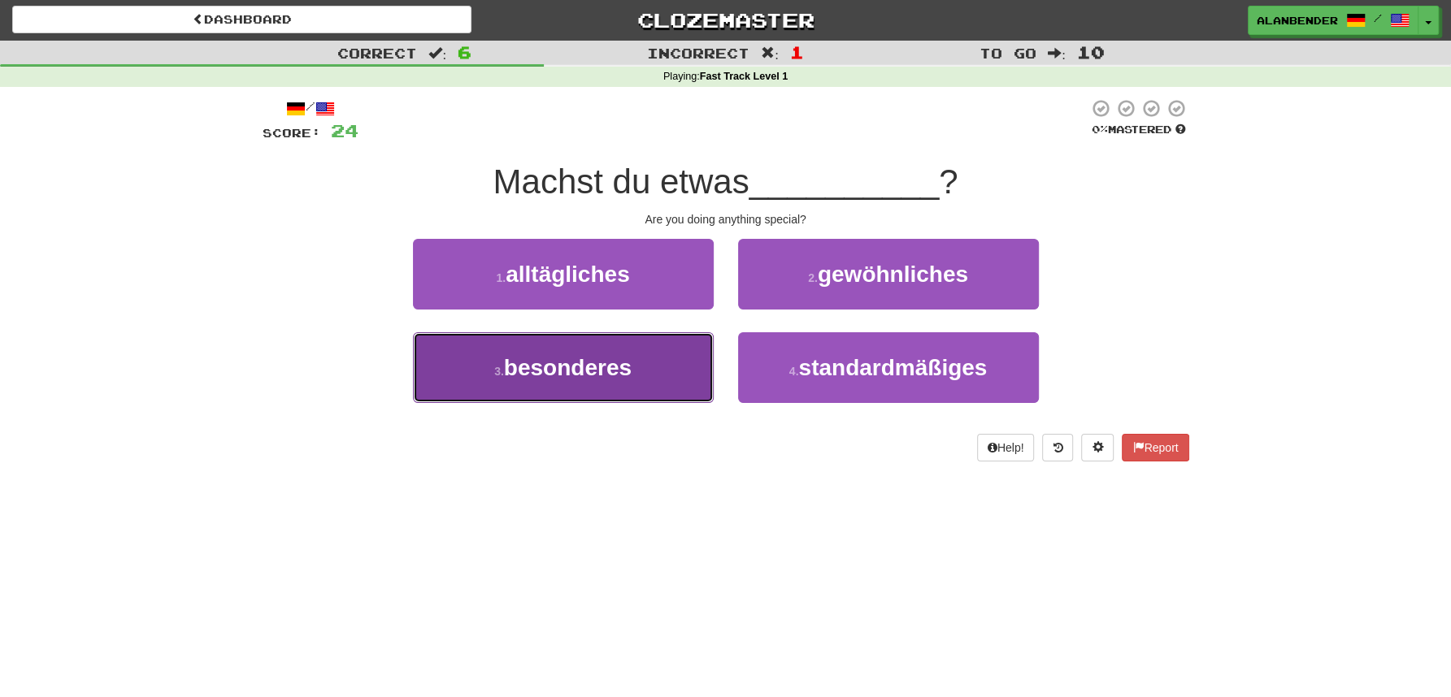
click at [593, 366] on span "besonderes" at bounding box center [568, 367] width 128 height 25
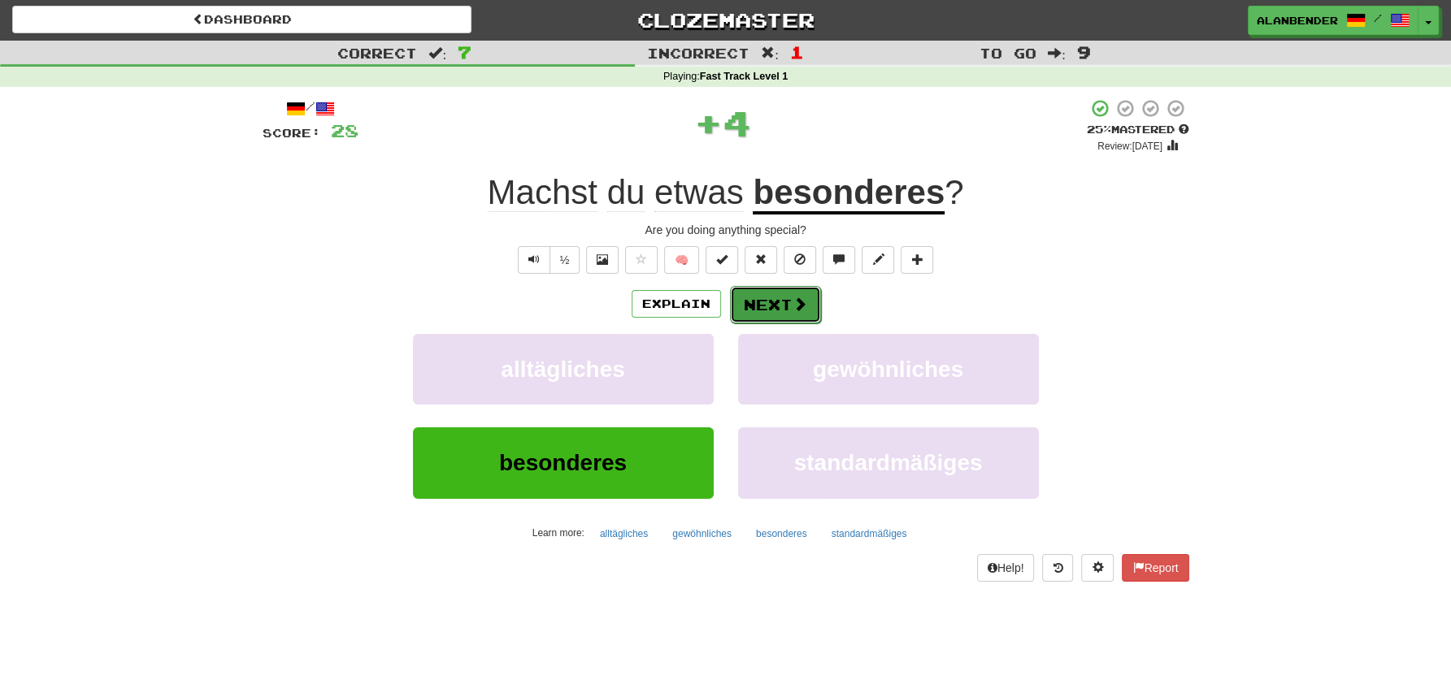
click at [762, 301] on button "Next" at bounding box center [775, 304] width 91 height 37
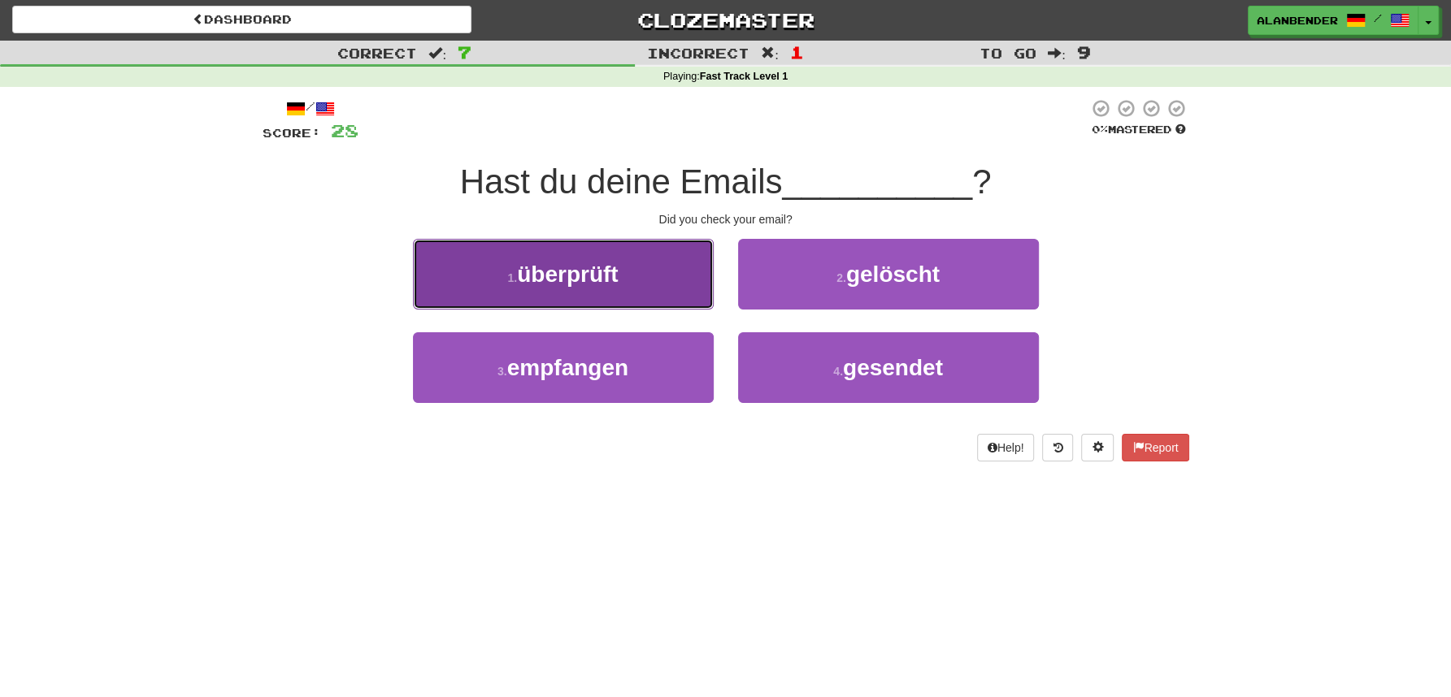
click at [620, 302] on button "1 . überprüft" at bounding box center [563, 274] width 301 height 71
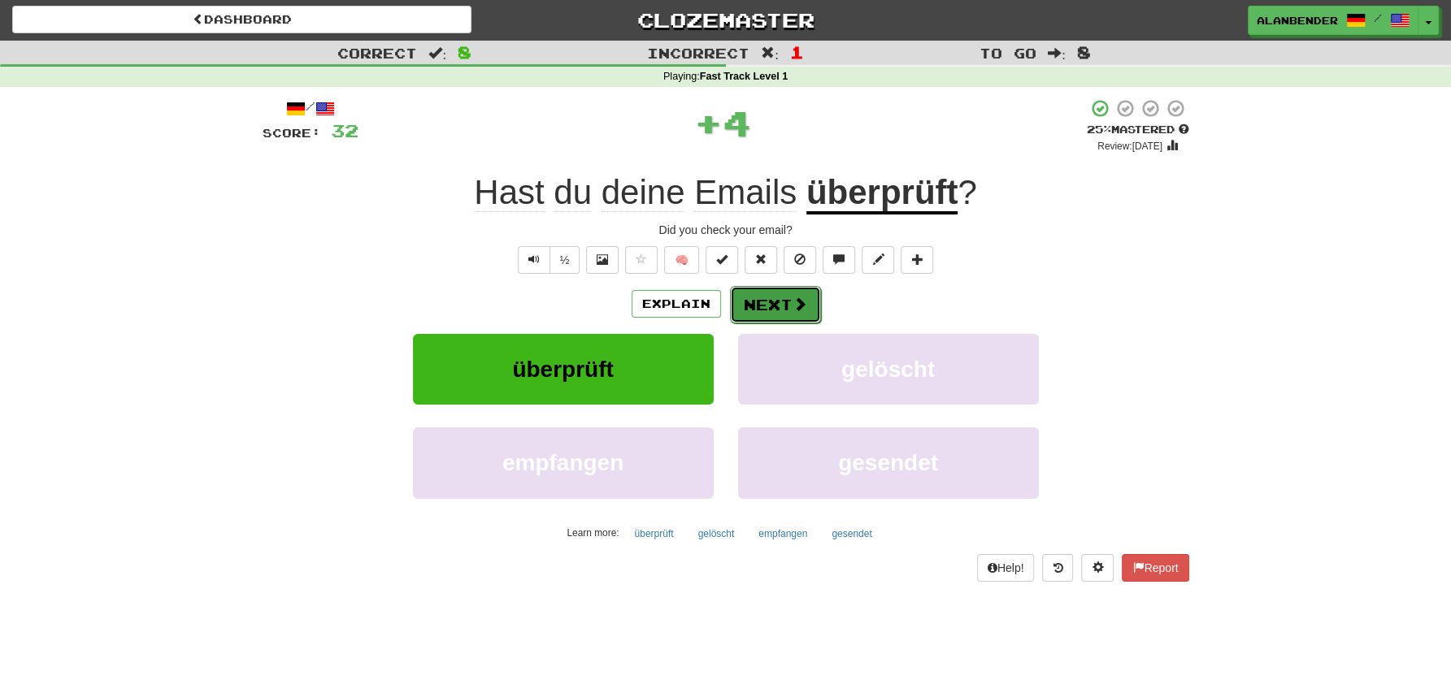
click at [775, 302] on button "Next" at bounding box center [775, 304] width 91 height 37
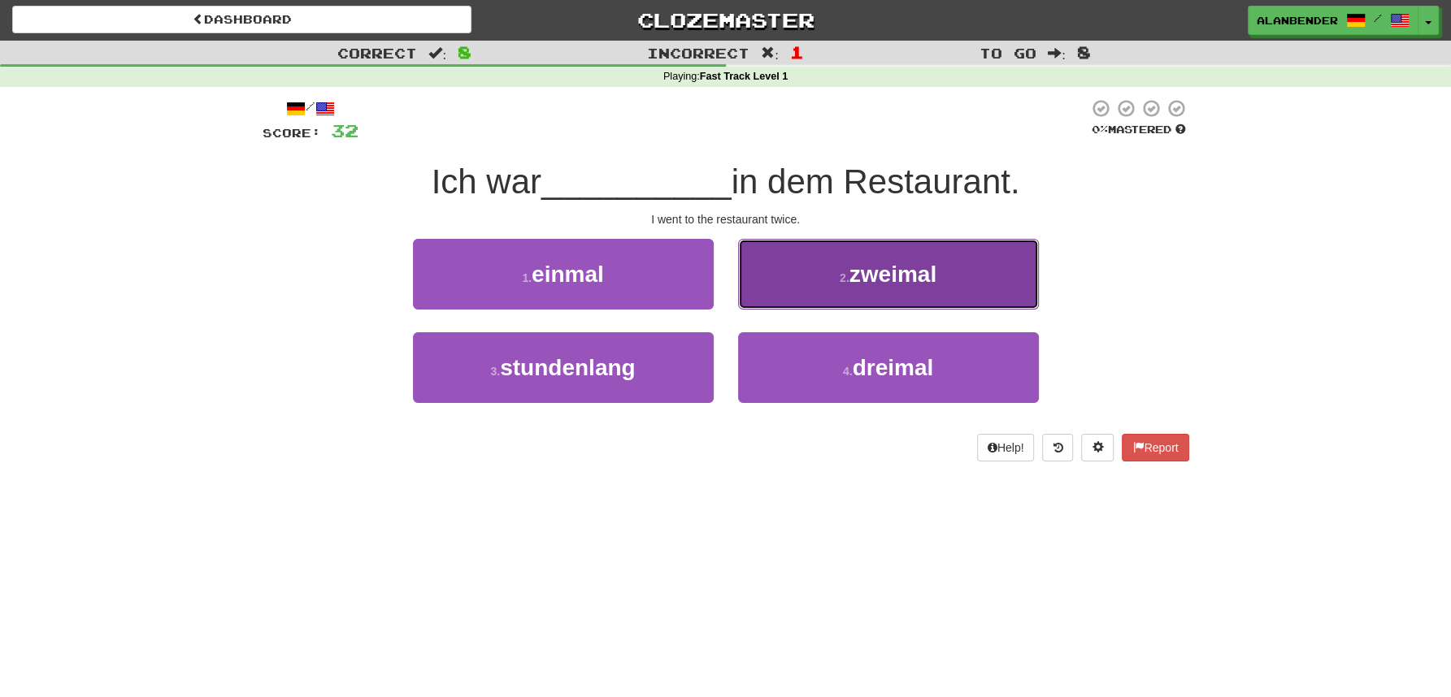
click at [864, 279] on span "zweimal" at bounding box center [892, 274] width 87 height 25
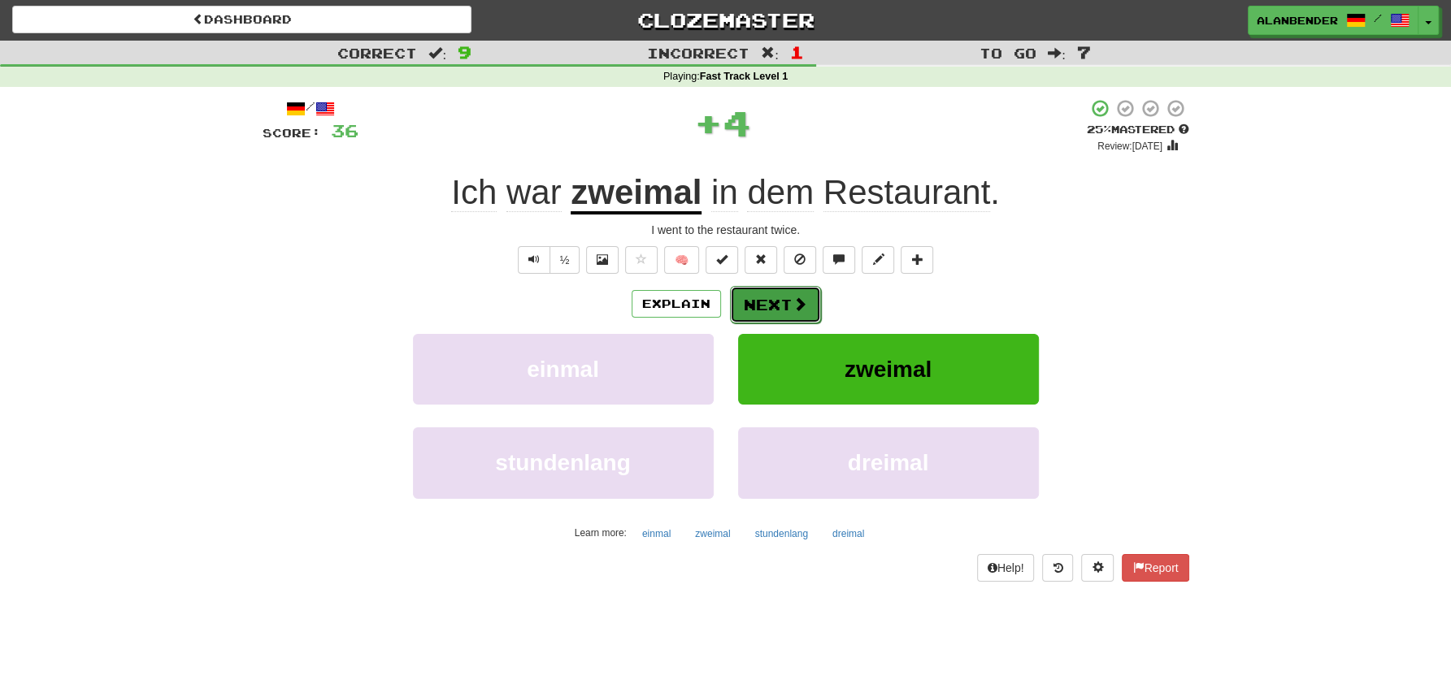
click at [767, 297] on button "Next" at bounding box center [775, 304] width 91 height 37
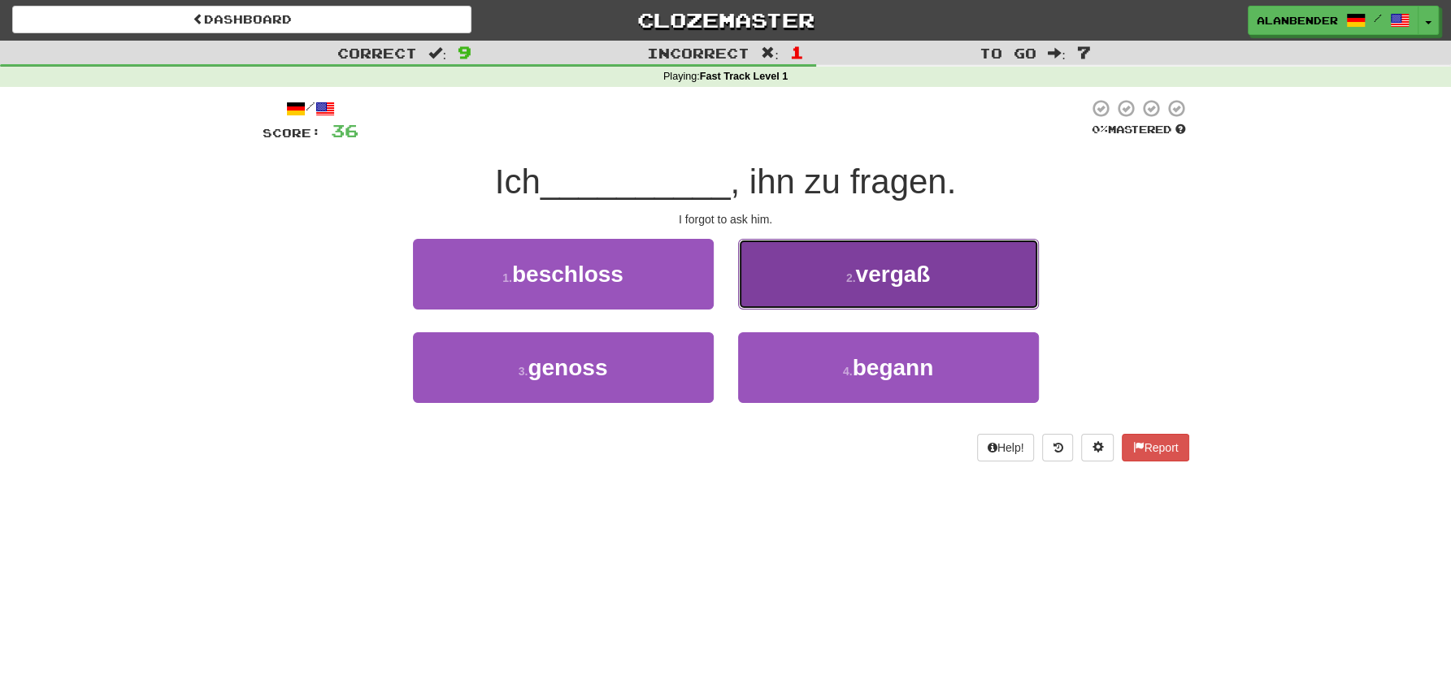
click at [914, 274] on span "vergaß" at bounding box center [892, 274] width 75 height 25
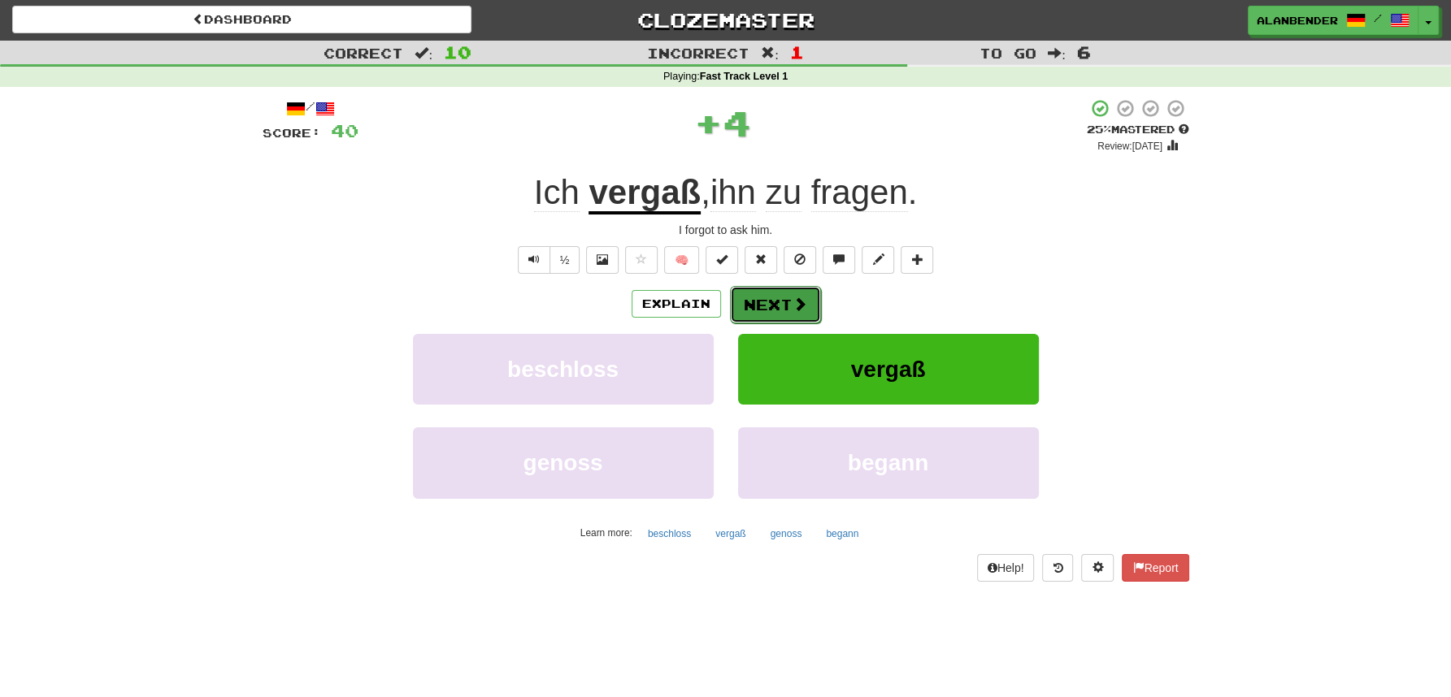
click at [802, 305] on span at bounding box center [799, 304] width 15 height 15
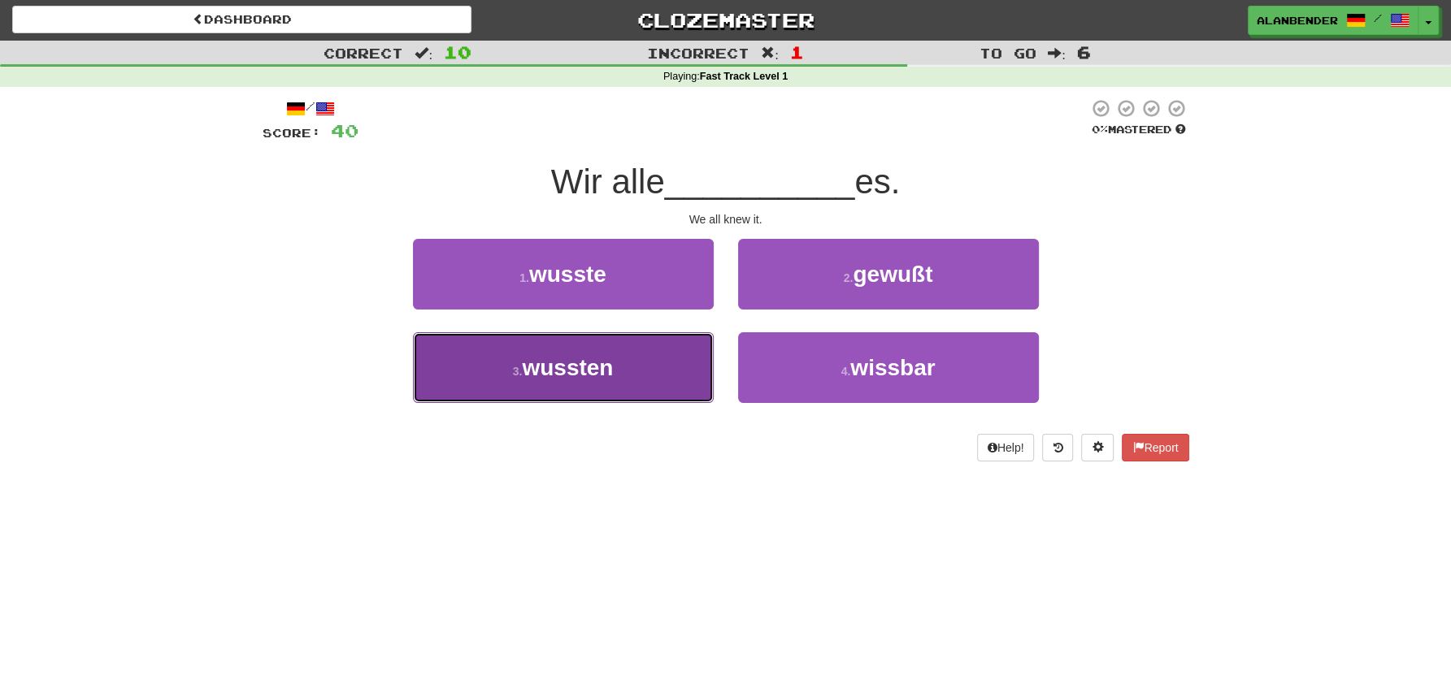
click at [618, 368] on button "3 . wussten" at bounding box center [563, 367] width 301 height 71
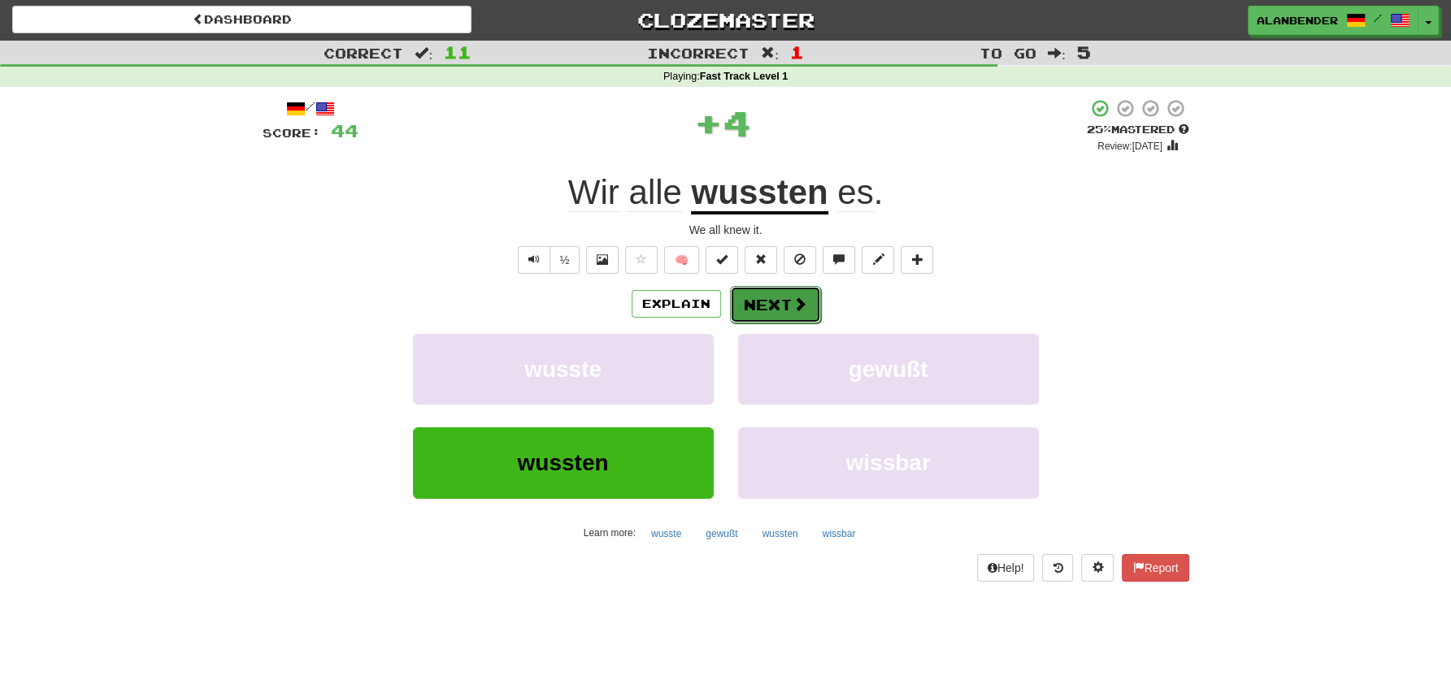
click at [785, 302] on button "Next" at bounding box center [775, 304] width 91 height 37
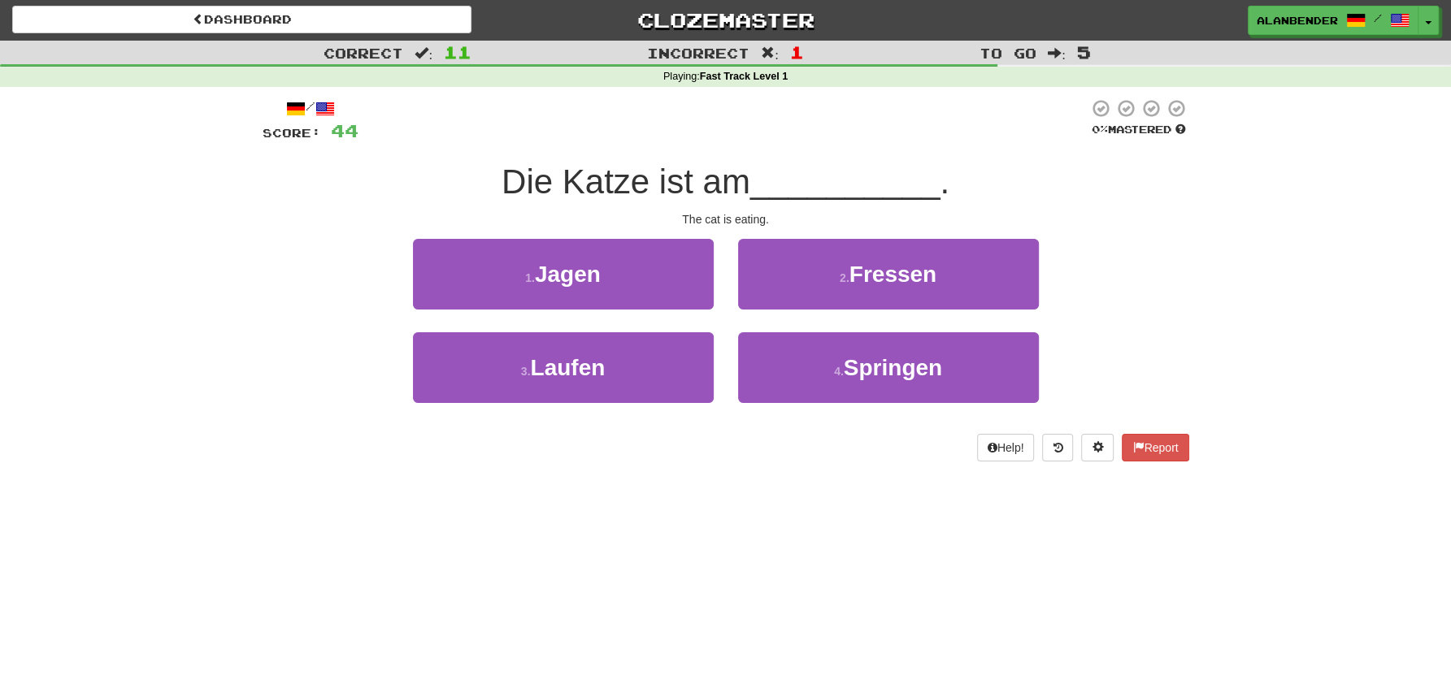
click at [781, 568] on div "Dashboard Clozemaster AlanBender / Toggle Dropdown Dashboard Leaderboard Activi…" at bounding box center [725, 347] width 1451 height 697
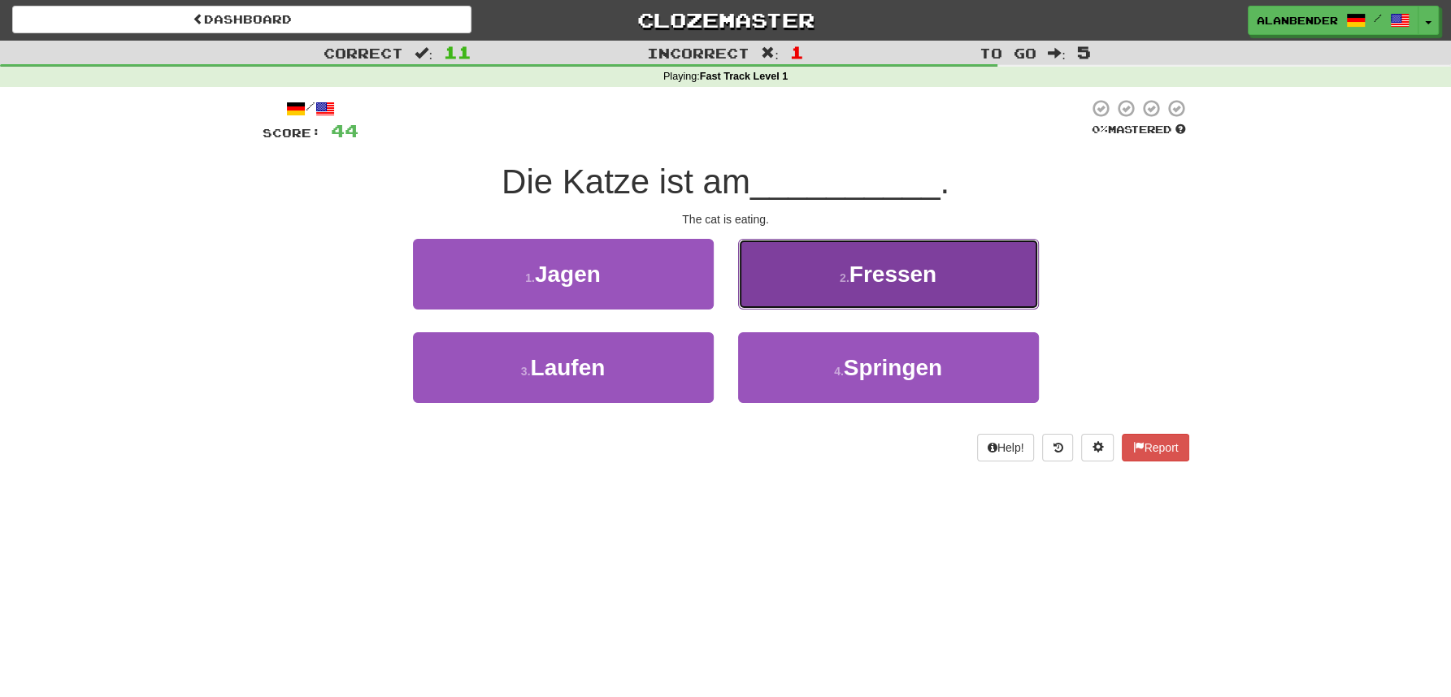
click at [936, 277] on span "Fressen" at bounding box center [892, 274] width 87 height 25
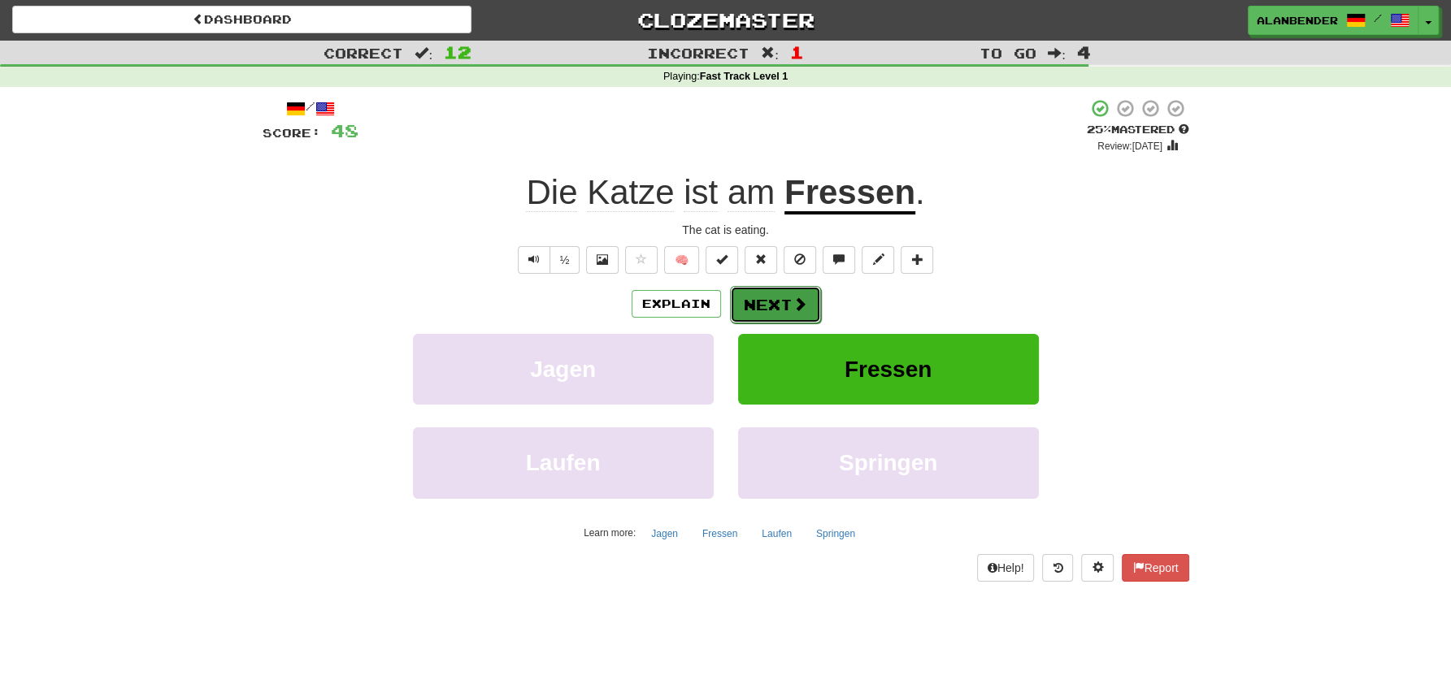
click at [805, 300] on button "Next" at bounding box center [775, 304] width 91 height 37
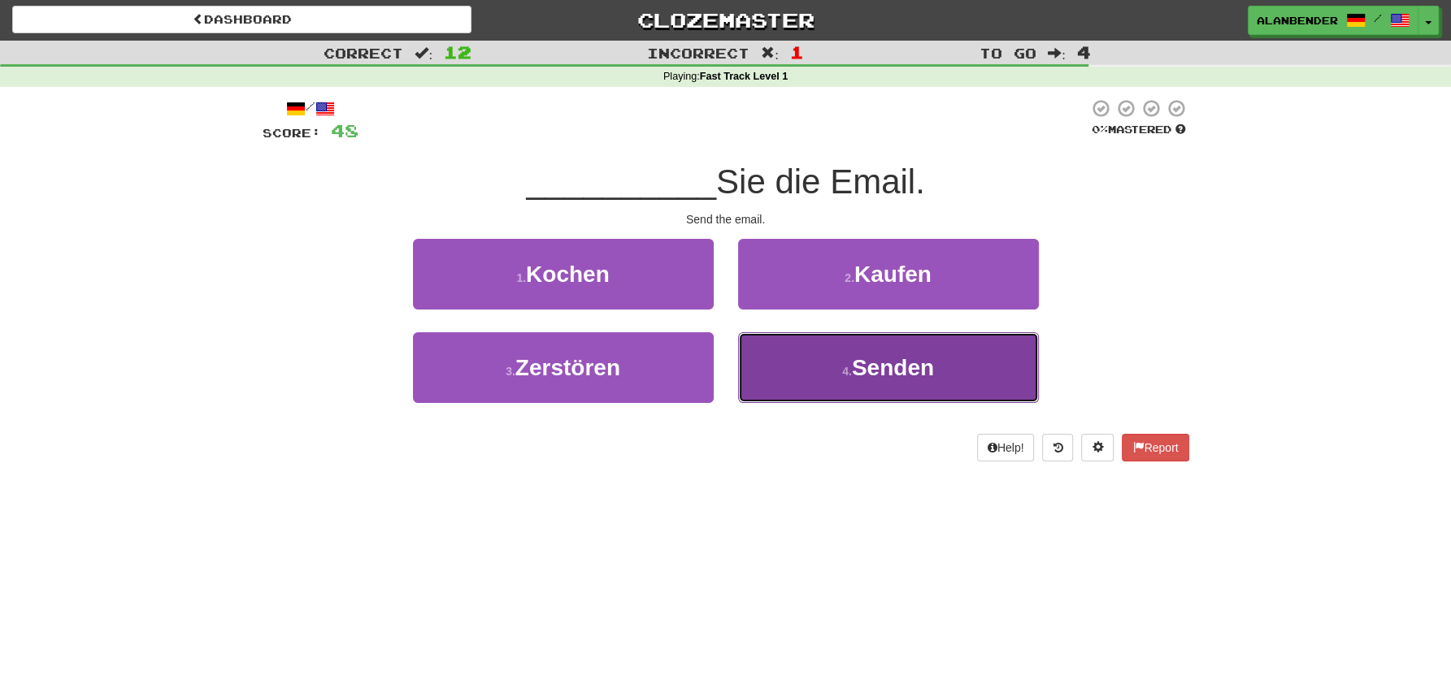
click at [908, 380] on span "Senden" at bounding box center [893, 367] width 82 height 25
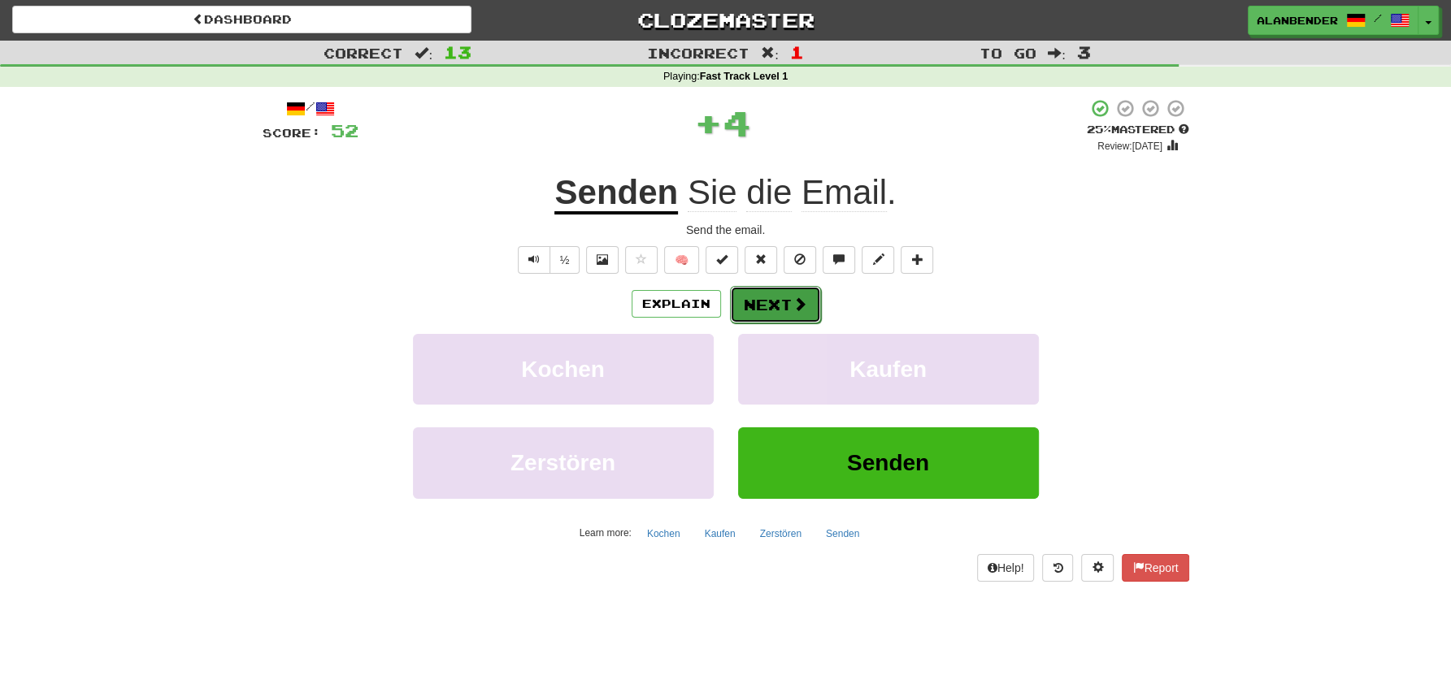
click at [783, 310] on button "Next" at bounding box center [775, 304] width 91 height 37
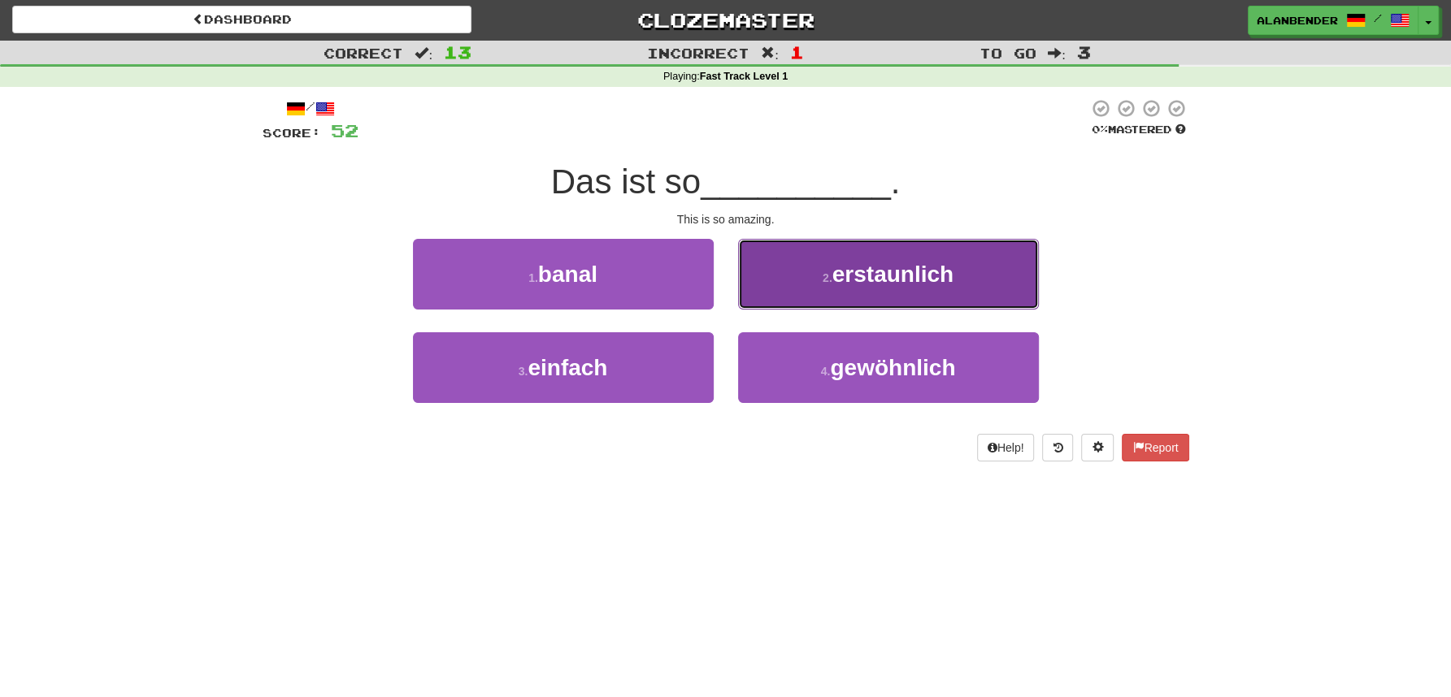
click at [890, 276] on span "erstaunlich" at bounding box center [892, 274] width 121 height 25
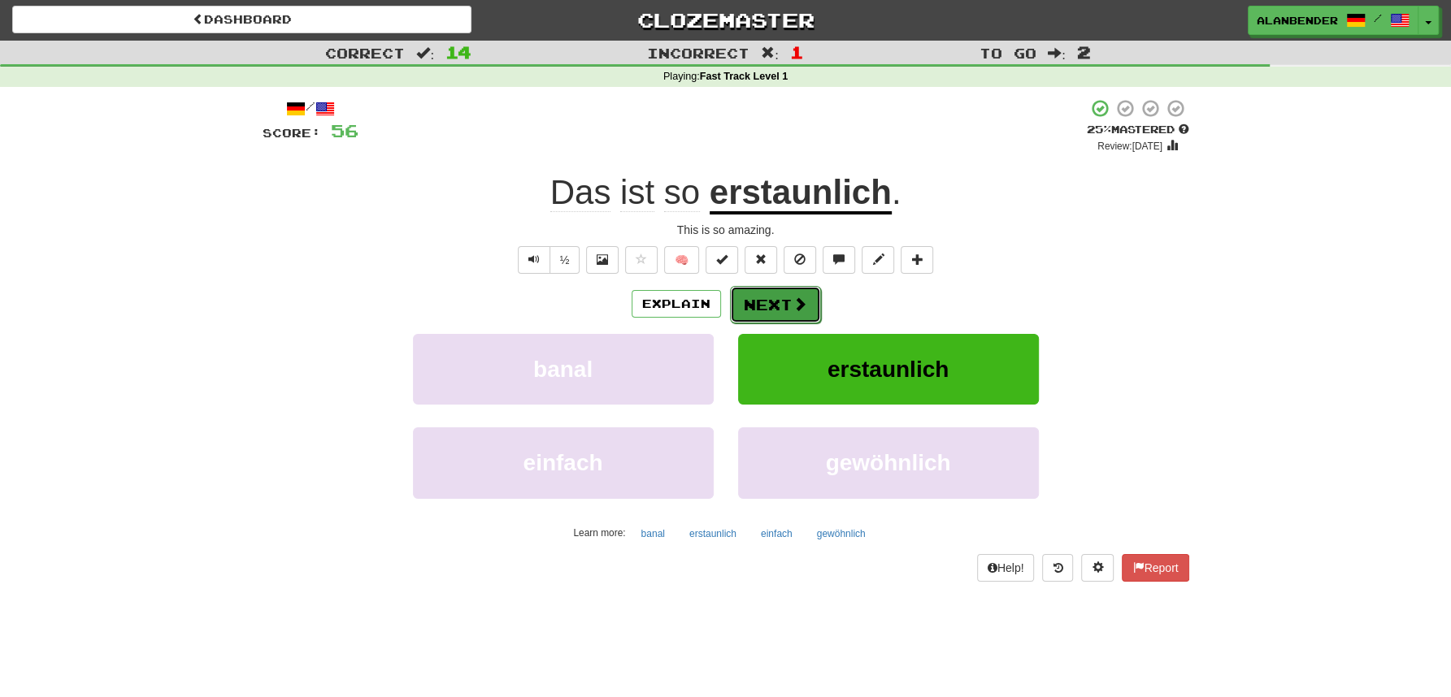
click at [769, 304] on button "Next" at bounding box center [775, 304] width 91 height 37
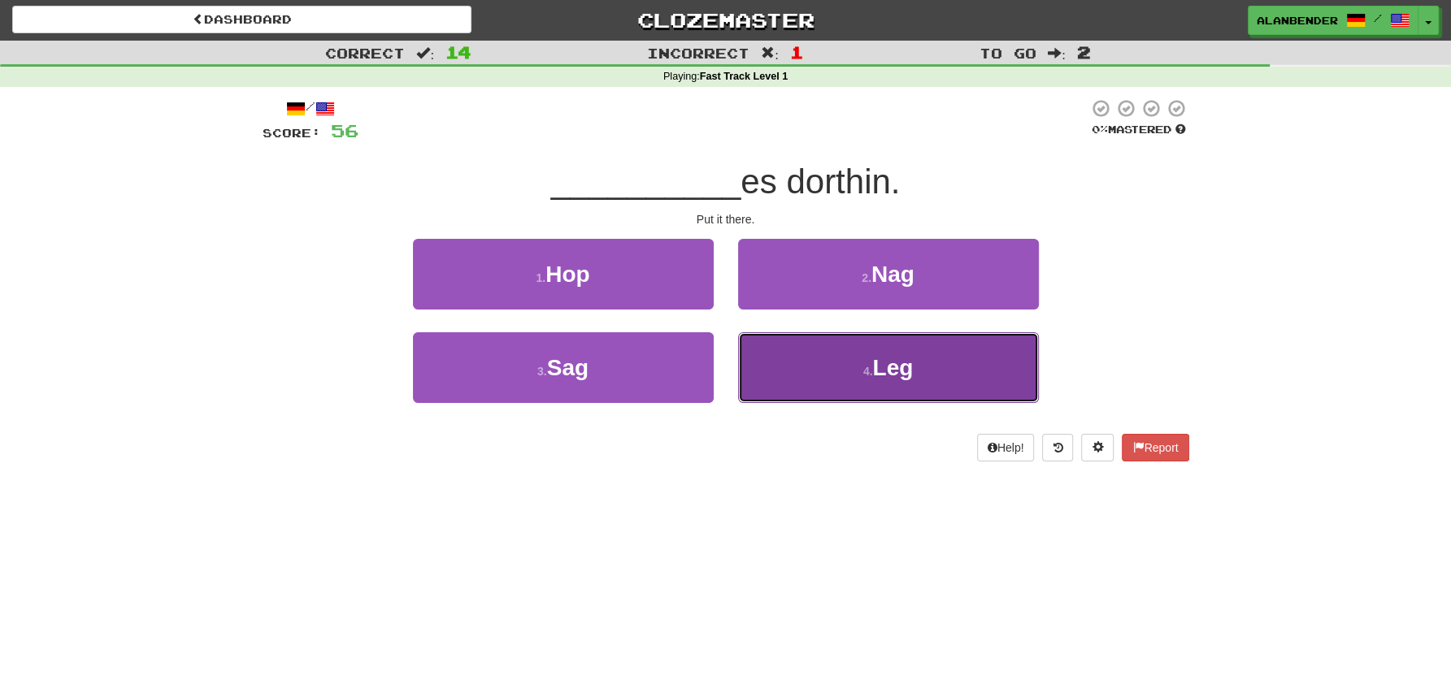
click at [873, 378] on small "4 ." at bounding box center [868, 371] width 10 height 13
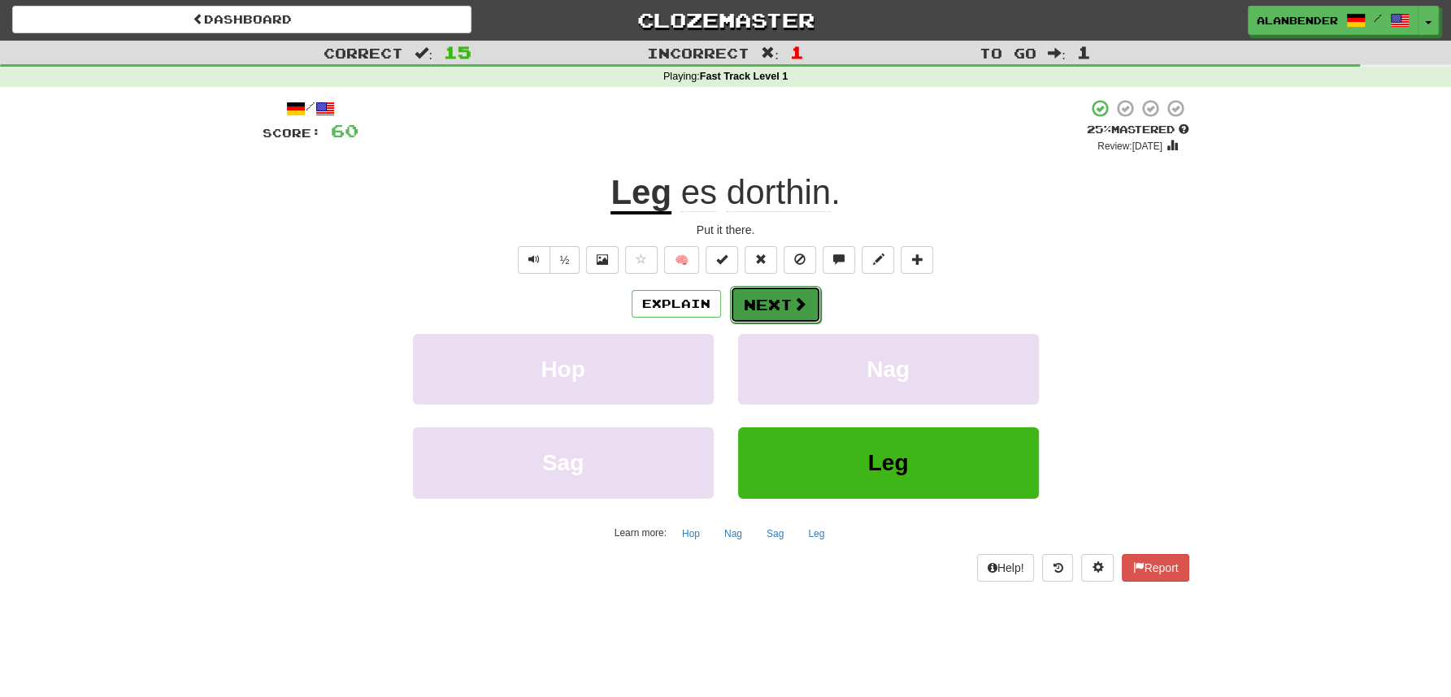
click at [780, 306] on button "Next" at bounding box center [775, 304] width 91 height 37
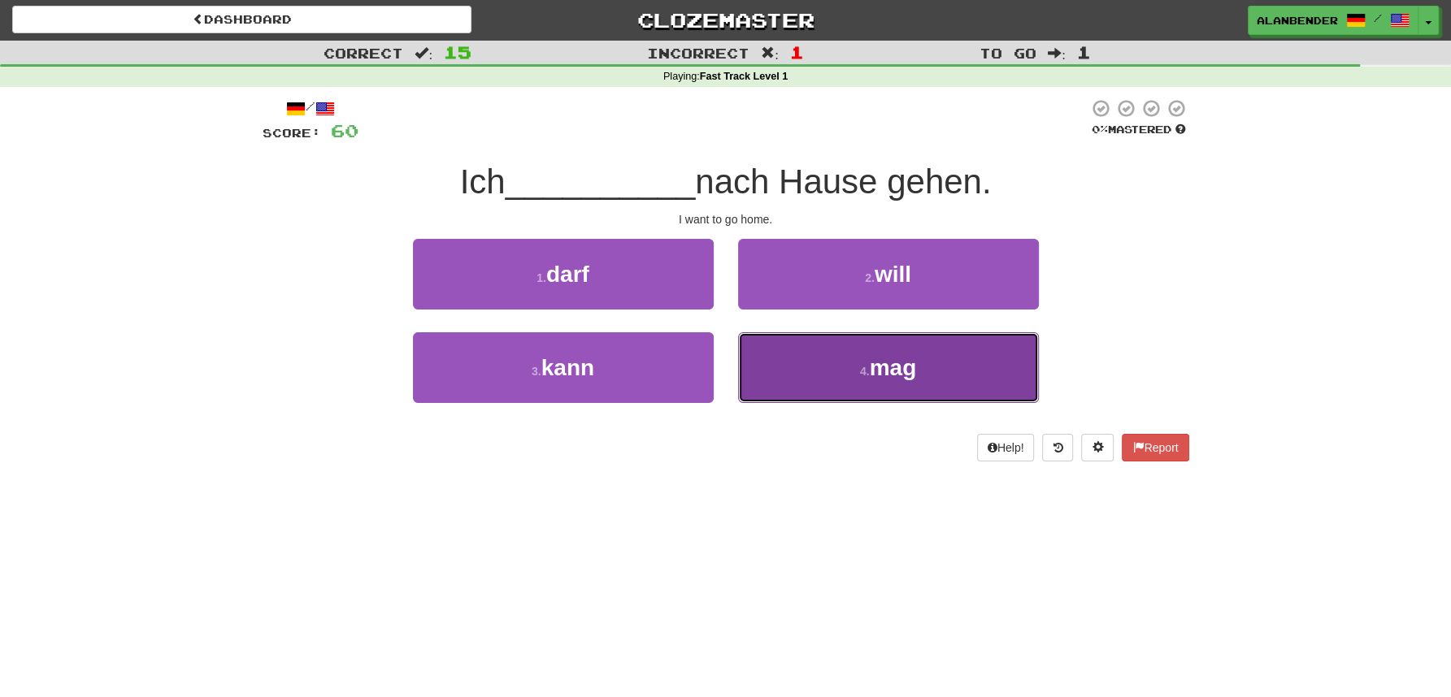
click at [878, 384] on button "4 . mag" at bounding box center [888, 367] width 301 height 71
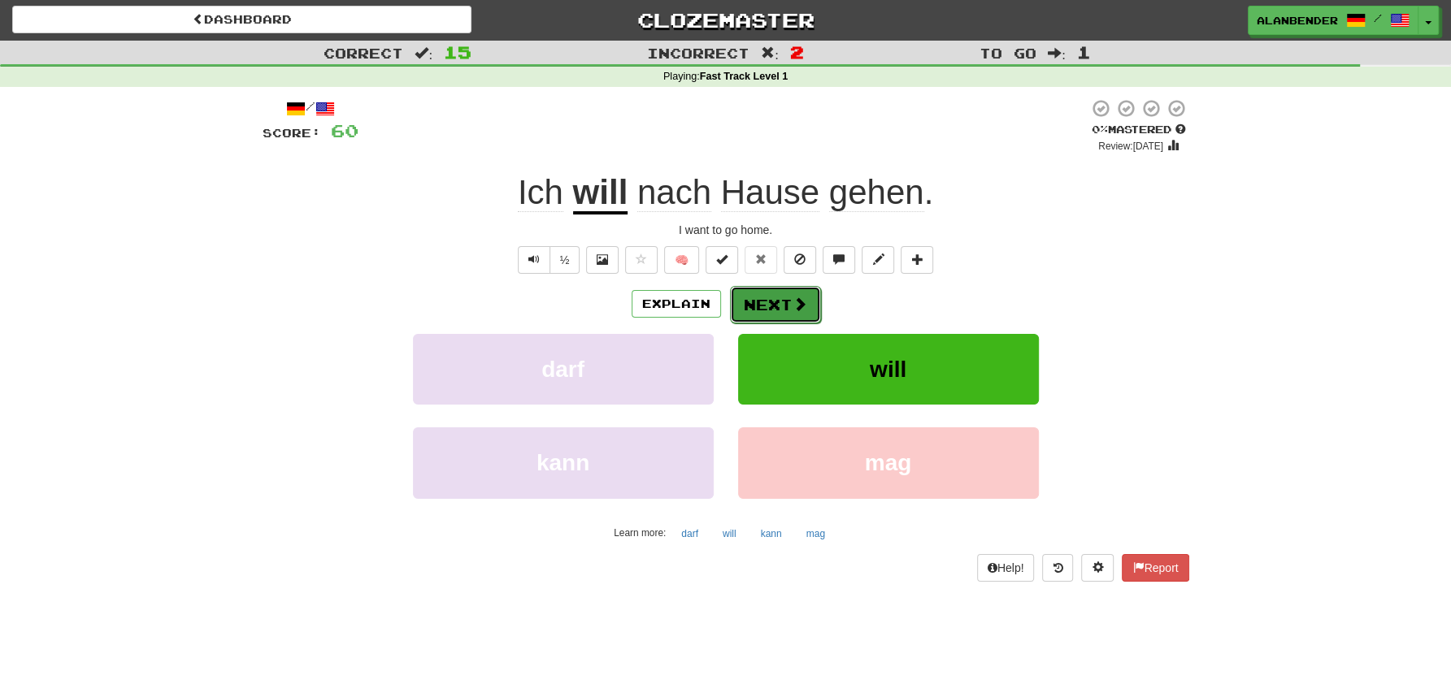
click at [770, 298] on button "Next" at bounding box center [775, 304] width 91 height 37
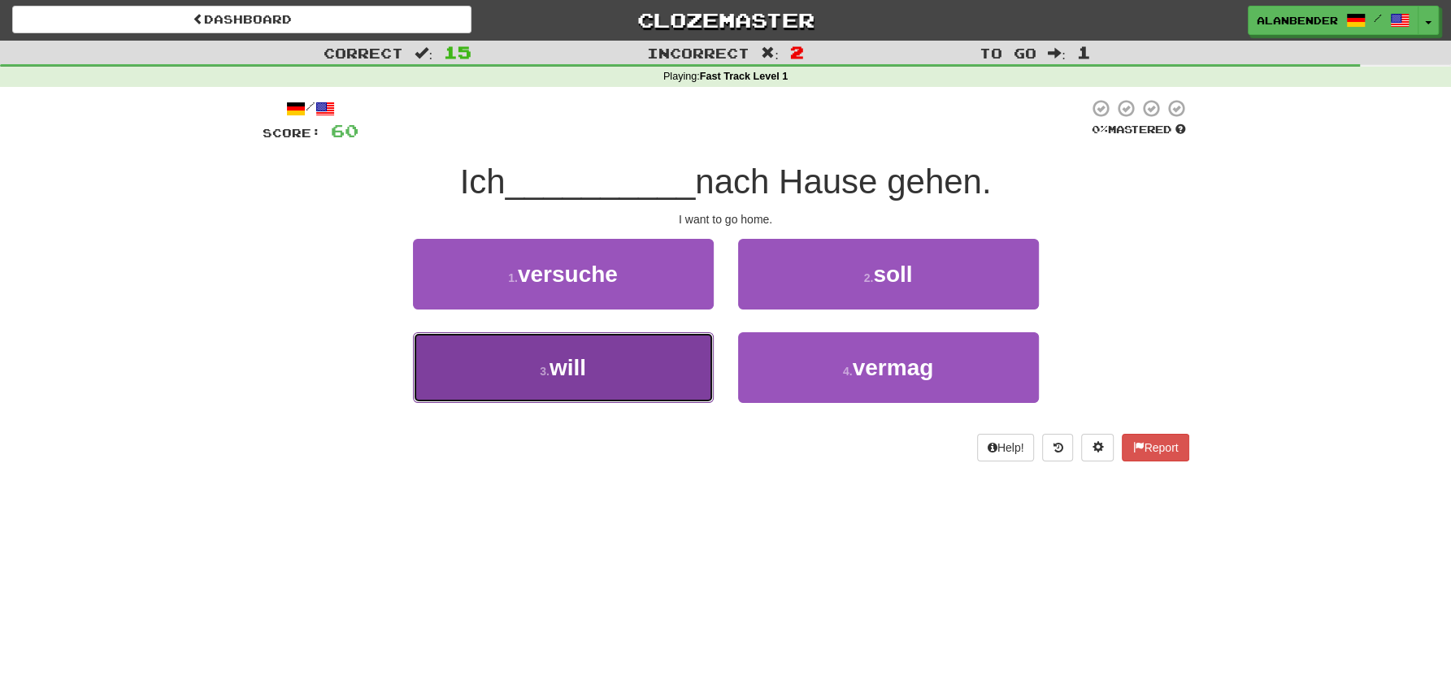
click at [590, 371] on button "3 . will" at bounding box center [563, 367] width 301 height 71
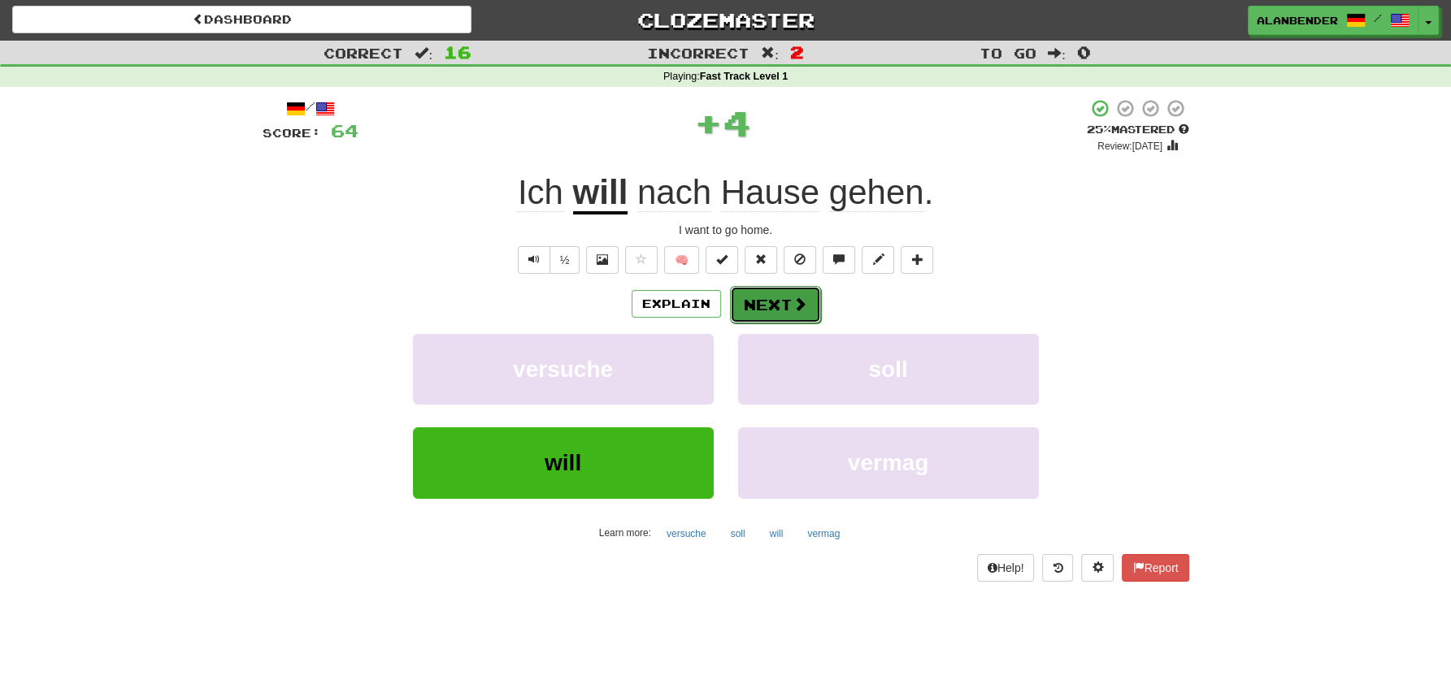
click at [771, 302] on button "Next" at bounding box center [775, 304] width 91 height 37
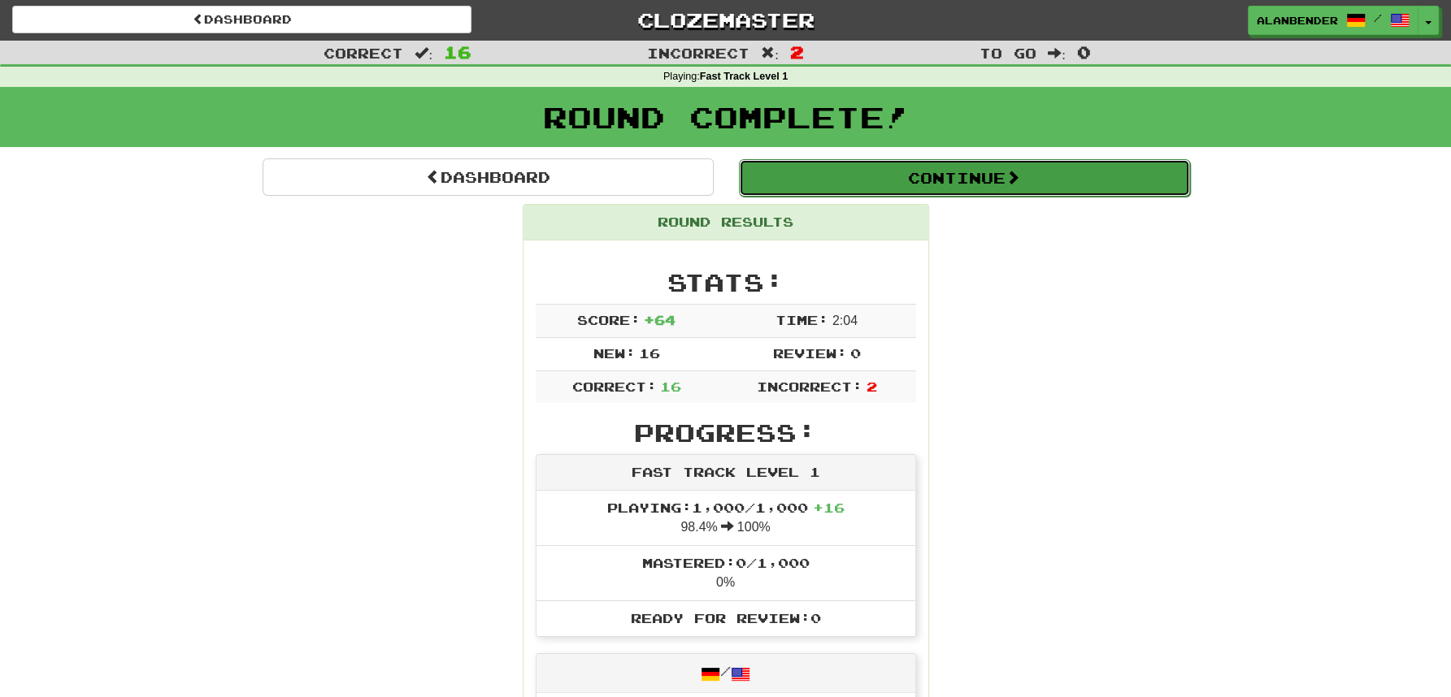
click at [985, 171] on button "Continue" at bounding box center [964, 177] width 451 height 37
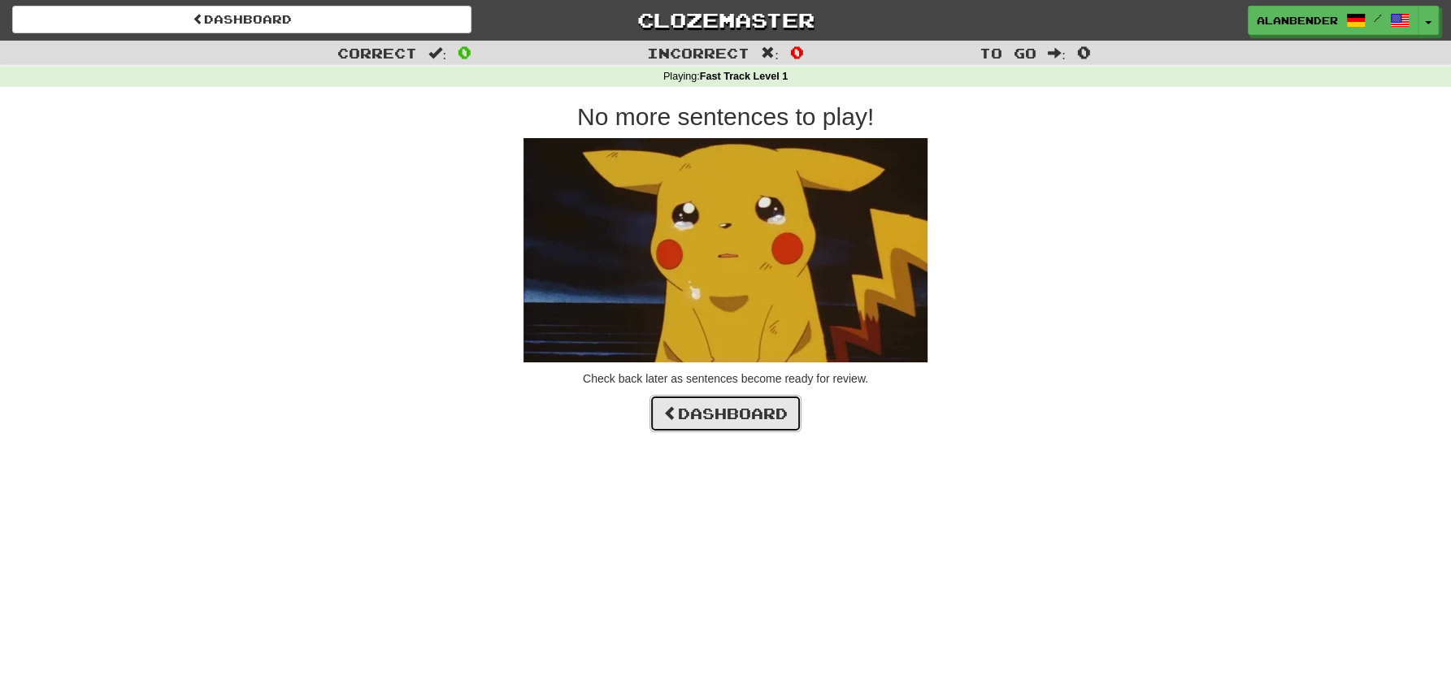
click at [756, 406] on link "Dashboard" at bounding box center [725, 413] width 152 height 37
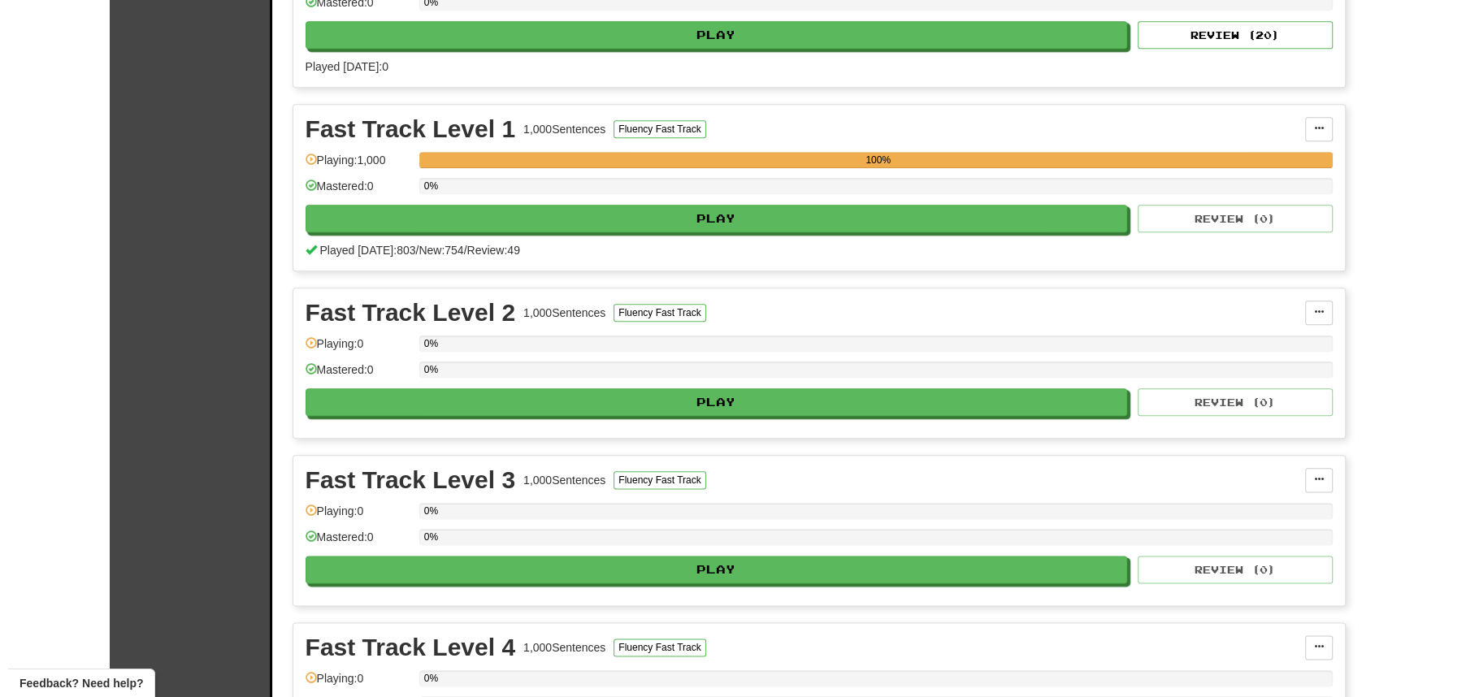
scroll to position [1568, 0]
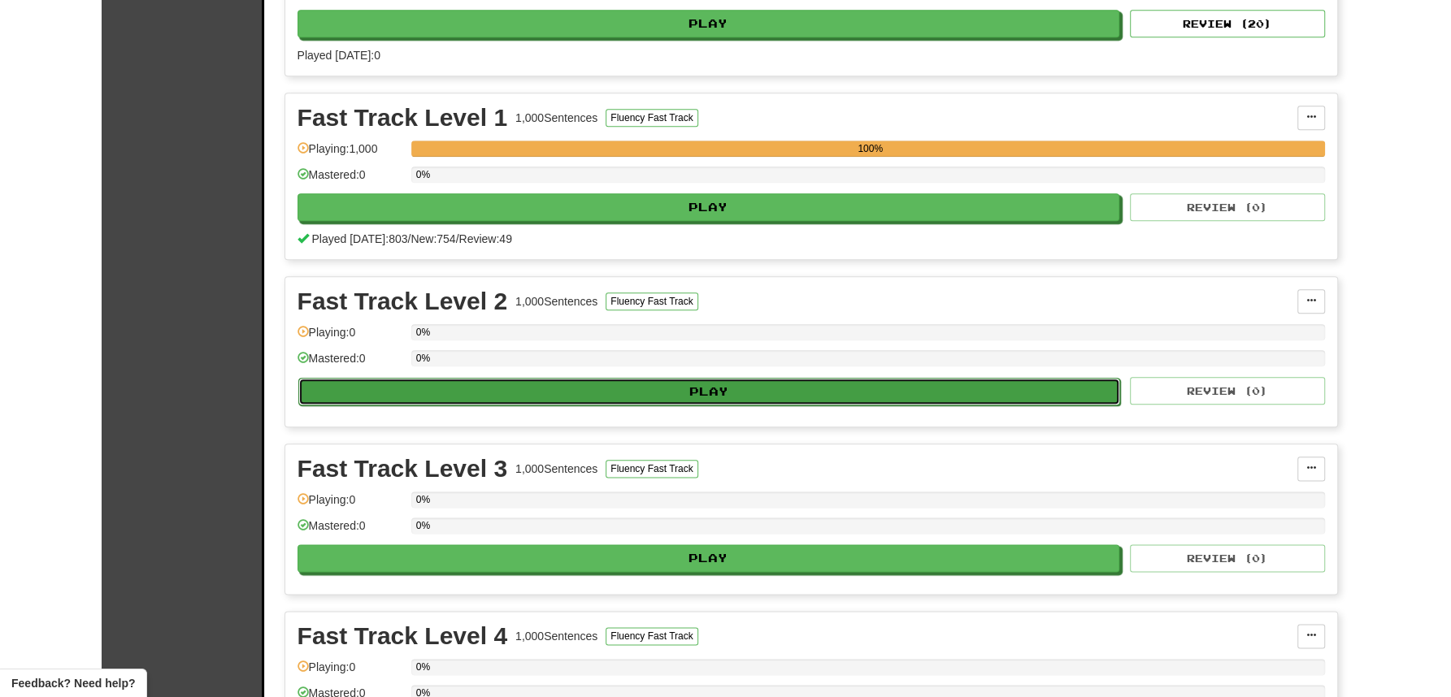
click at [706, 378] on button "Play" at bounding box center [709, 392] width 823 height 28
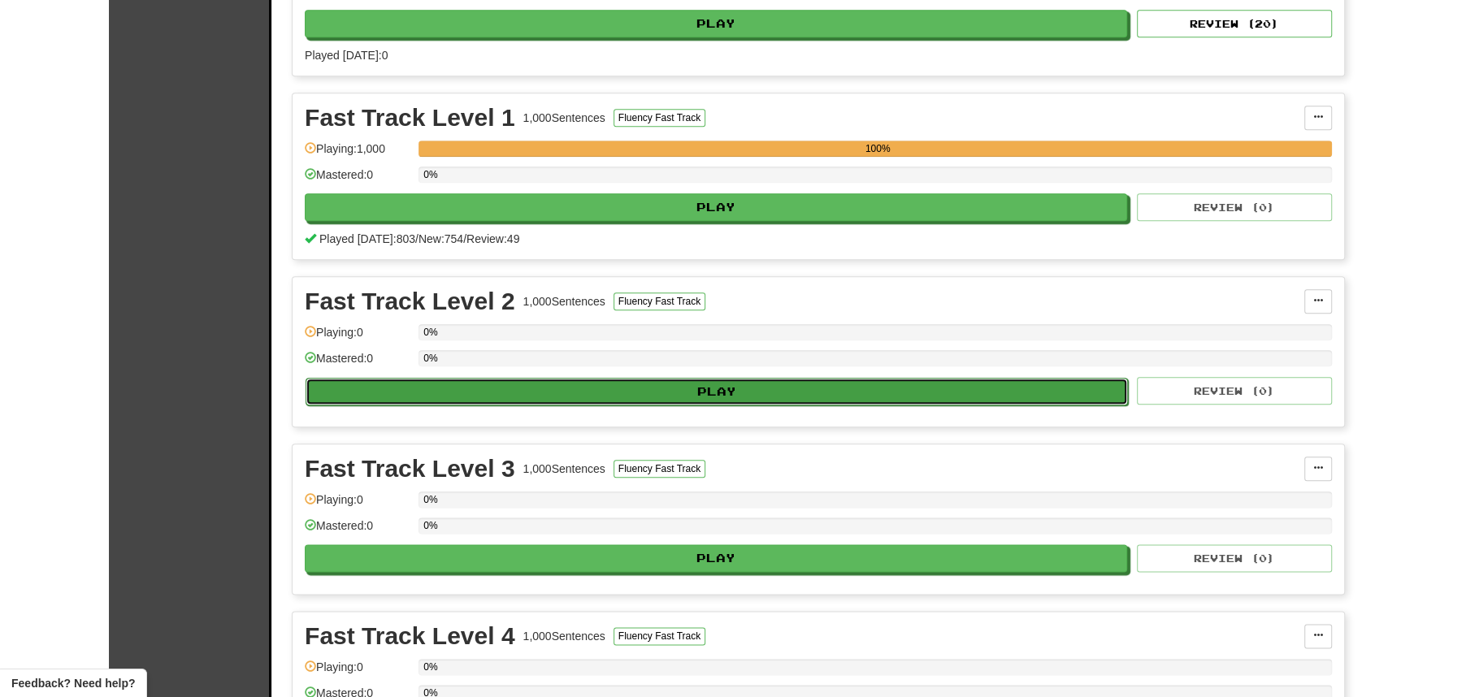
select select "**"
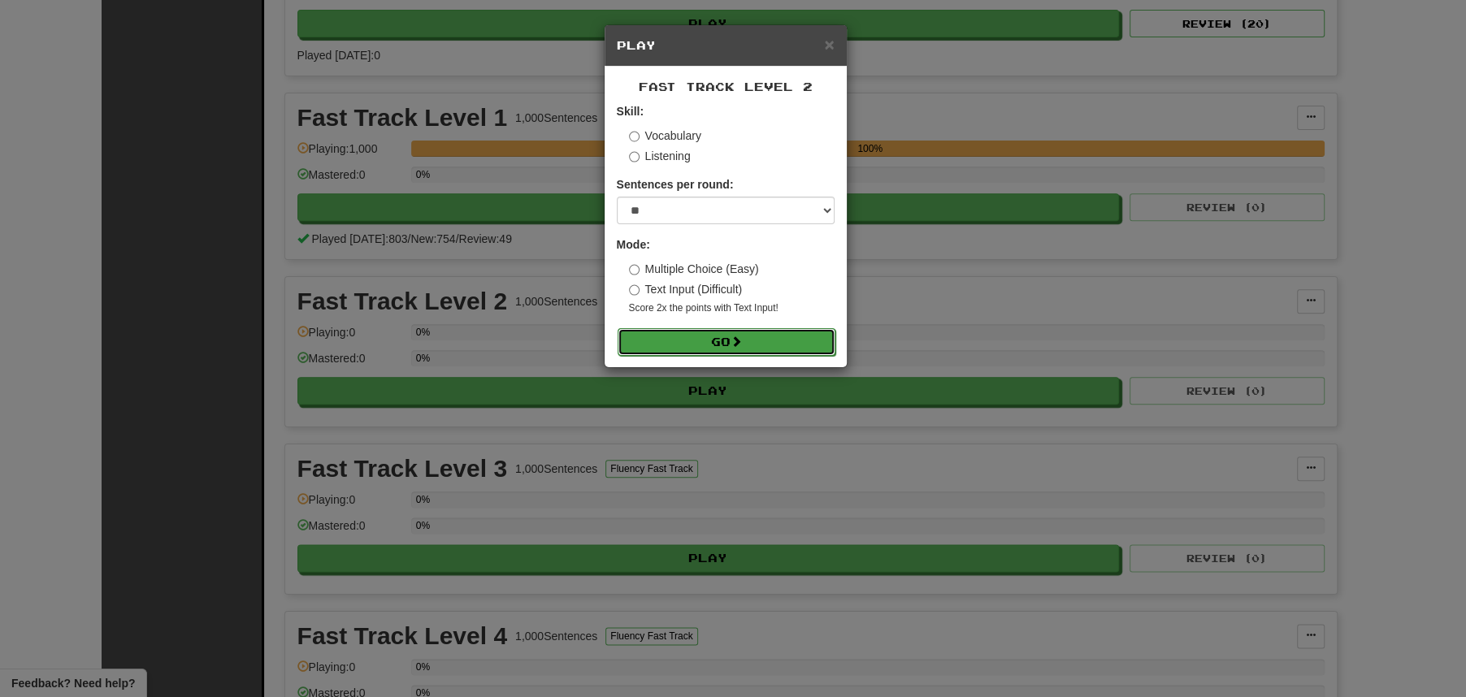
click at [696, 336] on button "Go" at bounding box center [727, 342] width 218 height 28
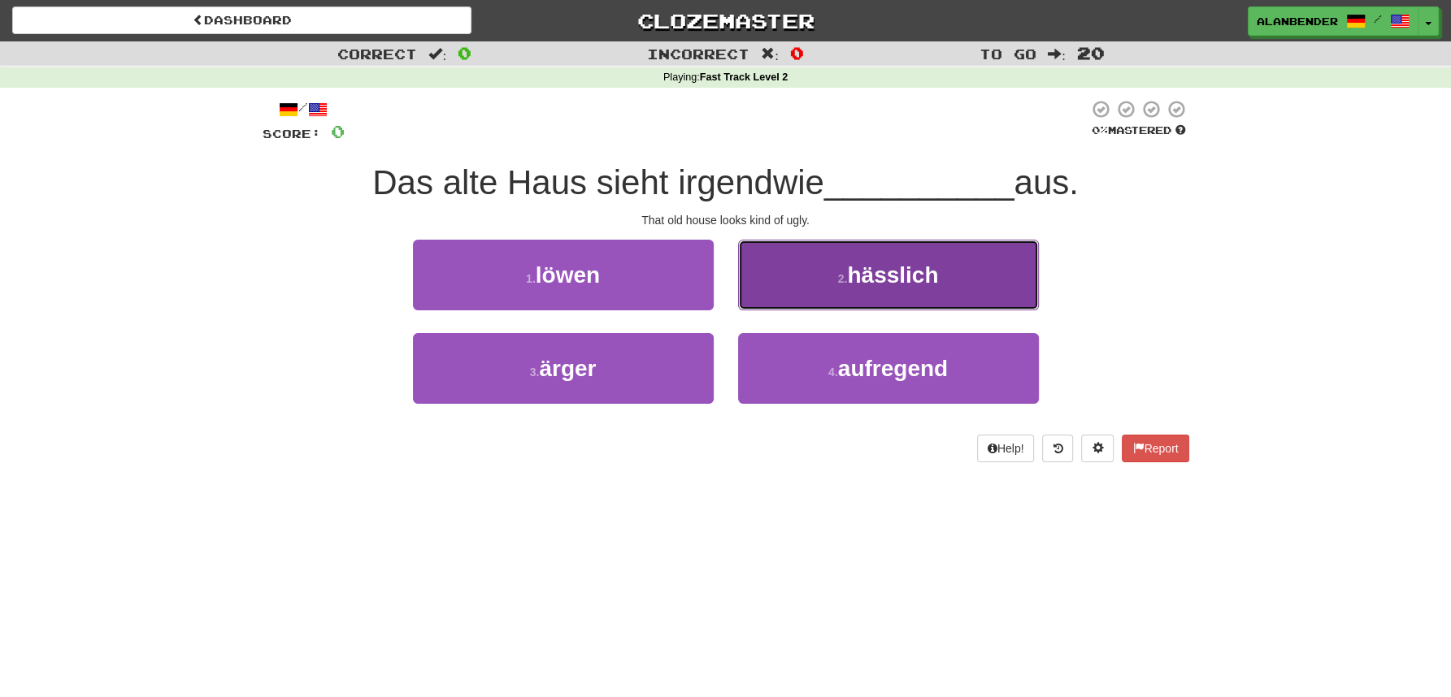
click at [906, 279] on span "hässlich" at bounding box center [892, 275] width 91 height 25
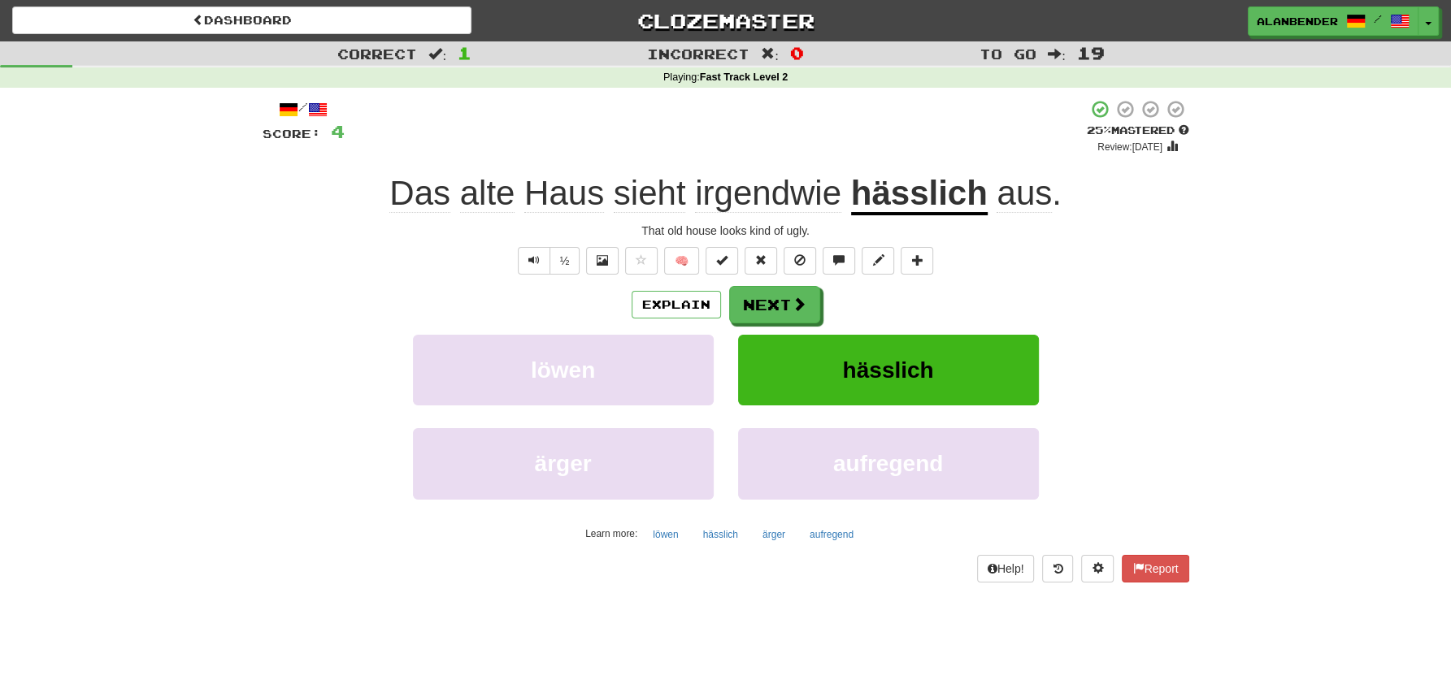
click at [902, 196] on u "hässlich" at bounding box center [919, 194] width 137 height 41
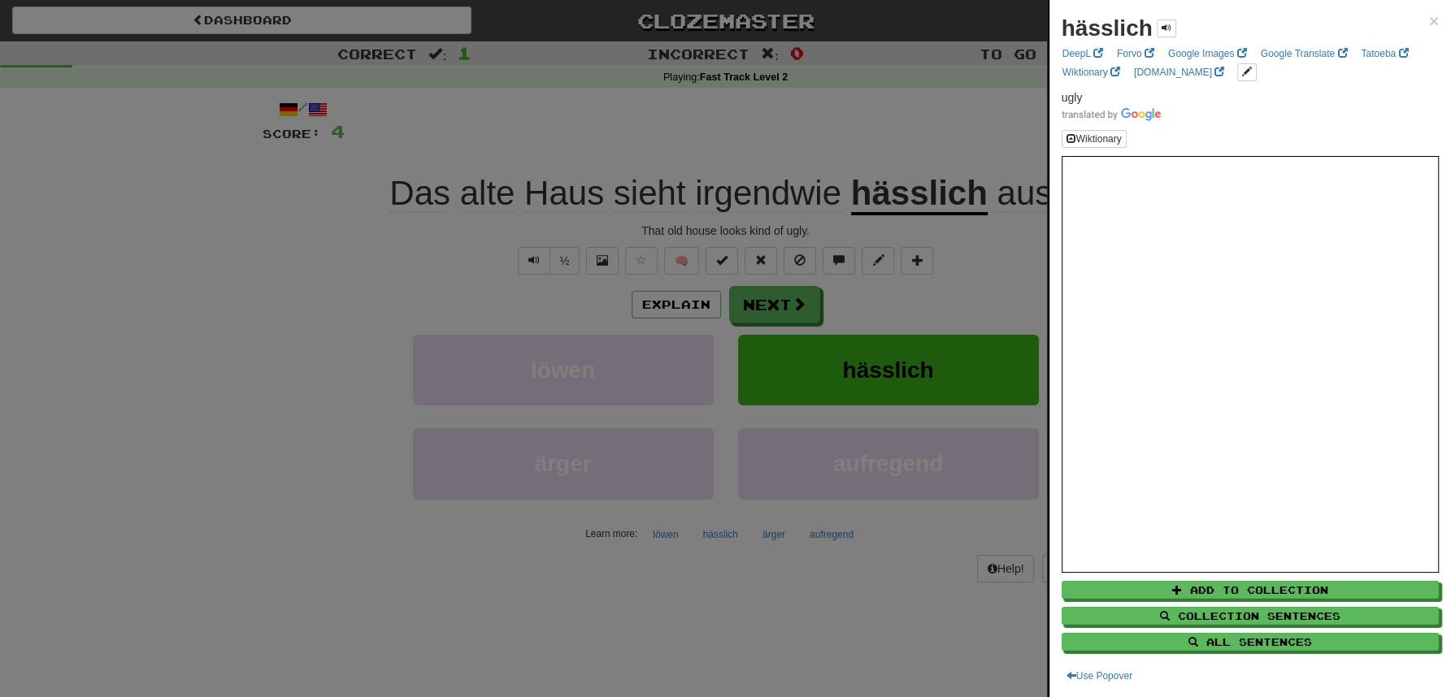
click at [912, 107] on div at bounding box center [725, 348] width 1451 height 697
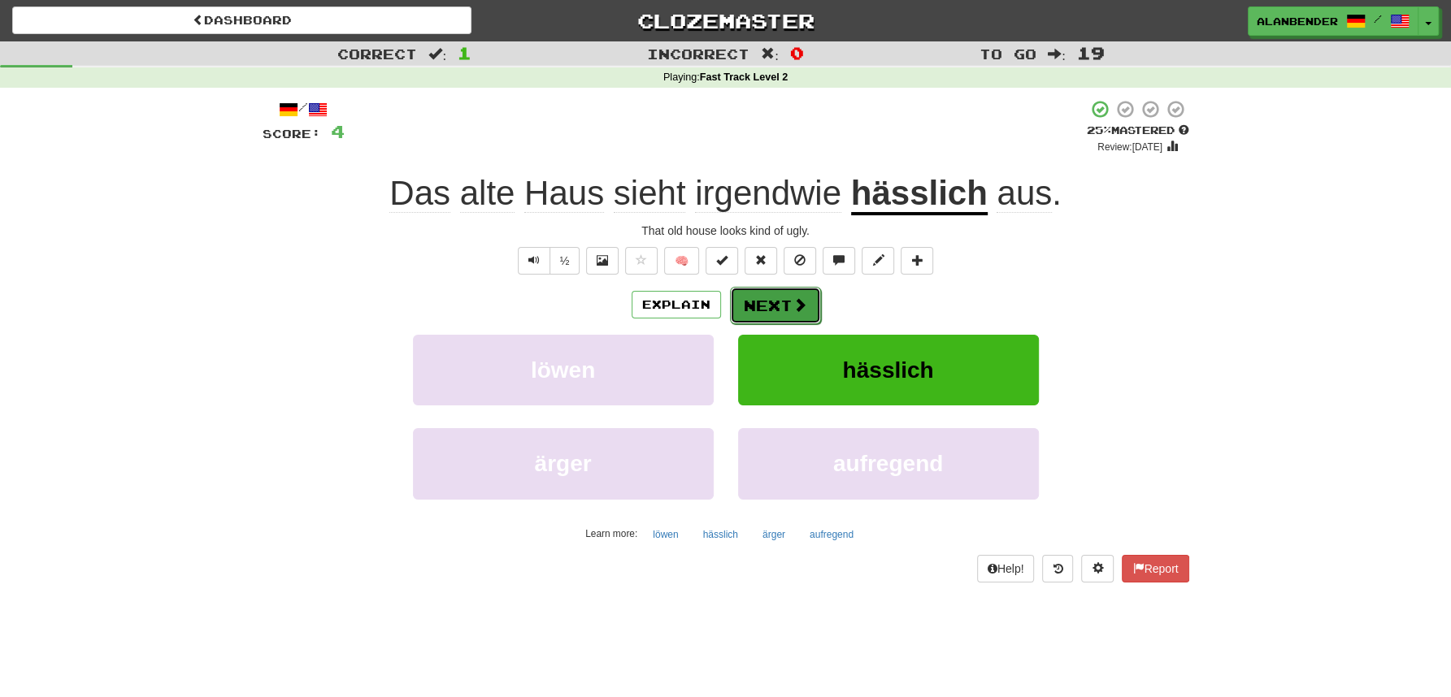
click at [770, 312] on button "Next" at bounding box center [775, 305] width 91 height 37
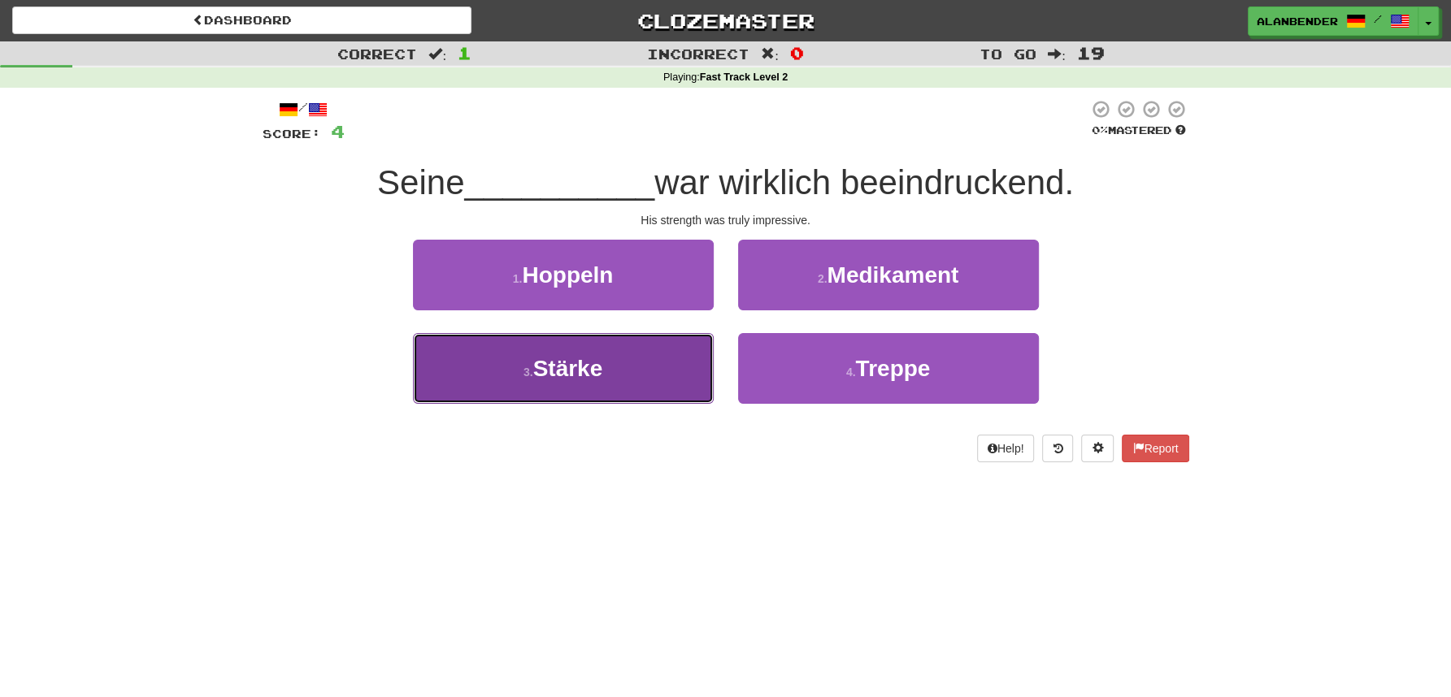
click at [599, 359] on span "Stärke" at bounding box center [568, 368] width 70 height 25
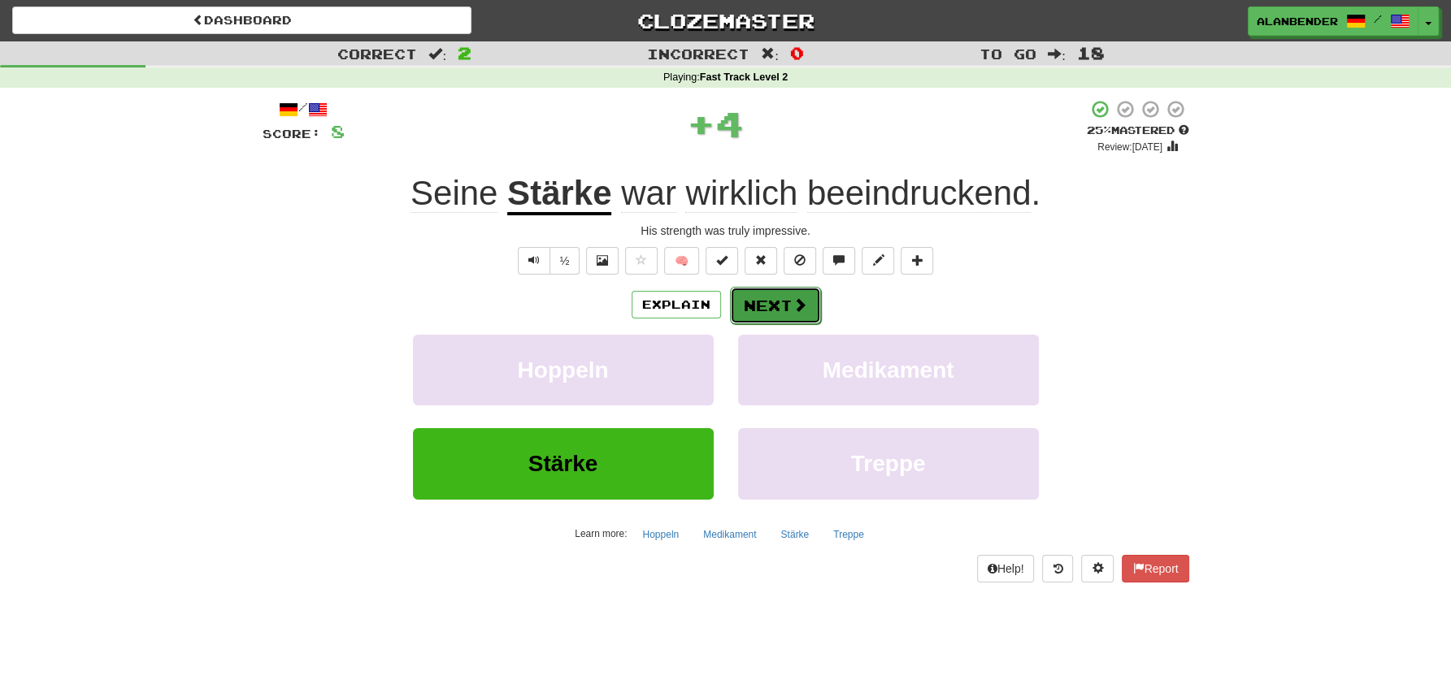
click at [780, 298] on button "Next" at bounding box center [775, 305] width 91 height 37
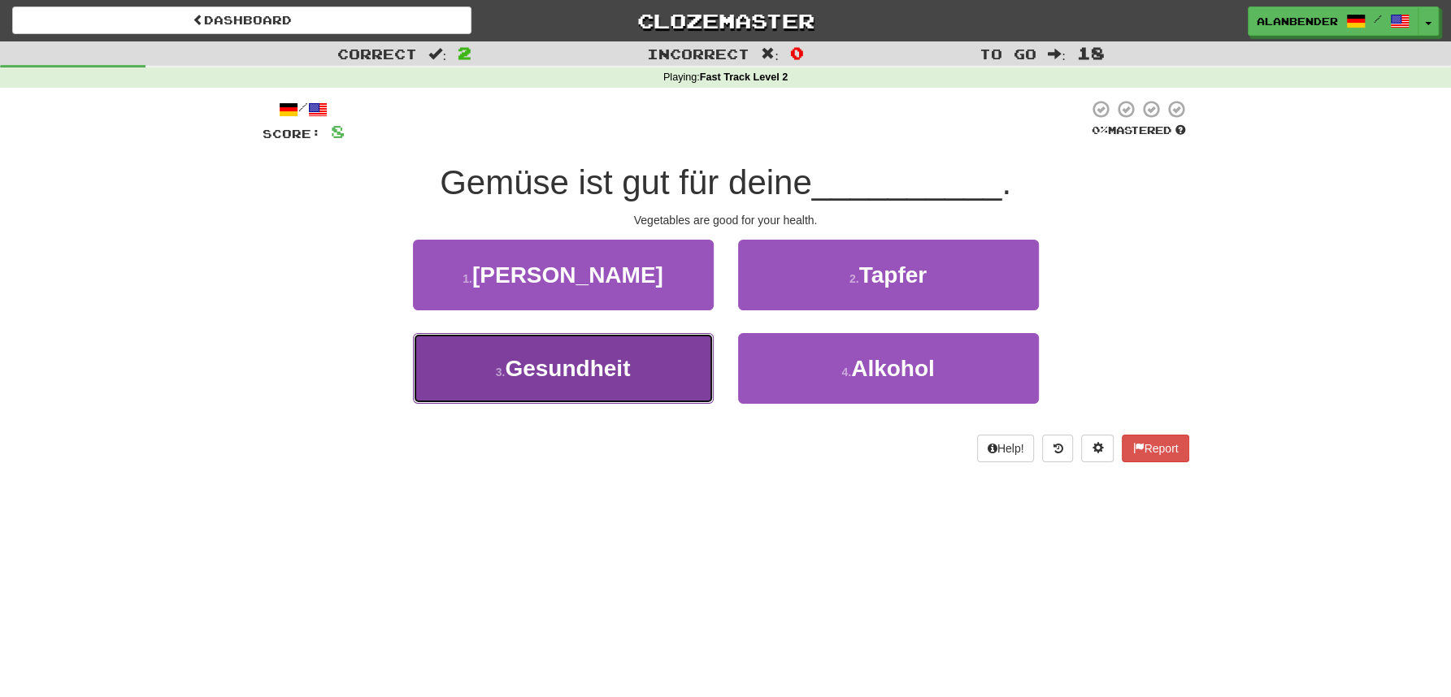
click at [609, 371] on span "Gesundheit" at bounding box center [567, 368] width 125 height 25
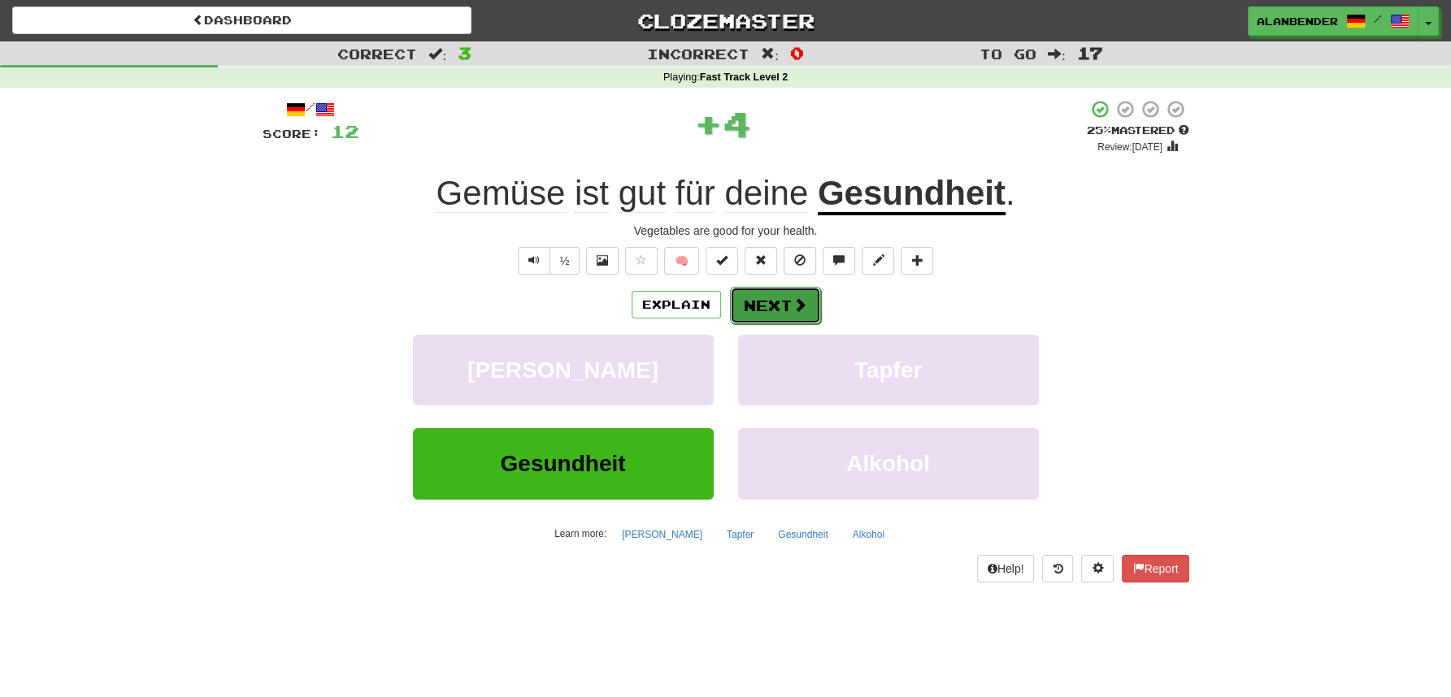
click at [781, 308] on button "Next" at bounding box center [775, 305] width 91 height 37
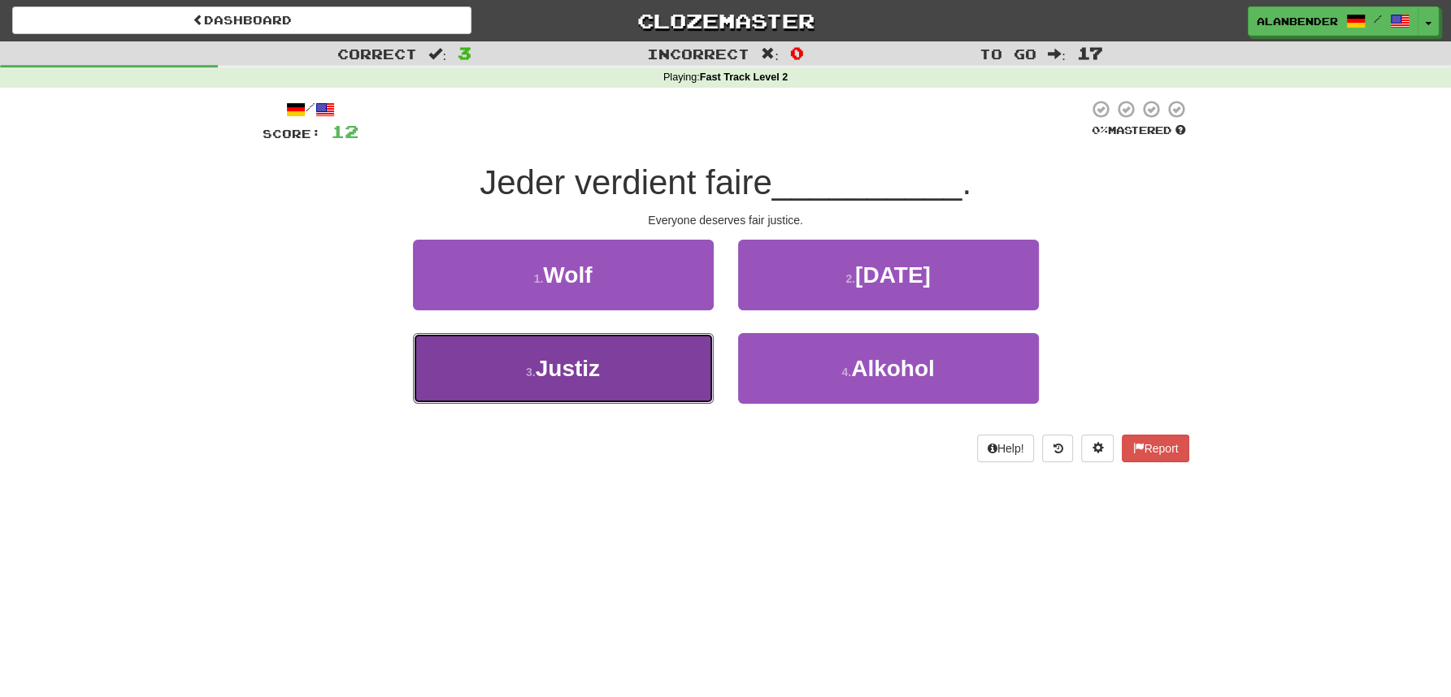
click at [585, 371] on span "Justiz" at bounding box center [568, 368] width 64 height 25
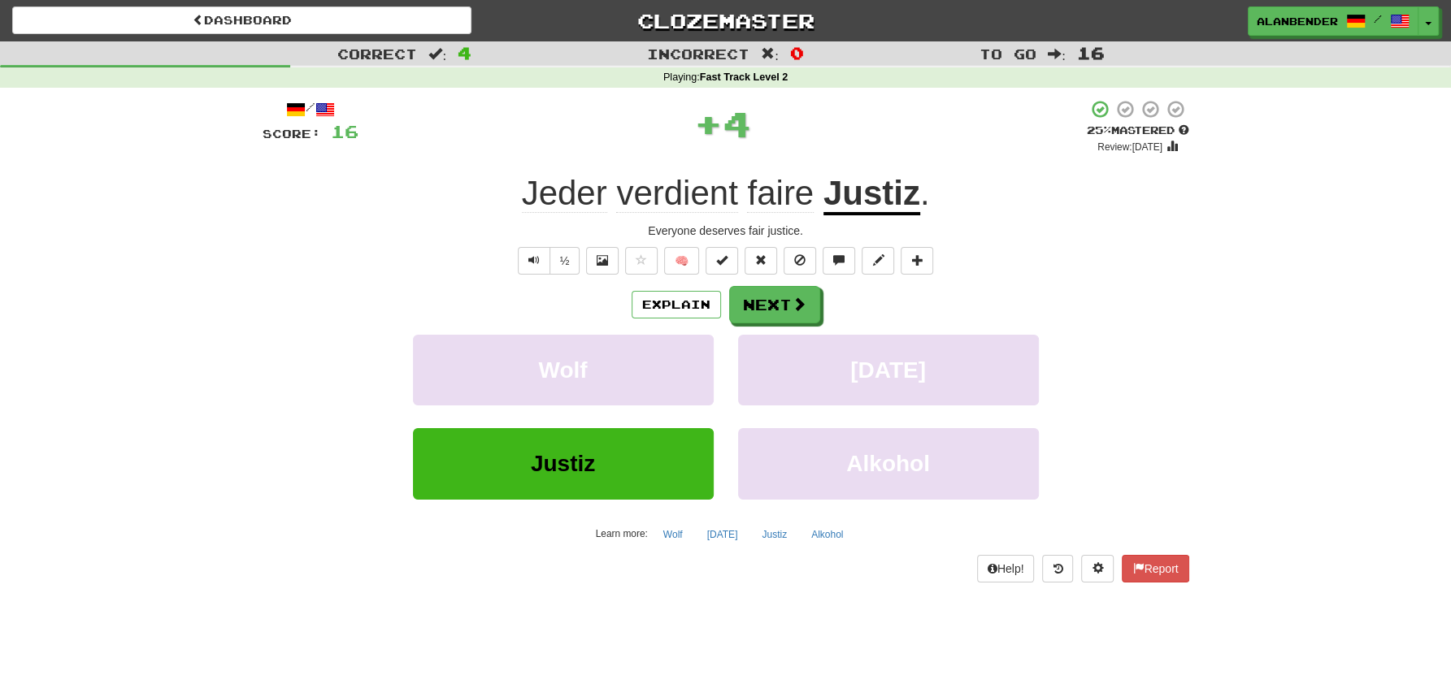
click at [715, 193] on span "verdient" at bounding box center [676, 193] width 121 height 39
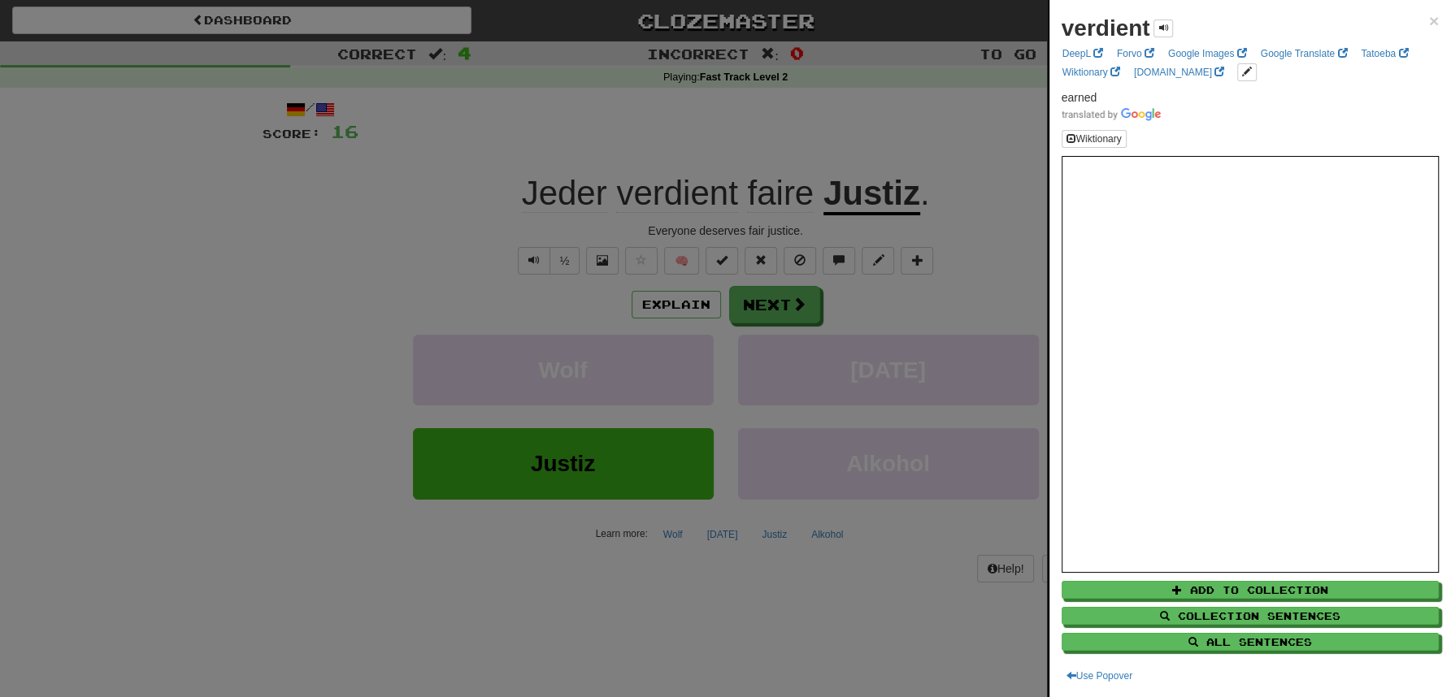
click at [641, 128] on div at bounding box center [725, 348] width 1451 height 697
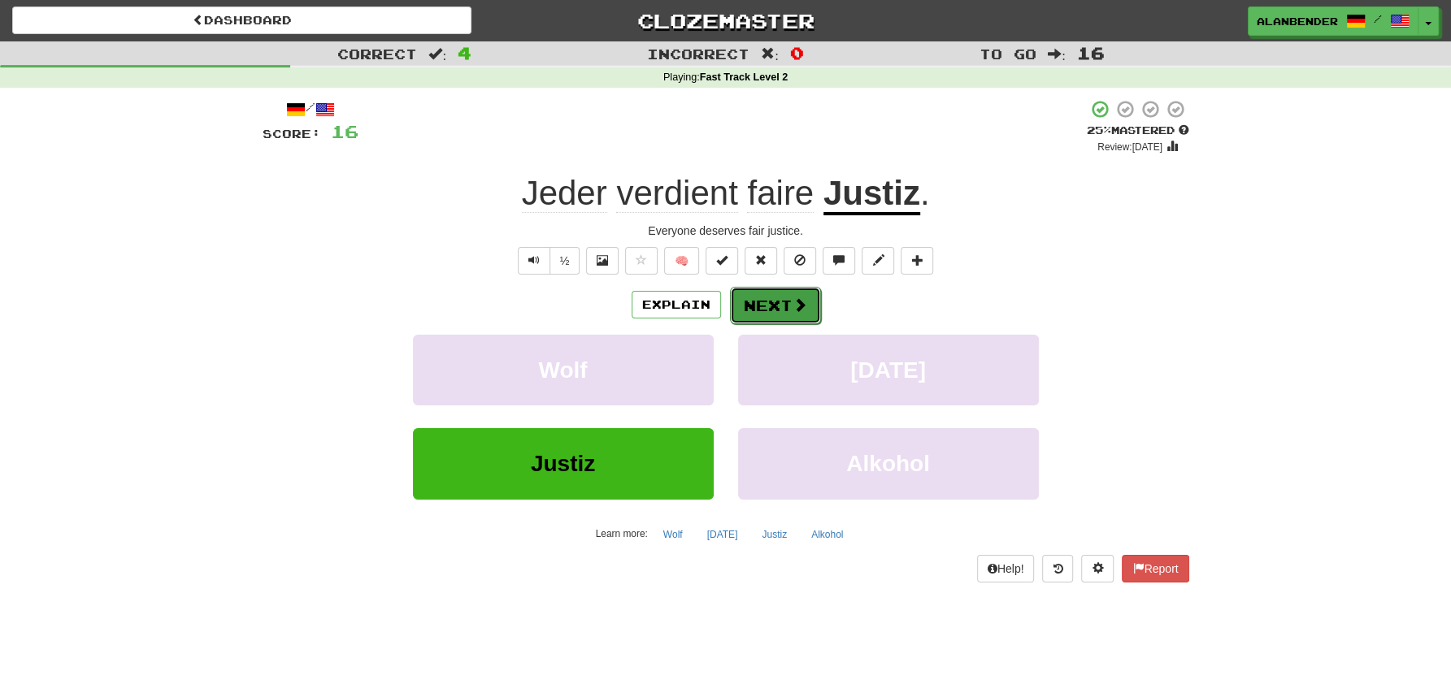
click at [797, 302] on span at bounding box center [799, 304] width 15 height 15
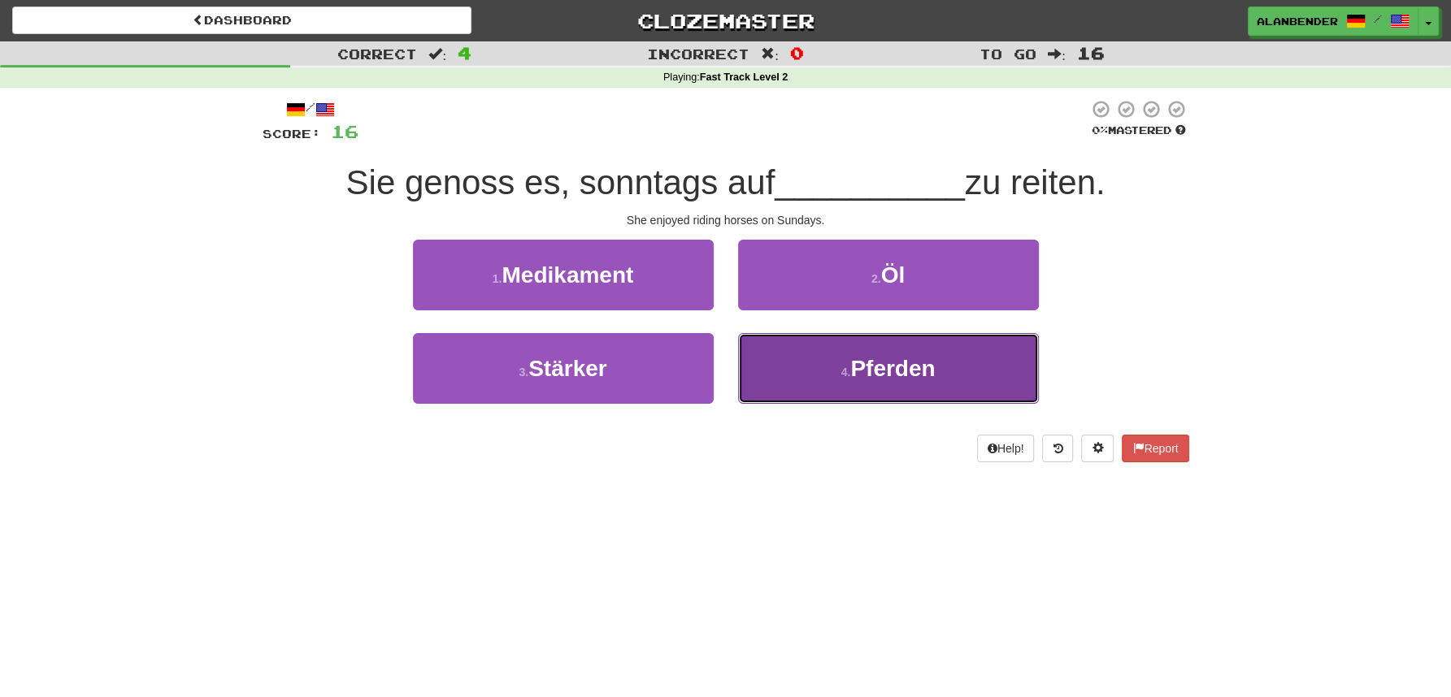
click at [901, 371] on span "Pferden" at bounding box center [892, 368] width 85 height 25
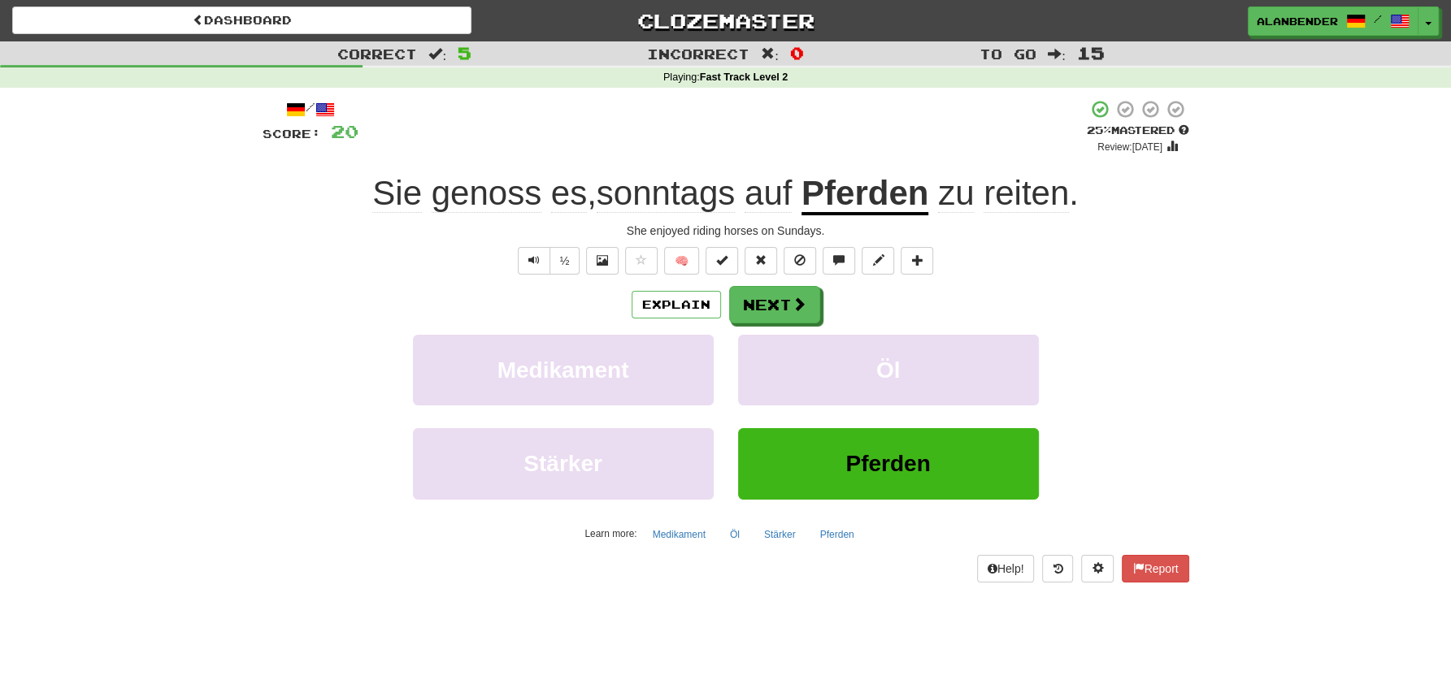
click at [511, 186] on span "genoss" at bounding box center [487, 193] width 110 height 39
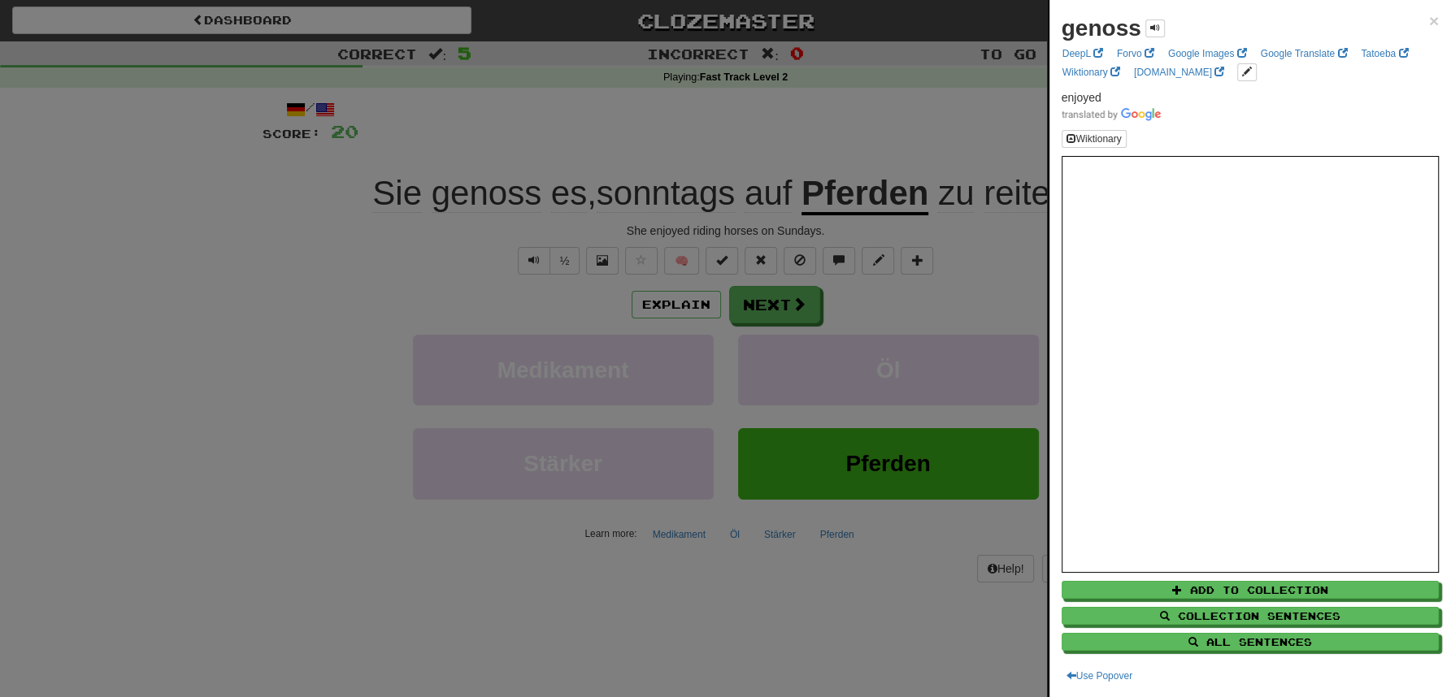
click at [619, 121] on div at bounding box center [725, 348] width 1451 height 697
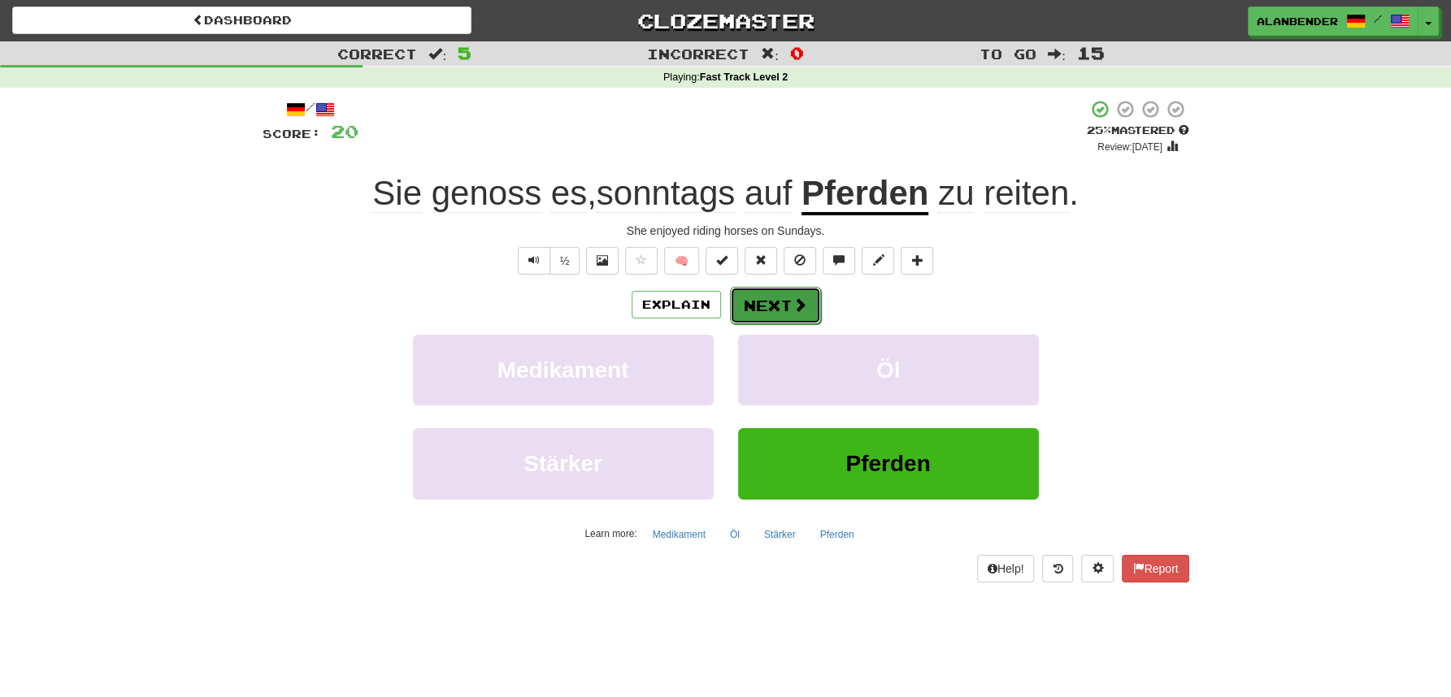
click at [768, 309] on button "Next" at bounding box center [775, 305] width 91 height 37
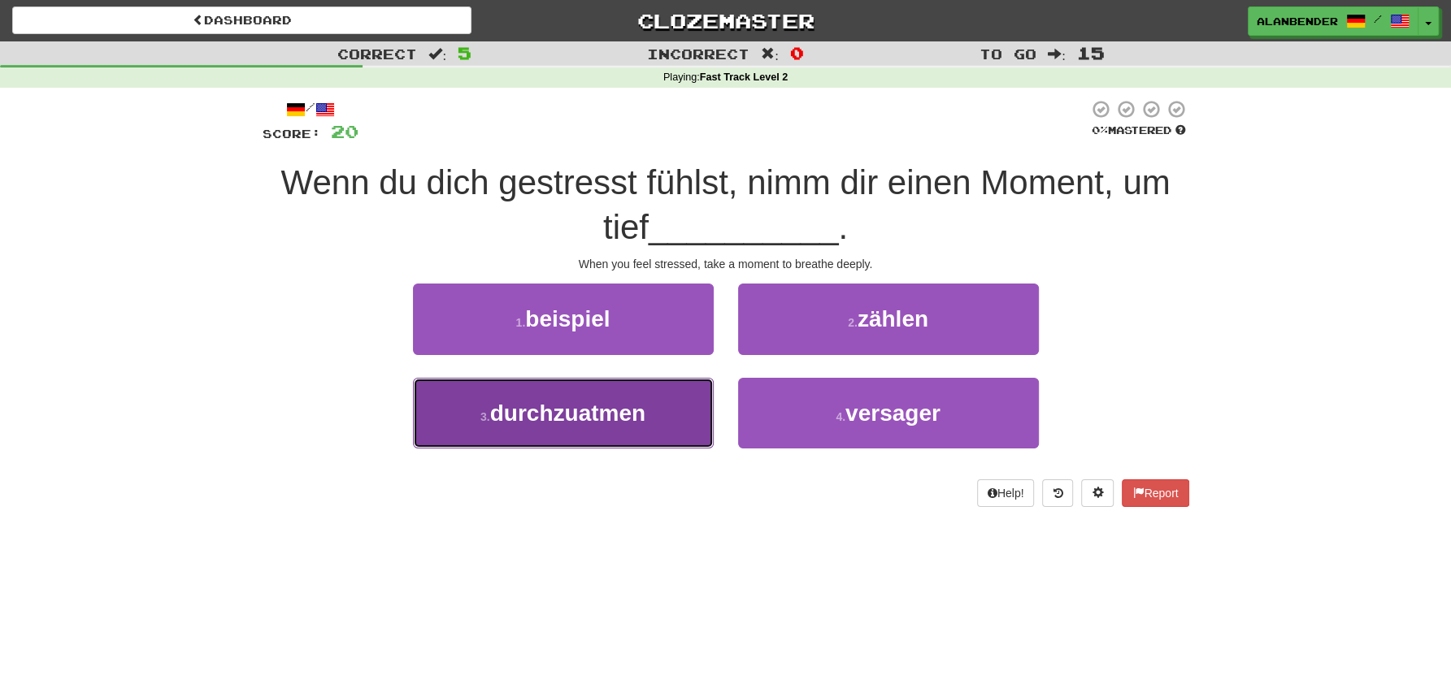
click at [592, 415] on span "durchzuatmen" at bounding box center [567, 413] width 155 height 25
